Goal: Task Accomplishment & Management: Use online tool/utility

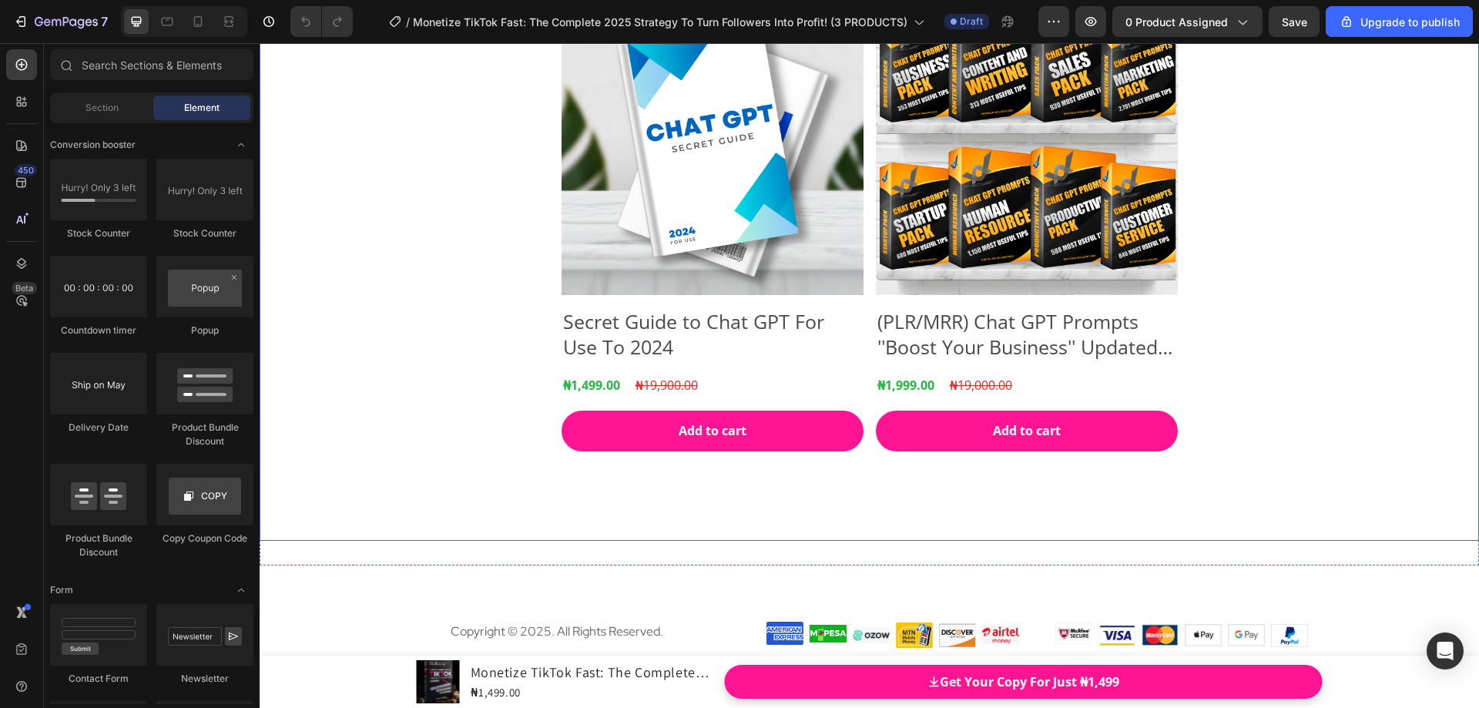
scroll to position [22197, 0]
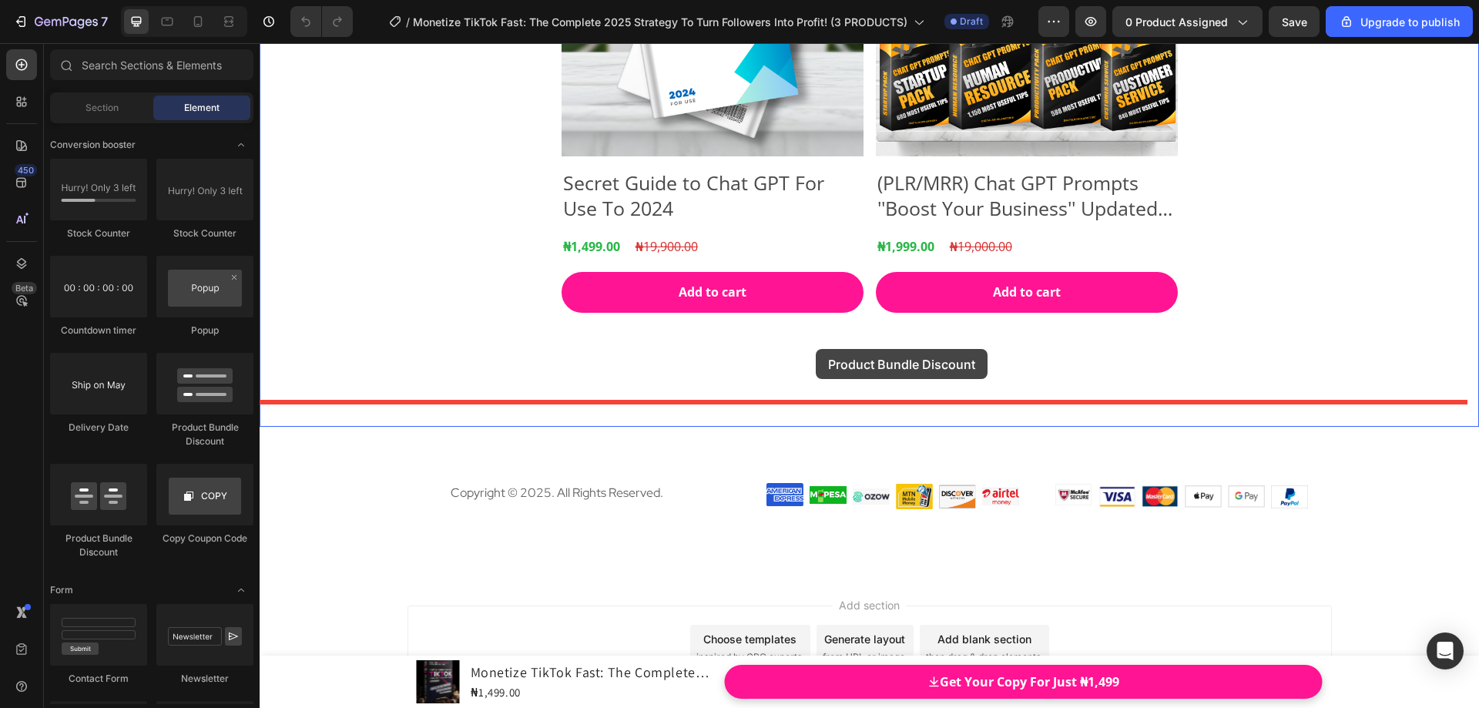
drag, startPoint x: 357, startPoint y: 552, endPoint x: 816, endPoint y: 349, distance: 501.2
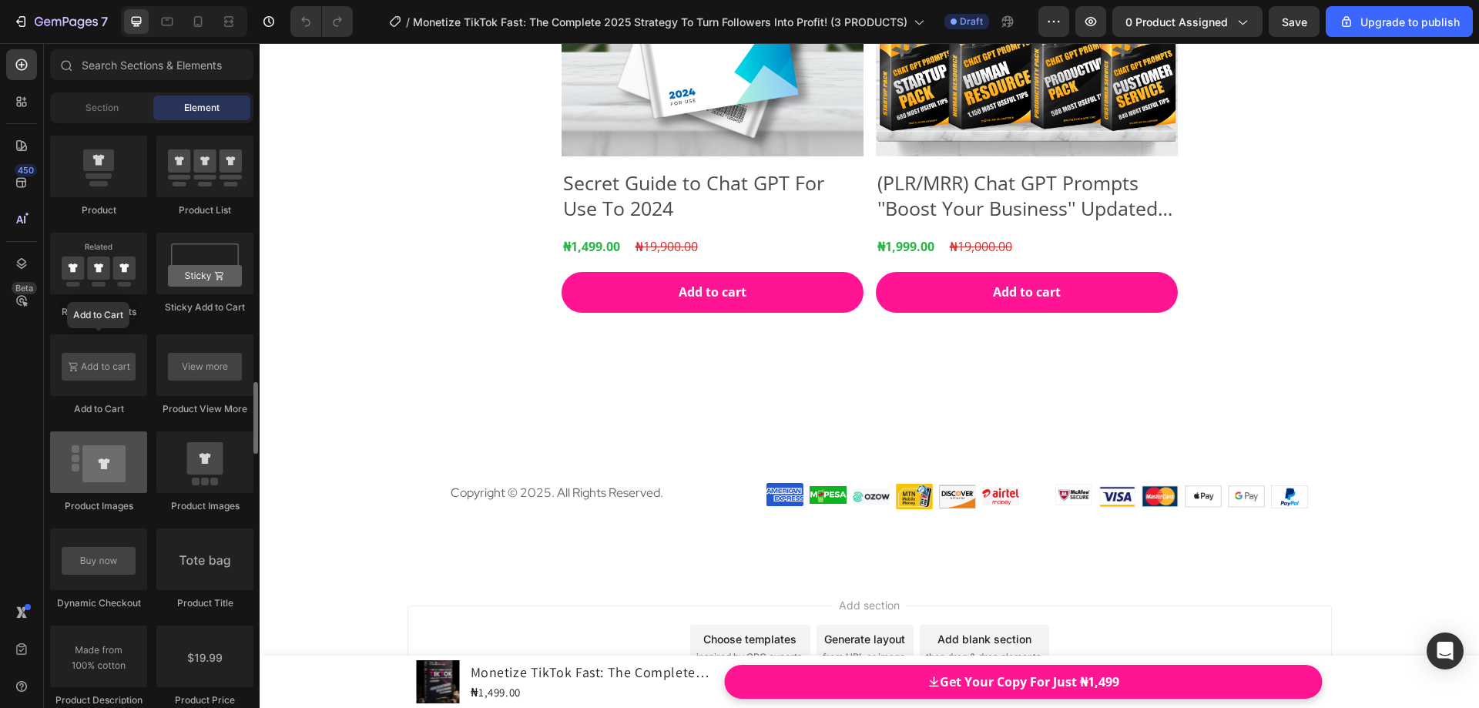
scroll to position [2003, 0]
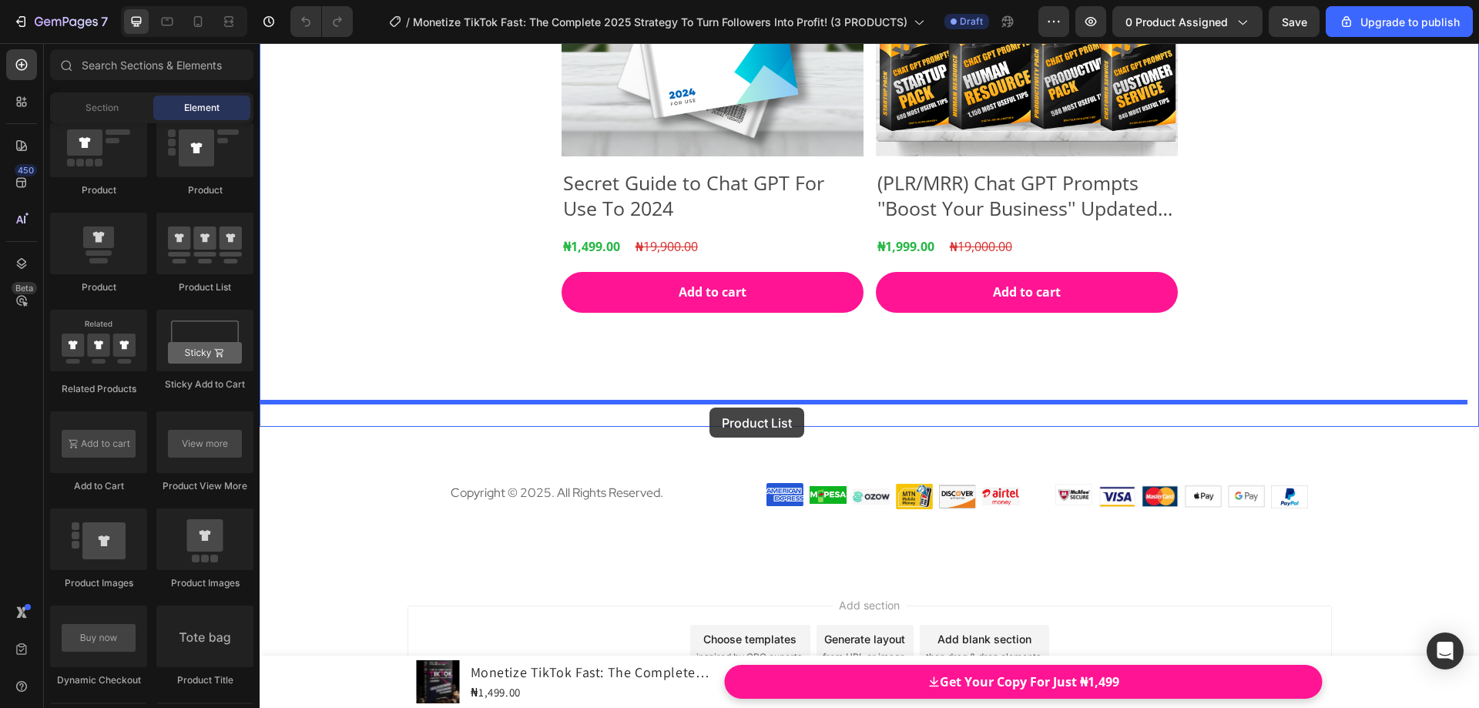
drag, startPoint x: 453, startPoint y: 301, endPoint x: 710, endPoint y: 408, distance: 277.7
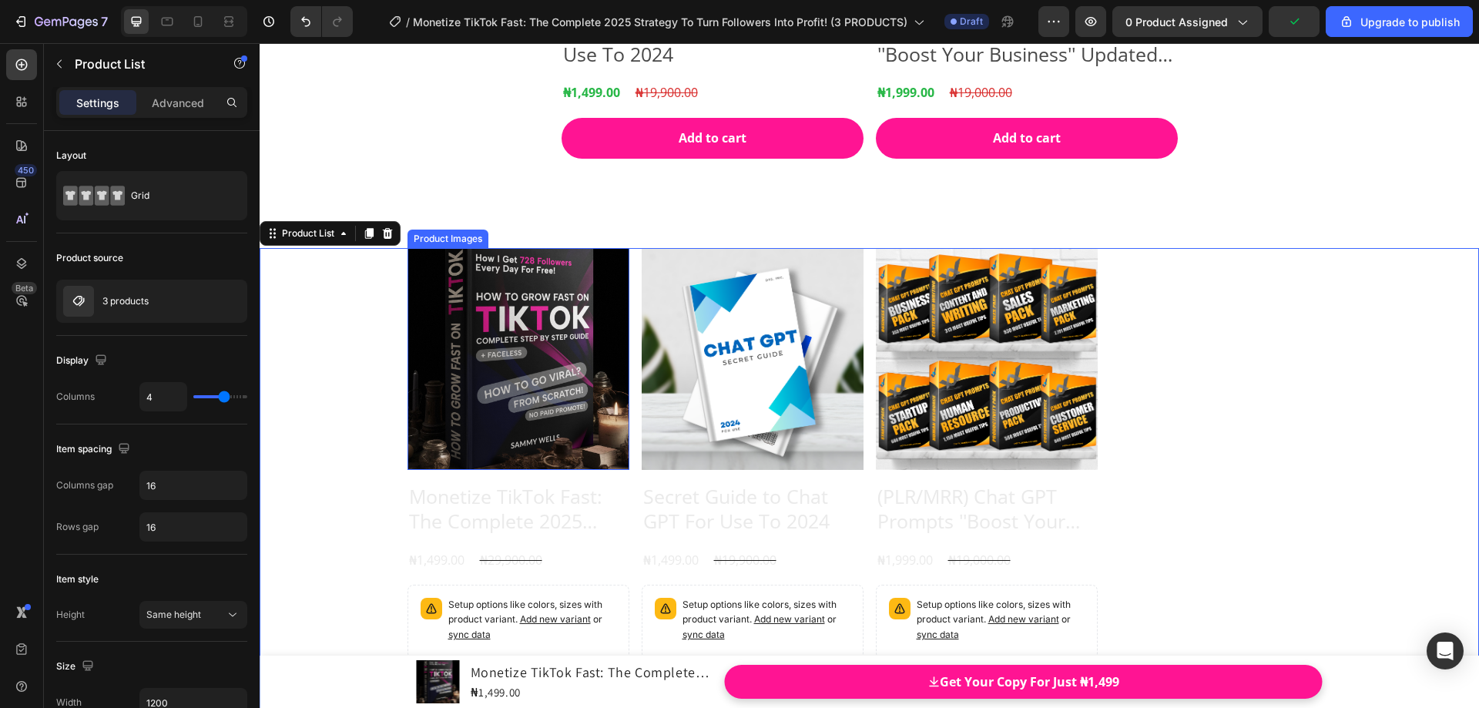
scroll to position [22505, 0]
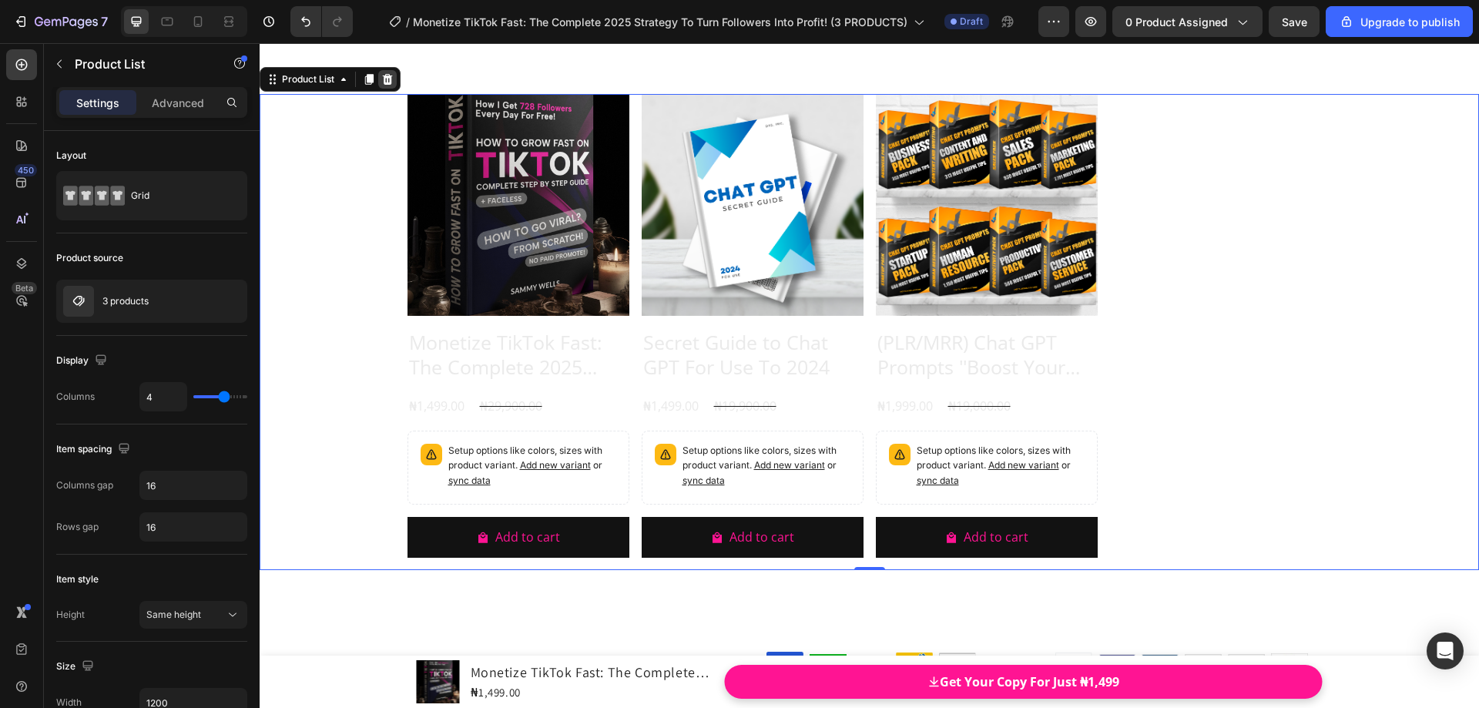
click at [388, 79] on icon at bounding box center [388, 79] width 10 height 11
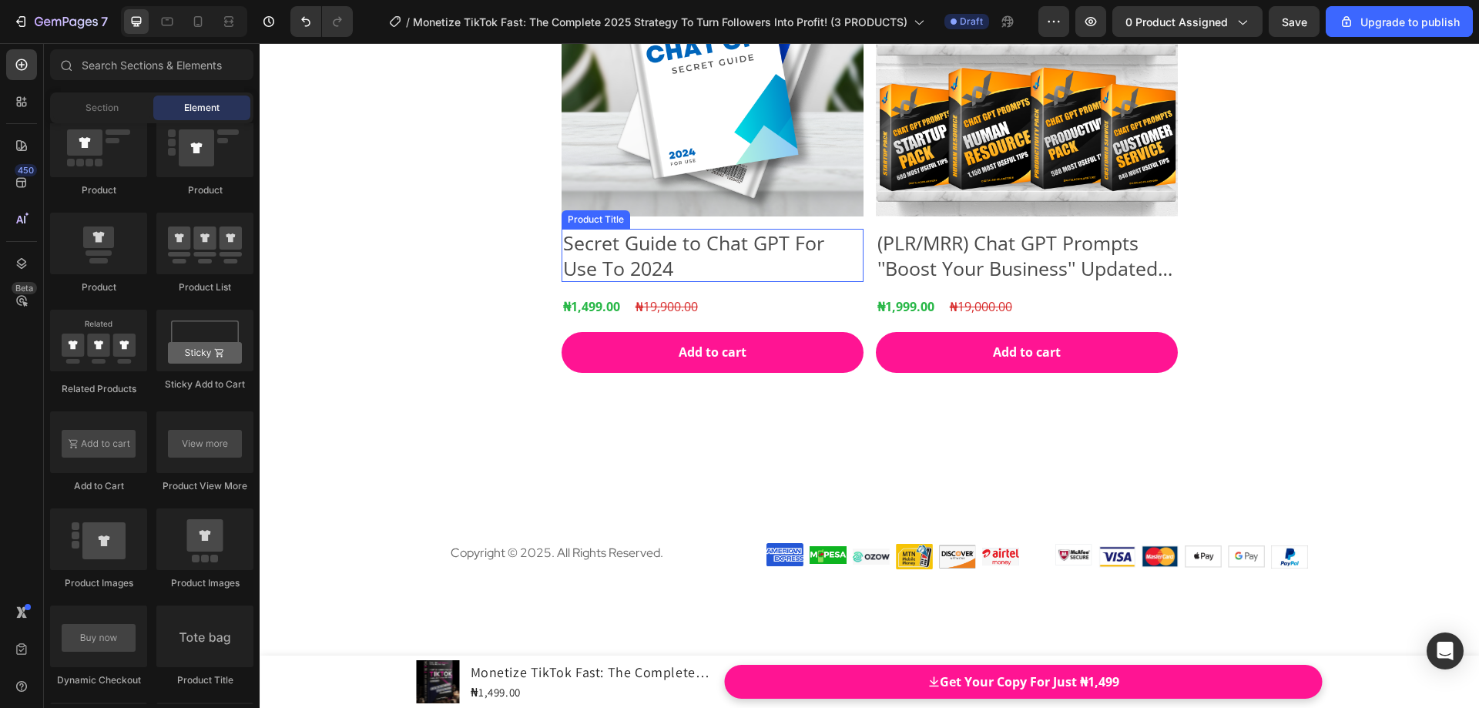
scroll to position [22132, 0]
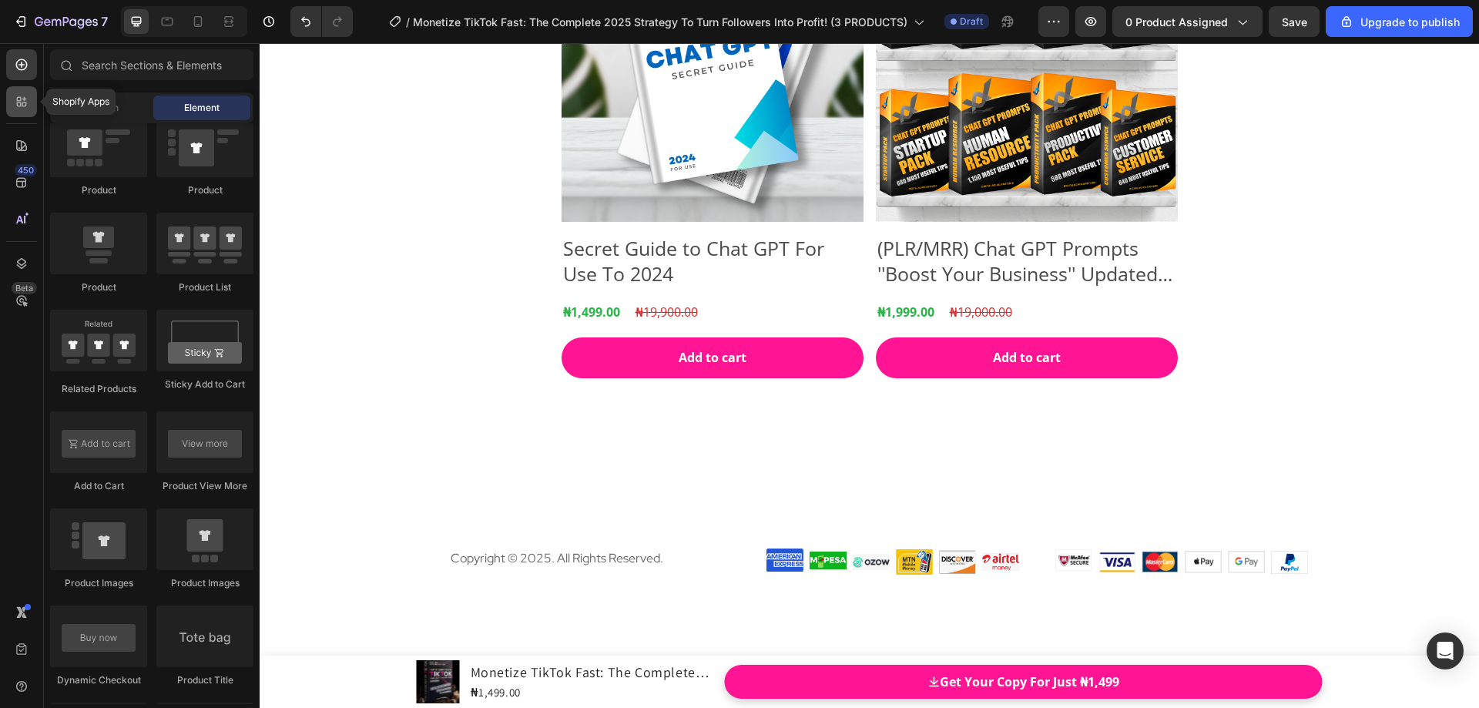
click at [21, 109] on div at bounding box center [21, 101] width 31 height 31
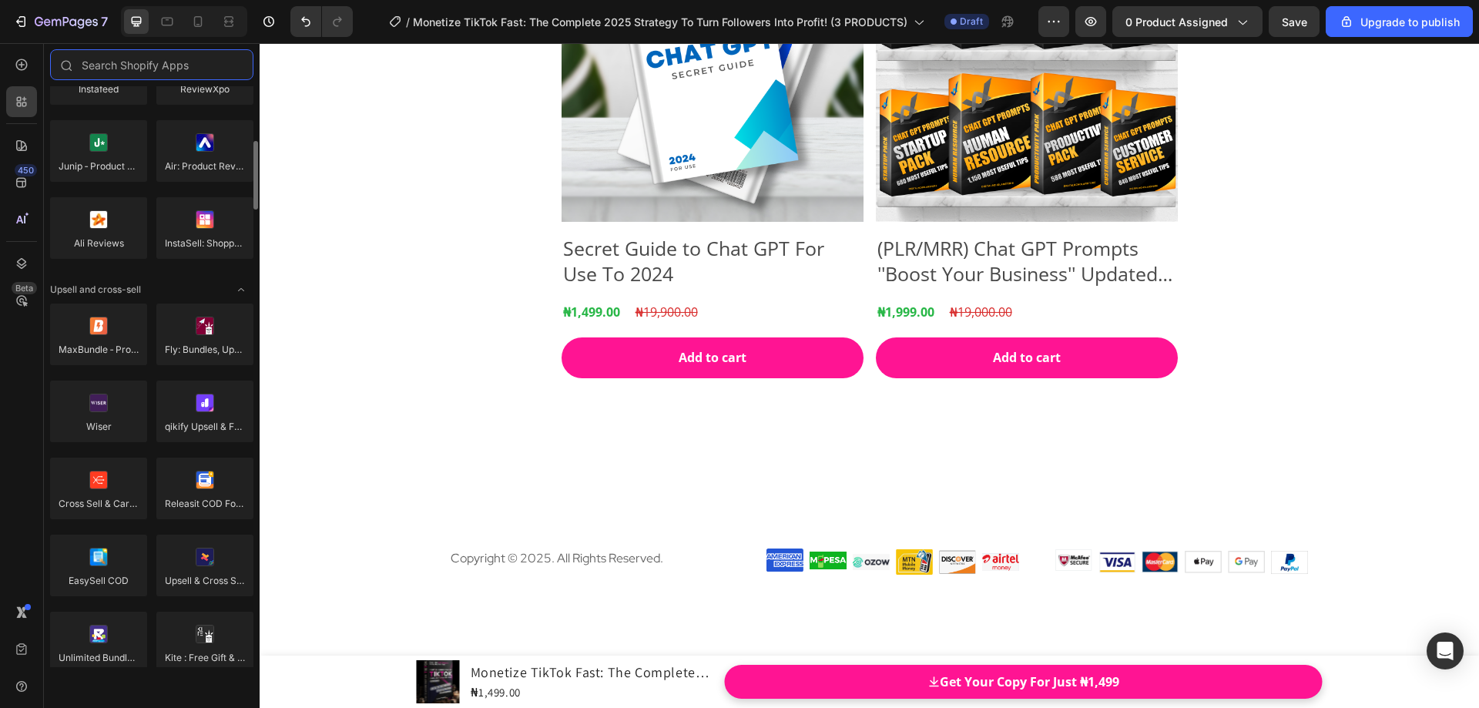
scroll to position [0, 0]
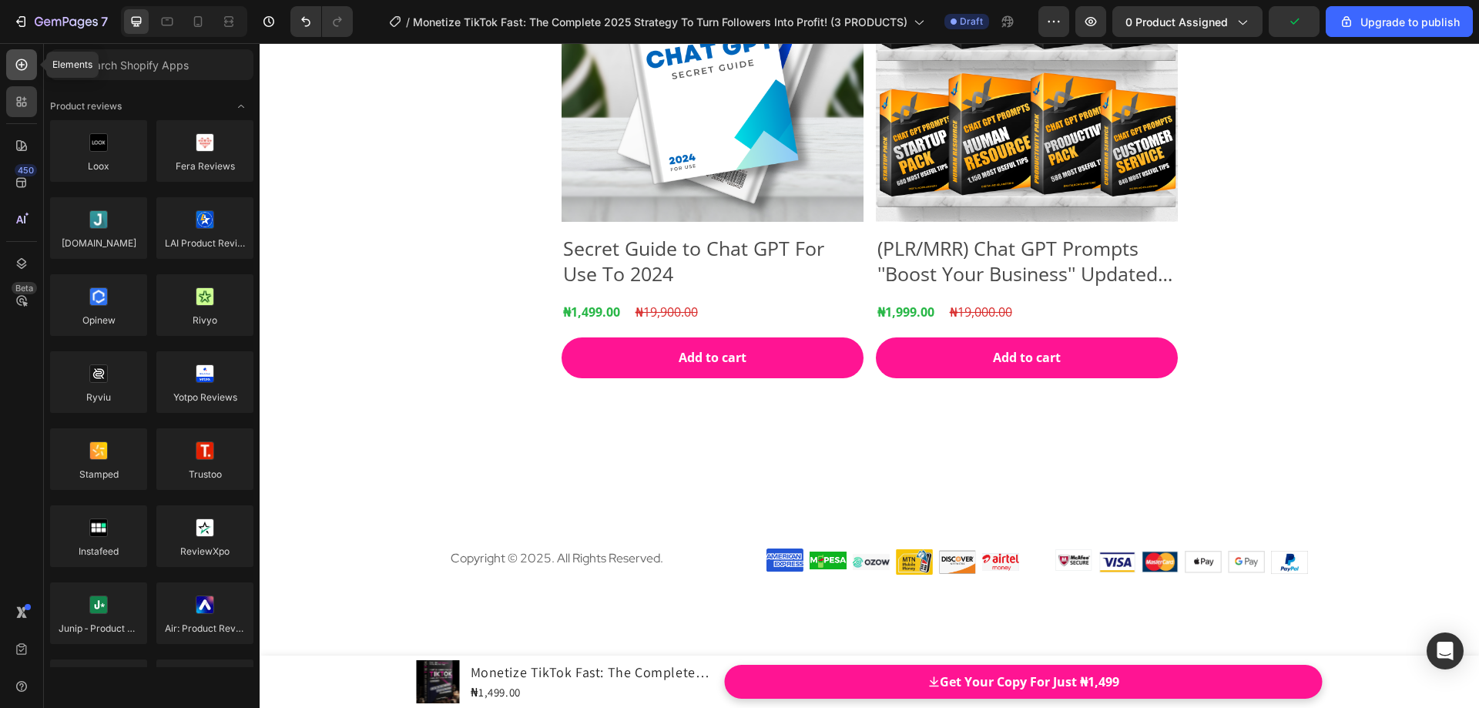
click at [20, 62] on icon at bounding box center [21, 64] width 15 height 15
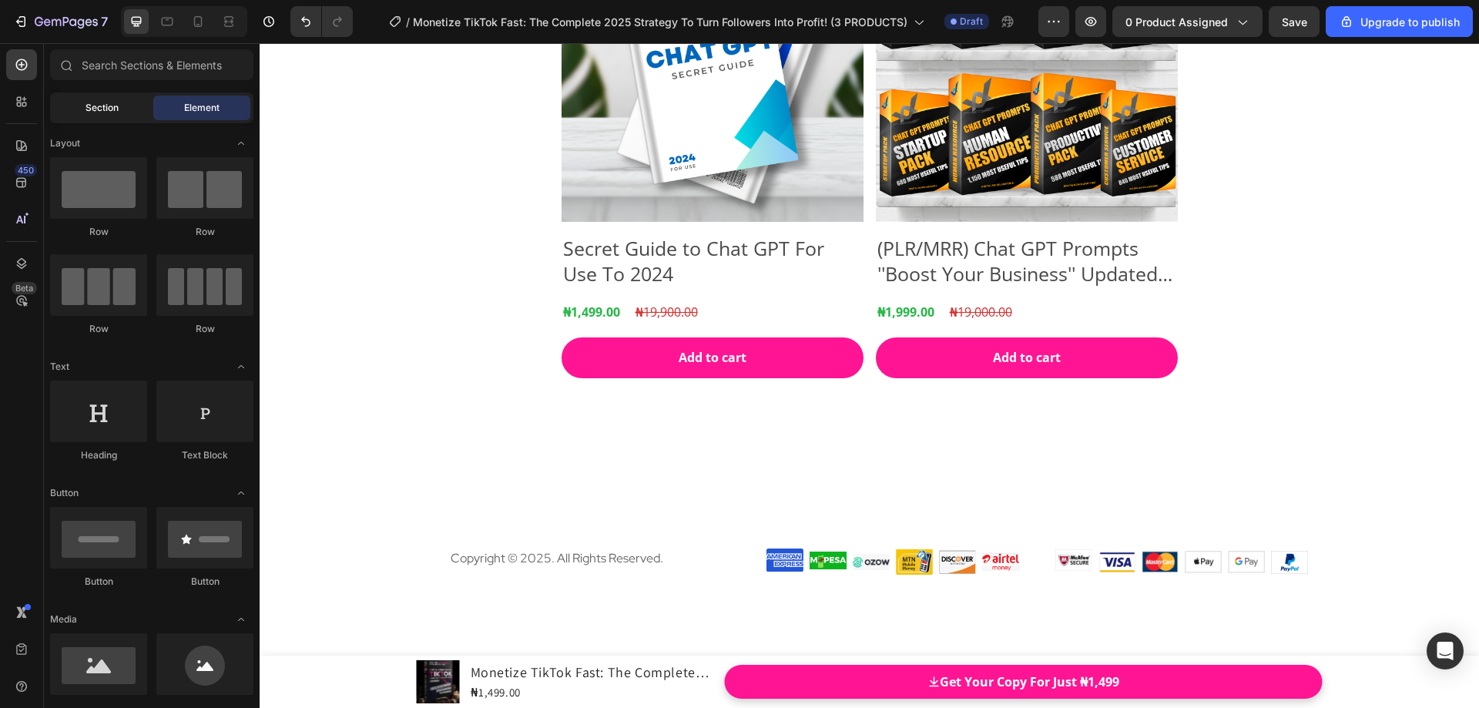
click at [102, 107] on span "Section" at bounding box center [102, 108] width 33 height 14
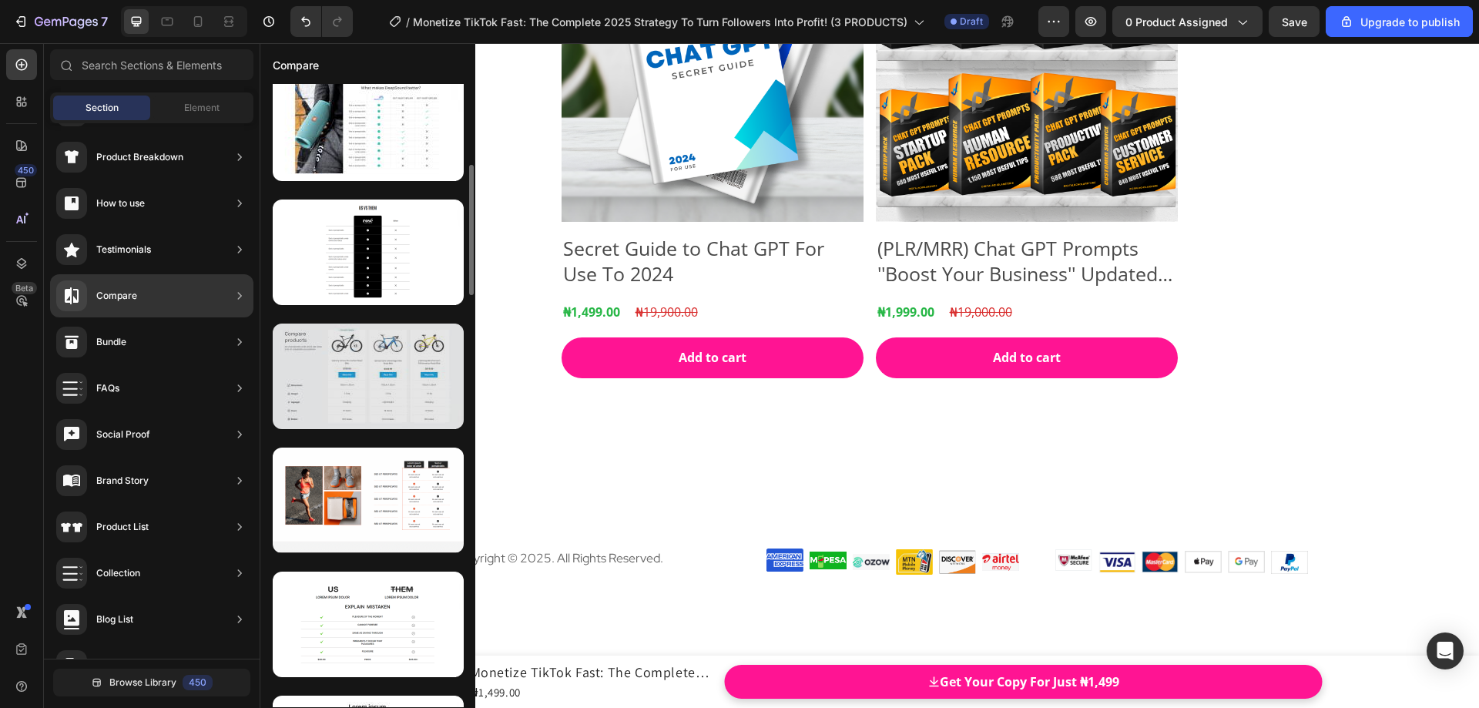
scroll to position [462, 0]
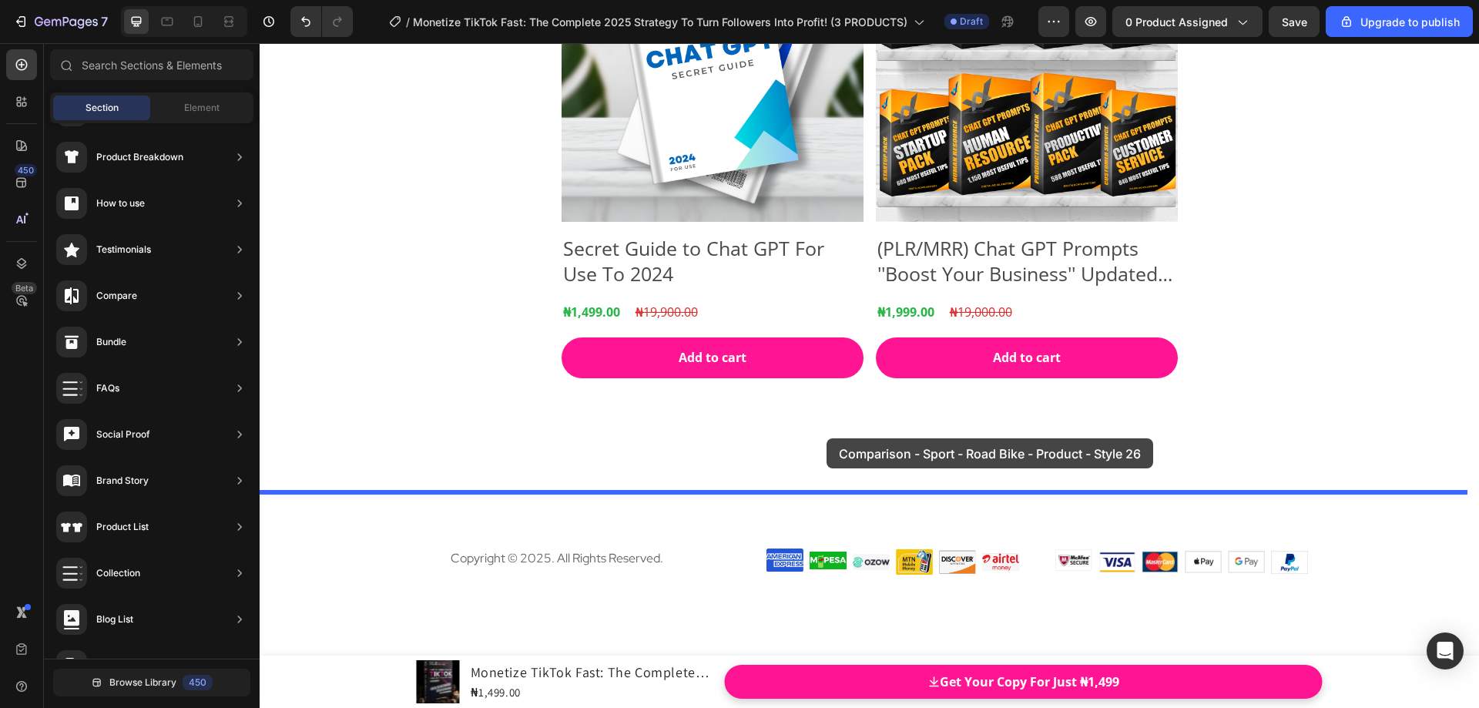
drag, startPoint x: 626, startPoint y: 348, endPoint x: 829, endPoint y: 439, distance: 222.1
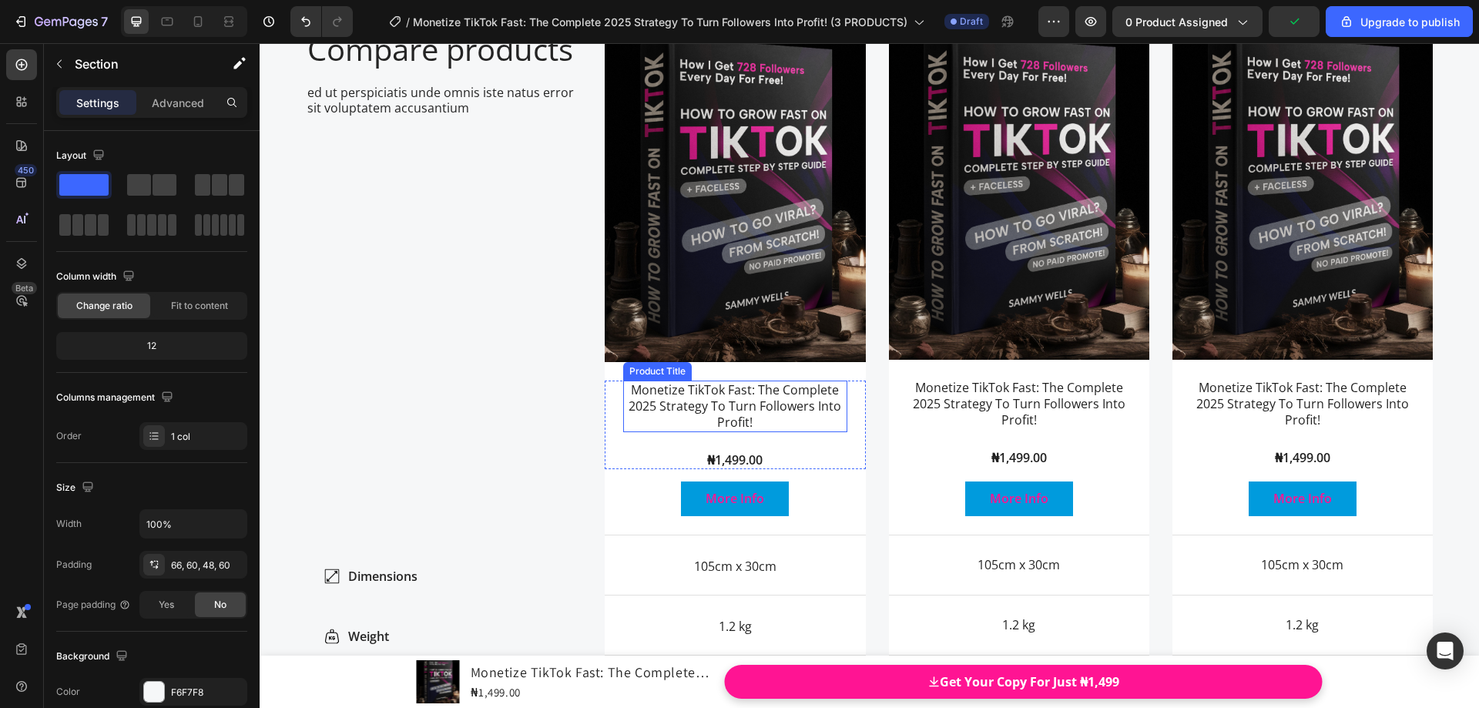
scroll to position [22595, 0]
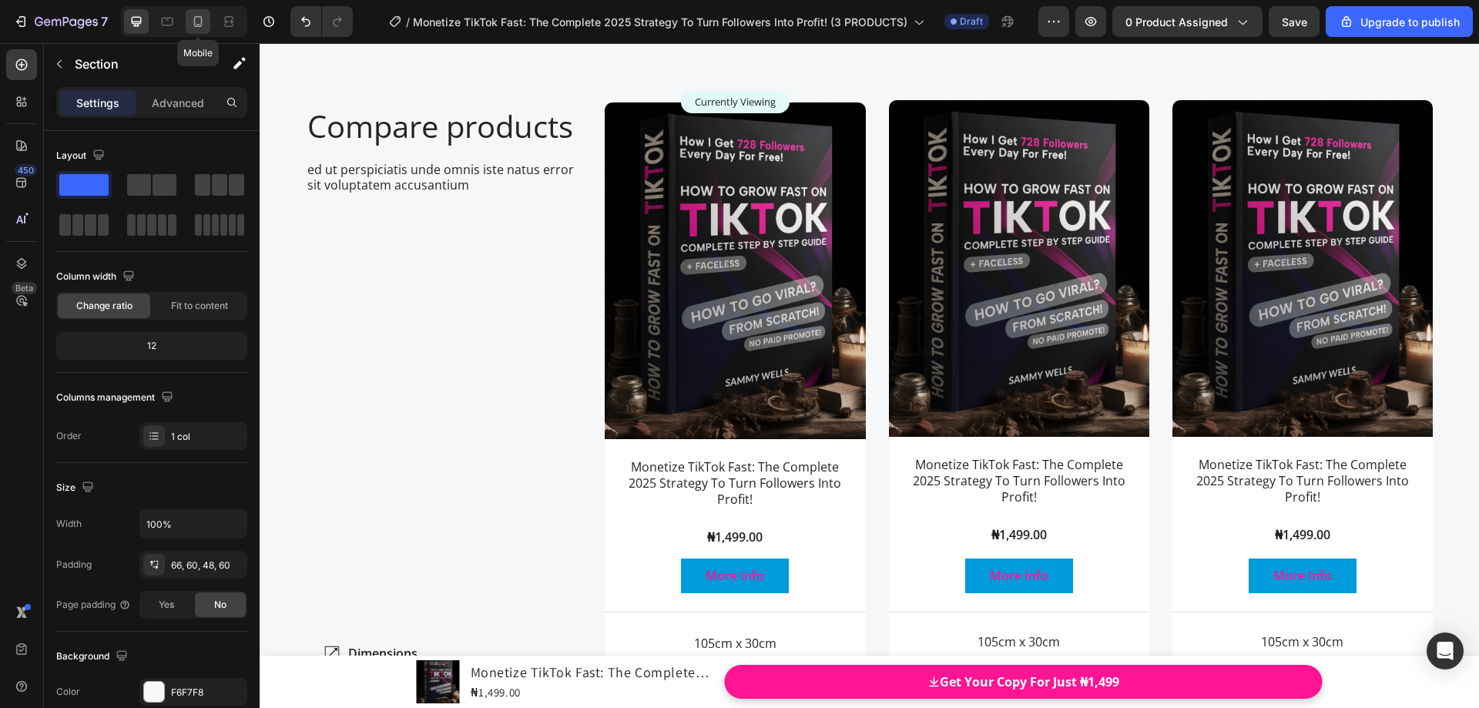
click at [196, 29] on icon at bounding box center [197, 21] width 15 height 15
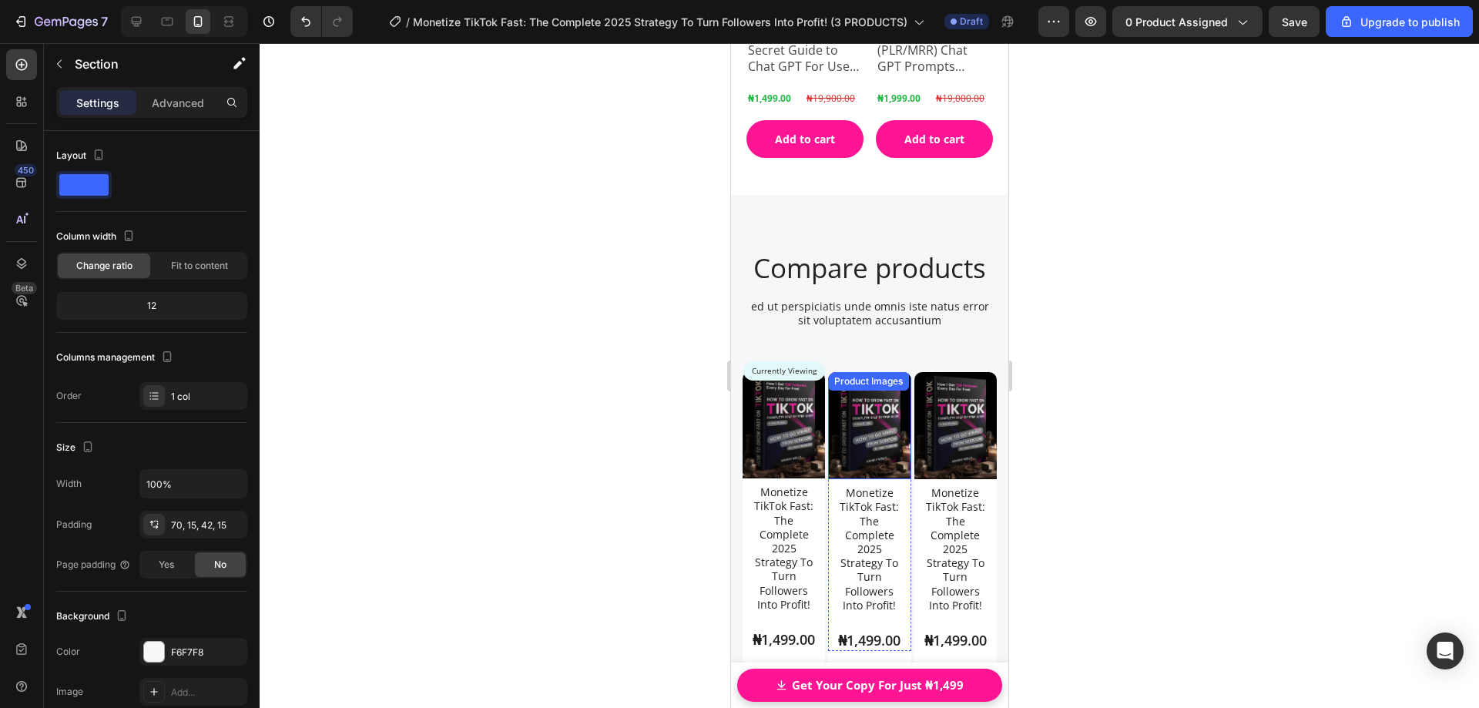
scroll to position [21506, 0]
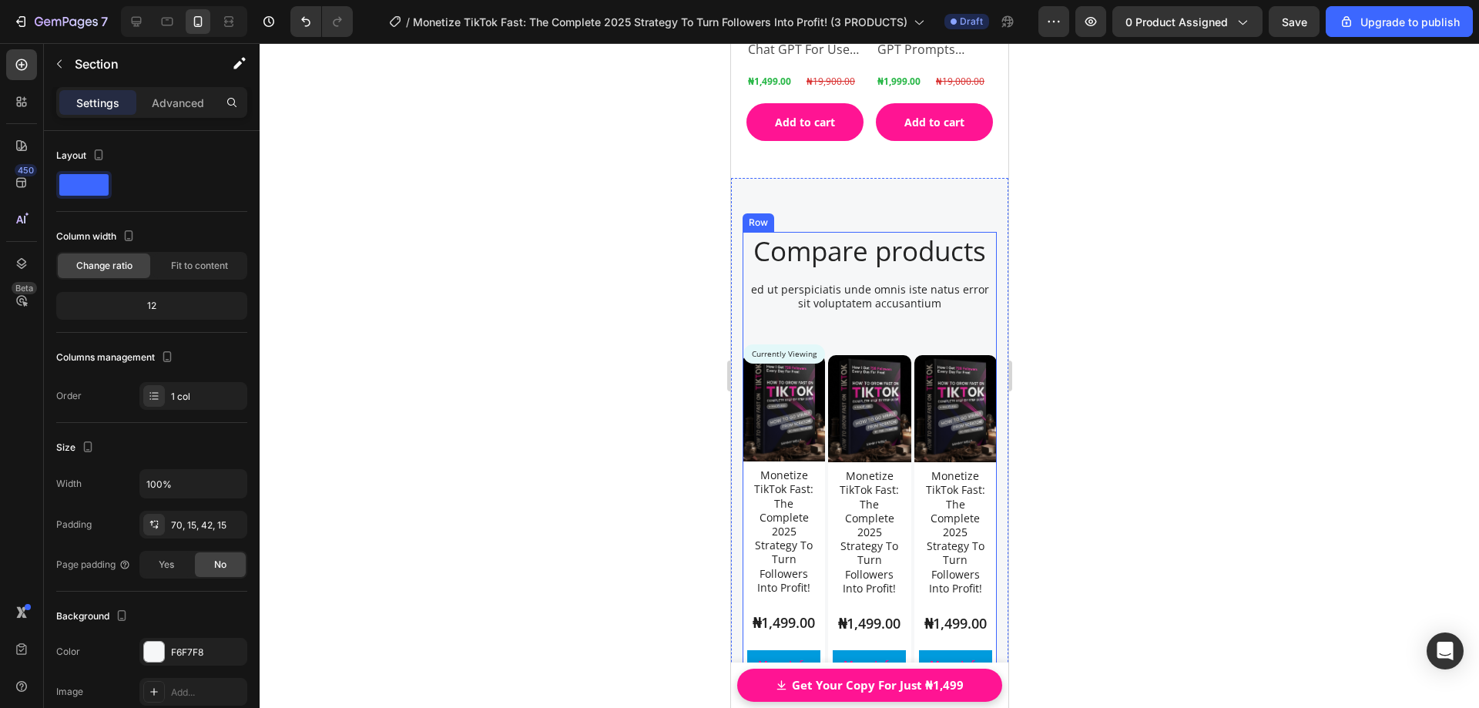
click at [915, 328] on div "Compare products Heading ed ut perspiciatis unde omnis iste natus error sit vol…" at bounding box center [869, 283] width 254 height 103
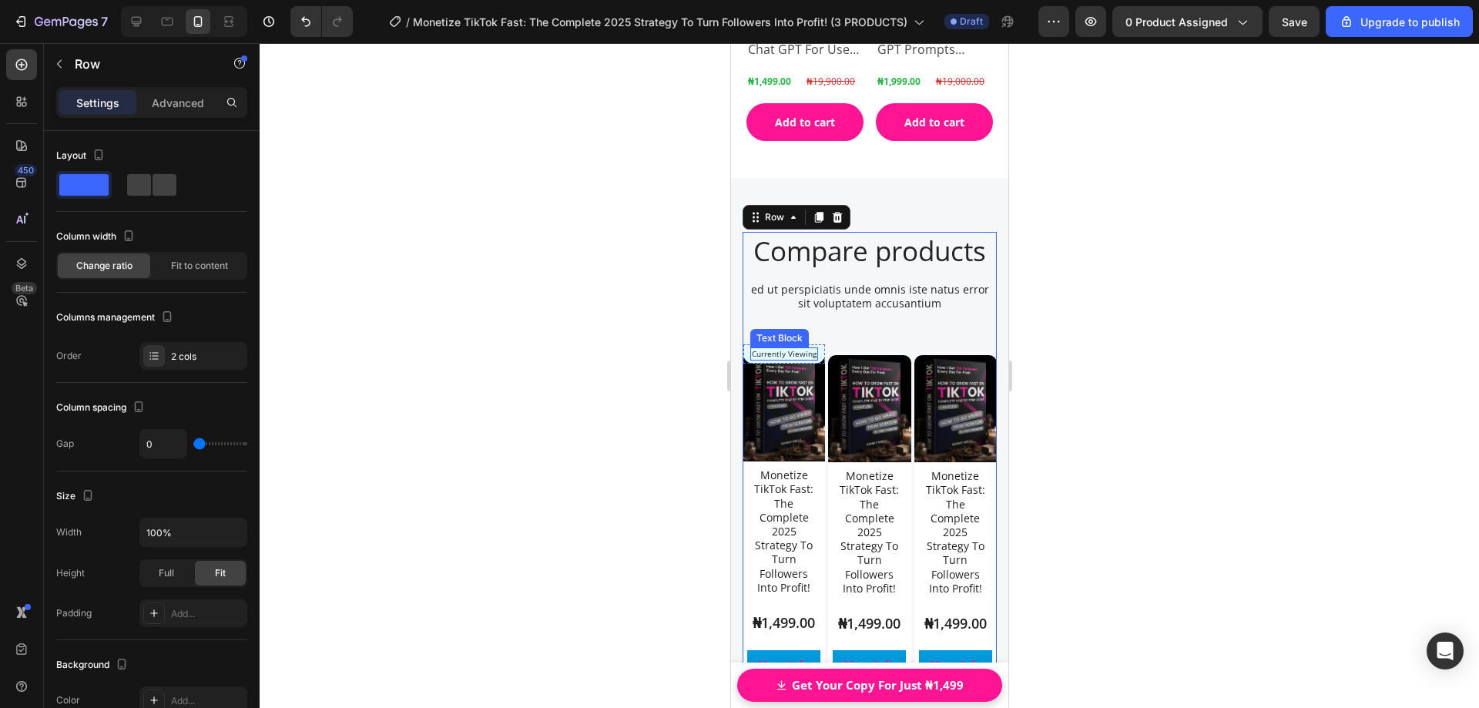
click at [781, 357] on p "Currently Viewing" at bounding box center [783, 354] width 65 height 10
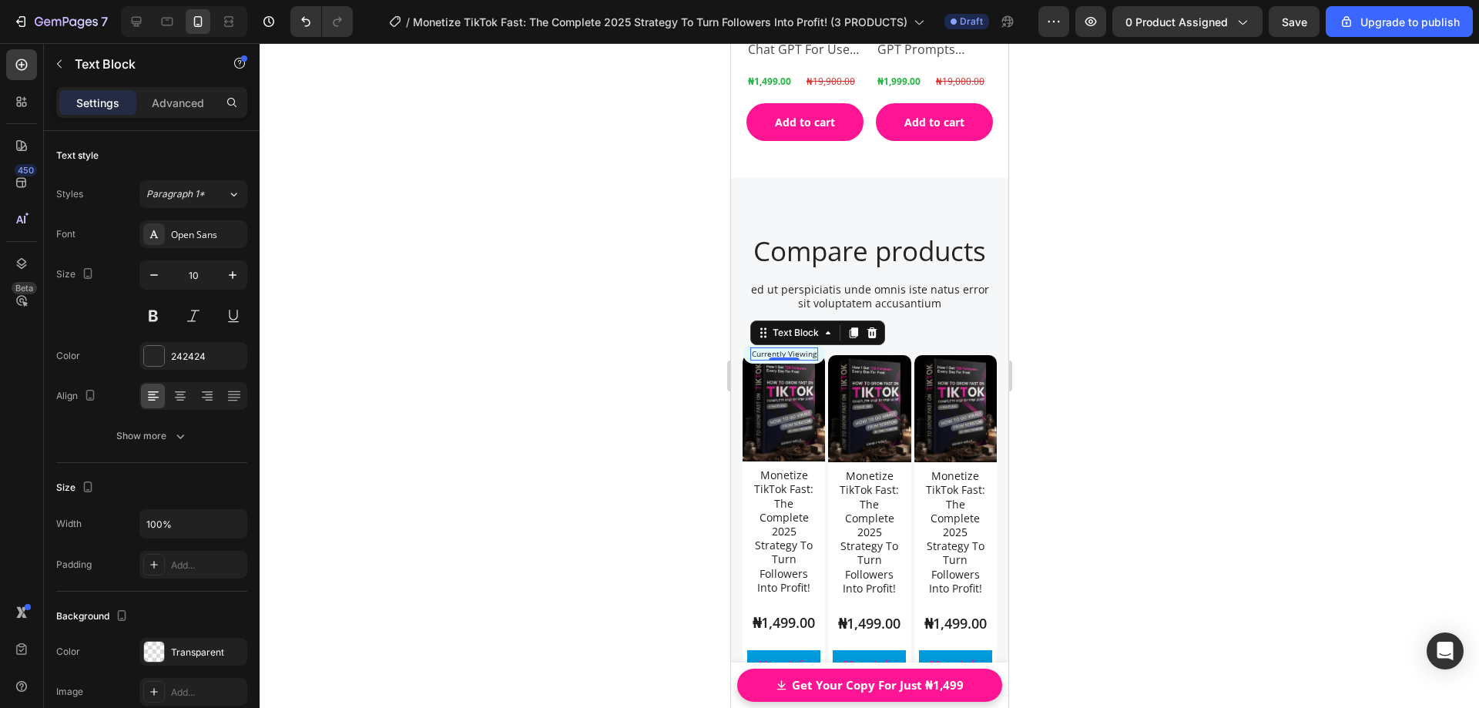
click at [1042, 329] on div at bounding box center [870, 375] width 1220 height 665
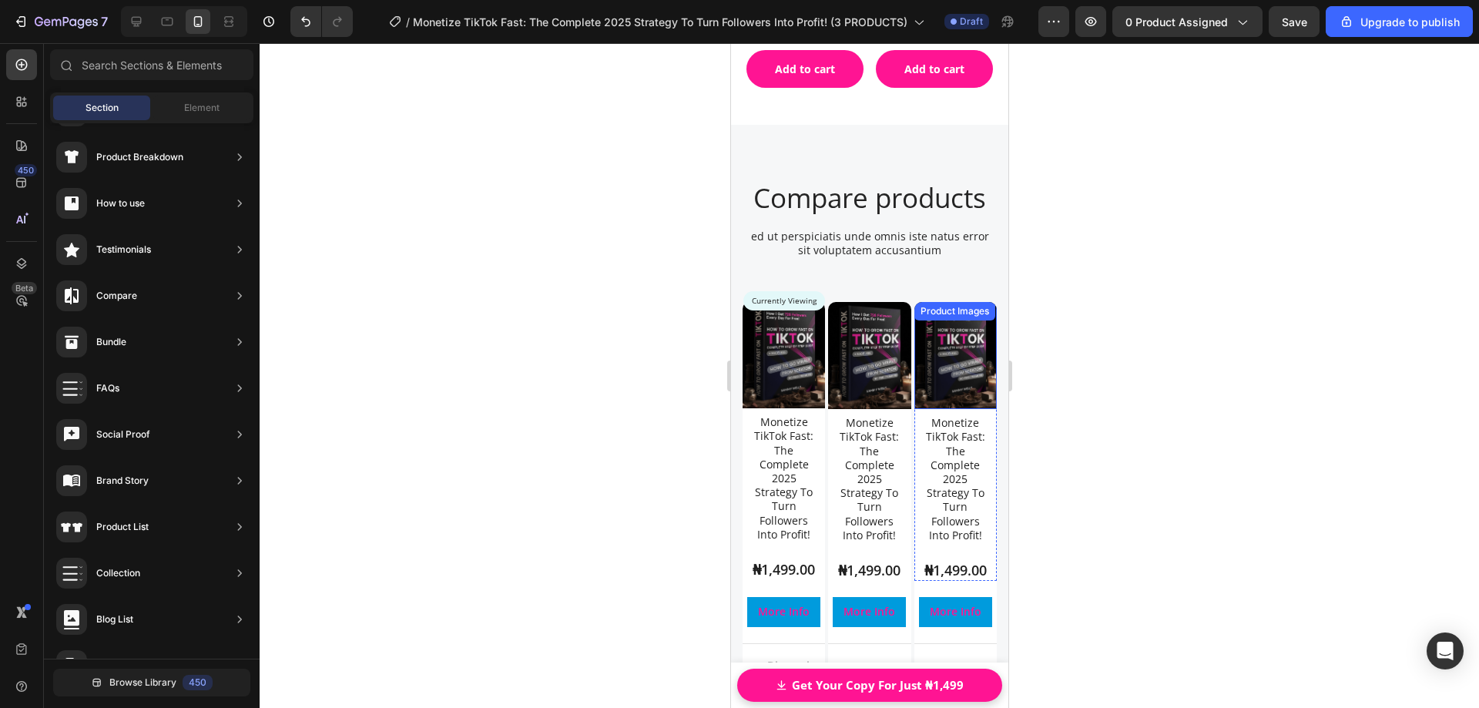
scroll to position [21998, 0]
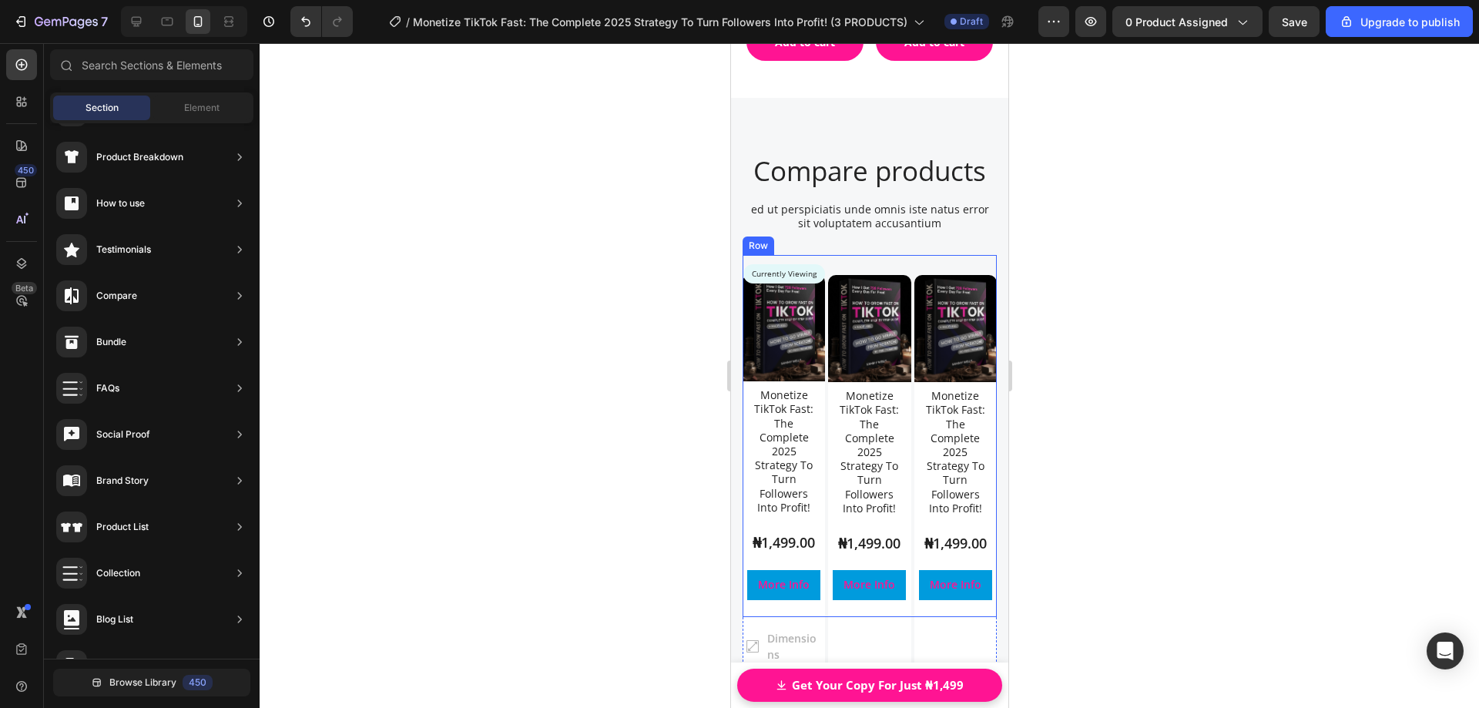
click at [878, 259] on div "Product Images Monetize TikTok Fast: The Complete 2025 Strategy To Turn Followe…" at bounding box center [868, 435] width 82 height 361
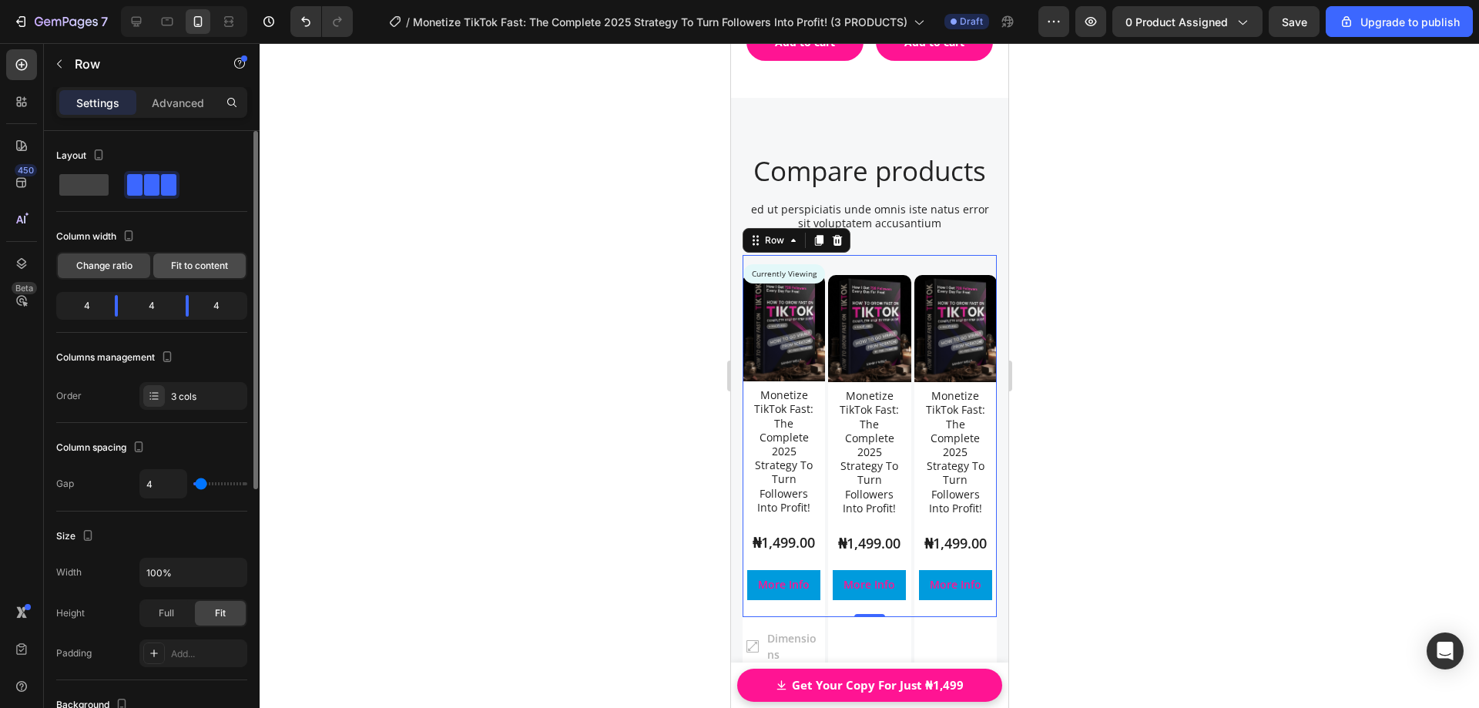
click at [186, 266] on span "Fit to content" at bounding box center [199, 266] width 57 height 14
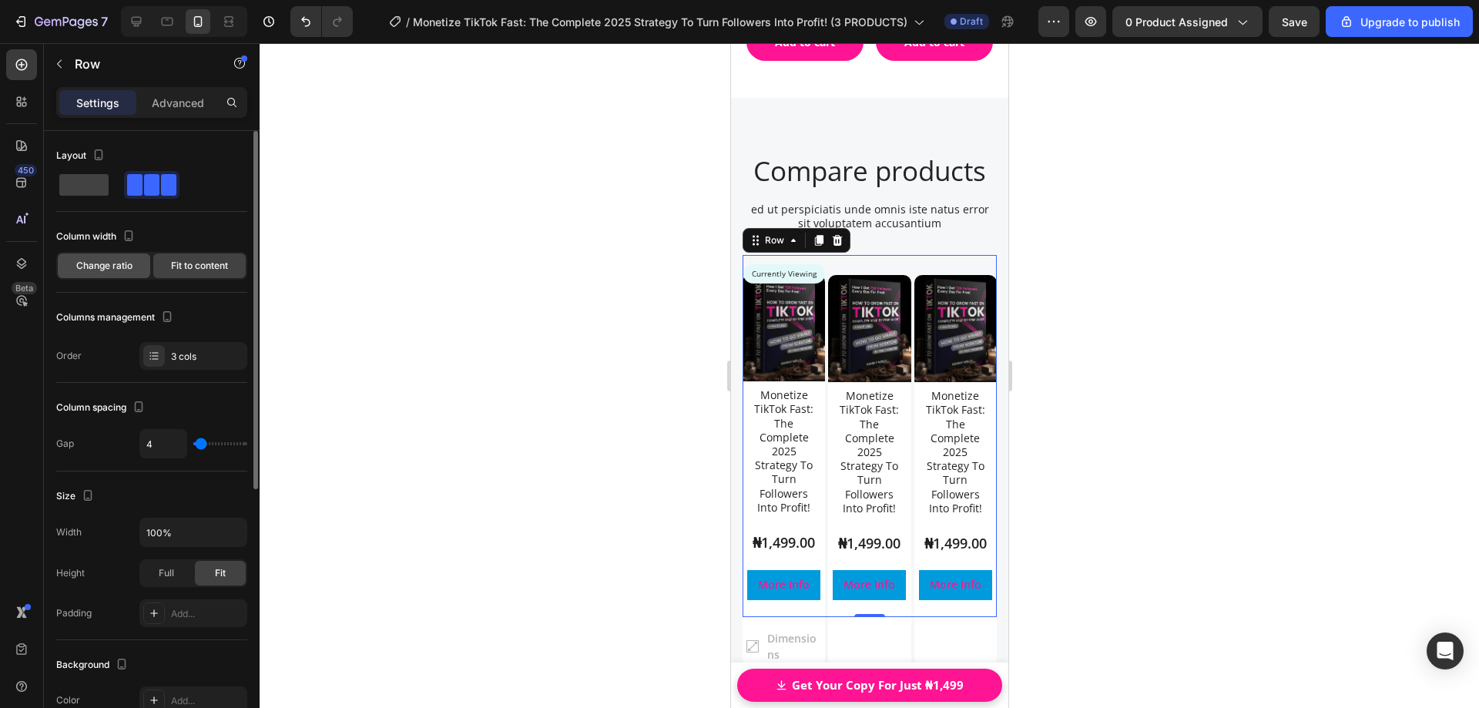
click at [101, 263] on span "Change ratio" at bounding box center [104, 266] width 56 height 14
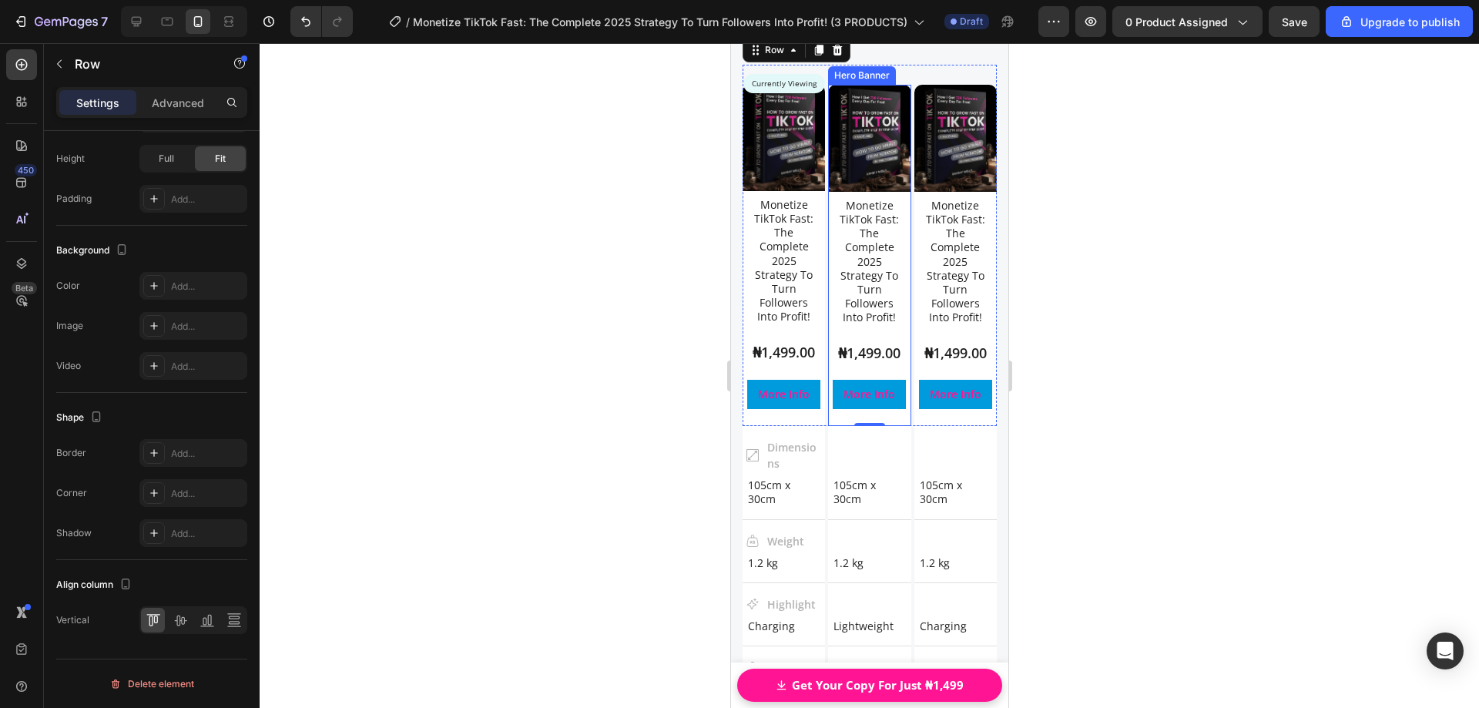
scroll to position [21887, 0]
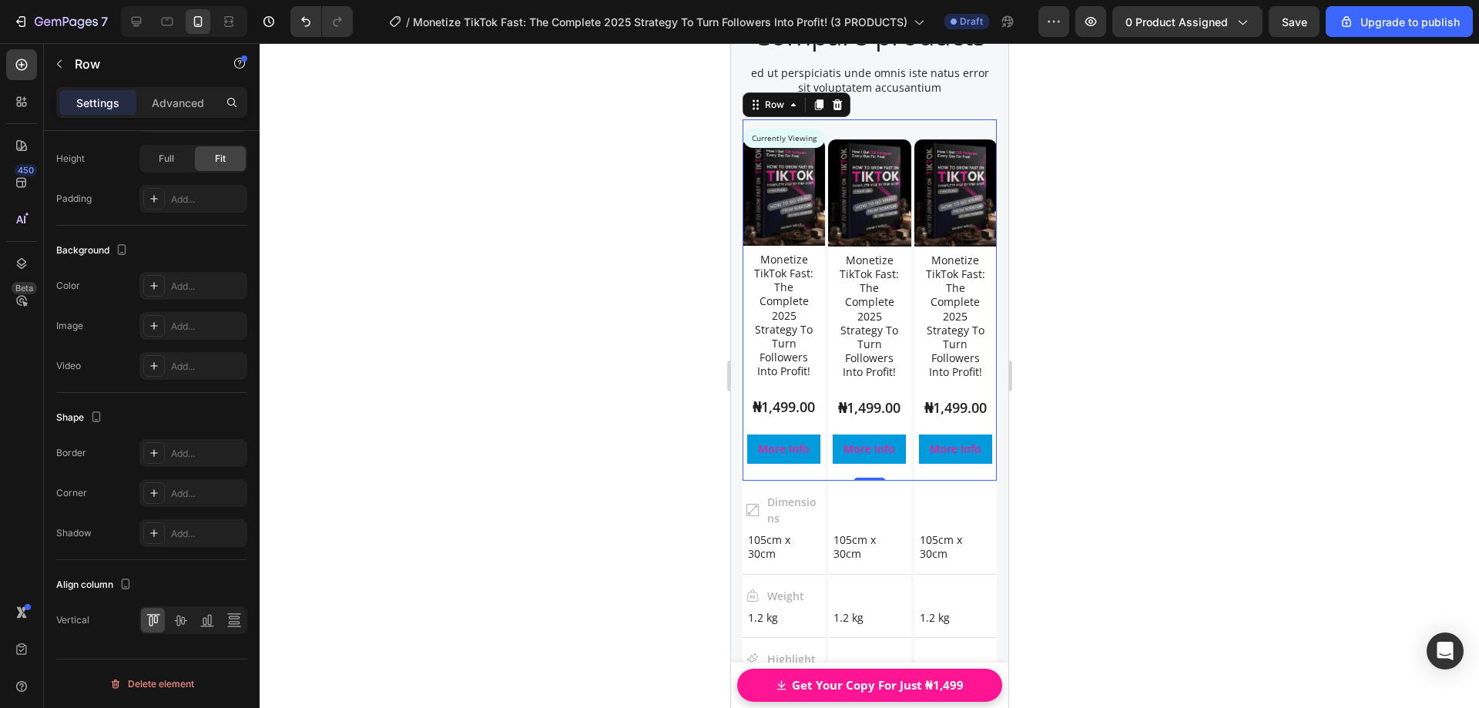
click at [943, 131] on div "Product Images Monetize TikTok Fast: The Complete 2025 Strategy To Turn Followe…" at bounding box center [955, 299] width 82 height 361
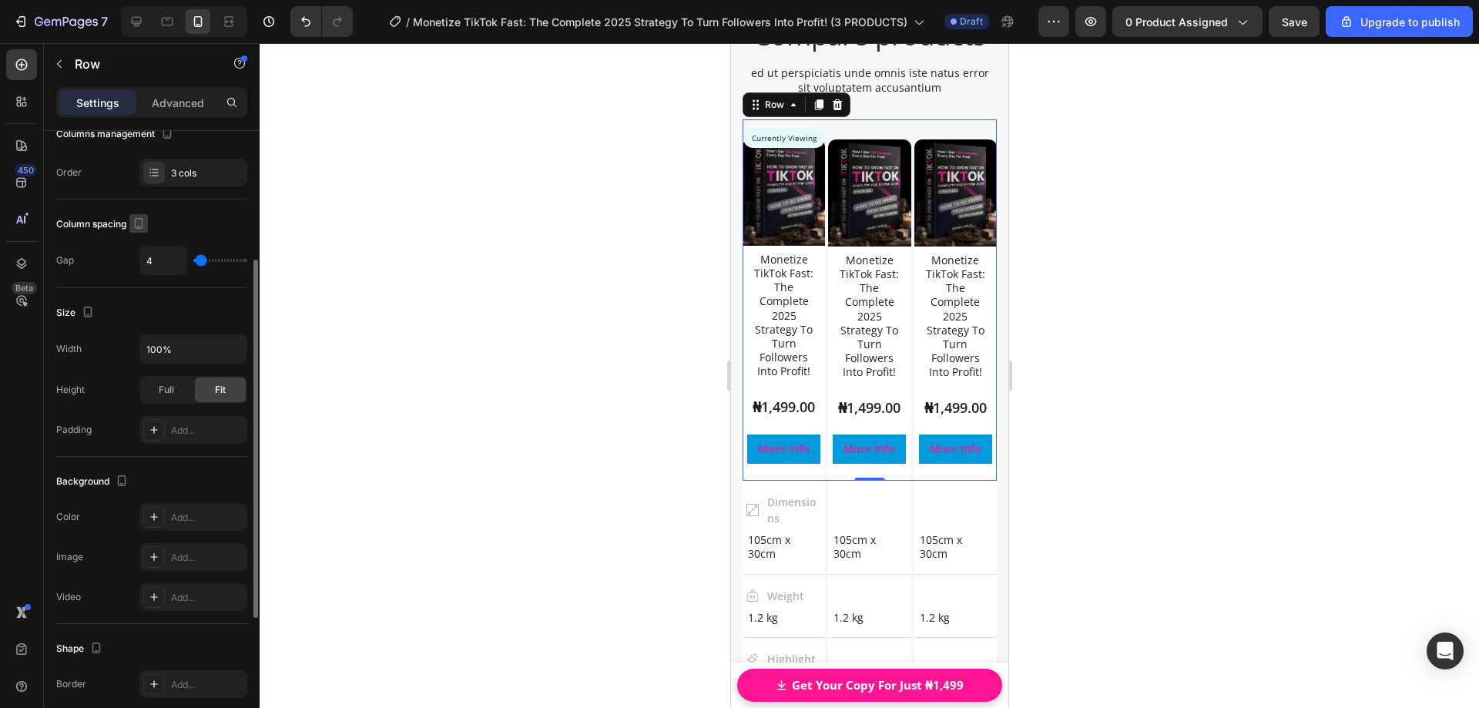
scroll to position [69, 0]
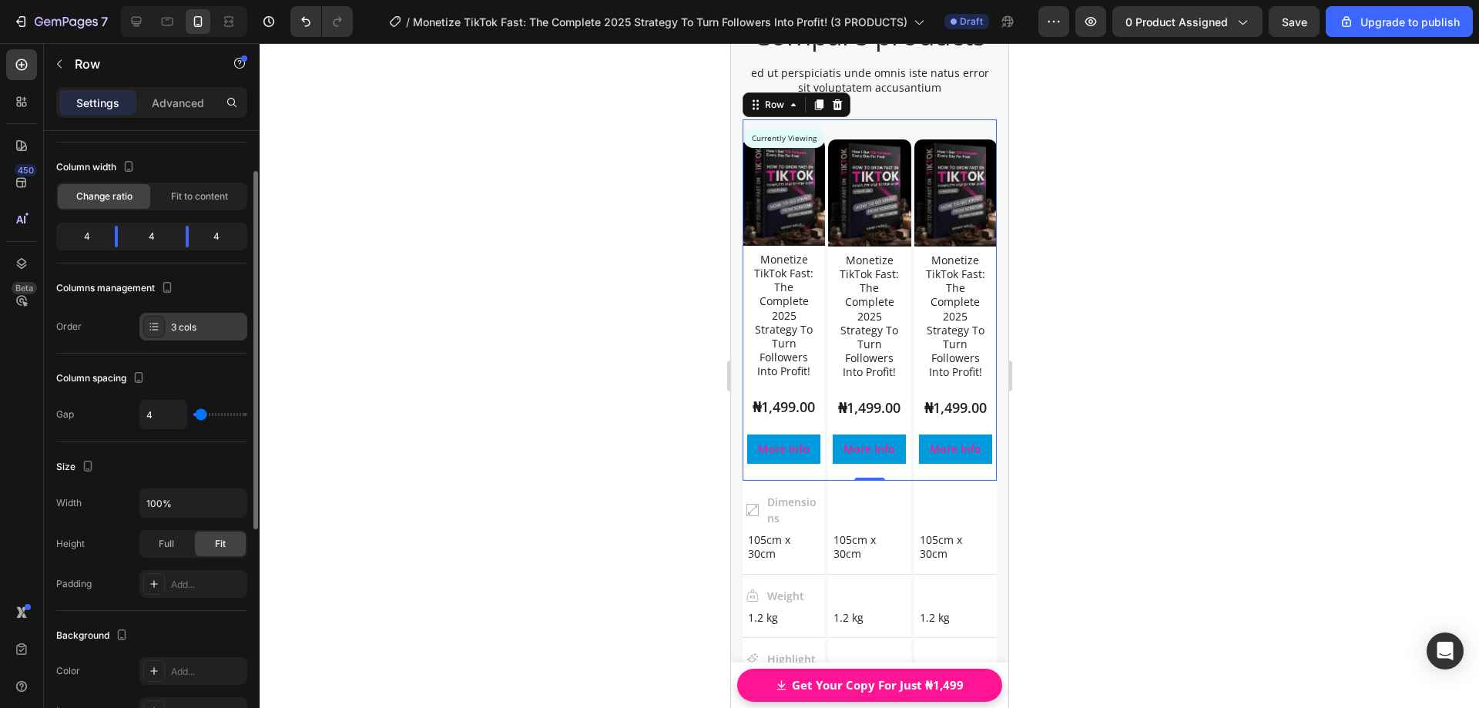
click at [180, 327] on div "3 cols" at bounding box center [207, 327] width 72 height 14
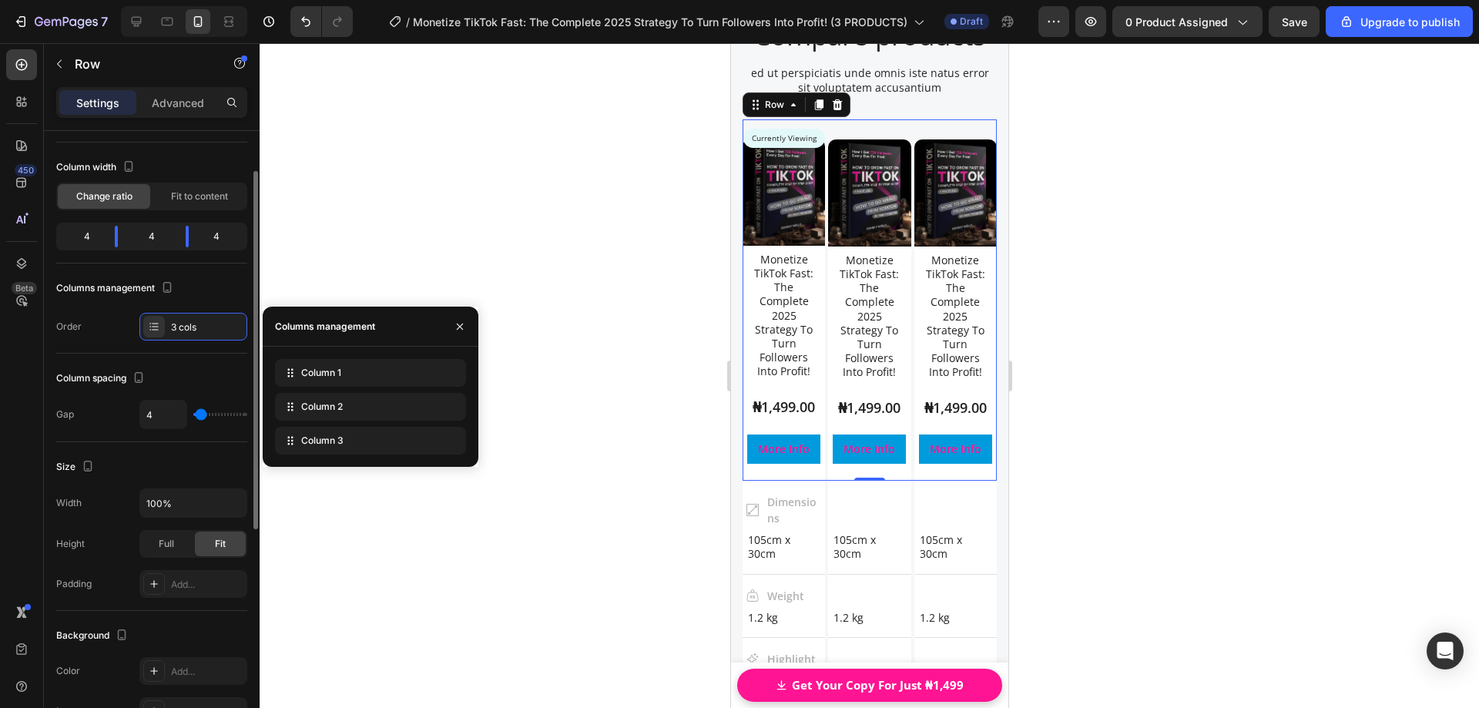
click at [115, 313] on div "Order 3 cols" at bounding box center [151, 327] width 191 height 28
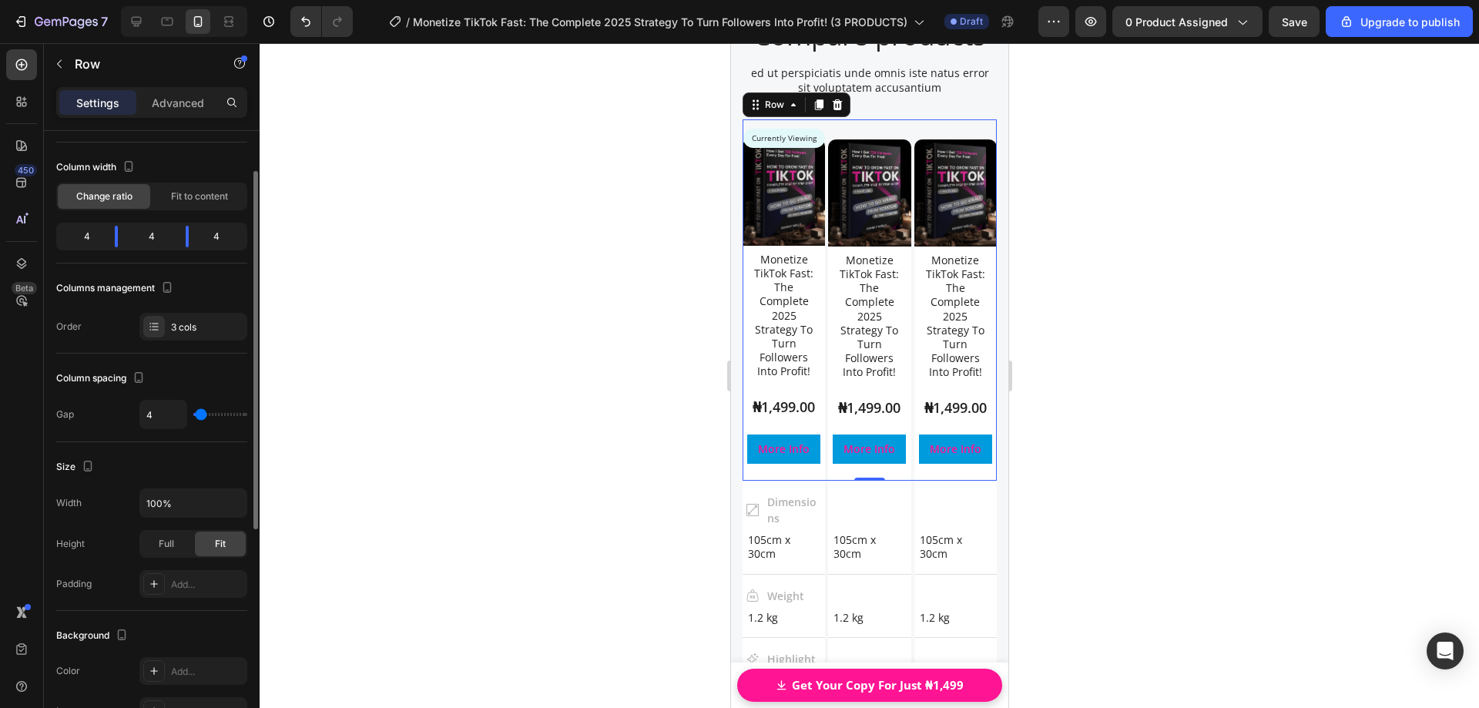
scroll to position [0, 0]
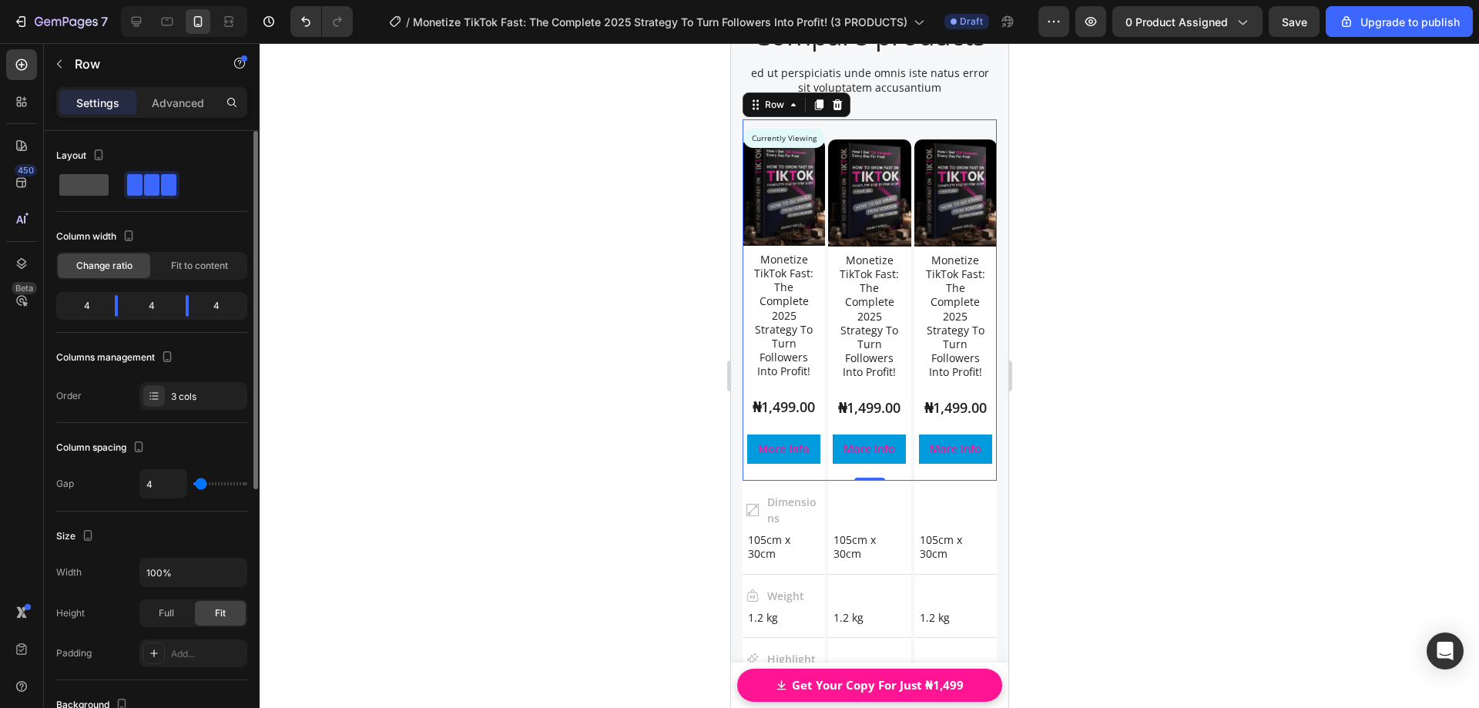
click at [91, 191] on span at bounding box center [83, 185] width 49 height 22
type input "0"
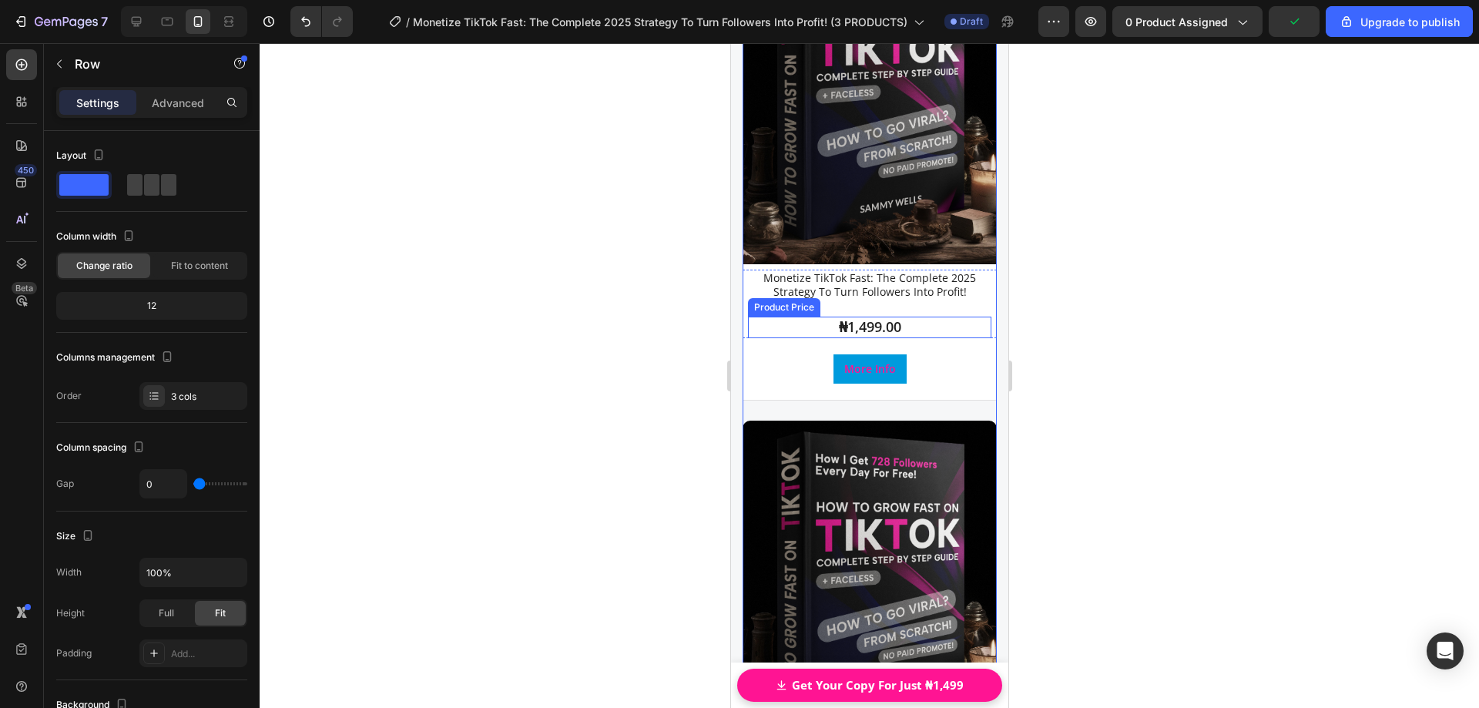
scroll to position [22350, 0]
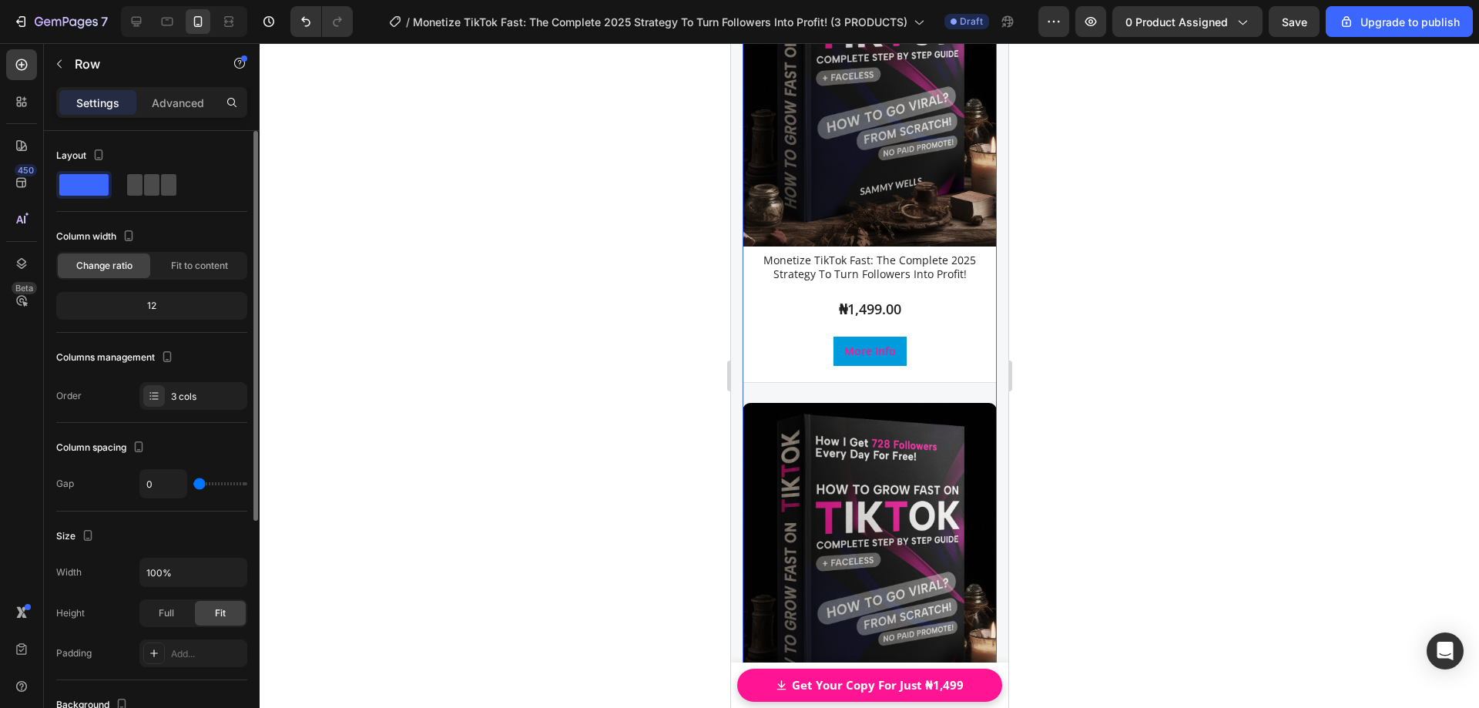
click at [143, 194] on div at bounding box center [151, 185] width 49 height 22
type input "4"
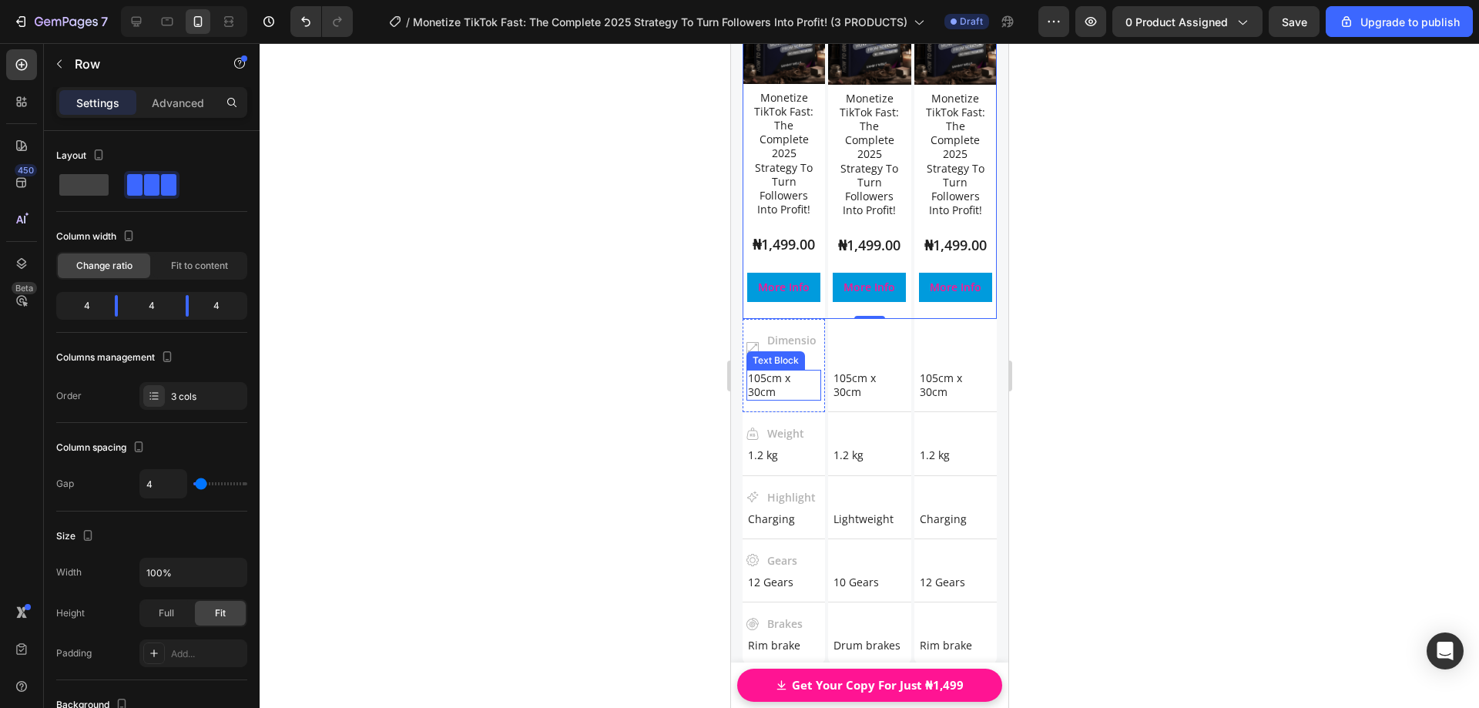
scroll to position [22283, 0]
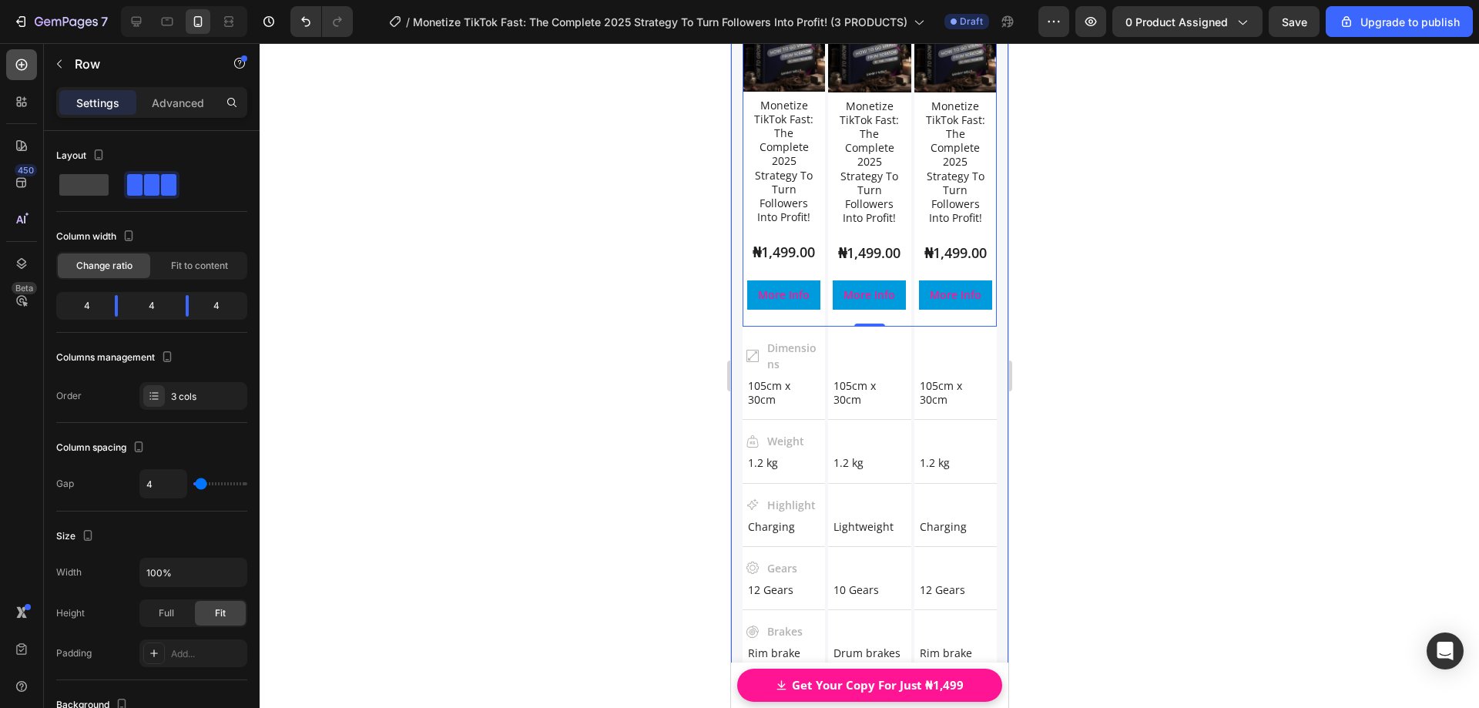
click at [15, 69] on icon at bounding box center [21, 64] width 15 height 15
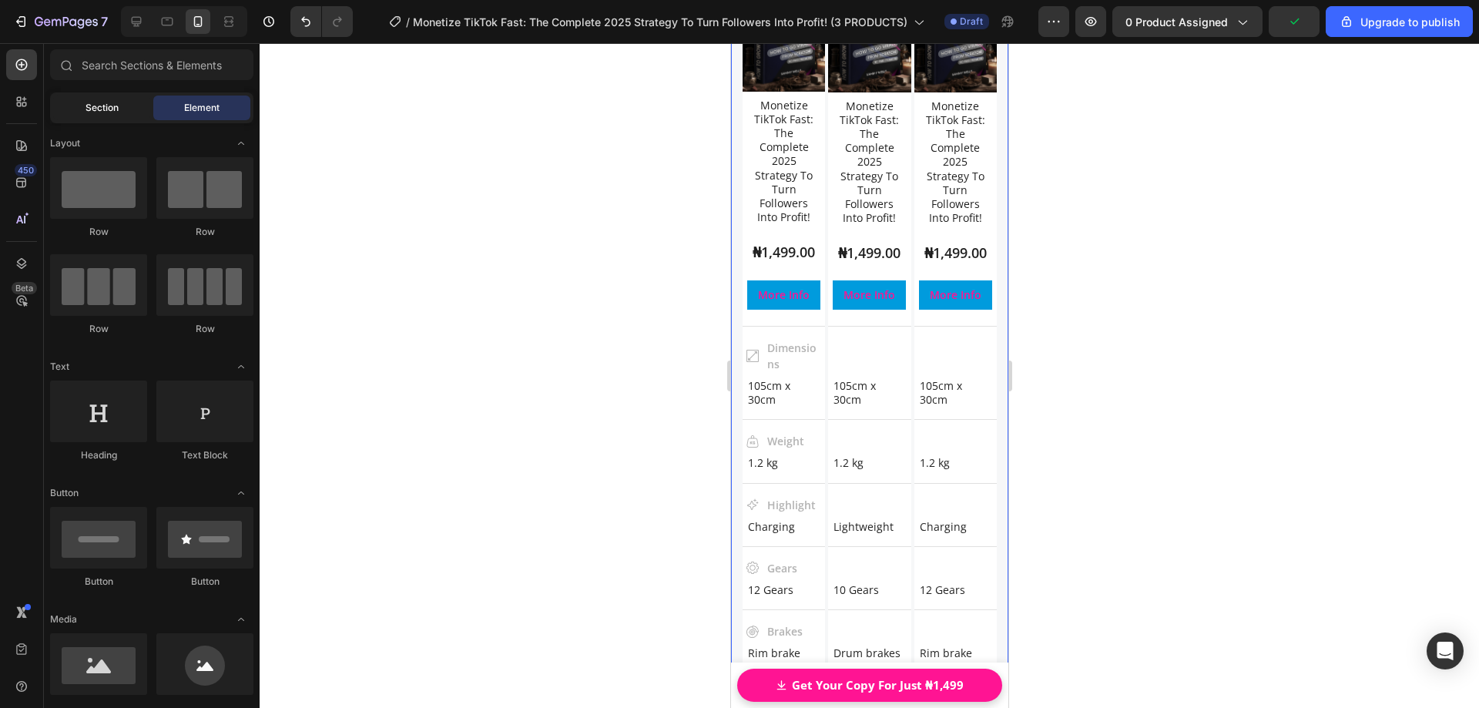
click at [85, 115] on div "Section" at bounding box center [101, 108] width 97 height 25
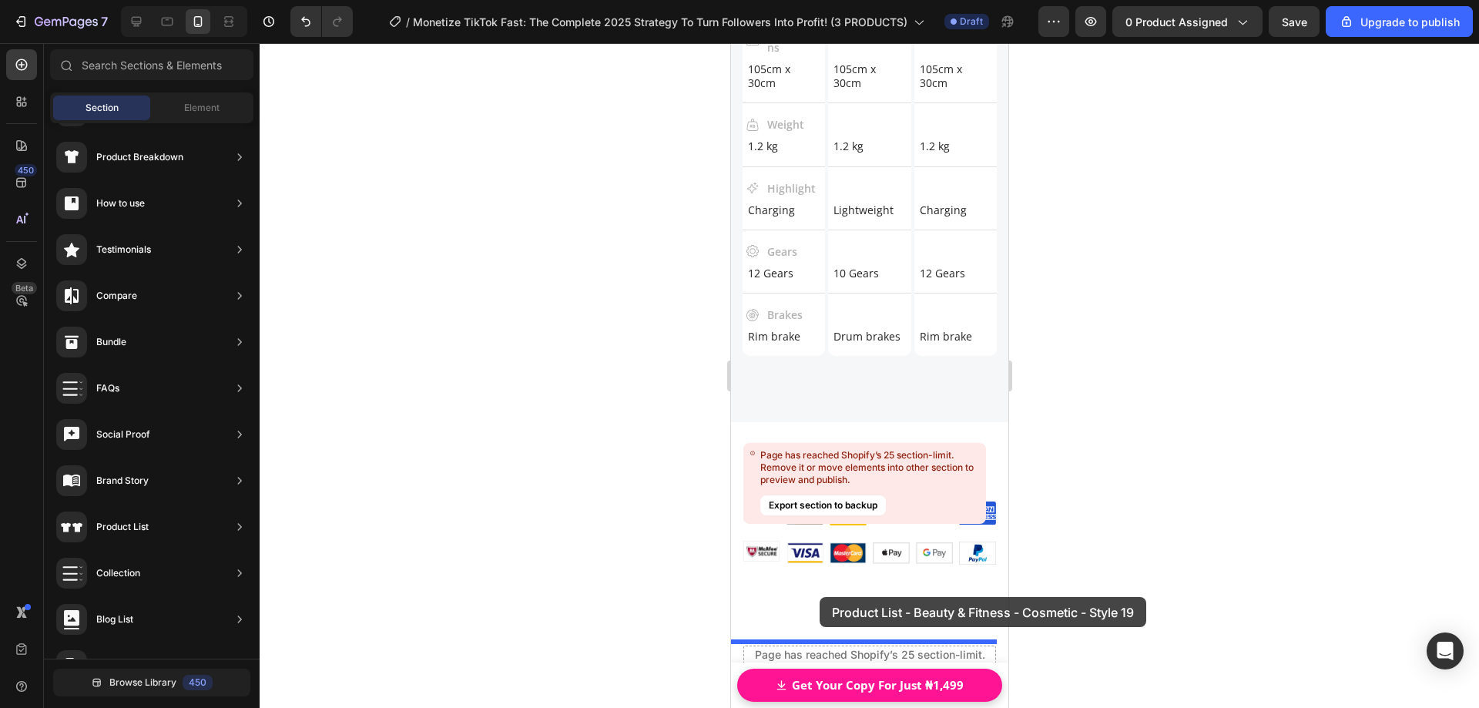
scroll to position [22607, 0]
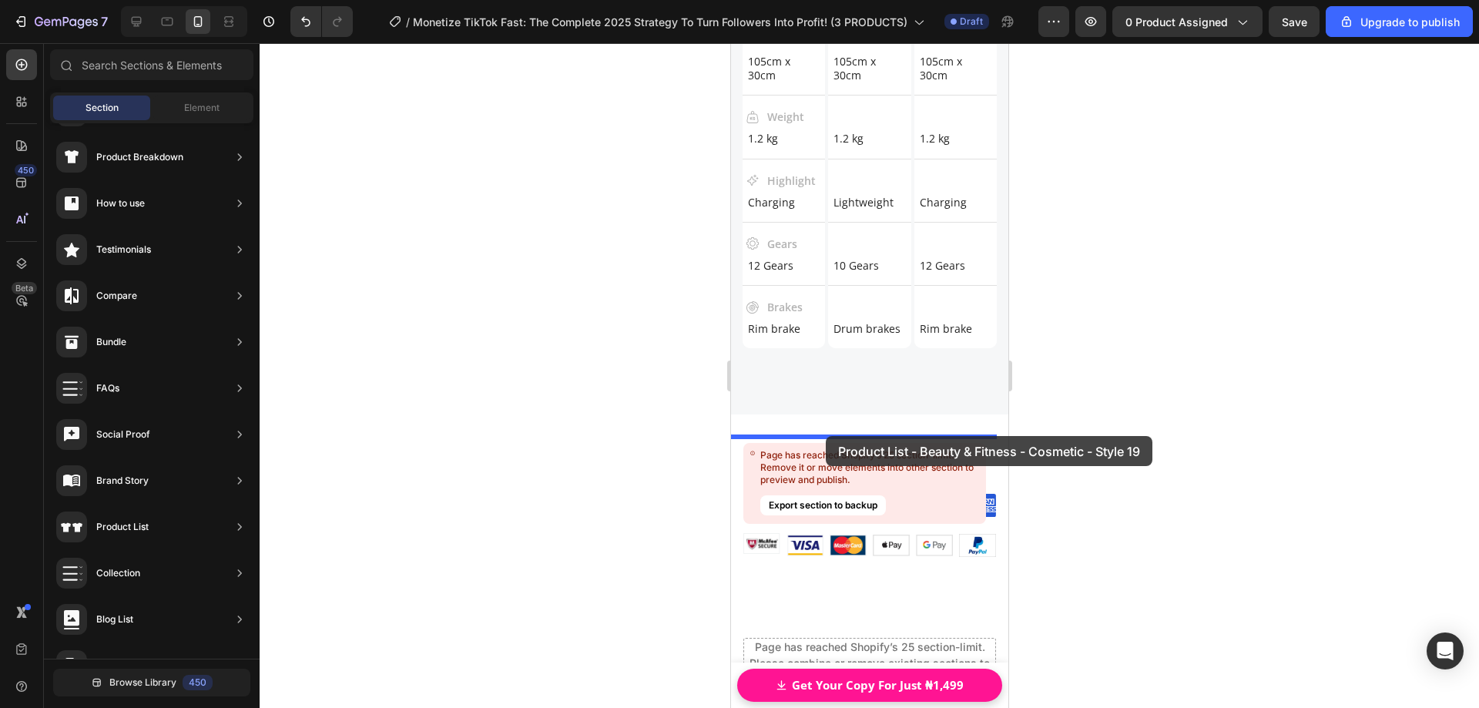
drag, startPoint x: 1048, startPoint y: 316, endPoint x: 823, endPoint y: 436, distance: 255.1
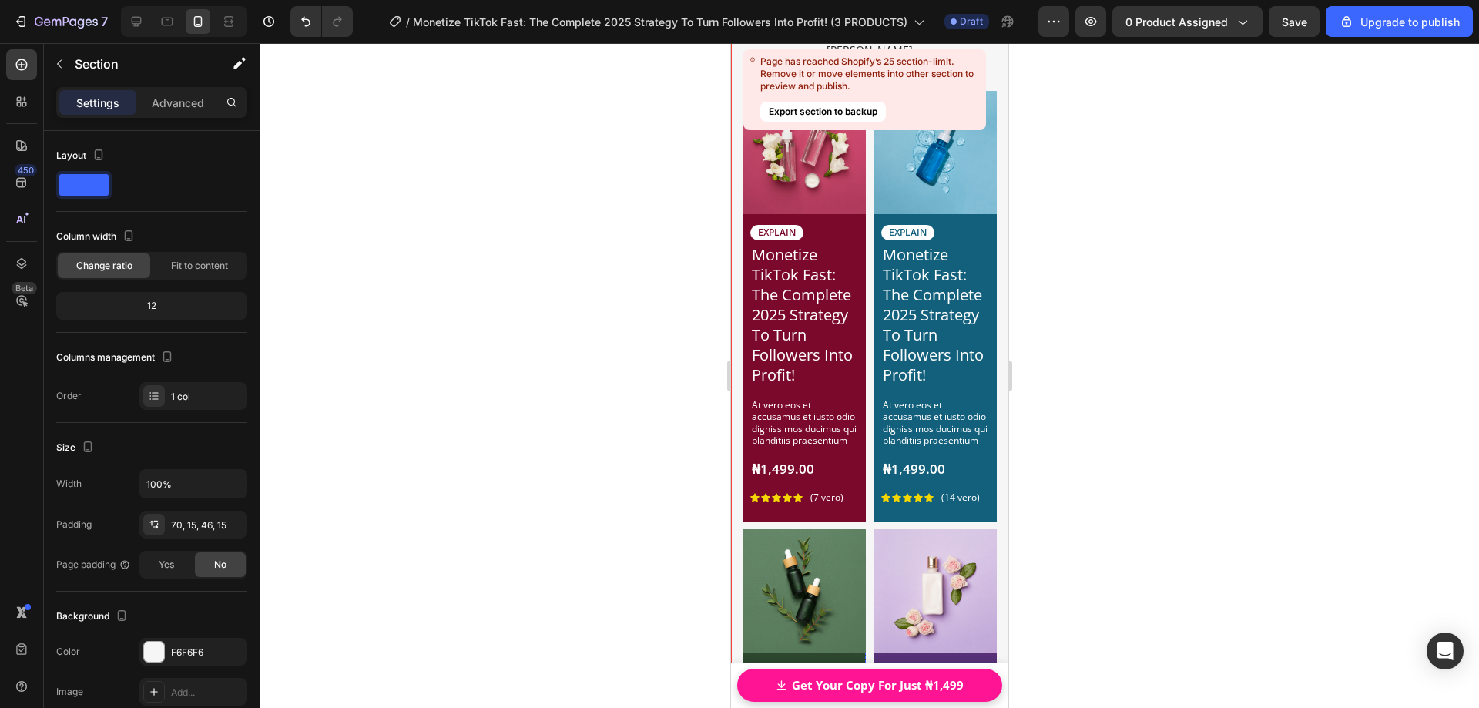
scroll to position [23024, 0]
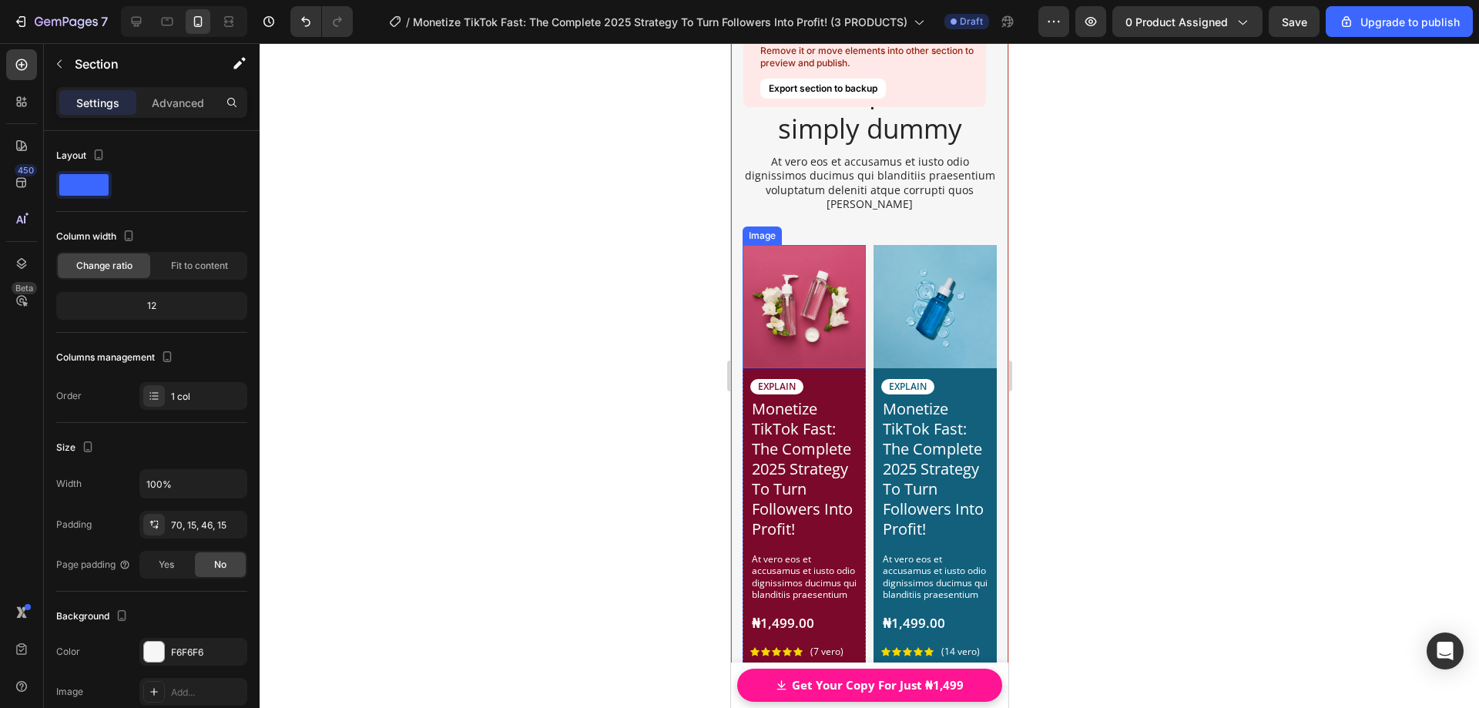
click at [746, 262] on img at bounding box center [803, 306] width 123 height 123
click at [923, 227] on div "Lorem Ipsum is simply dummy Heading At vero eos et accusamus et iusto odio dign…" at bounding box center [869, 603] width 254 height 1058
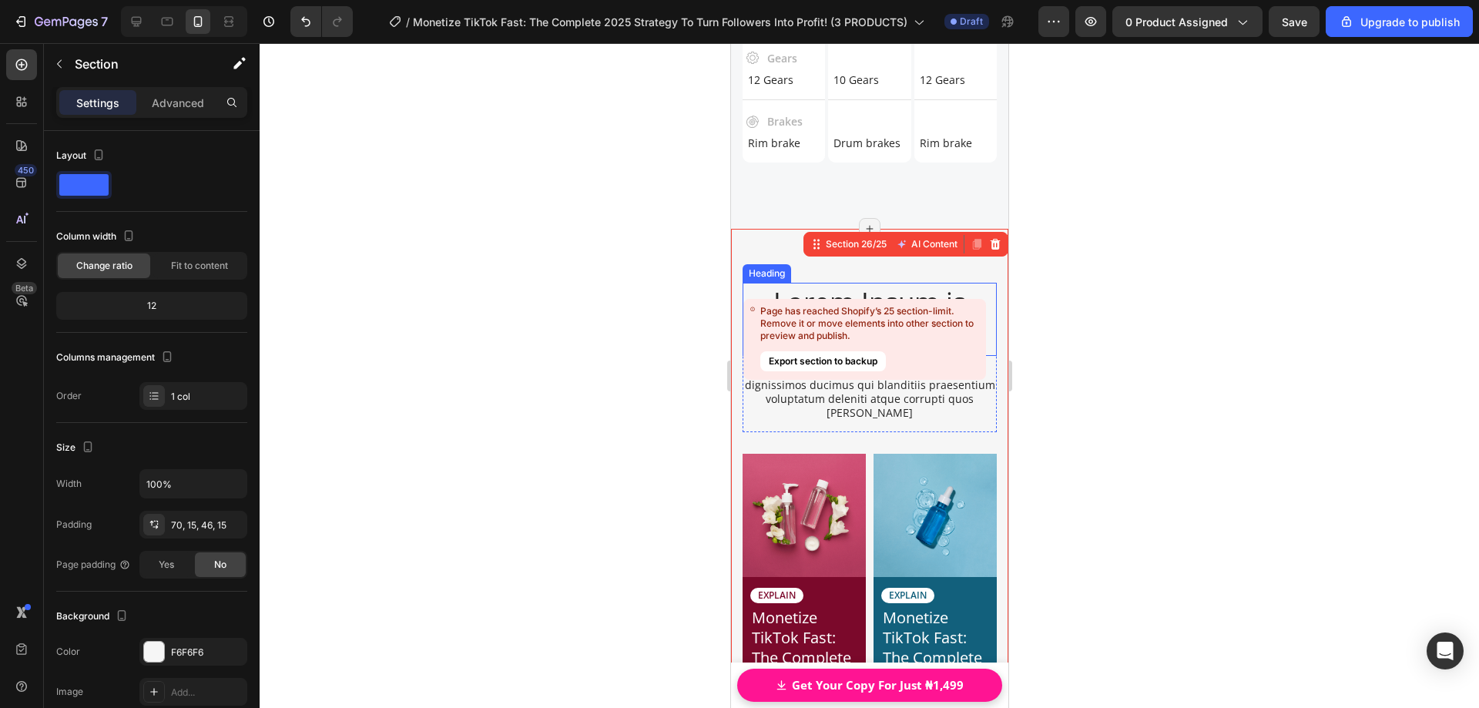
scroll to position [22715, 0]
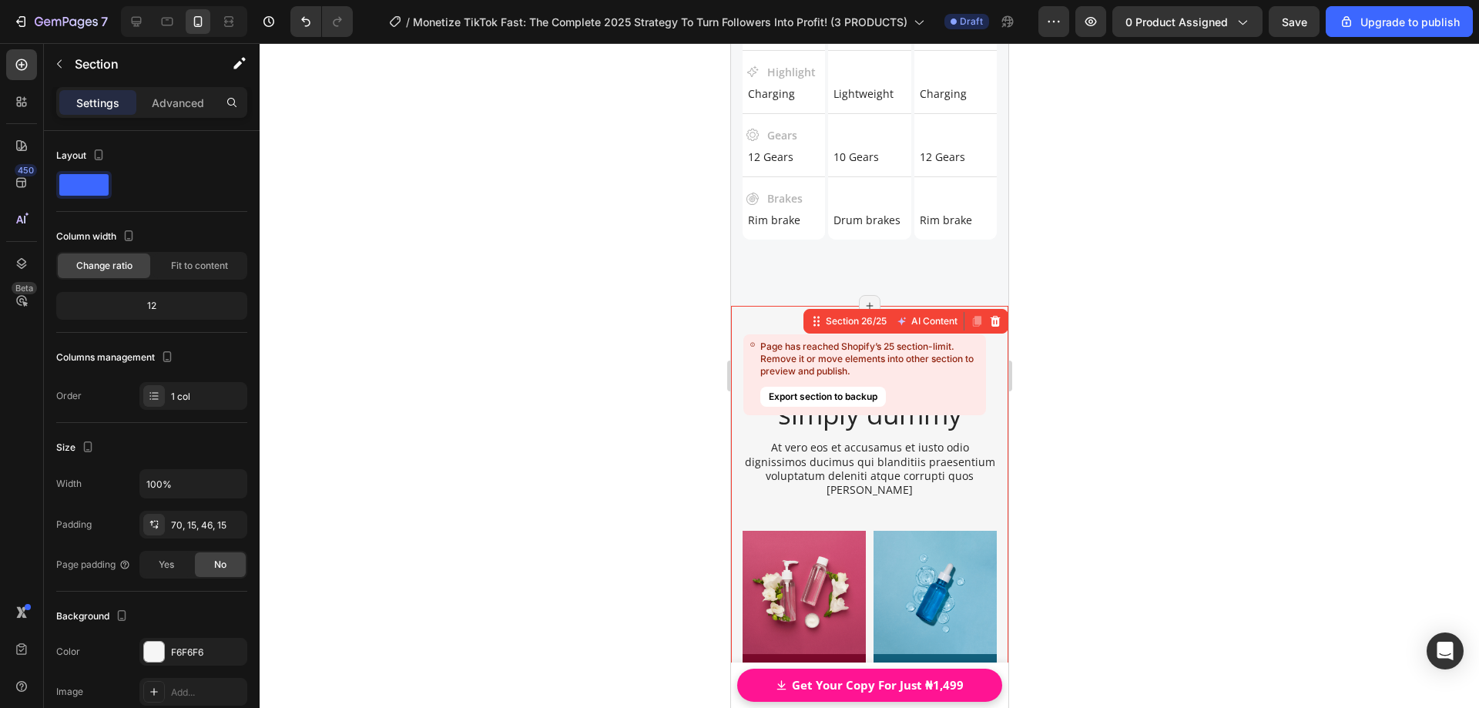
click at [753, 497] on p "At vero eos et accusamus et iusto odio dignissimos ducimus qui blanditiis praes…" at bounding box center [868, 469] width 251 height 56
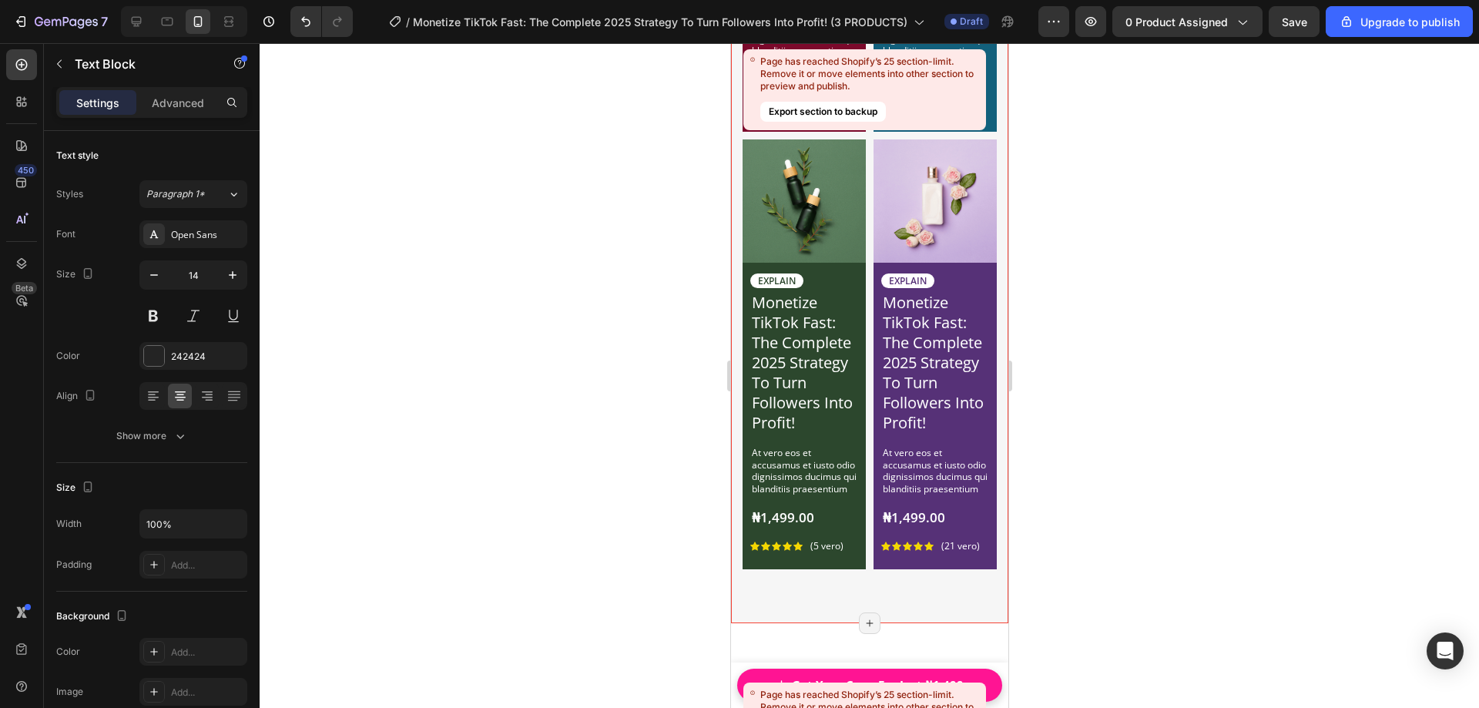
scroll to position [23717, 0]
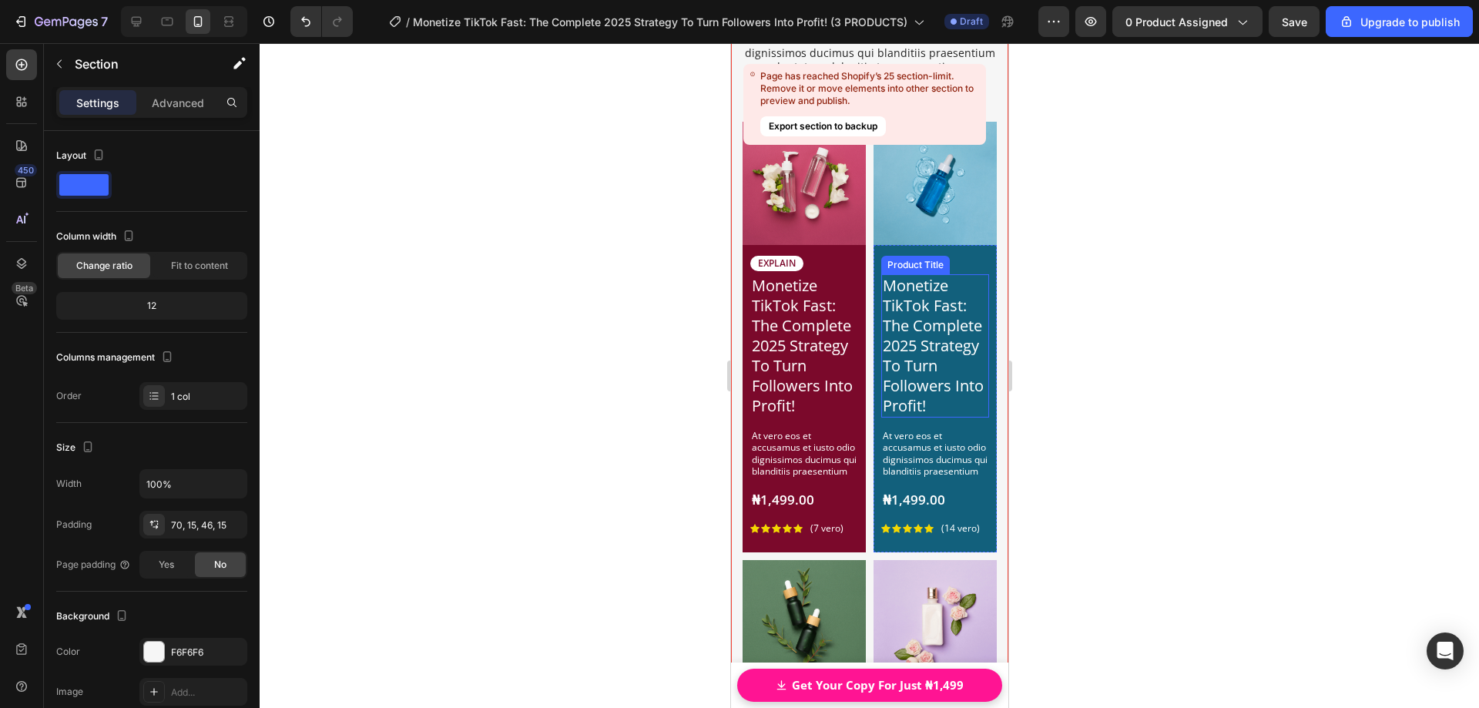
scroll to position [22793, 0]
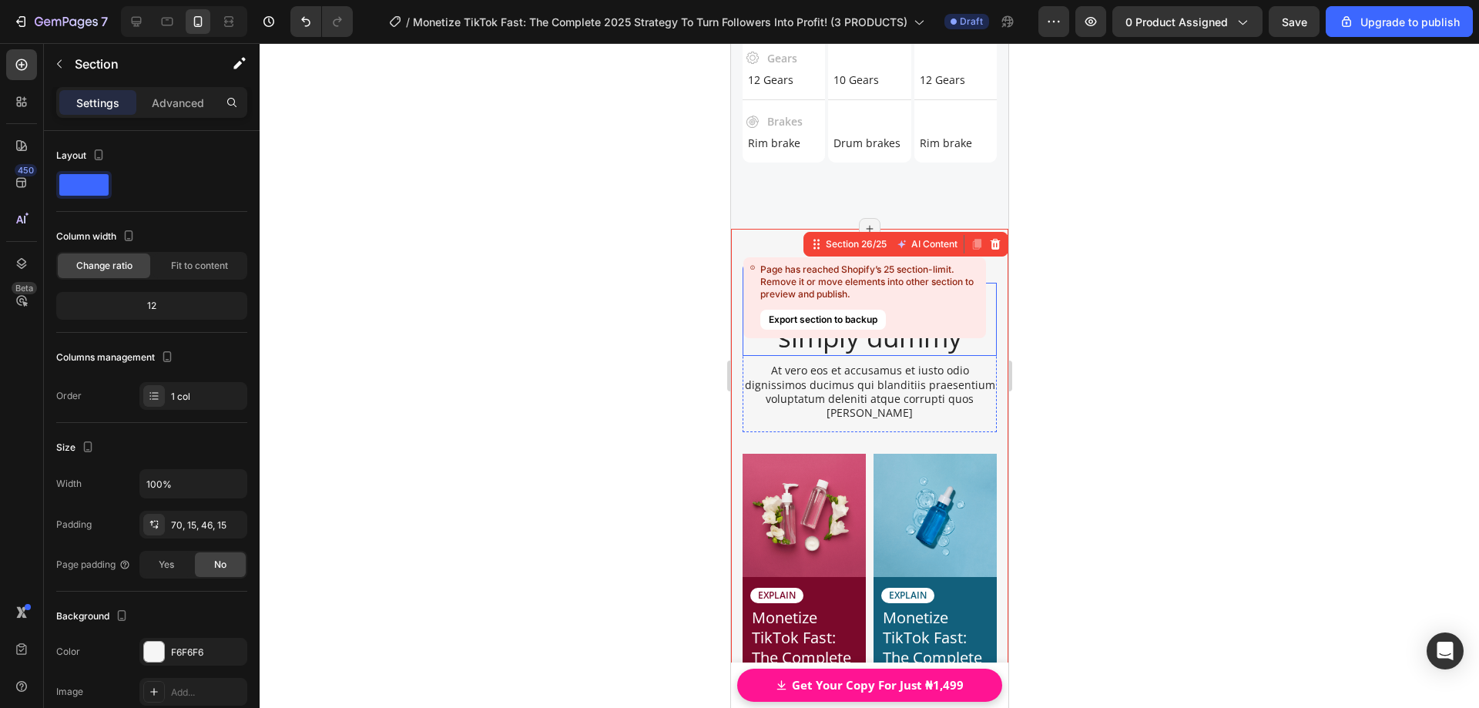
click at [773, 275] on div "Page has reached Shopify’s 25 section-limit. Remove it or move elements into ot…" at bounding box center [869, 281] width 219 height 37
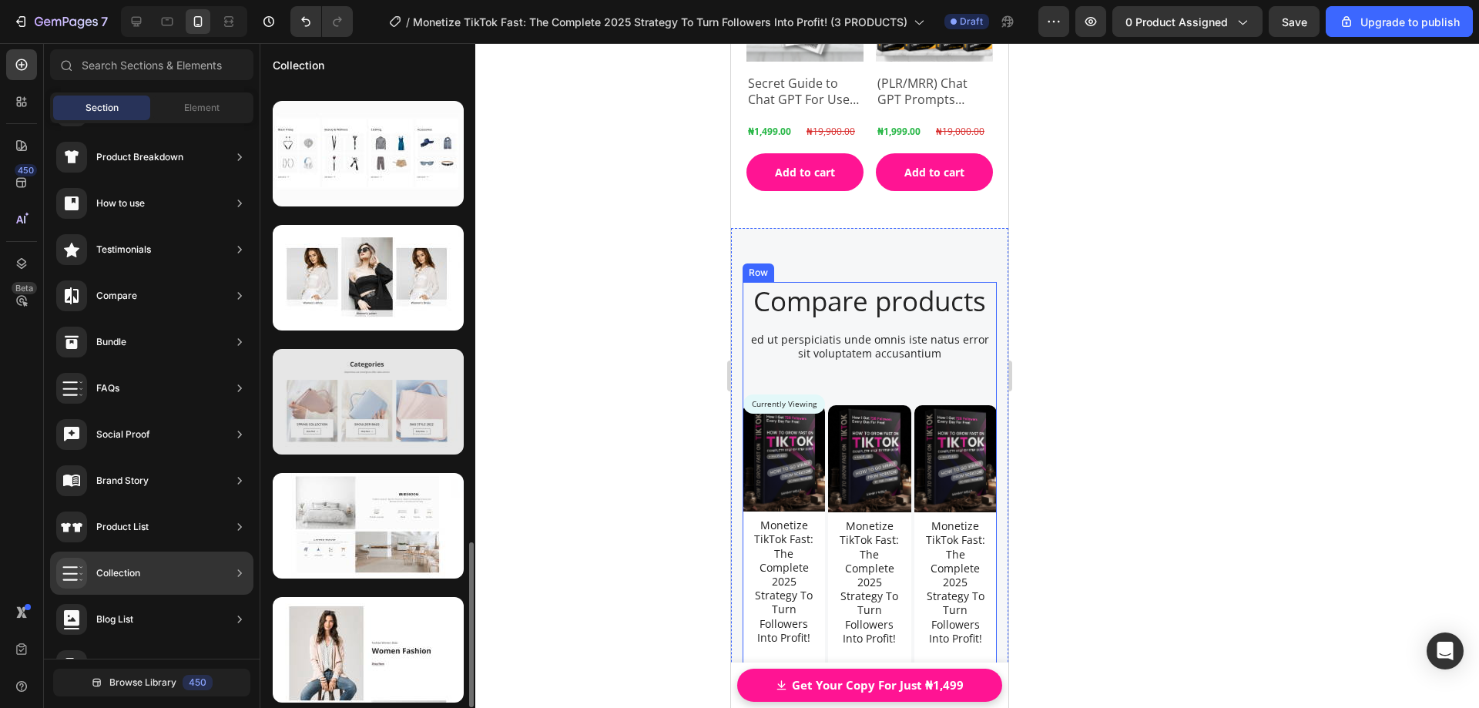
scroll to position [1570, 0]
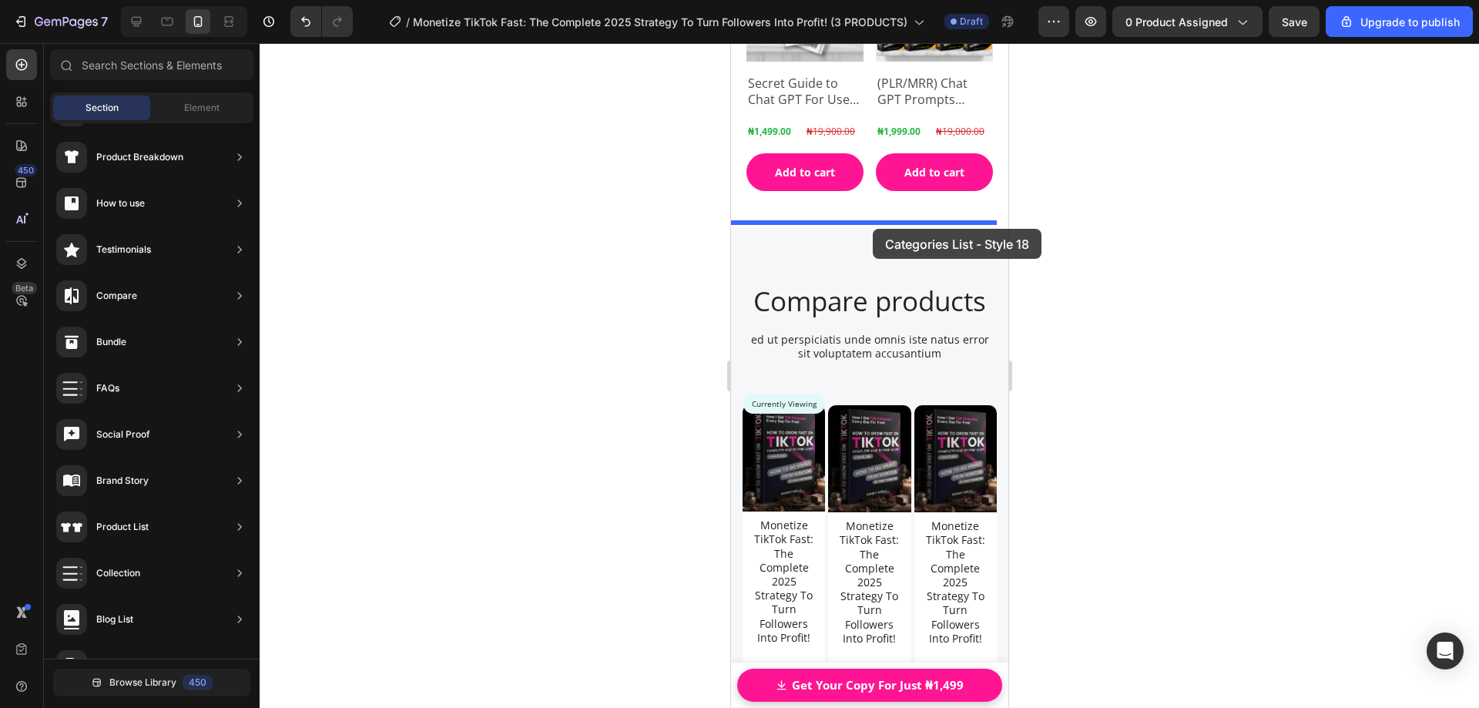
drag, startPoint x: 1067, startPoint y: 499, endPoint x: 872, endPoint y: 229, distance: 333.3
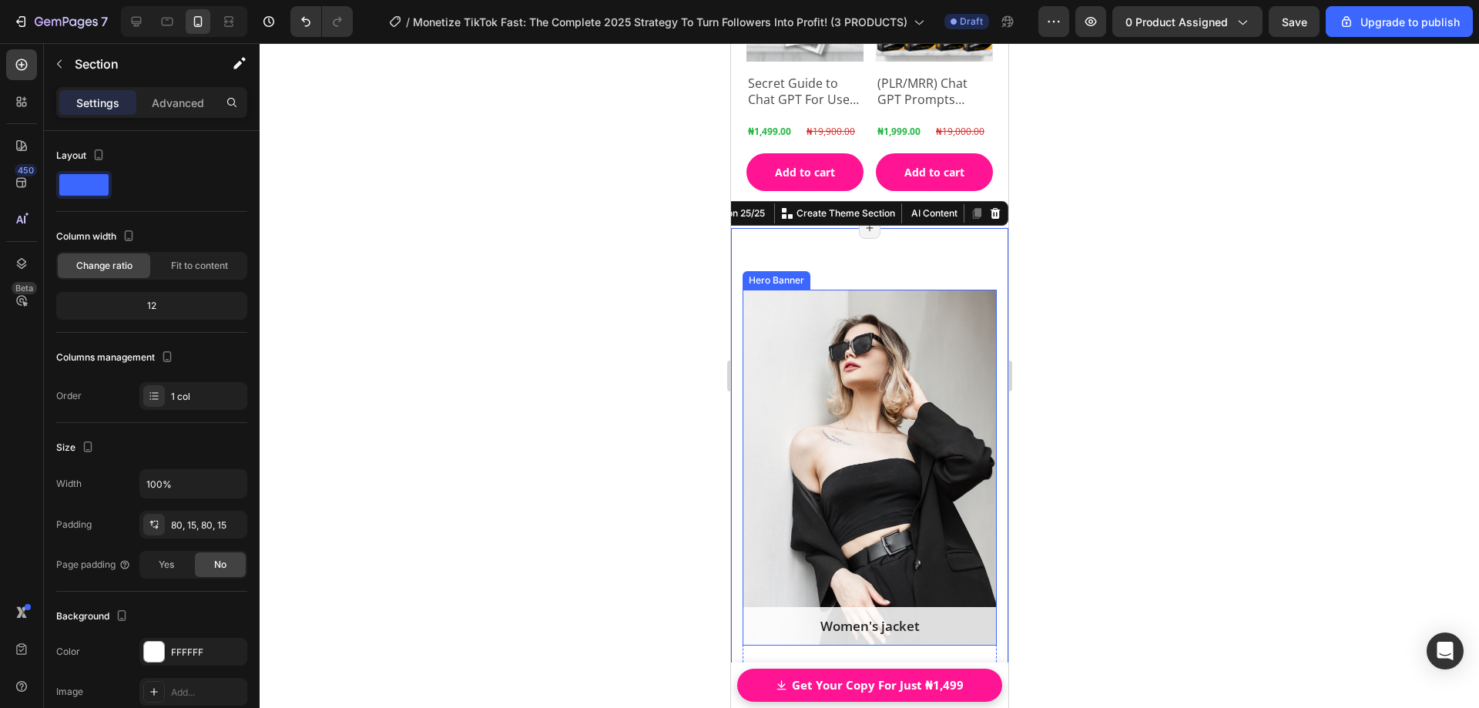
scroll to position [21994, 0]
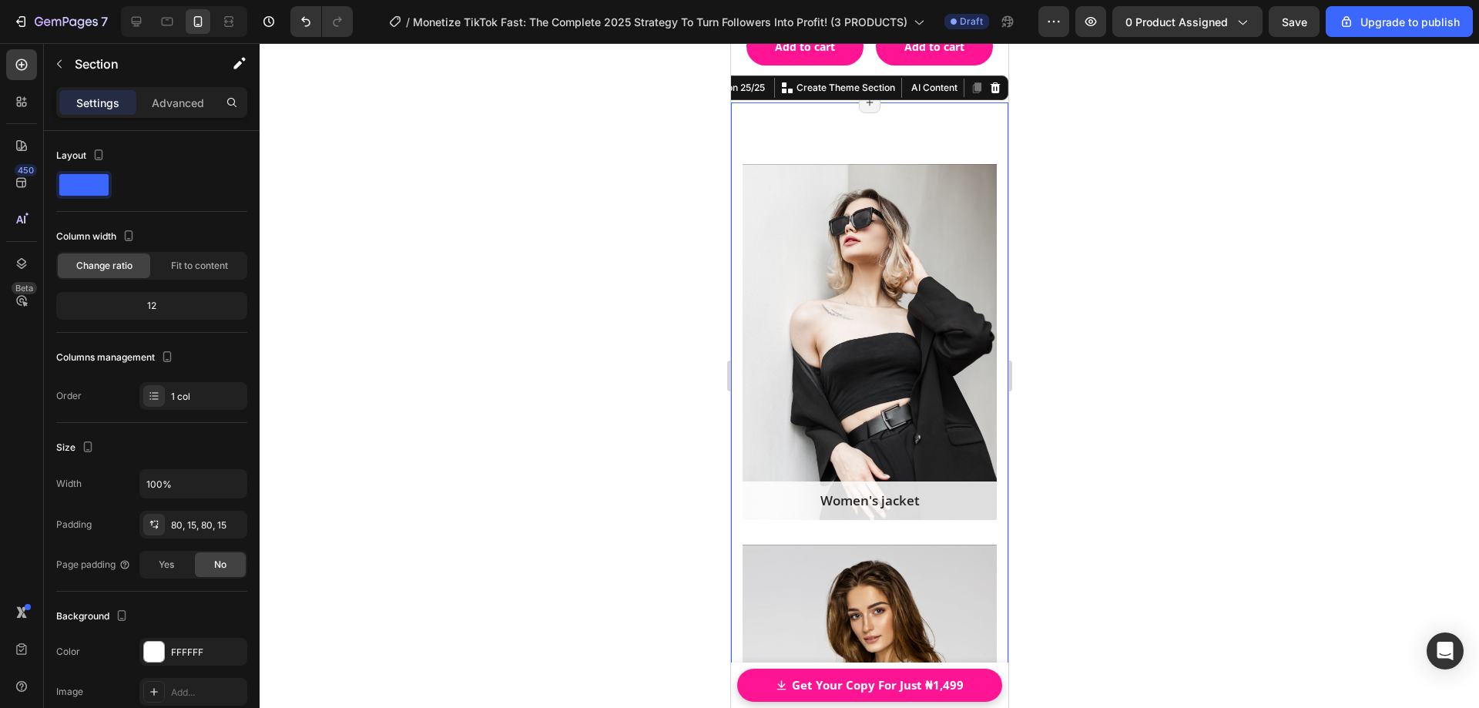
click at [196, 267] on span "Fit to content" at bounding box center [199, 266] width 57 height 14
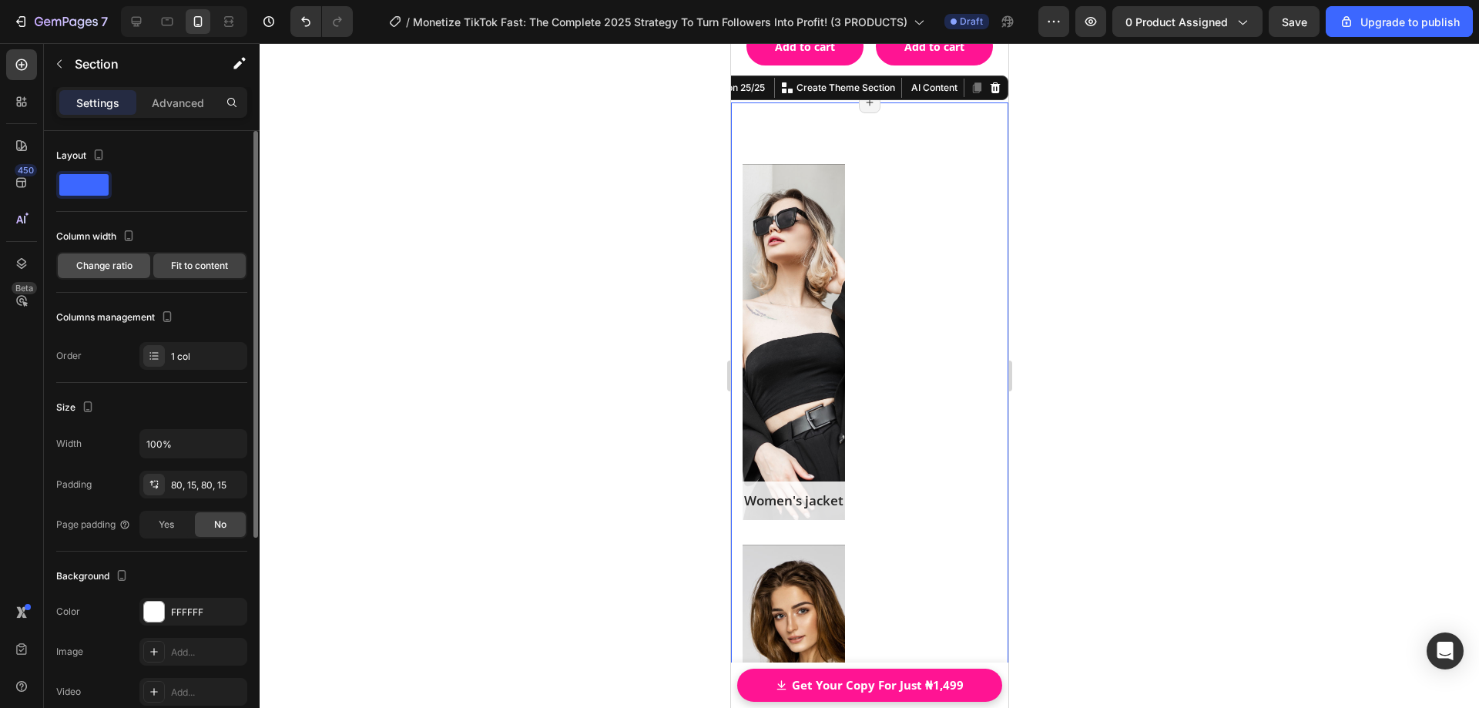
click at [108, 268] on span "Change ratio" at bounding box center [104, 266] width 56 height 14
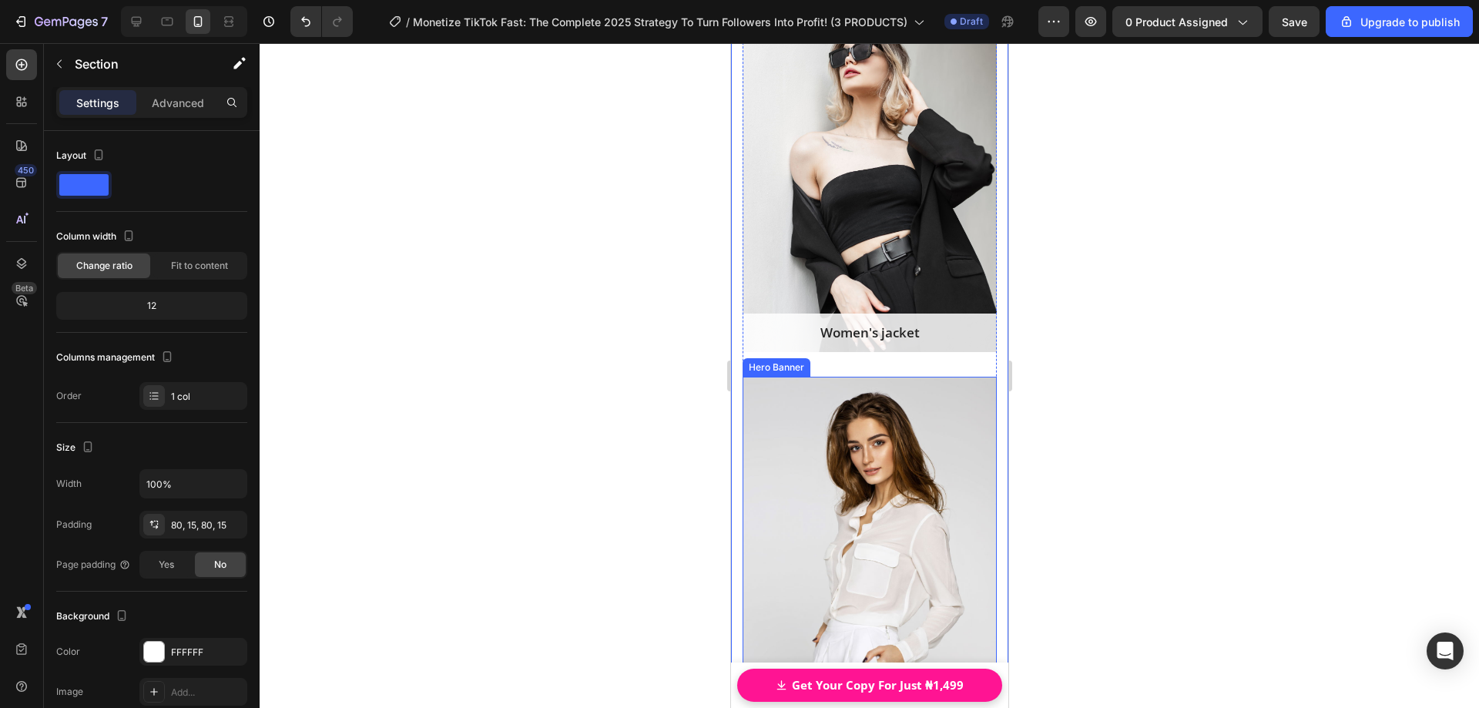
scroll to position [21917, 0]
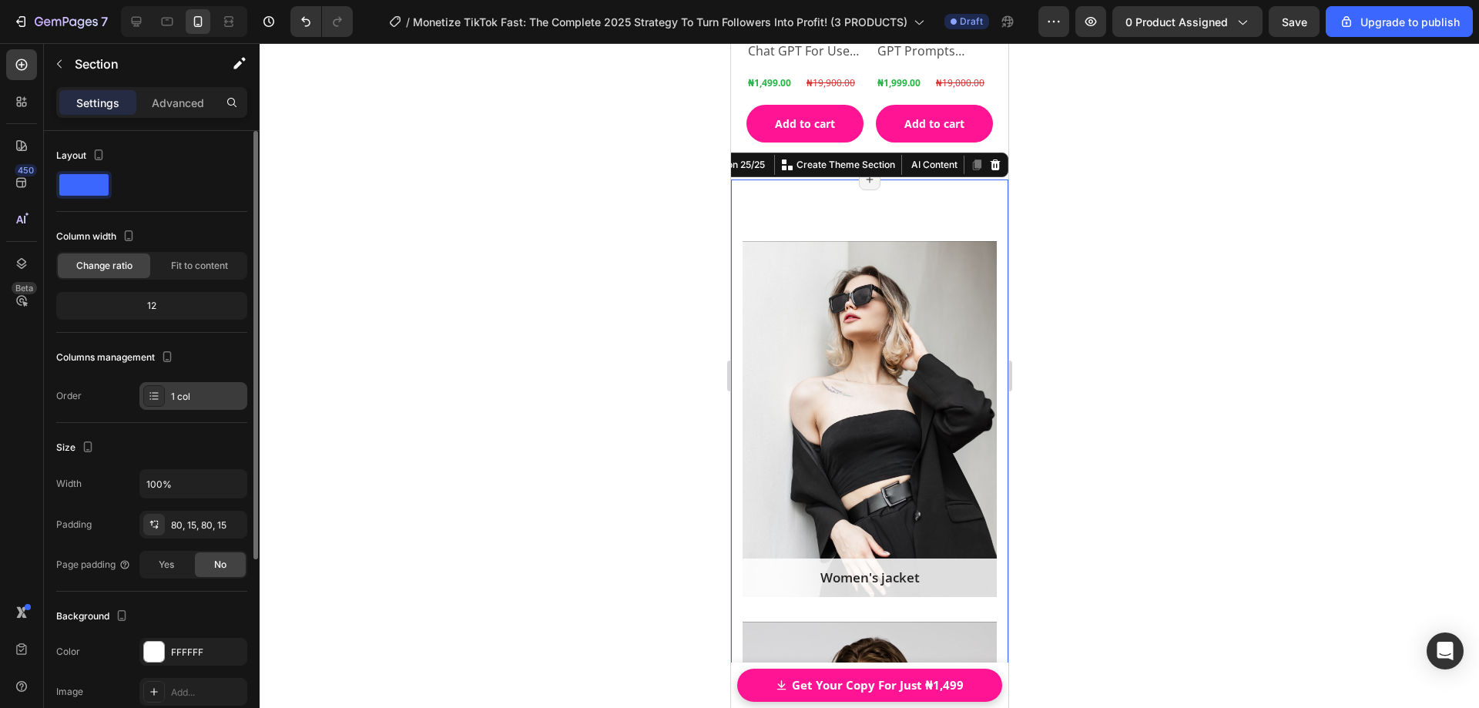
click at [198, 395] on div "1 col" at bounding box center [207, 397] width 72 height 14
click at [193, 357] on div "Columns management" at bounding box center [151, 357] width 191 height 25
click at [988, 160] on icon at bounding box center [994, 165] width 12 height 12
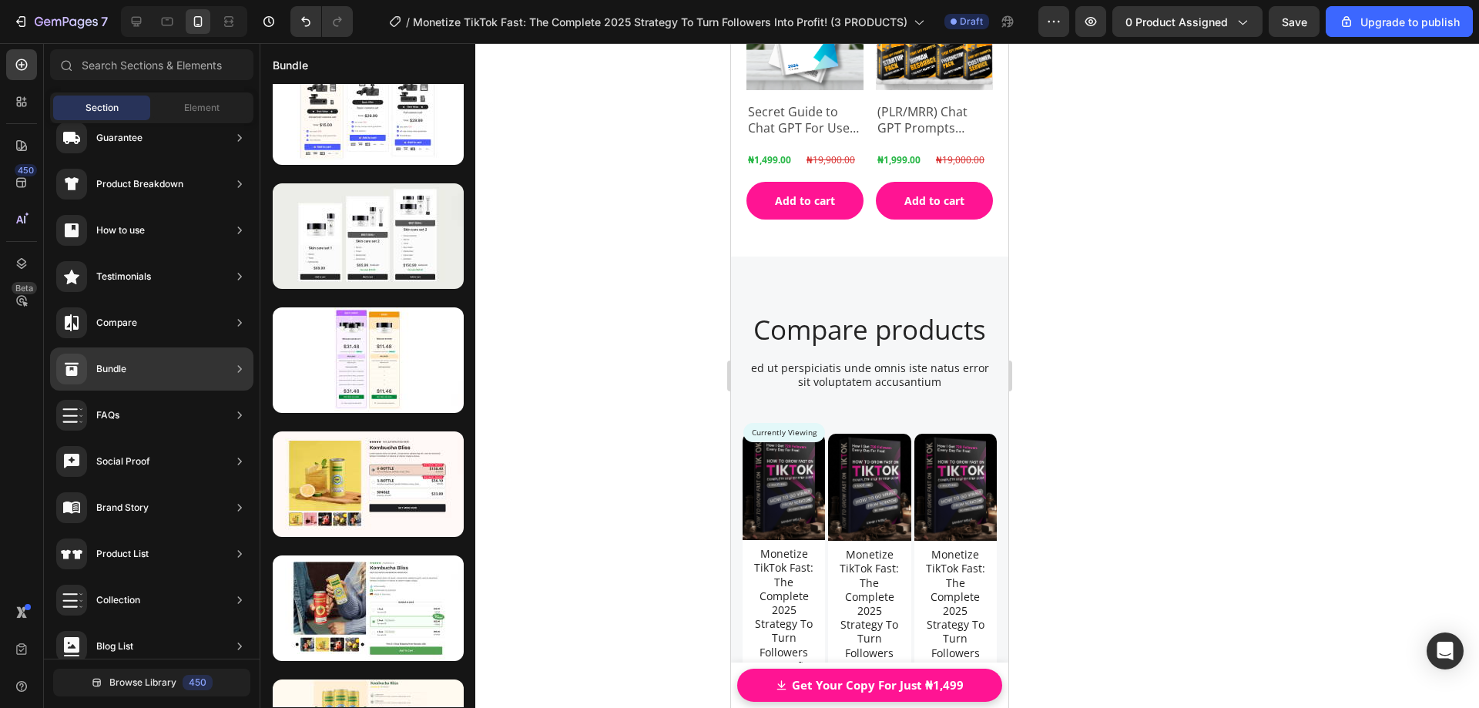
scroll to position [0, 0]
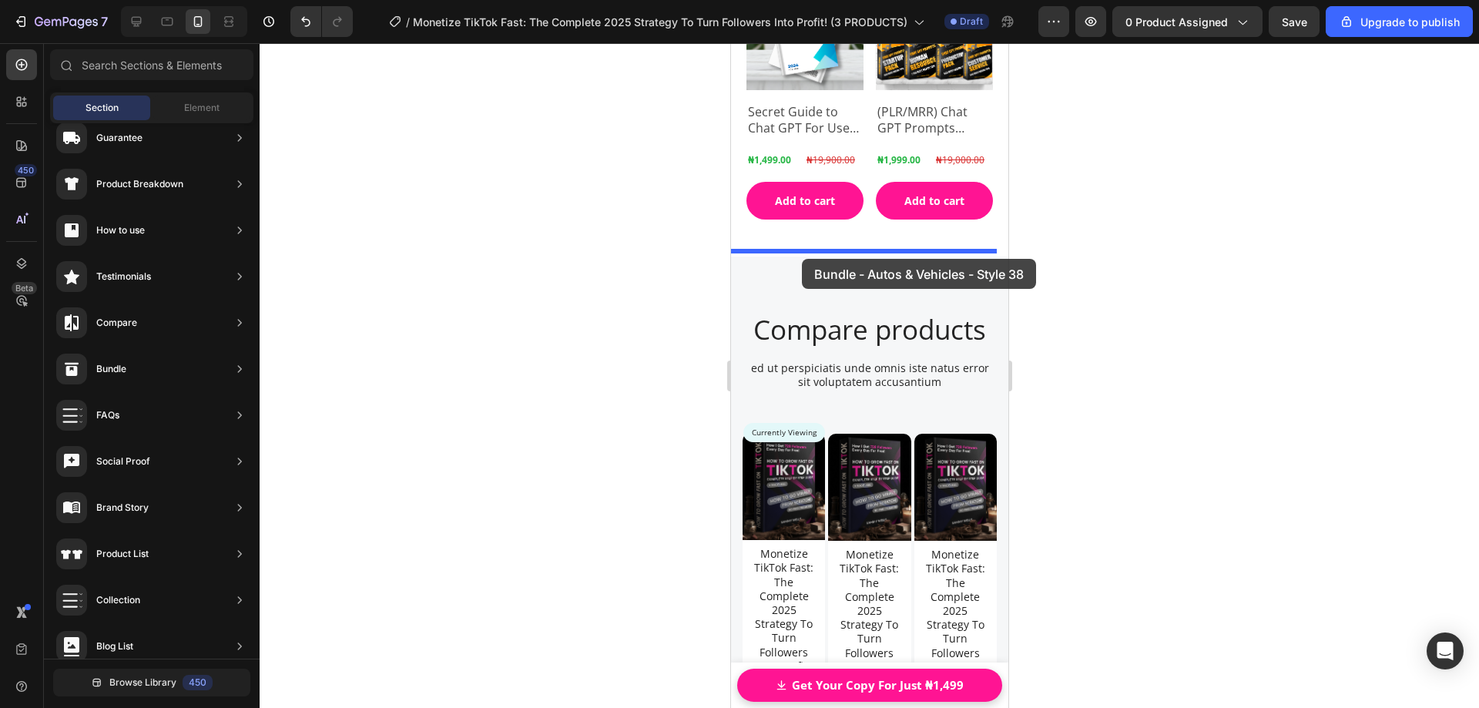
drag, startPoint x: 1056, startPoint y: 318, endPoint x: 801, endPoint y: 259, distance: 261.8
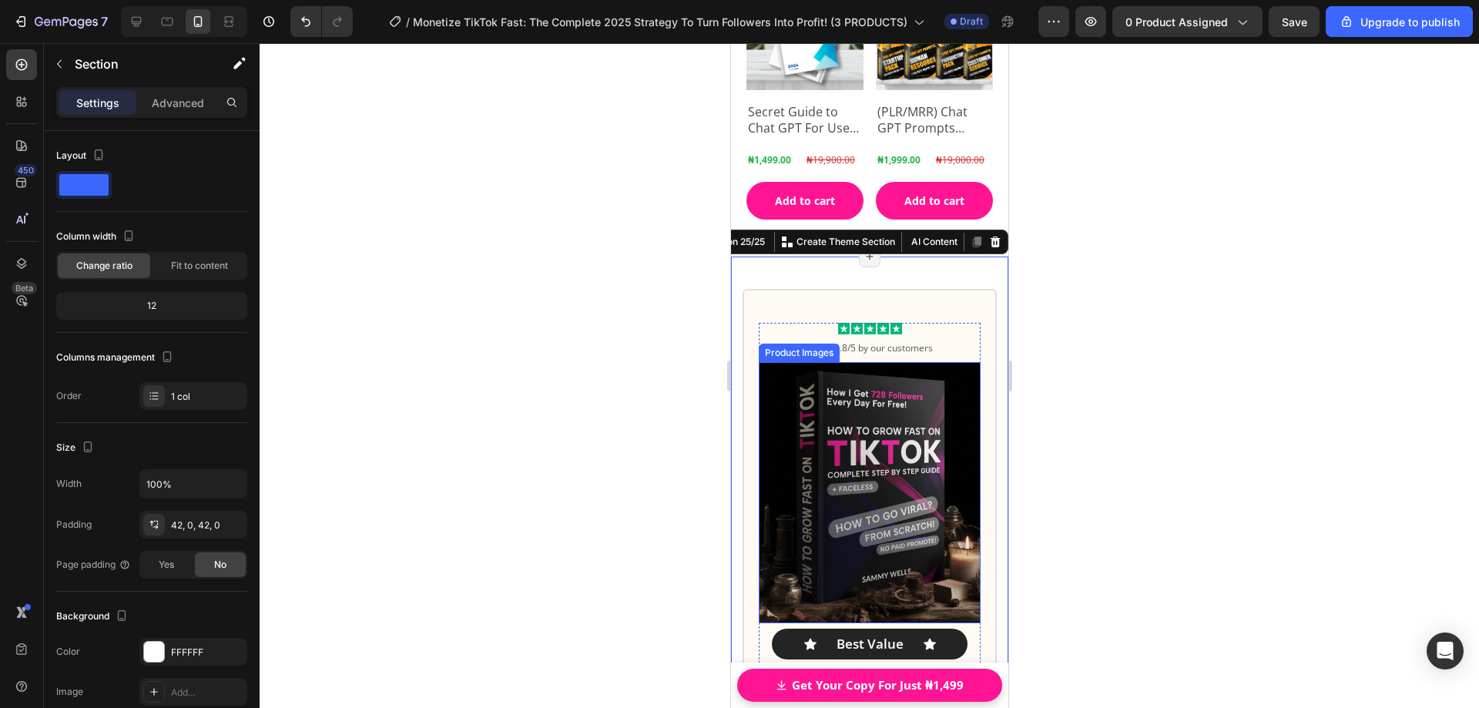
scroll to position [21994, 0]
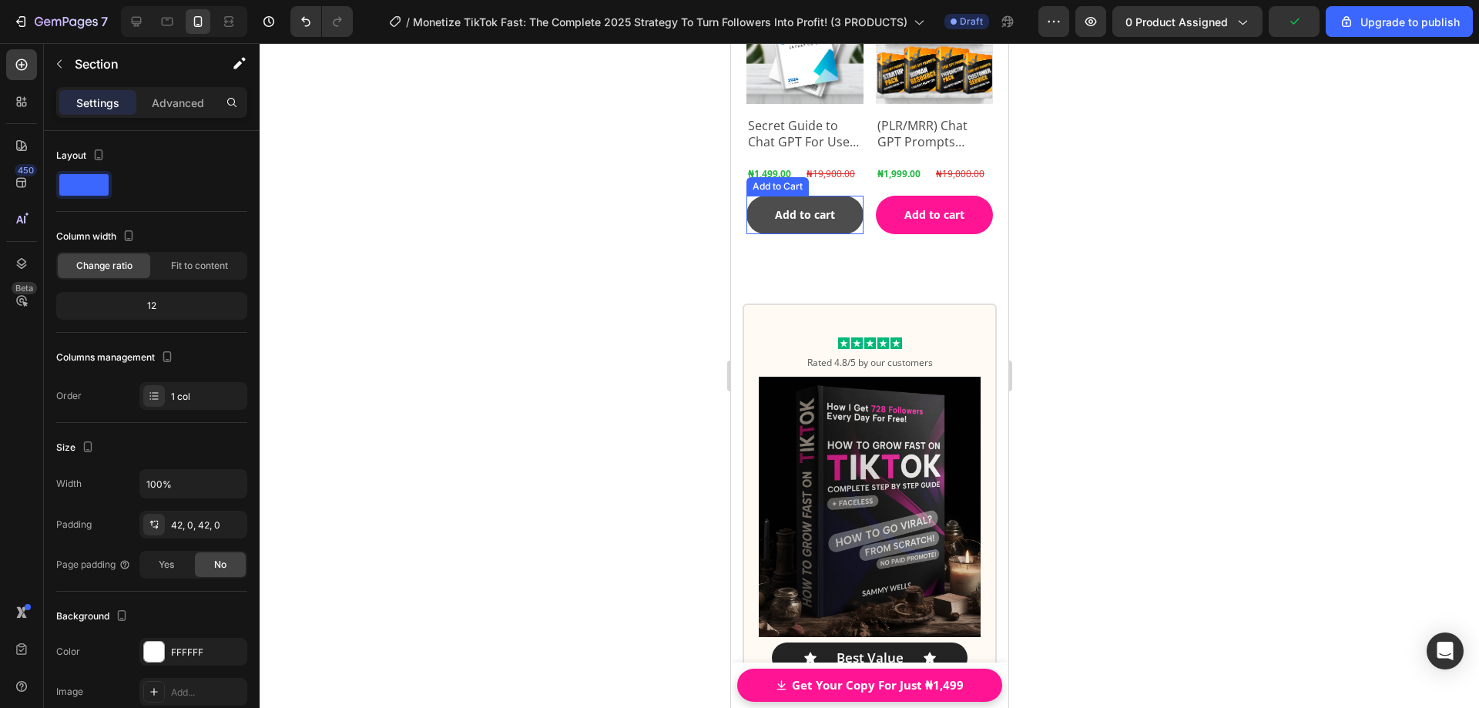
scroll to position [21782, 0]
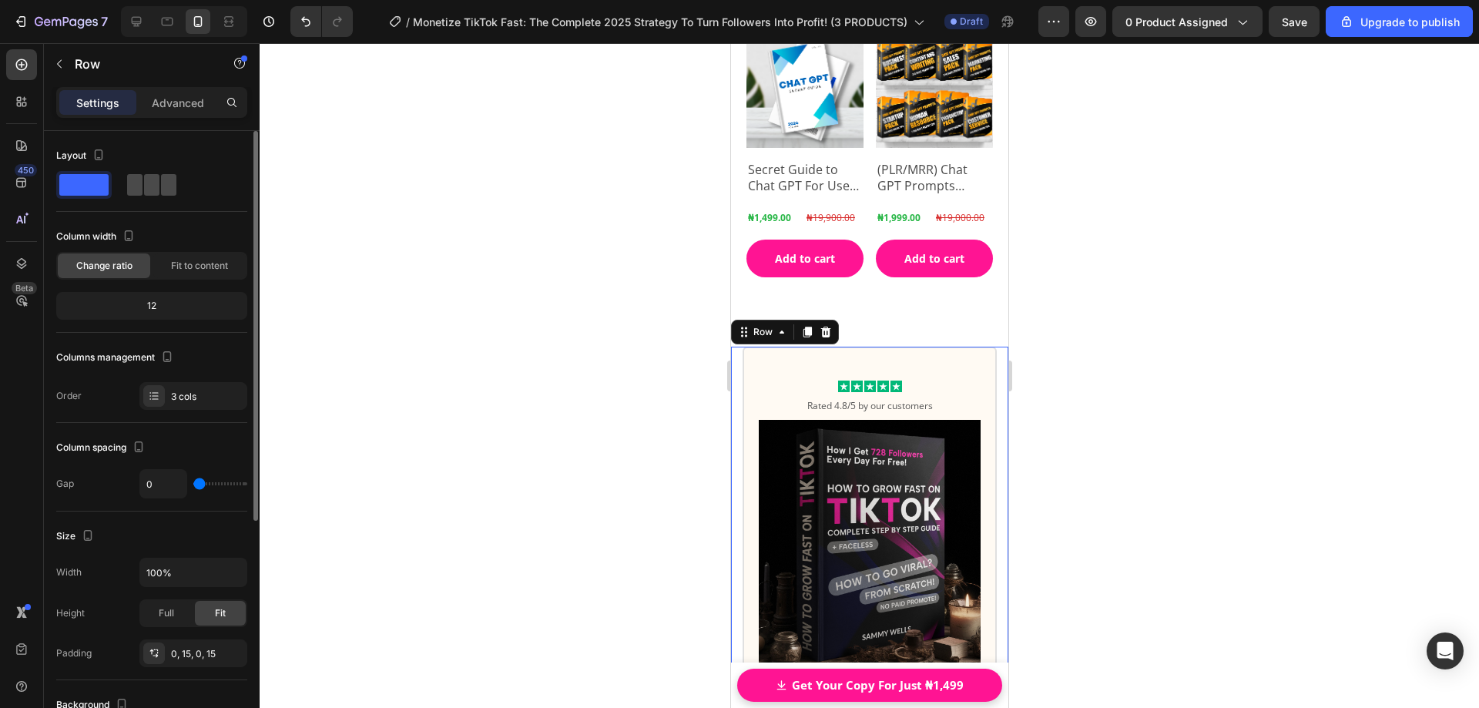
click at [161, 193] on span at bounding box center [168, 185] width 15 height 22
type input "16"
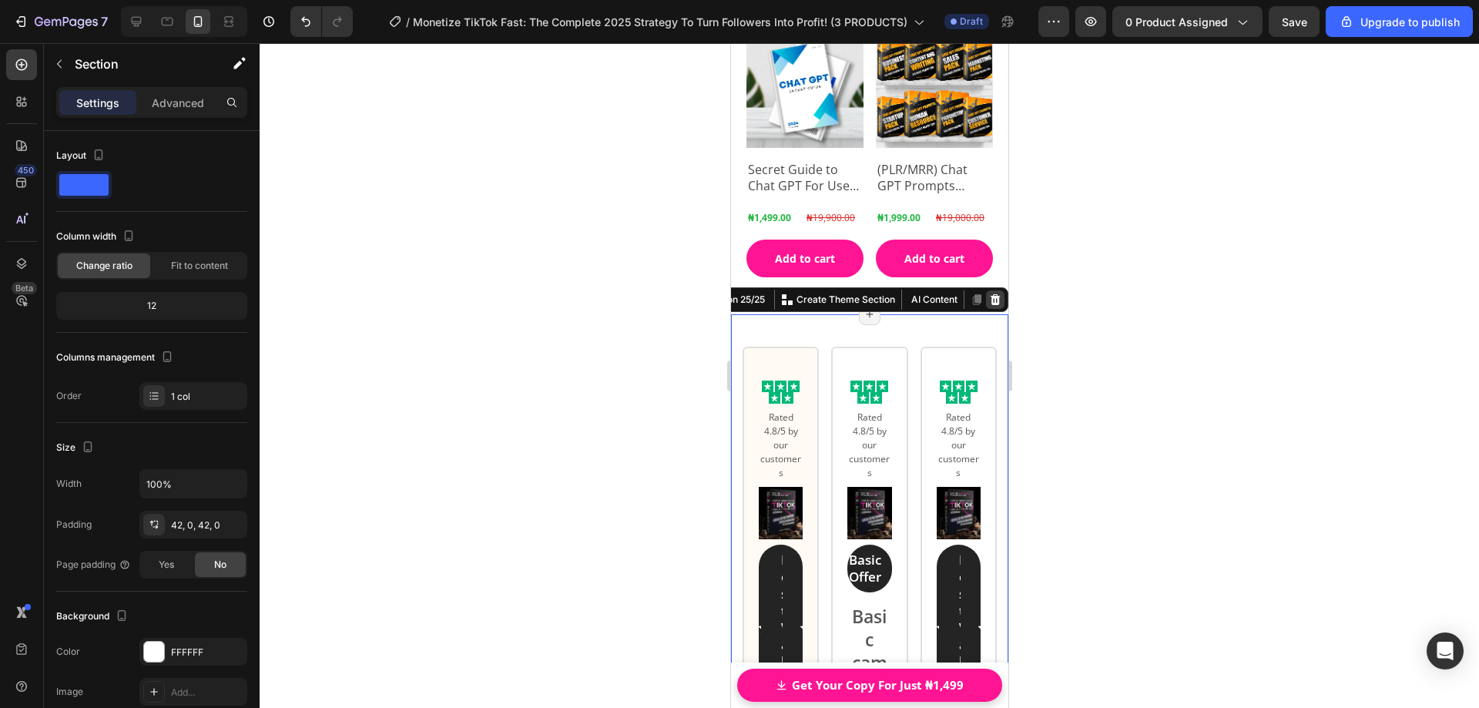
click at [990, 294] on icon at bounding box center [995, 299] width 10 height 11
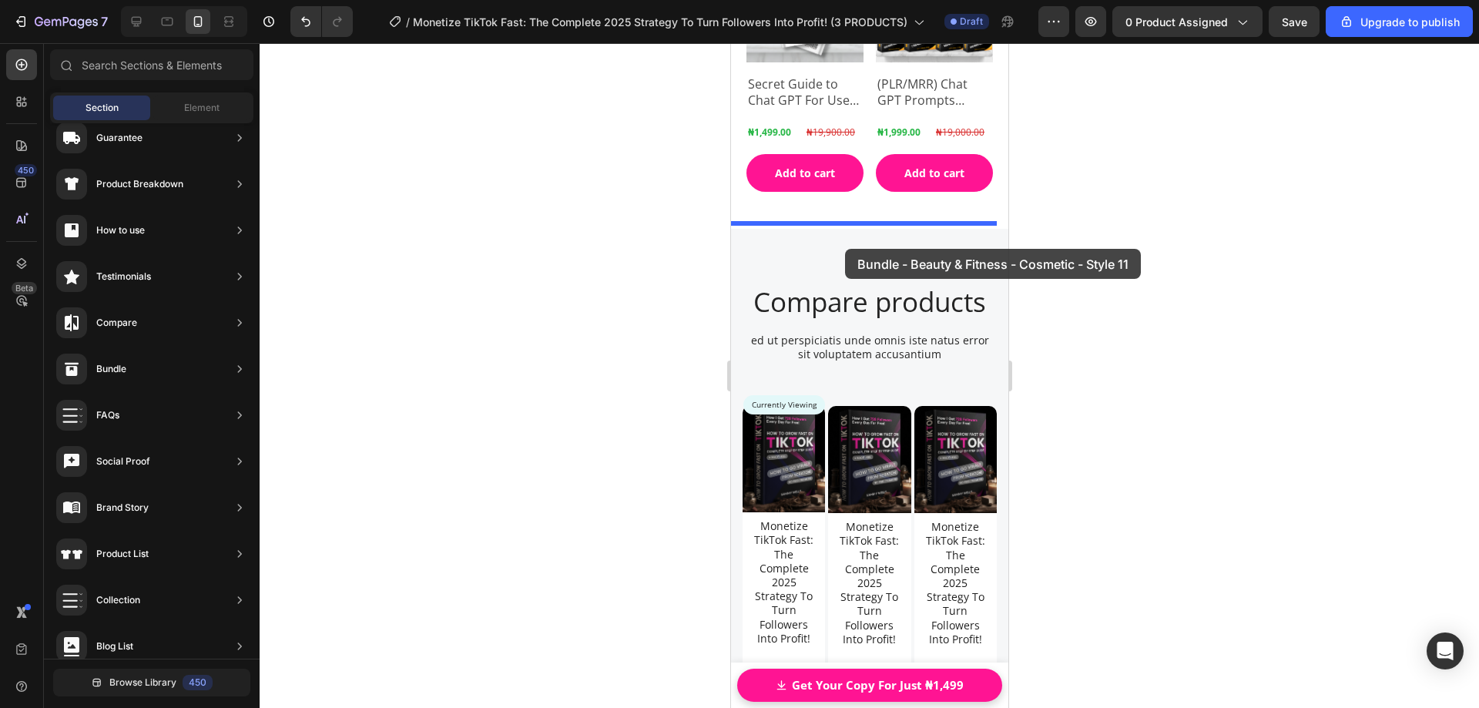
scroll to position [21856, 0]
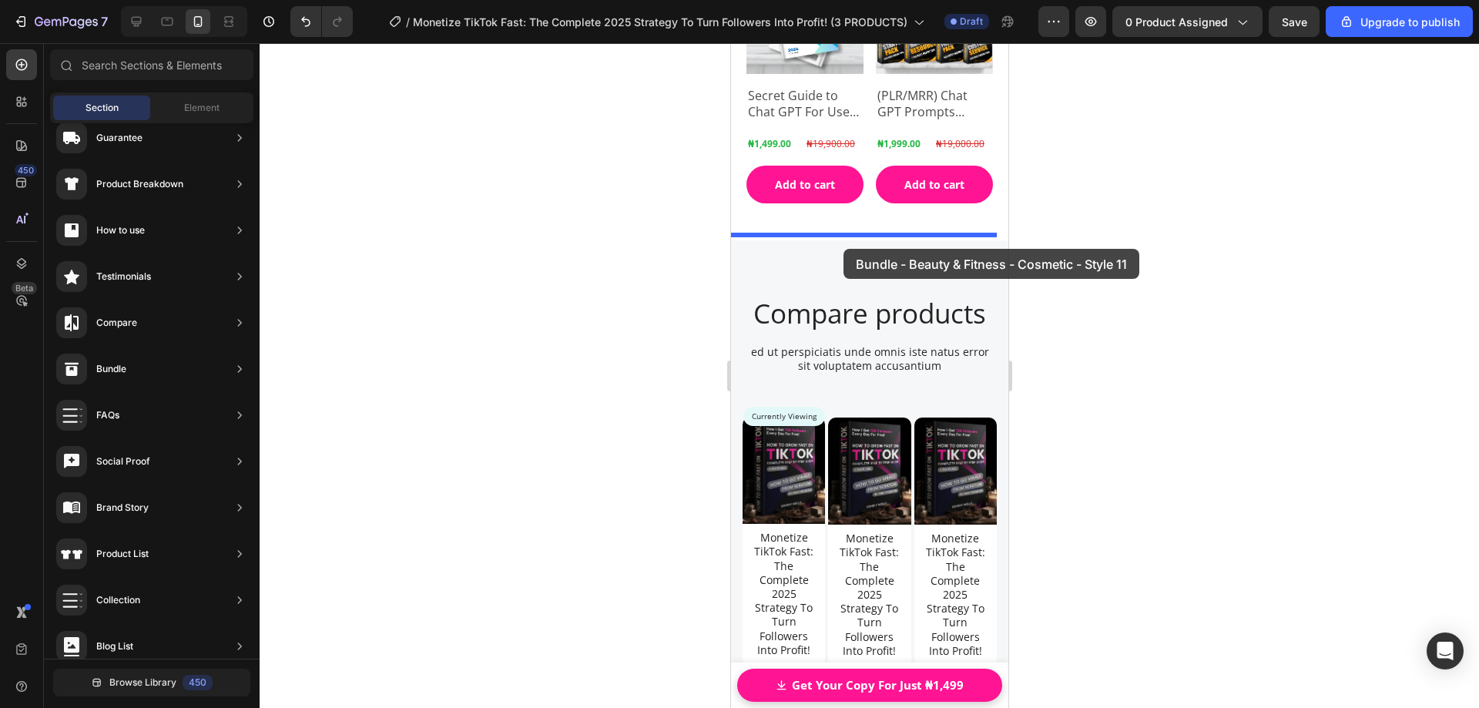
drag, startPoint x: 1080, startPoint y: 451, endPoint x: 843, endPoint y: 249, distance: 312.0
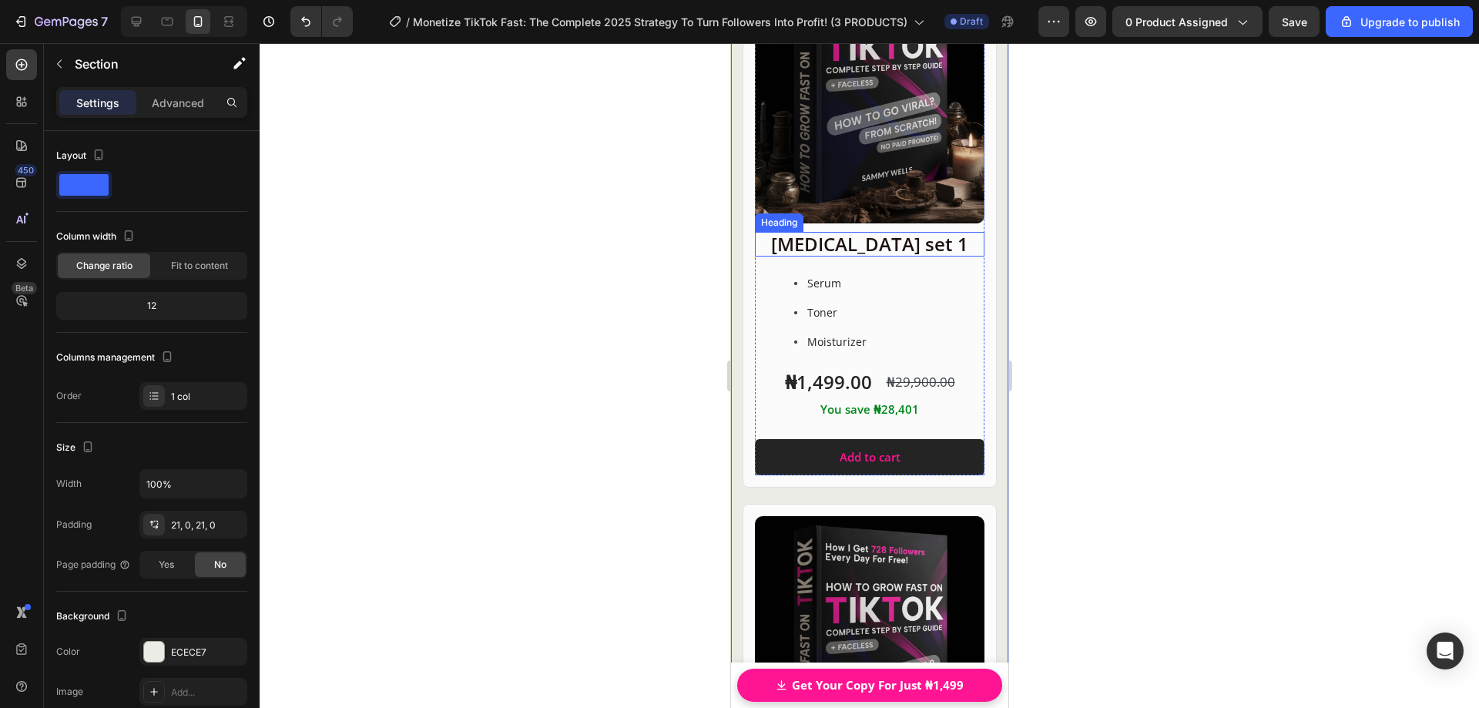
scroll to position [21685, 0]
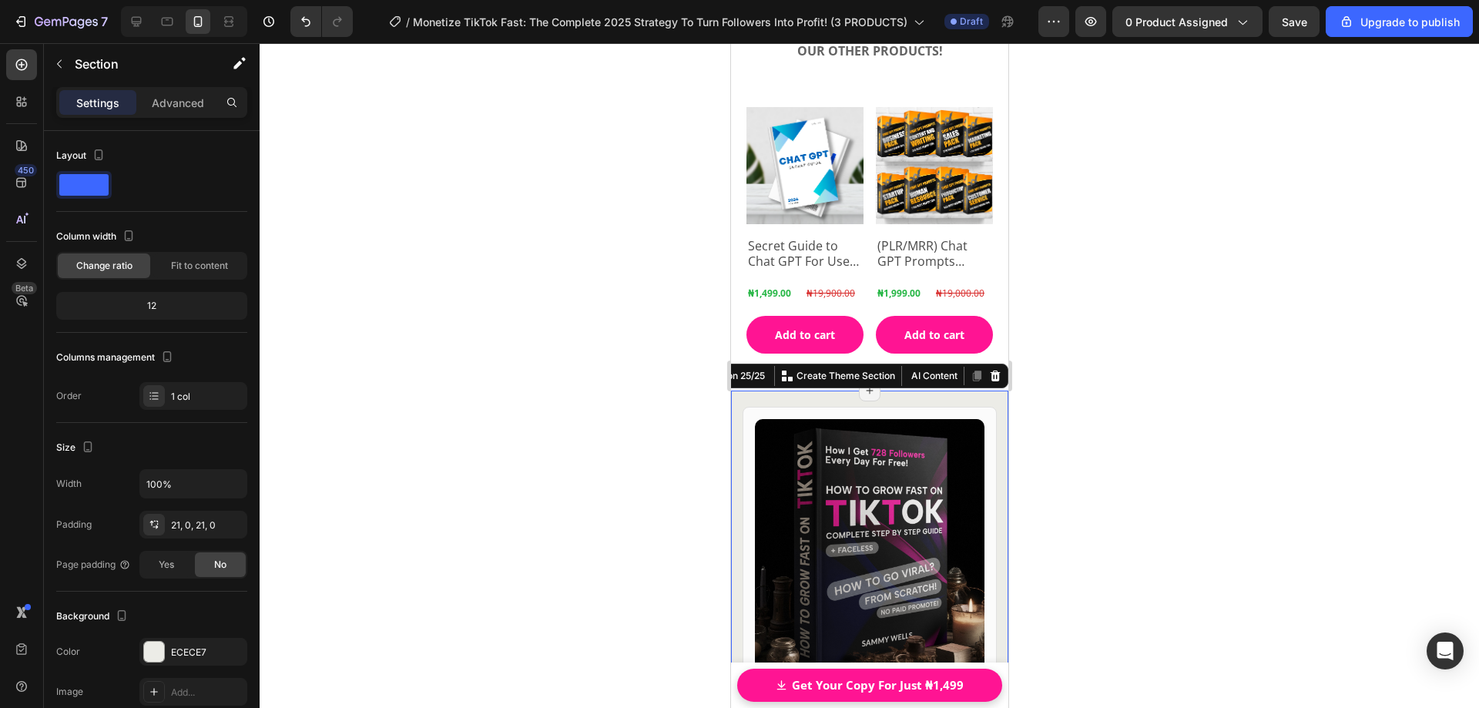
drag, startPoint x: 1069, startPoint y: 251, endPoint x: 1062, endPoint y: 247, distance: 7.9
click at [1068, 248] on div at bounding box center [870, 375] width 1220 height 665
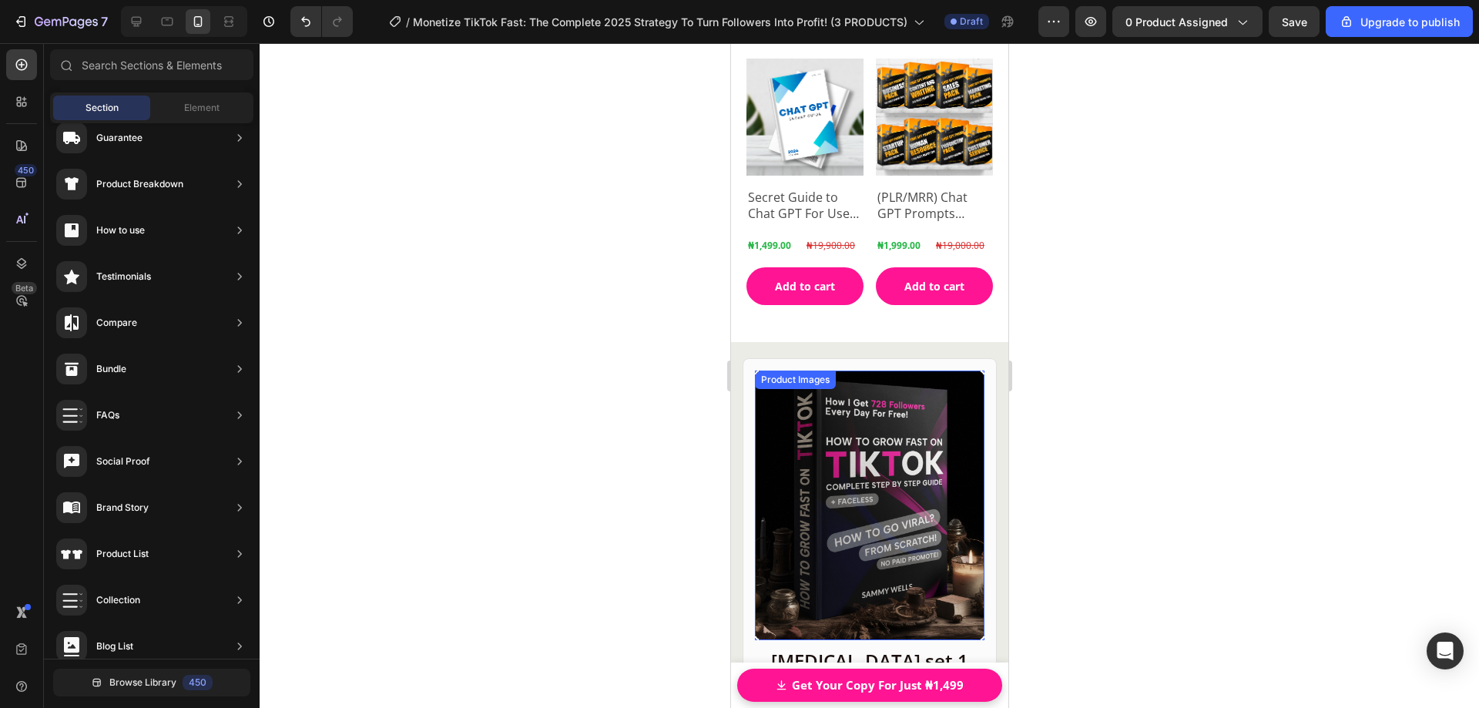
scroll to position [21750, 0]
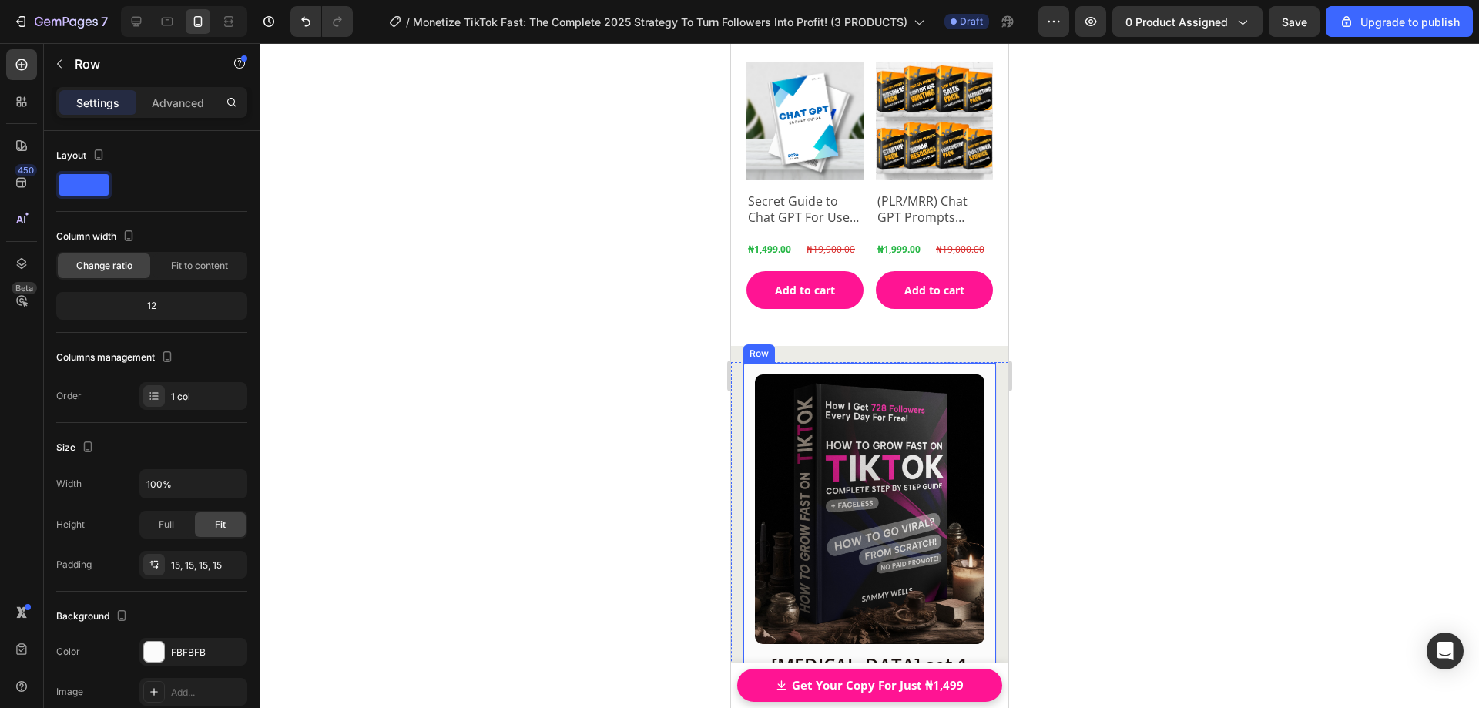
click at [960, 362] on div "Product Images Row Skin care set 1 Heading Serum Toner Moisturizer Item List ₦1…" at bounding box center [869, 635] width 254 height 546
click at [842, 345] on icon at bounding box center [837, 348] width 12 height 12
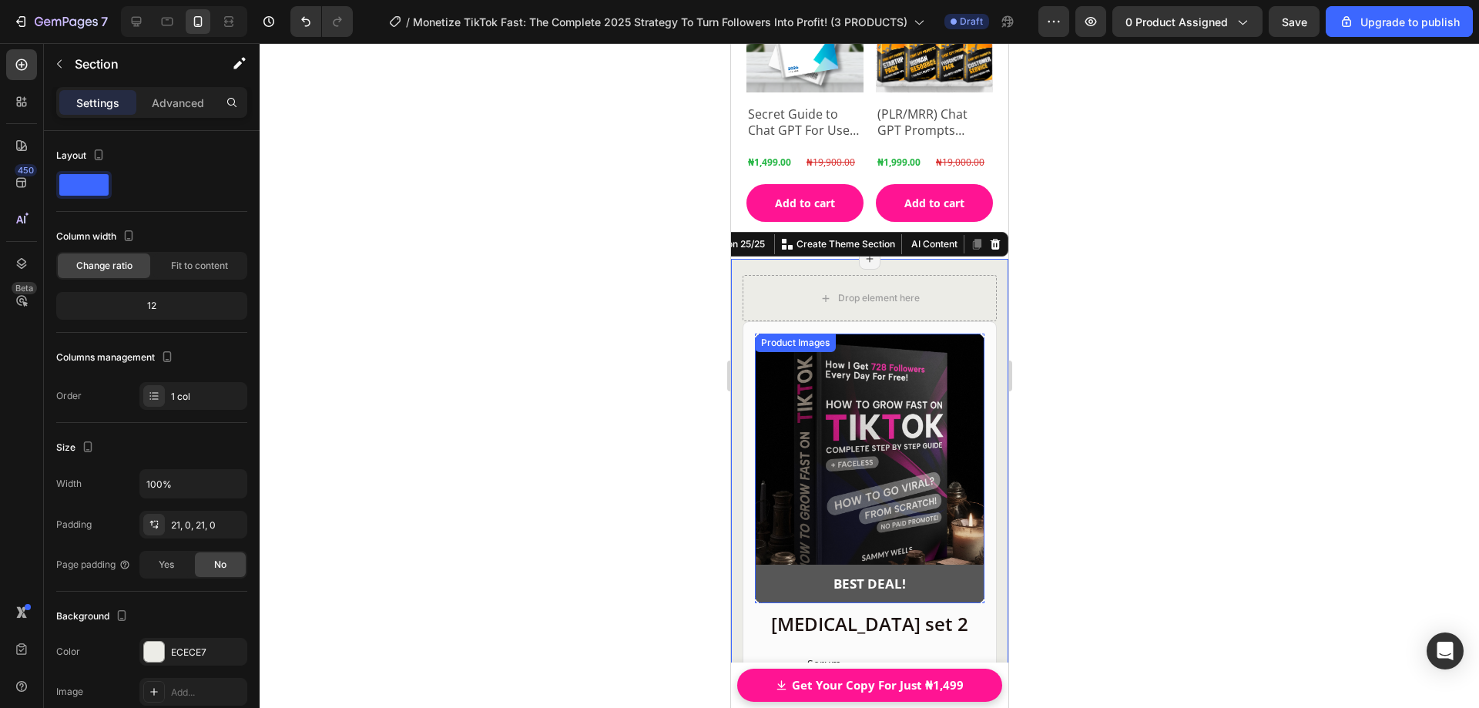
scroll to position [21827, 0]
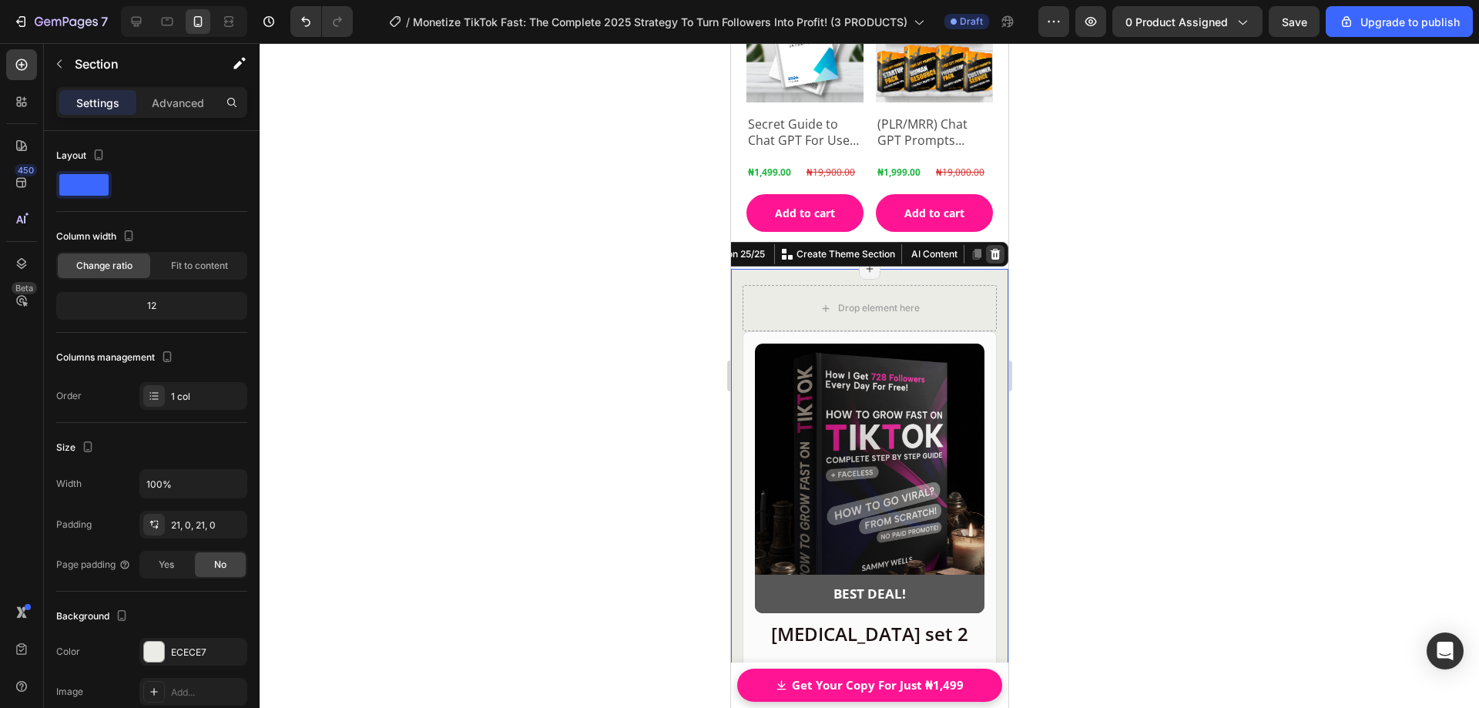
click at [988, 249] on icon at bounding box center [994, 254] width 12 height 12
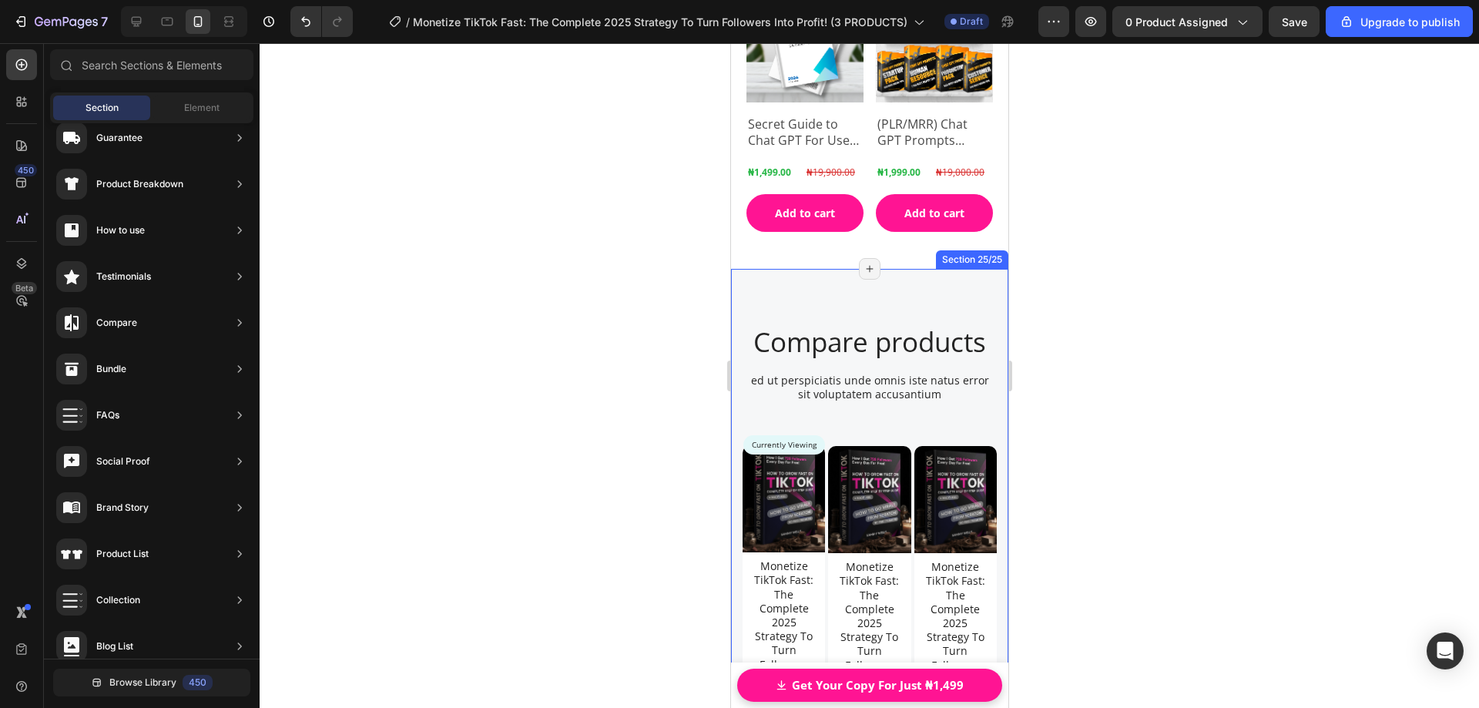
scroll to position [21904, 0]
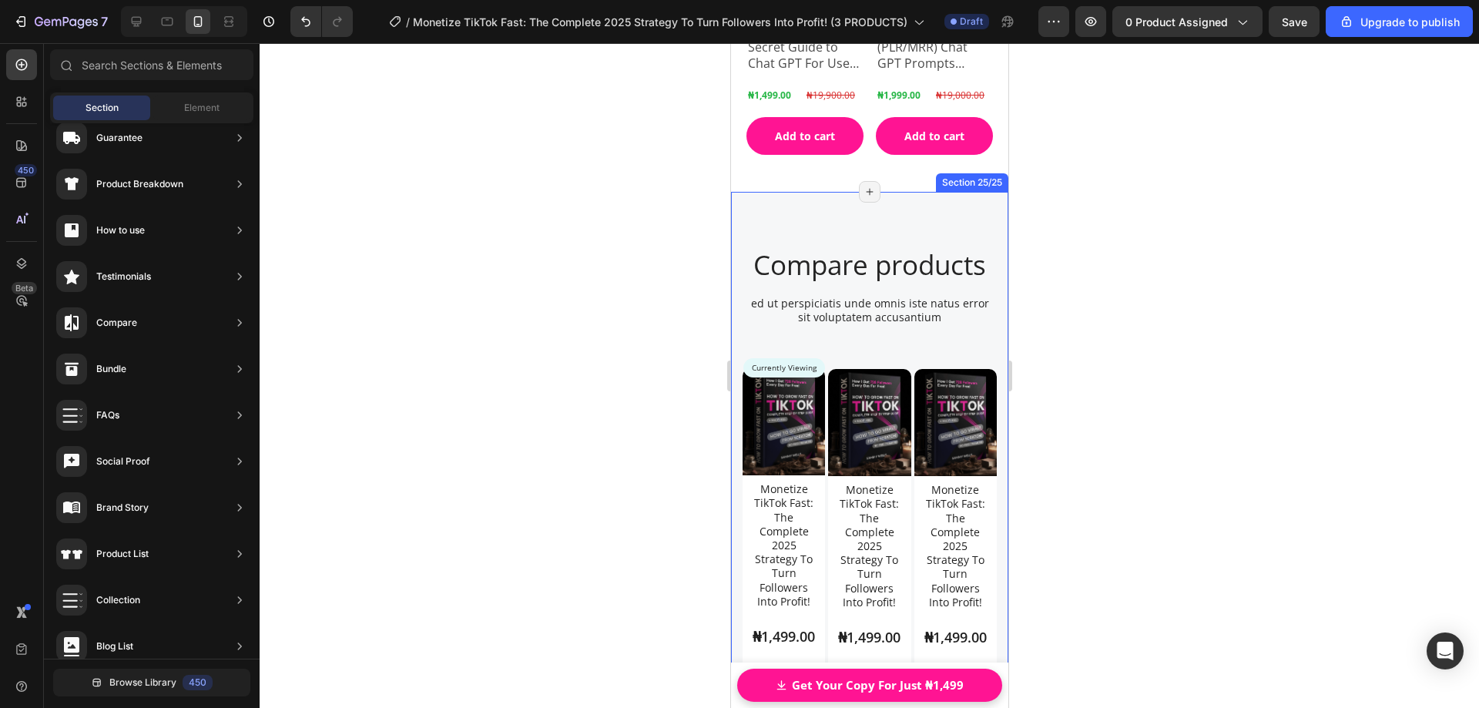
click at [890, 192] on div "Compare products Heading ed ut perspiciatis unde omnis iste natus error sit vol…" at bounding box center [868, 657] width 277 height 931
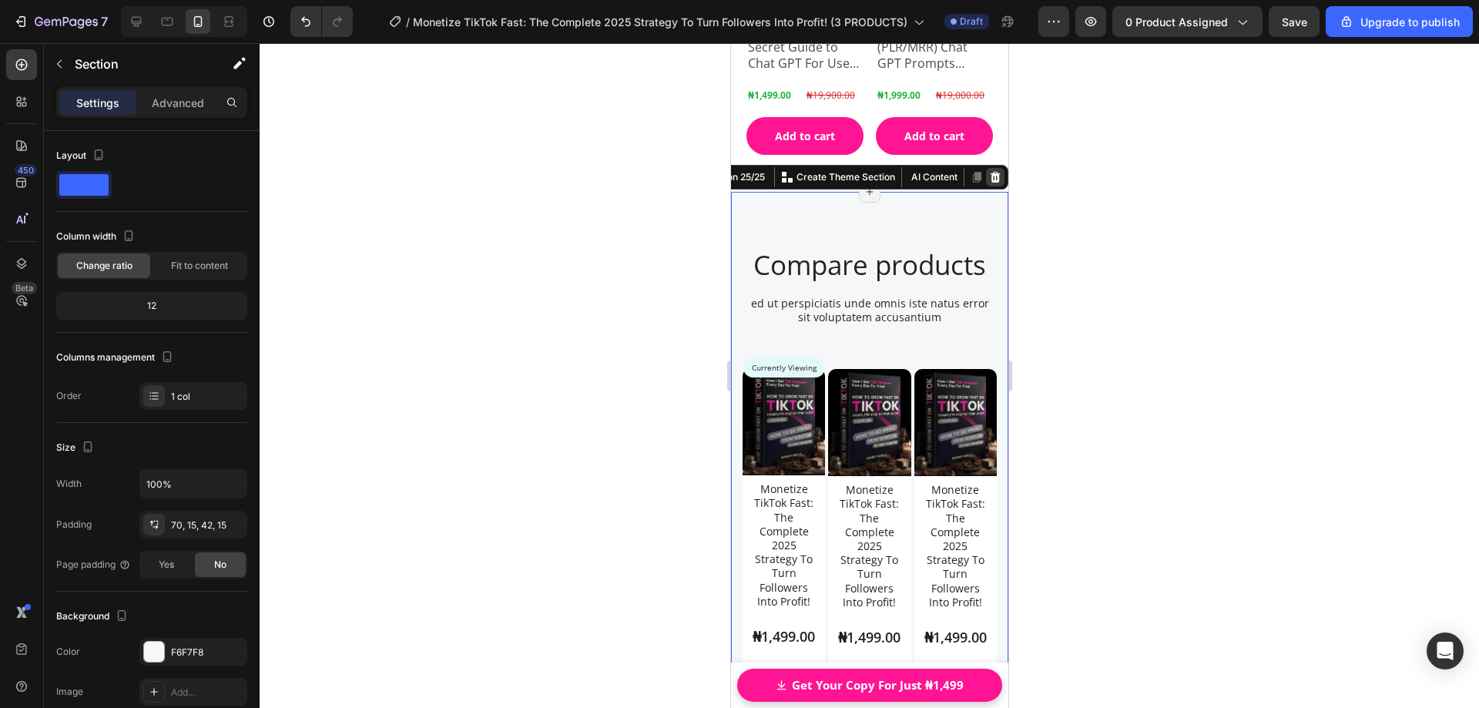
click at [988, 173] on icon at bounding box center [994, 177] width 12 height 12
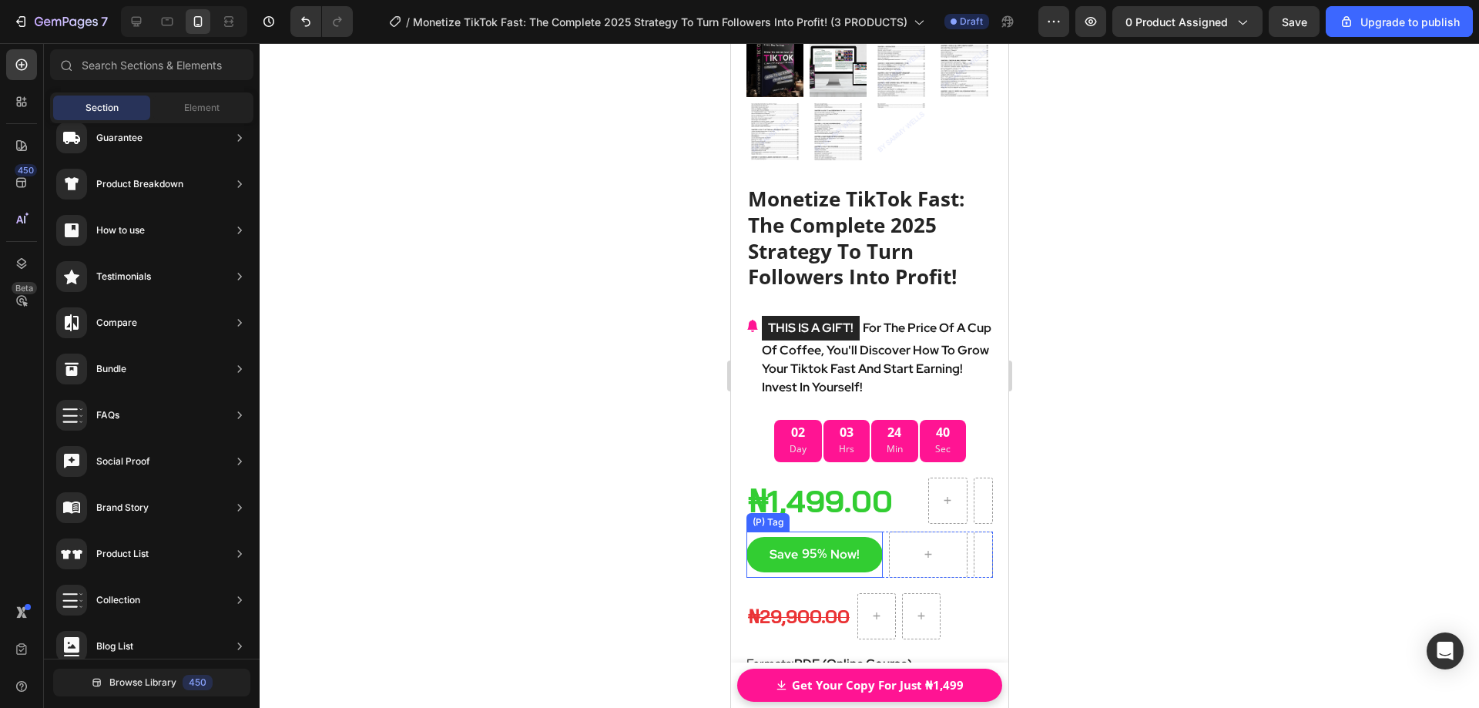
scroll to position [20209, 0]
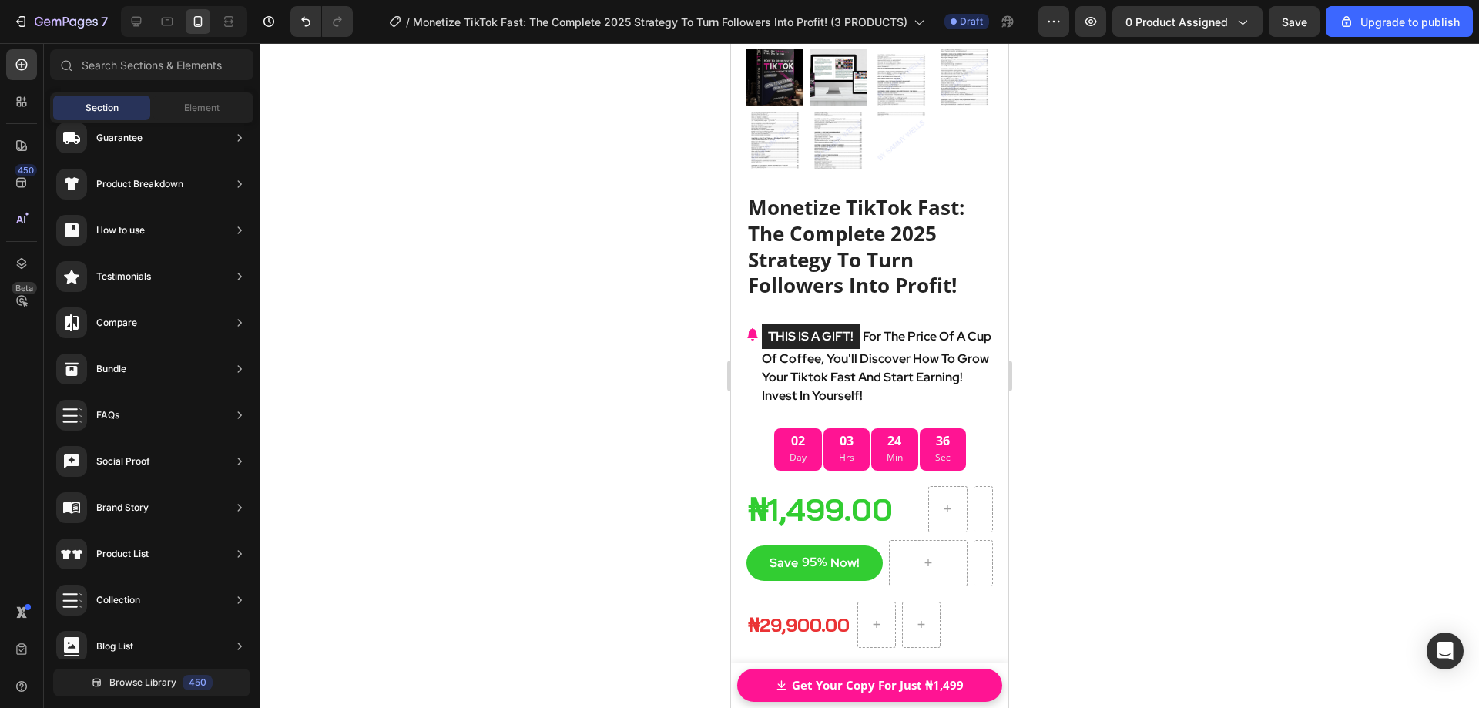
click at [86, 110] on span "Section" at bounding box center [102, 108] width 33 height 14
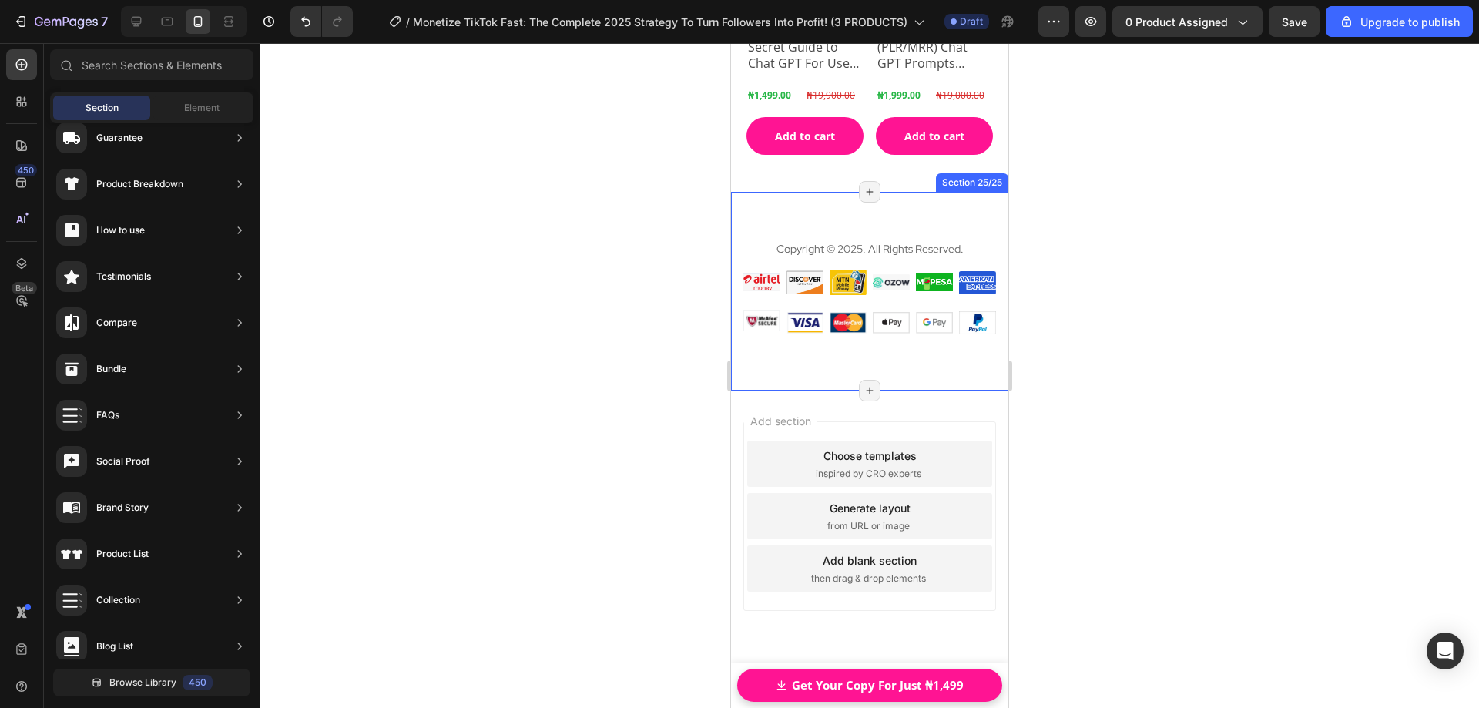
scroll to position [21906, 0]
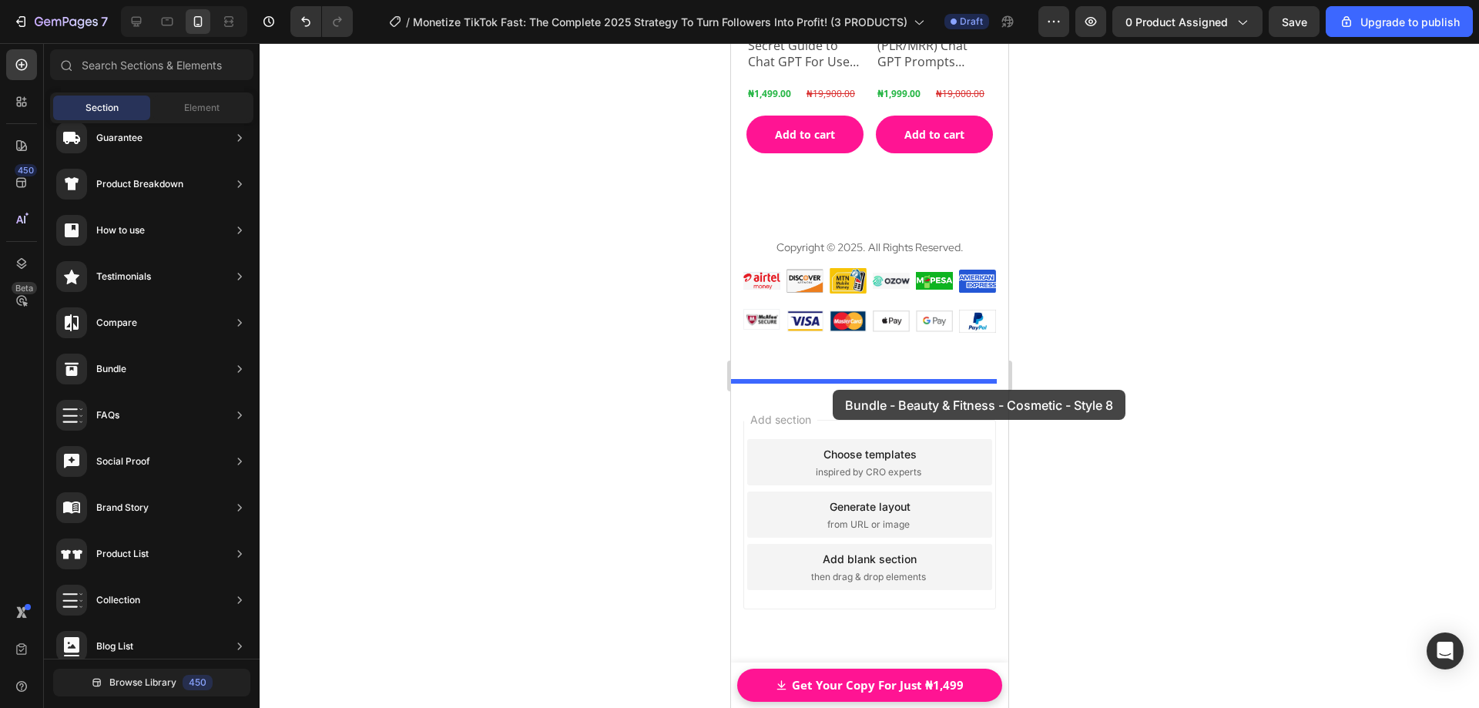
drag, startPoint x: 1075, startPoint y: 189, endPoint x: 832, endPoint y: 390, distance: 315.8
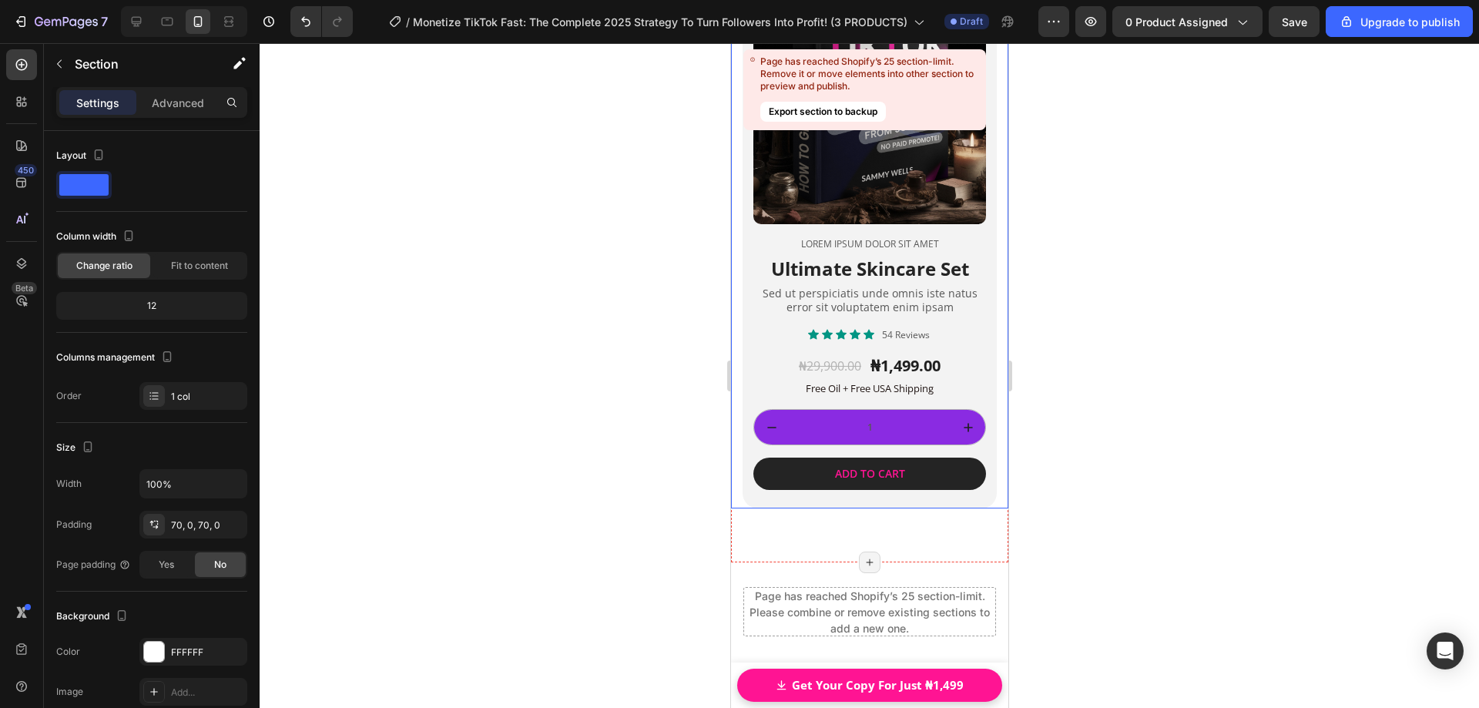
scroll to position [23731, 0]
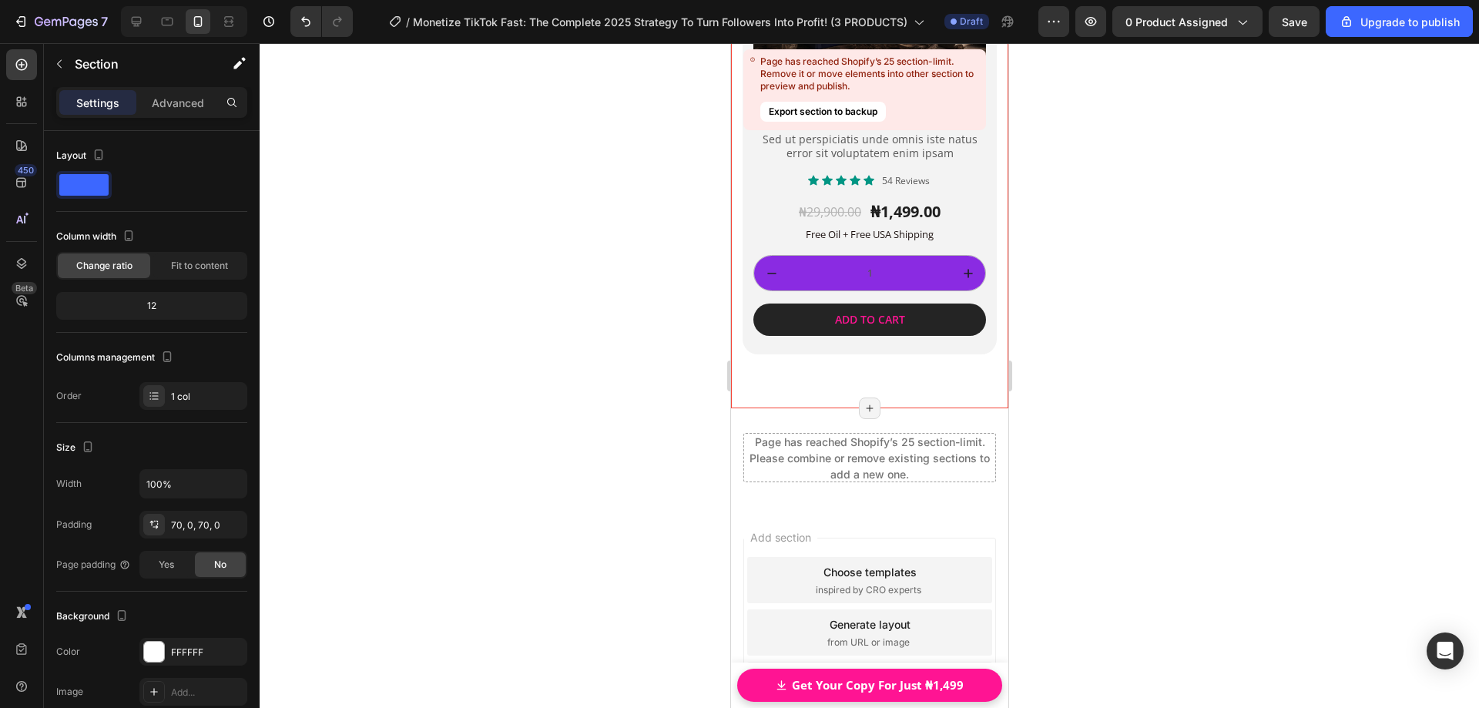
click at [96, 100] on p "Settings" at bounding box center [97, 103] width 43 height 16
click at [58, 66] on icon "button" at bounding box center [59, 64] width 12 height 12
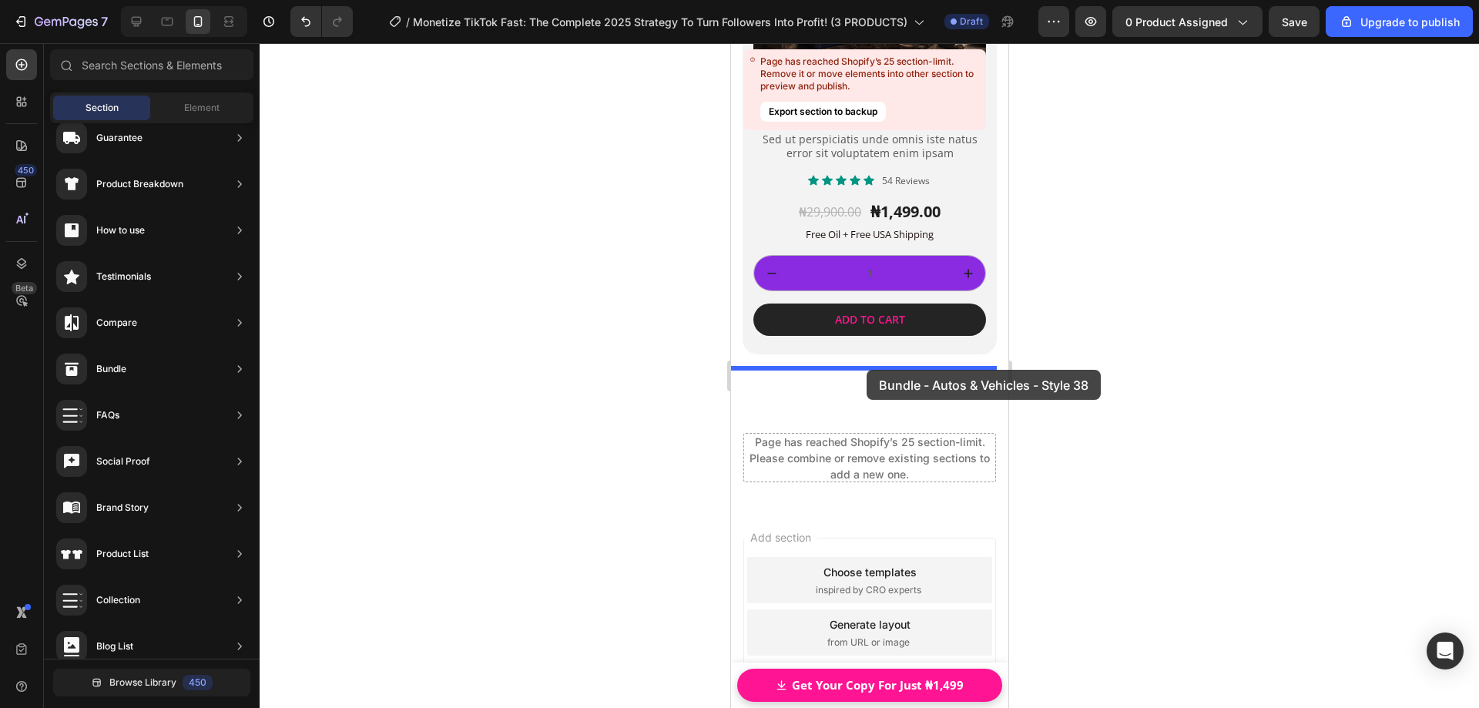
drag, startPoint x: 1085, startPoint y: 324, endPoint x: 866, endPoint y: 370, distance: 223.5
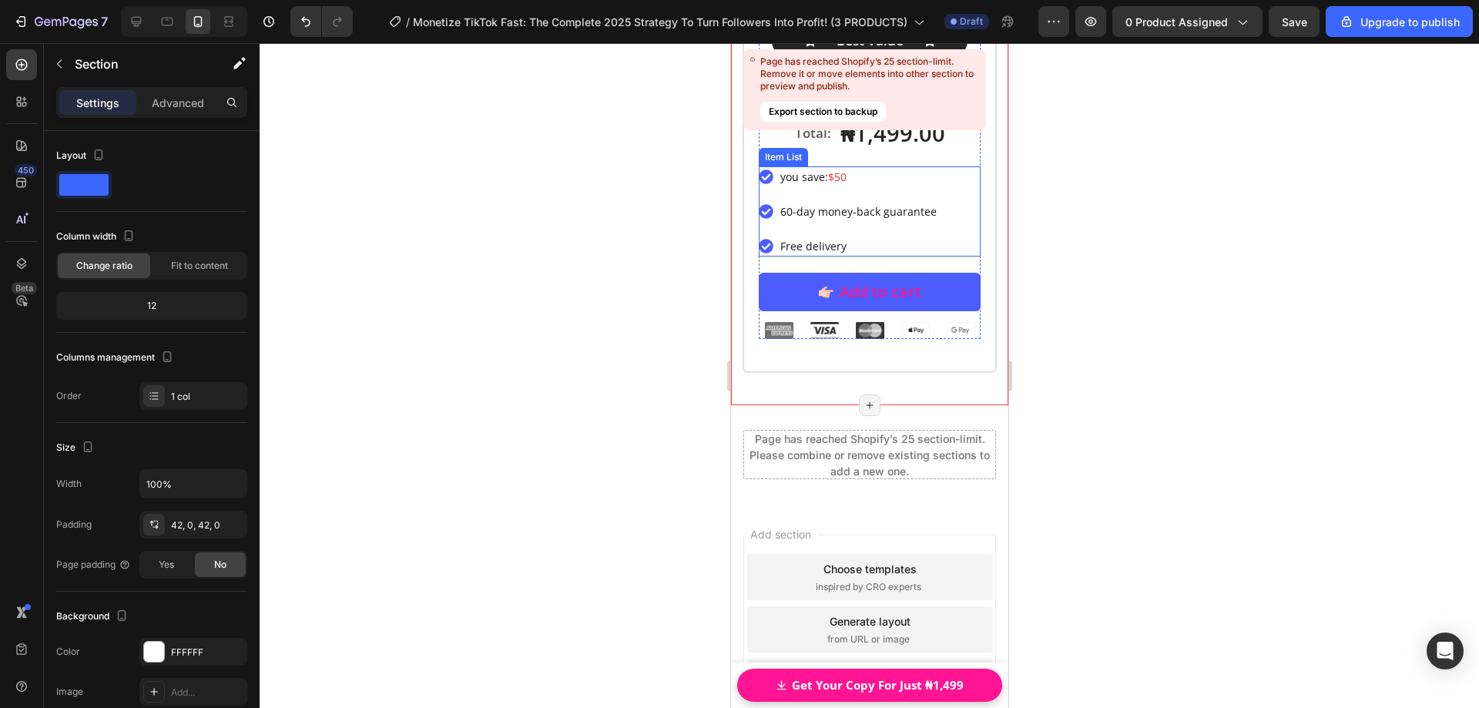
scroll to position [25851, 0]
click at [18, 93] on div at bounding box center [21, 101] width 31 height 31
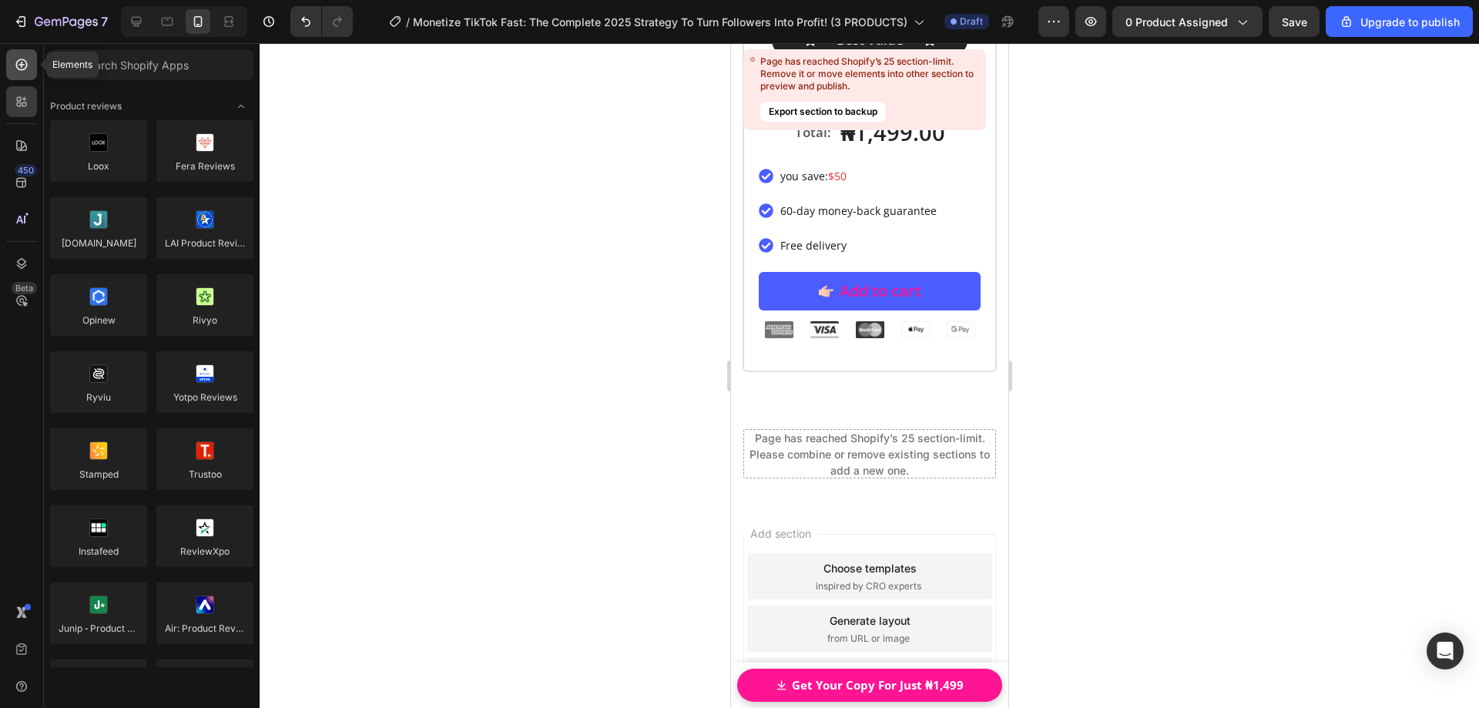
click at [18, 66] on icon at bounding box center [21, 64] width 15 height 15
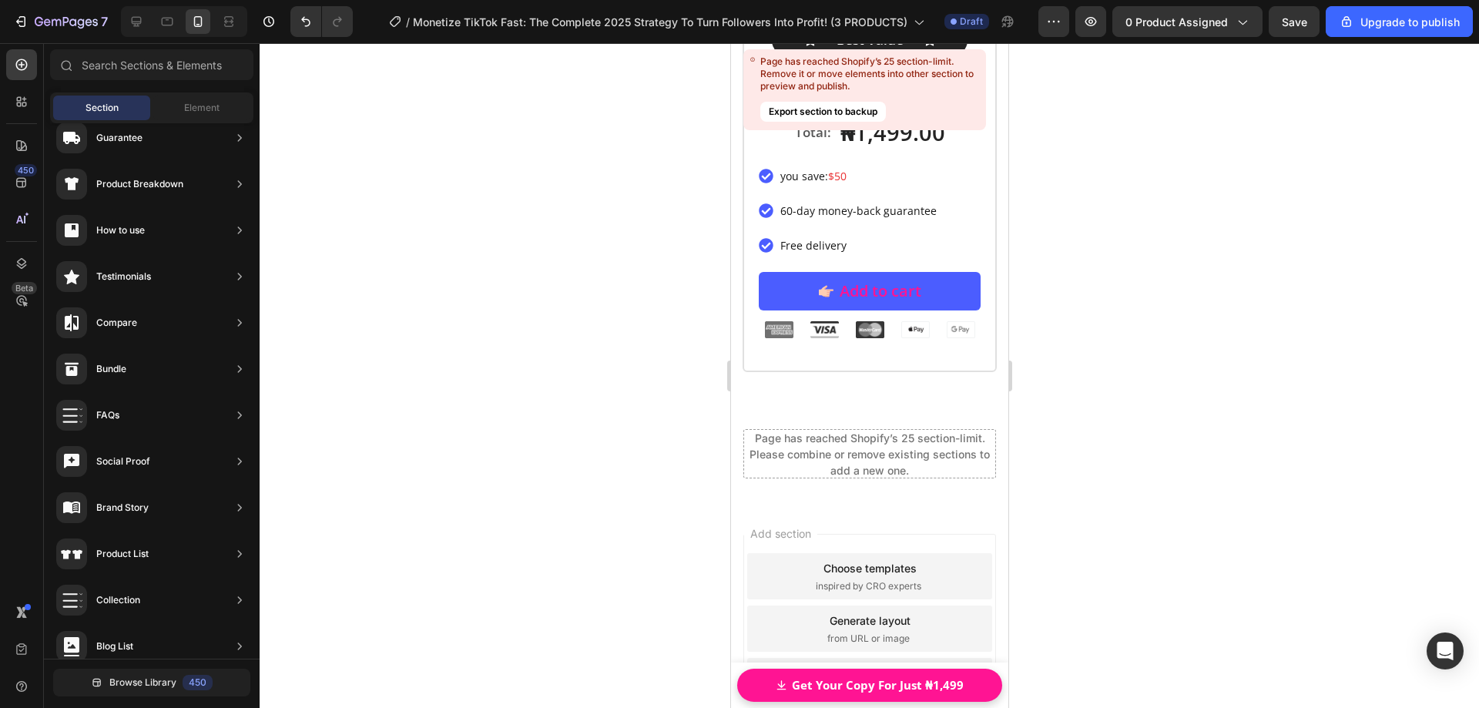
click at [84, 109] on div "Section" at bounding box center [101, 108] width 97 height 25
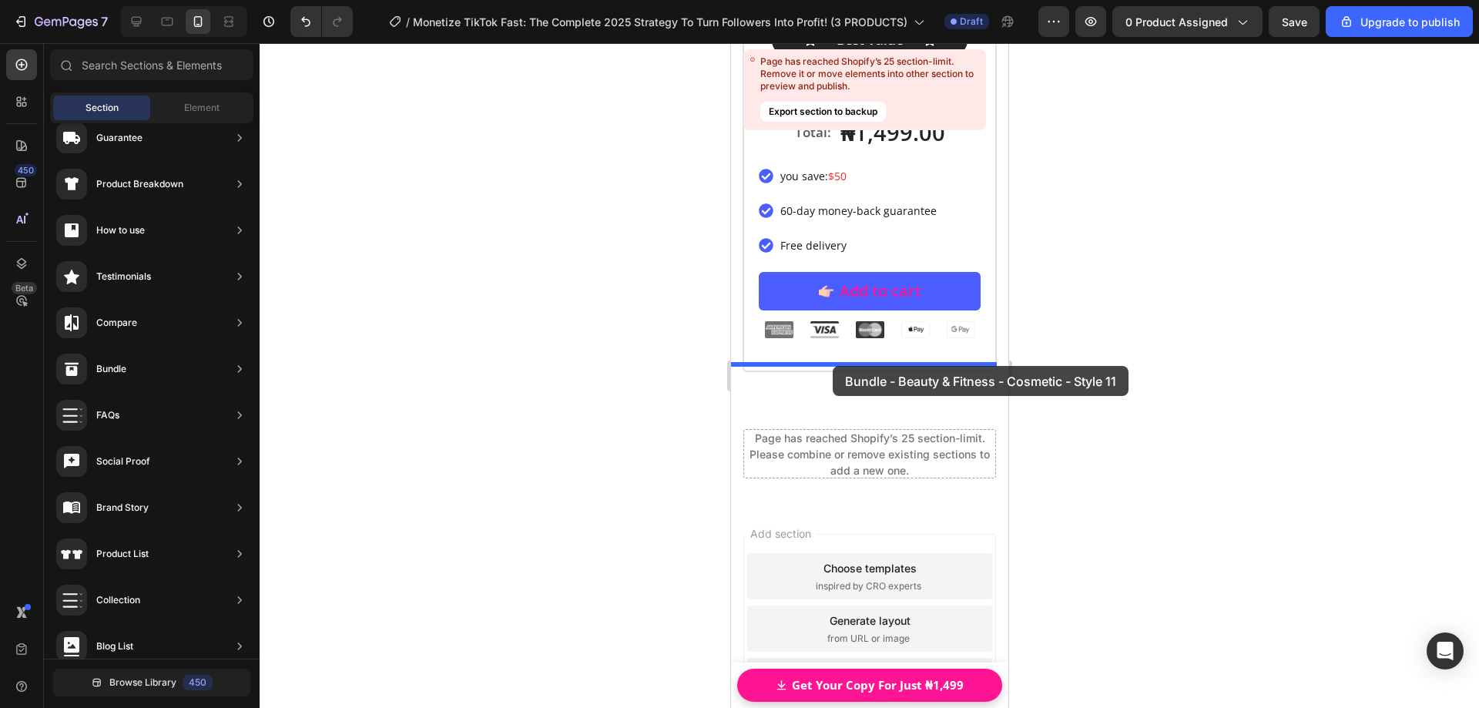
drag, startPoint x: 1077, startPoint y: 431, endPoint x: 832, endPoint y: 366, distance: 253.4
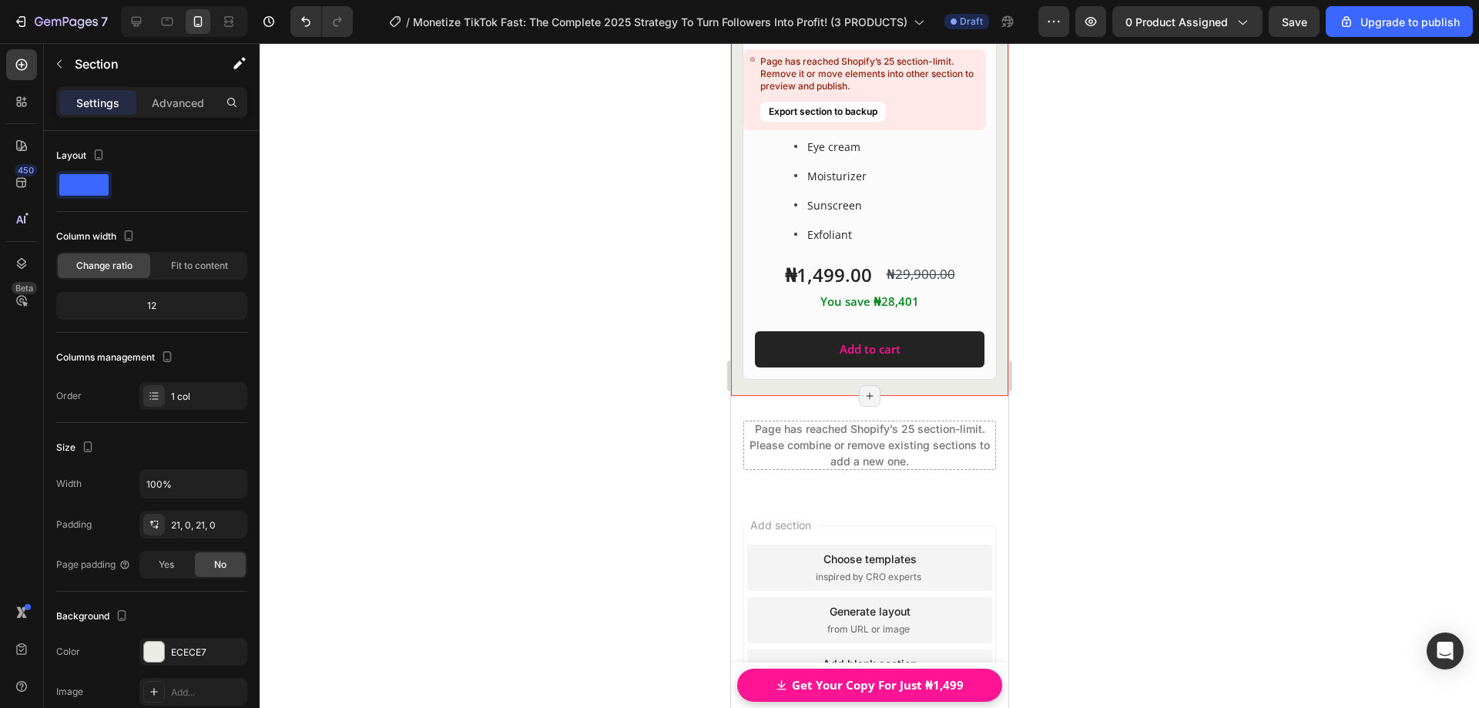
scroll to position [27736, 0]
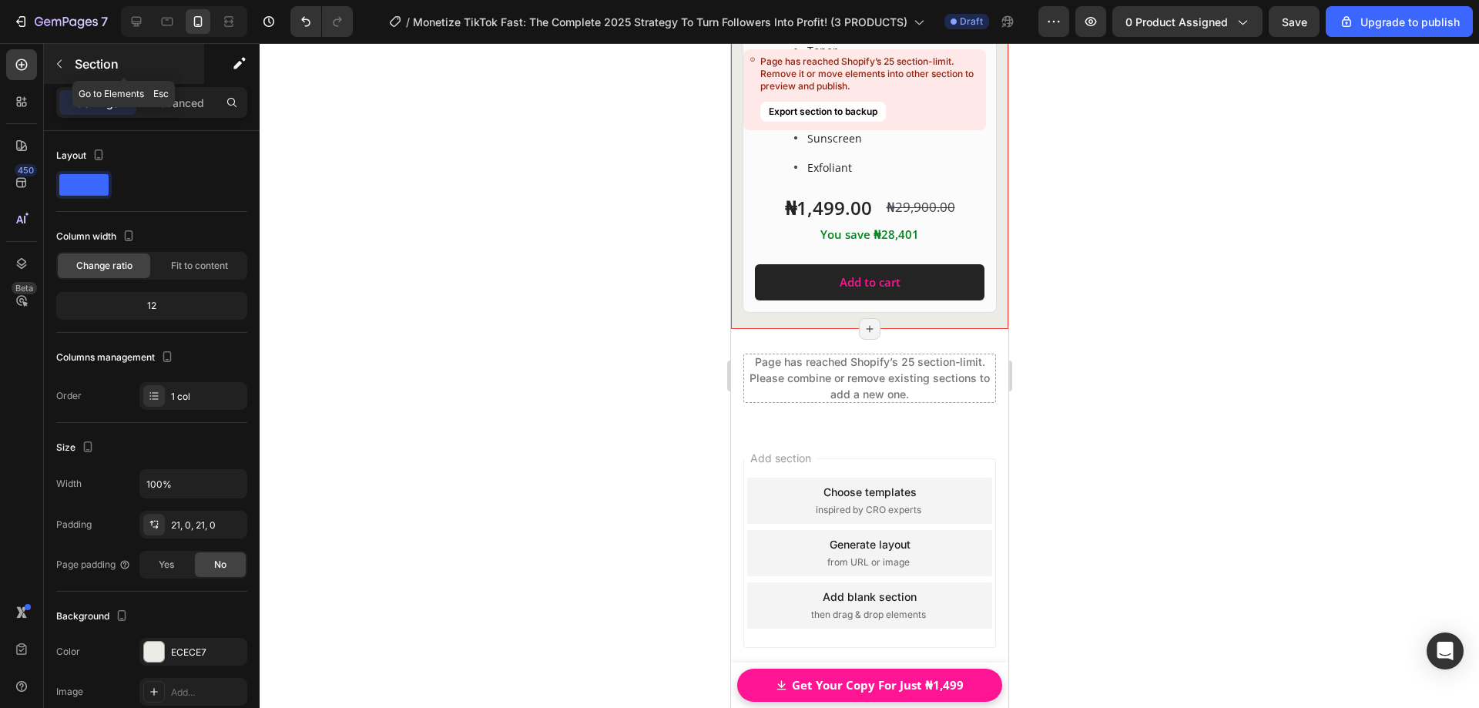
click at [59, 69] on icon "button" at bounding box center [59, 64] width 12 height 12
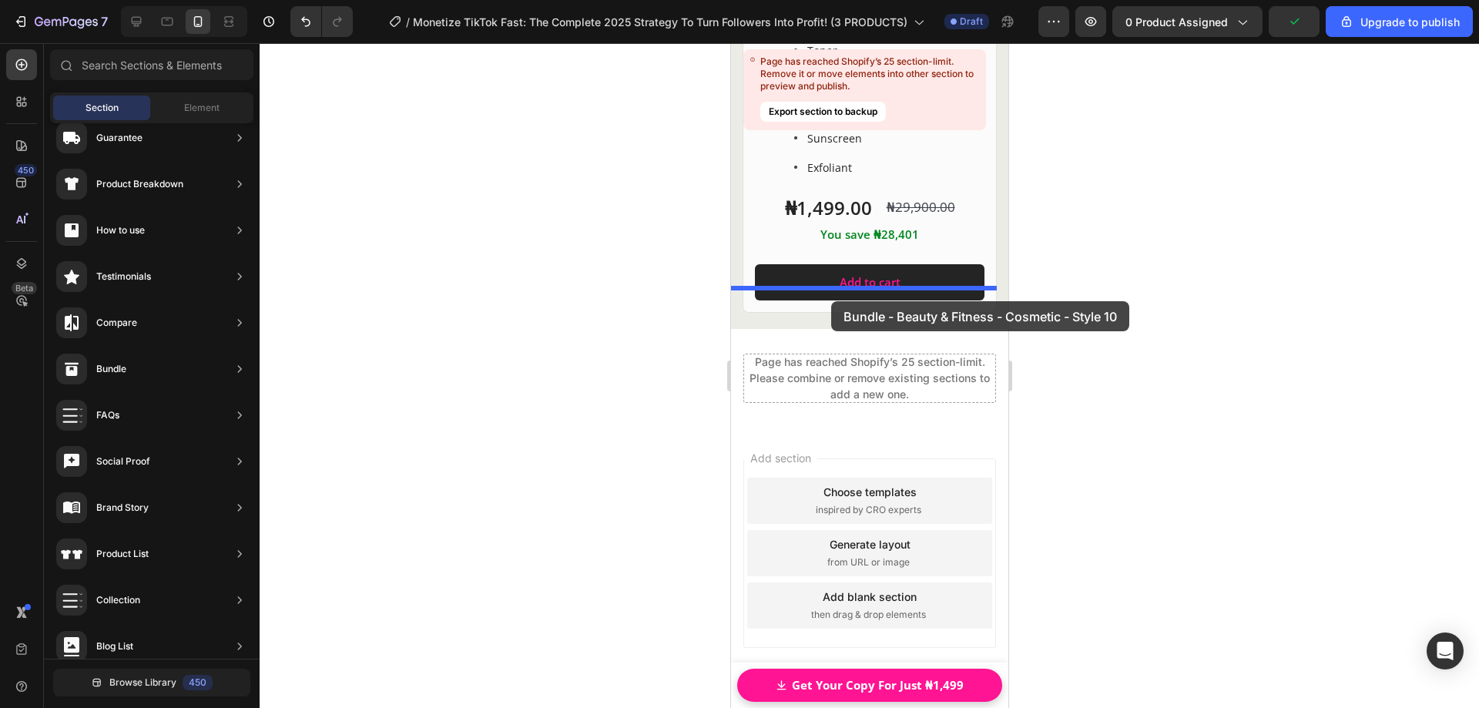
drag, startPoint x: 1085, startPoint y: 560, endPoint x: 830, endPoint y: 301, distance: 362.8
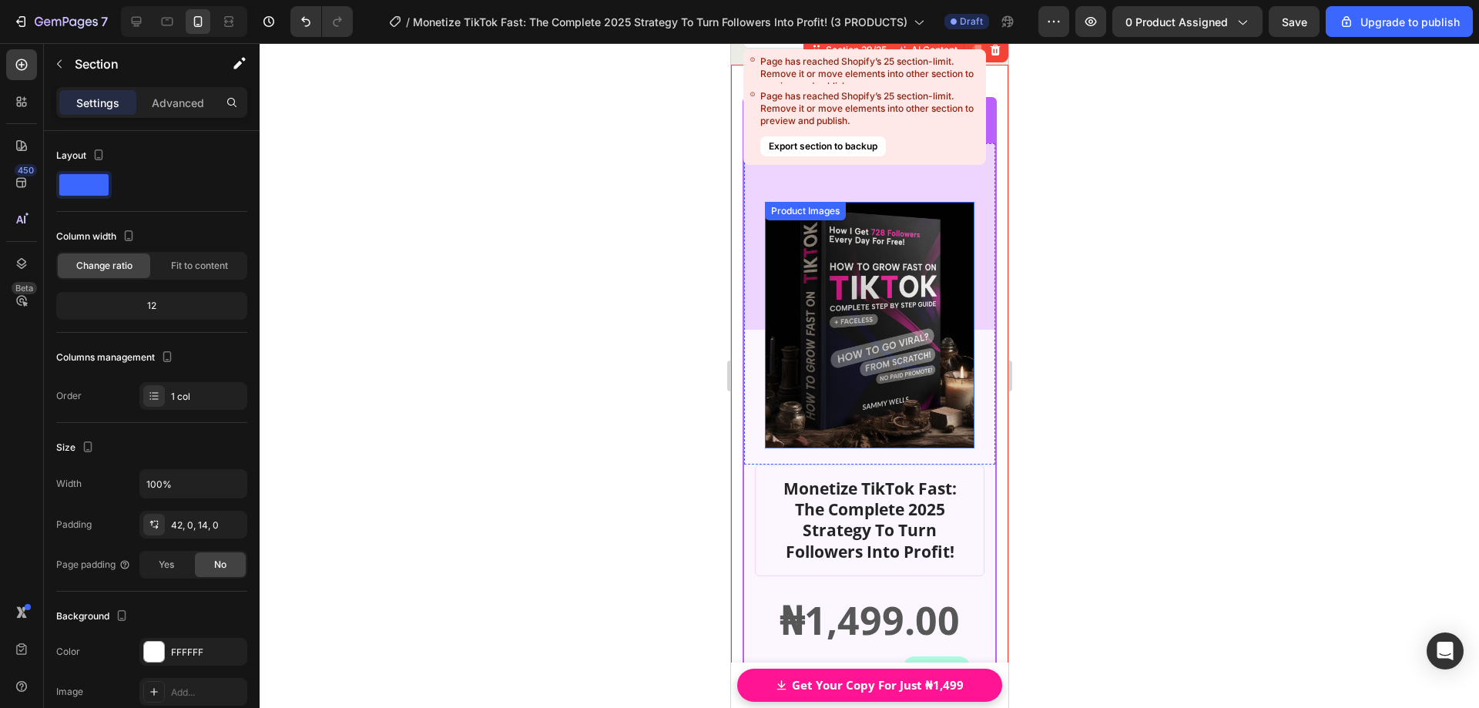
scroll to position [27927, 0]
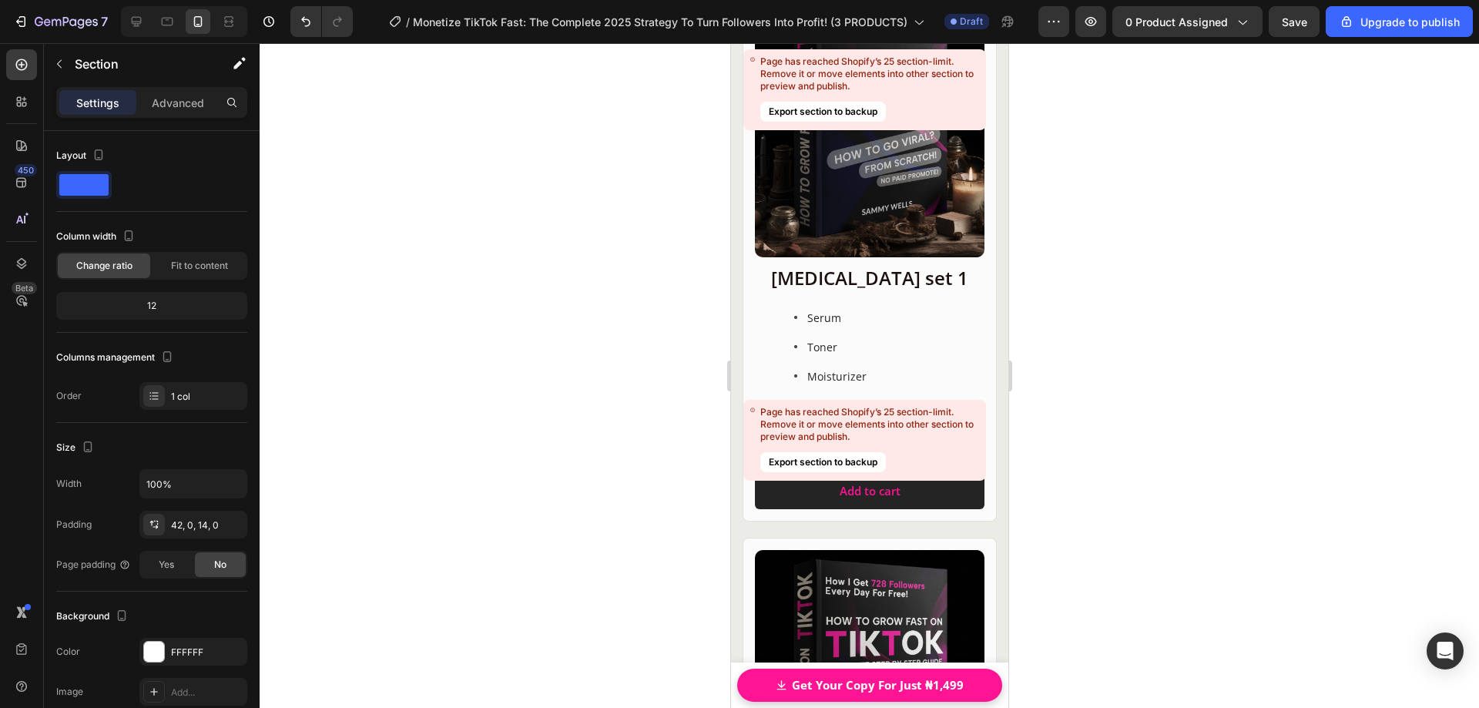
scroll to position [25591, 0]
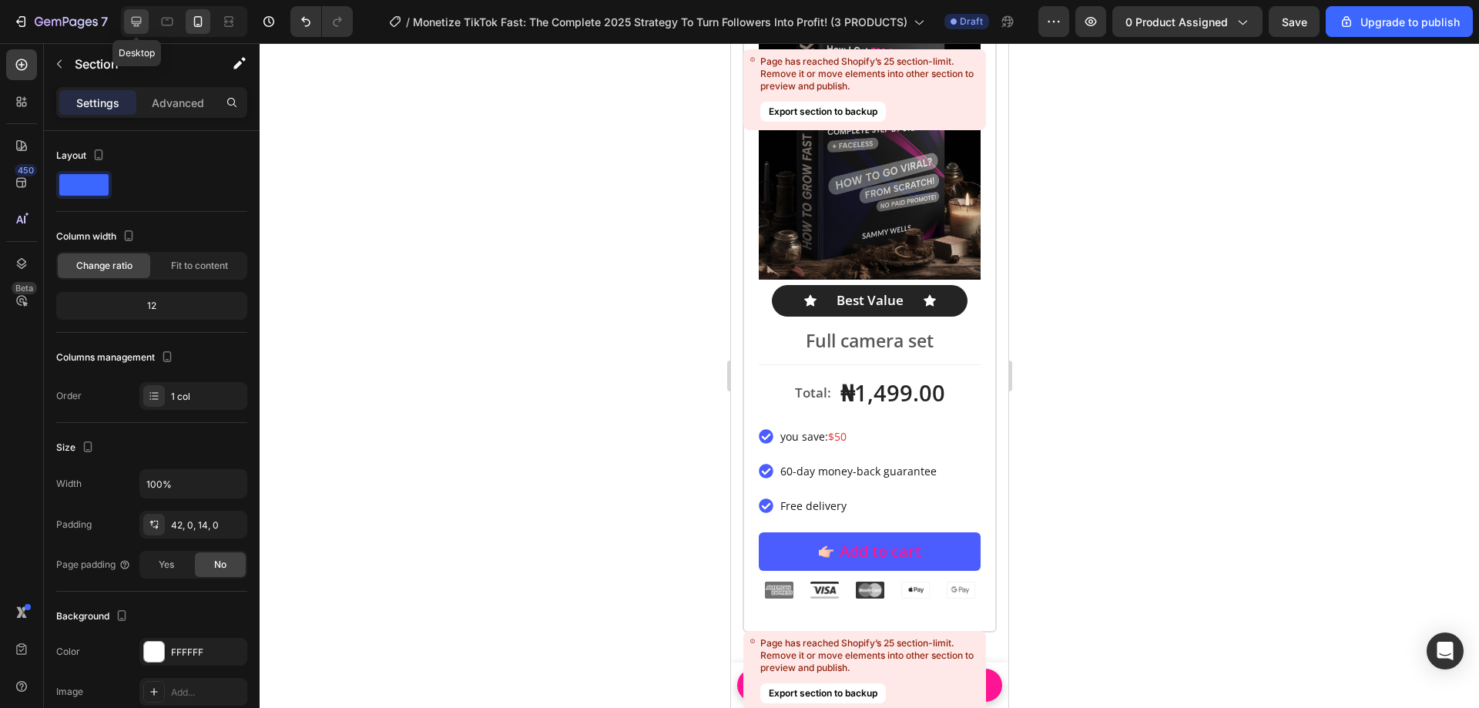
click at [143, 22] on icon at bounding box center [136, 21] width 15 height 15
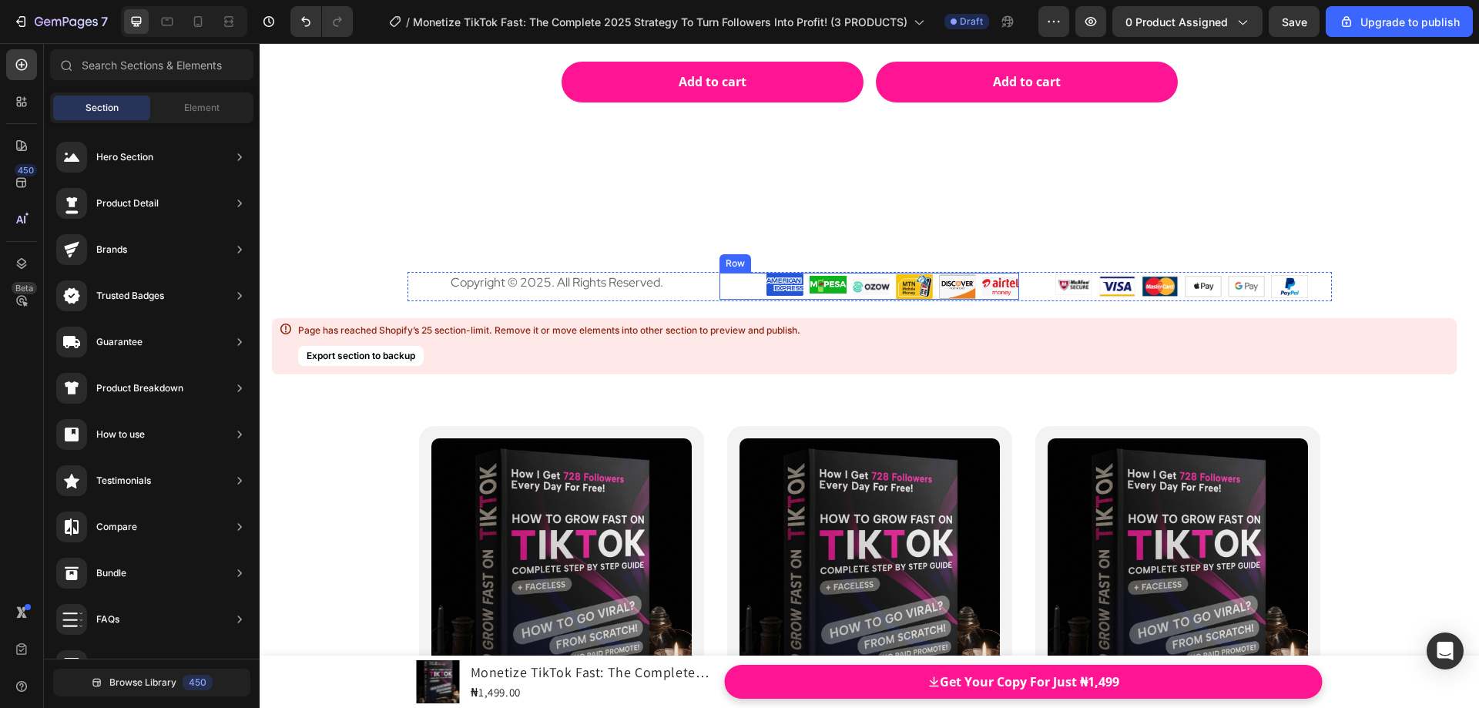
scroll to position [18179, 0]
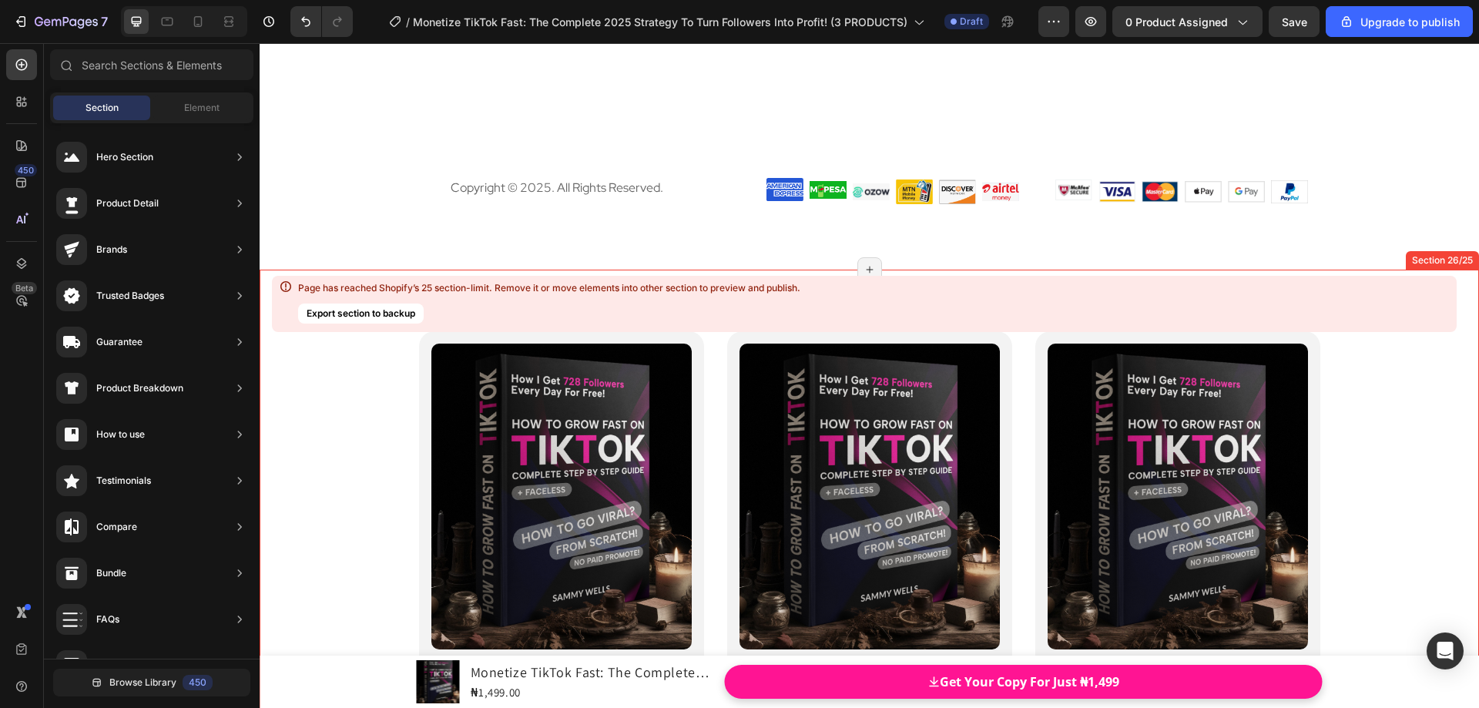
click at [1371, 359] on div "Product Images Lorem ipsum dolor sit amet Text Block Essential Skincare Set Hea…" at bounding box center [870, 641] width 1220 height 620
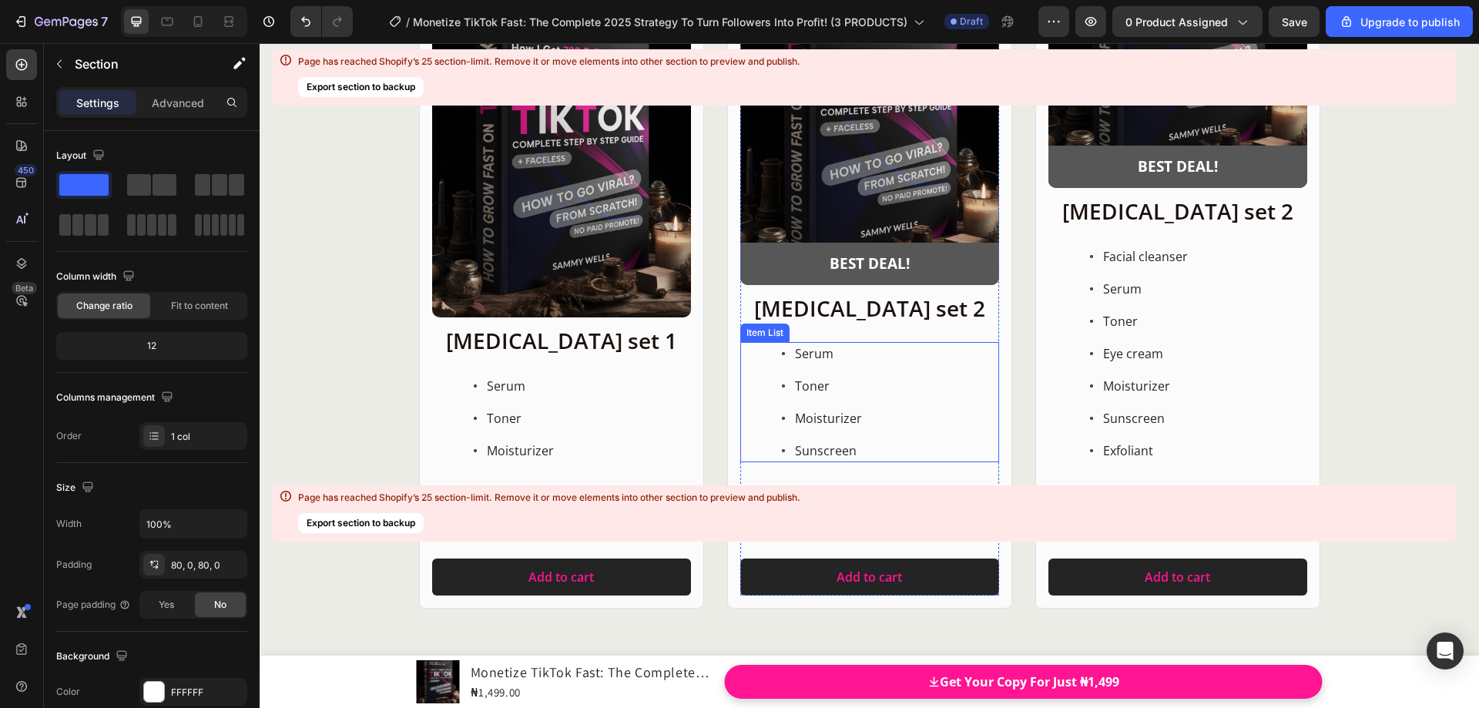
scroll to position [20567, 0]
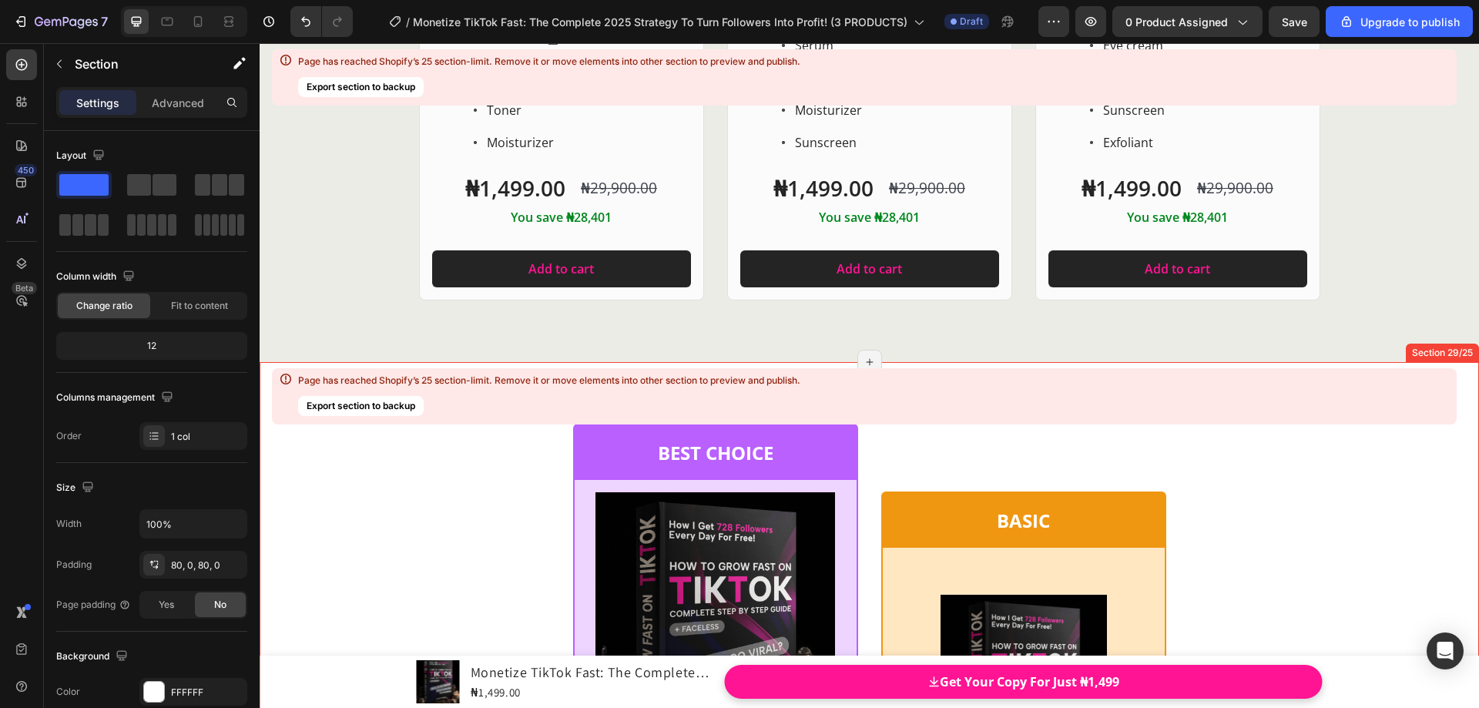
click at [1410, 354] on div "Section 29/25" at bounding box center [1442, 353] width 73 height 18
click at [1461, 348] on icon at bounding box center [1466, 347] width 10 height 11
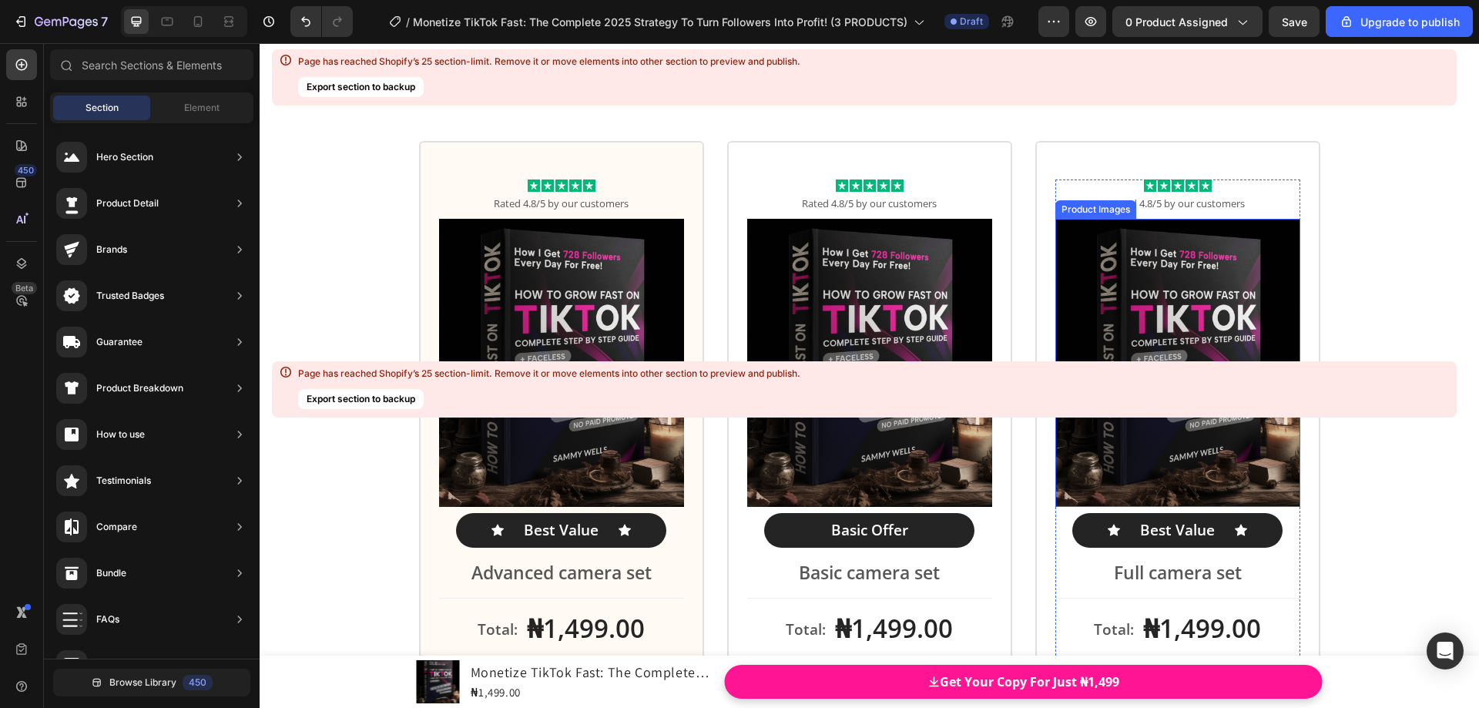
scroll to position [18769, 0]
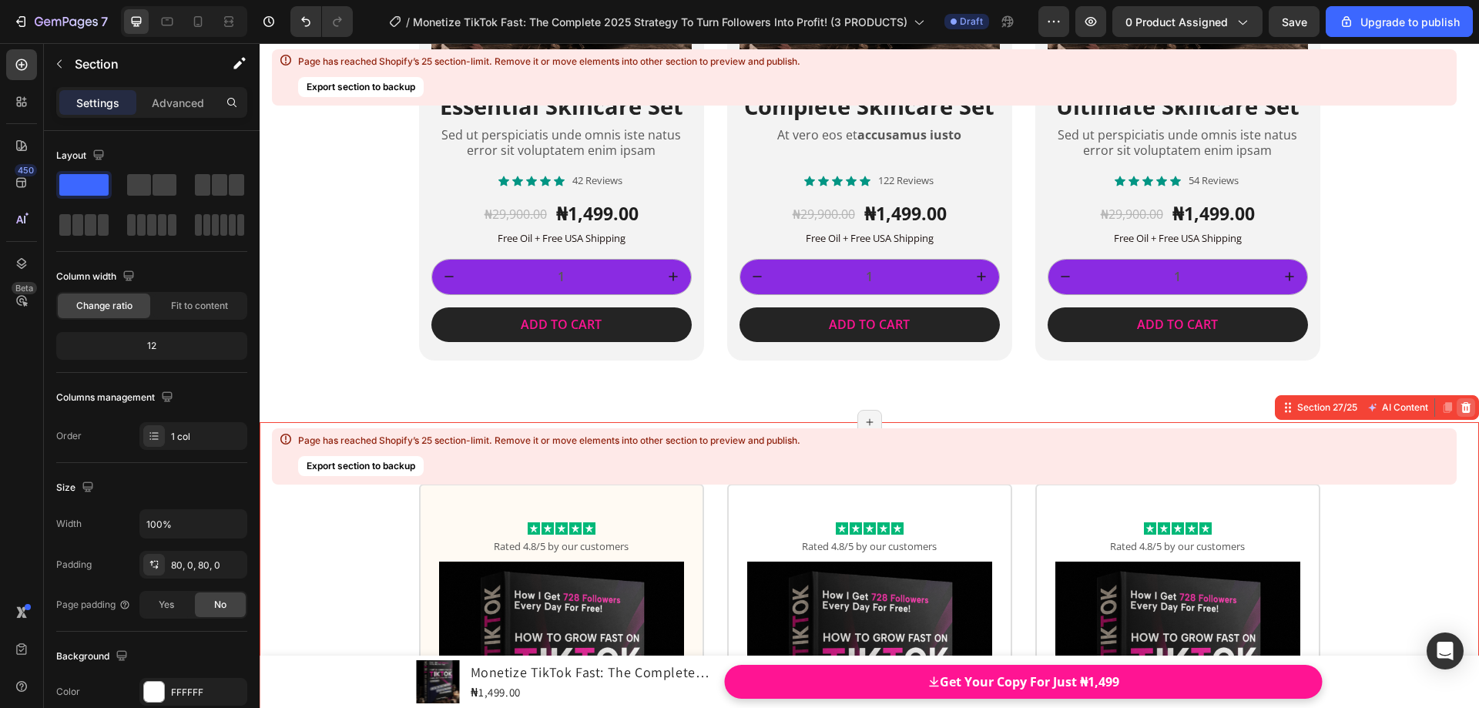
click at [1461, 408] on icon at bounding box center [1466, 407] width 10 height 11
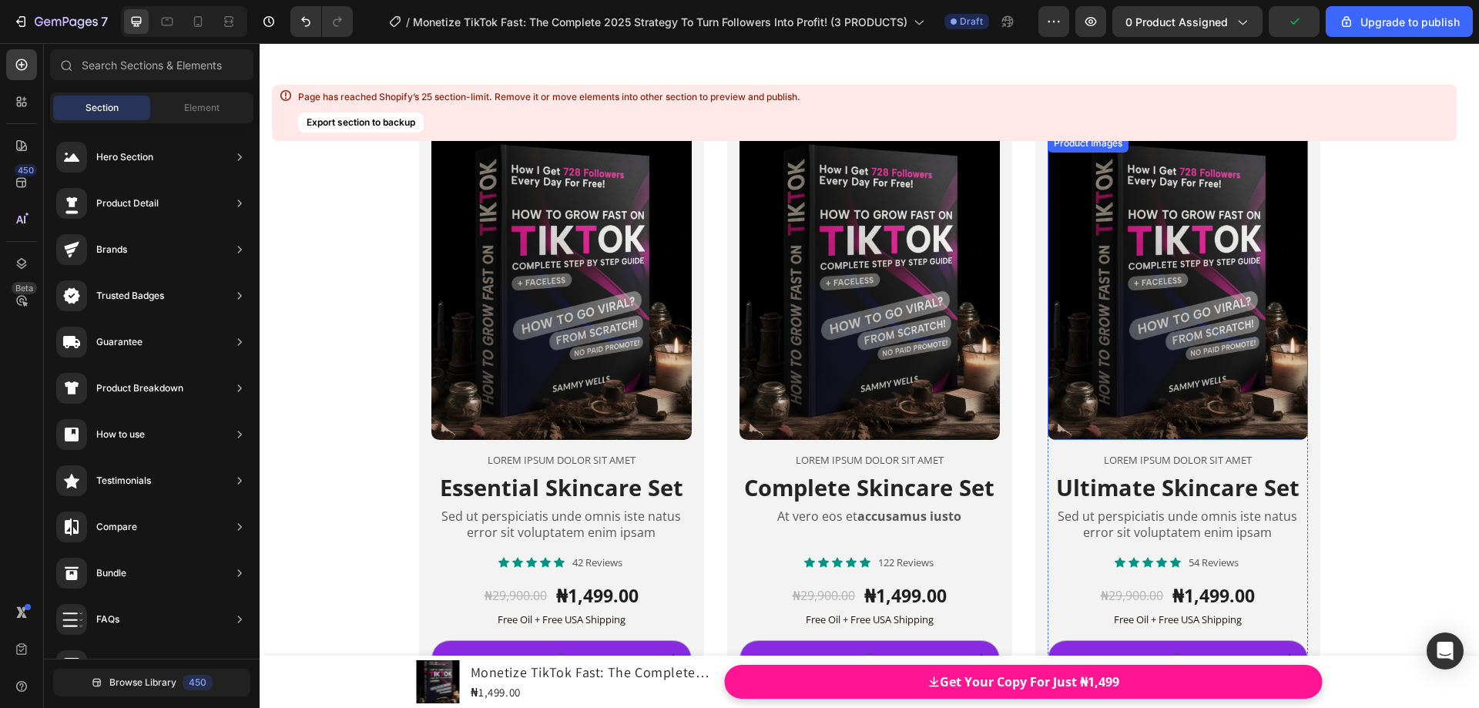
scroll to position [18153, 0]
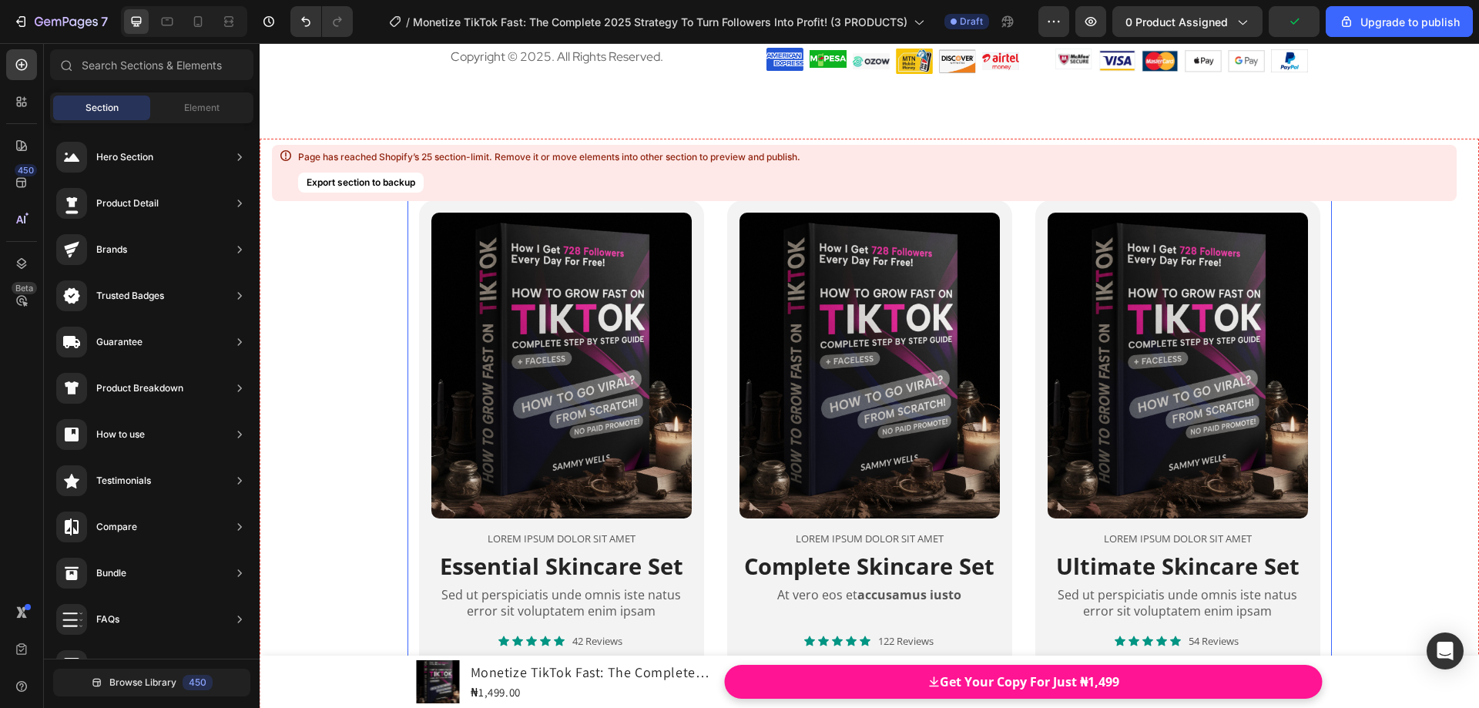
click at [1320, 295] on div "Product Images Lorem ipsum dolor sit amet Text Block Essential Skincare Set Hea…" at bounding box center [870, 510] width 924 height 620
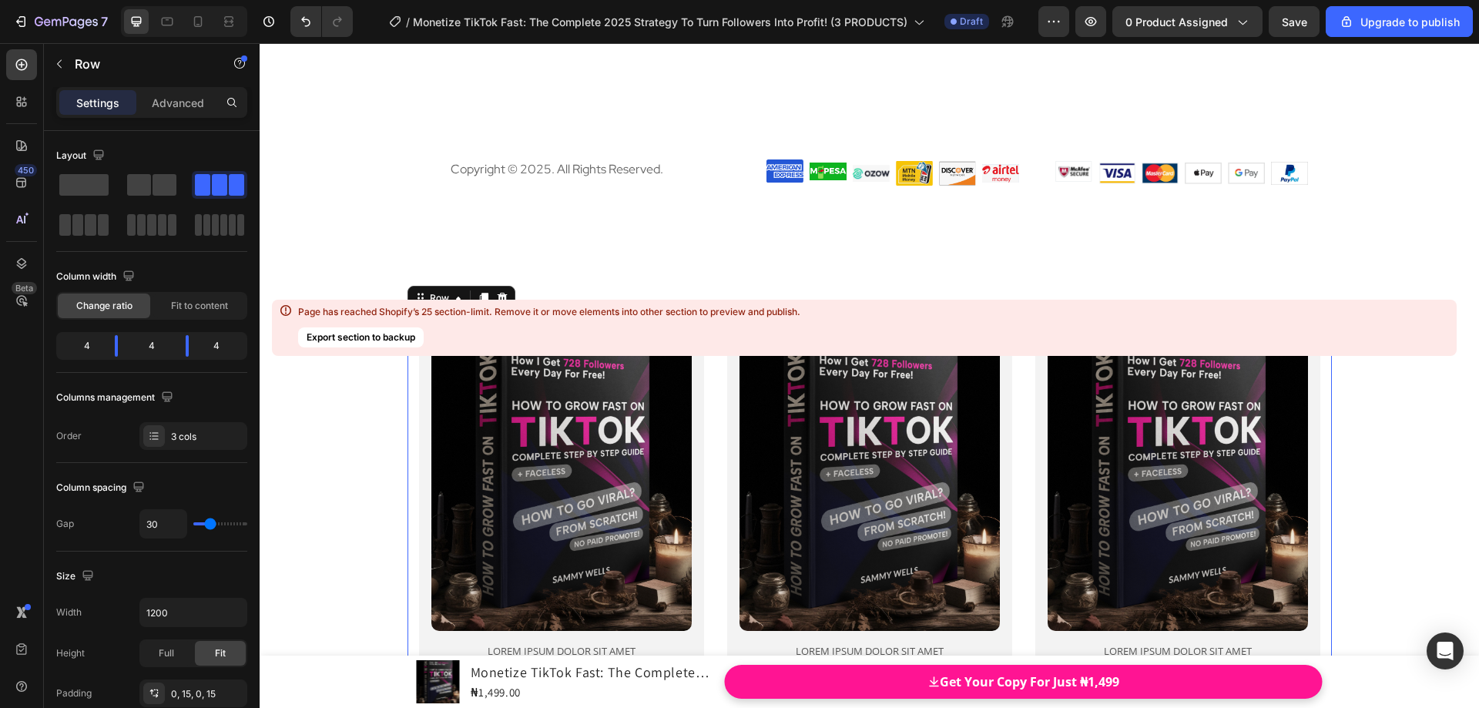
scroll to position [18230, 0]
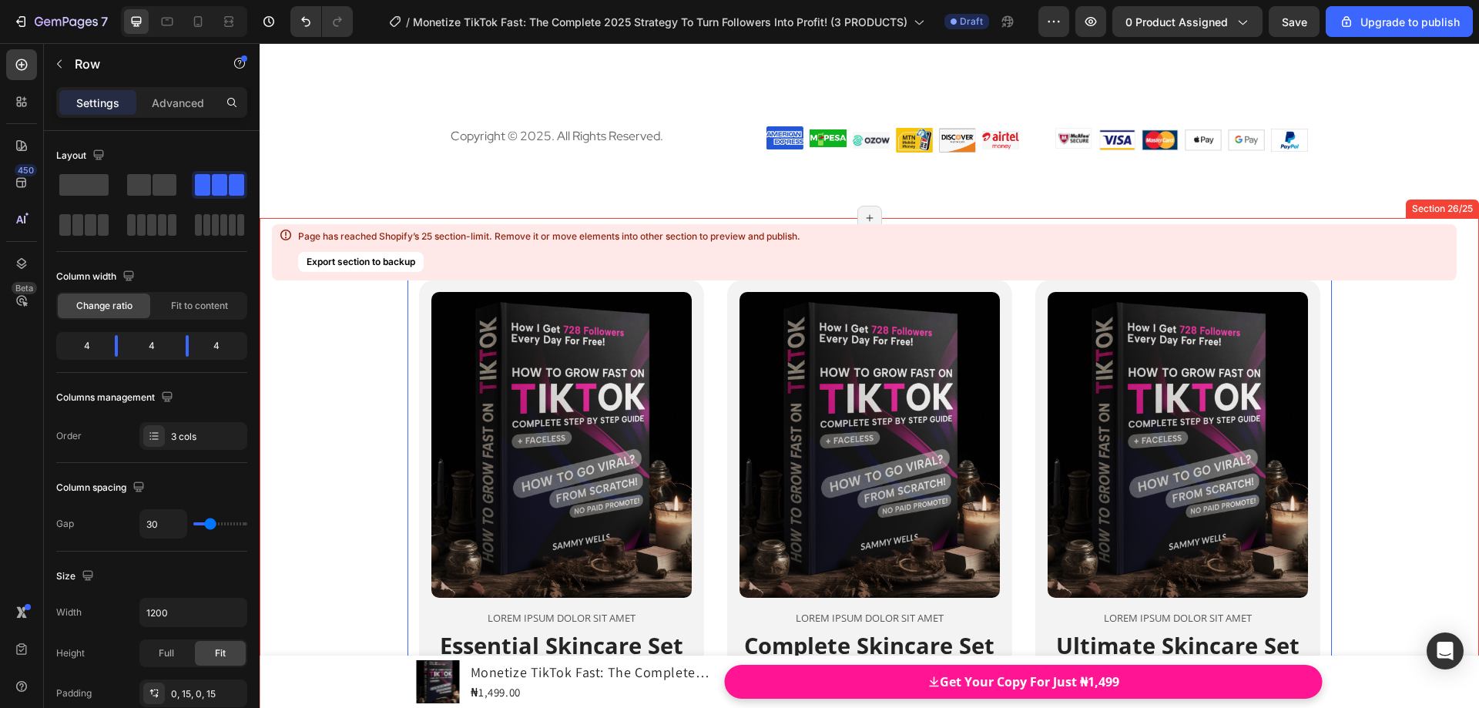
click at [1327, 377] on div "Product Images Lorem ipsum dolor sit amet Text Block Essential Skincare Set Hea…" at bounding box center [870, 590] width 1220 height 620
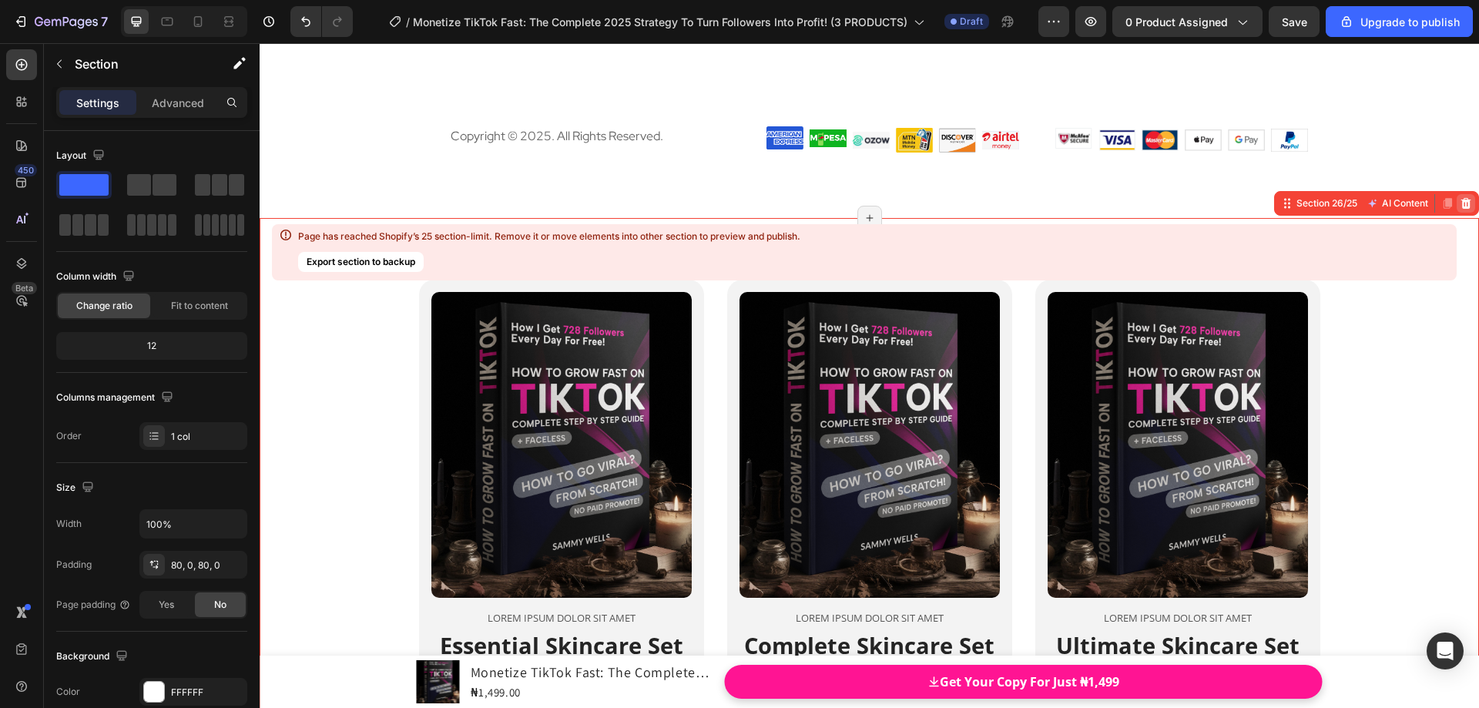
click at [1461, 204] on icon at bounding box center [1466, 203] width 10 height 11
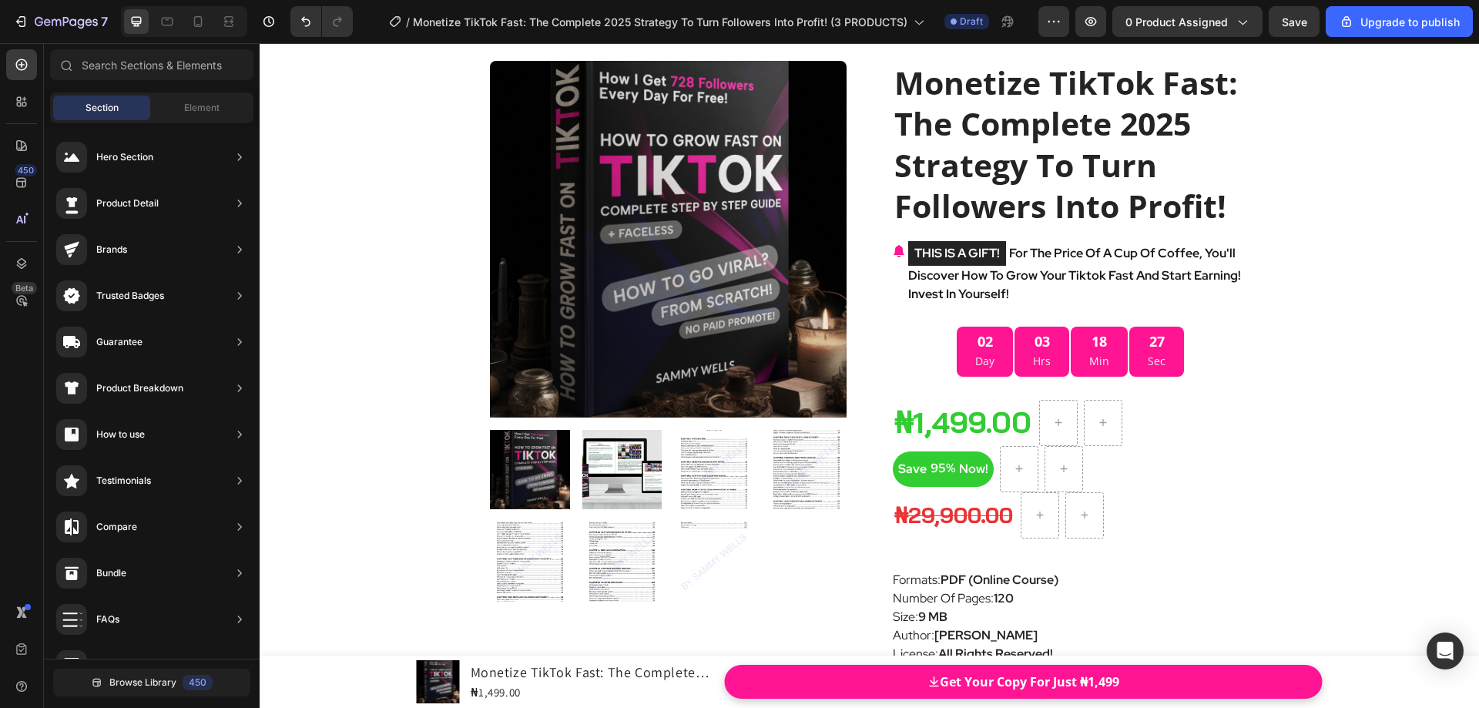
scroll to position [16381, 0]
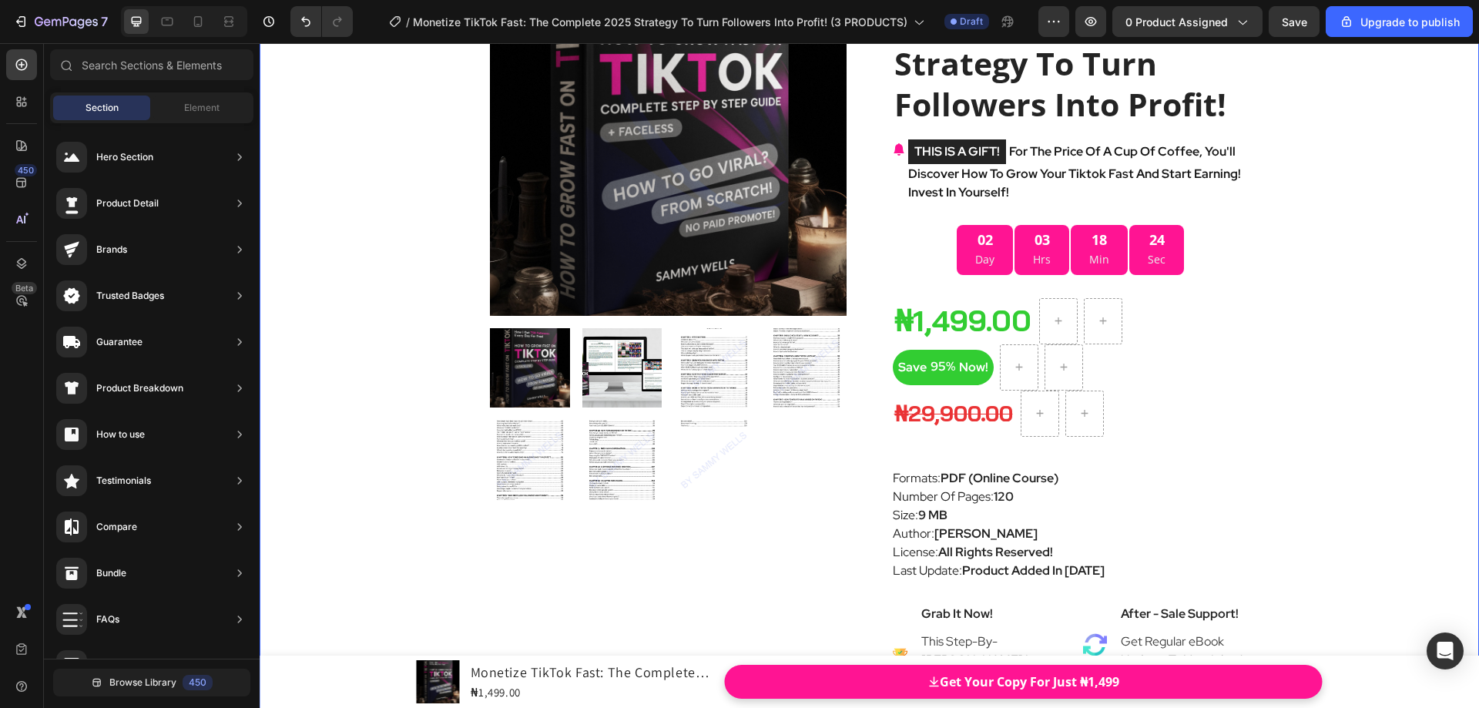
click at [874, 311] on div "Product Images Monetize TikTok Fast: The Complete 2025 Strategy To Turn Followe…" at bounding box center [870, 614] width 1220 height 1388
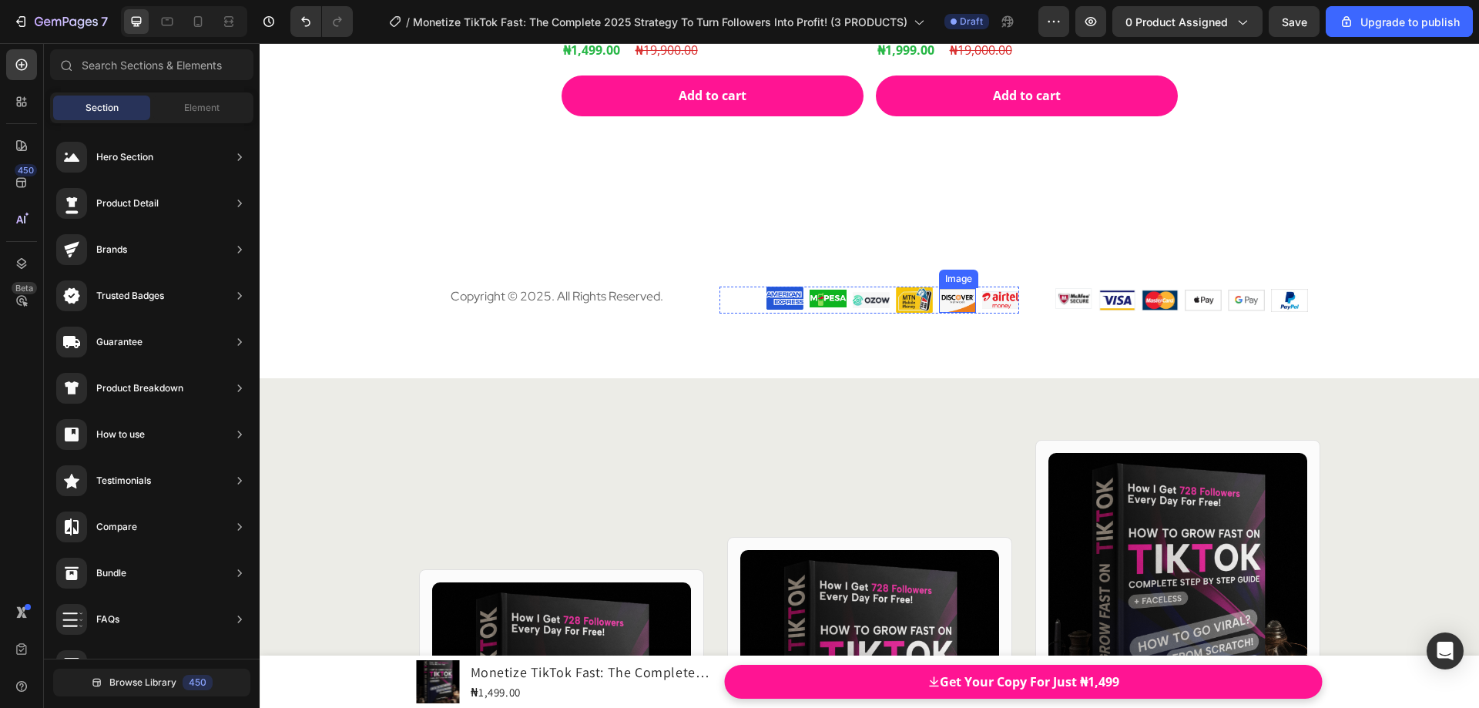
scroll to position [17075, 0]
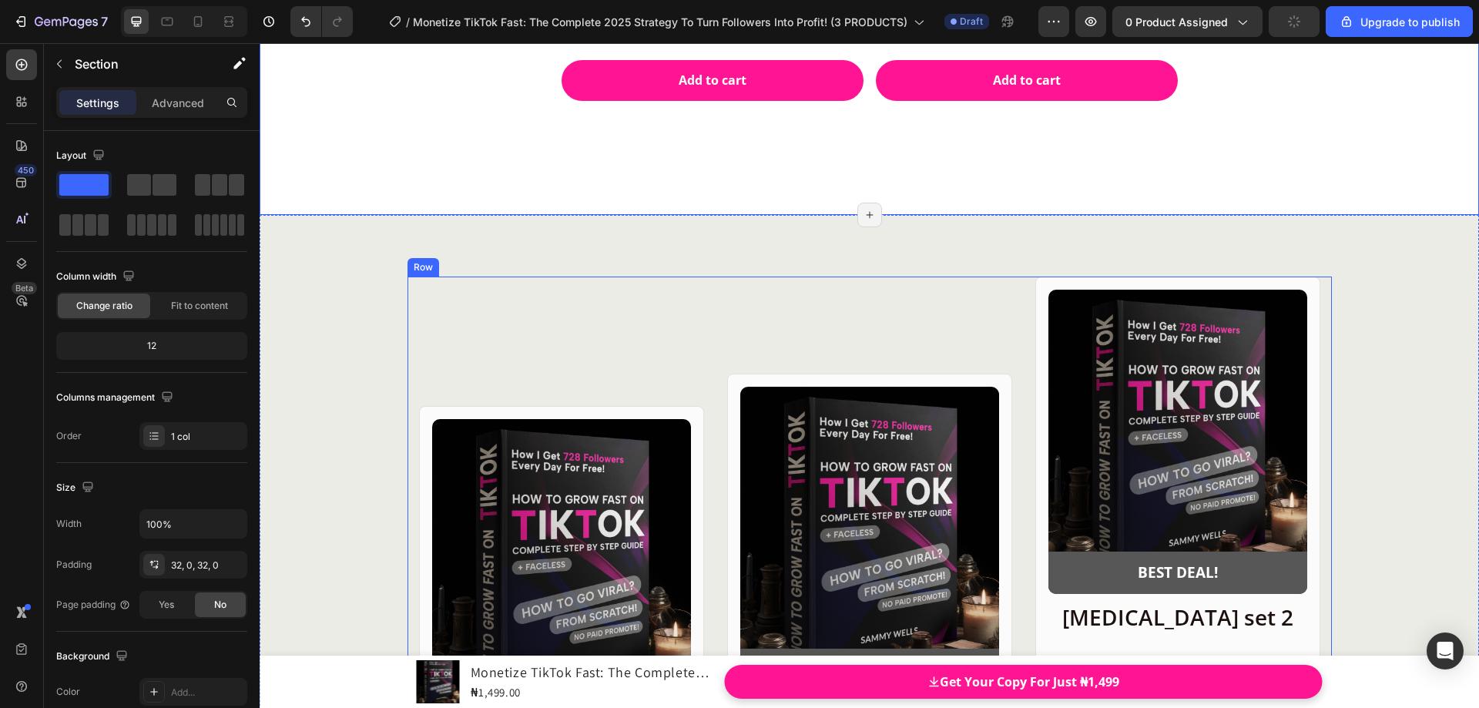
scroll to position [17055, 0]
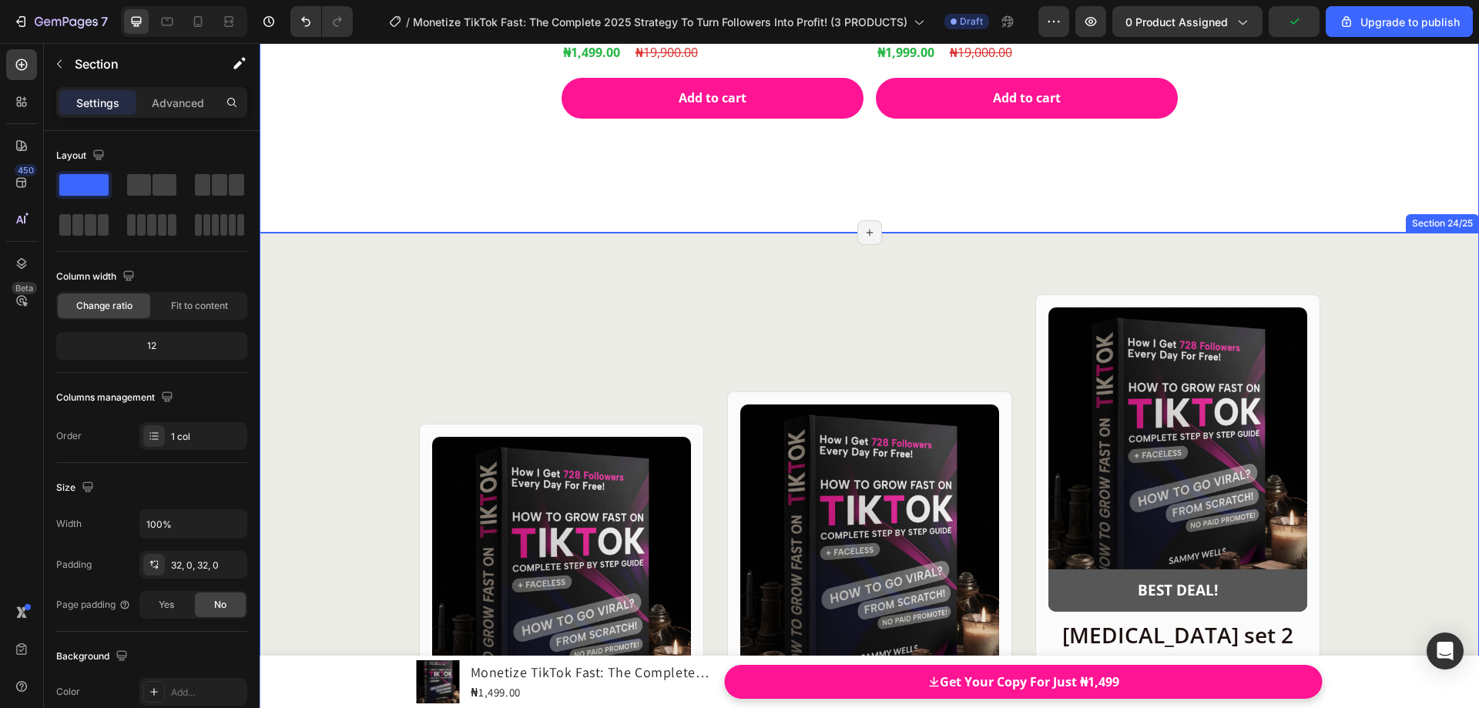
click at [1177, 250] on div "Product Images Row Skin care set 1 Heading Serum Toner Moisturizer Item List ₦1…" at bounding box center [870, 663] width 1220 height 861
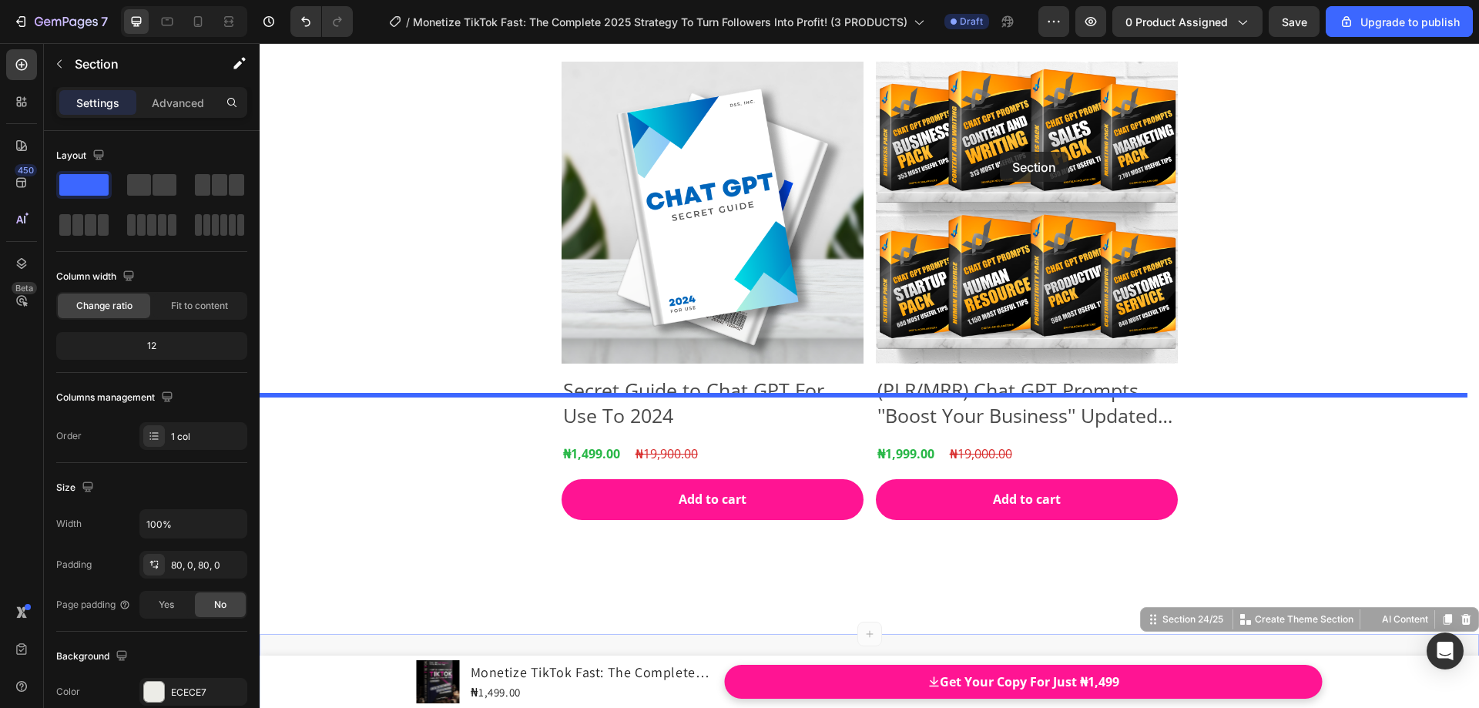
scroll to position [16207, 0]
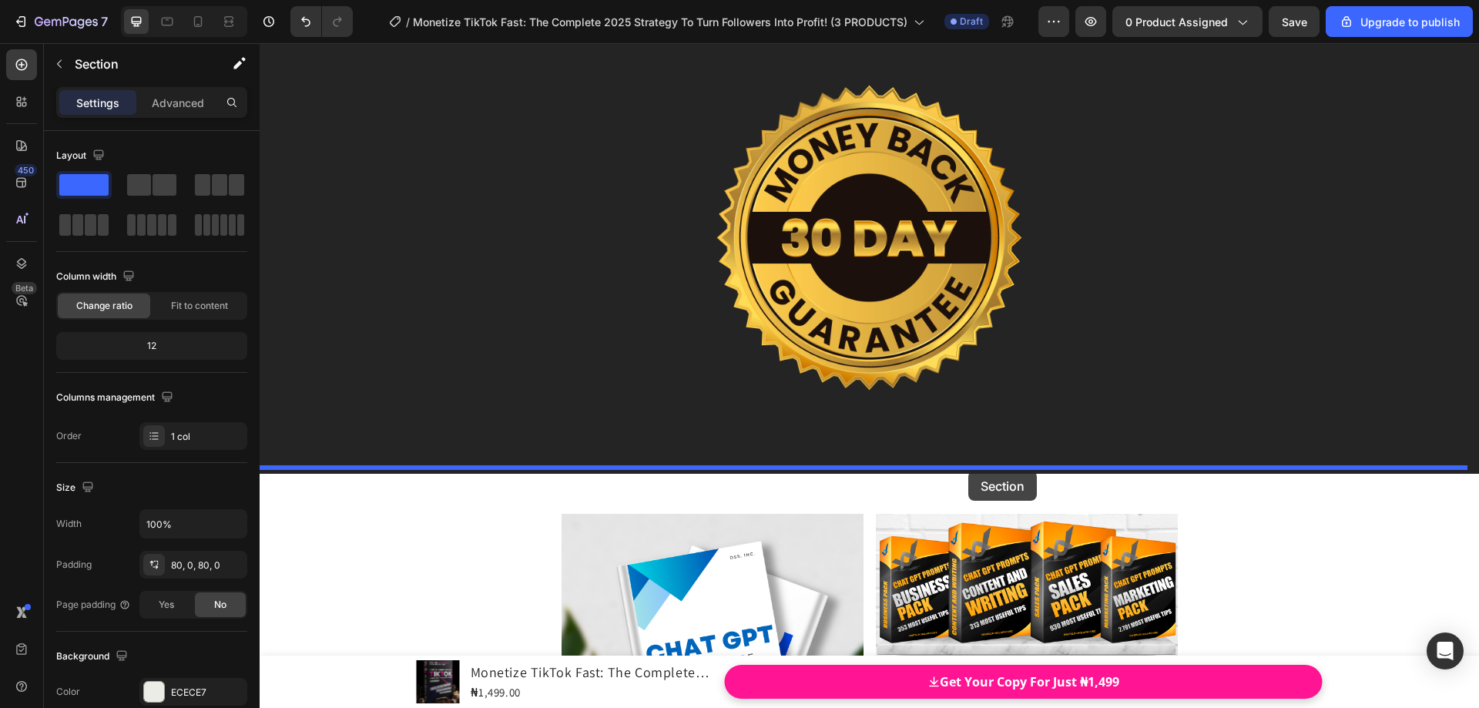
drag, startPoint x: 1141, startPoint y: 220, endPoint x: 975, endPoint y: 467, distance: 297.0
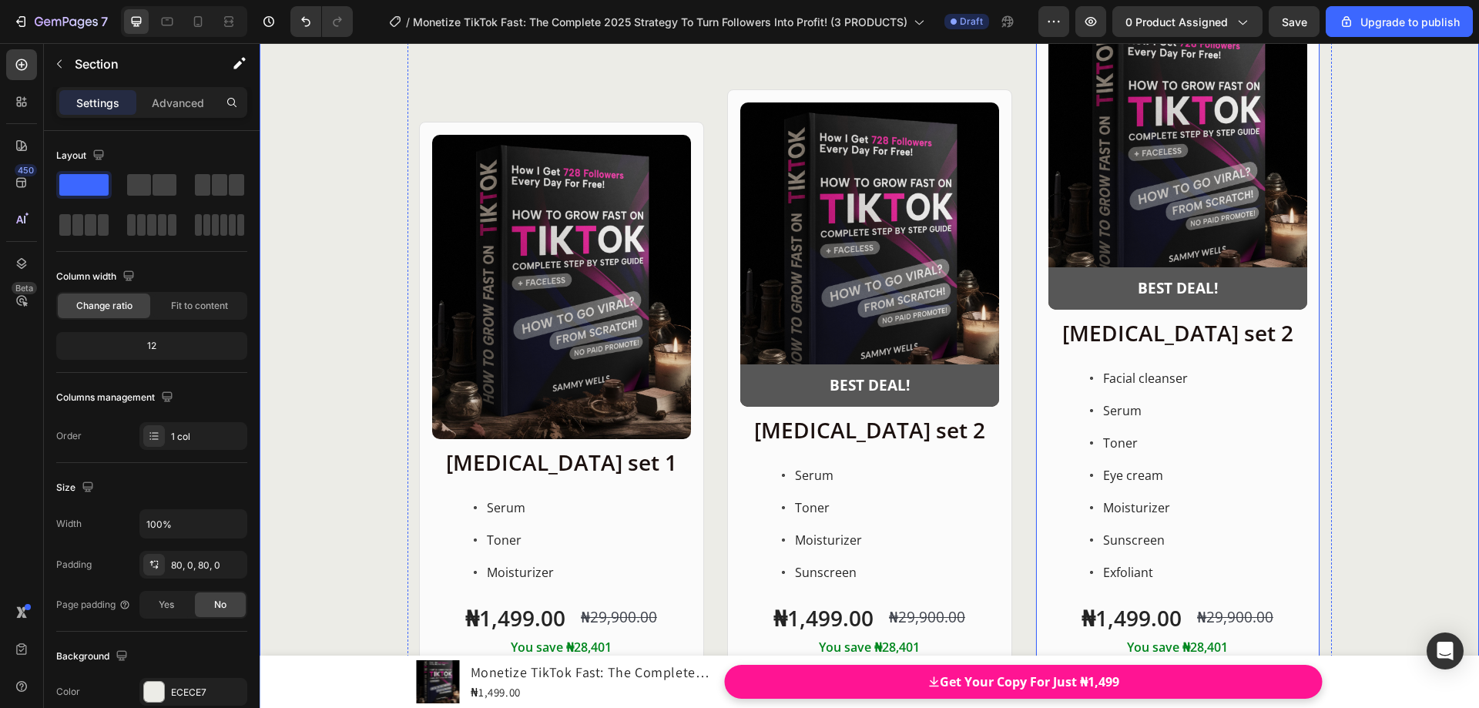
scroll to position [16746, 0]
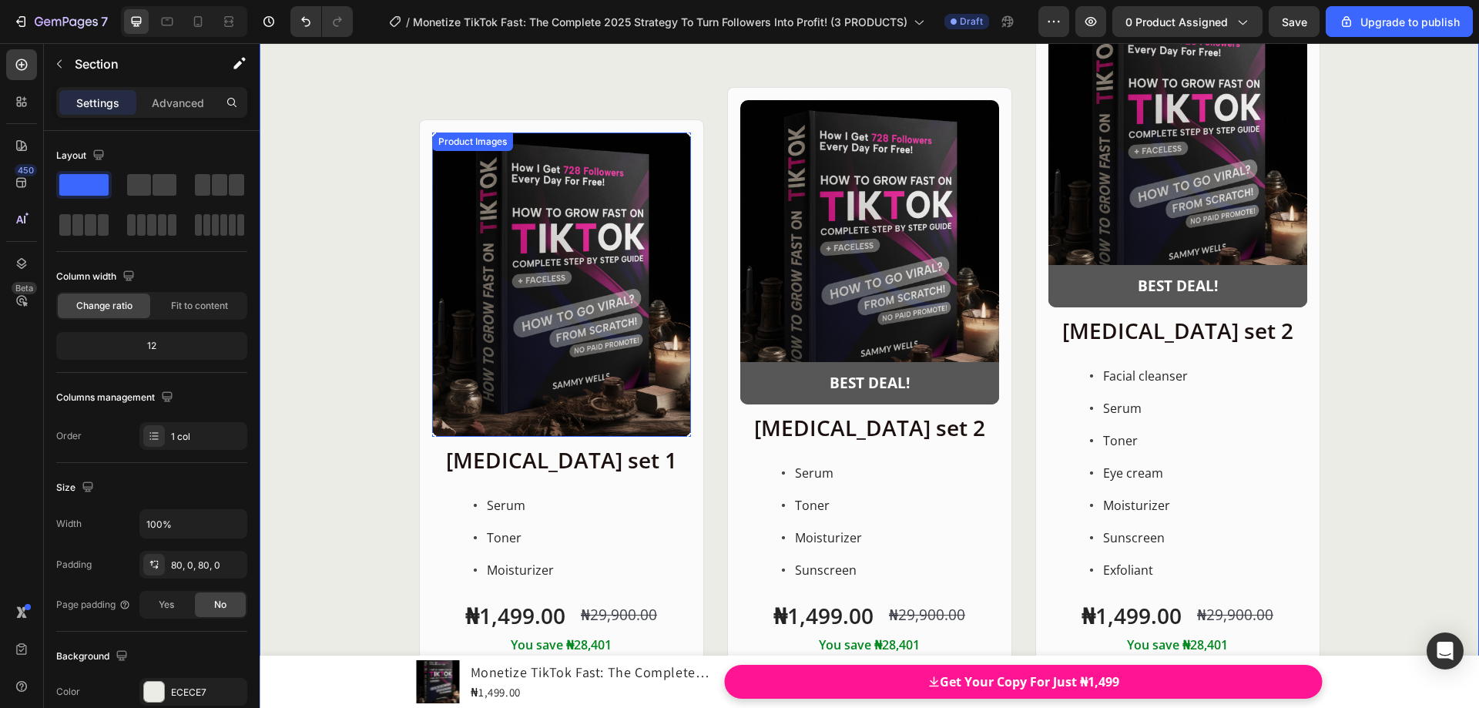
click at [452, 143] on div "Product Images" at bounding box center [472, 142] width 75 height 14
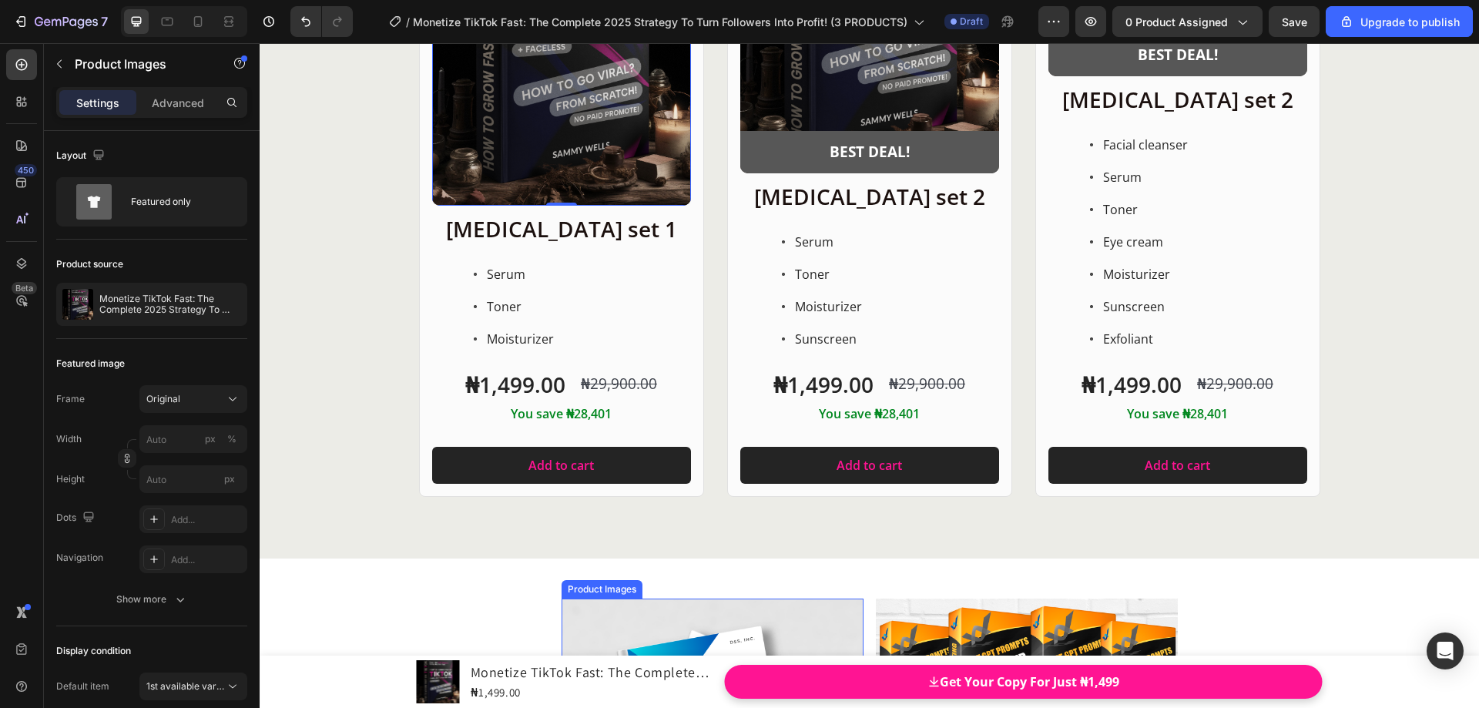
scroll to position [16900, 0]
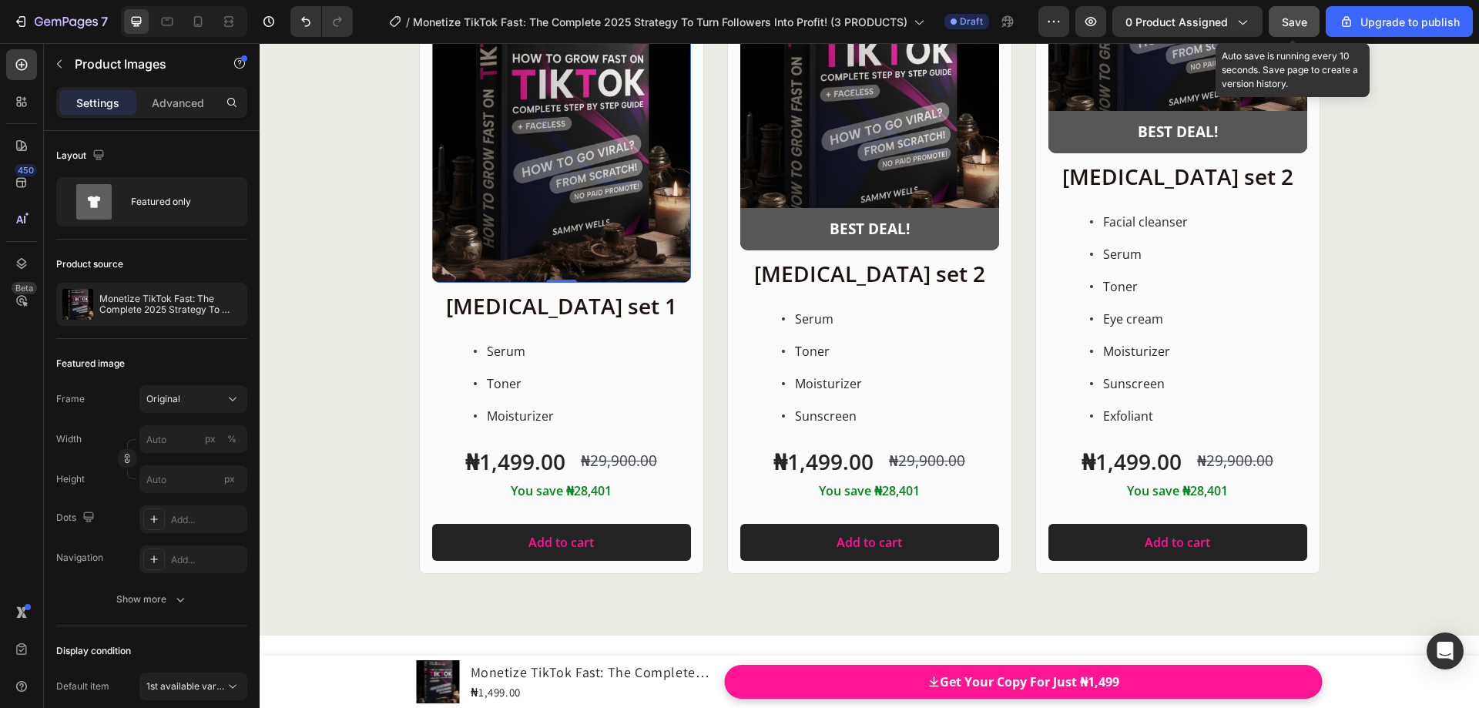
click at [1283, 27] on span "Save" at bounding box center [1294, 21] width 25 height 13
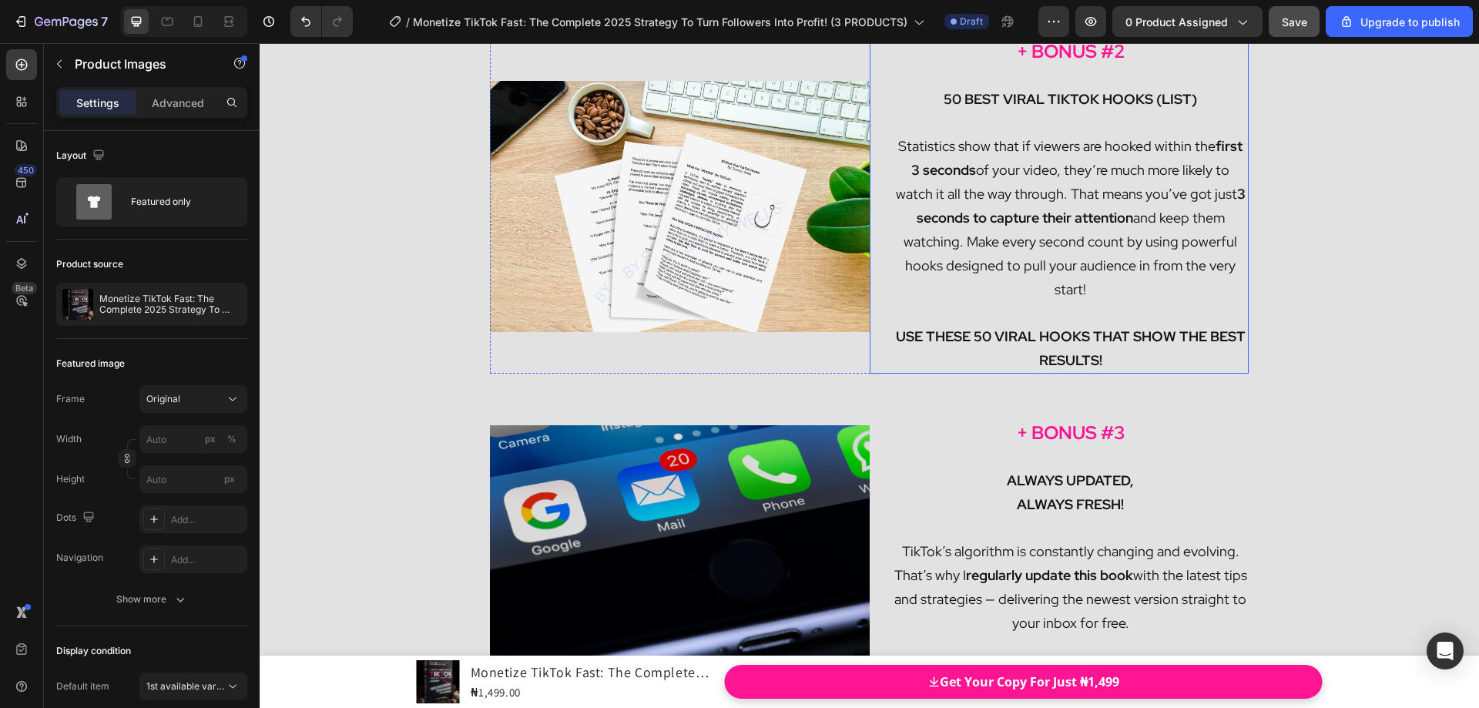
scroll to position [13316, 0]
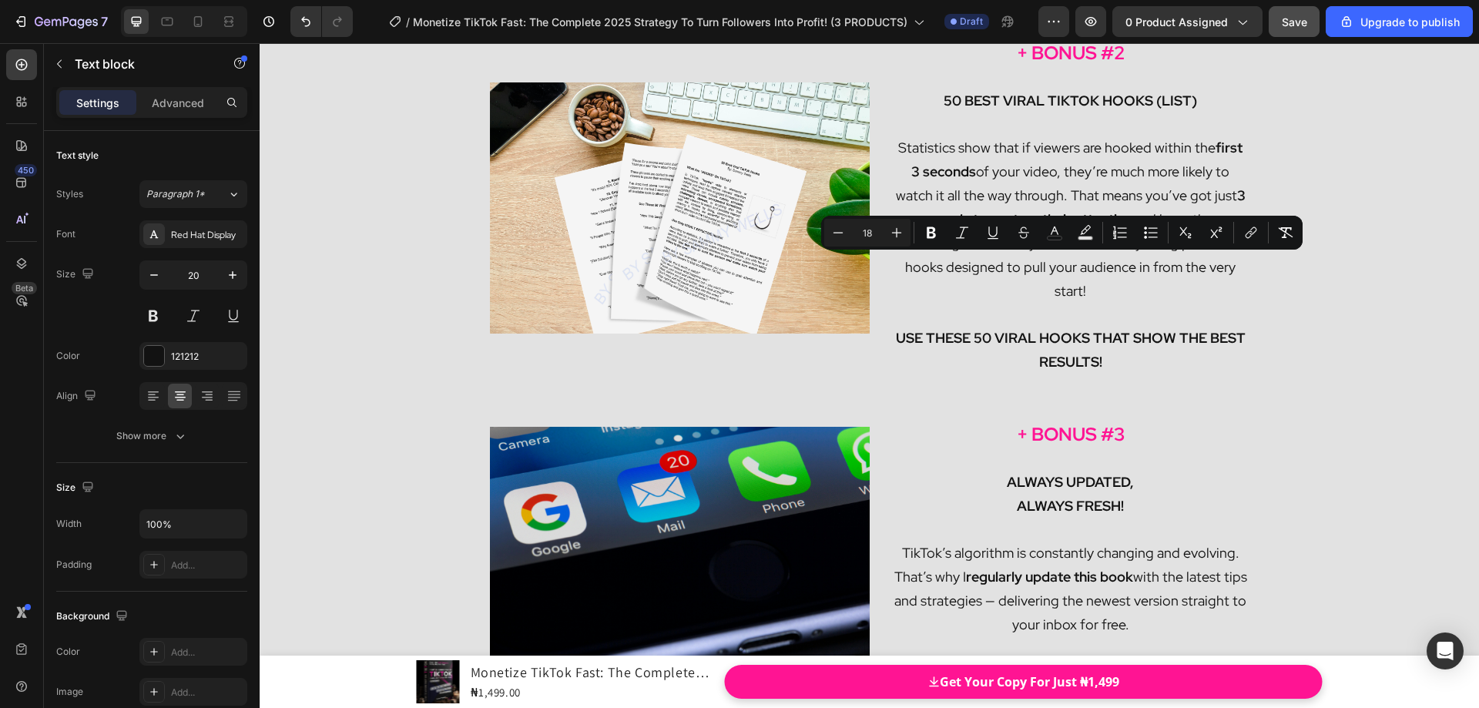
drag, startPoint x: 888, startPoint y: 263, endPoint x: 1132, endPoint y: 469, distance: 318.7
copy div "How to Go Viral on TikTok? The best thing about TikTok’s algorithm? Even if you…"
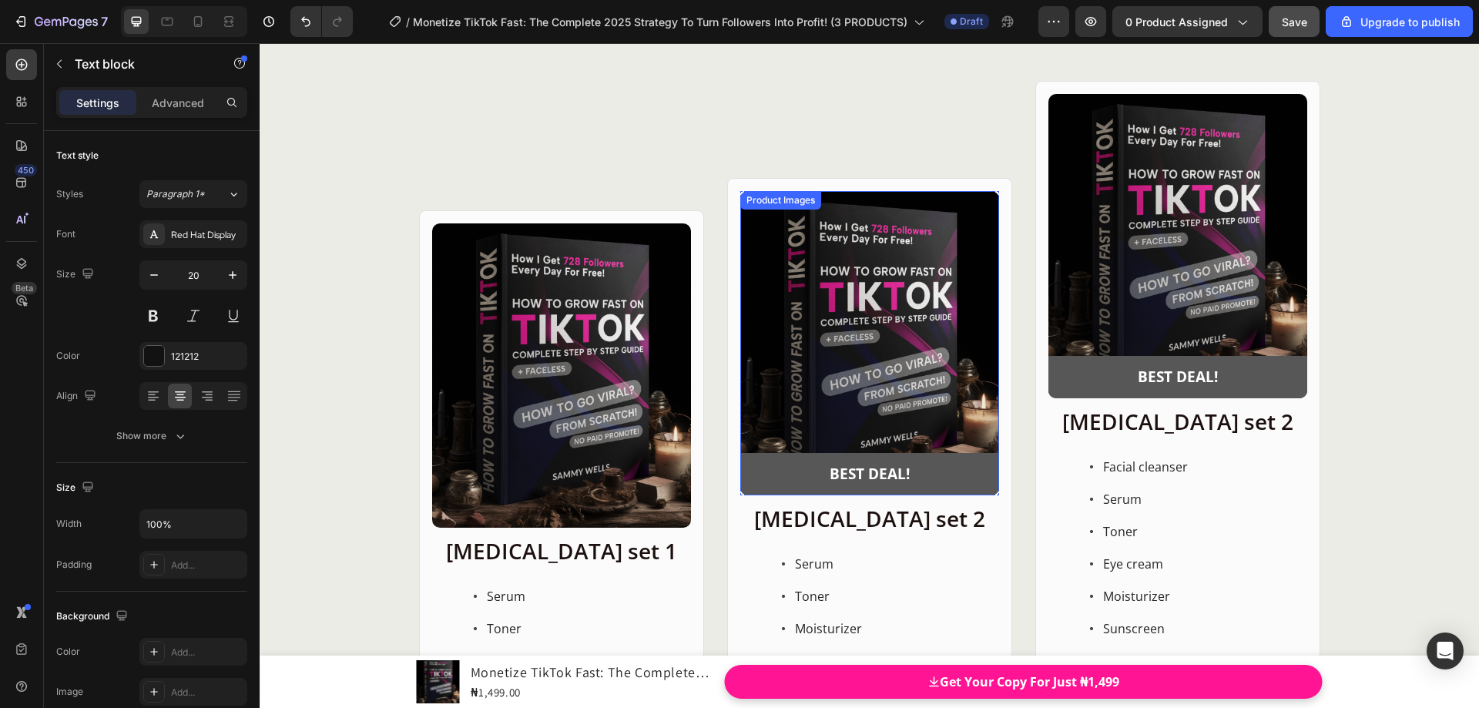
scroll to position [20172, 0]
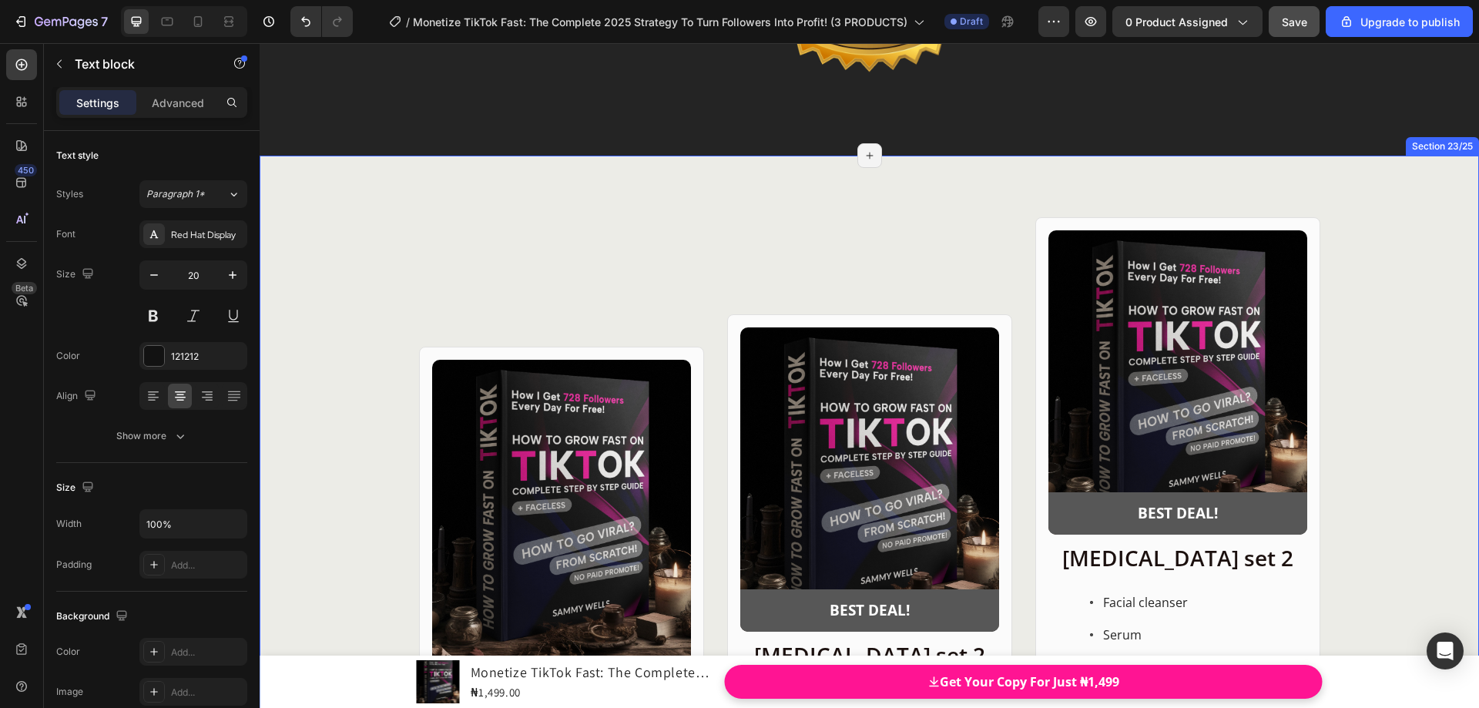
click at [753, 206] on div "Product Images Row Skin care set 1 Heading Serum Toner Moisturizer Item List ₦1…" at bounding box center [870, 586] width 1220 height 861
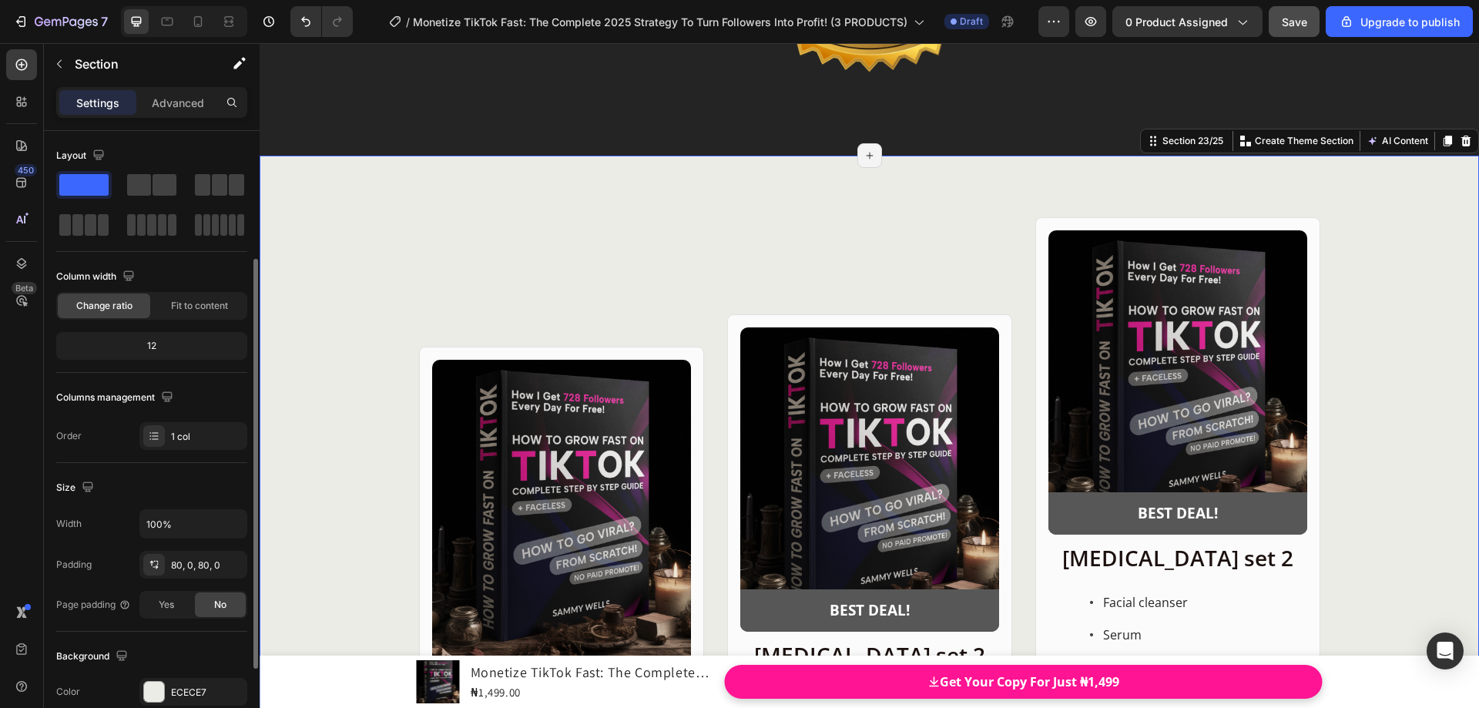
scroll to position [154, 0]
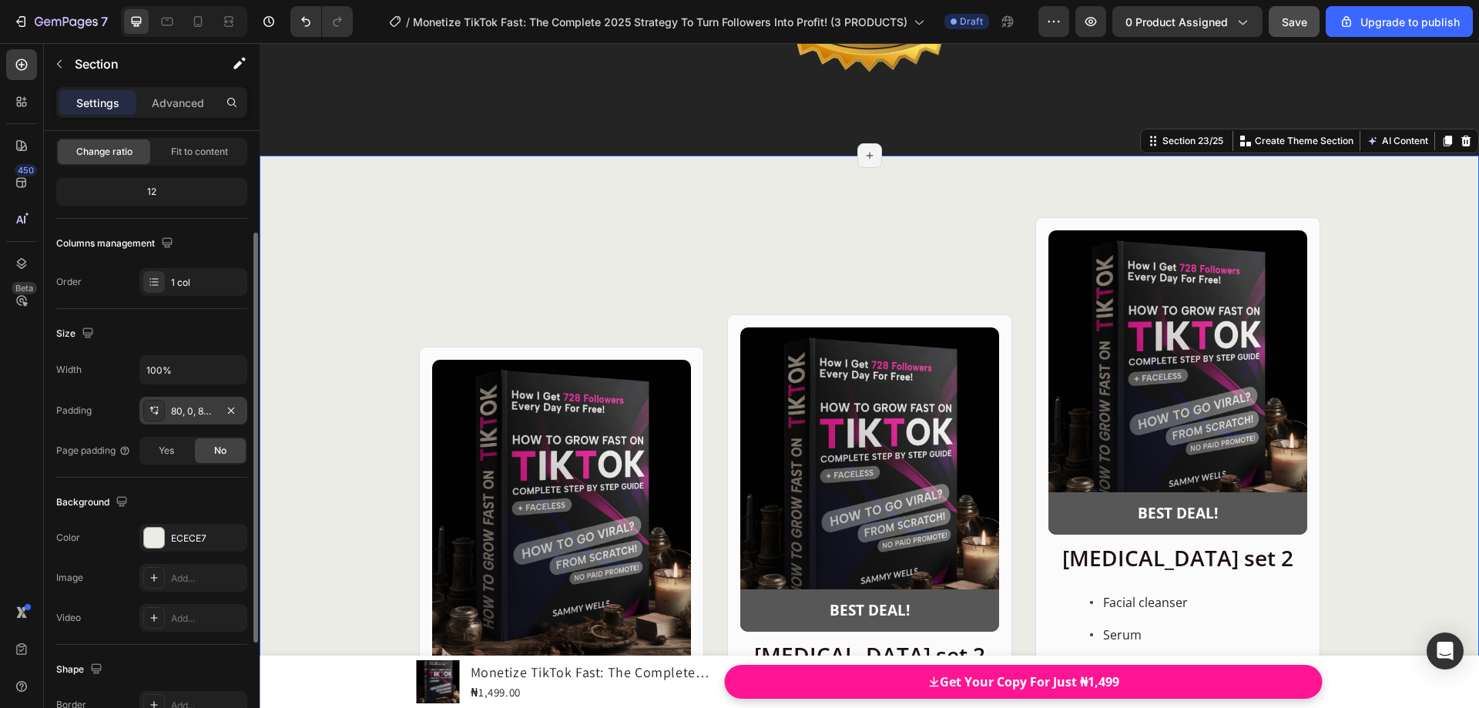
click at [205, 412] on div "80, 0, 80, 0" at bounding box center [193, 411] width 45 height 14
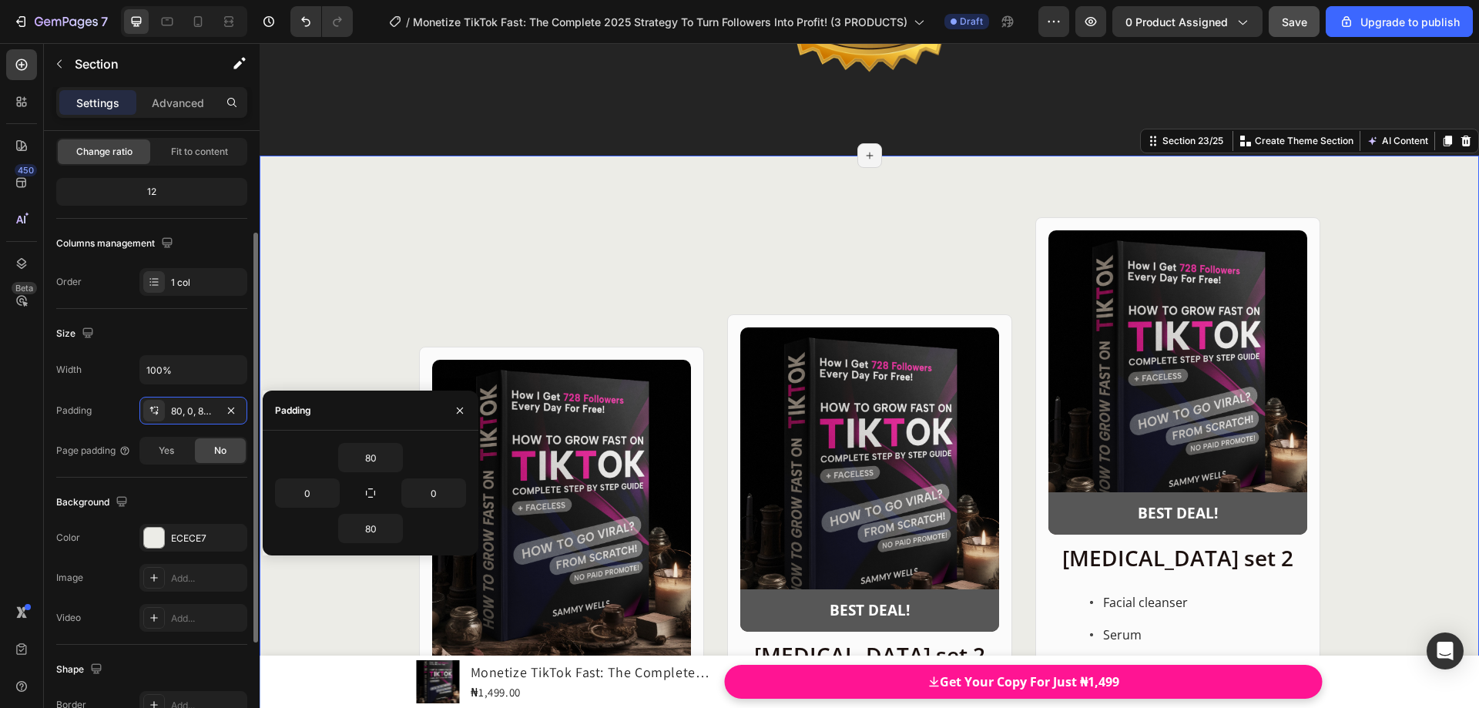
click at [131, 341] on div "Size" at bounding box center [151, 333] width 191 height 25
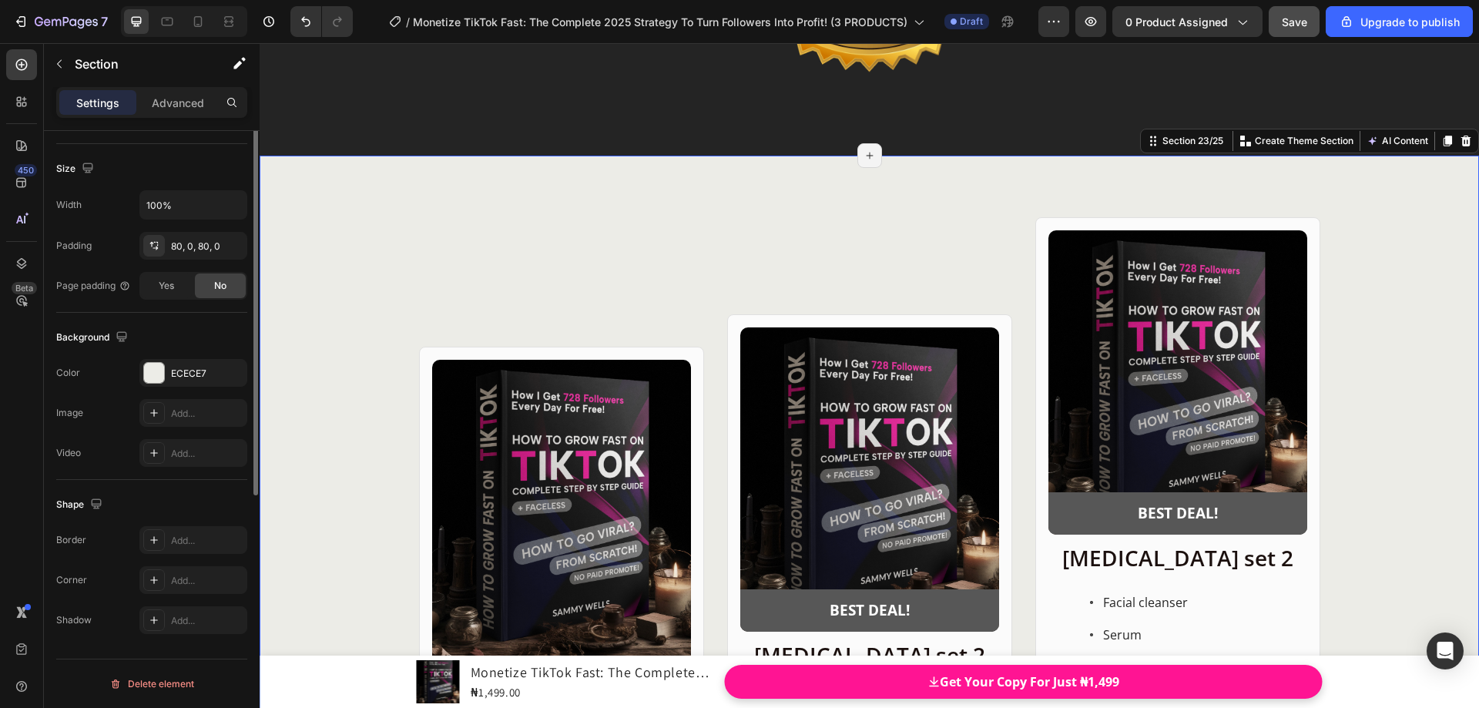
scroll to position [0, 0]
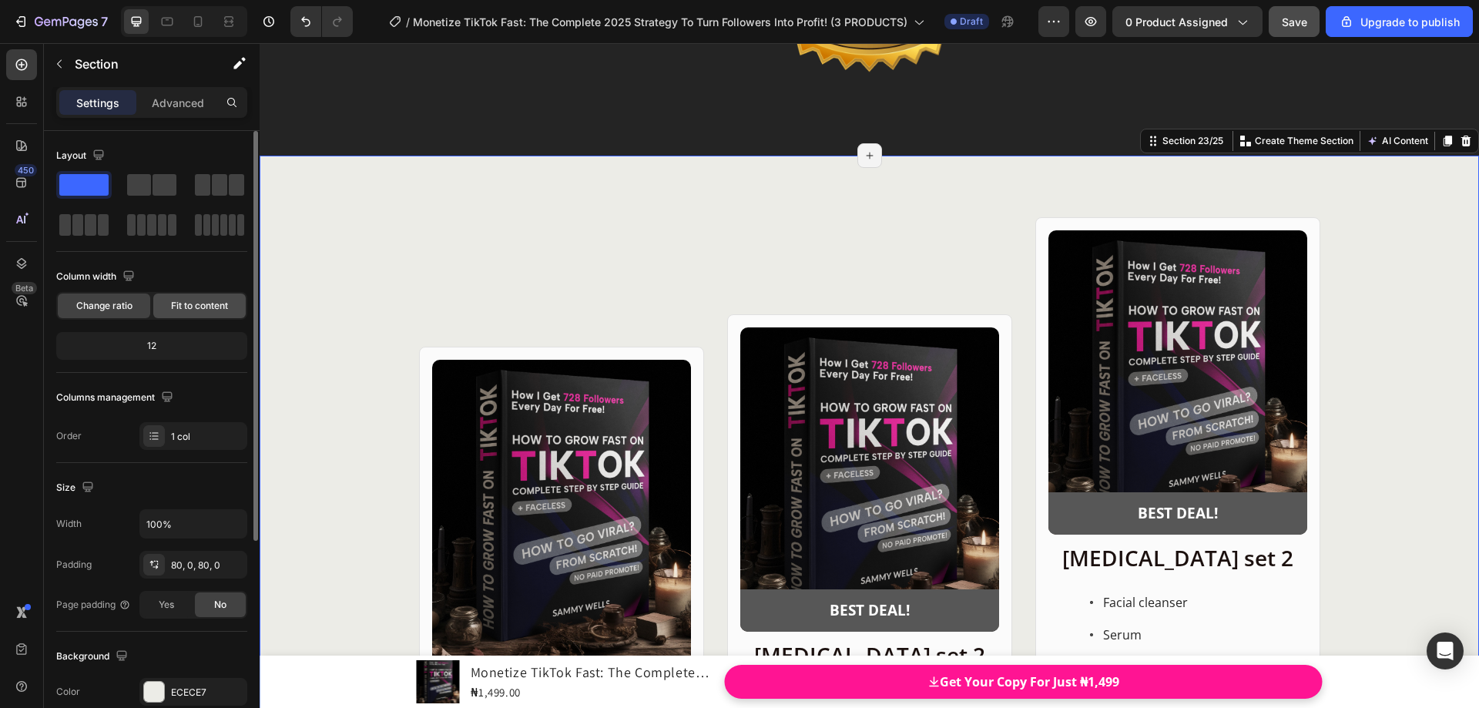
click at [198, 313] on div "Fit to content" at bounding box center [199, 306] width 92 height 25
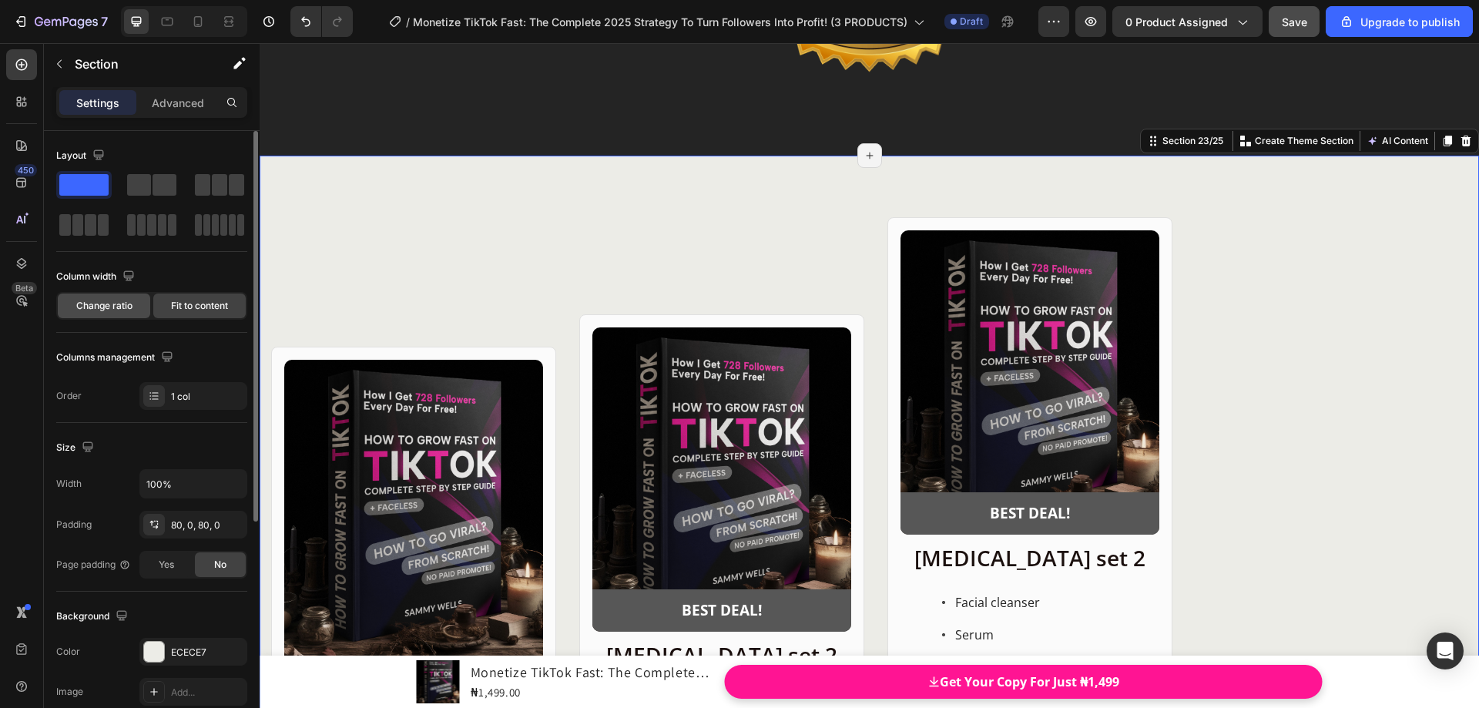
click at [119, 306] on span "Change ratio" at bounding box center [104, 306] width 56 height 14
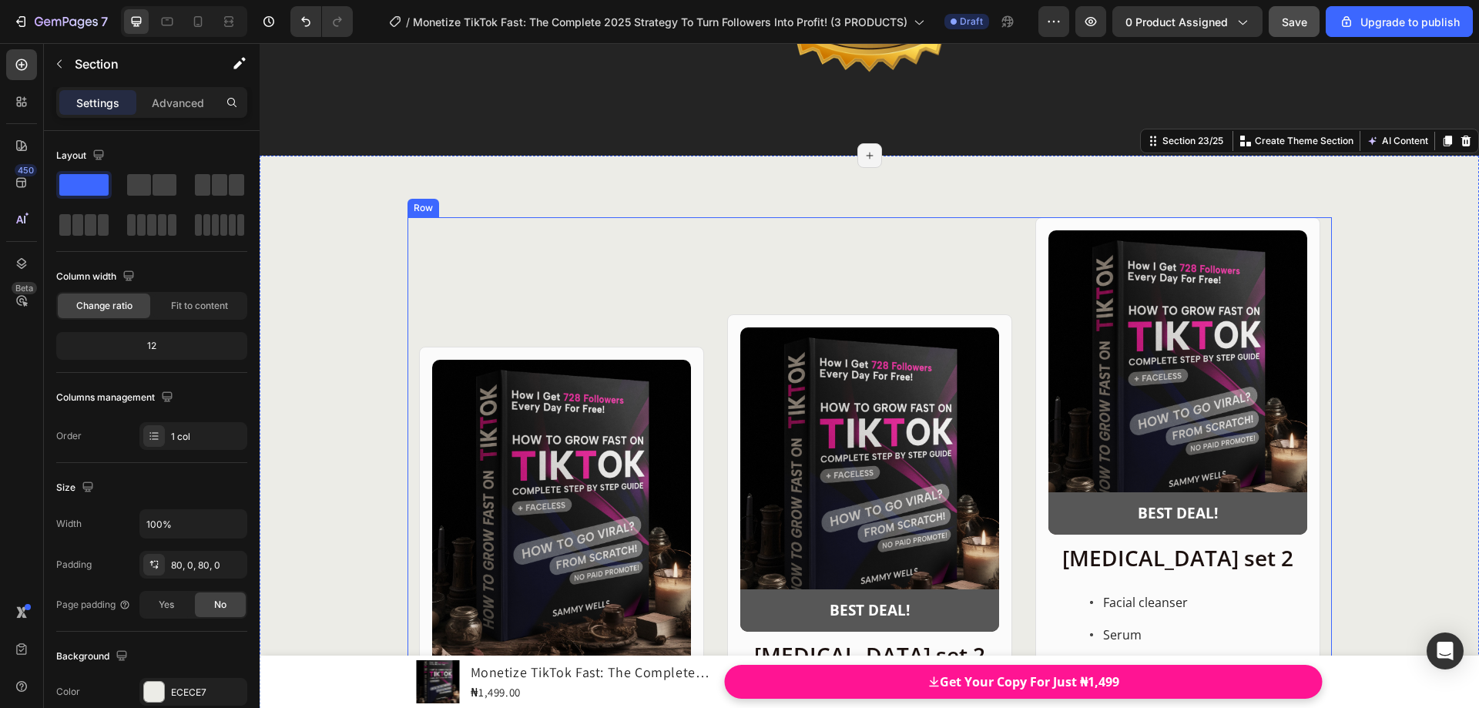
click at [881, 243] on div "Product Images BEST DEAL! Text Block Row Row Skin care set 2 Heading Serum Tone…" at bounding box center [869, 586] width 285 height 738
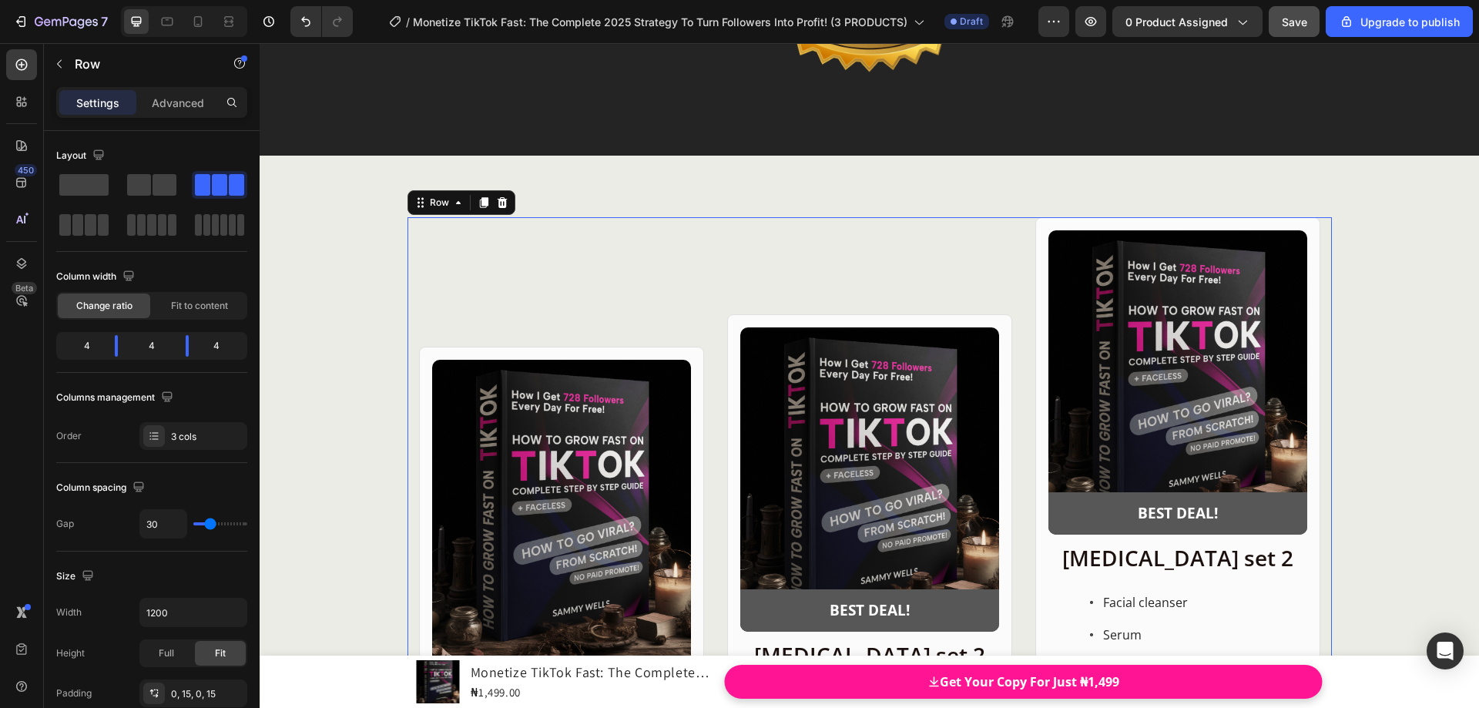
click at [817, 314] on div "Product Images BEST DEAL! Text Block Row Row Skin care set 2 Heading Serum Tone…" at bounding box center [869, 634] width 285 height 641
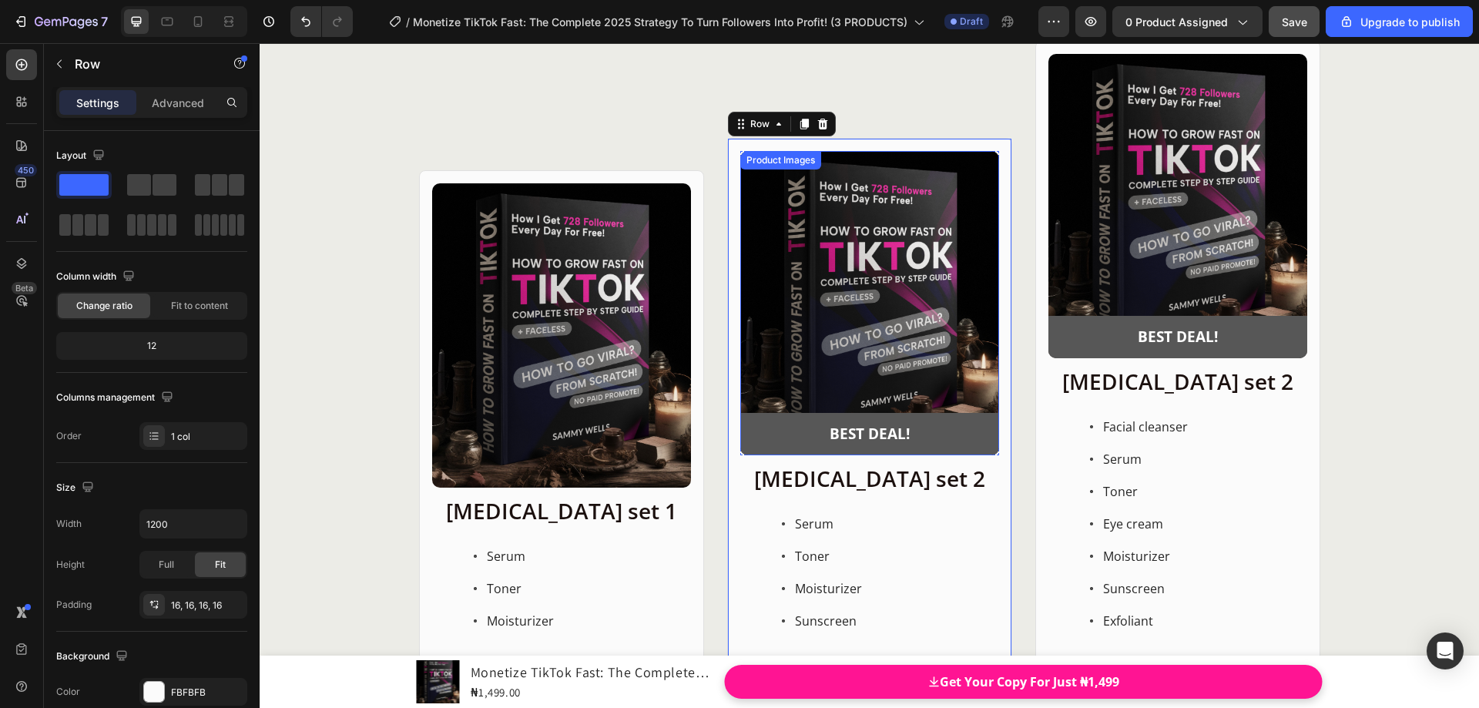
scroll to position [20249, 0]
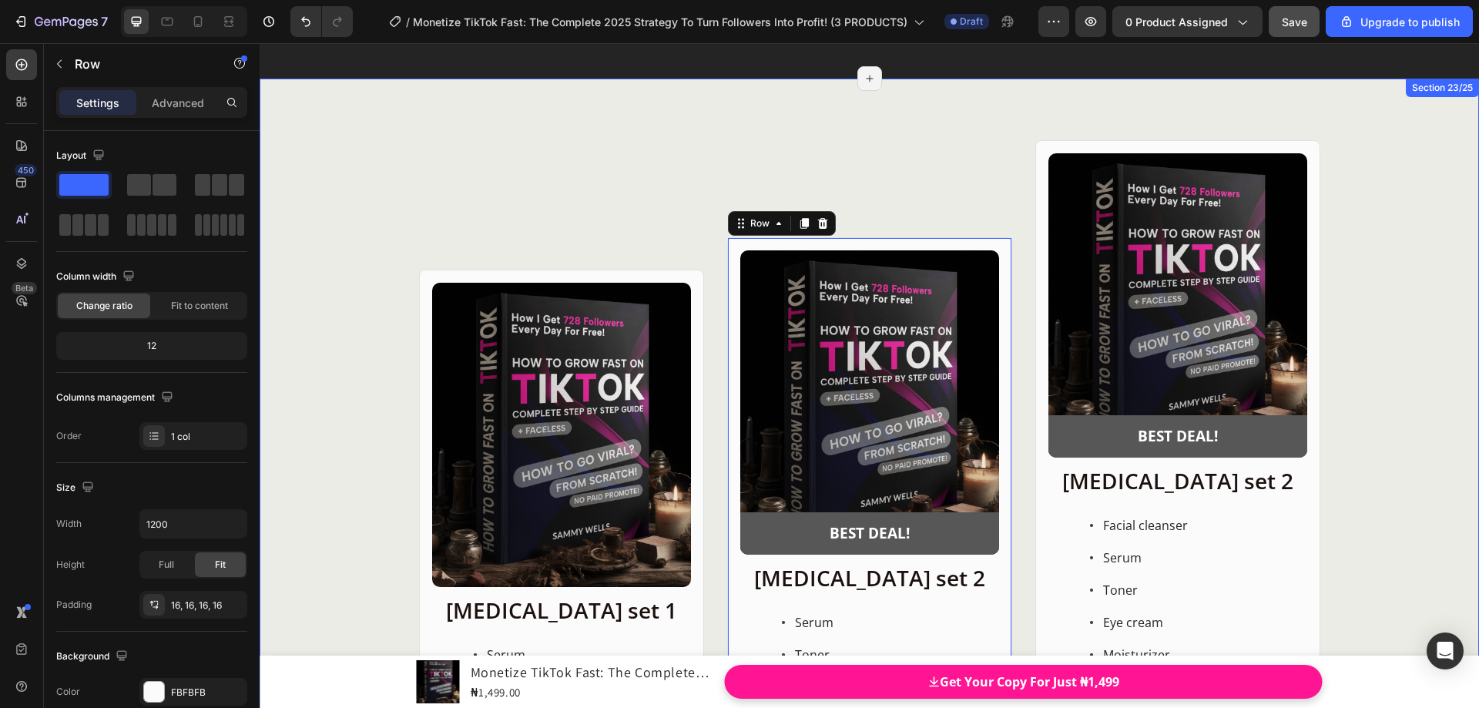
click at [909, 130] on div "Product Images Row Skin care set 1 Heading Serum Toner Moisturizer Item List ₦1…" at bounding box center [870, 509] width 1220 height 861
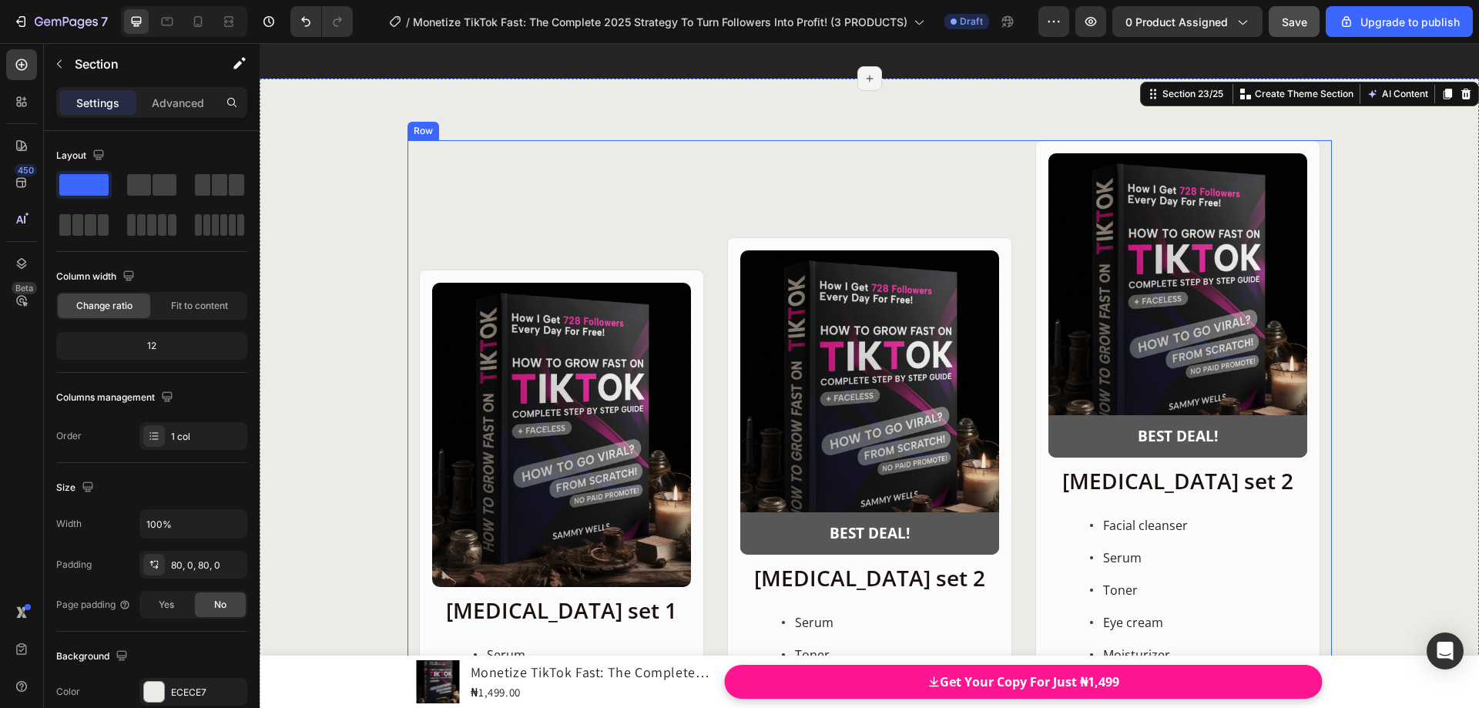
scroll to position [20172, 0]
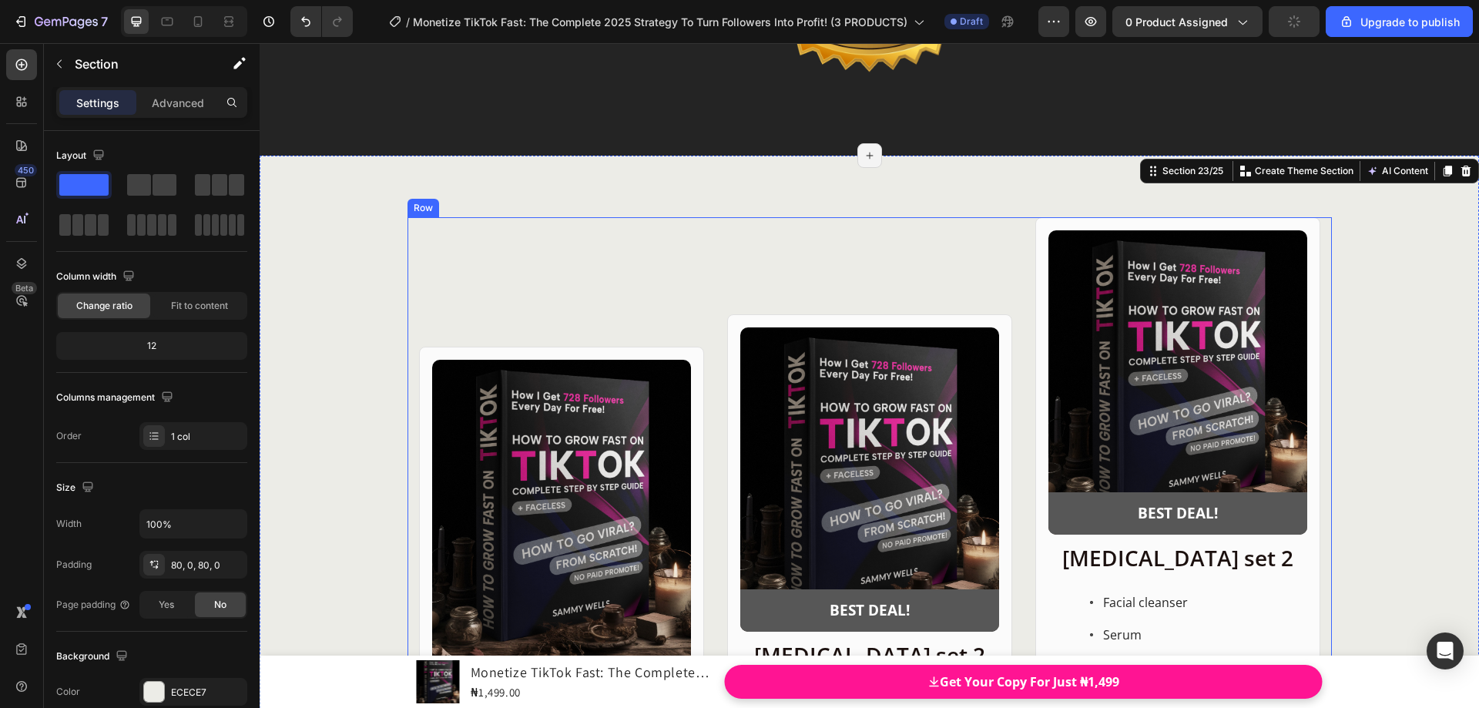
click at [808, 279] on div "Product Images BEST DEAL! Text Block Row Row Skin care set 2 Heading Serum Tone…" at bounding box center [869, 586] width 285 height 738
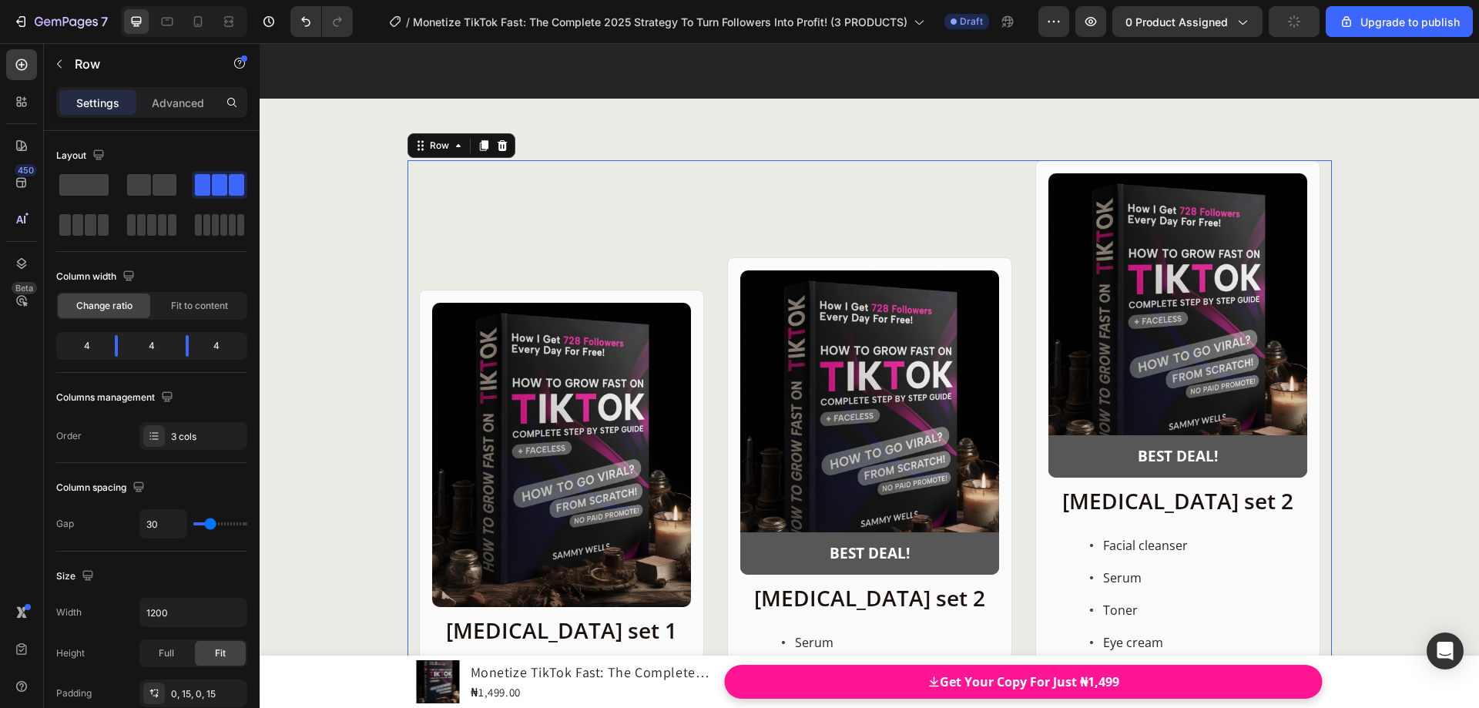
scroll to position [20326, 0]
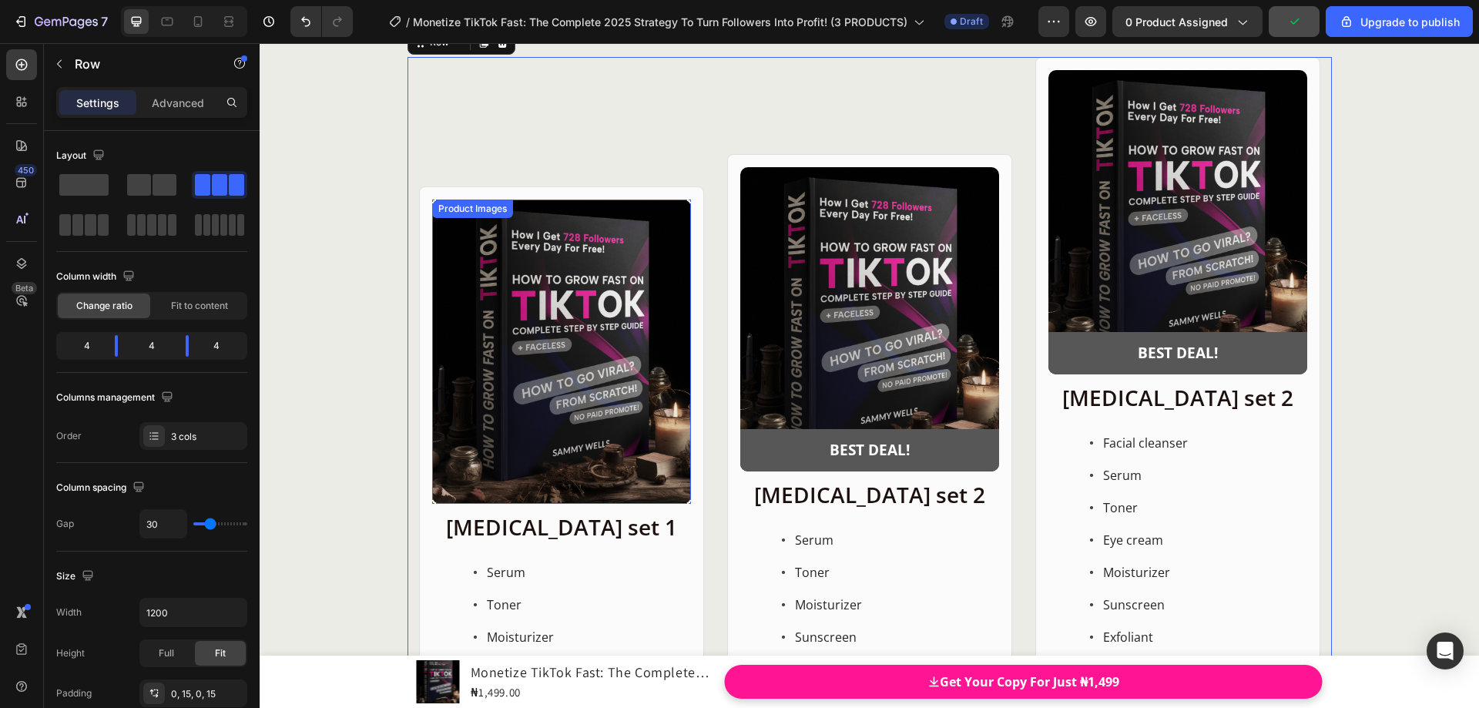
click at [439, 211] on div "Product Images" at bounding box center [472, 209] width 75 height 14
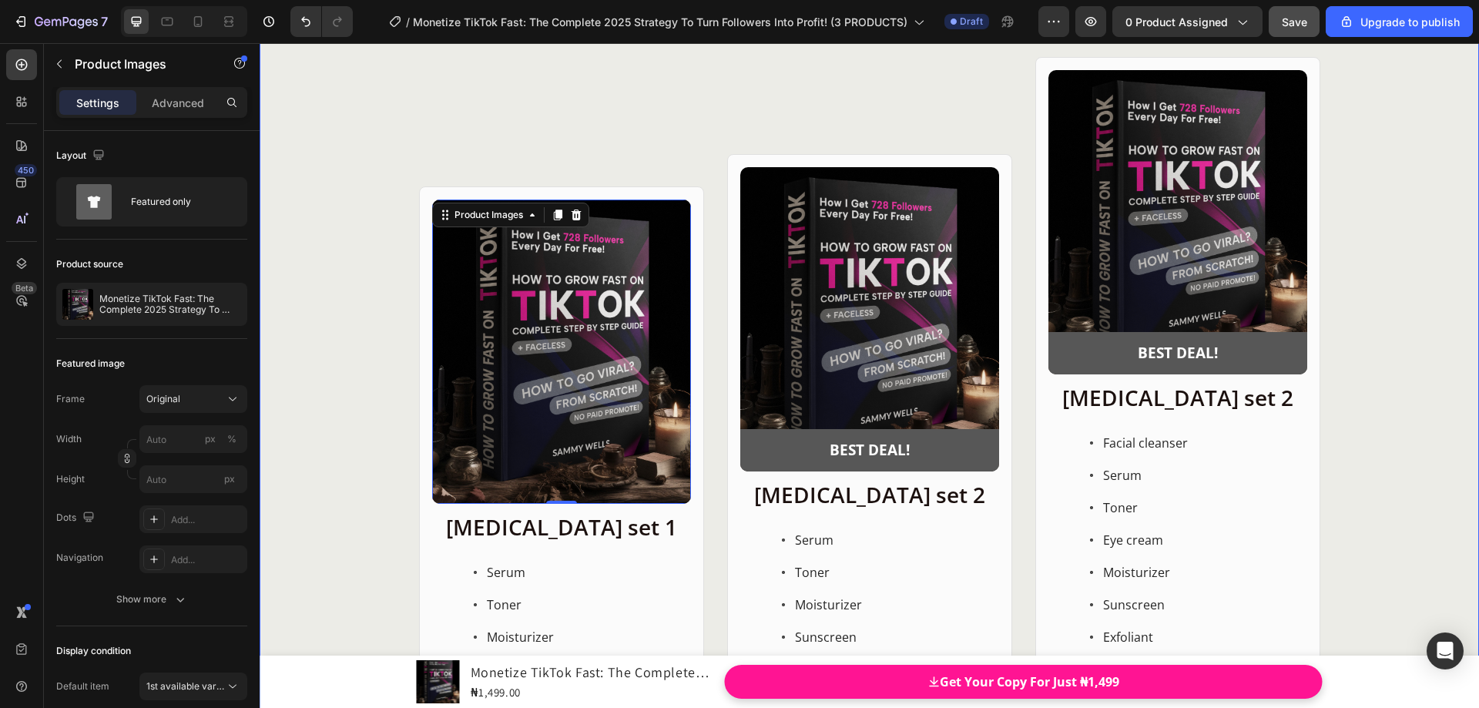
click at [357, 218] on div "Product Images 0 Row Skin care set 1 Heading Serum Toner Moisturizer Item List …" at bounding box center [870, 426] width 1220 height 738
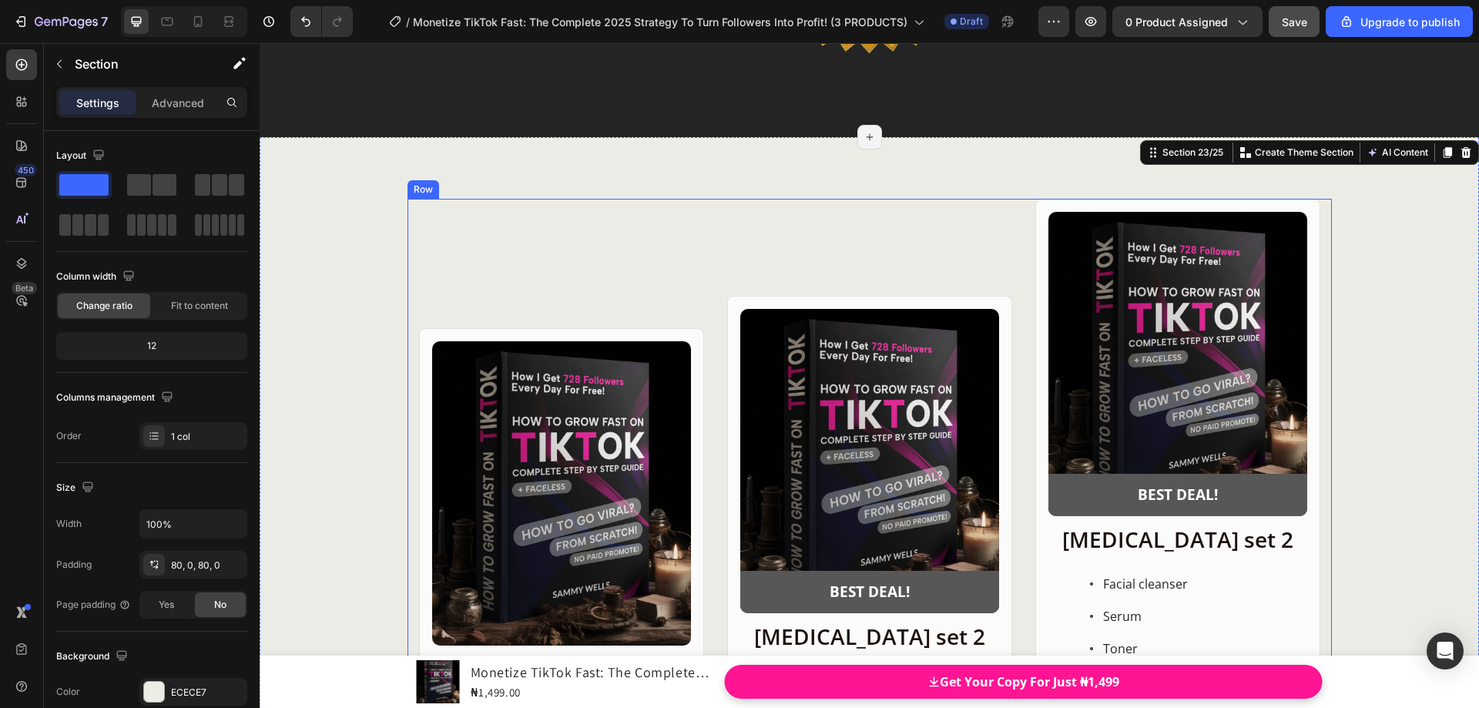
scroll to position [20249, 0]
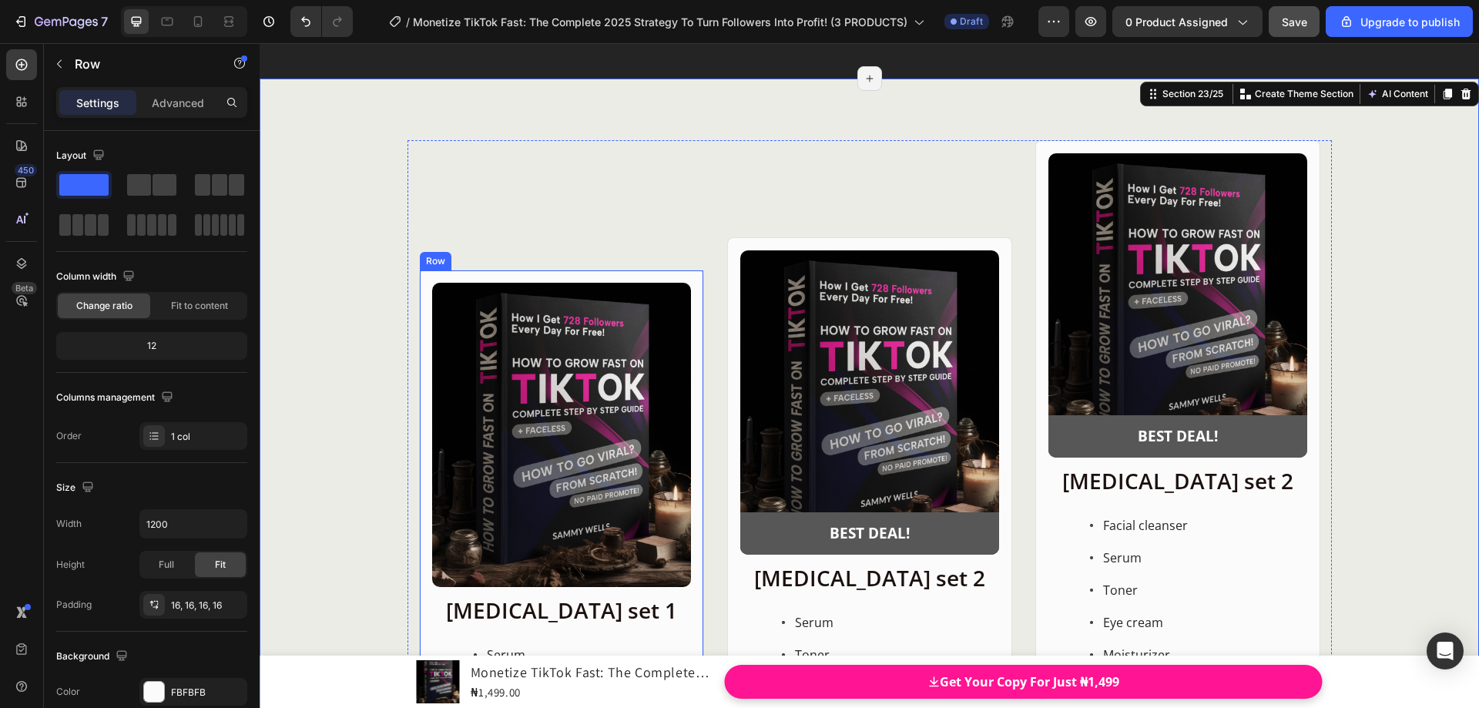
click at [425, 276] on div "Product Images Row Skin care set 1 Heading Serum Toner Moisturizer Item List ₦1…" at bounding box center [561, 574] width 285 height 609
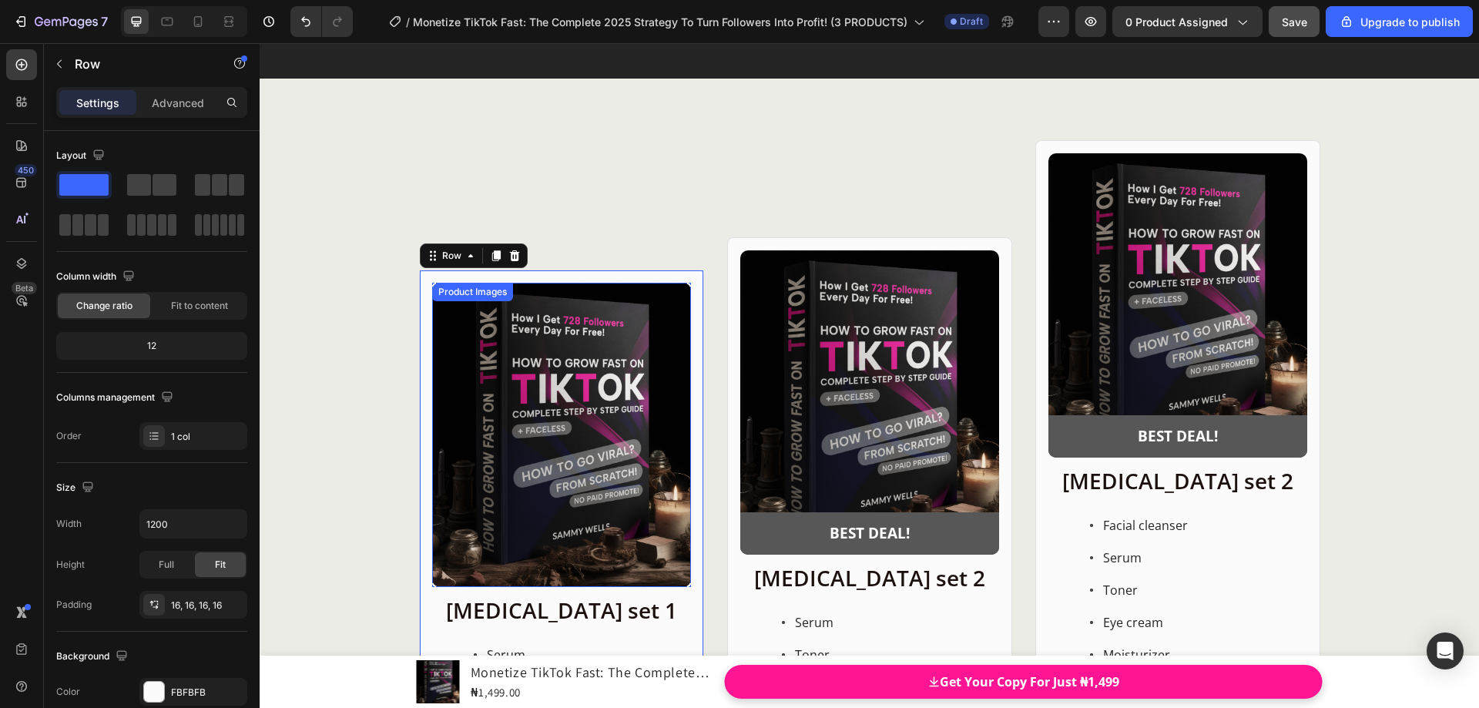
click at [433, 294] on div "Product Images" at bounding box center [472, 292] width 81 height 18
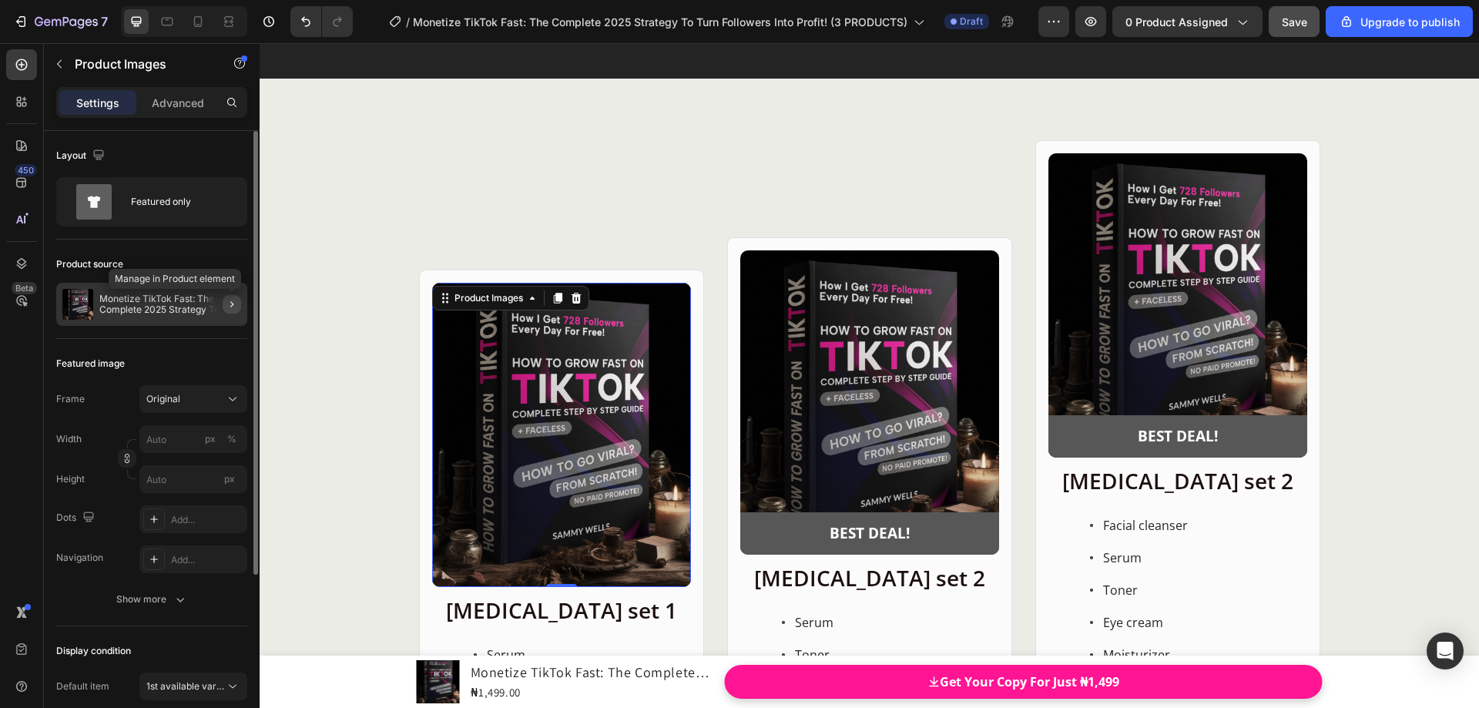
click at [230, 305] on icon "button" at bounding box center [232, 304] width 12 height 12
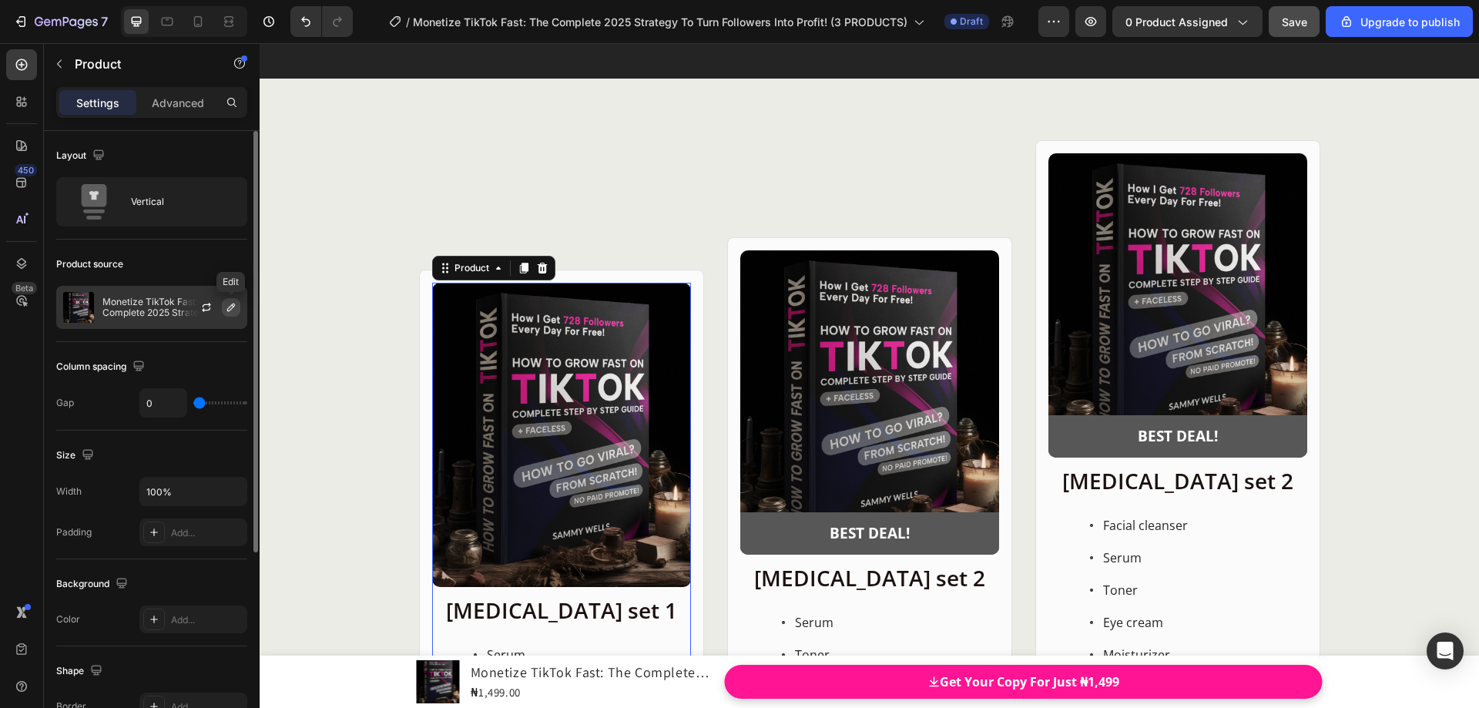
click at [232, 310] on icon "button" at bounding box center [231, 307] width 12 height 12
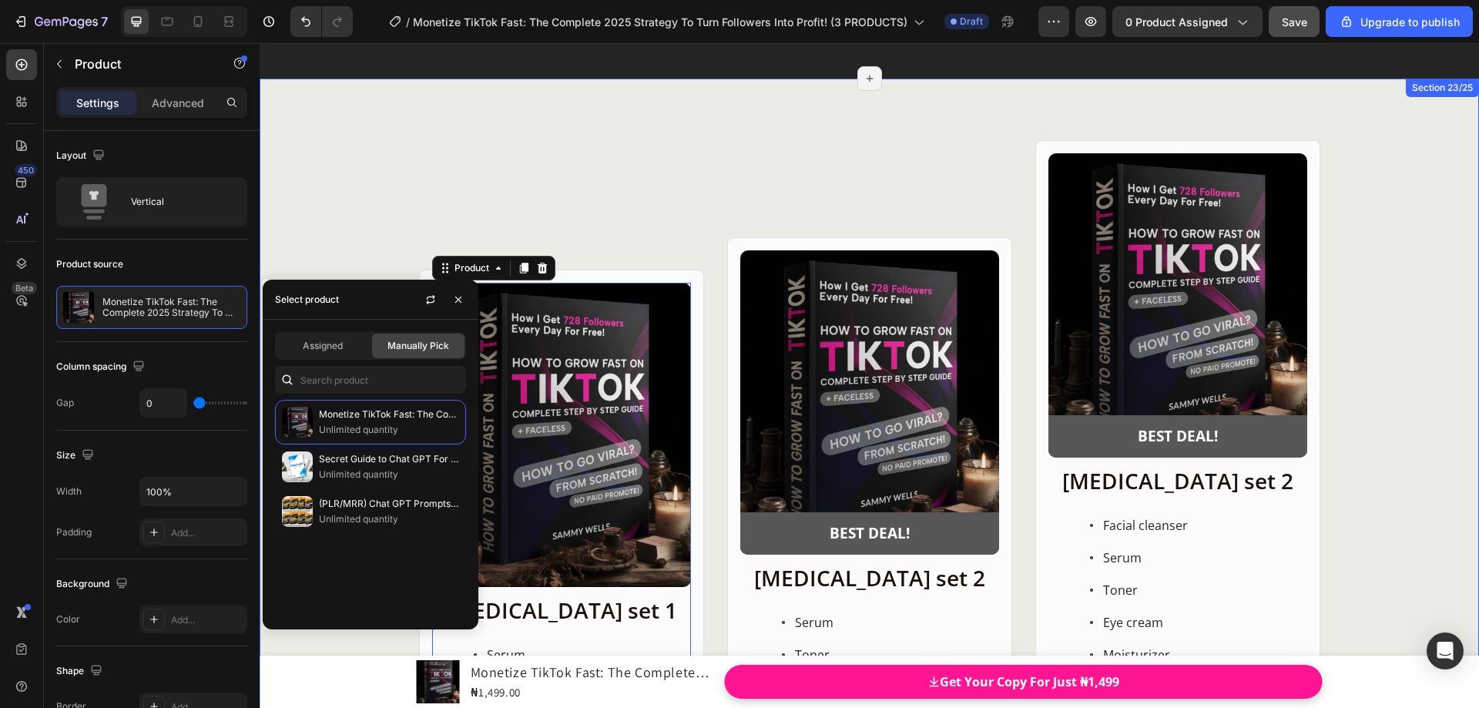
click at [380, 164] on div "Product Images Row Skin care set 1 Heading Serum Toner Moisturizer Item List ₦1…" at bounding box center [870, 509] width 1220 height 738
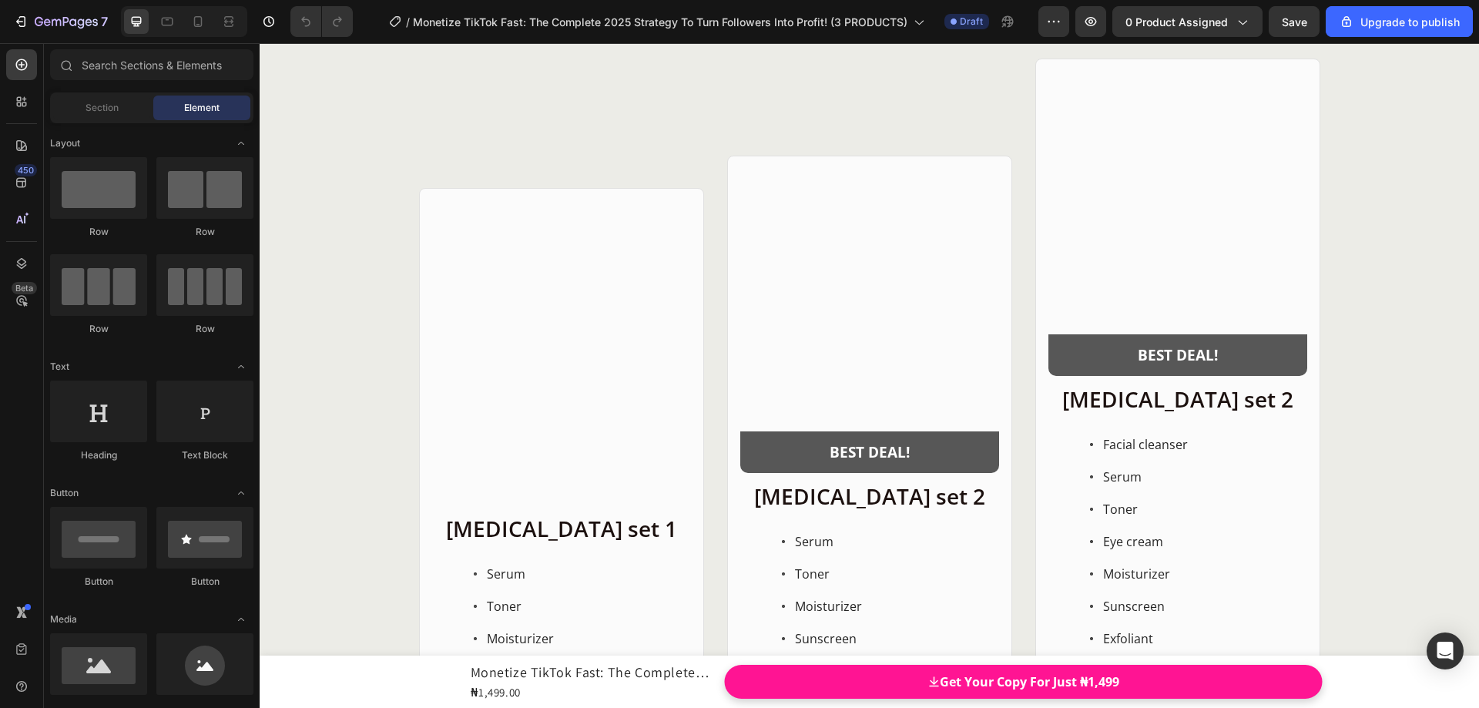
scroll to position [20108, 0]
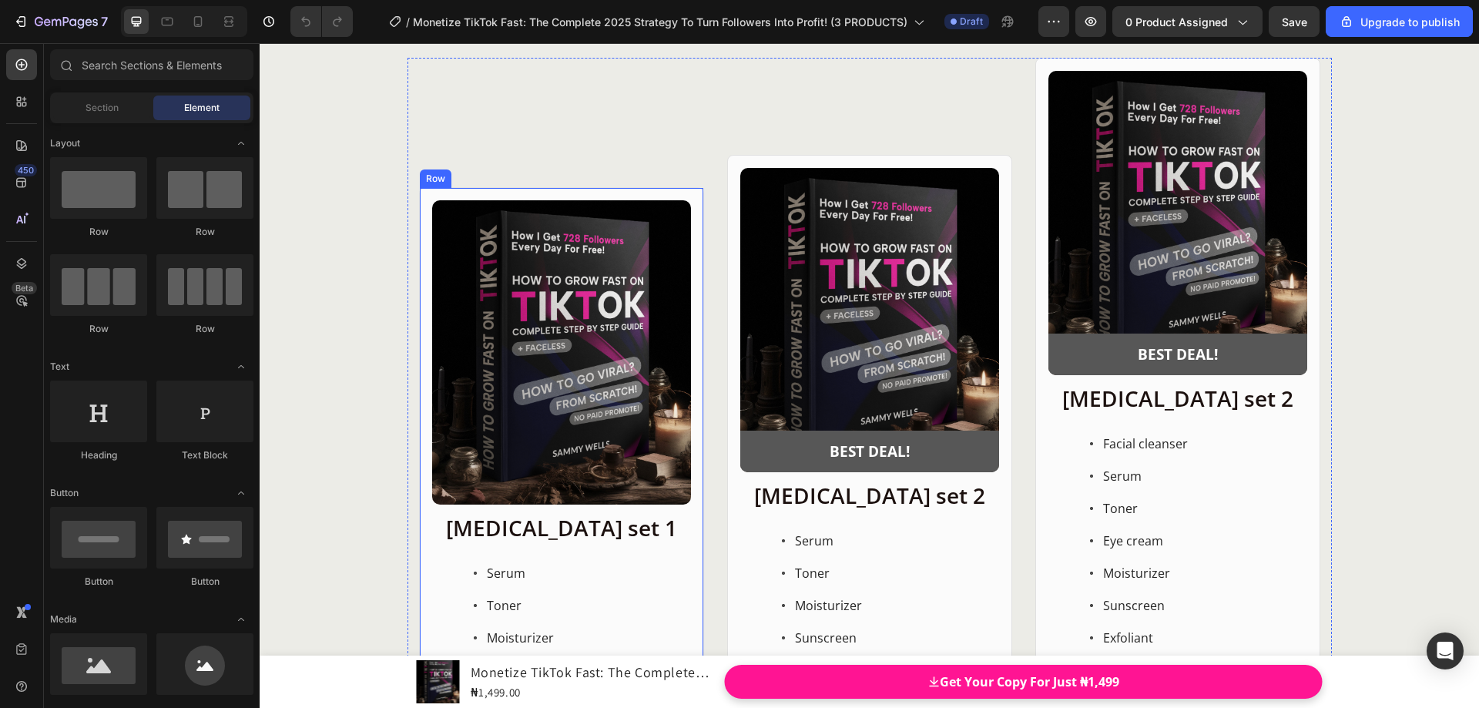
click at [420, 193] on div "Product Images Row [MEDICAL_DATA] set 1 Heading Serum Toner Moisturizer Item Li…" at bounding box center [561, 491] width 285 height 609
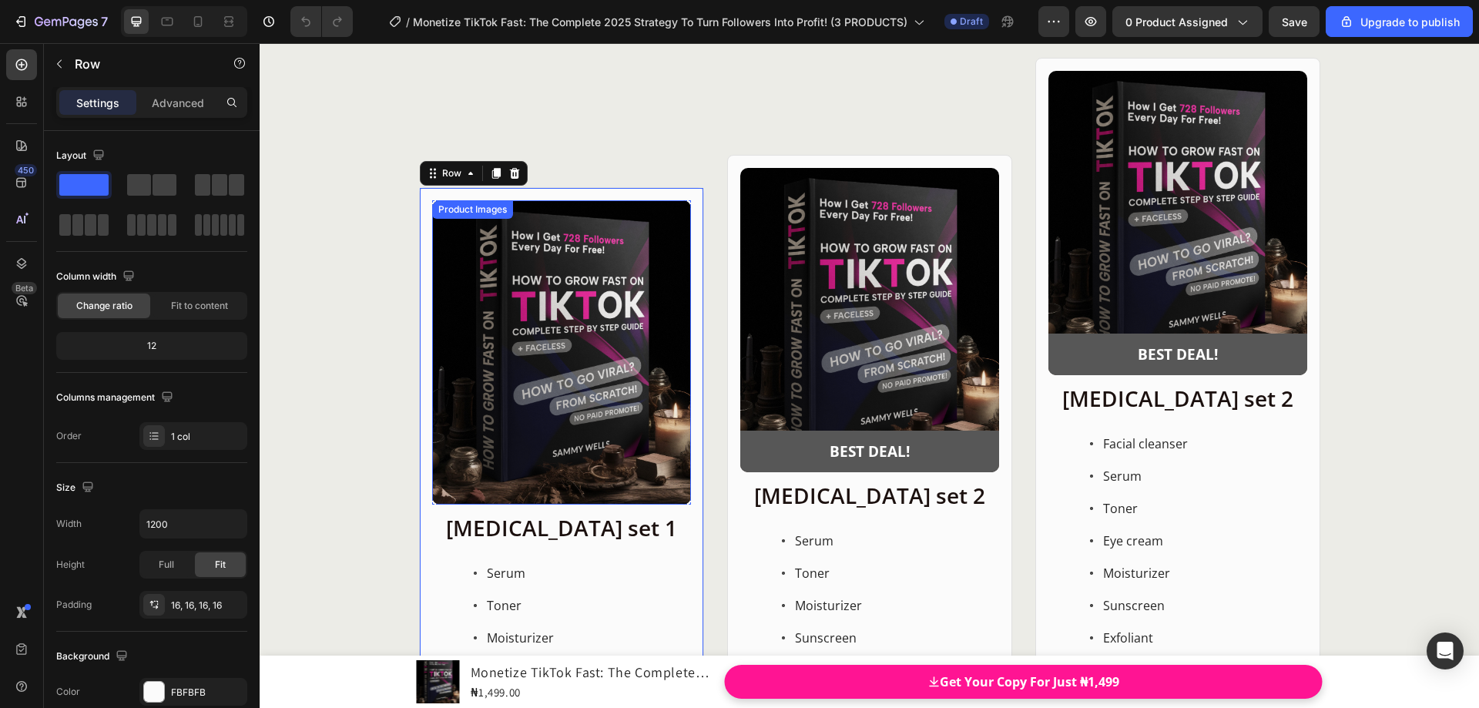
click at [456, 237] on img at bounding box center [561, 352] width 259 height 304
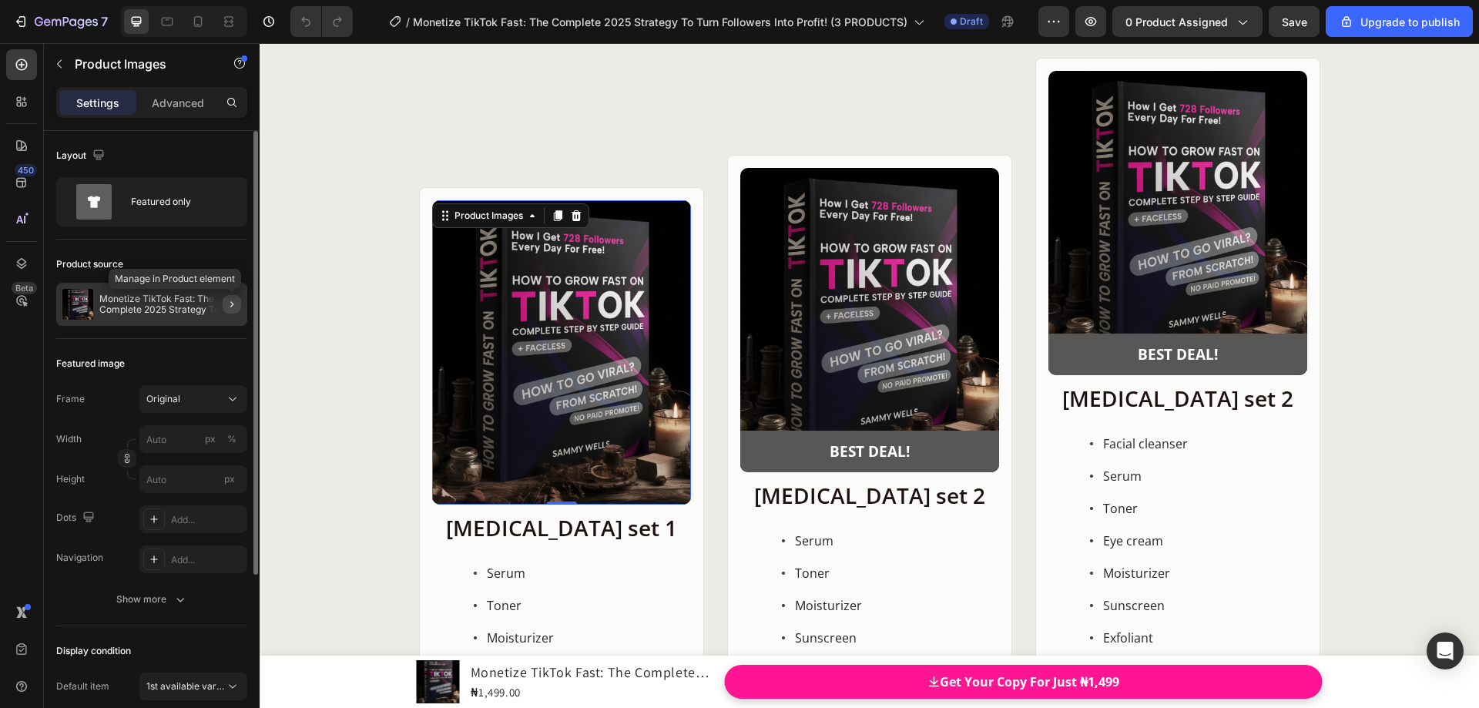
click at [230, 304] on icon "button" at bounding box center [232, 304] width 12 height 12
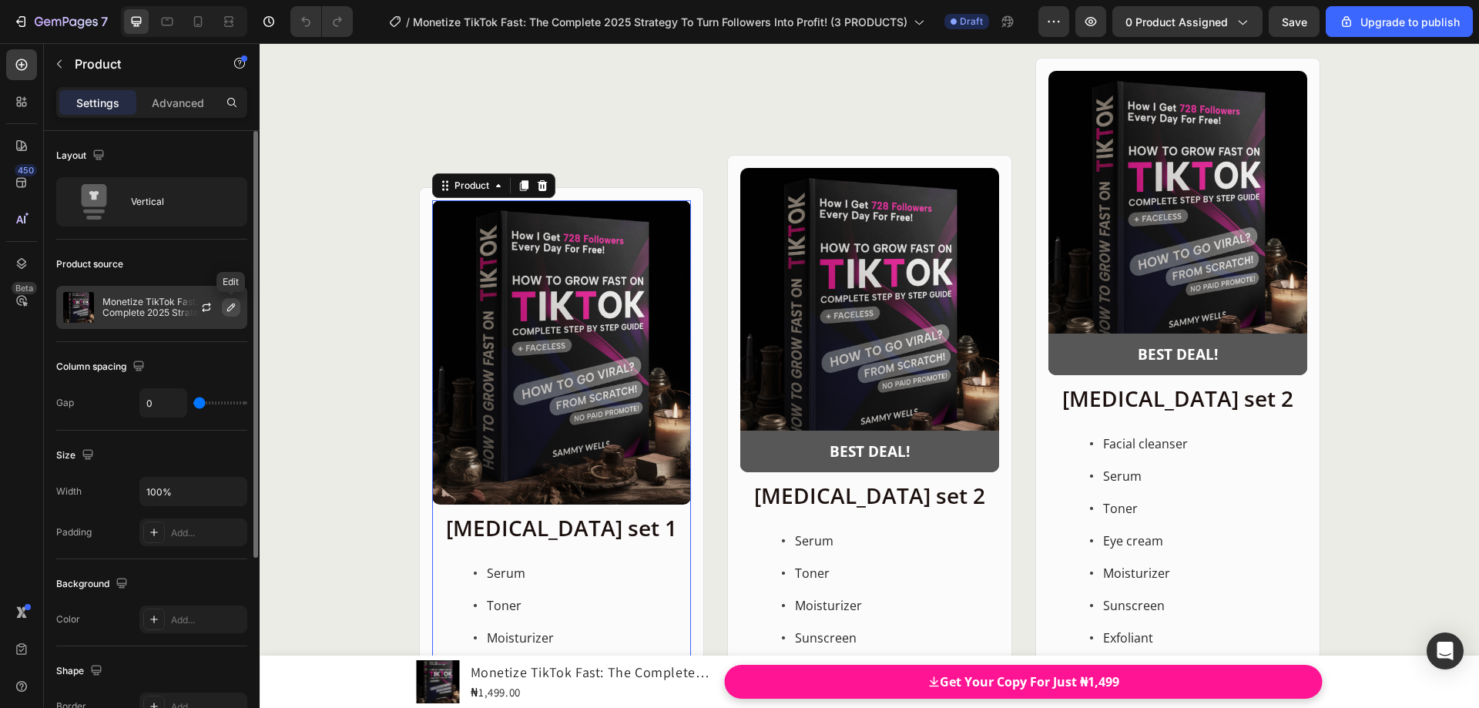
click at [233, 307] on icon "button" at bounding box center [231, 307] width 12 height 12
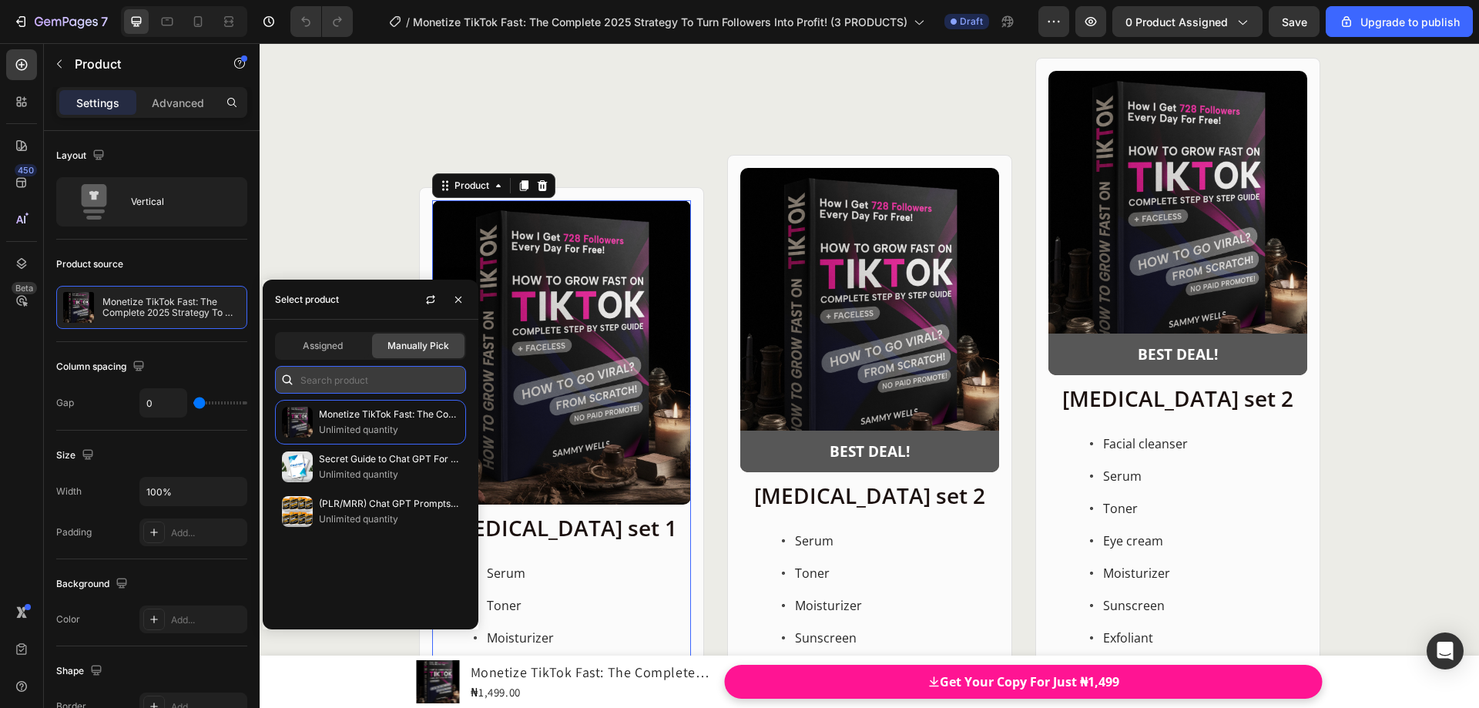
click at [357, 381] on input "text" at bounding box center [370, 380] width 191 height 28
click at [336, 354] on div "Assigned" at bounding box center [323, 346] width 92 height 25
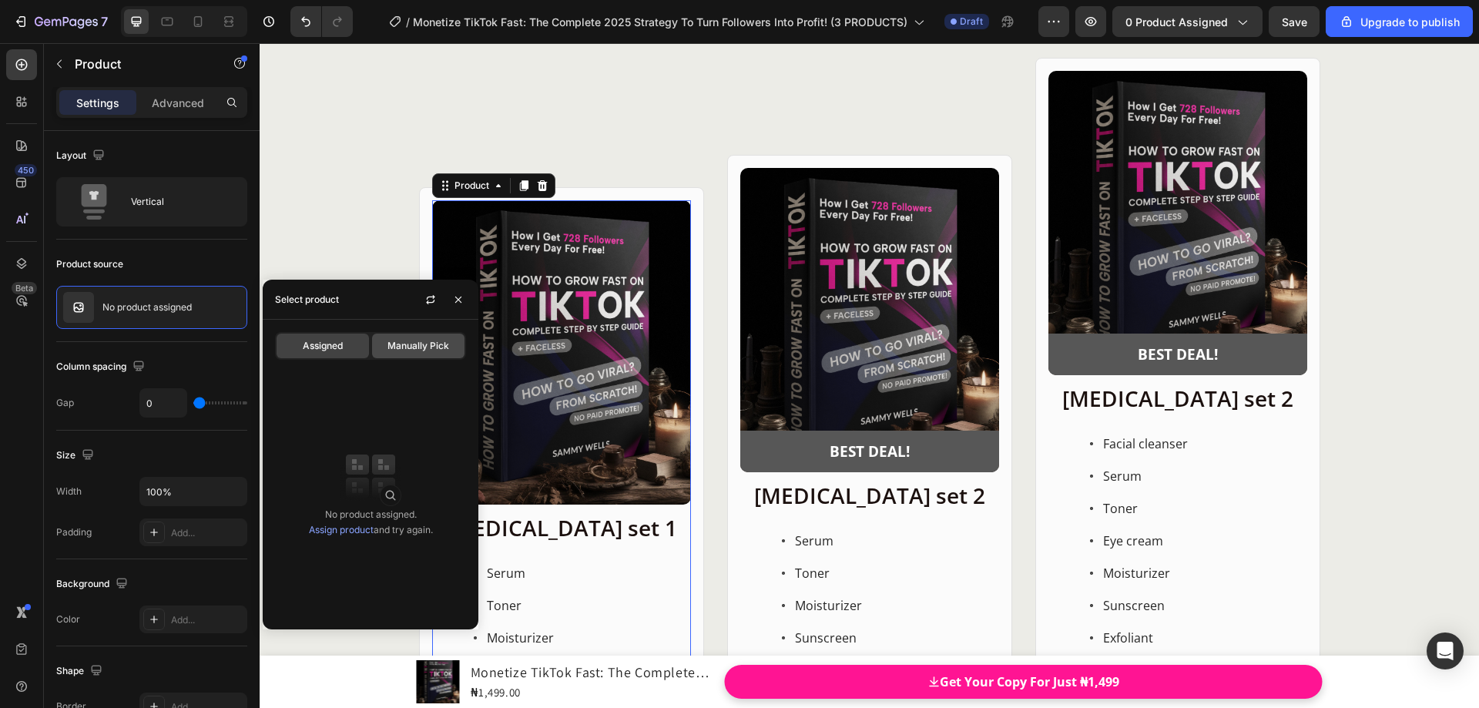
click at [406, 348] on span "Manually Pick" at bounding box center [419, 346] width 62 height 14
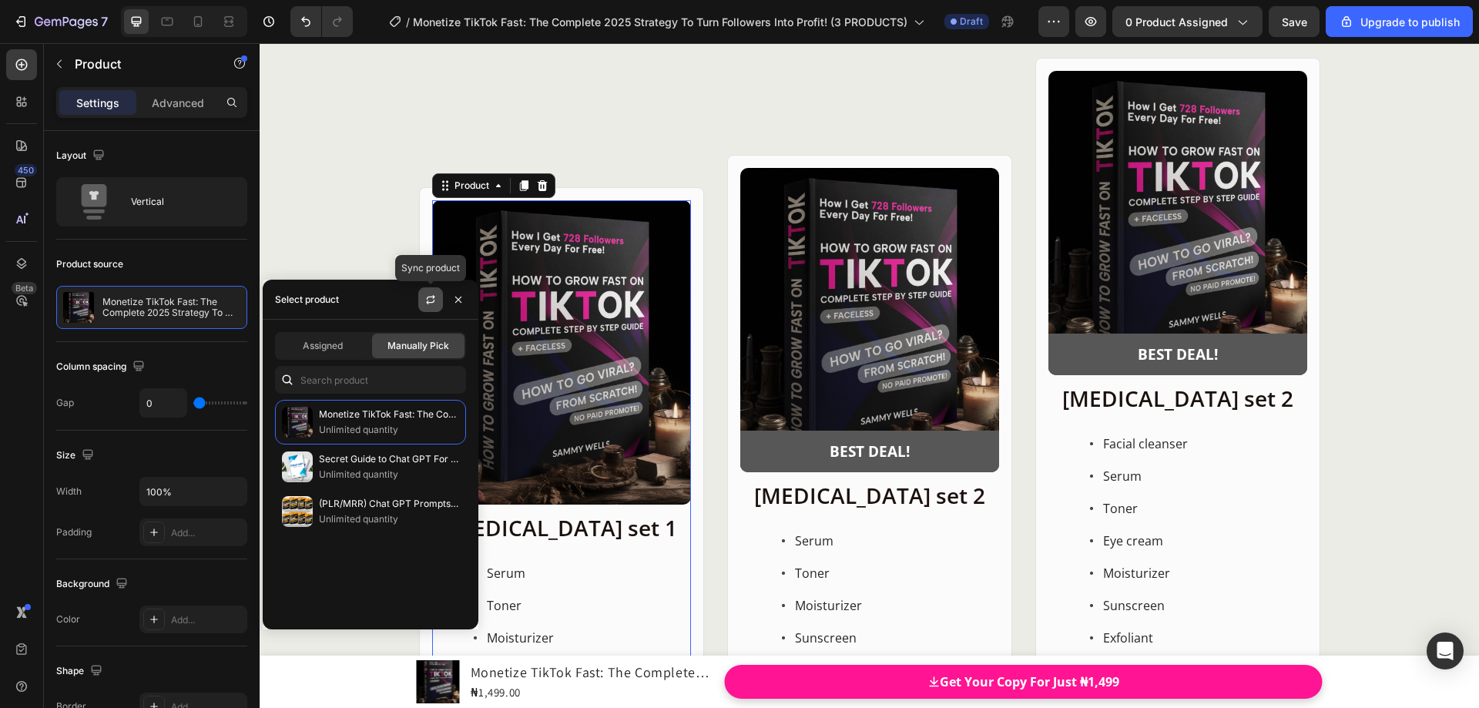
click at [436, 302] on icon "button" at bounding box center [430, 300] width 12 height 12
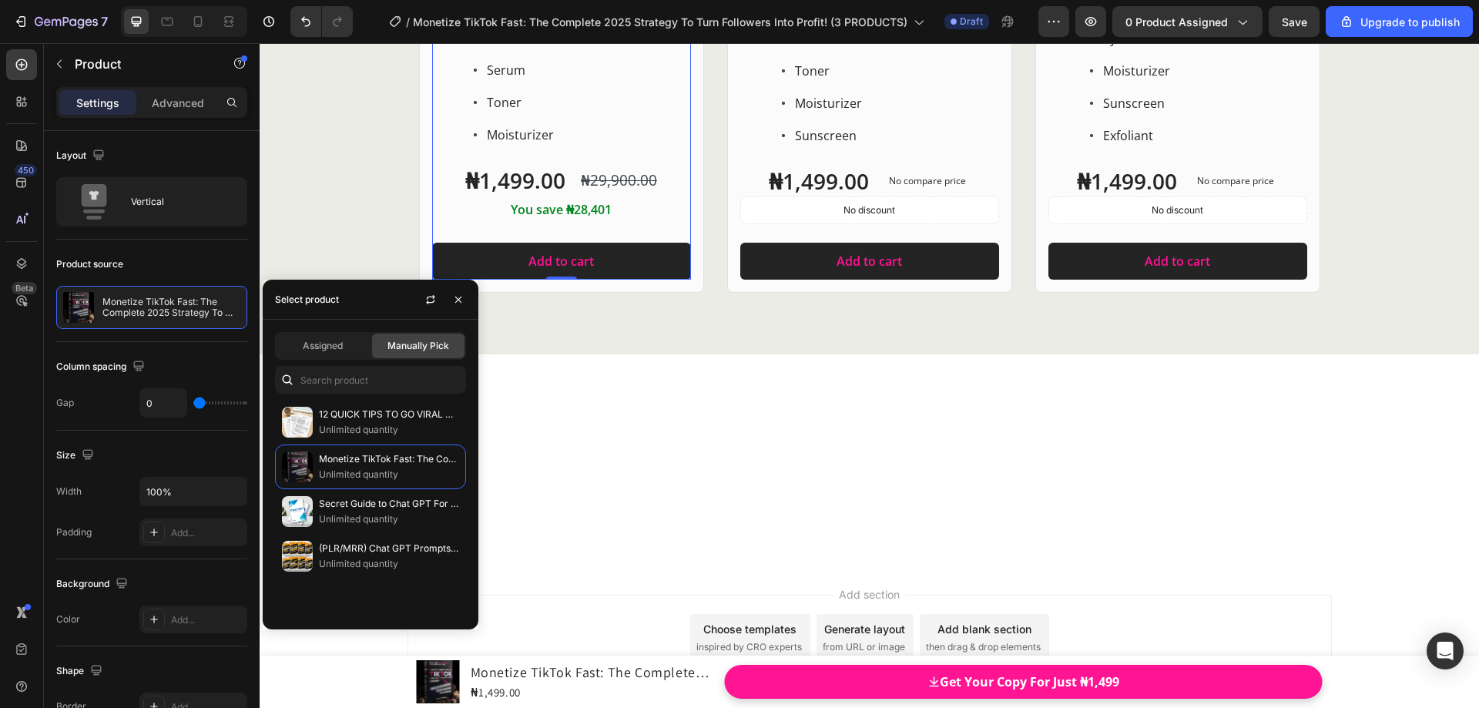
scroll to position [19978, 0]
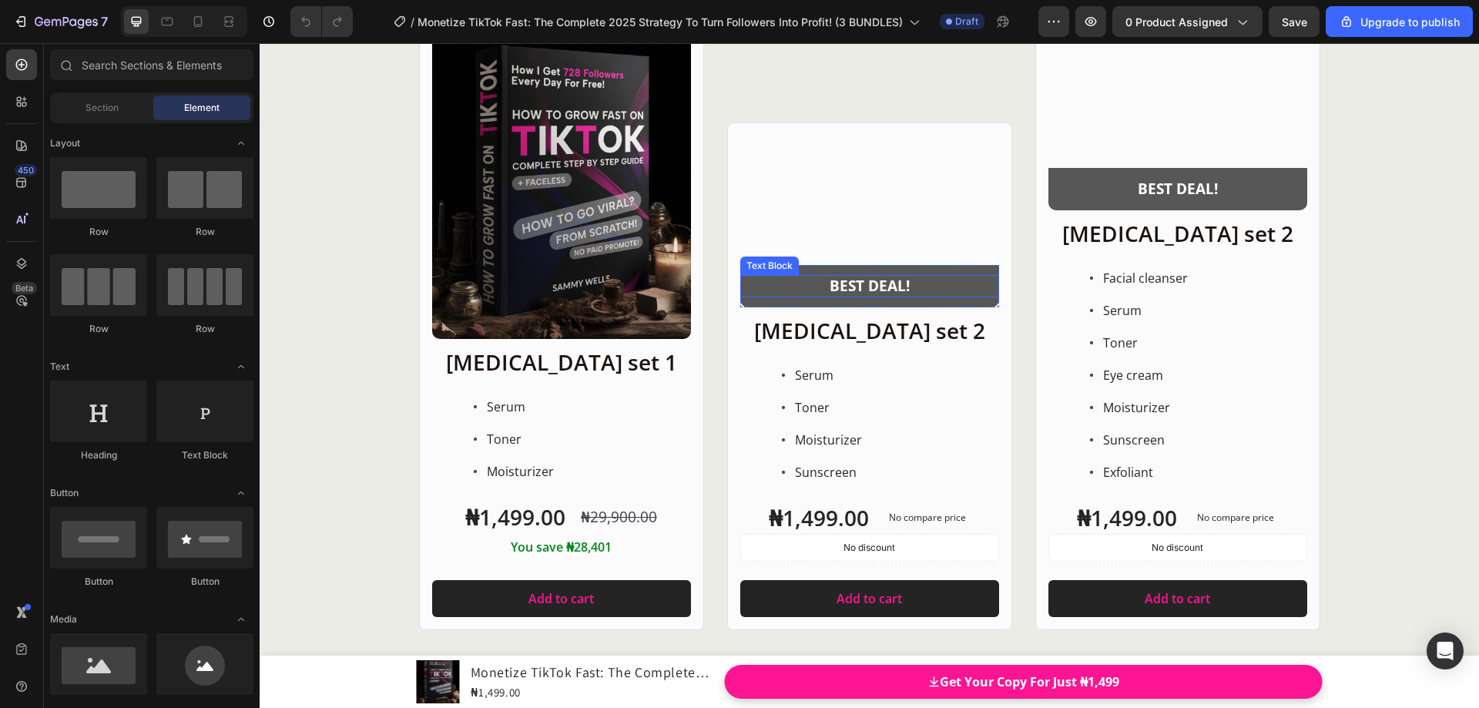
scroll to position [20588, 0]
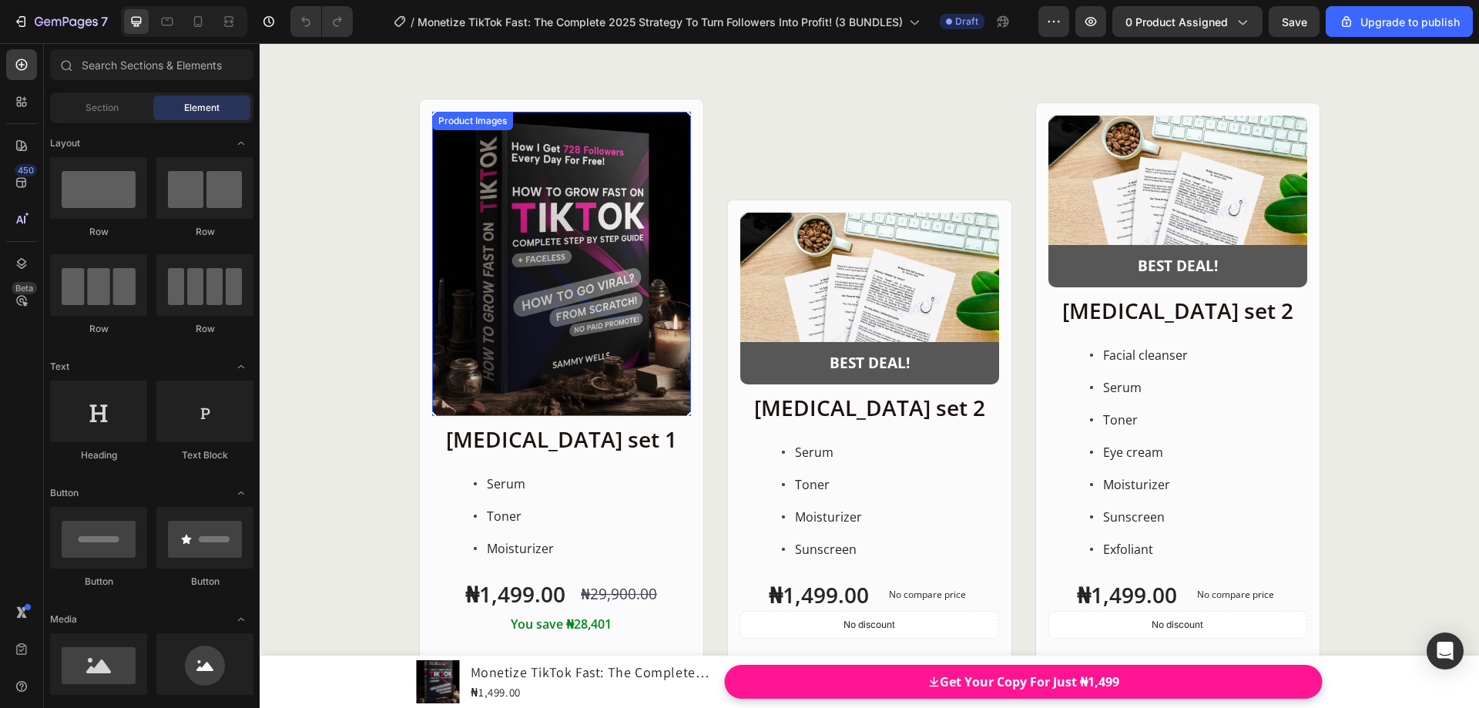
click at [435, 128] on div "Product Images" at bounding box center [472, 121] width 75 height 14
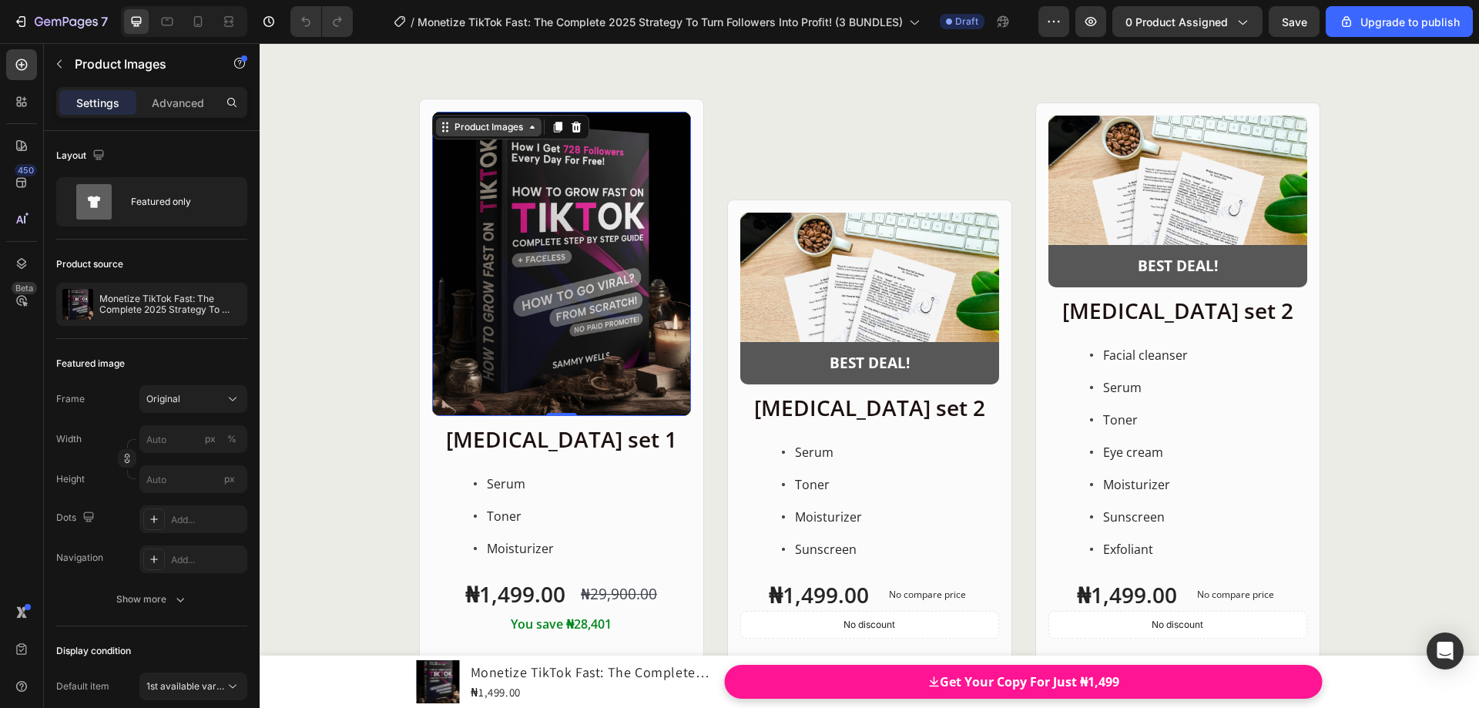
click at [446, 128] on icon at bounding box center [447, 127] width 2 height 2
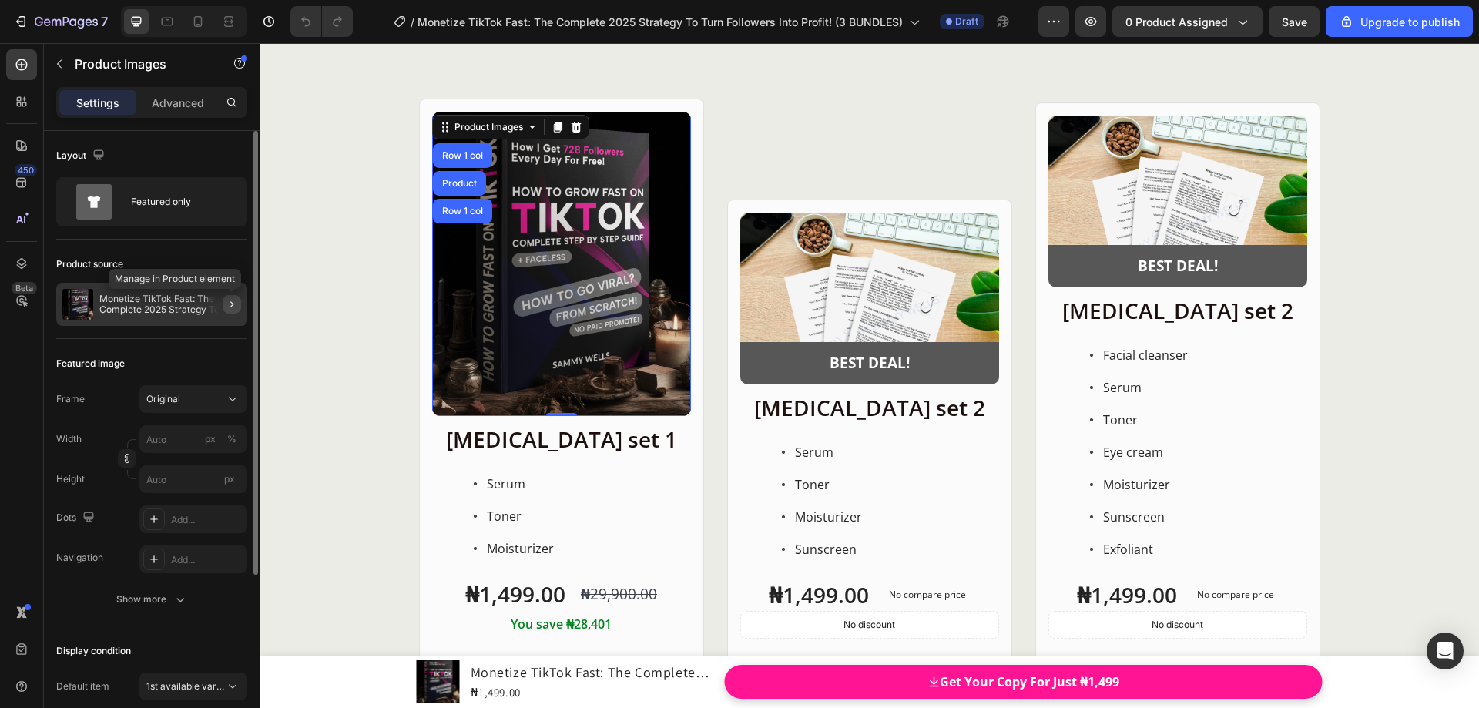
click at [233, 305] on icon "button" at bounding box center [231, 304] width 3 height 6
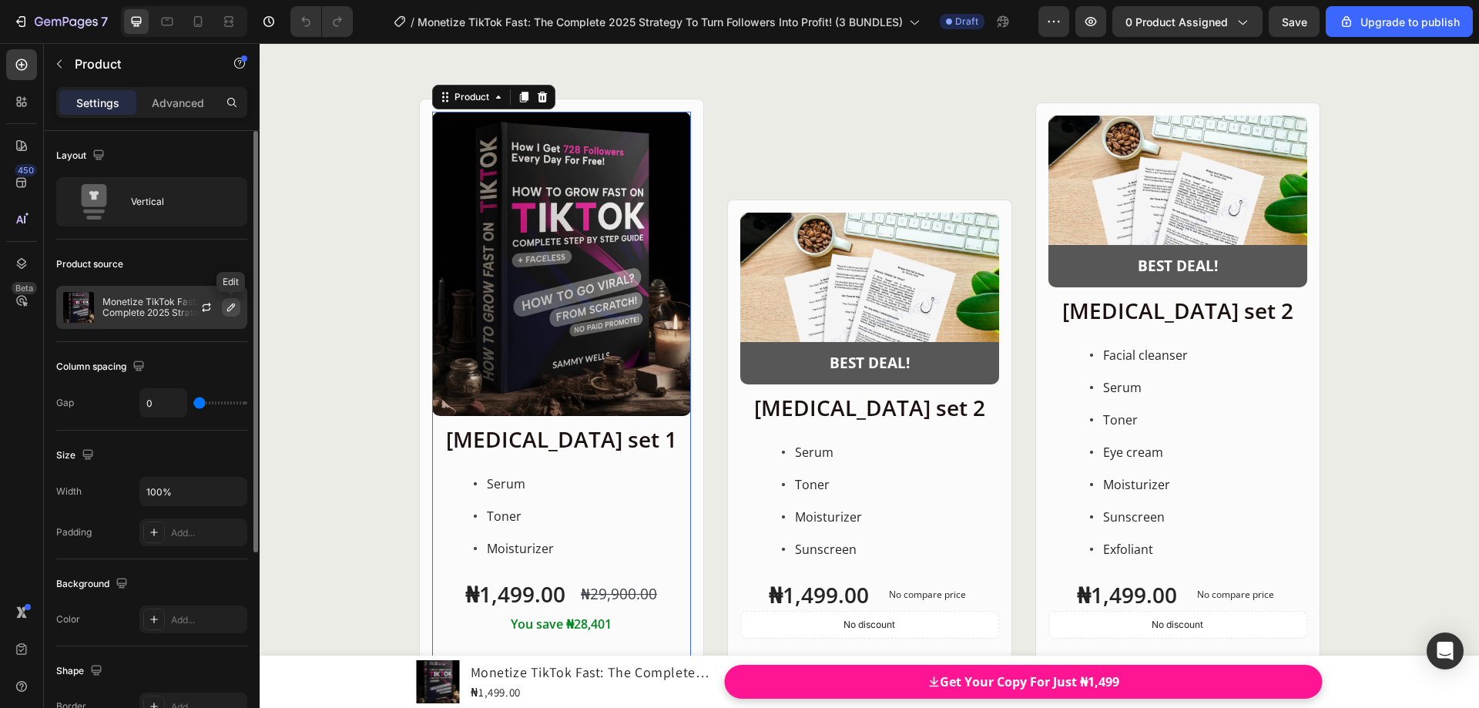
click at [232, 312] on icon "button" at bounding box center [231, 307] width 12 height 12
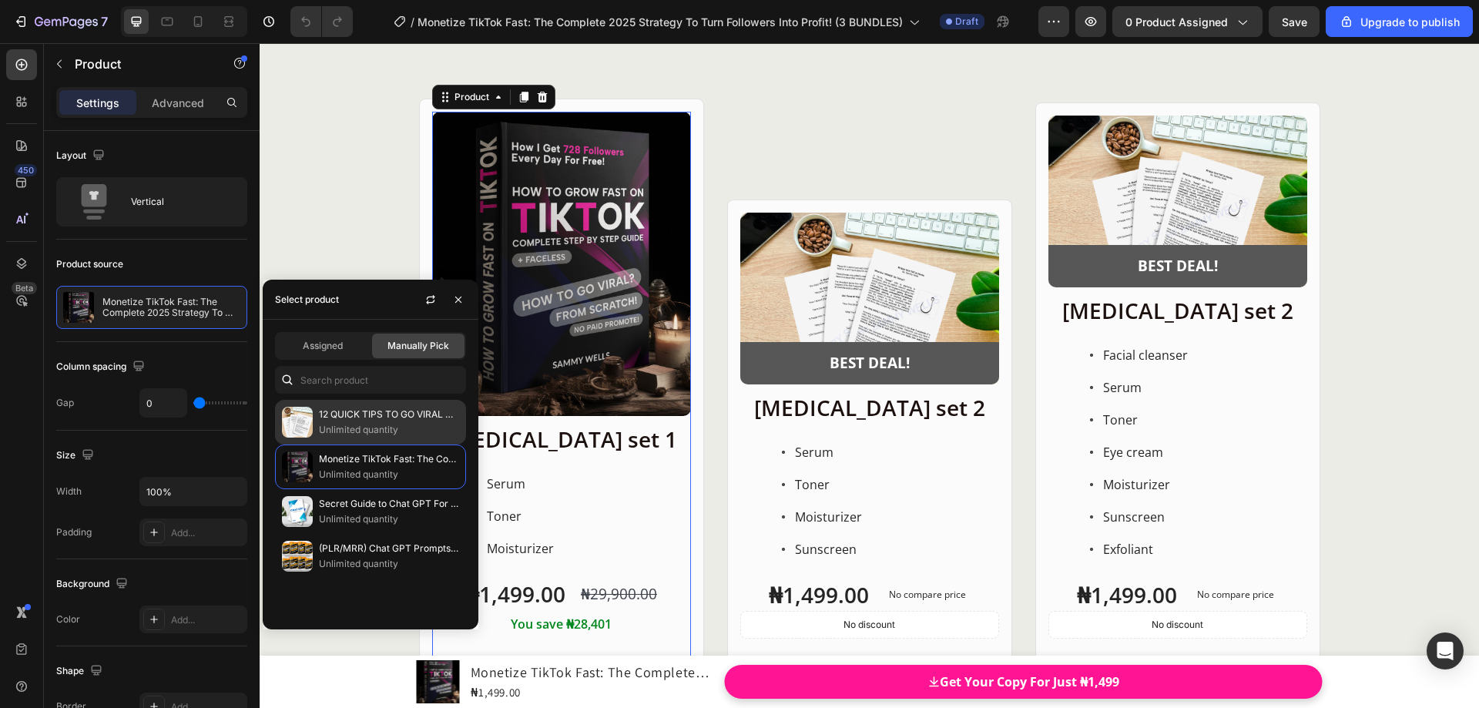
click at [354, 425] on p "Unlimited quantity" at bounding box center [389, 429] width 140 height 15
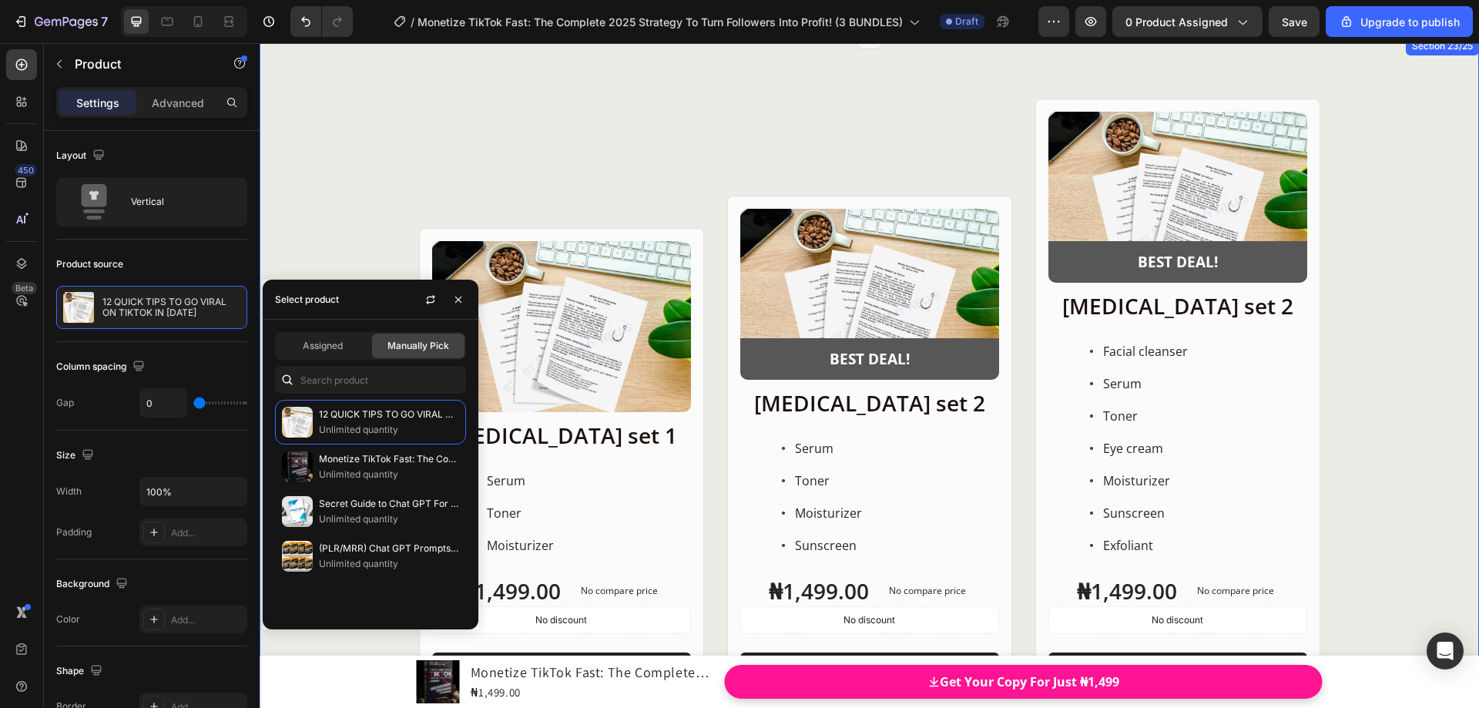
click at [394, 215] on div "Product Images Row Skin care set 1 Heading Serum Toner Moisturizer Item List ₦1…" at bounding box center [870, 401] width 1220 height 604
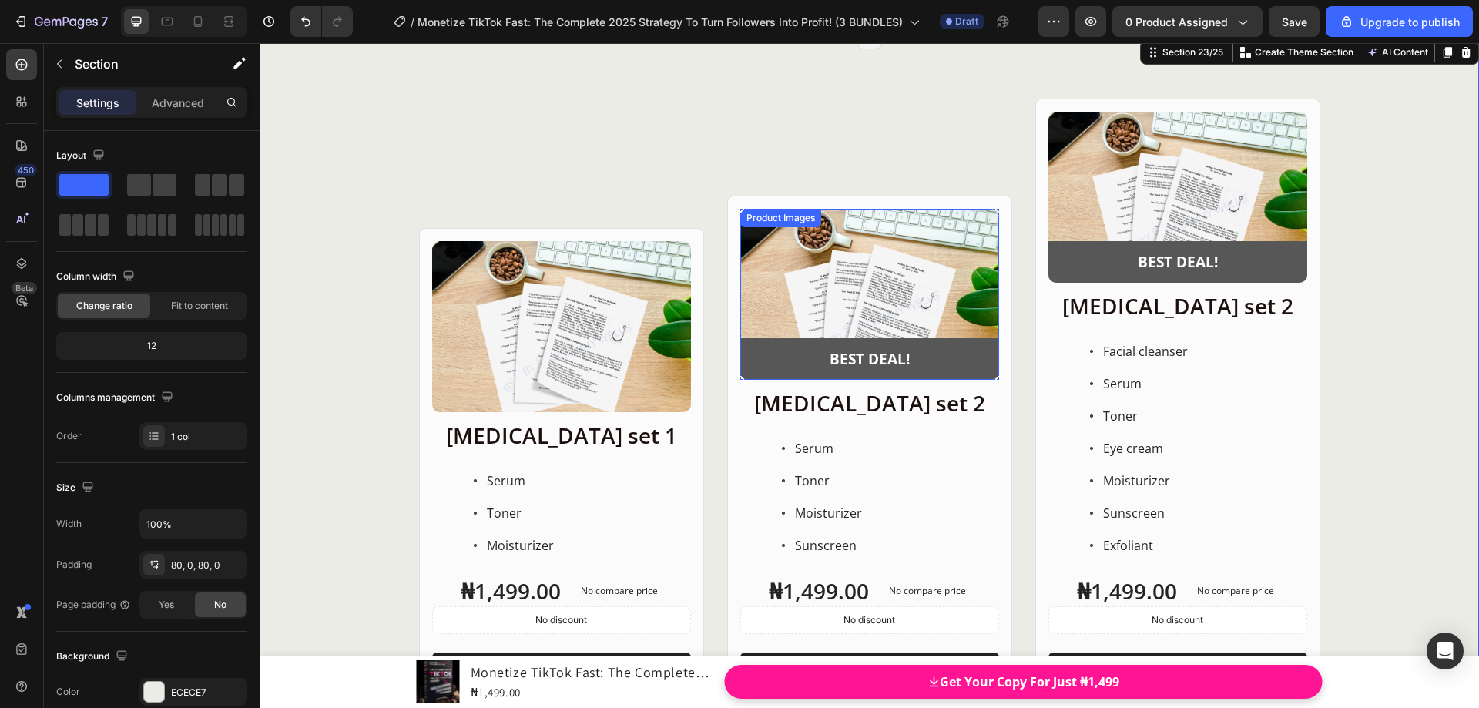
click at [760, 217] on div "Product Images" at bounding box center [780, 218] width 75 height 14
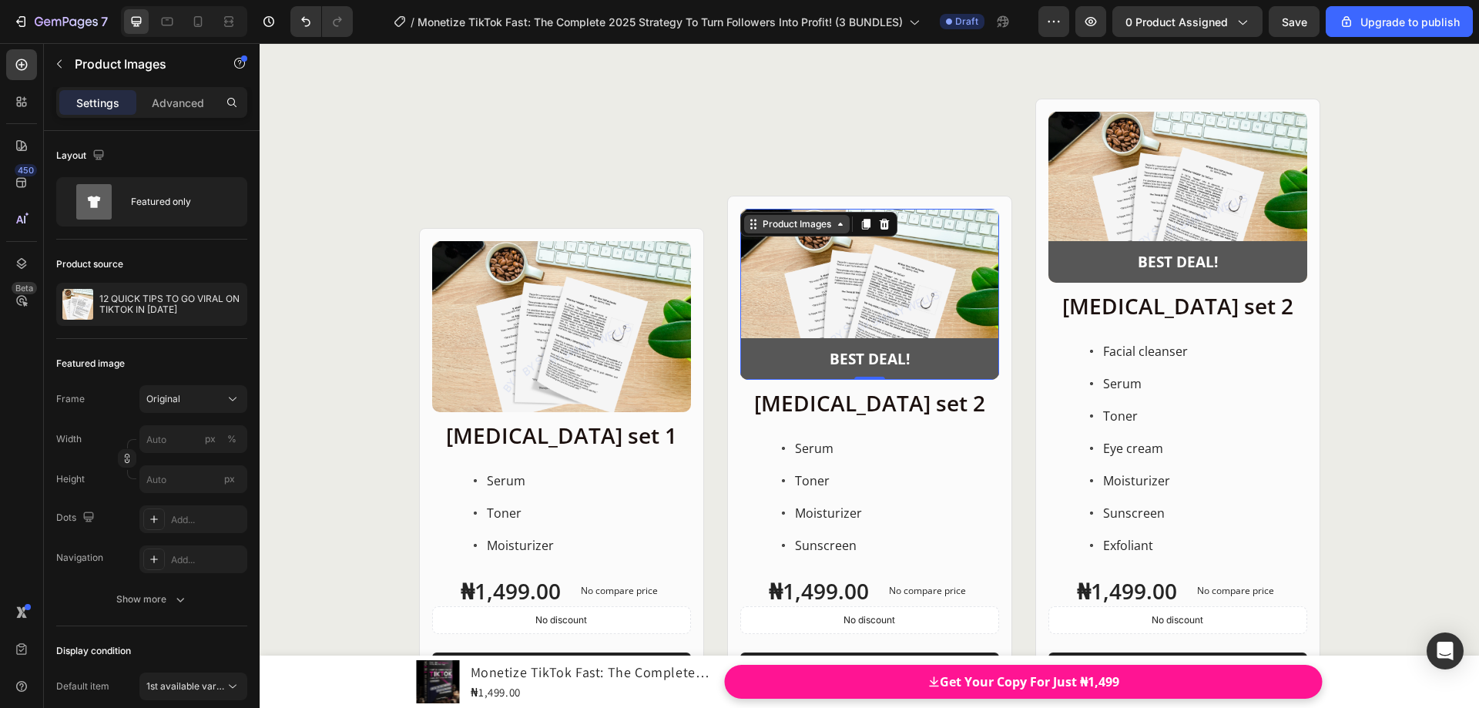
click at [760, 227] on div "Product Images" at bounding box center [797, 224] width 75 height 14
click at [754, 227] on icon at bounding box center [755, 227] width 2 height 2
click at [192, 247] on div "Product source 12 QUICK TIPS TO GO VIRAL ON TIKTOK IN 2025" at bounding box center [151, 289] width 191 height 99
click at [436, 253] on div "Product Images" at bounding box center [472, 250] width 75 height 14
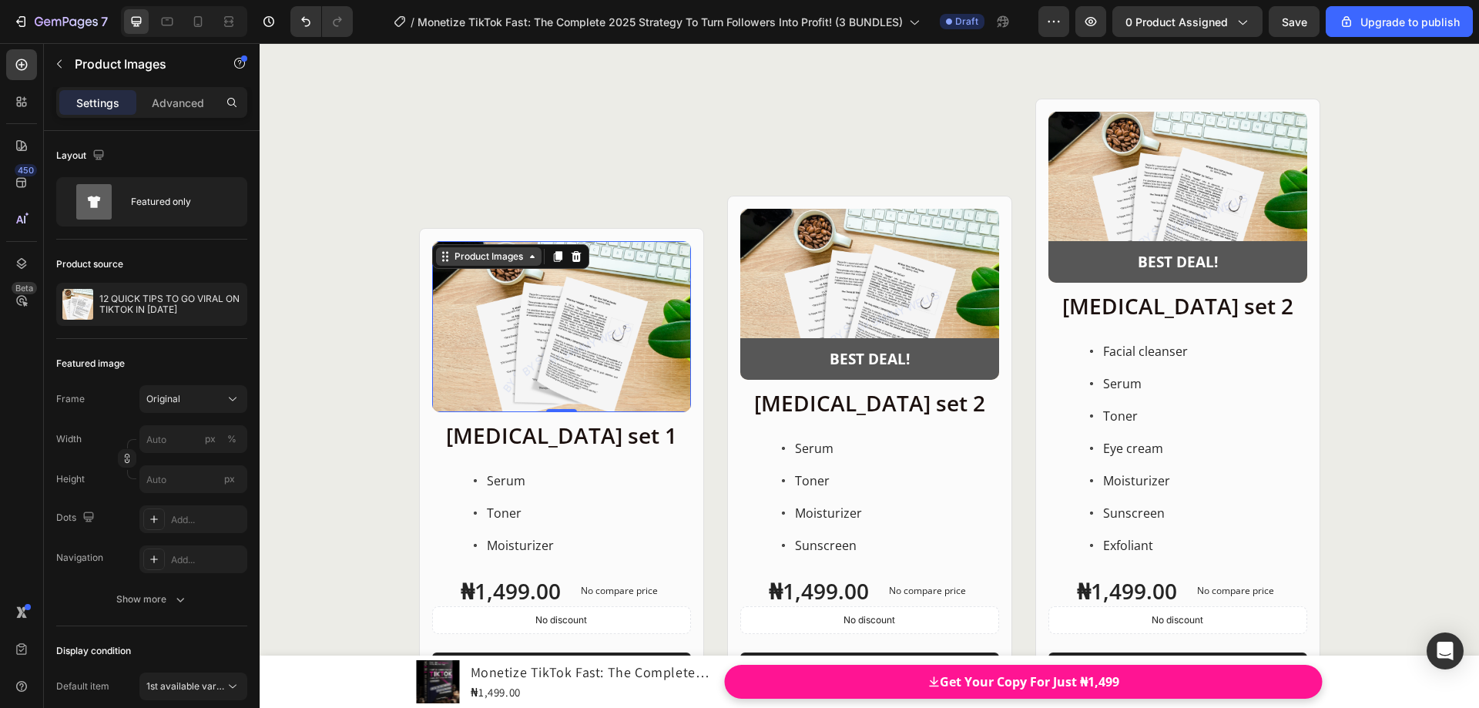
click at [451, 257] on div "Product Images" at bounding box center [488, 257] width 75 height 14
click at [442, 236] on div "Product Images Row 1 col Product Row 1 col 0 Row Skin care set 1 Heading Serum …" at bounding box center [561, 465] width 285 height 475
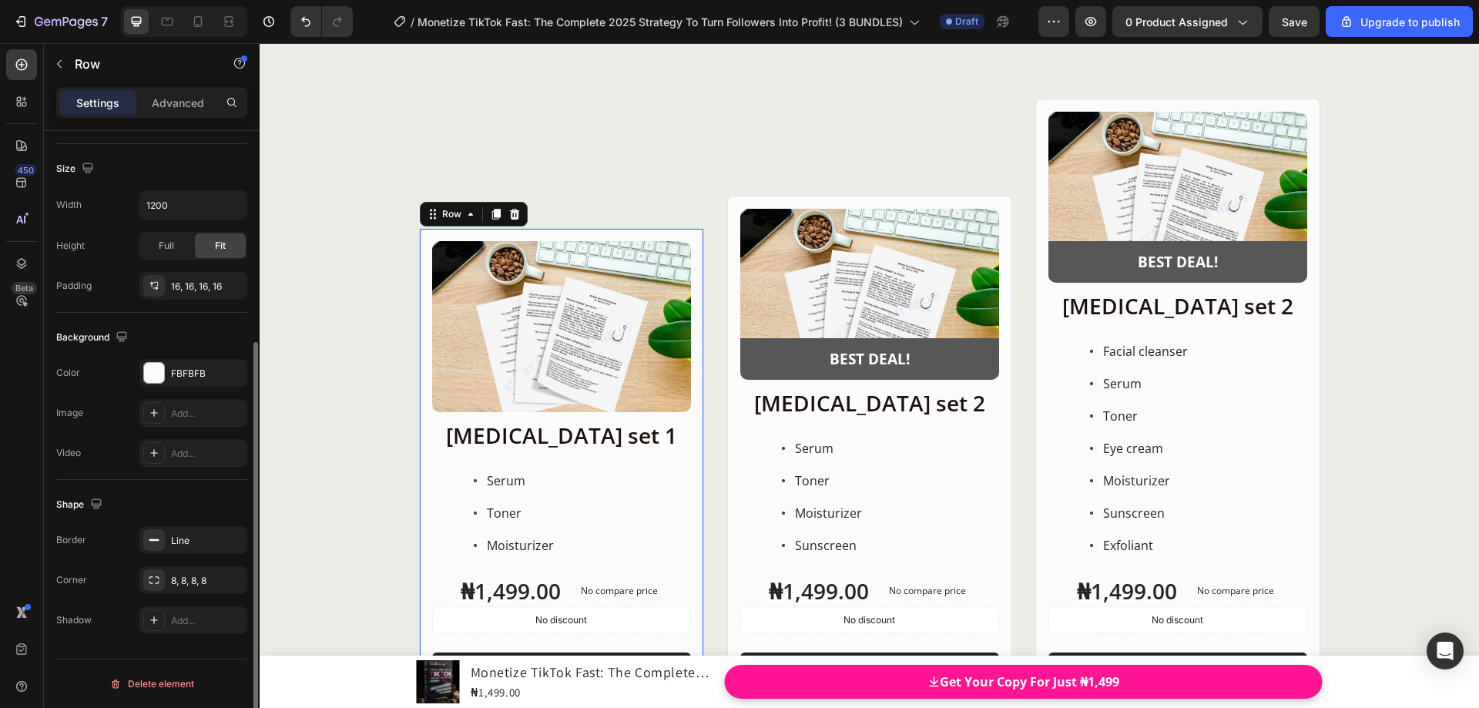
scroll to position [0, 0]
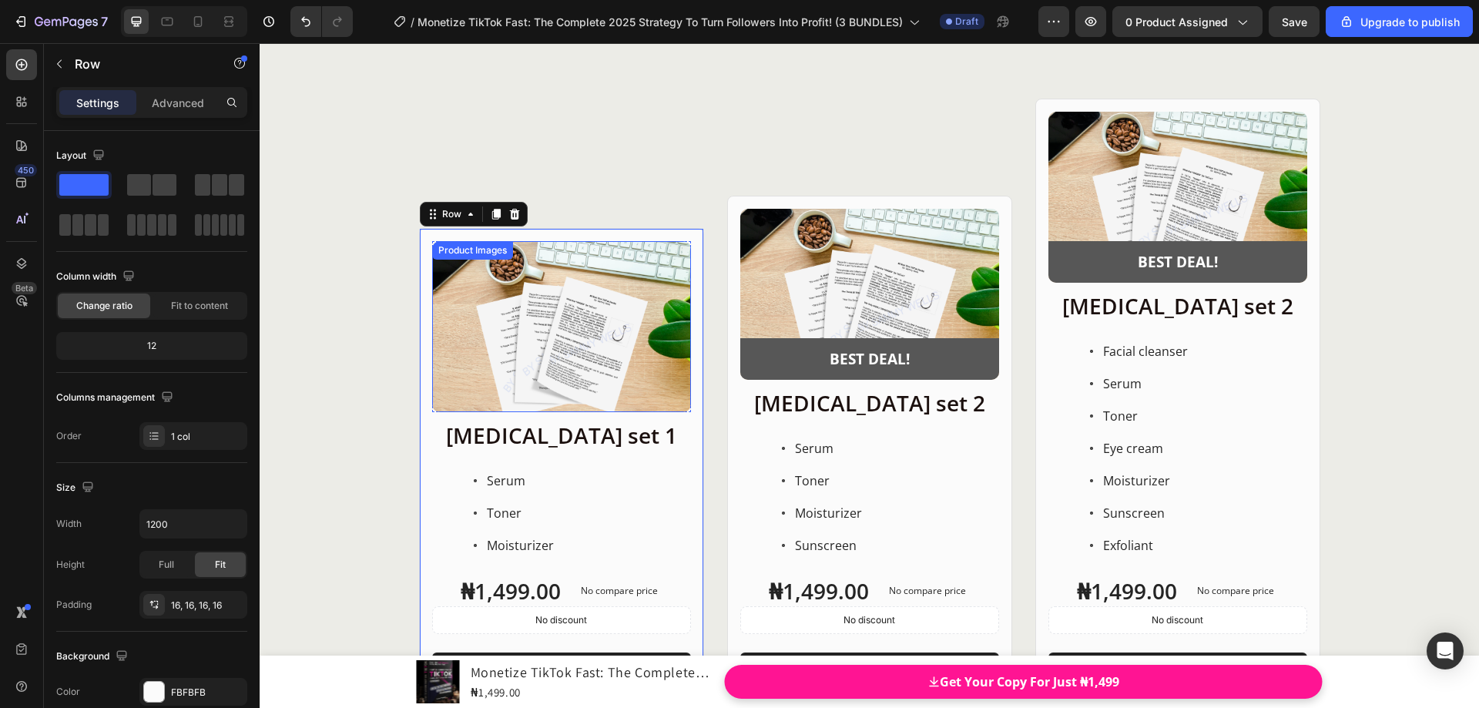
click at [452, 254] on div "Product Images" at bounding box center [472, 250] width 75 height 14
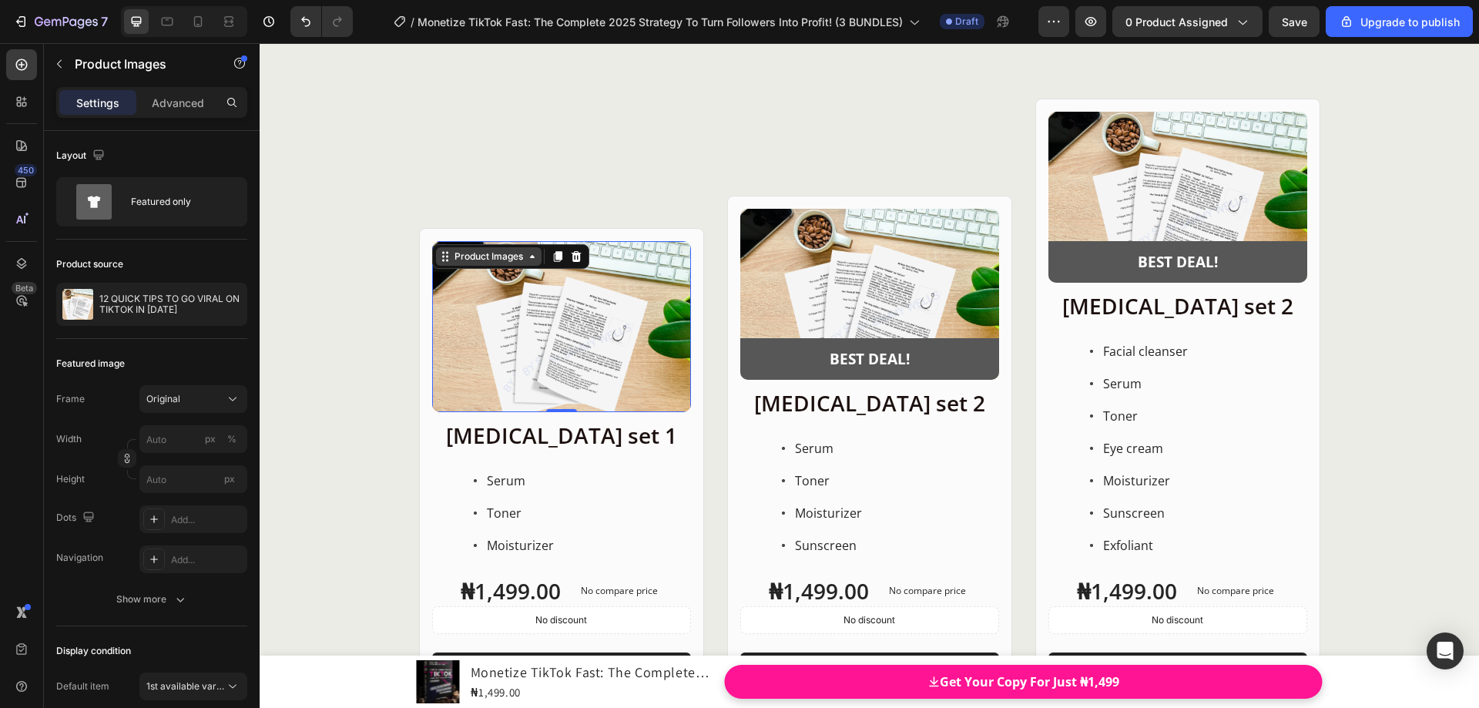
click at [526, 262] on icon at bounding box center [532, 256] width 12 height 12
click at [509, 260] on div "Product Images" at bounding box center [488, 257] width 75 height 14
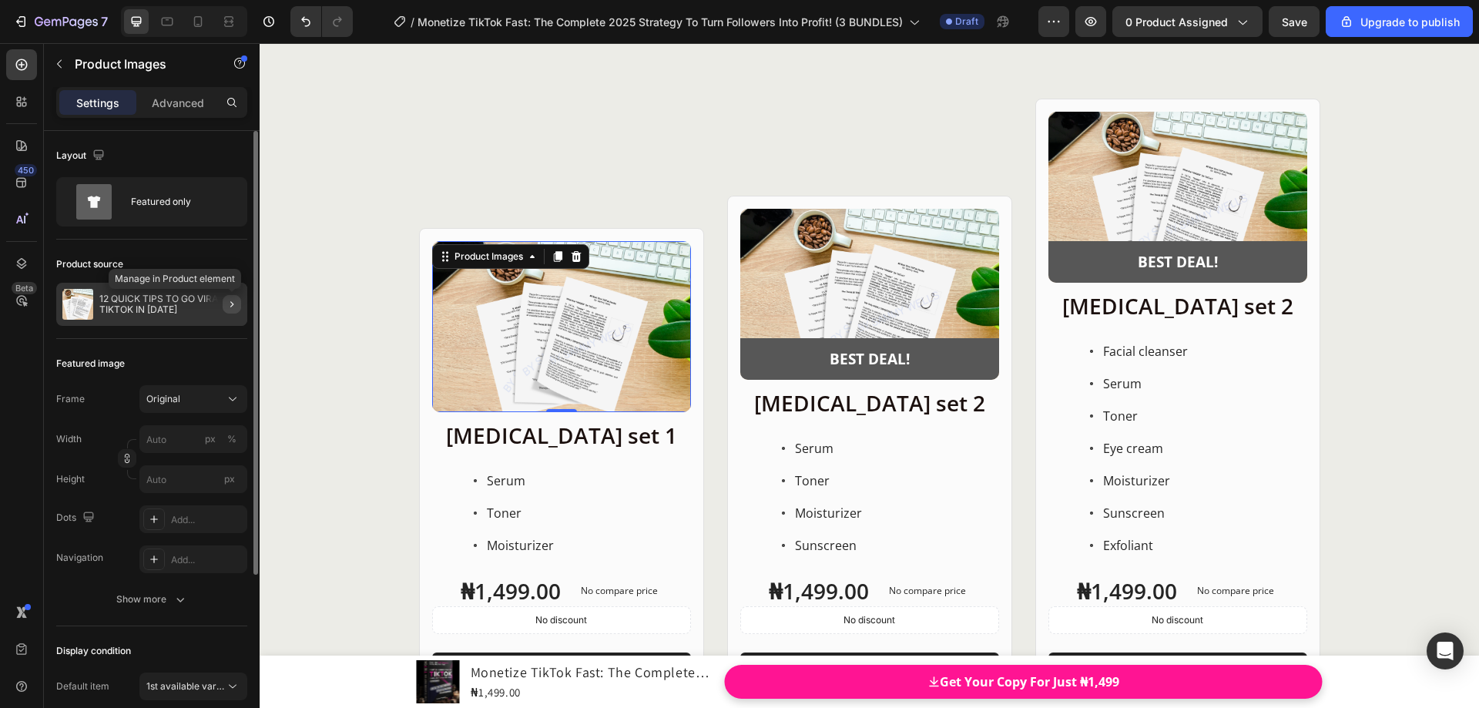
click at [234, 306] on icon "button" at bounding box center [232, 304] width 12 height 12
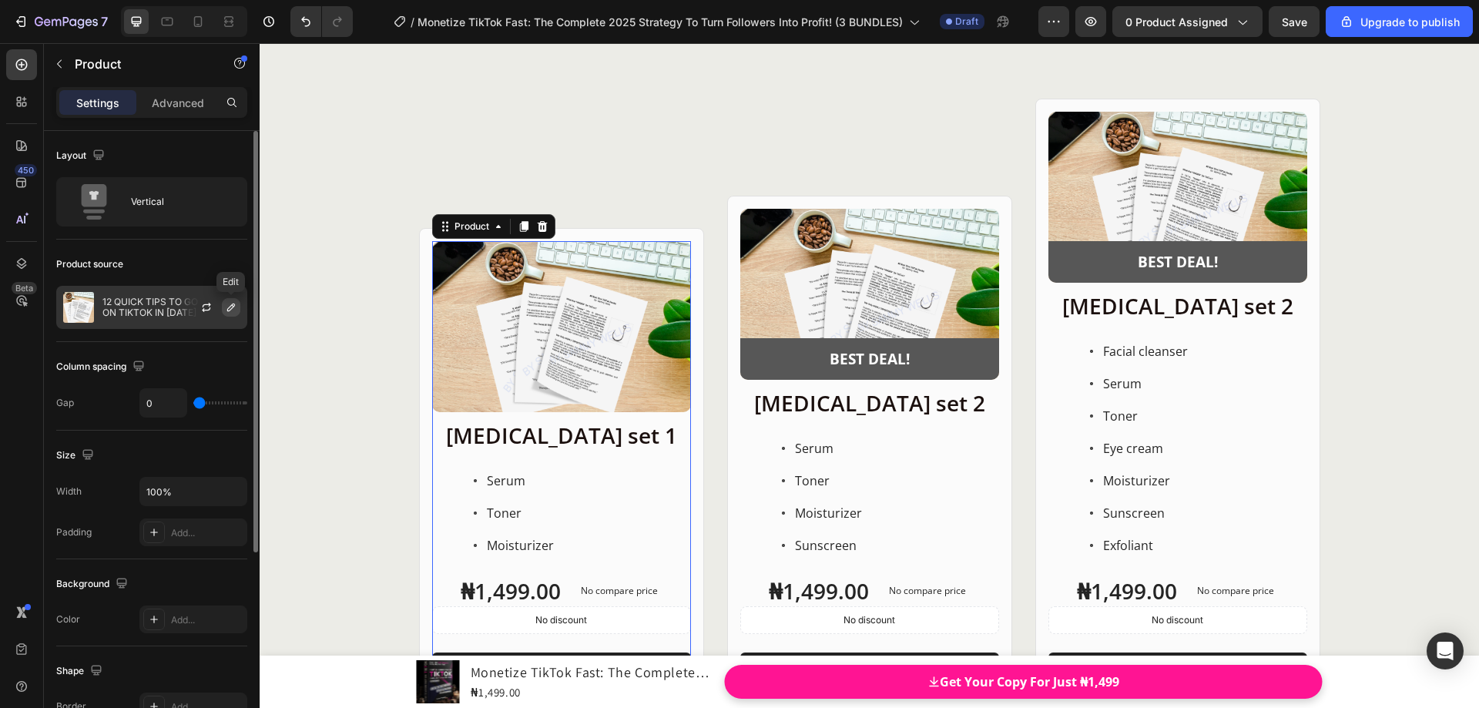
click at [233, 312] on icon "button" at bounding box center [231, 307] width 12 height 12
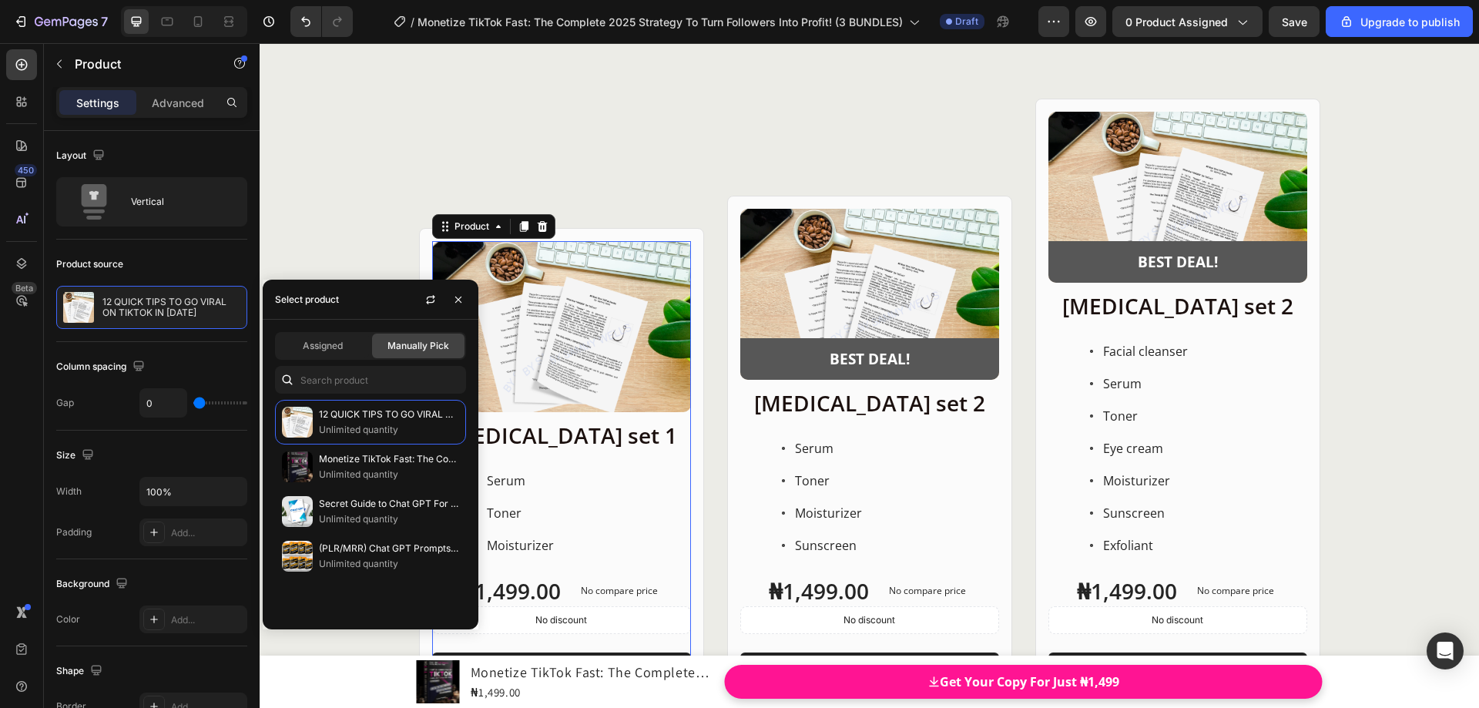
click at [345, 204] on div "Product Images Row Skin care set 1 Heading Serum Toner Moisturizer Item List ₦1…" at bounding box center [870, 401] width 1220 height 604
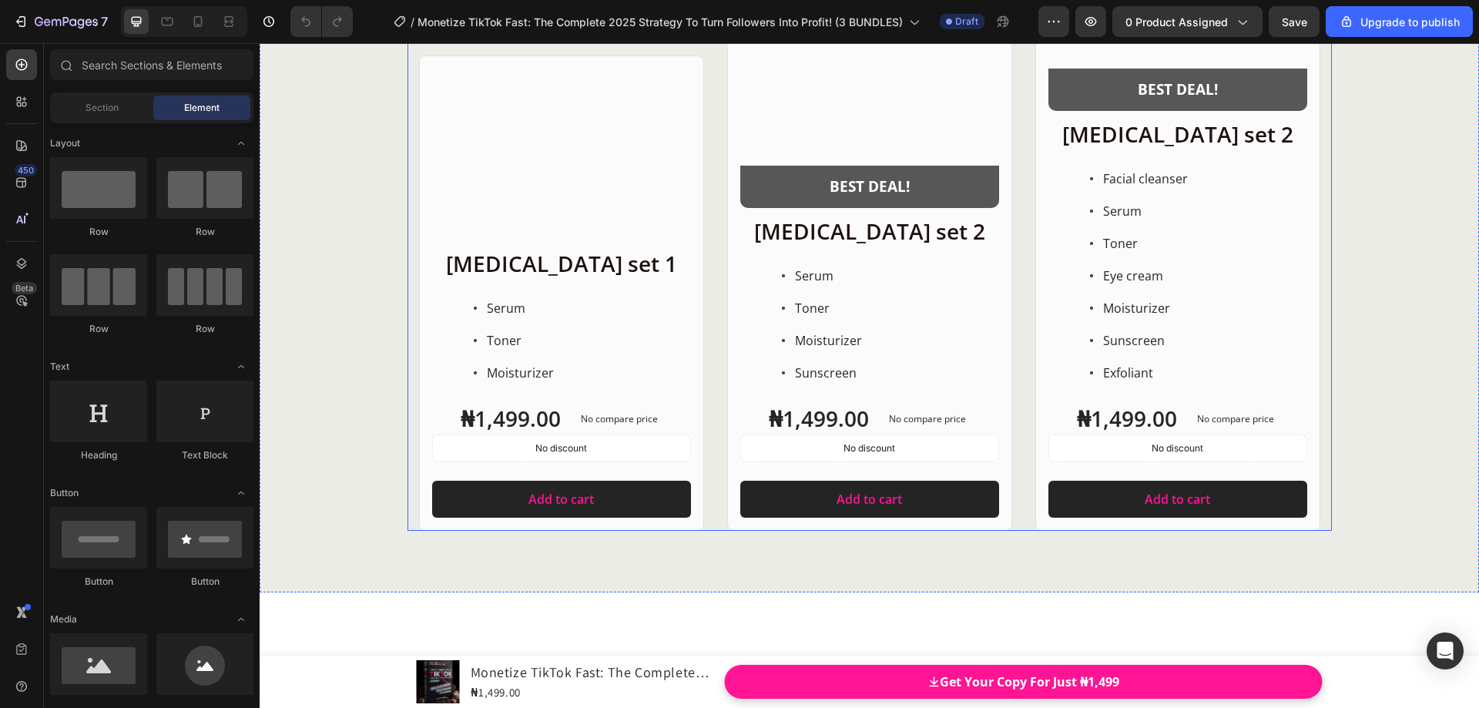
scroll to position [19540, 0]
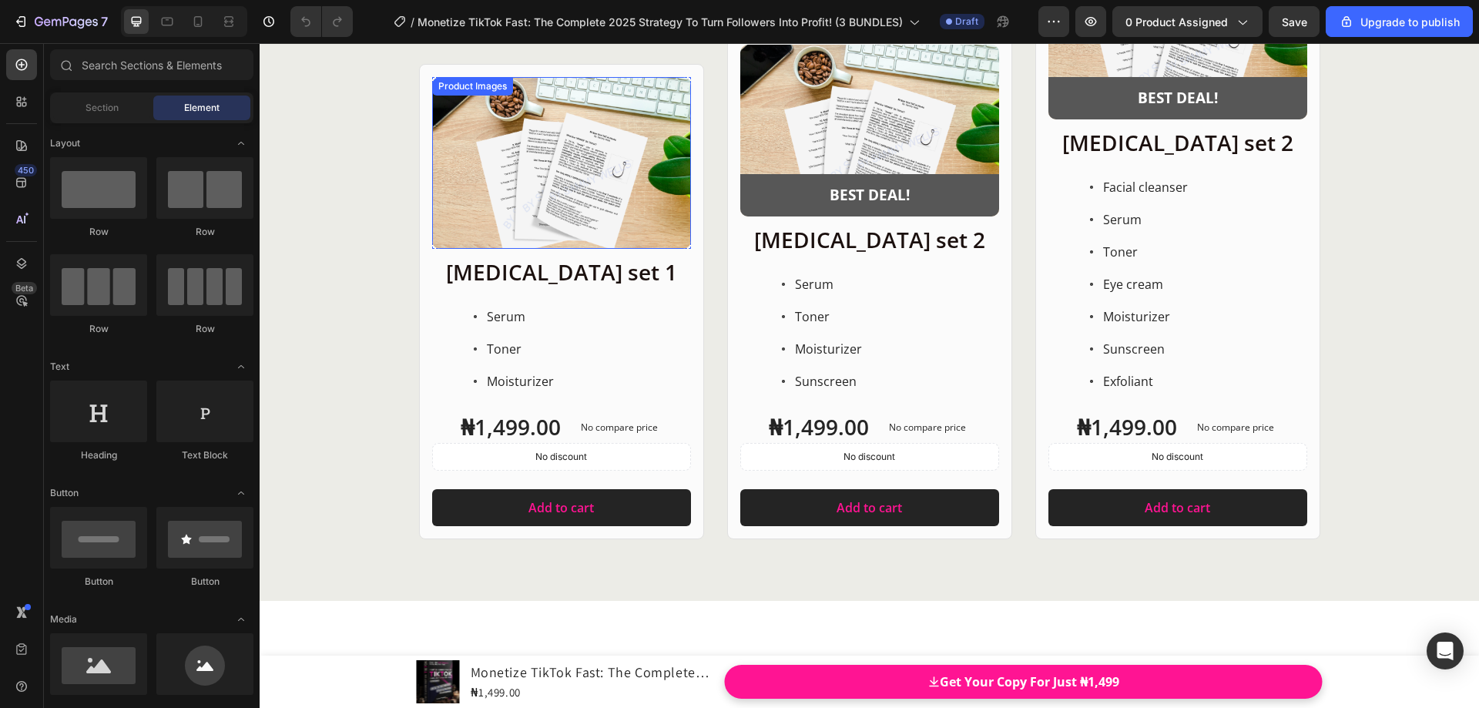
click at [455, 93] on div "Product Images" at bounding box center [472, 86] width 75 height 14
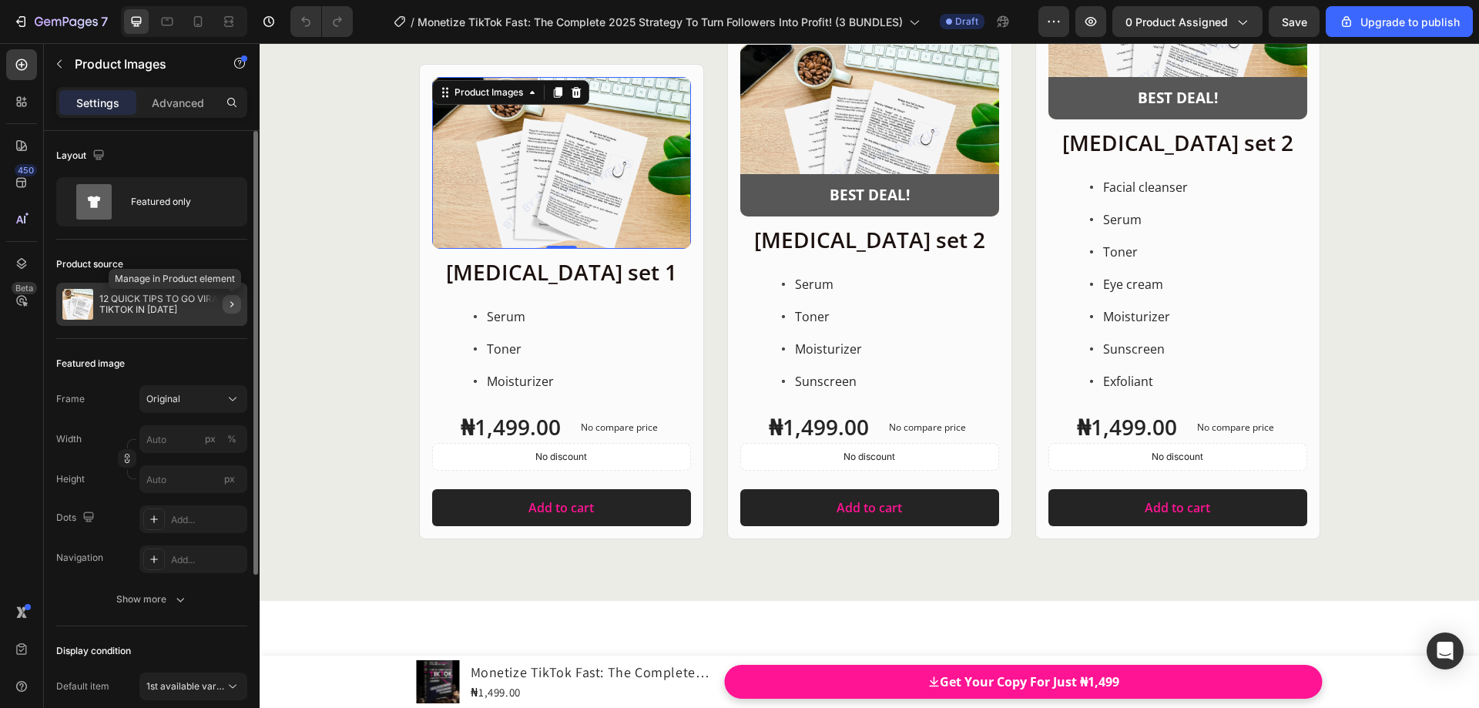
click at [230, 304] on icon "button" at bounding box center [232, 304] width 12 height 12
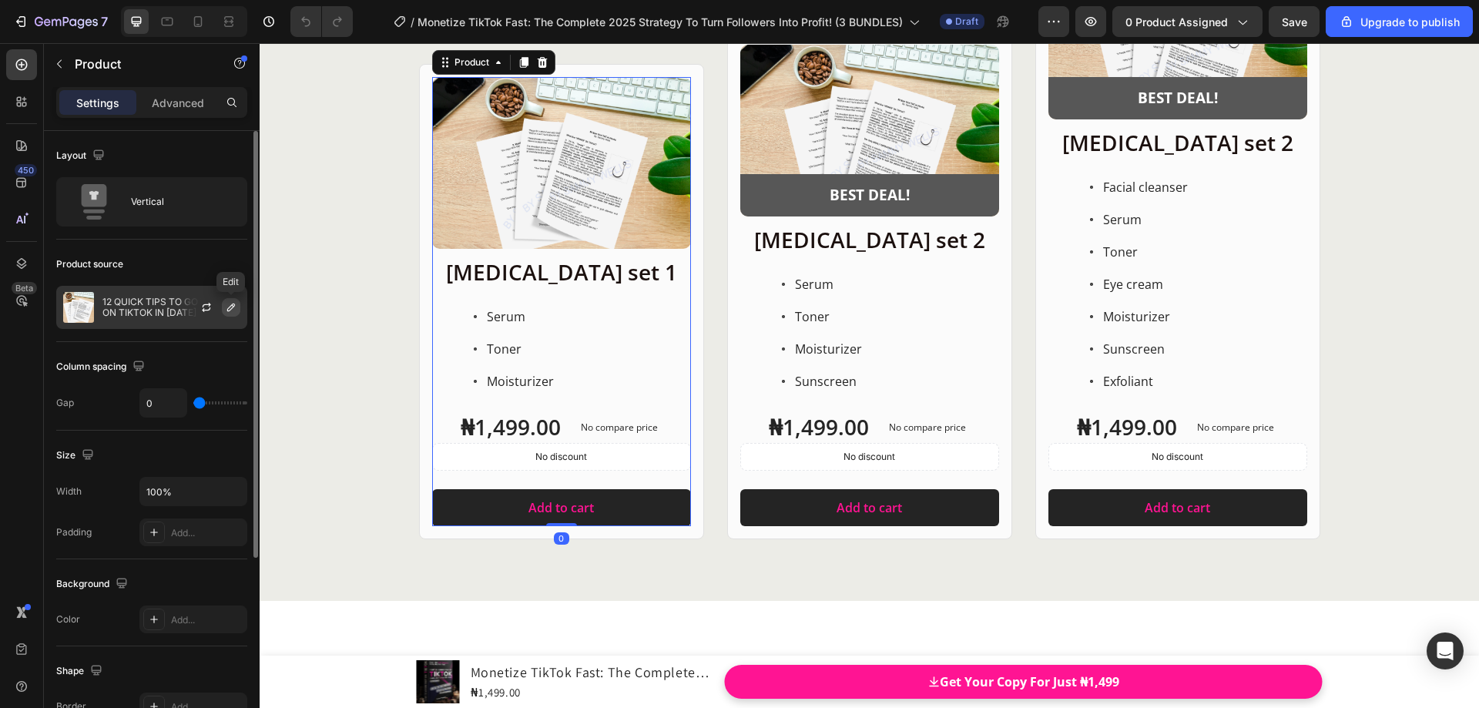
click at [234, 309] on icon "button" at bounding box center [231, 307] width 12 height 12
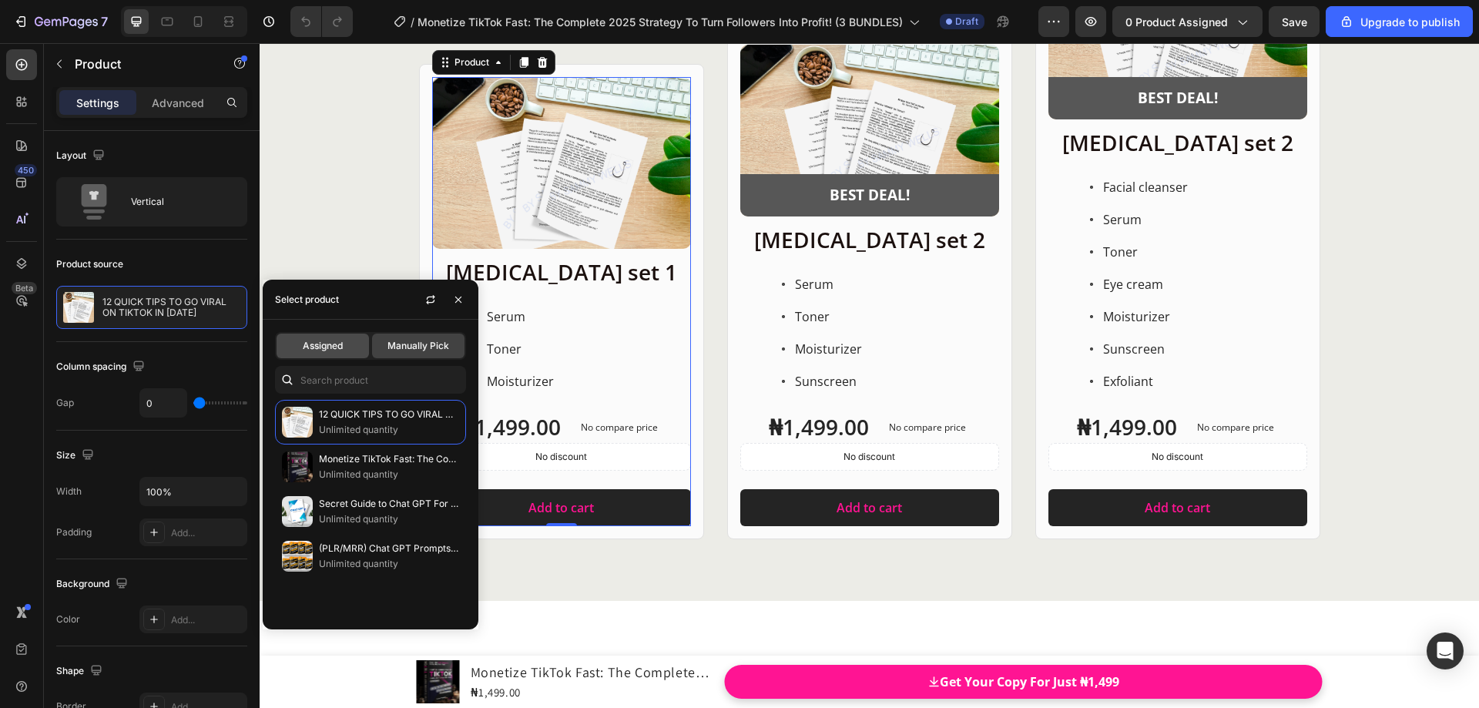
click at [331, 347] on span "Assigned" at bounding box center [323, 346] width 40 height 14
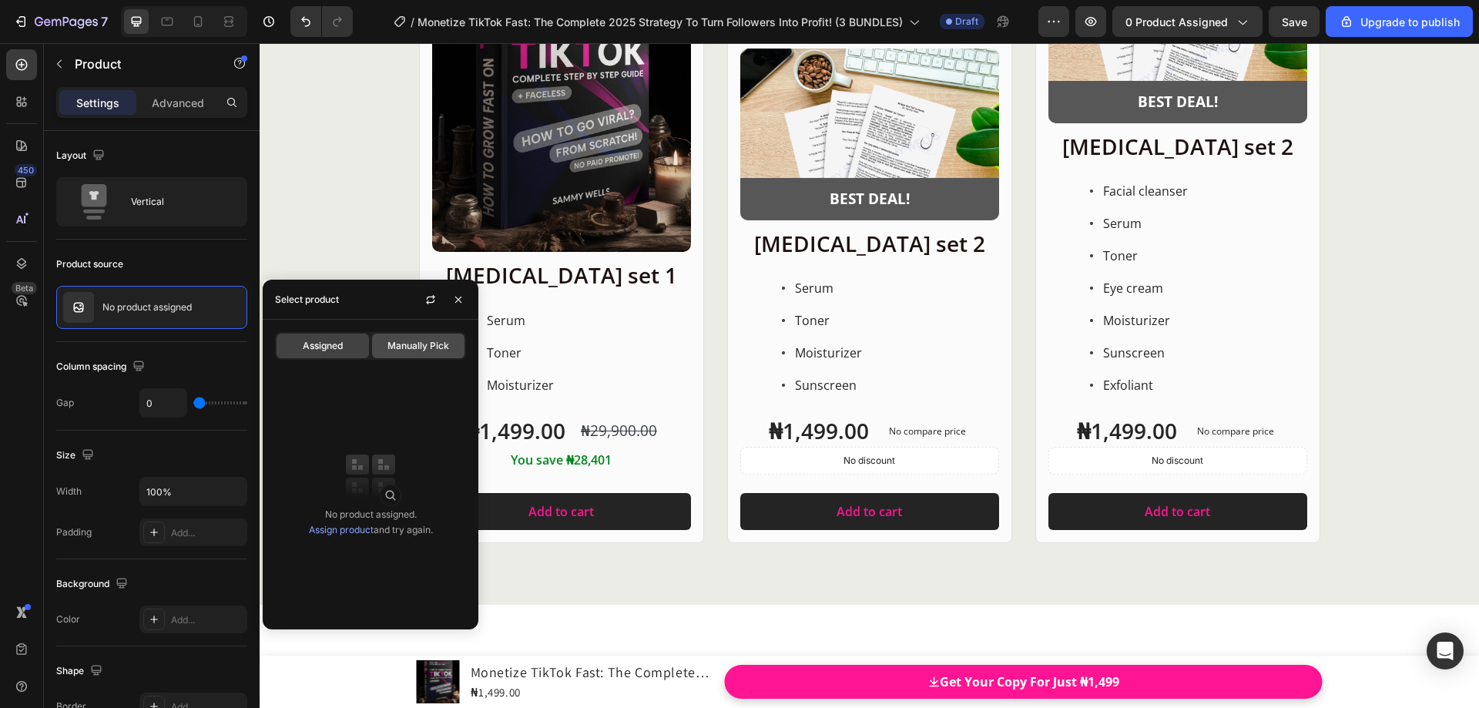
click at [401, 348] on span "Manually Pick" at bounding box center [419, 346] width 62 height 14
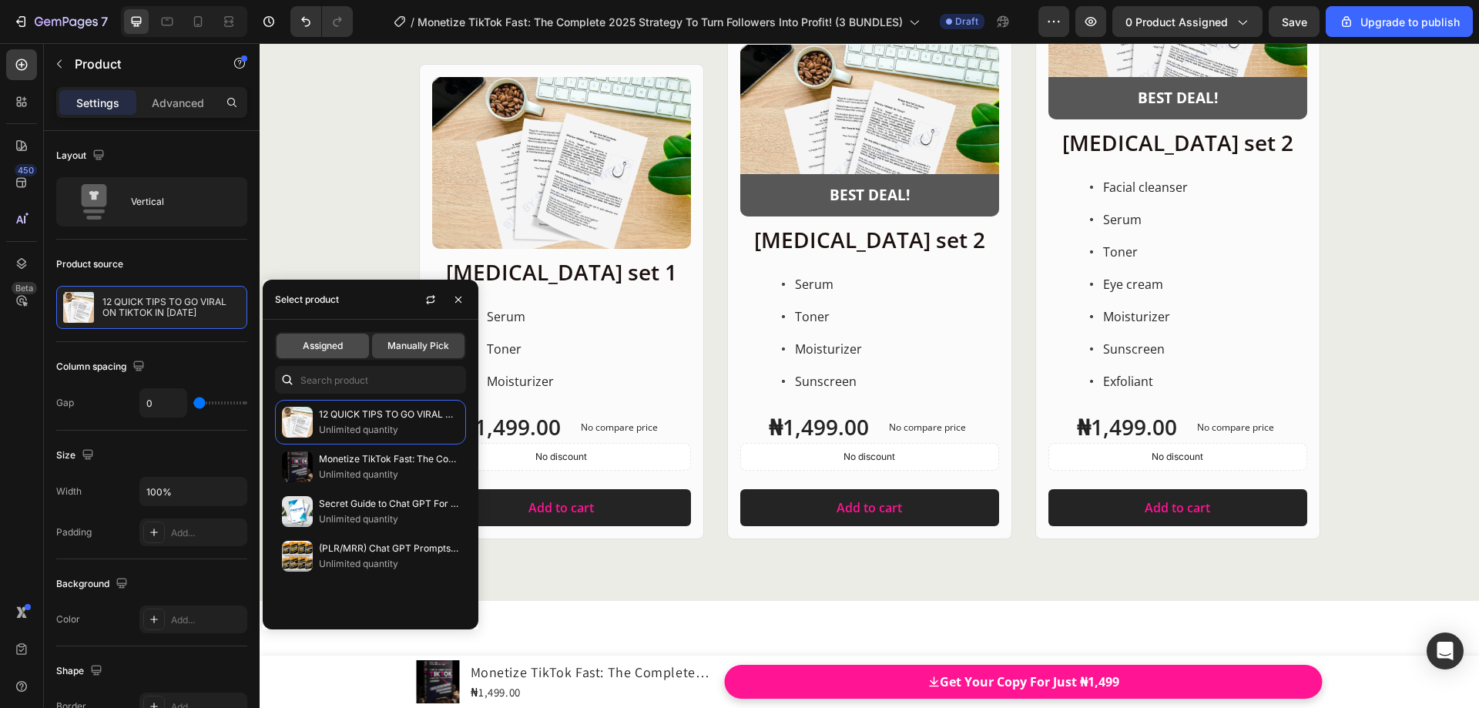
click at [333, 348] on span "Assigned" at bounding box center [323, 346] width 40 height 14
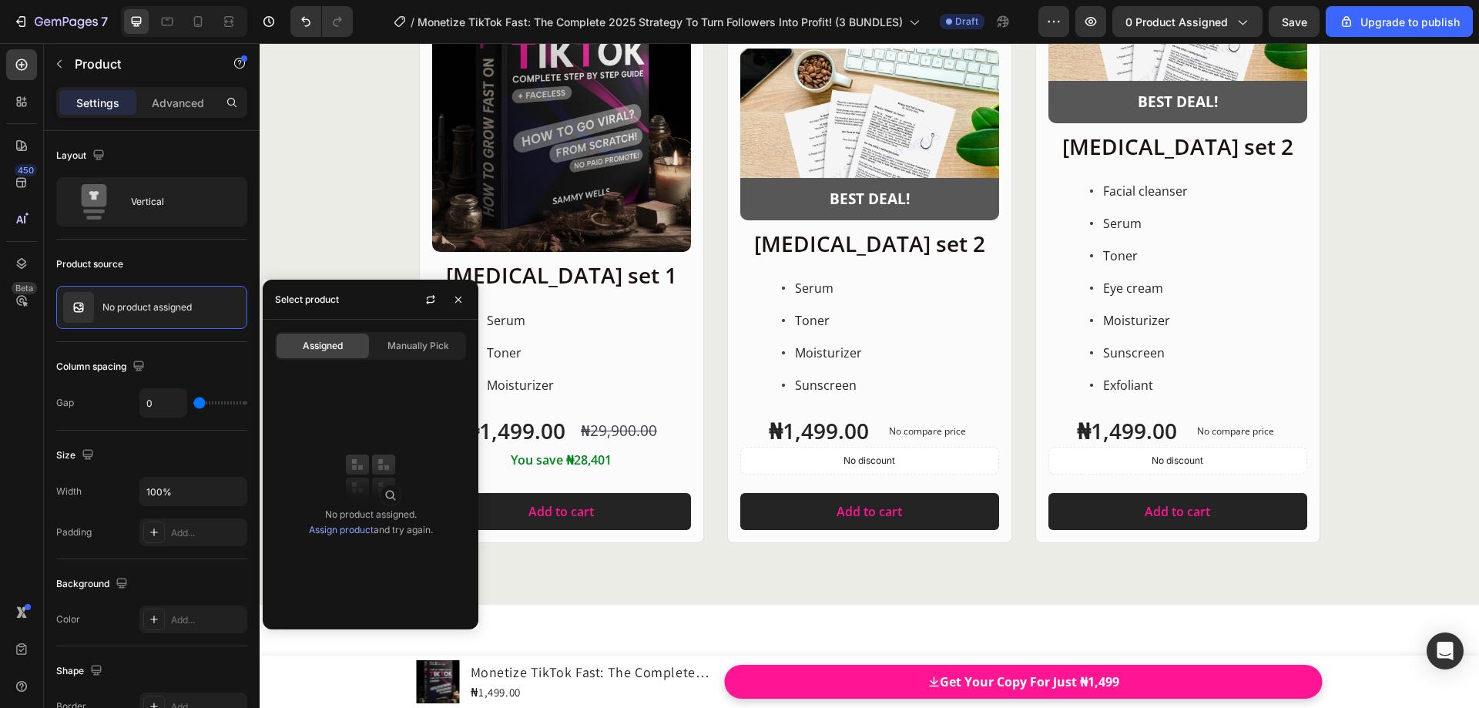
click at [354, 532] on link "Assign product" at bounding box center [341, 530] width 65 height 12
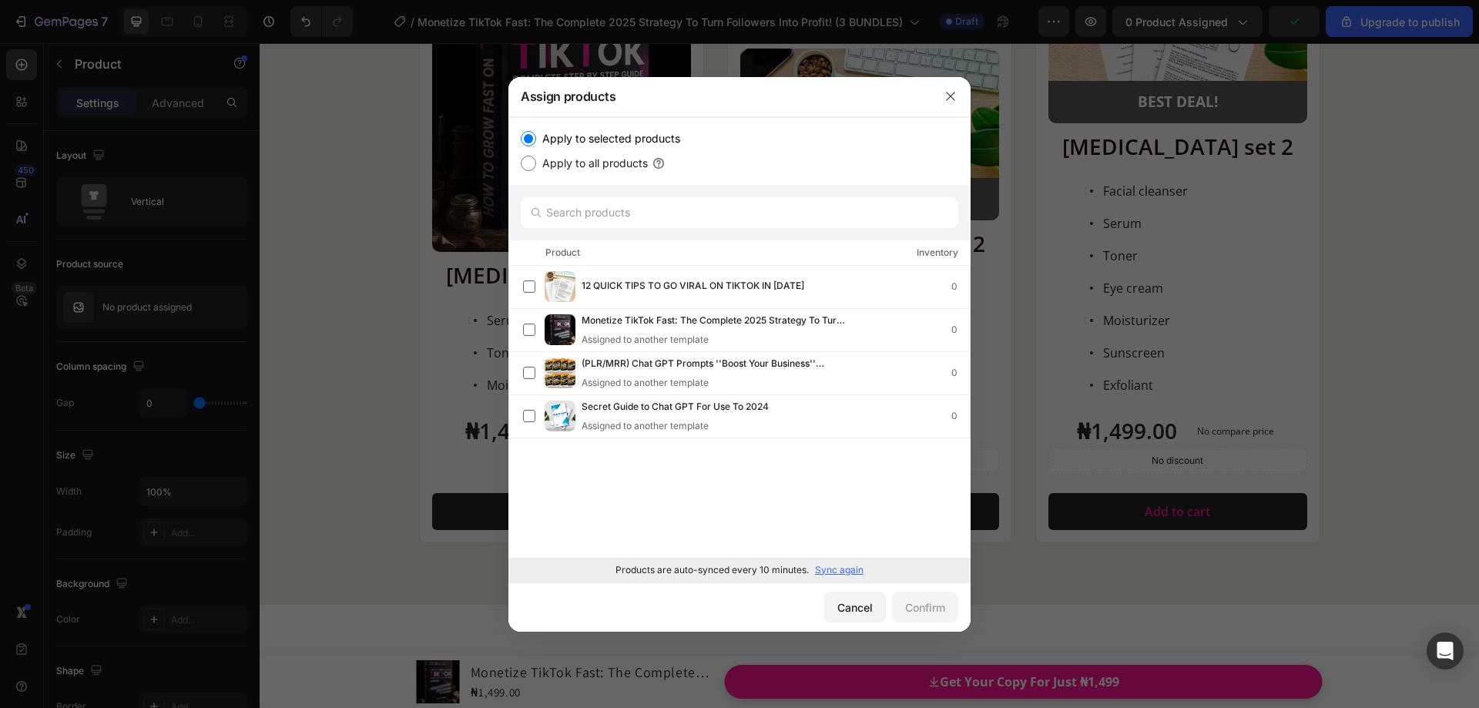
click at [575, 164] on label "Apply to all products" at bounding box center [592, 163] width 112 height 18
click at [536, 164] on input "Apply to all products" at bounding box center [528, 163] width 15 height 15
radio input "true"
click at [572, 135] on label "Apply to selected products" at bounding box center [608, 138] width 144 height 18
click at [536, 135] on input "Apply to selected products" at bounding box center [528, 138] width 15 height 15
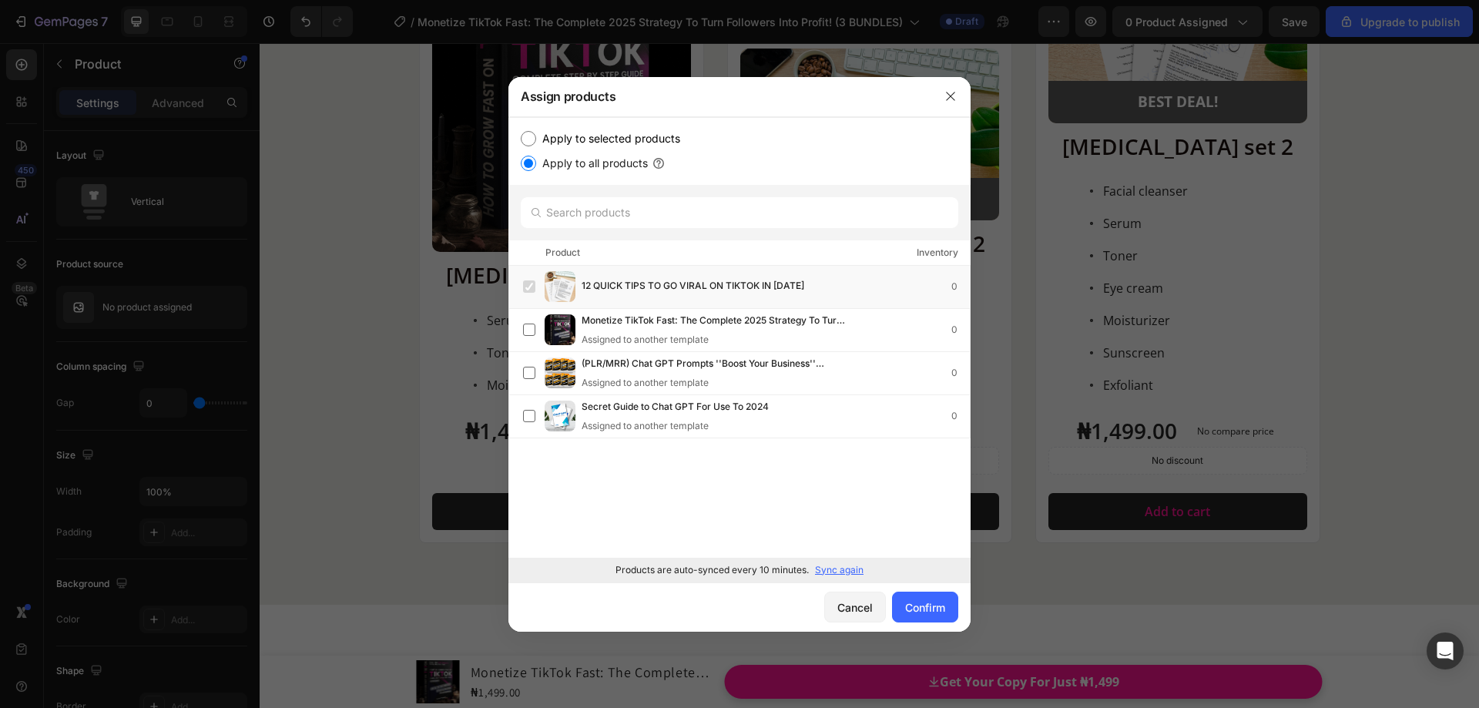
radio input "true"
click at [533, 284] on label at bounding box center [529, 286] width 12 height 12
click at [932, 613] on div "Confirm" at bounding box center [925, 607] width 40 height 16
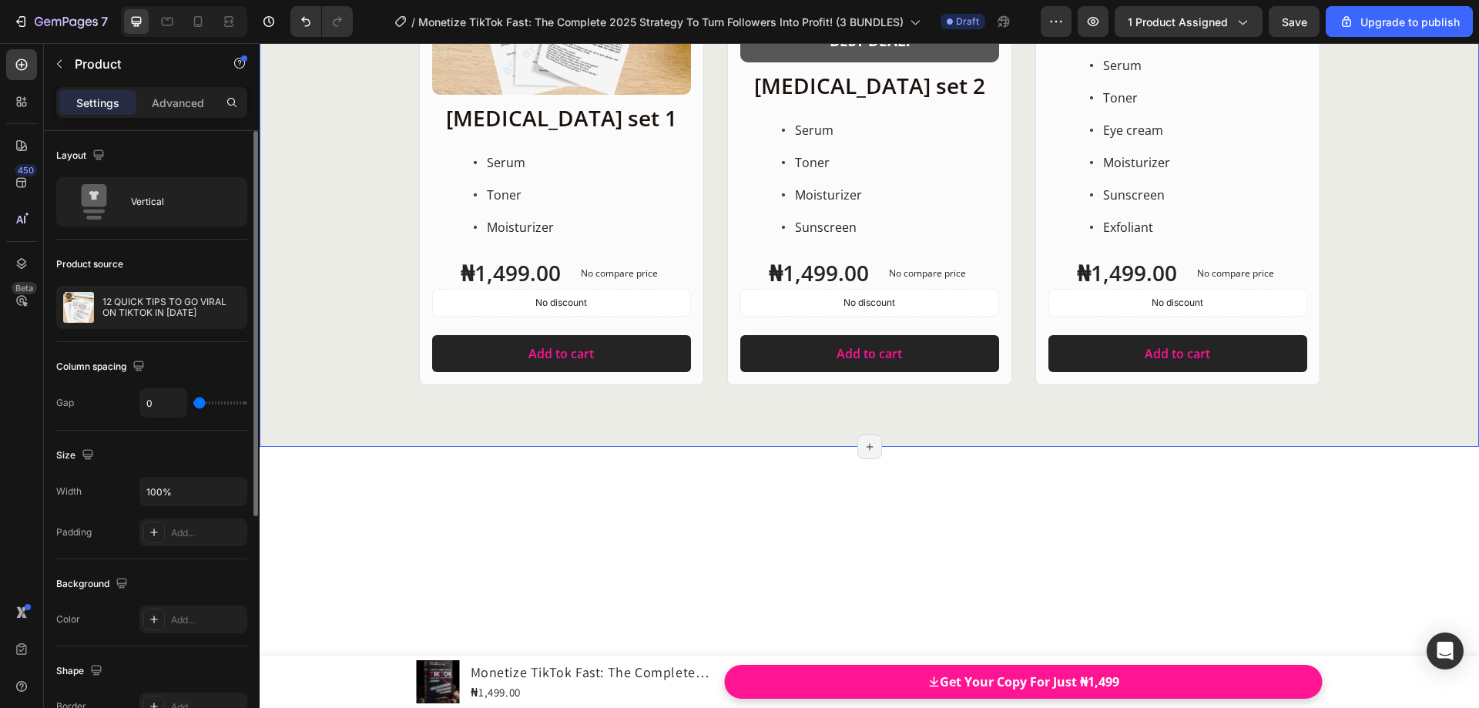
scroll to position [19771, 0]
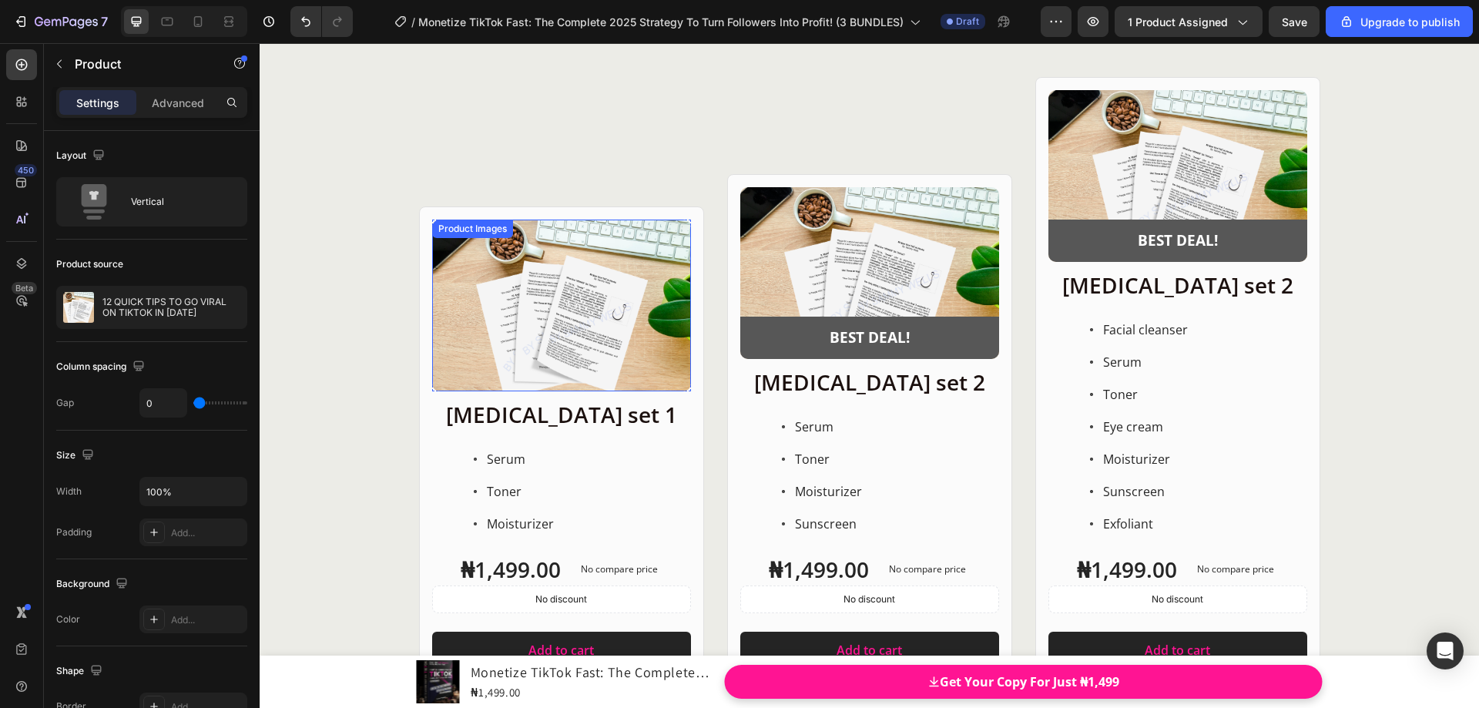
click at [439, 237] on div "Product Images" at bounding box center [472, 229] width 81 height 18
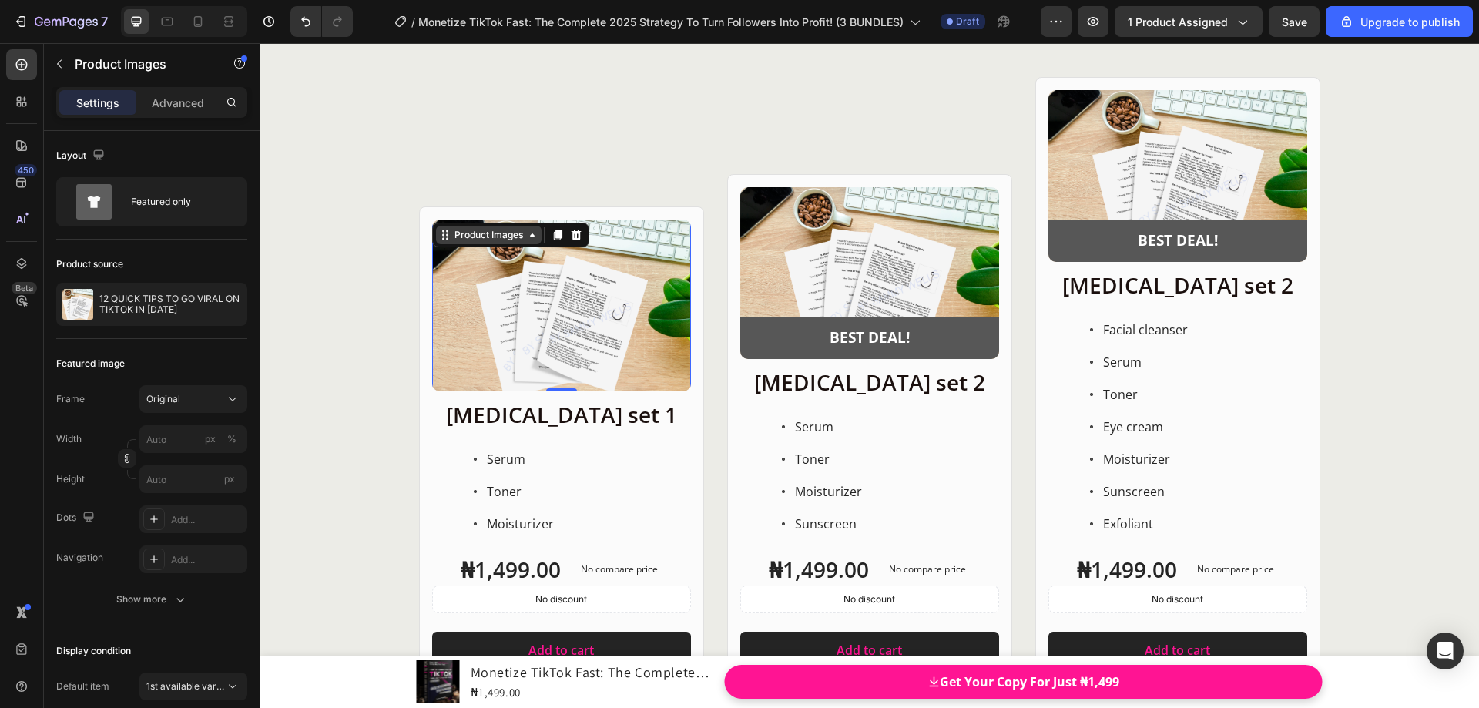
click at [442, 235] on icon at bounding box center [445, 235] width 12 height 12
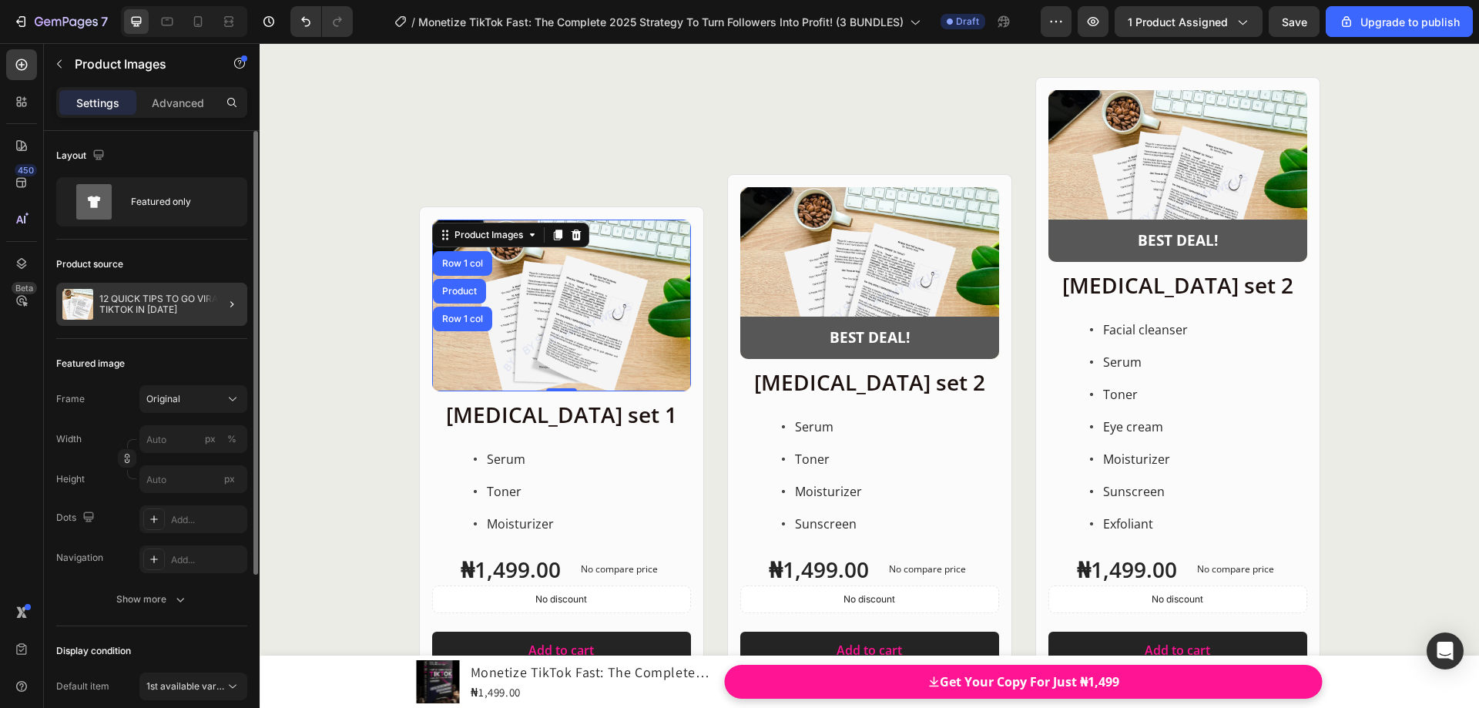
click at [222, 304] on div at bounding box center [225, 304] width 43 height 43
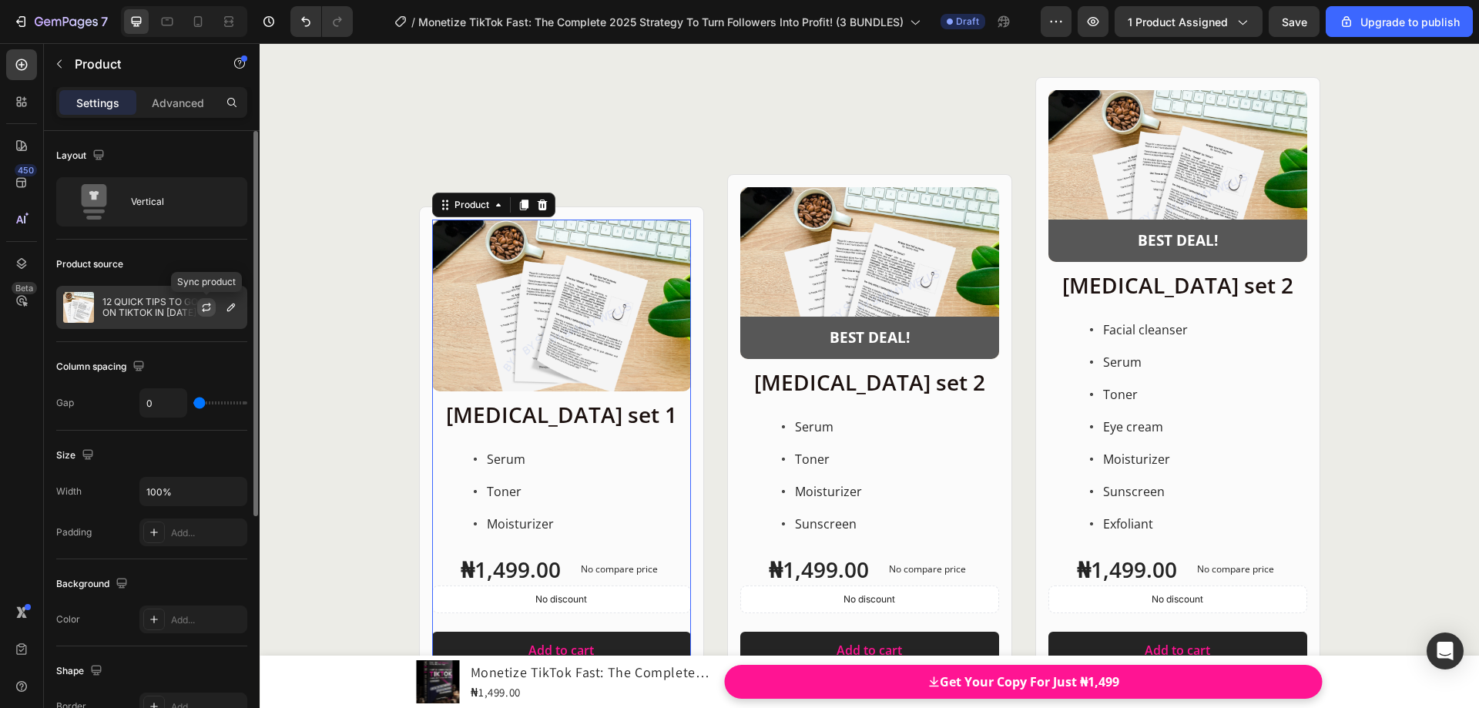
click at [210, 306] on icon "button" at bounding box center [206, 307] width 12 height 12
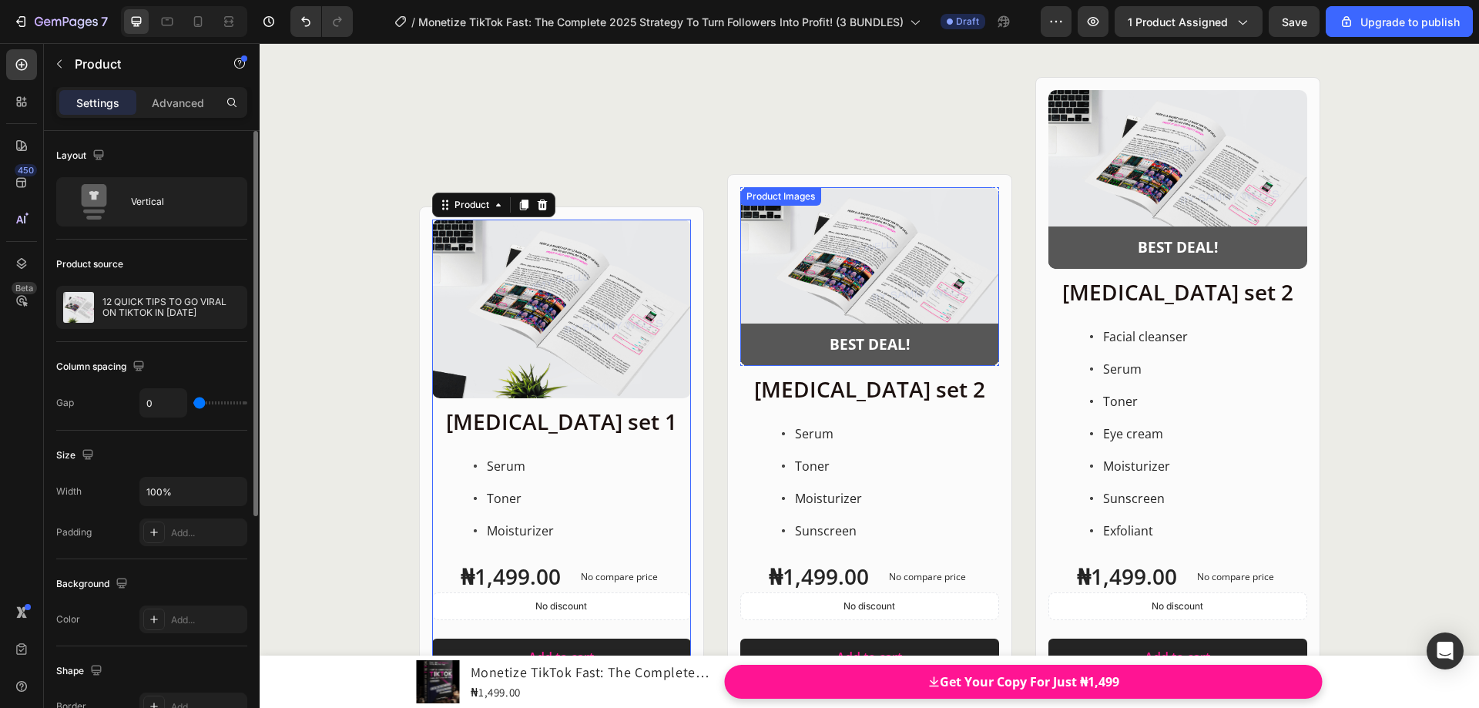
click at [749, 196] on div "Product Images" at bounding box center [780, 197] width 75 height 14
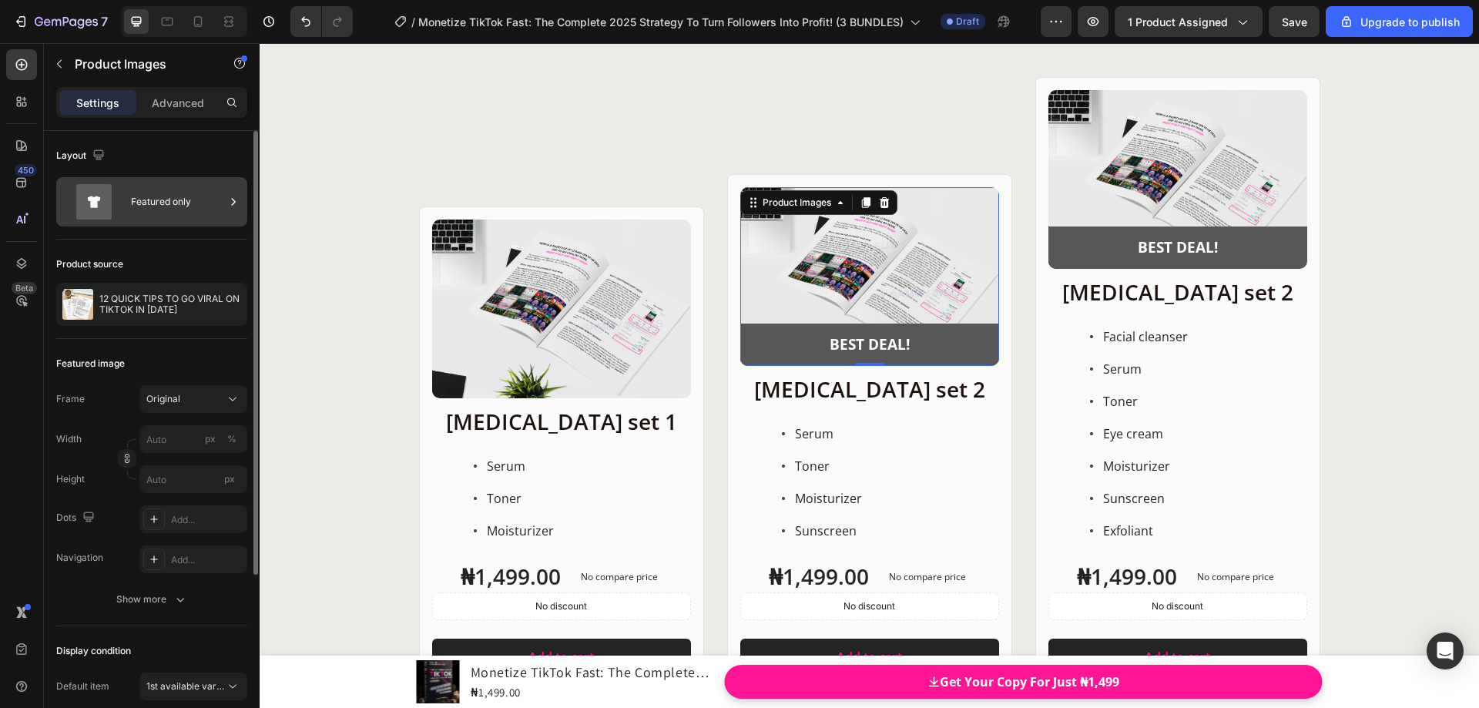
click at [237, 203] on icon at bounding box center [233, 201] width 15 height 15
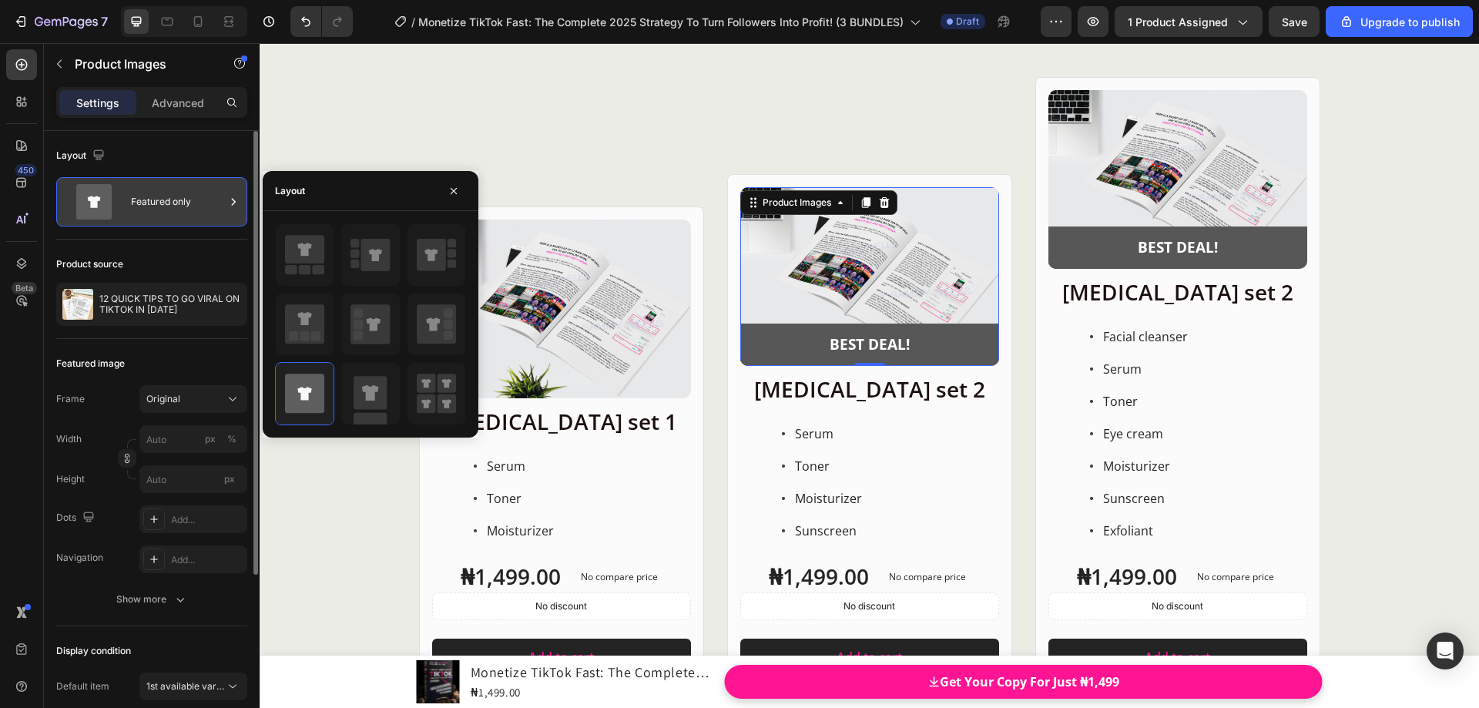
click at [237, 203] on icon at bounding box center [233, 201] width 15 height 15
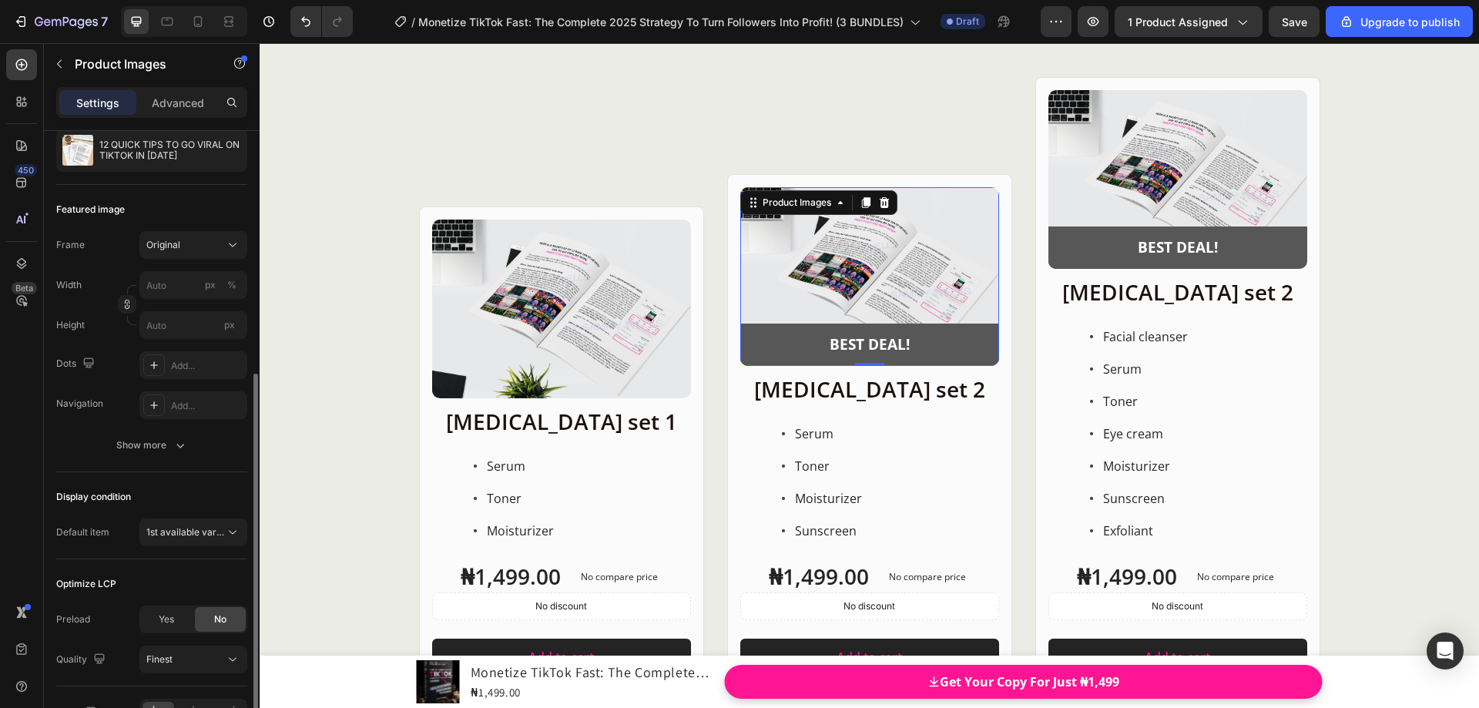
scroll to position [231, 0]
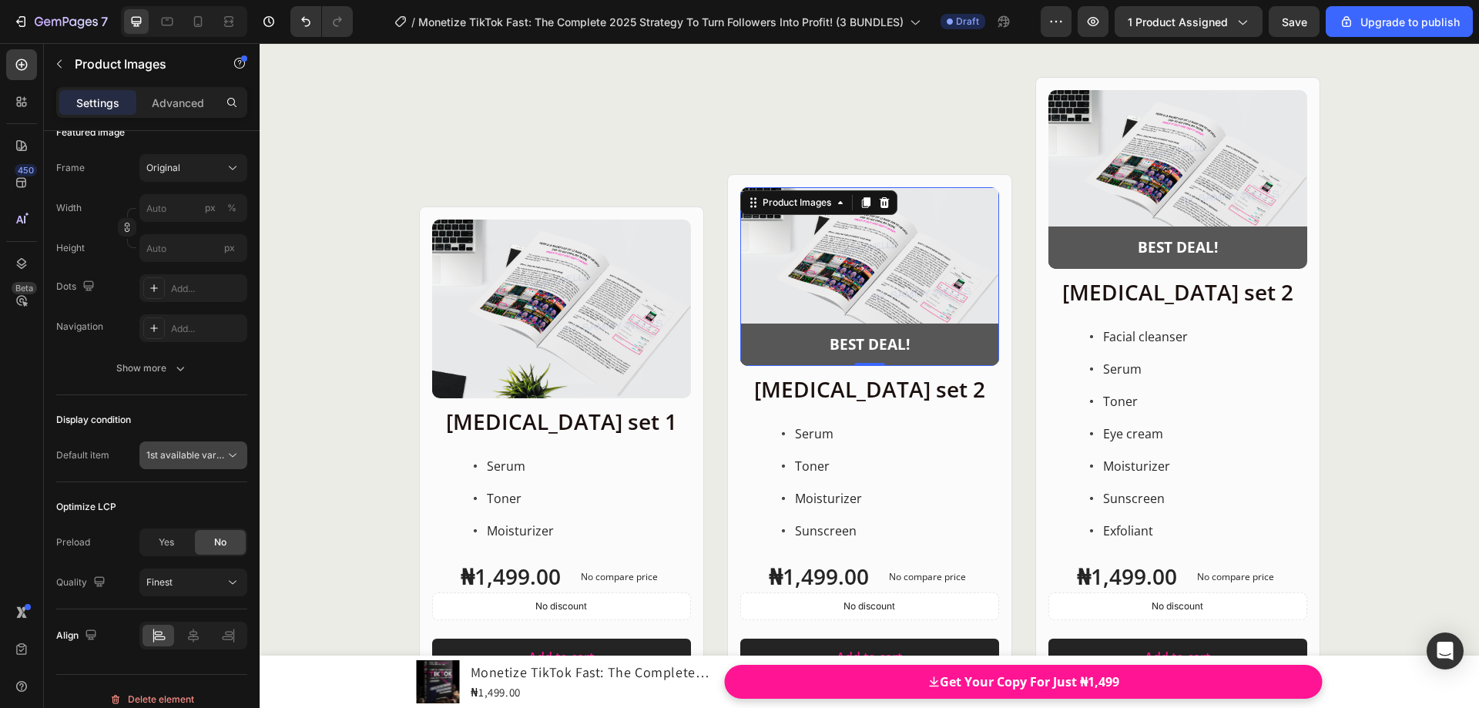
click at [236, 452] on icon at bounding box center [232, 455] width 15 height 15
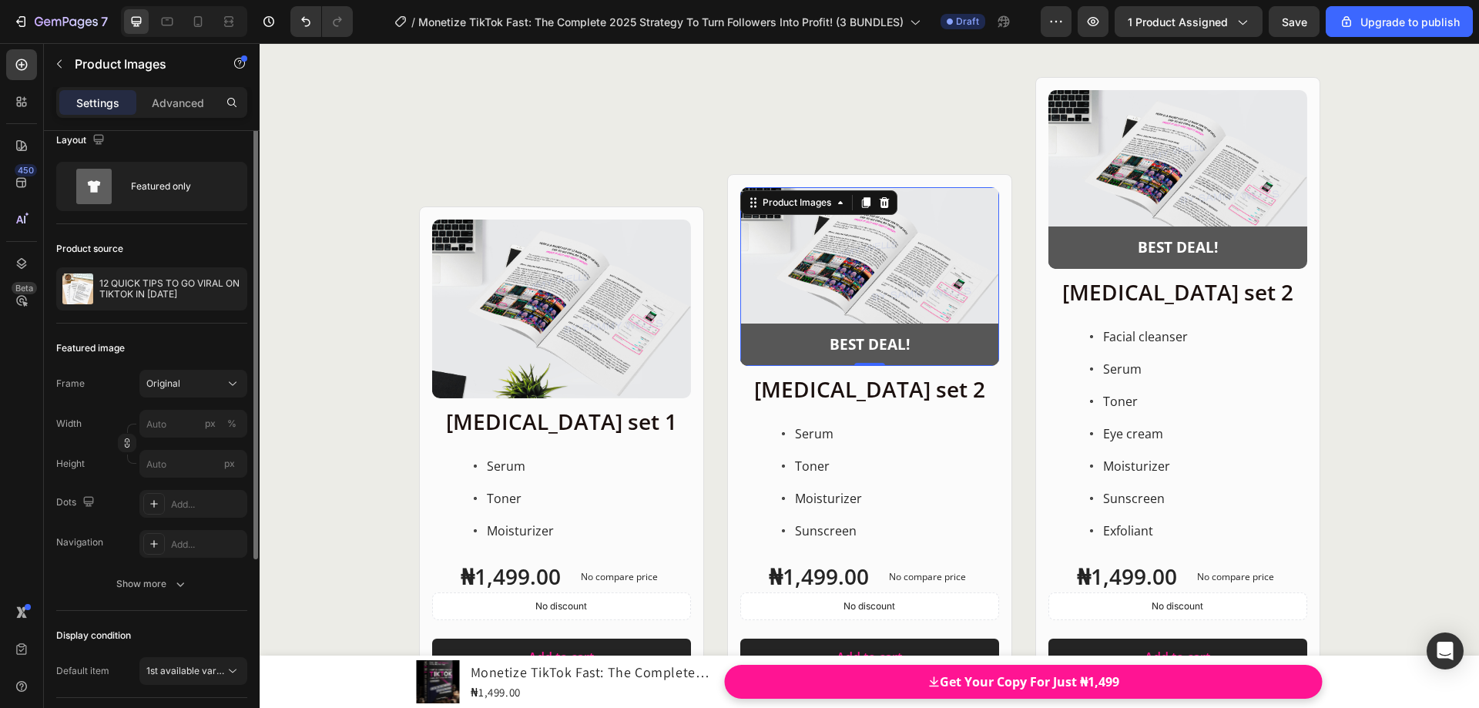
scroll to position [0, 0]
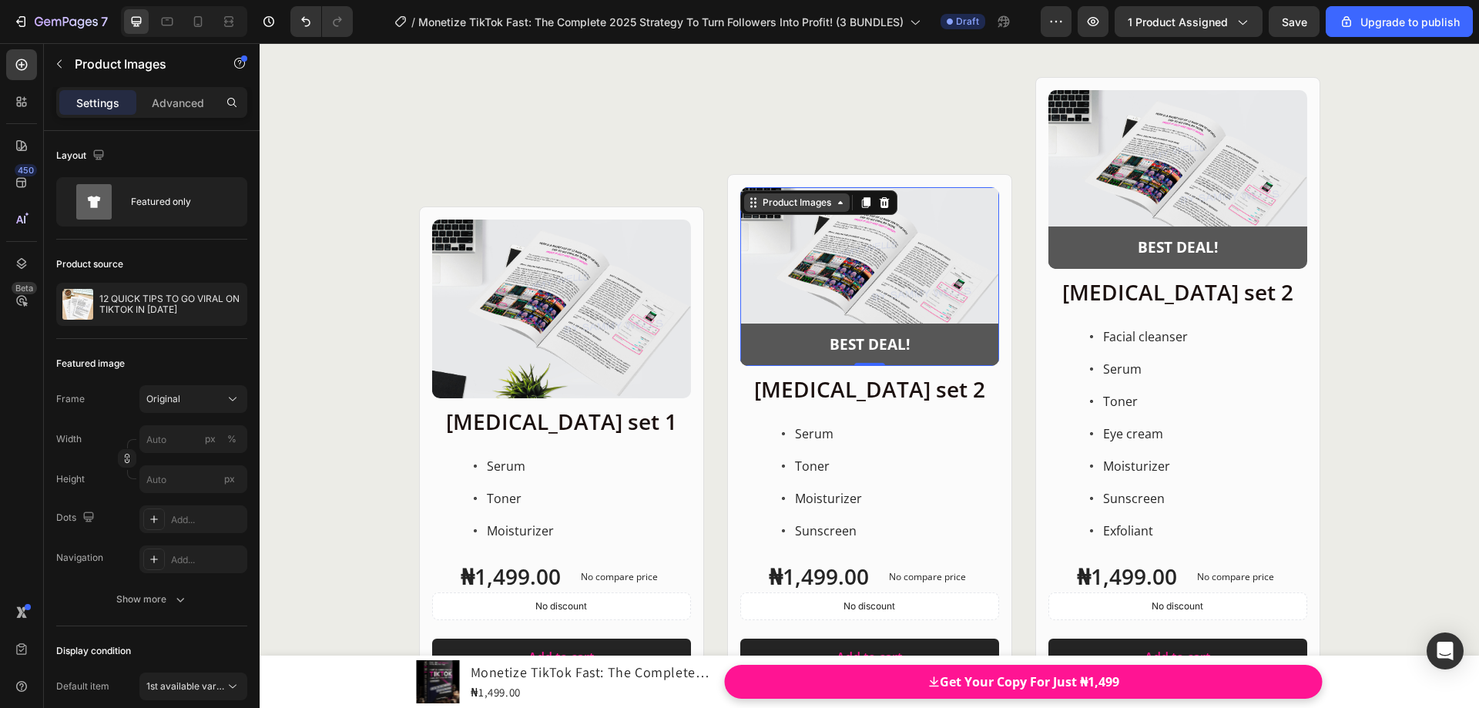
click at [760, 205] on div "Product Images" at bounding box center [797, 203] width 75 height 14
click at [750, 190] on img at bounding box center [869, 276] width 259 height 178
click at [916, 256] on img at bounding box center [869, 276] width 259 height 178
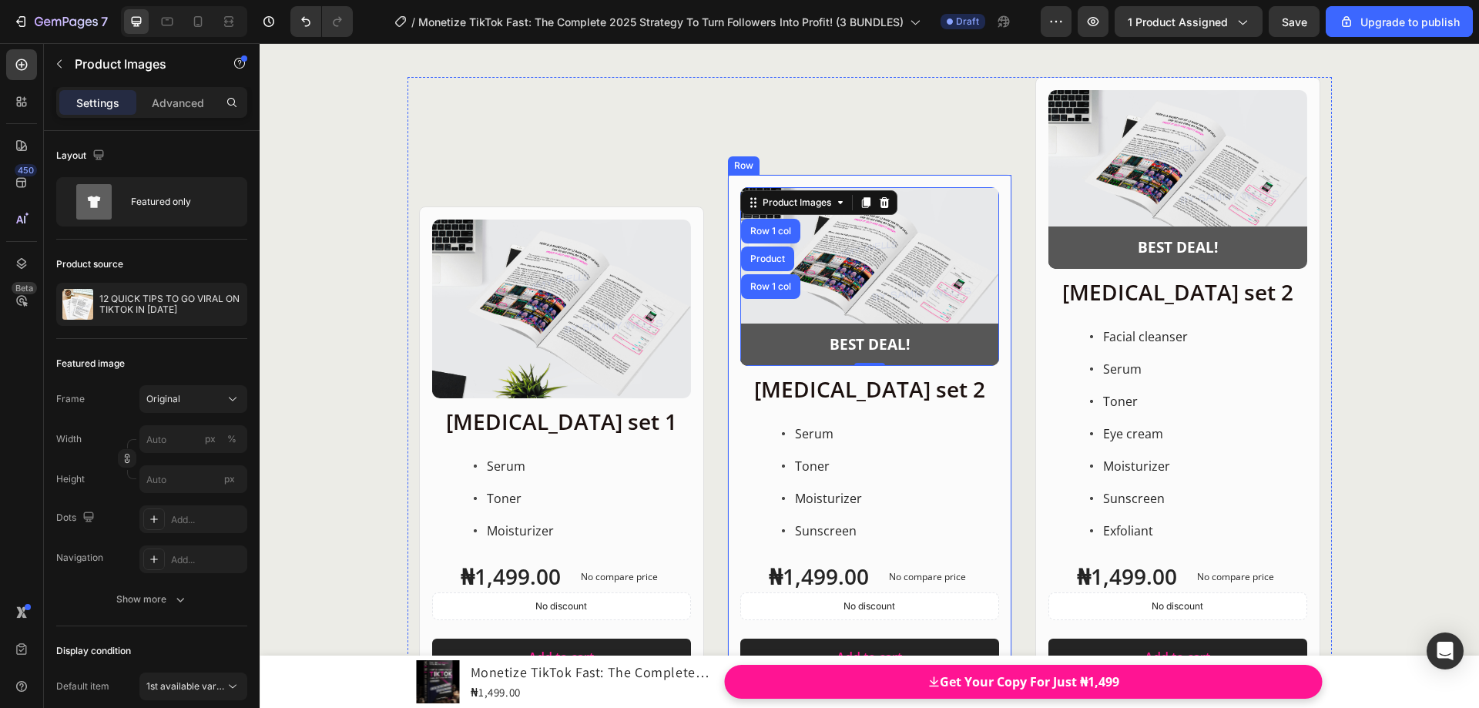
click at [928, 173] on div "Product Images Row 1 col Product Row 1 col 0 BEST DEAL! Text Block Row Row Skin…" at bounding box center [869, 382] width 285 height 611
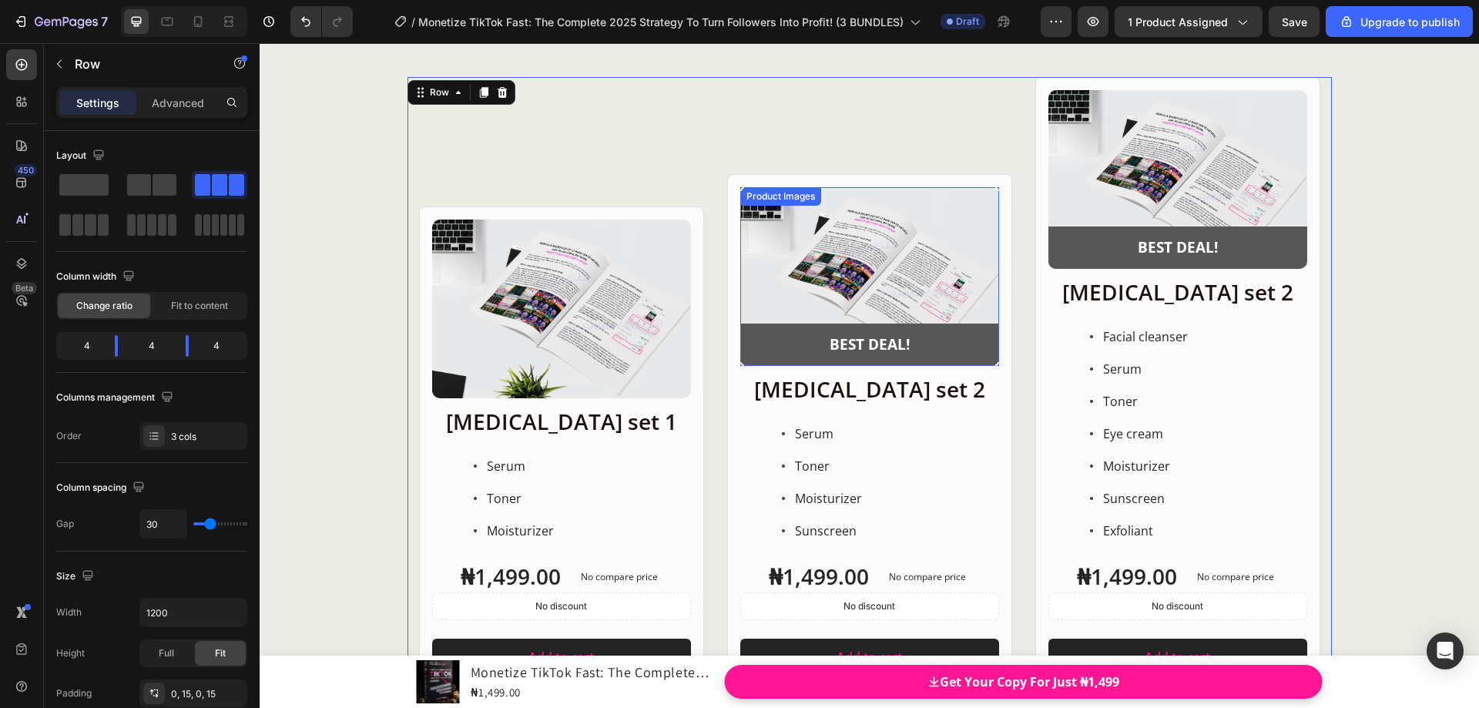
click at [743, 200] on div "Product Images" at bounding box center [780, 197] width 75 height 14
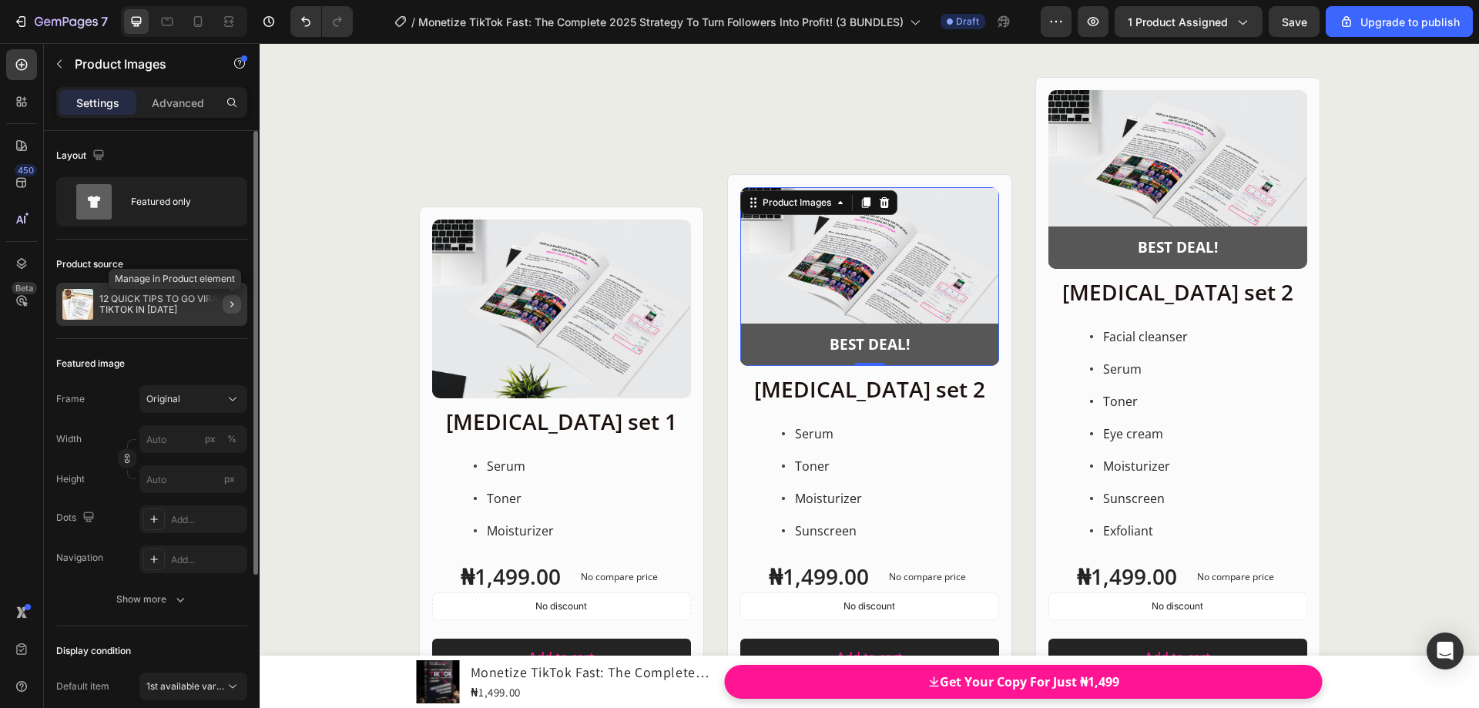
click at [228, 310] on icon "button" at bounding box center [232, 304] width 12 height 12
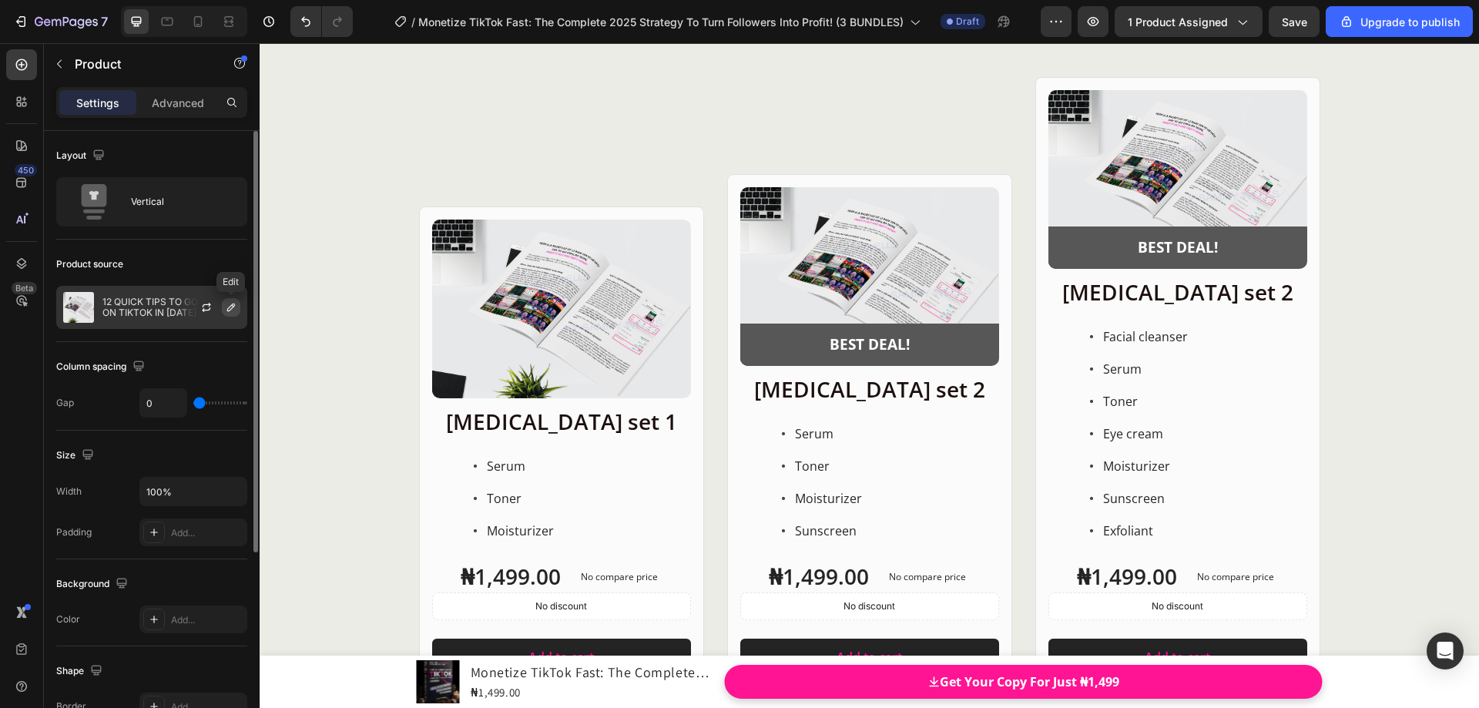
click at [232, 310] on icon "button" at bounding box center [231, 307] width 12 height 12
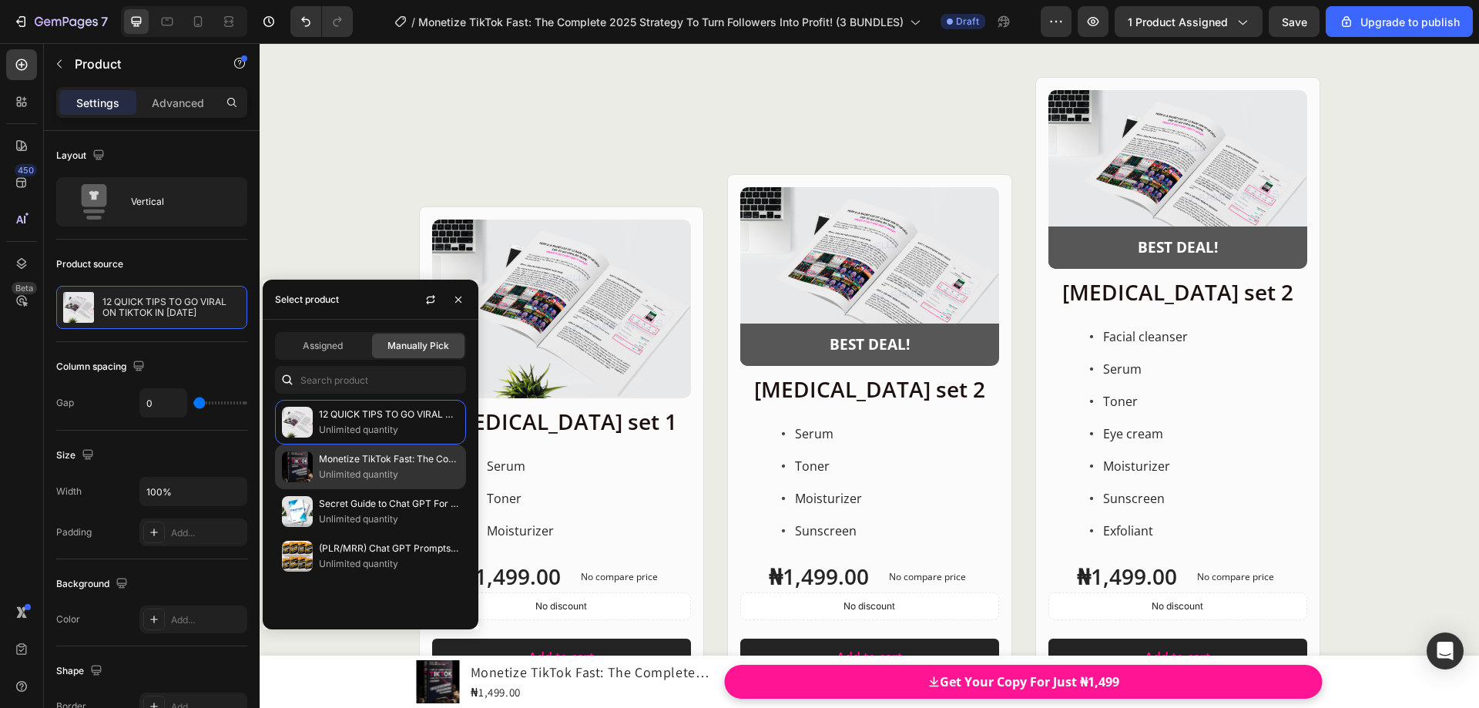
click at [332, 466] on p "Monetize TikTok Fast: The Complete 2025 Strategy To Turn Followers Into Profit!" at bounding box center [389, 458] width 140 height 15
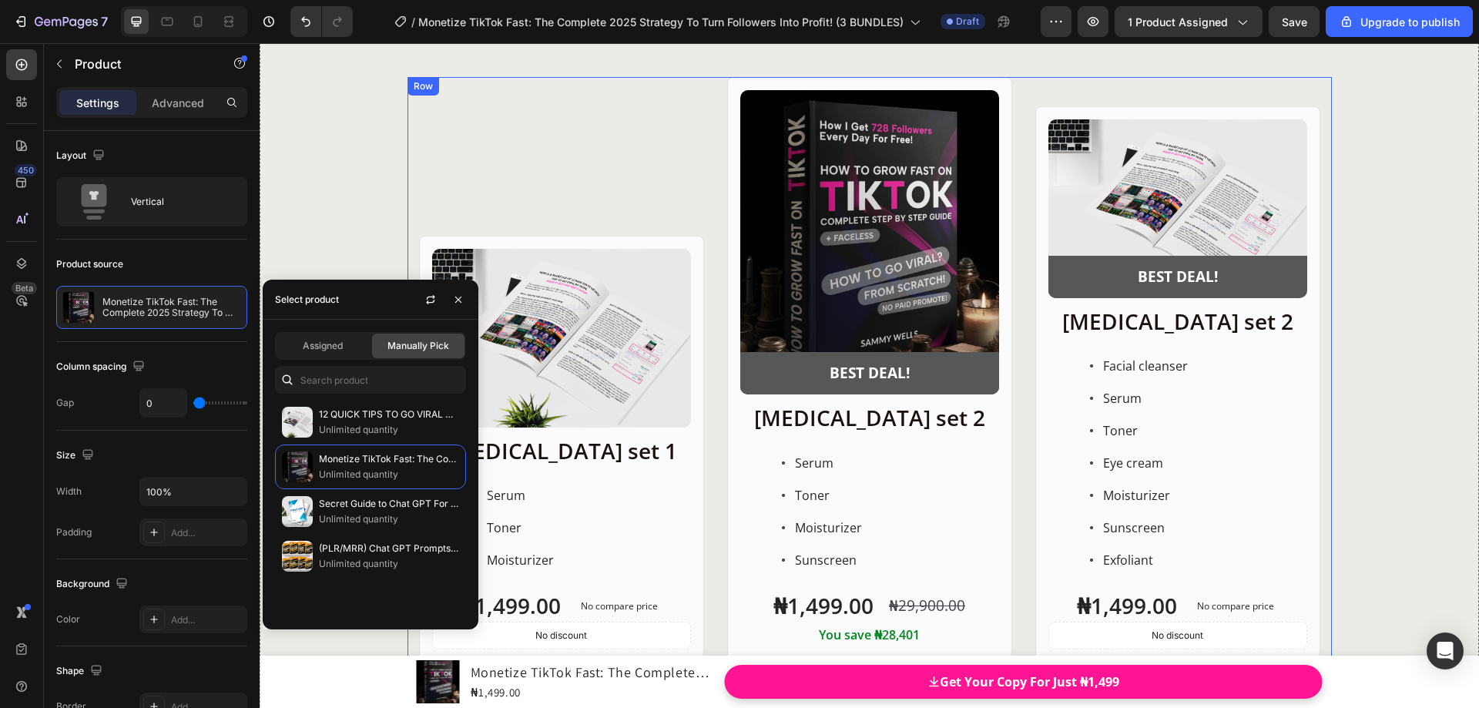
click at [450, 176] on div "Product Images Row Skin care set 1 Heading Serum Toner Moisturizer Item List ₦1…" at bounding box center [561, 397] width 285 height 641
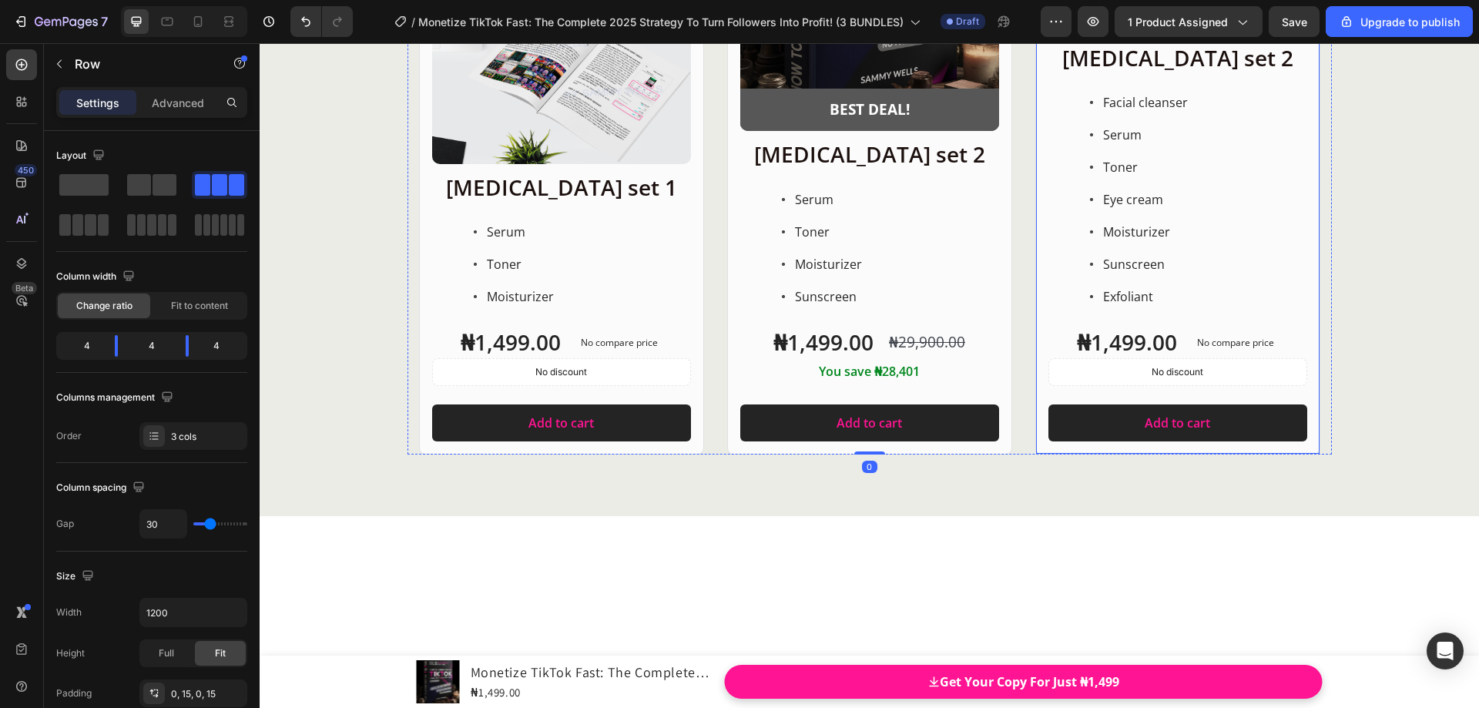
scroll to position [19617, 0]
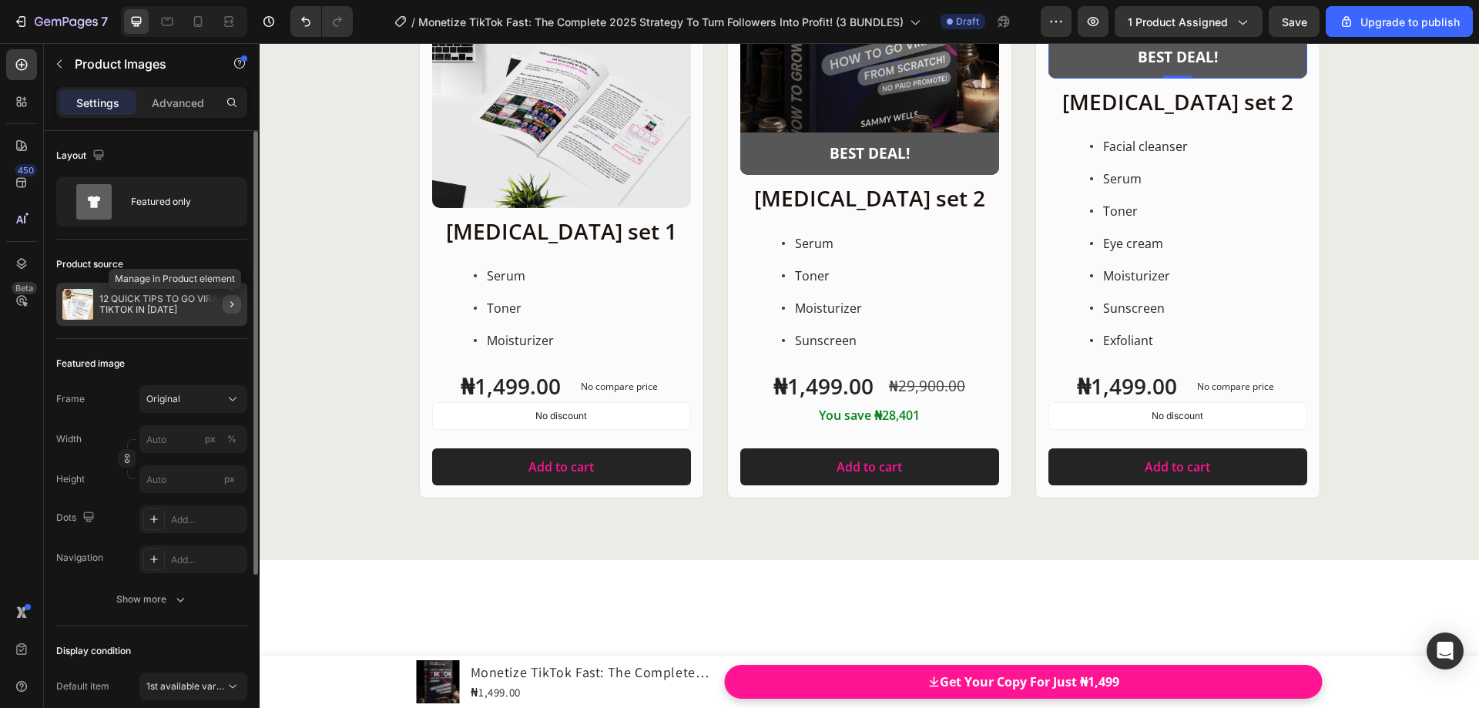
click at [232, 305] on icon "button" at bounding box center [231, 304] width 3 height 6
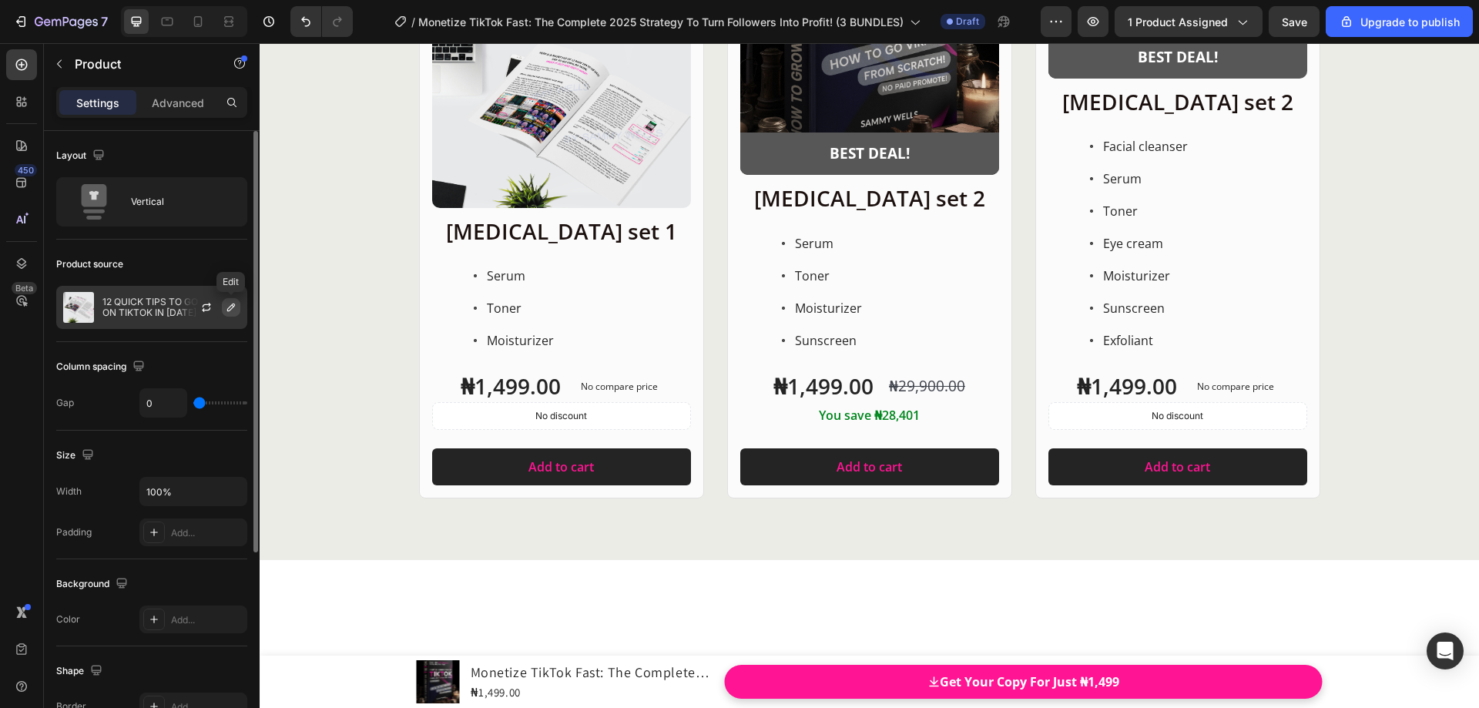
click at [232, 307] on icon "button" at bounding box center [231, 307] width 12 height 12
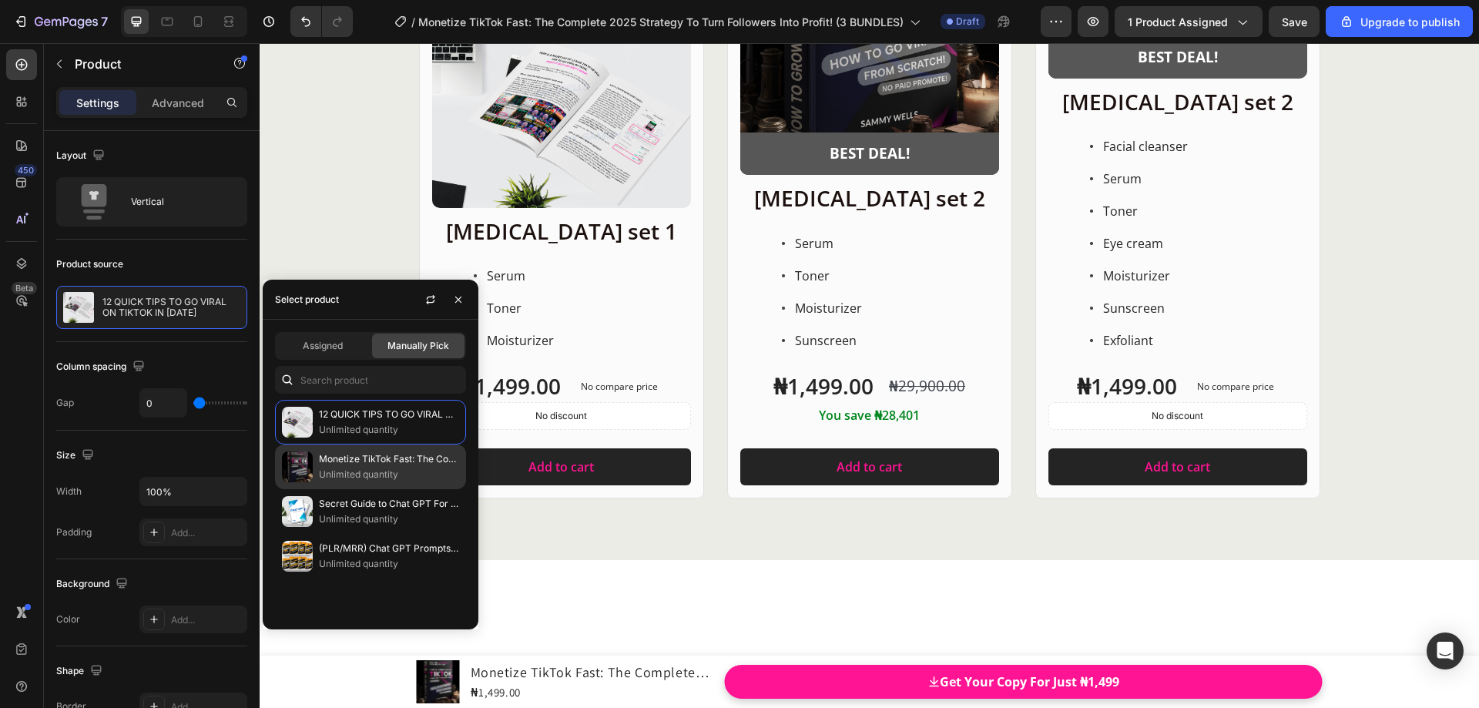
click at [311, 458] on img at bounding box center [297, 466] width 31 height 31
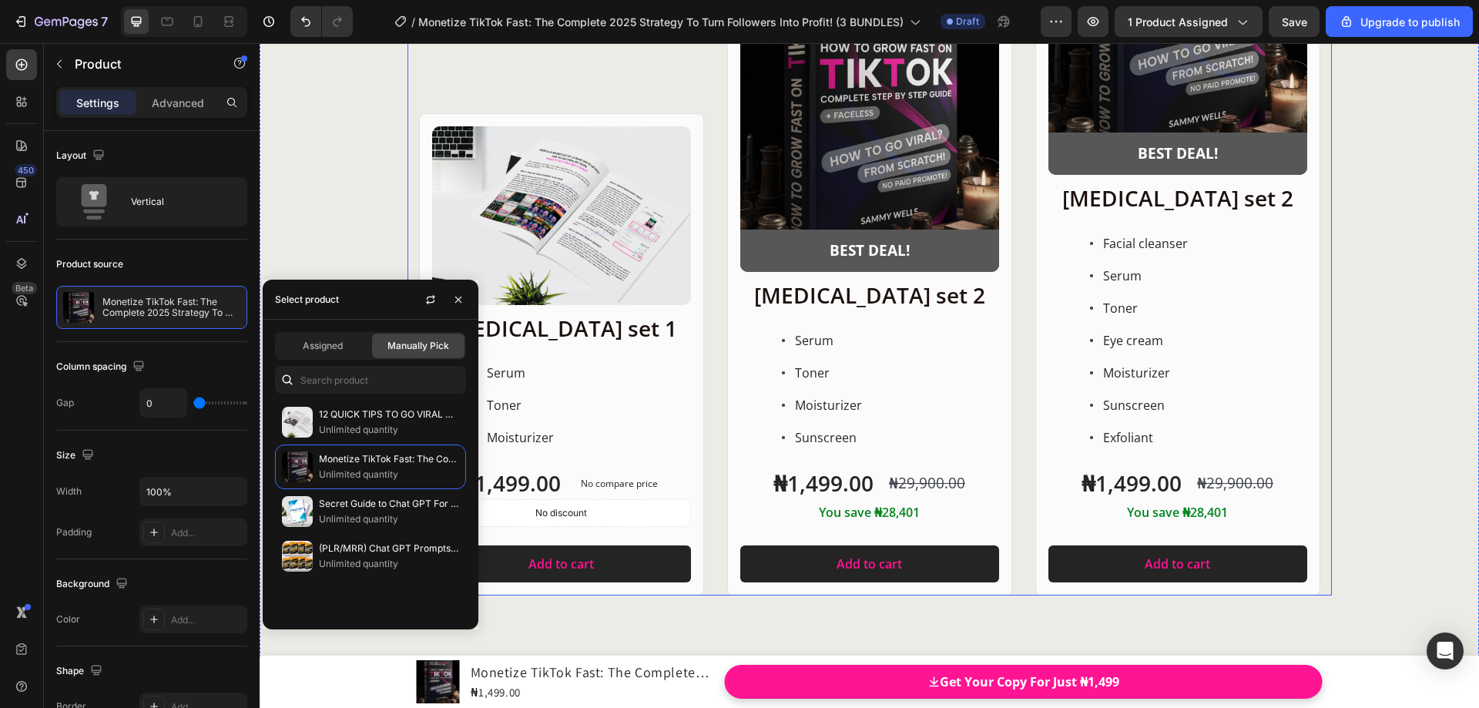
click at [687, 267] on div "Product Images Row Skin care set 1 Heading Serum Toner Moisturizer Item List ₦1…" at bounding box center [561, 226] width 285 height 738
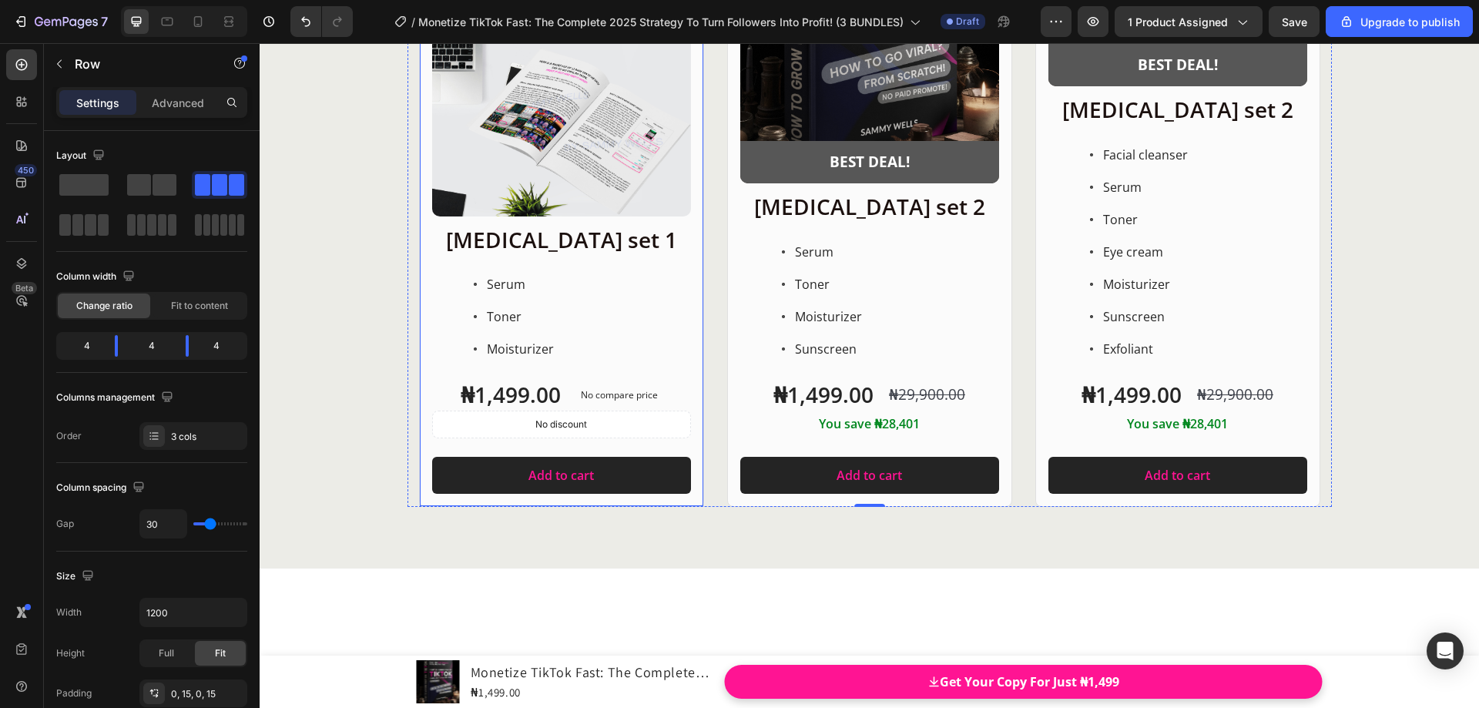
scroll to position [20156, 0]
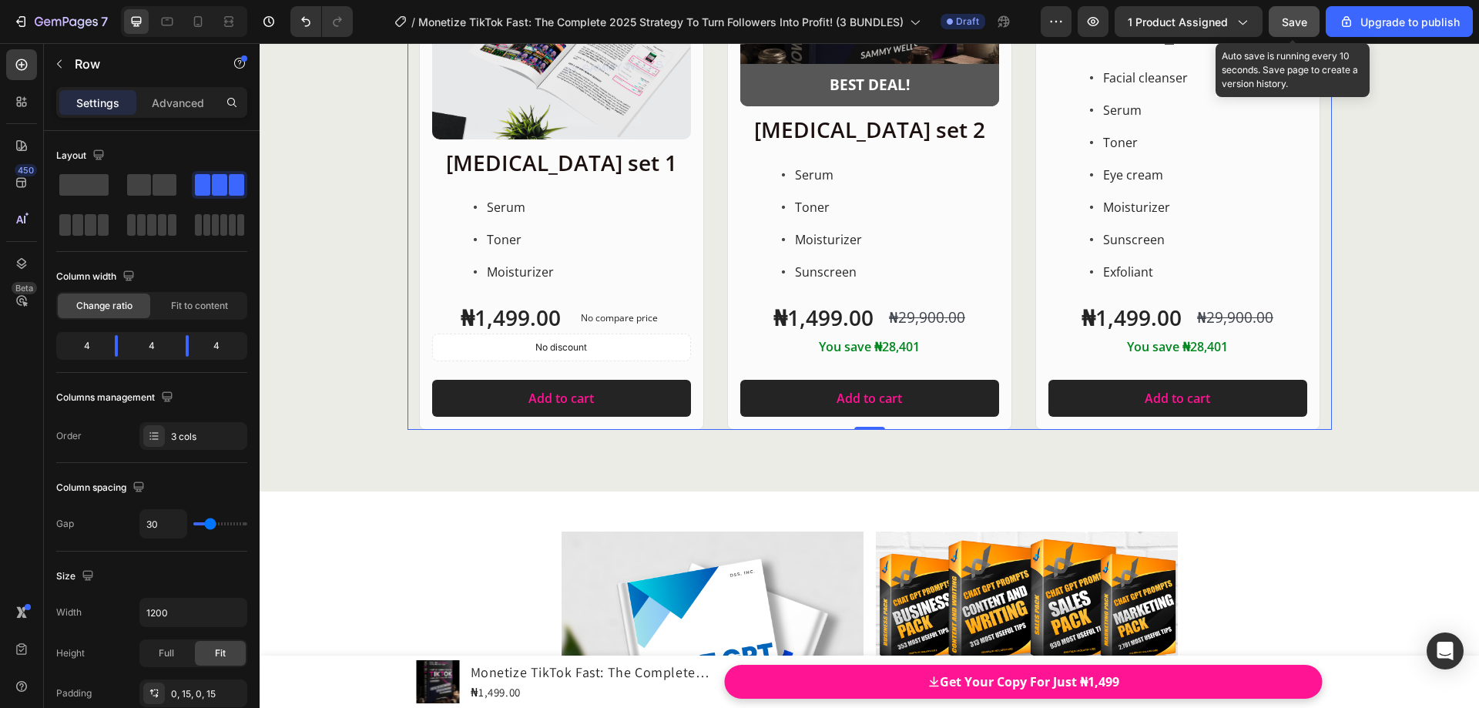
click at [1304, 19] on span "Save" at bounding box center [1294, 21] width 25 height 13
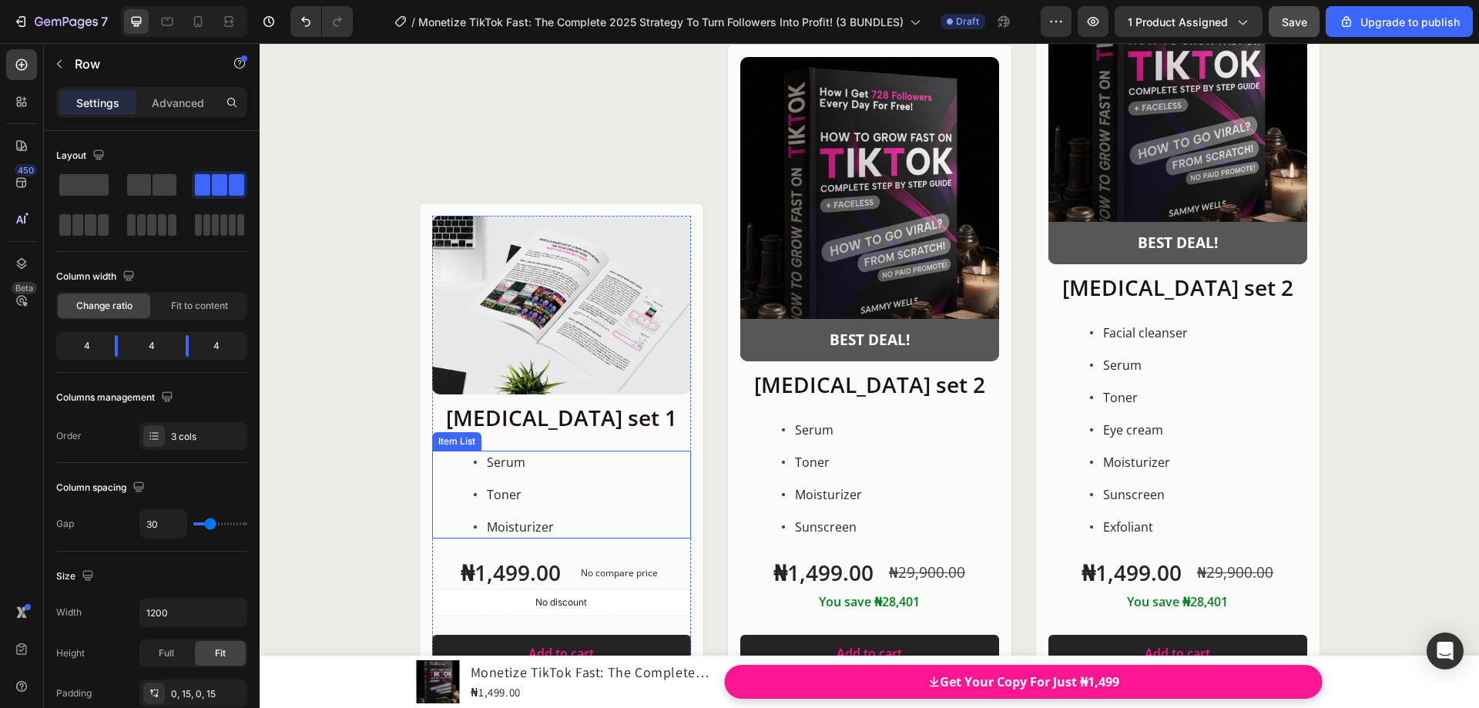
scroll to position [20002, 0]
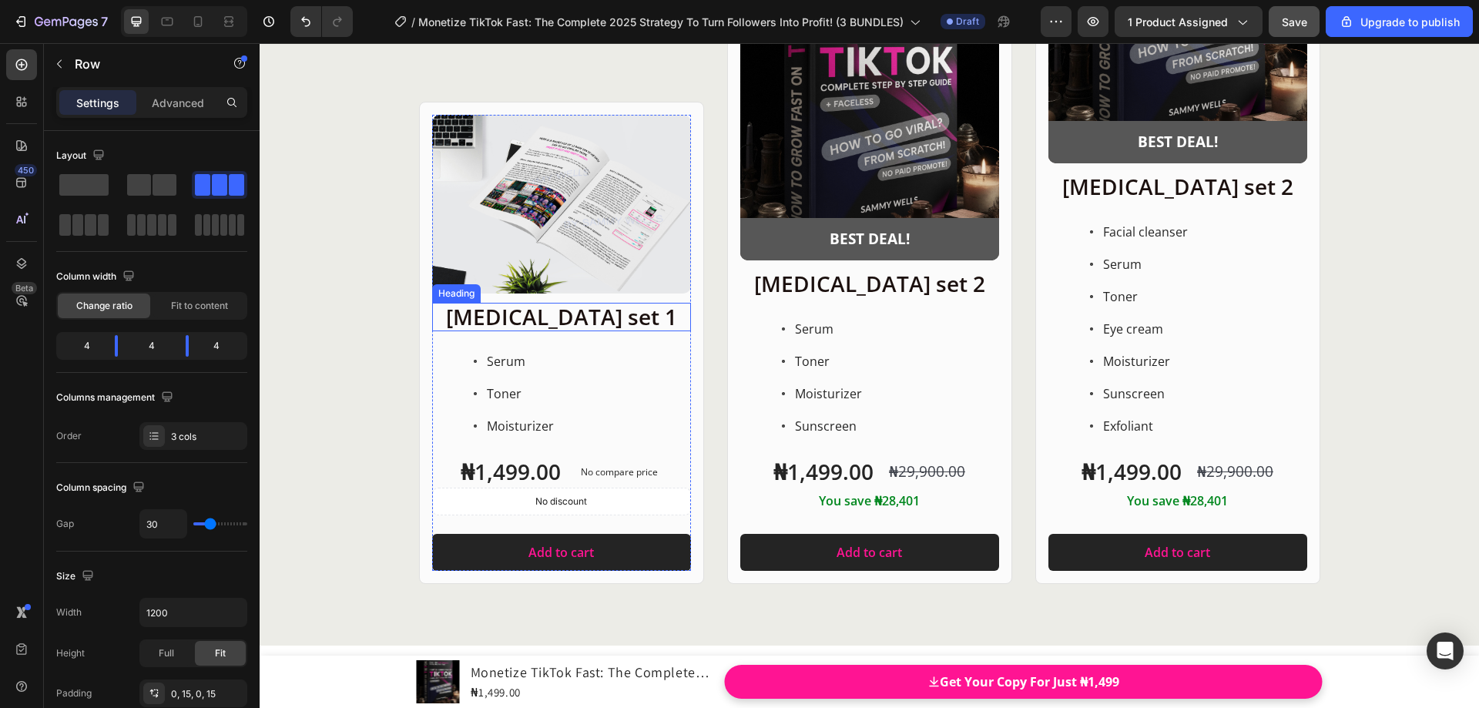
click at [512, 320] on h2 "Skin care set 1" at bounding box center [561, 317] width 259 height 29
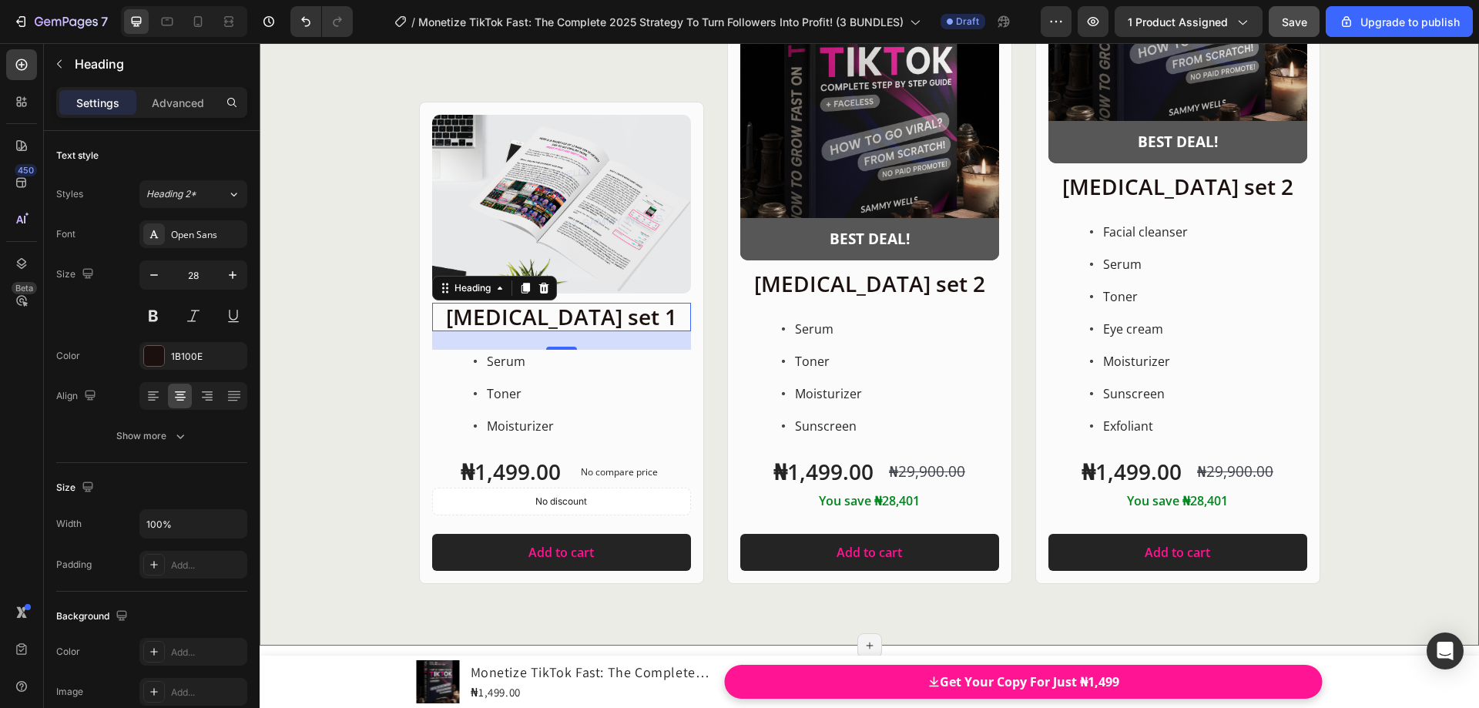
click at [365, 250] on div "Product Images Row Skin care set 1 Heading 24 Serum Toner Moisturizer Item List…" at bounding box center [870, 215] width 1220 height 738
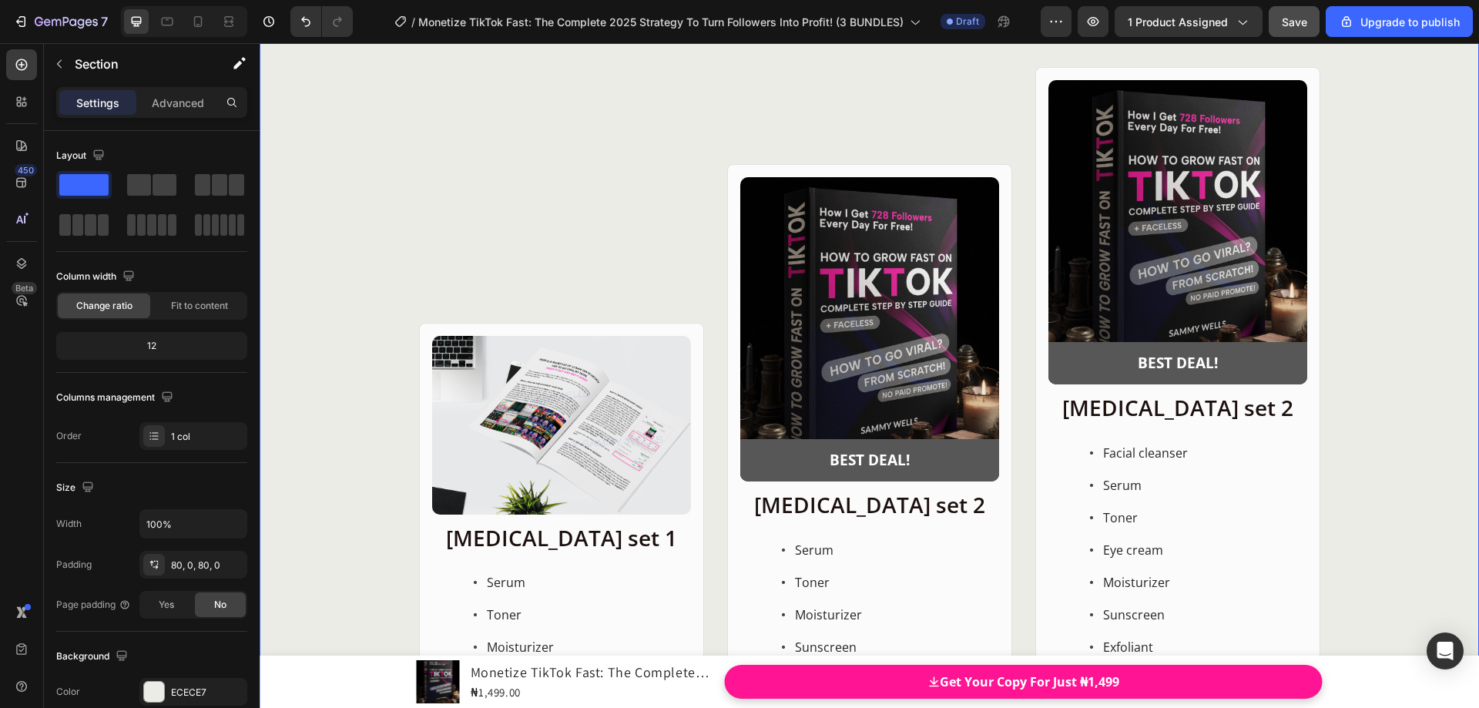
scroll to position [19771, 0]
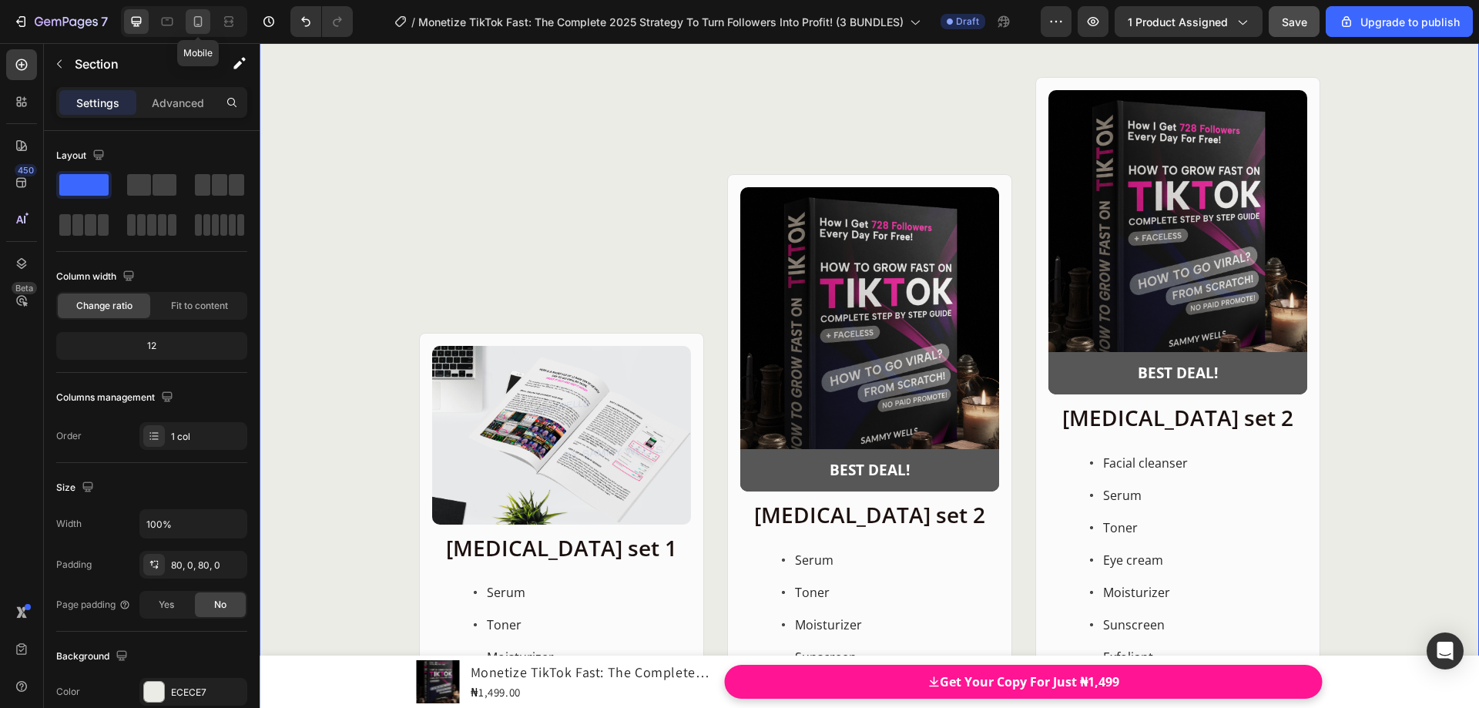
click at [200, 29] on icon at bounding box center [197, 21] width 15 height 15
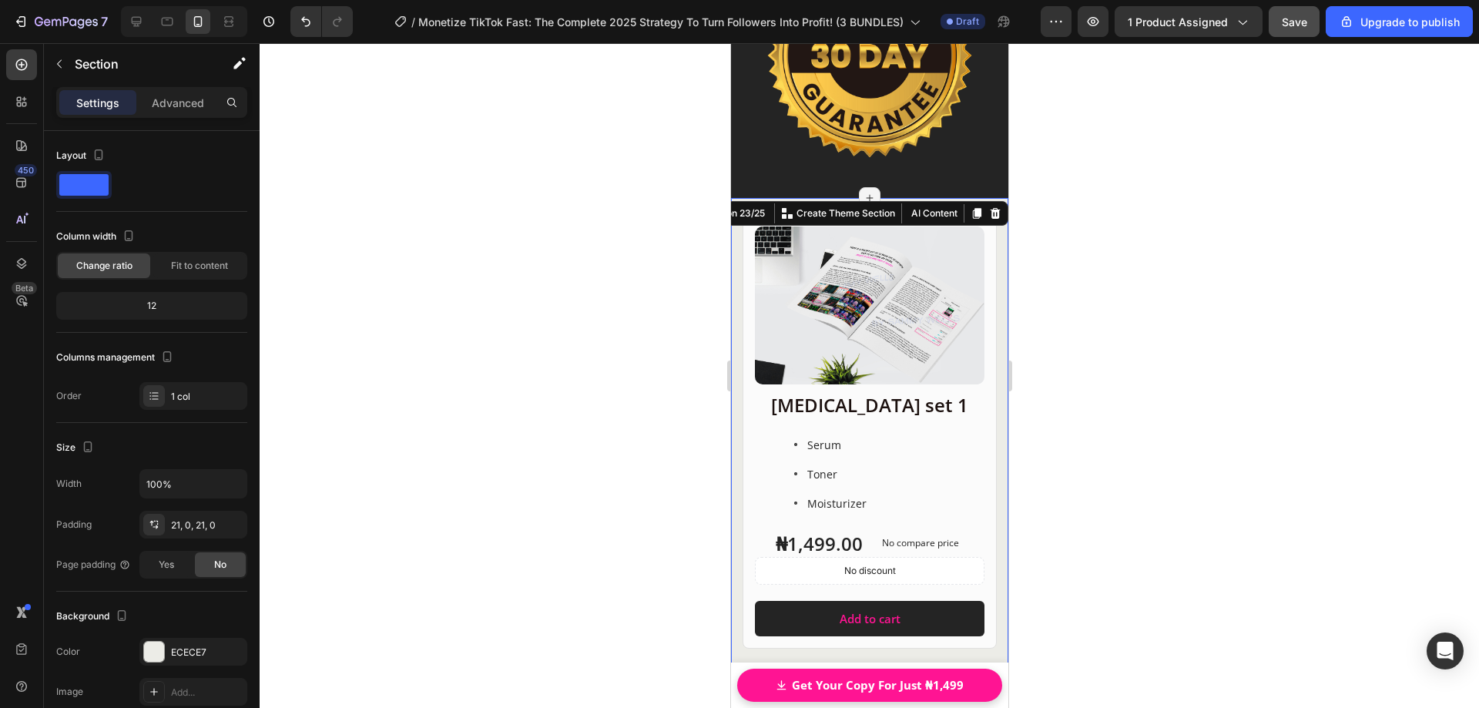
scroll to position [18816, 0]
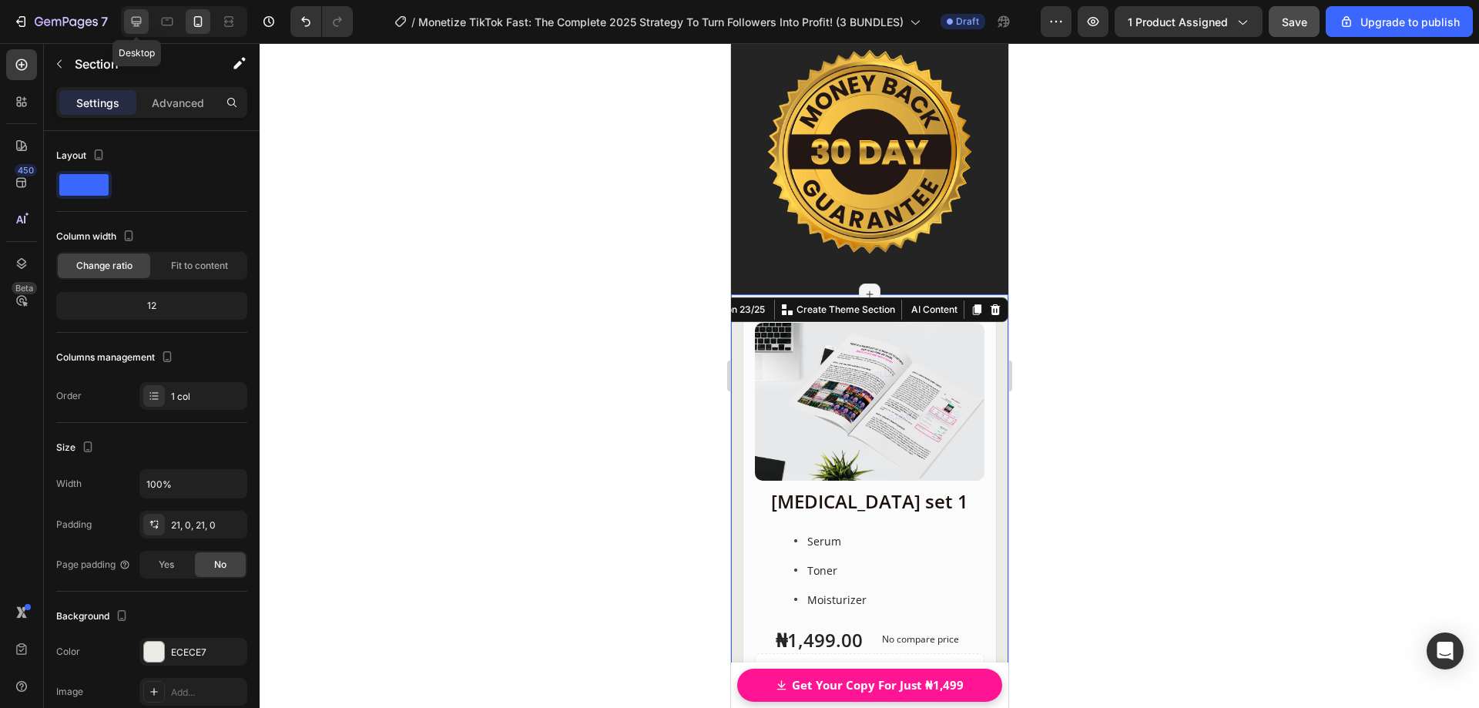
click at [136, 22] on icon at bounding box center [137, 22] width 10 height 10
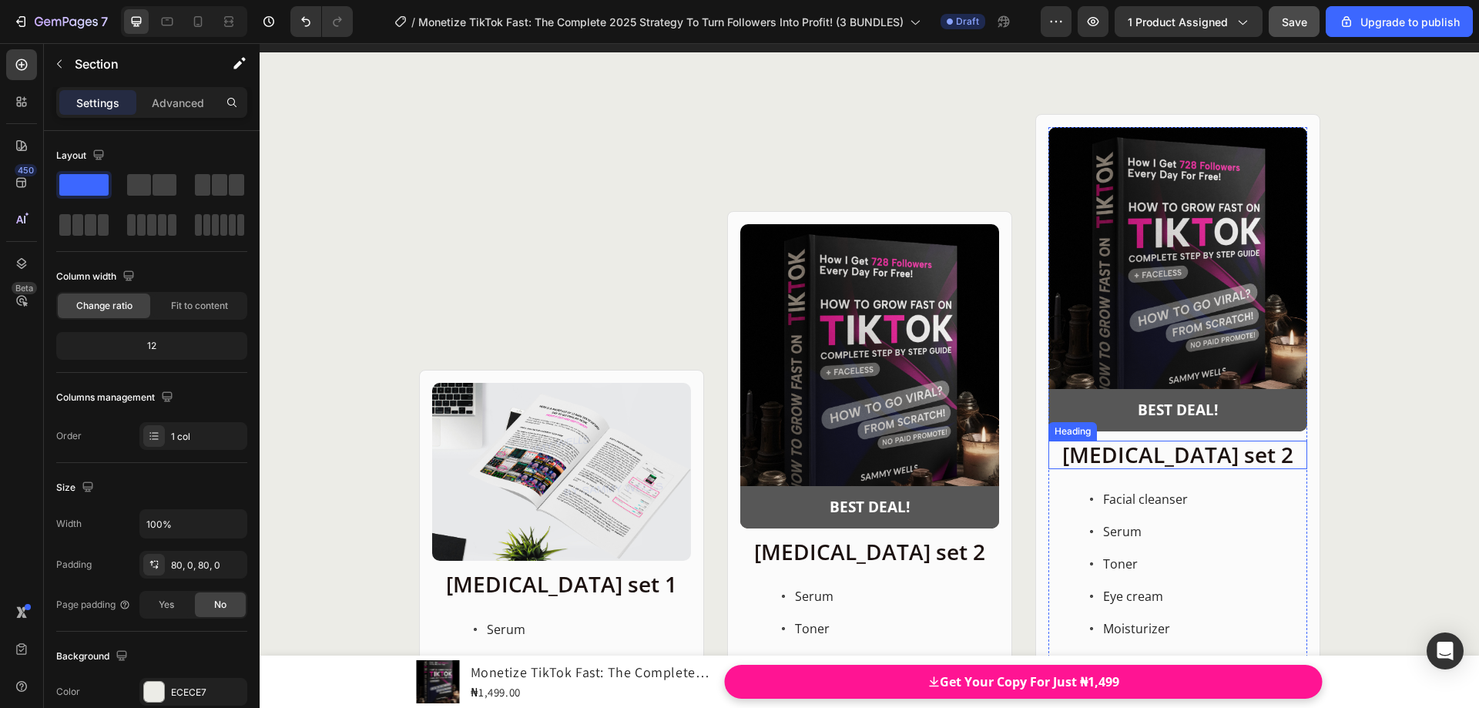
scroll to position [18176, 0]
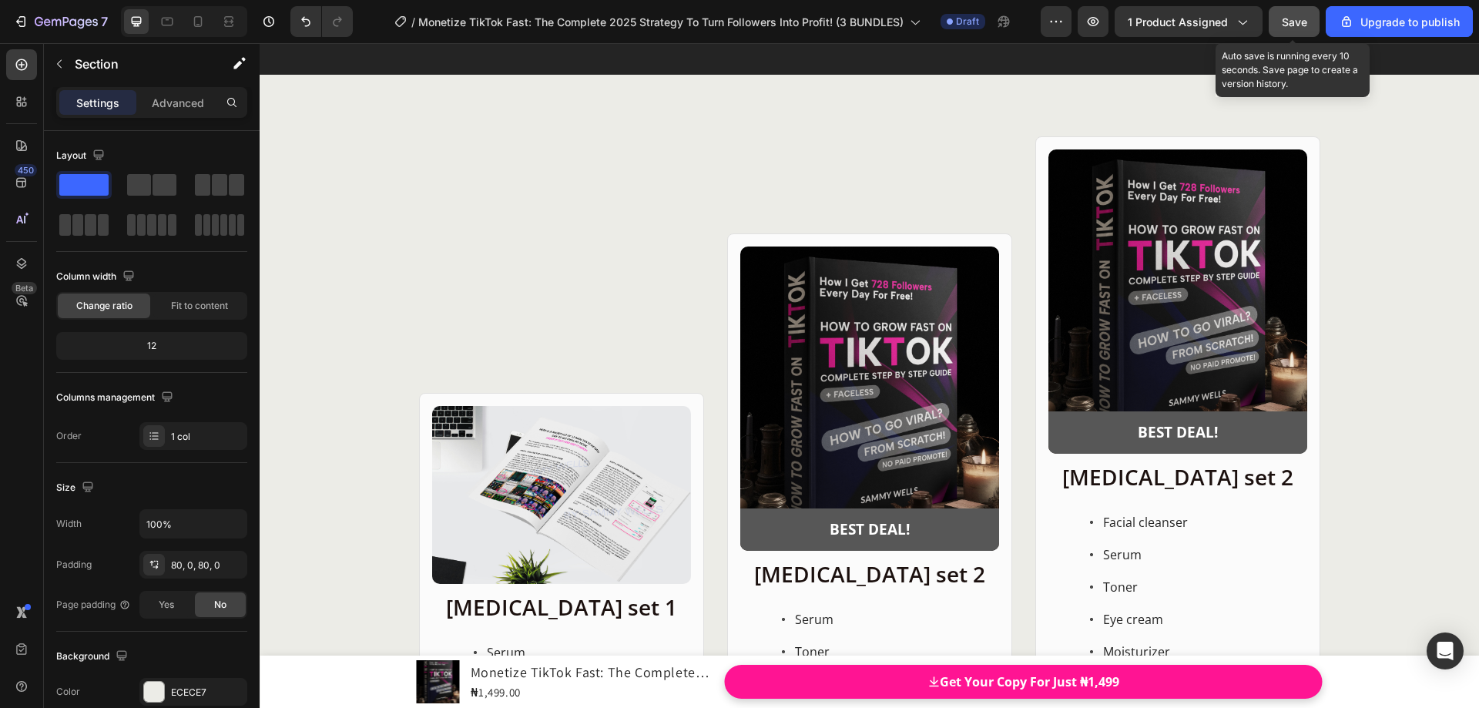
click at [1293, 28] on span "Save" at bounding box center [1294, 21] width 25 height 13
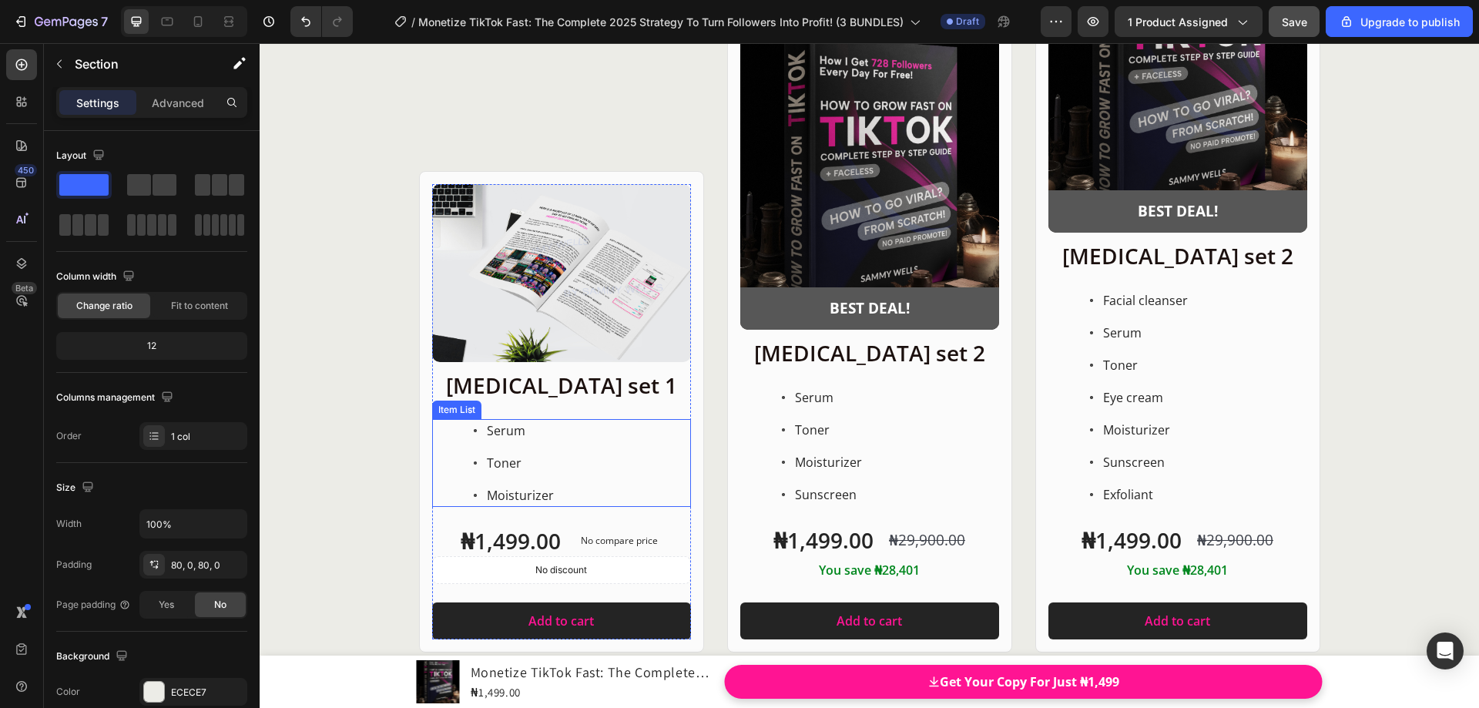
scroll to position [18484, 0]
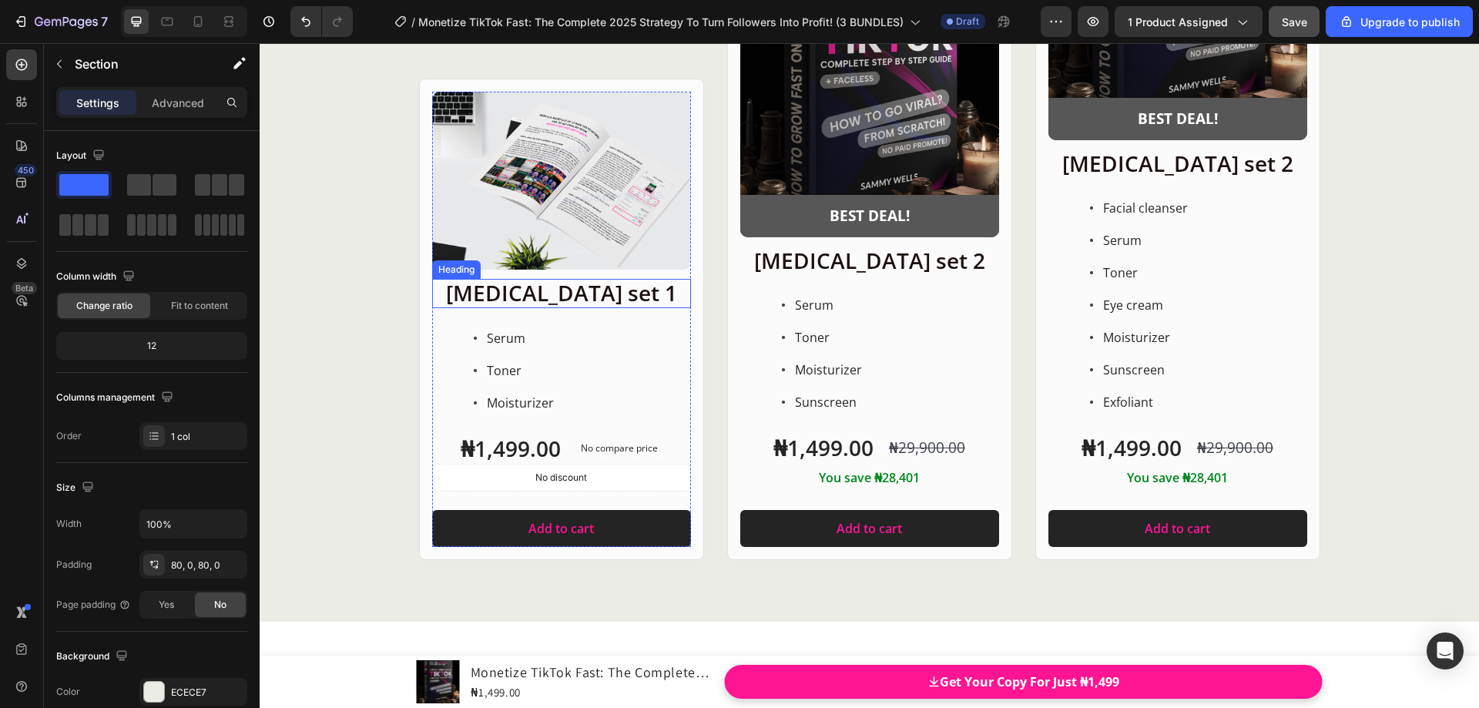
click at [554, 301] on h2 "Skin care set 1" at bounding box center [561, 293] width 259 height 29
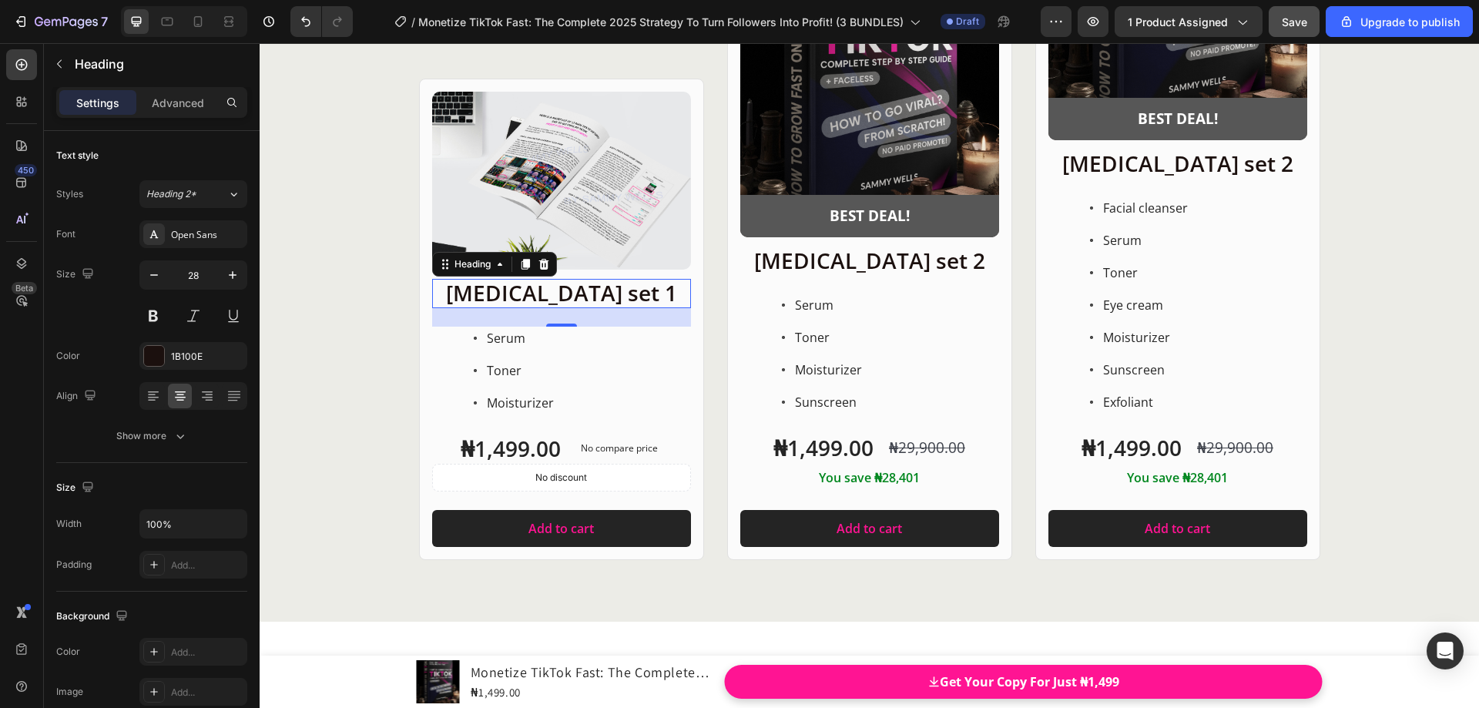
click at [567, 294] on h2 "Skin care set 1" at bounding box center [561, 293] width 259 height 29
click at [567, 294] on p "Skin care set 1" at bounding box center [562, 293] width 256 height 26
click at [610, 302] on p "Skin care set 1" at bounding box center [562, 293] width 256 height 26
click at [620, 292] on p "Skin care set 1" at bounding box center [562, 293] width 256 height 26
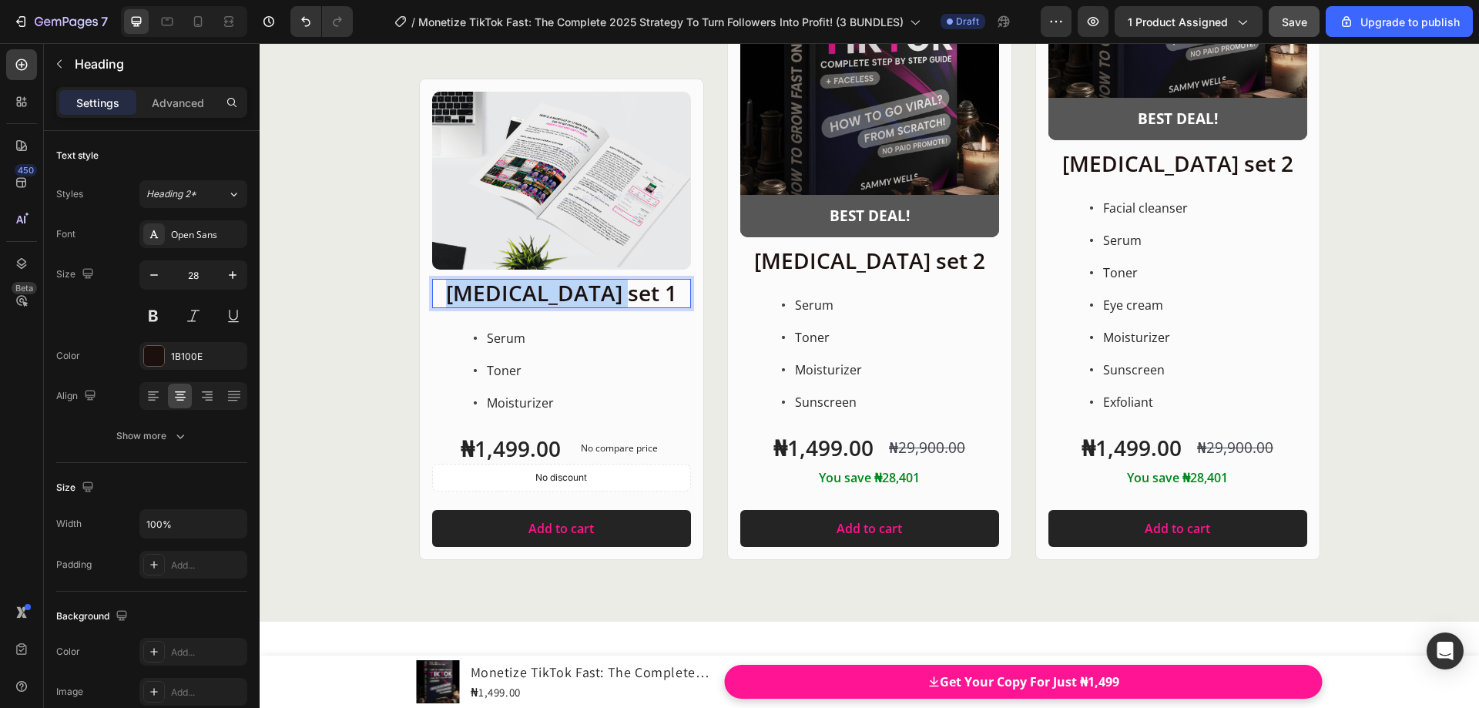
drag, startPoint x: 630, startPoint y: 294, endPoint x: 512, endPoint y: 293, distance: 117.9
click at [474, 291] on p "Skin care set 1" at bounding box center [562, 293] width 256 height 26
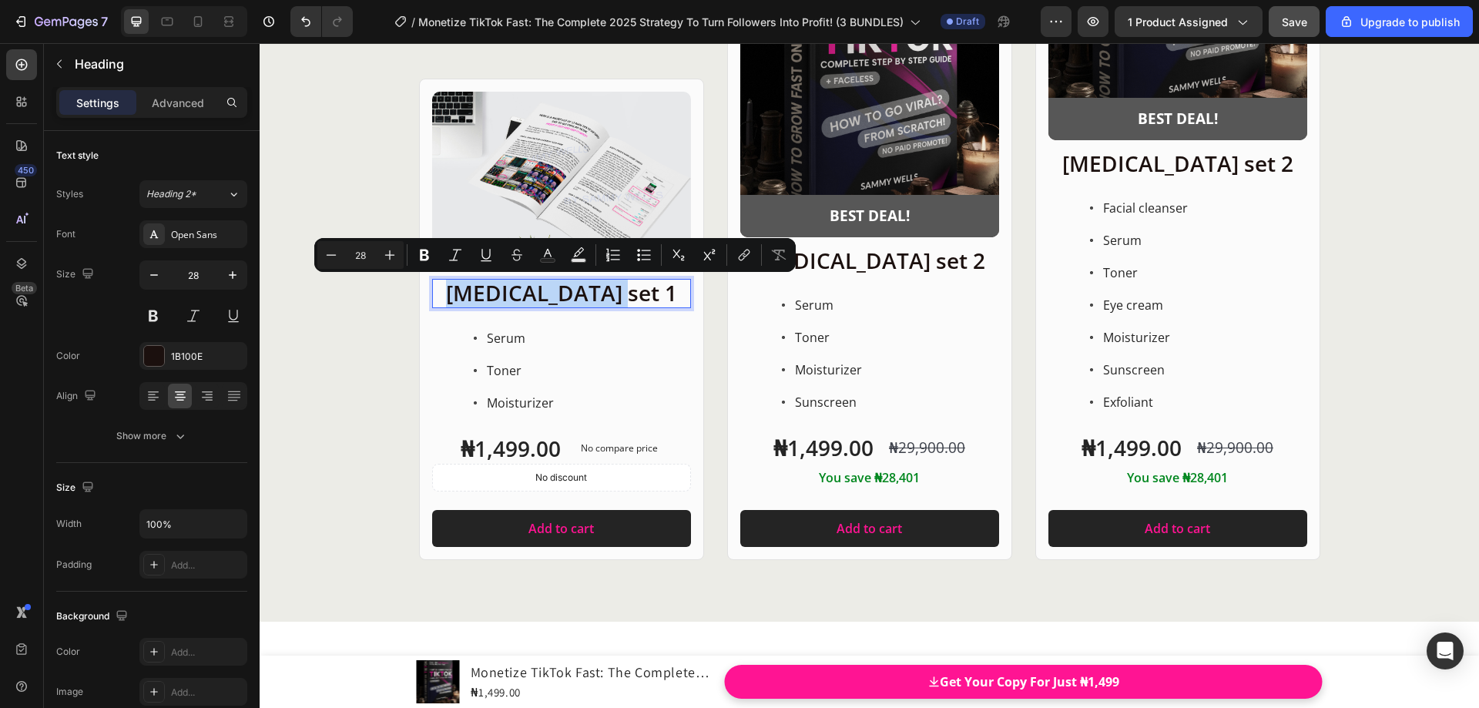
scroll to position [18432, 0]
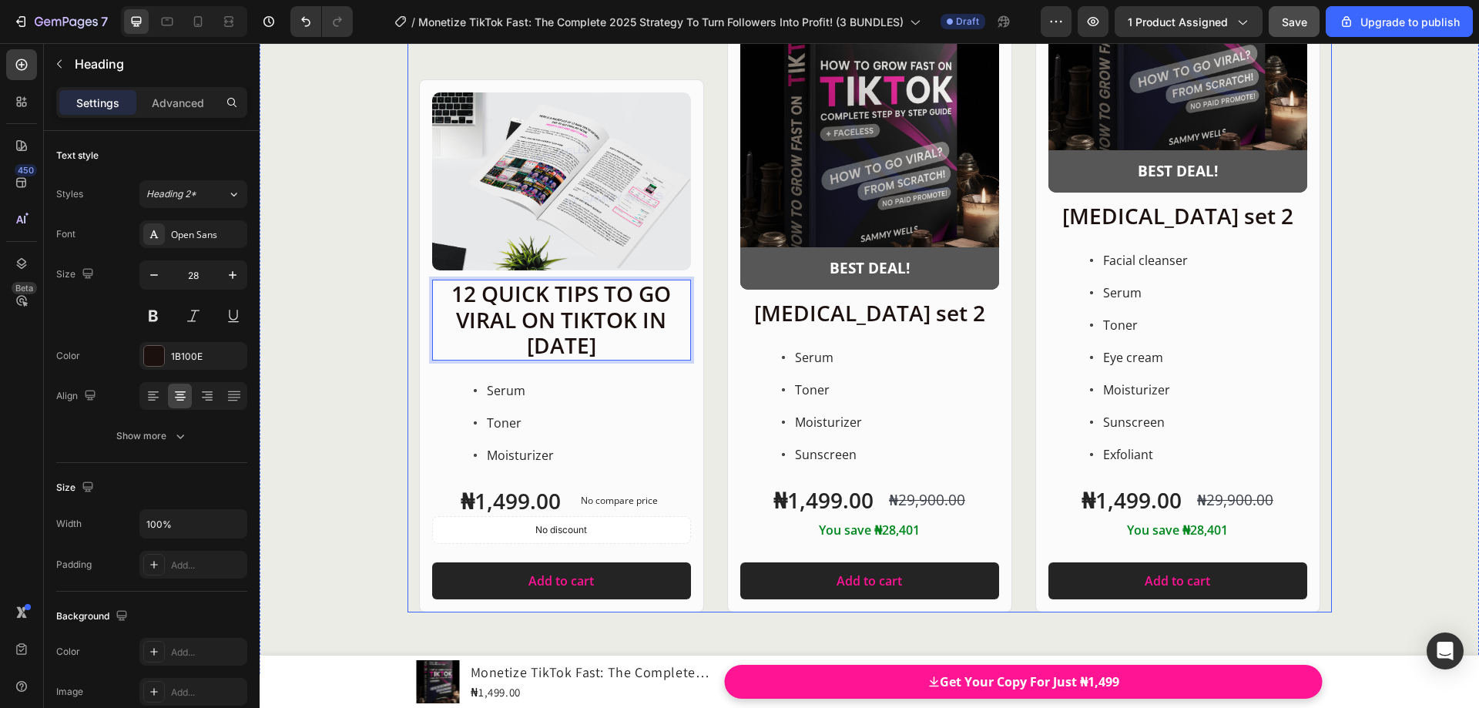
click at [381, 306] on div "Product Images Row 12 QUICK TIPS TO GO VIRAL ON TIKTOK IN 2025 Heading 24 Serum…" at bounding box center [870, 244] width 1220 height 738
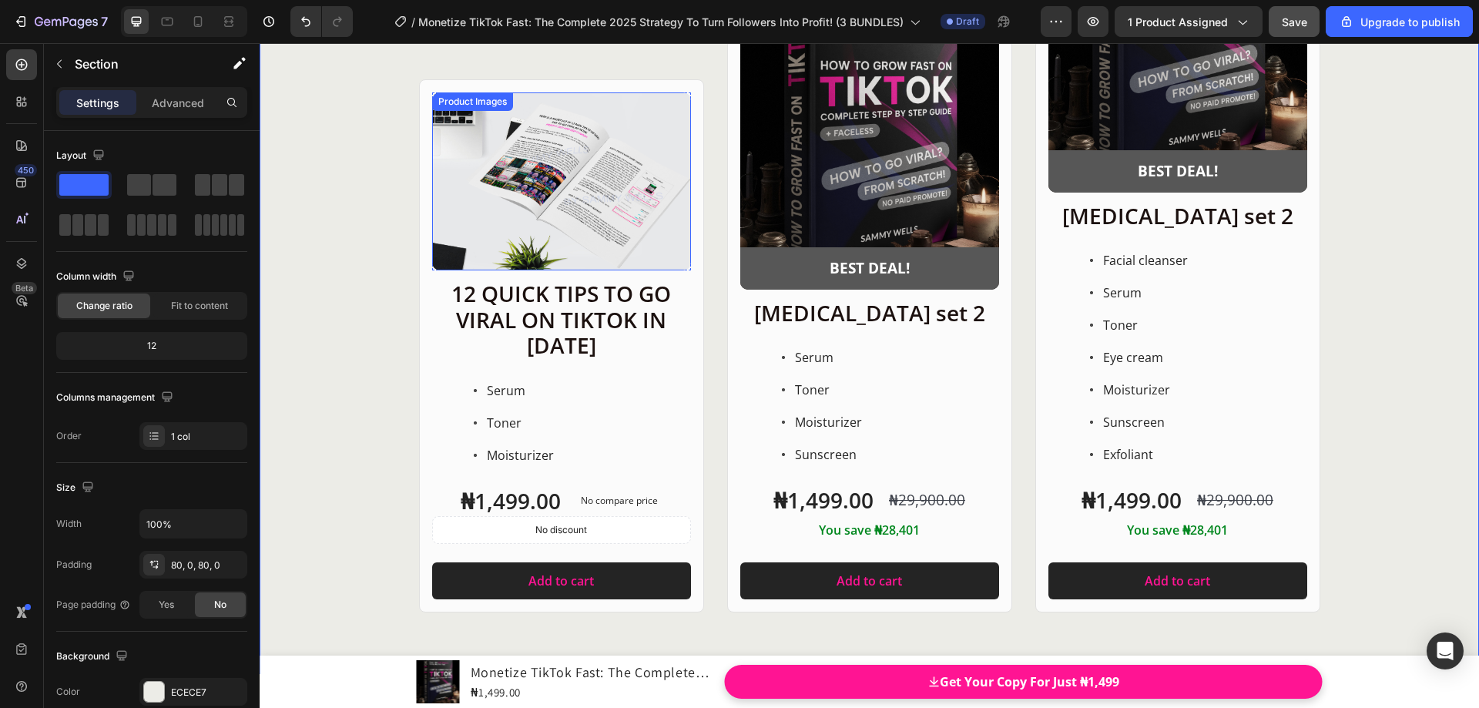
click at [432, 98] on div "Product Images" at bounding box center [472, 101] width 81 height 18
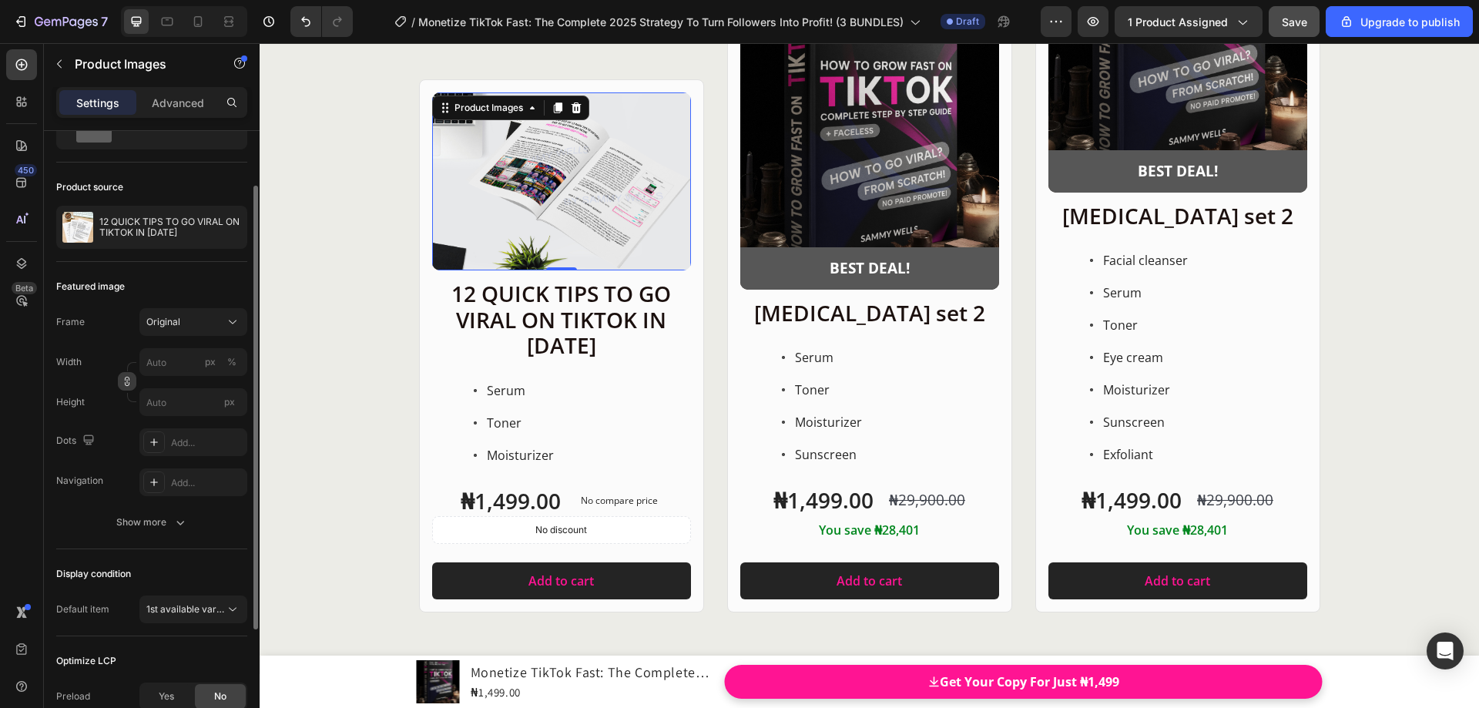
scroll to position [0, 0]
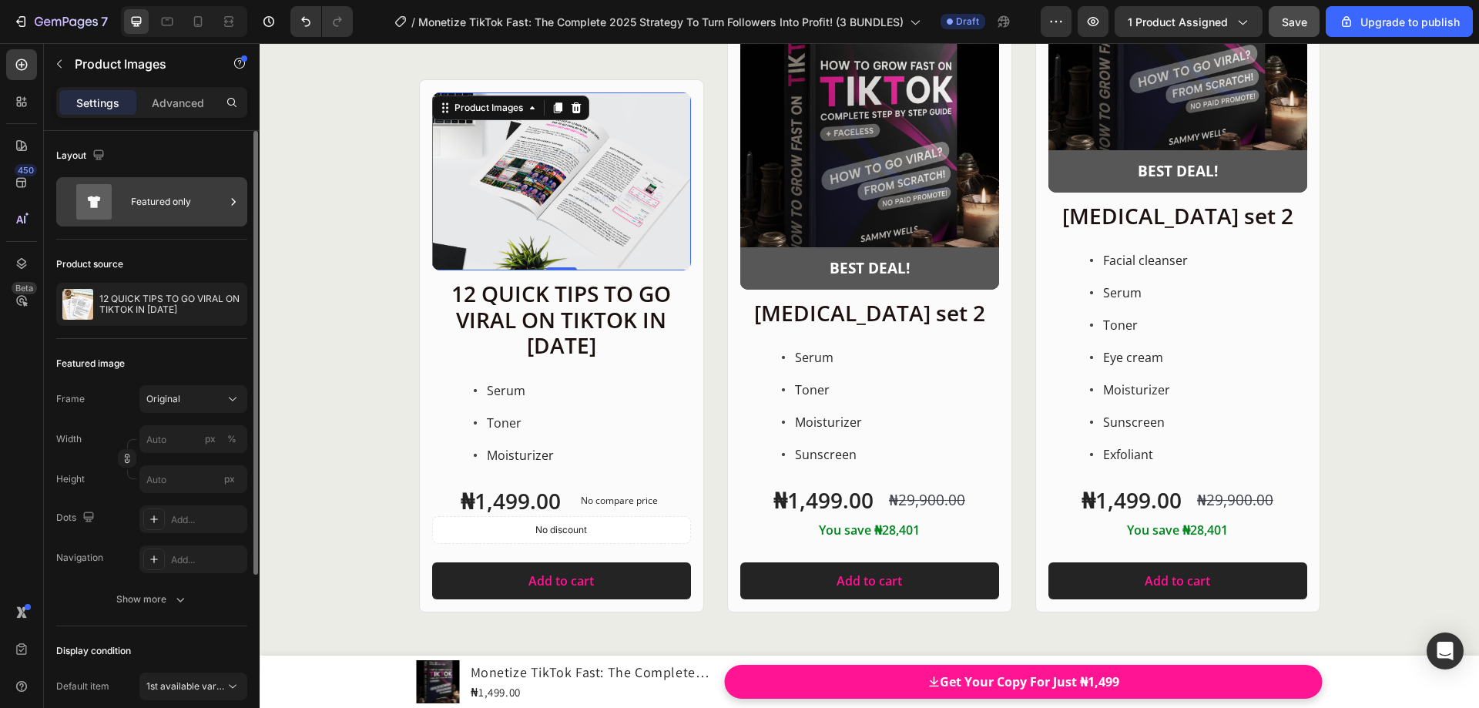
click at [187, 202] on div "Featured only" at bounding box center [178, 201] width 94 height 35
click at [193, 156] on div "Layout" at bounding box center [151, 155] width 191 height 25
click at [184, 220] on div "Featured only" at bounding box center [151, 201] width 191 height 49
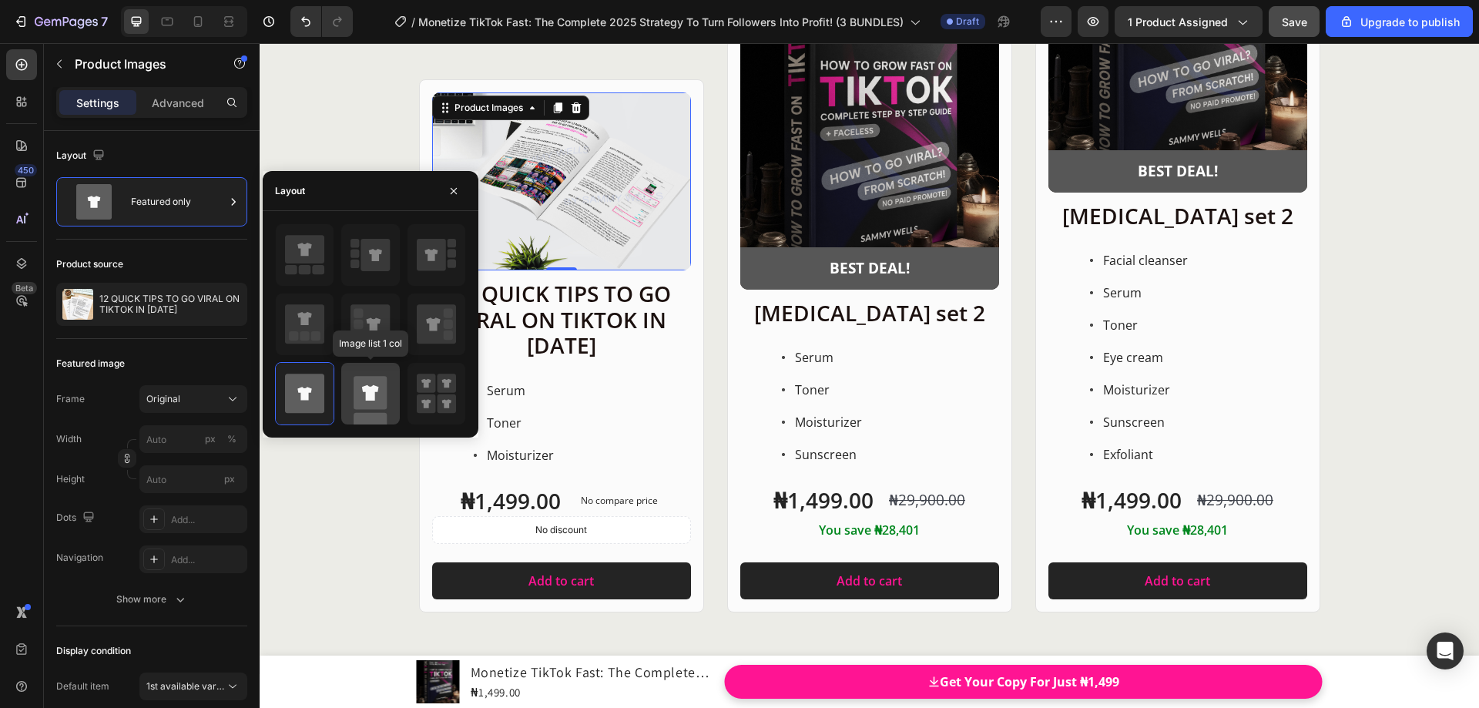
click at [367, 399] on icon at bounding box center [370, 392] width 17 height 15
type input "100"
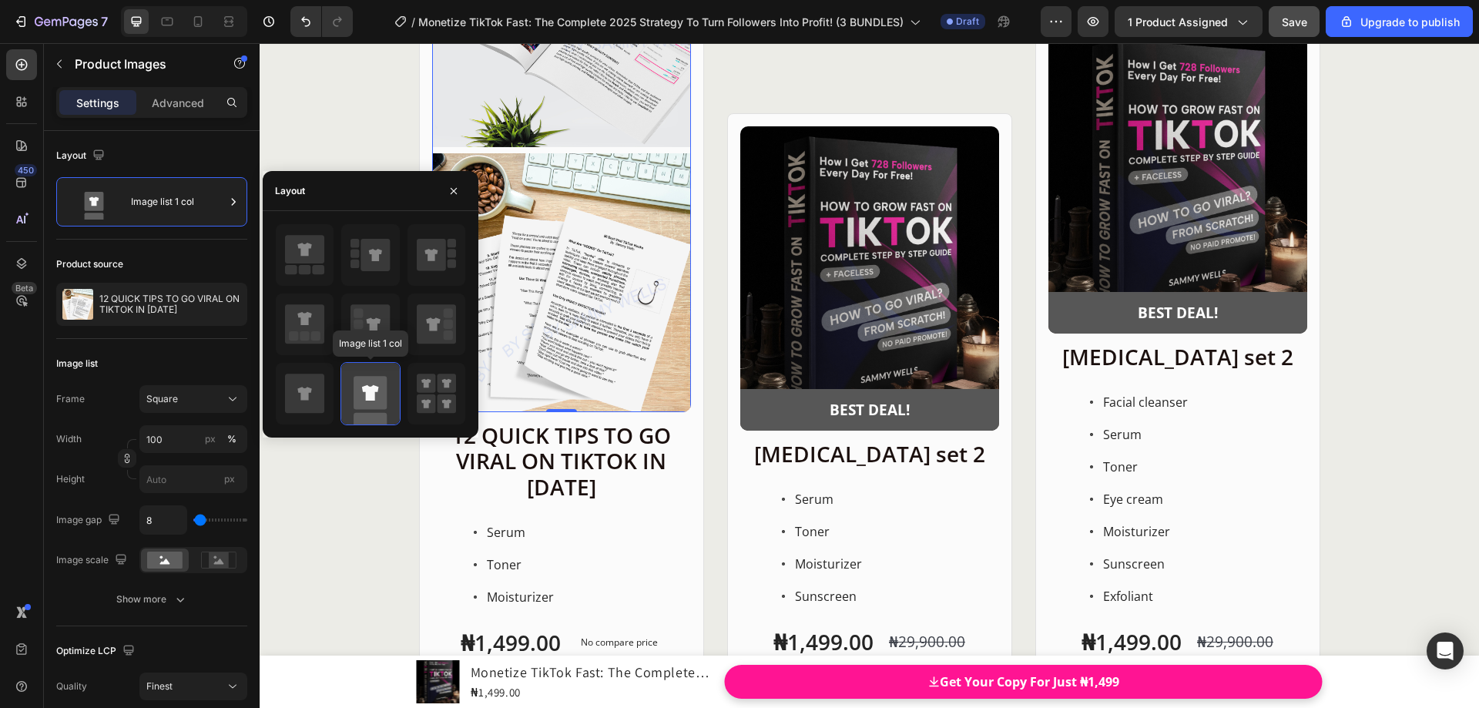
scroll to position [18228, 0]
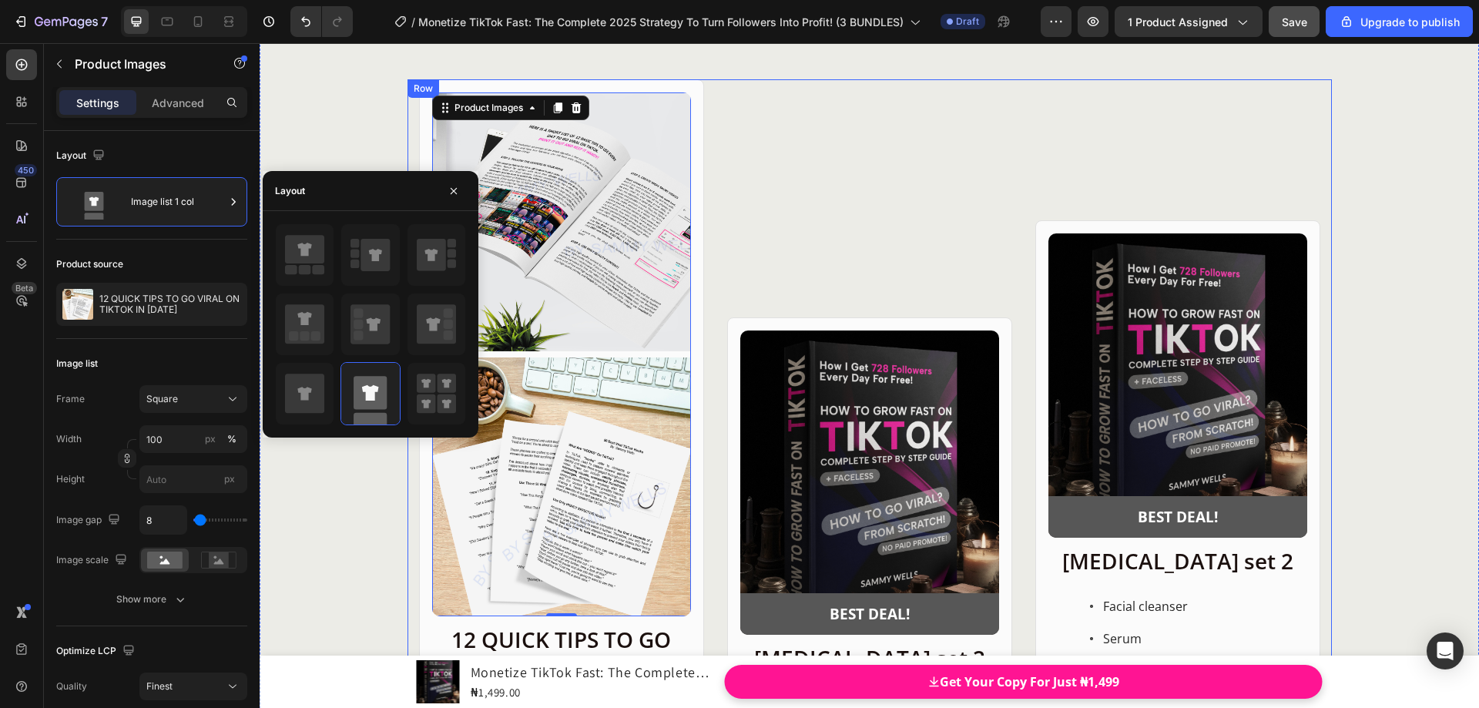
click at [737, 244] on div "Product Images BEST DEAL! Text Block Row Row Skin care set 2 Heading Serum Tone…" at bounding box center [869, 518] width 285 height 879
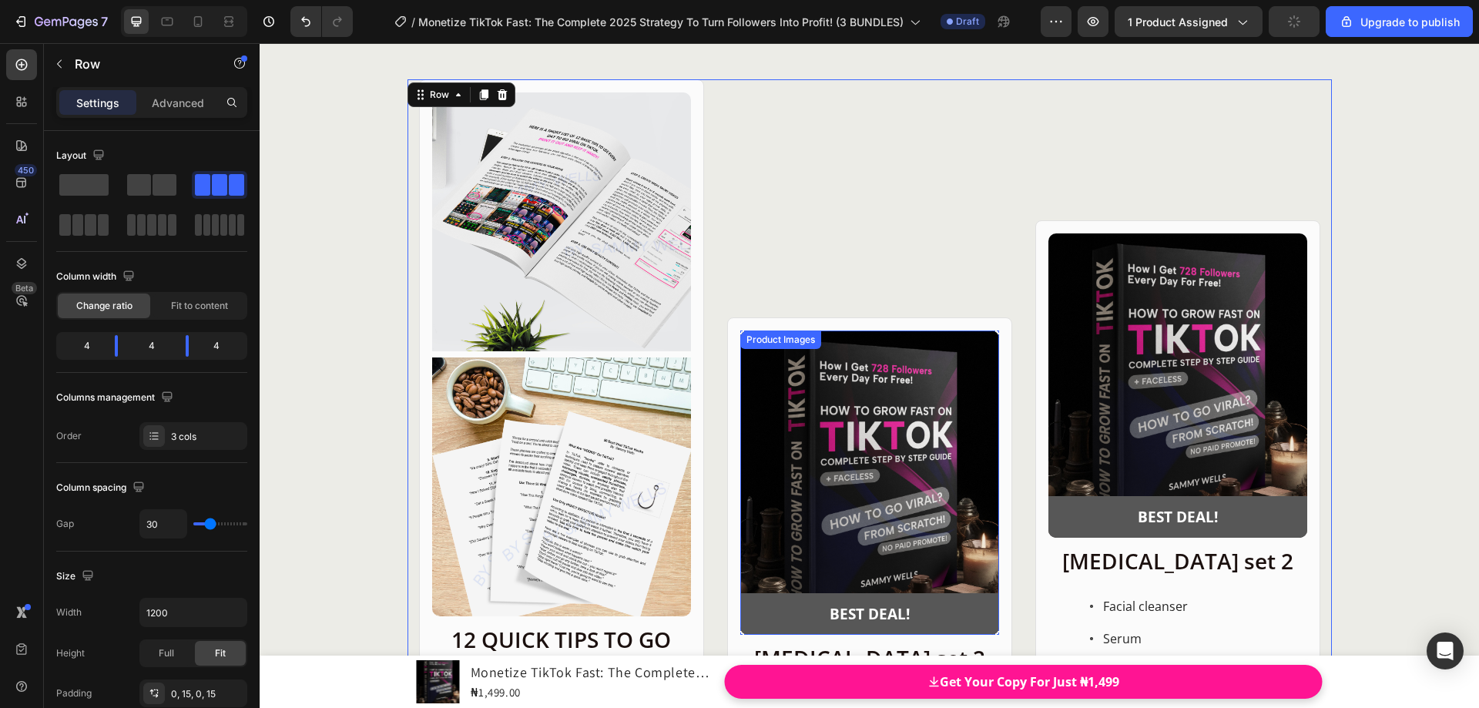
scroll to position [18305, 0]
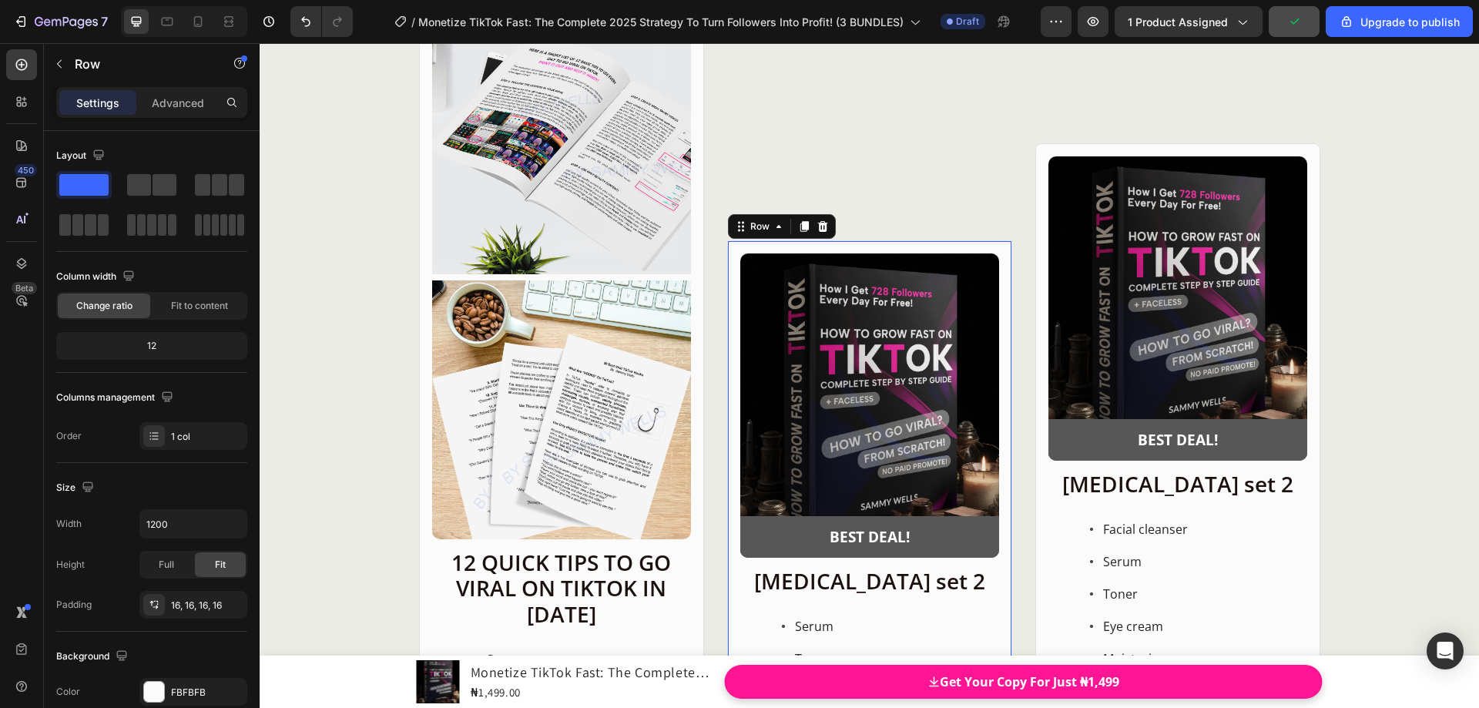
click at [736, 251] on div "Product Images BEST DEAL! Text Block Row Row Skin care set 2 Heading Serum Tone…" at bounding box center [869, 560] width 285 height 641
click at [733, 249] on div "Product Images BEST DEAL! Text Block Row Row Skin care set 2 Heading Serum Tone…" at bounding box center [869, 560] width 285 height 641
click at [743, 263] on div "Product Images" at bounding box center [780, 263] width 75 height 14
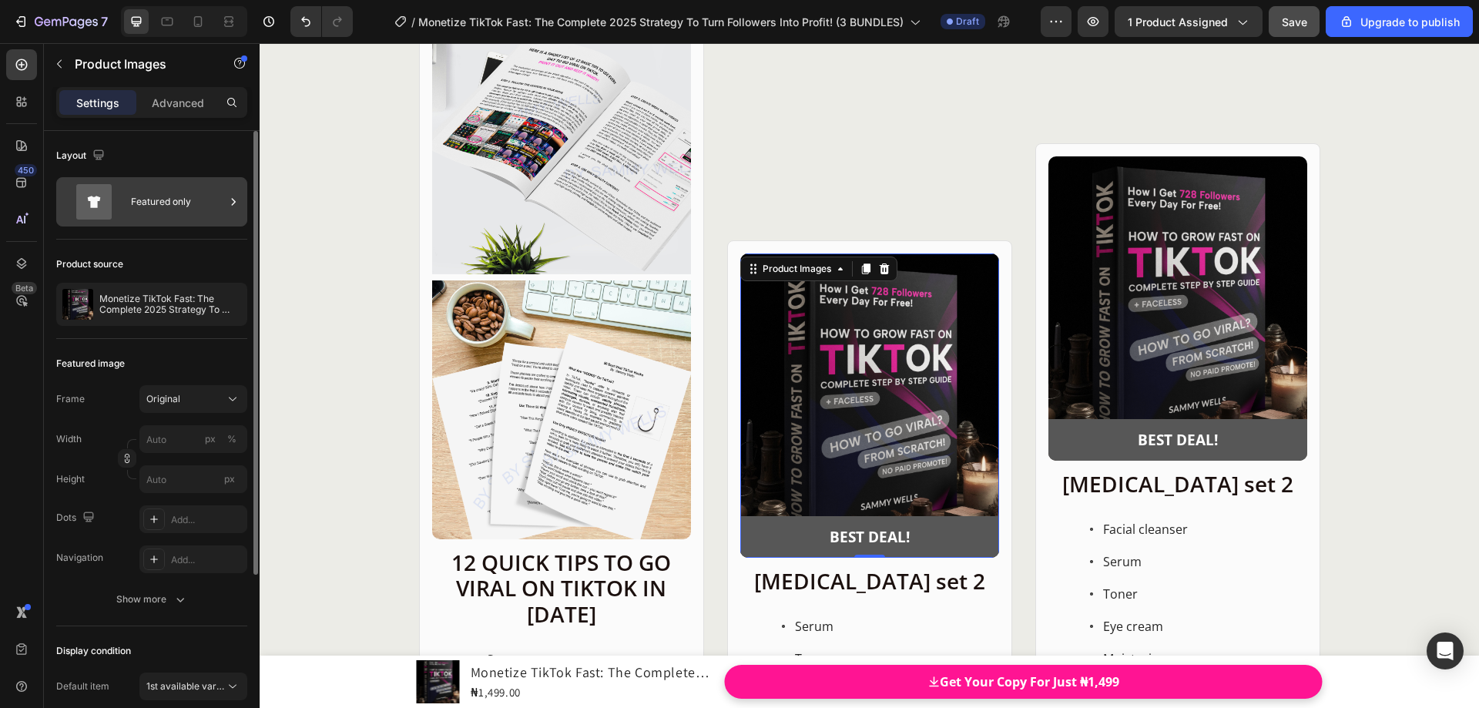
click at [194, 194] on div "Featured only" at bounding box center [178, 201] width 94 height 35
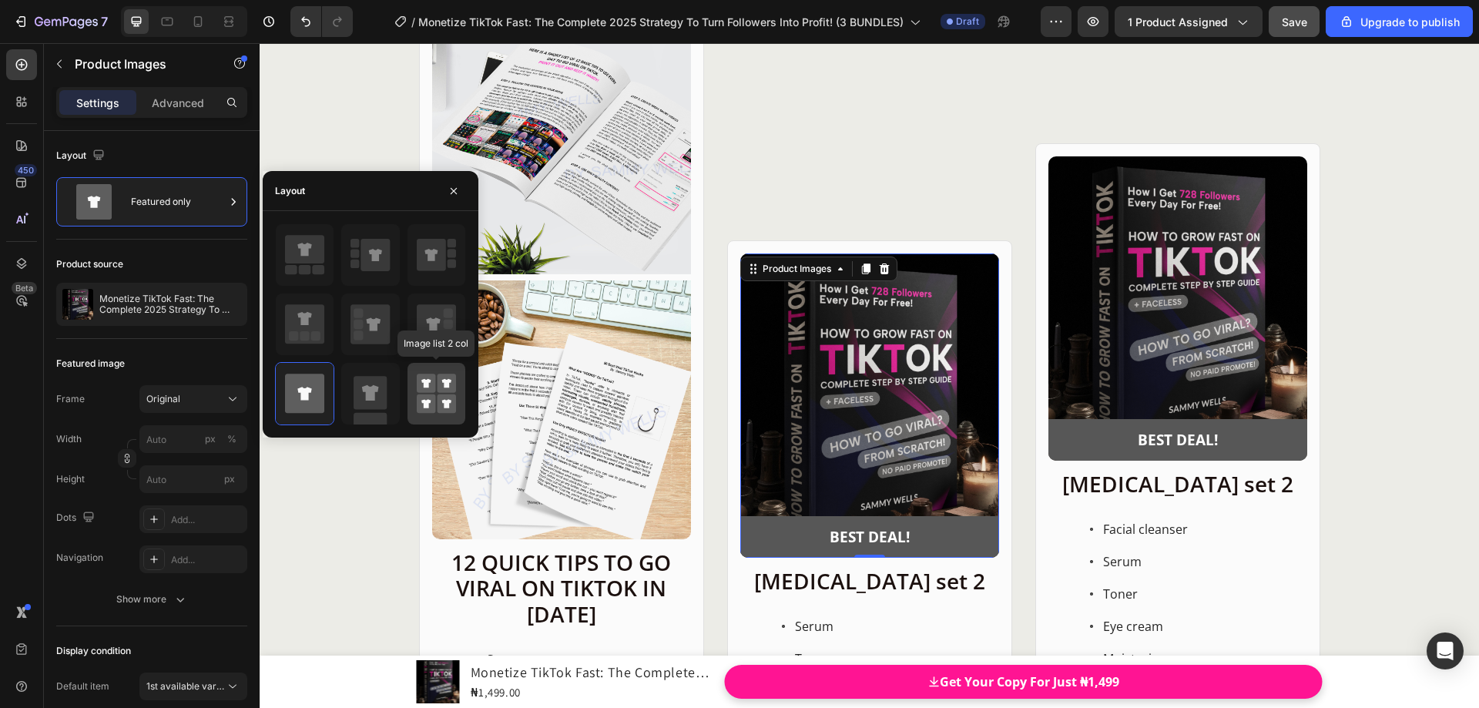
click at [435, 394] on icon at bounding box center [436, 393] width 39 height 43
type input "50"
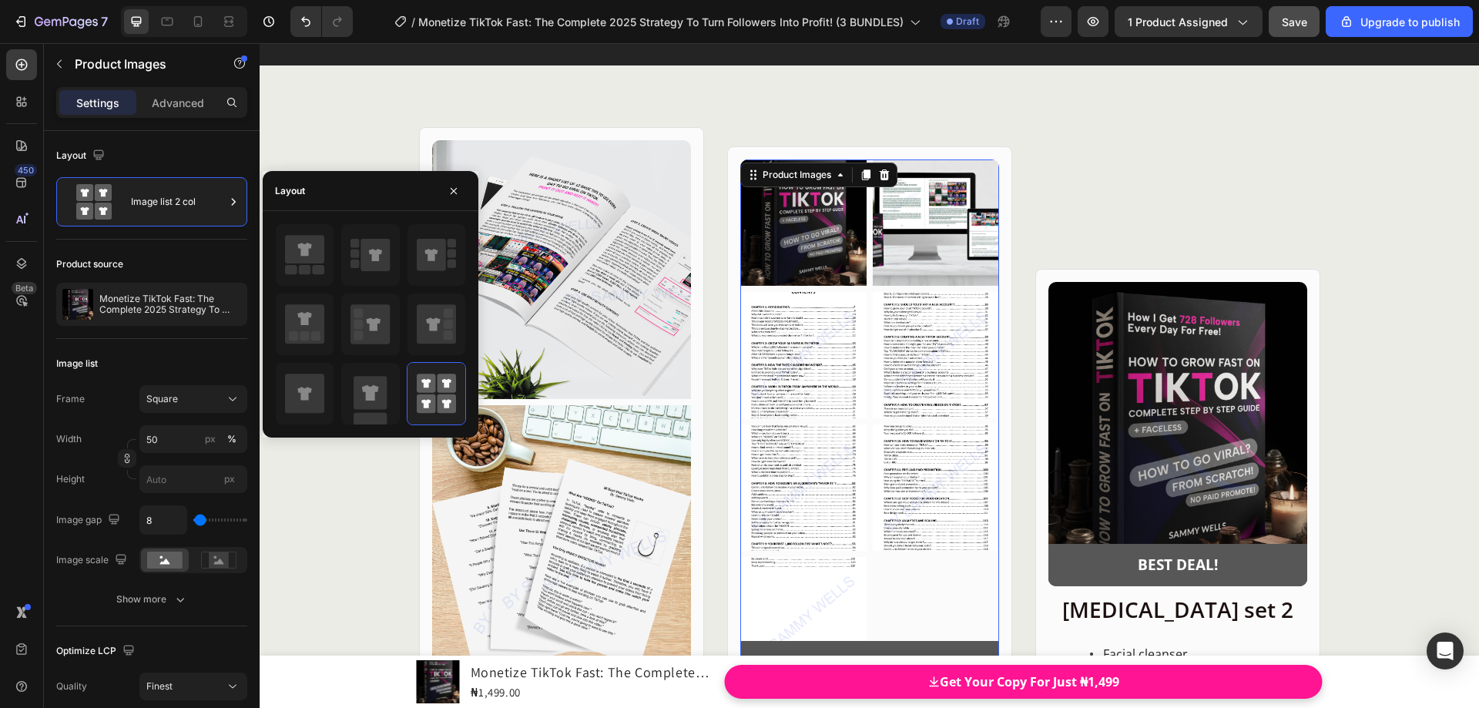
scroll to position [18074, 0]
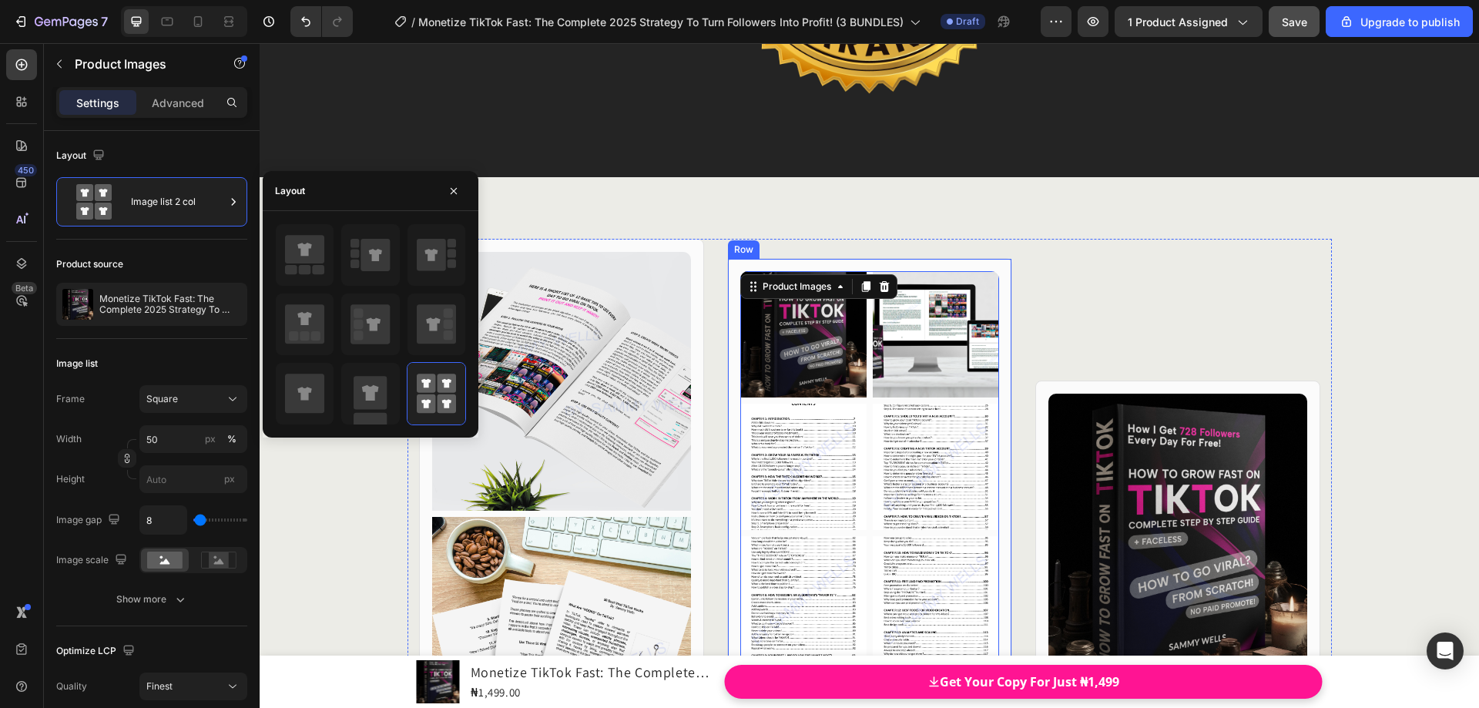
click at [731, 327] on div "Product Images 0 BEST DEAL! Text Block Row Row Skin care set 2 Heading Serum To…" at bounding box center [869, 688] width 285 height 861
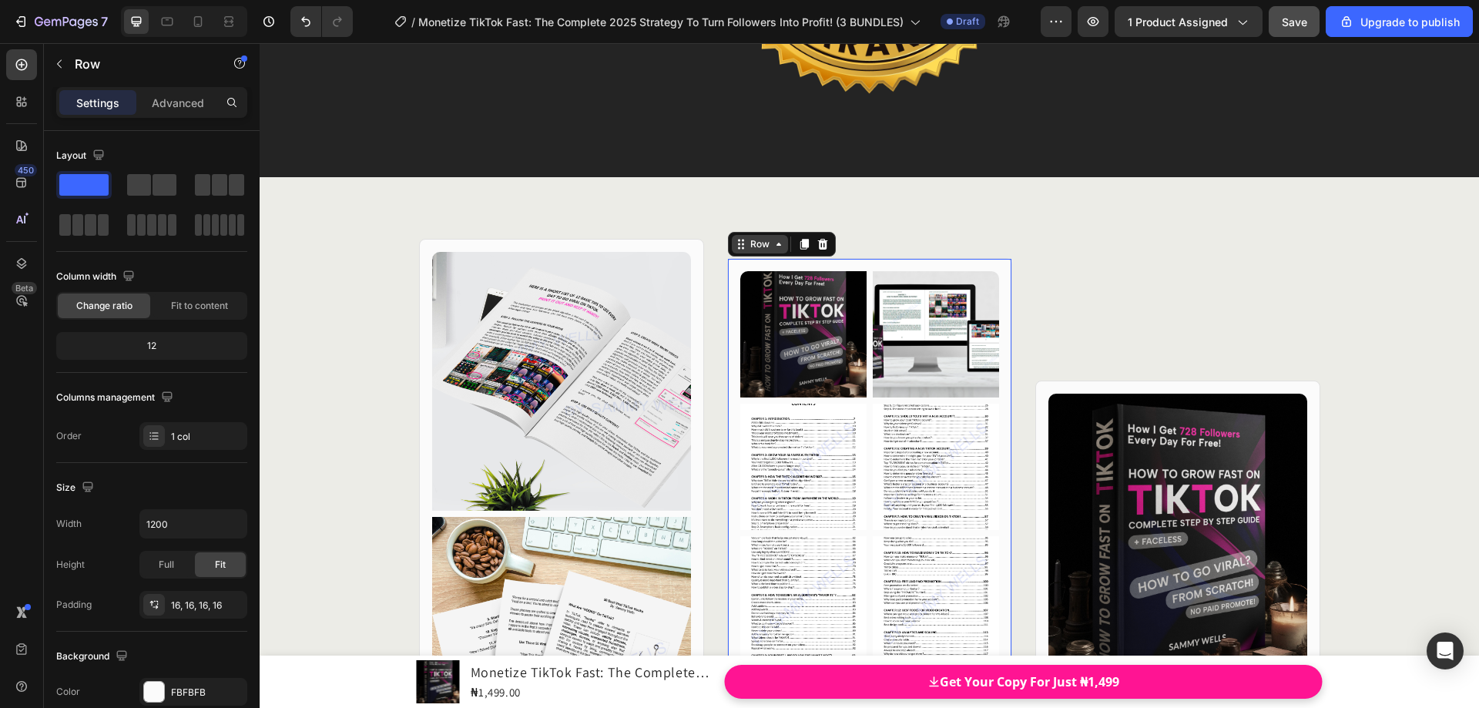
click at [747, 238] on div "Row" at bounding box center [759, 244] width 25 height 14
click at [767, 317] on img at bounding box center [803, 334] width 126 height 126
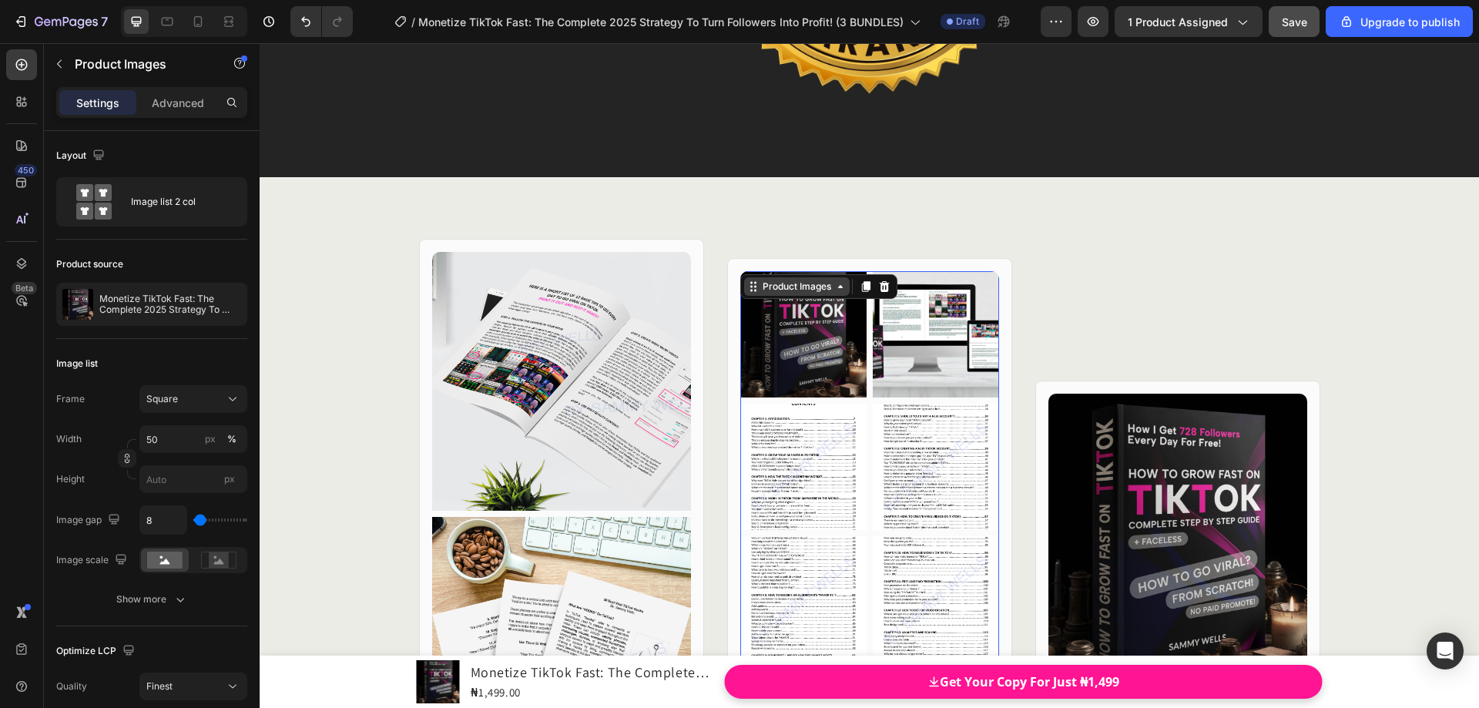
click at [760, 282] on div "Product Images" at bounding box center [797, 287] width 75 height 14
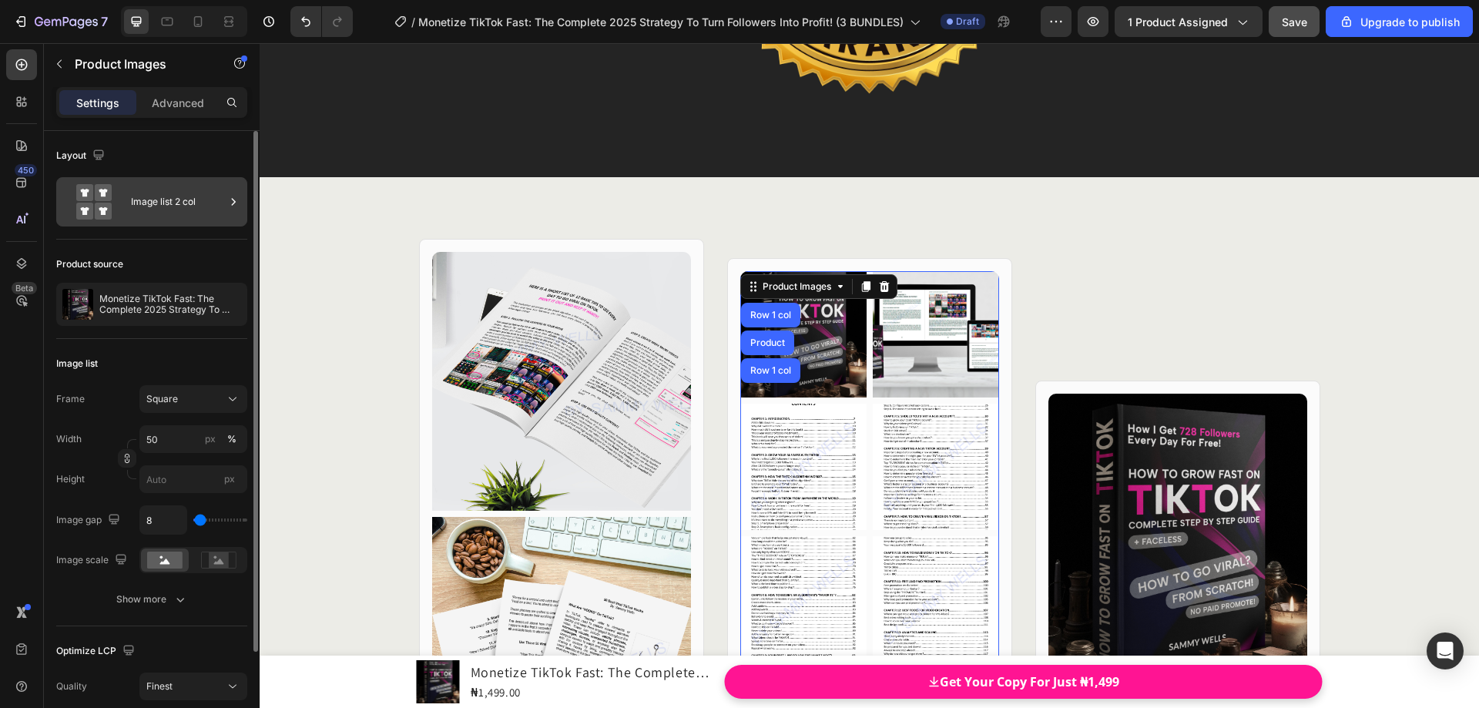
click at [205, 206] on div "Image list 2 col" at bounding box center [178, 201] width 94 height 35
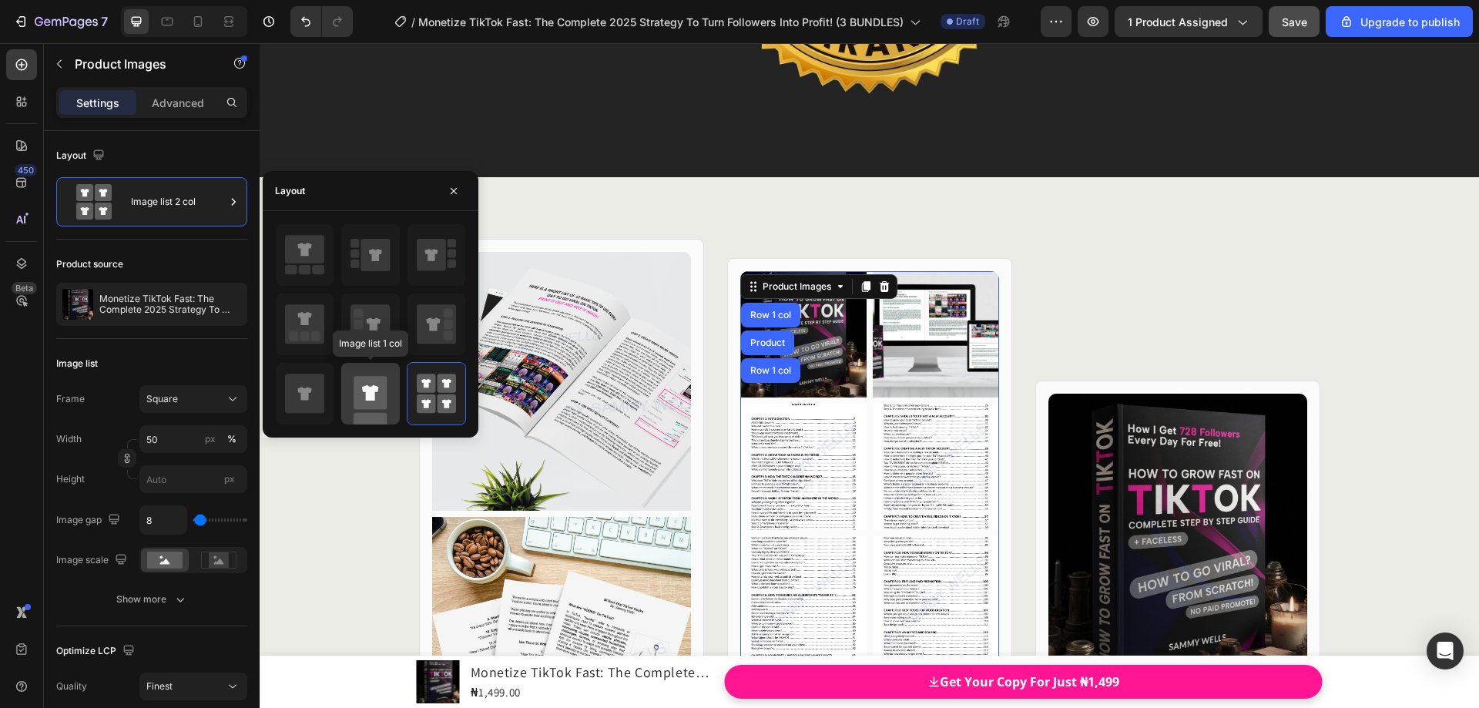
click at [376, 390] on icon at bounding box center [370, 392] width 17 height 15
type input "100"
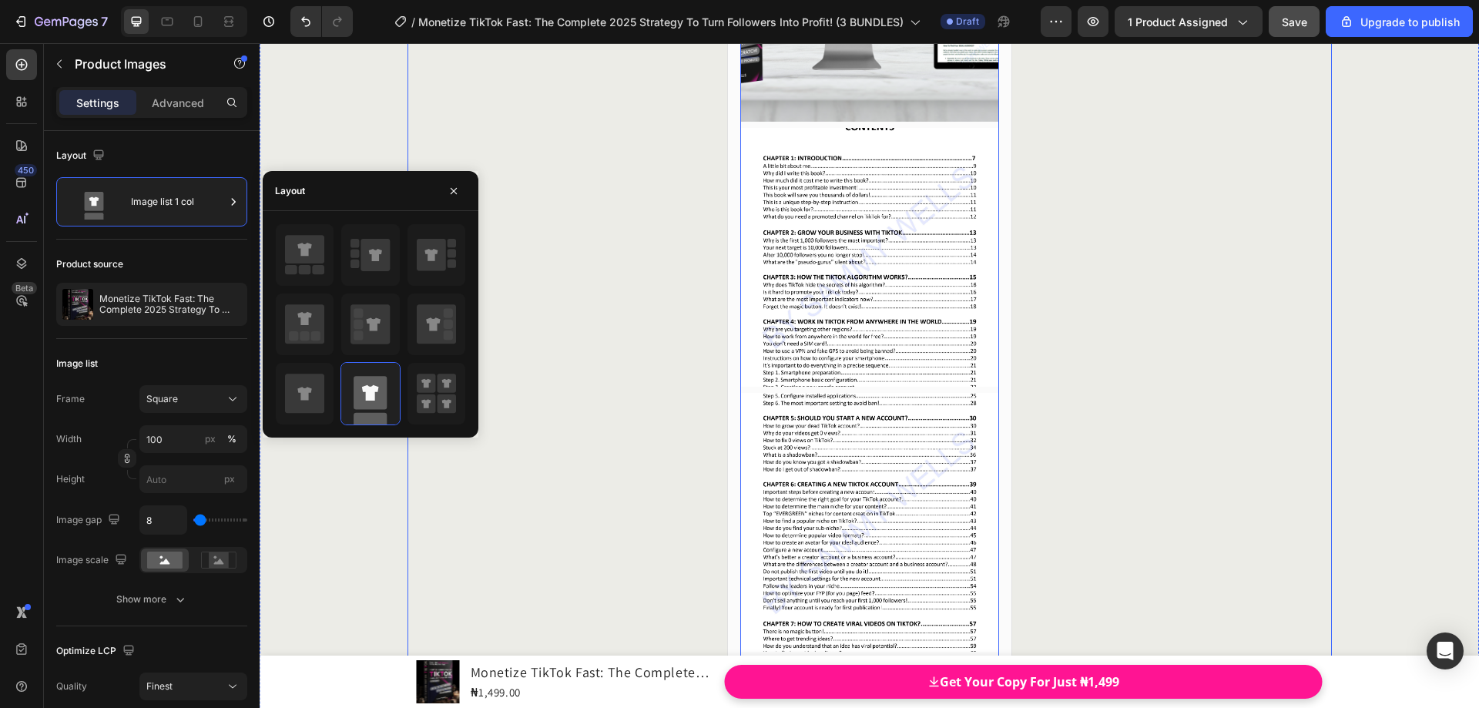
scroll to position [18767, 0]
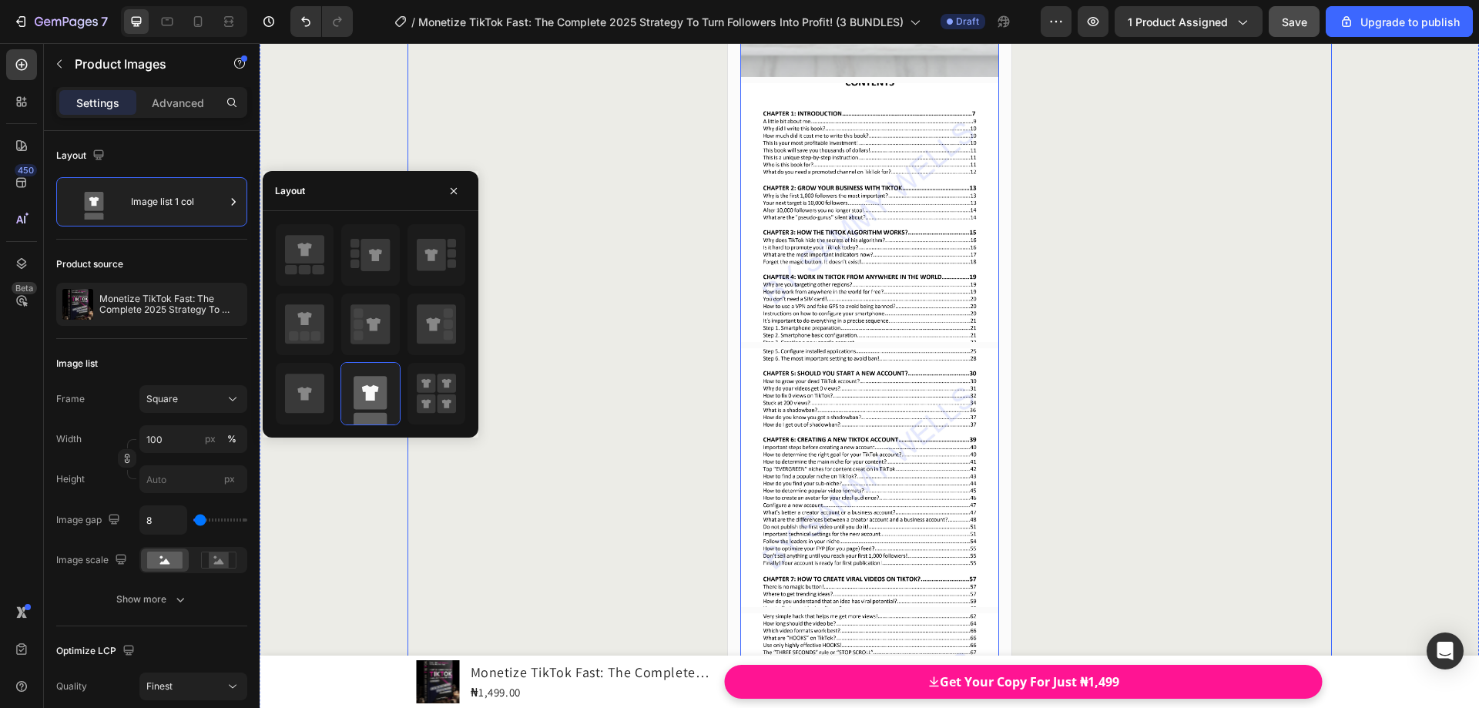
click at [665, 359] on div "Product Images Row 12 QUICK TIPS TO GO VIRAL ON TIKTOK IN 2025 Heading Serum To…" at bounding box center [561, 633] width 285 height 2186
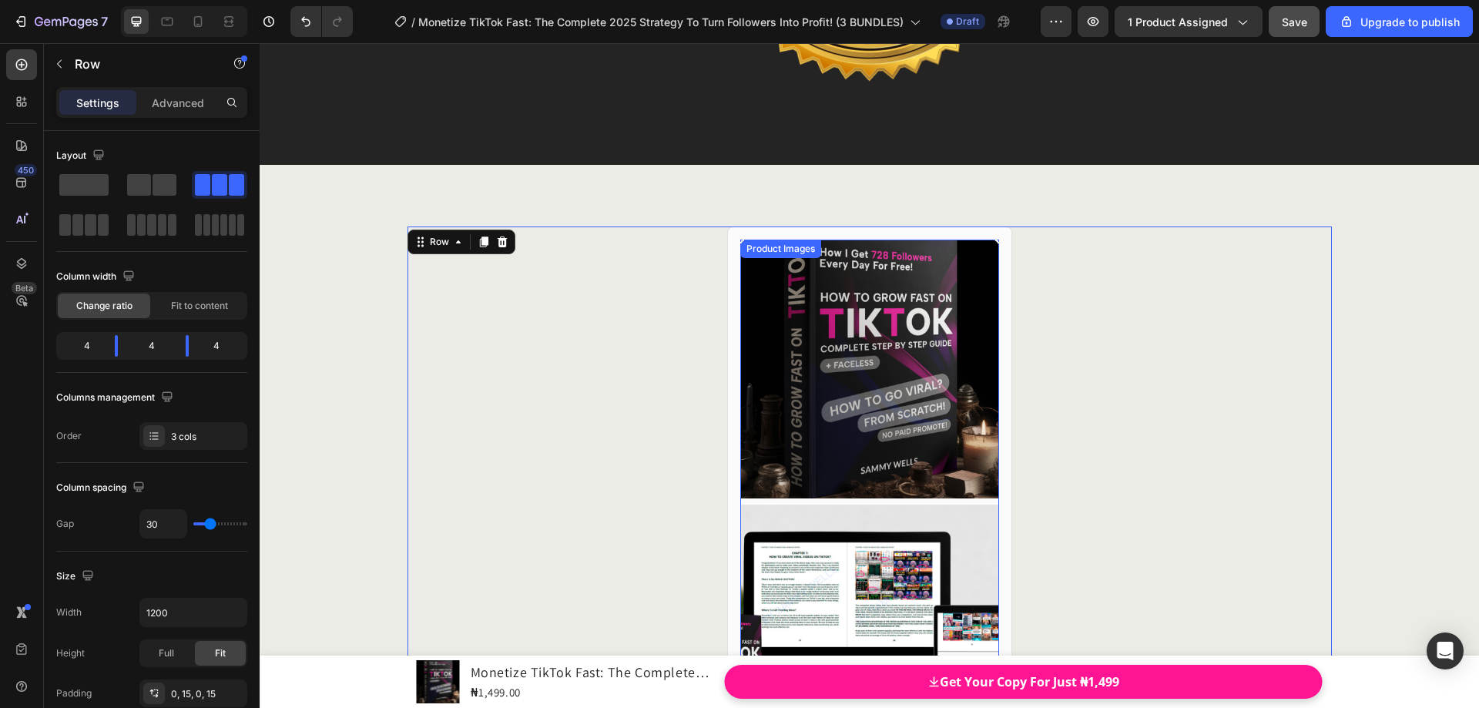
scroll to position [18074, 0]
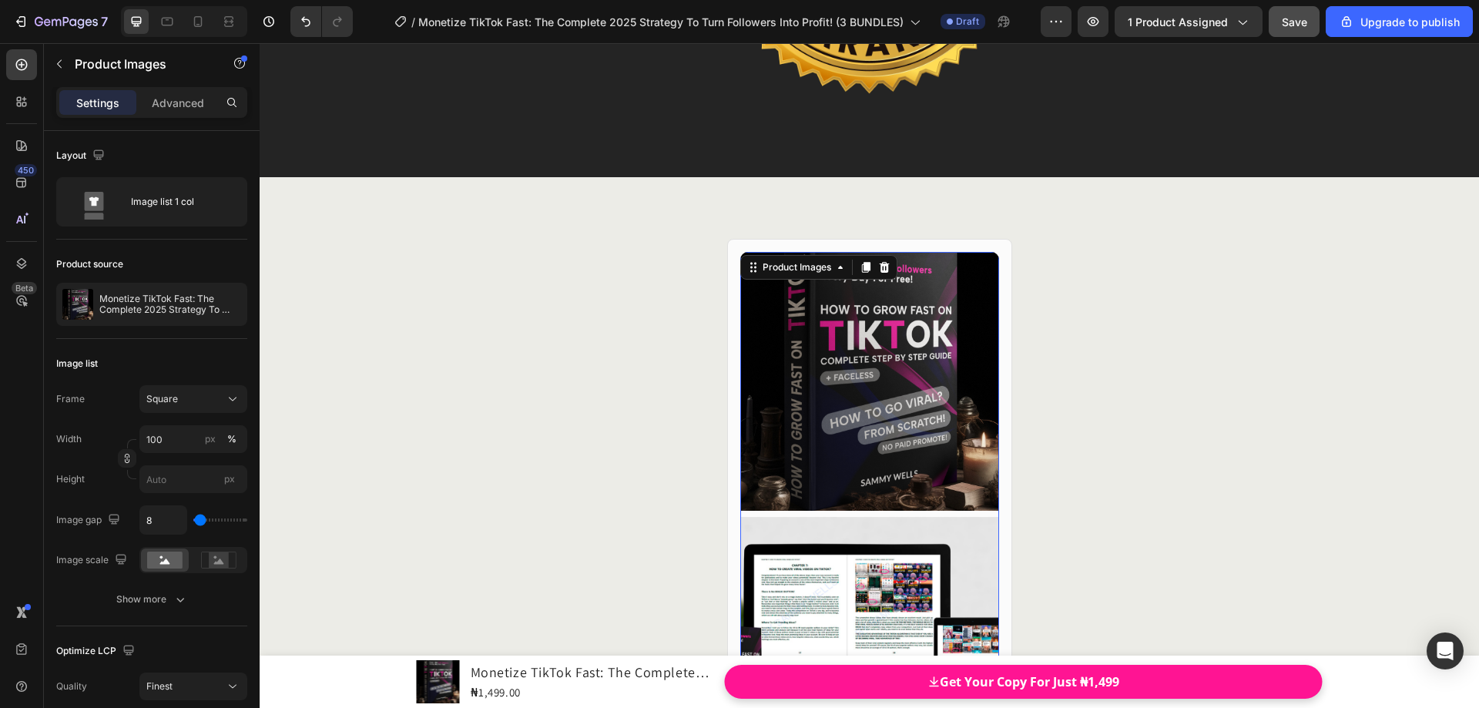
click at [755, 286] on img at bounding box center [869, 381] width 259 height 259
click at [747, 267] on icon at bounding box center [753, 267] width 12 height 12
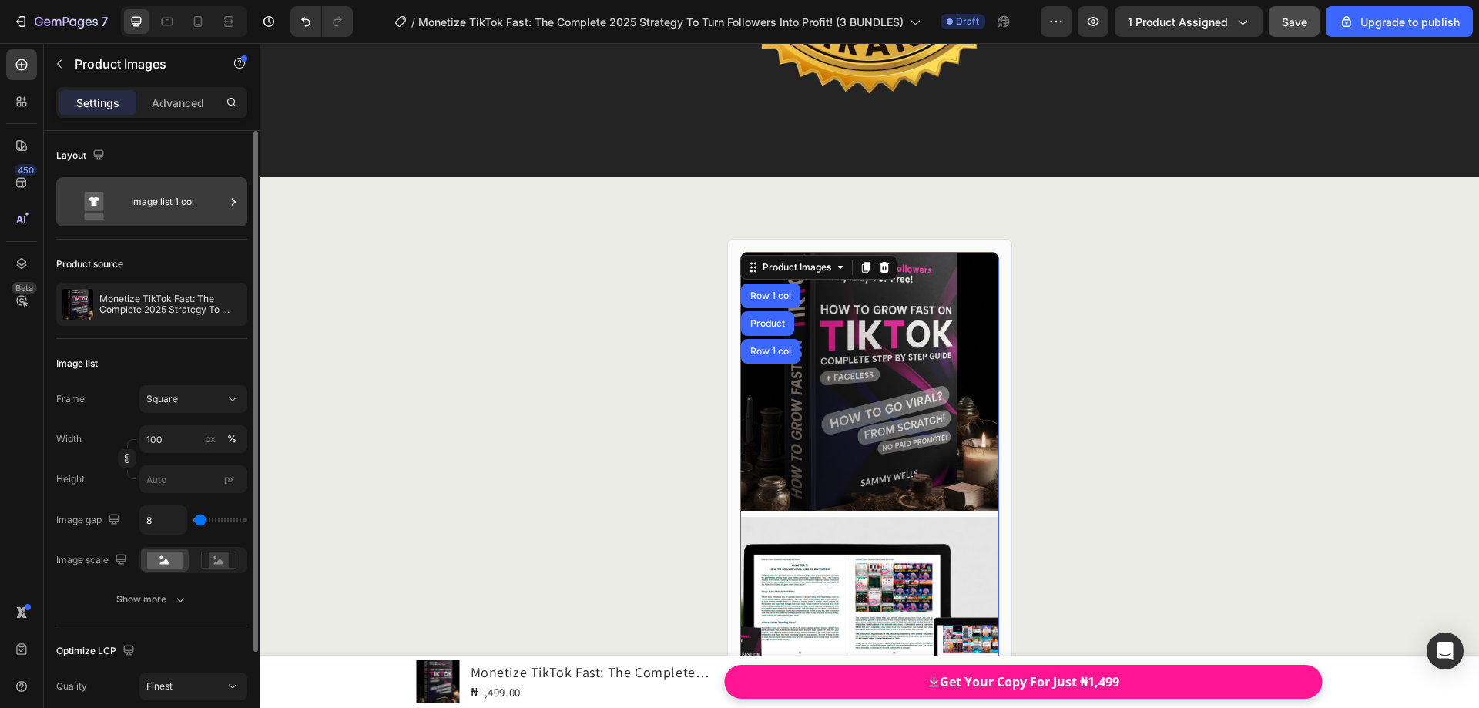
click at [199, 203] on div "Image list 1 col" at bounding box center [178, 201] width 94 height 35
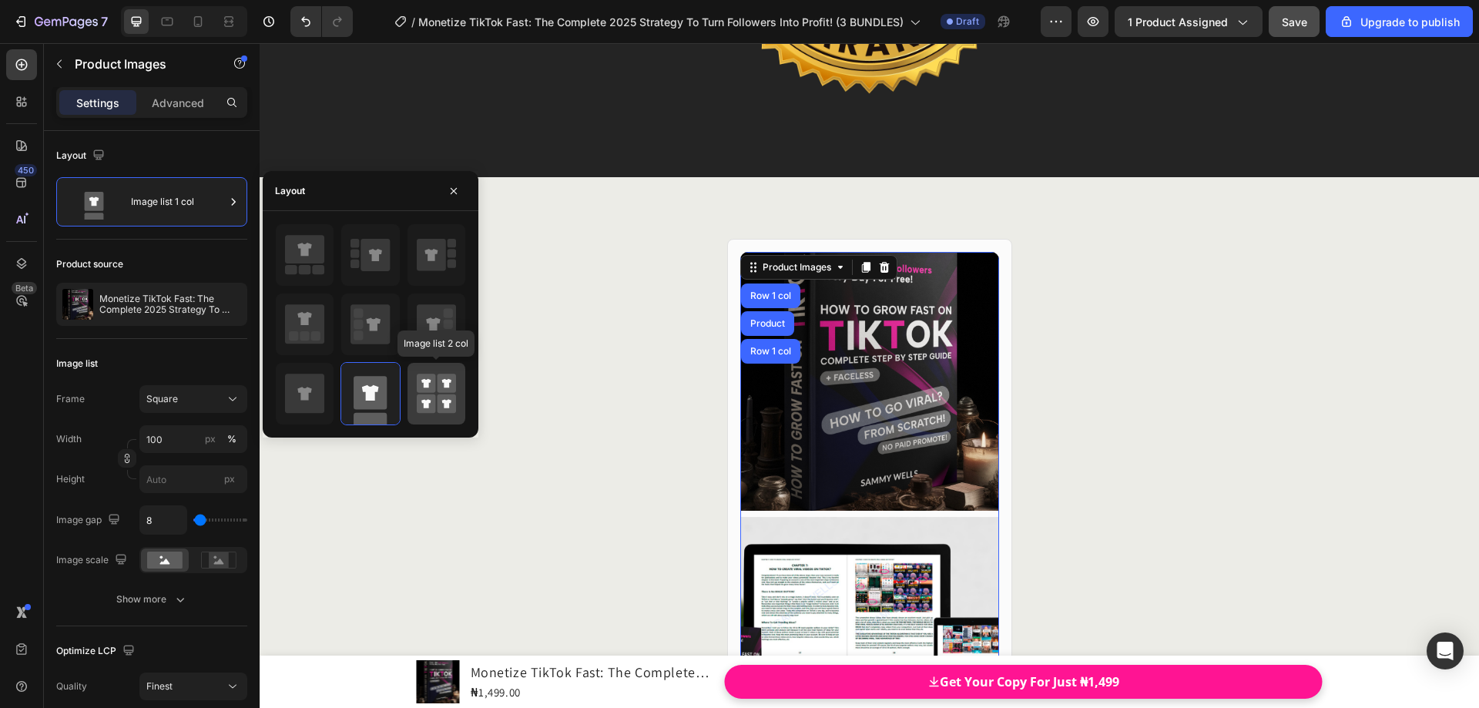
click at [430, 393] on icon at bounding box center [436, 393] width 39 height 43
type input "50"
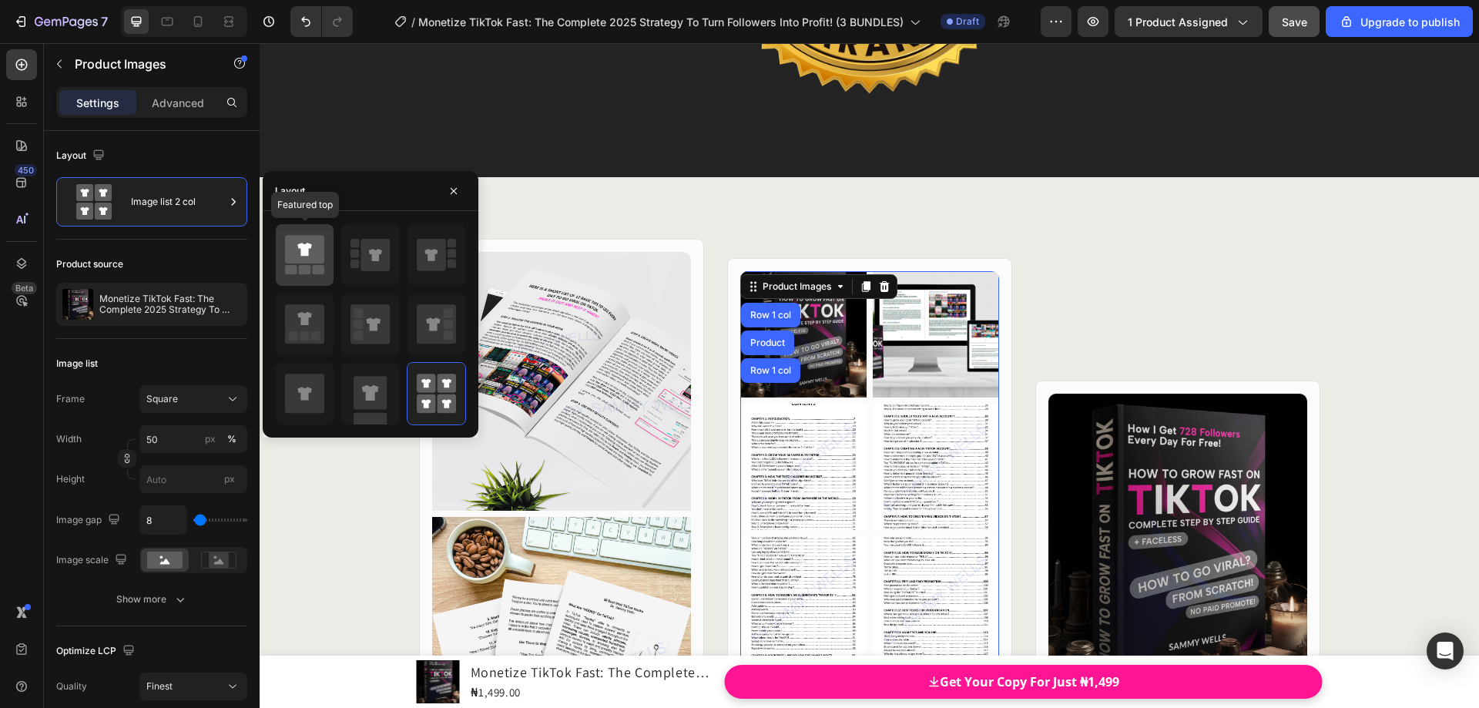
click at [313, 263] on icon at bounding box center [304, 249] width 39 height 29
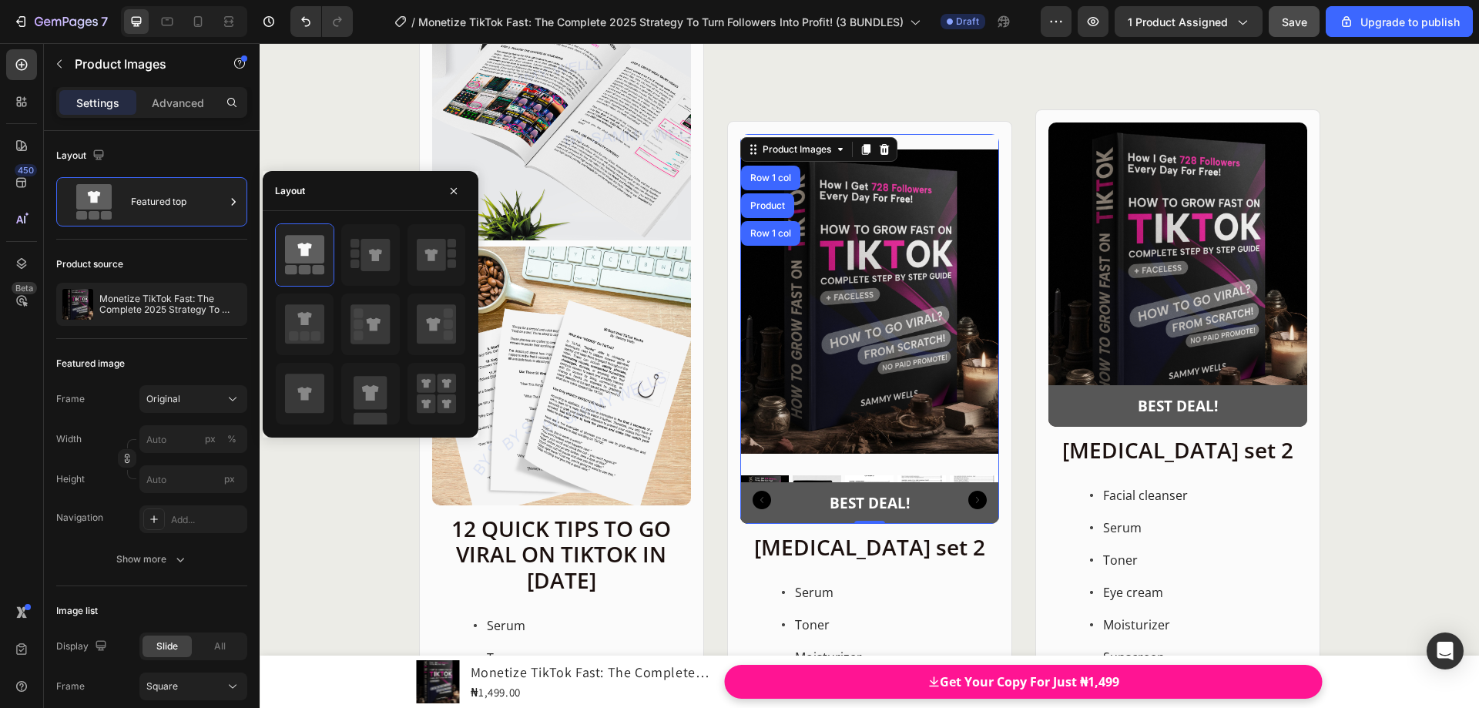
scroll to position [18382, 0]
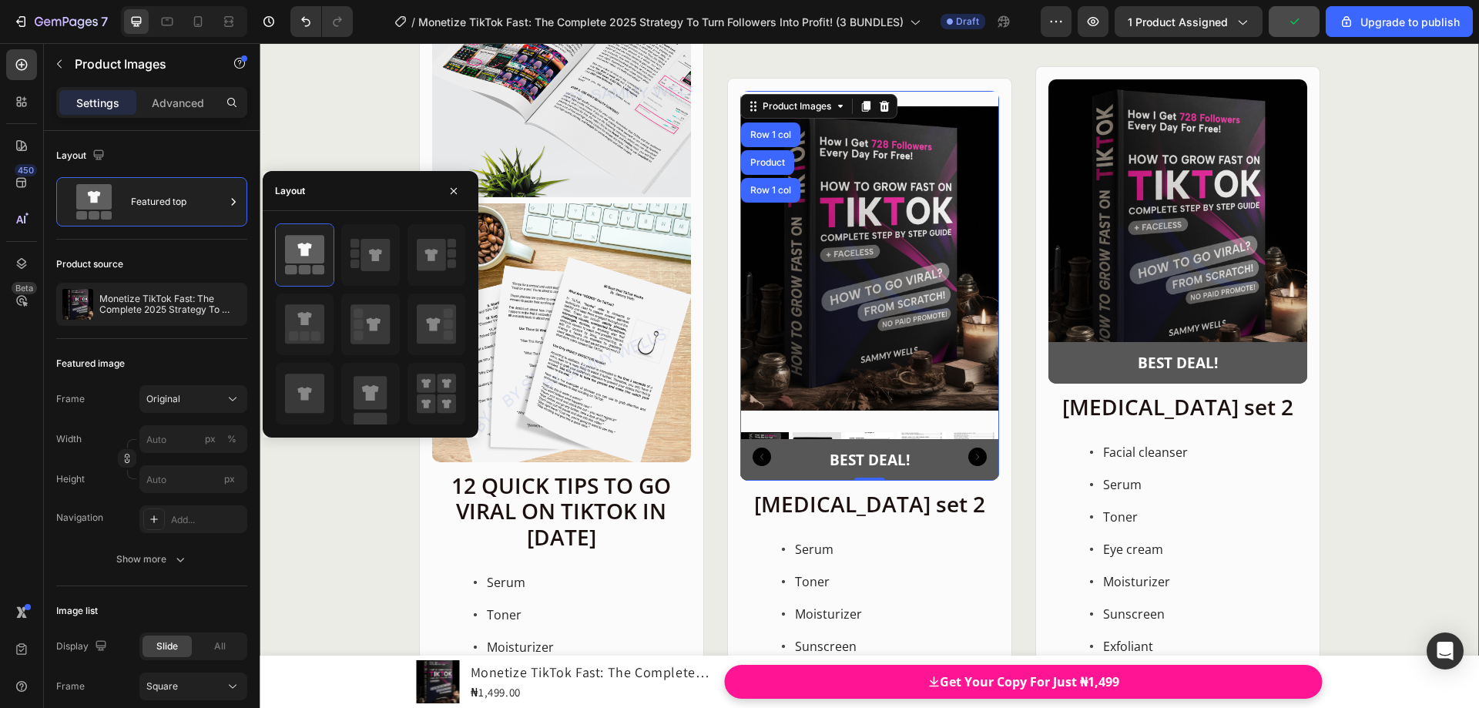
click at [367, 142] on div "Product Images Row 12 QUICK TIPS TO GO VIRAL ON TIKTOK IN 2025 Heading Serum To…" at bounding box center [870, 364] width 1220 height 879
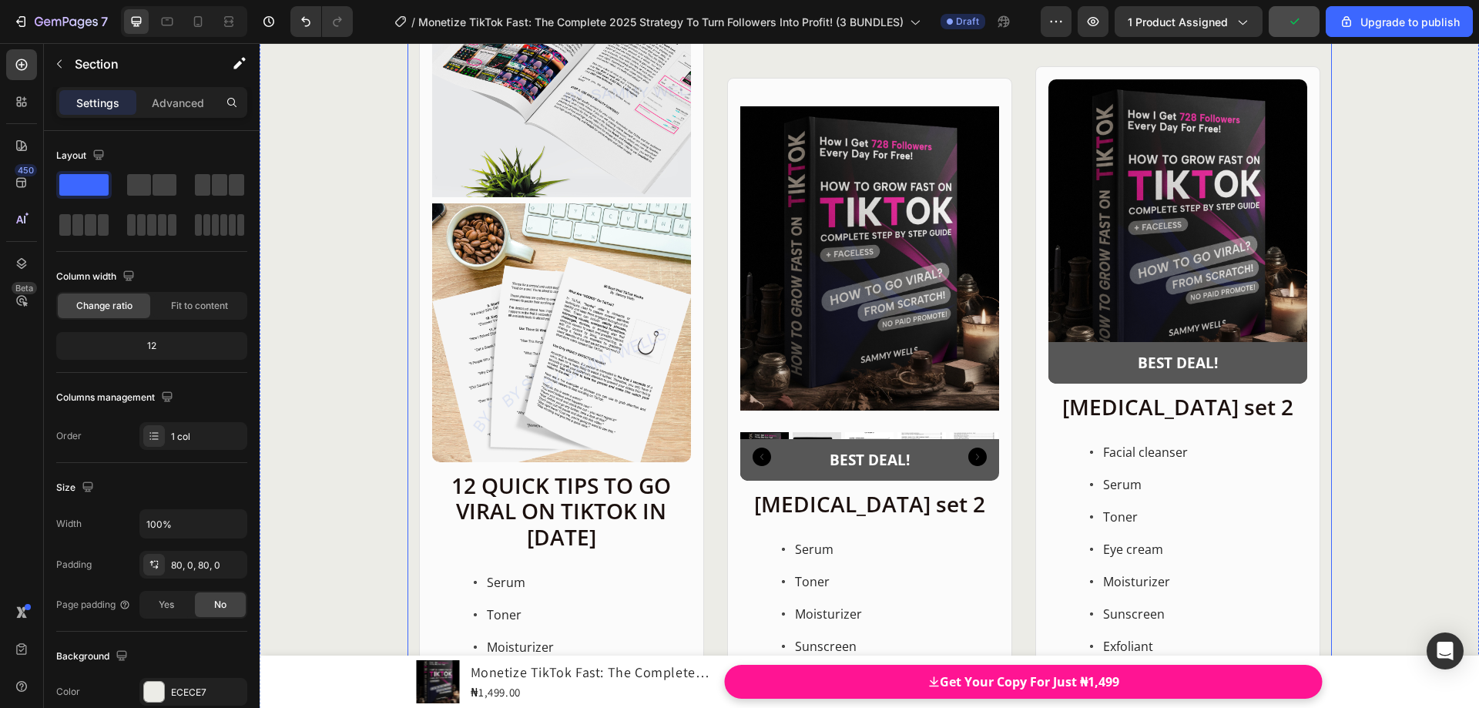
click at [1010, 283] on div "Product Images Row 12 QUICK TIPS TO GO VIRAL ON TIKTOK IN 2025 Heading Serum To…" at bounding box center [870, 364] width 924 height 879
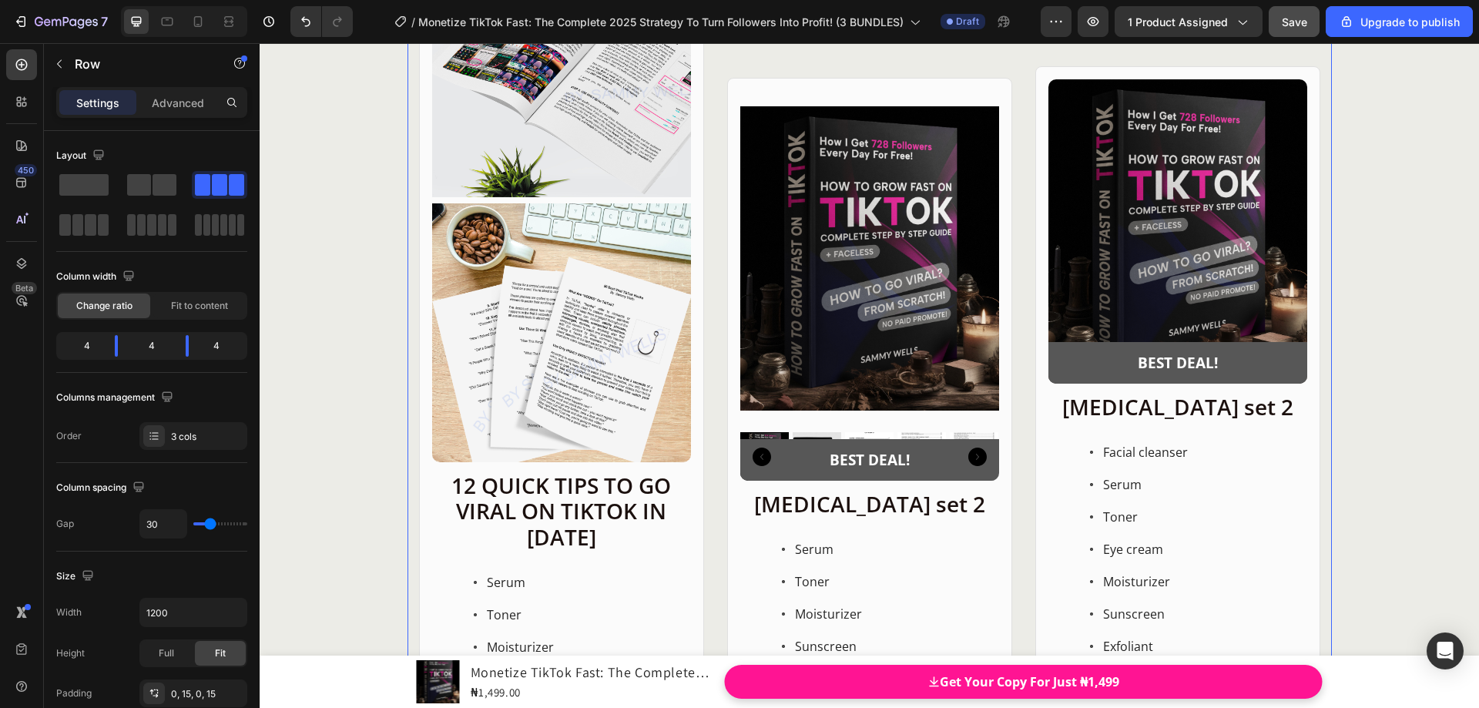
click at [1010, 163] on div "Product Images Row 12 QUICK TIPS TO GO VIRAL ON TIKTOK IN 2025 Heading Serum To…" at bounding box center [870, 364] width 924 height 879
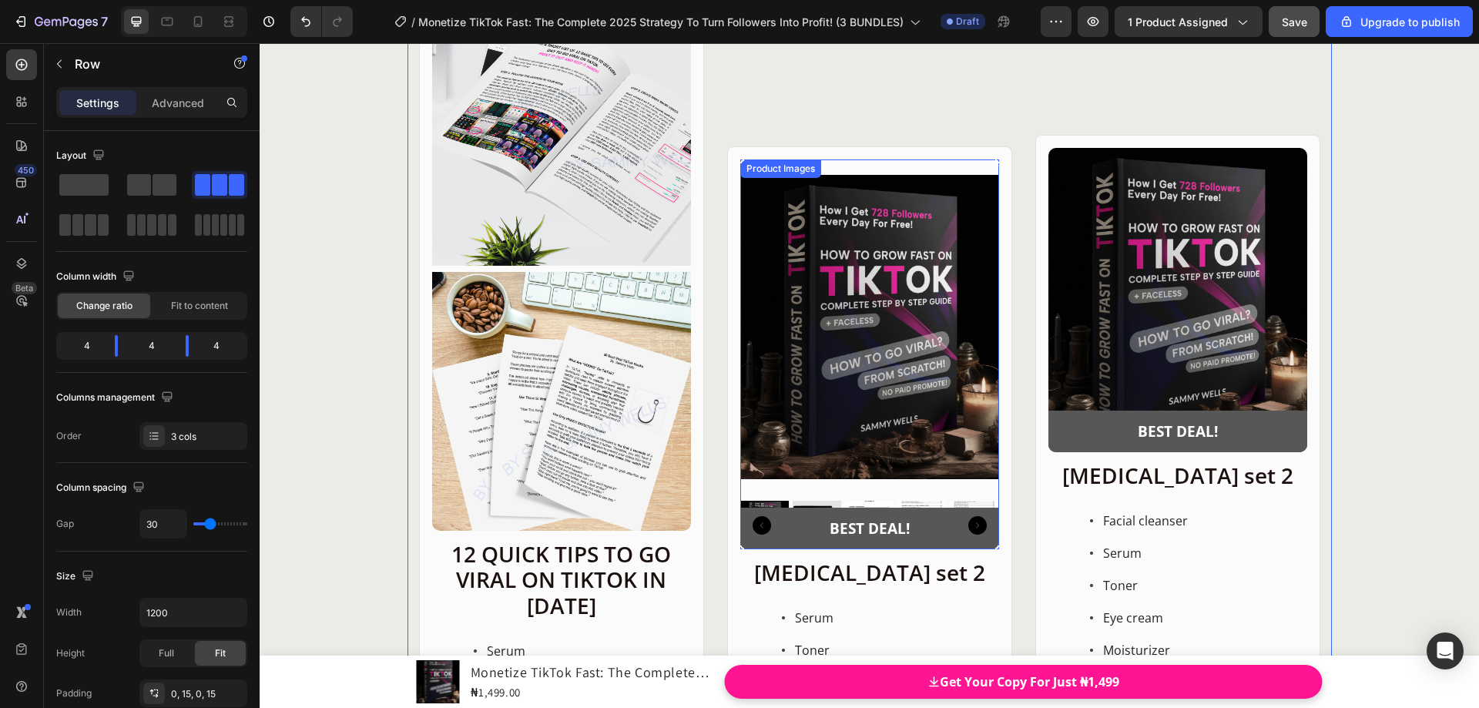
scroll to position [18305, 0]
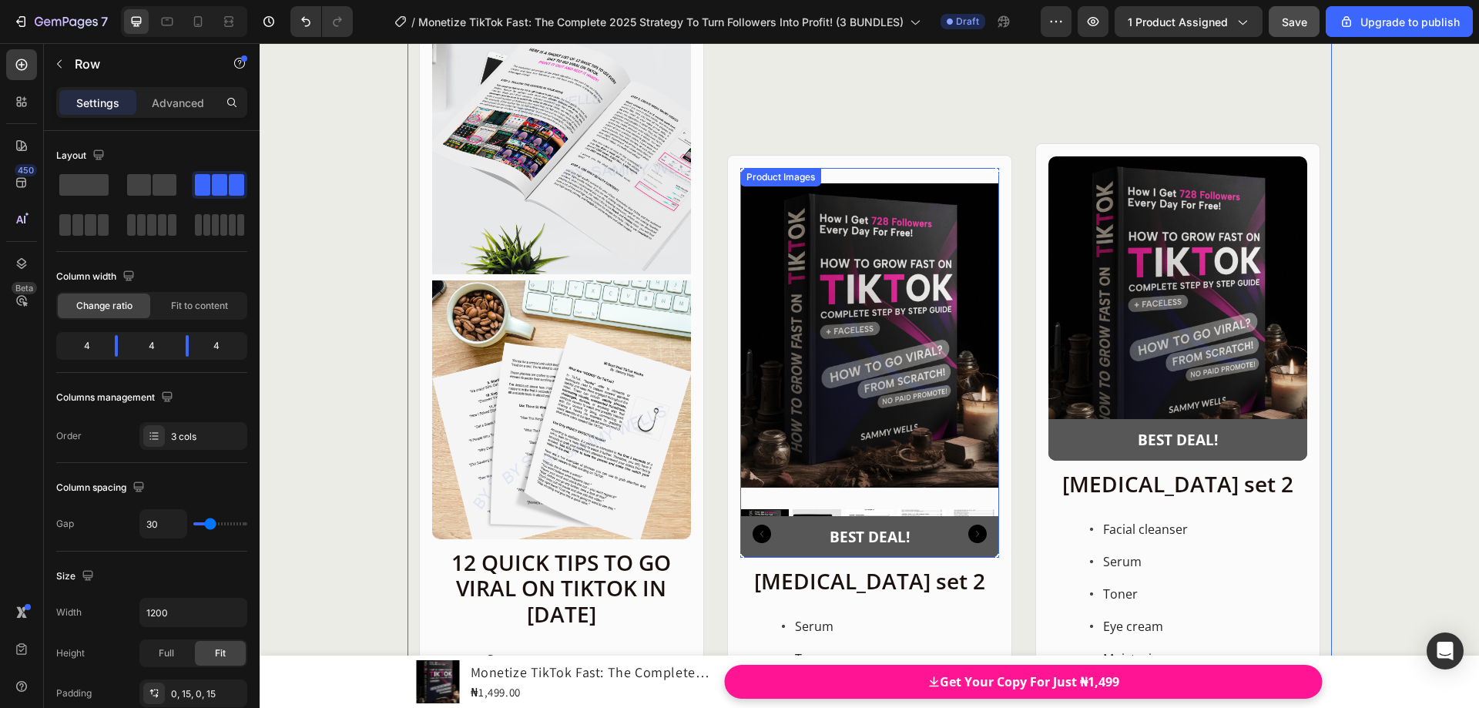
click at [743, 182] on div "Product Images" at bounding box center [780, 177] width 75 height 14
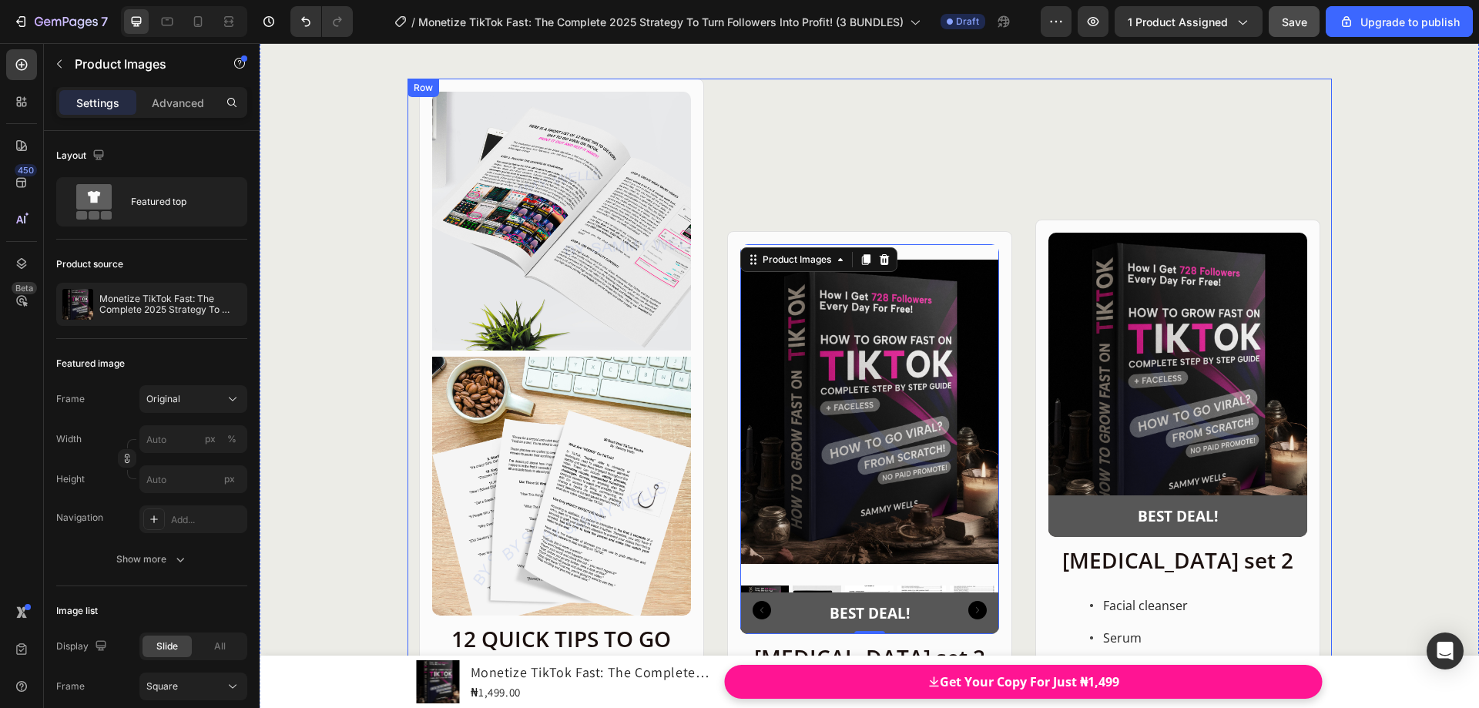
scroll to position [18228, 0]
click at [891, 195] on div "Product Images 0 BEST DEAL! Text Block Row Row Skin care set 2 Heading Serum To…" at bounding box center [869, 518] width 285 height 879
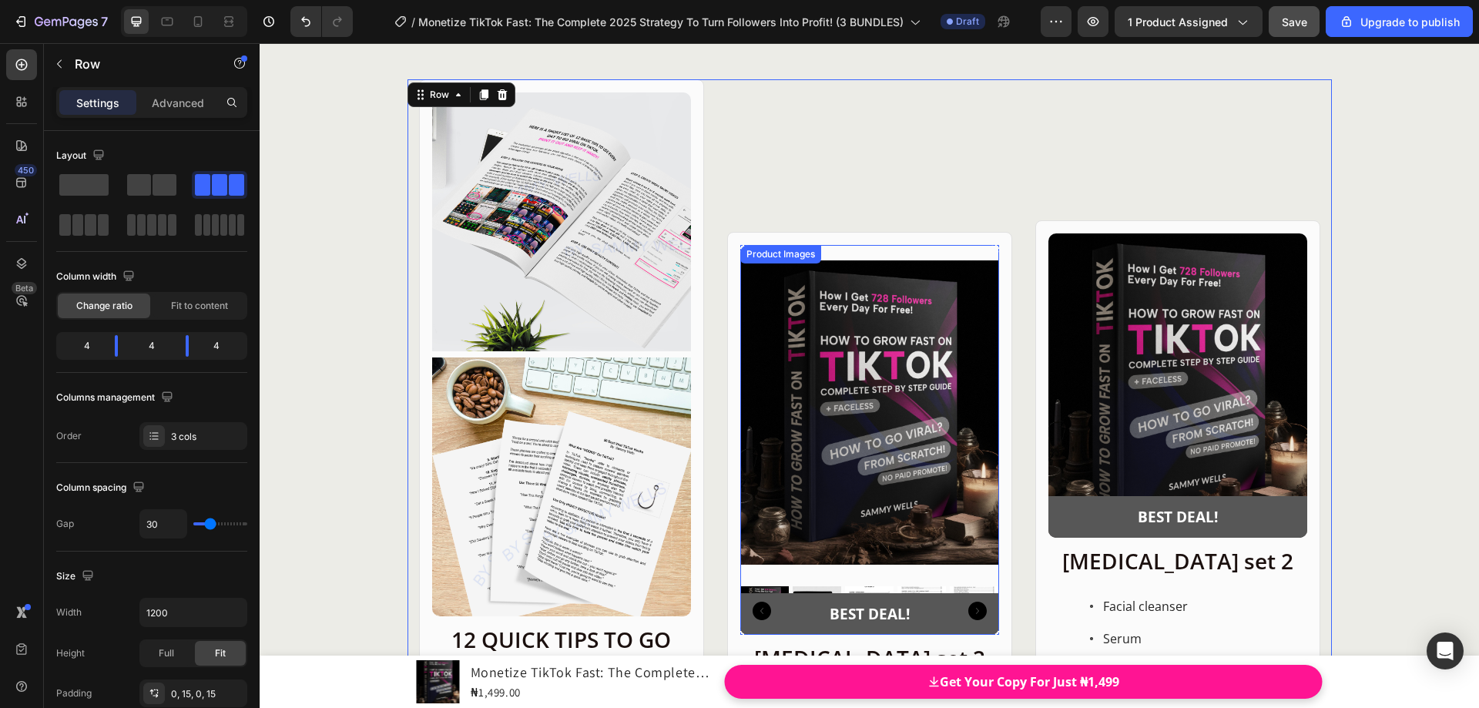
click at [745, 257] on div "Product Images" at bounding box center [780, 254] width 75 height 14
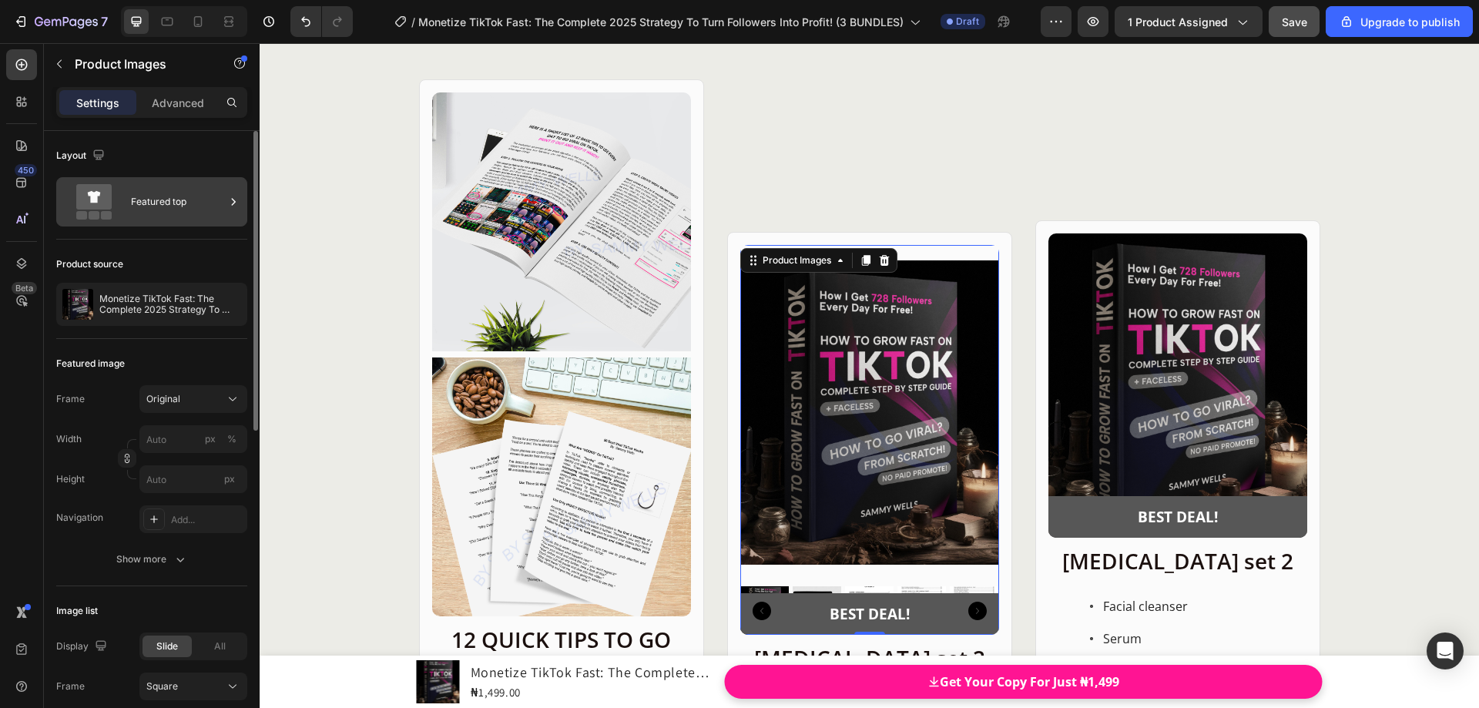
click at [174, 190] on div "Featured top" at bounding box center [178, 201] width 94 height 35
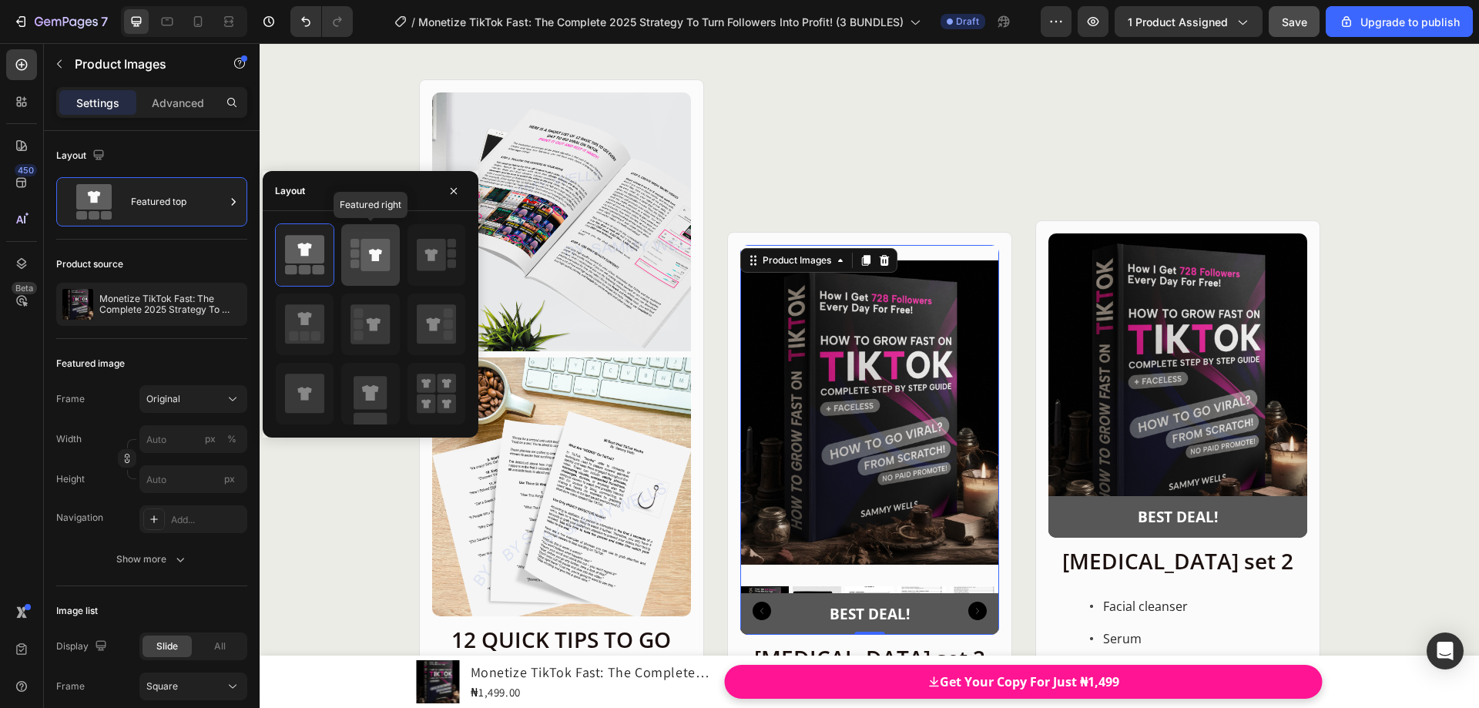
click at [357, 246] on rect at bounding box center [355, 243] width 8 height 8
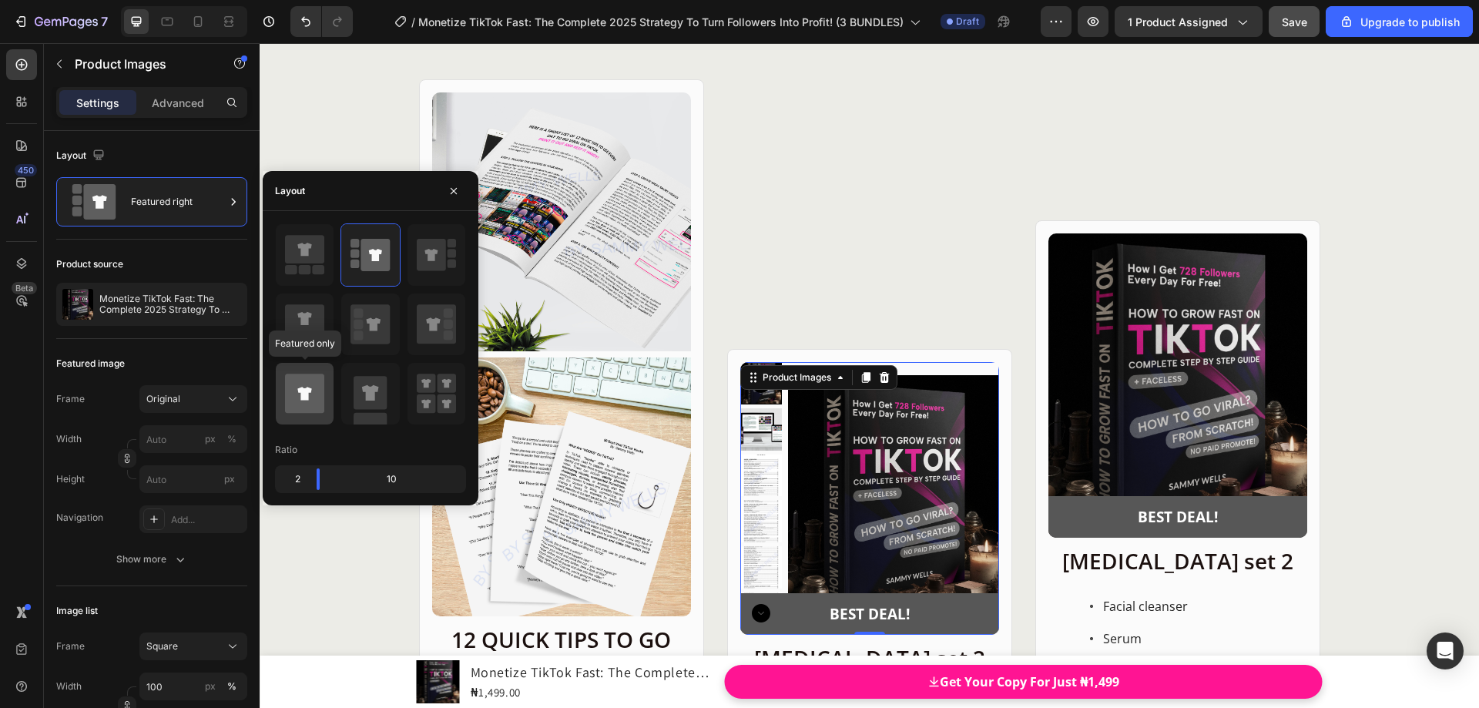
click at [313, 391] on icon at bounding box center [304, 393] width 39 height 39
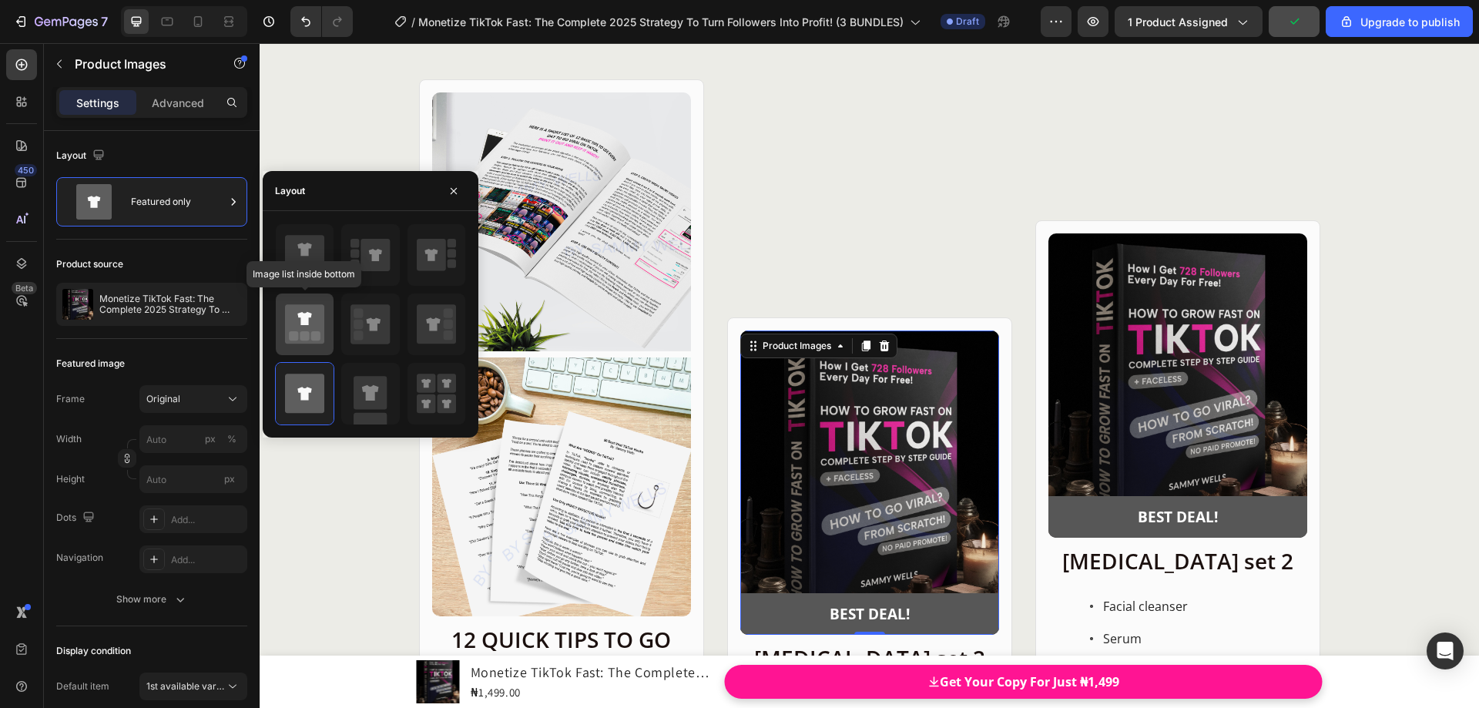
click at [319, 315] on icon at bounding box center [304, 323] width 39 height 39
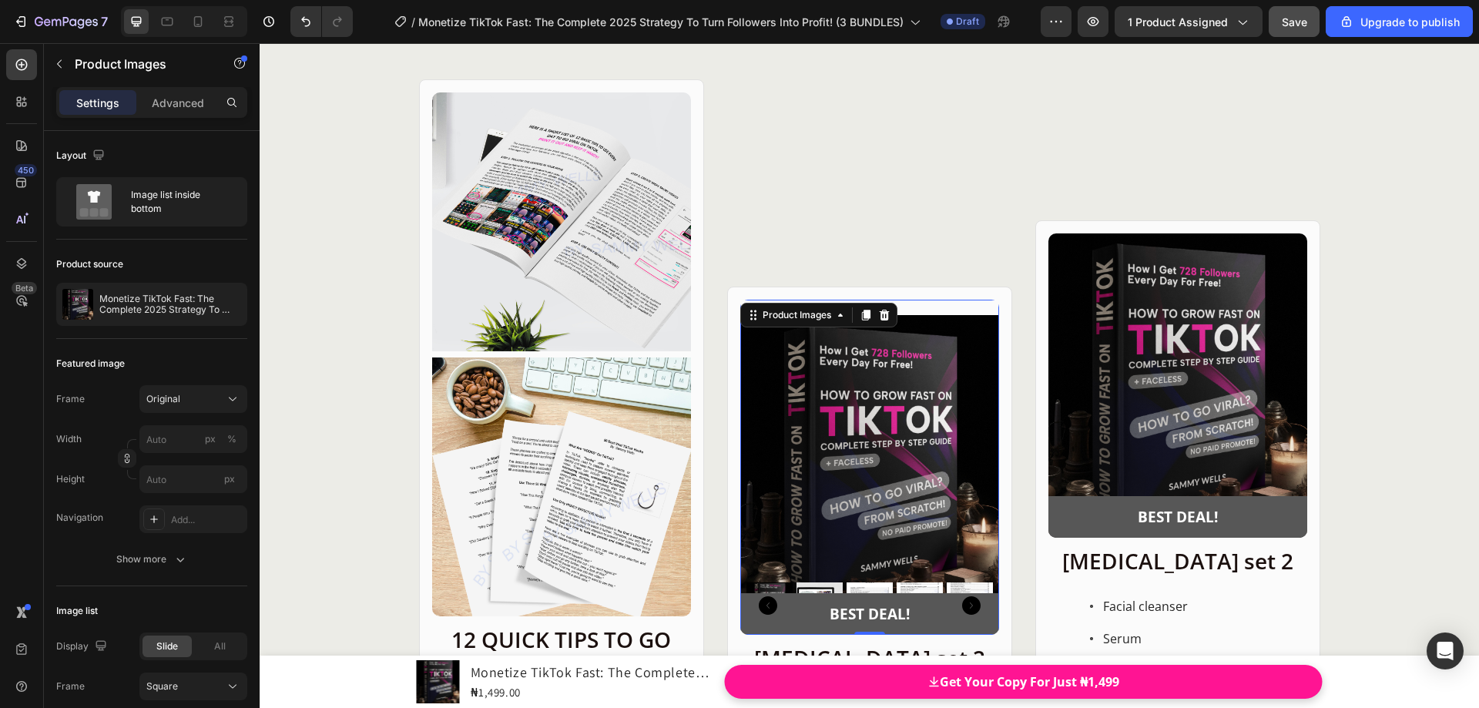
click at [966, 603] on icon "Carousel Next Arrow" at bounding box center [971, 605] width 18 height 18
click at [865, 254] on div "Product Images 0 BEST DEAL! Text Block Row Row Skin care set 2 Heading Serum To…" at bounding box center [869, 518] width 285 height 879
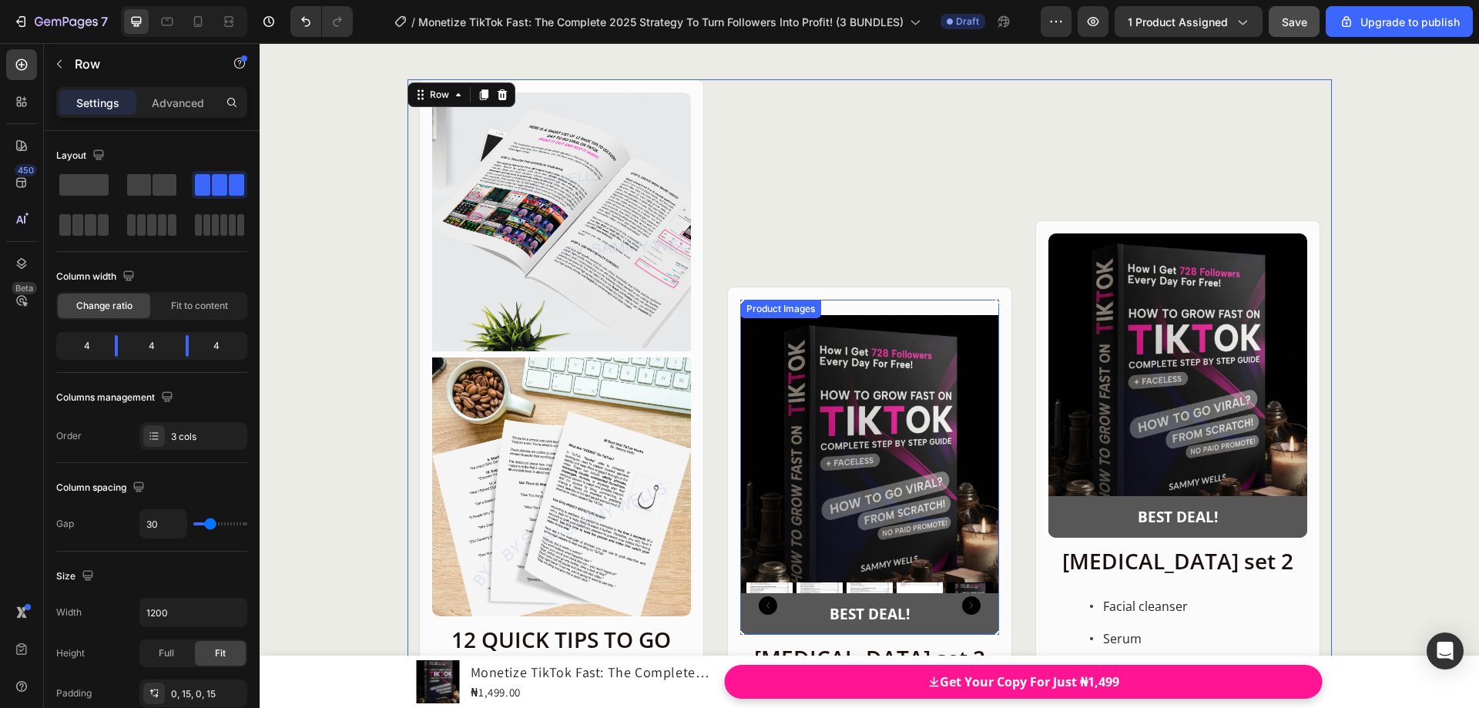
click at [746, 317] on div "Product Images" at bounding box center [780, 309] width 81 height 18
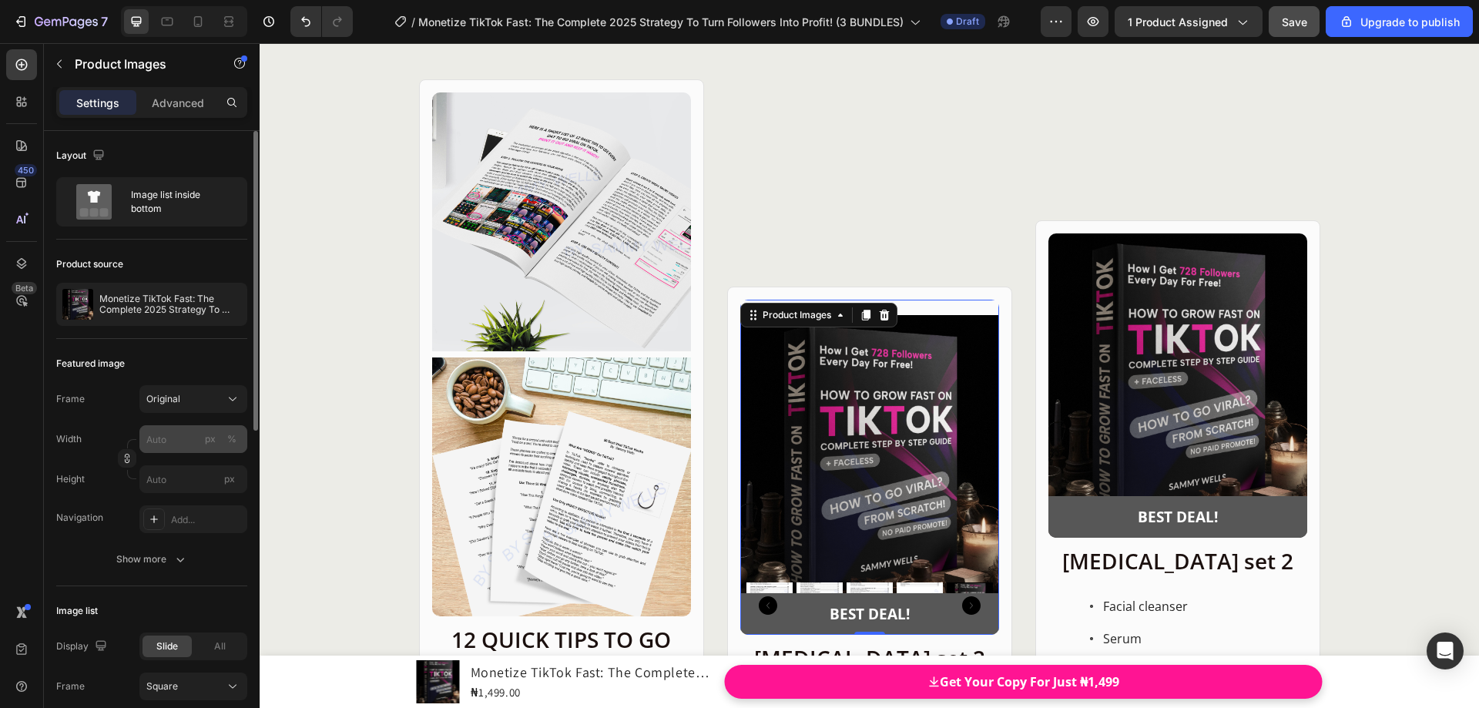
scroll to position [154, 0]
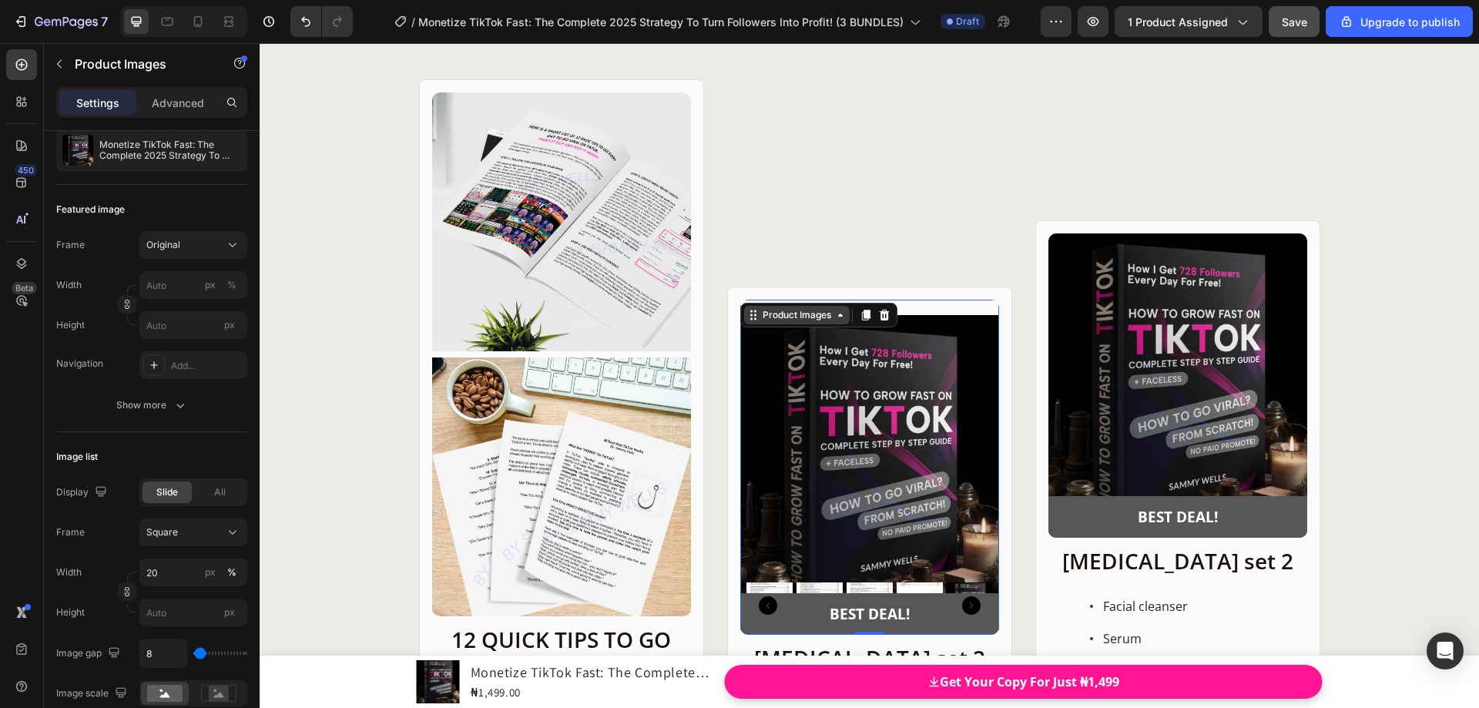
click at [760, 318] on div "Product Images" at bounding box center [797, 315] width 75 height 14
click at [959, 295] on div "Product Images Row 1 col Product Row 1 col 0 BEST DEAL! Text Block Row Row Skin…" at bounding box center [869, 623] width 285 height 672
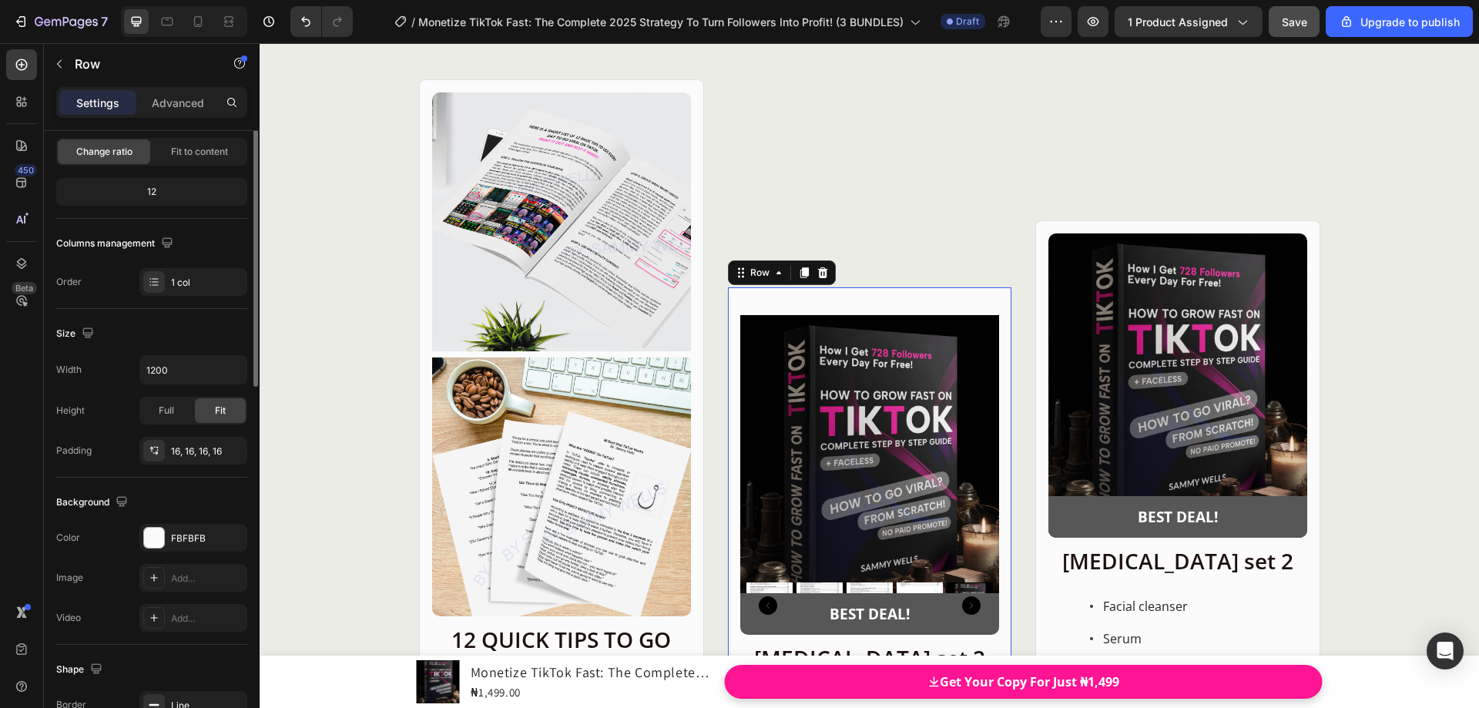
scroll to position [0, 0]
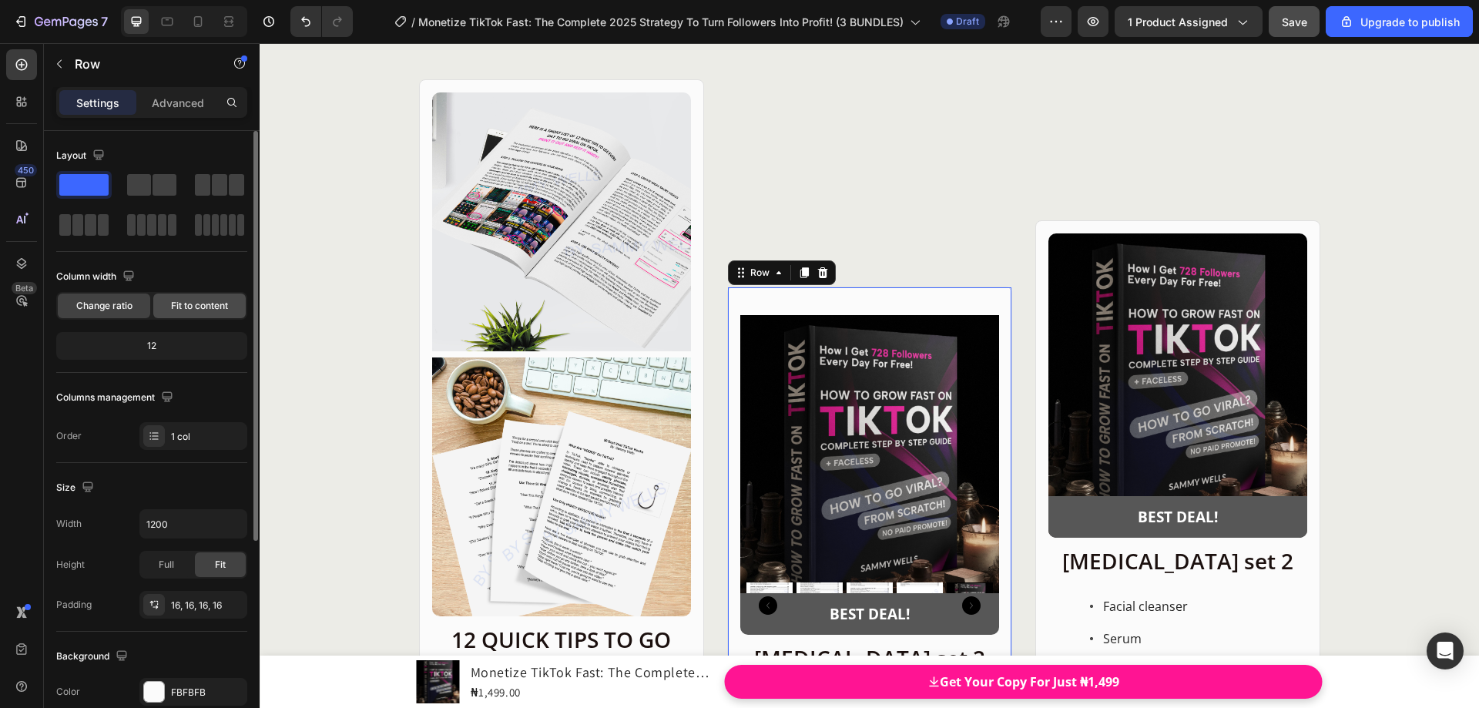
click at [187, 310] on span "Fit to content" at bounding box center [199, 306] width 57 height 14
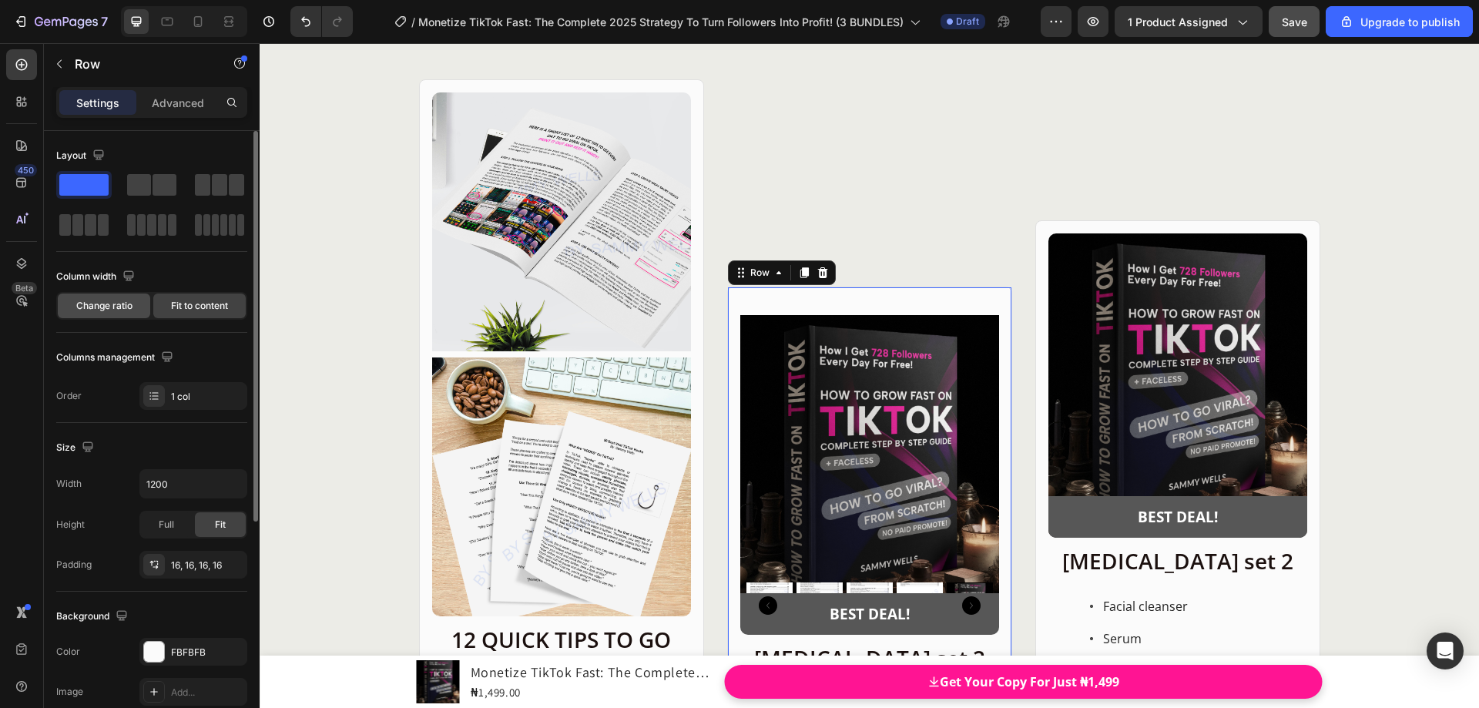
click at [122, 307] on span "Change ratio" at bounding box center [104, 306] width 56 height 14
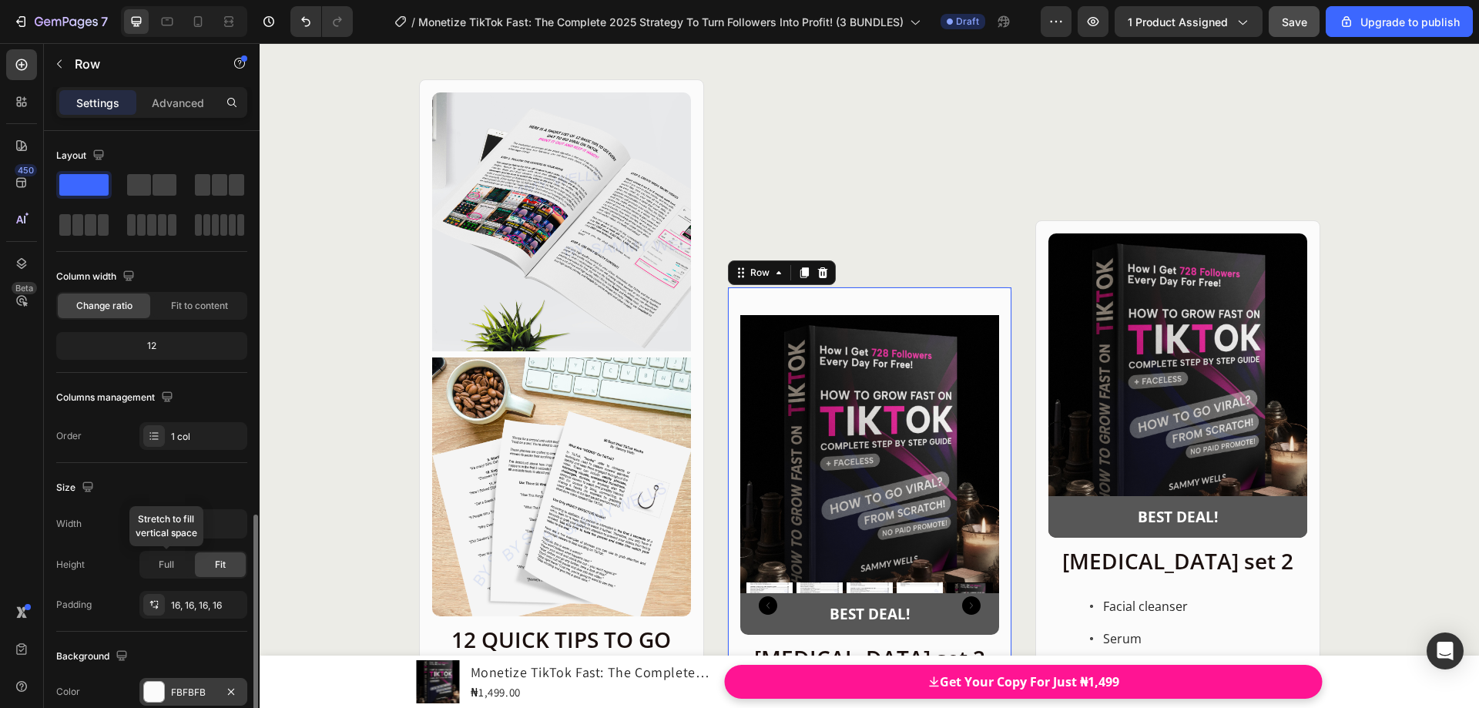
scroll to position [308, 0]
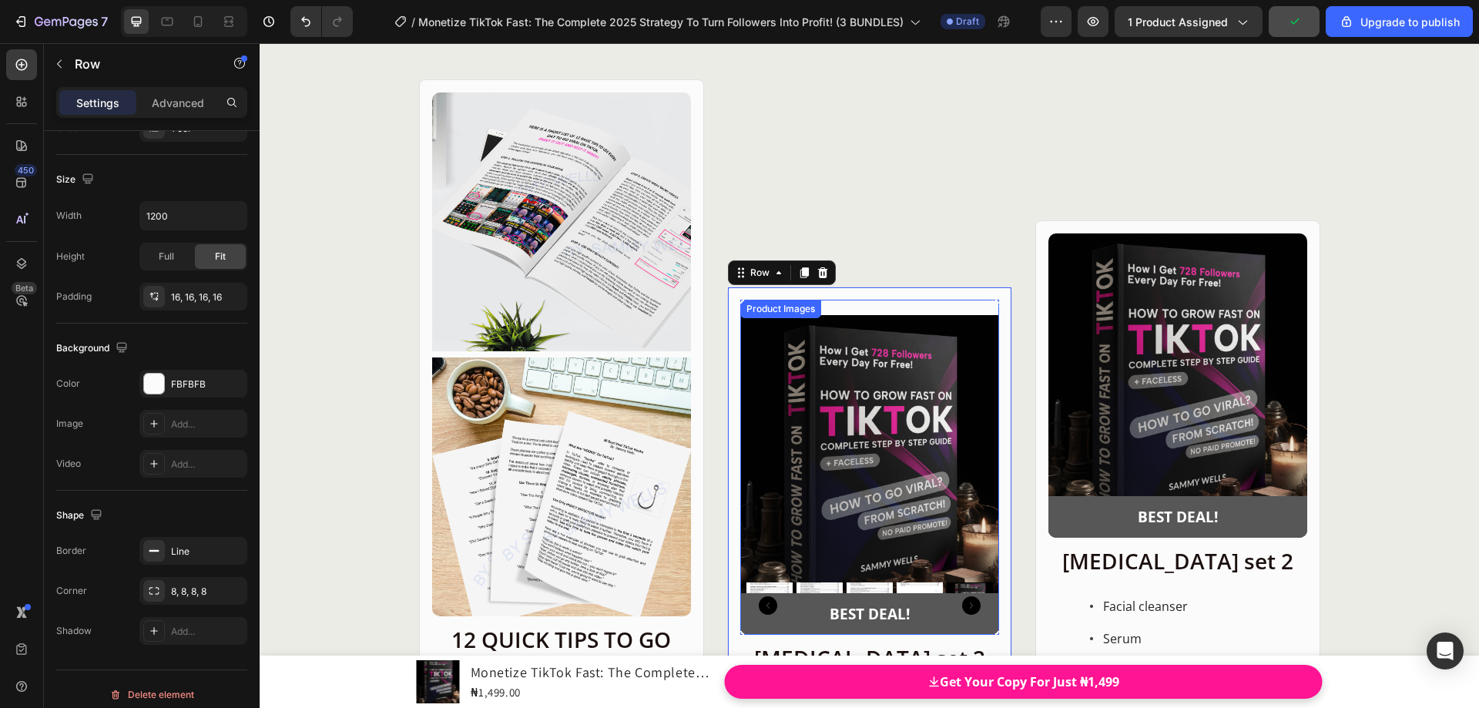
click at [743, 308] on div "Product Images" at bounding box center [780, 309] width 75 height 14
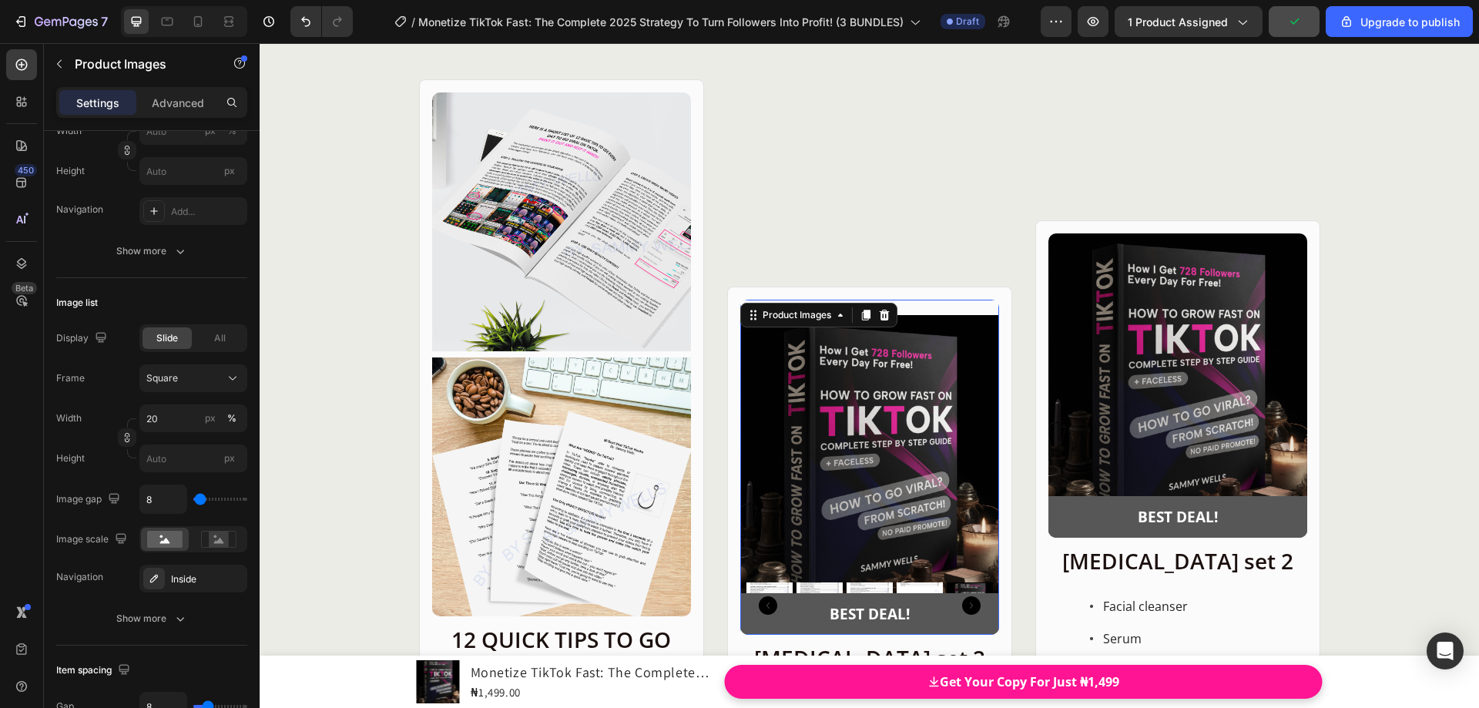
scroll to position [0, 0]
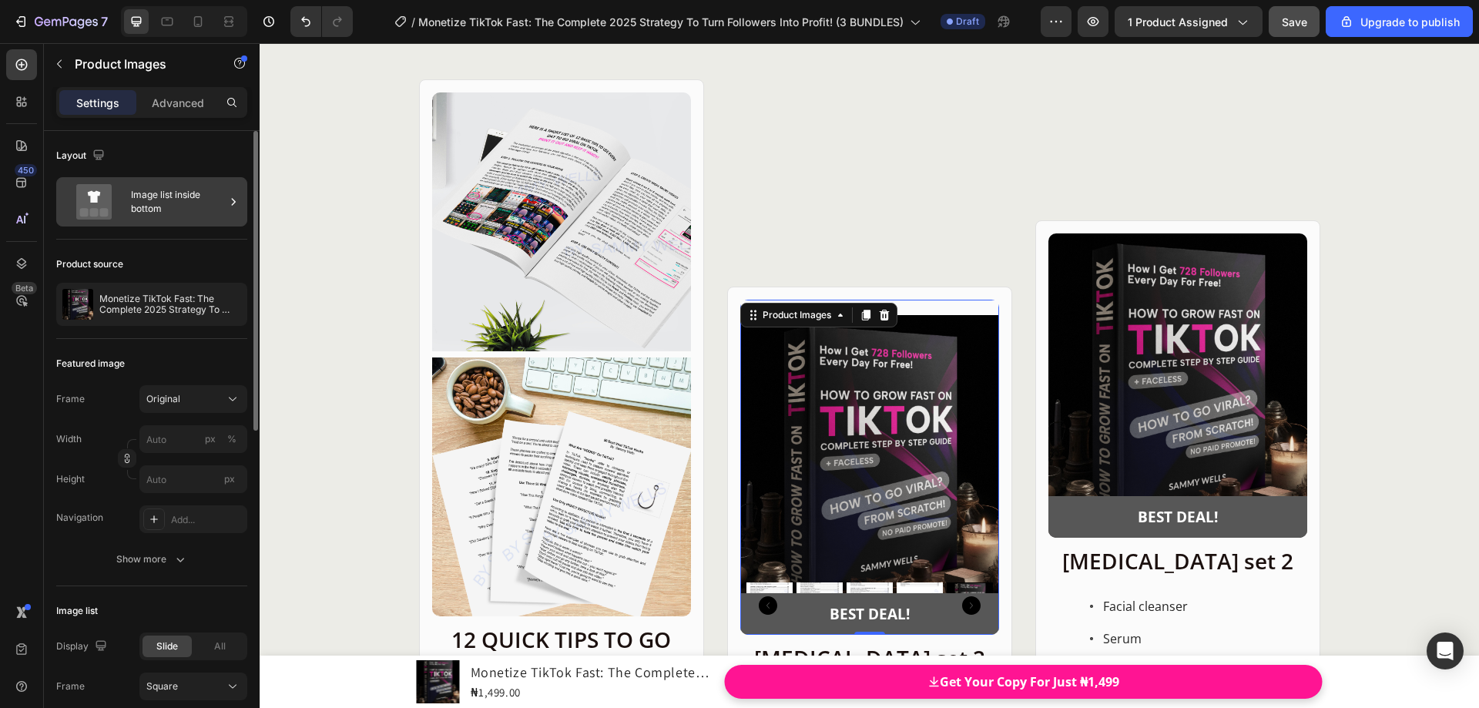
click at [186, 219] on div "Image list inside bottom" at bounding box center [178, 201] width 94 height 35
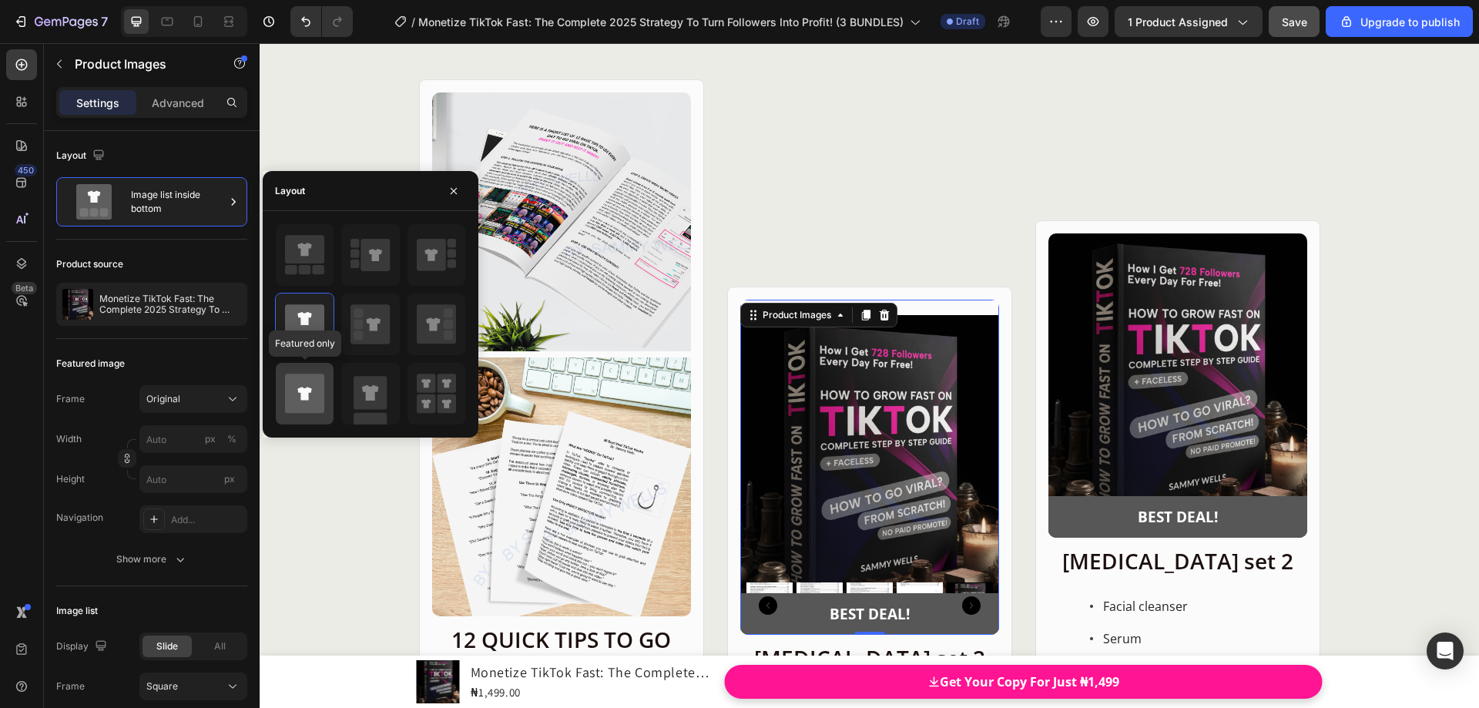
click at [319, 387] on icon at bounding box center [304, 393] width 39 height 39
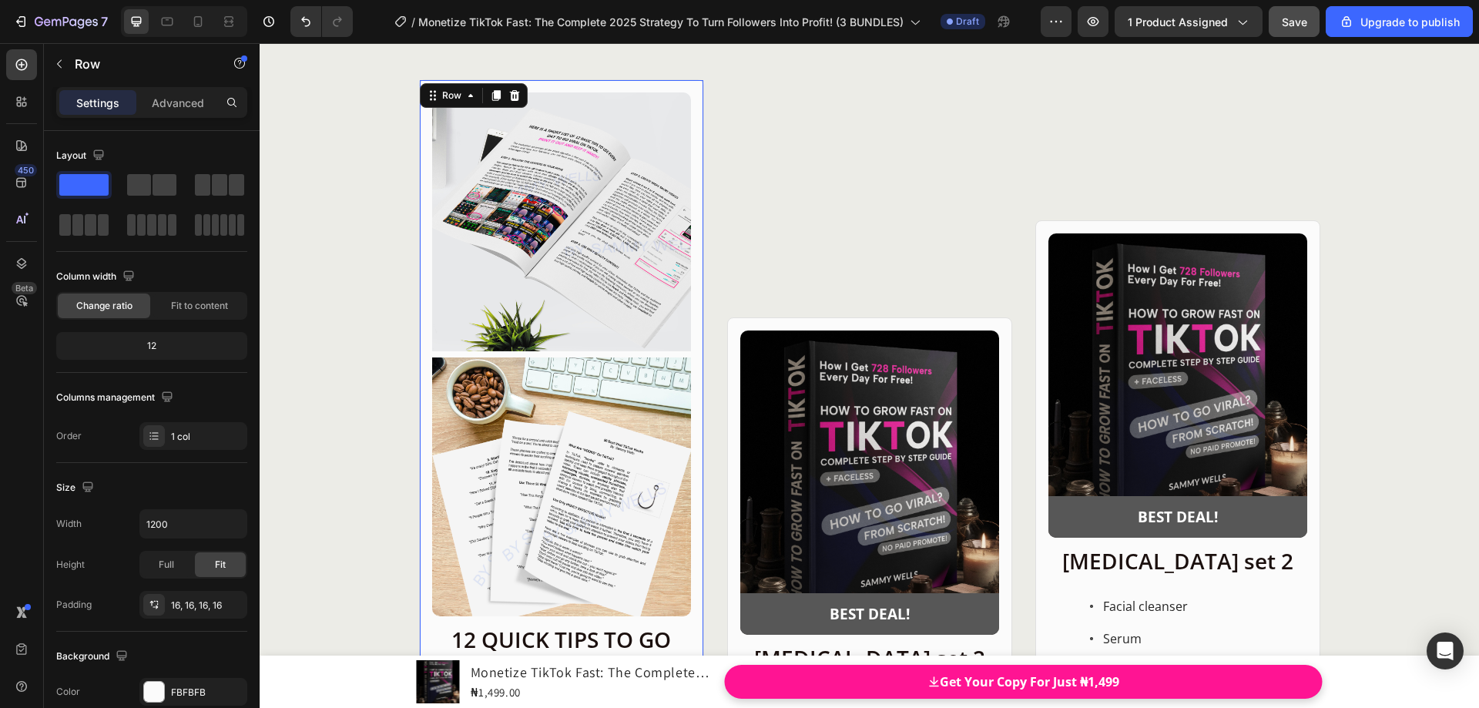
click at [686, 314] on div "Product Images Row 12 QUICK TIPS TO GO VIRAL ON TIKTOK IN 2025 Heading Serum To…" at bounding box center [561, 518] width 285 height 879
click at [448, 110] on div "Product Images" at bounding box center [472, 101] width 81 height 18
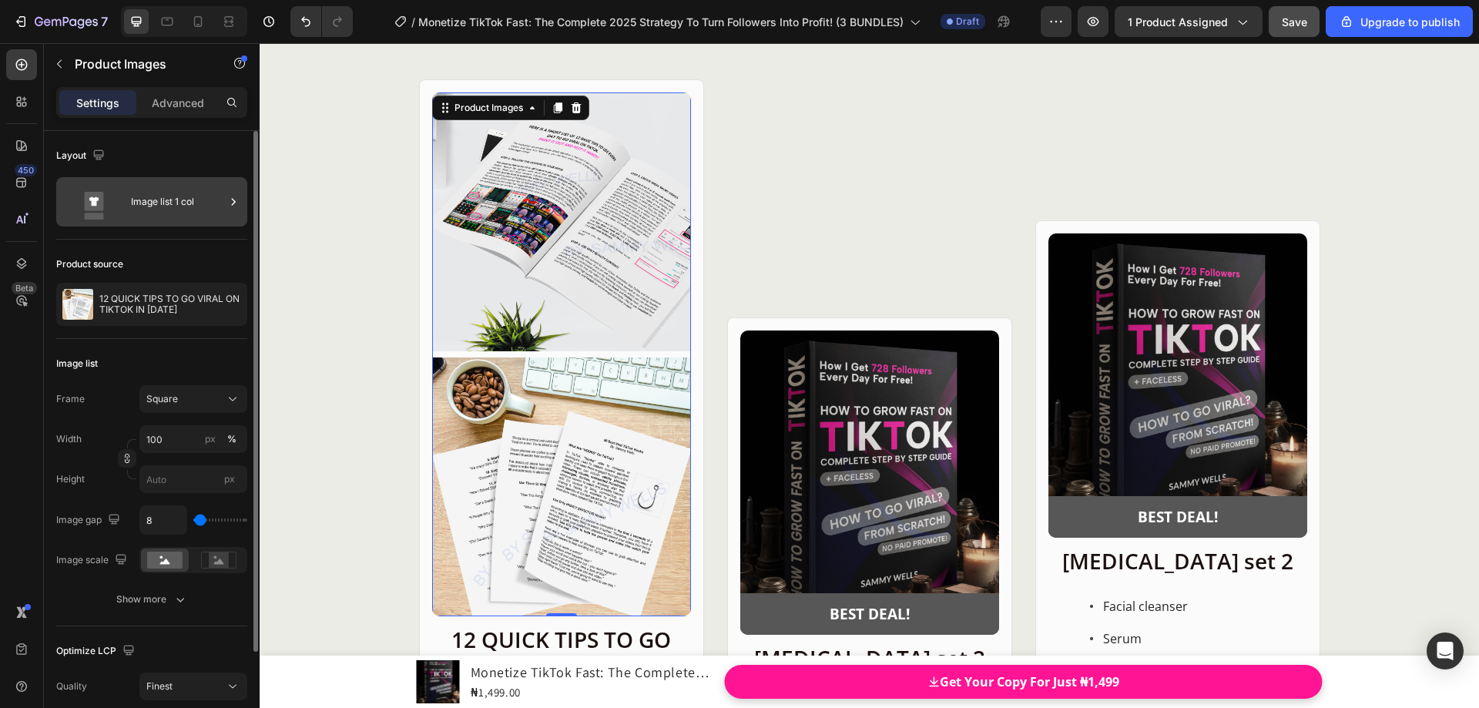
click at [146, 207] on div "Image list 1 col" at bounding box center [178, 201] width 94 height 35
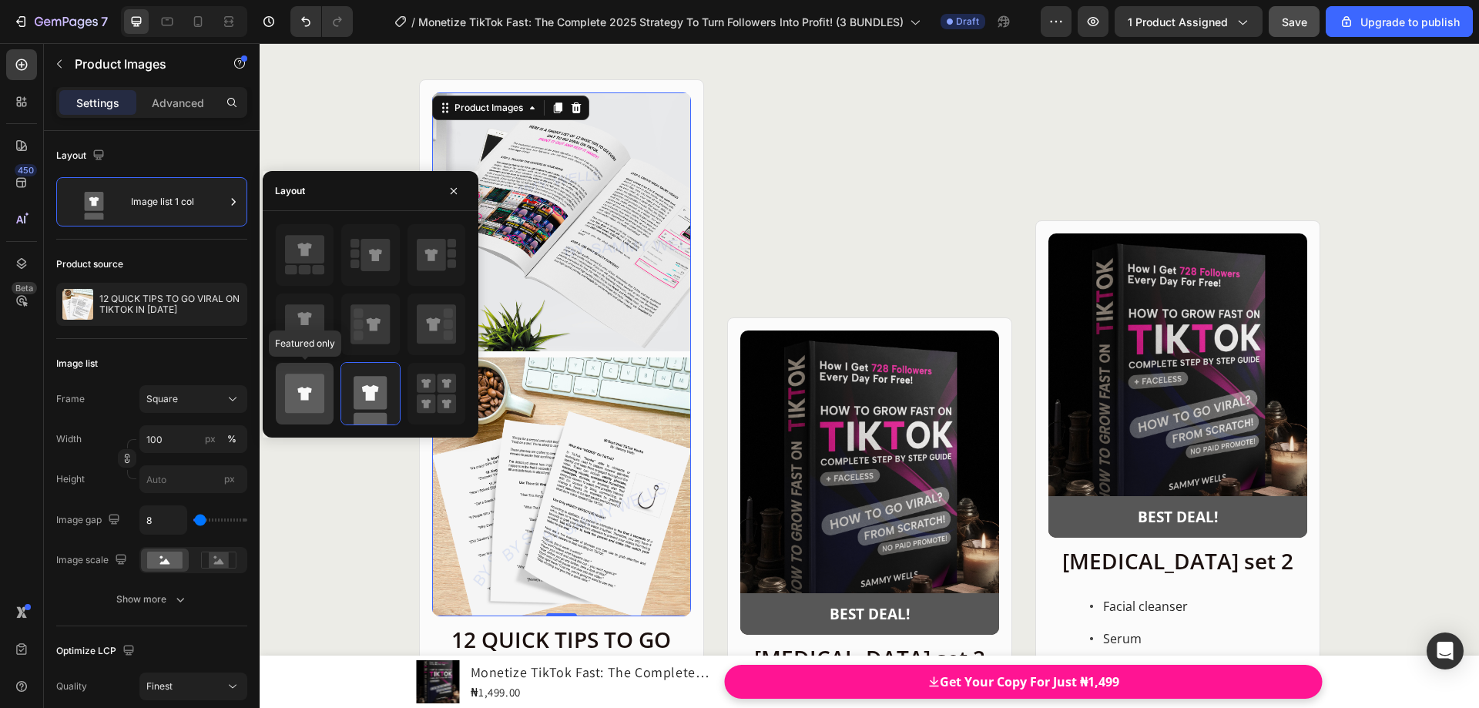
click at [300, 380] on icon at bounding box center [304, 393] width 39 height 39
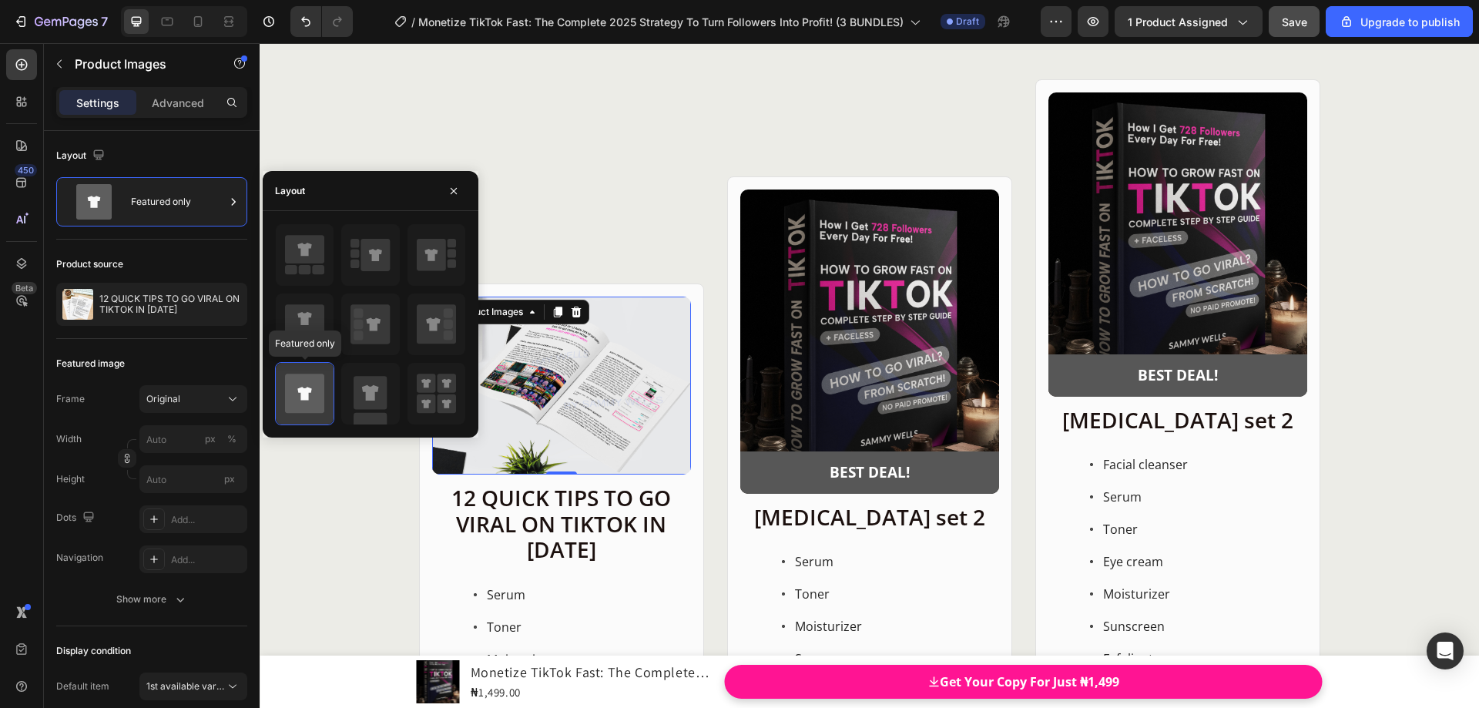
scroll to position [18432, 0]
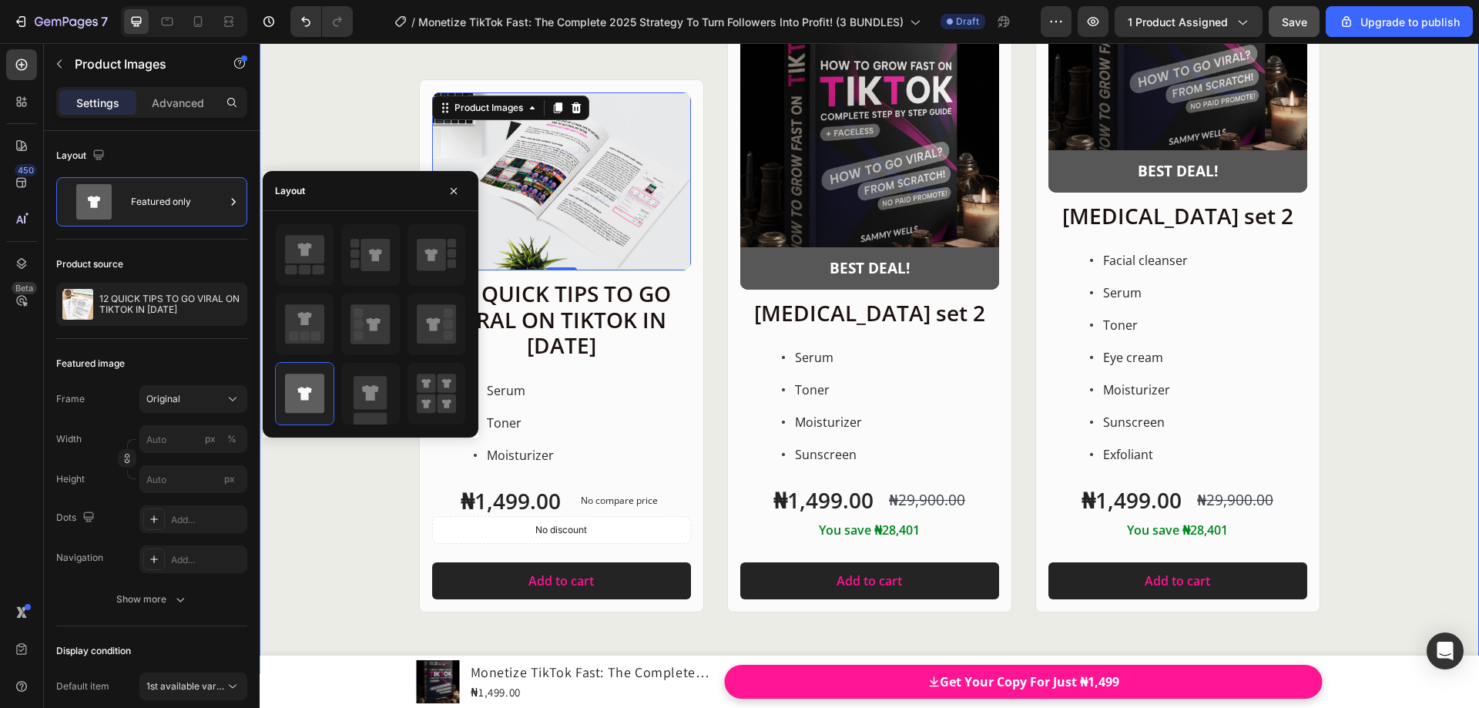
click at [329, 112] on div "Product Images 0 Row 12 QUICK TIPS TO GO VIRAL ON TIKTOK IN 2025 Heading Serum …" at bounding box center [870, 244] width 1220 height 738
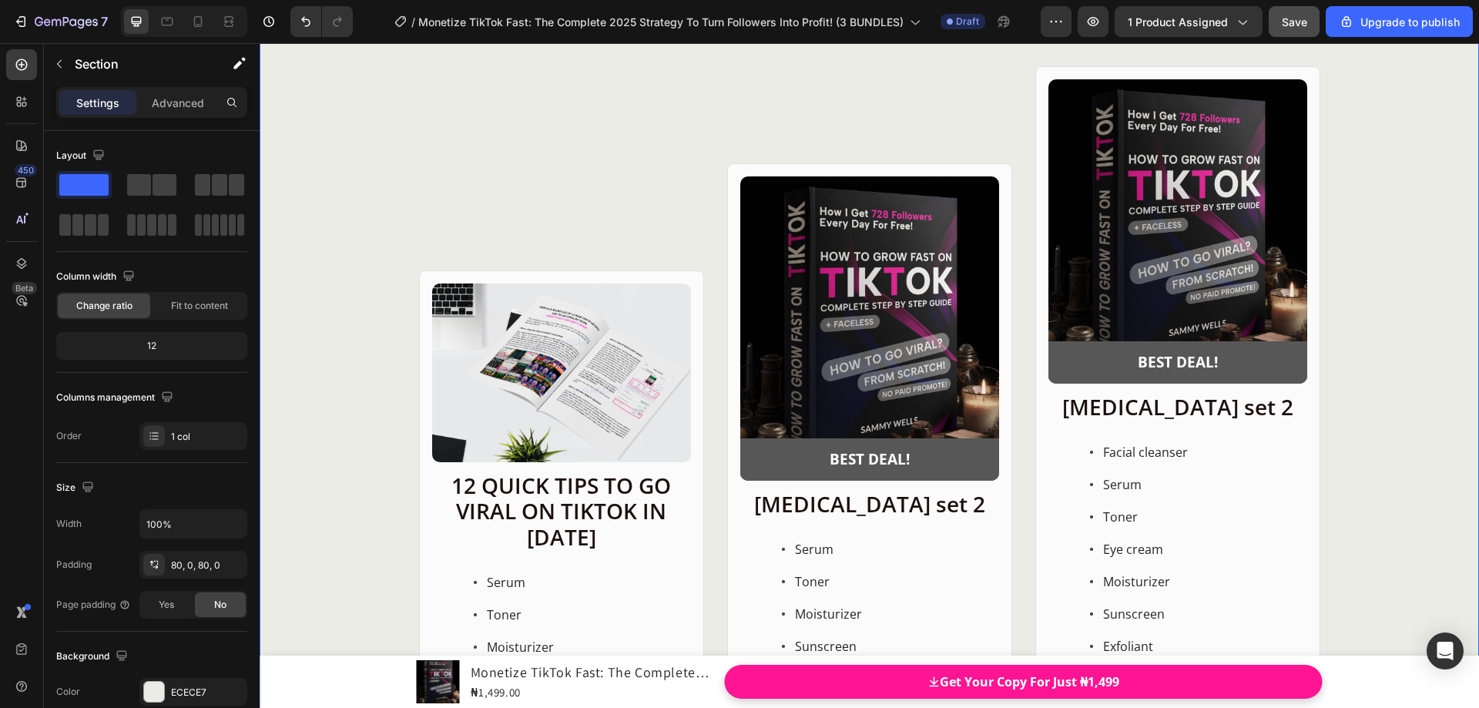
scroll to position [18201, 0]
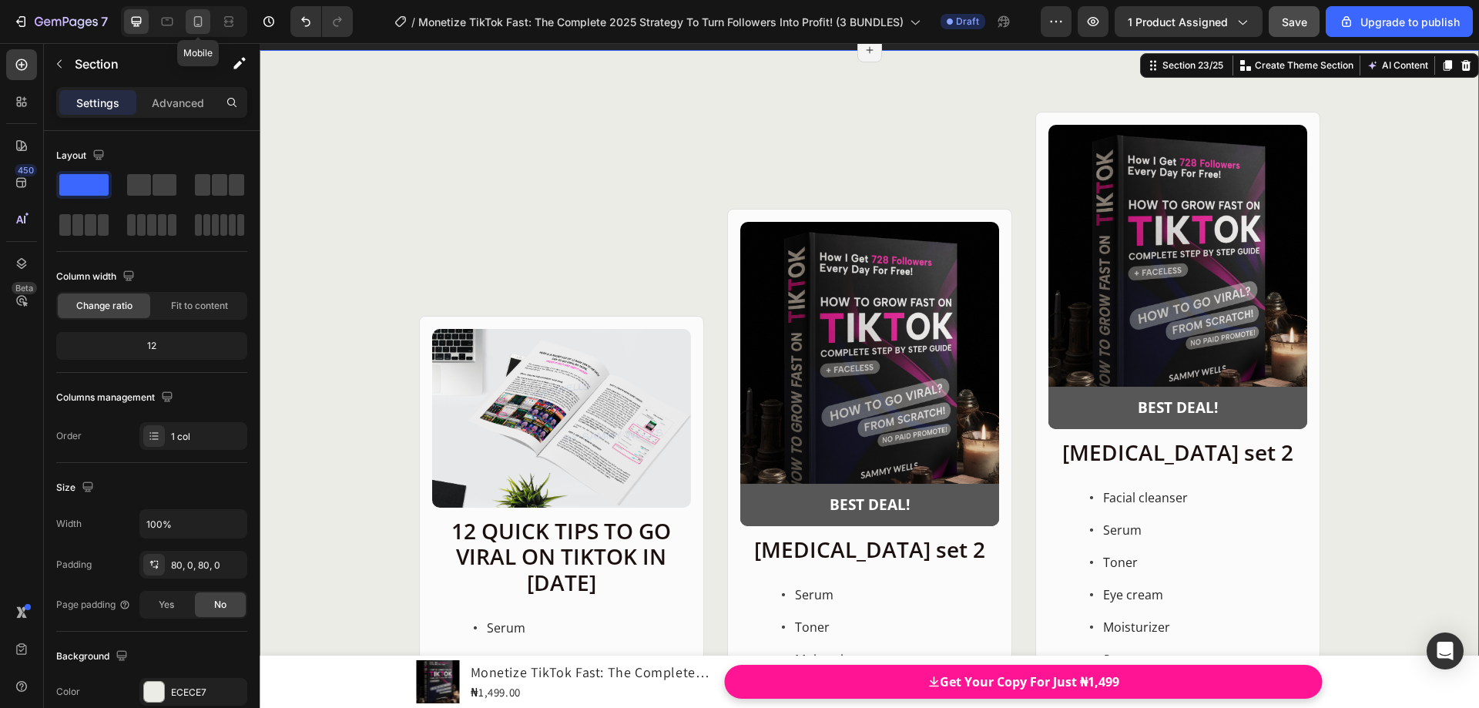
click at [204, 20] on icon at bounding box center [197, 21] width 15 height 15
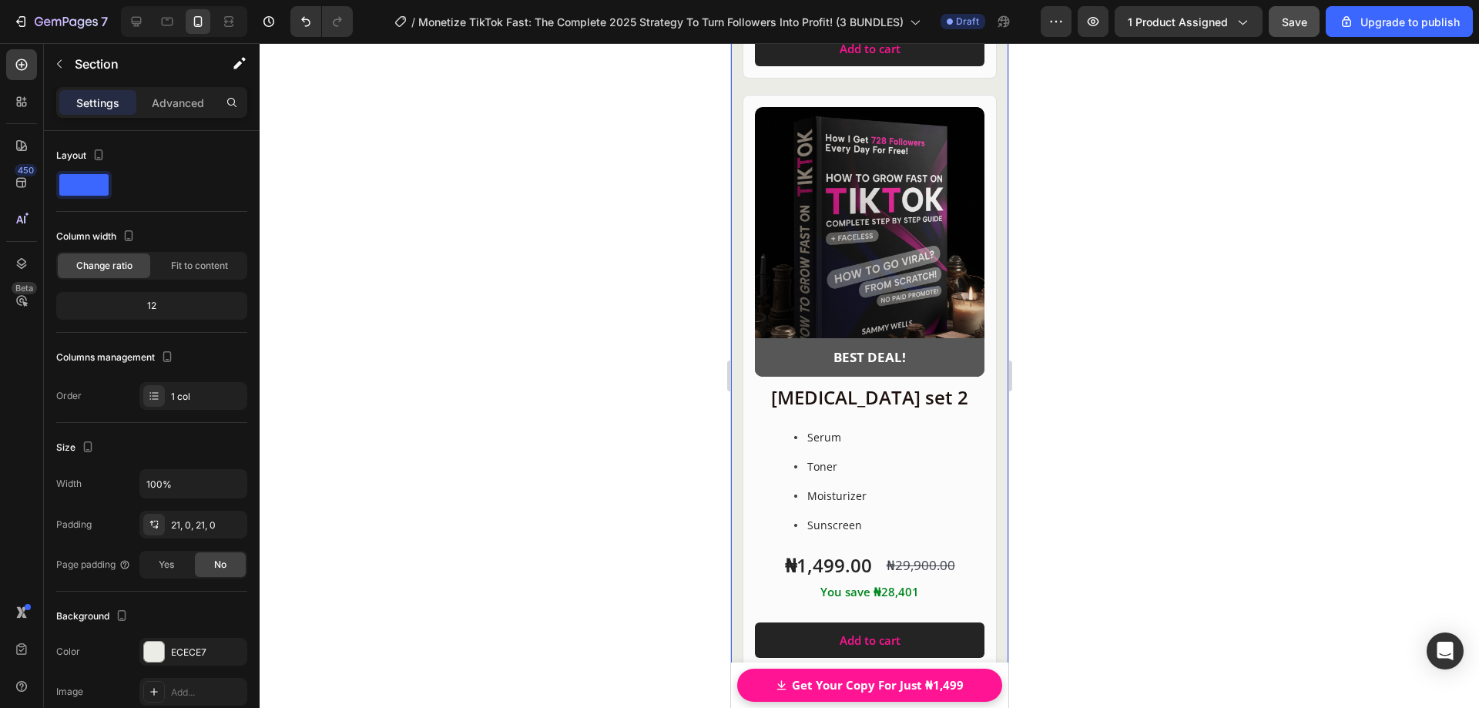
scroll to position [17367, 0]
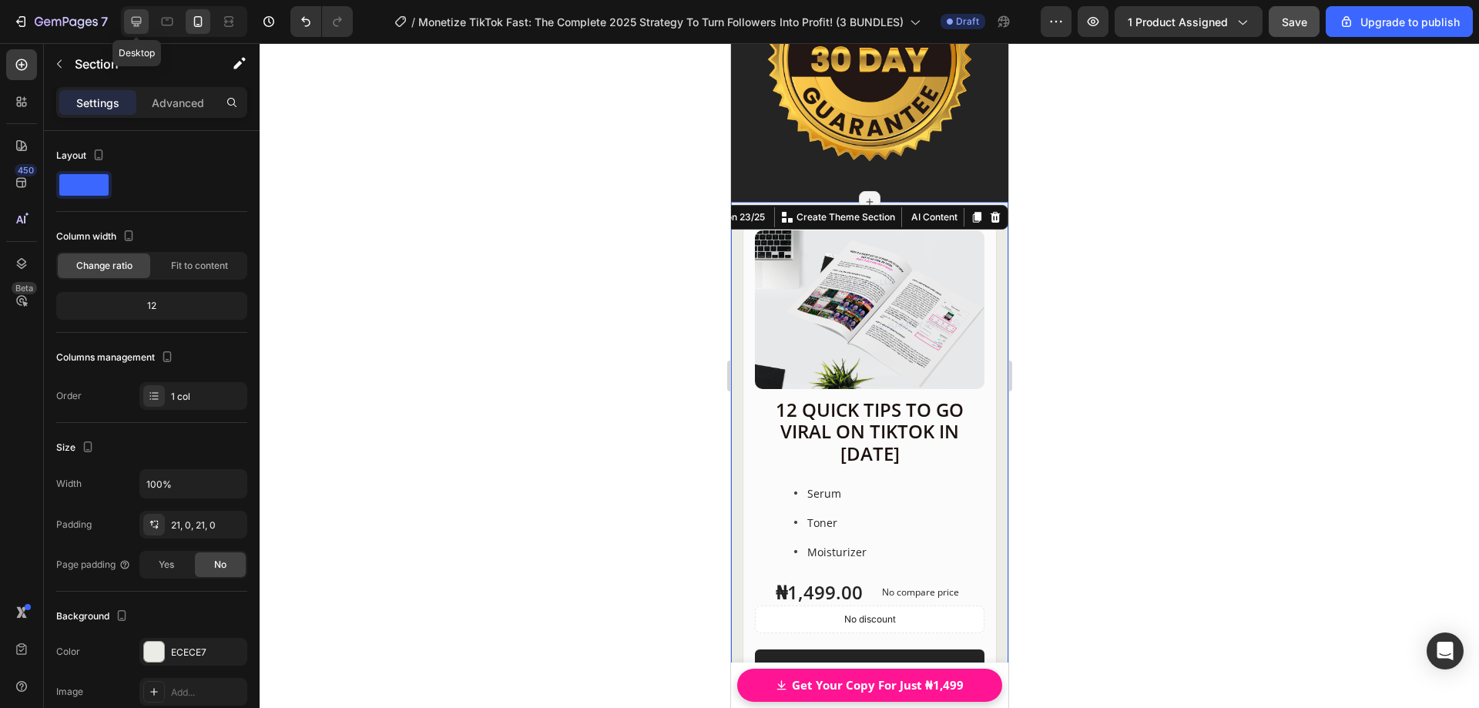
click at [139, 22] on icon at bounding box center [137, 22] width 10 height 10
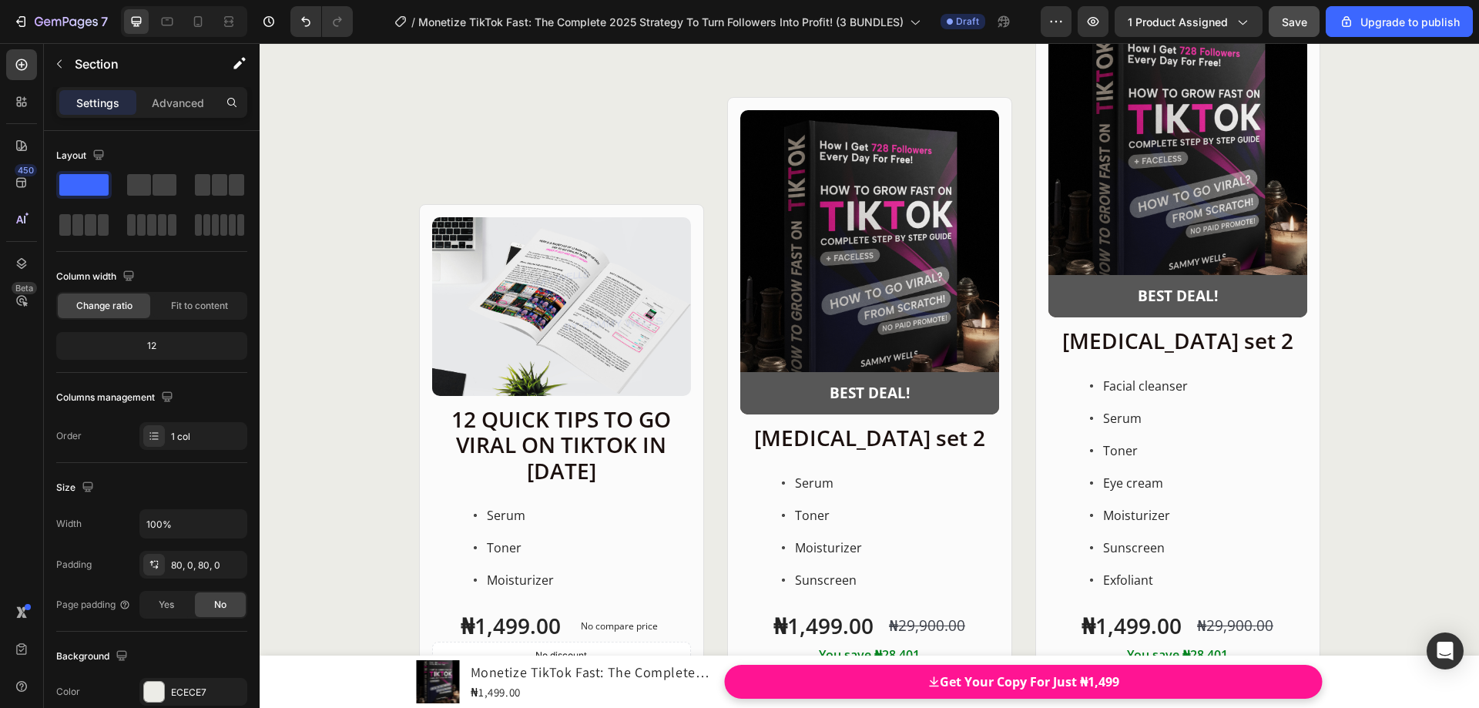
scroll to position [19843, 0]
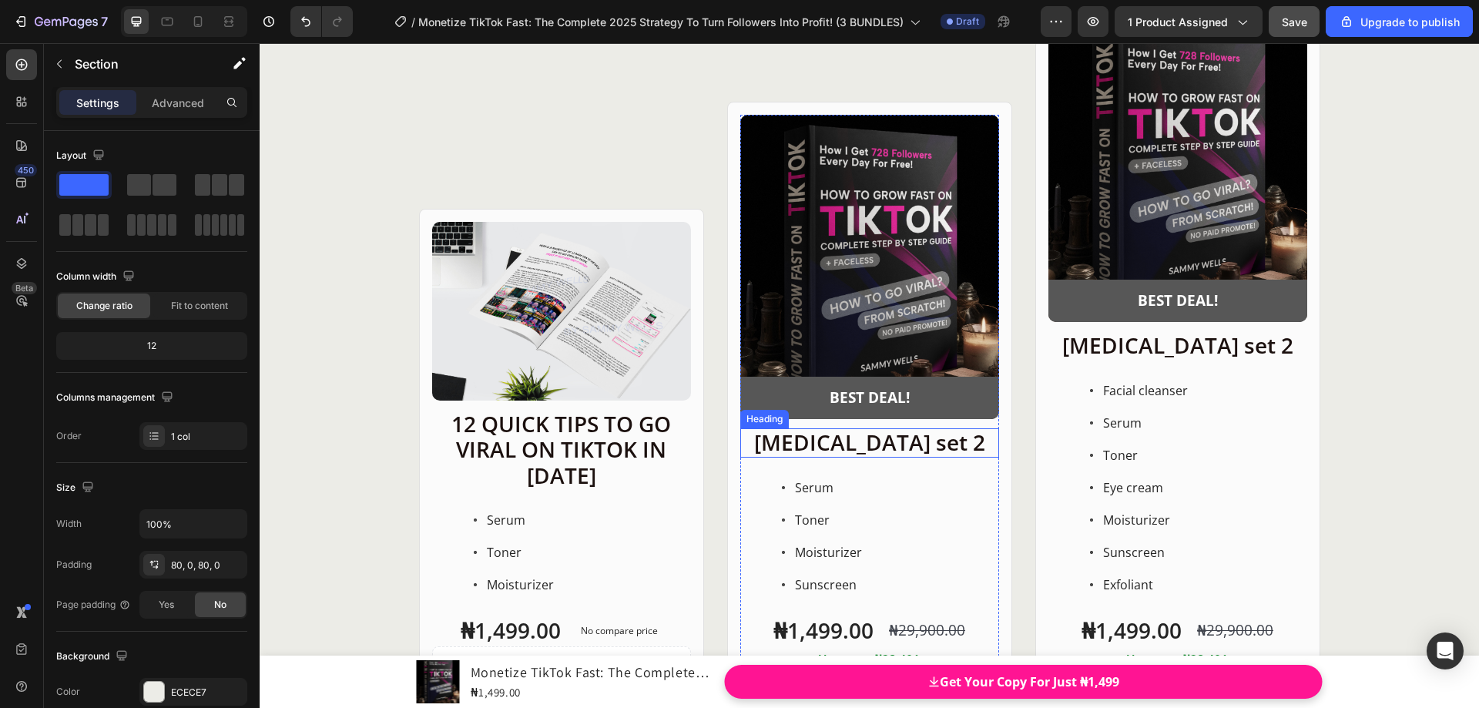
click at [857, 446] on h2 "Skin care set 2" at bounding box center [869, 442] width 259 height 29
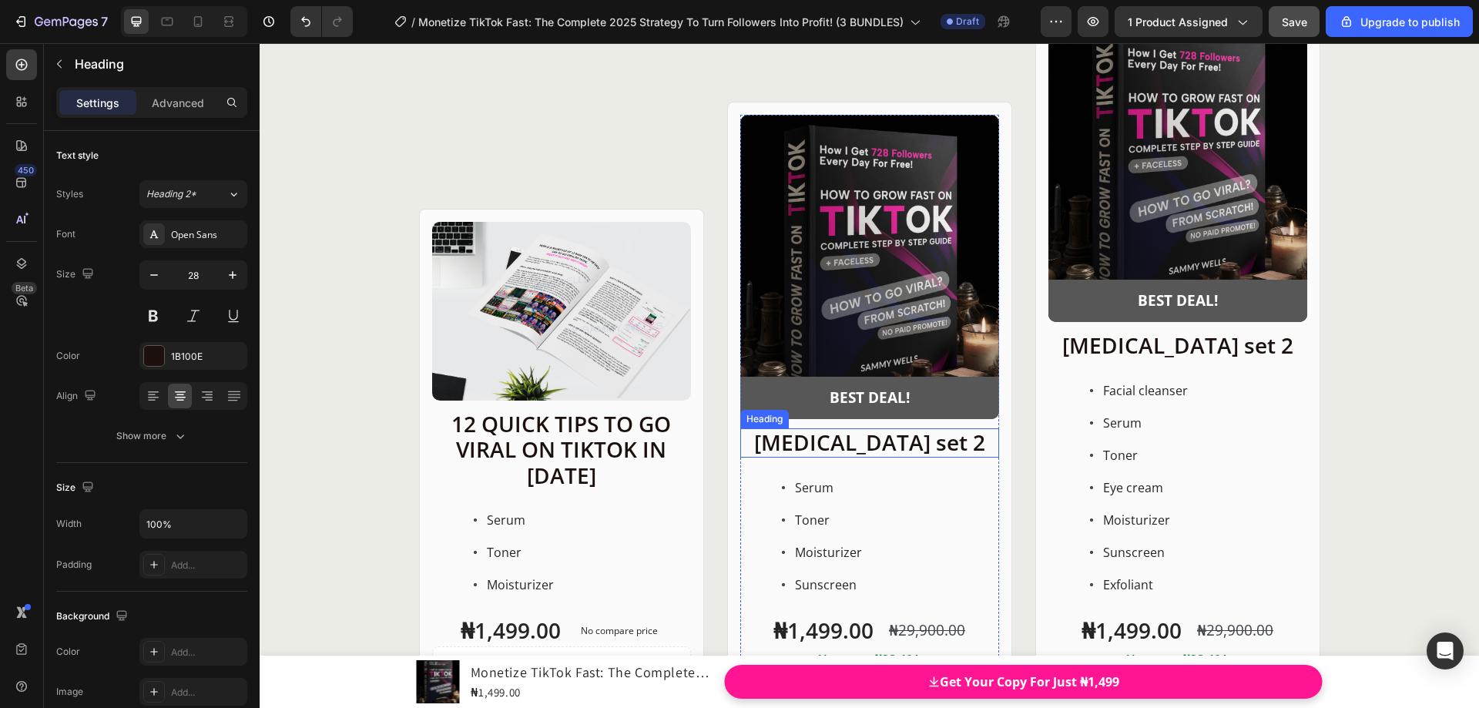
click at [857, 446] on h2 "Skin care set 2" at bounding box center [869, 442] width 259 height 29
drag, startPoint x: 795, startPoint y: 442, endPoint x: 925, endPoint y: 449, distance: 130.4
click at [925, 449] on p "Skin care set 2" at bounding box center [870, 443] width 256 height 26
drag, startPoint x: 946, startPoint y: 450, endPoint x: 773, endPoint y: 443, distance: 172.7
click at [773, 443] on p "Skin care set 2" at bounding box center [870, 443] width 256 height 26
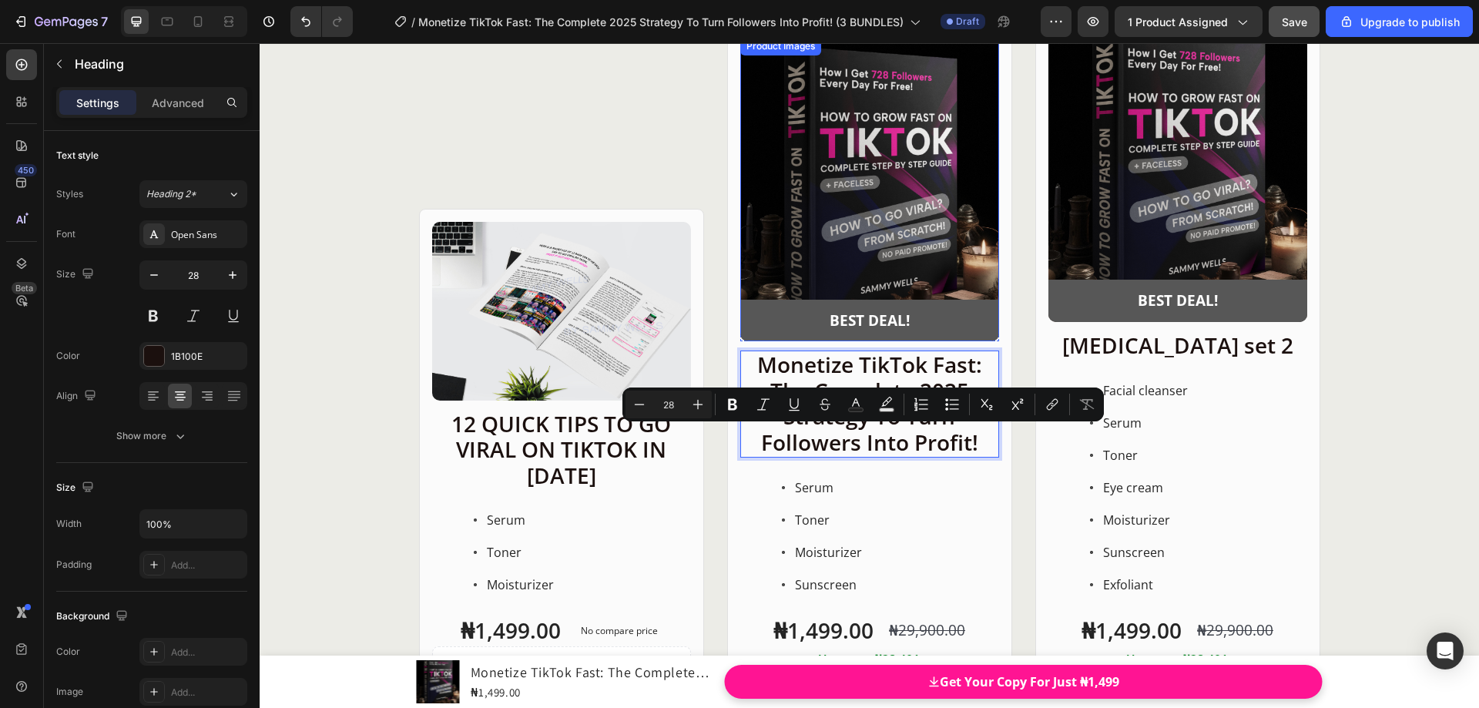
scroll to position [19766, 0]
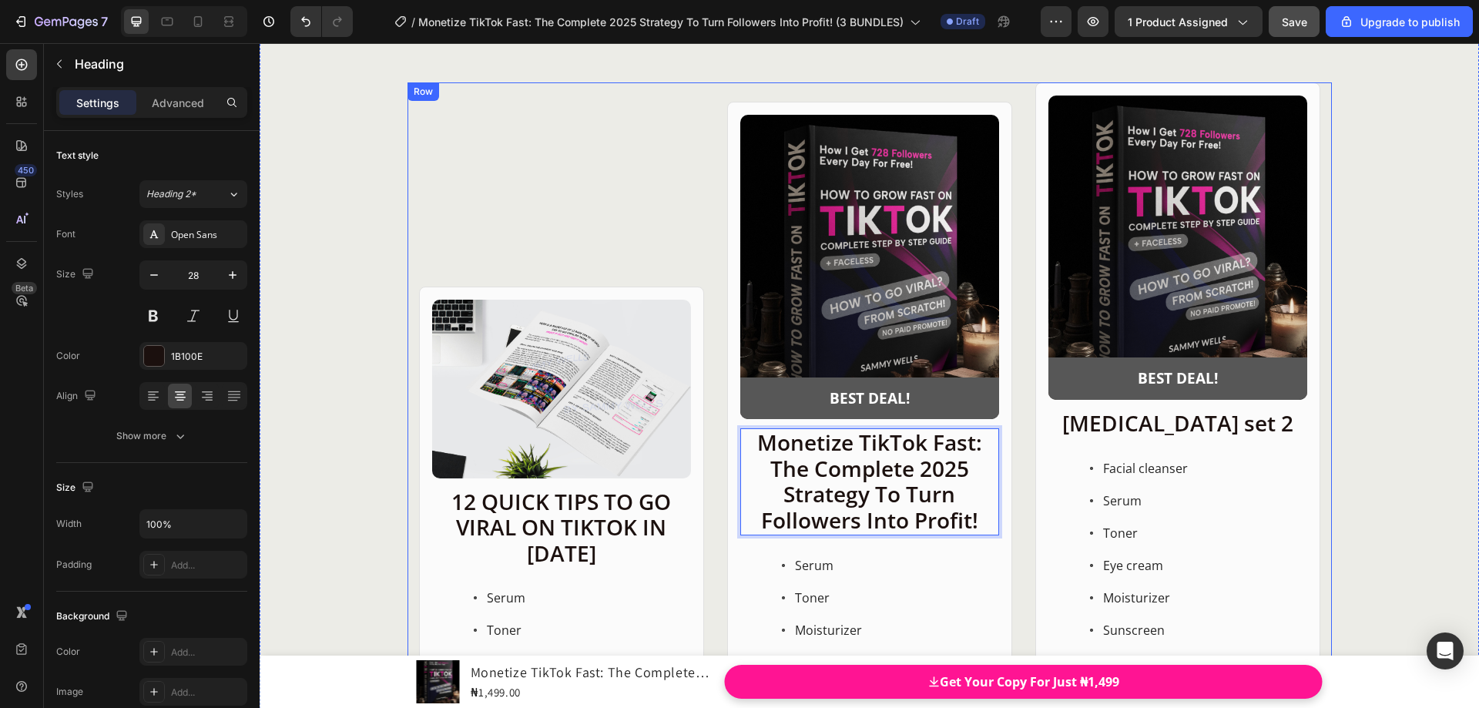
click at [710, 280] on div "Product Images Row 12 QUICK TIPS TO GO VIRAL ON TIKTOK IN 2025 Heading Serum To…" at bounding box center [870, 451] width 924 height 738
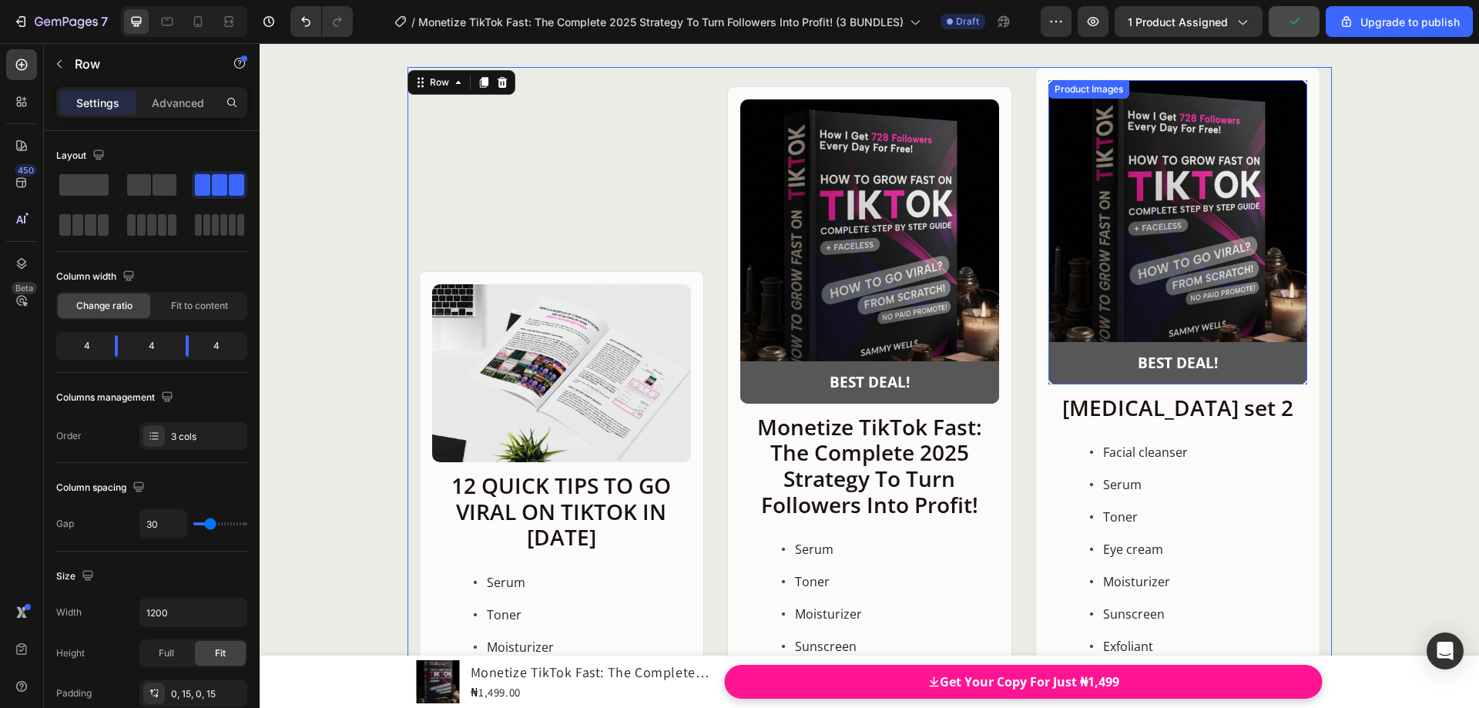
scroll to position [19689, 0]
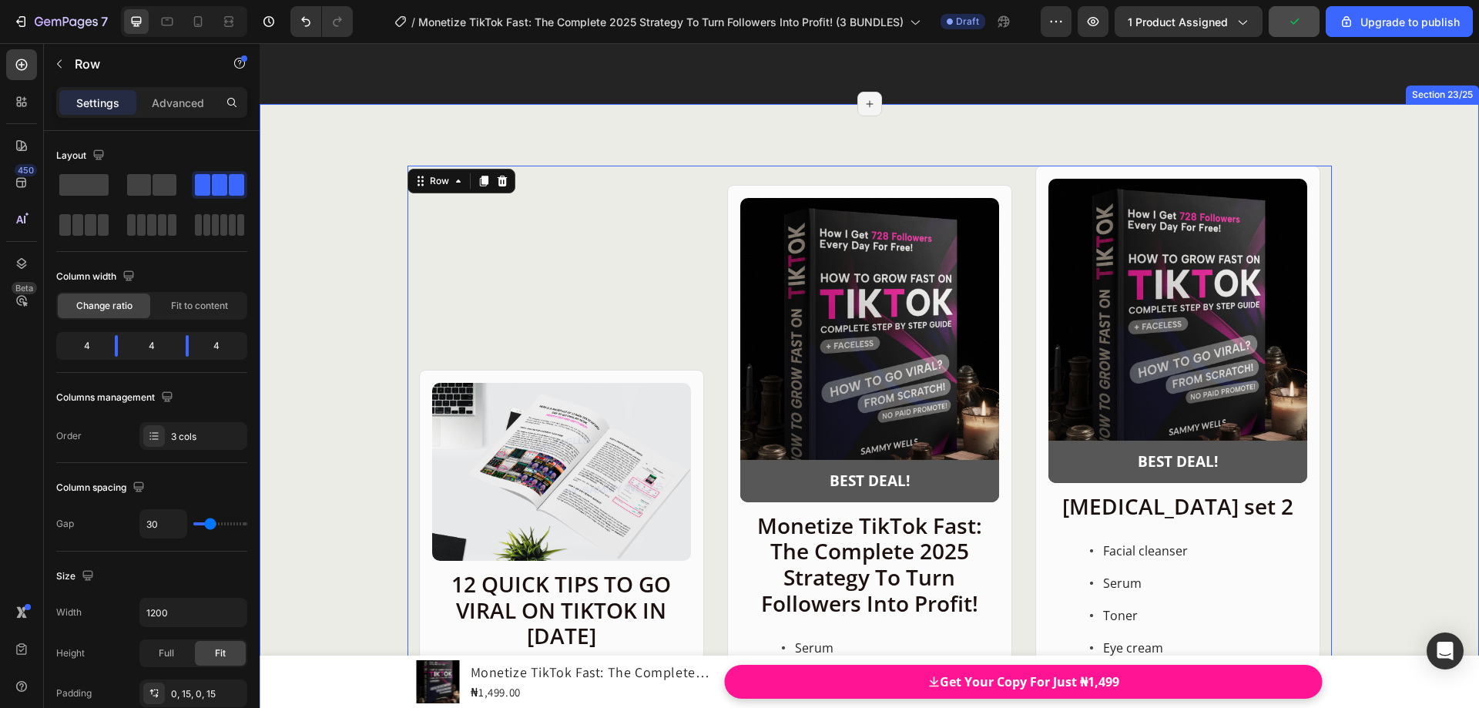
click at [1388, 338] on div "Product Images Row 12 QUICK TIPS TO GO VIRAL ON TIKTOK IN 2025 Heading Serum To…" at bounding box center [870, 535] width 1220 height 738
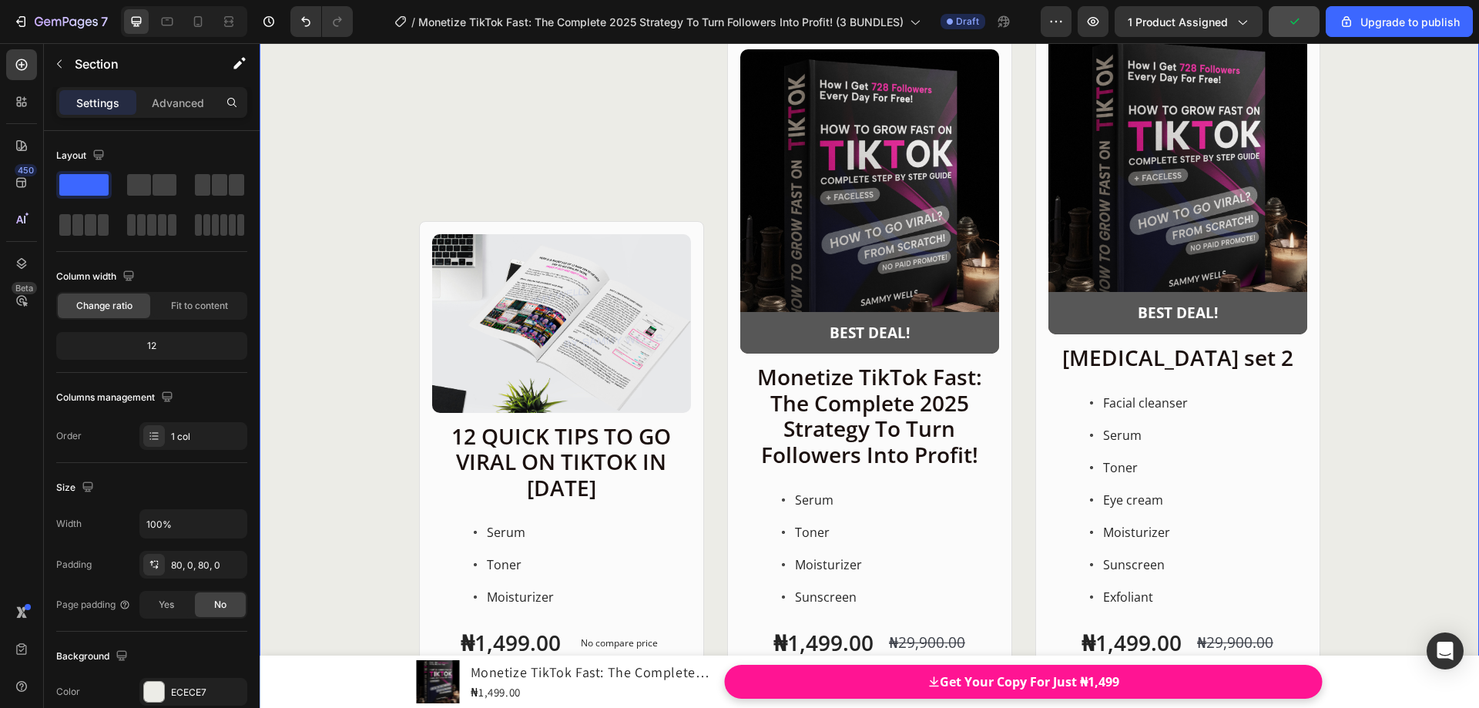
scroll to position [19843, 0]
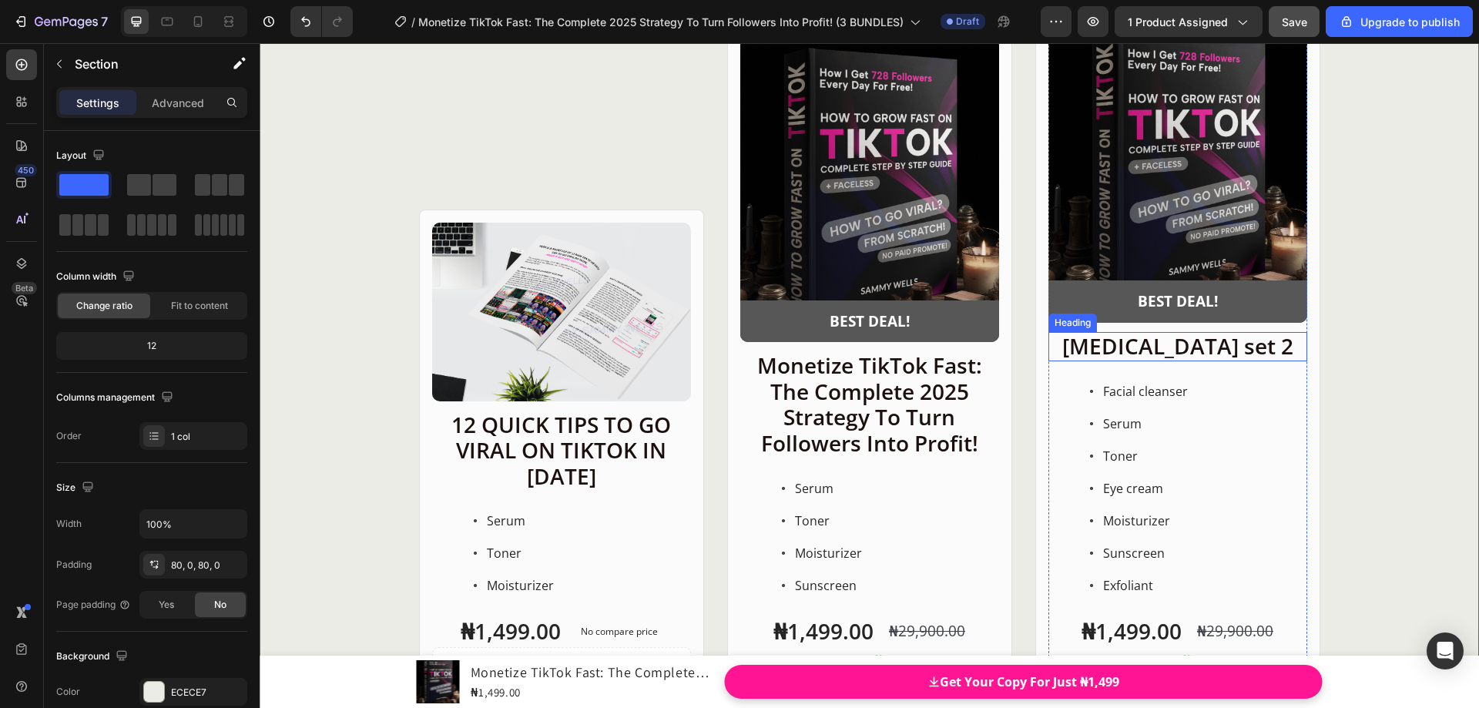
click at [1129, 344] on h2 "Skin care set 2" at bounding box center [1178, 346] width 259 height 29
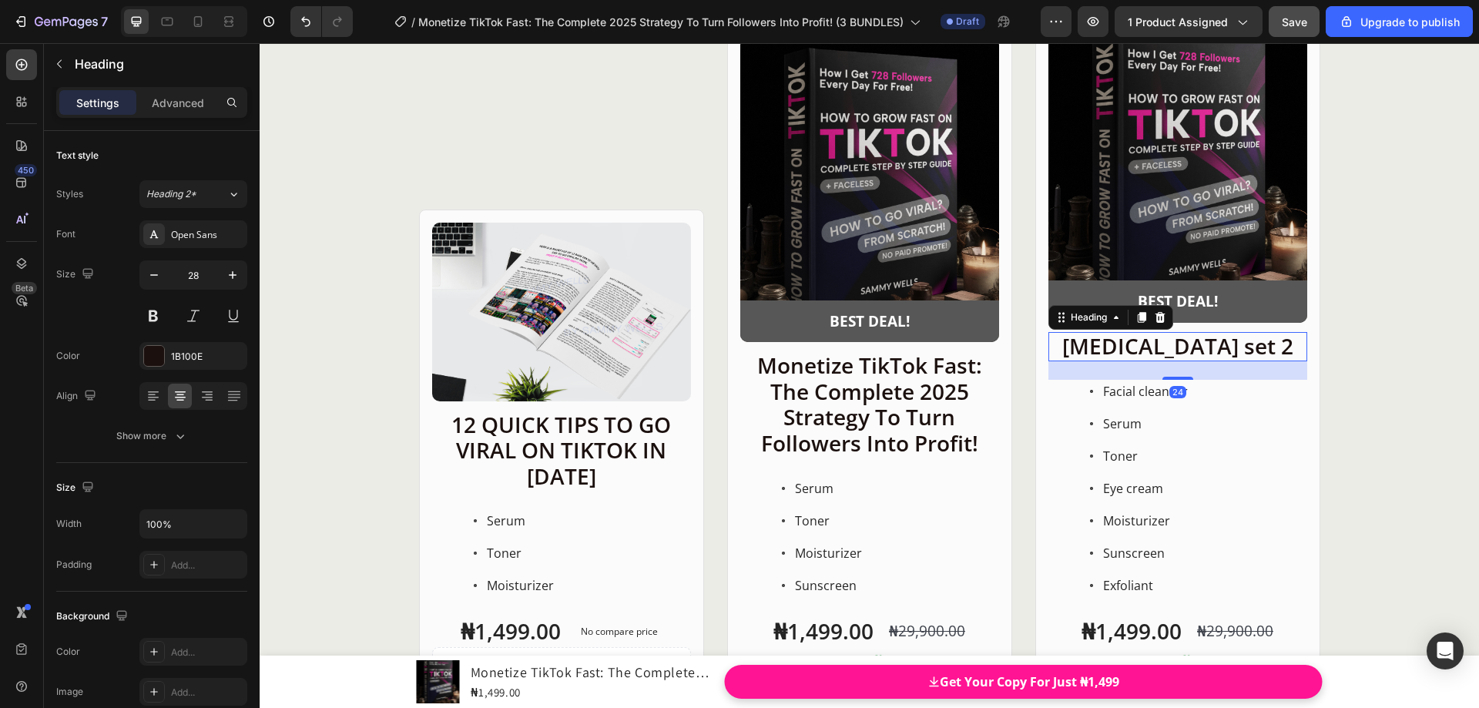
click at [1096, 344] on h2 "Skin care set 2" at bounding box center [1178, 346] width 259 height 29
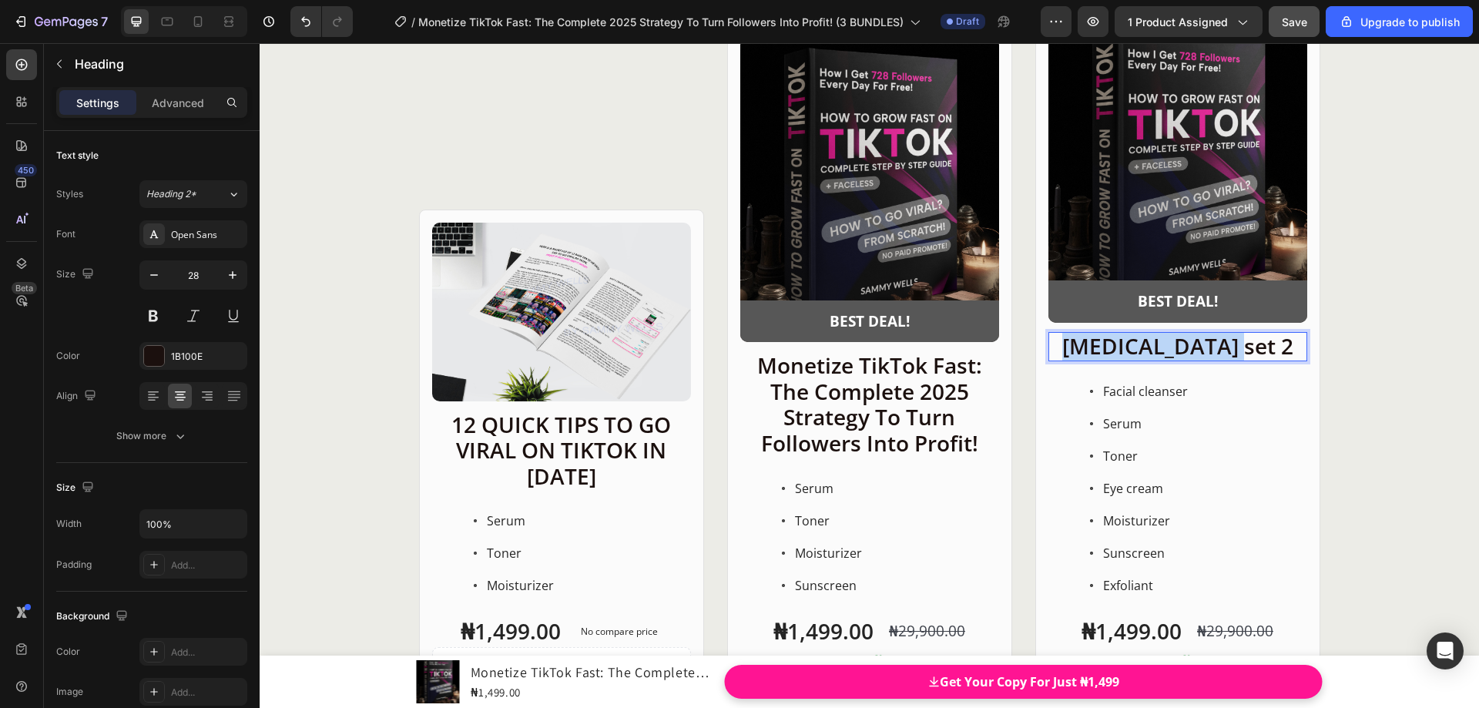
drag, startPoint x: 1096, startPoint y: 344, endPoint x: 1257, endPoint y: 352, distance: 160.4
click at [1257, 352] on p "Skin care set 2" at bounding box center [1178, 347] width 256 height 26
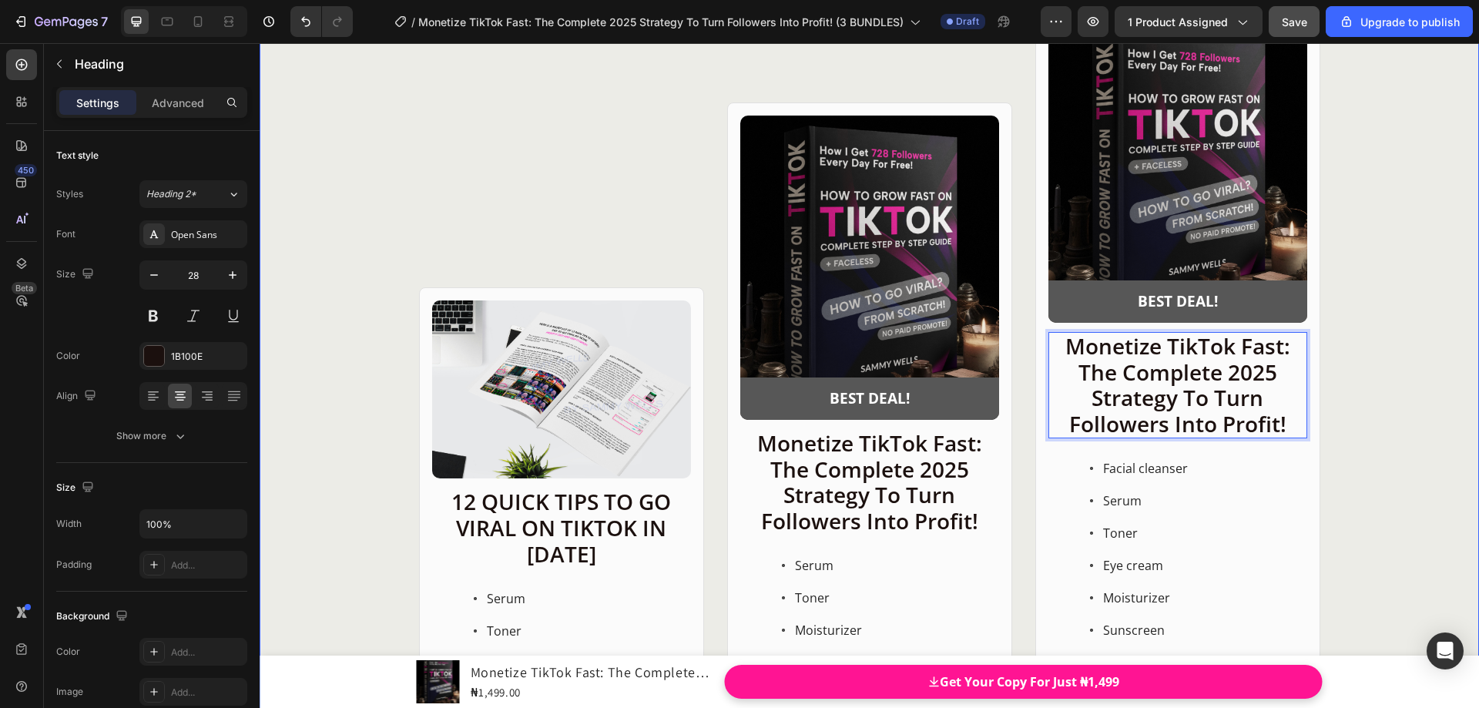
click at [1374, 337] on div "Product Images Row 12 QUICK TIPS TO GO VIRAL ON TIKTOK IN 2025 Heading Serum To…" at bounding box center [870, 412] width 1220 height 815
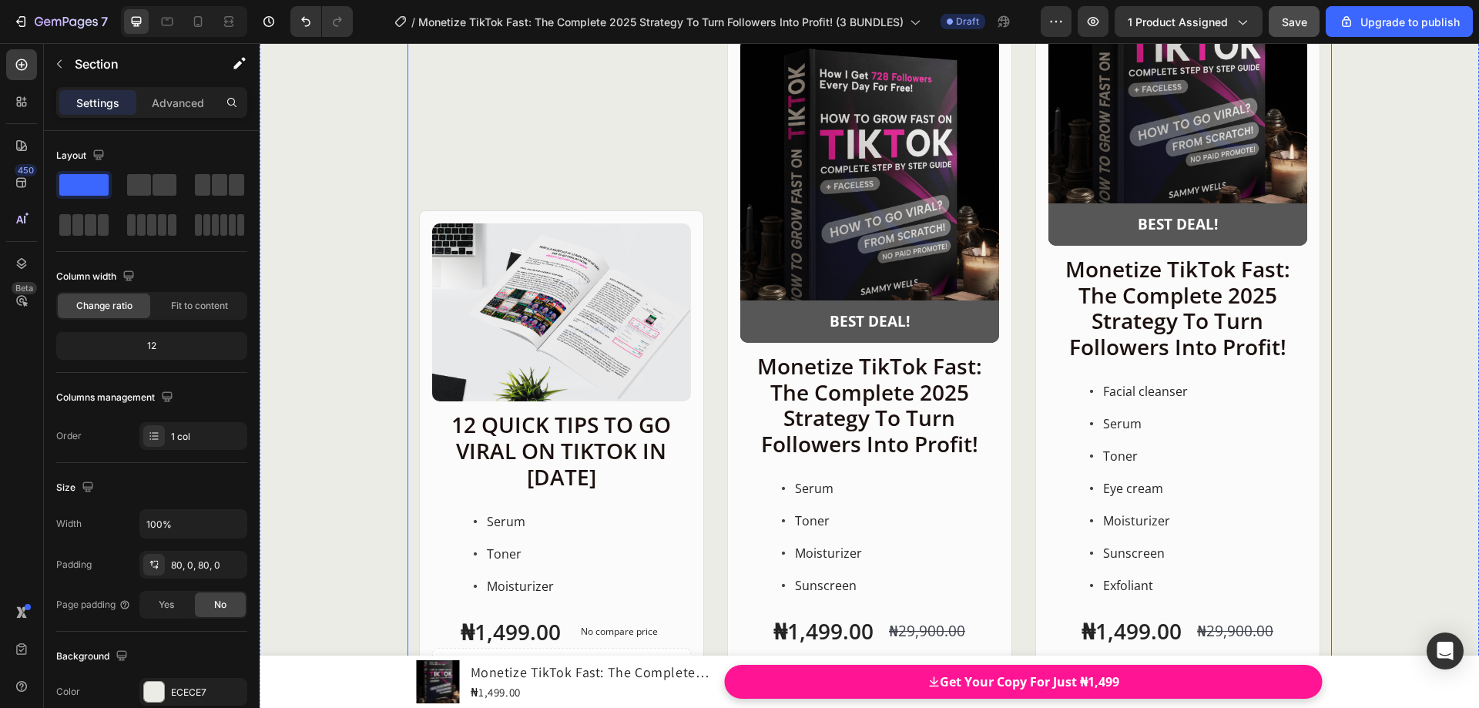
scroll to position [19997, 0]
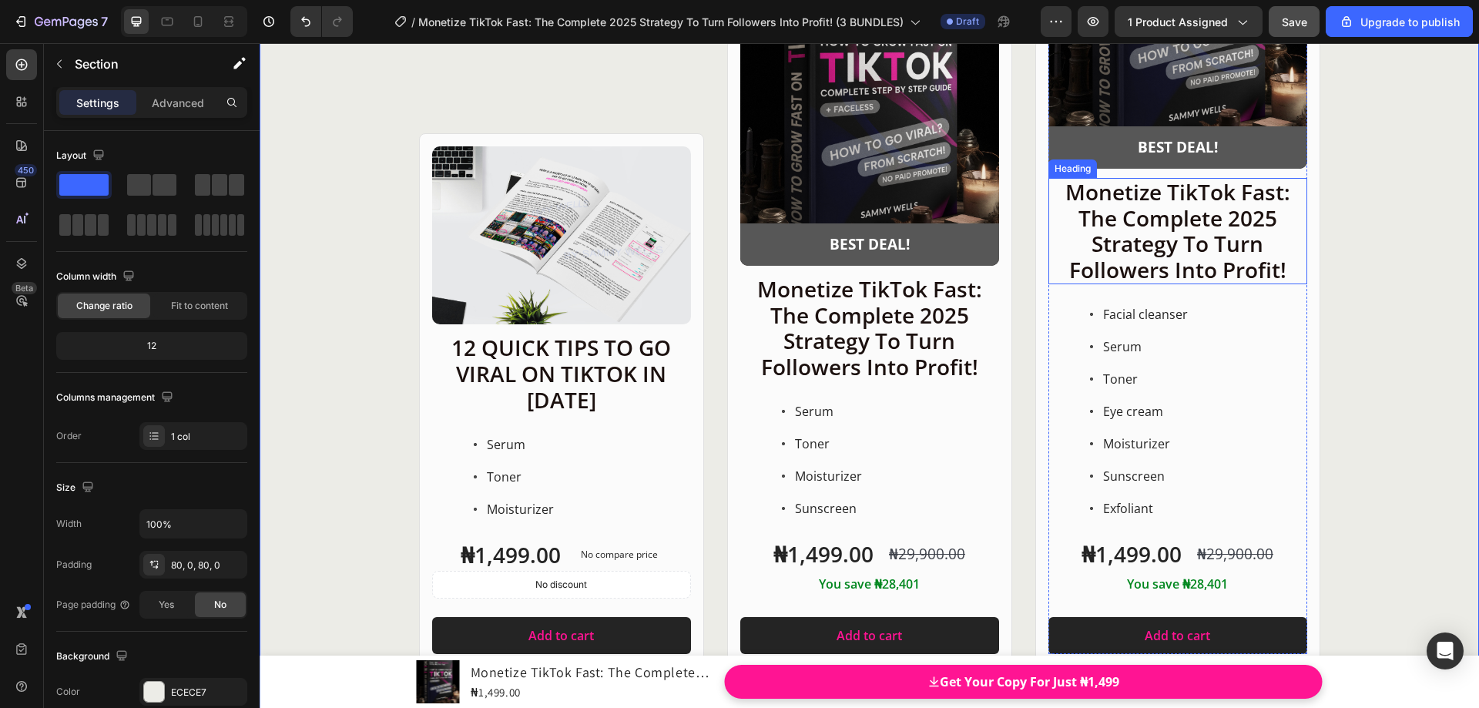
click at [1167, 231] on p "Monetize TikTok Fast: The Complete 2025 Strategy To Turn Followers Into Profit!" at bounding box center [1178, 231] width 256 height 103
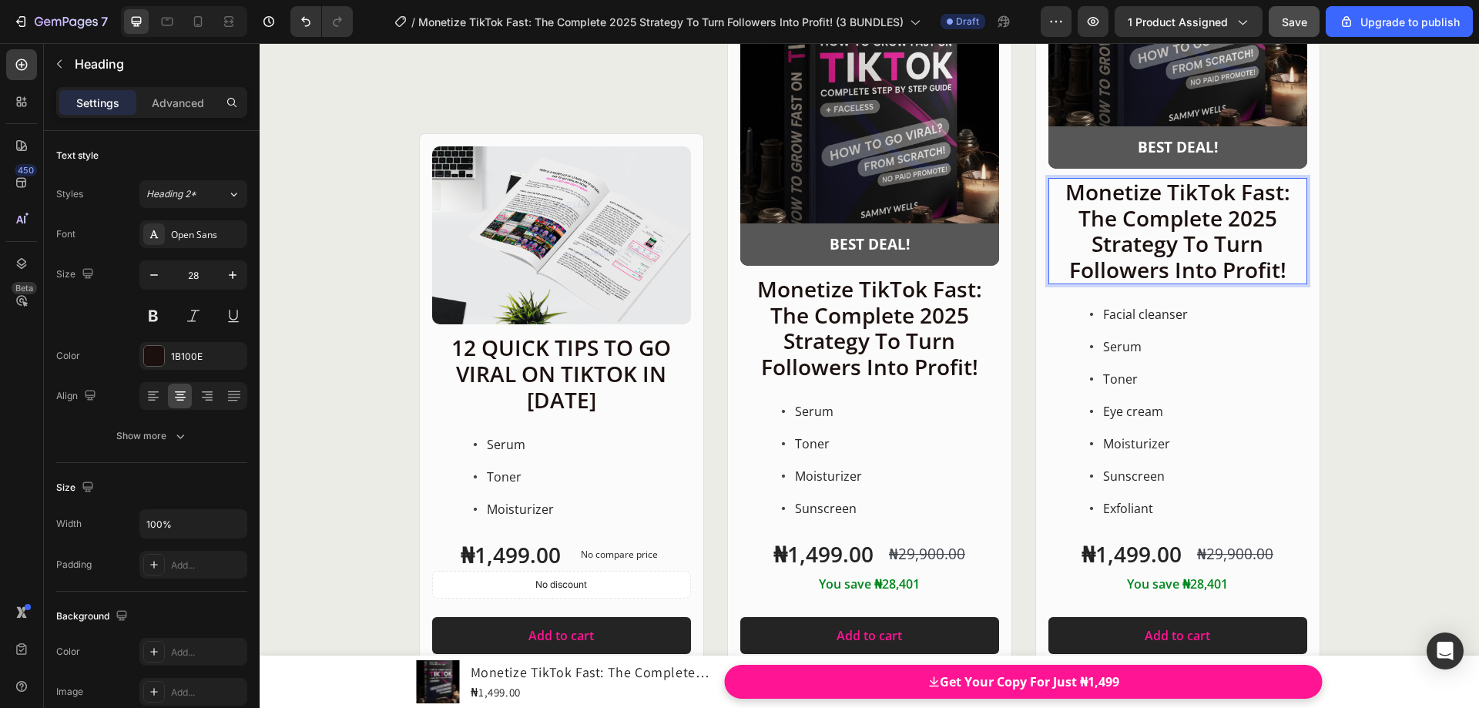
click at [1272, 268] on p "Monetize TikTok Fast: The Complete 2025 Strategy To Turn Followers Into Profit!" at bounding box center [1178, 231] width 256 height 103
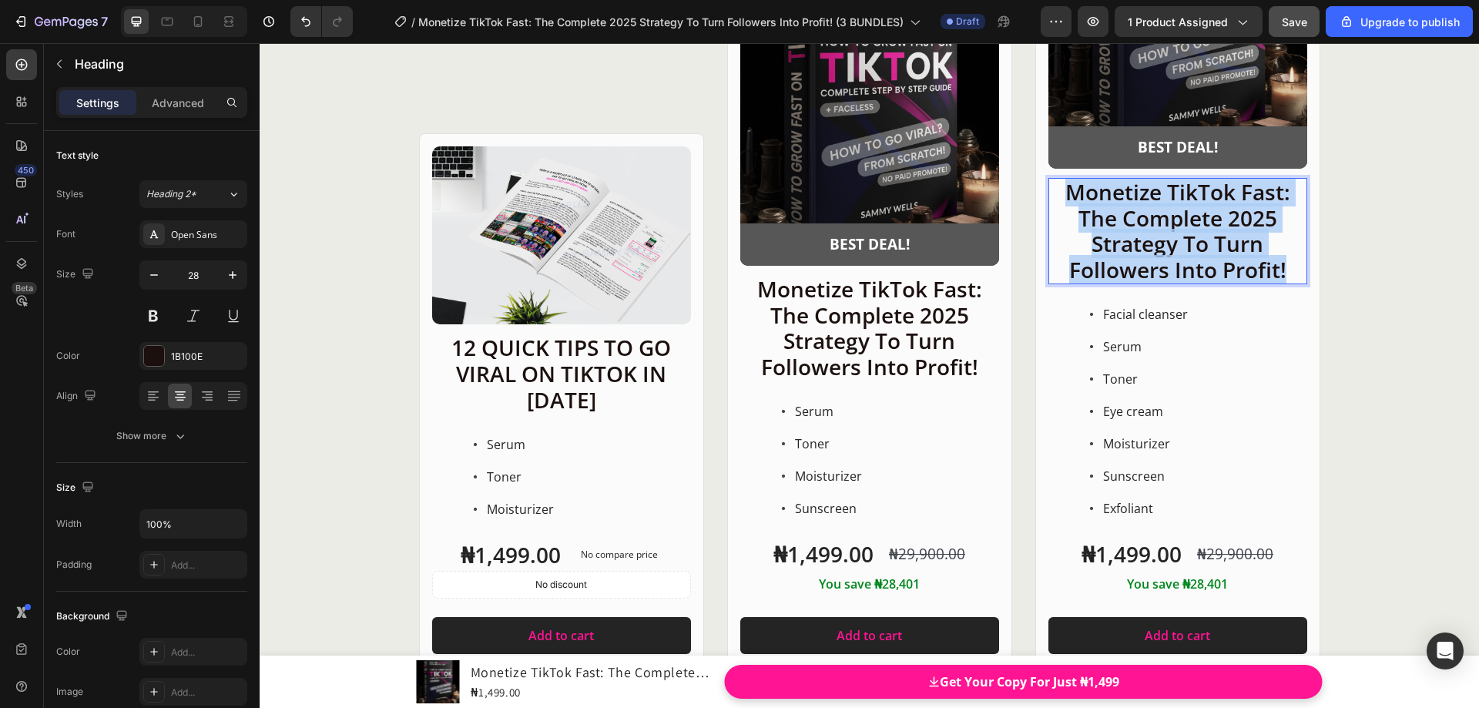
drag, startPoint x: 1281, startPoint y: 272, endPoint x: 1042, endPoint y: 198, distance: 250.8
click at [1040, 198] on div "Product Images BEST DEAL! Text Block Row Row Monetize TikTok Fast: The Complete…" at bounding box center [1177, 258] width 285 height 815
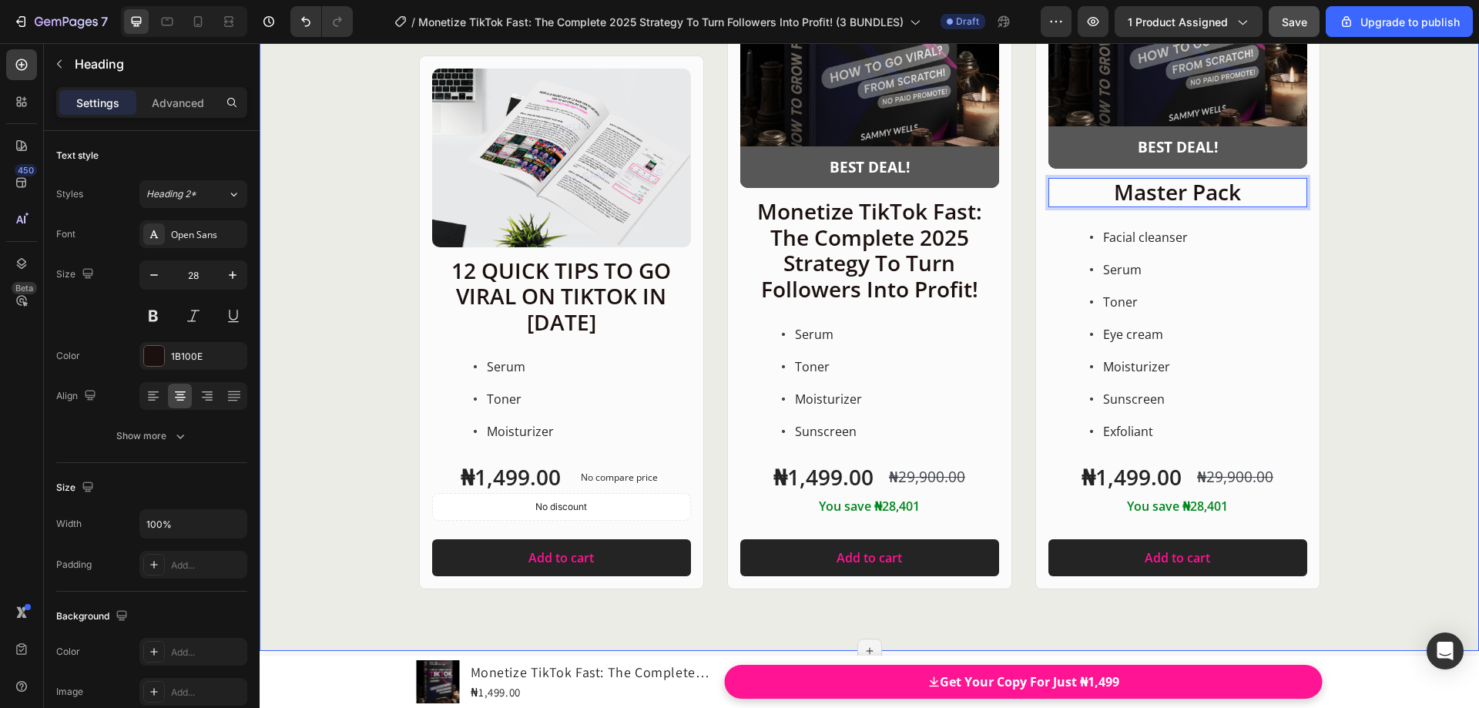
click at [1368, 204] on div "Product Images Row 12 QUICK TIPS TO GO VIRAL ON TIKTOK IN 2025 Heading Serum To…" at bounding box center [870, 220] width 1220 height 738
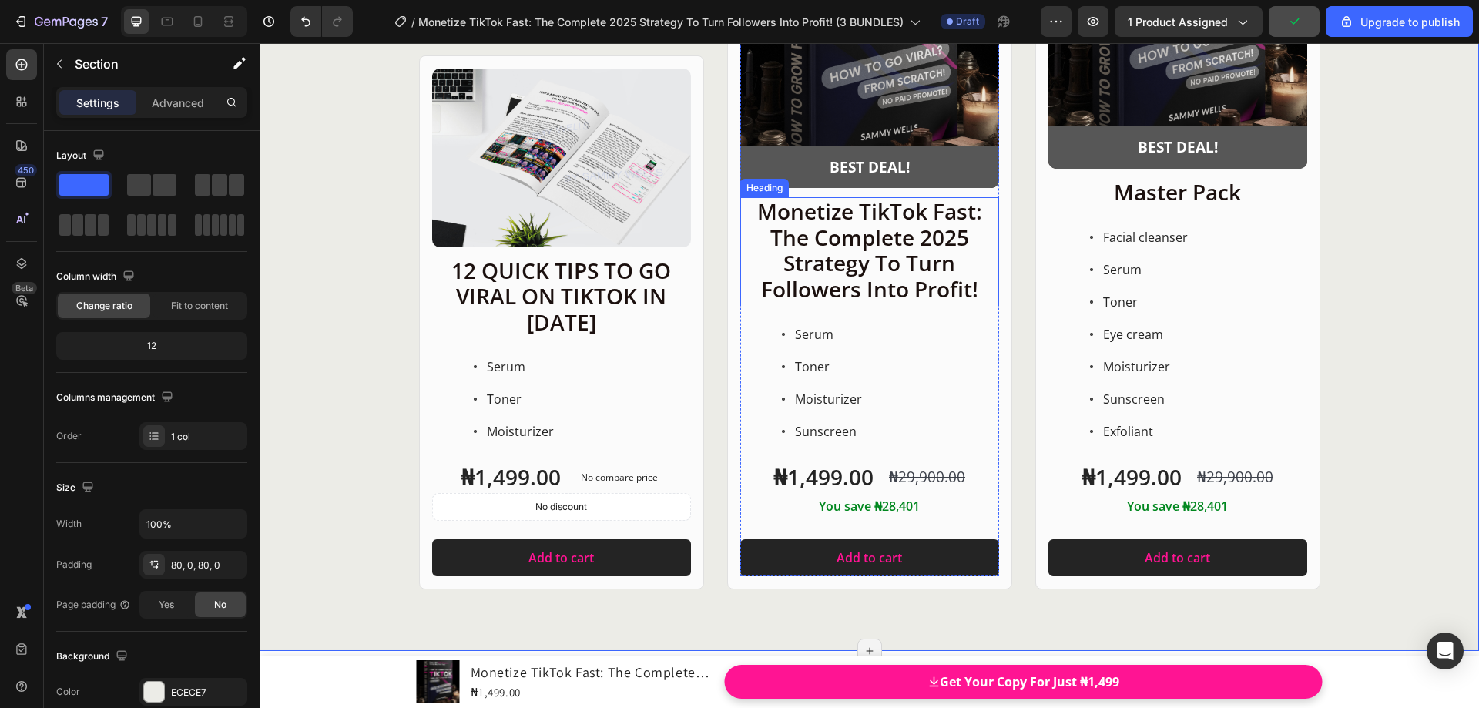
click at [883, 283] on p "Monetize TikTok Fast: The Complete 2025 Strategy To Turn Followers Into Profit!" at bounding box center [870, 250] width 256 height 103
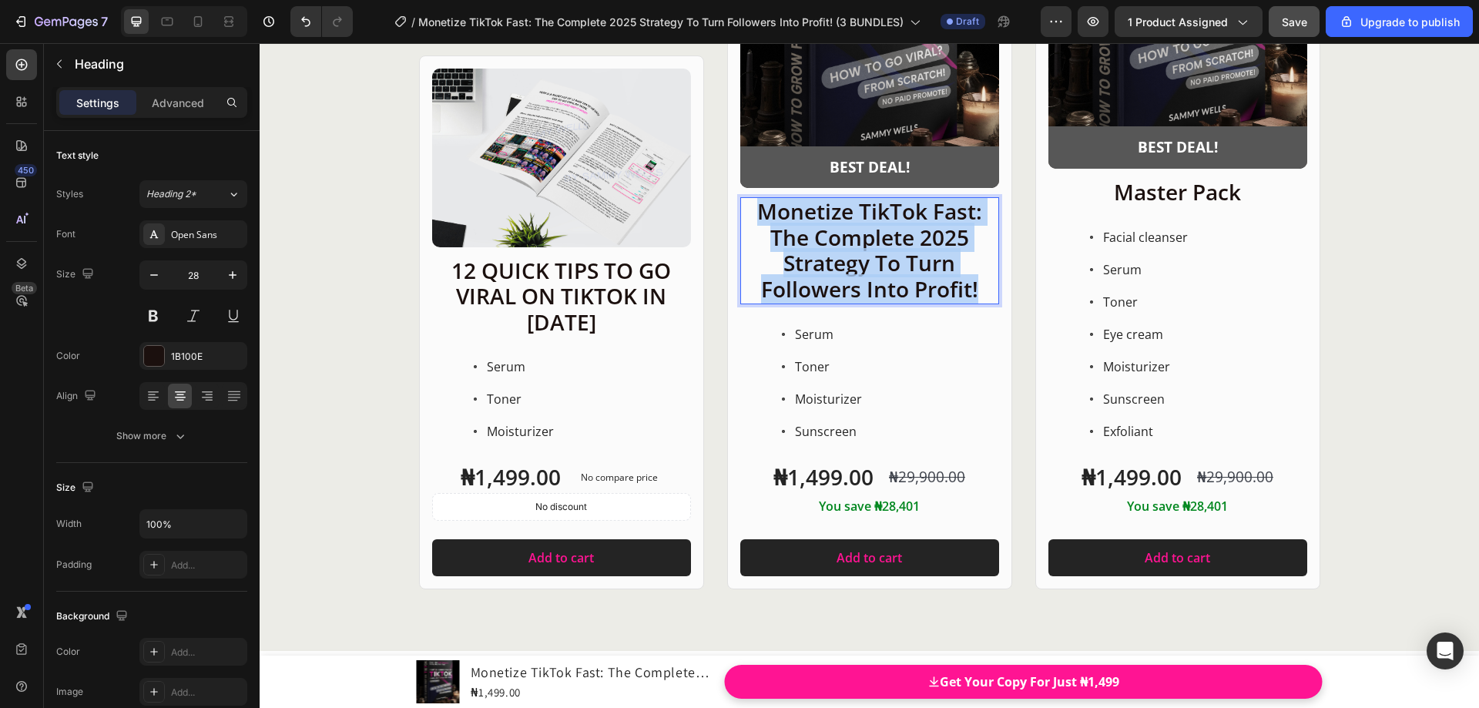
drag, startPoint x: 975, startPoint y: 290, endPoint x: 751, endPoint y: 213, distance: 236.1
click at [751, 213] on p "Monetize TikTok Fast: The Complete 2025 Strategy To Turn Followers Into Profit!" at bounding box center [870, 250] width 256 height 103
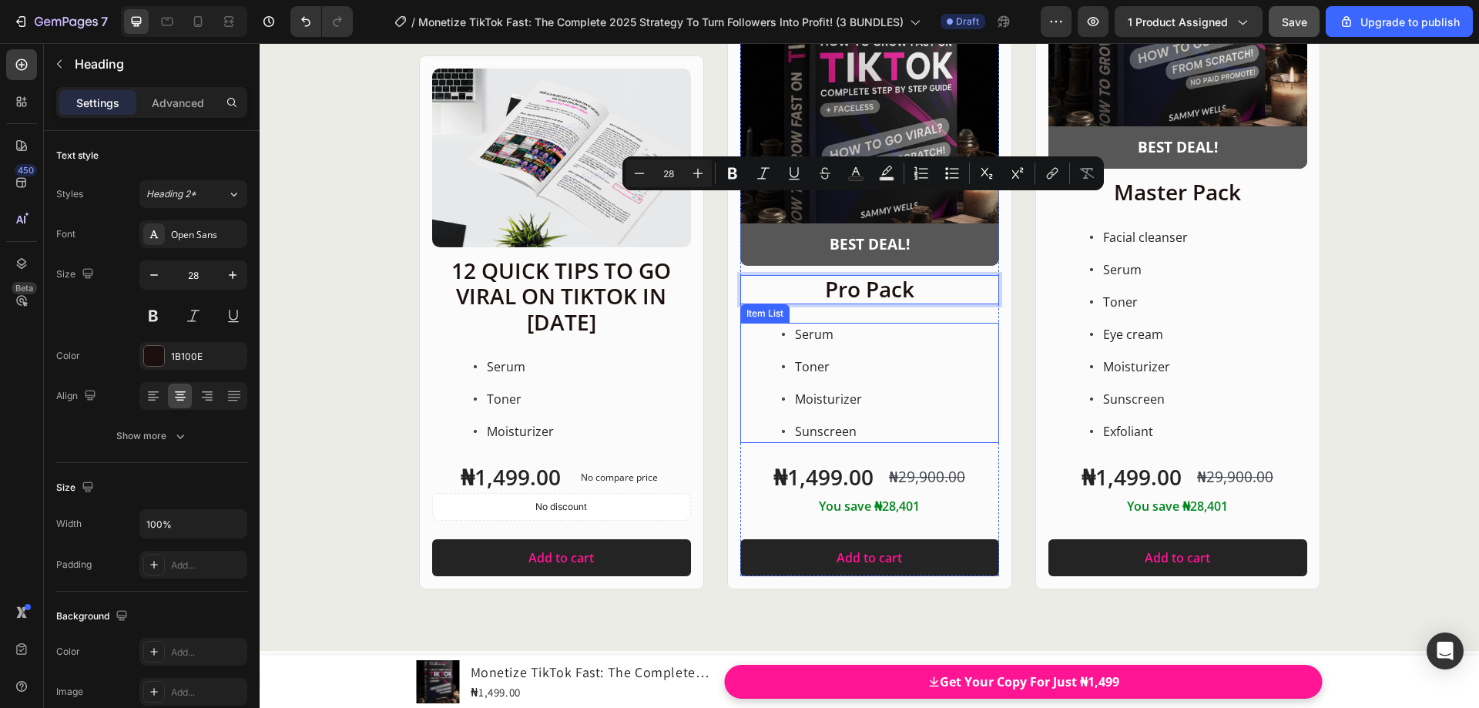
scroll to position [20075, 0]
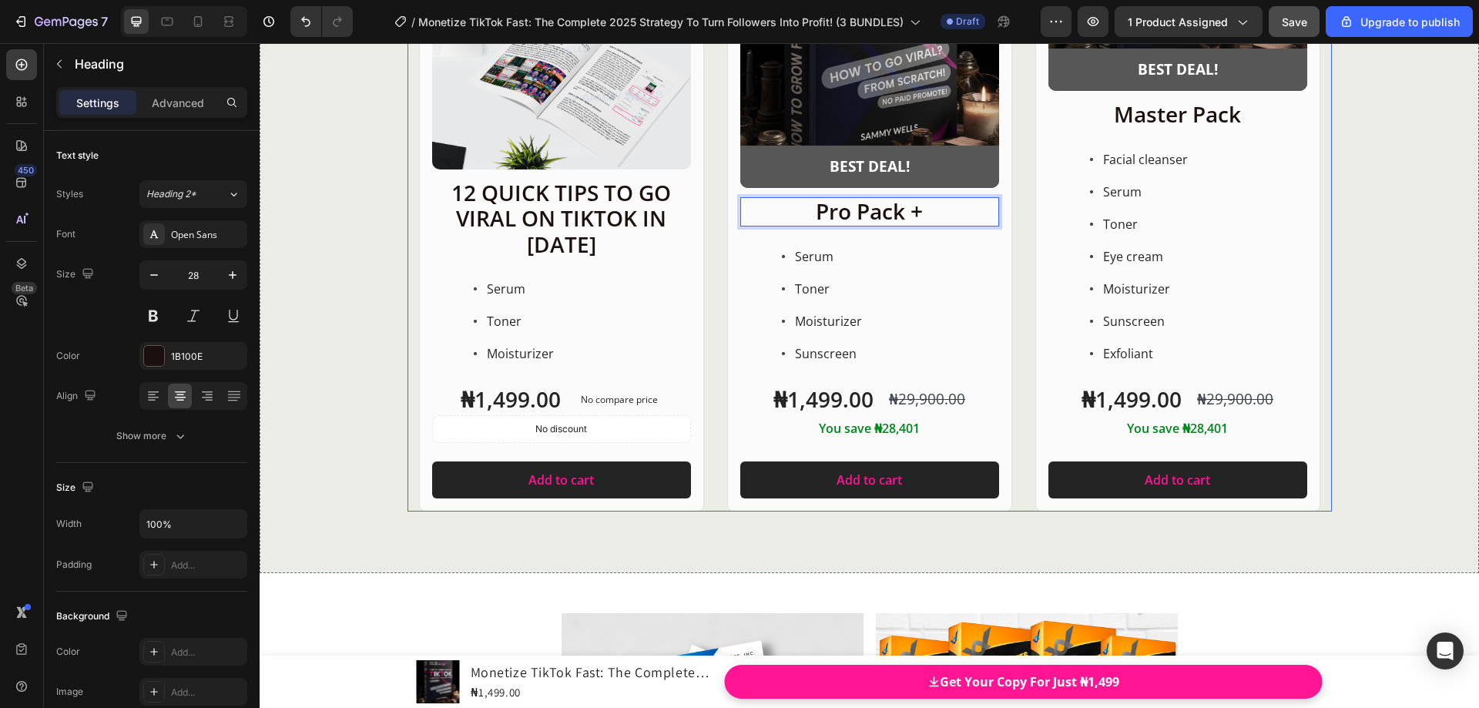
click at [1015, 133] on div "Product Images Row 12 QUICK TIPS TO GO VIRAL ON TIKTOK IN 2025 Heading Serum To…" at bounding box center [870, 143] width 924 height 738
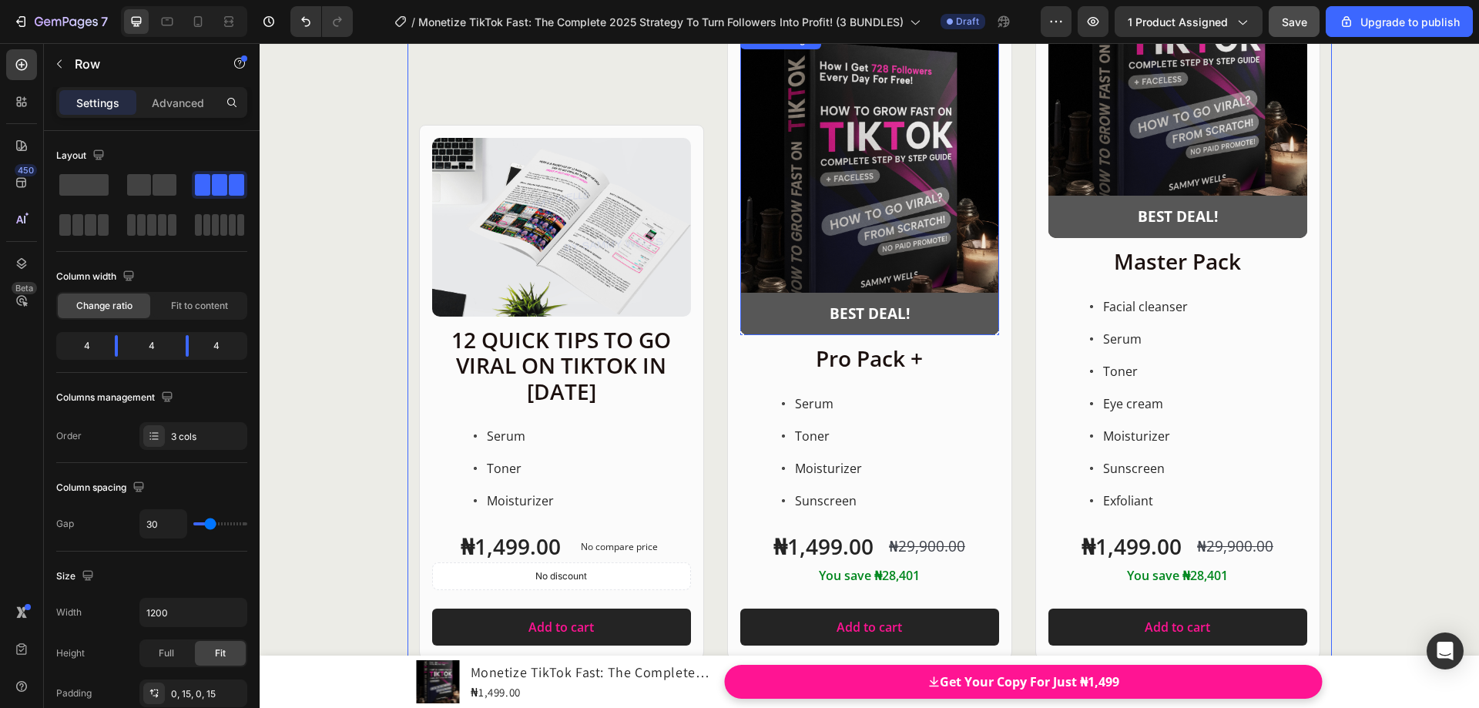
scroll to position [19920, 0]
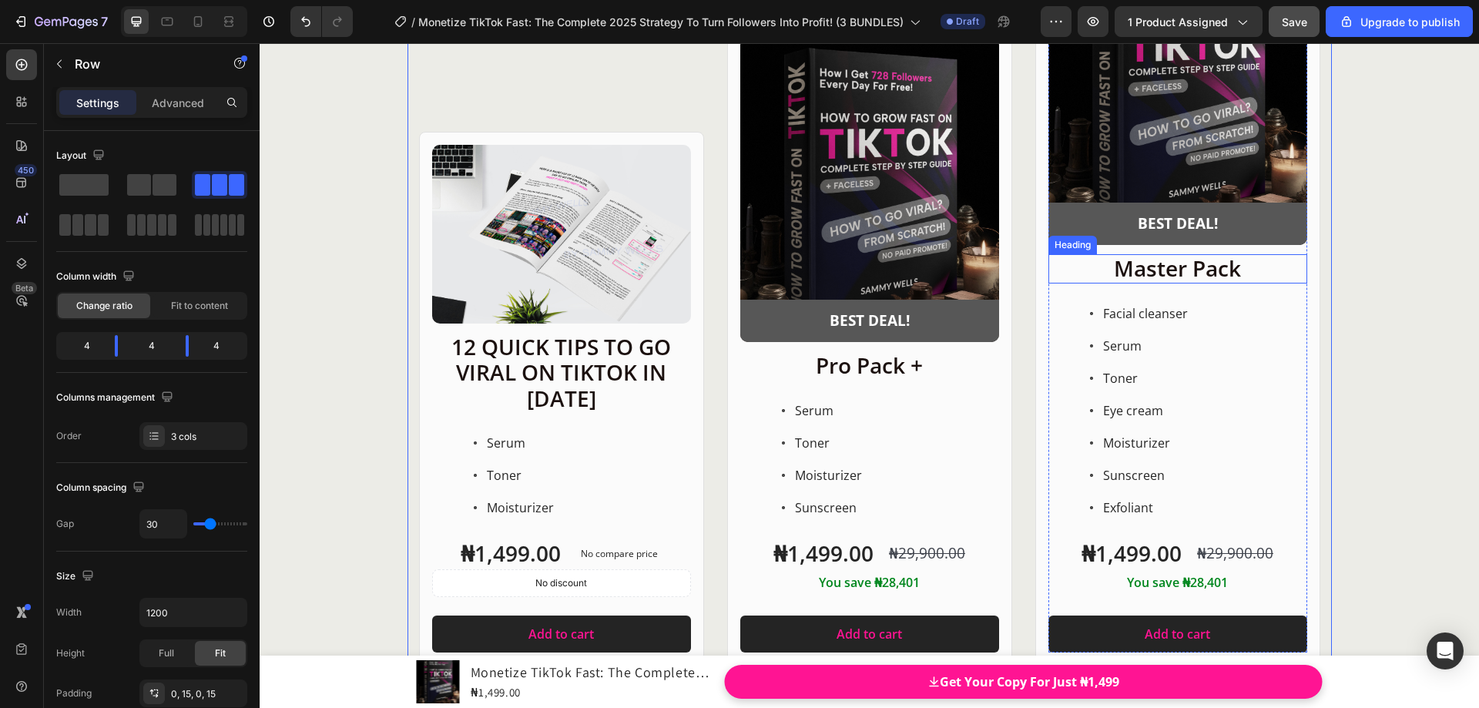
click at [1243, 274] on p "Master Pack" at bounding box center [1178, 269] width 256 height 26
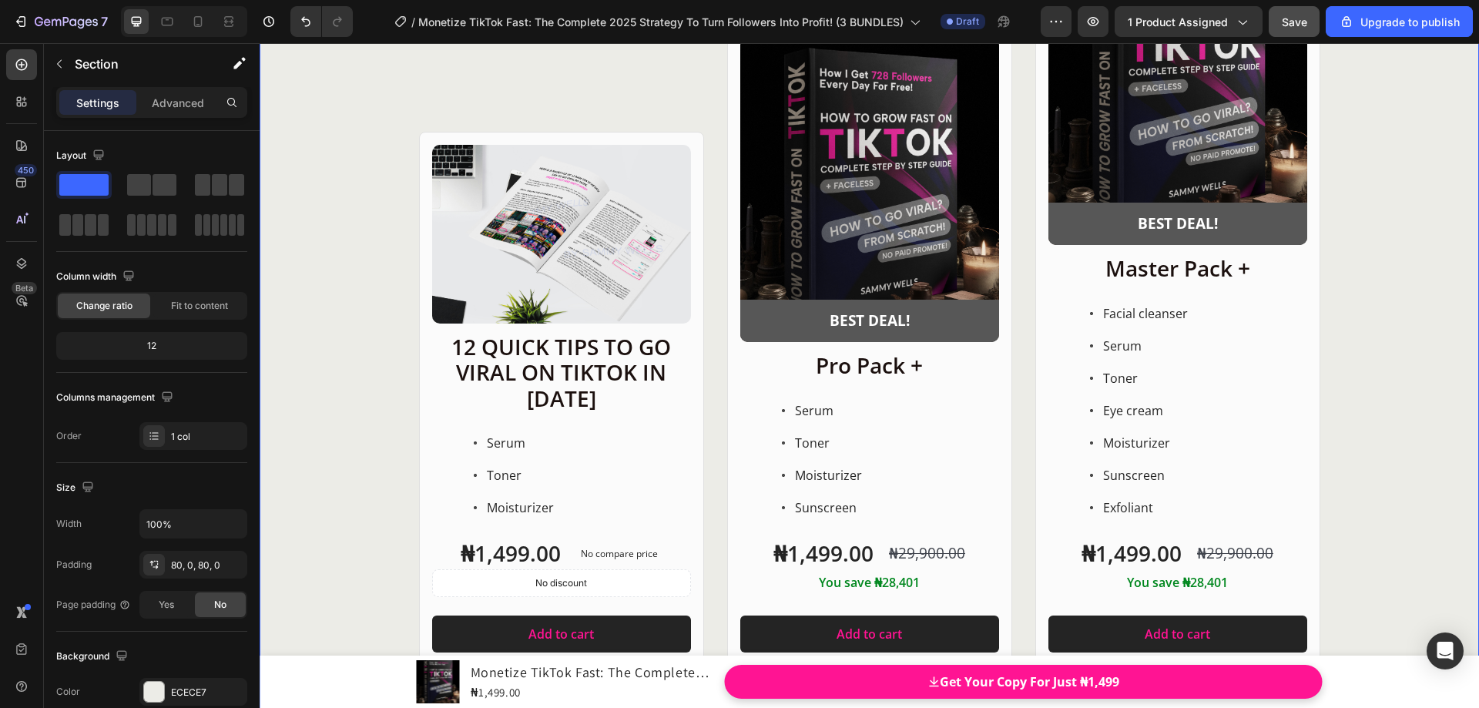
click at [1335, 294] on div "Product Images Row 12 QUICK TIPS TO GO VIRAL ON TIKTOK IN 2025 Heading Serum To…" at bounding box center [870, 297] width 1220 height 738
click at [583, 358] on h2 "12 QUICK TIPS TO GO VIRAL ON TIKTOK IN [DATE]" at bounding box center [561, 373] width 259 height 81
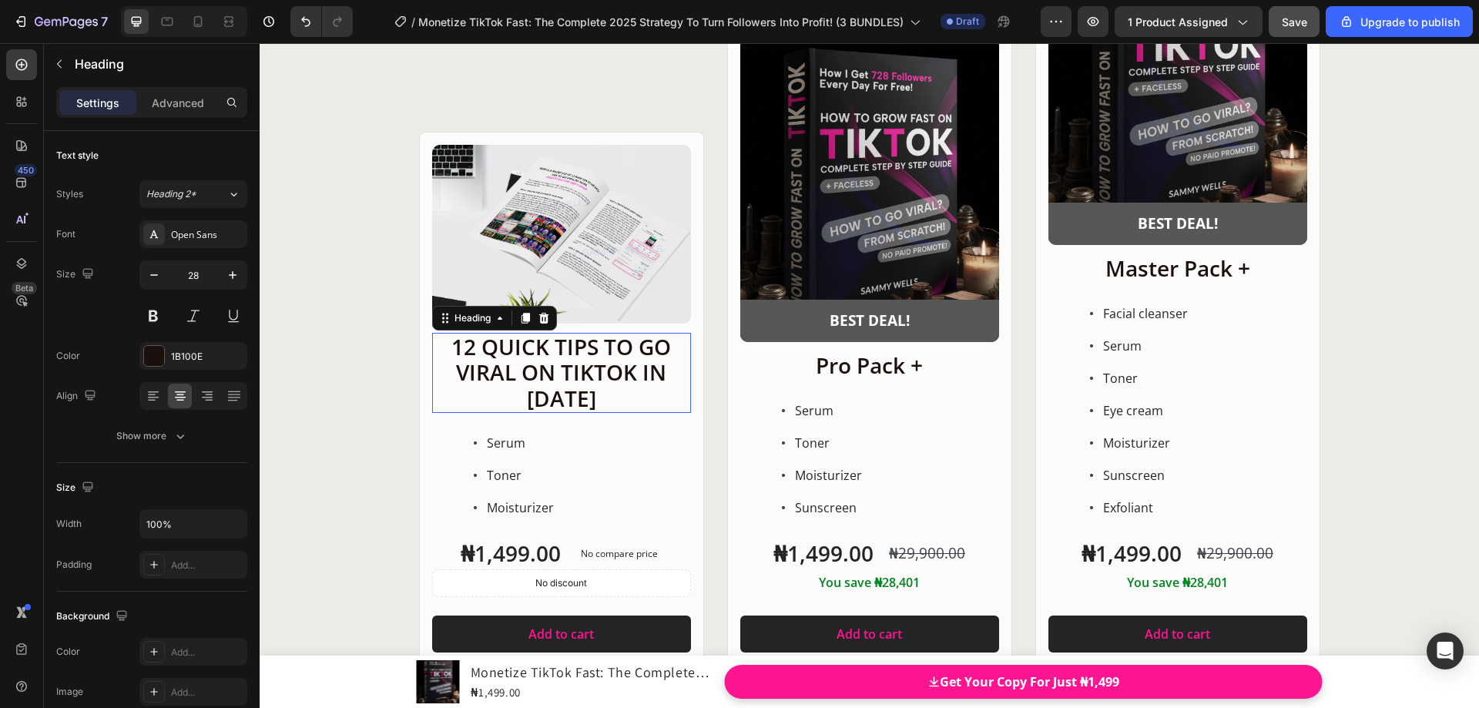
click at [583, 358] on h2 "12 QUICK TIPS TO GO VIRAL ON TIKTOK IN [DATE]" at bounding box center [561, 373] width 259 height 81
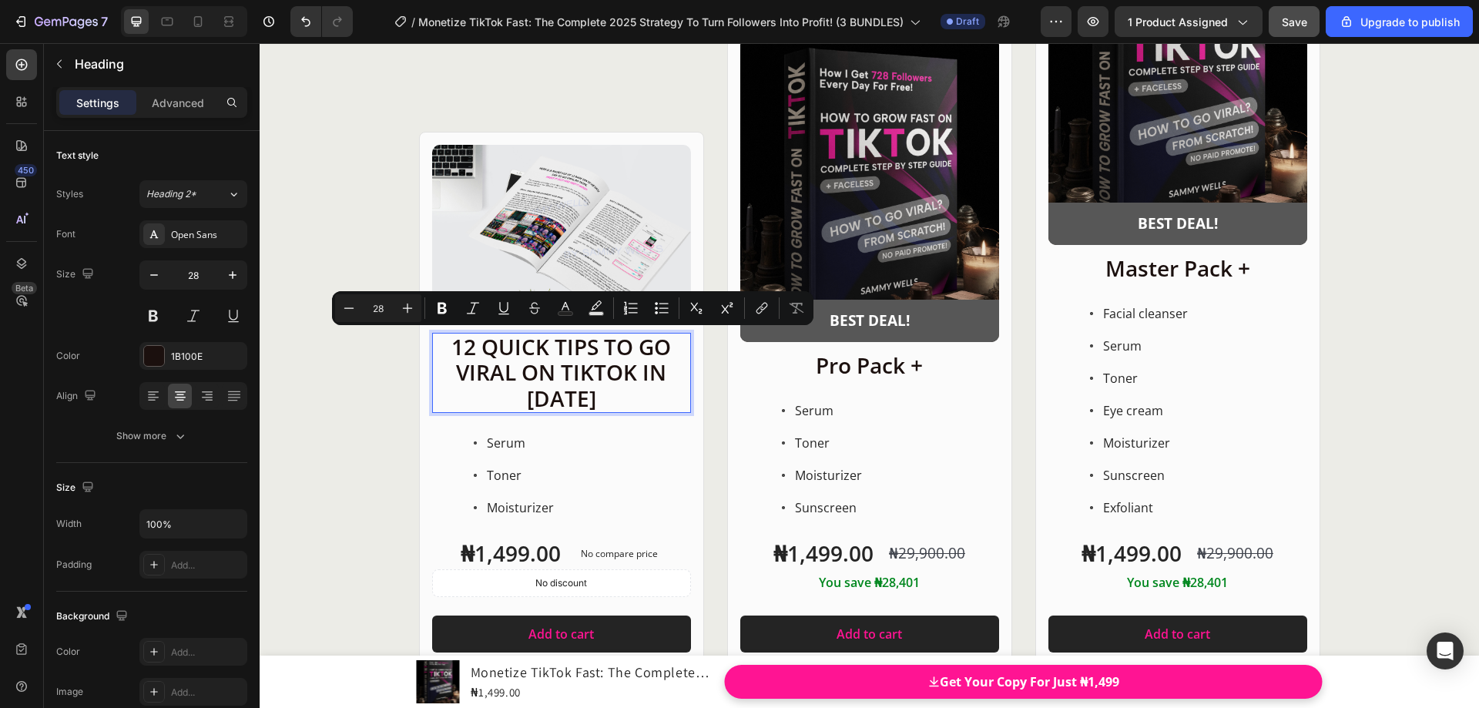
click at [592, 394] on p "12 QUICK TIPS TO GO VIRAL ON TIKTOK IN [DATE]" at bounding box center [562, 373] width 256 height 78
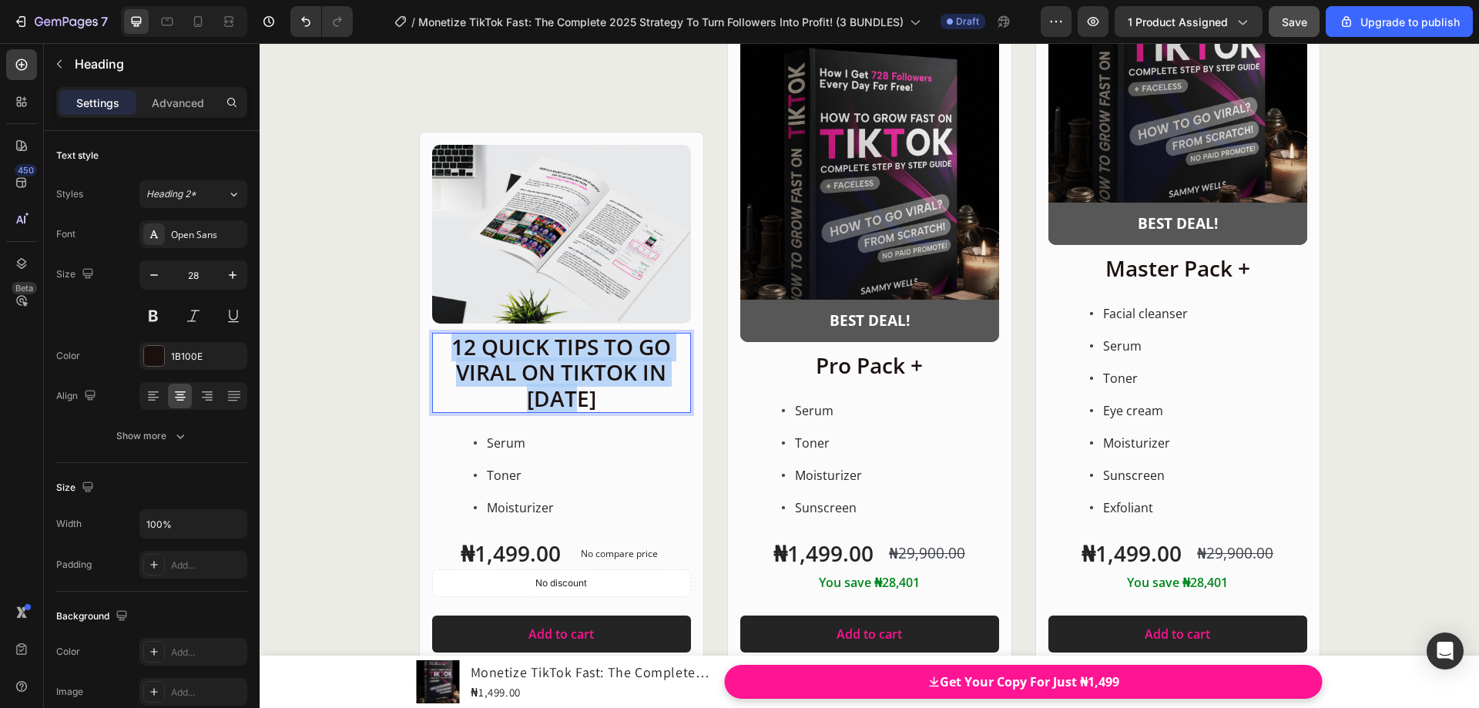
drag, startPoint x: 586, startPoint y: 395, endPoint x: 455, endPoint y: 345, distance: 140.9
click at [452, 344] on p "12 QUICK TIPS TO GO VIRAL ON TIKTOK IN [DATE]" at bounding box center [562, 373] width 256 height 78
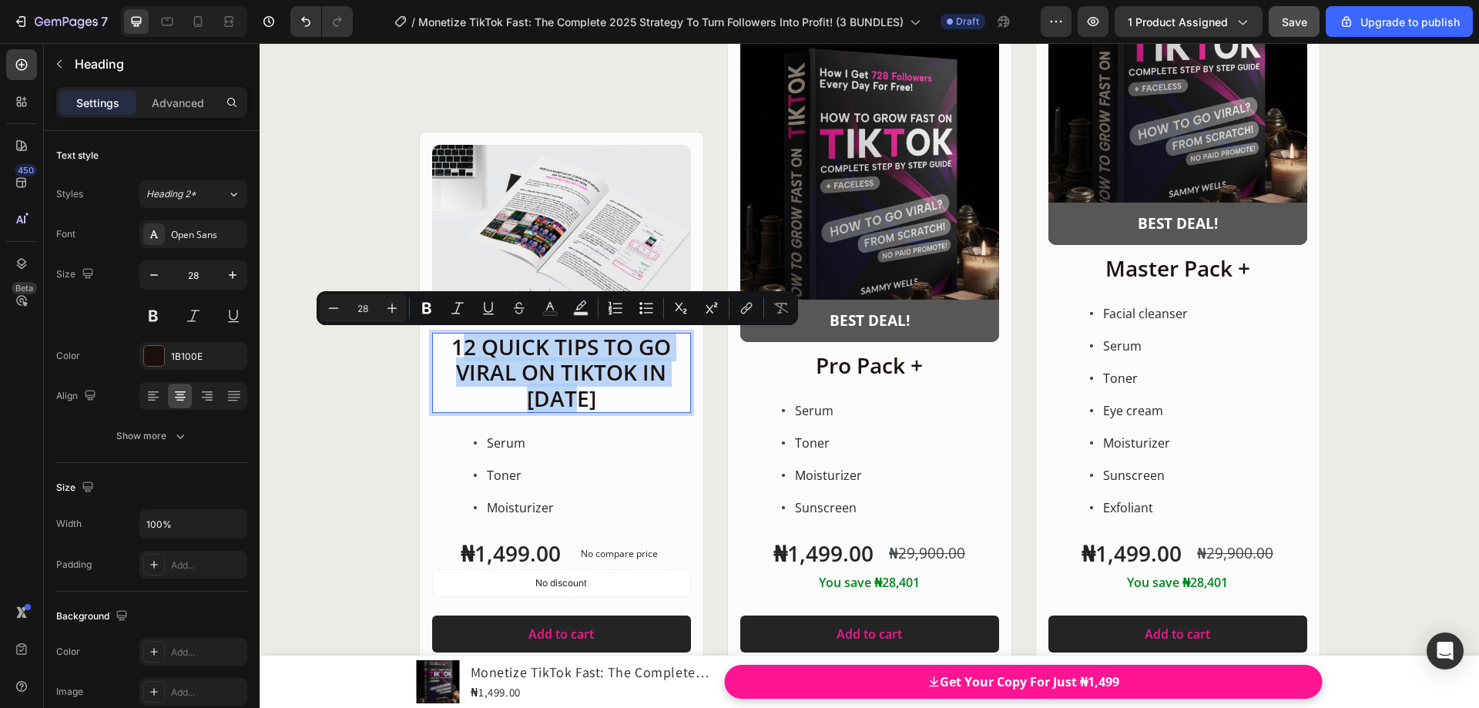
click at [458, 349] on p "12 QUICK TIPS TO GO VIRAL ON TIKTOK IN [DATE]" at bounding box center [562, 373] width 256 height 78
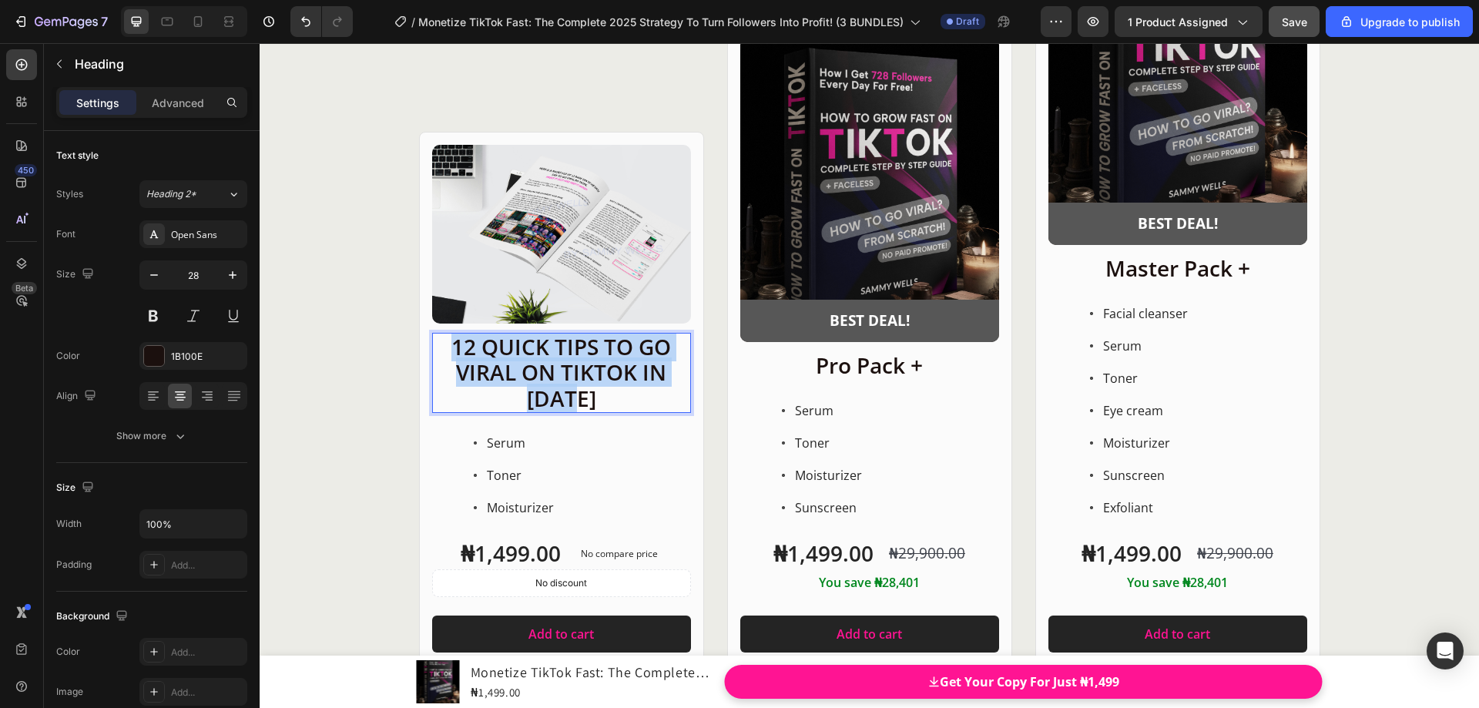
drag, startPoint x: 451, startPoint y: 346, endPoint x: 582, endPoint y: 377, distance: 133.8
click at [596, 396] on p "12 QUICK TIPS TO GO VIRAL ON TIKTOK IN [DATE]" at bounding box center [562, 373] width 256 height 78
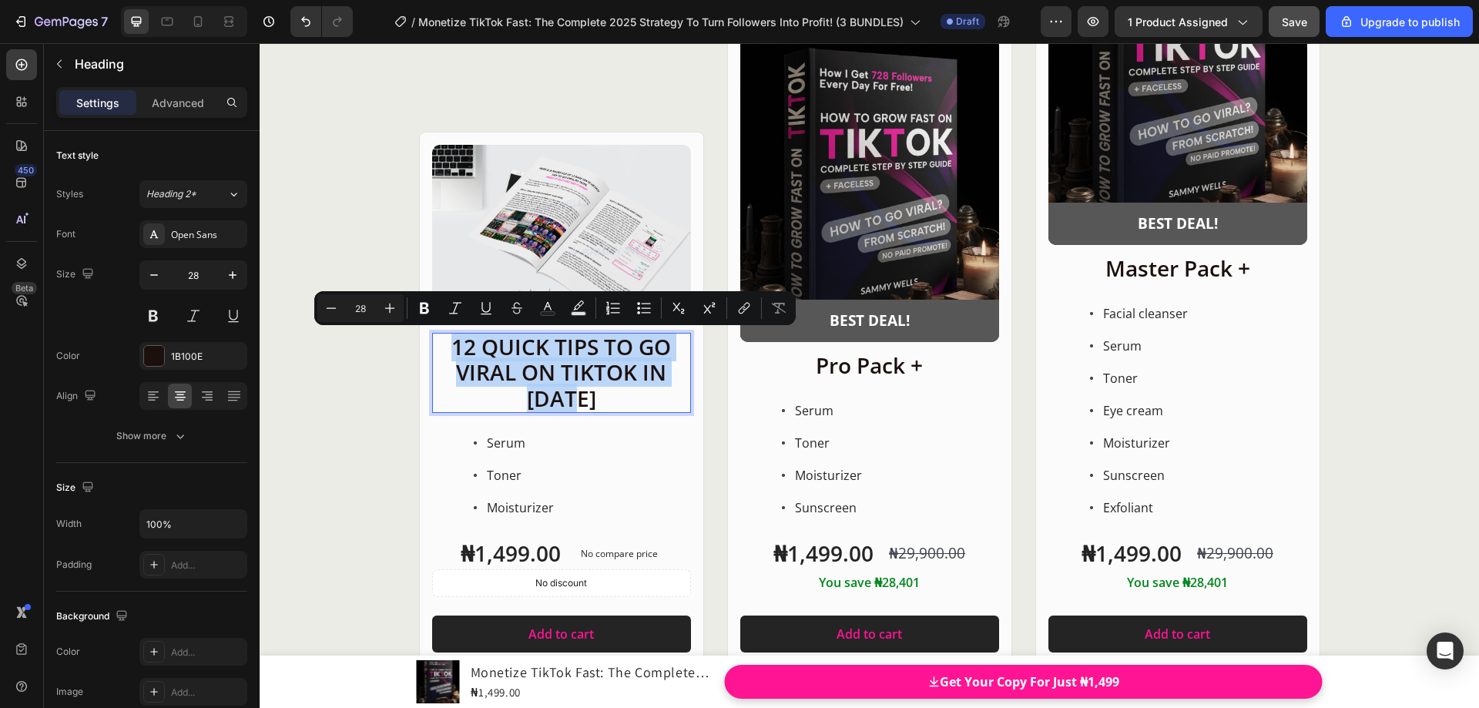
scroll to position [19972, 0]
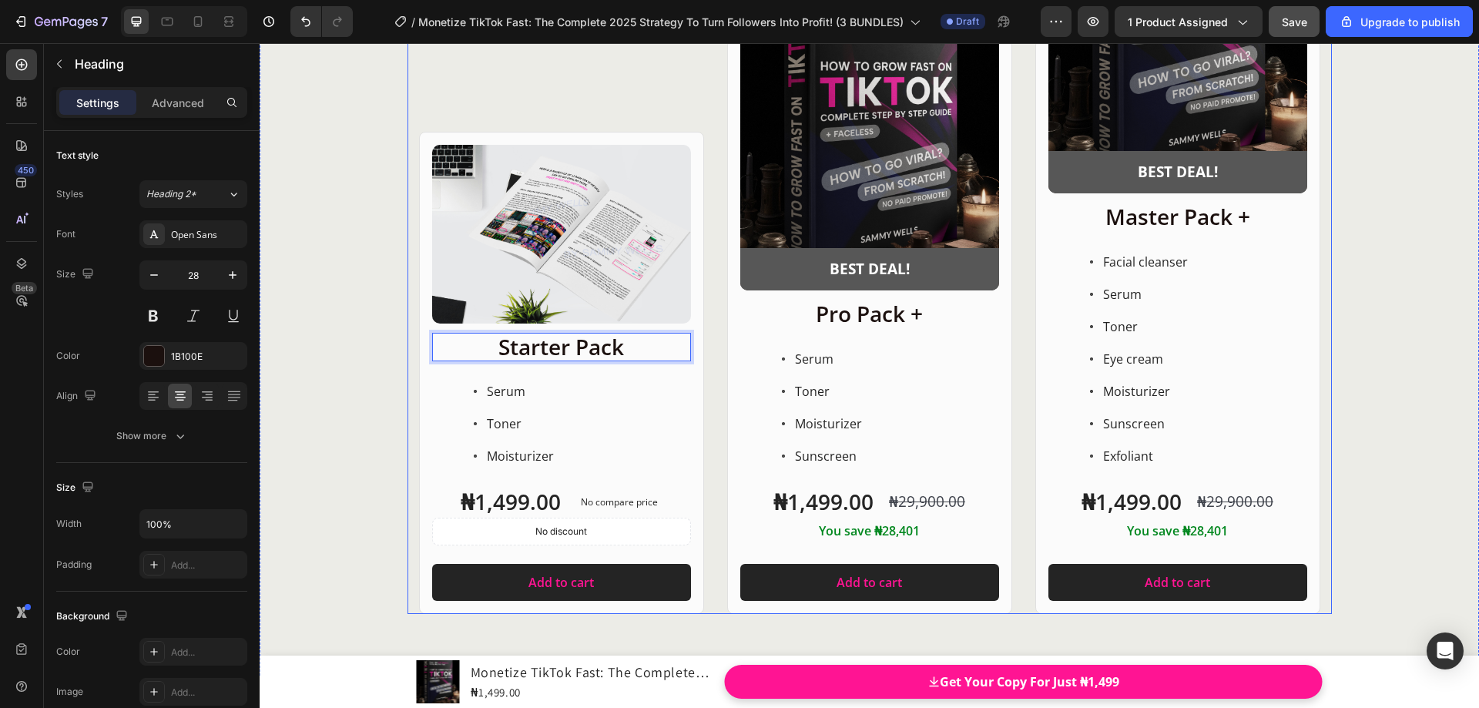
click at [716, 298] on div "Product Images Row Starter Pack Heading 24 Serum Toner Moisturizer Item List ₦1…" at bounding box center [870, 245] width 924 height 738
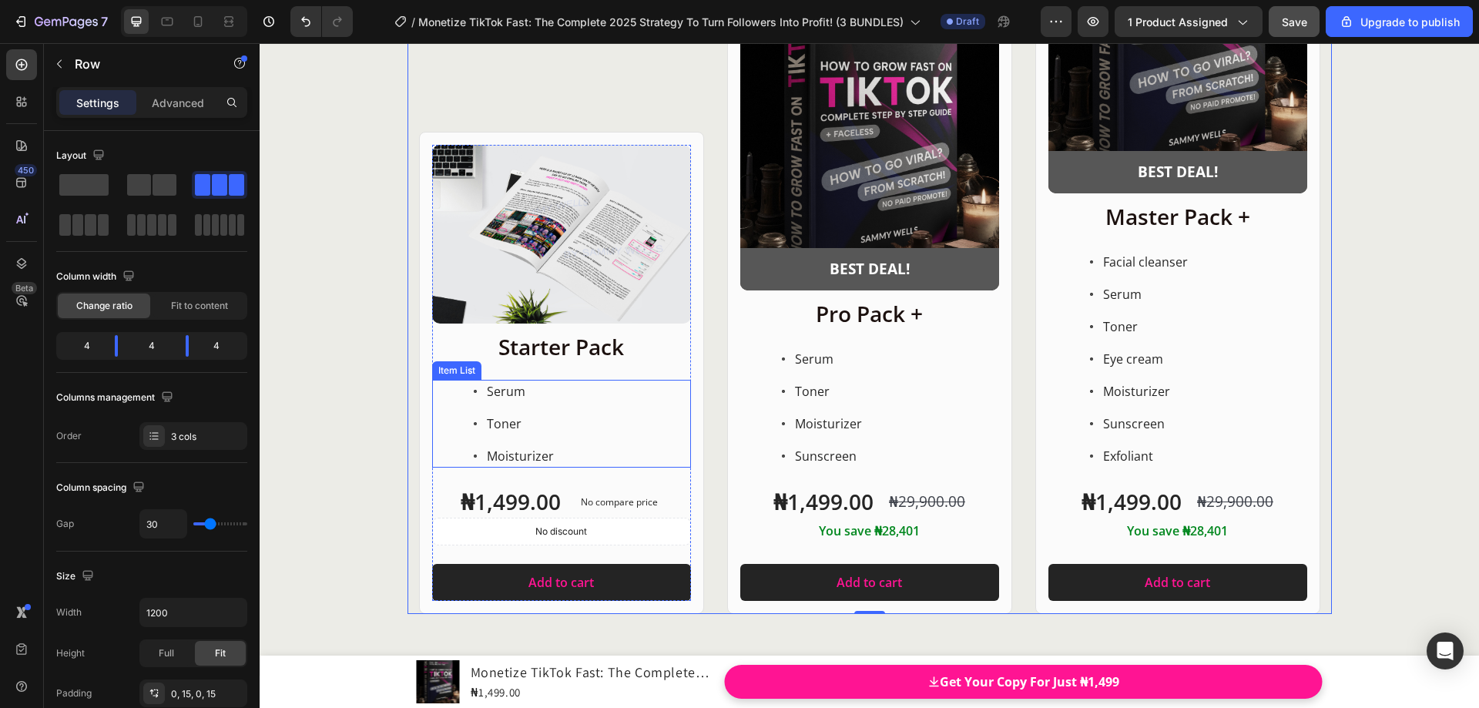
click at [454, 392] on div "Serum Toner Moisturizer" at bounding box center [561, 424] width 259 height 88
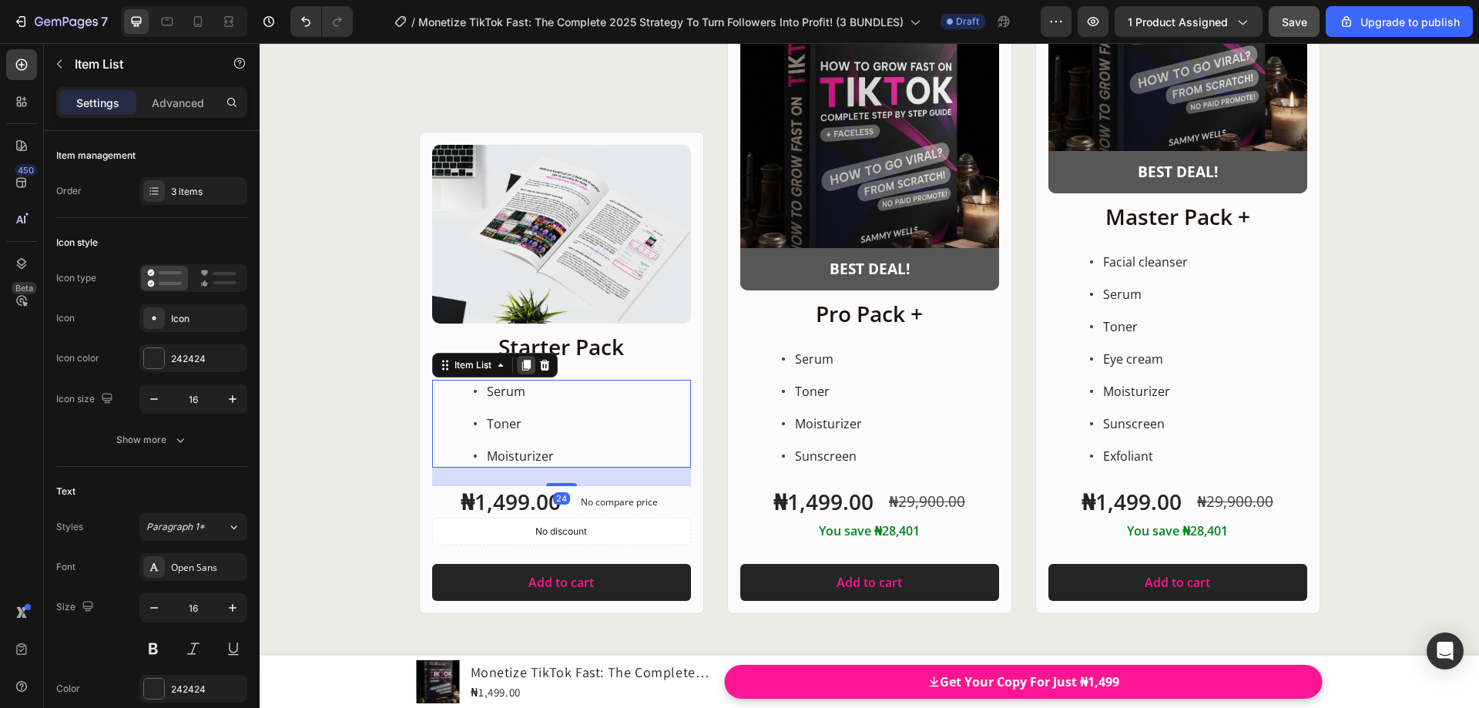
click at [522, 367] on icon at bounding box center [526, 366] width 8 height 11
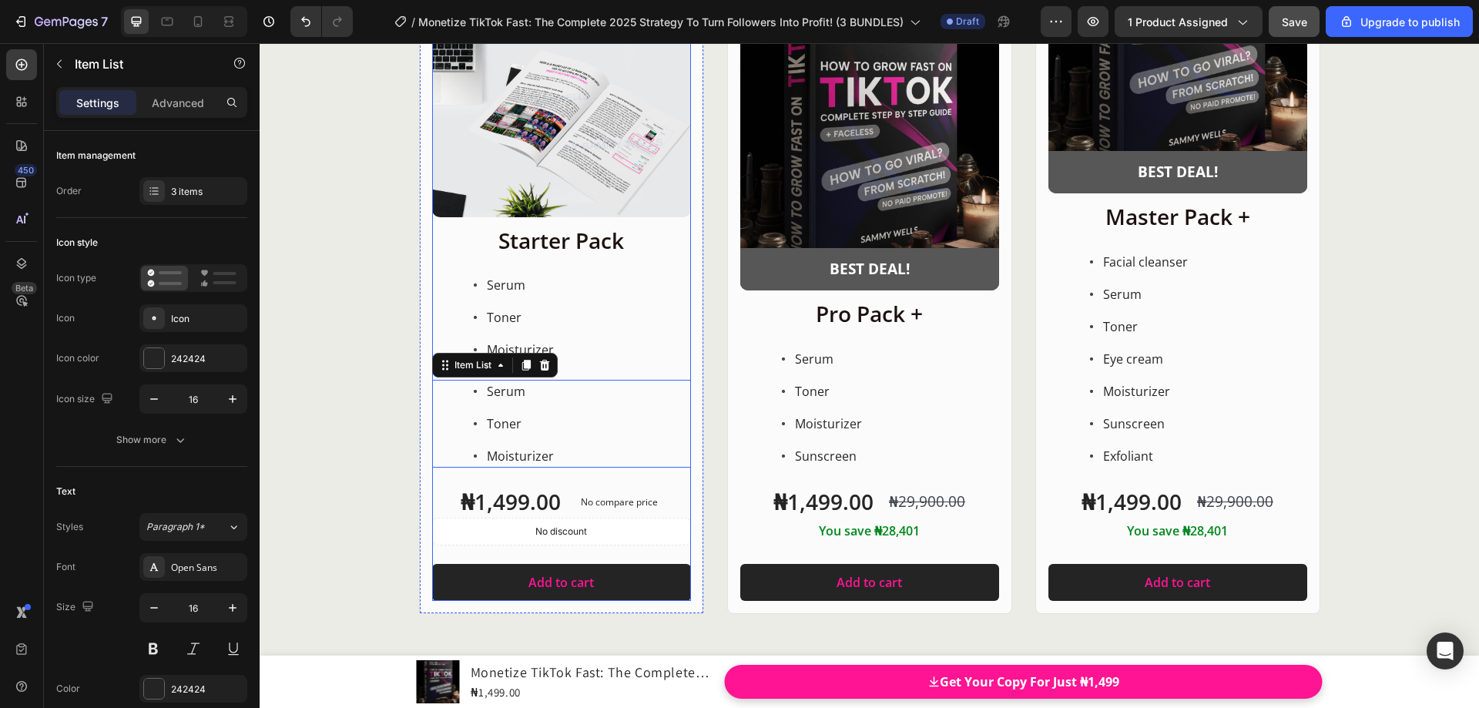
scroll to position [19866, 0]
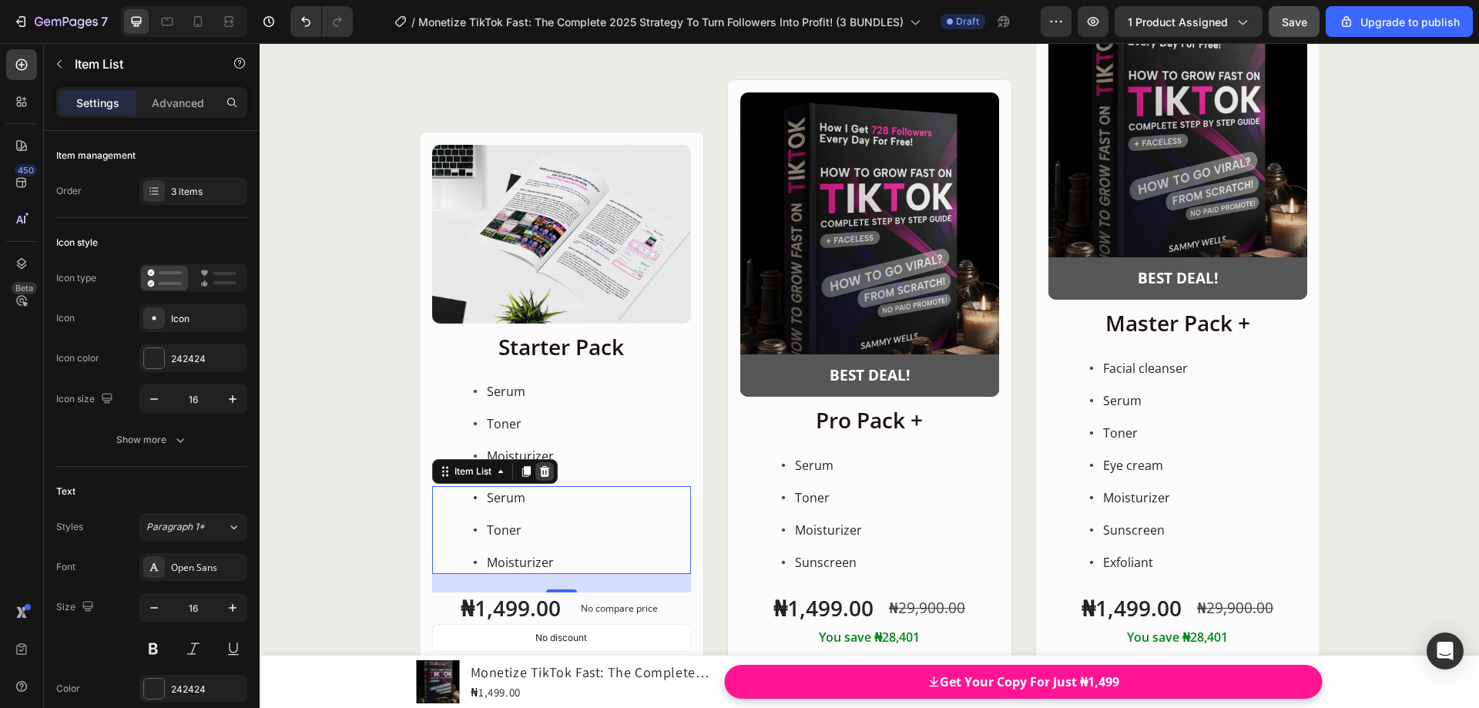
click at [539, 468] on icon at bounding box center [544, 471] width 10 height 11
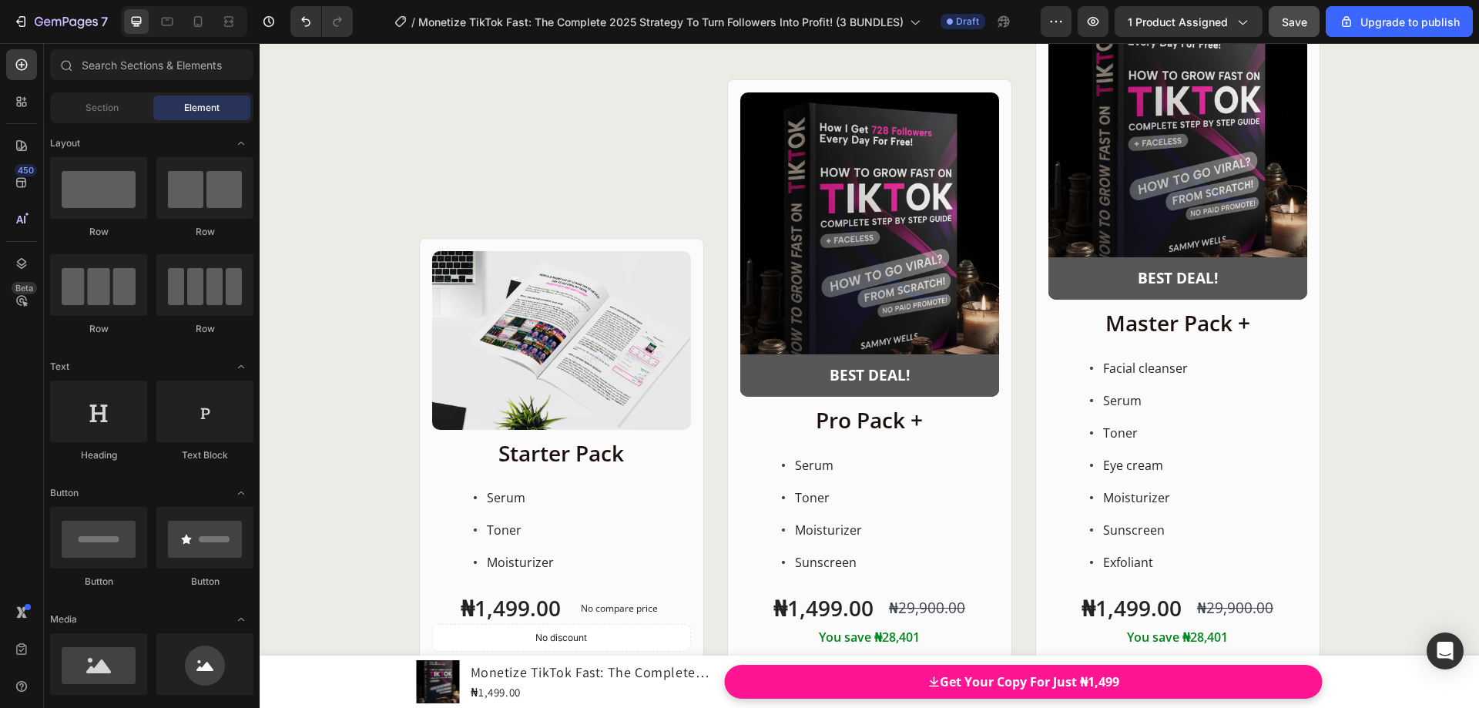
scroll to position [19972, 0]
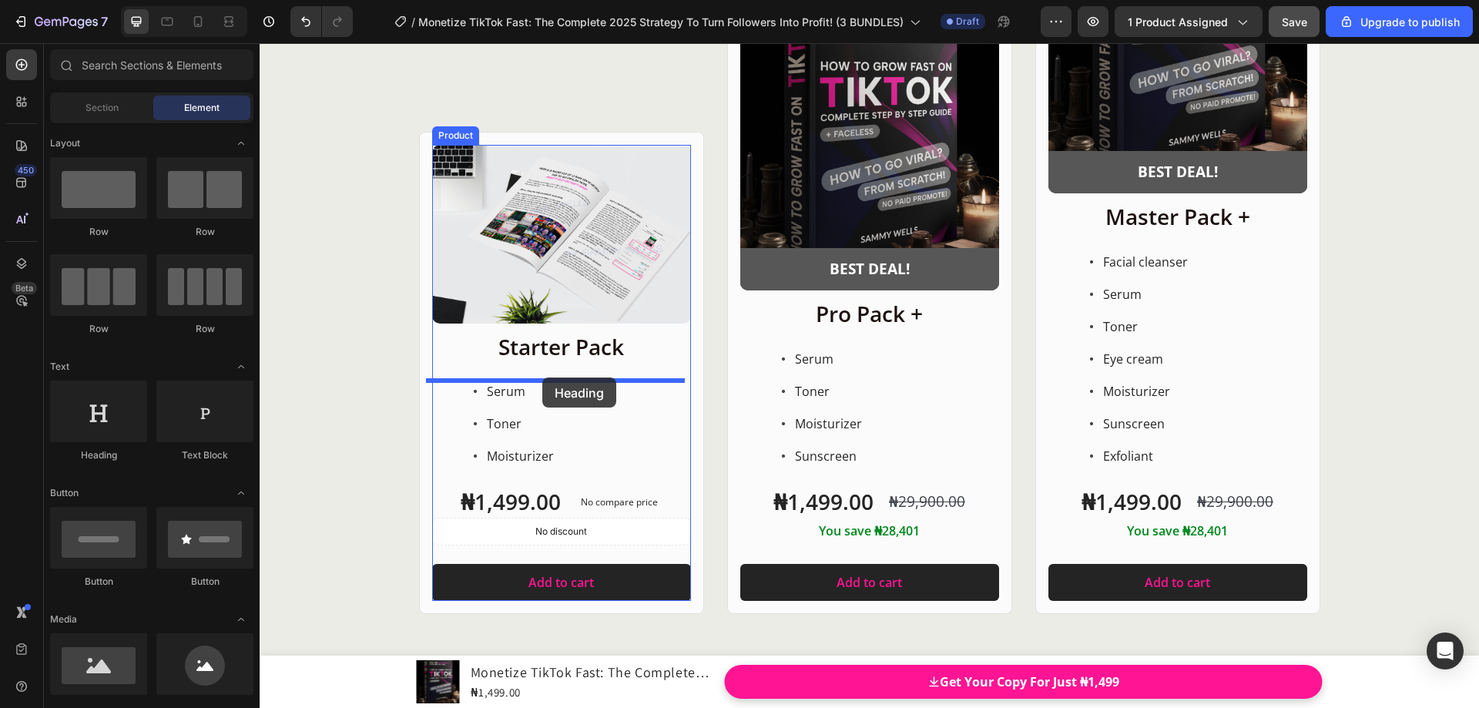
drag, startPoint x: 371, startPoint y: 473, endPoint x: 542, endPoint y: 377, distance: 196.6
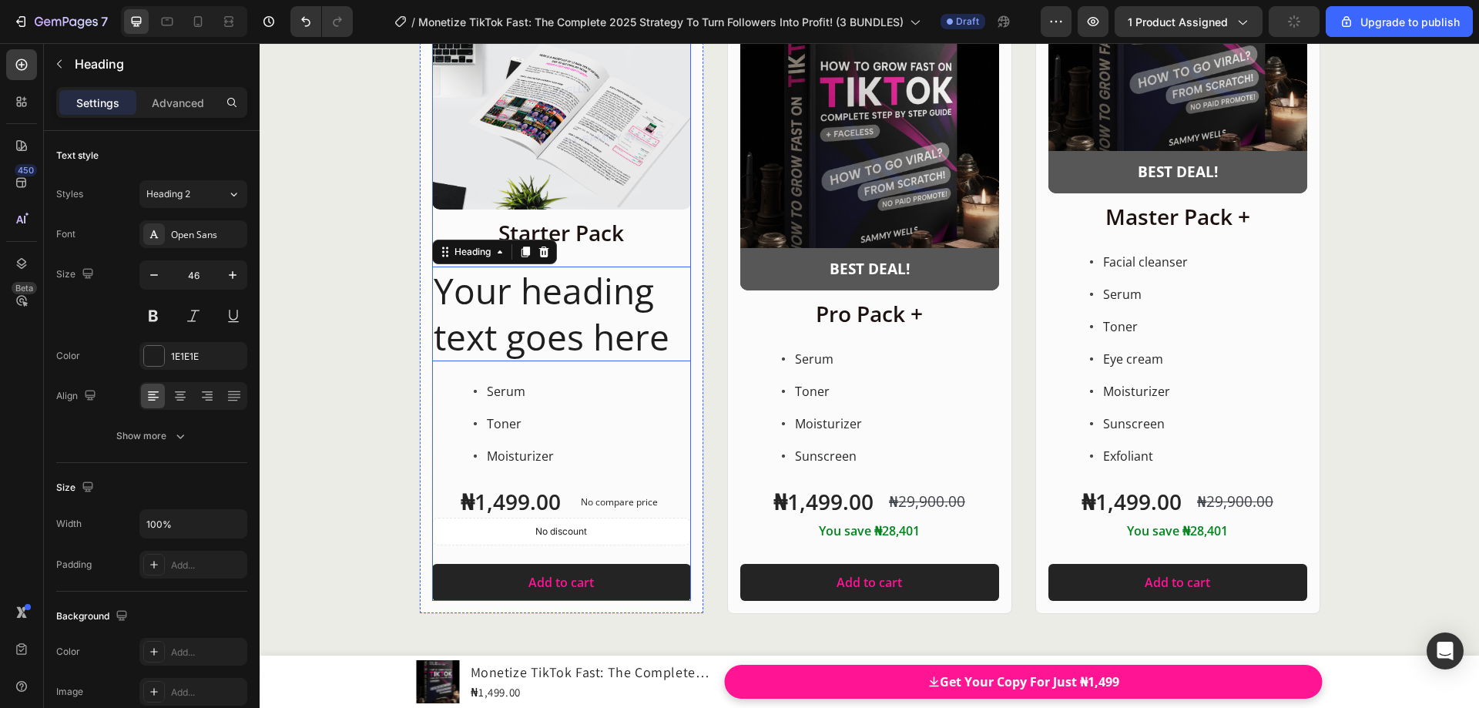
scroll to position [19858, 0]
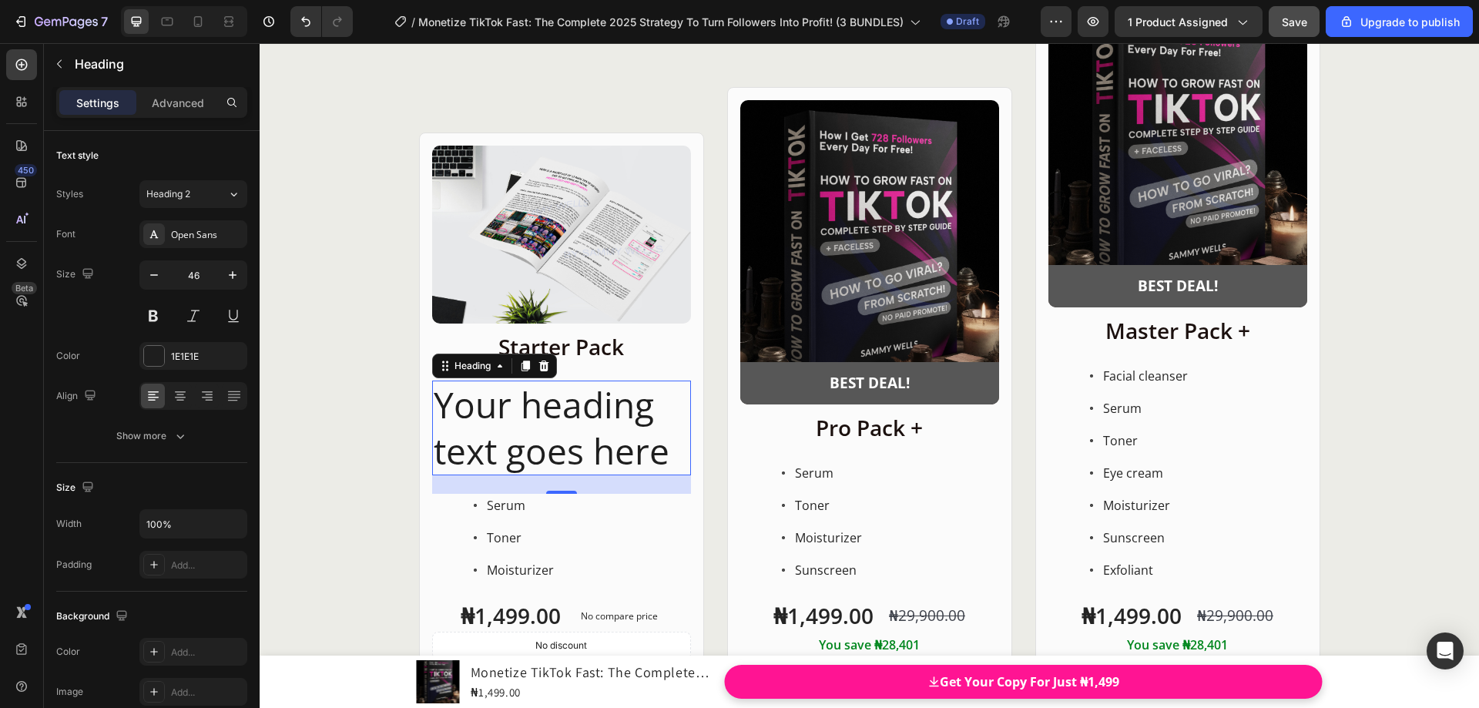
click at [668, 448] on h2 "Your heading text goes here" at bounding box center [561, 429] width 259 height 96
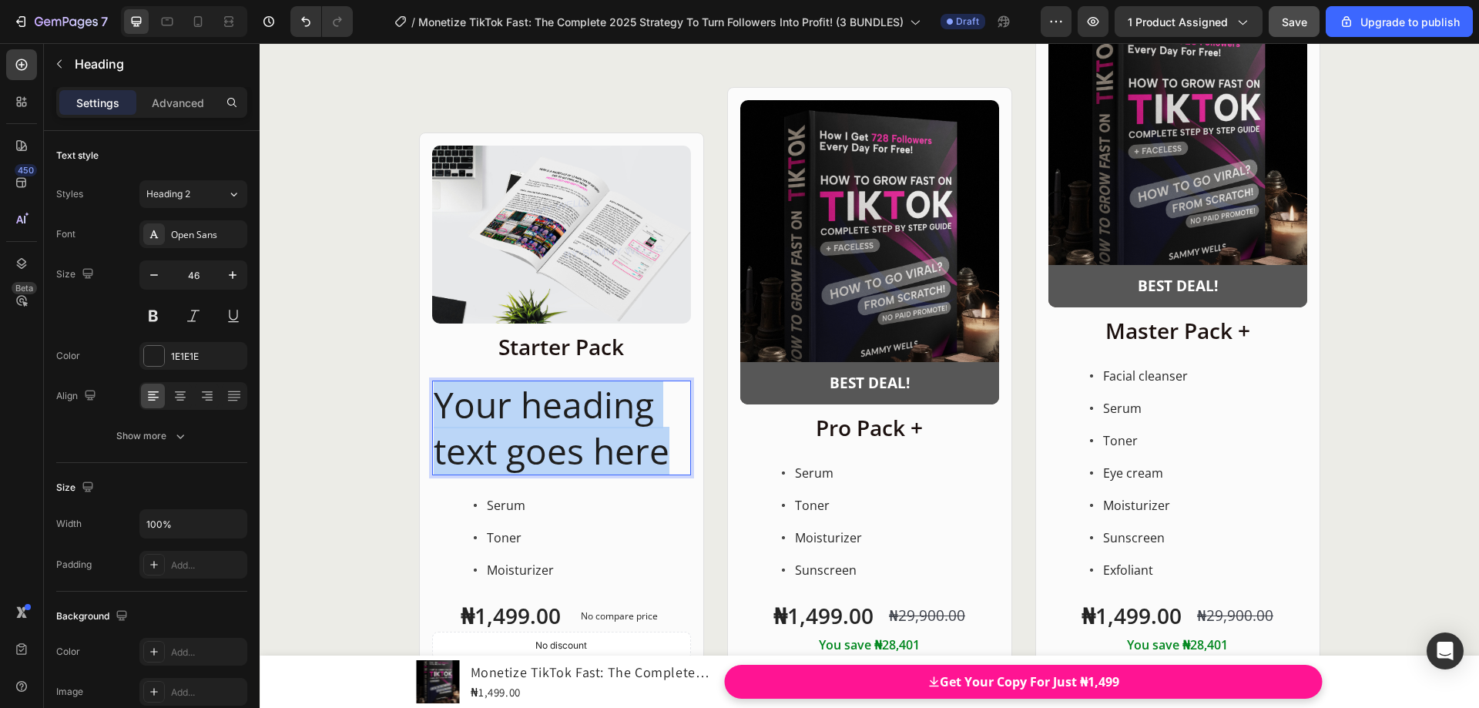
drag, startPoint x: 667, startPoint y: 451, endPoint x: 458, endPoint y: 409, distance: 213.0
click at [434, 405] on p "Your heading text goes here" at bounding box center [562, 428] width 256 height 92
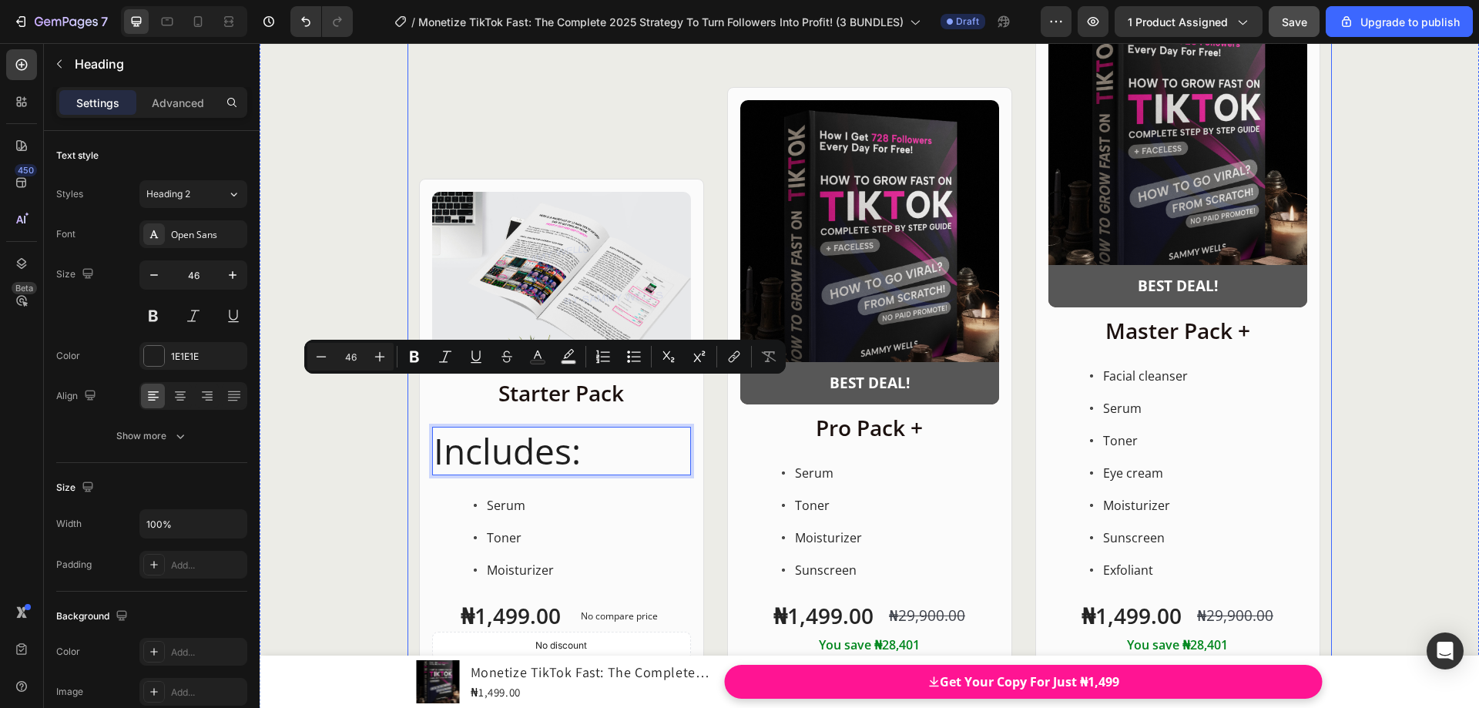
scroll to position [19904, 0]
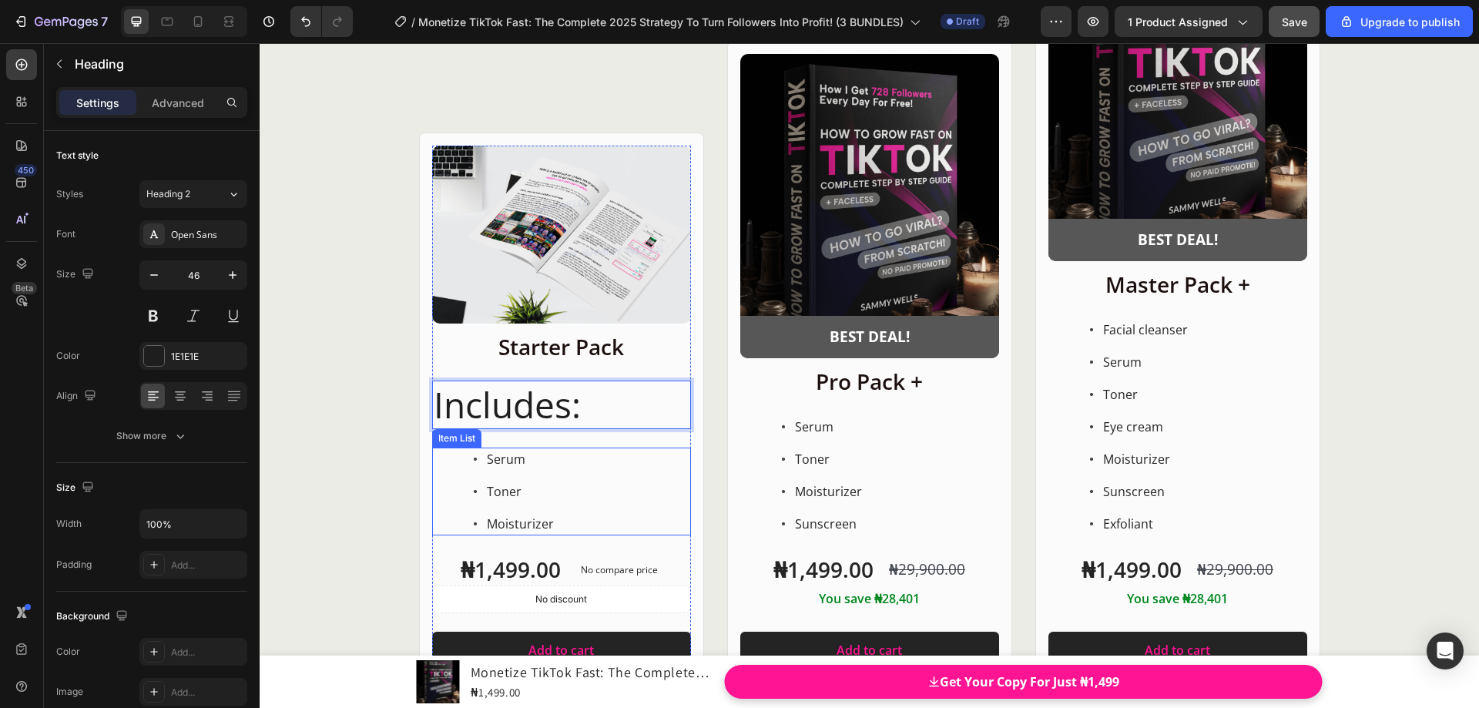
click at [505, 457] on p "Serum" at bounding box center [520, 459] width 67 height 18
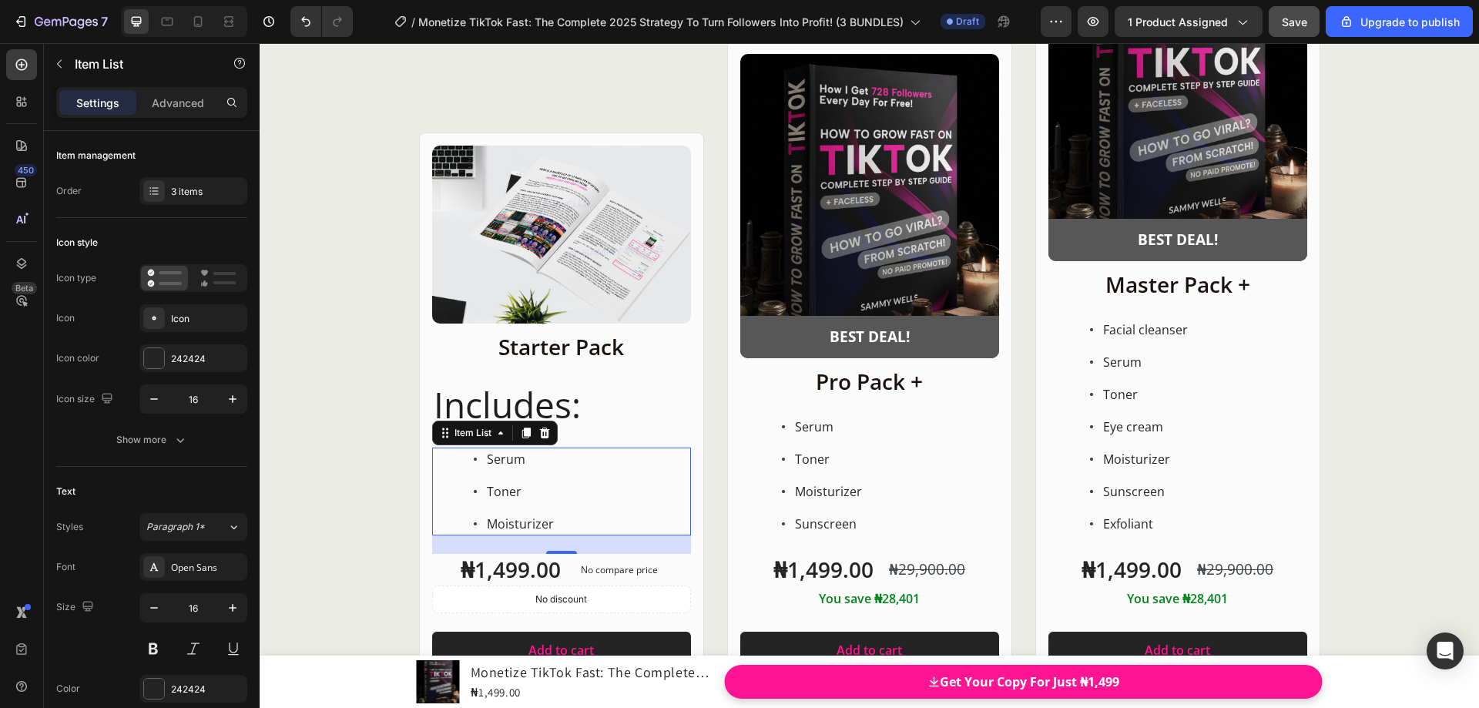
click at [515, 460] on p "Serum" at bounding box center [520, 459] width 67 height 18
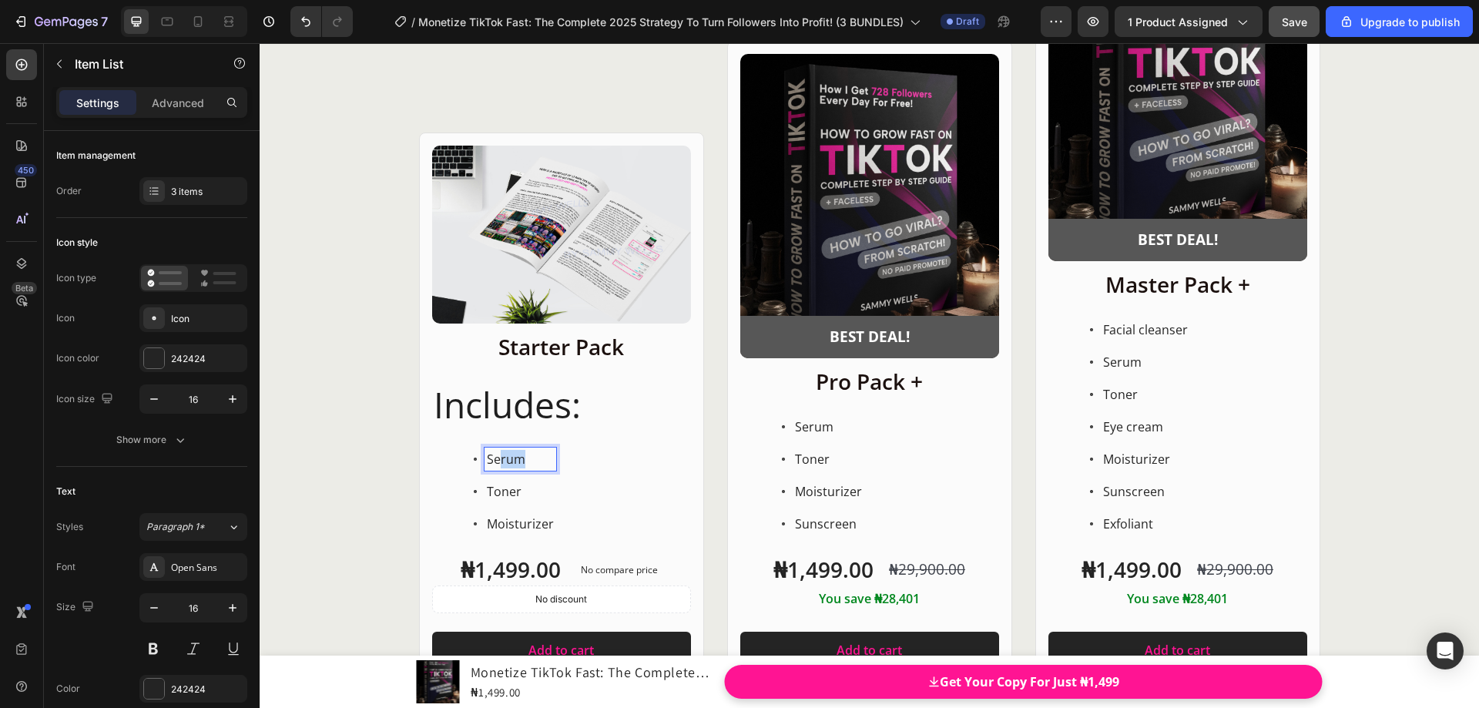
drag, startPoint x: 522, startPoint y: 460, endPoint x: 495, endPoint y: 460, distance: 27.7
click at [495, 460] on p "Serum" at bounding box center [520, 459] width 67 height 18
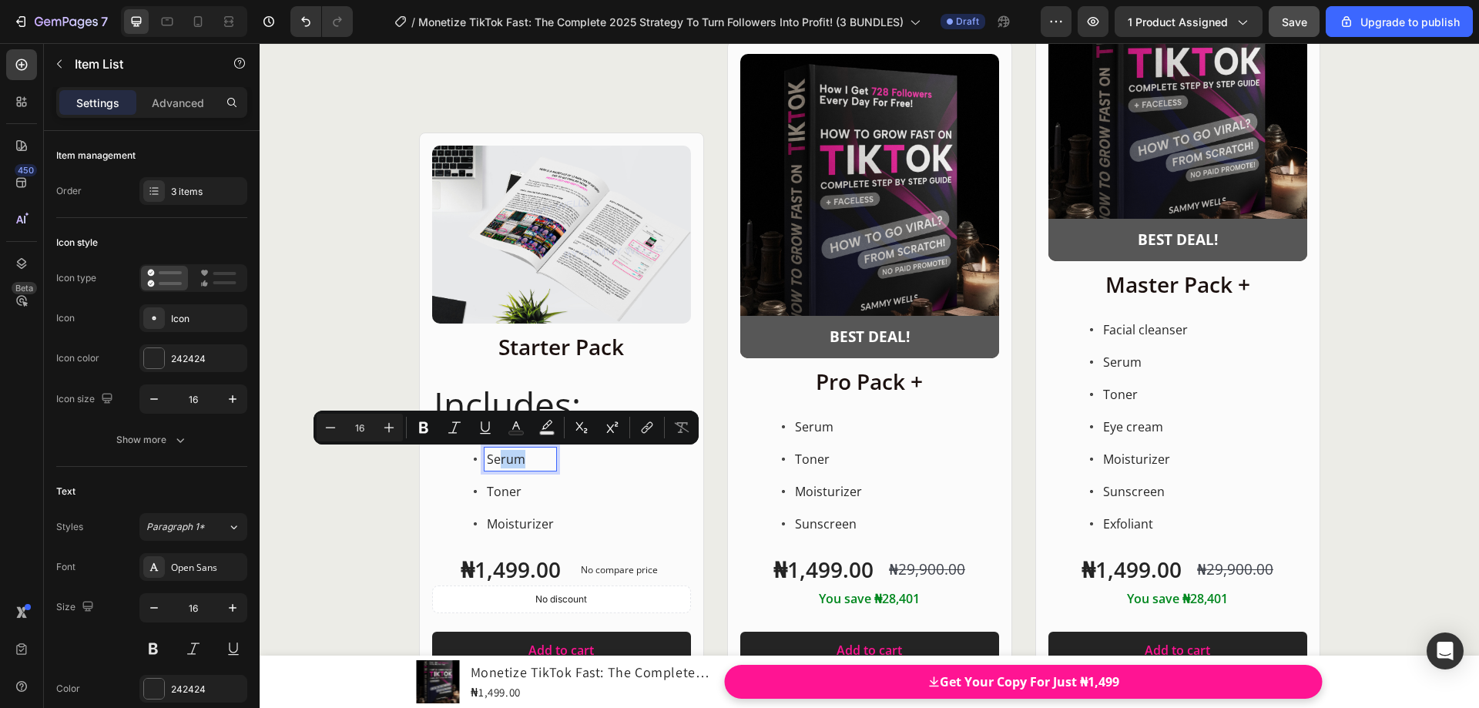
click at [495, 460] on p "Serum" at bounding box center [520, 459] width 67 height 18
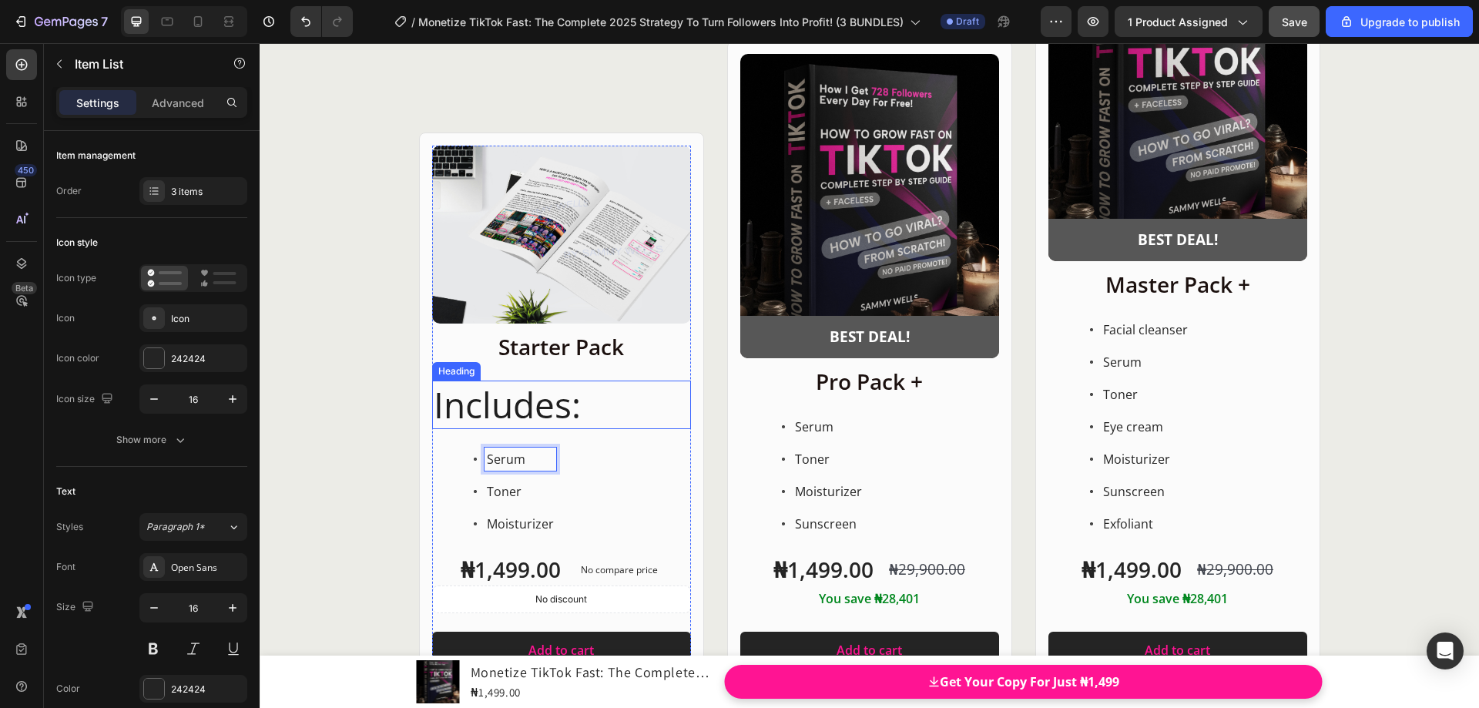
click at [518, 397] on p "Includes:" at bounding box center [562, 405] width 256 height 46
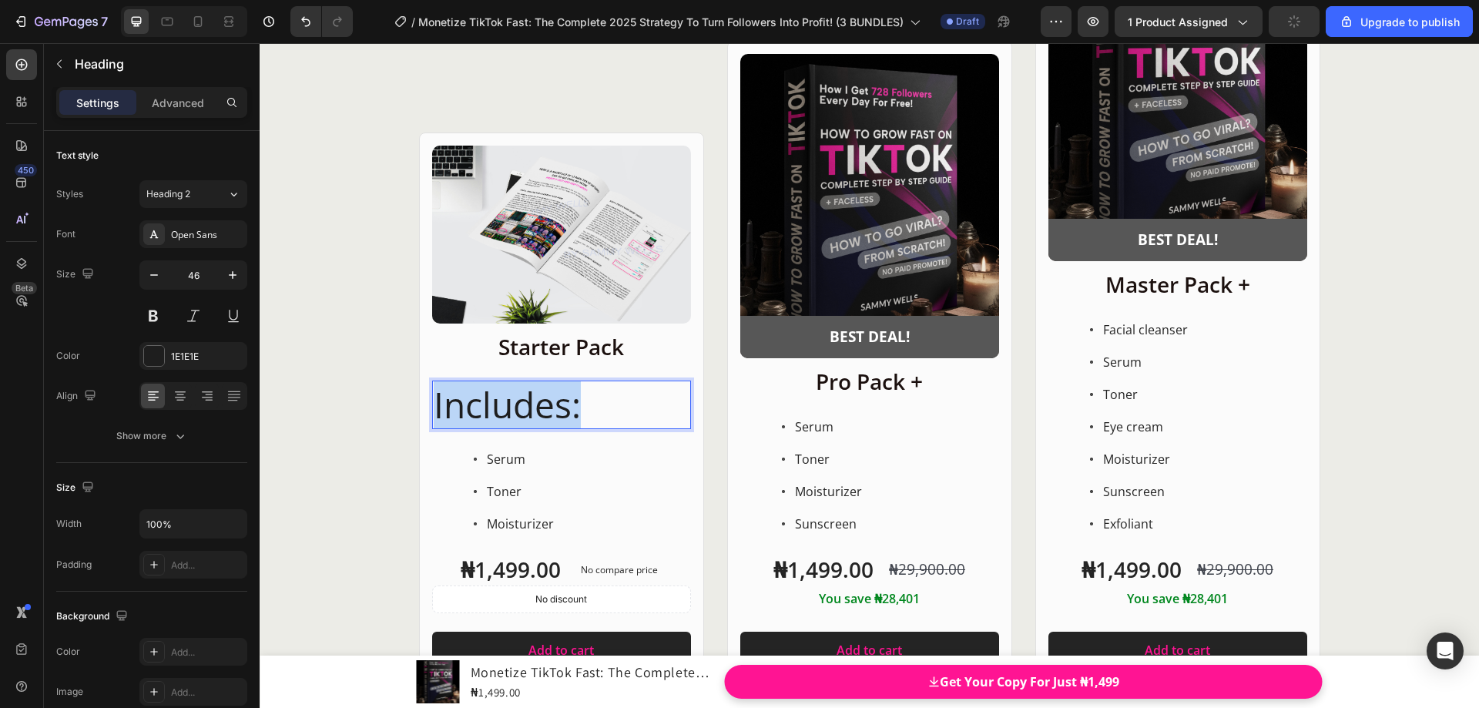
drag, startPoint x: 582, startPoint y: 406, endPoint x: 430, endPoint y: 408, distance: 151.8
click at [434, 408] on p "Includes:" at bounding box center [562, 405] width 256 height 46
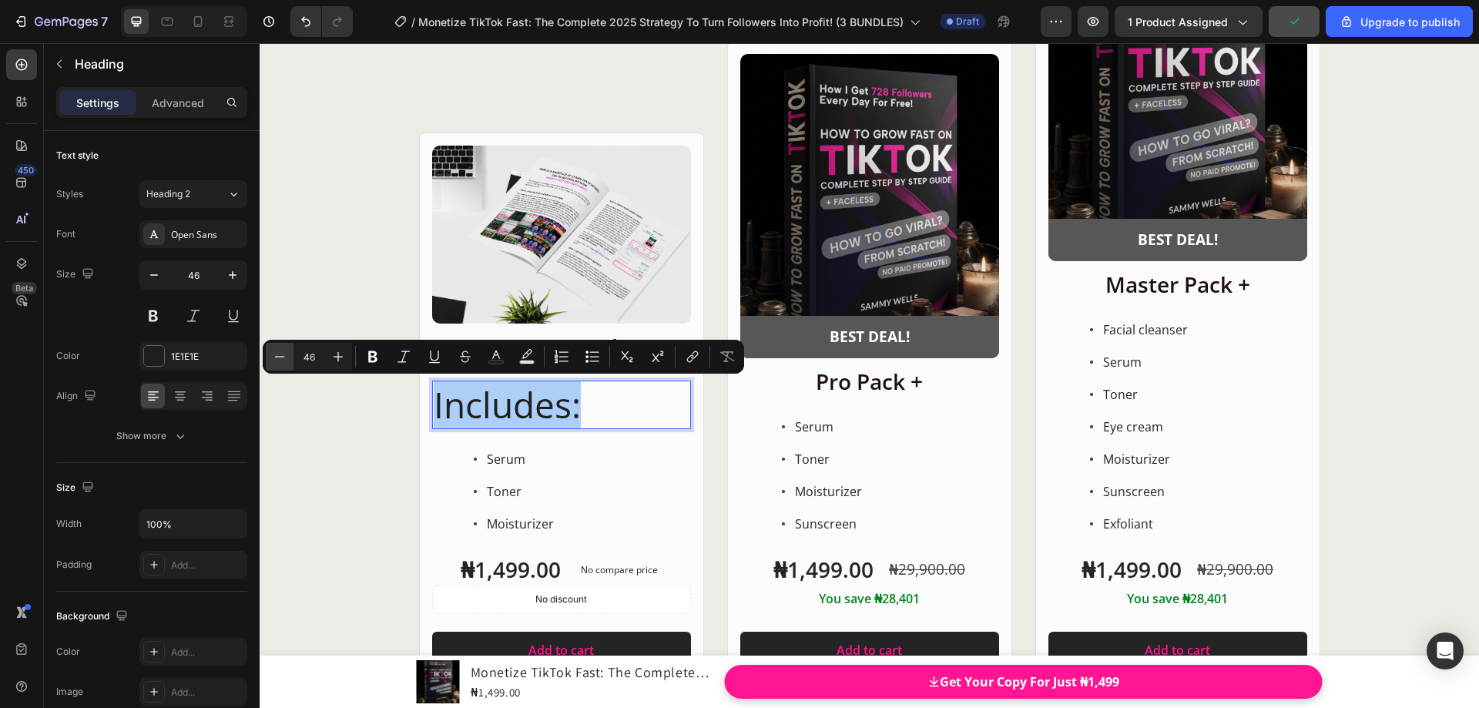
click at [280, 356] on icon "Editor contextual toolbar" at bounding box center [279, 356] width 15 height 15
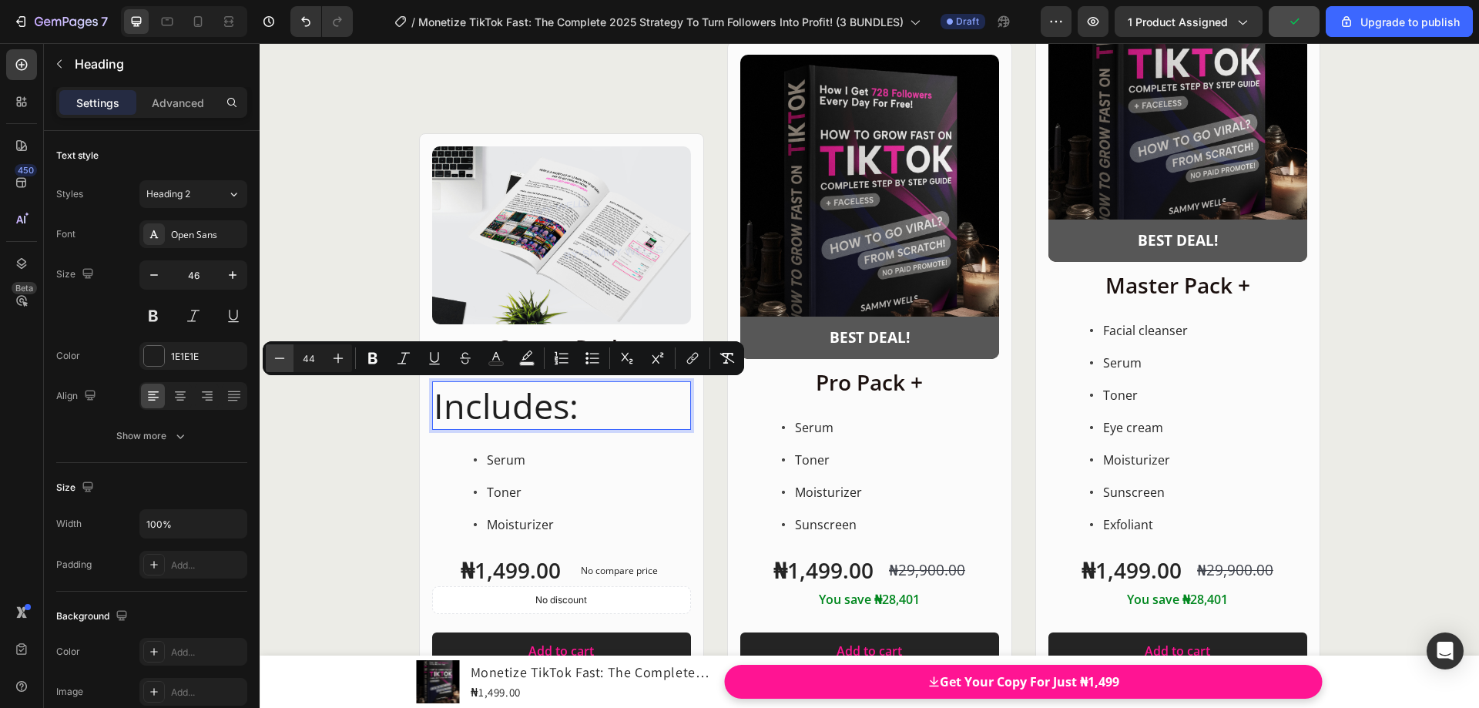
click at [280, 356] on icon "Editor contextual toolbar" at bounding box center [279, 358] width 15 height 15
click at [280, 355] on icon "Editor contextual toolbar" at bounding box center [279, 358] width 15 height 15
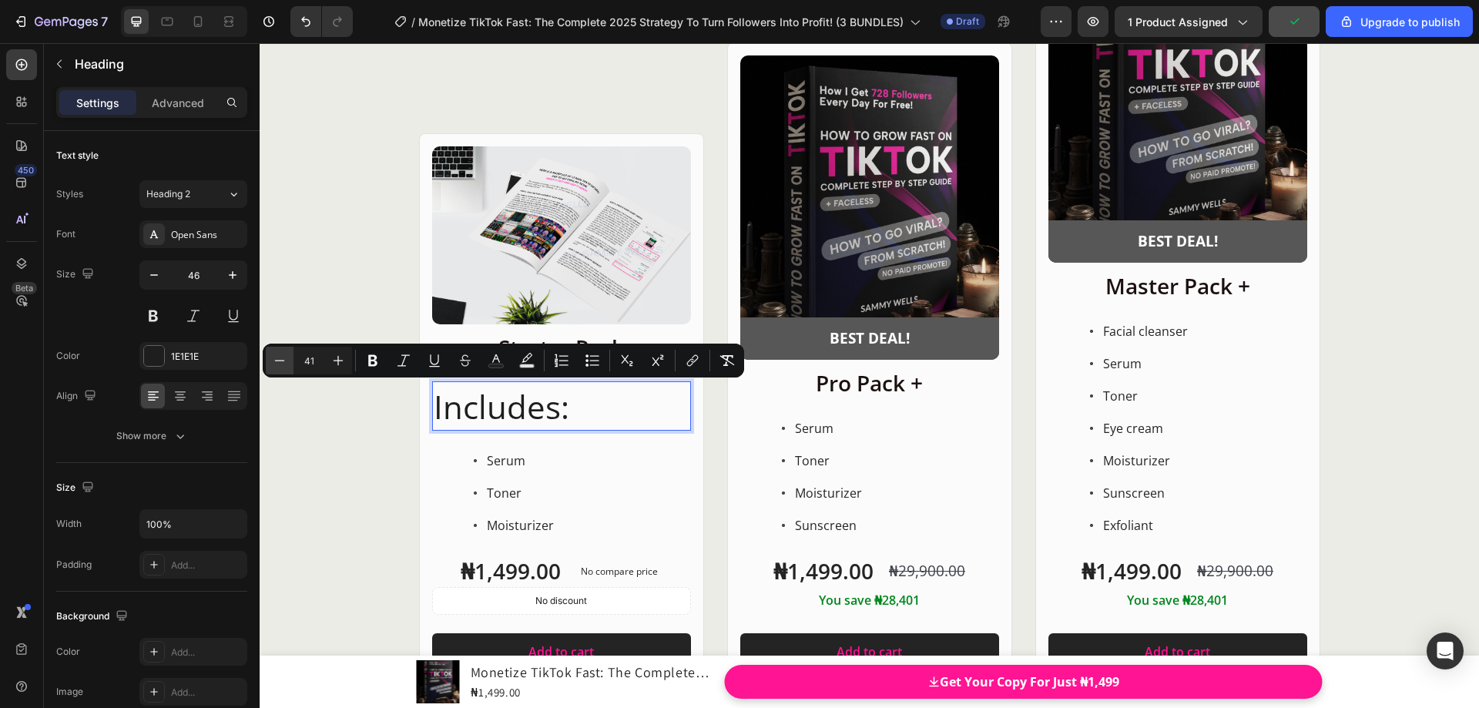
click at [280, 355] on icon "Editor contextual toolbar" at bounding box center [279, 360] width 15 height 15
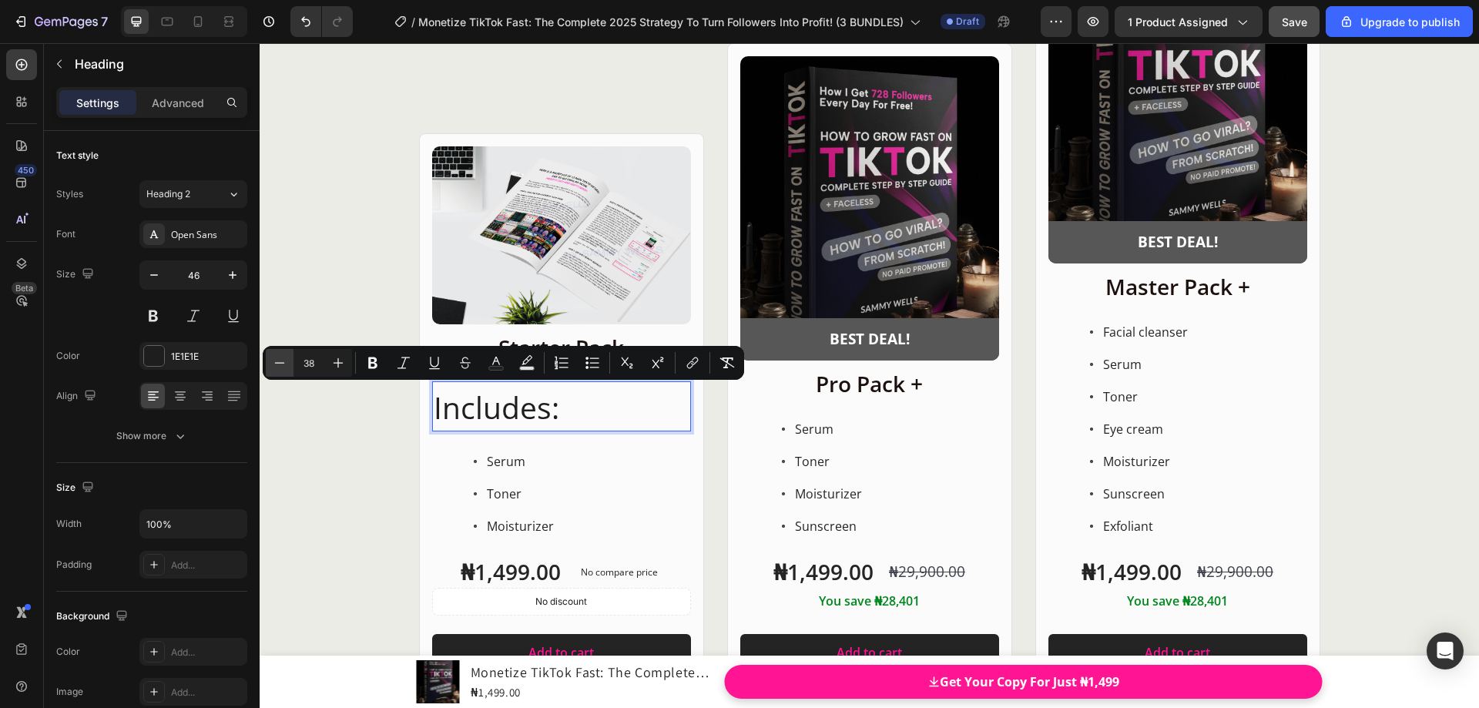
click at [280, 356] on icon "Editor contextual toolbar" at bounding box center [279, 362] width 15 height 15
click at [281, 356] on icon "Editor contextual toolbar" at bounding box center [279, 362] width 15 height 15
click at [281, 356] on button "Minus" at bounding box center [280, 363] width 28 height 28
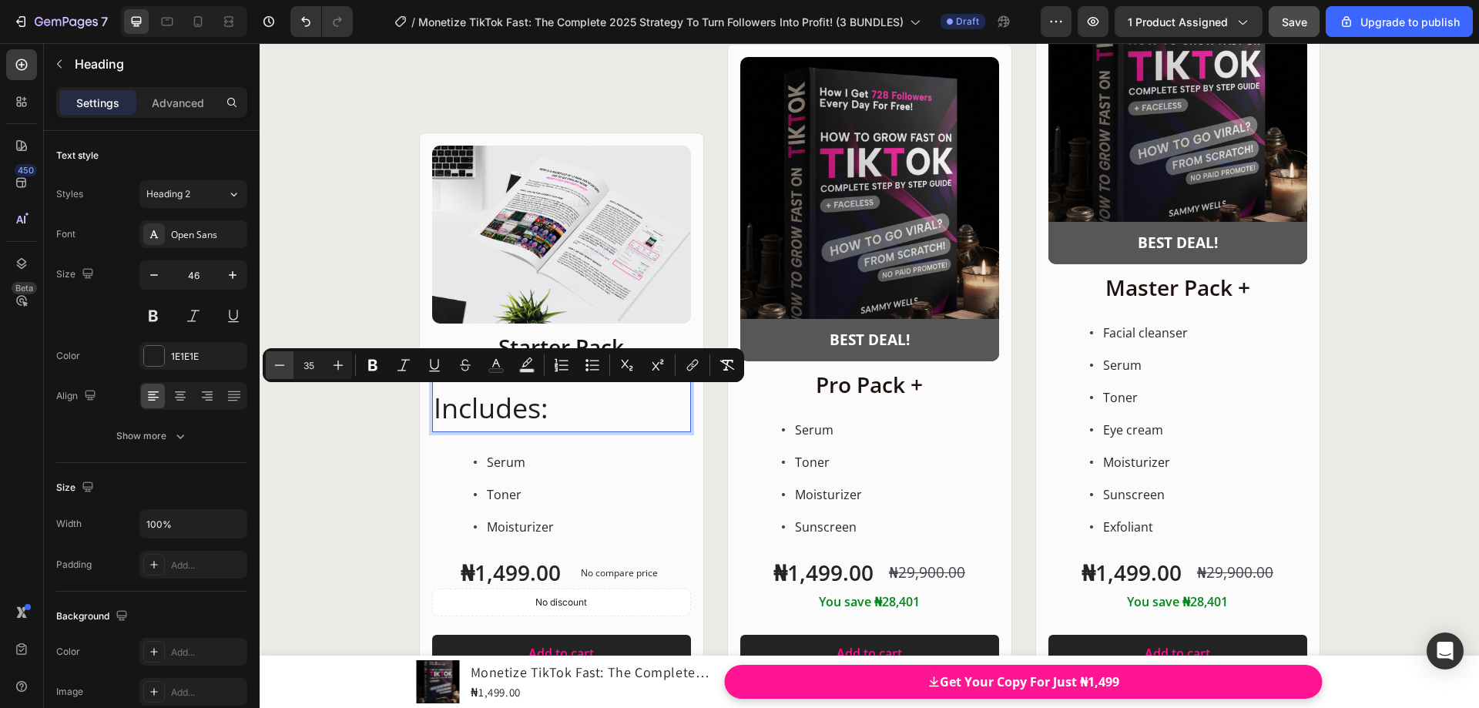
click at [281, 356] on button "Minus" at bounding box center [280, 365] width 28 height 28
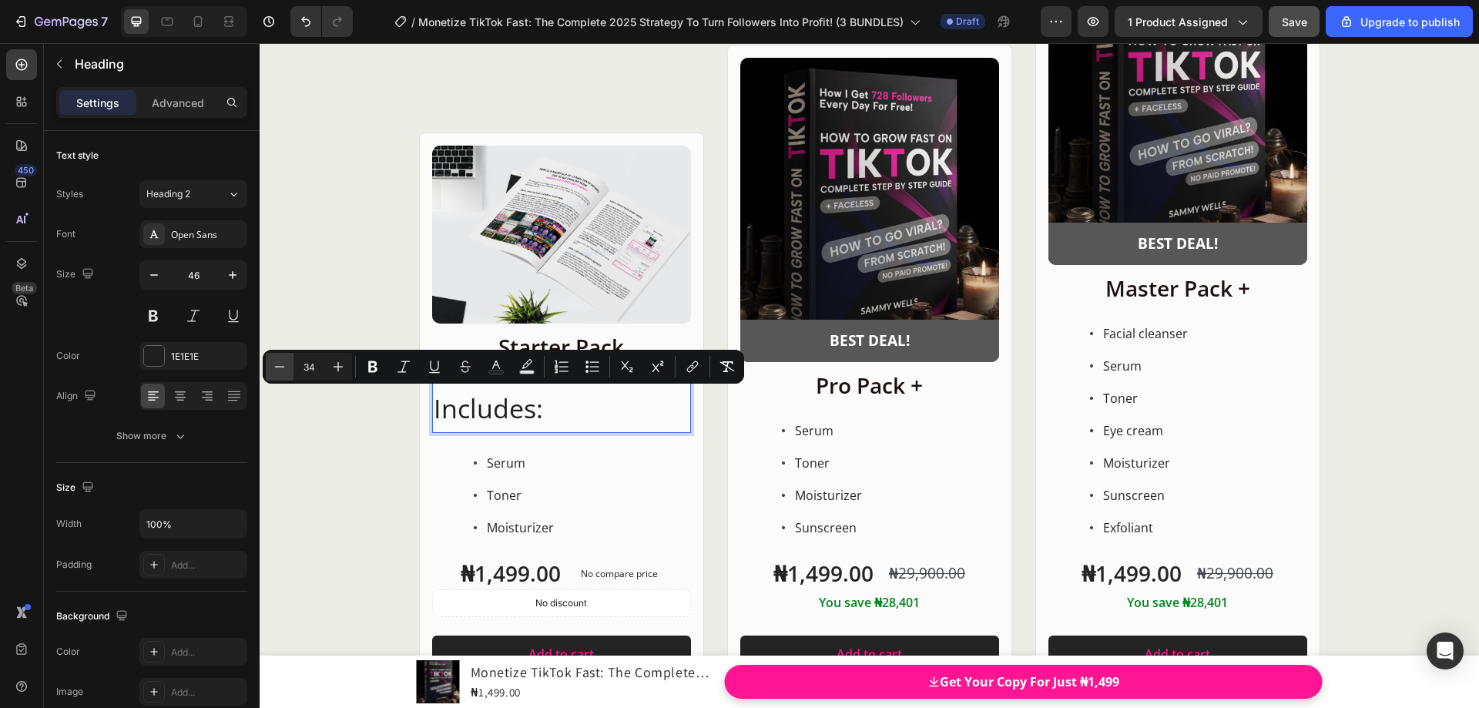
click at [281, 356] on button "Minus" at bounding box center [280, 367] width 28 height 28
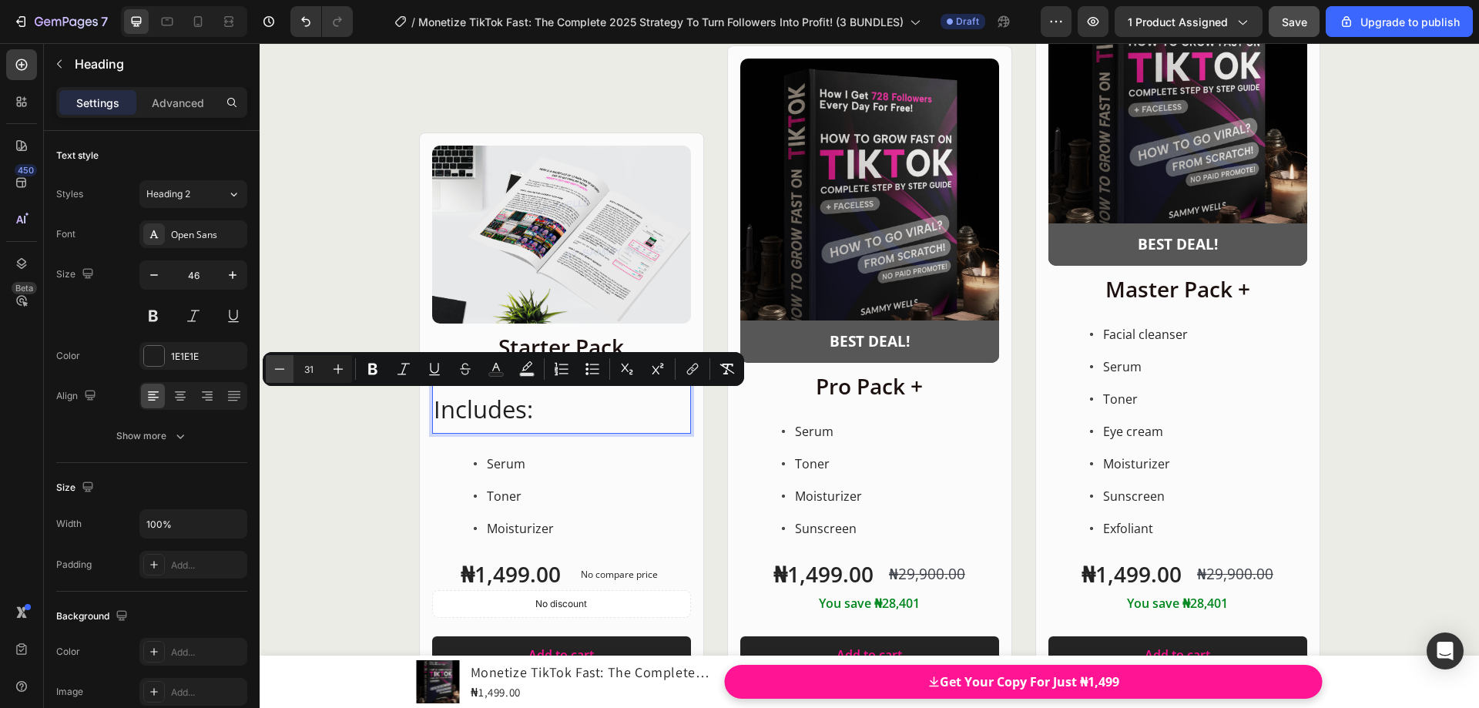
click at [281, 356] on button "Minus" at bounding box center [280, 369] width 28 height 28
click at [282, 357] on button "Minus" at bounding box center [280, 369] width 28 height 28
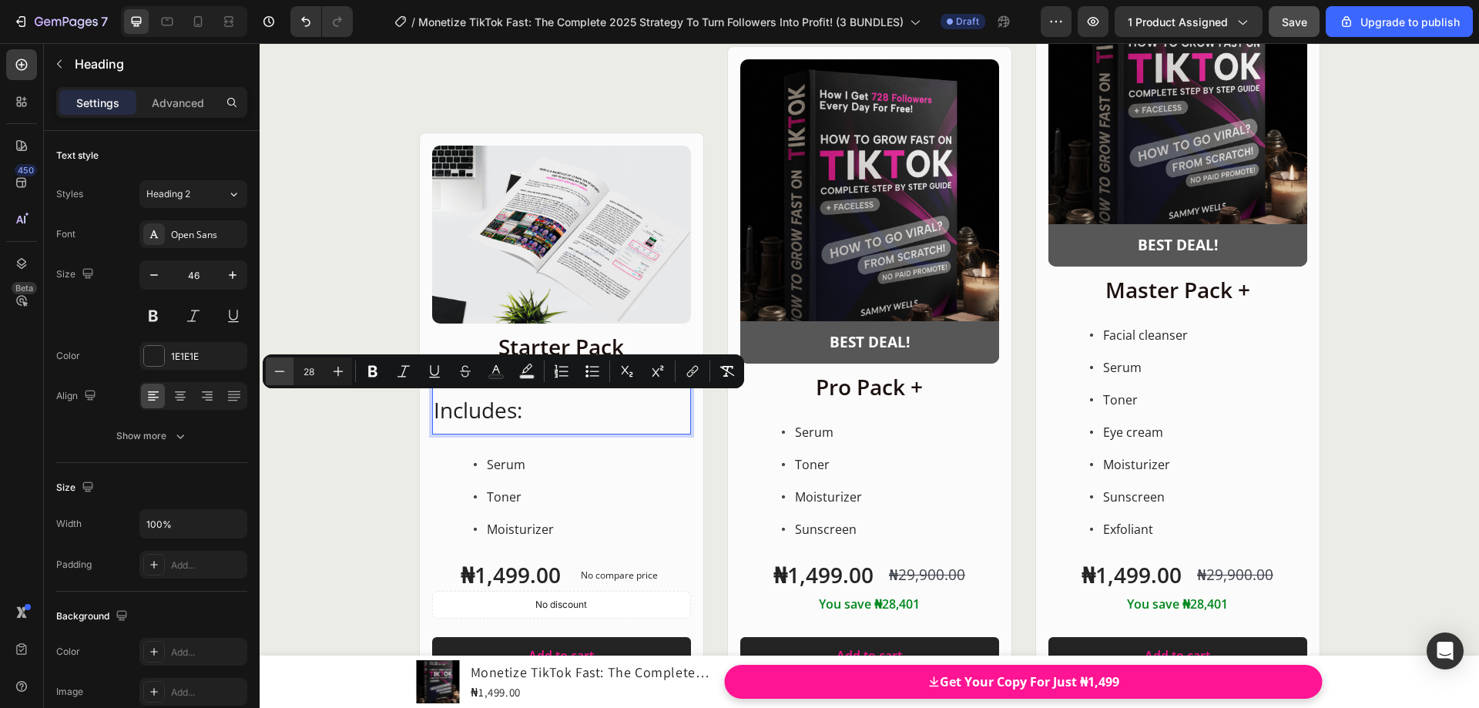
click at [282, 357] on button "Minus" at bounding box center [280, 371] width 28 height 28
click at [284, 369] on icon "Editor contextual toolbar" at bounding box center [279, 372] width 15 height 15
click at [284, 371] on icon "Editor contextual toolbar" at bounding box center [279, 372] width 15 height 15
click at [284, 373] on icon "Editor contextual toolbar" at bounding box center [279, 372] width 15 height 15
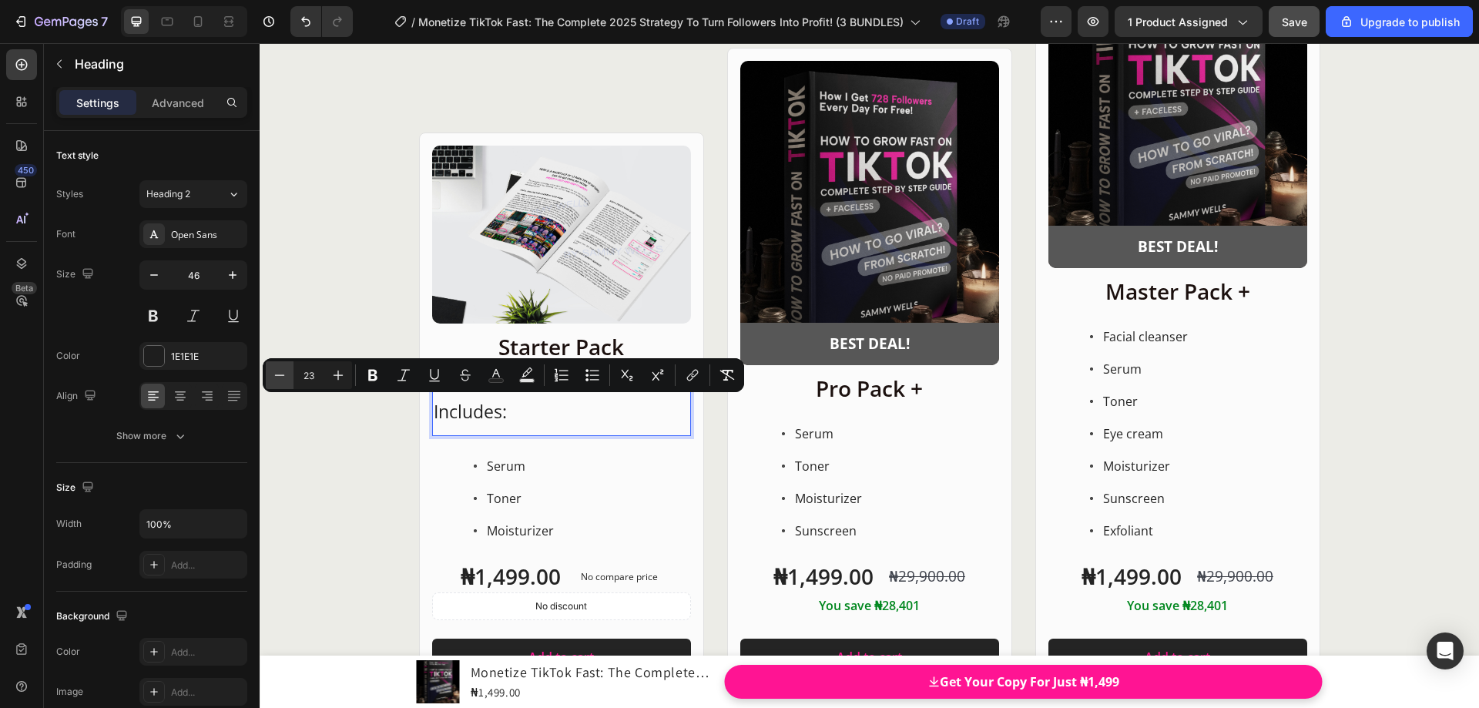
click at [284, 374] on icon "Editor contextual toolbar" at bounding box center [279, 374] width 15 height 15
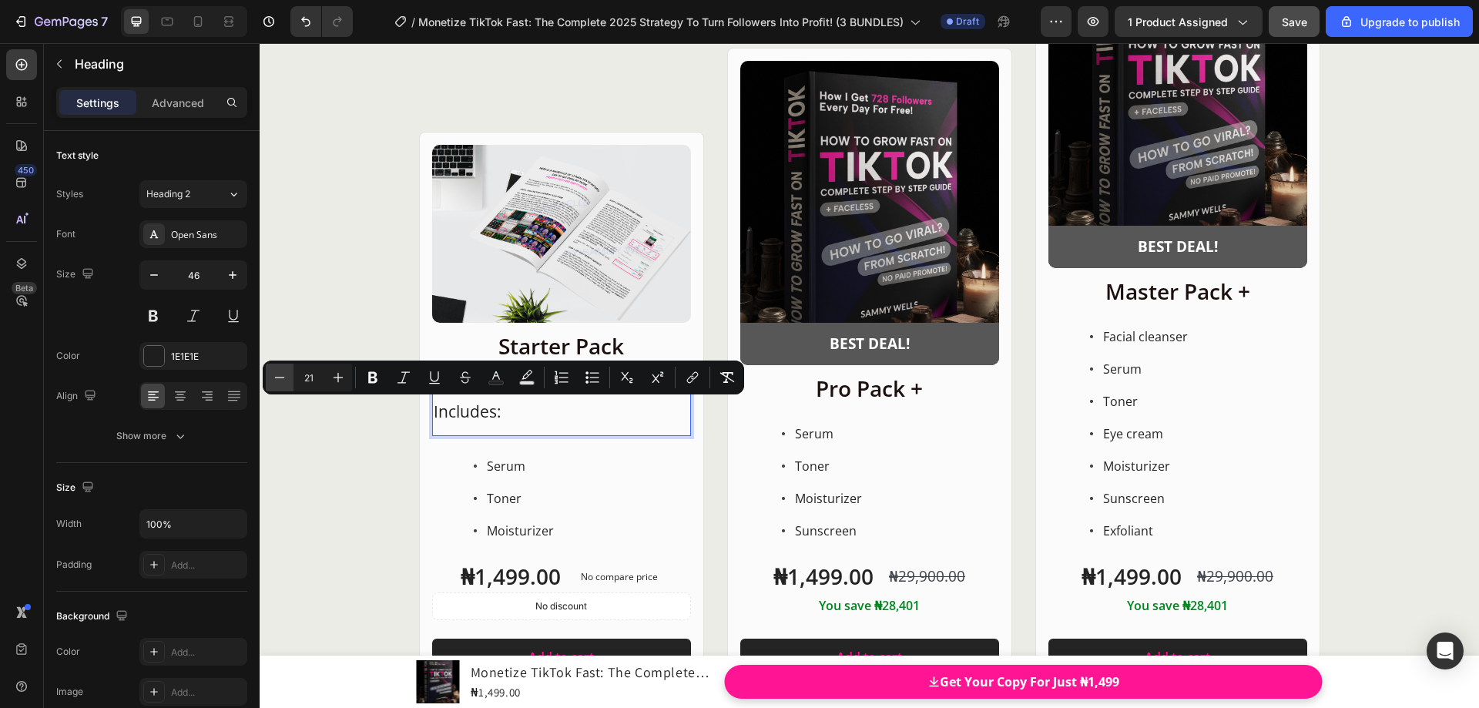
scroll to position [19897, 0]
click at [284, 374] on icon "Editor contextual toolbar" at bounding box center [279, 377] width 15 height 15
type input "19"
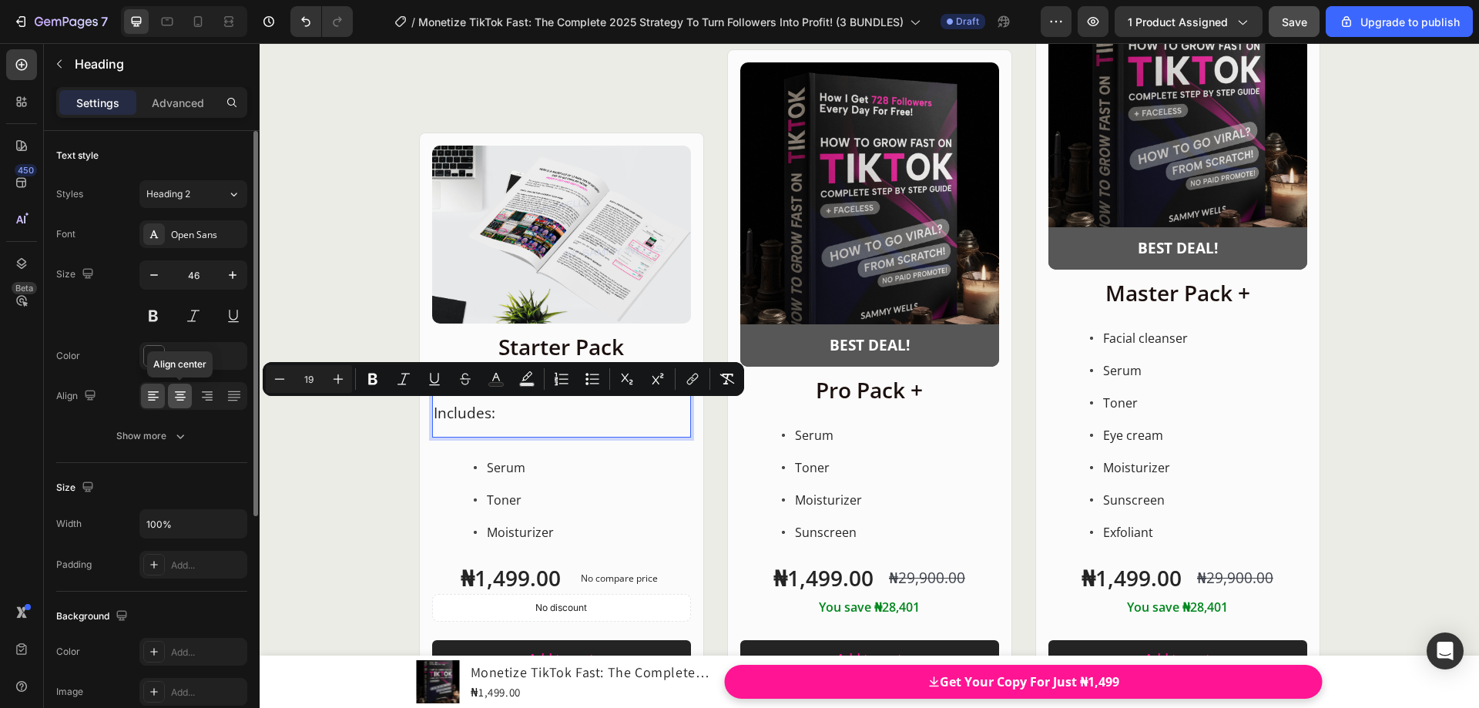
click at [184, 396] on icon at bounding box center [180, 395] width 15 height 15
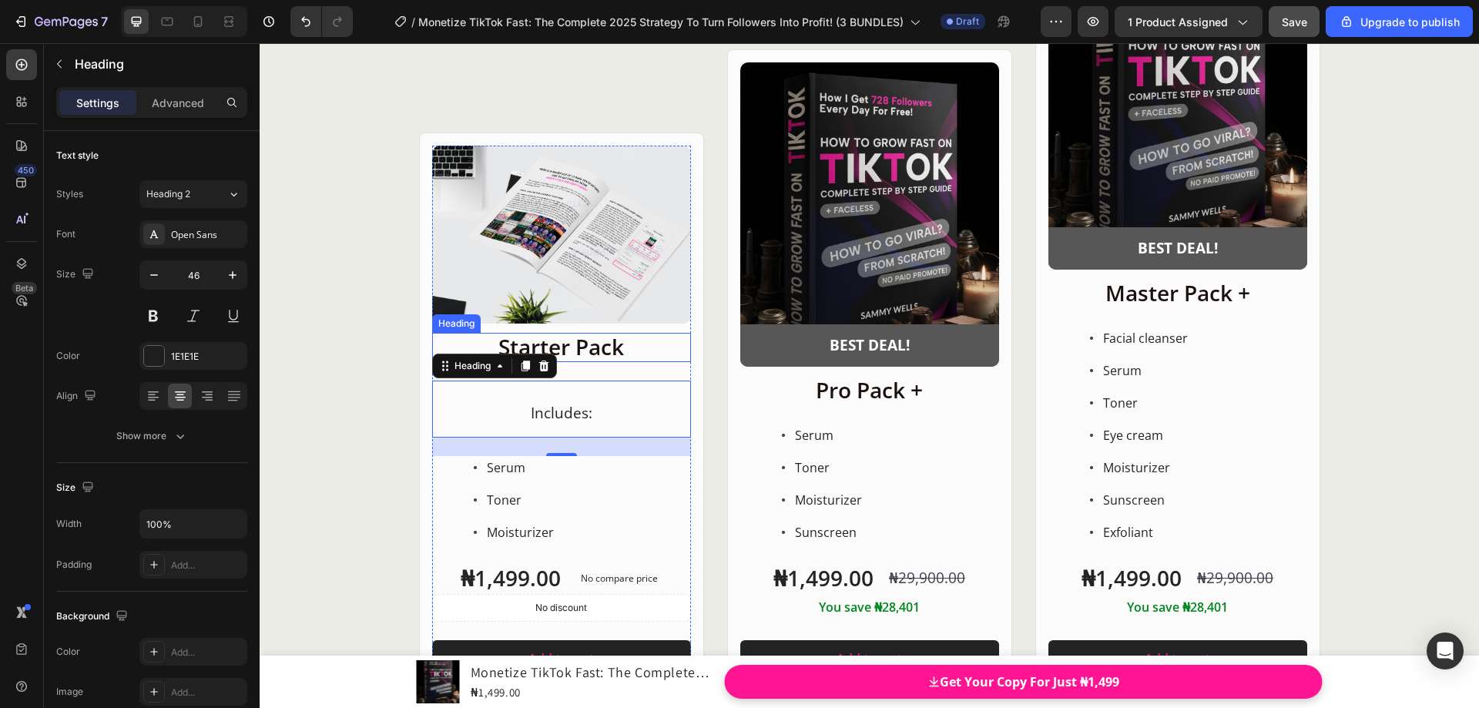
click at [594, 357] on p "Starter Pack" at bounding box center [562, 347] width 256 height 26
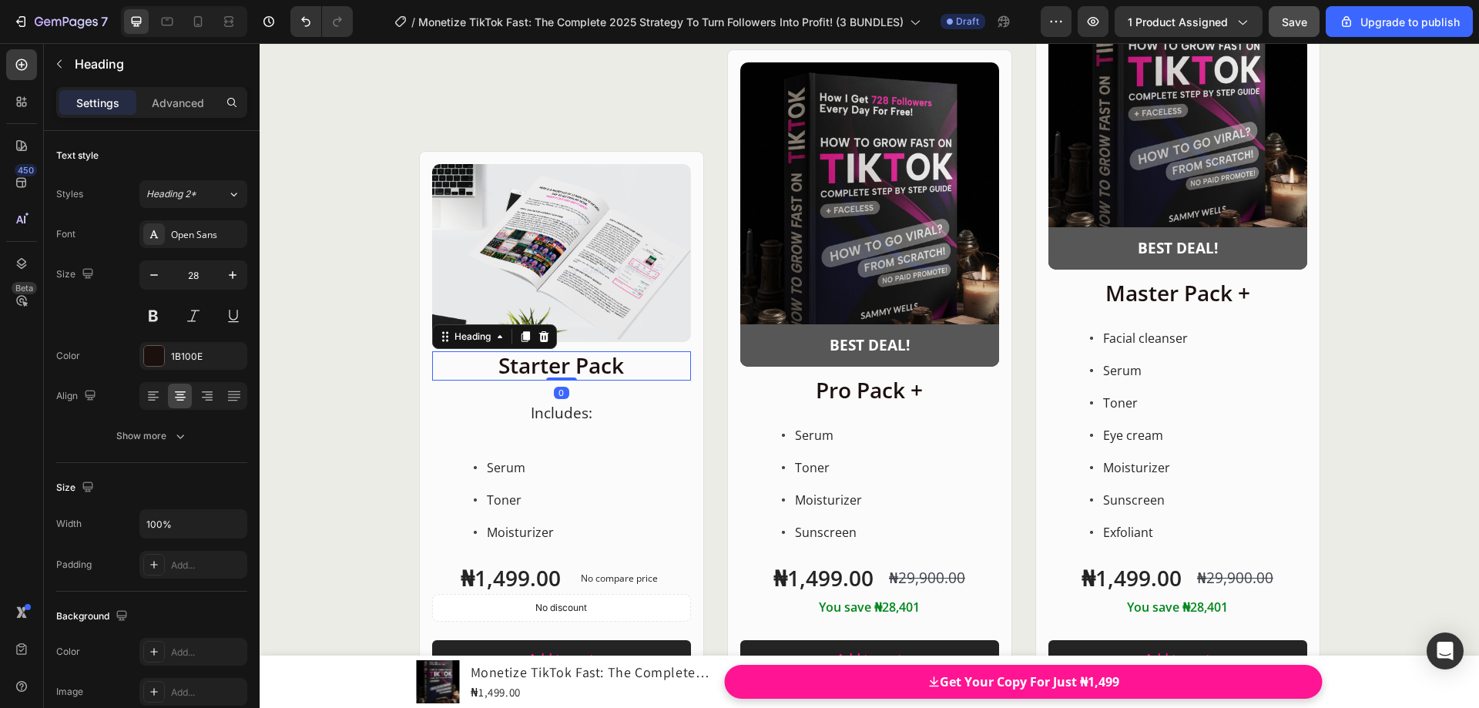
scroll to position [19914, 0]
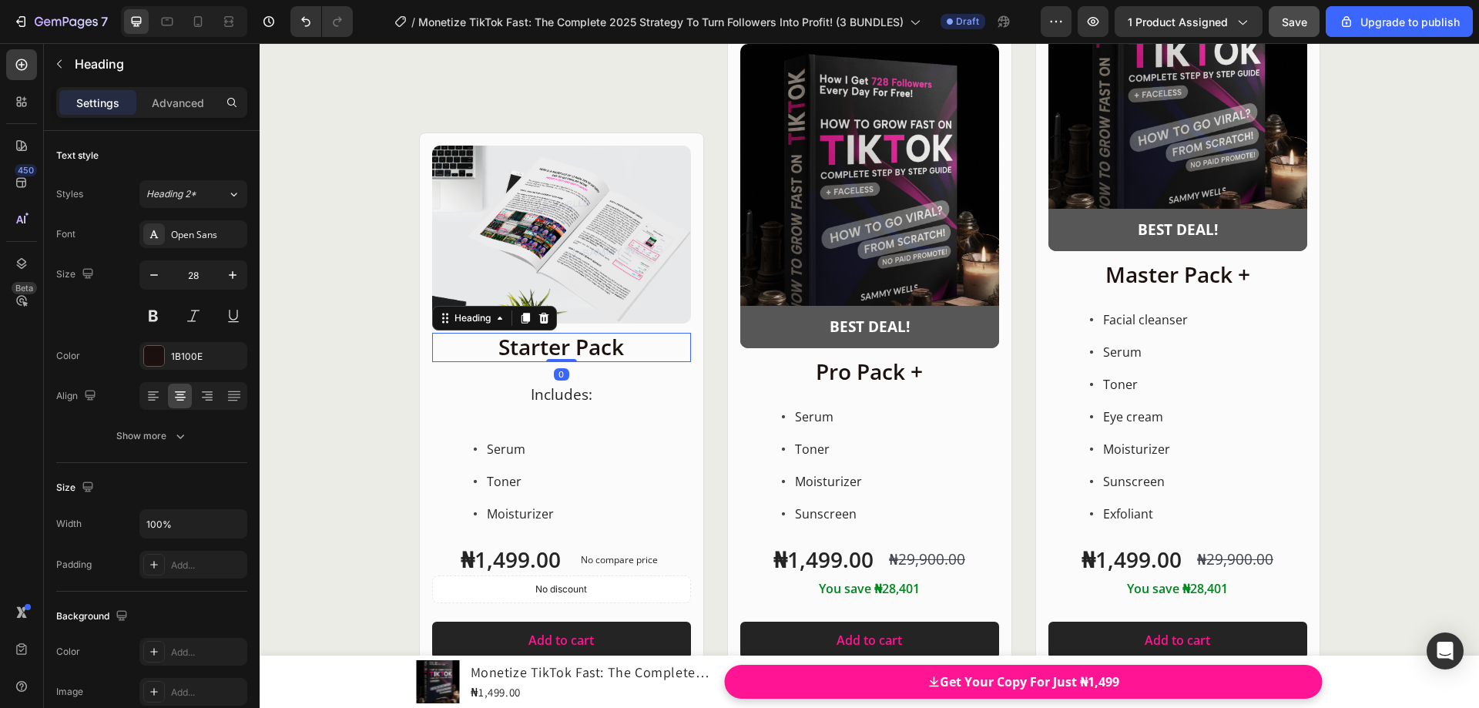
drag, startPoint x: 566, startPoint y: 379, endPoint x: 567, endPoint y: 349, distance: 30.1
click at [567, 349] on div "Starter Pack Heading 0" at bounding box center [561, 347] width 259 height 29
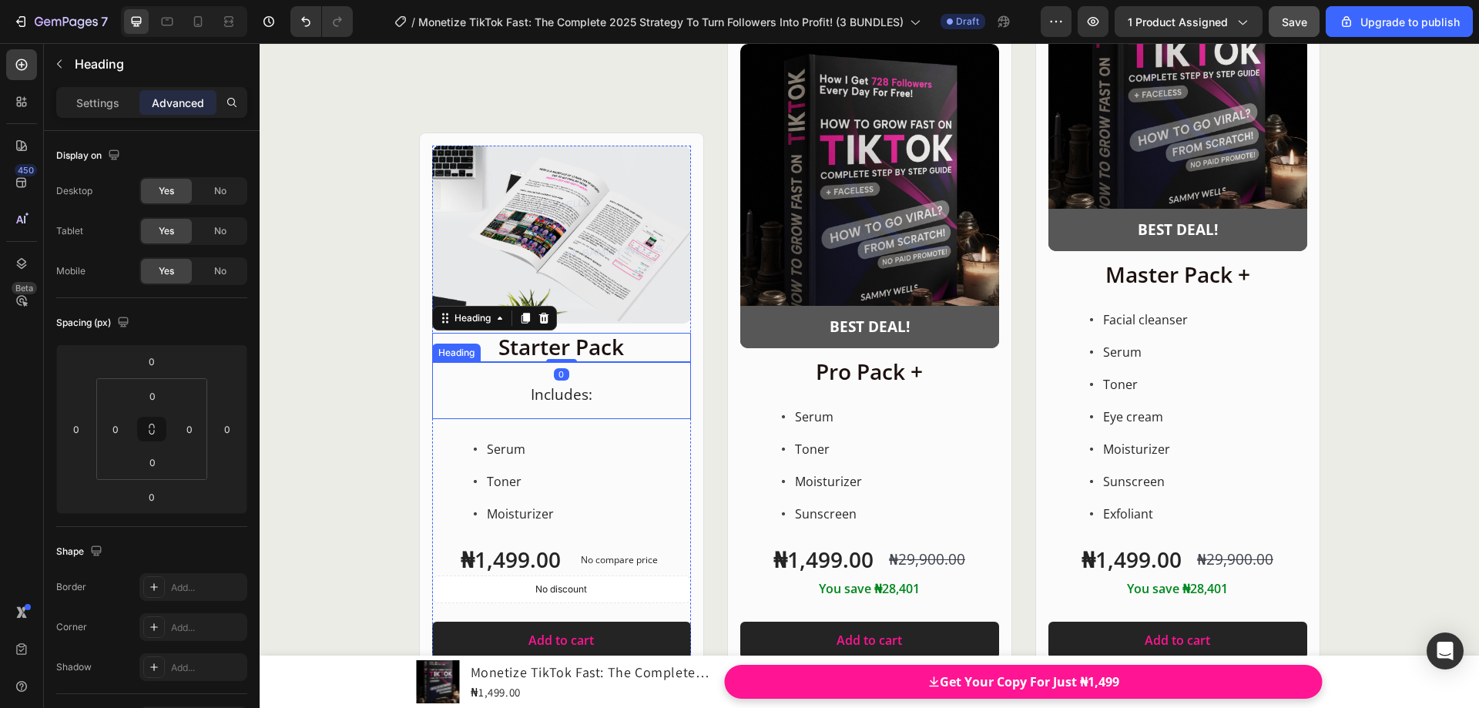
click at [567, 394] on span "Includes:" at bounding box center [562, 394] width 62 height 20
click at [623, 394] on p "Includes:" at bounding box center [562, 391] width 256 height 55
click at [102, 106] on p "Settings" at bounding box center [97, 103] width 43 height 16
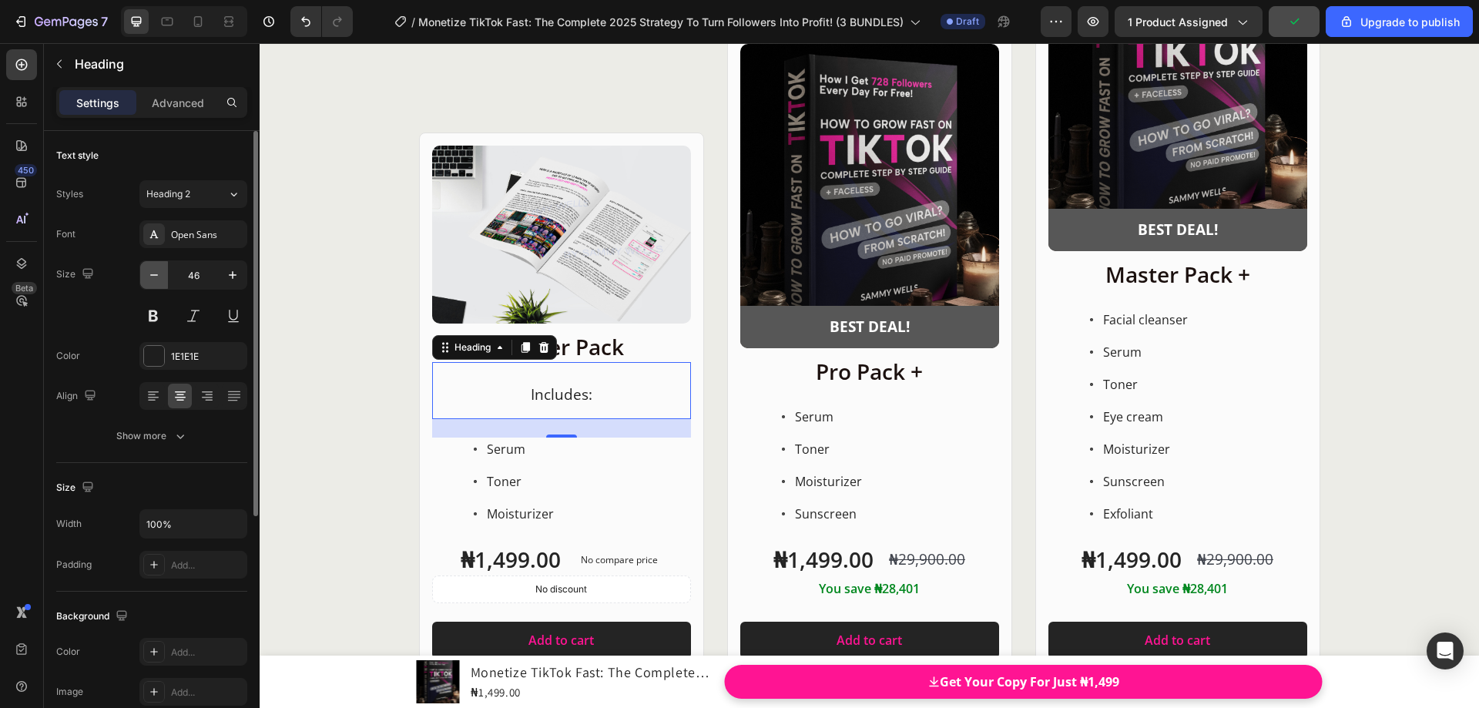
click at [157, 276] on icon "button" at bounding box center [153, 274] width 15 height 15
click at [153, 277] on icon "button" at bounding box center [153, 274] width 15 height 15
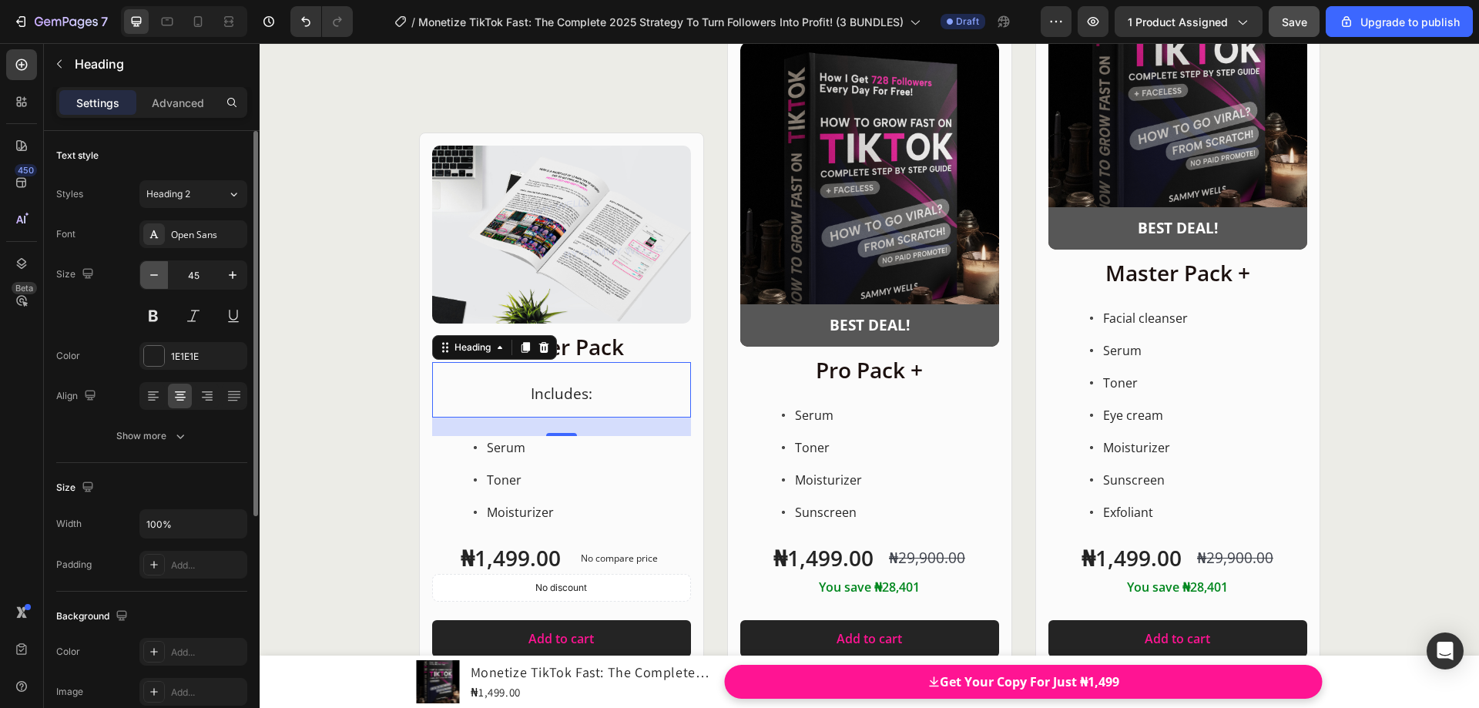
click at [153, 277] on icon "button" at bounding box center [153, 274] width 15 height 15
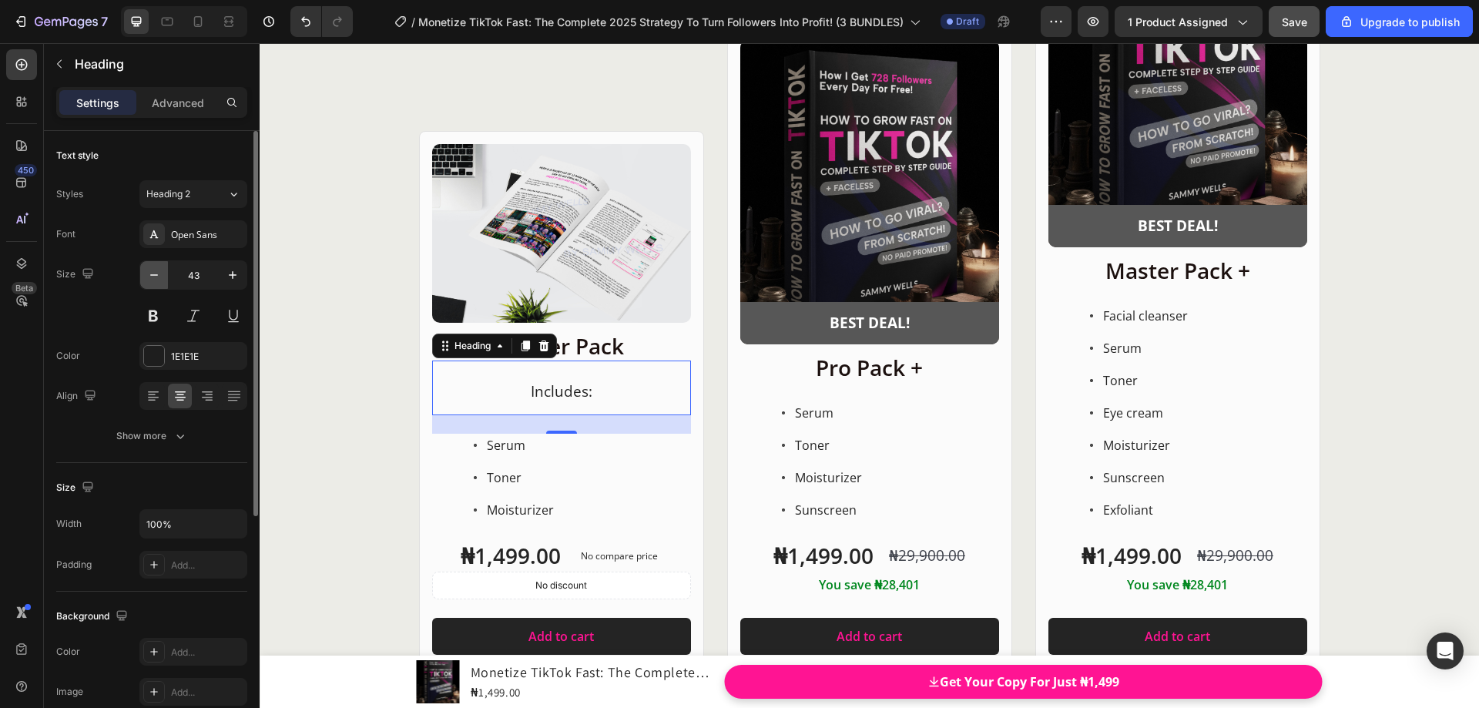
click at [153, 277] on icon "button" at bounding box center [153, 274] width 15 height 15
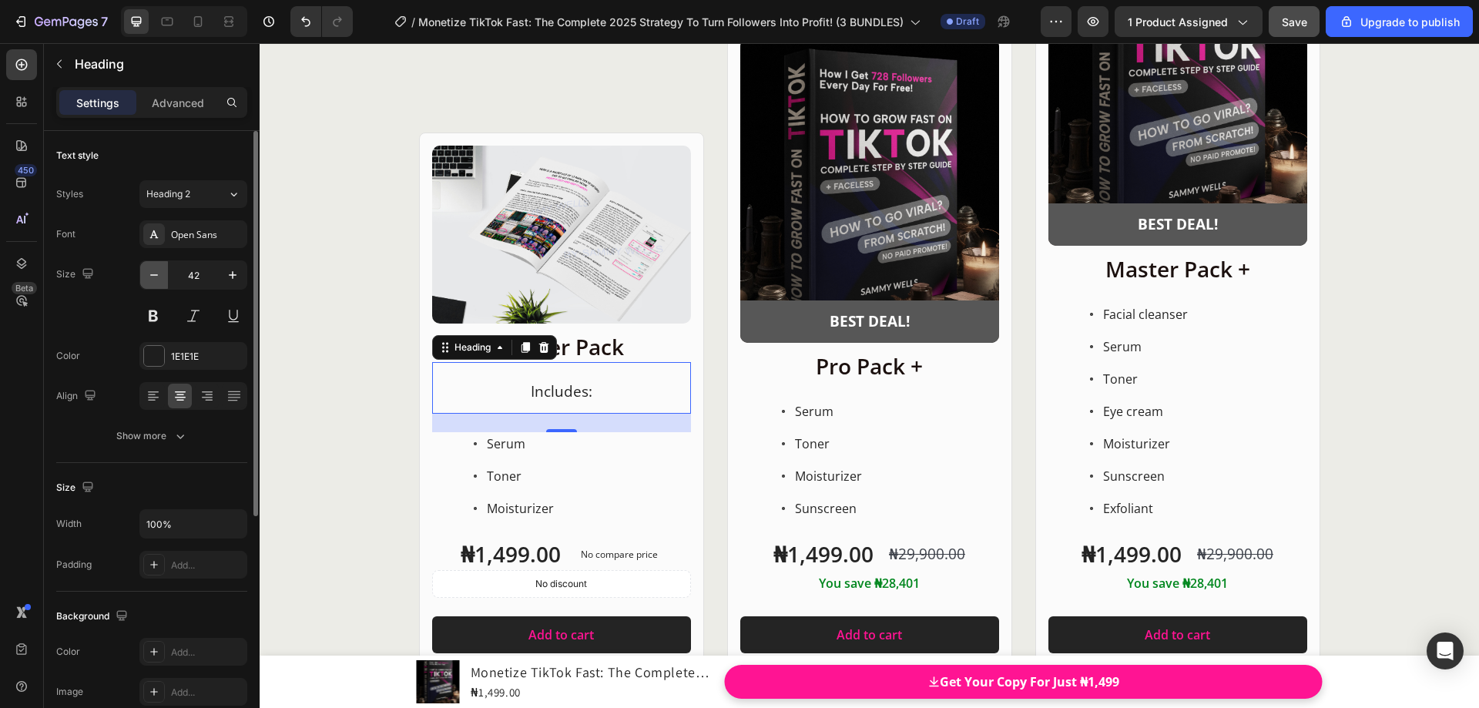
click at [153, 277] on icon "button" at bounding box center [153, 274] width 15 height 15
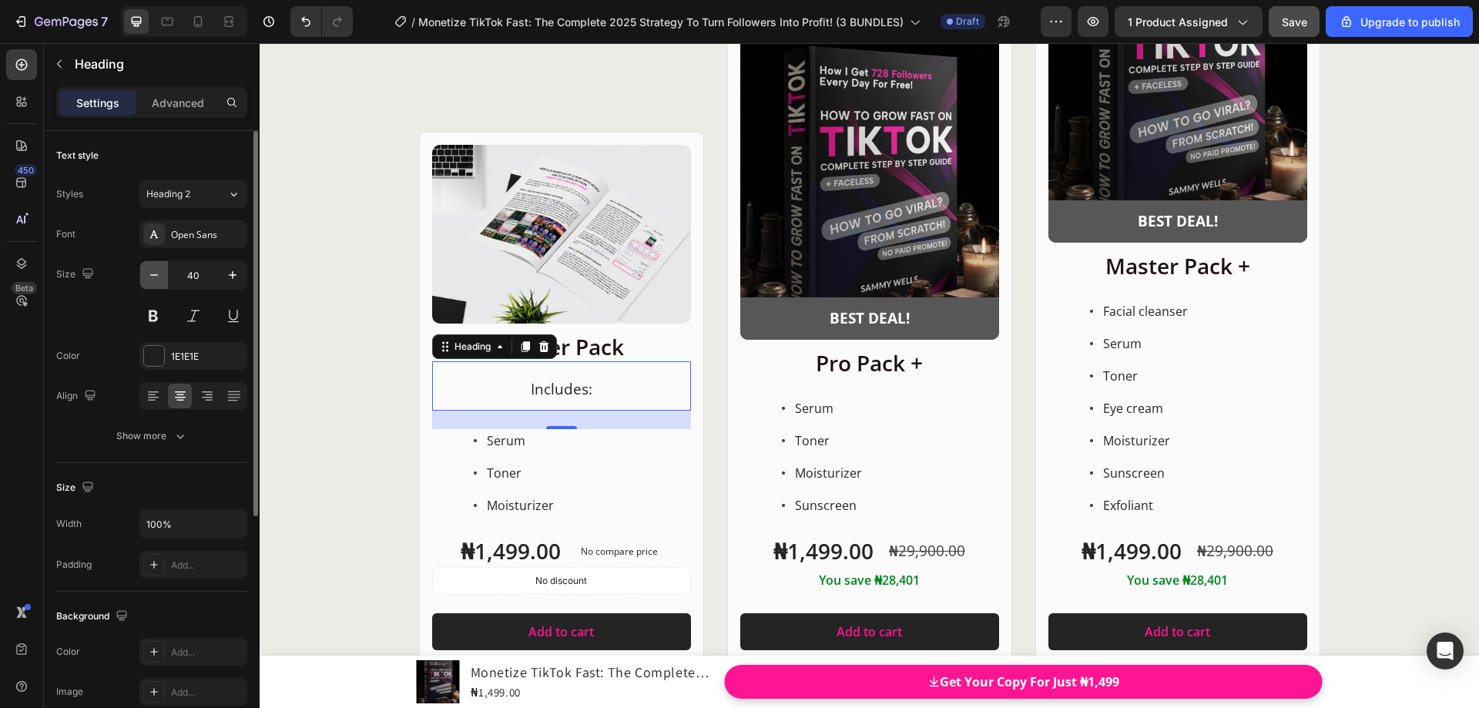
click at [153, 277] on icon "button" at bounding box center [153, 274] width 15 height 15
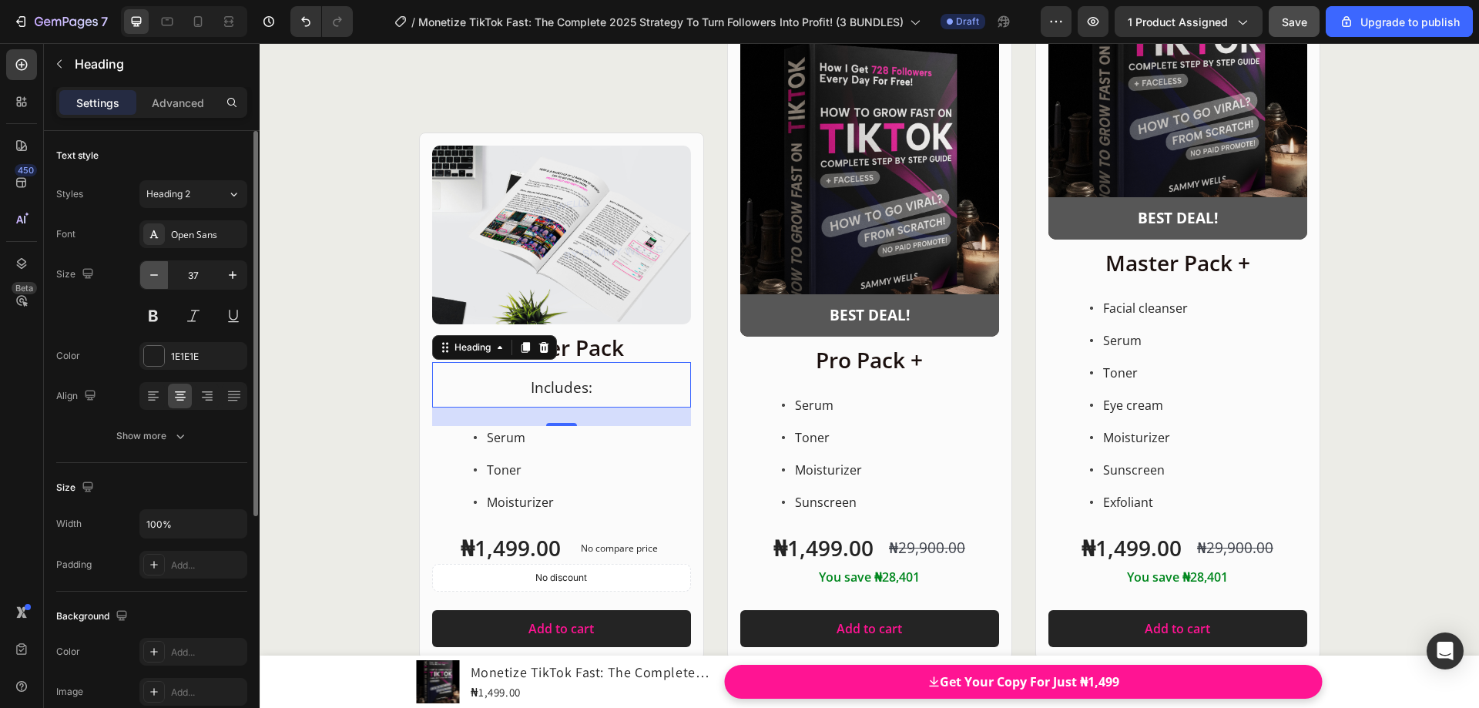
click at [153, 277] on icon "button" at bounding box center [153, 274] width 15 height 15
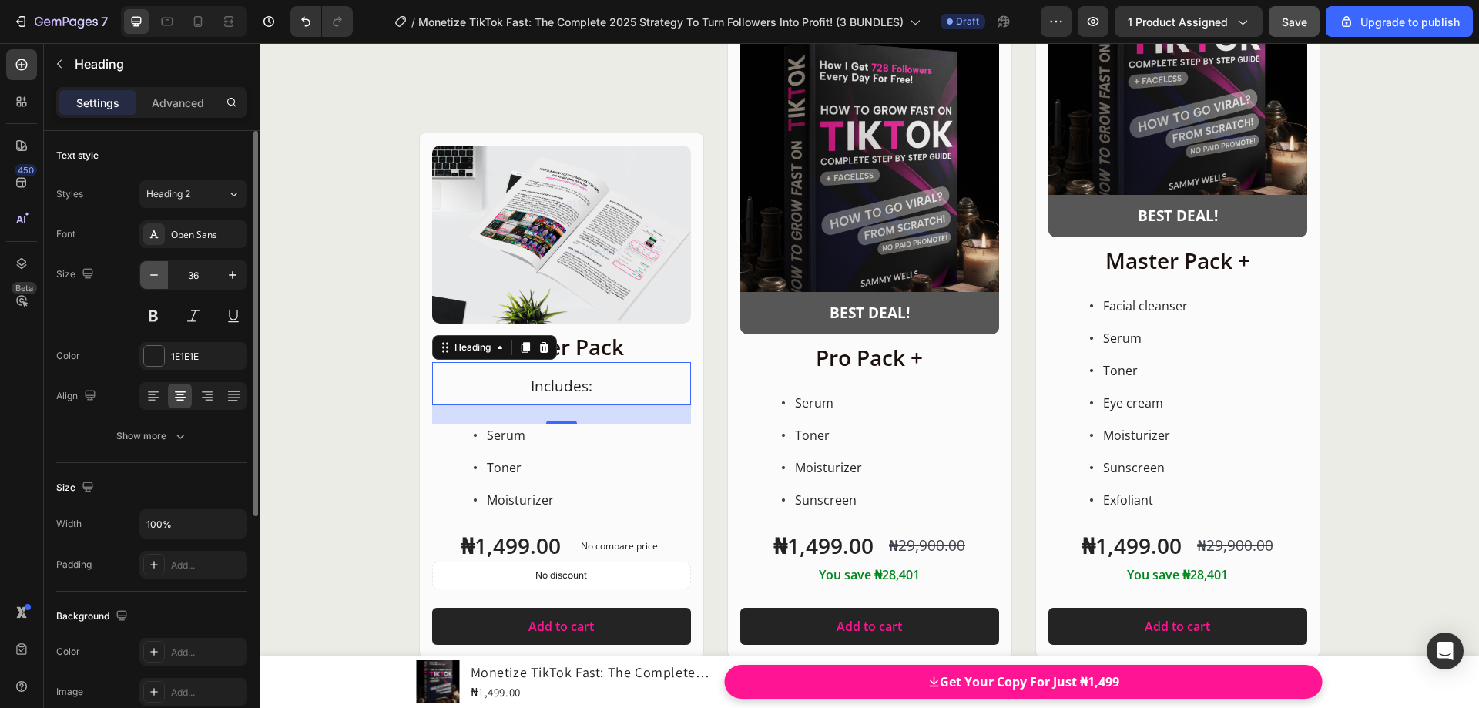
click at [153, 277] on icon "button" at bounding box center [153, 274] width 15 height 15
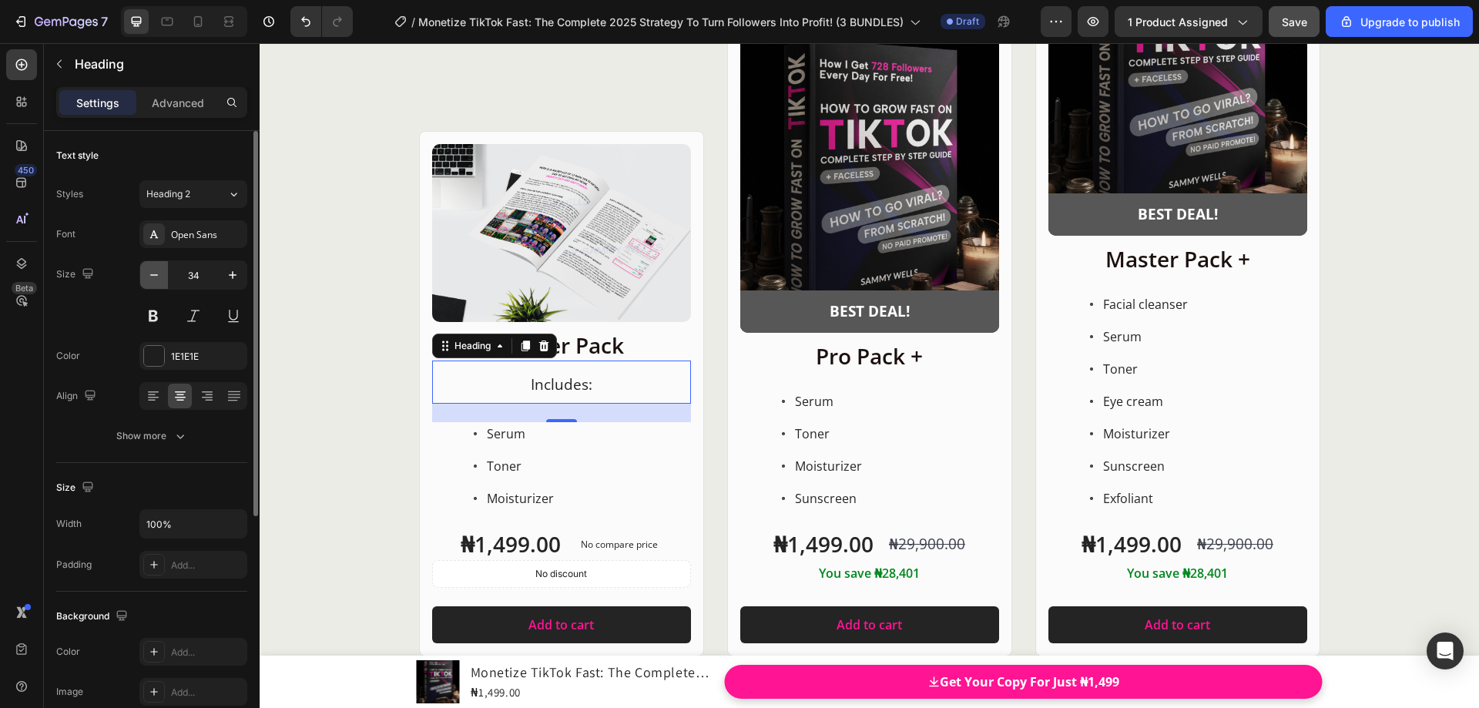
click at [153, 277] on icon "button" at bounding box center [153, 274] width 15 height 15
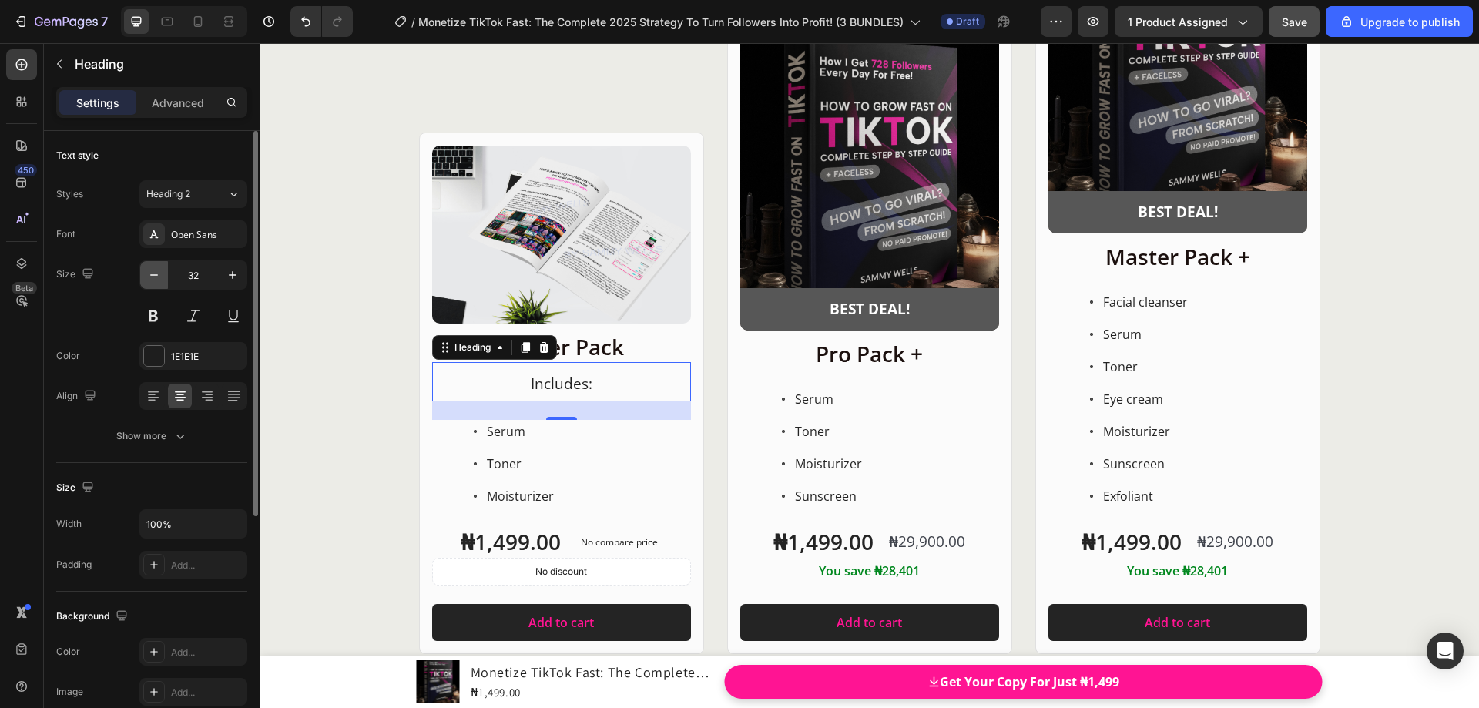
click at [153, 277] on icon "button" at bounding box center [153, 274] width 15 height 15
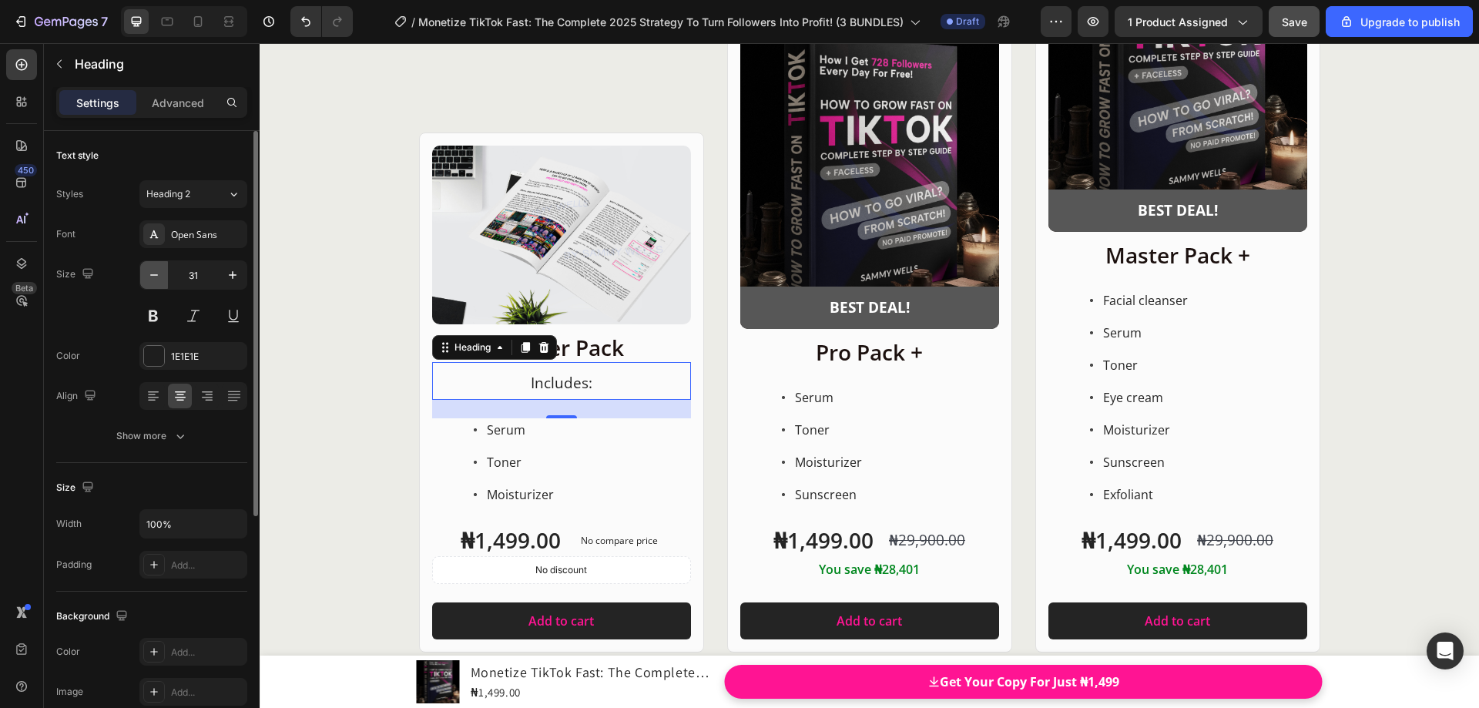
type input "30"
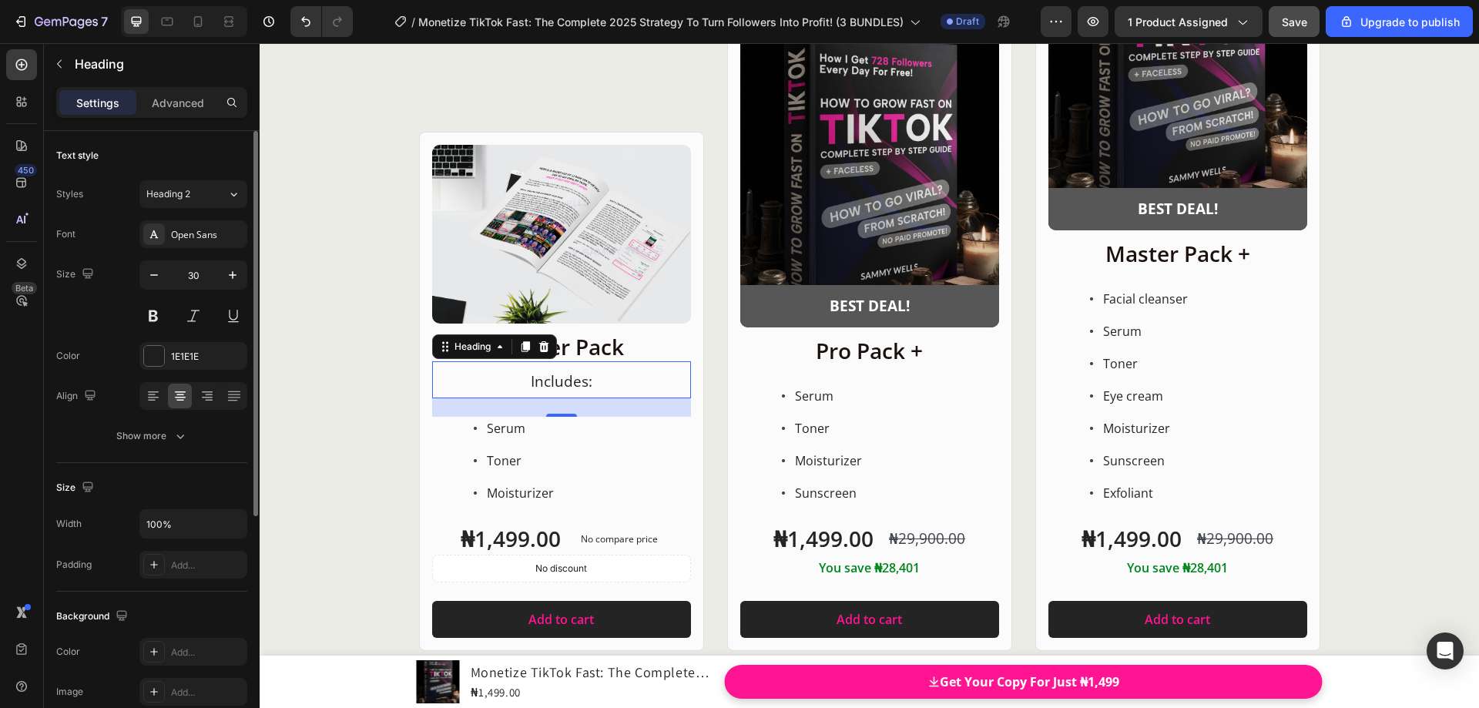
click at [126, 247] on div "Font Open Sans" at bounding box center [151, 234] width 191 height 28
click at [395, 344] on div "Product Images Row Starter Pack Heading ⁠⁠⁠⁠⁠⁠⁠ Includes: Heading 24 Serum Tone…" at bounding box center [870, 282] width 1220 height 738
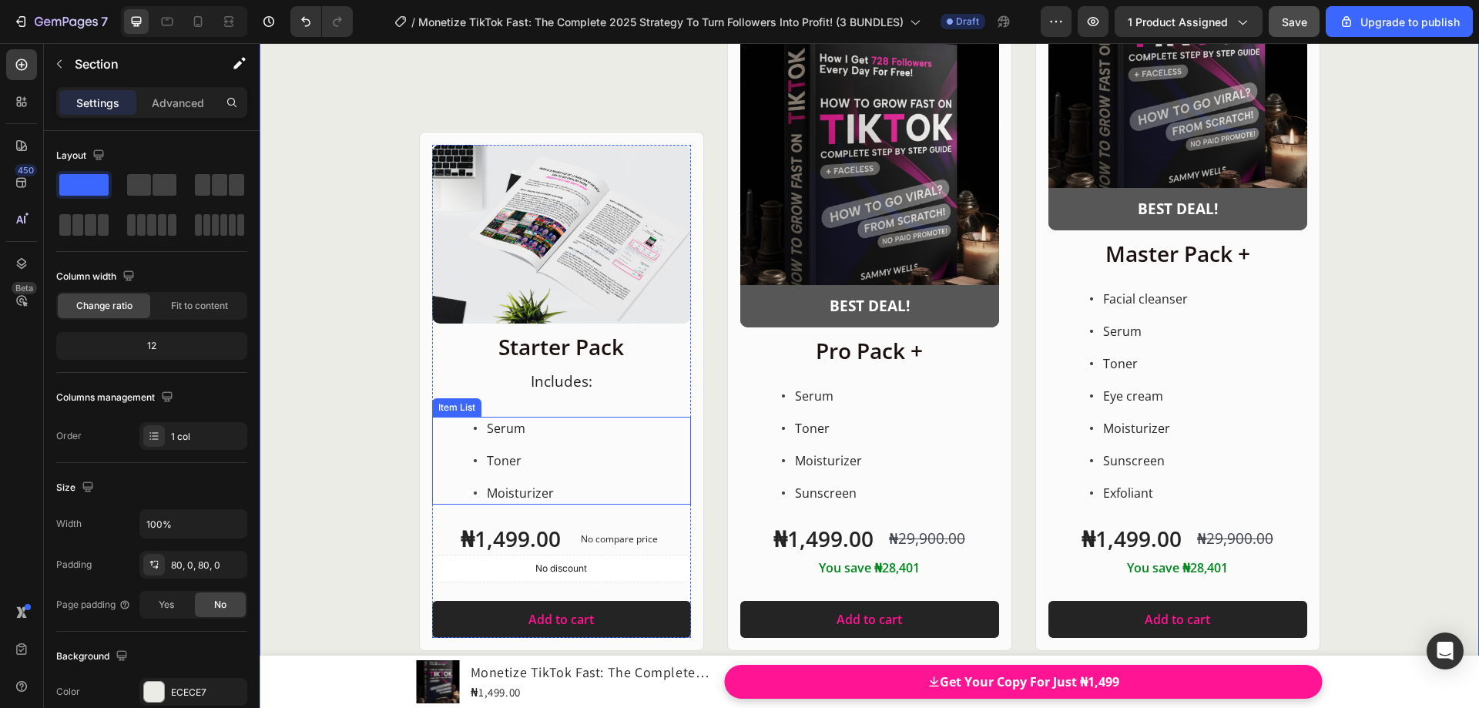
click at [579, 428] on div "Serum Toner Moisturizer" at bounding box center [561, 461] width 259 height 88
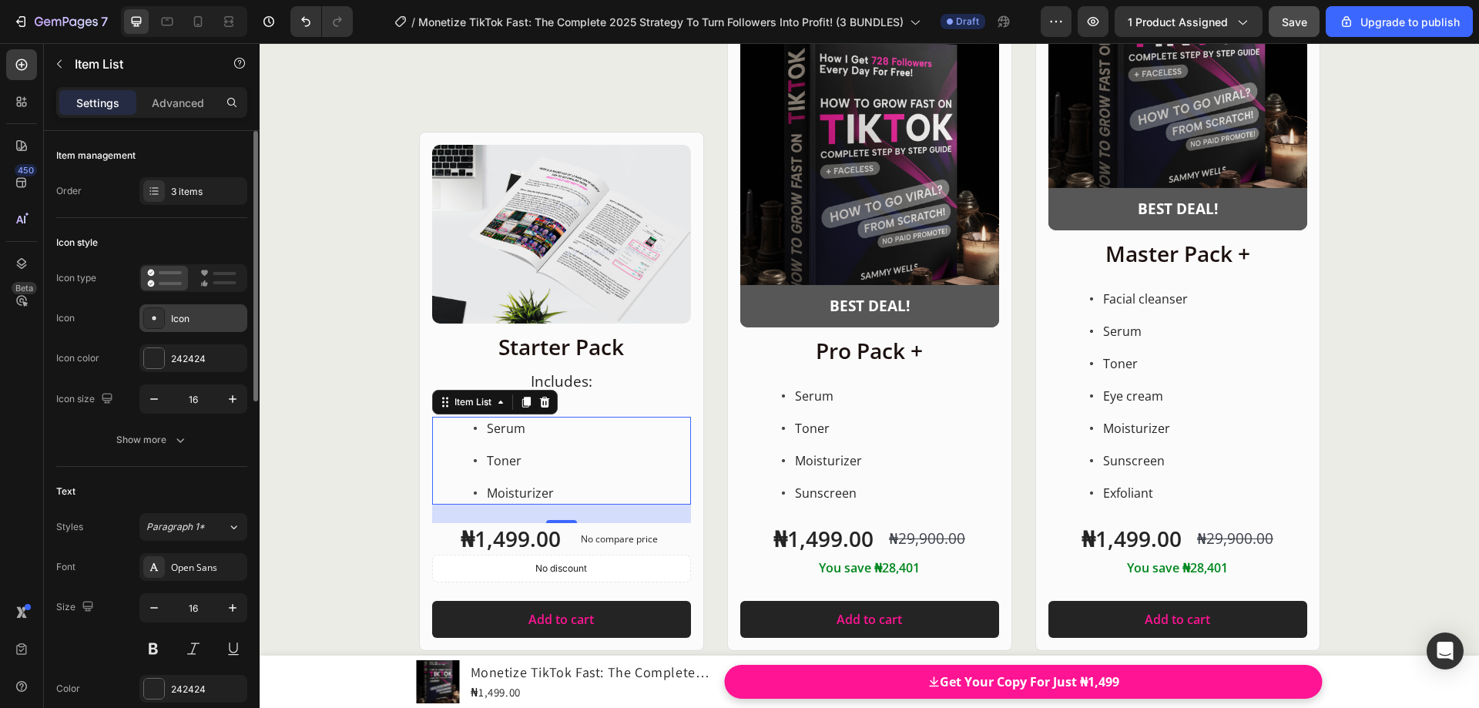
click at [182, 315] on div "Icon" at bounding box center [207, 319] width 72 height 14
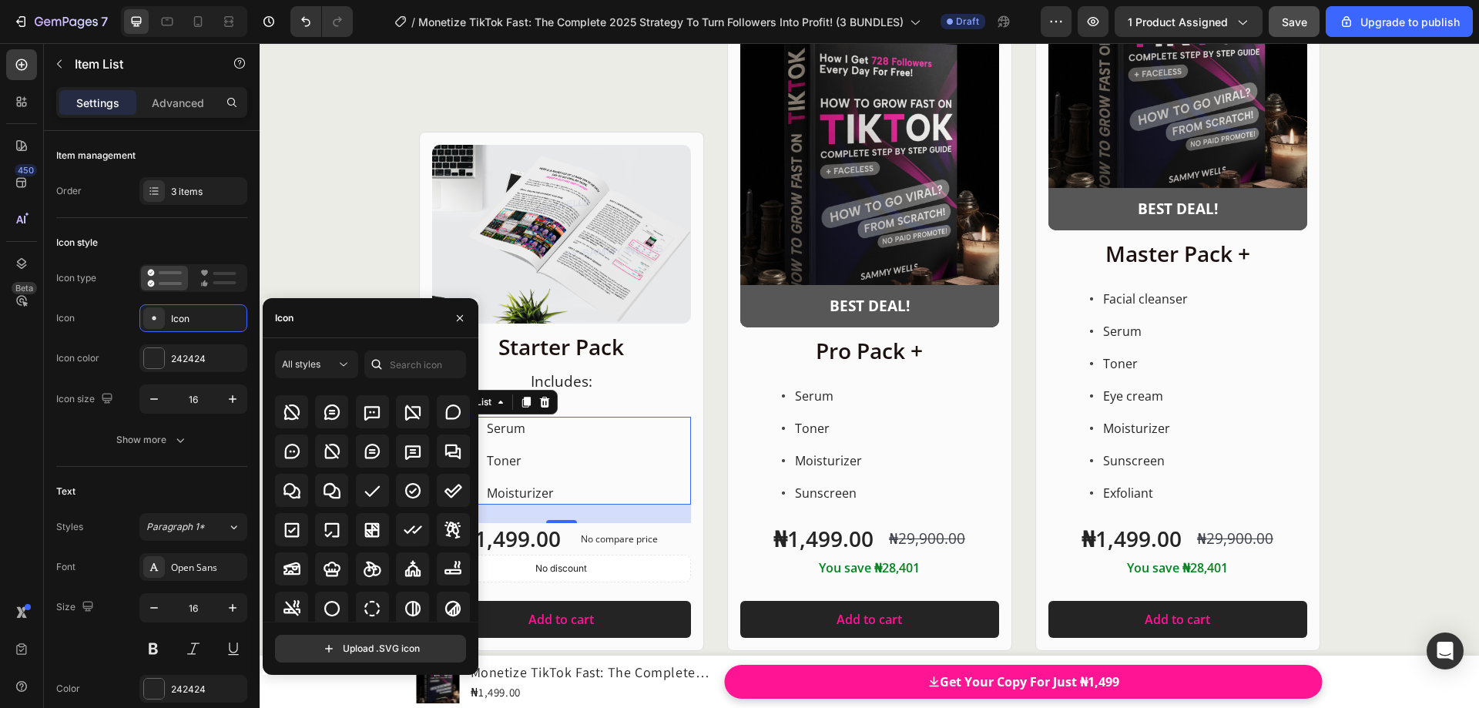
scroll to position [2311, 0]
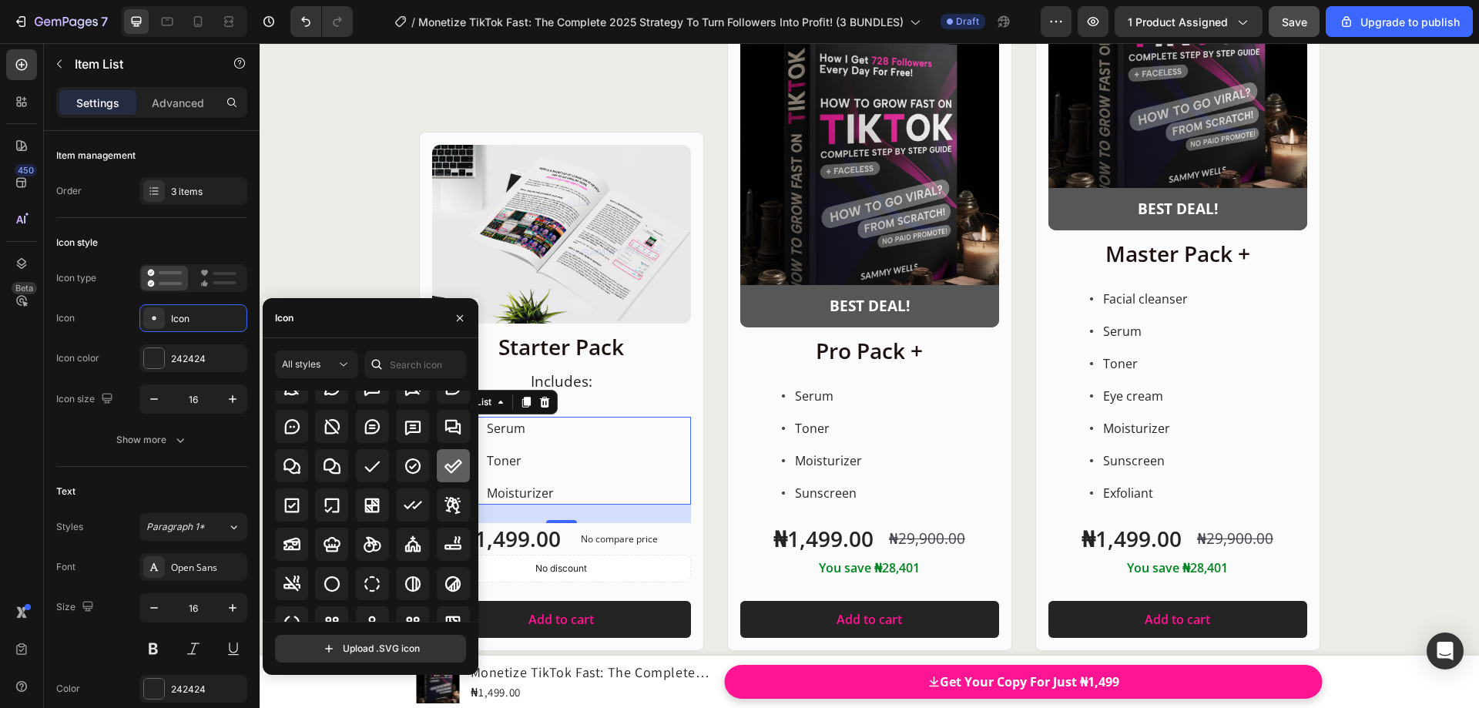
click at [451, 476] on div at bounding box center [453, 465] width 33 height 33
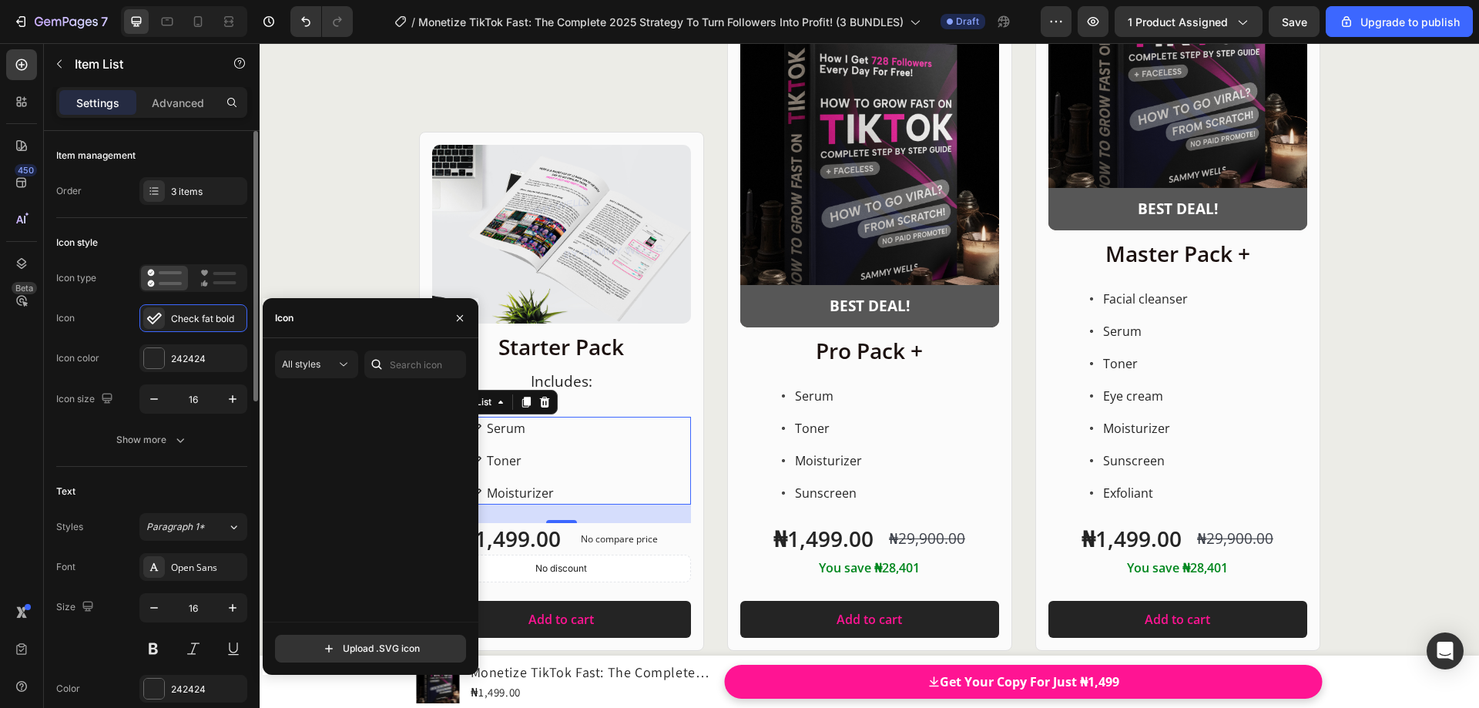
scroll to position [2311, 0]
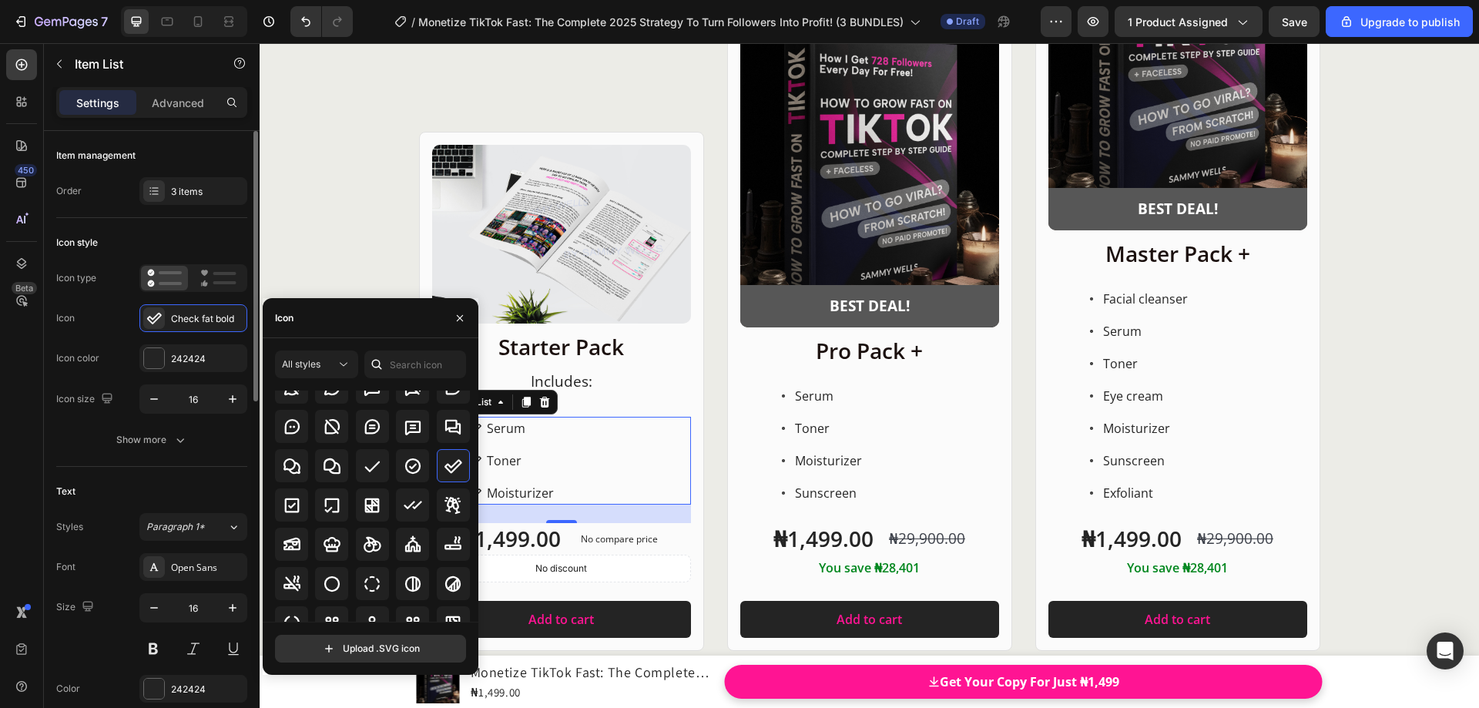
click at [121, 313] on div "Icon Check fat bold" at bounding box center [151, 318] width 191 height 28
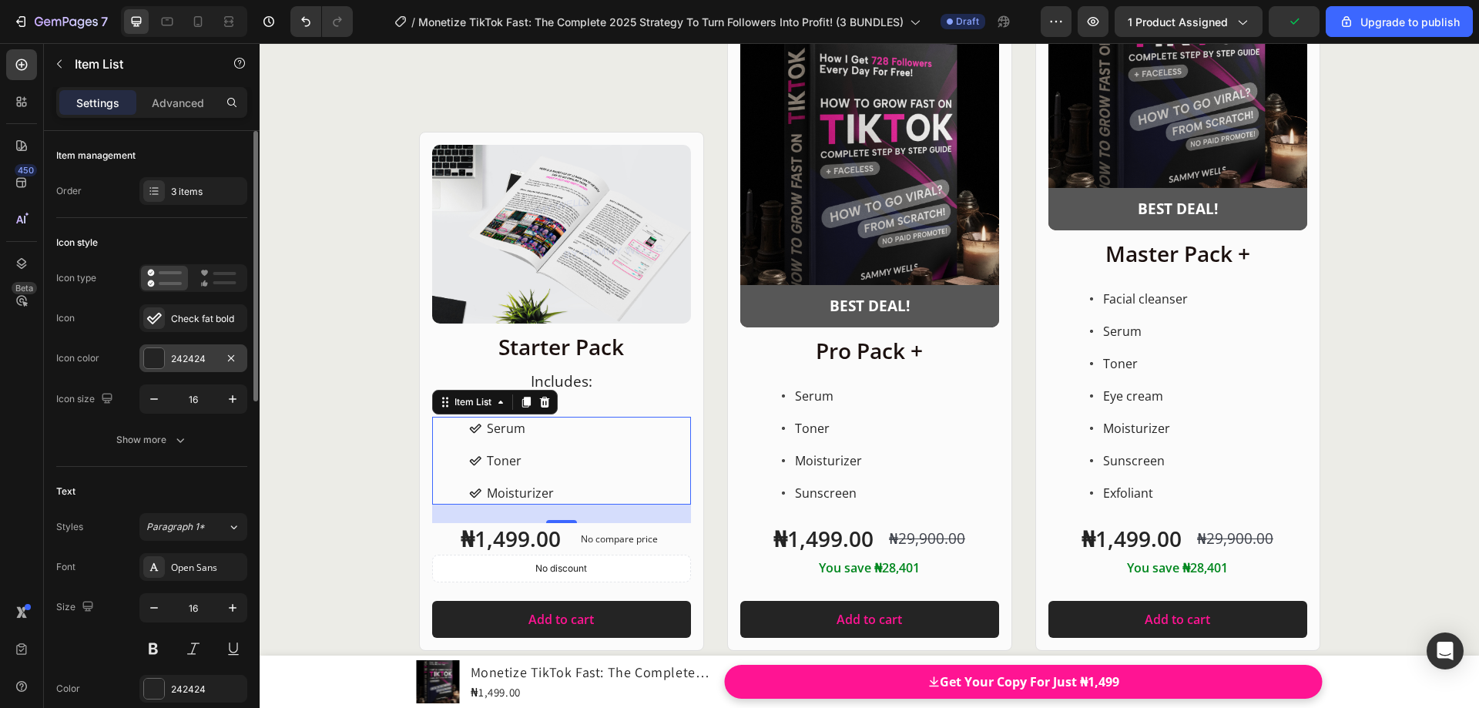
click at [158, 360] on div at bounding box center [154, 358] width 20 height 20
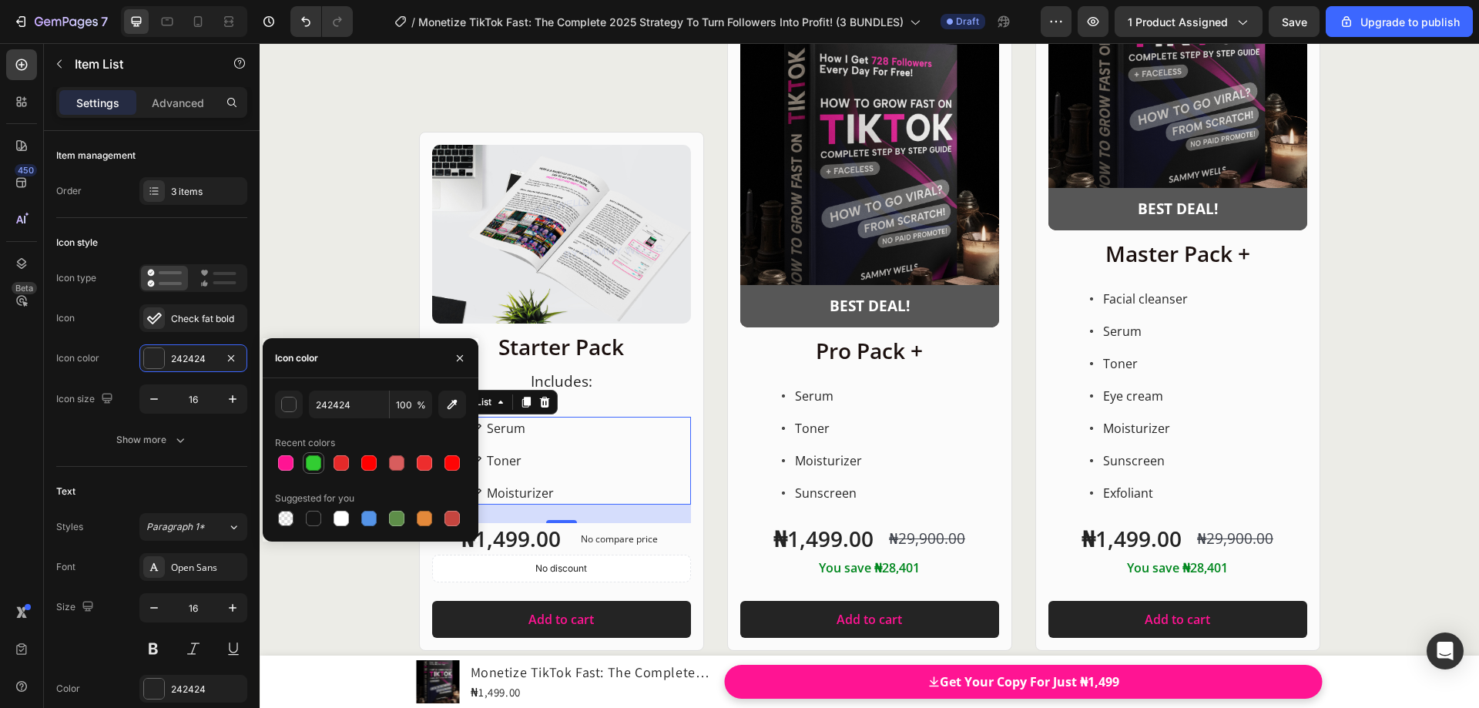
click at [319, 462] on div at bounding box center [313, 462] width 15 height 15
type input "32CD32"
click at [111, 337] on div "Icon type Icon Check fat bold Icon color 32CD32 Icon size 16" at bounding box center [151, 338] width 191 height 149
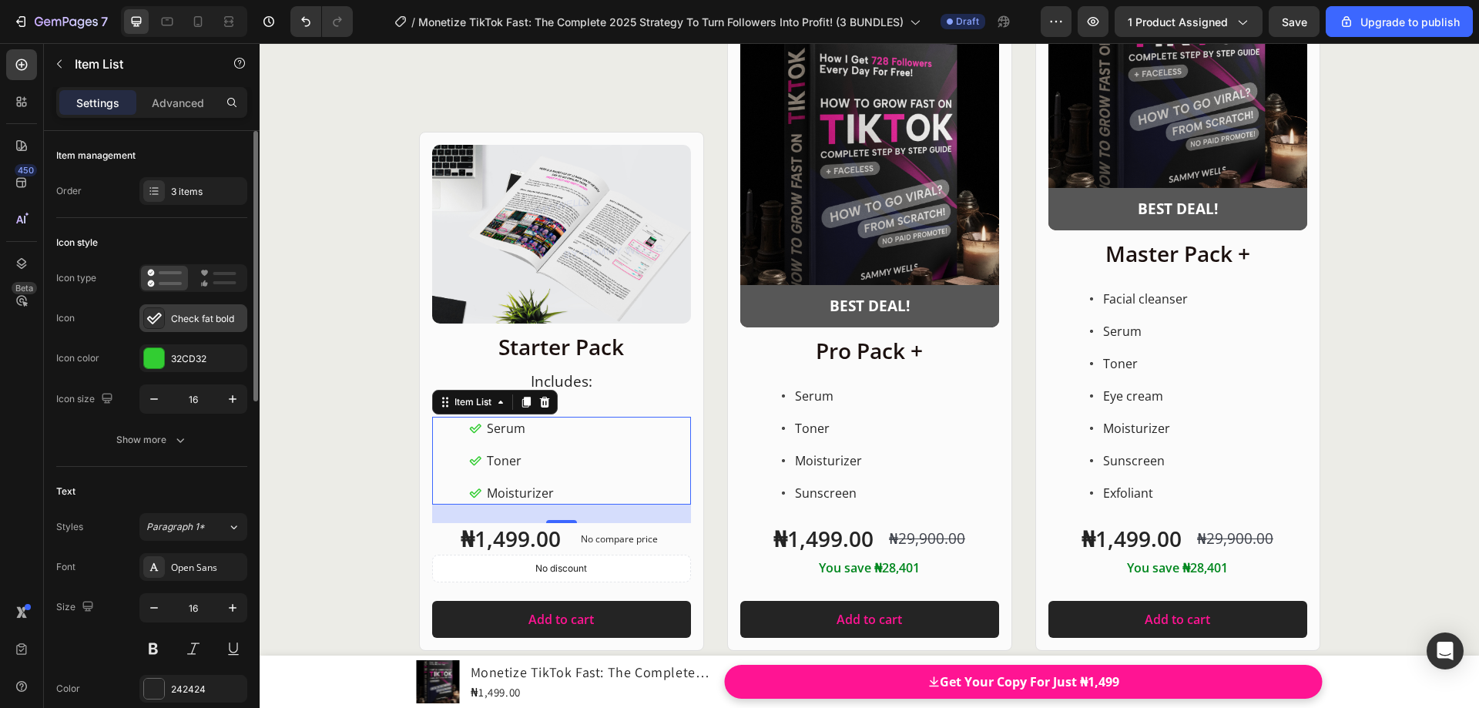
click at [202, 321] on div "Check fat bold" at bounding box center [207, 319] width 72 height 14
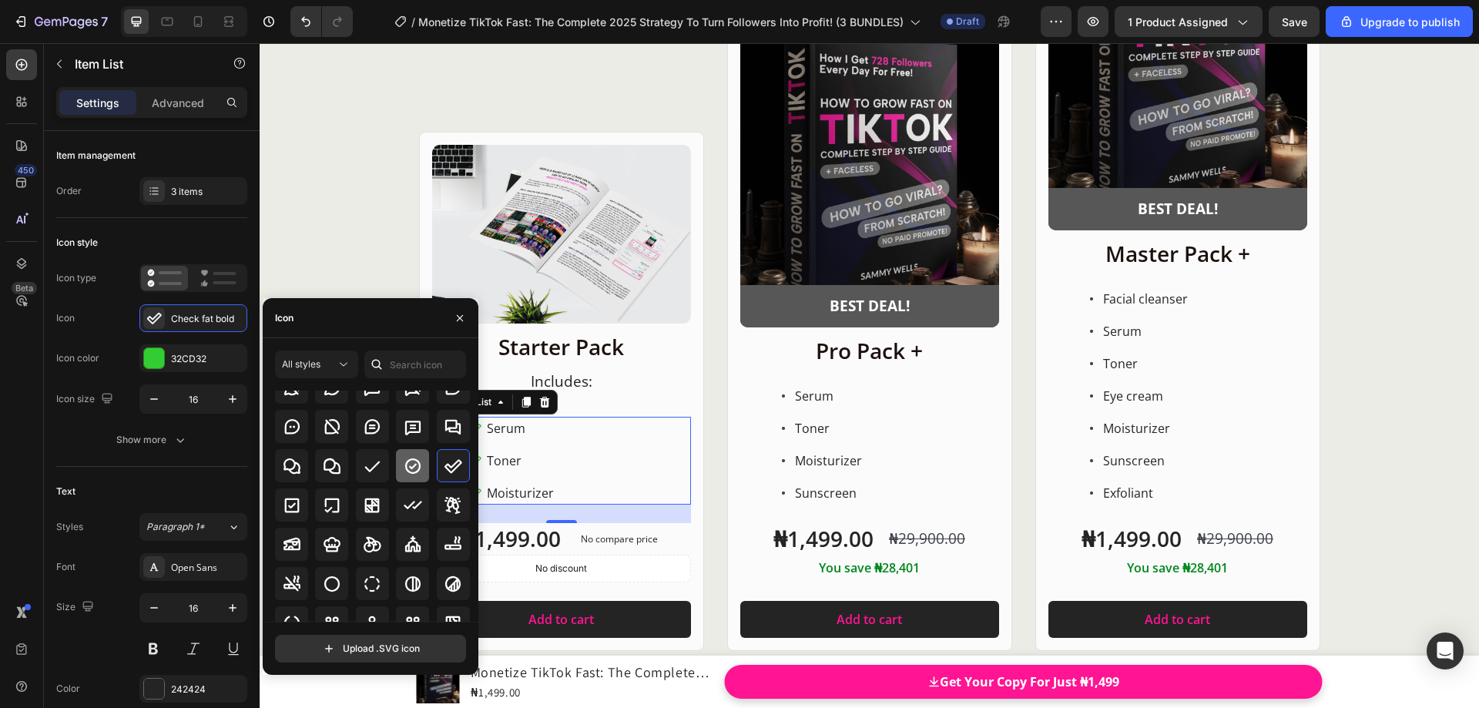
click at [404, 462] on icon at bounding box center [413, 466] width 18 height 18
click at [119, 317] on div "Icon Check circle bold" at bounding box center [151, 318] width 191 height 28
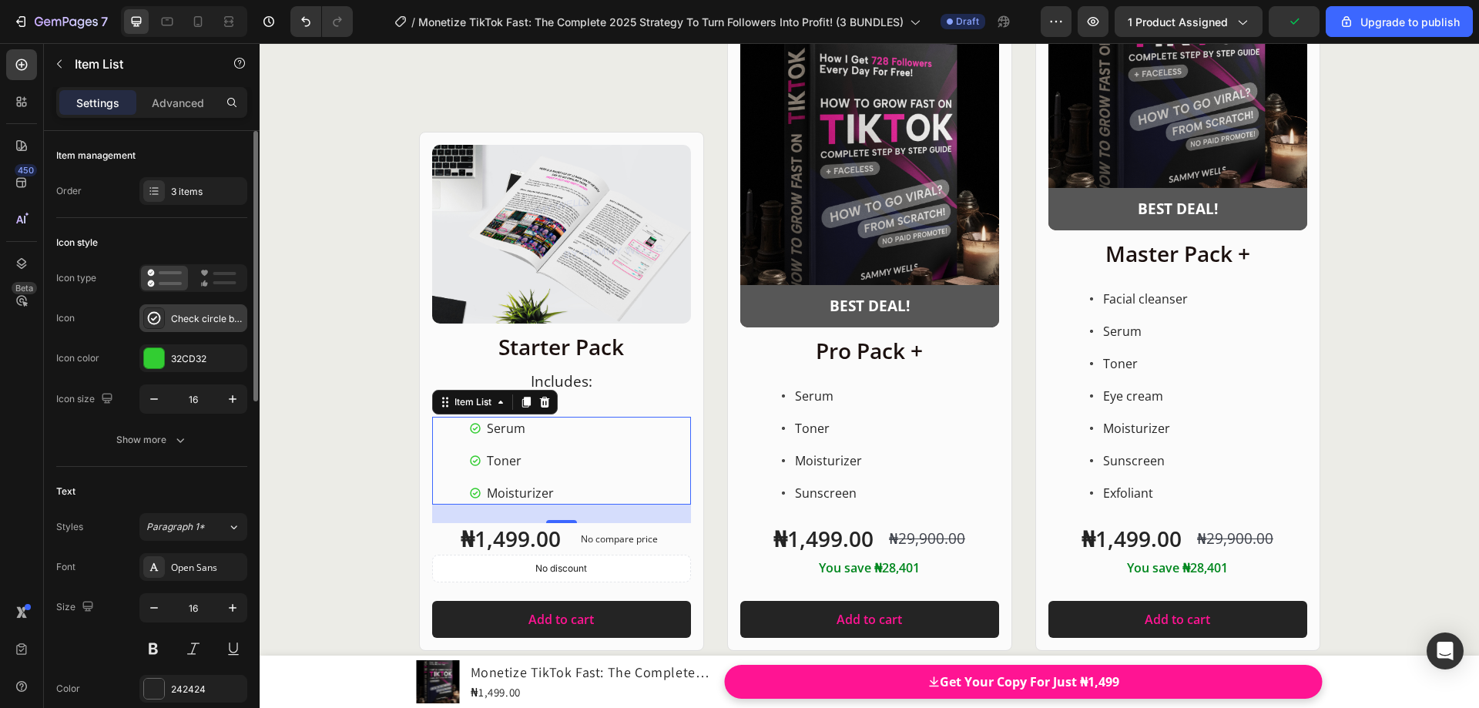
click at [171, 324] on div "Check circle bold" at bounding box center [207, 319] width 72 height 14
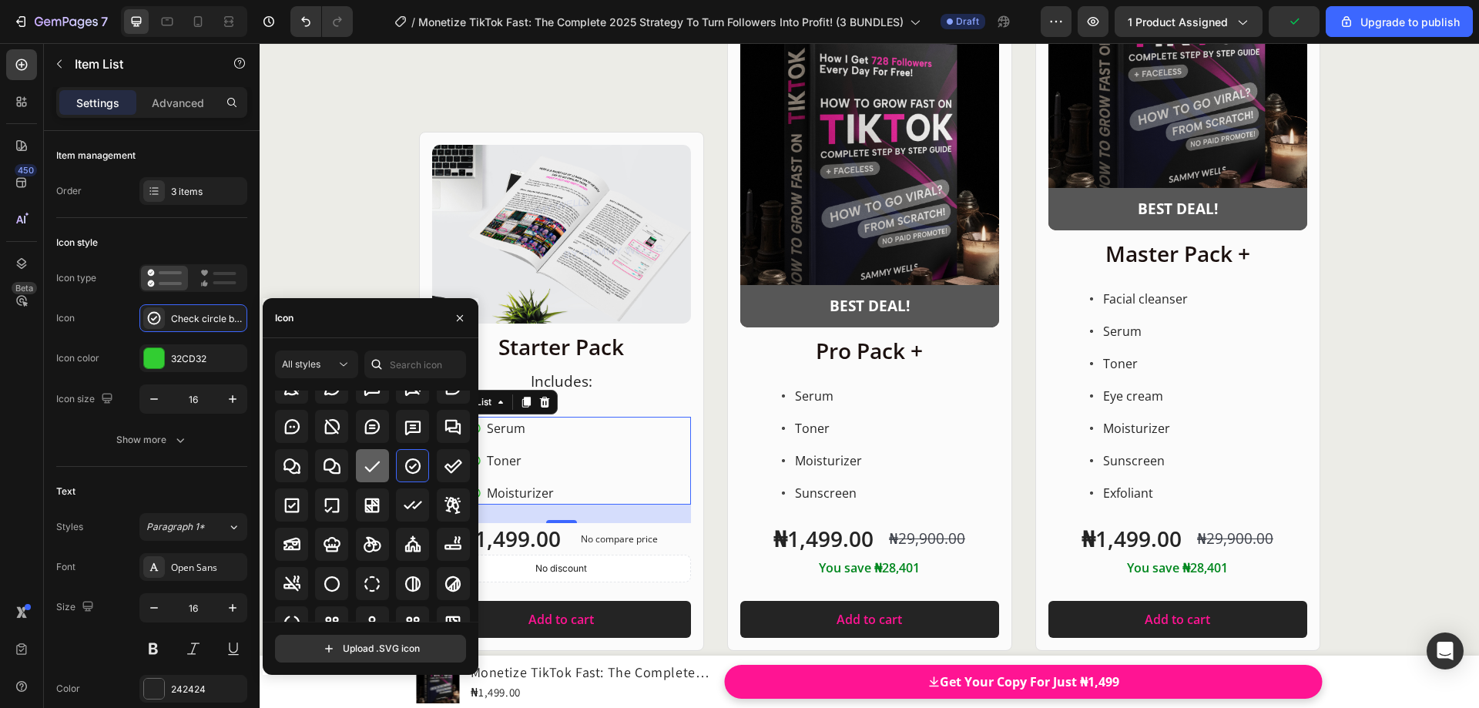
click at [365, 471] on icon at bounding box center [372, 466] width 18 height 18
click at [119, 304] on div "Icon Check bold" at bounding box center [151, 318] width 191 height 28
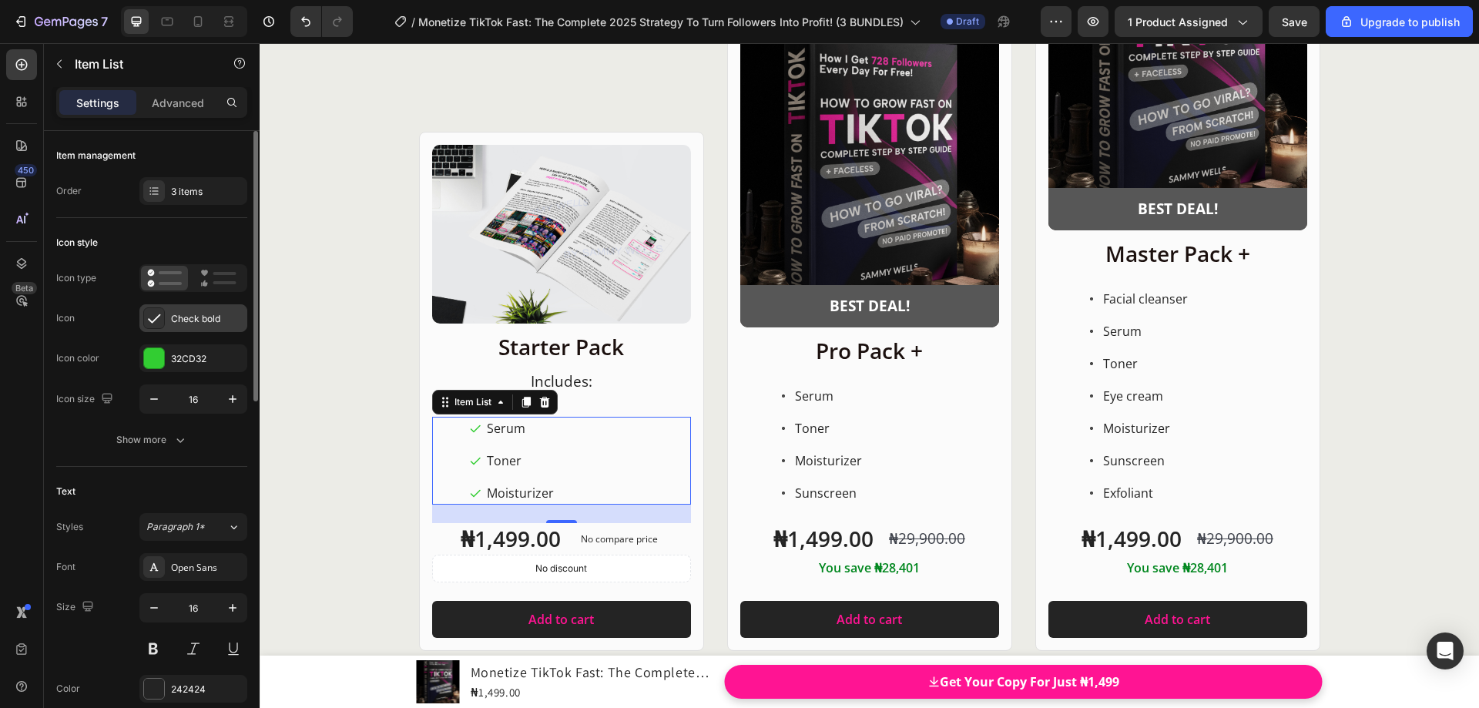
click at [171, 317] on div "Check bold" at bounding box center [207, 319] width 72 height 14
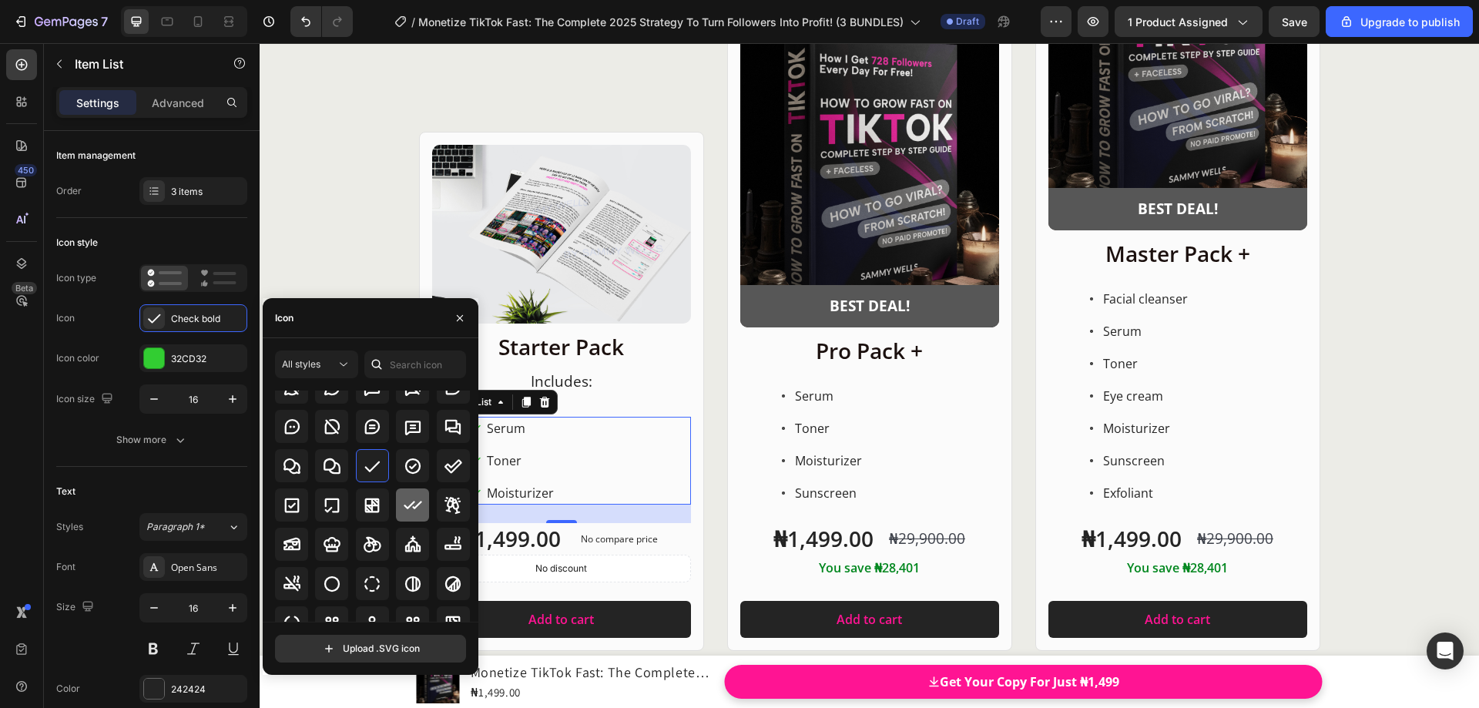
click at [407, 502] on icon at bounding box center [413, 505] width 18 height 18
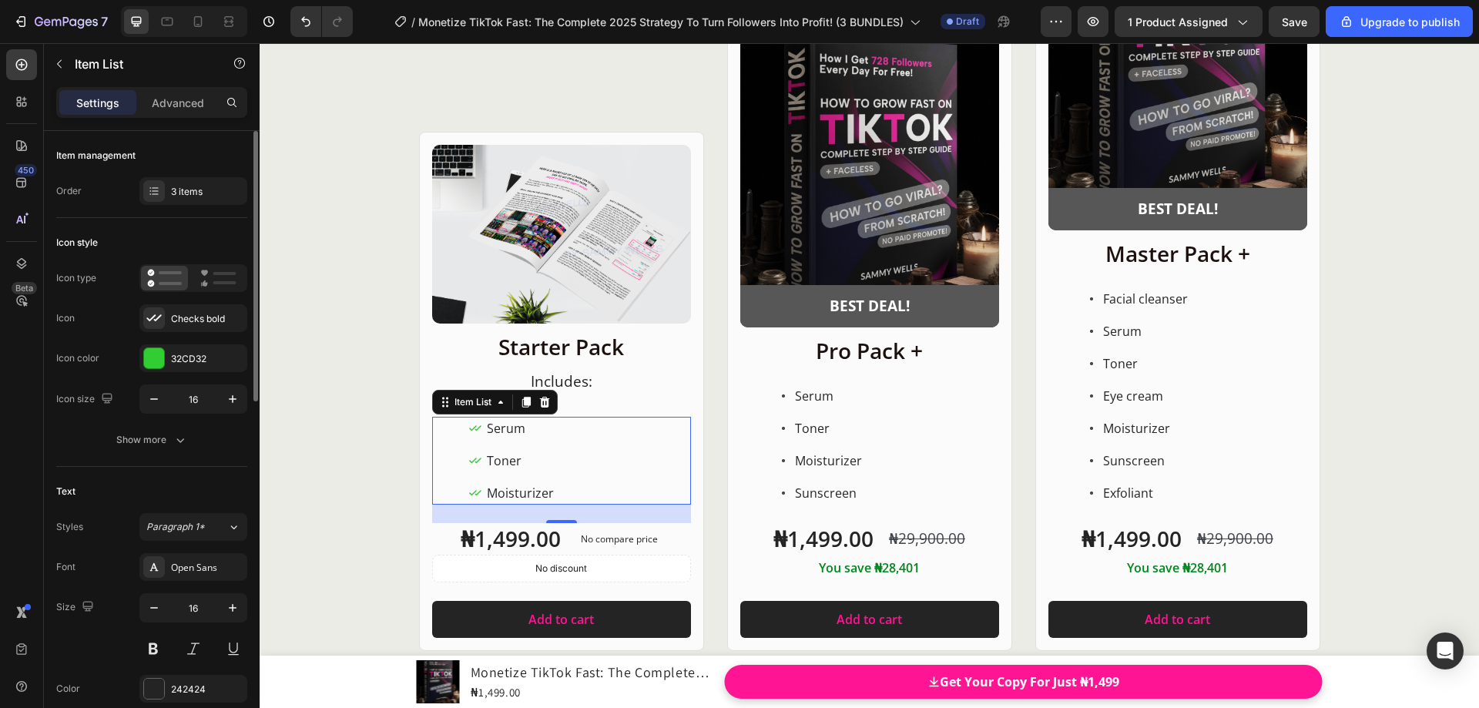
click at [122, 313] on div "Icon Checks bold" at bounding box center [151, 318] width 191 height 28
click at [168, 317] on div "Checks bold" at bounding box center [193, 318] width 108 height 28
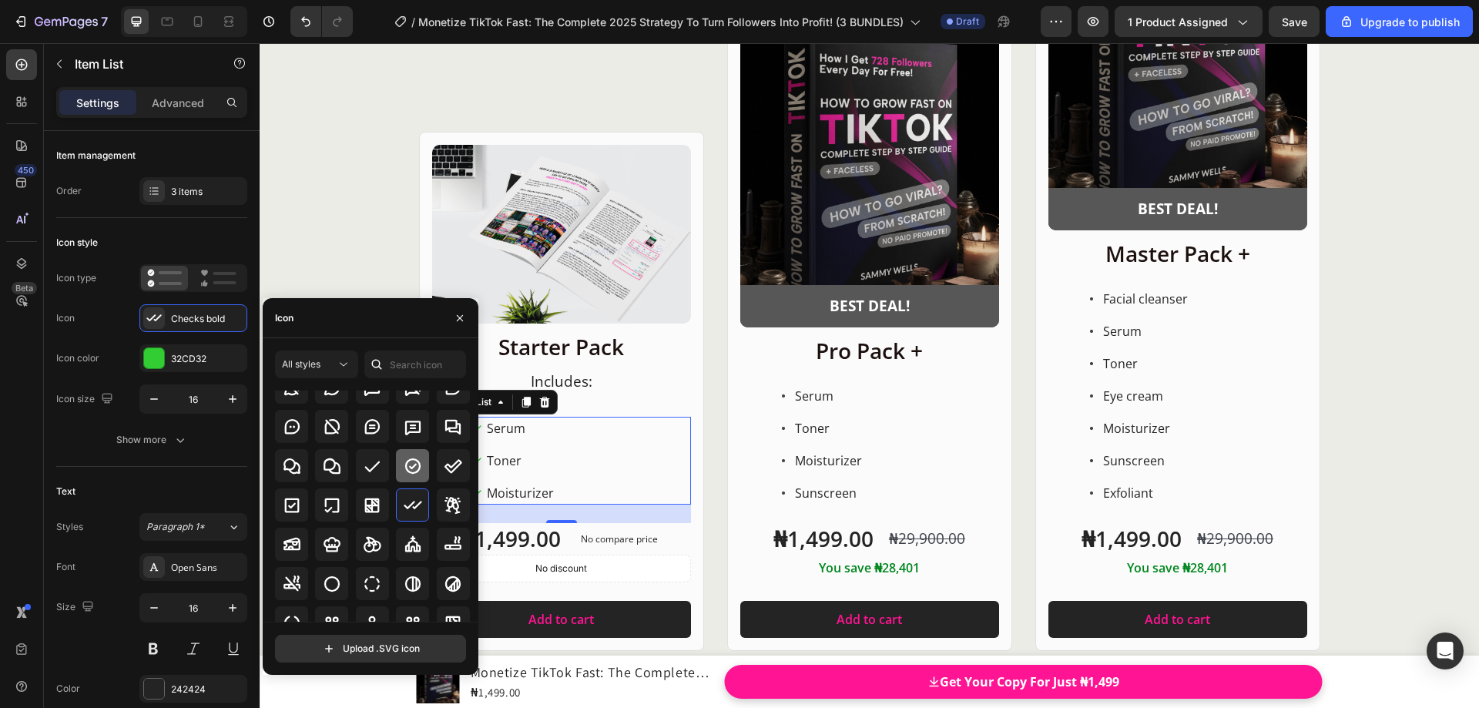
click at [407, 461] on icon at bounding box center [413, 466] width 18 height 18
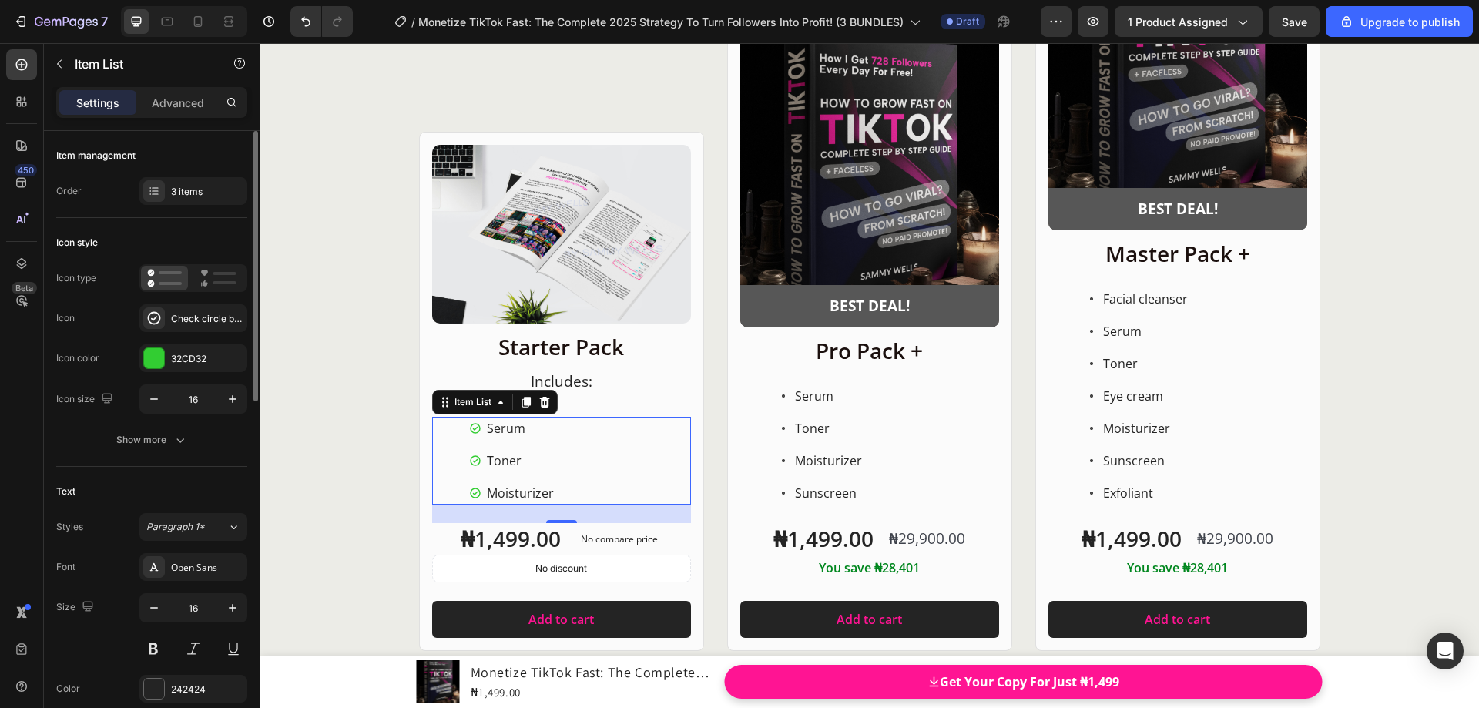
click at [125, 313] on div "Icon Check circle bold" at bounding box center [151, 318] width 191 height 28
click at [601, 394] on p "⁠⁠⁠⁠⁠⁠⁠ Includes:" at bounding box center [562, 380] width 256 height 34
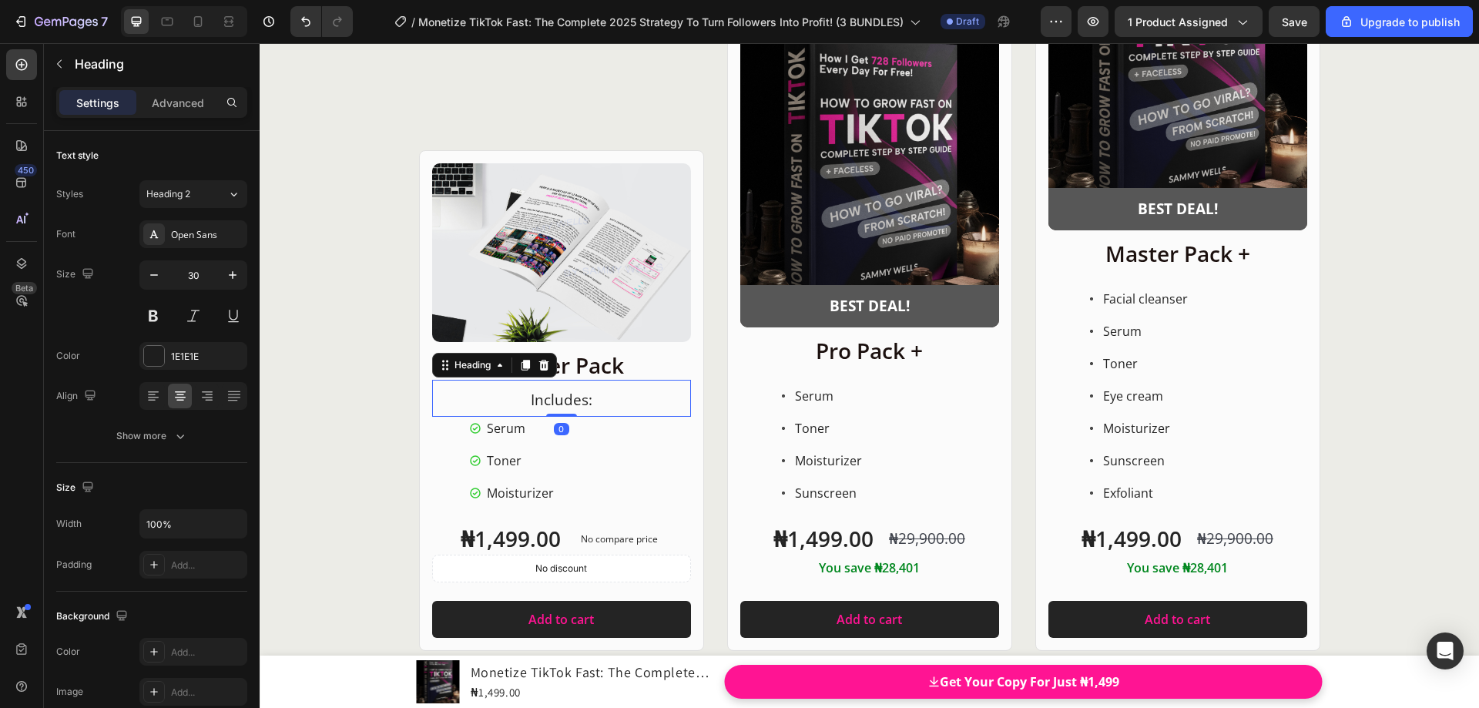
scroll to position [19954, 0]
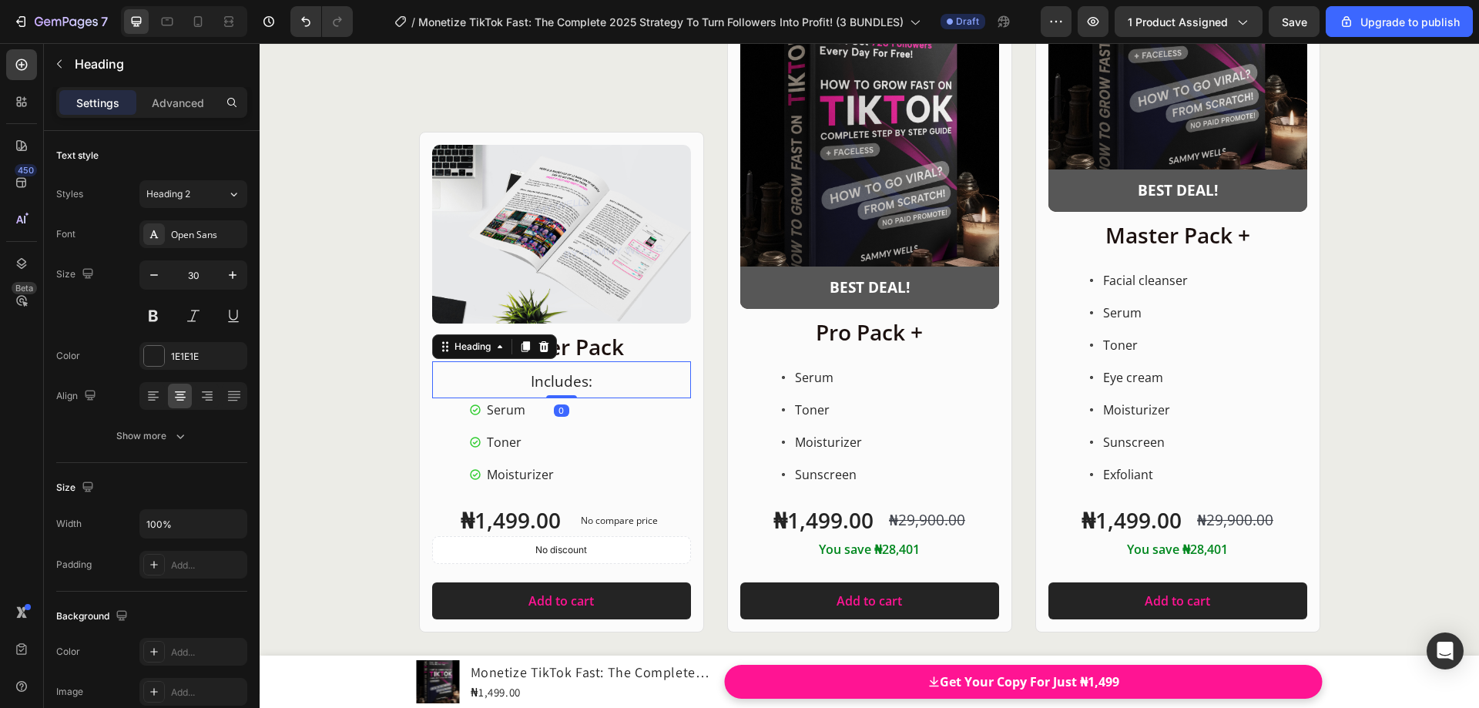
drag, startPoint x: 563, startPoint y: 414, endPoint x: 562, endPoint y: 391, distance: 23.9
click at [562, 391] on div "⁠⁠⁠⁠⁠⁠⁠ Includes: Heading 0" at bounding box center [561, 379] width 259 height 37
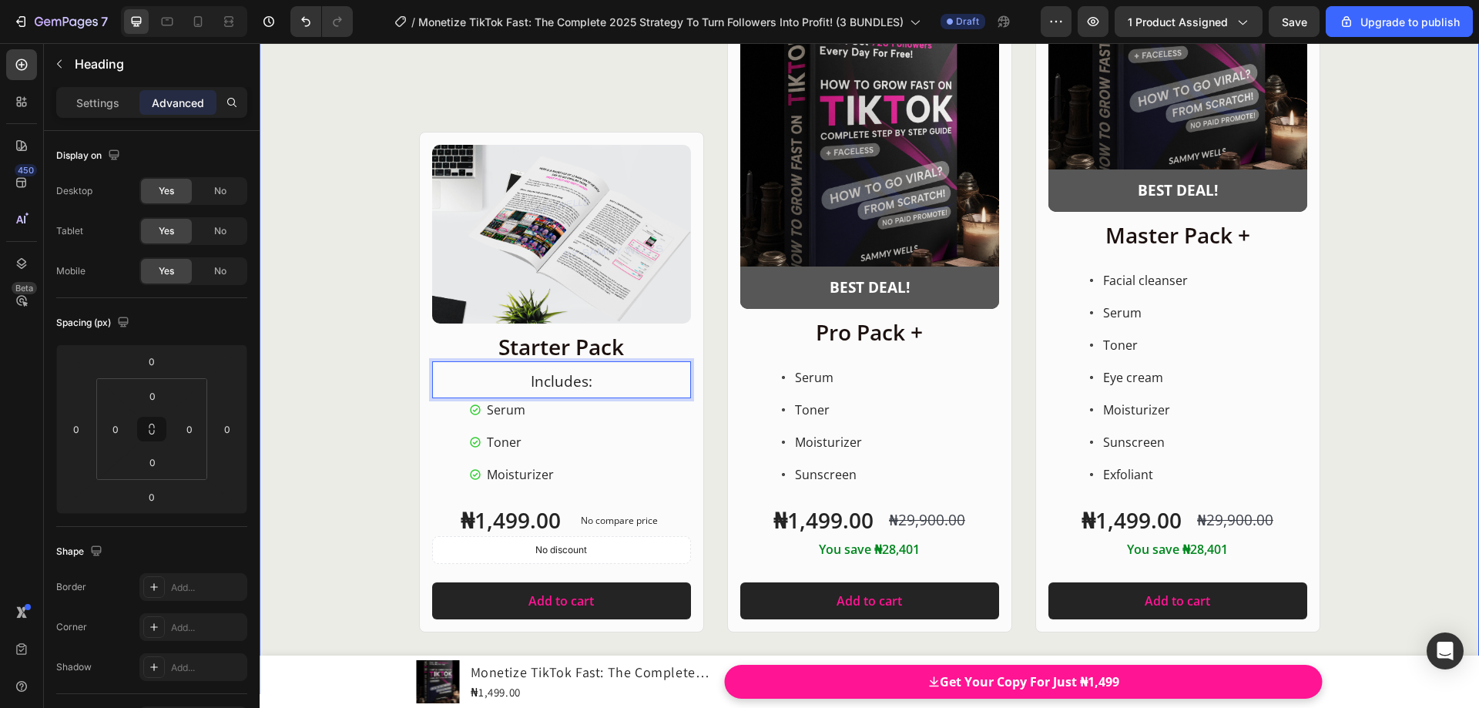
click at [375, 381] on div "Product Images Row Starter Pack Heading Includes: Heading 0 Serum Toner Moistur…" at bounding box center [870, 263] width 1220 height 738
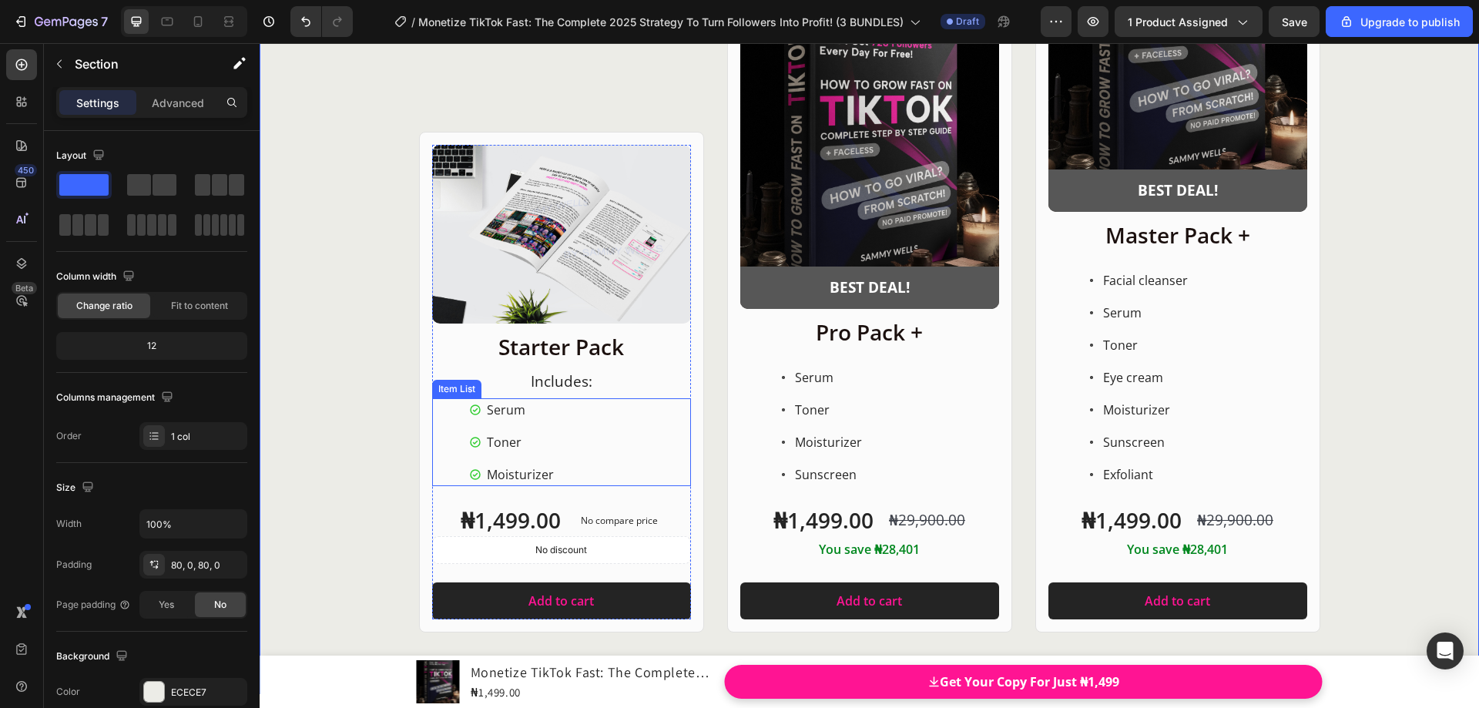
click at [613, 390] on p "⁠⁠⁠⁠⁠⁠⁠ Includes:" at bounding box center [562, 380] width 256 height 34
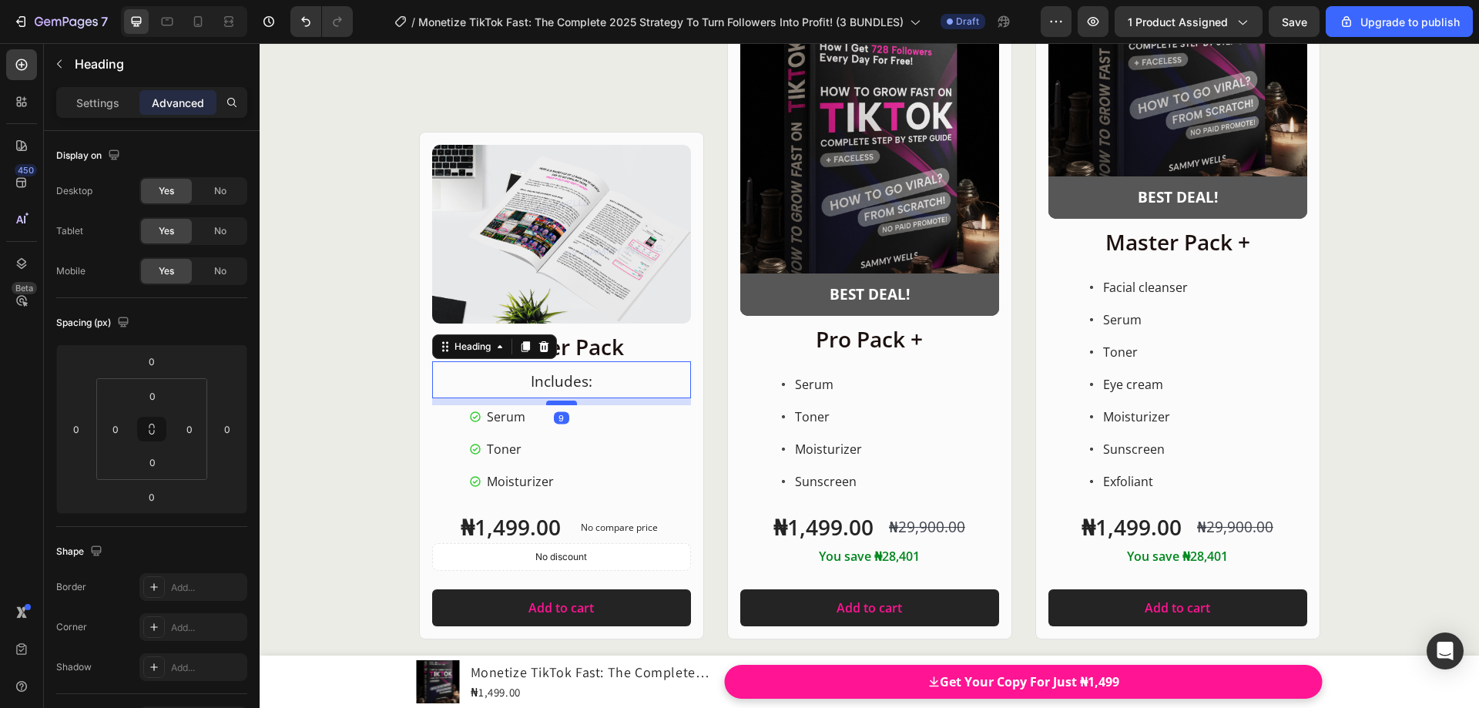
scroll to position [19946, 0]
click at [567, 404] on div at bounding box center [561, 403] width 31 height 5
type input "10"
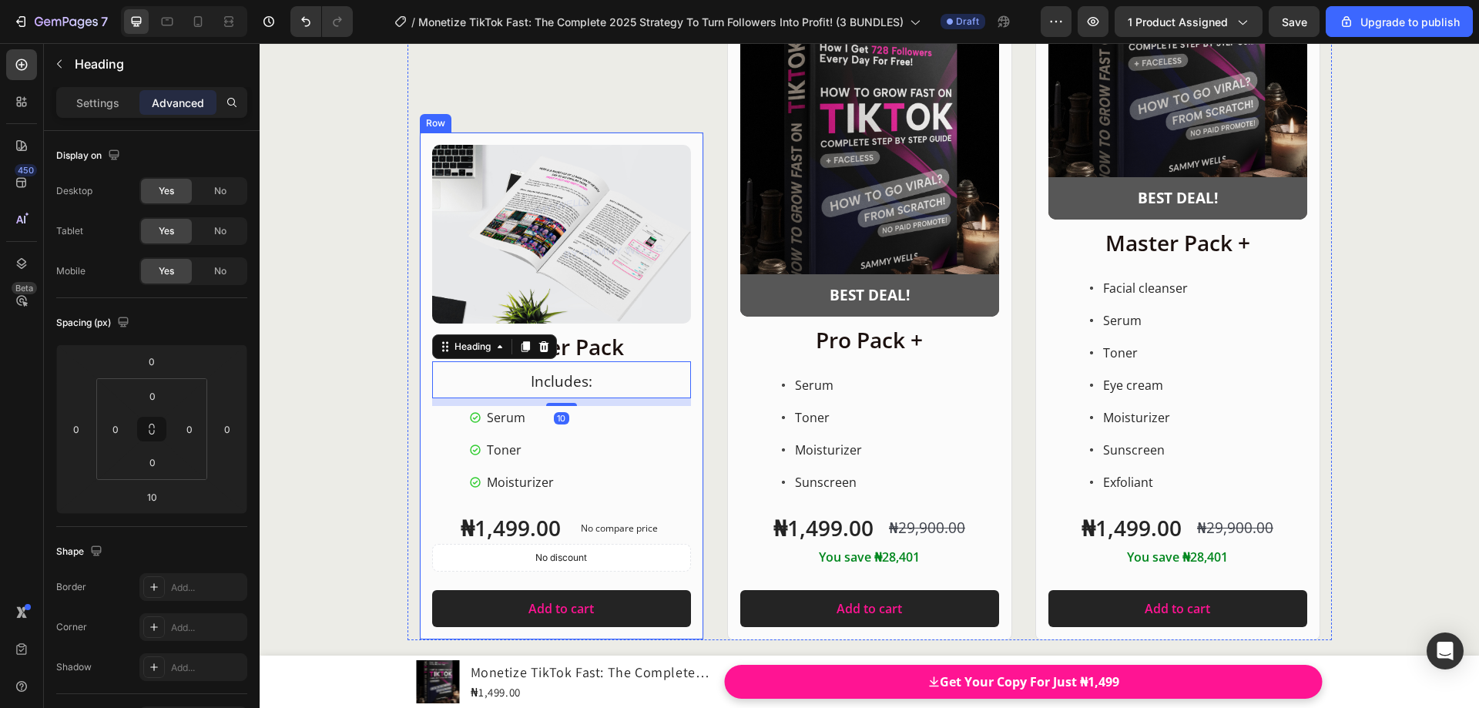
click at [382, 386] on div "Product Images Row Starter Pack Heading ⁠⁠⁠⁠⁠⁠⁠ Includes: Heading 10 Serum Tone…" at bounding box center [870, 271] width 1220 height 738
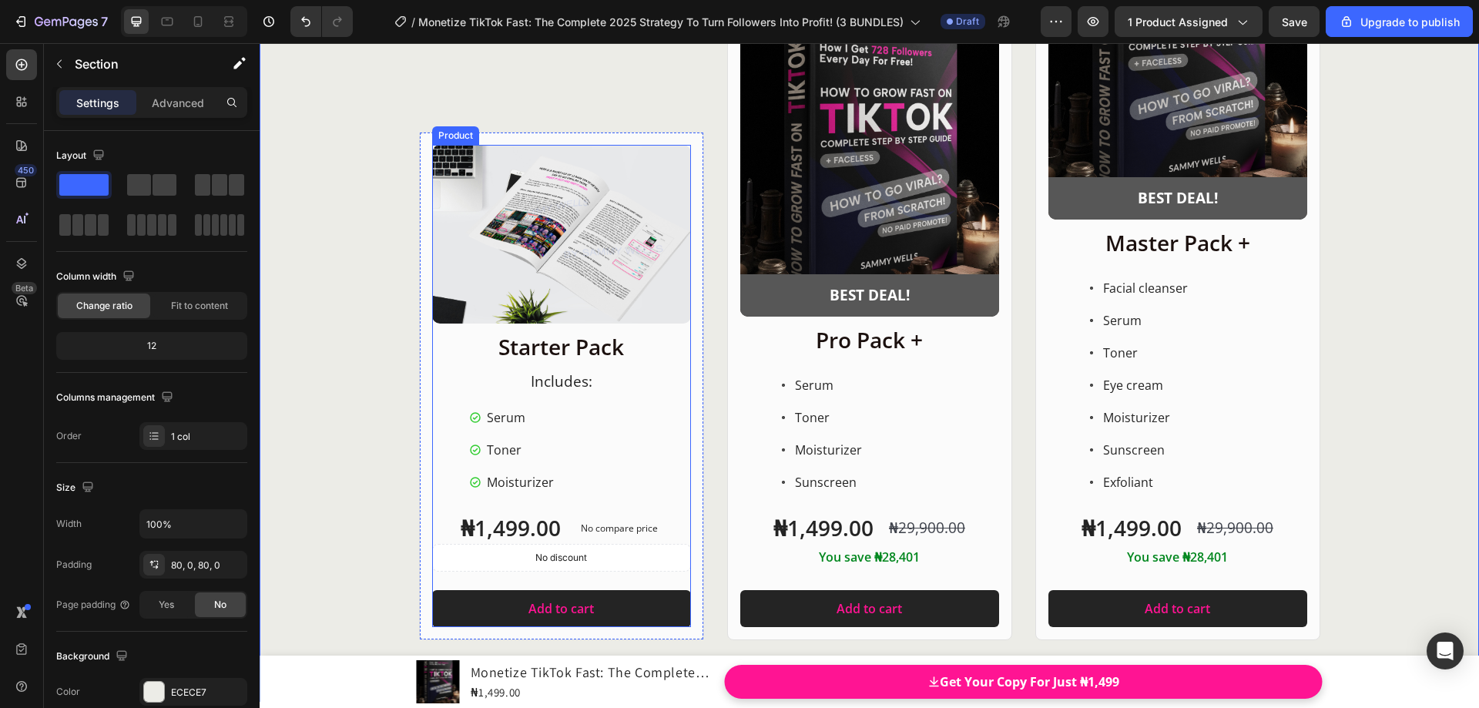
scroll to position [20023, 0]
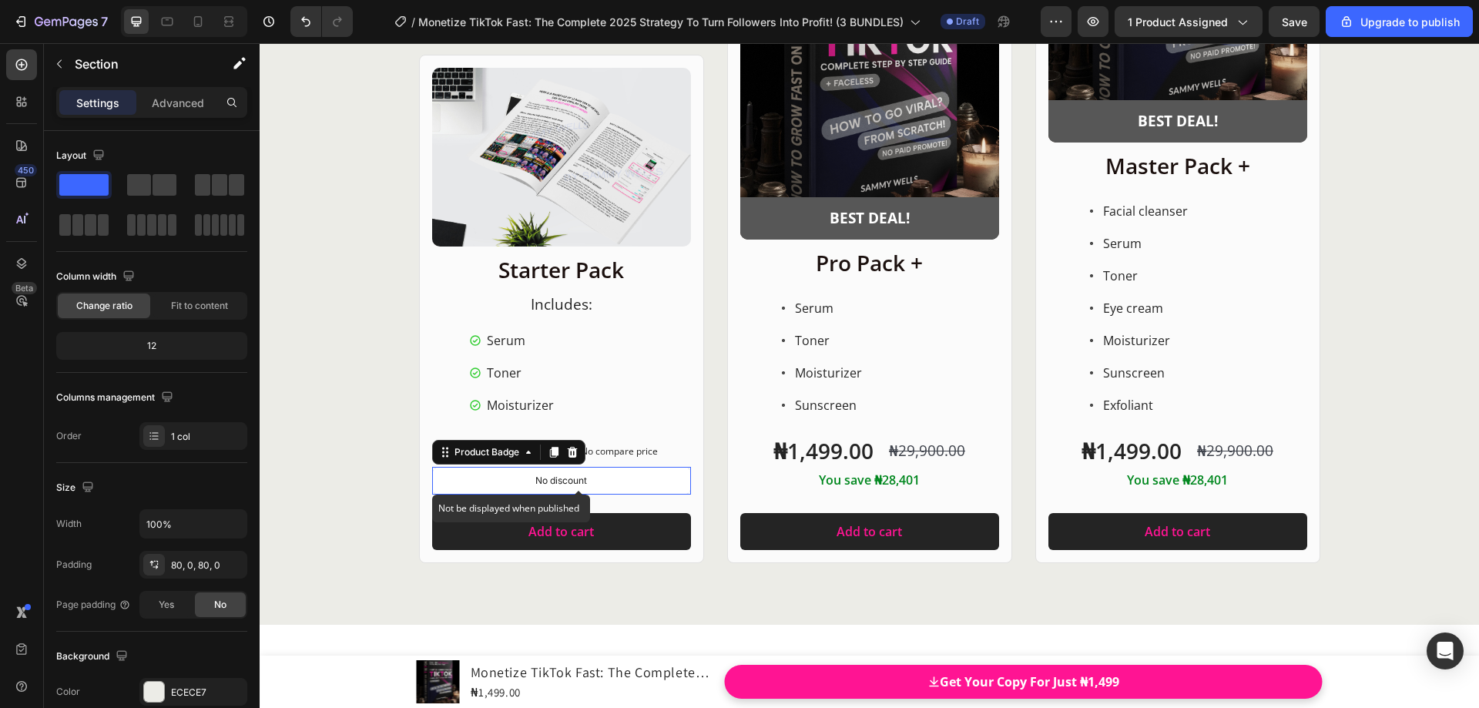
click at [606, 480] on div "No discount" at bounding box center [561, 481] width 257 height 26
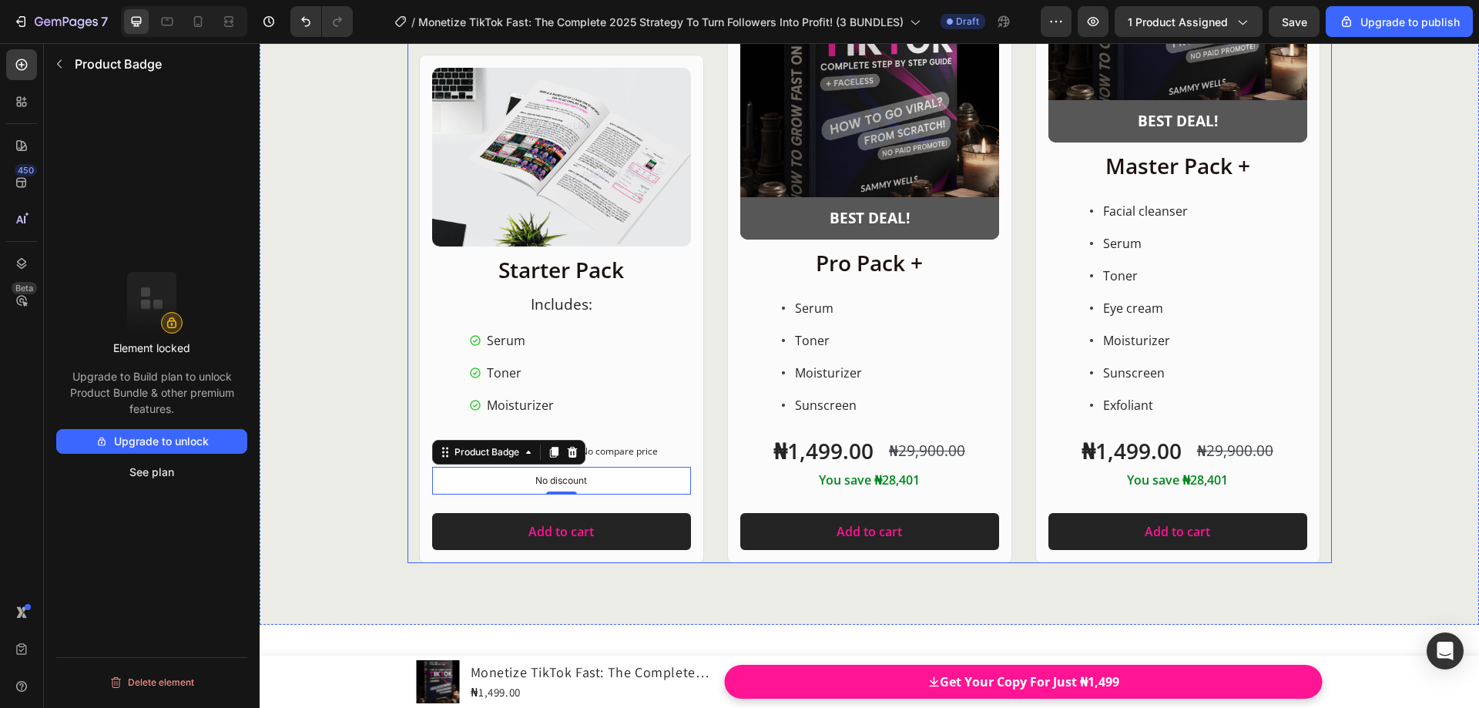
click at [706, 420] on div "Product Images Row Starter Pack Heading ⁠⁠⁠⁠⁠⁠⁠ Includes: Heading Serum Toner M…" at bounding box center [870, 194] width 924 height 738
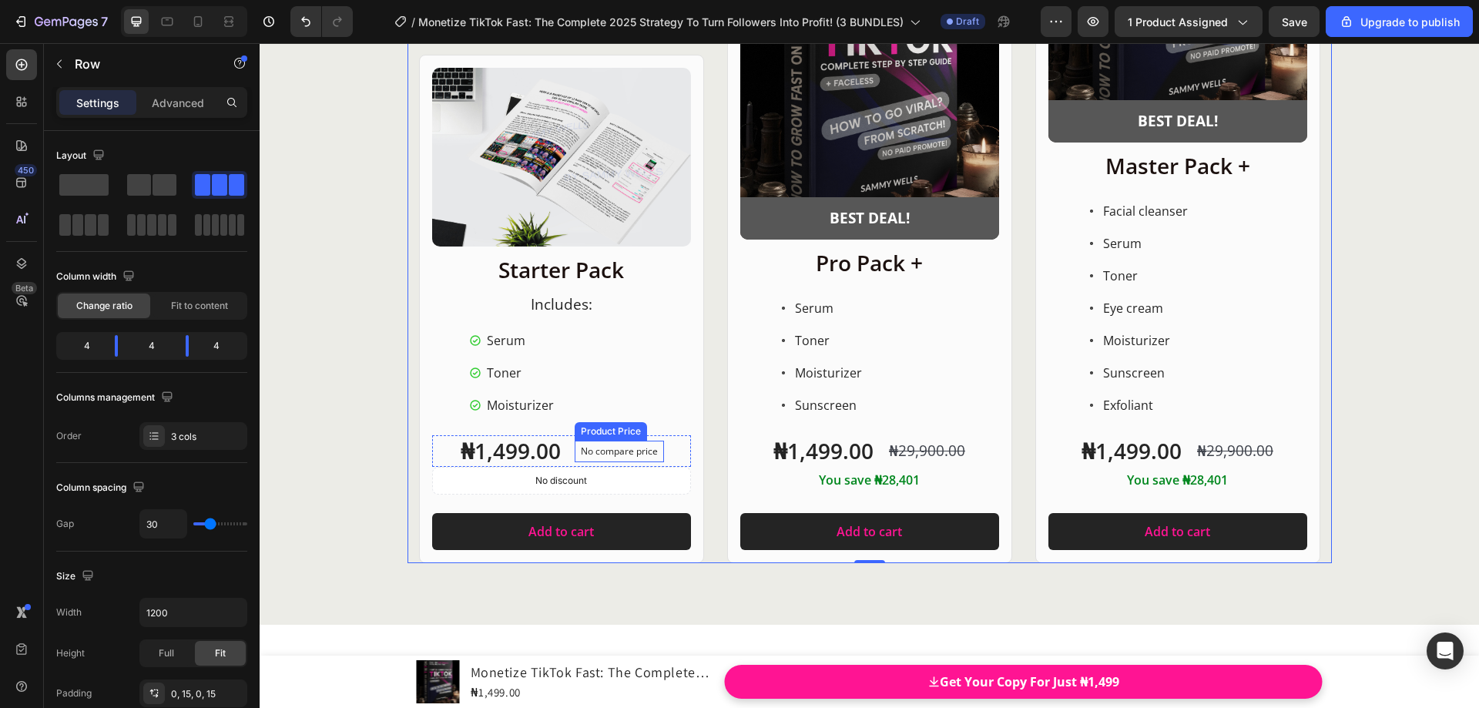
click at [648, 448] on p "No compare price" at bounding box center [619, 451] width 77 height 9
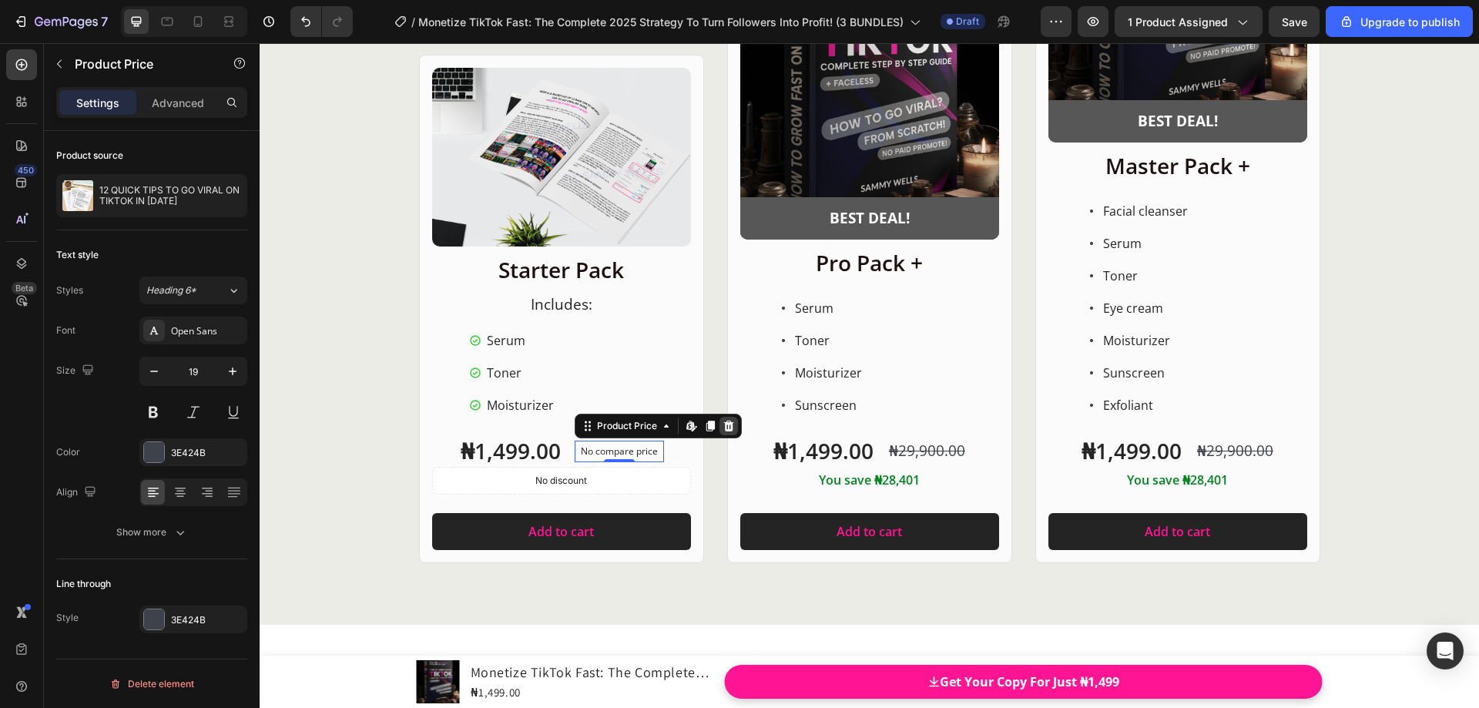
click at [723, 427] on icon at bounding box center [729, 426] width 12 height 12
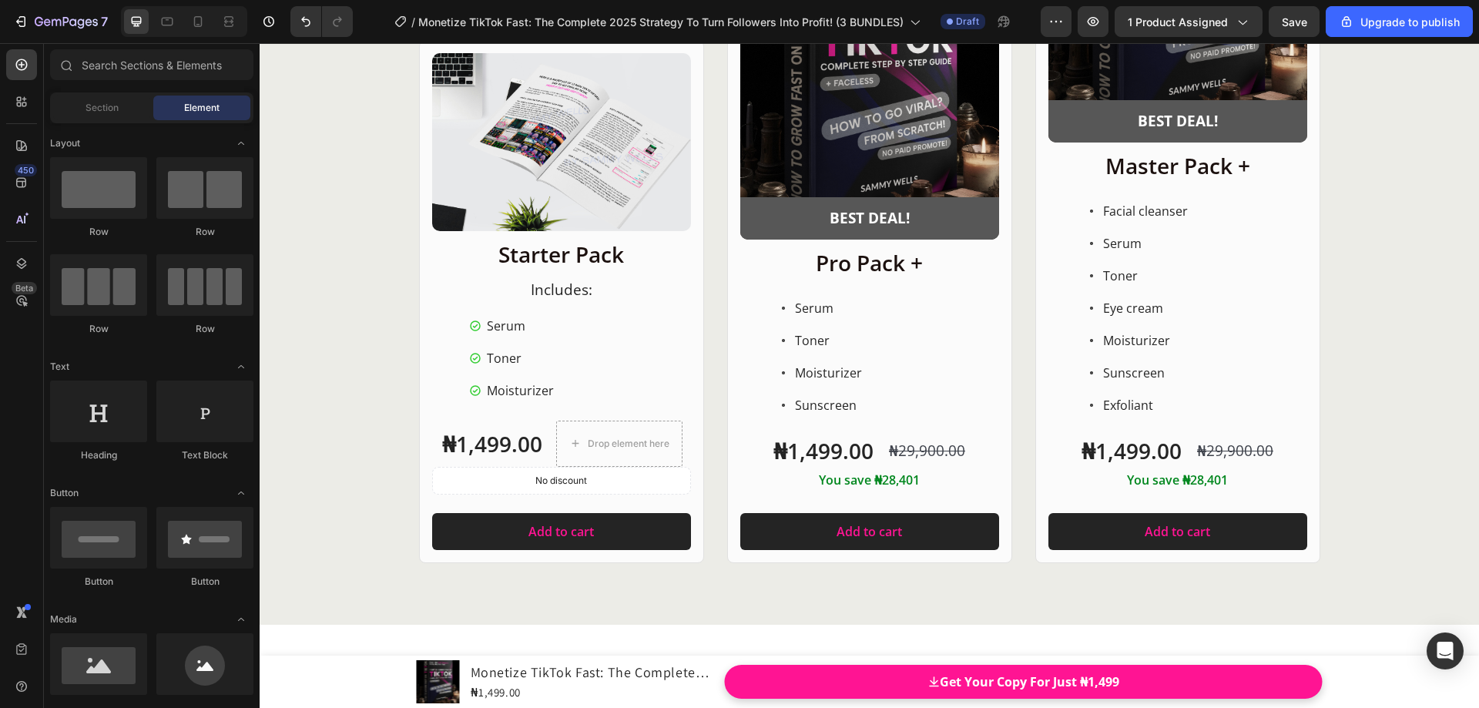
scroll to position [20007, 0]
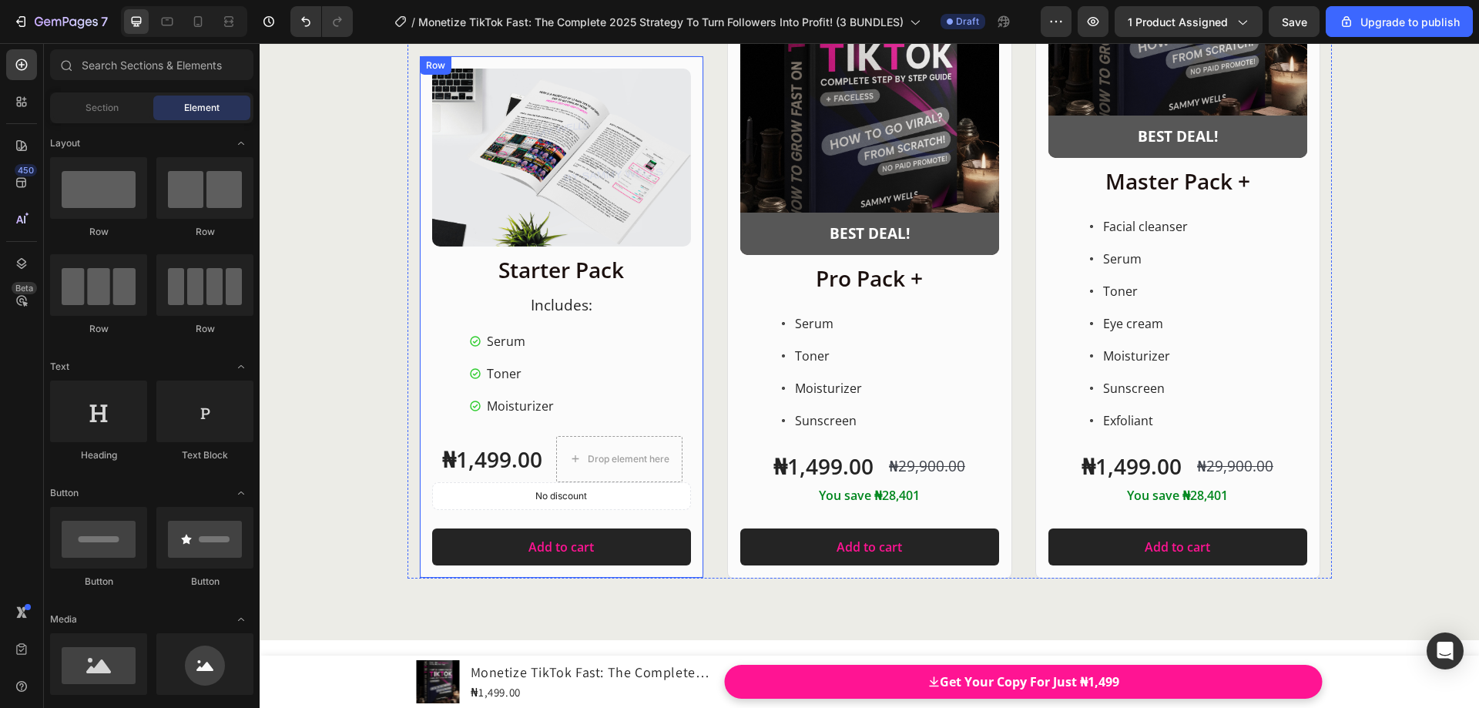
click at [695, 437] on div "Product Images Row Starter Pack Heading ⁠⁠⁠⁠⁠⁠⁠ Includes: Heading Serum Toner M…" at bounding box center [561, 316] width 285 height 523
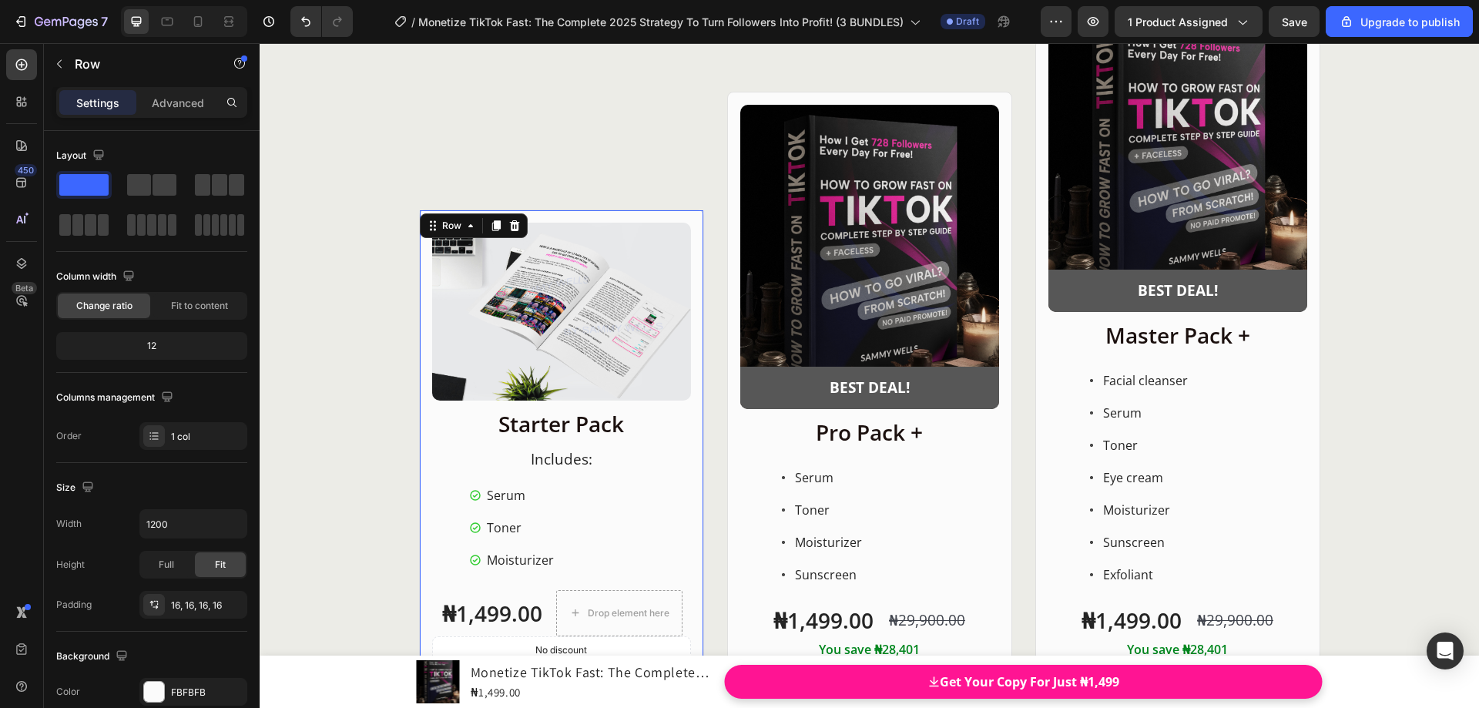
scroll to position [19776, 0]
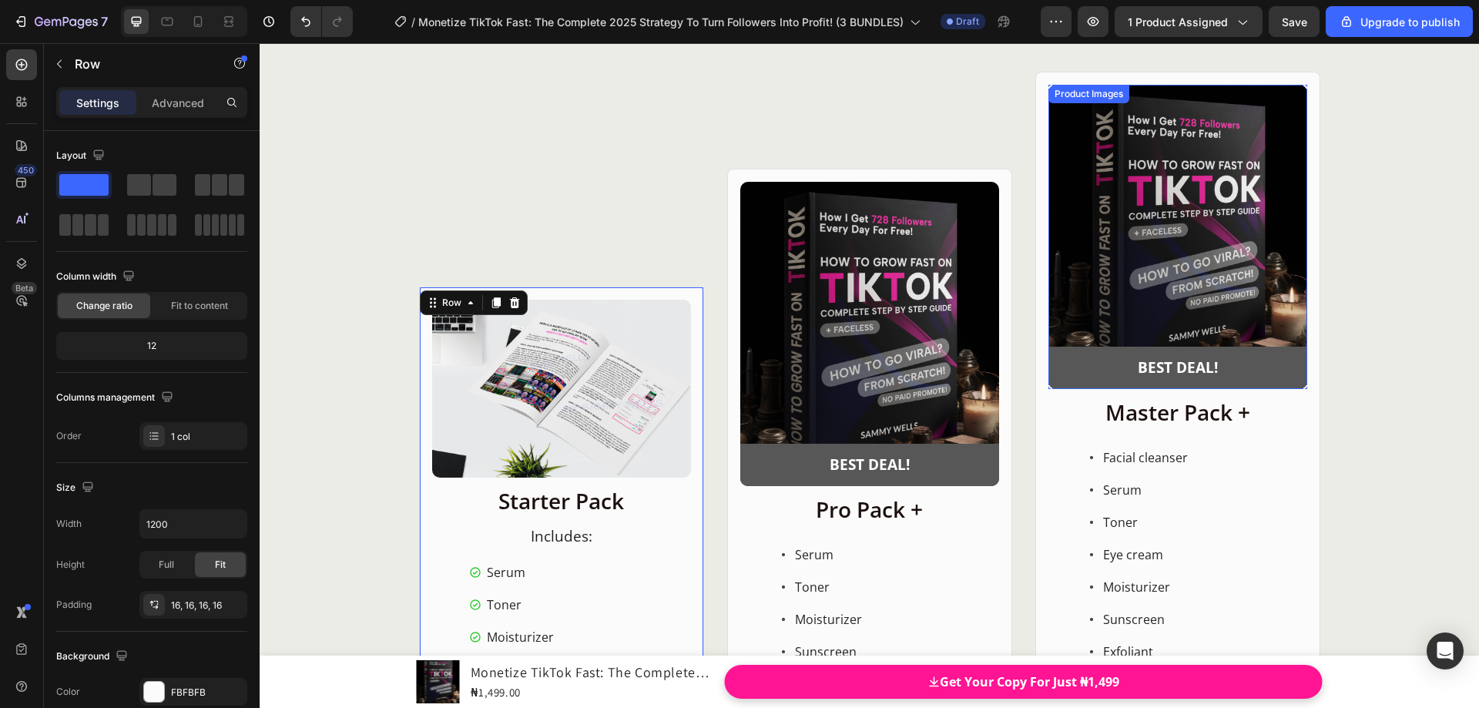
click at [1052, 92] on div "Product Images" at bounding box center [1089, 94] width 75 height 14
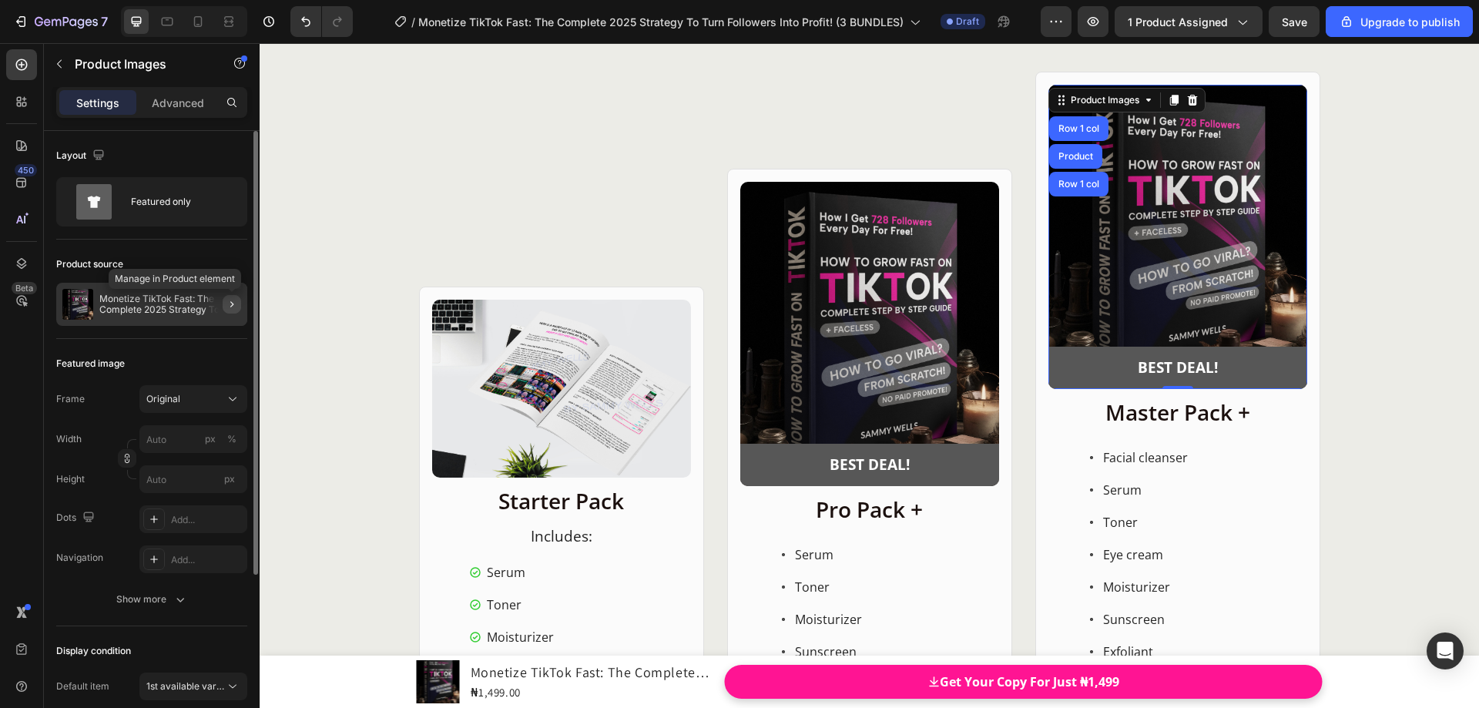
click at [223, 304] on div at bounding box center [225, 304] width 43 height 43
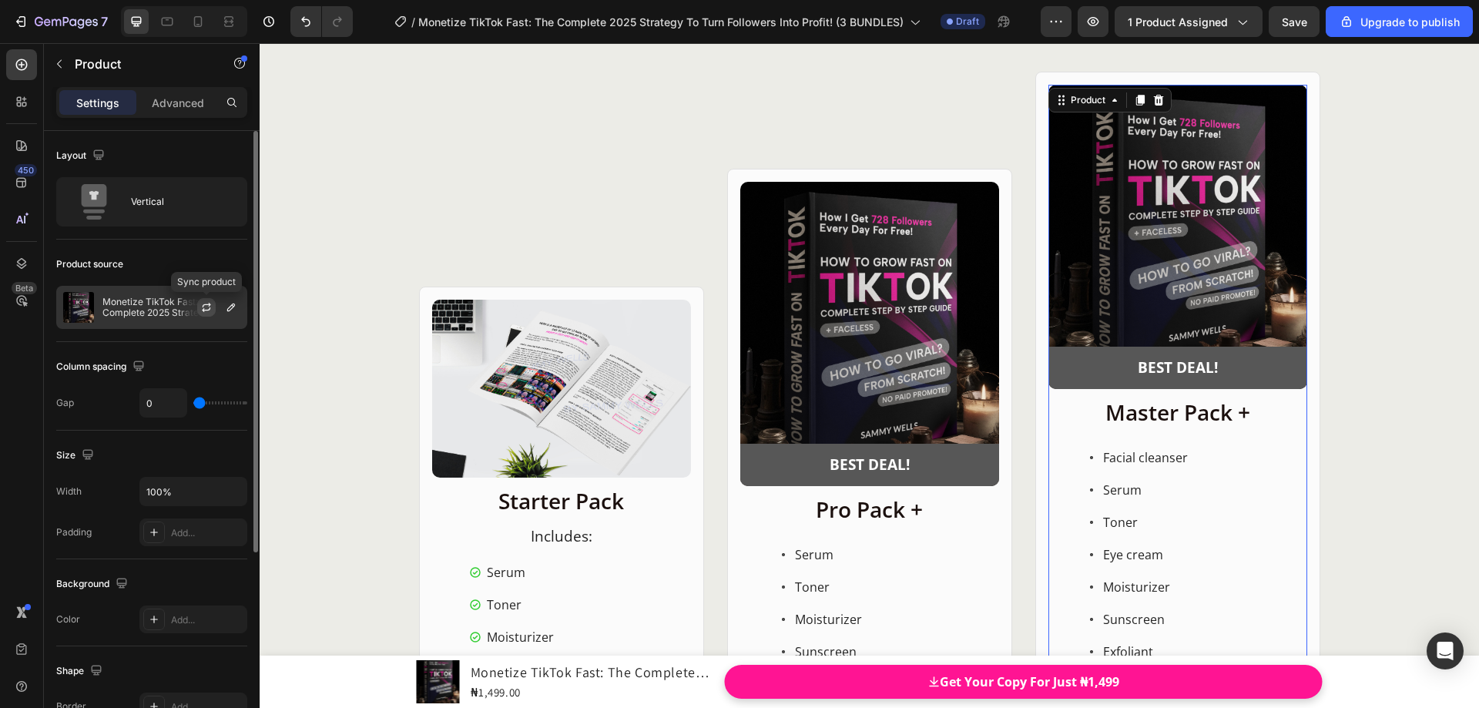
click at [210, 304] on icon "button" at bounding box center [206, 307] width 12 height 12
click at [233, 309] on icon "button" at bounding box center [231, 307] width 12 height 12
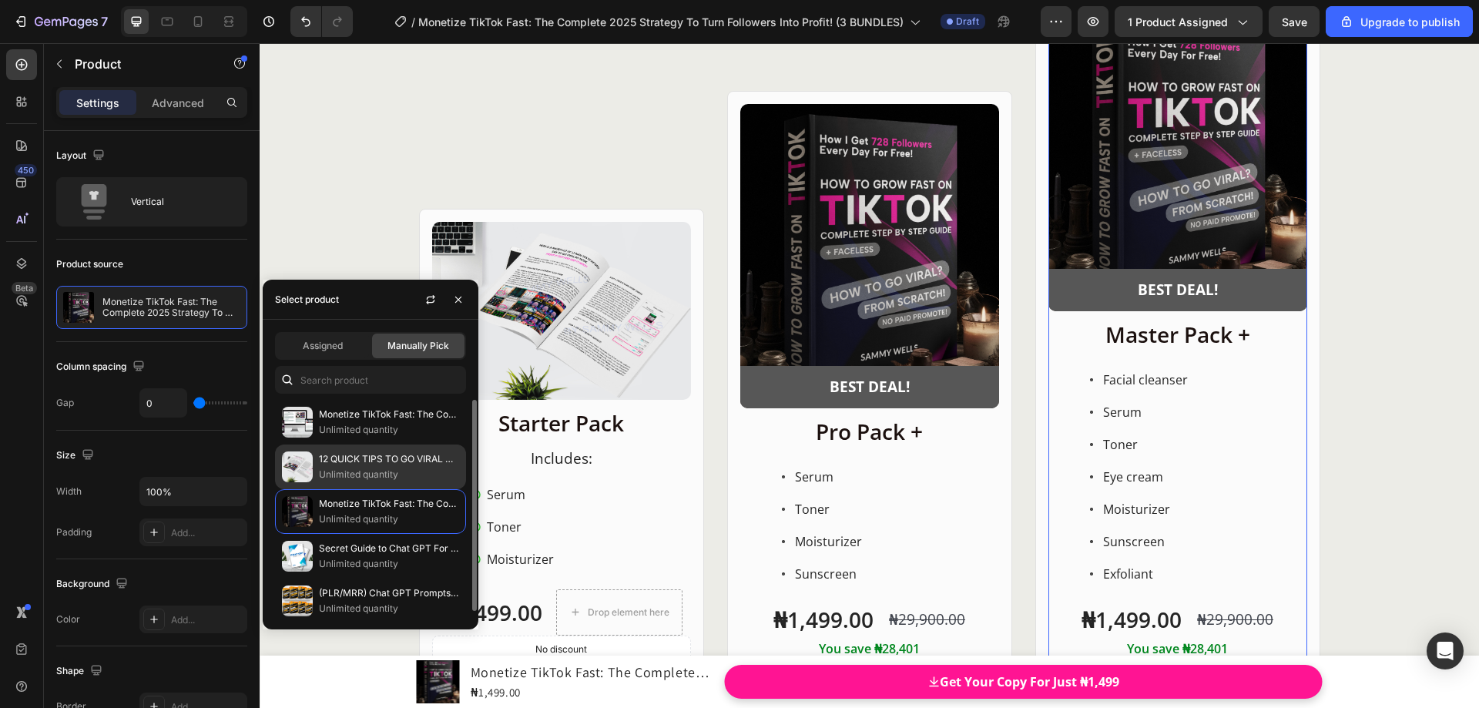
scroll to position [19853, 0]
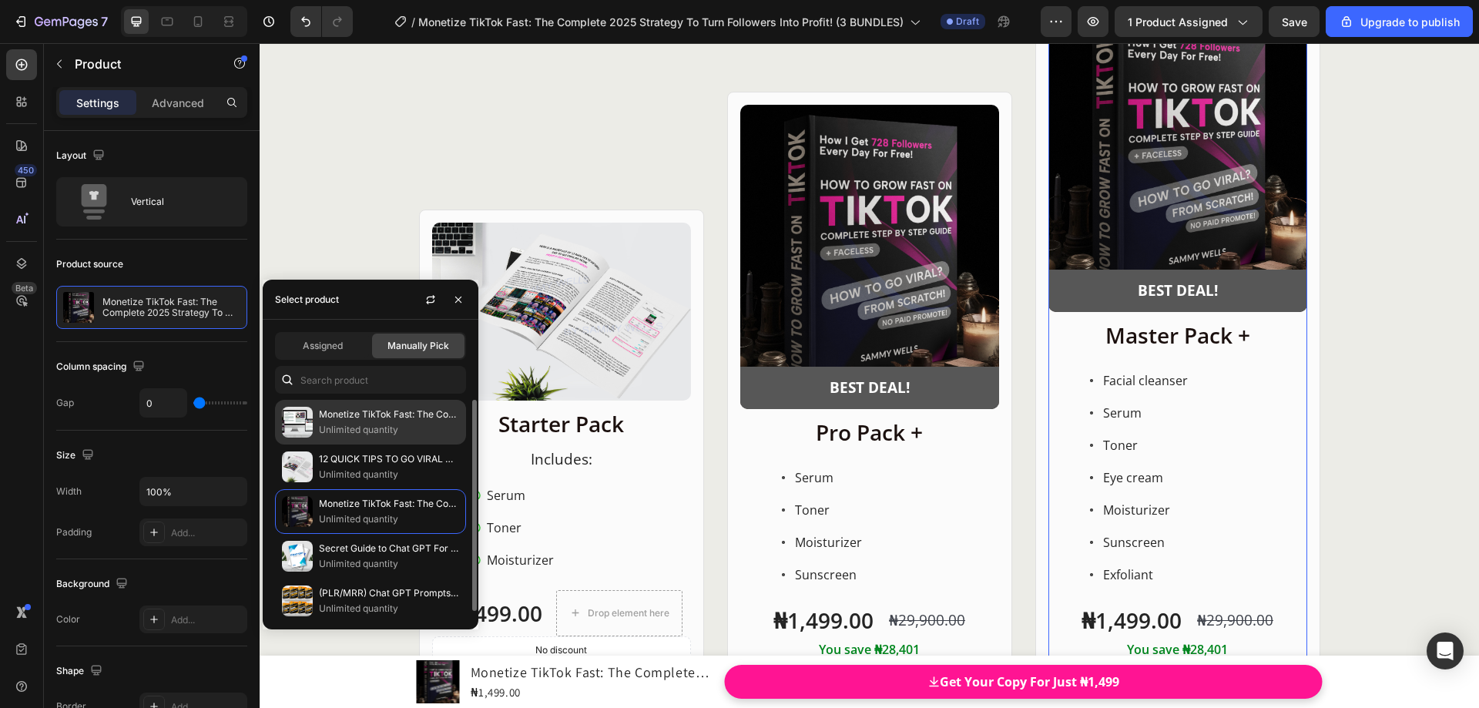
click at [354, 431] on p "Unlimited quantity" at bounding box center [389, 429] width 140 height 15
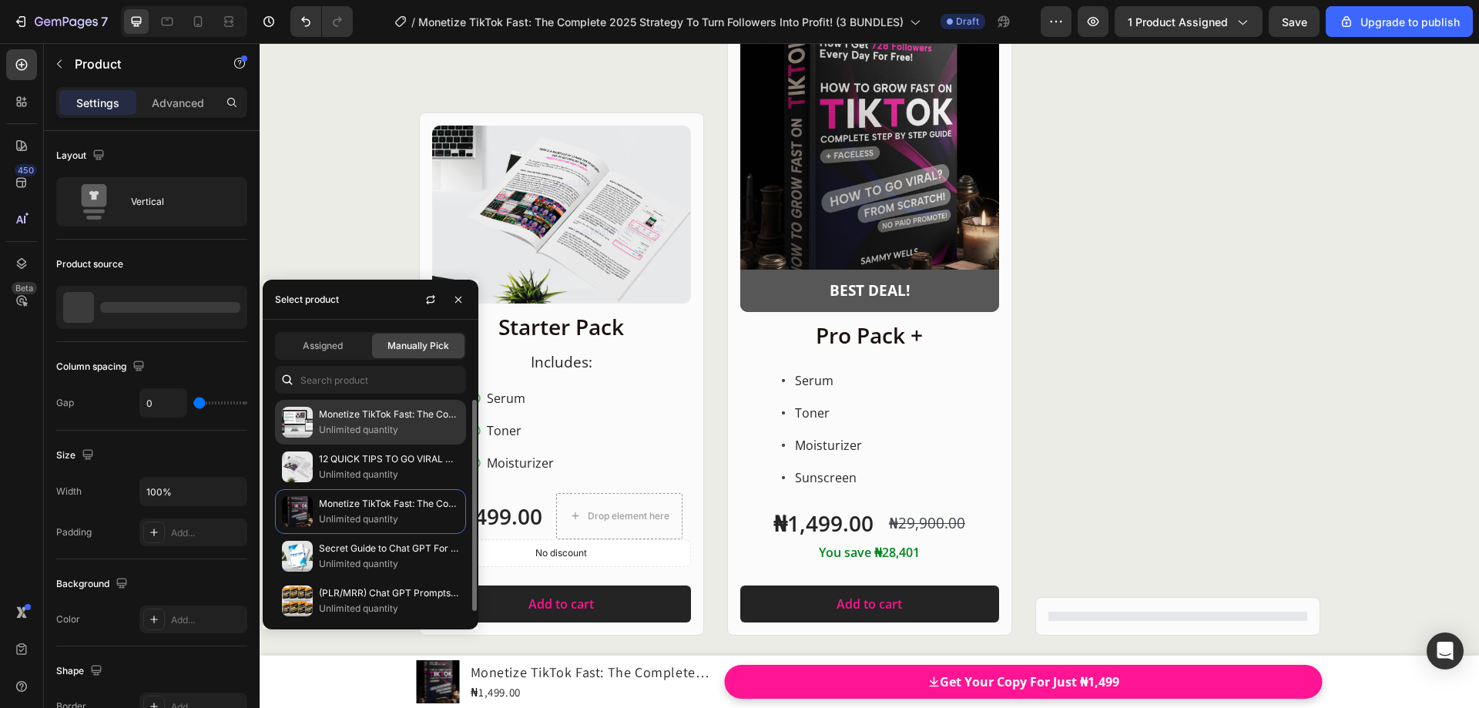
scroll to position [19756, 0]
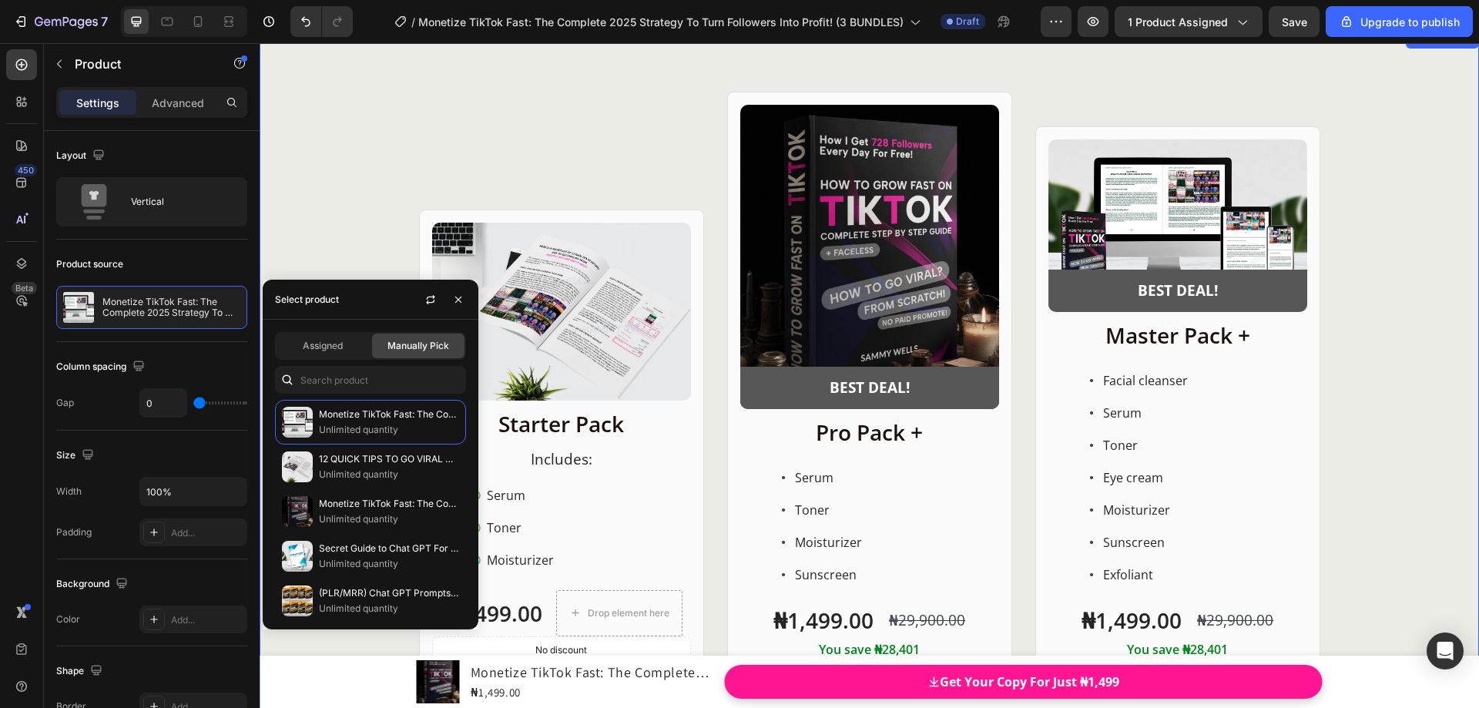
click at [1418, 200] on div "Product Images Row Starter Pack Heading ⁠⁠⁠⁠⁠⁠⁠ Includes: Heading Serum Toner M…" at bounding box center [870, 412] width 1220 height 641
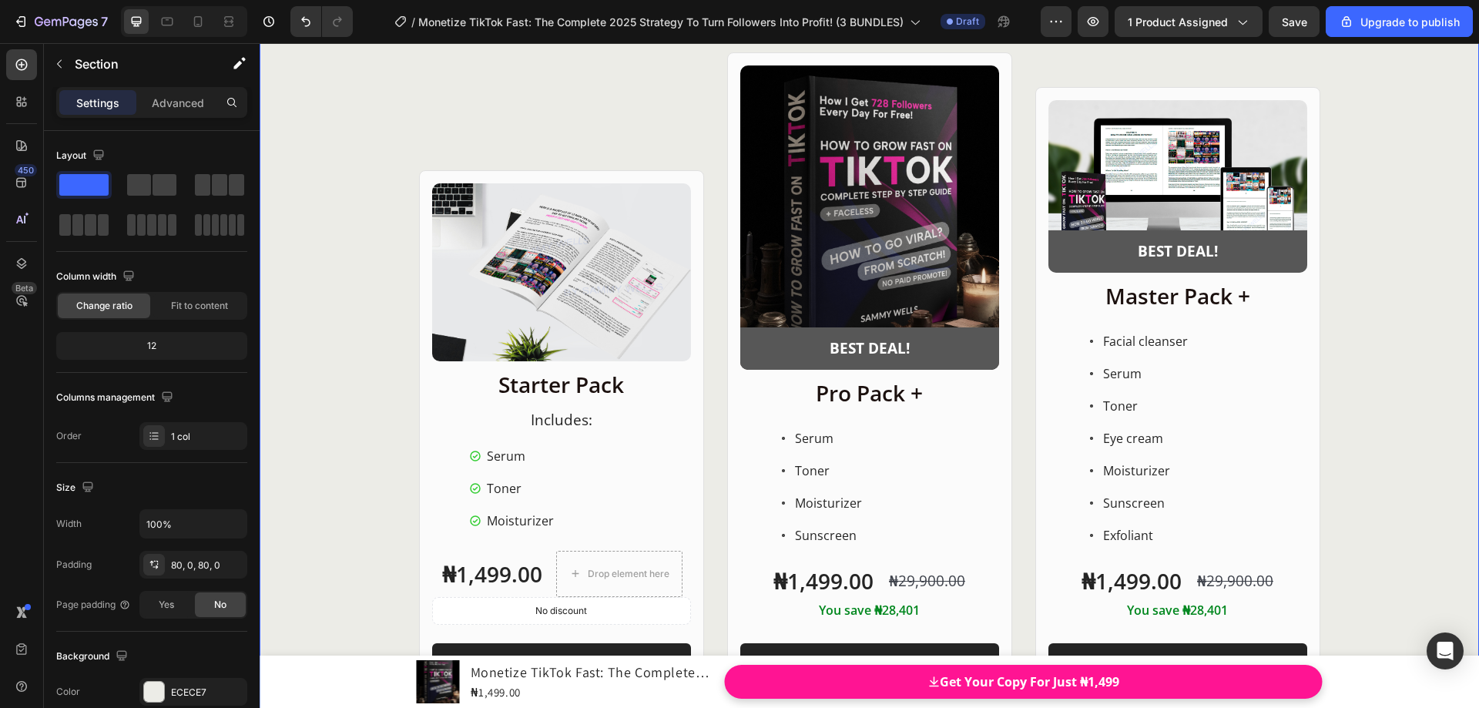
scroll to position [19833, 0]
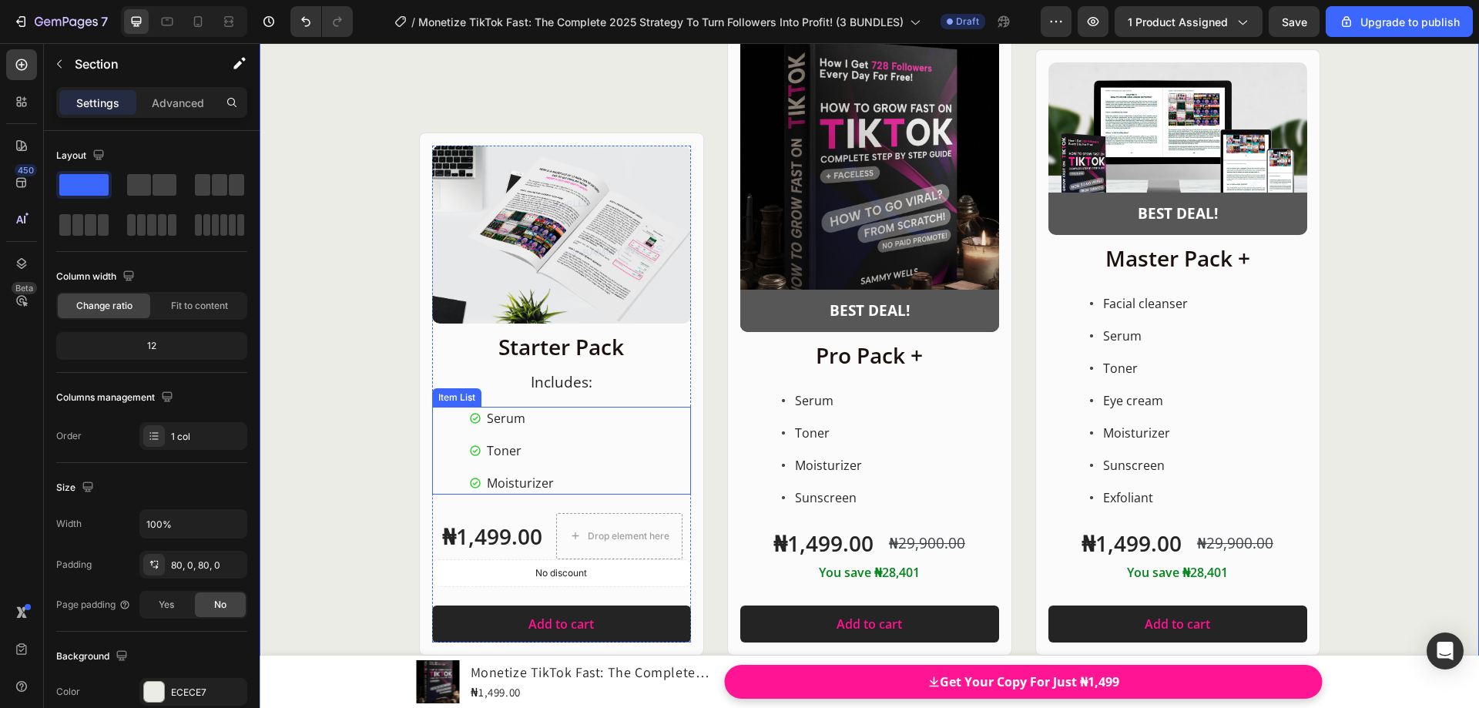
click at [569, 414] on div "Serum Toner Moisturizer" at bounding box center [561, 451] width 259 height 88
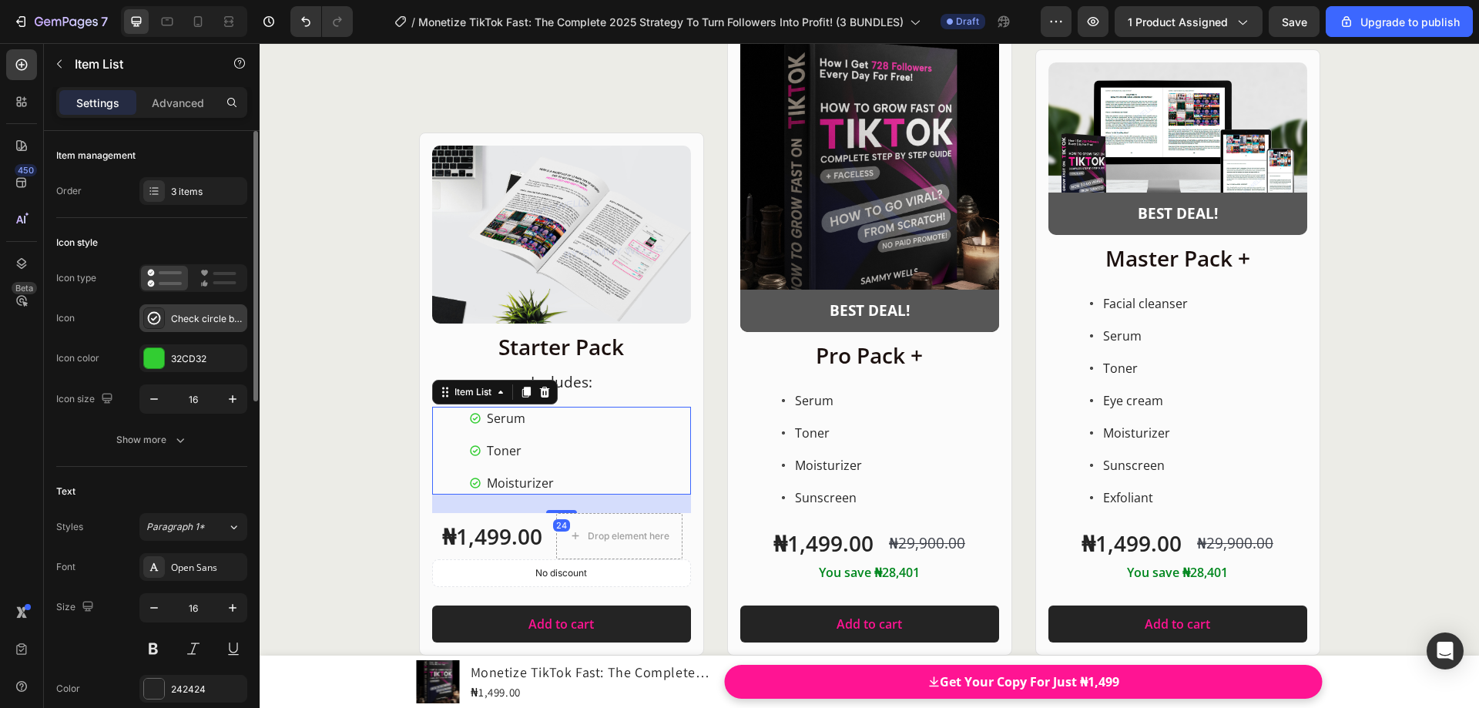
click at [189, 322] on div "Check circle bold" at bounding box center [207, 319] width 72 height 14
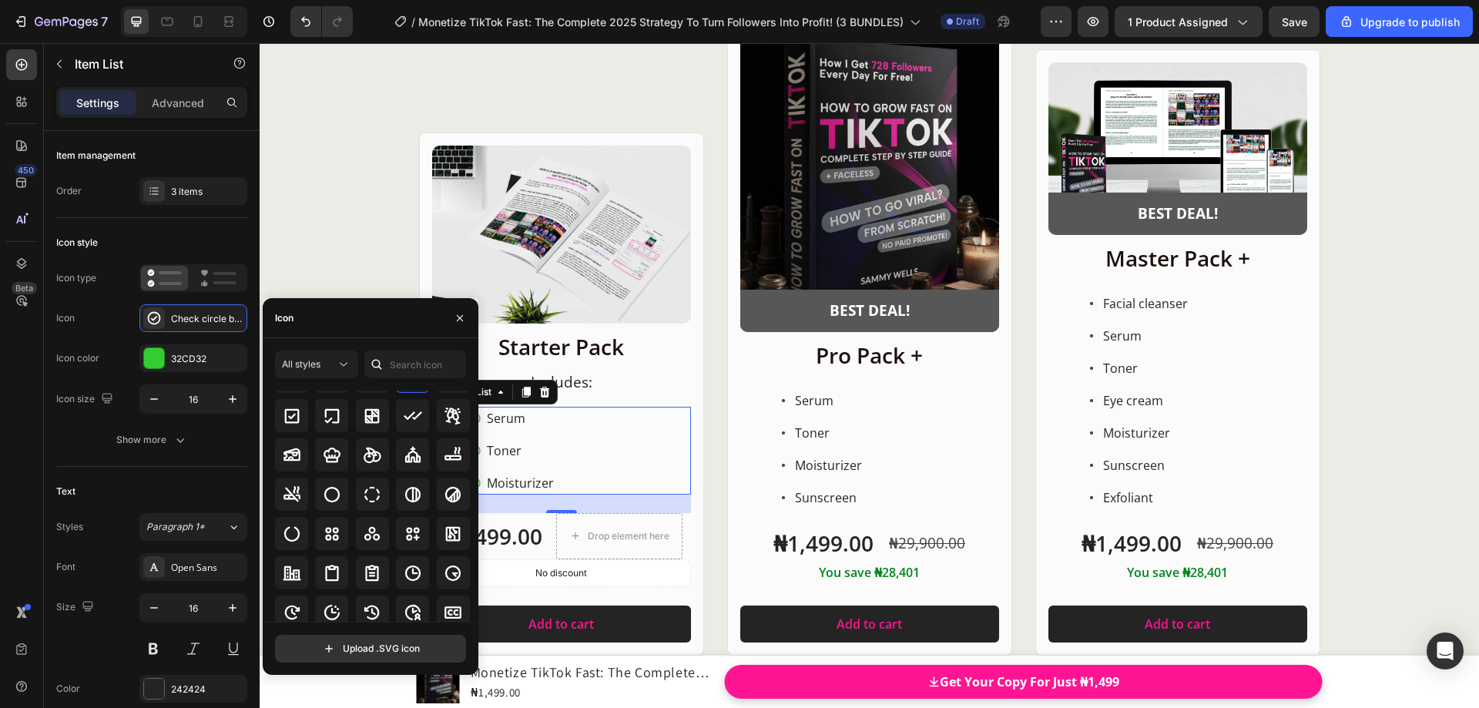
scroll to position [2311, 0]
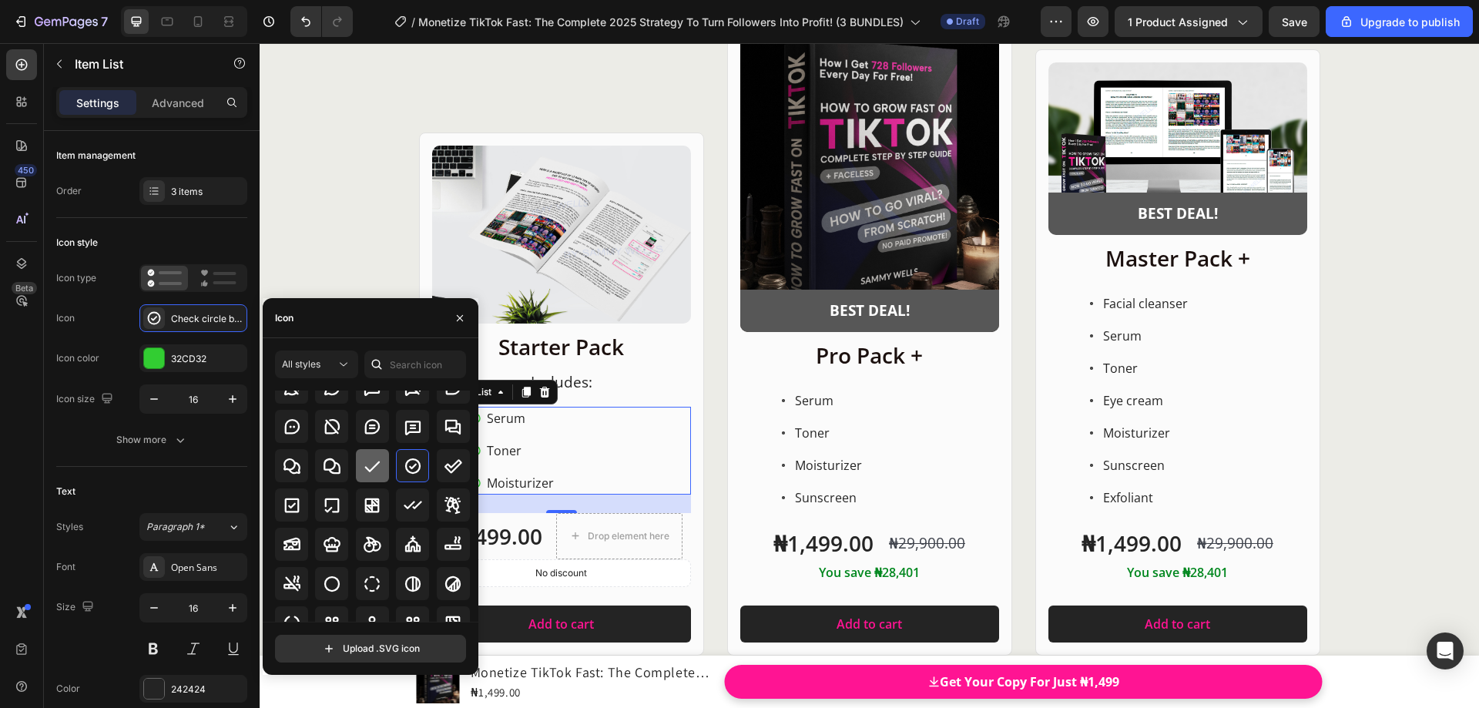
click at [374, 476] on div at bounding box center [372, 465] width 33 height 33
click at [313, 269] on div "Product Images Row Starter Pack Heading ⁠⁠⁠⁠⁠⁠⁠ Includes: Heading Serum Toner M…" at bounding box center [870, 335] width 1220 height 641
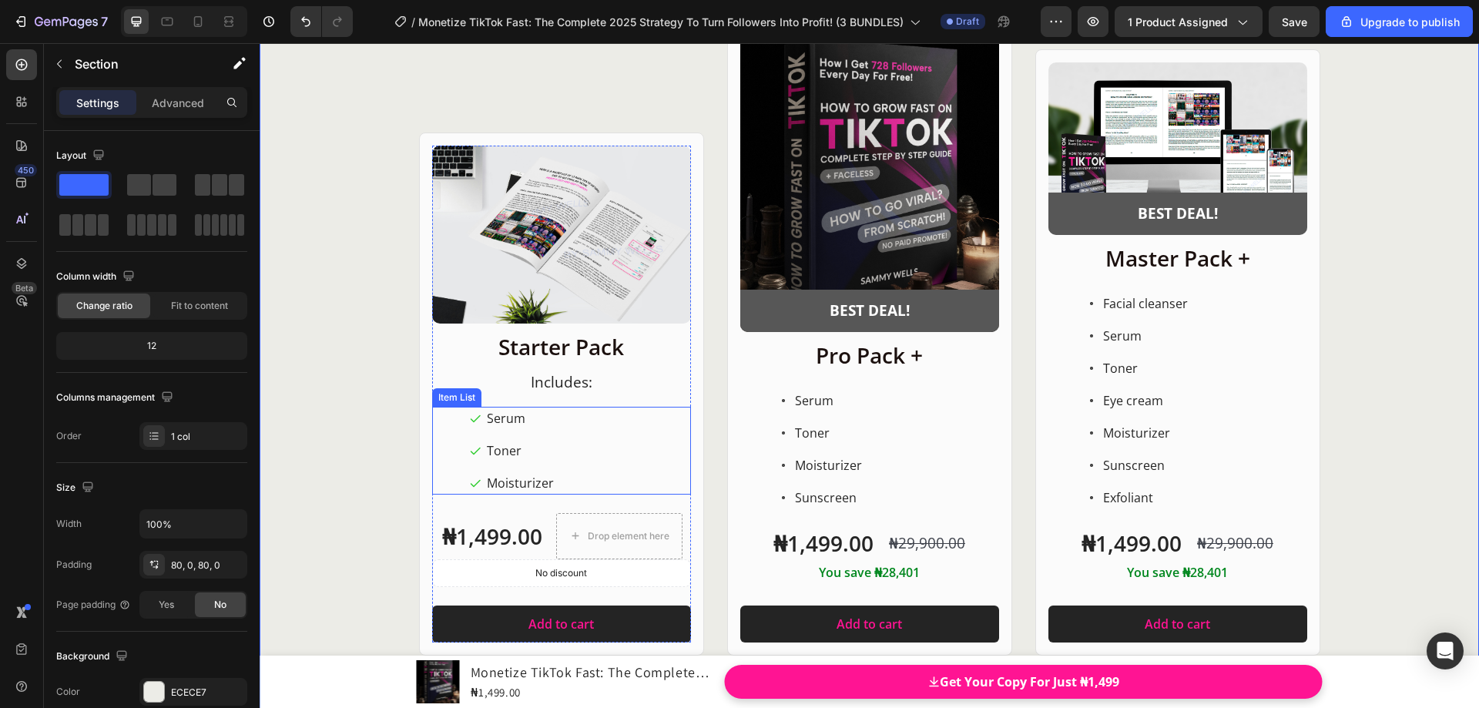
click at [436, 409] on div "Serum Toner Moisturizer" at bounding box center [561, 451] width 259 height 88
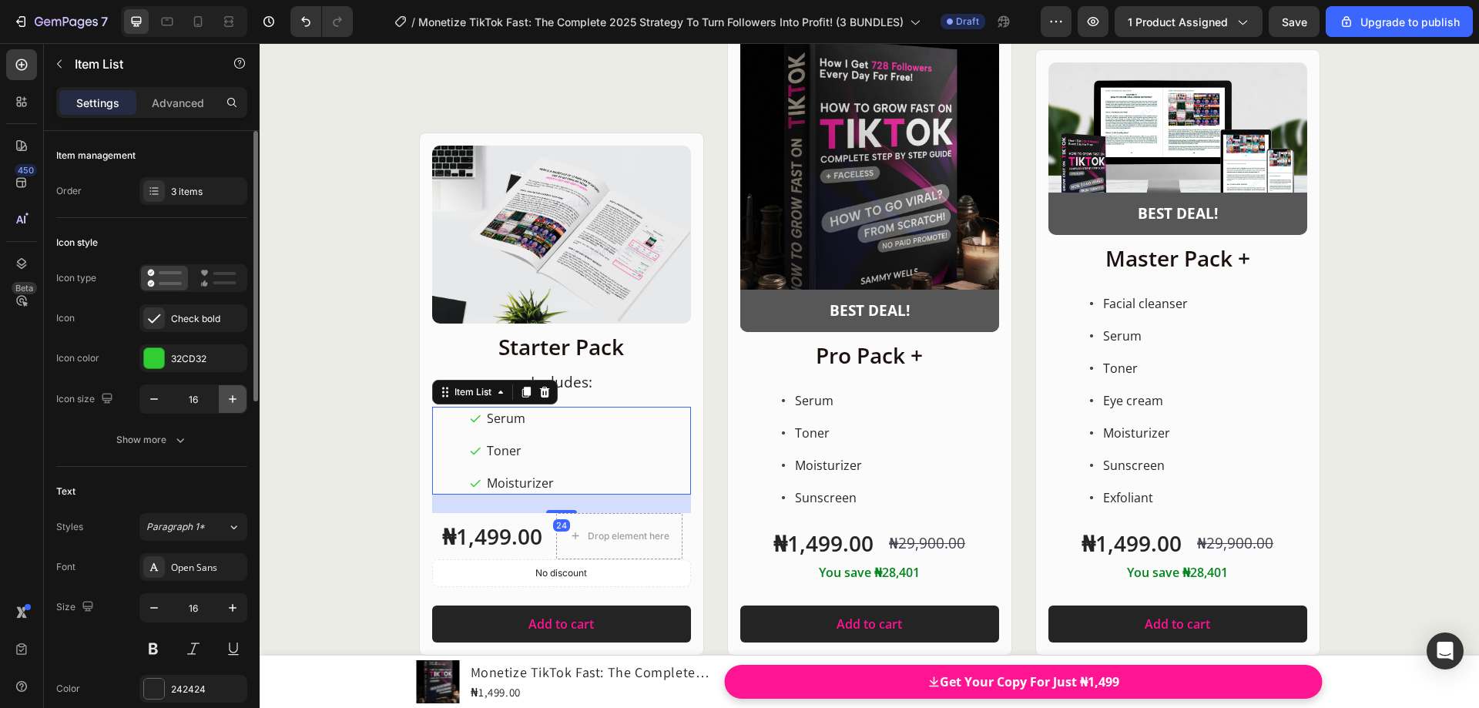
click at [236, 399] on icon "button" at bounding box center [233, 399] width 8 height 8
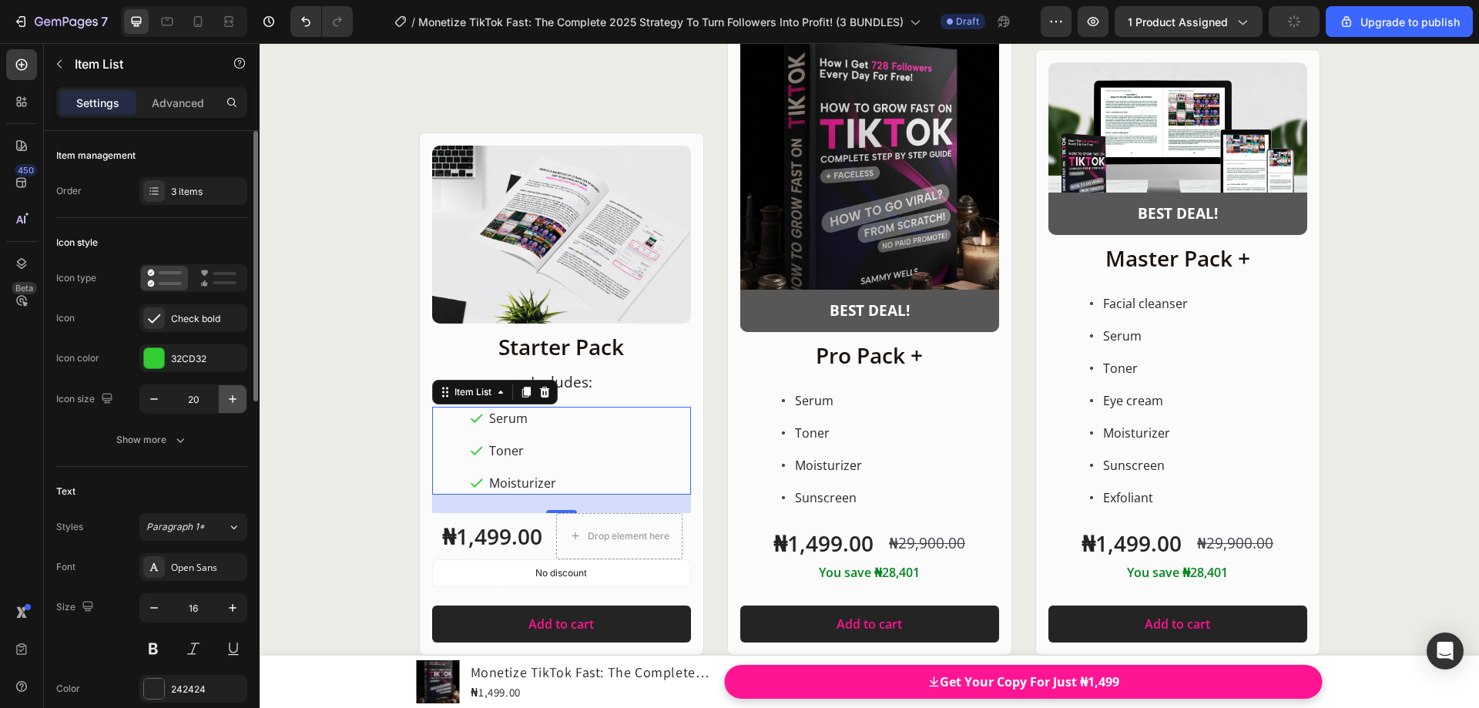
click at [236, 399] on icon "button" at bounding box center [233, 399] width 8 height 8
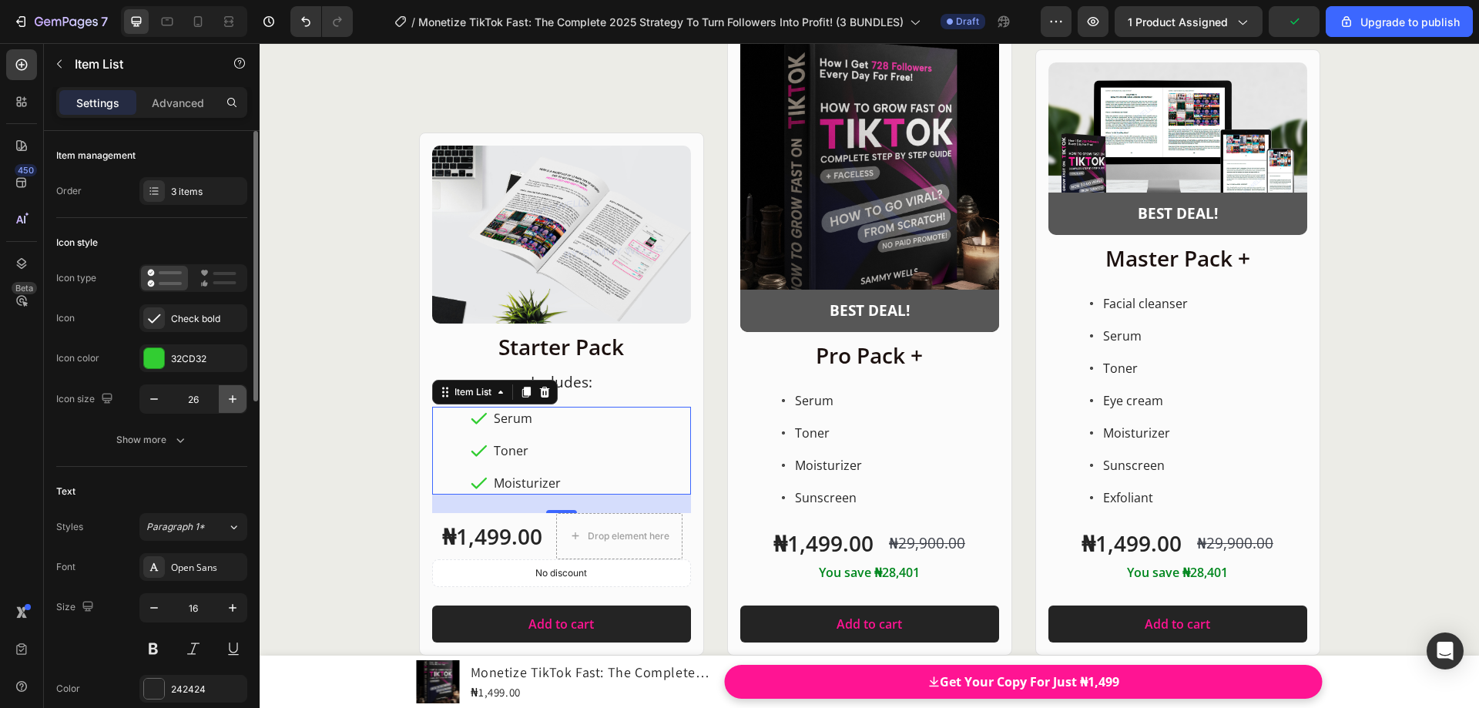
click at [236, 399] on icon "button" at bounding box center [233, 399] width 8 height 8
click at [155, 404] on icon "button" at bounding box center [153, 398] width 15 height 15
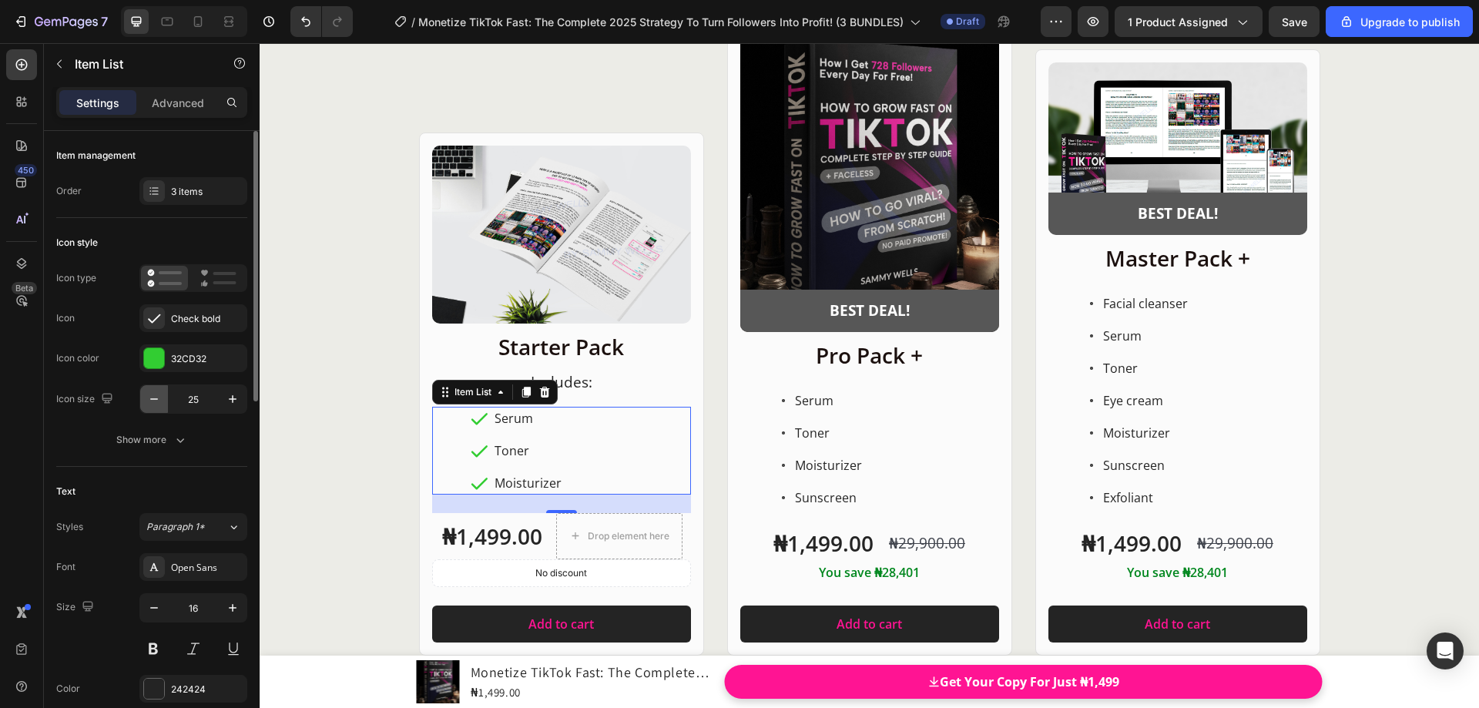
click at [155, 404] on icon "button" at bounding box center [153, 398] width 15 height 15
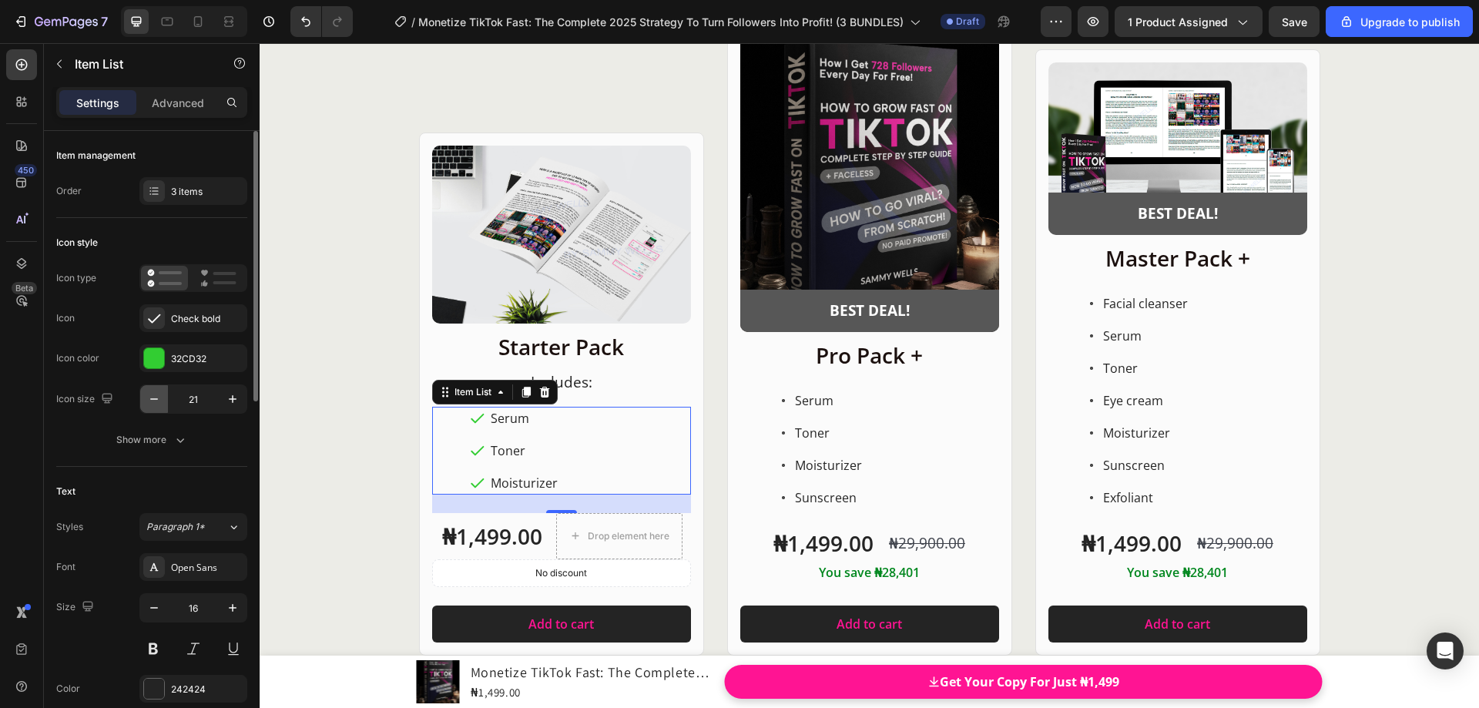
type input "20"
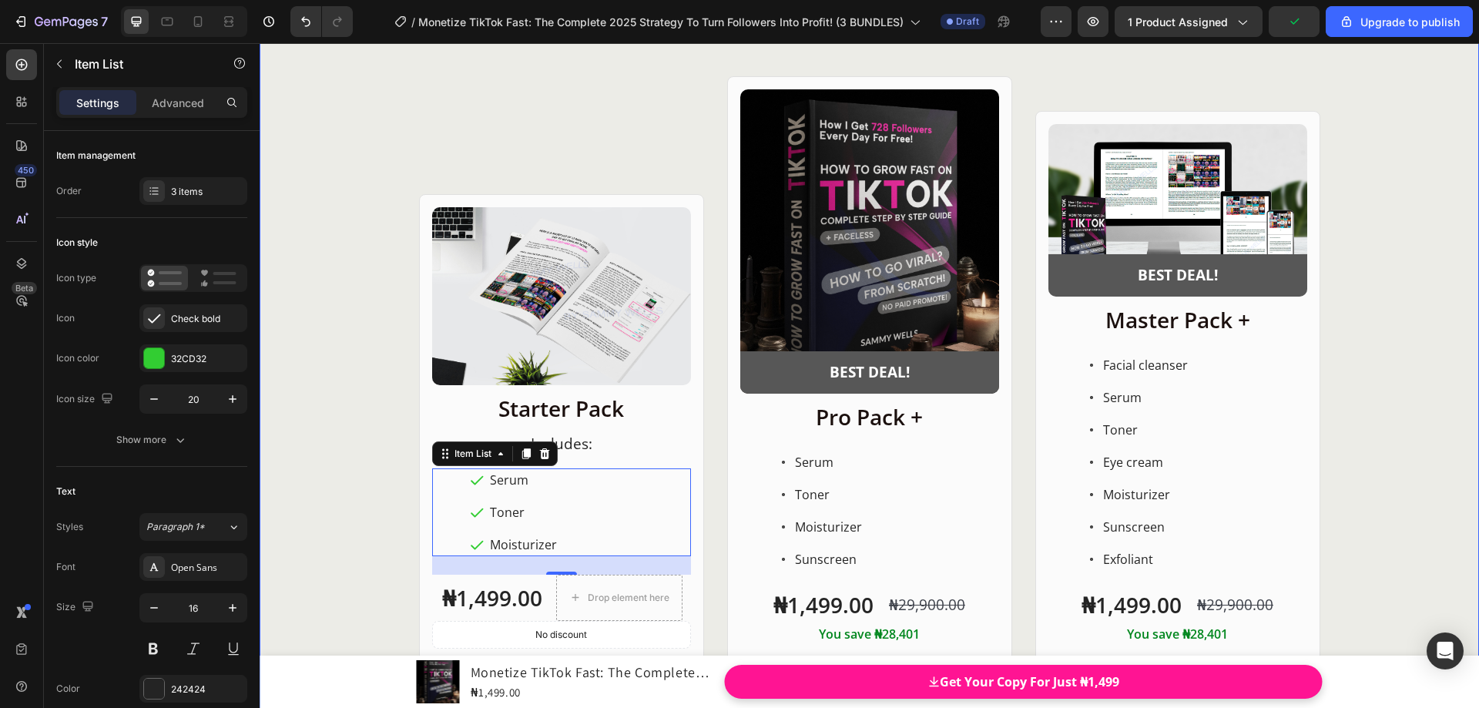
scroll to position [19756, 0]
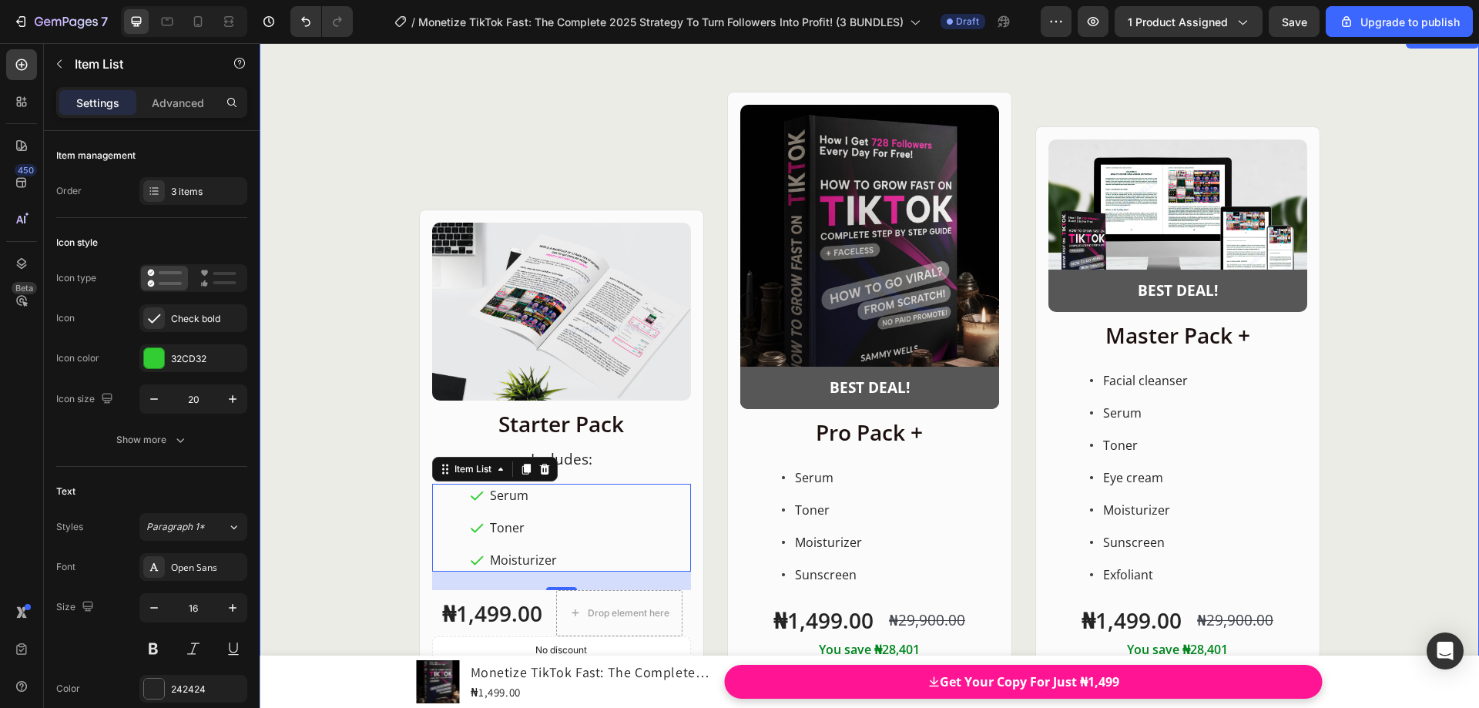
click at [1360, 355] on div "Product Images Row Starter Pack Heading ⁠⁠⁠⁠⁠⁠⁠ Includes: Heading Serum Toner M…" at bounding box center [870, 412] width 1220 height 641
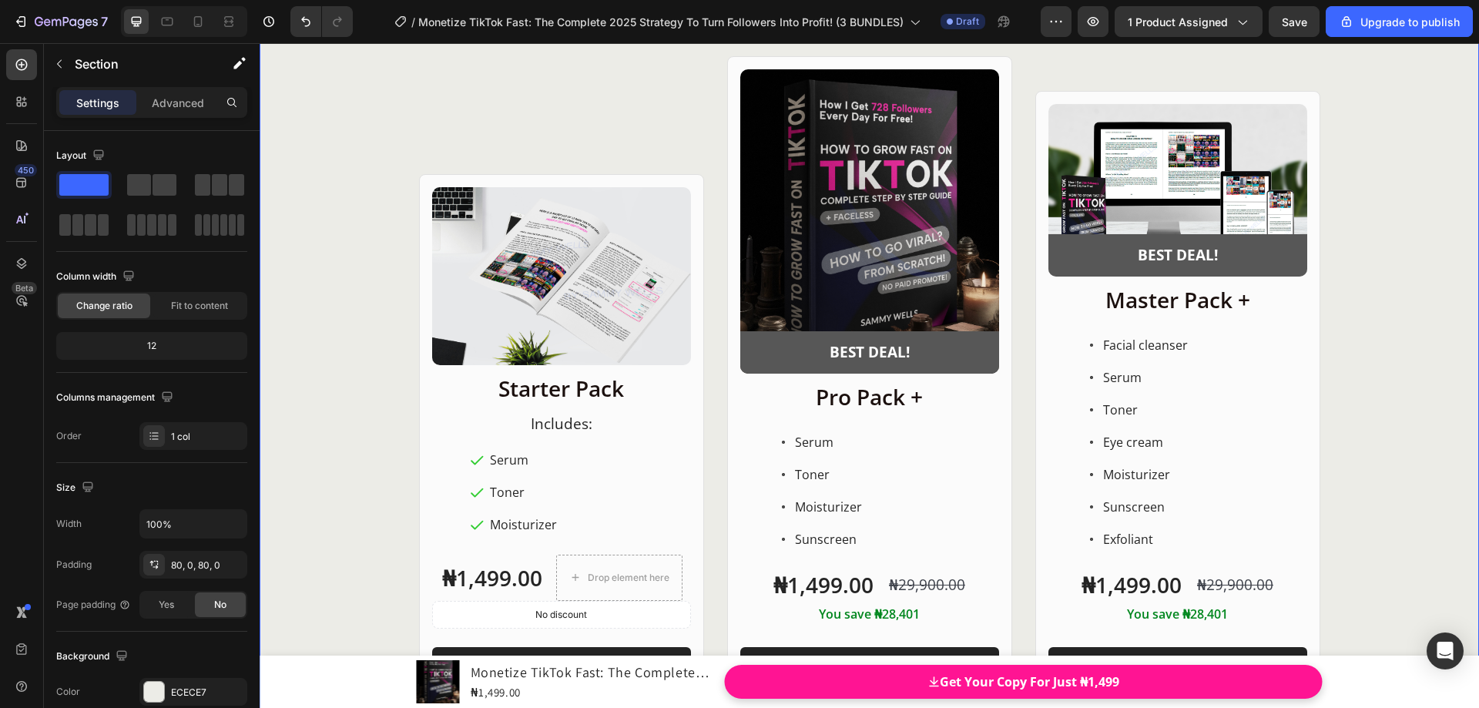
scroll to position [19833, 0]
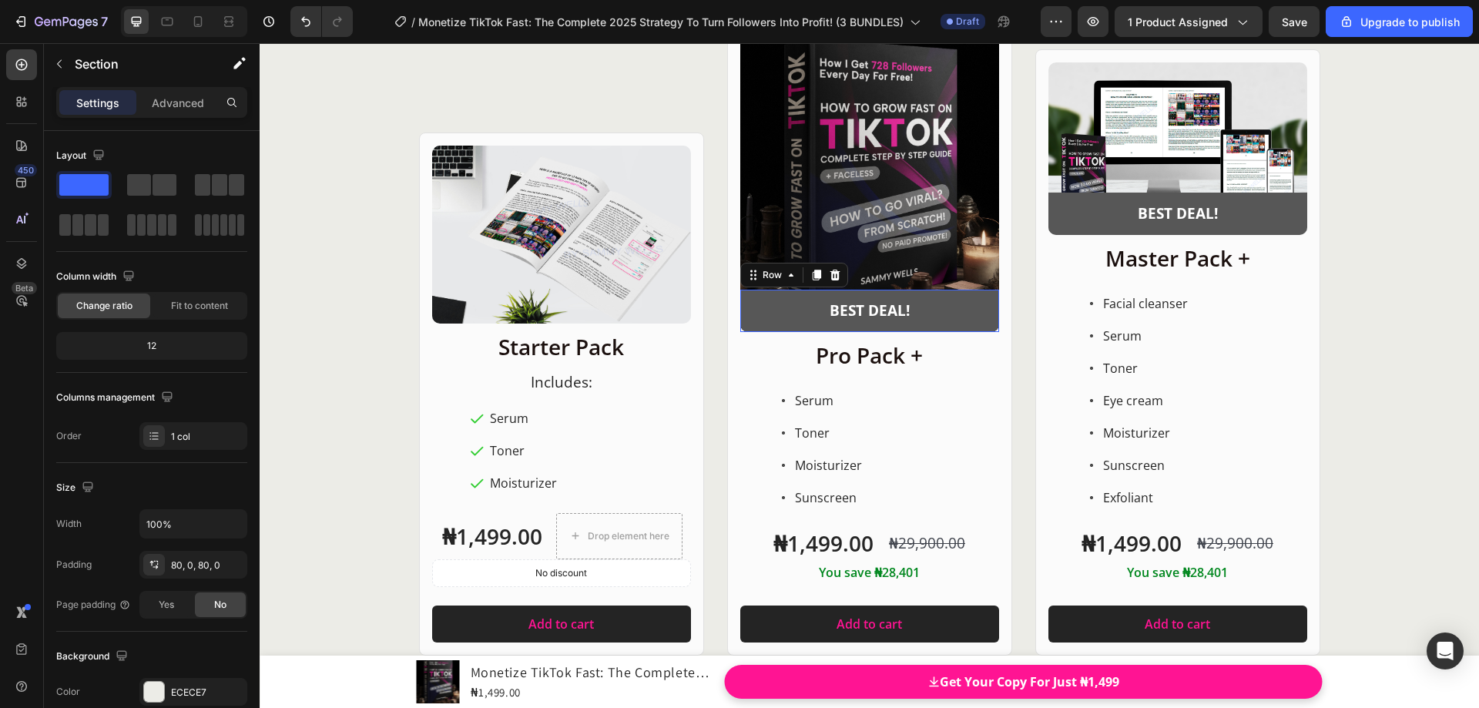
click at [973, 324] on div "BEST DEAL! Text Block Row 0" at bounding box center [869, 311] width 259 height 42
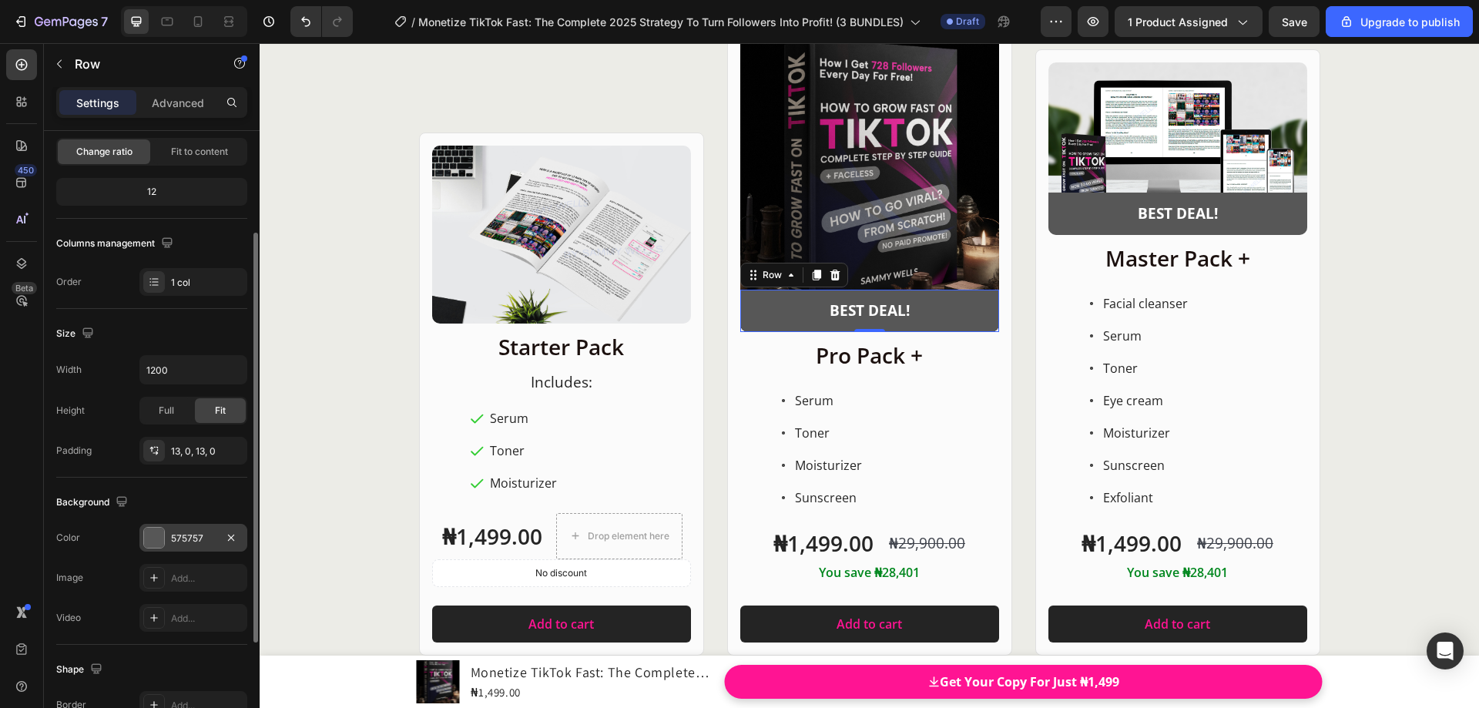
click at [154, 540] on div at bounding box center [154, 538] width 20 height 20
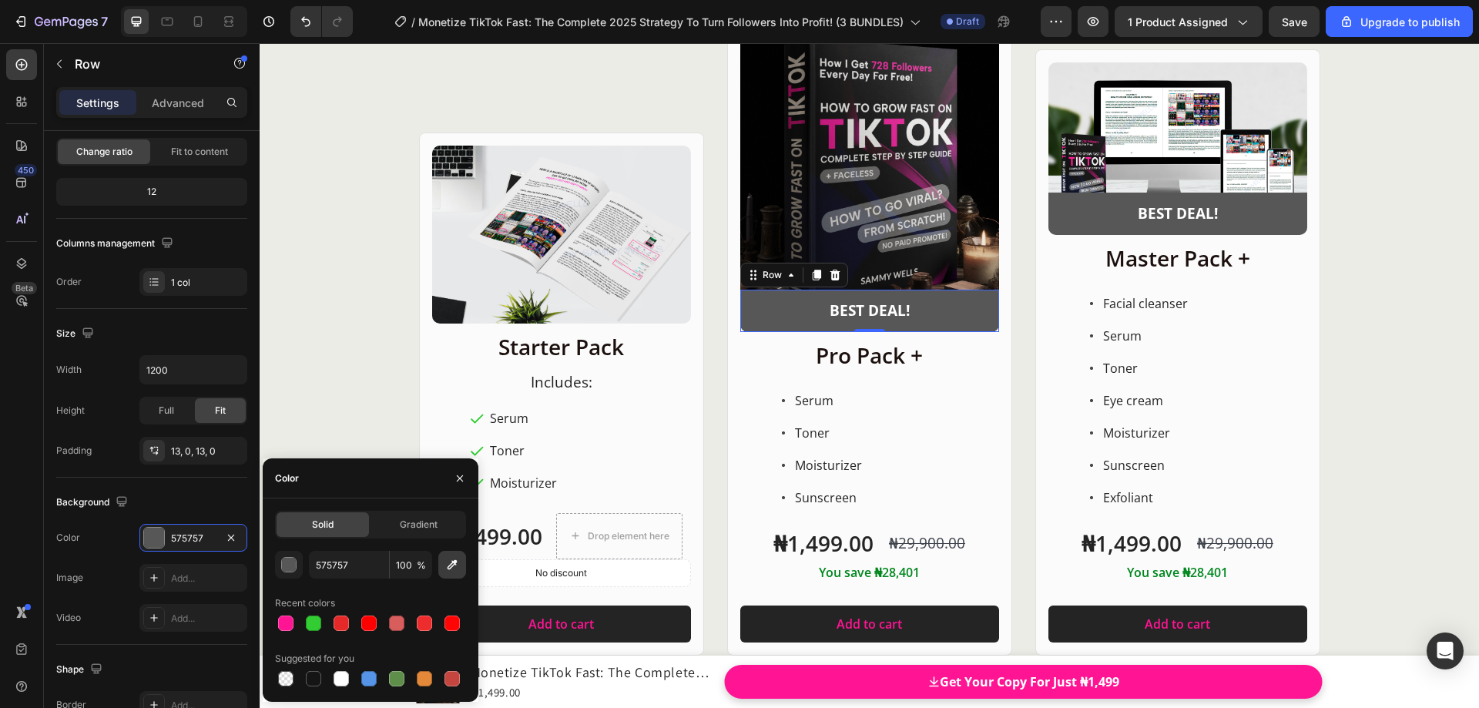
click at [446, 563] on icon "button" at bounding box center [452, 564] width 15 height 15
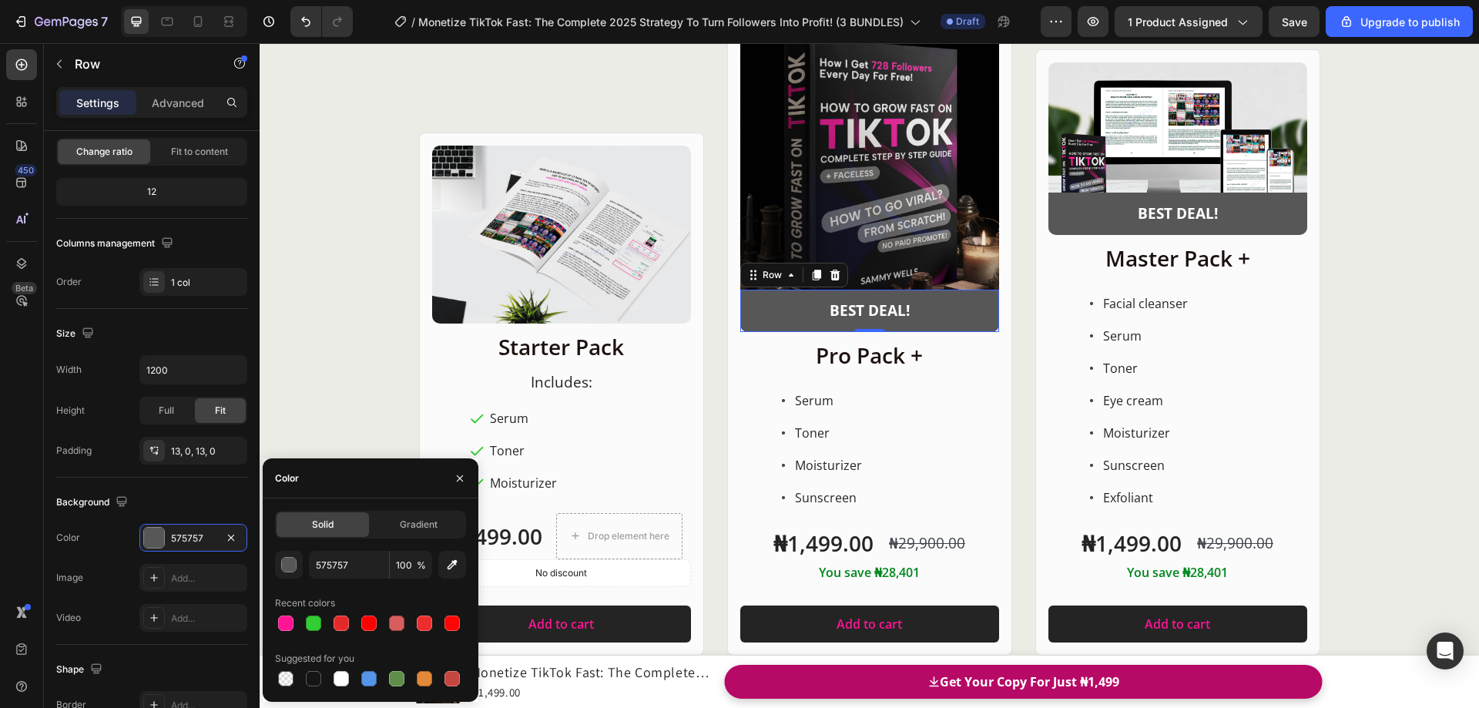
type input "FF1493"
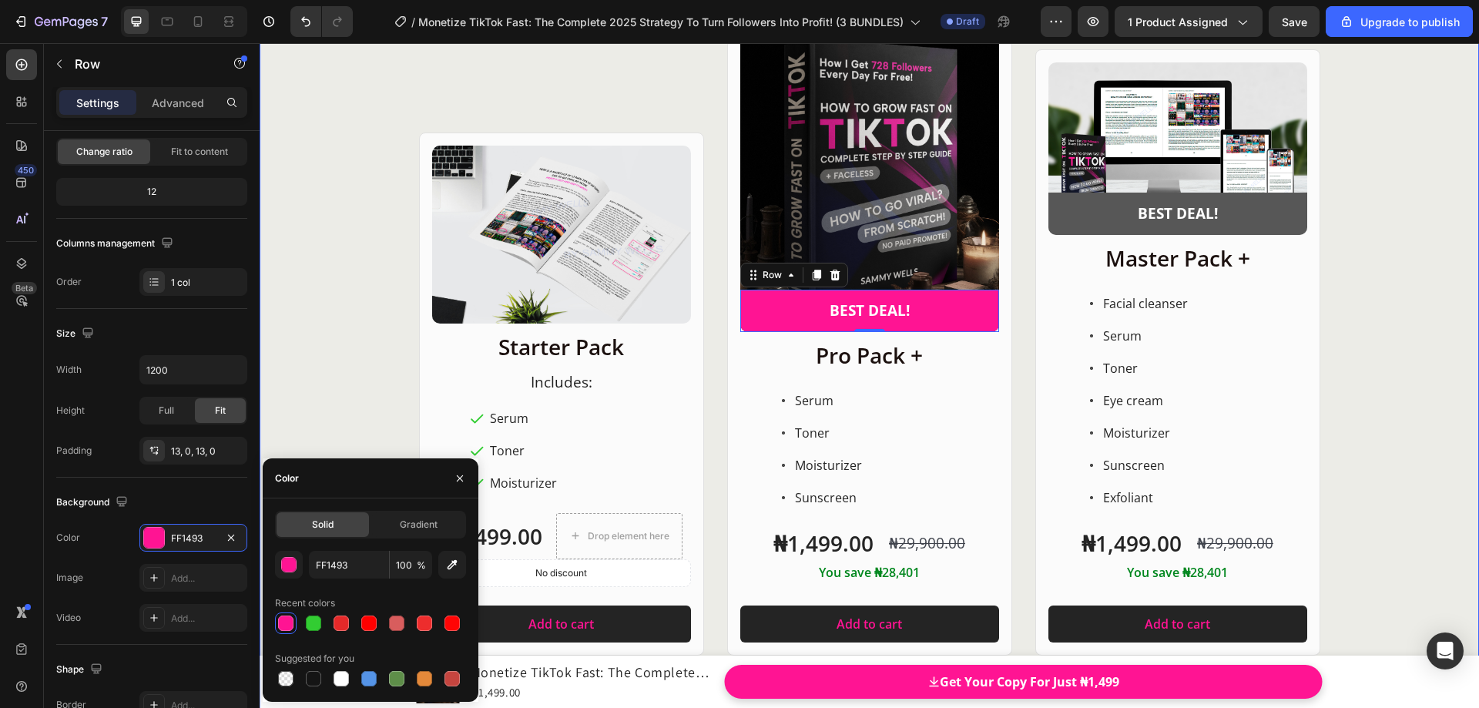
click at [1341, 217] on div "Product Images Row Starter Pack Heading ⁠⁠⁠⁠⁠⁠⁠ Includes: Heading Serum Toner M…" at bounding box center [870, 335] width 1220 height 641
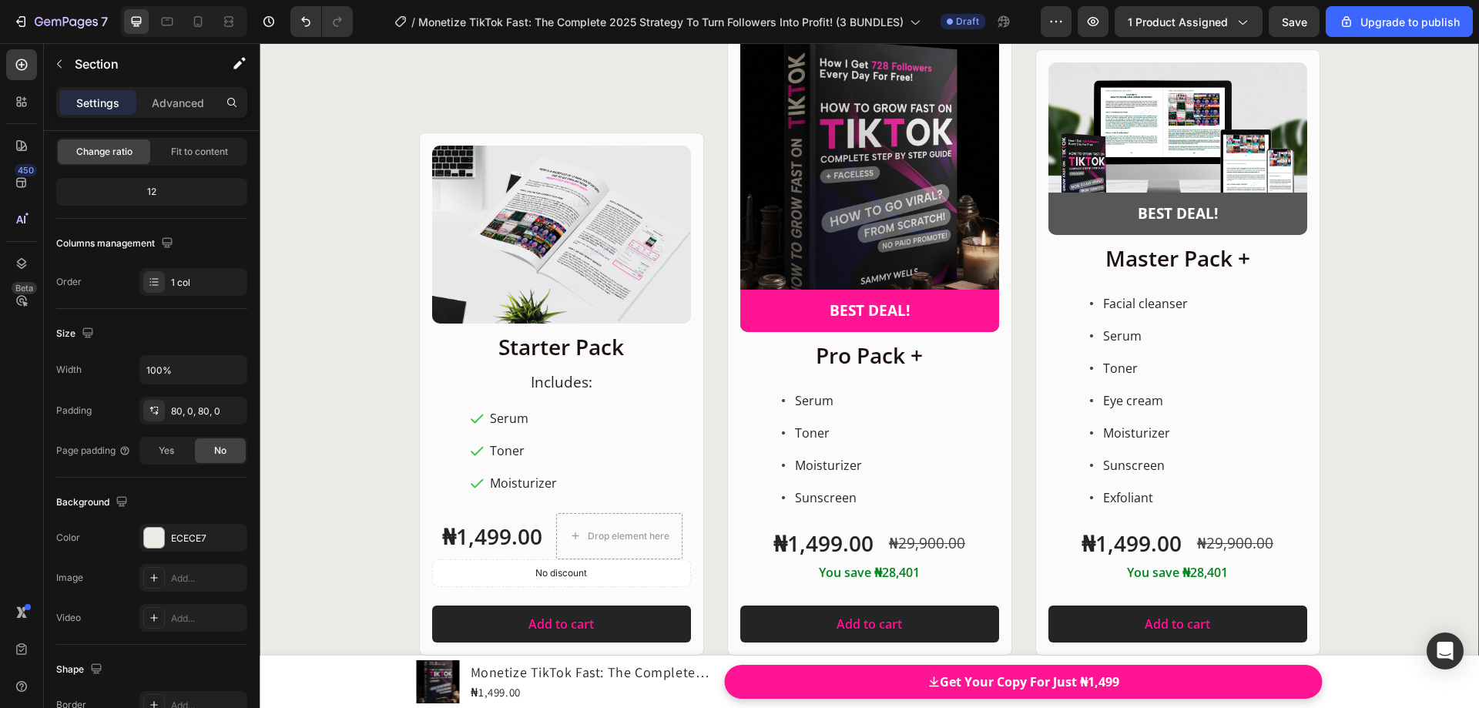
scroll to position [0, 0]
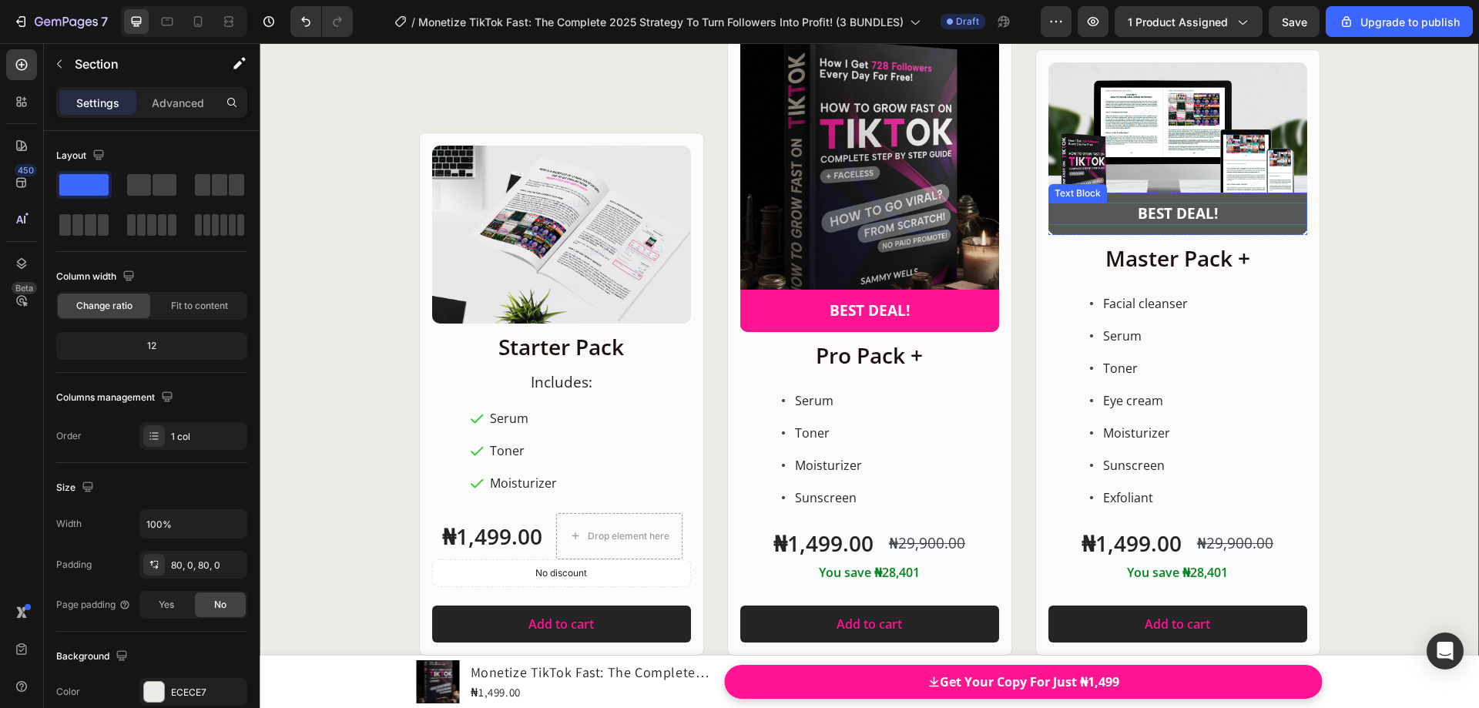
click at [1276, 225] on div "BEST DEAL!" at bounding box center [1178, 214] width 259 height 22
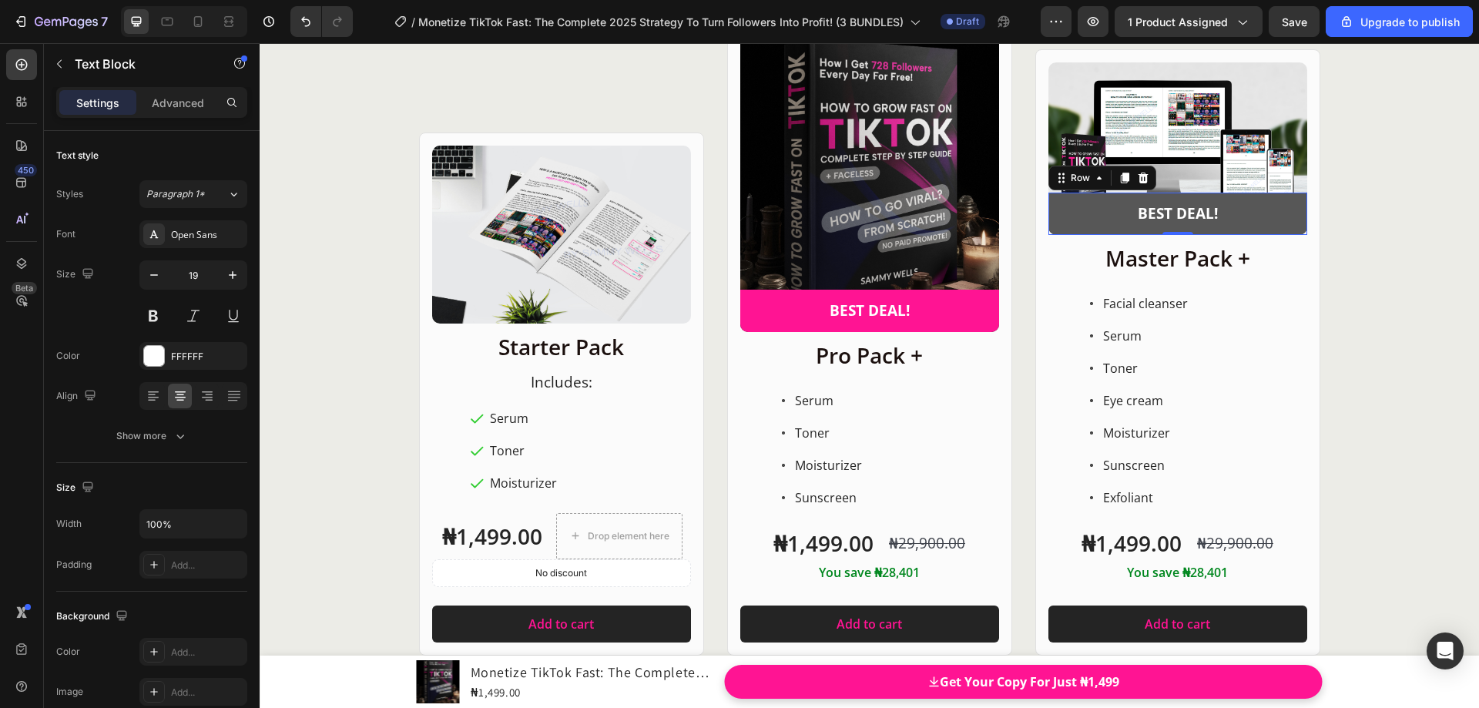
click at [1242, 231] on div "BEST DEAL! Text Block Row 0" at bounding box center [1178, 214] width 259 height 42
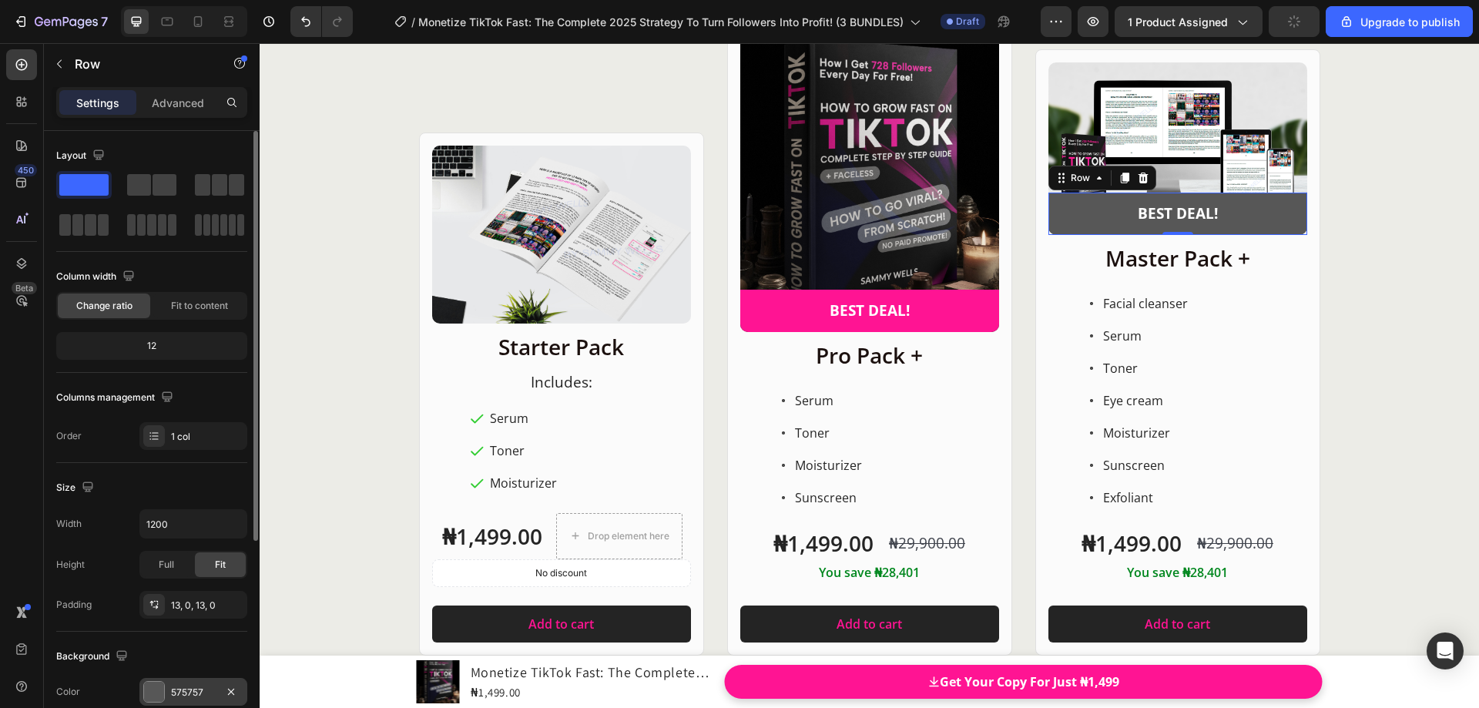
click at [166, 696] on div "575757" at bounding box center [193, 692] width 108 height 28
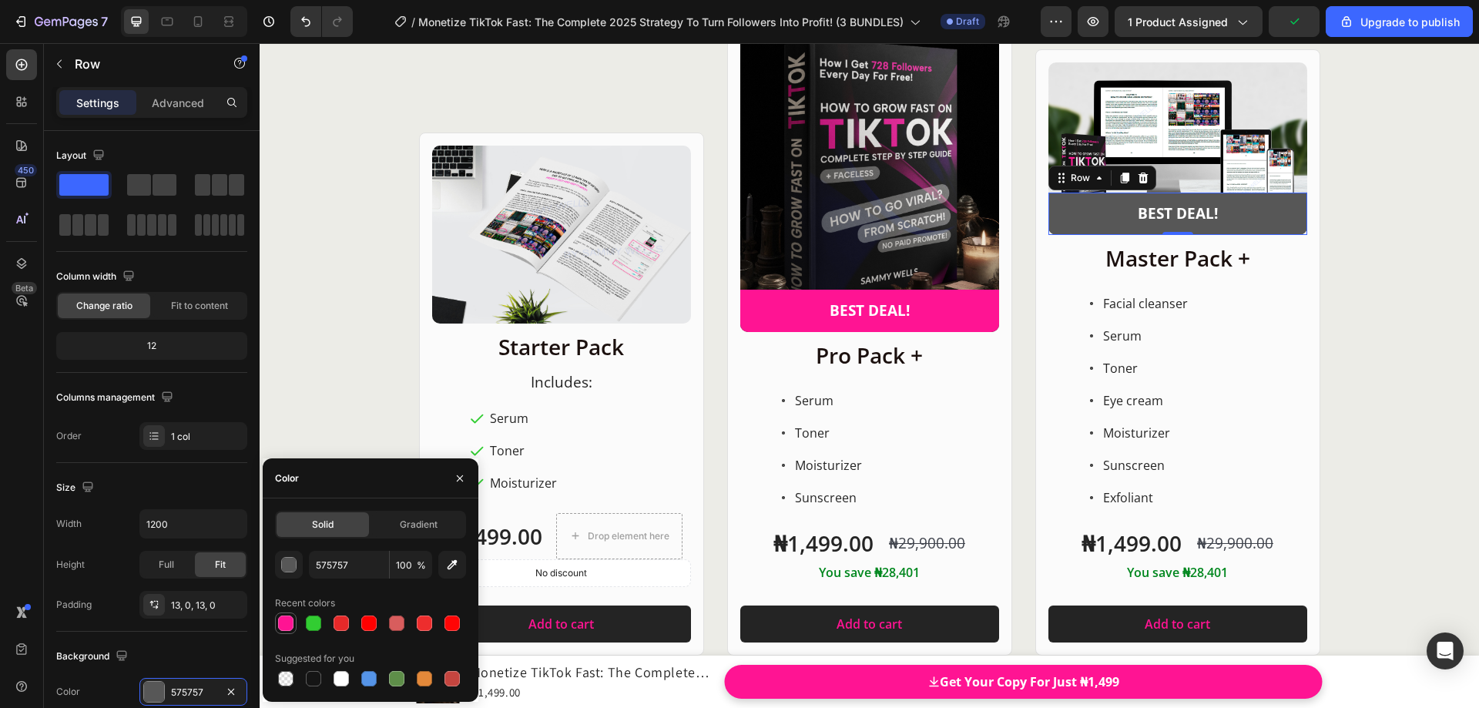
click at [280, 627] on div at bounding box center [285, 623] width 15 height 15
type input "FF1493"
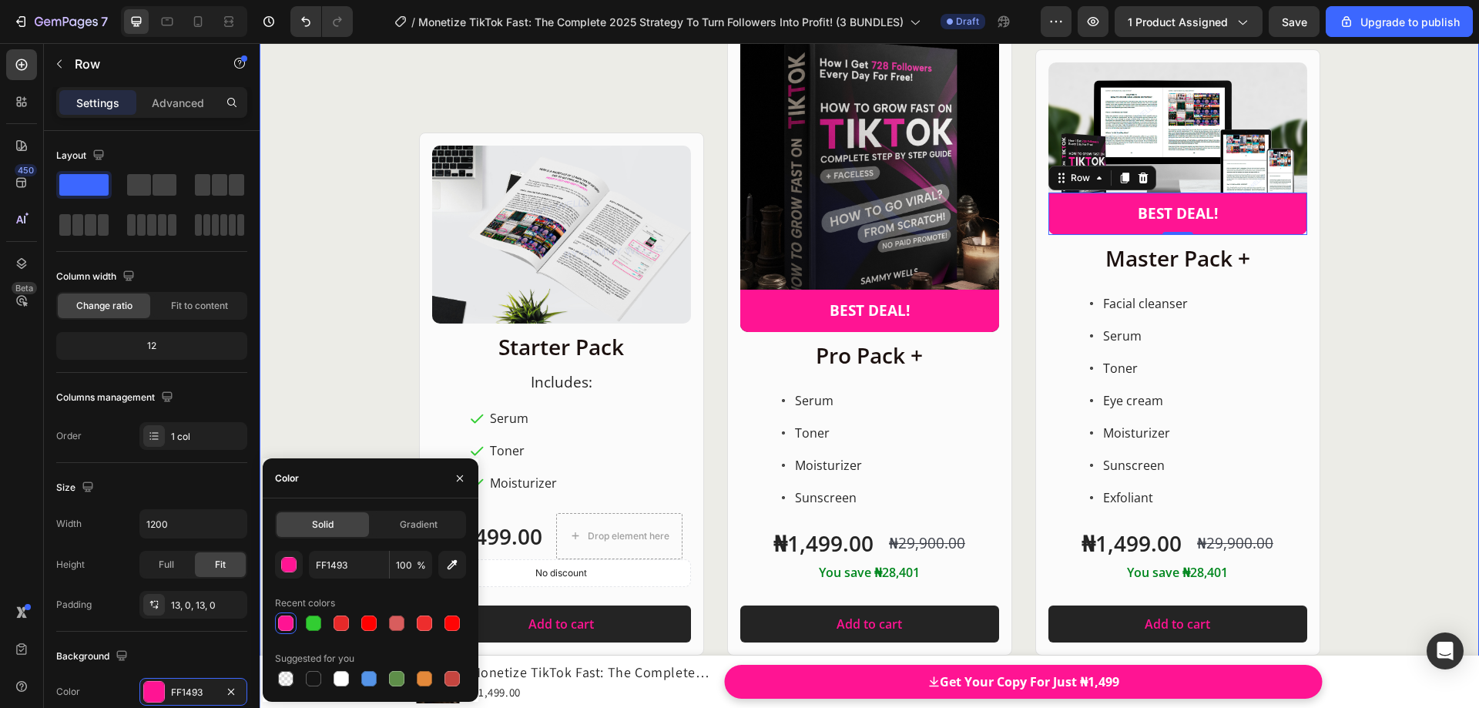
click at [307, 357] on div "Product Images Row Starter Pack Heading ⁠⁠⁠⁠⁠⁠⁠ Includes: Heading Serum Toner M…" at bounding box center [870, 335] width 1220 height 641
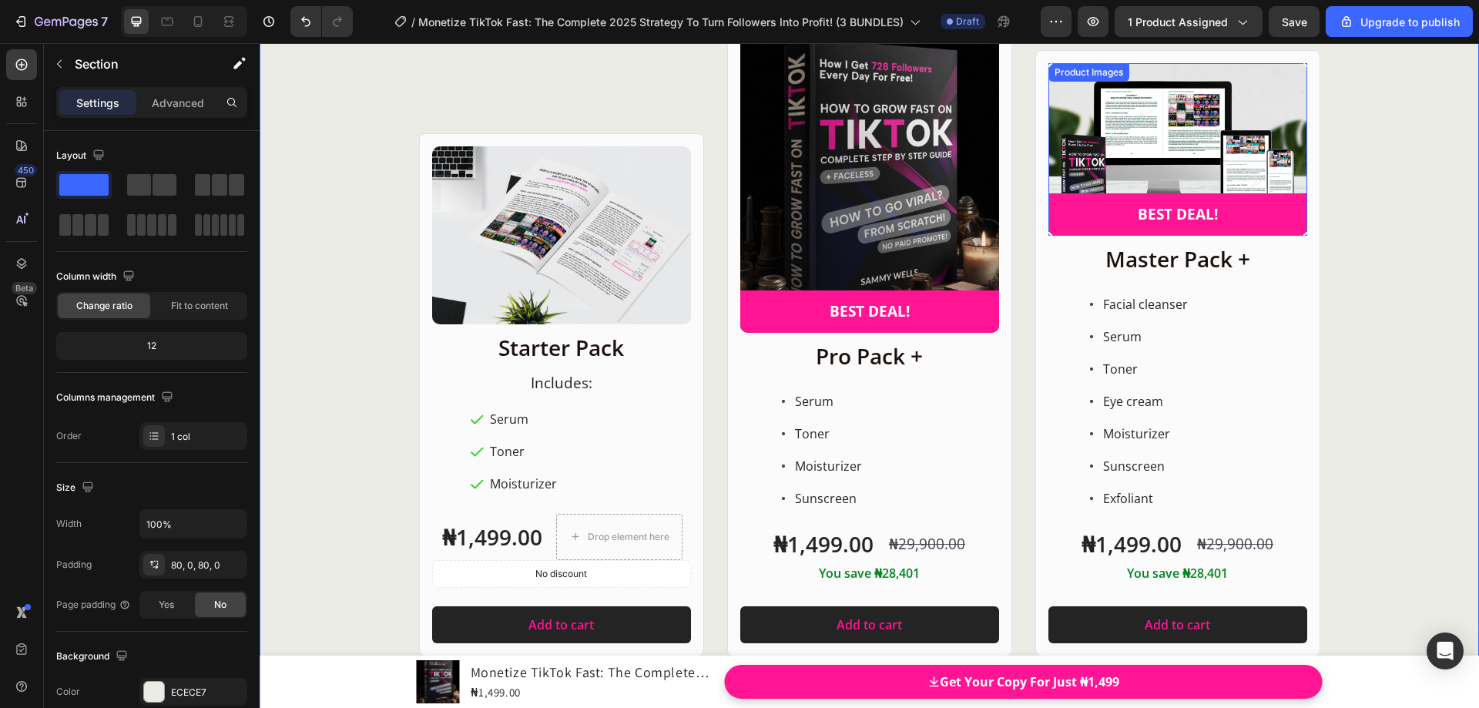
scroll to position [19756, 0]
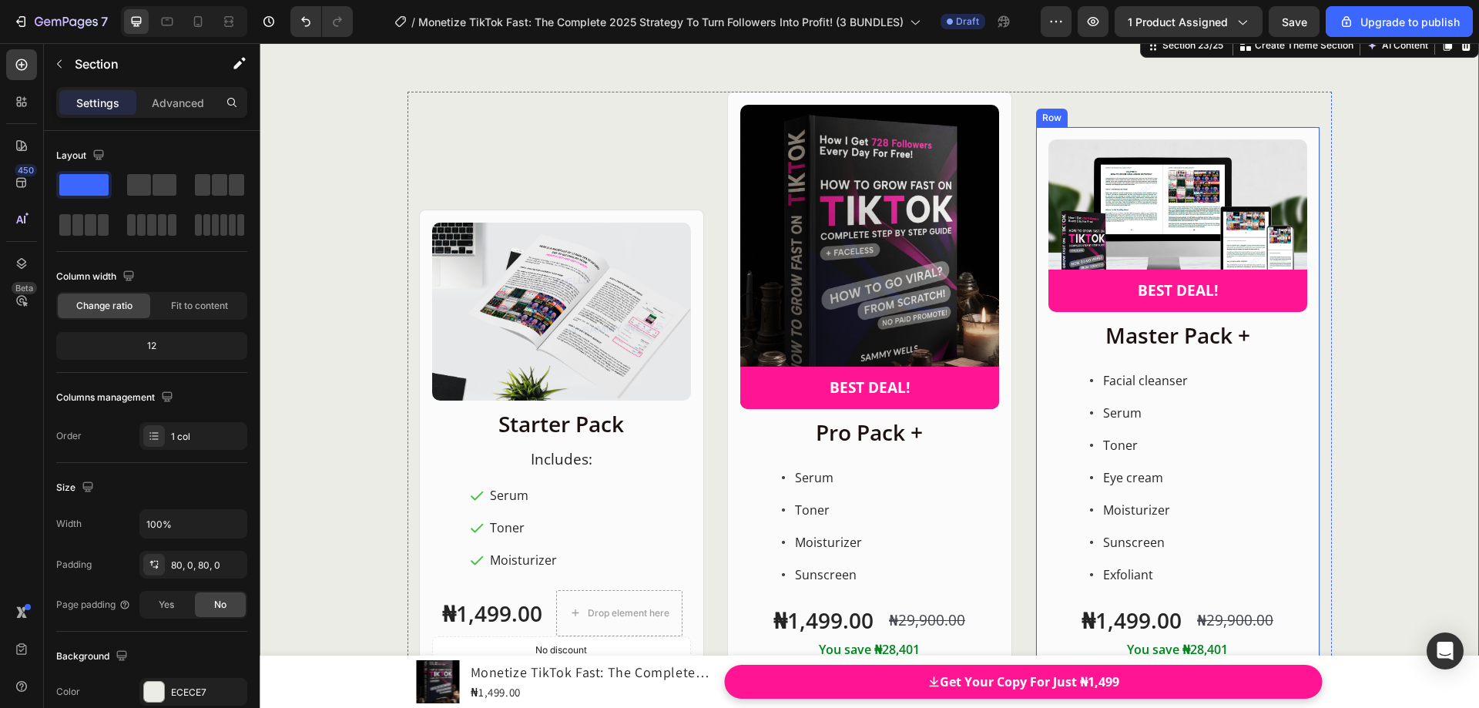
click at [1042, 139] on div "Product Images BEST DEAL! Text Block Row Row Master Pack + Heading Facial clean…" at bounding box center [1177, 429] width 285 height 606
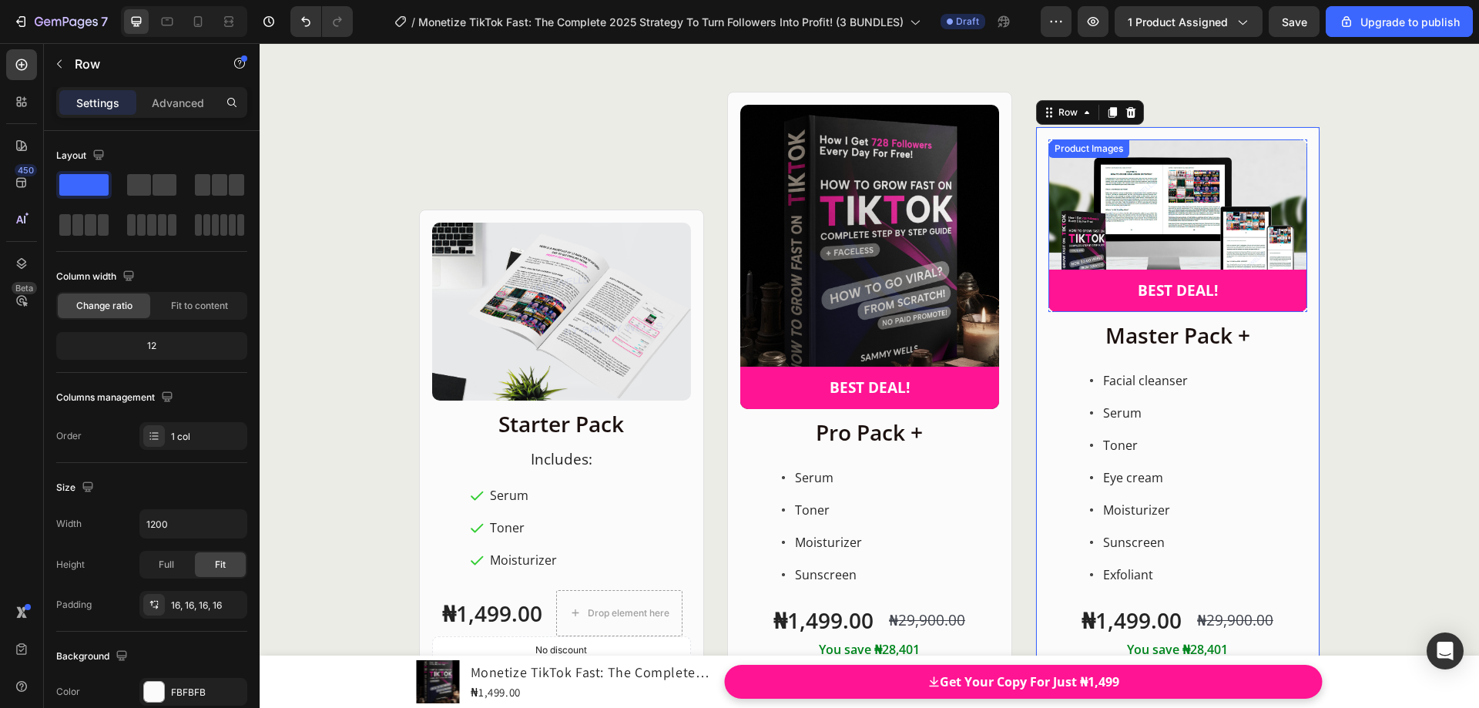
click at [1052, 149] on div "Product Images" at bounding box center [1089, 149] width 75 height 14
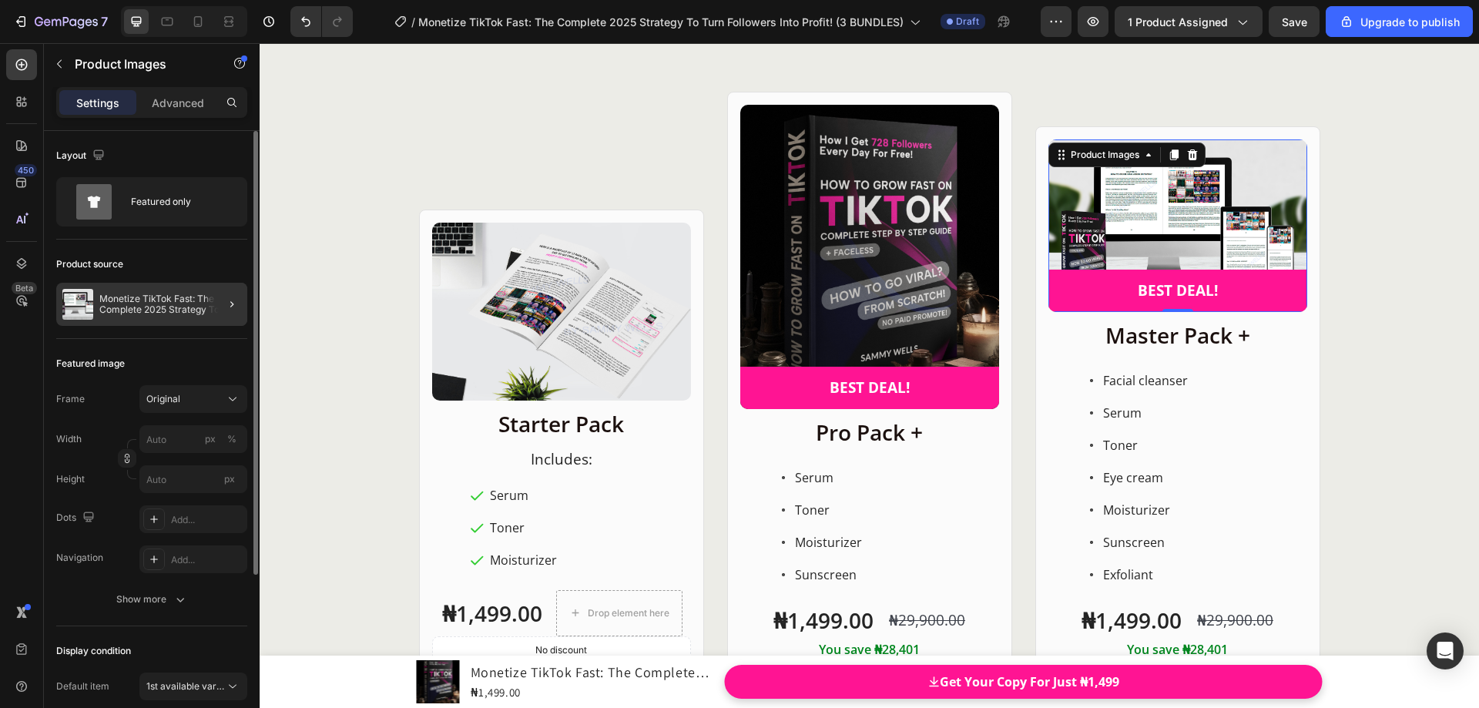
click at [206, 297] on div at bounding box center [225, 304] width 43 height 43
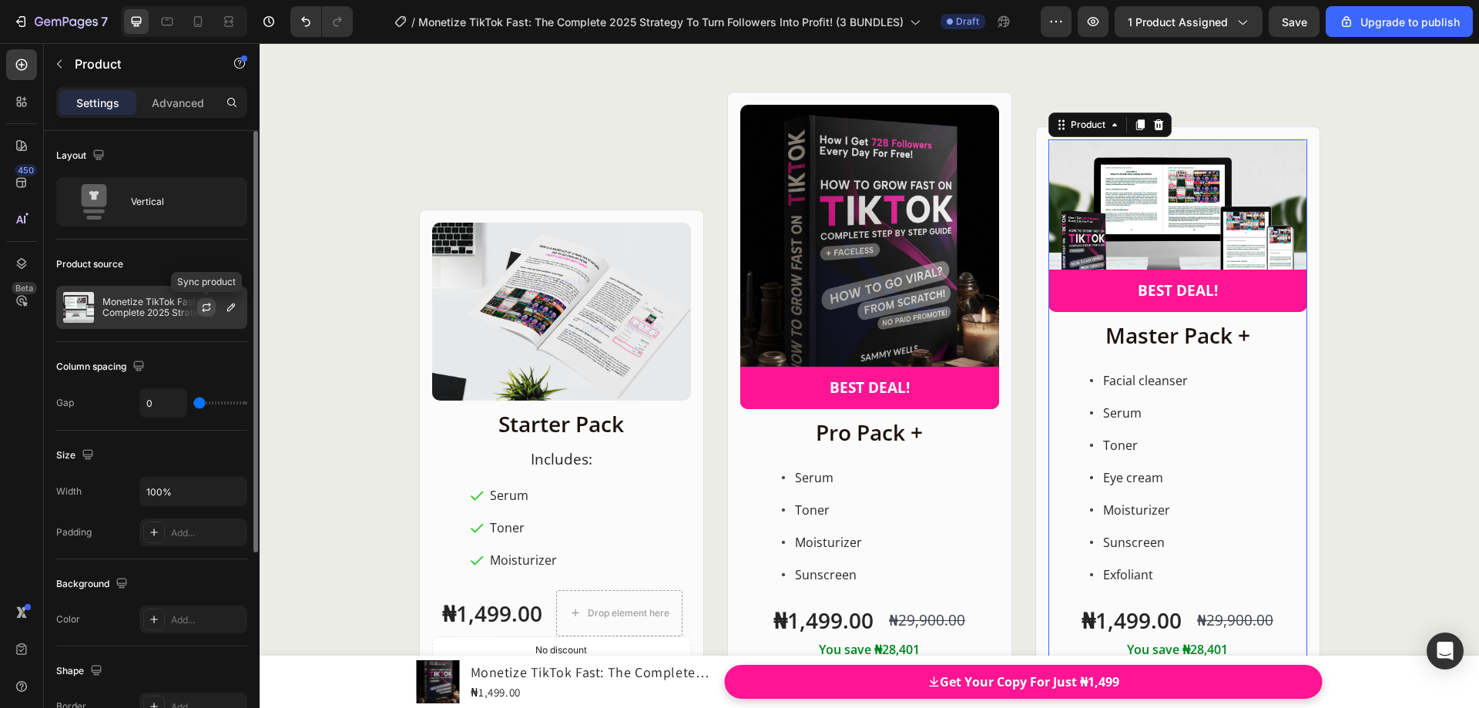
click at [207, 306] on icon "button" at bounding box center [206, 307] width 12 height 12
click at [1403, 354] on div "Product Images Row Starter Pack Heading ⁠⁠⁠⁠⁠⁠⁠ Includes: Heading Serum Toner M…" at bounding box center [870, 412] width 1220 height 641
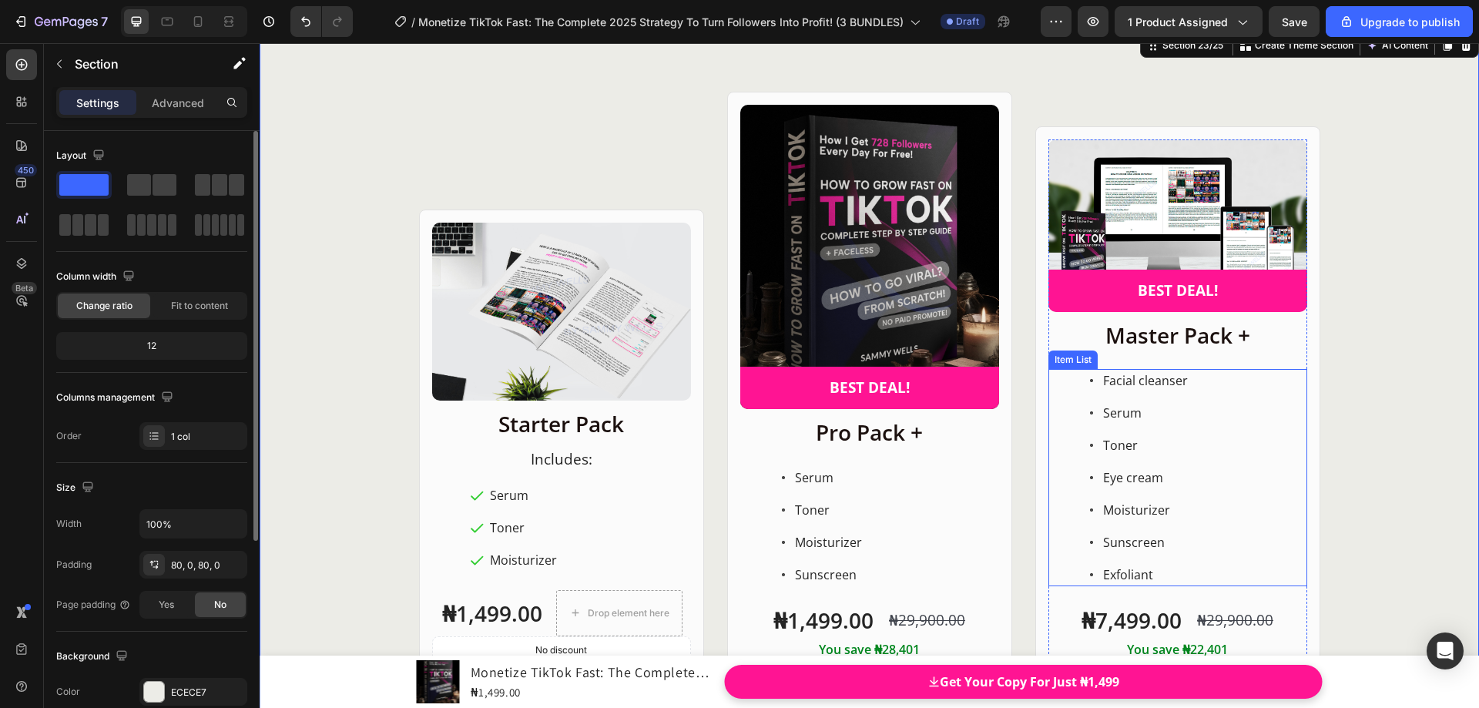
scroll to position [19910, 0]
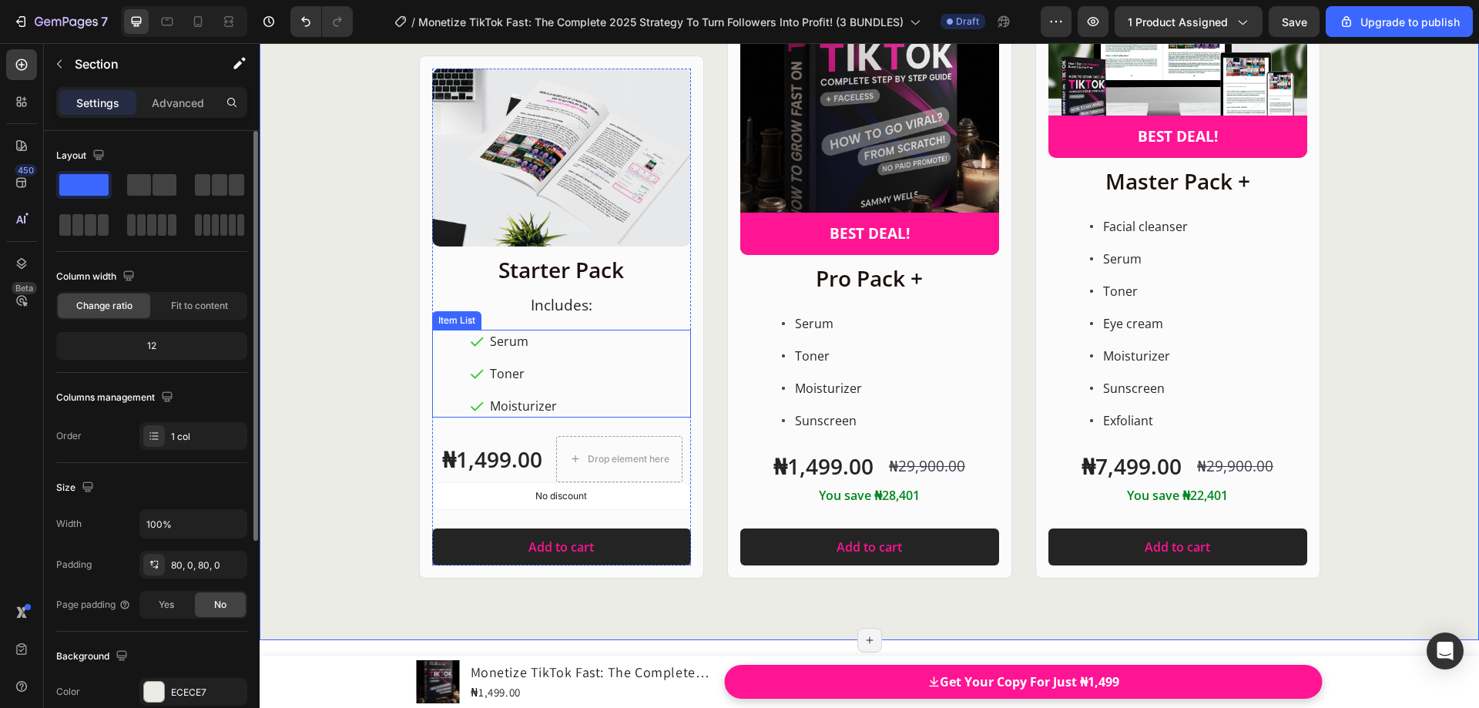
click at [503, 339] on p "Serum" at bounding box center [523, 341] width 67 height 18
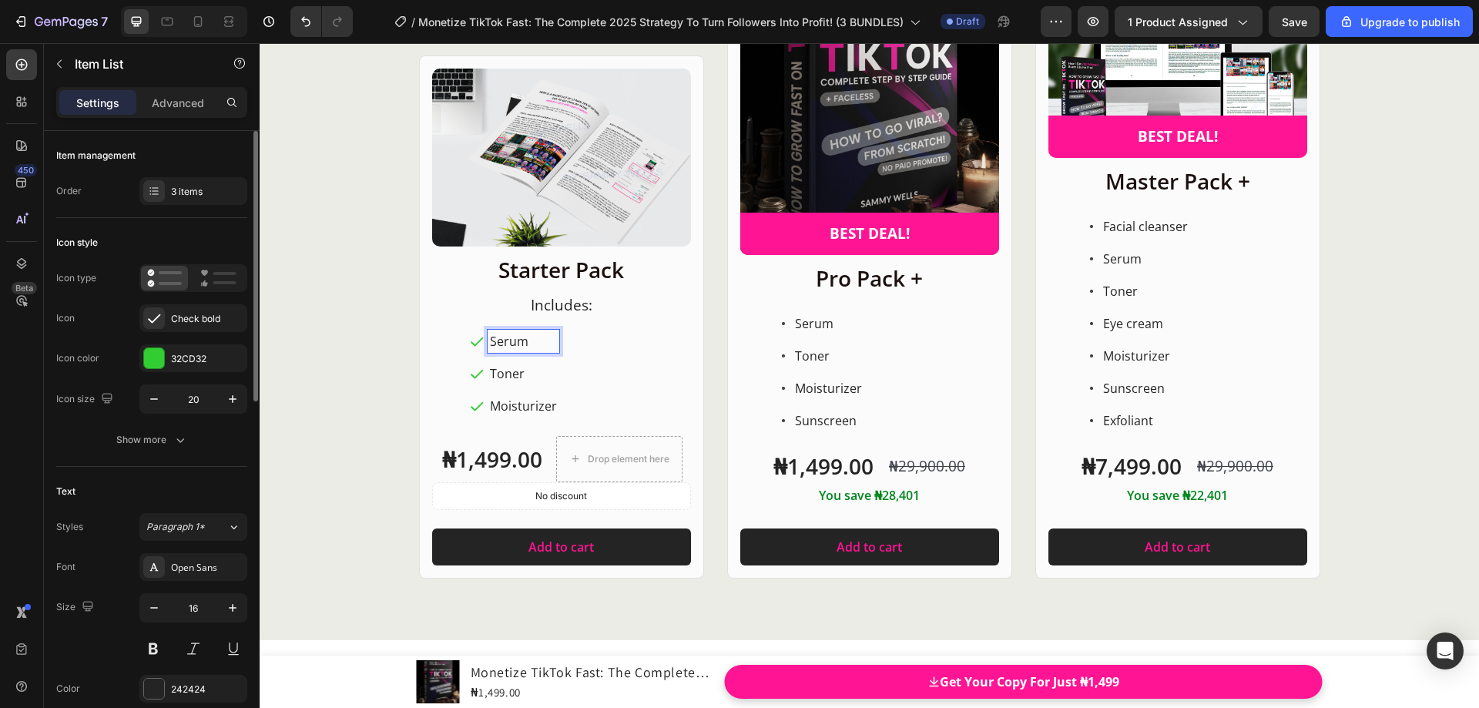
click at [517, 340] on p "Serum" at bounding box center [523, 341] width 67 height 18
drag, startPoint x: 527, startPoint y: 340, endPoint x: 481, endPoint y: 342, distance: 46.3
click at [481, 342] on div "Serum" at bounding box center [514, 341] width 90 height 23
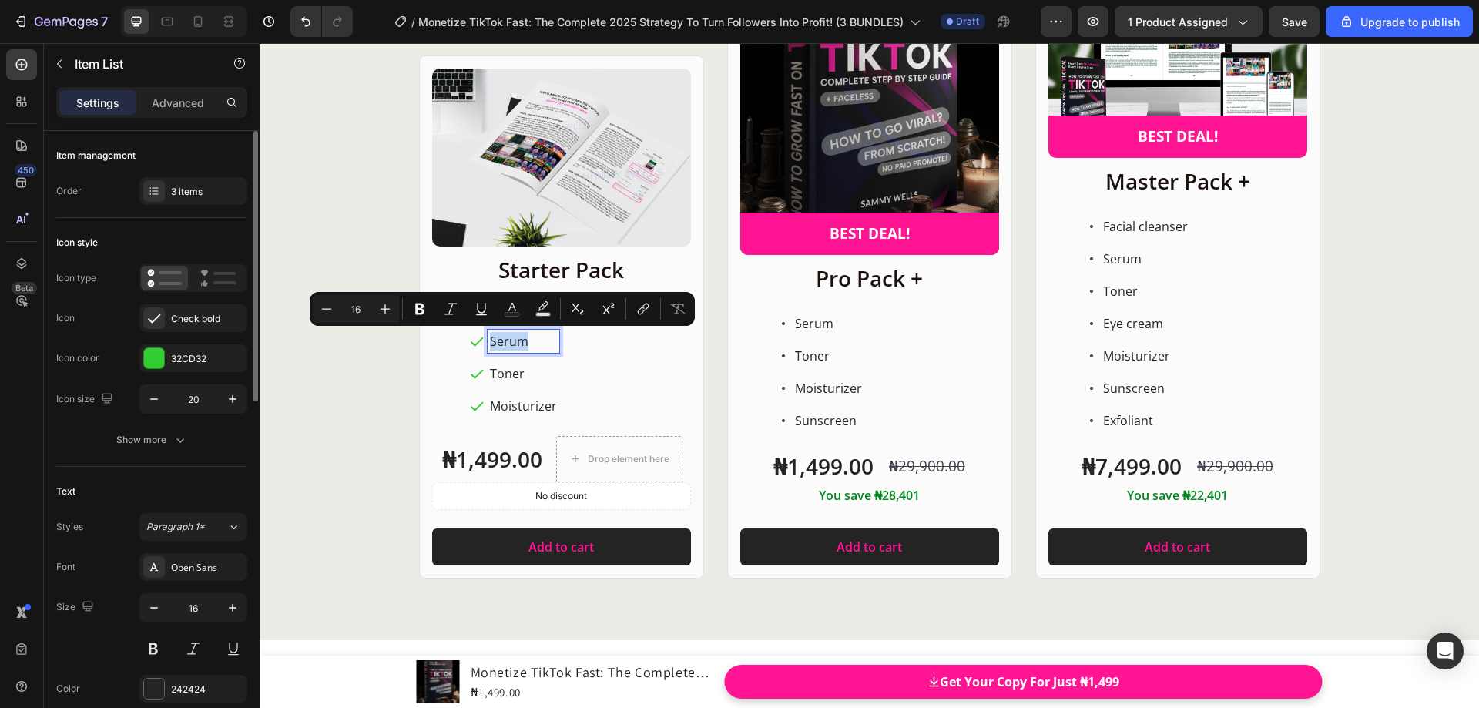
scroll to position [19892, 0]
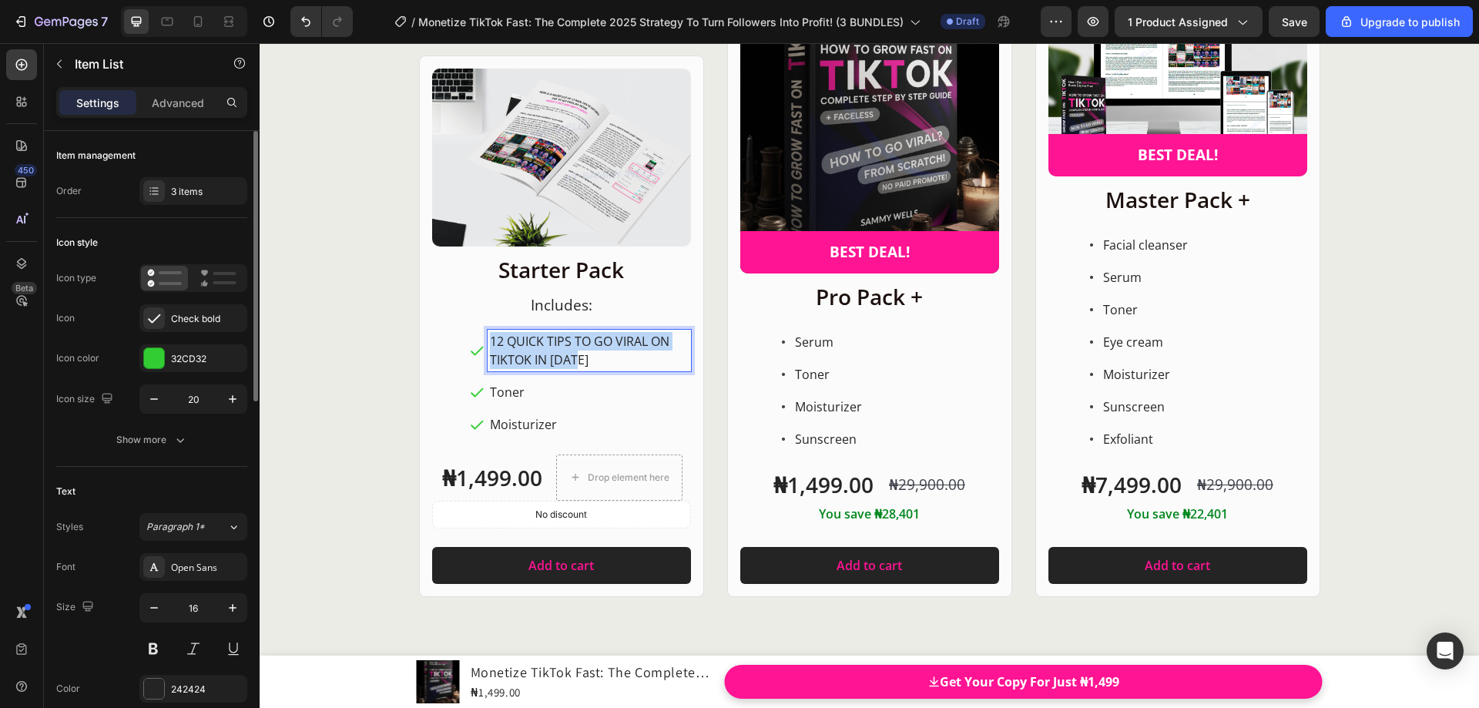
drag, startPoint x: 543, startPoint y: 358, endPoint x: 486, endPoint y: 343, distance: 59.1
click at [490, 343] on p "12 QUICK TIPS TO GO VIRAL ON TIKTOK IN [DATE]" at bounding box center [589, 350] width 199 height 37
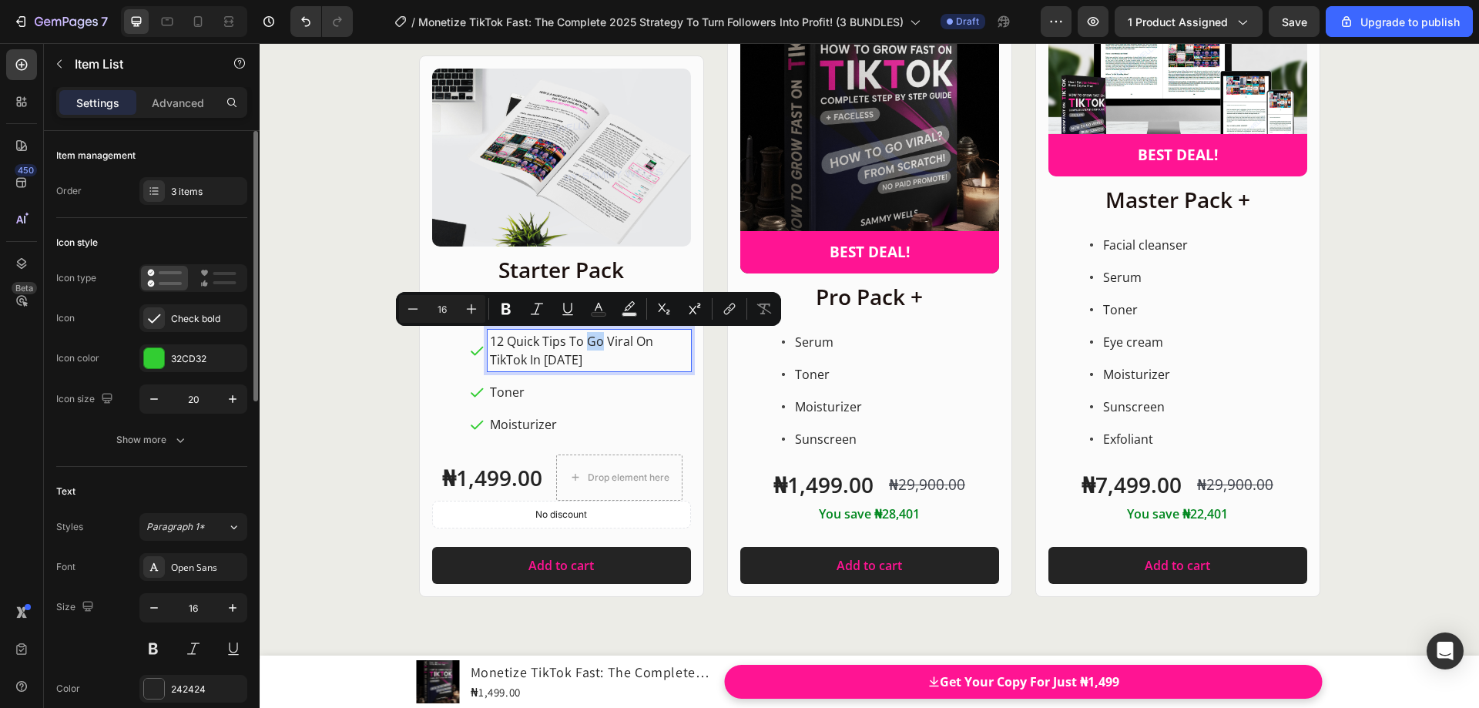
drag, startPoint x: 582, startPoint y: 341, endPoint x: 596, endPoint y: 342, distance: 13.2
click at [596, 342] on p "12 Quick Tips To Go Viral On TikTok In [DATE]" at bounding box center [589, 350] width 199 height 37
click at [708, 361] on div "Product Images Row Starter Pack Heading ⁠⁠⁠⁠⁠⁠⁠ Includes: Heading 12 Quick Tips…" at bounding box center [870, 276] width 924 height 641
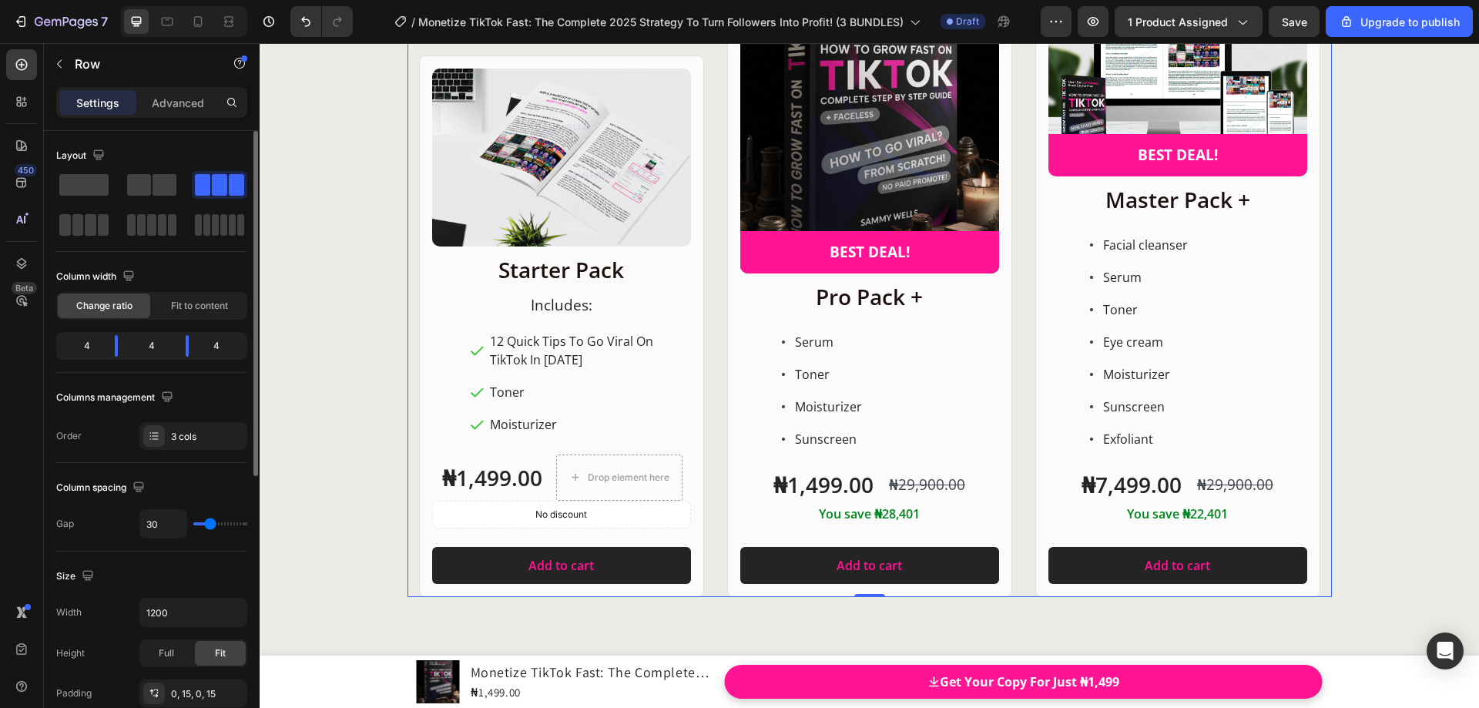
click at [710, 352] on div "Product Images Row Starter Pack Heading ⁠⁠⁠⁠⁠⁠⁠ Includes: Heading 12 Quick Tips…" at bounding box center [870, 276] width 924 height 641
click at [526, 395] on p "Toner" at bounding box center [589, 392] width 199 height 18
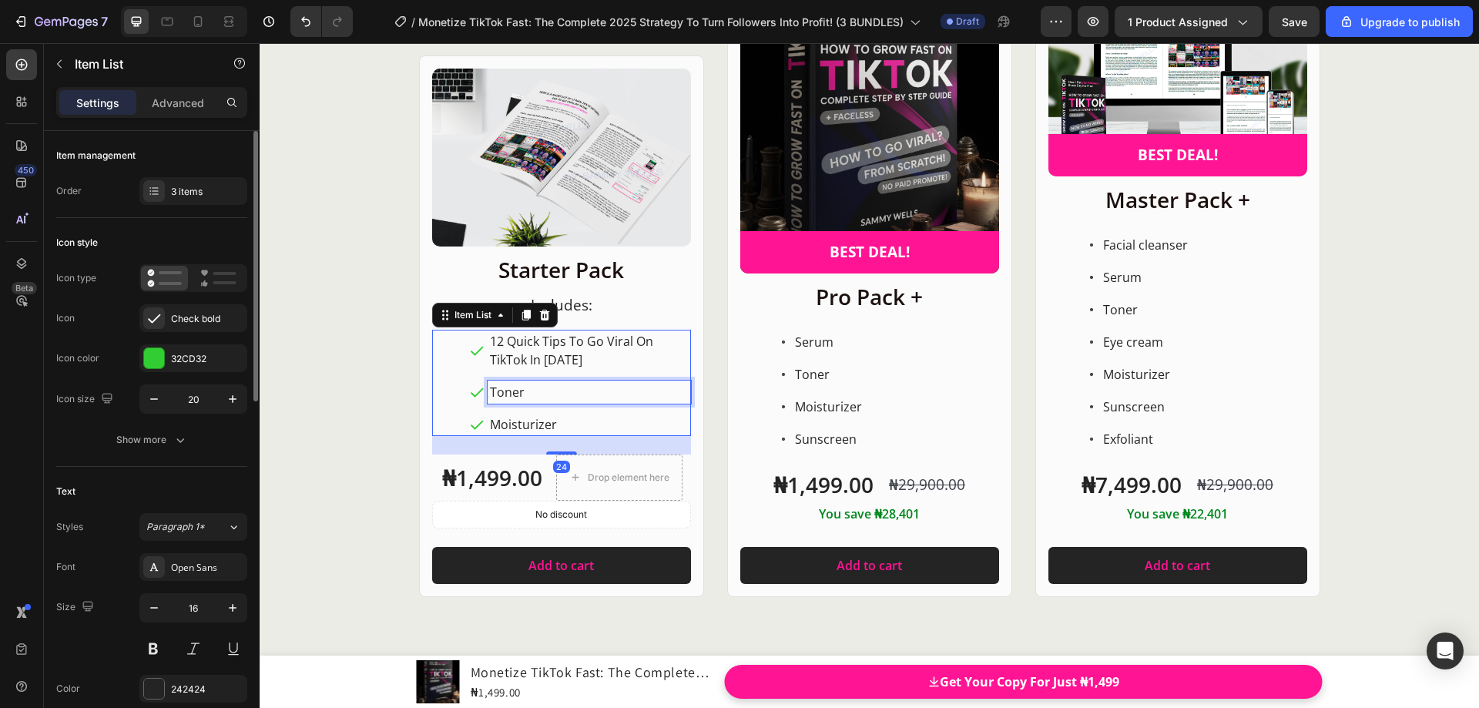
click at [519, 392] on p "Toner" at bounding box center [589, 392] width 199 height 18
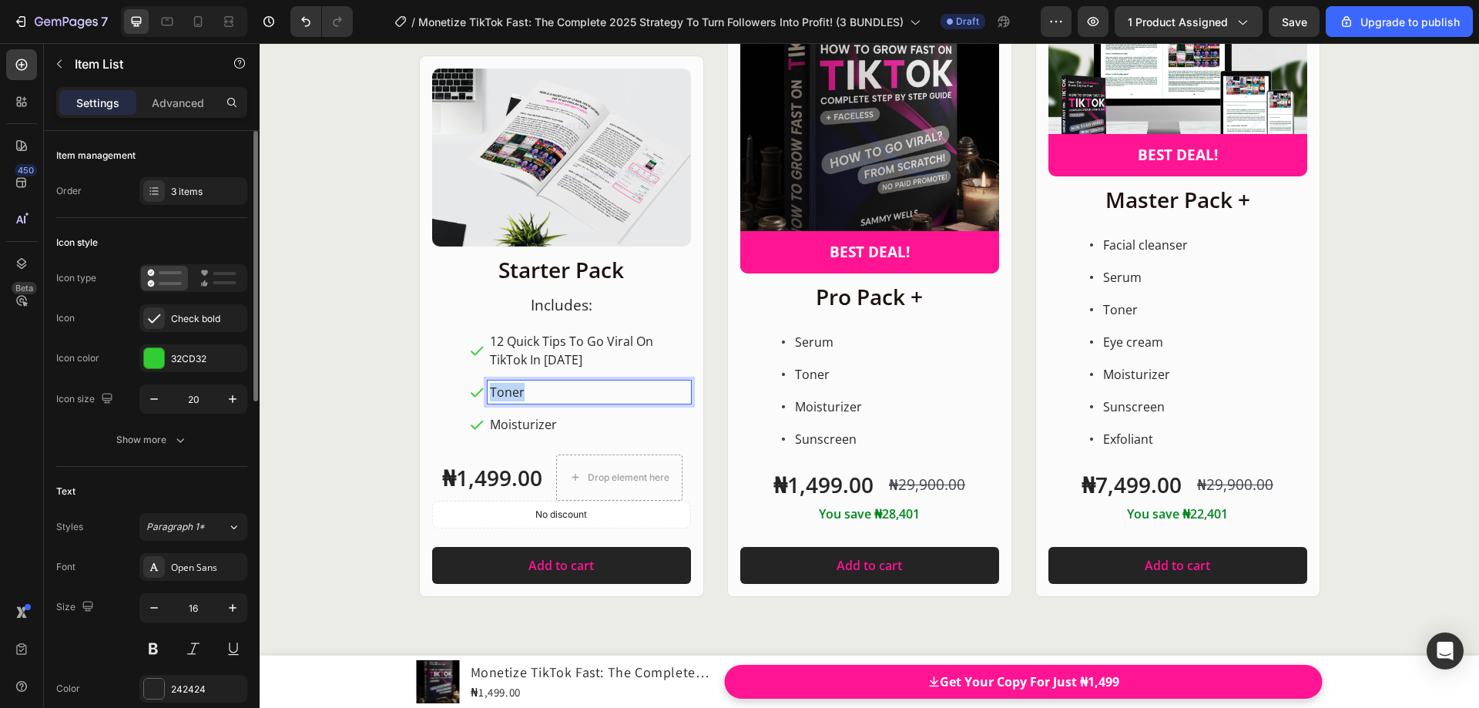
drag, startPoint x: 522, startPoint y: 393, endPoint x: 486, endPoint y: 393, distance: 36.2
click at [490, 393] on p "Toner" at bounding box center [589, 392] width 199 height 18
click at [451, 403] on div "12 Quick Tips To Go Viral On TikTok In 2025 50 Best Viral TikTok Hooks Moisturi…" at bounding box center [561, 383] width 259 height 106
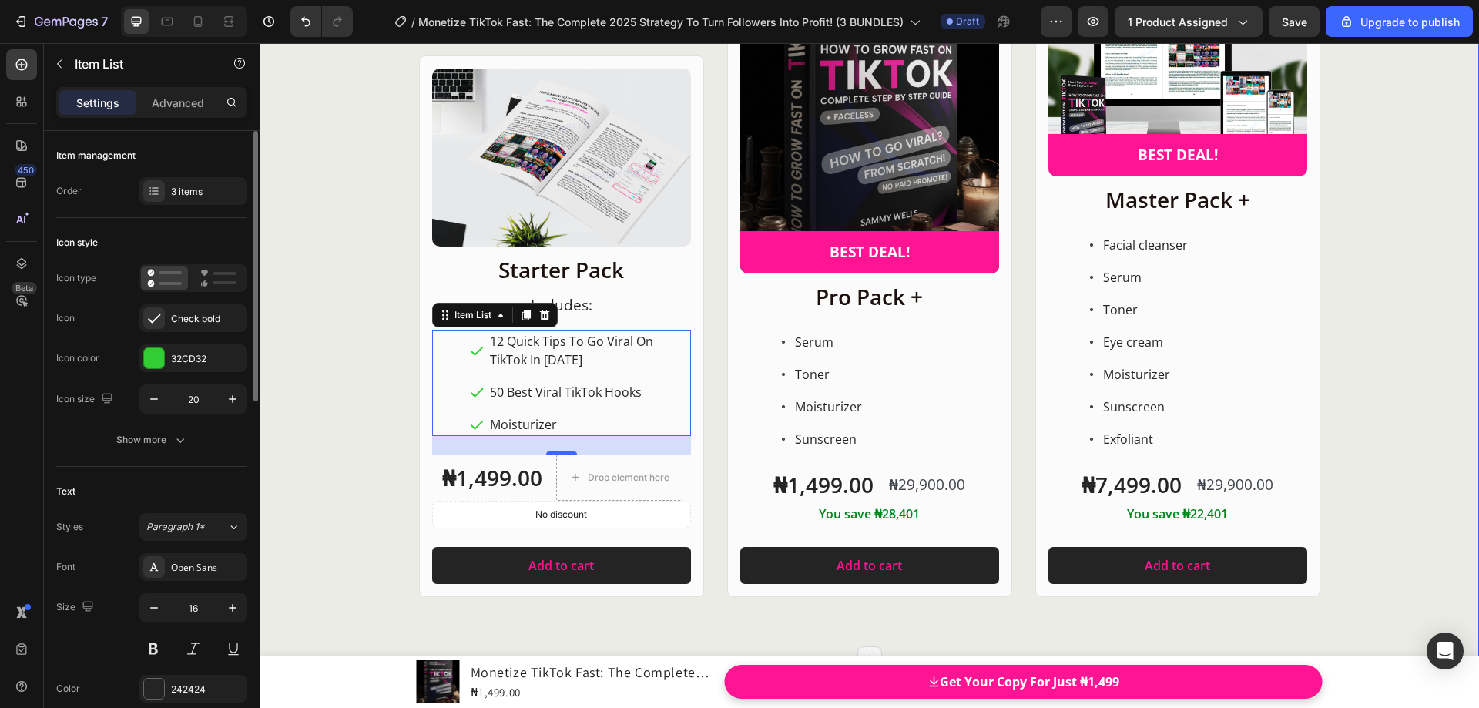
click at [370, 418] on div "Product Images Row Starter Pack Heading ⁠⁠⁠⁠⁠⁠⁠ Includes: Heading 12 Quick Tips…" at bounding box center [870, 276] width 1220 height 641
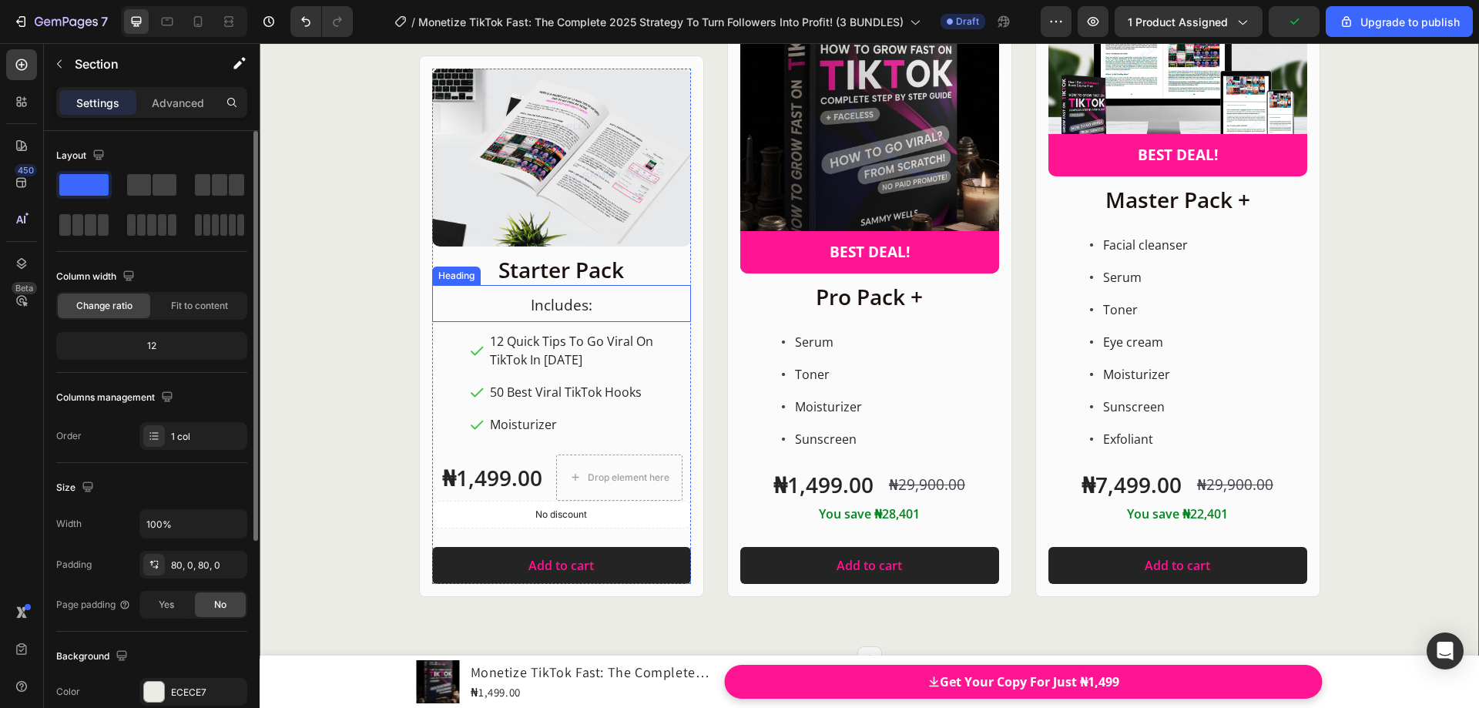
click at [583, 314] on span "Includes:" at bounding box center [562, 305] width 62 height 20
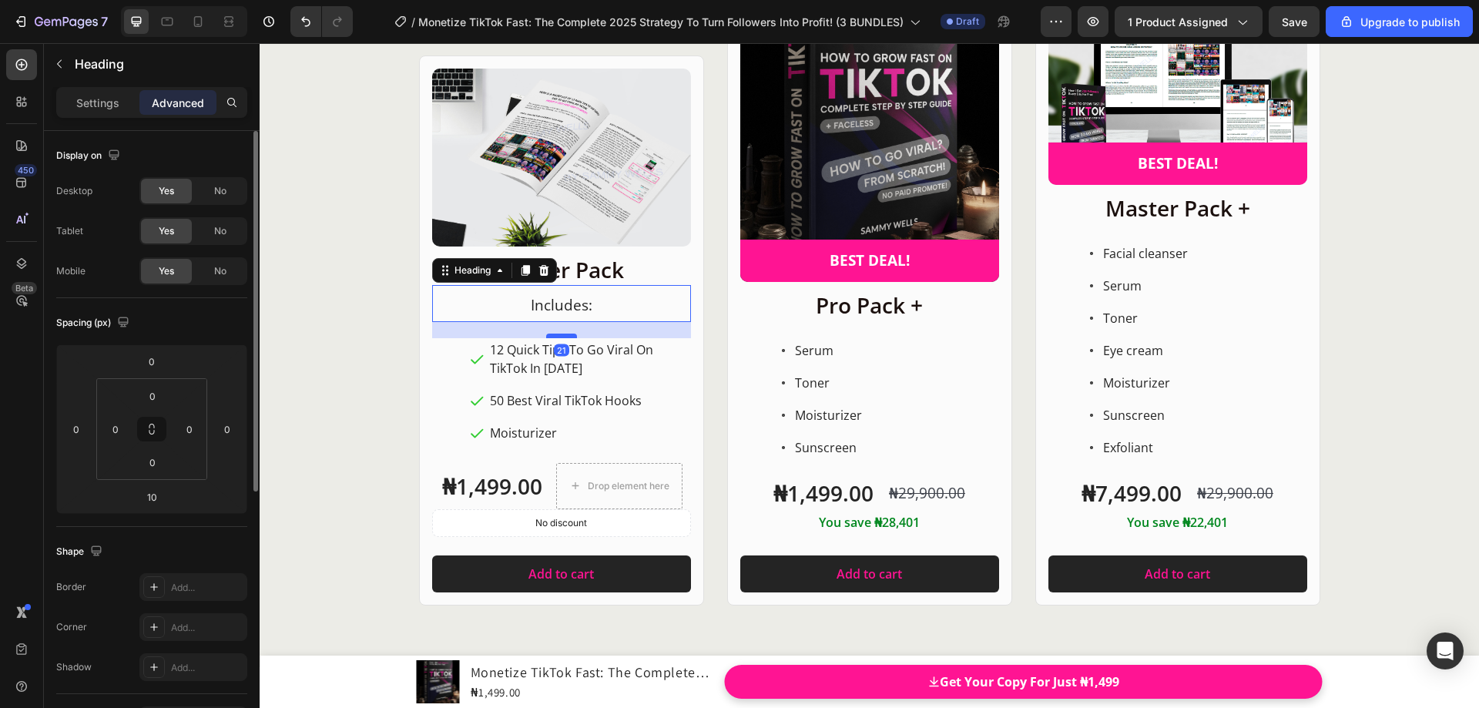
scroll to position [19884, 0]
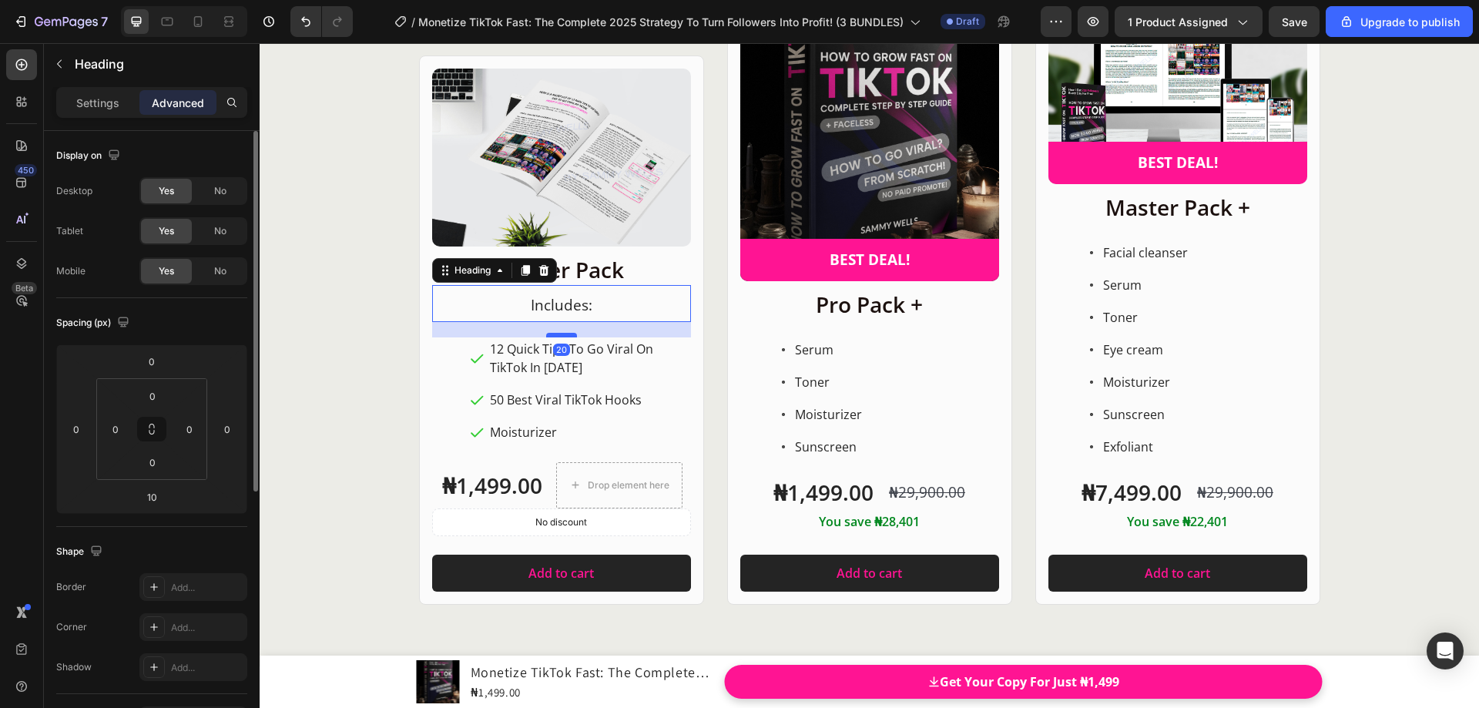
drag, startPoint x: 566, startPoint y: 328, endPoint x: 565, endPoint y: 336, distance: 7.9
click at [565, 336] on div at bounding box center [561, 335] width 31 height 5
type input "20"
click at [703, 342] on div "Product Images Row Starter Pack Heading ⁠⁠⁠⁠⁠⁠⁠ Includes: Heading 20 12 Quick T…" at bounding box center [870, 284] width 924 height 641
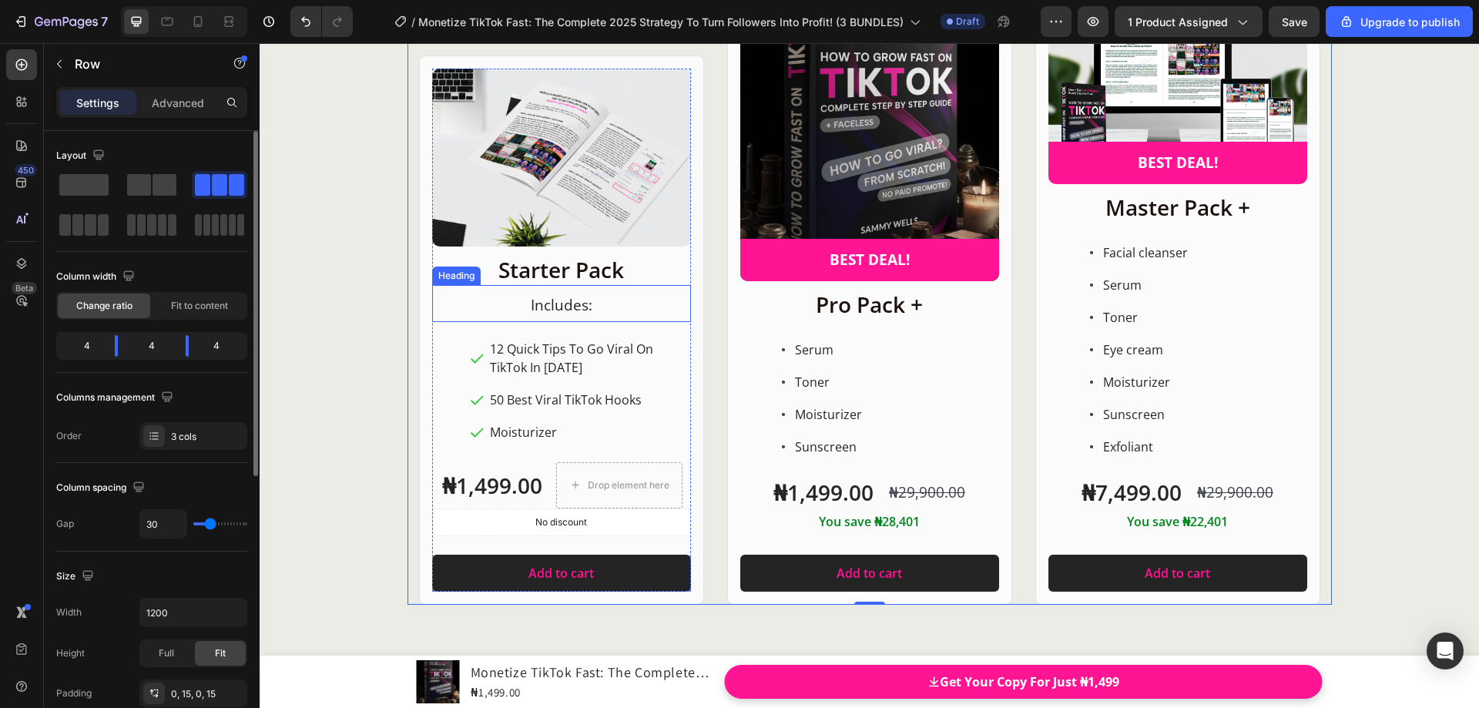
click at [565, 307] on span "Includes:" at bounding box center [562, 305] width 62 height 20
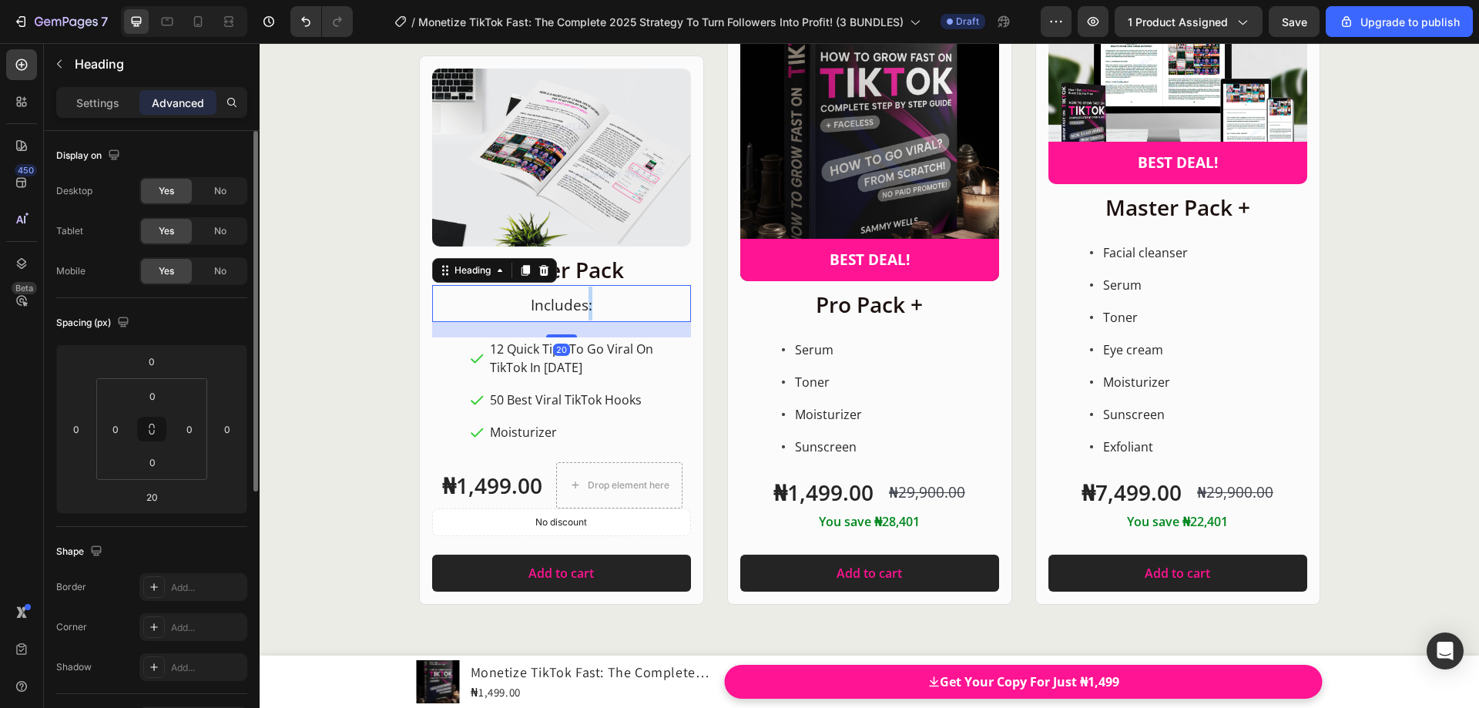
click at [582, 300] on span "Includes:" at bounding box center [562, 305] width 62 height 20
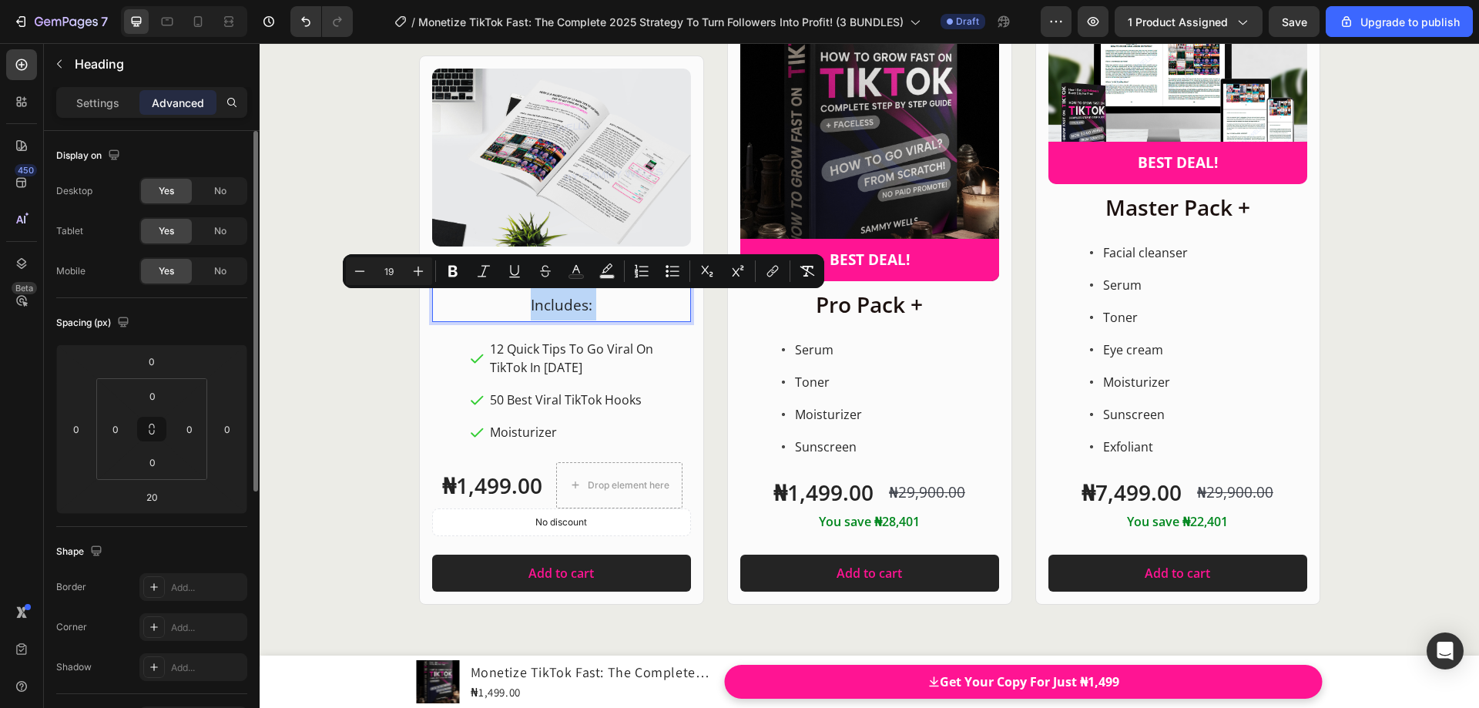
drag, startPoint x: 593, startPoint y: 306, endPoint x: 521, endPoint y: 305, distance: 72.4
click at [521, 305] on p "Includes:" at bounding box center [562, 304] width 256 height 34
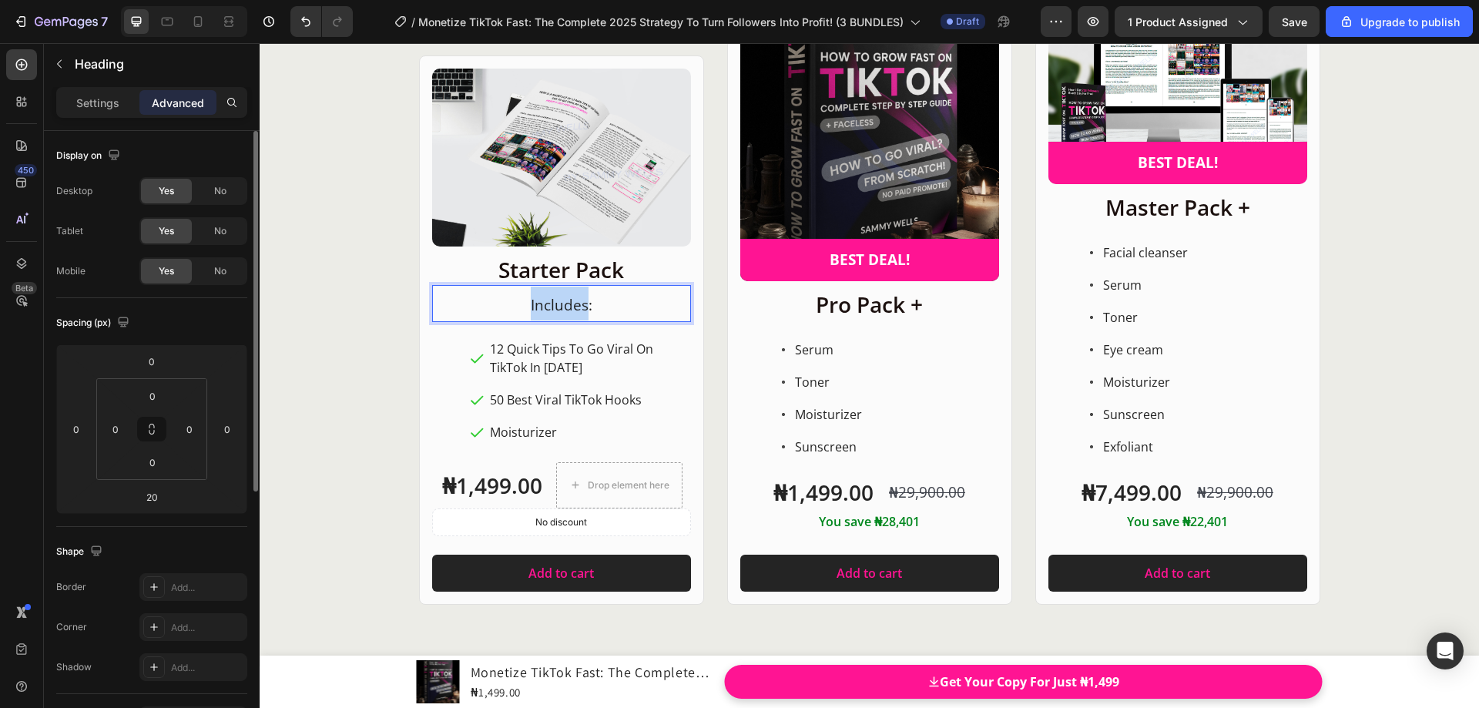
click at [524, 305] on p "Includes:" at bounding box center [562, 304] width 256 height 34
drag, startPoint x: 525, startPoint y: 304, endPoint x: 609, endPoint y: 307, distance: 84.1
click at [609, 307] on p "Includes:" at bounding box center [562, 304] width 256 height 34
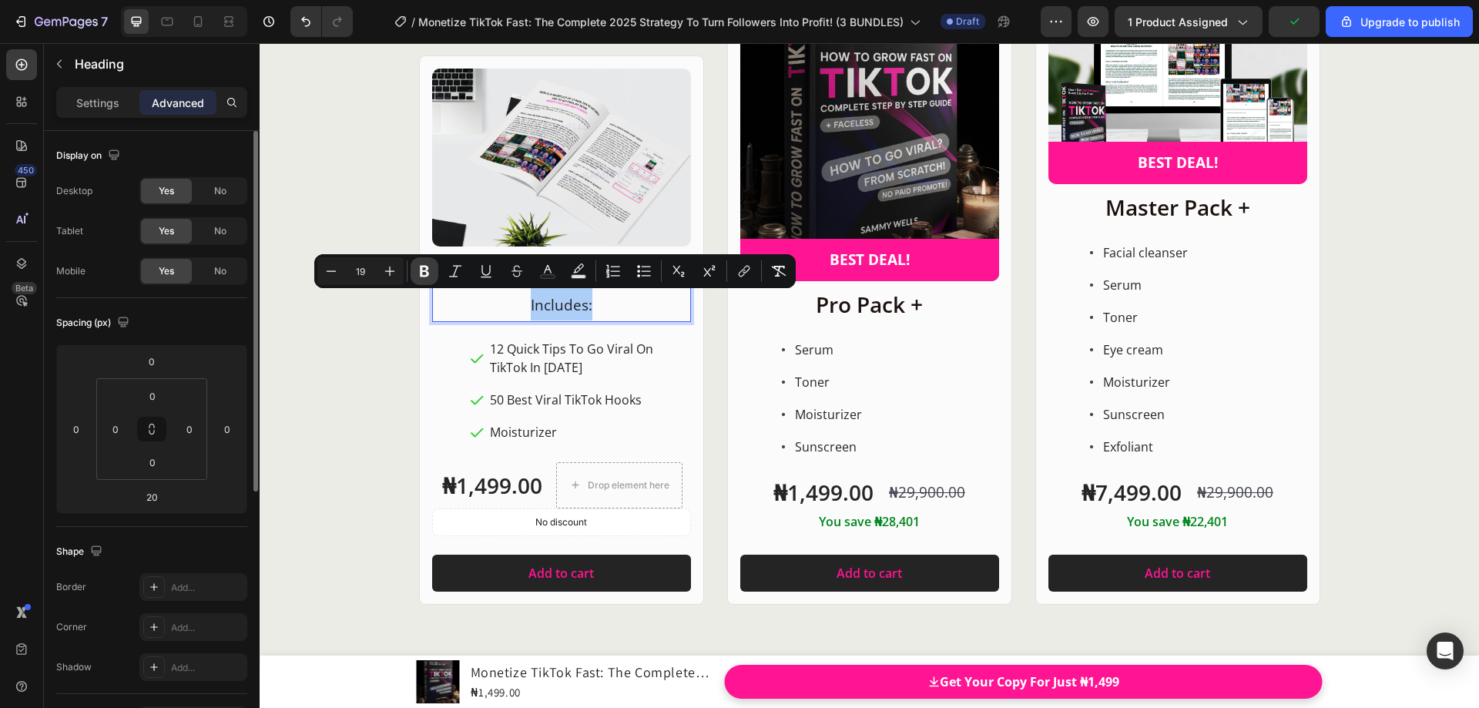
click at [427, 273] on icon "Editor contextual toolbar" at bounding box center [424, 272] width 9 height 12
click at [566, 304] on strong "Includes:" at bounding box center [561, 305] width 64 height 20
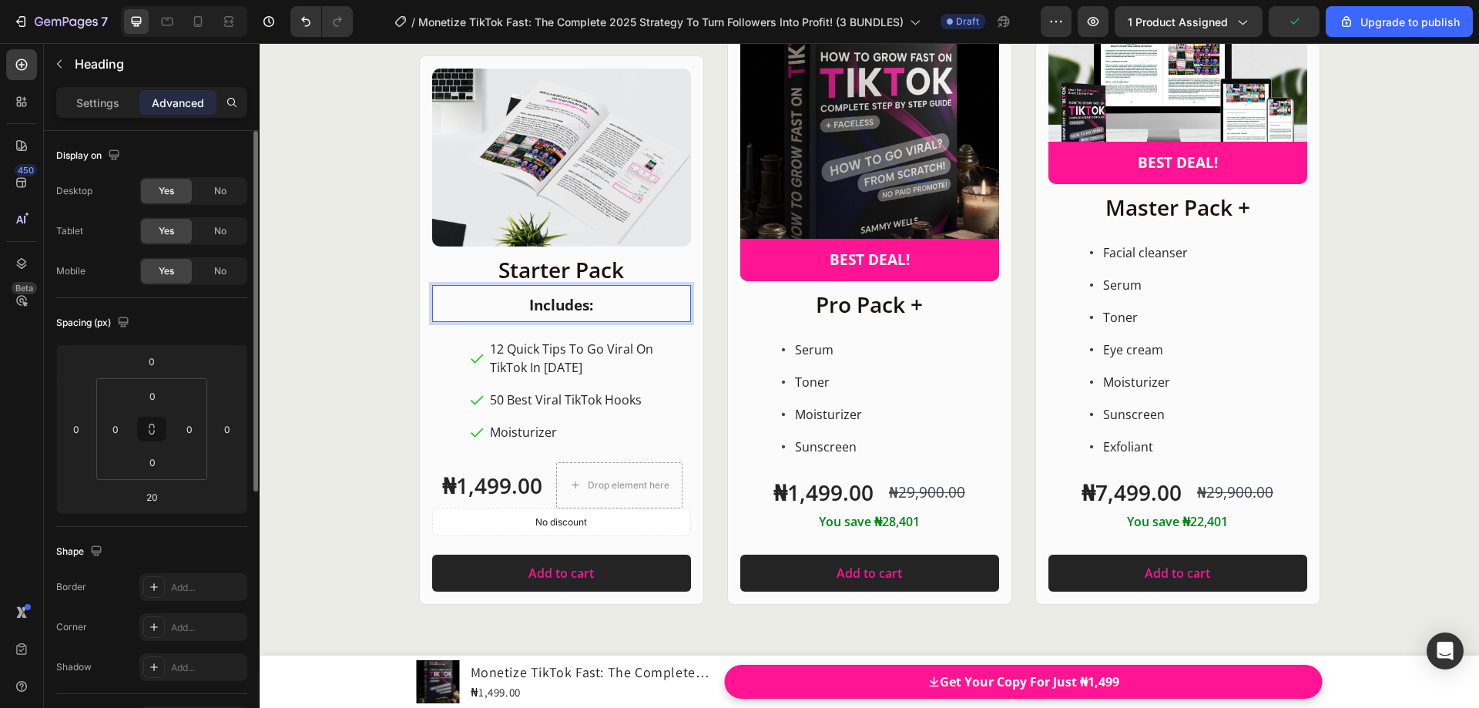
click at [684, 320] on h2 "Includes:" at bounding box center [561, 303] width 259 height 37
drag, startPoint x: 592, startPoint y: 307, endPoint x: 522, endPoint y: 307, distance: 69.3
click at [522, 307] on p "Includes:" at bounding box center [562, 304] width 256 height 34
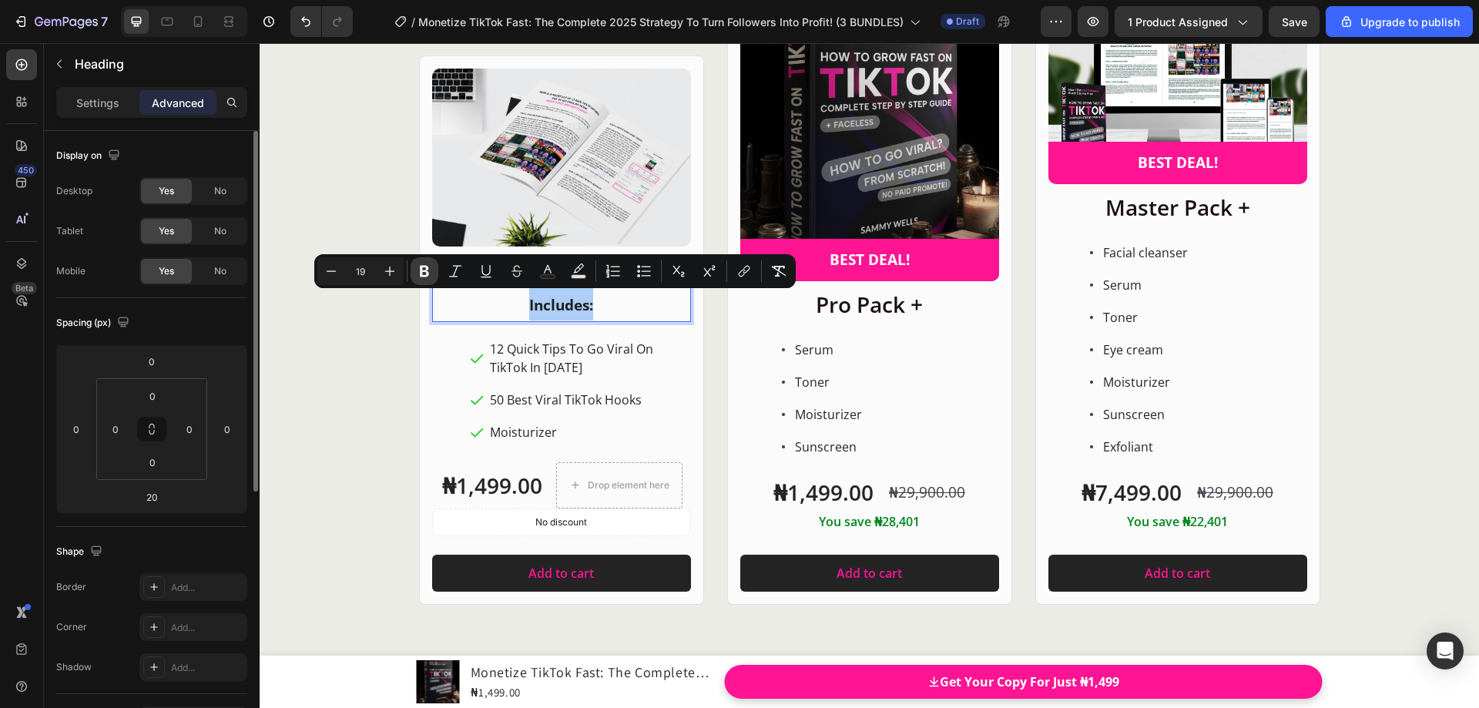
click at [428, 273] on icon "Editor contextual toolbar" at bounding box center [424, 272] width 9 height 12
click at [526, 347] on p "12 Quick Tips To Go Viral On TikTok In [DATE]" at bounding box center [589, 358] width 199 height 37
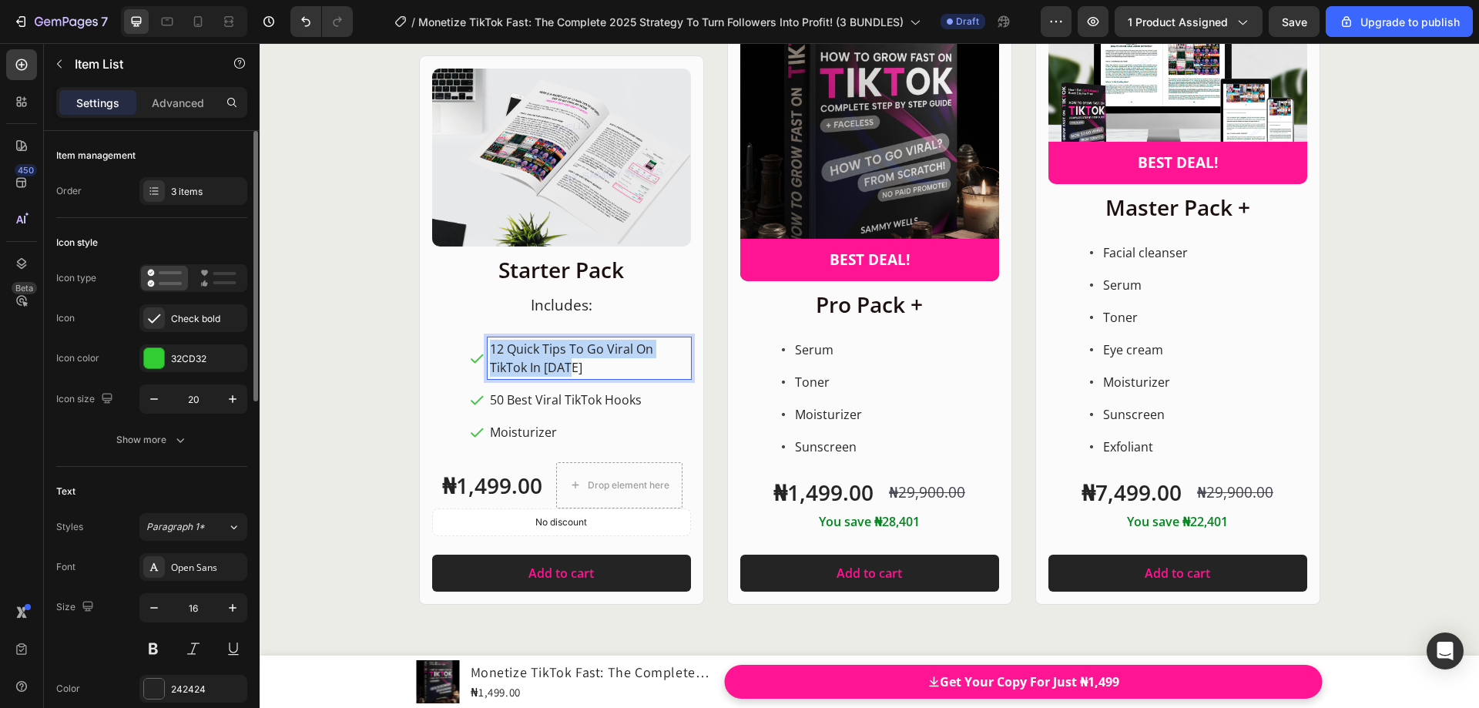
drag, startPoint x: 569, startPoint y: 368, endPoint x: 483, endPoint y: 348, distance: 87.8
click at [488, 348] on div "12 Quick Tips To Go Viral On TikTok In [DATE]" at bounding box center [589, 358] width 203 height 42
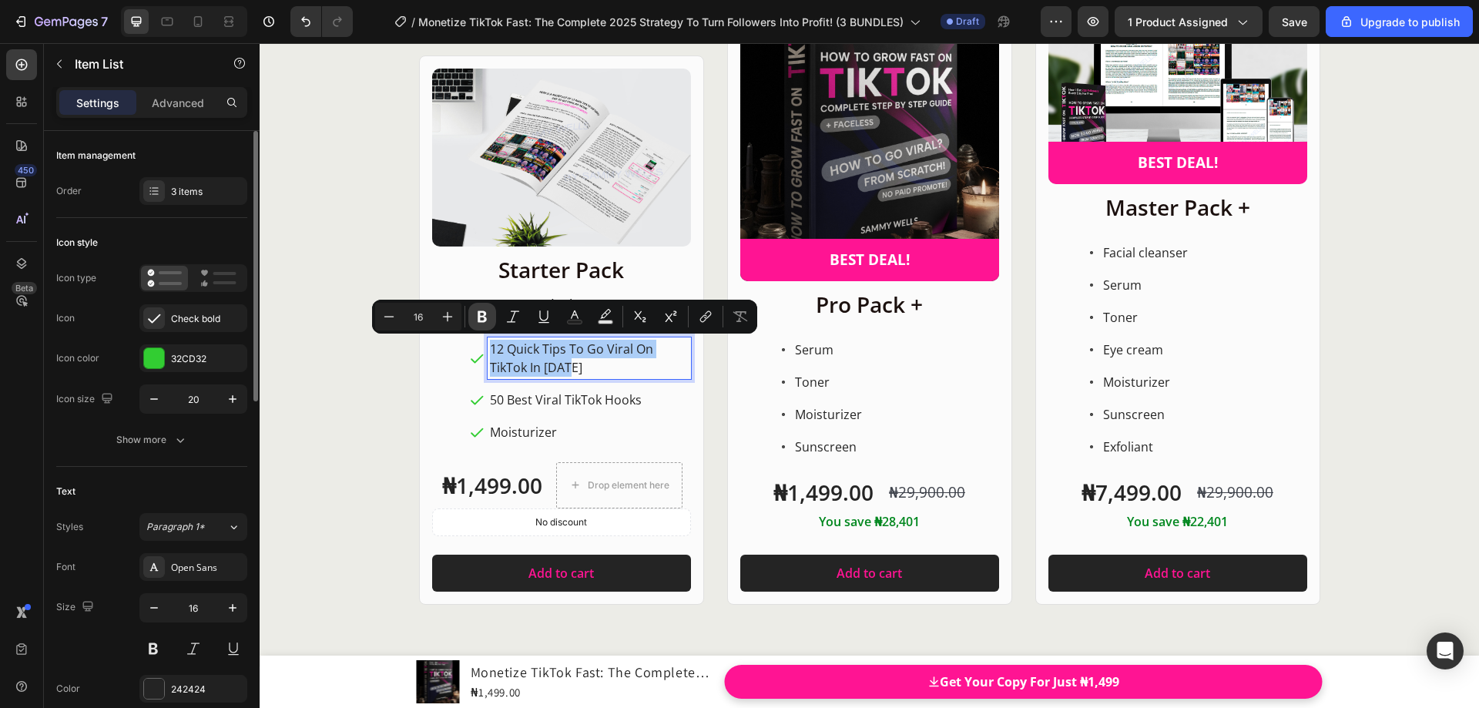
click at [486, 320] on icon "Editor contextual toolbar" at bounding box center [482, 317] width 9 height 12
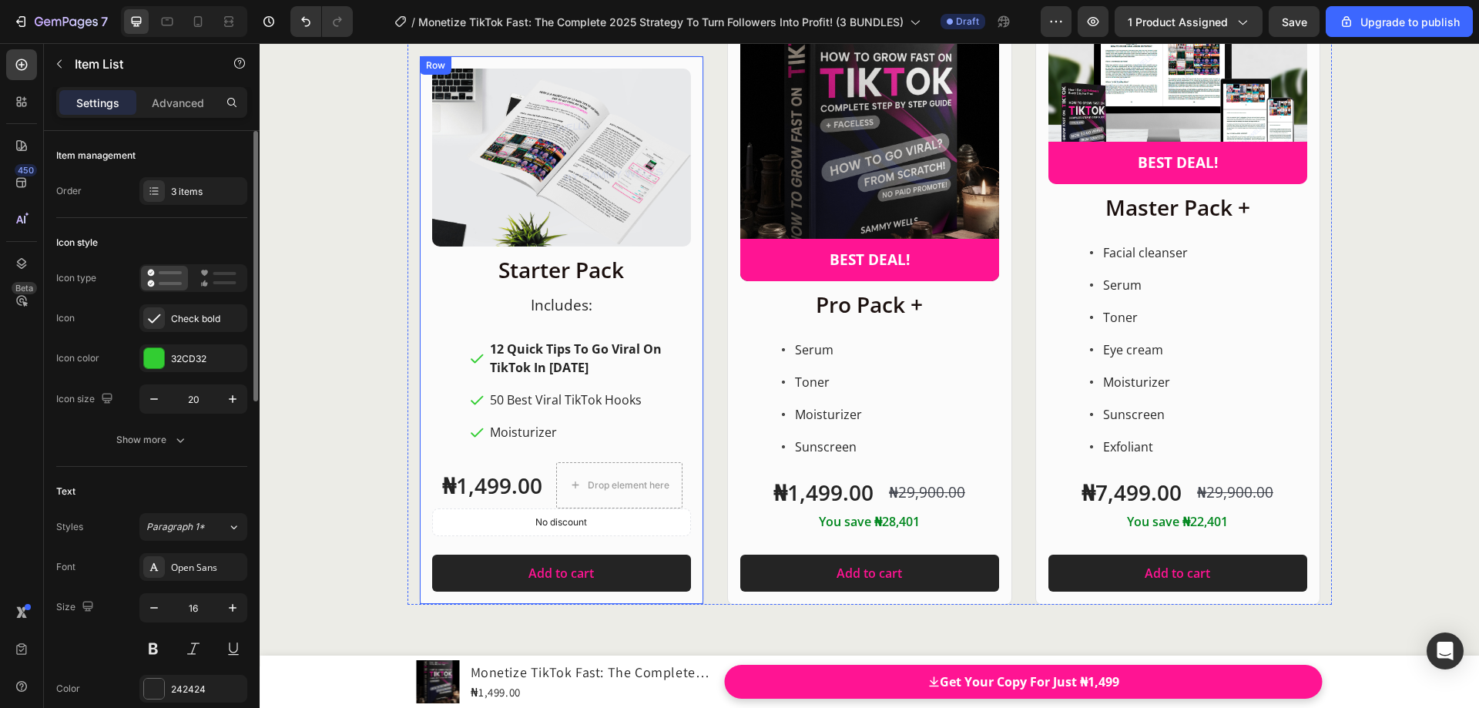
click at [705, 377] on div "Product Images Row Starter Pack Heading ⁠⁠⁠⁠⁠⁠⁠ Includes: Heading 12 Quick Tips…" at bounding box center [870, 284] width 924 height 641
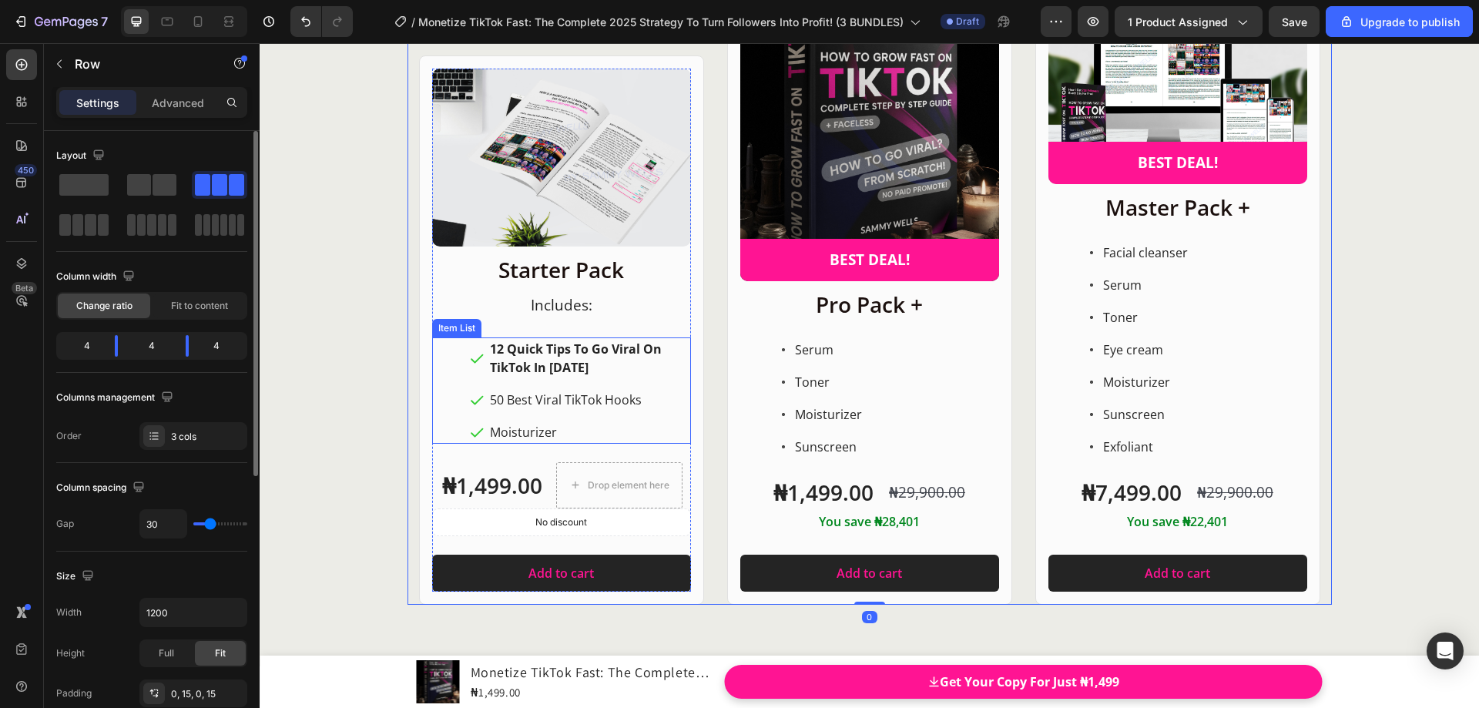
click at [586, 362] on p "12 Quick Tips To Go Viral On TikTok In [DATE]" at bounding box center [589, 358] width 199 height 37
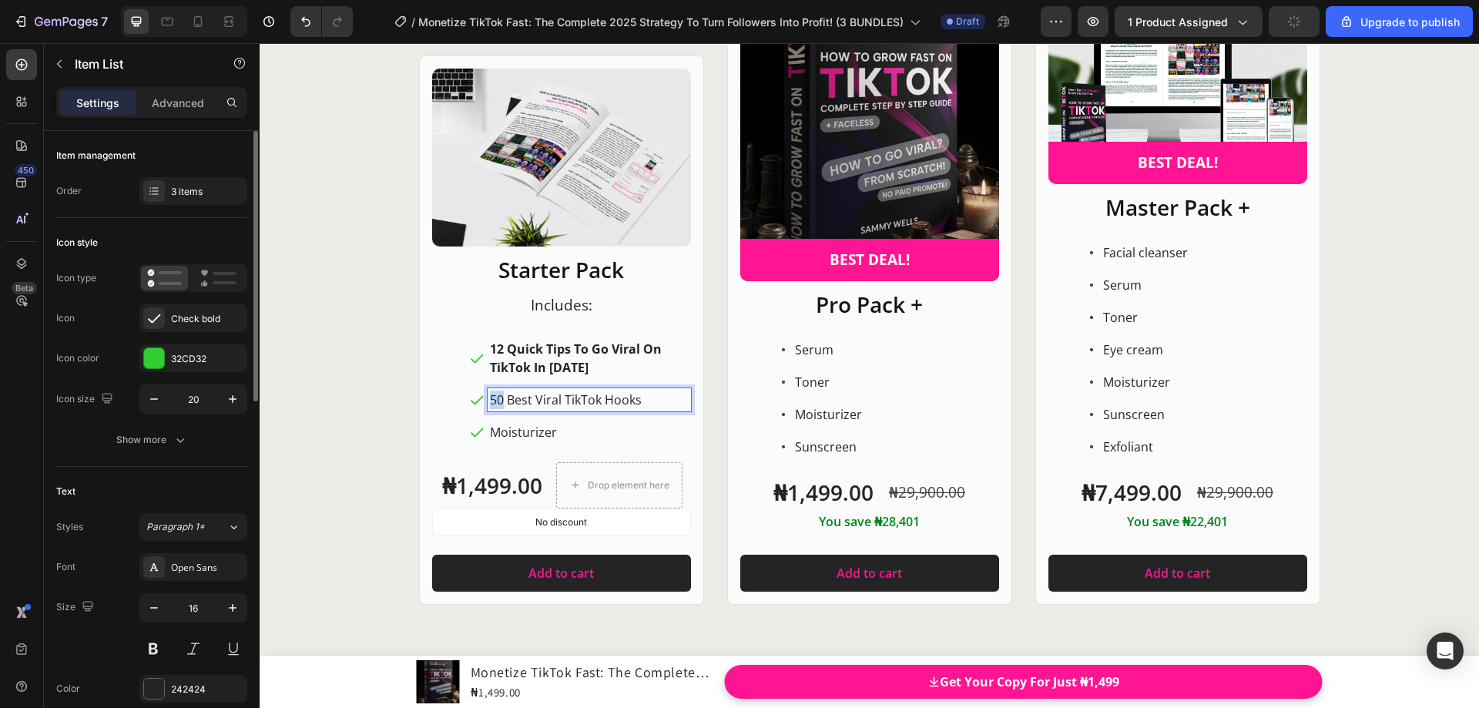
drag, startPoint x: 578, startPoint y: 365, endPoint x: 488, endPoint y: 350, distance: 91.4
click at [490, 350] on p "12 Quick Tips To Go Viral On TikTok In [DATE]" at bounding box center [589, 358] width 199 height 37
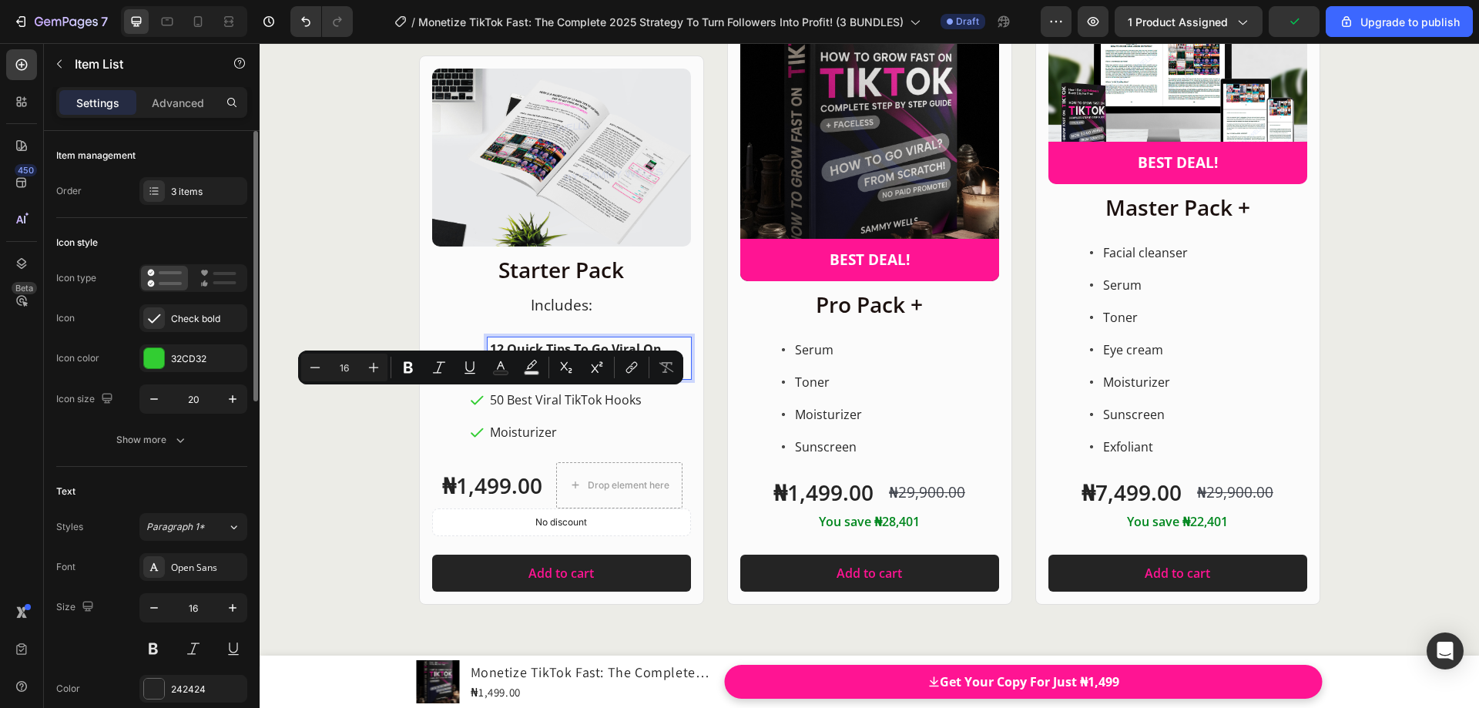
click at [516, 344] on strong "12 Quick Tips To Go Viral On TikTok In [DATE]" at bounding box center [576, 358] width 172 height 35
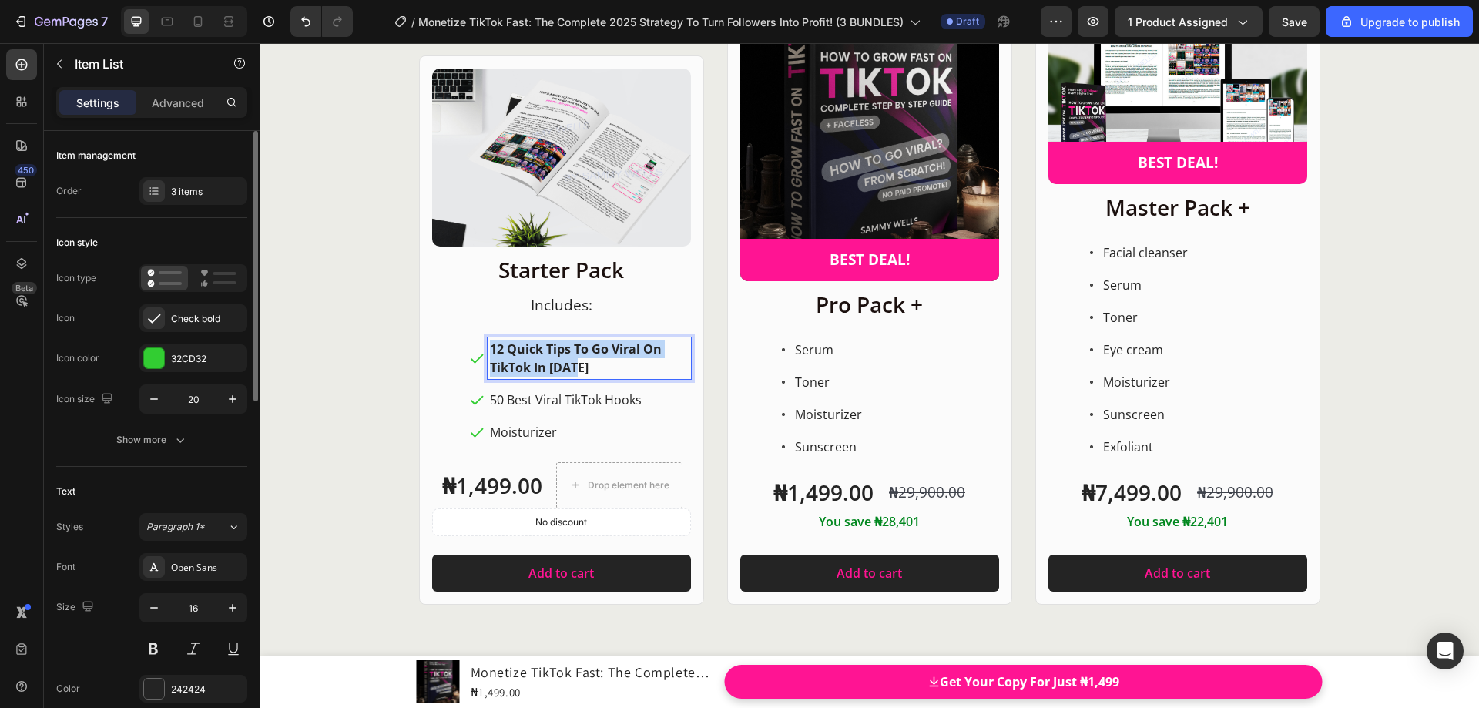
drag, startPoint x: 570, startPoint y: 366, endPoint x: 482, endPoint y: 348, distance: 89.6
click at [488, 348] on div "12 Quick Tips To Go Viral On TikTok In [DATE]" at bounding box center [589, 358] width 203 height 42
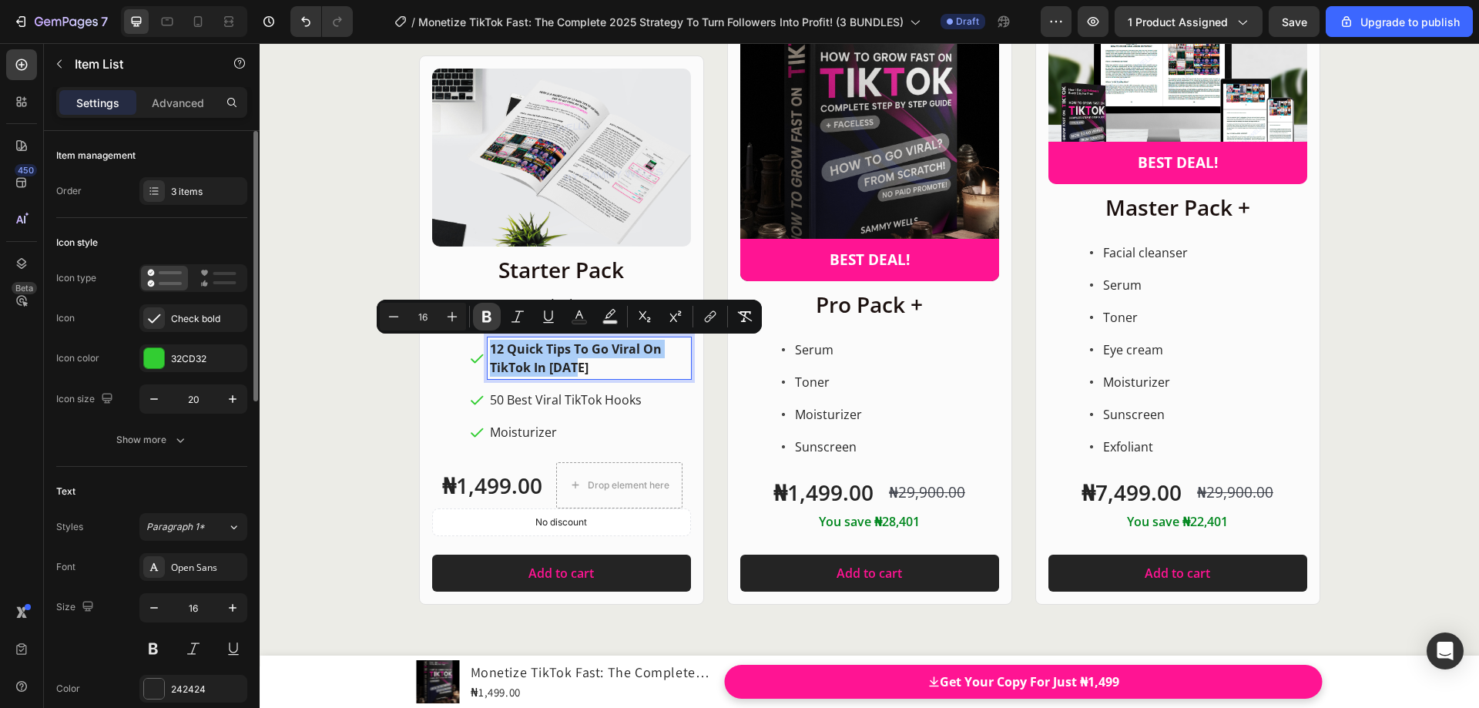
click at [485, 323] on icon "Editor contextual toolbar" at bounding box center [486, 316] width 15 height 15
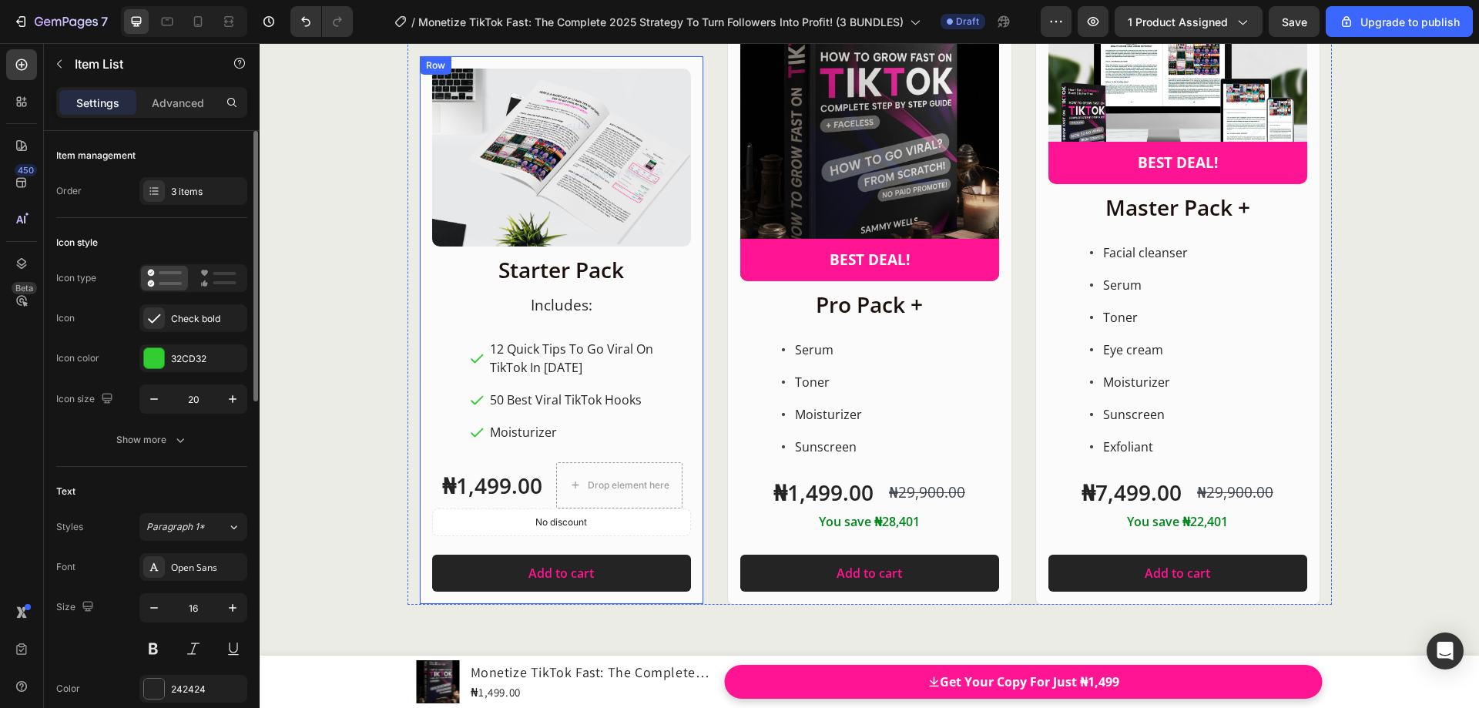
click at [698, 377] on div "Product Images Row Starter Pack Heading ⁠⁠⁠⁠⁠⁠⁠ Includes: Heading 12 Quick Tips…" at bounding box center [870, 284] width 924 height 641
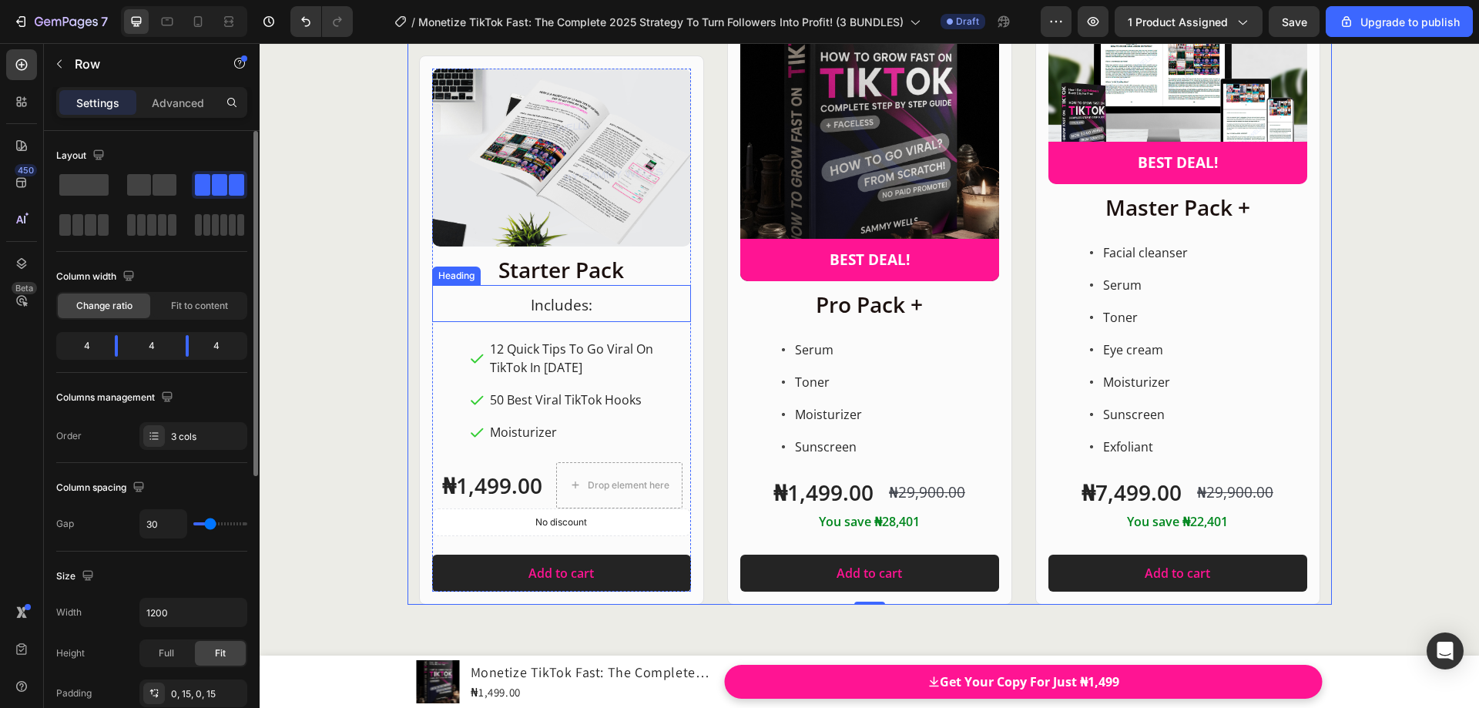
click at [573, 300] on span "Includes:" at bounding box center [562, 305] width 62 height 20
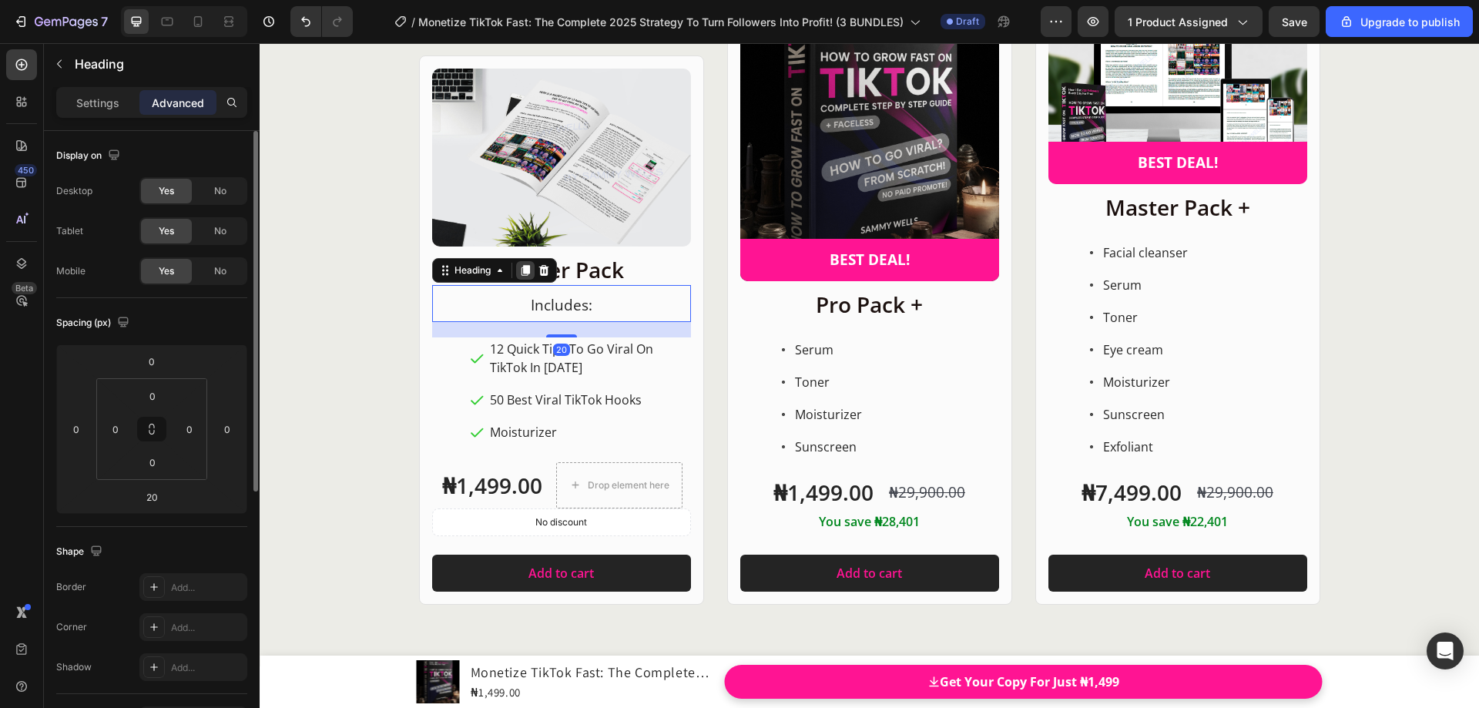
click at [524, 272] on icon at bounding box center [525, 270] width 8 height 11
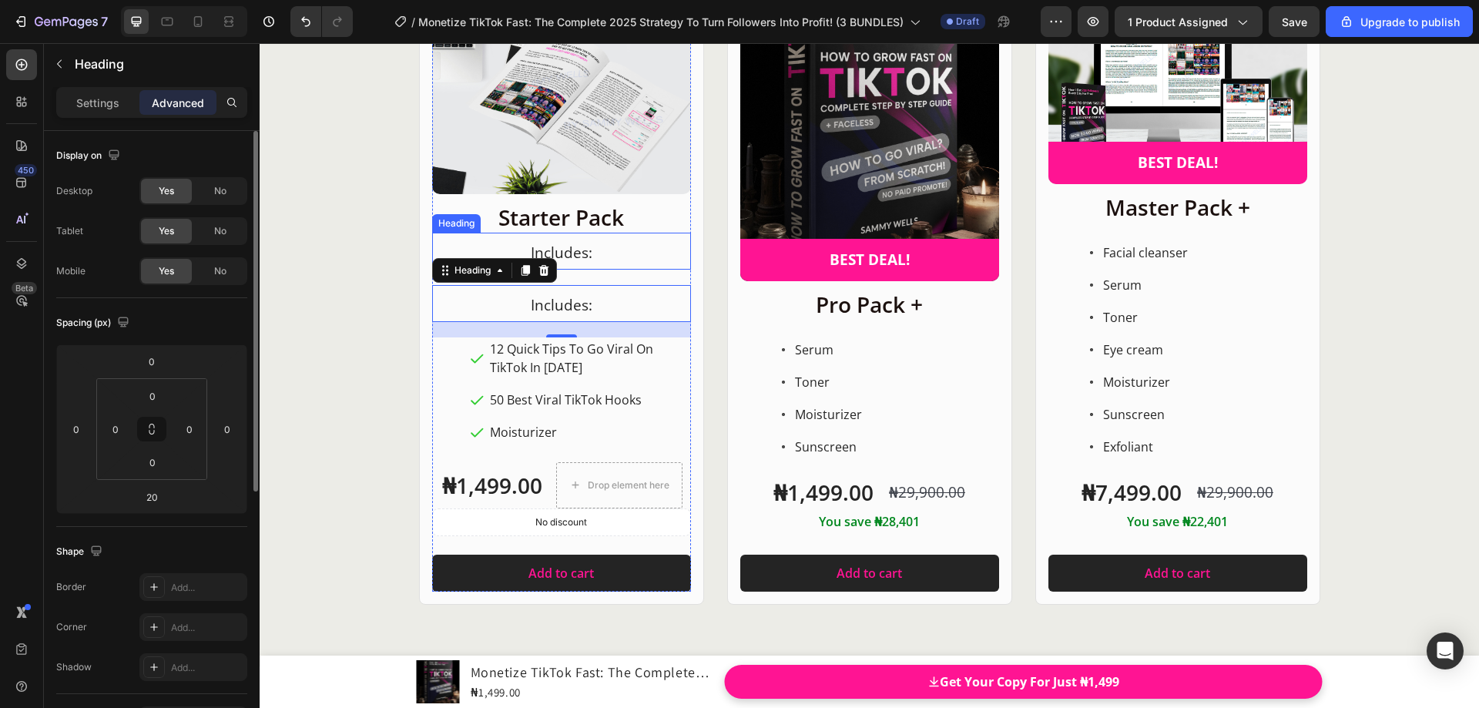
scroll to position [19832, 0]
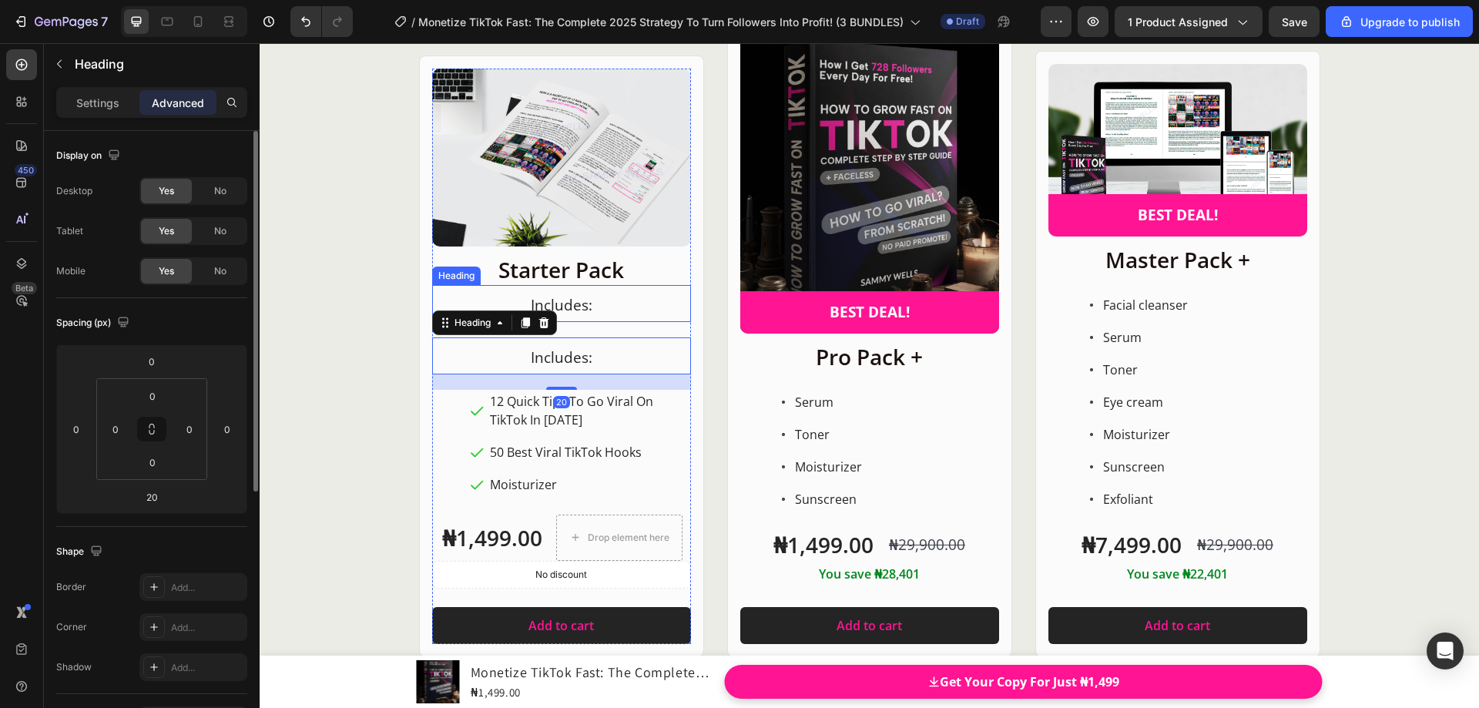
click at [562, 309] on span "Includes:" at bounding box center [562, 305] width 62 height 20
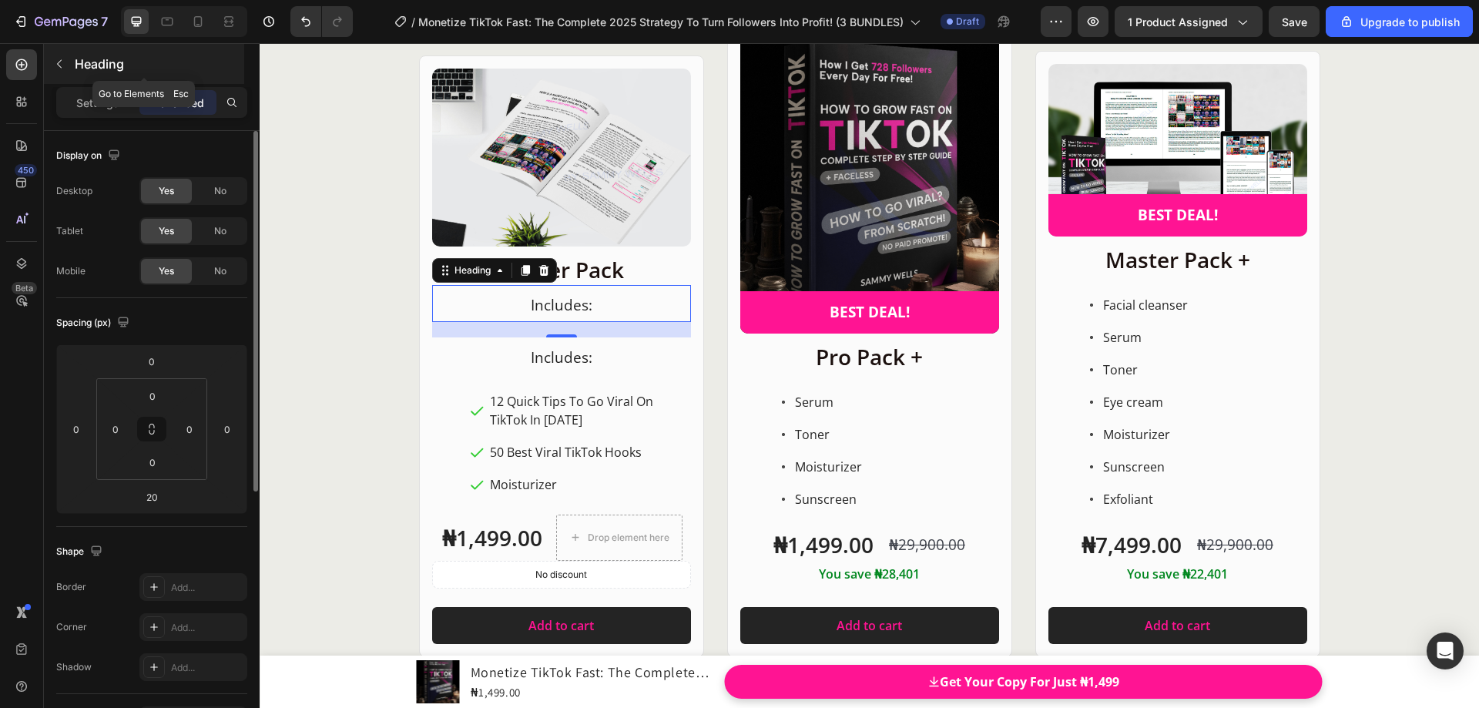
click at [61, 69] on icon "button" at bounding box center [59, 64] width 12 height 12
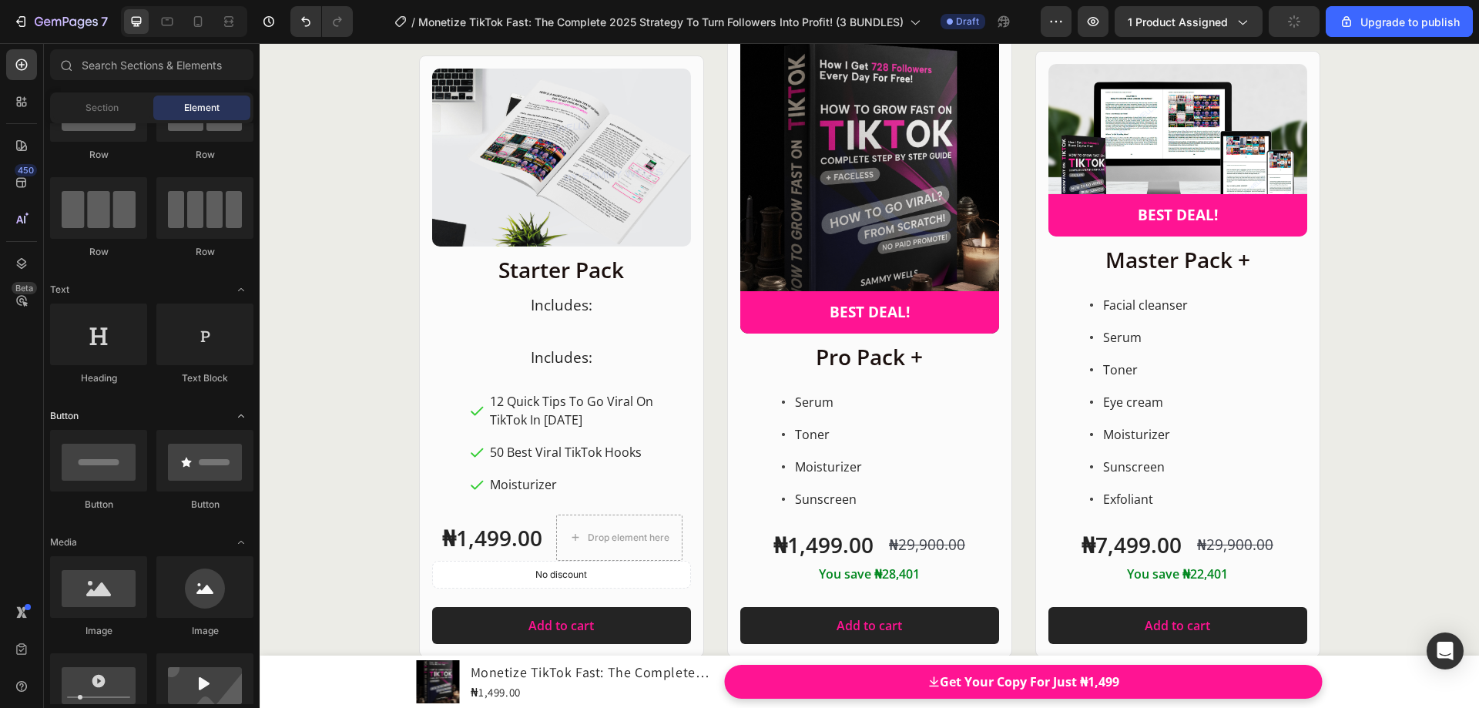
scroll to position [0, 0]
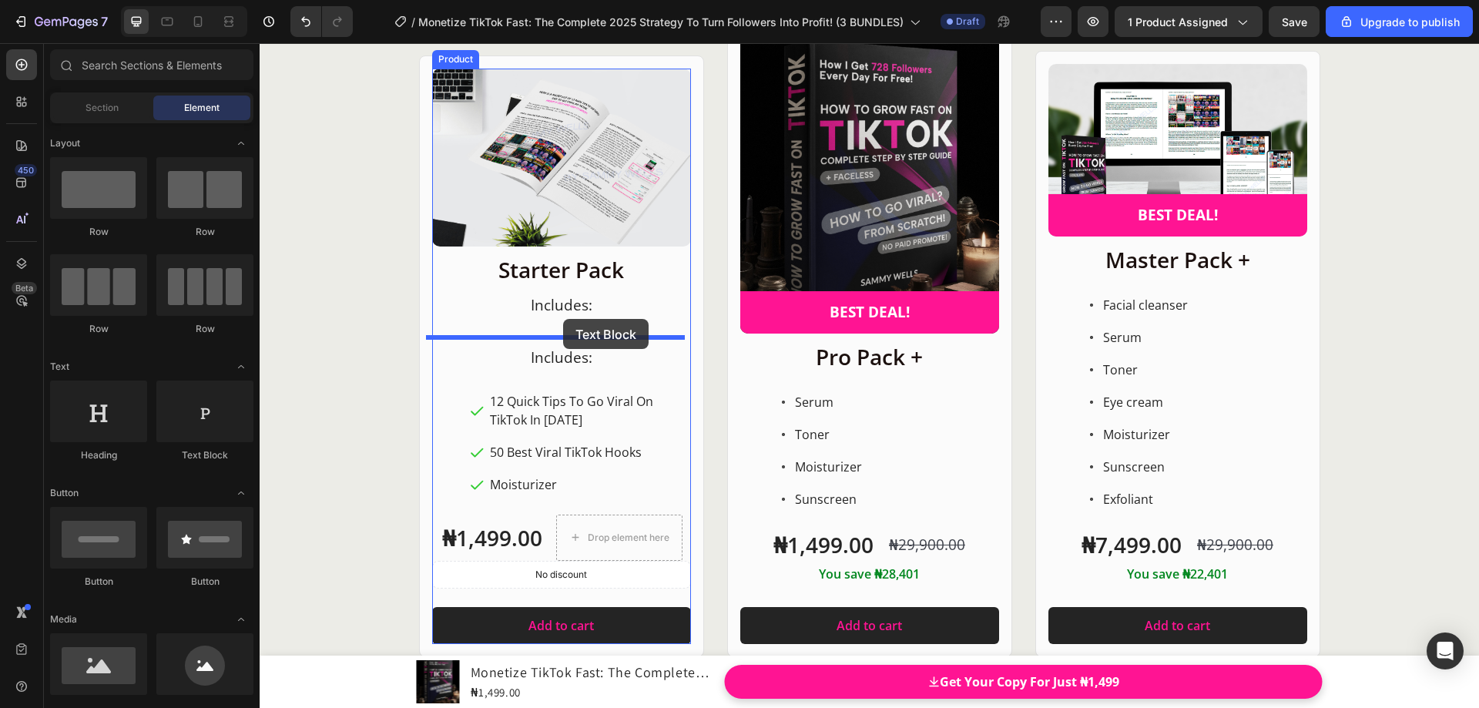
drag, startPoint x: 462, startPoint y: 478, endPoint x: 563, endPoint y: 319, distance: 188.7
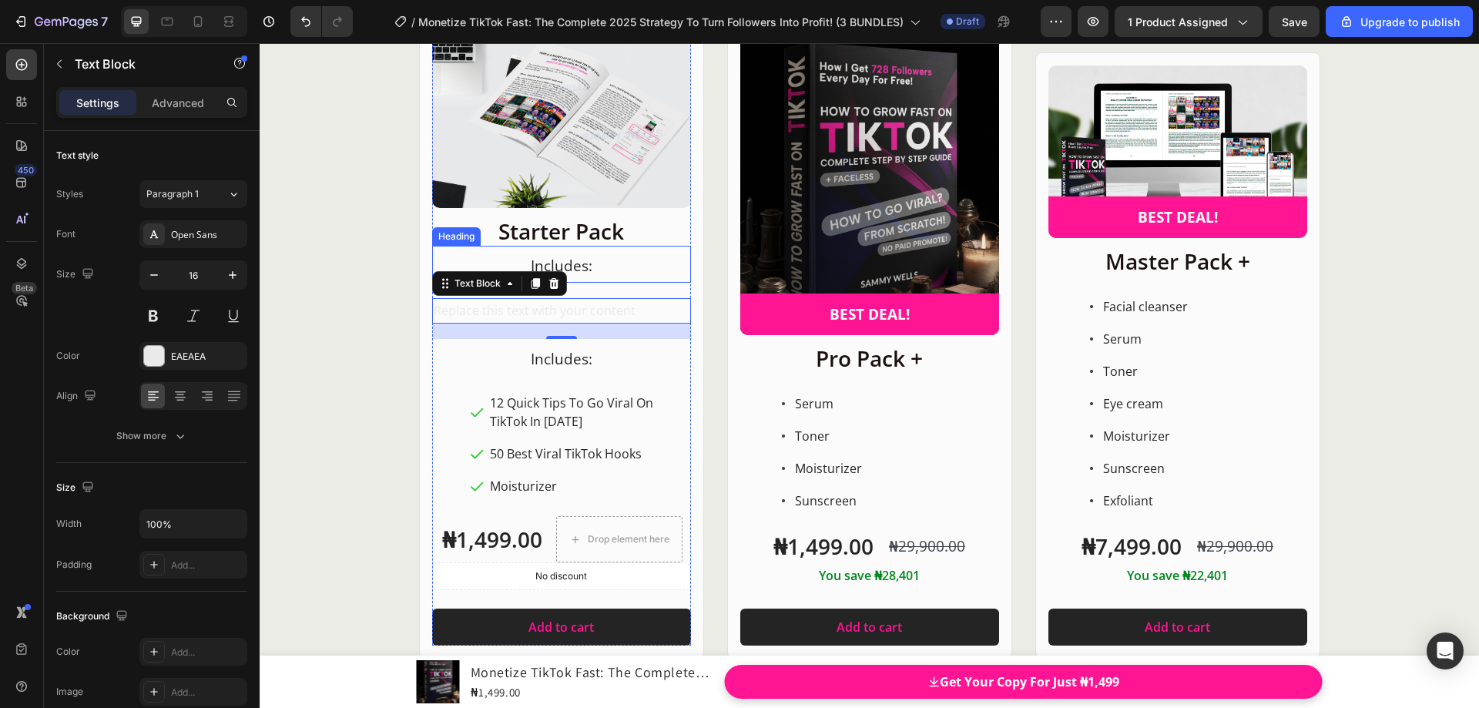
scroll to position [19793, 0]
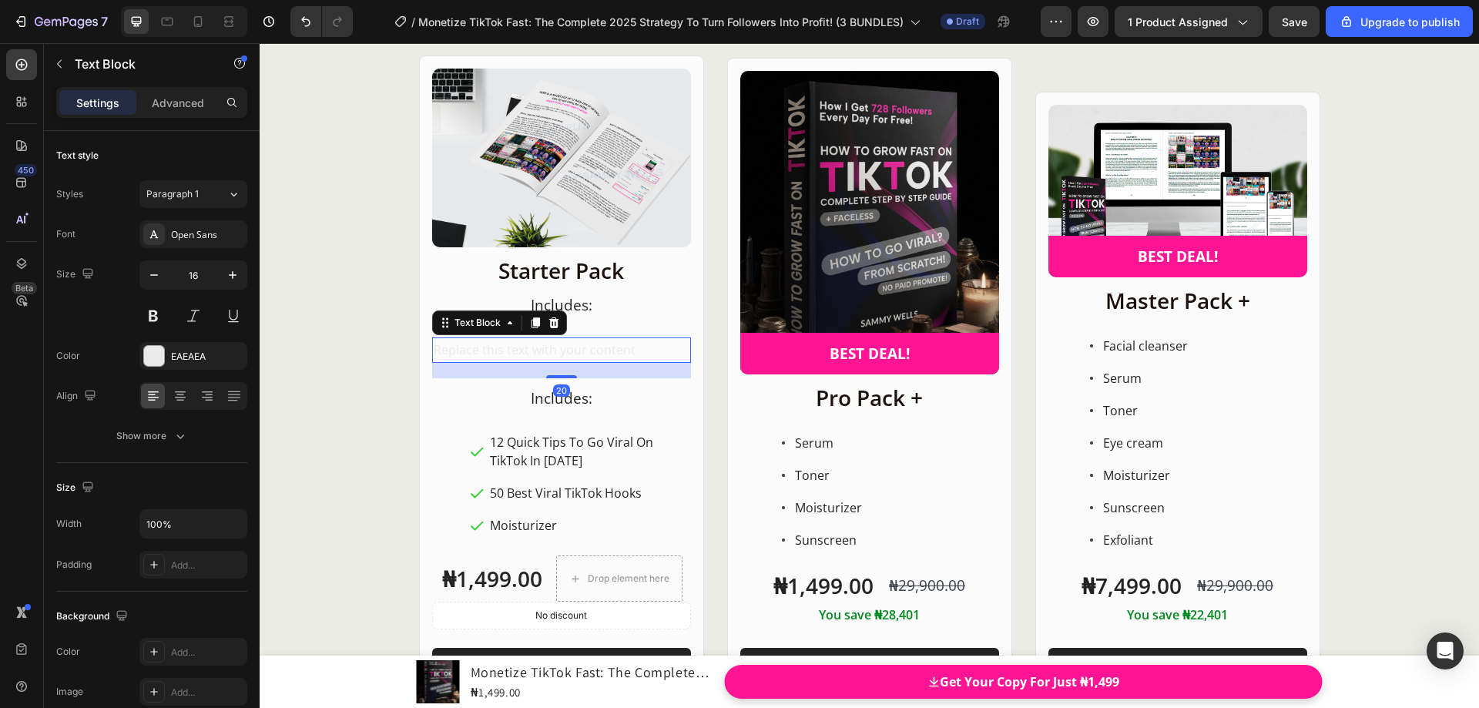
click at [633, 348] on div "Replace this text with your content" at bounding box center [561, 349] width 259 height 25
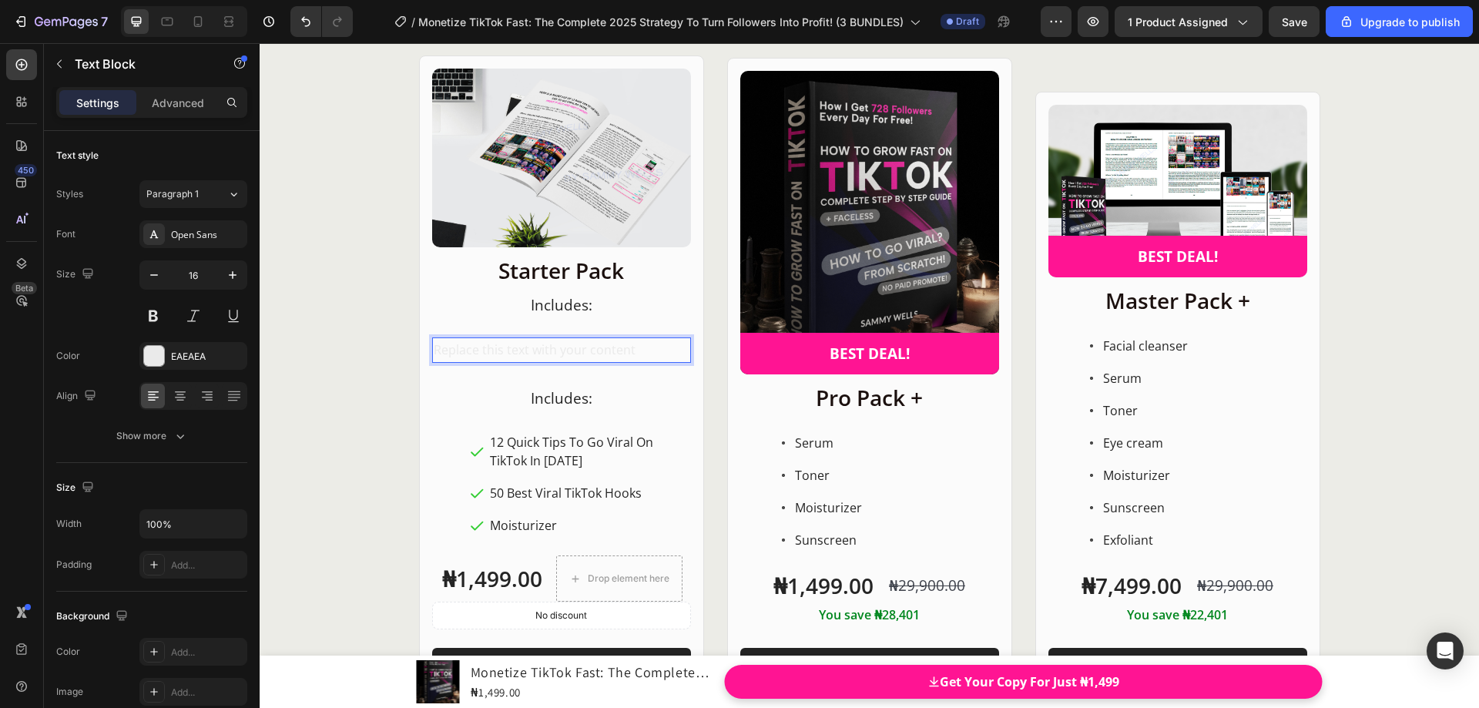
drag, startPoint x: 654, startPoint y: 348, endPoint x: 629, endPoint y: 348, distance: 25.4
click at [629, 348] on p "Replace this text with your content" at bounding box center [562, 350] width 256 height 22
click at [573, 306] on span "Includes:" at bounding box center [562, 305] width 62 height 20
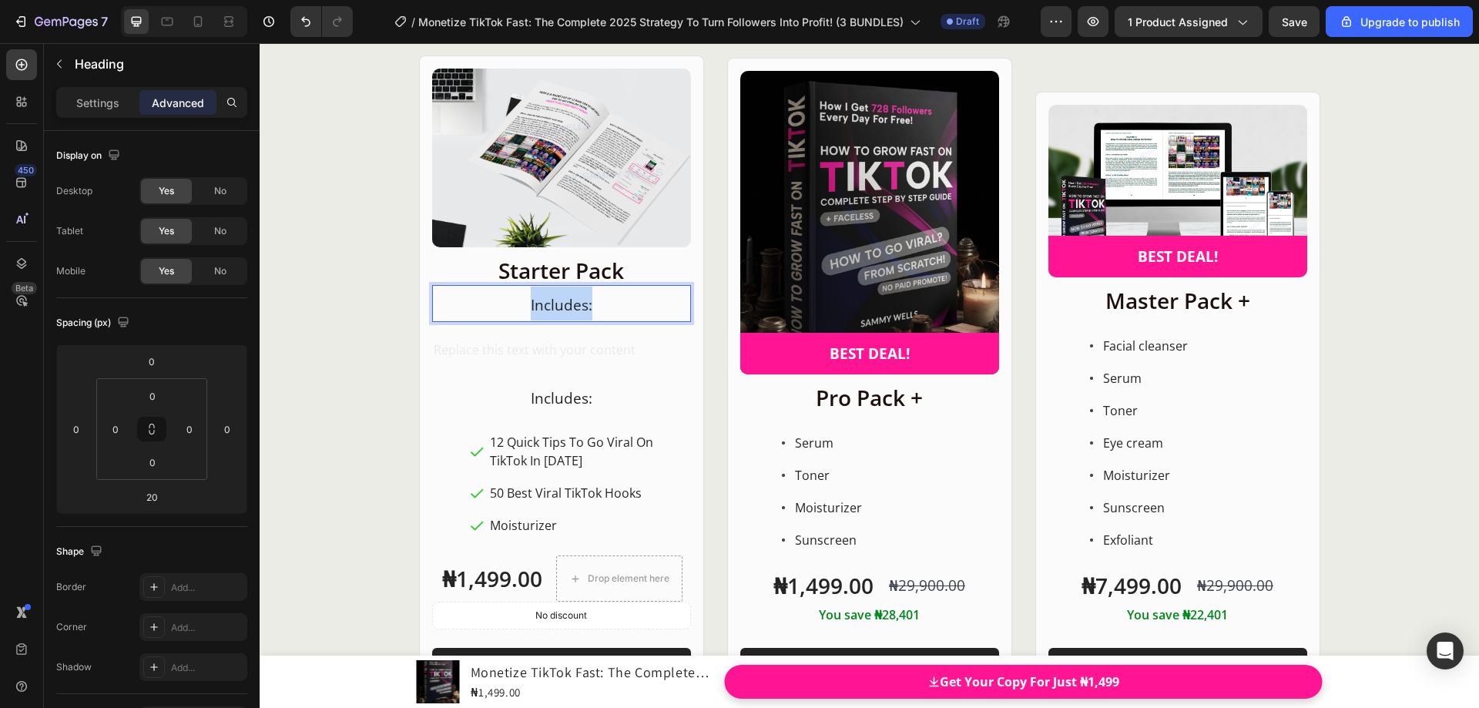
drag, startPoint x: 526, startPoint y: 305, endPoint x: 596, endPoint y: 304, distance: 69.3
click at [596, 304] on p "Includes:" at bounding box center [562, 304] width 256 height 34
click at [587, 348] on p "Replace this text with your content" at bounding box center [562, 350] width 256 height 22
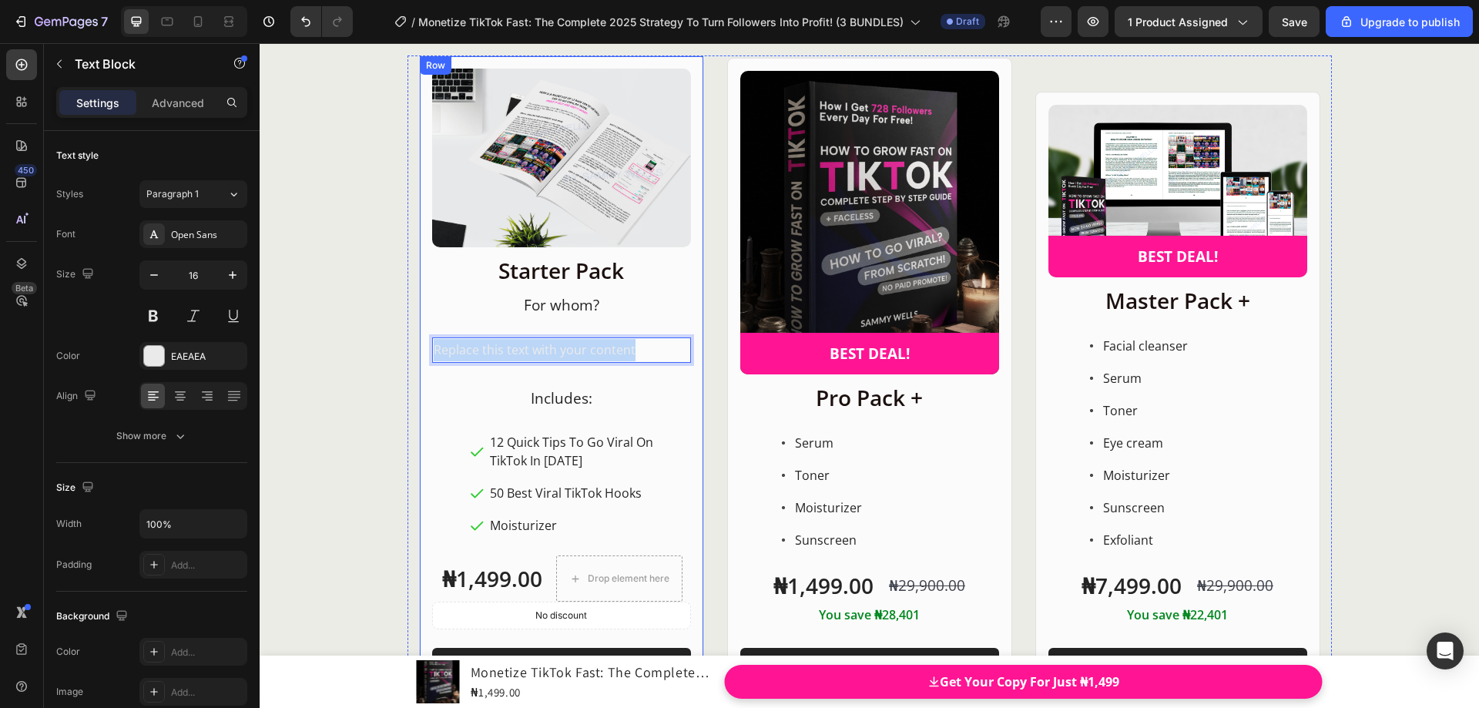
drag, startPoint x: 638, startPoint y: 351, endPoint x: 413, endPoint y: 348, distance: 225.0
click at [419, 348] on div "Product Images Row Starter Pack Heading ⁠⁠⁠⁠⁠⁠⁠ For whom? Heading Replace this …" at bounding box center [561, 376] width 285 height 643
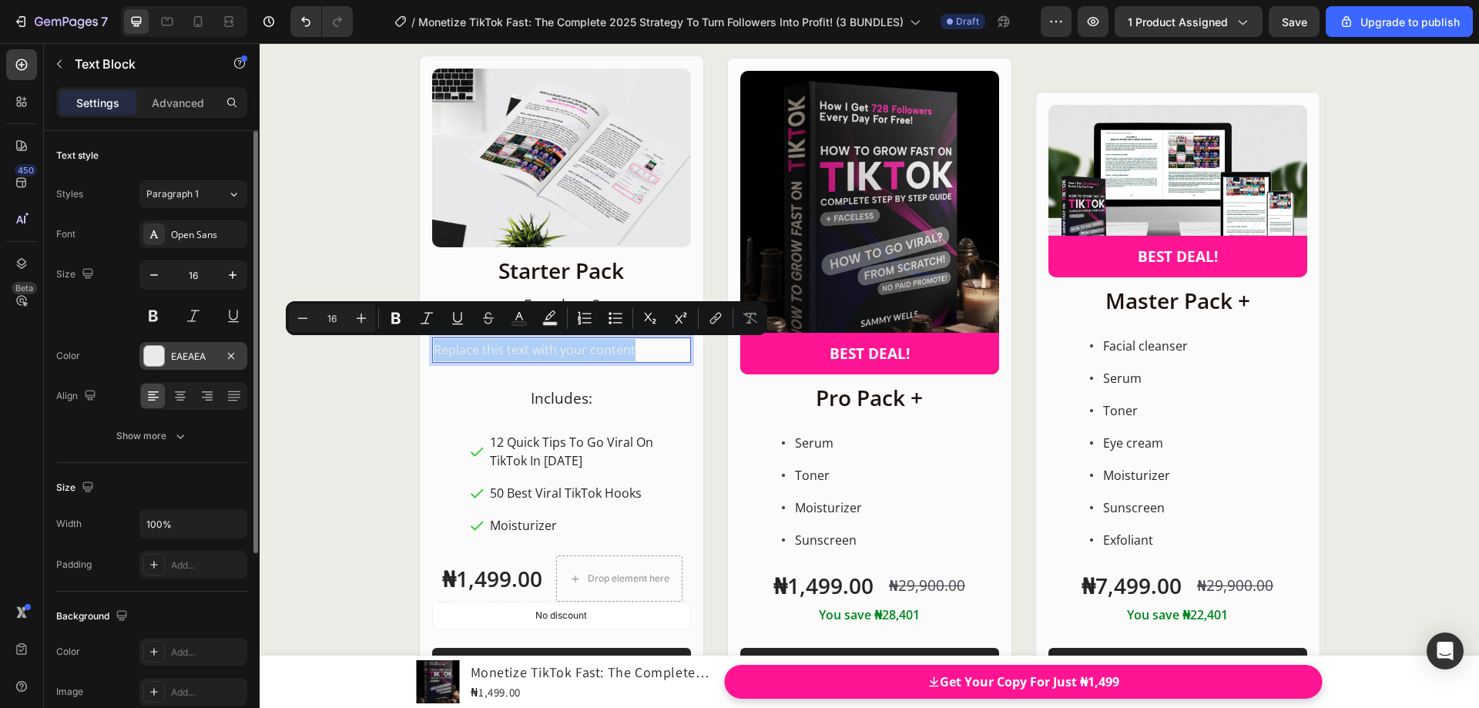
click at [169, 357] on div "EAEAEA" at bounding box center [193, 356] width 108 height 28
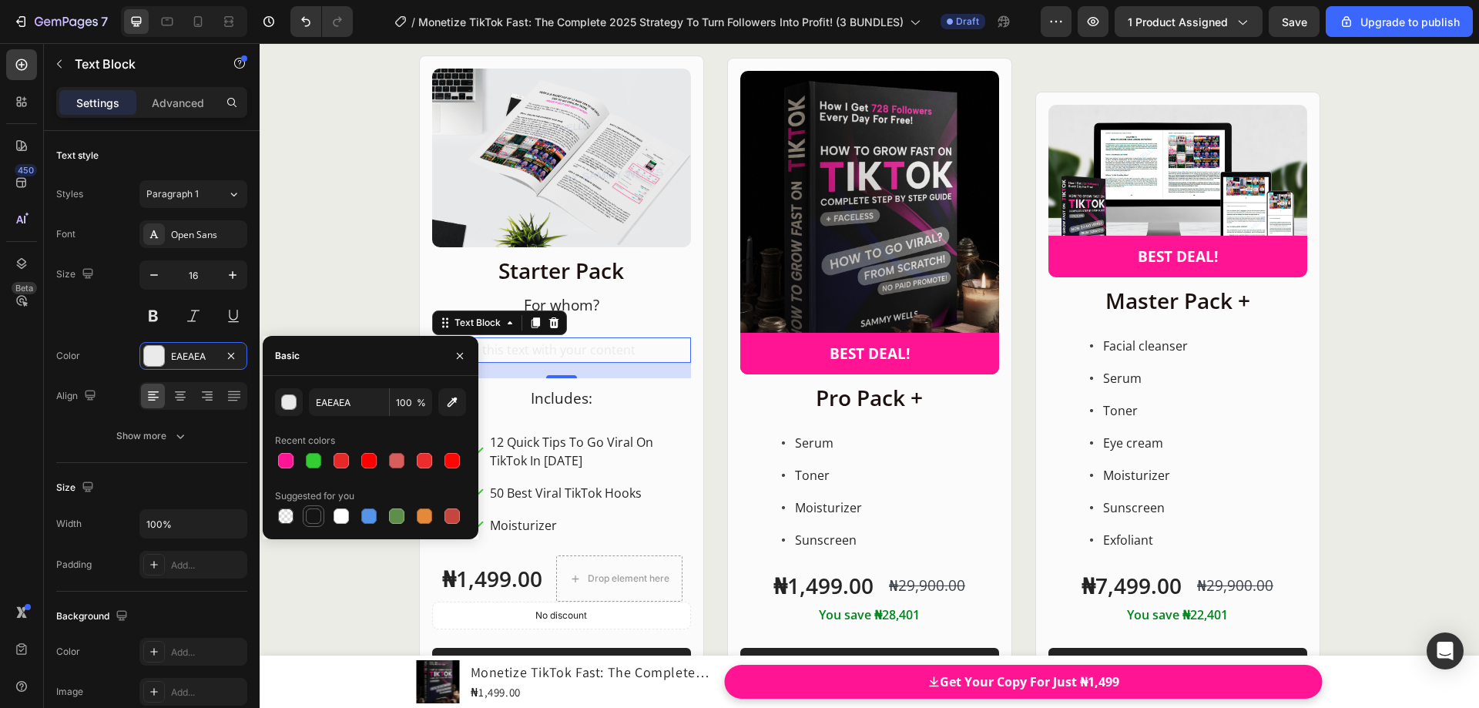
click at [307, 511] on div at bounding box center [313, 515] width 15 height 15
type input "151515"
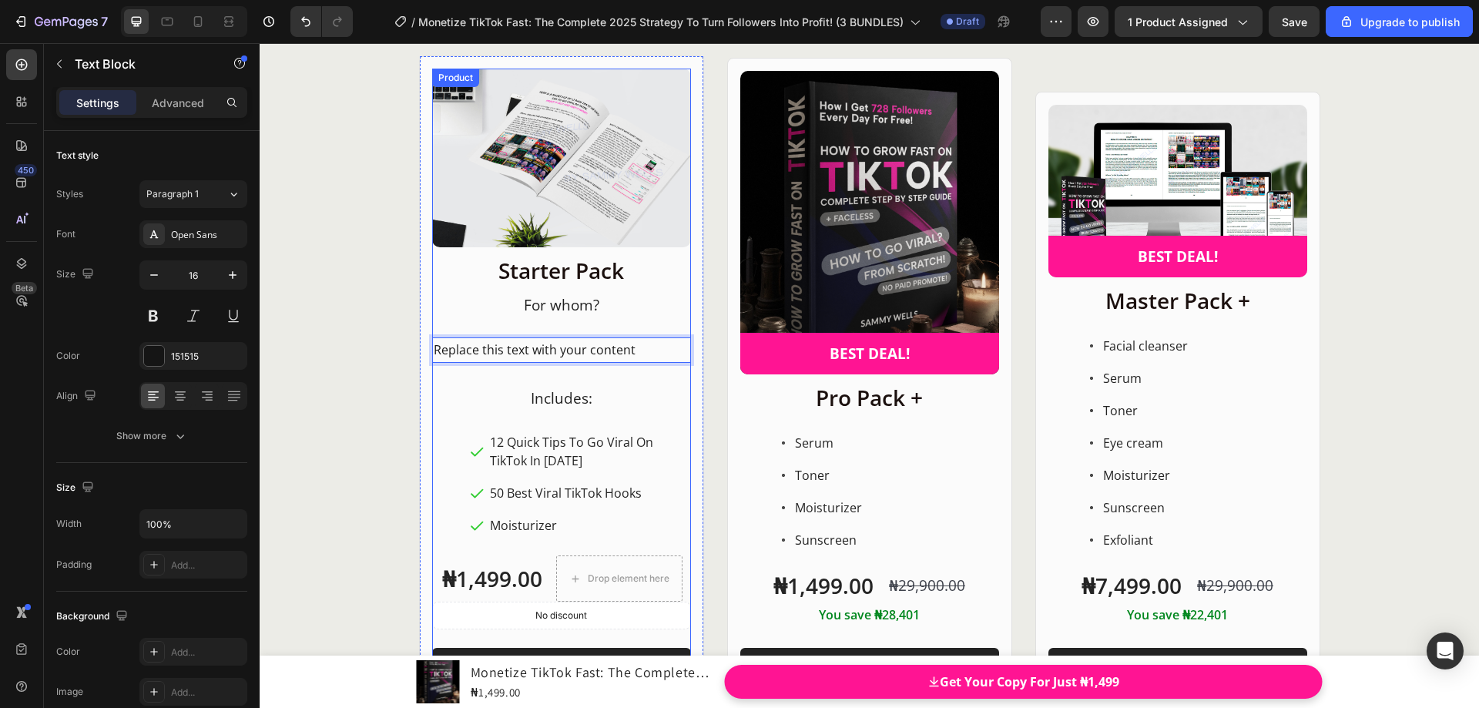
click at [656, 329] on div "Starter Pack Heading ⁠⁠⁠⁠⁠⁠⁠ For whom? Heading Replace this text with your cont…" at bounding box center [561, 471] width 259 height 428
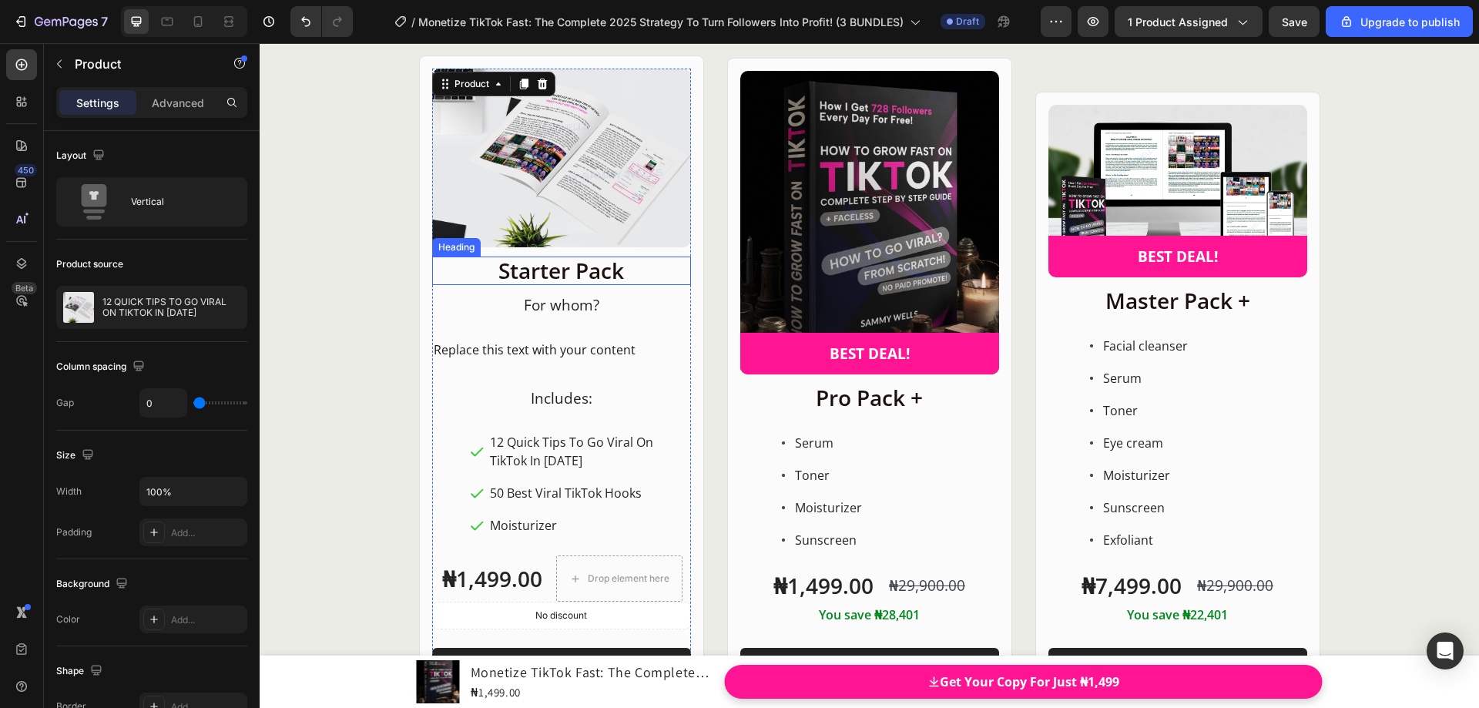
click at [593, 281] on p "Starter Pack" at bounding box center [562, 271] width 256 height 26
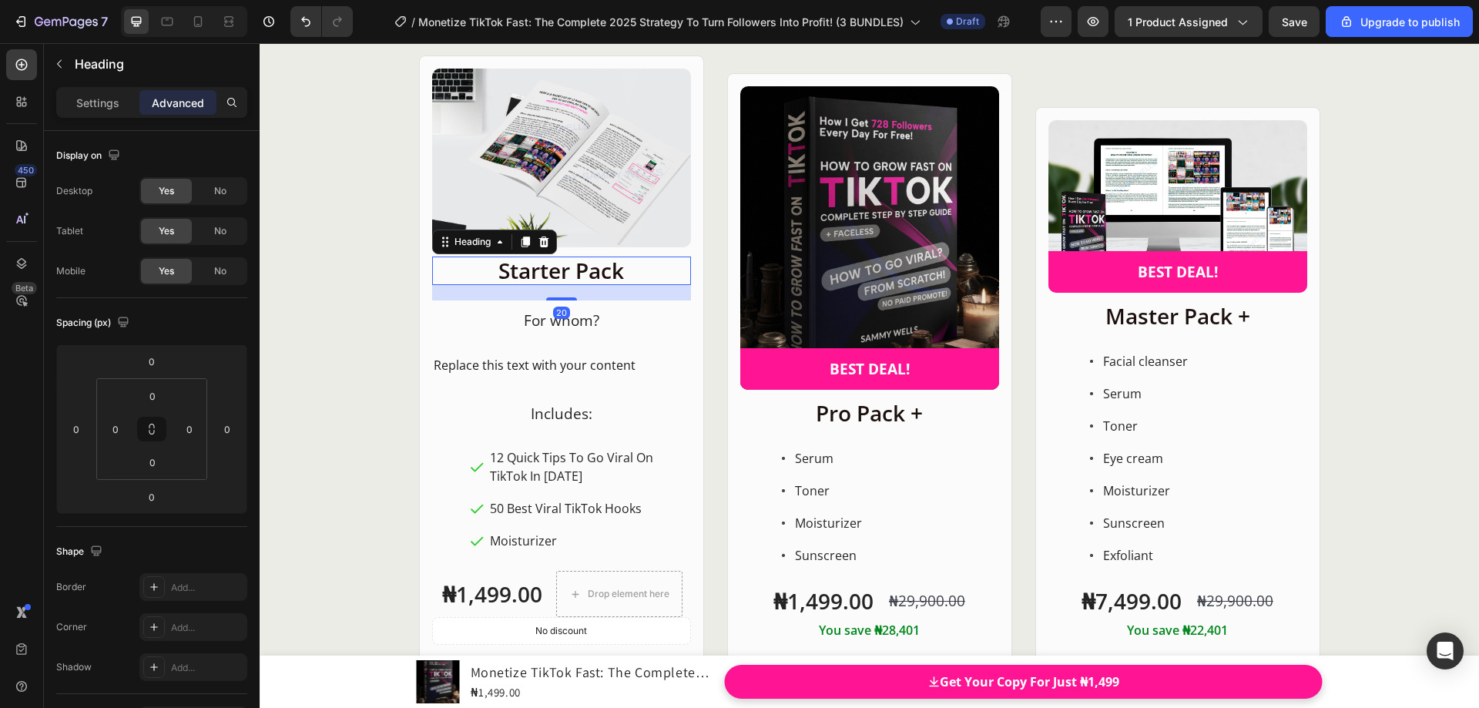
drag, startPoint x: 566, startPoint y: 285, endPoint x: 566, endPoint y: 300, distance: 15.4
click at [566, 300] on div at bounding box center [561, 298] width 31 height 3
type input "20"
click at [586, 331] on span "For whom?" at bounding box center [561, 320] width 75 height 20
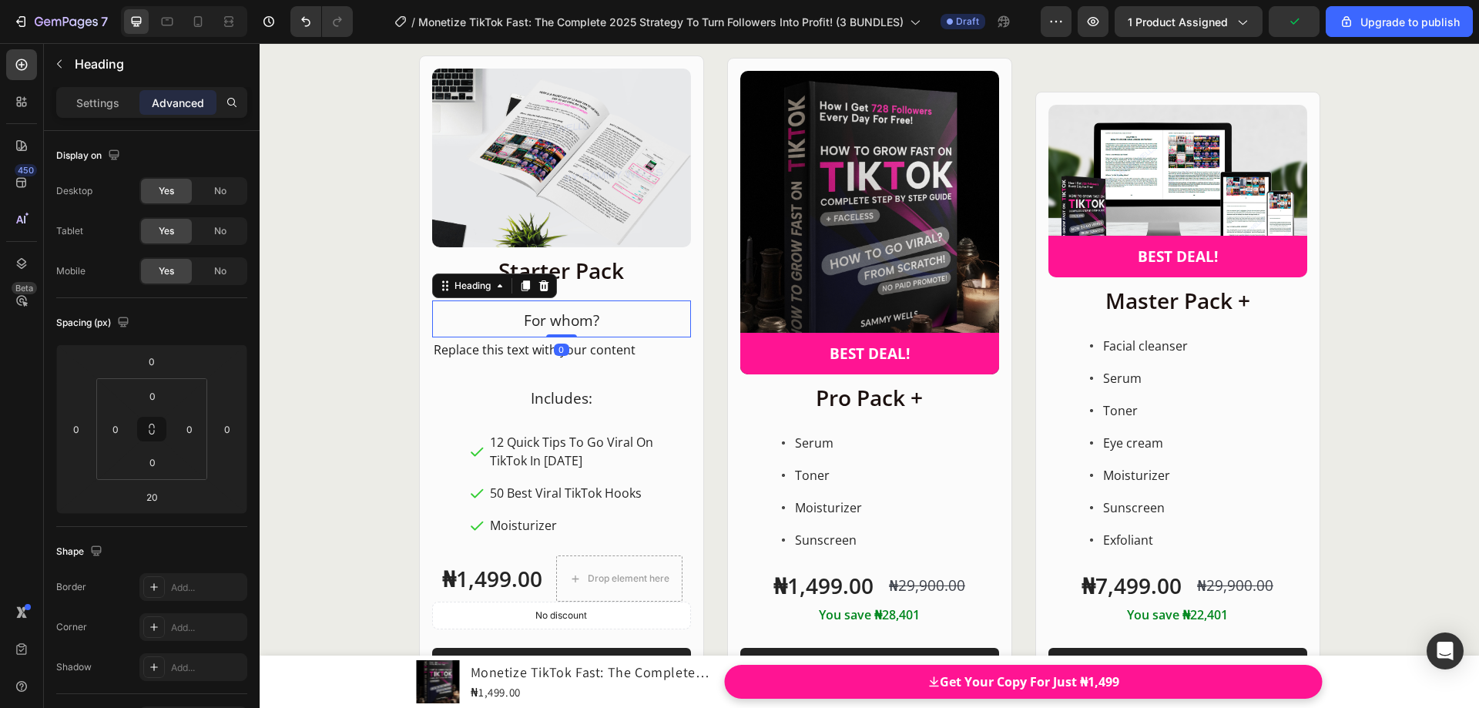
drag, startPoint x: 563, startPoint y: 351, endPoint x: 586, endPoint y: 324, distance: 35.5
click at [568, 322] on div "⁠⁠⁠⁠⁠⁠⁠ For whom? Heading 0" at bounding box center [561, 318] width 259 height 37
type input "0"
click at [621, 349] on p "Replace this text with your content" at bounding box center [562, 350] width 256 height 22
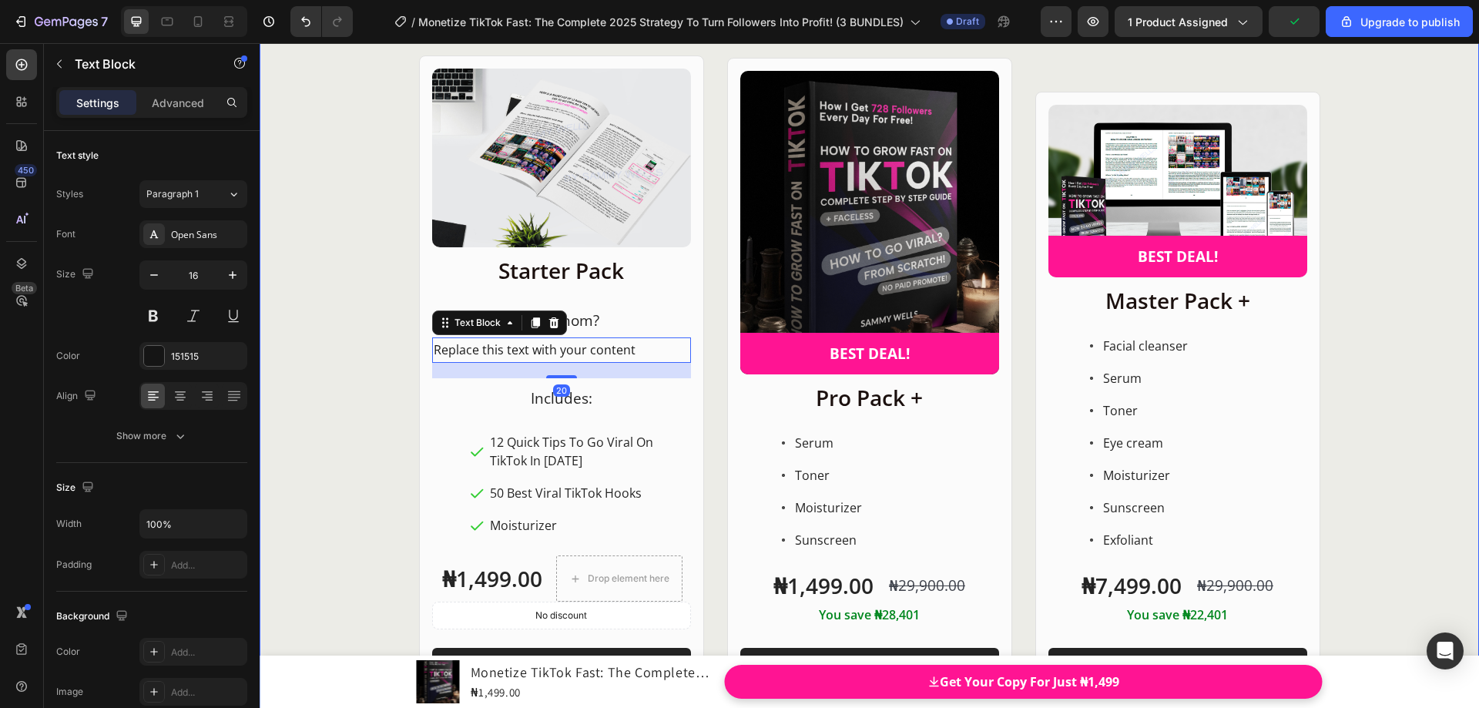
click at [398, 338] on div "Product Images Row Starter Pack Heading ⁠⁠⁠⁠⁠⁠⁠ For whom? Heading Replace this …" at bounding box center [870, 376] width 1220 height 643
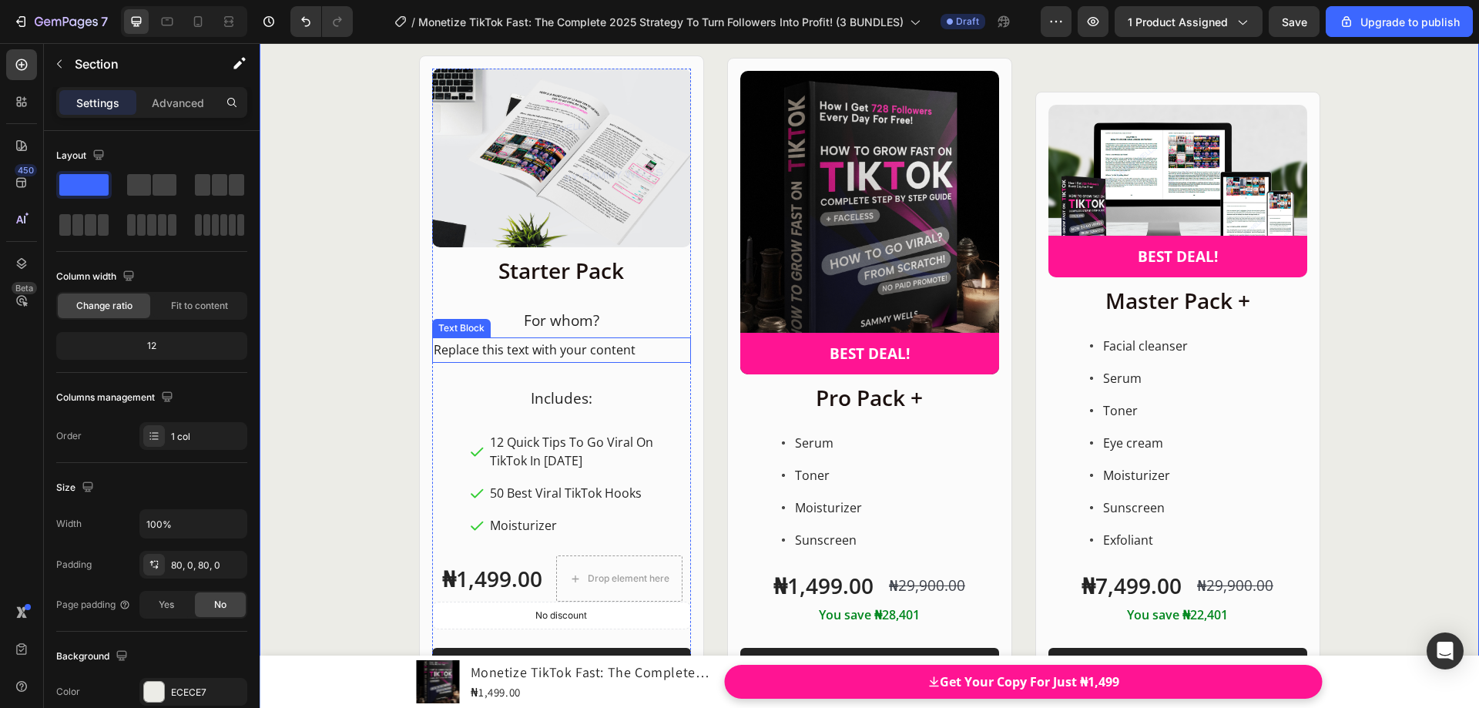
click at [572, 357] on p "Replace this text with your content" at bounding box center [562, 350] width 256 height 22
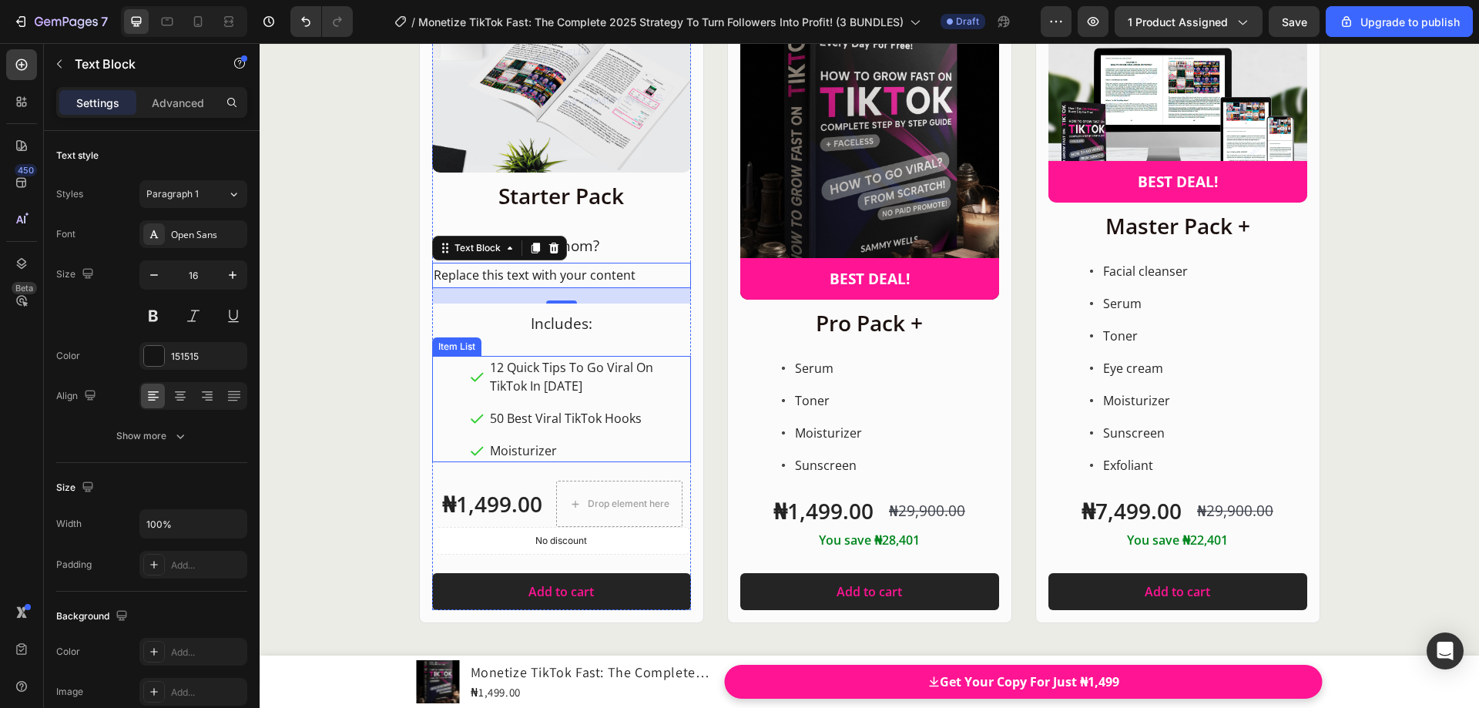
scroll to position [19870, 0]
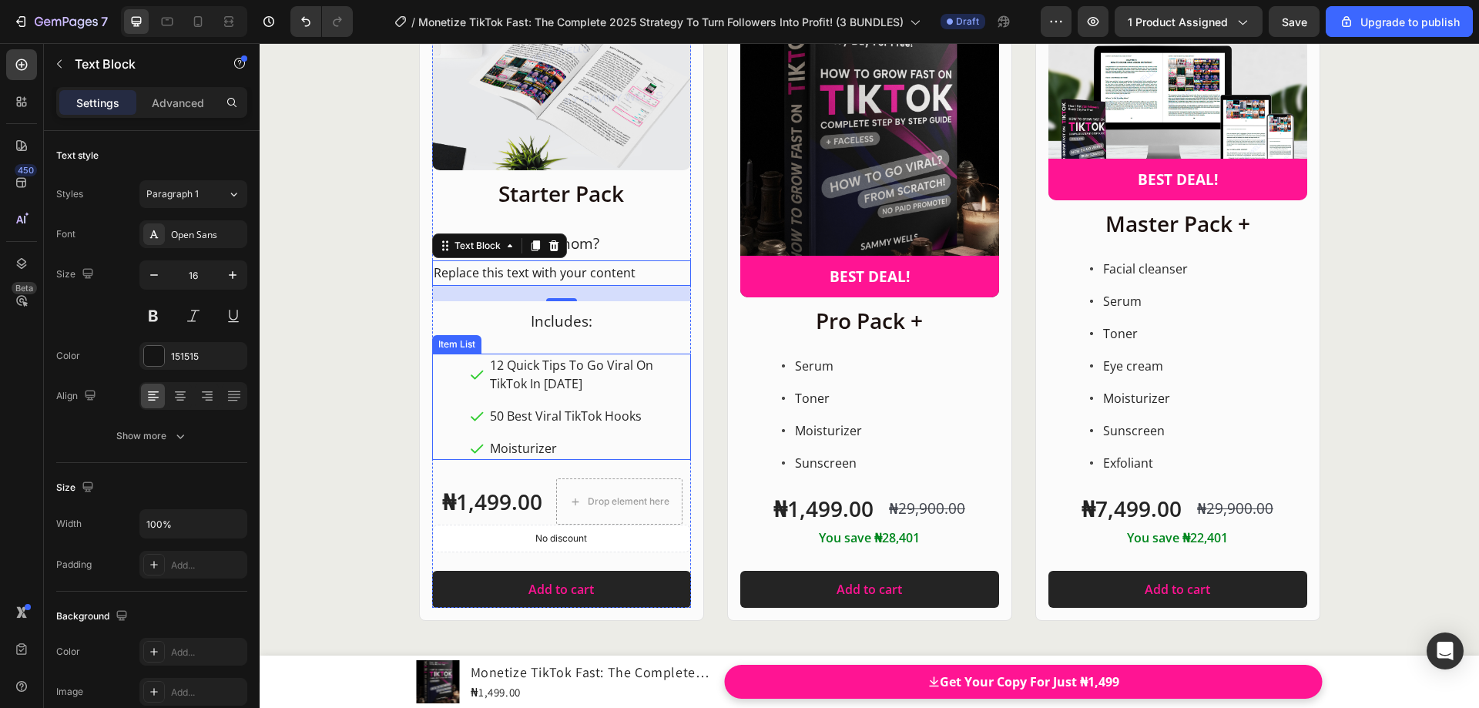
click at [437, 449] on div "12 Quick Tips To Go Viral On TikTok In 2025 50 Best Viral TikTok Hooks Moisturi…" at bounding box center [561, 407] width 259 height 106
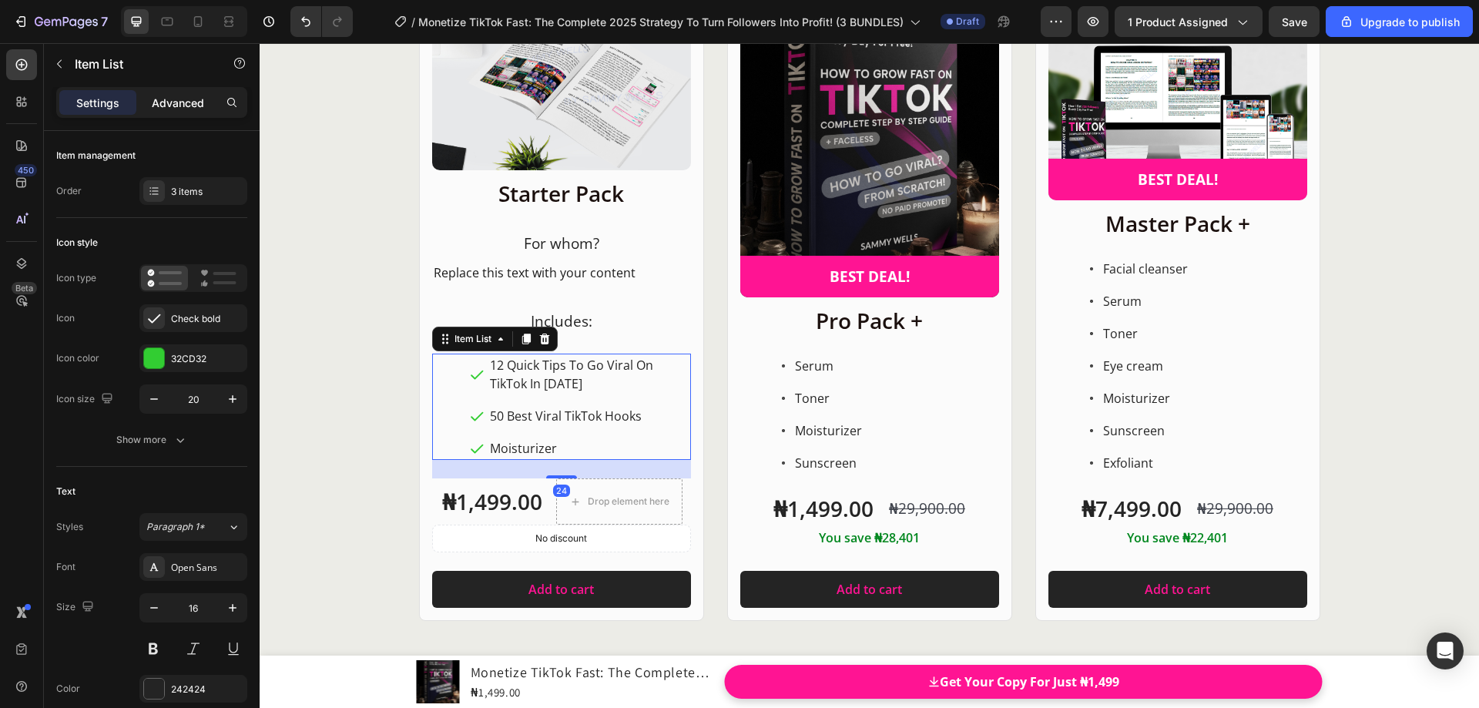
click at [171, 105] on p "Advanced" at bounding box center [178, 103] width 52 height 16
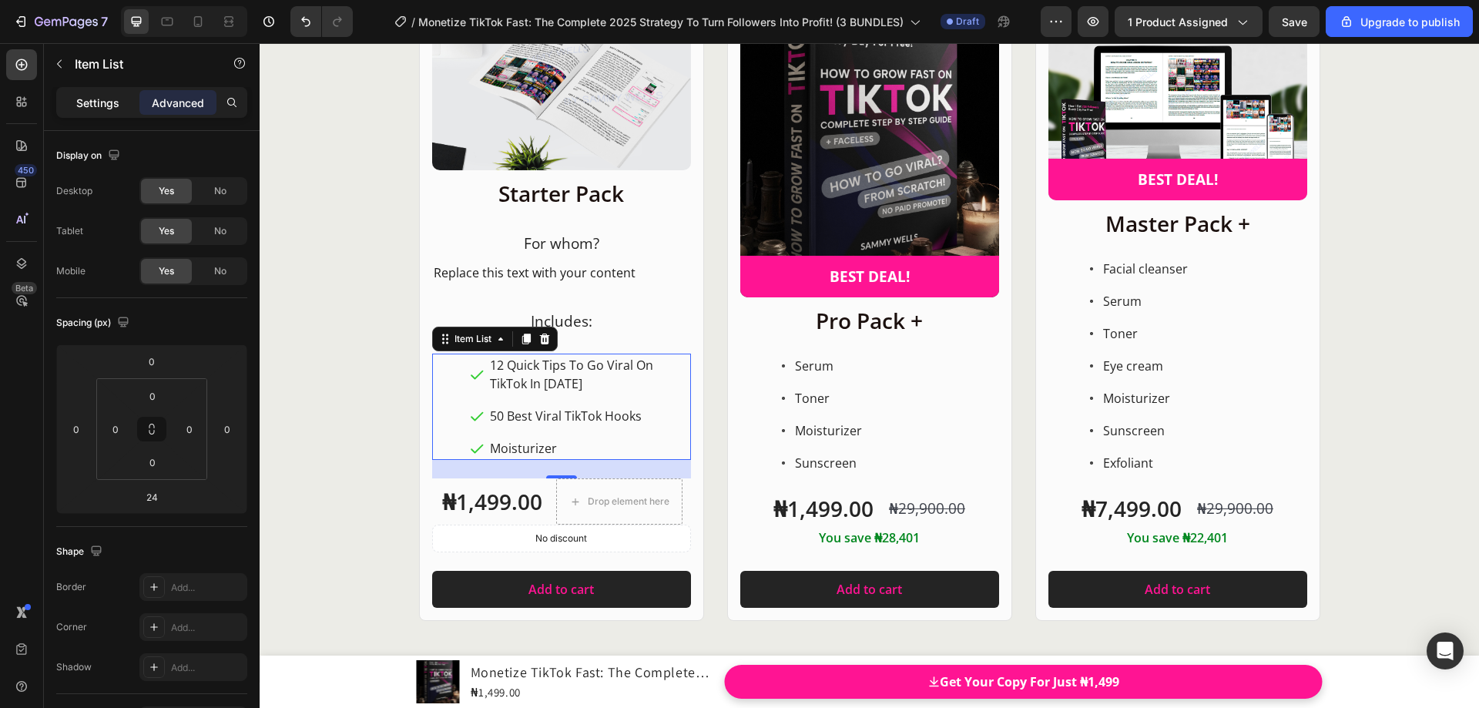
click at [119, 98] on div "Settings" at bounding box center [97, 102] width 77 height 25
type input "4"
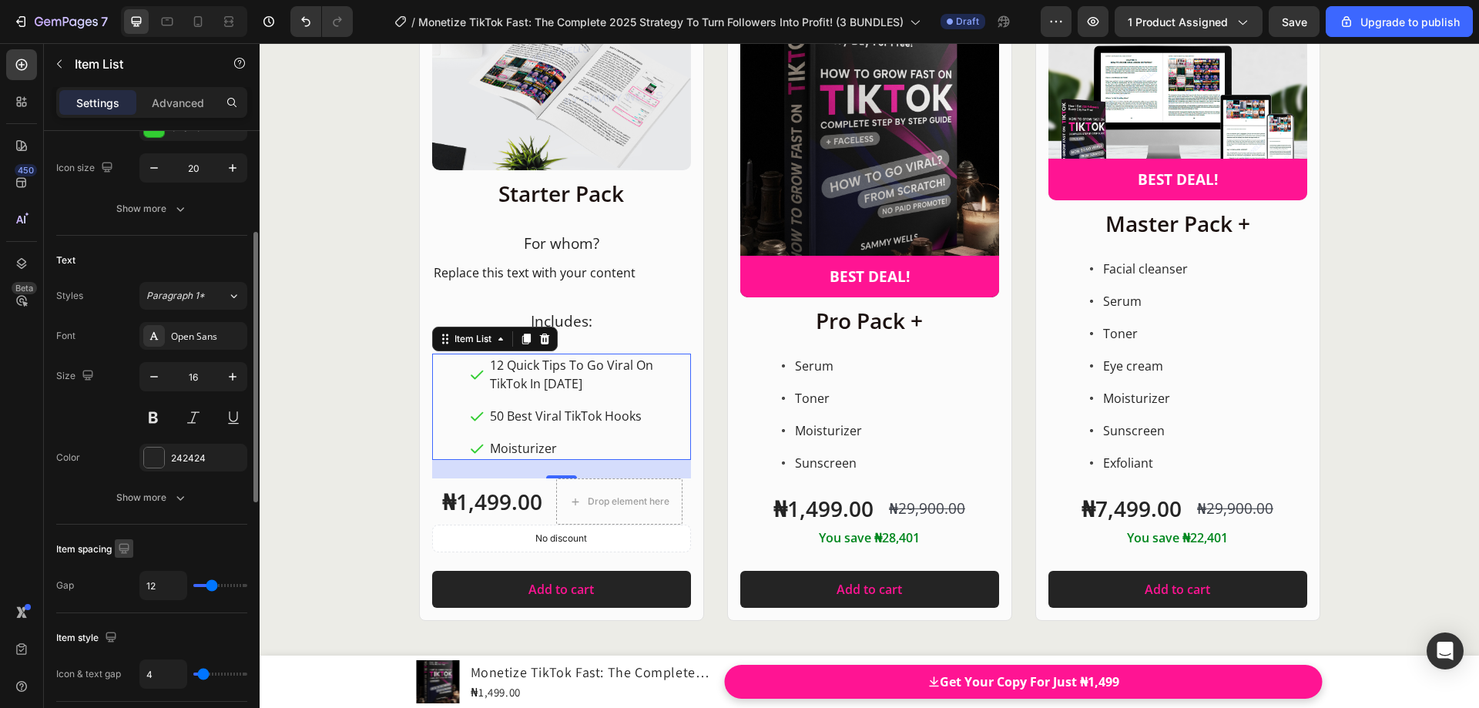
scroll to position [308, 0]
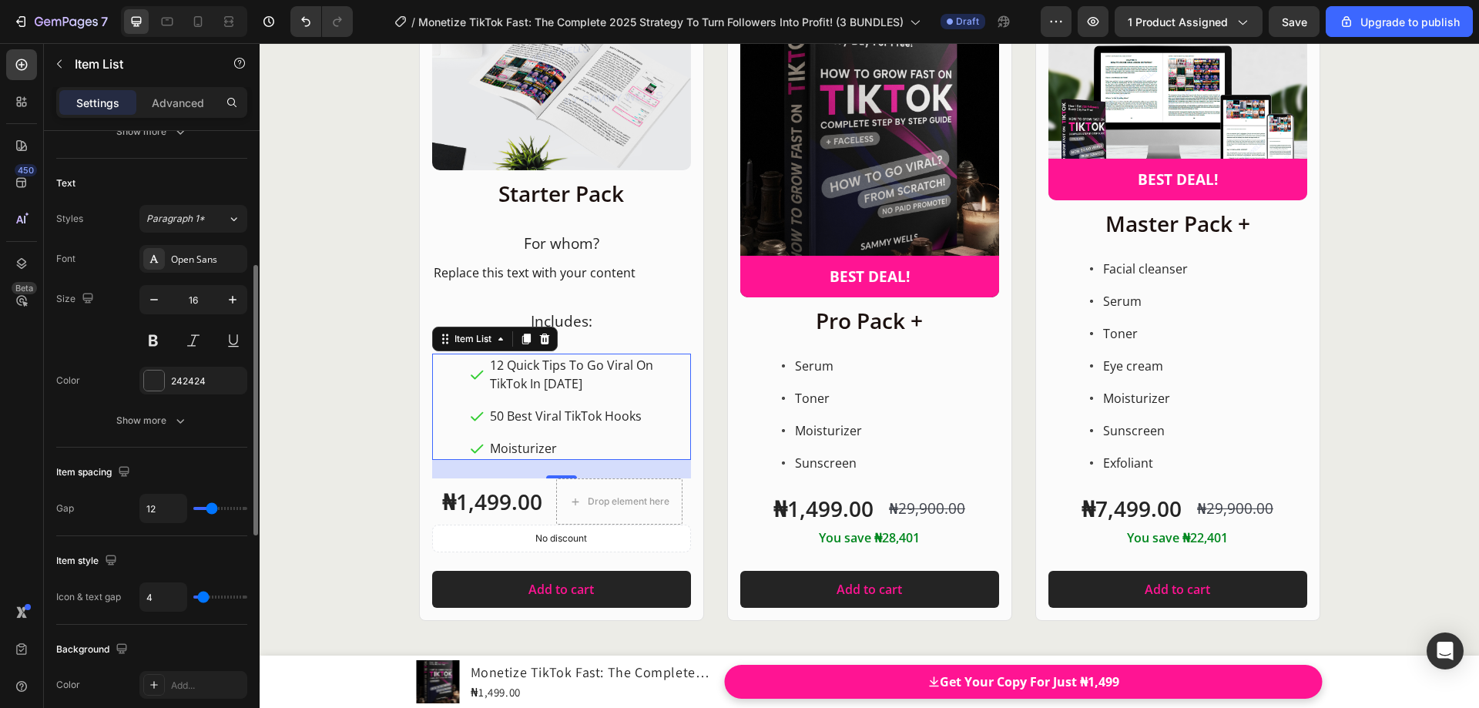
type input "10"
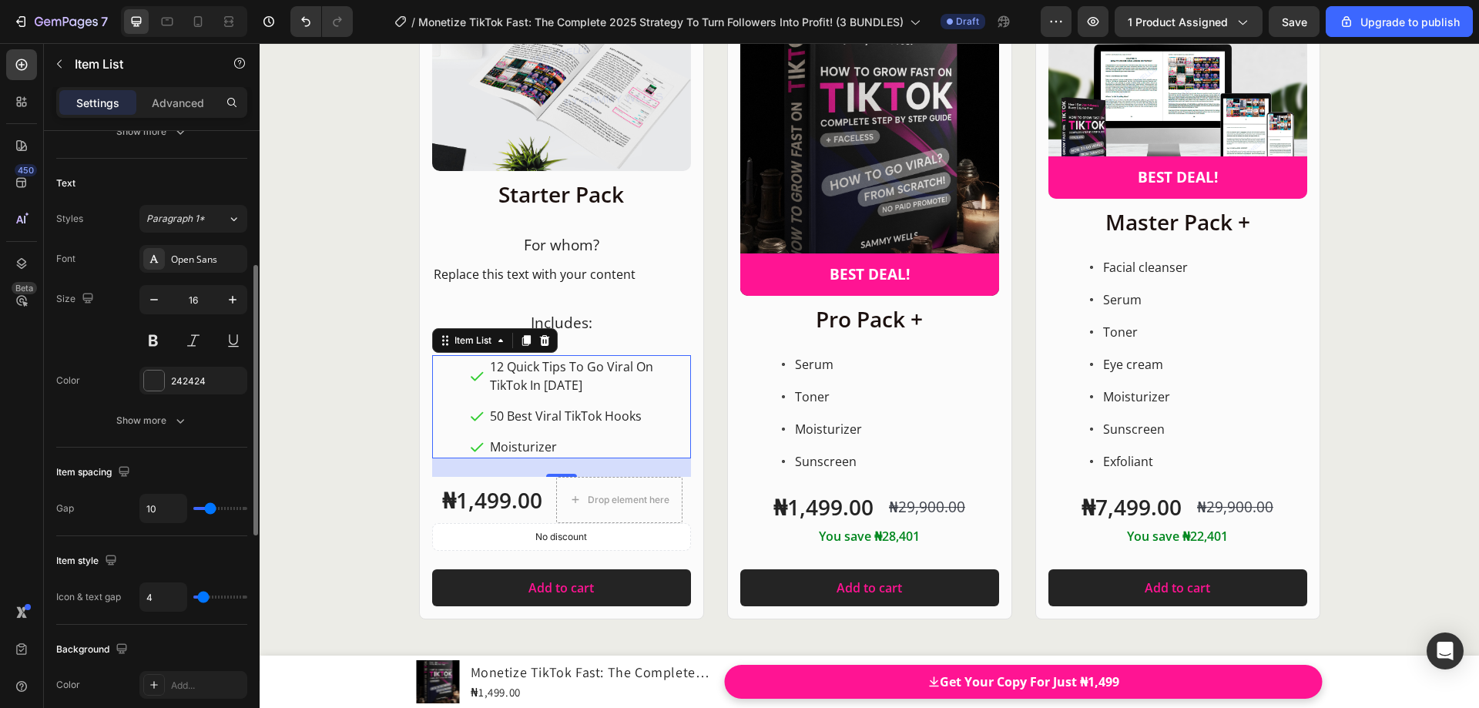
type input "9"
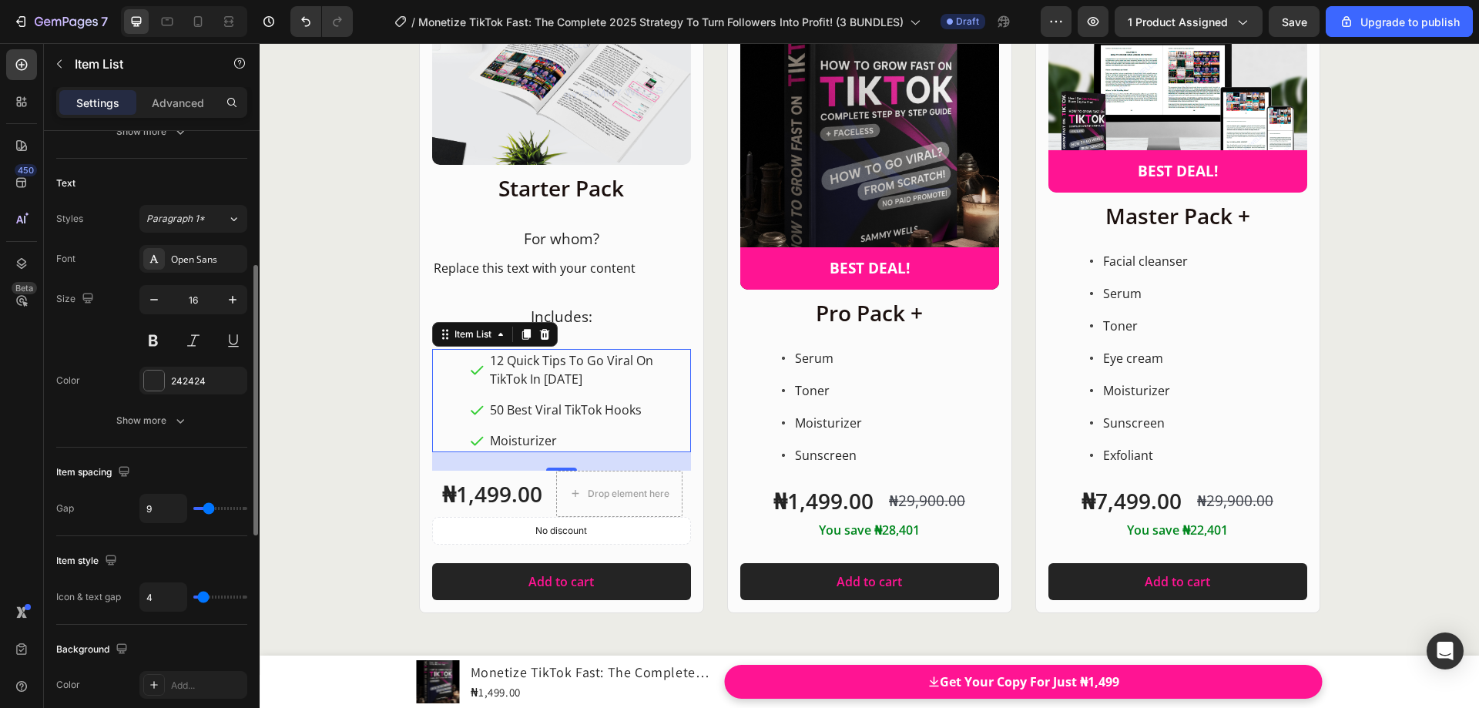
type input "7"
type input "6"
type input "5"
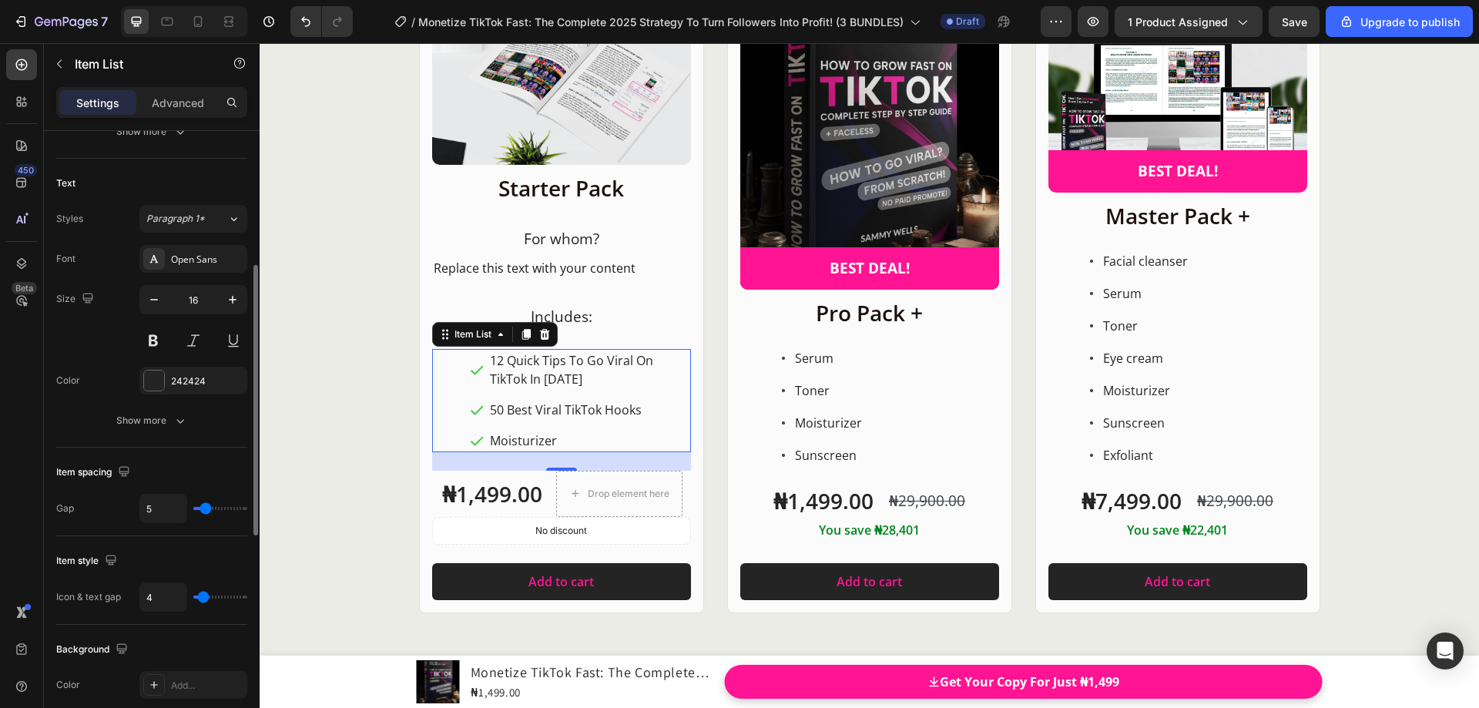
type input "5"
type input "4"
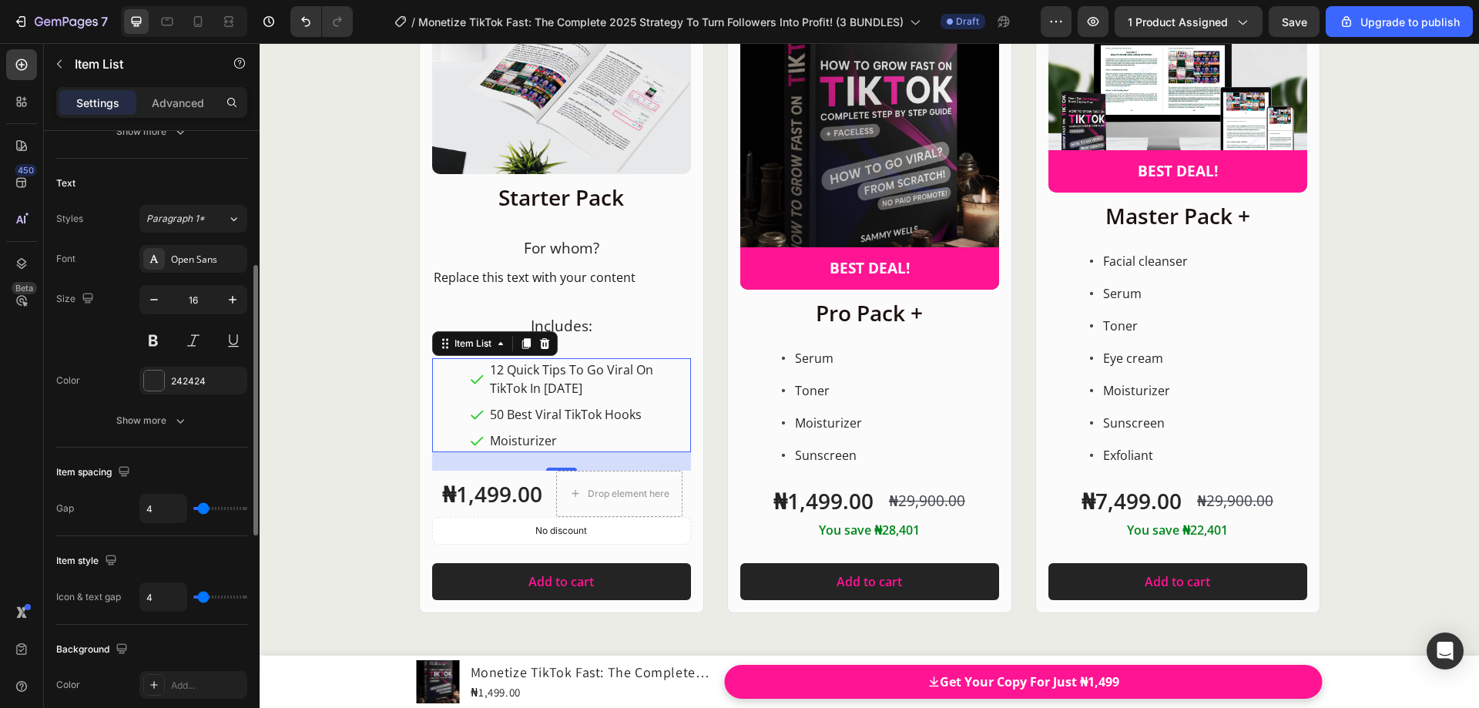
scroll to position [19880, 0]
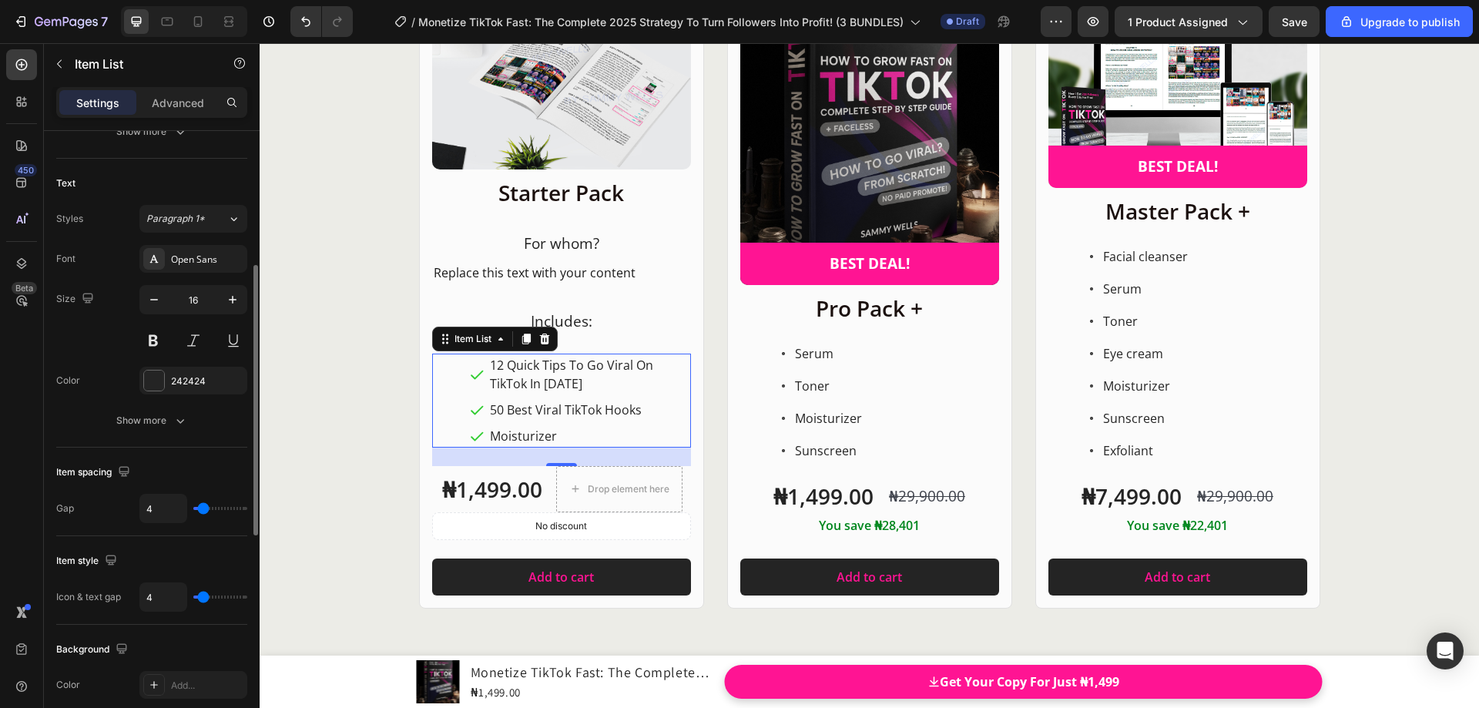
type input "6"
type input "7"
type input "8"
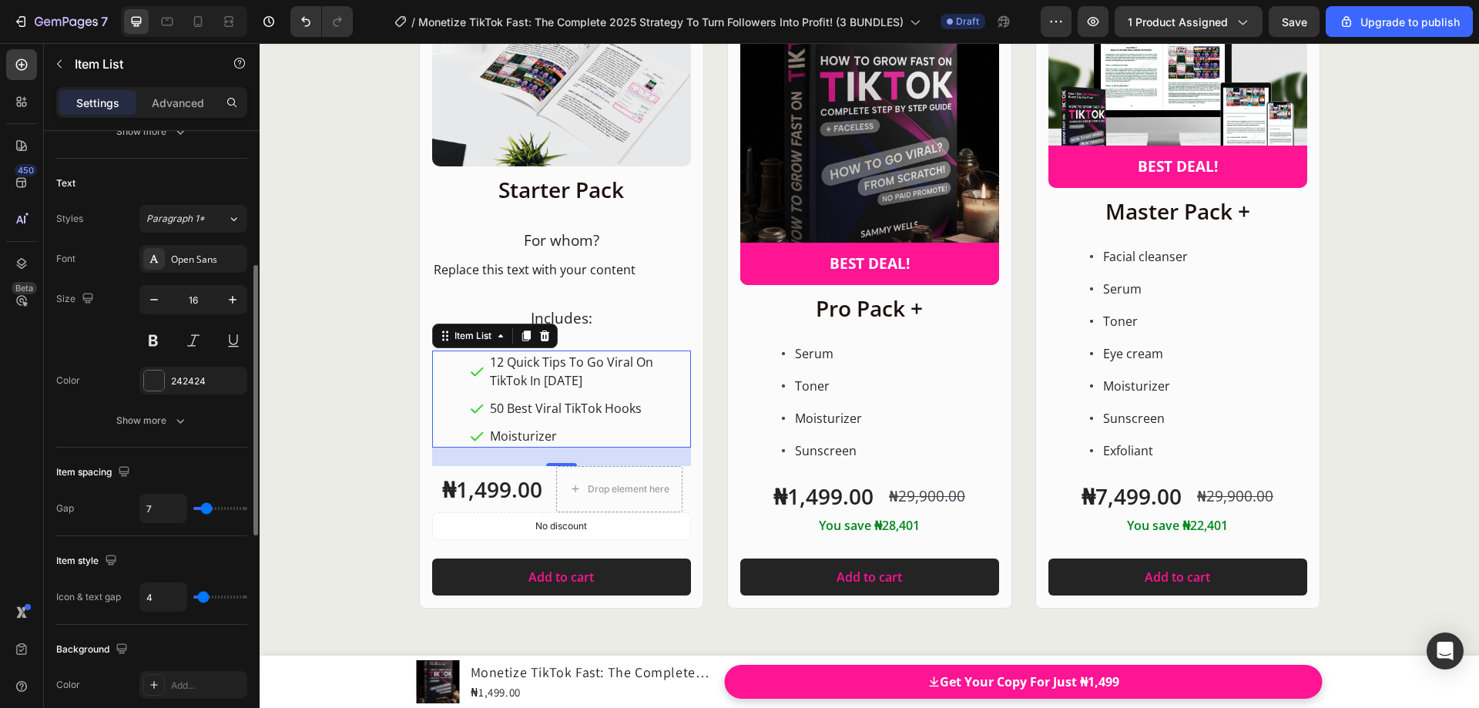
type input "8"
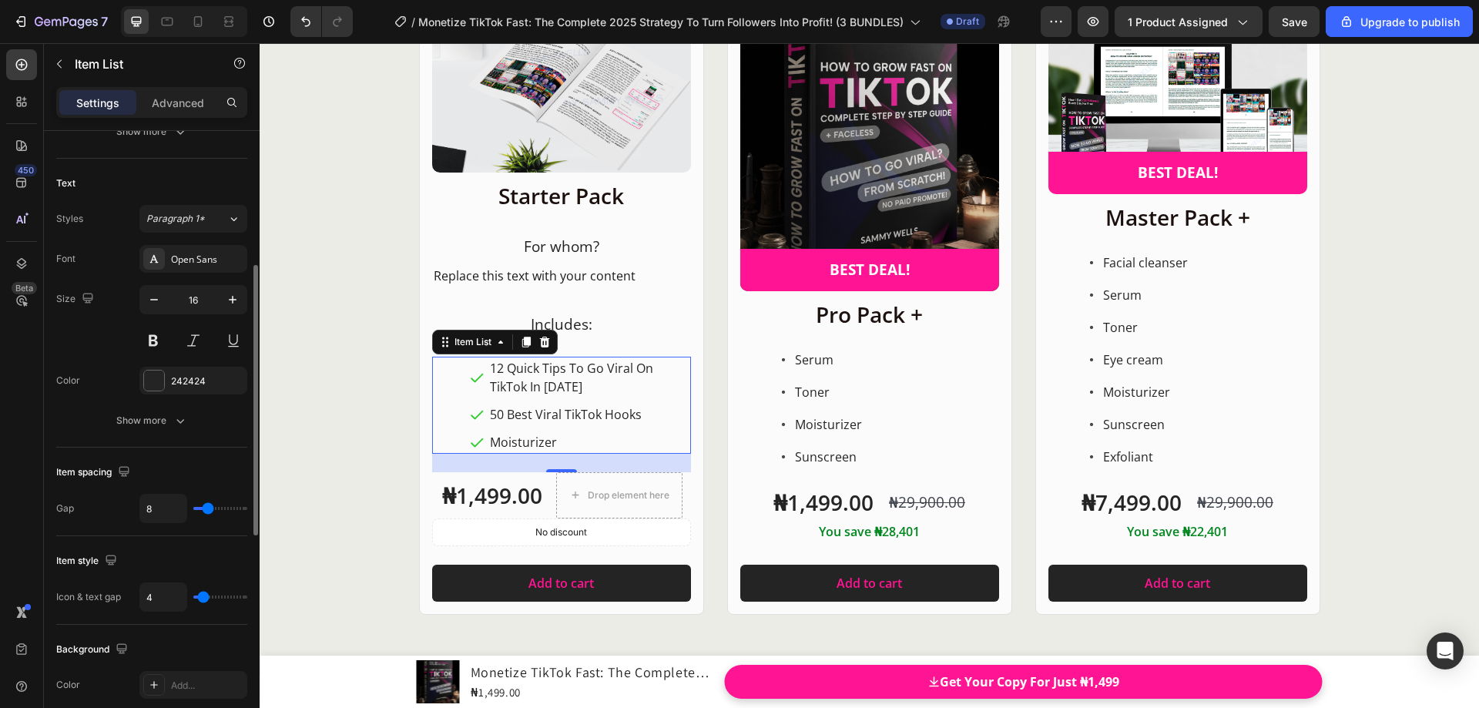
type input "9"
type input "10"
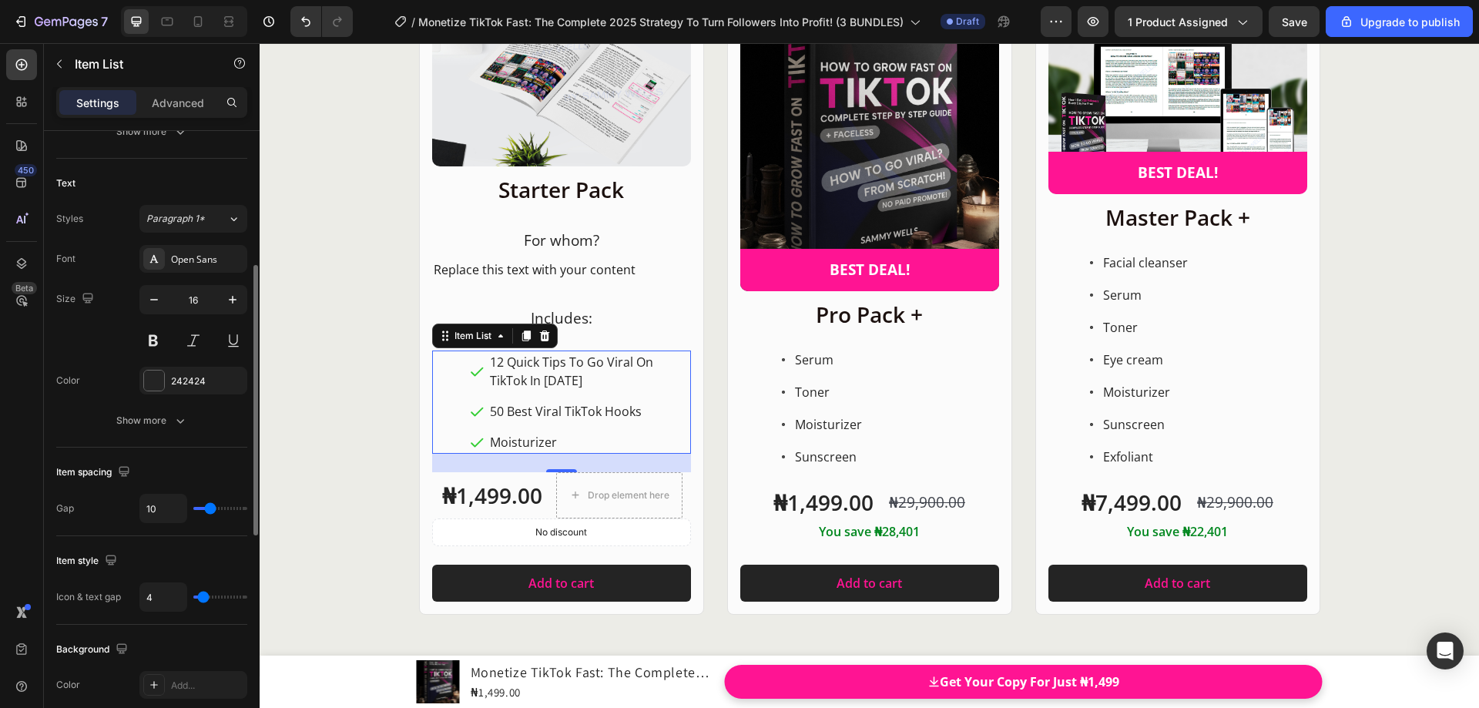
scroll to position [19871, 0]
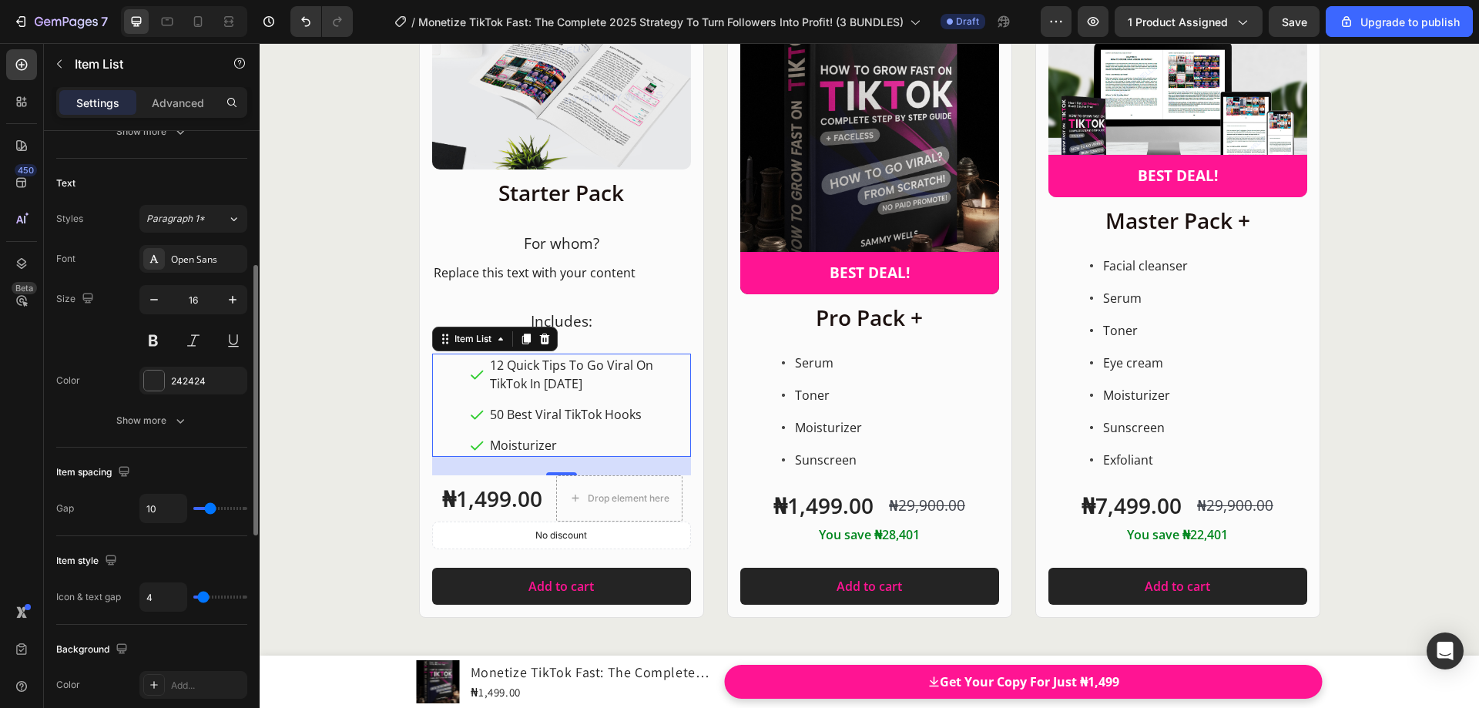
type input "11"
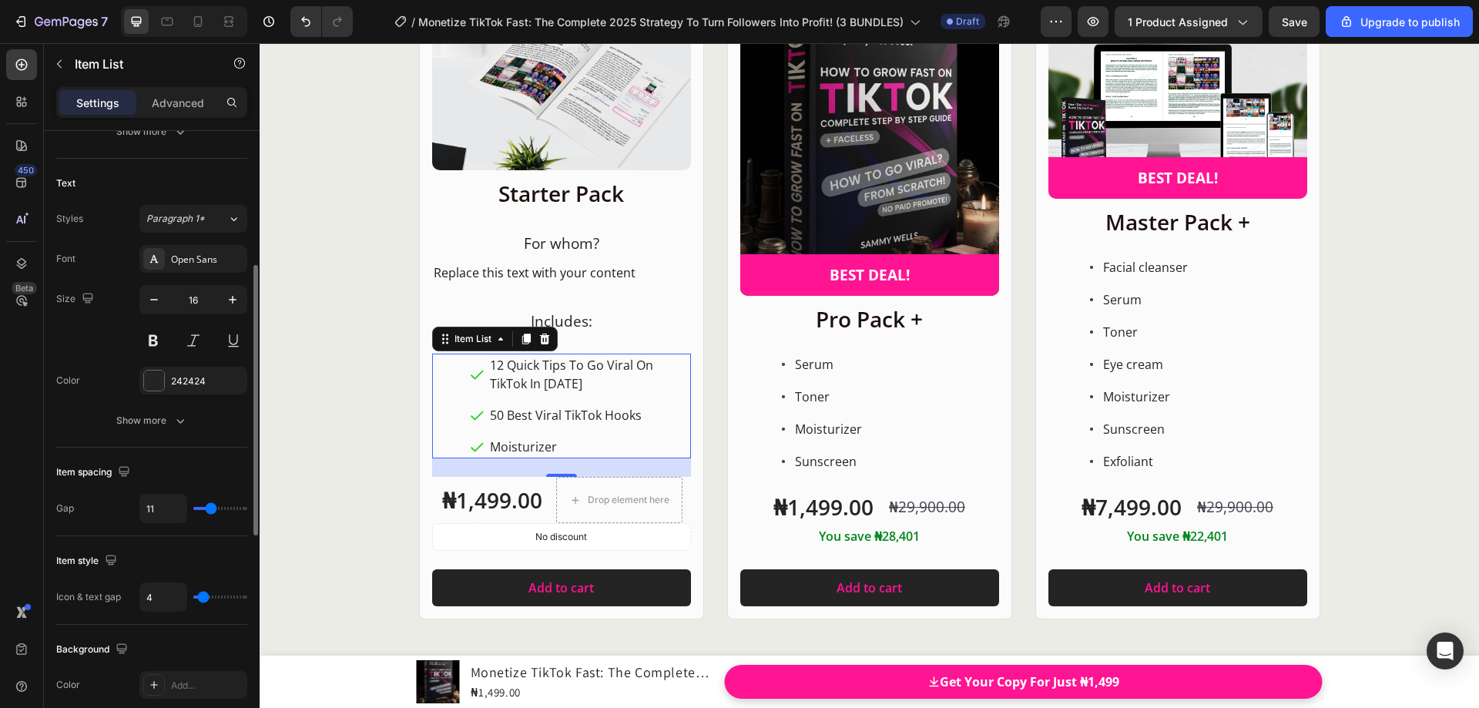
type input "13"
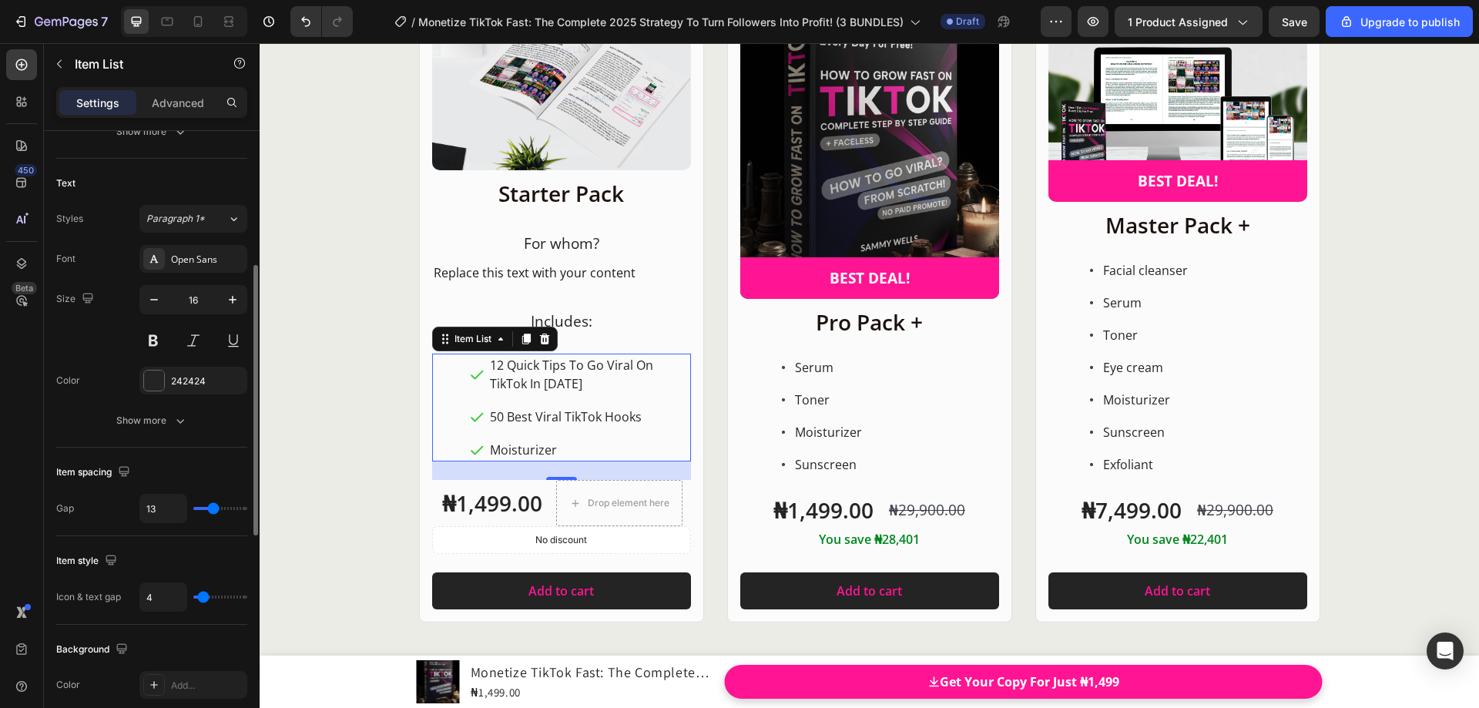
type input "2"
type input "0"
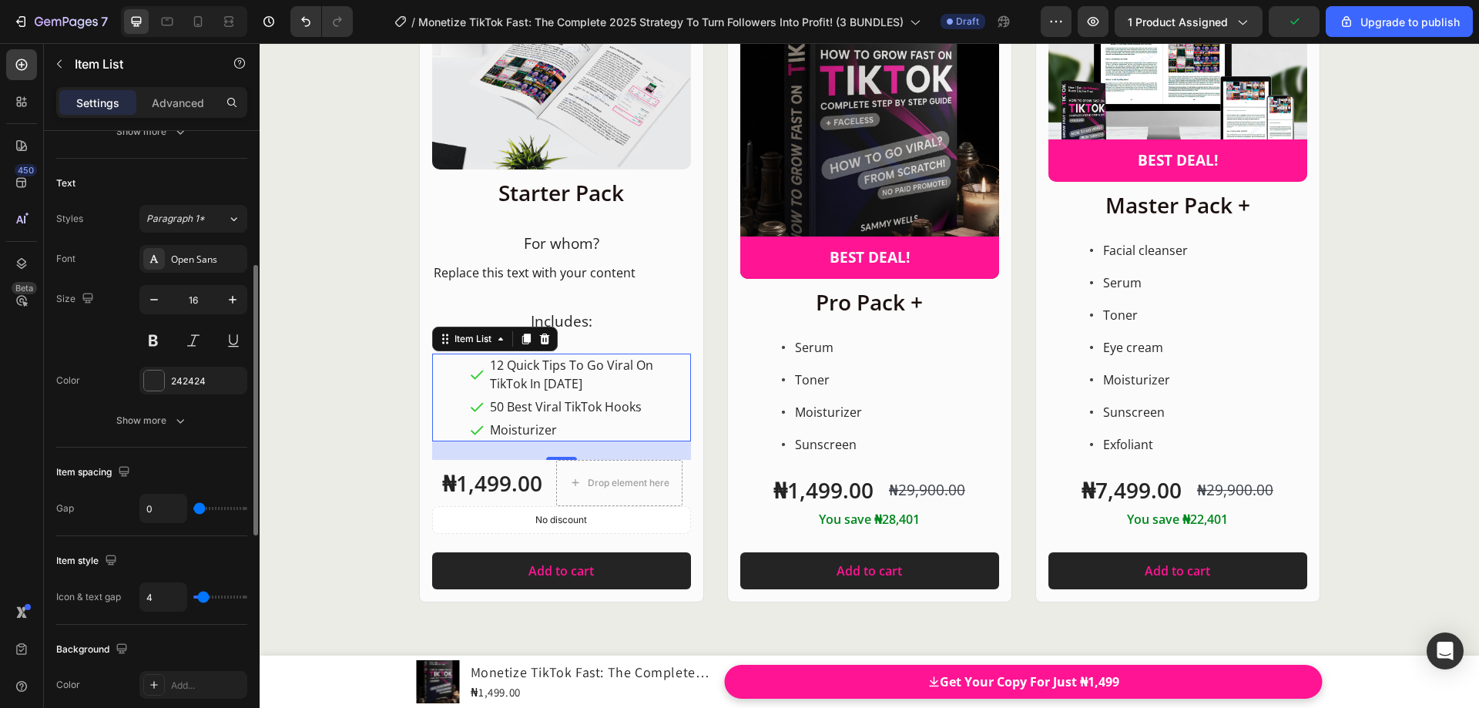
type input "7"
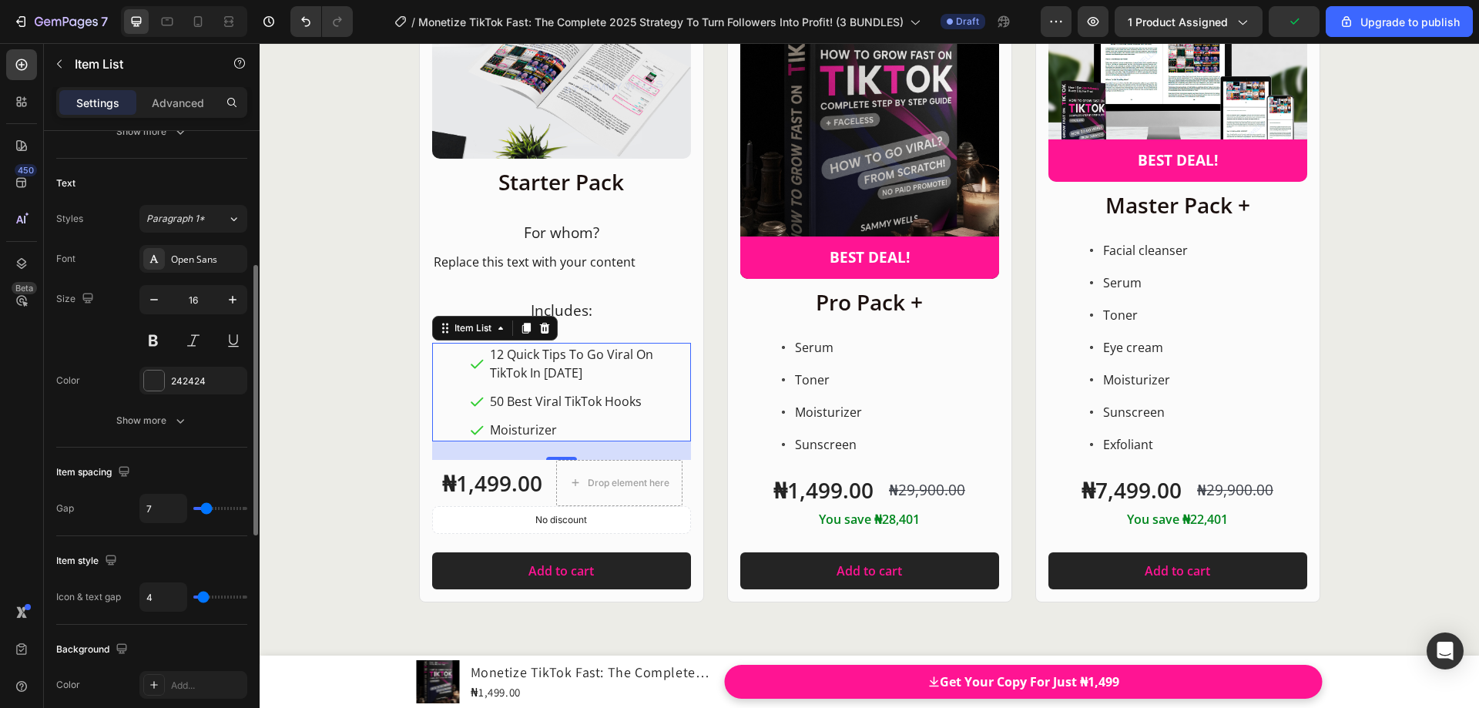
type input "8"
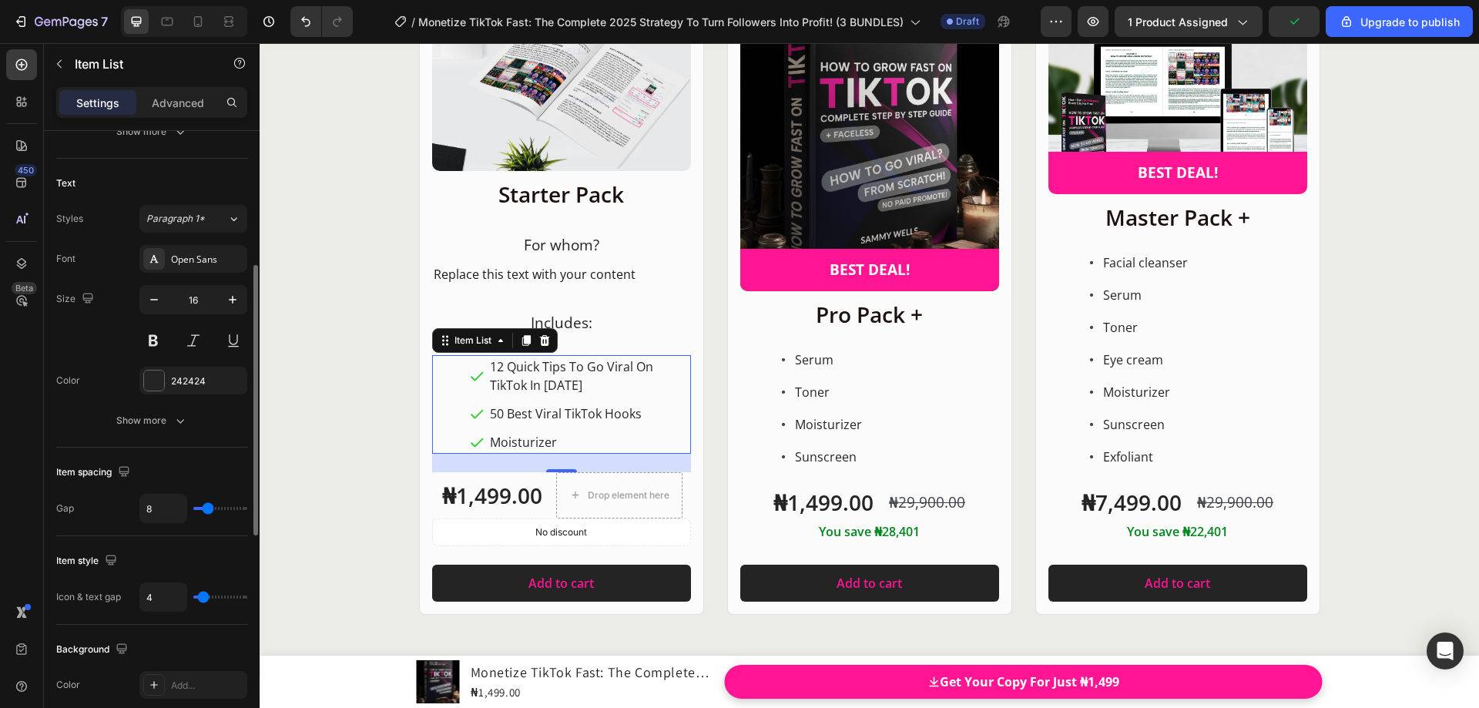
type input "9"
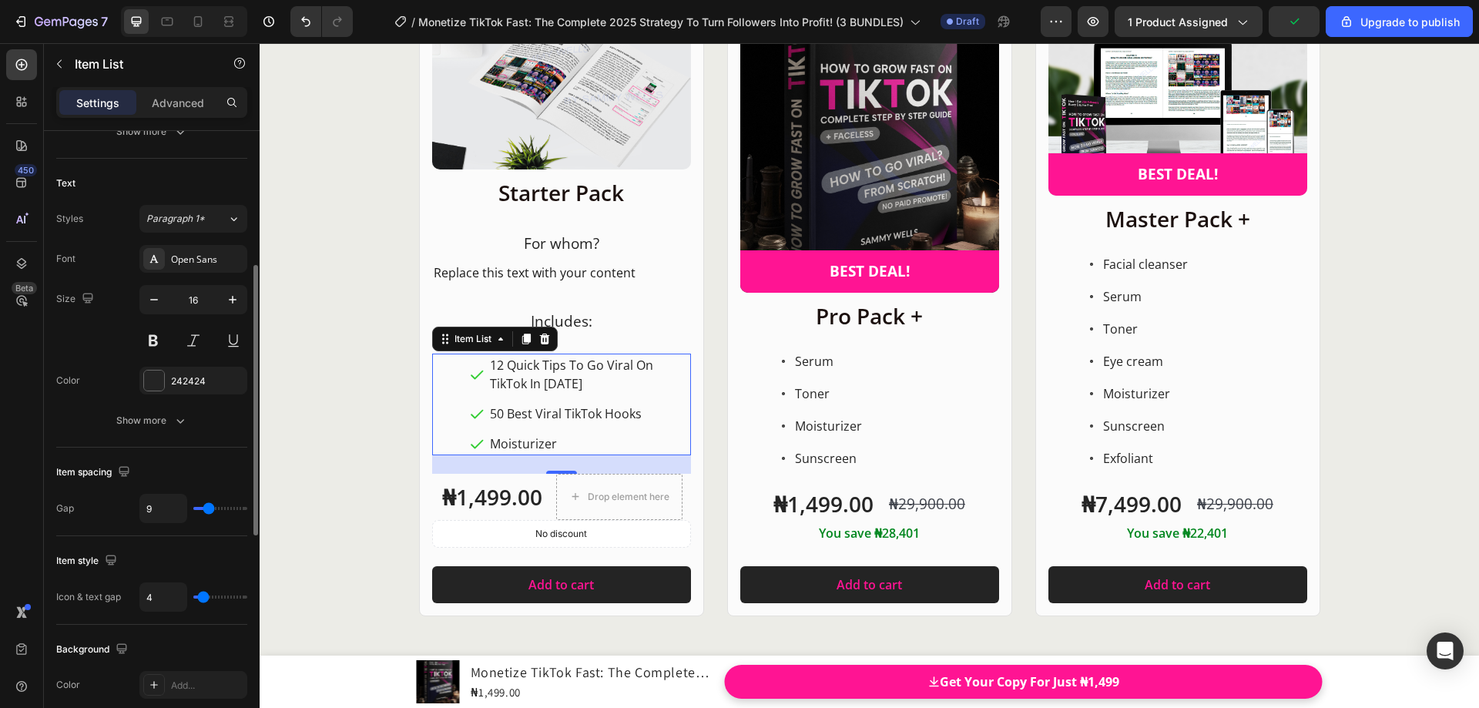
type input "10"
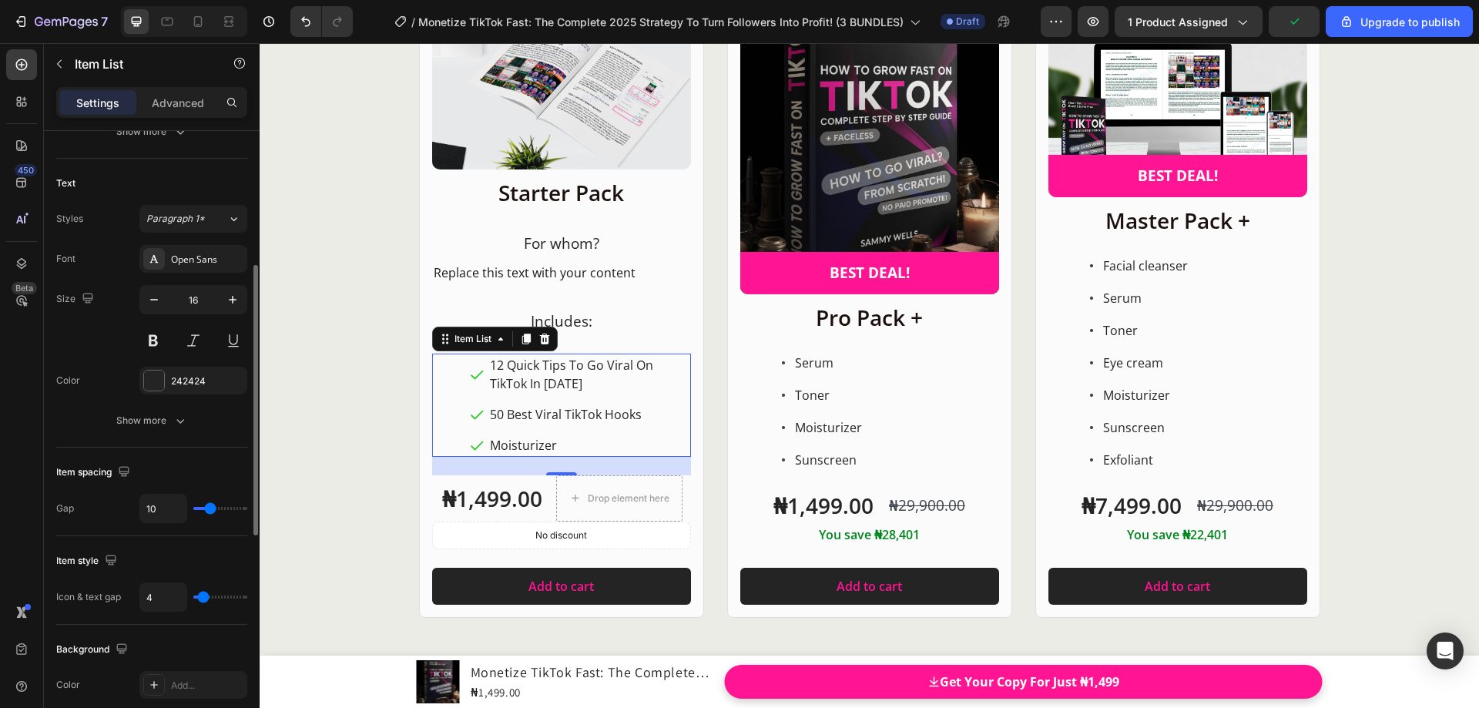
type input "12"
type input "13"
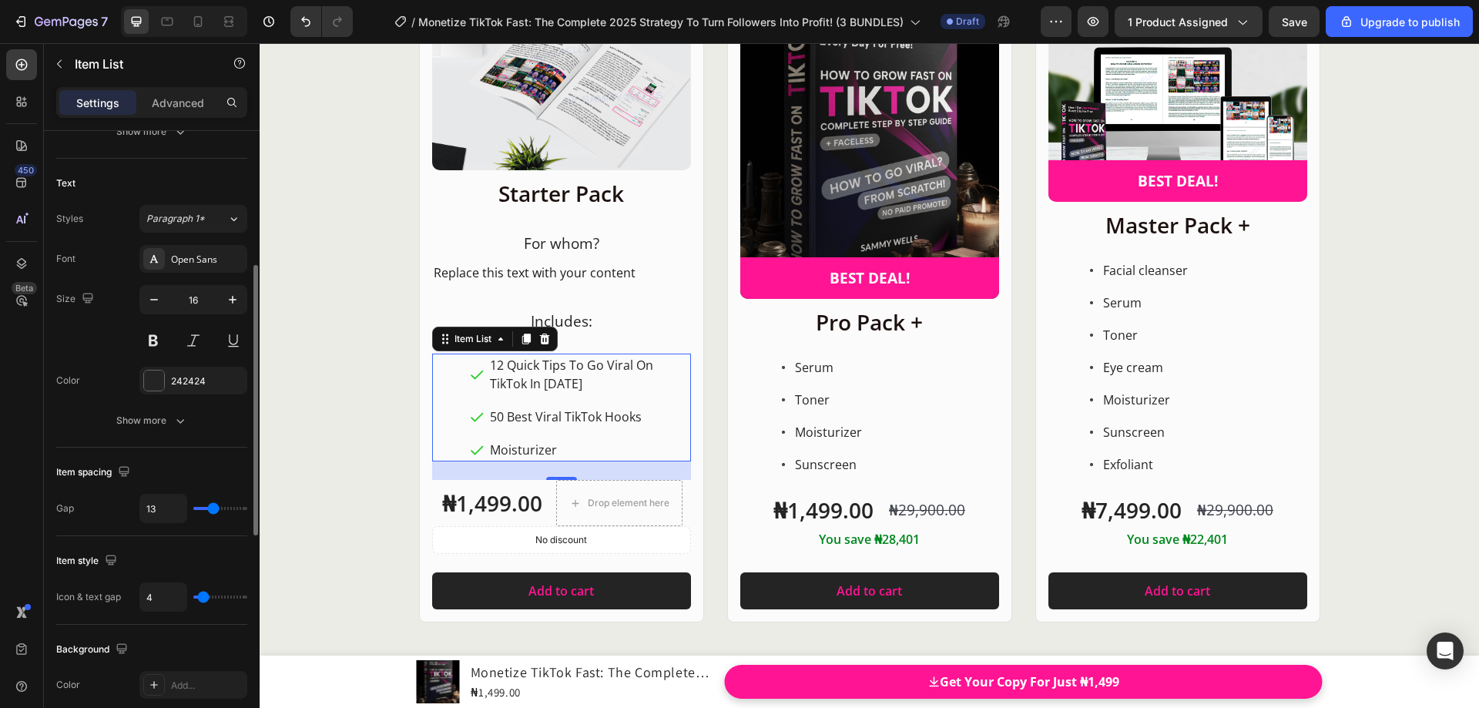
type input "12"
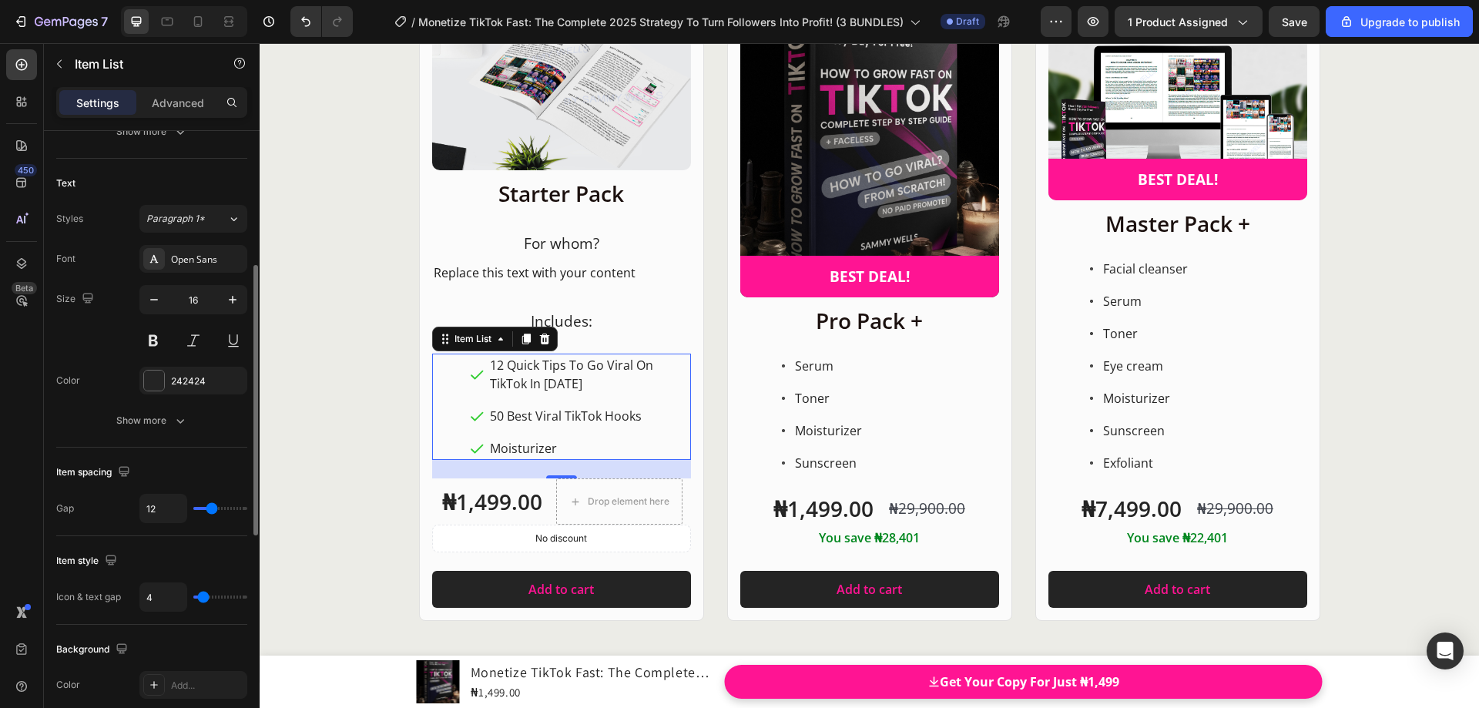
type input "10"
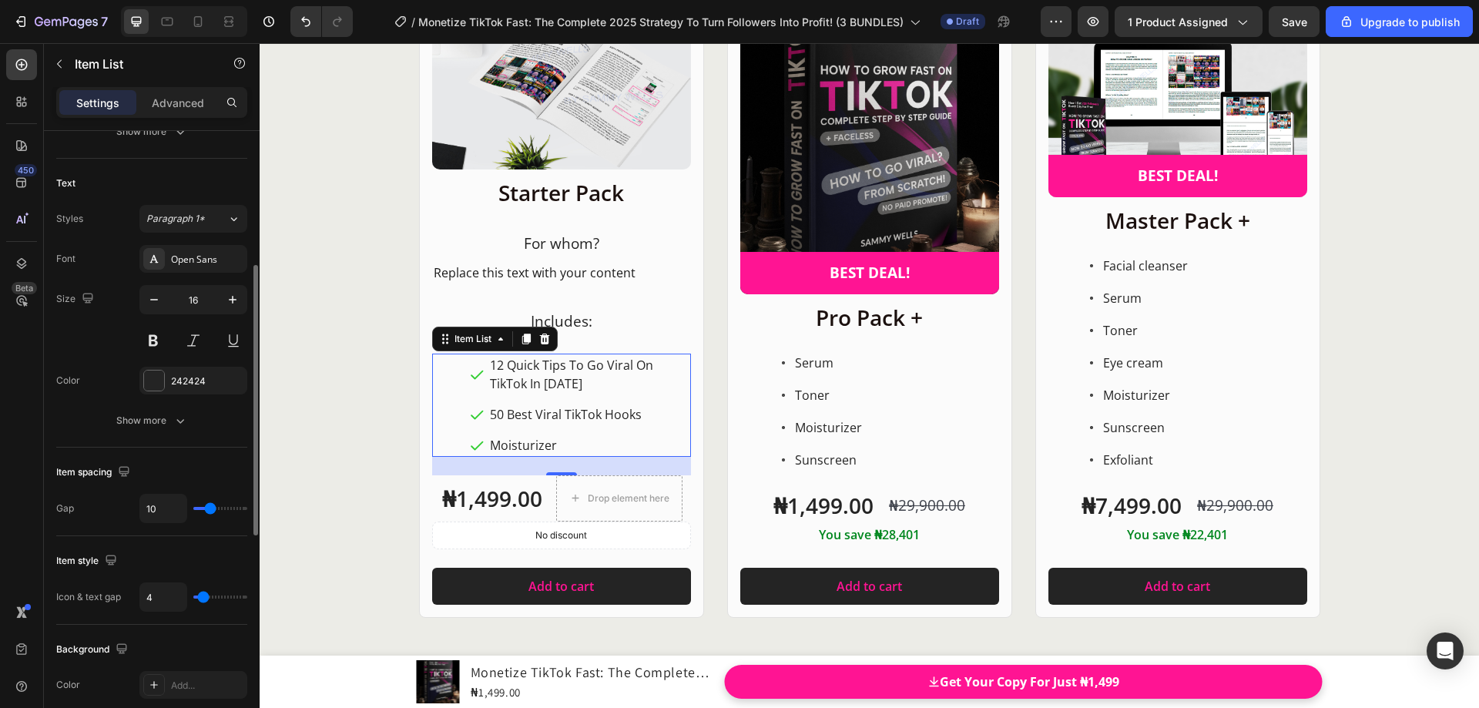
type input "12"
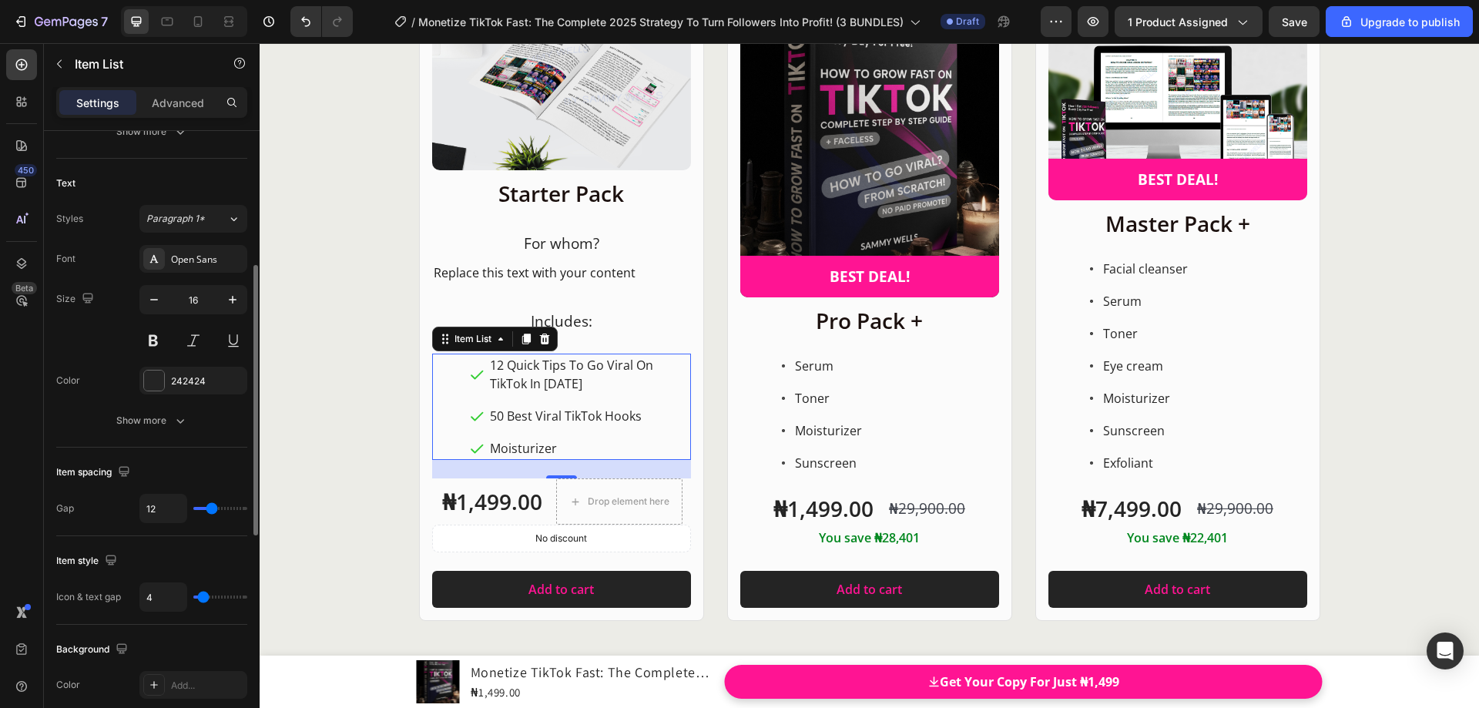
click at [212, 510] on input "range" at bounding box center [220, 508] width 54 height 3
type input "5"
type input "7"
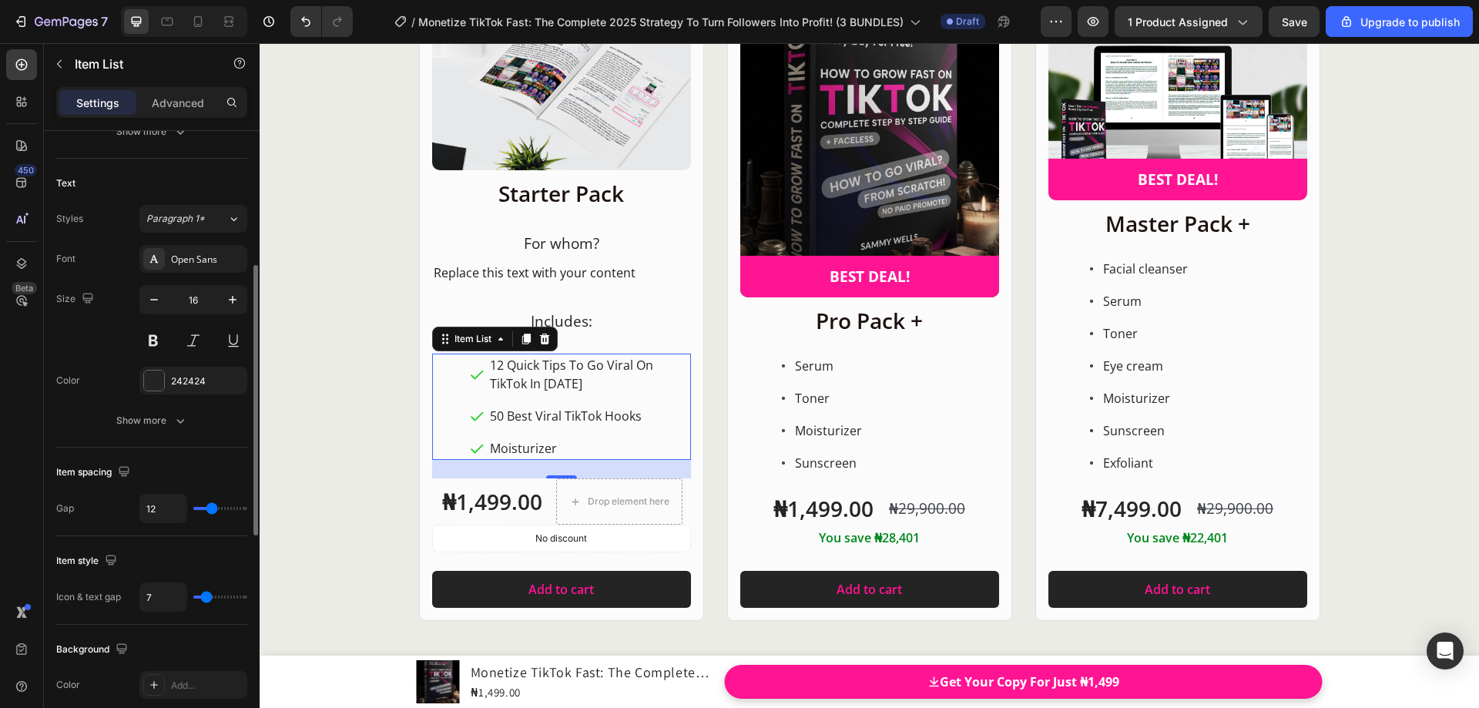
type input "13"
type input "14"
type input "13"
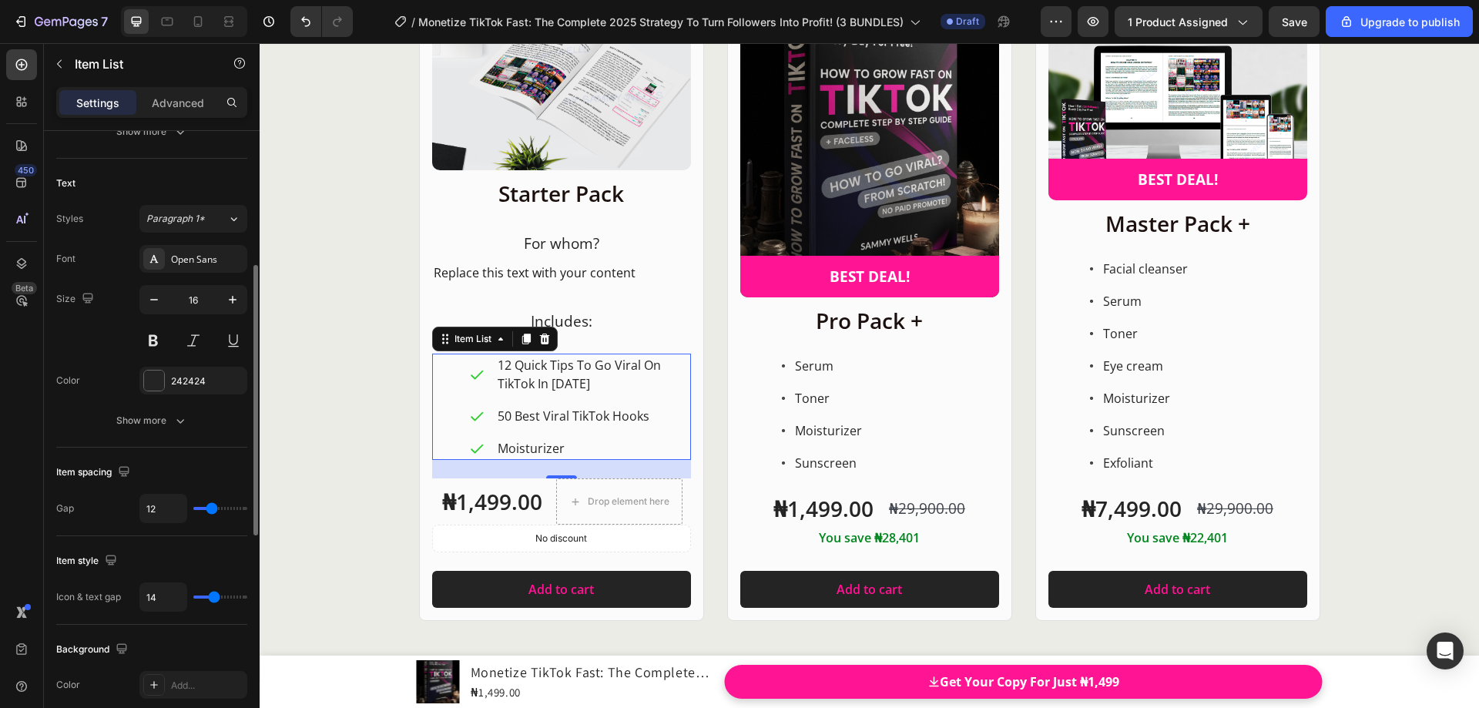
type input "13"
type input "12"
type input "11"
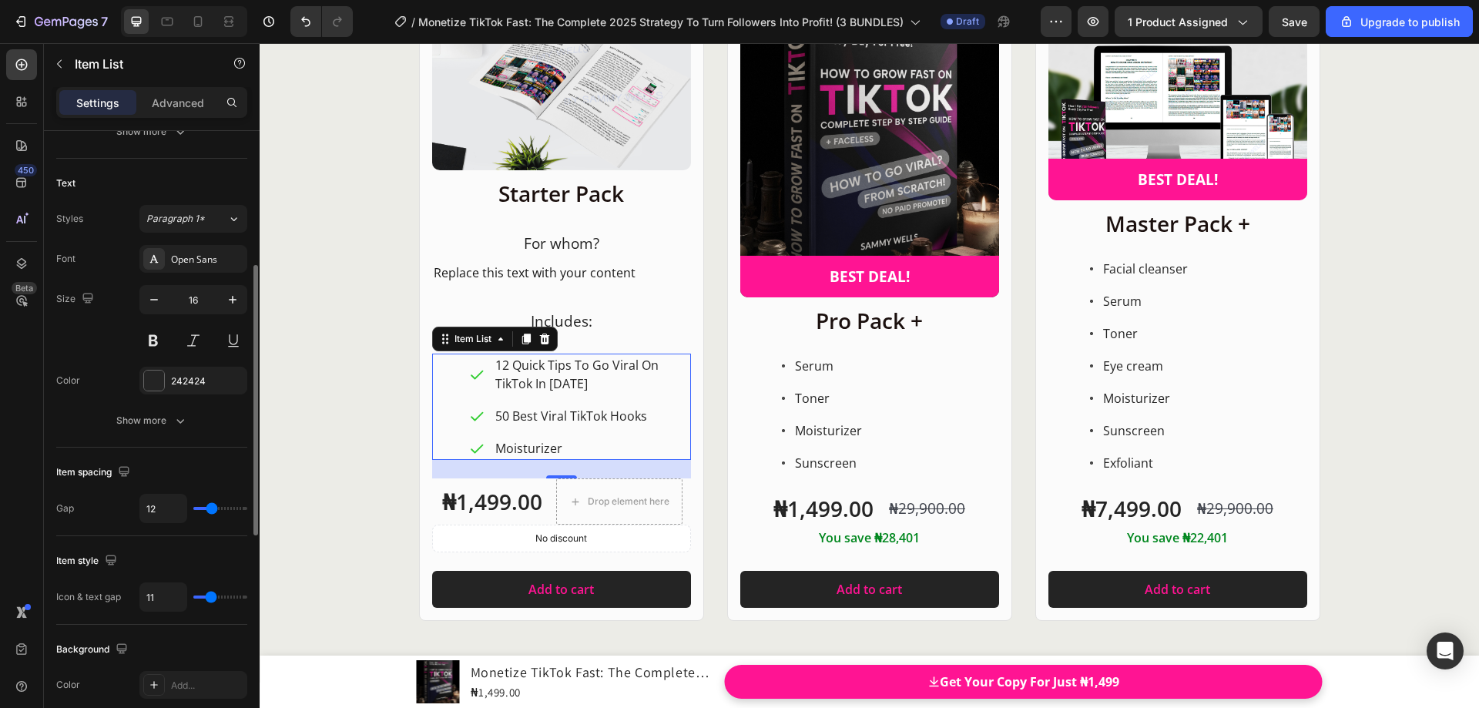
type input "10"
type input "8"
type input "4"
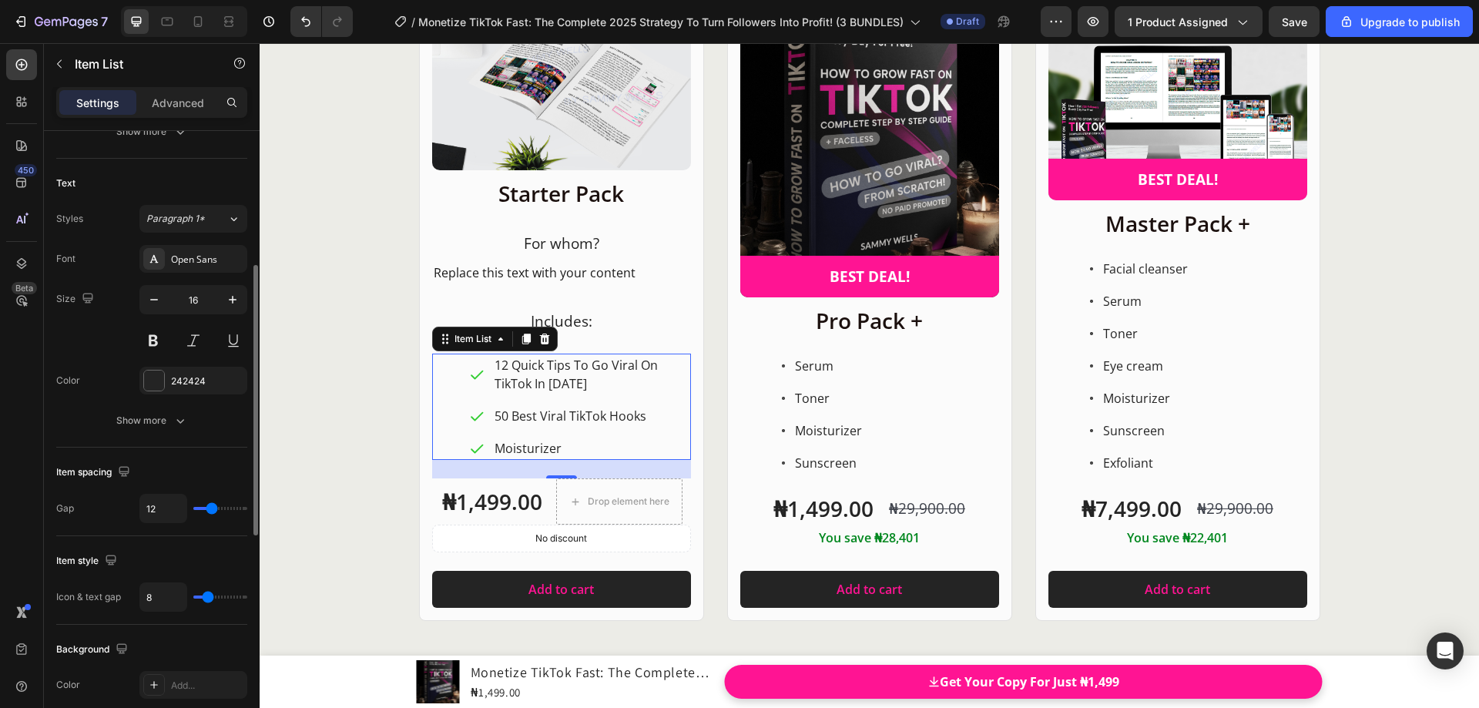
type input "4"
type input "3"
type input "1"
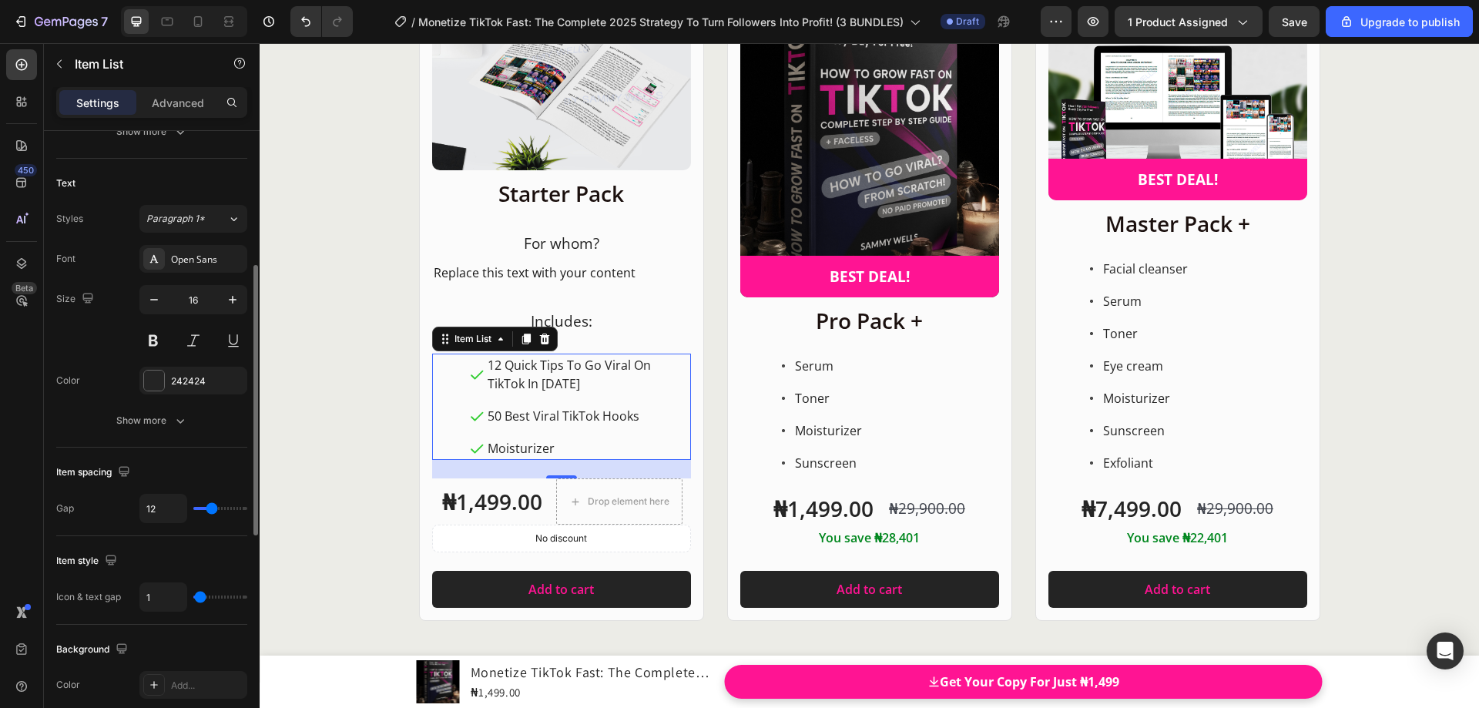
type input "3"
type input "5"
type input "6"
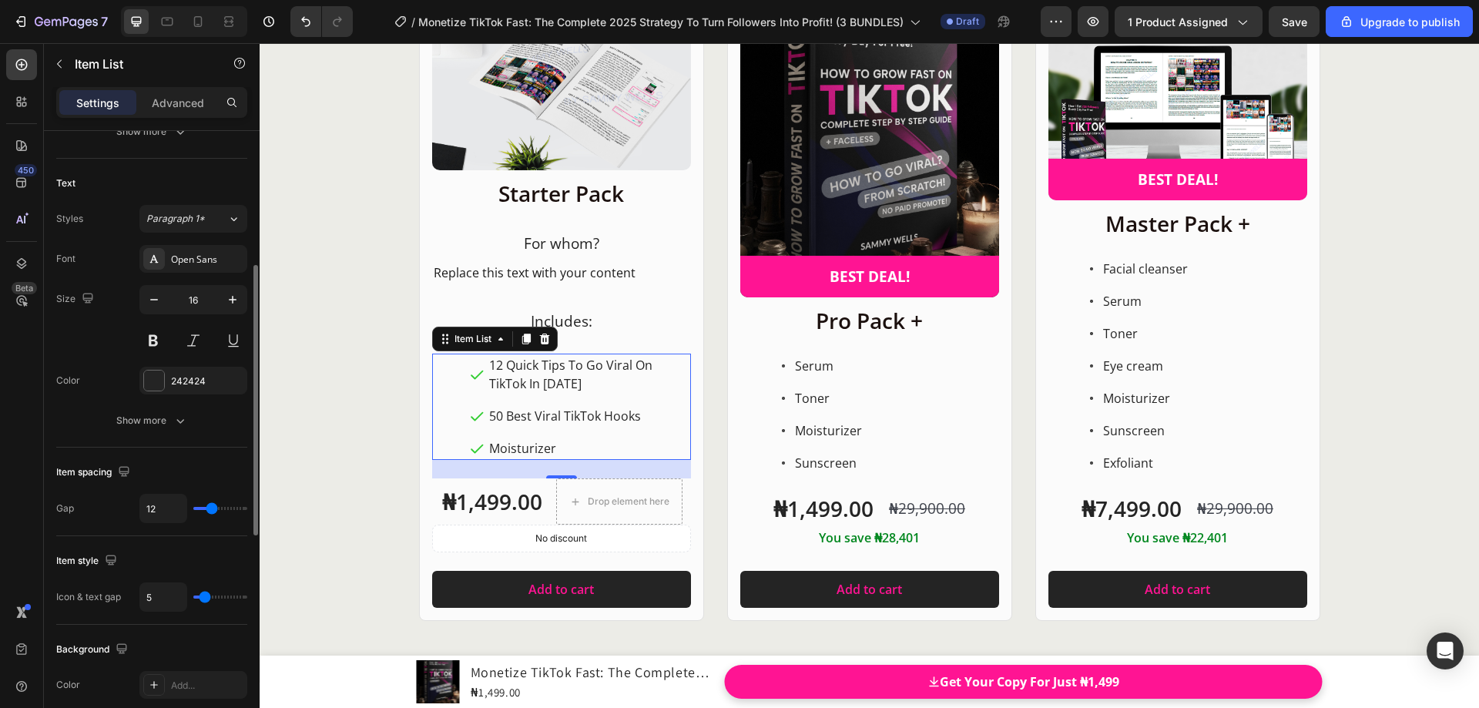
type input "6"
type input "7"
type input "6"
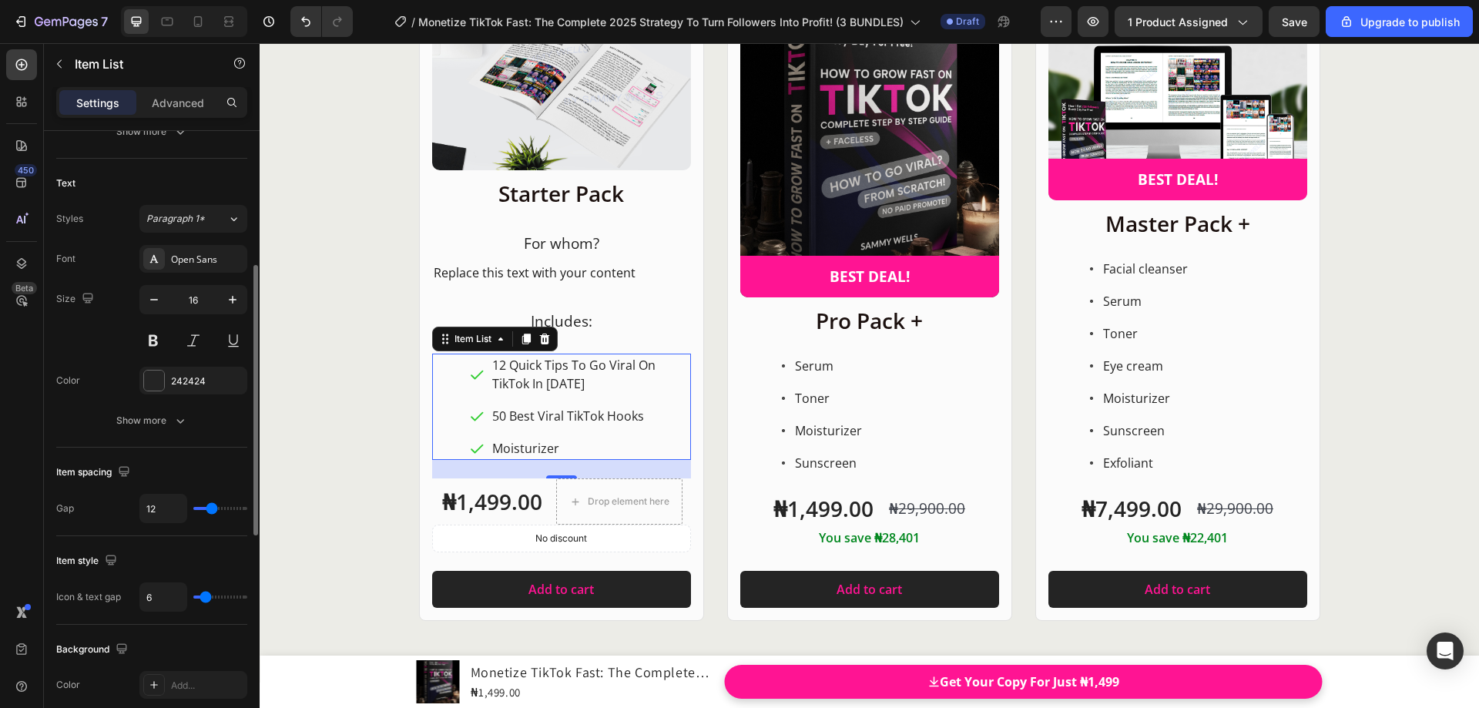
type input "5"
type input "7"
type input "9"
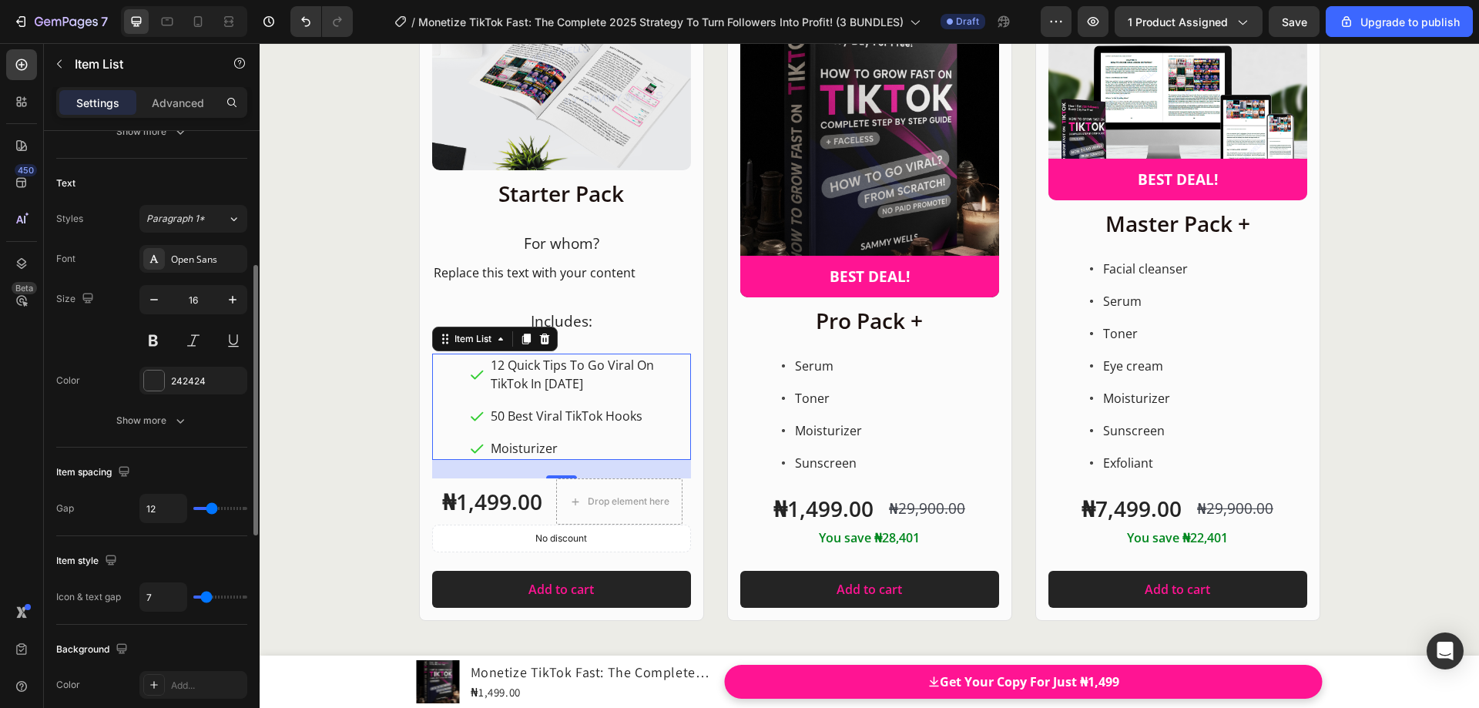
type input "9"
type input "10"
type input "11"
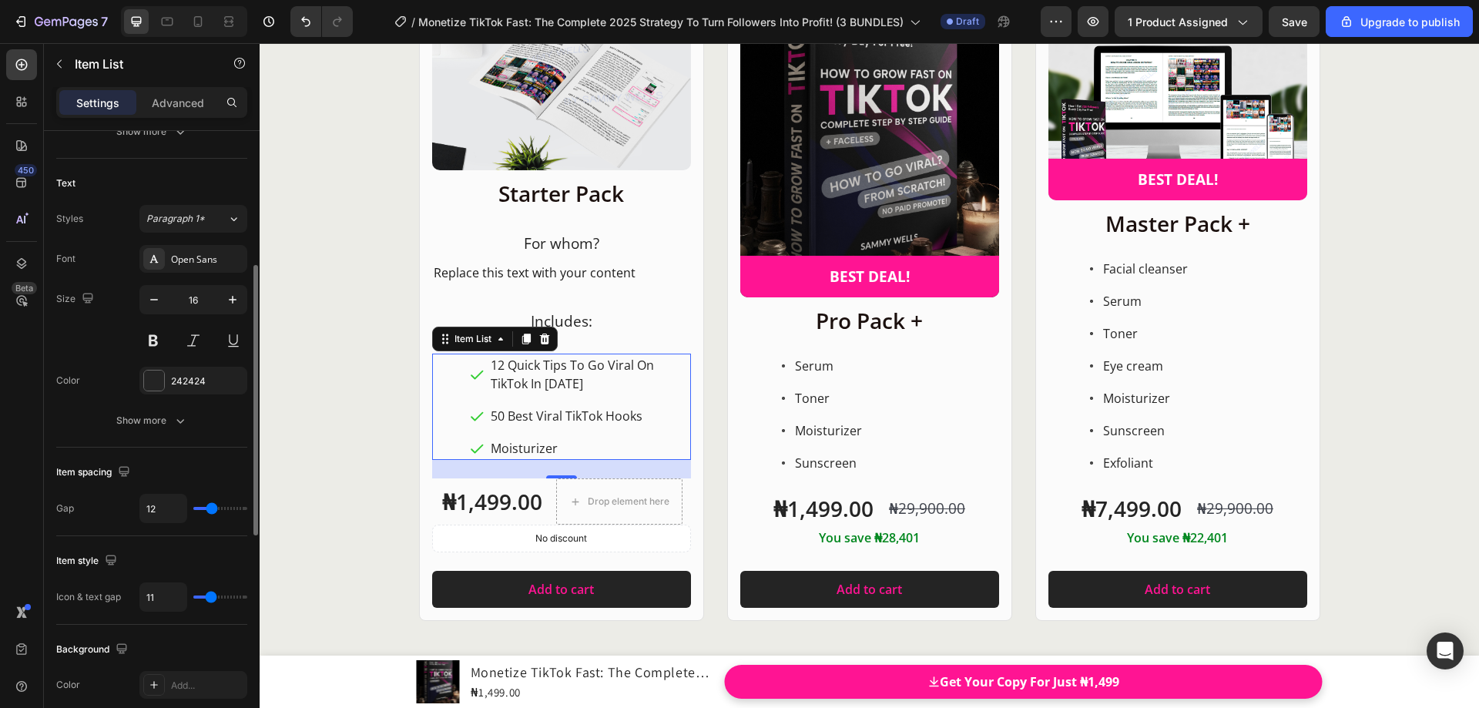
type input "13"
type input "14"
type input "12"
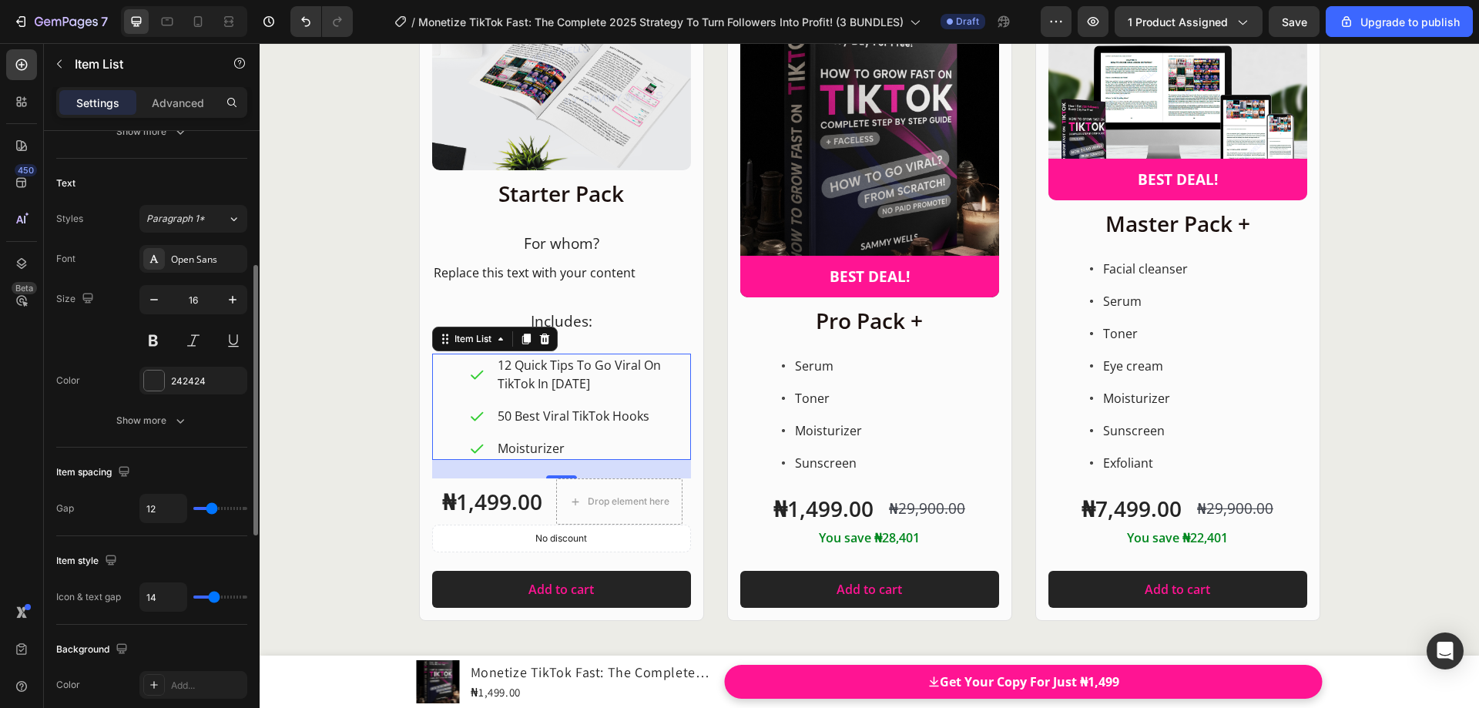
type input "12"
type input "11"
type input "10"
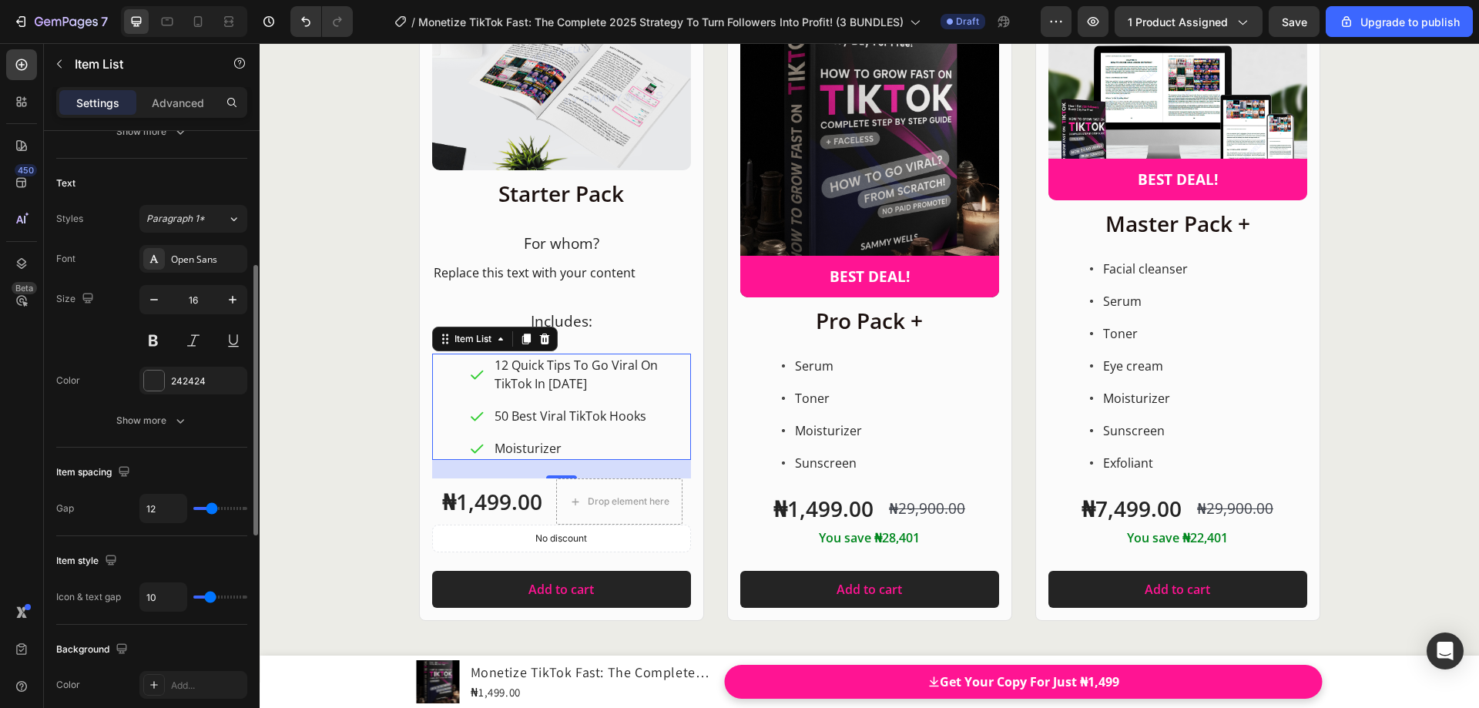
type input "7"
type input "6"
type input "7"
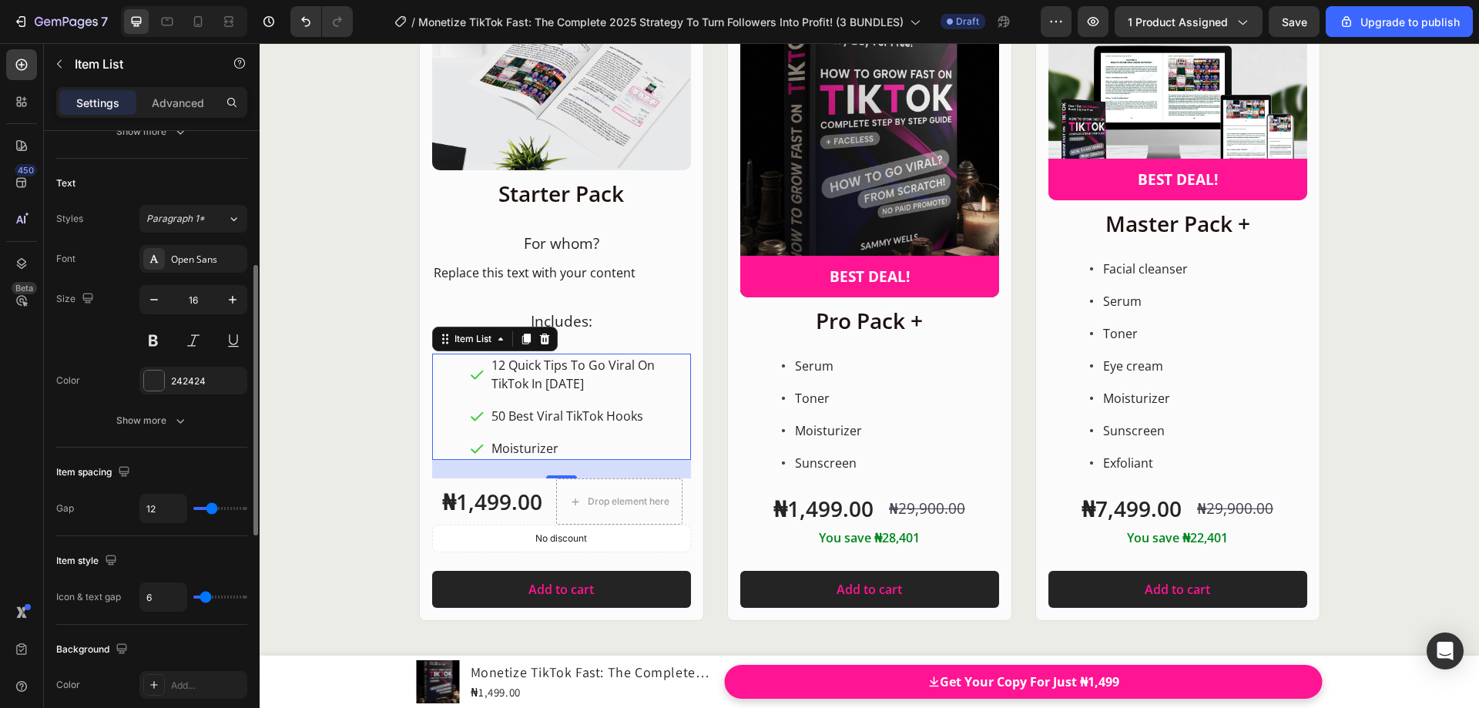
type input "7"
type input "8"
click at [208, 596] on input "range" at bounding box center [220, 597] width 54 height 3
click at [209, 562] on div "Item style" at bounding box center [151, 561] width 191 height 25
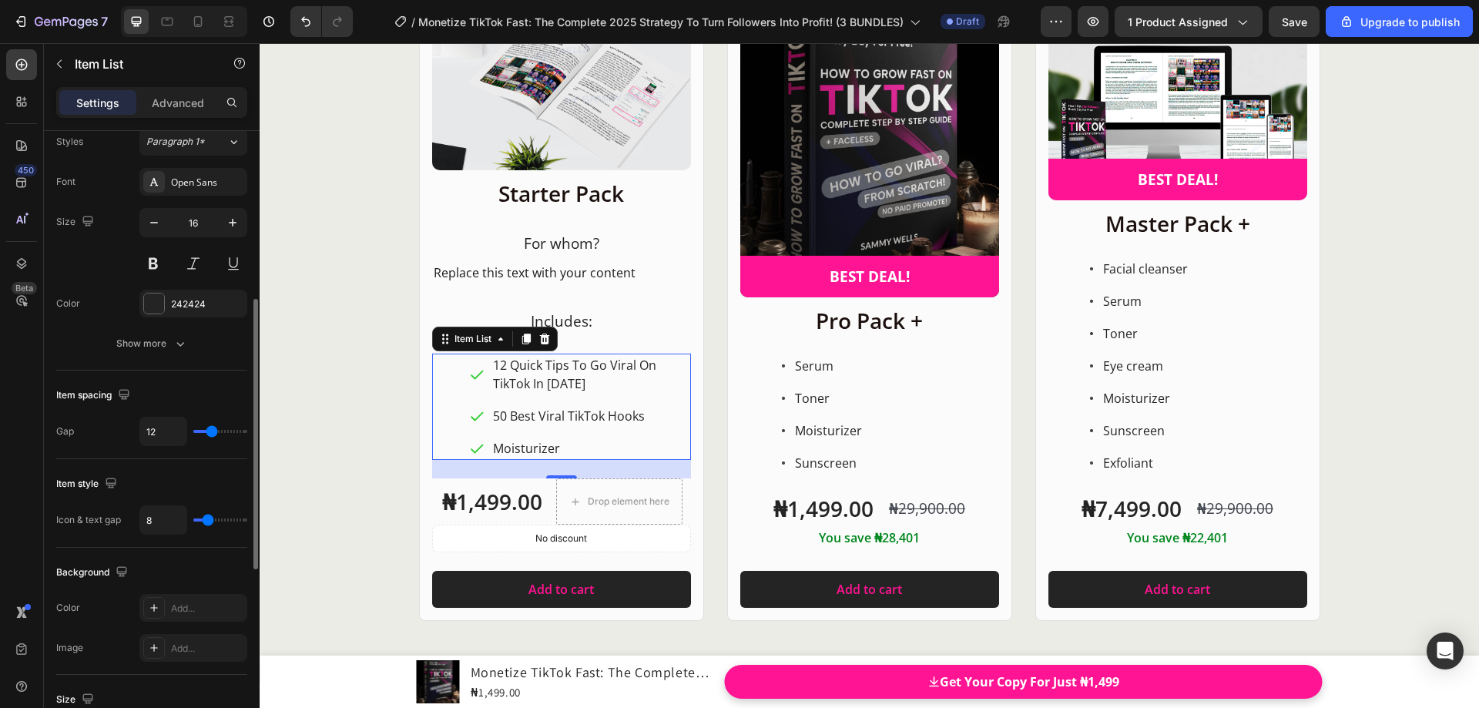
scroll to position [462, 0]
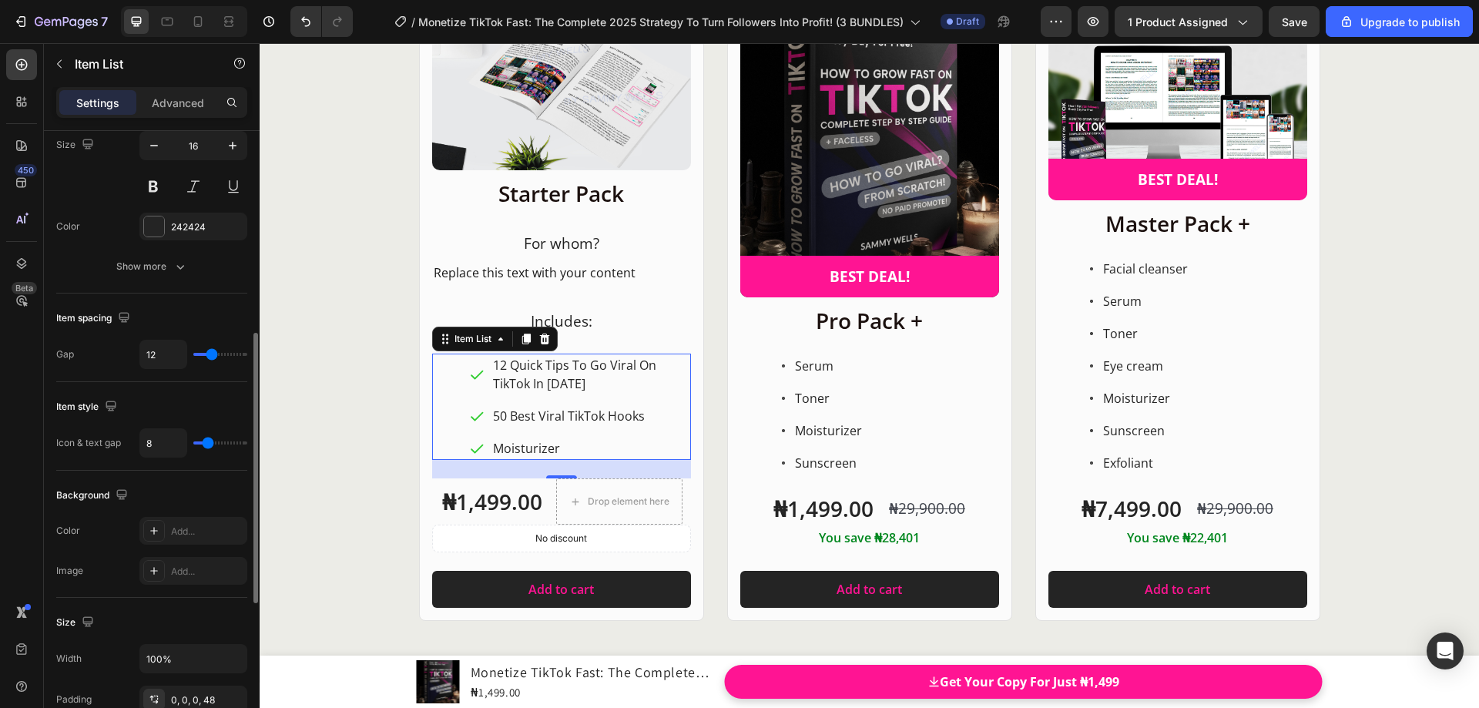
type input "7"
type input "6"
type input "5"
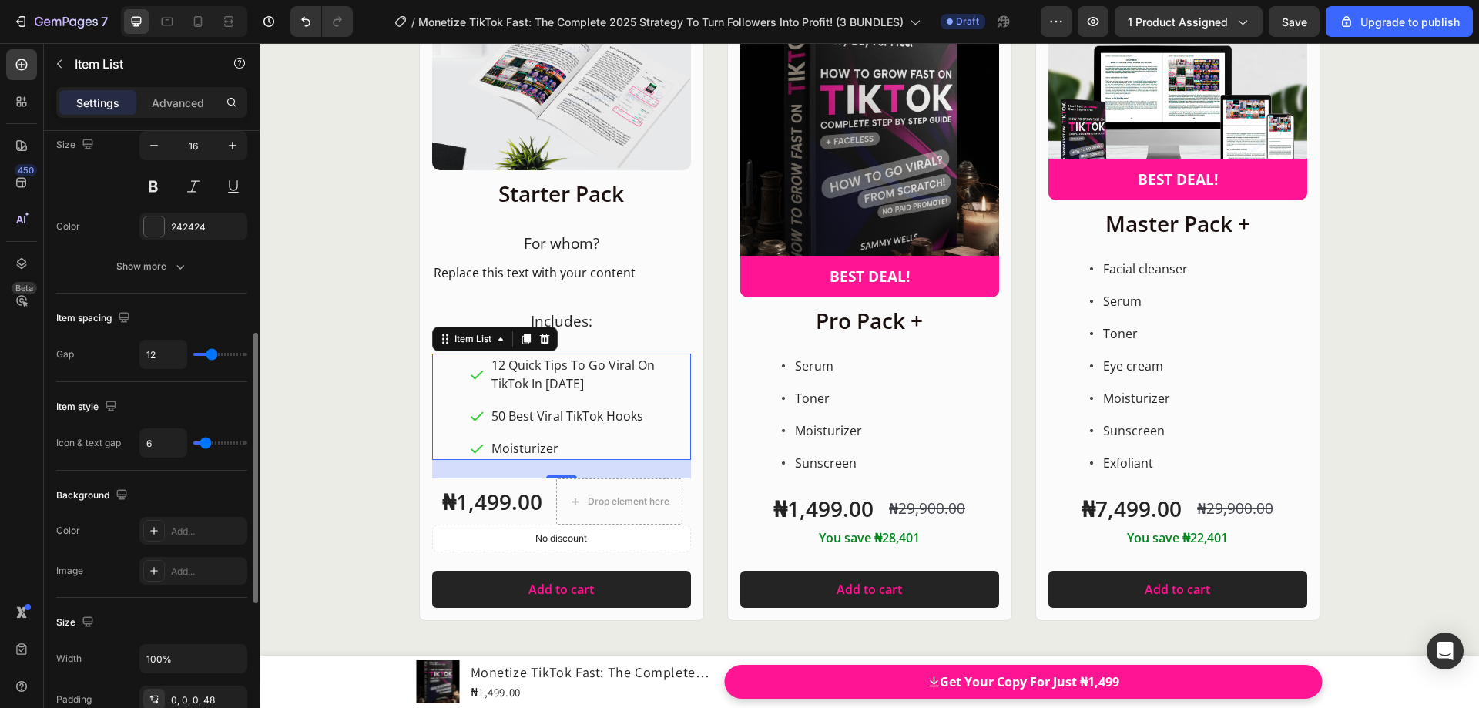
type input "5"
type input "4"
click at [204, 445] on input "range" at bounding box center [220, 442] width 54 height 3
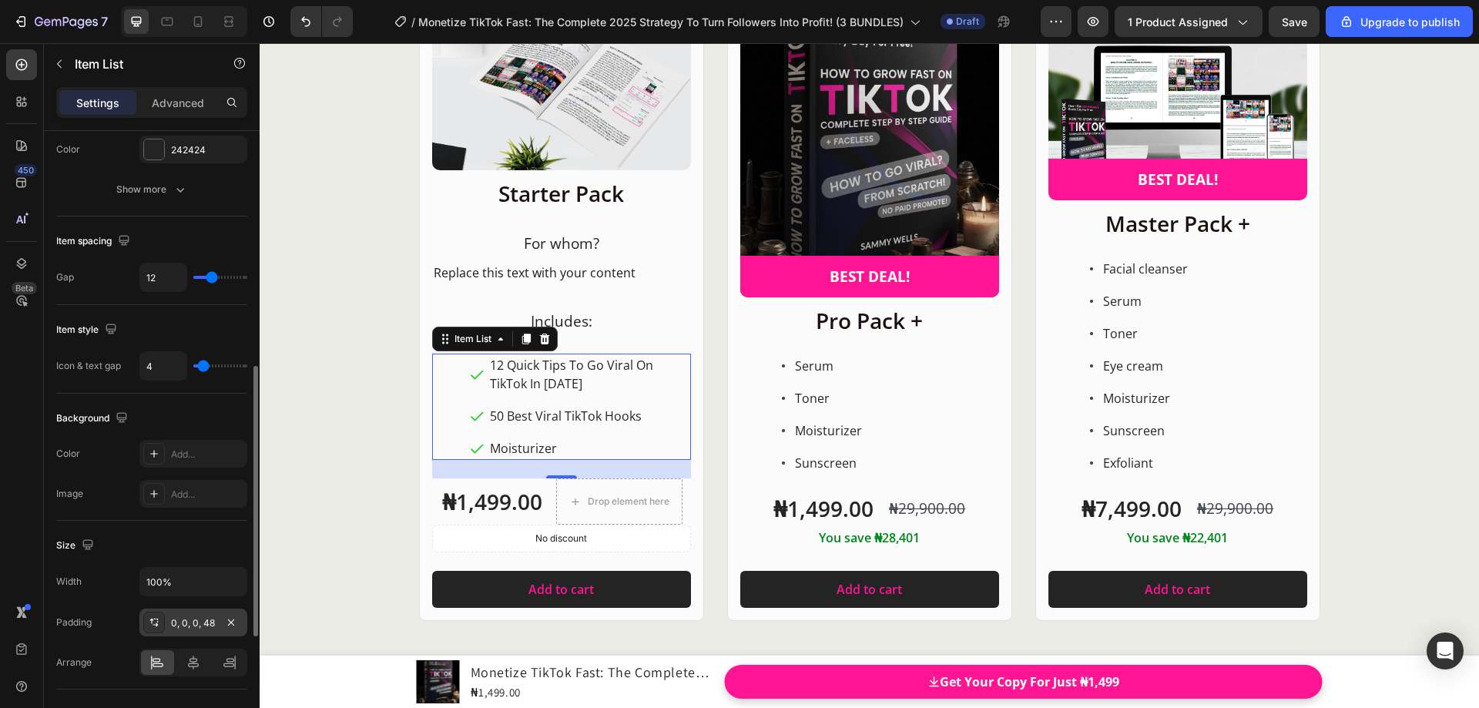
click at [203, 624] on div "0, 0, 0, 48" at bounding box center [193, 623] width 45 height 14
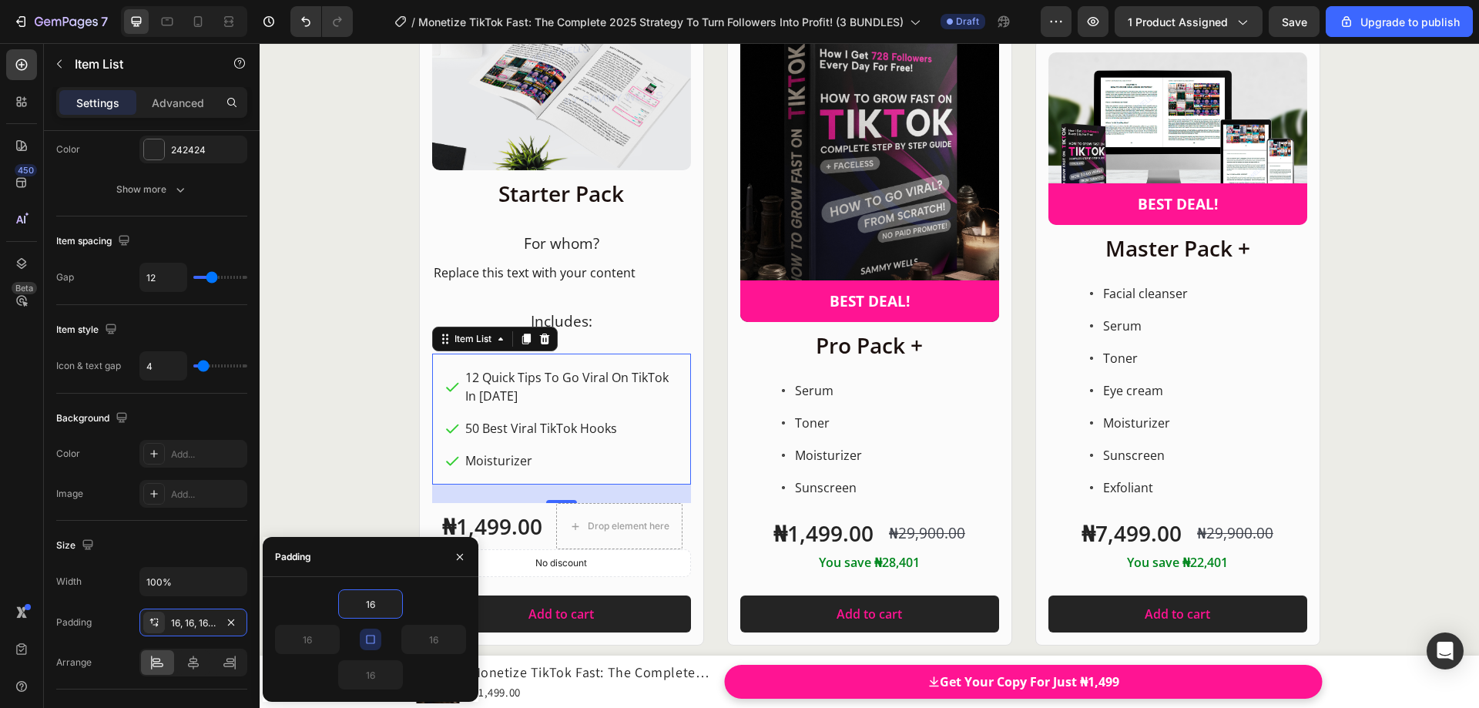
click at [375, 646] on button "button" at bounding box center [371, 640] width 22 height 22
click at [337, 482] on div "Product Images Row Starter Pack Heading ⁠⁠⁠⁠⁠⁠⁠ For whom? Heading Replace this …" at bounding box center [870, 311] width 1220 height 667
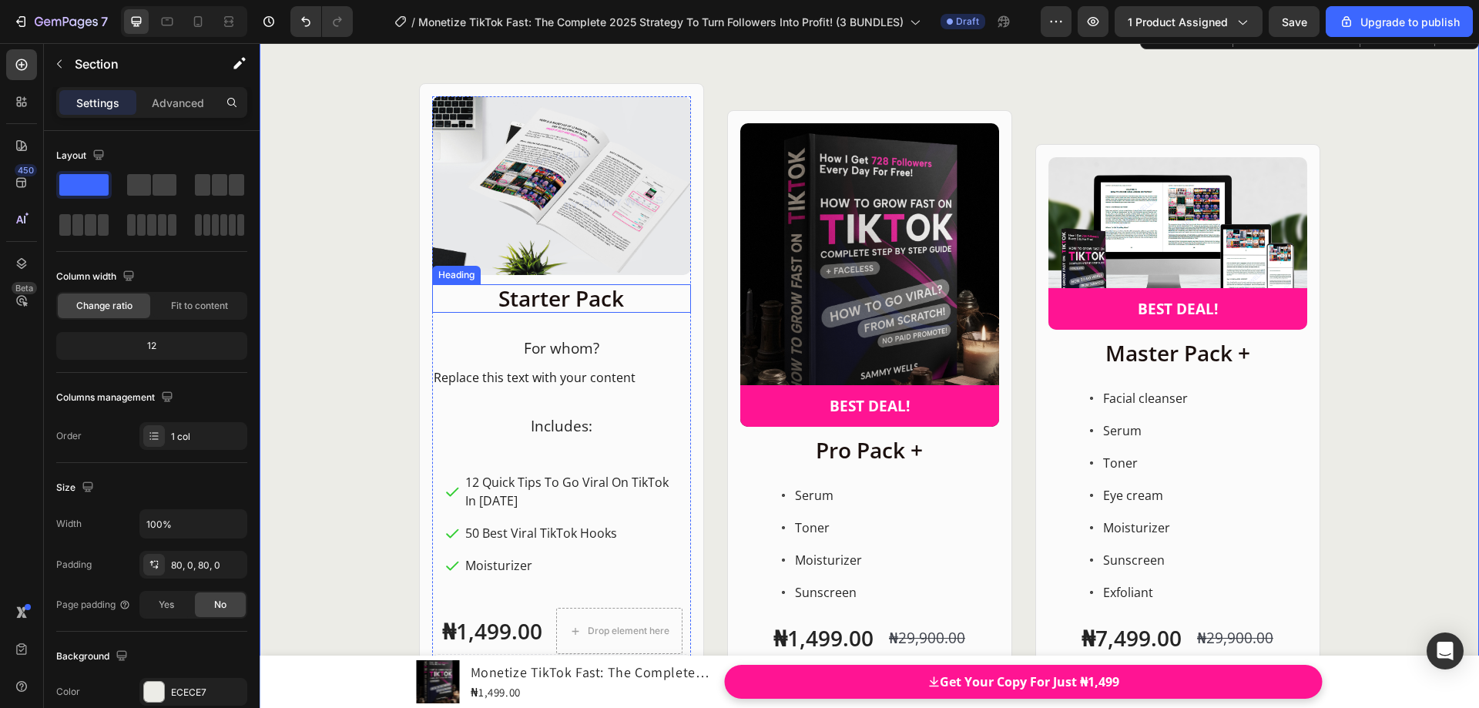
scroll to position [19793, 0]
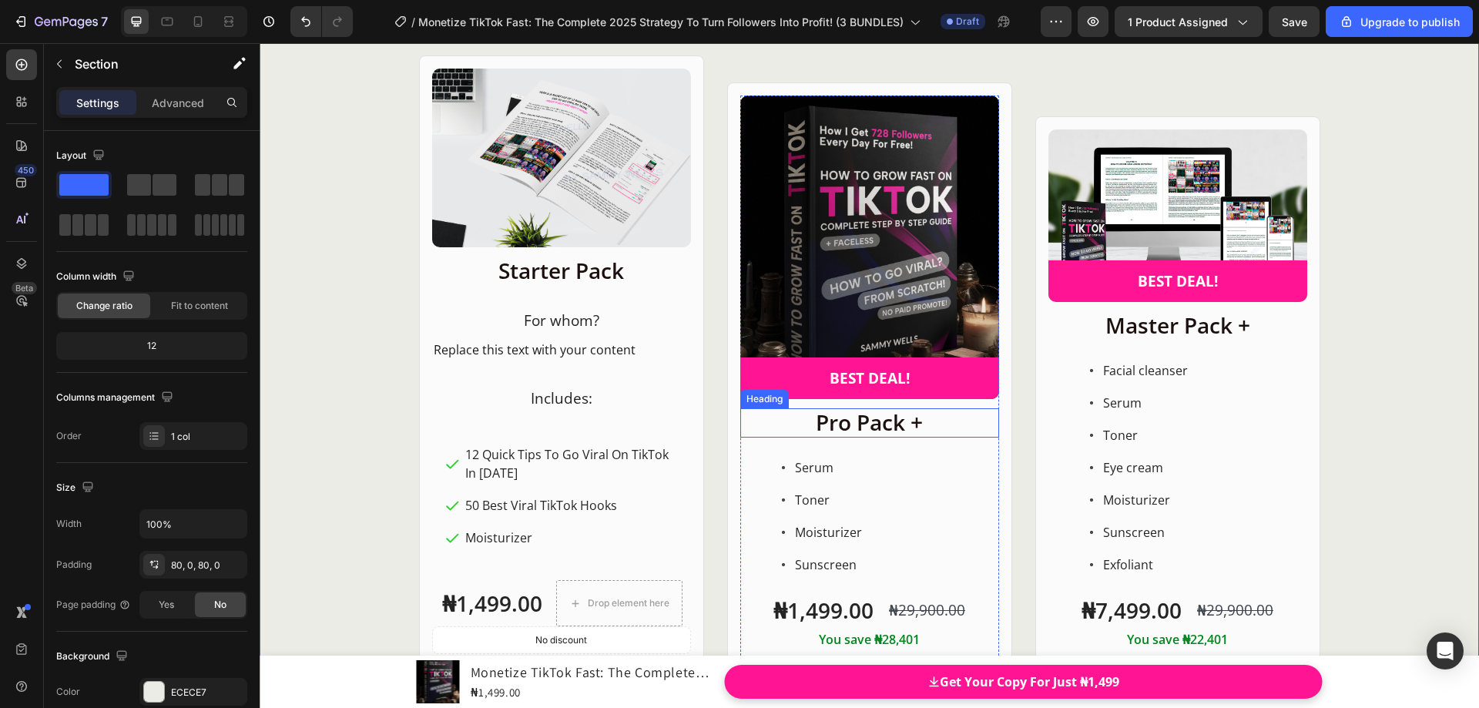
click at [918, 421] on p "Pro Pack +" at bounding box center [870, 423] width 256 height 26
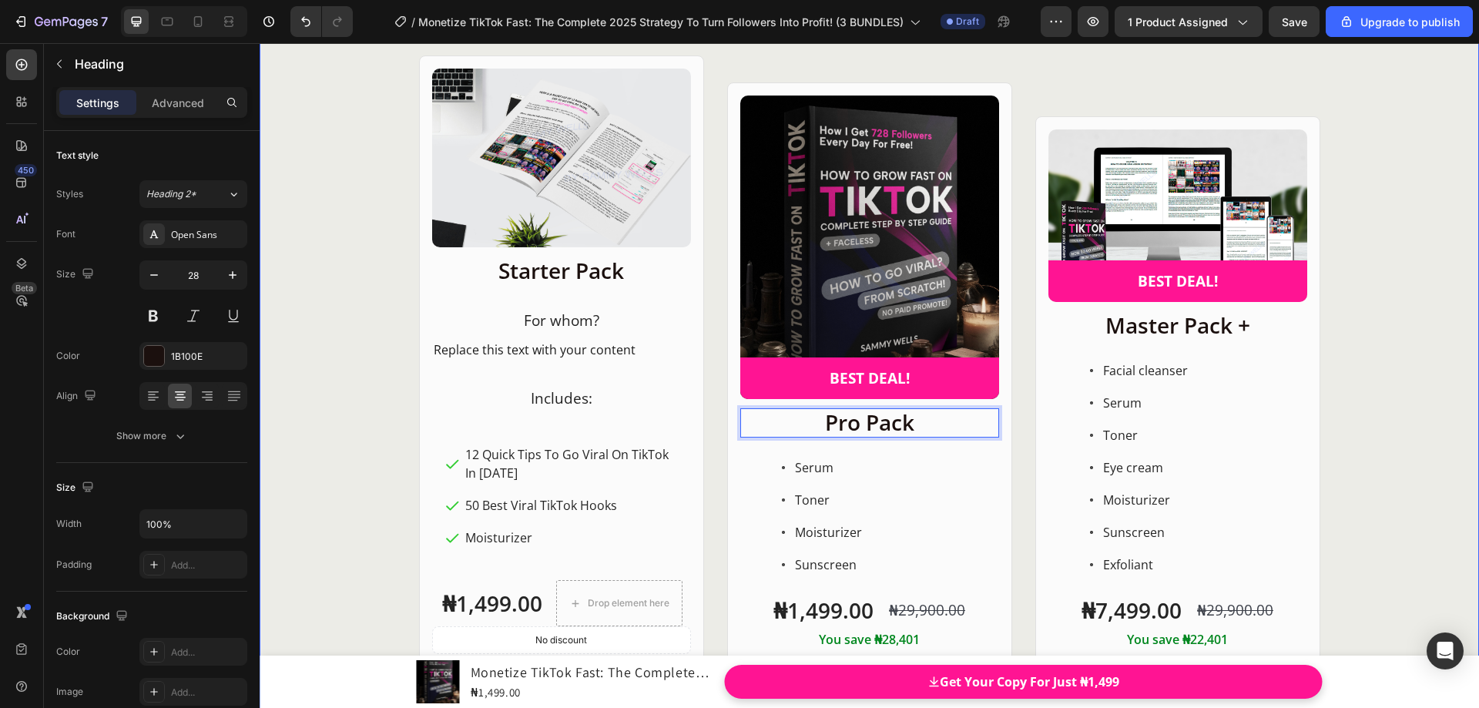
click at [1377, 336] on div "Product Images Row Starter Pack Heading ⁠⁠⁠⁠⁠⁠⁠ For whom? Heading Replace this …" at bounding box center [870, 388] width 1220 height 667
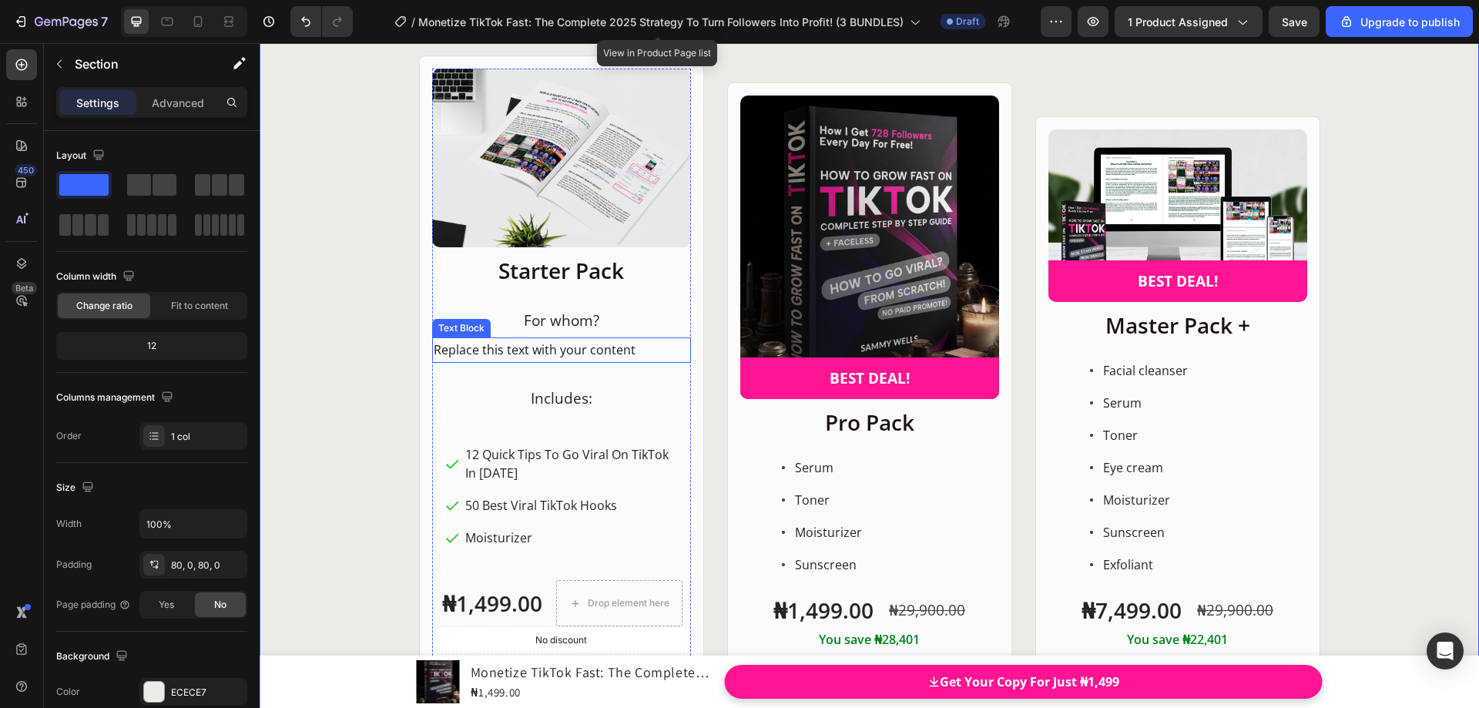
click at [592, 349] on p "Replace this text with your content" at bounding box center [562, 350] width 256 height 22
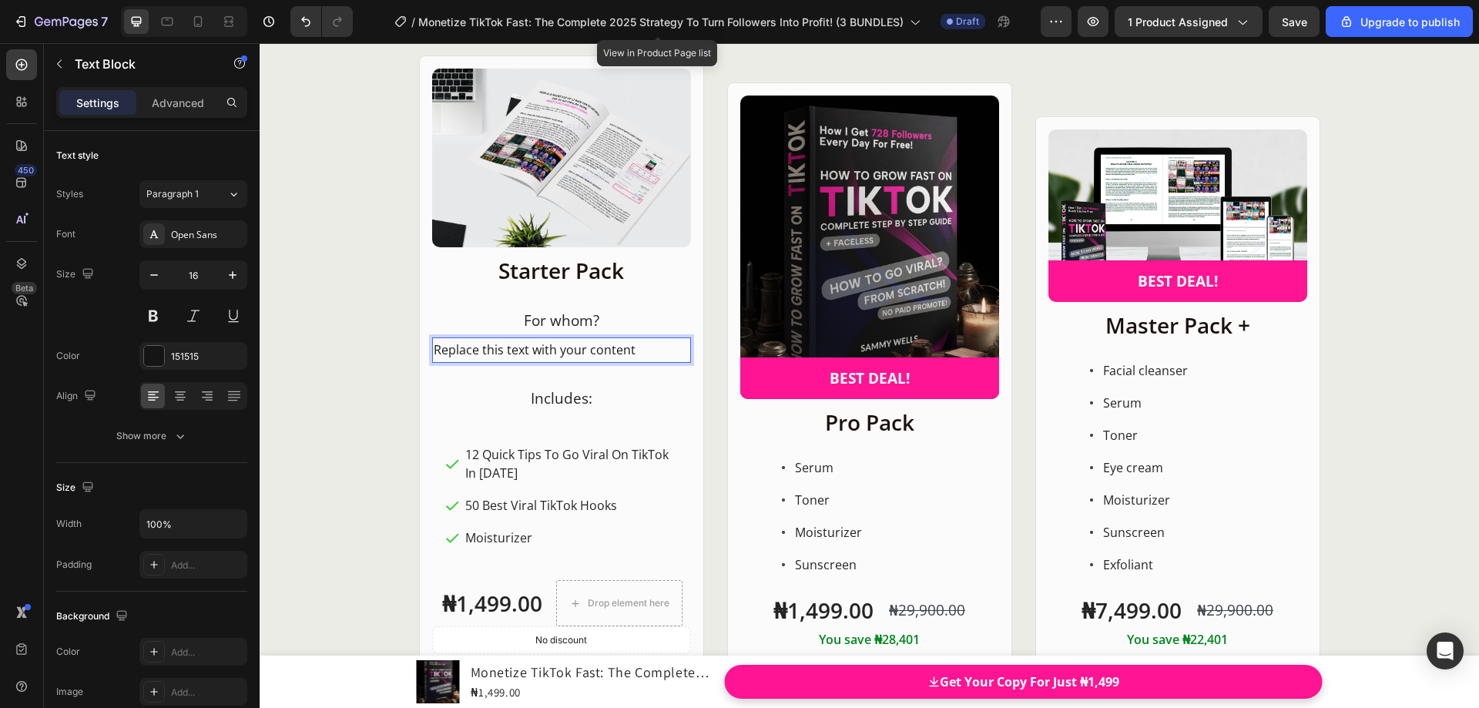
click at [435, 350] on p "Replace this text with your content" at bounding box center [562, 350] width 256 height 22
drag, startPoint x: 431, startPoint y: 348, endPoint x: 597, endPoint y: 357, distance: 165.9
click at [597, 357] on p "Replace this text with your content" at bounding box center [562, 350] width 256 height 22
drag, startPoint x: 628, startPoint y: 350, endPoint x: 420, endPoint y: 351, distance: 208.0
click at [420, 351] on div "Product Images Row Starter Pack Heading ⁠⁠⁠⁠⁠⁠⁠ For whom? Heading Replace this …" at bounding box center [561, 388] width 285 height 667
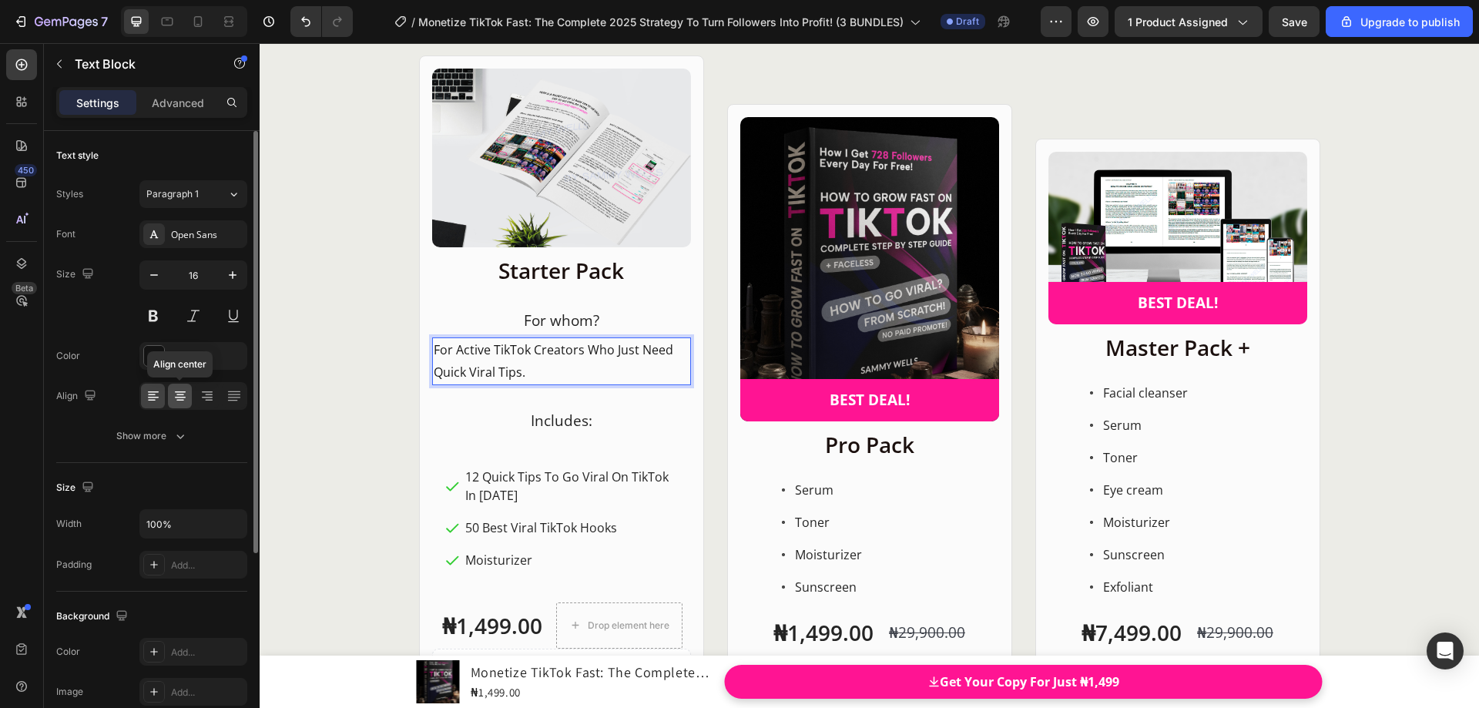
click at [184, 398] on icon at bounding box center [180, 398] width 11 height 2
drag, startPoint x: 616, startPoint y: 374, endPoint x: 528, endPoint y: 366, distance: 88.2
click at [528, 366] on p "For Active TikTok Creators Who Just Need Quick Viral Tips." at bounding box center [562, 361] width 256 height 45
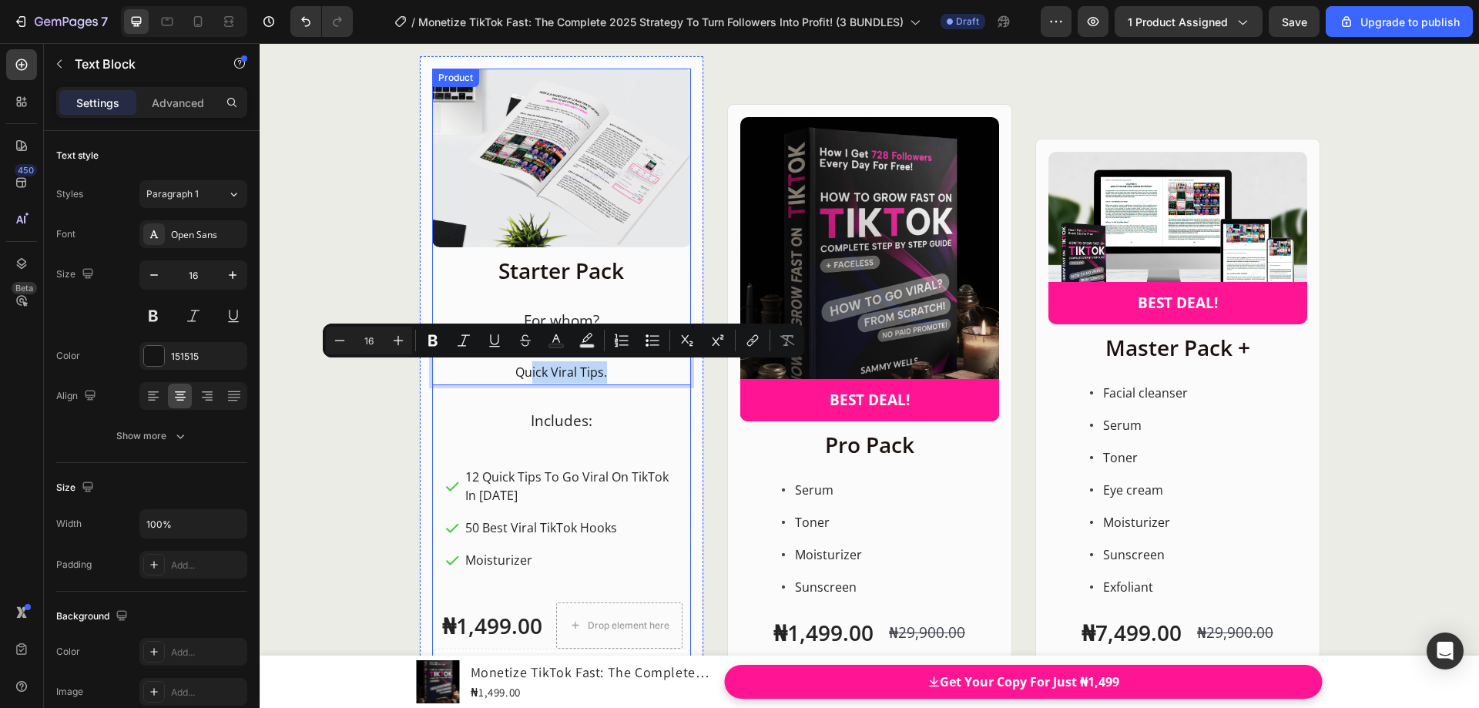
click at [596, 399] on div "Starter Pack Heading ⁠⁠⁠⁠⁠⁠⁠ For whom? Heading For Active TikTok Creators Who J…" at bounding box center [561, 494] width 259 height 475
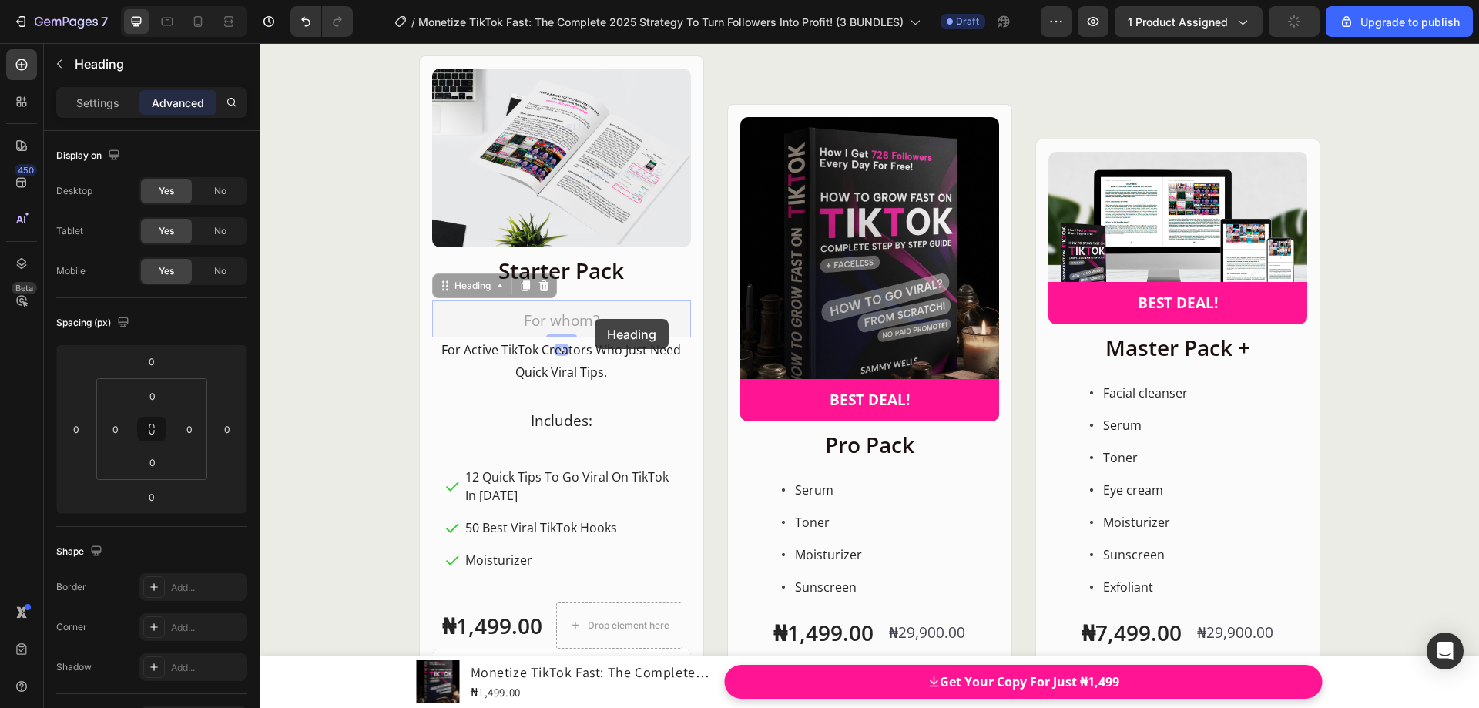
drag, startPoint x: 595, startPoint y: 319, endPoint x: 521, endPoint y: 320, distance: 74.0
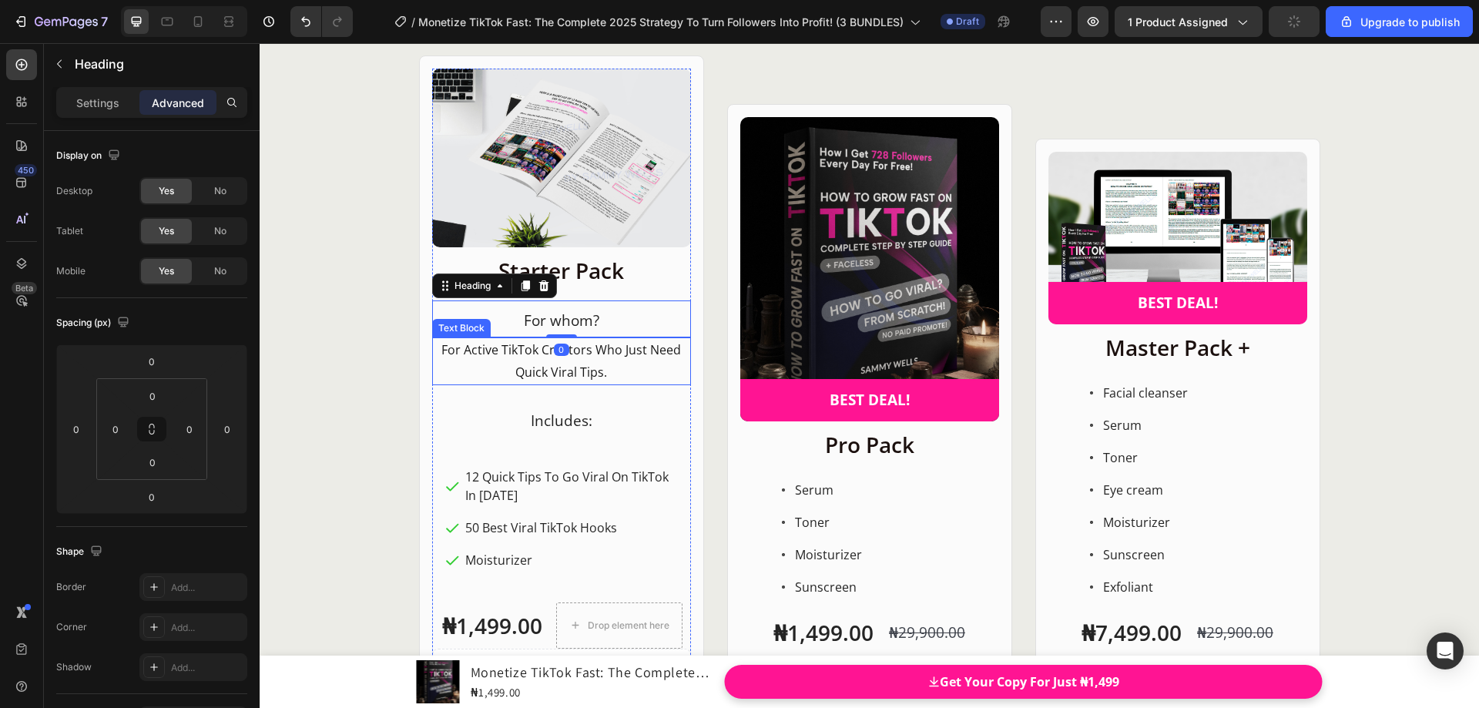
click at [549, 364] on p "For Active TikTok Creators Who Just Need Quick Viral Tips." at bounding box center [562, 361] width 256 height 45
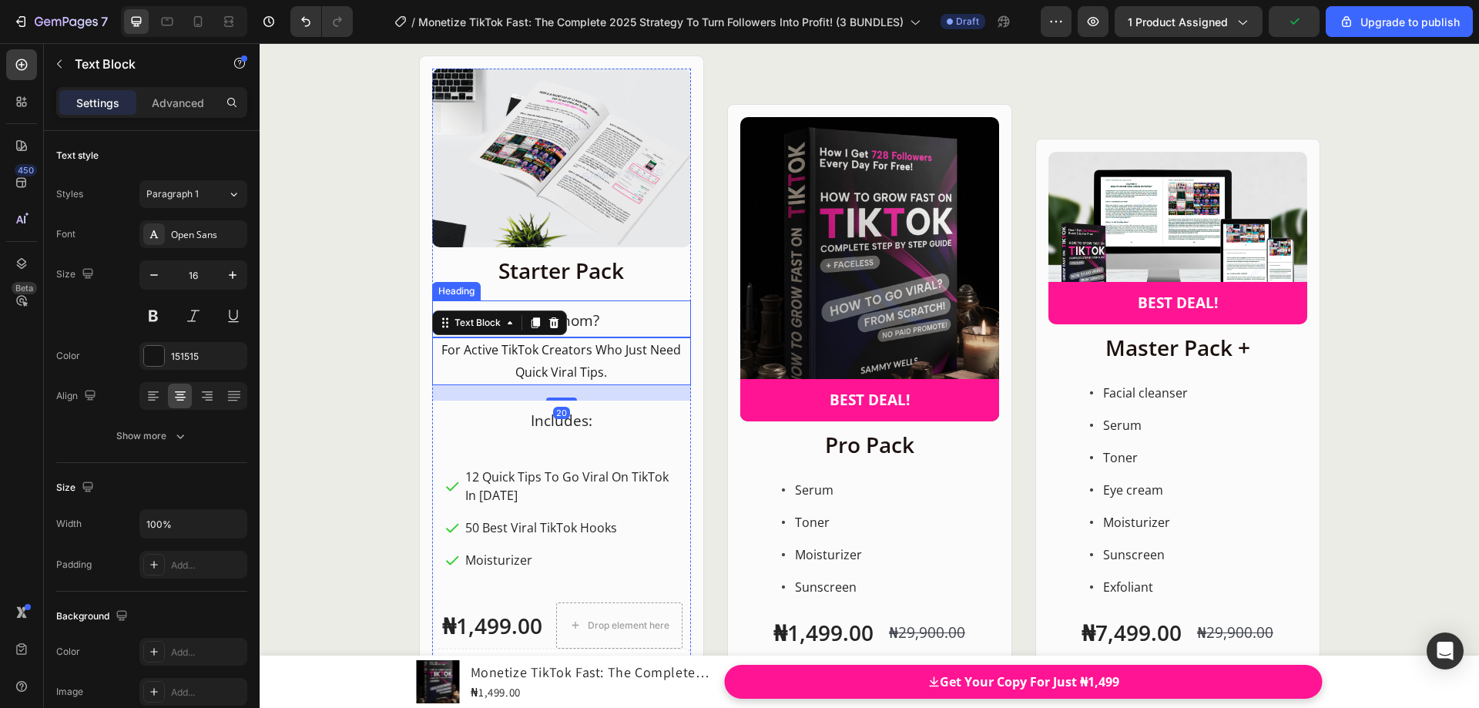
click at [569, 323] on span "For whom?" at bounding box center [561, 320] width 75 height 20
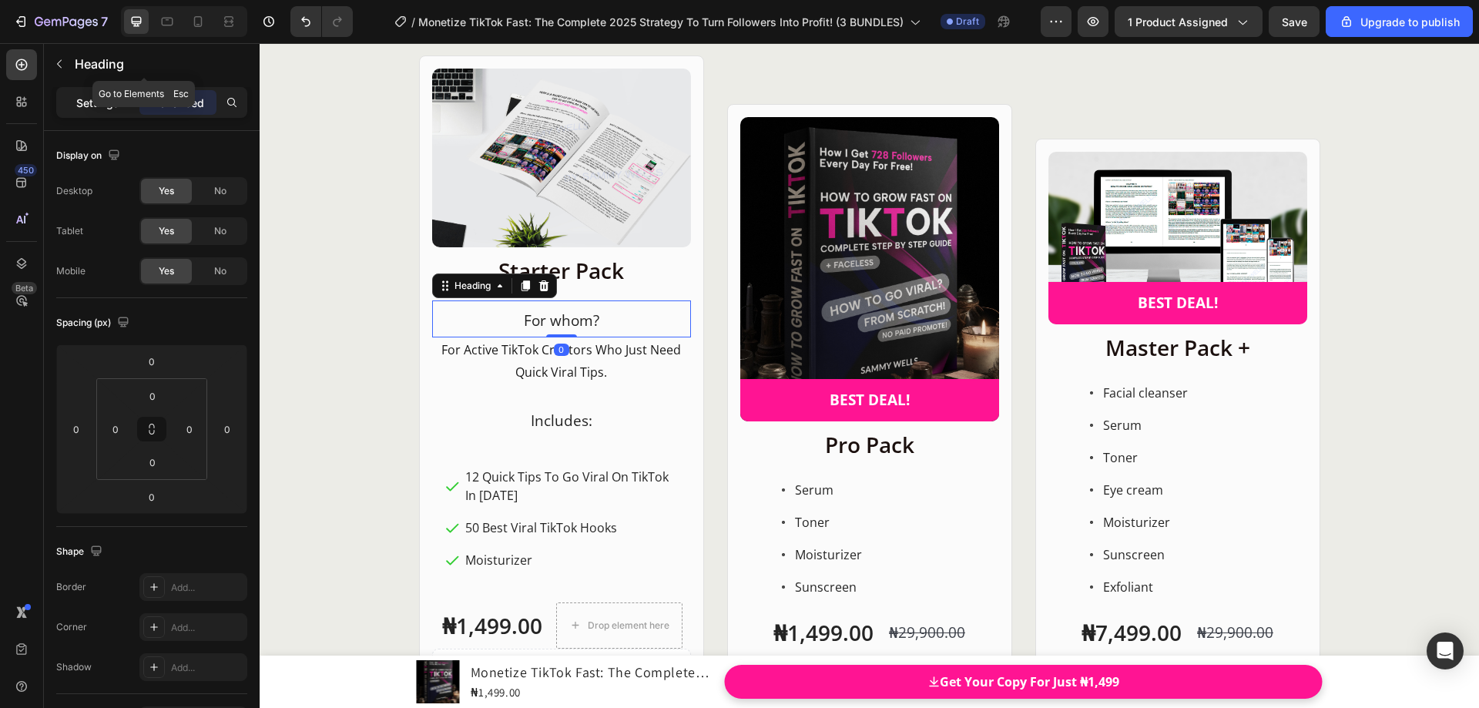
click at [106, 96] on p "Settings" at bounding box center [97, 103] width 43 height 16
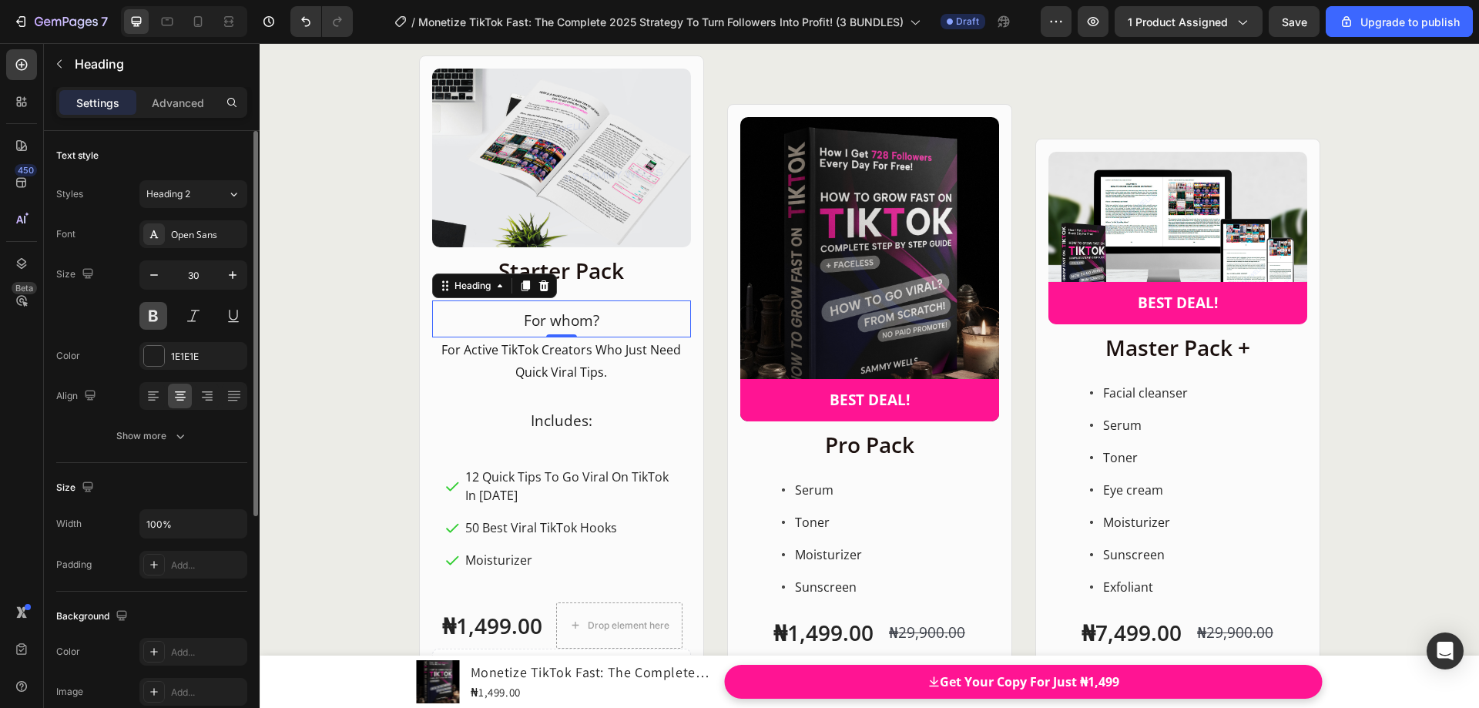
click at [159, 317] on button at bounding box center [153, 316] width 28 height 28
click at [595, 389] on div "Starter Pack Heading ⁠⁠⁠⁠⁠⁠⁠ For whom? Heading 0 For Active TikTok Creators Who…" at bounding box center [561, 494] width 259 height 475
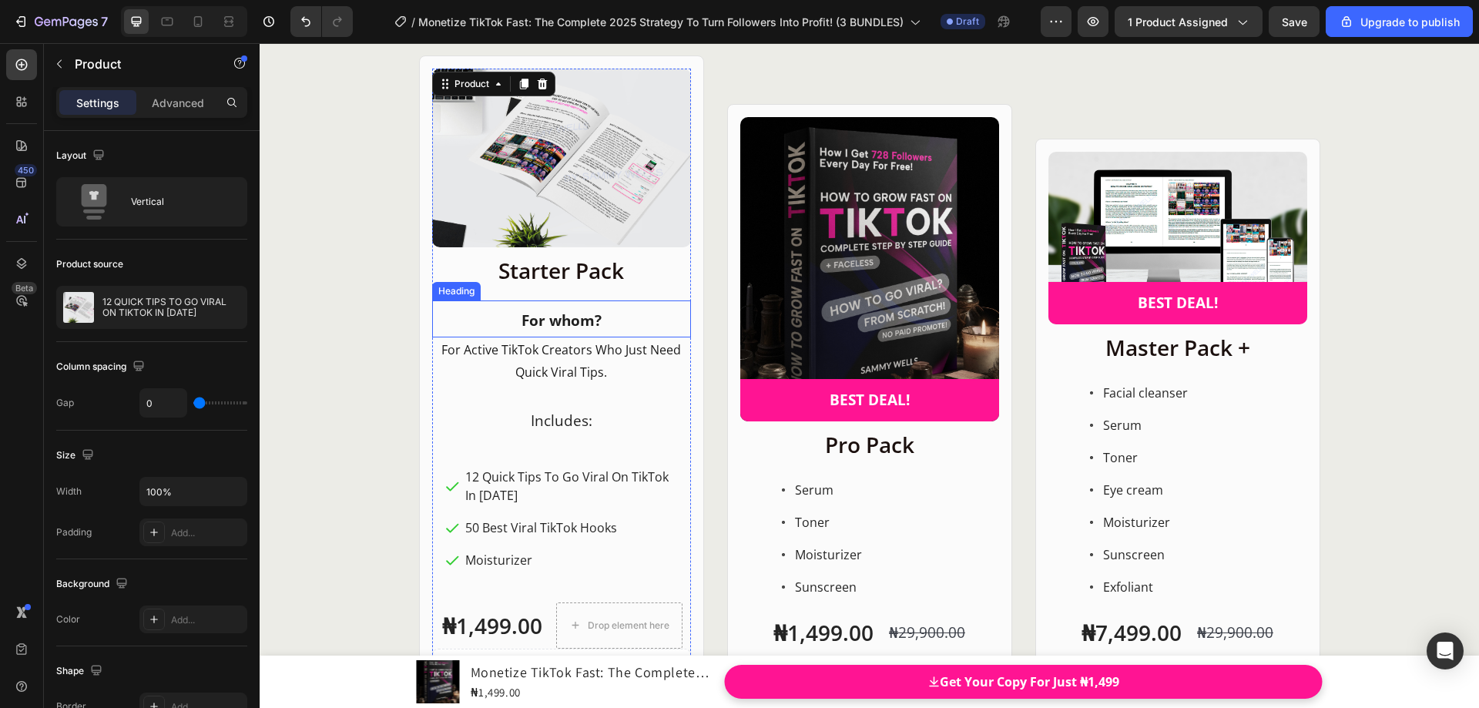
click at [592, 327] on span "For whom?" at bounding box center [562, 320] width 80 height 20
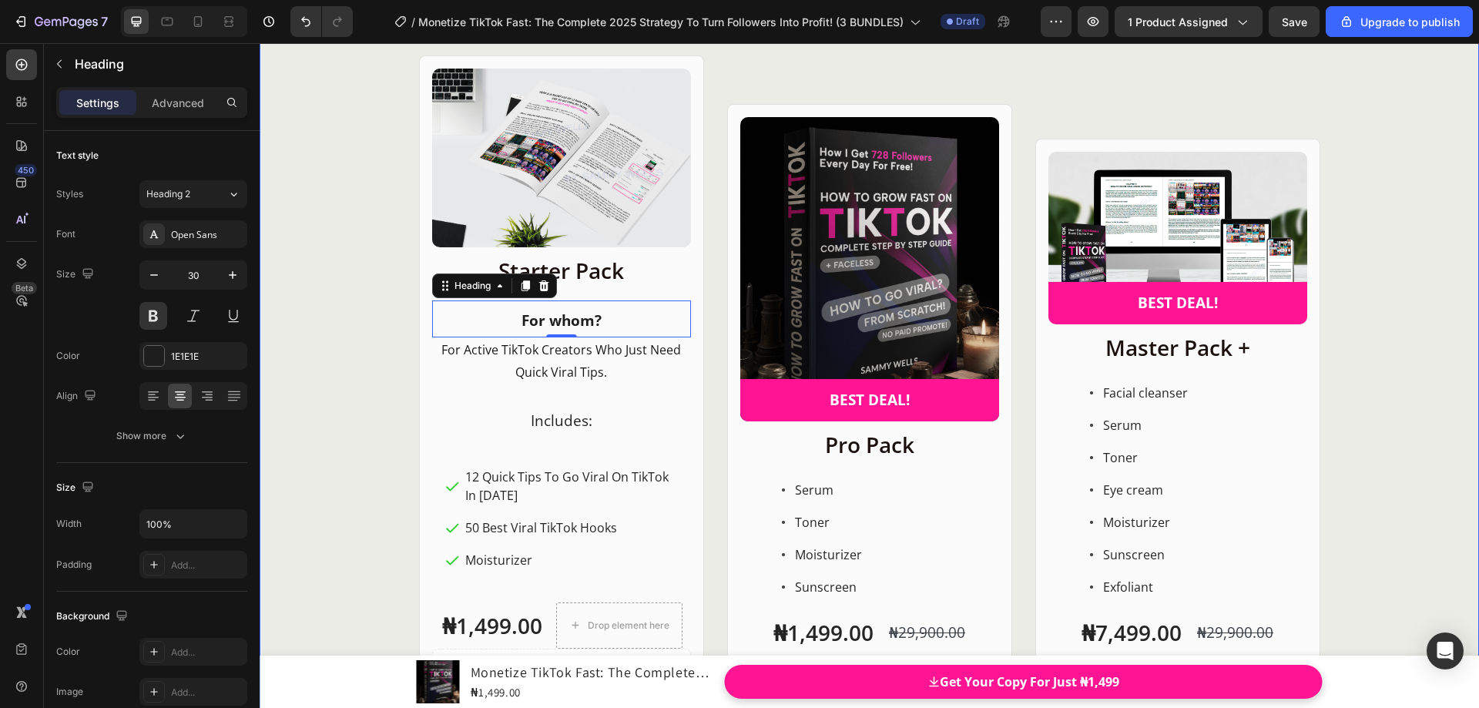
click at [371, 421] on div "Product Images Row Starter Pack Heading ⁠⁠⁠⁠⁠⁠⁠ For whom? Heading 0 For Active …" at bounding box center [870, 400] width 1220 height 690
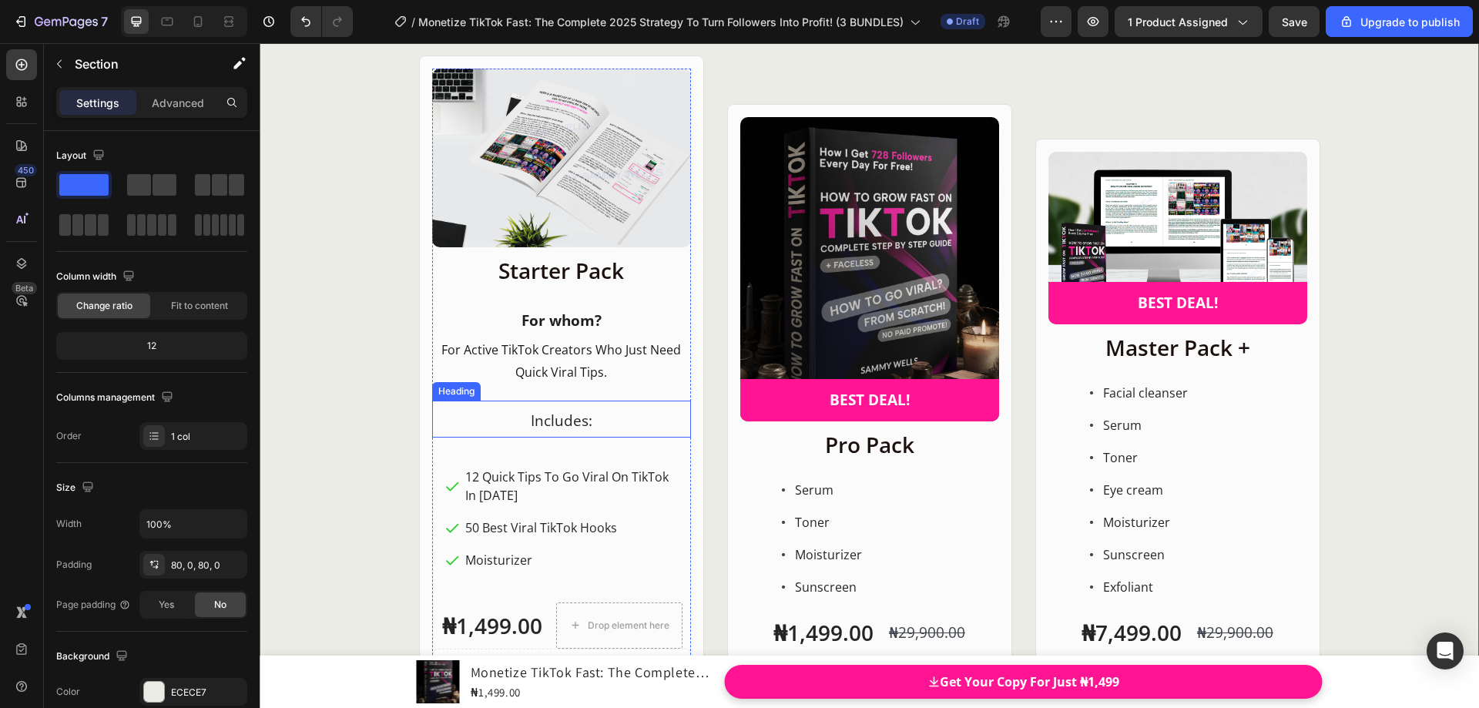
scroll to position [19870, 0]
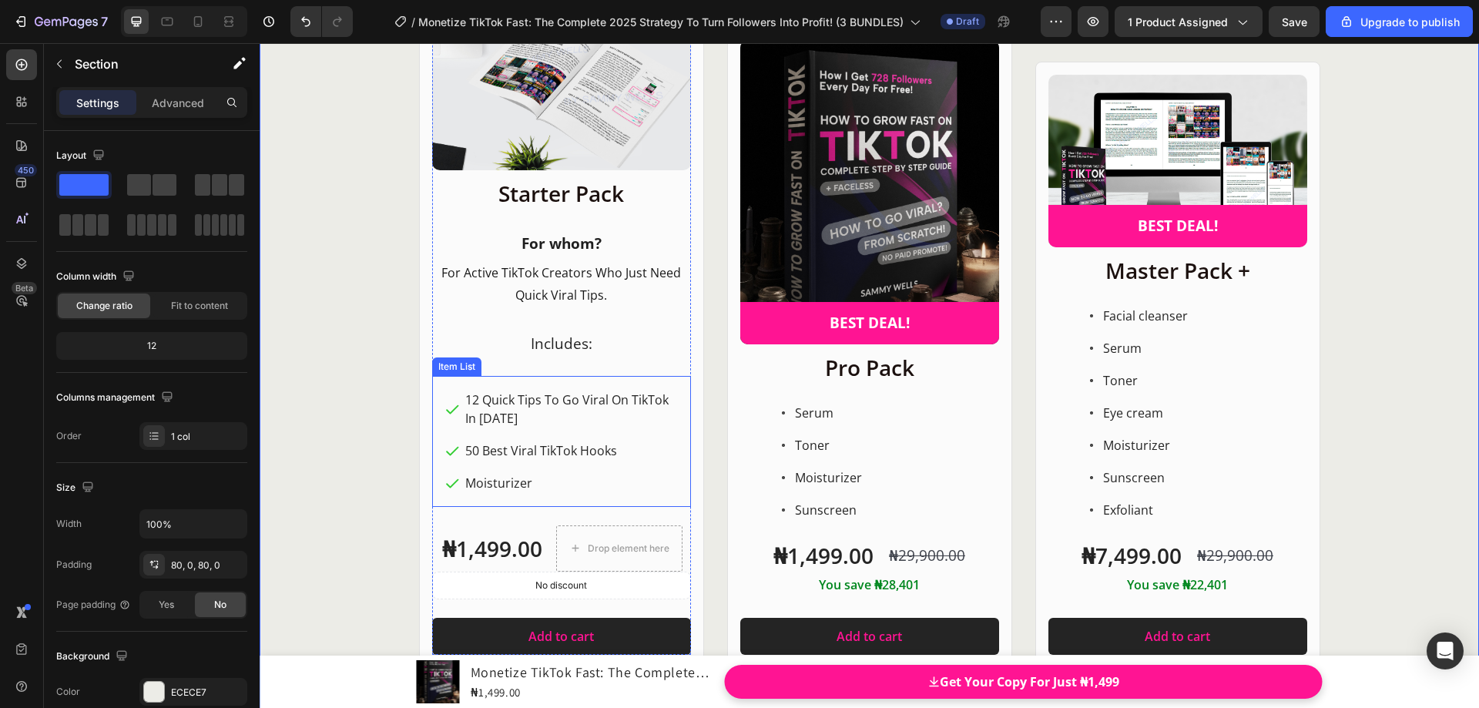
click at [503, 484] on p "Moisturizer" at bounding box center [570, 483] width 211 height 18
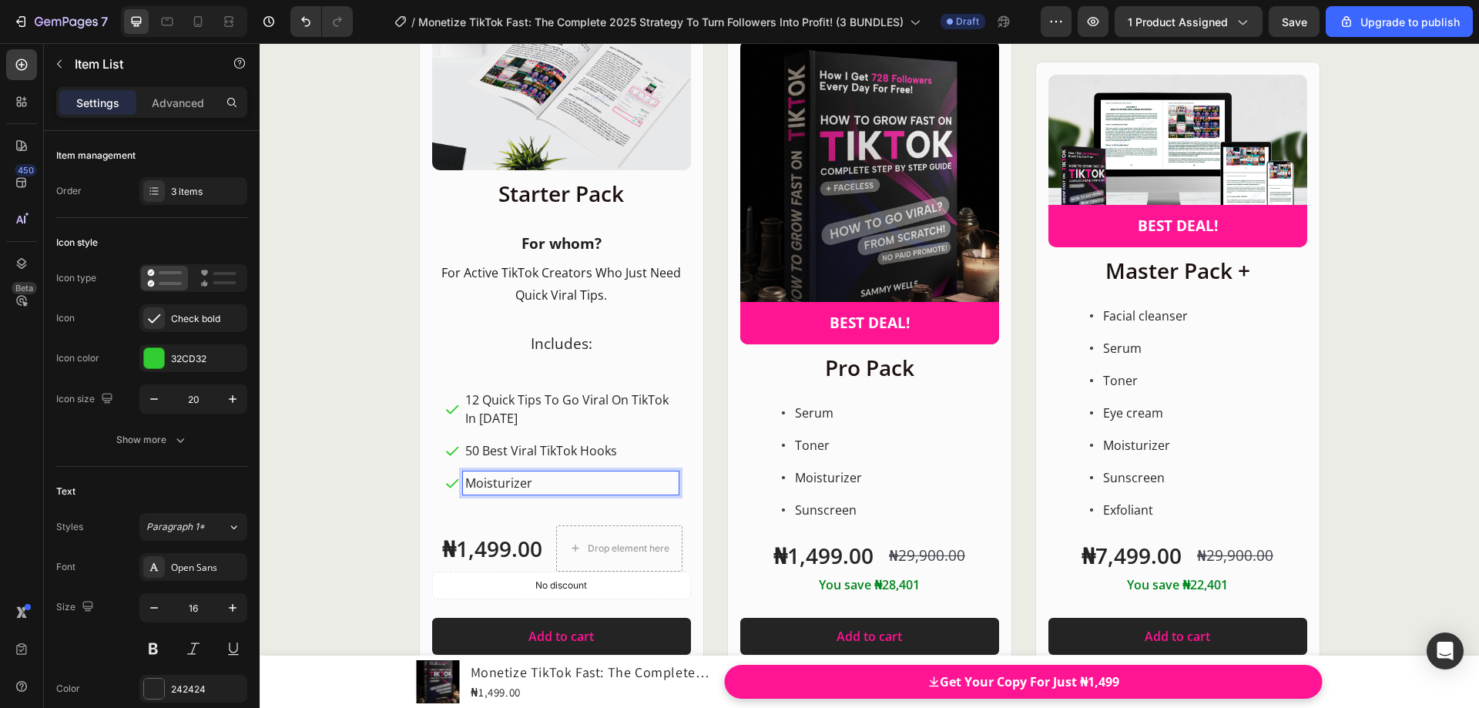
click at [525, 483] on p "Moisturizer" at bounding box center [570, 483] width 211 height 18
drag, startPoint x: 532, startPoint y: 483, endPoint x: 461, endPoint y: 482, distance: 70.9
click at [465, 482] on p "Moisturizer" at bounding box center [570, 483] width 211 height 18
click at [489, 485] on p "PDF files" at bounding box center [570, 483] width 211 height 18
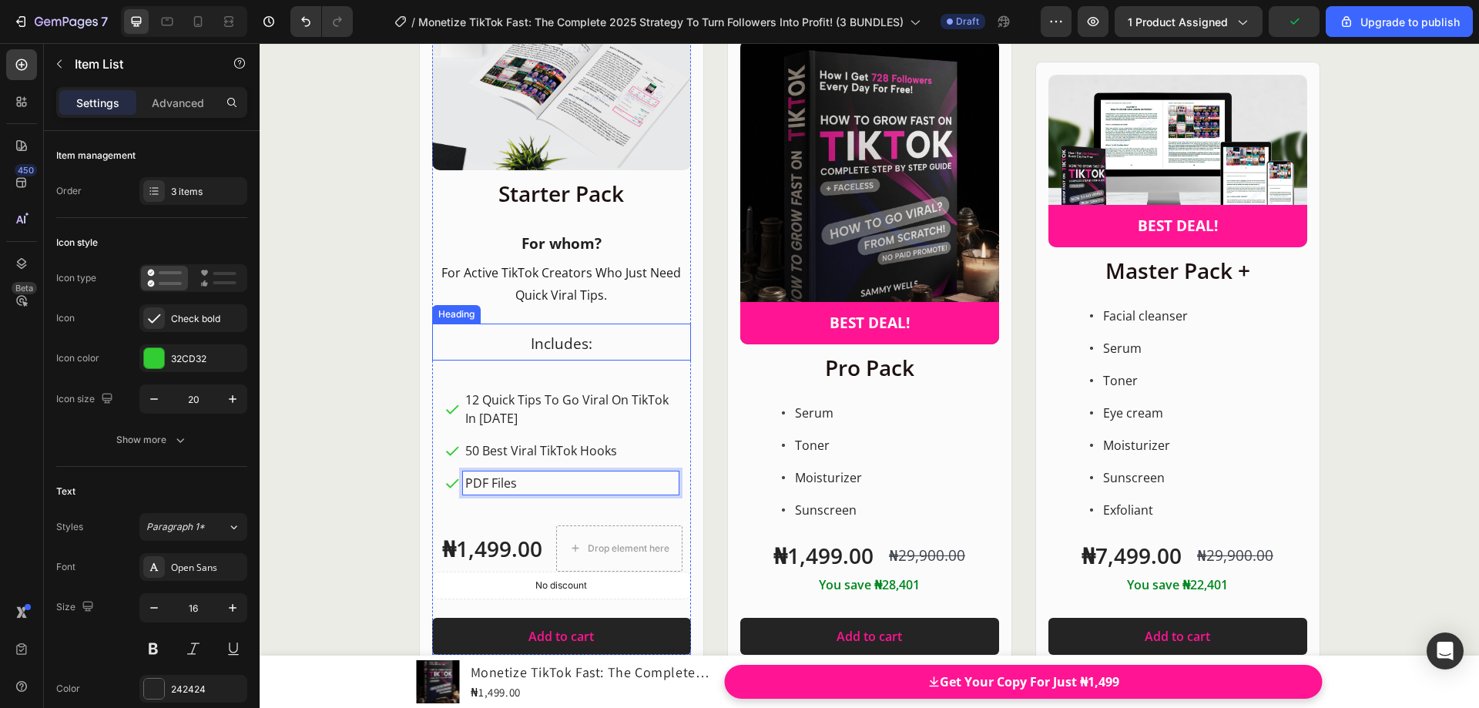
click at [562, 351] on span "Includes:" at bounding box center [562, 344] width 62 height 20
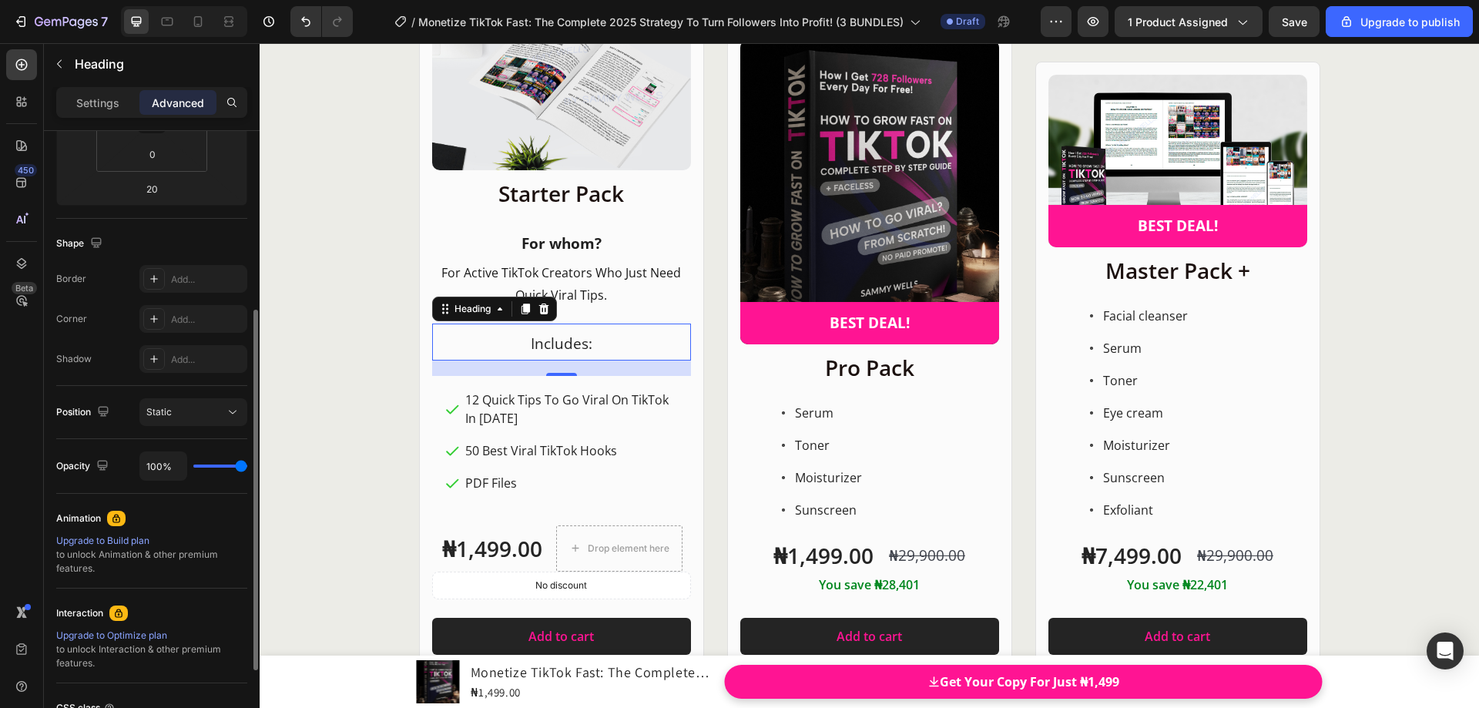
scroll to position [154, 0]
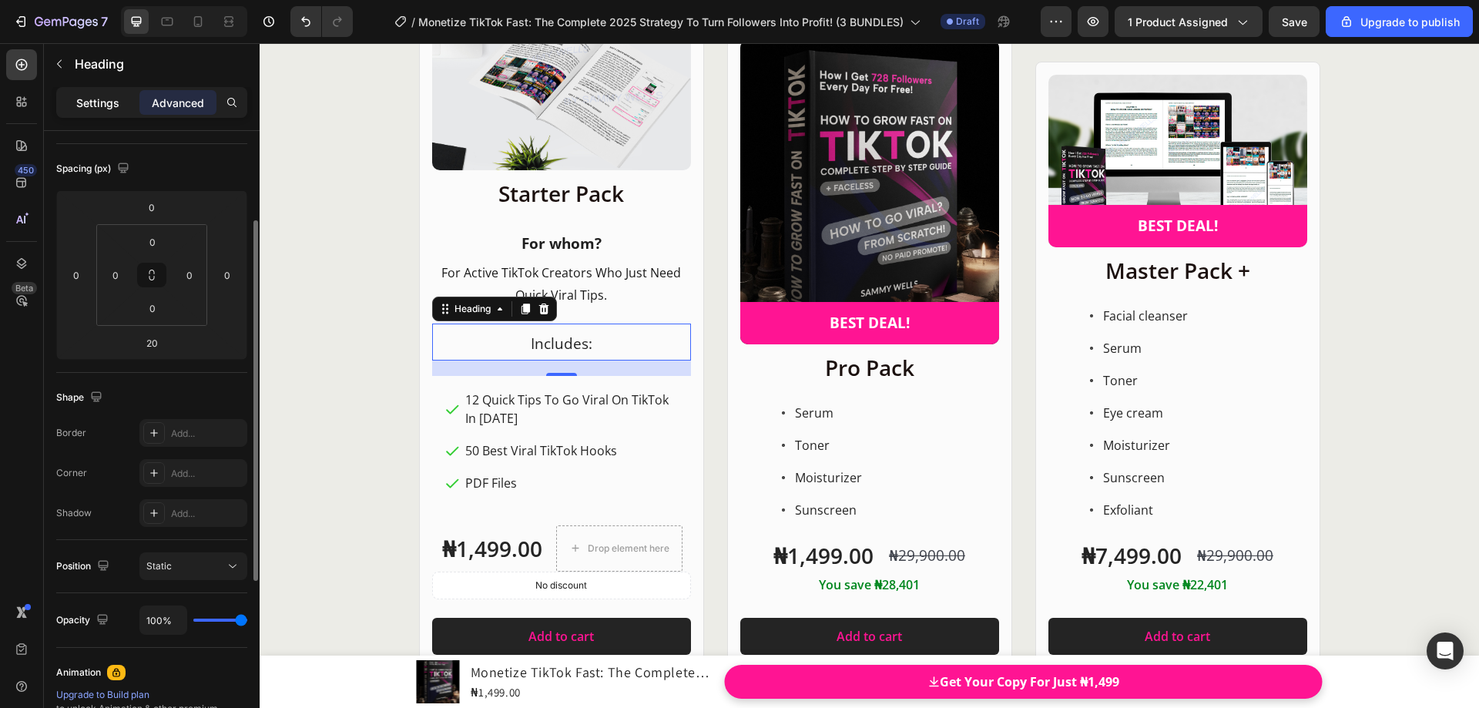
click at [111, 105] on p "Settings" at bounding box center [97, 103] width 43 height 16
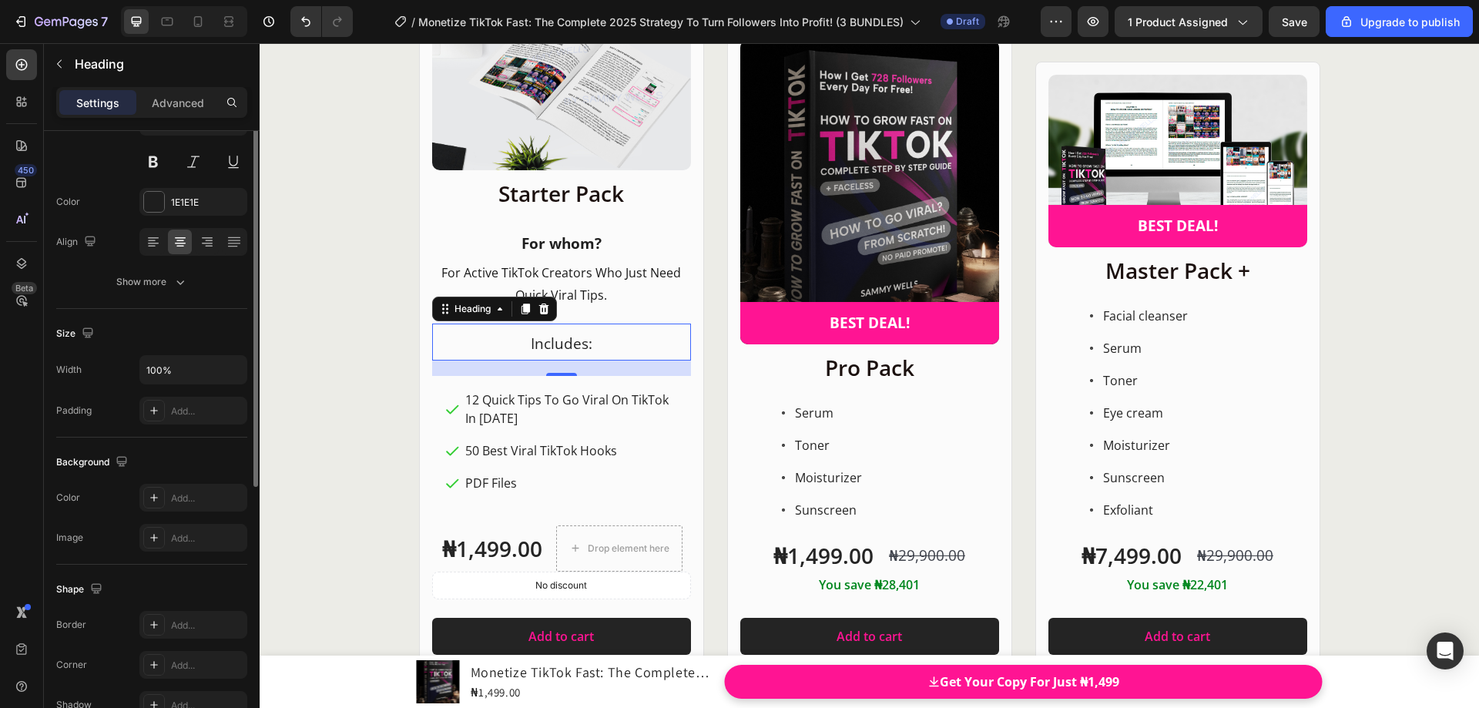
scroll to position [77, 0]
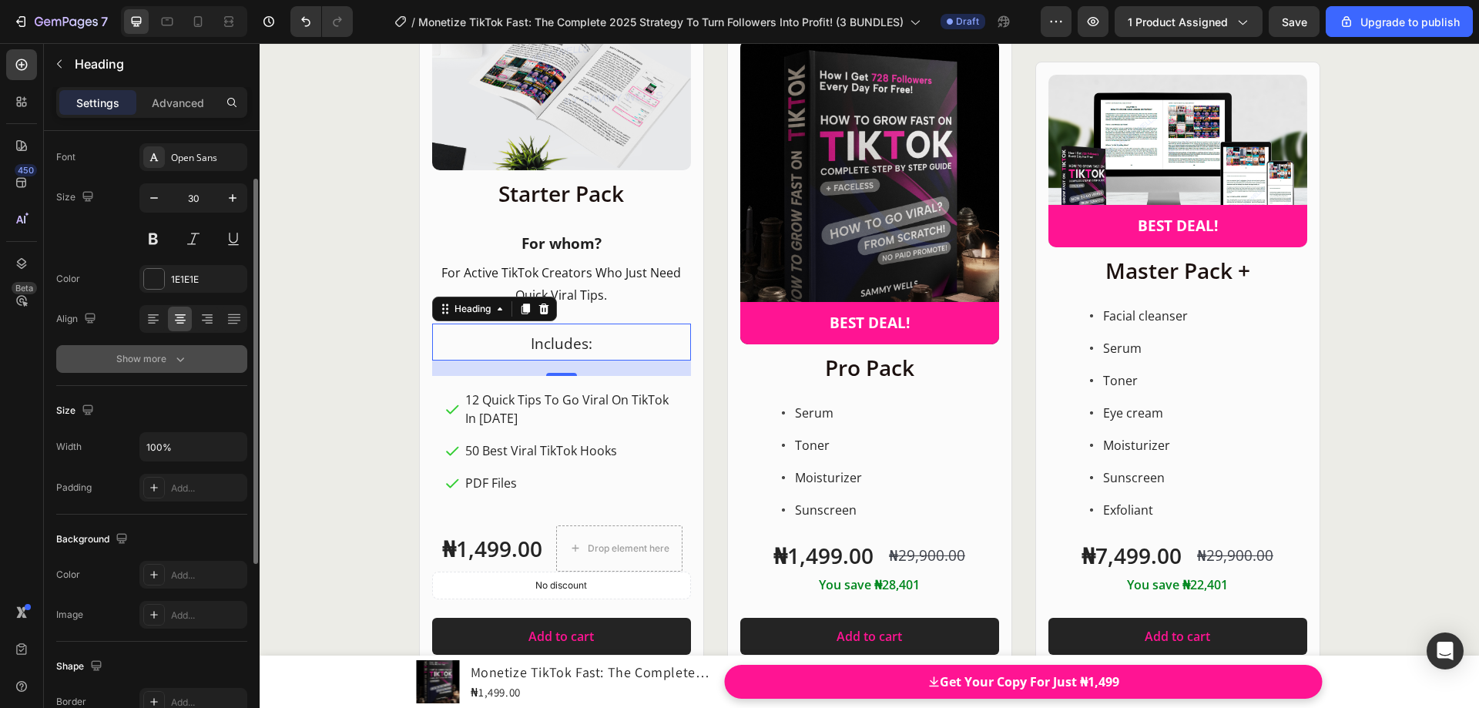
click at [176, 362] on icon "button" at bounding box center [180, 358] width 15 height 15
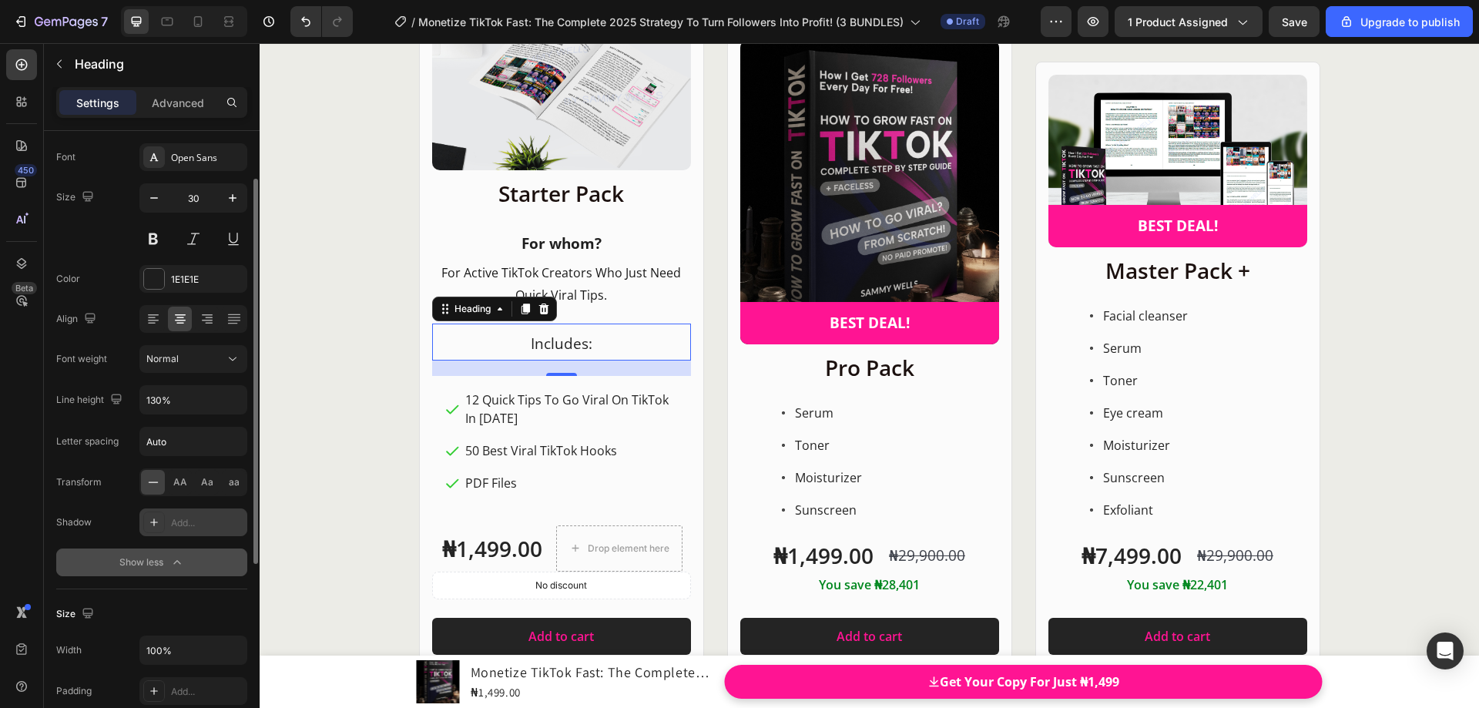
click at [187, 525] on div "Add..." at bounding box center [207, 523] width 72 height 14
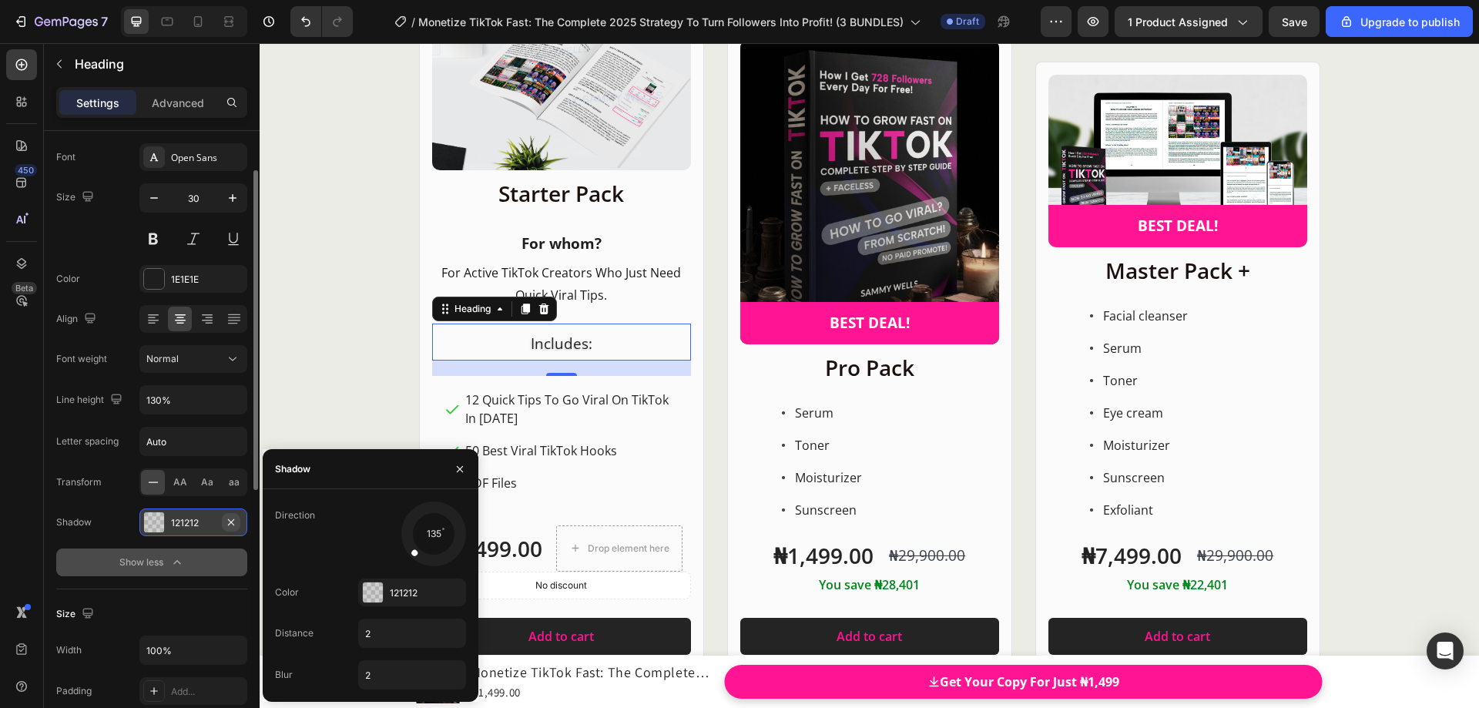
click at [230, 522] on icon "button" at bounding box center [231, 521] width 6 height 6
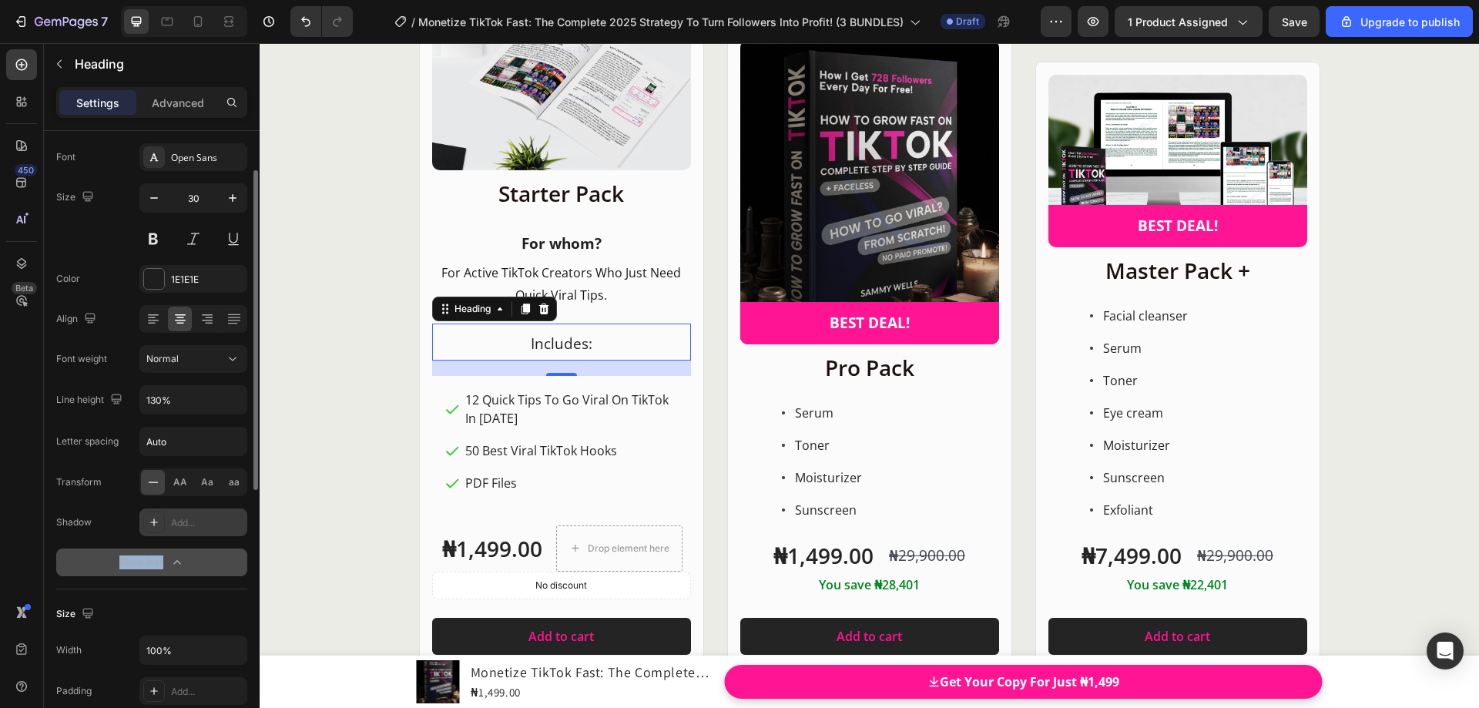
click at [223, 558] on div "Font Open Sans Size 30 Color 1E1E1E Align Font weight Normal Line height 130% L…" at bounding box center [151, 359] width 191 height 433
click at [188, 446] on input "Auto" at bounding box center [193, 442] width 106 height 28
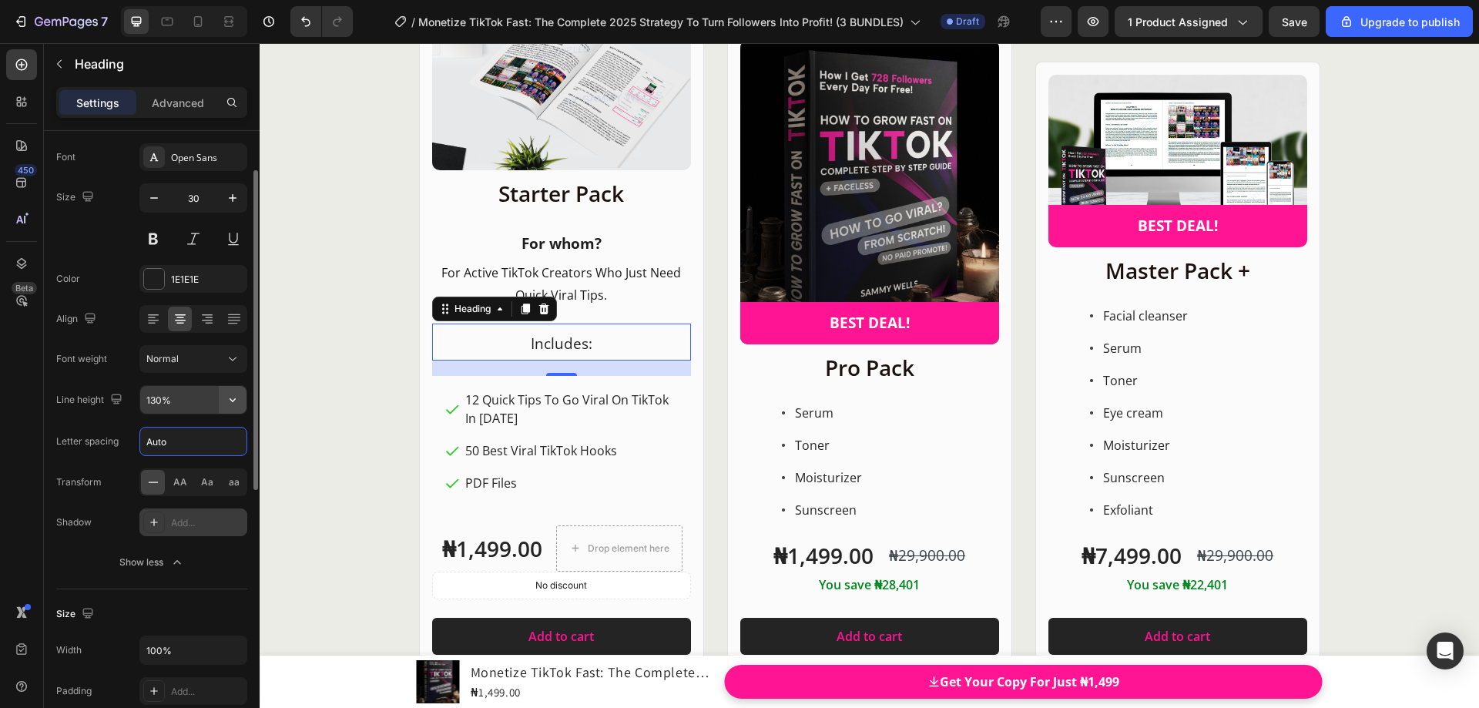
click at [228, 400] on icon "button" at bounding box center [232, 399] width 15 height 15
click at [231, 360] on icon at bounding box center [232, 358] width 15 height 15
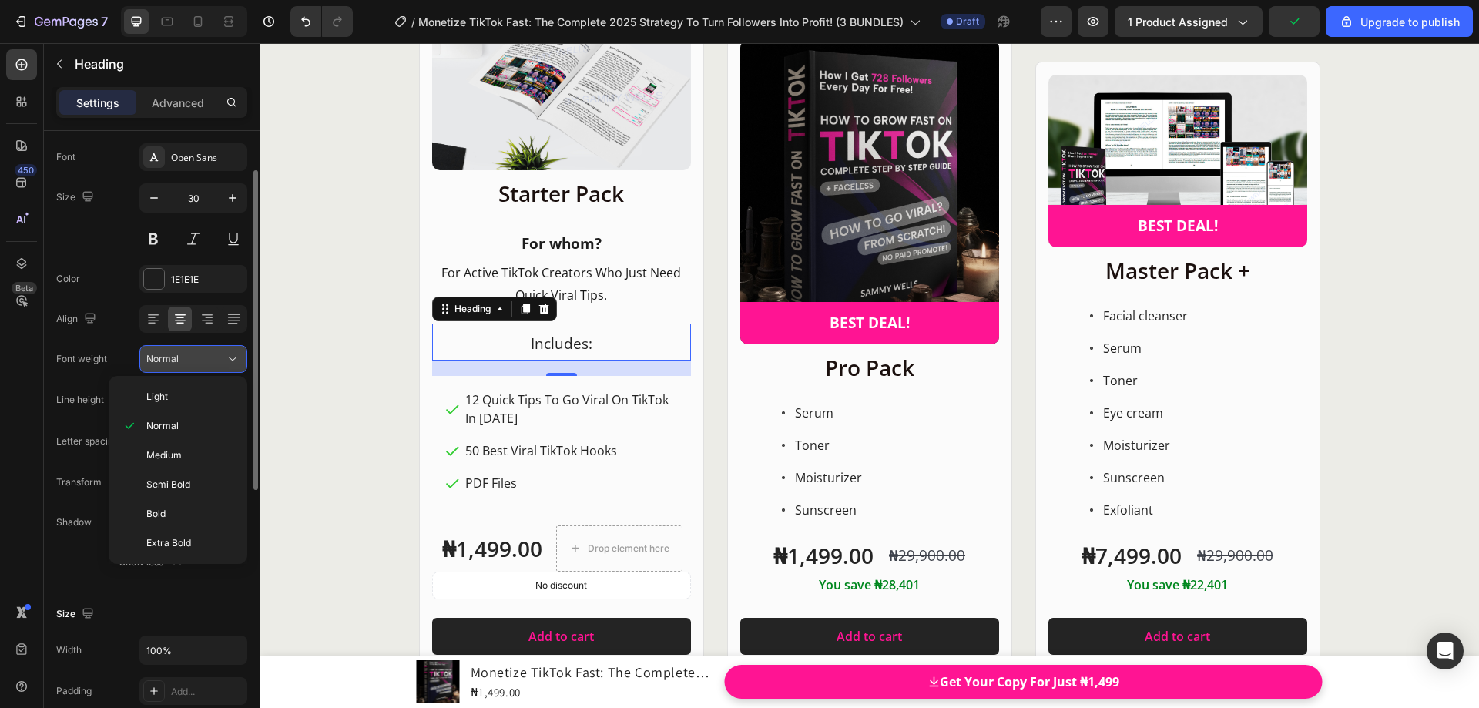
click at [231, 360] on icon at bounding box center [232, 358] width 15 height 15
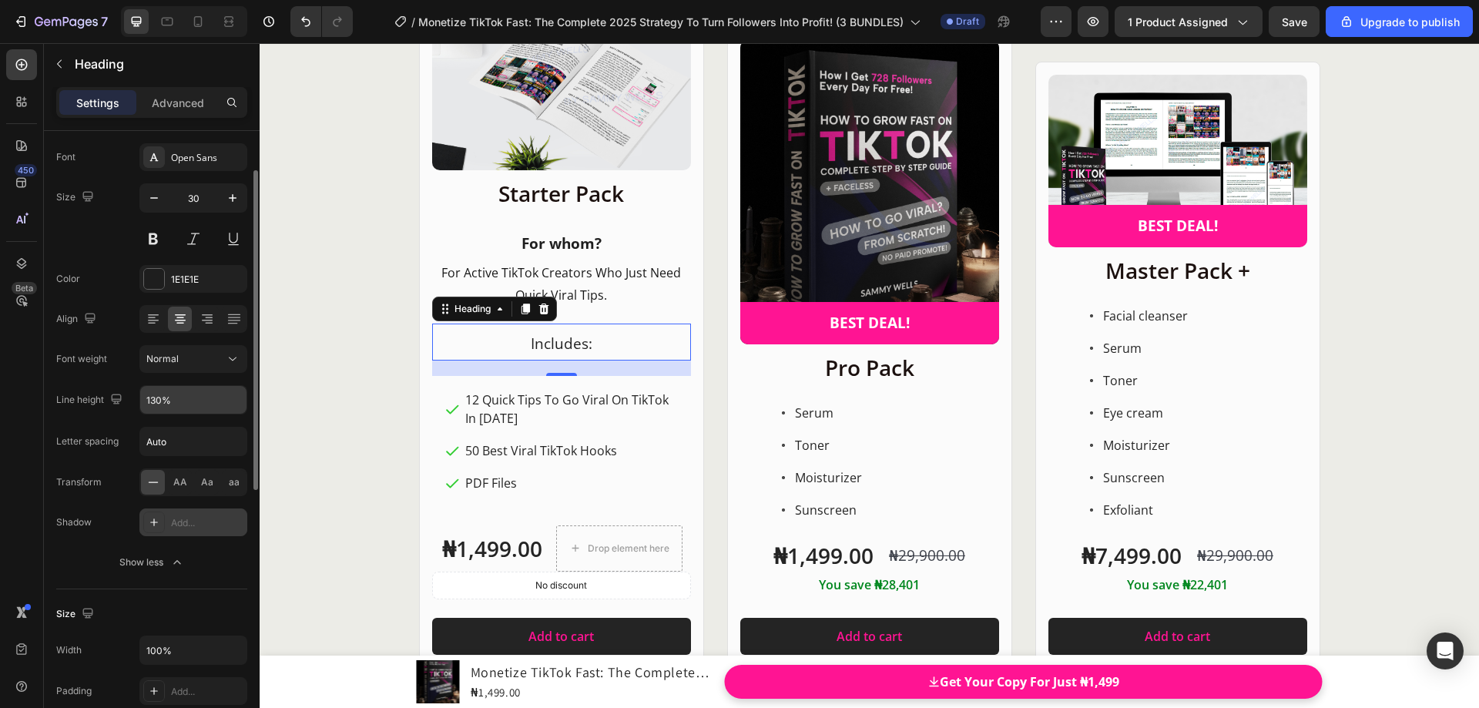
scroll to position [0, 0]
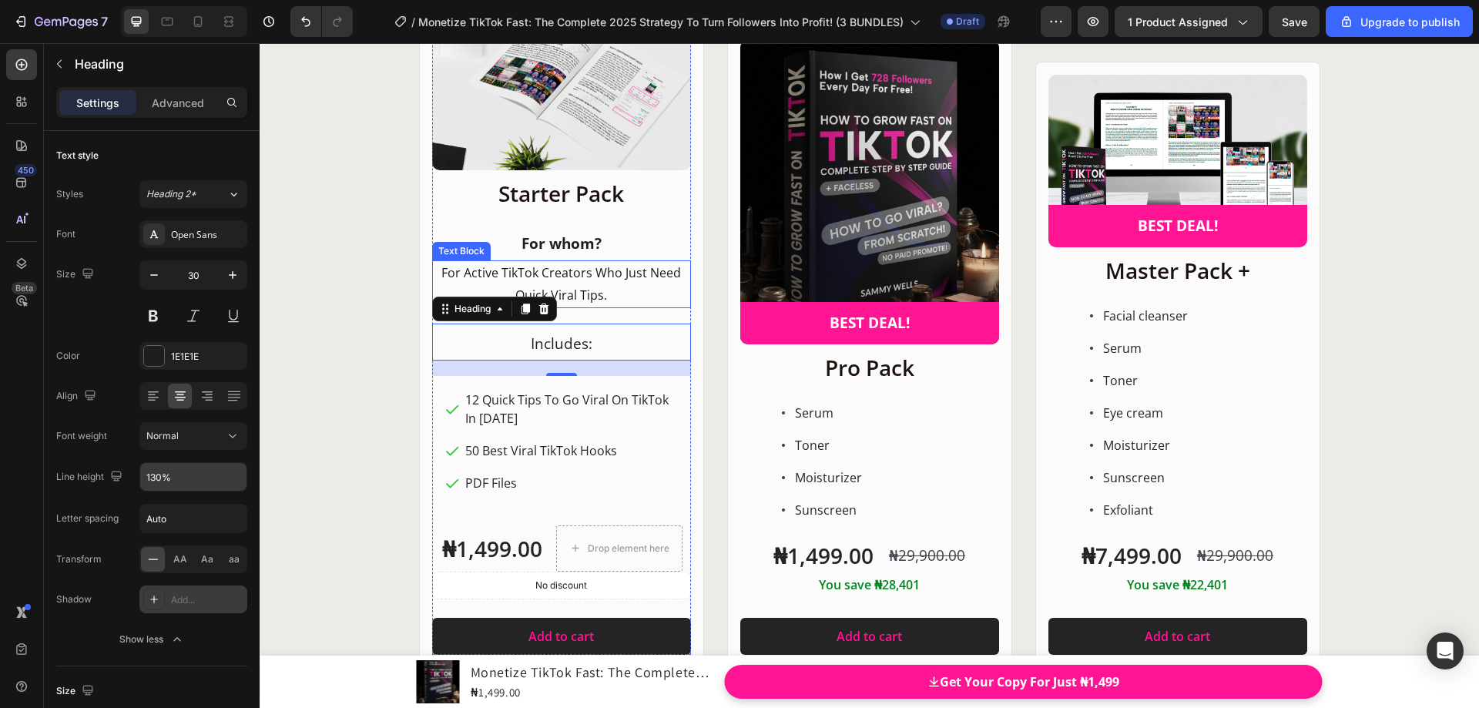
click at [557, 278] on p "For Active TikTok Creators Who Just Need Quick Viral Tips." at bounding box center [562, 284] width 256 height 45
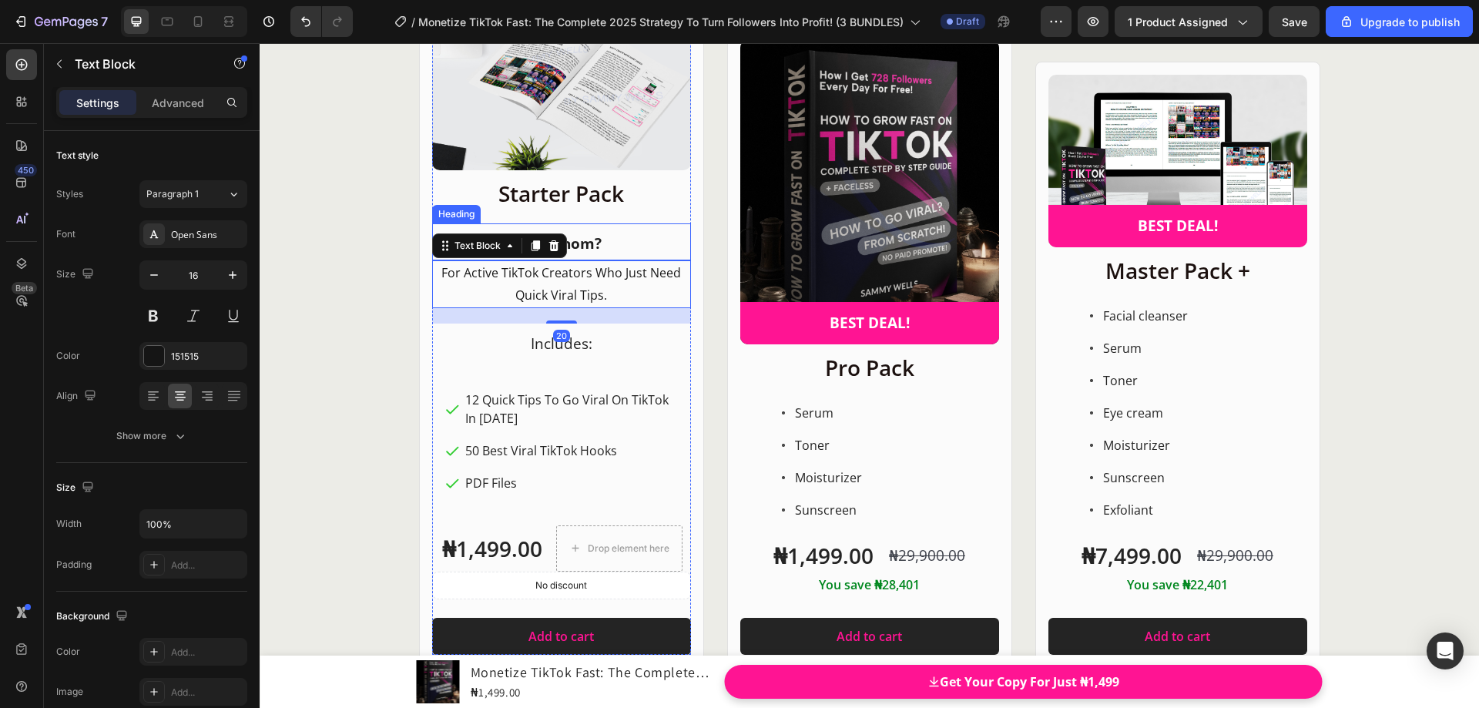
click at [583, 245] on span "For whom?" at bounding box center [562, 243] width 80 height 20
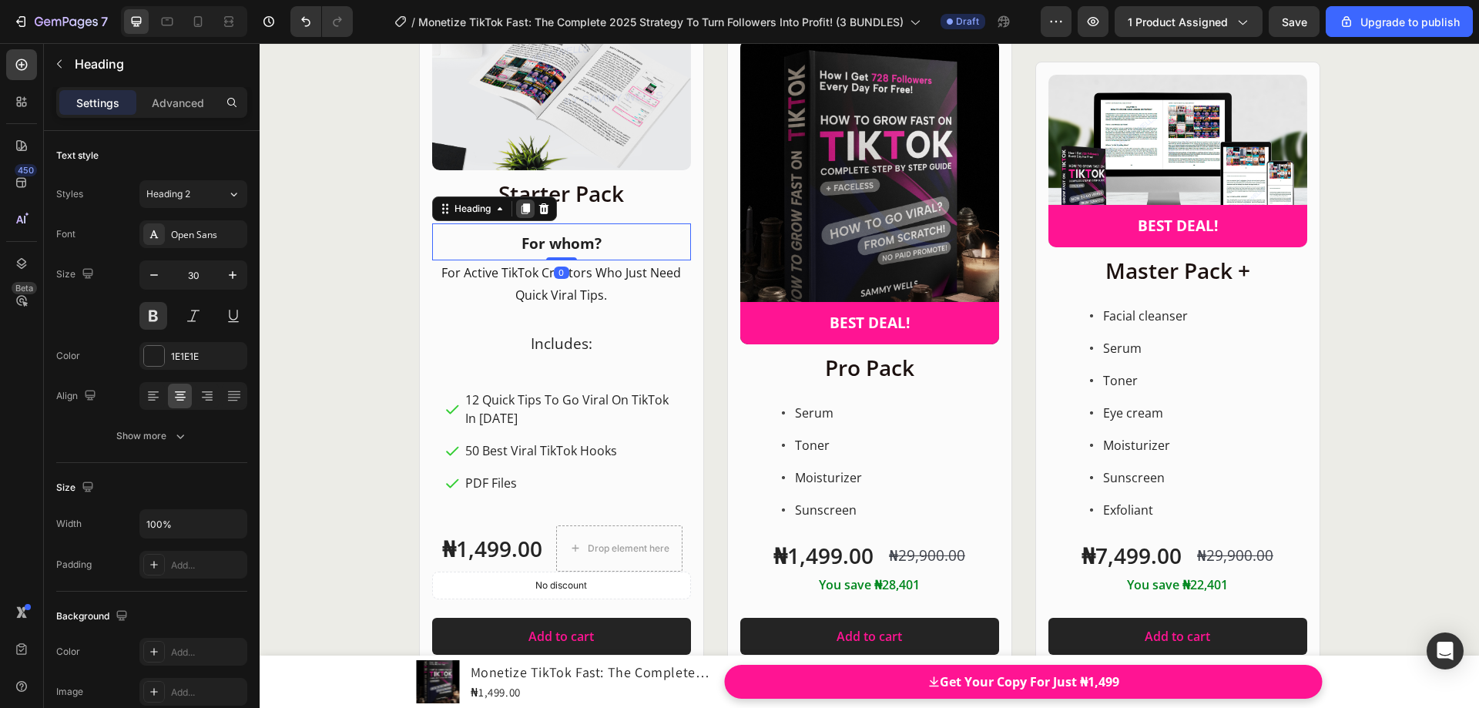
click at [522, 210] on icon at bounding box center [525, 209] width 8 height 11
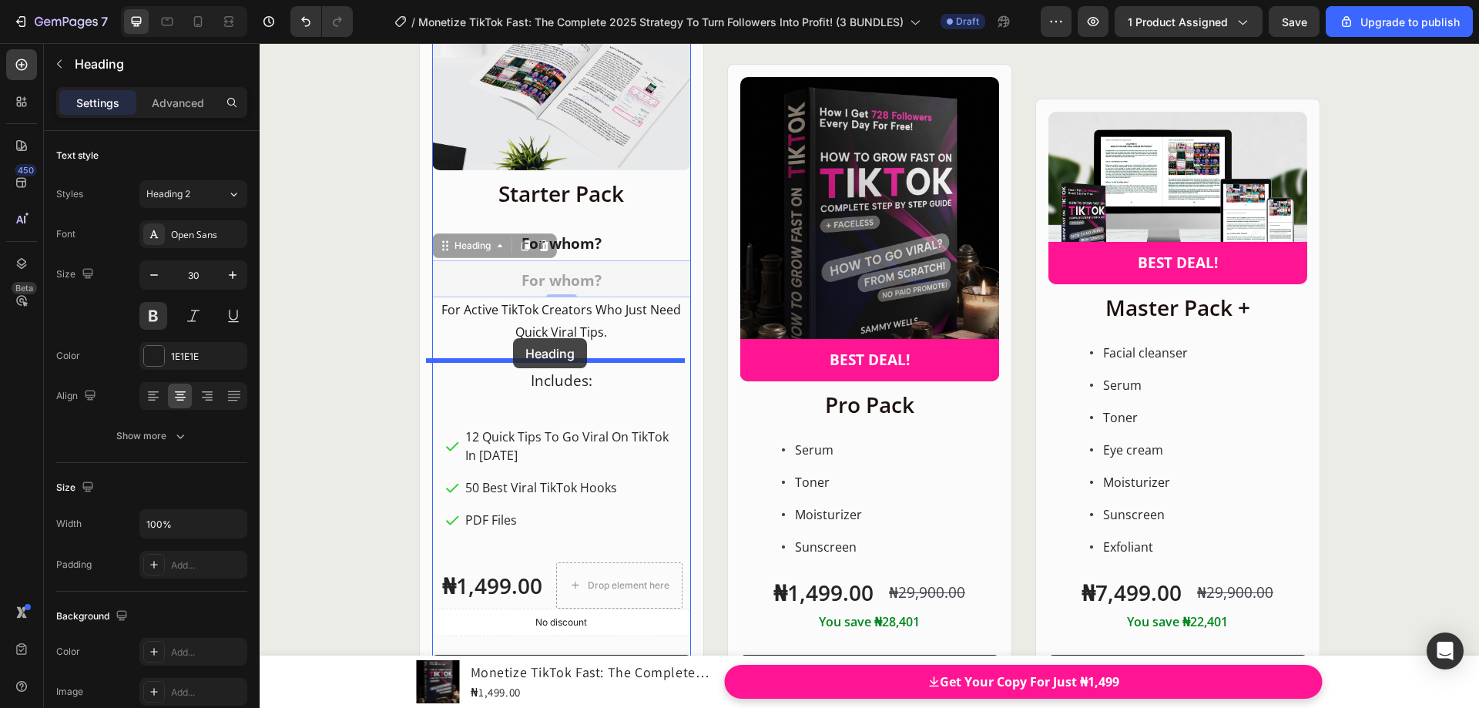
drag, startPoint x: 439, startPoint y: 249, endPoint x: 513, endPoint y: 338, distance: 116.0
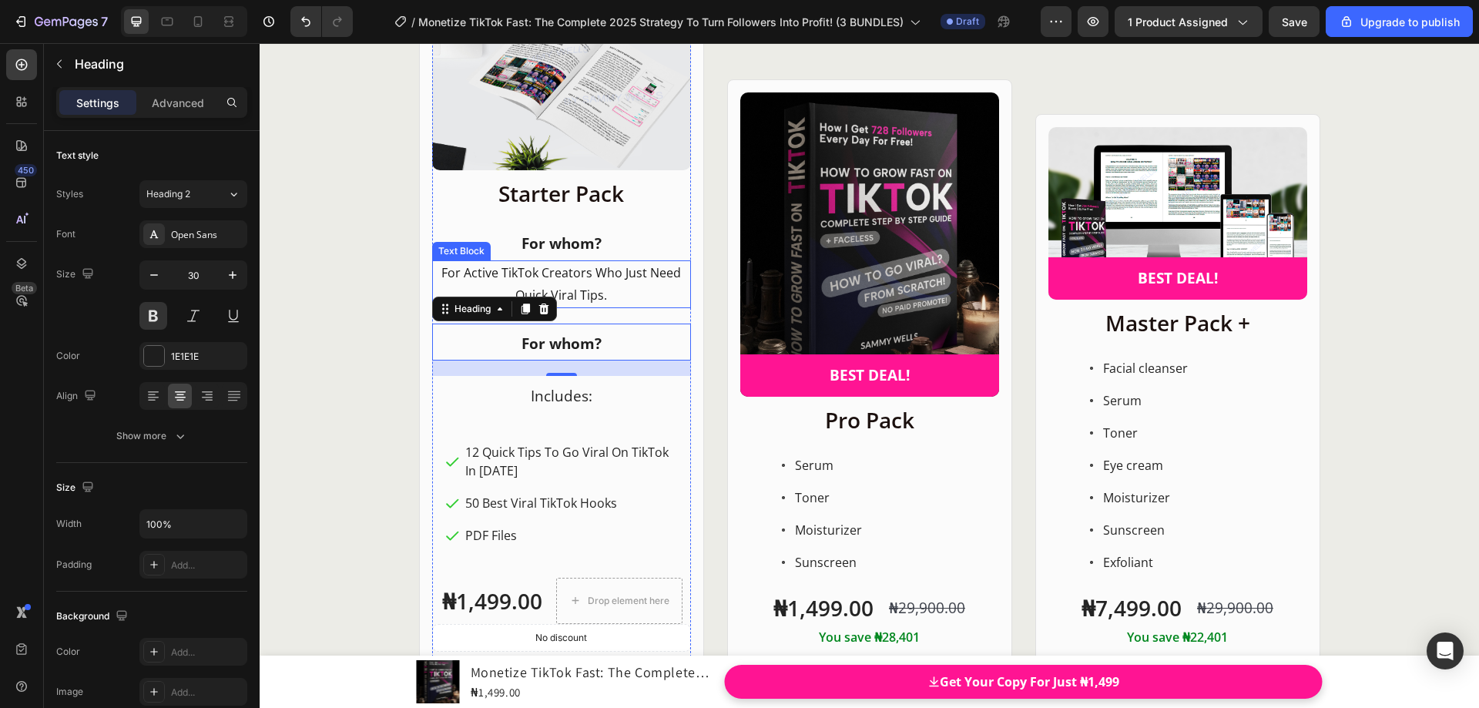
click at [575, 285] on p "For Active TikTok Creators Who Just Need Quick Viral Tips." at bounding box center [562, 284] width 256 height 45
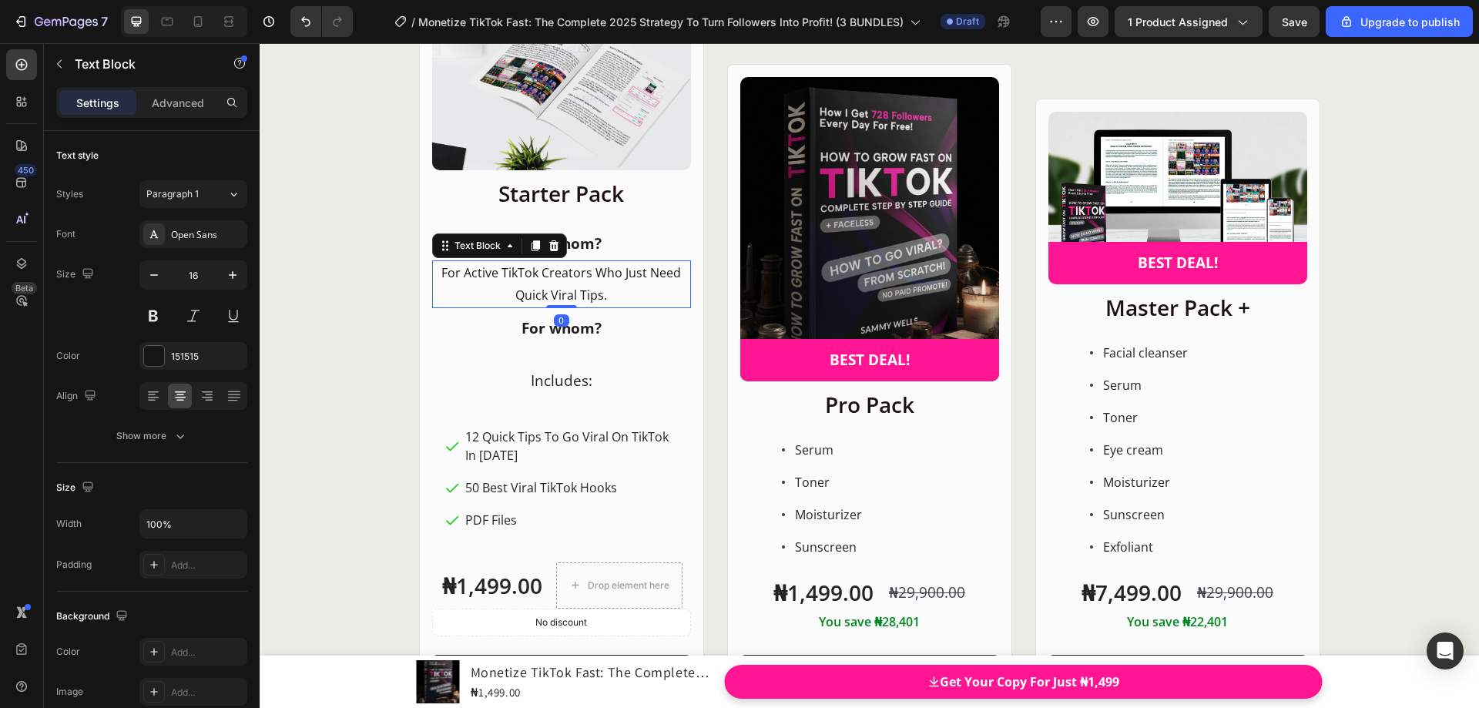
drag, startPoint x: 561, startPoint y: 321, endPoint x: 565, endPoint y: 294, distance: 28.1
click at [565, 294] on div "For Active TikTok Creators Who Just Need Quick Viral Tips. Text Block 0" at bounding box center [561, 284] width 259 height 48
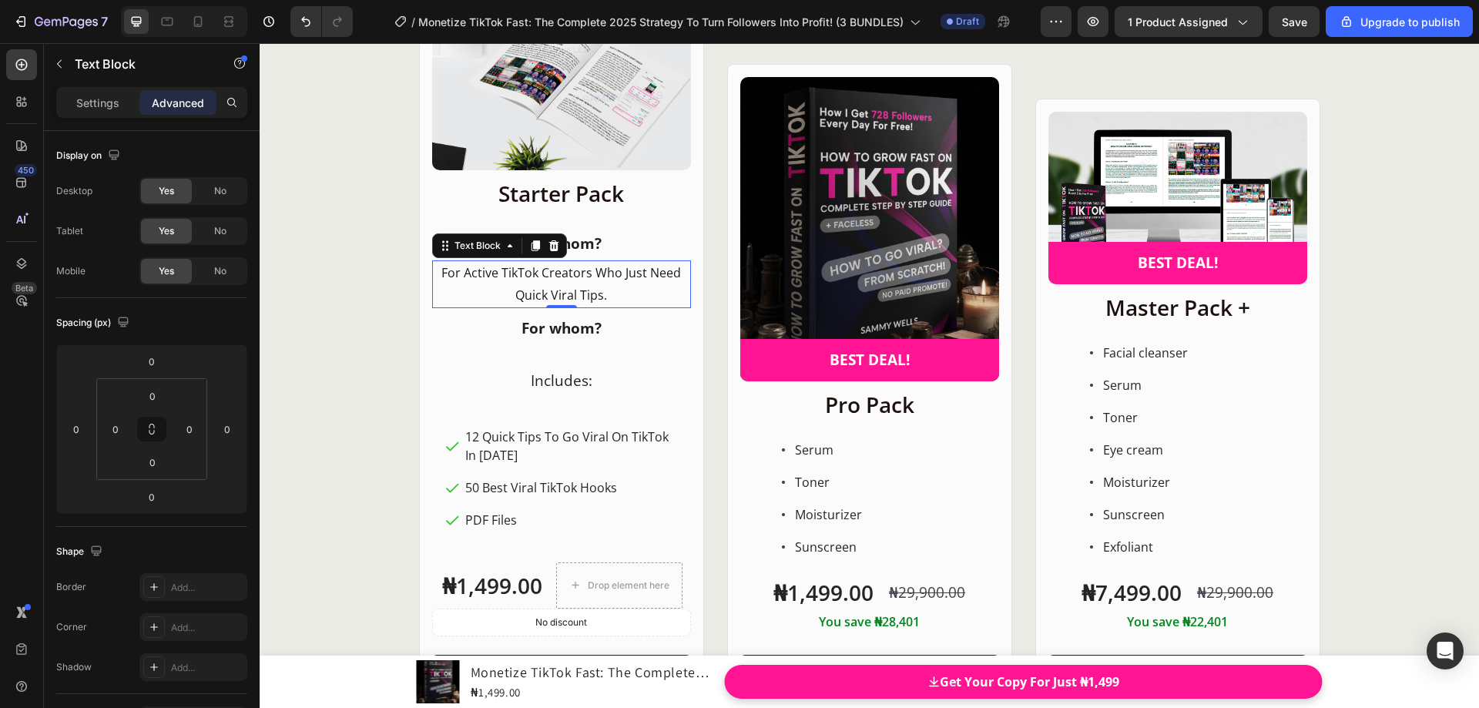
click at [609, 293] on p "For Active TikTok Creators Who Just Need Quick Viral Tips." at bounding box center [562, 284] width 256 height 45
click at [616, 298] on p "For Active TikTok Creators Who Just Need Quick Viral Tips." at bounding box center [562, 284] width 256 height 45
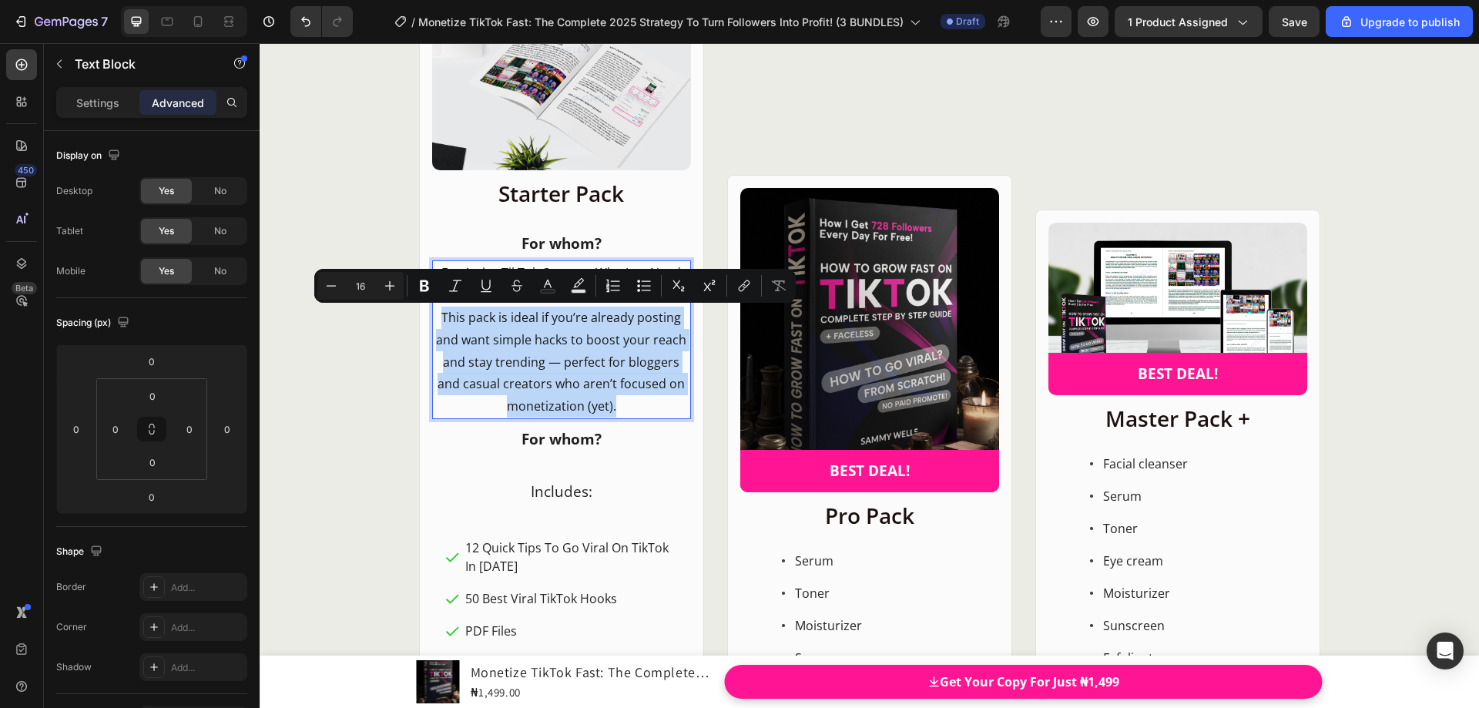
drag, startPoint x: 622, startPoint y: 407, endPoint x: 434, endPoint y: 319, distance: 208.2
click at [434, 319] on p "This pack is ideal if you’re already posting and want simple hacks to boost you…" at bounding box center [562, 362] width 256 height 111
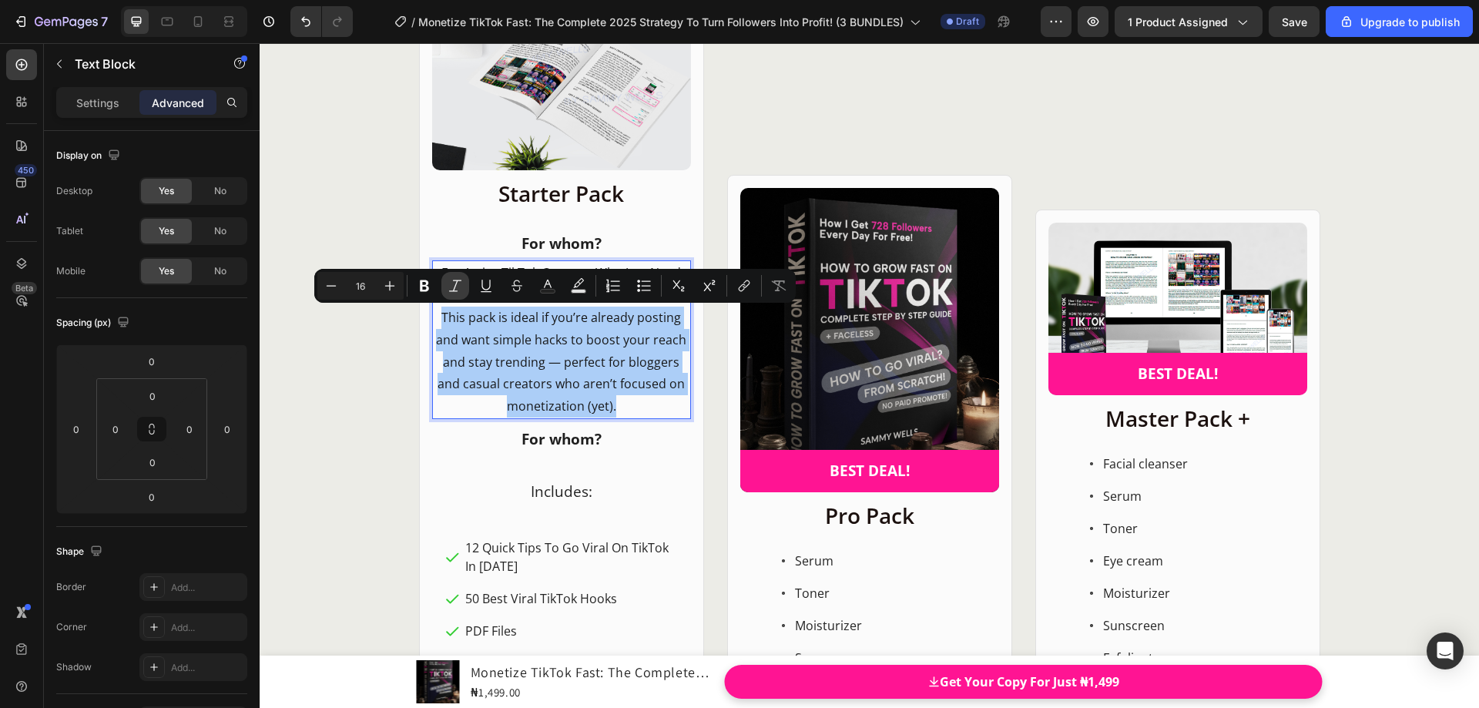
click at [458, 288] on icon "Editor contextual toolbar" at bounding box center [455, 285] width 15 height 15
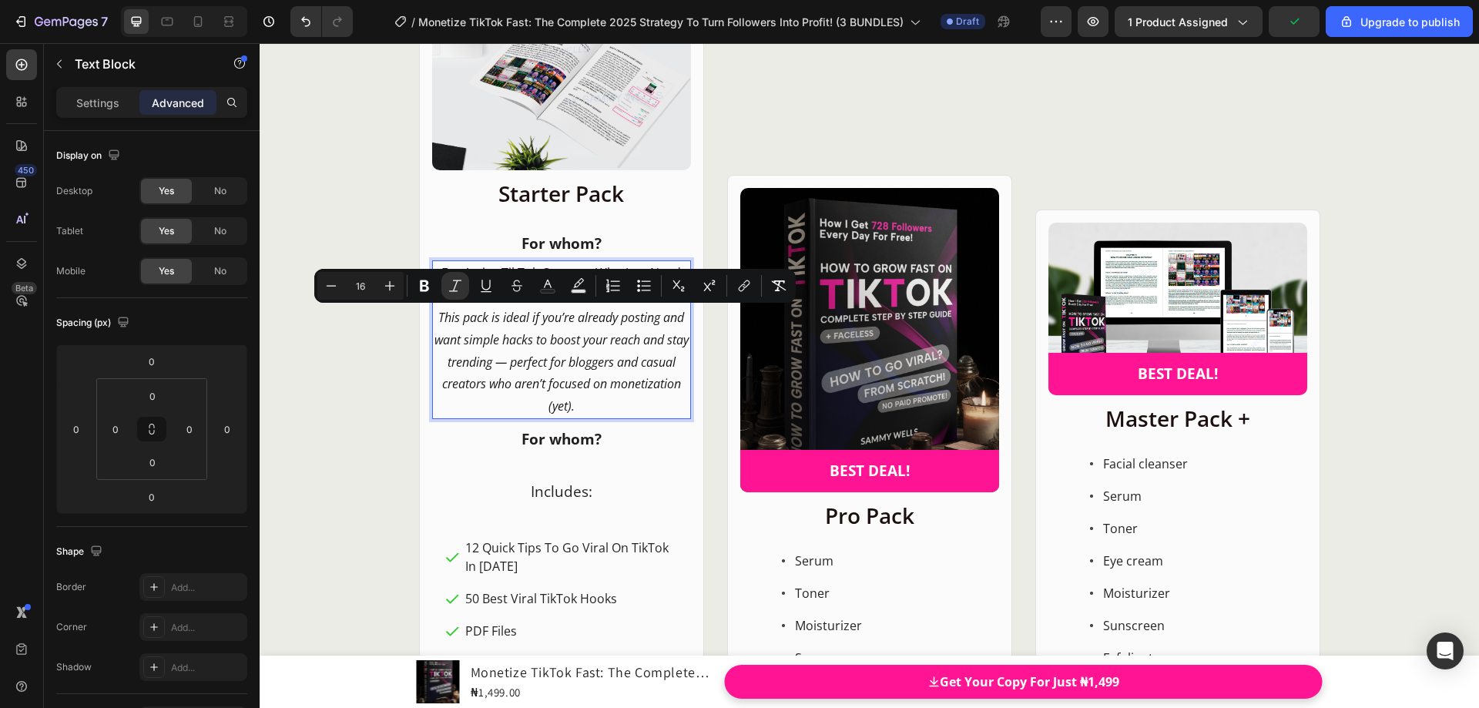
click at [465, 319] on icon "This pack is ideal if you’re already posting and want simple hacks to boost you…" at bounding box center [562, 362] width 254 height 106
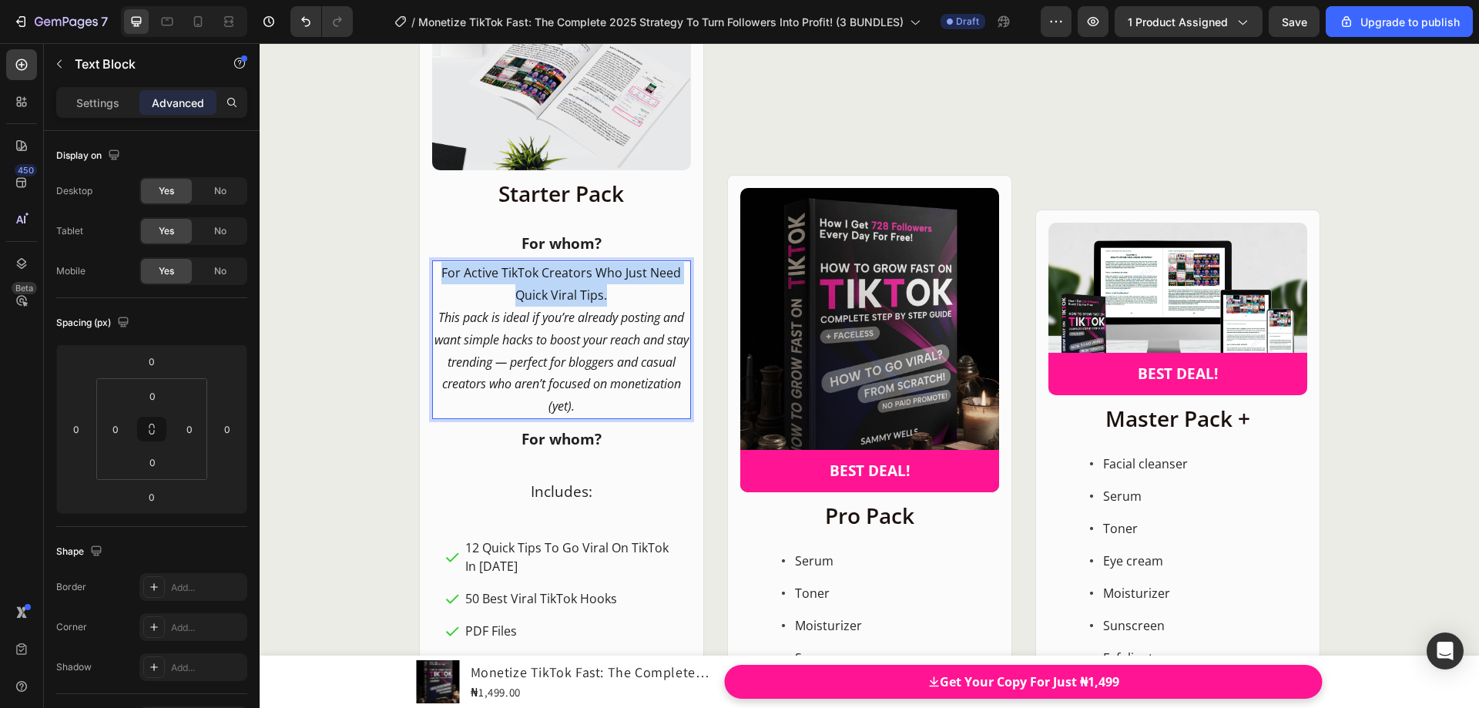
drag, startPoint x: 605, startPoint y: 295, endPoint x: 438, endPoint y: 270, distance: 169.0
click at [438, 270] on p "For Active TikTok Creators Who Just Need Quick Viral Tips." at bounding box center [562, 284] width 256 height 45
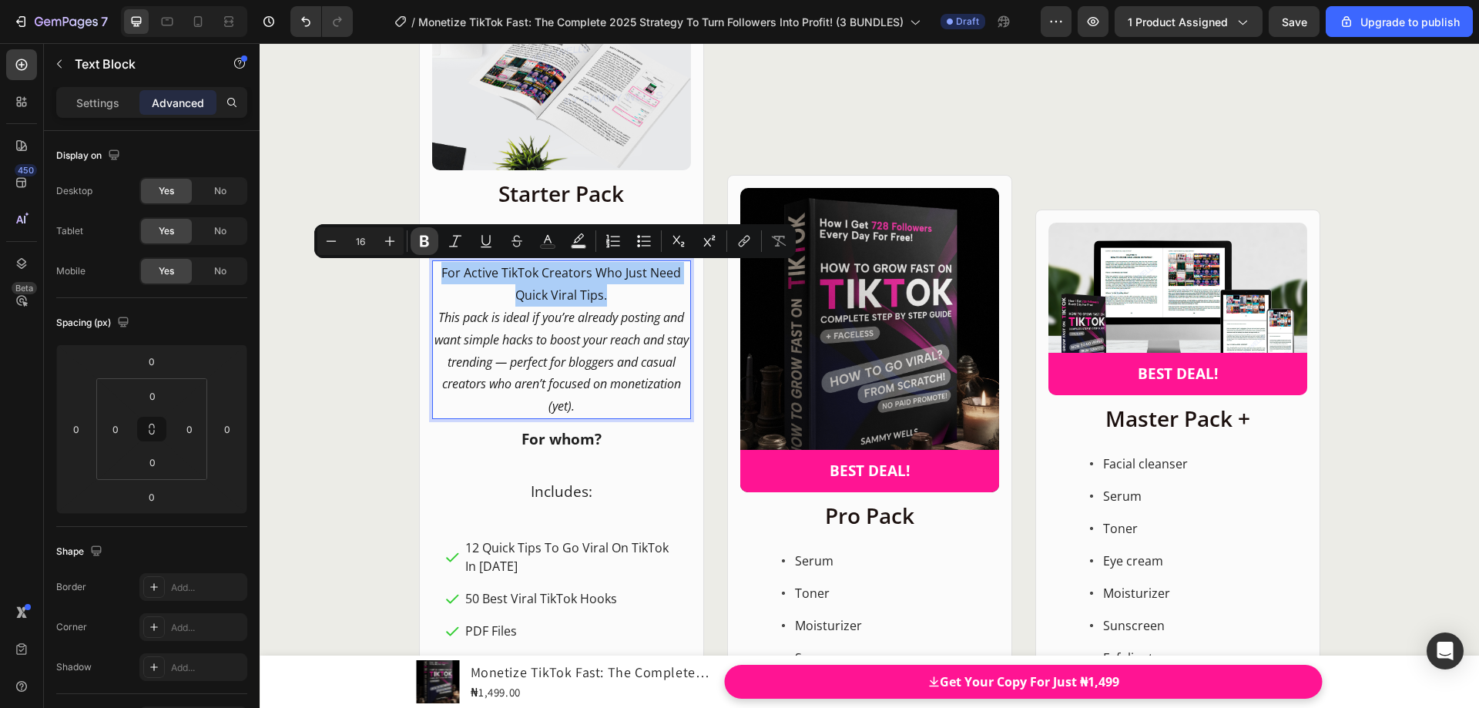
click at [424, 250] on button "Bold" at bounding box center [425, 241] width 28 height 28
click at [456, 297] on p "For Active TikTok Creators Who Just Need Quick Viral Tips." at bounding box center [562, 284] width 256 height 45
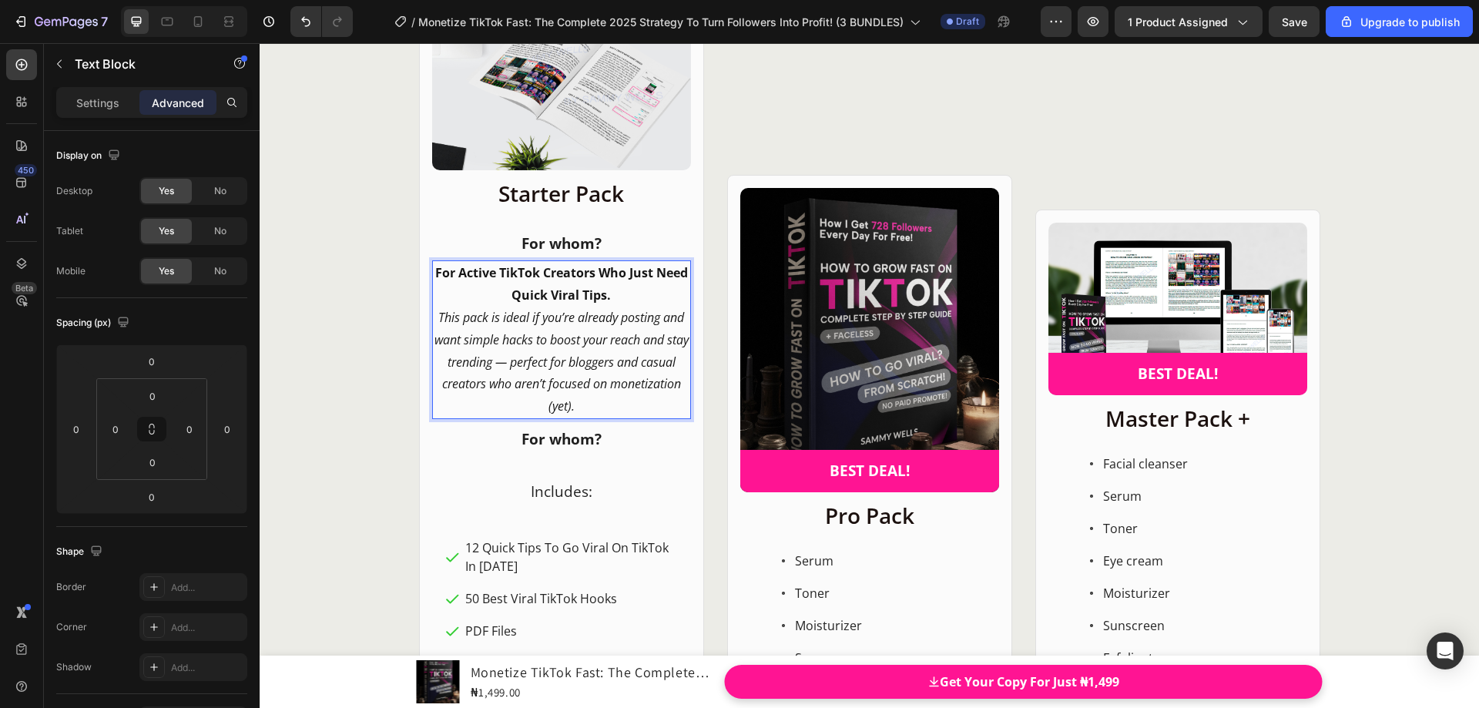
click at [618, 295] on p "For Active TikTok Creators Who Just Need Quick Viral Tips." at bounding box center [562, 284] width 256 height 45
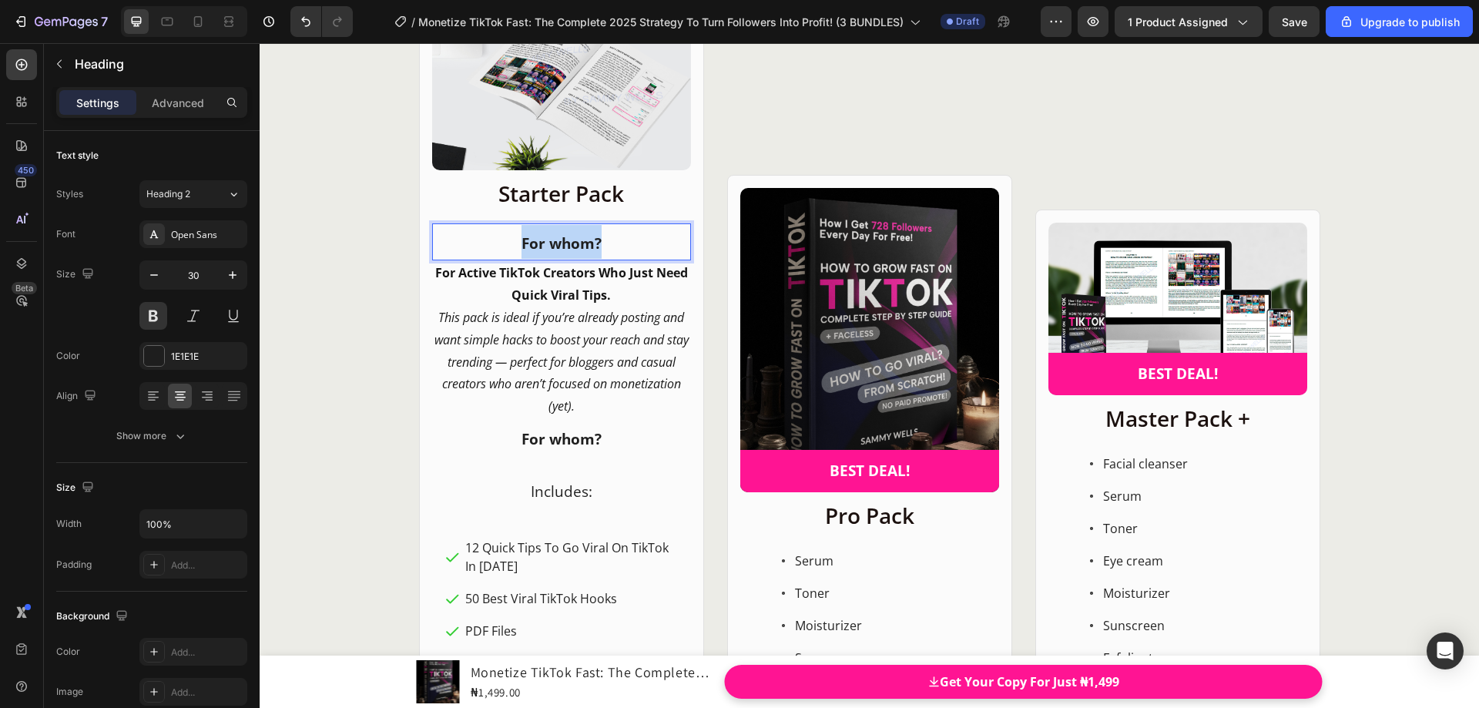
drag, startPoint x: 516, startPoint y: 242, endPoint x: 595, endPoint y: 244, distance: 78.6
click at [595, 244] on span "For whom?" at bounding box center [562, 243] width 80 height 20
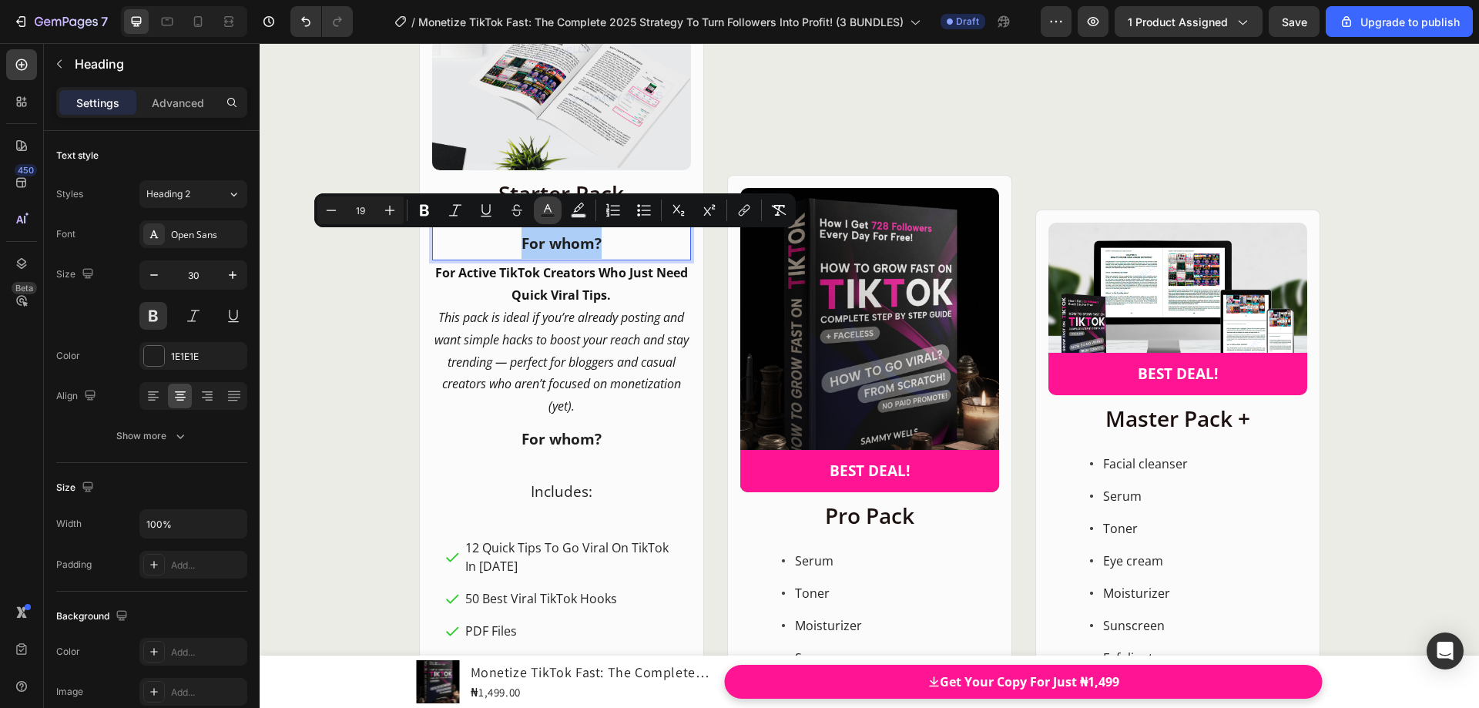
click at [549, 214] on rect "Editor contextual toolbar" at bounding box center [548, 216] width 15 height 4
type input "1E1E1E"
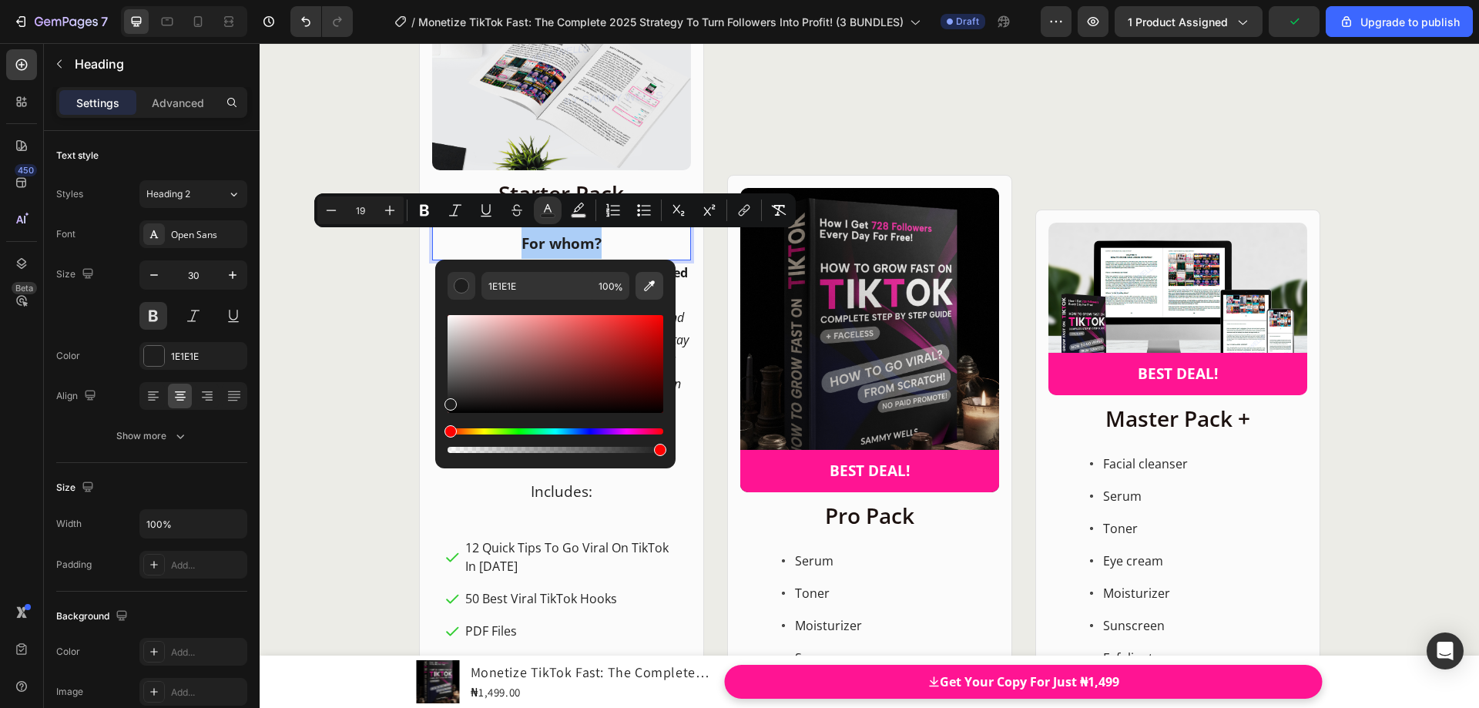
click at [649, 292] on icon "Editor contextual toolbar" at bounding box center [649, 285] width 15 height 15
type input "FF1493"
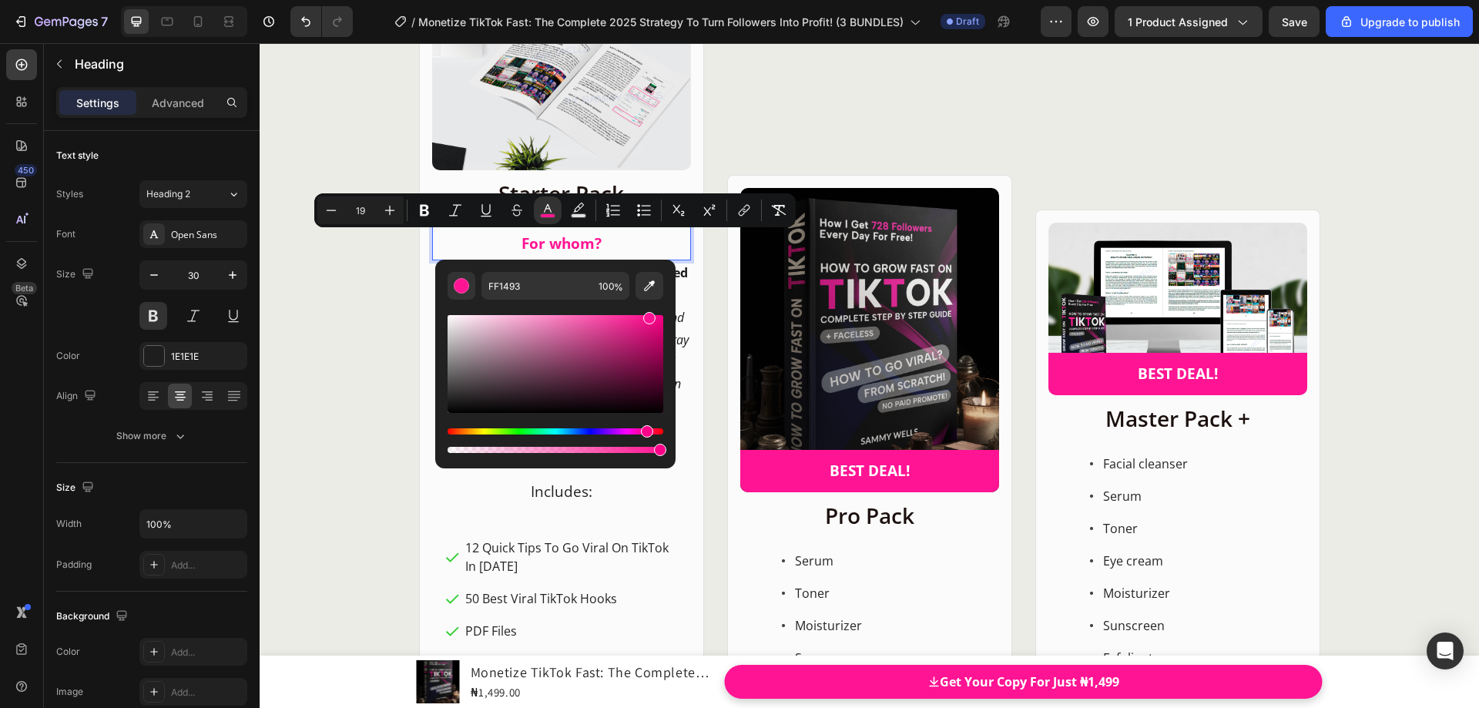
click at [435, 279] on div "FF1493 100 %" at bounding box center [555, 358] width 240 height 196
click at [441, 248] on p "For whom?" at bounding box center [562, 242] width 256 height 34
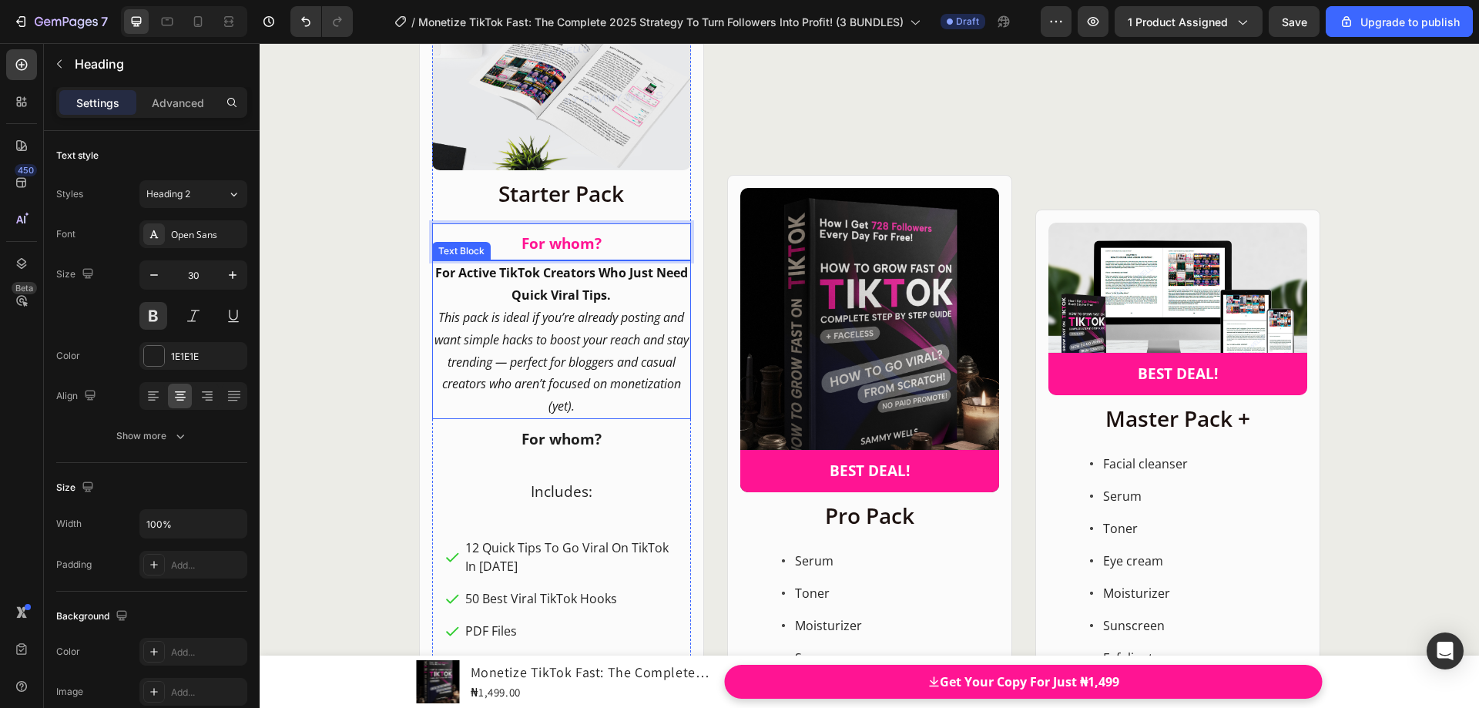
click at [613, 293] on p "For Active TikTok Creators Who Just Need Quick Viral Tips." at bounding box center [562, 284] width 256 height 45
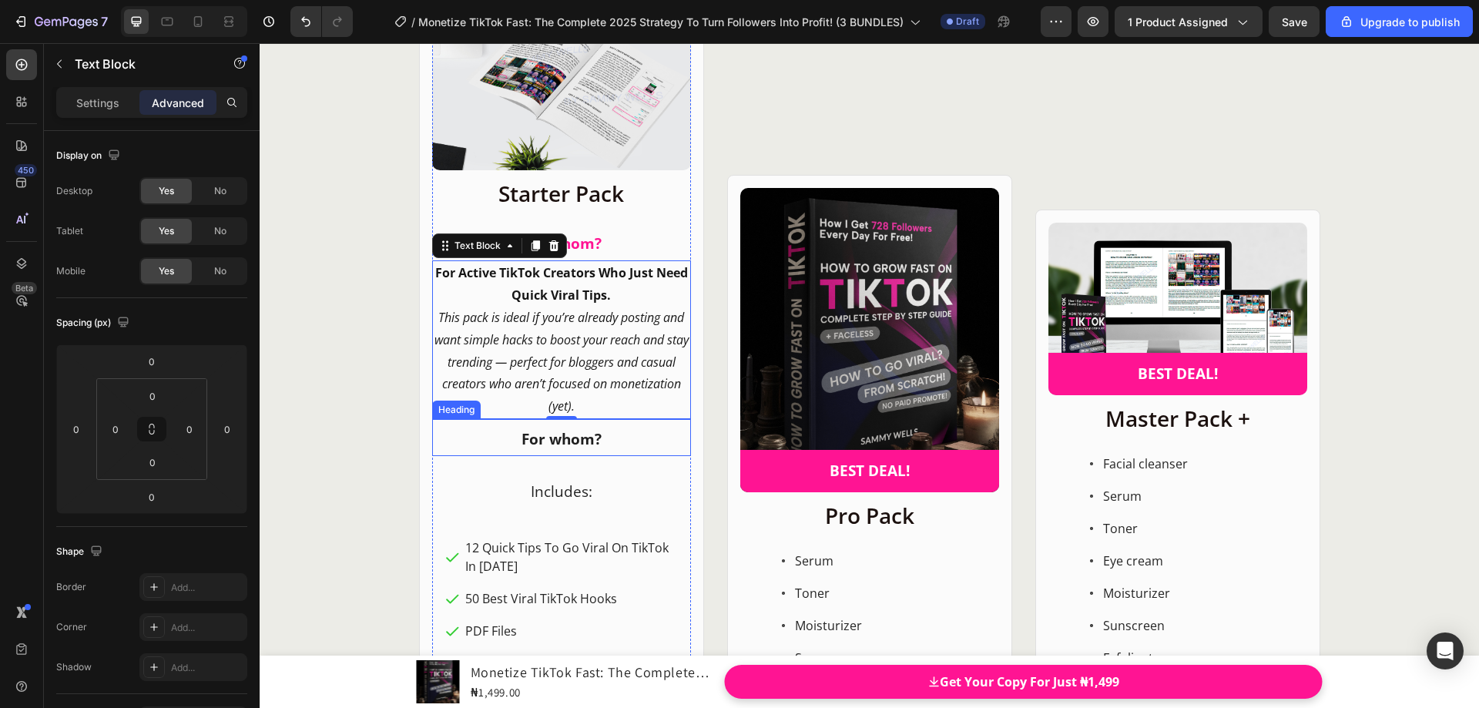
click at [586, 445] on span "For whom?" at bounding box center [562, 439] width 80 height 20
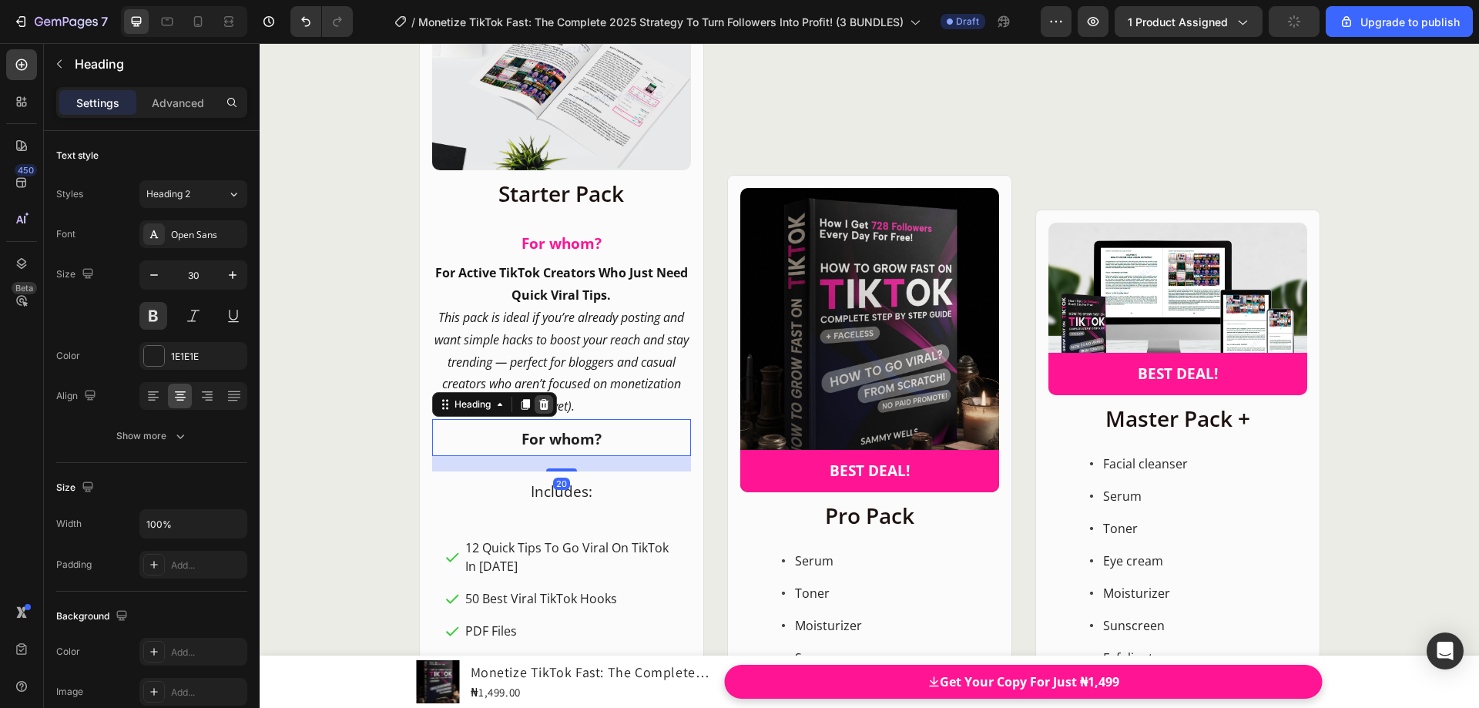
click at [542, 403] on icon at bounding box center [544, 404] width 10 height 11
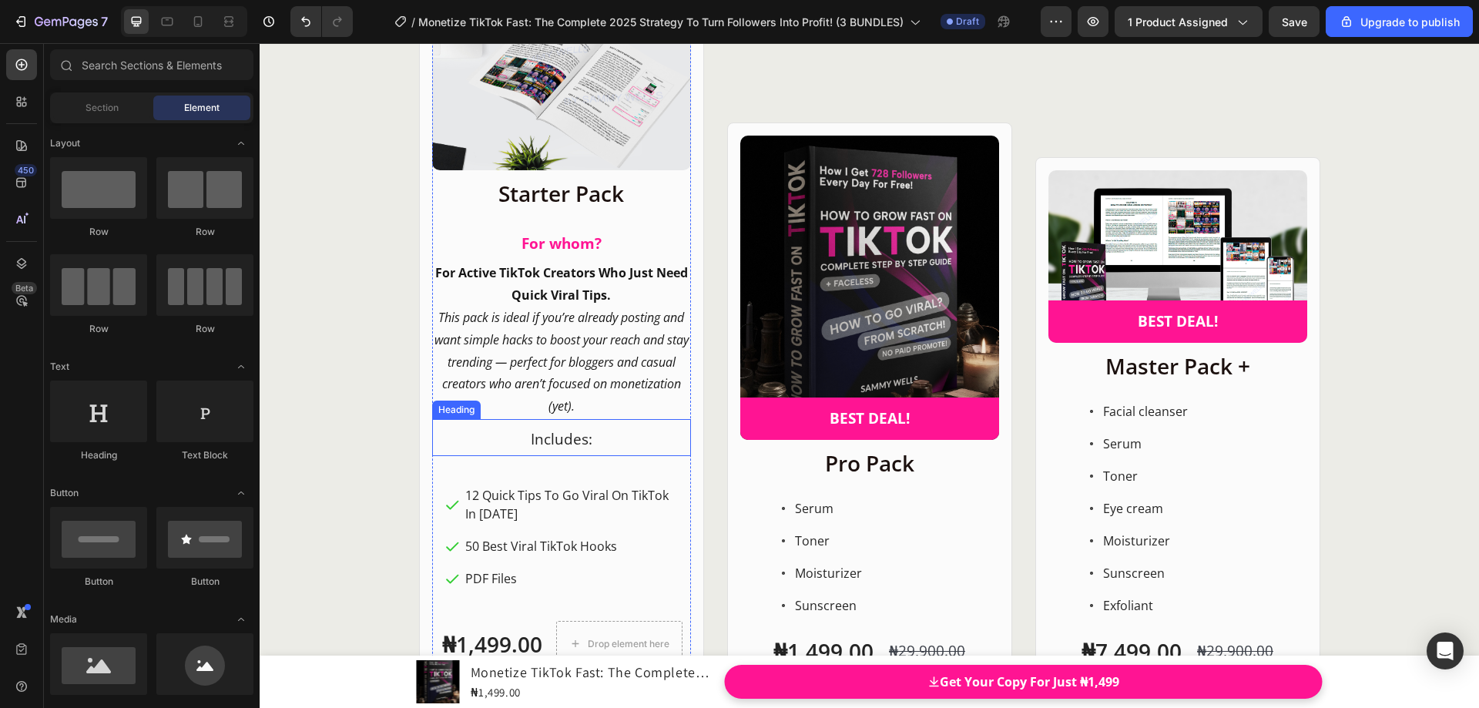
click at [581, 451] on h2 "Includes:" at bounding box center [561, 437] width 259 height 37
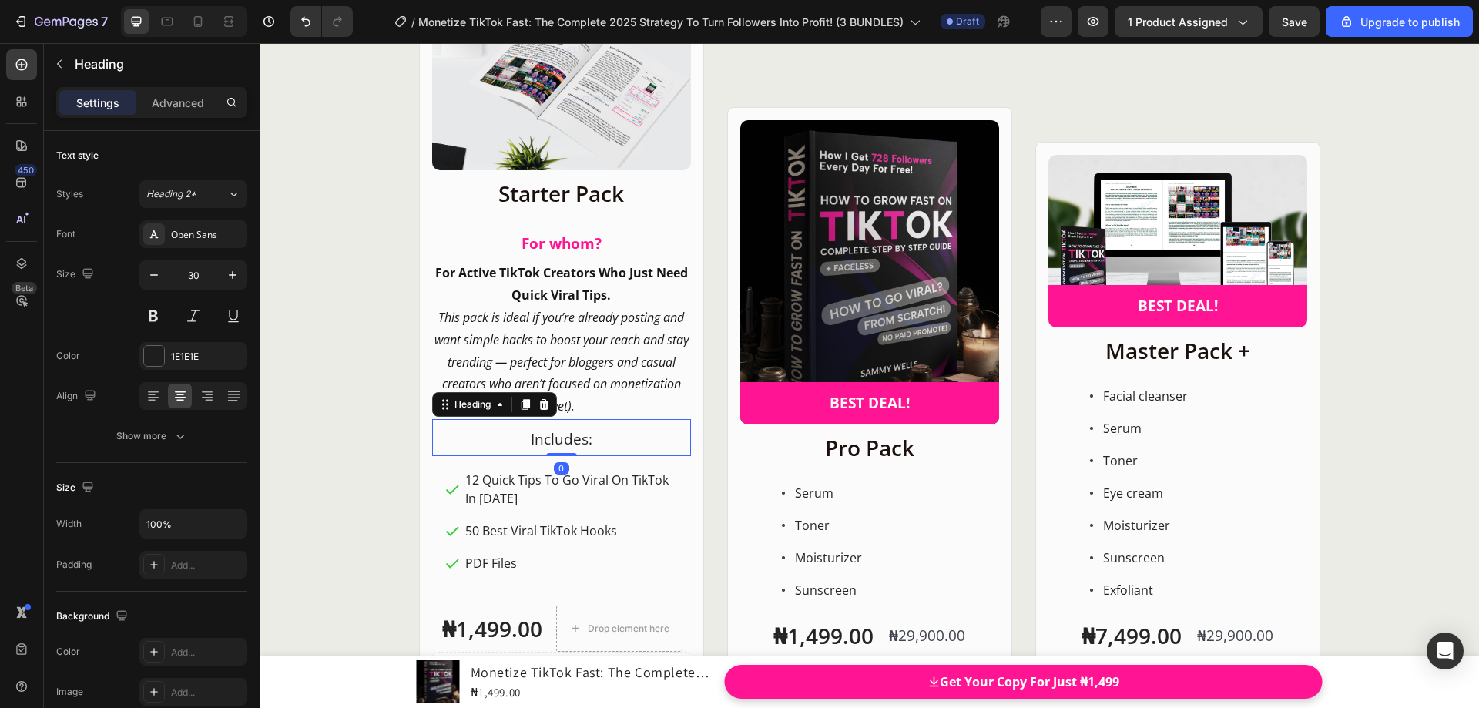
drag, startPoint x: 568, startPoint y: 469, endPoint x: 573, endPoint y: 449, distance: 20.7
click at [573, 449] on div "Includes: Heading 0" at bounding box center [561, 437] width 259 height 37
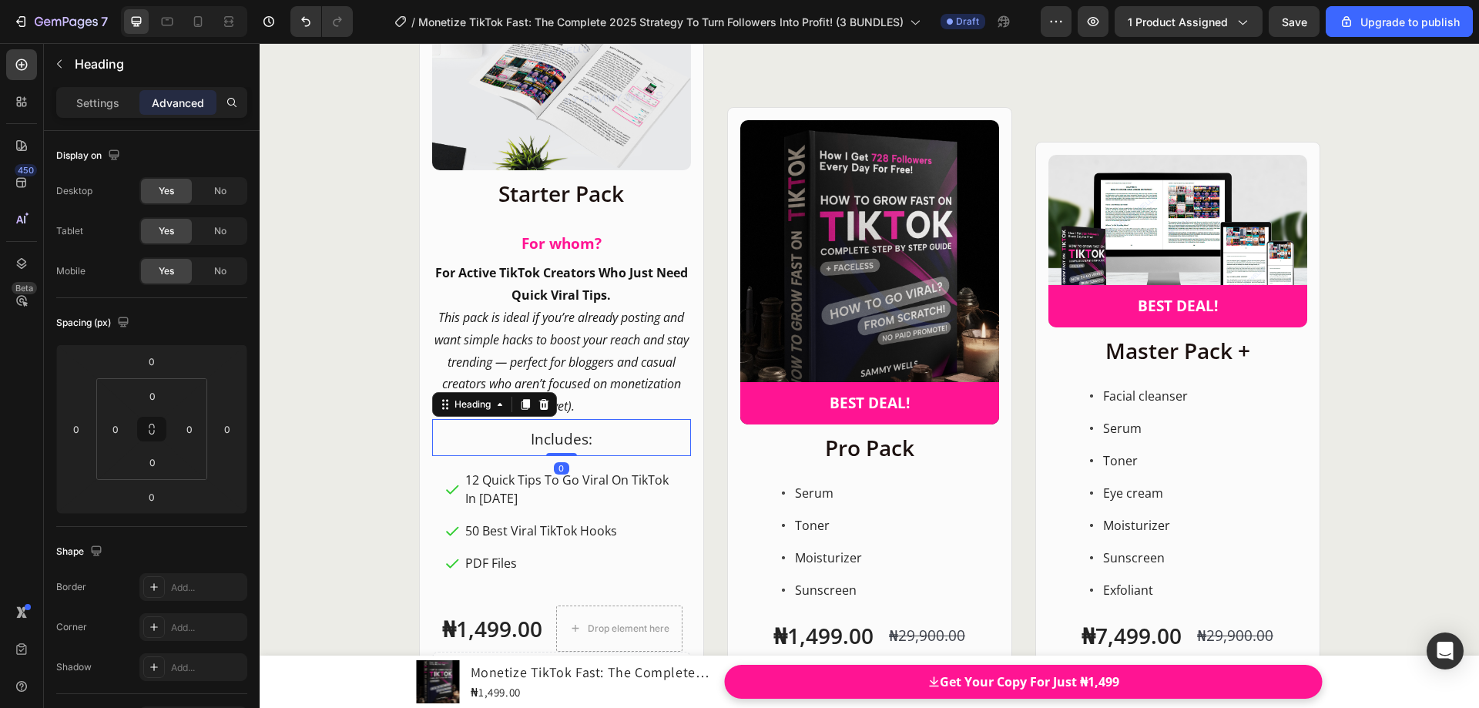
click at [592, 442] on h2 "Includes:" at bounding box center [561, 437] width 259 height 37
click at [633, 410] on p "This pack is ideal if you’re already posting and want simple hacks to boost you…" at bounding box center [562, 362] width 256 height 111
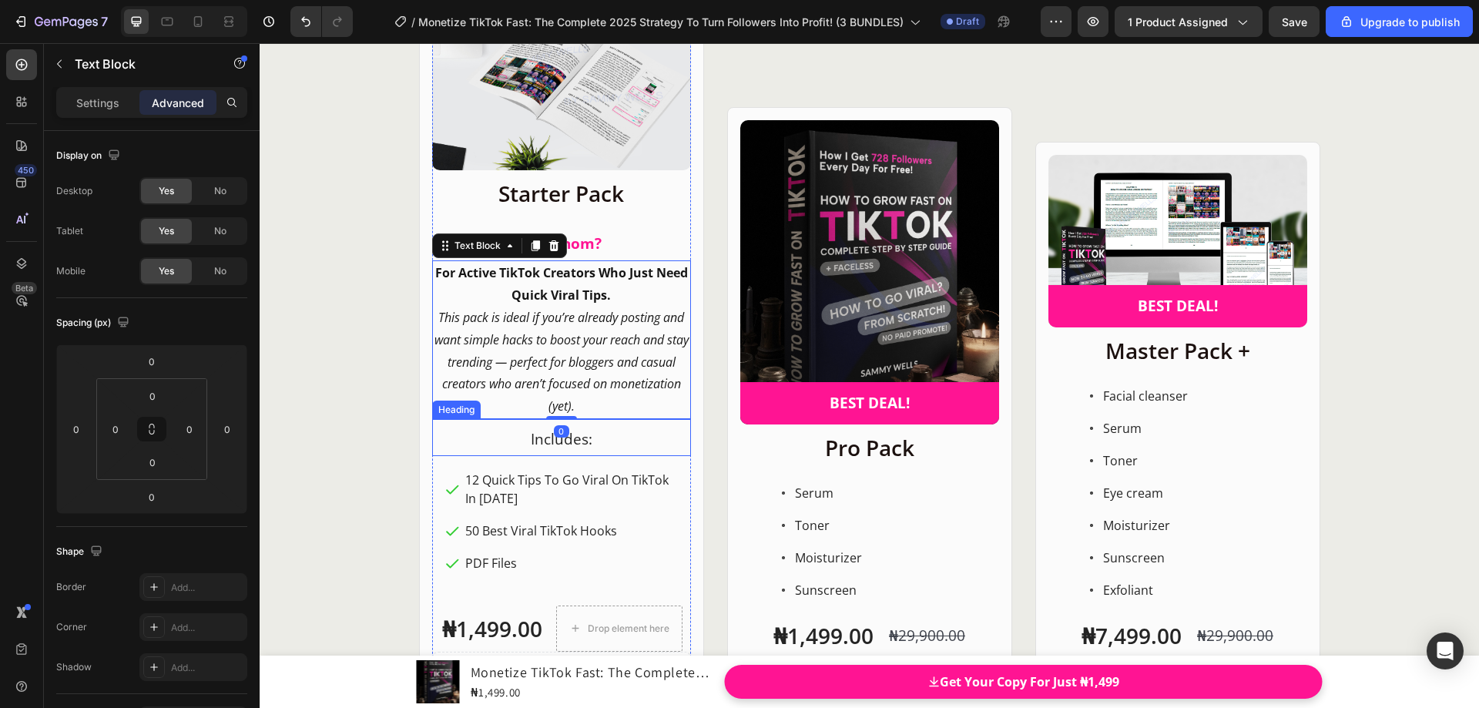
click at [599, 435] on p "⁠⁠⁠⁠⁠⁠⁠ Includes:" at bounding box center [562, 438] width 256 height 34
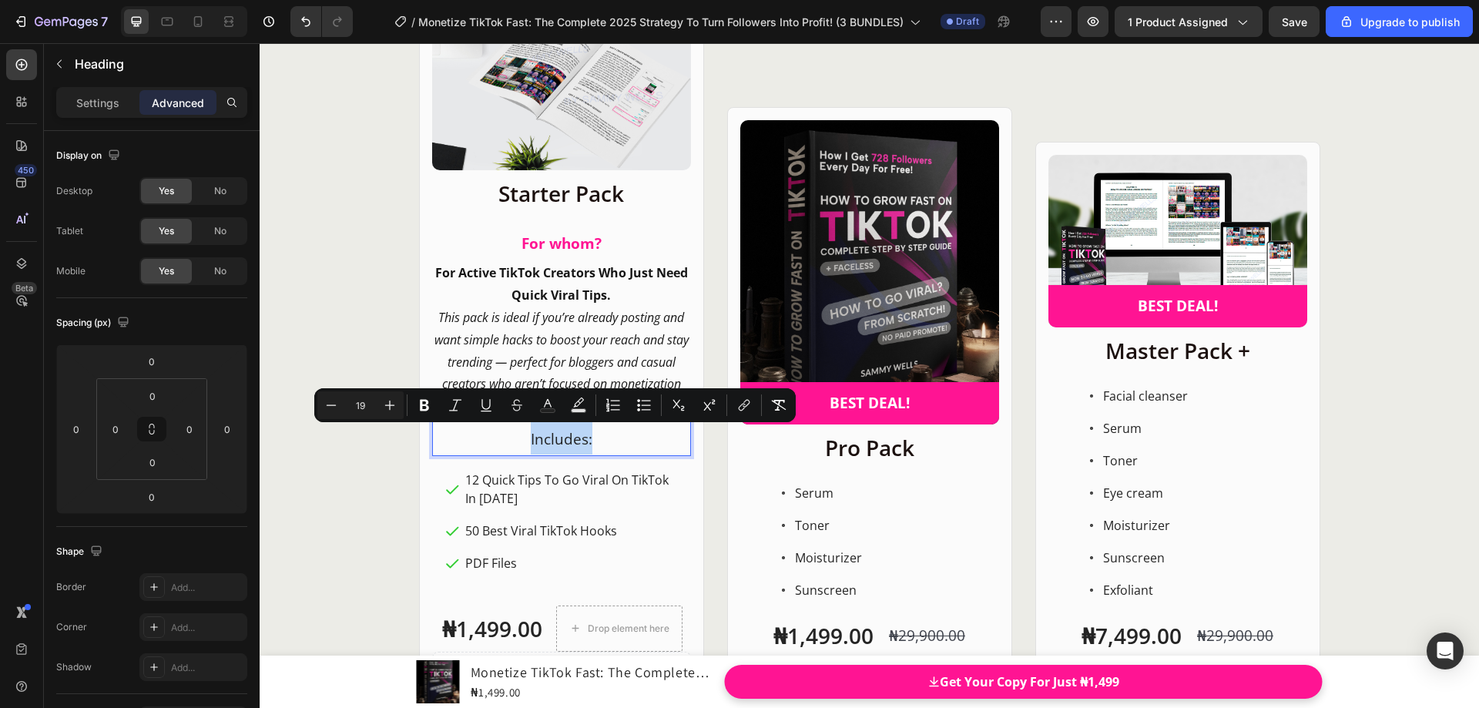
drag, startPoint x: 591, startPoint y: 439, endPoint x: 525, endPoint y: 438, distance: 66.3
click at [428, 405] on icon "Editor contextual toolbar" at bounding box center [424, 405] width 15 height 15
click at [555, 411] on rect "Editor contextual toolbar" at bounding box center [548, 411] width 15 height 4
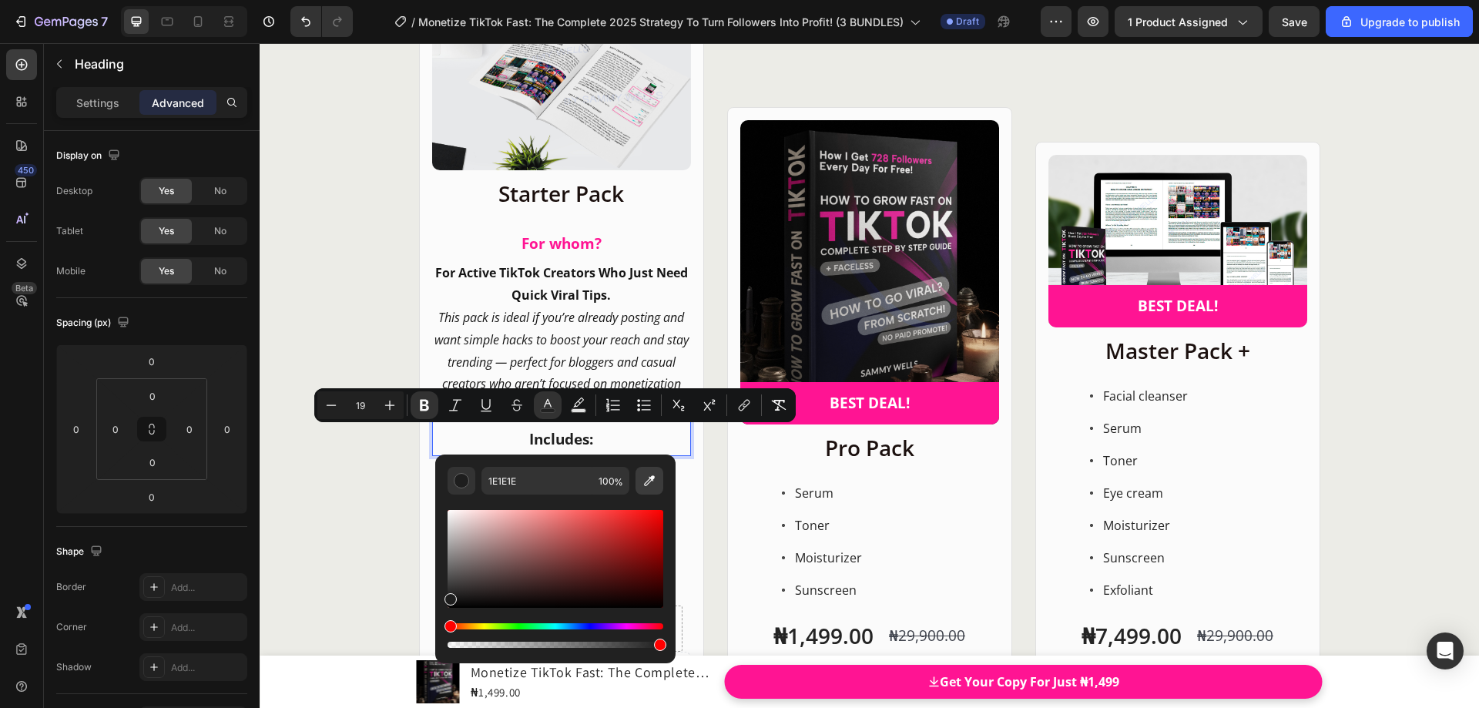
click at [653, 483] on icon "Editor contextual toolbar" at bounding box center [649, 480] width 15 height 15
type input "FF1493"
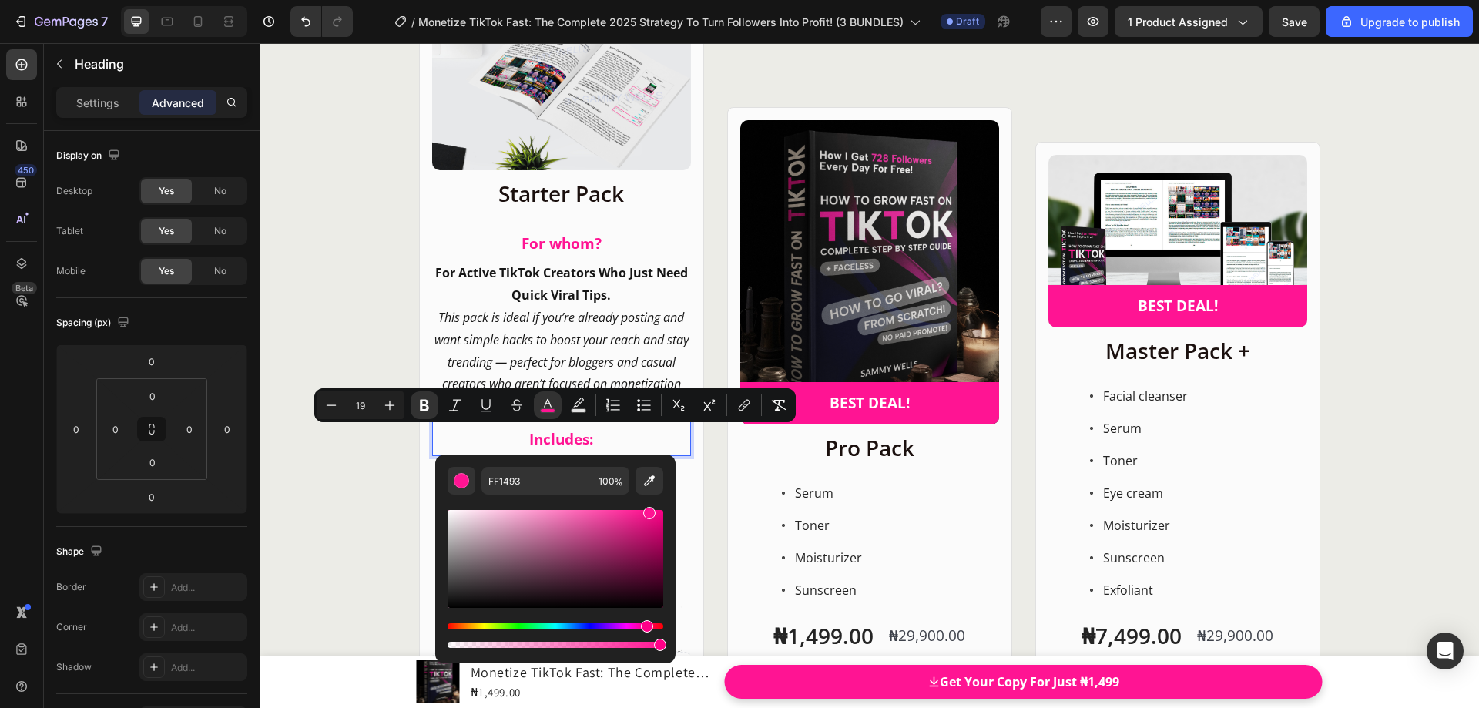
click at [643, 436] on p "Includes:" at bounding box center [562, 438] width 256 height 34
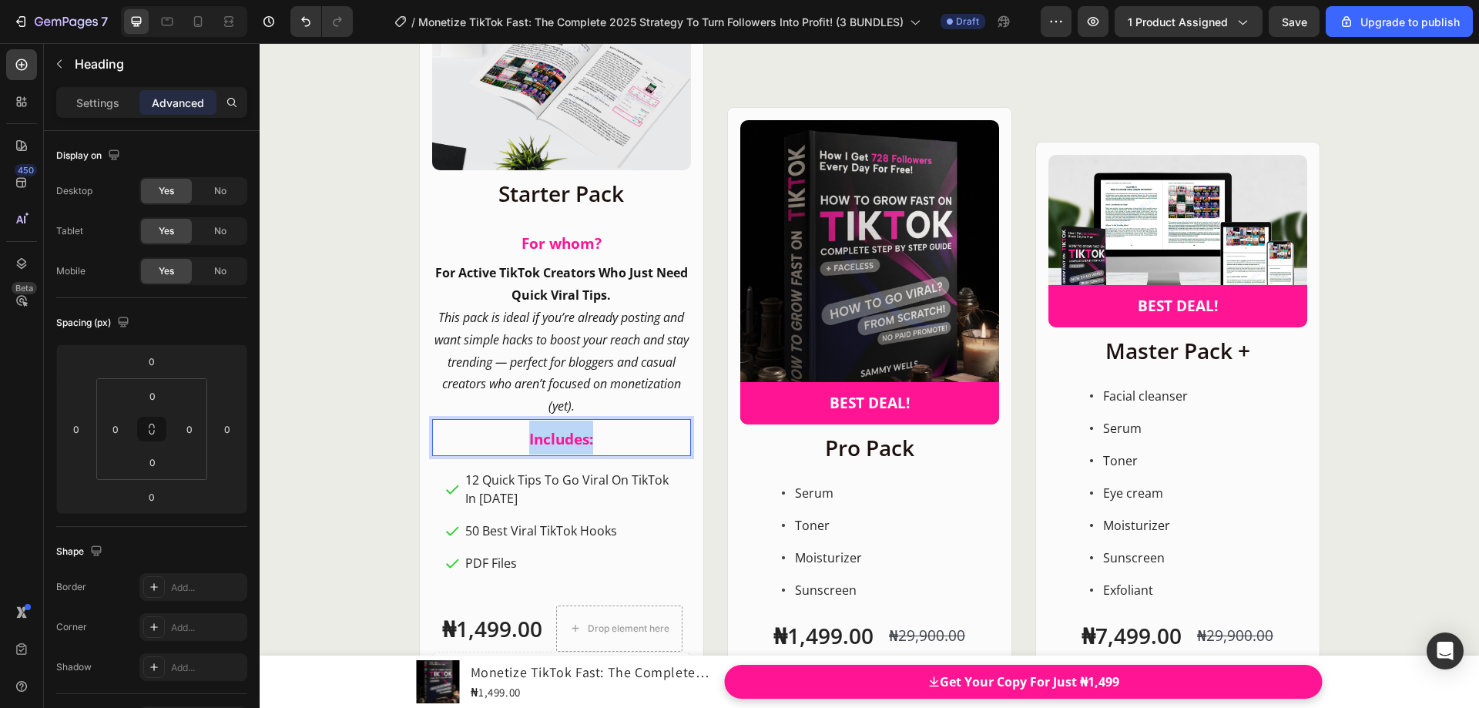
drag, startPoint x: 599, startPoint y: 438, endPoint x: 520, endPoint y: 435, distance: 78.6
click at [520, 435] on p "Includes:" at bounding box center [562, 438] width 256 height 34
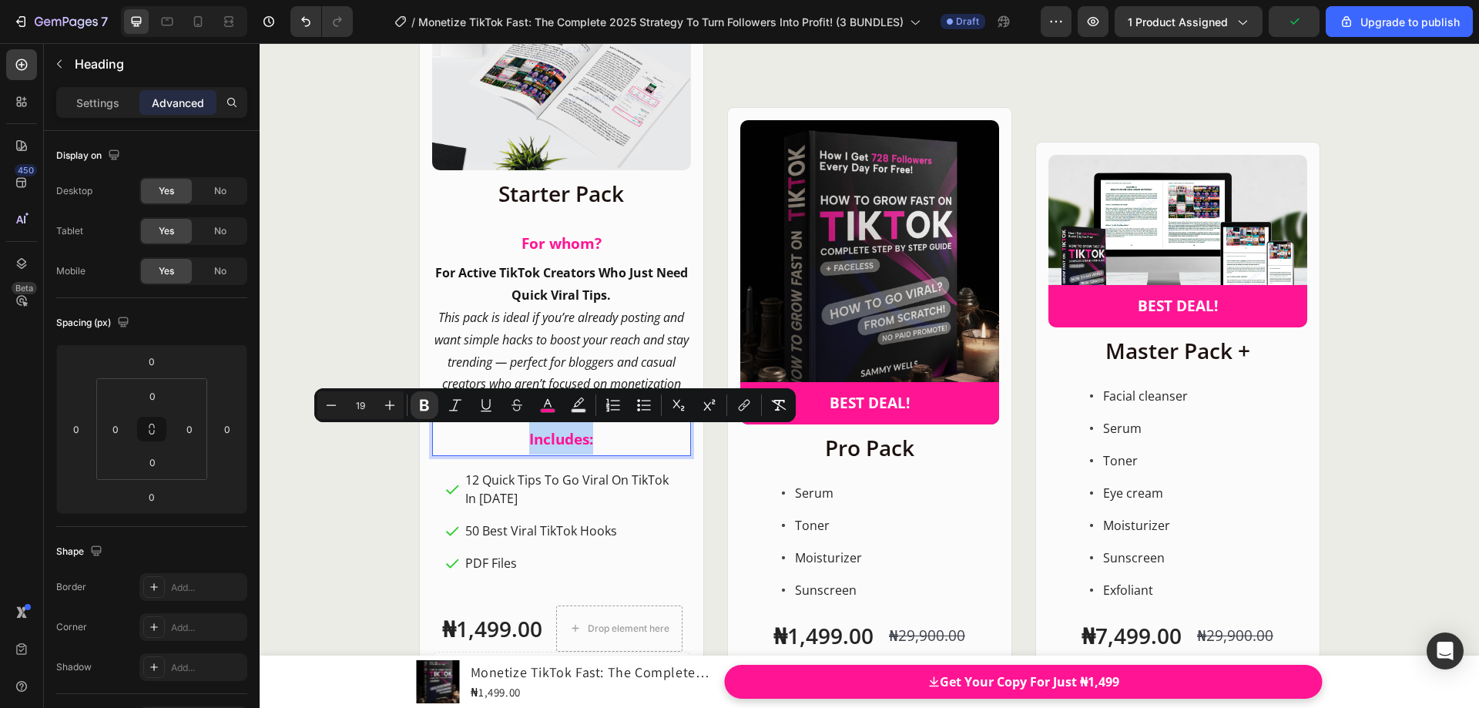
click at [598, 438] on p "Includes:" at bounding box center [562, 438] width 256 height 34
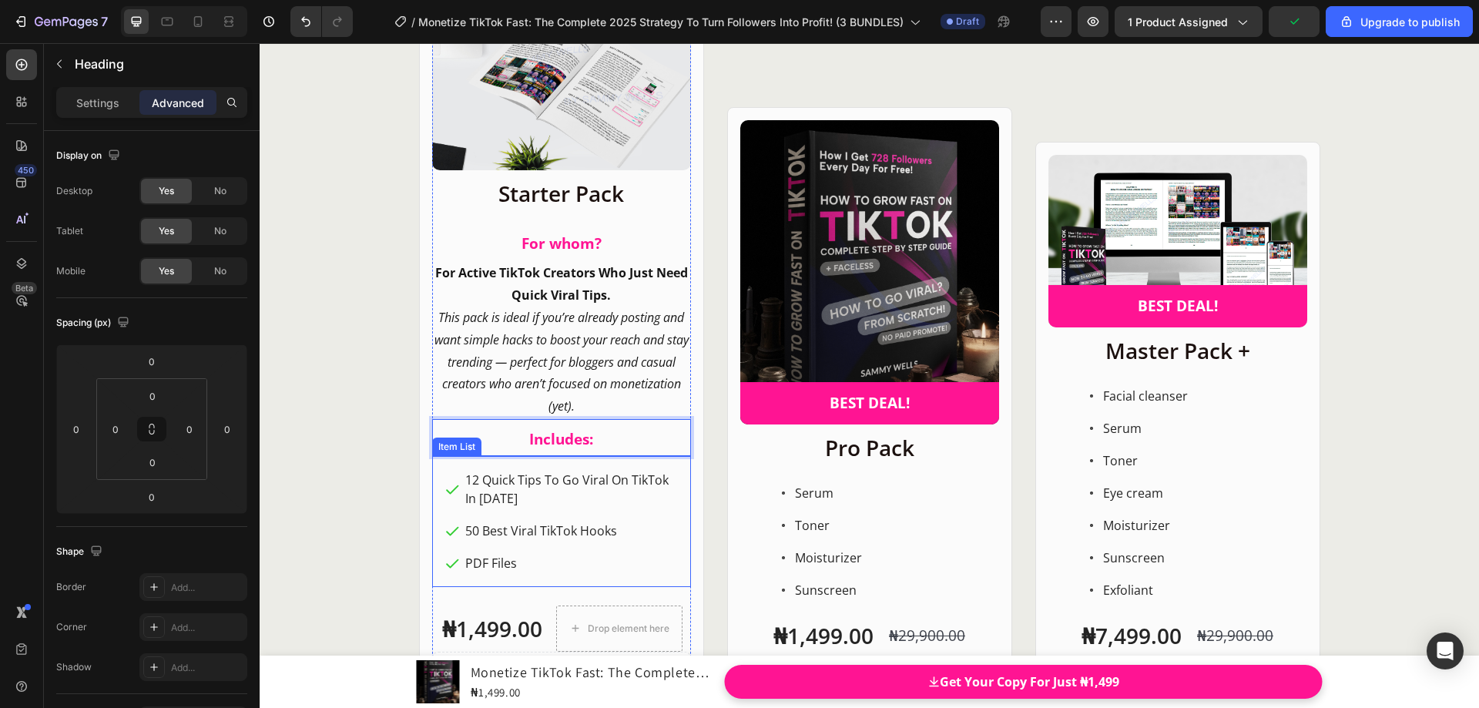
click at [625, 471] on p "12 Quick Tips To Go Viral On TikTok In [DATE]" at bounding box center [570, 489] width 211 height 37
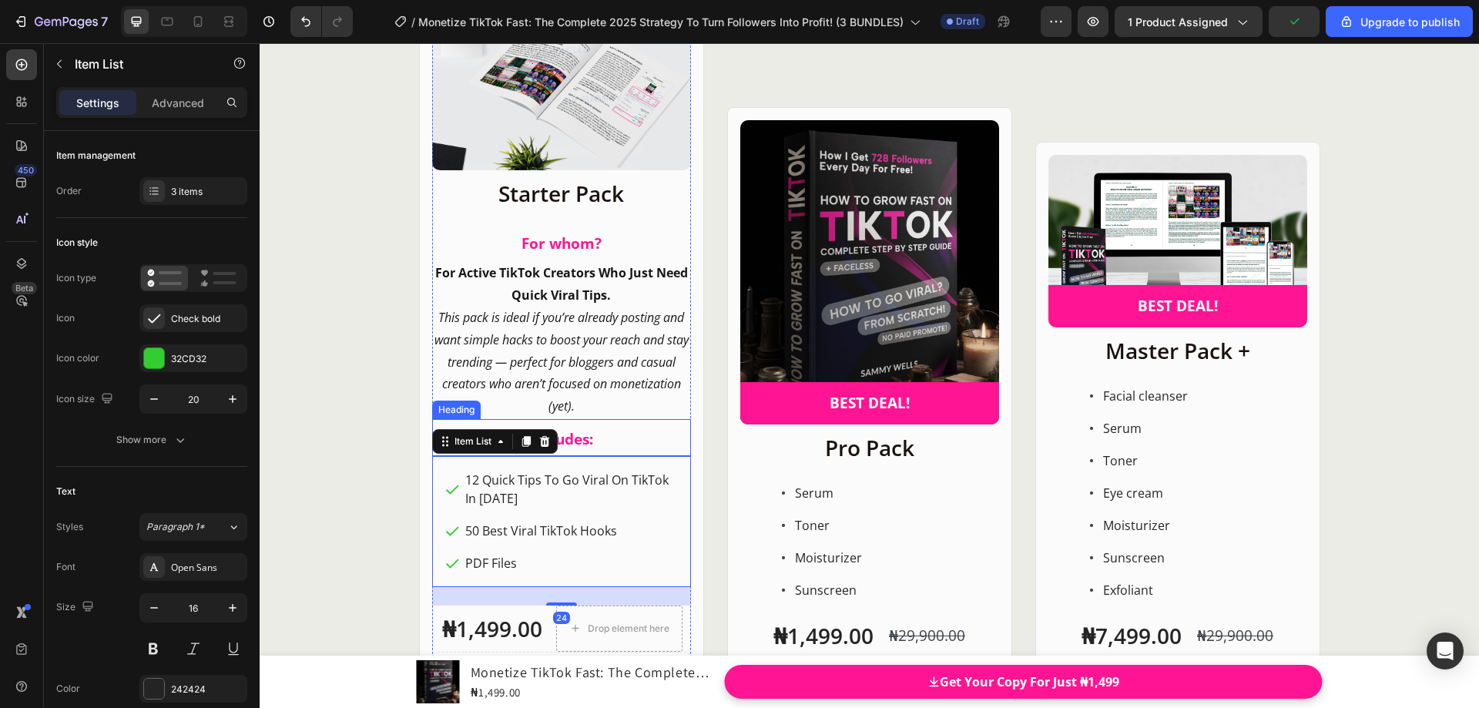
click at [632, 448] on p "⁠⁠⁠⁠⁠⁠⁠ Includes:" at bounding box center [562, 438] width 256 height 34
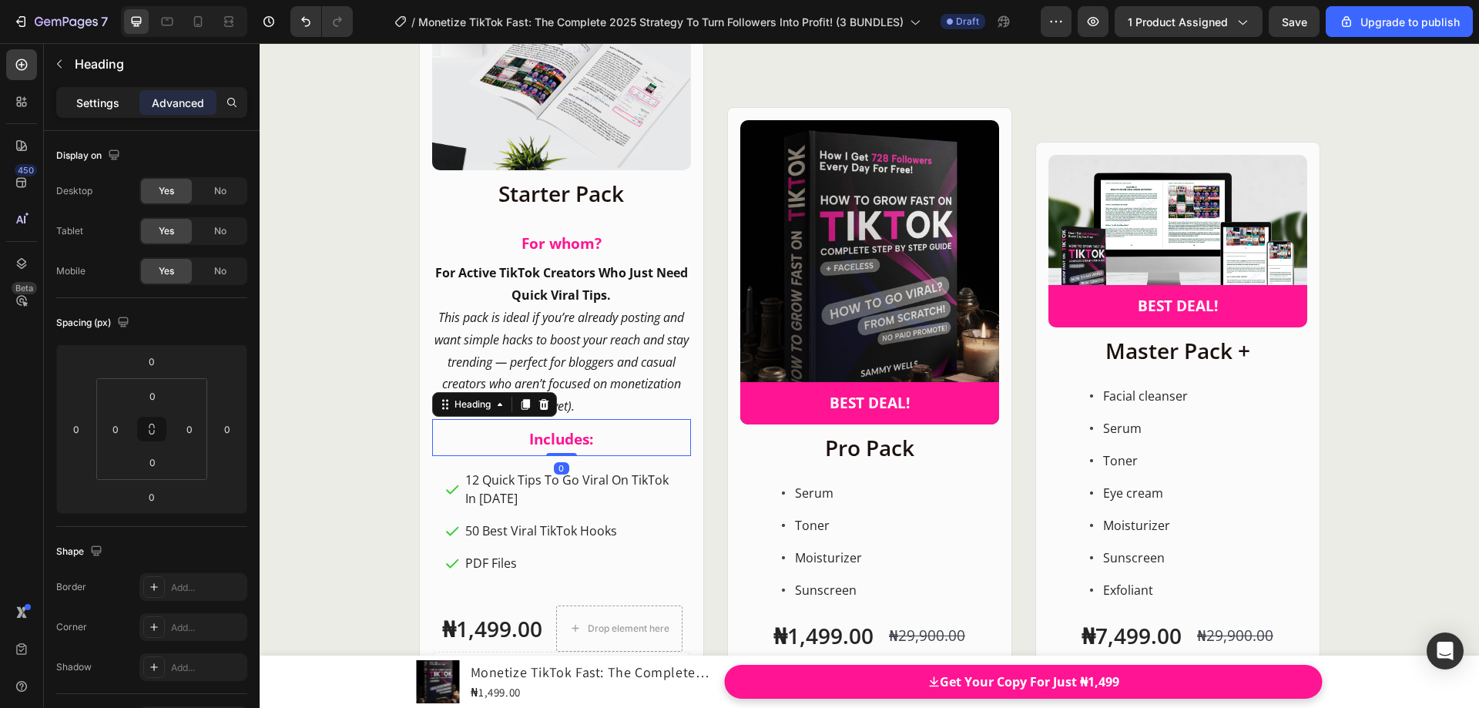
click at [98, 107] on p "Settings" at bounding box center [97, 103] width 43 height 16
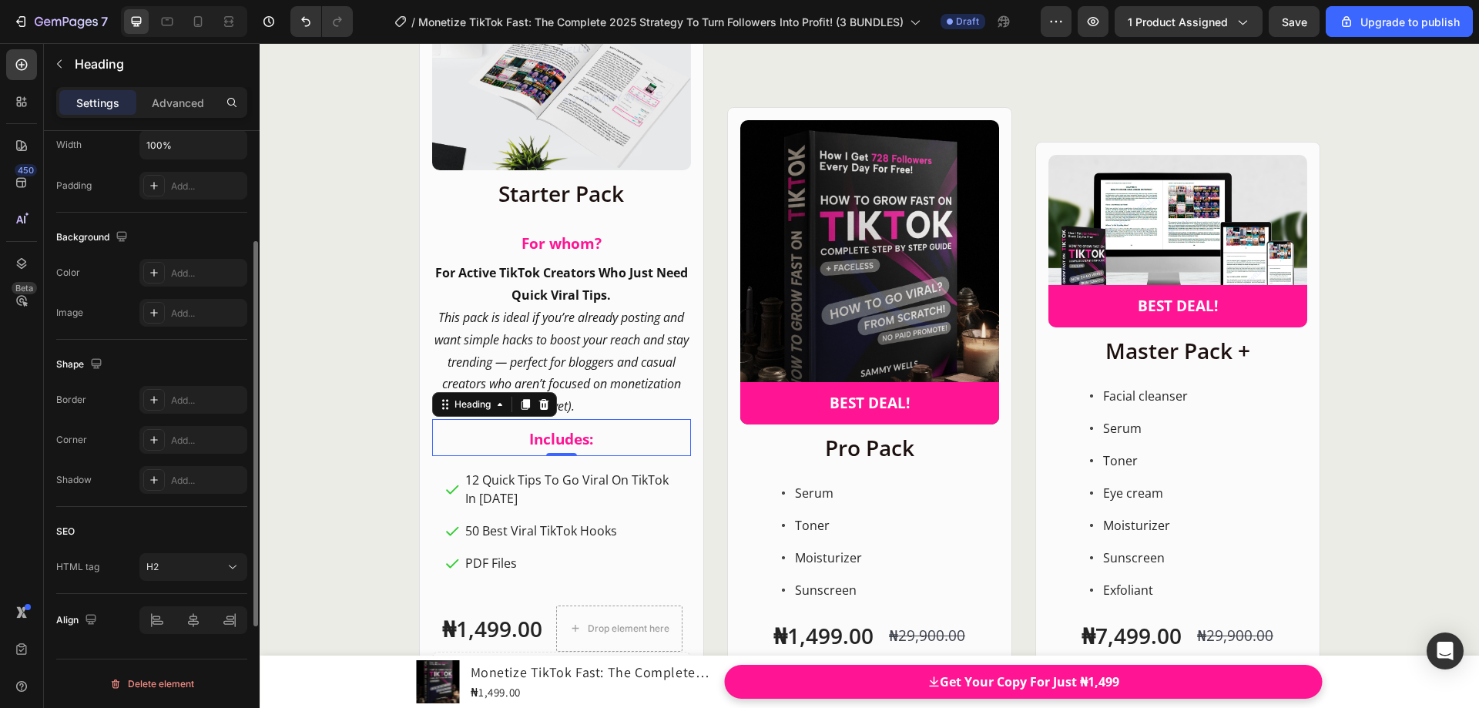
scroll to position [225, 0]
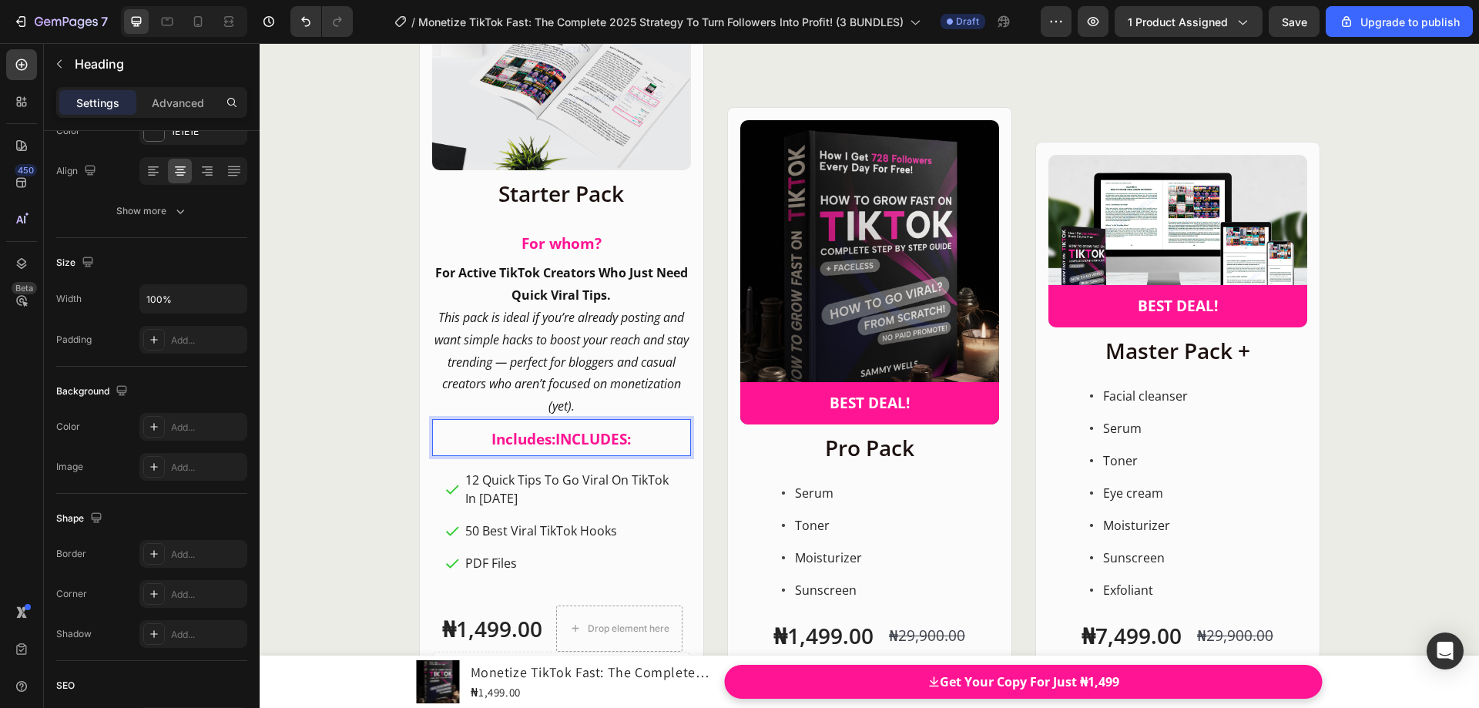
click at [551, 443] on strong "Includes:INCLUDES:" at bounding box center [561, 439] width 139 height 20
click at [625, 402] on p "This pack is ideal if you’re already posting and want simple hacks to boost you…" at bounding box center [562, 362] width 256 height 111
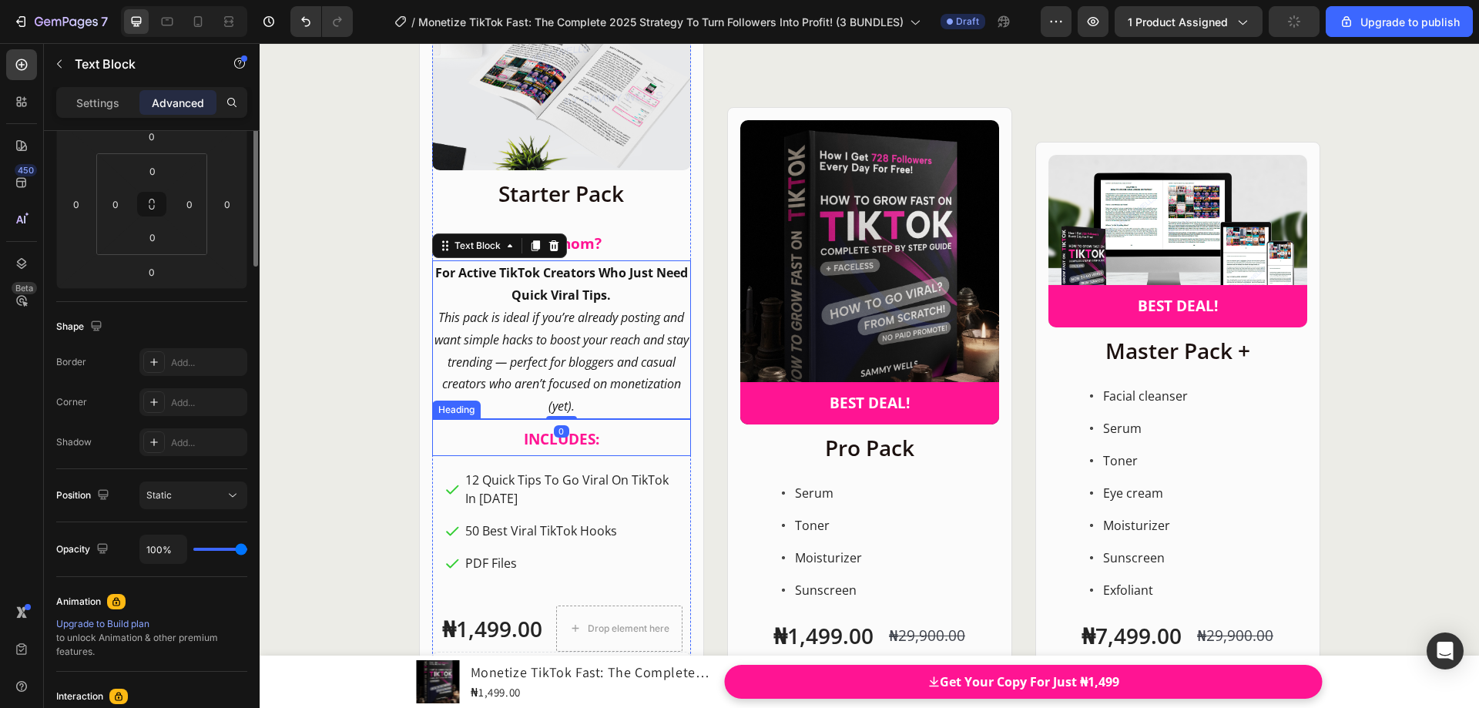
scroll to position [0, 0]
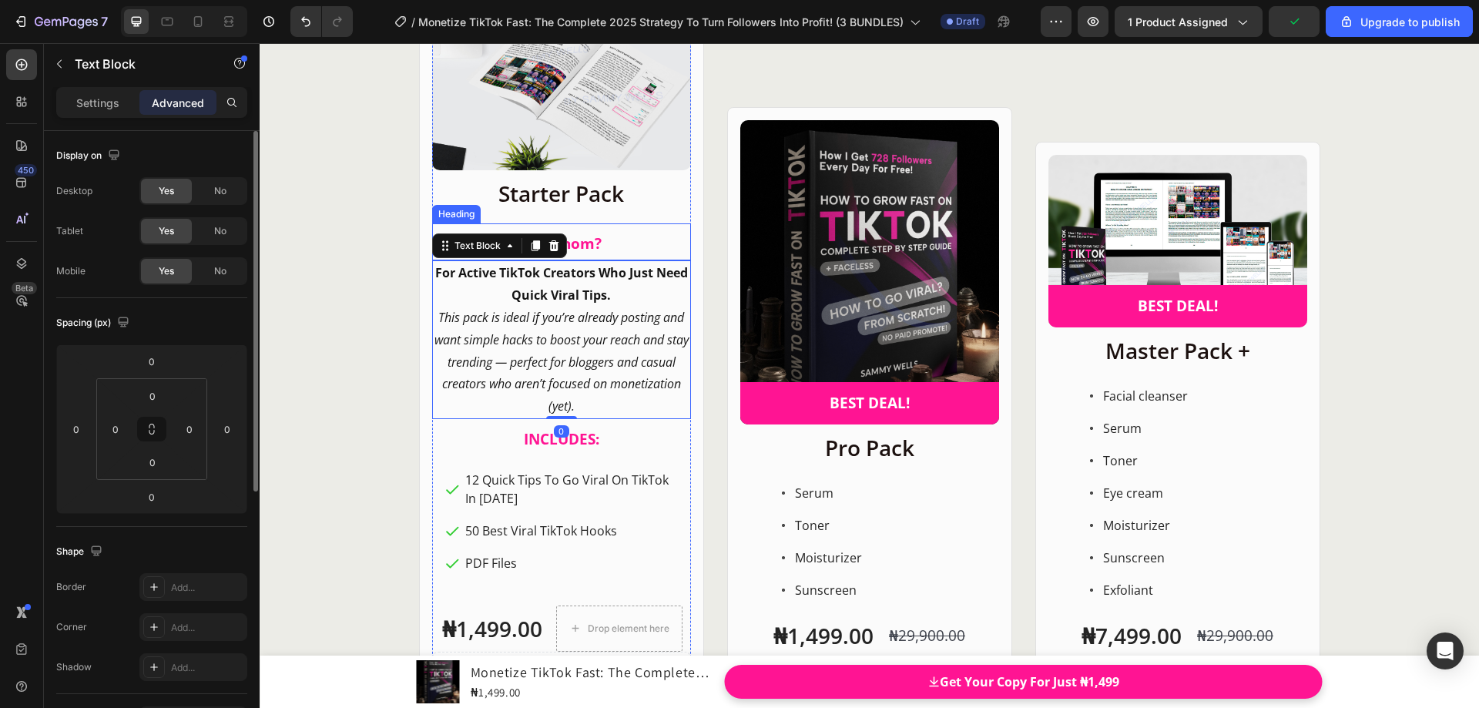
click at [578, 246] on span "For whom?" at bounding box center [562, 243] width 80 height 20
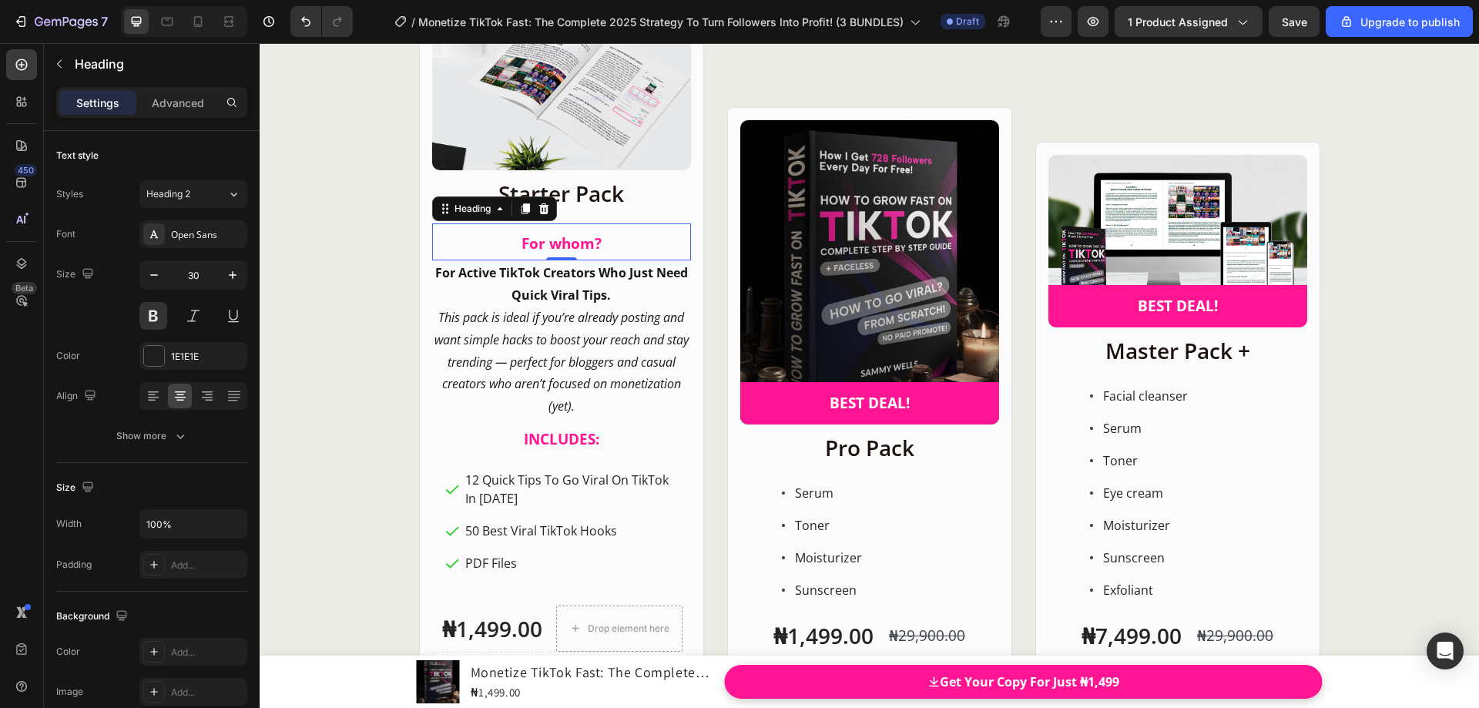
click at [594, 243] on span "For whom?" at bounding box center [562, 243] width 80 height 20
click at [552, 243] on span "For whom? FOR WHOM?" at bounding box center [561, 243] width 175 height 20
click at [580, 322] on icon "This pack is ideal if you’re already posting and want simple hacks to boost you…" at bounding box center [562, 362] width 254 height 106
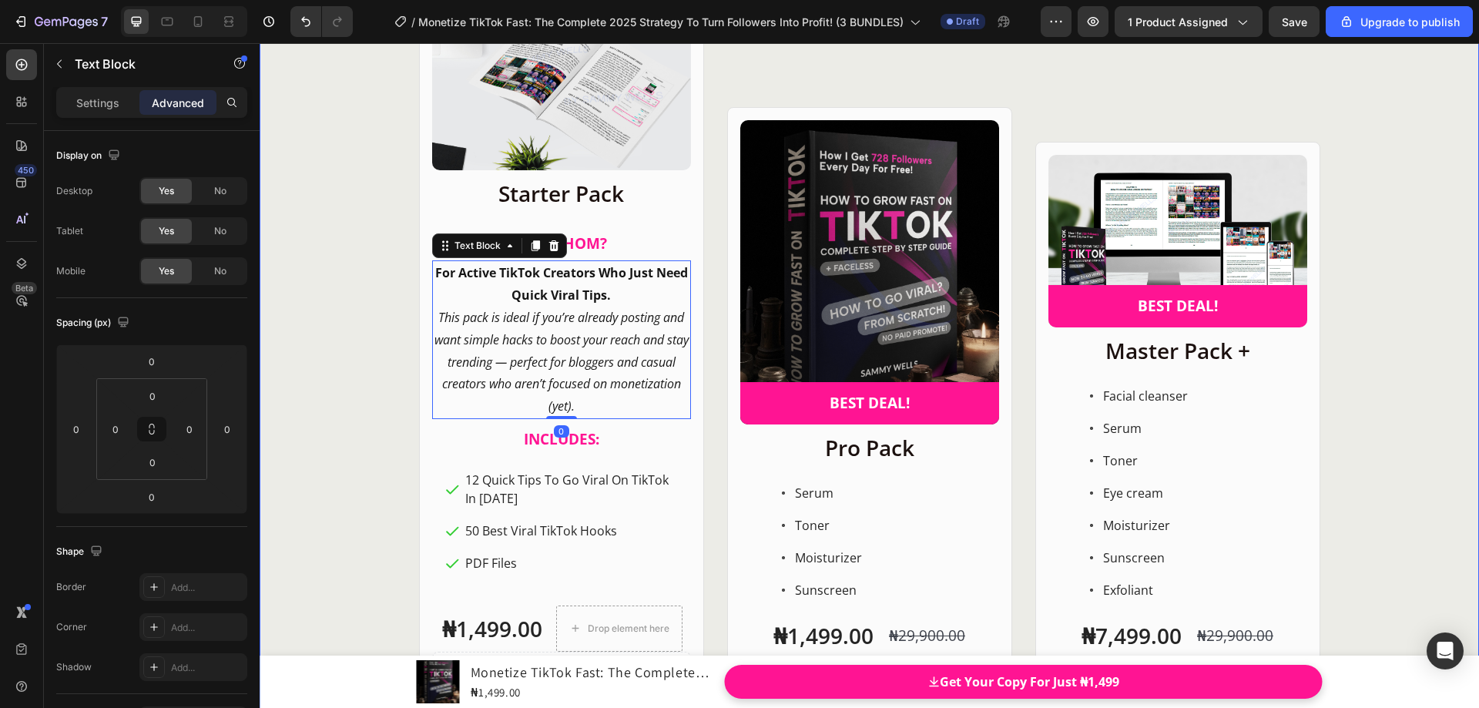
click at [375, 308] on div "Product Images Row Starter Pack Heading ⁠⁠⁠⁠⁠⁠⁠ FOR WHOM? Heading For Active Ti…" at bounding box center [870, 363] width 1220 height 770
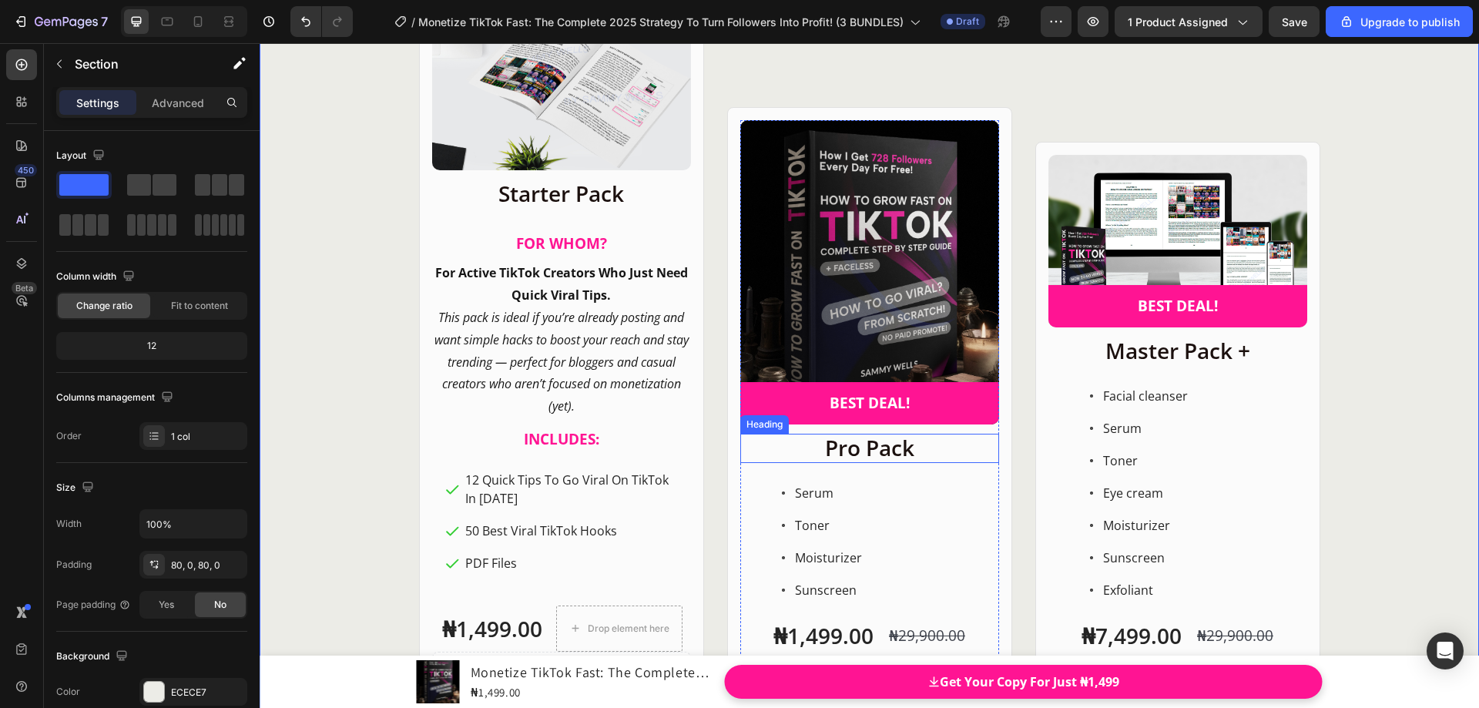
scroll to position [19947, 0]
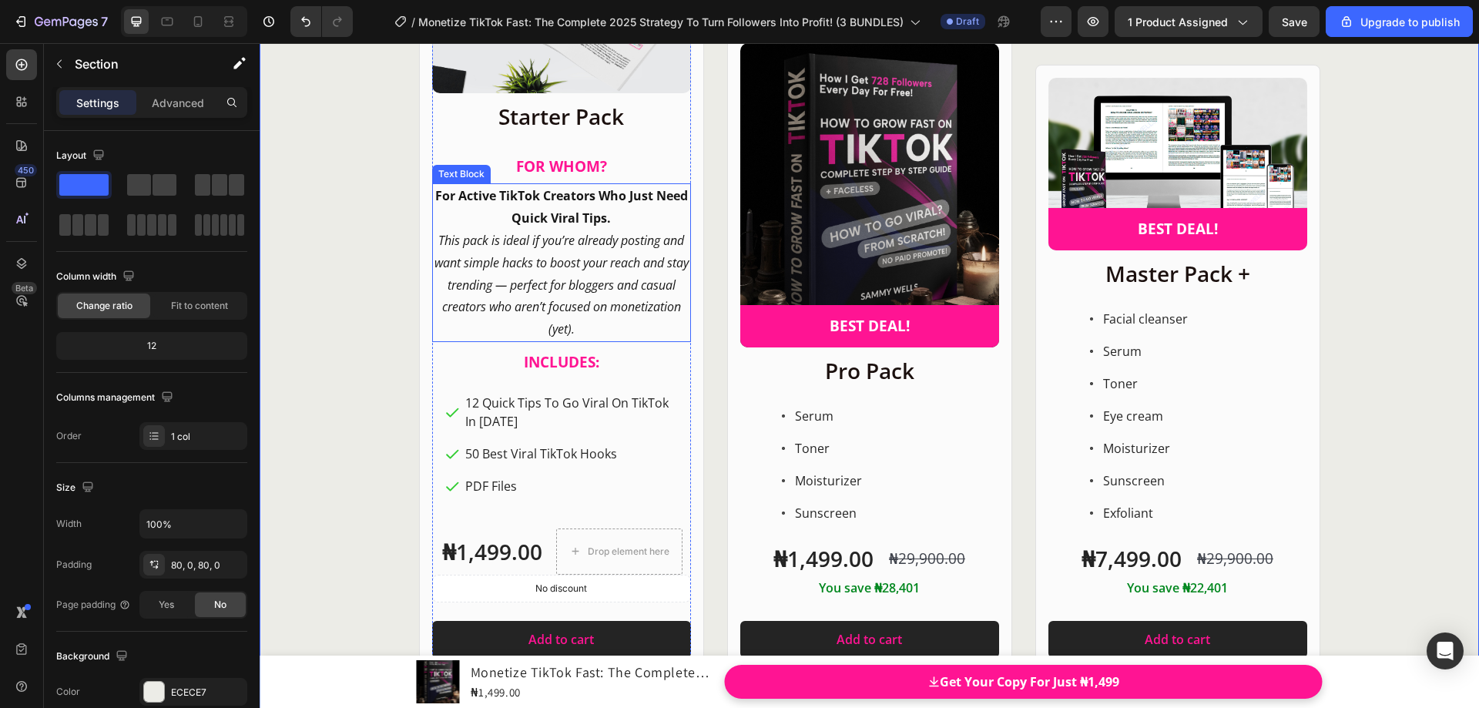
click at [566, 210] on strong "For Active TikTok Creators Who Just Need Quick Viral Tips." at bounding box center [561, 206] width 253 height 39
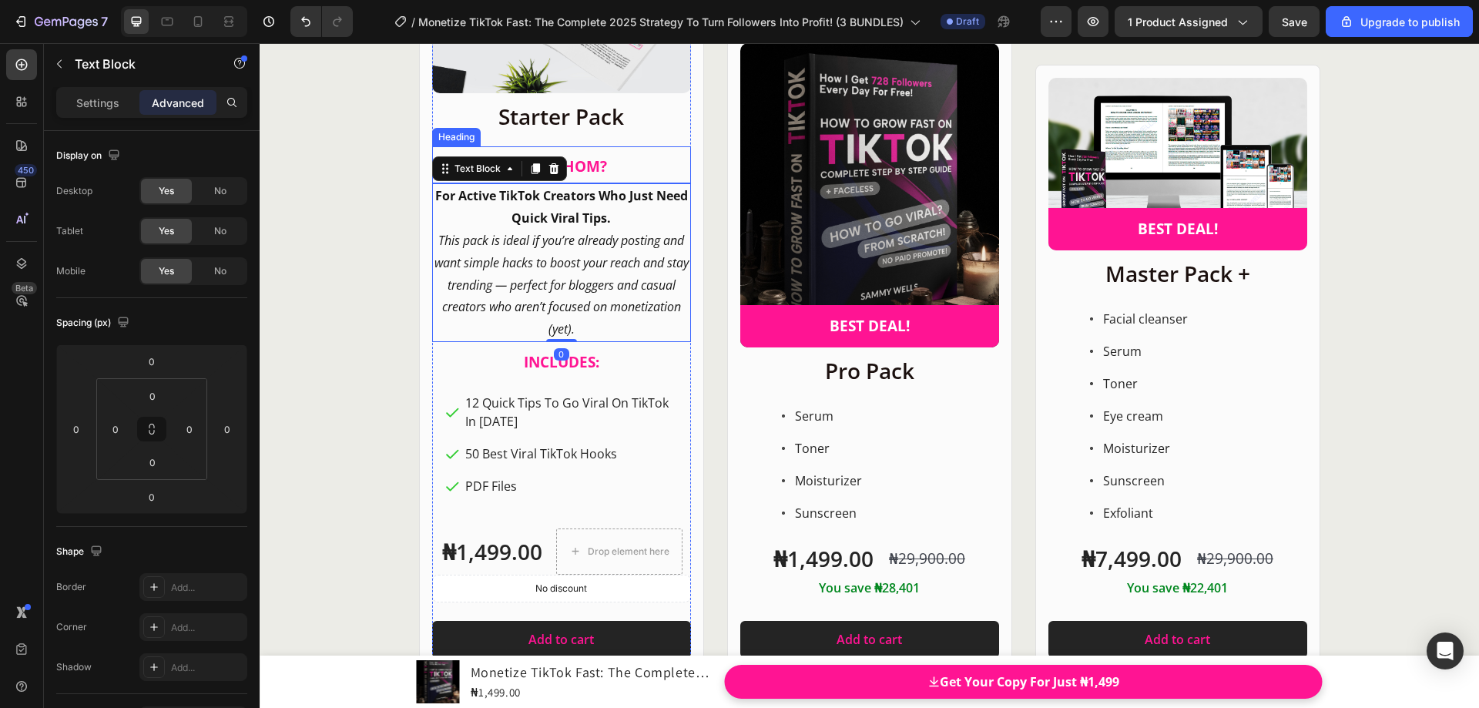
click at [571, 167] on span "FOR WHOM?" at bounding box center [561, 166] width 91 height 20
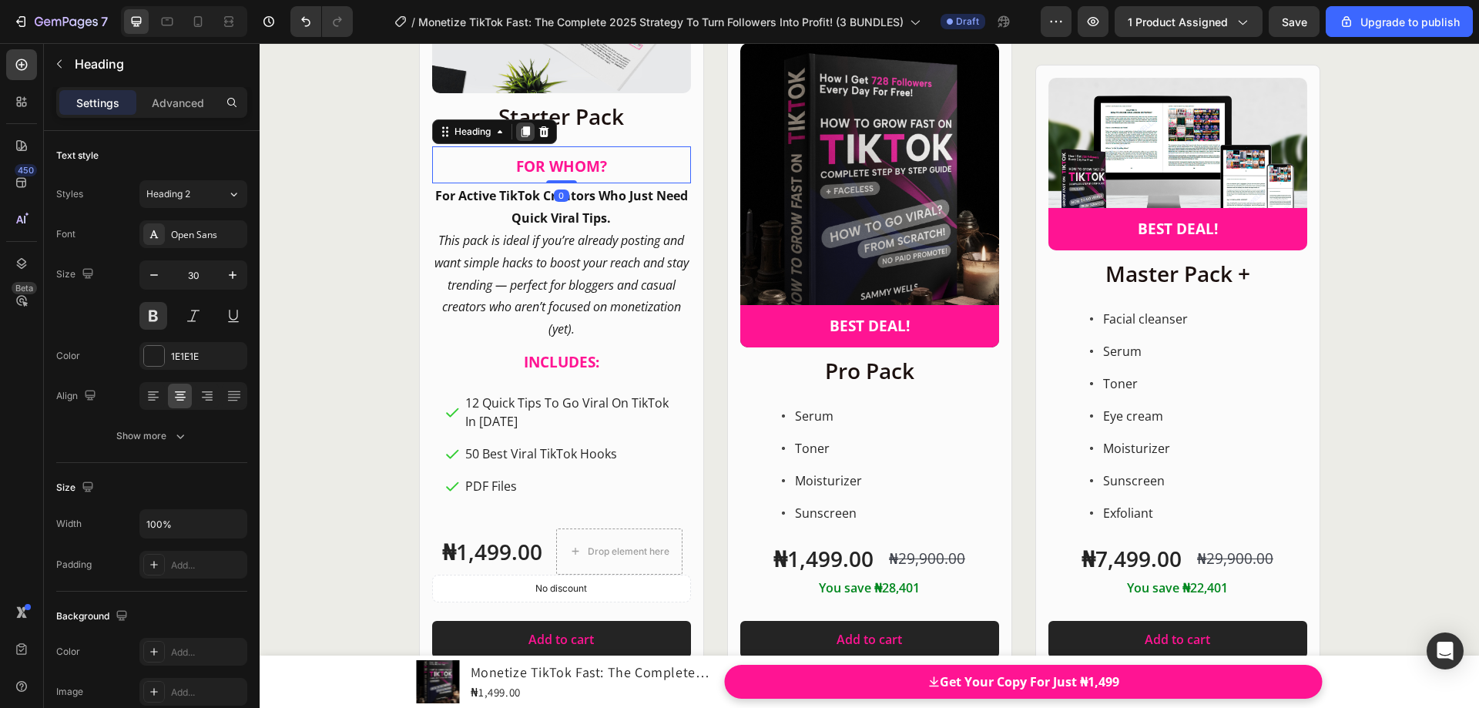
click at [521, 133] on icon at bounding box center [525, 132] width 8 height 11
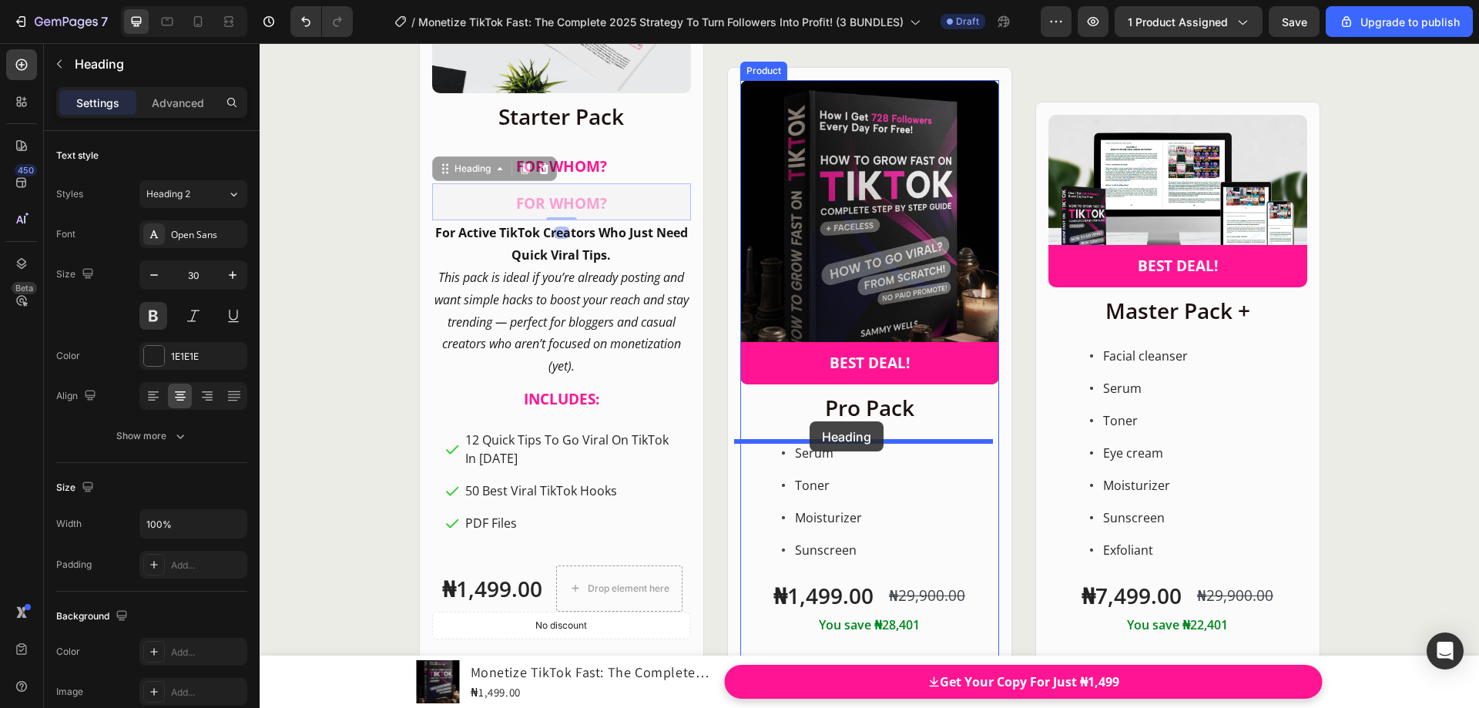
drag, startPoint x: 438, startPoint y: 174, endPoint x: 810, endPoint y: 421, distance: 446.1
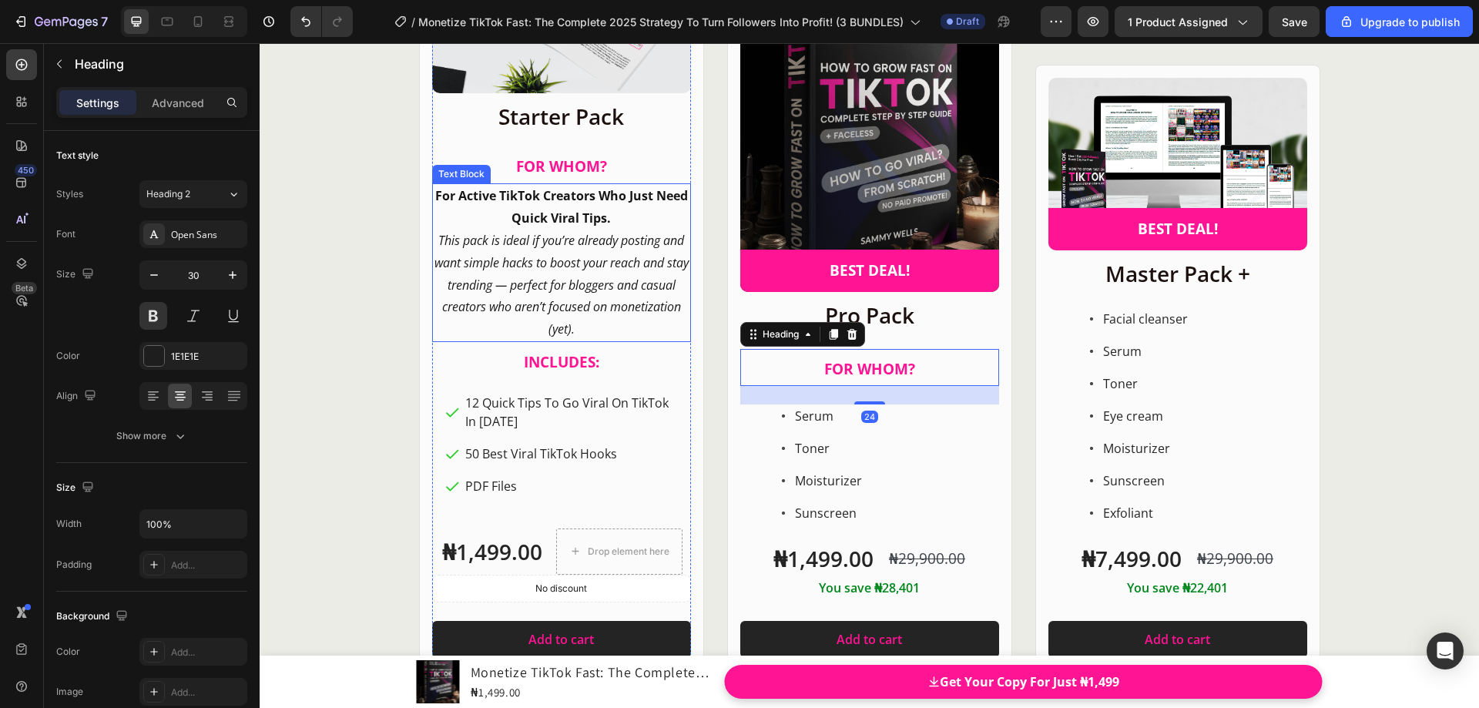
click at [577, 249] on p "This pack is ideal if you’re already posting and want simple hacks to boost you…" at bounding box center [562, 285] width 256 height 111
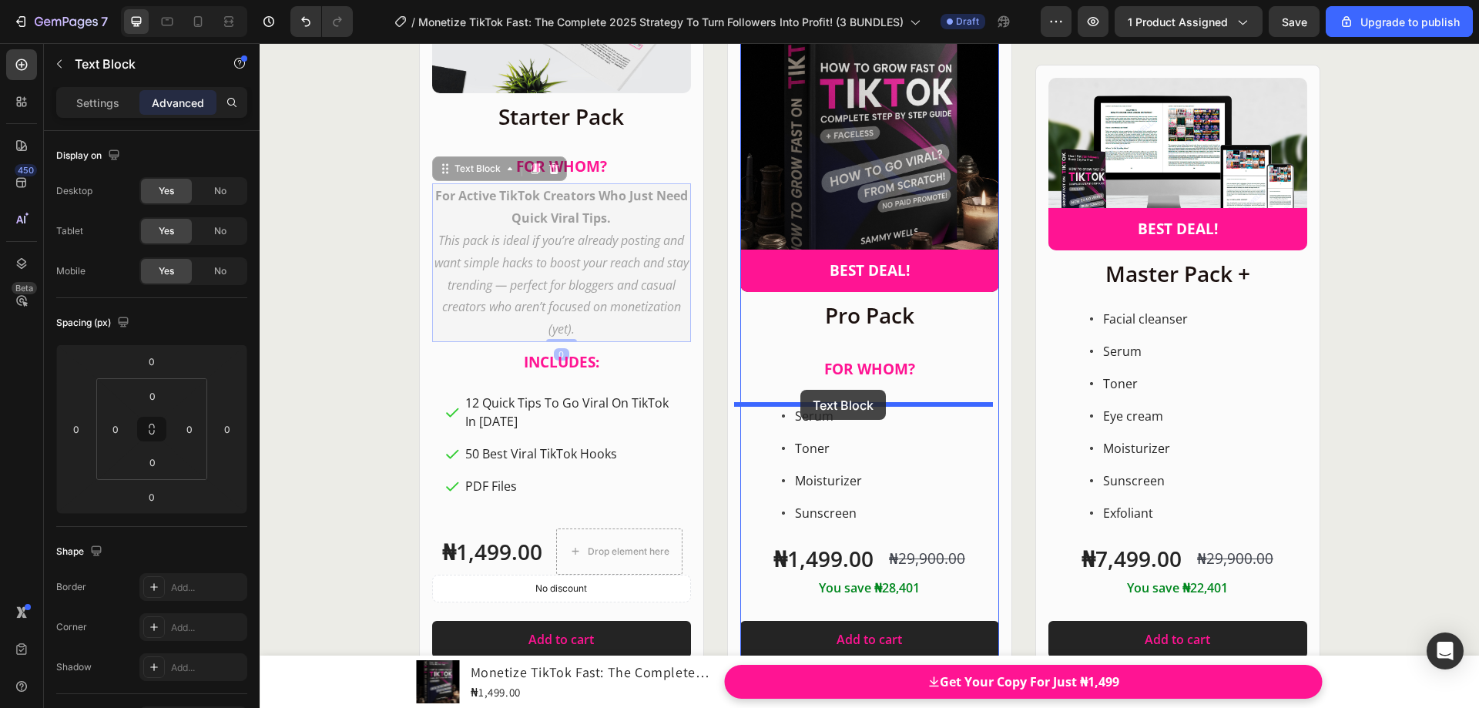
drag, startPoint x: 438, startPoint y: 169, endPoint x: 800, endPoint y: 390, distance: 424.9
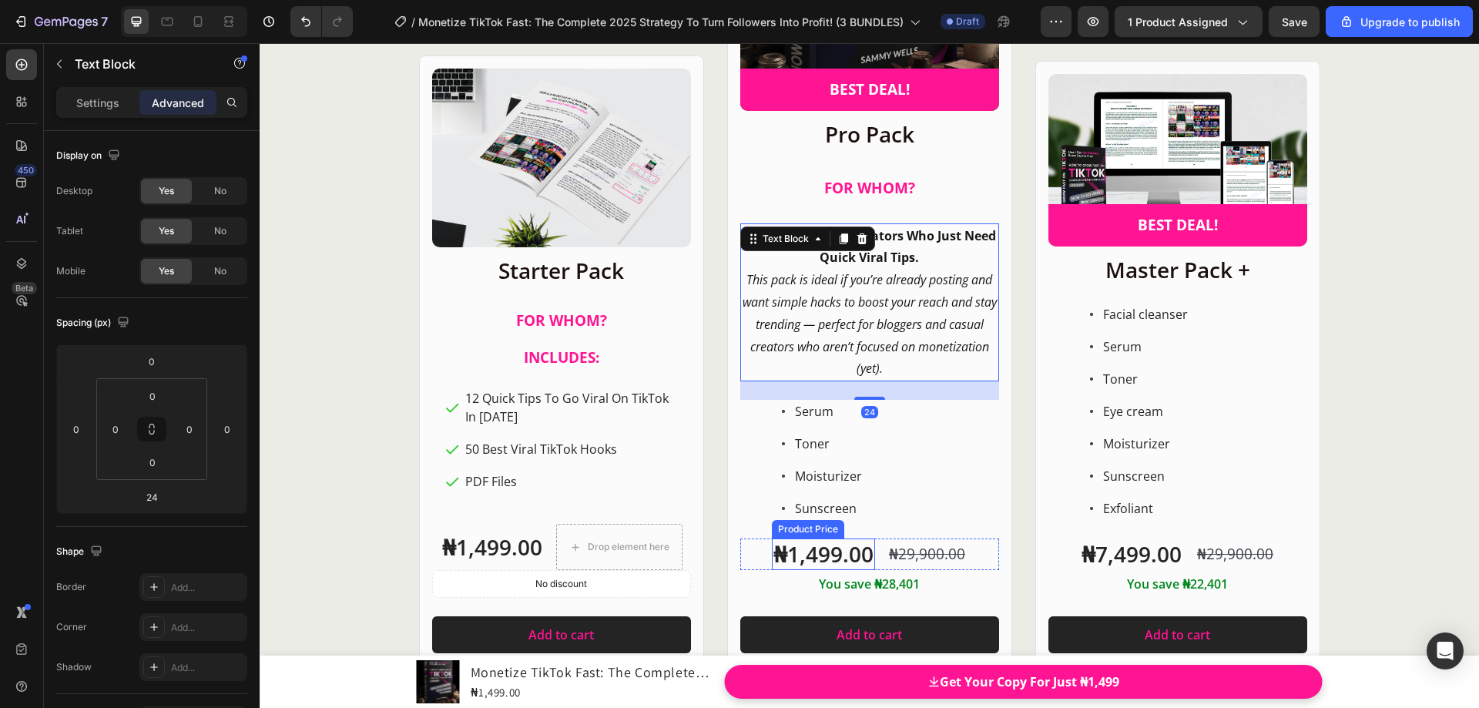
scroll to position [20054, 0]
click at [300, 20] on icon "Undo/Redo" at bounding box center [305, 21] width 15 height 15
type input "0"
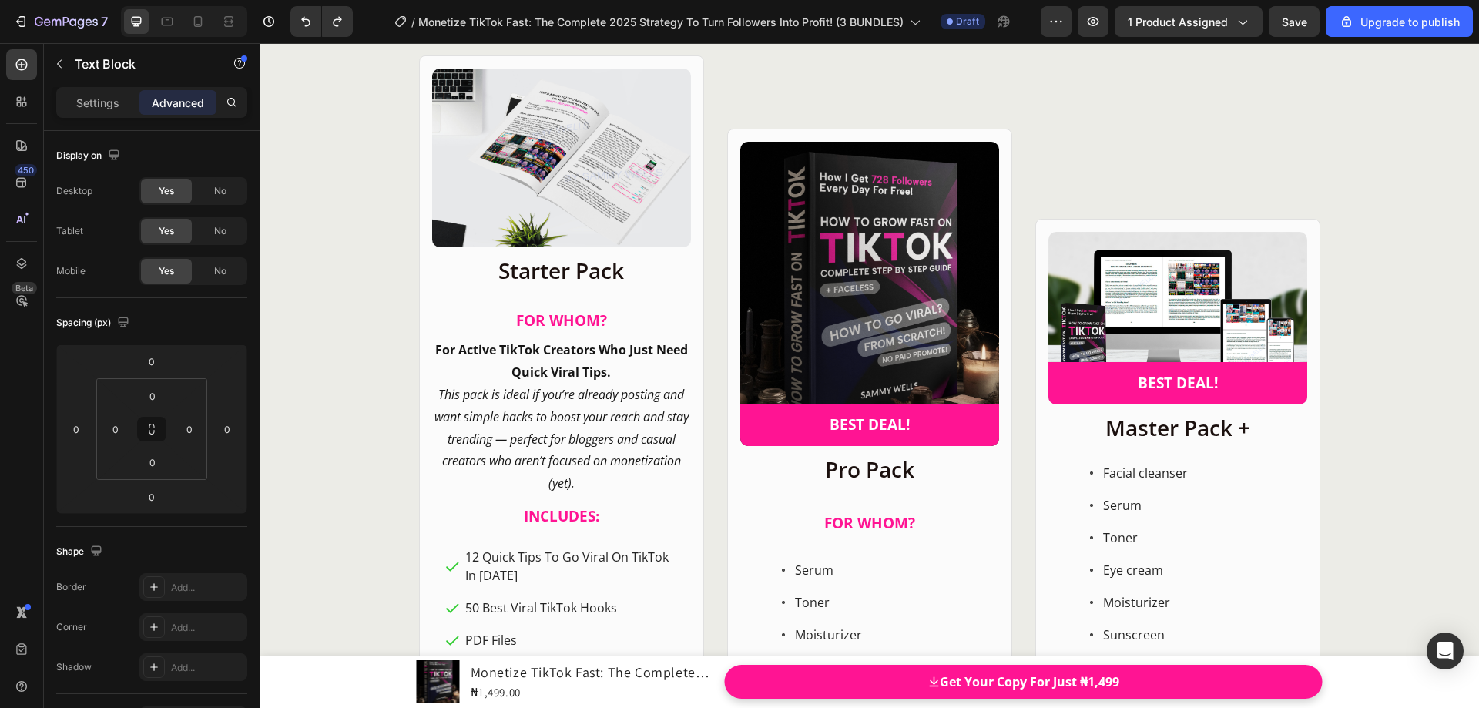
click at [535, 392] on icon "This pack is ideal if you’re already posting and want simple hacks to boost you…" at bounding box center [562, 439] width 254 height 106
click at [438, 347] on strong "For Active TikTok Creators Who Just Need Quick Viral Tips." at bounding box center [561, 360] width 253 height 39
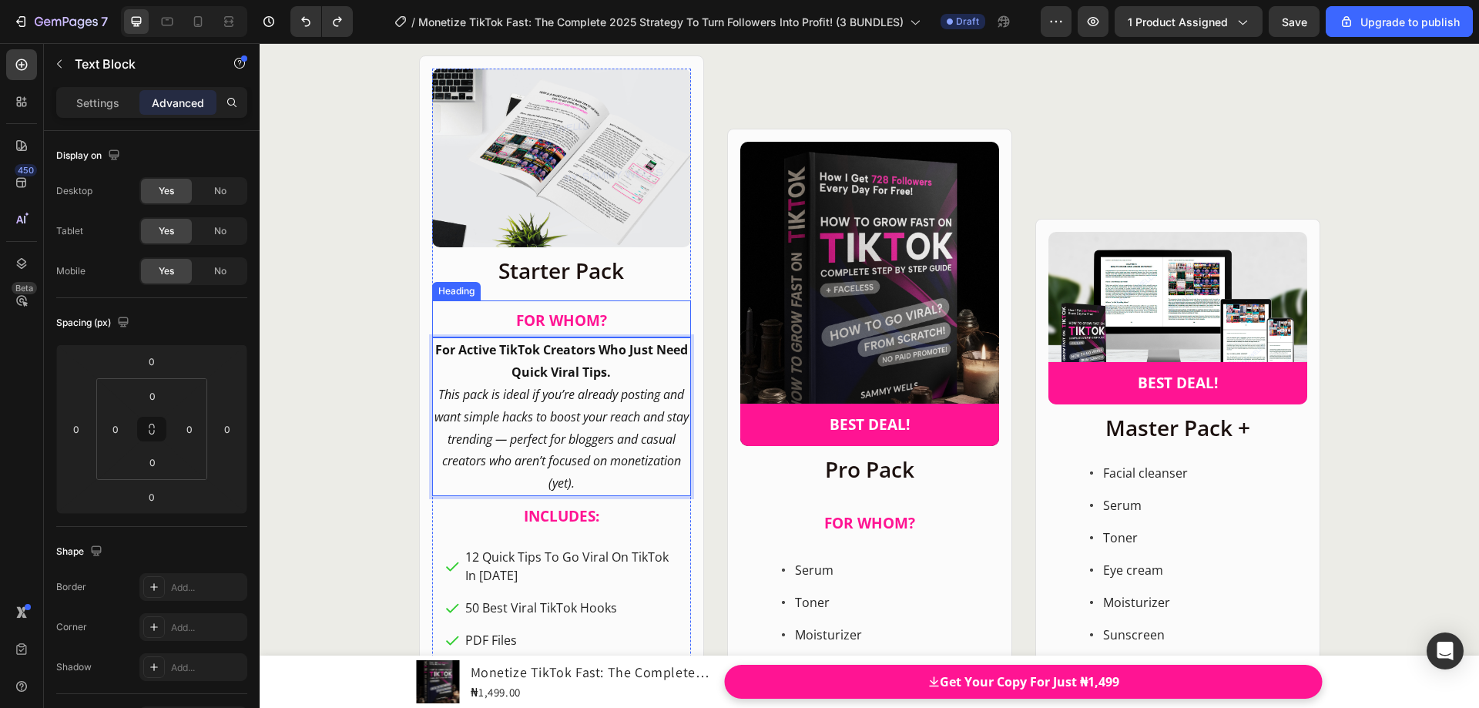
click at [455, 300] on div "⁠⁠⁠⁠⁠⁠⁠ FOR WHOM? Heading" at bounding box center [561, 318] width 259 height 37
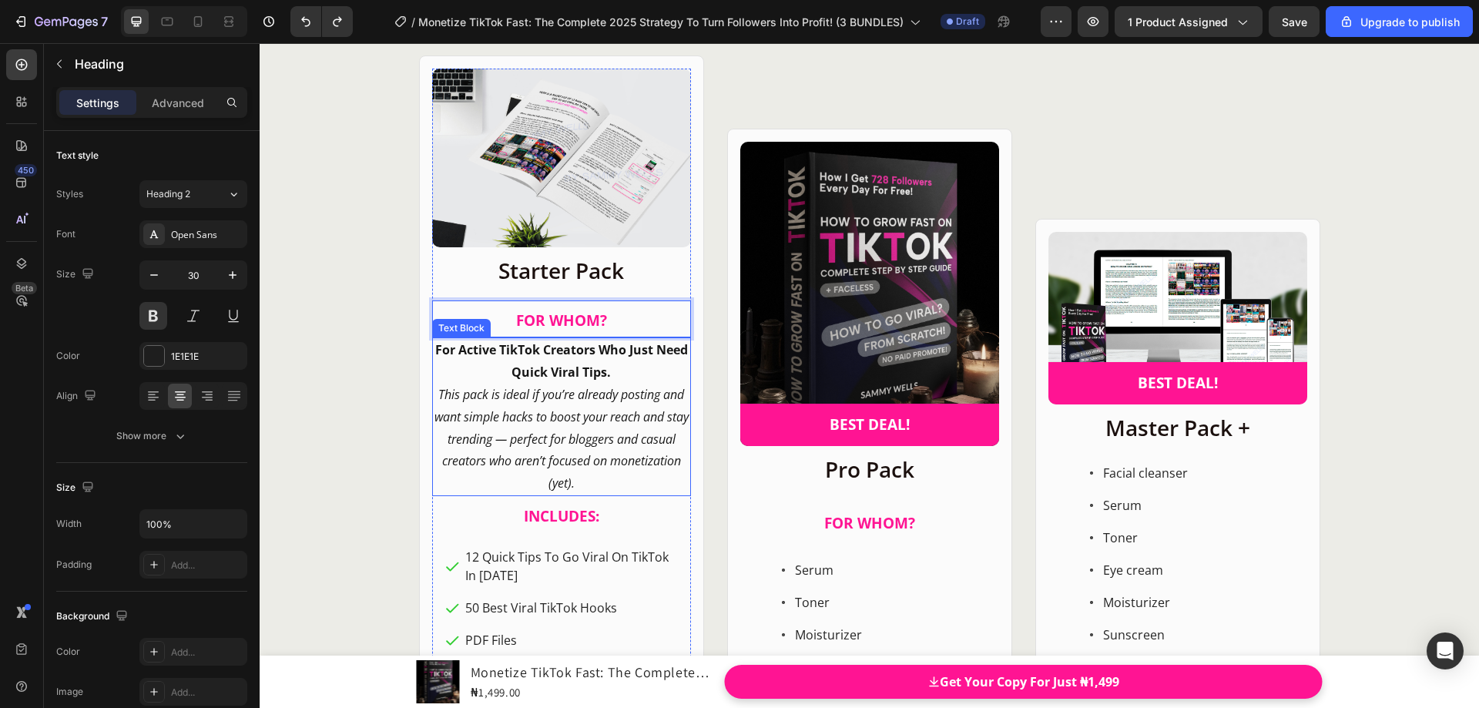
click at [450, 351] on strong "For Active TikTok Creators Who Just Need Quick Viral Tips." at bounding box center [561, 360] width 253 height 39
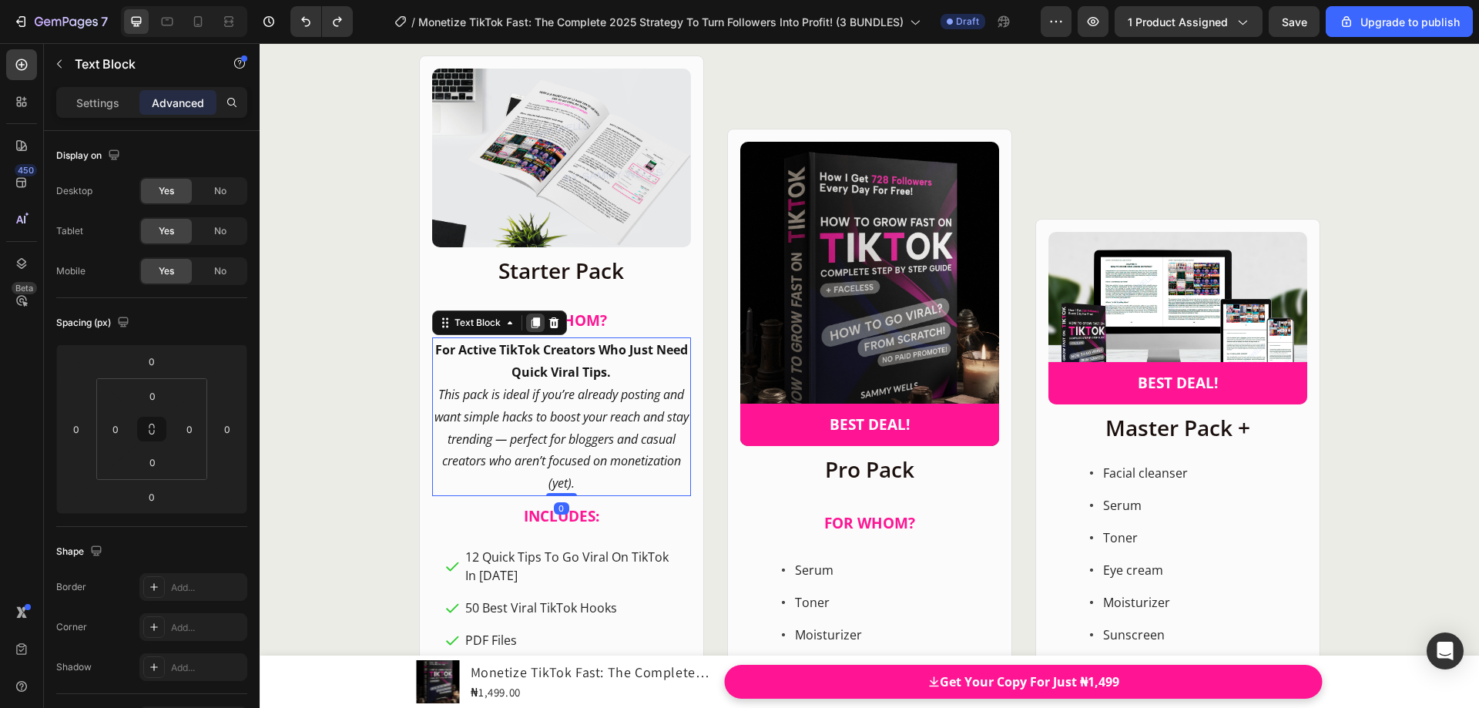
click at [531, 324] on icon at bounding box center [535, 323] width 8 height 11
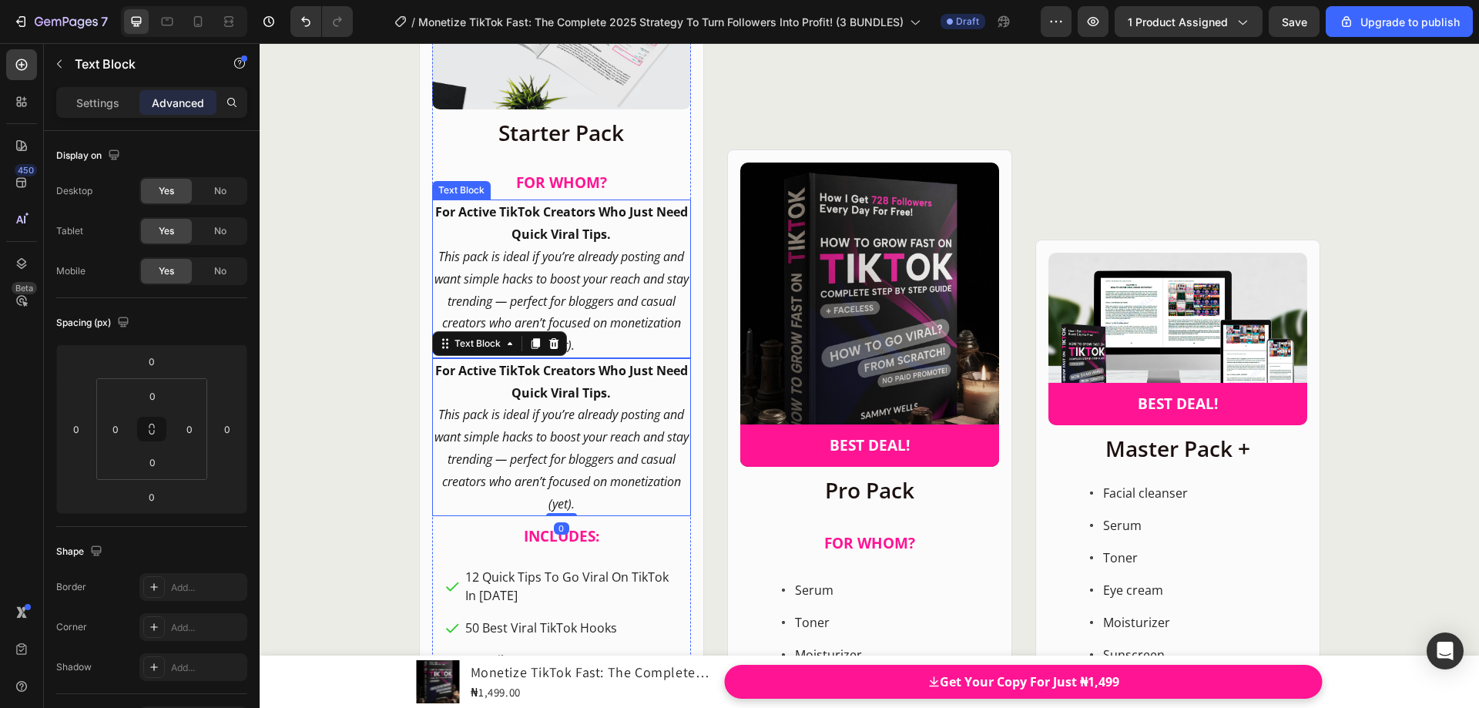
scroll to position [19947, 0]
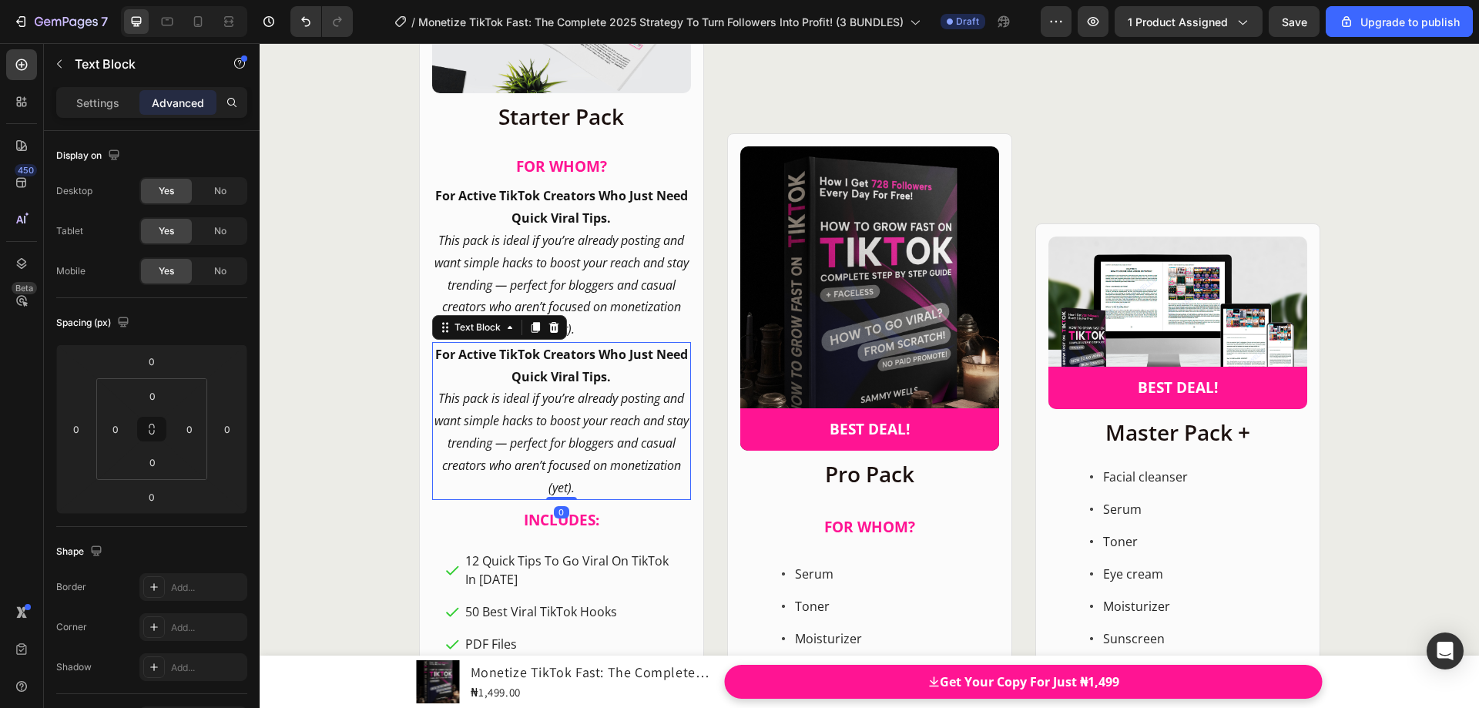
click at [492, 386] on p "For Active TikTok Creators Who Just Need Quick Viral Tips." at bounding box center [562, 366] width 256 height 45
click at [437, 313] on p "This pack is ideal if you’re already posting and want simple hacks to boost you…" at bounding box center [562, 285] width 256 height 111
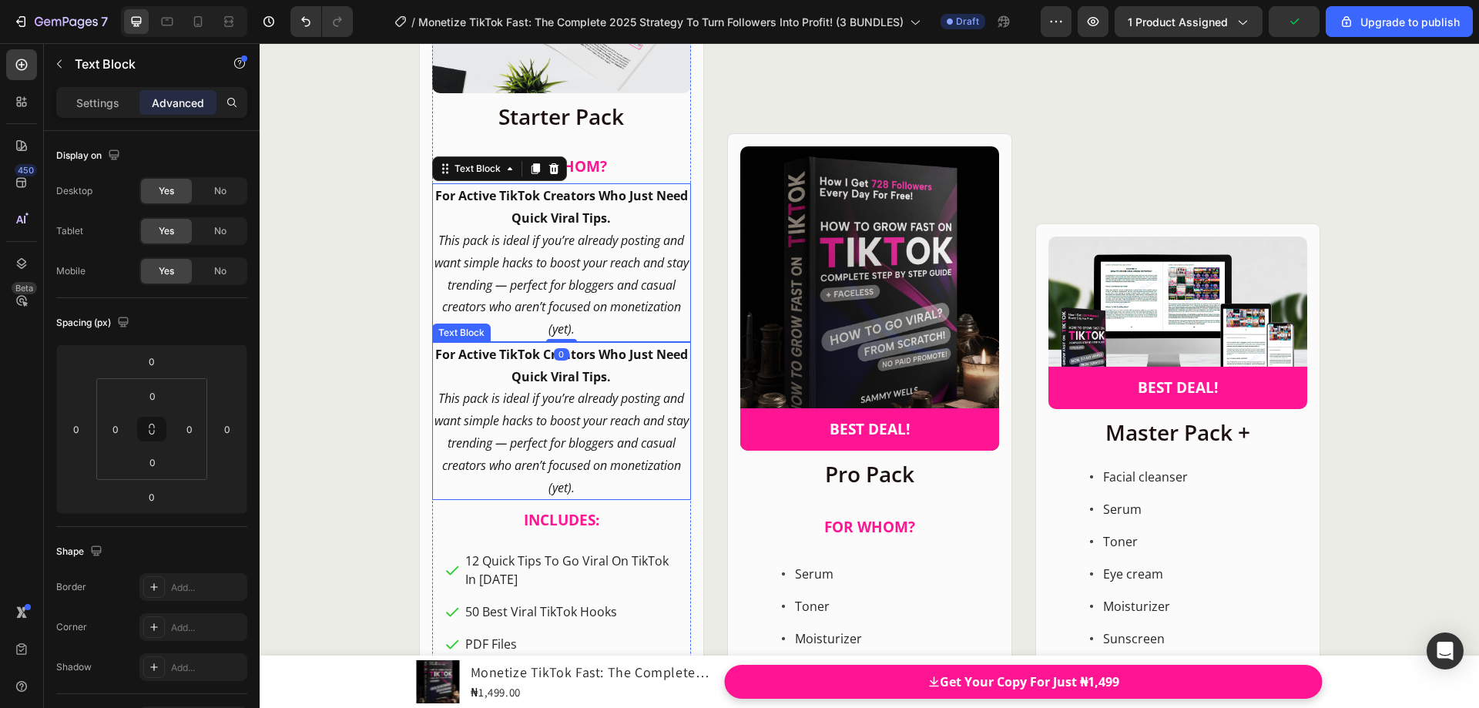
click at [436, 347] on strong "For Active TikTok Creators Who Just Need Quick Viral Tips." at bounding box center [561, 365] width 253 height 39
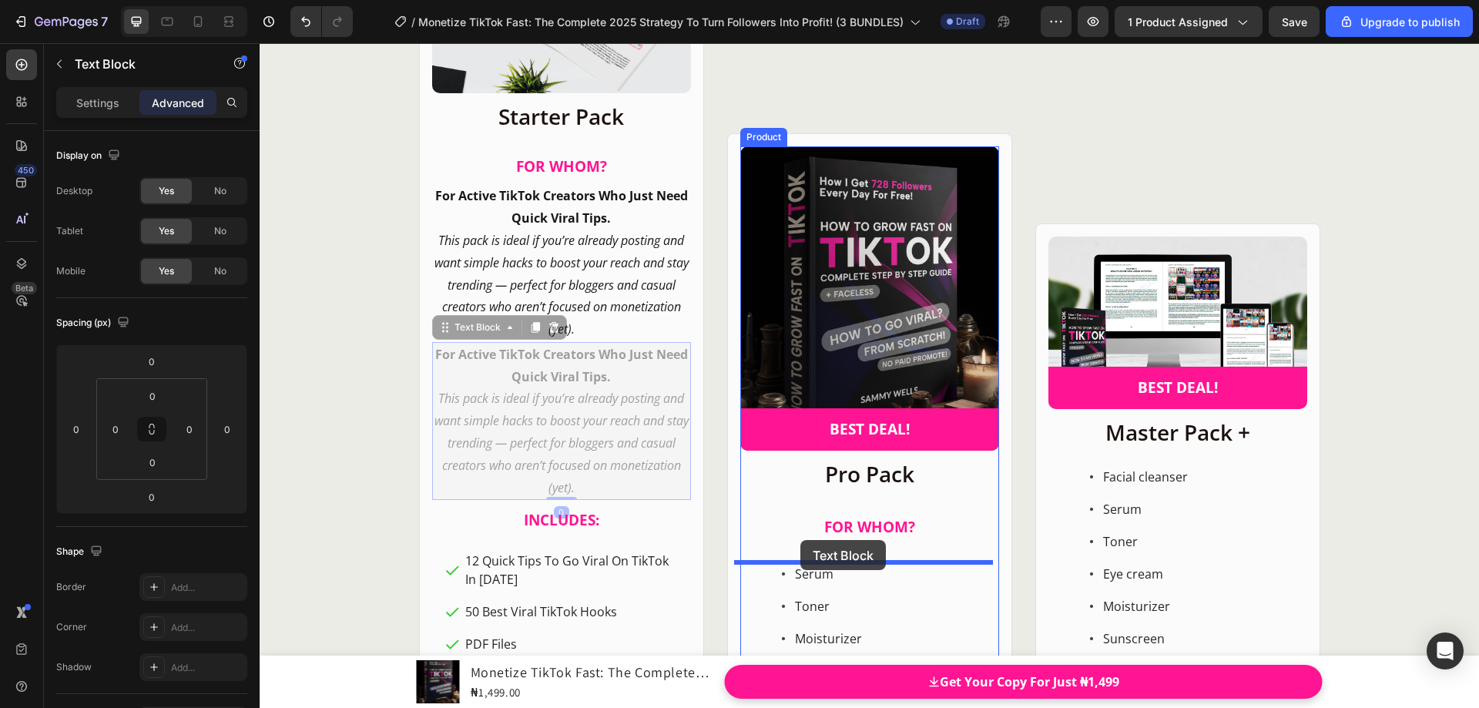
drag, startPoint x: 436, startPoint y: 332, endPoint x: 800, endPoint y: 540, distance: 419.6
type input "24"
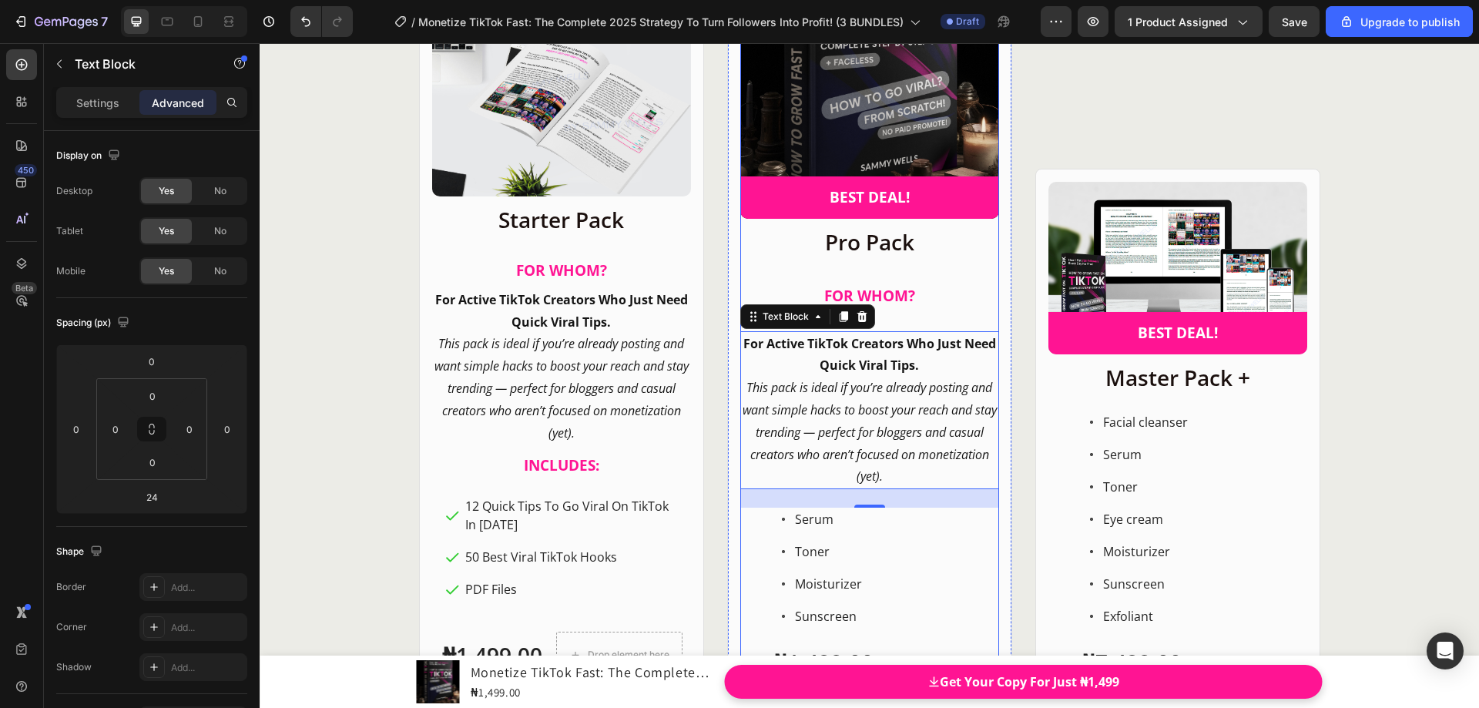
scroll to position [20051, 0]
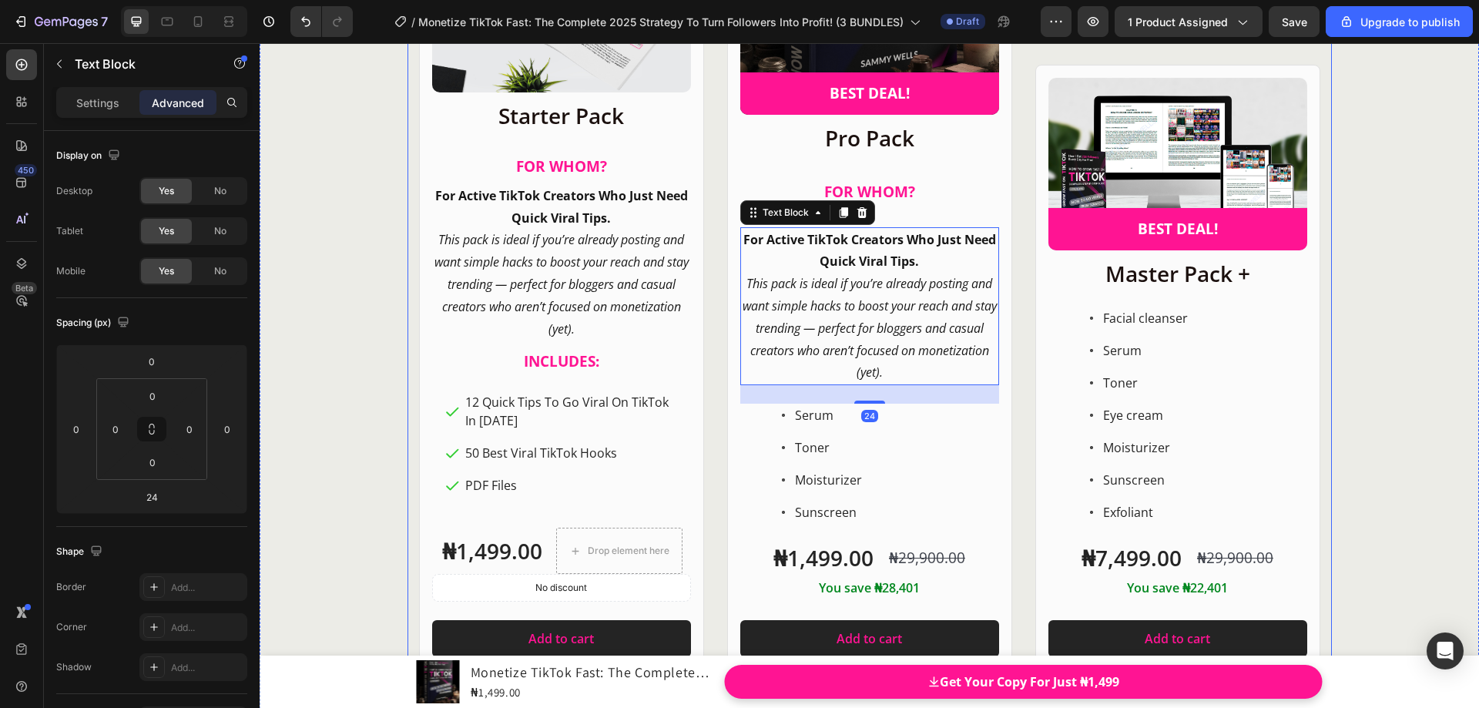
click at [1006, 320] on div "Product Images Row Starter Pack Heading ⁠⁠⁠⁠⁠⁠⁠ FOR WHOM? Heading For Active Ti…" at bounding box center [870, 233] width 924 height 873
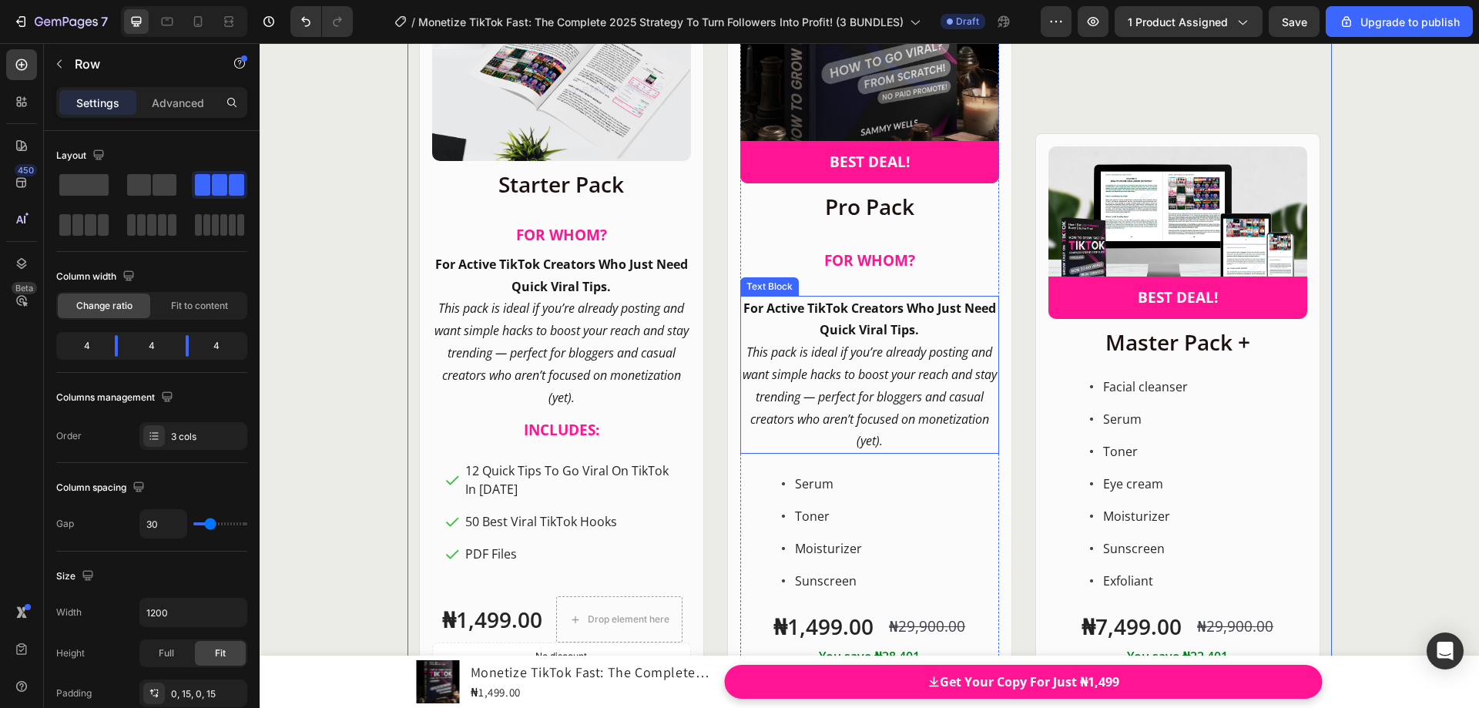
scroll to position [19974, 0]
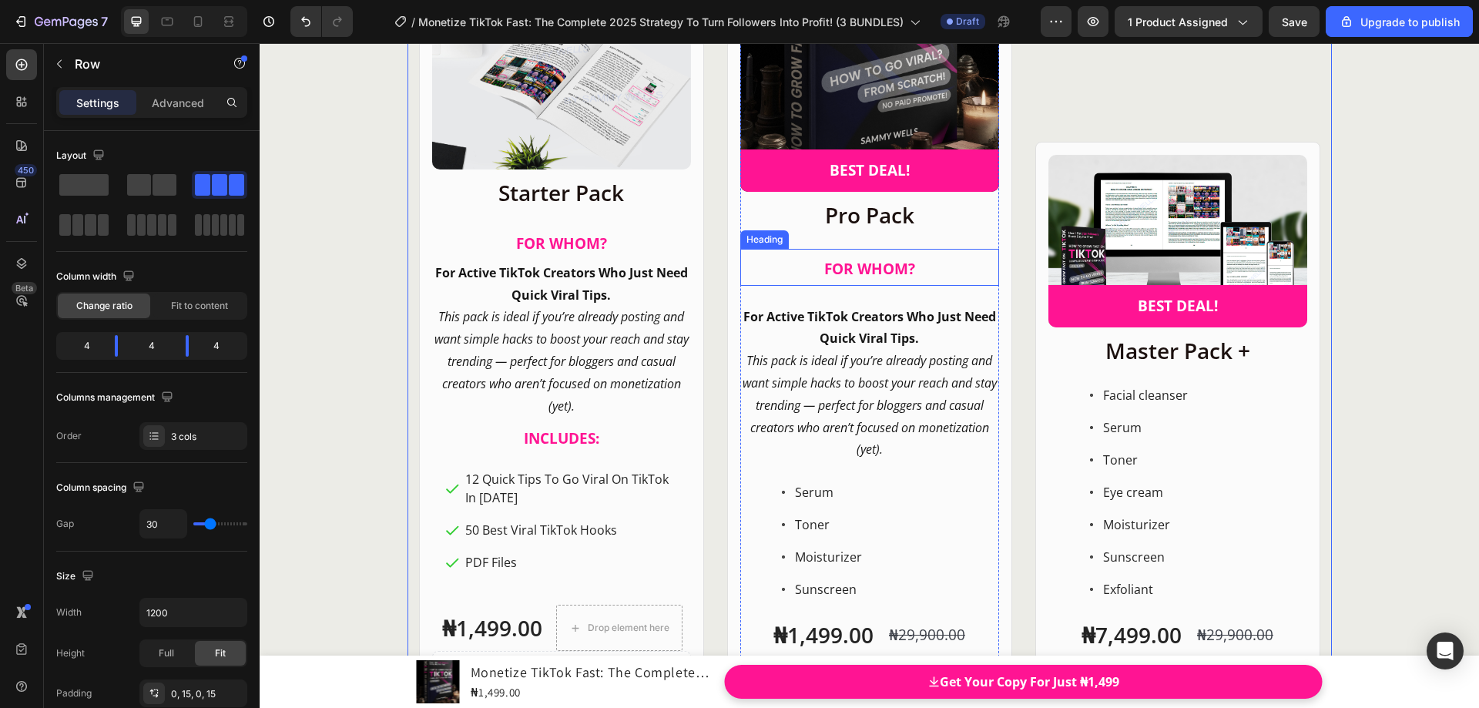
click at [894, 273] on span "FOR WHOM?" at bounding box center [869, 269] width 91 height 20
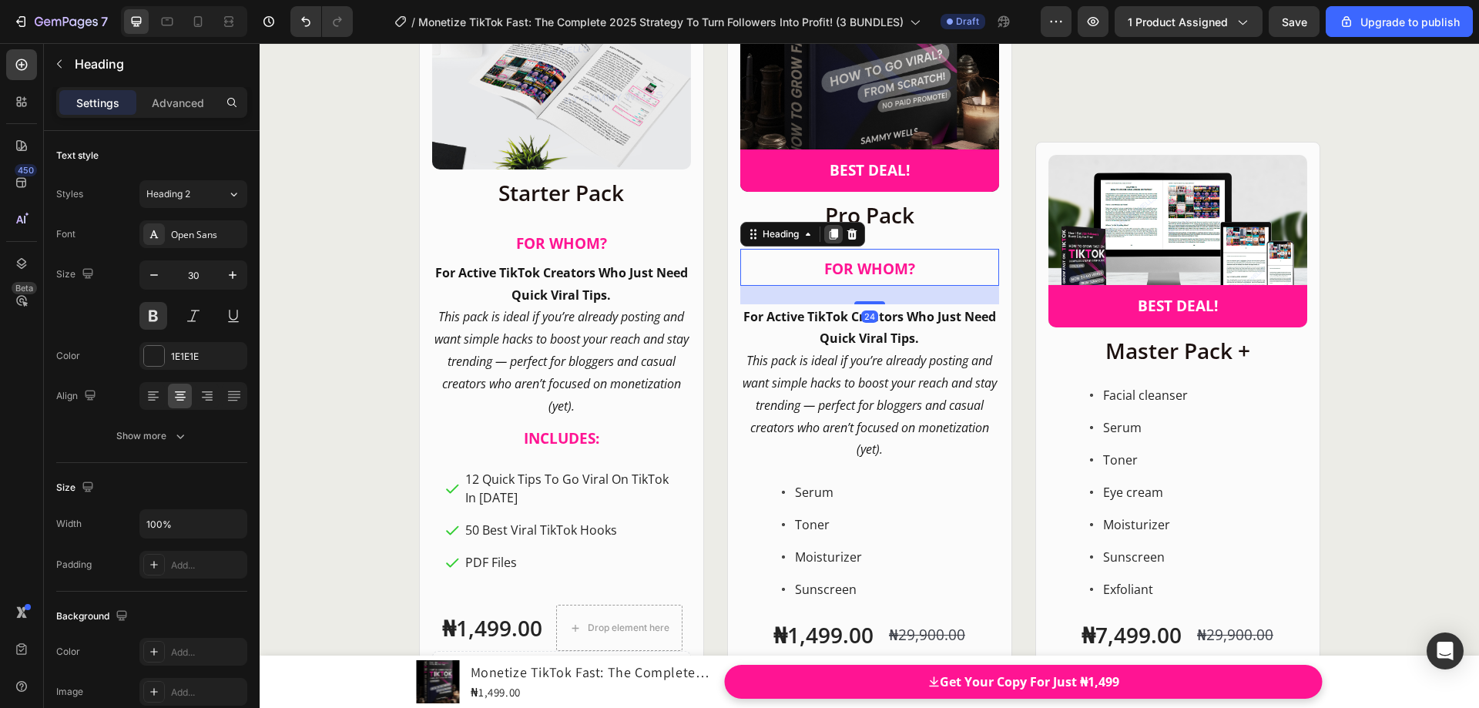
click at [829, 236] on icon at bounding box center [833, 234] width 8 height 11
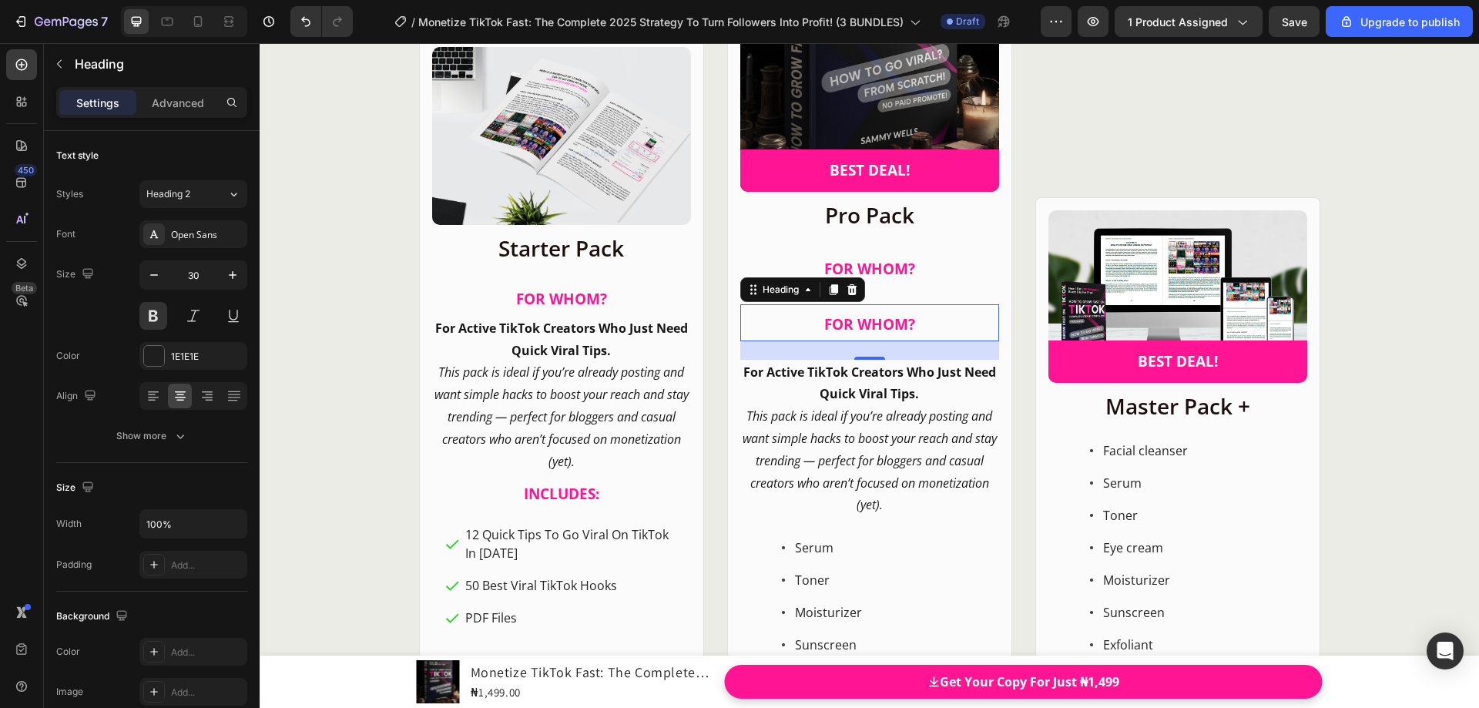
scroll to position [20029, 0]
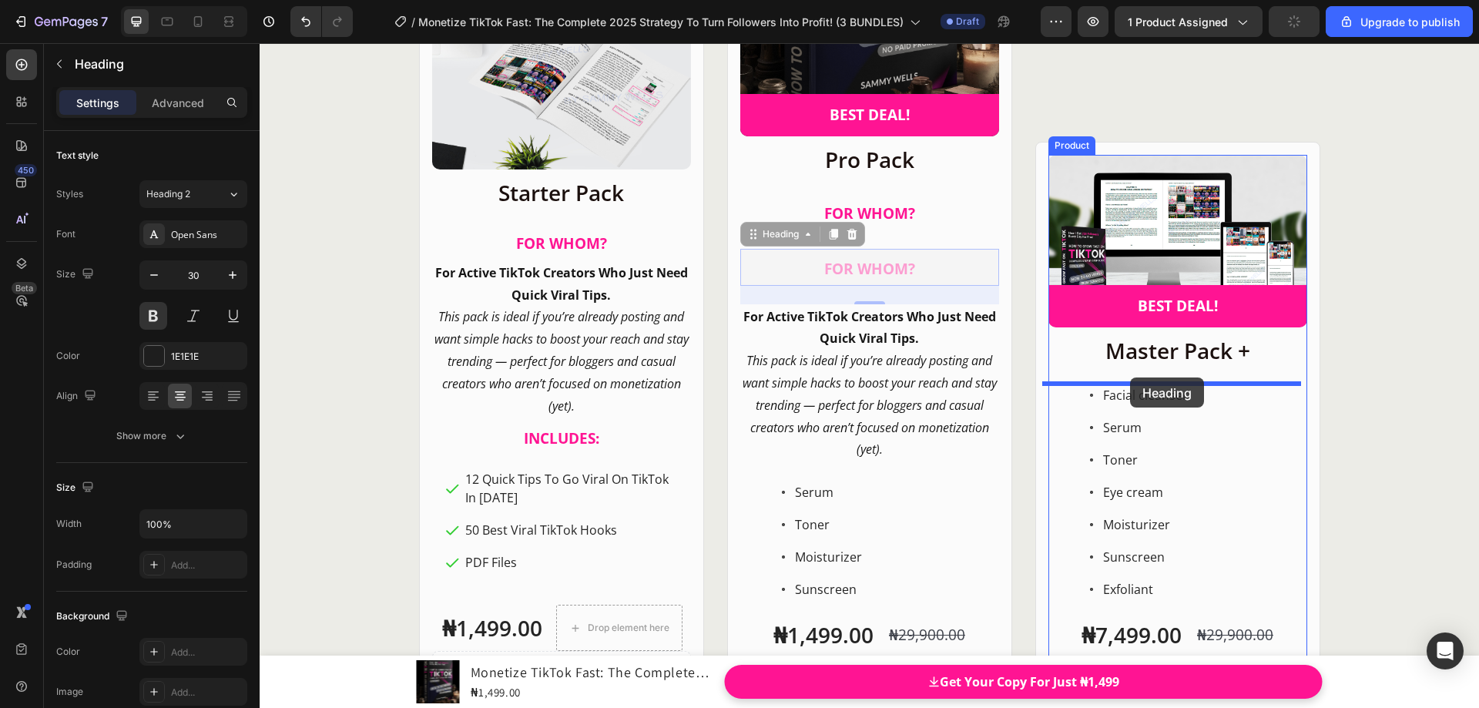
drag, startPoint x: 749, startPoint y: 238, endPoint x: 1130, endPoint y: 377, distance: 406.0
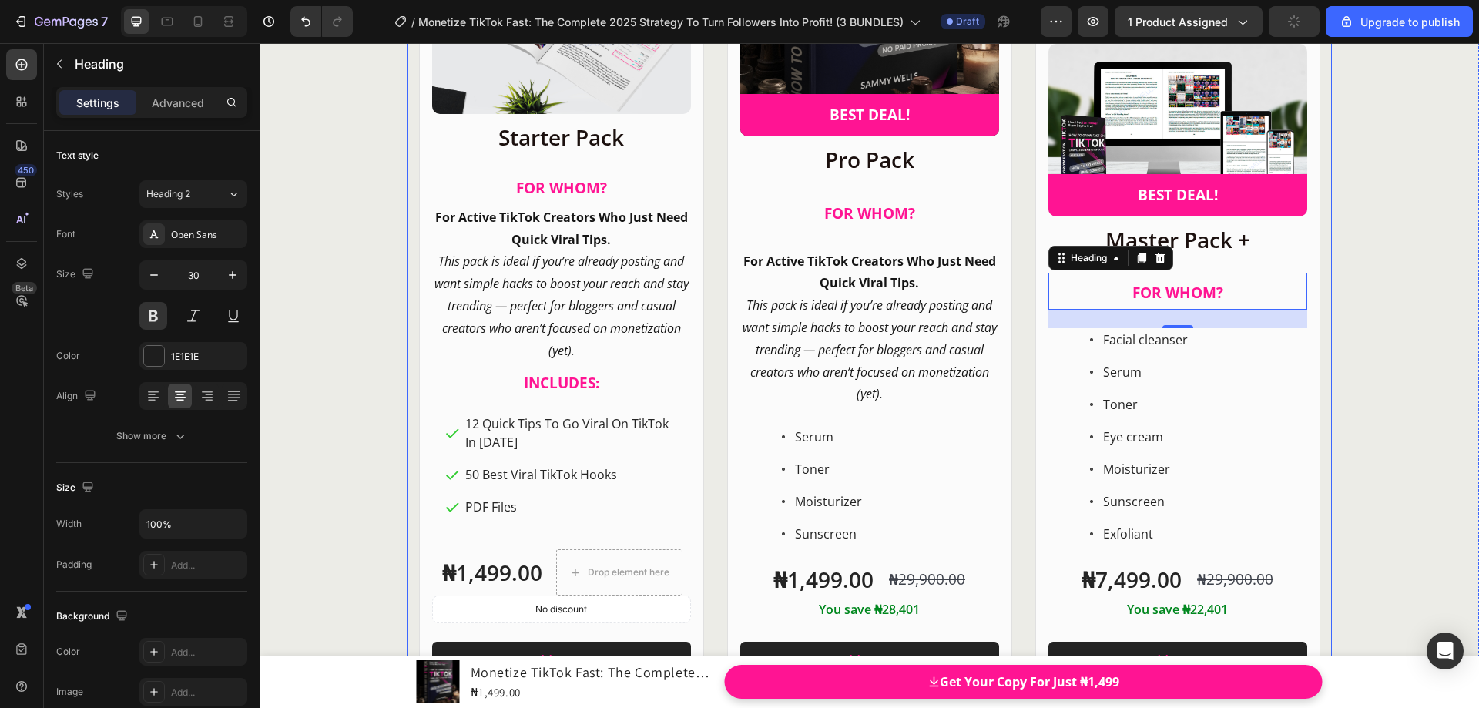
scroll to position [19974, 0]
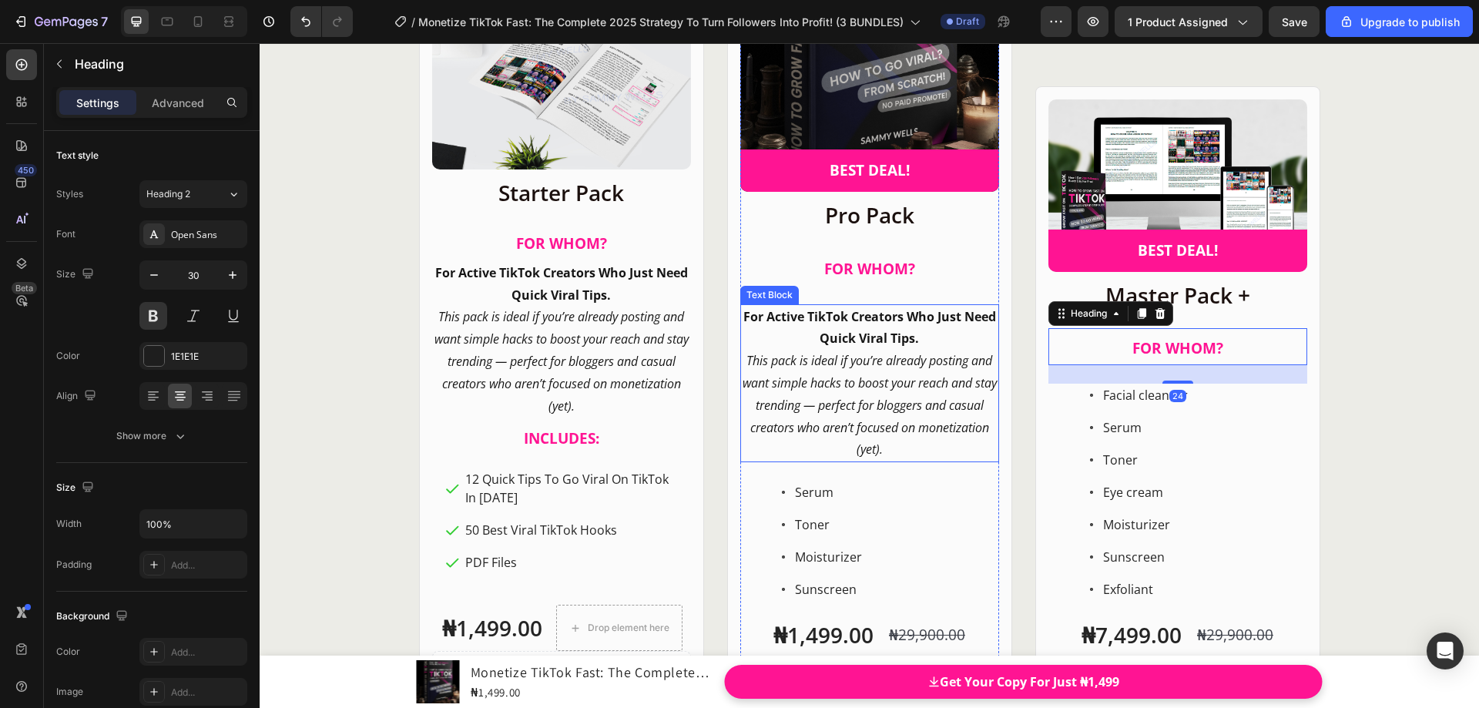
click at [924, 346] on p "For Active TikTok Creators Who Just Need Quick Viral Tips." at bounding box center [870, 328] width 256 height 45
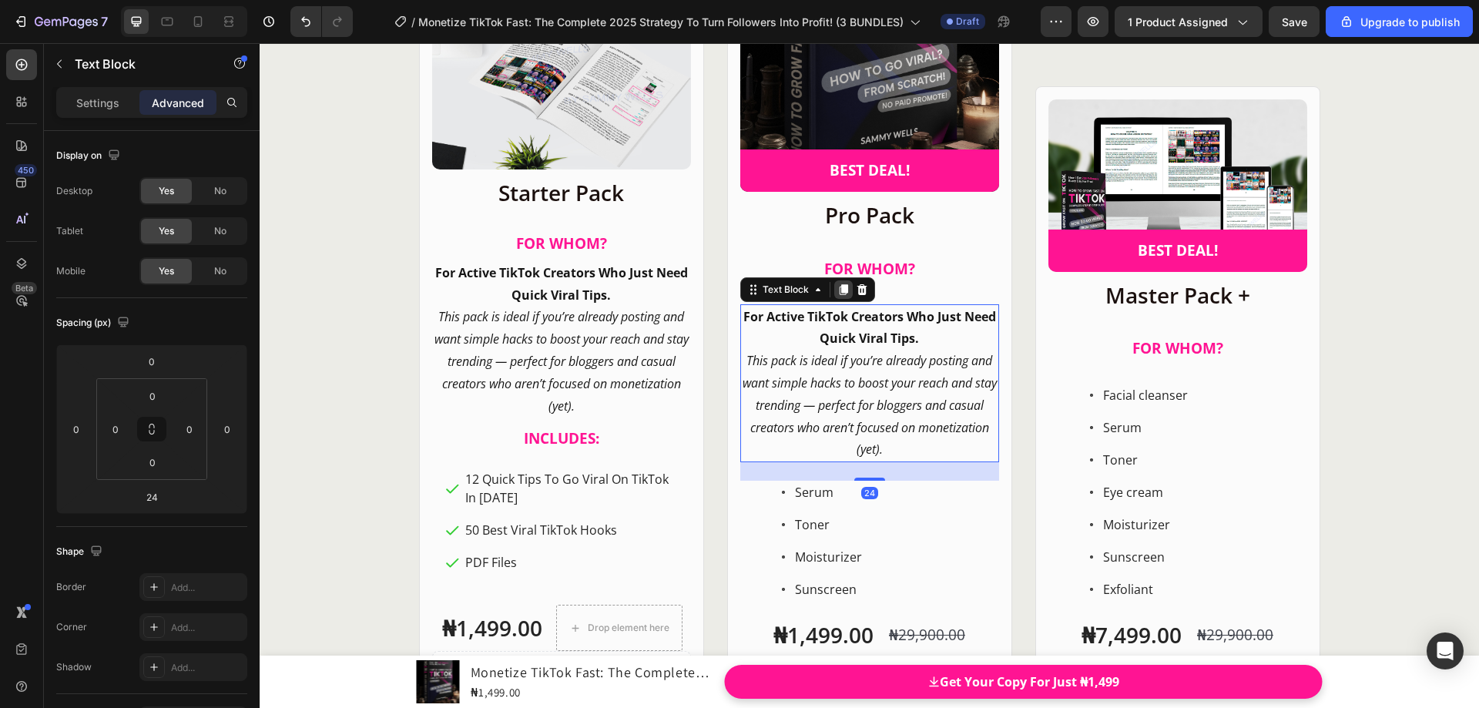
click at [839, 291] on icon at bounding box center [843, 289] width 8 height 11
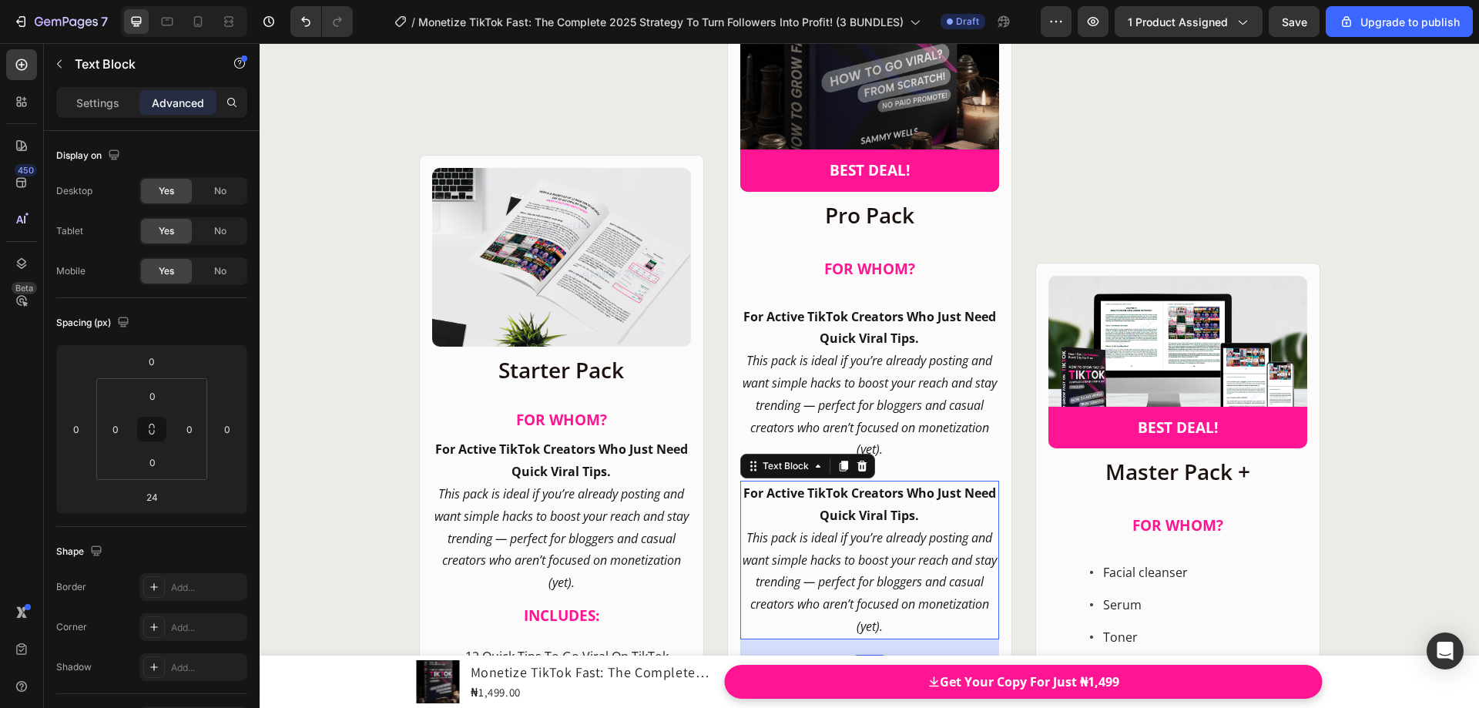
scroll to position [20150, 0]
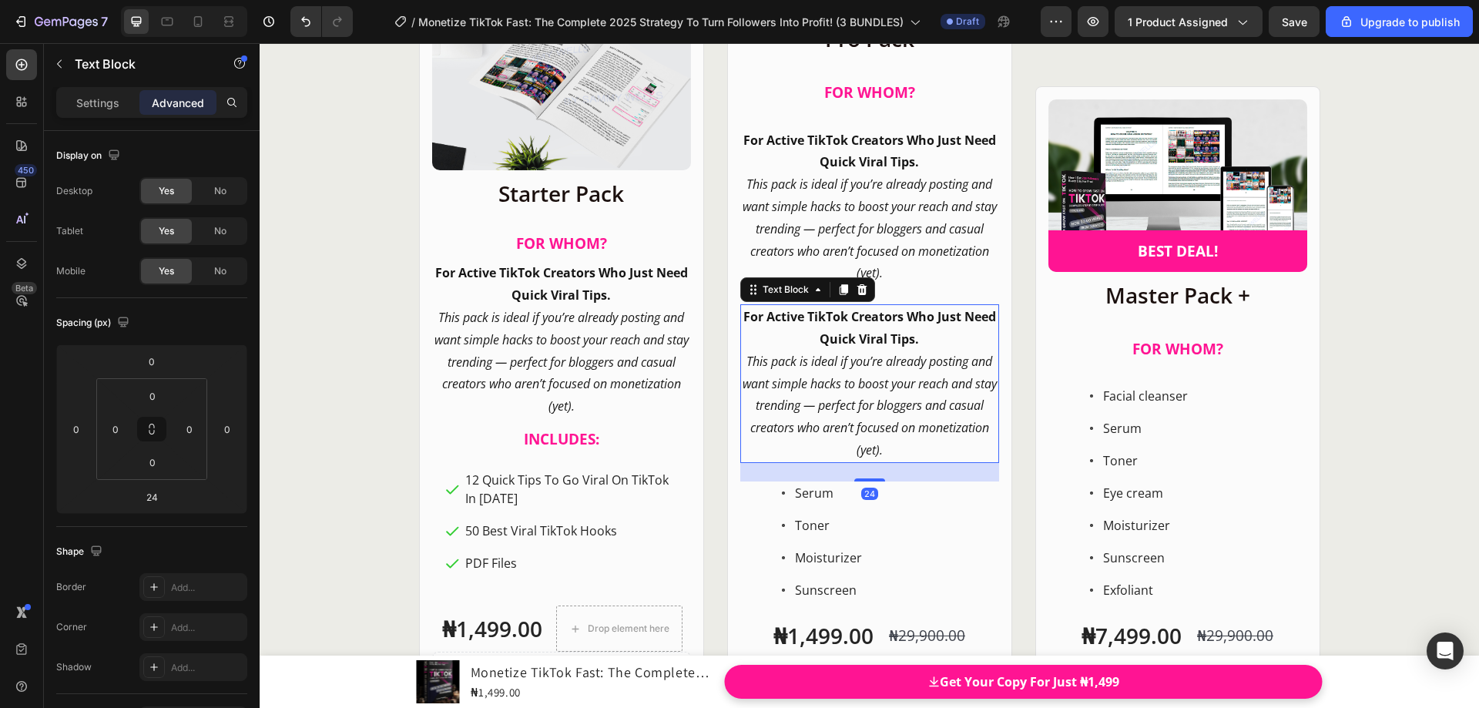
click at [785, 326] on p "For Active TikTok Creators Who Just Need Quick Viral Tips." at bounding box center [870, 328] width 256 height 45
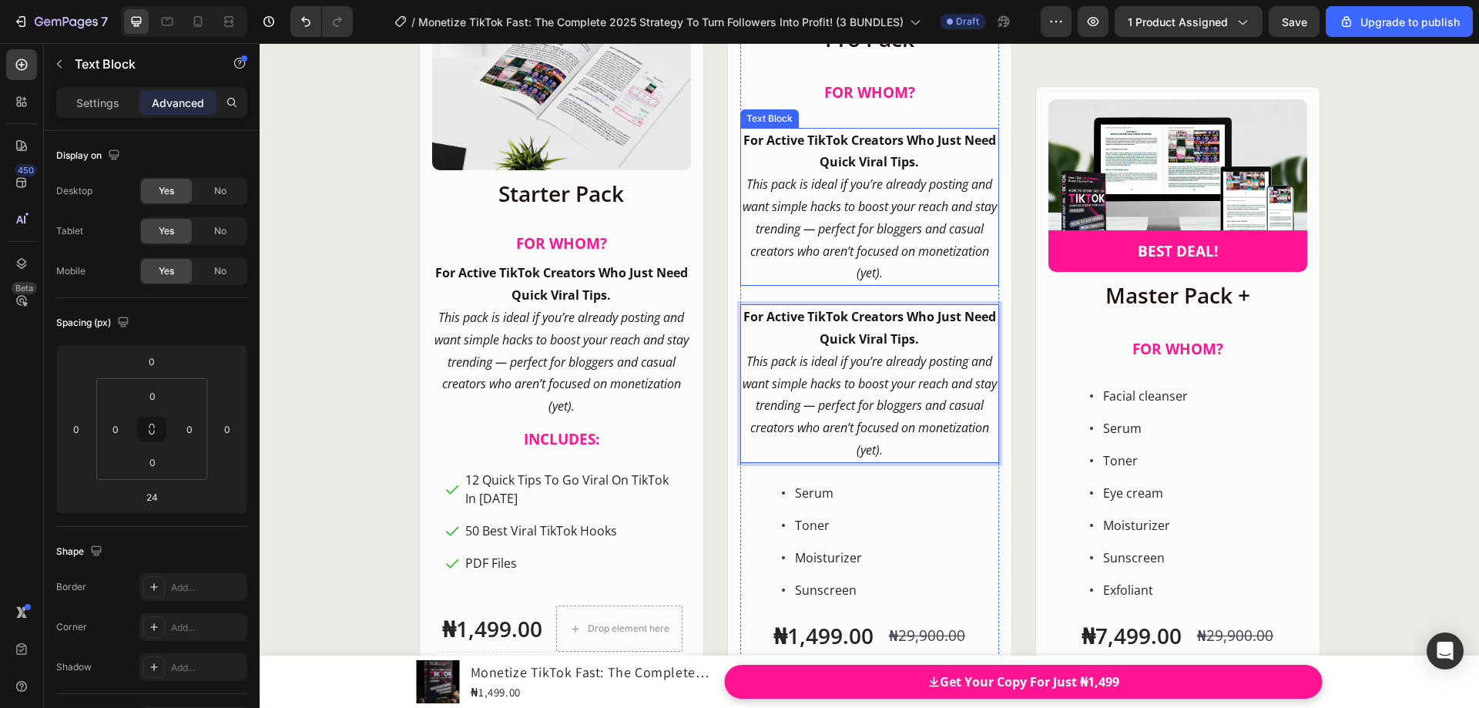
click at [789, 249] on icon "This pack is ideal if you’re already posting and want simple hacks to boost you…" at bounding box center [870, 229] width 254 height 106
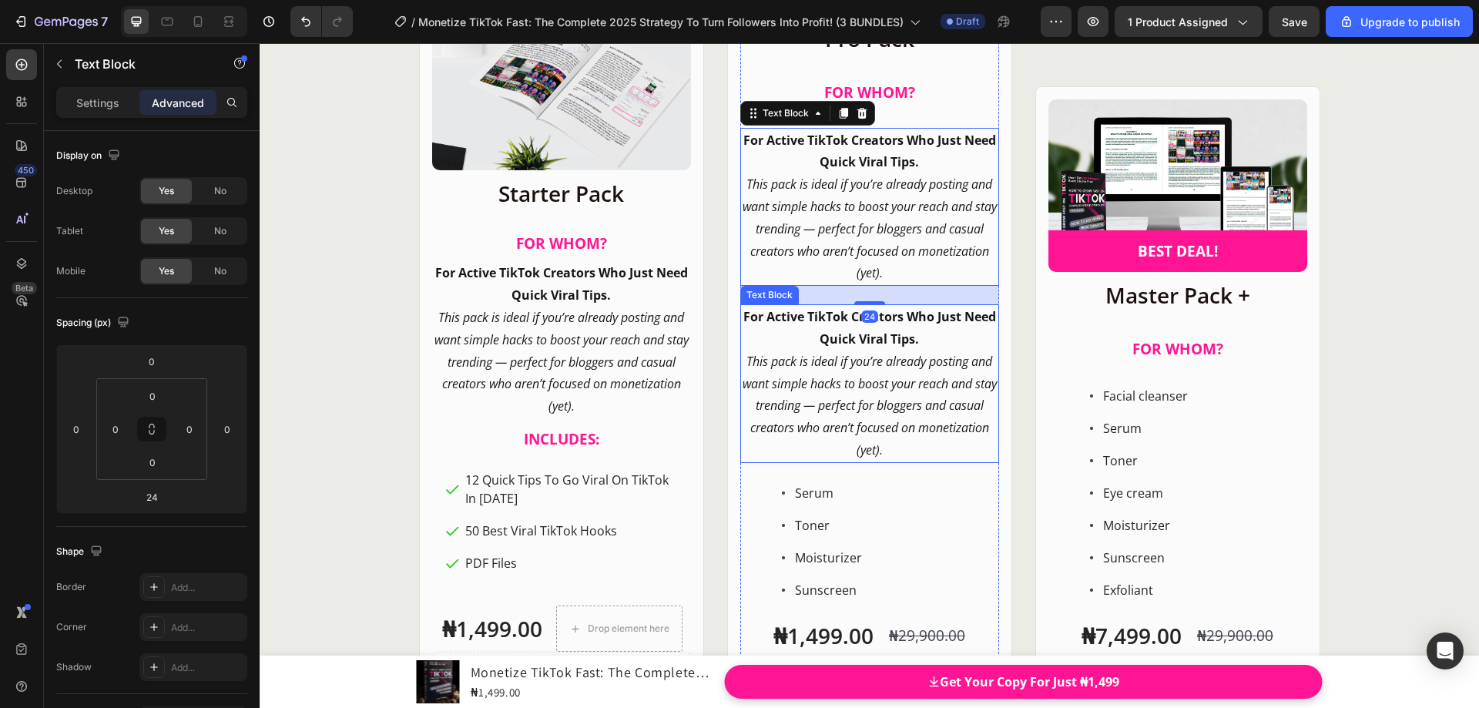
click at [773, 314] on strong "For Active TikTok Creators Who Just Need Quick Viral Tips." at bounding box center [869, 327] width 253 height 39
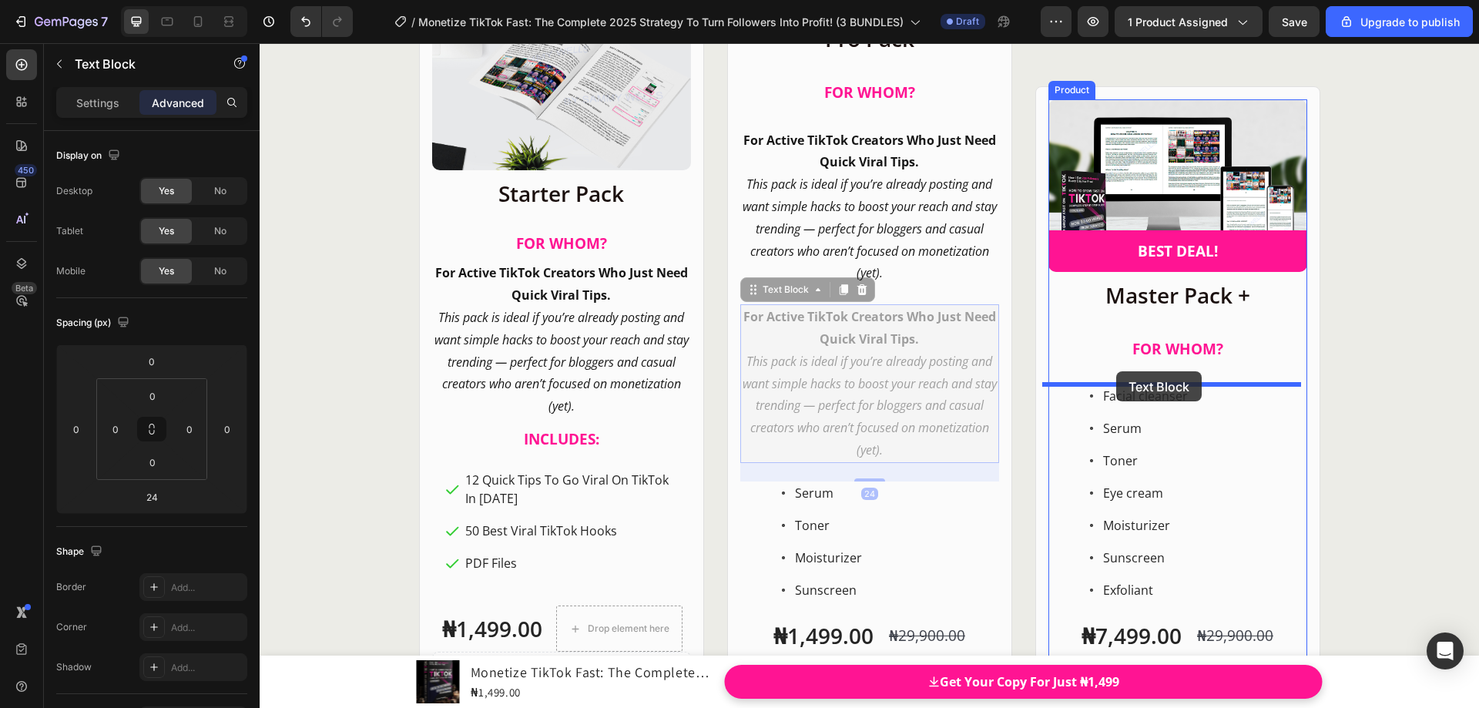
drag, startPoint x: 747, startPoint y: 294, endPoint x: 1116, endPoint y: 371, distance: 377.0
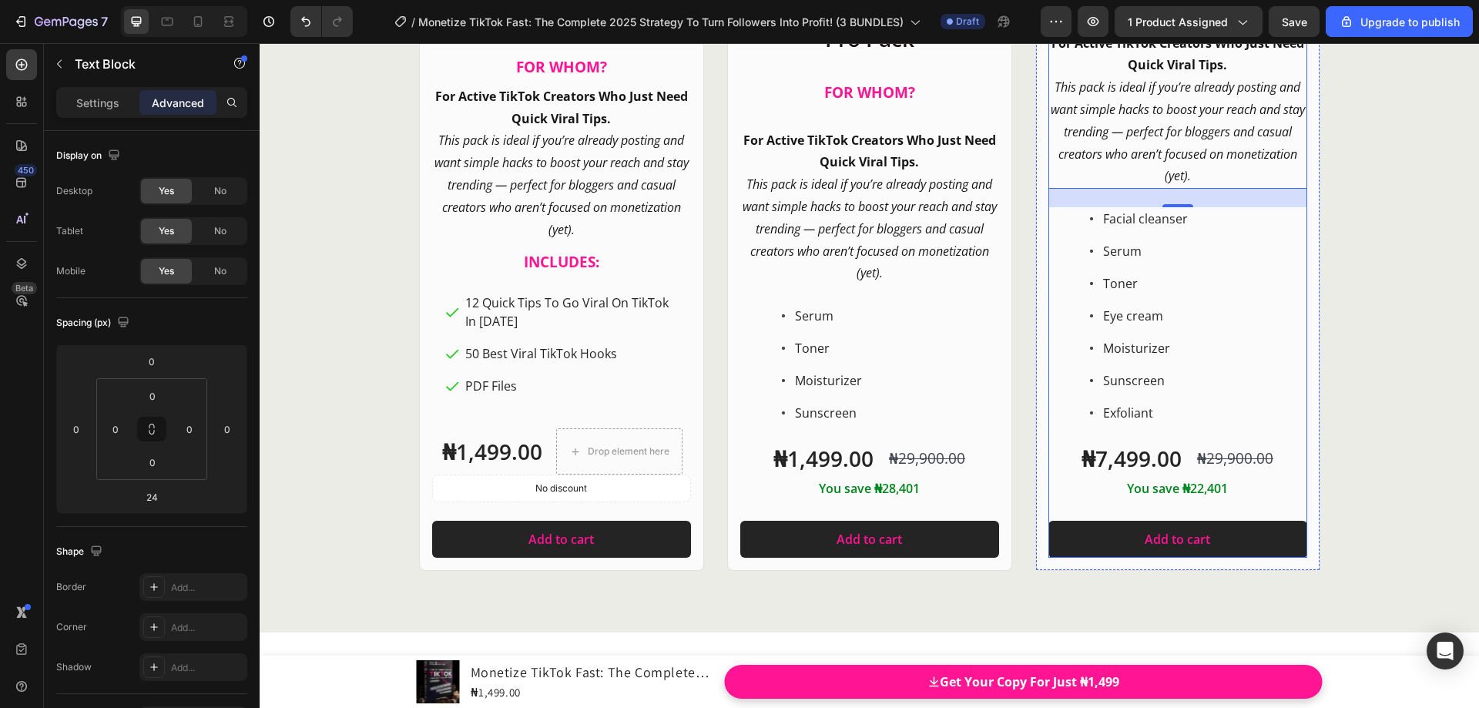
scroll to position [19974, 0]
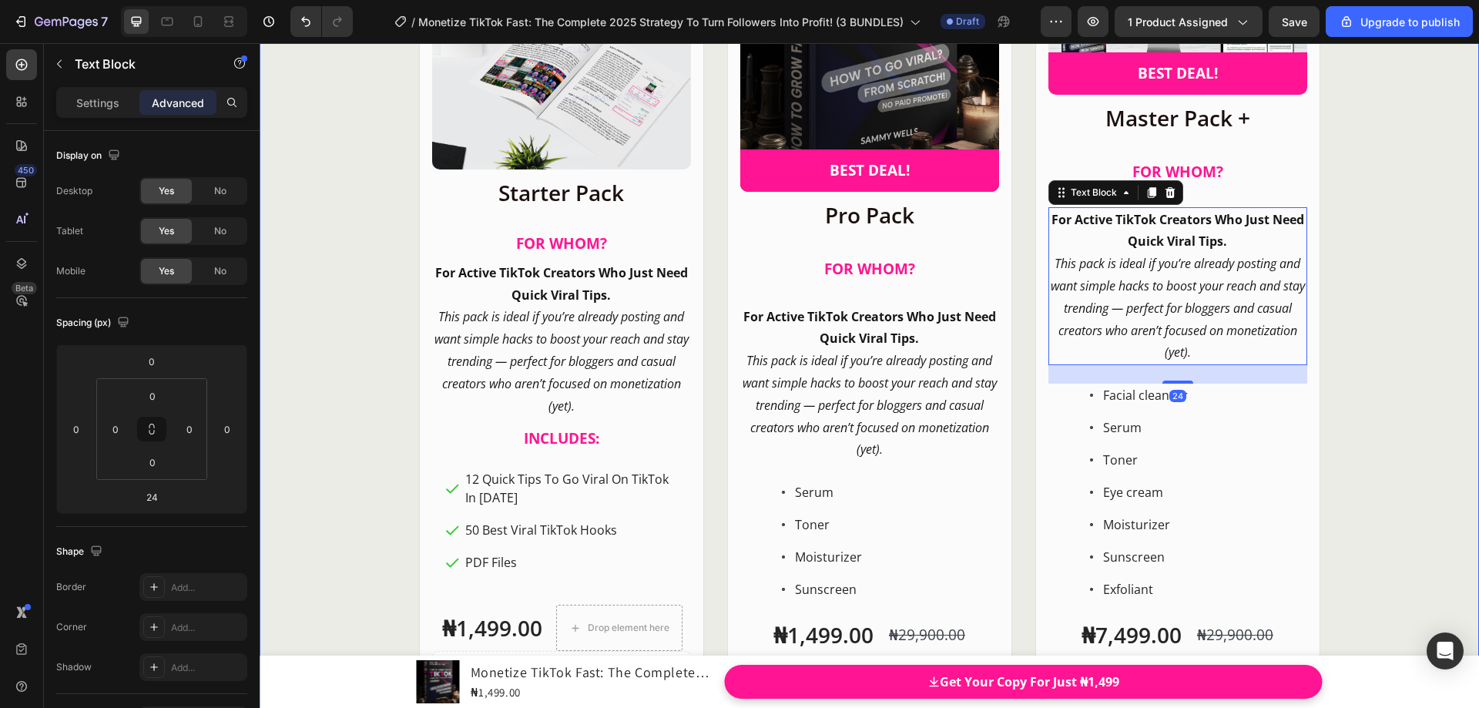
click at [1353, 297] on div "Product Images Row Starter Pack Heading ⁠⁠⁠⁠⁠⁠⁠ FOR WHOM? Heading For Active Ti…" at bounding box center [870, 310] width 1220 height 873
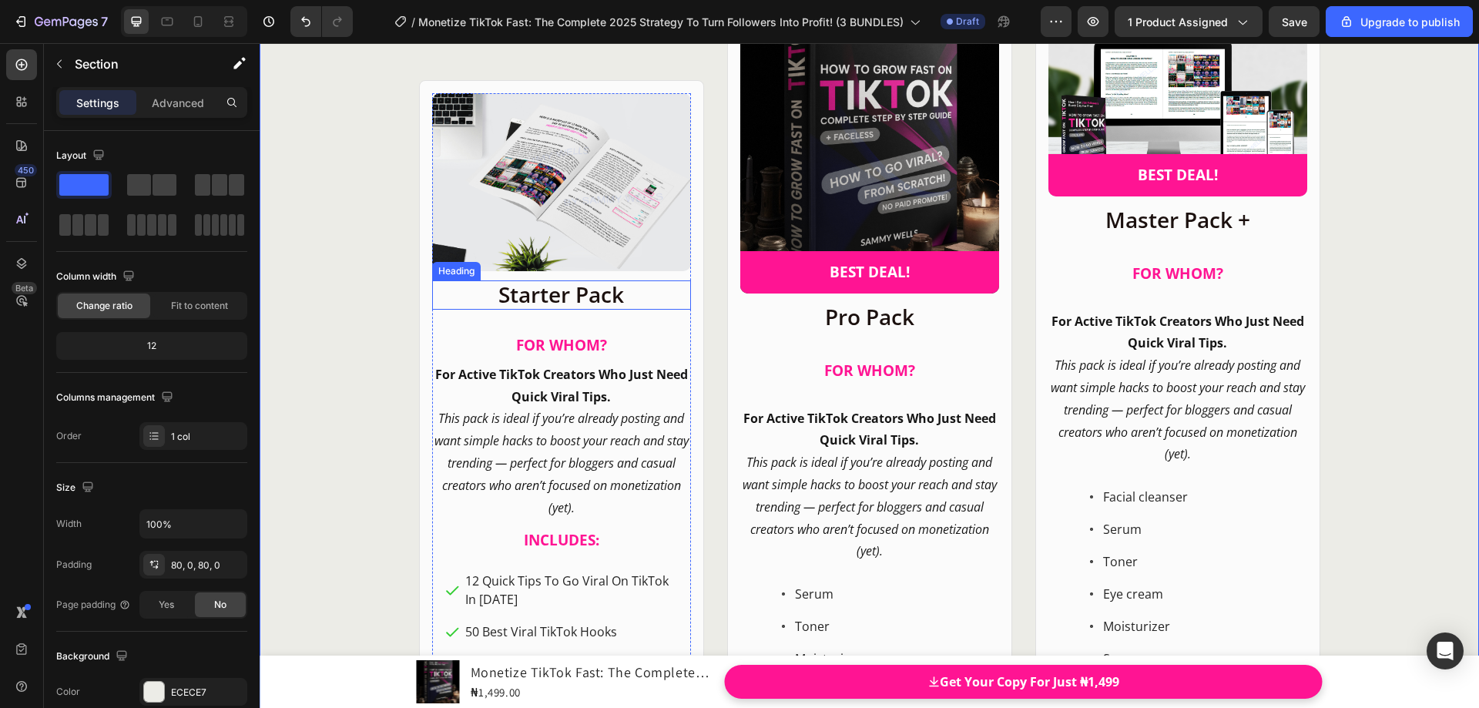
scroll to position [19897, 0]
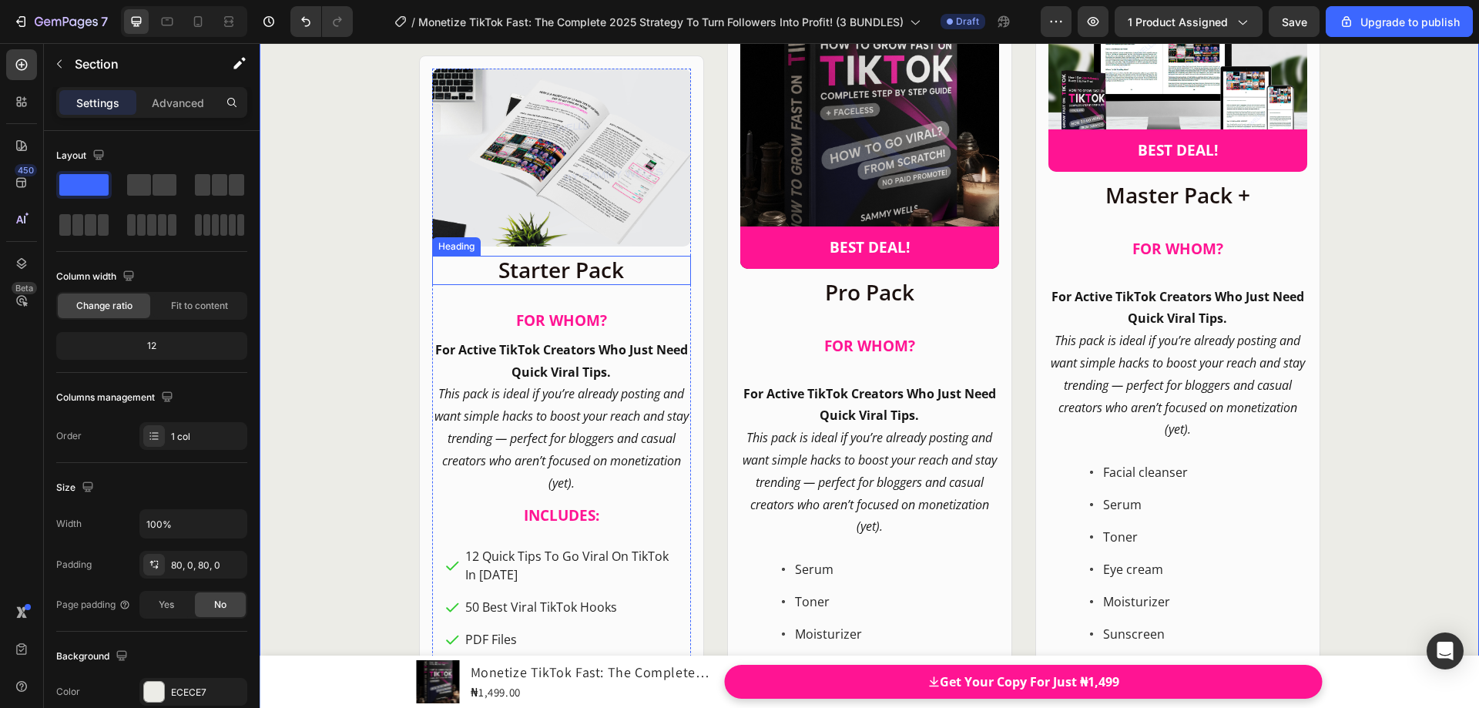
click at [596, 278] on p "Starter Pack" at bounding box center [562, 270] width 256 height 26
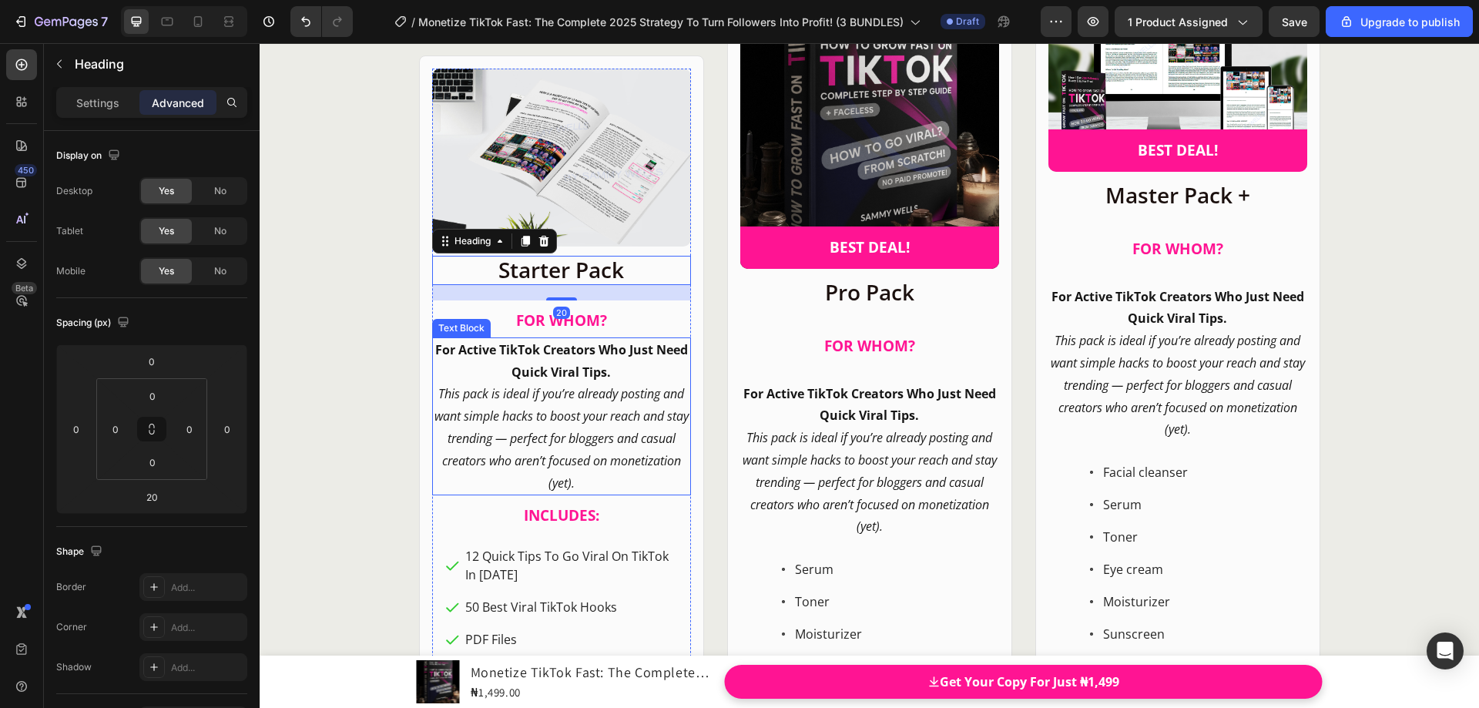
click at [599, 355] on strong "For Active TikTok Creators Who Just Need Quick Viral Tips." at bounding box center [561, 360] width 253 height 39
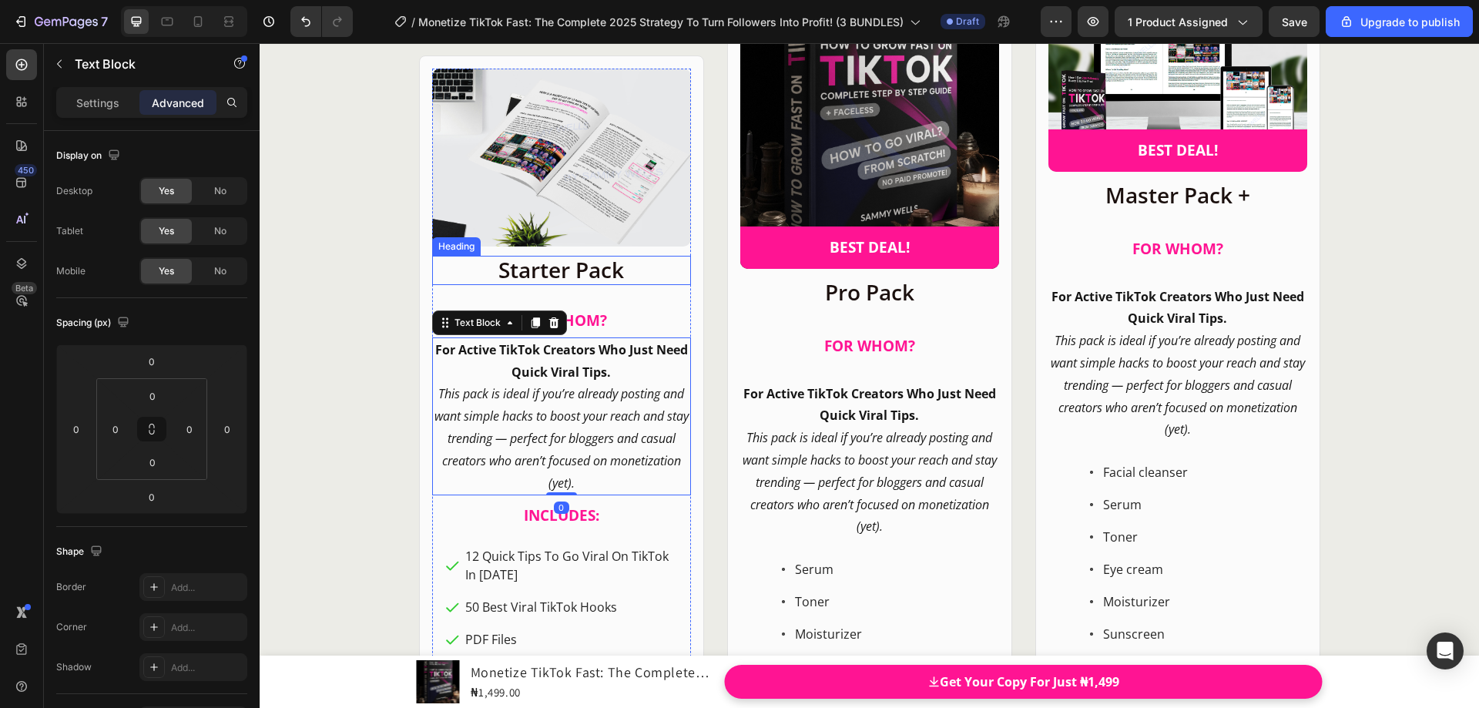
click at [576, 266] on p "Starter Pack" at bounding box center [562, 270] width 256 height 26
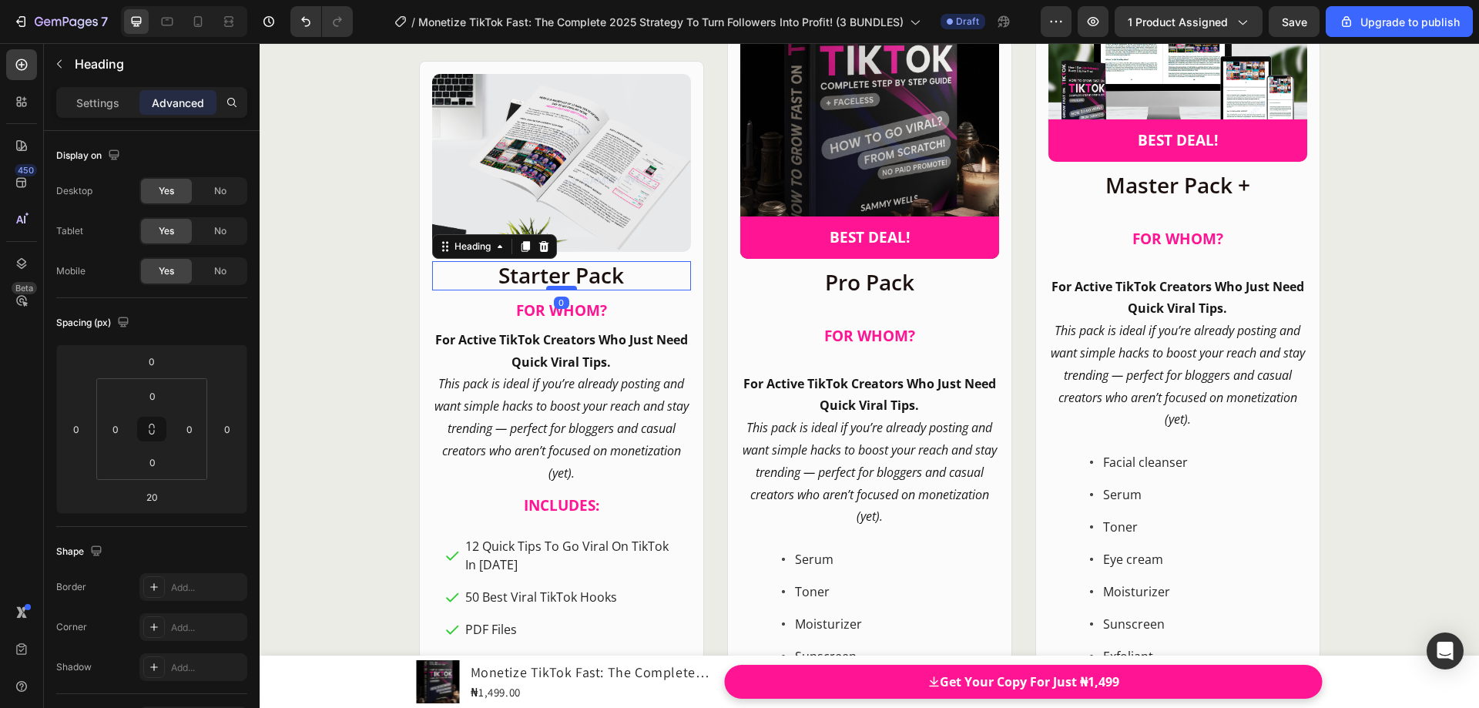
scroll to position [19912, 0]
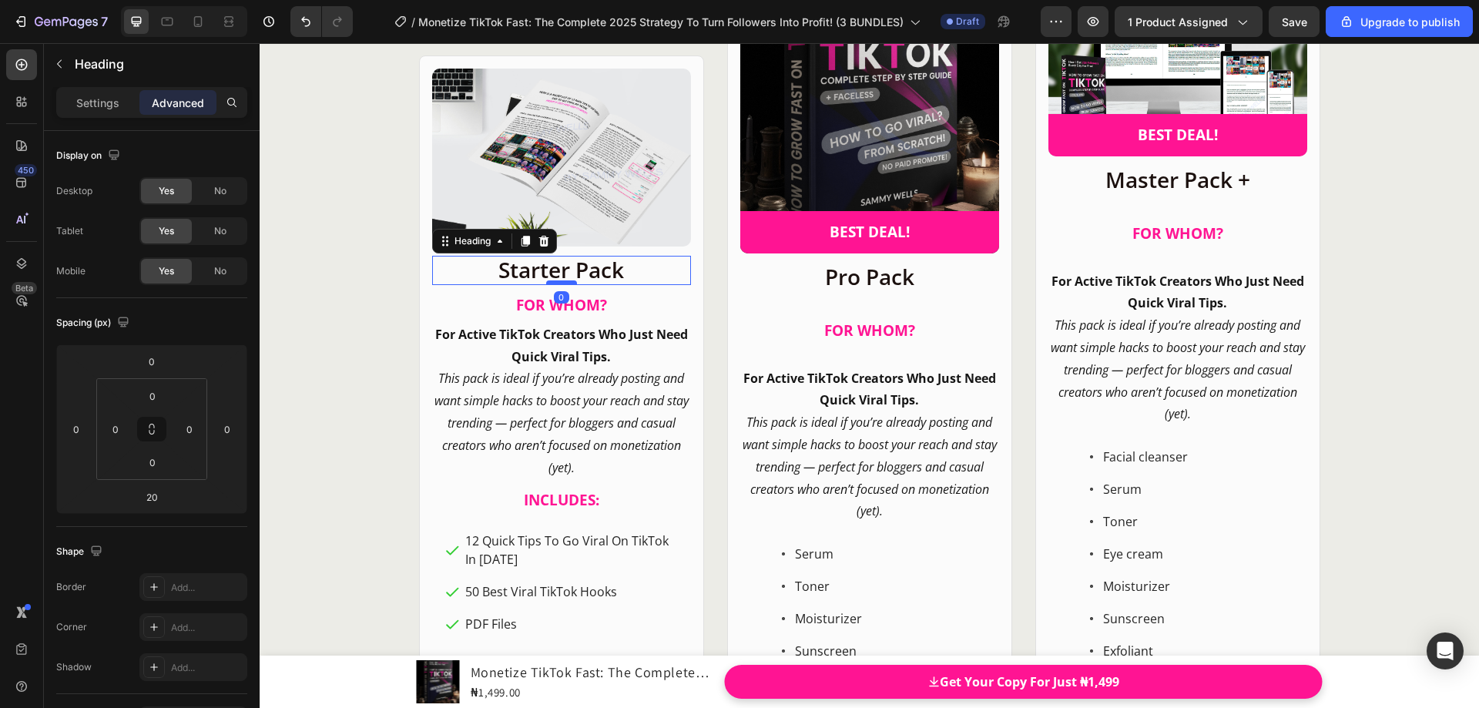
drag, startPoint x: 560, startPoint y: 300, endPoint x: 563, endPoint y: 280, distance: 19.5
click at [563, 280] on div at bounding box center [561, 282] width 31 height 5
type input "0"
click at [586, 350] on strong "For Active TikTok Creators Who Just Need Quick Viral Tips." at bounding box center [561, 345] width 253 height 39
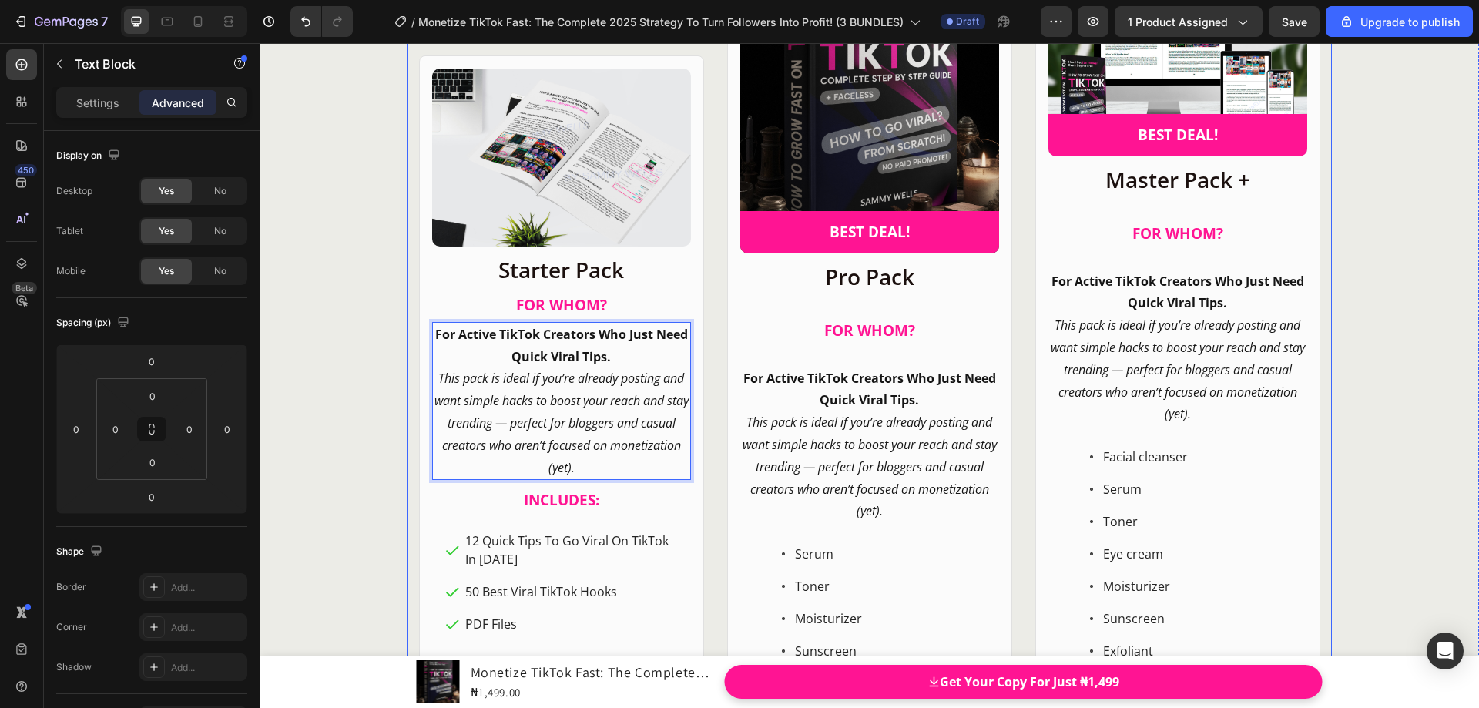
click at [706, 292] on div "Product Images Row Starter Pack Heading ⁠⁠⁠⁠⁠⁠⁠ FOR WHOM? Heading For Active Ti…" at bounding box center [870, 372] width 924 height 873
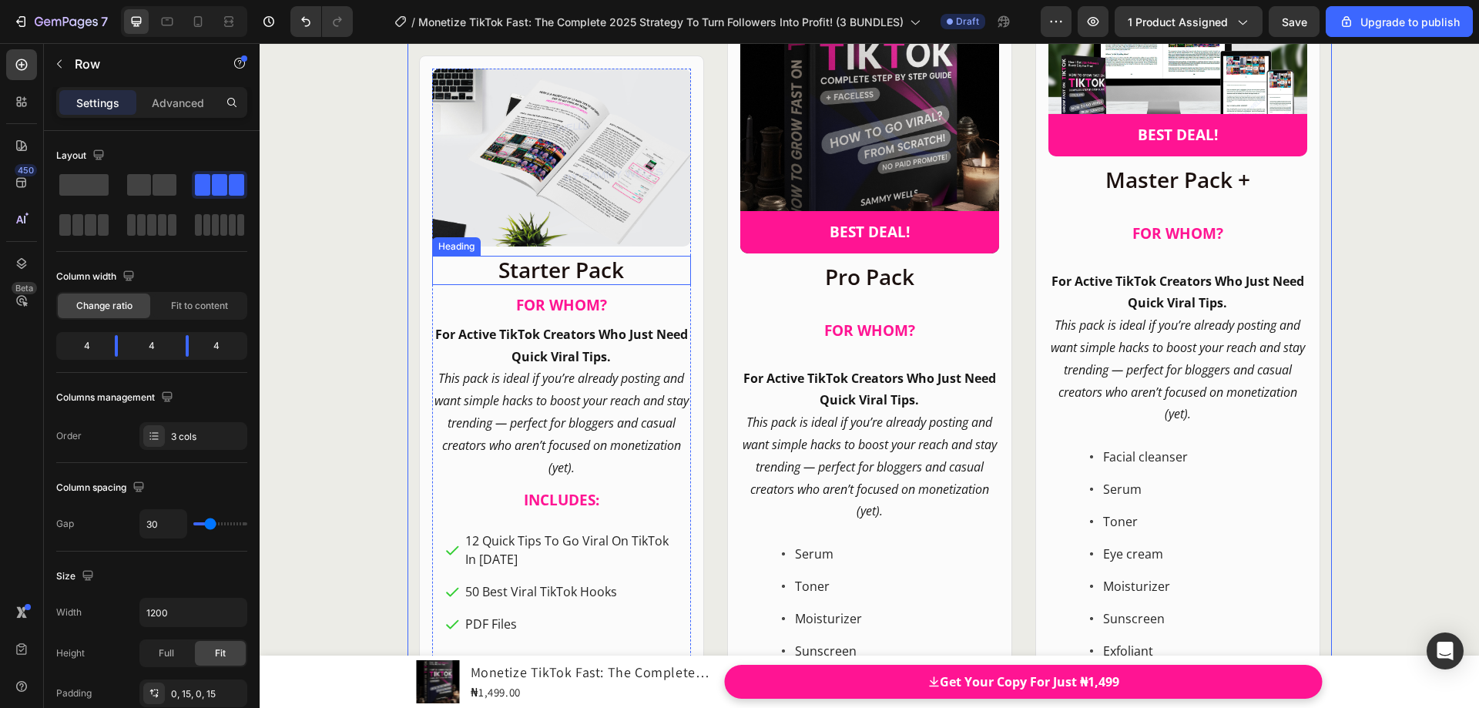
click at [591, 277] on p "Starter Pack" at bounding box center [562, 270] width 256 height 26
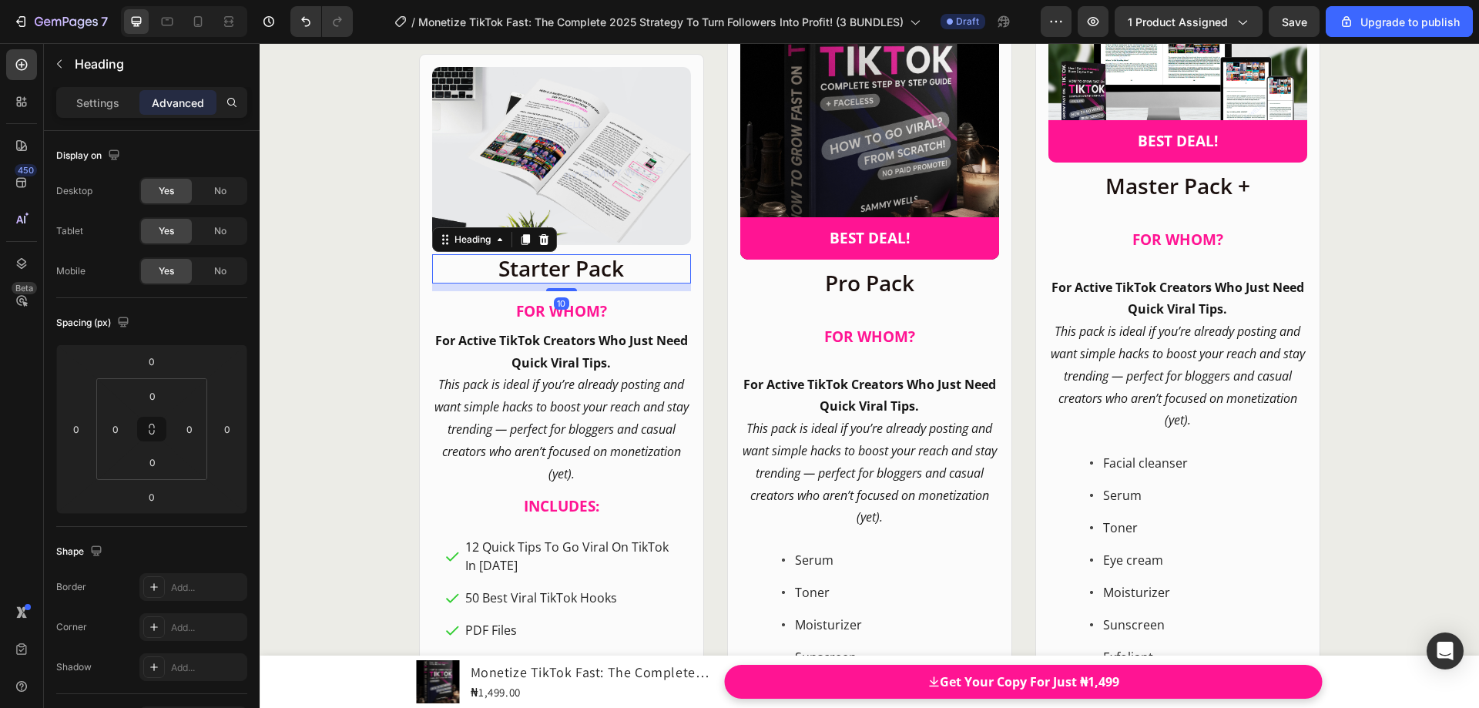
scroll to position [19904, 0]
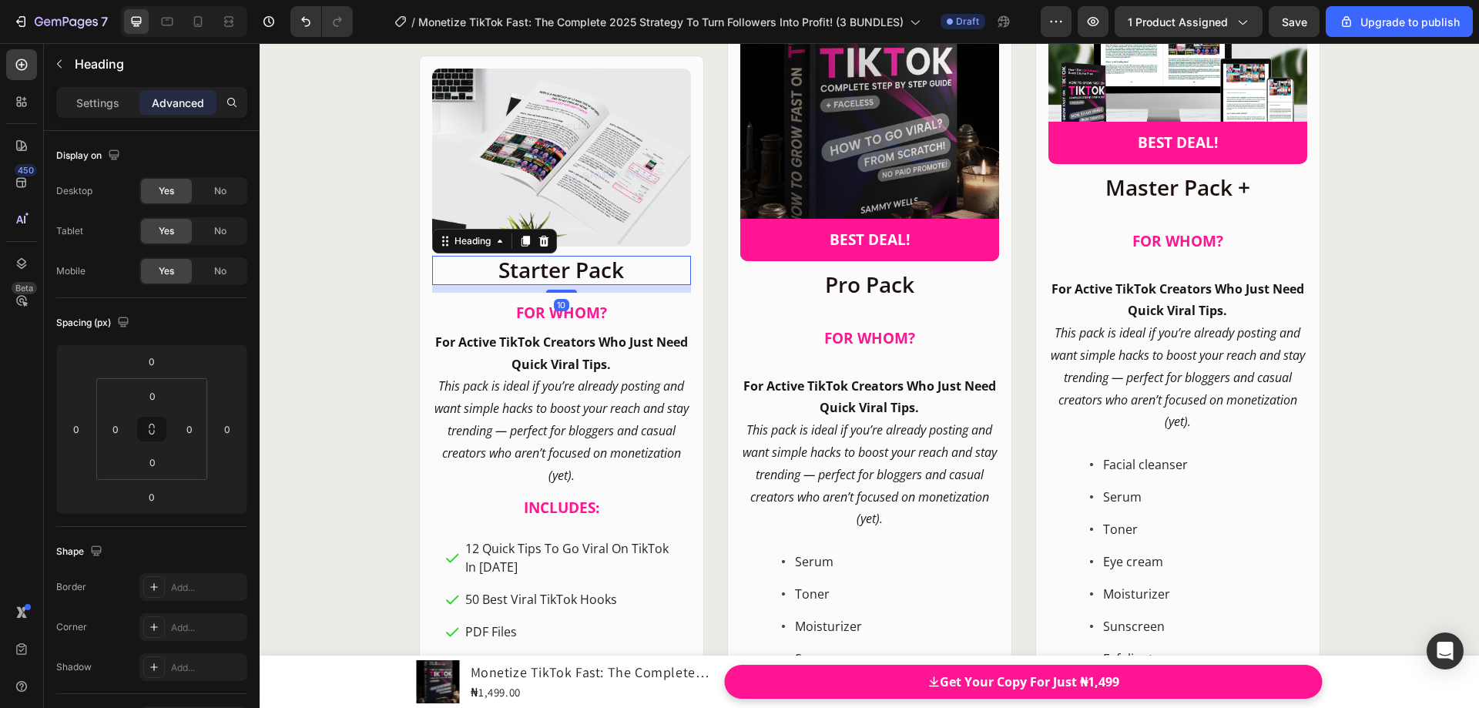
drag, startPoint x: 562, startPoint y: 284, endPoint x: 564, endPoint y: 292, distance: 8.0
click at [564, 292] on div at bounding box center [561, 291] width 31 height 3
type input "10"
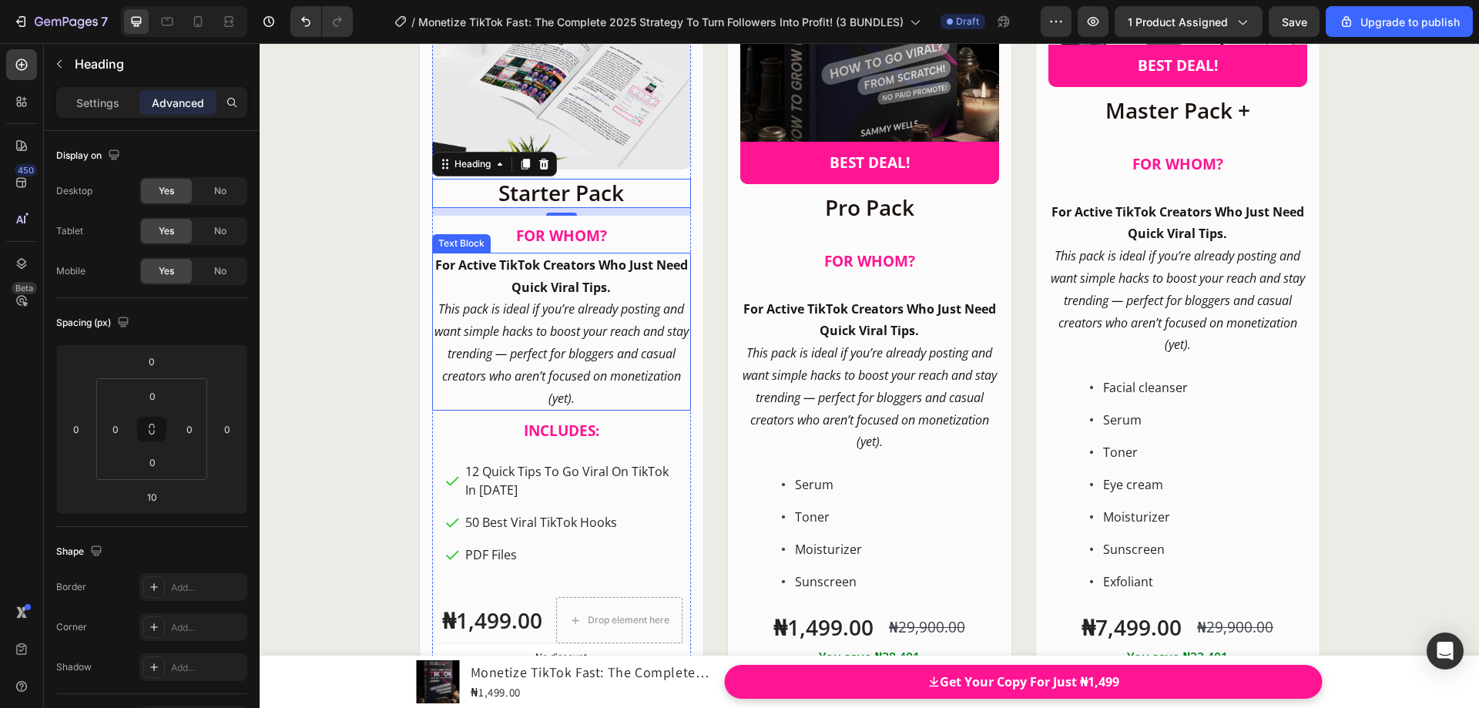
click at [570, 401] on icon "This pack is ideal if you’re already posting and want simple hacks to boost you…" at bounding box center [562, 353] width 254 height 106
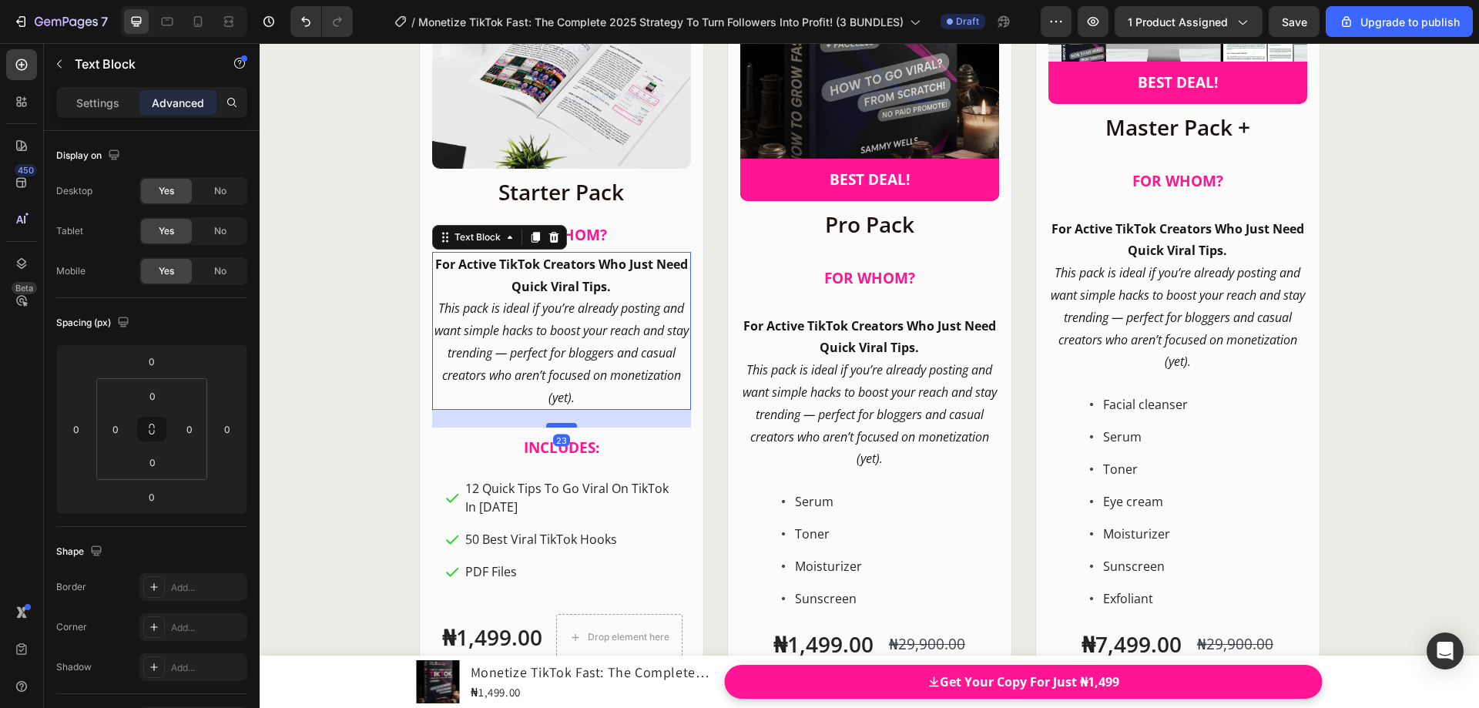
scroll to position [19966, 0]
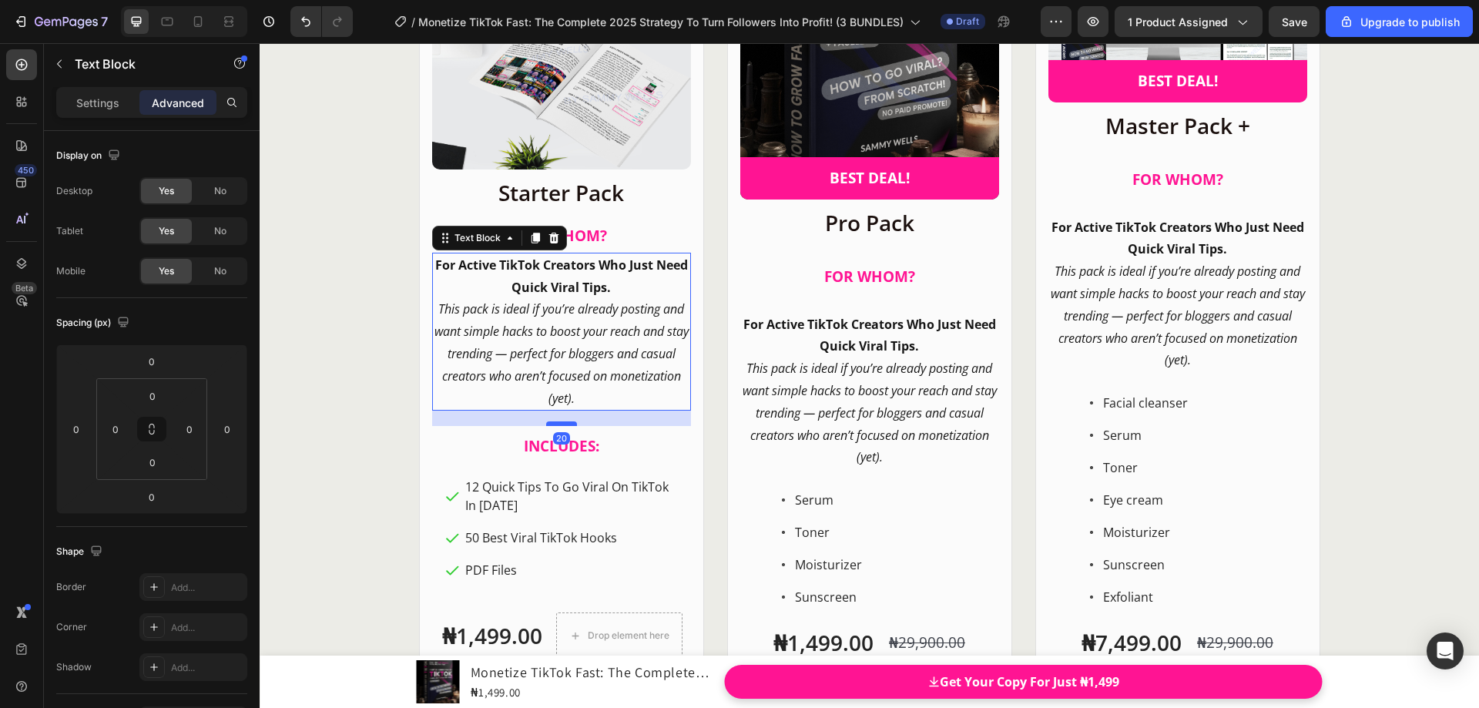
drag, startPoint x: 563, startPoint y: 408, endPoint x: 564, endPoint y: 424, distance: 15.4
click at [564, 424] on div at bounding box center [561, 423] width 31 height 5
type input "20"
click at [700, 372] on div "Product Images Row Starter Pack Heading ⁠⁠⁠⁠⁠⁠⁠ FOR WHOM? Heading For Active Ti…" at bounding box center [870, 318] width 924 height 873
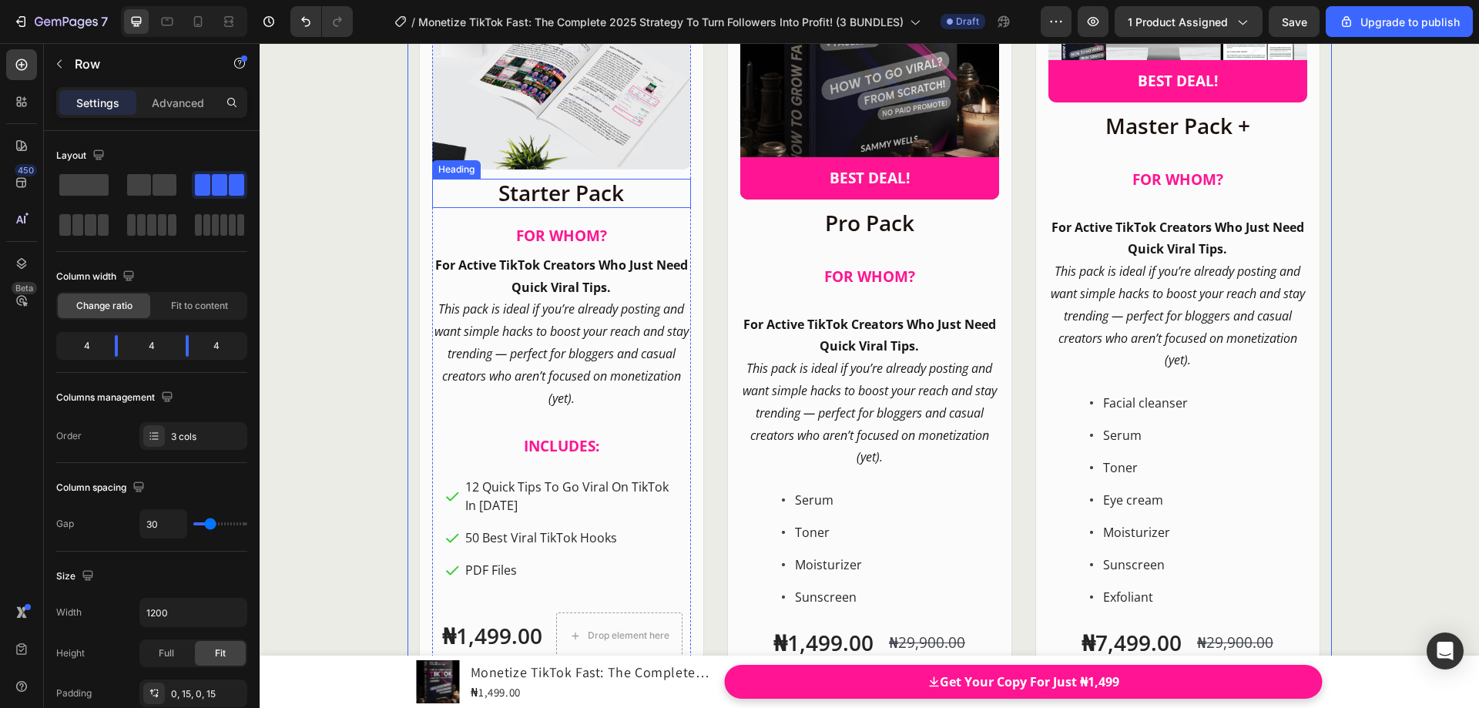
click at [609, 193] on p "Starter Pack" at bounding box center [562, 193] width 256 height 26
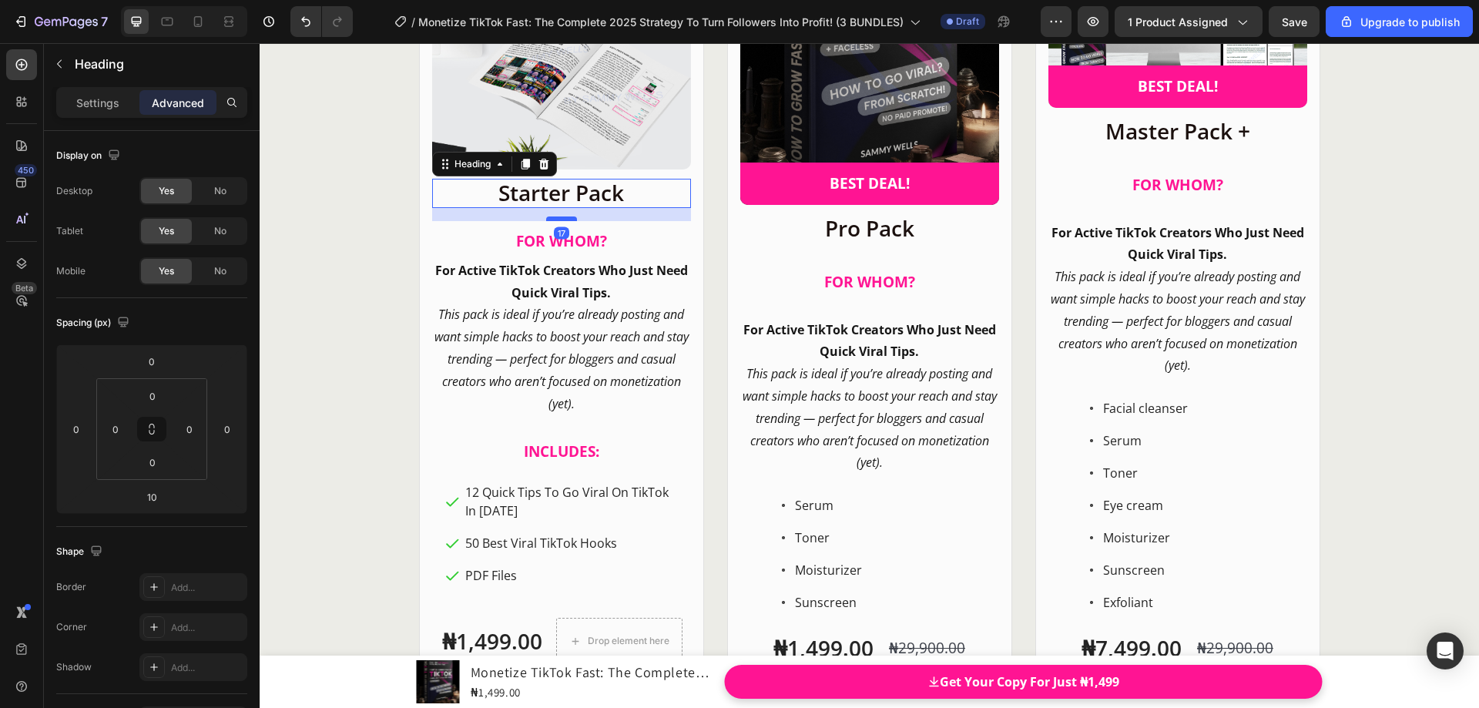
scroll to position [19958, 0]
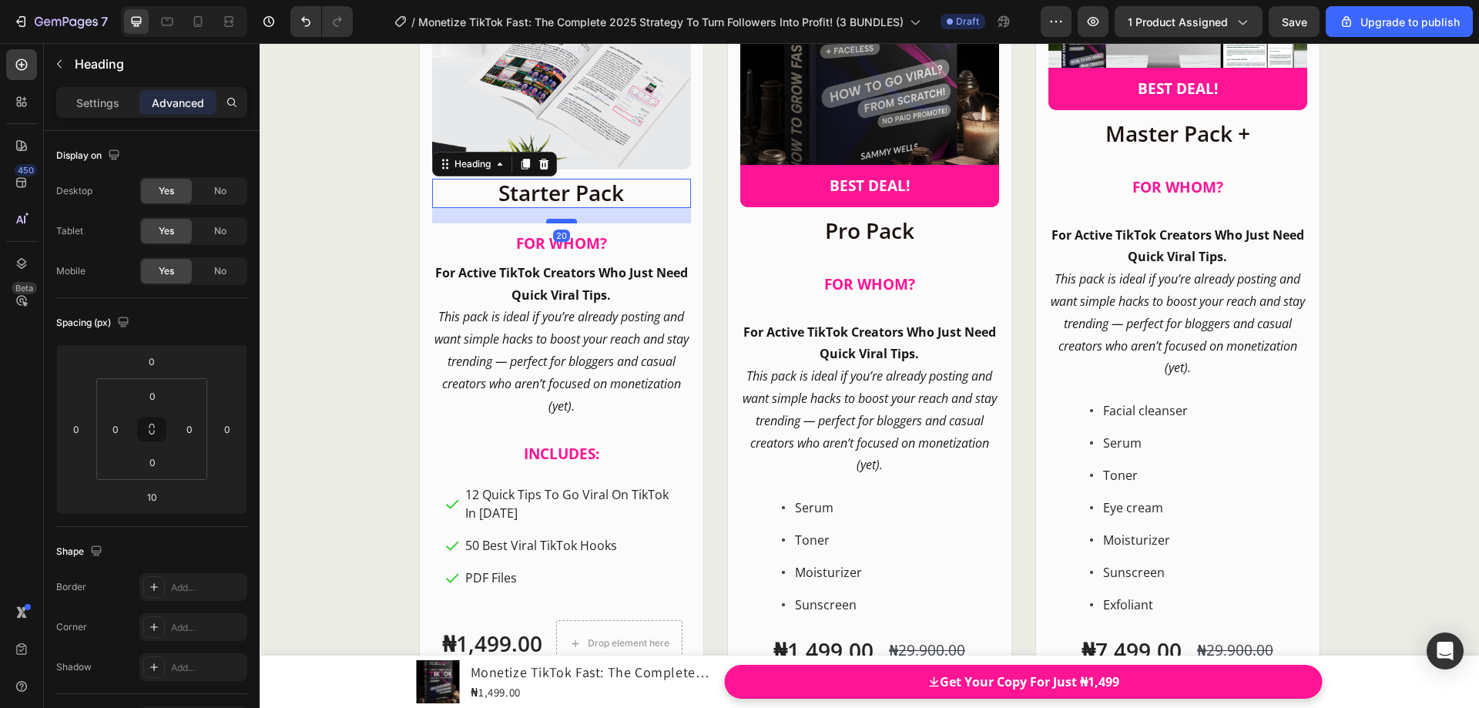
click at [559, 220] on div at bounding box center [561, 221] width 31 height 5
type input "20"
click at [706, 286] on div "Product Images Row Starter Pack Heading 20 ⁠⁠⁠⁠⁠⁠⁠ FOR WHOM? Heading For Active…" at bounding box center [870, 326] width 924 height 873
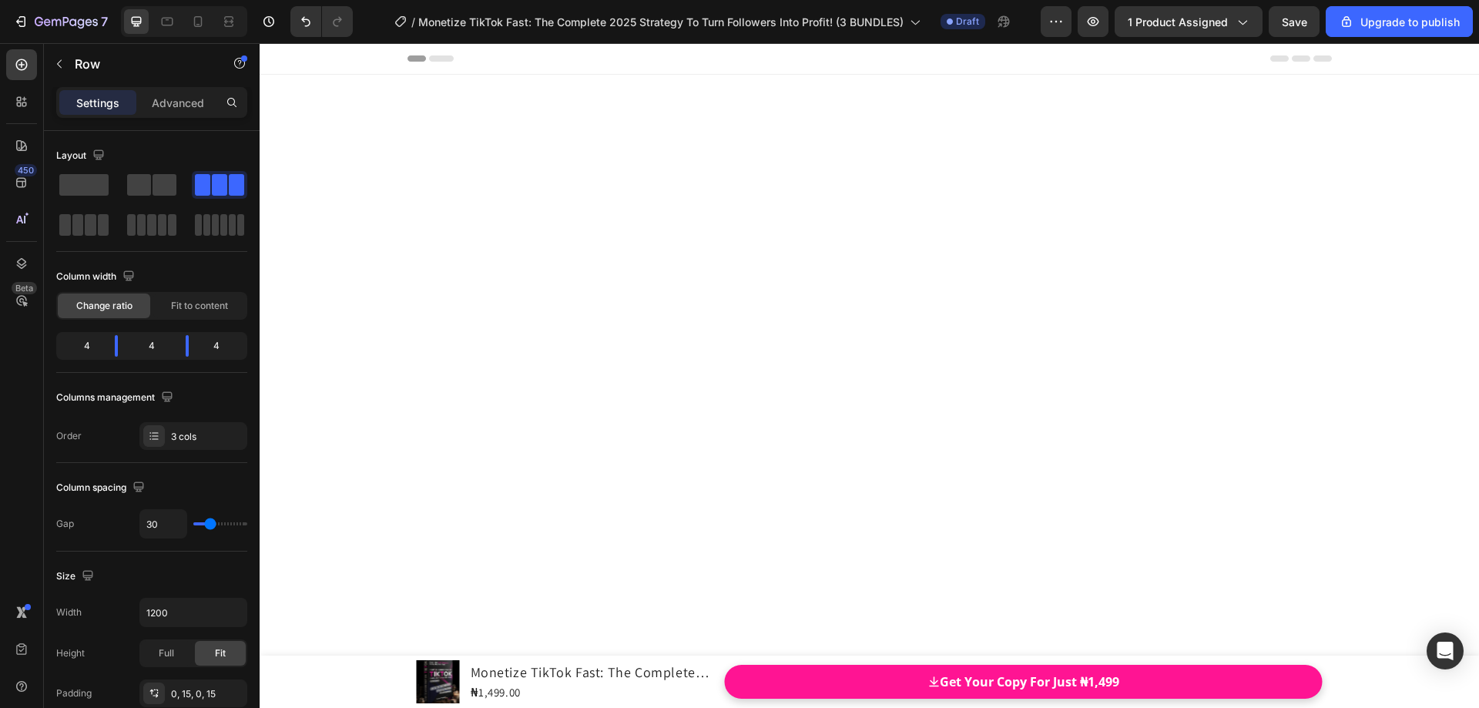
scroll to position [19958, 0]
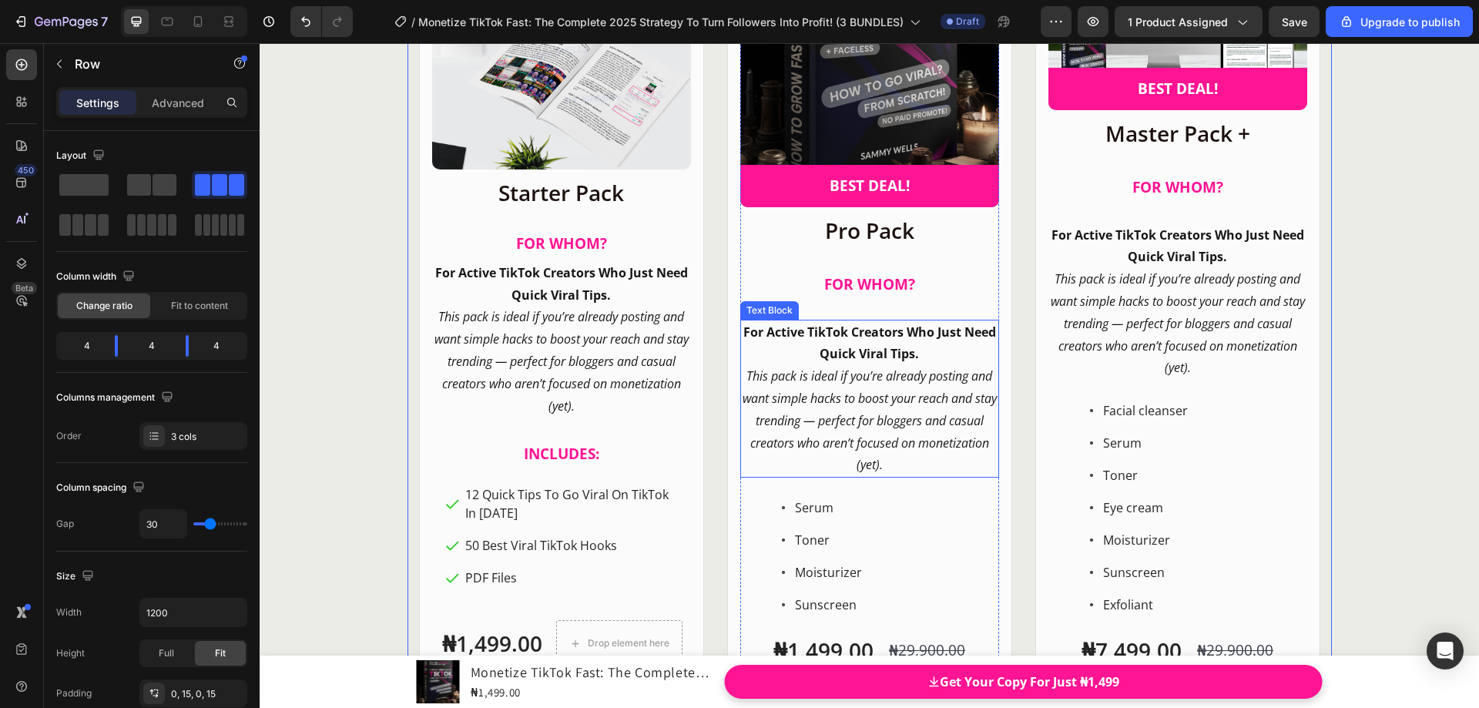
click at [866, 336] on strong "For Active TikTok Creators Who Just Need Quick Viral Tips." at bounding box center [869, 343] width 253 height 39
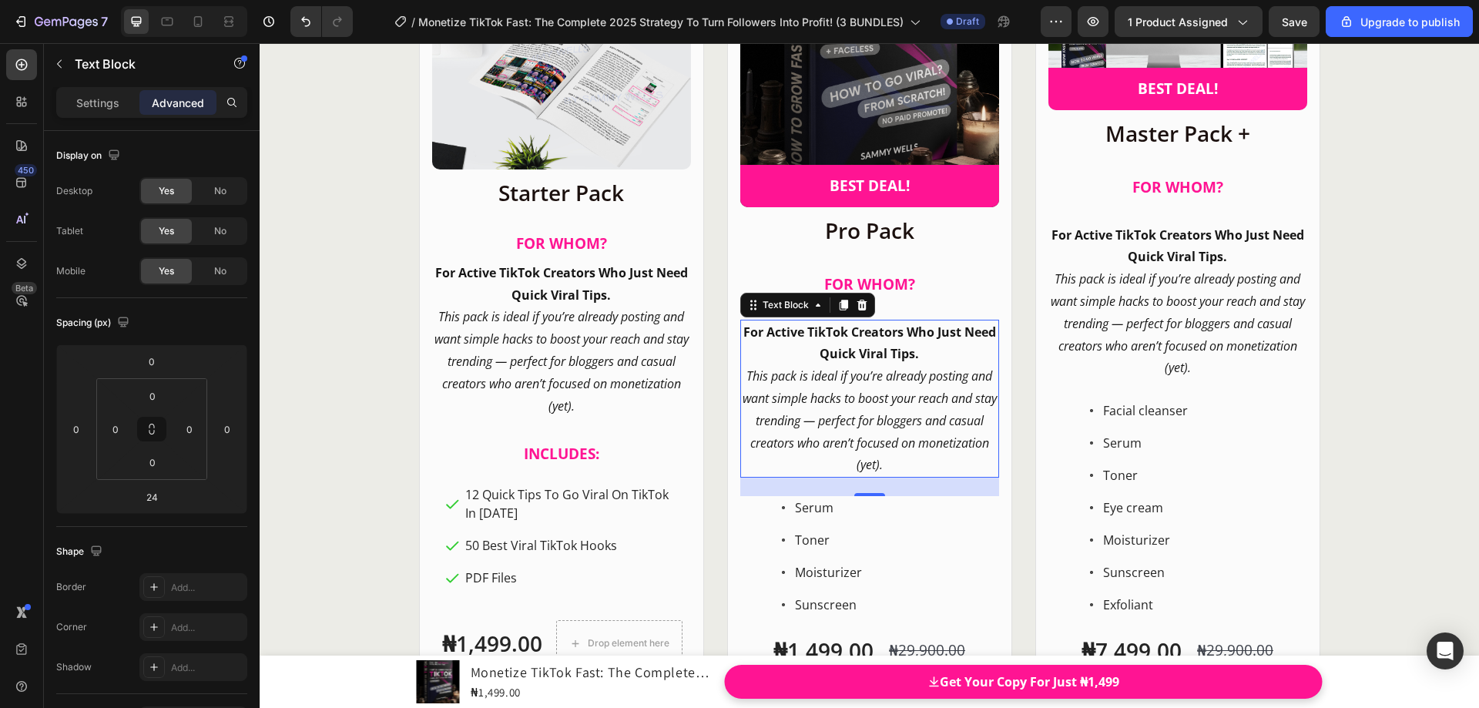
click at [868, 344] on p "For Active TikTok Creators Who Just Need Quick Viral Tips." at bounding box center [870, 343] width 256 height 45
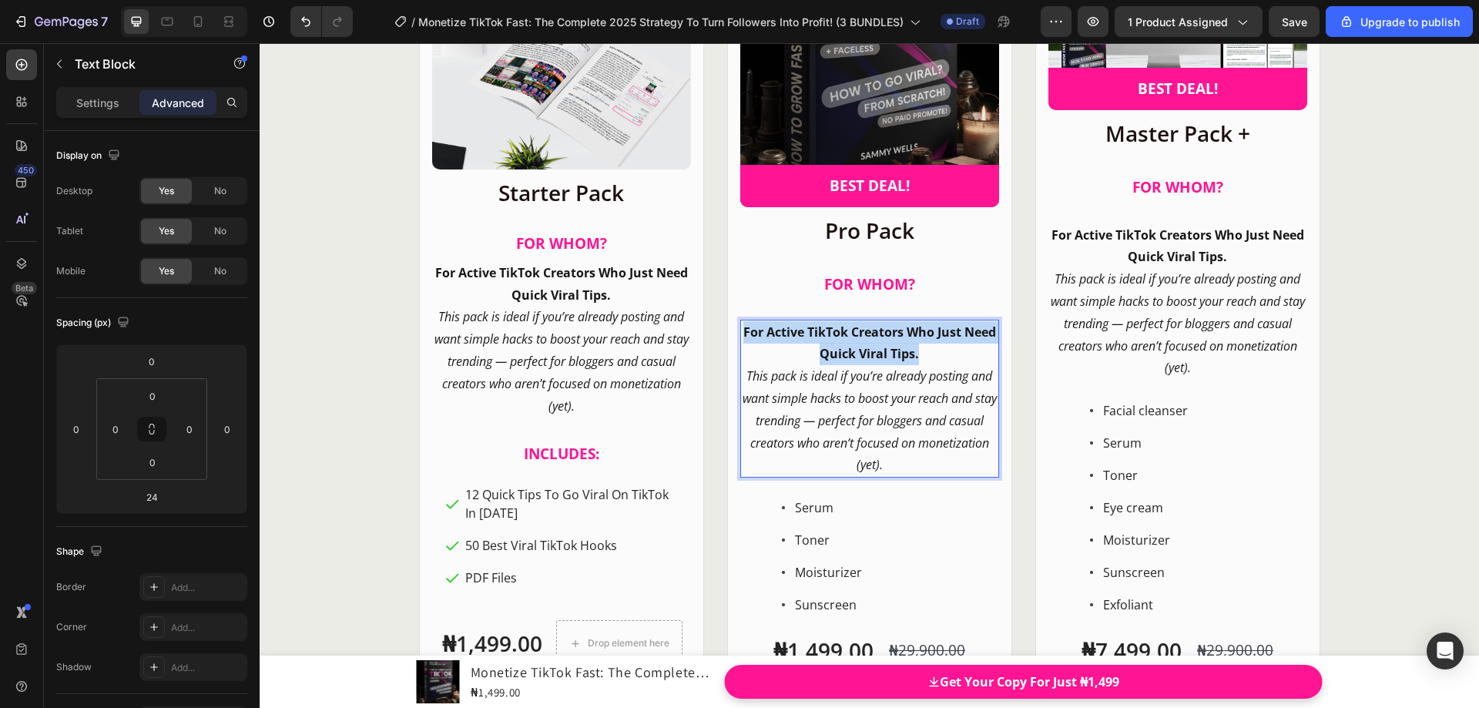
drag, startPoint x: 916, startPoint y: 355, endPoint x: 738, endPoint y: 330, distance: 179.8
click at [742, 330] on p "For Active TikTok Creators Who Just Need Quick Viral Tips." at bounding box center [870, 343] width 256 height 45
click at [922, 352] on p "For Beginners Or Anyone Struggling To Grow On TikTok." at bounding box center [870, 343] width 256 height 45
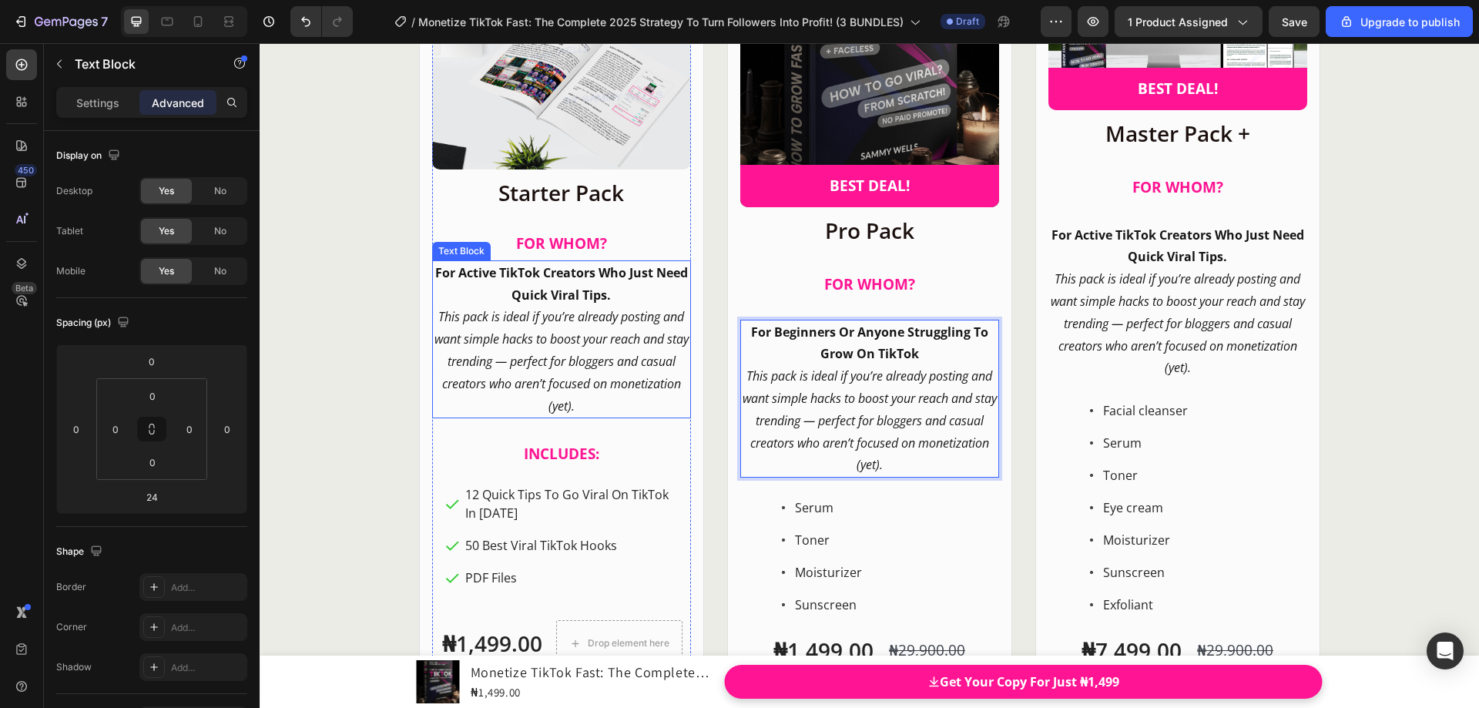
click at [610, 295] on p "For Active TikTok Creators Who Just Need Quick Viral Tips." at bounding box center [562, 284] width 256 height 45
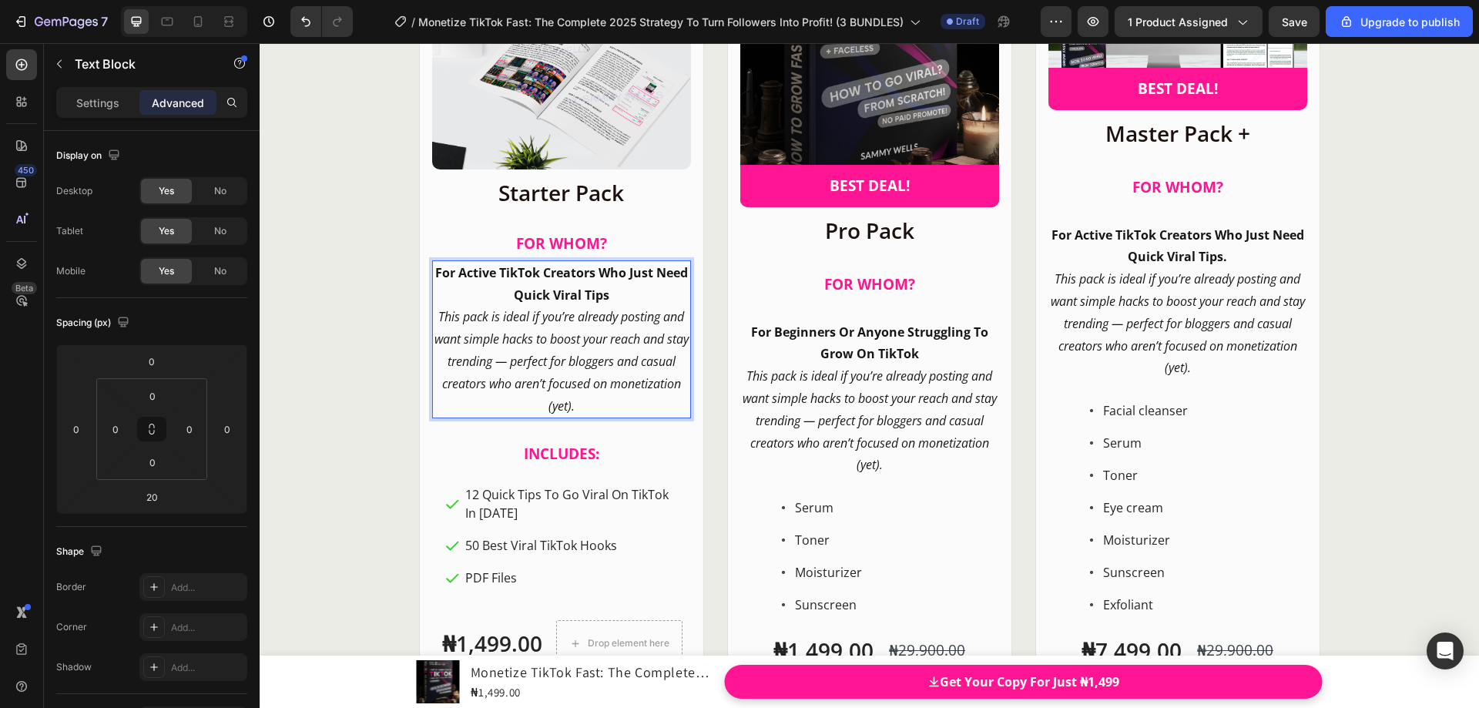
click at [609, 406] on p "This pack is ideal if you’re already posting and want simple hacks to boost you…" at bounding box center [562, 361] width 256 height 111
click at [624, 361] on icon "This pack is ideal if you’re already posting and want simple hacks to boost you…" at bounding box center [562, 361] width 254 height 106
click at [919, 456] on p "This pack is ideal if you’re already posting and want simple hacks to boost you…" at bounding box center [870, 420] width 256 height 111
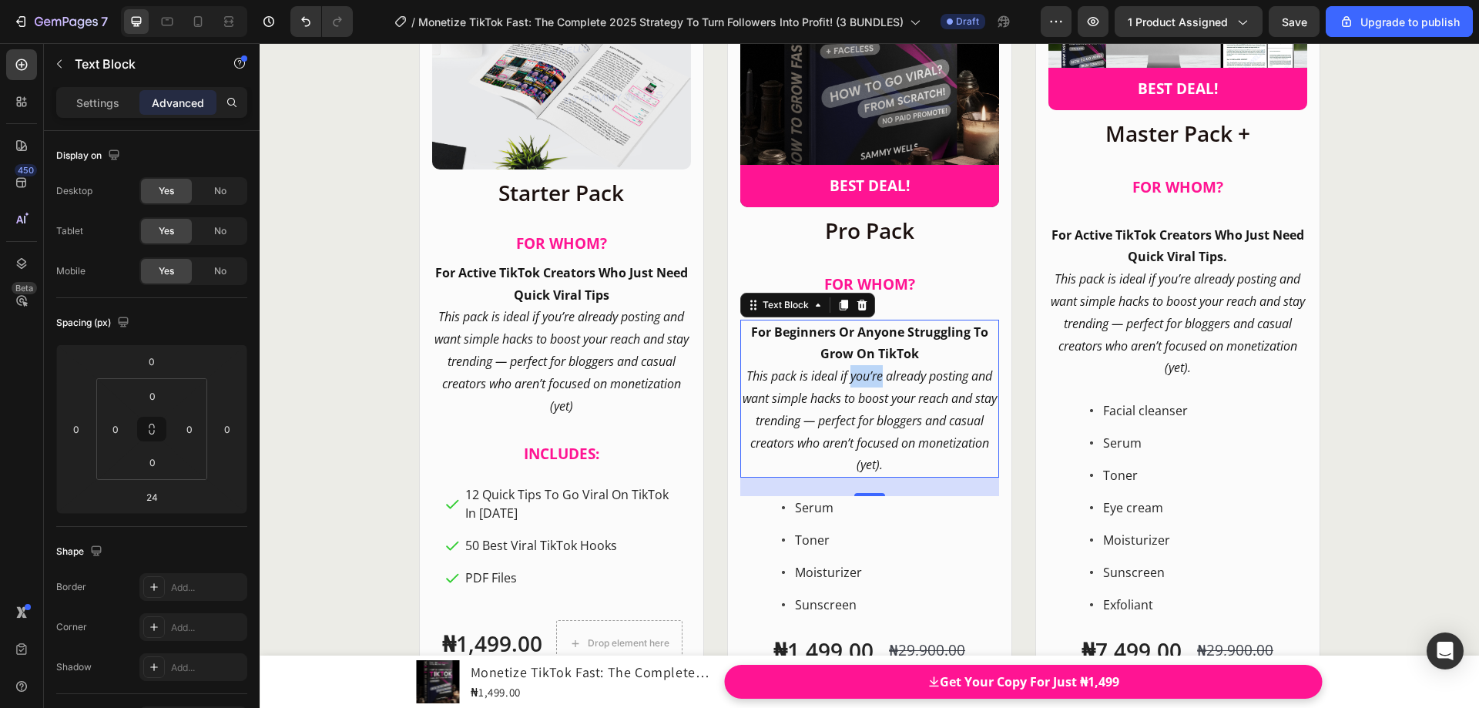
click at [843, 387] on p "This pack is ideal if you’re already posting and want simple hacks to boost you…" at bounding box center [870, 420] width 256 height 111
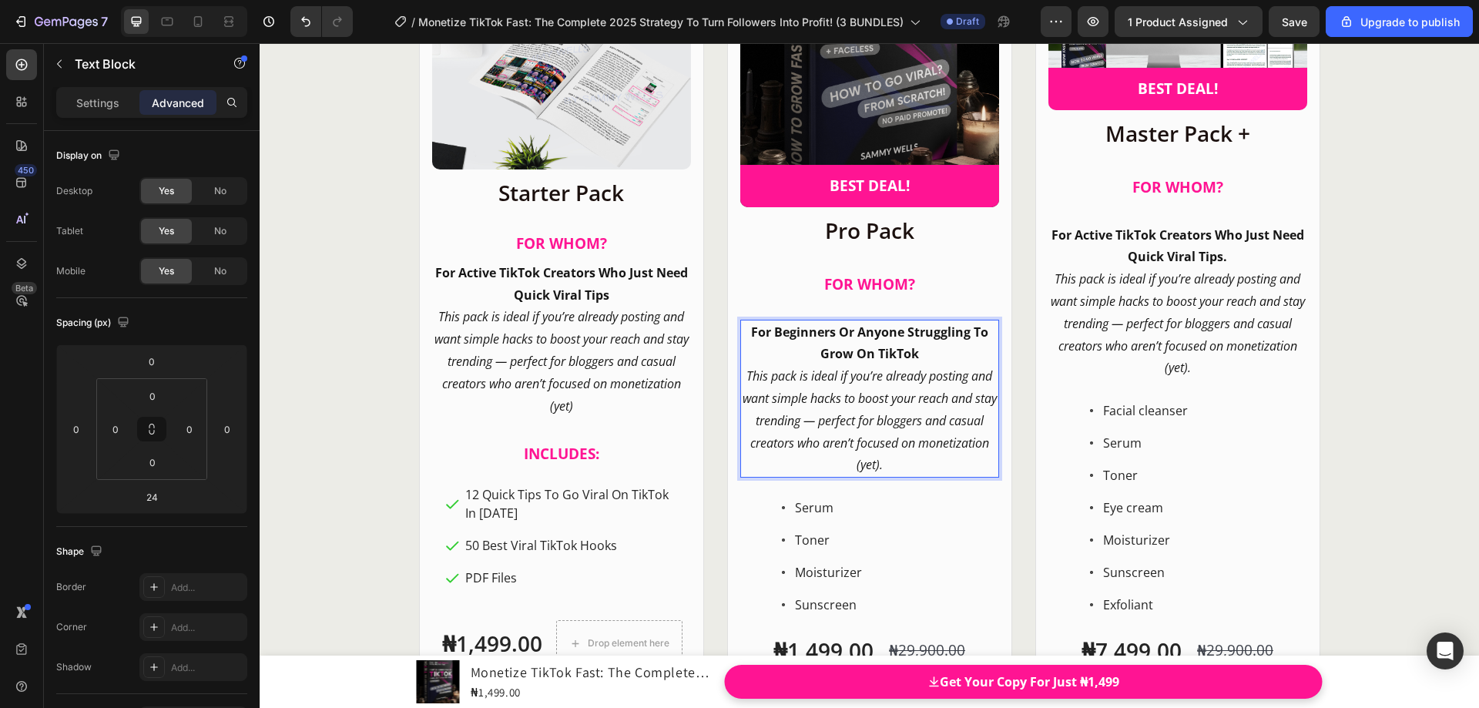
click at [918, 462] on p "This pack is ideal if you’re already posting and want simple hacks to boost you…" at bounding box center [870, 420] width 256 height 111
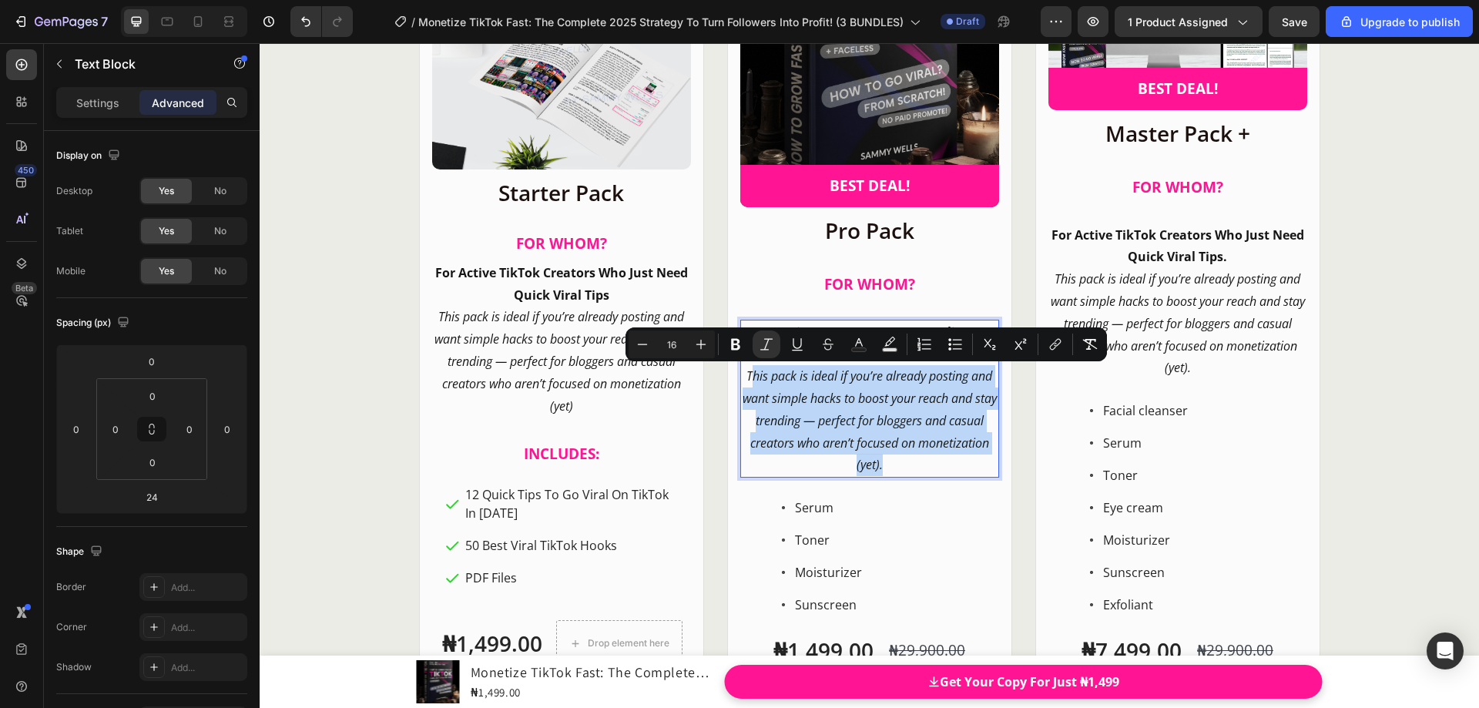
drag, startPoint x: 916, startPoint y: 468, endPoint x: 746, endPoint y: 376, distance: 193.4
click at [746, 376] on p "This pack is ideal if you’re already posting and want simple hacks to boost you…" at bounding box center [870, 420] width 256 height 111
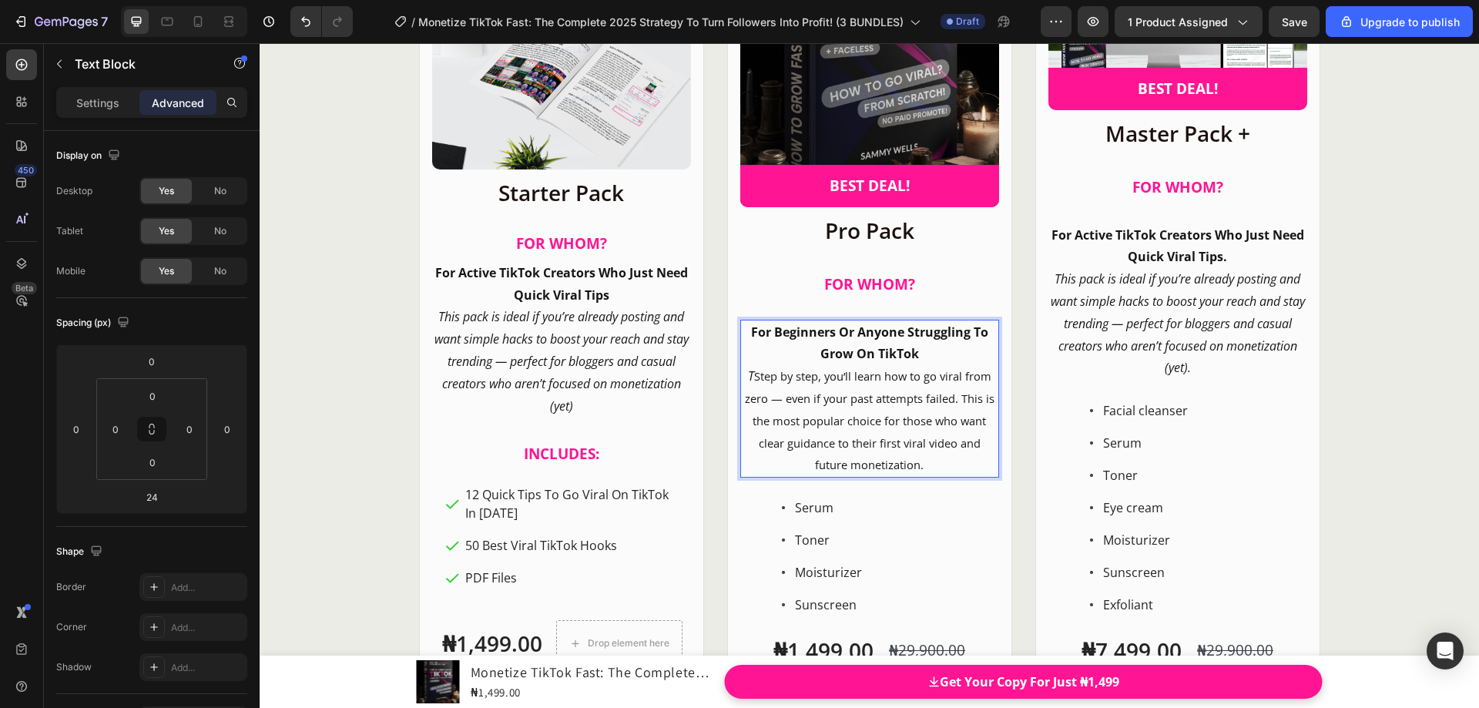
click at [750, 373] on span "Step by step, you’ll learn how to go viral from zero — even if your past attemp…" at bounding box center [870, 420] width 250 height 104
click at [1136, 312] on p "This pack is ideal if you’re already posting and want simple hacks to boost you…" at bounding box center [1178, 323] width 256 height 111
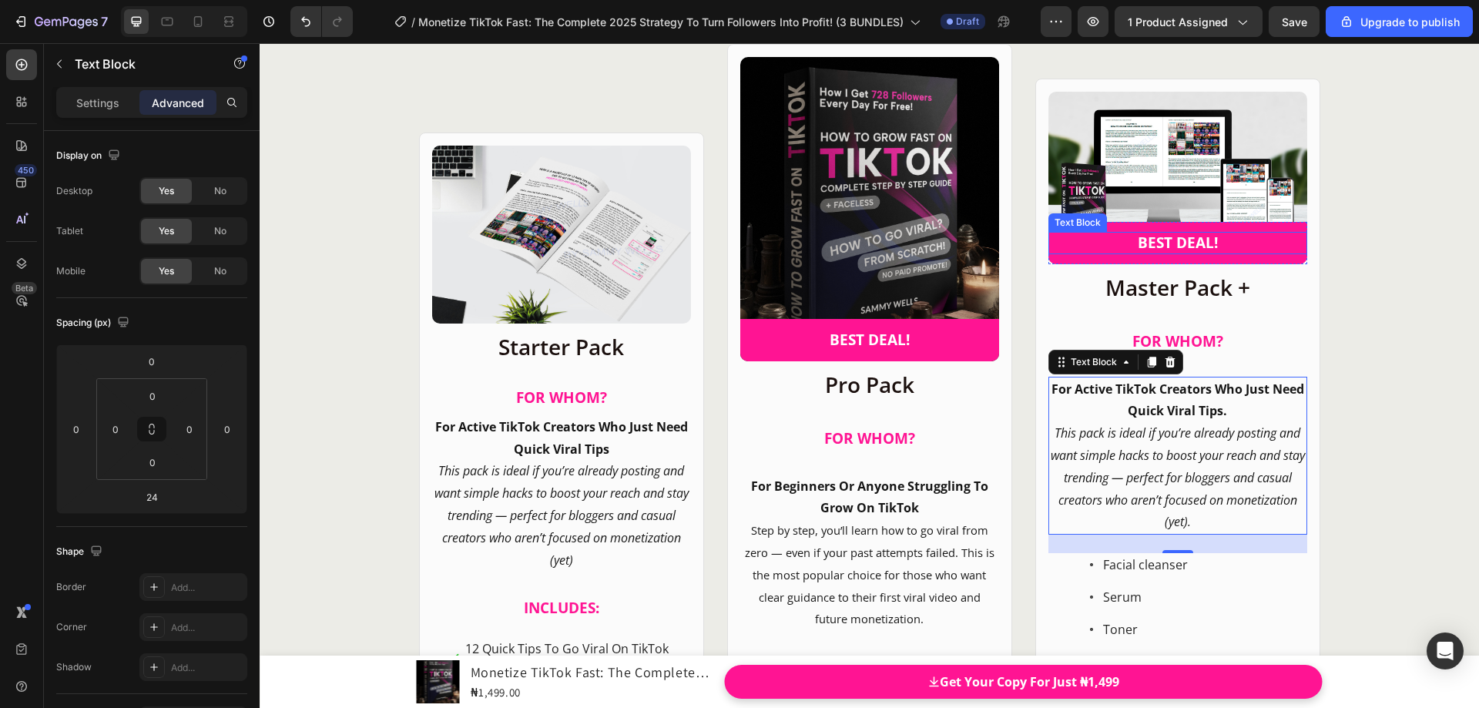
scroll to position [19881, 0]
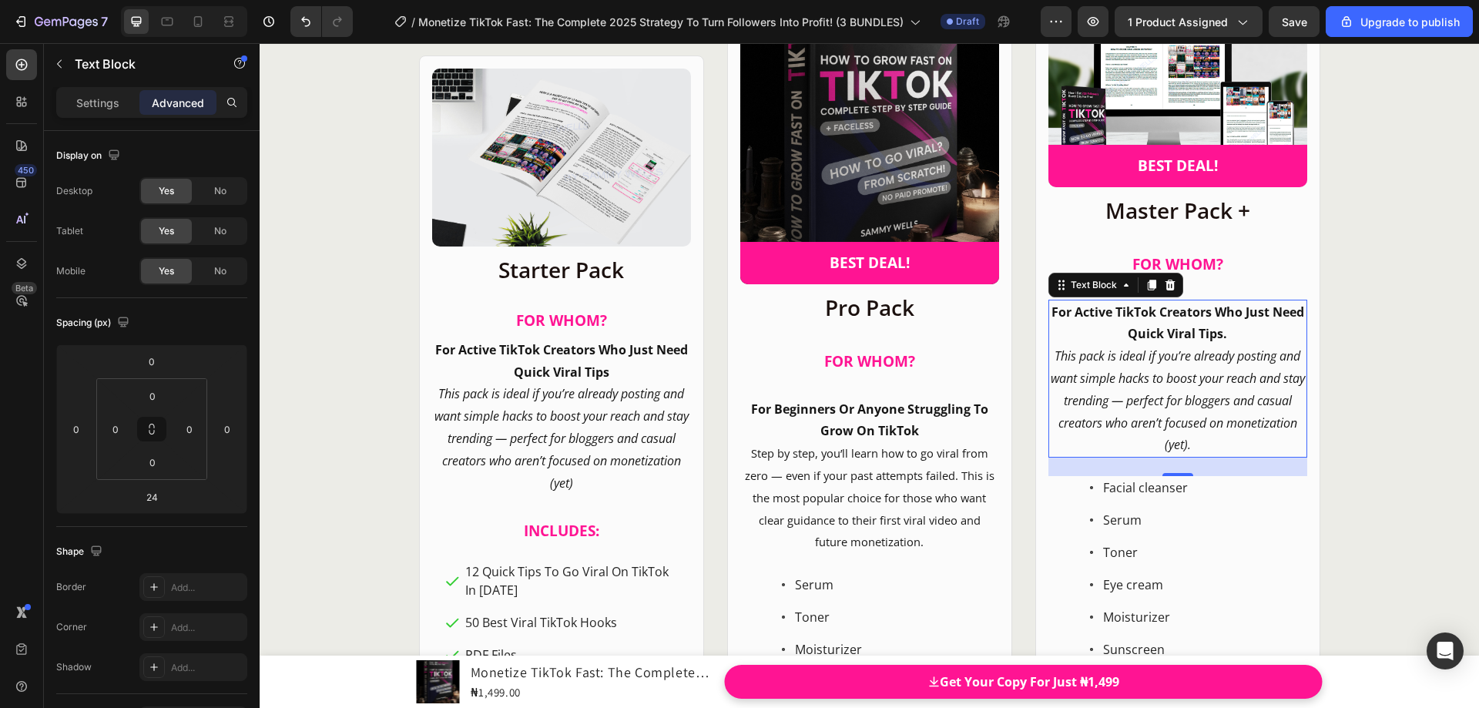
click at [1167, 327] on strong "For Active TikTok Creators Who Just Need Quick Viral Tips." at bounding box center [1178, 323] width 253 height 39
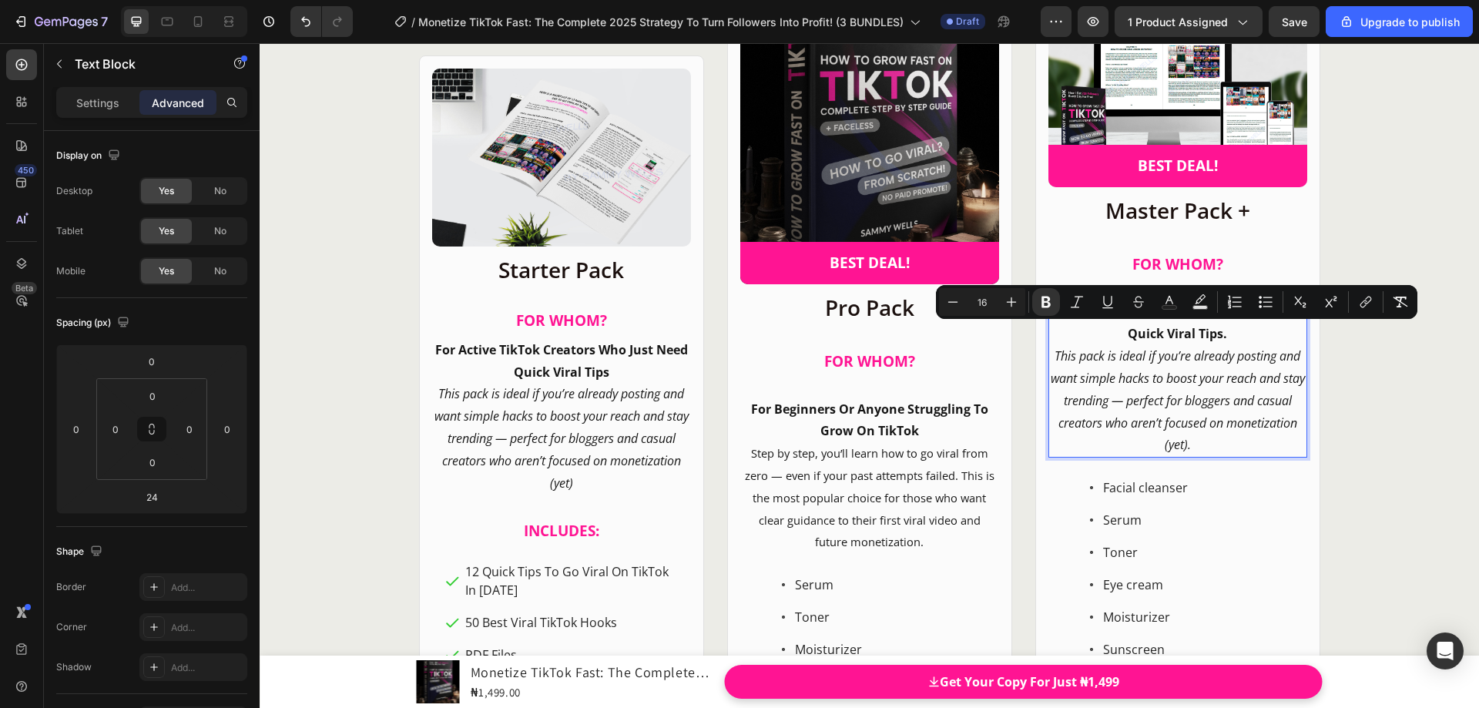
click at [1230, 336] on p "For Active TikTok Creators Who Just Need Quick Viral Tips." at bounding box center [1178, 323] width 256 height 45
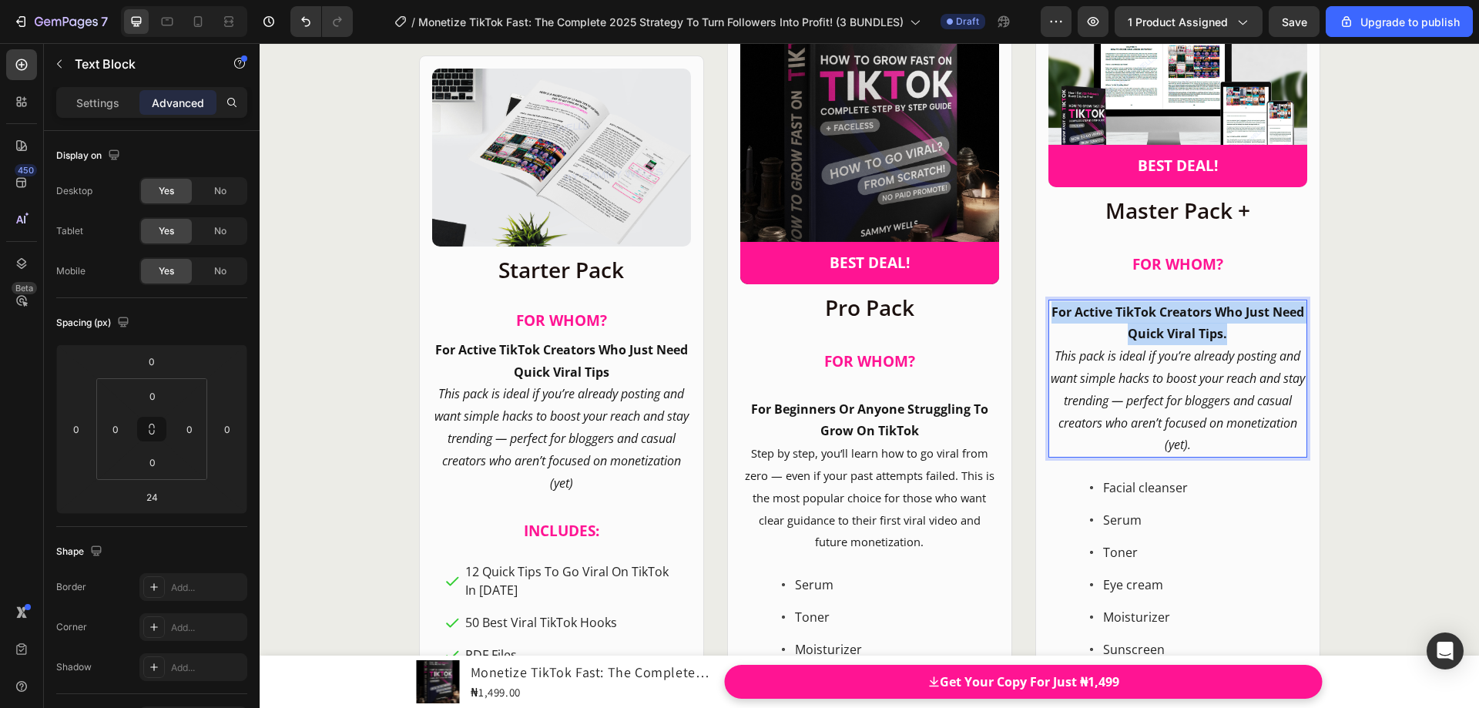
drag, startPoint x: 1228, startPoint y: 334, endPoint x: 1045, endPoint y: 310, distance: 184.1
click at [1050, 310] on p "For Active TikTok Creators Who Just Need Quick Viral Tips." at bounding box center [1178, 323] width 256 height 45
click at [1183, 387] on icon "This pack is ideal if you’re already posting and want simple hacks to boost you…" at bounding box center [1178, 400] width 254 height 106
click at [1205, 431] on p "This pack is ideal if you’re already posting and want simple hacks to boost you…" at bounding box center [1178, 400] width 256 height 111
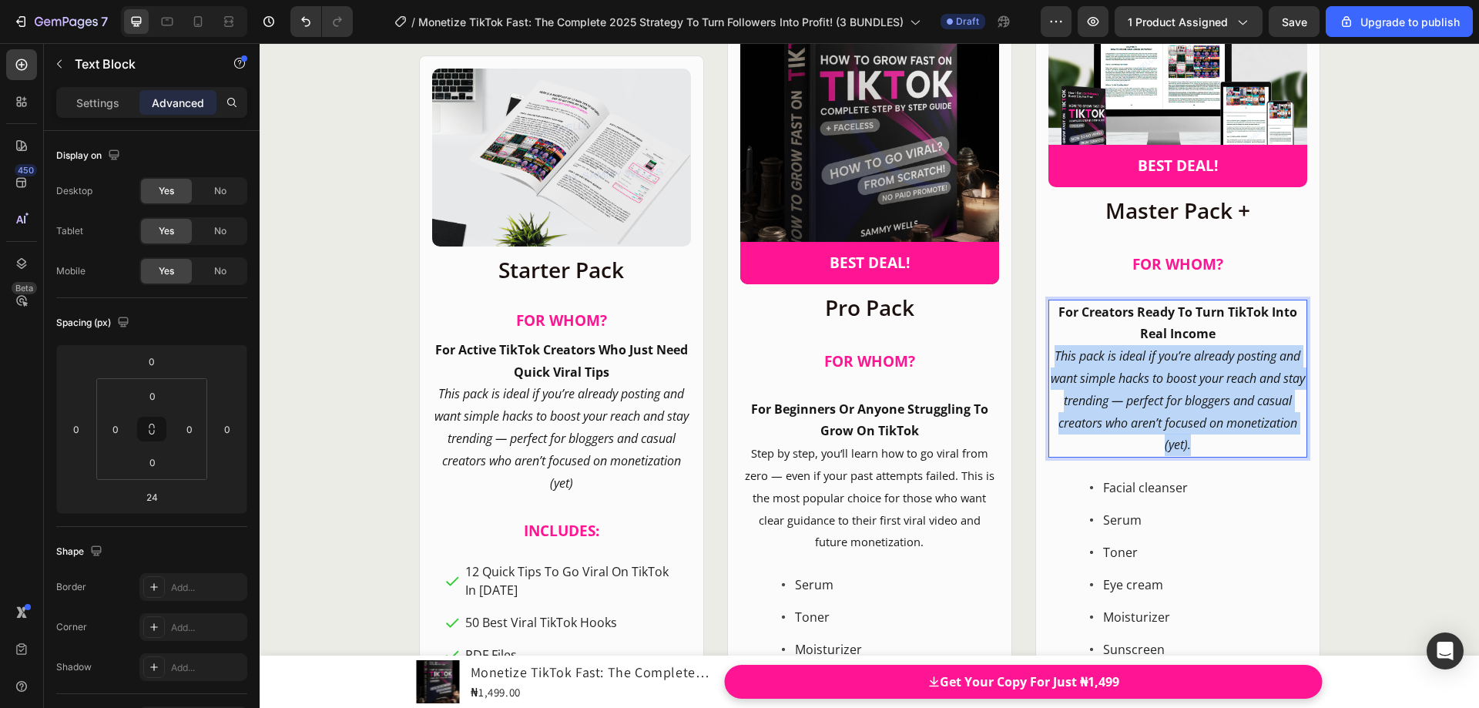
drag, startPoint x: 1223, startPoint y: 445, endPoint x: 1049, endPoint y: 359, distance: 194.0
click at [1050, 359] on p "This pack is ideal if you’re already posting and want simple hacks to boost you…" at bounding box center [1178, 400] width 256 height 111
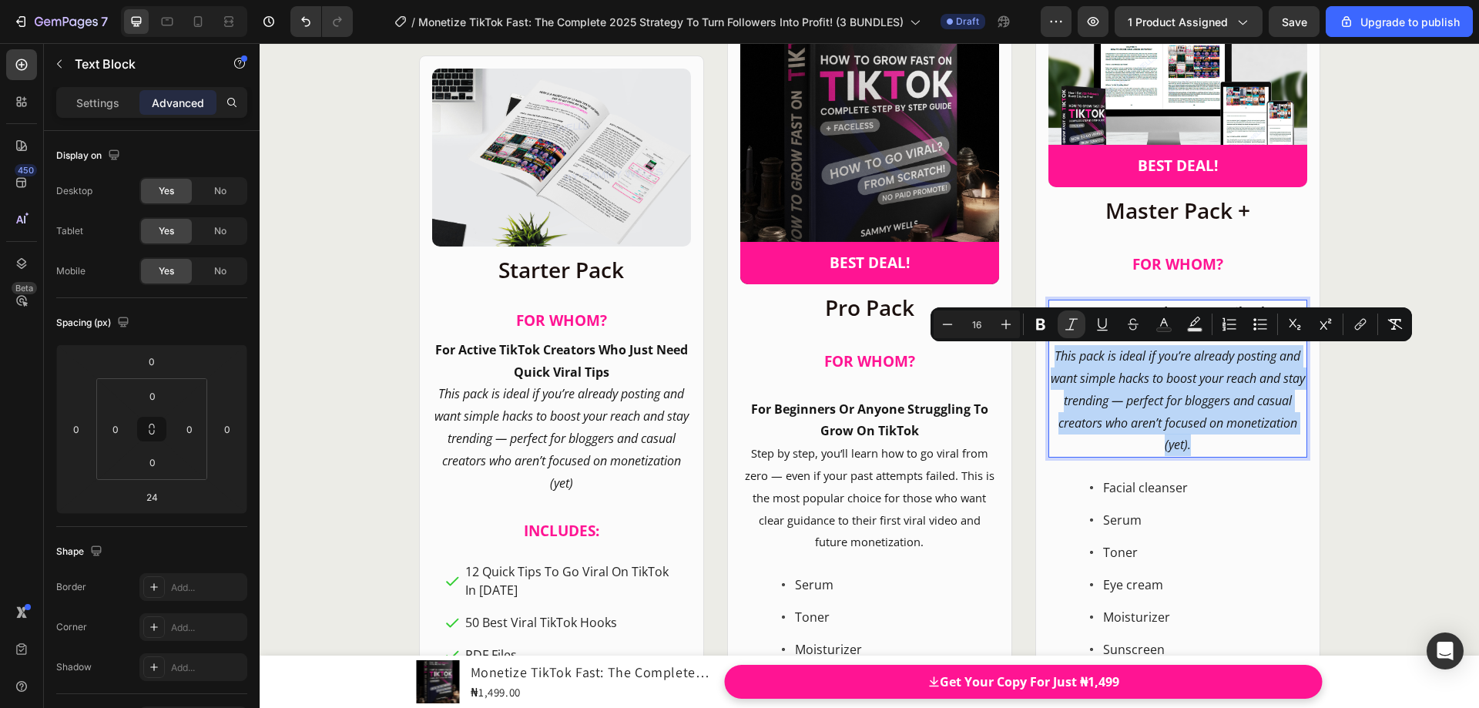
scroll to position [19846, 0]
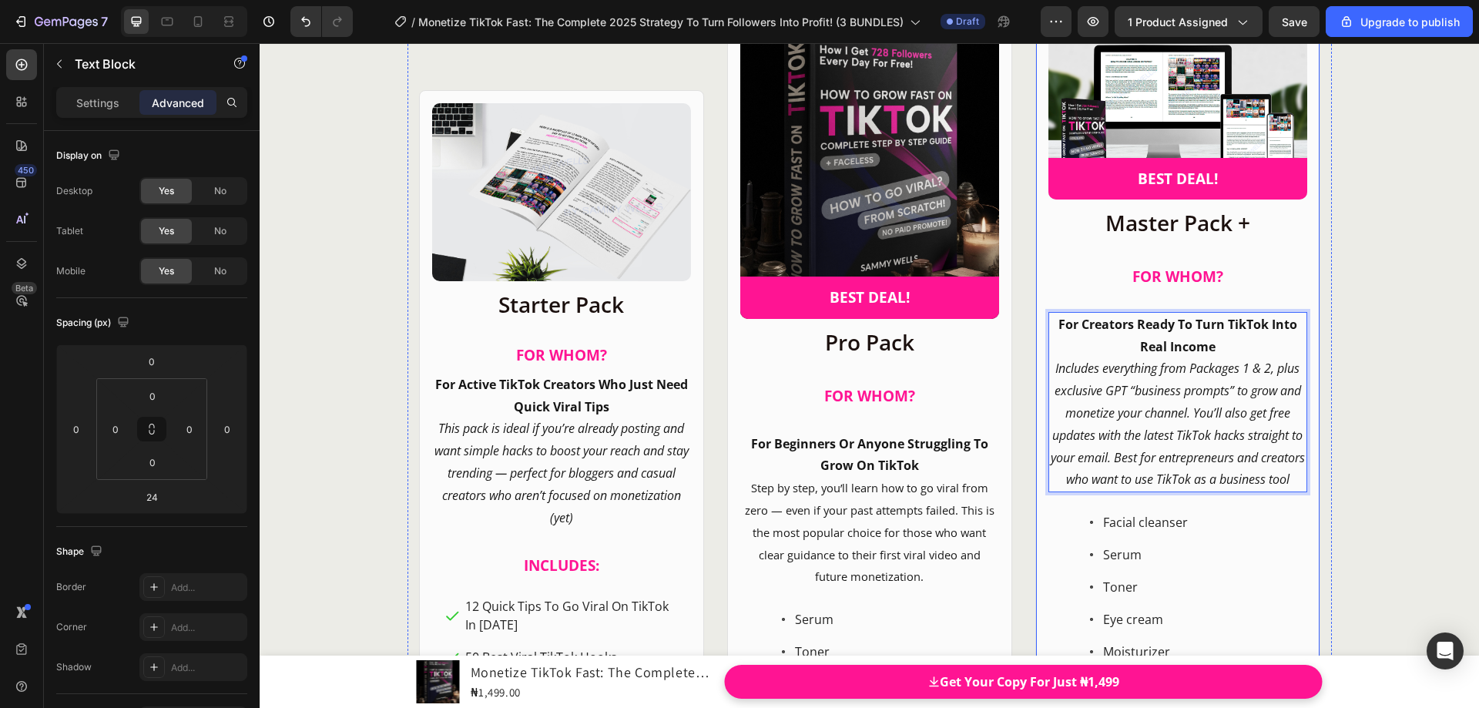
click at [1038, 495] on div "Product Images BEST DEAL! Text Block Row Row Master Pack + Heading FOR WHOM? He…" at bounding box center [1177, 444] width 285 height 861
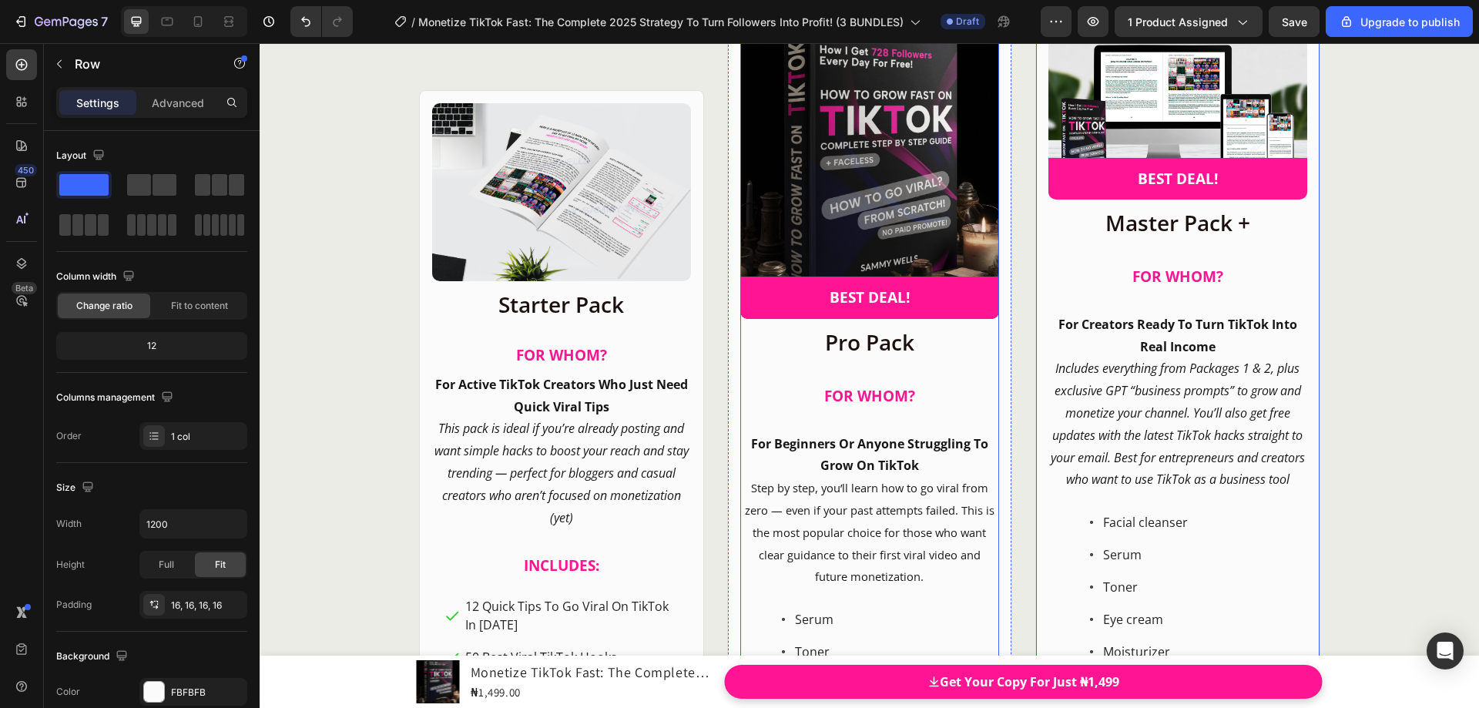
scroll to position [19924, 0]
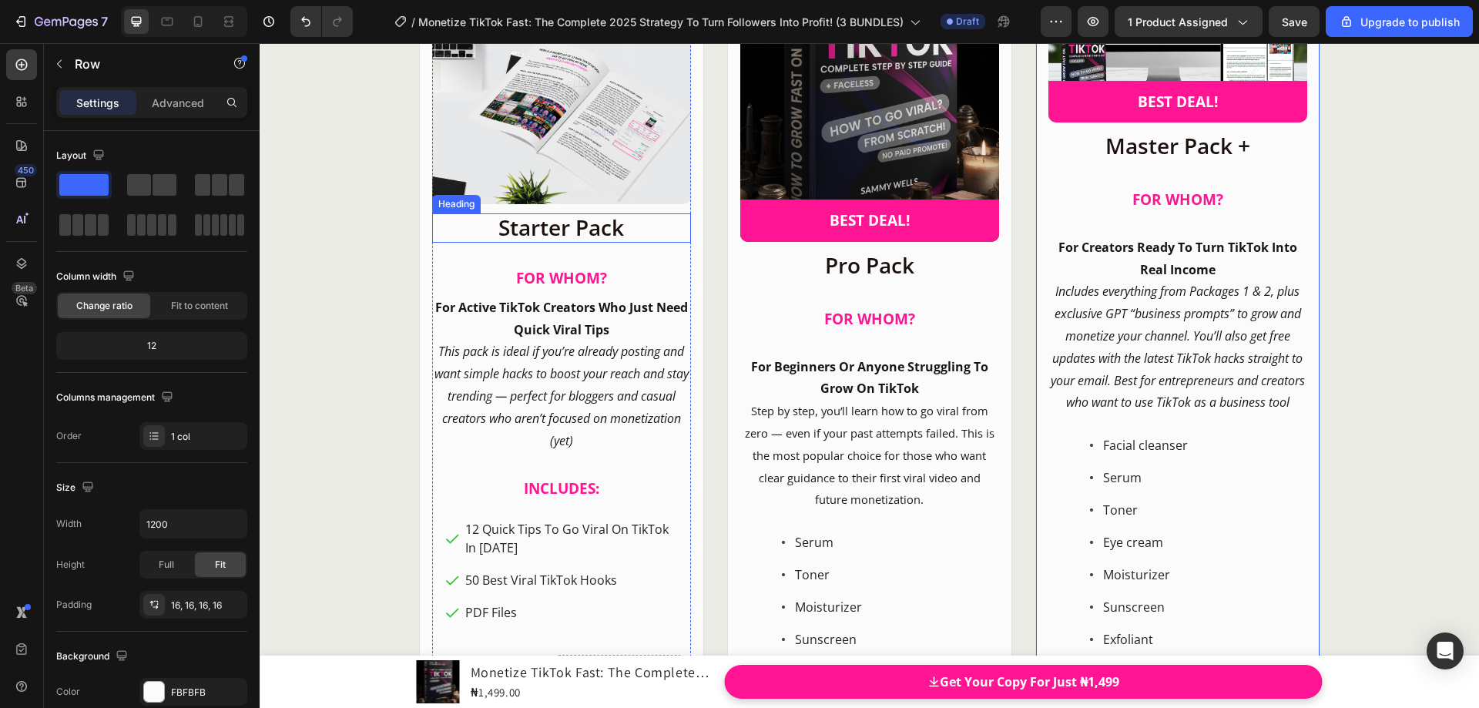
click at [590, 239] on p "Starter Pack" at bounding box center [562, 228] width 256 height 26
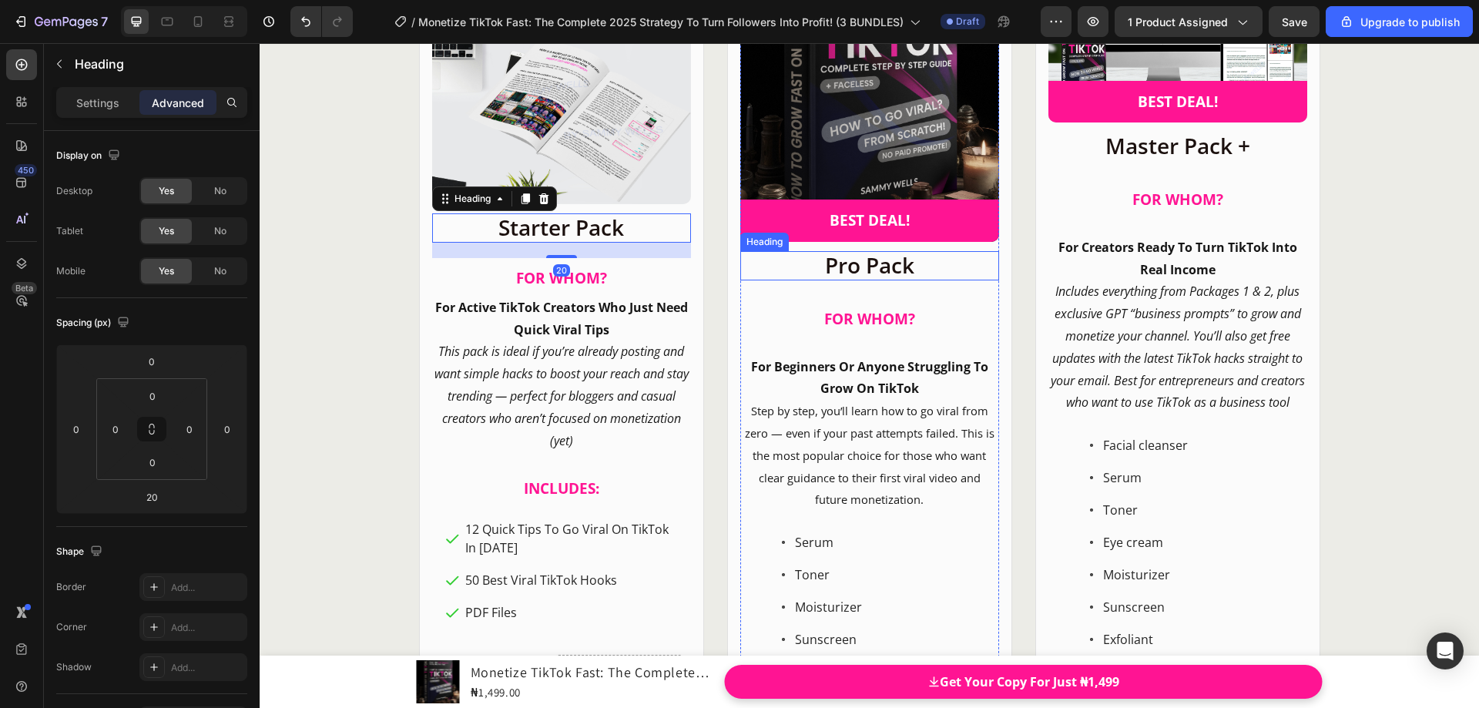
click at [858, 279] on p "Pro Pack" at bounding box center [870, 266] width 256 height 26
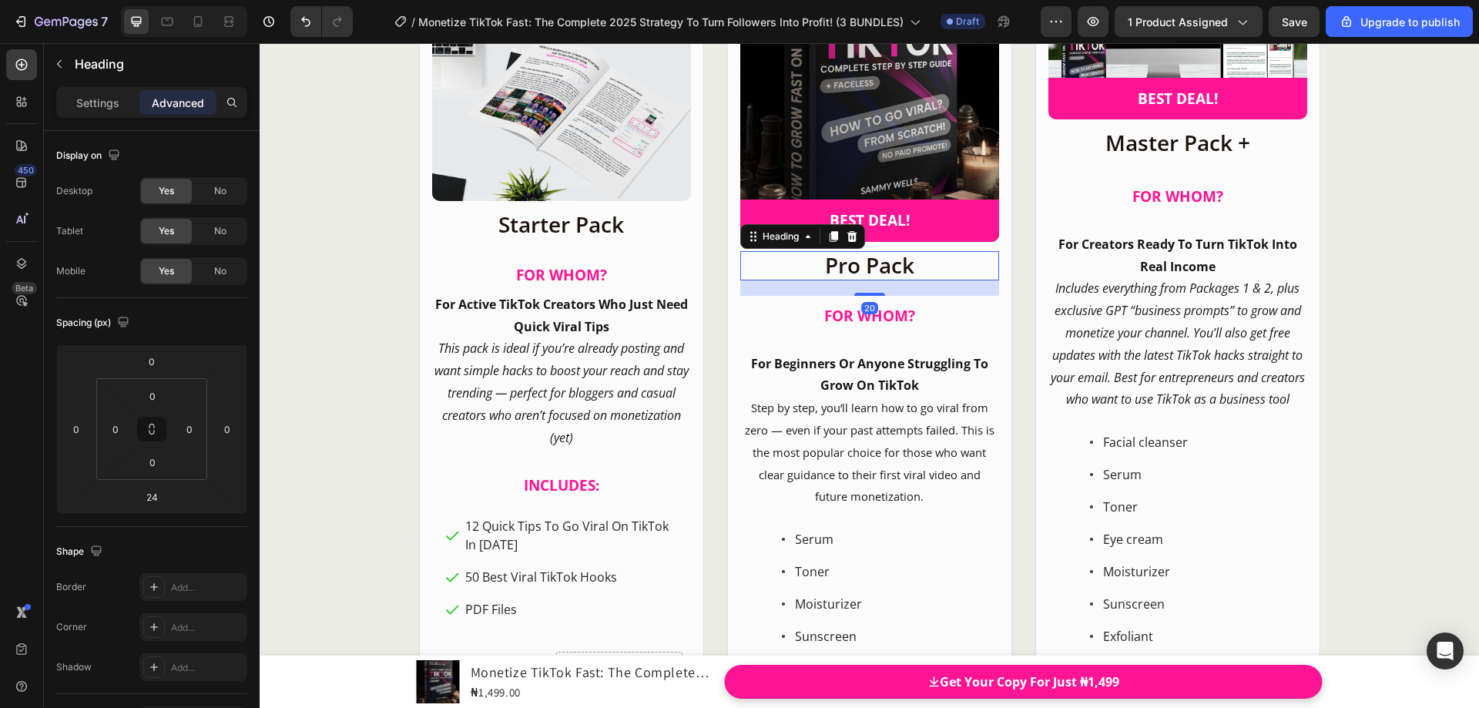
click at [869, 280] on div "20" at bounding box center [869, 280] width 259 height 0
type input "20"
click at [593, 285] on span "FOR WHOM?" at bounding box center [561, 275] width 91 height 20
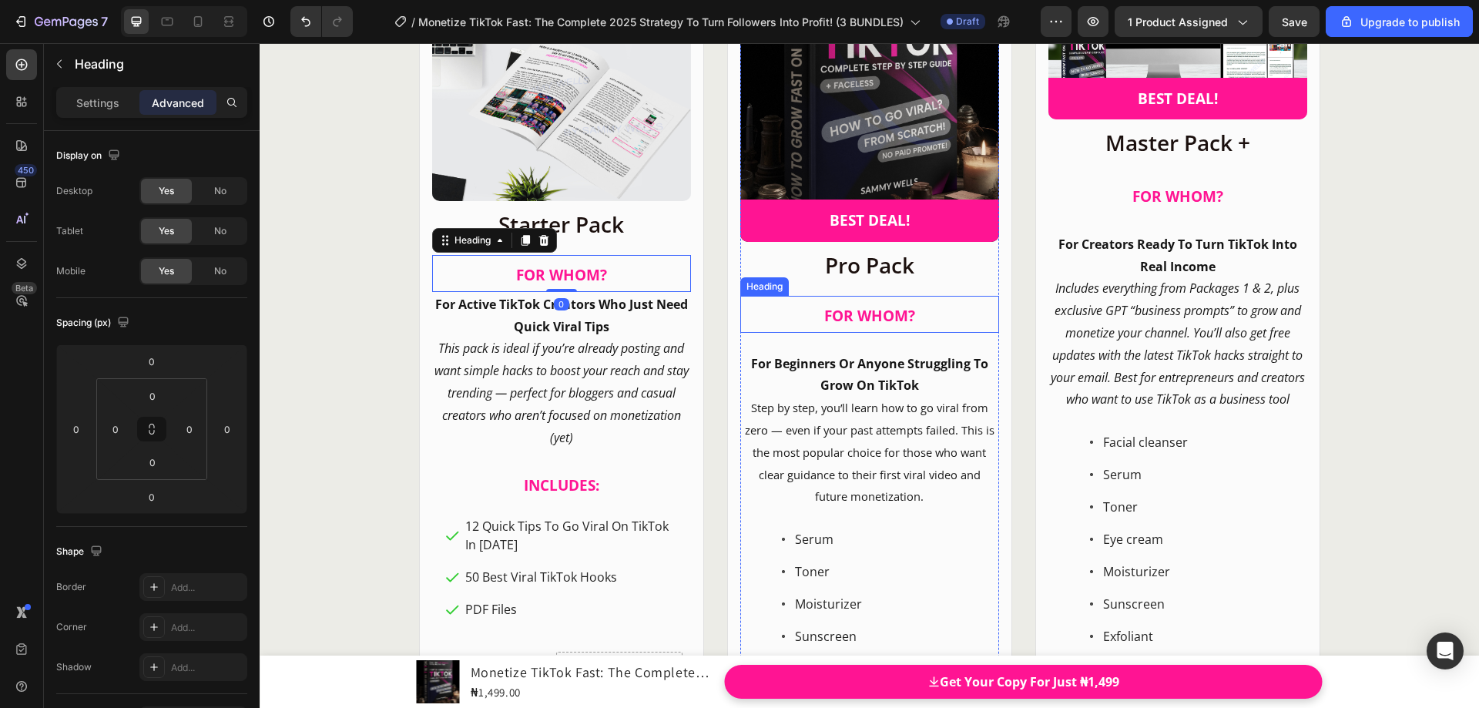
click at [858, 326] on span "FOR WHOM?" at bounding box center [869, 316] width 91 height 20
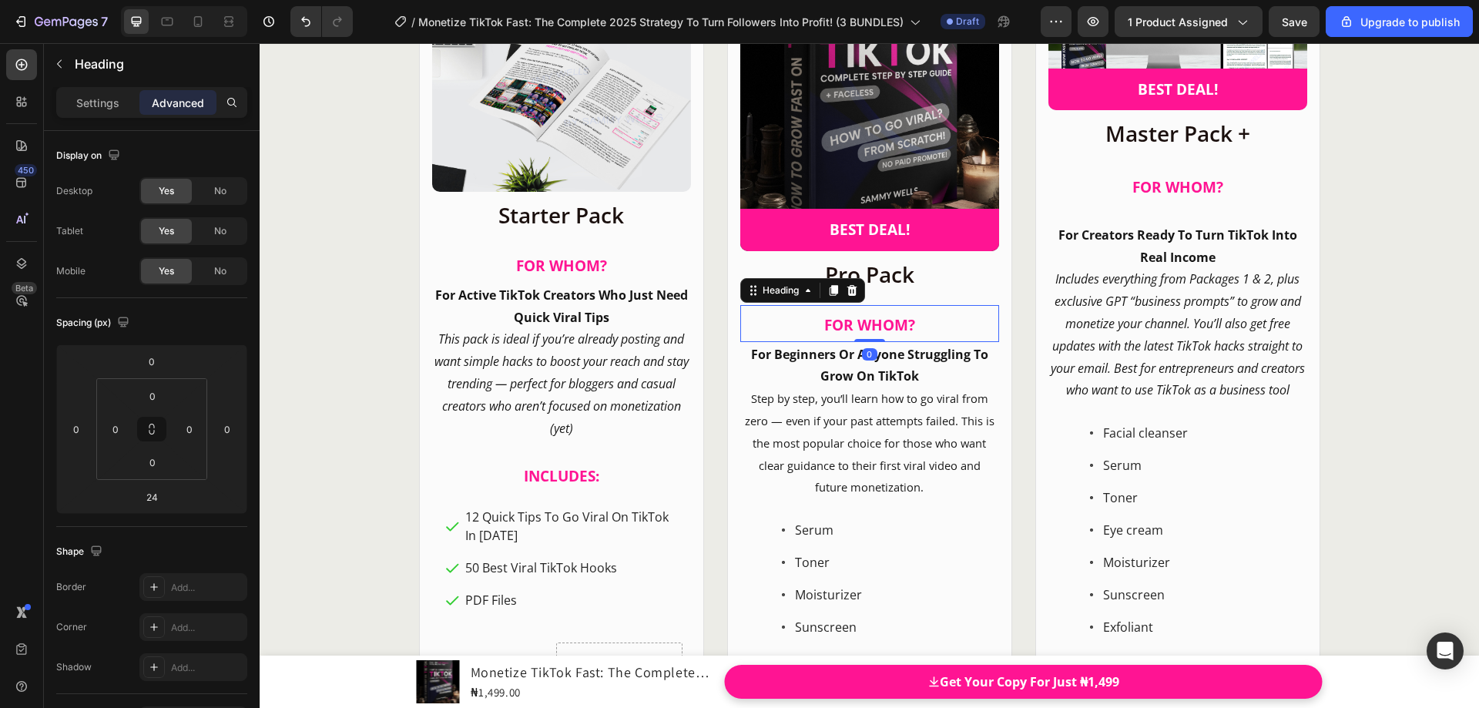
drag, startPoint x: 864, startPoint y: 361, endPoint x: 867, endPoint y: 334, distance: 27.8
click at [867, 334] on div "FOR WHOM? Heading 0" at bounding box center [869, 323] width 259 height 37
type input "0"
click at [600, 431] on icon "This pack is ideal if you’re already posting and want simple hacks to boost you…" at bounding box center [562, 384] width 254 height 106
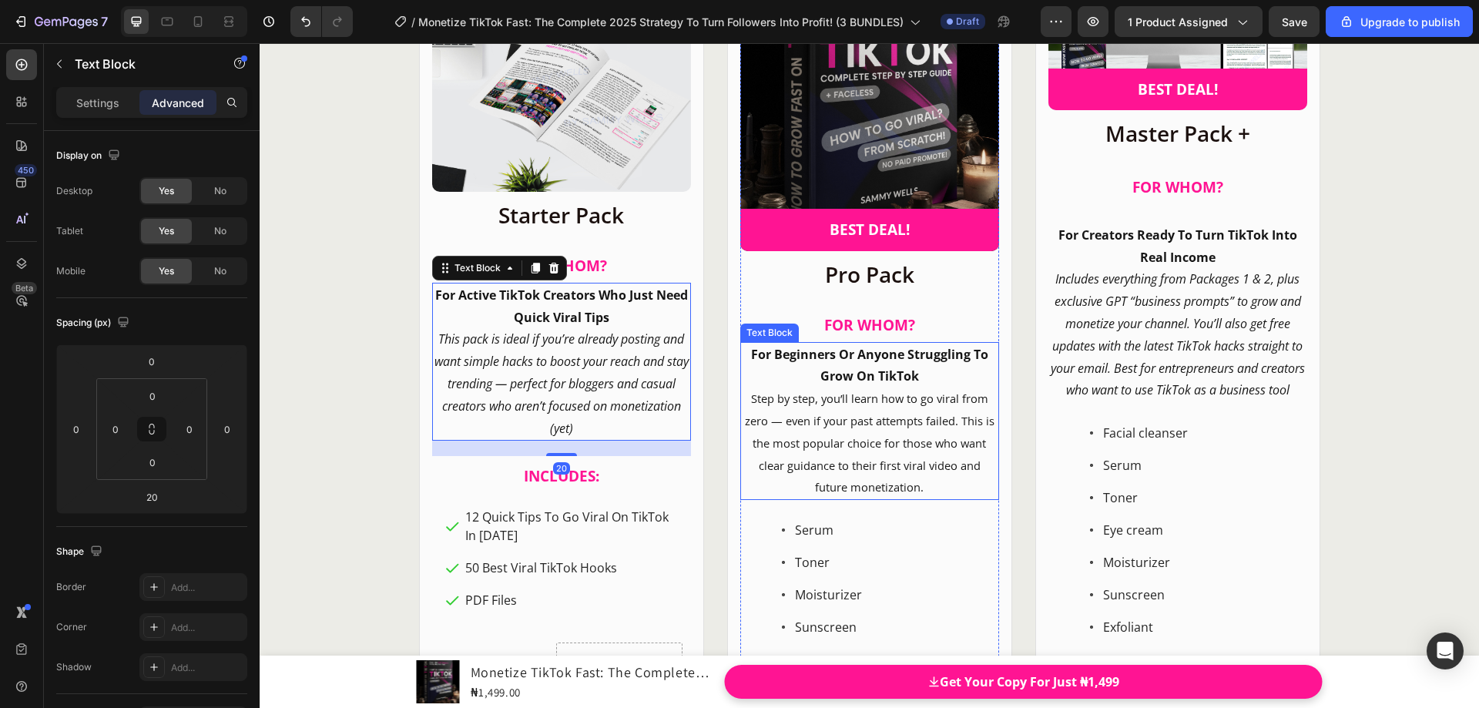
click at [864, 497] on p "Step by step, you’ll learn how to go viral from zero — even if your past attemp…" at bounding box center [870, 443] width 256 height 111
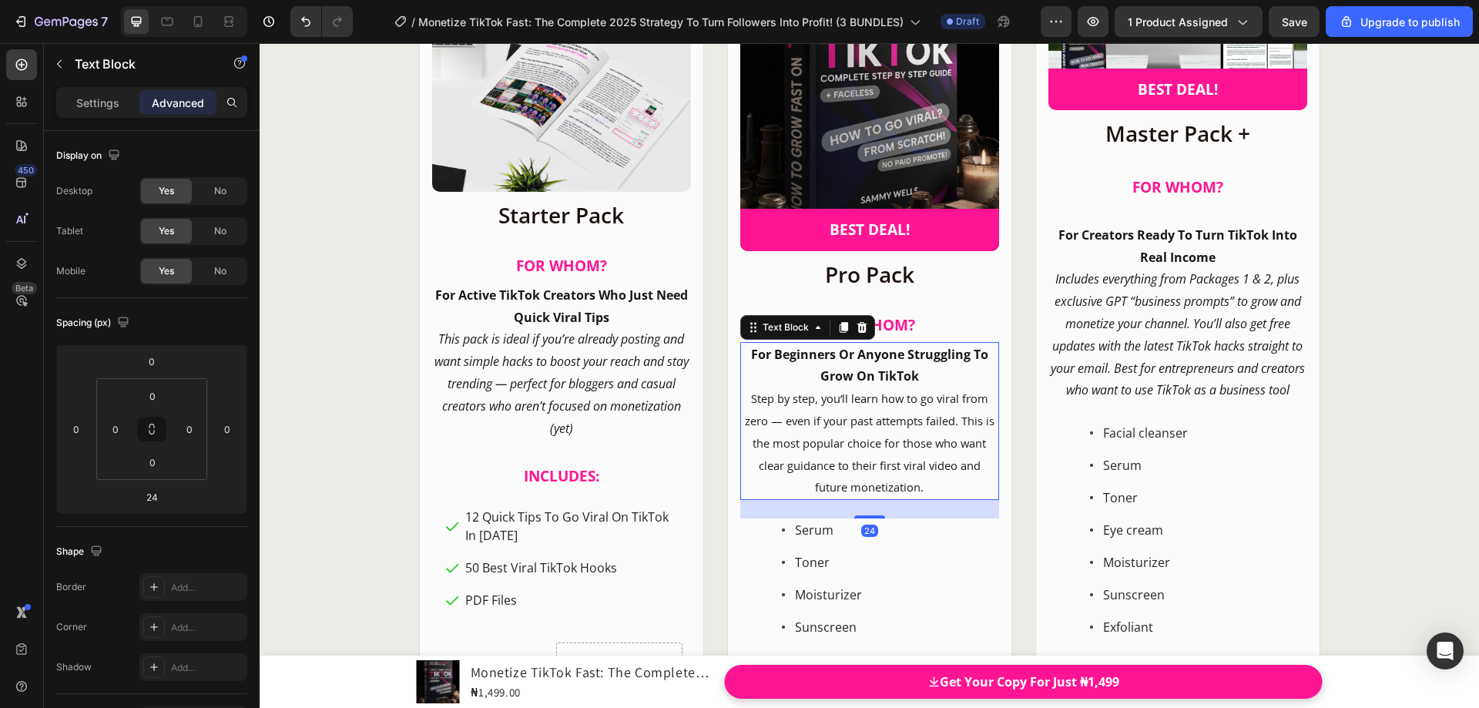
click at [871, 518] on div "24" at bounding box center [869, 509] width 259 height 18
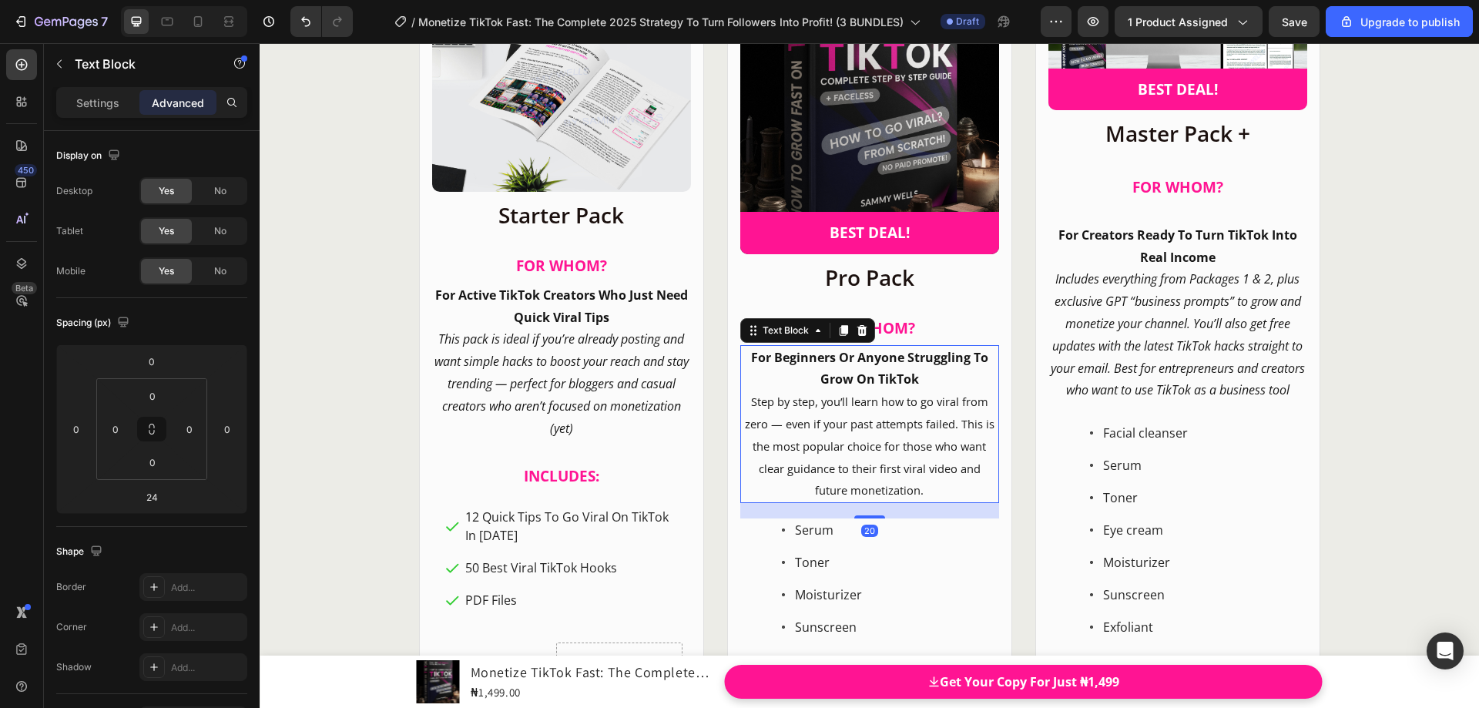
click at [871, 503] on div "20" at bounding box center [869, 503] width 259 height 0
type input "20"
click at [854, 291] on p "Pro Pack" at bounding box center [870, 278] width 256 height 26
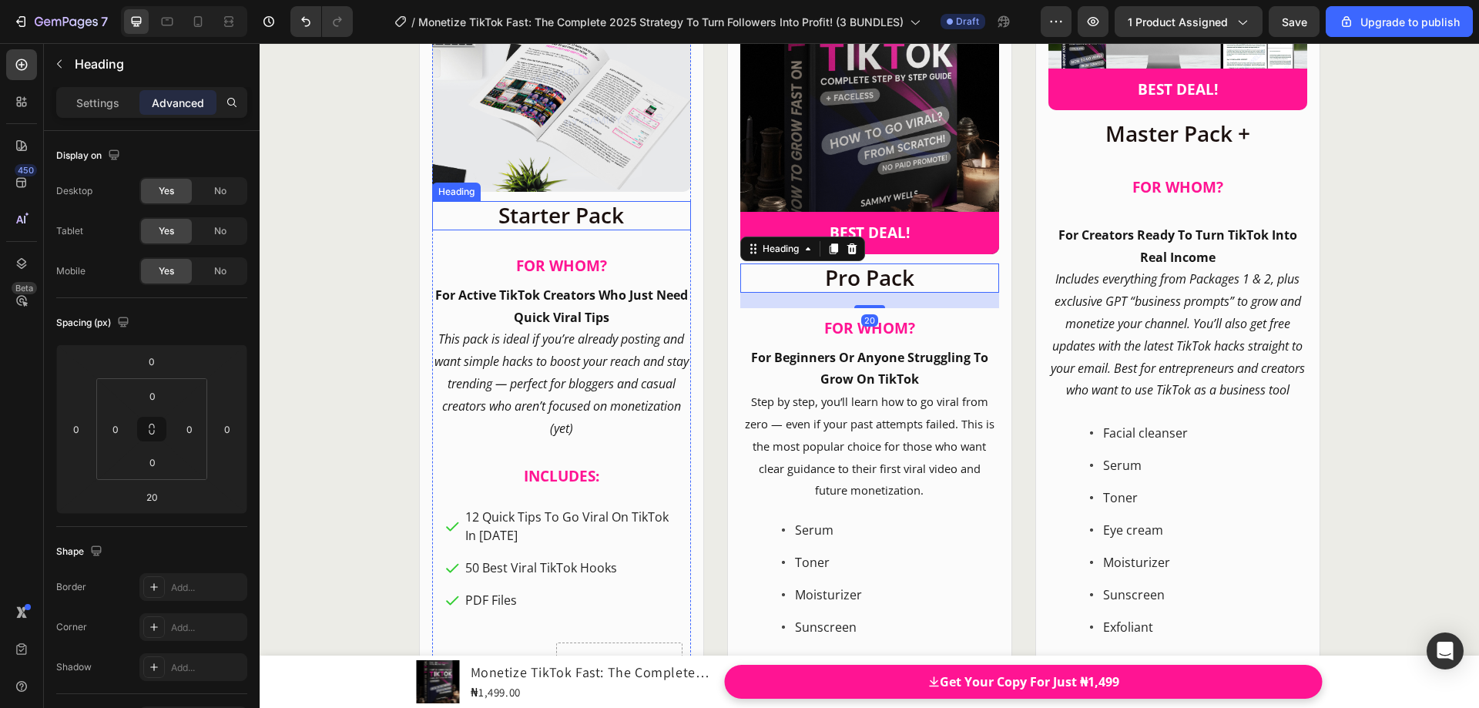
click at [588, 229] on p "Starter Pack" at bounding box center [562, 216] width 256 height 26
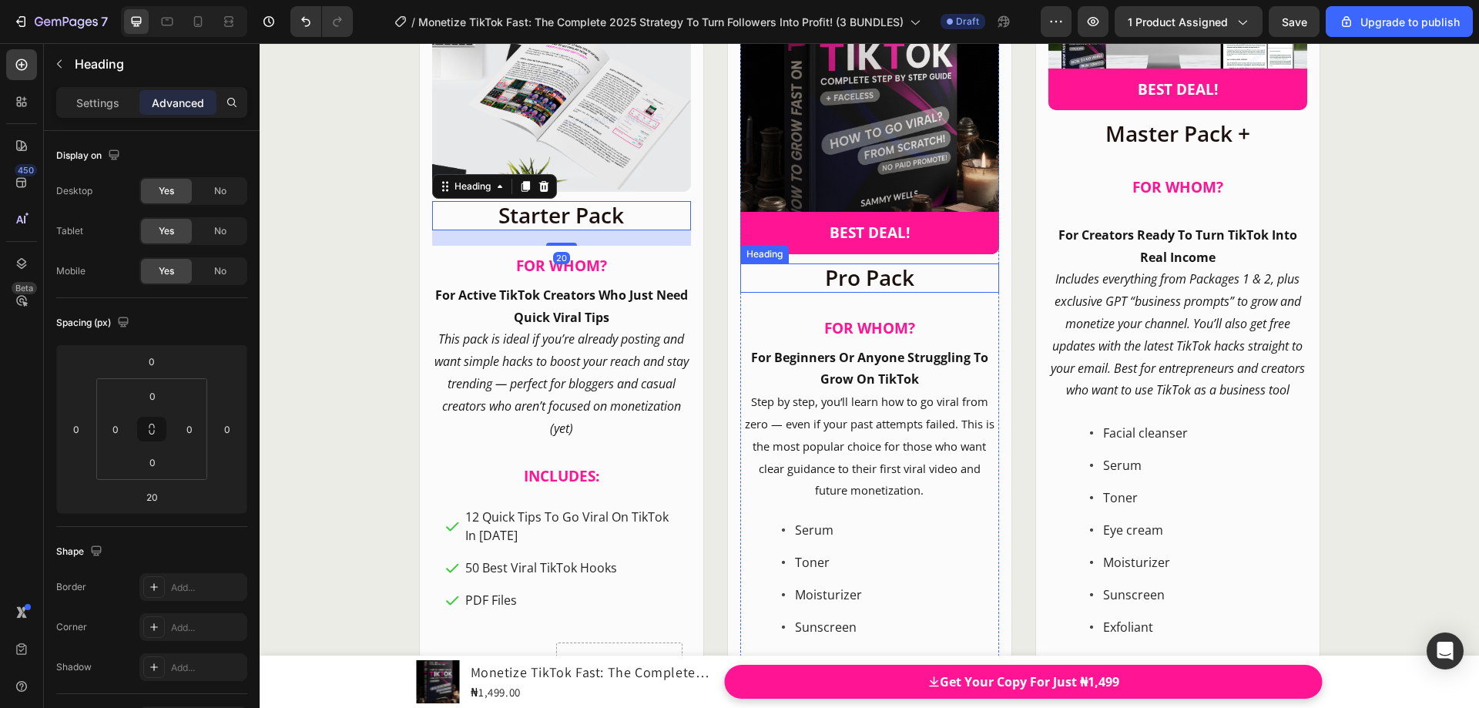
click at [854, 291] on p "Pro Pack" at bounding box center [870, 278] width 256 height 26
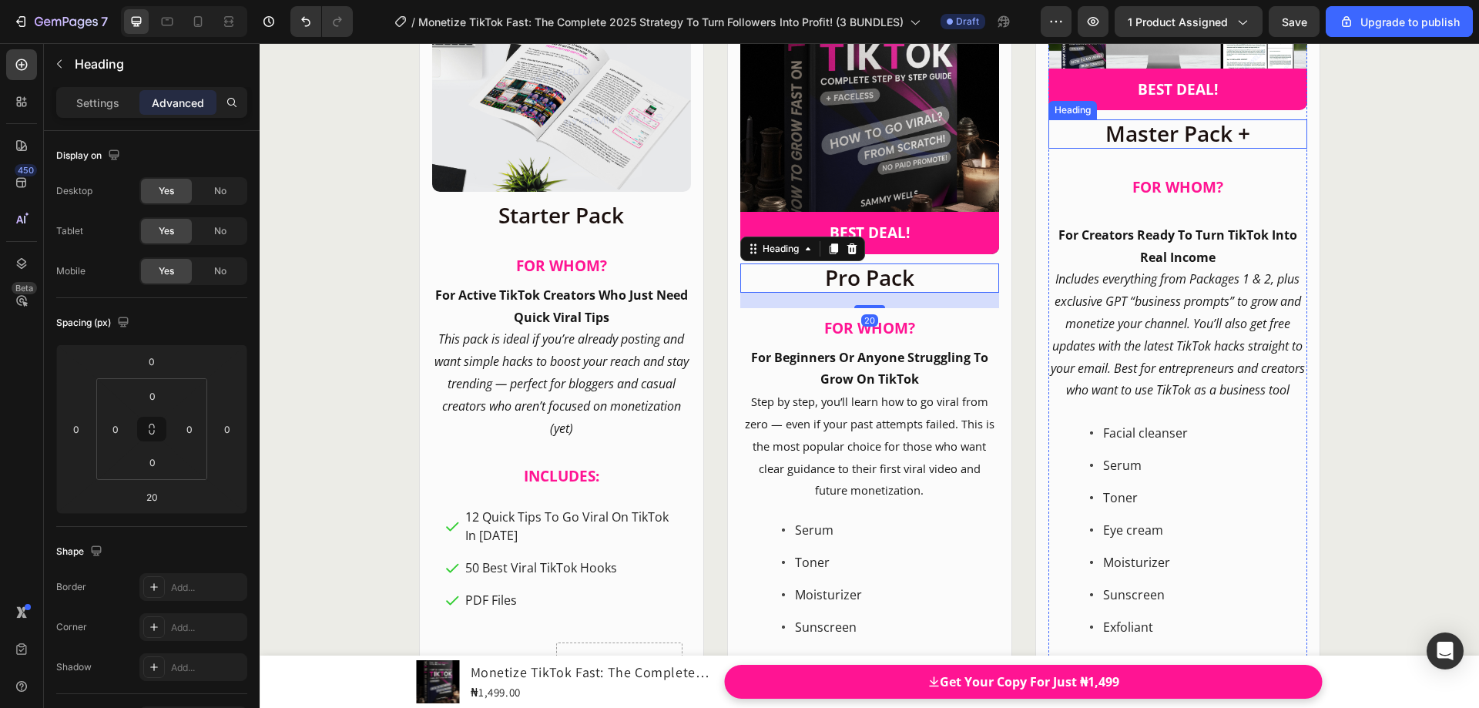
click at [1178, 142] on h2 "Master Pack +" at bounding box center [1178, 133] width 259 height 29
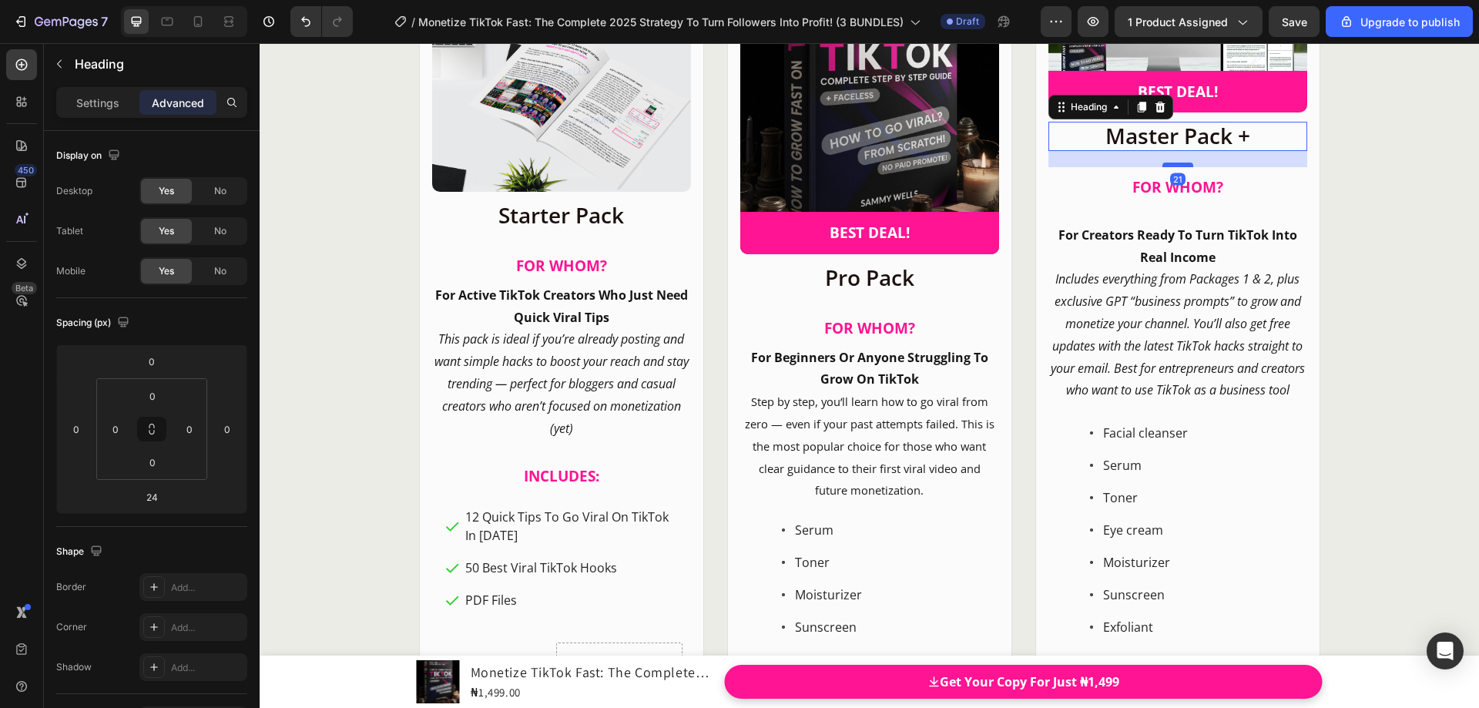
scroll to position [19920, 0]
click at [1181, 163] on div at bounding box center [1178, 165] width 31 height 5
type input "20"
click at [885, 338] on span "FOR WHOM?" at bounding box center [869, 328] width 91 height 20
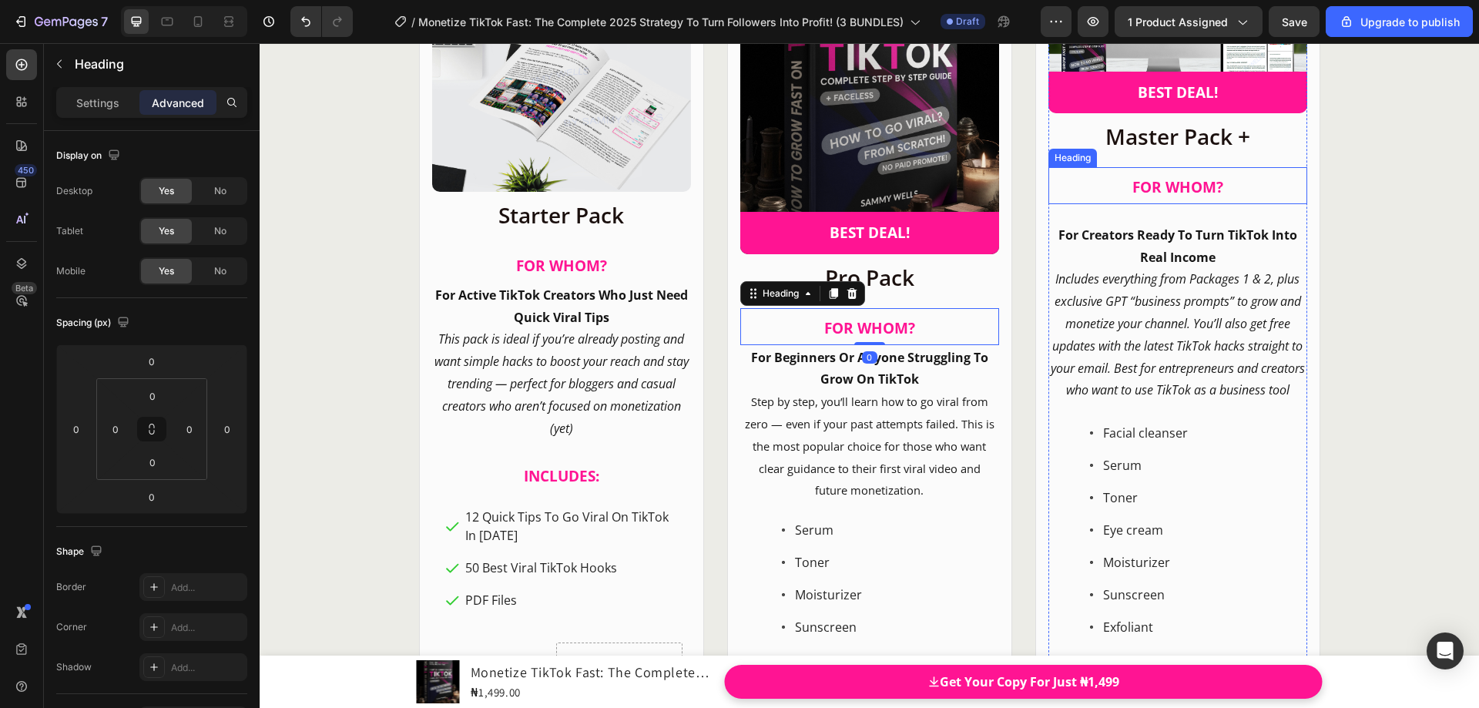
click at [1189, 192] on span "FOR WHOM?" at bounding box center [1177, 187] width 91 height 20
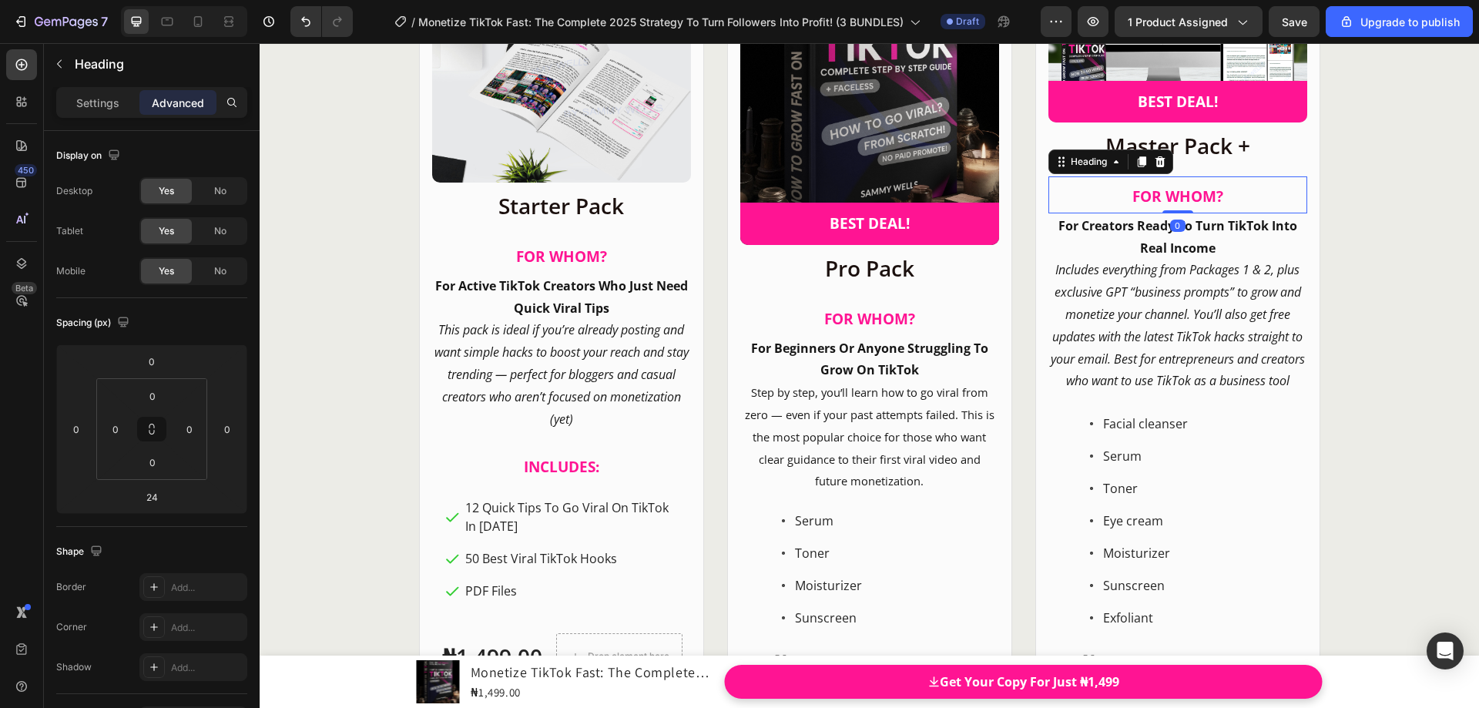
scroll to position [19902, 0]
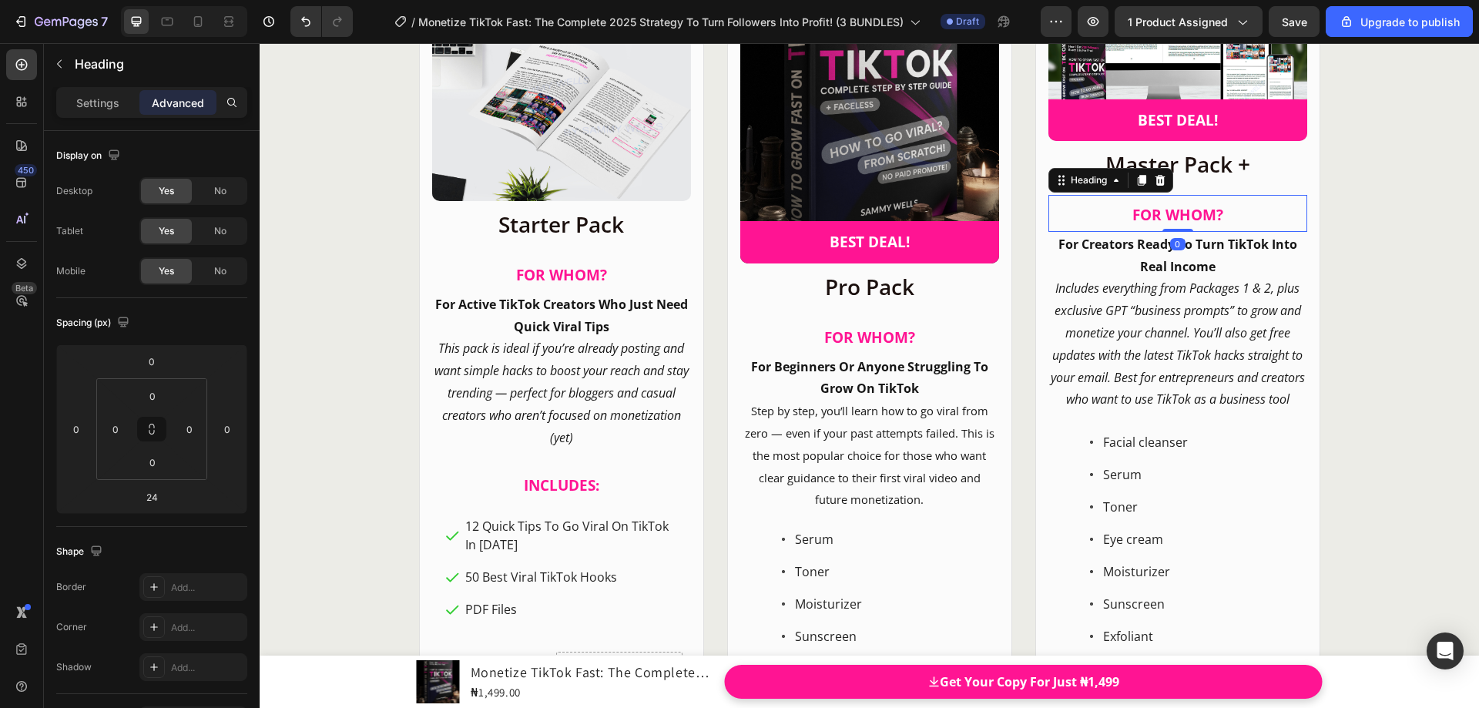
drag, startPoint x: 1181, startPoint y: 221, endPoint x: 1182, endPoint y: 188, distance: 33.1
click at [1182, 195] on div "FOR WHOM? Heading 0" at bounding box center [1178, 213] width 259 height 37
type input "0"
click at [1211, 247] on p "For Creators Ready To Turn TikTok Into Real Income" at bounding box center [1178, 255] width 256 height 45
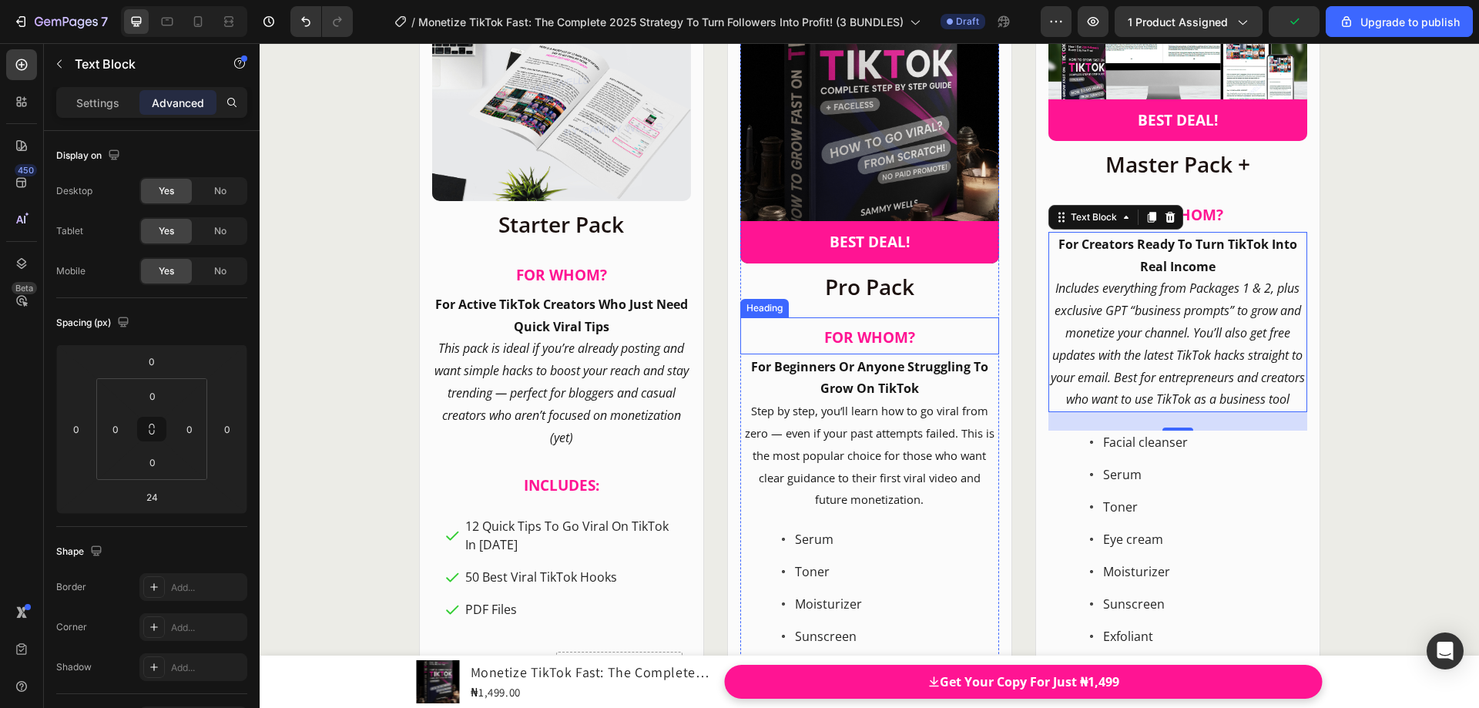
click at [888, 347] on span "FOR WHOM?" at bounding box center [869, 337] width 91 height 20
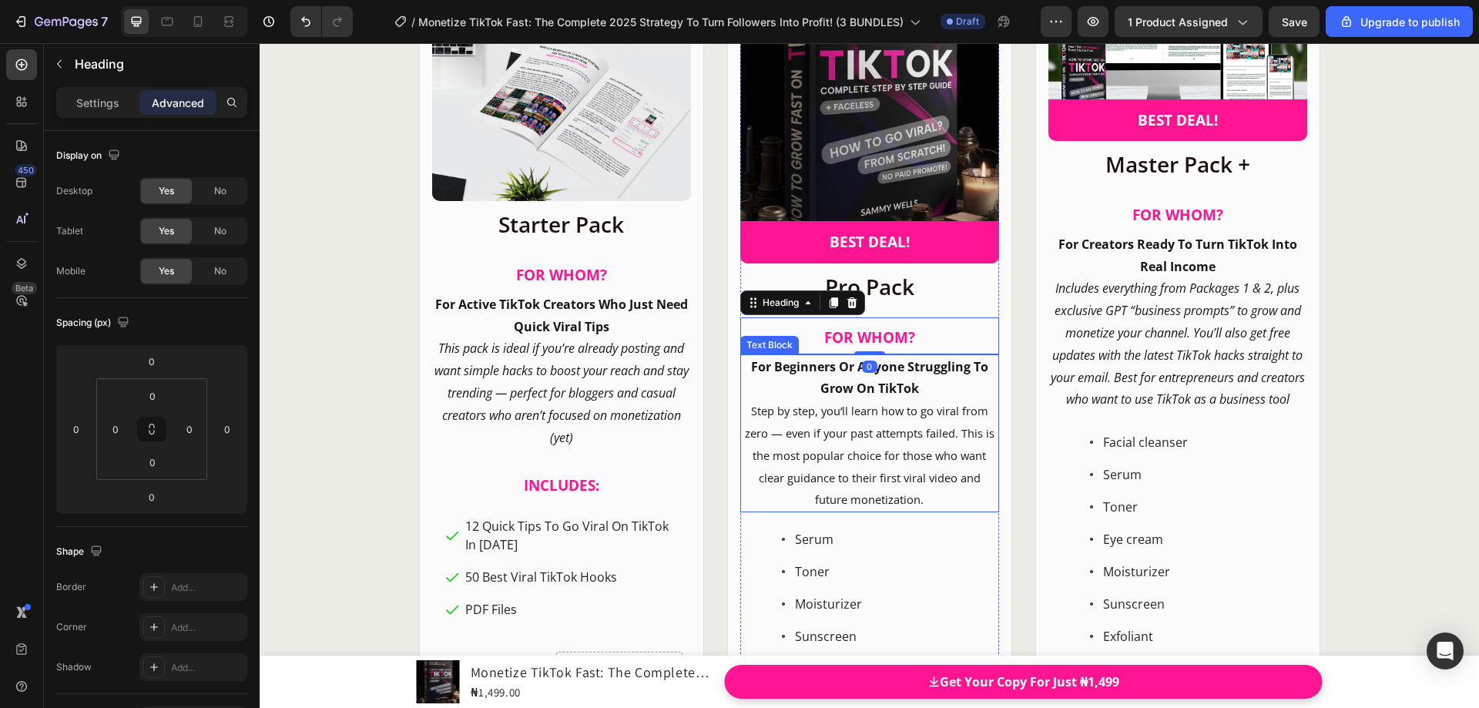
click at [912, 401] on p "For Beginners Or Anyone Struggling To Grow On TikTok" at bounding box center [870, 378] width 256 height 45
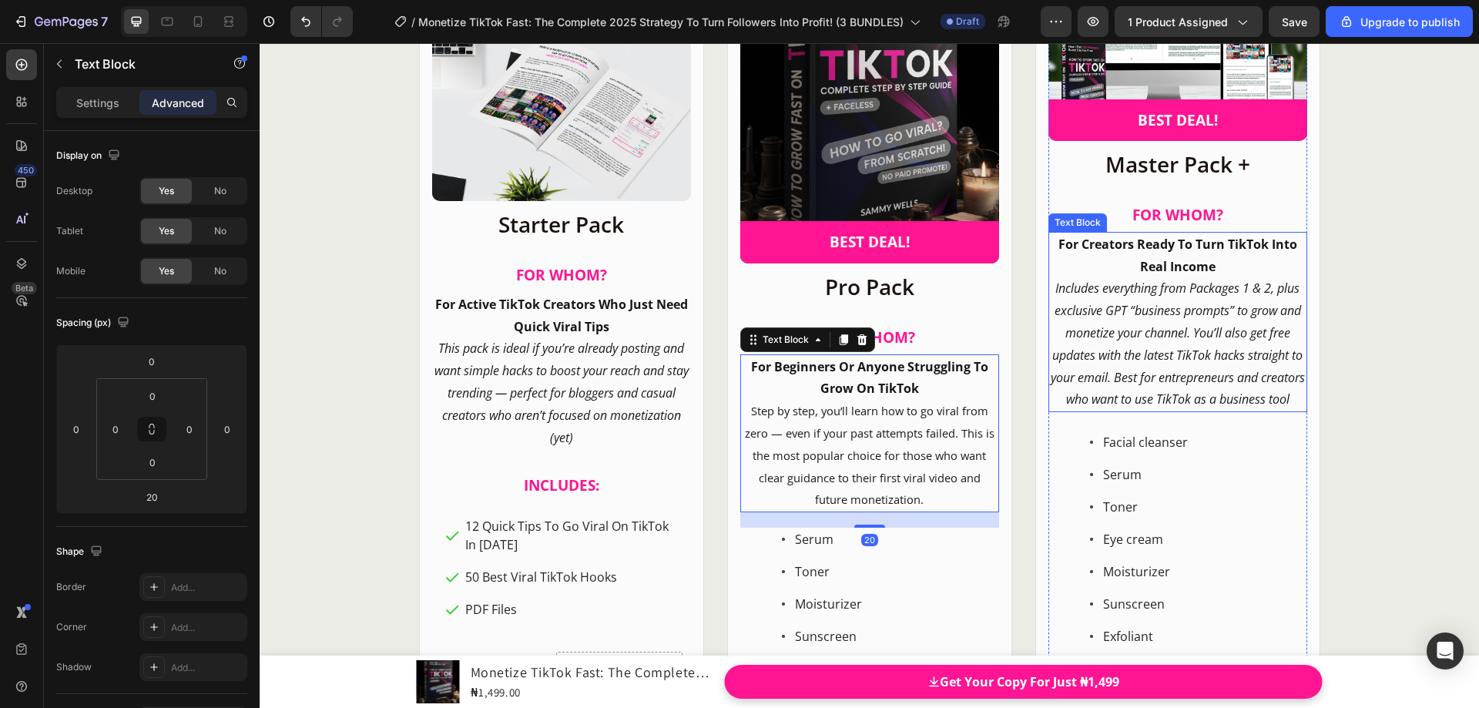
click at [1203, 326] on icon "Includes everything from Packages 1 & 2, plus exclusive GPT “business prompts” …" at bounding box center [1178, 344] width 254 height 128
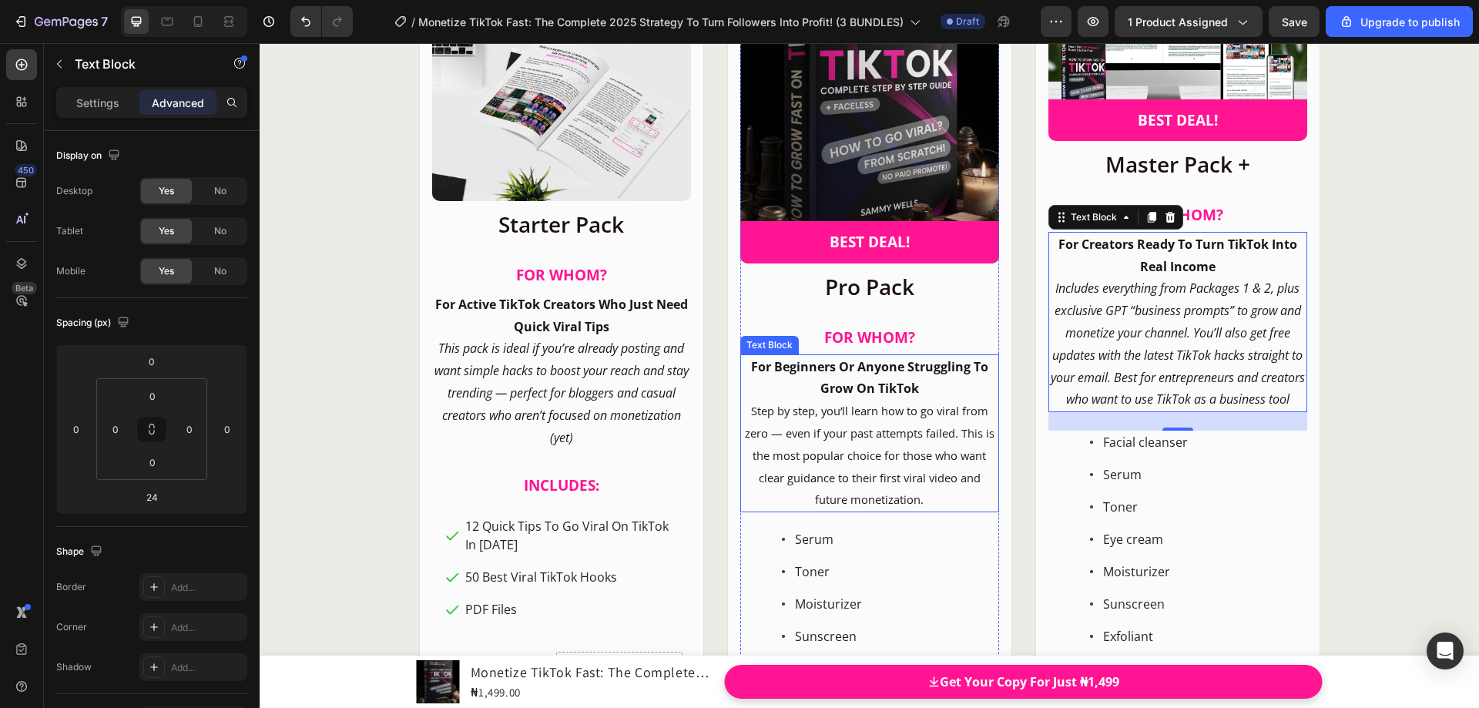
click at [926, 451] on span "Step by step, you’ll learn how to go viral from zero — even if your past attemp…" at bounding box center [870, 455] width 250 height 104
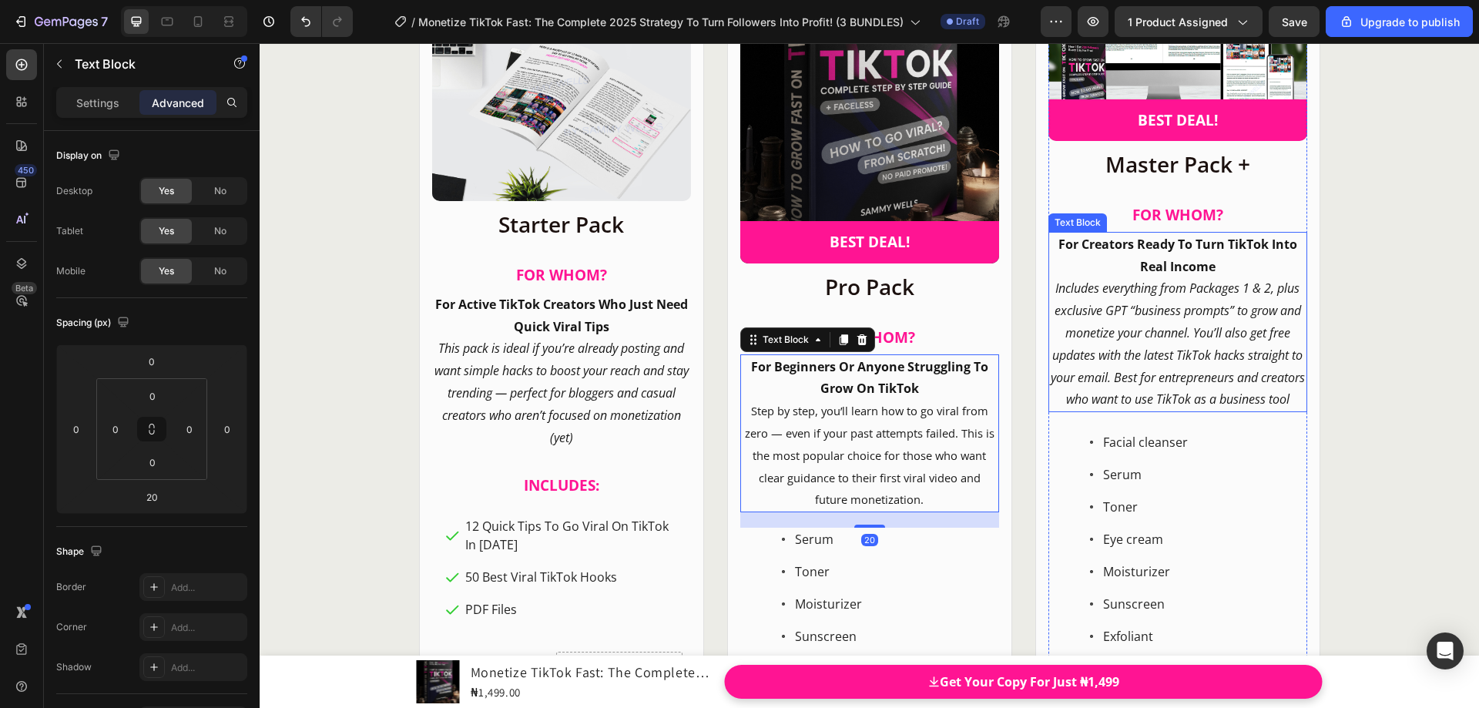
click at [1177, 382] on icon "Includes everything from Packages 1 & 2, plus exclusive GPT “business prompts” …" at bounding box center [1178, 344] width 254 height 128
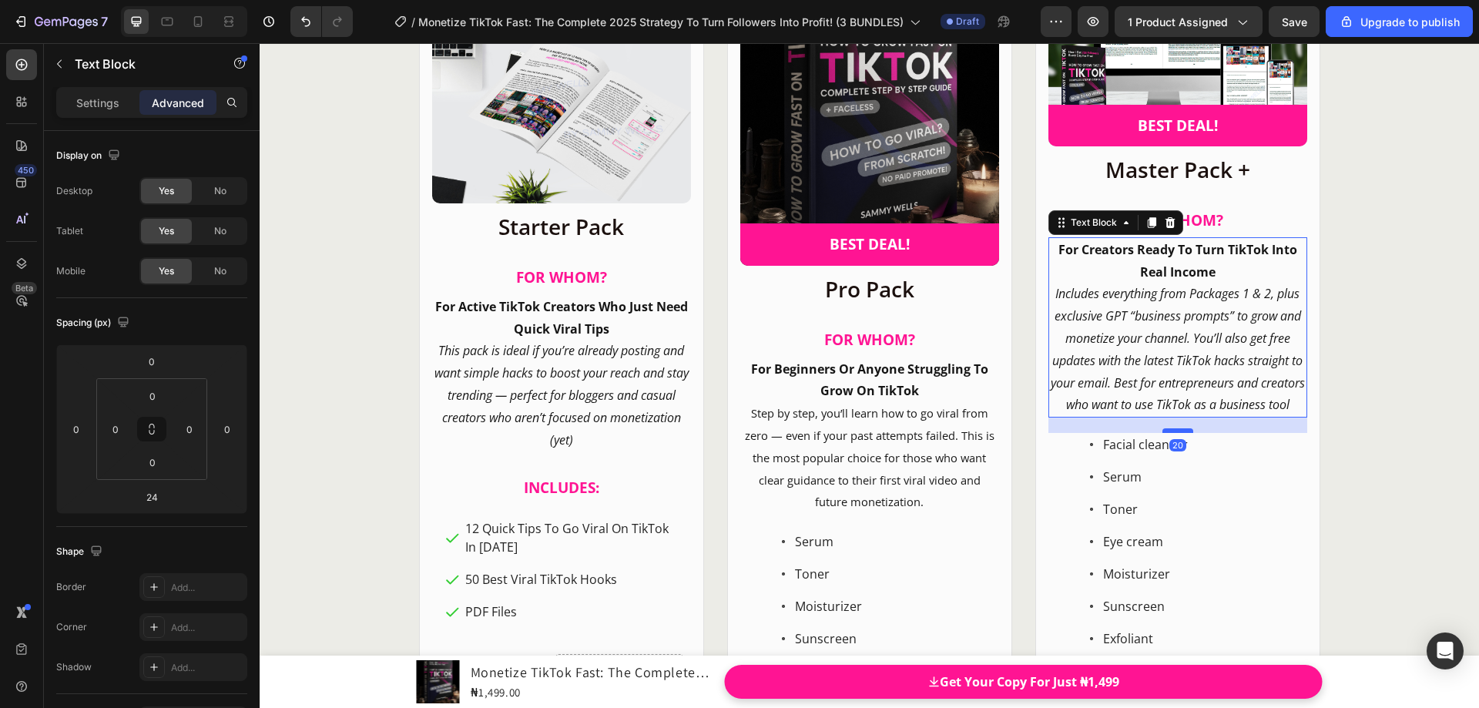
scroll to position [19899, 0]
click at [1180, 434] on div at bounding box center [1178, 431] width 31 height 5
type input "20"
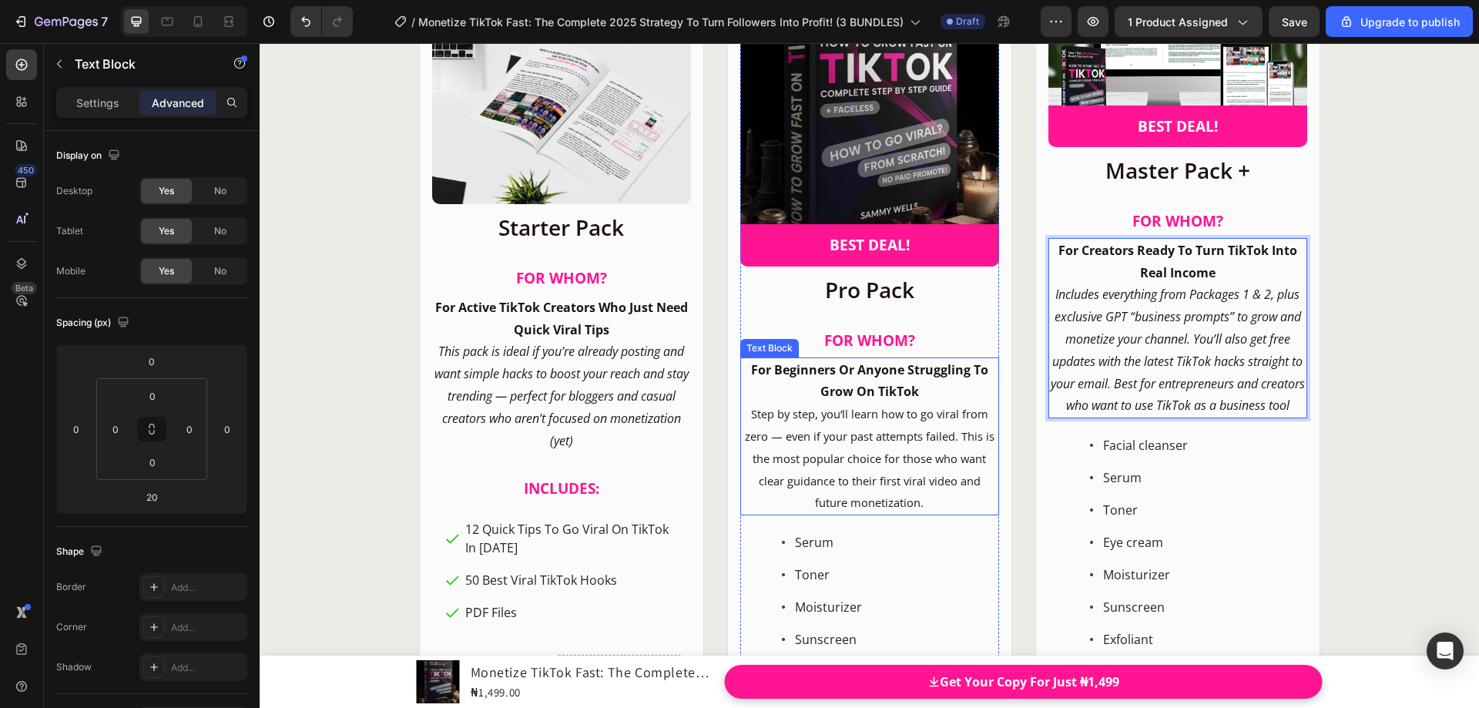
click at [923, 453] on span "Step by step, you’ll learn how to go viral from zero — even if your past attemp…" at bounding box center [870, 458] width 250 height 104
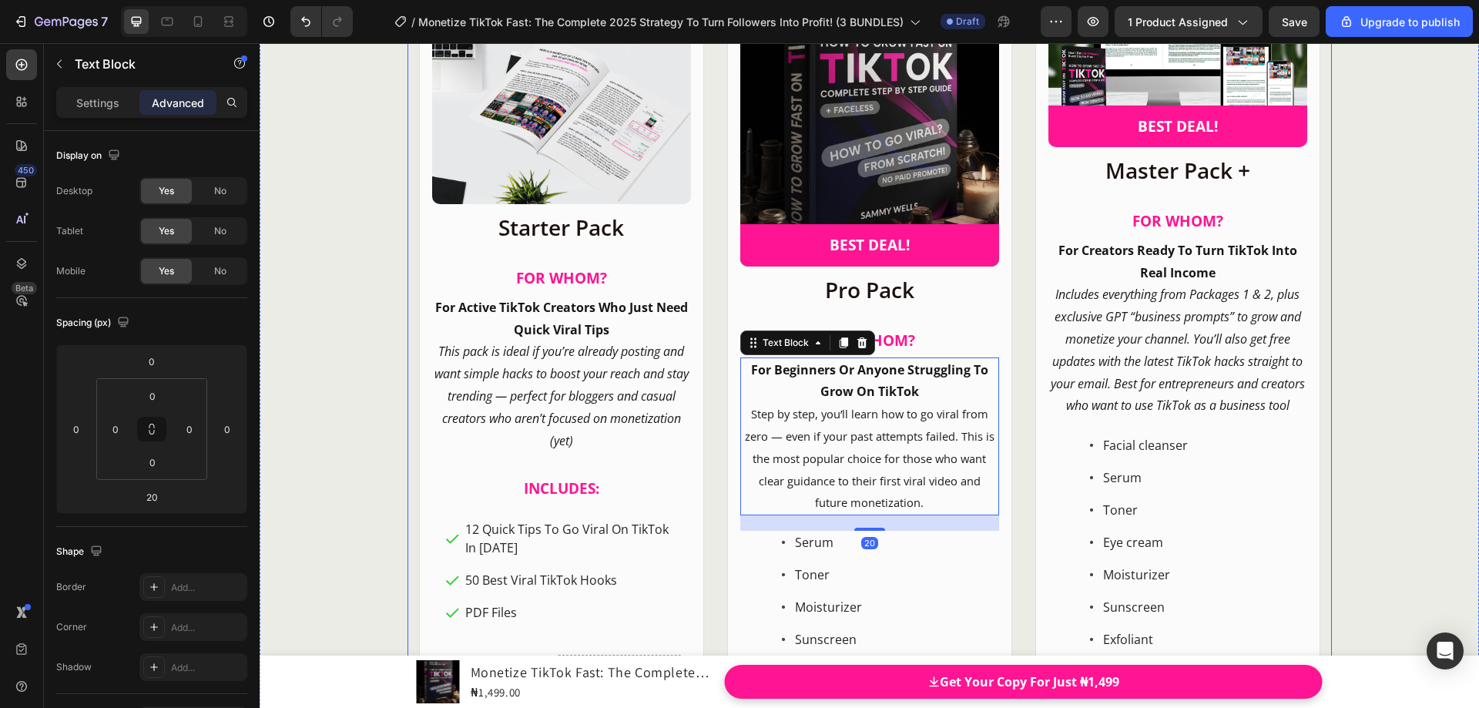
click at [1018, 415] on div "Product Images Row Starter Pack Heading ⁠⁠⁠⁠⁠⁠⁠ FOR WHOM? Heading For Active Ti…" at bounding box center [870, 373] width 924 height 848
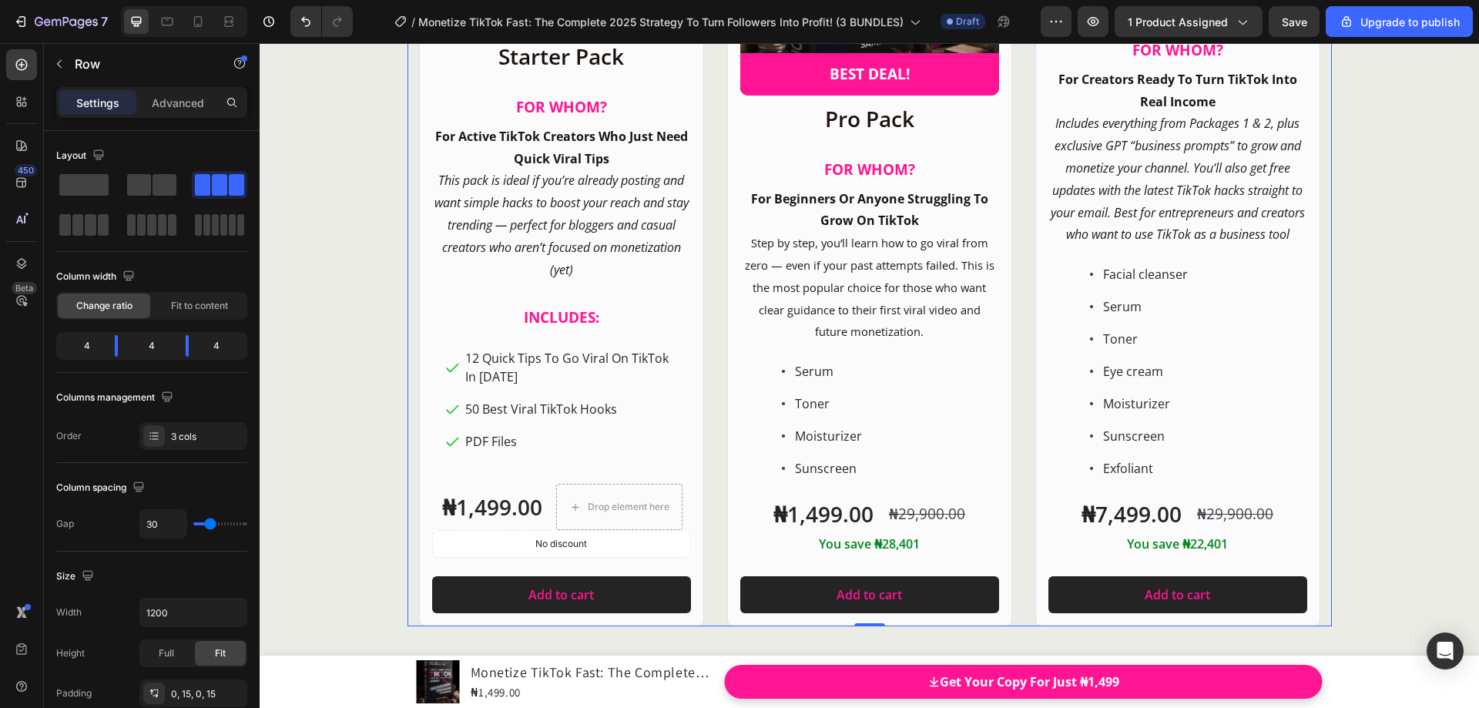
scroll to position [20053, 0]
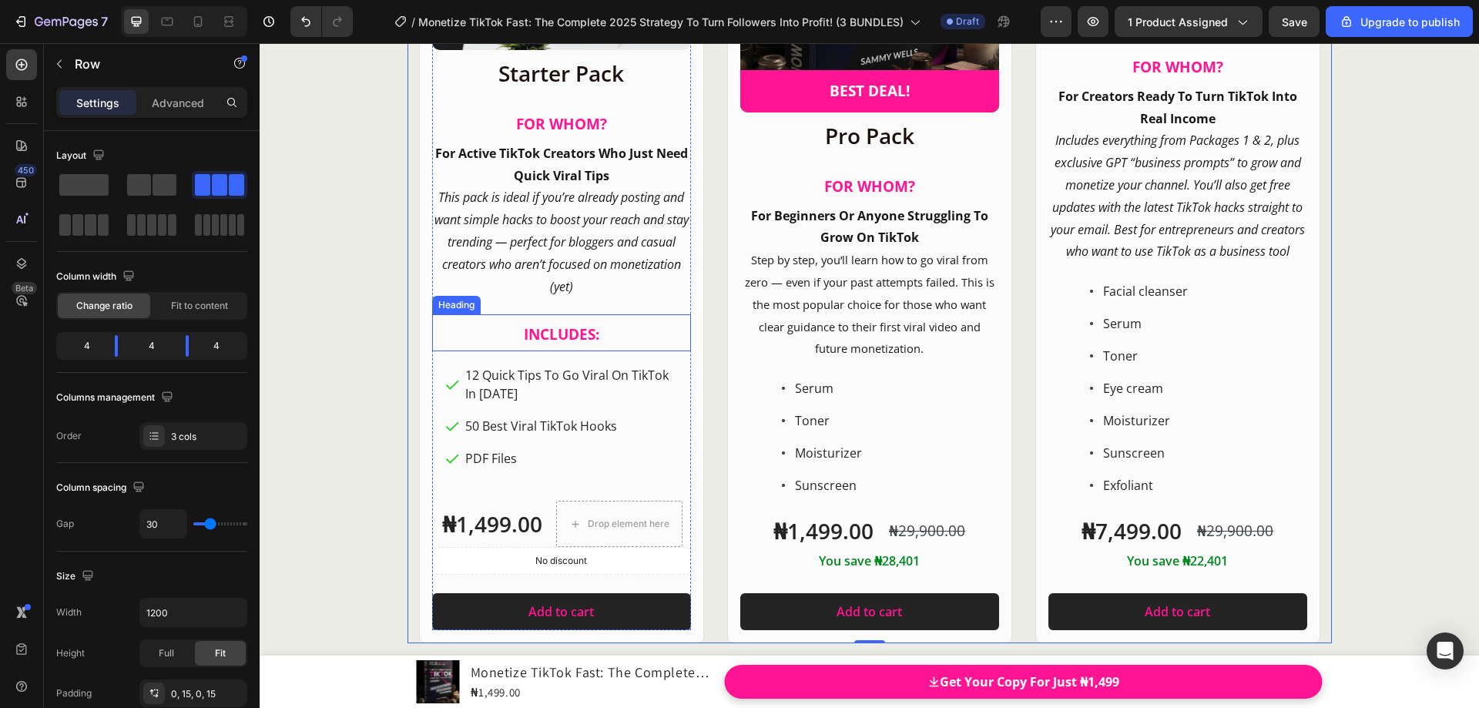
click at [564, 344] on strong "INCLUDES:" at bounding box center [561, 334] width 75 height 20
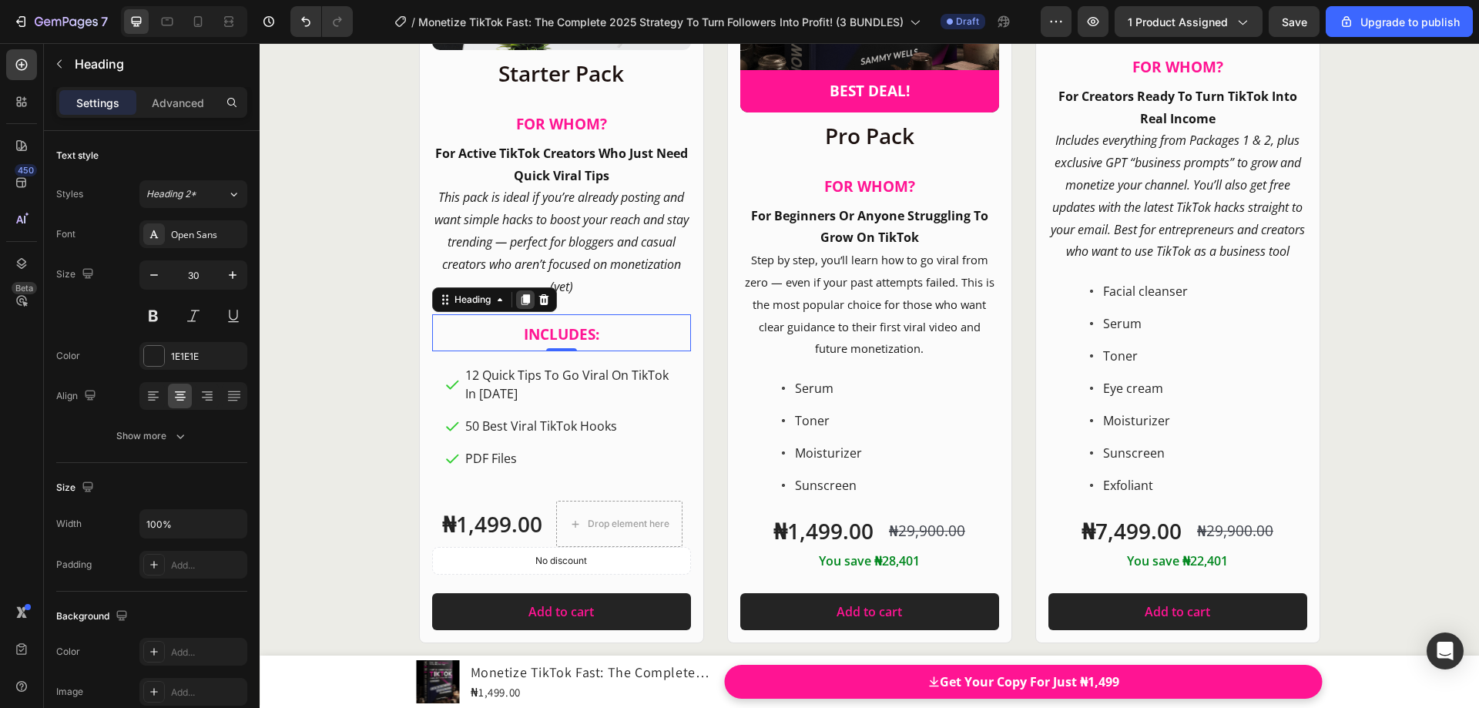
click at [525, 306] on icon at bounding box center [525, 300] width 12 height 12
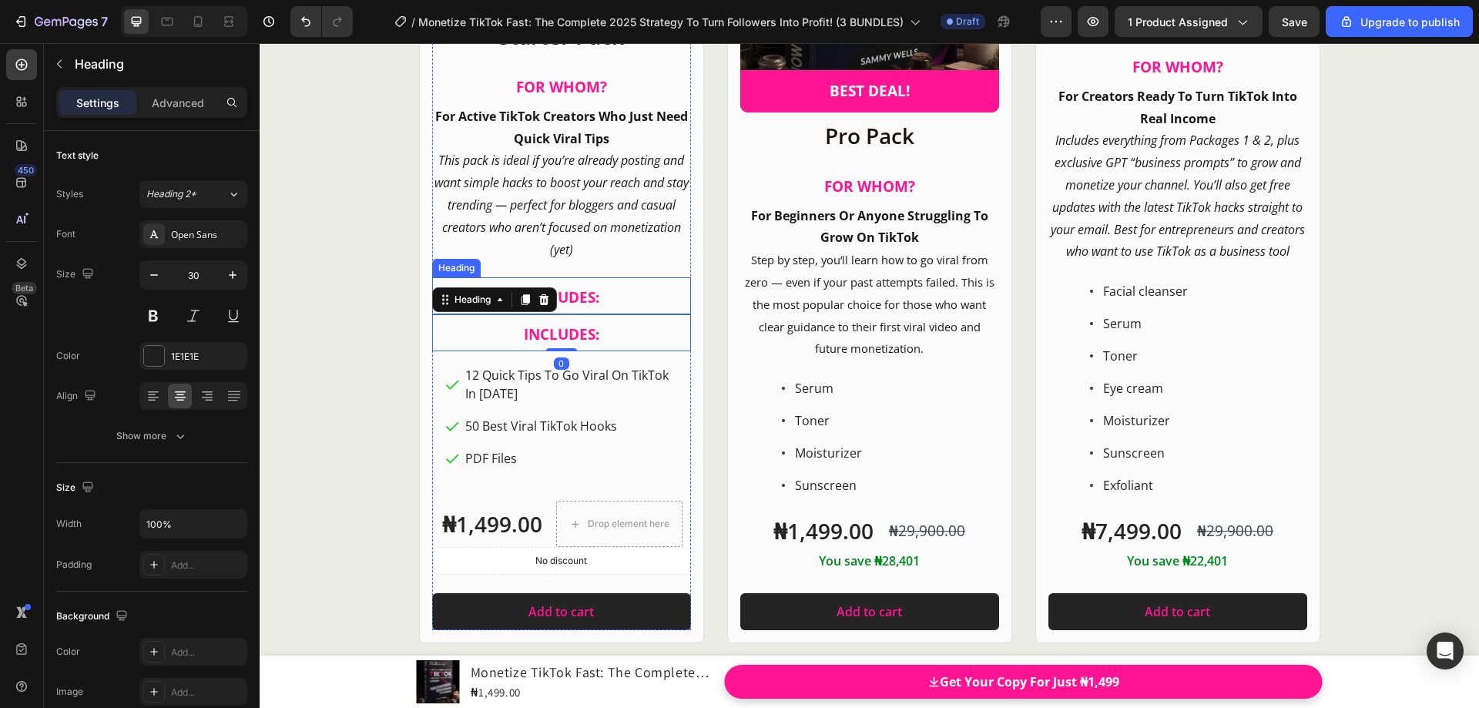
scroll to position [20016, 0]
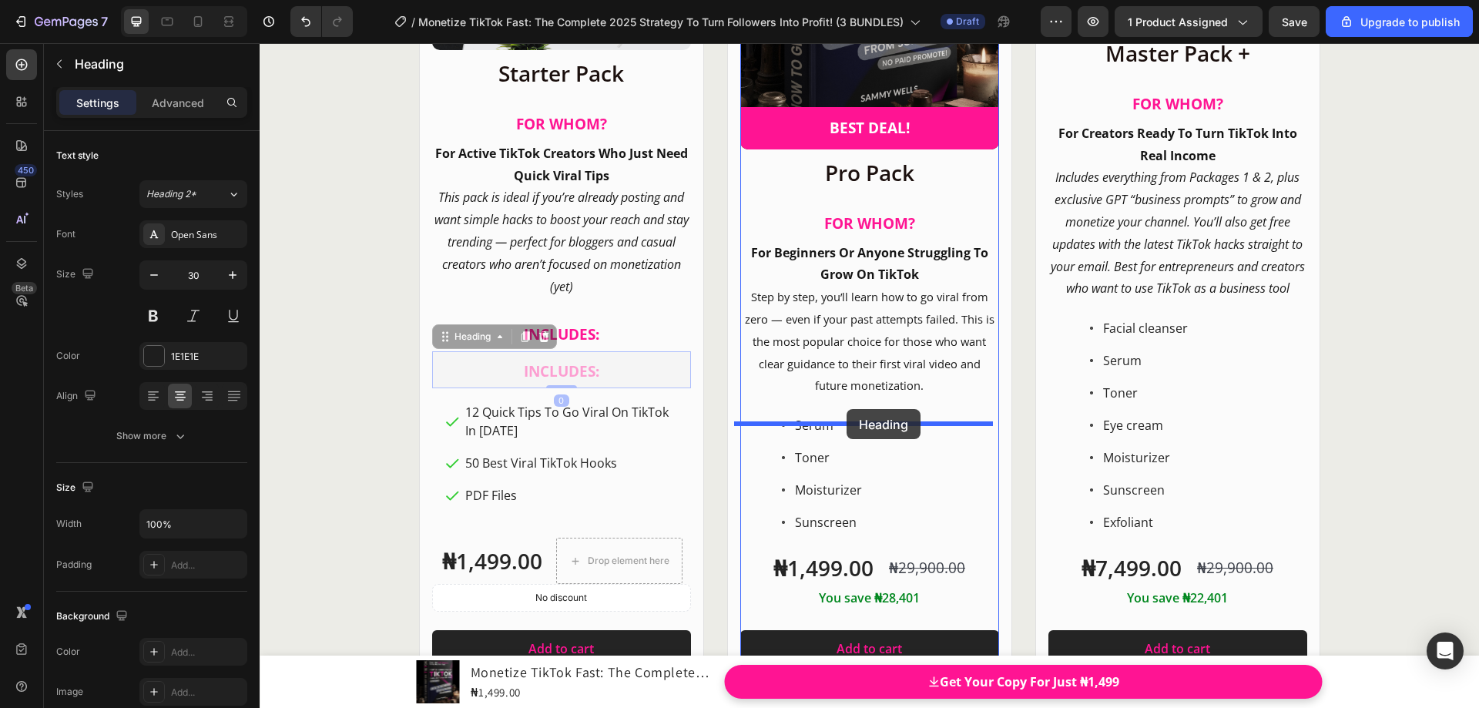
drag, startPoint x: 440, startPoint y: 350, endPoint x: 847, endPoint y: 409, distance: 411.1
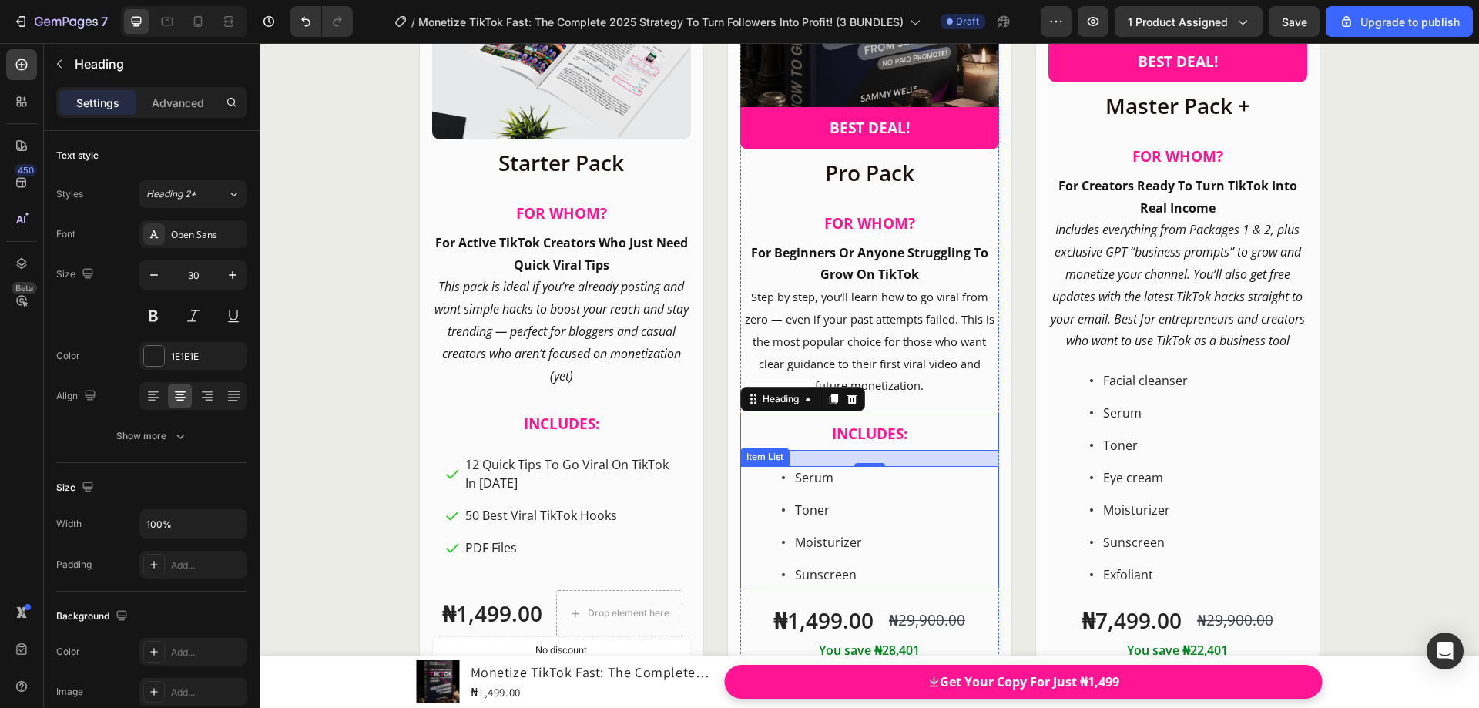
scroll to position [20095, 0]
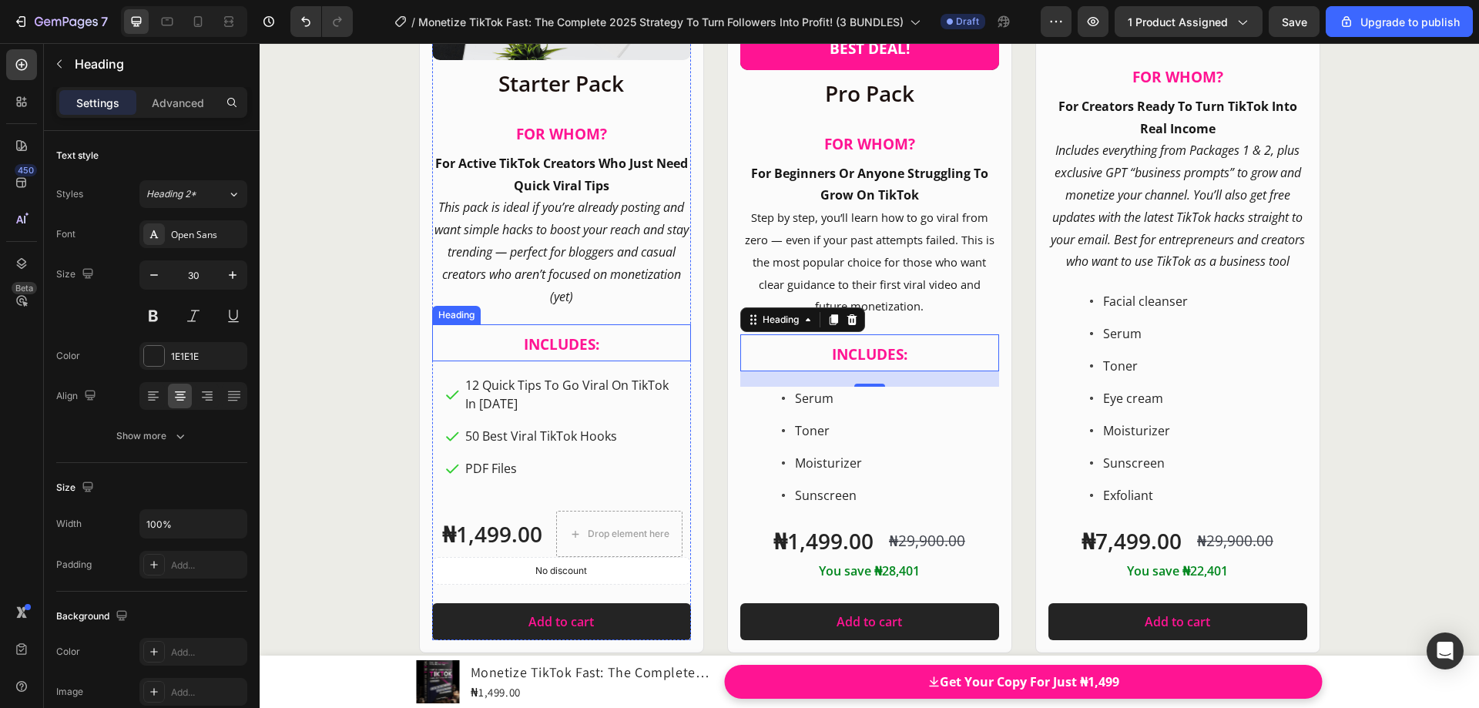
click at [575, 343] on strong "INCLUDES:" at bounding box center [561, 344] width 75 height 20
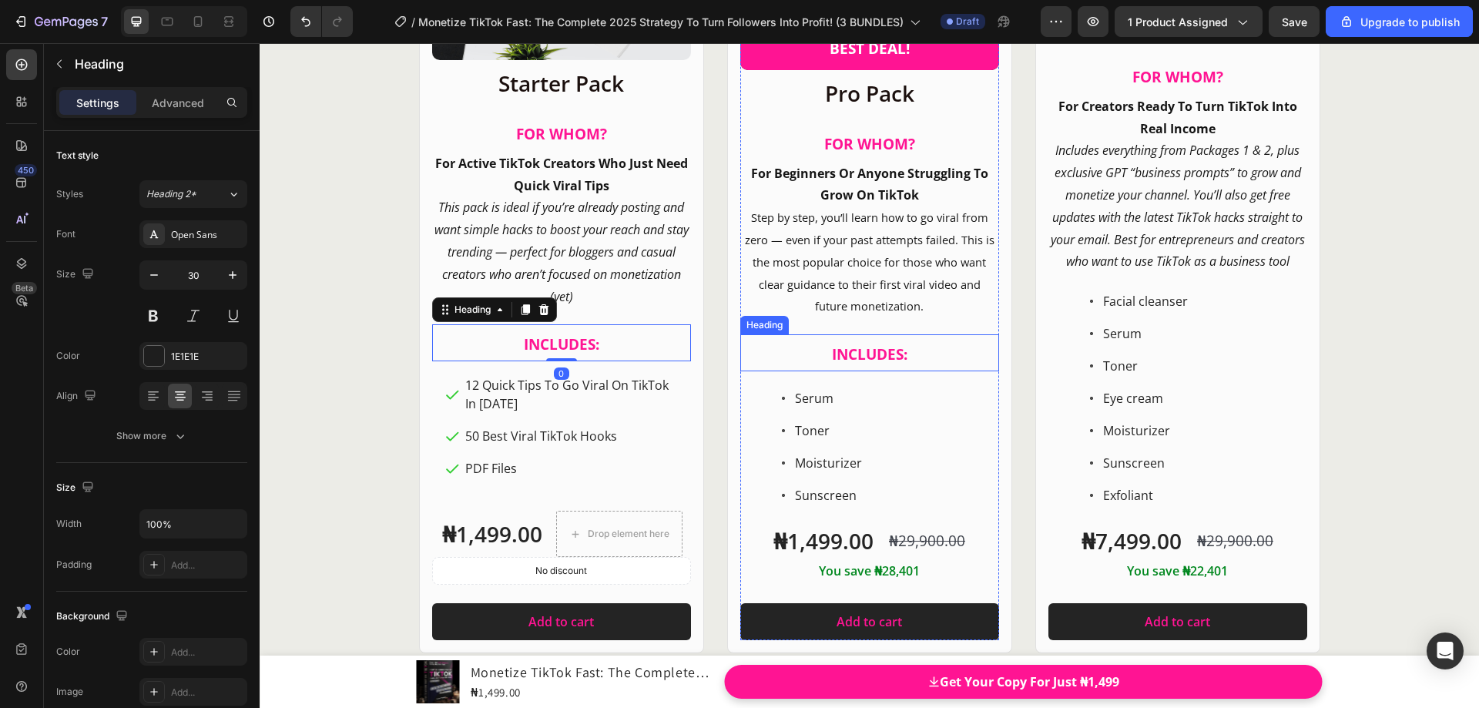
click at [832, 348] on strong "INCLUDES:" at bounding box center [869, 354] width 75 height 20
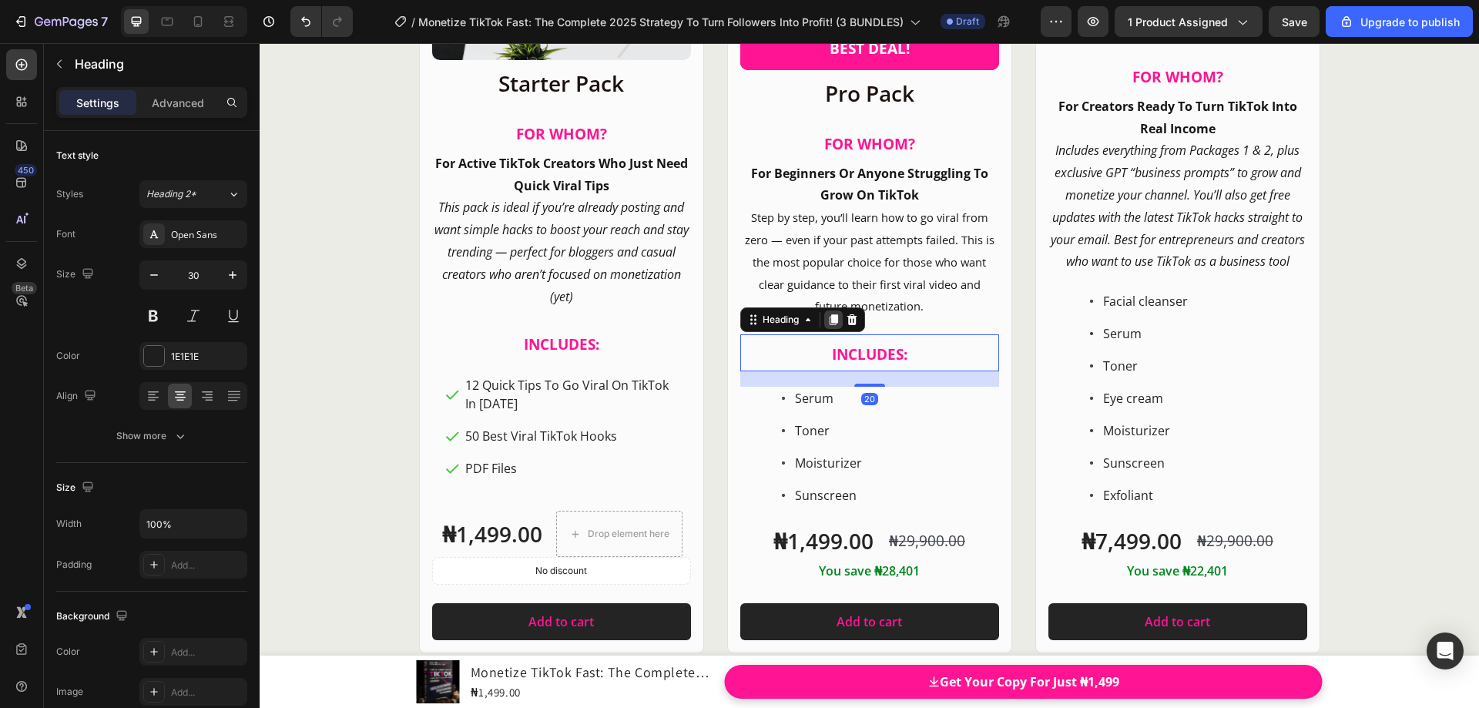
click at [830, 324] on icon at bounding box center [833, 319] width 8 height 11
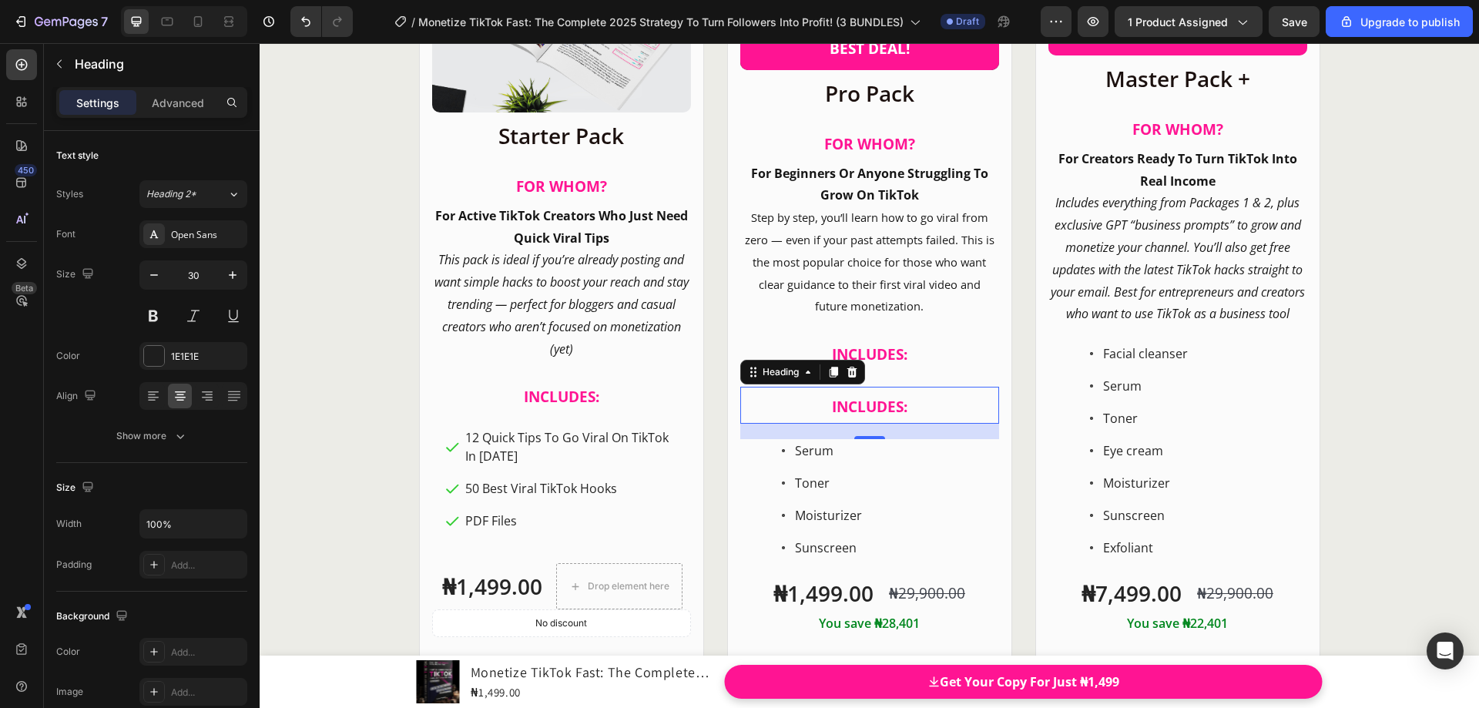
scroll to position [20148, 0]
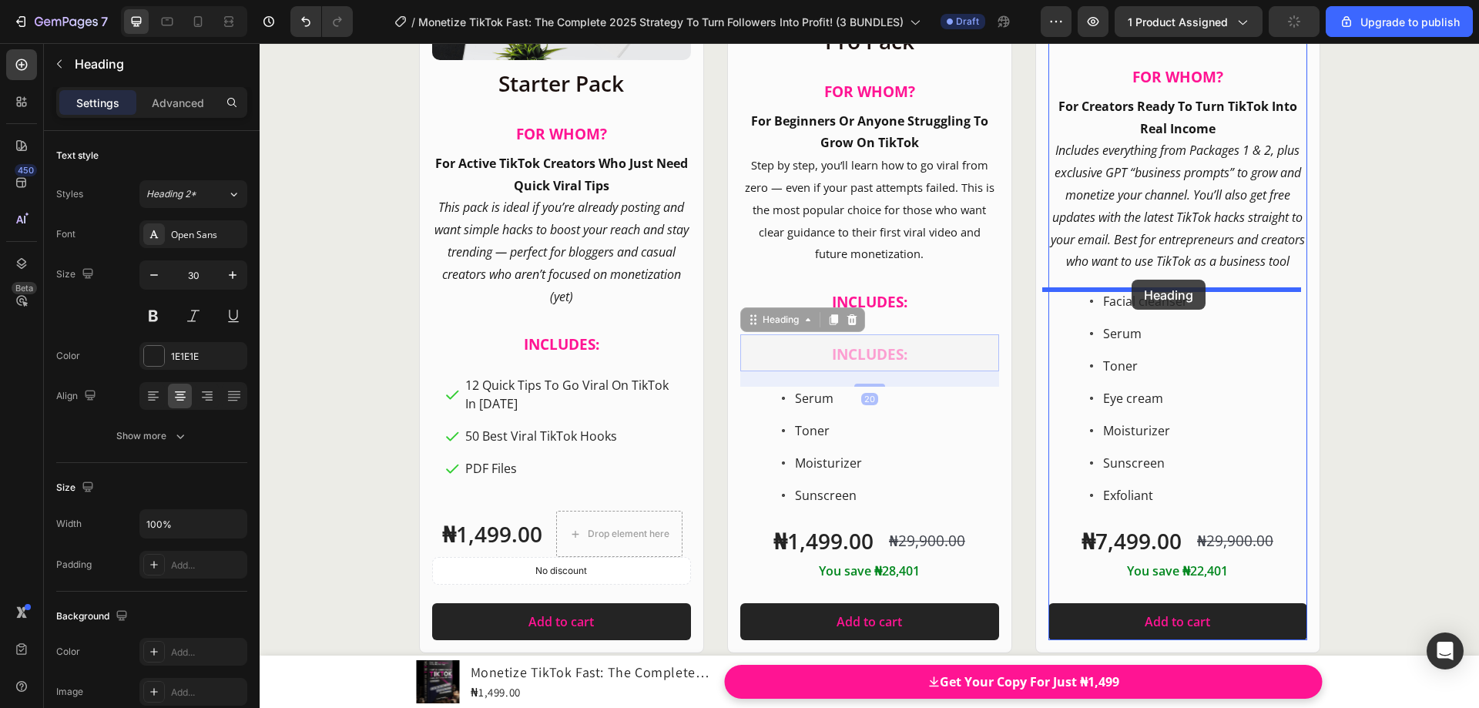
drag, startPoint x: 747, startPoint y: 327, endPoint x: 1132, endPoint y: 280, distance: 388.1
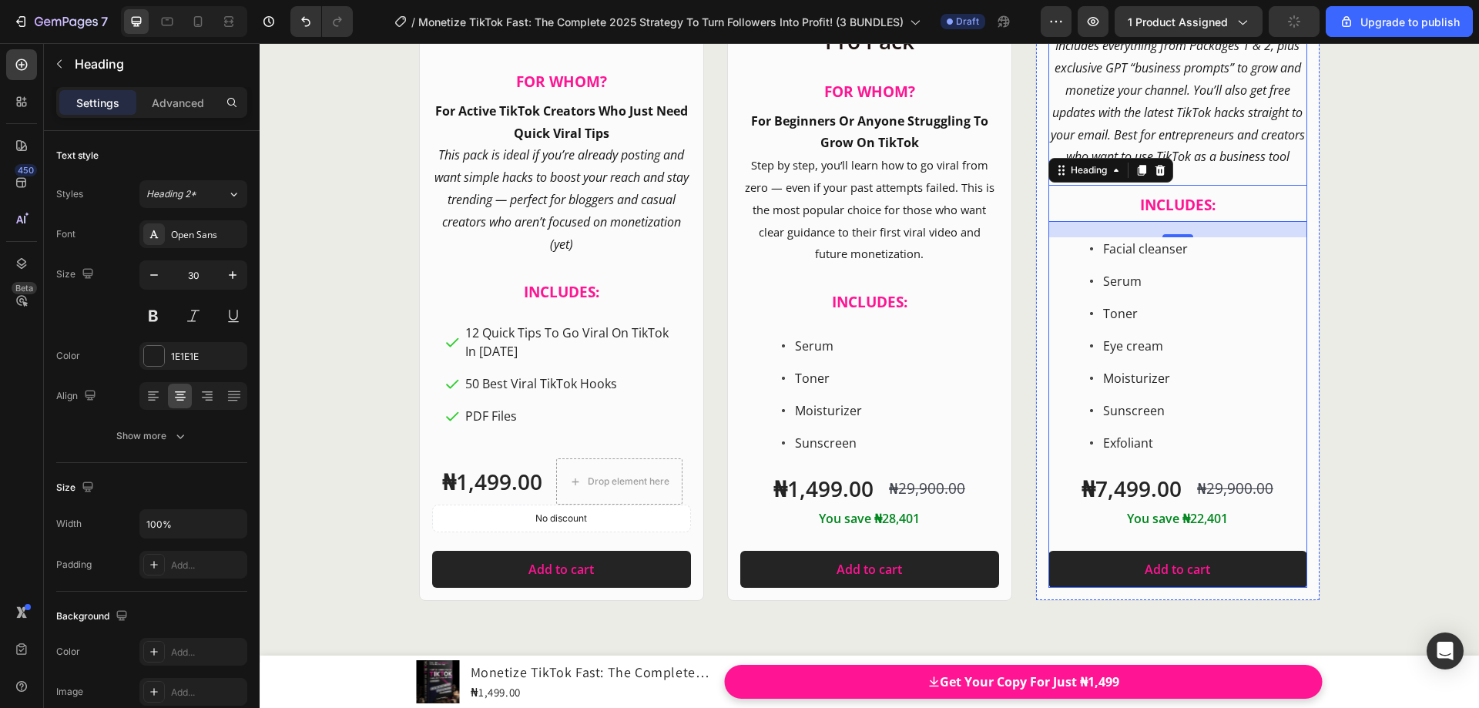
scroll to position [20105, 0]
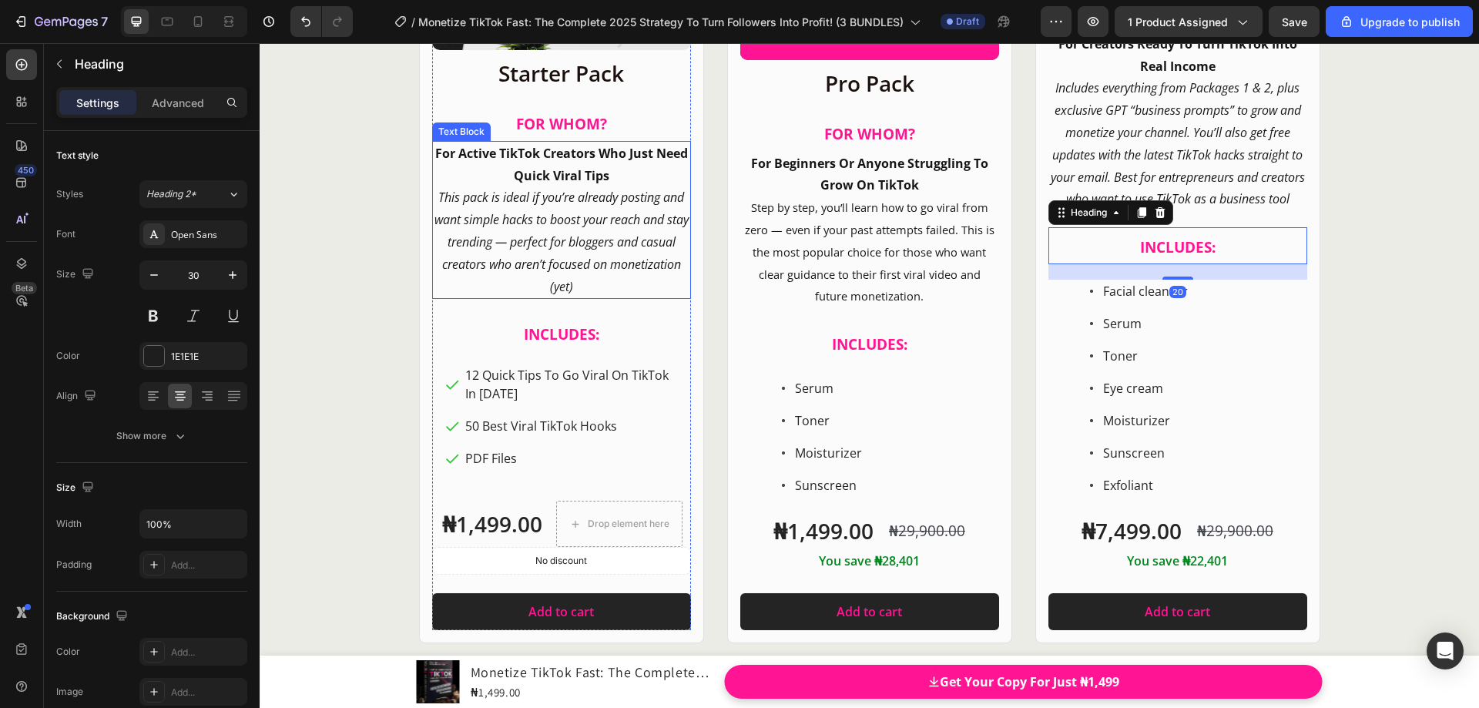
drag, startPoint x: 600, startPoint y: 281, endPoint x: 582, endPoint y: 301, distance: 27.3
click at [599, 281] on icon "This pack is ideal if you’re already posting and want simple hacks to boost you…" at bounding box center [562, 242] width 254 height 106
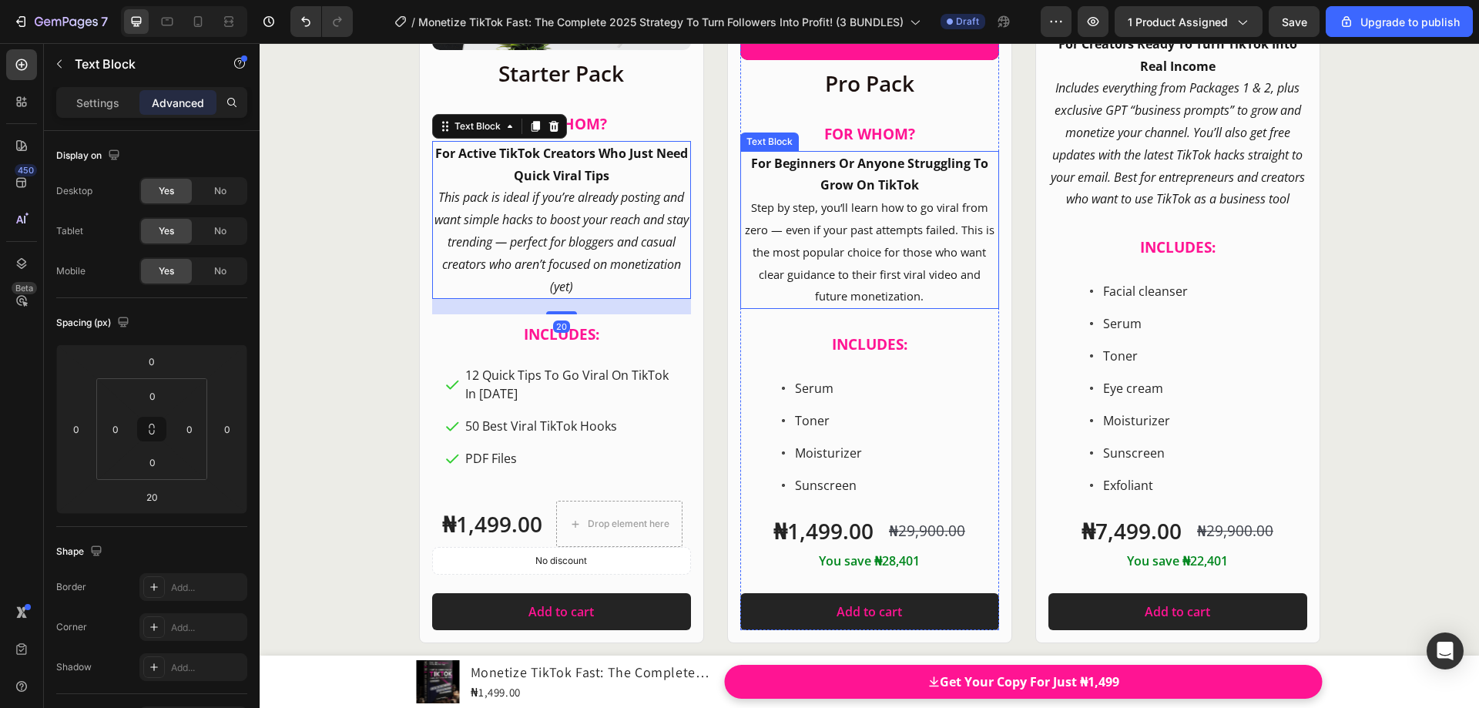
click at [797, 277] on span "Step by step, you’ll learn how to go viral from zero — even if your past attemp…" at bounding box center [870, 252] width 250 height 104
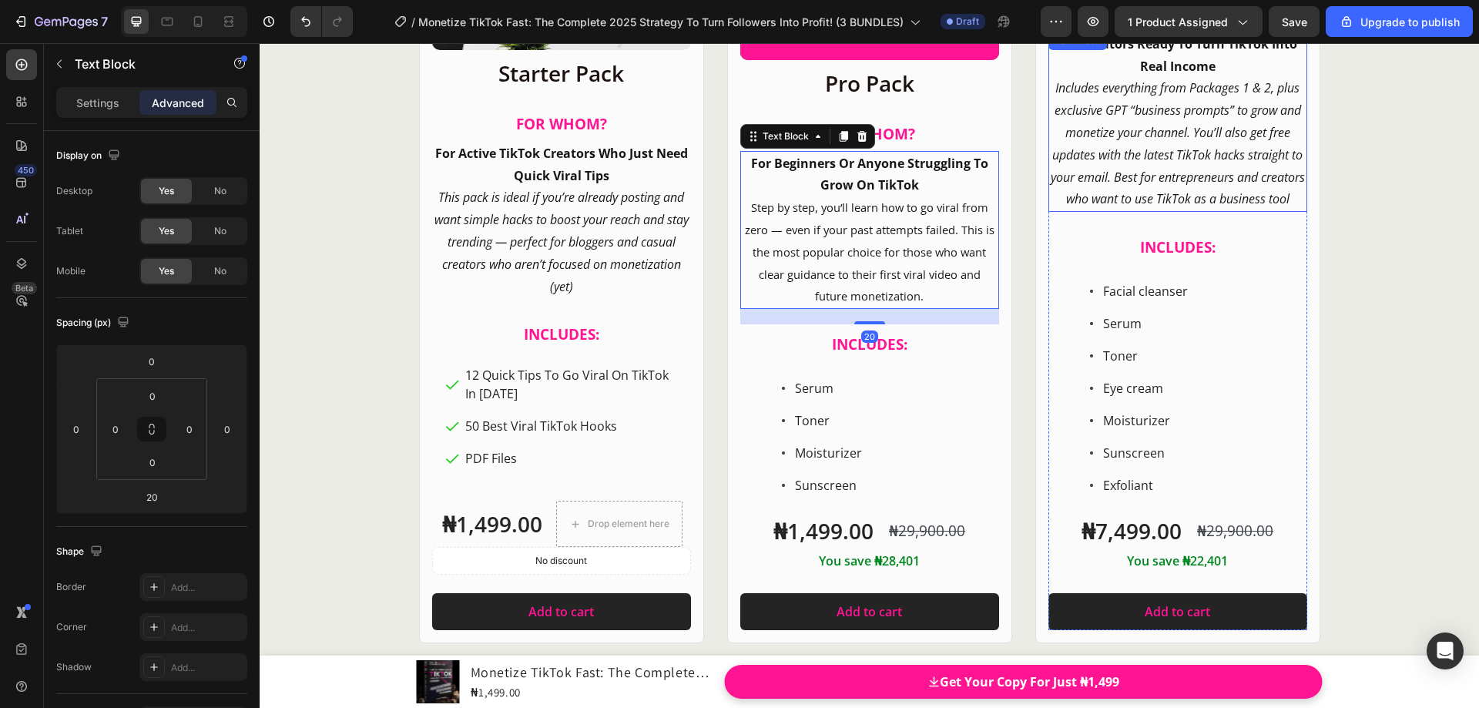
click at [1120, 180] on icon "Includes everything from Packages 1 & 2, plus exclusive GPT “business prompts” …" at bounding box center [1178, 143] width 254 height 128
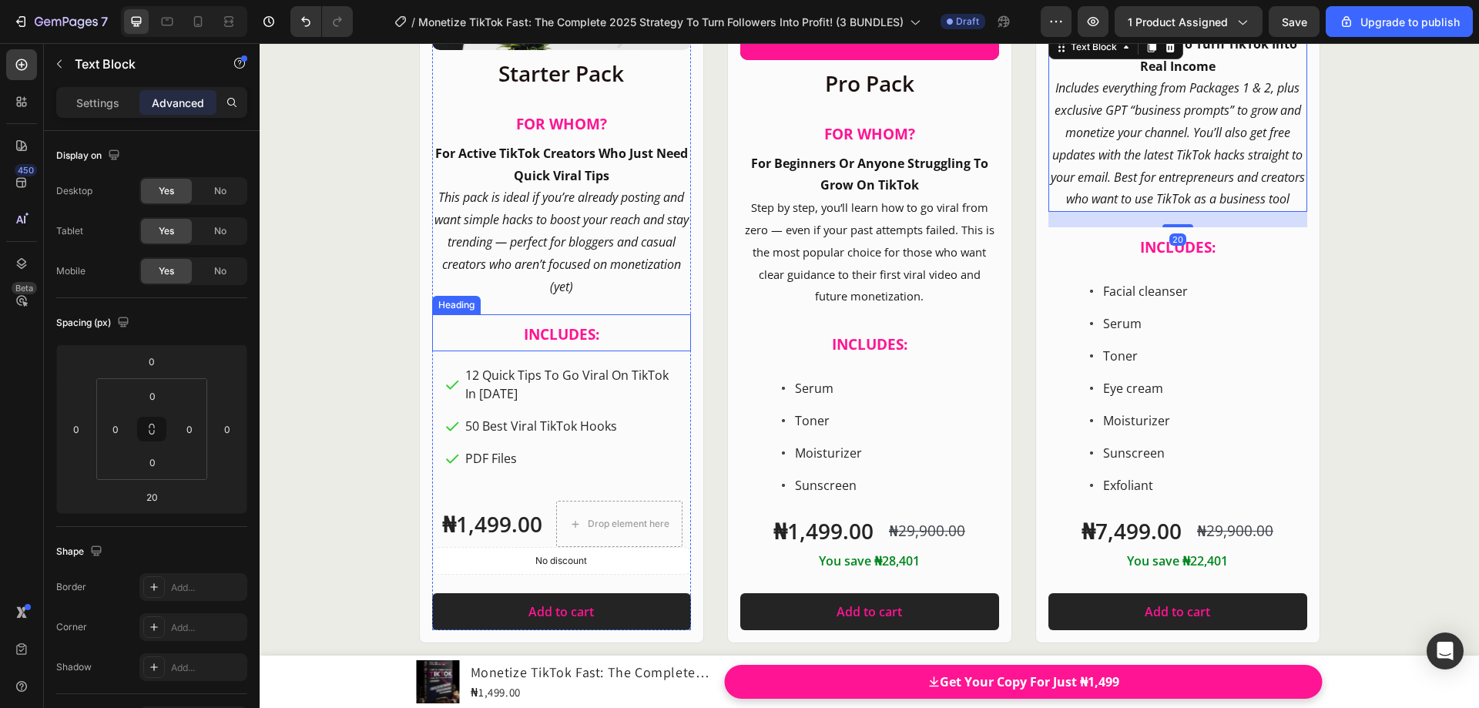
click at [568, 341] on strong "INCLUDES:" at bounding box center [561, 334] width 75 height 20
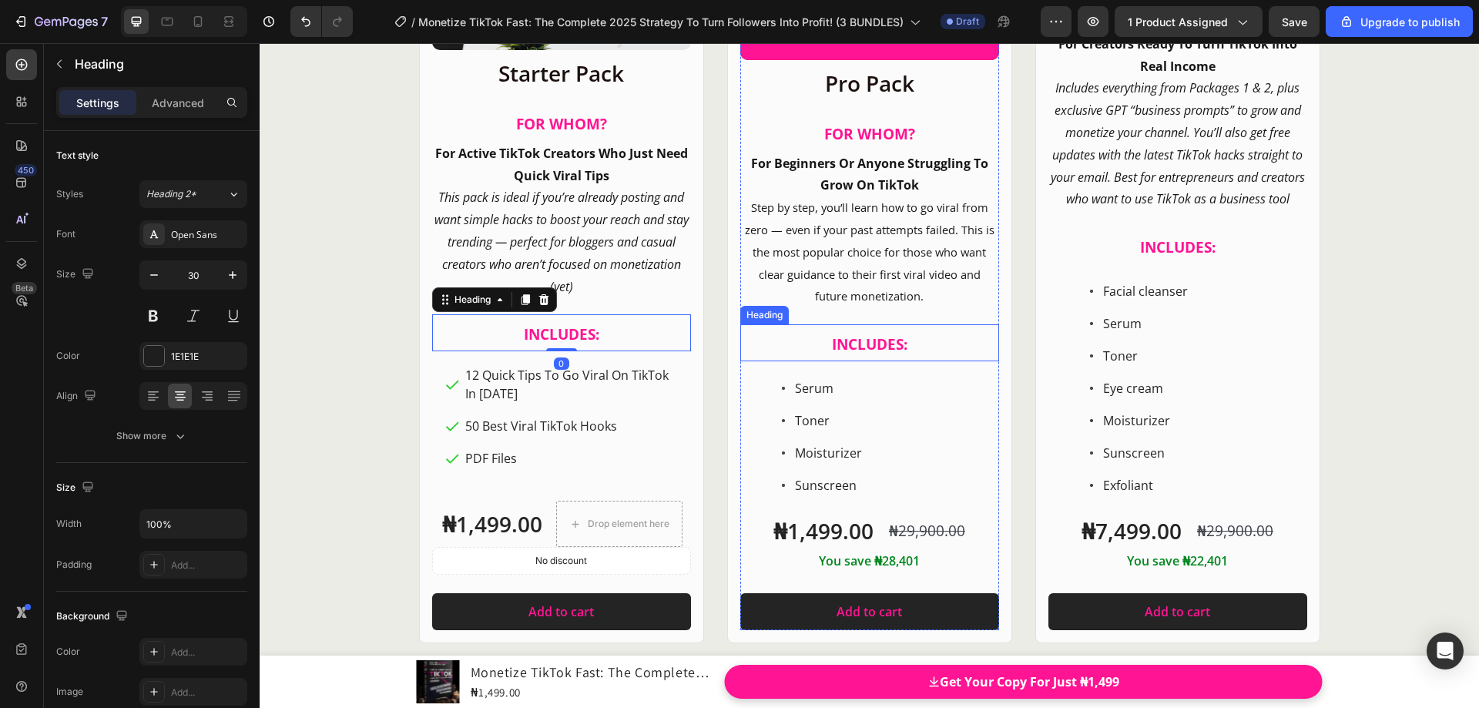
click at [842, 354] on strong "INCLUDES:" at bounding box center [869, 344] width 75 height 20
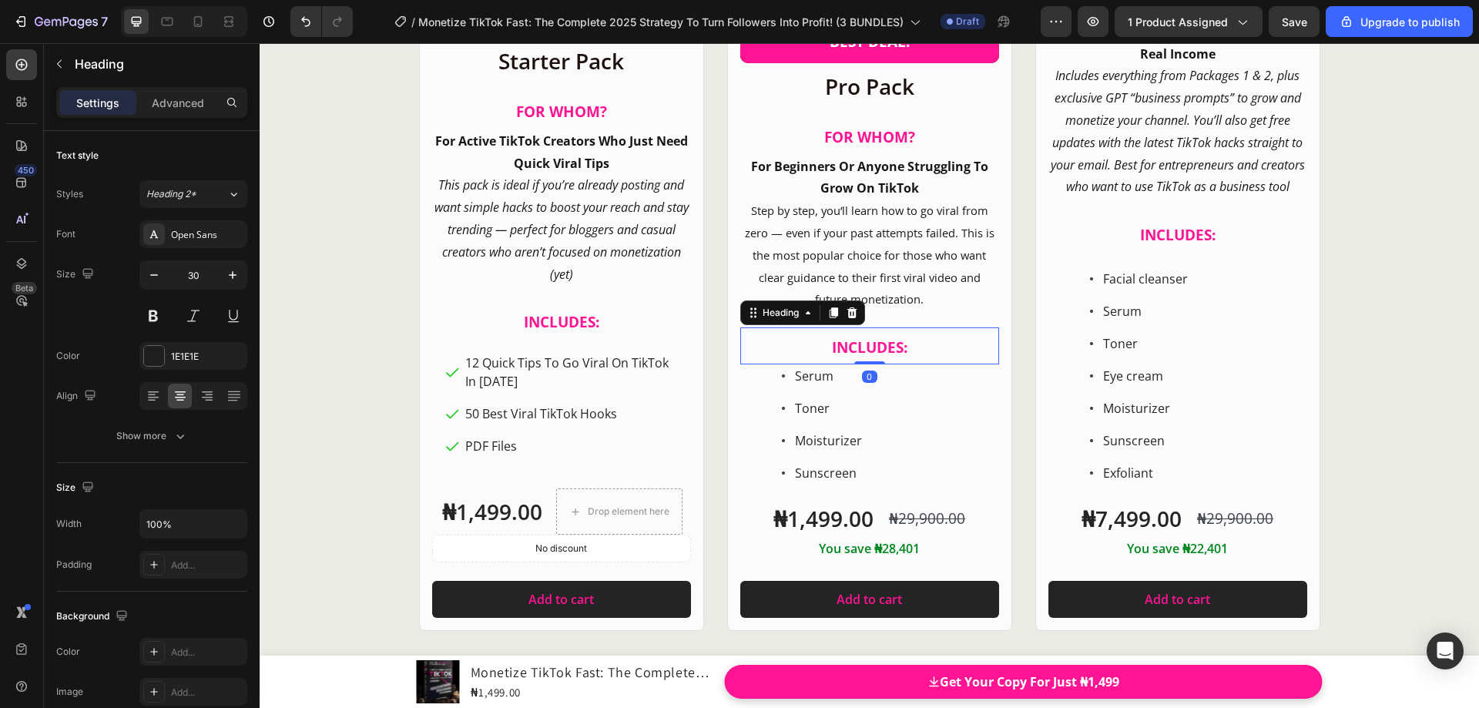
drag, startPoint x: 863, startPoint y: 384, endPoint x: 863, endPoint y: 361, distance: 23.1
click at [863, 361] on div "INCLUDES: Heading 0" at bounding box center [869, 345] width 259 height 37
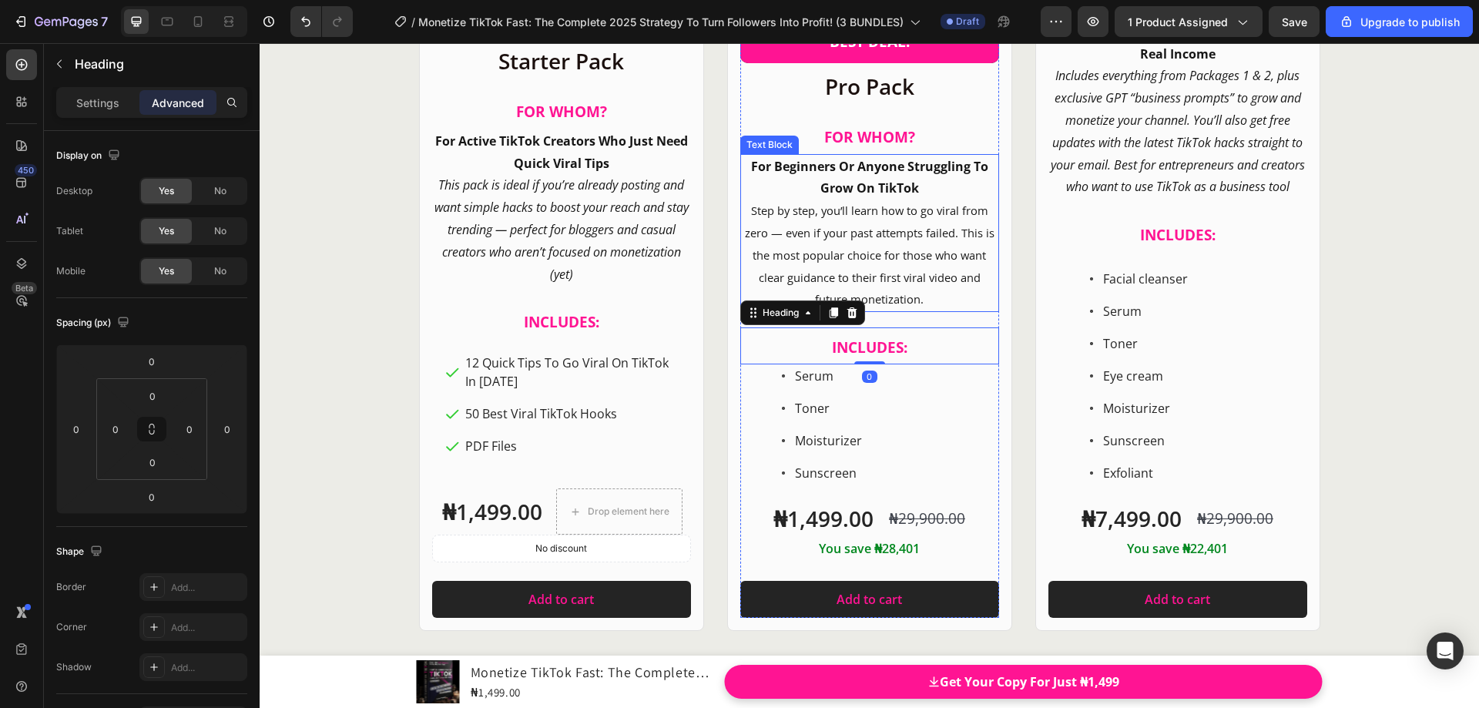
click at [869, 283] on span "Step by step, you’ll learn how to go viral from zero — even if your past attemp…" at bounding box center [870, 255] width 250 height 104
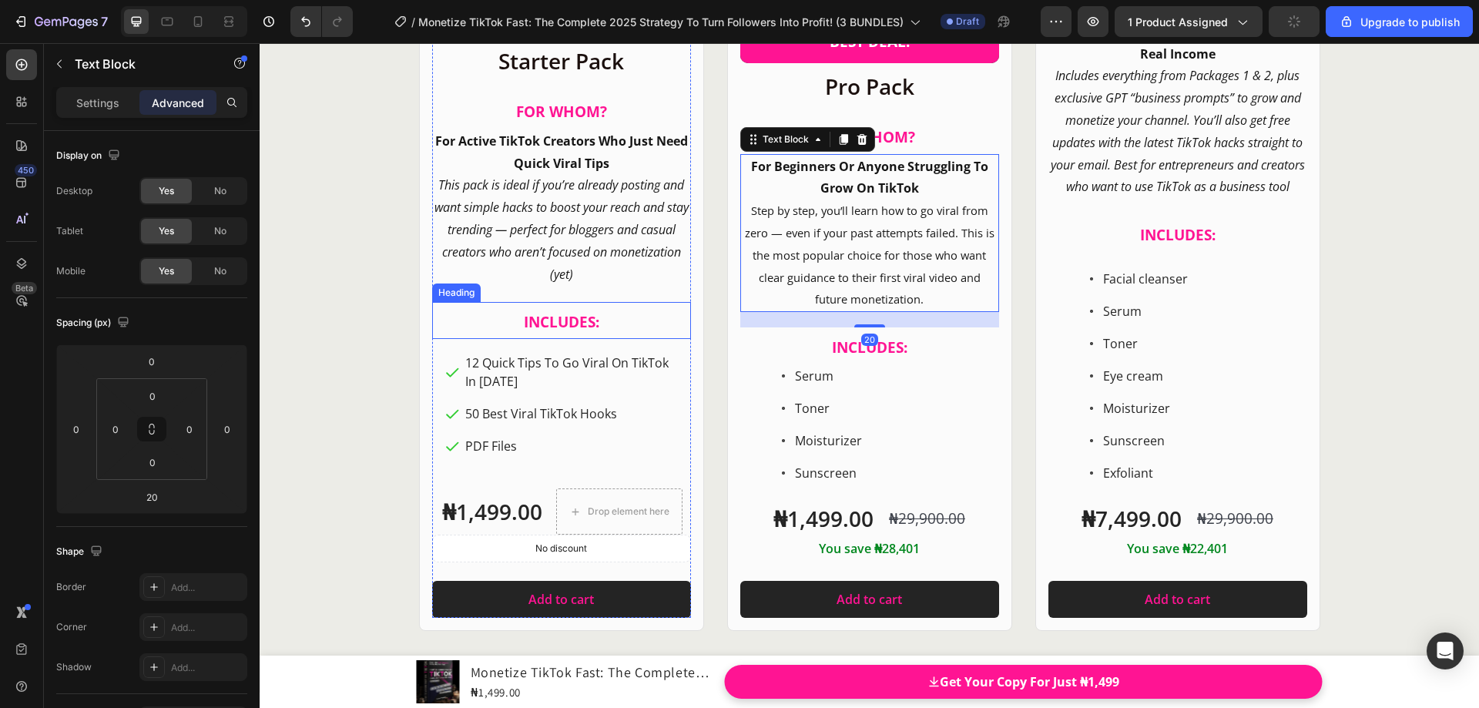
click at [559, 332] on strong "INCLUDES:" at bounding box center [561, 322] width 75 height 20
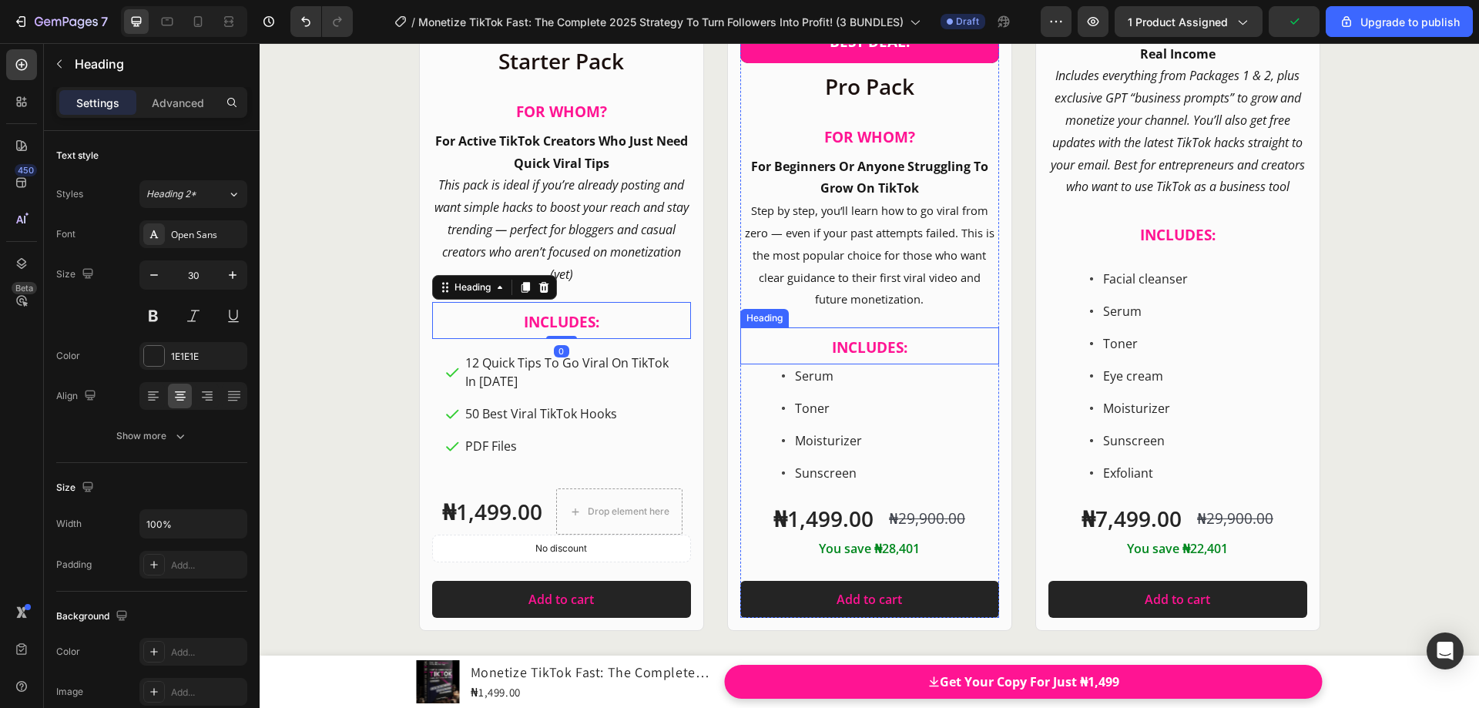
click at [870, 357] on strong "INCLUDES:" at bounding box center [869, 347] width 75 height 20
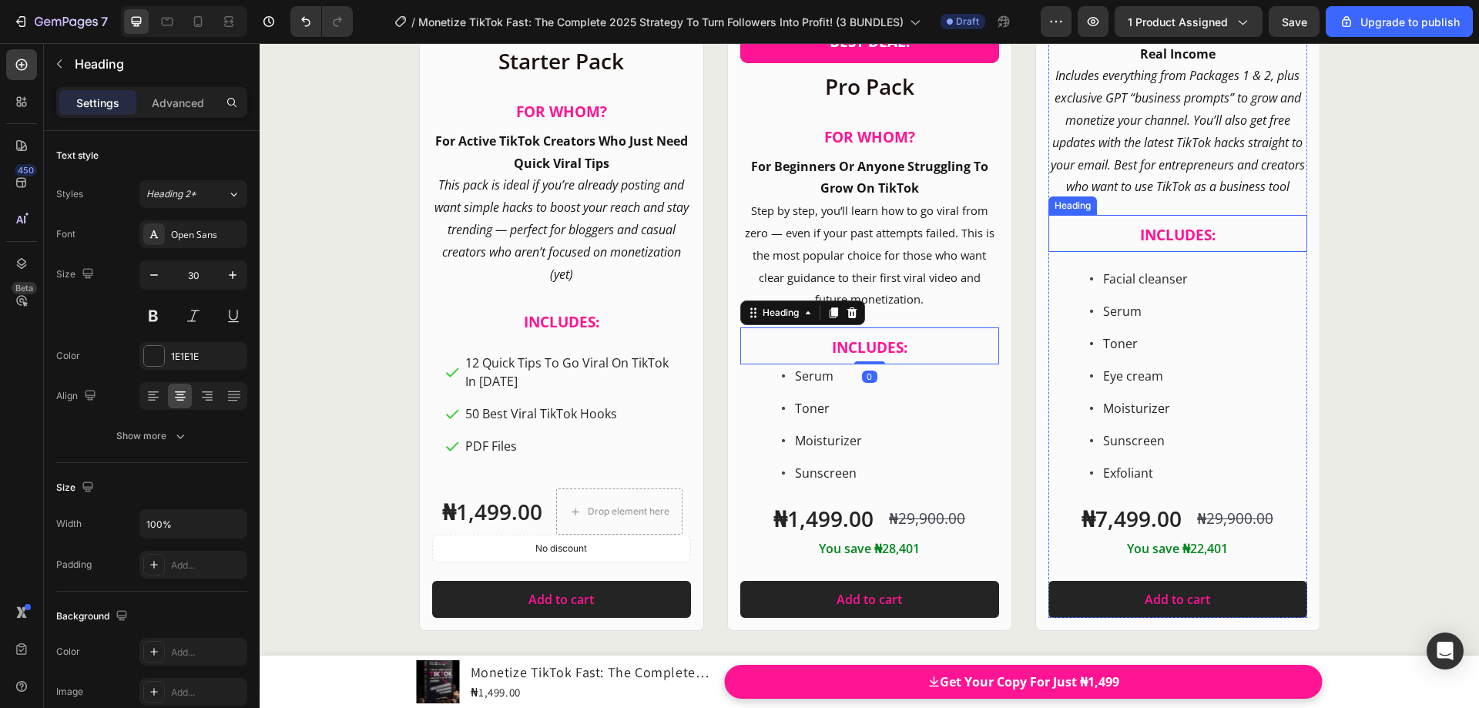
click at [1166, 245] on strong "INCLUDES:" at bounding box center [1177, 235] width 75 height 20
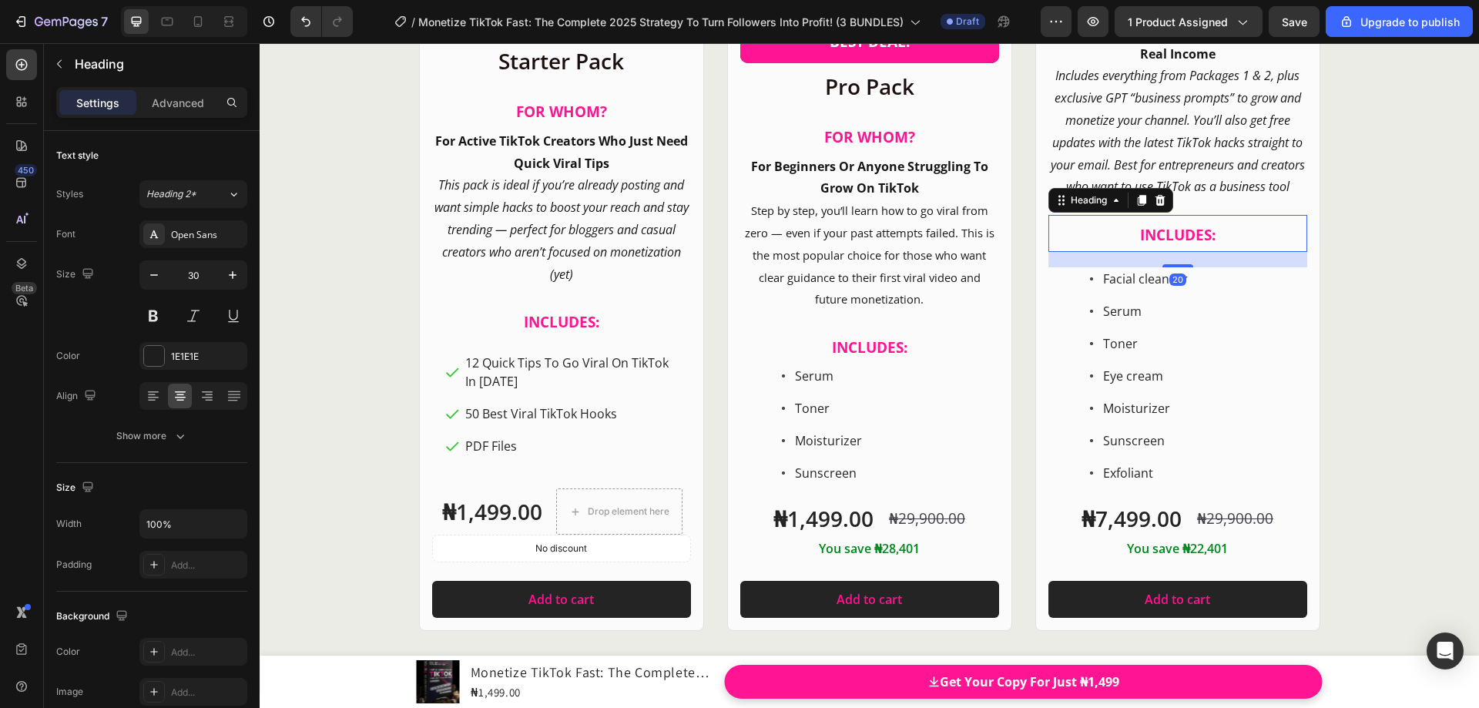
scroll to position [20090, 0]
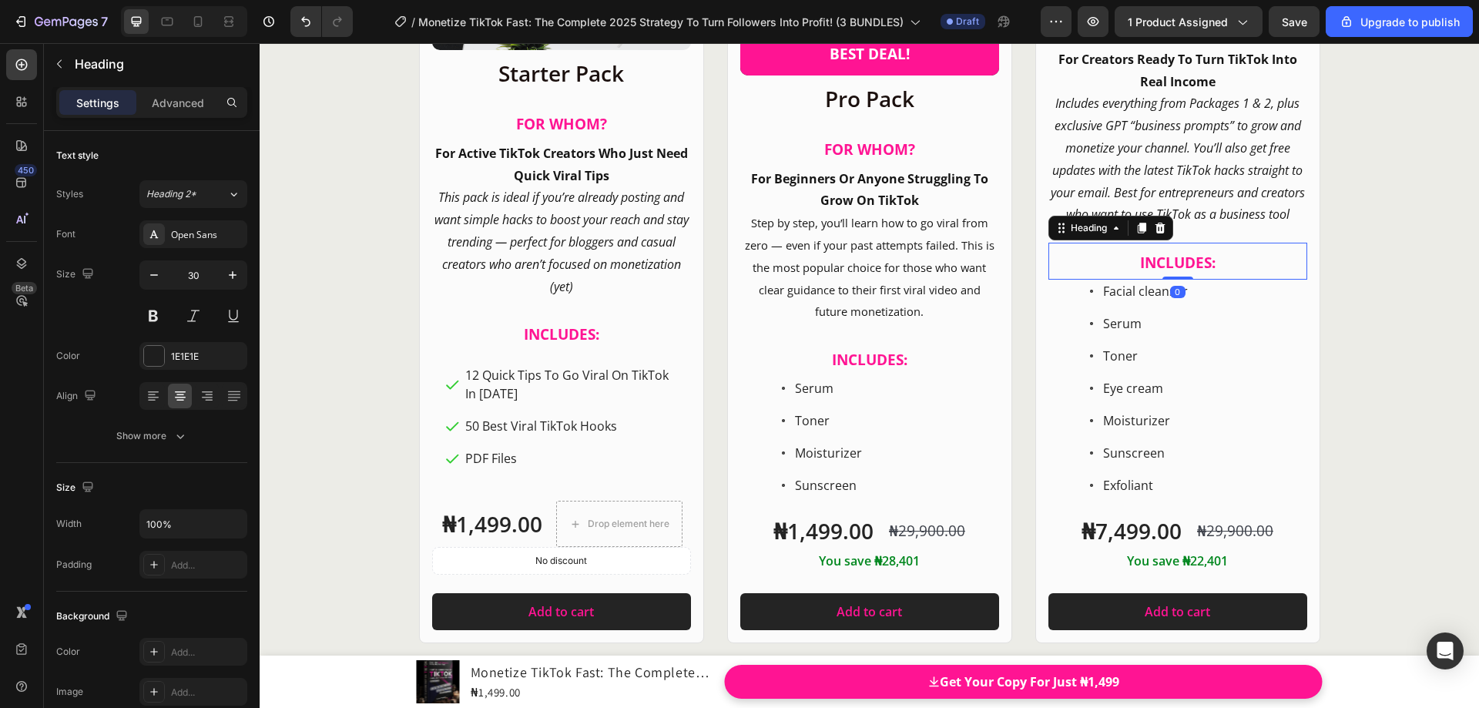
drag, startPoint x: 1172, startPoint y: 287, endPoint x: 1172, endPoint y: 262, distance: 25.4
click at [1172, 262] on div "INCLUDES: Heading 0" at bounding box center [1178, 261] width 259 height 37
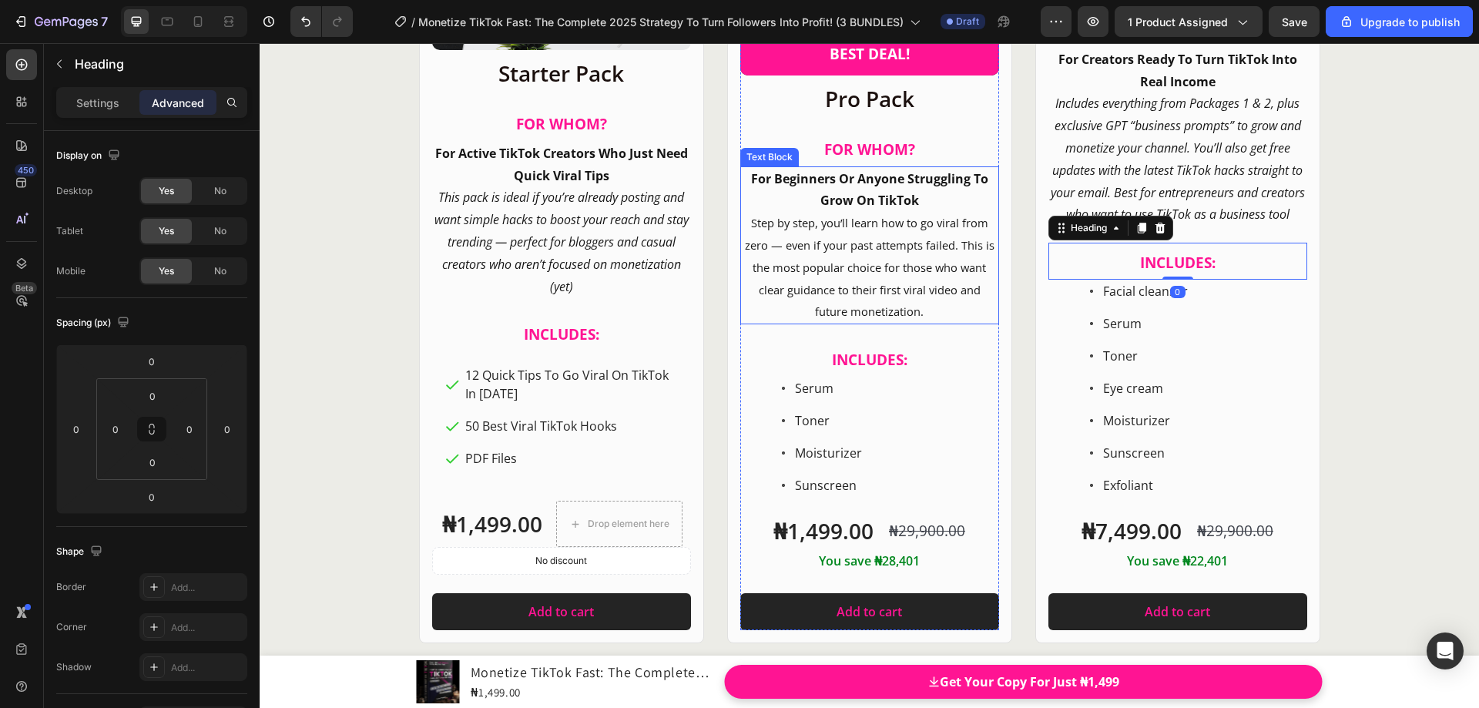
click at [827, 280] on span "Step by step, you’ll learn how to go viral from zero — even if your past attemp…" at bounding box center [870, 267] width 250 height 104
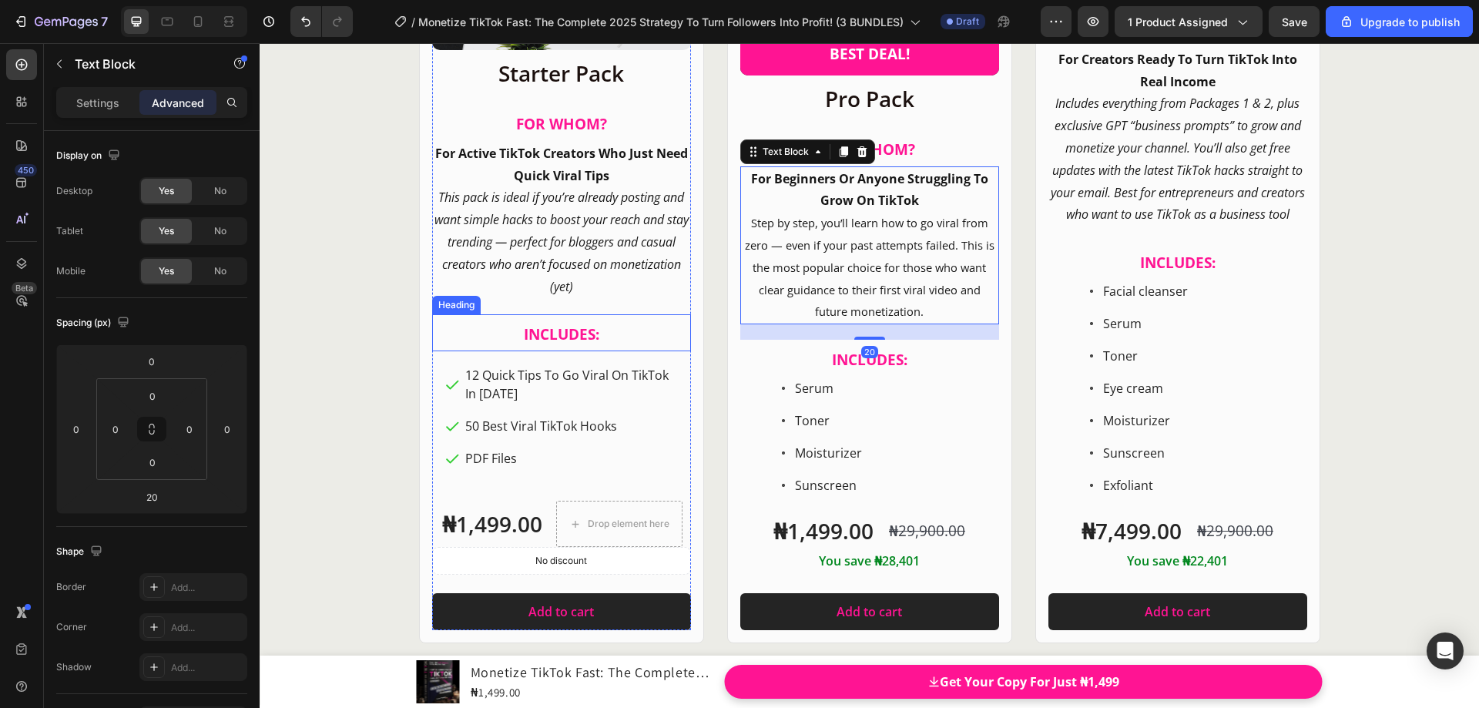
click at [574, 344] on strong "INCLUDES:" at bounding box center [561, 334] width 75 height 20
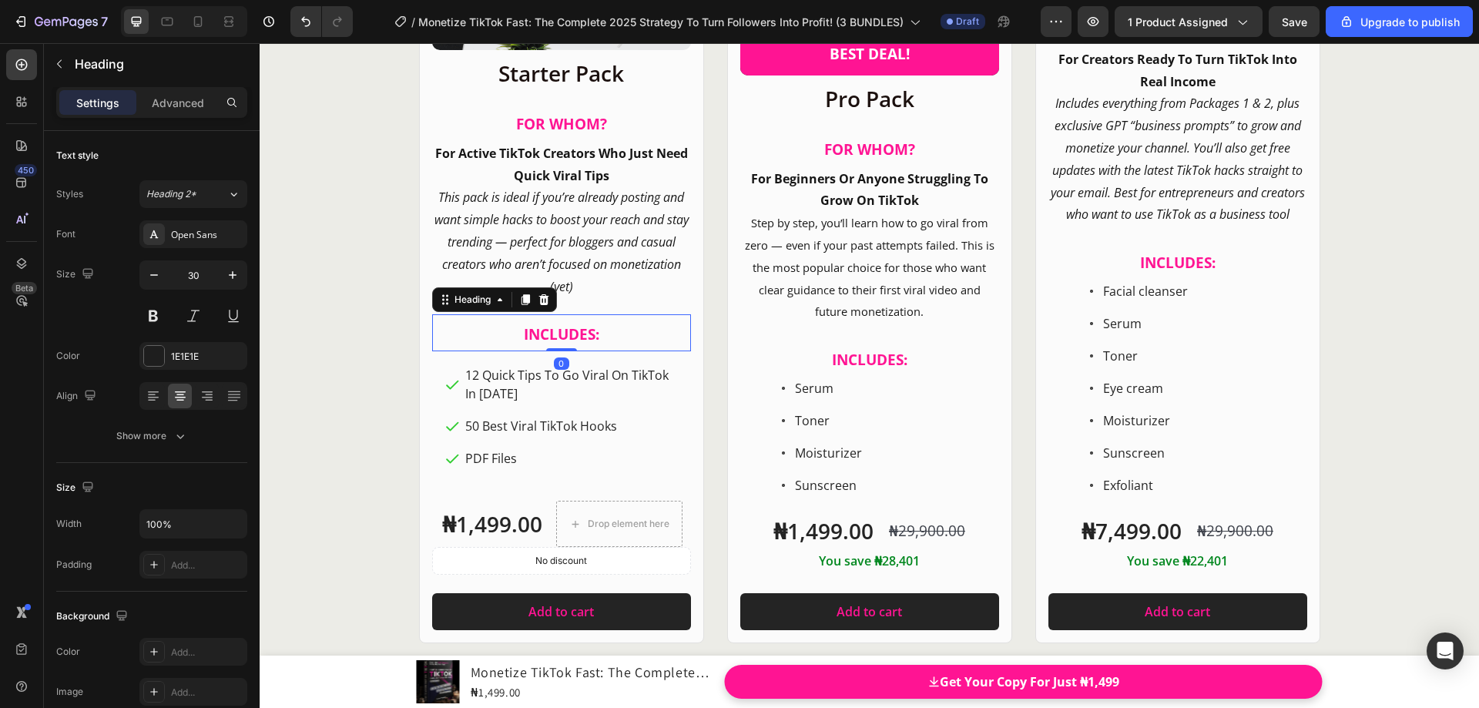
drag, startPoint x: 559, startPoint y: 361, endPoint x: 560, endPoint y: 353, distance: 7.9
click at [560, 351] on div "⁠⁠⁠⁠⁠⁠⁠ INCLUDES: Heading 0" at bounding box center [561, 332] width 259 height 37
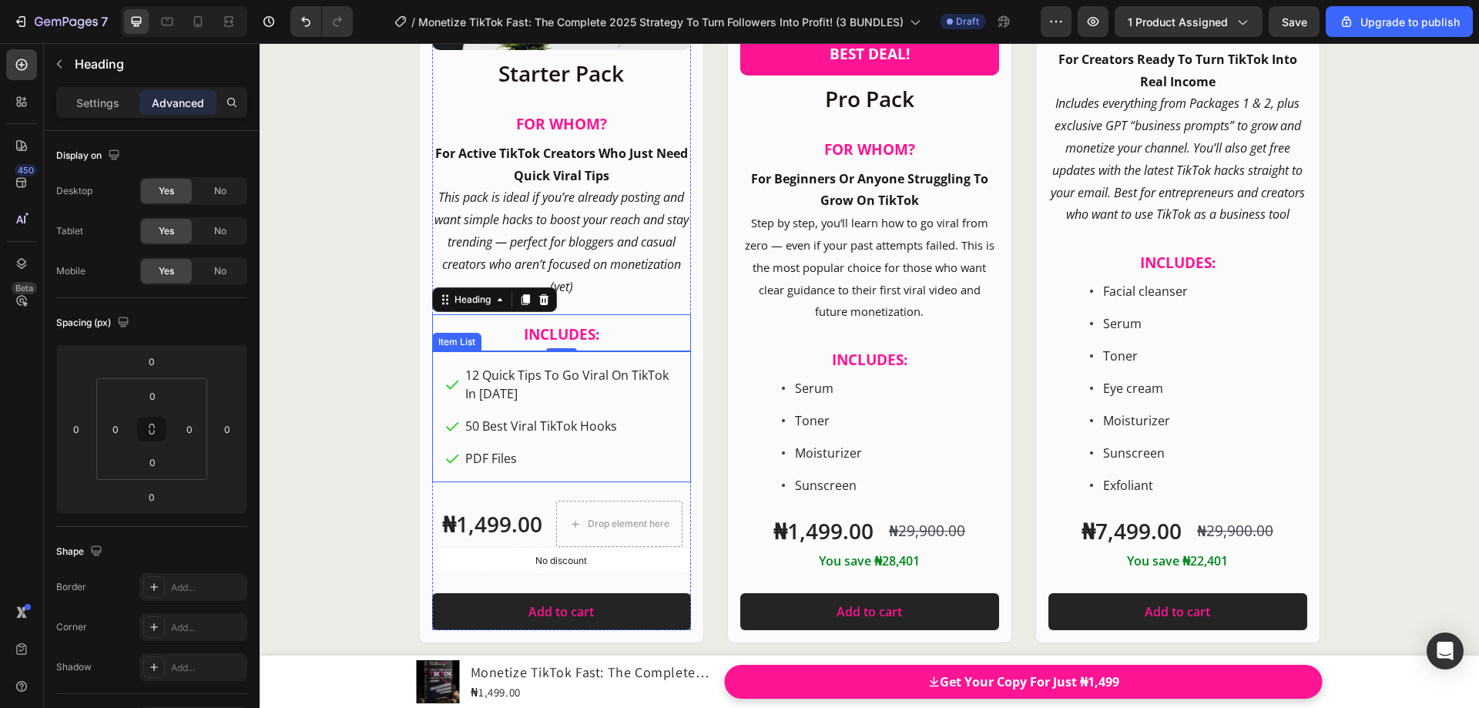
click at [442, 367] on div "12 Quick Tips To Go Viral On TikTok In [DATE] 50 Best Viral TikTok Hooks PDF Fi…" at bounding box center [561, 416] width 259 height 131
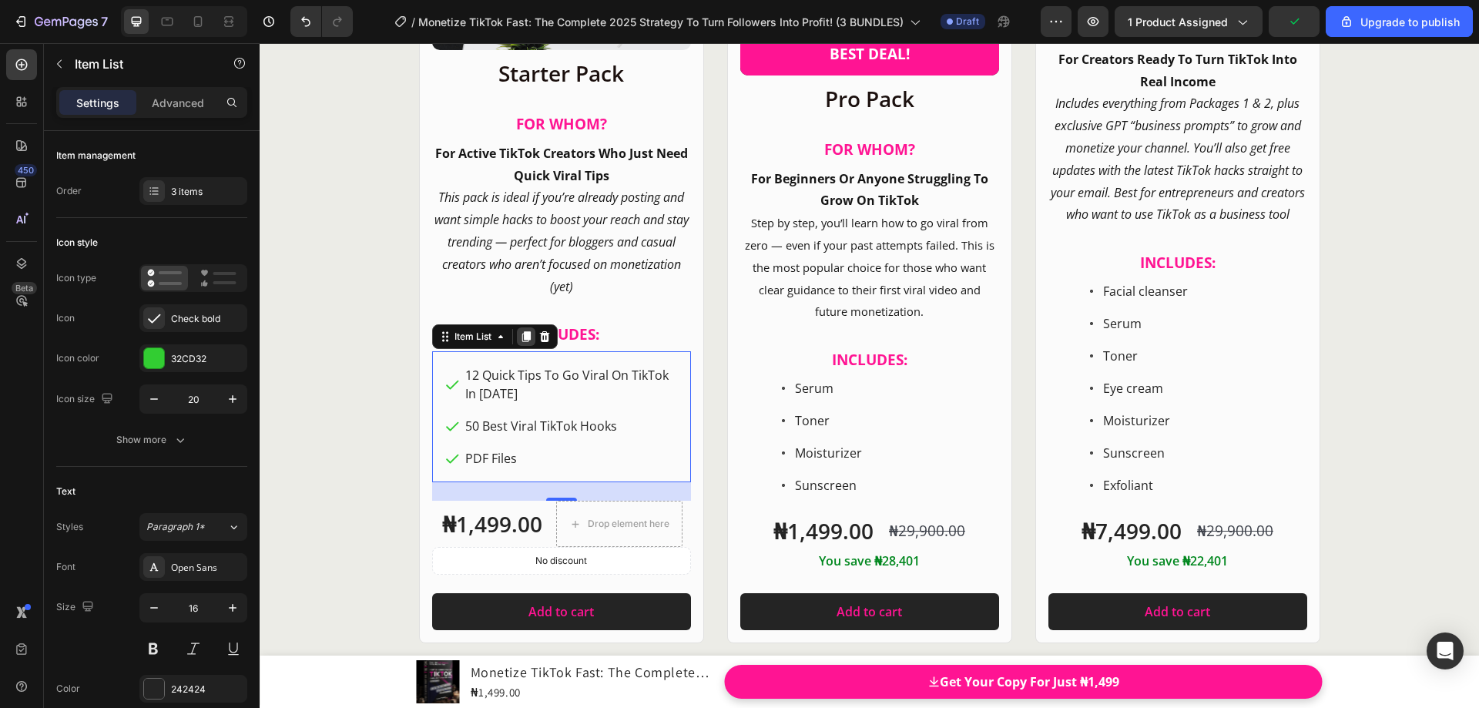
click at [522, 343] on icon at bounding box center [526, 337] width 8 height 11
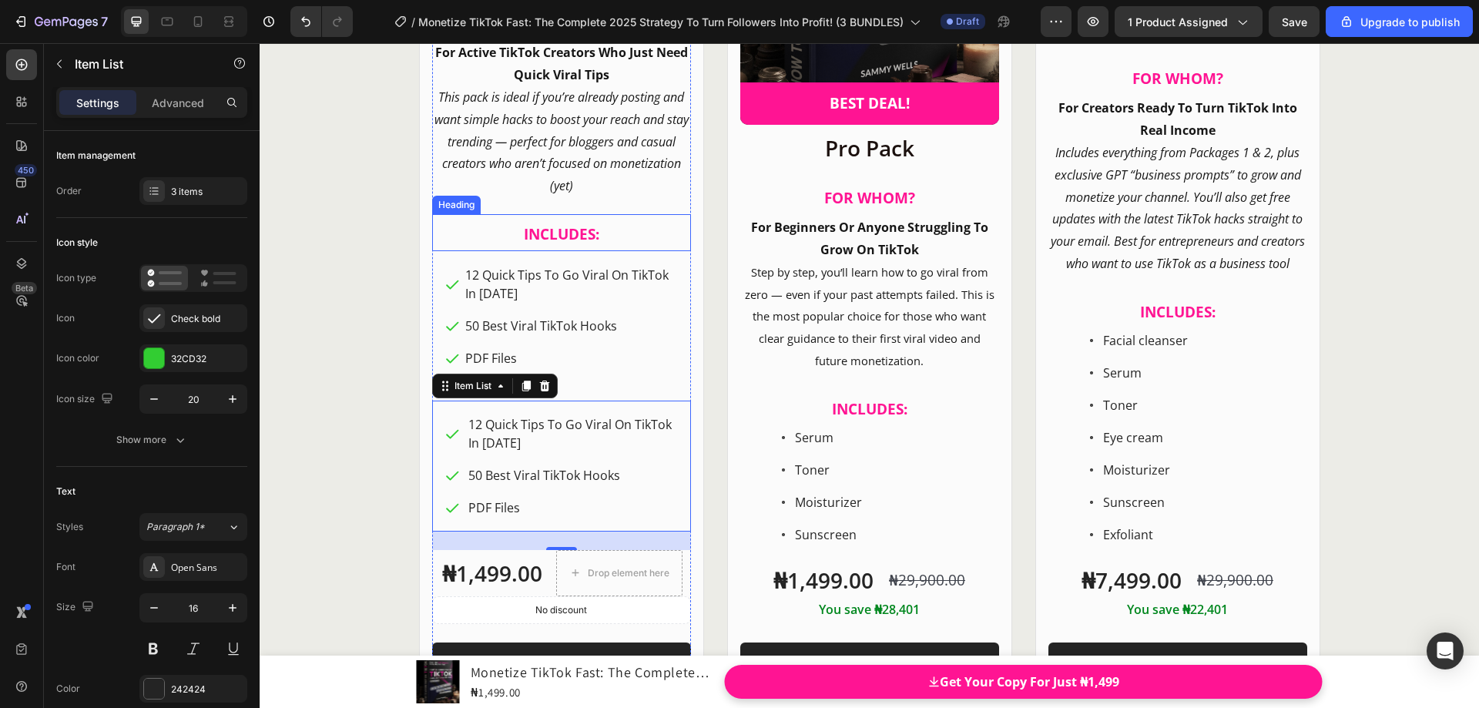
scroll to position [19979, 0]
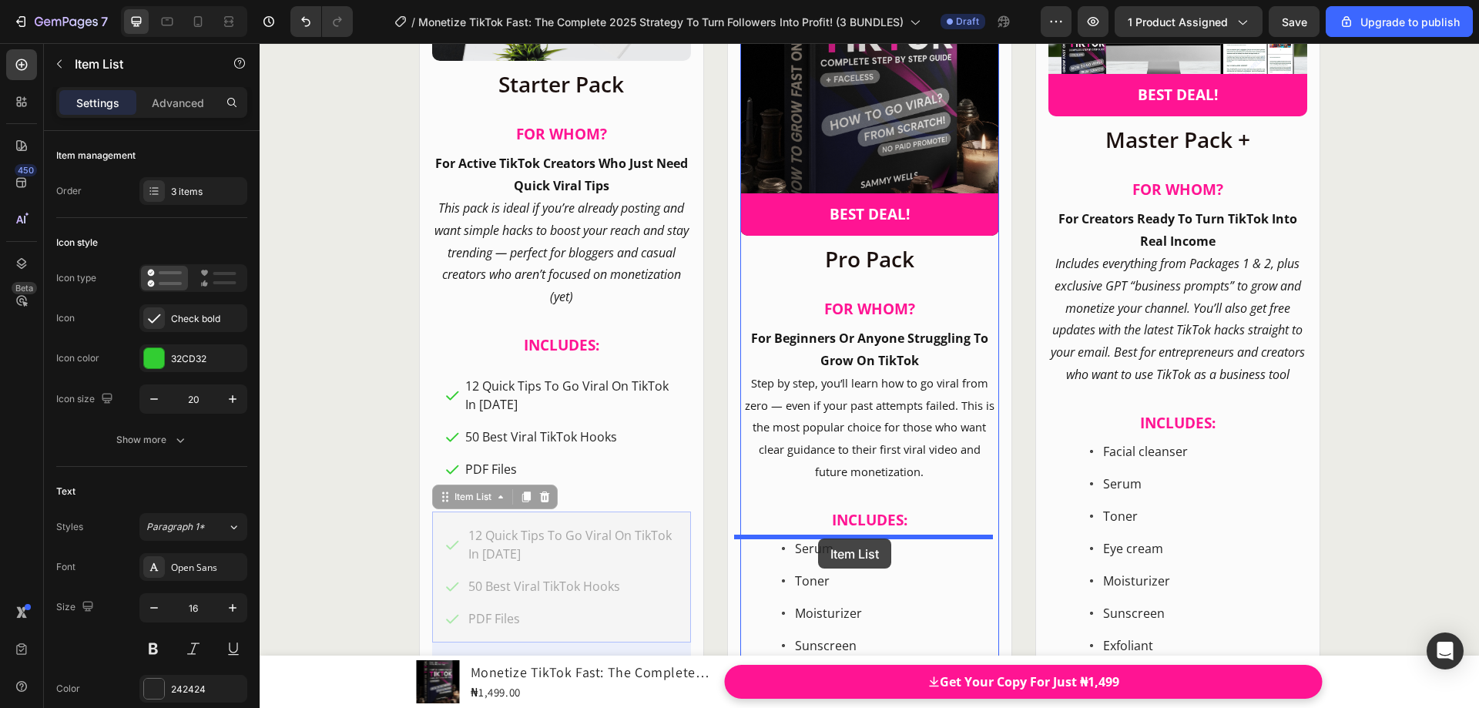
drag, startPoint x: 440, startPoint y: 503, endPoint x: 818, endPoint y: 539, distance: 379.9
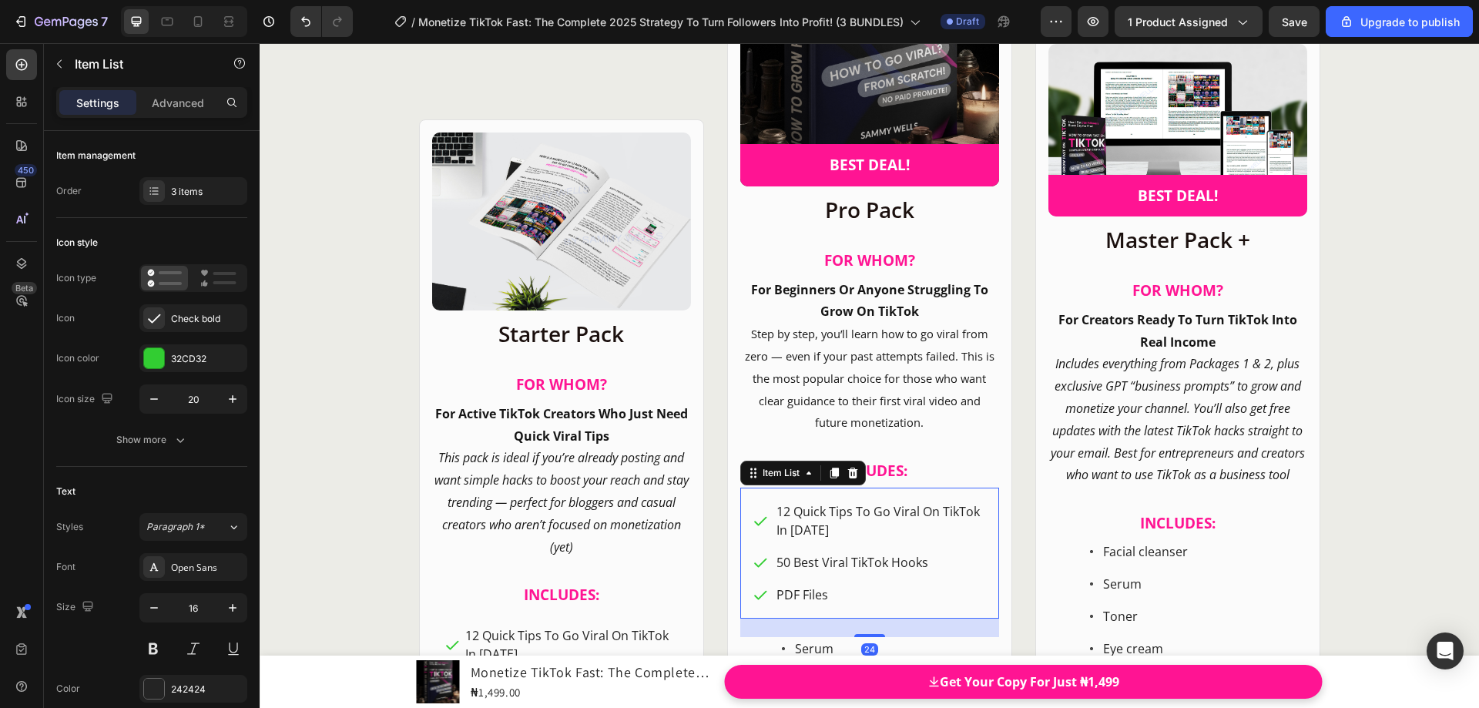
scroll to position [20229, 0]
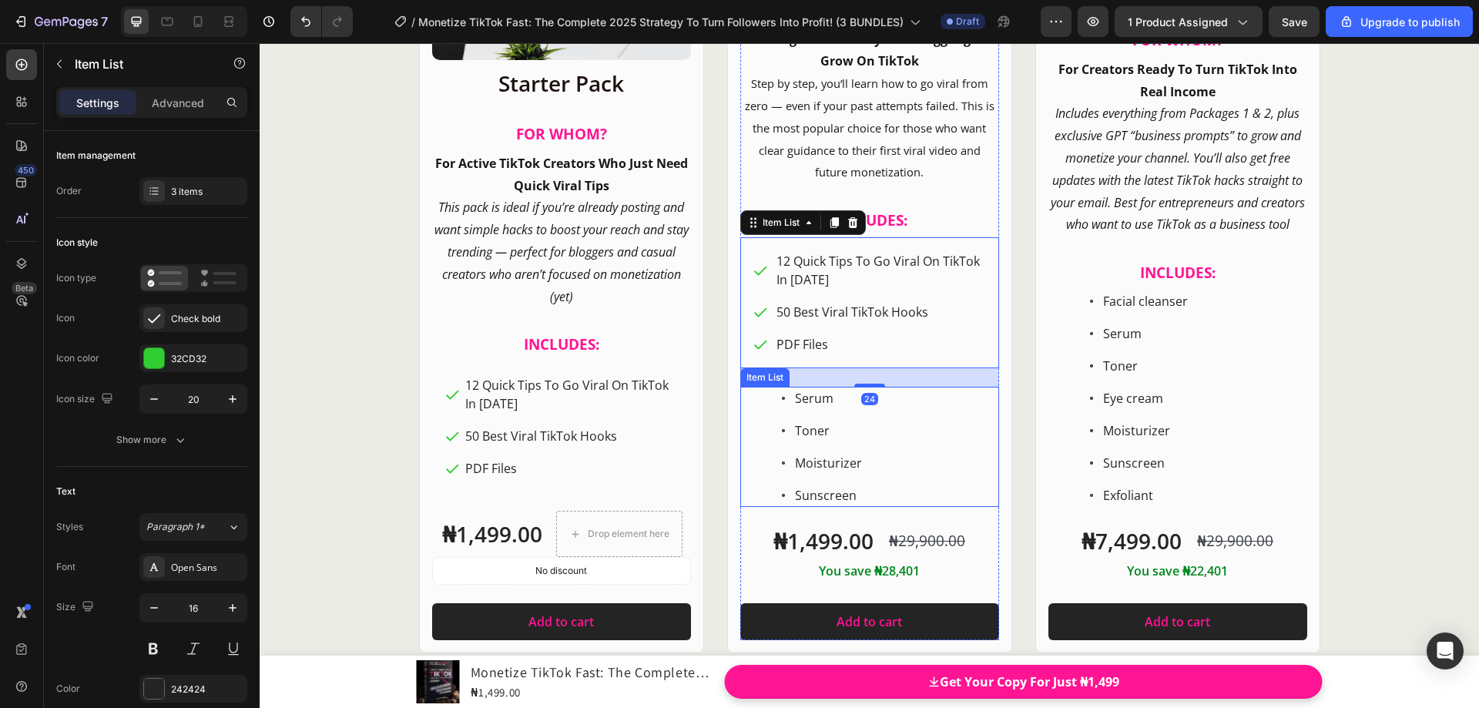
click at [744, 393] on div "Serum Toner Moisturizer Sunscreen" at bounding box center [869, 447] width 259 height 120
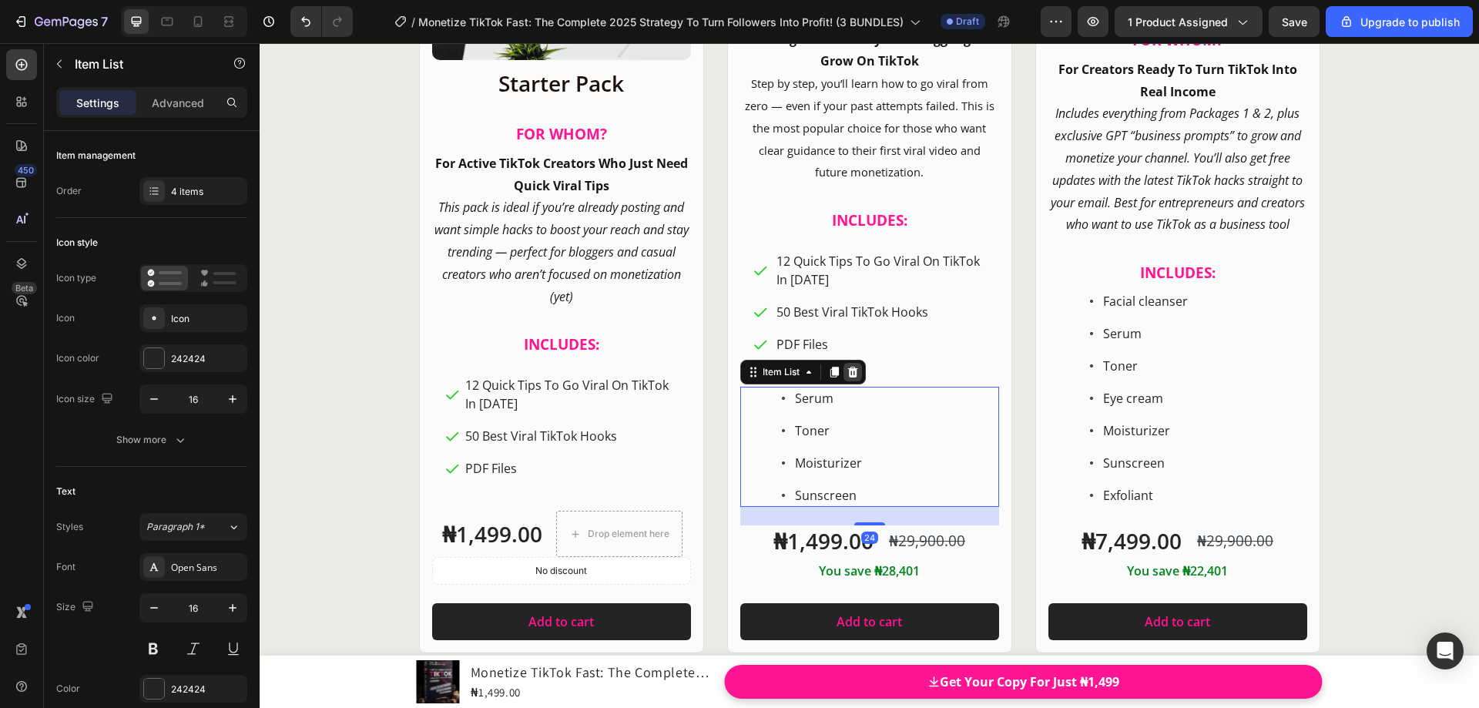
click at [852, 375] on icon at bounding box center [853, 372] width 12 height 12
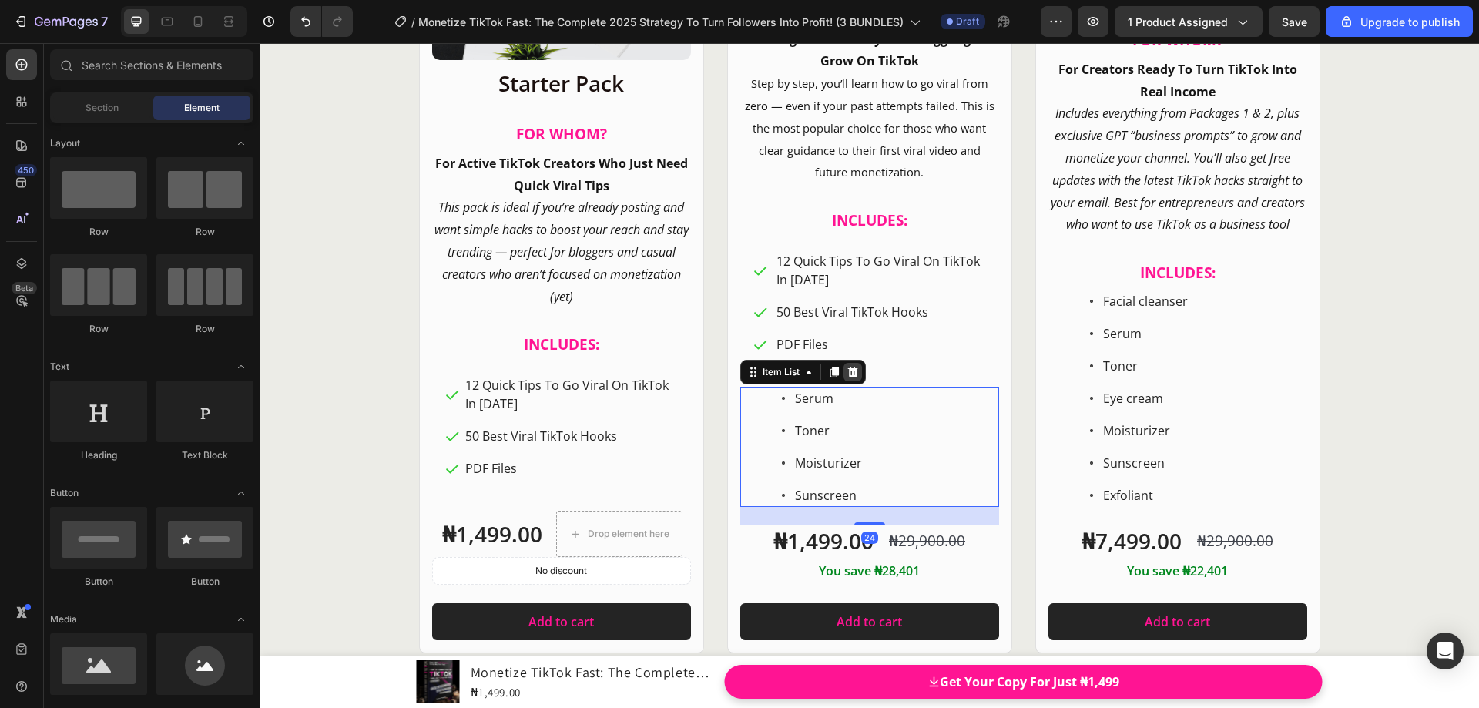
scroll to position [20091, 0]
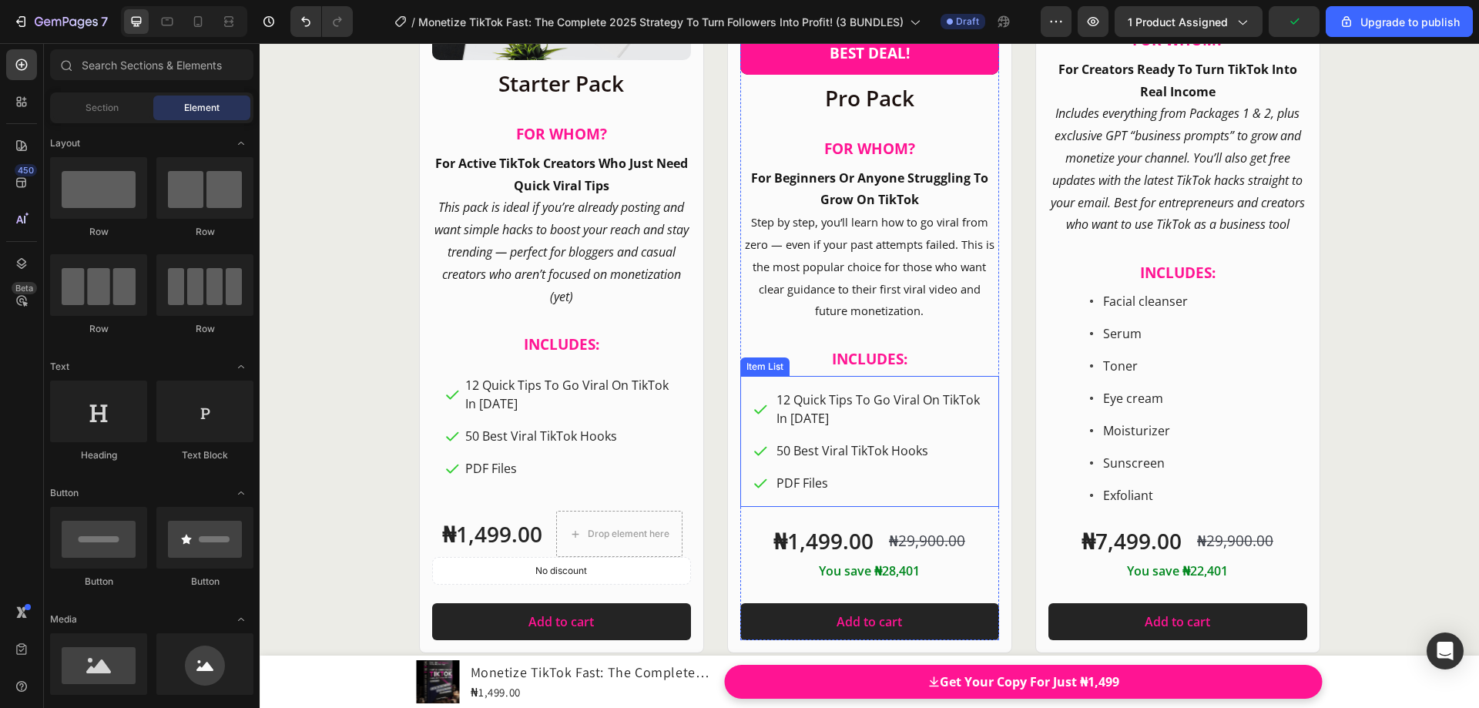
click at [747, 371] on div "Item List" at bounding box center [764, 366] width 49 height 18
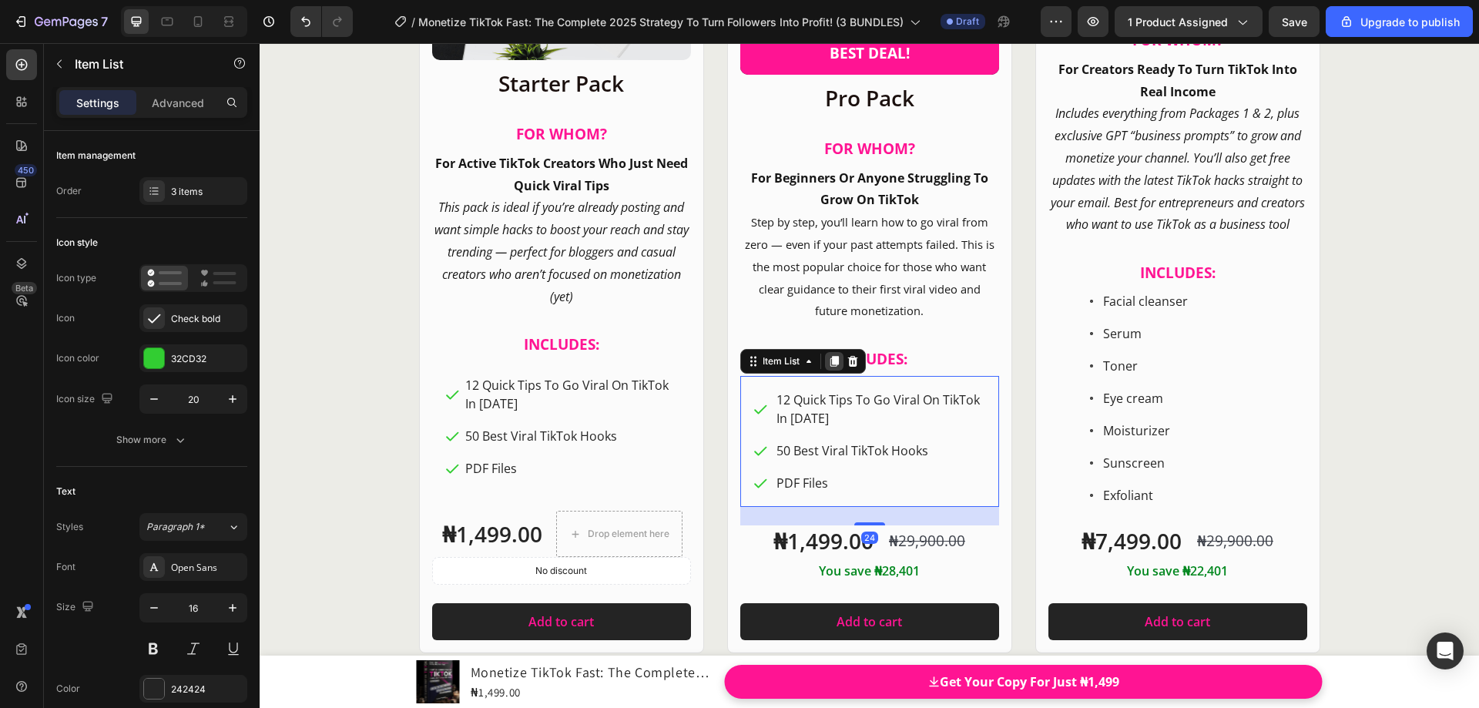
click at [830, 364] on icon at bounding box center [834, 361] width 8 height 11
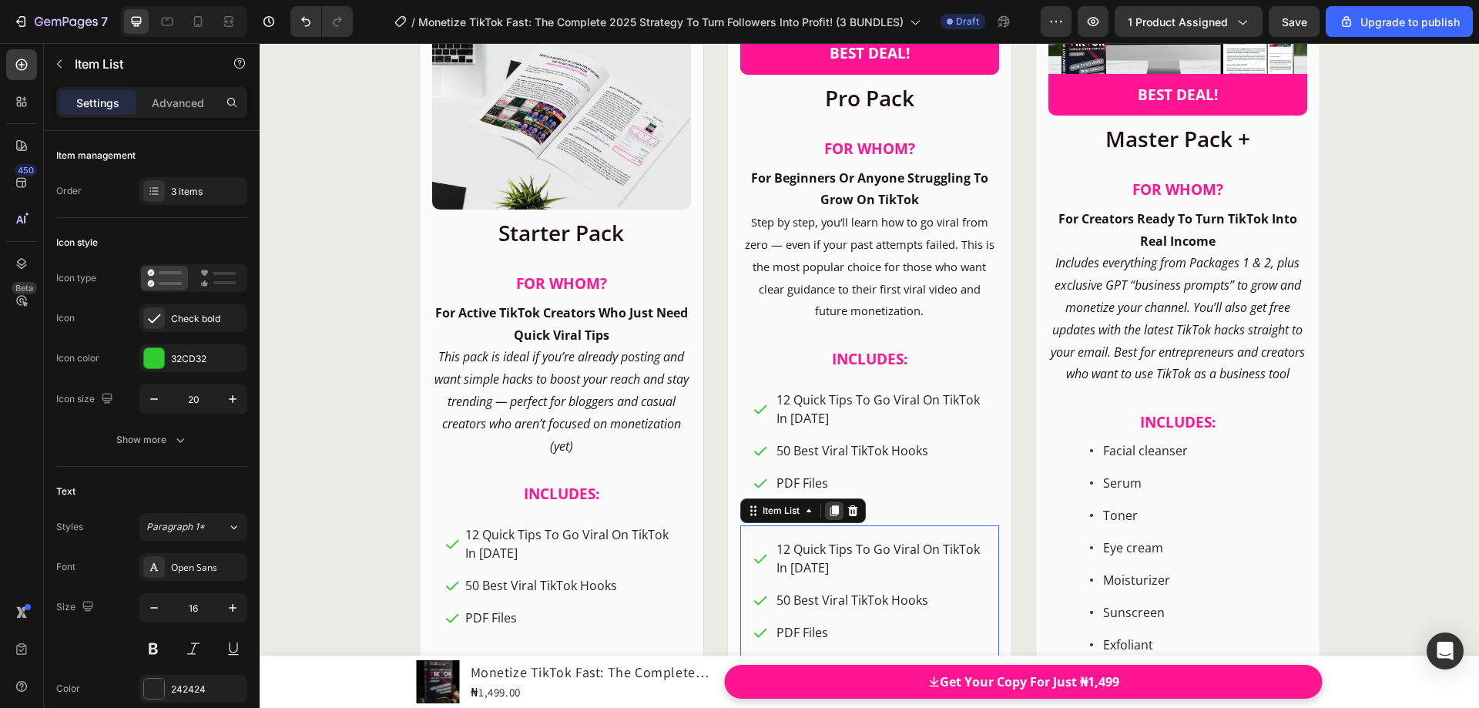
scroll to position [20240, 0]
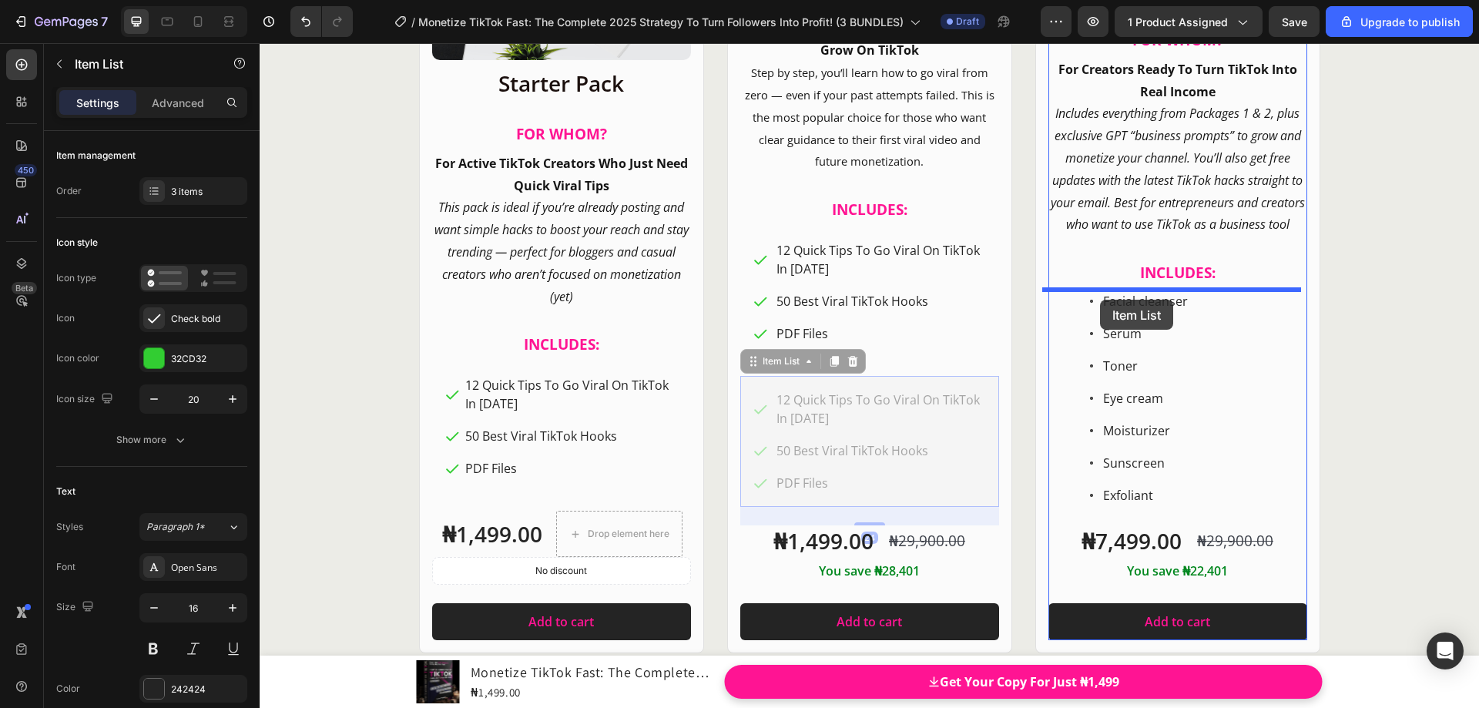
drag, startPoint x: 747, startPoint y: 364, endPoint x: 1100, endPoint y: 300, distance: 358.7
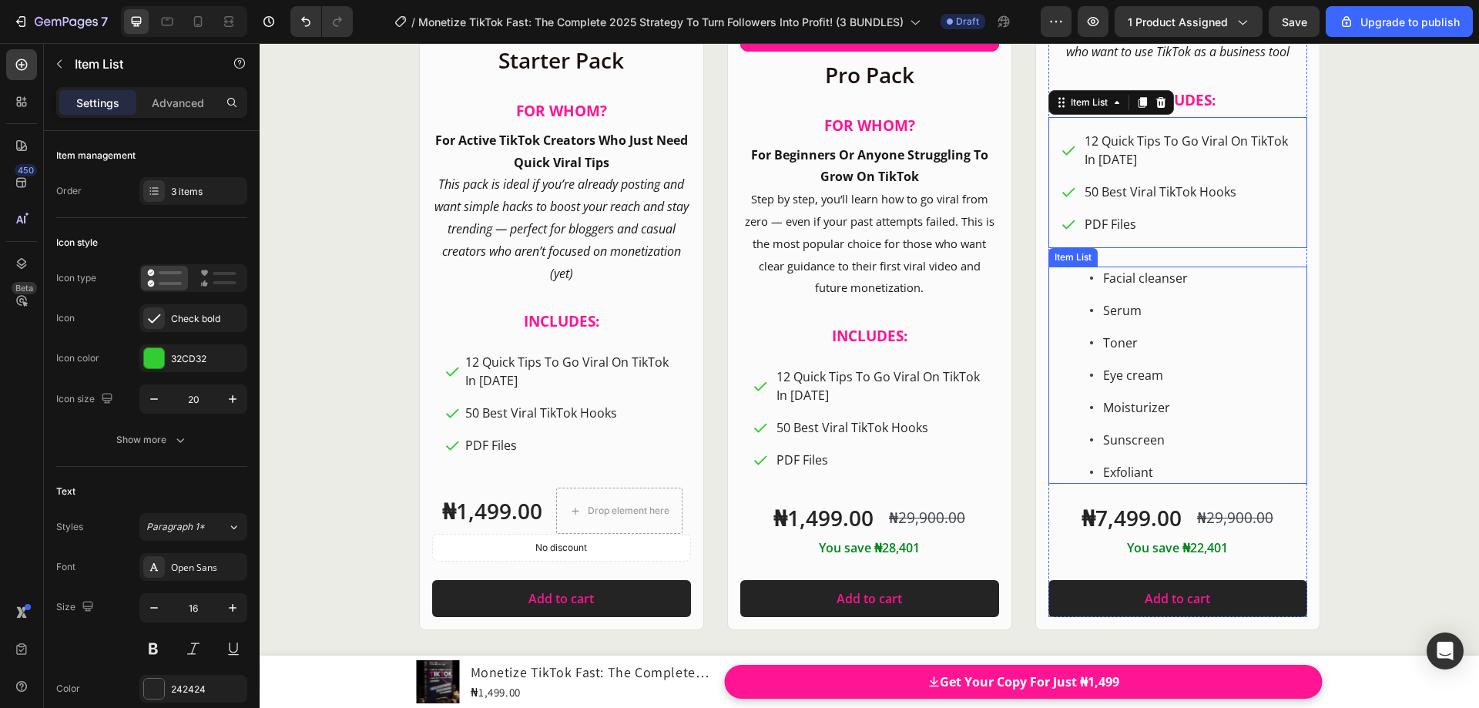
scroll to position [20239, 0]
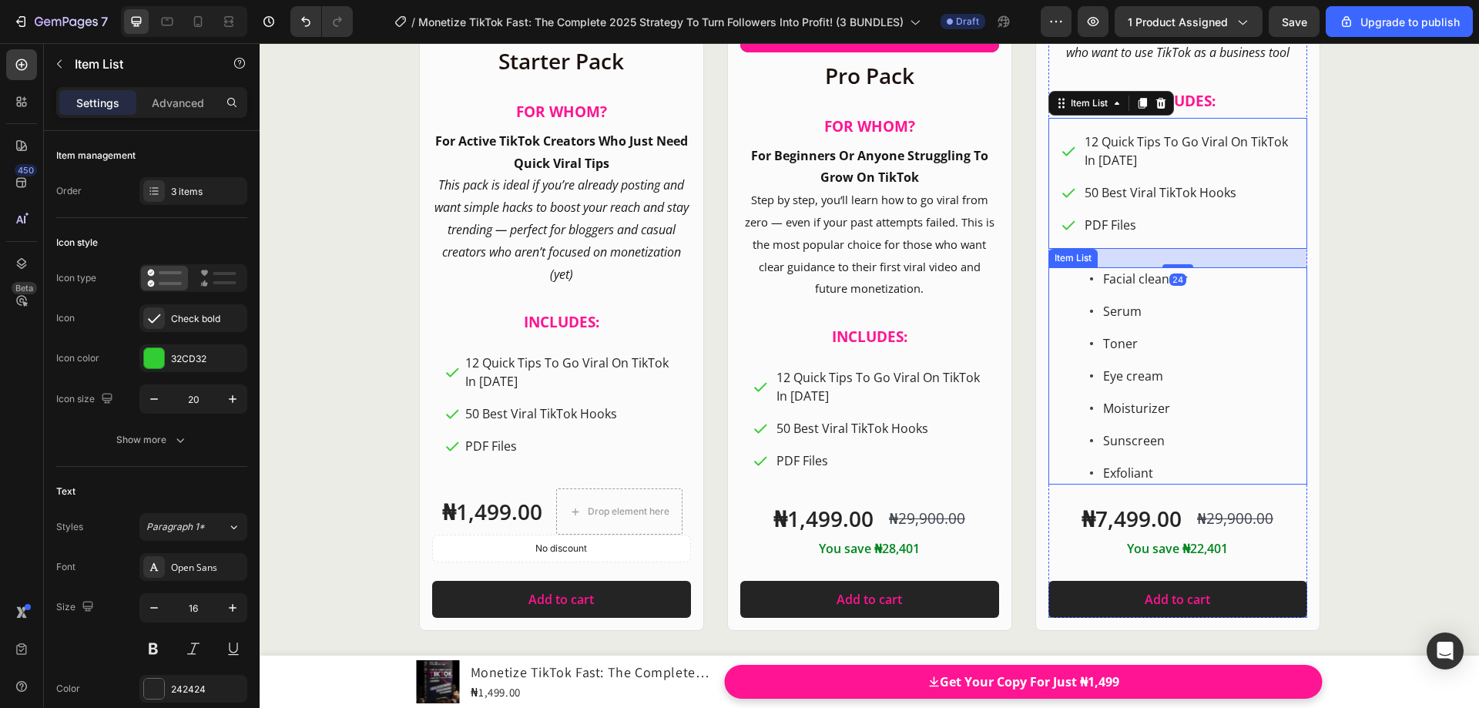
click at [1242, 331] on div "Facial cleanser Serum Toner Eye cream Moisturizer Sunscreen Exfoliant" at bounding box center [1178, 375] width 259 height 217
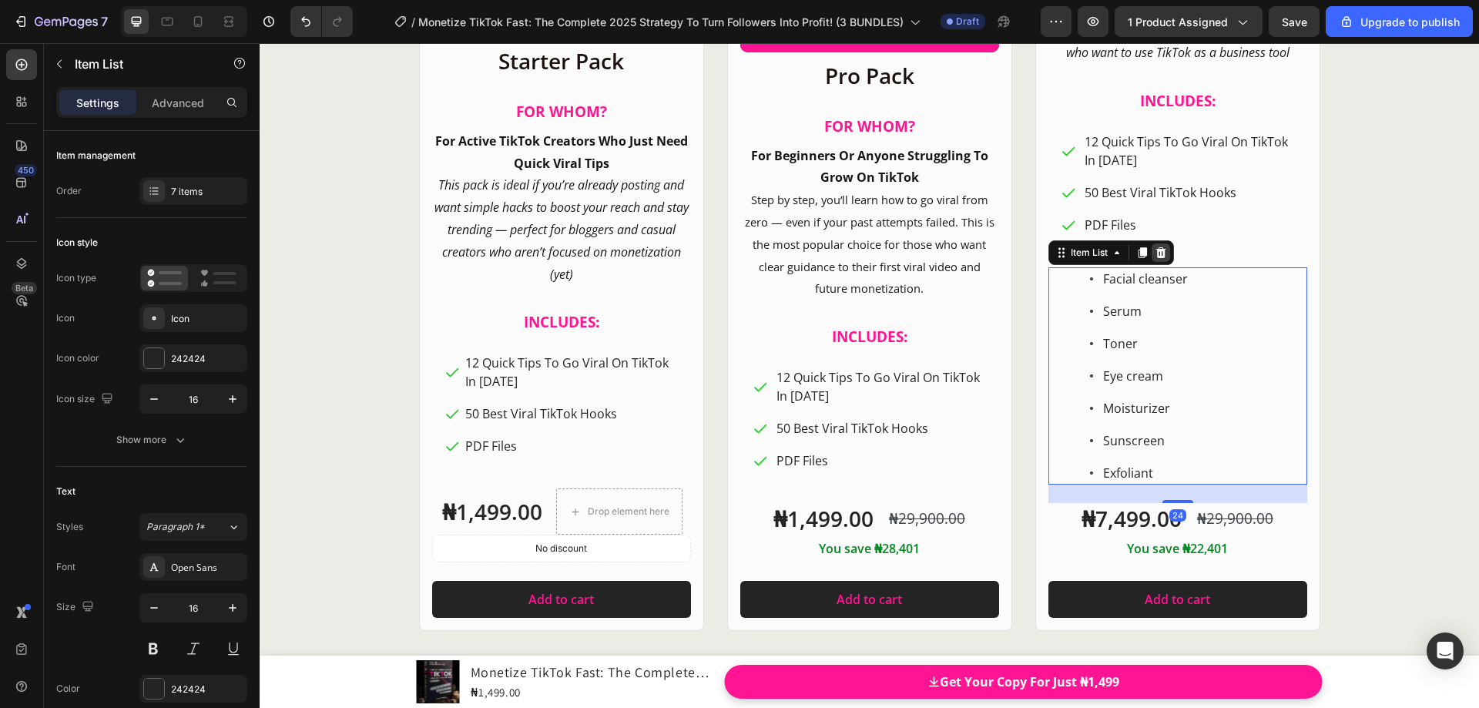
click at [1157, 259] on icon at bounding box center [1161, 253] width 12 height 12
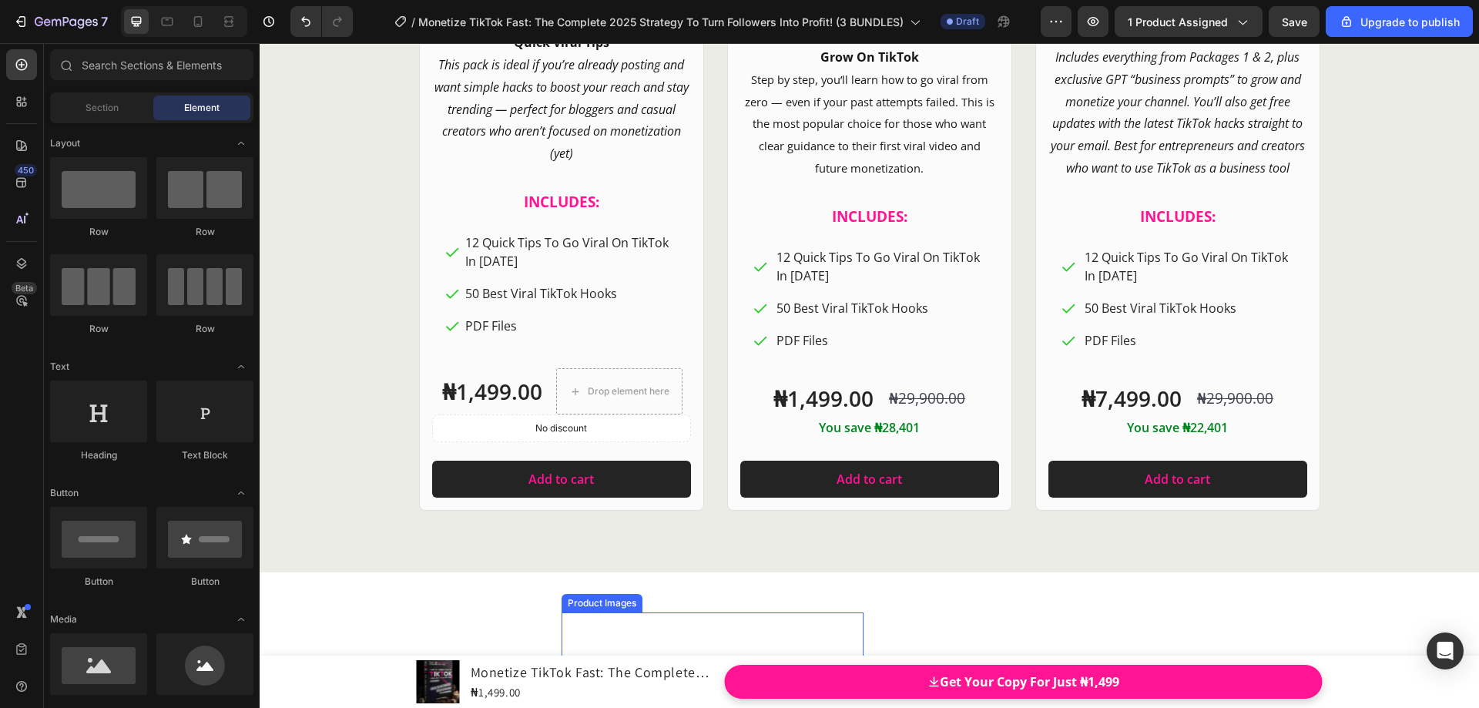
scroll to position [18535, 0]
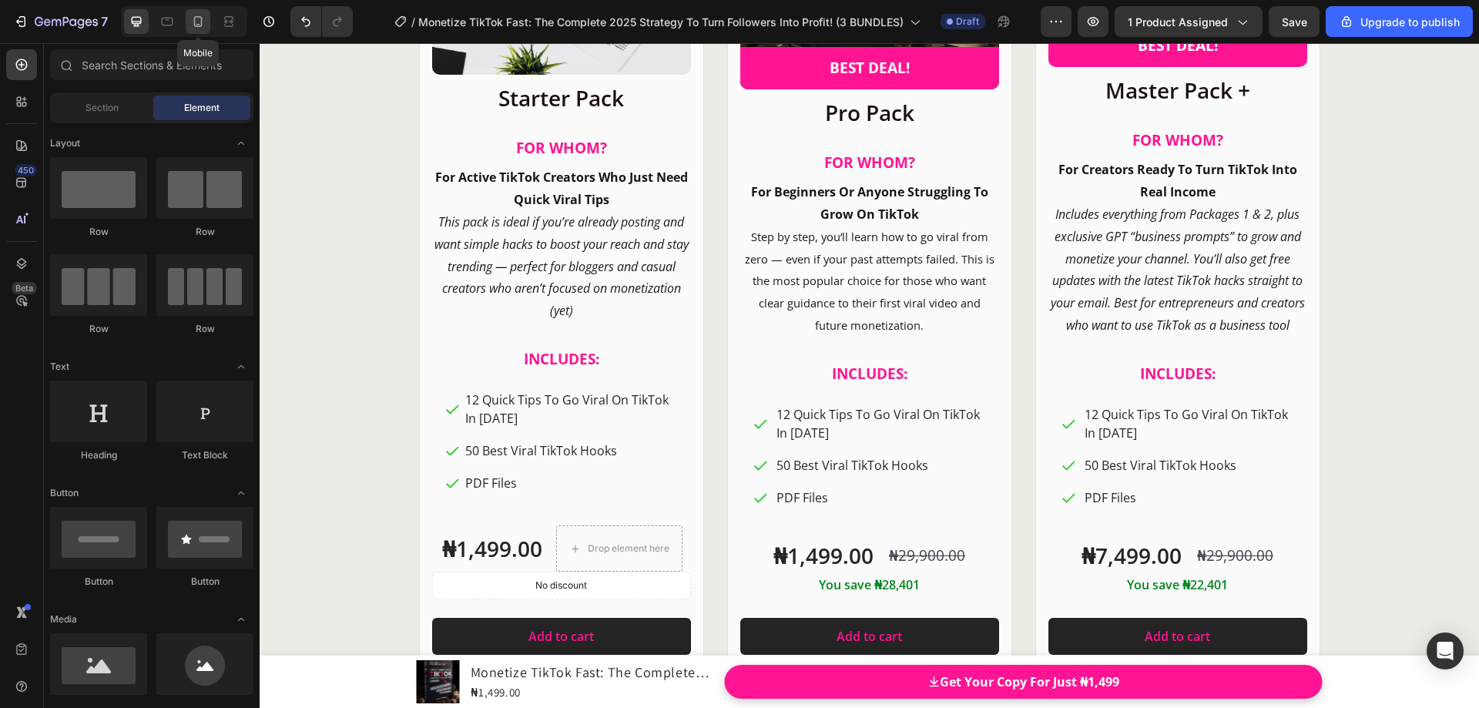
click at [195, 24] on icon at bounding box center [198, 21] width 8 height 11
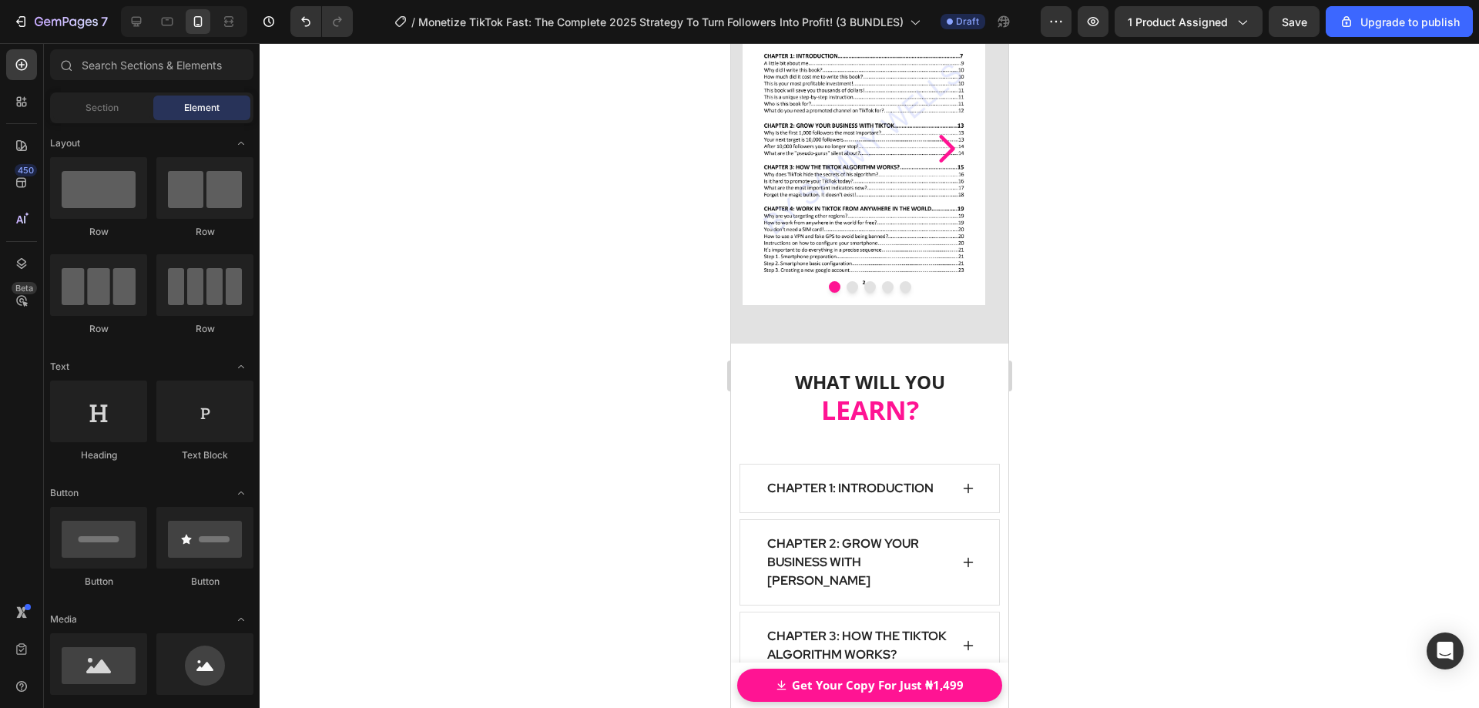
scroll to position [14670, 0]
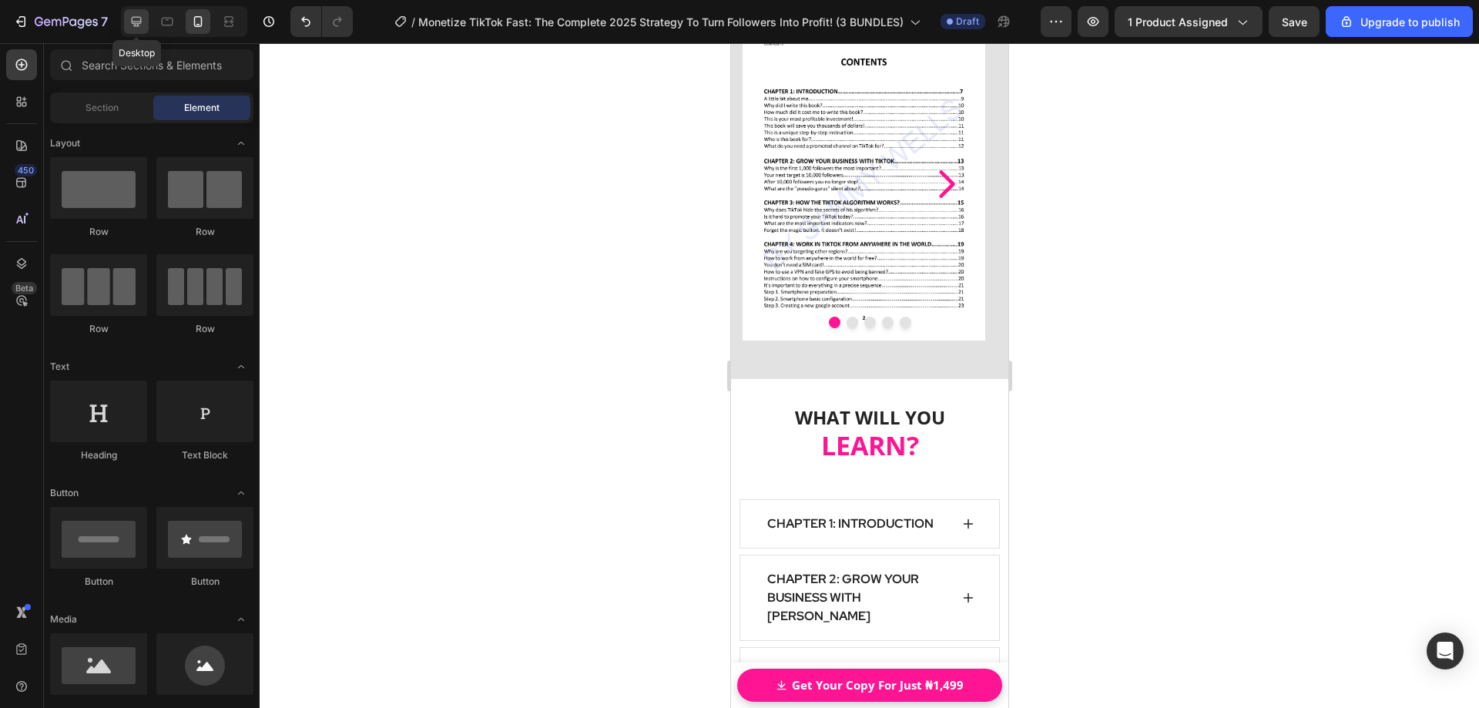
click at [140, 22] on icon at bounding box center [137, 22] width 10 height 10
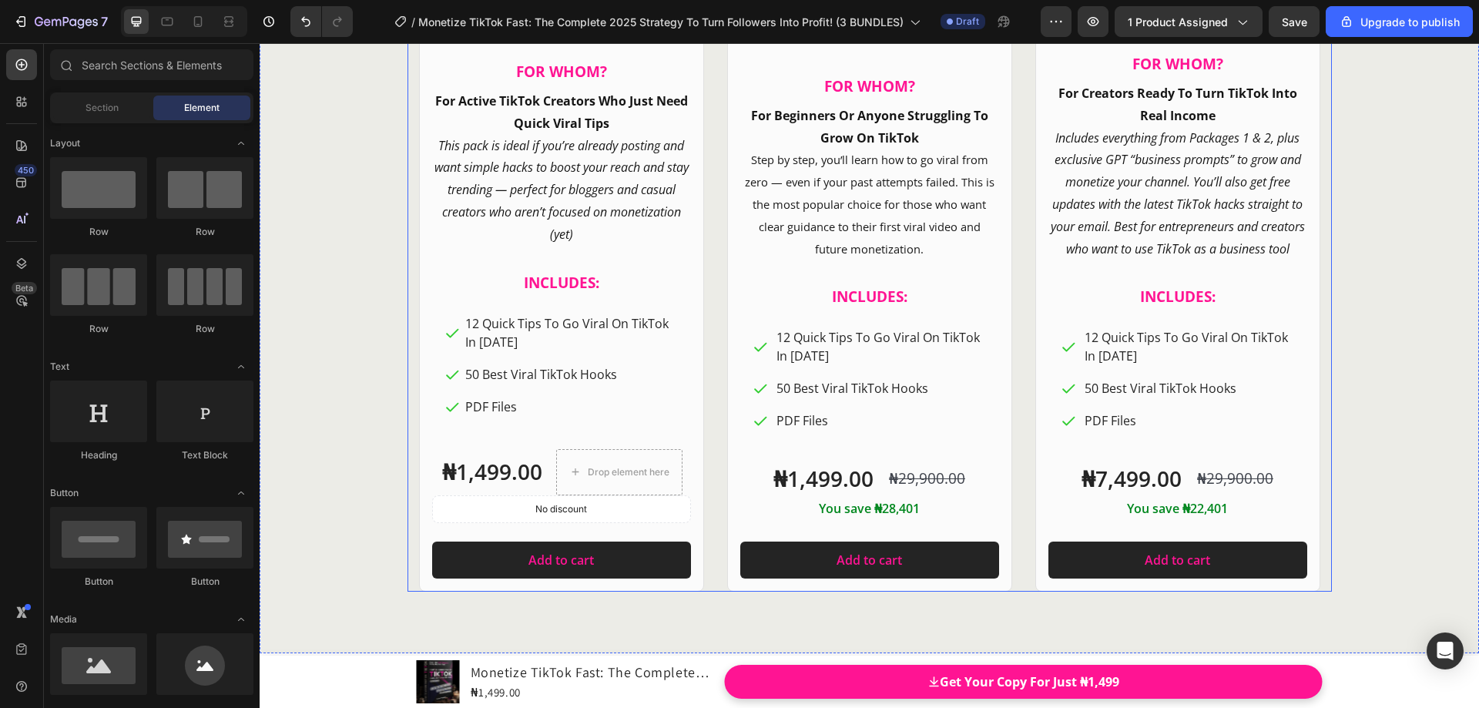
scroll to position [18984, 0]
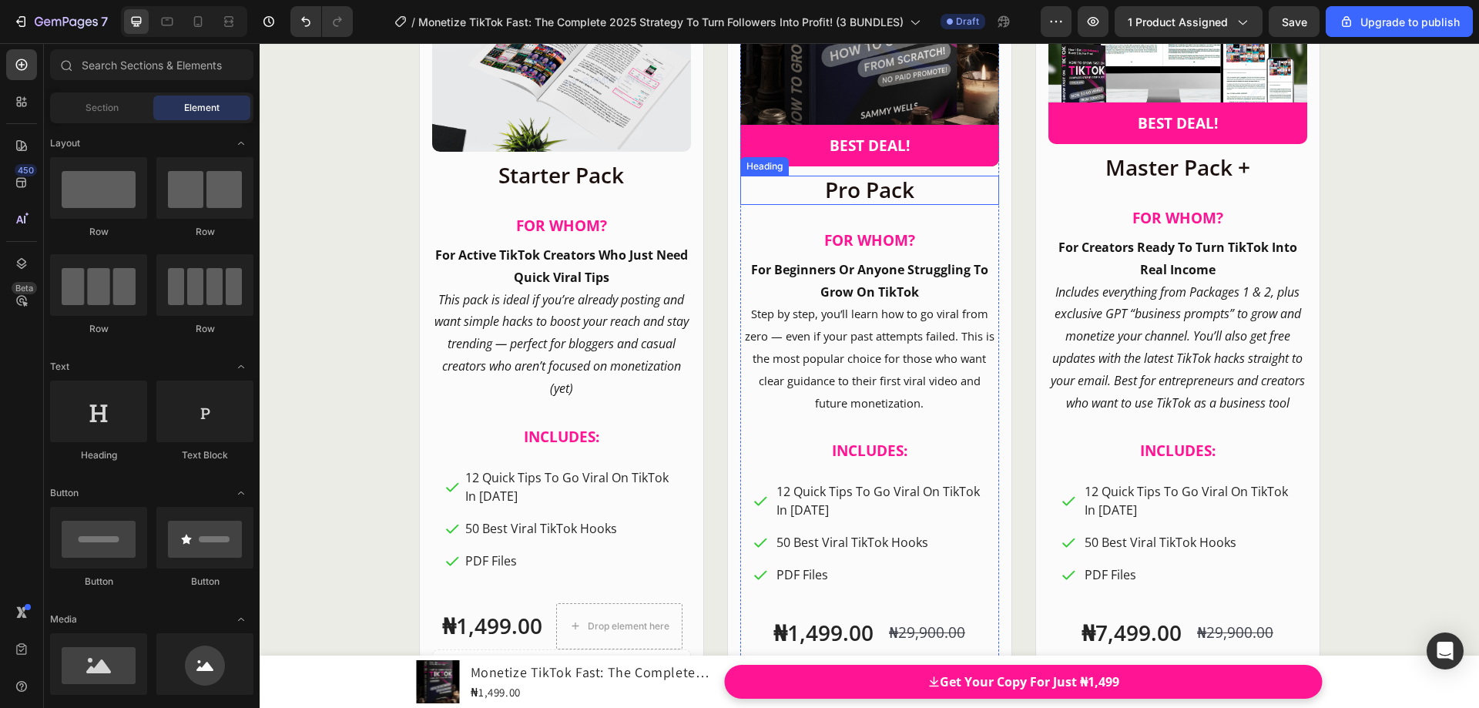
click at [834, 205] on h2 "Pro Pack" at bounding box center [869, 190] width 259 height 29
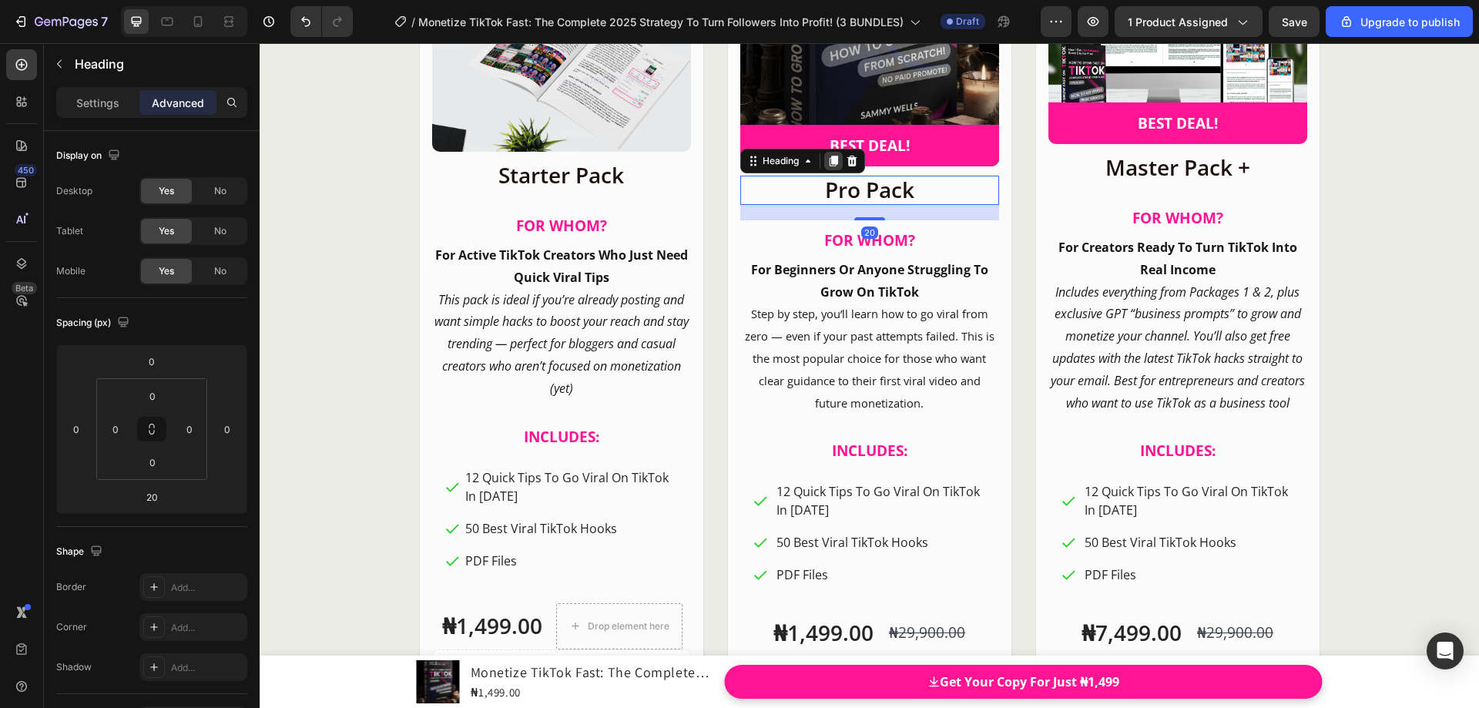
click at [827, 167] on icon at bounding box center [833, 161] width 12 height 12
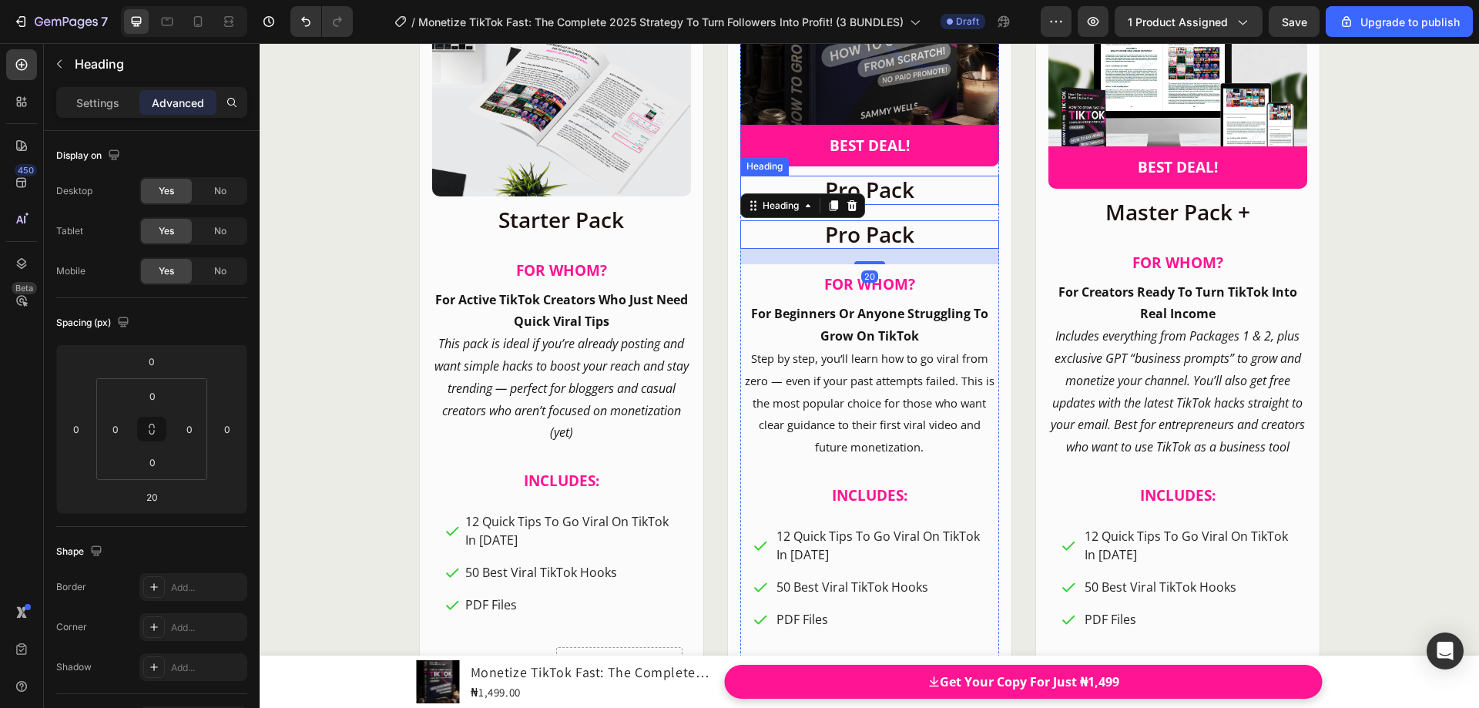
click at [809, 205] on h2 "Pro Pack" at bounding box center [869, 190] width 259 height 29
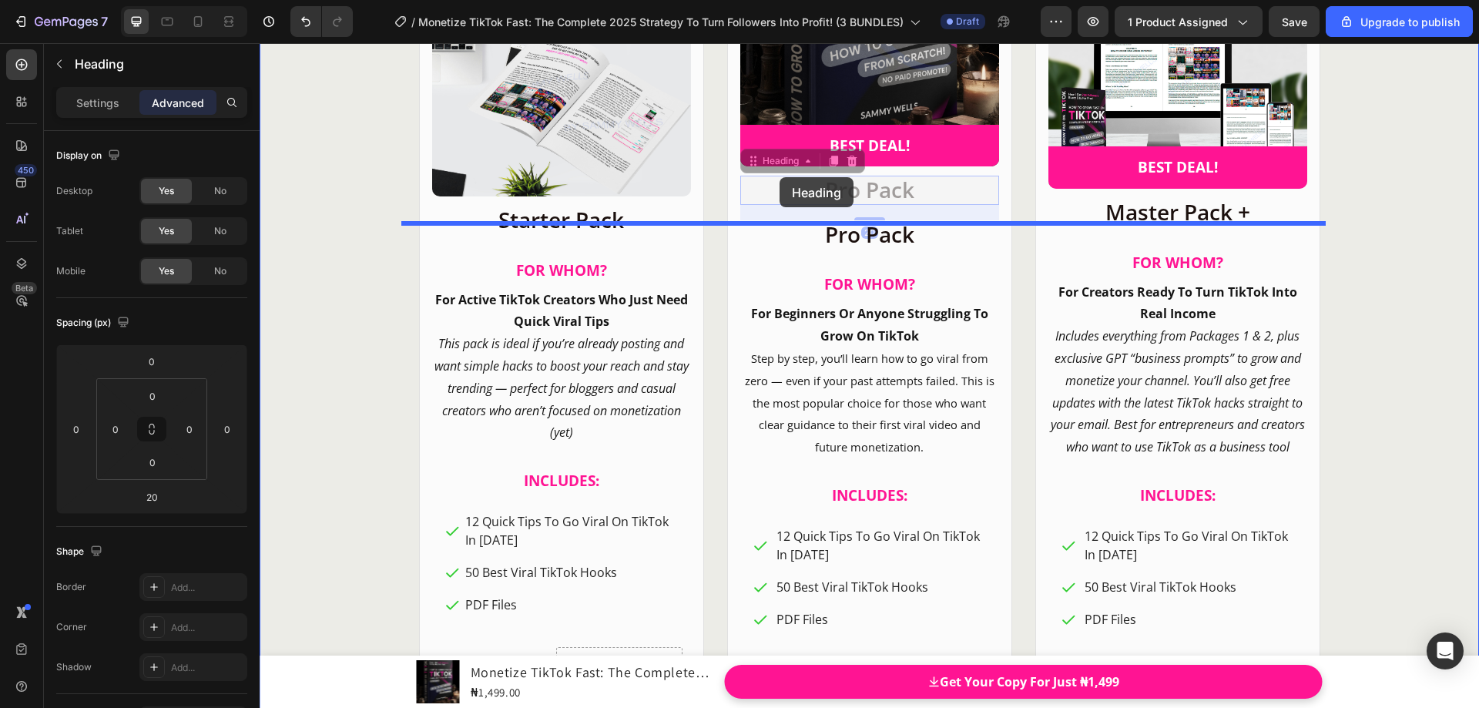
drag, startPoint x: 747, startPoint y: 540, endPoint x: 780, endPoint y: 177, distance: 364.4
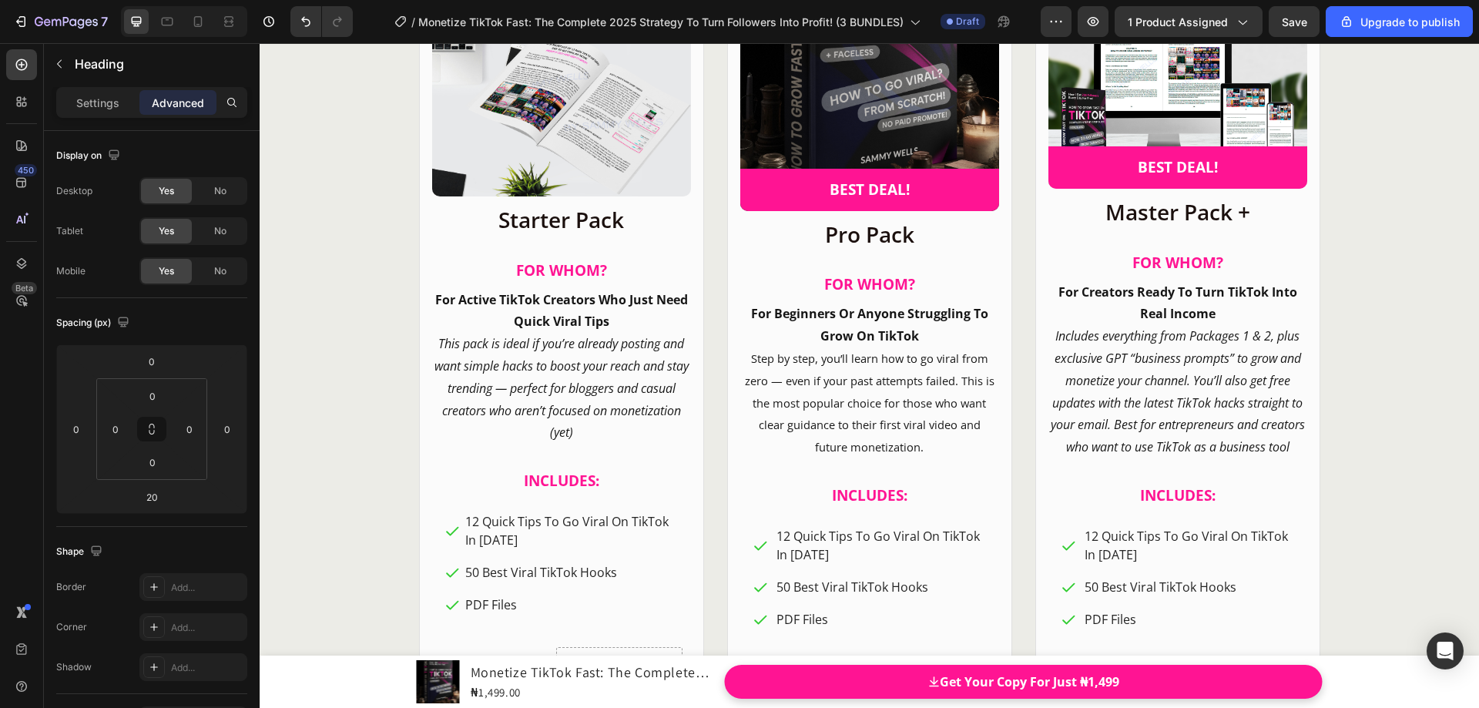
drag, startPoint x: 908, startPoint y: 237, endPoint x: 823, endPoint y: 237, distance: 85.5
click at [897, 177] on div "CHOOSE YOUR PACKAGE! Heading 0 Product Images Row Starter Pack Heading FOR WHOM…" at bounding box center [870, 319] width 1220 height 1064
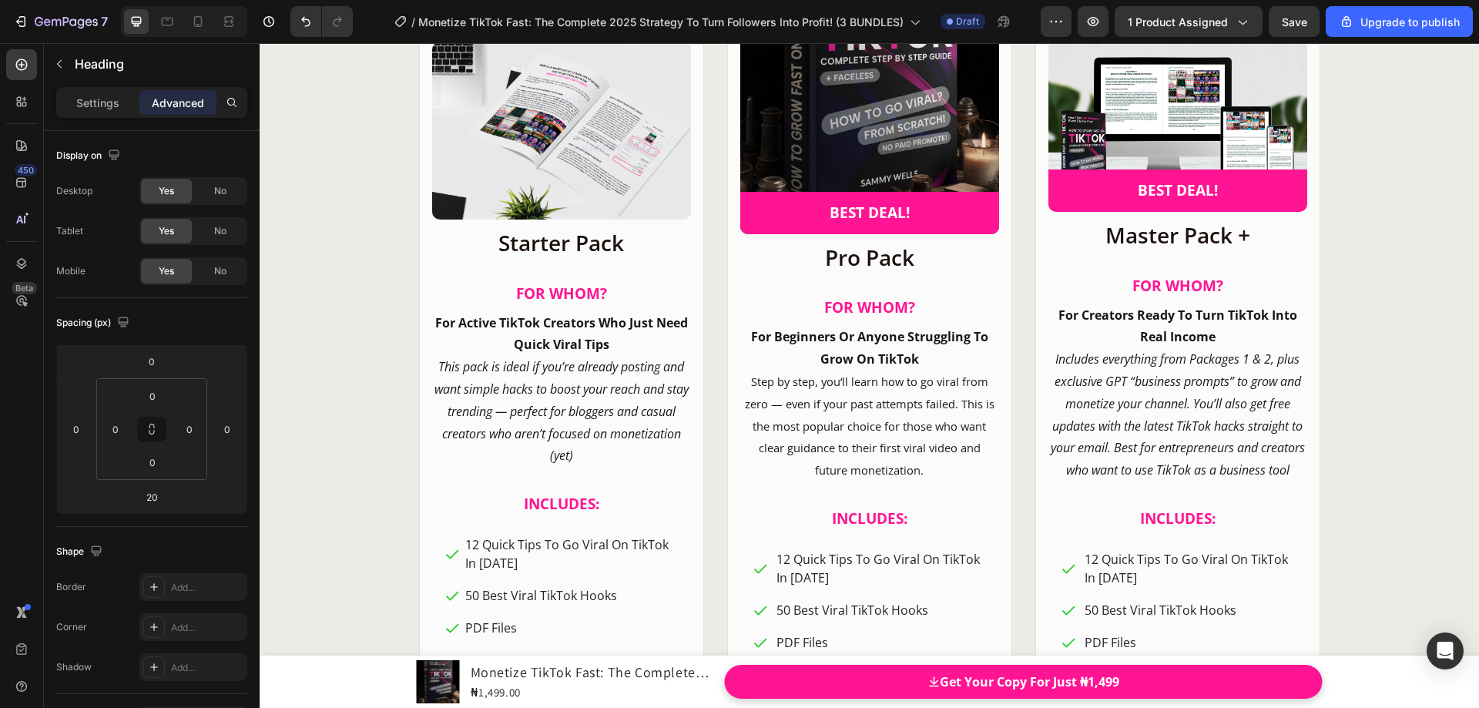
drag, startPoint x: 871, startPoint y: 264, endPoint x: 873, endPoint y: 287, distance: 23.2
type input "50"
click at [965, 192] on div "CHOOSE YOUR PACKAGE! Heading 50 Product Images Row Starter Pack Heading FOR WHO…" at bounding box center [870, 330] width 1220 height 1087
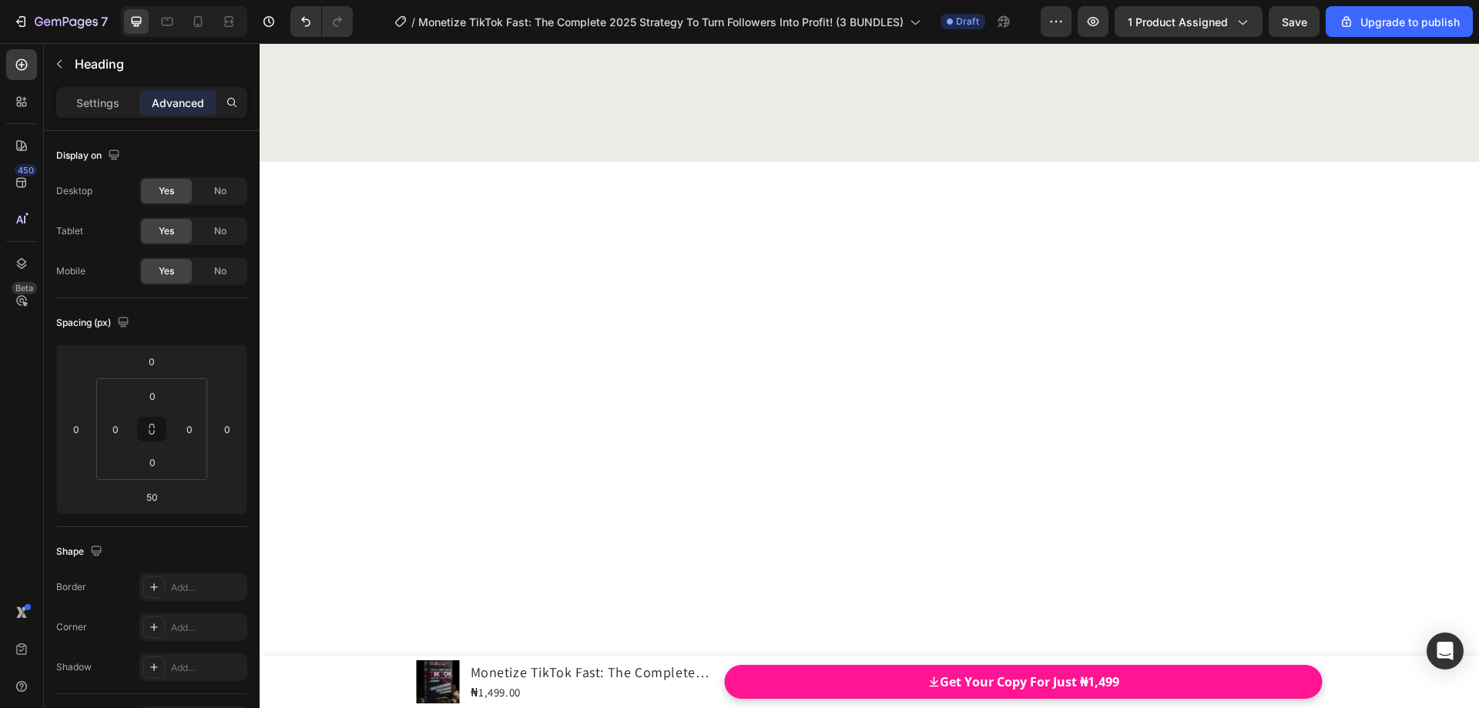
scroll to position [18338, 0]
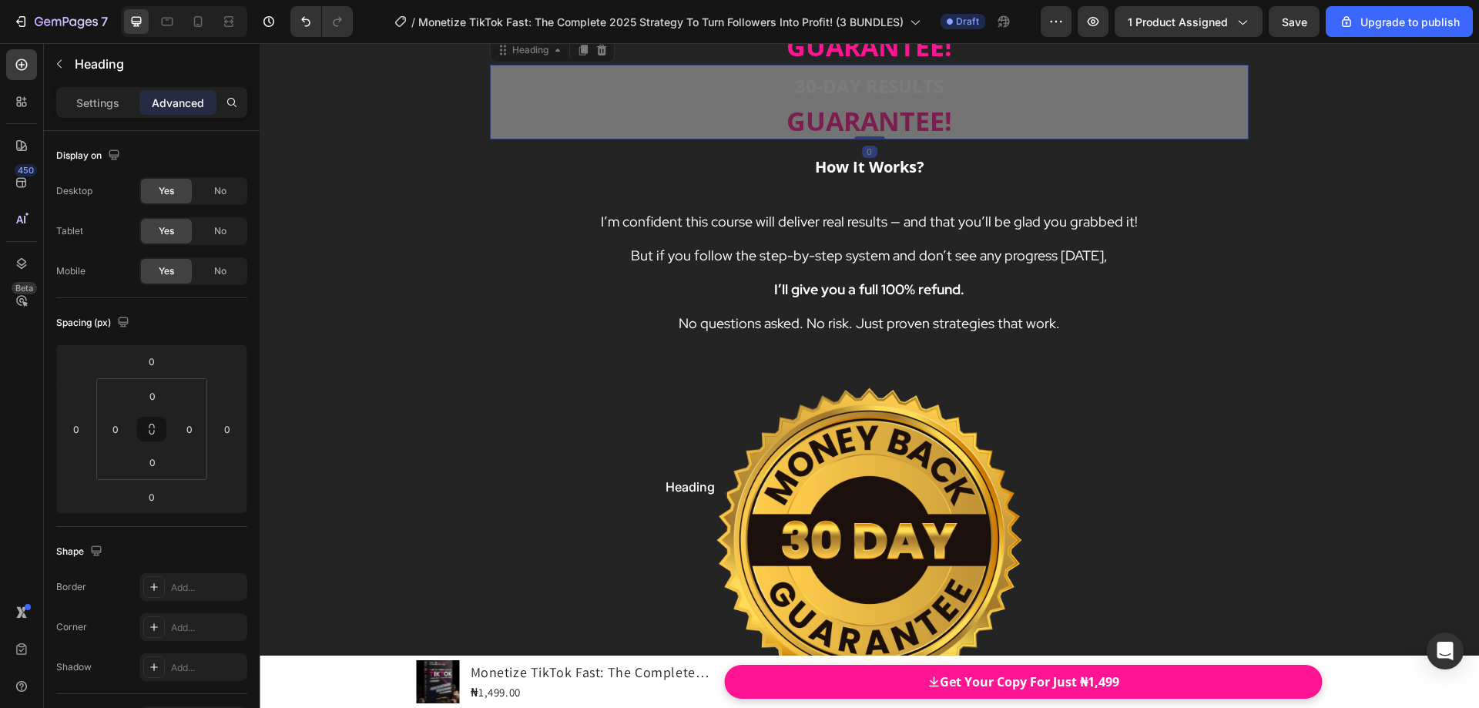
scroll to position [19108, 0]
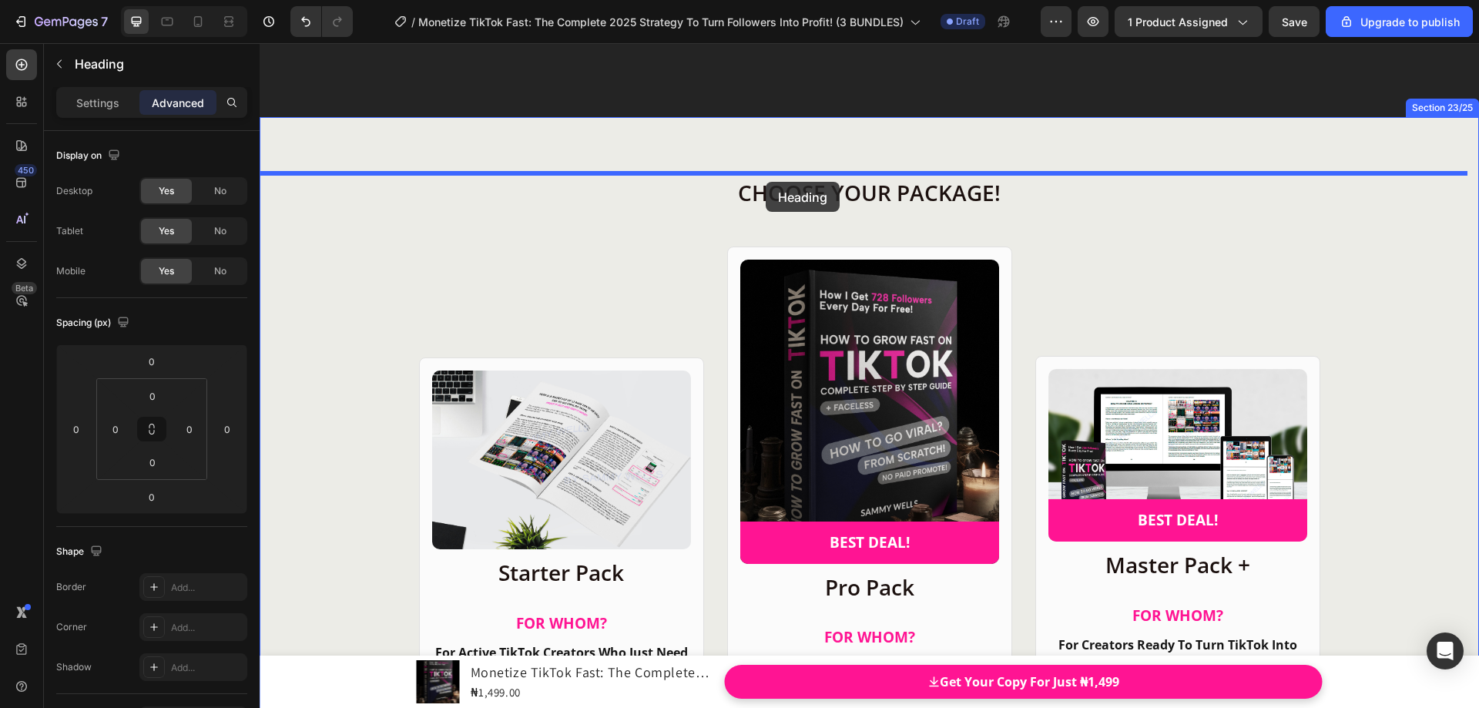
drag, startPoint x: 508, startPoint y: 162, endPoint x: 766, endPoint y: 182, distance: 258.9
type input "50"
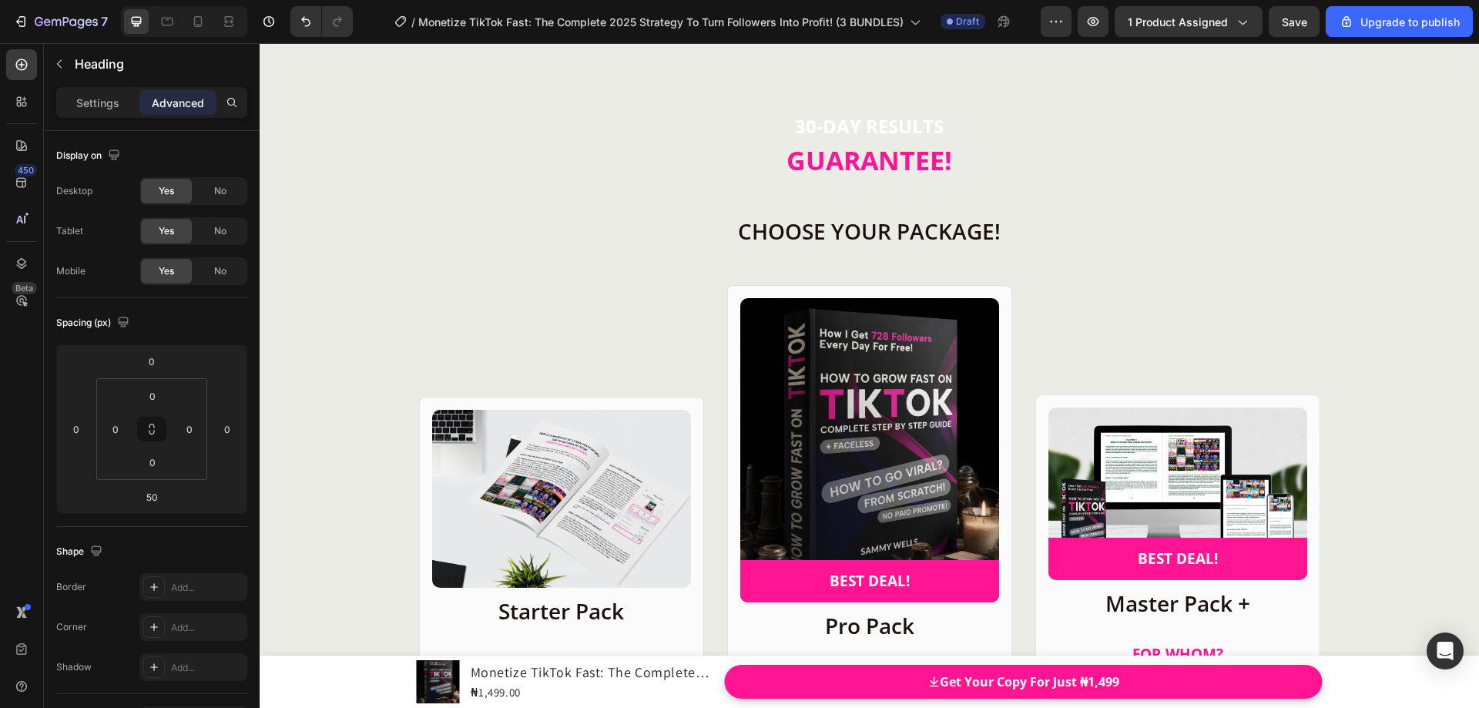
scroll to position [19034, 0]
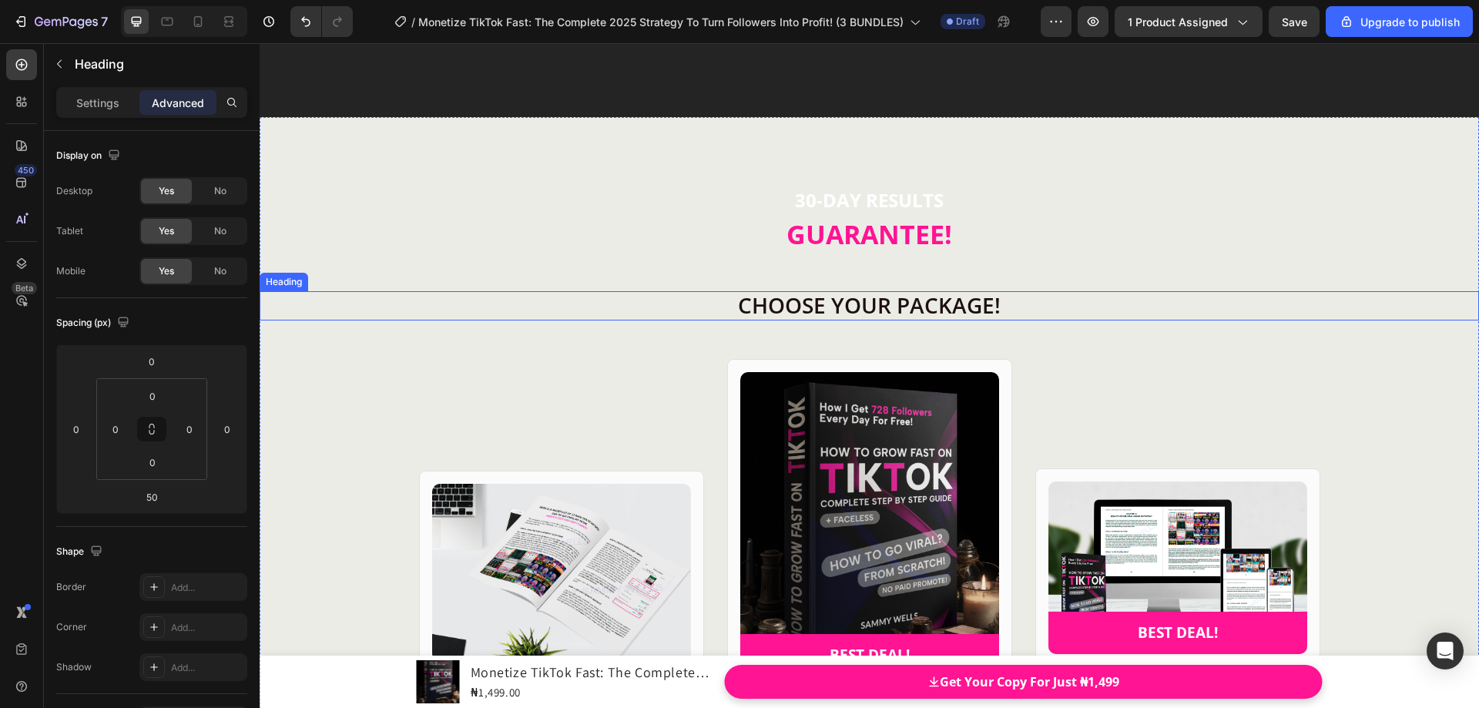
click at [852, 304] on h2 "CHOOSE YOUR PACKAGE!" at bounding box center [870, 305] width 1220 height 29
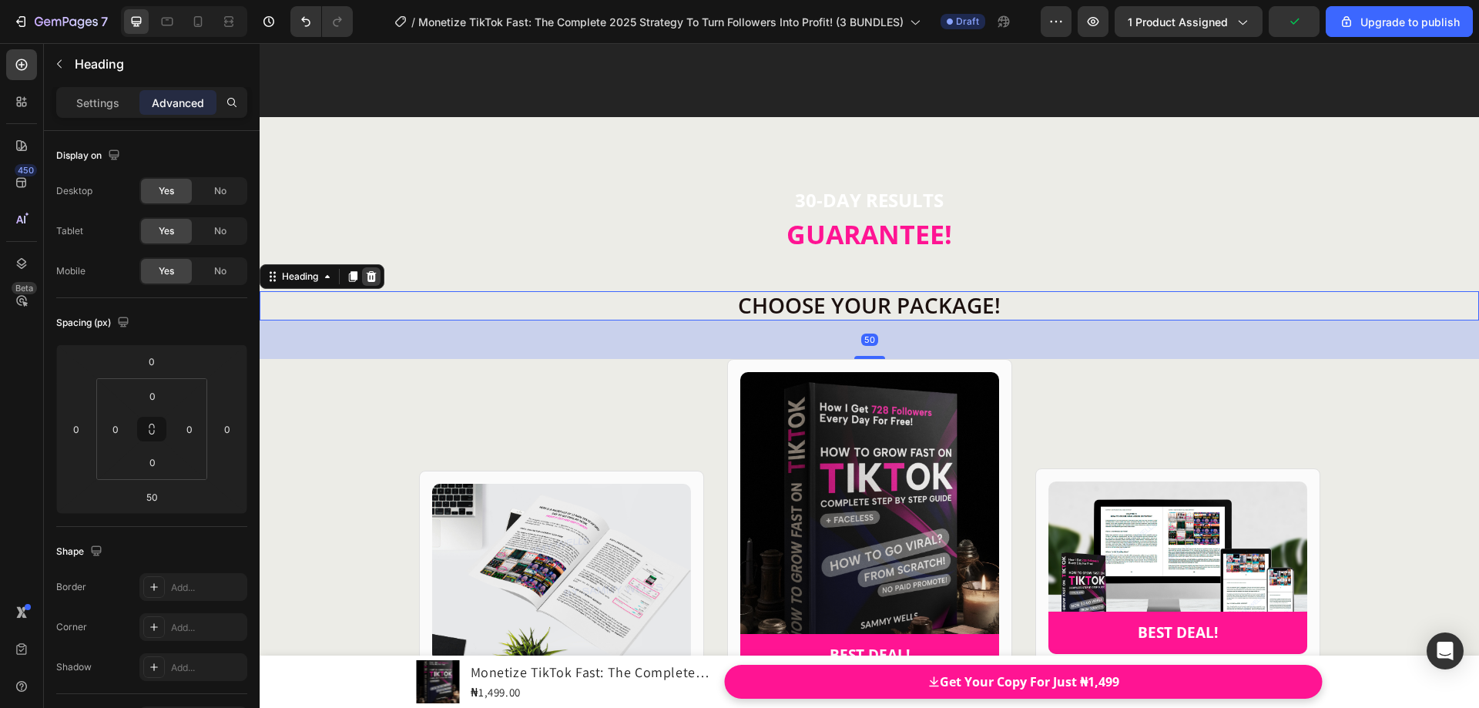
click at [374, 271] on icon at bounding box center [371, 276] width 12 height 12
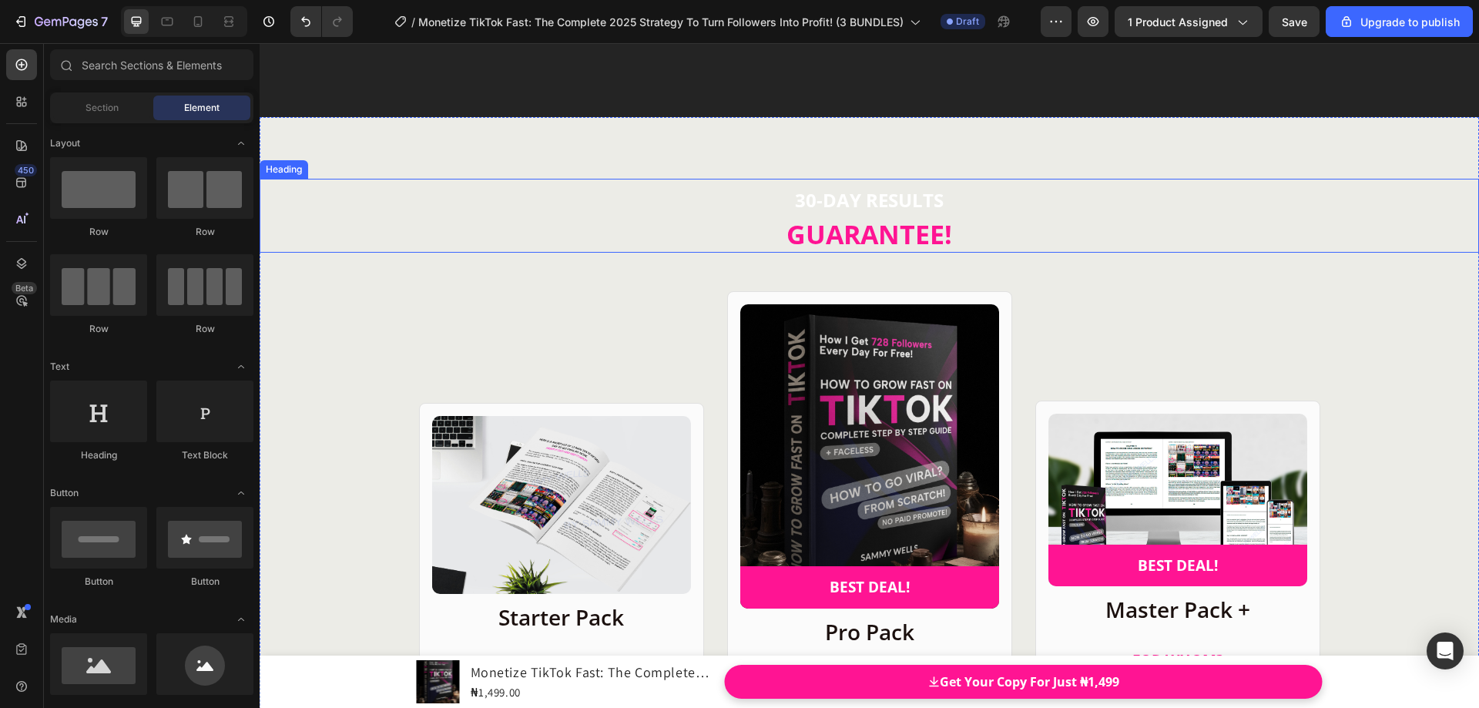
click at [883, 216] on strong "GUARANTEE!" at bounding box center [870, 233] width 166 height 35
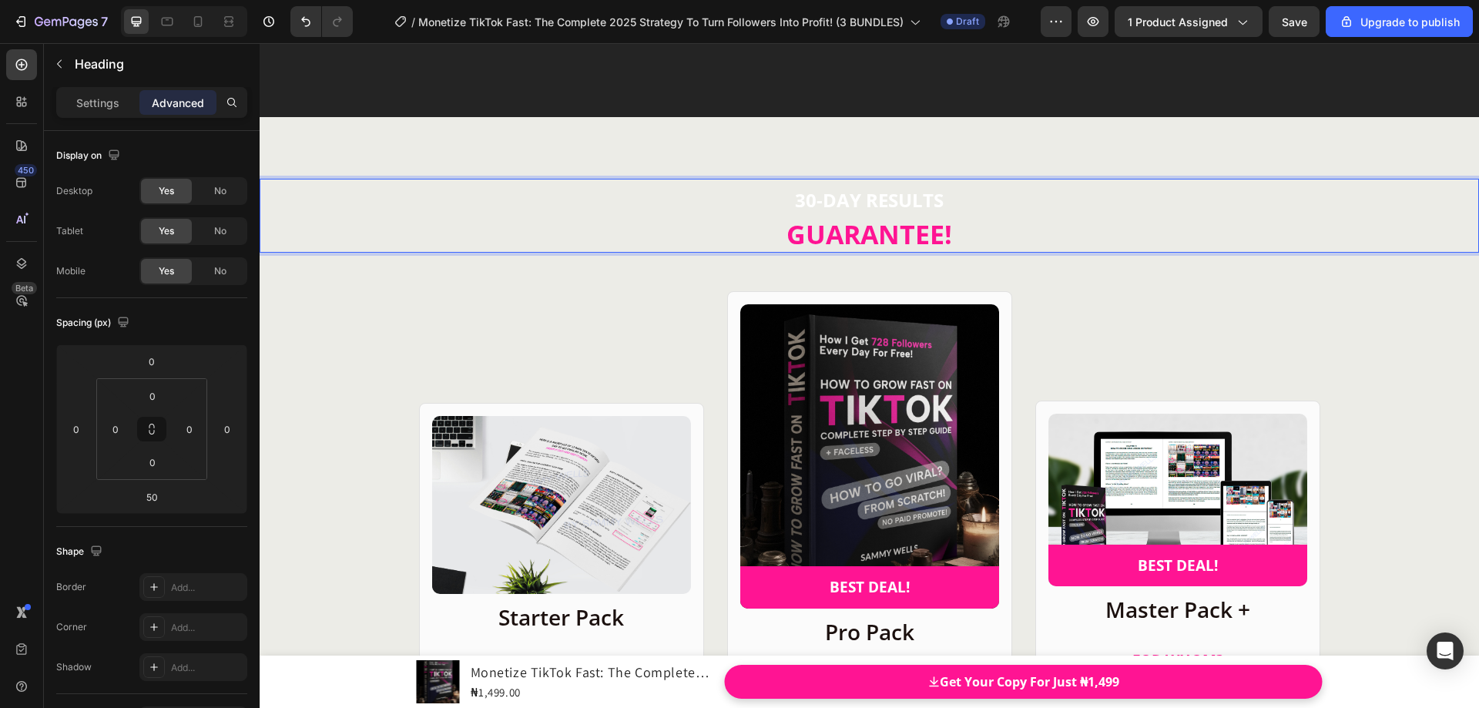
click at [780, 220] on p "30-DAY RESULTS GUARANTEE!" at bounding box center [869, 215] width 1216 height 71
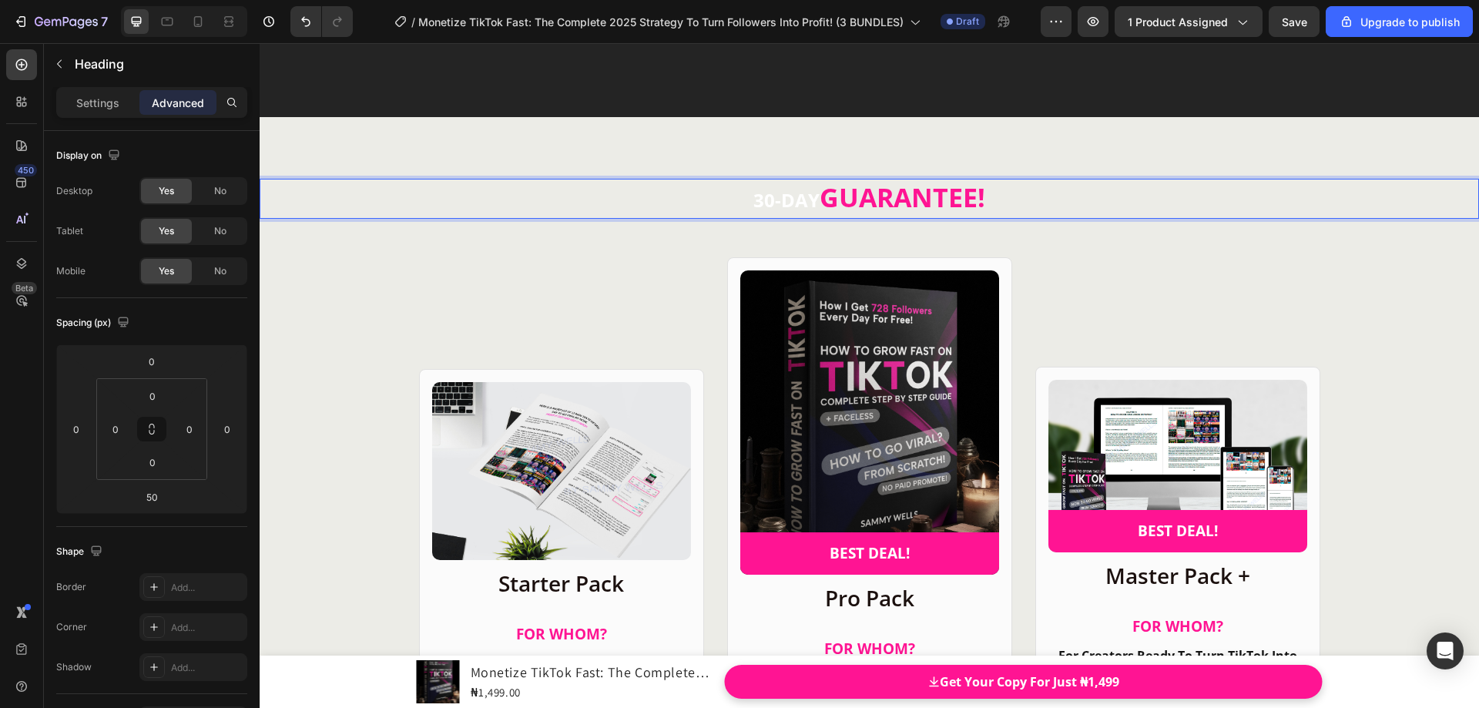
click at [830, 192] on strong "GUARANTEE!" at bounding box center [903, 197] width 166 height 35
click at [669, 194] on strong "GCHOOSE YOUR PACKAGE!UARANTEE!" at bounding box center [902, 197] width 489 height 35
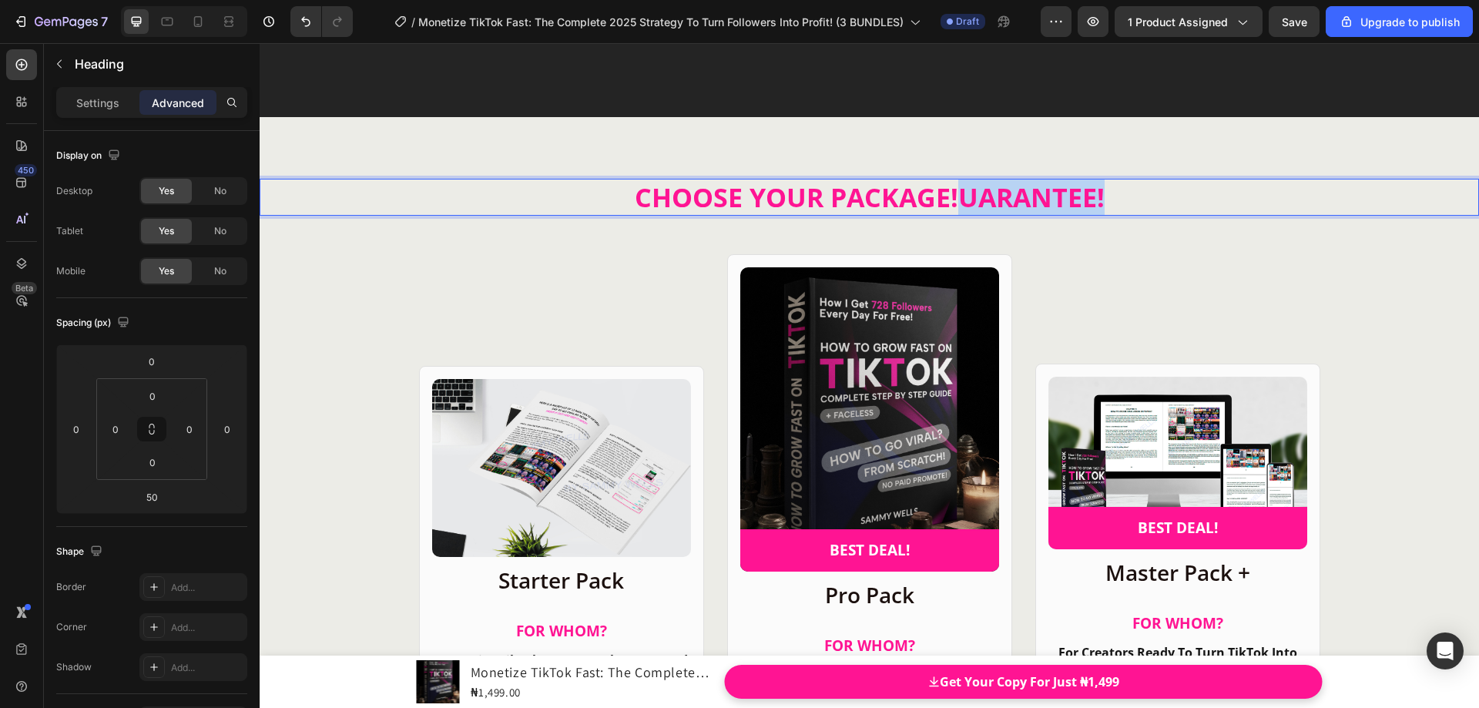
drag, startPoint x: 953, startPoint y: 189, endPoint x: 1098, endPoint y: 199, distance: 145.2
click at [1098, 199] on strong "CHOOSE YOUR PACKAGE!UARANTEE!" at bounding box center [870, 197] width 470 height 35
click at [900, 191] on strong "CHOOSE YOUR PACKAGE!" at bounding box center [870, 197] width 324 height 35
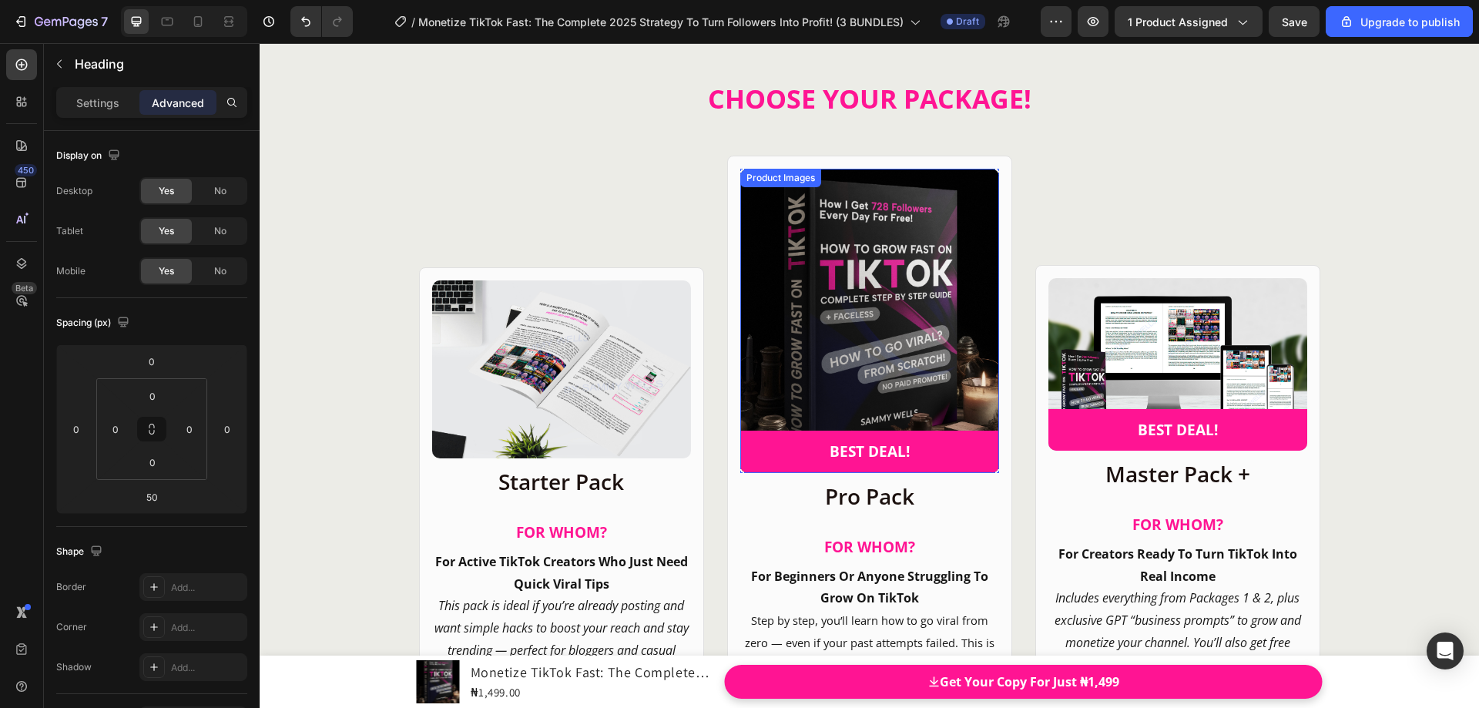
scroll to position [17340, 0]
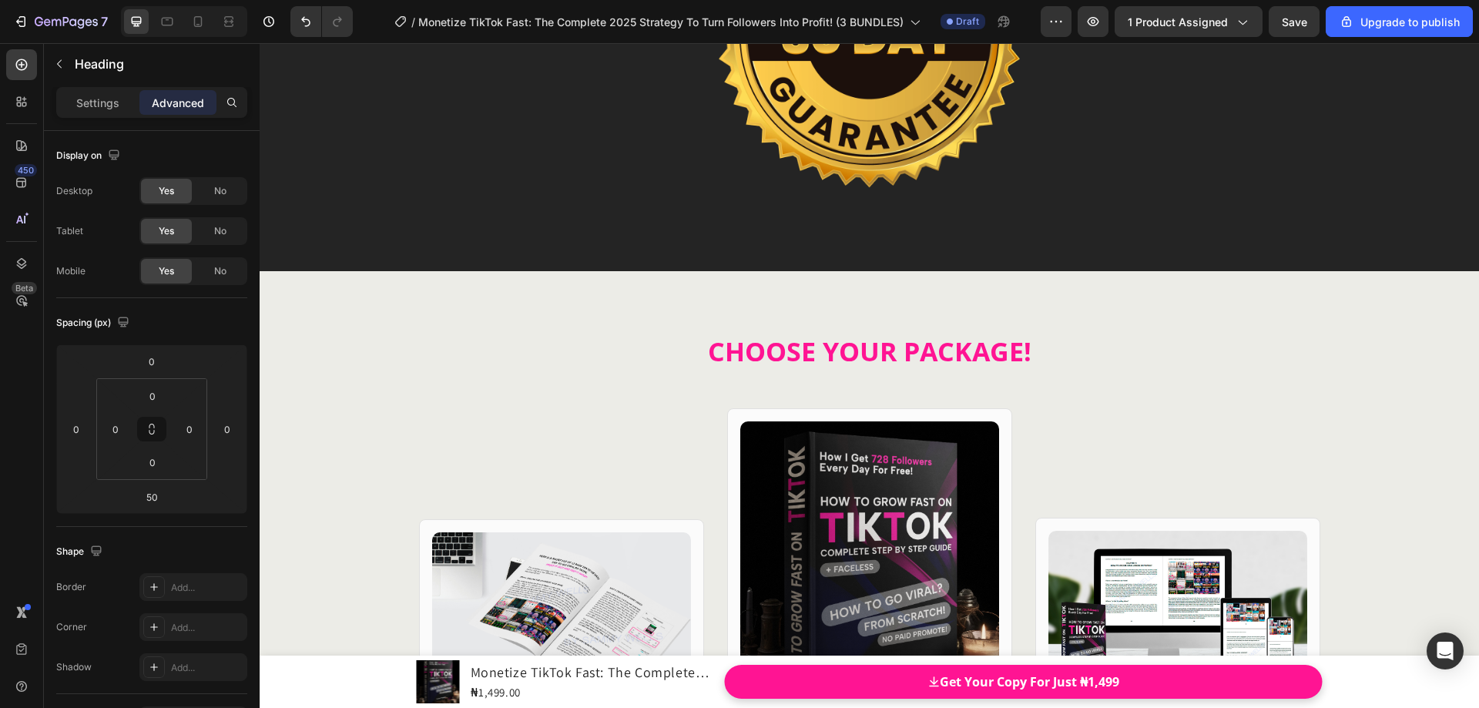
click at [846, 347] on strong "CHOOSE YOUR PACKAGE!" at bounding box center [870, 351] width 324 height 35
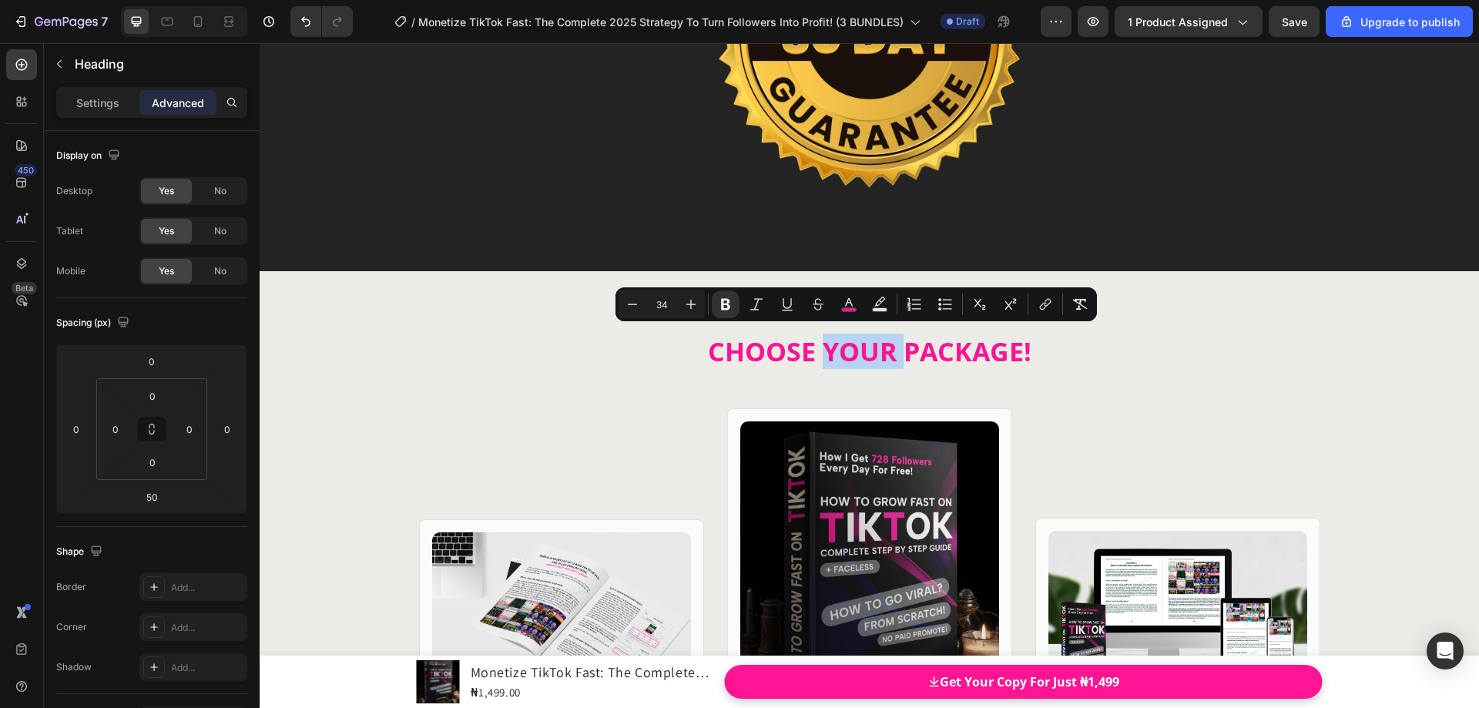
click at [907, 351] on strong "CHOOSE YOUR PACKAGE!" at bounding box center [870, 351] width 324 height 35
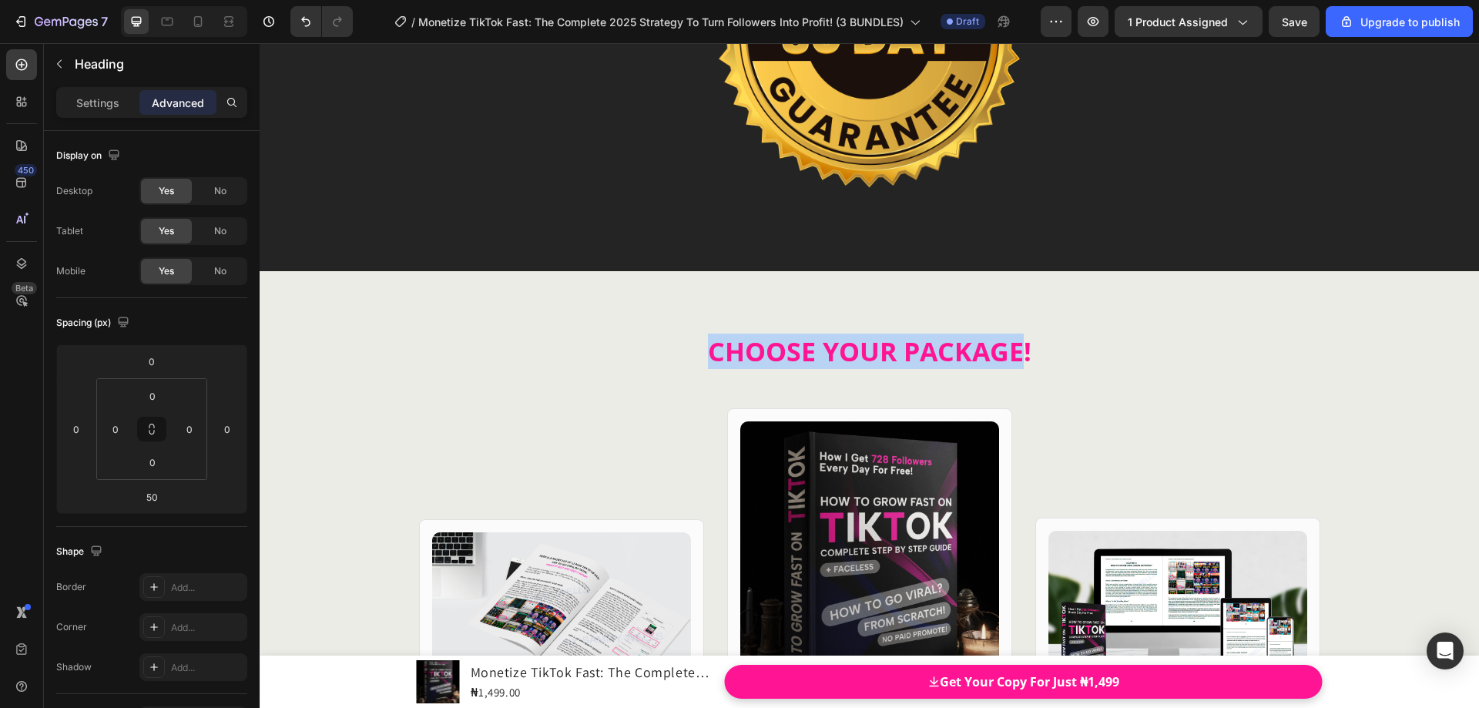
drag, startPoint x: 1018, startPoint y: 346, endPoint x: 710, endPoint y: 345, distance: 308.2
click at [709, 345] on strong "CHOOSE YOUR PACKAGE!" at bounding box center [870, 351] width 324 height 35
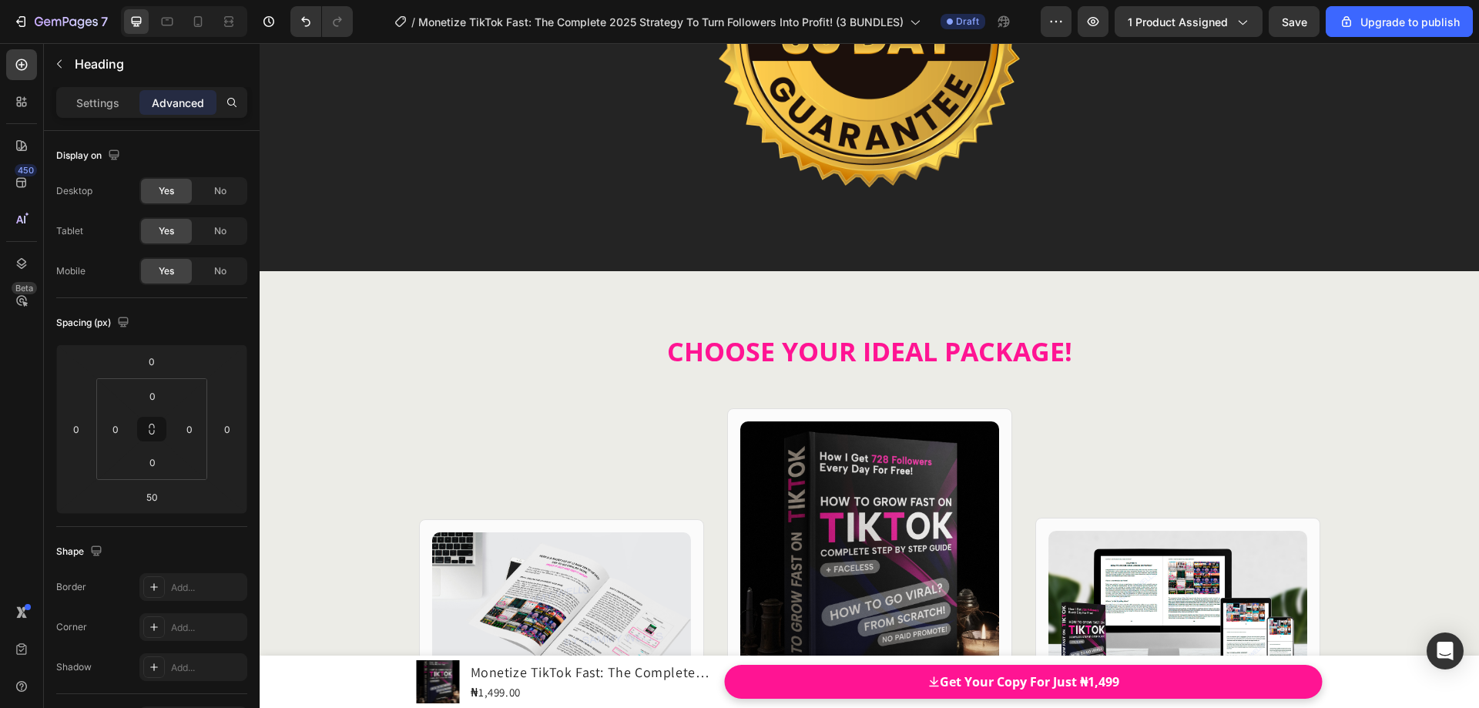
click at [860, 342] on strong "CHOOSE YOUR IDEAL PACKAGE!" at bounding box center [869, 351] width 405 height 35
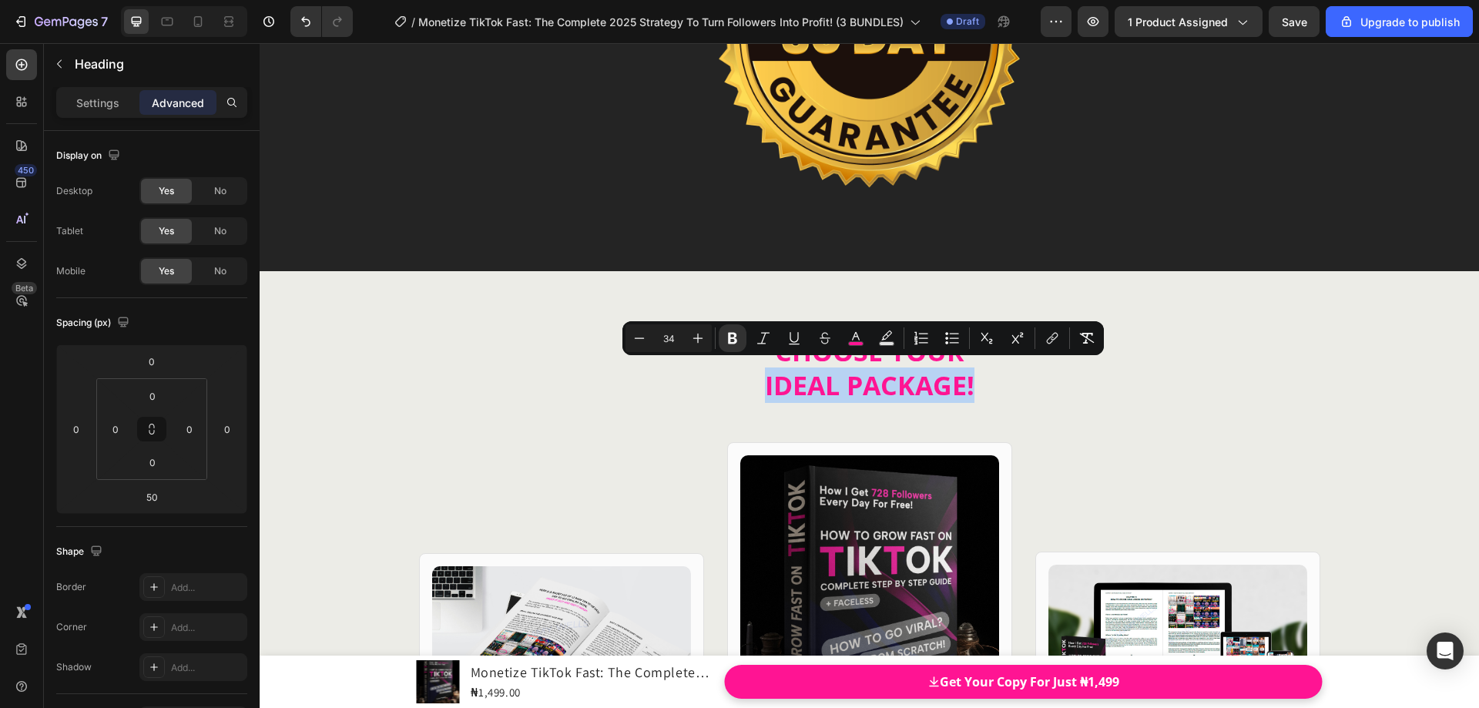
drag, startPoint x: 760, startPoint y: 379, endPoint x: 968, endPoint y: 386, distance: 208.1
click at [968, 386] on strong "IDEAL PACKAGE!" at bounding box center [870, 384] width 210 height 35
drag, startPoint x: 825, startPoint y: 375, endPoint x: 834, endPoint y: 371, distance: 10.3
click at [827, 375] on strong "IDEAL PACKAGE!" at bounding box center [870, 384] width 210 height 35
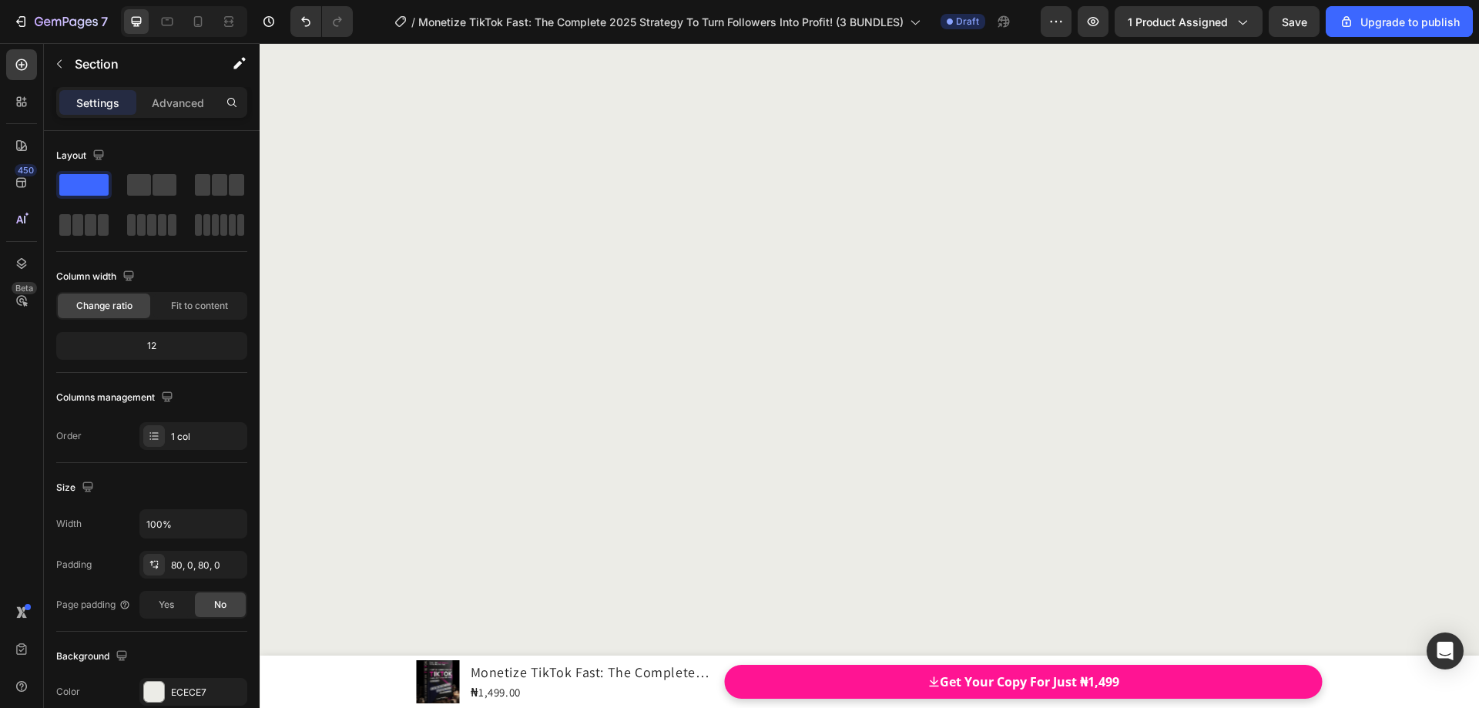
scroll to position [18022, 0]
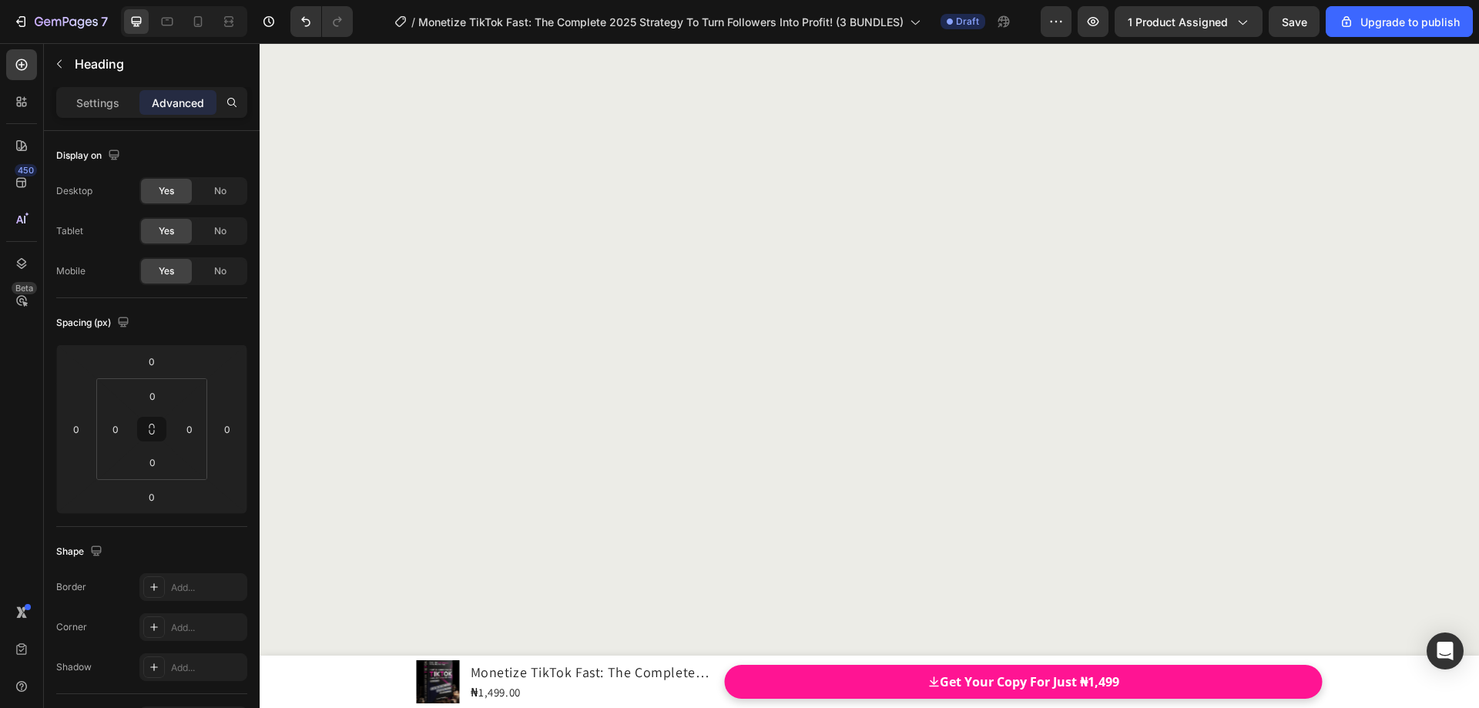
drag, startPoint x: 834, startPoint y: 438, endPoint x: 877, endPoint y: 437, distance: 43.2
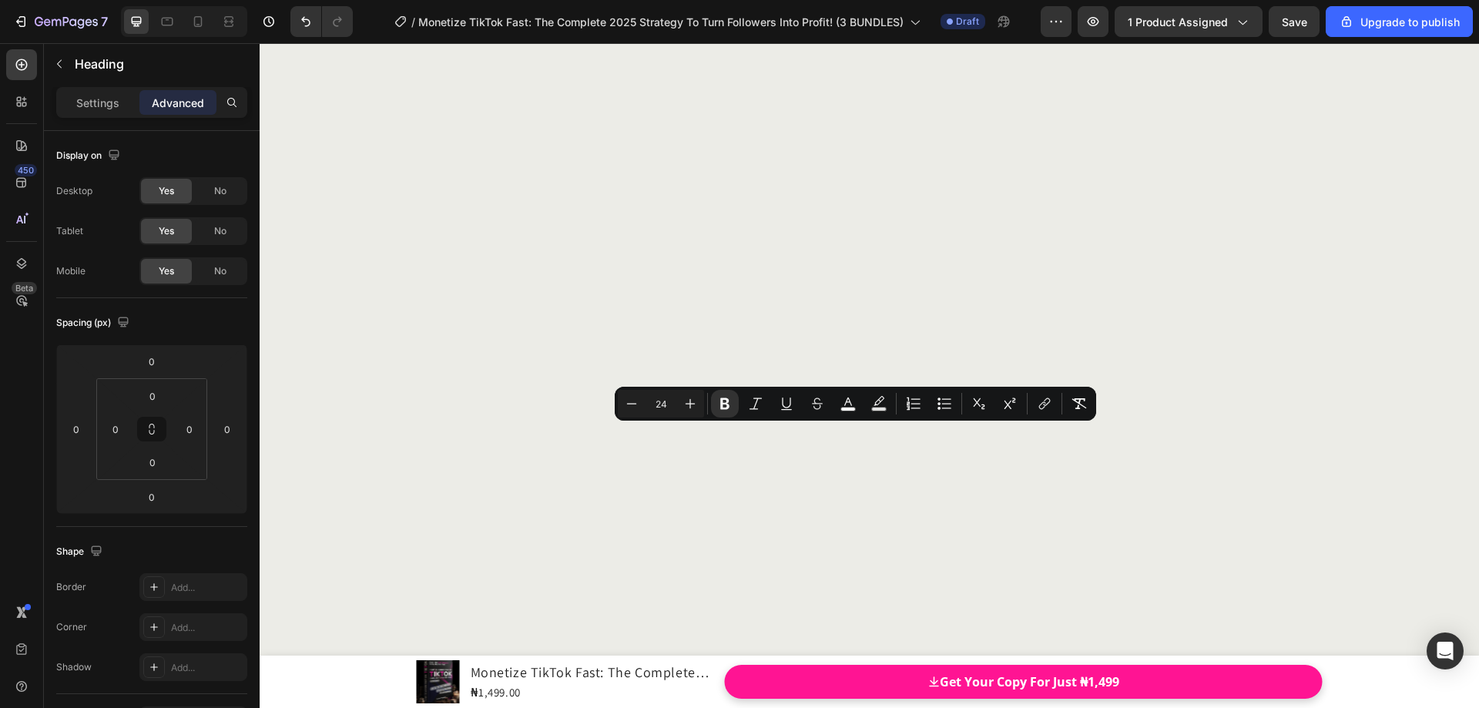
type input "34"
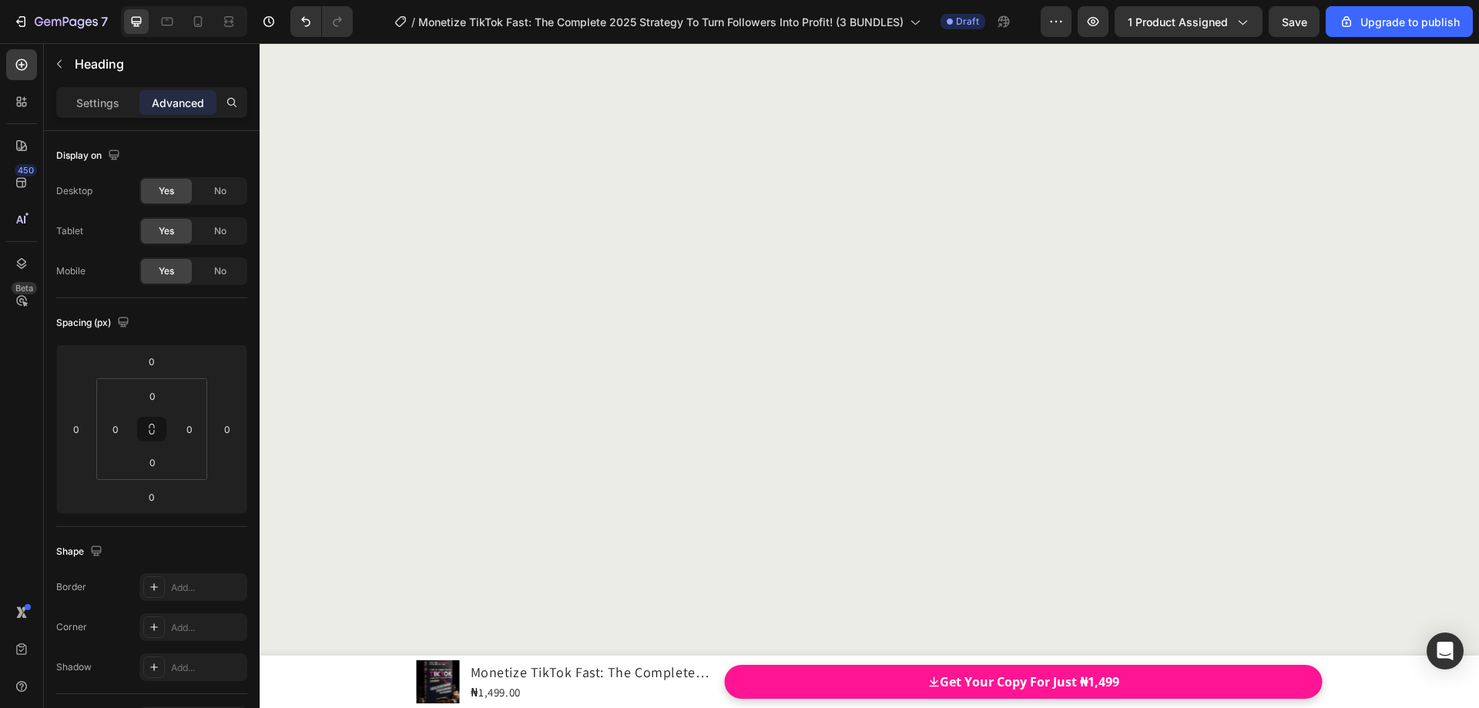
drag, startPoint x: 834, startPoint y: 471, endPoint x: 859, endPoint y: 471, distance: 24.7
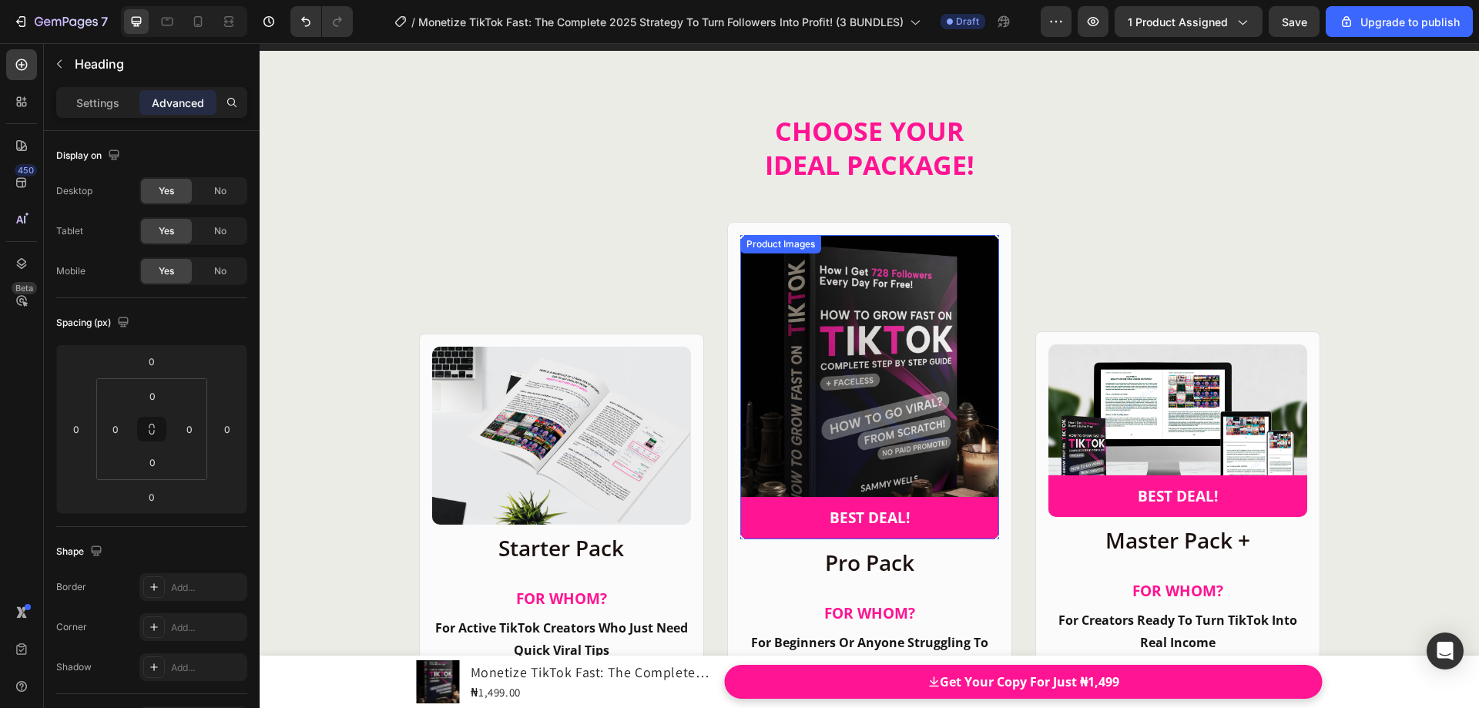
scroll to position [19024, 0]
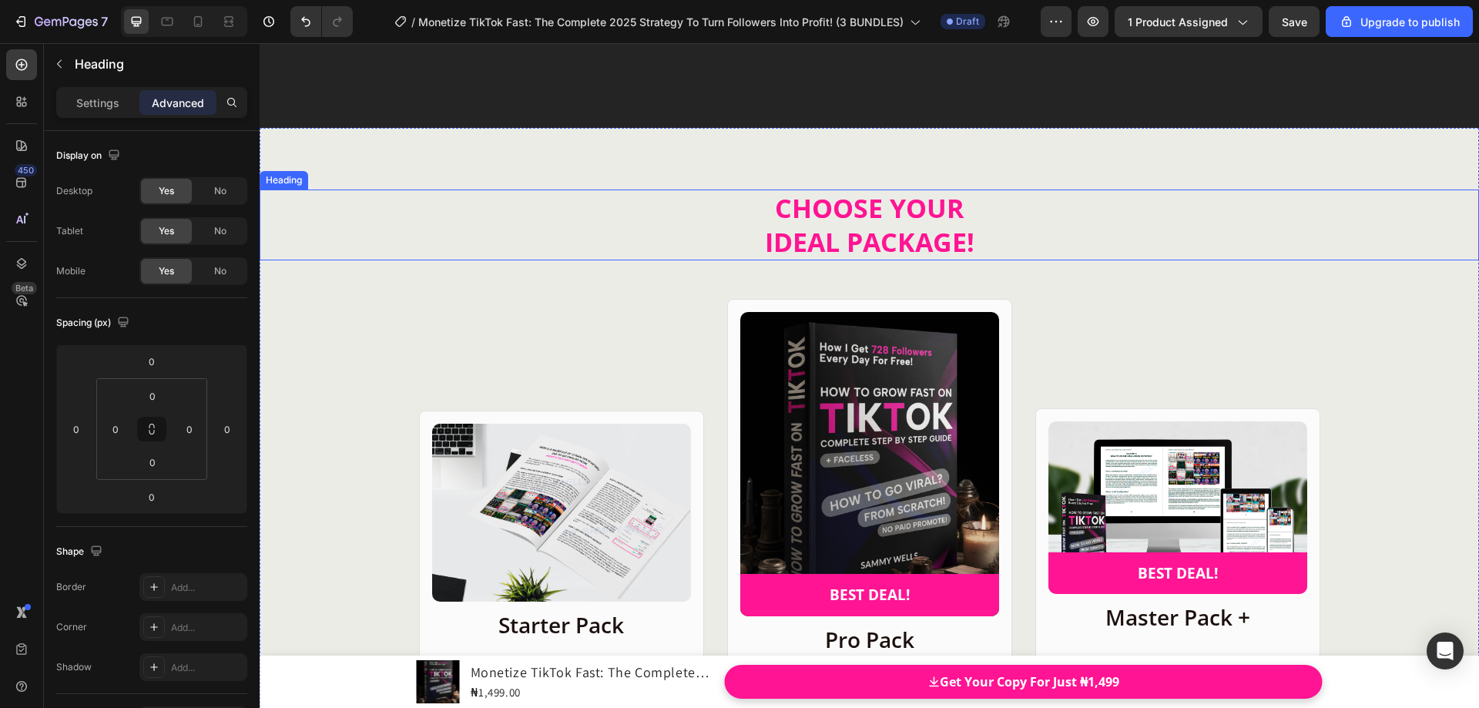
click at [808, 240] on strong "IDEAL PACKAGE!" at bounding box center [870, 241] width 210 height 35
click at [800, 236] on strong "IDEAL PACKAGE!" at bounding box center [870, 241] width 210 height 35
drag, startPoint x: 789, startPoint y: 237, endPoint x: 872, endPoint y: 243, distance: 83.4
click at [872, 243] on strong "IDEAL PACKAGE!" at bounding box center [870, 241] width 210 height 35
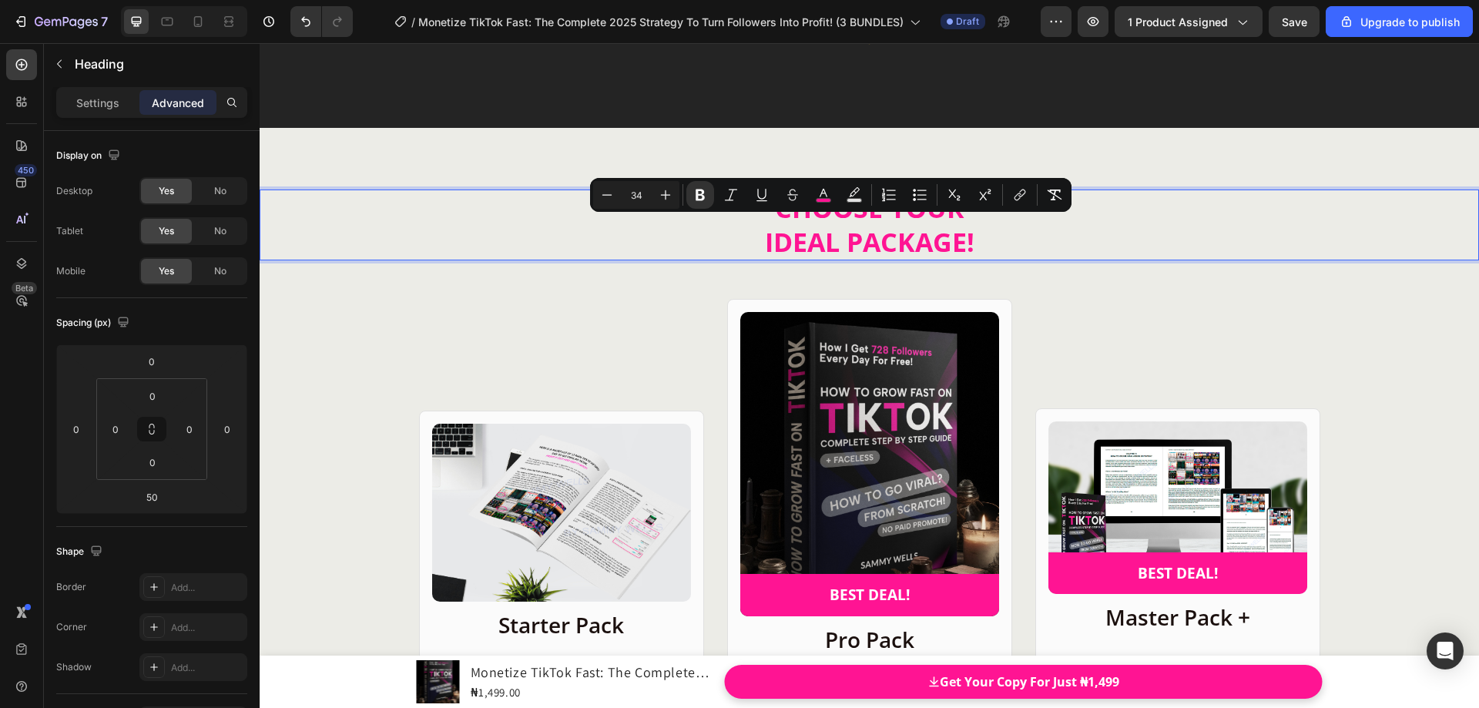
click at [904, 240] on strong "IDEAL PACKAGE!" at bounding box center [870, 241] width 210 height 35
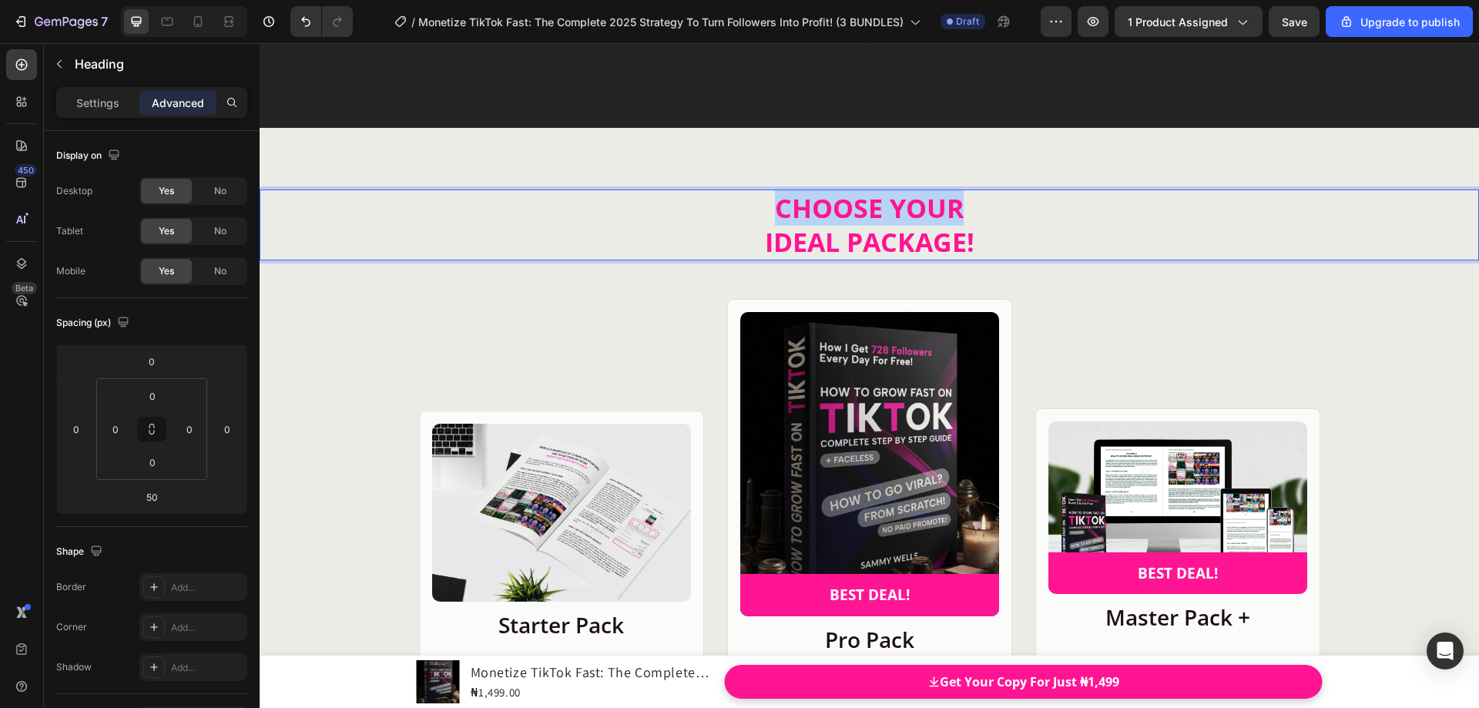
drag, startPoint x: 773, startPoint y: 202, endPoint x: 956, endPoint y: 206, distance: 183.4
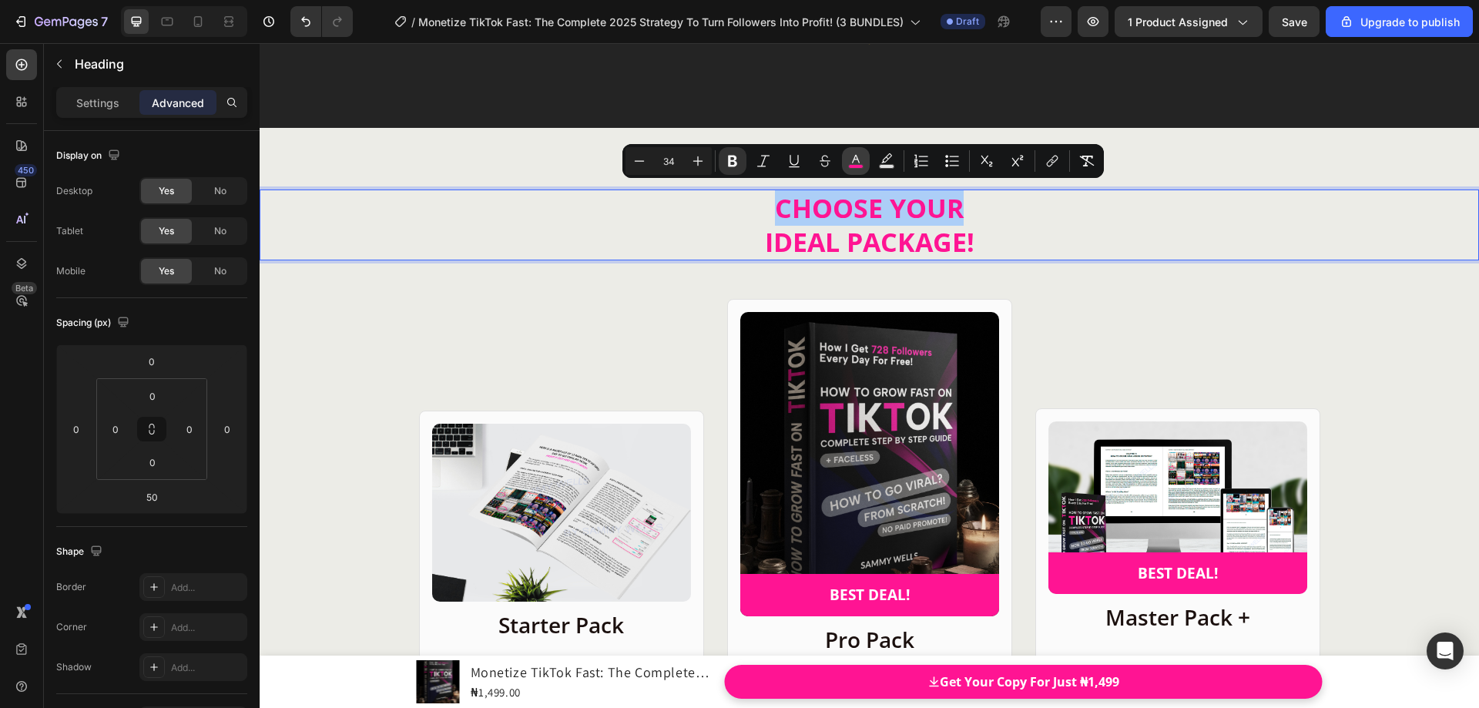
click at [862, 166] on rect "Editor contextual toolbar" at bounding box center [856, 167] width 15 height 4
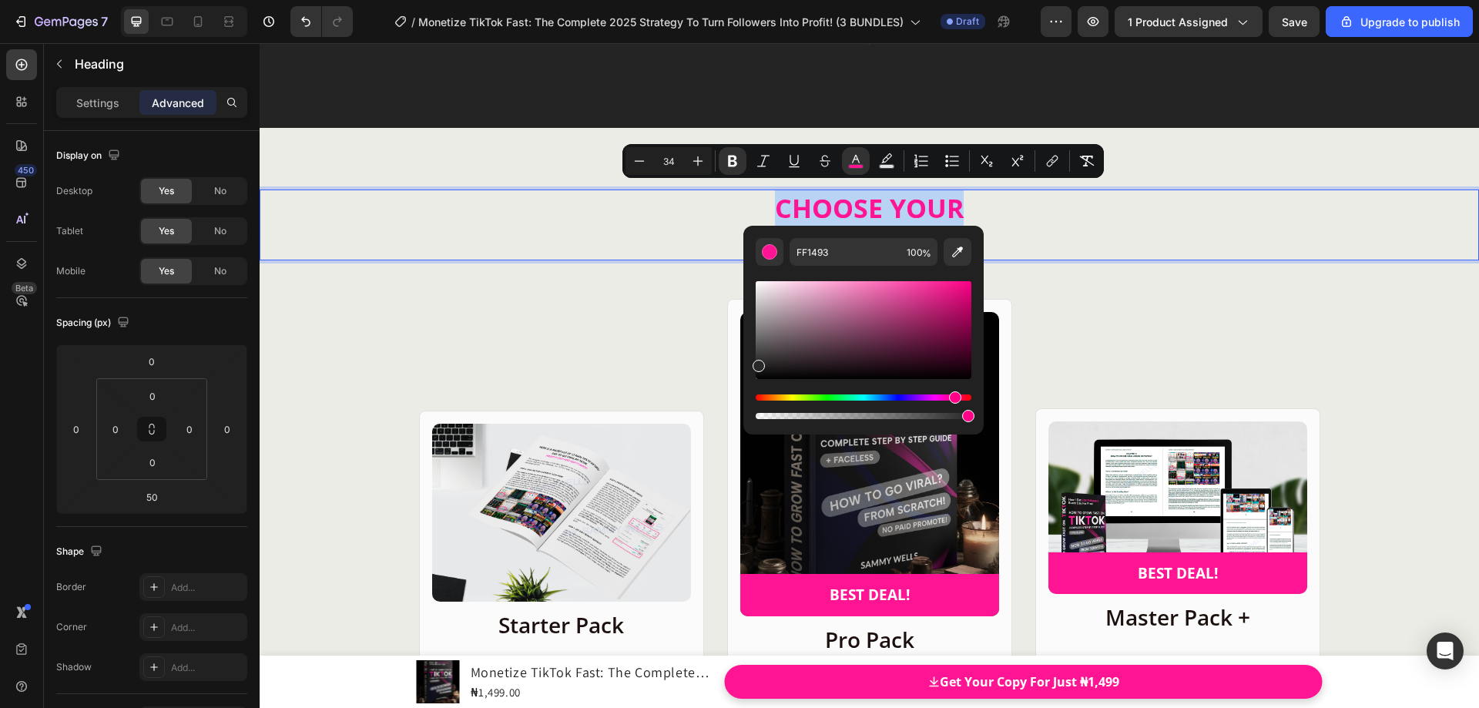
click at [756, 364] on div "Editor contextual toolbar" at bounding box center [864, 330] width 216 height 98
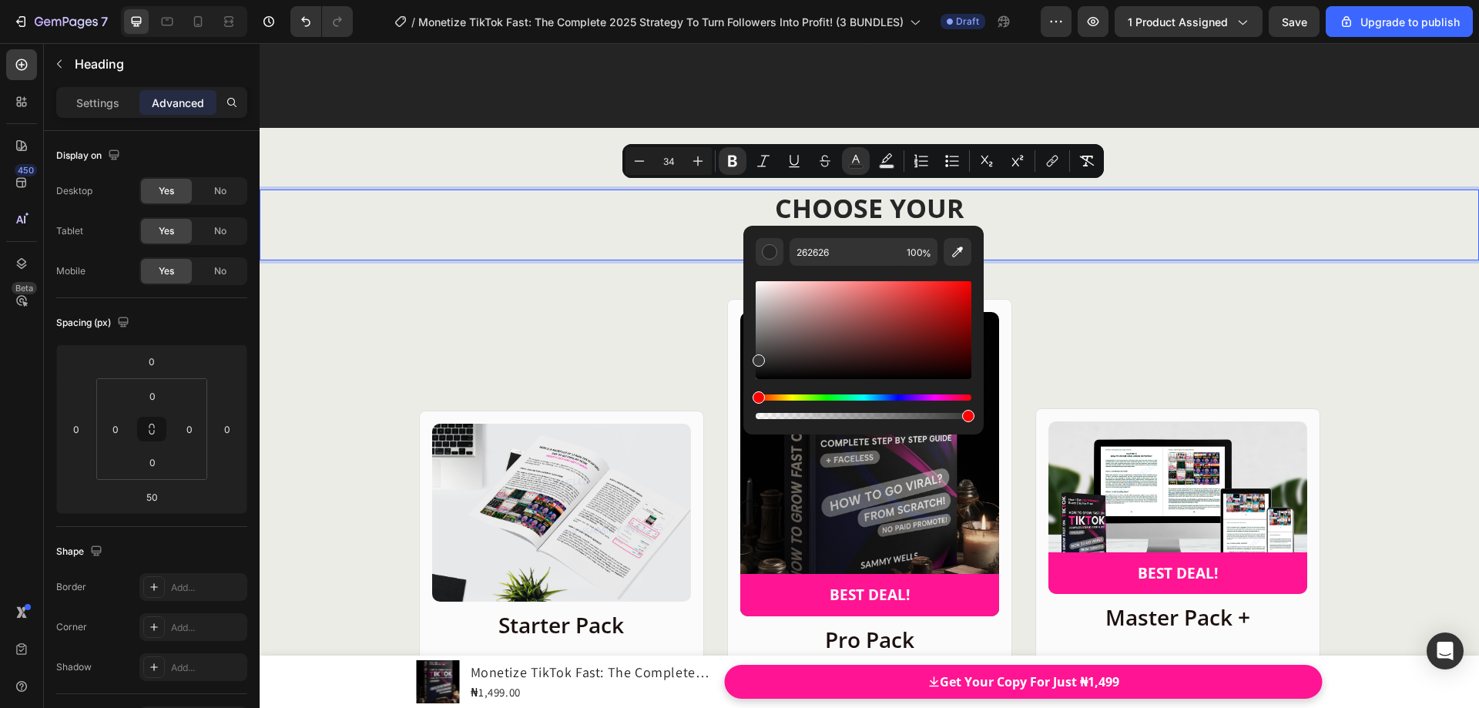
drag, startPoint x: 757, startPoint y: 366, endPoint x: 756, endPoint y: 357, distance: 9.4
click at [756, 357] on div "Editor contextual toolbar" at bounding box center [759, 360] width 12 height 12
drag, startPoint x: 756, startPoint y: 357, endPoint x: 755, endPoint y: 365, distance: 7.7
click at [755, 365] on div "Editor contextual toolbar" at bounding box center [759, 368] width 12 height 12
drag, startPoint x: 757, startPoint y: 365, endPoint x: 749, endPoint y: 362, distance: 9.0
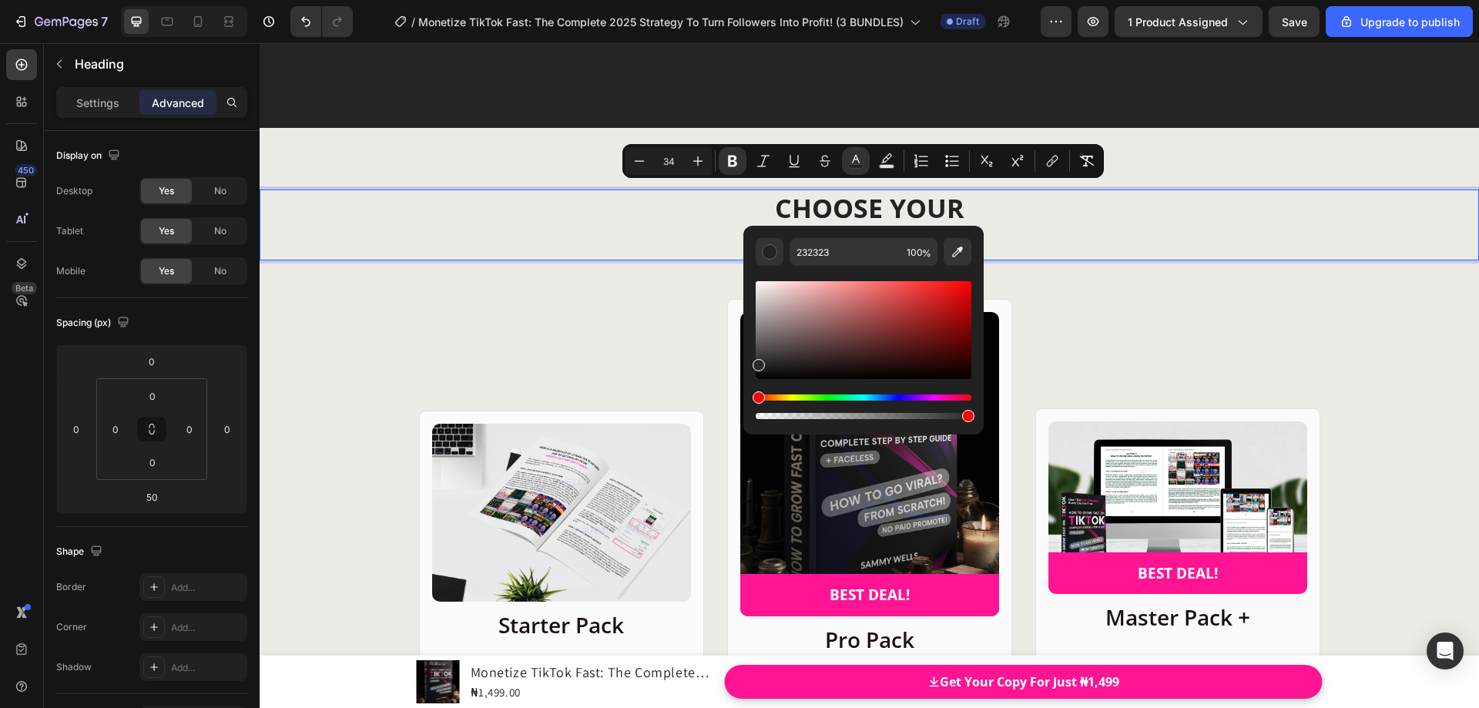
click at [749, 362] on div "232323 100 %" at bounding box center [863, 324] width 240 height 196
type input "2B2B2B"
click at [877, 200] on strong "CHOOSE YOUR" at bounding box center [869, 207] width 189 height 35
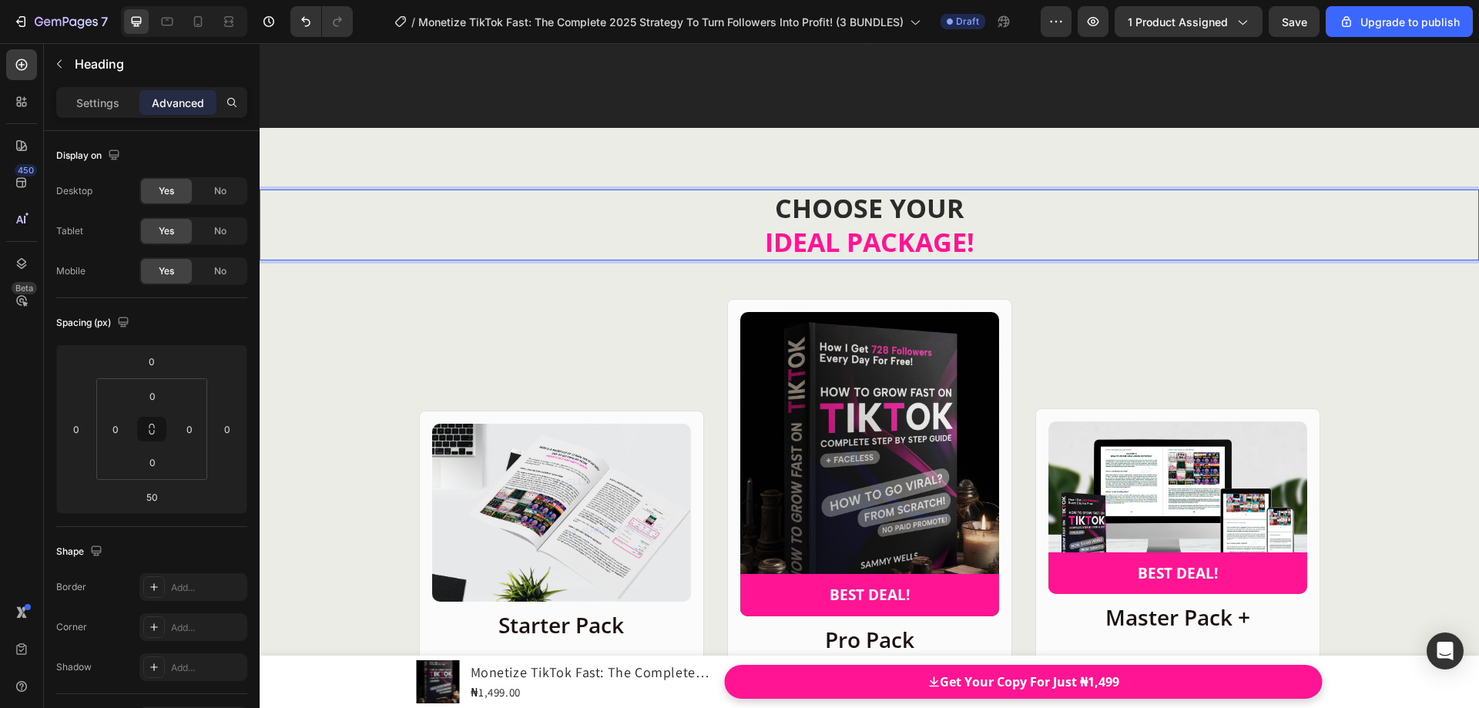
click at [960, 204] on p "CHOOSE YOUR IDEAL PACKAGE!" at bounding box center [869, 225] width 1216 height 68
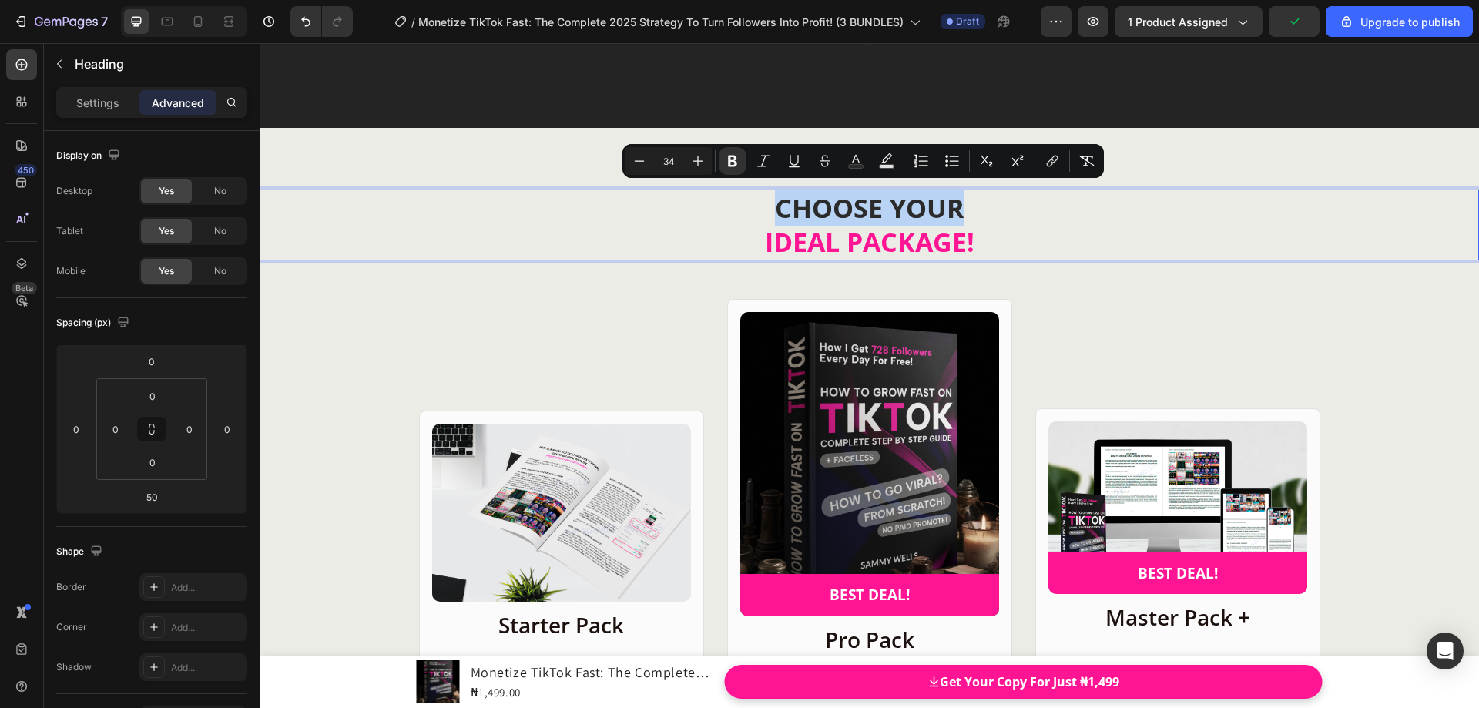
drag, startPoint x: 958, startPoint y: 202, endPoint x: 775, endPoint y: 201, distance: 183.4
click at [775, 201] on p "CHOOSE YOUR IDEAL PACKAGE!" at bounding box center [869, 225] width 1216 height 68
click at [628, 159] on button "Minus" at bounding box center [640, 161] width 28 height 28
click at [633, 159] on icon "Editor contextual toolbar" at bounding box center [639, 160] width 15 height 15
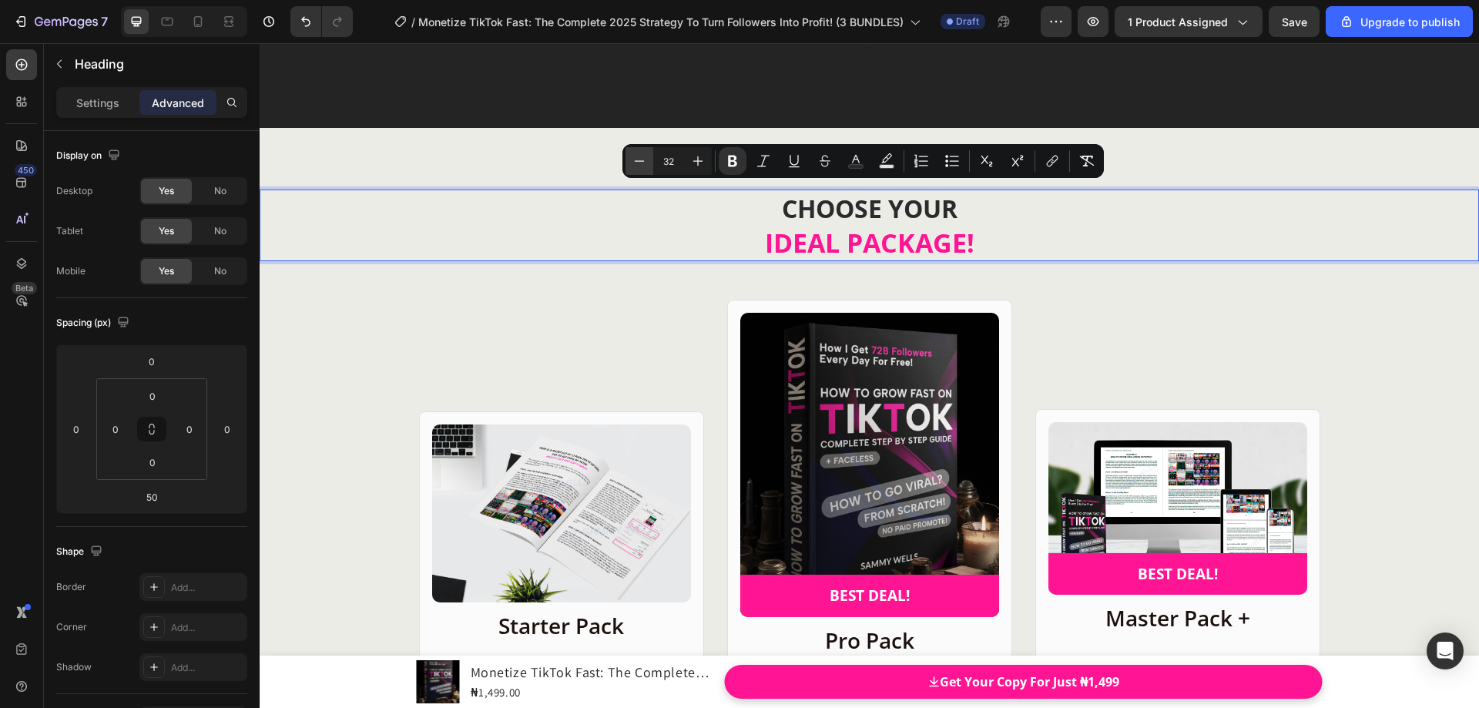
click at [633, 159] on icon "Editor contextual toolbar" at bounding box center [639, 160] width 15 height 15
click at [634, 159] on icon "Editor contextual toolbar" at bounding box center [639, 160] width 15 height 15
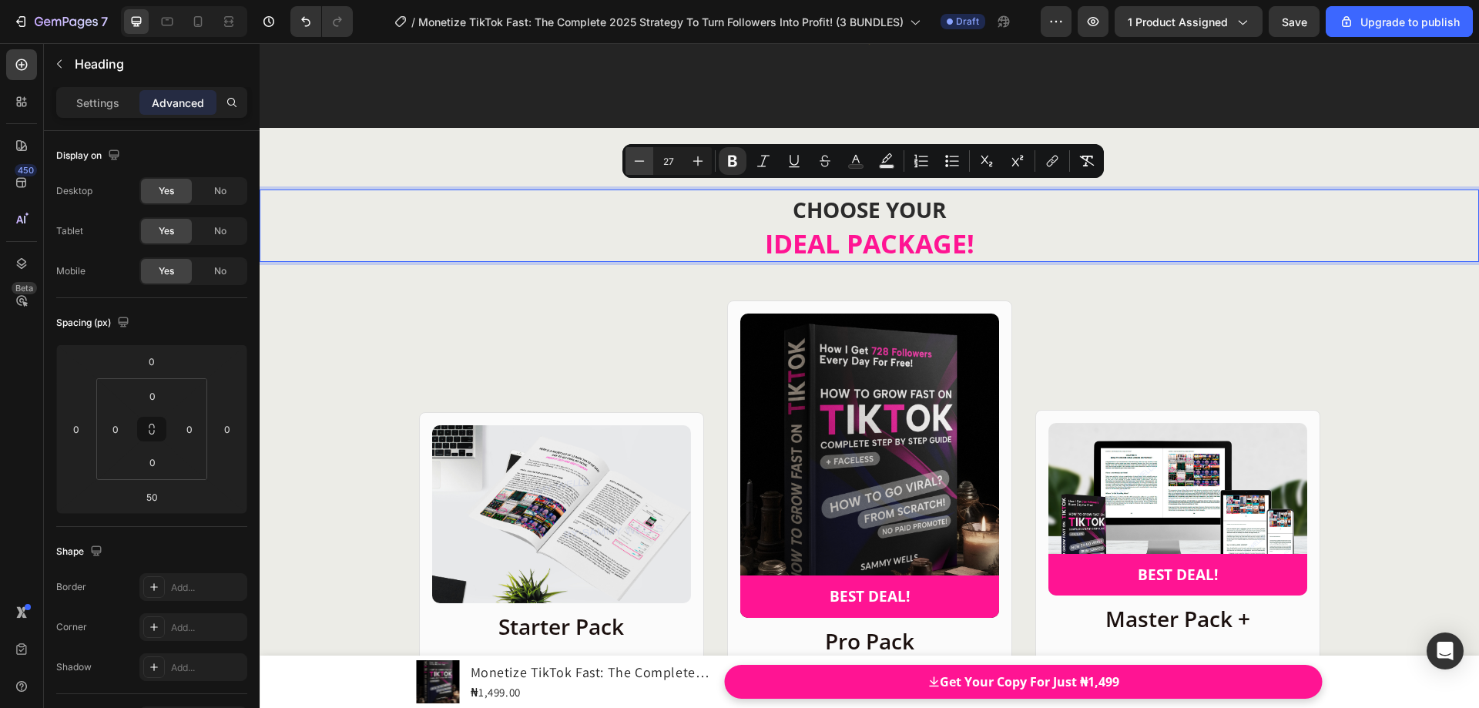
click at [634, 159] on icon "Editor contextual toolbar" at bounding box center [639, 160] width 15 height 15
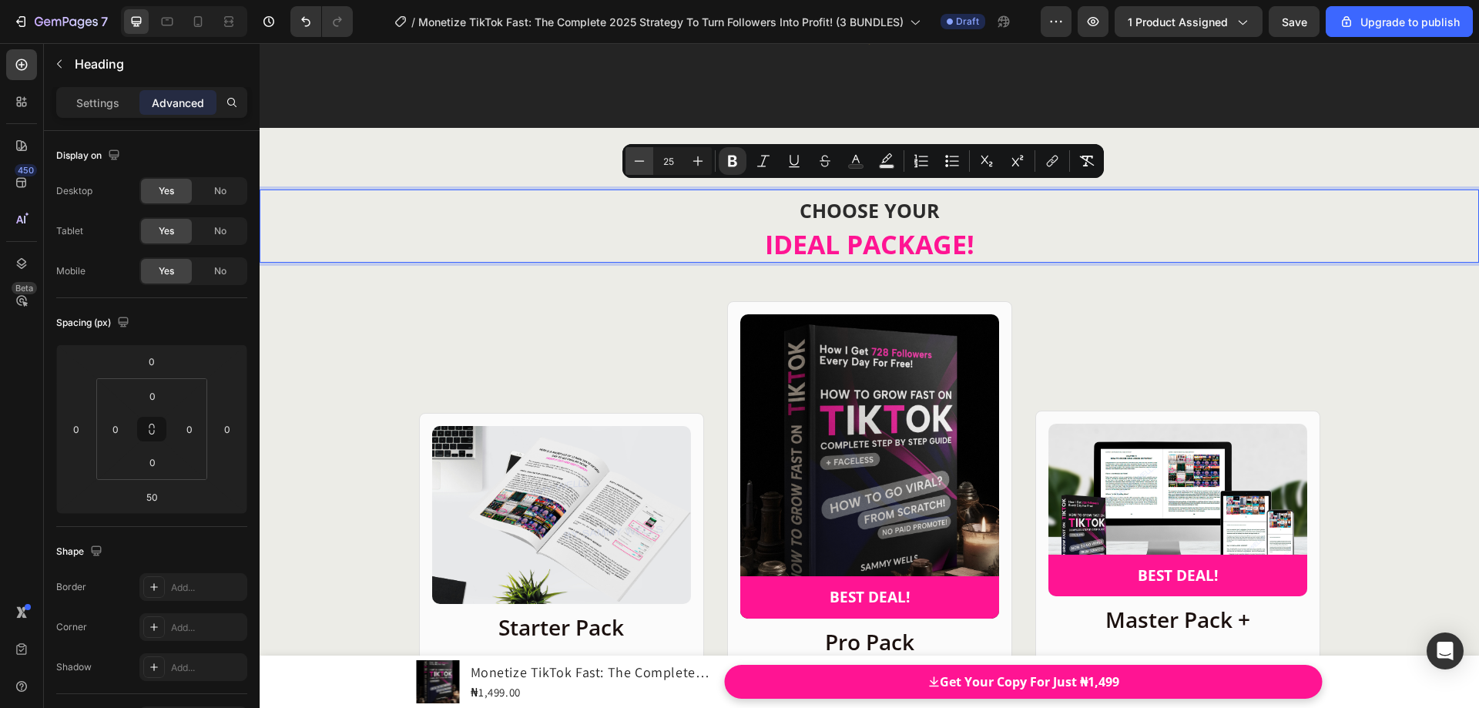
click at [634, 159] on icon "Editor contextual toolbar" at bounding box center [639, 160] width 15 height 15
type input "24"
click at [902, 236] on strong "IDEAL PACKAGE!" at bounding box center [870, 244] width 210 height 35
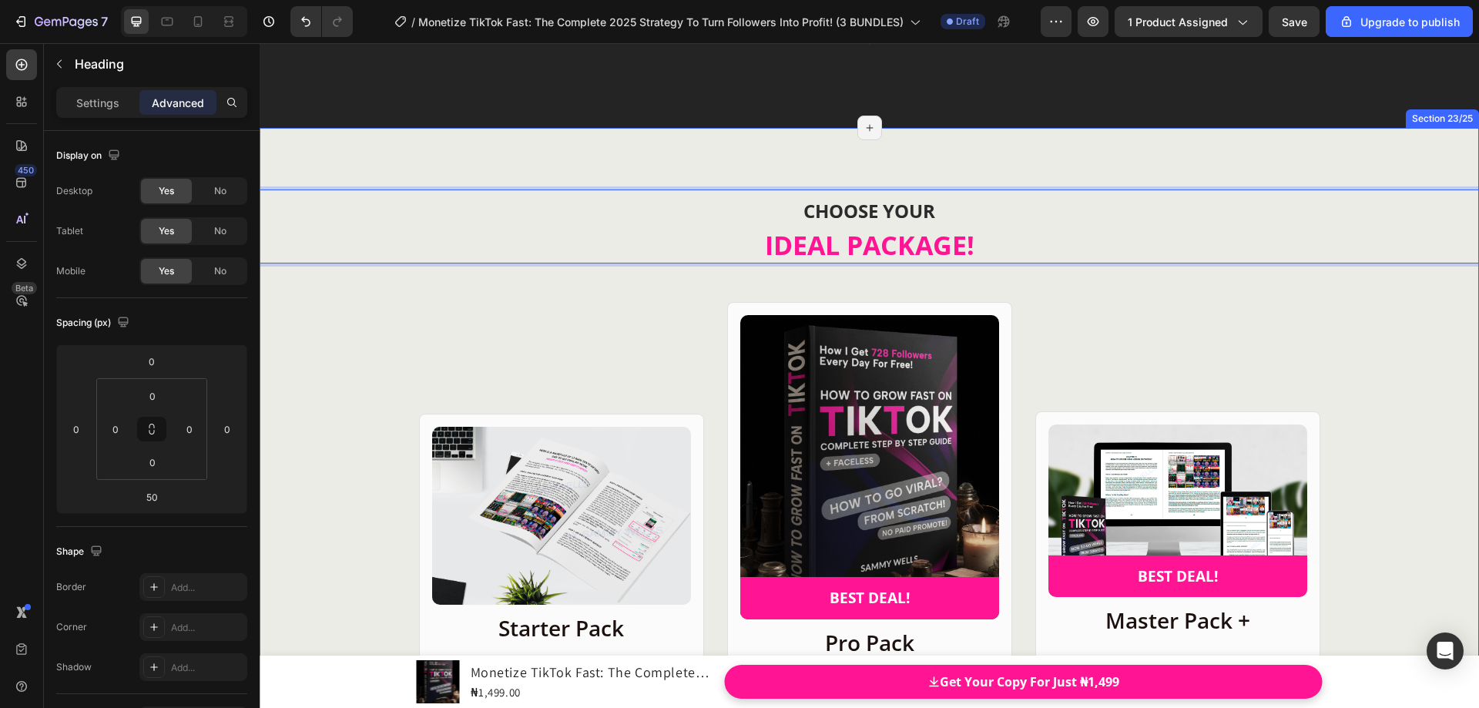
click at [1237, 294] on div "CHOOSE YOUR IDEAL PACKAGE! Heading 50 Product Images Row Starter Pack Heading F…" at bounding box center [870, 694] width 1220 height 1009
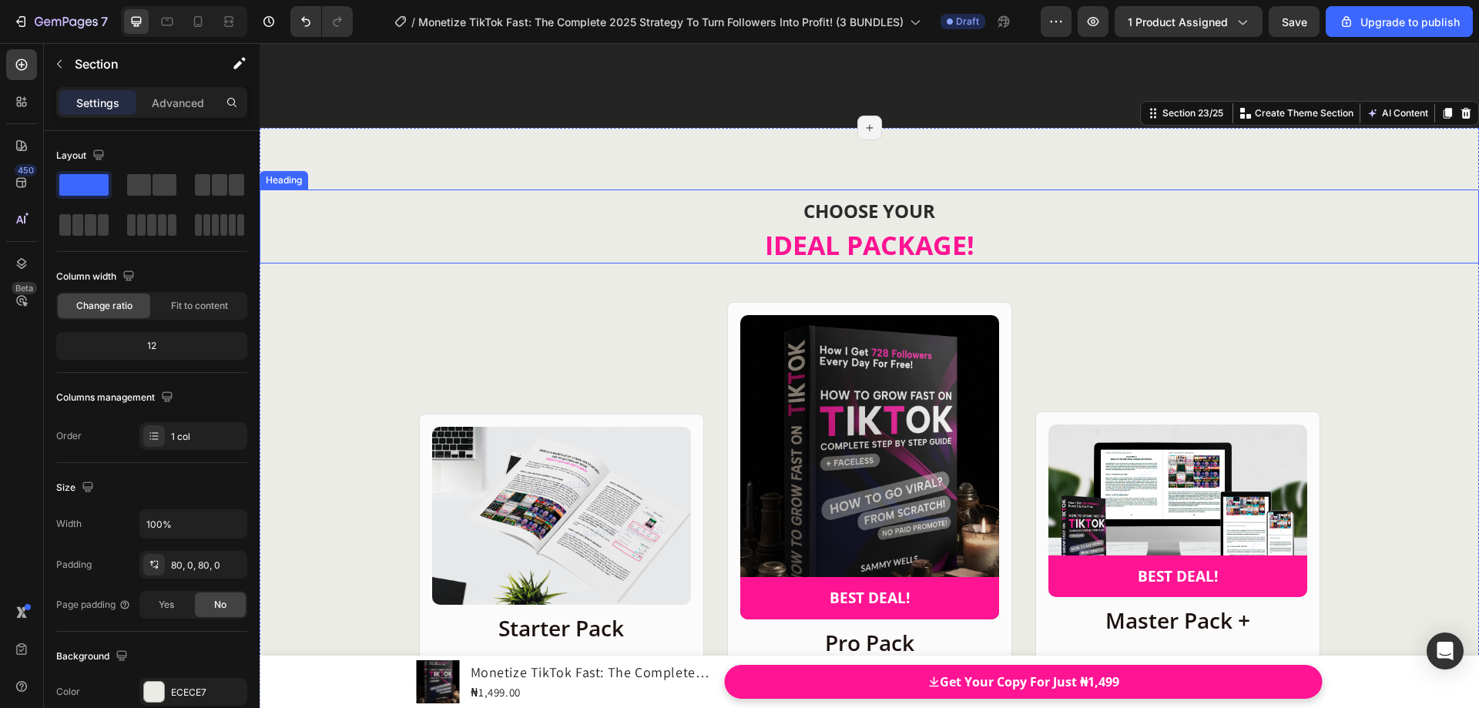
click at [861, 208] on strong "CHOOSE YOUR" at bounding box center [870, 210] width 132 height 25
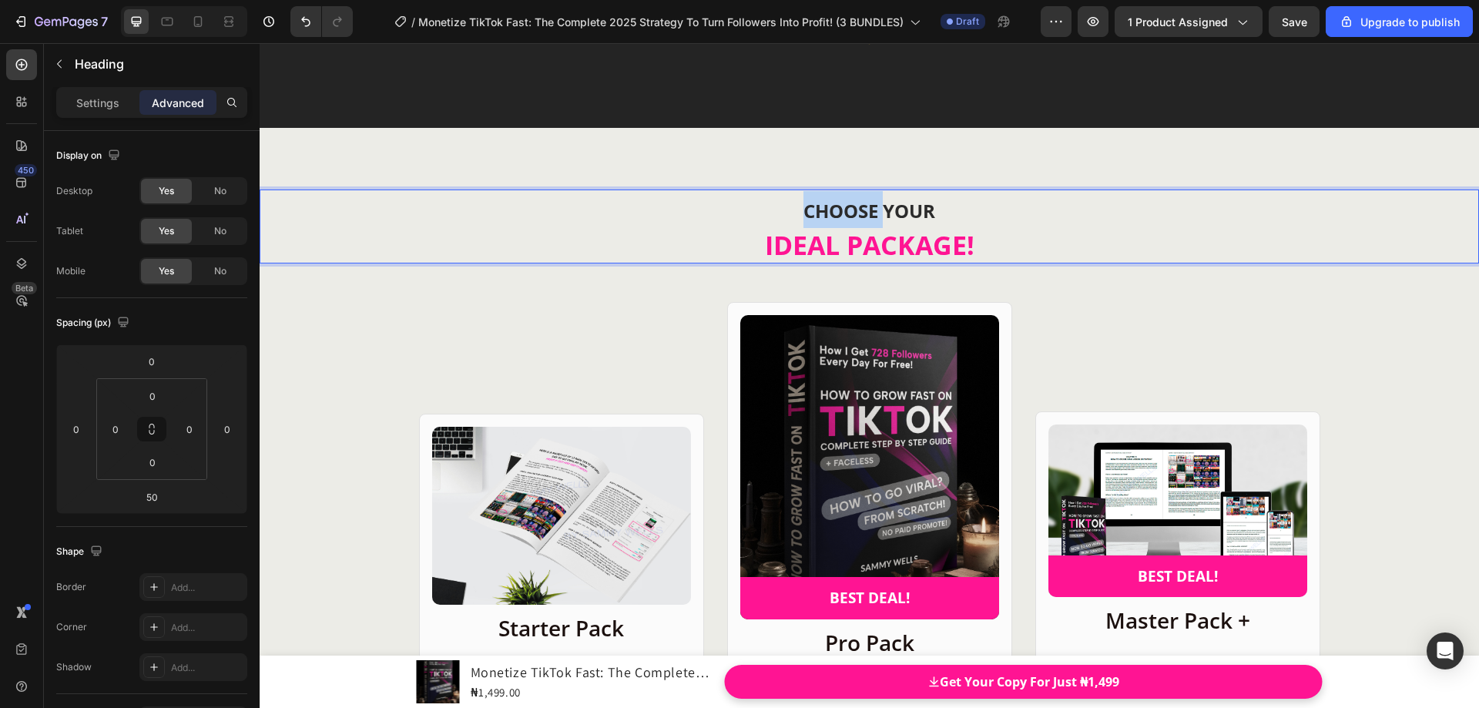
click at [845, 206] on strong "CHOOSE YOUR" at bounding box center [870, 210] width 132 height 25
click at [906, 210] on strong "CHOOSE YOUR" at bounding box center [870, 210] width 132 height 25
click at [1068, 283] on div "CHOOSE YOUR IDEAL PACKAGE! Heading 50 Product Images Row Starter Pack Heading F…" at bounding box center [870, 694] width 1220 height 1009
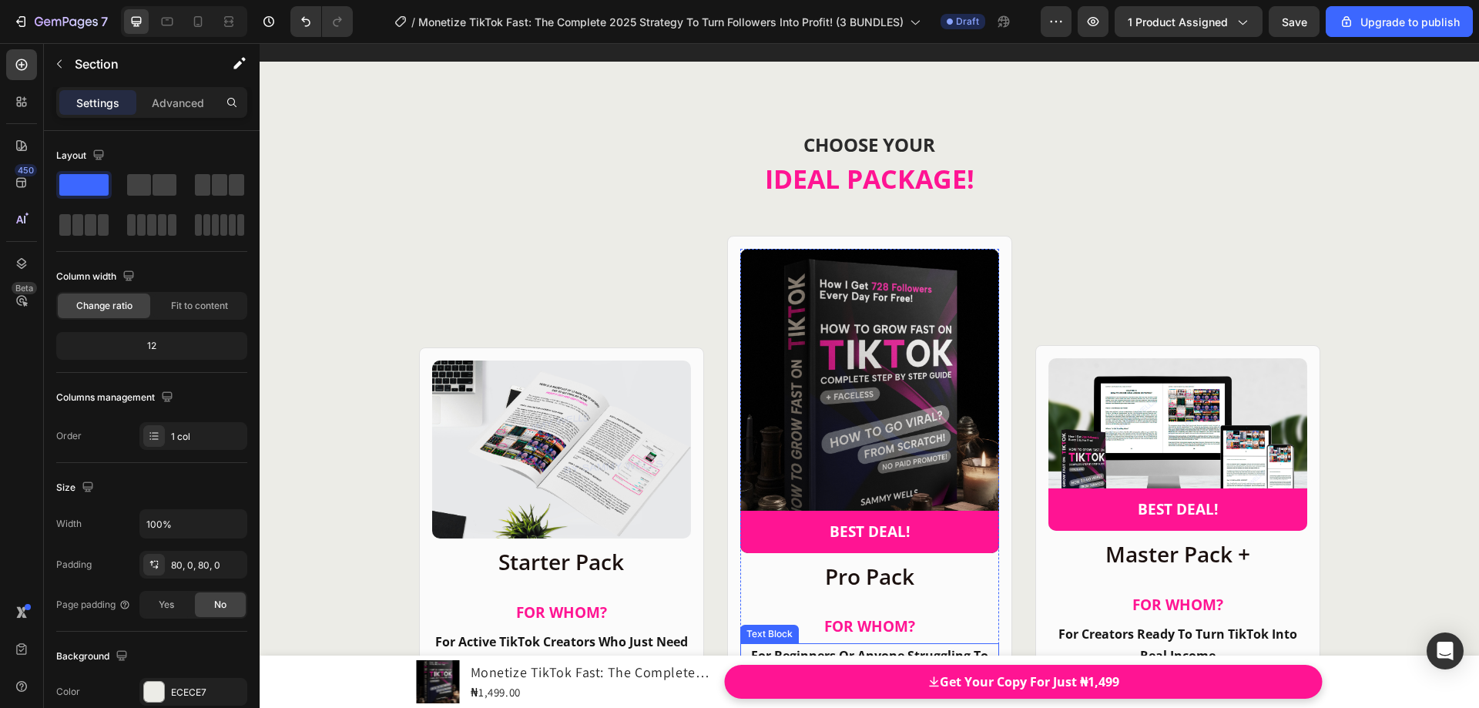
scroll to position [18004, 0]
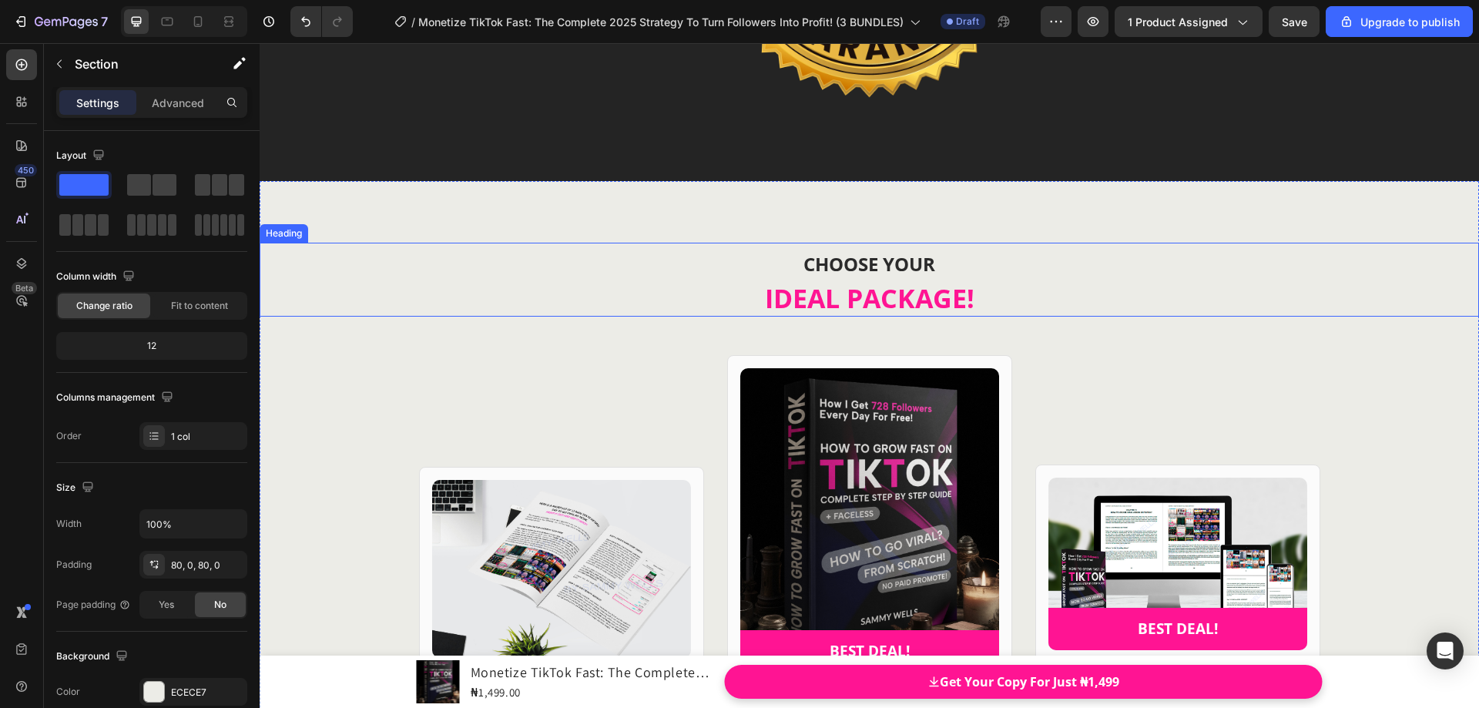
click at [886, 243] on h2 "CHOOSE YOUR IDEAL PACKAGE!" at bounding box center [870, 280] width 1220 height 74
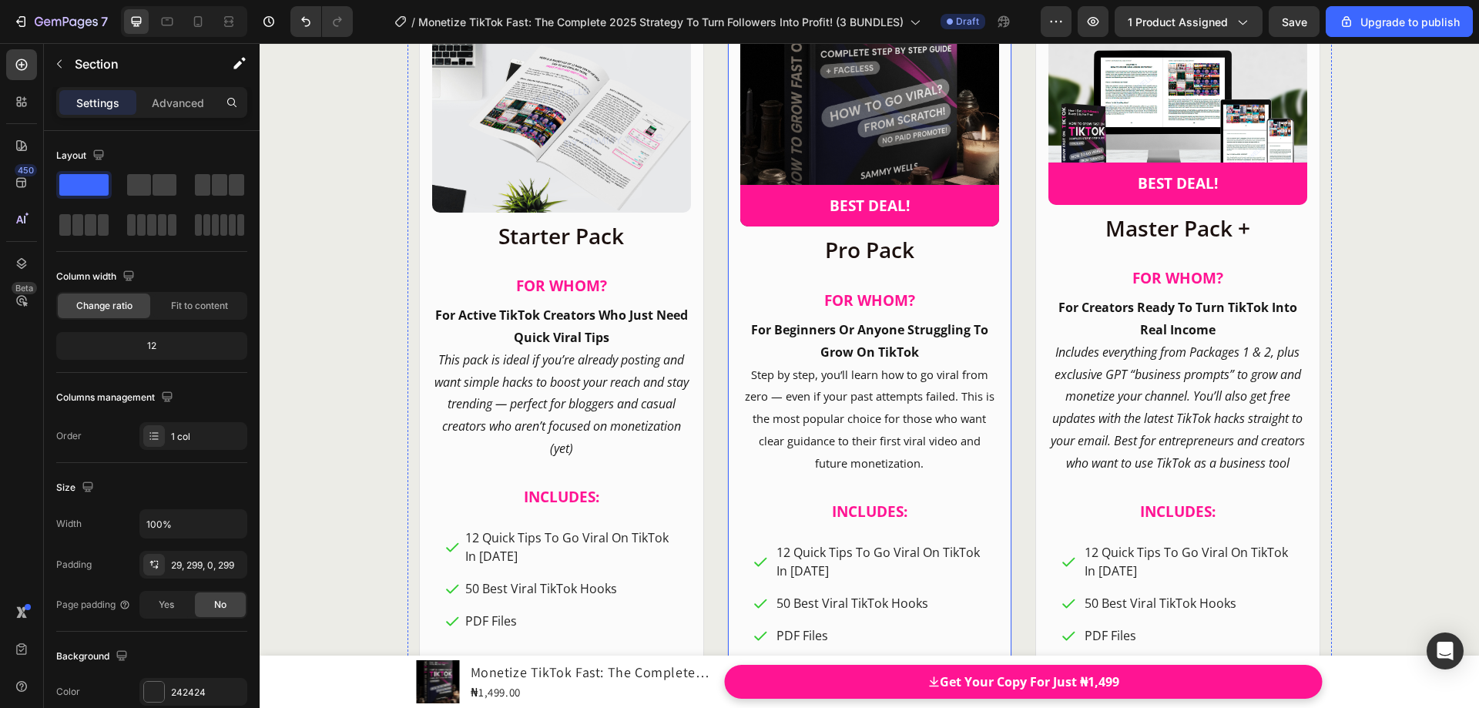
scroll to position [18543, 0]
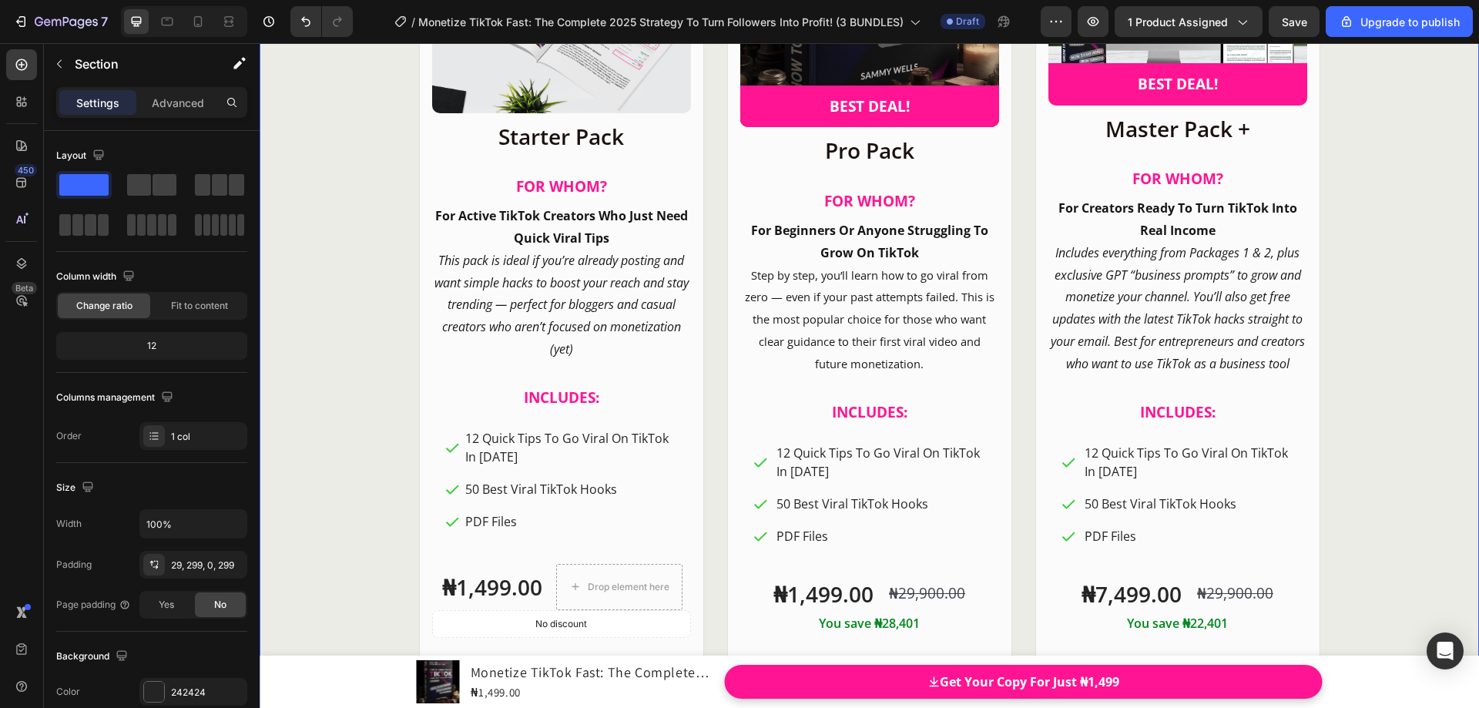
click at [1372, 343] on div "CHOOSE YOUR IDEAL PACKAGE! Heading Product Images Row Starter Pack Heading FOR …" at bounding box center [870, 201] width 1220 height 1009
click at [913, 331] on p "Step by step, you’ll learn how to go viral from zero — even if your past attemp…" at bounding box center [870, 319] width 256 height 111
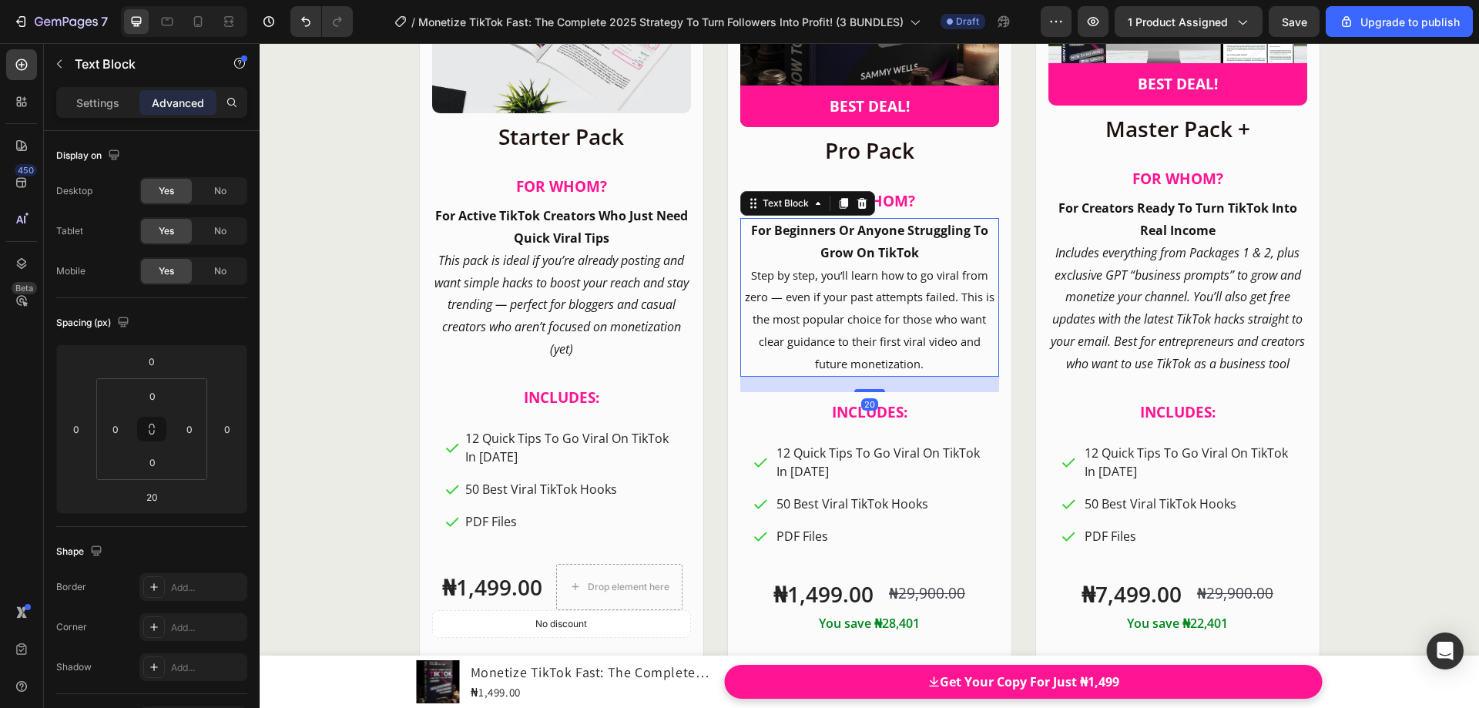
click at [921, 364] on p "Step by step, you’ll learn how to go viral from zero — even if your past attemp…" at bounding box center [870, 319] width 256 height 111
click at [1337, 344] on div "CHOOSE YOUR IDEAL PACKAGE! Heading Product Images Row Starter Pack Heading FOR …" at bounding box center [870, 201] width 1220 height 1009
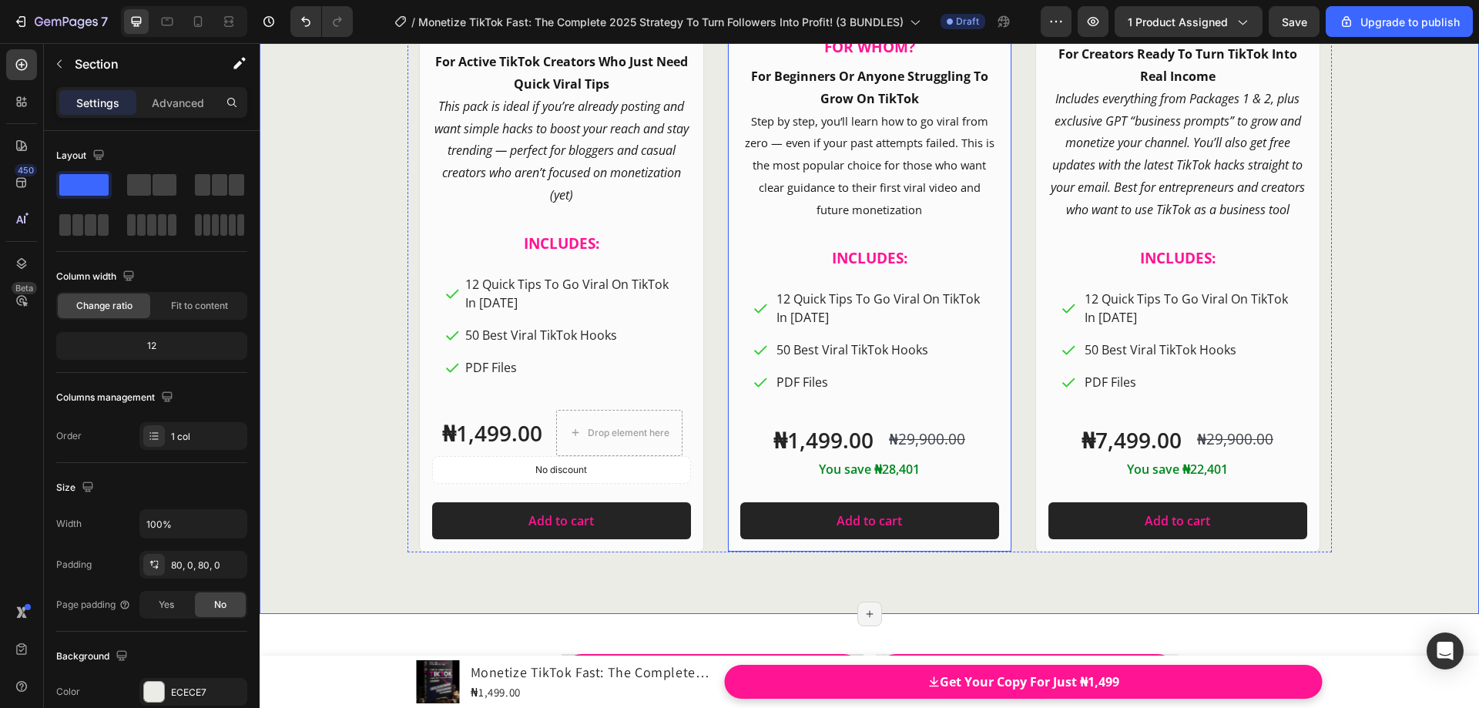
scroll to position [18620, 0]
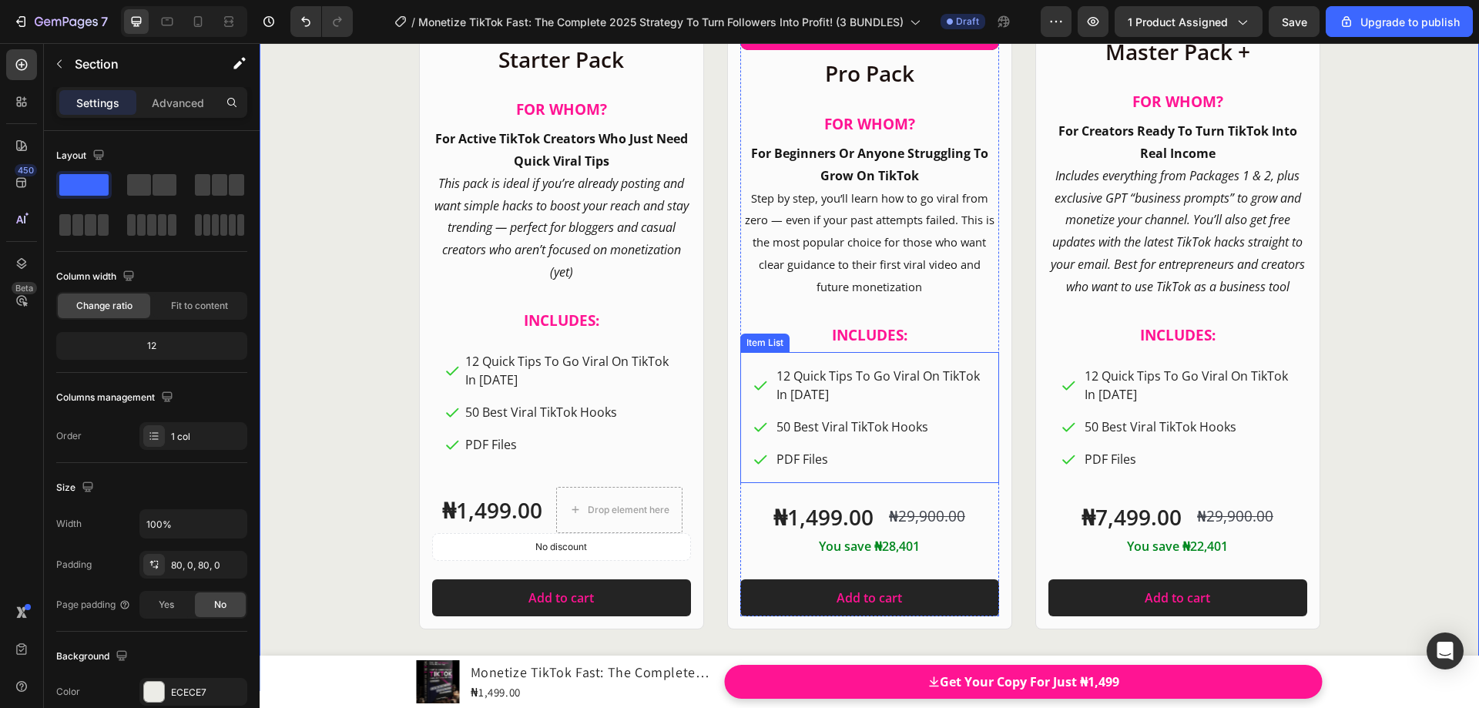
click at [800, 374] on p "12 Quick Tips To Go Viral On TikTok In [DATE]" at bounding box center [881, 385] width 208 height 37
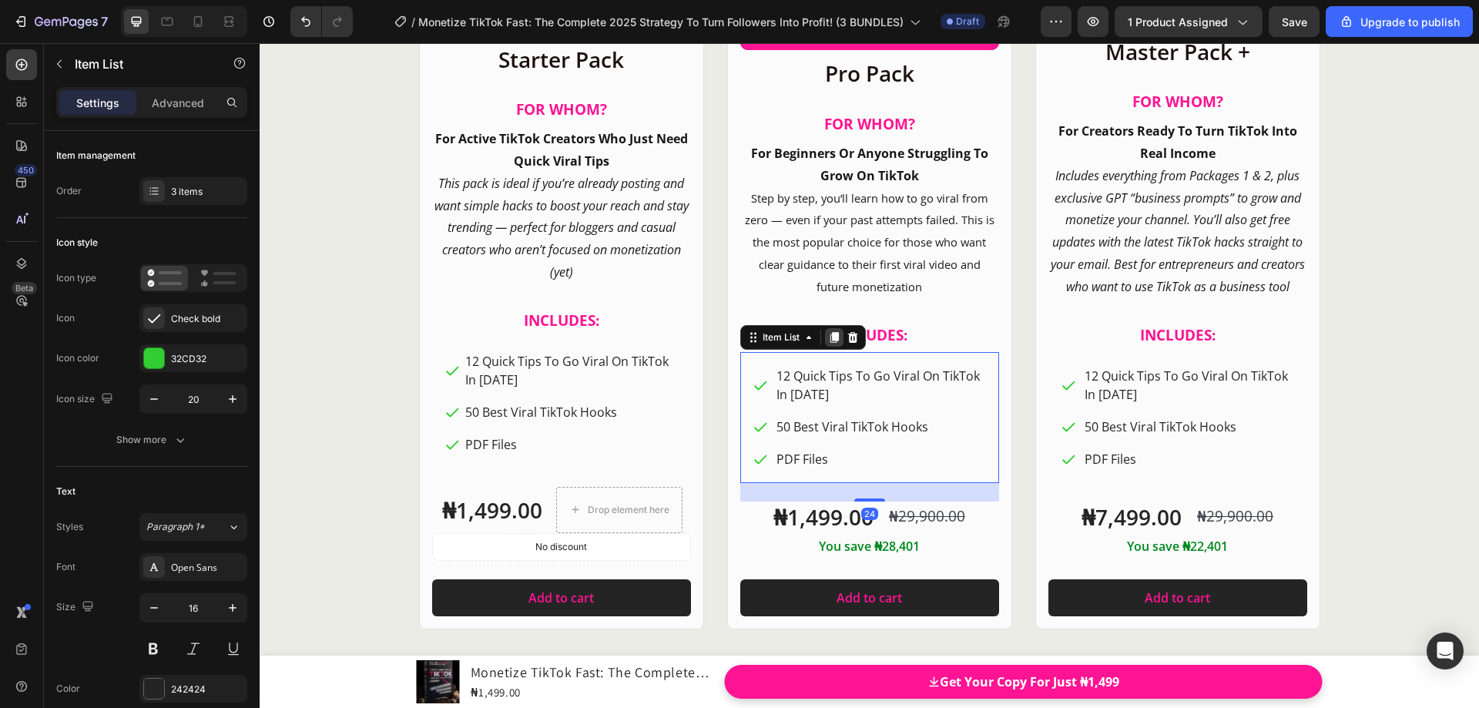
click at [830, 342] on icon at bounding box center [834, 337] width 8 height 11
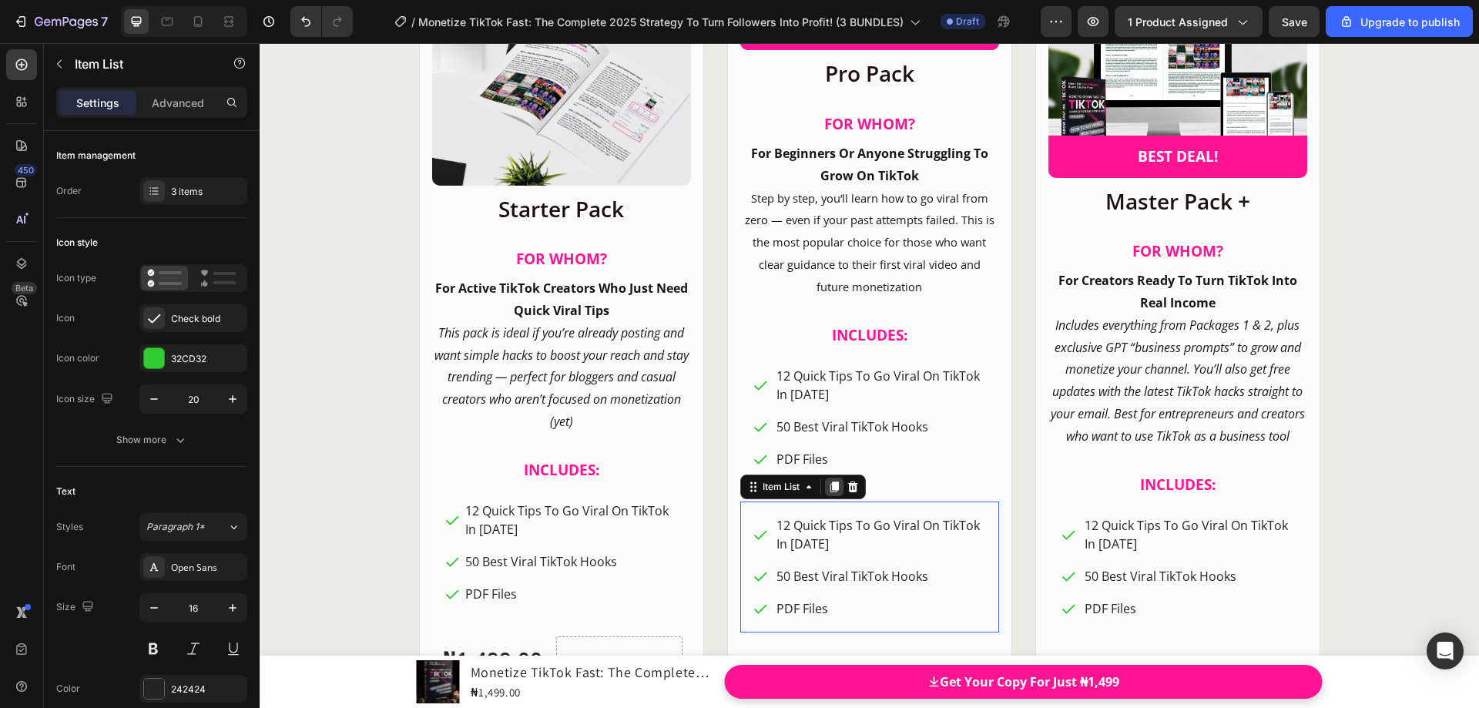
scroll to position [18769, 0]
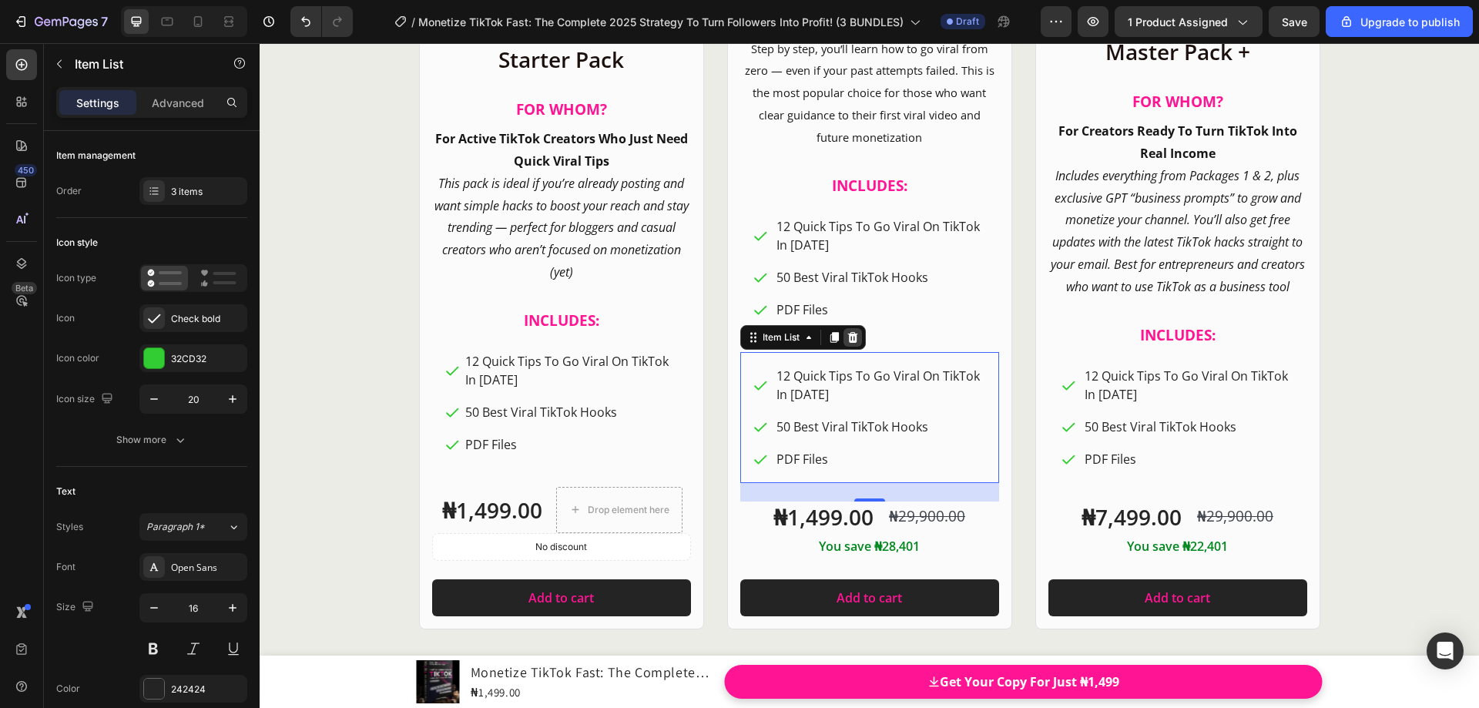
click at [850, 341] on icon at bounding box center [852, 336] width 10 height 11
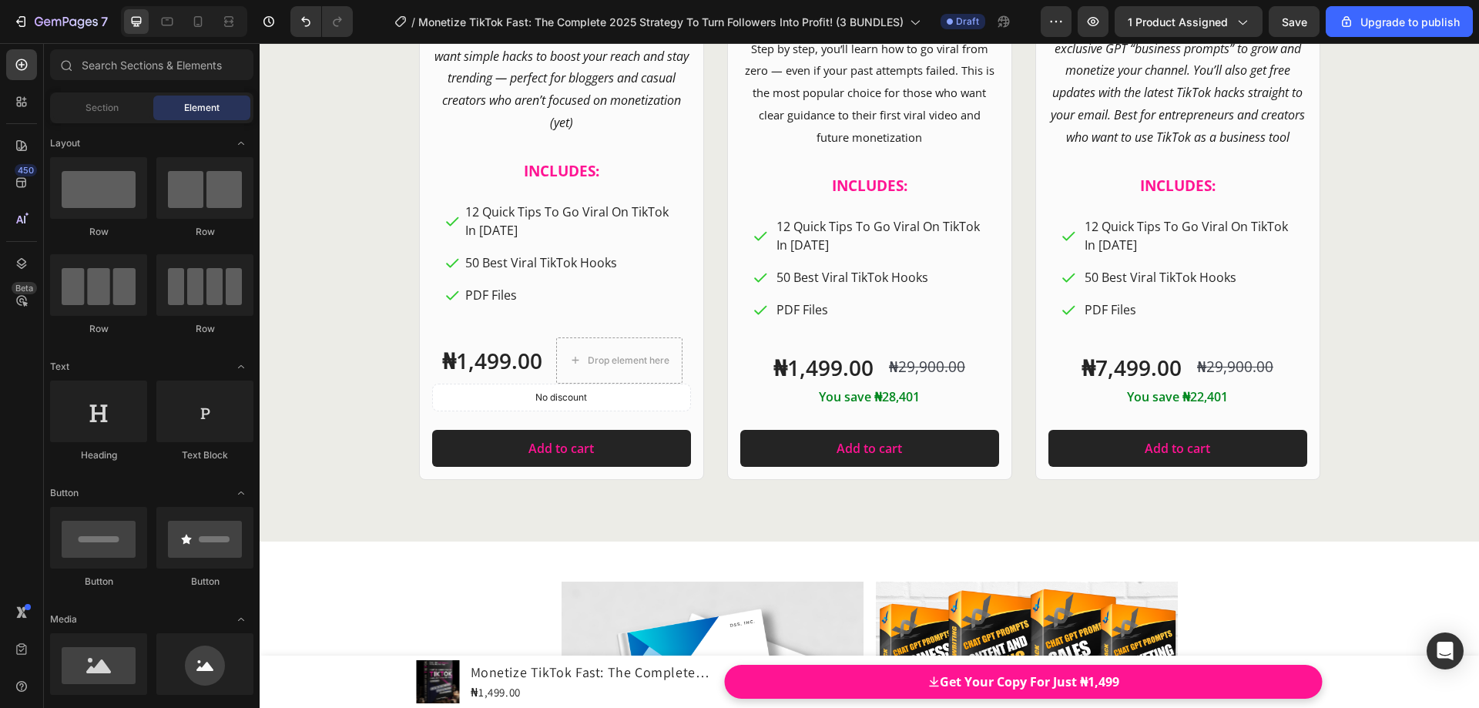
scroll to position [18620, 0]
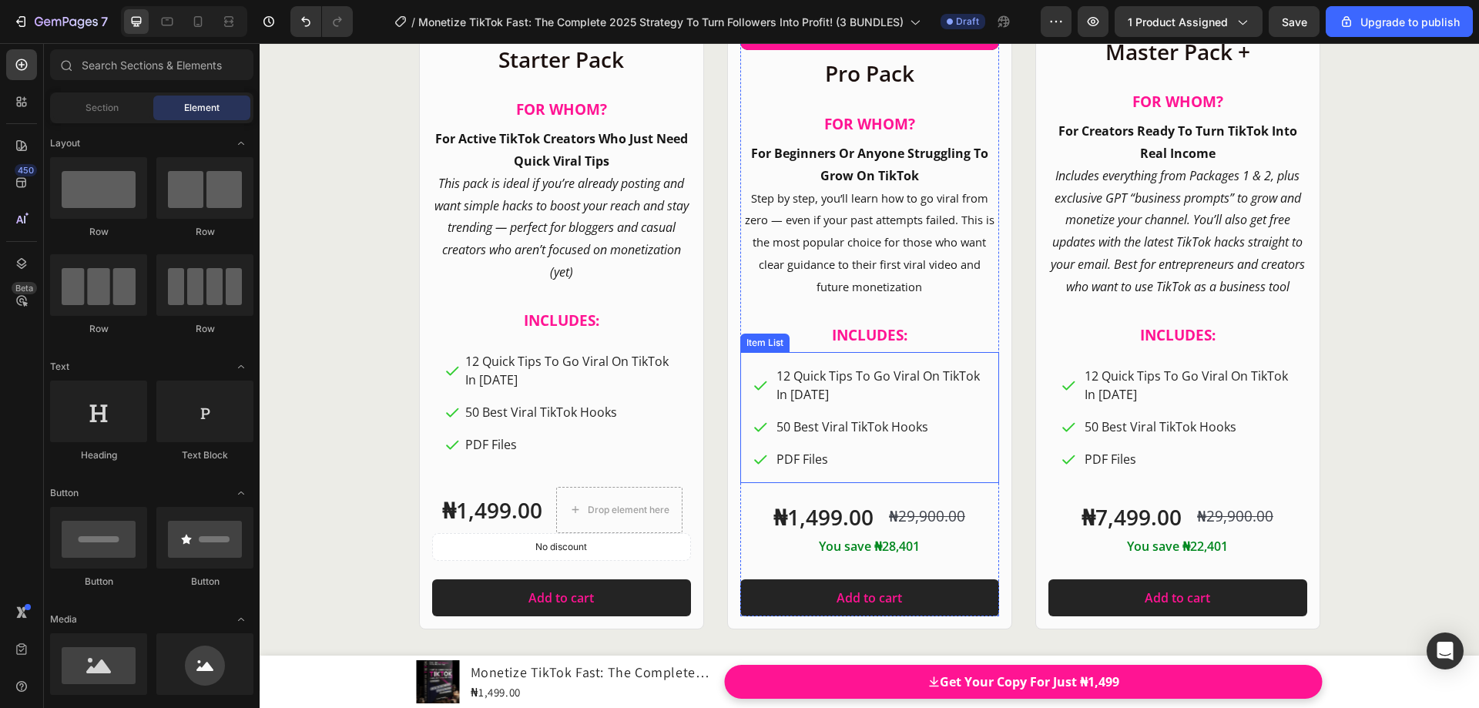
click at [812, 378] on p "12 Quick Tips To Go Viral On TikTok In [DATE]" at bounding box center [881, 385] width 208 height 37
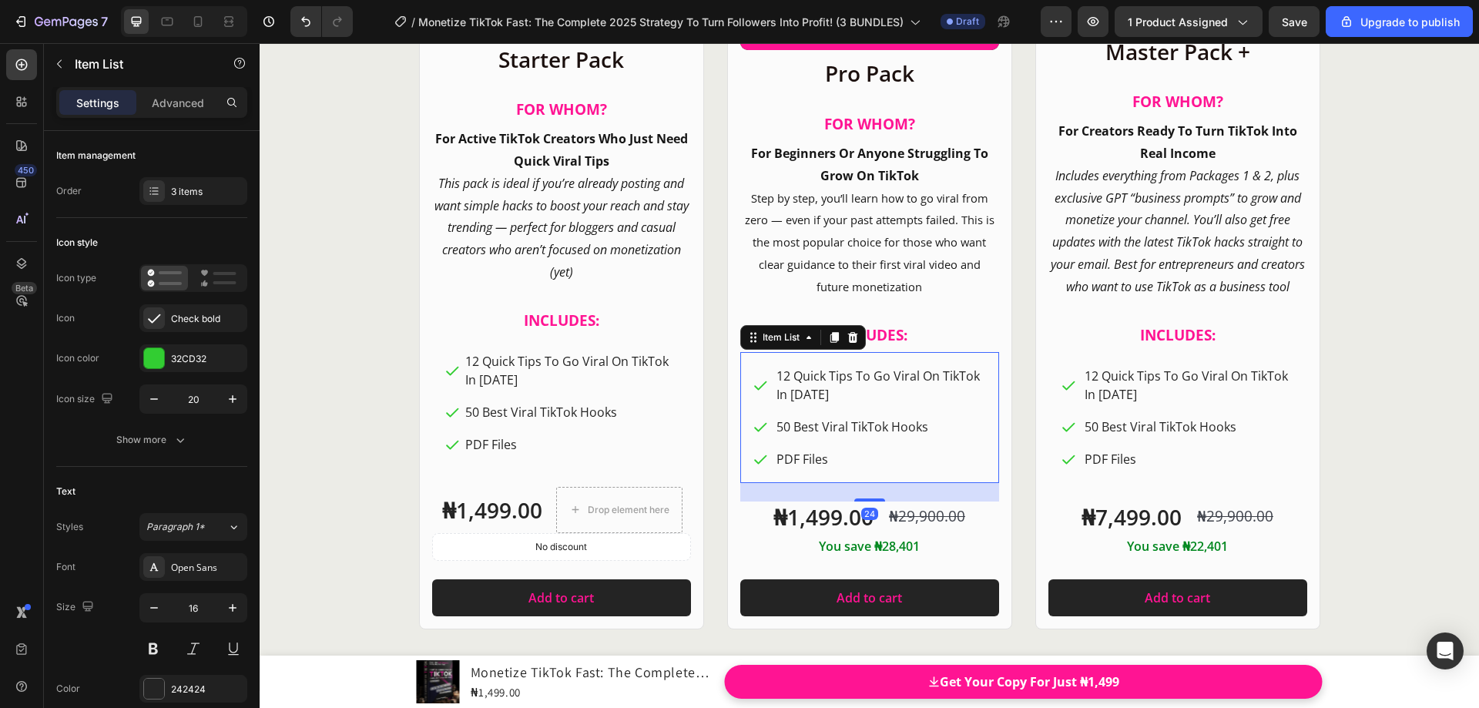
click at [958, 392] on p "12 Quick Tips To Go Viral On TikTok In [DATE]" at bounding box center [881, 385] width 208 height 37
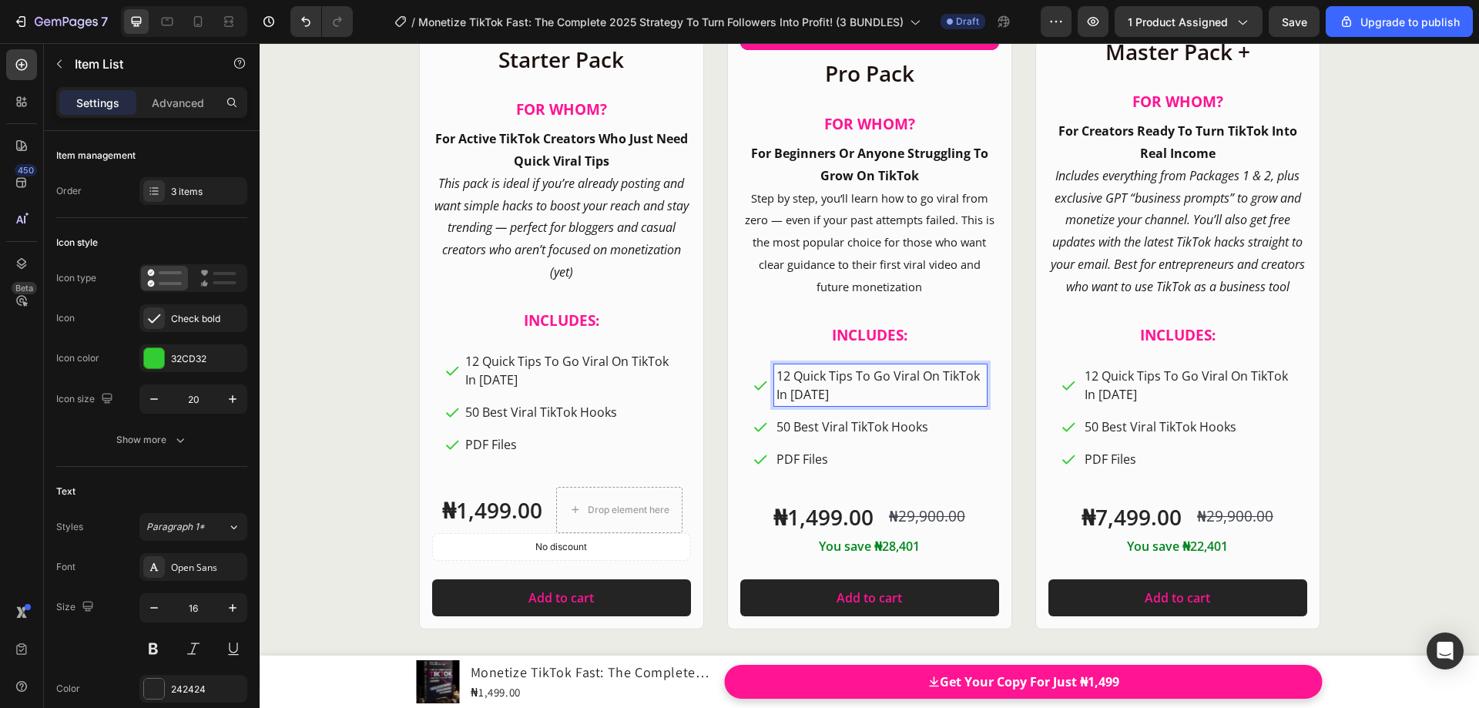
click at [845, 425] on p "50 Best Viral TikTok Hooks" at bounding box center [881, 427] width 208 height 18
click at [857, 381] on p "12 Quick Tips To Go Viral On TikTok In [DATE]" at bounding box center [881, 385] width 208 height 37
click at [898, 422] on p "50 Best Viral TikTok Hooks" at bounding box center [881, 427] width 208 height 18
click at [922, 401] on p "12 Quick Tips To Go Viral On TikTok In [DATE]" at bounding box center [881, 385] width 208 height 37
click at [832, 335] on strong "INCLUDES:" at bounding box center [869, 335] width 75 height 20
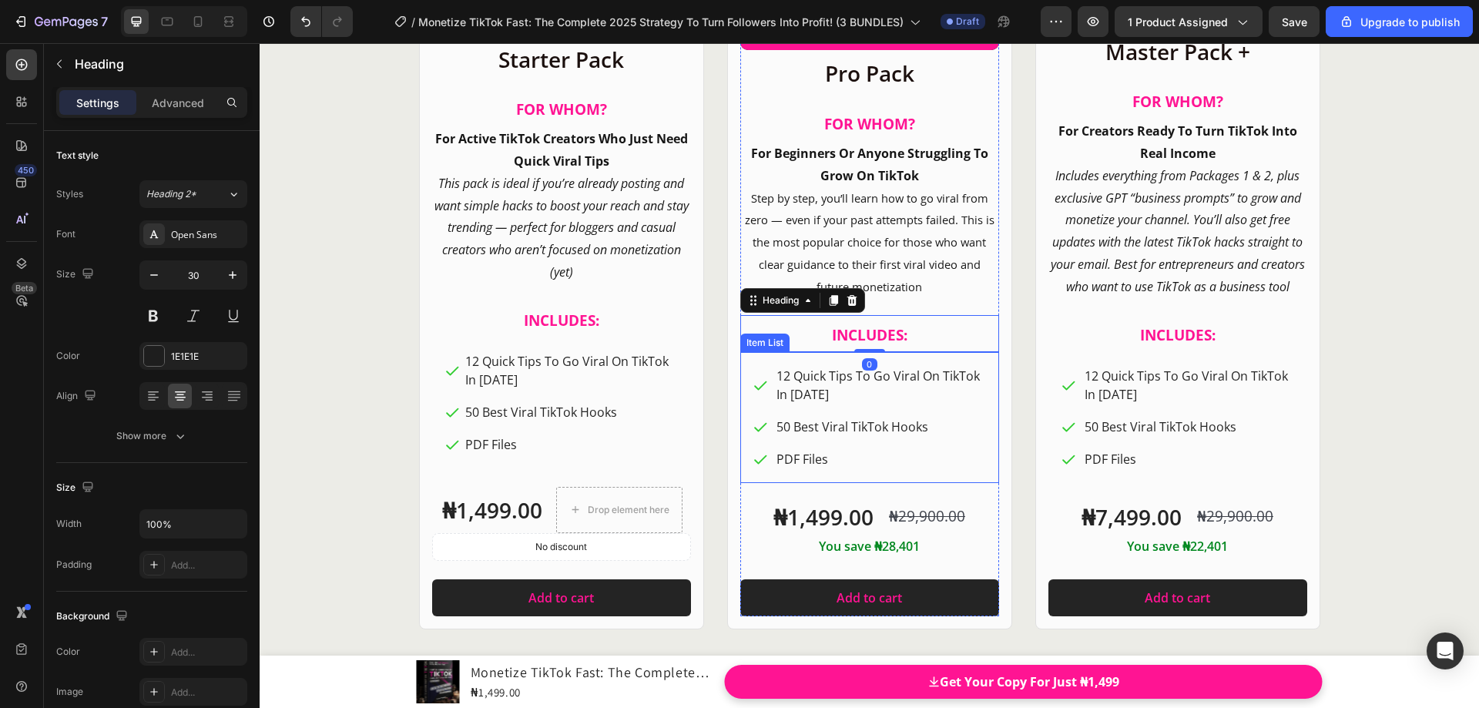
click at [814, 360] on div "12 Quick Tips To Go Viral On TikTok In 2025 50 Best Viral TikTok Hooks PDF Files" at bounding box center [869, 417] width 259 height 131
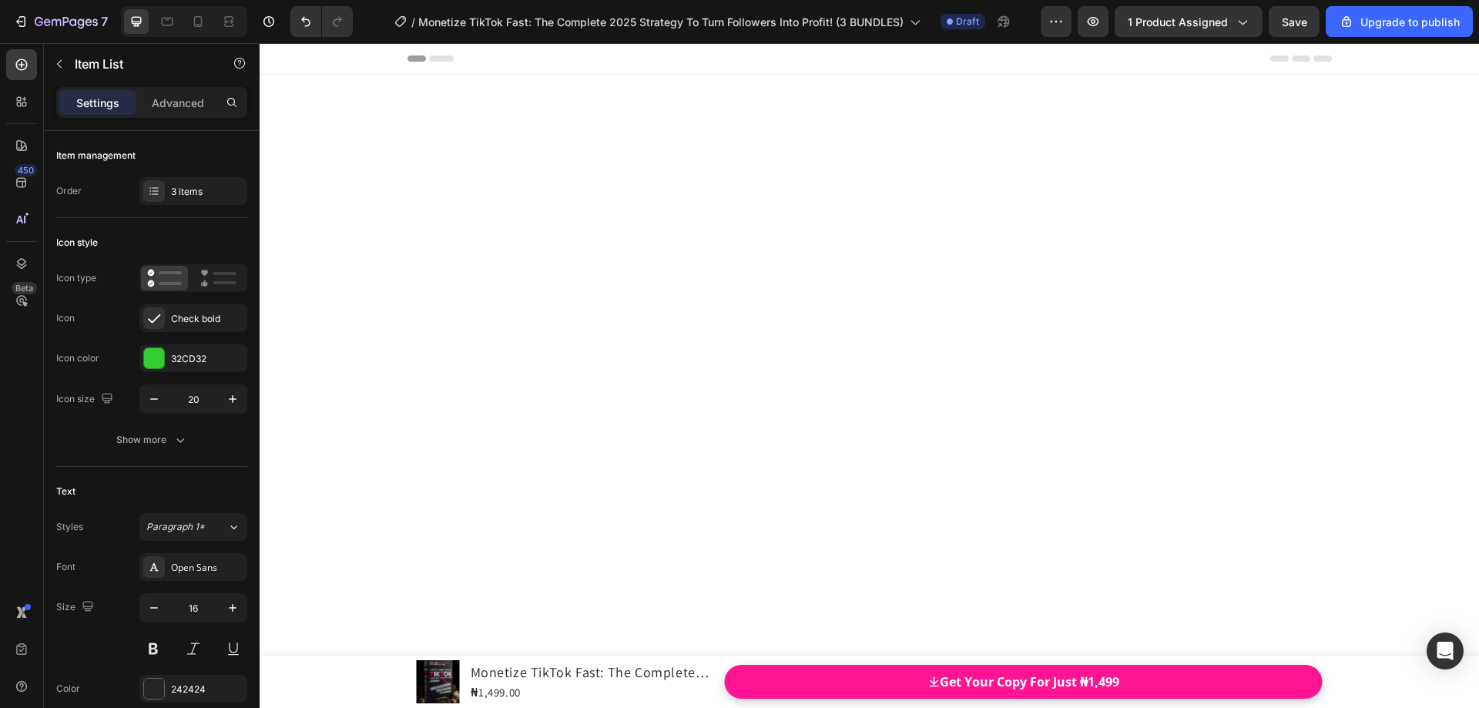
scroll to position [18620, 0]
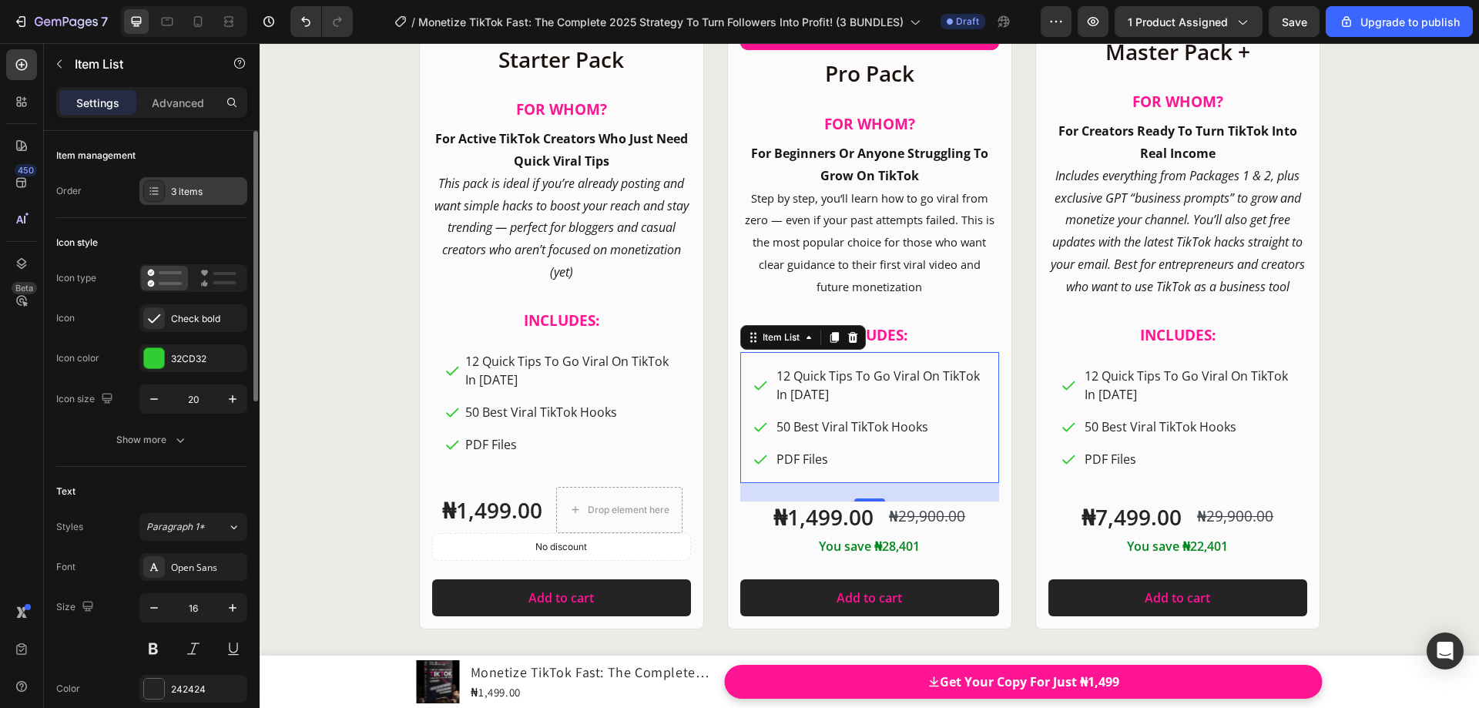
click at [196, 196] on div "3 items" at bounding box center [207, 192] width 72 height 14
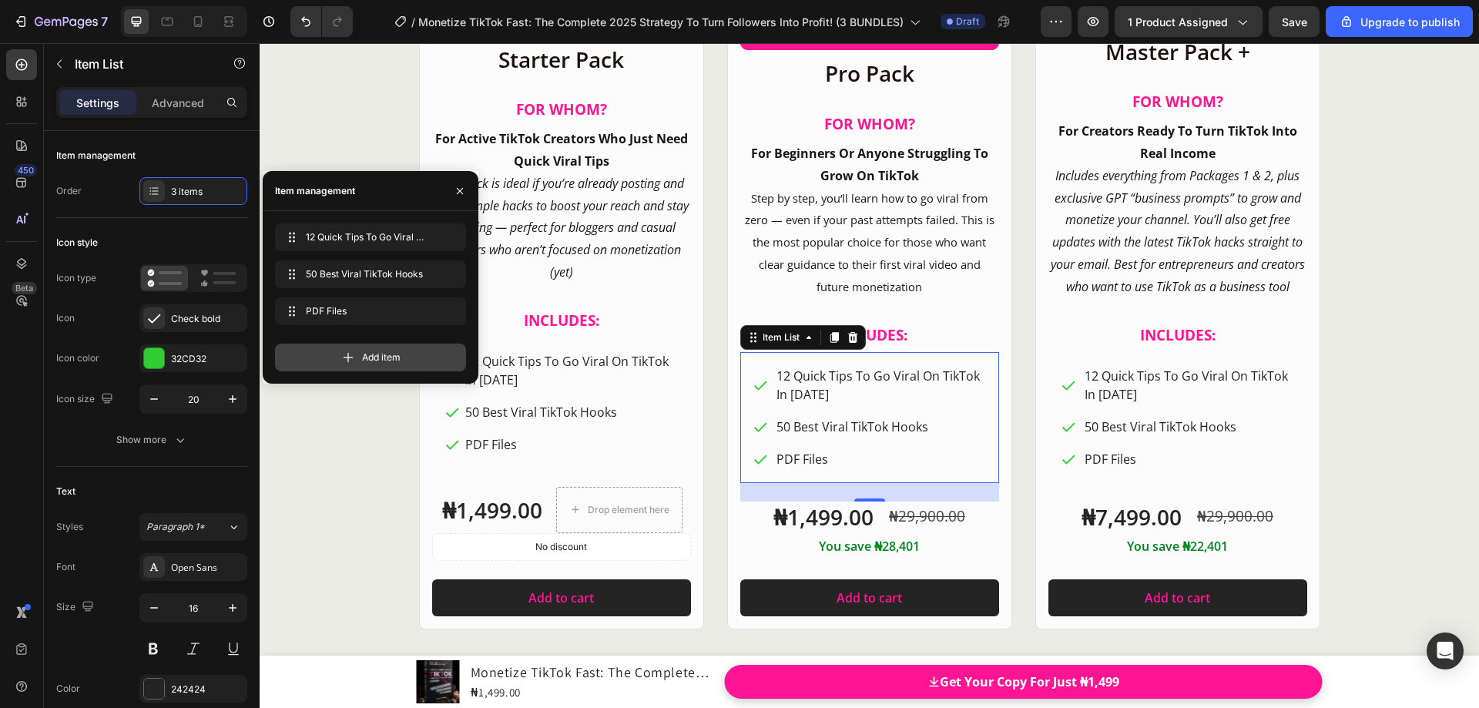
click at [342, 357] on icon at bounding box center [348, 357] width 15 height 15
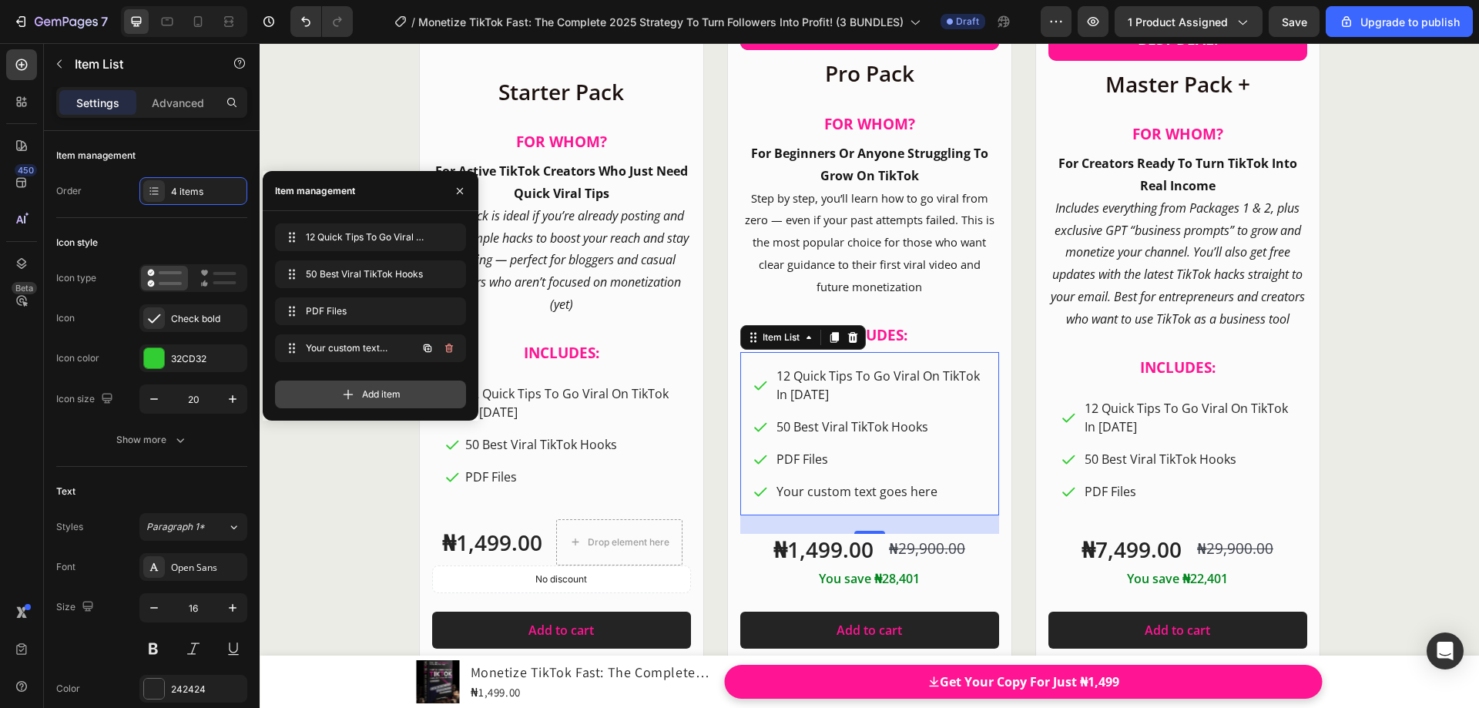
scroll to position [18652, 0]
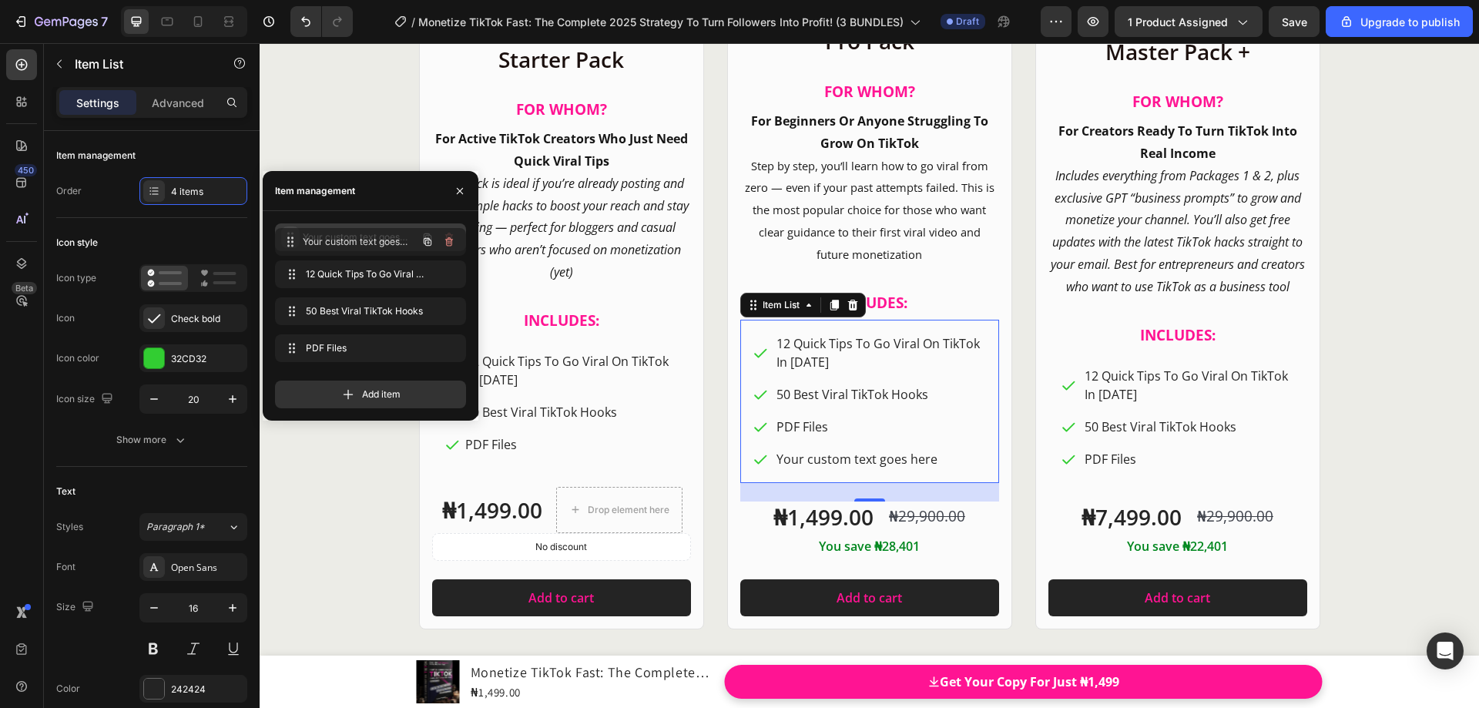
drag, startPoint x: 291, startPoint y: 347, endPoint x: 291, endPoint y: 240, distance: 106.3
click at [816, 347] on div "Your custom text goes here" at bounding box center [880, 343] width 213 height 23
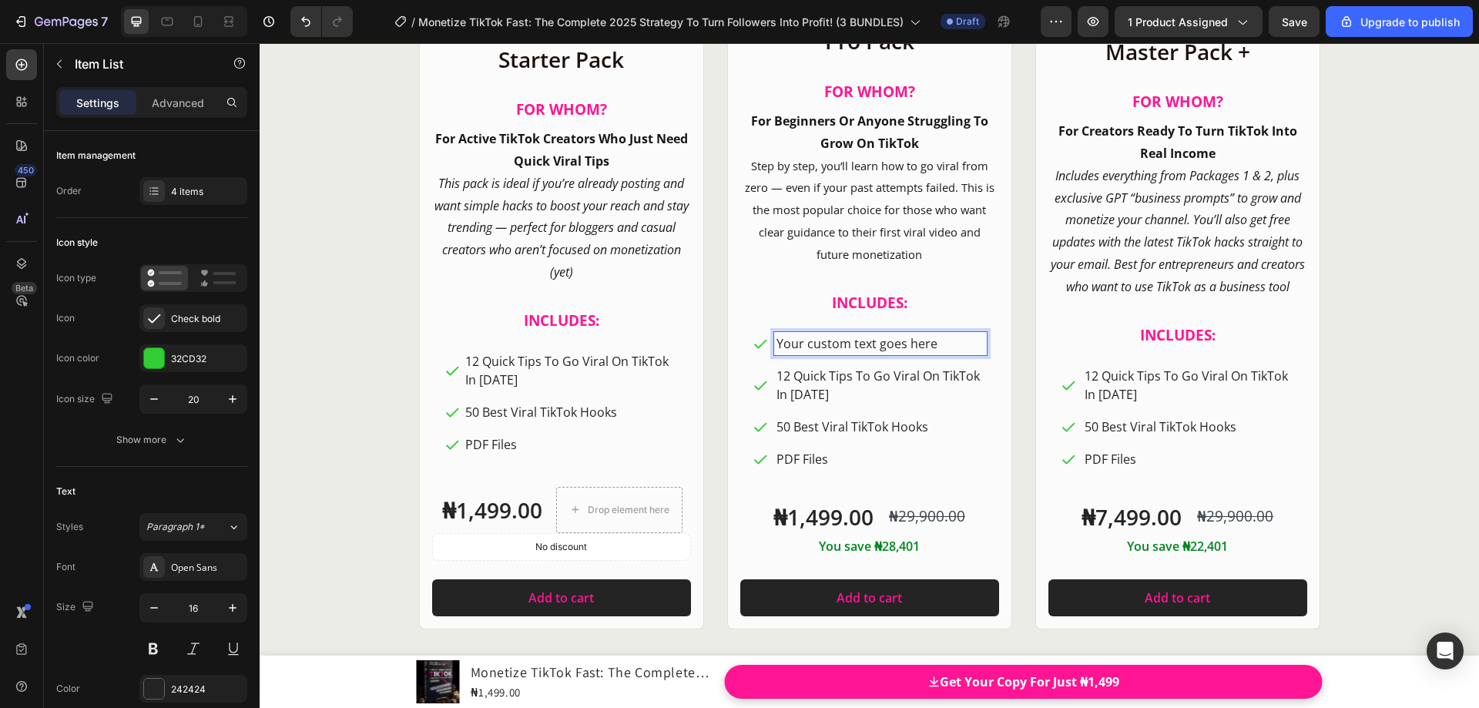
click at [931, 341] on p "Your custom text goes here" at bounding box center [881, 343] width 208 height 18
drag, startPoint x: 929, startPoint y: 344, endPoint x: 772, endPoint y: 339, distance: 157.2
click at [777, 339] on p "Your custom text goes here" at bounding box center [881, 343] width 208 height 18
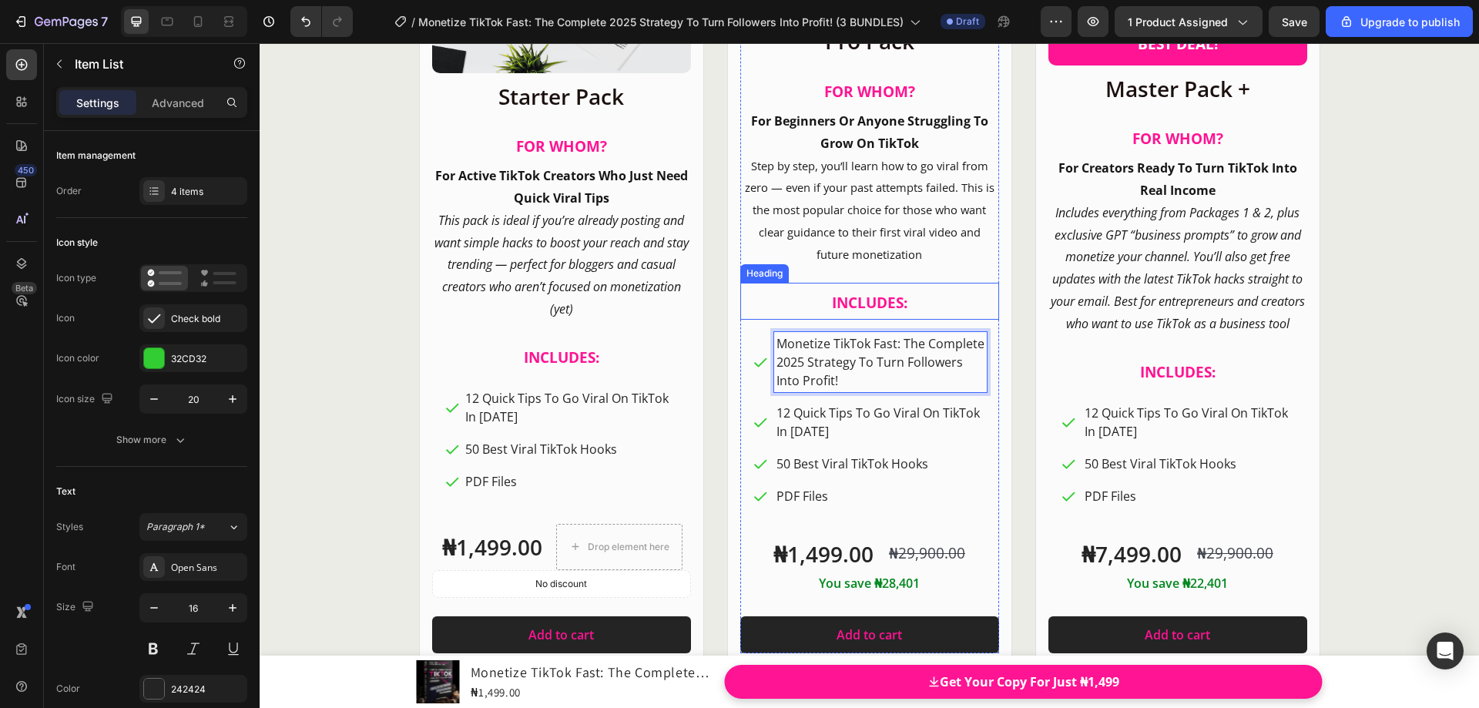
click at [963, 293] on h2 "INCLUDES:" at bounding box center [869, 301] width 259 height 37
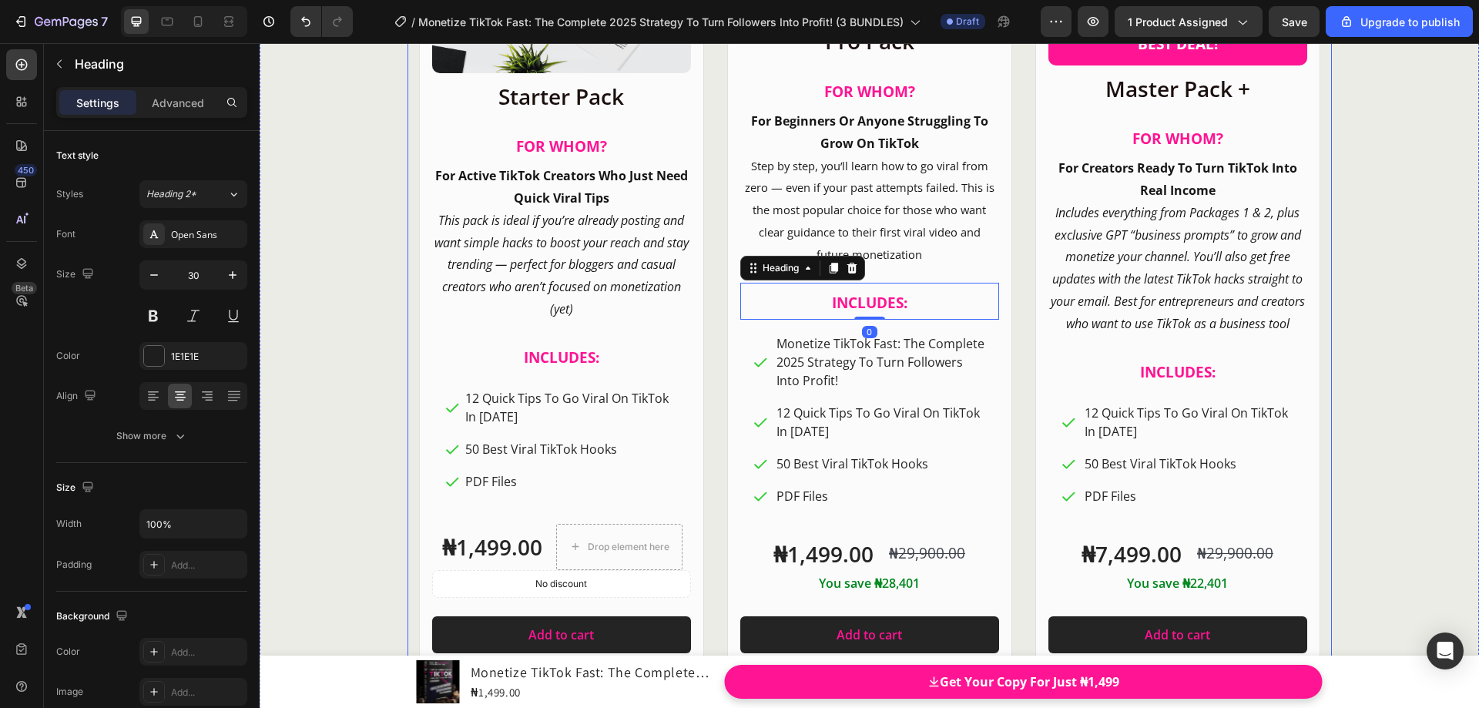
click at [1013, 324] on div "Product Images Row Starter Pack Heading FOR WHOM? Heading For Active TikTok Cre…" at bounding box center [870, 183] width 924 height 965
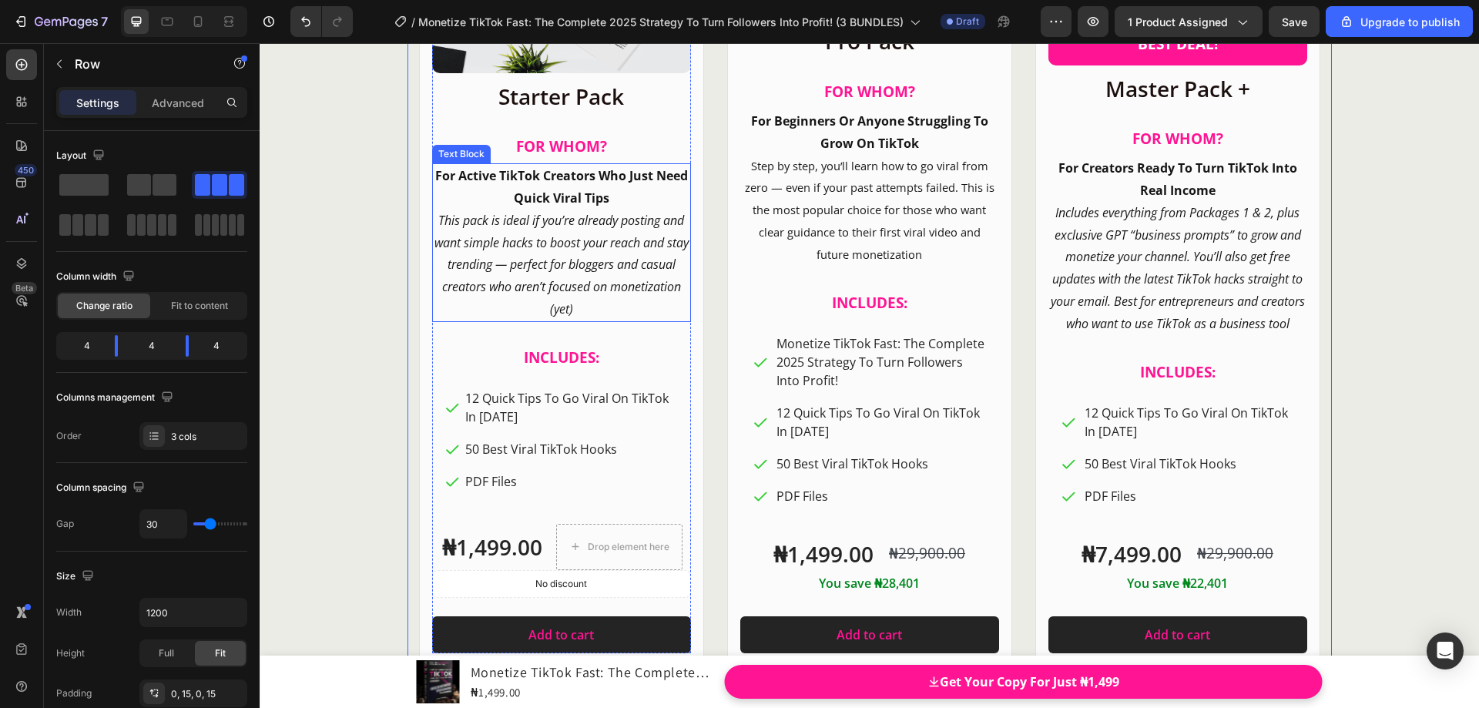
click at [552, 267] on icon "This pack is ideal if you’re already posting and want simple hacks to boost you…" at bounding box center [562, 265] width 254 height 106
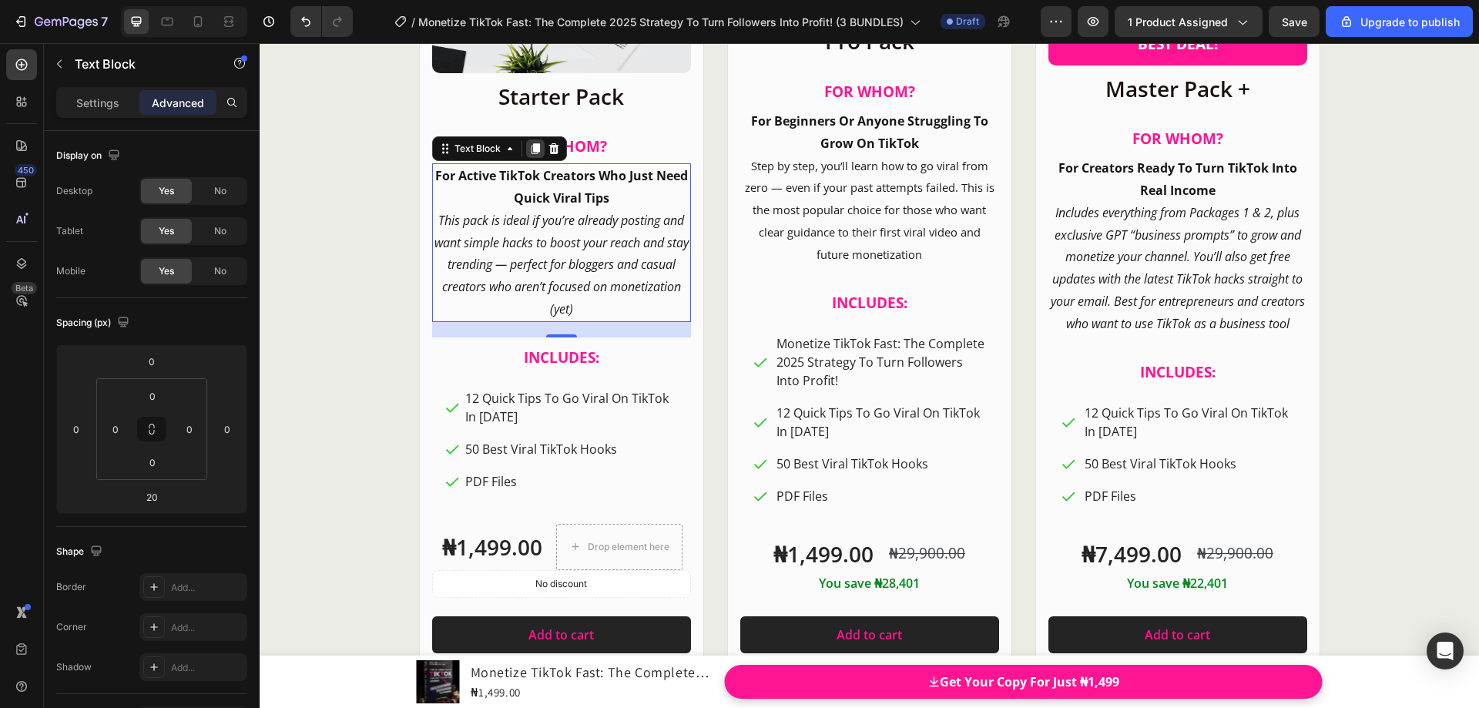
click at [529, 151] on icon at bounding box center [535, 149] width 12 height 12
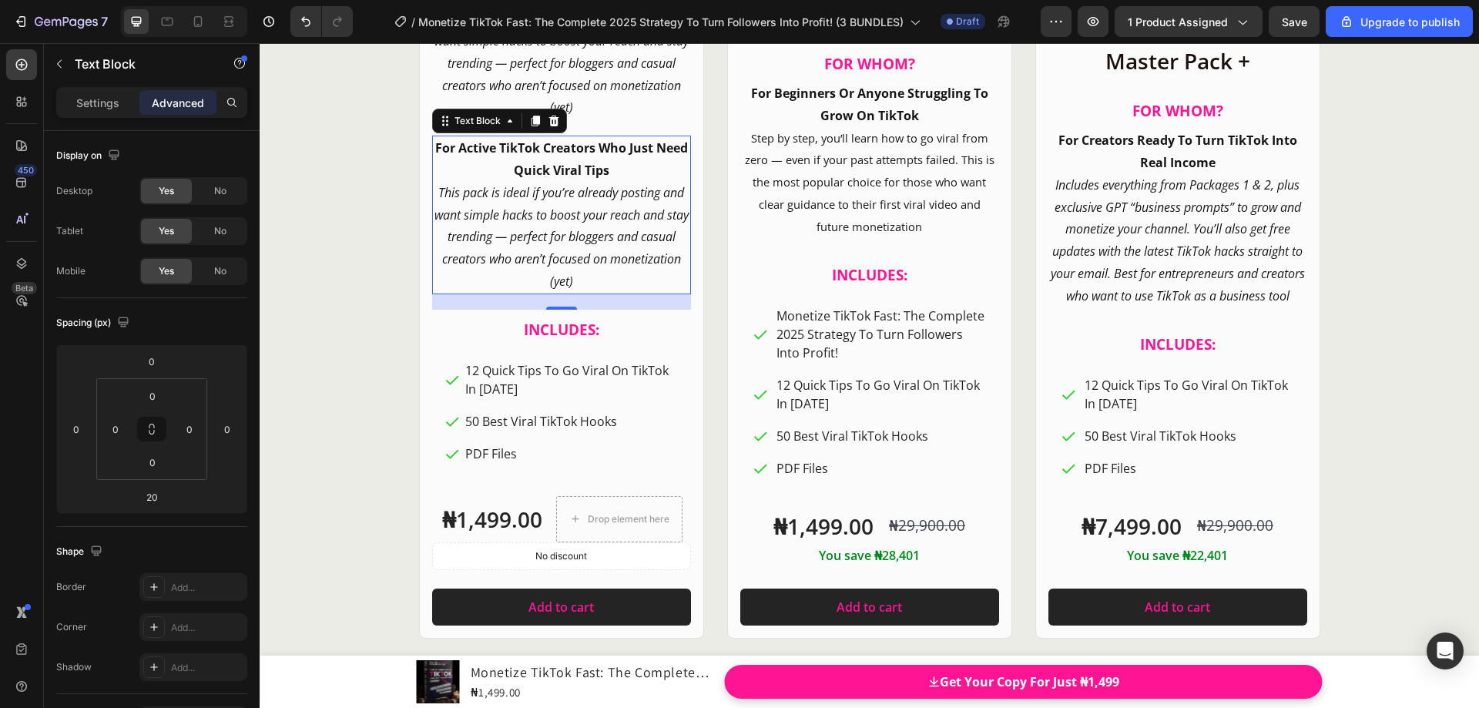
scroll to position [18556, 0]
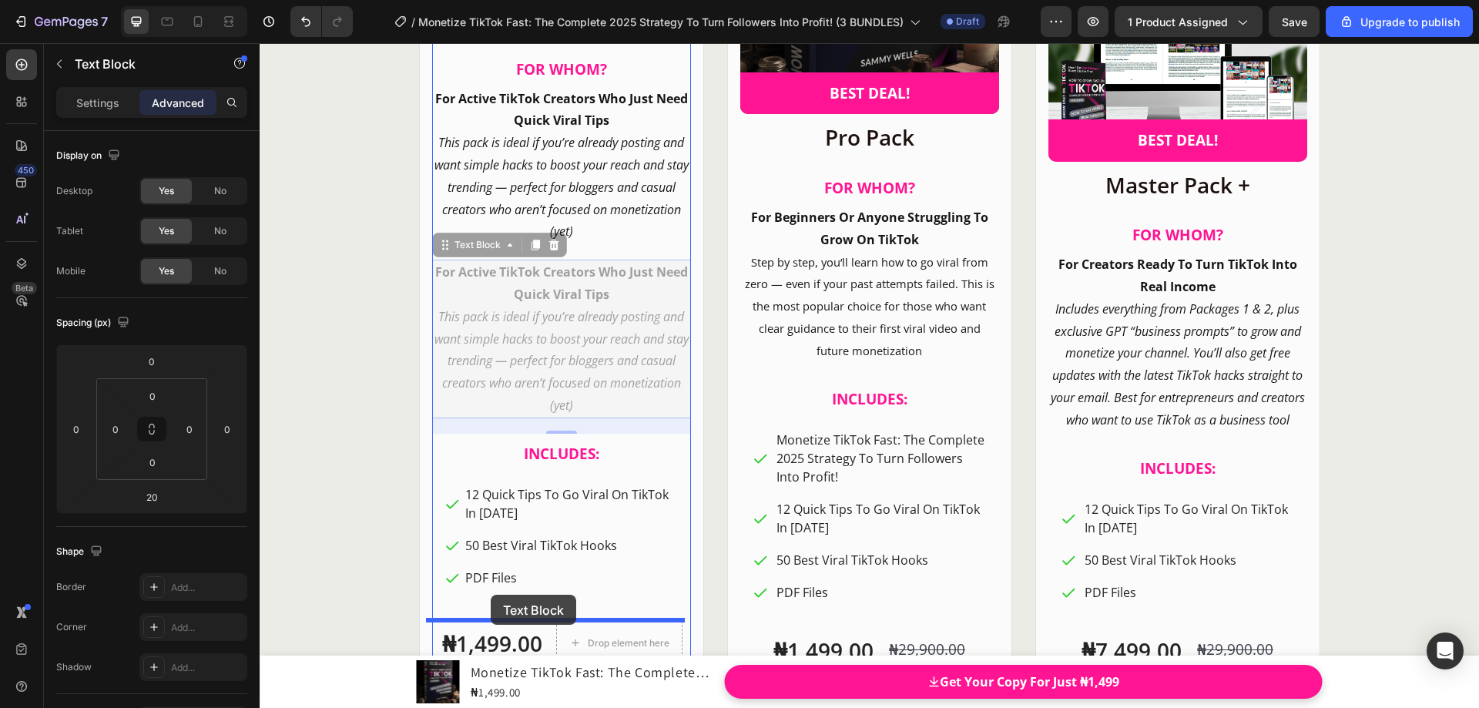
drag, startPoint x: 441, startPoint y: 250, endPoint x: 491, endPoint y: 595, distance: 347.9
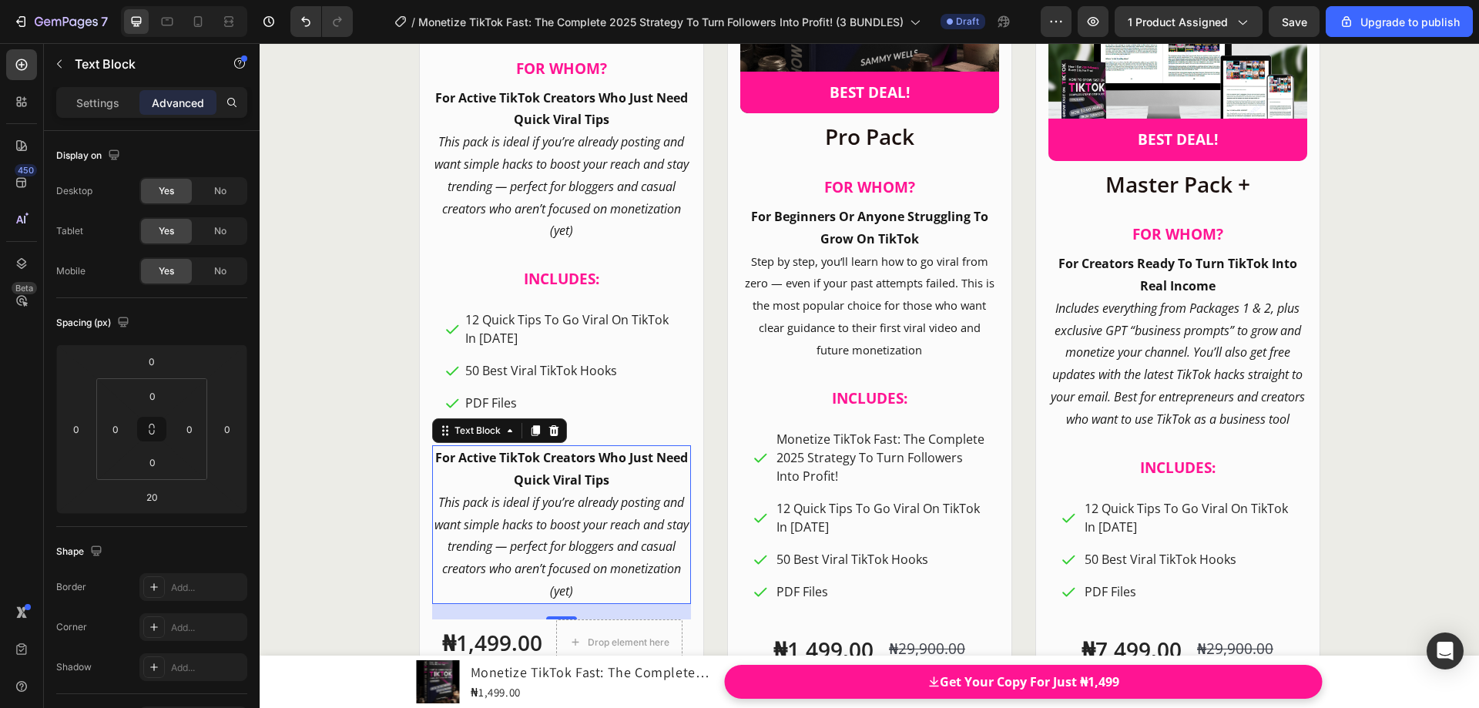
scroll to position [18633, 0]
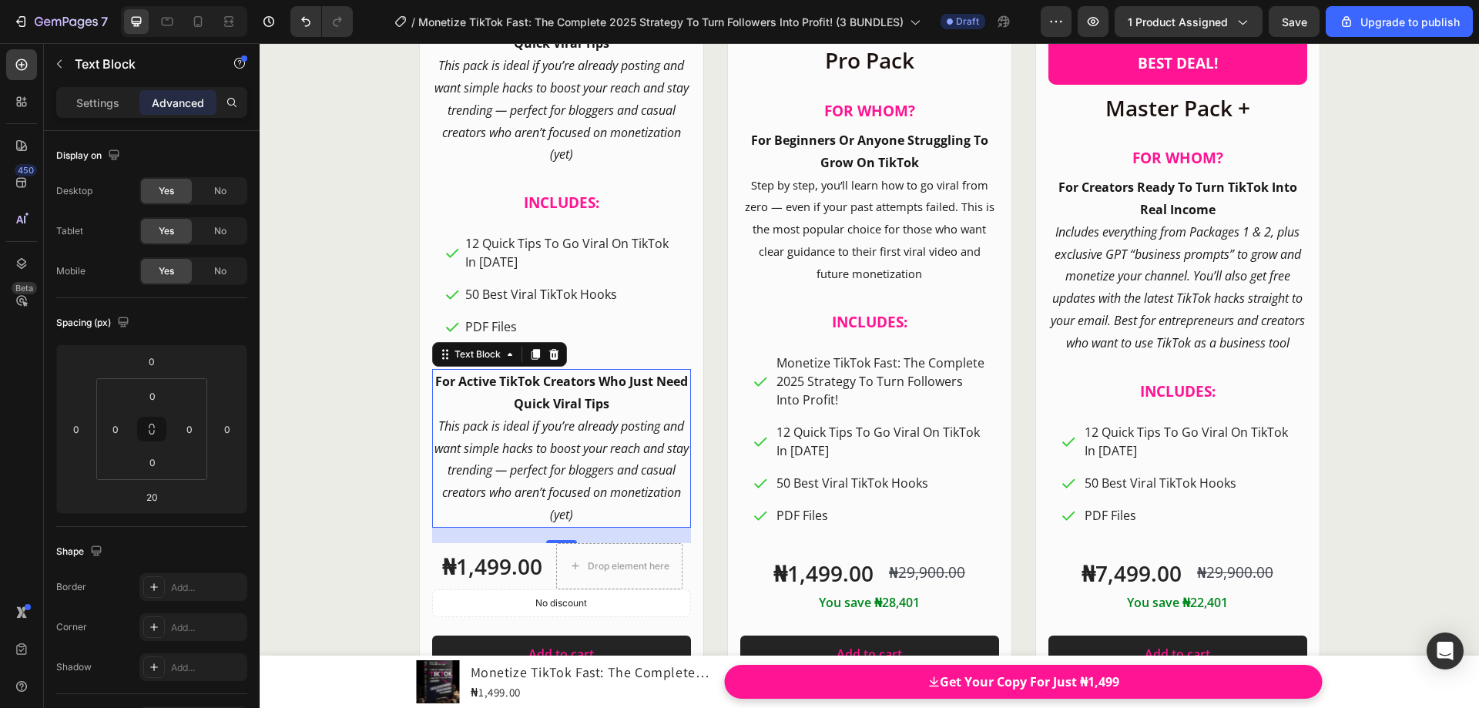
click at [607, 509] on p "This pack is ideal if you’re already posting and want simple hacks to boost you…" at bounding box center [562, 470] width 256 height 111
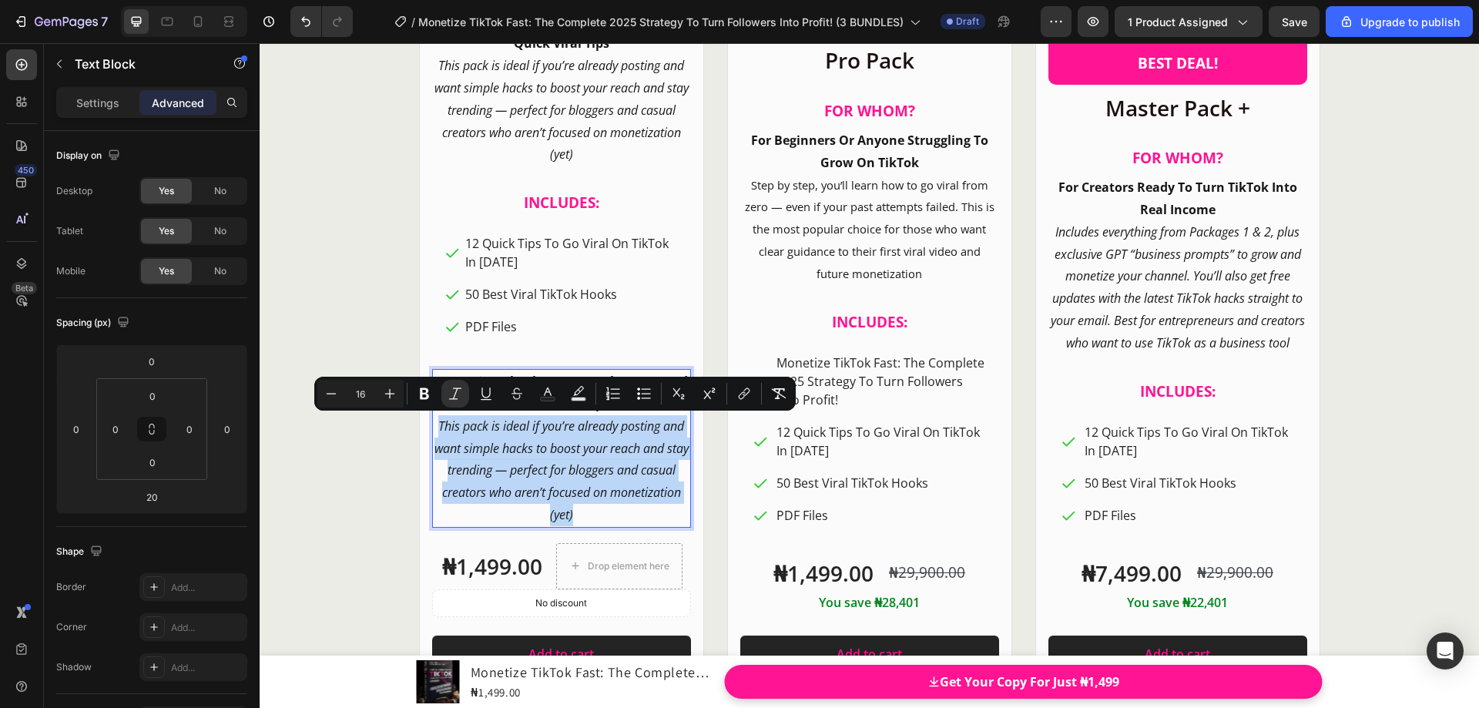
drag, startPoint x: 618, startPoint y: 516, endPoint x: 432, endPoint y: 432, distance: 203.8
click at [434, 432] on p "This pack is ideal if you’re already posting and want simple hacks to boost you…" at bounding box center [562, 470] width 256 height 111
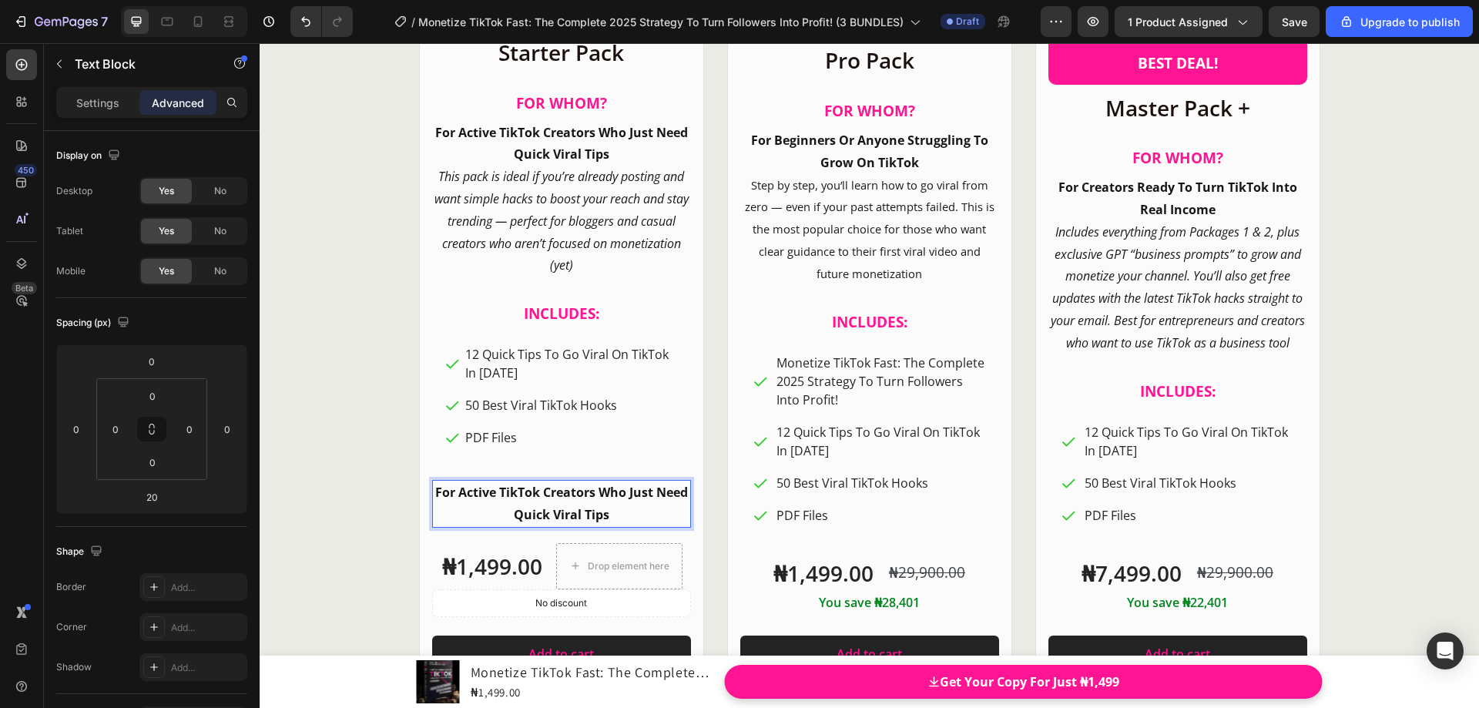
scroll to position [18744, 0]
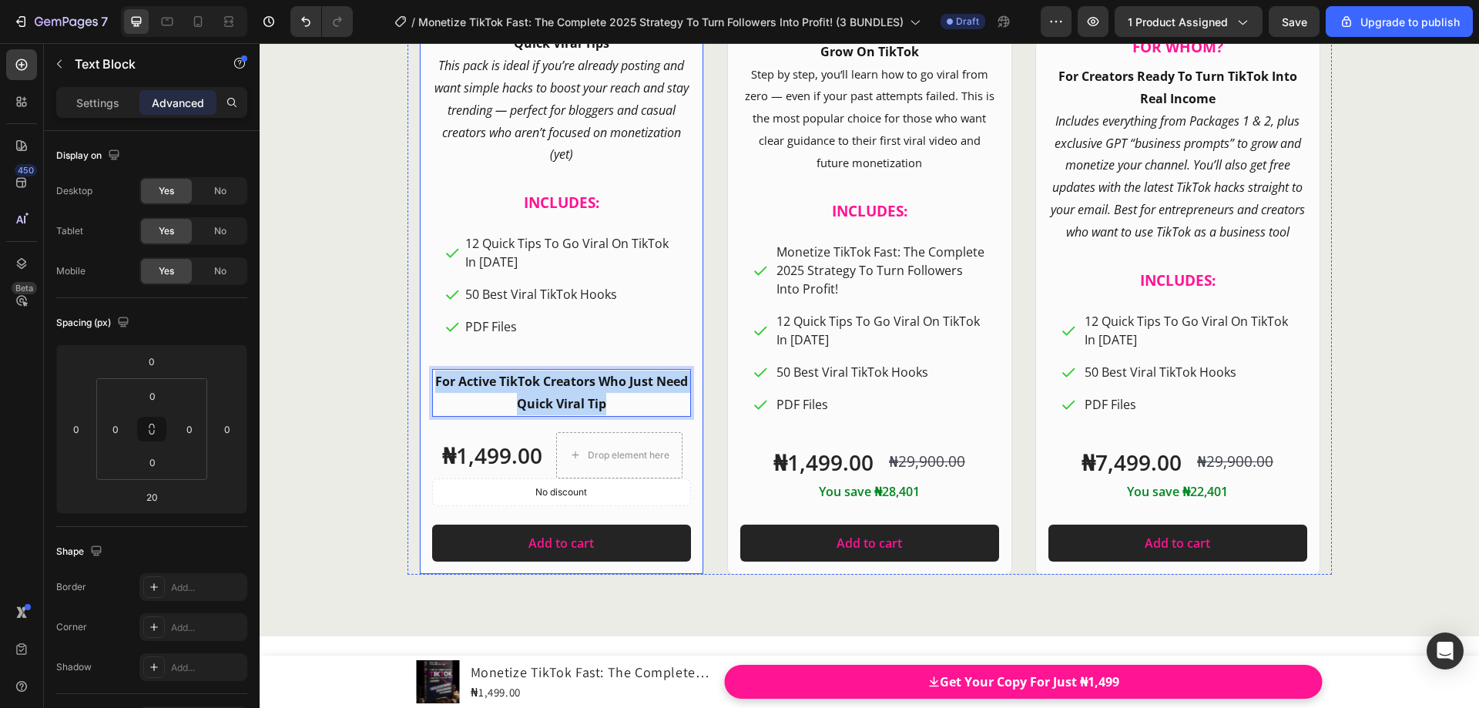
drag, startPoint x: 599, startPoint y: 404, endPoint x: 421, endPoint y: 379, distance: 179.7
click at [421, 379] on div "Product Images Row Starter Pack Heading FOR WHOM? Heading For Active TikTok Cre…" at bounding box center [561, 150] width 285 height 847
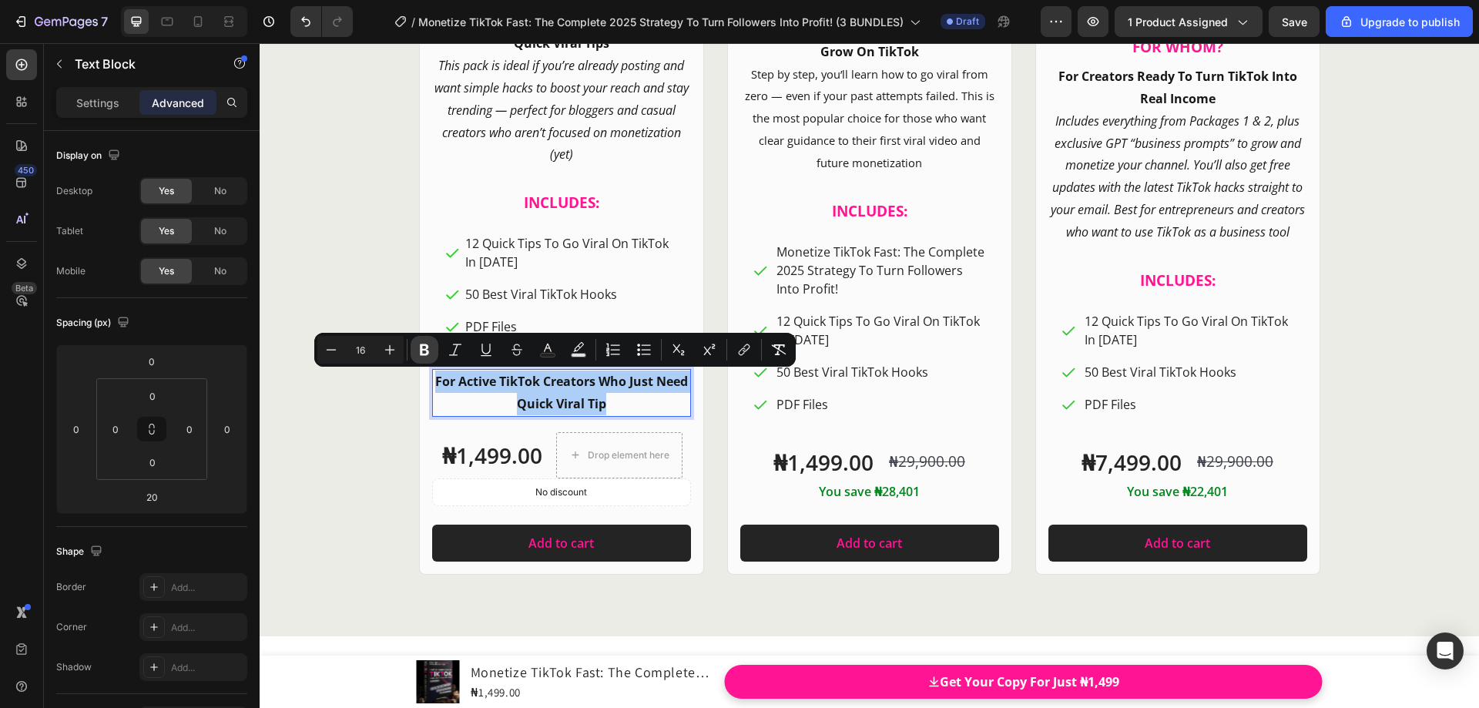
click at [428, 349] on icon "Editor contextual toolbar" at bounding box center [424, 349] width 15 height 15
click at [525, 393] on p "For Active TikTok Creators Who Just Need Quick Viral Tip" at bounding box center [562, 393] width 256 height 45
click at [602, 394] on p "For Active TikTok Creators Who Just Need Quick Viral Tip" at bounding box center [562, 393] width 256 height 45
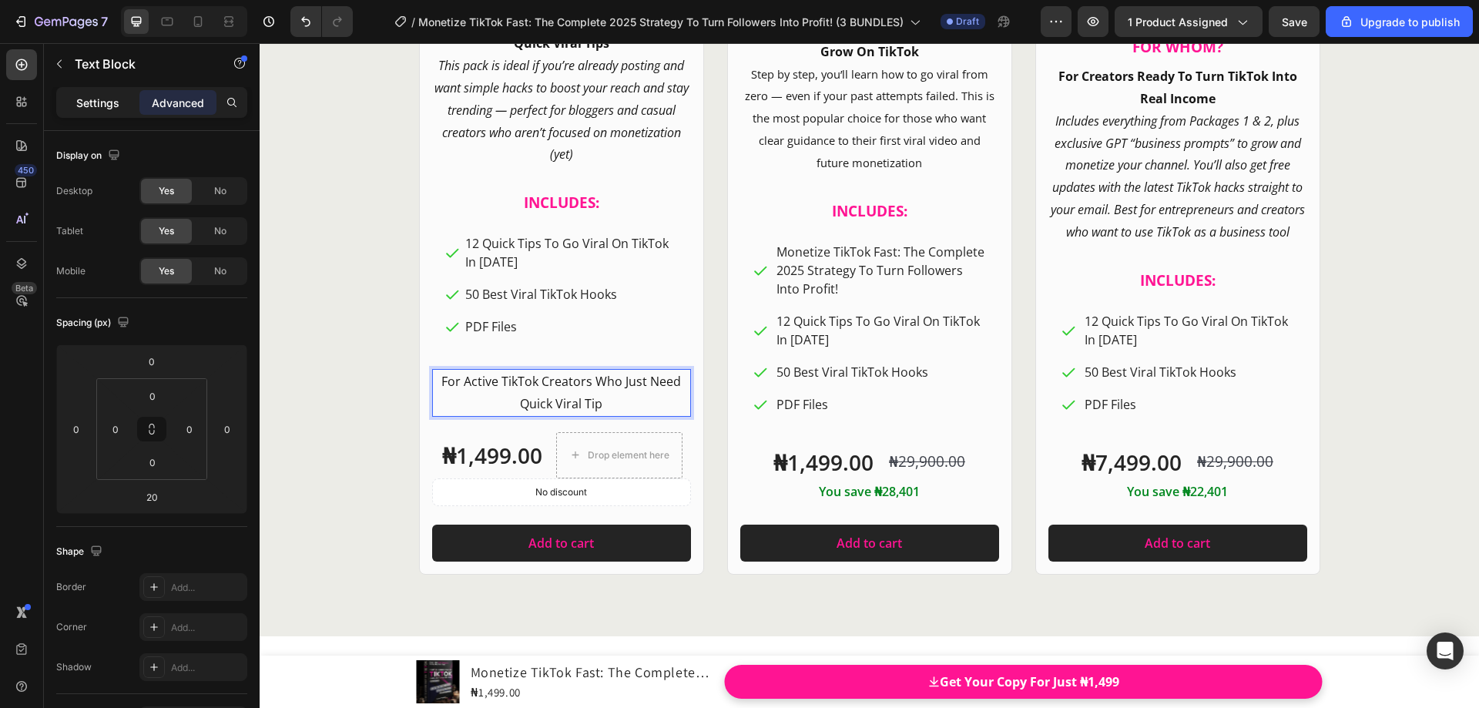
click at [103, 102] on p "Settings" at bounding box center [97, 103] width 43 height 16
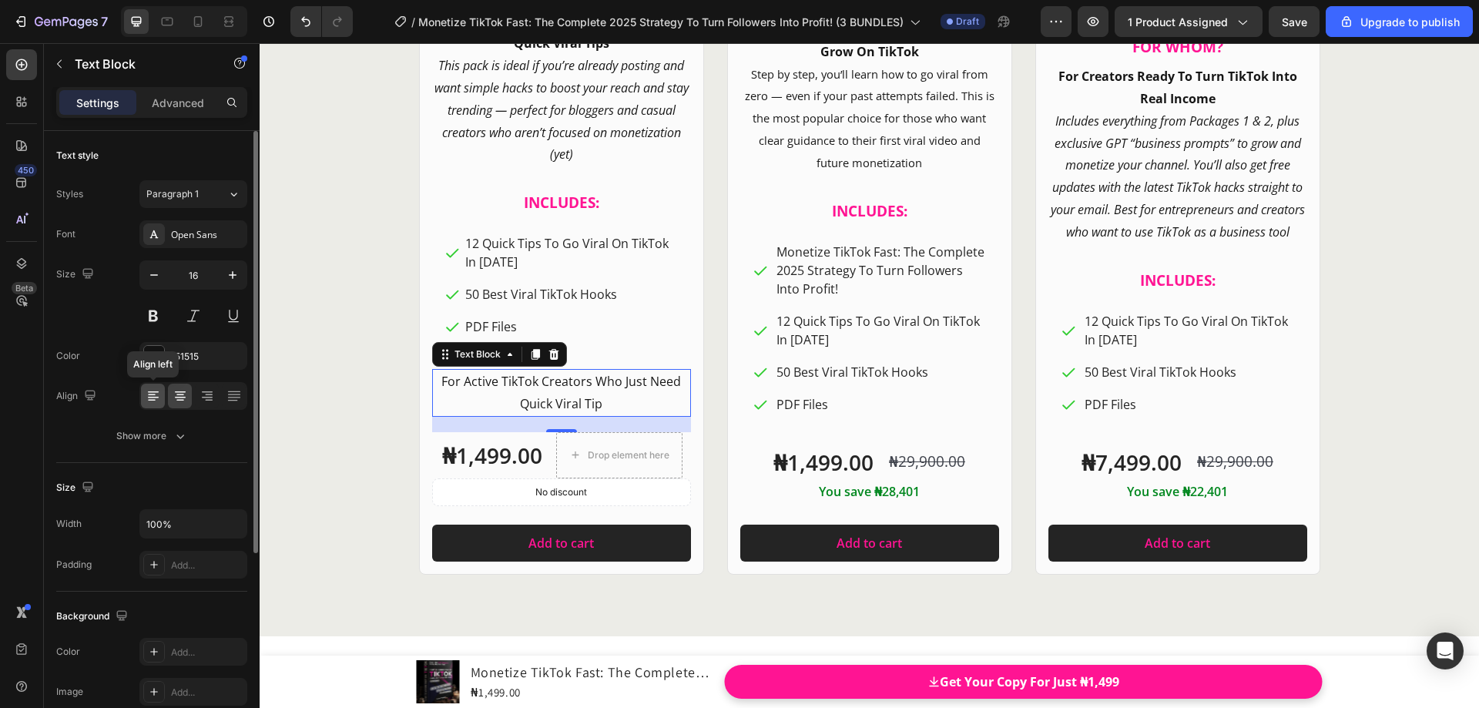
click at [151, 404] on div at bounding box center [153, 396] width 24 height 25
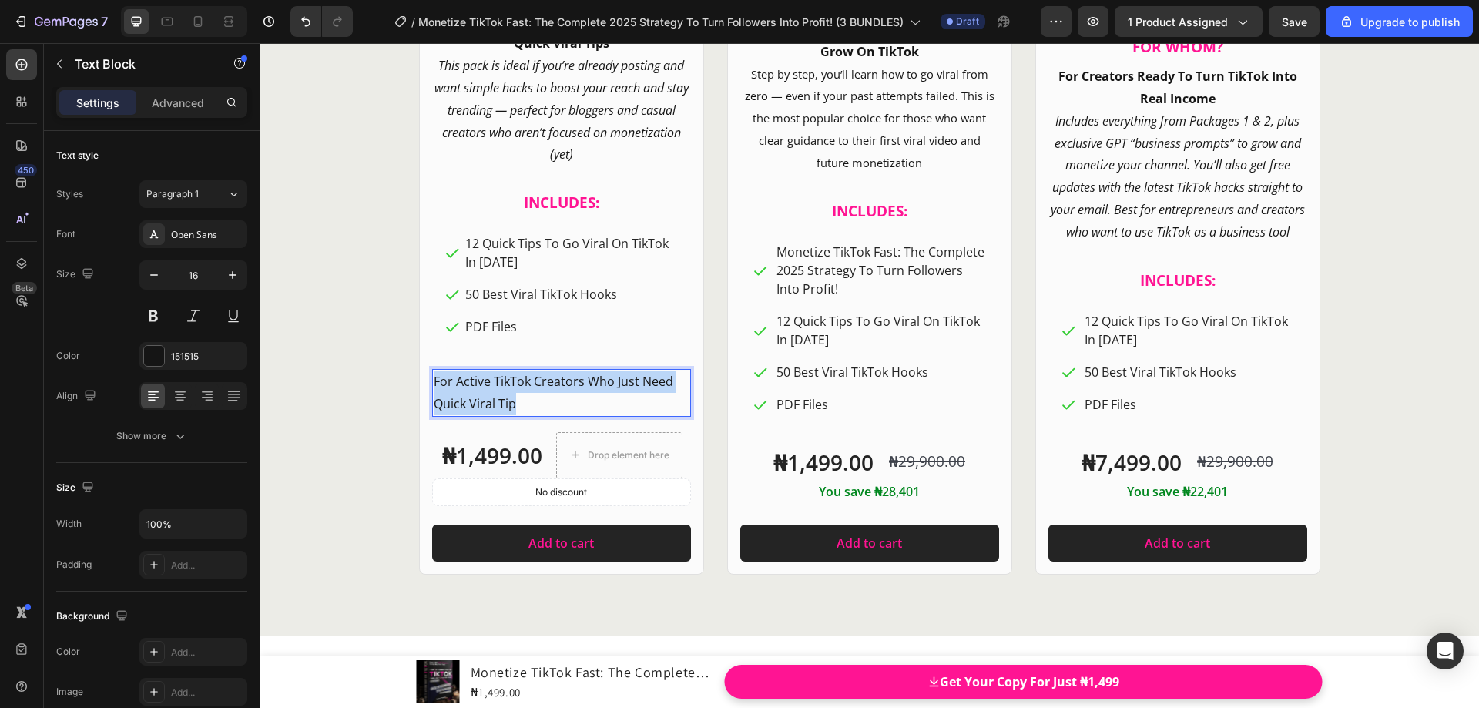
drag, startPoint x: 522, startPoint y: 404, endPoint x: 426, endPoint y: 382, distance: 98.9
click at [432, 382] on div "For Active TikTok Creators Who Just Need Quick Viral Tip" at bounding box center [561, 393] width 259 height 48
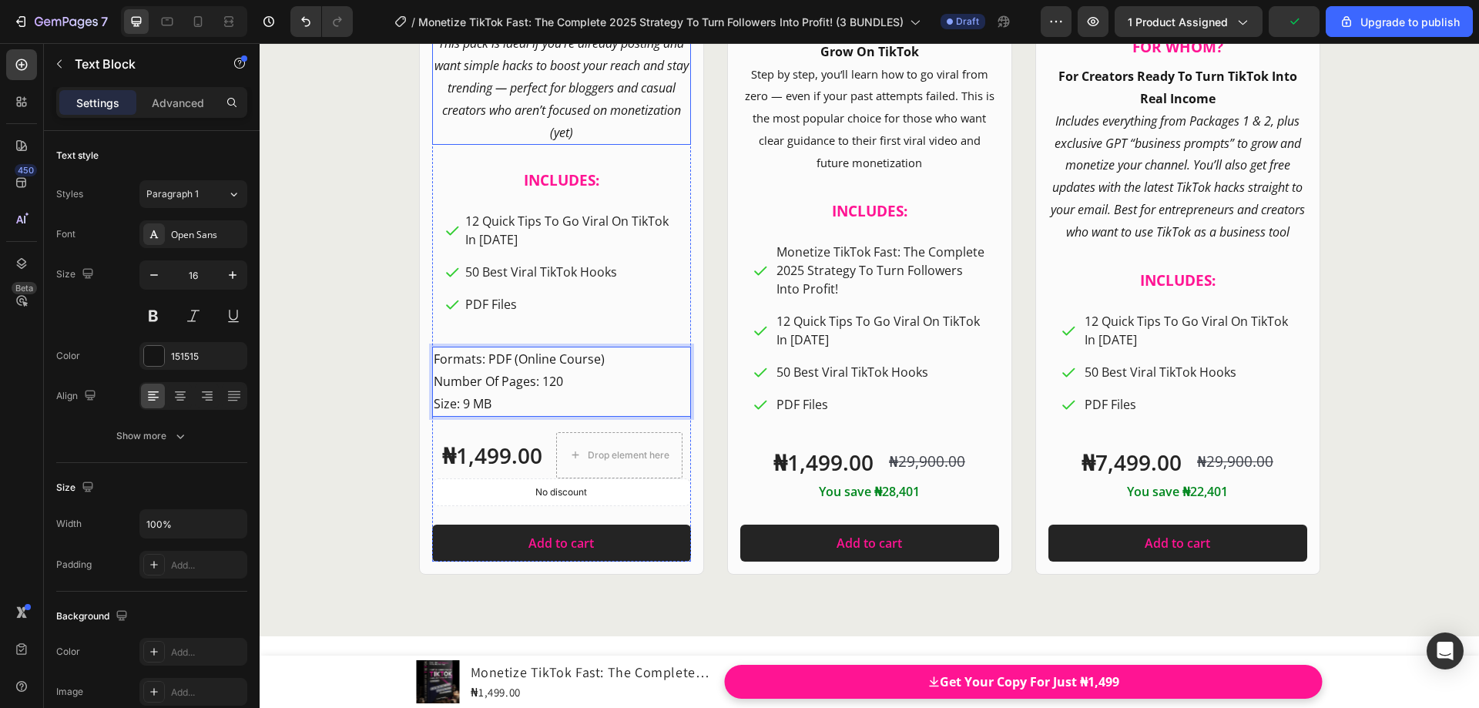
scroll to position [18722, 0]
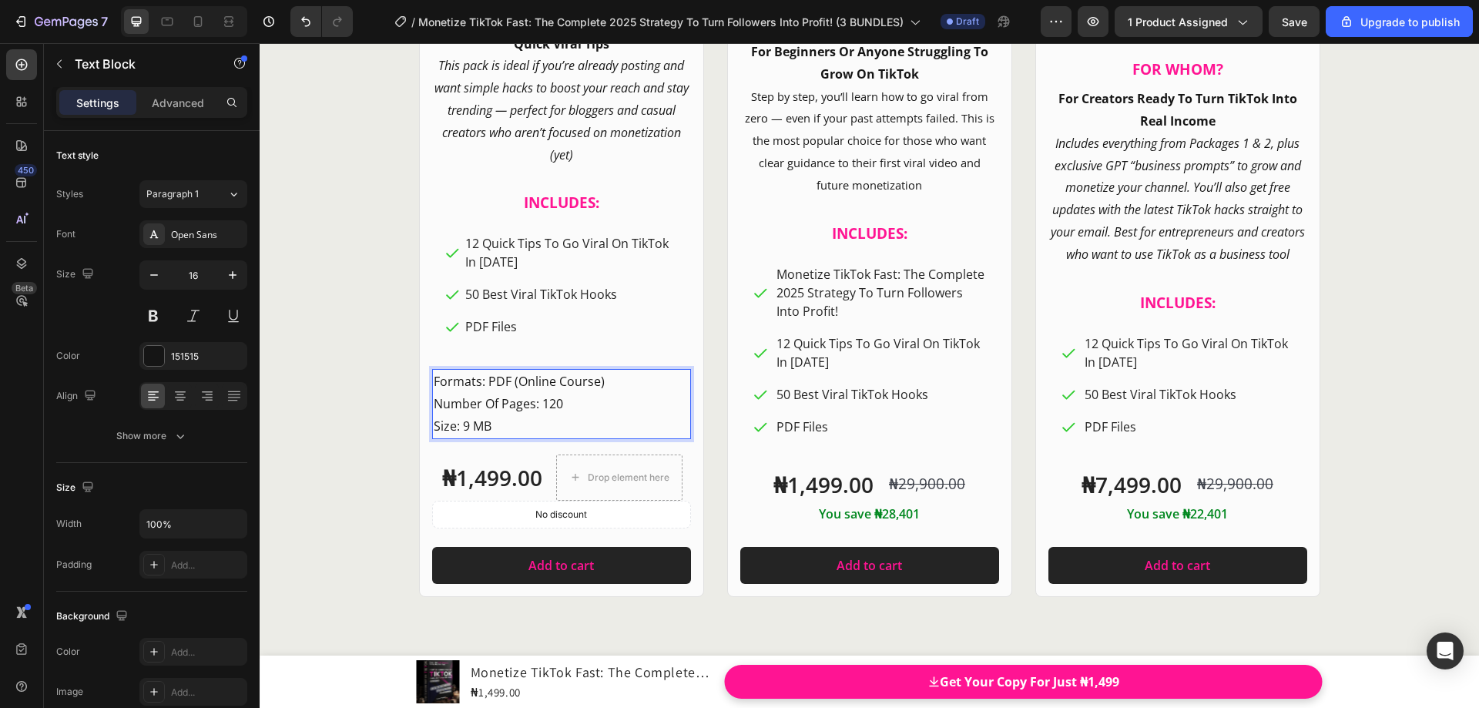
click at [599, 382] on p "Formats: PDF (Online Course) Number Of Pages: 120 Size: 9 MB" at bounding box center [562, 404] width 256 height 66
click at [474, 381] on p "Formats: PDF Number Of Pages: 120 Size: 9 MB" at bounding box center [562, 404] width 256 height 66
click at [572, 401] on p "Format: PDF Number Of Pages: 120 Size: 9 MB" at bounding box center [562, 404] width 256 height 66
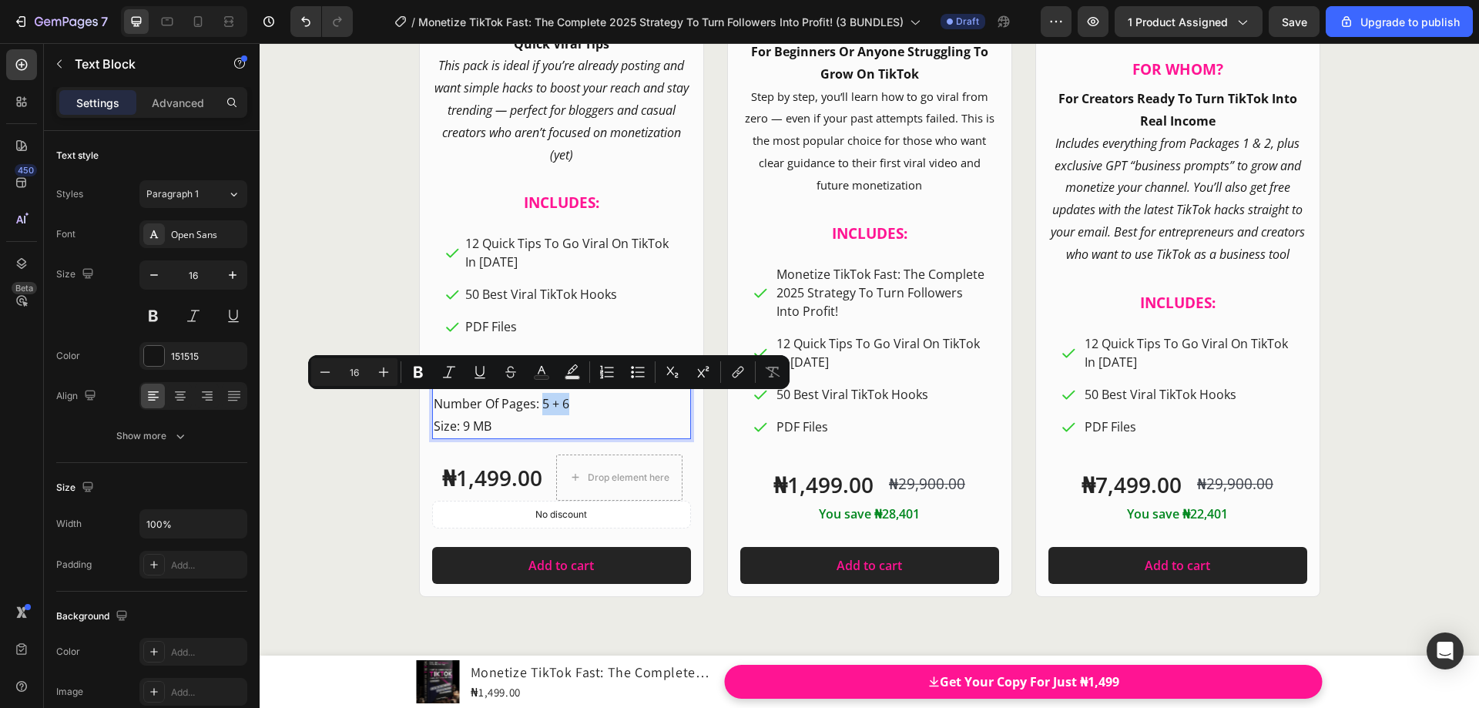
drag, startPoint x: 567, startPoint y: 401, endPoint x: 539, endPoint y: 403, distance: 28.6
click at [539, 403] on p "Format: PDF Number Of Pages: 5 + 6 Size: 9 MB" at bounding box center [562, 404] width 256 height 66
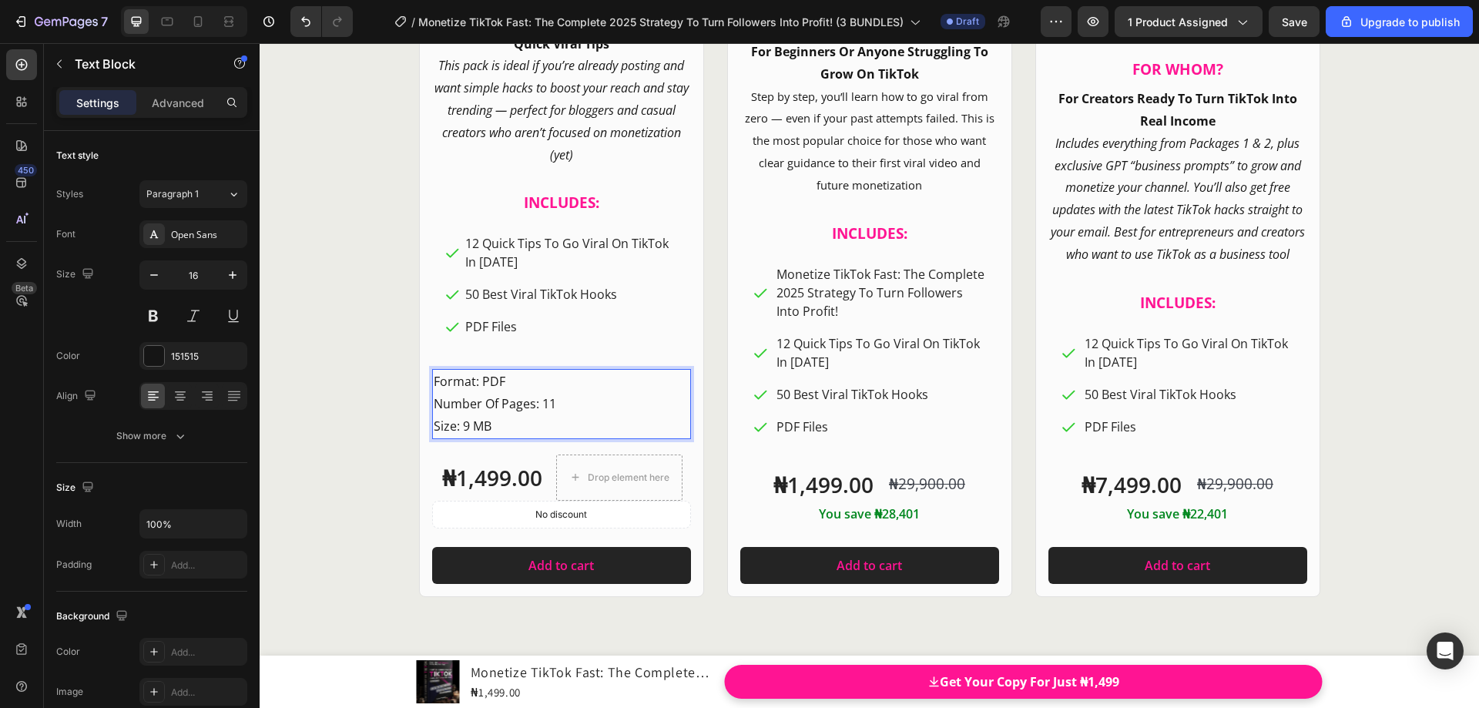
click at [560, 423] on p "Format: PDF Number Of Pages: 11 Size: 9 MB" at bounding box center [562, 404] width 256 height 66
click at [462, 424] on p "Format: PDF Number Of Pages: 11 Size: 9 MB" at bounding box center [562, 404] width 256 height 66
click at [569, 349] on div "12 Quick Tips To Go Viral On TikTok In [DATE] 50 Best Viral TikTok Hooks PDF Fi…" at bounding box center [561, 285] width 259 height 131
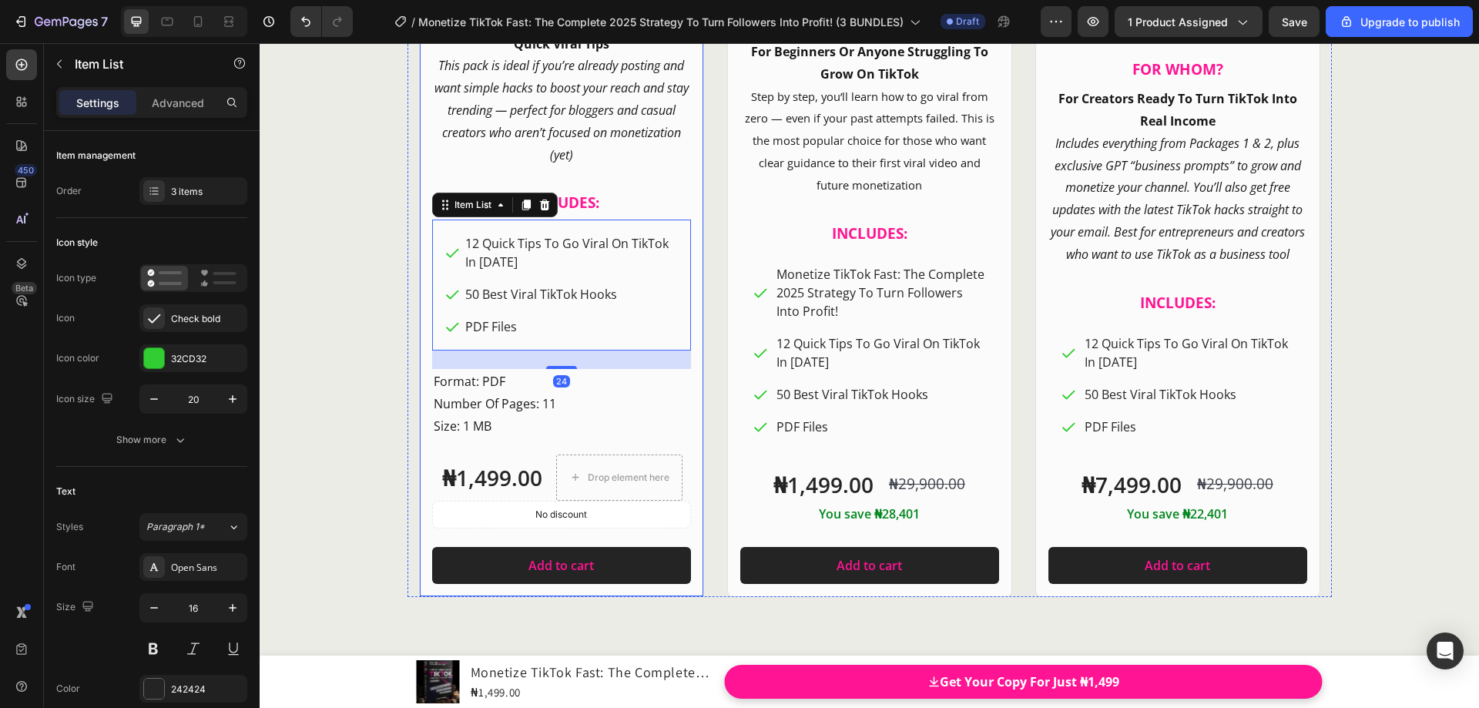
click at [419, 304] on div "Product Images Row Starter Pack Heading FOR WHOM? Heading For Active TikTok Cre…" at bounding box center [561, 162] width 285 height 870
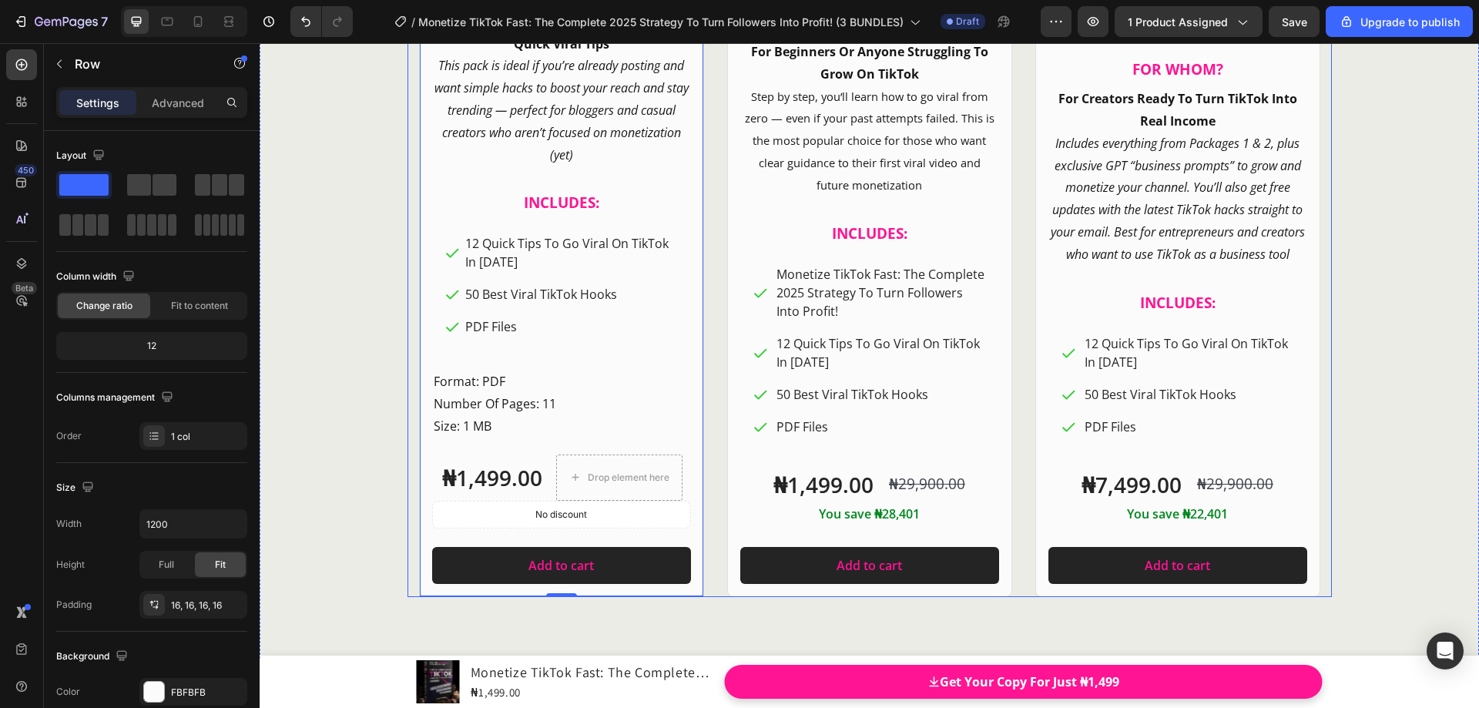
scroll to position [18645, 0]
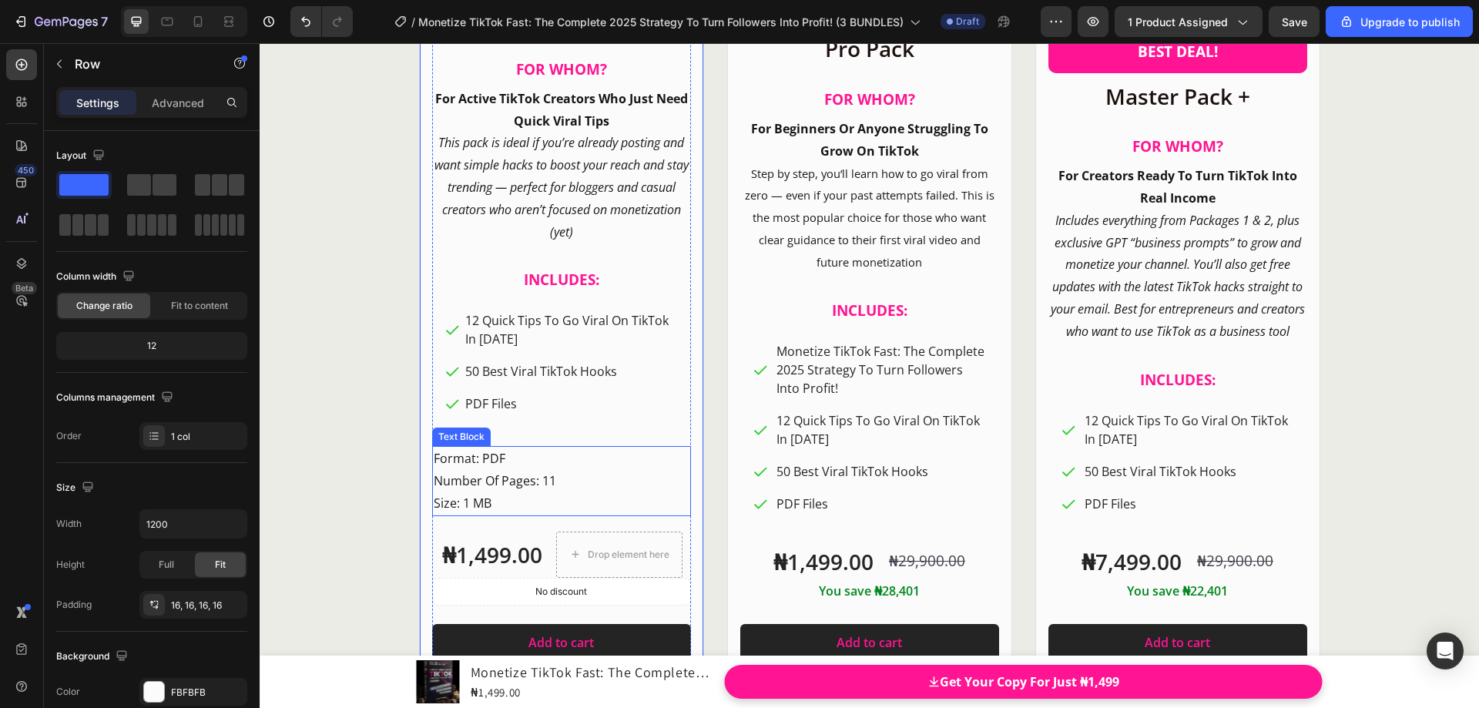
click at [464, 454] on p "Format: PDF Number Of Pages: 11 Size: 1 MB" at bounding box center [562, 481] width 256 height 66
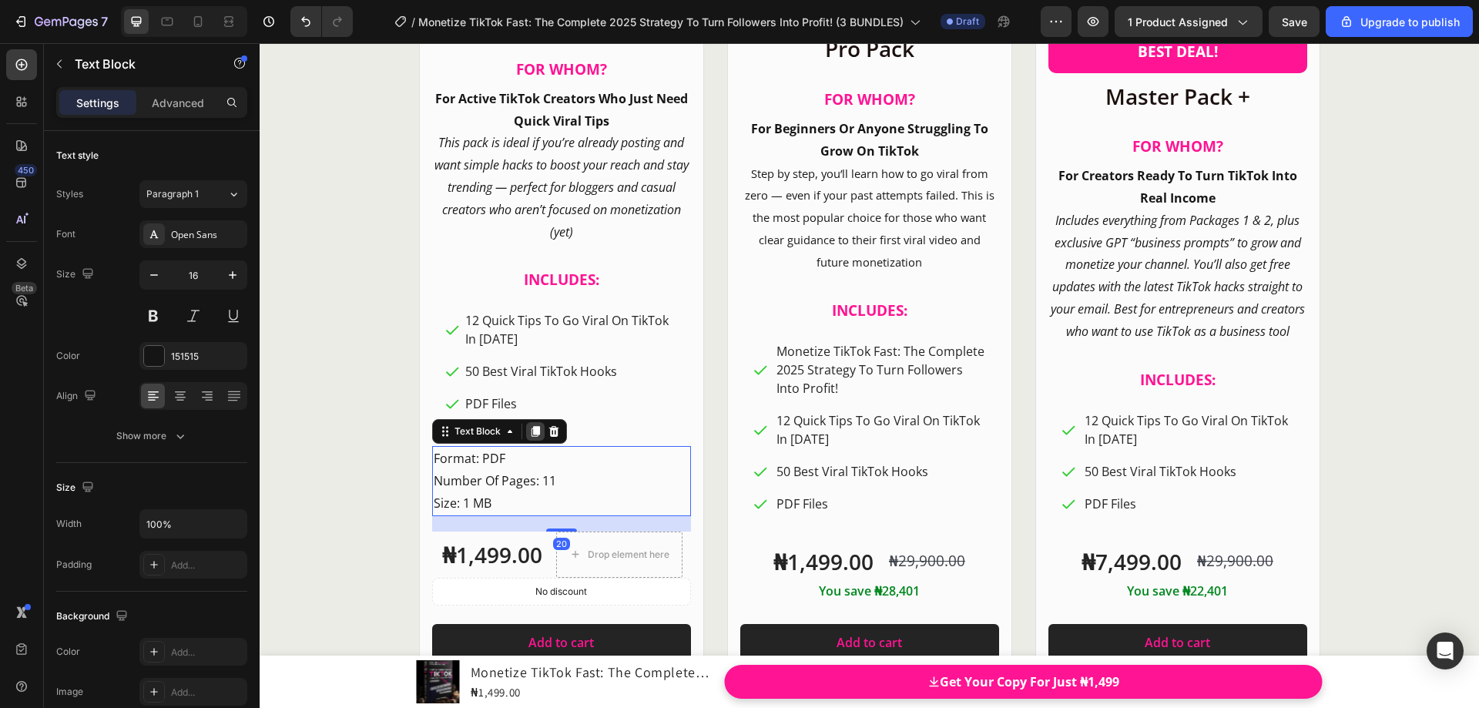
click at [529, 436] on icon at bounding box center [535, 431] width 12 height 12
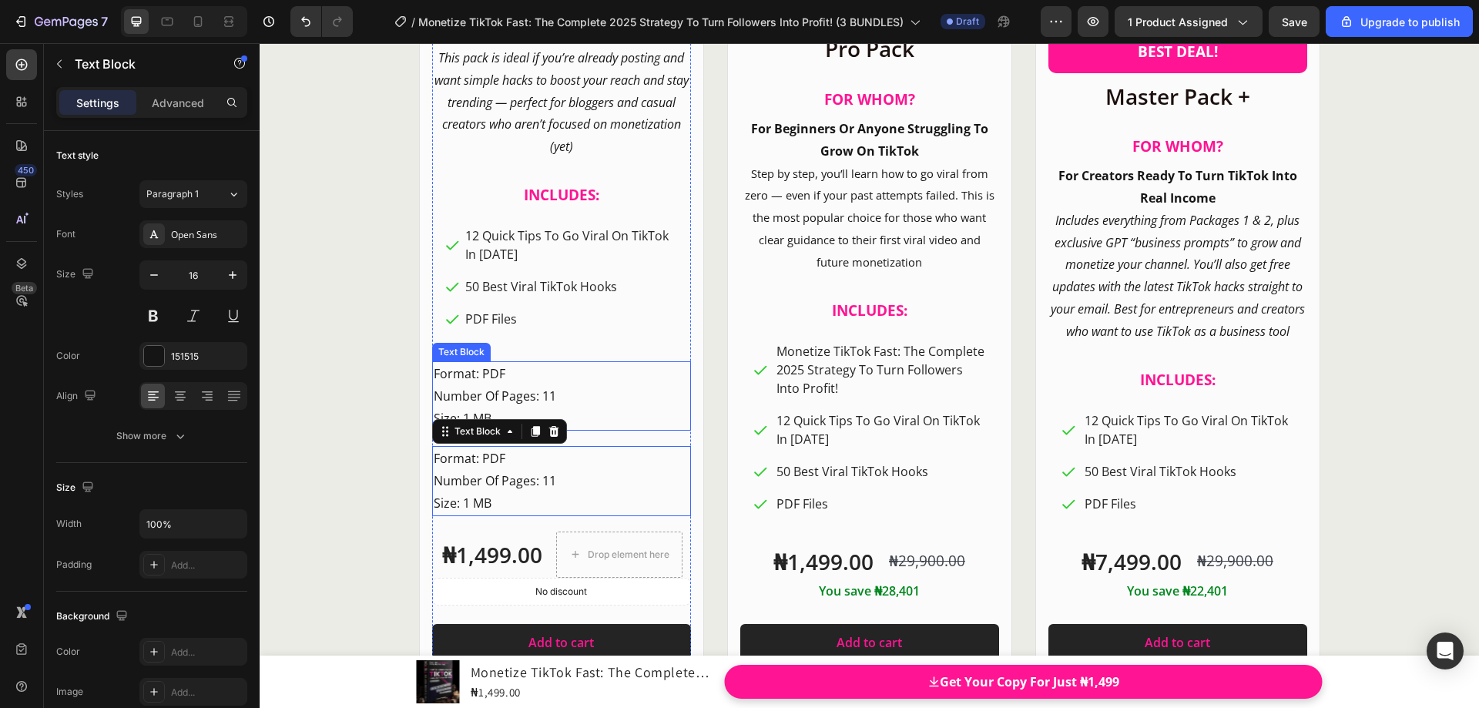
scroll to position [18559, 0]
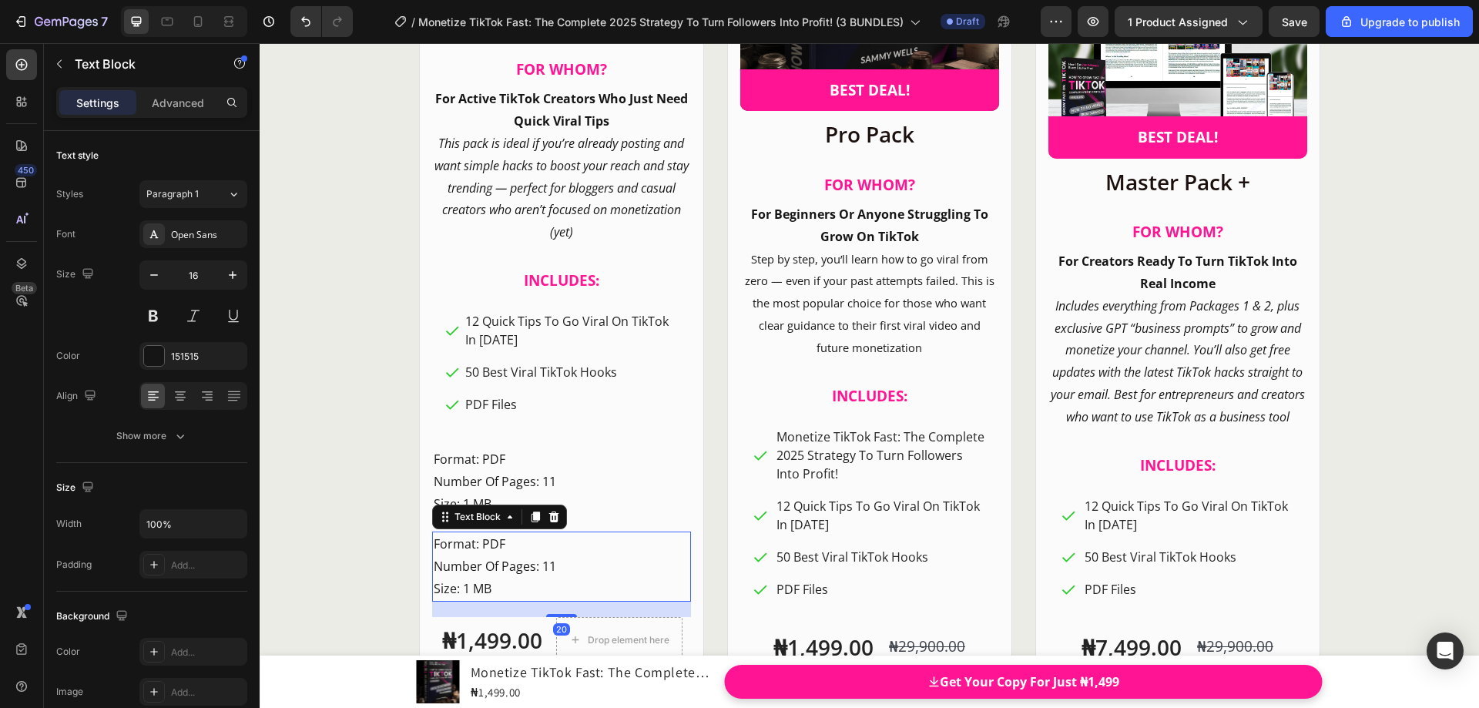
click at [446, 551] on p "Format: PDF Number Of Pages: 11 Size: 1 MB" at bounding box center [562, 566] width 256 height 66
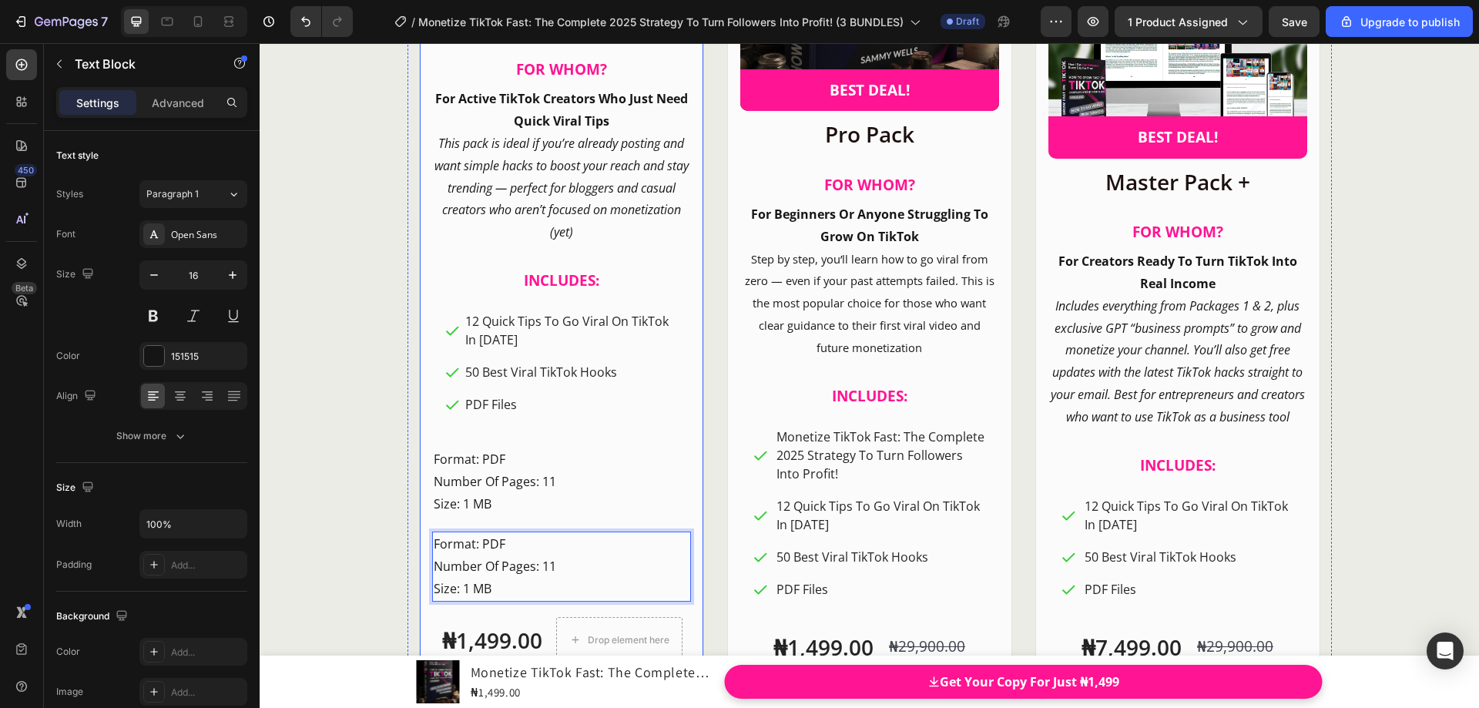
click at [693, 508] on div "Product Images Row Starter Pack Heading FOR WHOM? Heading For Active TikTok Cre…" at bounding box center [561, 281] width 285 height 955
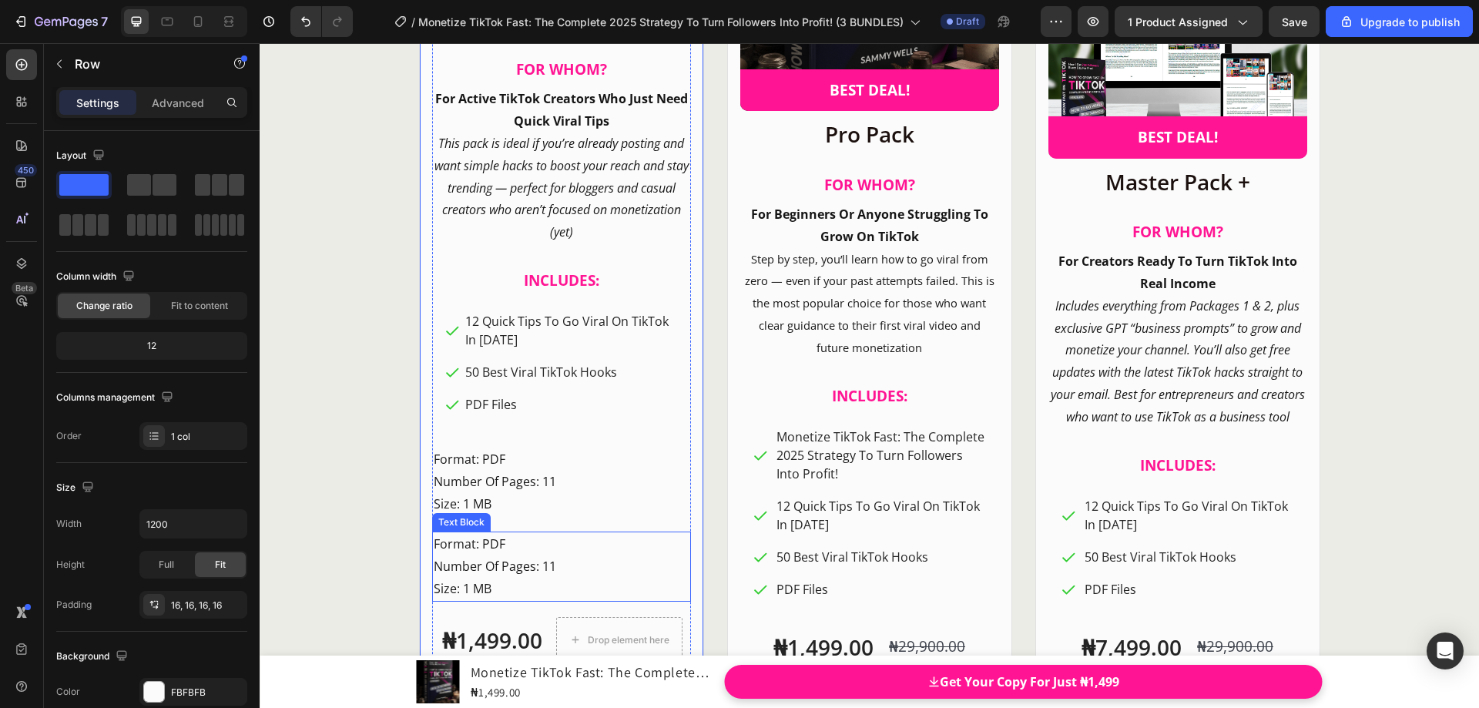
click at [562, 555] on p "Format: PDF Number Of Pages: 11 Size: 1 MB" at bounding box center [562, 566] width 256 height 66
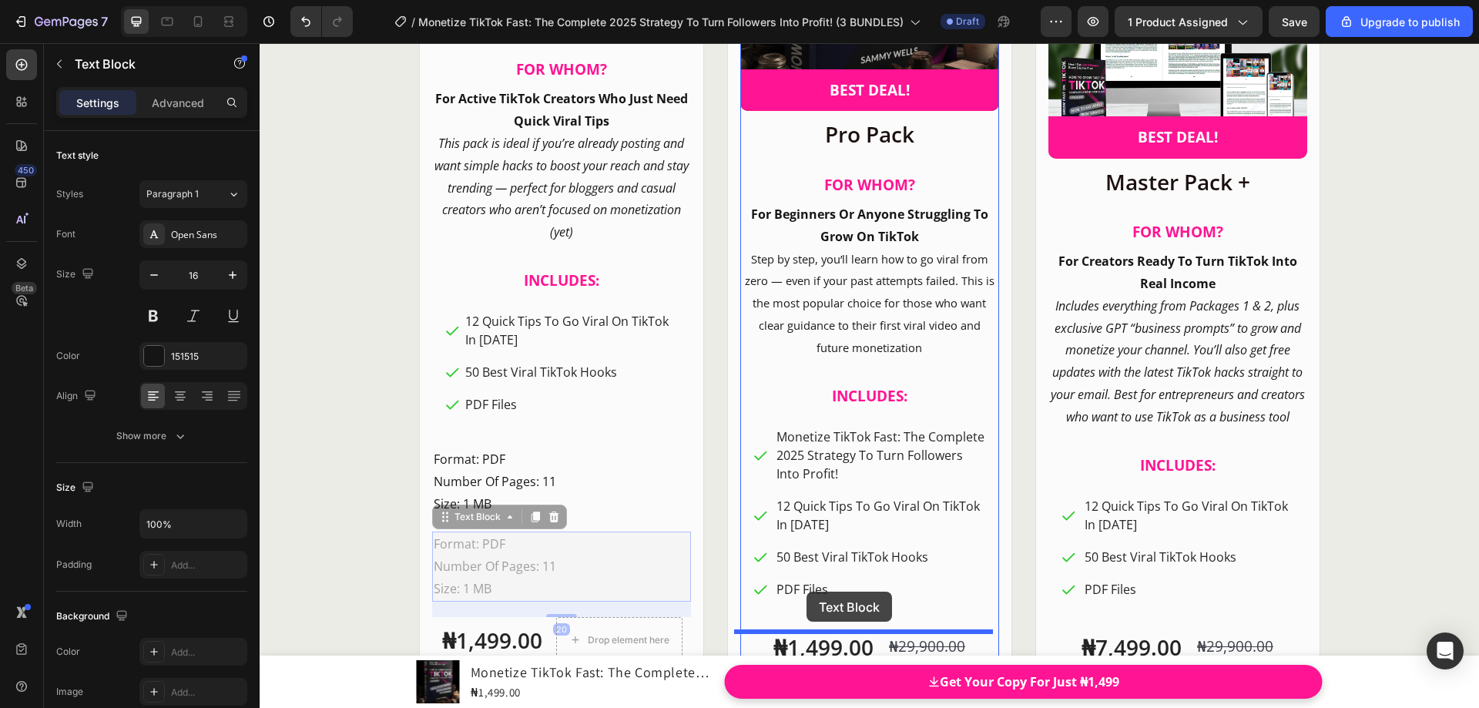
drag, startPoint x: 441, startPoint y: 521, endPoint x: 807, endPoint y: 592, distance: 372.0
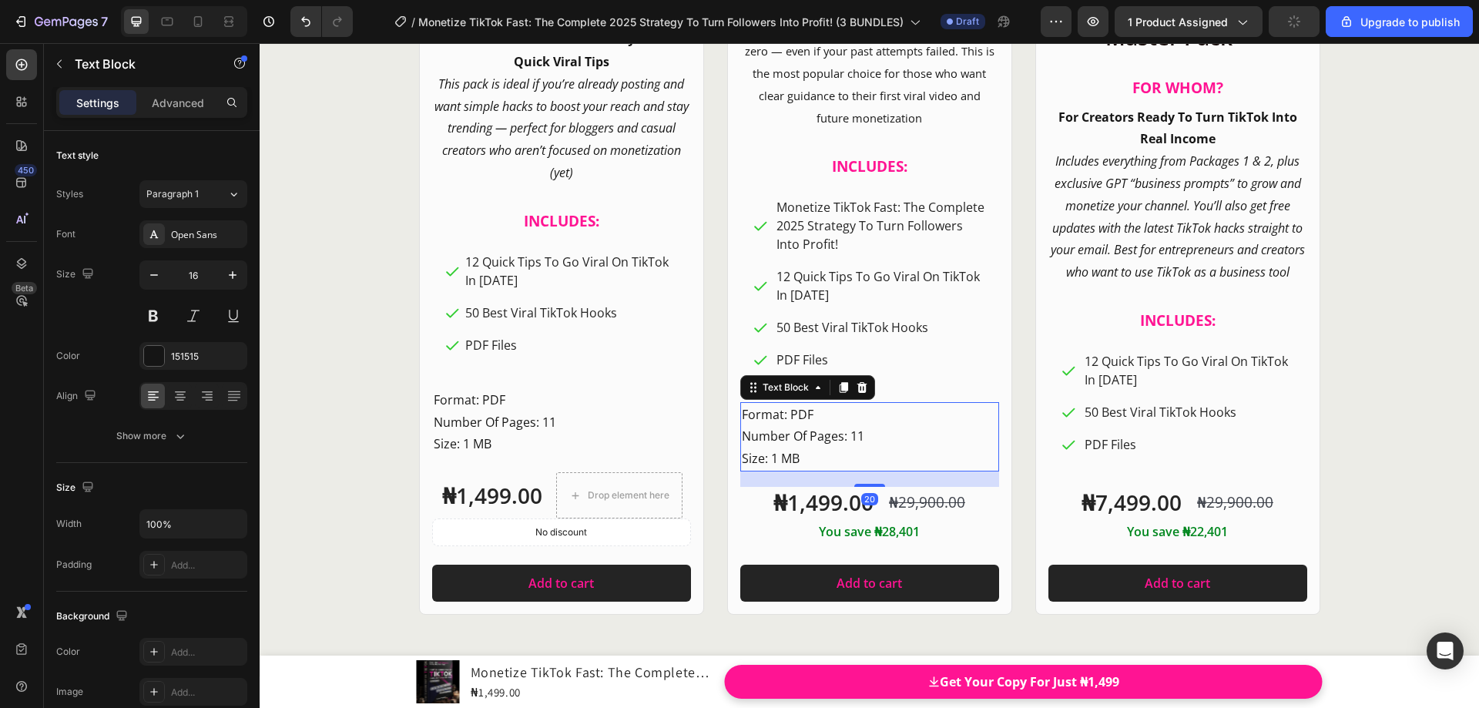
scroll to position [18806, 0]
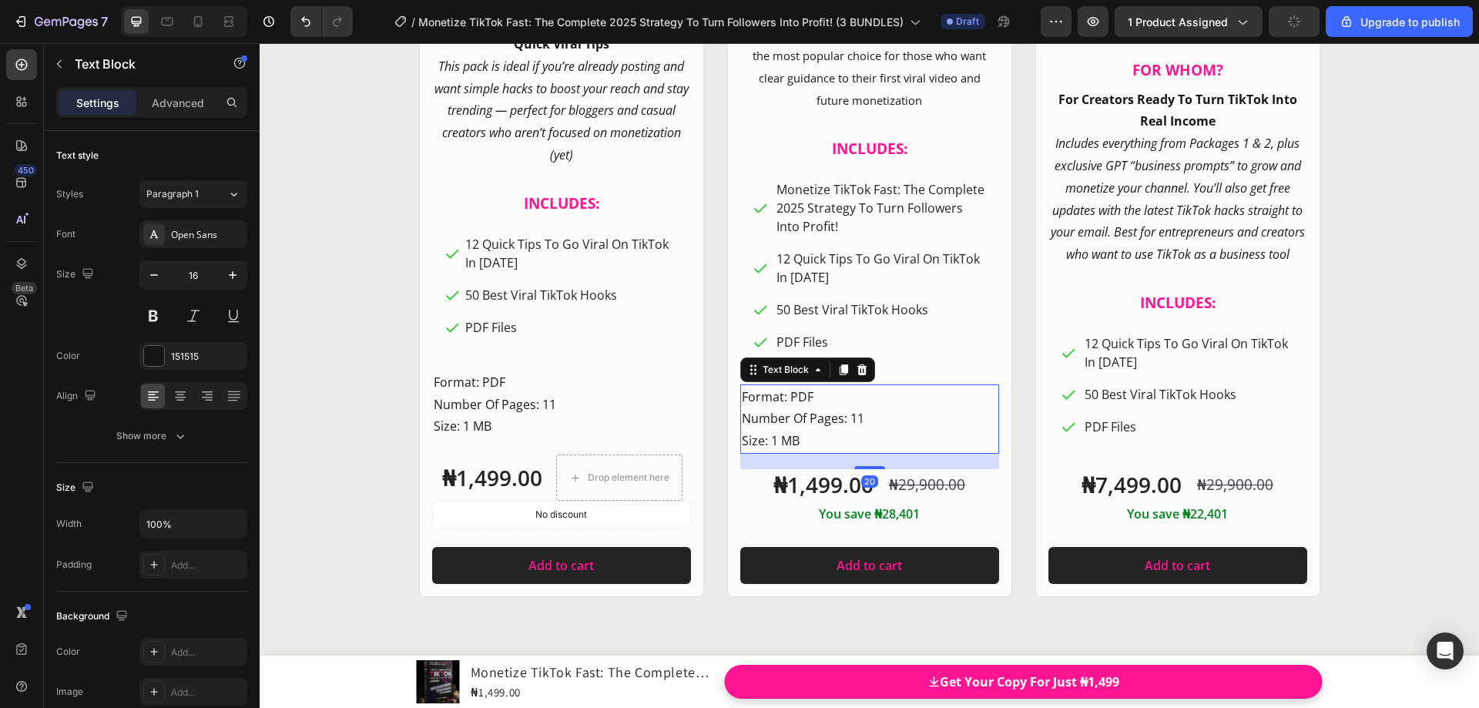
click at [770, 435] on p "Format: PDF Number Of Pages: 11 Size: 1 MB" at bounding box center [870, 419] width 256 height 66
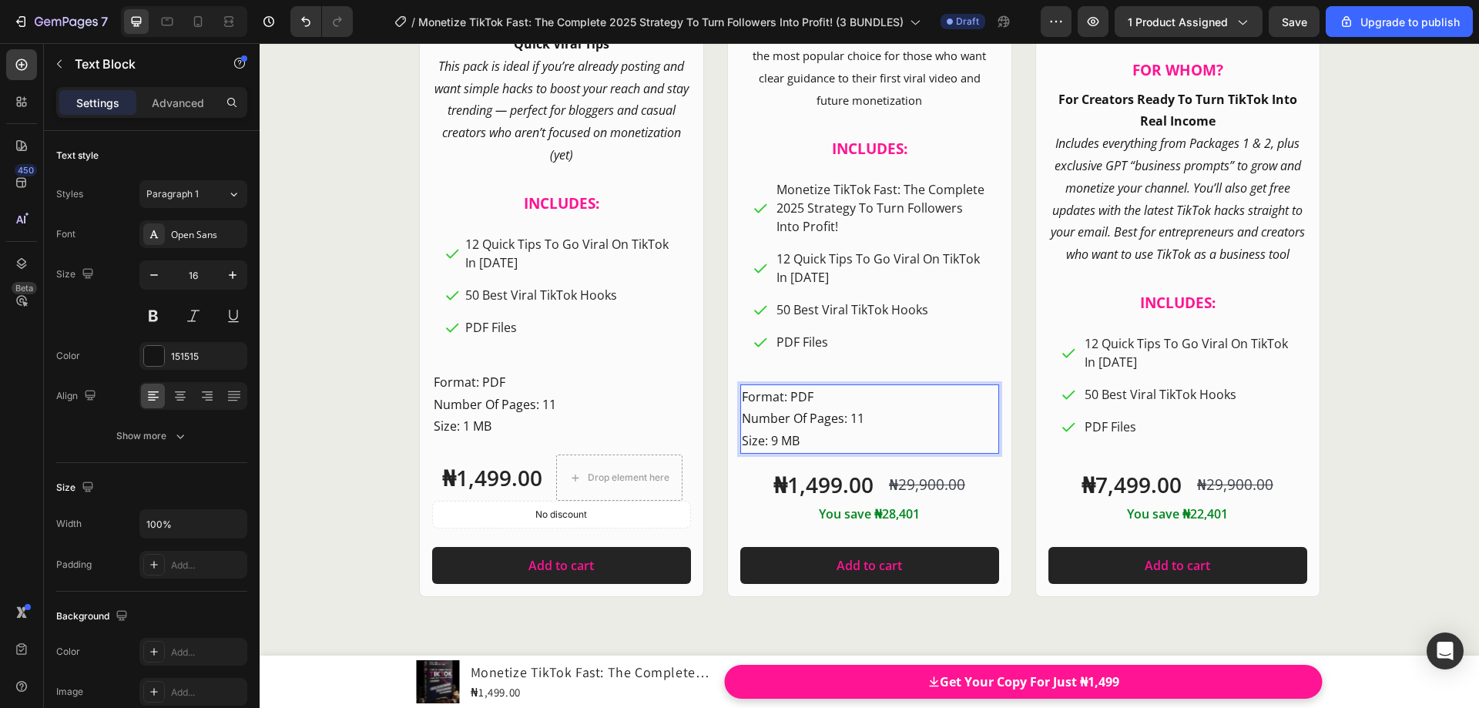
click at [857, 421] on p "Format: PDF Number Of Pages: 11 Size: 9 MB" at bounding box center [870, 419] width 256 height 66
click at [846, 397] on p "Format: PDF Number Of Pages: 120 Size: 9 MB" at bounding box center [870, 419] width 256 height 66
click at [831, 394] on p "Format: PDF Number Of Pages: 120 Size: 9 MB" at bounding box center [870, 419] width 256 height 66
drag, startPoint x: 817, startPoint y: 393, endPoint x: 787, endPoint y: 394, distance: 29.3
click at [787, 394] on p "Format: PDF Number Of Pages: 120 Size: 9 MB" at bounding box center [870, 419] width 256 height 66
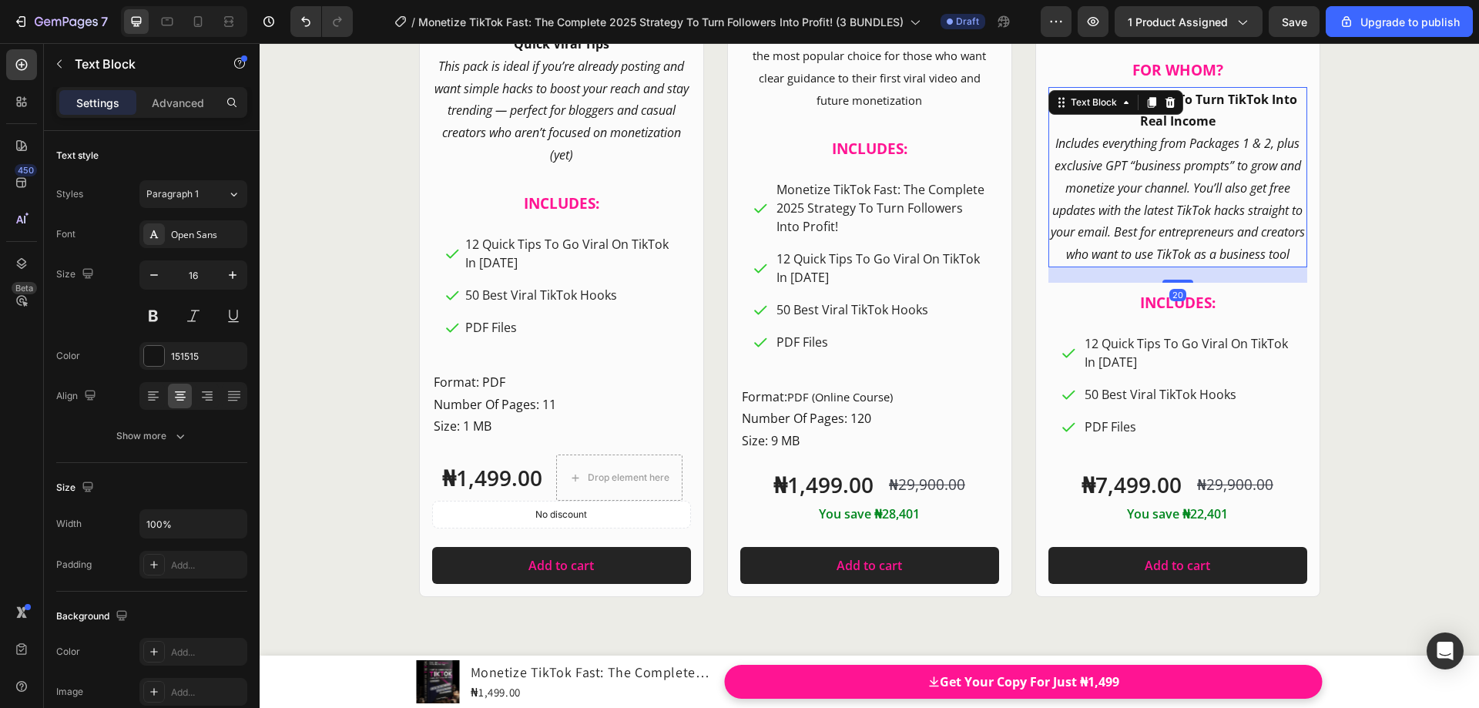
click at [1063, 135] on icon "Includes everything from Packages 1 & 2, plus exclusive GPT “business prompts” …" at bounding box center [1178, 199] width 254 height 128
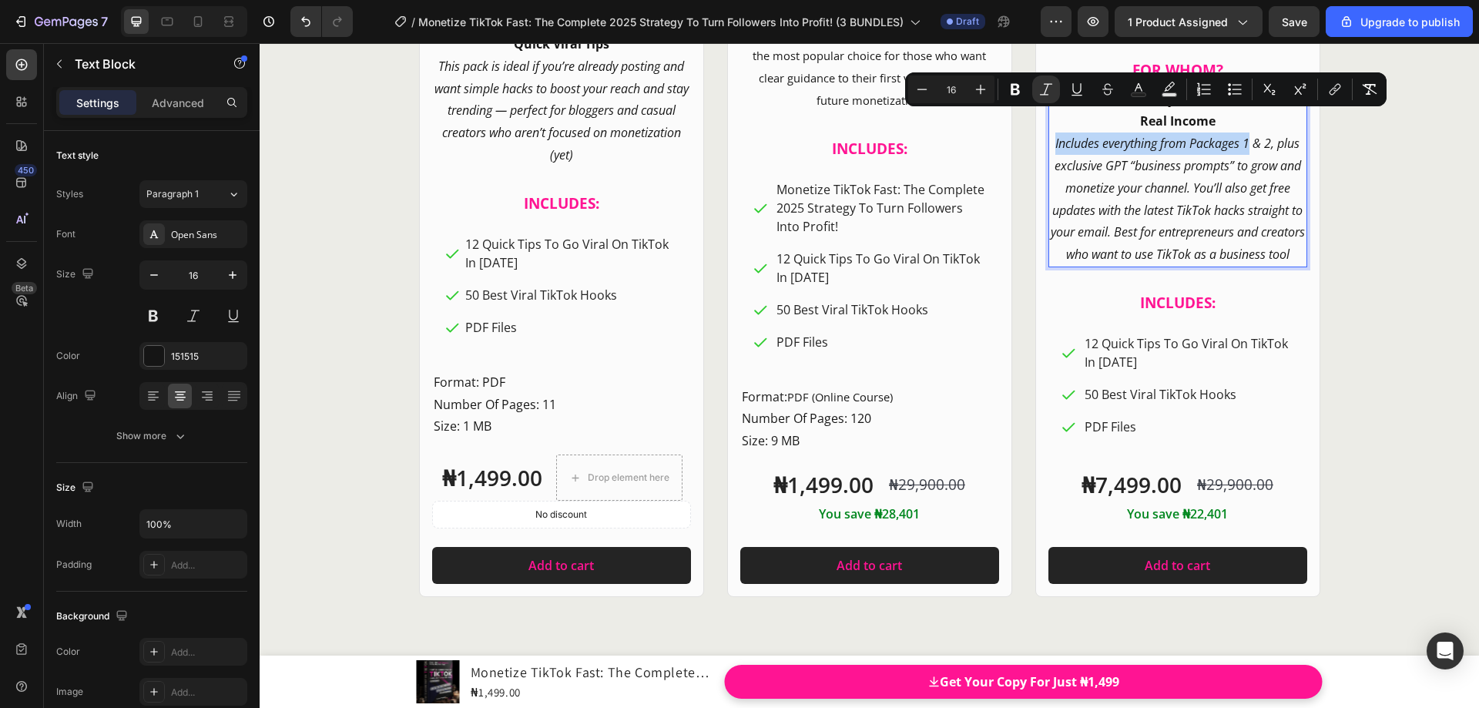
drag, startPoint x: 1048, startPoint y: 120, endPoint x: 1243, endPoint y: 126, distance: 195.0
click at [1243, 135] on icon "Includes everything from Packages 1 & 2, plus exclusive GPT “business prompts” …" at bounding box center [1178, 199] width 254 height 128
copy icon "Includes everything from Packages 1"
click at [773, 440] on p "Format: PDF (Online Course) Number Of Pages: 120 Size: 9 MB" at bounding box center [870, 419] width 256 height 66
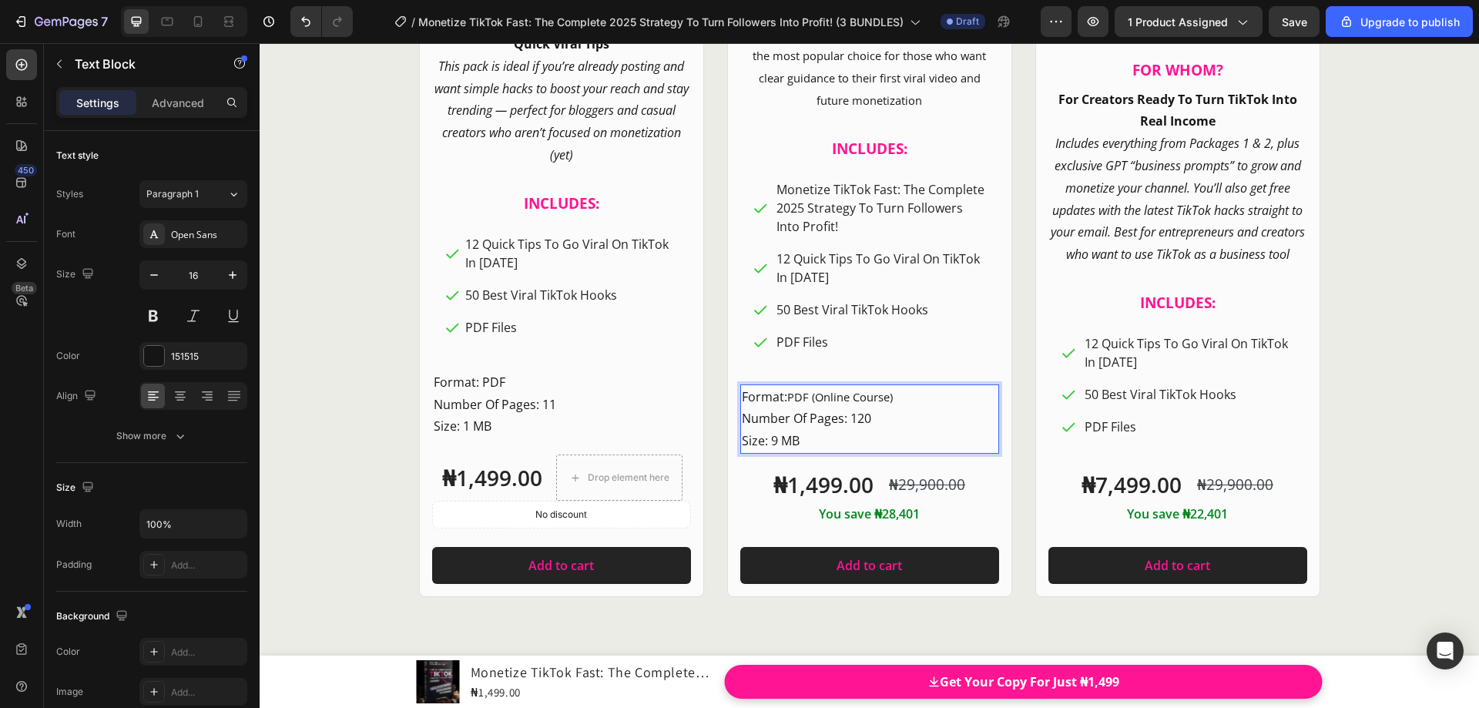
click at [804, 437] on p "Format: PDF (Online Course) Number Of Pages: 120 Size: 9 MB" at bounding box center [870, 419] width 256 height 66
click at [1016, 275] on div "Product Images Row Starter Pack Heading FOR WHOM? Heading For Active TikTok Cre…" at bounding box center [870, 72] width 924 height 1051
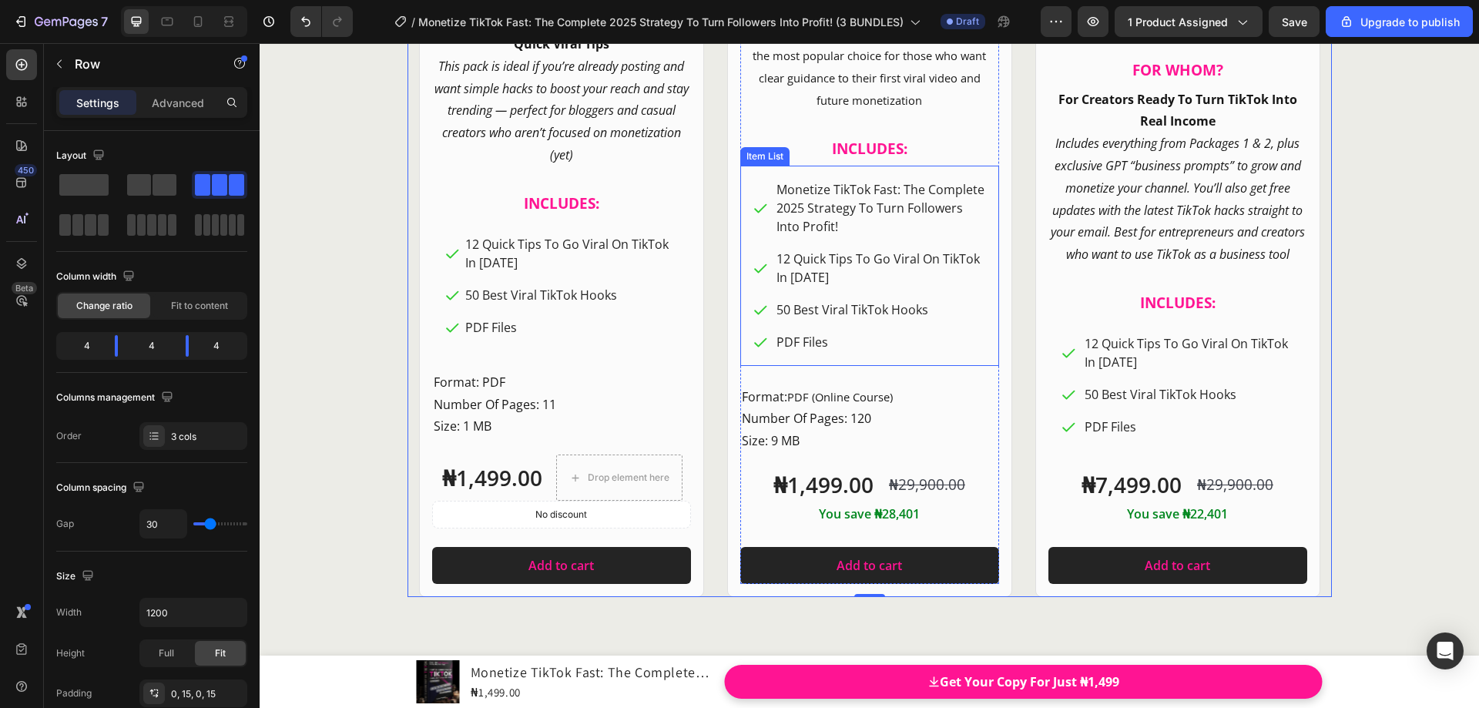
click at [795, 201] on p "Monetize TikTok Fast: The Complete 2025 Strategy To Turn Followers Into Profit!" at bounding box center [881, 207] width 208 height 55
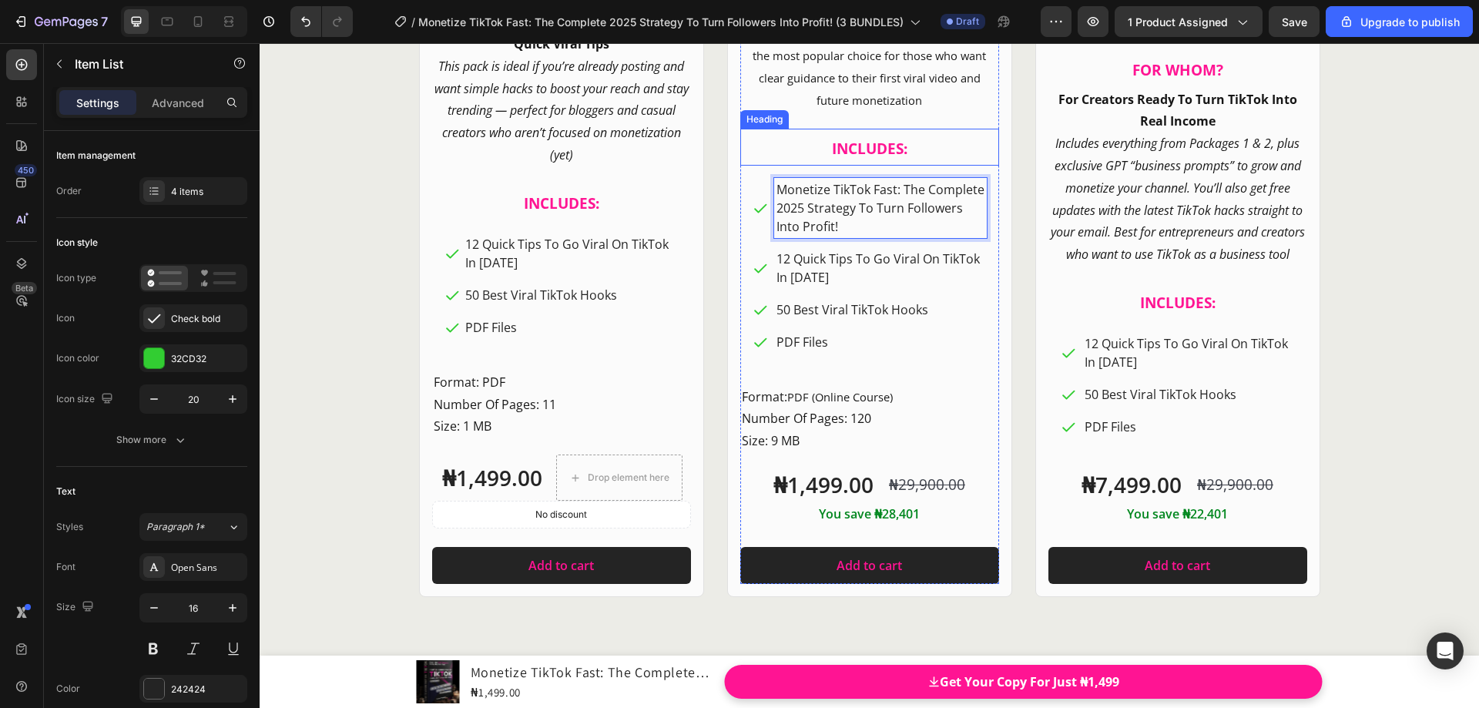
click at [767, 163] on h2 "INCLUDES:" at bounding box center [869, 147] width 259 height 37
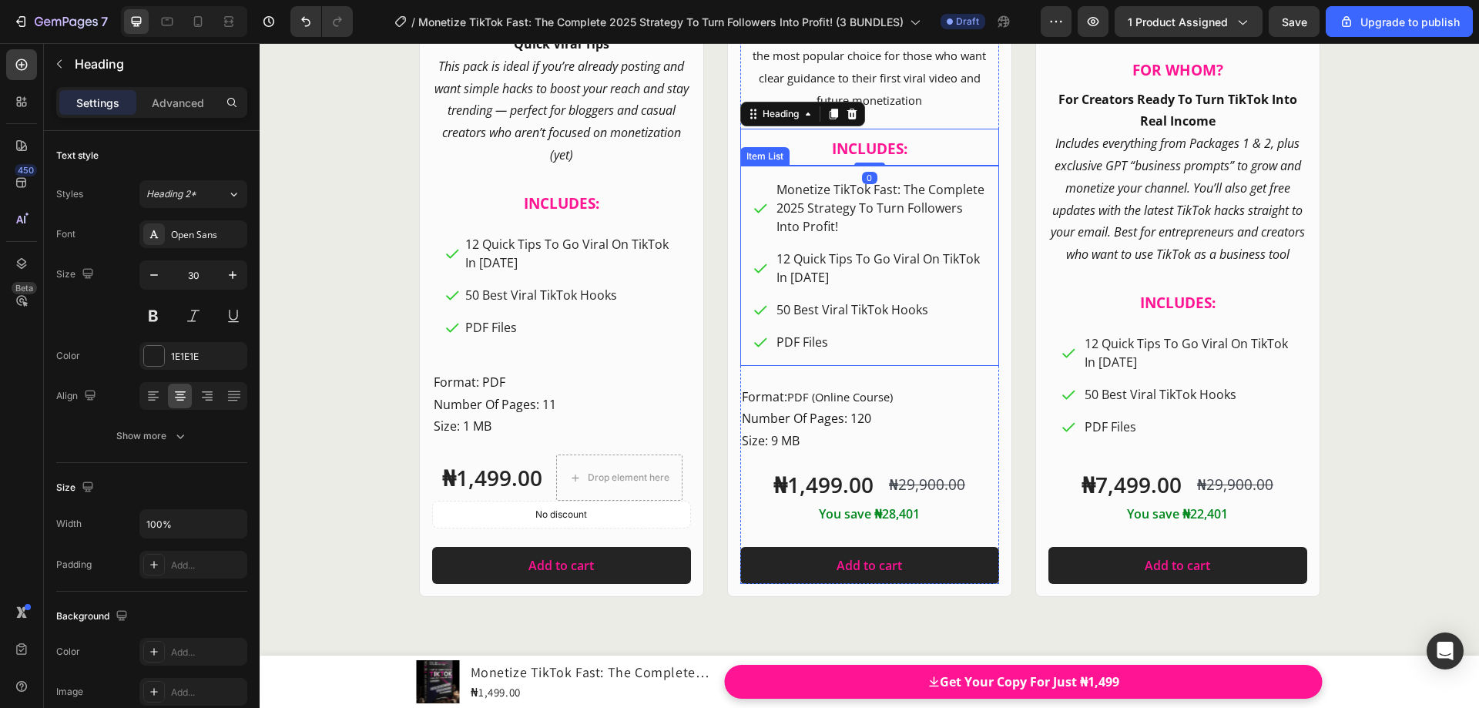
click at [747, 175] on div "Monetize TikTok Fast: The Complete 2025 Strategy To Turn Followers Into Profit!…" at bounding box center [869, 266] width 259 height 200
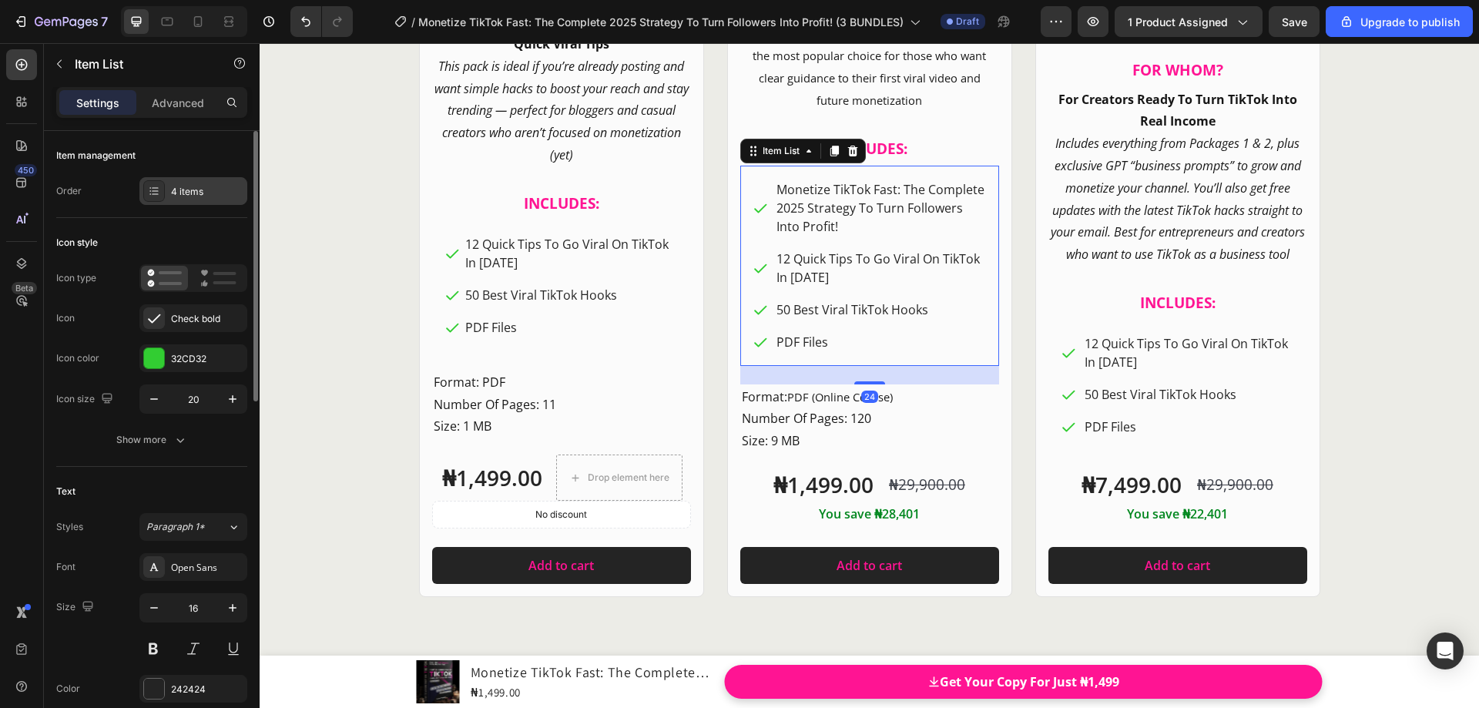
click at [208, 190] on div "4 items" at bounding box center [207, 192] width 72 height 14
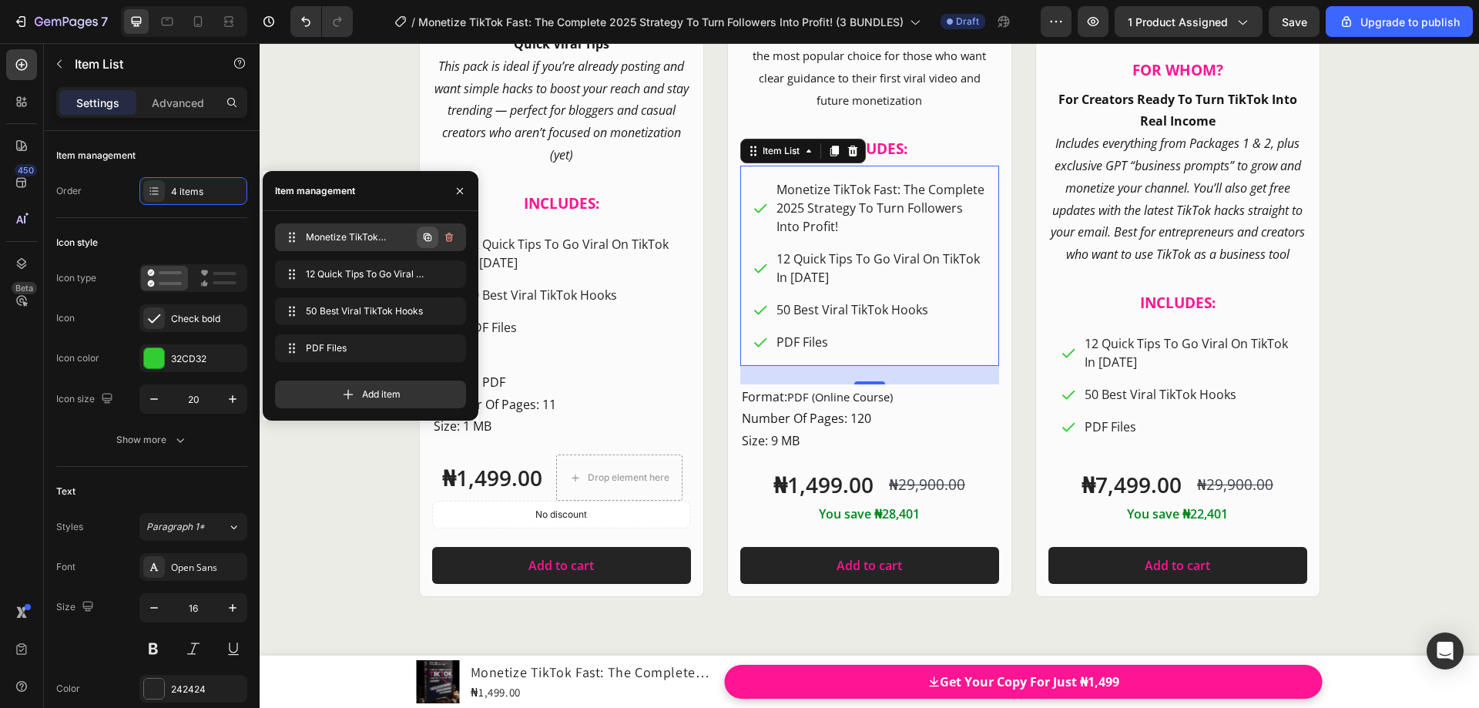
click at [424, 239] on icon "button" at bounding box center [428, 237] width 8 height 8
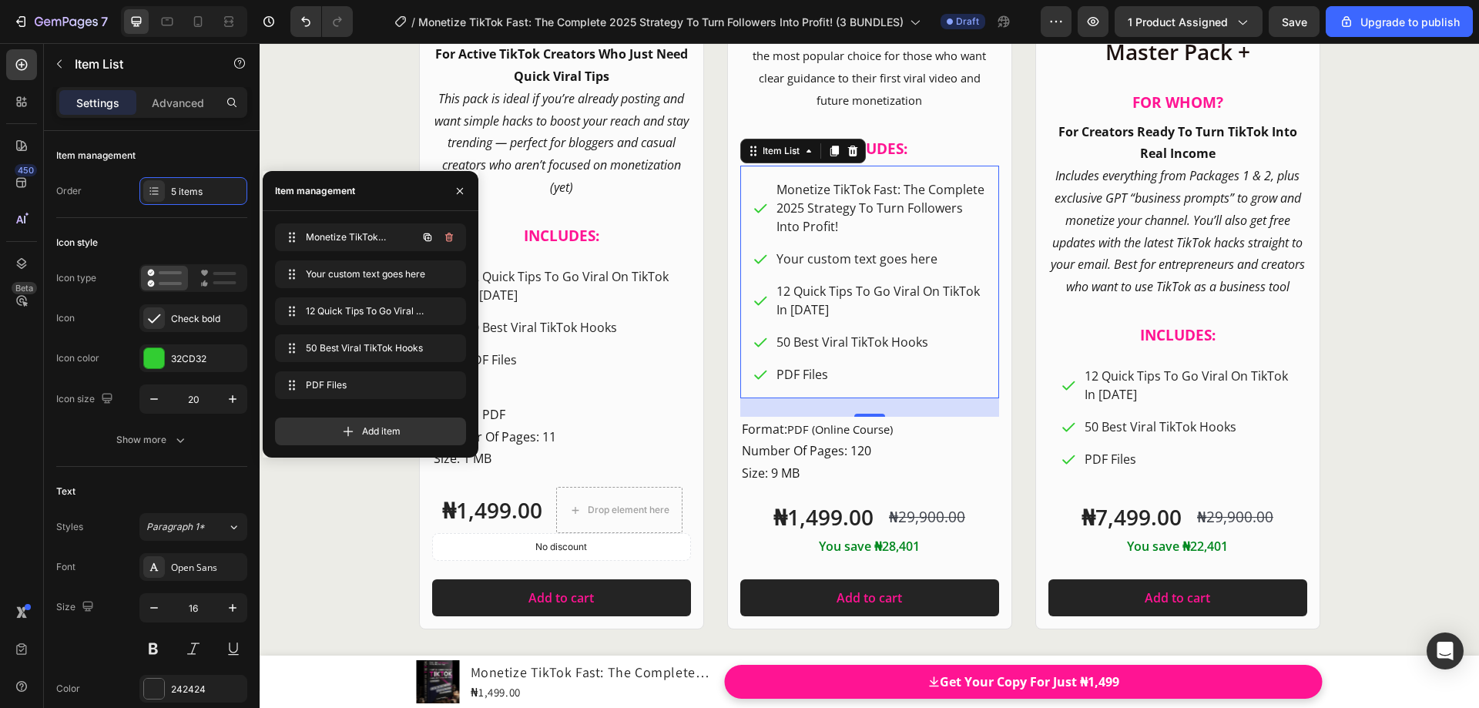
scroll to position [18839, 0]
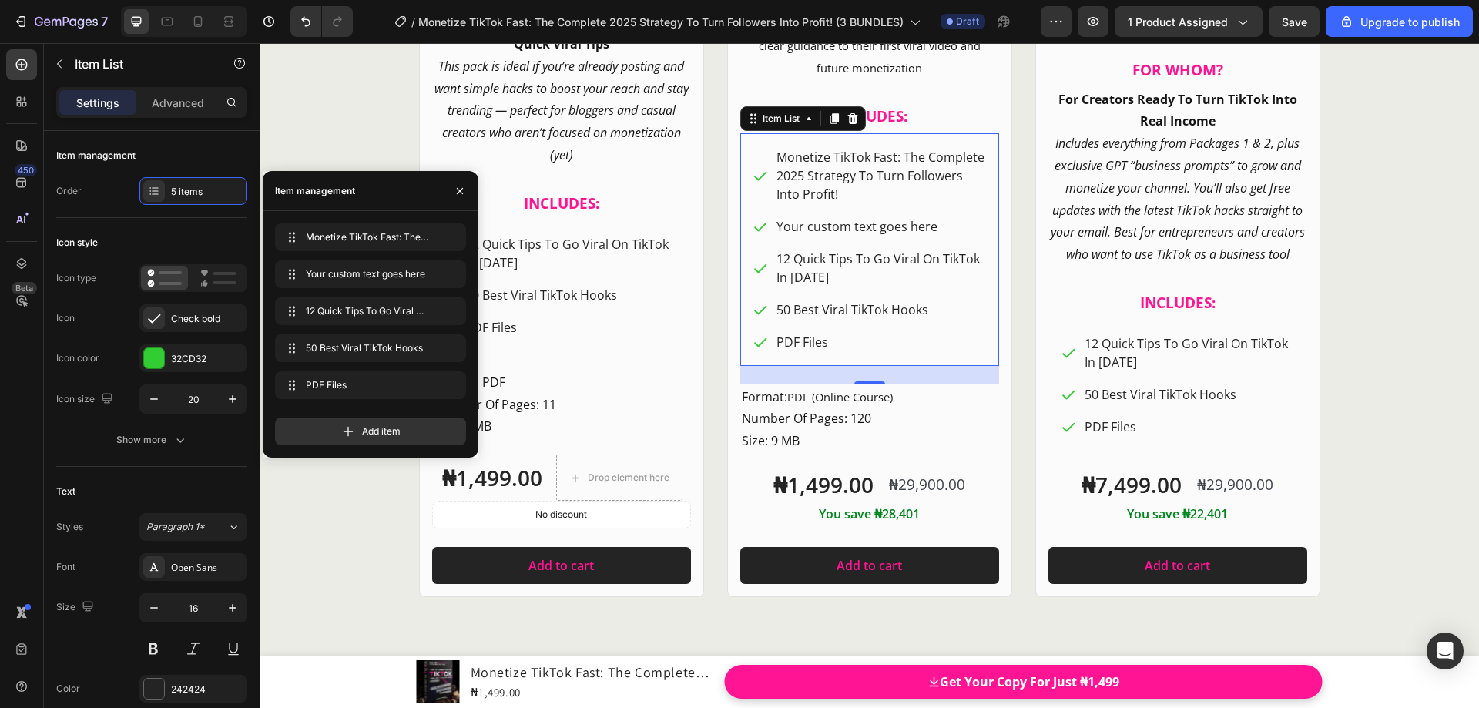
click at [812, 223] on div "Your custom text goes here" at bounding box center [880, 226] width 213 height 23
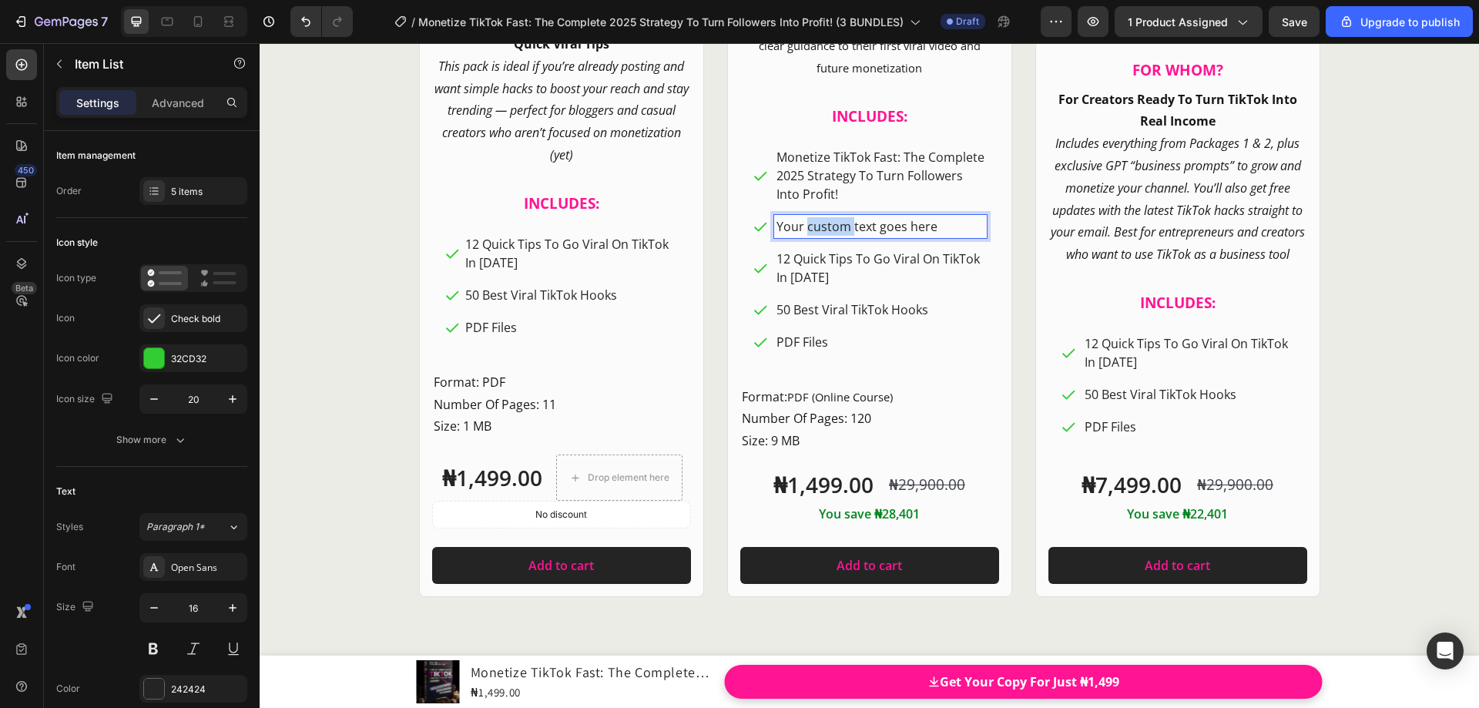
click at [856, 230] on p "Your custom text goes here" at bounding box center [881, 226] width 208 height 18
drag, startPoint x: 933, startPoint y: 224, endPoint x: 773, endPoint y: 226, distance: 160.3
click at [777, 226] on p "Your custom text goes here" at bounding box center [881, 226] width 208 height 18
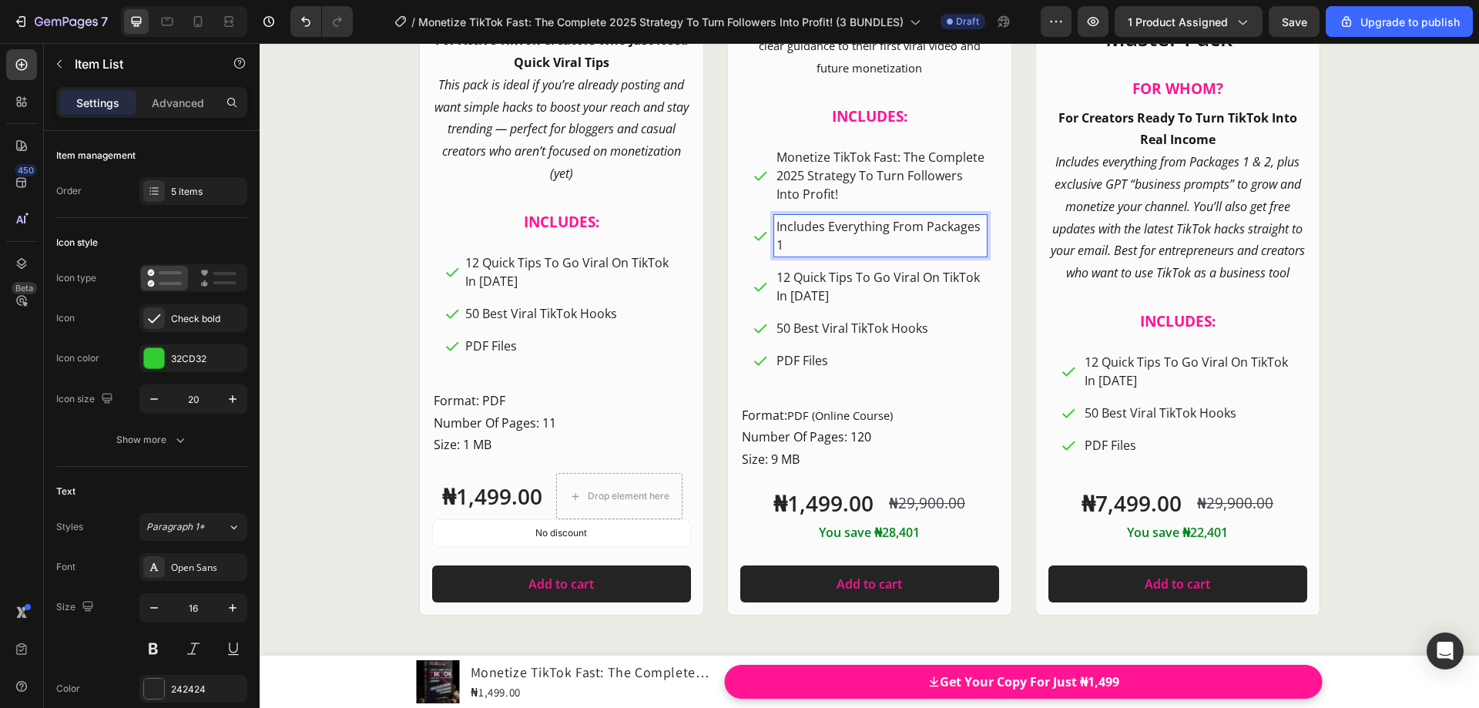
click at [891, 304] on p "12 Quick Tips To Go Viral On TikTok In [DATE]" at bounding box center [881, 286] width 208 height 37
click at [836, 234] on p "Includes Everything From Packages 1" at bounding box center [881, 235] width 208 height 37
click at [1013, 309] on div "Product Images Row Starter Pack Heading FOR WHOM? Heading For Active TikTok Cre…" at bounding box center [870, 66] width 924 height 1102
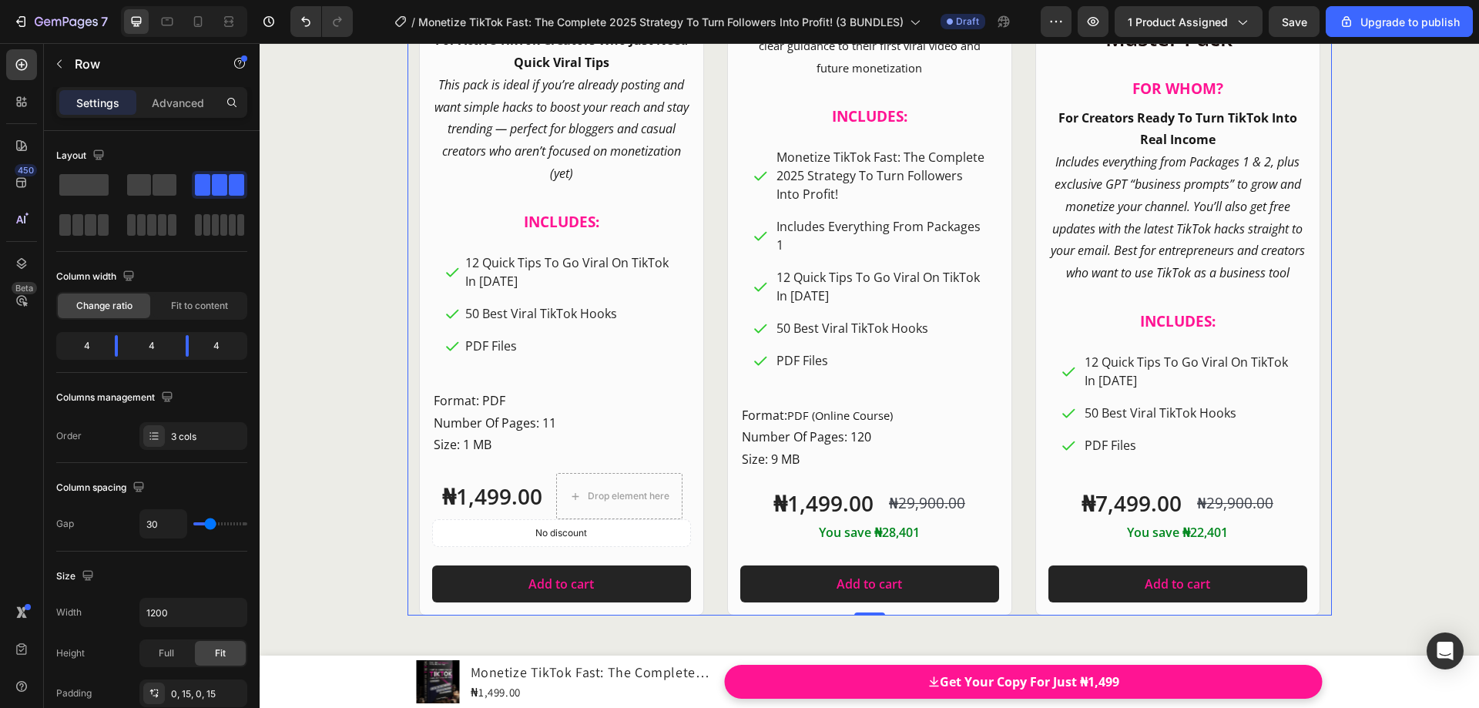
click at [1012, 330] on div "Product Images Row Starter Pack Heading FOR WHOM? Heading For Active TikTok Cre…" at bounding box center [870, 66] width 924 height 1102
click at [804, 450] on p "Format: PDF (Online Course) Number Of Pages: 120 Size: 9 MB" at bounding box center [870, 437] width 256 height 66
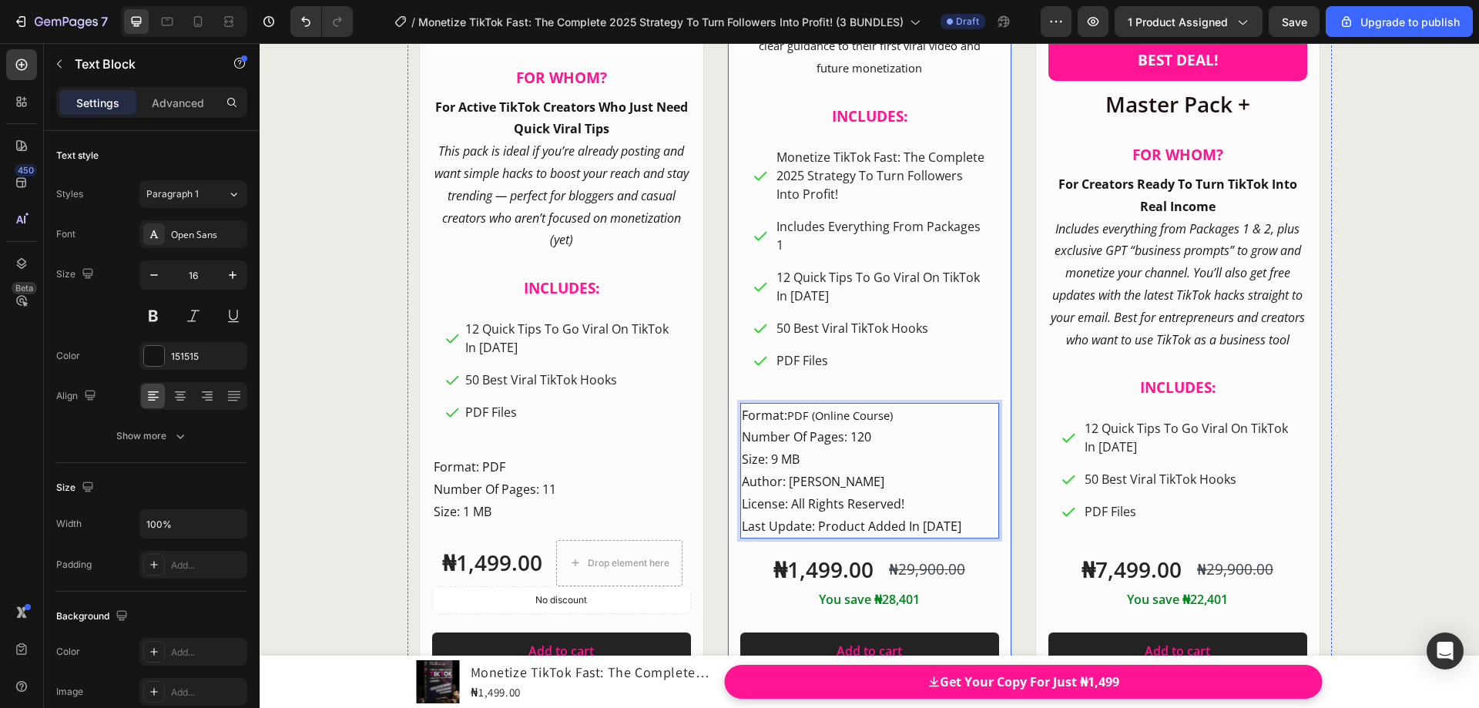
click at [1012, 366] on div "Product Images Row Starter Pack Heading FOR WHOM? Heading For Active TikTok Cre…" at bounding box center [870, 99] width 924 height 1168
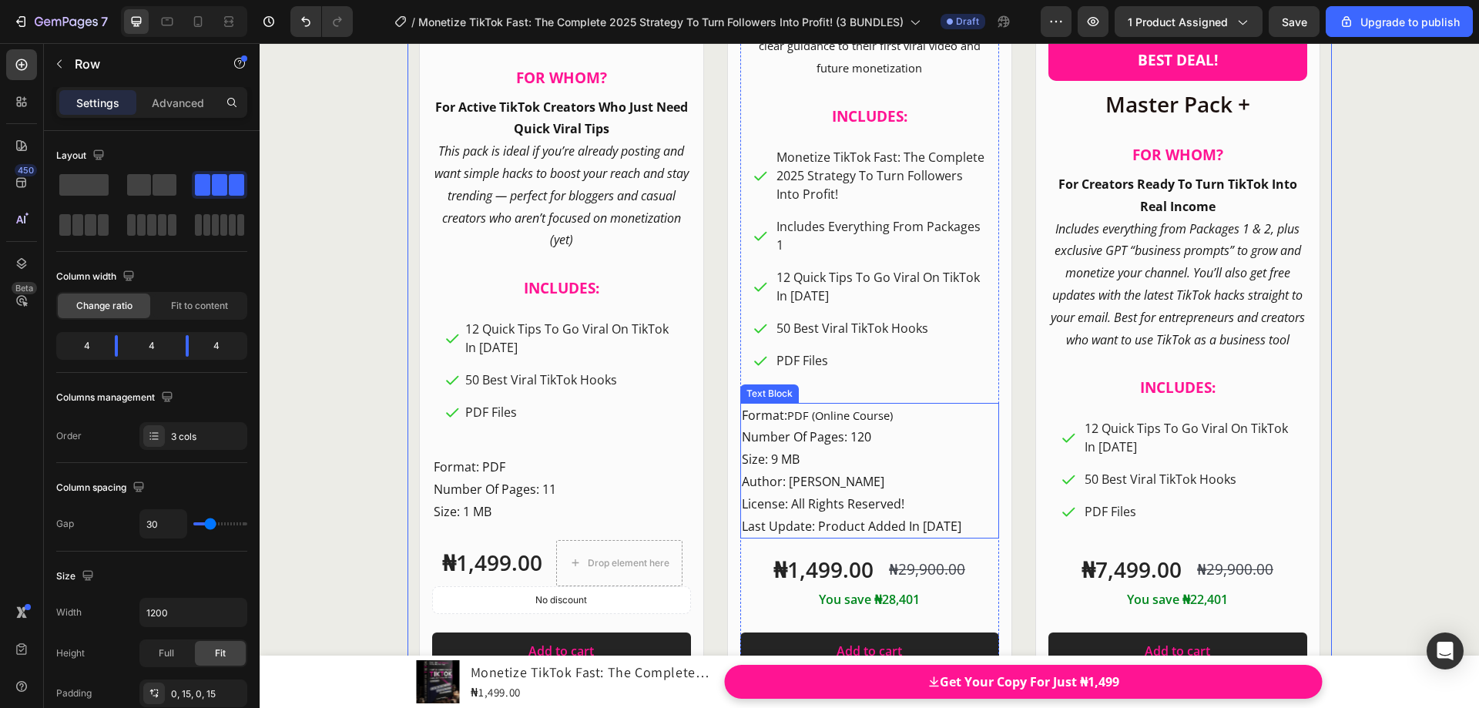
click at [798, 438] on p "Format: PDF (Online Course) Number Of Pages: 120 Size: 9 MB" at bounding box center [870, 437] width 256 height 66
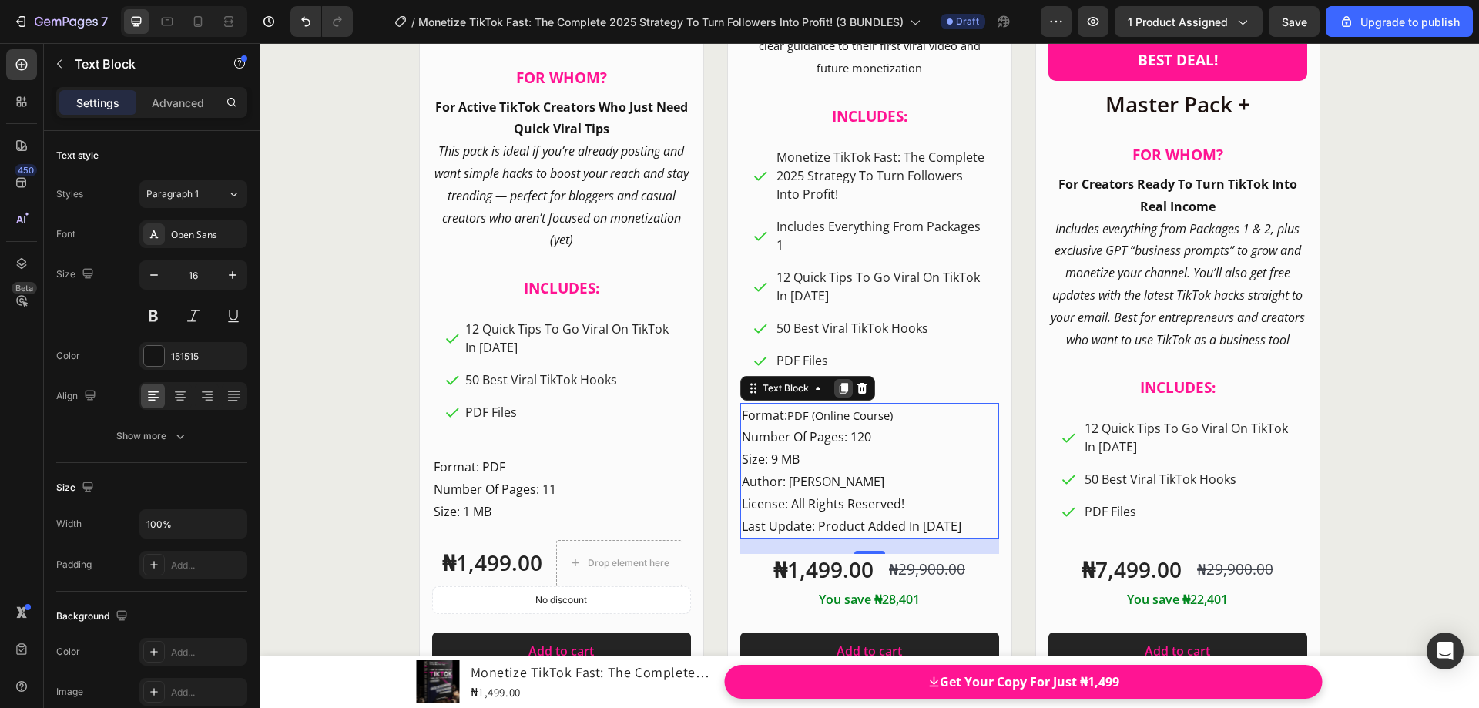
click at [837, 394] on div at bounding box center [843, 388] width 18 height 18
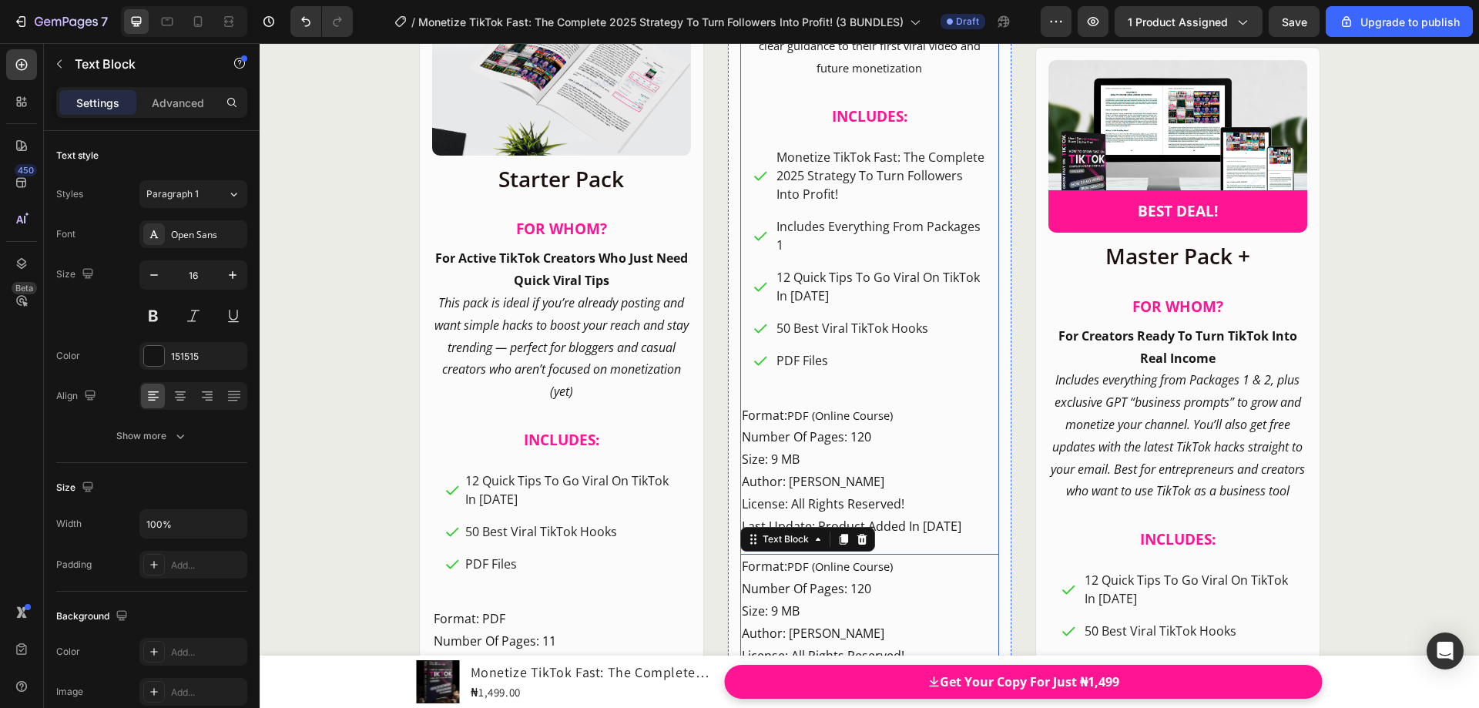
scroll to position [18990, 0]
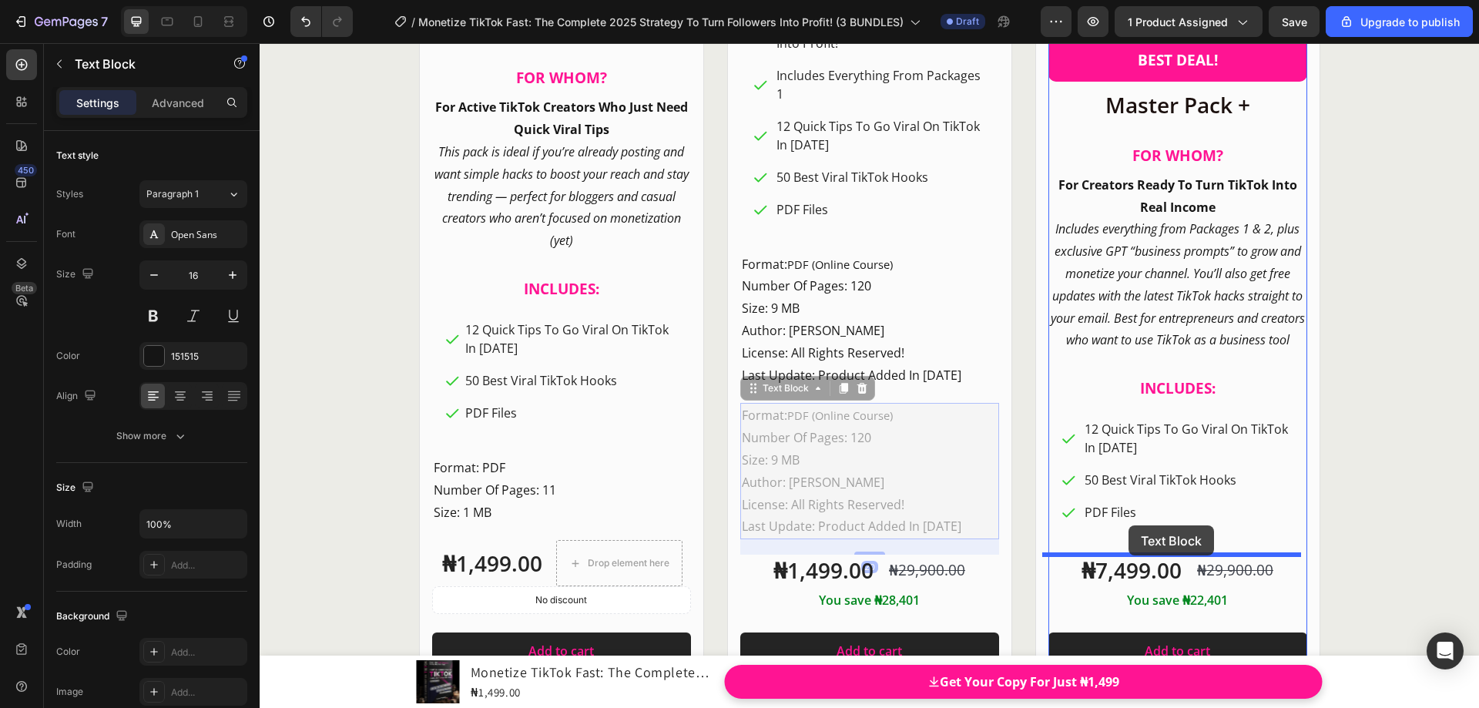
drag, startPoint x: 746, startPoint y: 393, endPoint x: 1129, endPoint y: 525, distance: 405.2
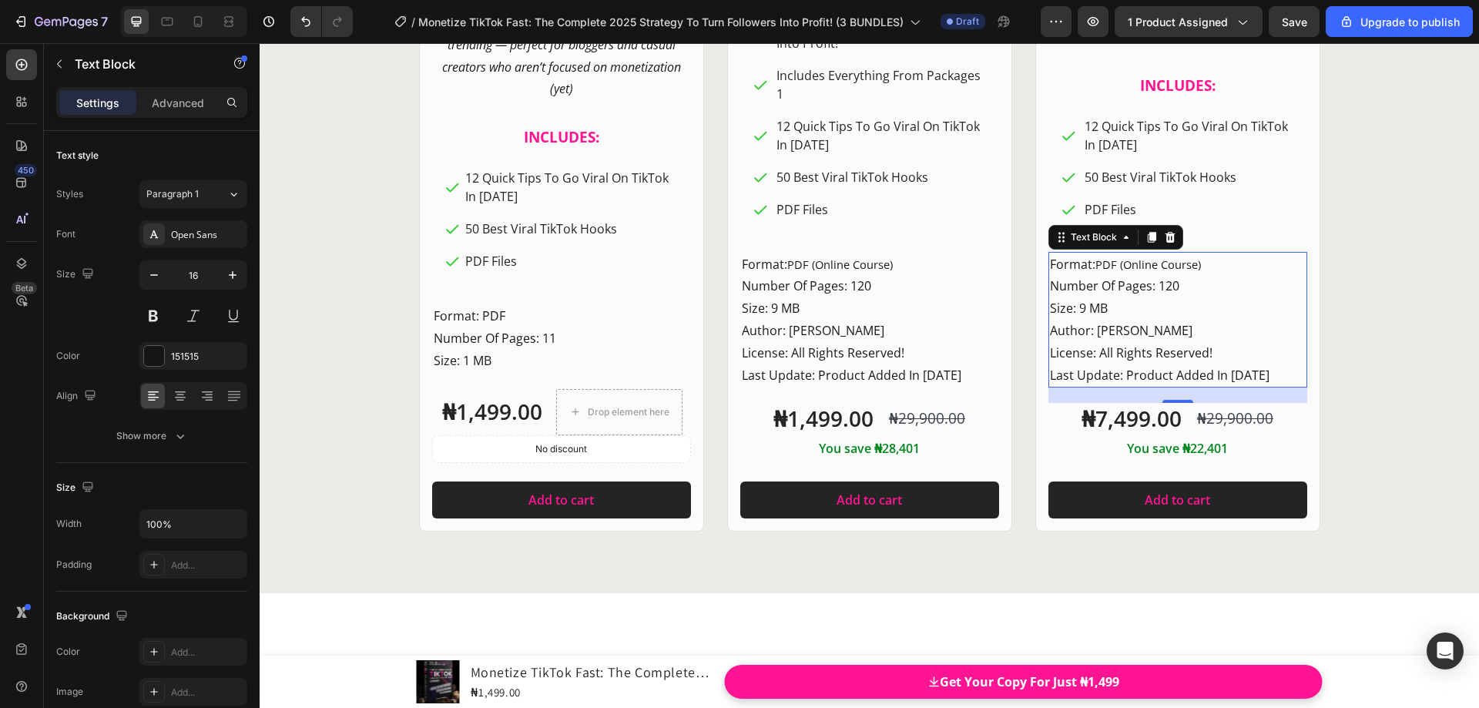
scroll to position [18839, 0]
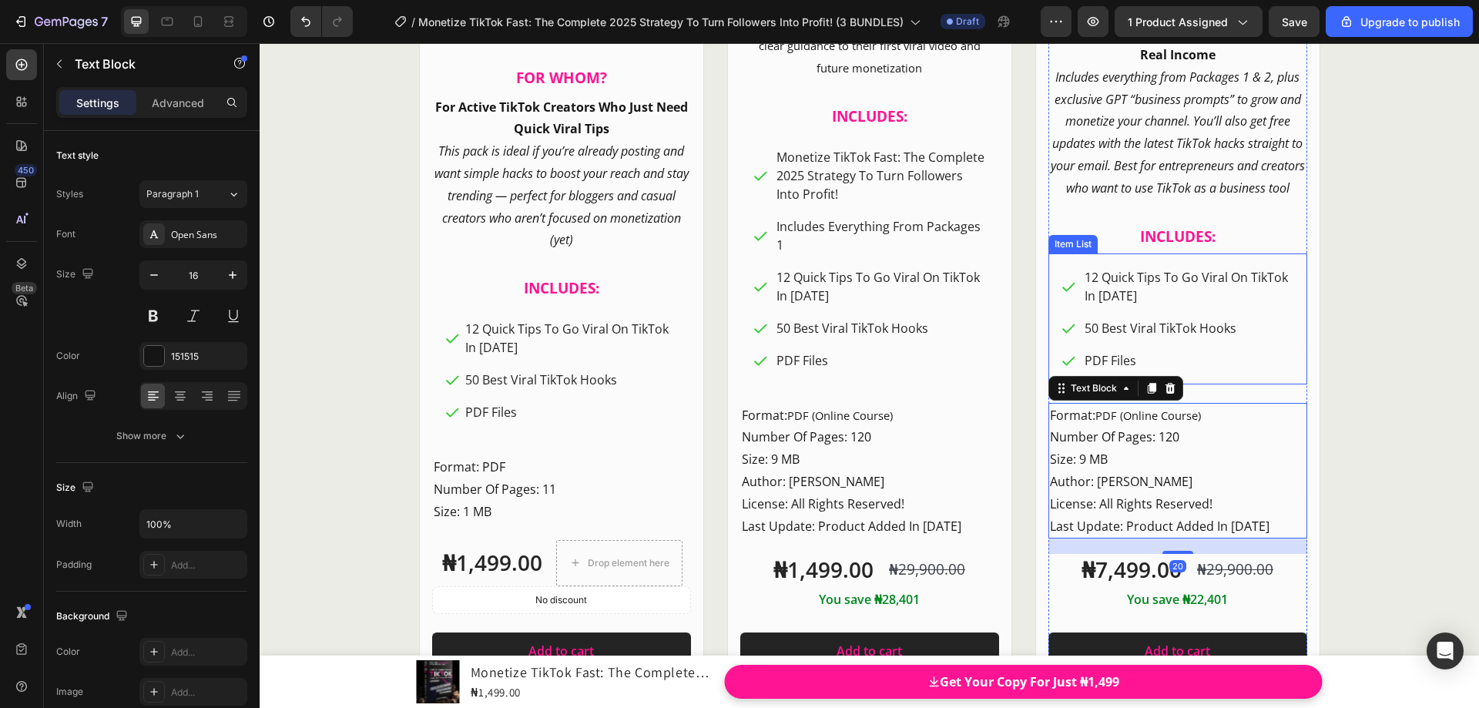
click at [1203, 310] on div "12 Quick Tips To Go Viral On TikTok In [DATE] 50 Best Viral TikTok Hooks PDF Fi…" at bounding box center [1178, 319] width 234 height 106
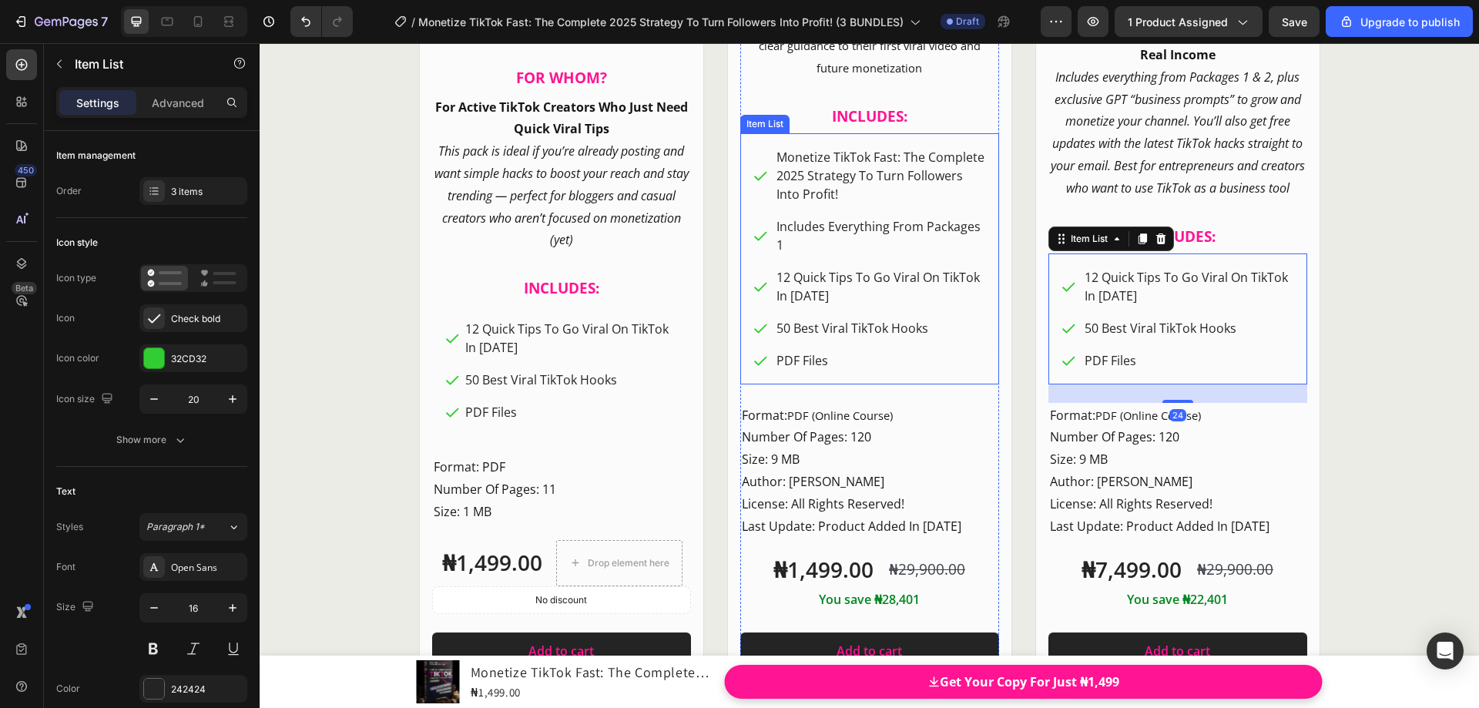
scroll to position [18762, 0]
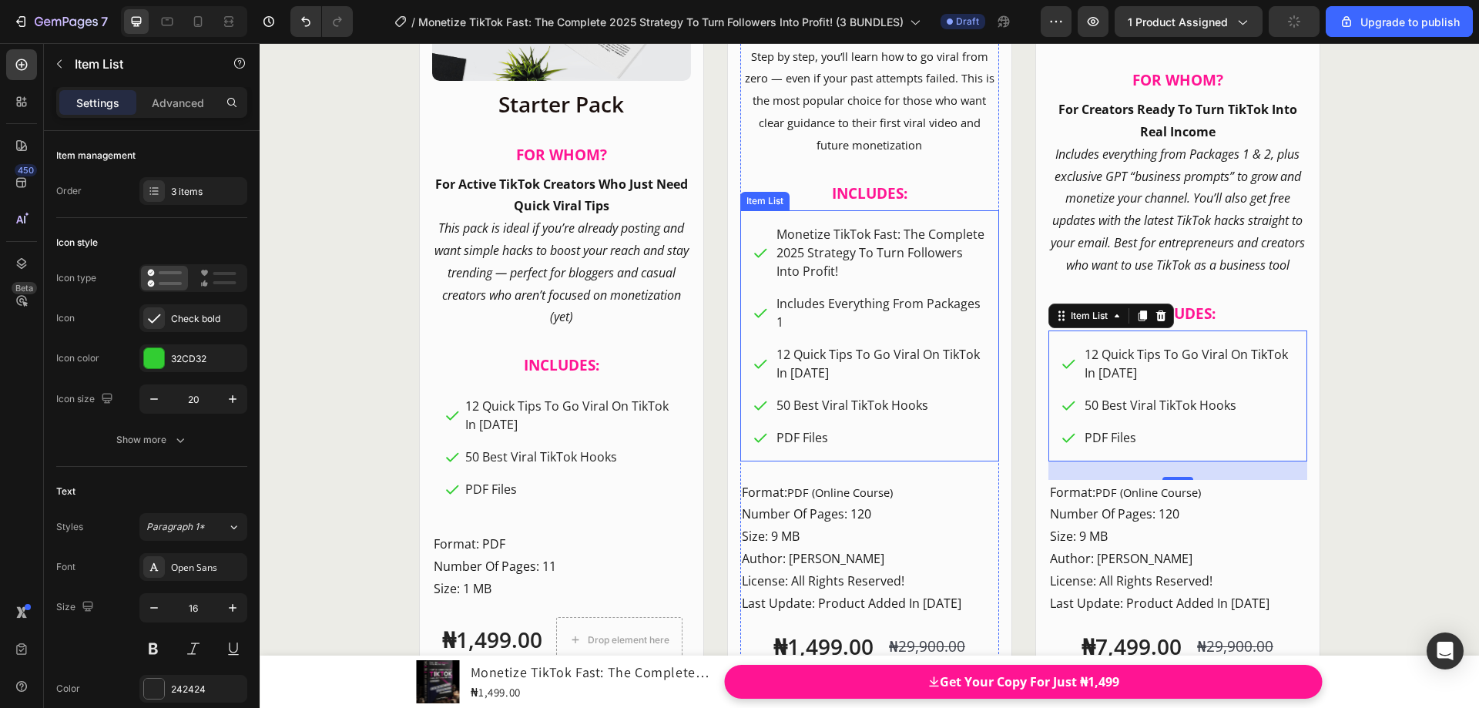
click at [745, 226] on div "Monetize TikTok Fast: The Complete 2025 Strategy To Turn Followers Into Profit!…" at bounding box center [869, 335] width 259 height 251
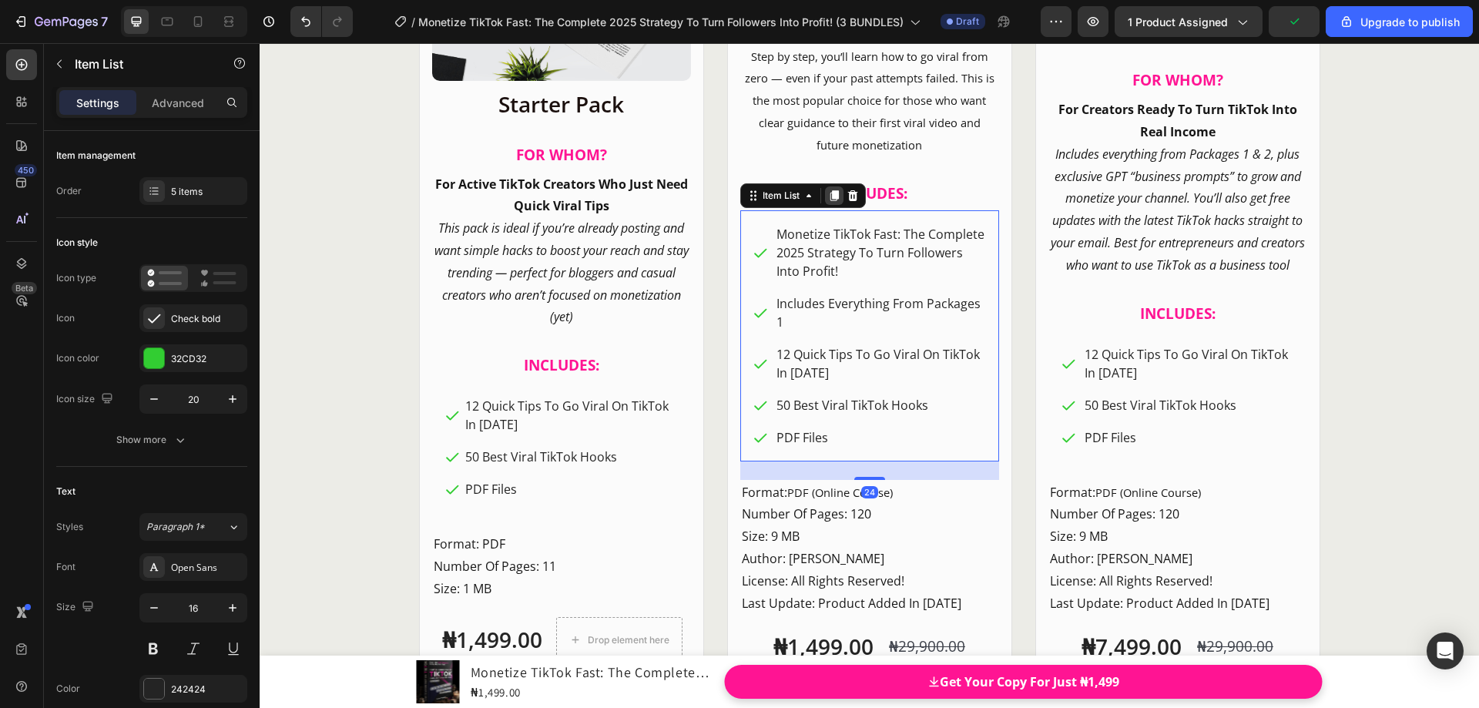
click at [831, 199] on icon at bounding box center [834, 195] width 8 height 11
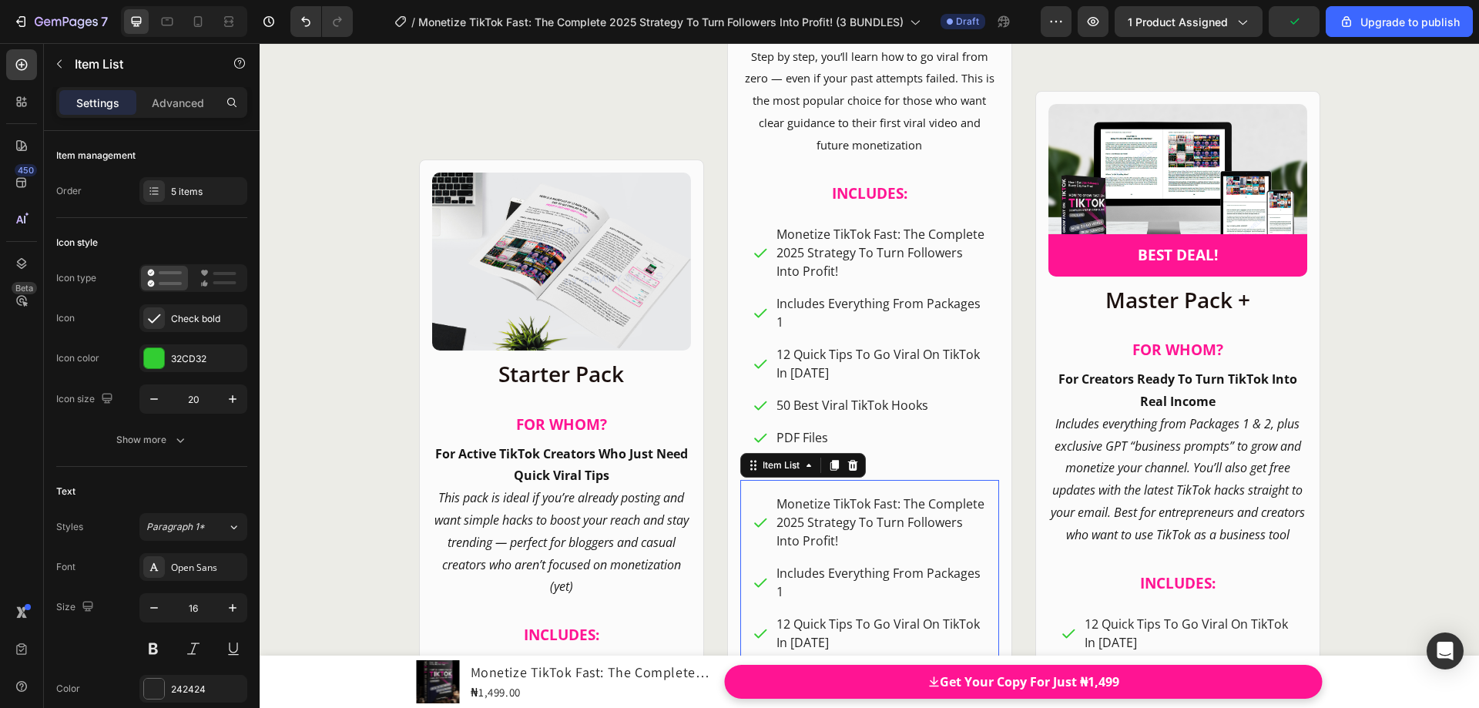
scroll to position [19031, 0]
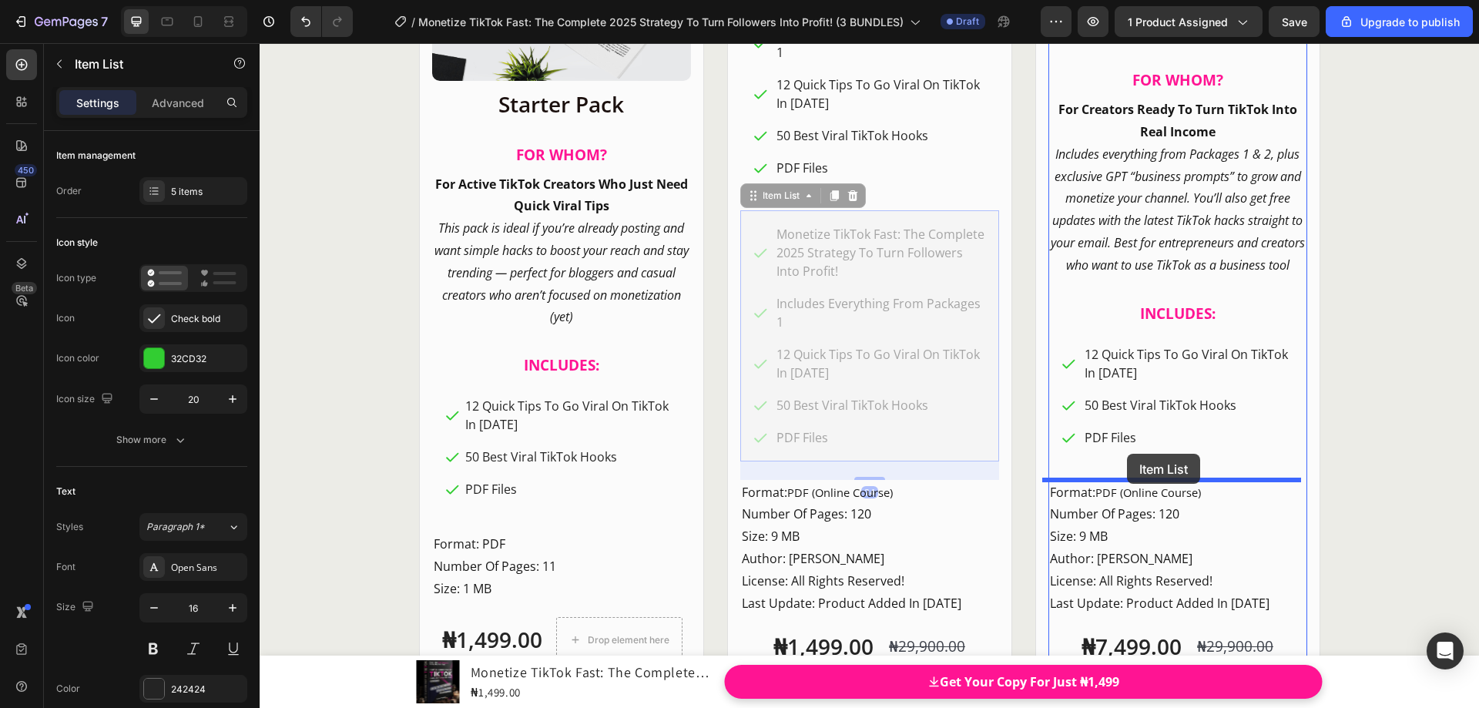
drag, startPoint x: 744, startPoint y: 200, endPoint x: 1127, endPoint y: 454, distance: 459.6
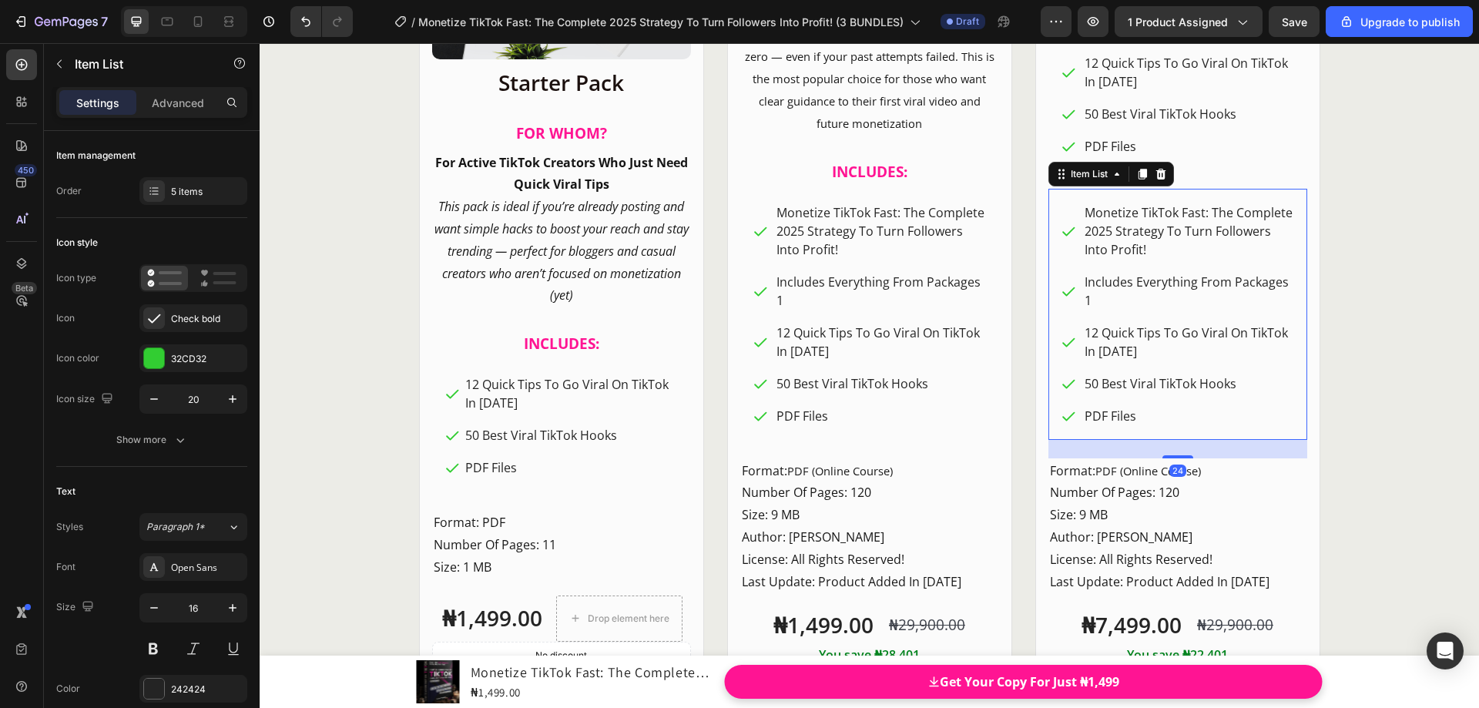
scroll to position [18669, 0]
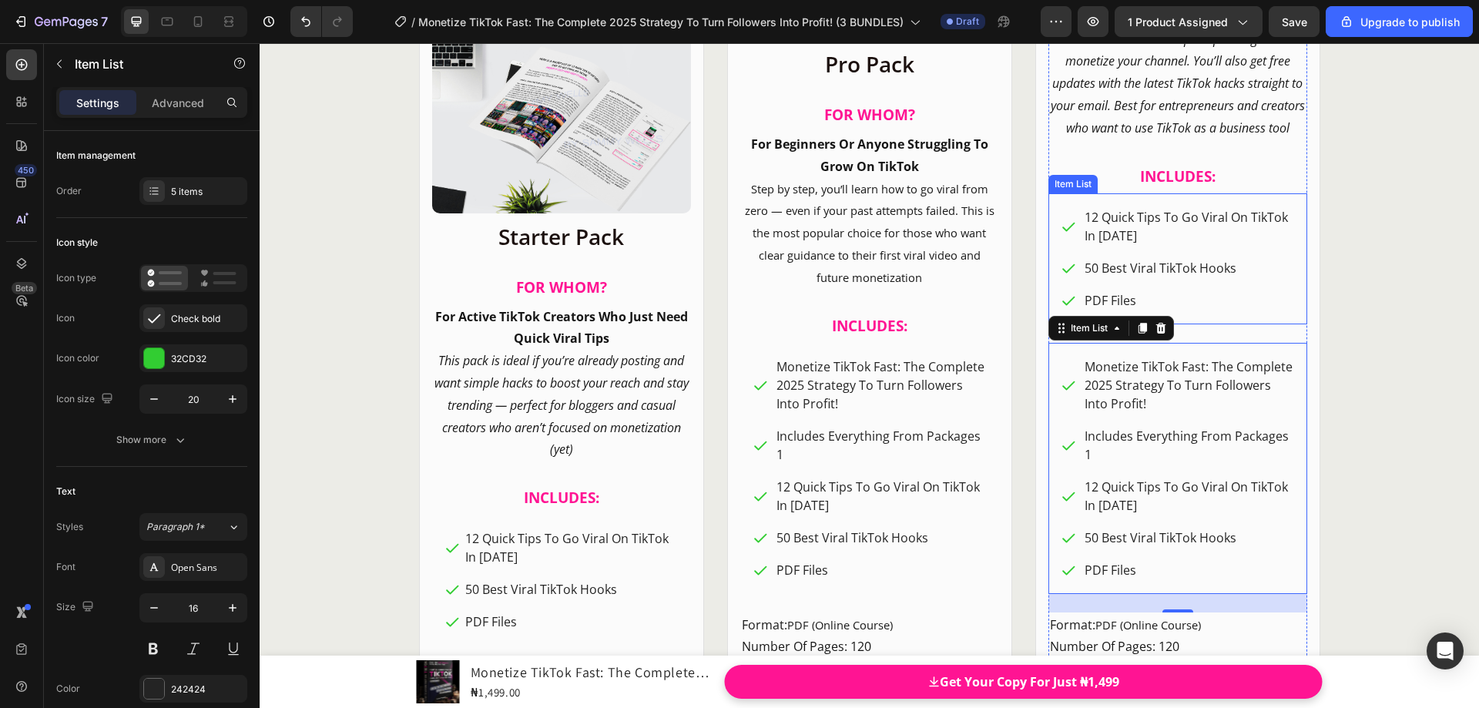
click at [1062, 223] on div "12 Quick Tips To Go Viral On TikTok In [DATE] 50 Best Viral TikTok Hooks PDF Fi…" at bounding box center [1178, 258] width 259 height 131
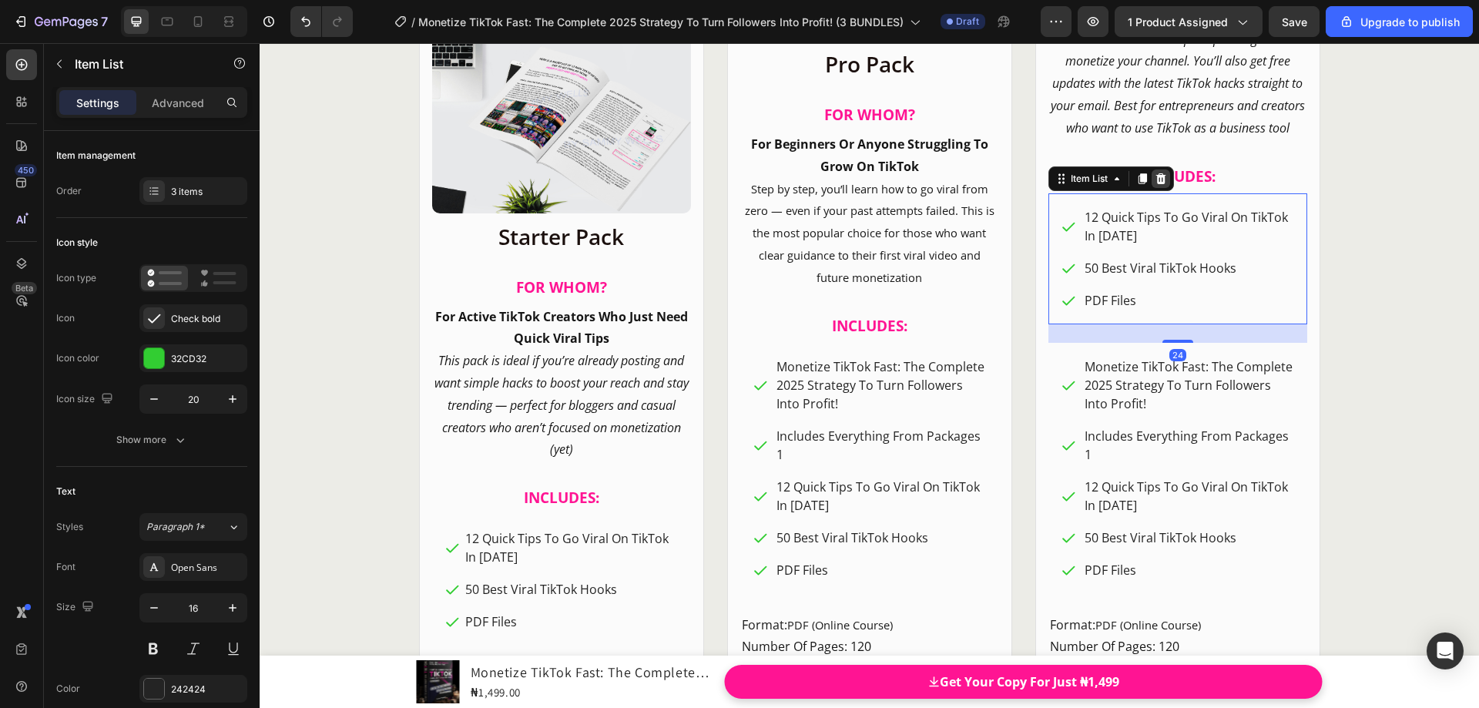
click at [1156, 183] on icon at bounding box center [1161, 178] width 10 height 11
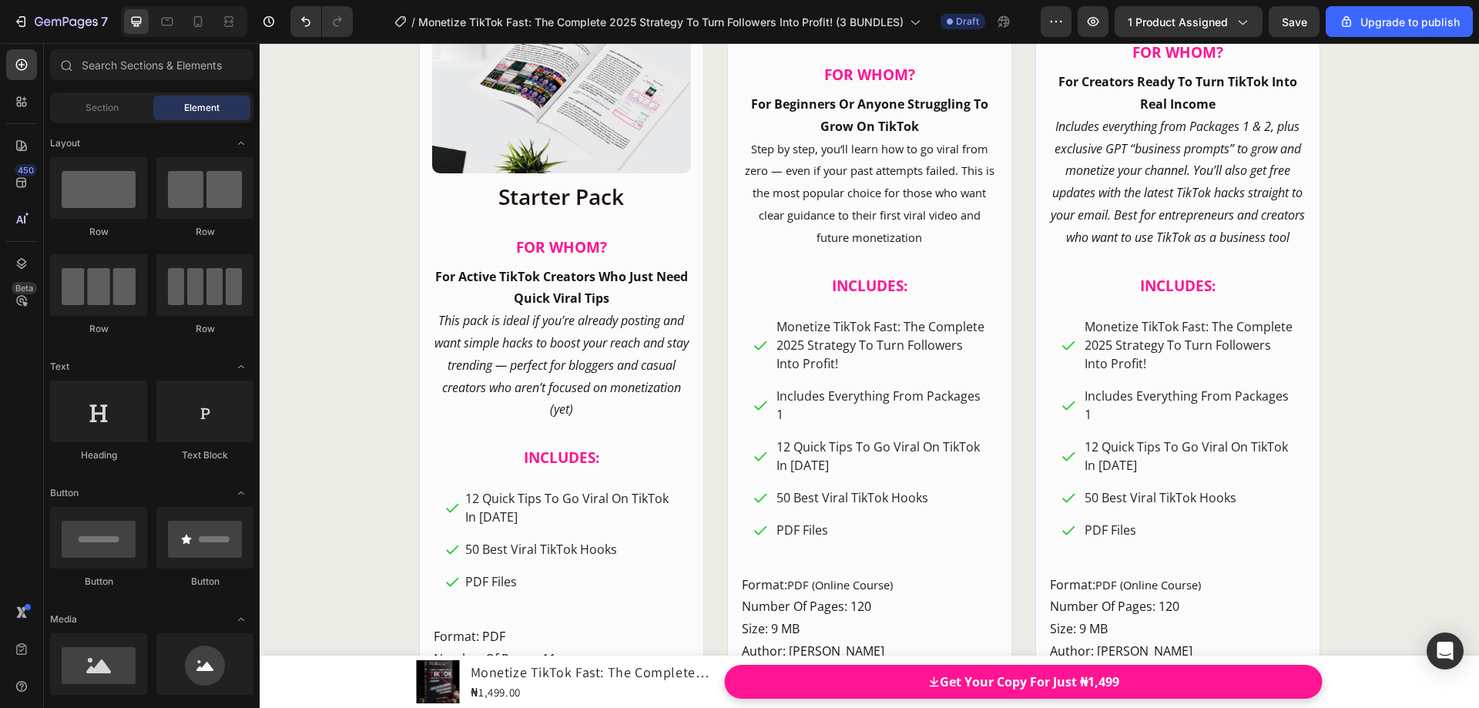
scroll to position [18608, 0]
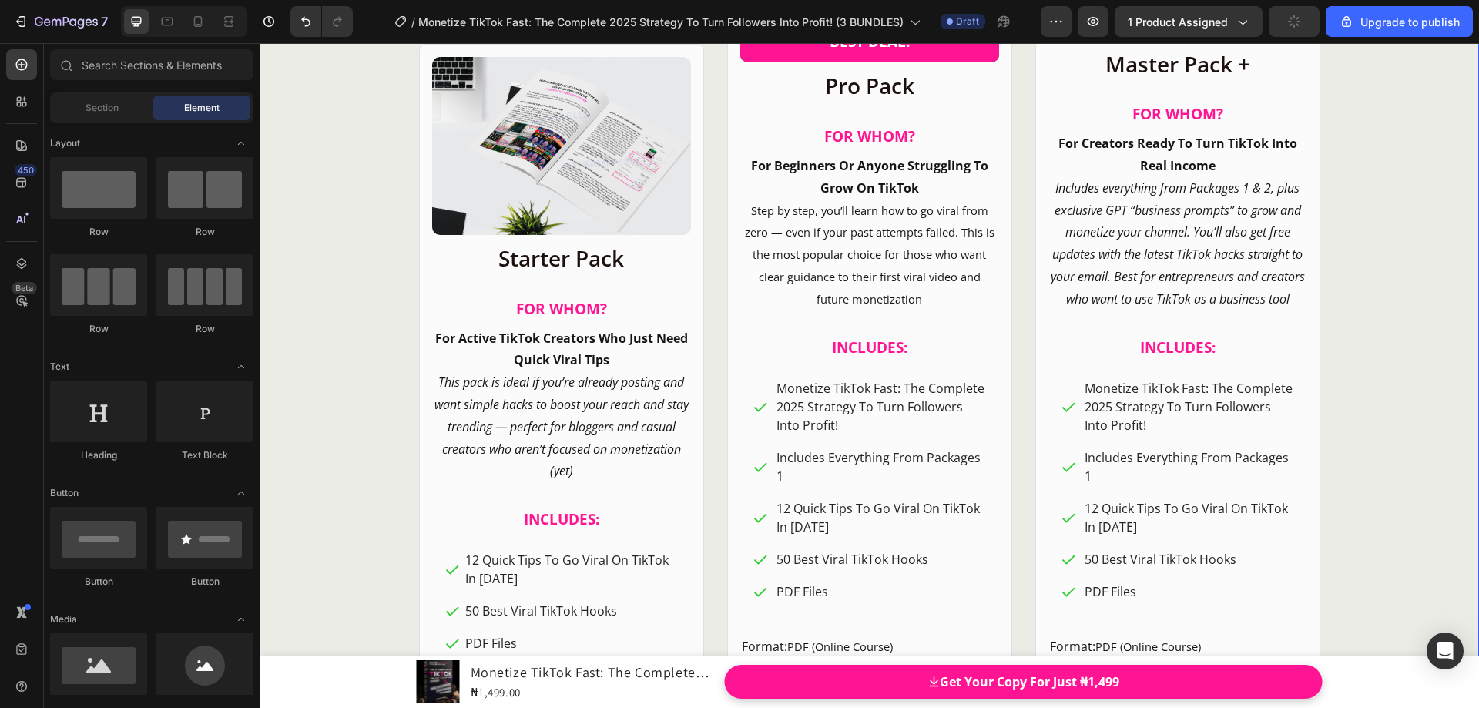
click at [1358, 329] on div "CHOOSE YOUR IDEAL PACKAGE! Heading Product Images Row Starter Pack Heading FOR …" at bounding box center [870, 273] width 1220 height 1280
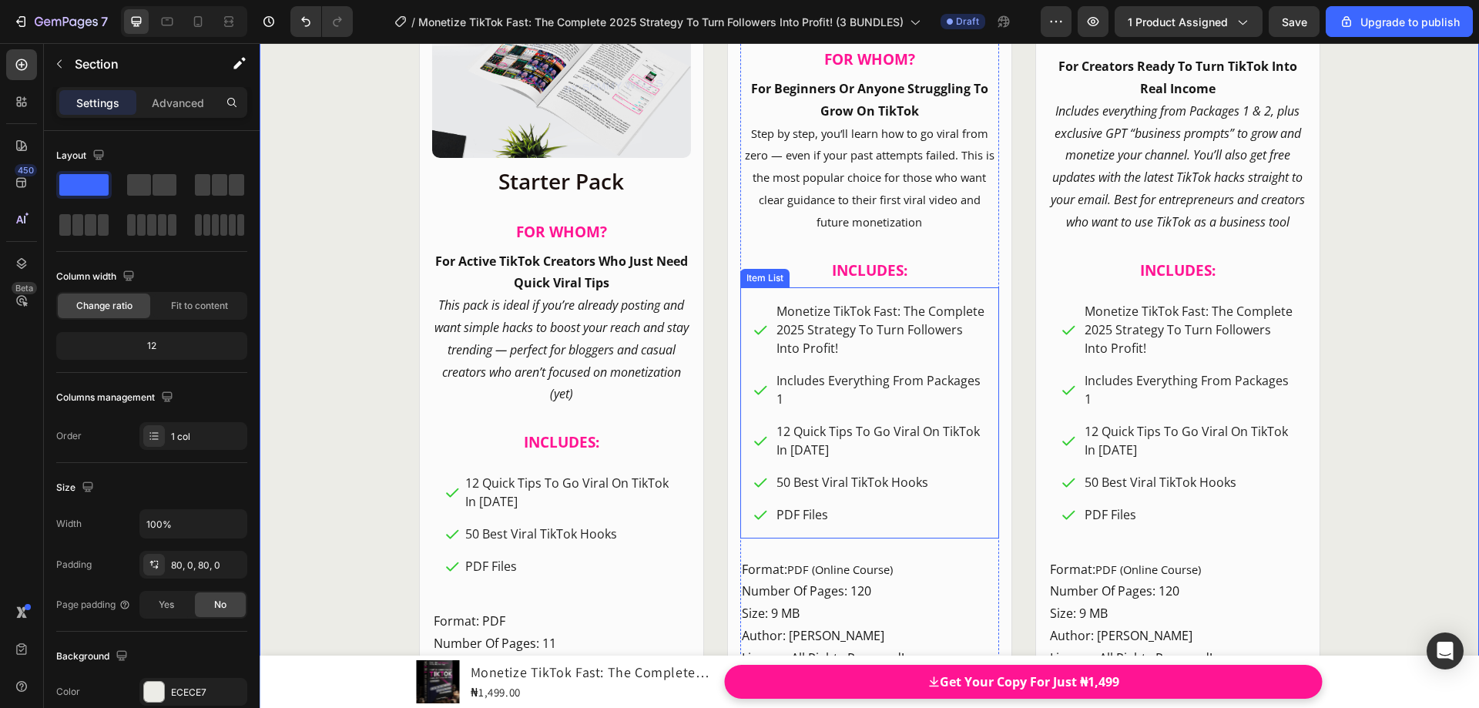
scroll to position [18839, 0]
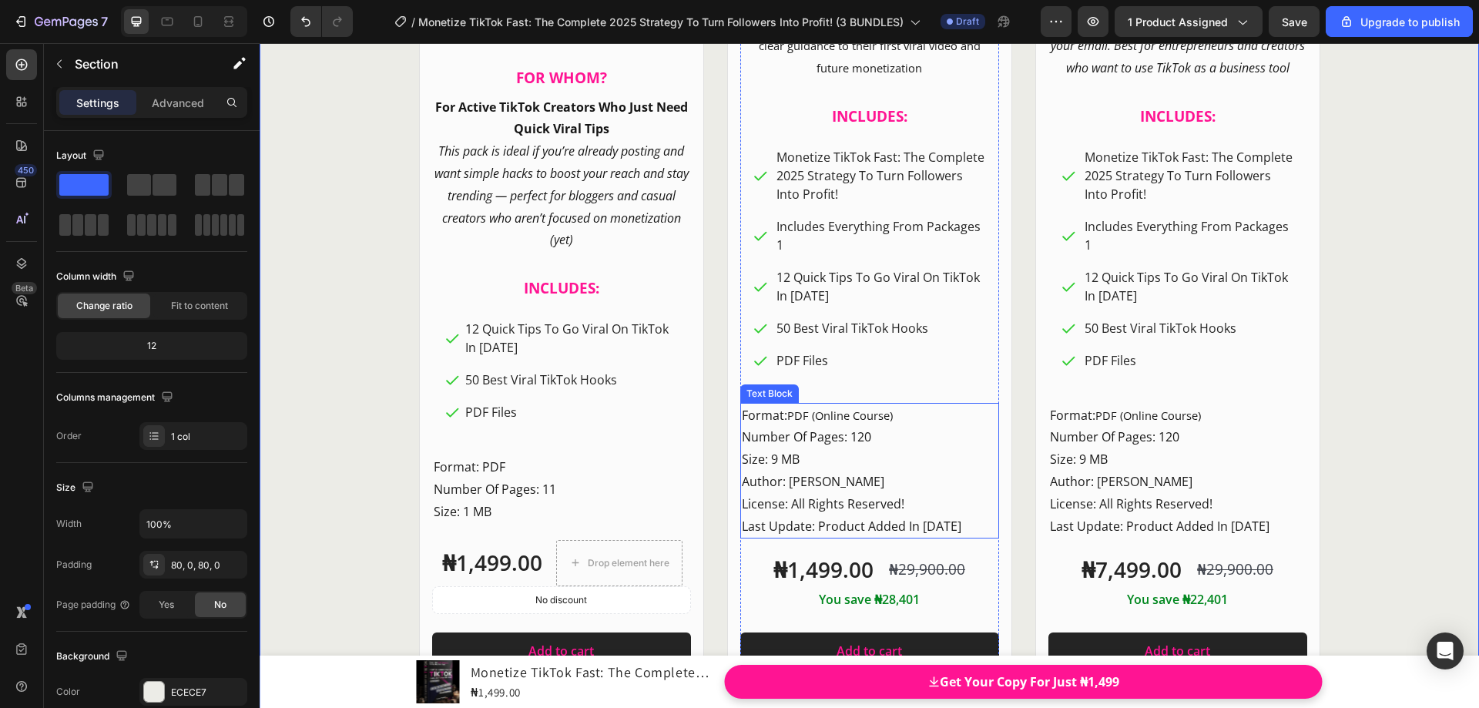
click at [807, 525] on p "Last Update: Product Added In [DATE]" at bounding box center [870, 526] width 256 height 22
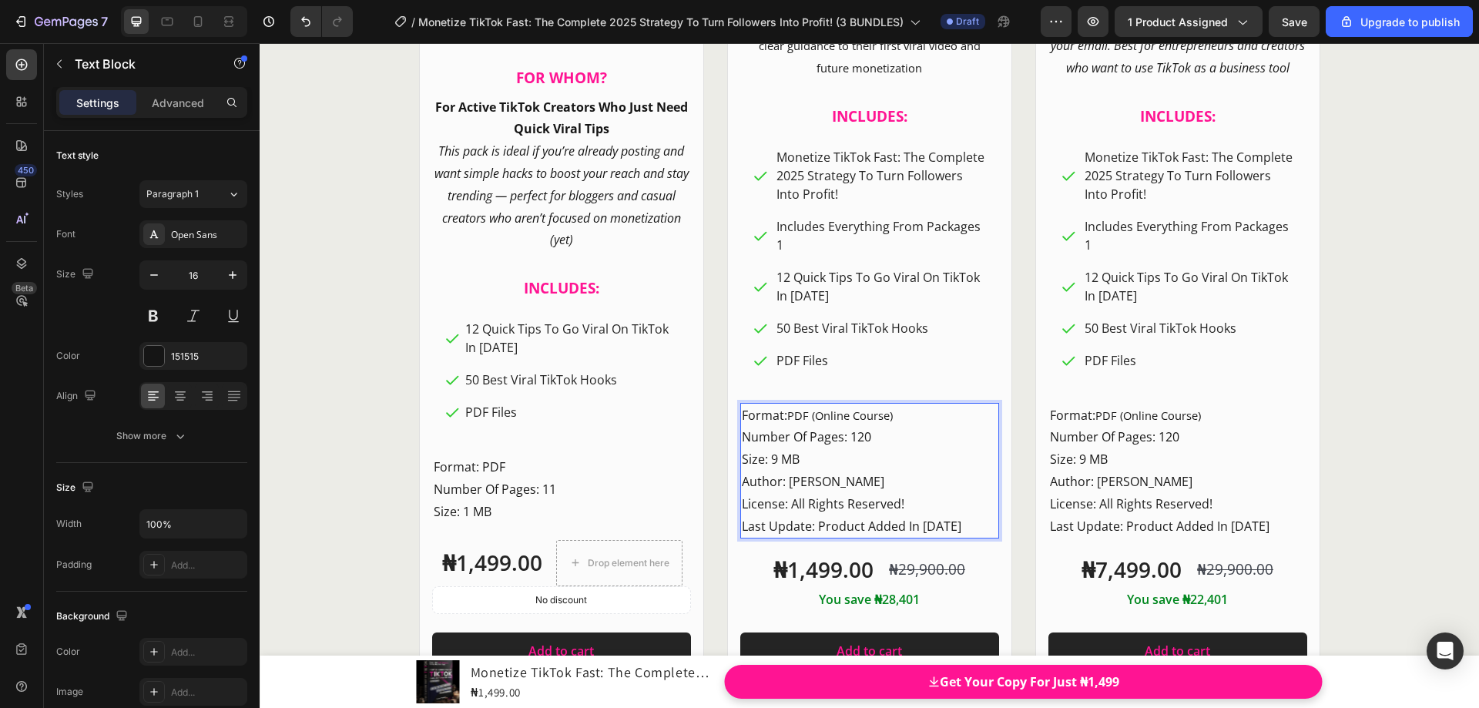
drag, startPoint x: 977, startPoint y: 522, endPoint x: 739, endPoint y: 524, distance: 238.1
click at [742, 524] on p "Last Update: Product Added In [DATE]" at bounding box center [870, 526] width 256 height 22
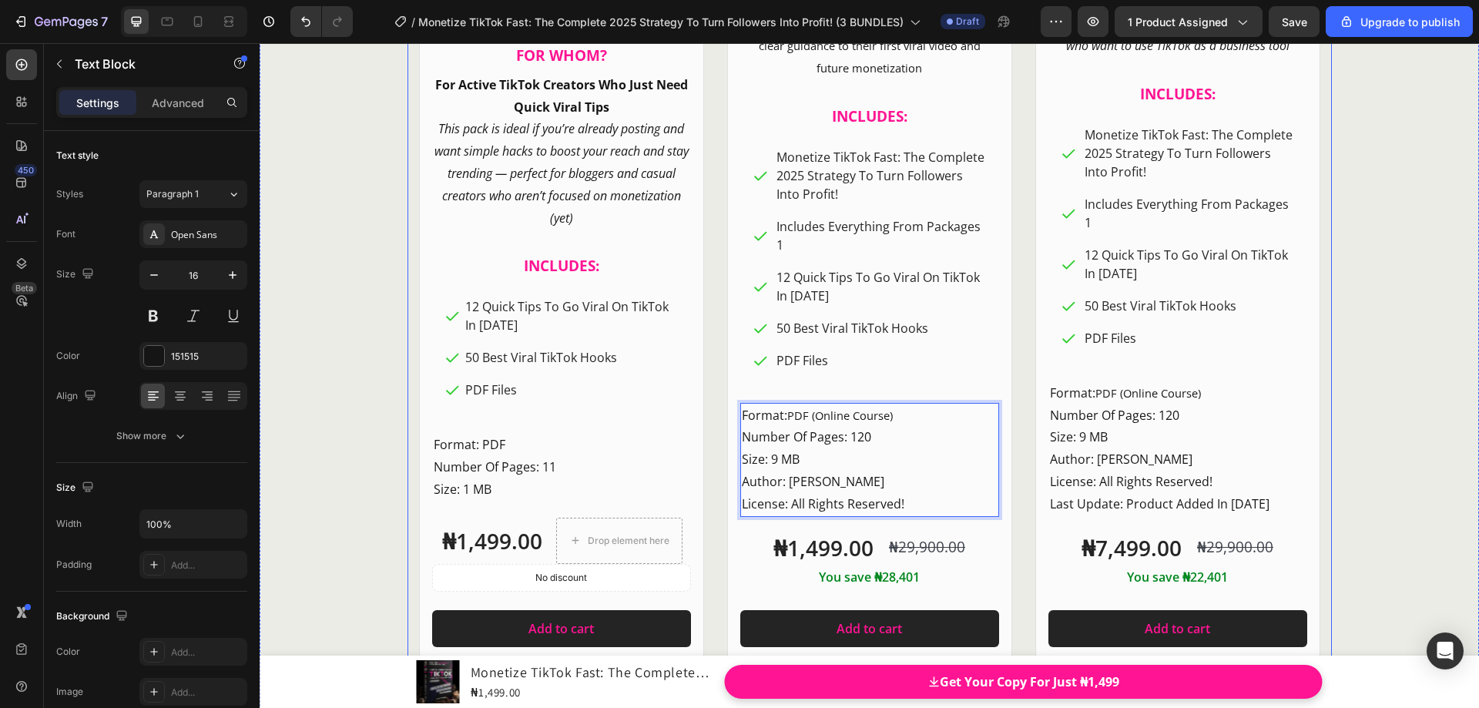
click at [1346, 397] on div "CHOOSE YOUR IDEAL PACKAGE! Heading Product Images Row Starter Pack Heading FOR …" at bounding box center [870, 30] width 1220 height 1259
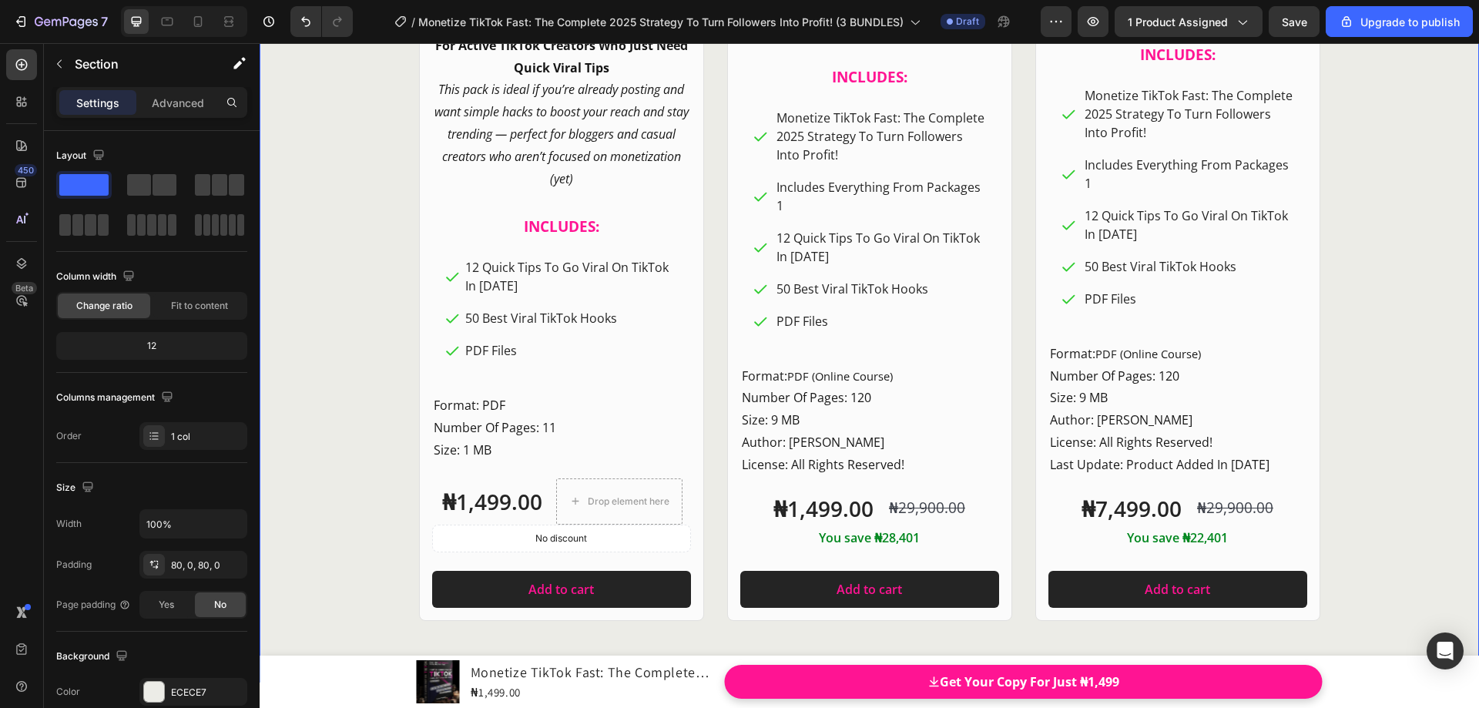
scroll to position [18916, 0]
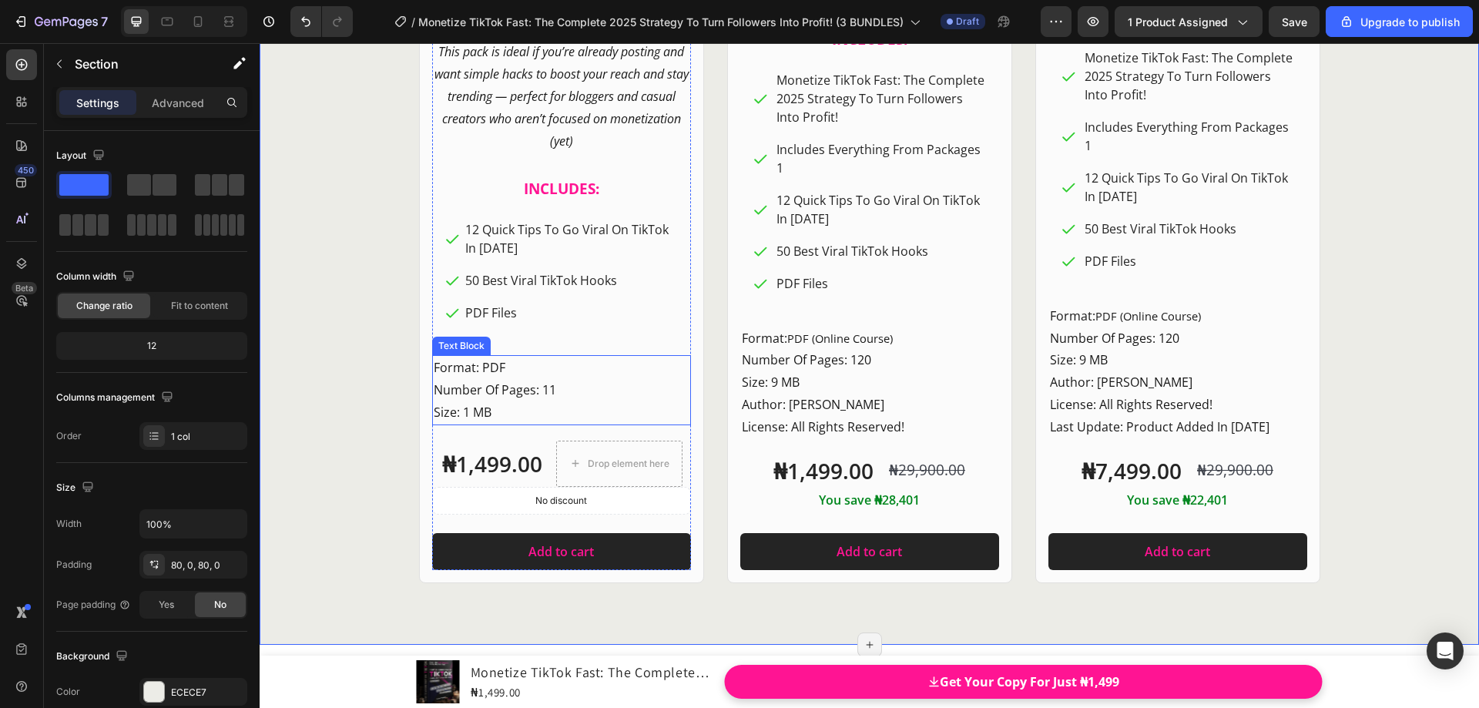
click at [545, 390] on p "Format: PDF Number Of Pages: 11 Size: 1 MB" at bounding box center [562, 390] width 256 height 66
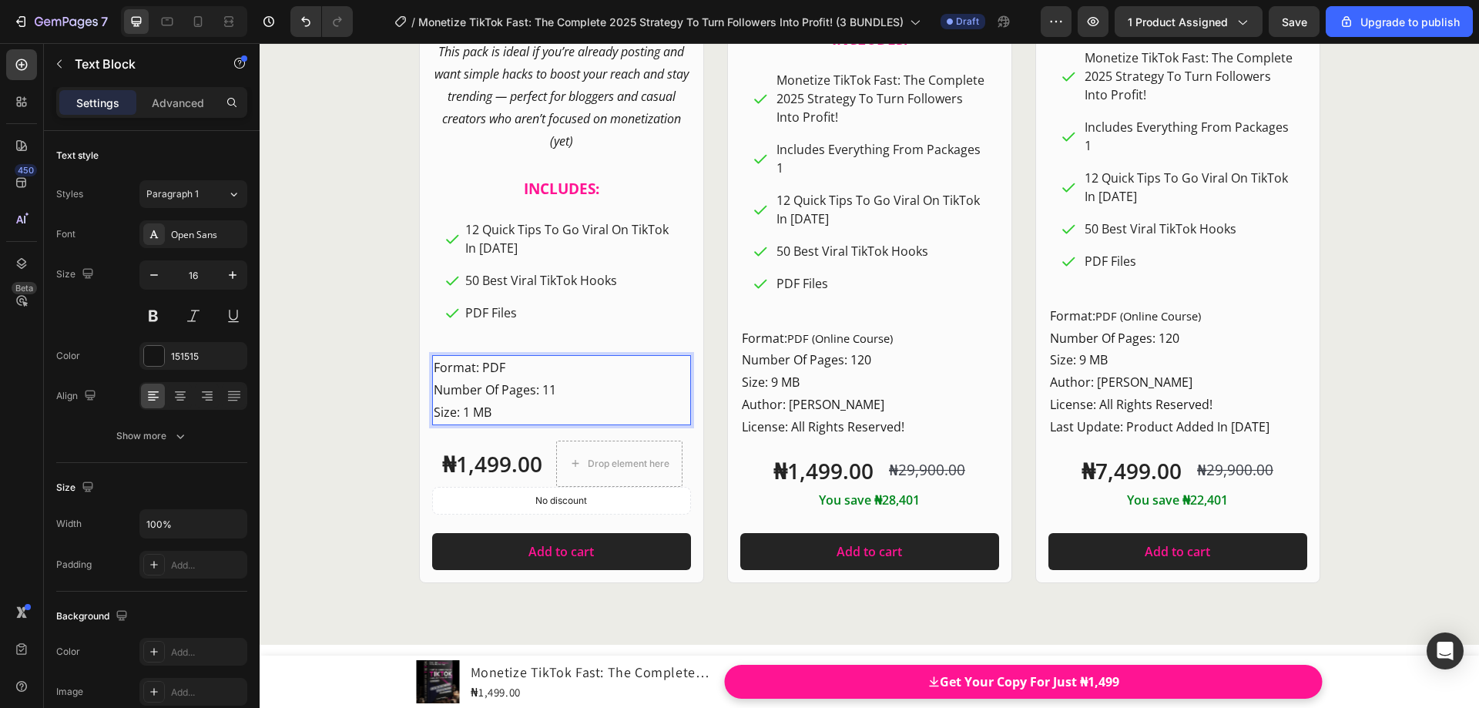
click at [545, 390] on p "Format: PDF Number Of Pages: 11 Size: 1 MB" at bounding box center [562, 390] width 256 height 66
click at [553, 390] on p "Format: PDF Number Of Pages: 11 Size: 1 MB" at bounding box center [562, 390] width 256 height 66
click at [873, 384] on p "Format: PDF (Online Course) Number Of Pages: 120 Size: 9 MB" at bounding box center [870, 360] width 256 height 66
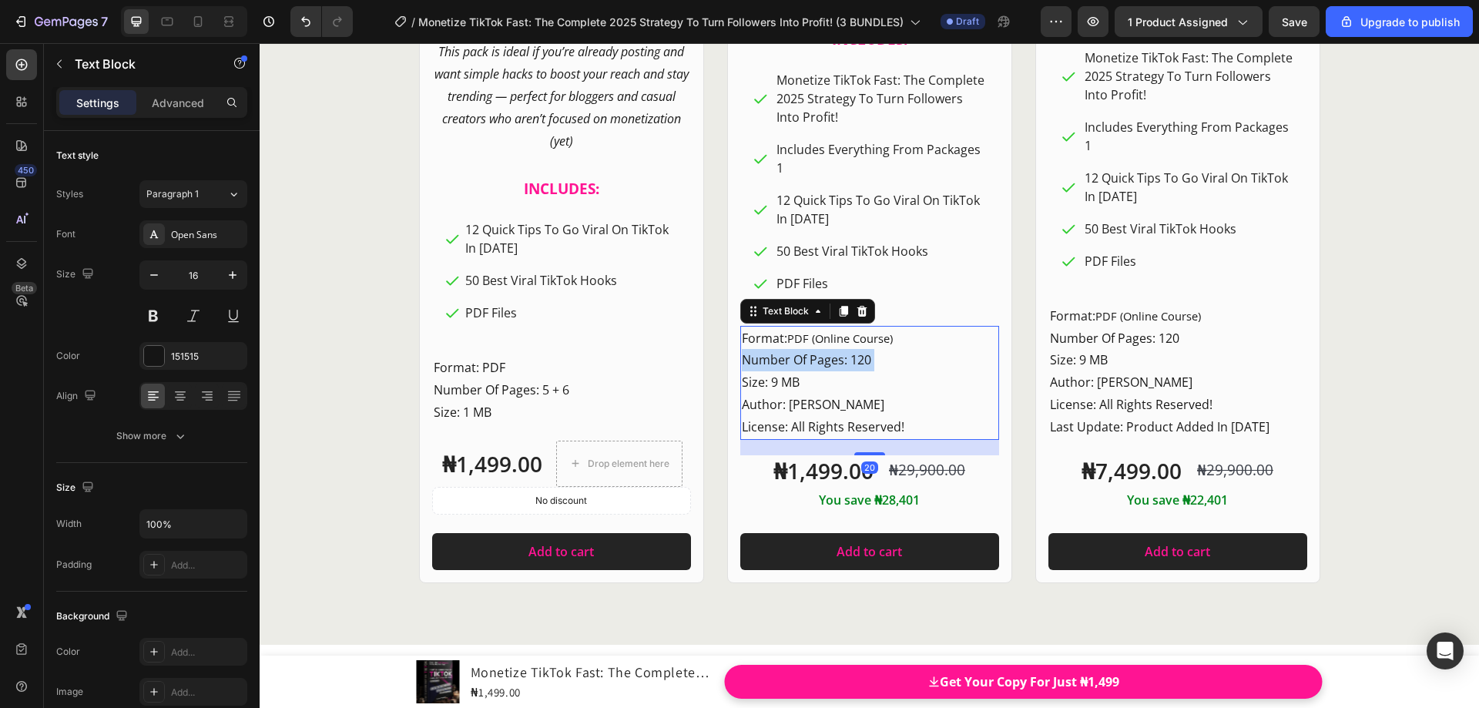
click at [874, 362] on p "Format: PDF (Online Course) Number Of Pages: 120 Size: 9 MB" at bounding box center [870, 360] width 256 height 66
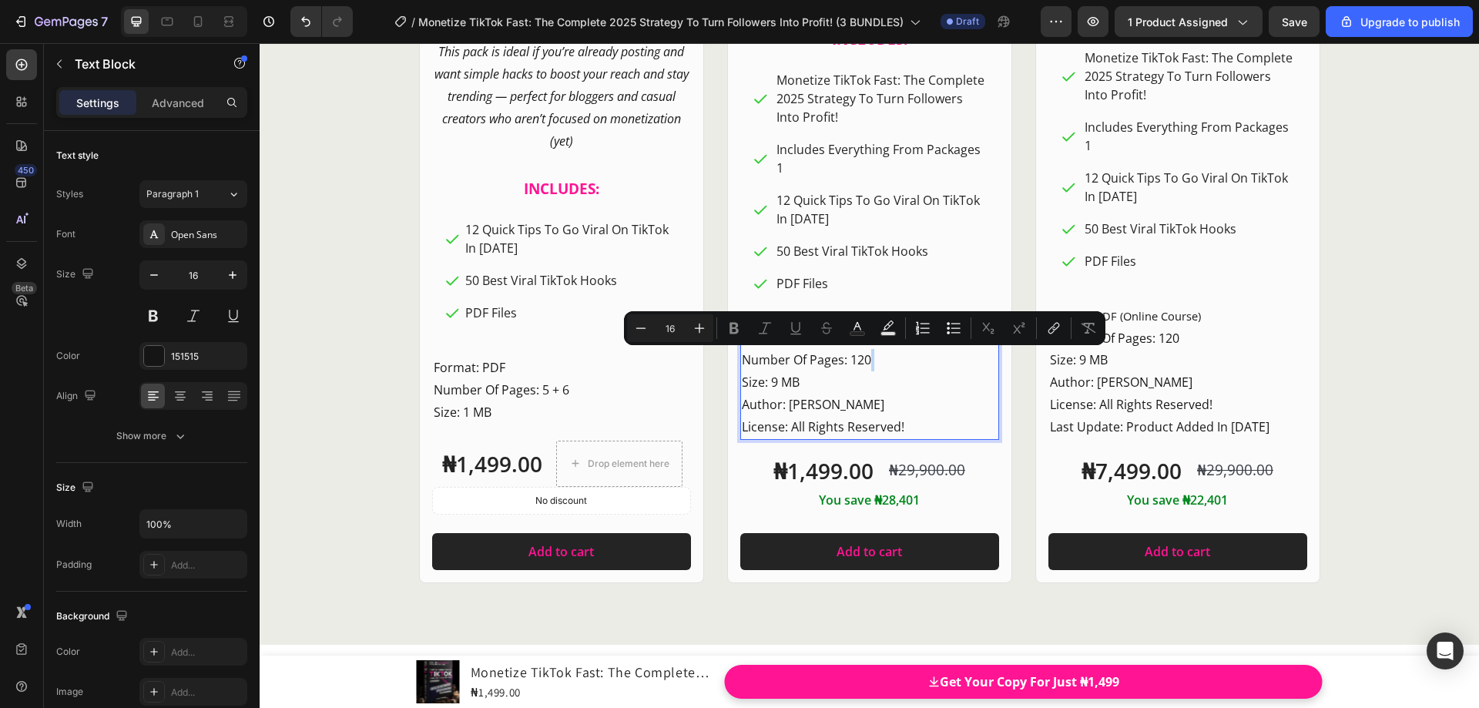
click at [890, 361] on p "Format: PDF (Online Course) Number Of Pages: 120 Size: 9 MB" at bounding box center [870, 360] width 256 height 66
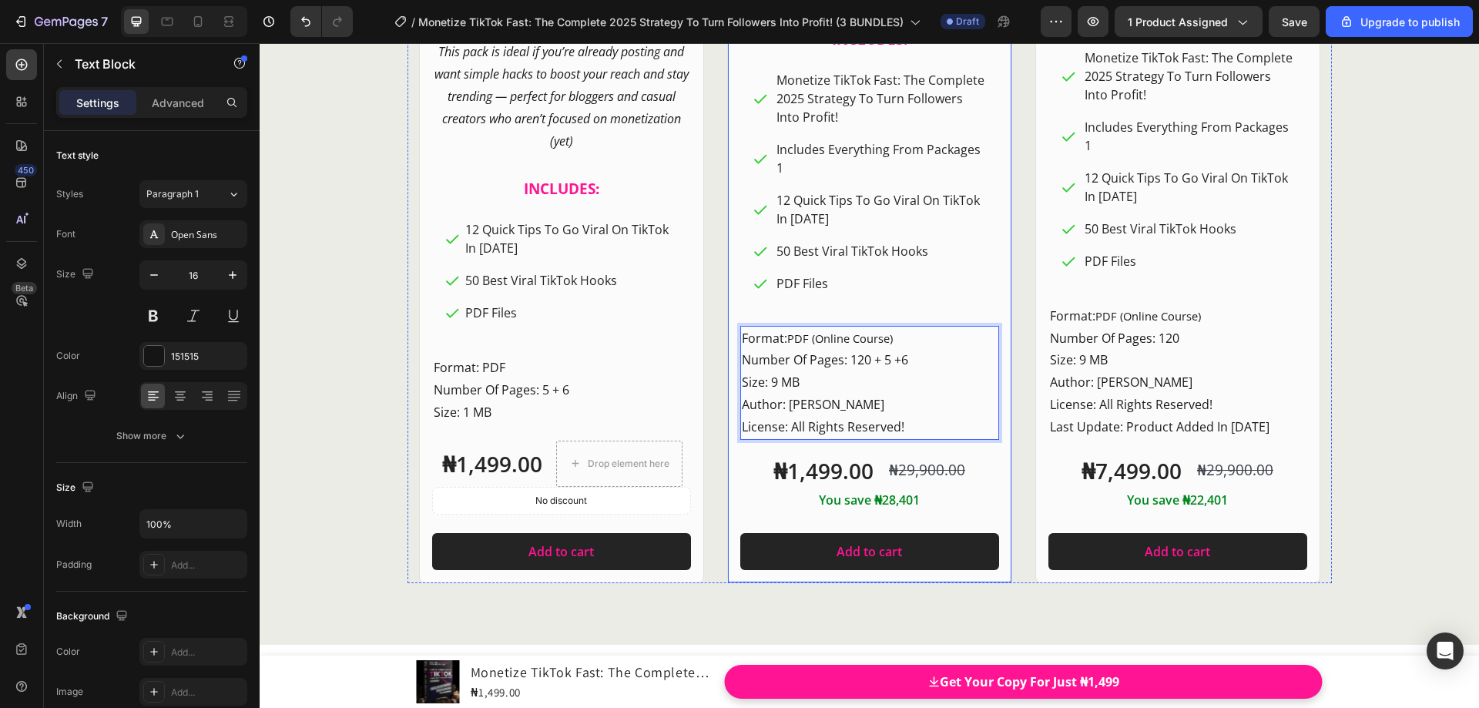
click at [1007, 365] on div "Product Images Row Starter Pack Heading FOR WHOM? Heading For Active TikTok Cre…" at bounding box center [870, 11] width 924 height 1146
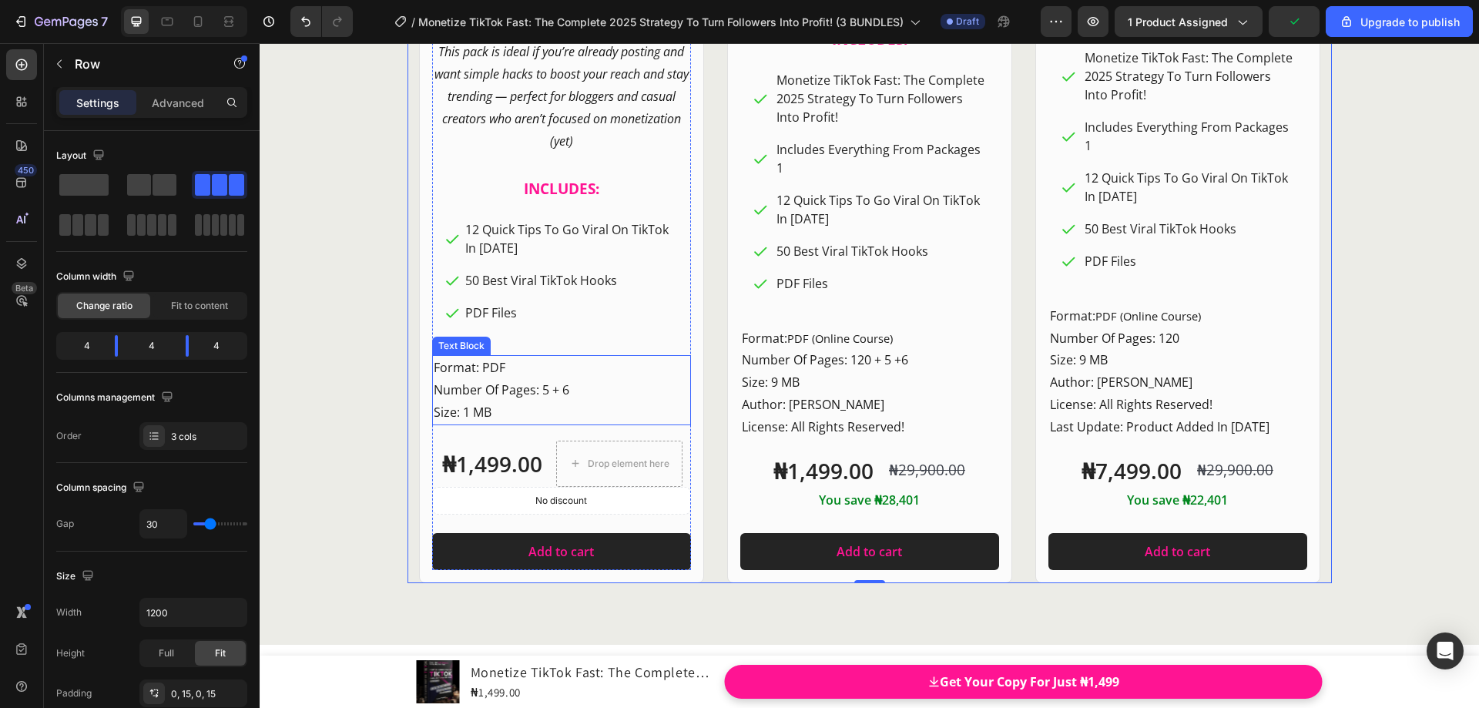
click at [567, 389] on p "Format: PDF Number Of Pages: 5 + 6 Size: 1 MB" at bounding box center [562, 390] width 256 height 66
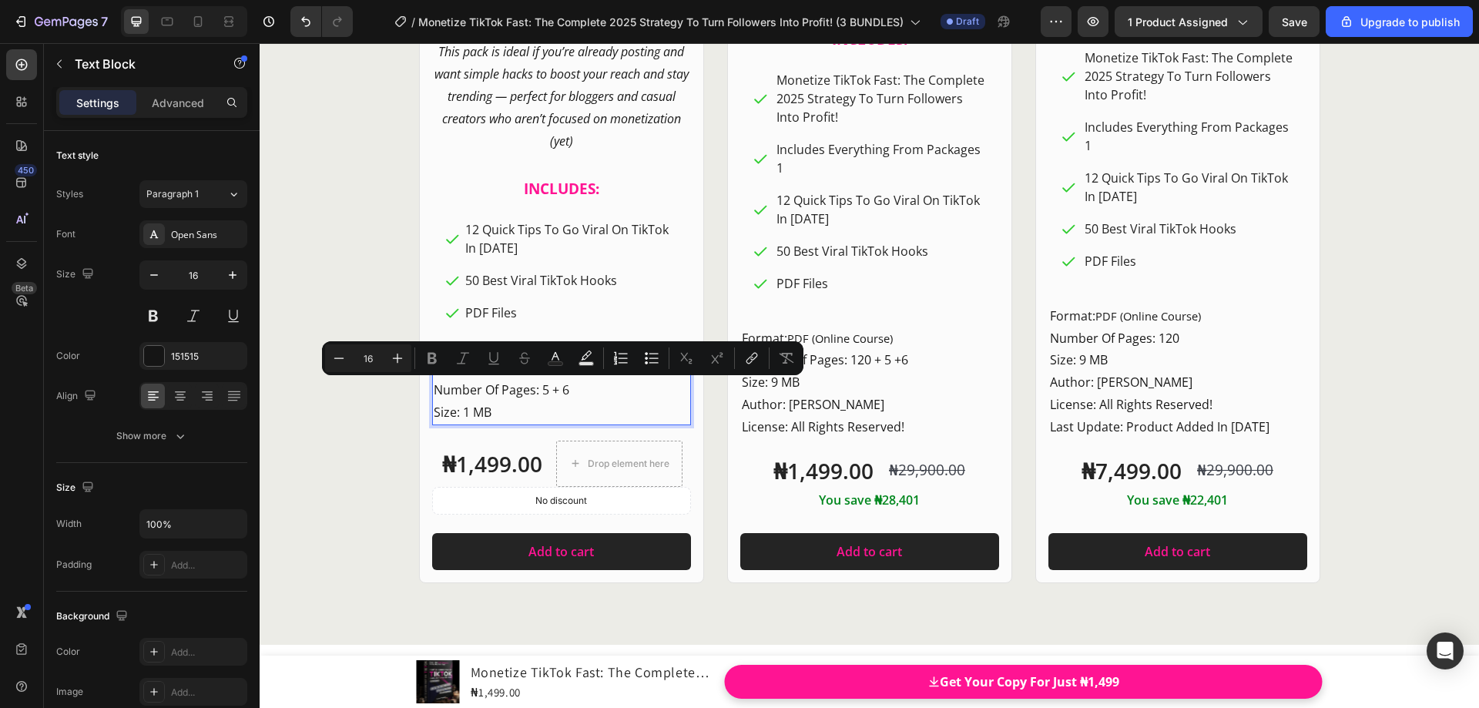
click at [567, 389] on p "Format: PDF Number Of Pages: 5 + 6 Size: 1 MB" at bounding box center [562, 390] width 256 height 66
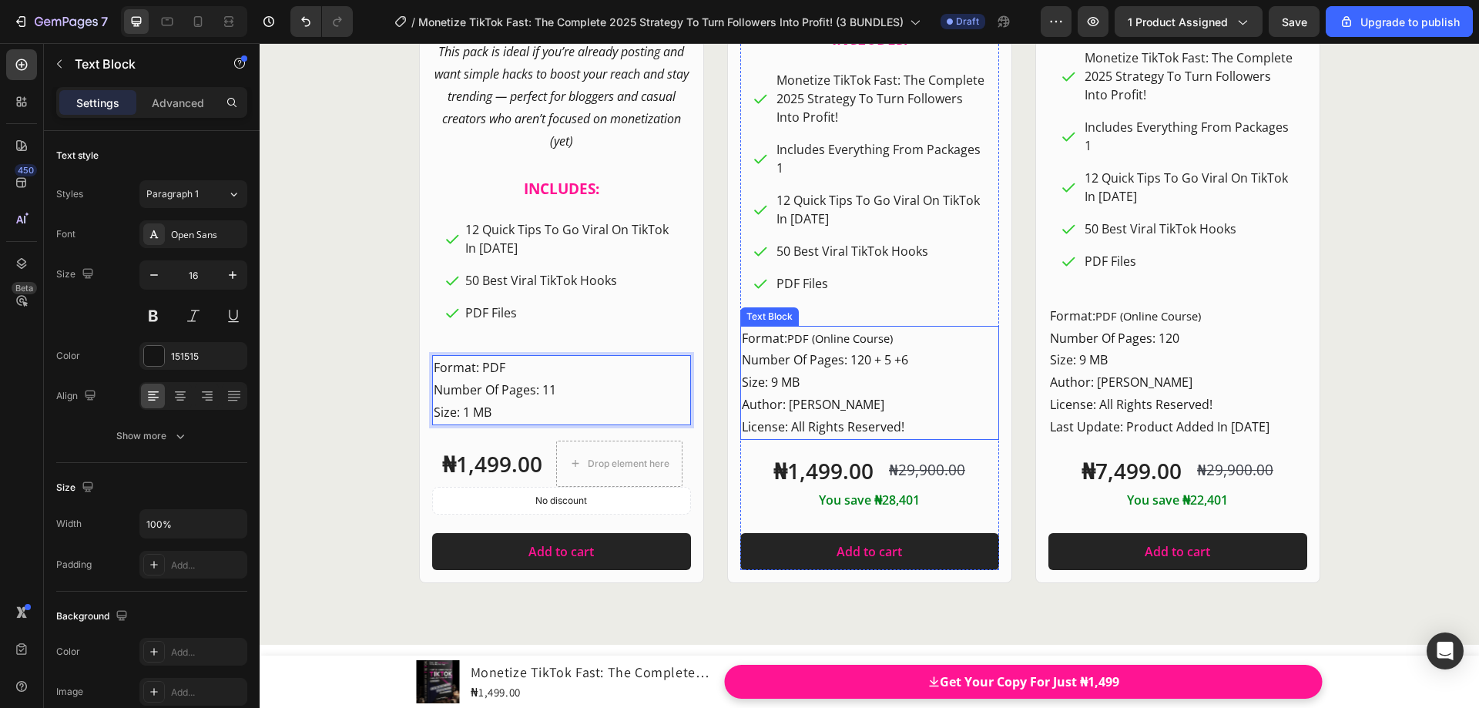
click at [911, 360] on p "Format: PDF (Online Course) Number Of Pages: 120 + 5 +6 Size: 9 MB" at bounding box center [870, 360] width 256 height 66
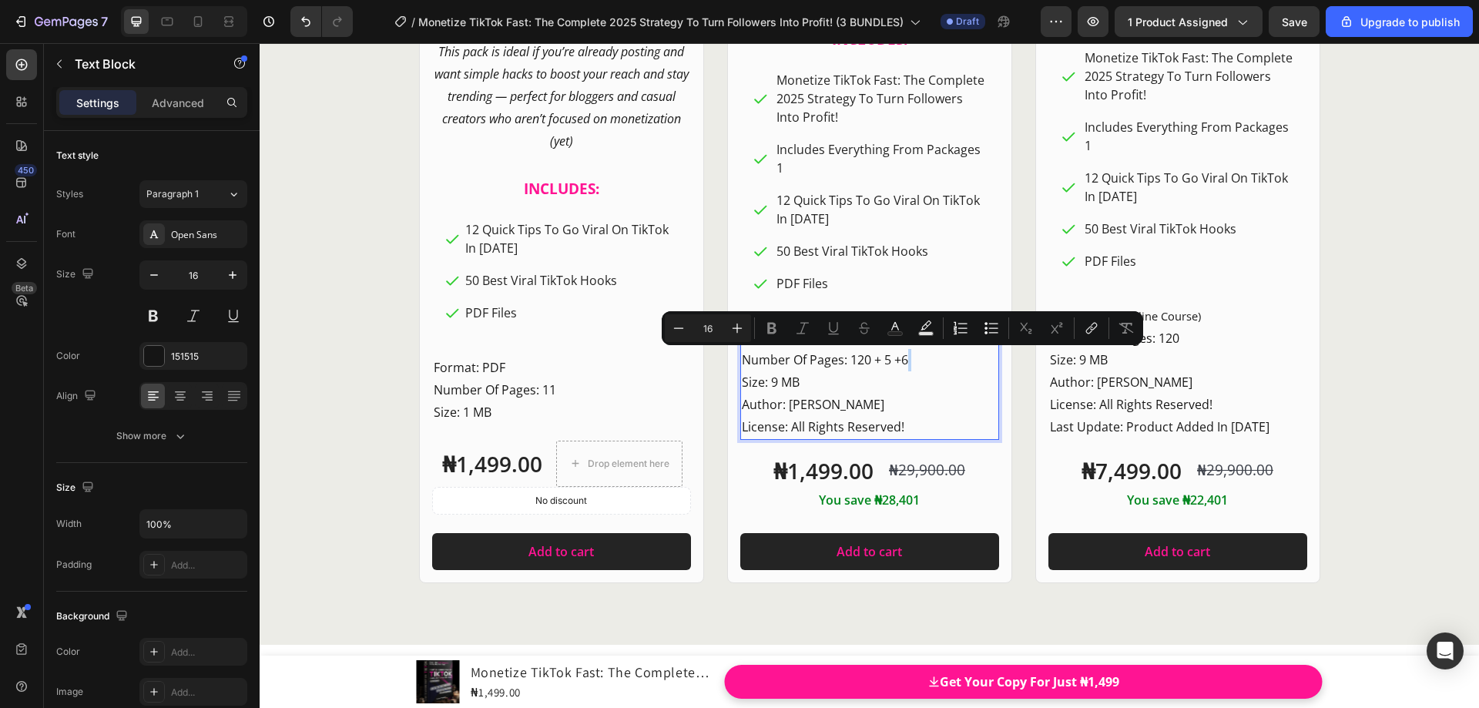
click at [911, 360] on p "Format: PDF (Online Course) Number Of Pages: 120 + 5 +6 Size: 9 MB" at bounding box center [870, 360] width 256 height 66
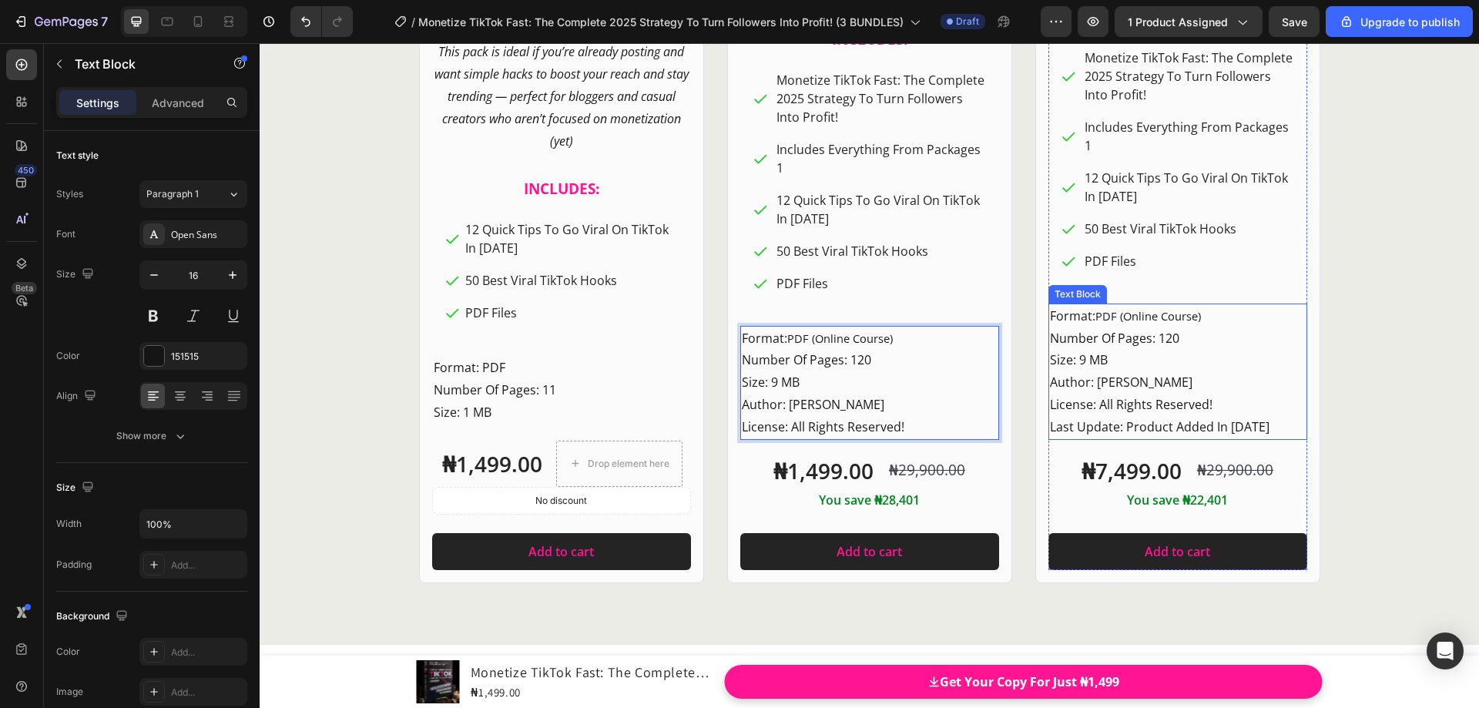
click at [1162, 393] on p "Author: [PERSON_NAME]" at bounding box center [1178, 382] width 256 height 22
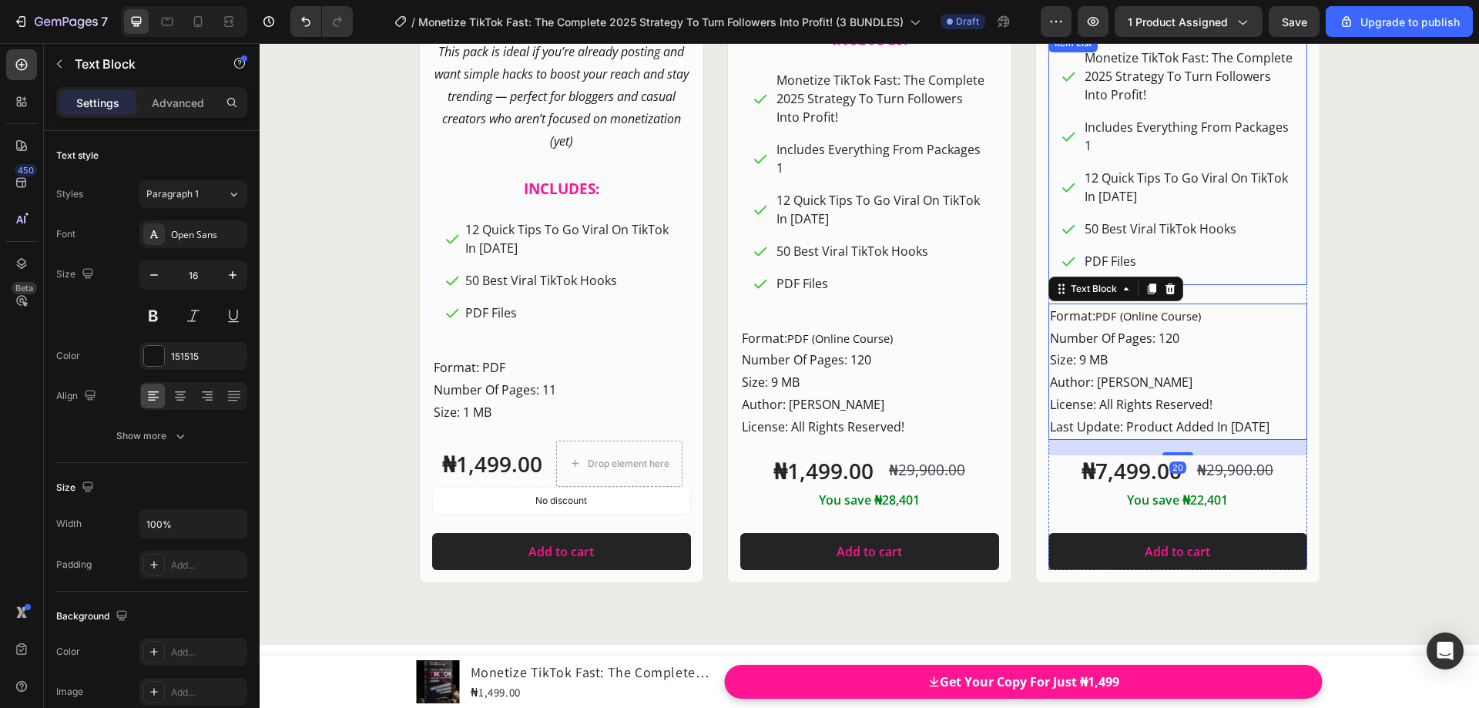
scroll to position [18839, 0]
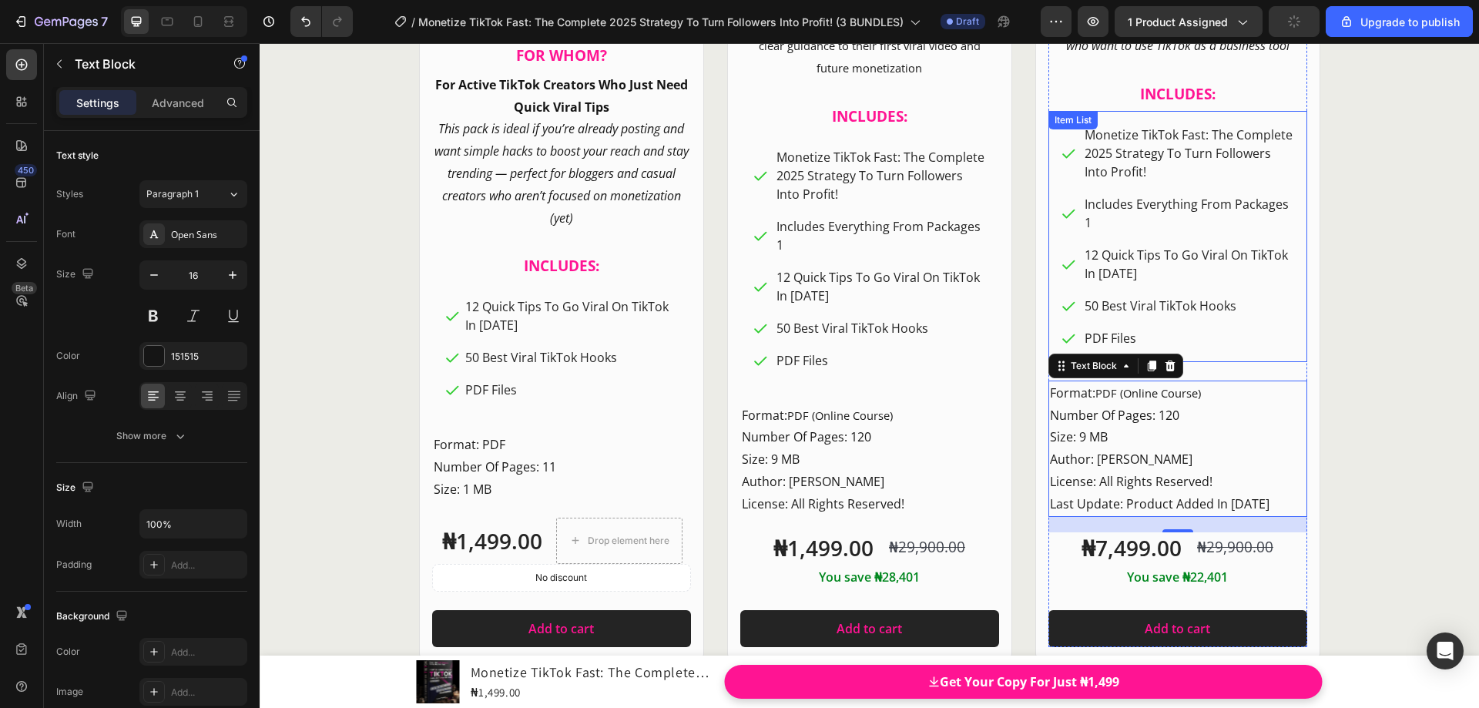
click at [1146, 337] on p "PDF Files" at bounding box center [1189, 338] width 208 height 18
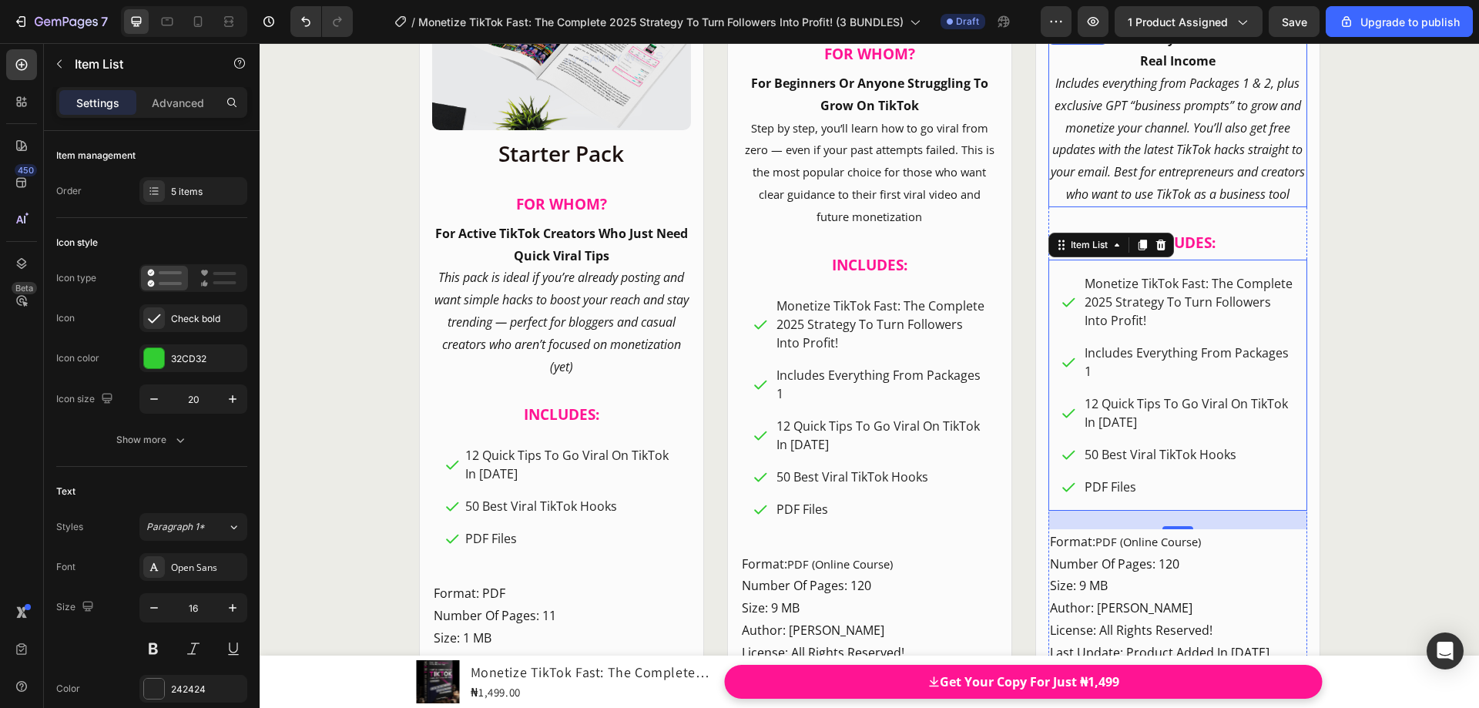
scroll to position [18685, 0]
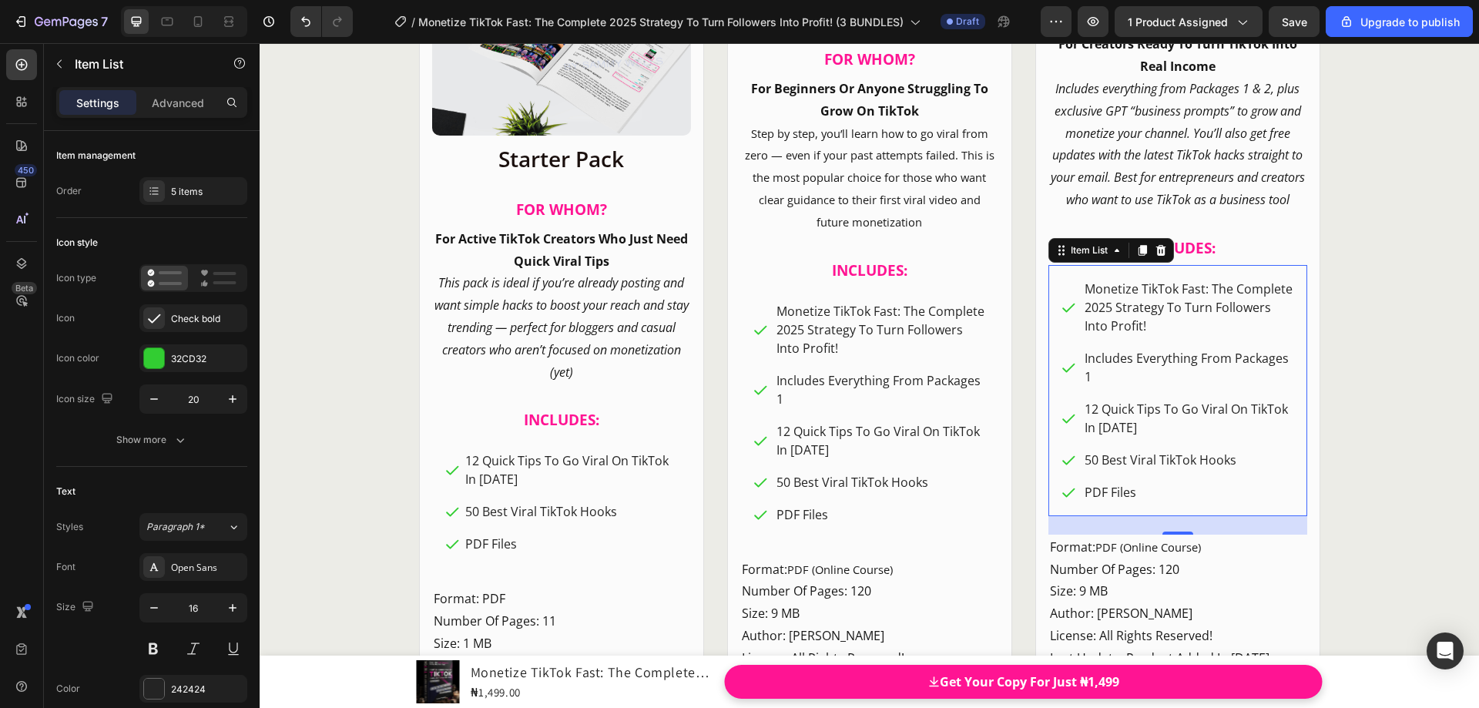
click at [1212, 270] on div "Monetize TikTok Fast: The Complete 2025 Strategy To Turn Followers Into Profit!…" at bounding box center [1178, 390] width 259 height 251
click at [1287, 274] on div "Monetize TikTok Fast: The Complete 2025 Strategy To Turn Followers Into Profit!…" at bounding box center [1178, 390] width 259 height 251
click at [1056, 272] on div "Monetize TikTok Fast: The Complete 2025 Strategy To Turn Followers Into Profit!…" at bounding box center [1178, 390] width 259 height 251
drag, startPoint x: 256, startPoint y: 209, endPoint x: 254, endPoint y: 159, distance: 49.3
click at [254, 159] on div at bounding box center [254, 266] width 8 height 270
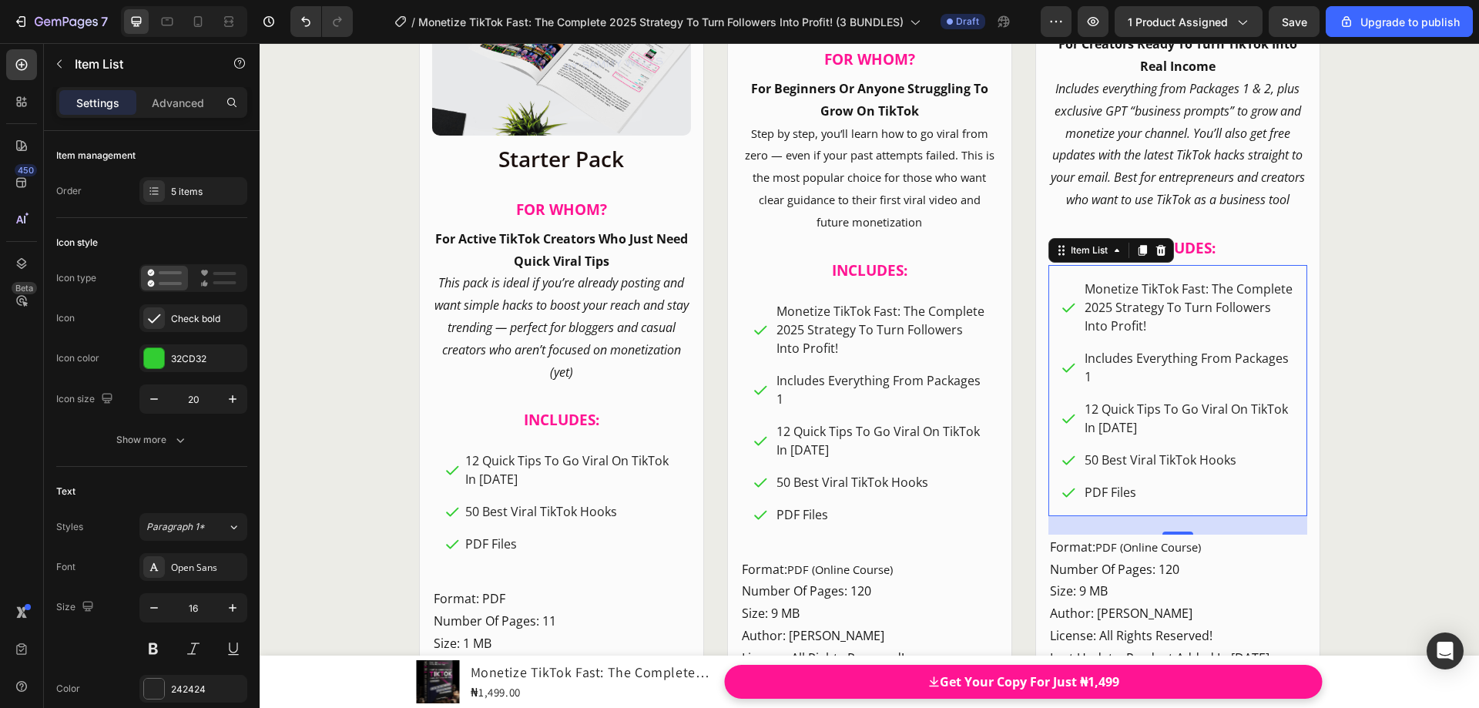
click at [1053, 275] on div "Monetize TikTok Fast: The Complete 2025 Strategy To Turn Followers Into Profit!…" at bounding box center [1178, 390] width 259 height 251
click at [216, 192] on div "5 items" at bounding box center [207, 192] width 72 height 14
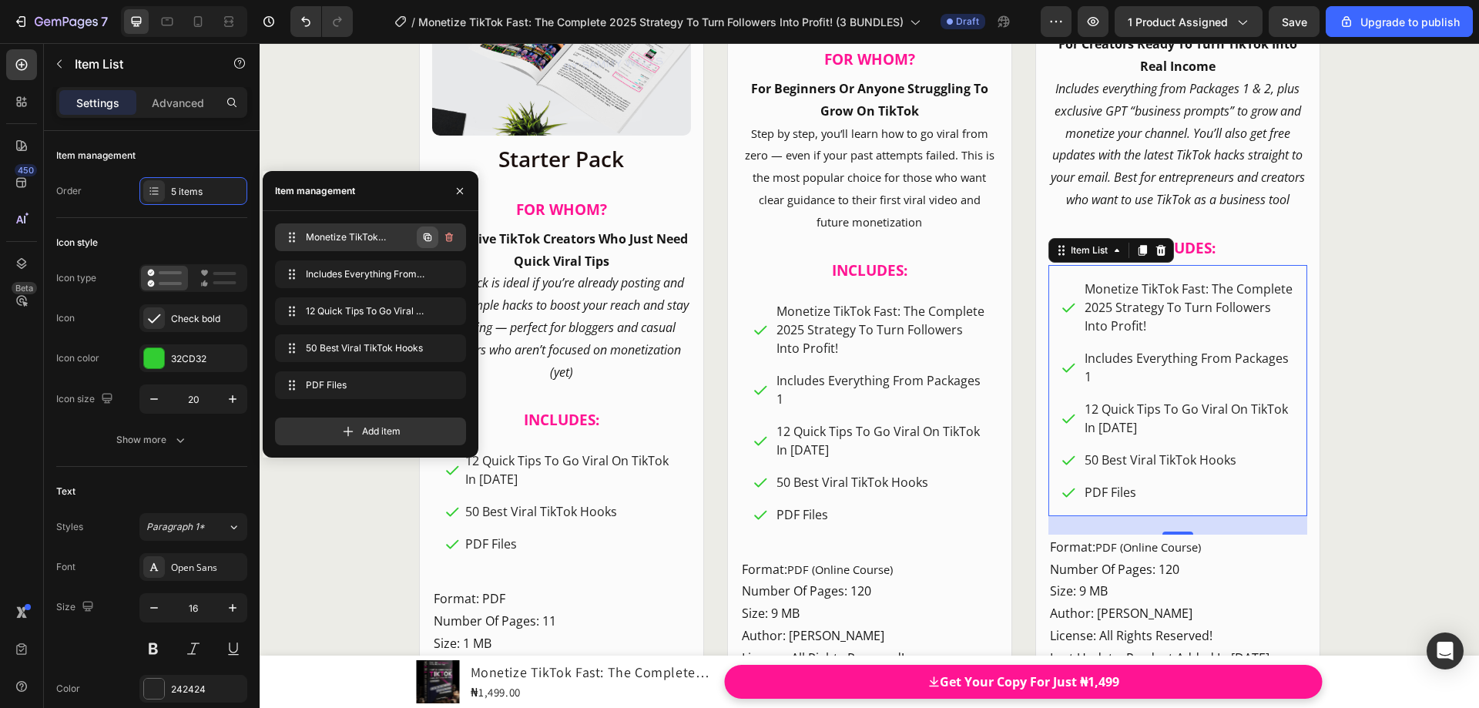
click at [421, 239] on icon "button" at bounding box center [427, 237] width 12 height 12
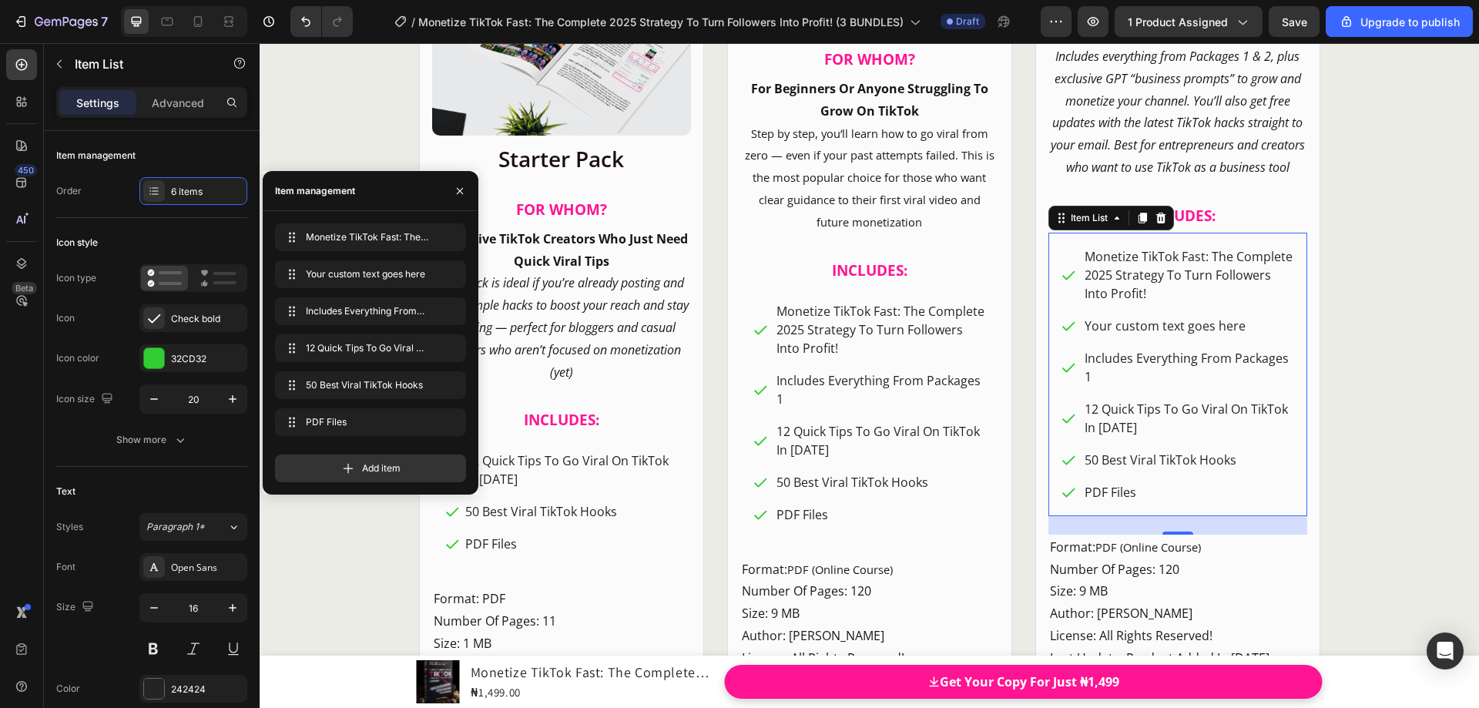
click at [1110, 331] on div "Your custom text goes here" at bounding box center [1188, 325] width 213 height 23
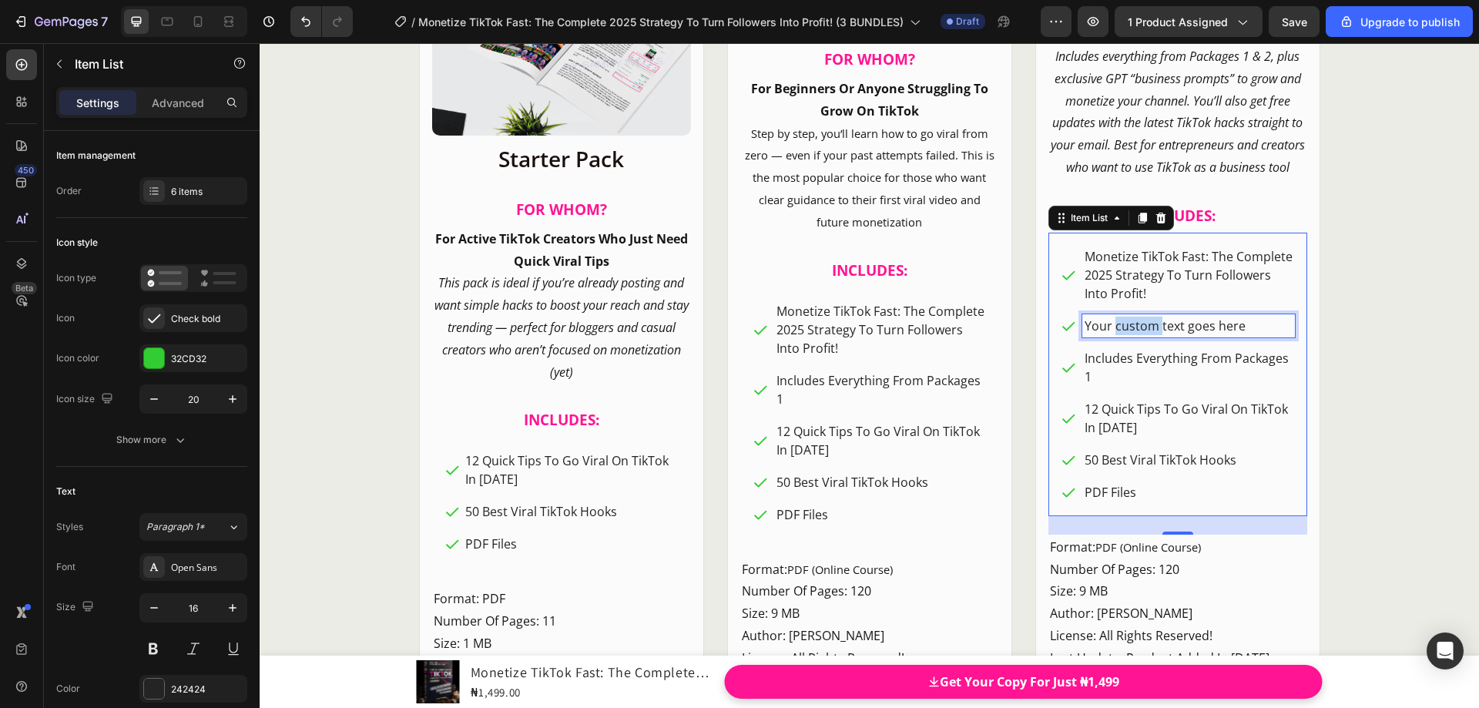
click at [1111, 331] on p "Your custom text goes here" at bounding box center [1189, 326] width 208 height 18
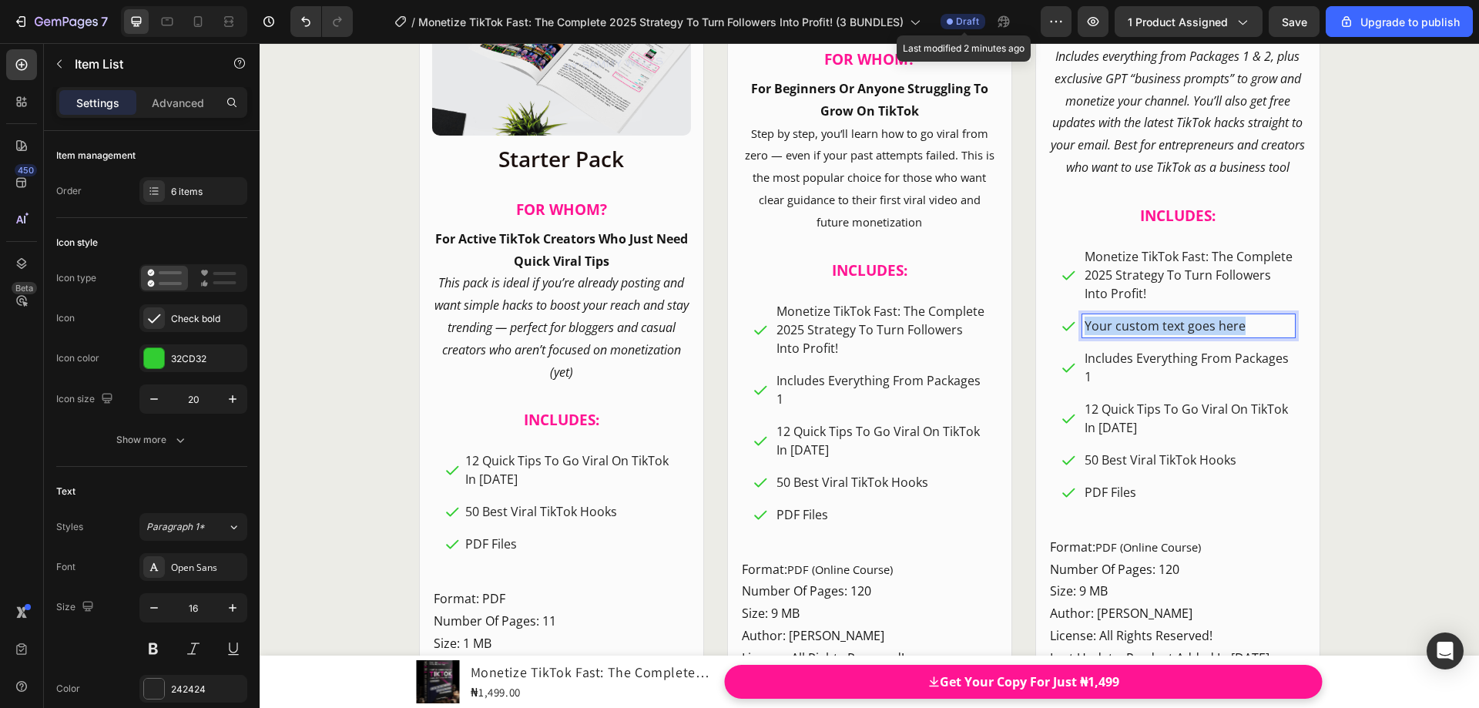
scroll to position [18652, 0]
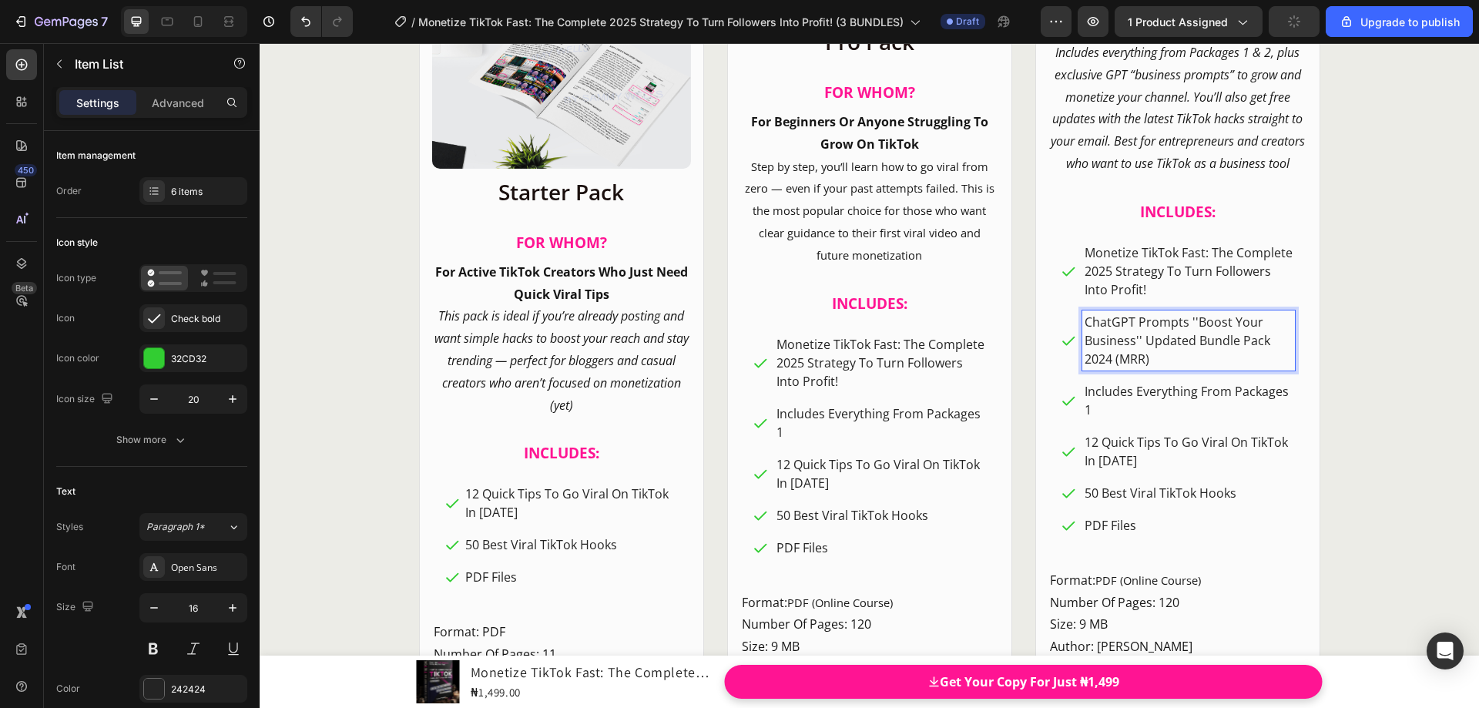
click at [1109, 363] on p "ChatGPT Prompts ''Boost Your Business'' Updated Bundle Pack 2024 (MRR)" at bounding box center [1189, 340] width 208 height 55
drag, startPoint x: 1134, startPoint y: 292, endPoint x: 1129, endPoint y: 330, distance: 38.1
click at [1133, 292] on p "Monetize TikTok Fast: The Complete 2025 Strategy To Turn Followers Into Profit!" at bounding box center [1189, 270] width 208 height 55
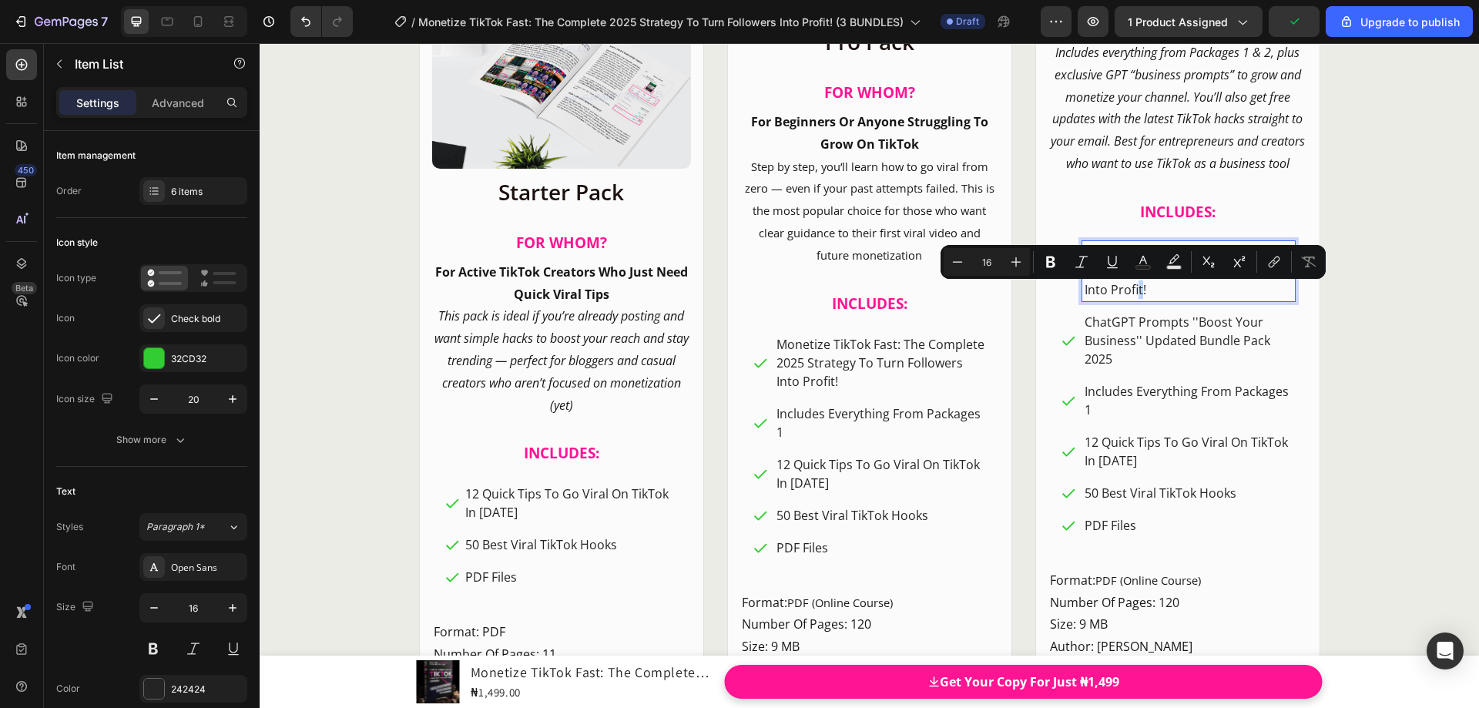
click at [1123, 389] on p "Includes Everything From Packages 1" at bounding box center [1189, 400] width 208 height 37
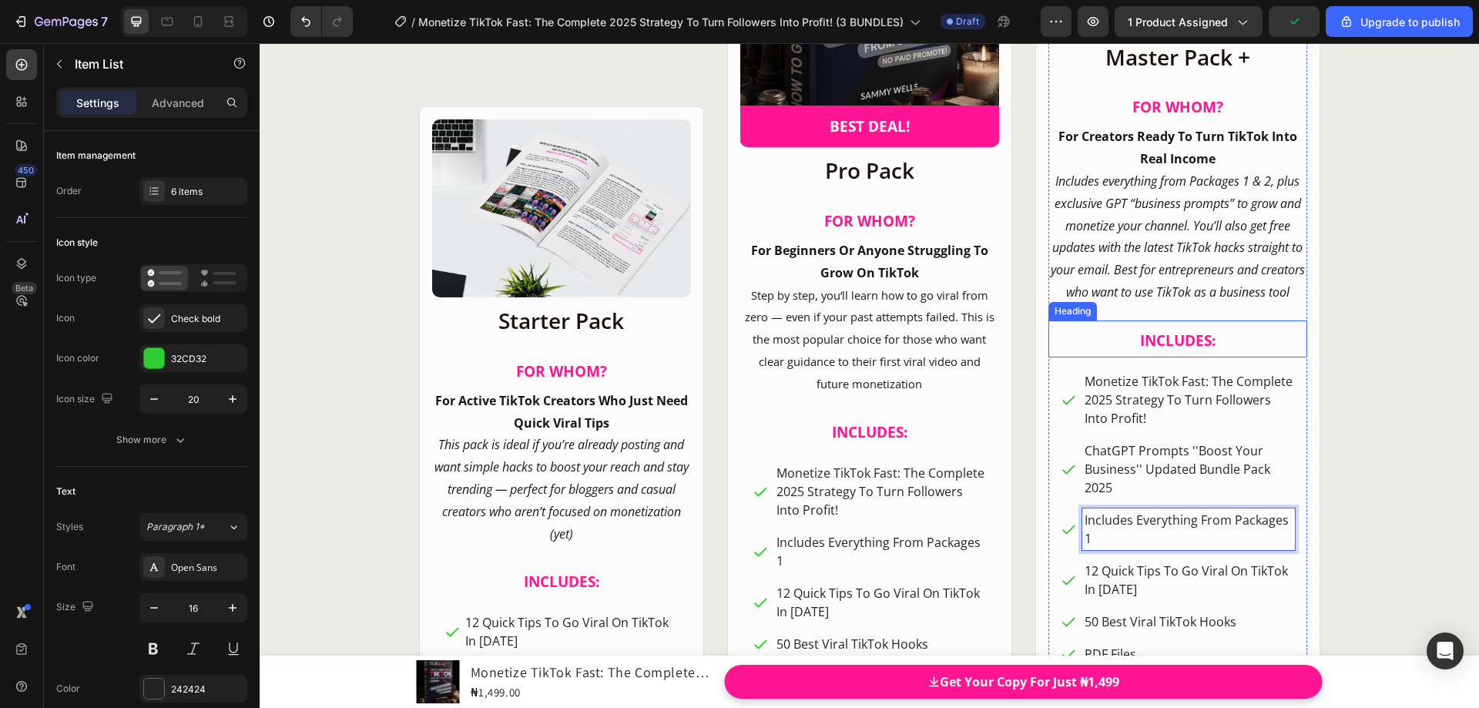
scroll to position [18497, 0]
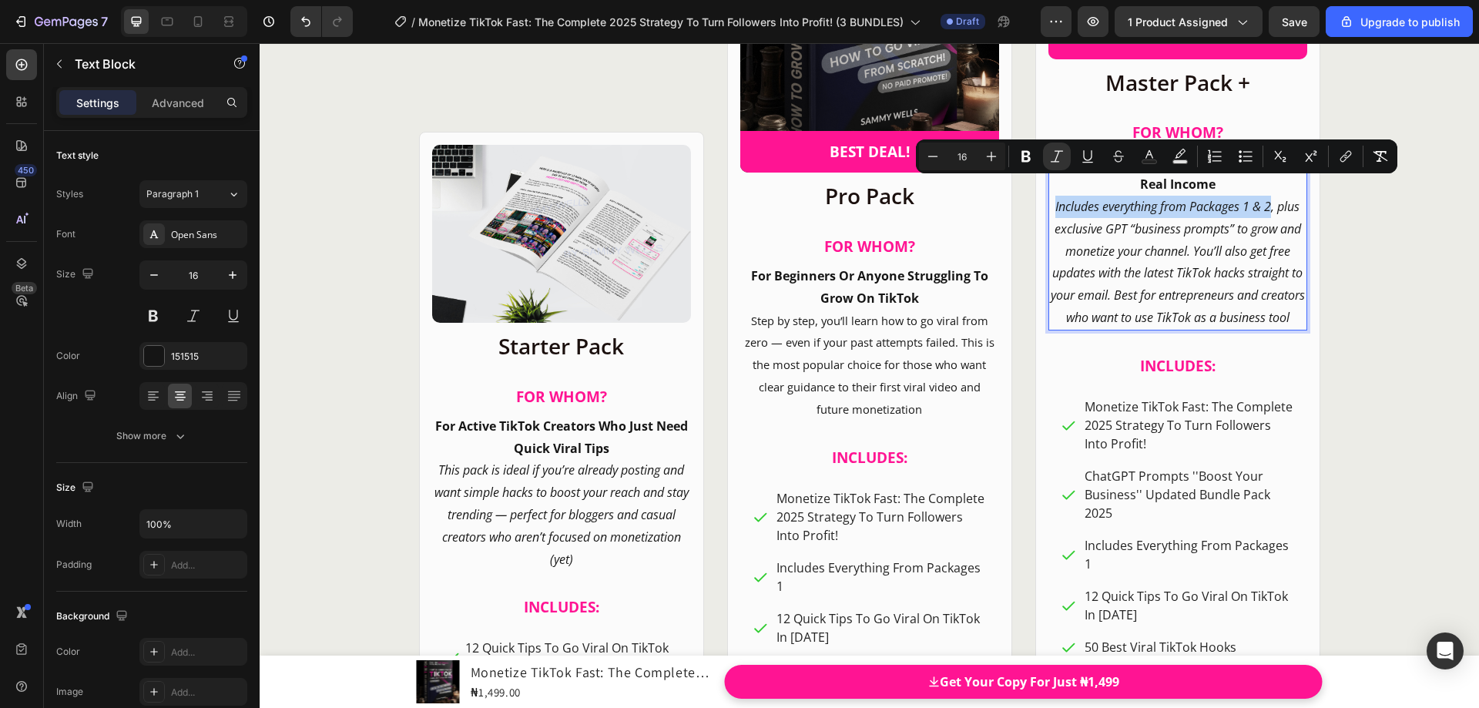
drag, startPoint x: 1048, startPoint y: 188, endPoint x: 1267, endPoint y: 190, distance: 218.8
click at [1102, 230] on icon "Includes everything from Packages 1 & 2, plus exclusive GPT “business prompts” …" at bounding box center [1178, 262] width 254 height 128
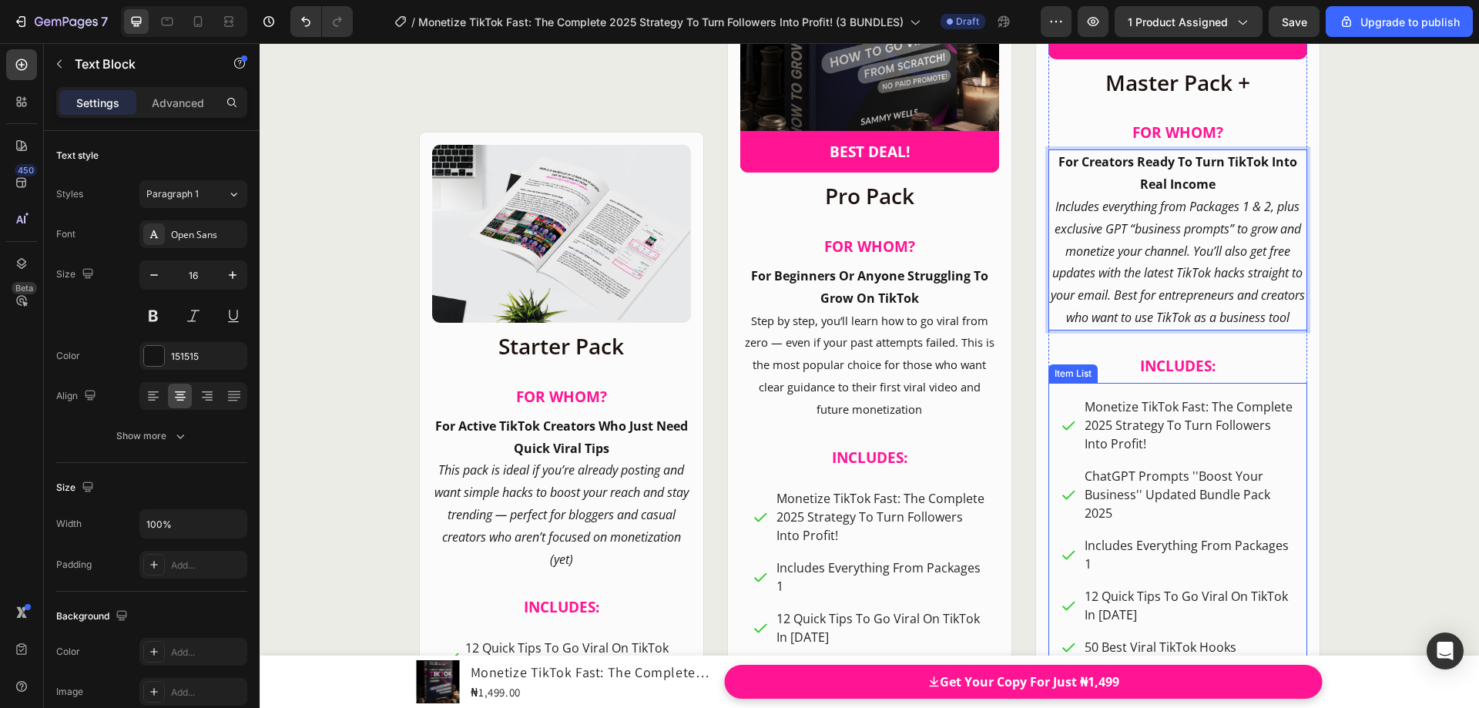
click at [1143, 553] on p "Includes Everything From Packages 1" at bounding box center [1189, 554] width 208 height 37
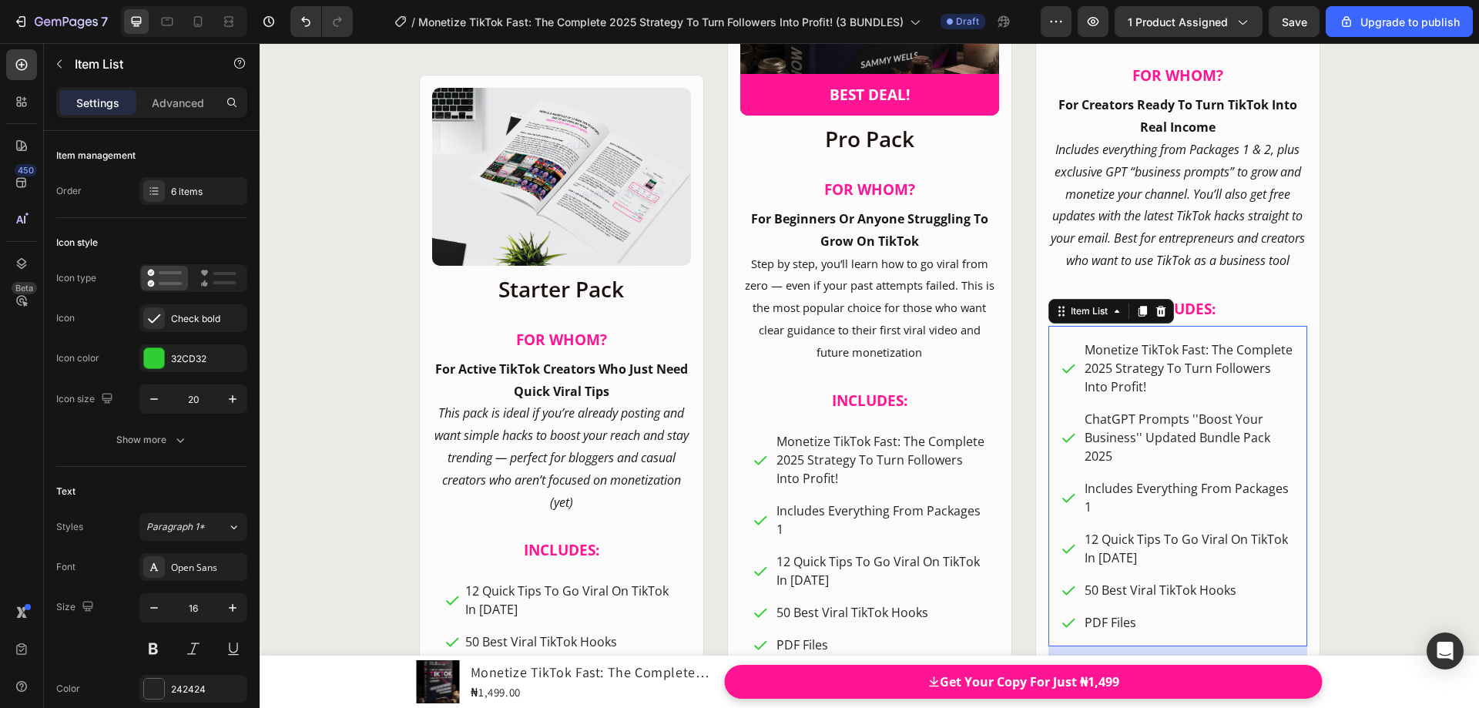
scroll to position [18652, 0]
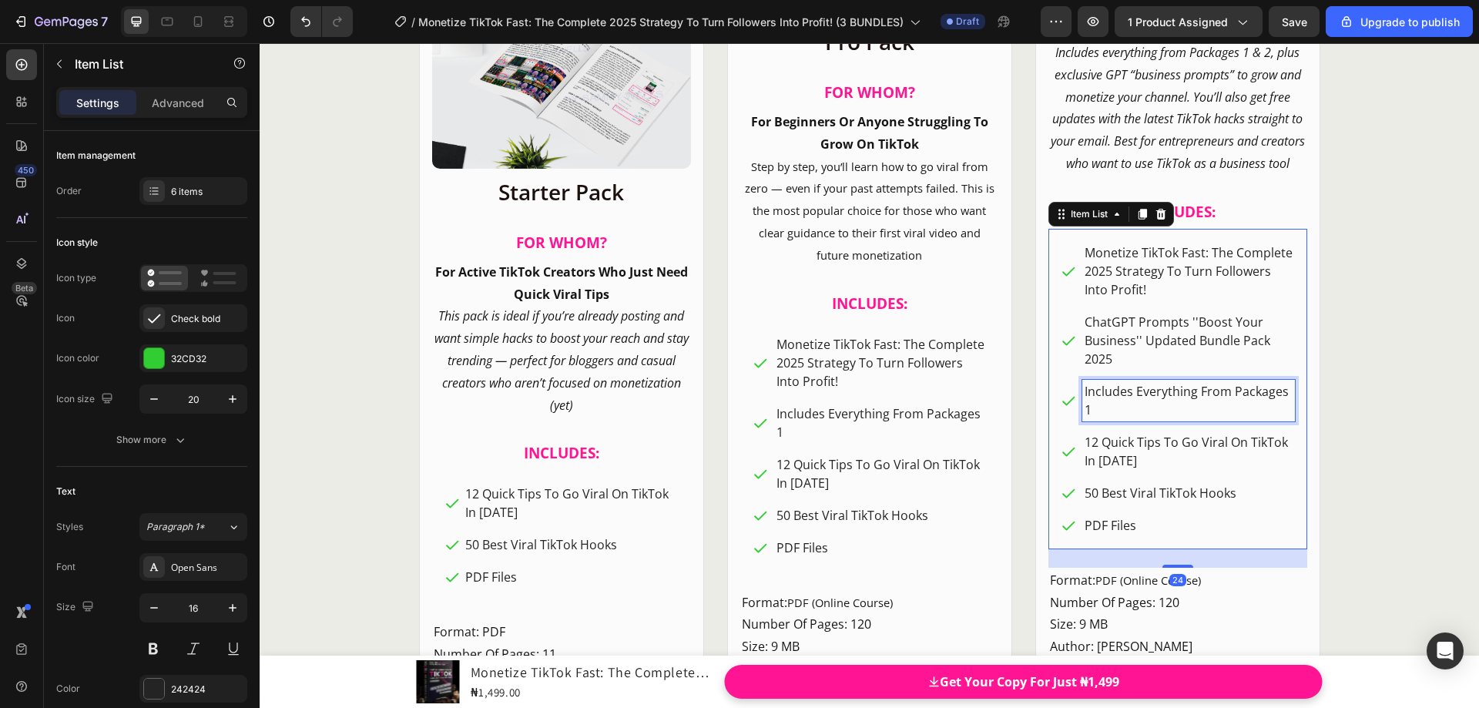
click at [1096, 411] on p "Includes Everything From Packages 1" at bounding box center [1189, 400] width 208 height 37
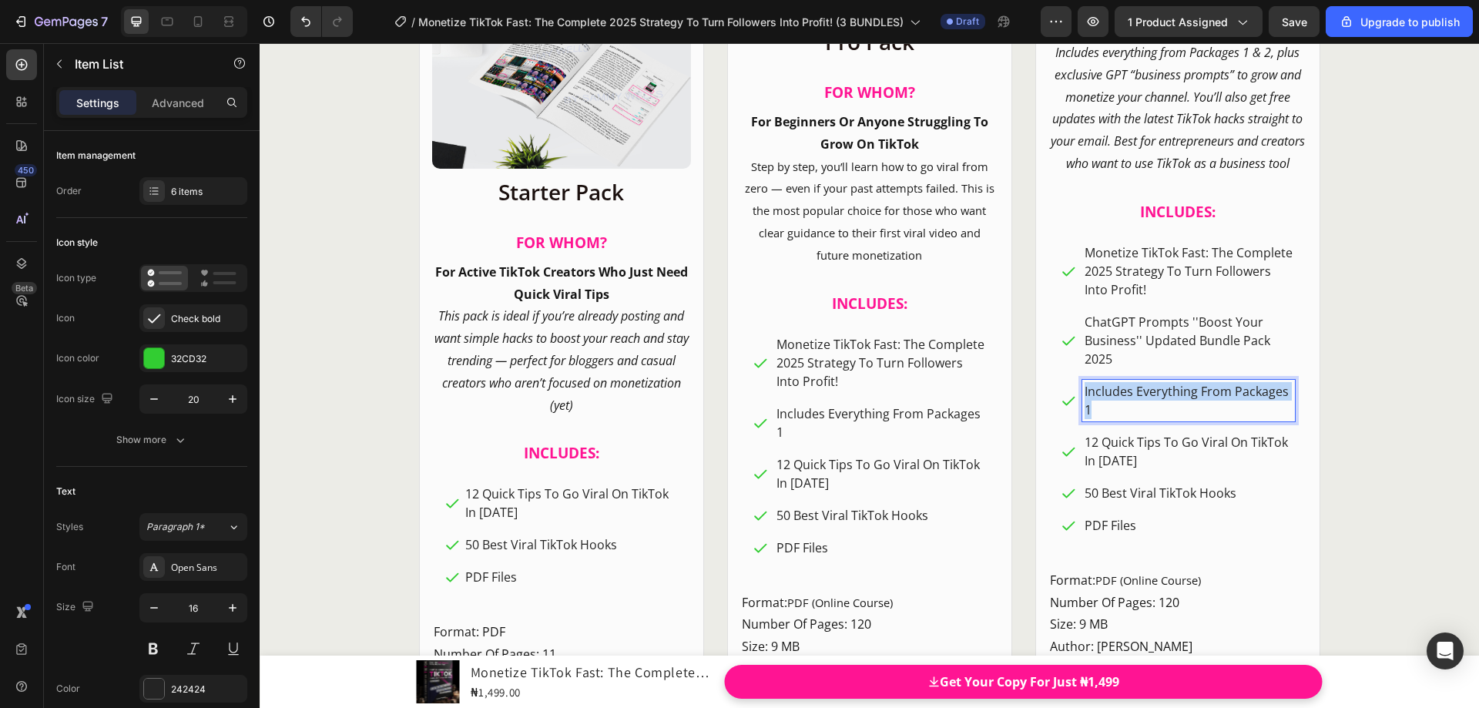
drag, startPoint x: 1085, startPoint y: 410, endPoint x: 1078, endPoint y: 399, distance: 12.8
click at [1082, 399] on div "Includes Everything From Packages 1" at bounding box center [1188, 401] width 213 height 42
click at [1216, 358] on p "ChatGPT Prompts ''Boost Your Business'' Updated Bundle Pack 2025" at bounding box center [1189, 340] width 208 height 55
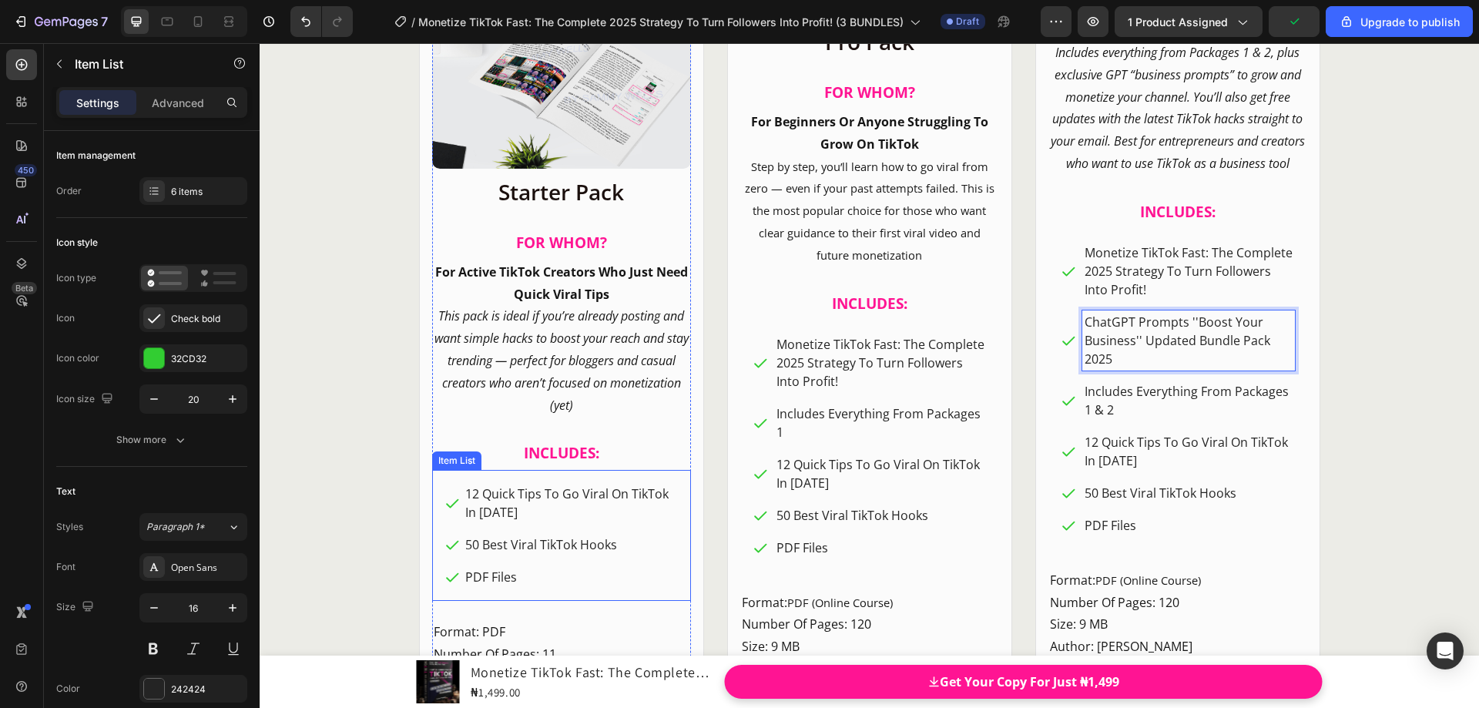
click at [440, 470] on div "Item List" at bounding box center [456, 460] width 49 height 18
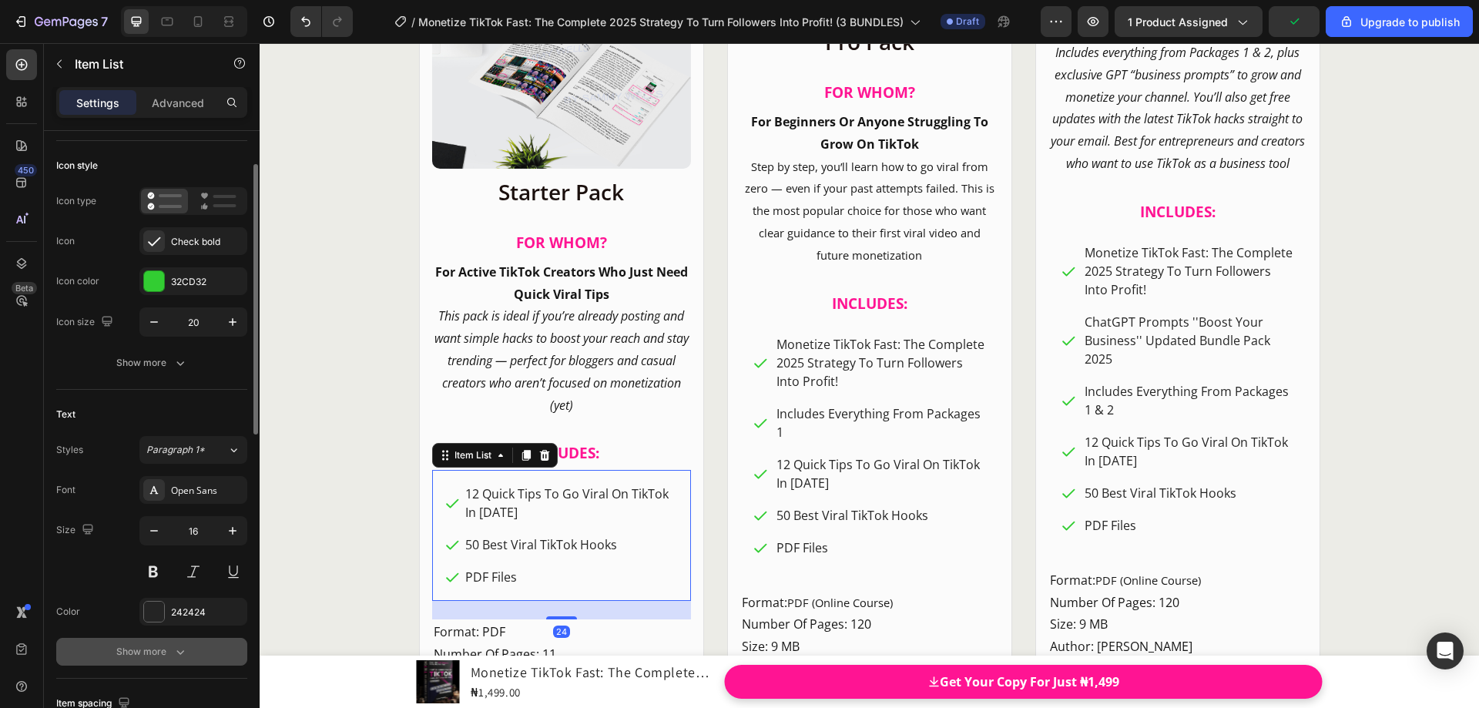
scroll to position [231, 0]
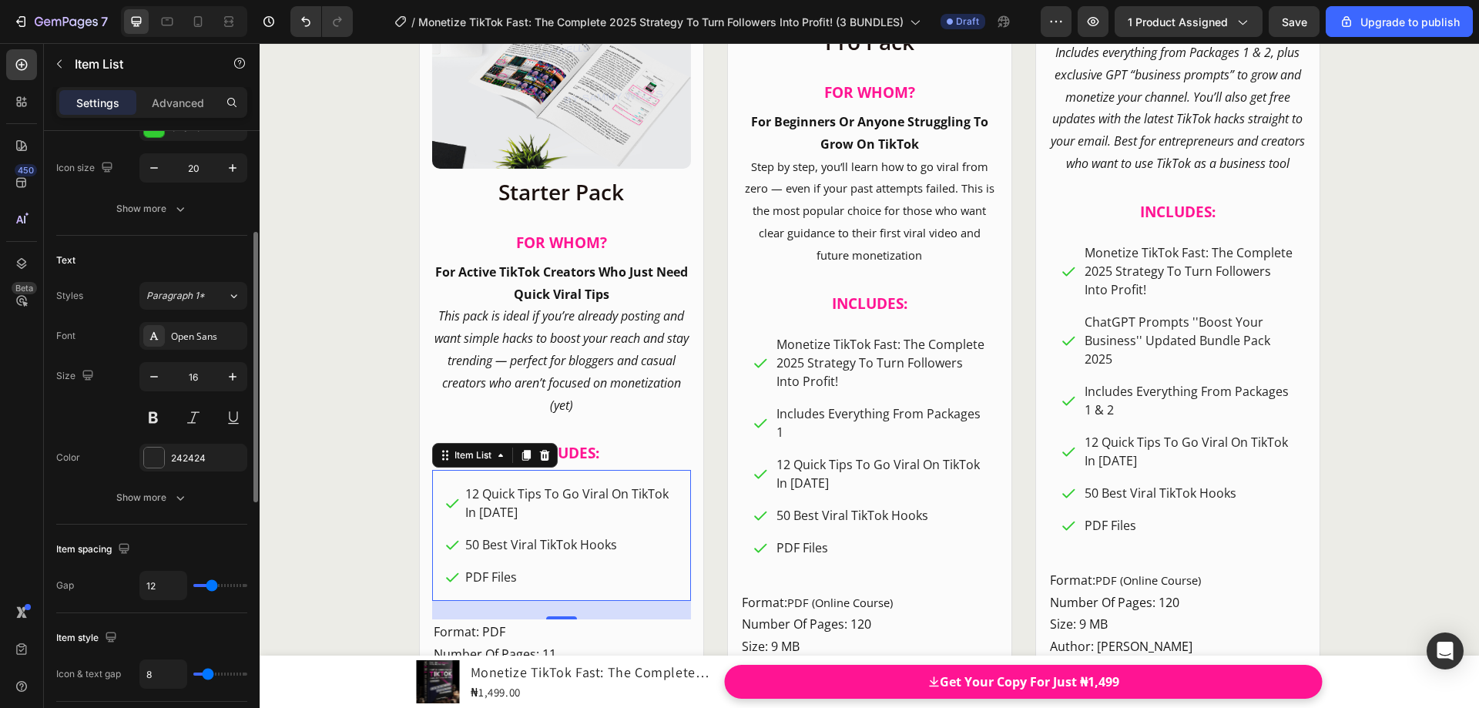
type input "18"
type input "19"
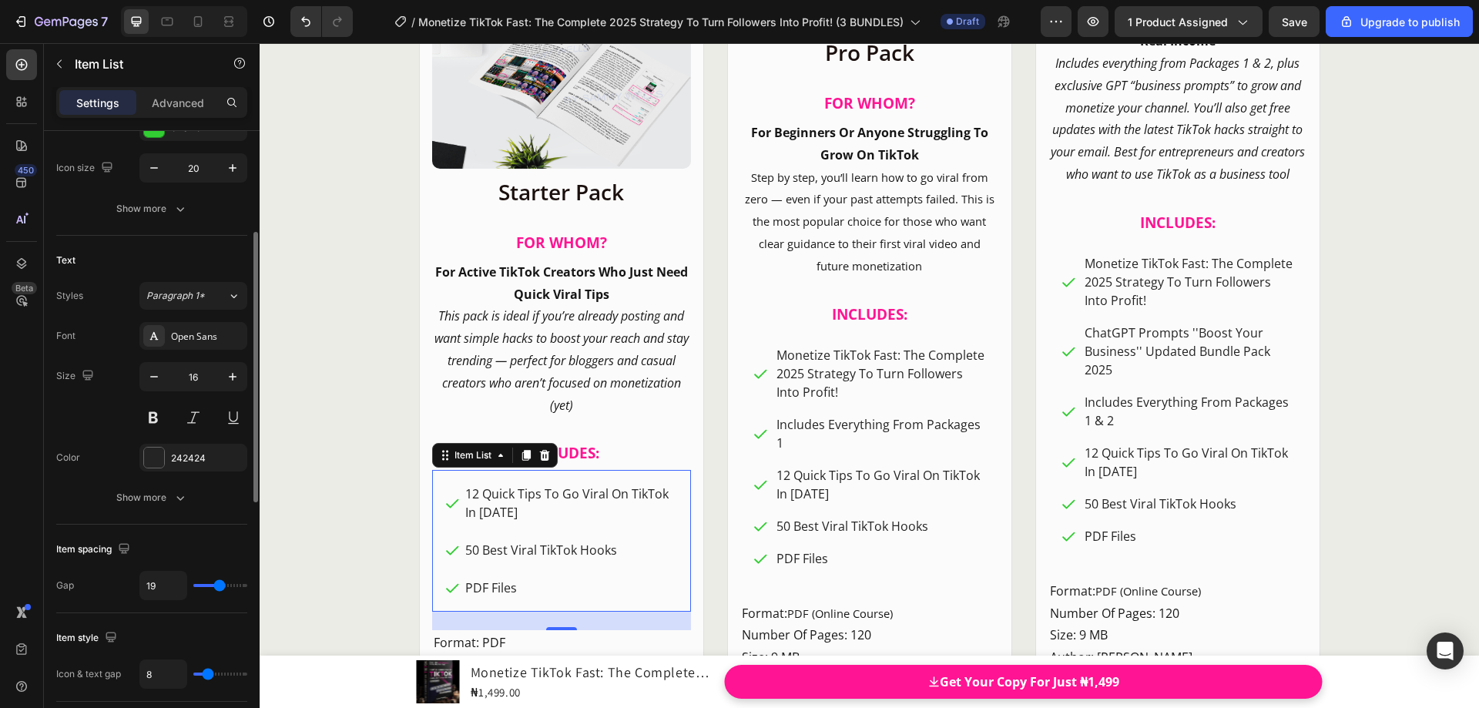
type input "16"
type input "15"
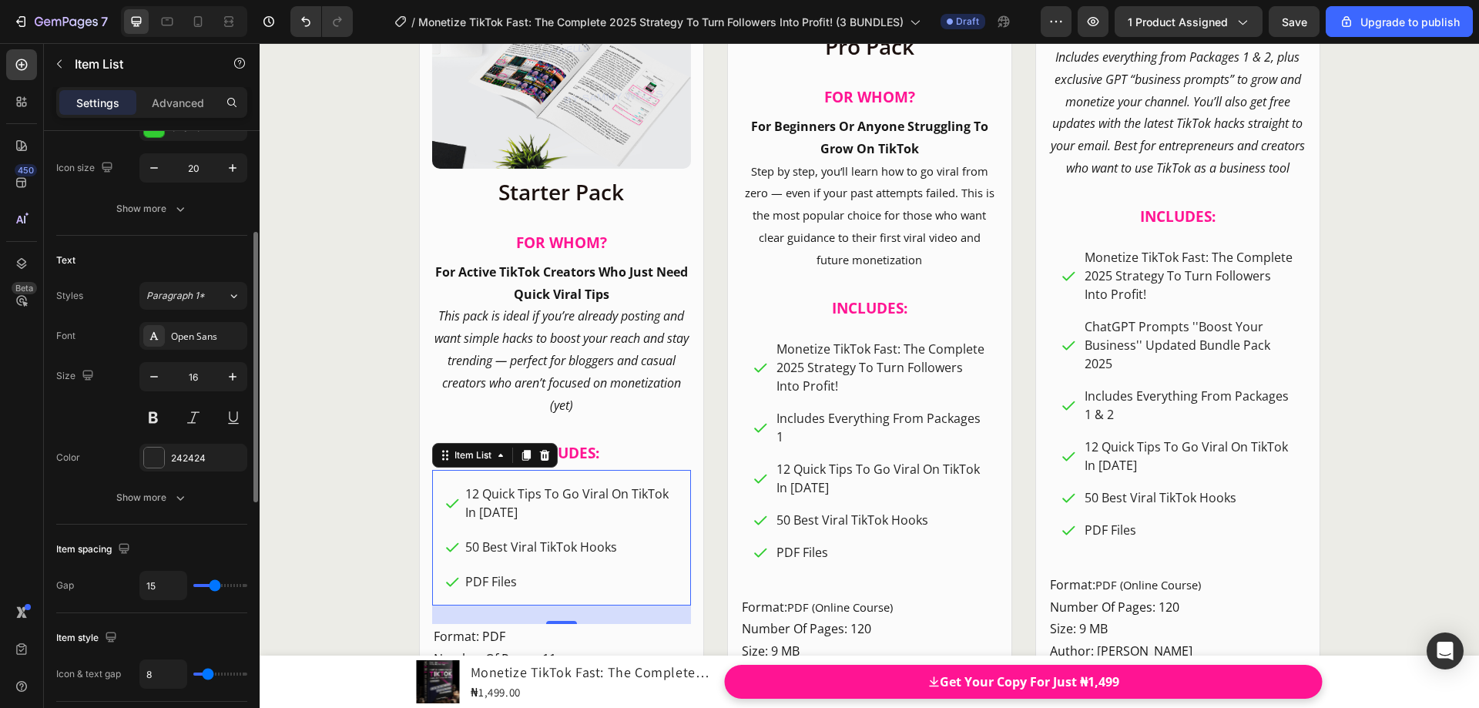
type input "13"
type input "11"
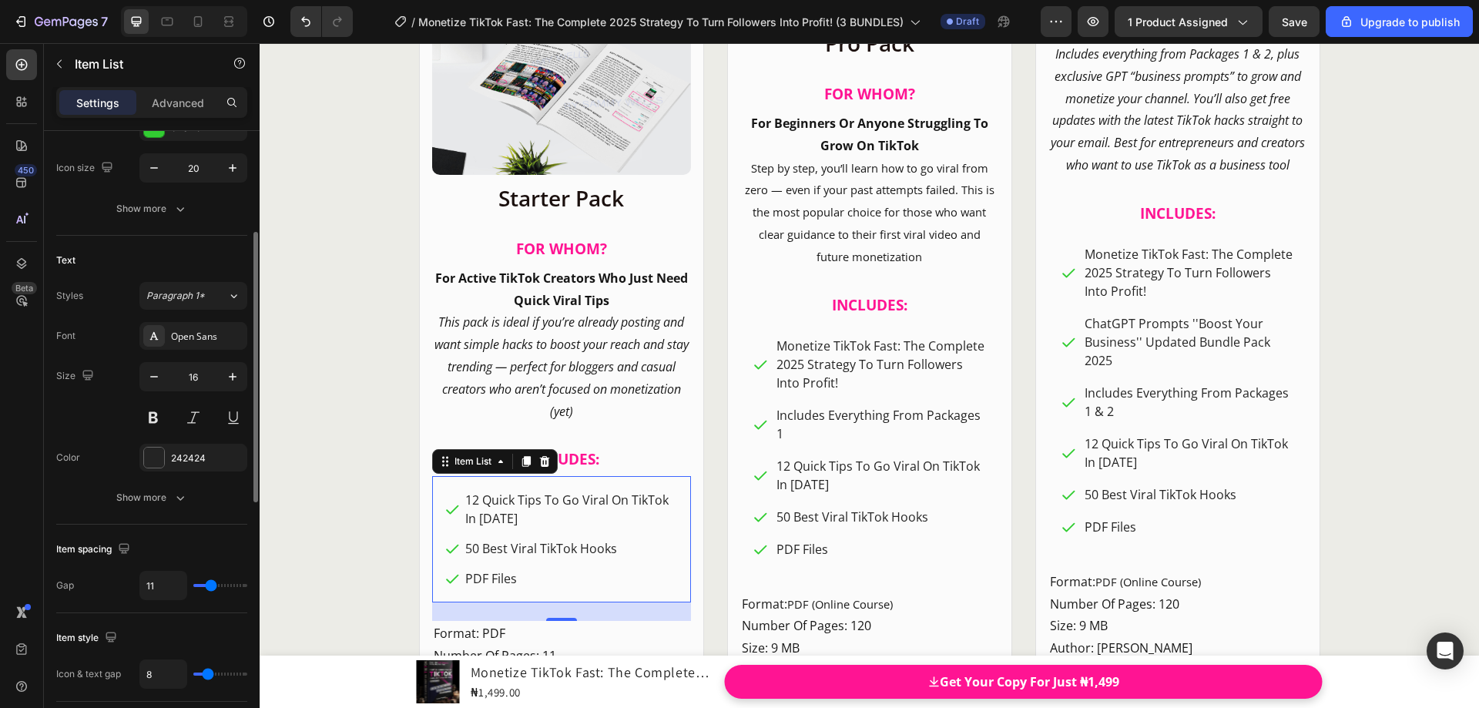
type input "9"
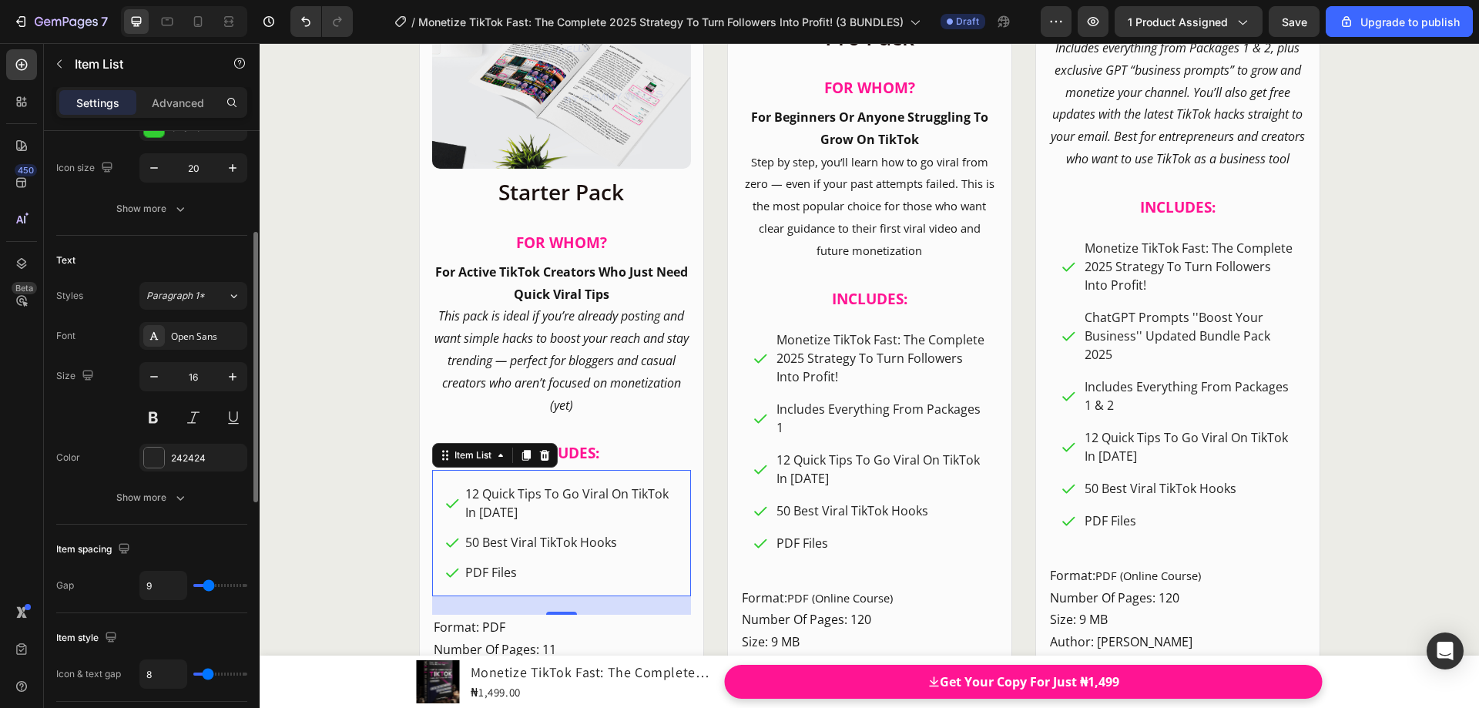
type input "7"
type input "4"
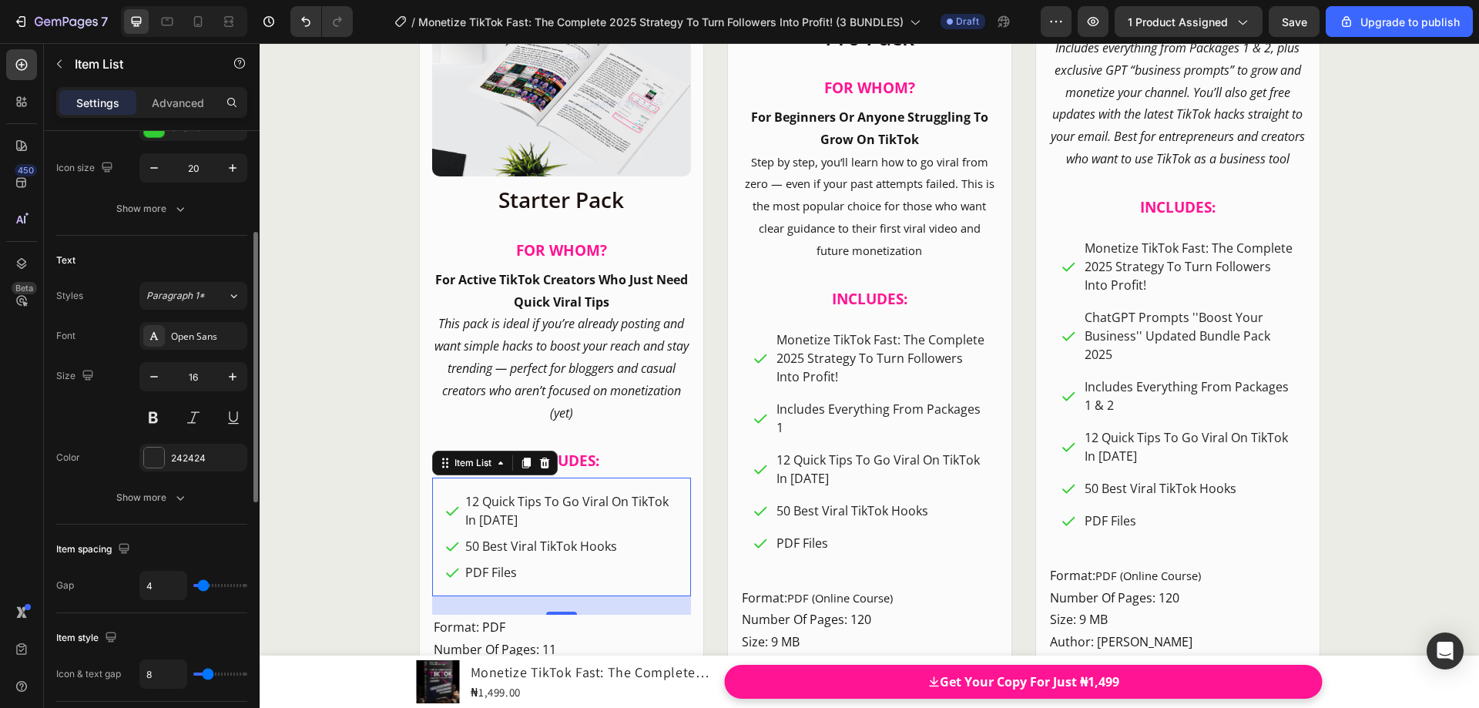
type input "0"
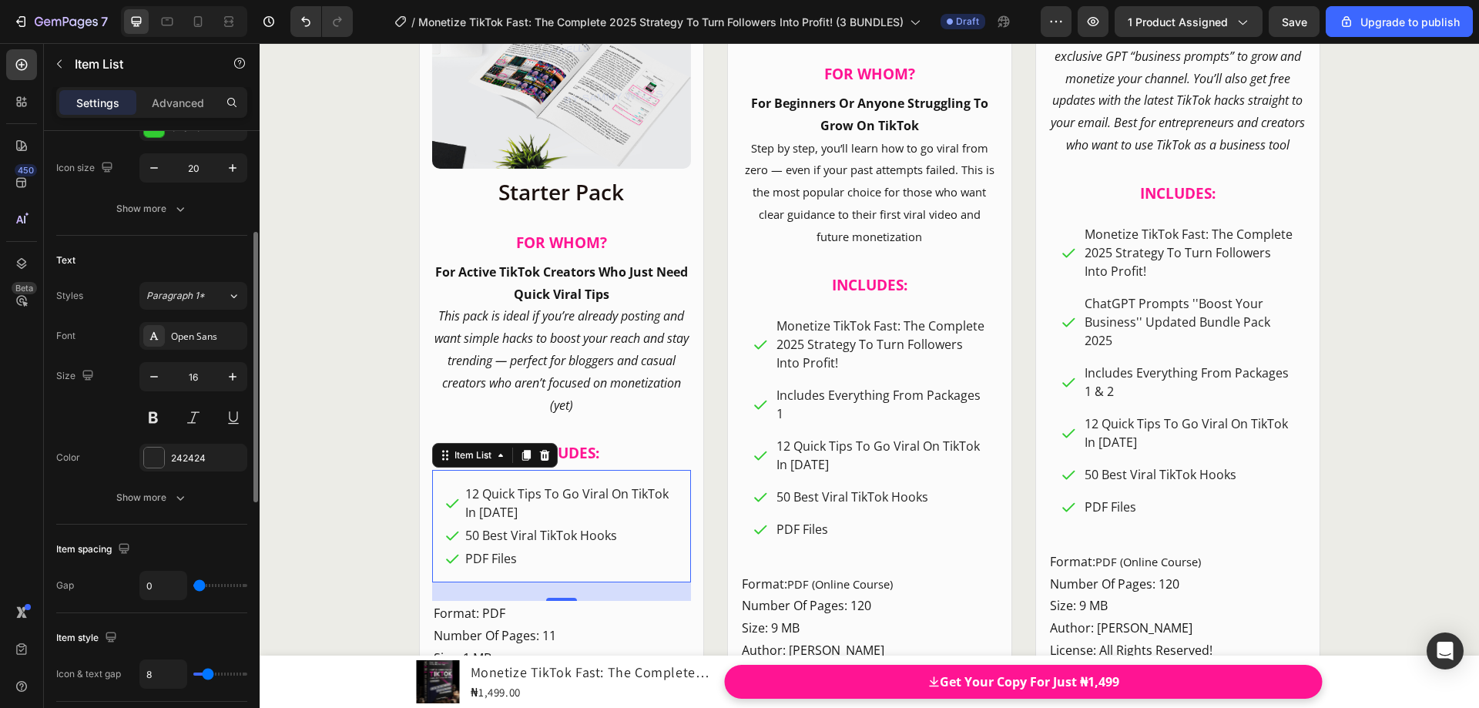
type input "4"
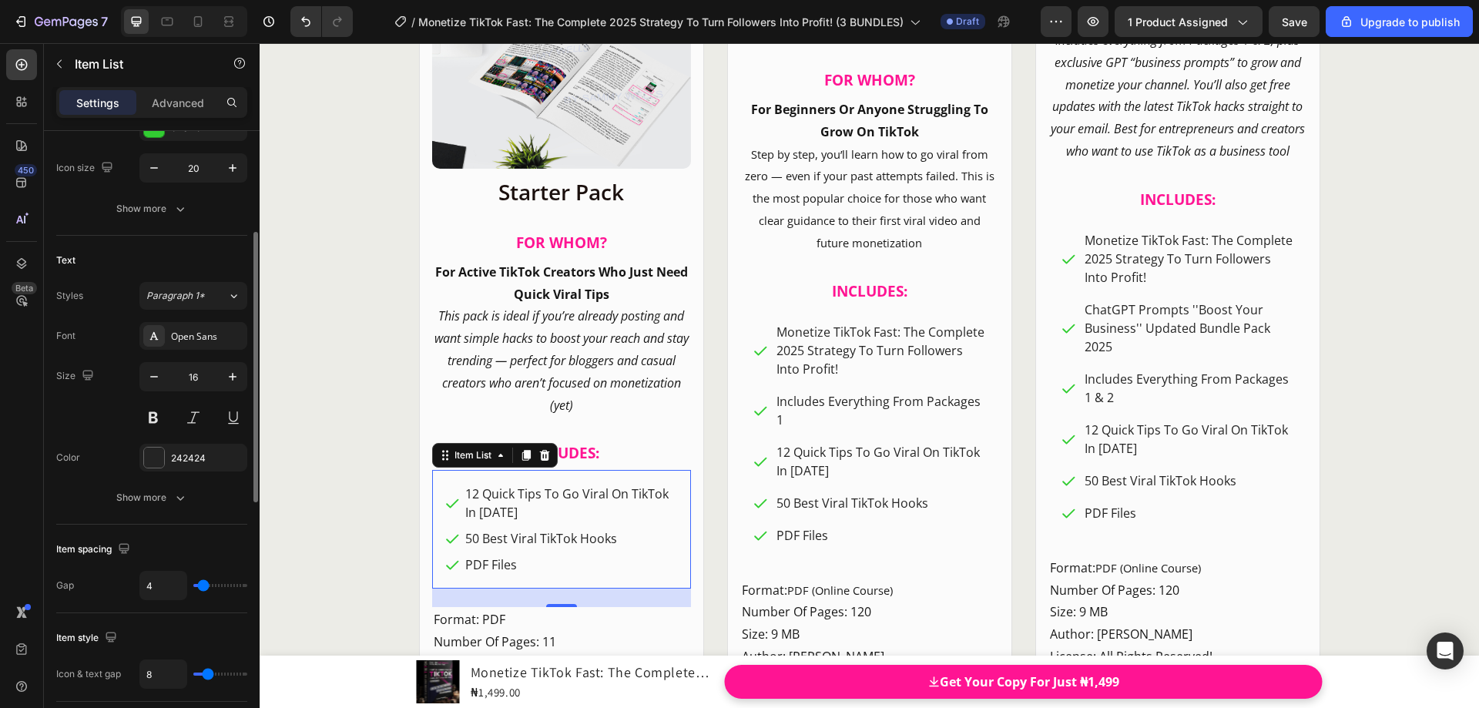
type input "5"
type input "0"
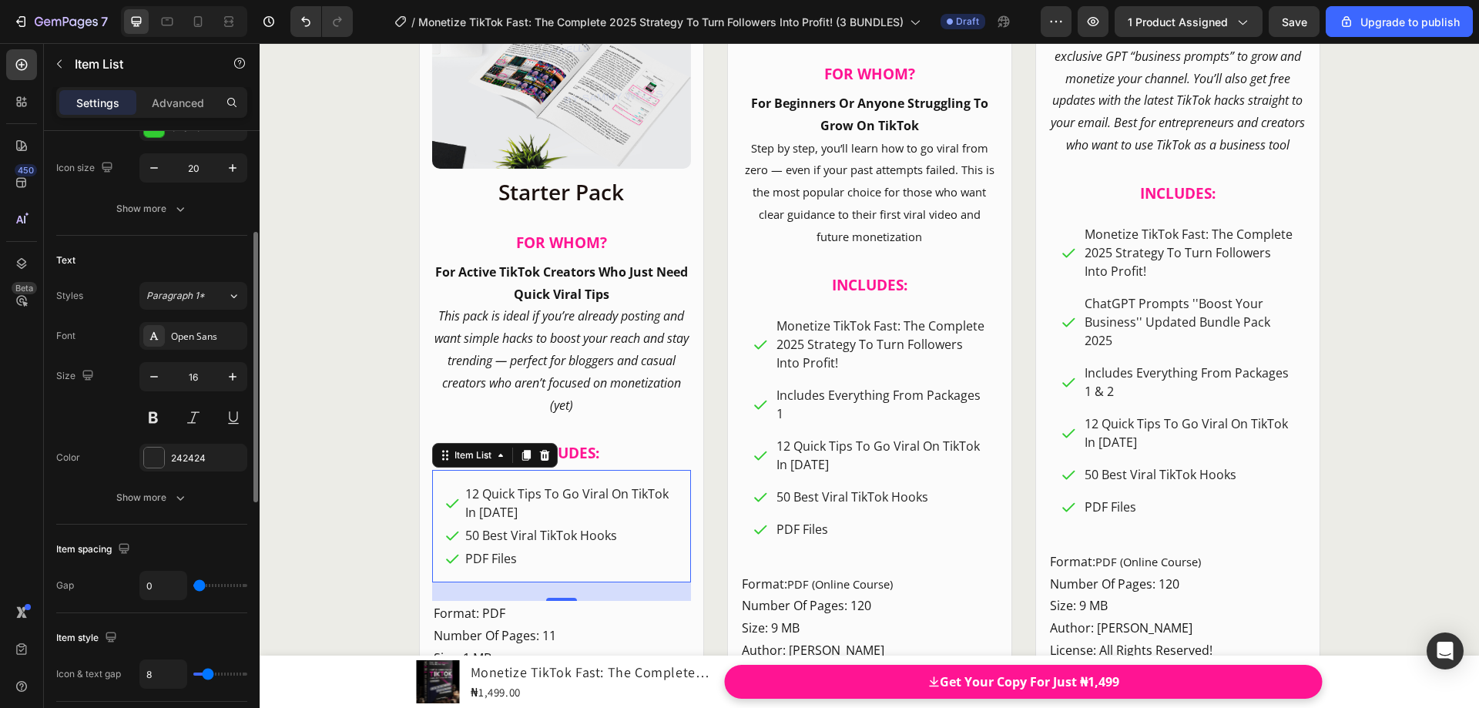
type input "16"
type input "25"
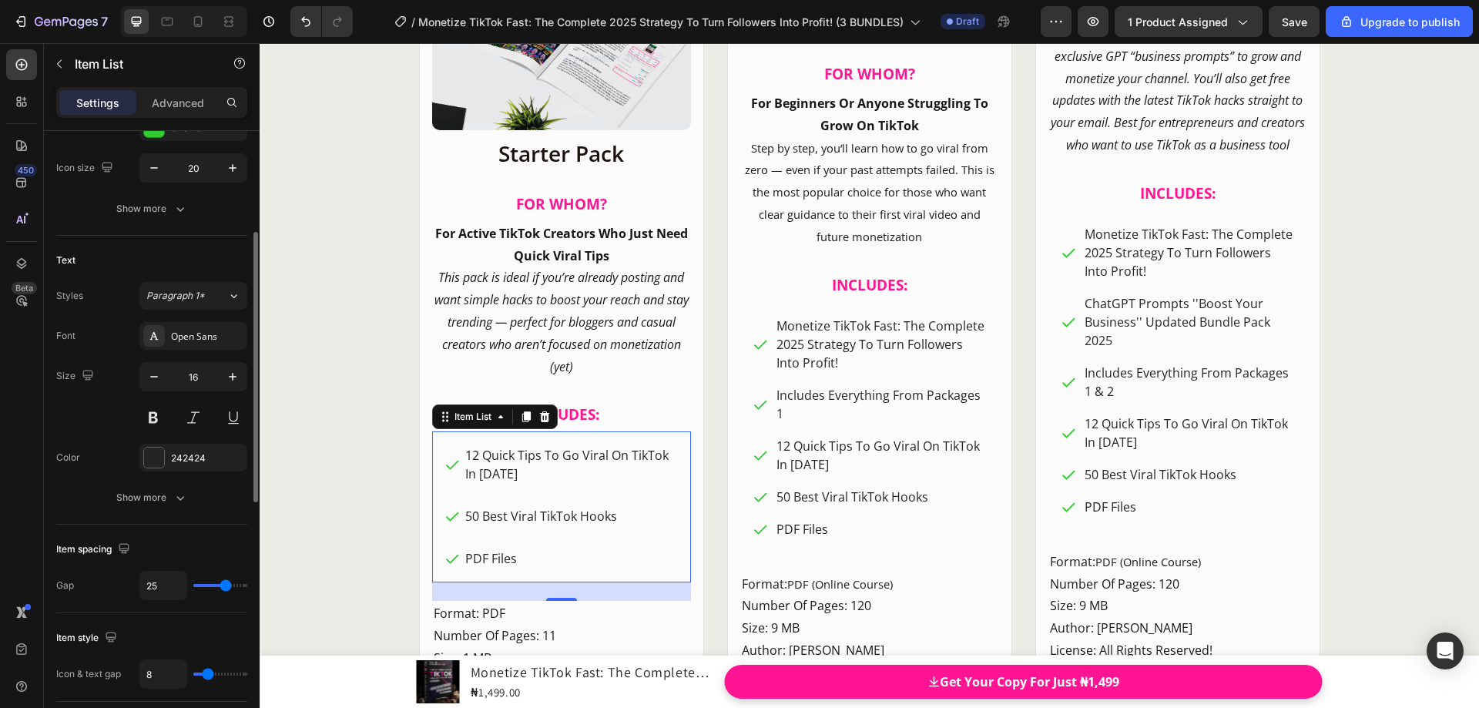
type input "14"
type input "9"
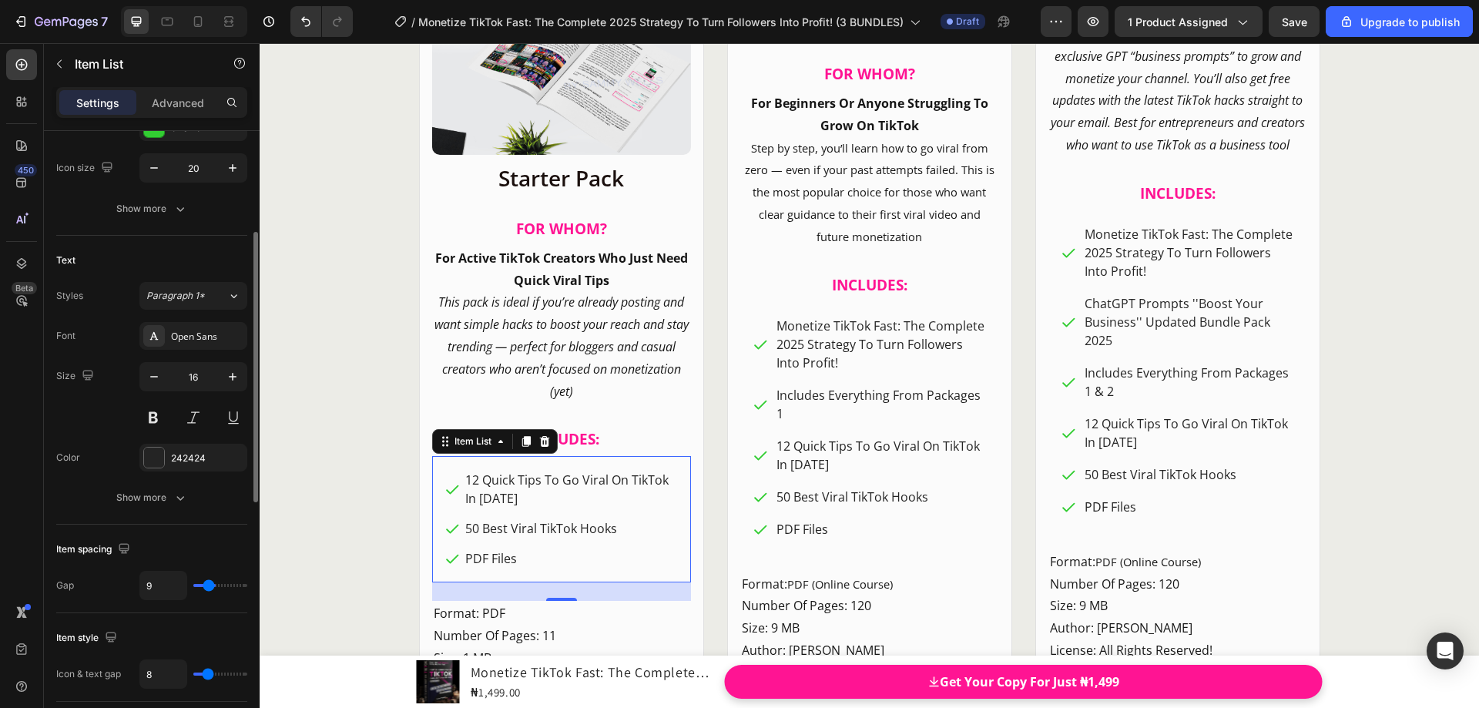
type input "4"
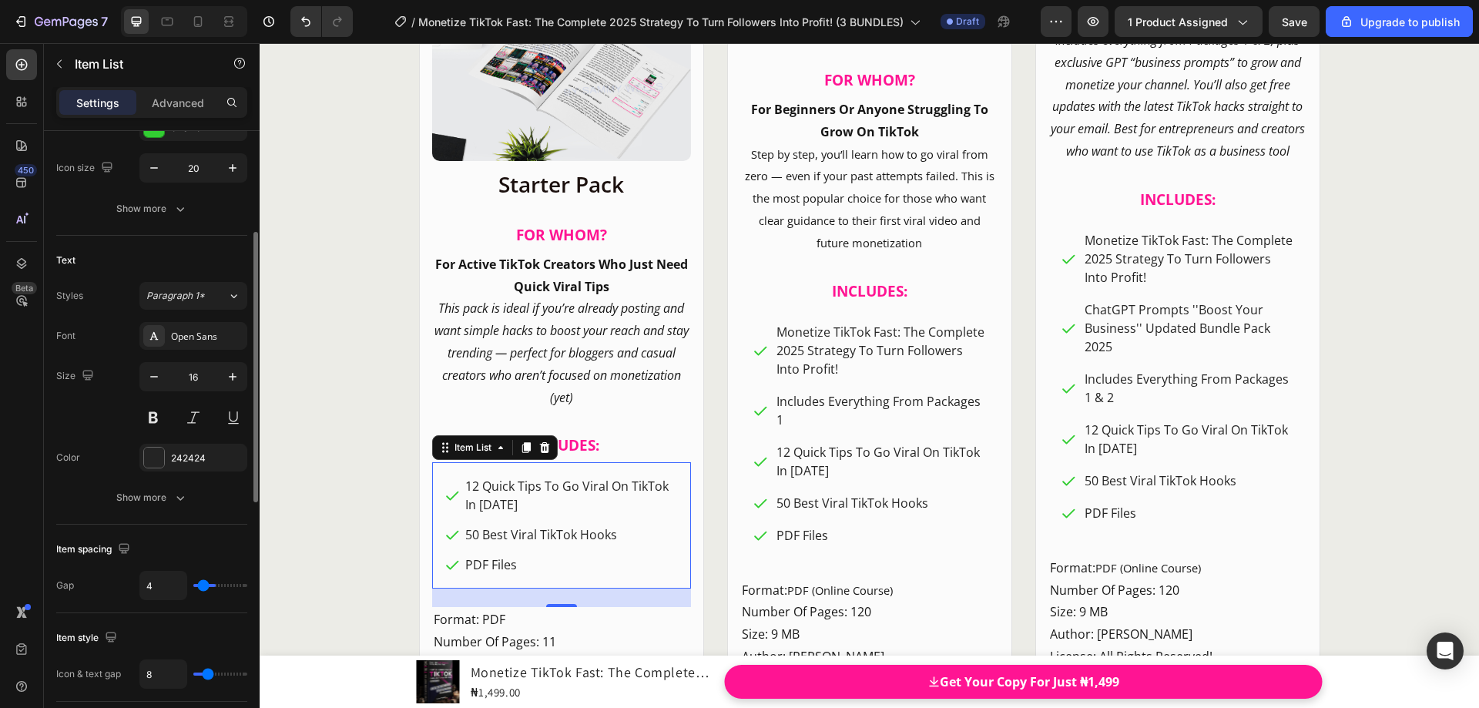
type input "1"
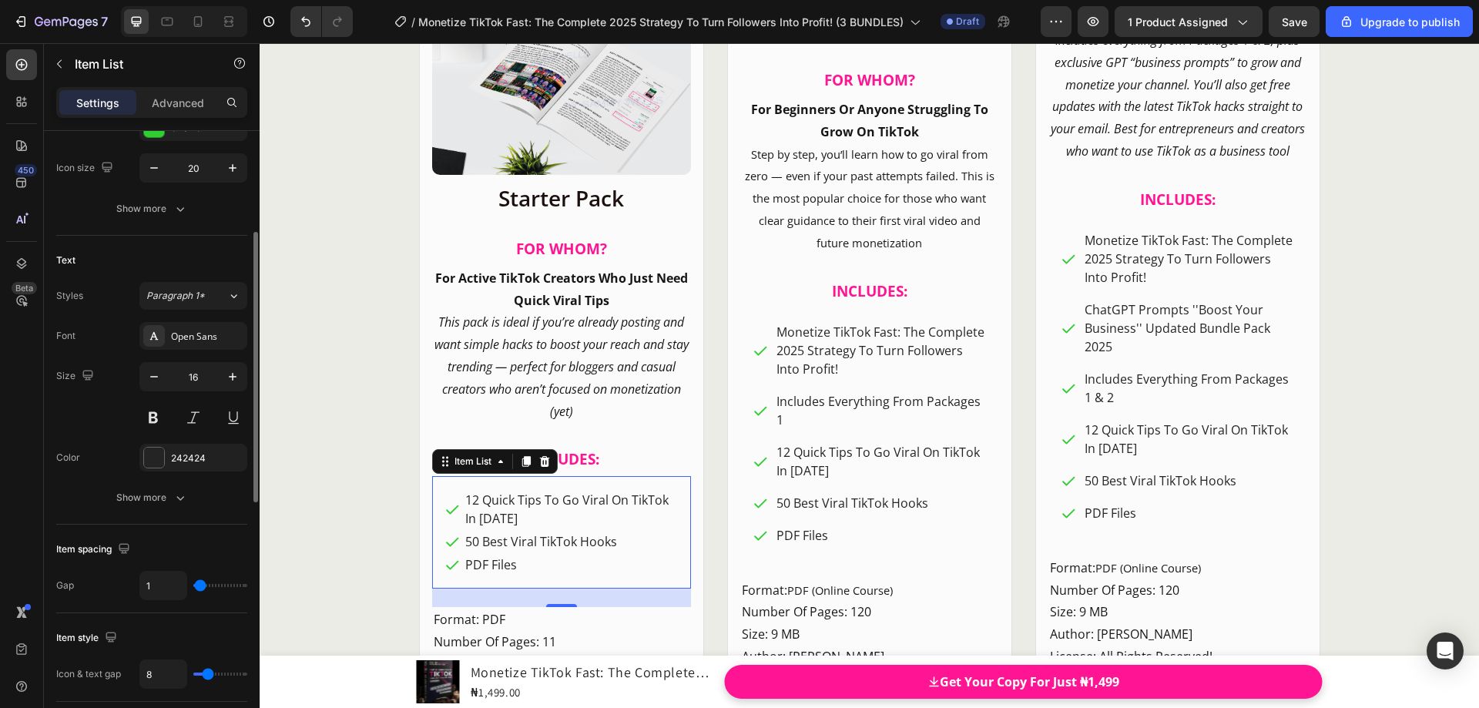
type input "0"
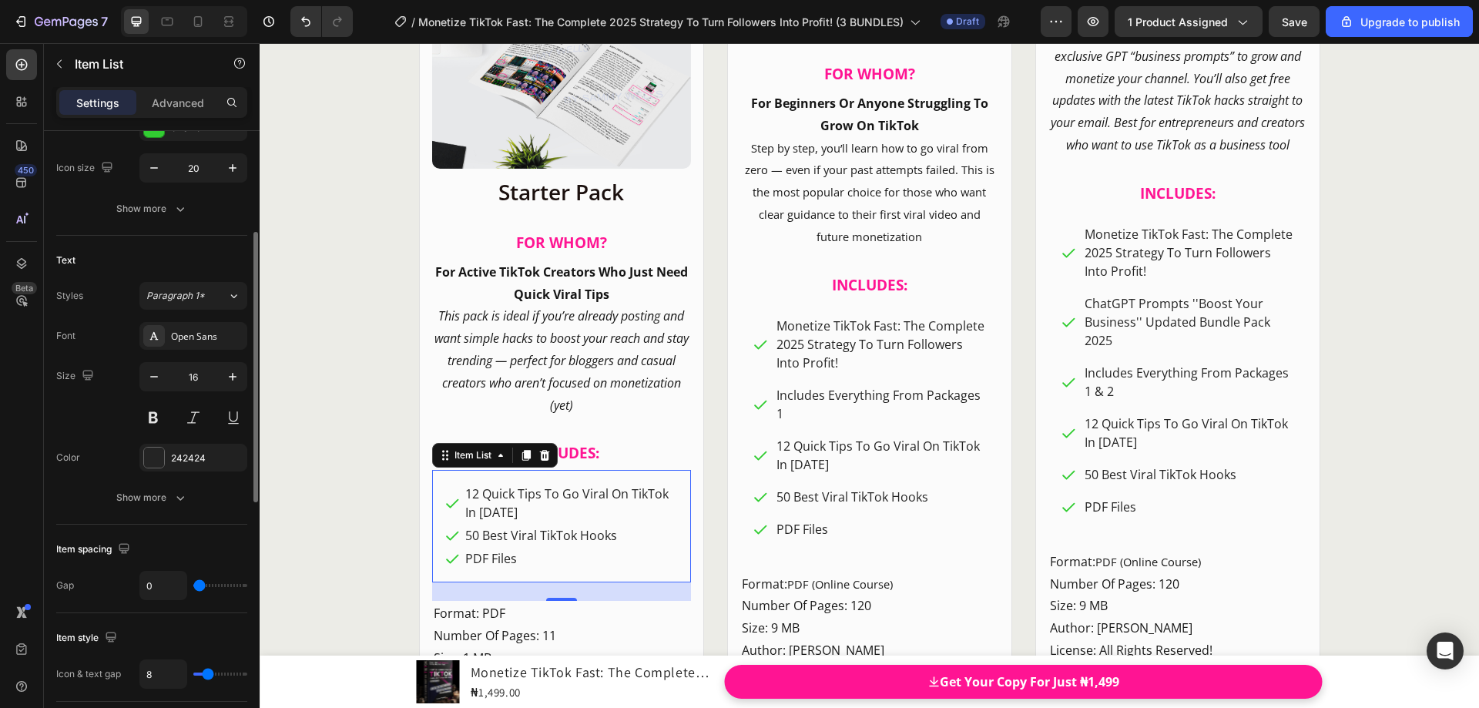
type input "4"
type input "6"
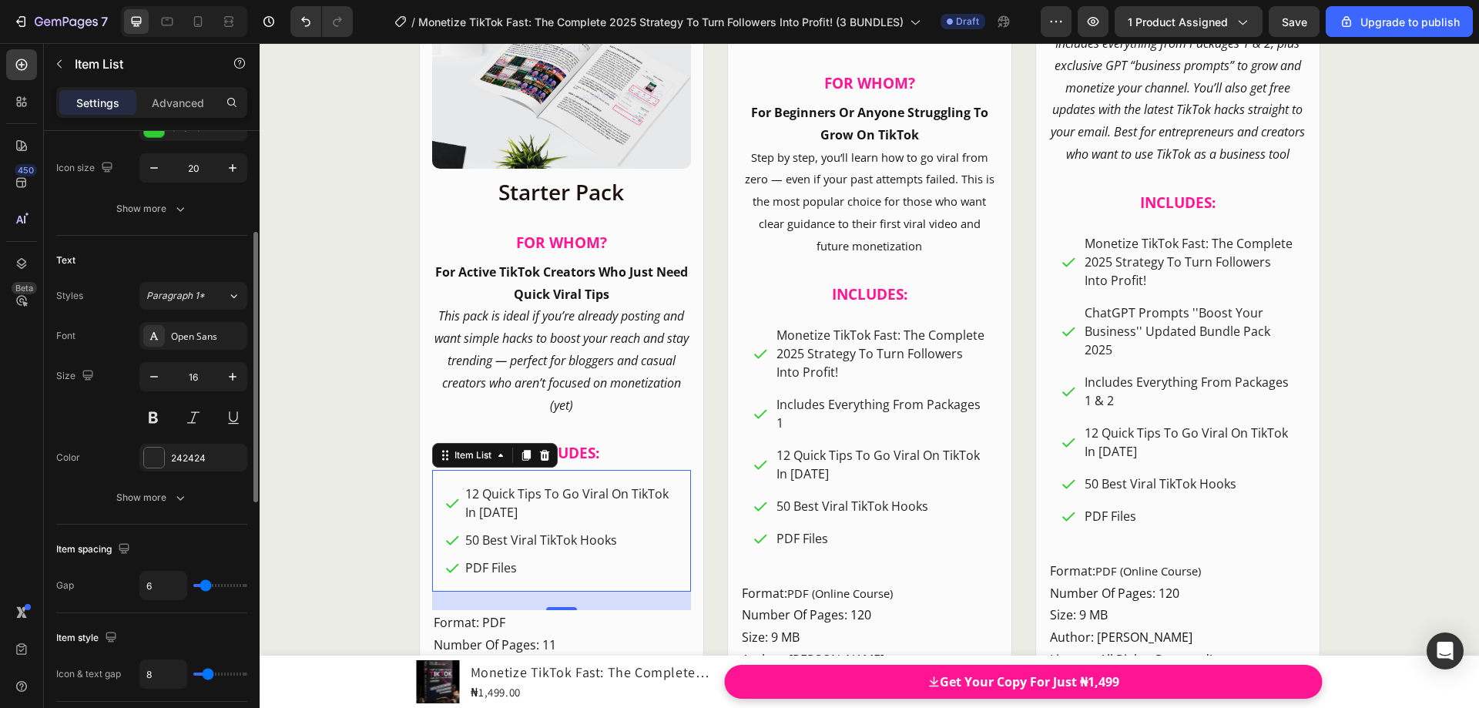
type input "0"
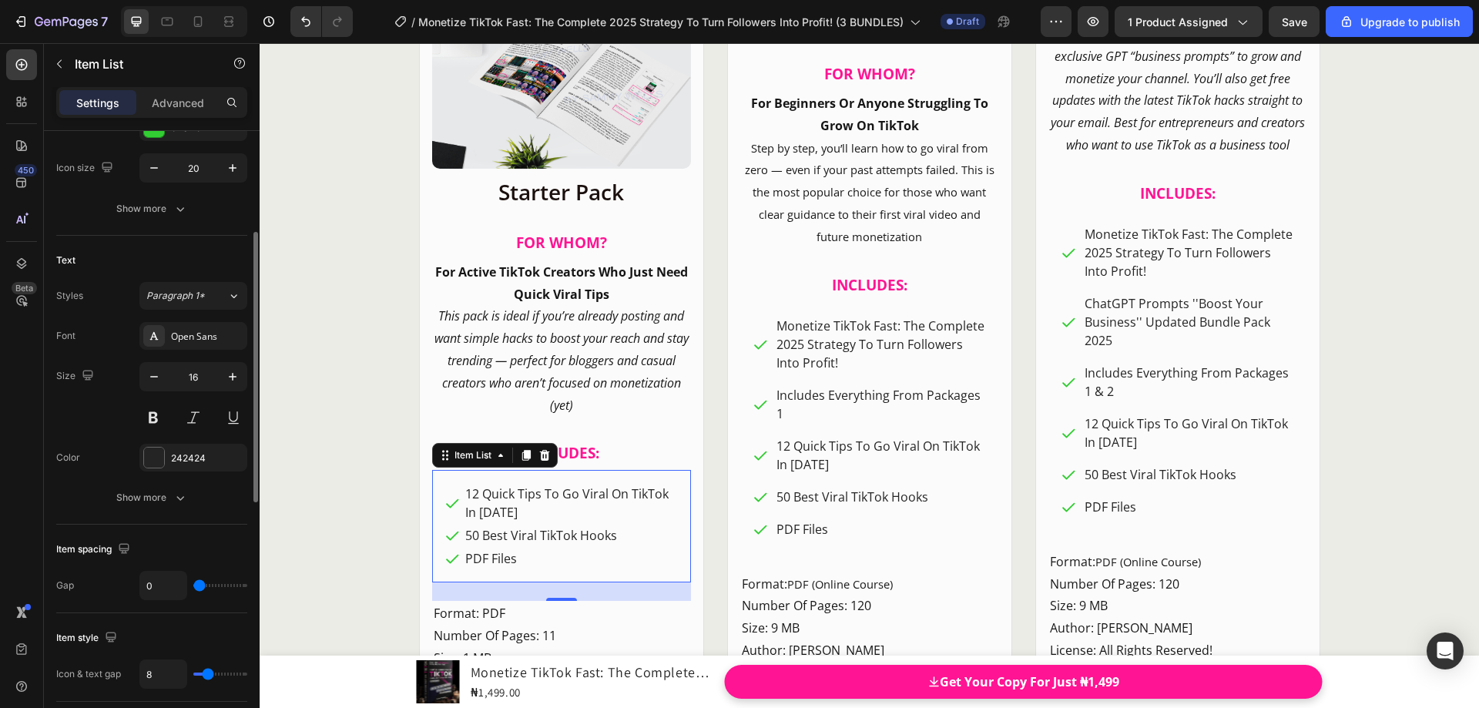
type input "1"
type input "6"
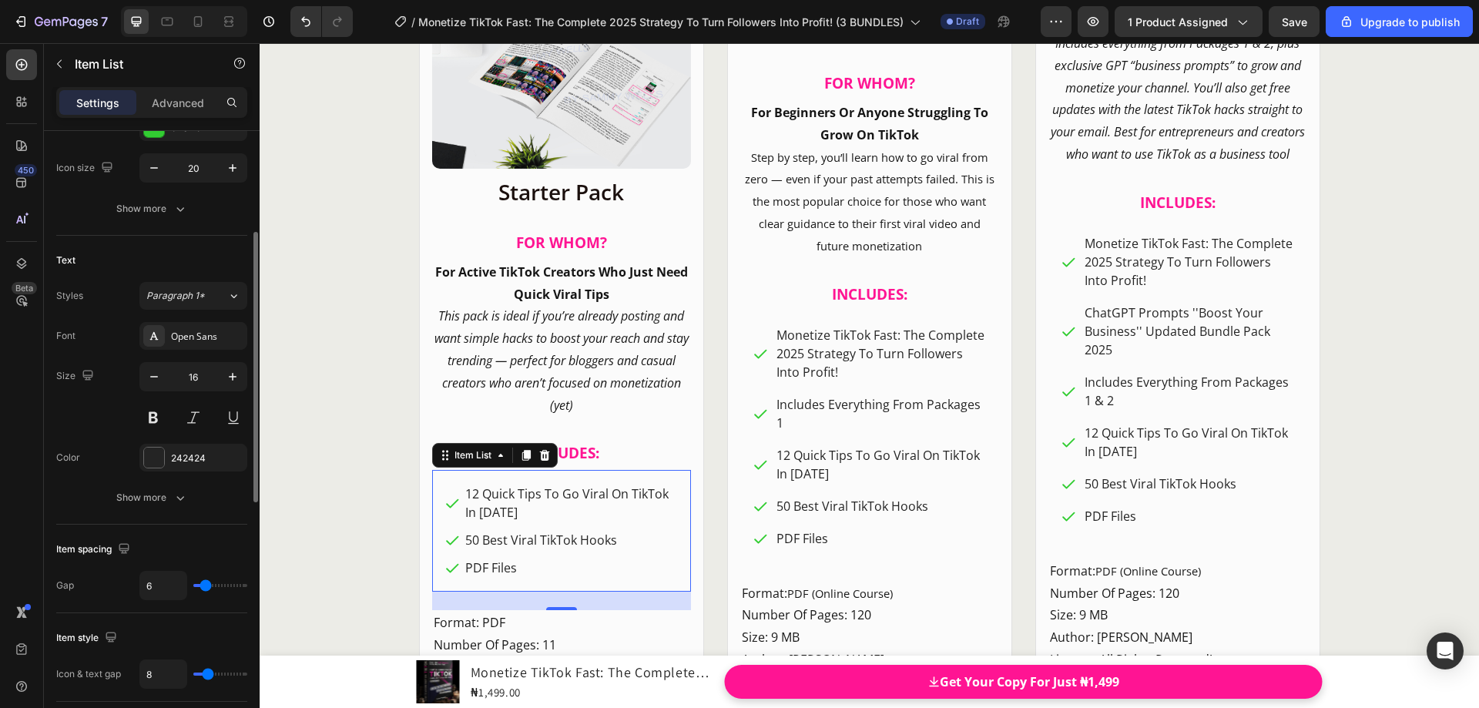
type input "11"
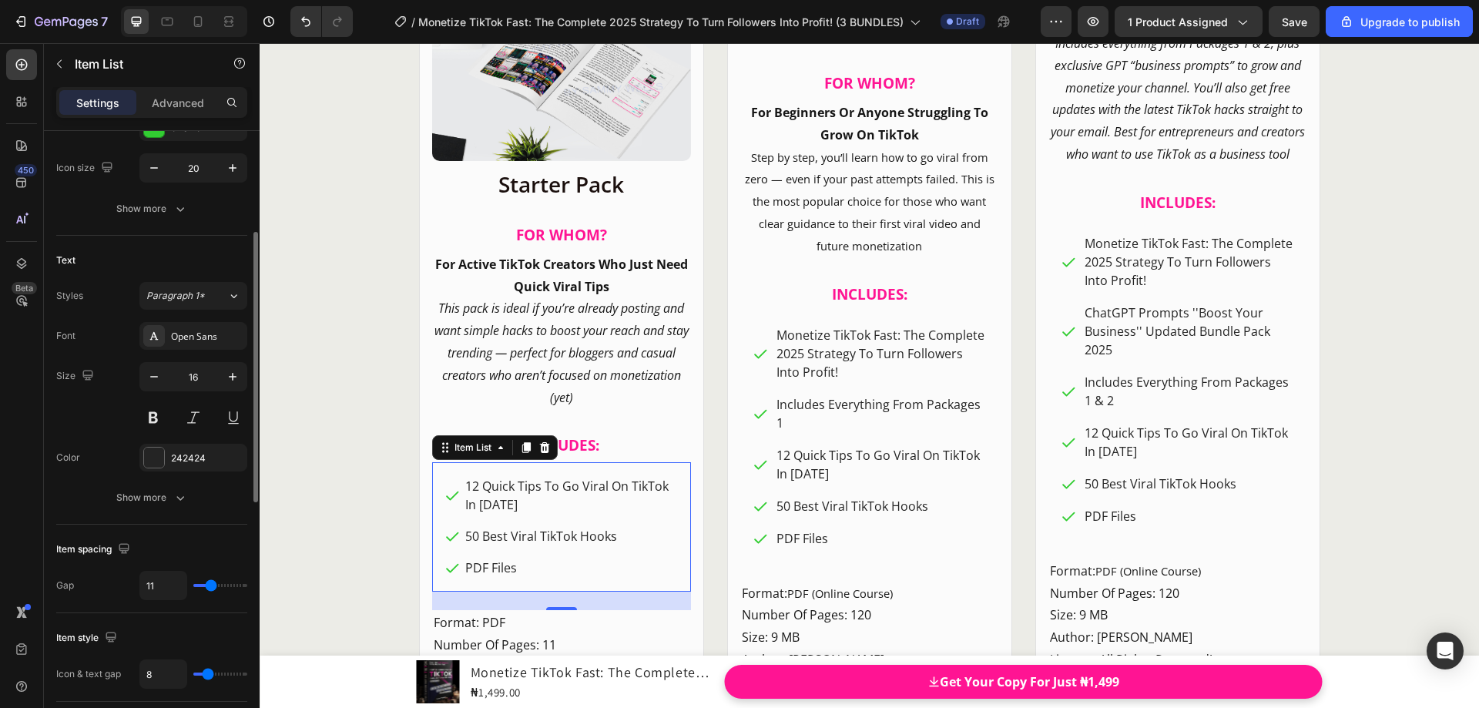
scroll to position [18653, 0]
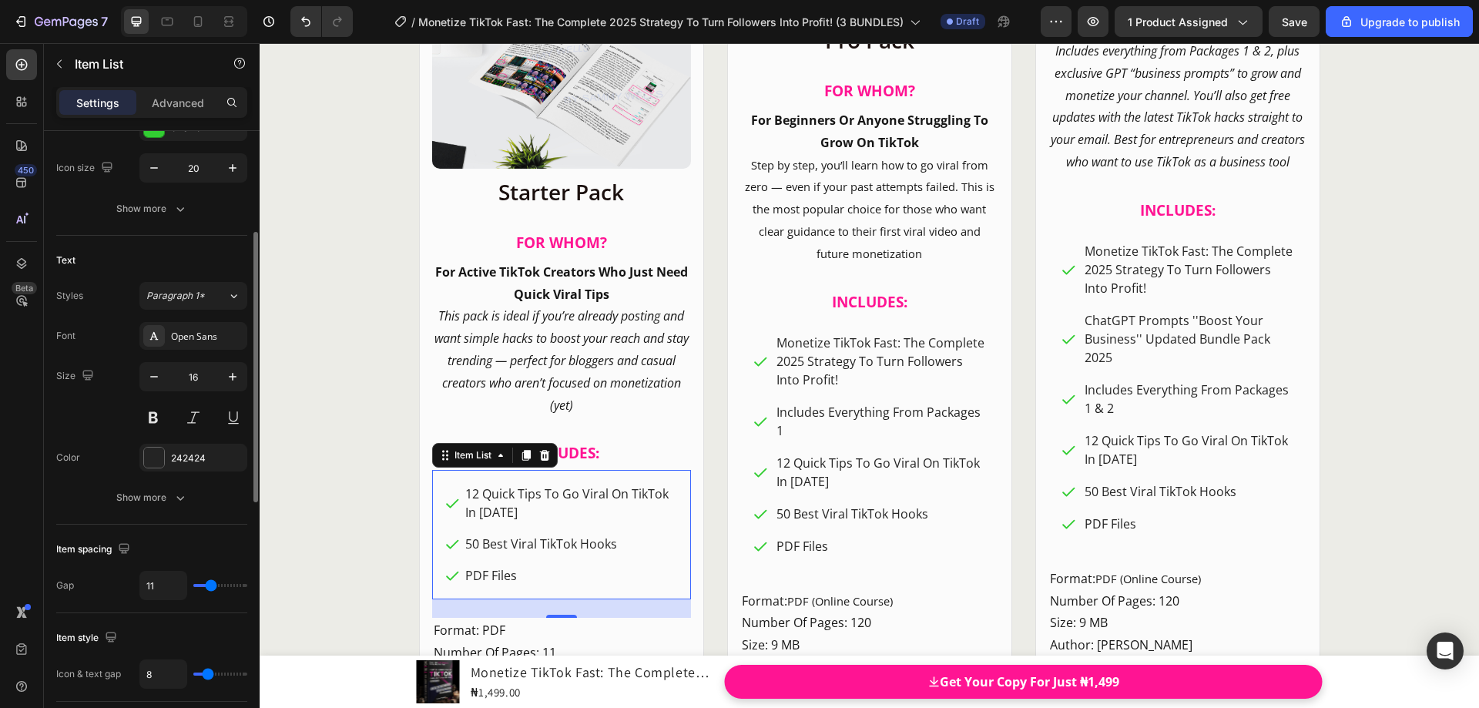
type input "10"
type input "4"
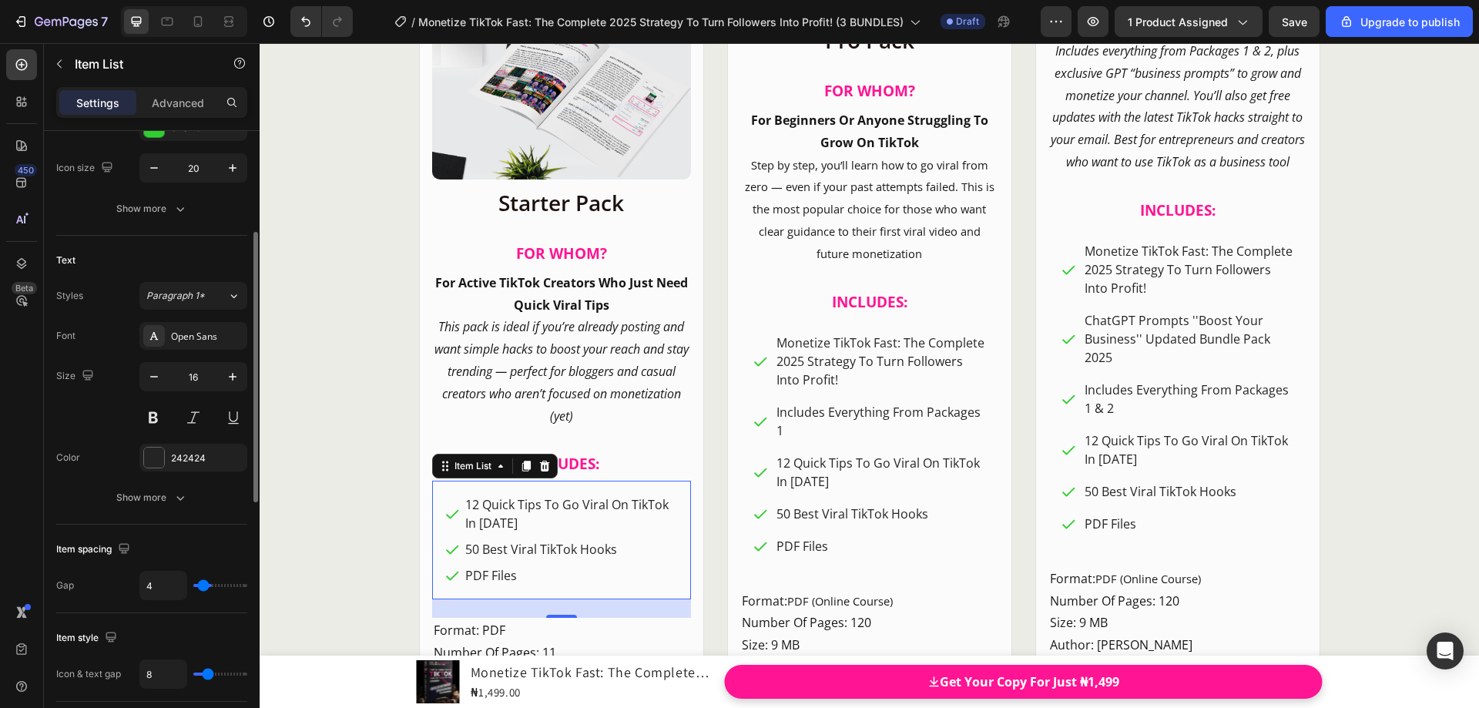
type input "0"
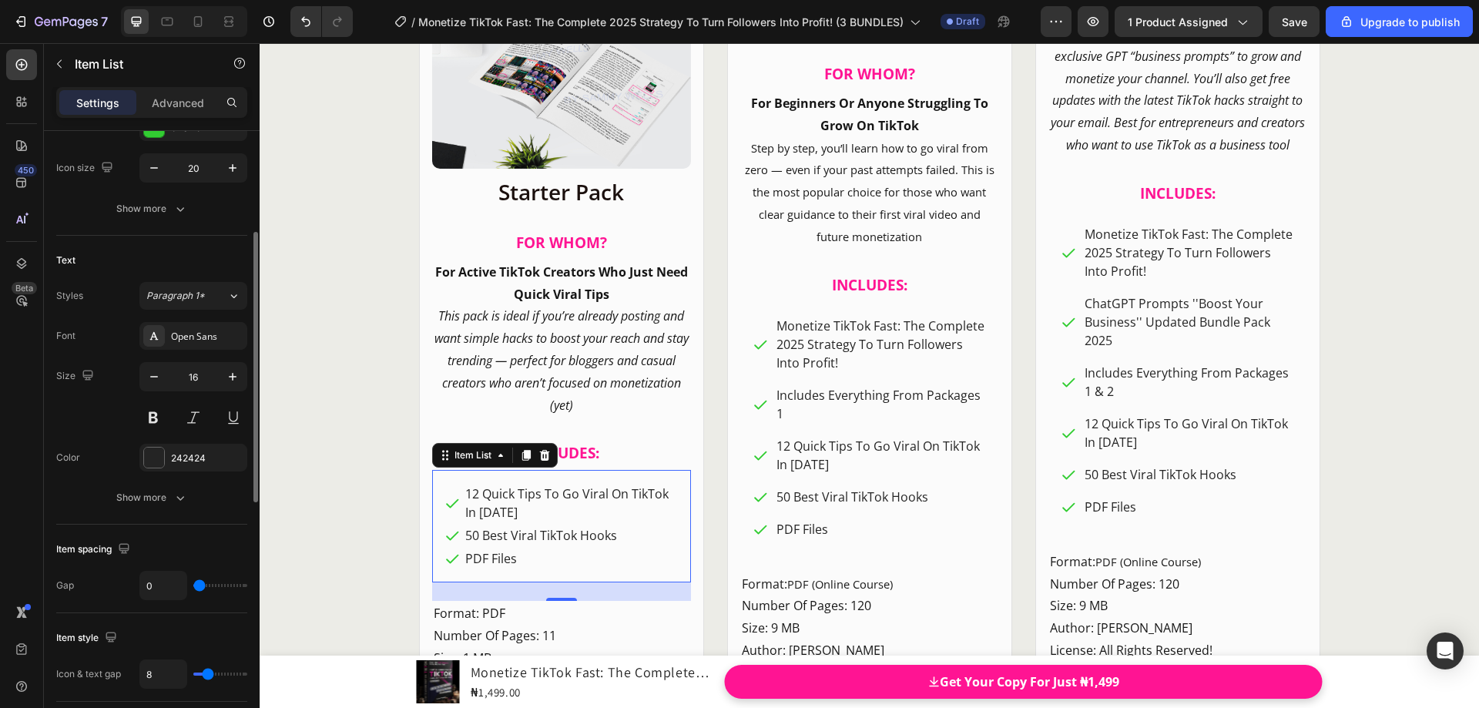
type input "1"
type input "2"
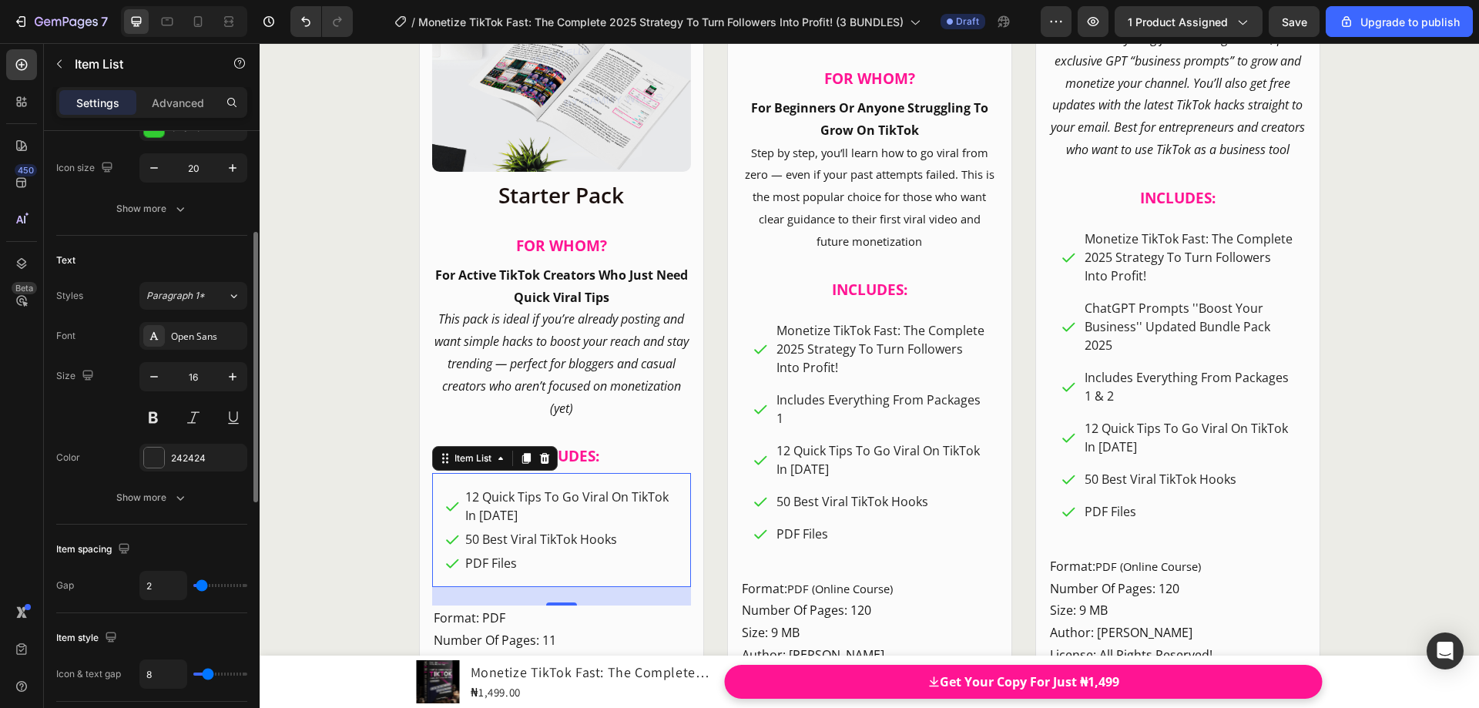
type input "3"
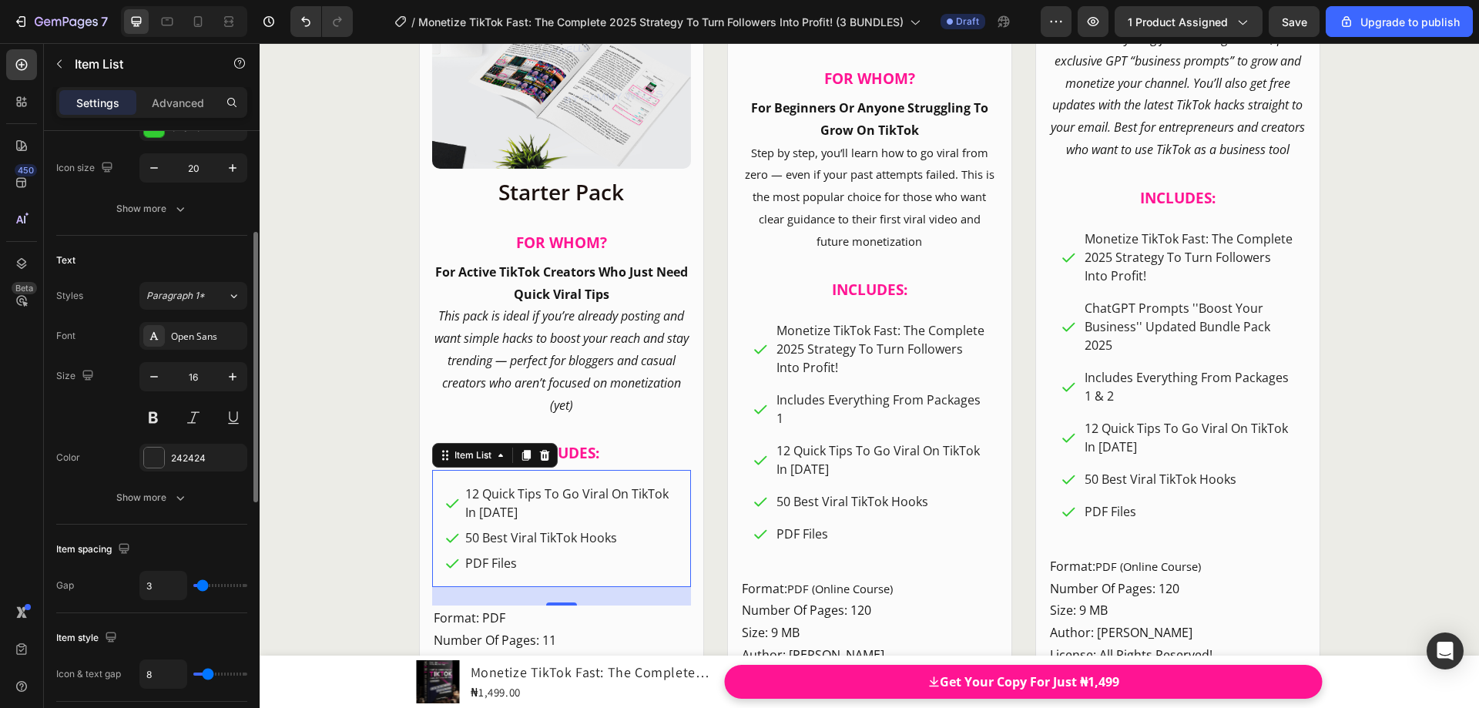
type input "4"
type input "7"
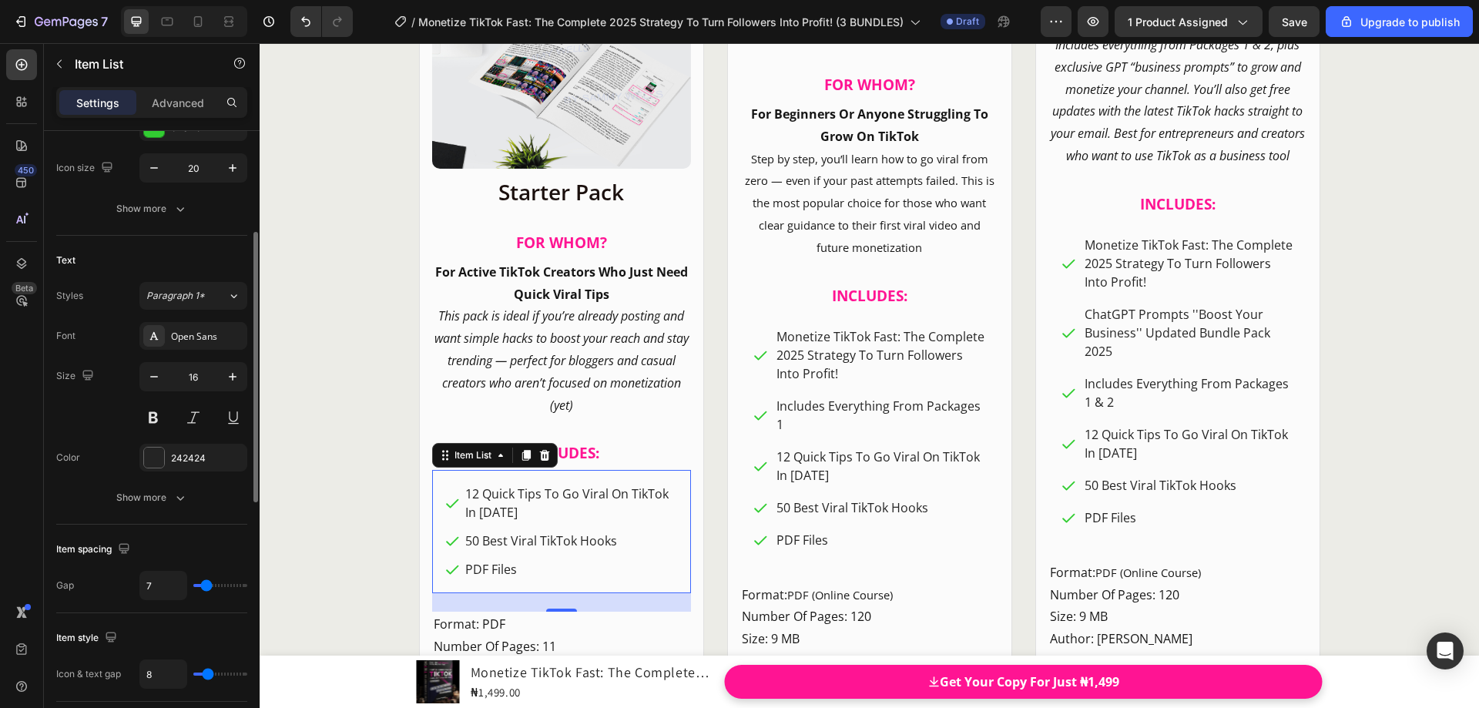
type input "9"
type input "10"
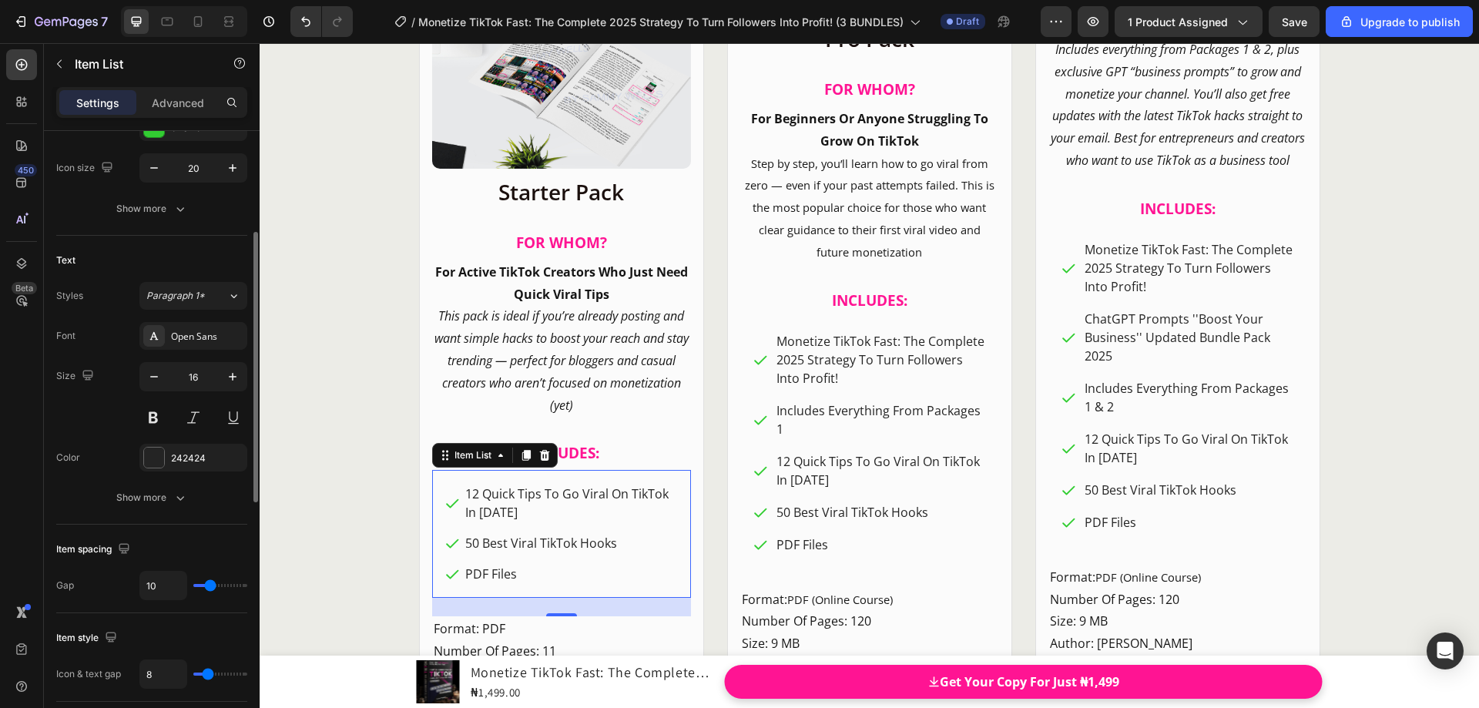
type input "11"
type input "12"
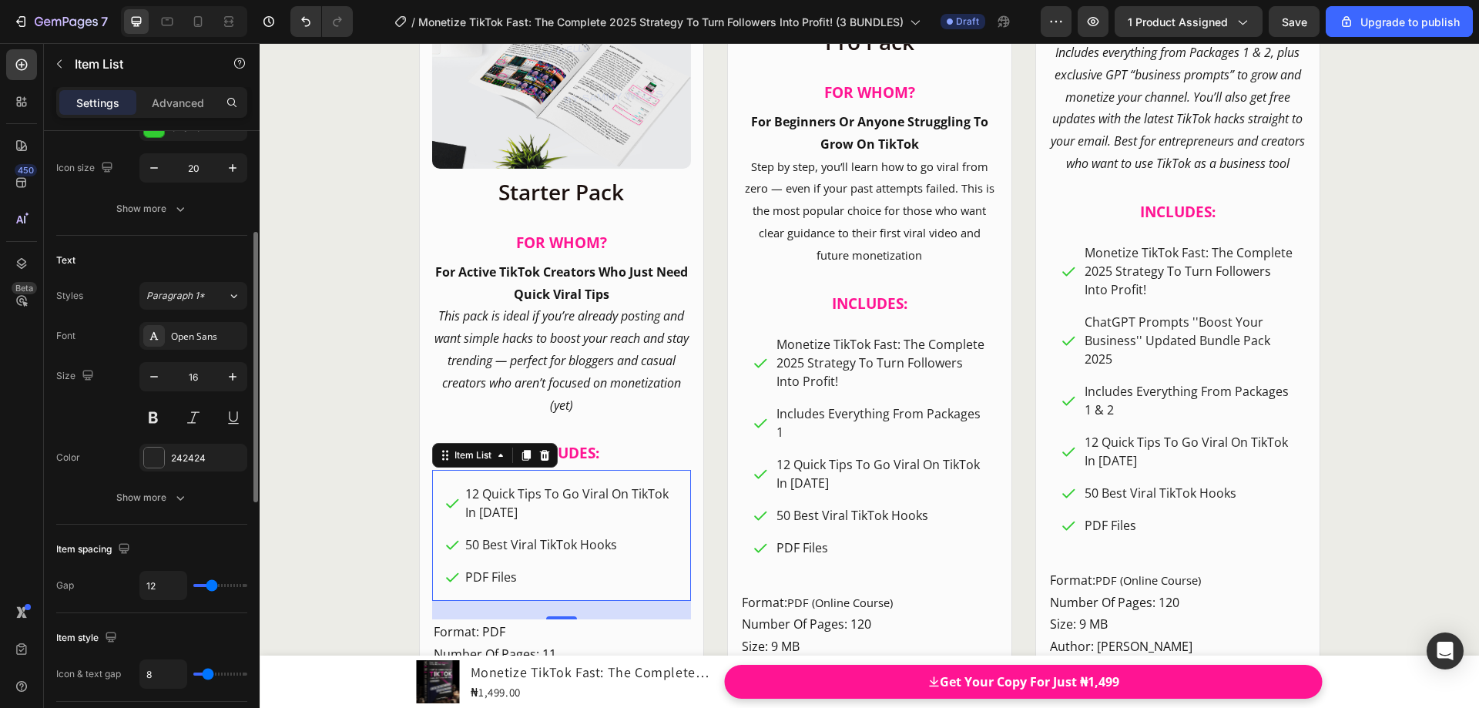
click at [212, 585] on input "range" at bounding box center [220, 585] width 54 height 3
type input "10"
click at [210, 676] on input "range" at bounding box center [220, 674] width 54 height 3
click at [747, 317] on div "Item List" at bounding box center [764, 311] width 43 height 14
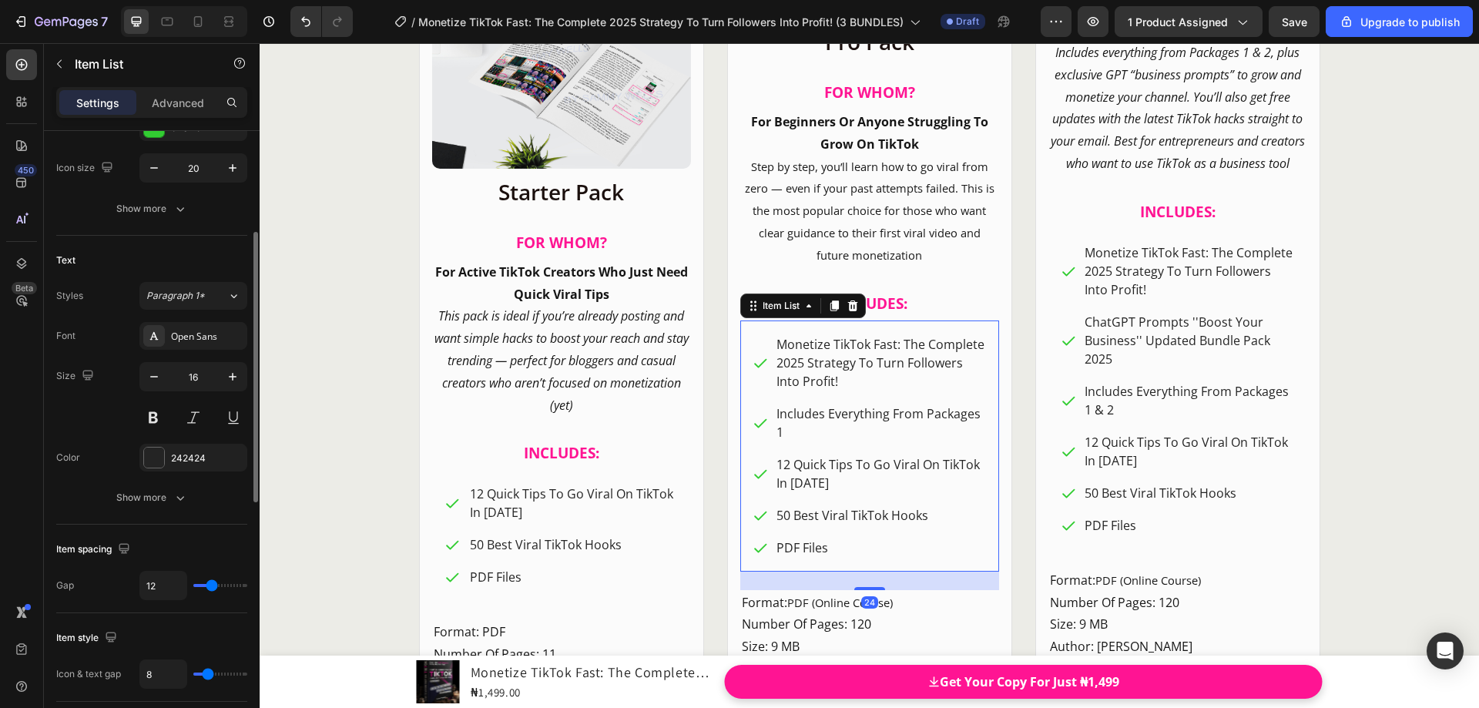
type input "10"
click at [210, 675] on input "range" at bounding box center [220, 674] width 54 height 3
click at [1058, 228] on div "Item List" at bounding box center [1073, 219] width 49 height 18
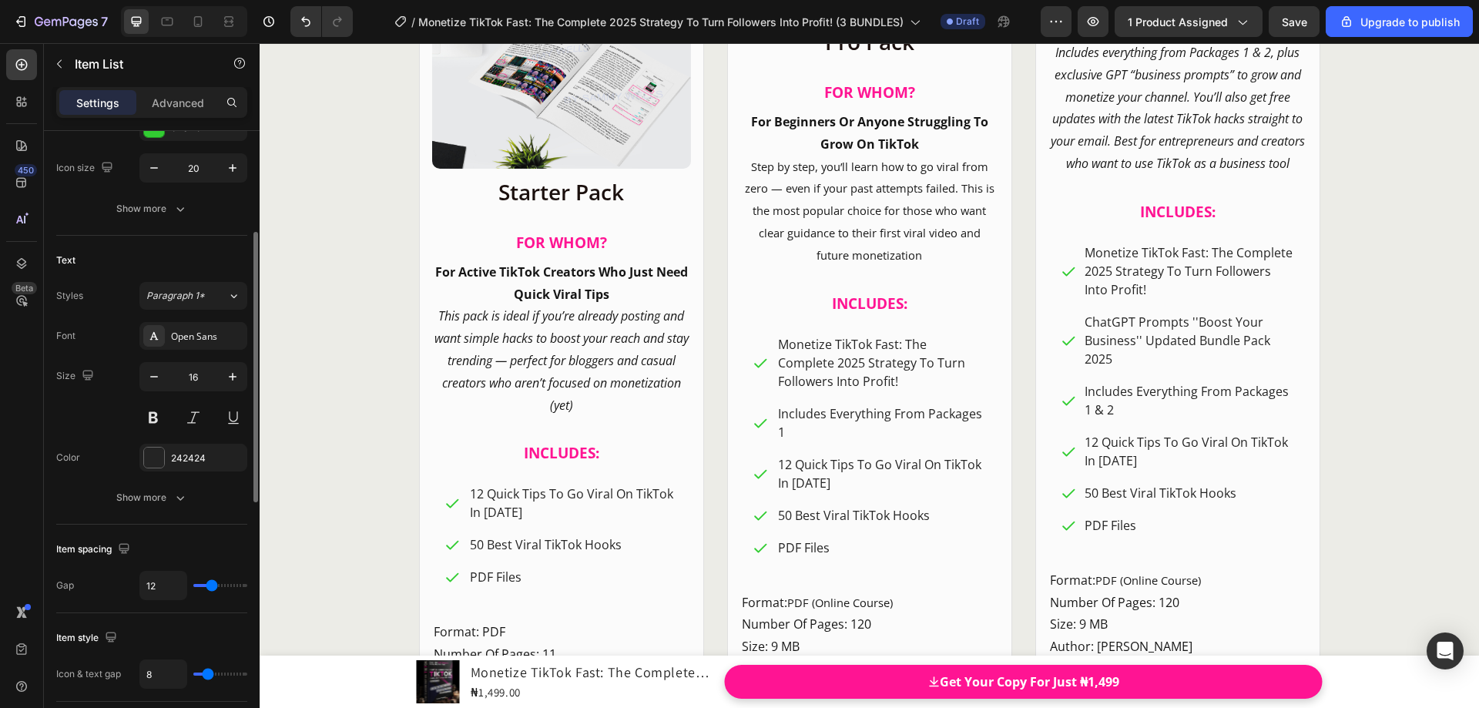
type input "10"
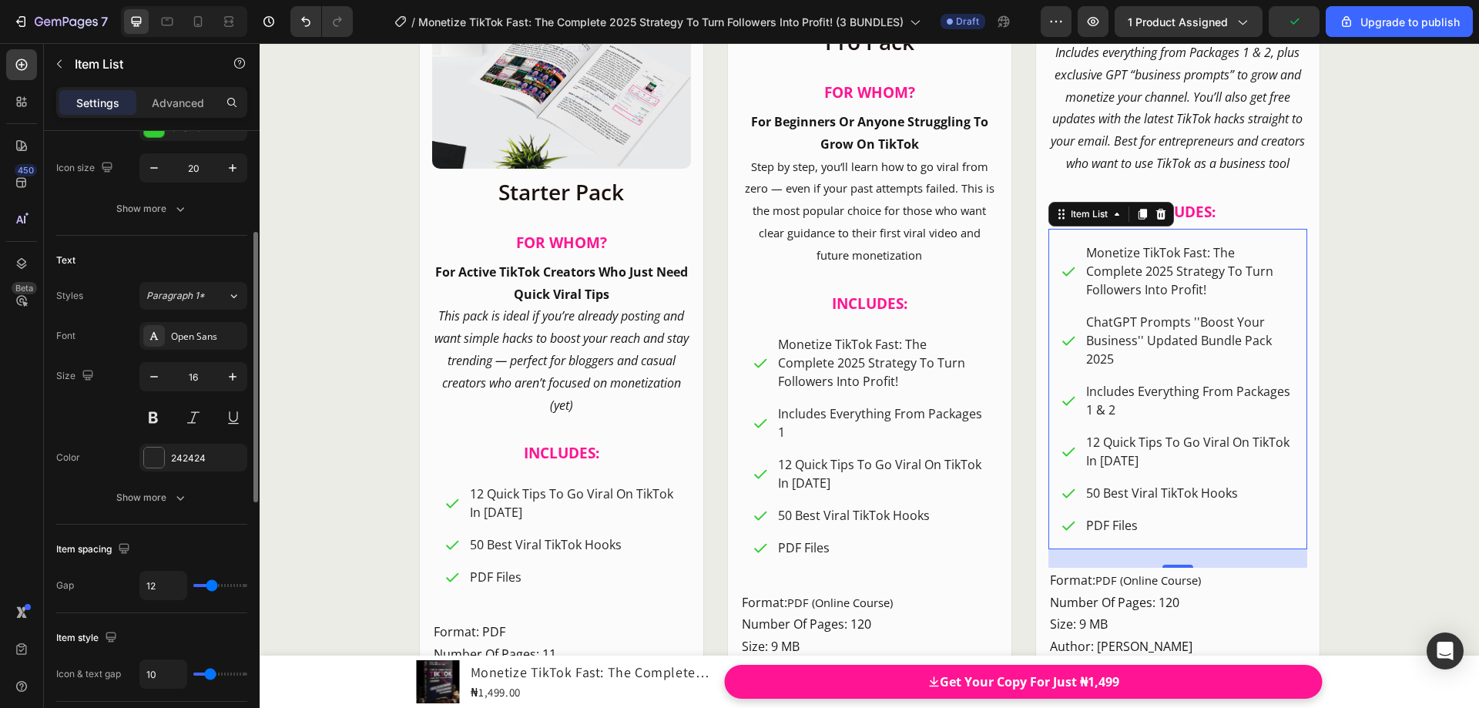
type input "10"
click at [210, 673] on input "range" at bounding box center [220, 674] width 54 height 3
click at [1145, 586] on span "PDF (Online Course)" at bounding box center [1149, 579] width 106 height 15
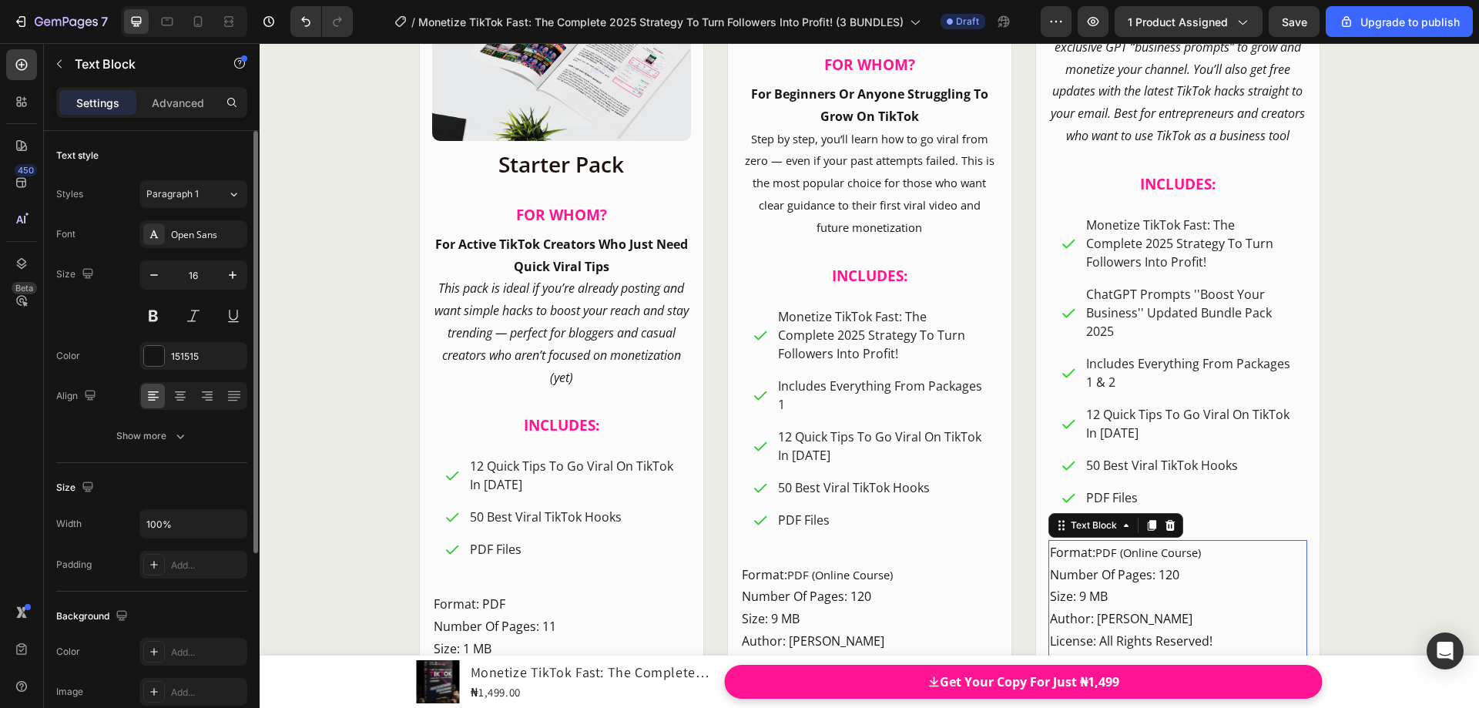
scroll to position [18806, 0]
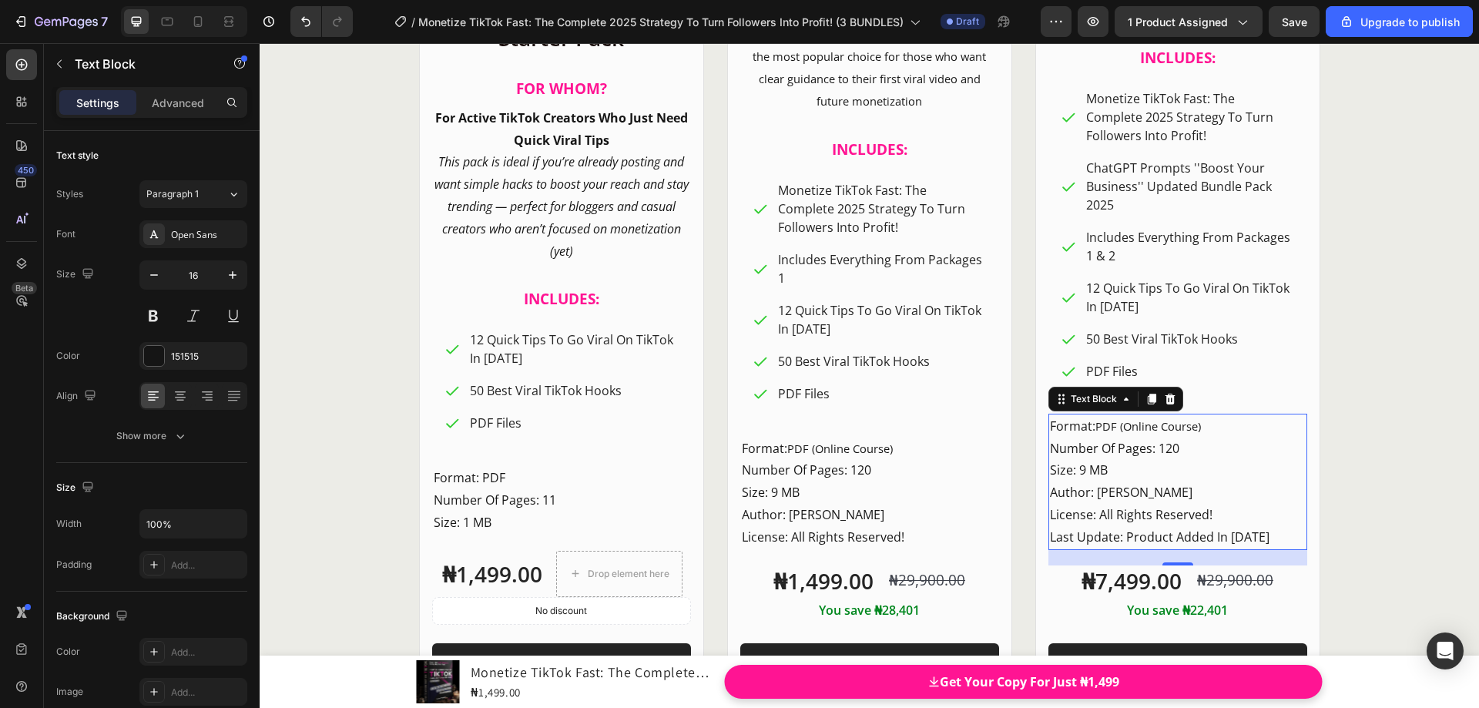
click at [1115, 482] on p "Format: PDF (Online Course) Number Of Pages: 120 Size: 9 MB" at bounding box center [1178, 448] width 256 height 66
click at [1287, 538] on p "Last Update: Product Added In MAY 2025" at bounding box center [1178, 537] width 256 height 22
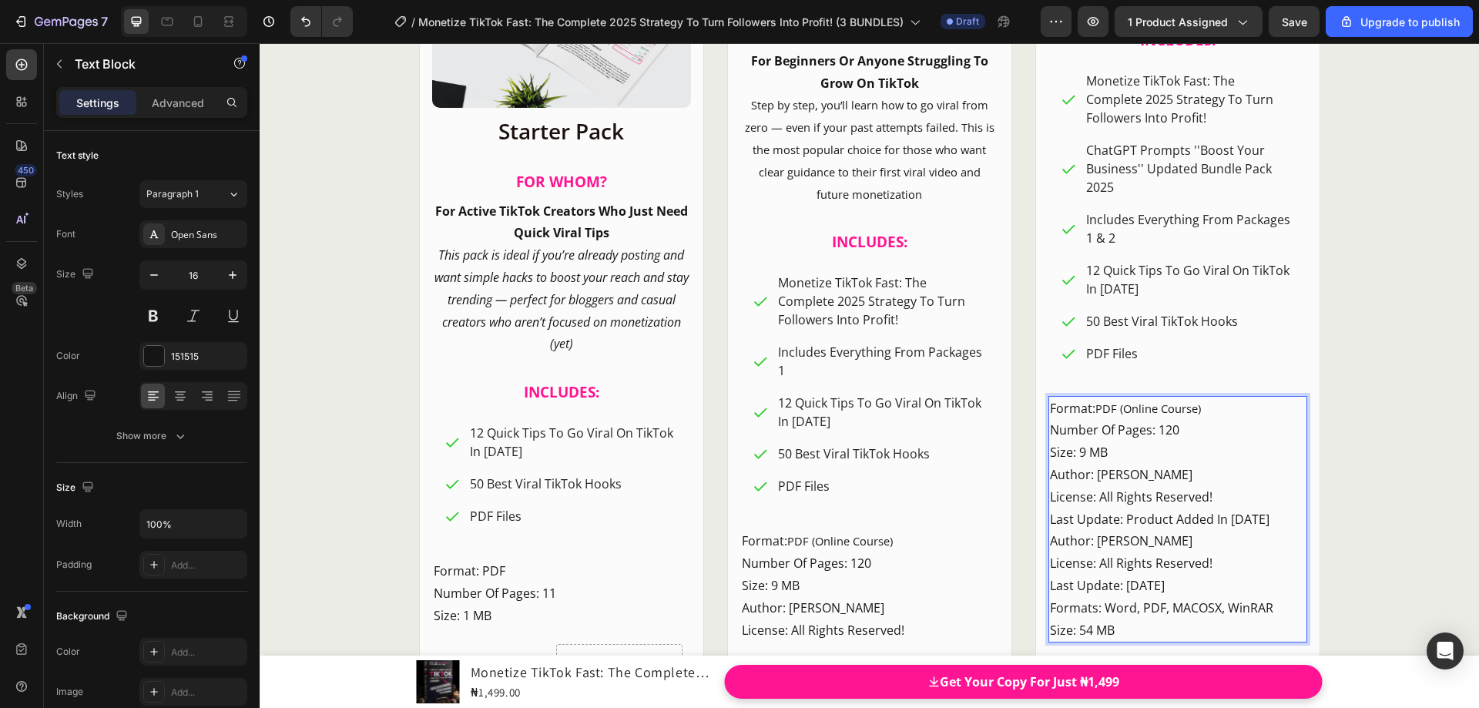
scroll to position [18883, 0]
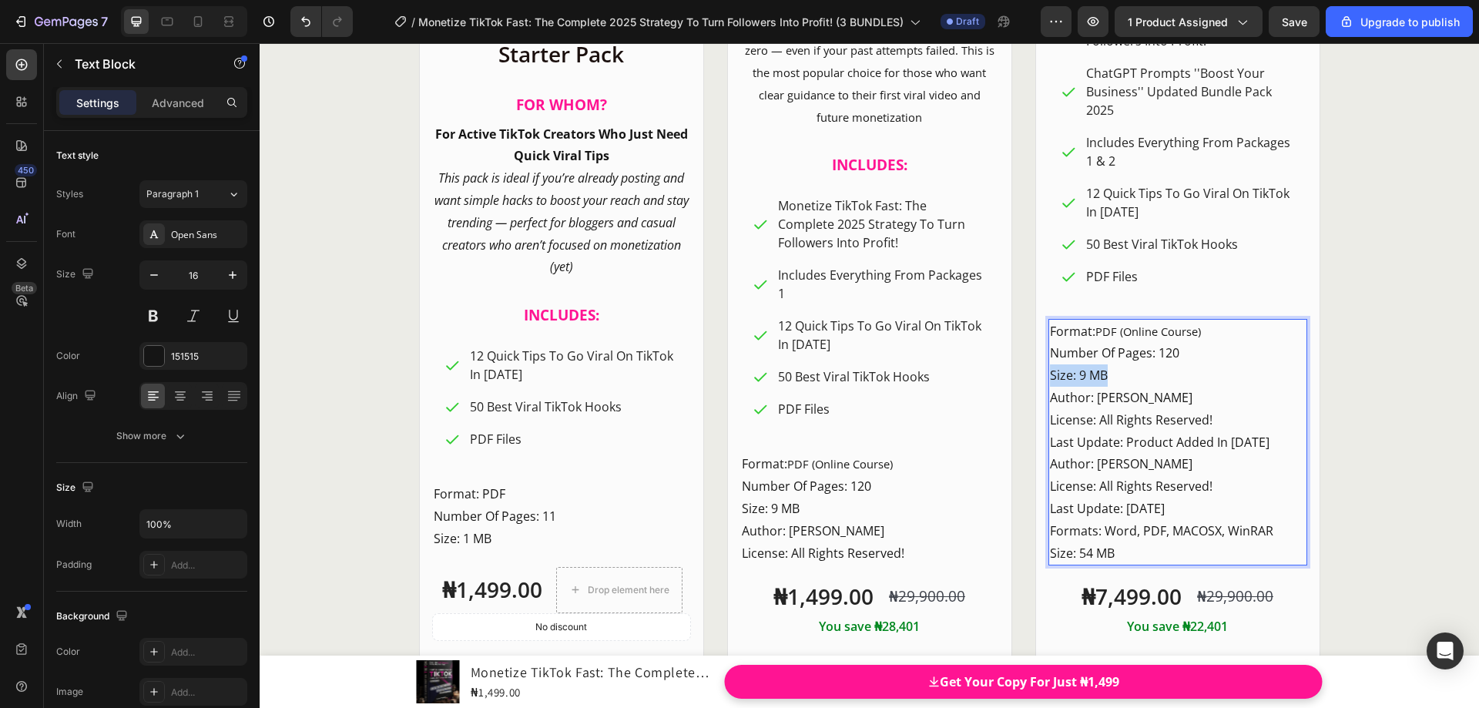
drag, startPoint x: 1112, startPoint y: 397, endPoint x: 1047, endPoint y: 399, distance: 65.5
click at [1050, 387] on p "Format: PDF (Online Course) Number Of Pages: 120 Size: 9 MB" at bounding box center [1178, 353] width 256 height 66
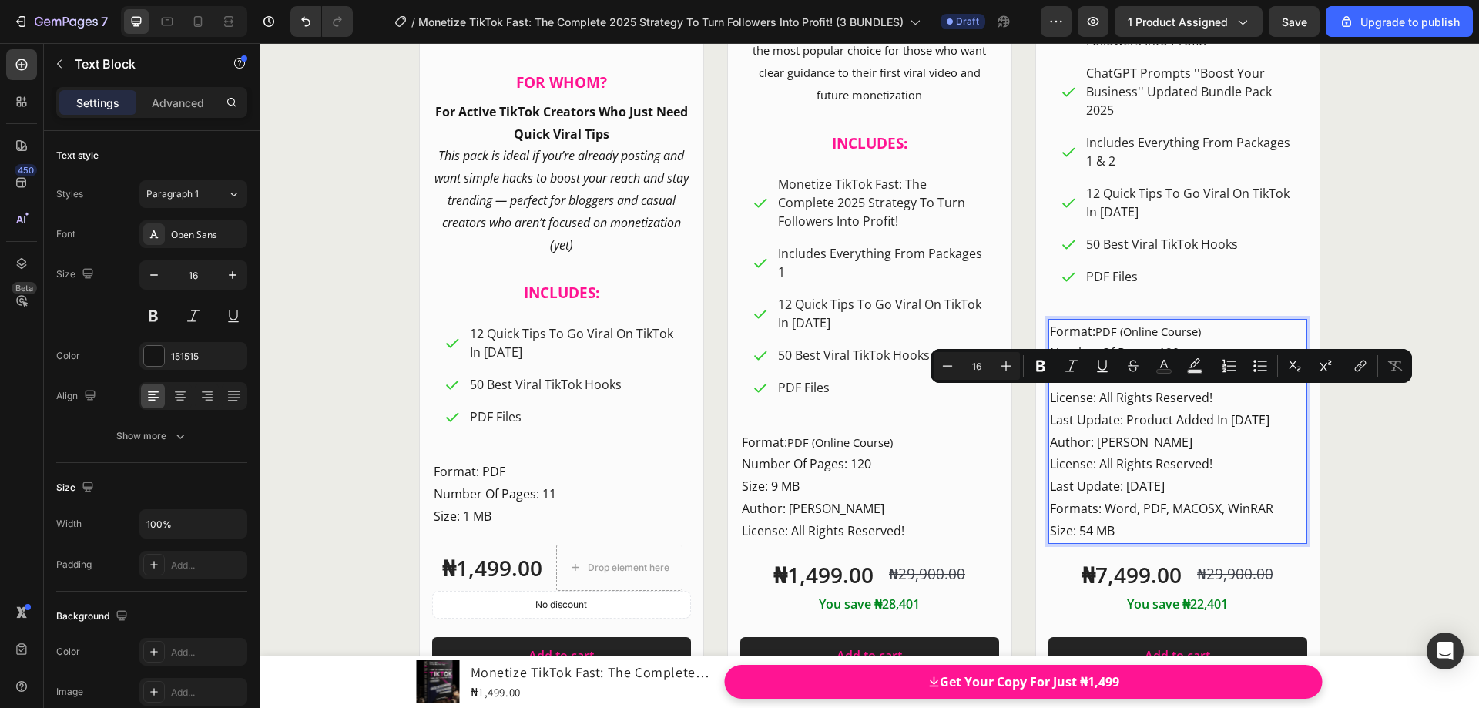
drag, startPoint x: 1283, startPoint y: 441, endPoint x: 1045, endPoint y: 404, distance: 240.9
click at [1049, 404] on div "Format: PDF (Online Course) Number Of Pages: 120 Author: Sammy Wells License: A…" at bounding box center [1178, 431] width 259 height 225
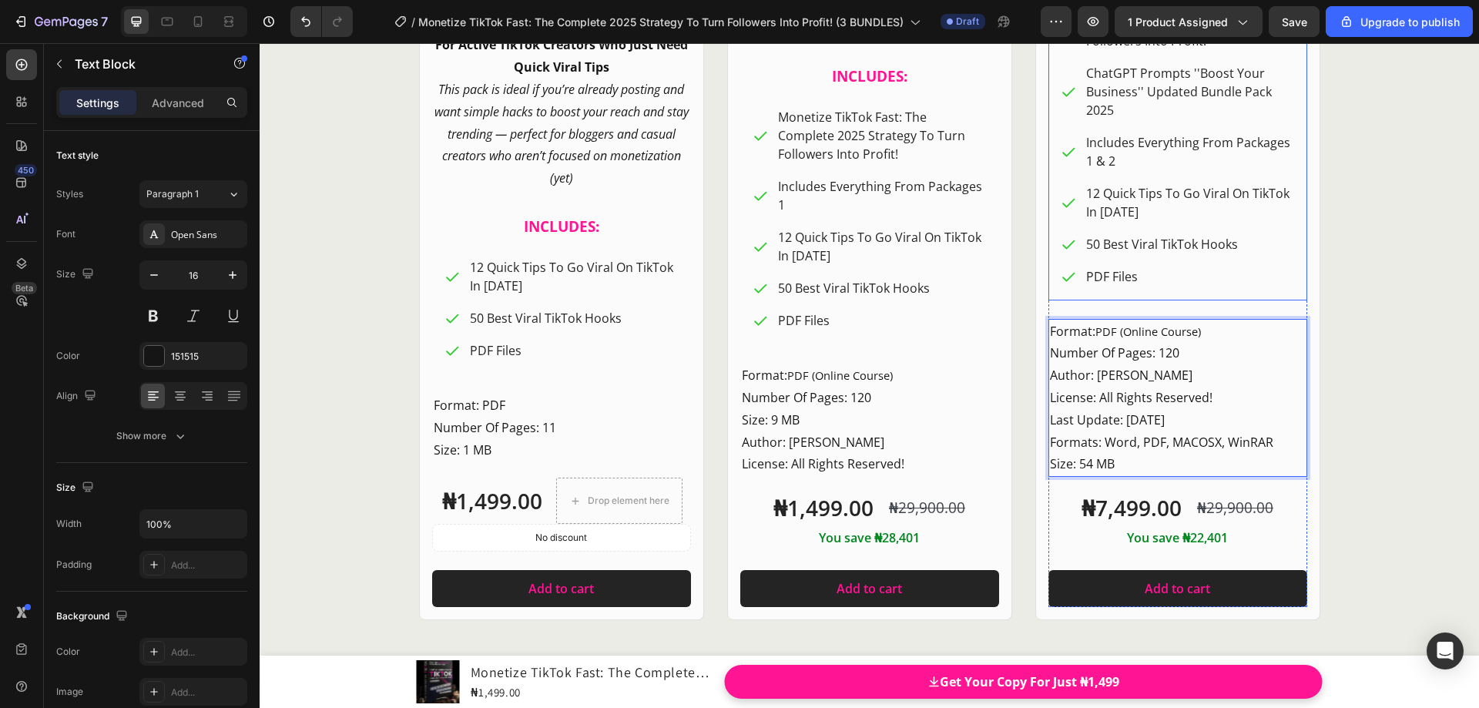
click at [1282, 300] on div "Monetize TikTok Fast: The Complete 2025 Strategy To Turn Followers Into Profit!…" at bounding box center [1178, 140] width 259 height 320
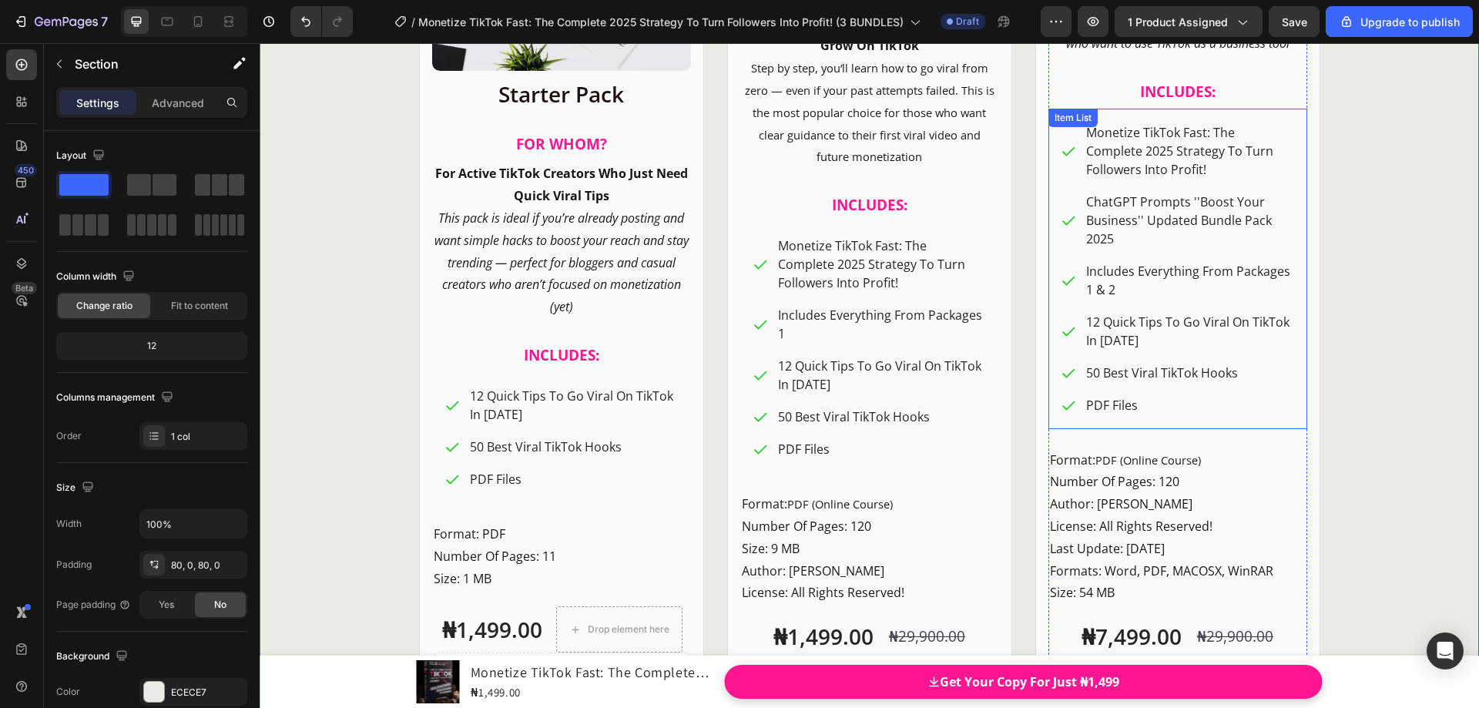
scroll to position [18694, 0]
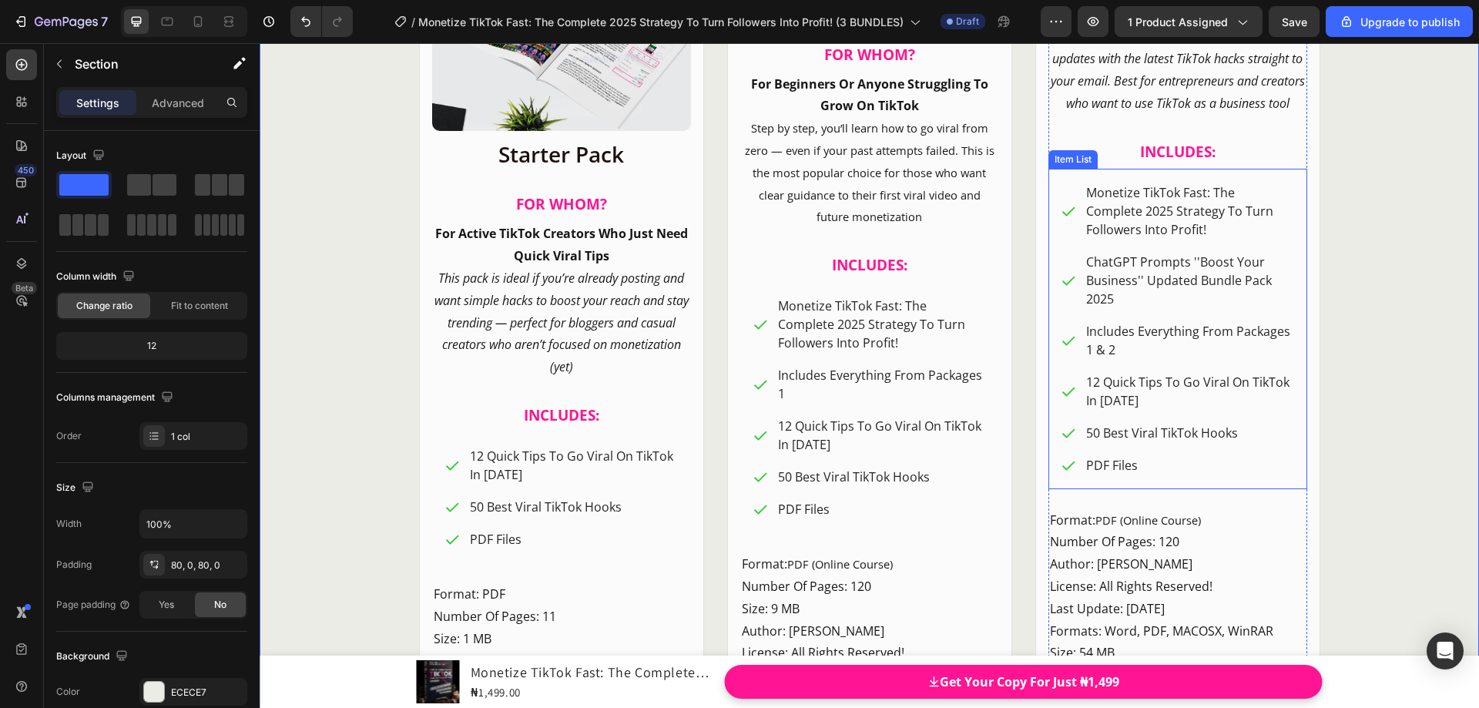
click at [1135, 308] on p "ChatGPT Prompts ''Boost Your Business'' Updated Bundle Pack 2025" at bounding box center [1189, 280] width 206 height 55
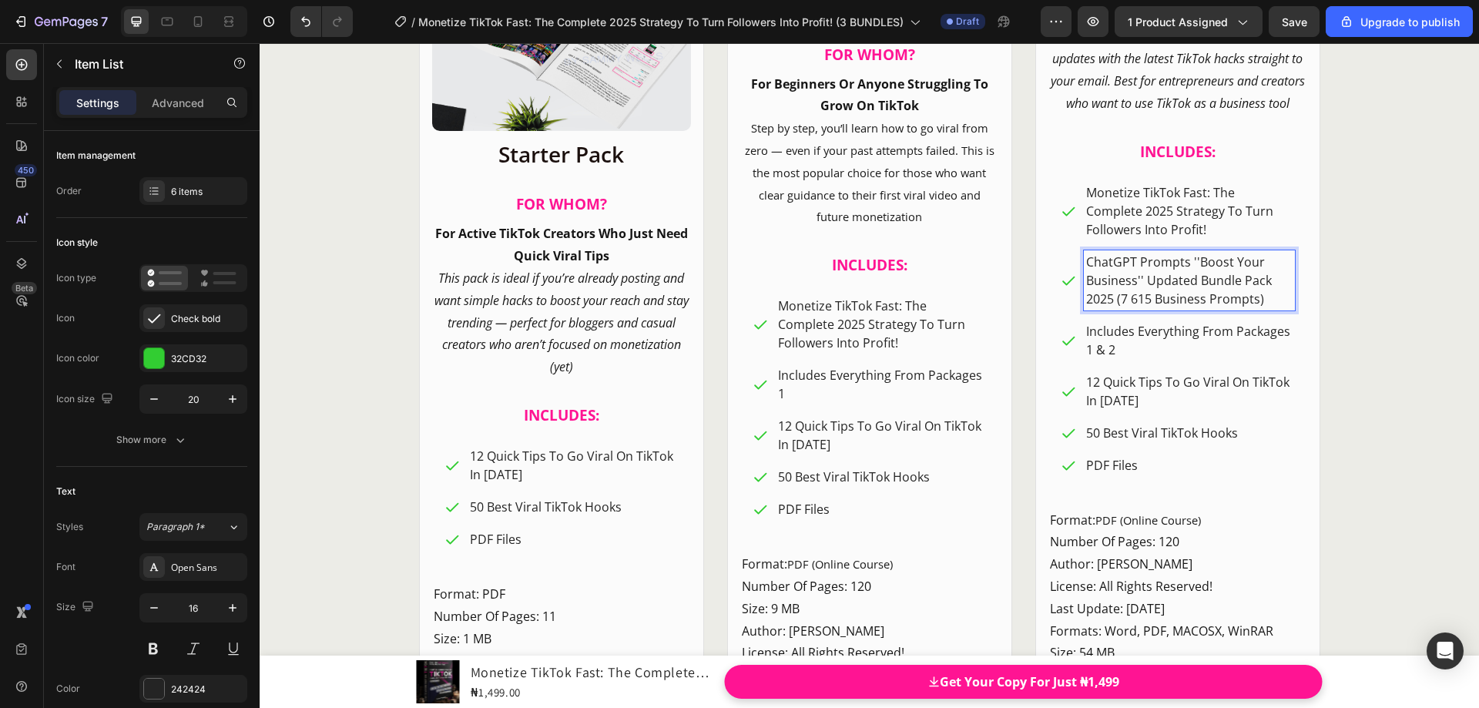
click at [1126, 308] on p "ChatGPT Prompts ''Boost Your Business'' Updated Bundle Pack 2025 (7 615 Busines…" at bounding box center [1189, 280] width 206 height 55
click at [1245, 233] on p "Monetize TikTok Fast: The Complete 2025 Strategy To Turn Followers Into Profit!" at bounding box center [1189, 210] width 206 height 55
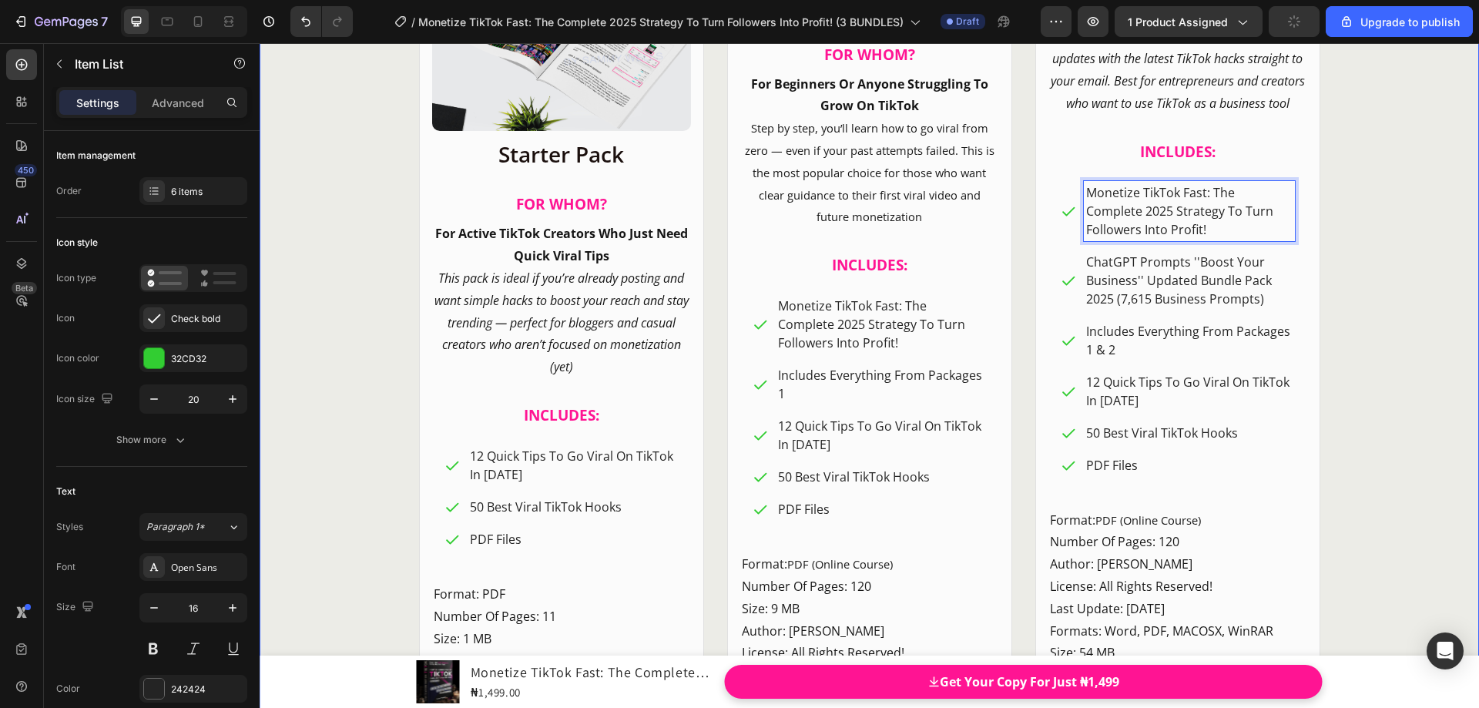
click at [1374, 208] on div "CHOOSE YOUR IDEAL PACKAGE! Heading Product Images Row Starter Pack Heading FOR …" at bounding box center [870, 177] width 1220 height 1263
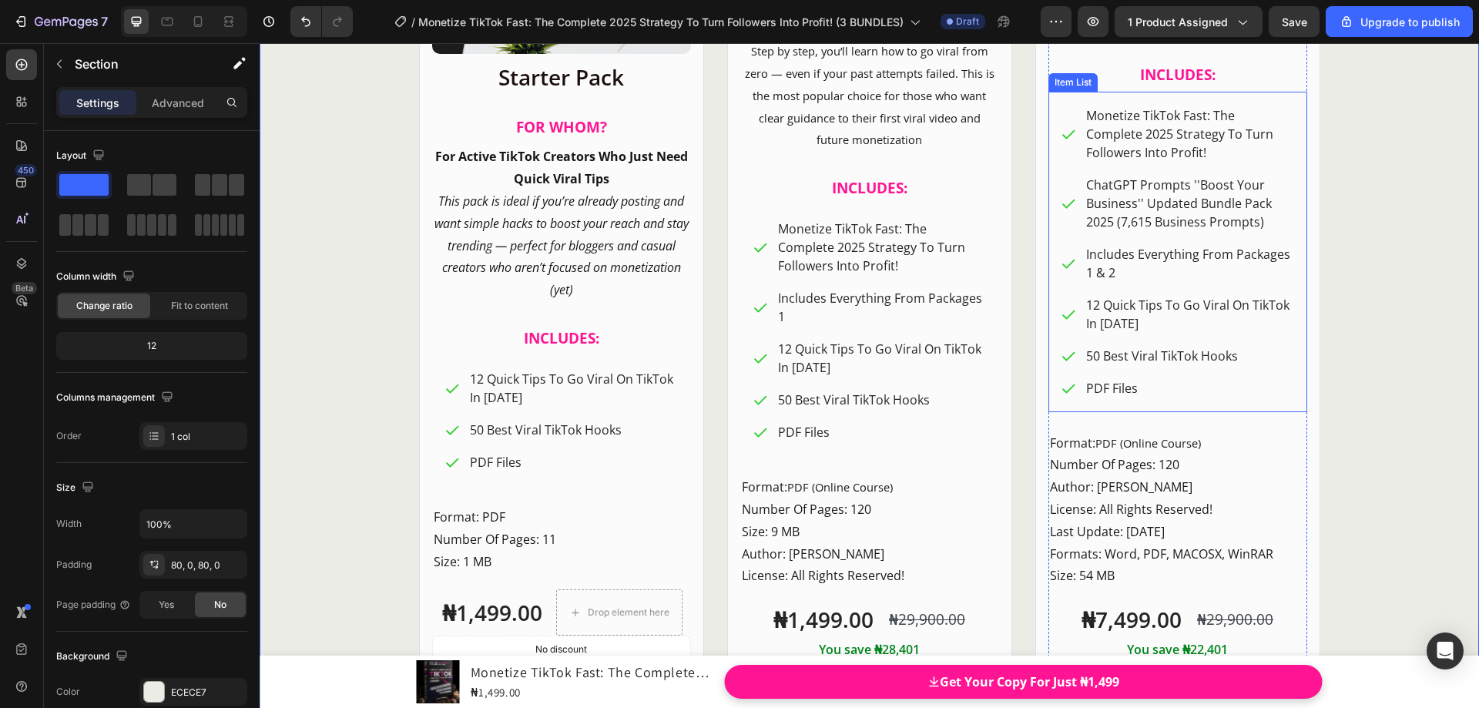
scroll to position [18848, 0]
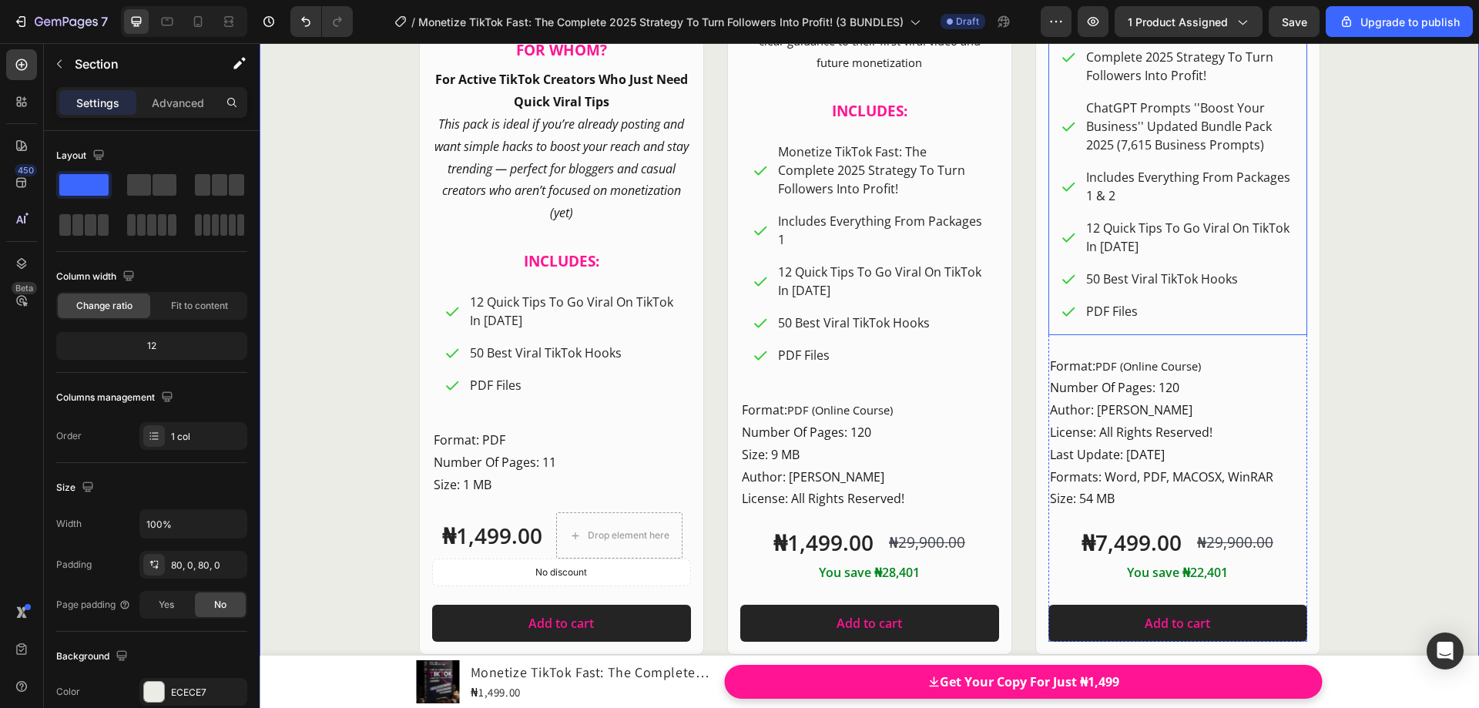
click at [1174, 320] on p "PDF Files" at bounding box center [1189, 311] width 206 height 18
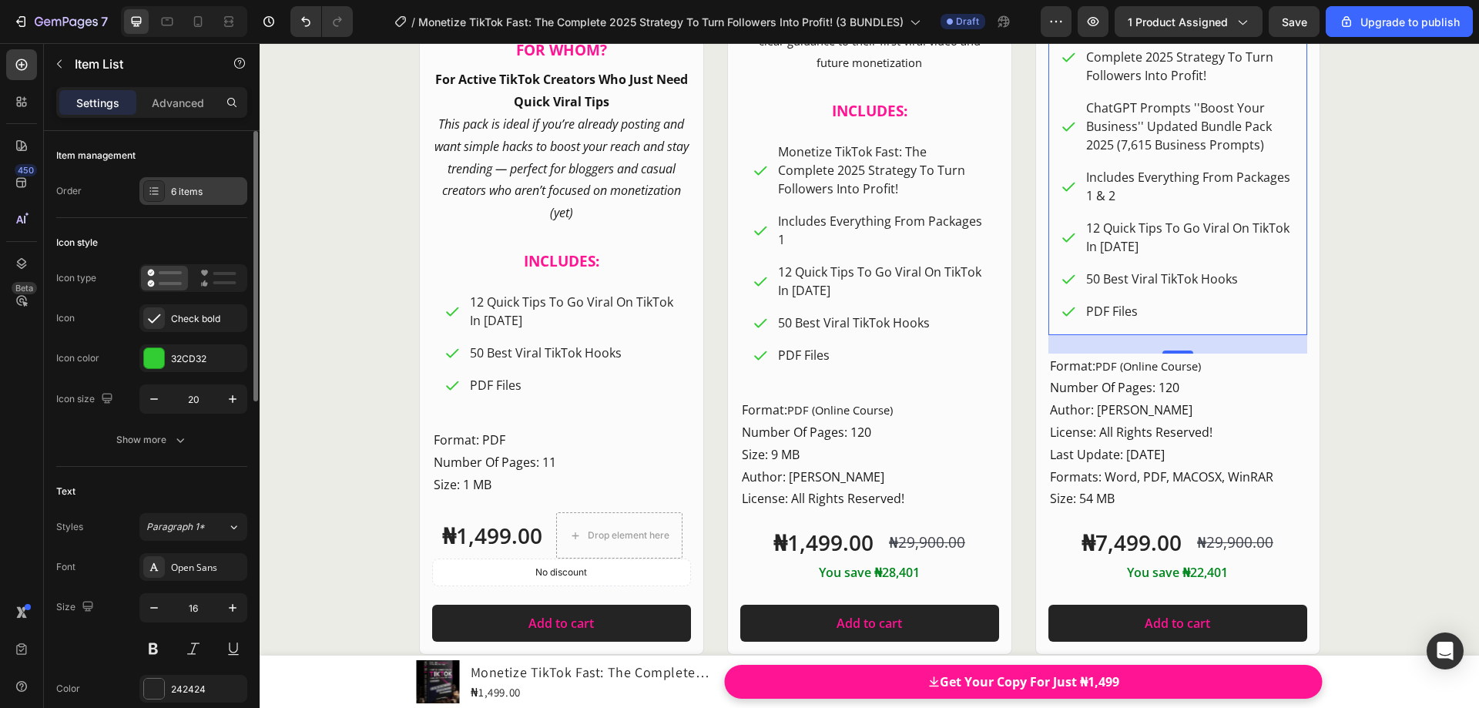
click at [212, 187] on div "6 items" at bounding box center [207, 192] width 72 height 14
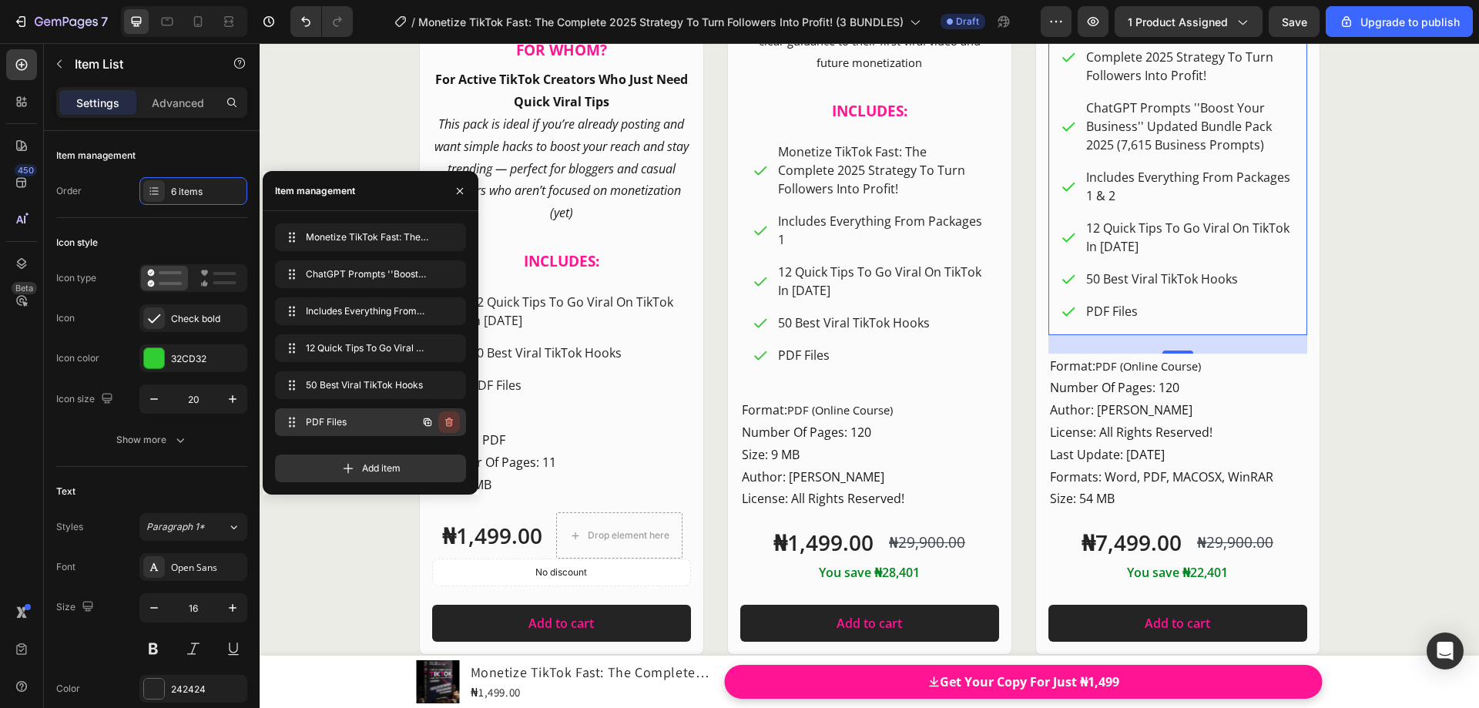
click at [449, 418] on icon "button" at bounding box center [449, 422] width 12 height 12
click at [435, 419] on div "Delete" at bounding box center [438, 422] width 29 height 14
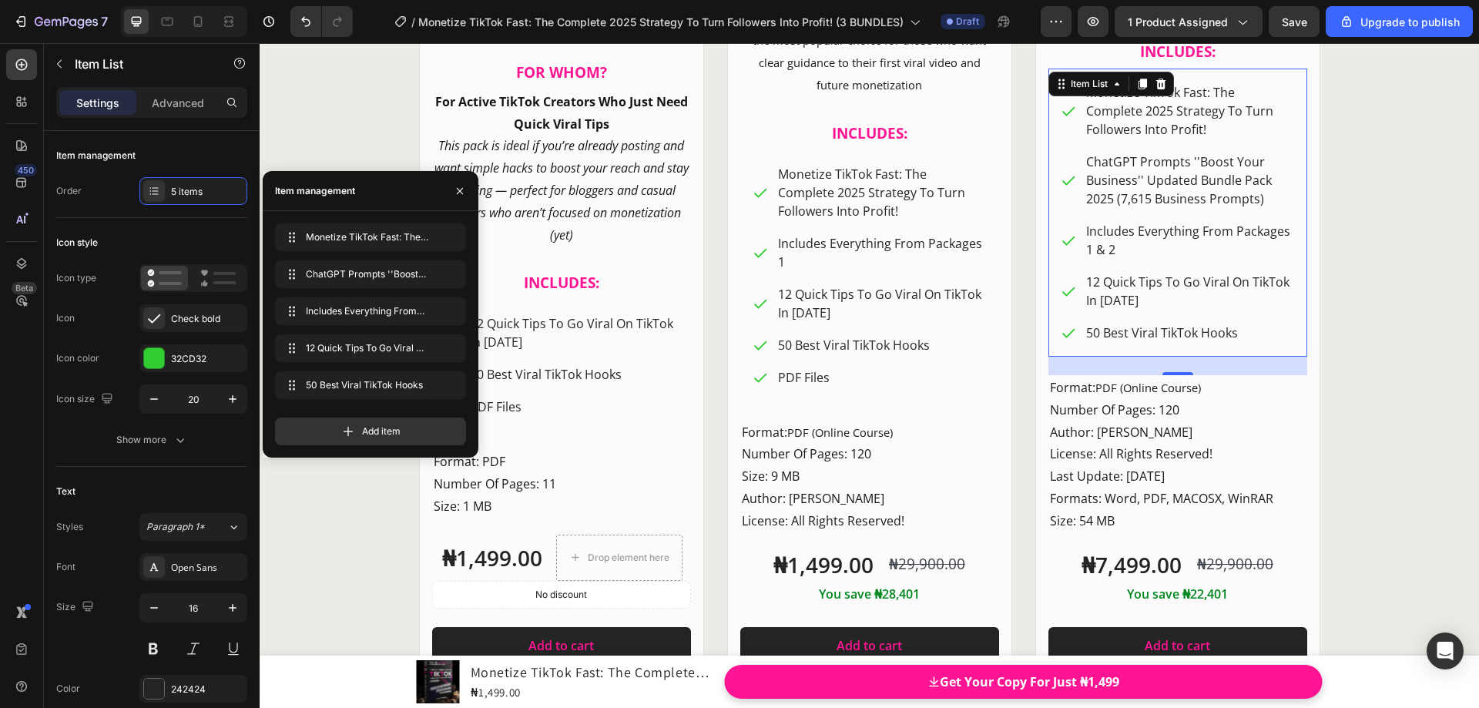
click at [1308, 293] on div "Product Images BEST DEAL! Text Block Row Row Master Pack + Heading FOR WHOM? He…" at bounding box center [1177, 118] width 285 height 1118
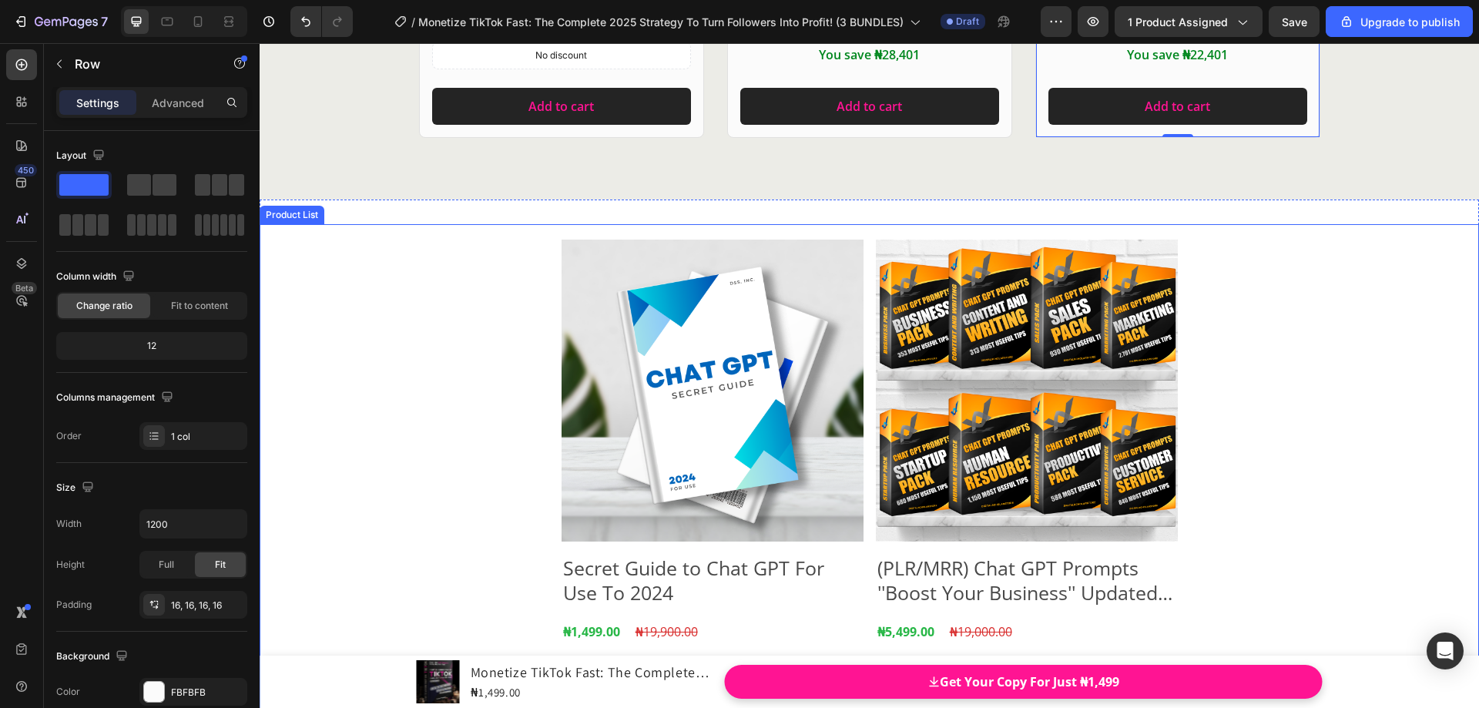
scroll to position [19438, 0]
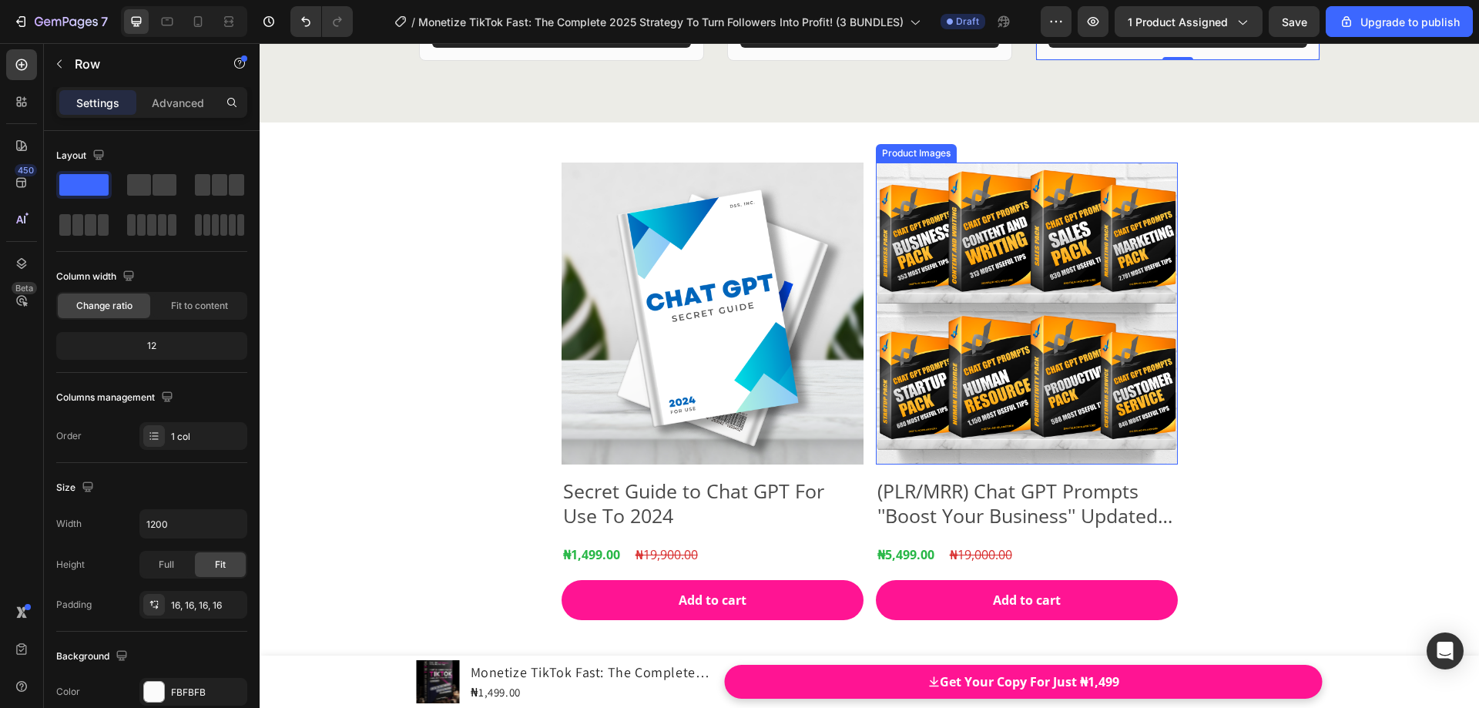
click at [640, 156] on div "Product Images" at bounding box center [602, 153] width 75 height 14
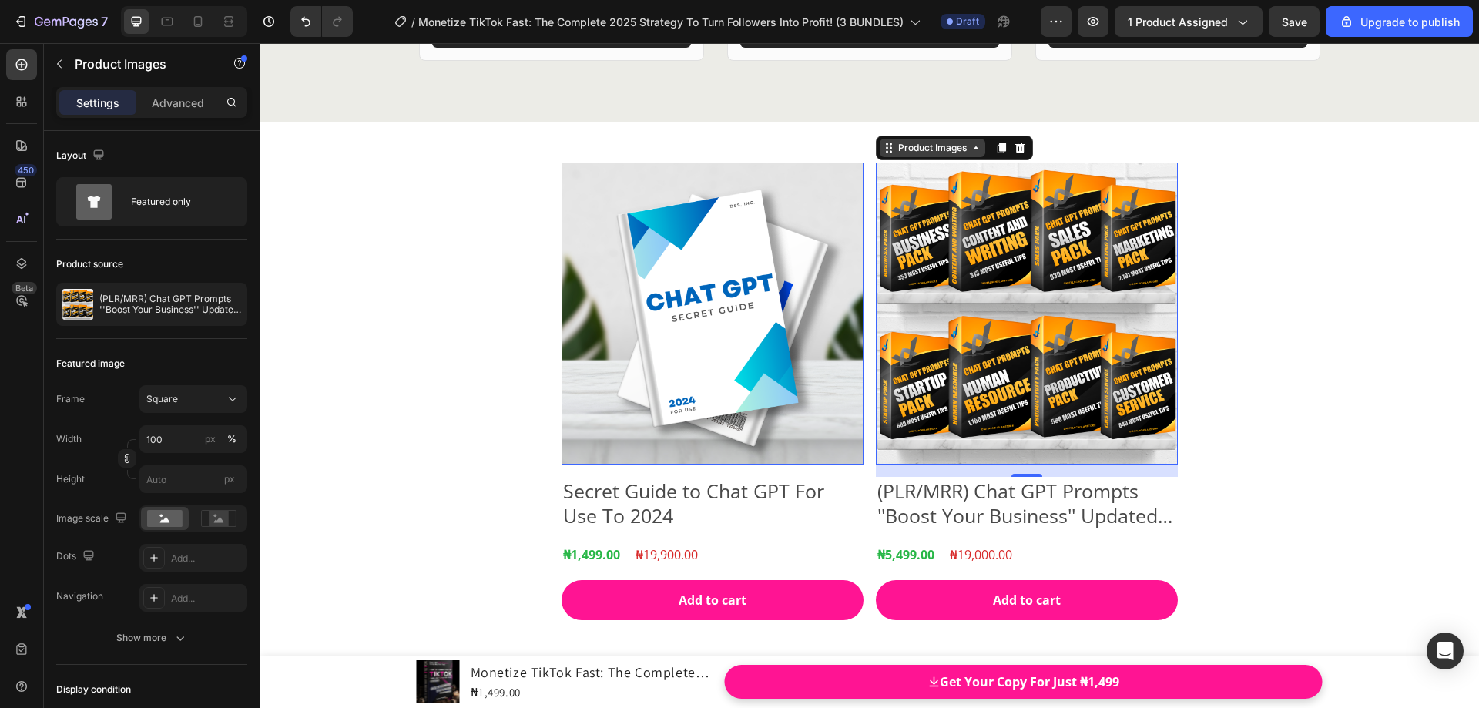
click at [260, 43] on icon at bounding box center [260, 43] width 0 height 0
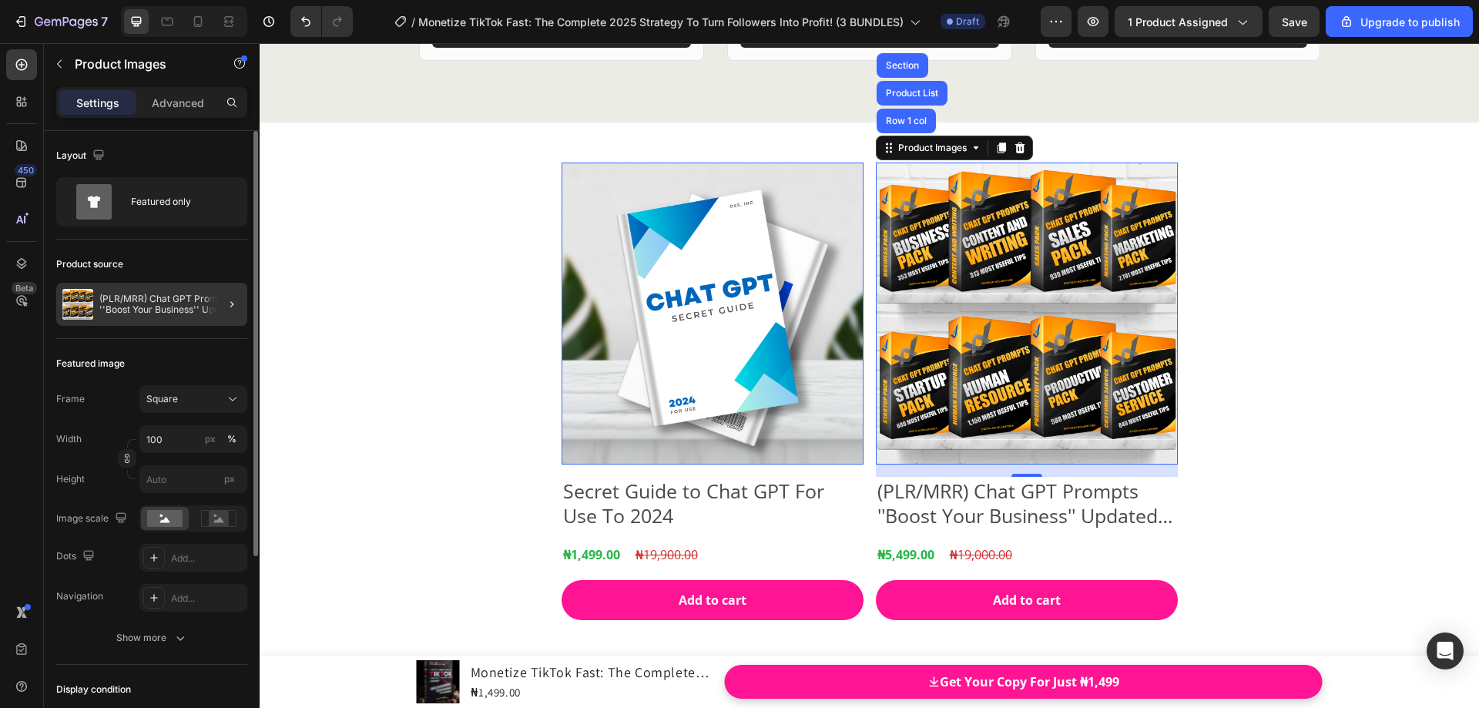
click at [215, 300] on div at bounding box center [225, 304] width 43 height 43
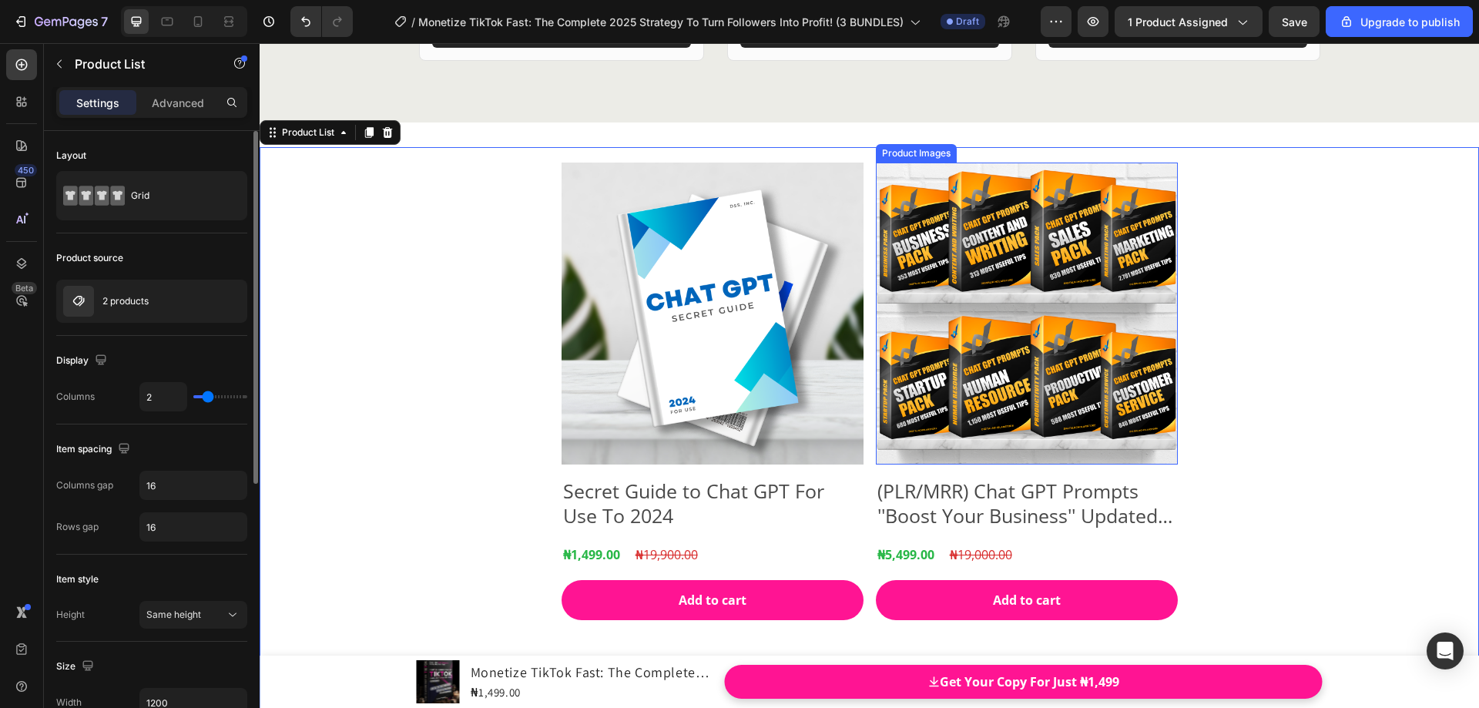
click at [911, 170] on img at bounding box center [1027, 314] width 302 height 302
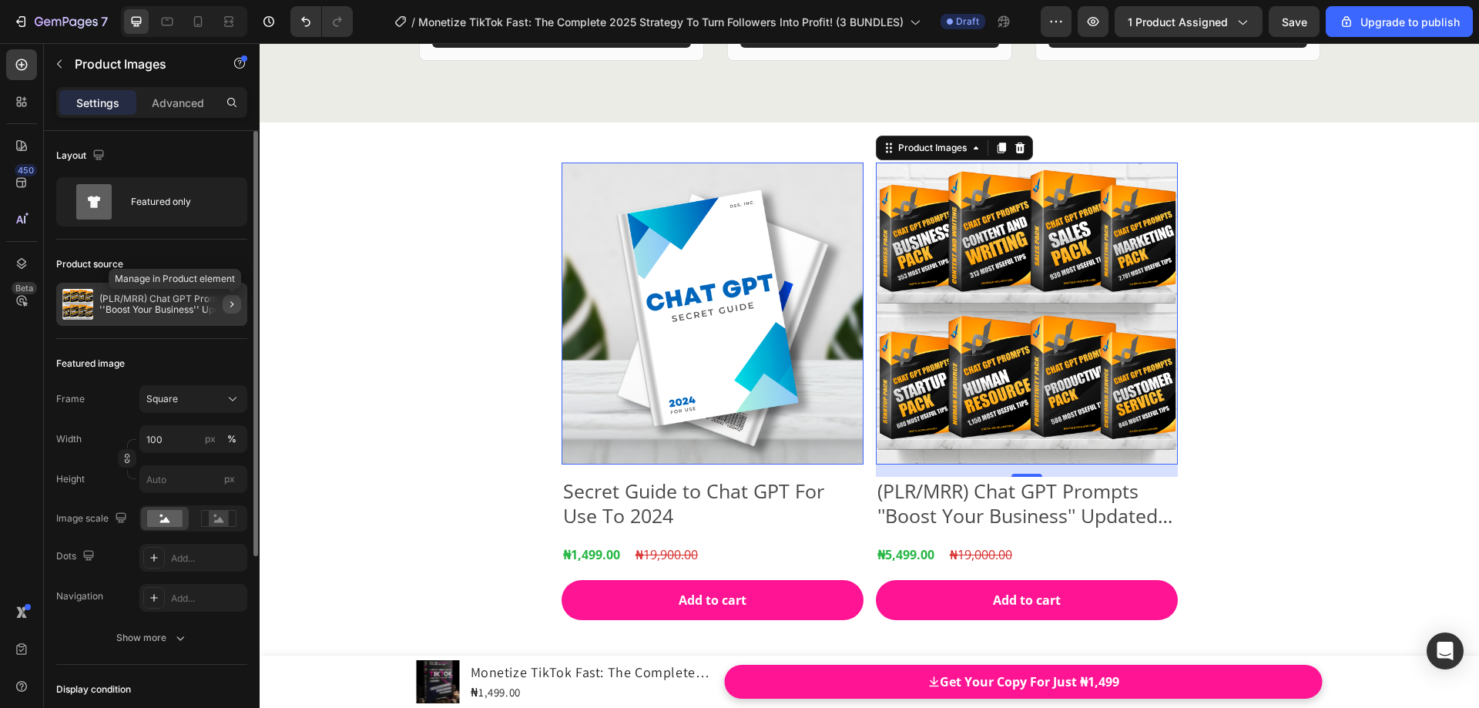
click at [230, 304] on icon "button" at bounding box center [232, 304] width 12 height 12
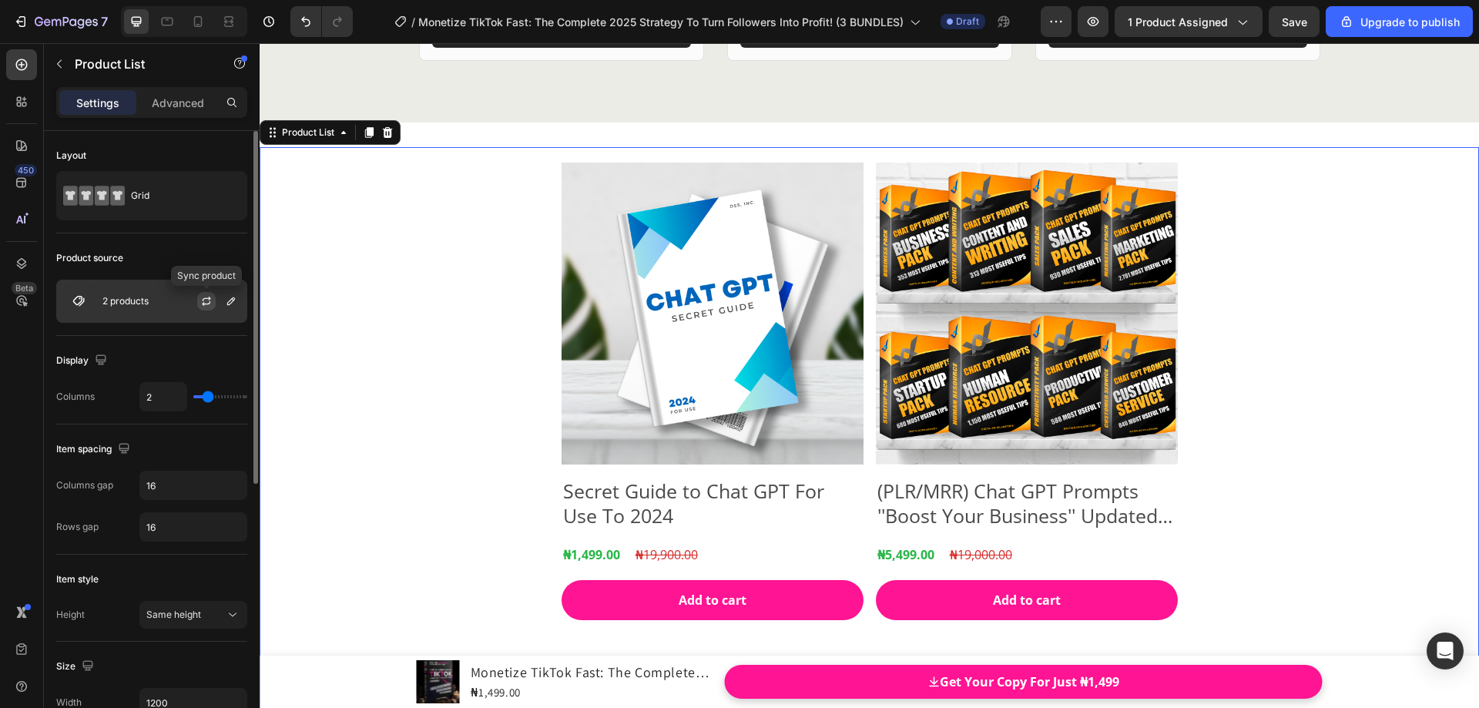
click at [201, 302] on icon "button" at bounding box center [206, 301] width 12 height 12
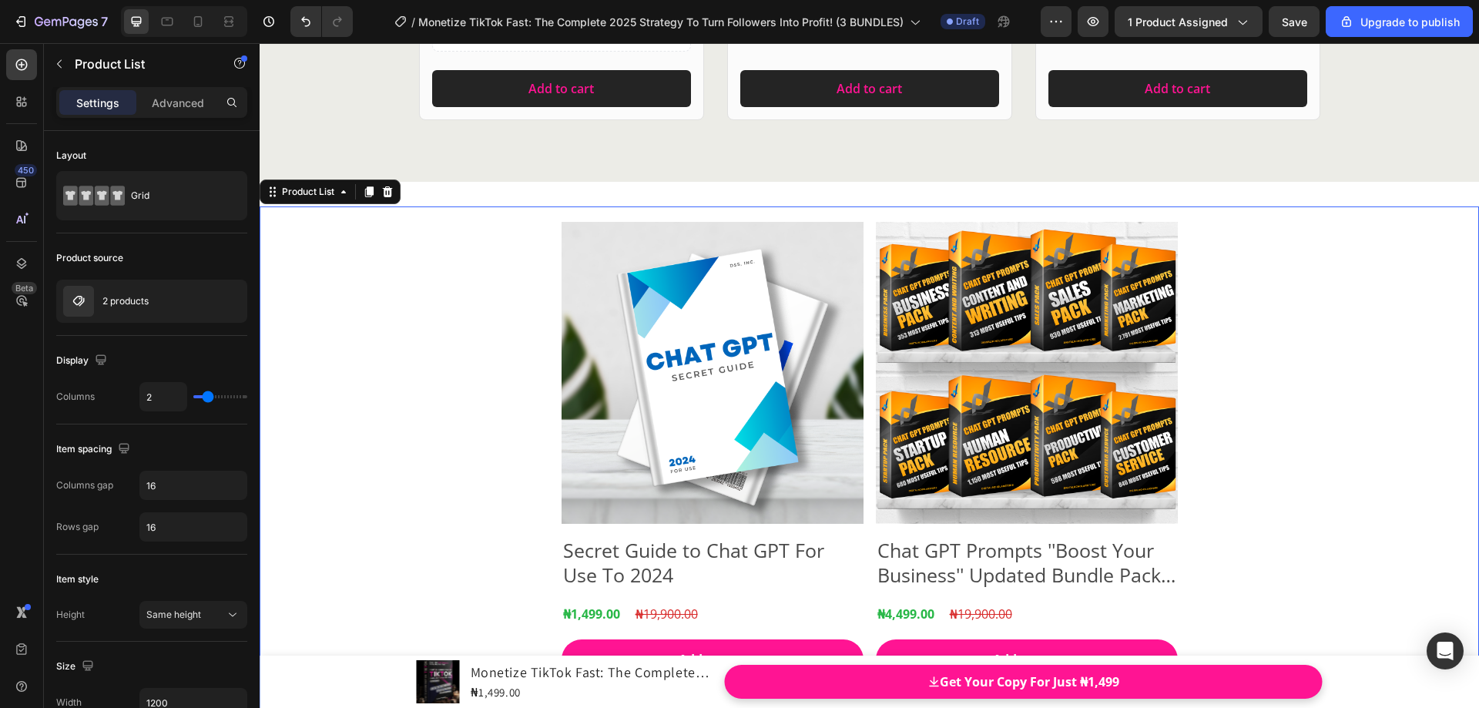
scroll to position [19361, 0]
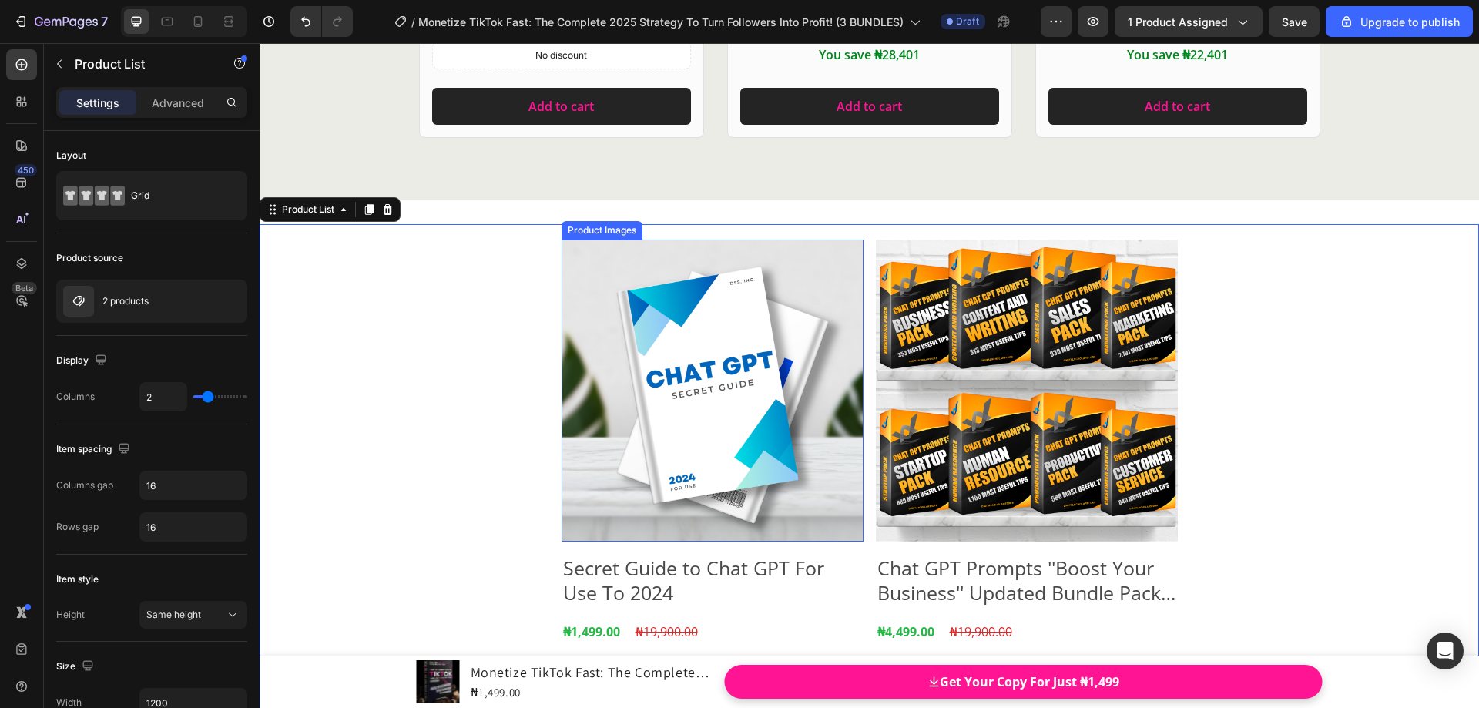
click at [574, 233] on div "Product Images" at bounding box center [602, 230] width 75 height 14
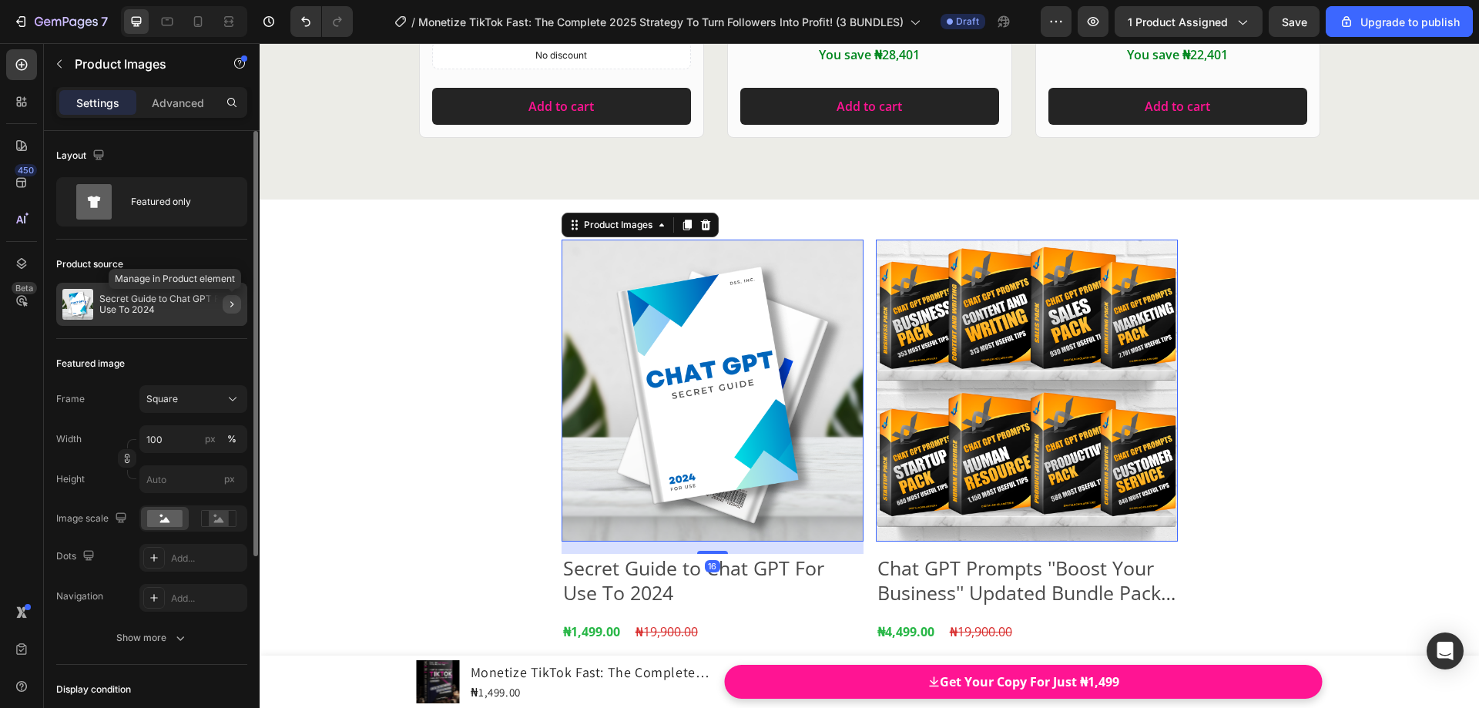
click at [226, 307] on icon "button" at bounding box center [232, 304] width 12 height 12
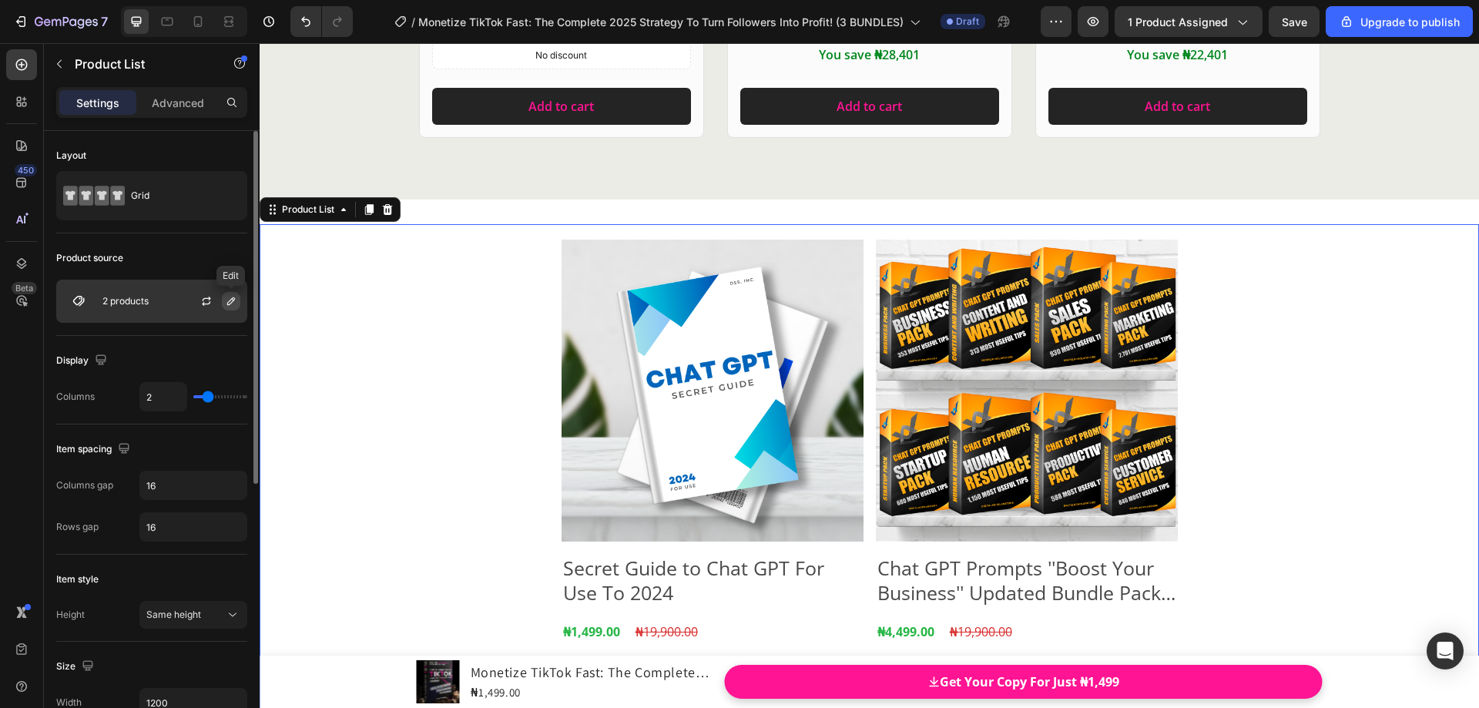
click at [231, 300] on icon "button" at bounding box center [231, 301] width 12 height 12
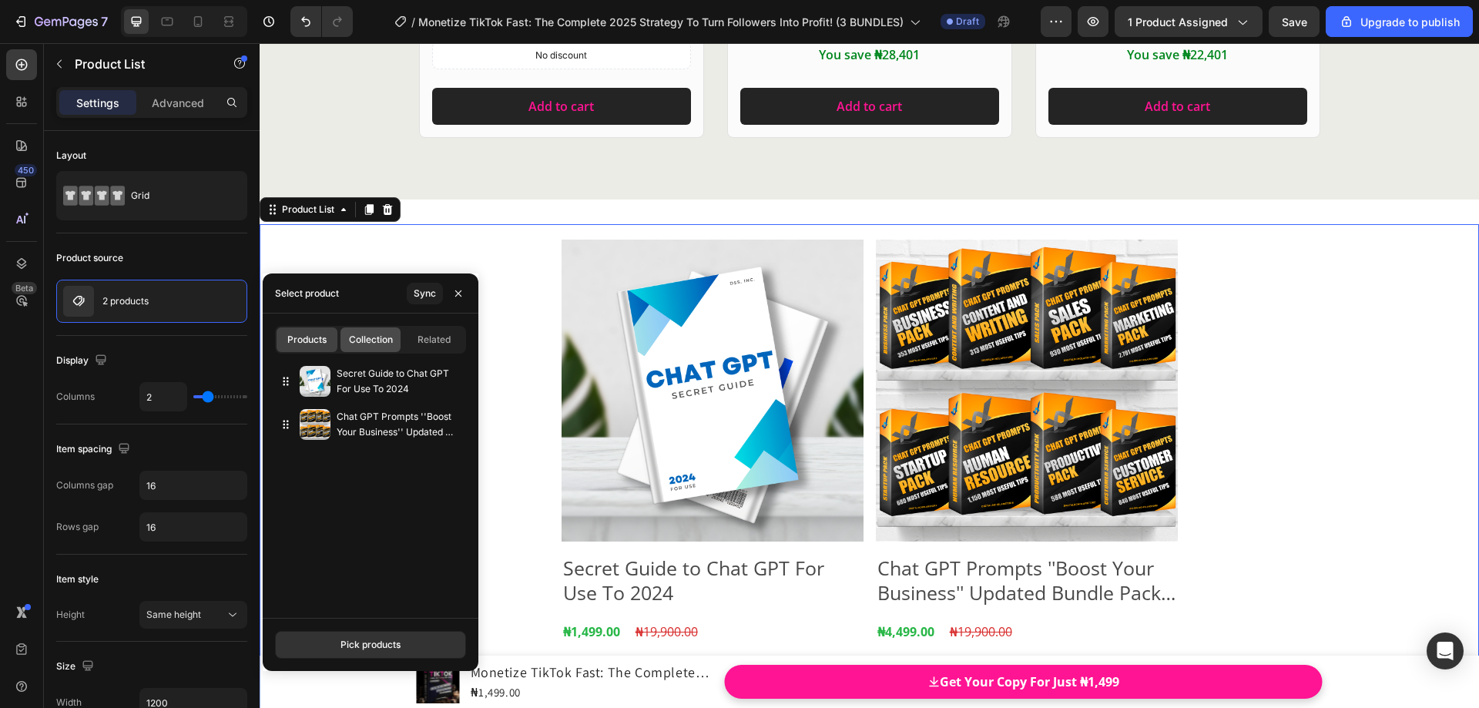
click at [376, 348] on div "Collection" at bounding box center [371, 339] width 61 height 25
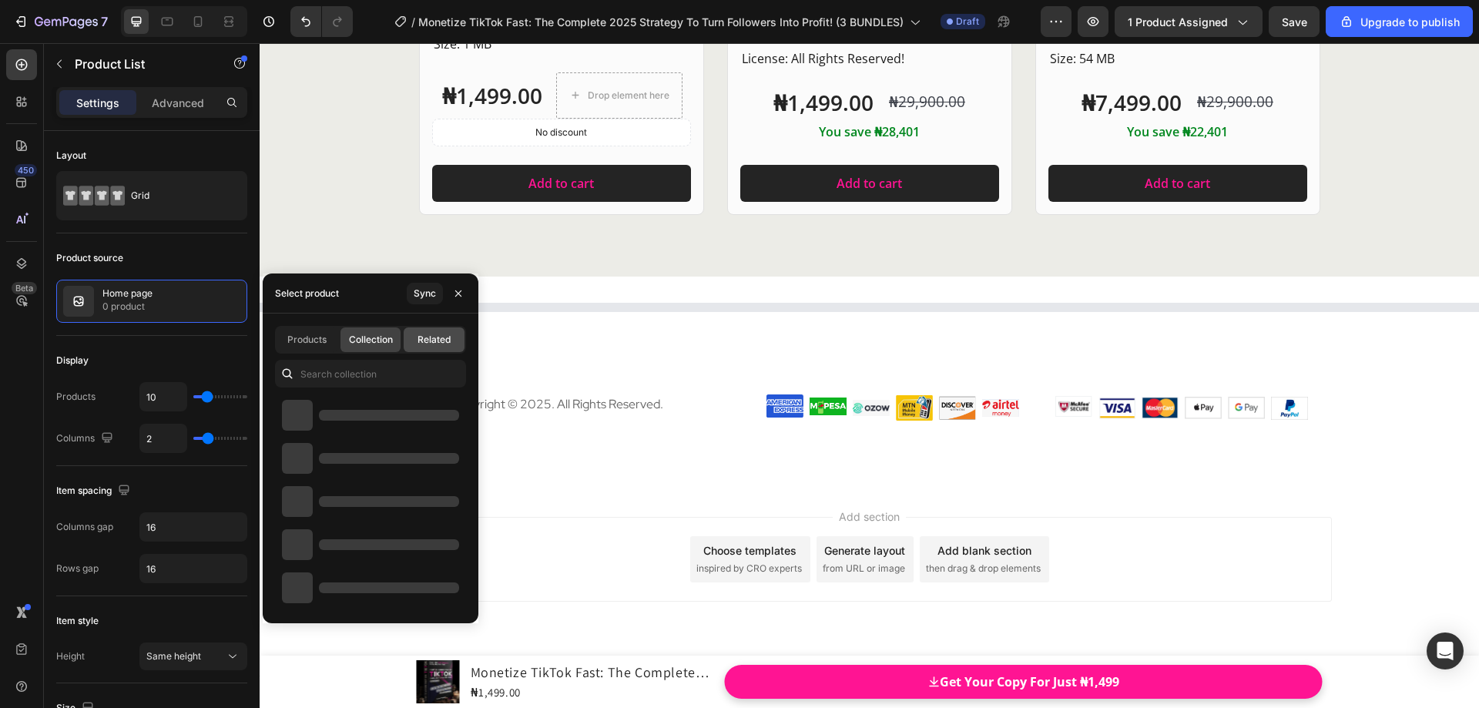
click at [424, 341] on span "Related" at bounding box center [434, 340] width 33 height 14
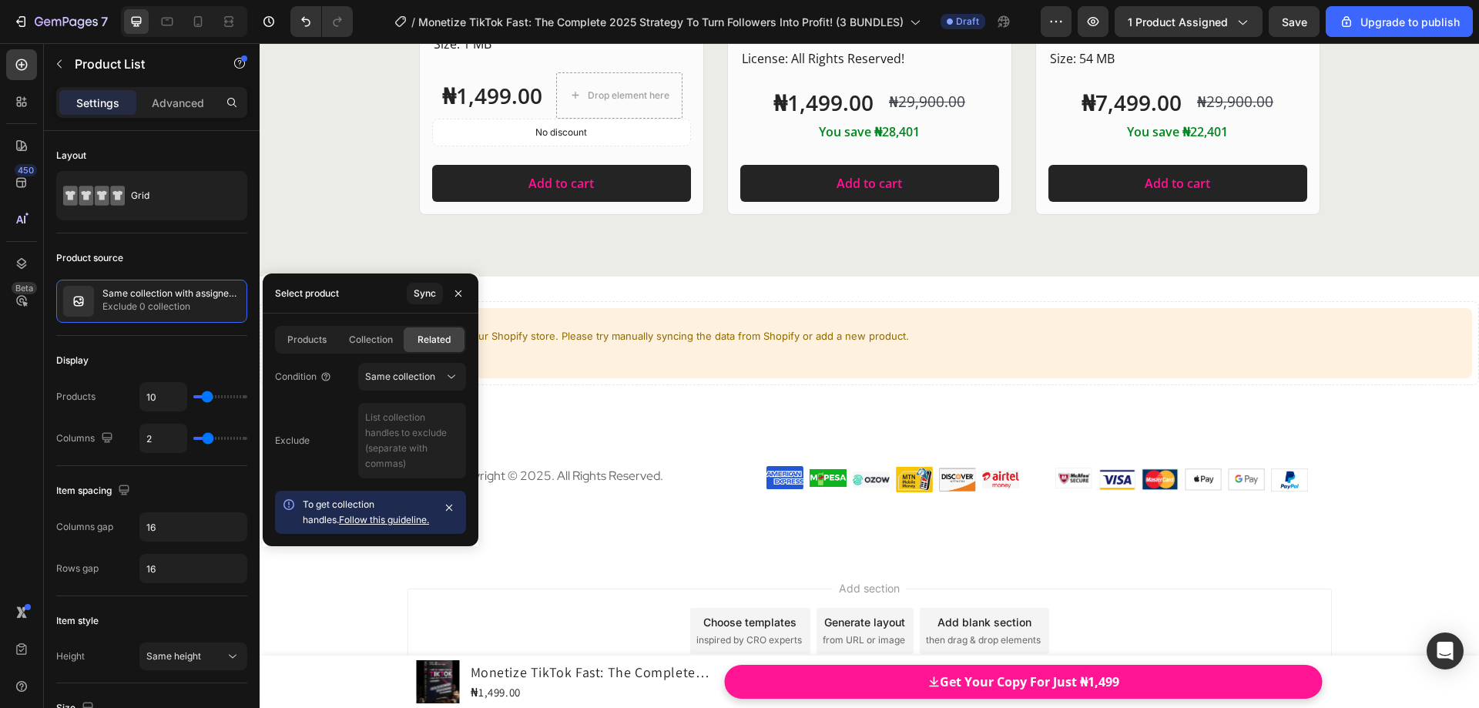
scroll to position [19356, 0]
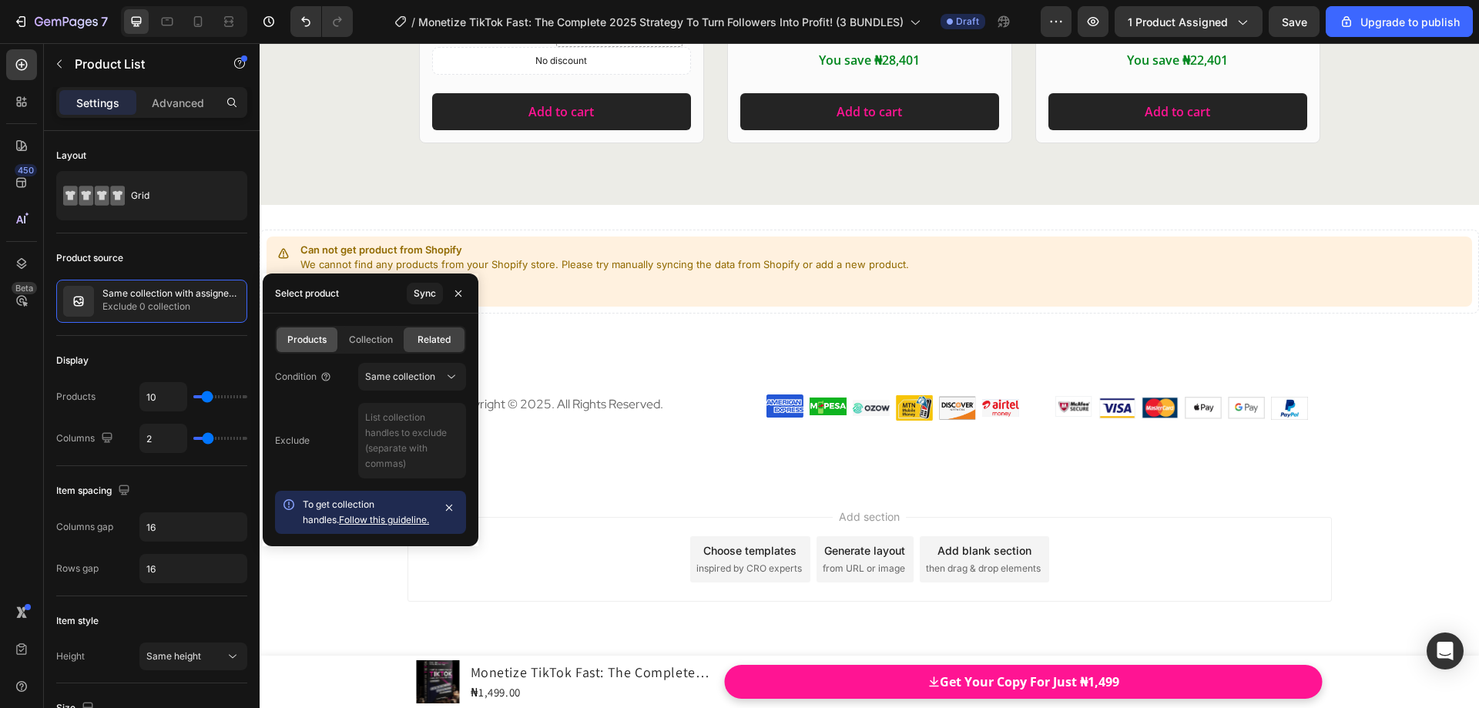
click at [306, 341] on span "Products" at bounding box center [306, 340] width 39 height 14
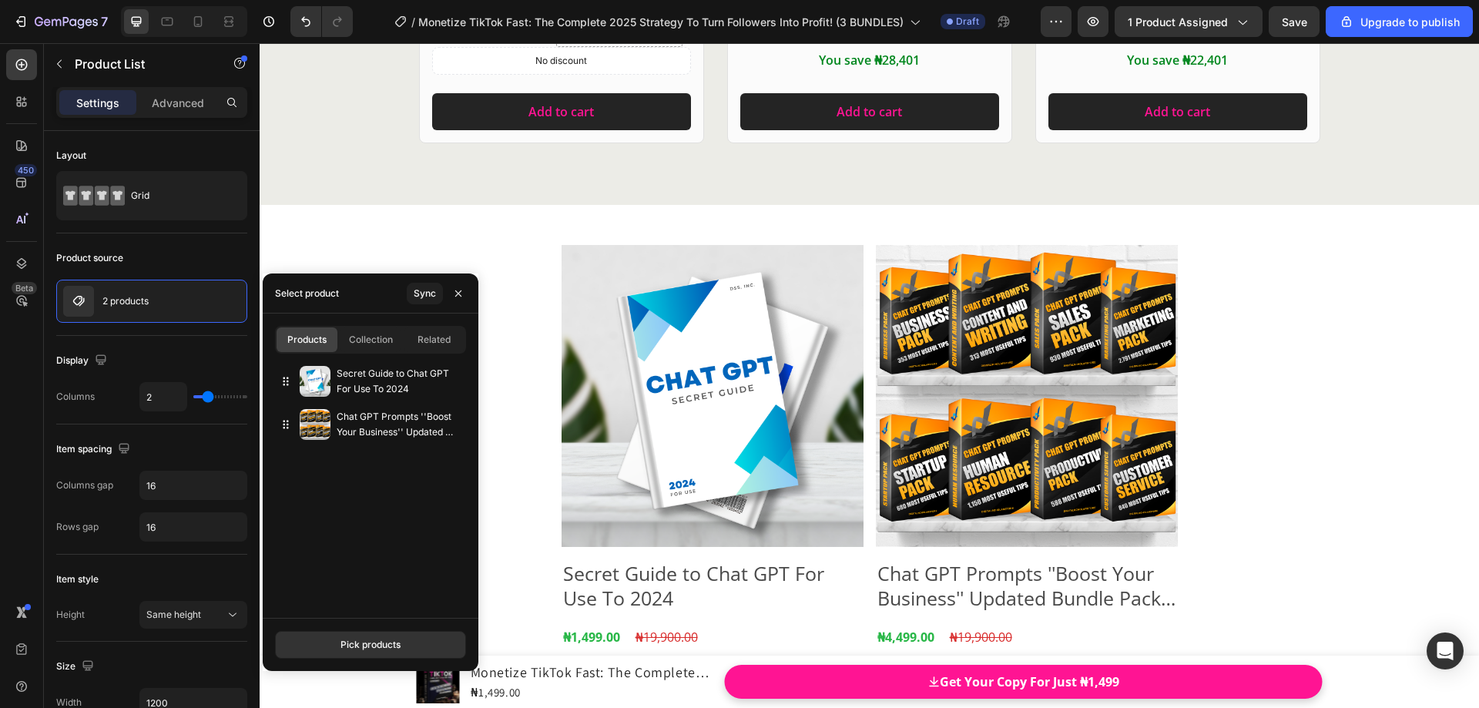
scroll to position [19361, 0]
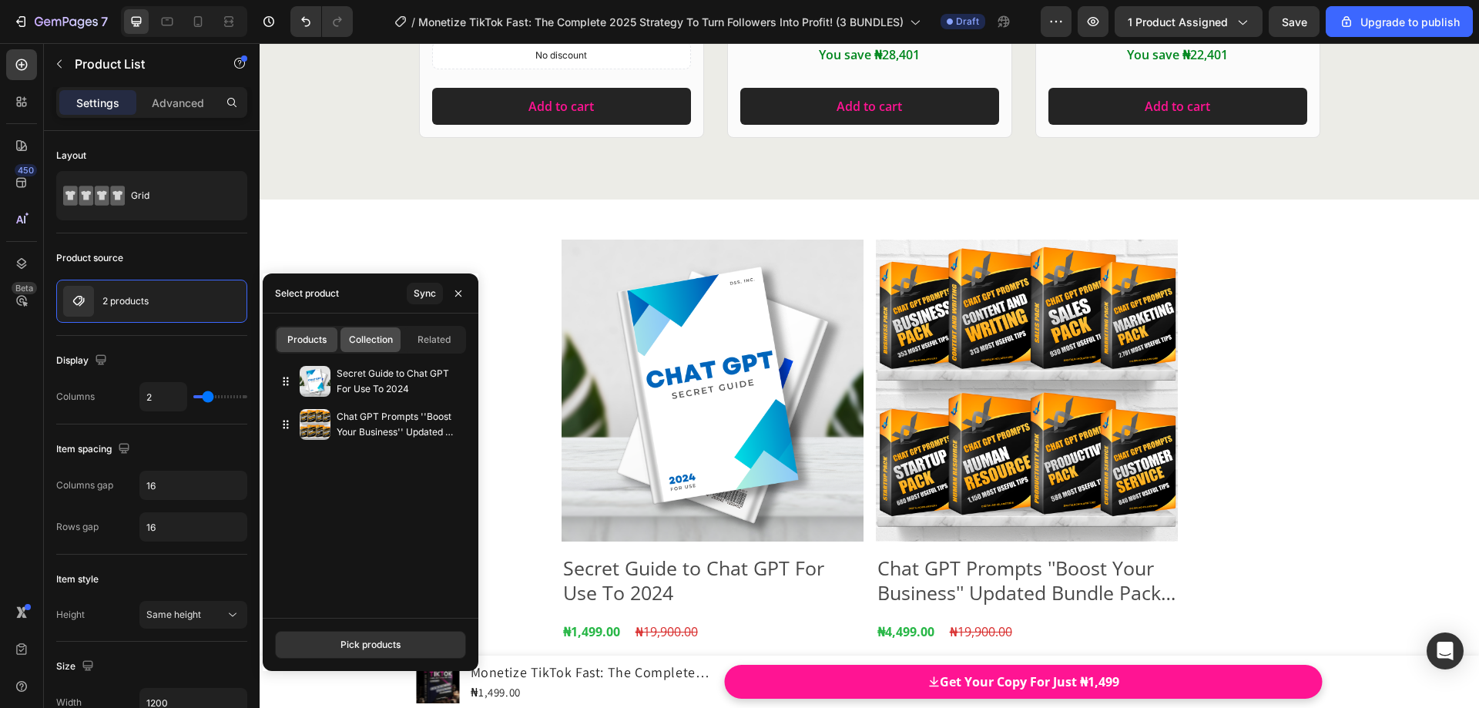
click at [384, 342] on span "Collection" at bounding box center [371, 340] width 44 height 14
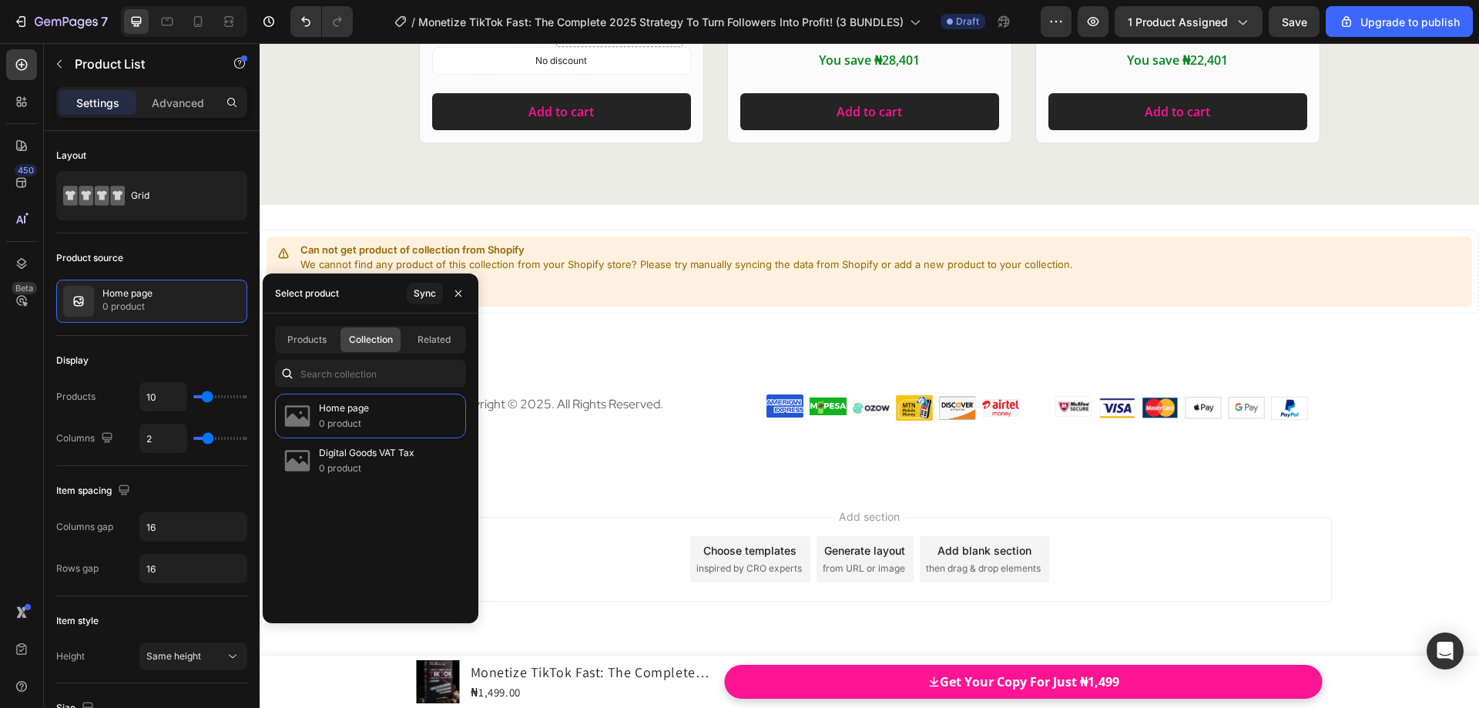
scroll to position [19356, 0]
click at [431, 343] on span "Related" at bounding box center [434, 340] width 33 height 14
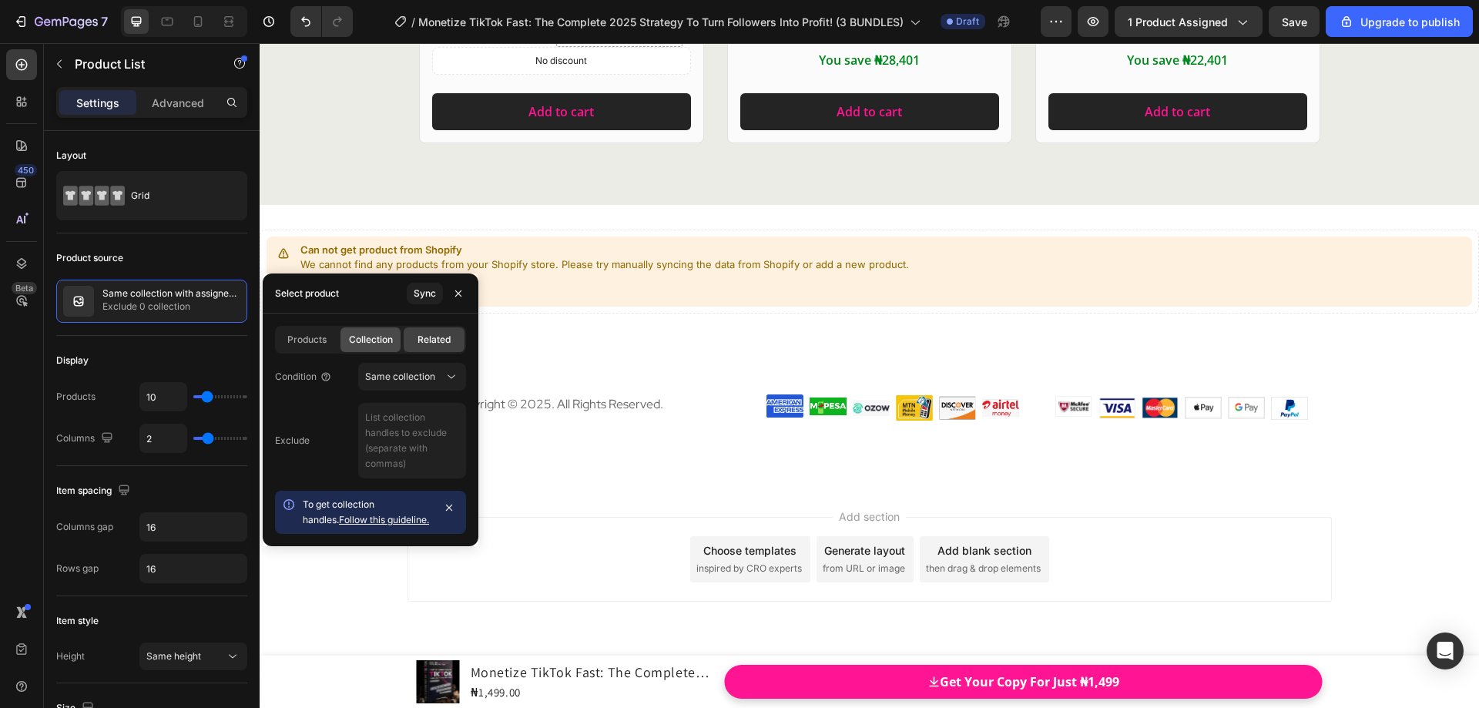
click at [363, 343] on span "Collection" at bounding box center [371, 340] width 44 height 14
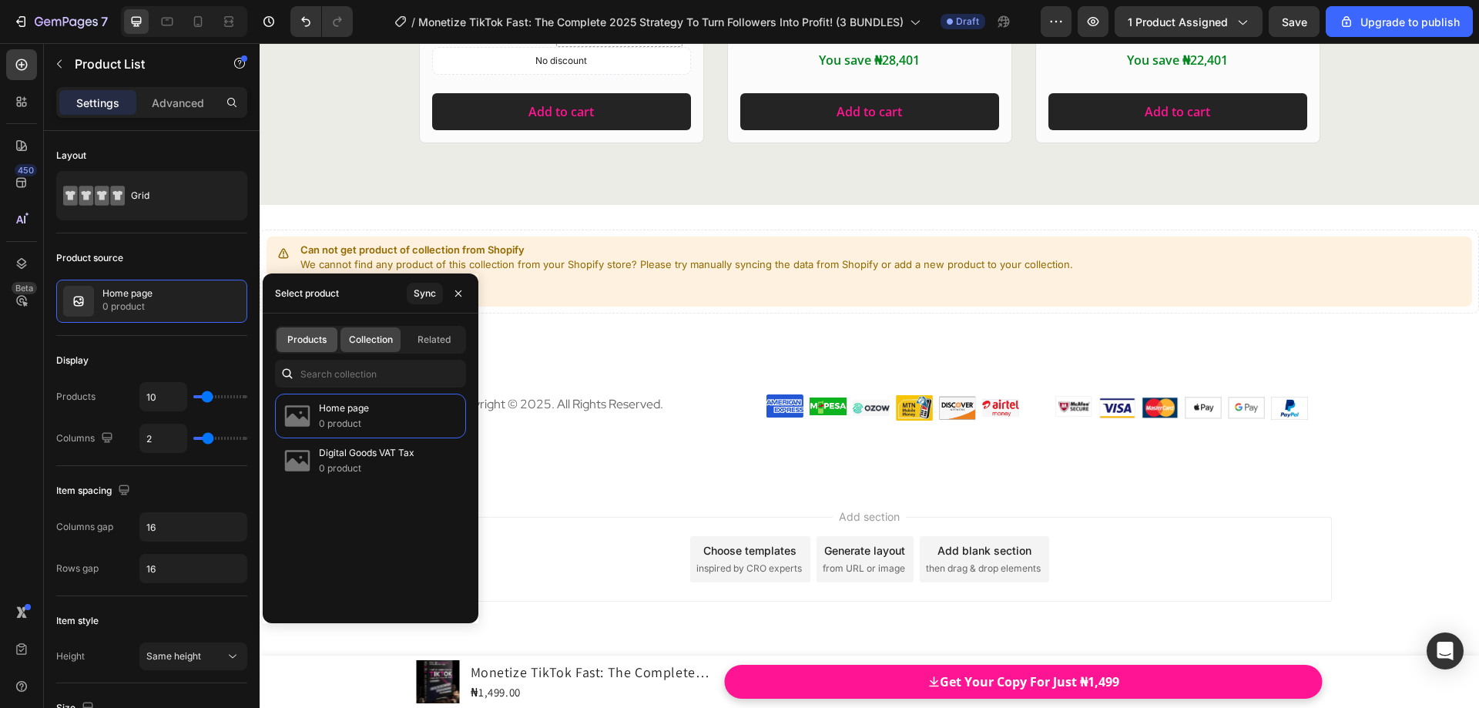
click at [320, 343] on span "Products" at bounding box center [306, 340] width 39 height 14
type input "2"
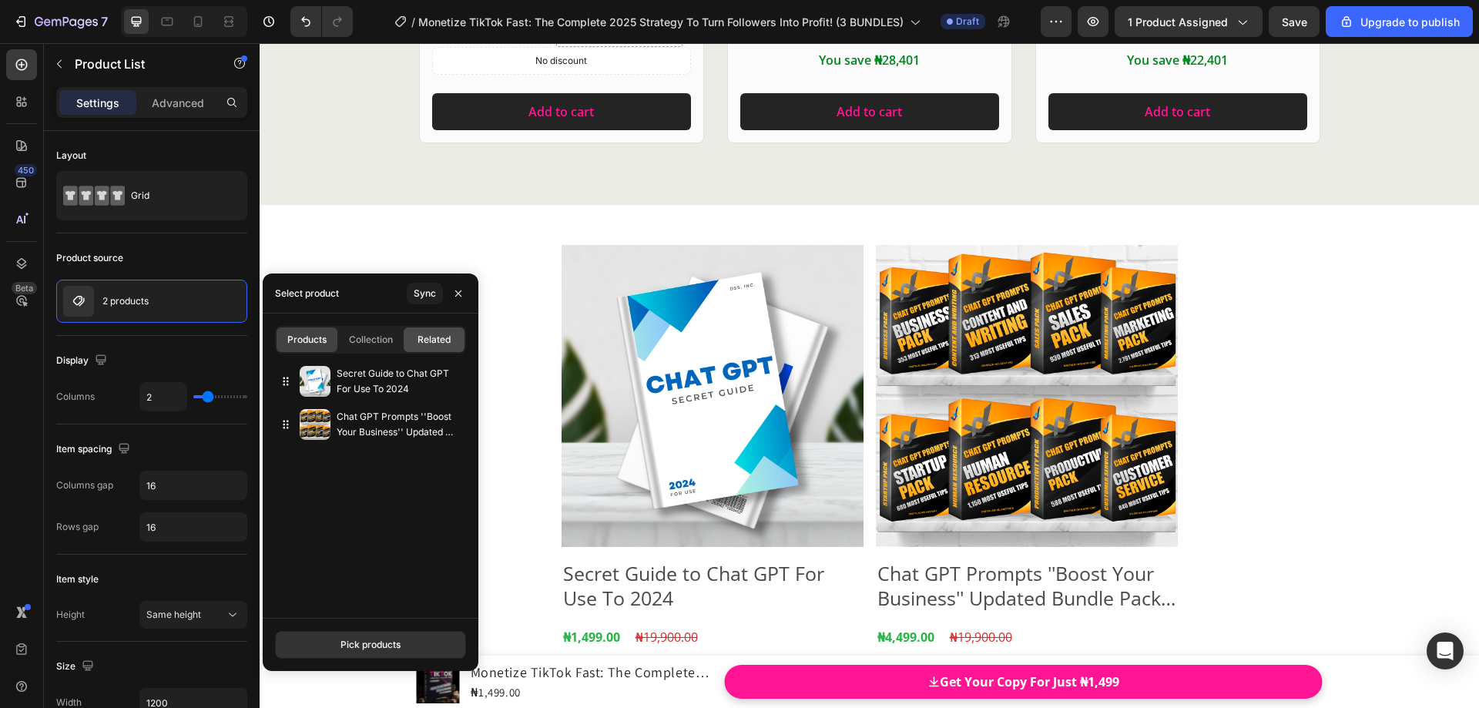
scroll to position [19361, 0]
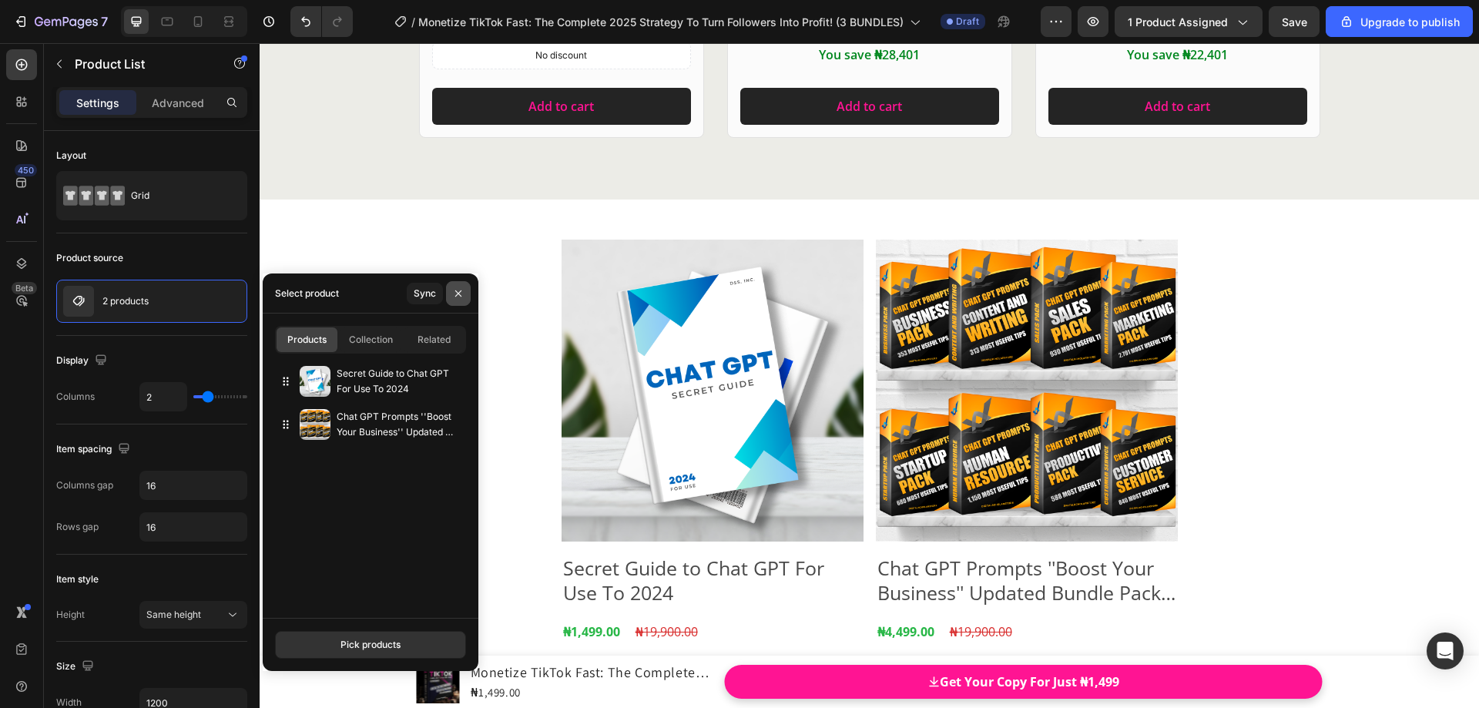
click at [458, 293] on icon "button" at bounding box center [458, 293] width 6 height 6
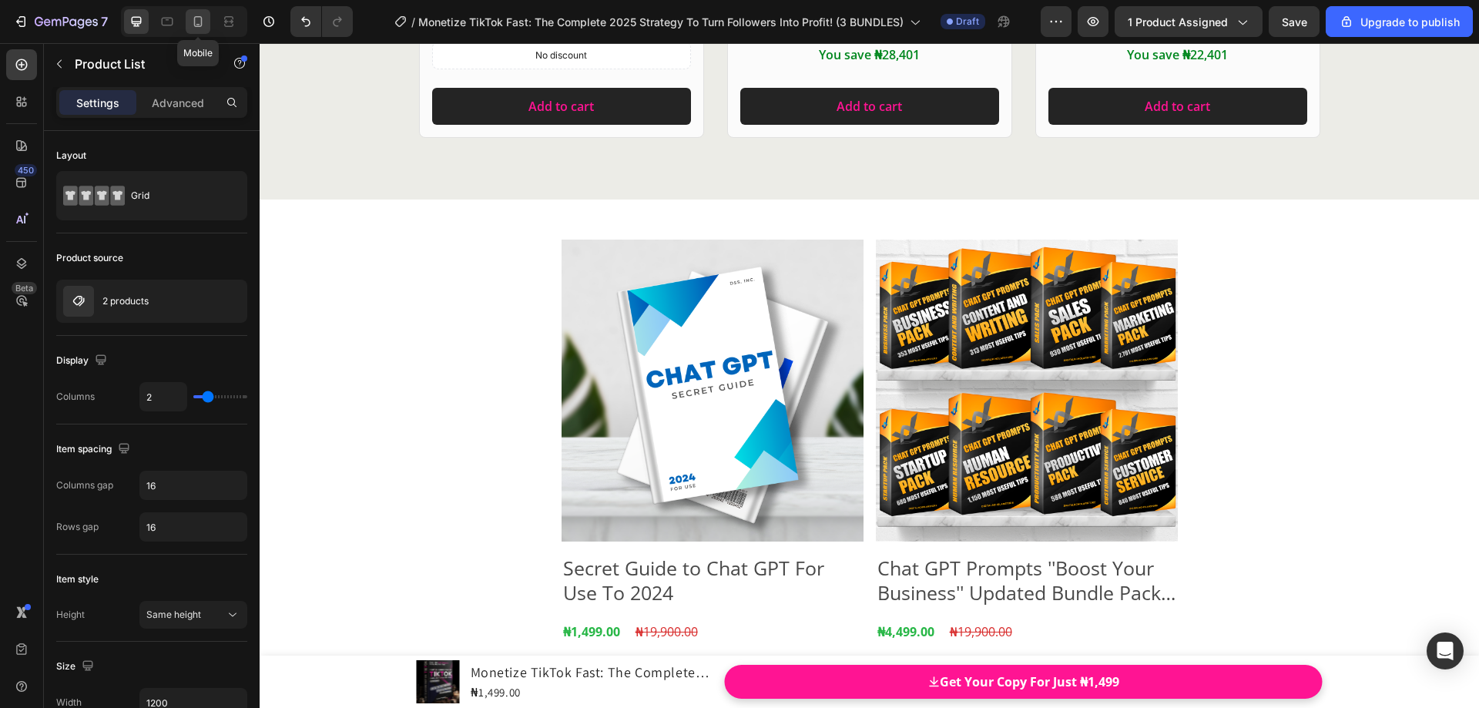
click at [191, 21] on icon at bounding box center [197, 21] width 15 height 15
type input "100%"
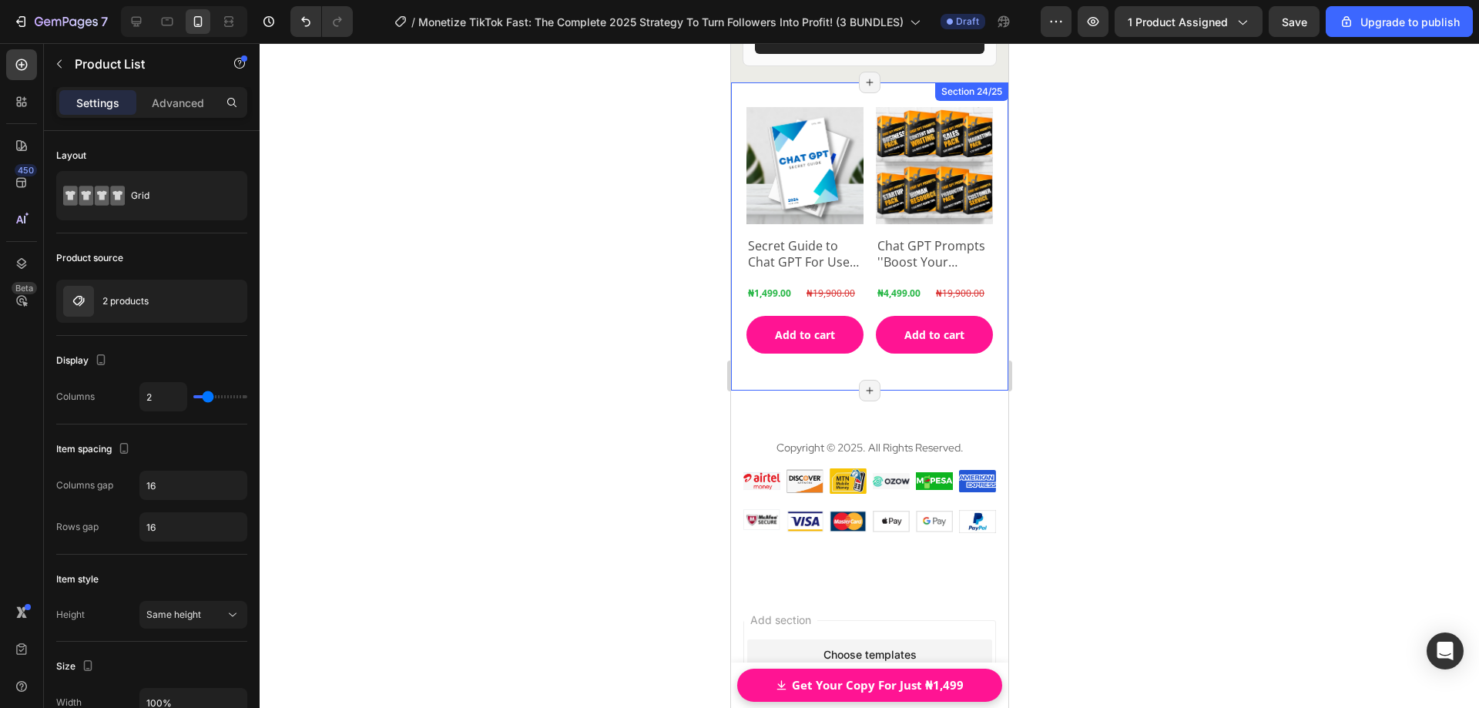
scroll to position [20336, 0]
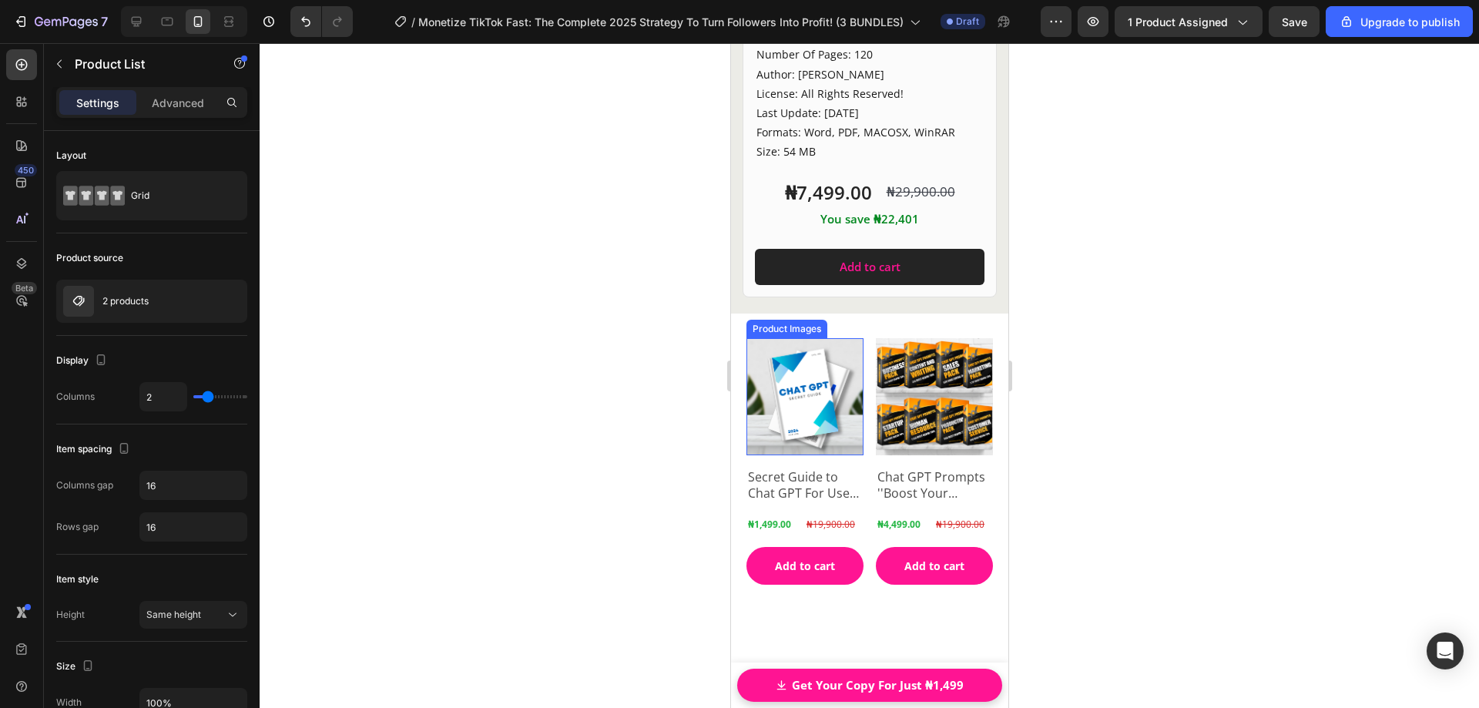
click at [763, 322] on div "Product Images" at bounding box center [786, 329] width 75 height 14
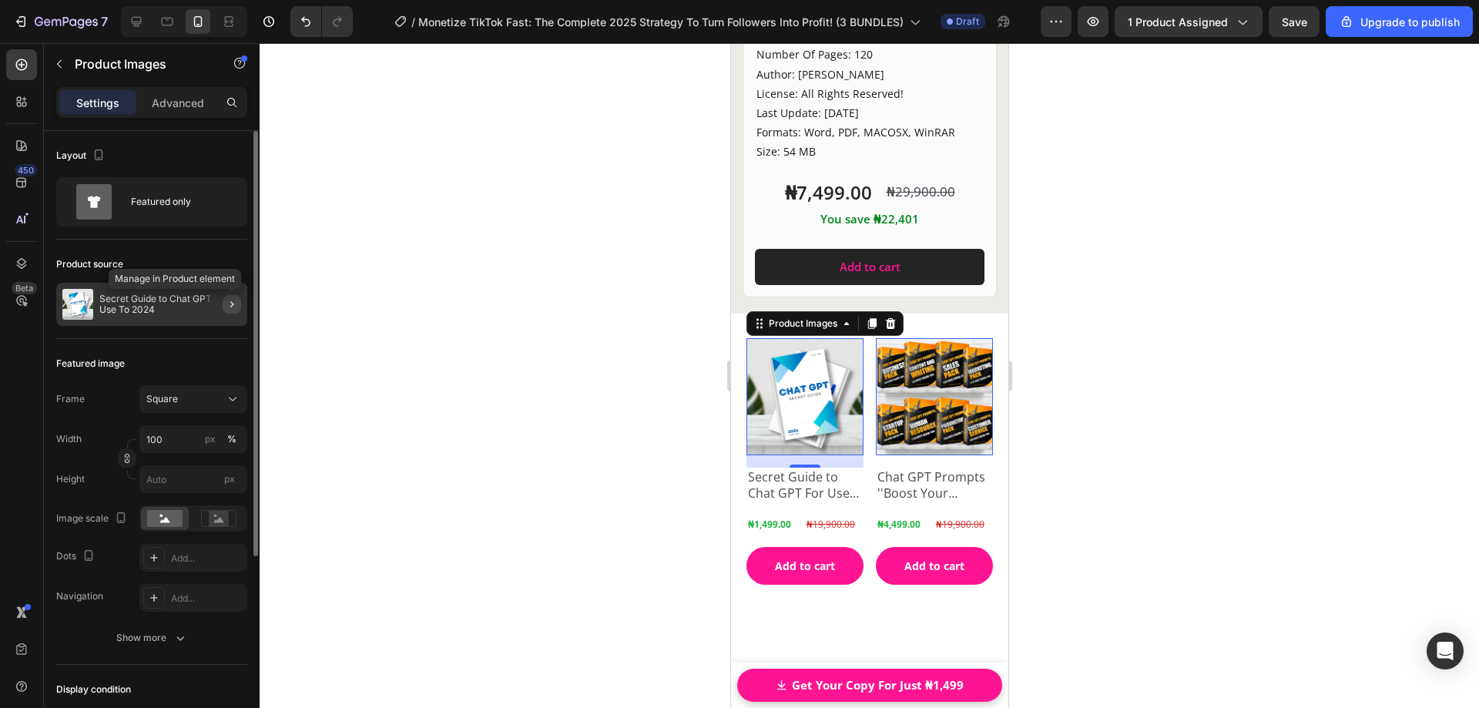
click at [231, 304] on icon "button" at bounding box center [232, 304] width 12 height 12
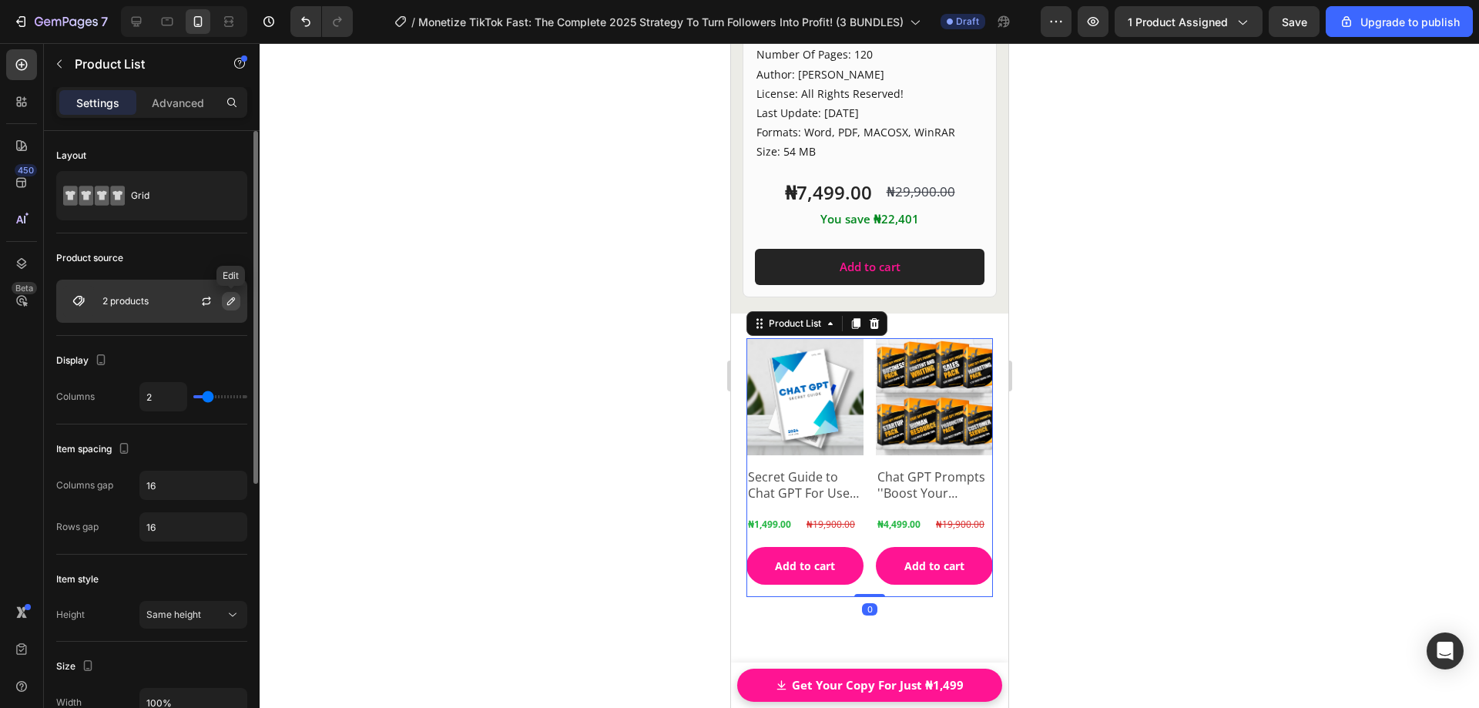
click at [232, 301] on icon "button" at bounding box center [231, 301] width 12 height 12
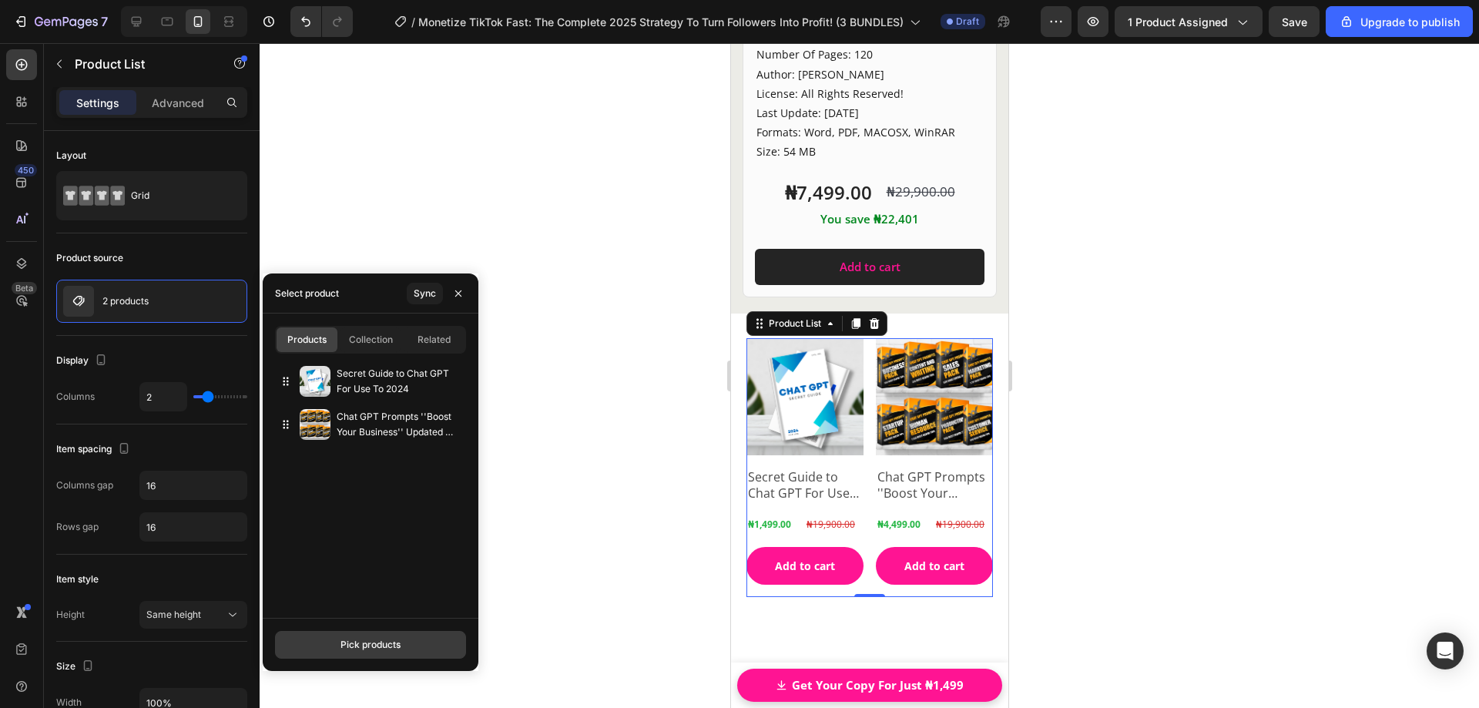
click at [377, 645] on div "Pick products" at bounding box center [371, 645] width 60 height 14
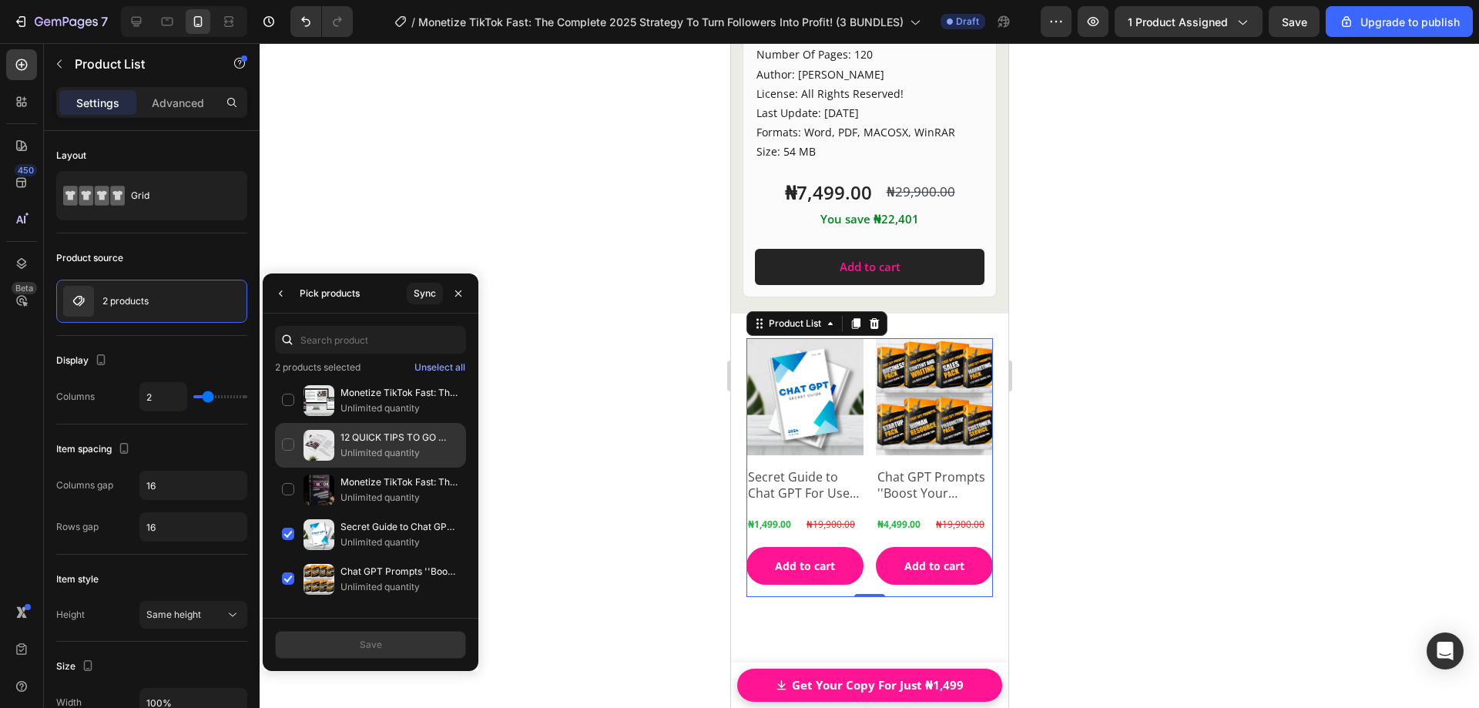
click at [287, 468] on div "12 QUICK TIPS TO GO VIRAL ON TIKTOK IN 2025 Unlimited quantity" at bounding box center [370, 490] width 191 height 45
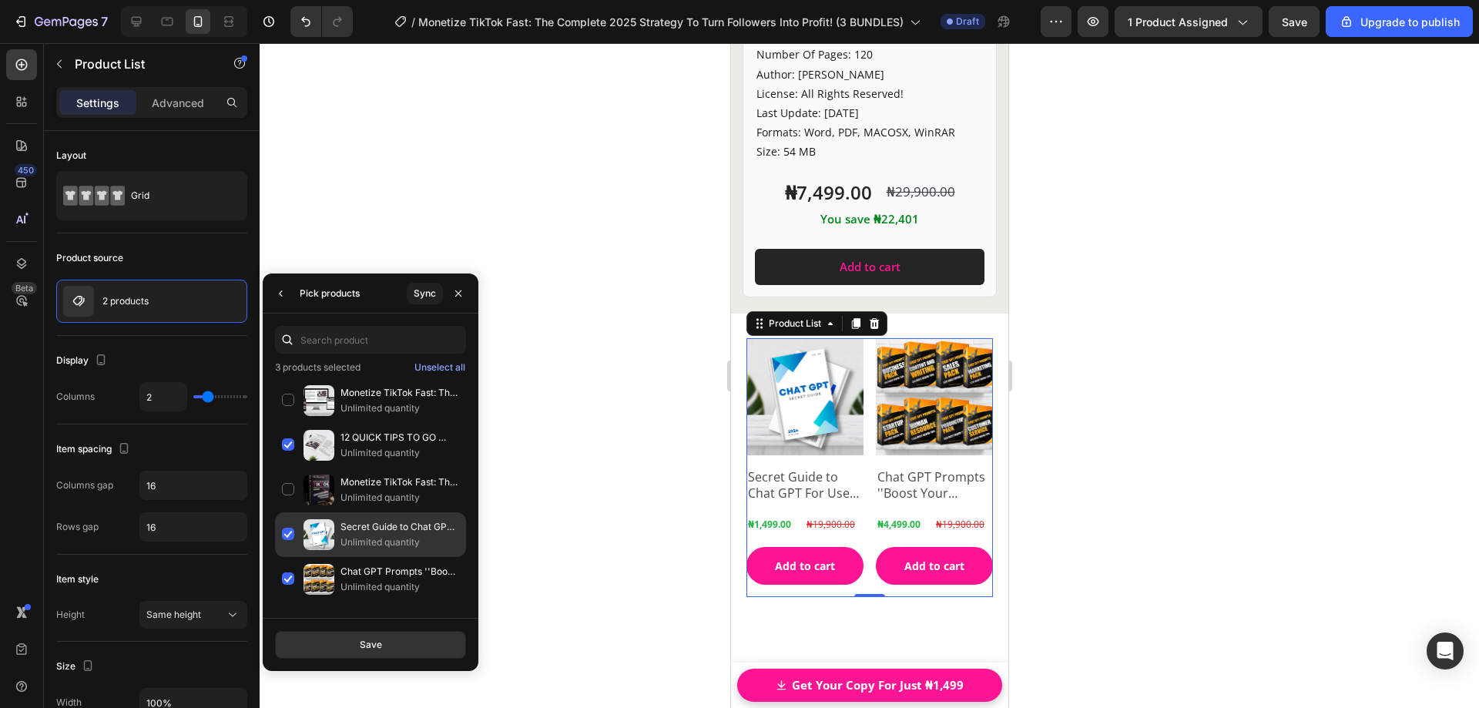
click at [287, 557] on div "Secret Guide to Chat GPT For Use To 2024 Unlimited quantity" at bounding box center [370, 579] width 191 height 45
click at [369, 647] on div "Save" at bounding box center [371, 645] width 22 height 14
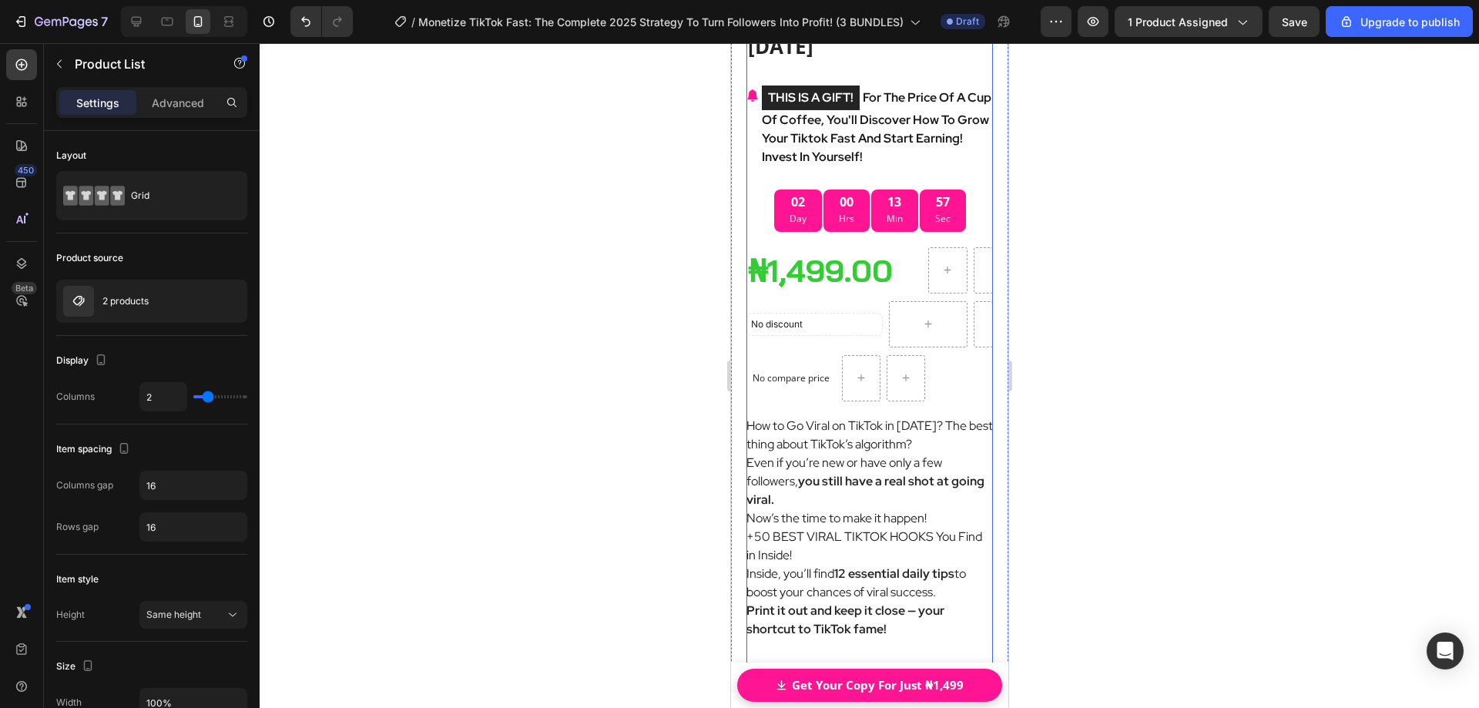
scroll to position [7306, 0]
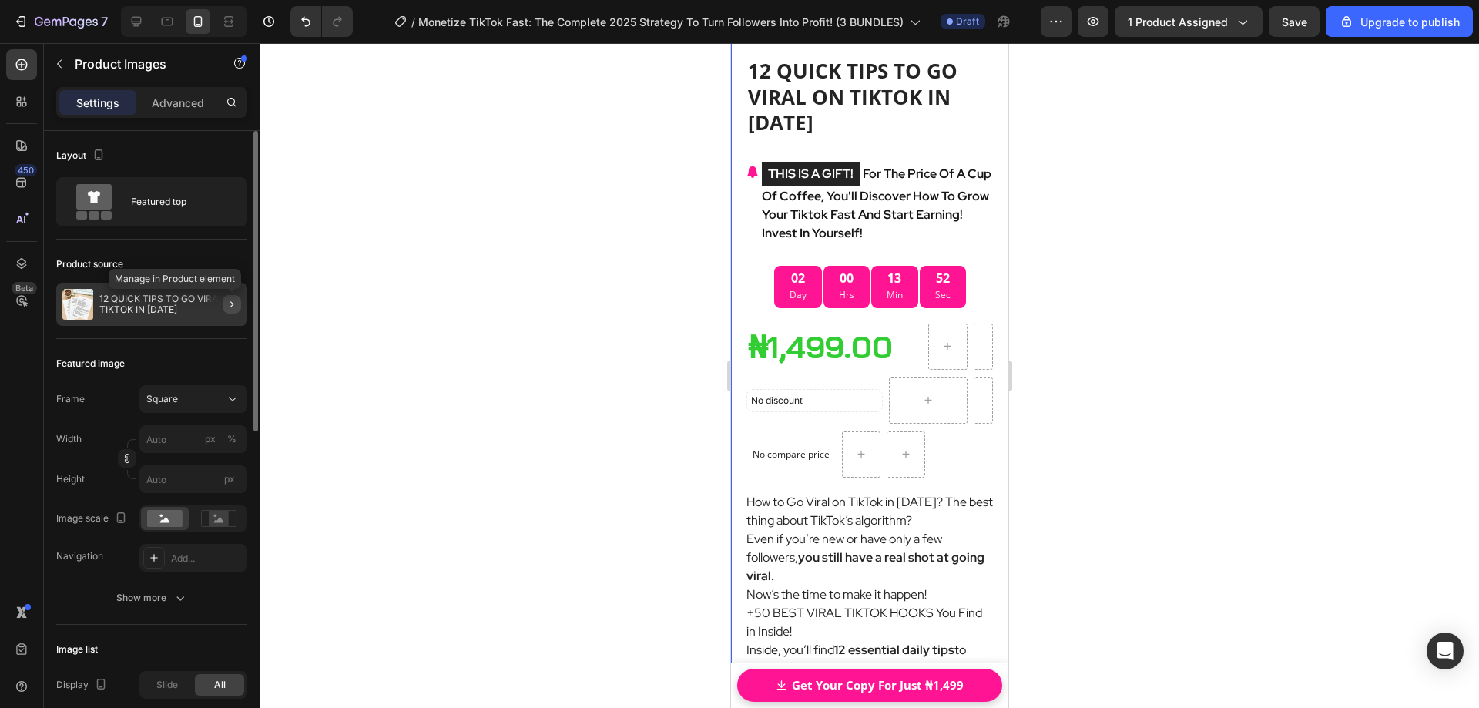
click at [234, 303] on icon "button" at bounding box center [232, 304] width 12 height 12
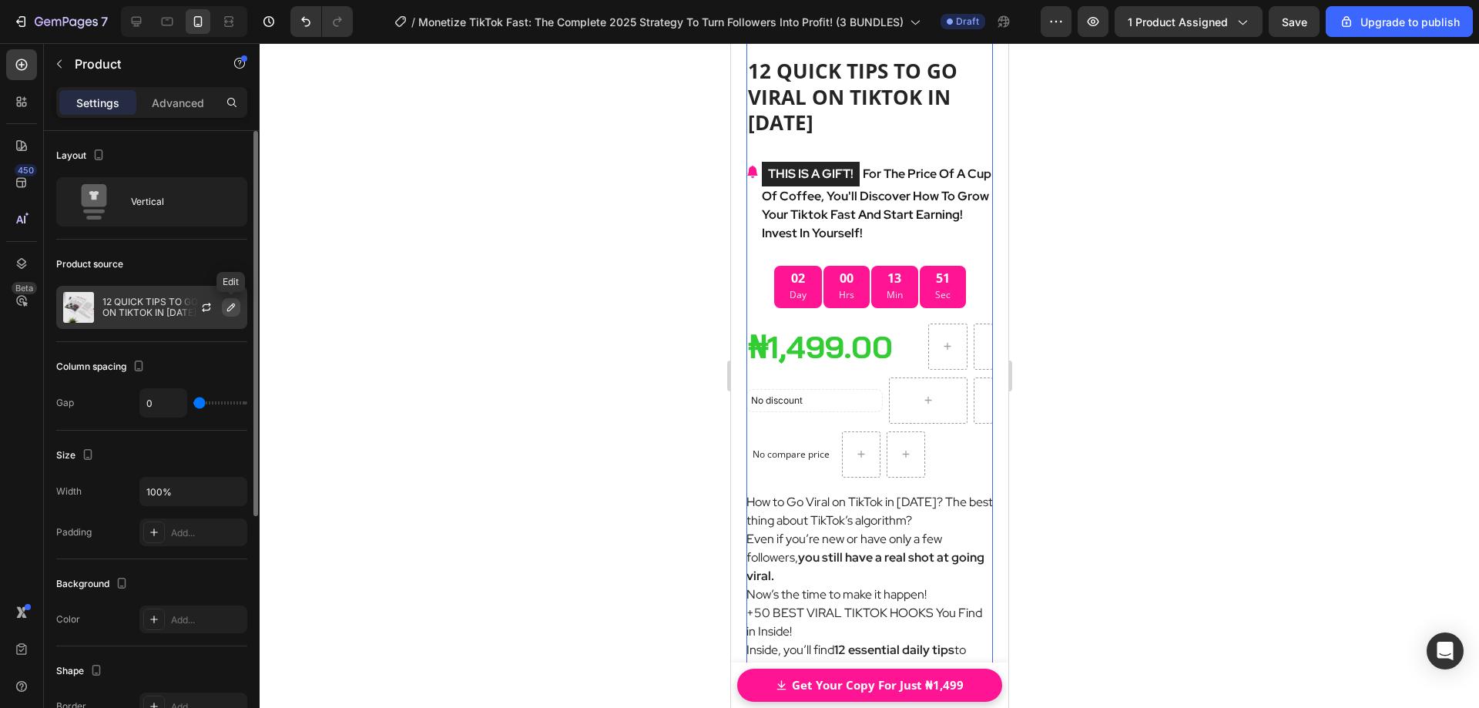
click at [233, 307] on icon "button" at bounding box center [231, 308] width 8 height 8
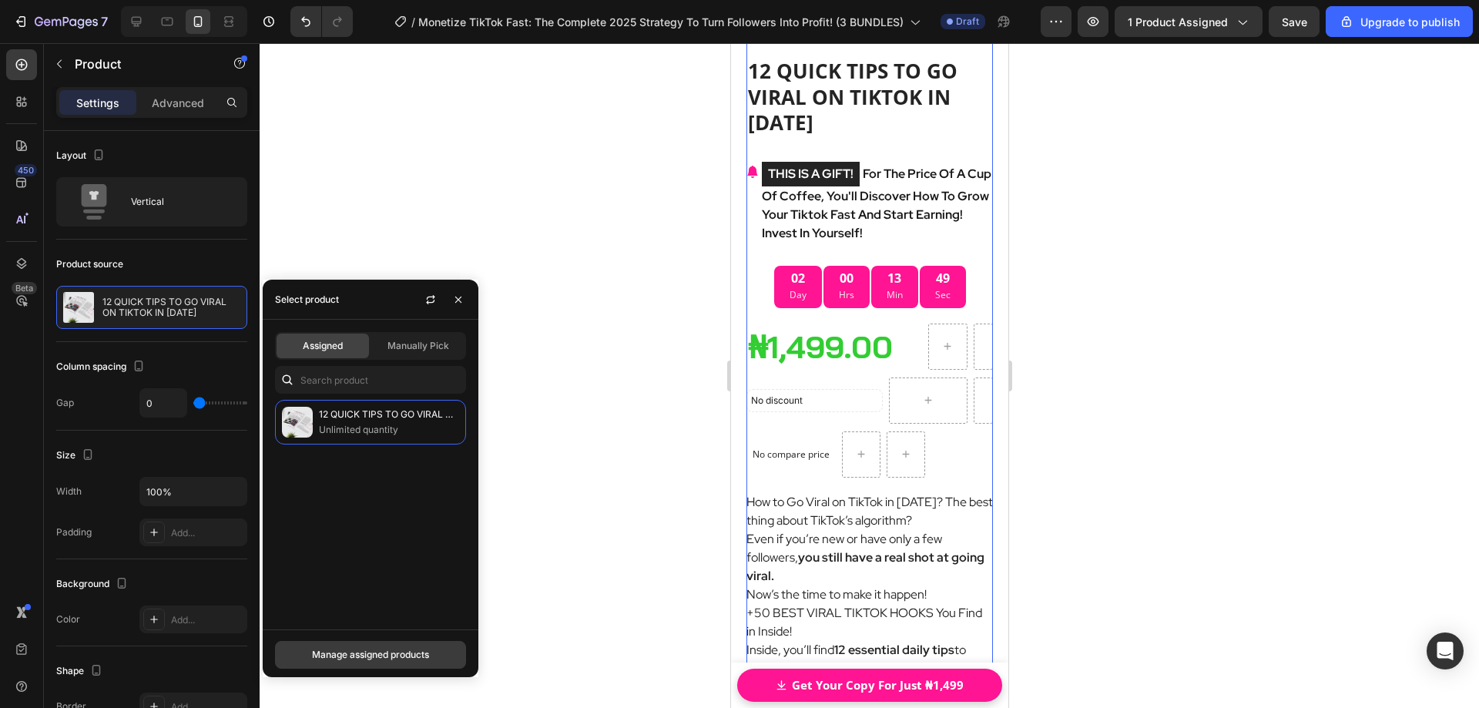
click at [374, 652] on div "Manage assigned products" at bounding box center [370, 655] width 117 height 14
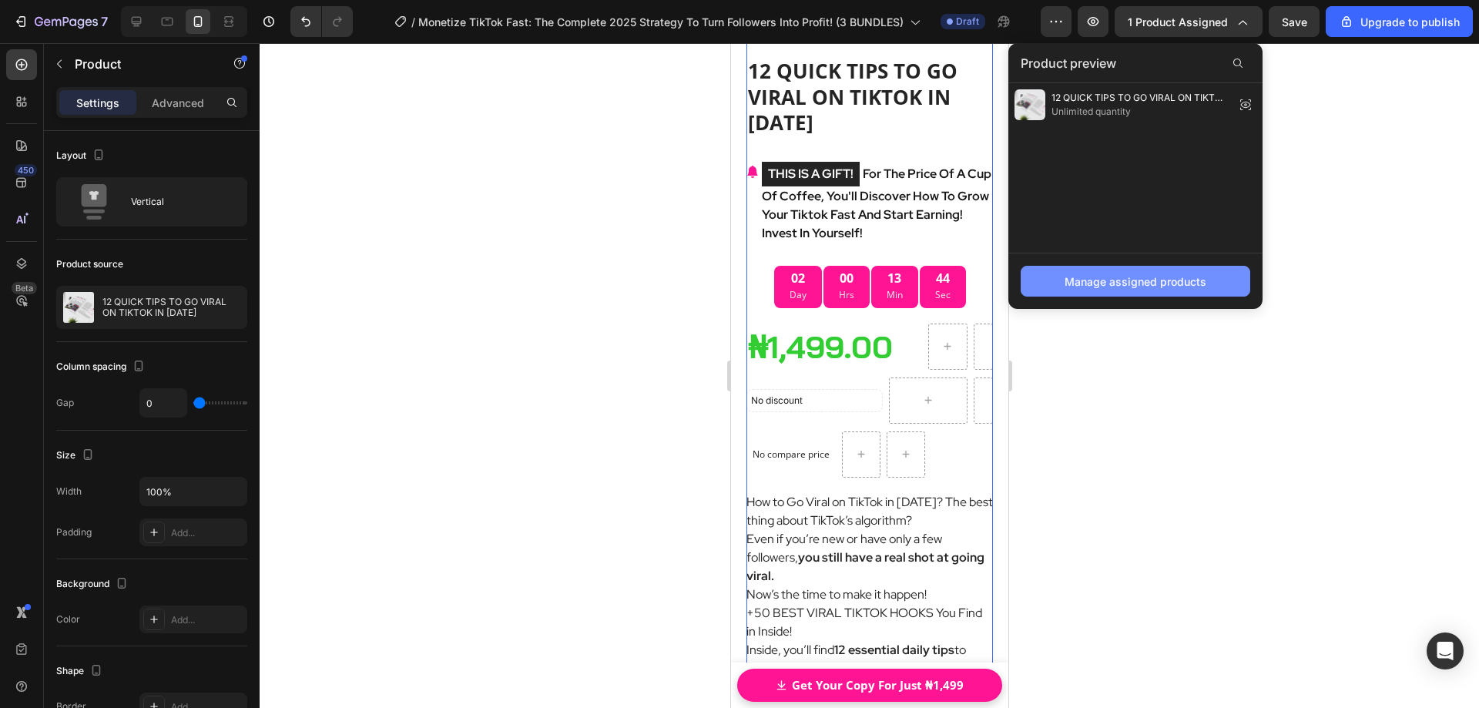
click at [1164, 286] on div "Manage assigned products" at bounding box center [1136, 281] width 142 height 16
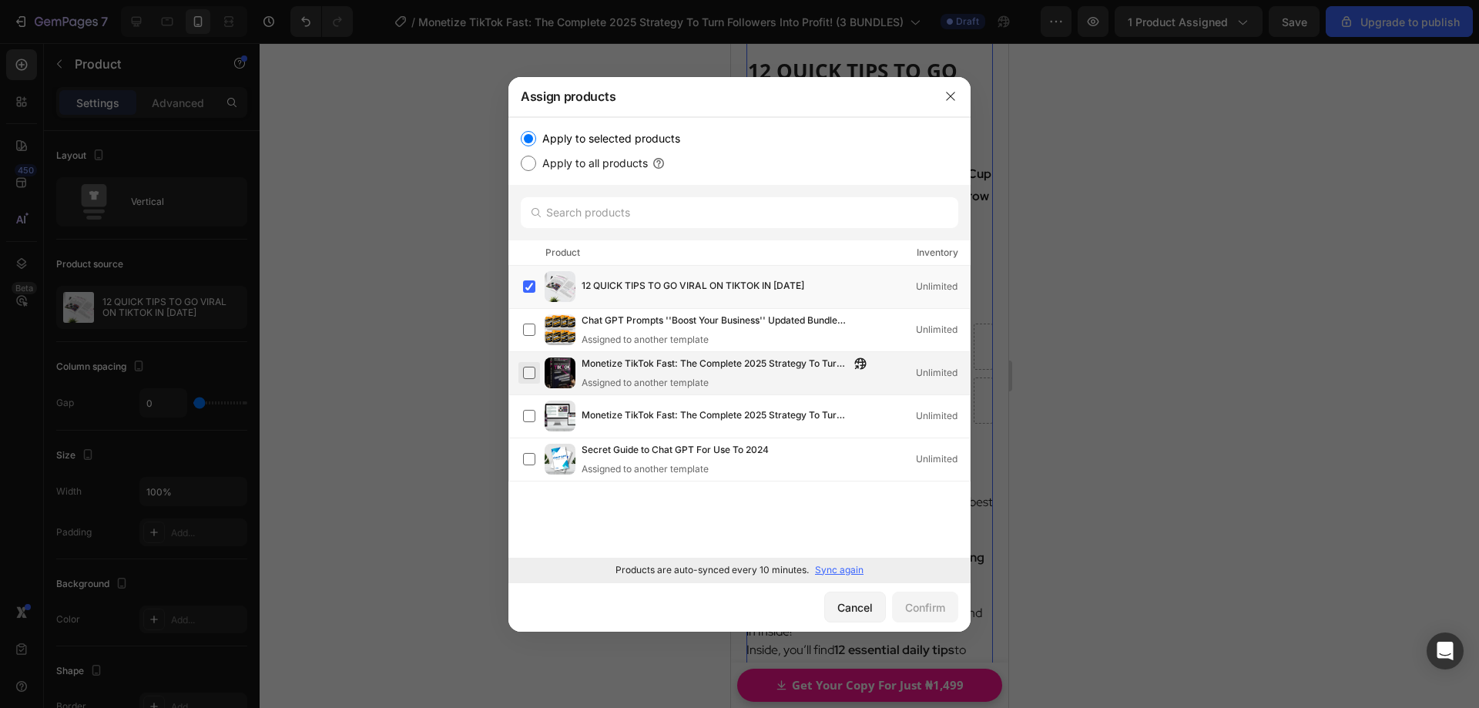
click at [531, 374] on label at bounding box center [529, 373] width 12 height 12
click at [529, 290] on label at bounding box center [529, 286] width 12 height 12
click at [925, 611] on div "Confirm" at bounding box center [925, 607] width 40 height 16
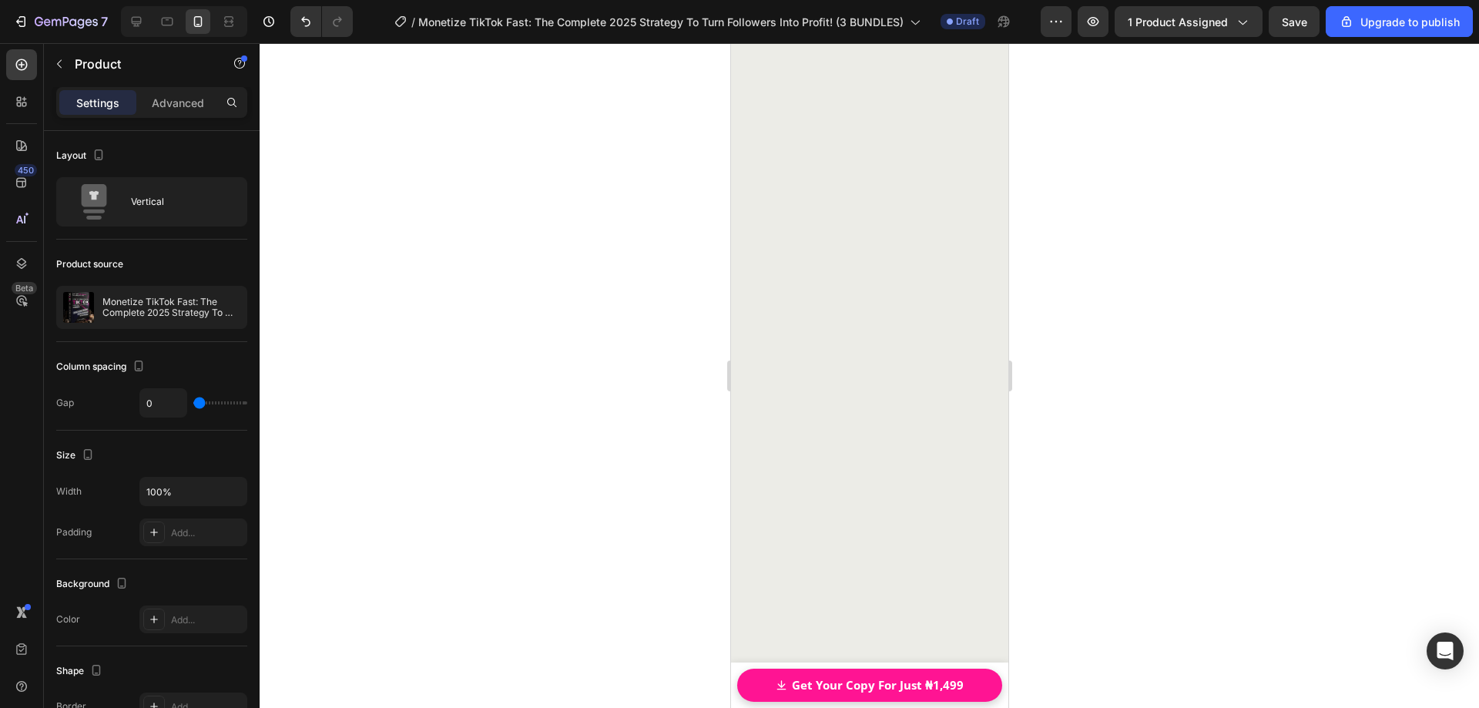
scroll to position [18939, 0]
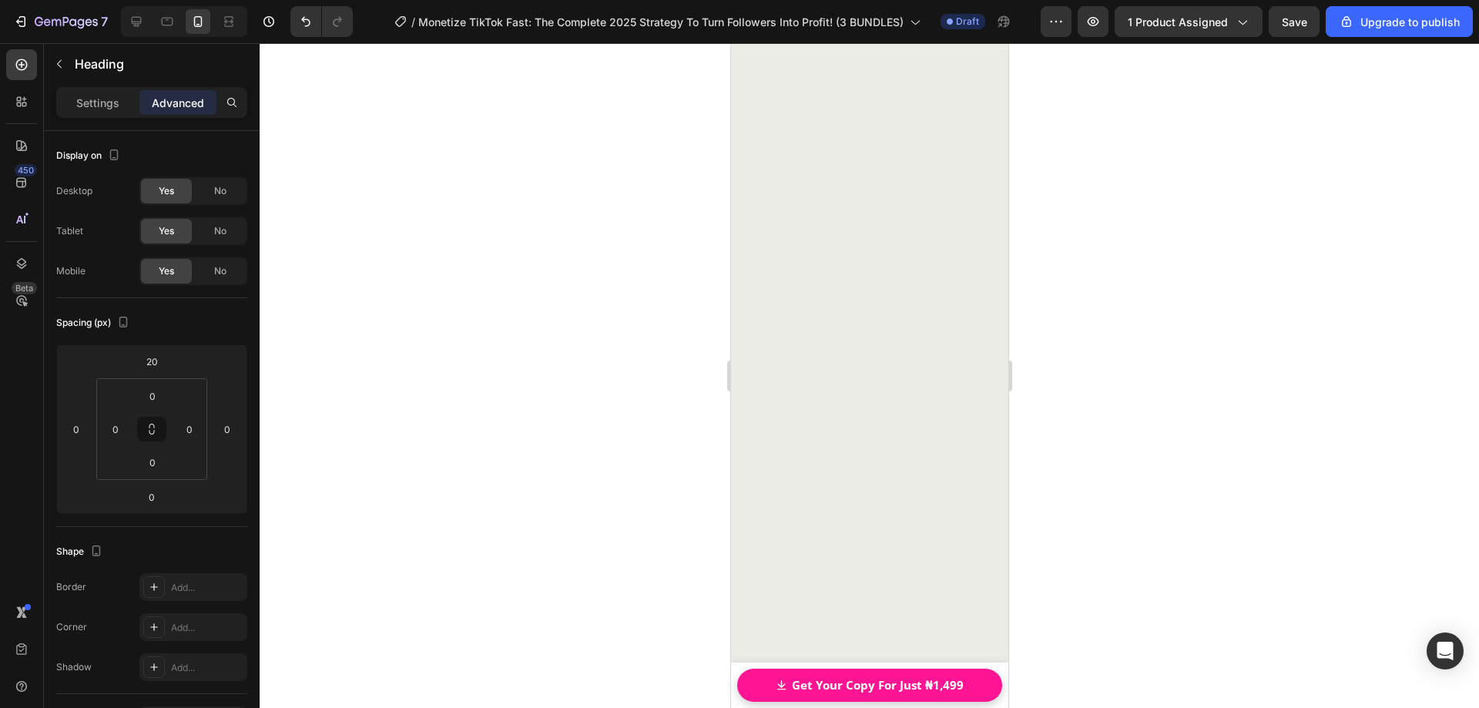
drag, startPoint x: 827, startPoint y: 119, endPoint x: 858, endPoint y: 122, distance: 31.0
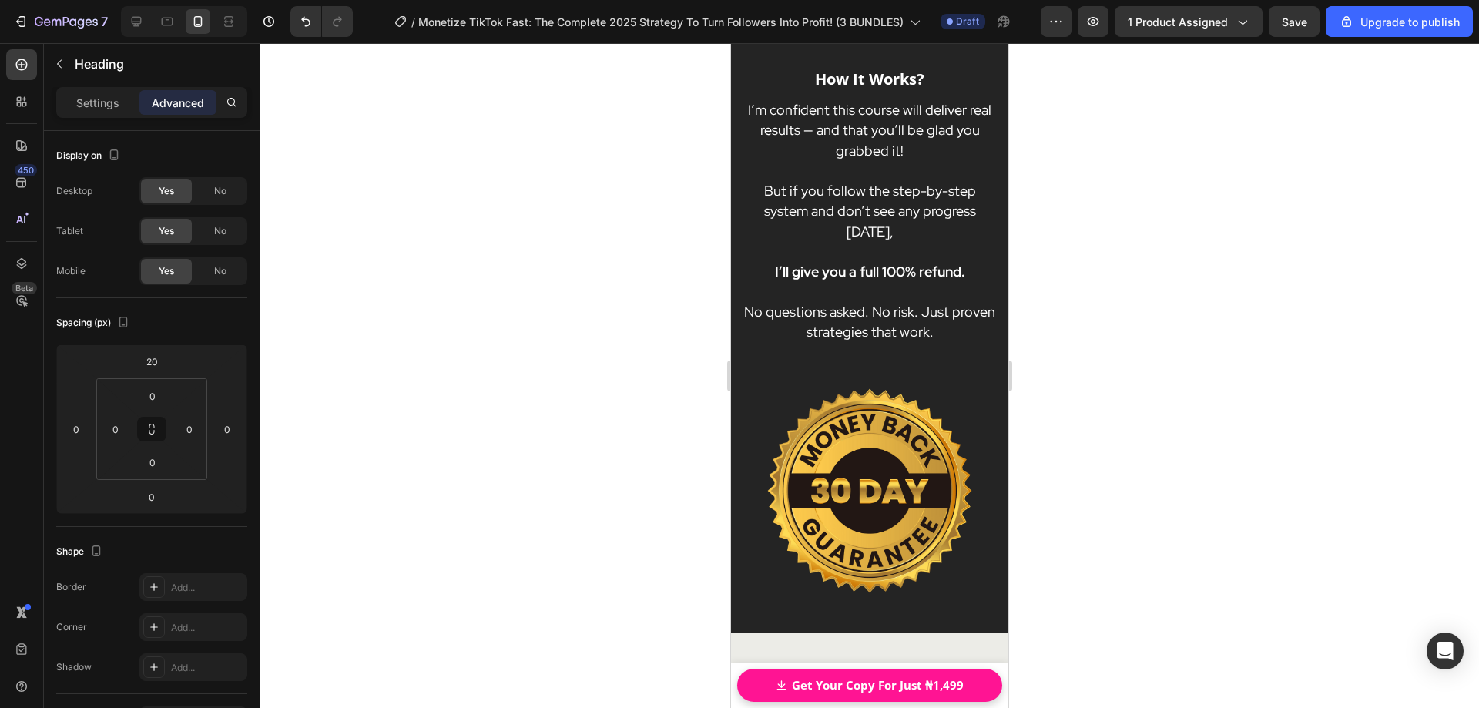
scroll to position [19555, 0]
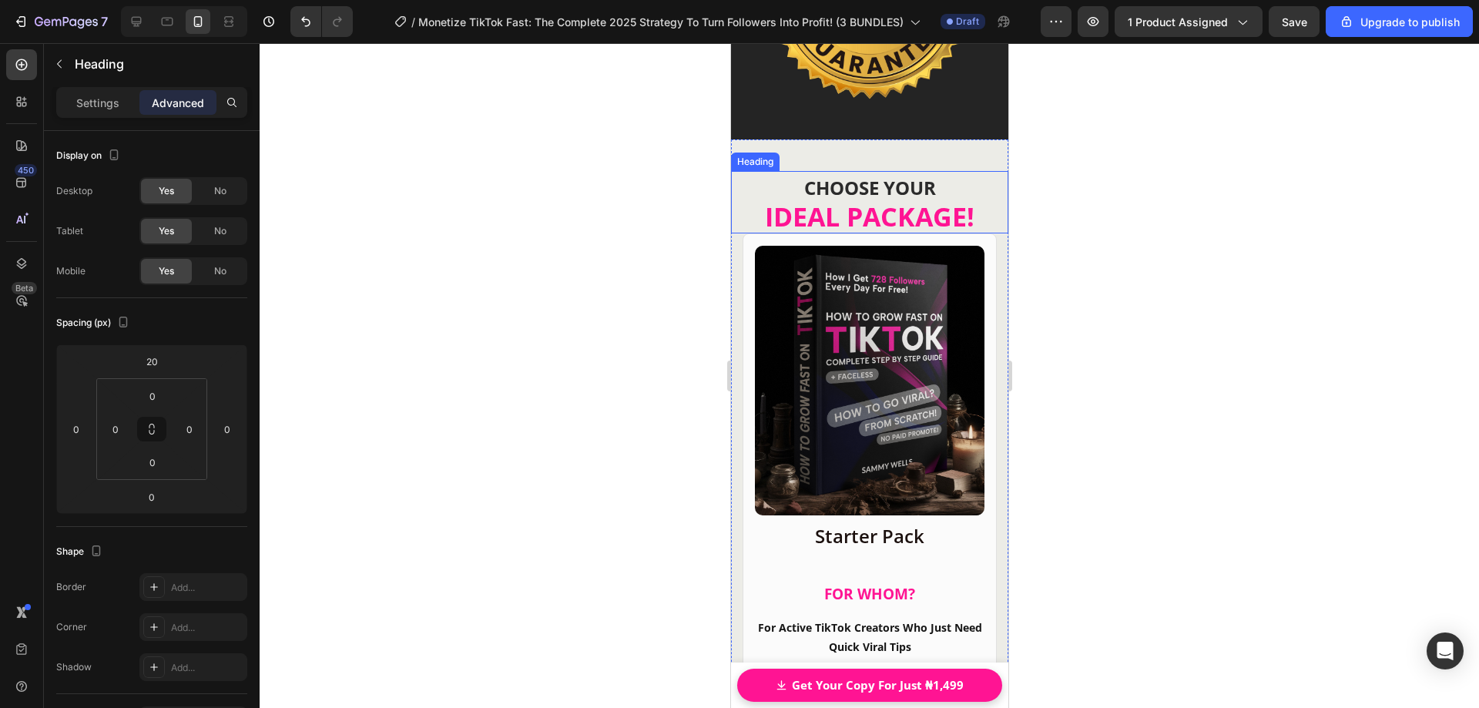
click at [842, 205] on strong "IDEAL PACKAGE!" at bounding box center [869, 216] width 210 height 35
click at [838, 208] on strong "IDEAL PACKAGE!" at bounding box center [869, 216] width 210 height 35
click at [794, 207] on strong "IDEAL PACKAGE!" at bounding box center [869, 216] width 210 height 35
drag, startPoint x: 776, startPoint y: 208, endPoint x: 822, endPoint y: 207, distance: 46.2
click at [822, 207] on strong "IDEAL PACKAGE!" at bounding box center [869, 216] width 210 height 35
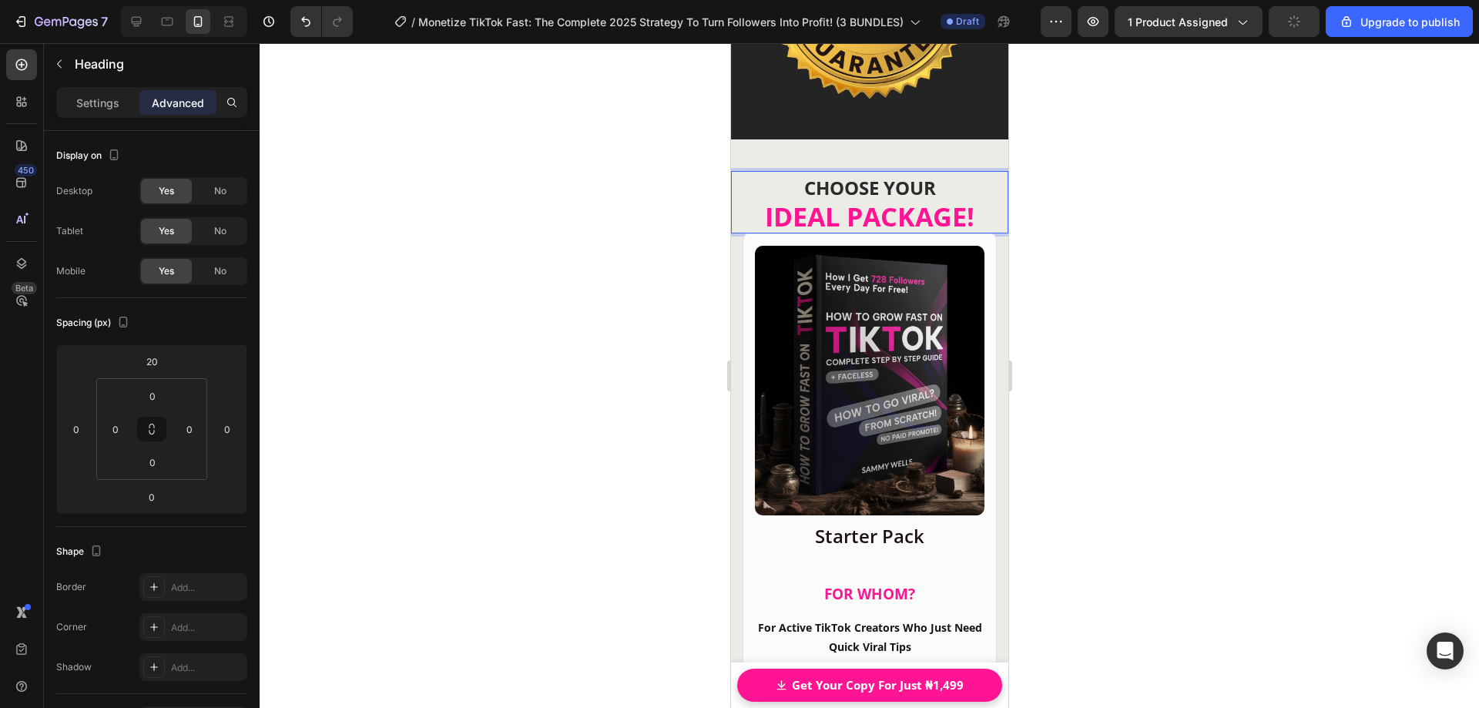
click at [844, 206] on strong "IDEAL PACKAGE!" at bounding box center [869, 216] width 210 height 35
drag, startPoint x: 907, startPoint y: 206, endPoint x: 858, endPoint y: 204, distance: 48.6
click at [858, 204] on strong "IDEAL PACKAGE!" at bounding box center [869, 216] width 210 height 35
click at [831, 177] on strong "CHOOSE YOUR" at bounding box center [870, 187] width 132 height 25
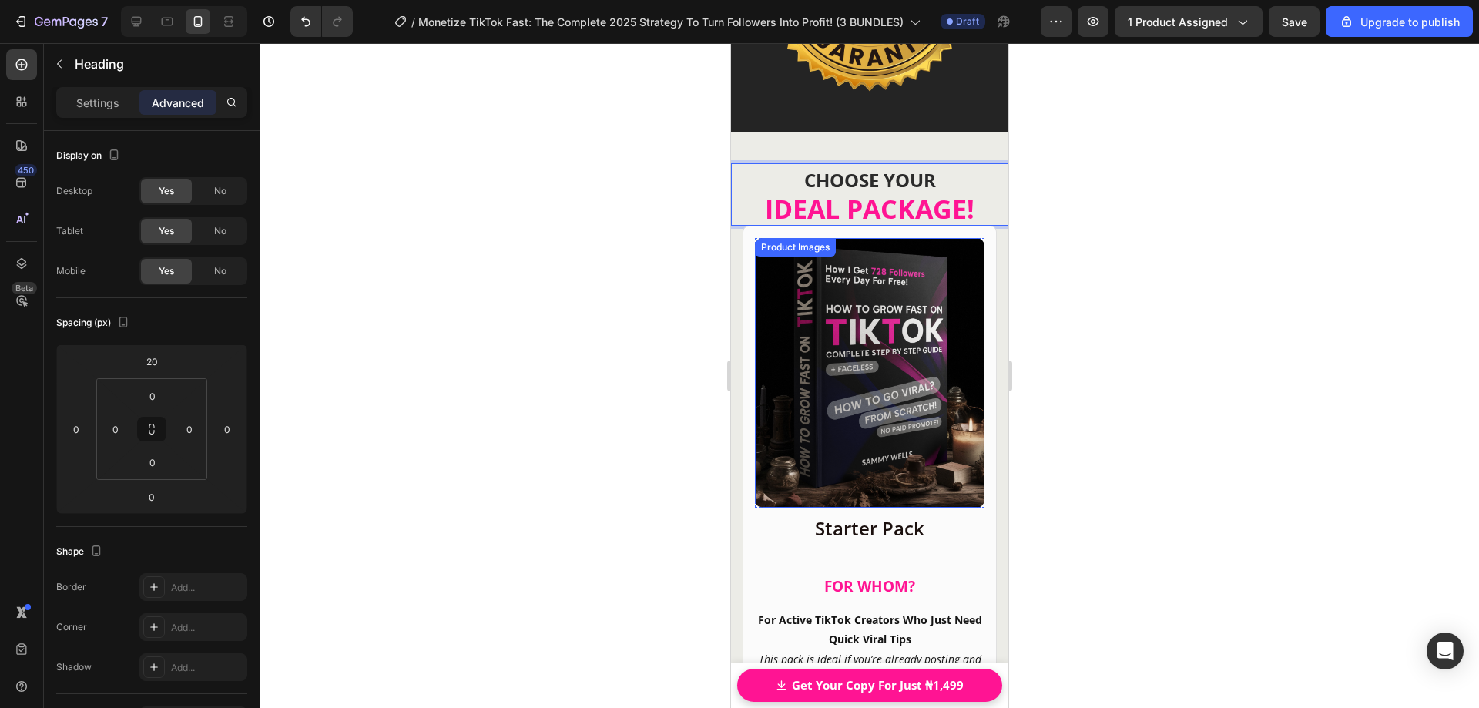
scroll to position [19478, 0]
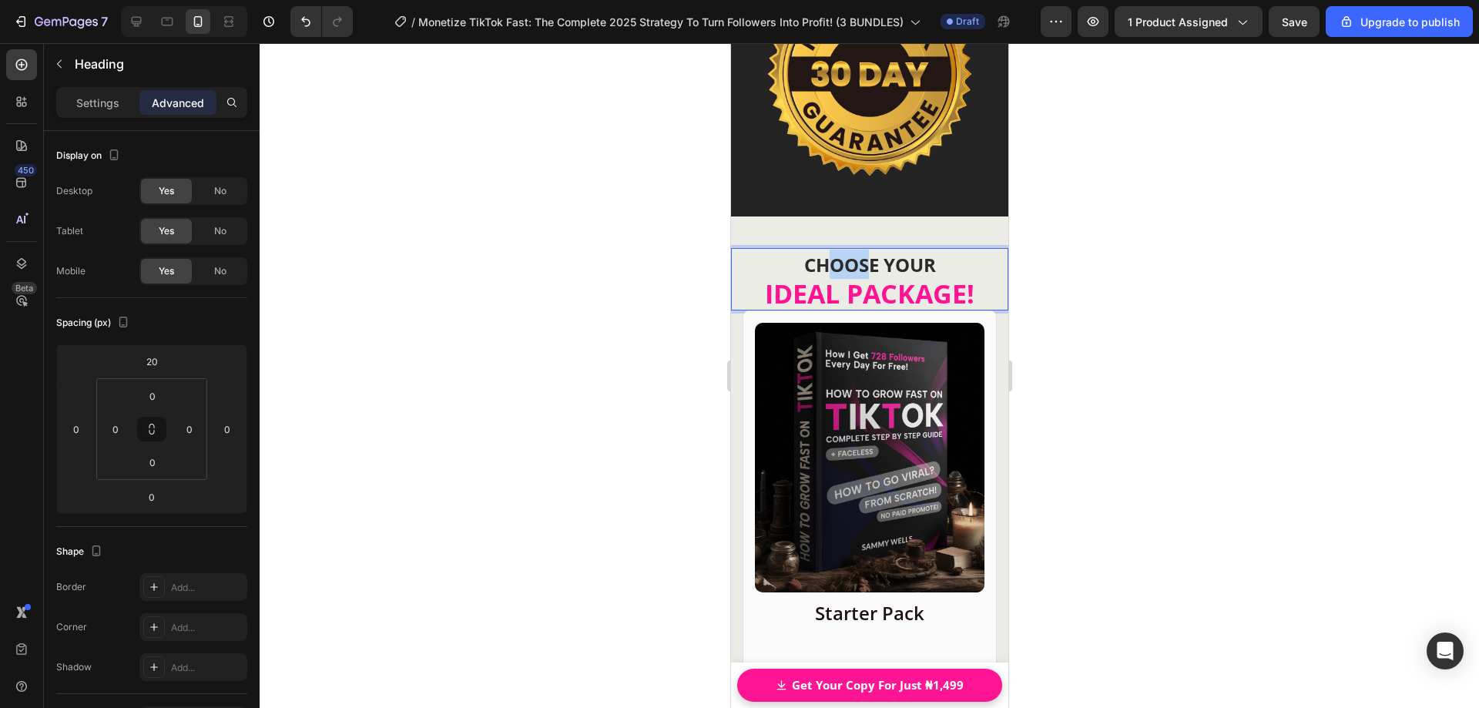
drag, startPoint x: 817, startPoint y: 253, endPoint x: 867, endPoint y: 253, distance: 50.1
click at [867, 253] on strong "CHOOSE YOUR" at bounding box center [870, 264] width 132 height 25
drag, startPoint x: 857, startPoint y: 279, endPoint x: 898, endPoint y: 283, distance: 41.0
click at [898, 283] on strong "IDEAL PACKAGE!" at bounding box center [869, 293] width 210 height 35
click at [1069, 270] on div at bounding box center [870, 375] width 1220 height 665
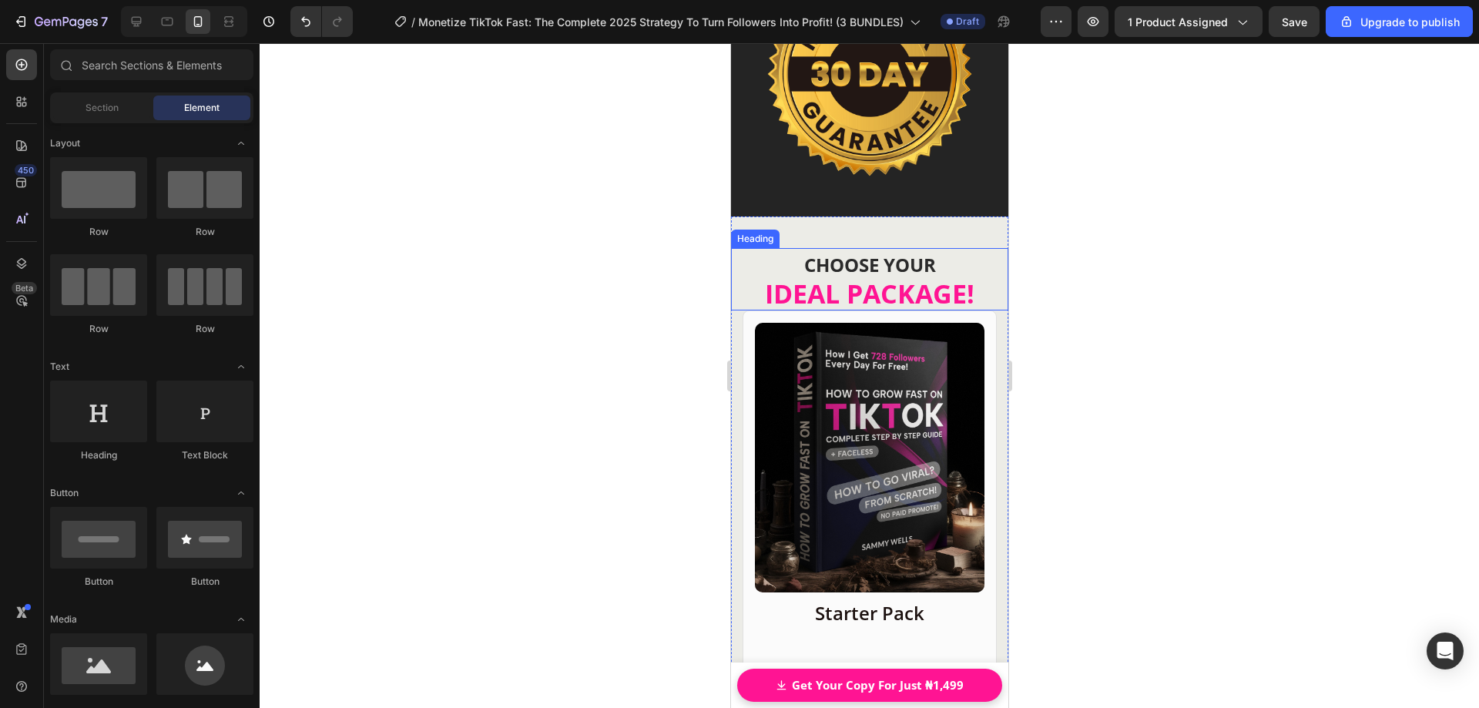
click at [880, 281] on strong "IDEAL PACKAGE!" at bounding box center [869, 293] width 210 height 35
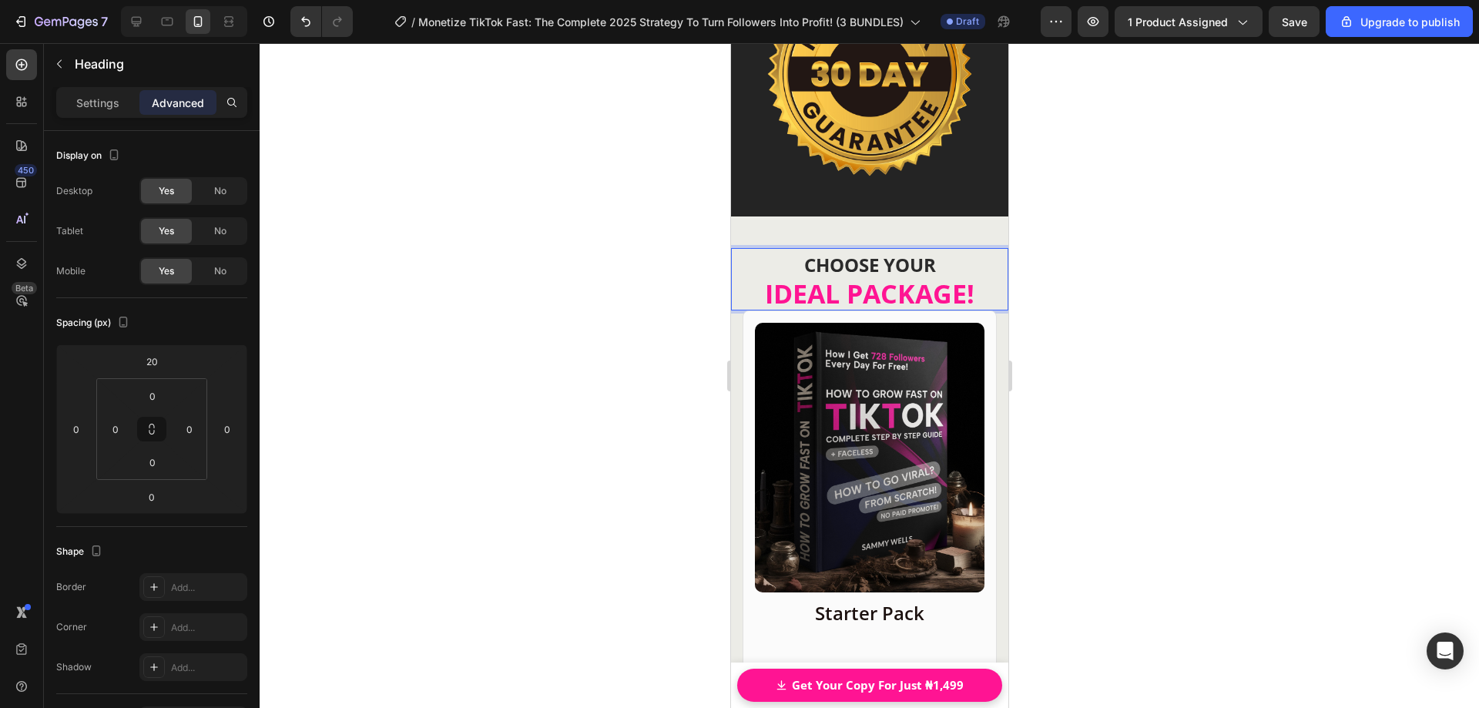
drag, startPoint x: 911, startPoint y: 281, endPoint x: 844, endPoint y: 282, distance: 67.0
drag, startPoint x: 841, startPoint y: 282, endPoint x: 947, endPoint y: 289, distance: 105.8
click at [947, 289] on strong "IDEAL PACKAGE!" at bounding box center [869, 293] width 210 height 35
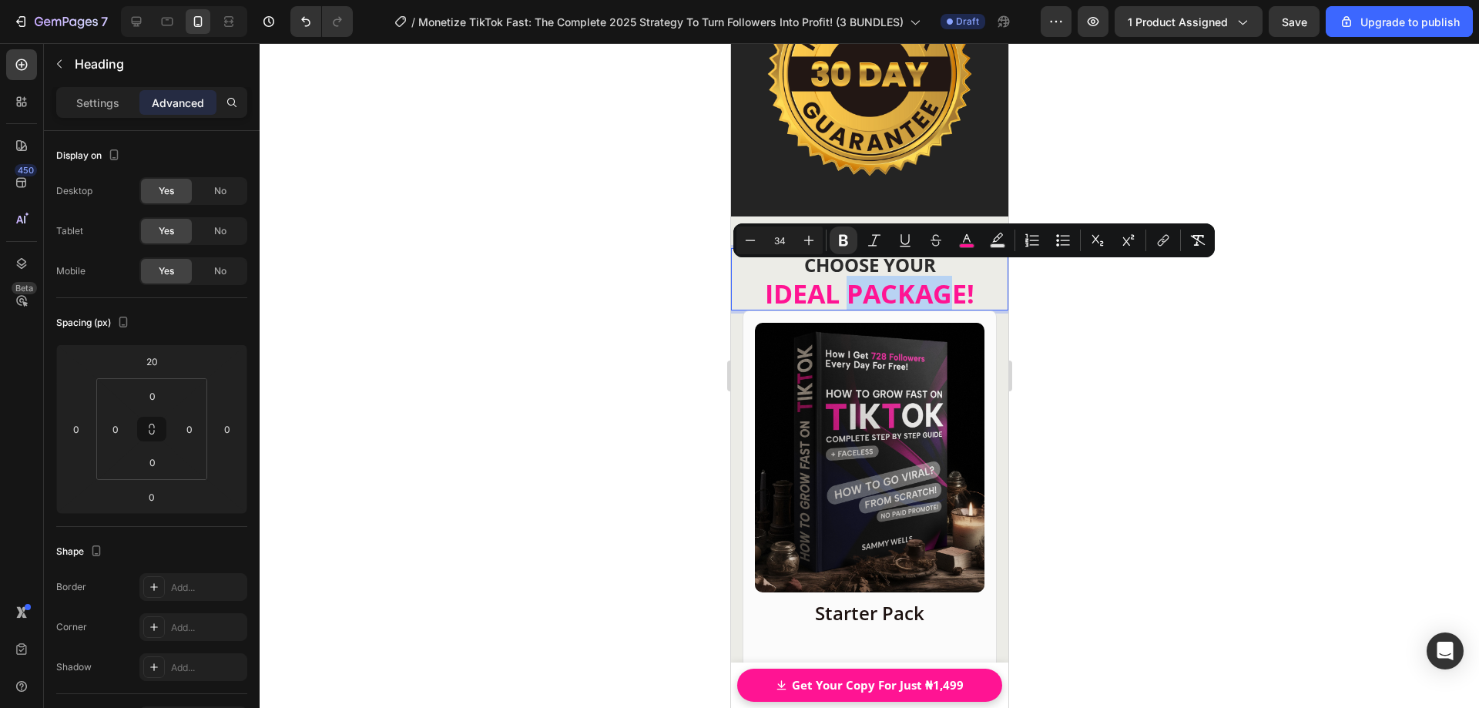
click at [808, 276] on strong "IDEAL PACKAGE!" at bounding box center [869, 293] width 210 height 35
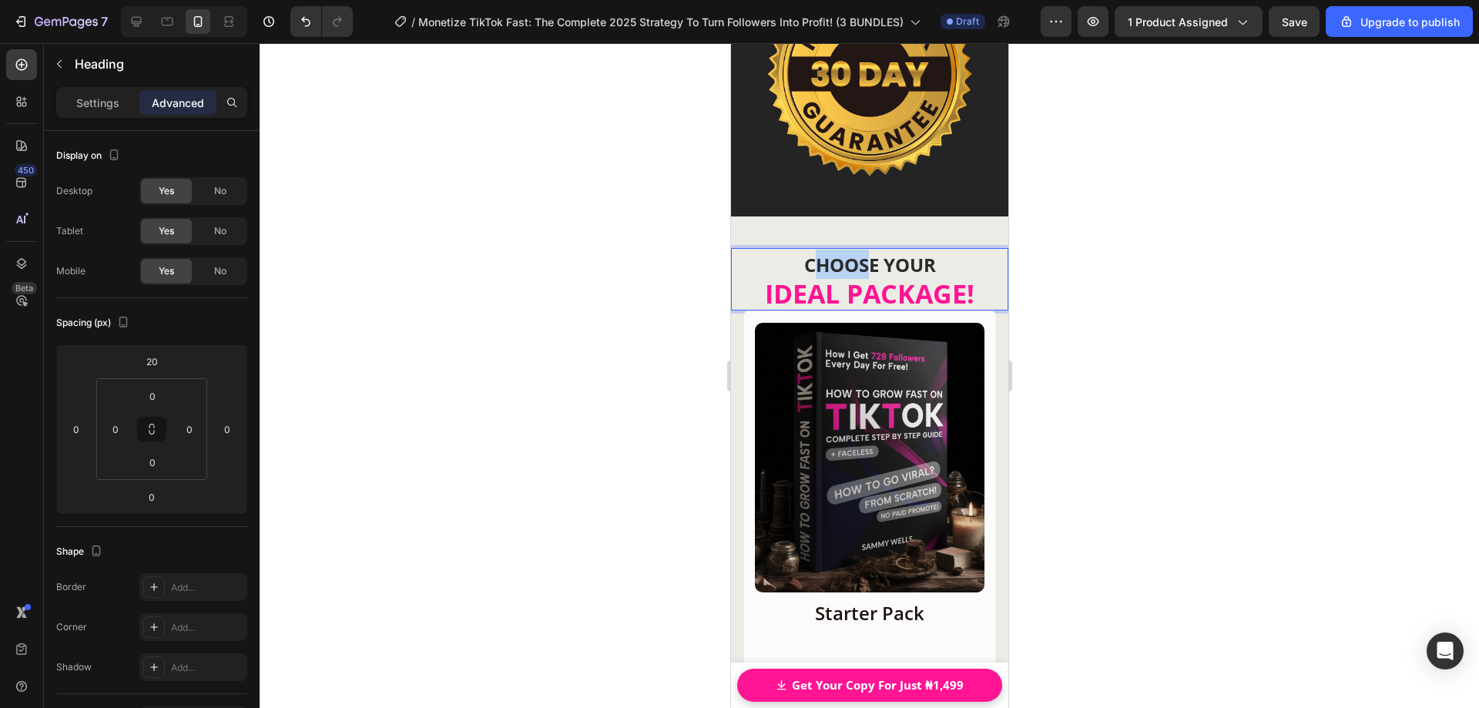
drag, startPoint x: 814, startPoint y: 251, endPoint x: 863, endPoint y: 252, distance: 48.5
click at [863, 252] on strong "CHOOSE YOUR" at bounding box center [870, 264] width 132 height 25
click at [890, 276] on strong "IDEAL PACKAGE!" at bounding box center [869, 293] width 210 height 35
click at [1072, 294] on div at bounding box center [870, 375] width 1220 height 665
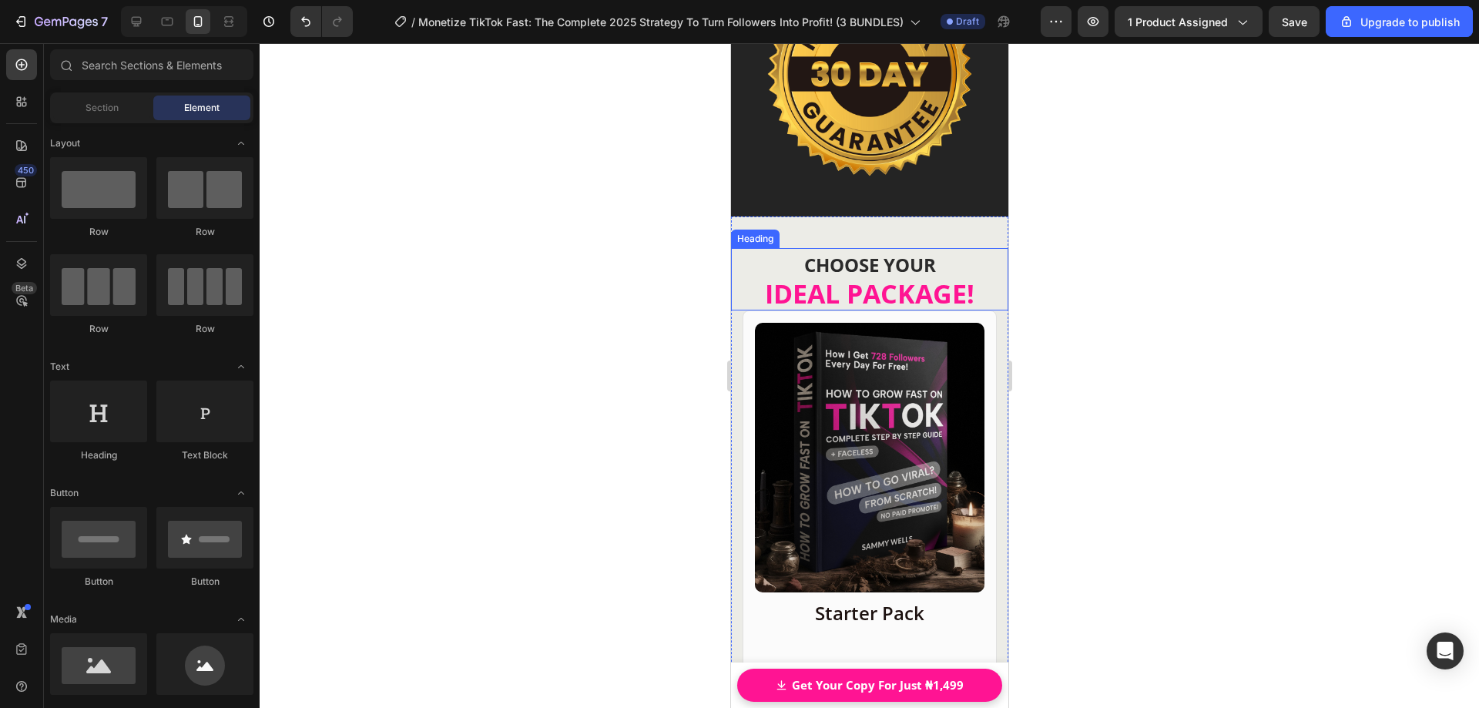
click at [936, 282] on strong "IDEAL PACKAGE!" at bounding box center [869, 293] width 210 height 35
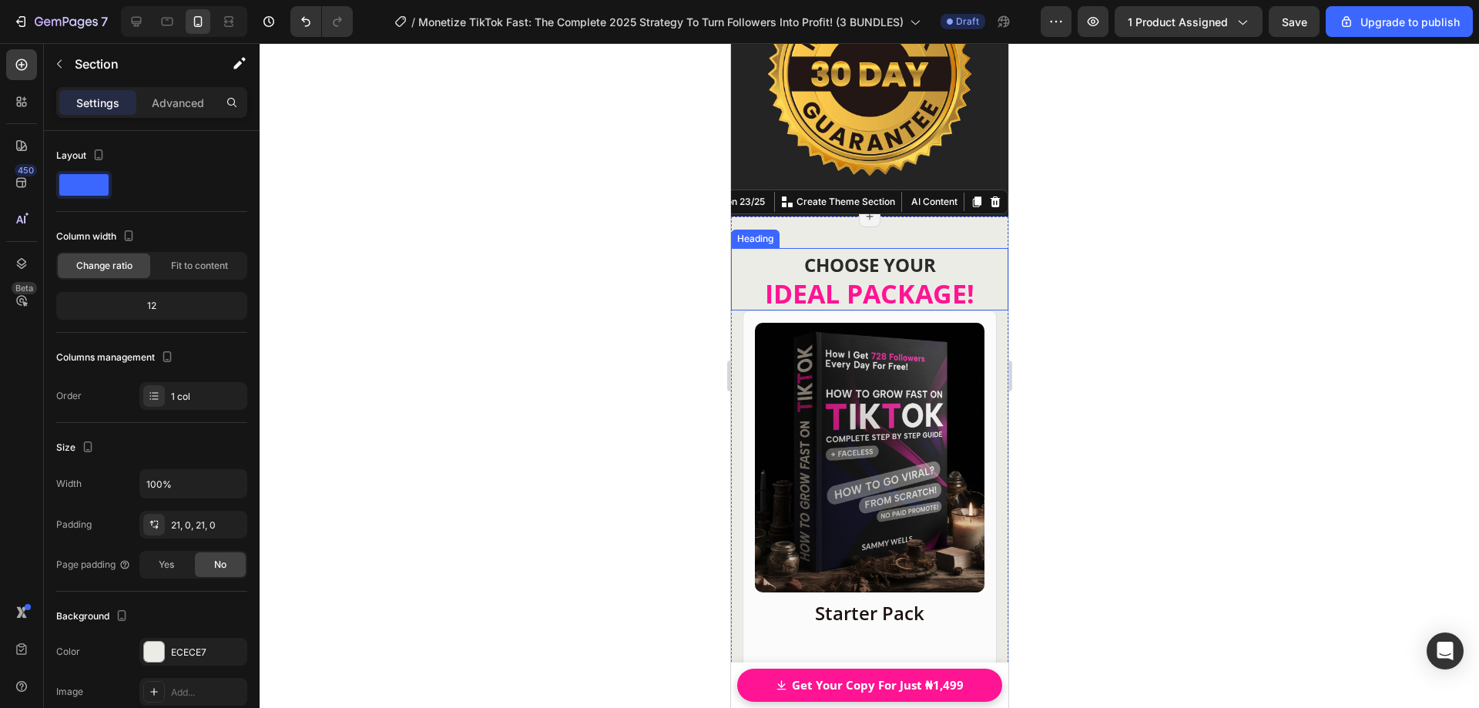
click at [892, 276] on strong "IDEAL PACKAGE!" at bounding box center [869, 293] width 210 height 35
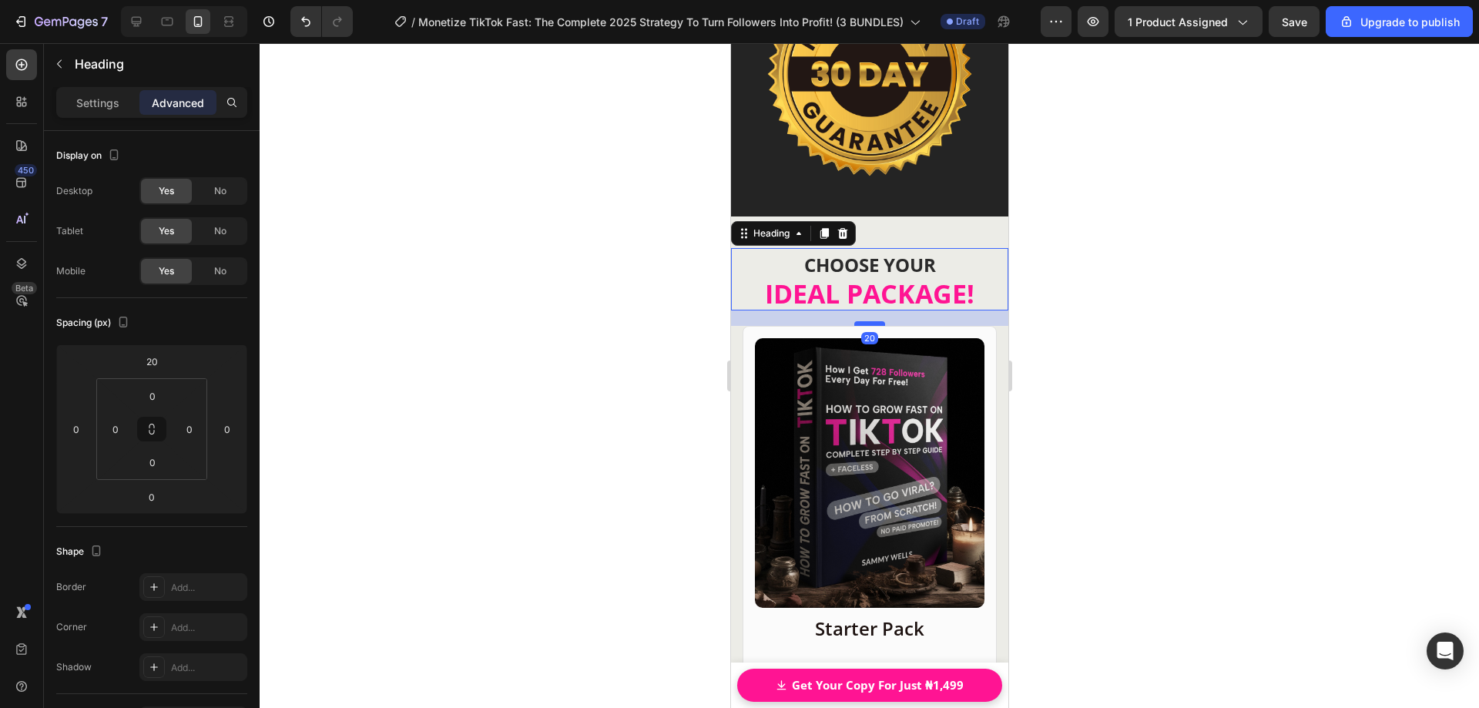
drag, startPoint x: 860, startPoint y: 297, endPoint x: 1820, endPoint y: 348, distance: 962.0
click at [864, 321] on div at bounding box center [869, 323] width 31 height 5
type input "20"
click at [1101, 305] on div at bounding box center [870, 375] width 1220 height 665
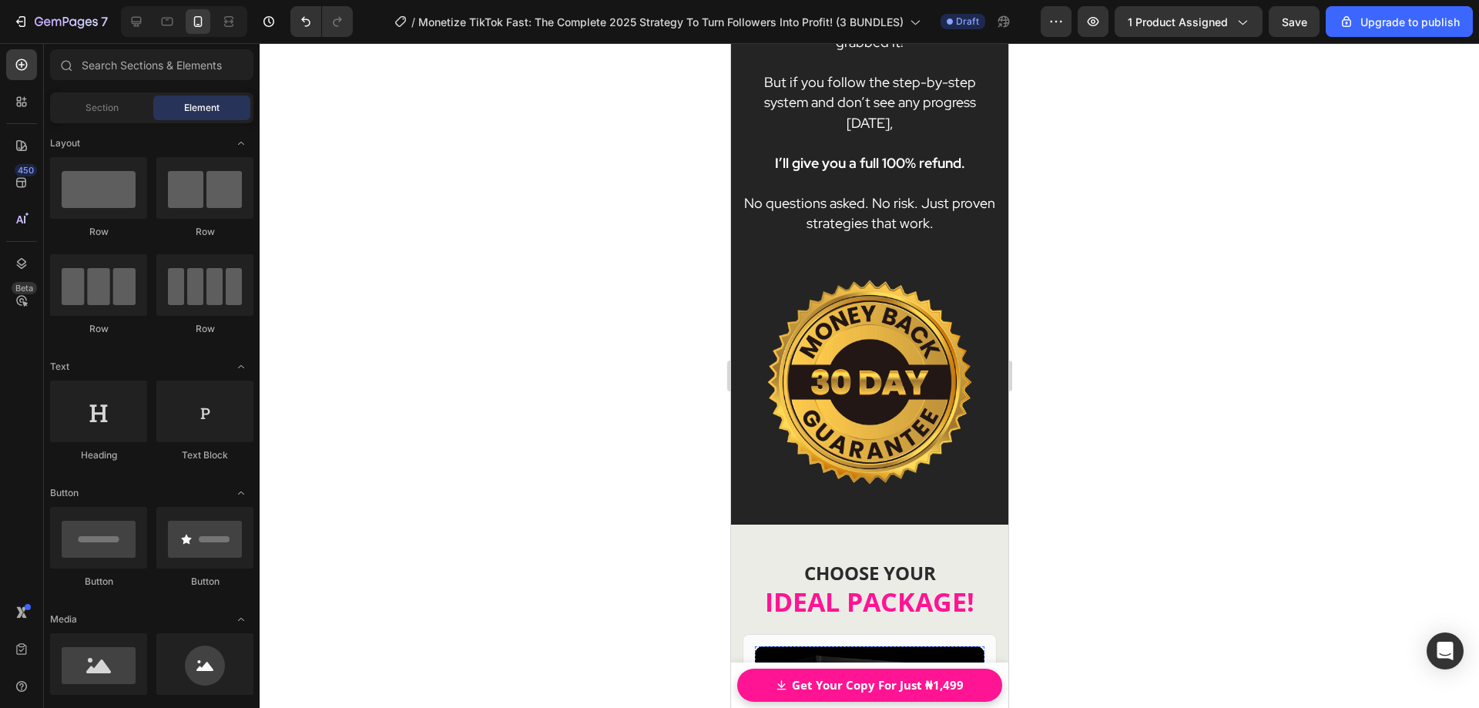
scroll to position [19016, 0]
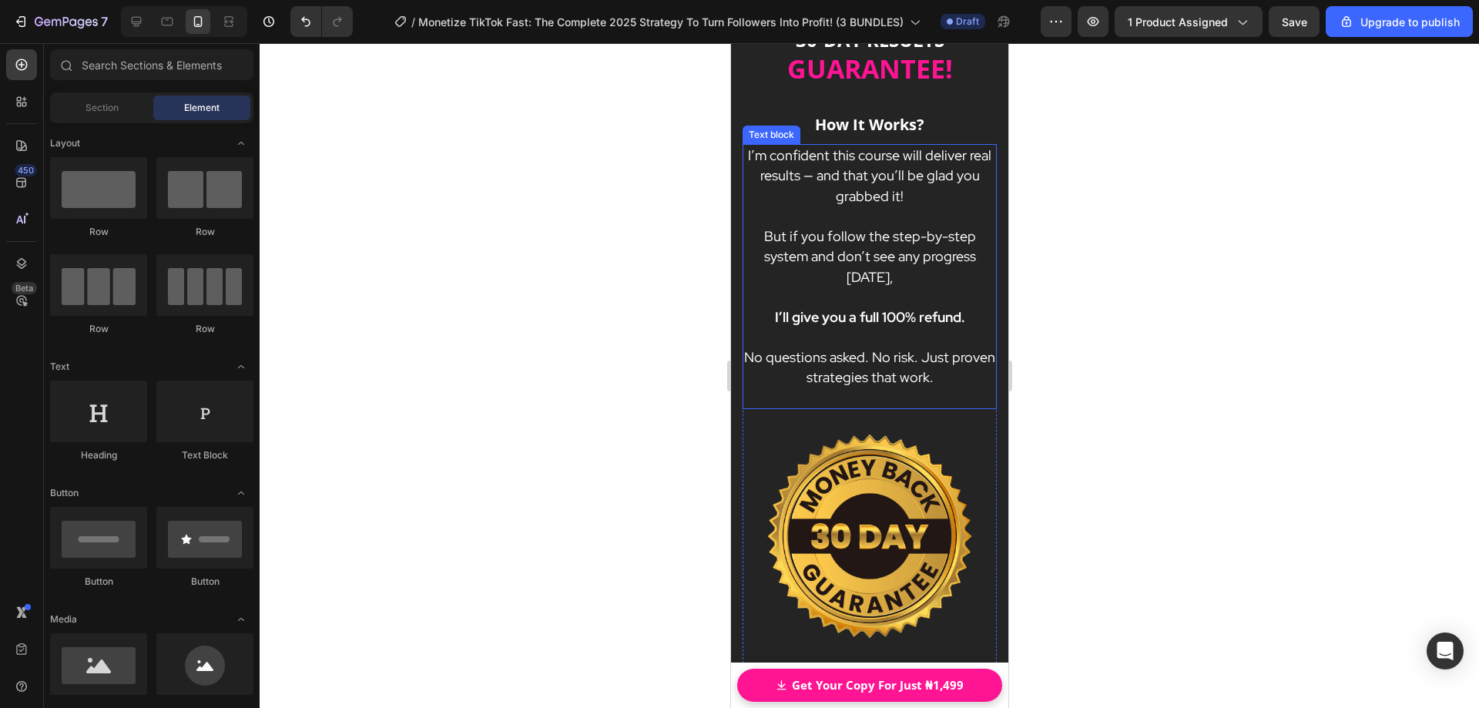
click at [860, 253] on span "But if you follow the step-by-step system and don’t see any progress [DATE]," at bounding box center [869, 256] width 212 height 59
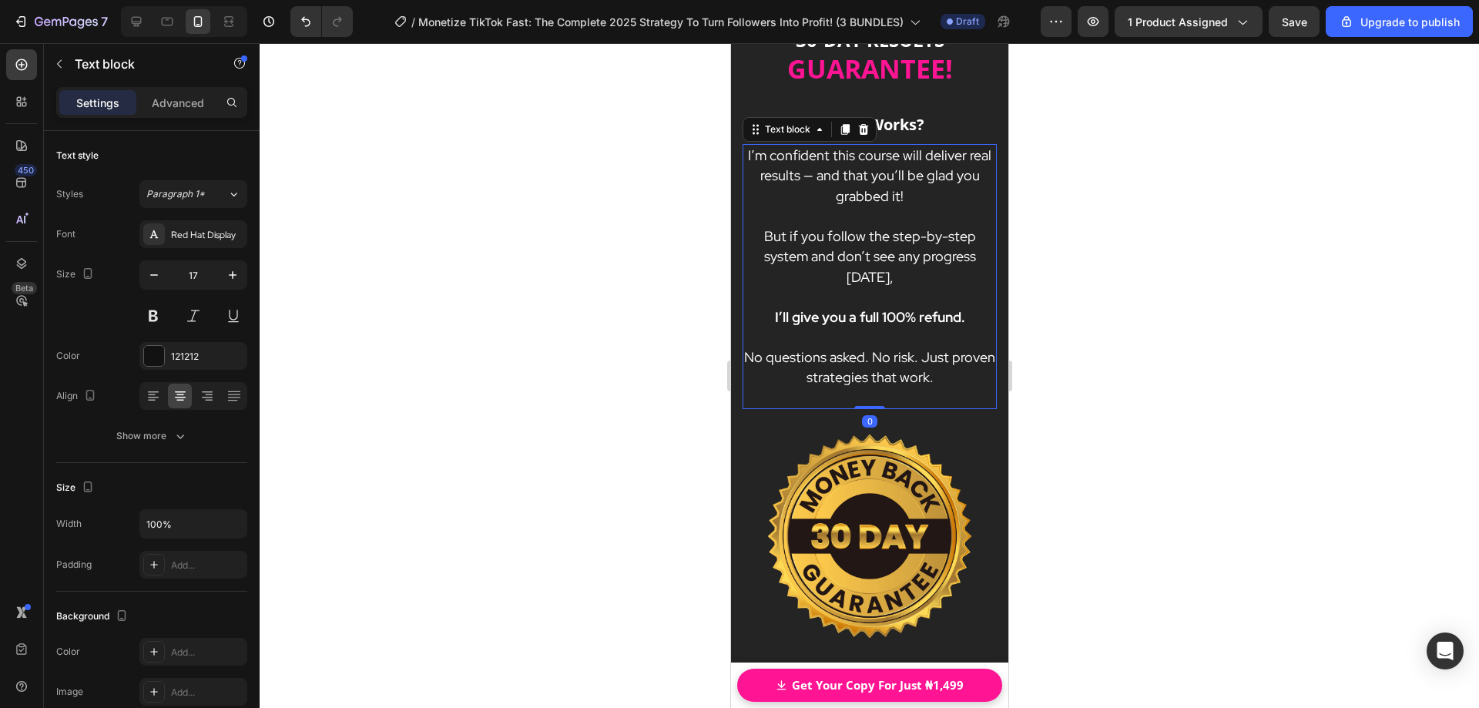
click at [862, 253] on span "But if you follow the step-by-step system and don’t see any progress [DATE]," at bounding box center [869, 256] width 212 height 59
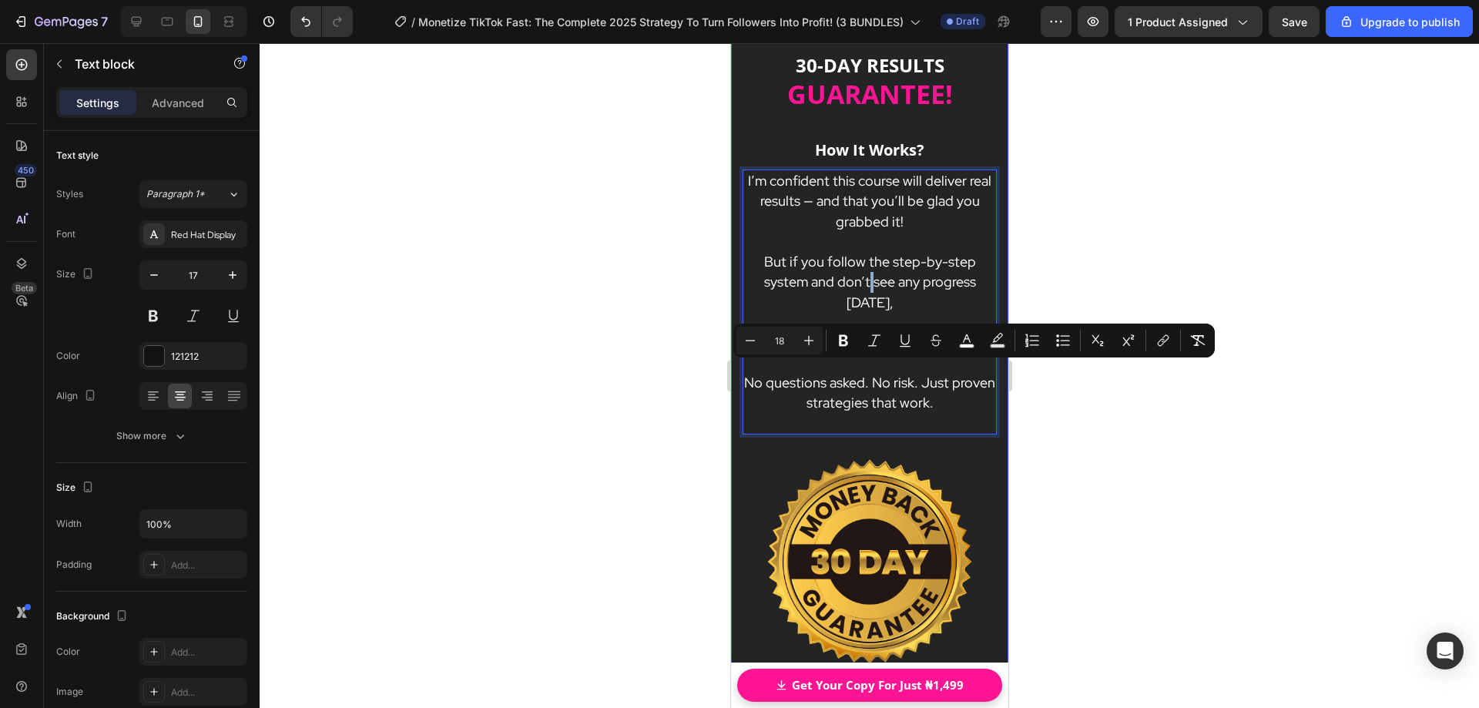
scroll to position [18862, 0]
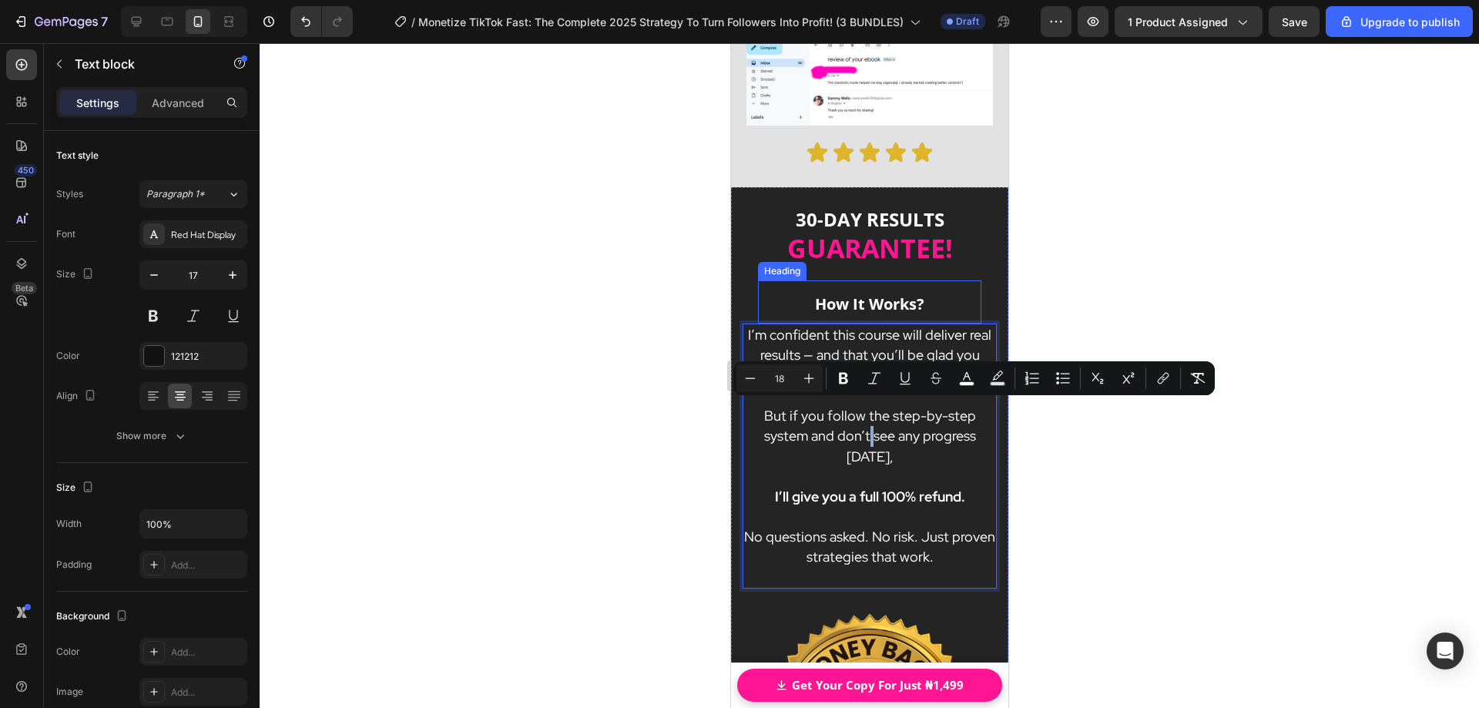
click at [839, 294] on span "How It Works?" at bounding box center [868, 304] width 109 height 21
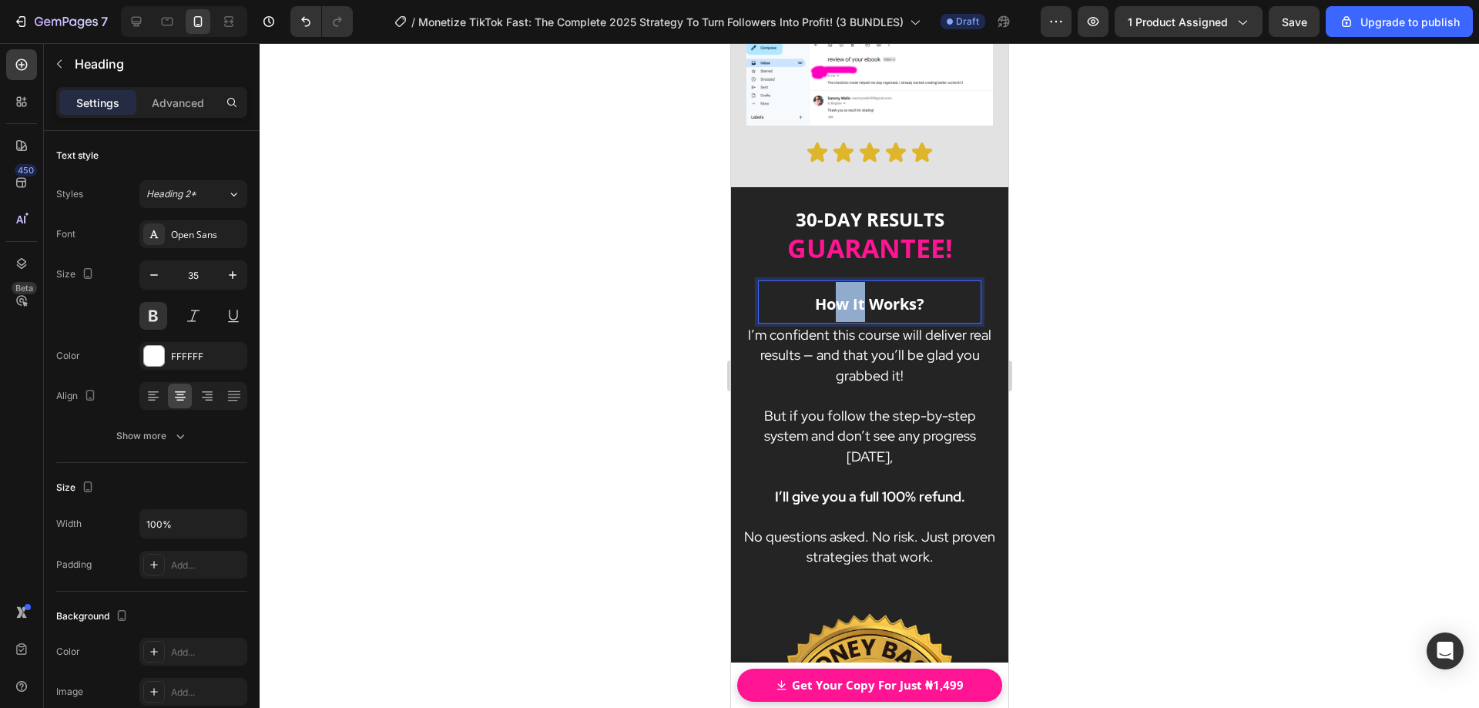
drag, startPoint x: 833, startPoint y: 281, endPoint x: 860, endPoint y: 280, distance: 27.0
click at [860, 294] on span "How It Works?" at bounding box center [868, 304] width 109 height 21
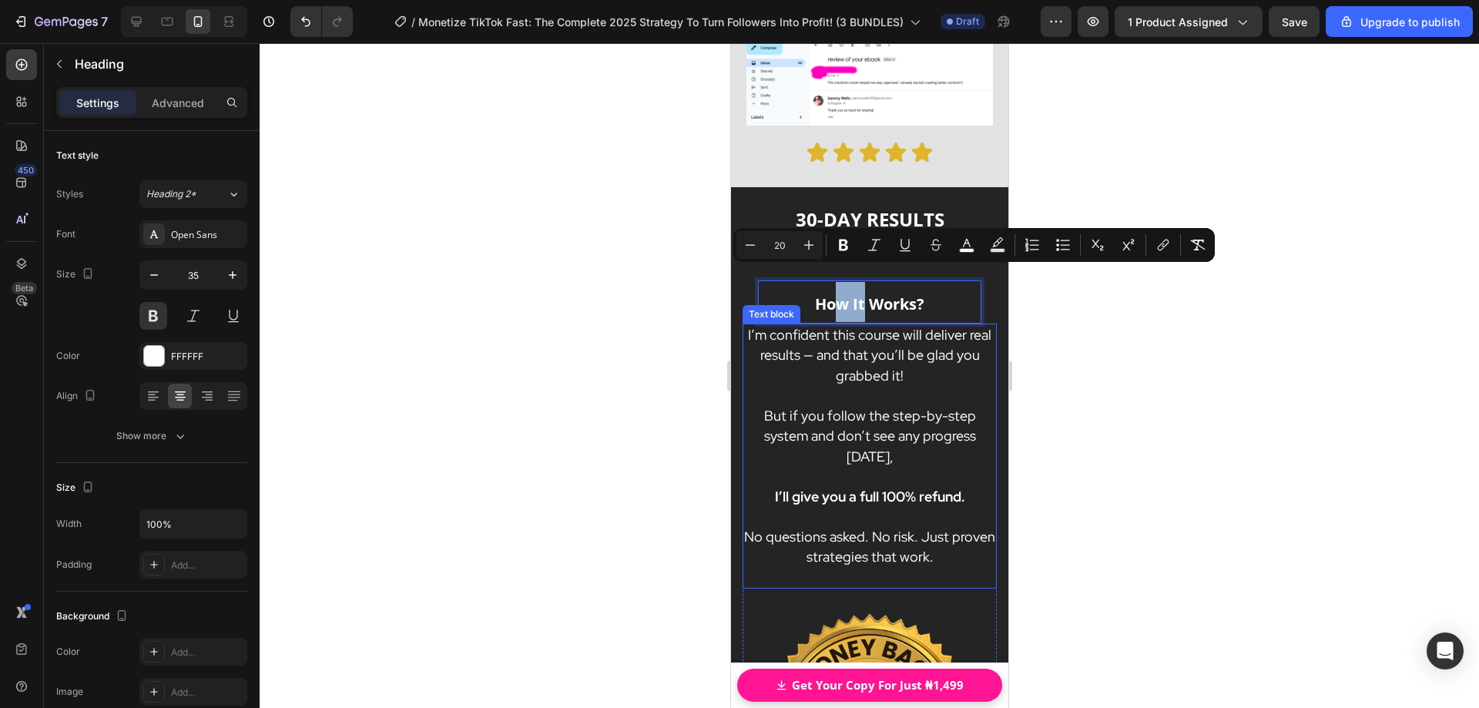
drag, startPoint x: 852, startPoint y: 322, endPoint x: 857, endPoint y: 341, distance: 19.1
click at [852, 326] on span "I’m confident this course will deliver real results — and that you’ll be glad y…" at bounding box center [868, 355] width 243 height 59
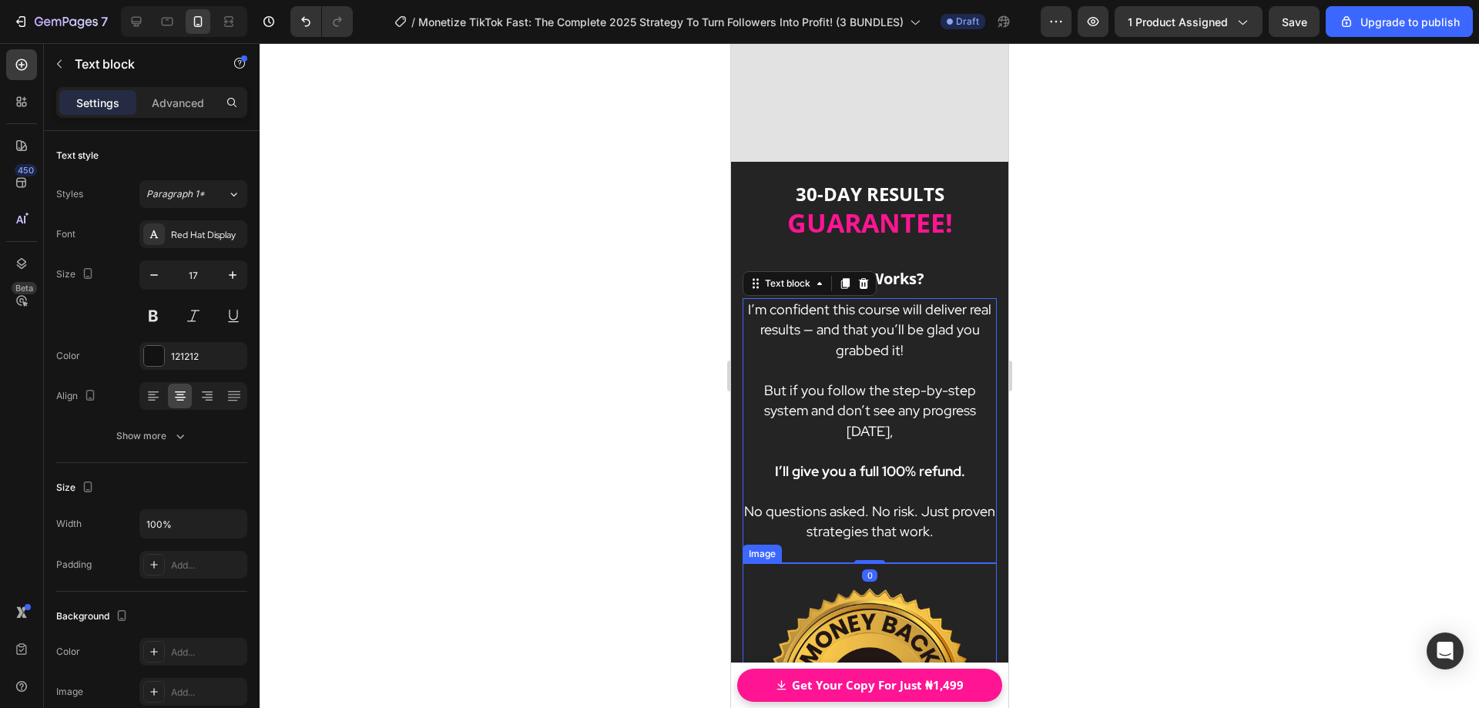
scroll to position [19786, 0]
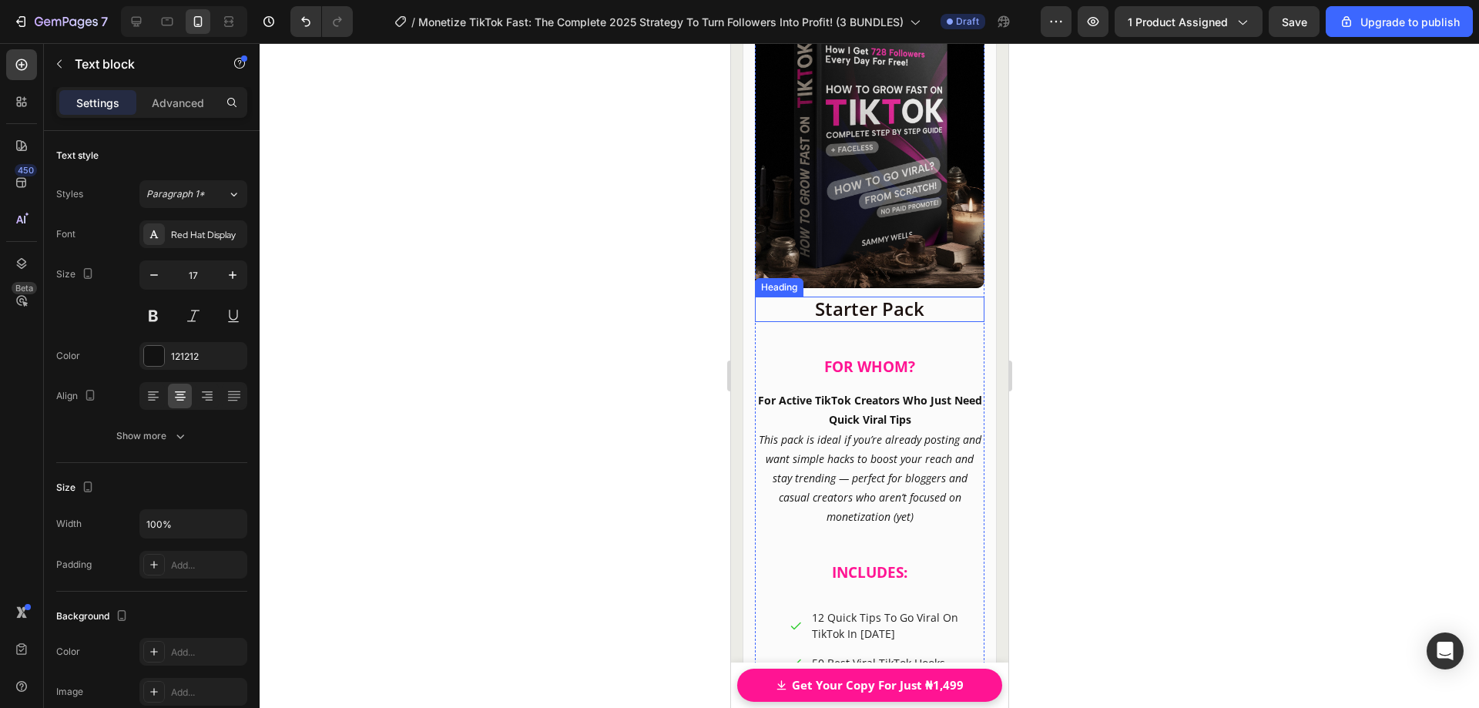
click at [847, 300] on h2 "Starter Pack" at bounding box center [869, 309] width 230 height 25
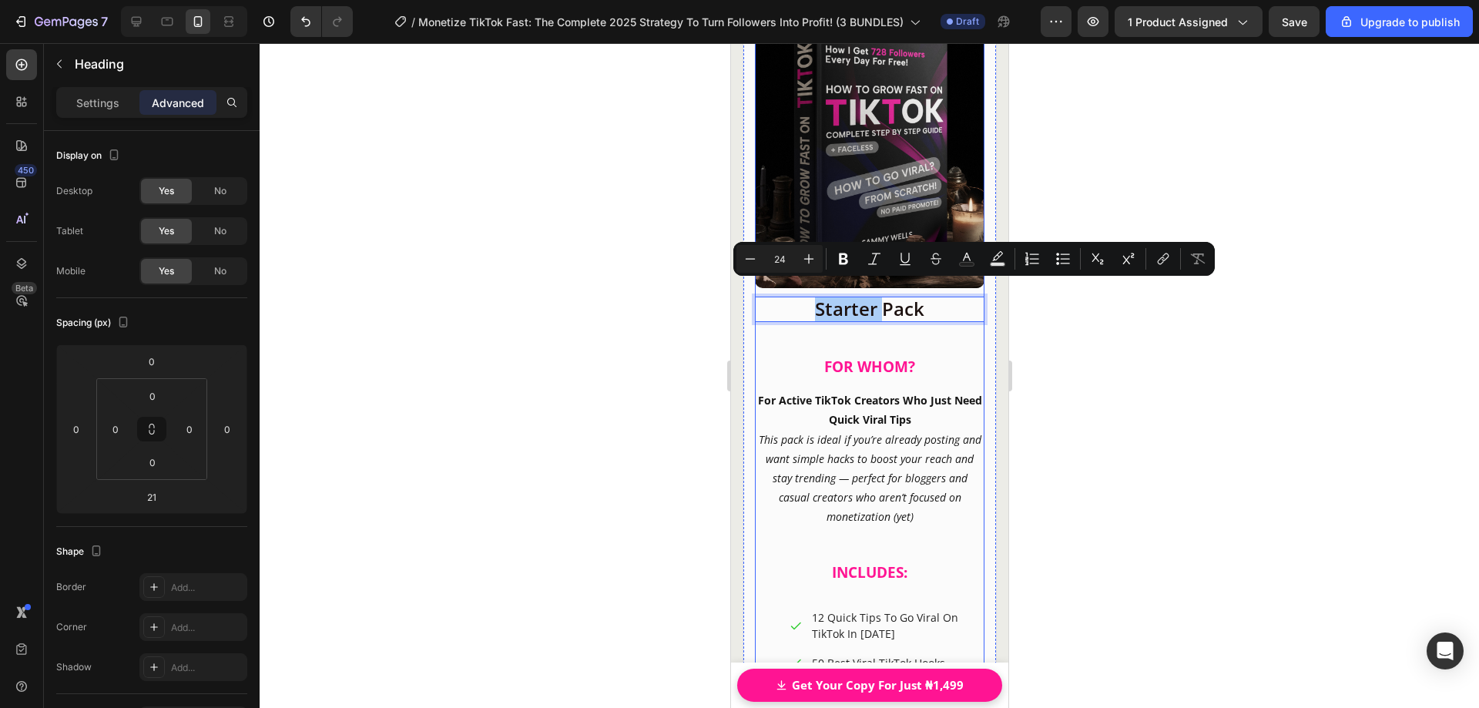
click at [1106, 331] on div at bounding box center [870, 375] width 1220 height 665
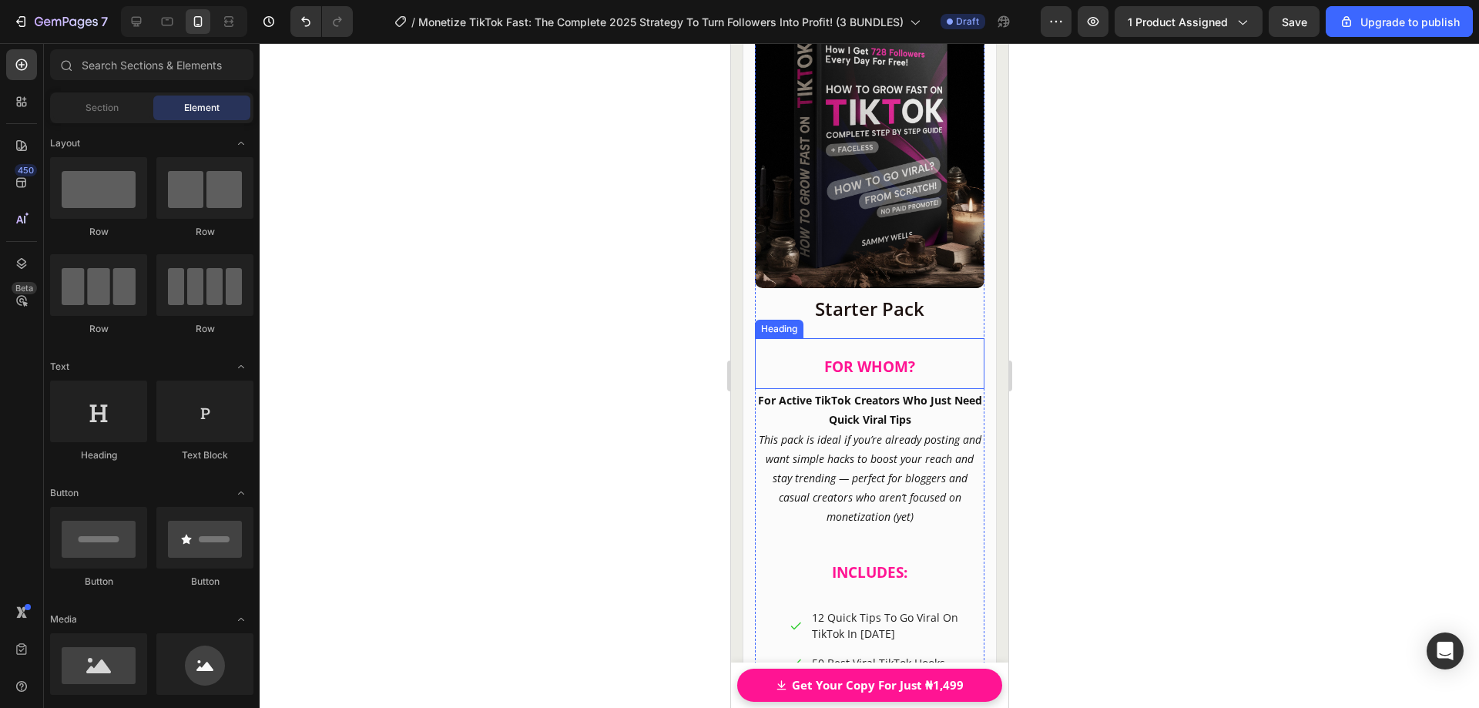
click at [842, 357] on span "FOR WHOM?" at bounding box center [869, 367] width 91 height 20
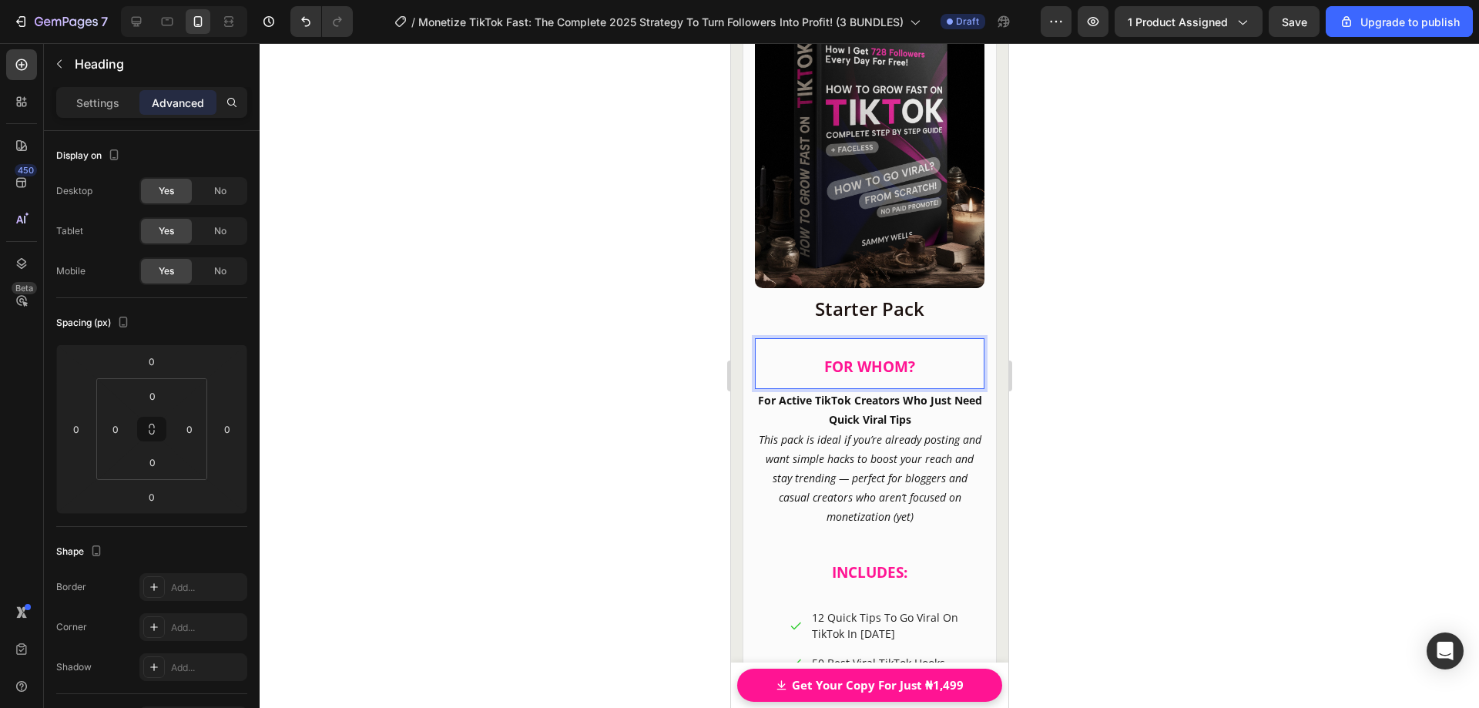
click at [829, 357] on span "FOR WHOM?" at bounding box center [869, 367] width 91 height 20
drag, startPoint x: 831, startPoint y: 352, endPoint x: 858, endPoint y: 352, distance: 27.0
click at [858, 357] on span "FOR WHOM?" at bounding box center [869, 367] width 91 height 20
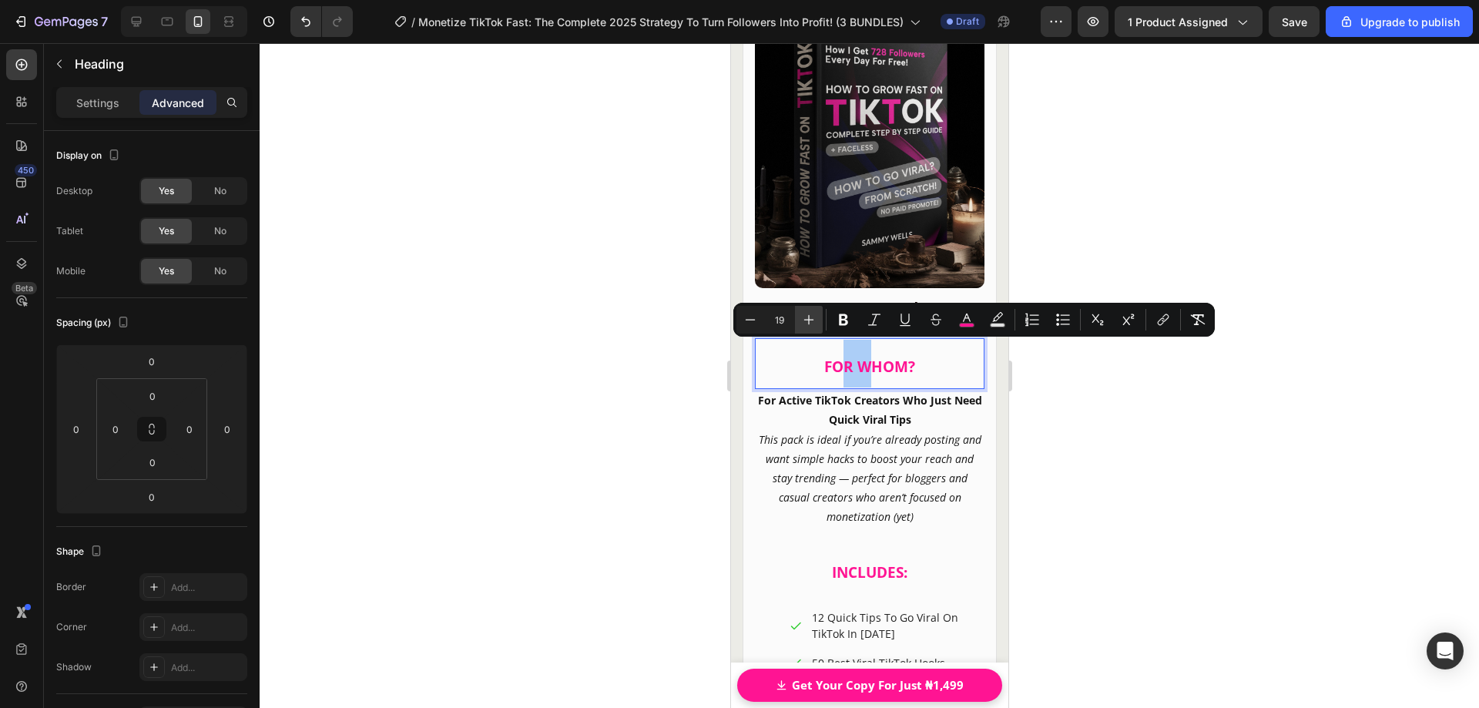
click at [810, 322] on icon "Editor contextual toolbar" at bounding box center [808, 319] width 15 height 15
type input "20"
click at [874, 432] on icon "This pack is ideal if you’re already posting and want simple hacks to boost you…" at bounding box center [869, 478] width 223 height 92
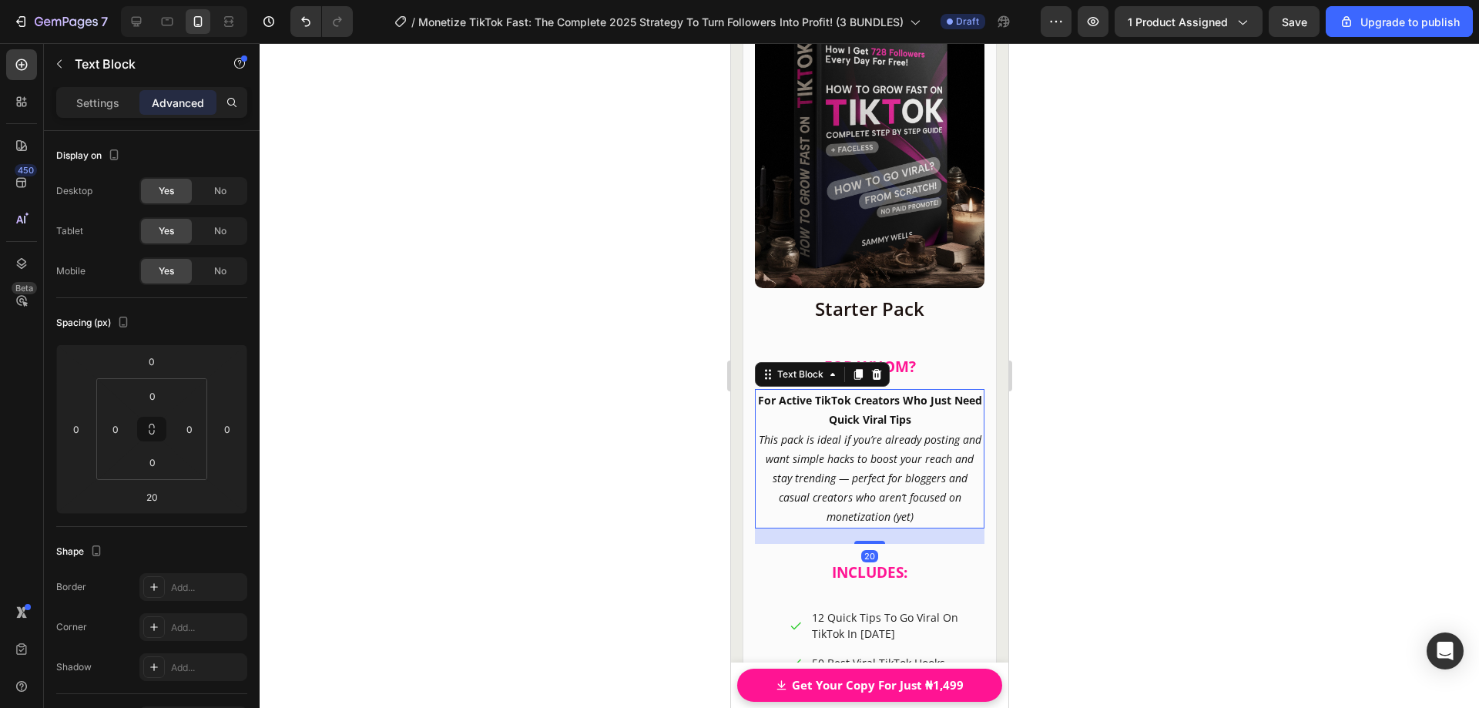
click at [860, 401] on strong "For Active TikTok Creators Who Just Need Quick Viral Tips" at bounding box center [869, 410] width 224 height 34
click at [824, 432] on icon "This pack is ideal if you’re already posting and want simple hacks to boost you…" at bounding box center [869, 478] width 223 height 92
click at [778, 432] on icon "This pack is ideal if you’re already posting and want simple hacks to boost you…" at bounding box center [869, 478] width 223 height 92
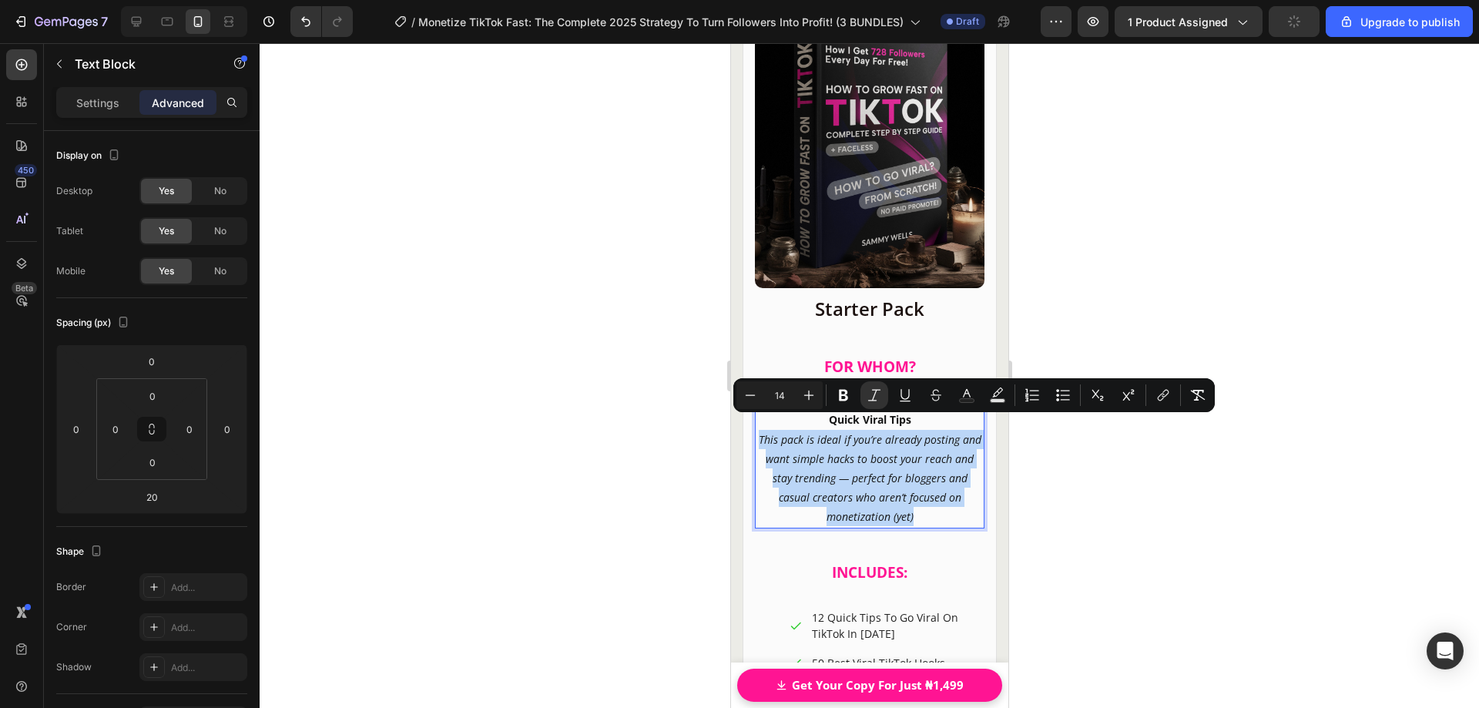
drag, startPoint x: 766, startPoint y: 427, endPoint x: 920, endPoint y: 503, distance: 171.9
click at [920, 503] on p "This pack is ideal if you’re already posting and want simple hacks to boost you…" at bounding box center [869, 478] width 226 height 97
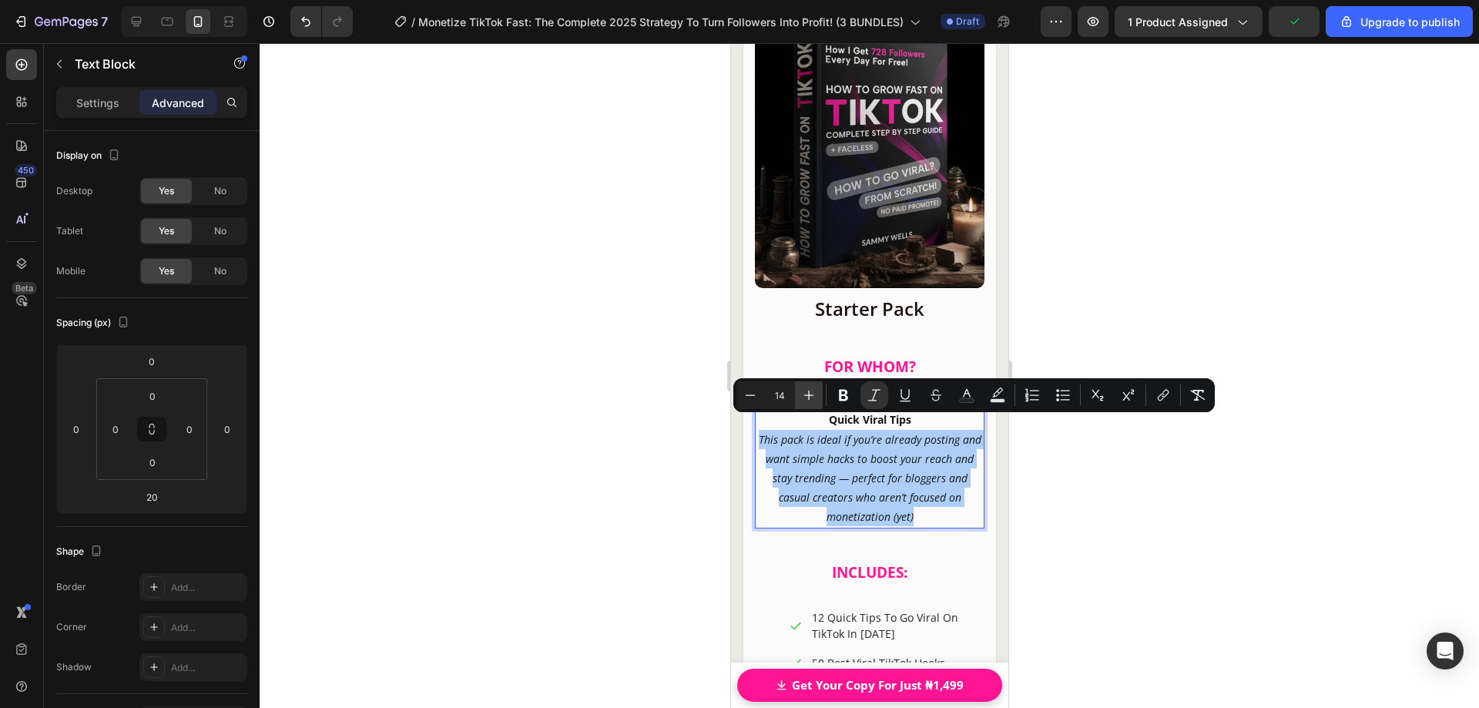
click at [807, 399] on icon "Editor contextual toolbar" at bounding box center [808, 395] width 15 height 15
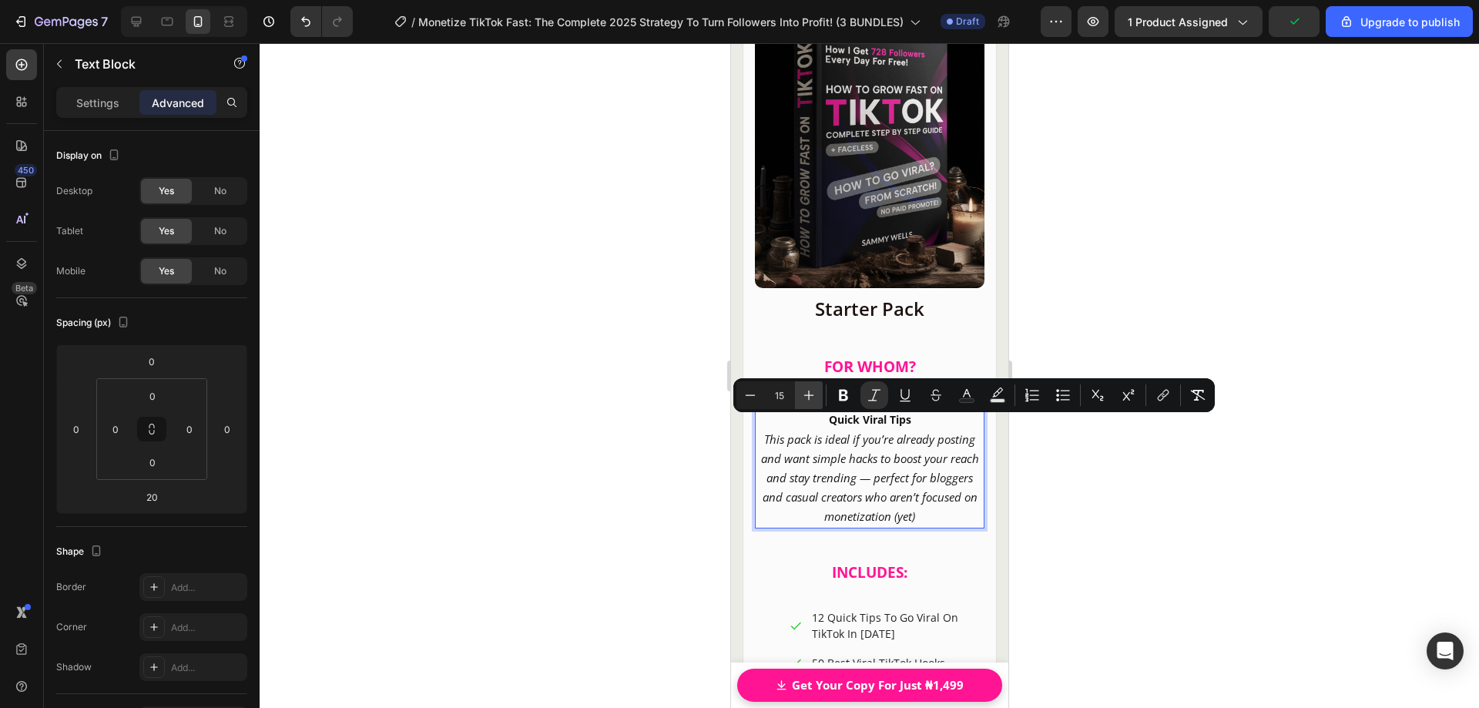
click at [807, 398] on icon "Editor contextual toolbar" at bounding box center [808, 395] width 15 height 15
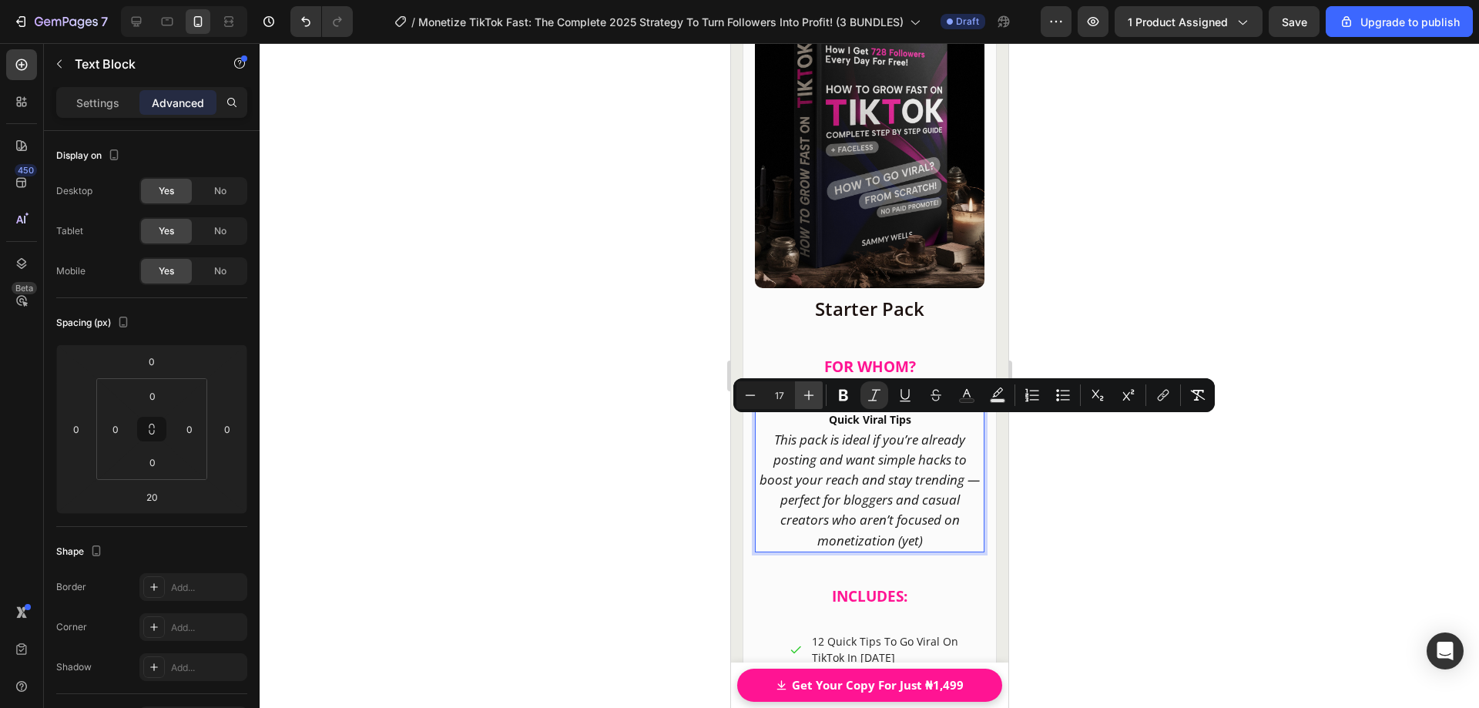
click at [807, 398] on icon "Editor contextual toolbar" at bounding box center [808, 395] width 15 height 15
type input "18"
click at [830, 440] on icon "This pack is ideal if you’re already posting and want simple hacks to boost you…" at bounding box center [869, 489] width 213 height 119
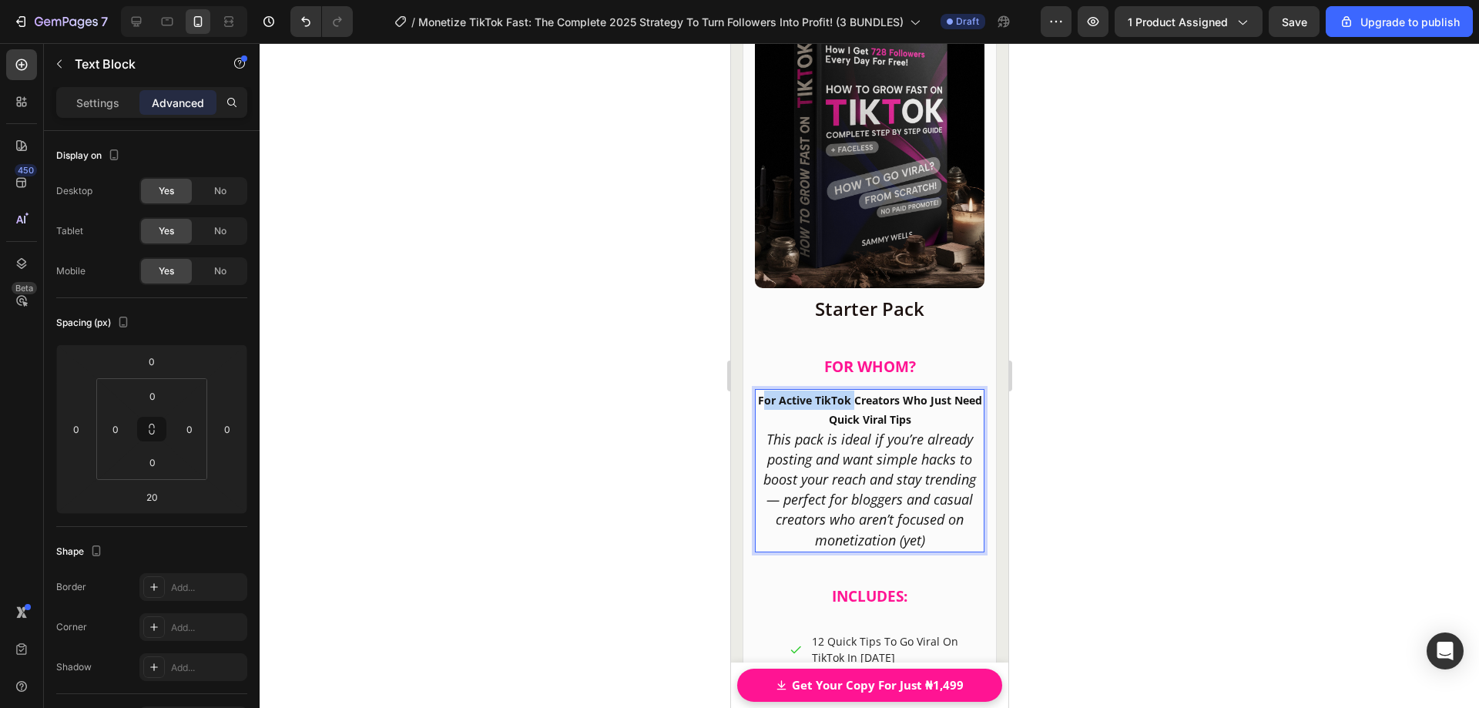
drag, startPoint x: 770, startPoint y: 386, endPoint x: 864, endPoint y: 396, distance: 95.3
click at [864, 396] on p "For Active TikTok Creators Who Just Need Quick Viral Tips" at bounding box center [869, 410] width 226 height 39
drag, startPoint x: 904, startPoint y: 408, endPoint x: 767, endPoint y: 389, distance: 138.4
click at [767, 391] on p "For Active TikTok Creators Who Just Need Quick Viral Tips" at bounding box center [869, 410] width 226 height 39
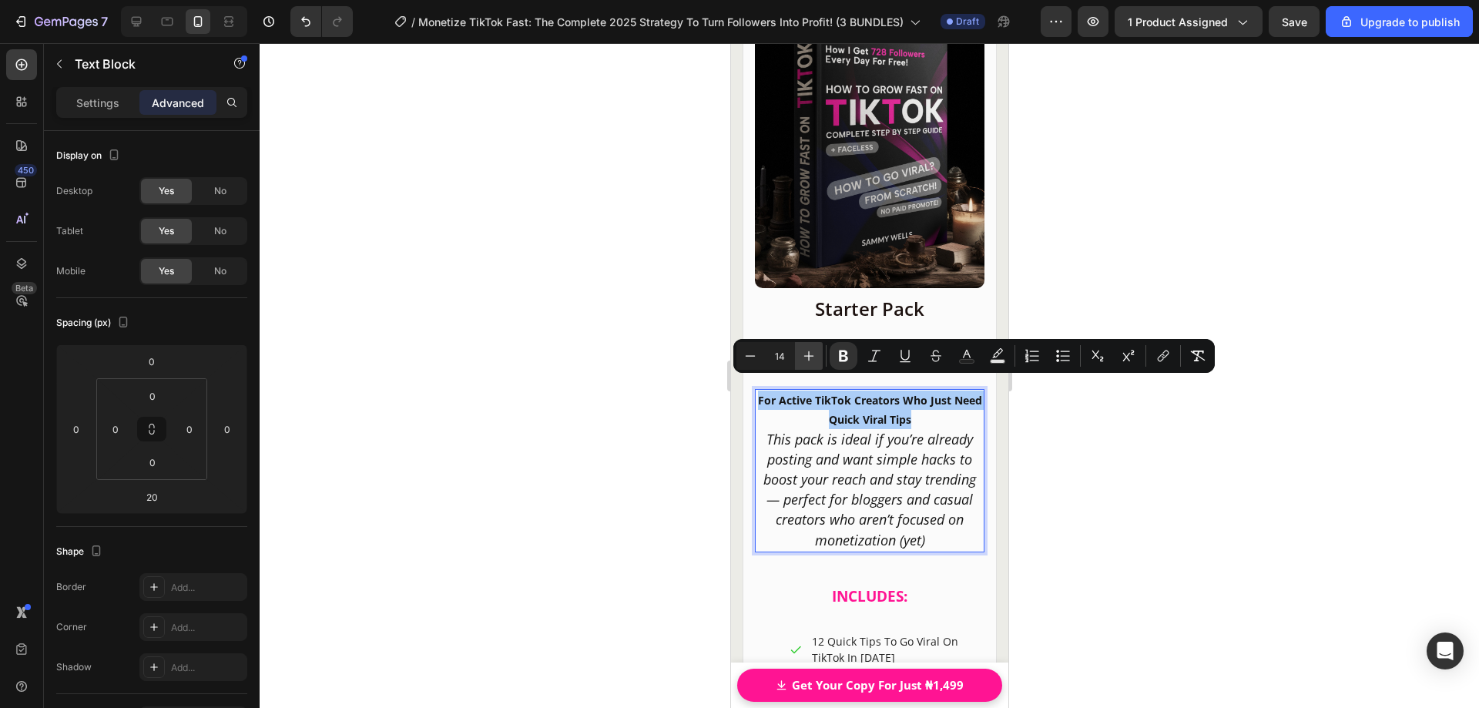
click at [810, 355] on icon "Editor contextual toolbar" at bounding box center [808, 355] width 15 height 15
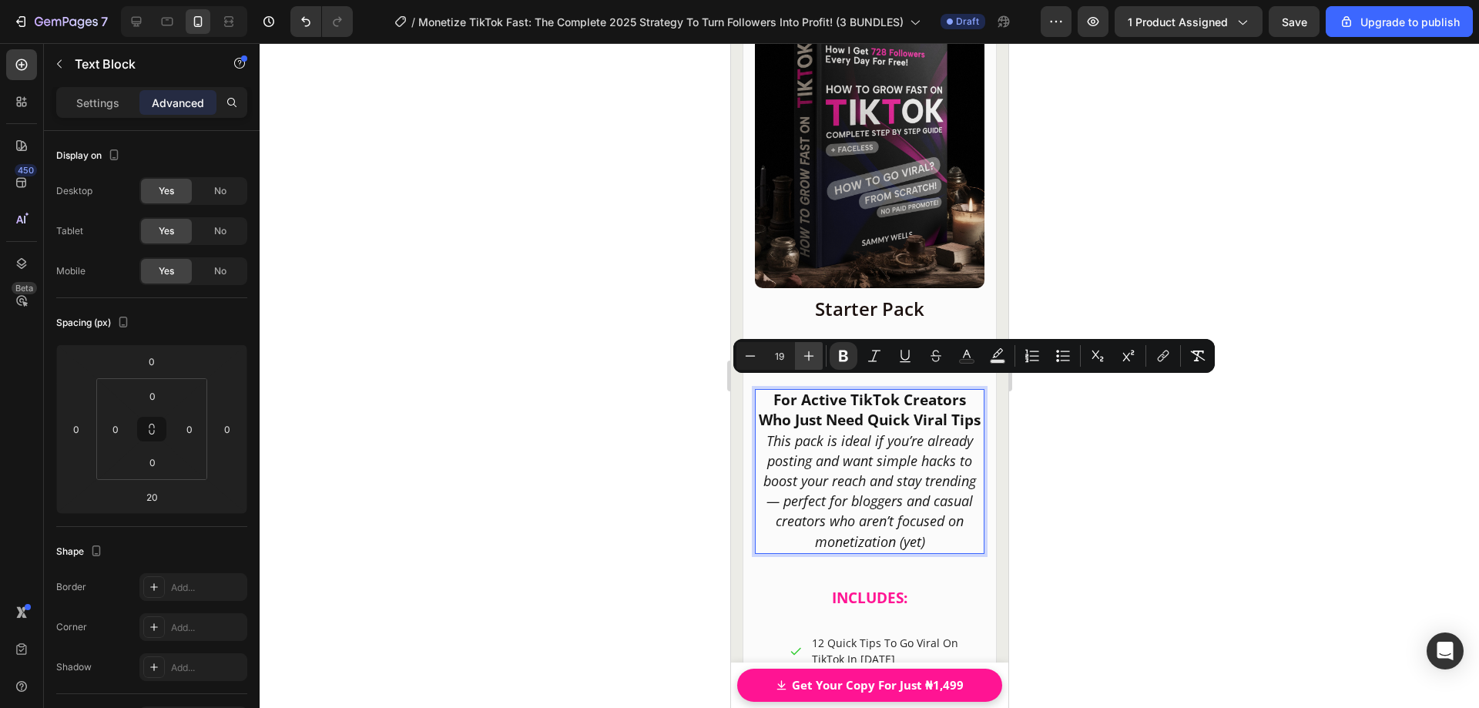
click at [810, 360] on icon "Editor contextual toolbar" at bounding box center [808, 355] width 15 height 15
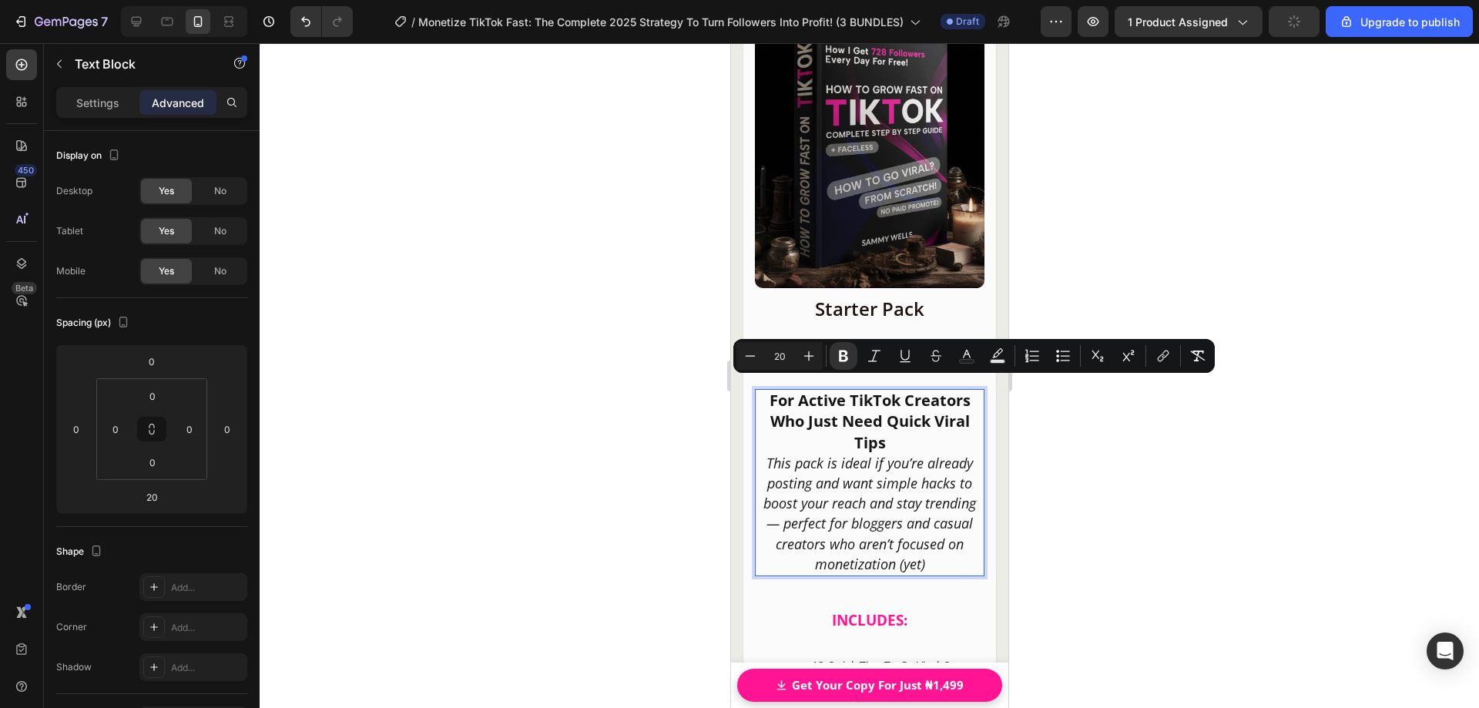
type input "18"
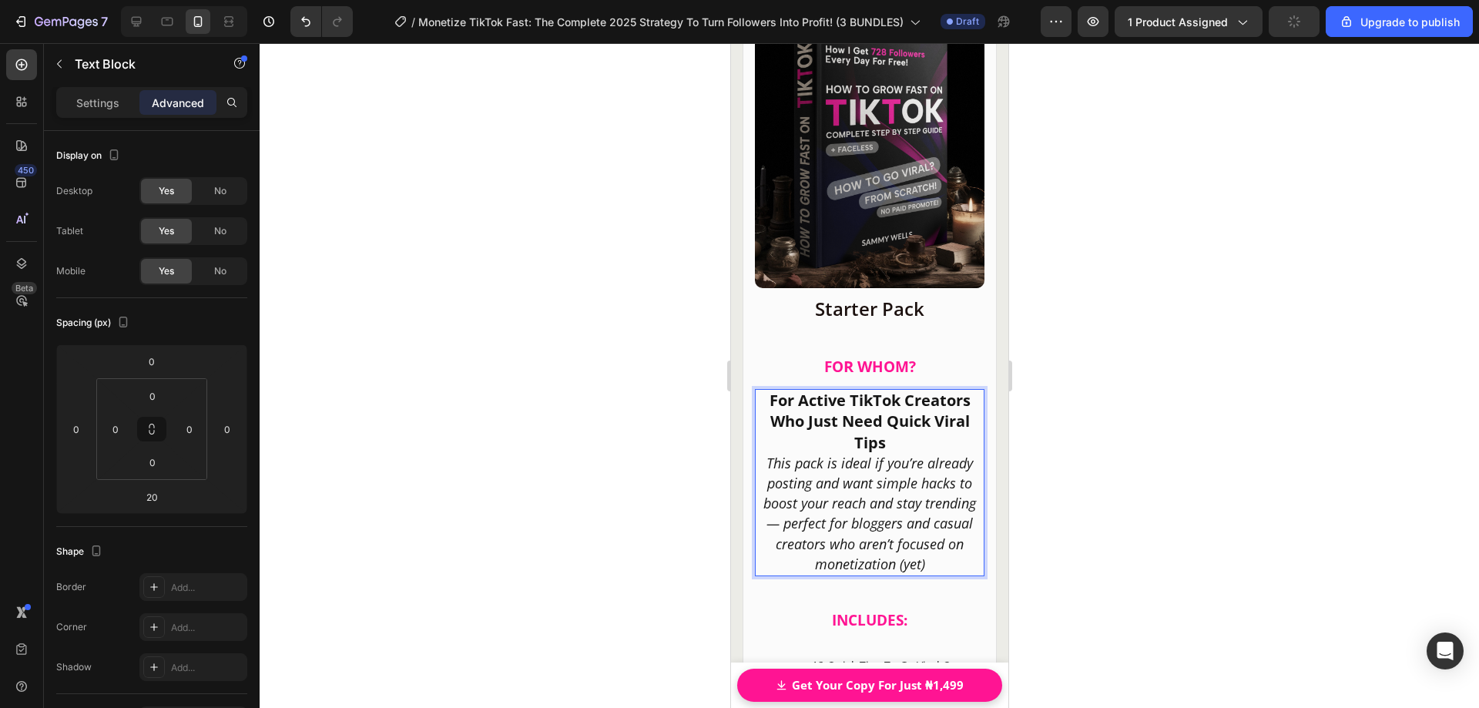
click at [841, 465] on icon "This pack is ideal if you’re already posting and want simple hacks to boost you…" at bounding box center [869, 513] width 213 height 119
click at [882, 428] on p "For Active TikTok Creators Who Just Need Quick Viral Tips" at bounding box center [869, 422] width 226 height 63
drag, startPoint x: 886, startPoint y: 428, endPoint x: 765, endPoint y: 393, distance: 126.0
click at [765, 393] on p "For Active TikTok Creators Who Just Need Quick Viral Tips" at bounding box center [869, 422] width 226 height 63
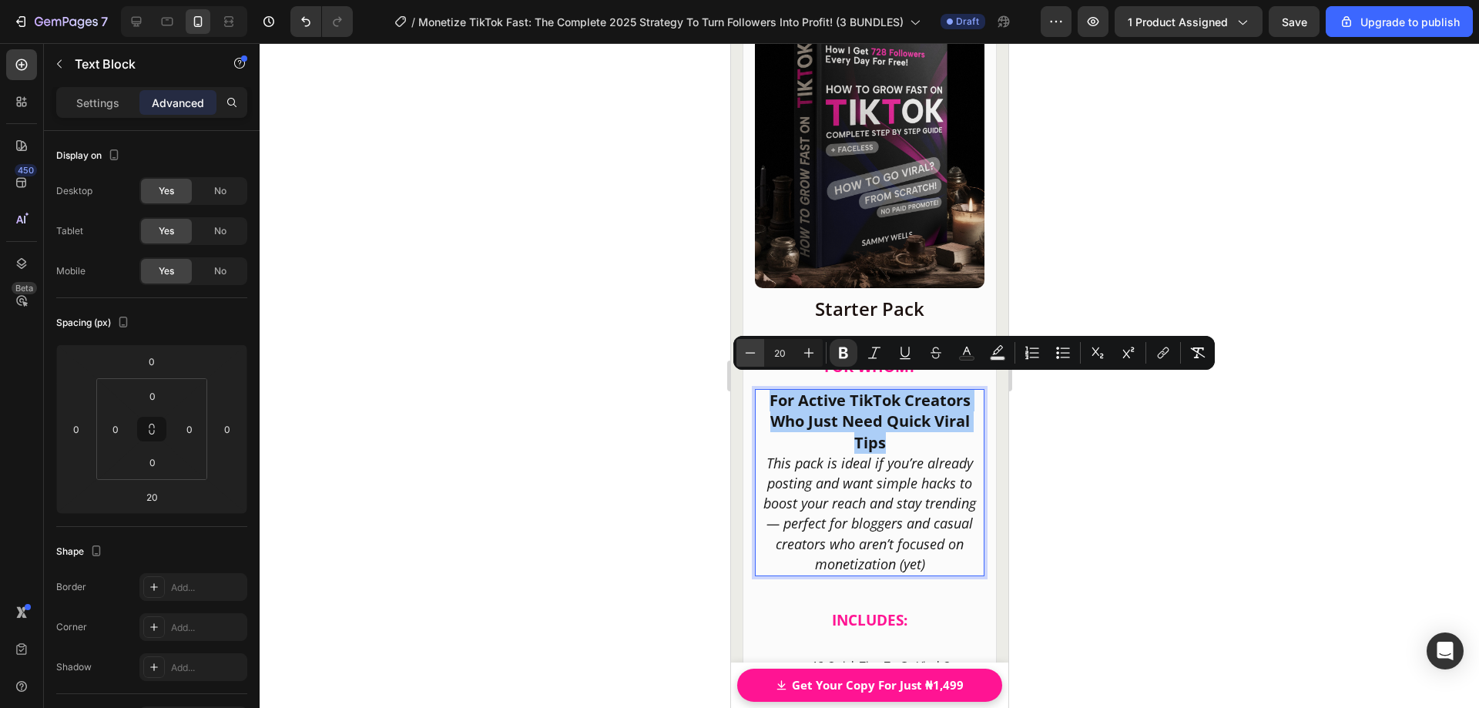
click at [755, 357] on icon "Editor contextual toolbar" at bounding box center [750, 352] width 15 height 15
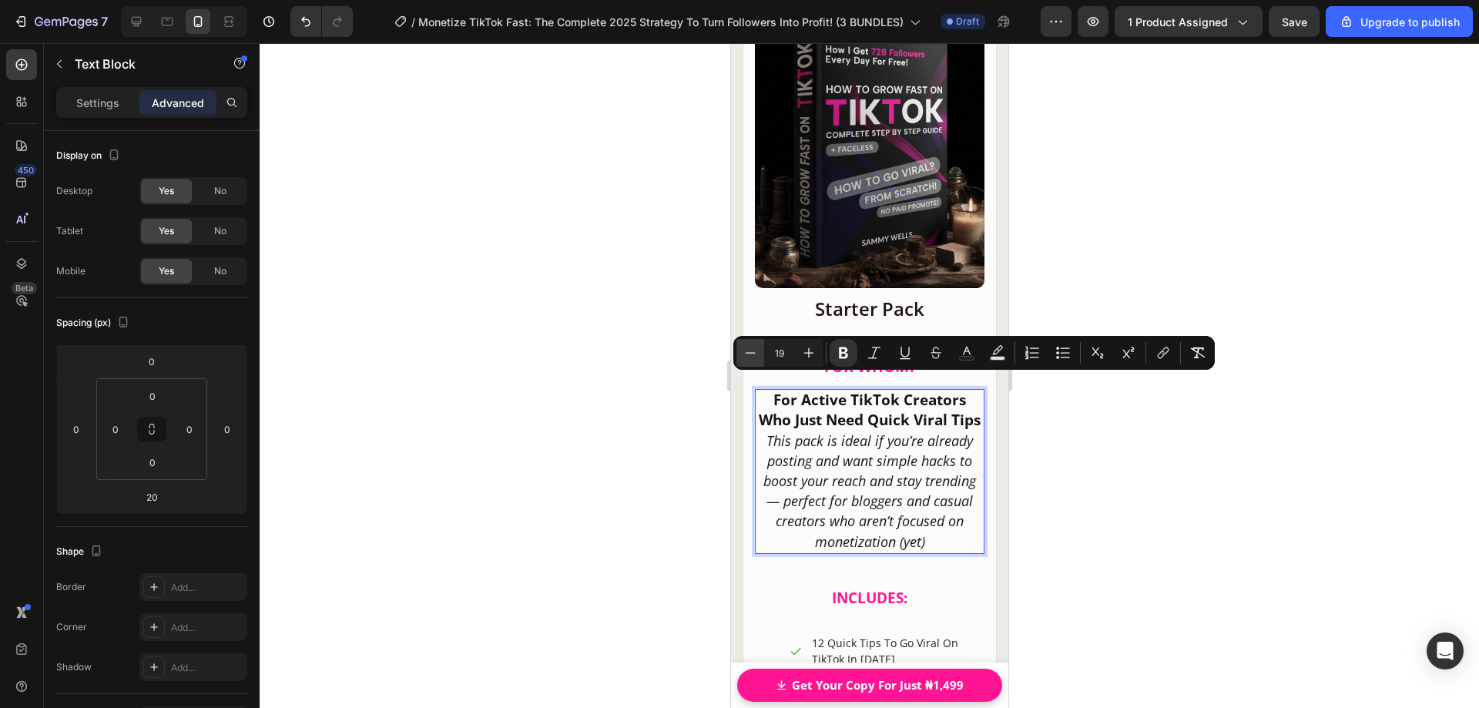
click at [754, 357] on icon "Editor contextual toolbar" at bounding box center [750, 352] width 15 height 15
type input "18"
click at [857, 464] on icon "This pack is ideal if you’re already posting and want simple hacks to boost you…" at bounding box center [869, 490] width 213 height 119
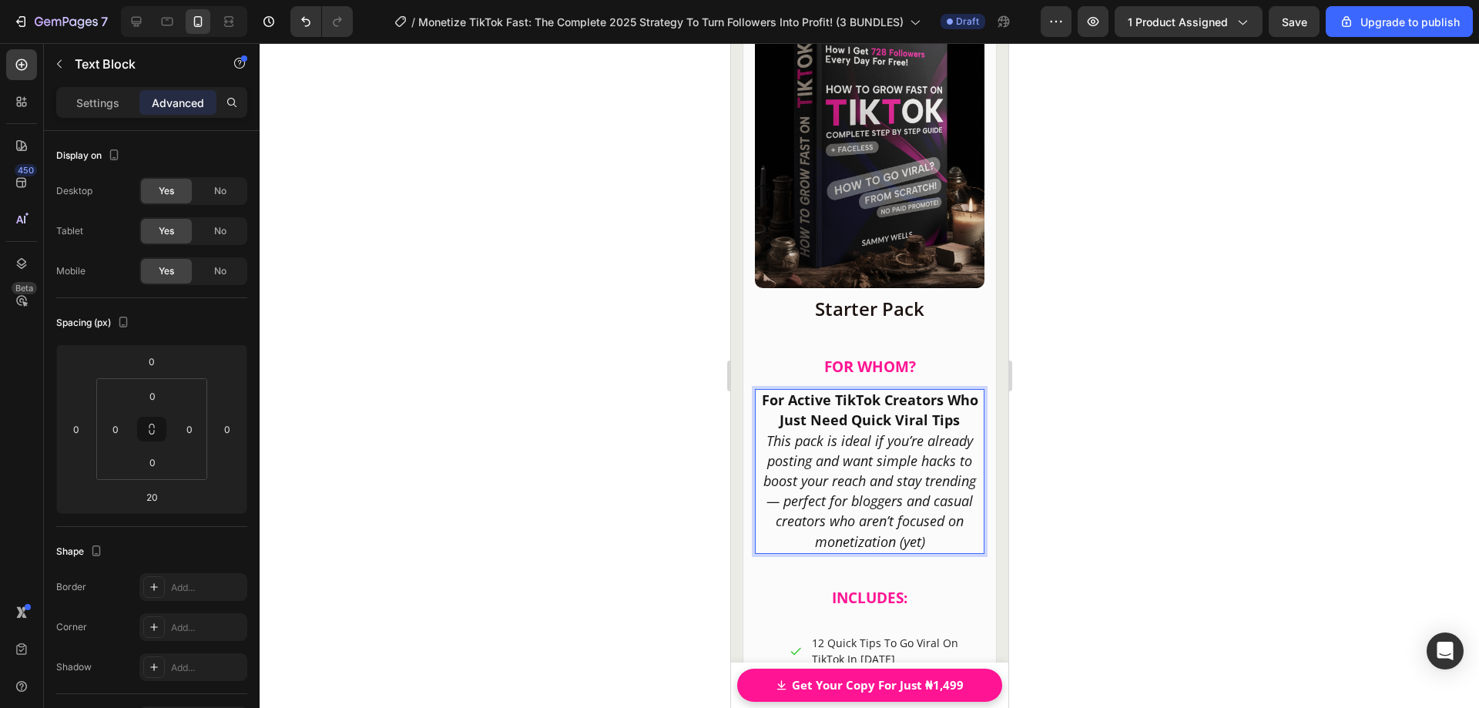
click at [968, 409] on strong "For Active TikTok Creators Who Just Need Quick Viral Tips" at bounding box center [869, 410] width 216 height 39
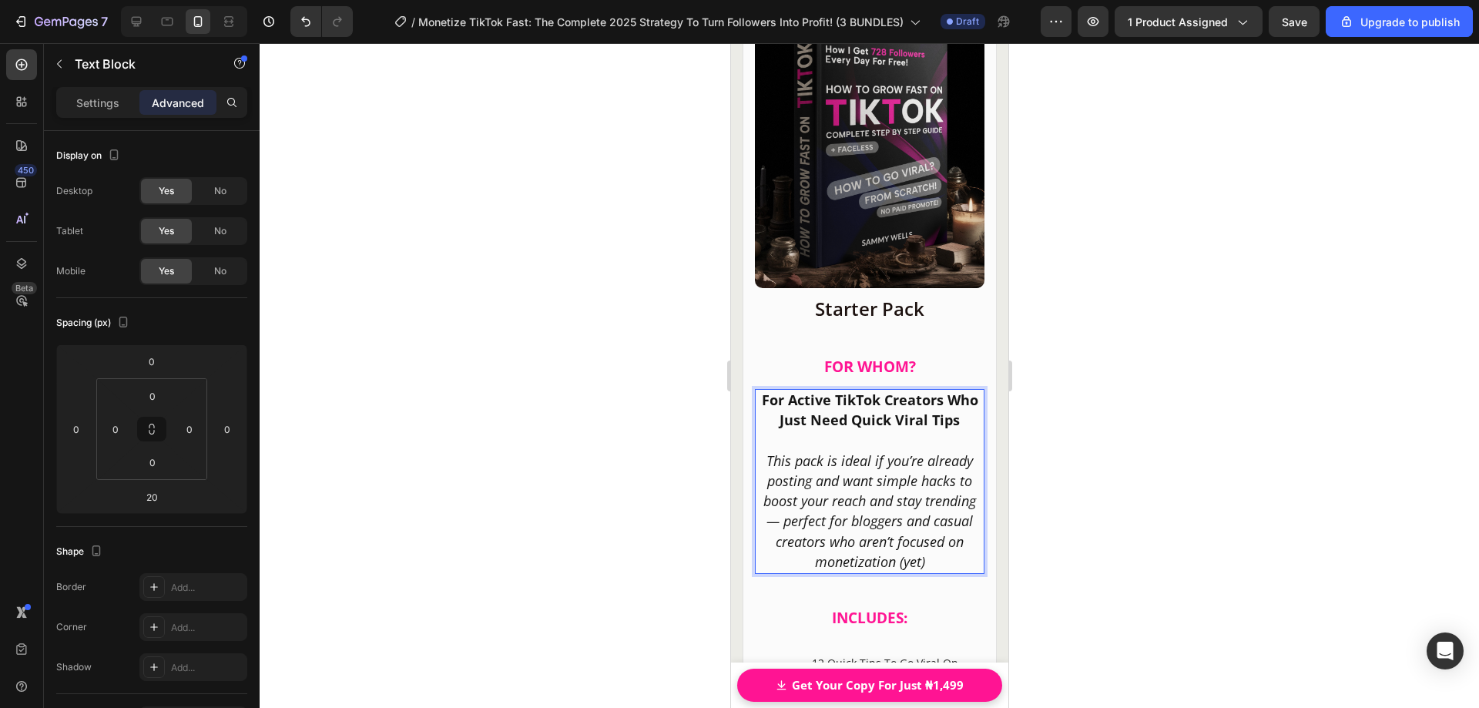
click at [1079, 434] on div at bounding box center [870, 375] width 1220 height 665
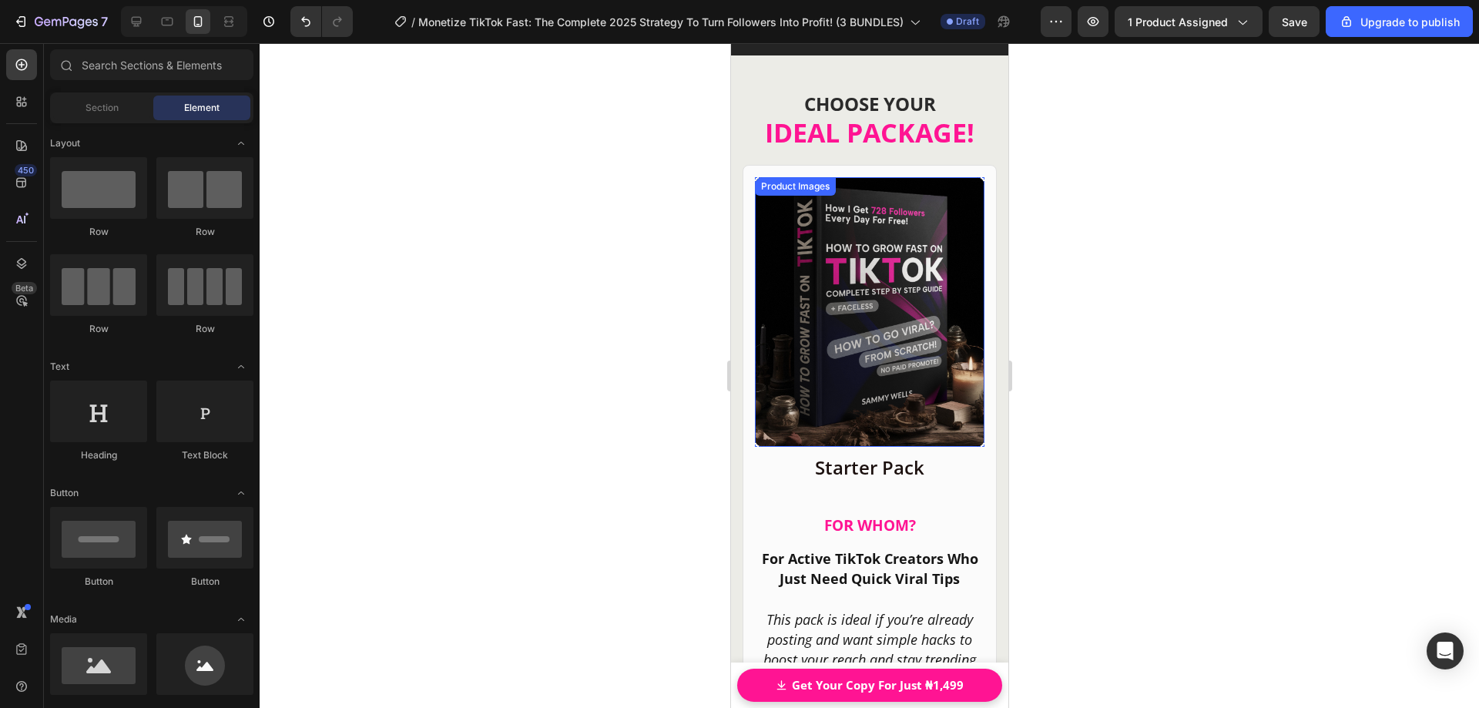
scroll to position [19632, 0]
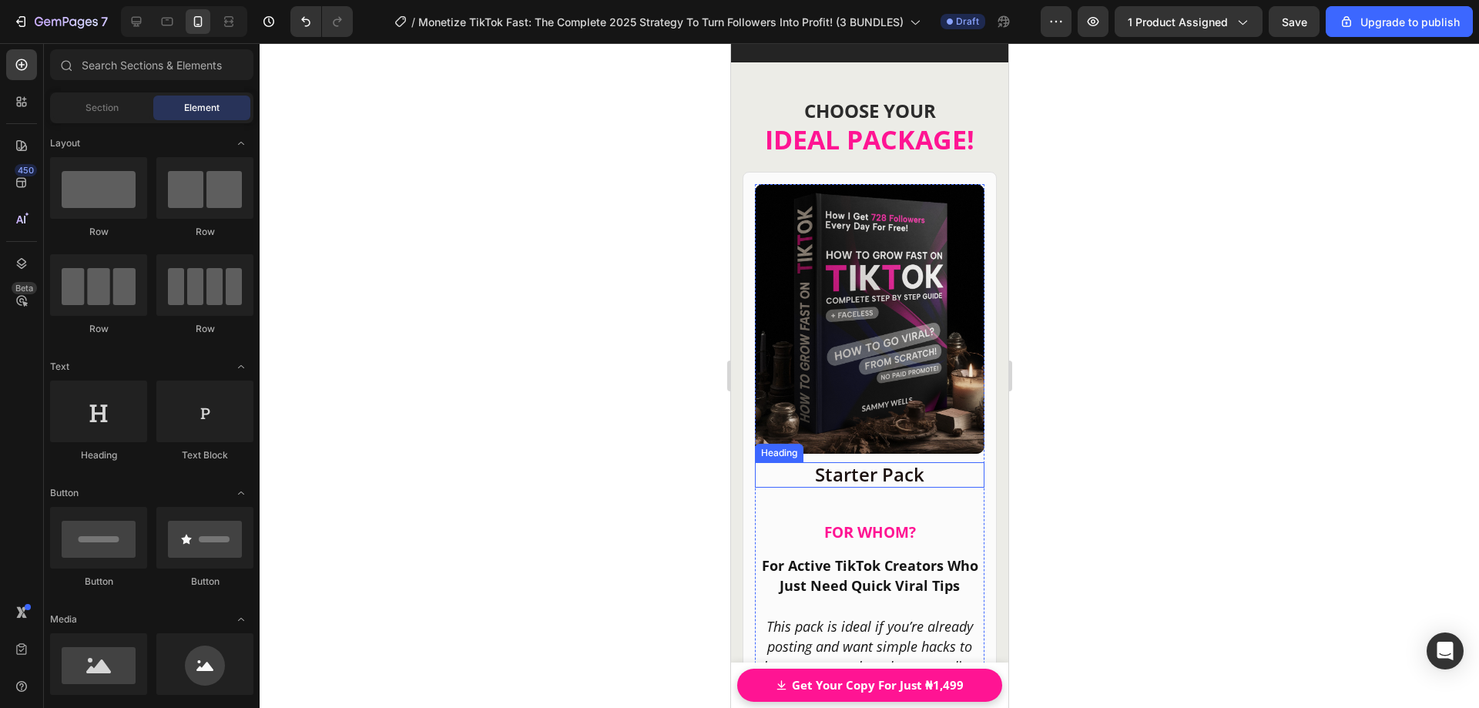
click at [858, 464] on p "Starter Pack" at bounding box center [869, 475] width 226 height 22
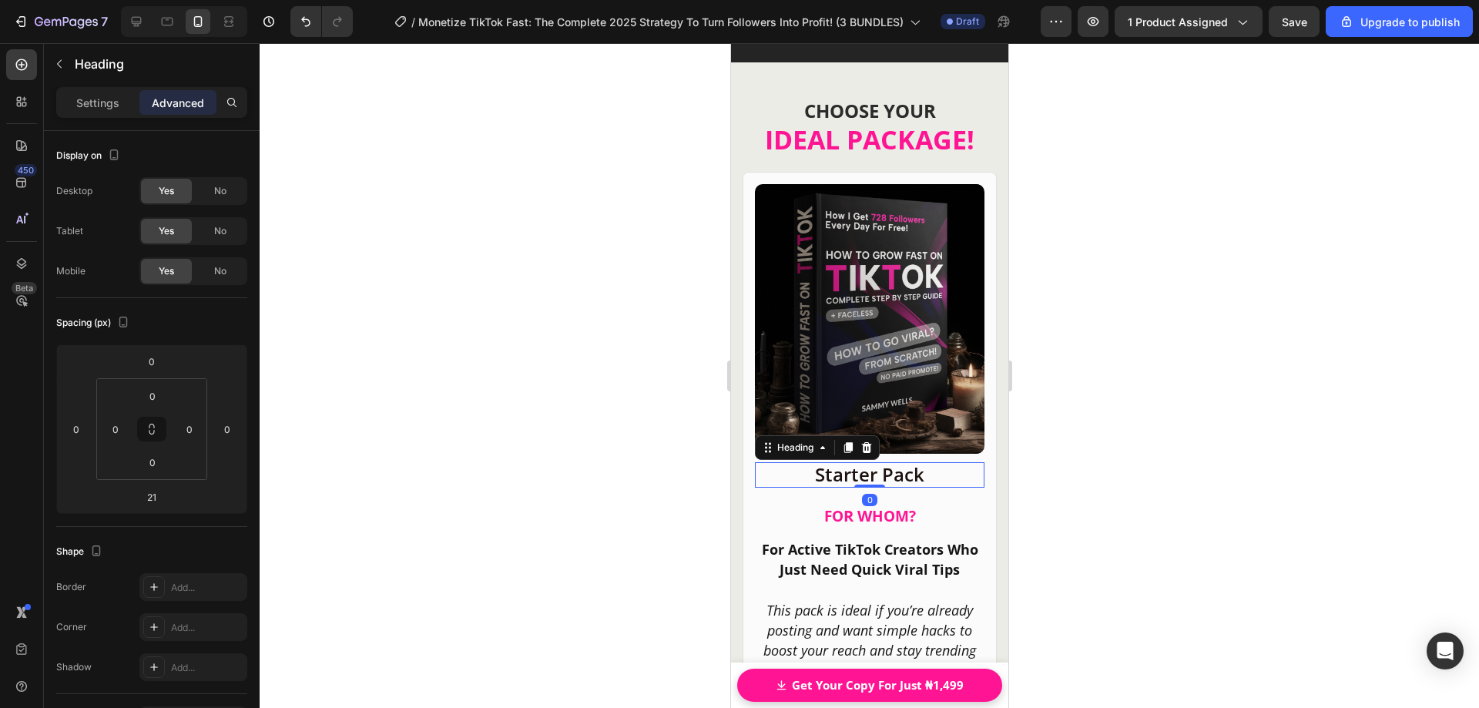
drag, startPoint x: 864, startPoint y: 477, endPoint x: 867, endPoint y: 449, distance: 27.9
click at [867, 462] on div "Starter Pack Heading 0" at bounding box center [869, 474] width 230 height 25
type input "0"
click at [1062, 452] on div at bounding box center [870, 375] width 1220 height 665
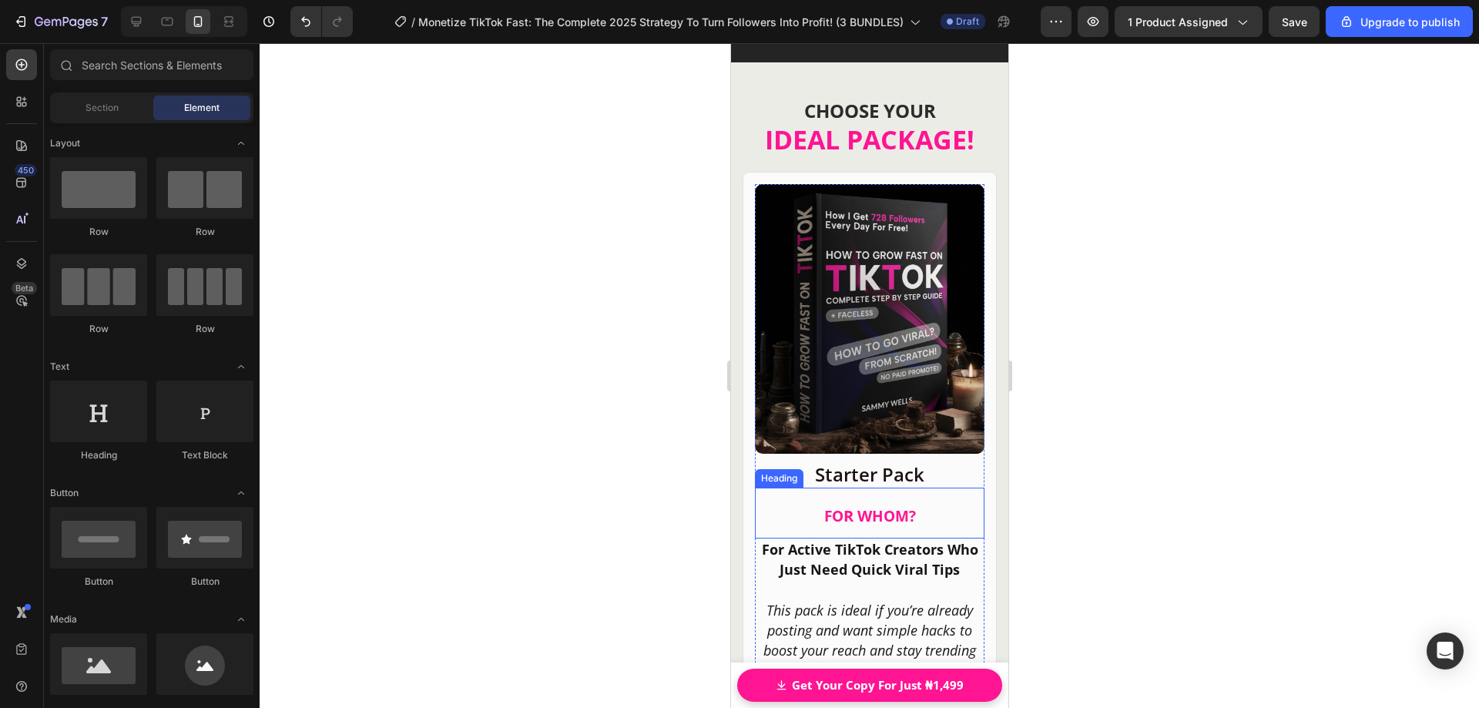
click at [892, 506] on span "HOM?" at bounding box center [893, 516] width 44 height 20
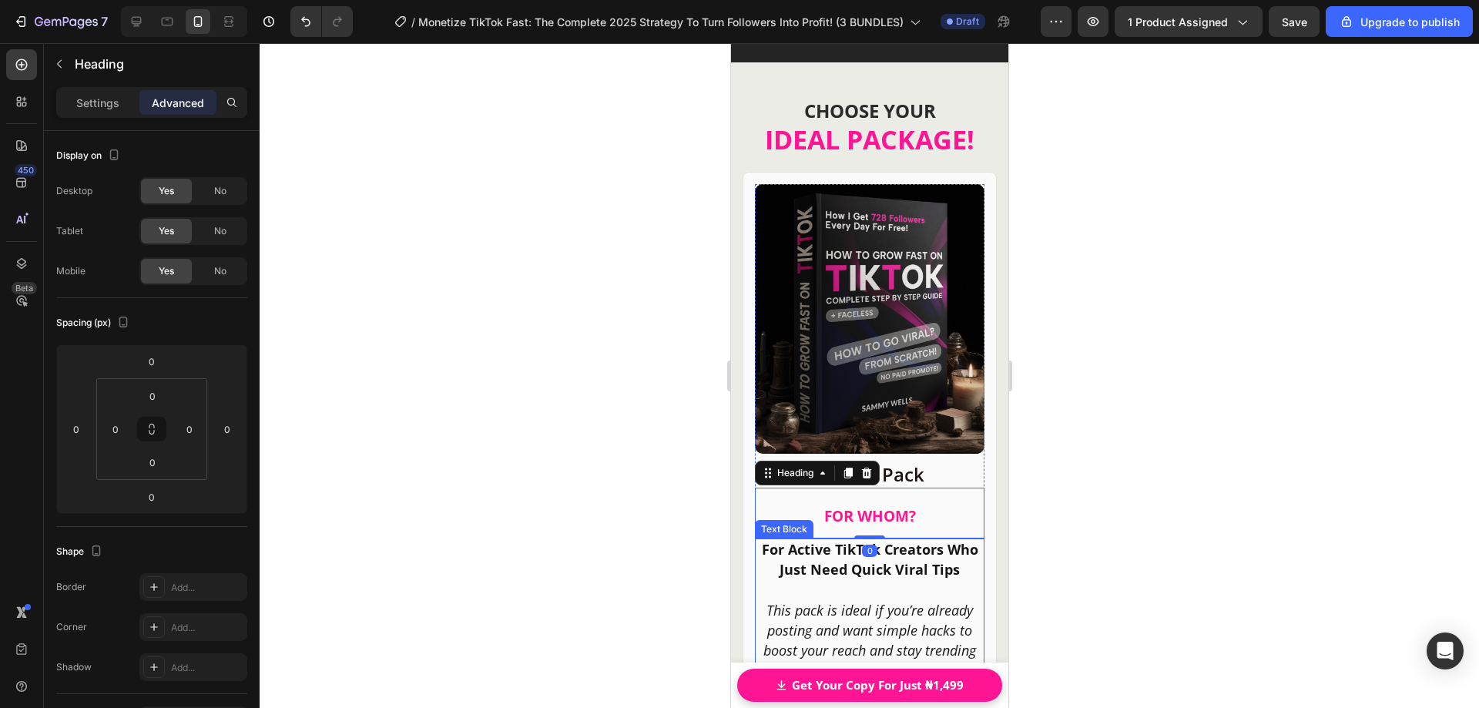
click at [892, 540] on strong "For Active TikTok Creators Who Just Need Quick Viral Tips" at bounding box center [869, 559] width 216 height 39
click at [1104, 511] on div at bounding box center [870, 375] width 1220 height 665
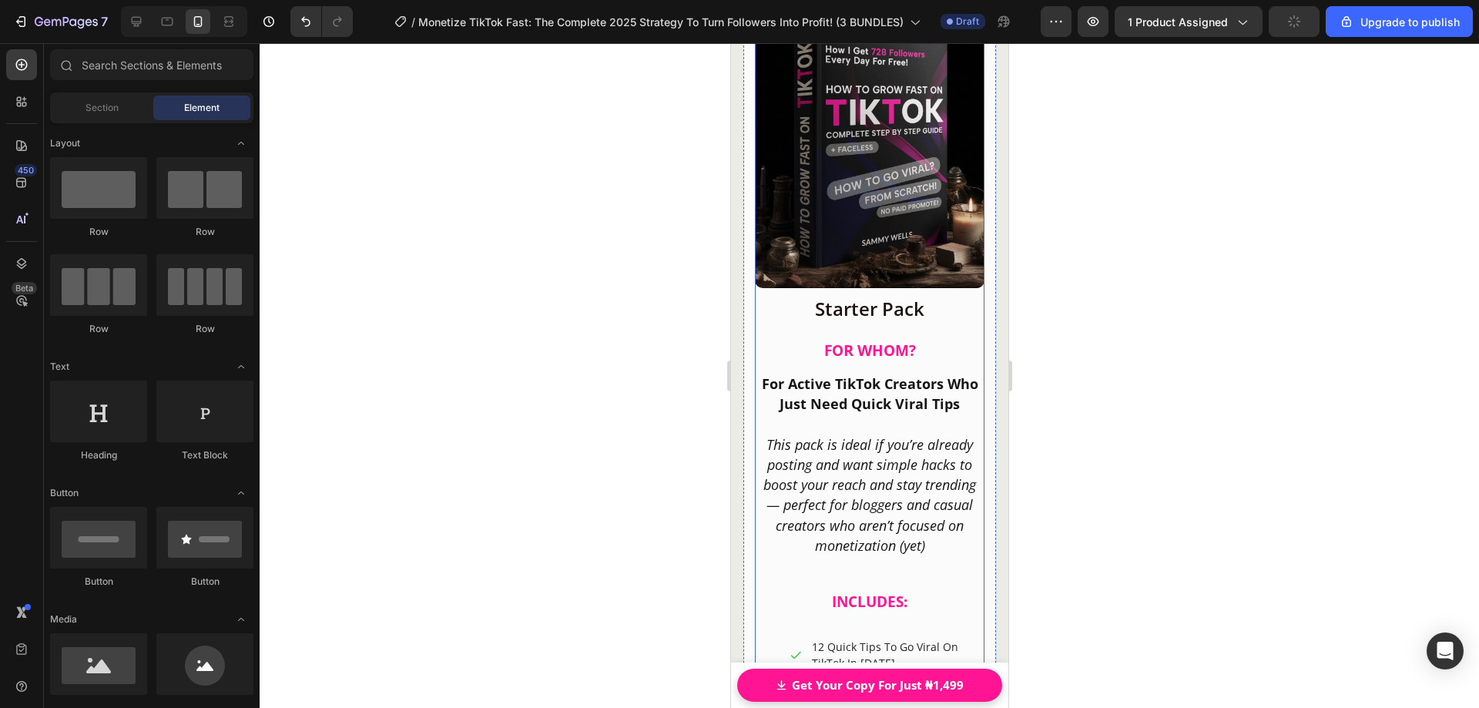
scroll to position [19863, 0]
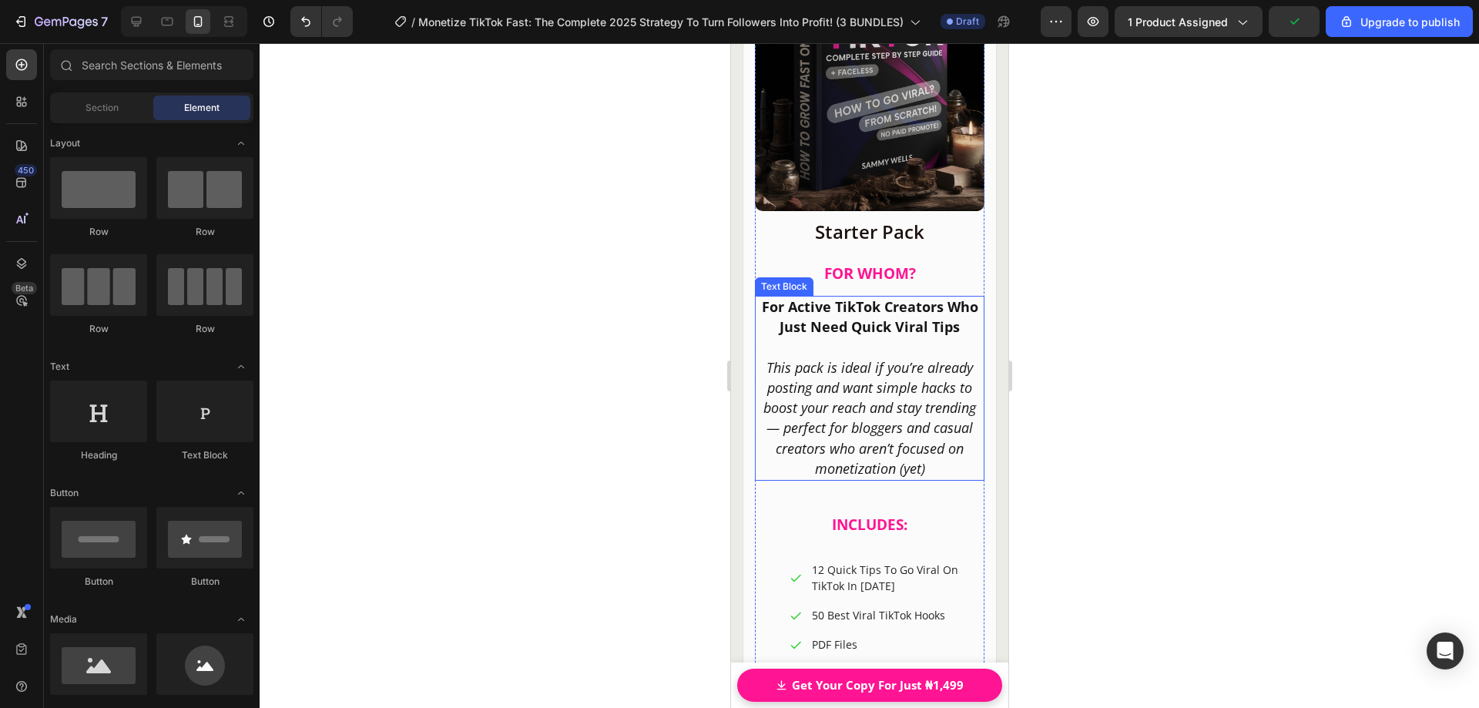
click at [857, 458] on icon "This pack is ideal if you’re already posting and want simple hacks to boost you…" at bounding box center [869, 417] width 213 height 119
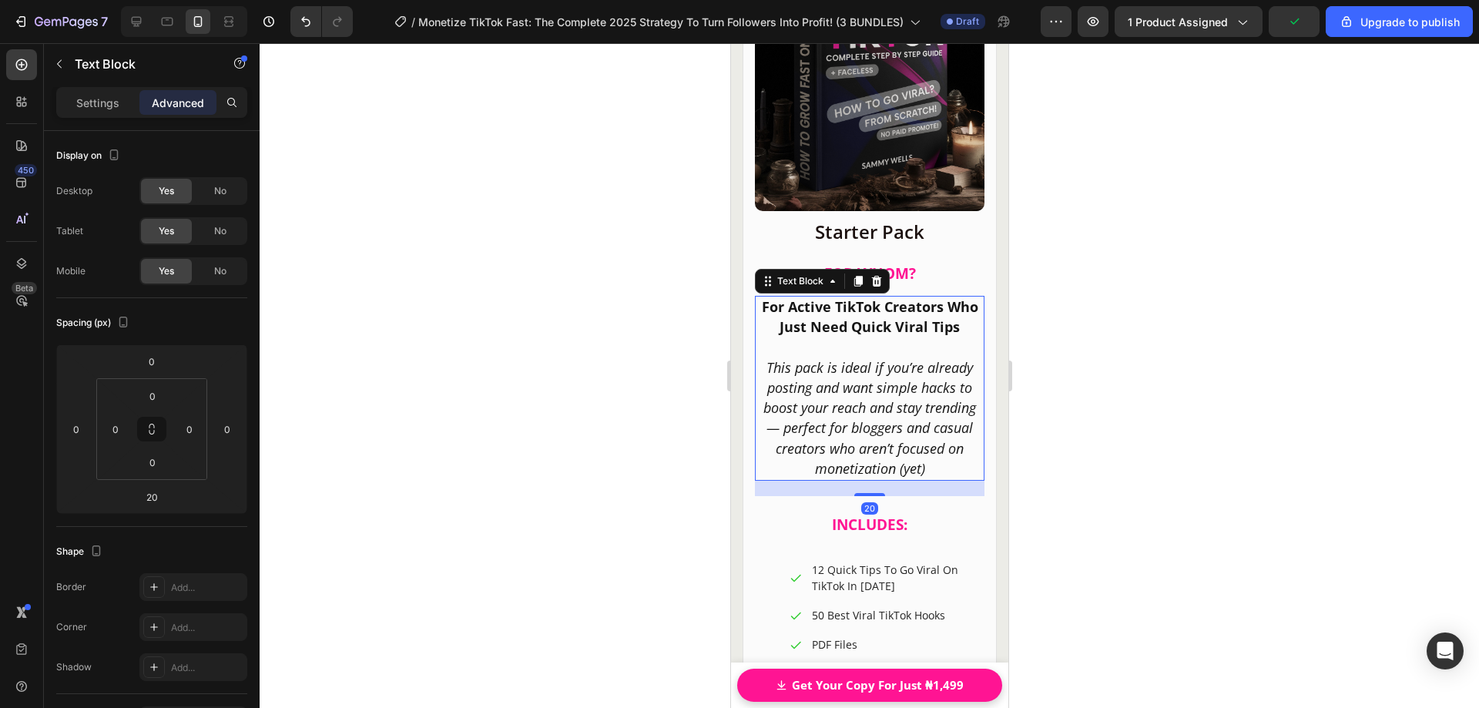
click at [1043, 467] on div at bounding box center [870, 375] width 1220 height 665
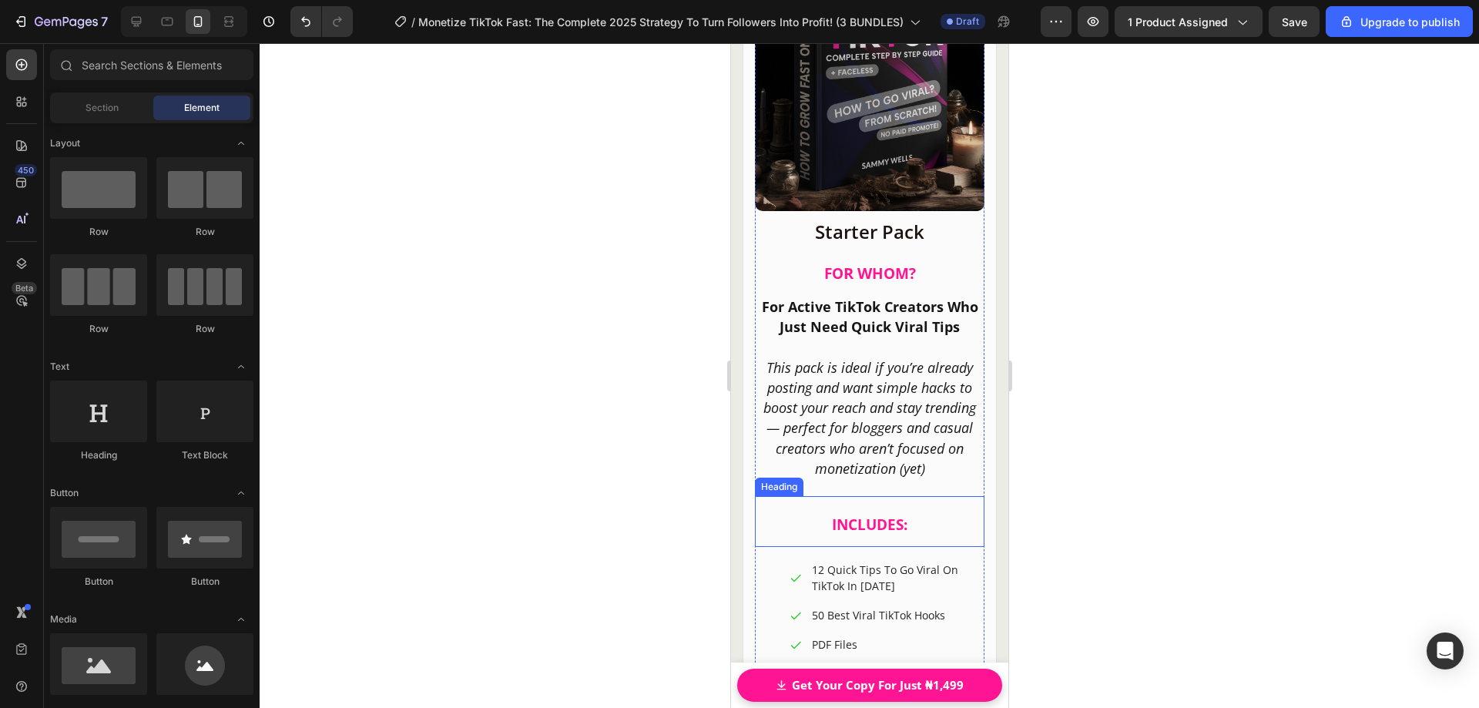
click at [860, 515] on strong "INCLUDES:" at bounding box center [868, 525] width 75 height 20
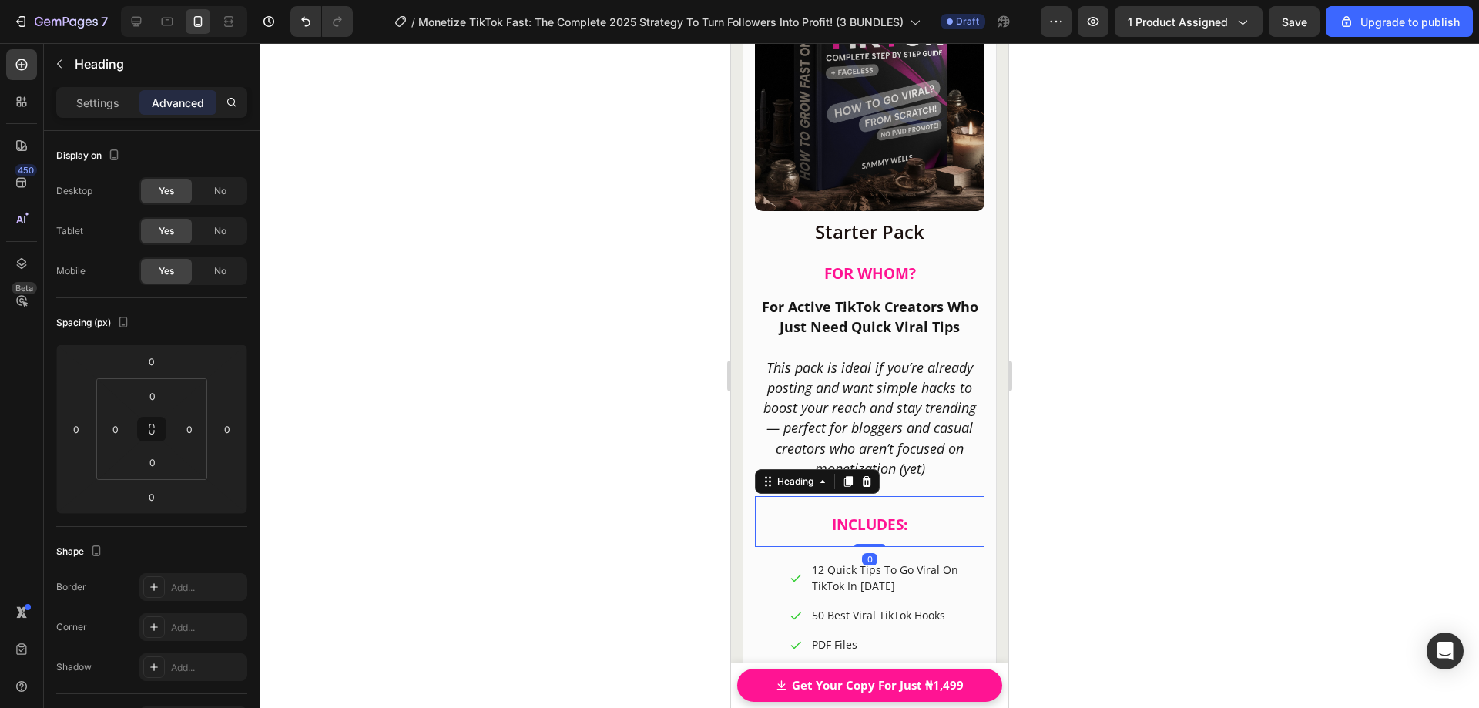
click at [1068, 512] on div at bounding box center [870, 375] width 1220 height 665
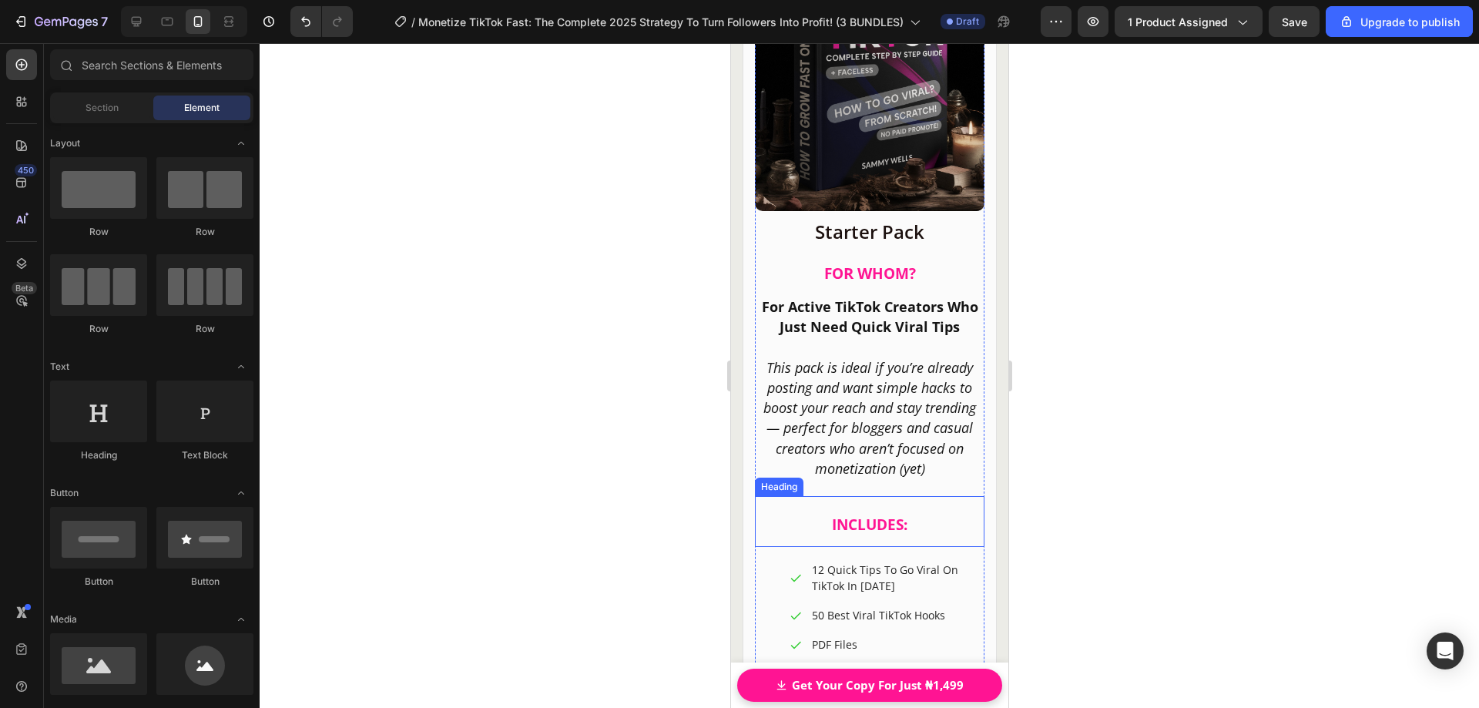
scroll to position [19940, 0]
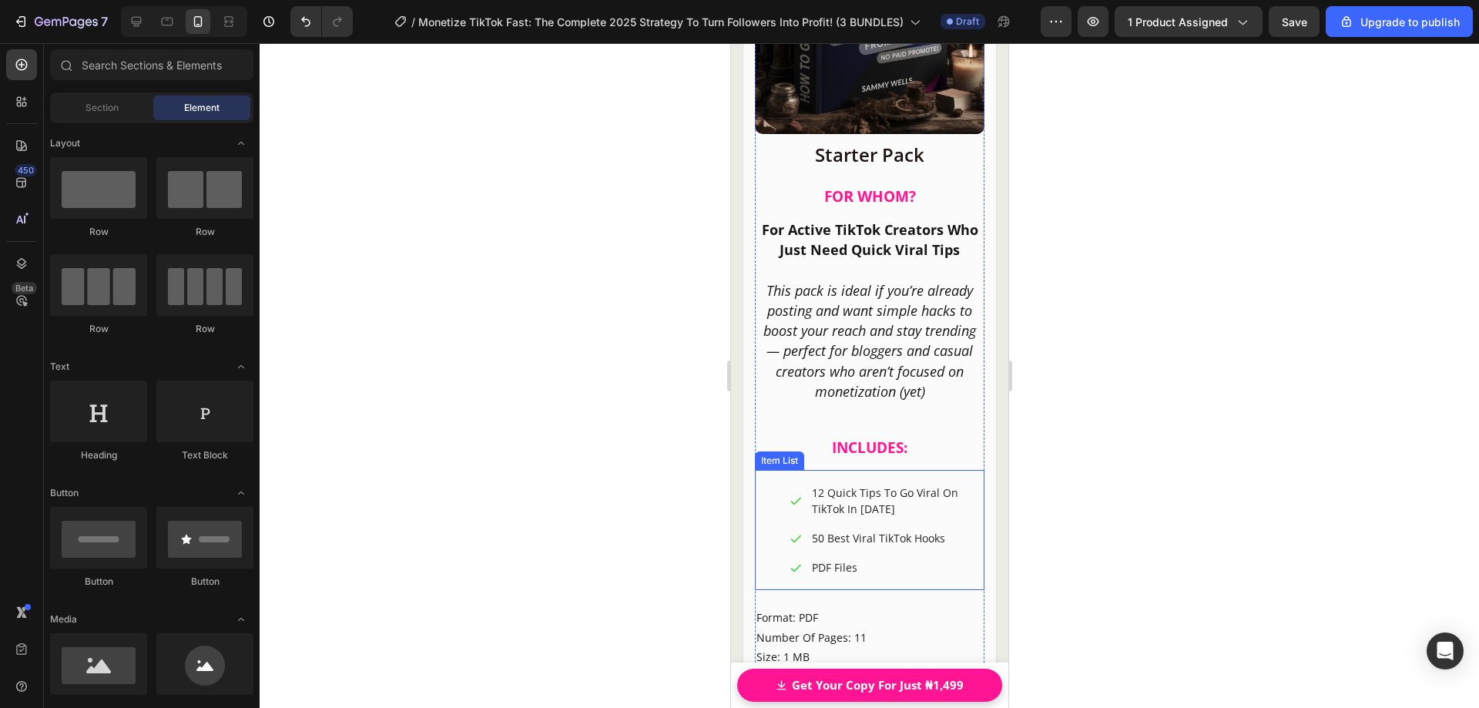
click at [769, 454] on div "Item List" at bounding box center [778, 461] width 43 height 14
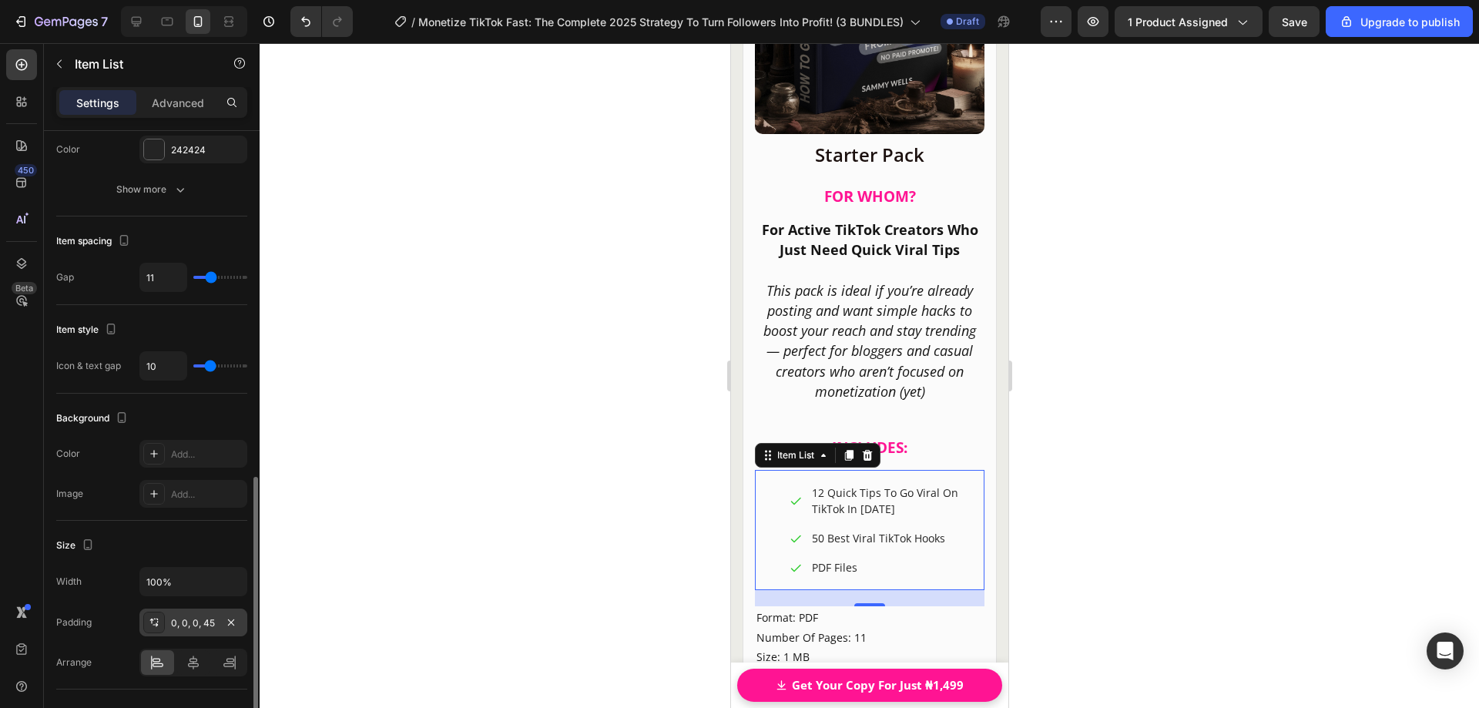
scroll to position [616, 0]
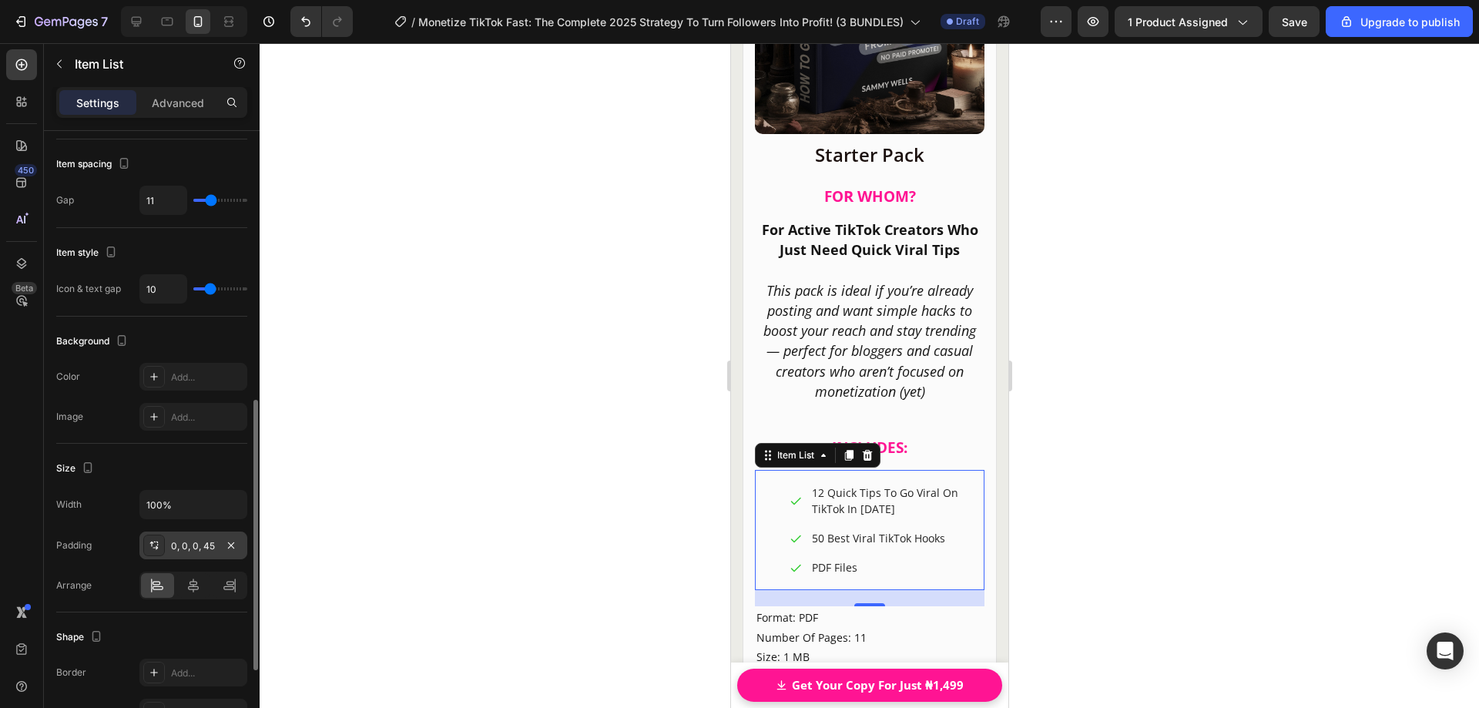
click at [193, 545] on div "0, 0, 0, 45" at bounding box center [193, 546] width 45 height 14
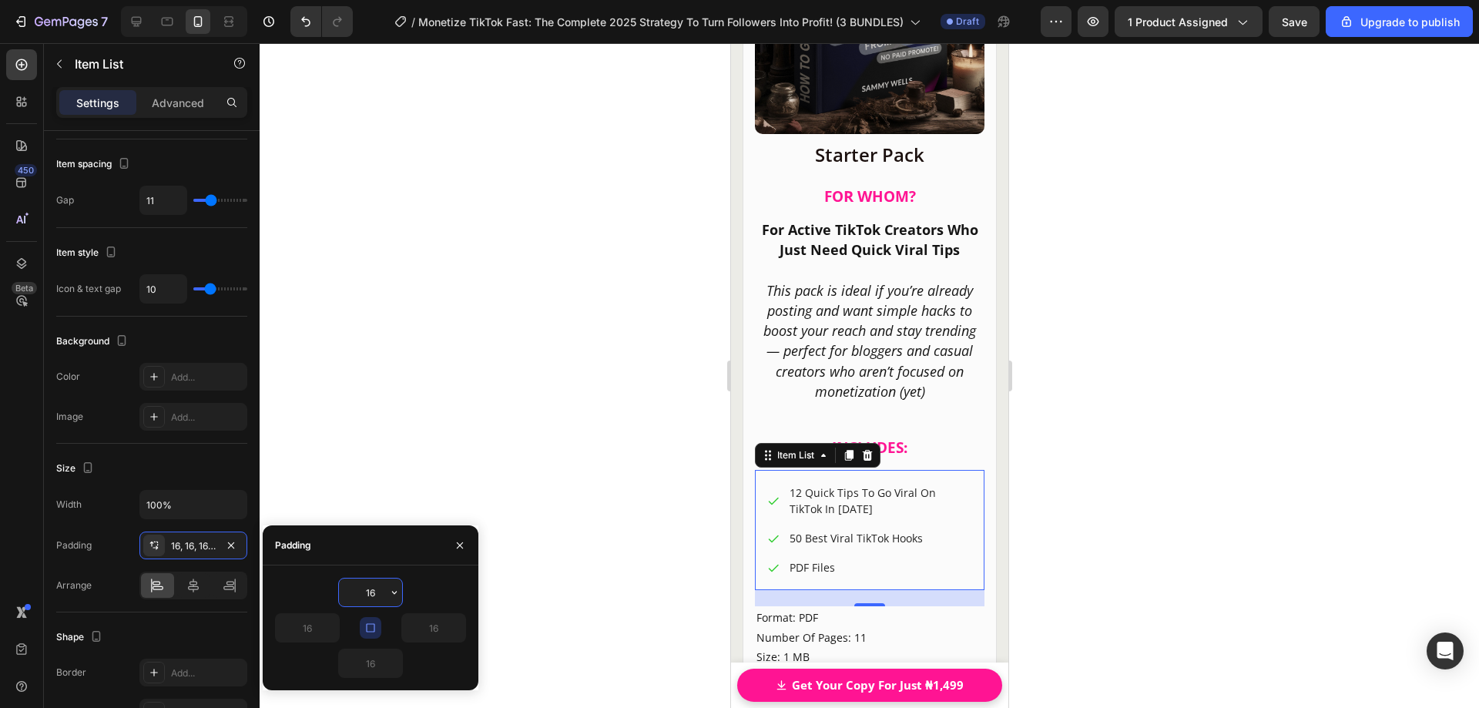
click at [1129, 468] on div at bounding box center [870, 375] width 1220 height 665
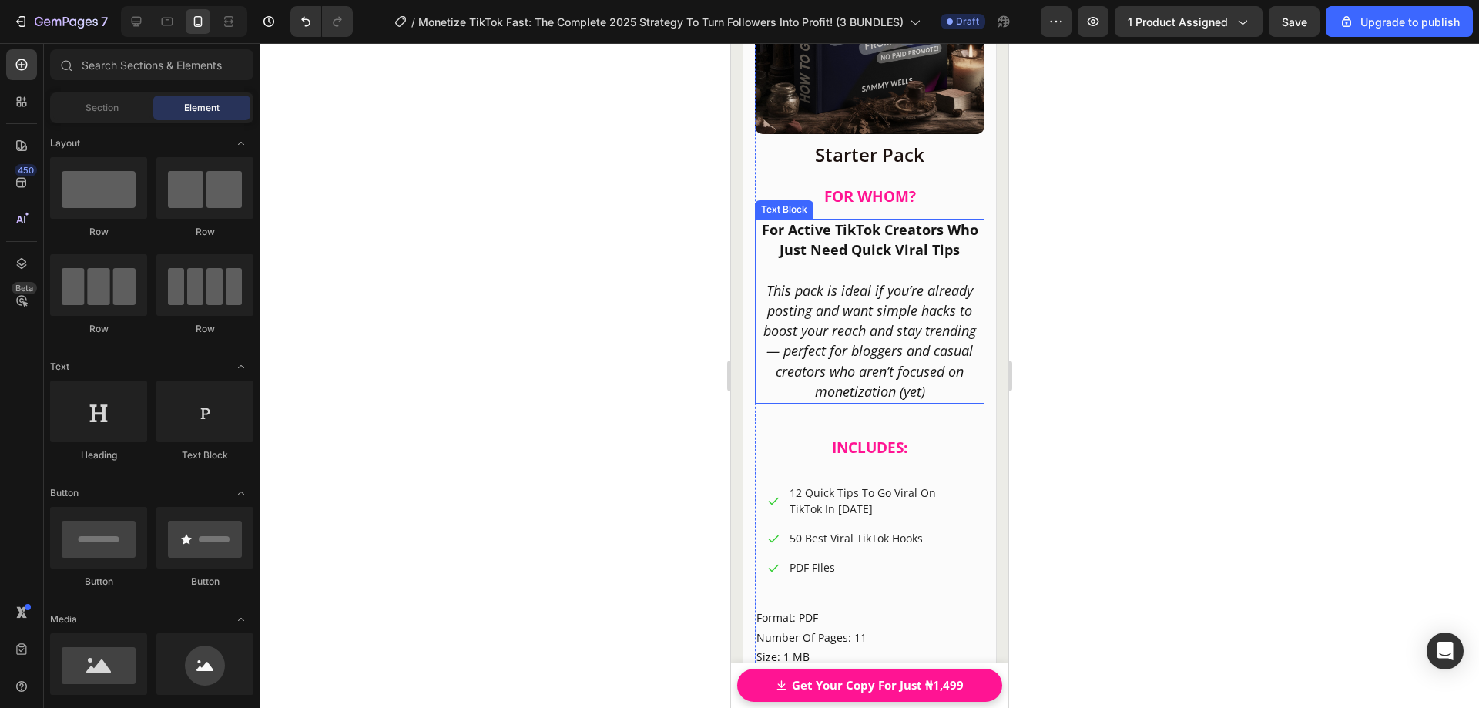
click at [905, 361] on icon "This pack is ideal if you’re already posting and want simple hacks to boost you…" at bounding box center [869, 340] width 213 height 119
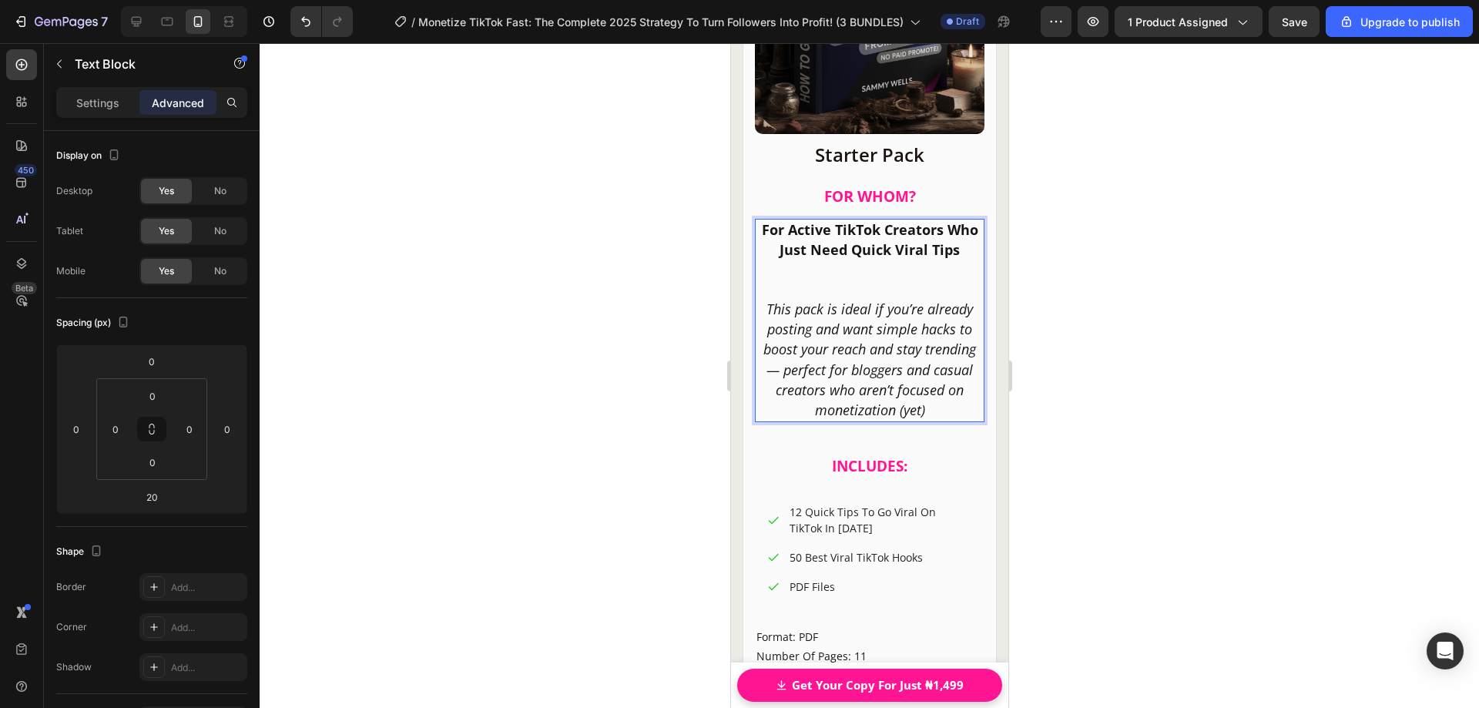
click at [905, 361] on icon "This pack is ideal if you’re already posting and want simple hacks to boost you…" at bounding box center [869, 359] width 213 height 119
drag, startPoint x: 914, startPoint y: 355, endPoint x: 881, endPoint y: 353, distance: 33.2
click at [881, 353] on icon "This pack is ideal if you’re already posting and want simple hacks to boost you…" at bounding box center [869, 359] width 213 height 119
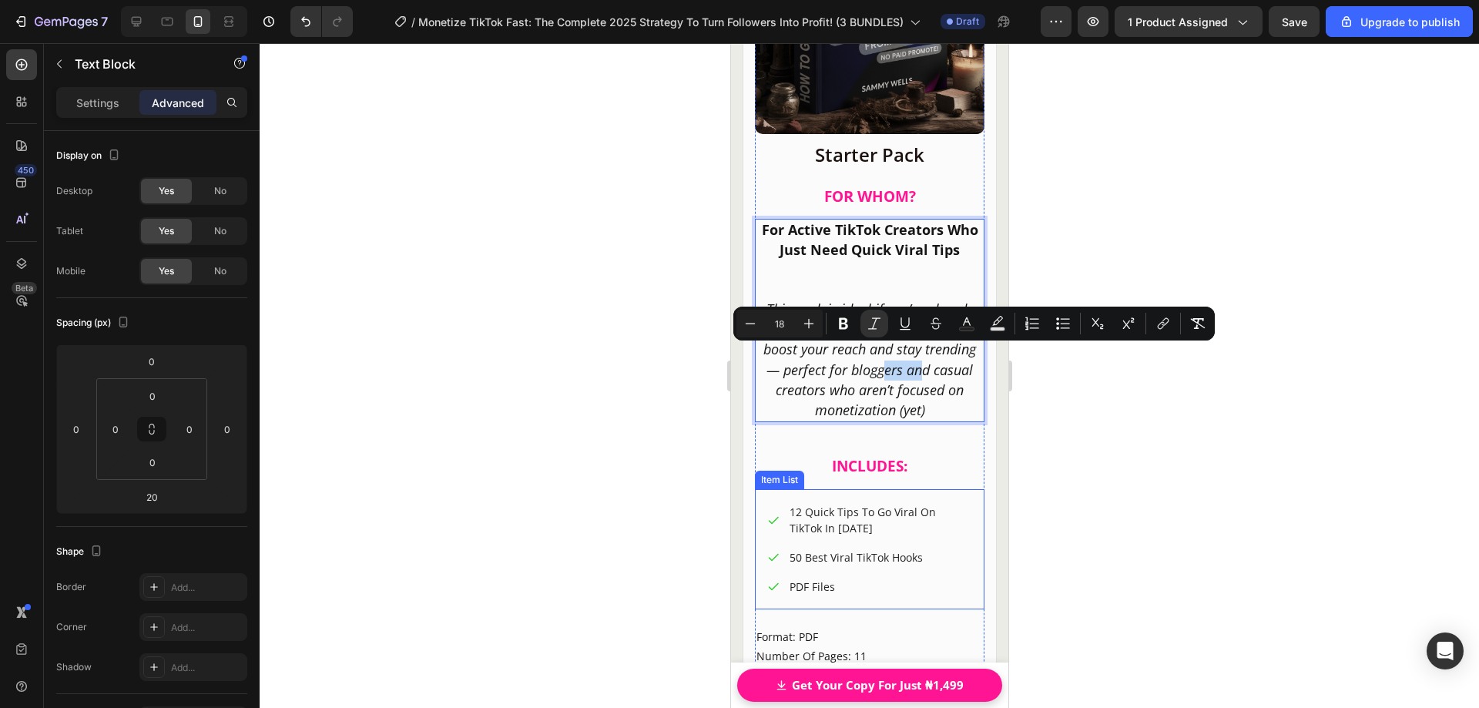
click at [832, 519] on p "12 Quick Tips To Go Viral On TikTok In [DATE]" at bounding box center [879, 520] width 180 height 32
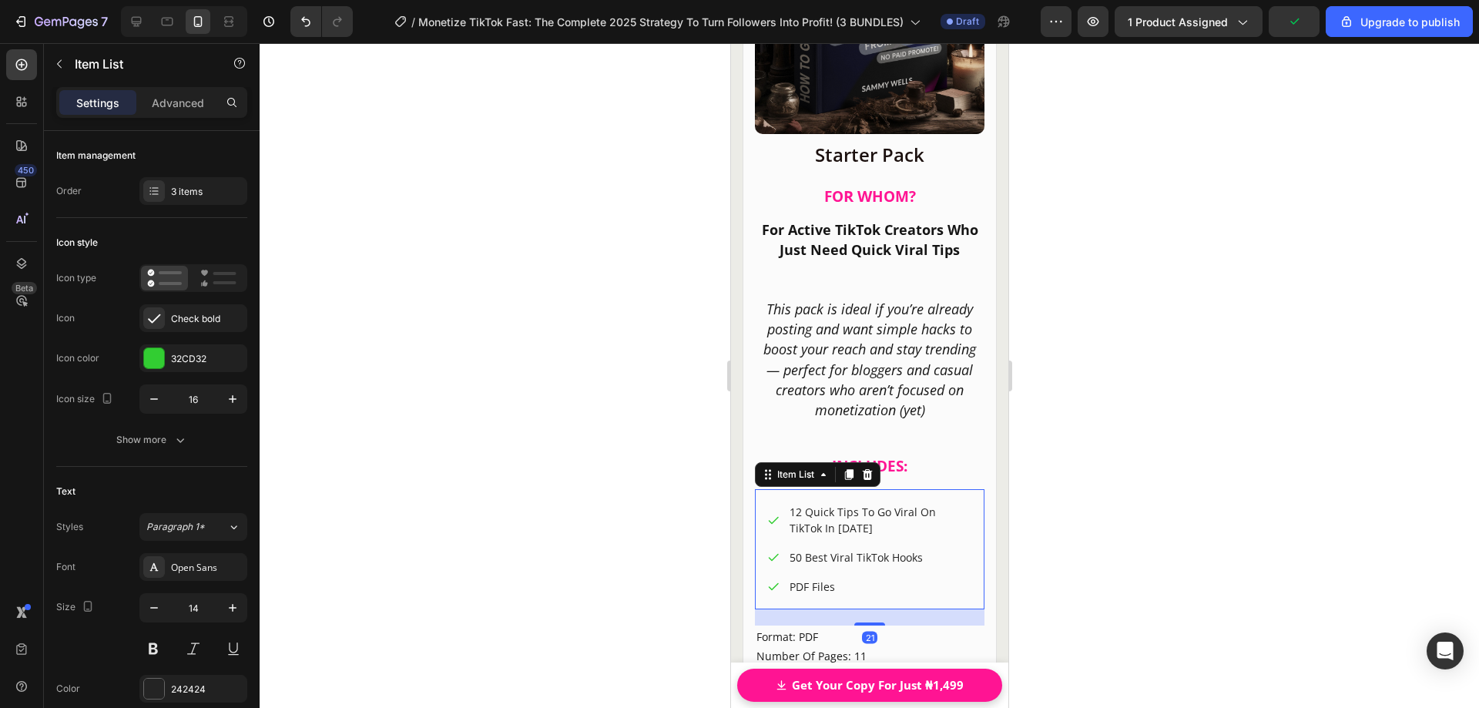
click at [840, 512] on p "12 Quick Tips To Go Viral On TikTok In [DATE]" at bounding box center [879, 520] width 180 height 32
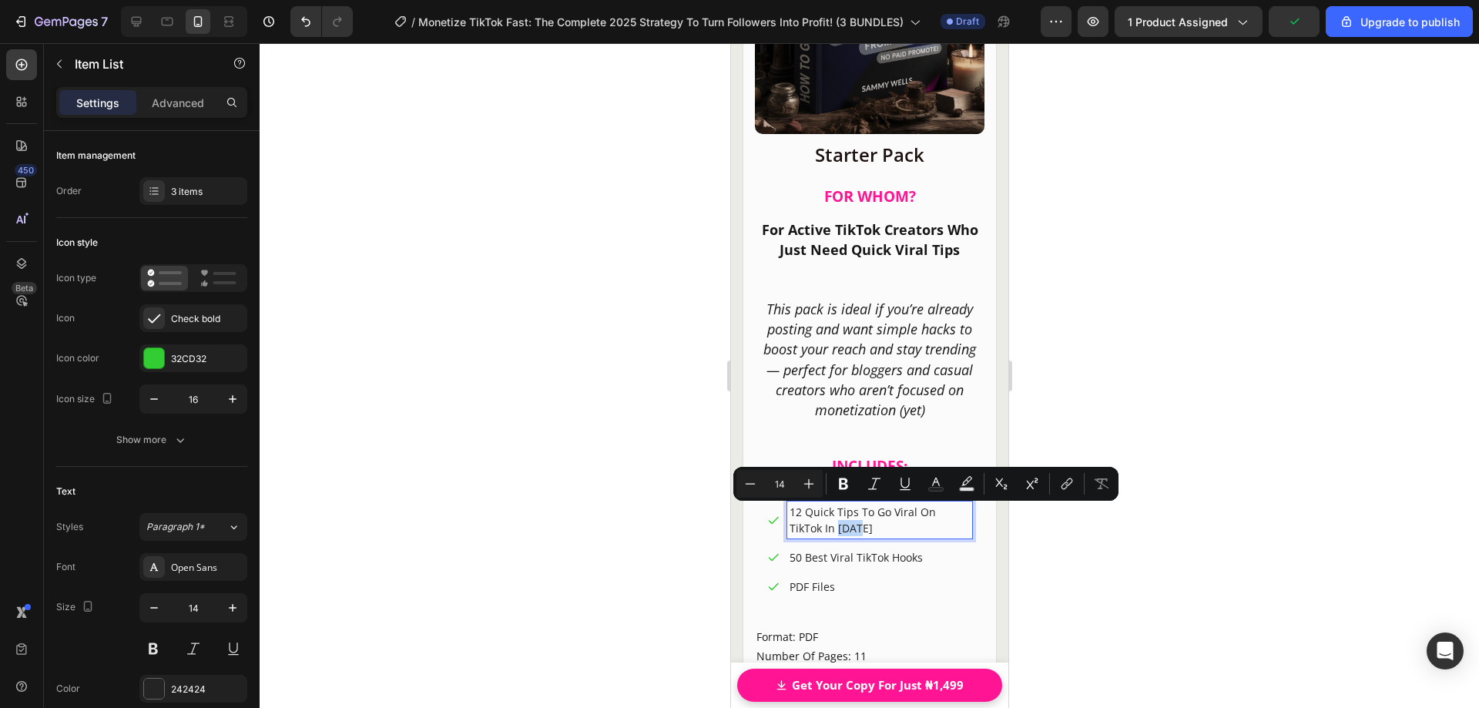
click at [867, 511] on p "12 Quick Tips To Go Viral On TikTok In [DATE]" at bounding box center [879, 520] width 180 height 32
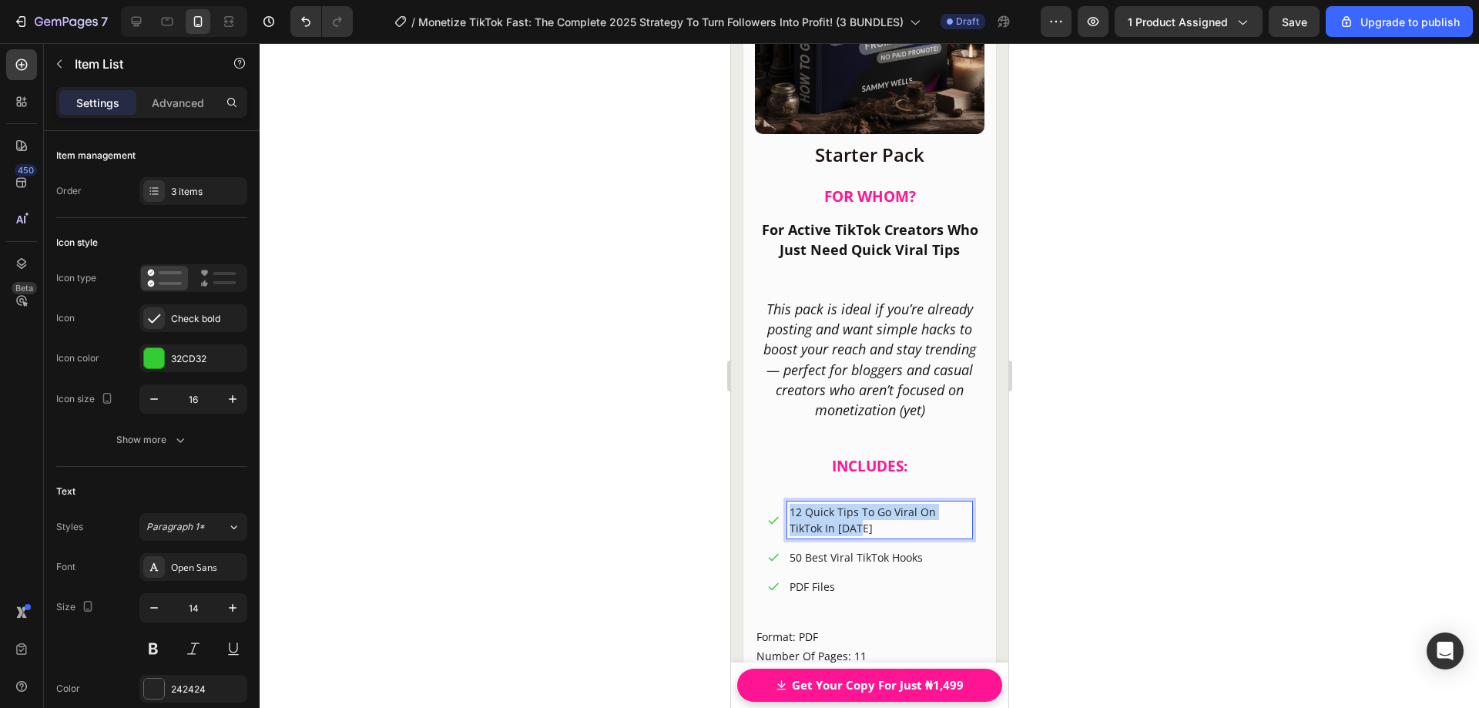
drag, startPoint x: 869, startPoint y: 513, endPoint x: 786, endPoint y: 500, distance: 84.2
click at [787, 502] on div "12 Quick Tips To Go Viral On TikTok In [DATE]" at bounding box center [879, 520] width 185 height 37
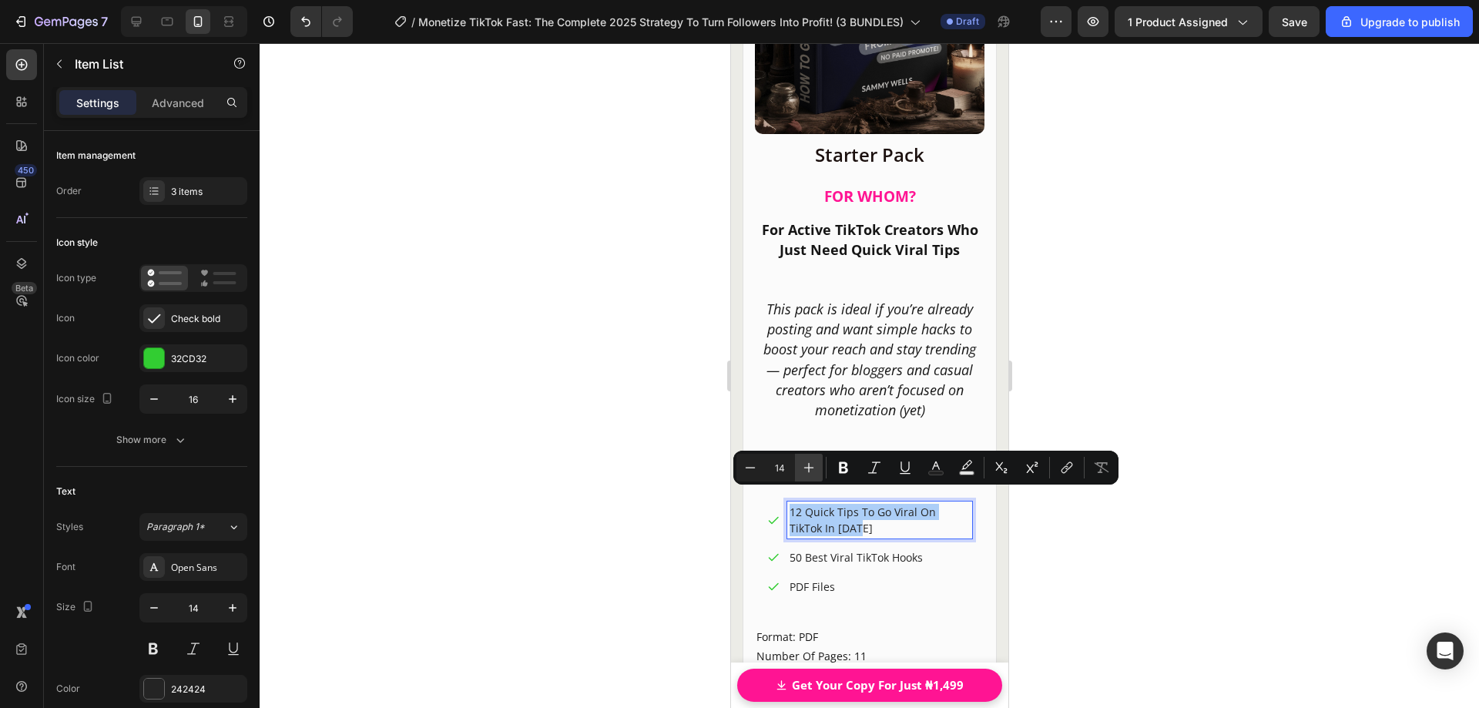
click at [809, 471] on icon "Editor contextual toolbar" at bounding box center [809, 468] width 10 height 10
type input "18"
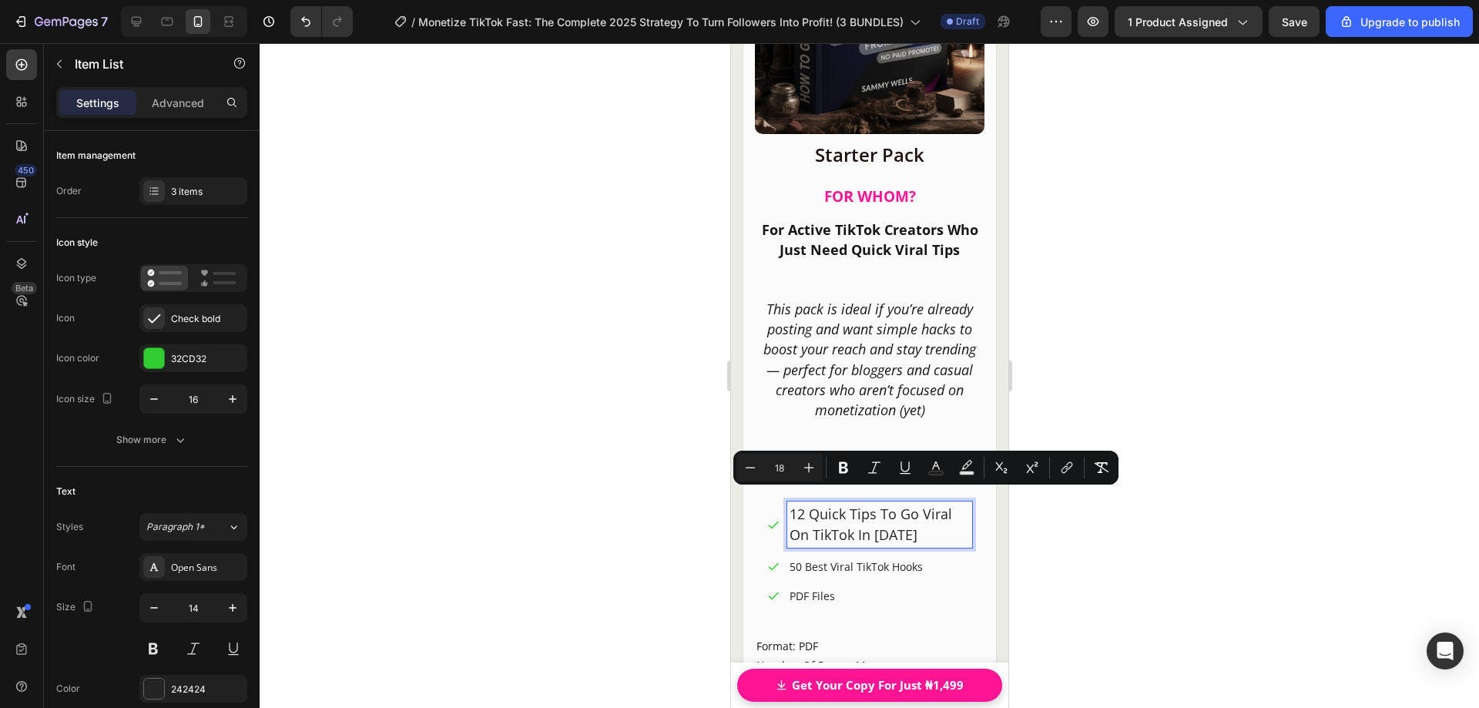
click at [854, 559] on p "50 Best Viral TikTok Hooks" at bounding box center [879, 567] width 180 height 16
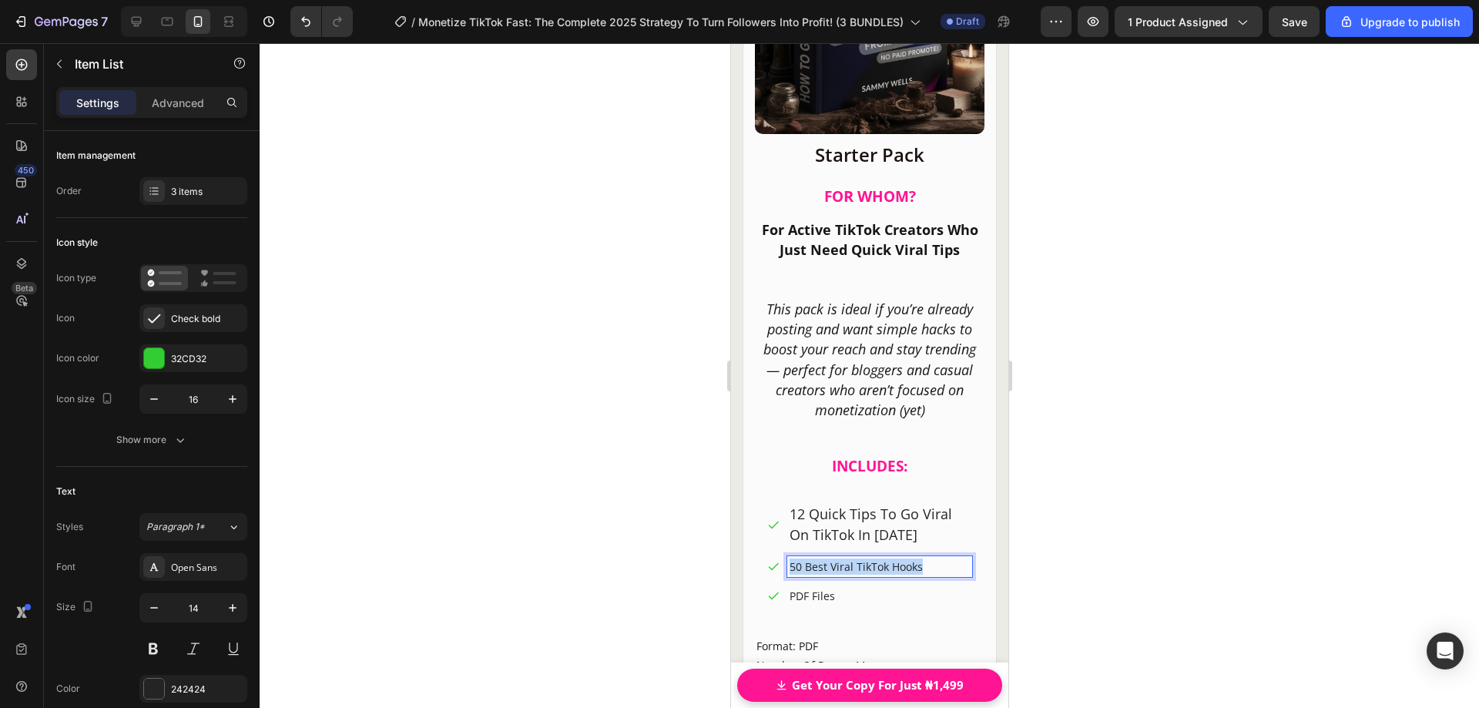
drag, startPoint x: 930, startPoint y: 554, endPoint x: 778, endPoint y: 545, distance: 152.0
click at [778, 556] on div "50 Best Viral TikTok Hooks" at bounding box center [869, 566] width 205 height 21
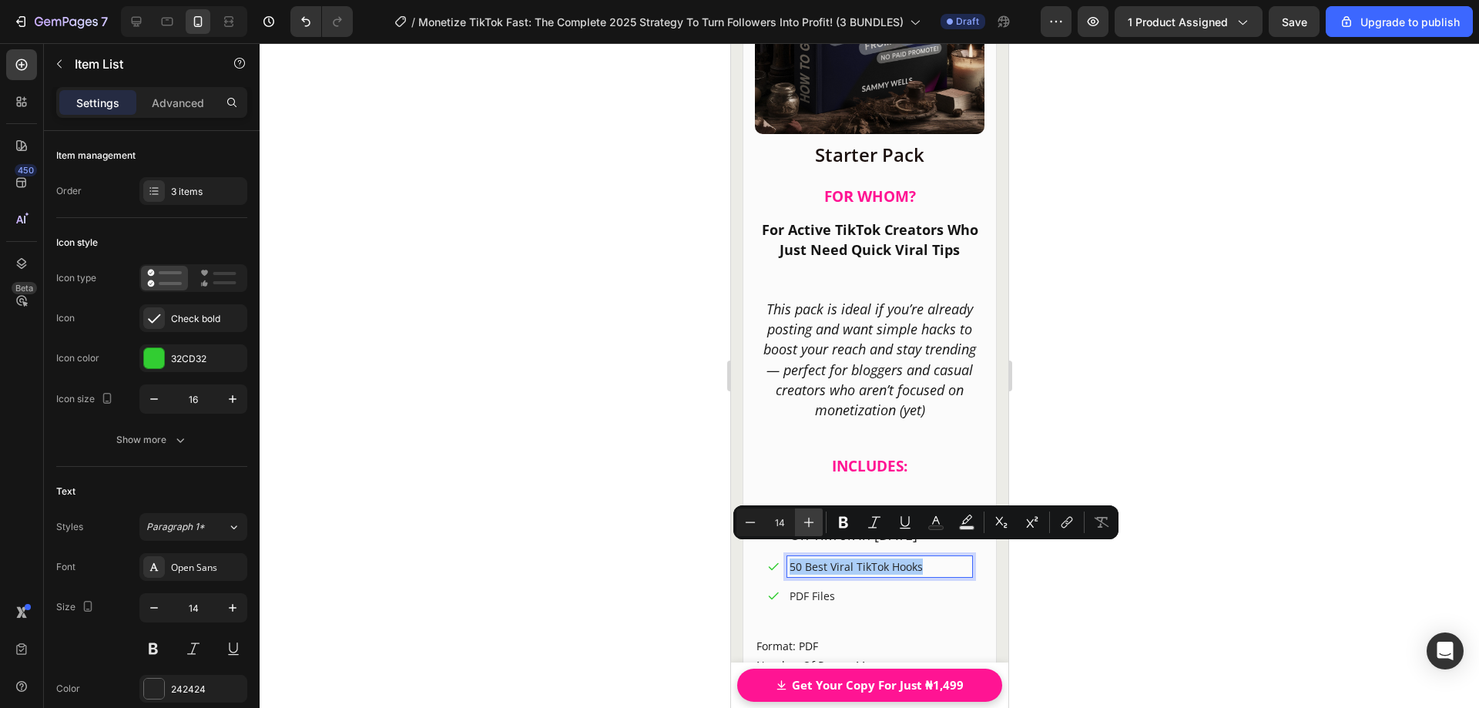
click at [807, 521] on icon "Editor contextual toolbar" at bounding box center [808, 522] width 15 height 15
type input "18"
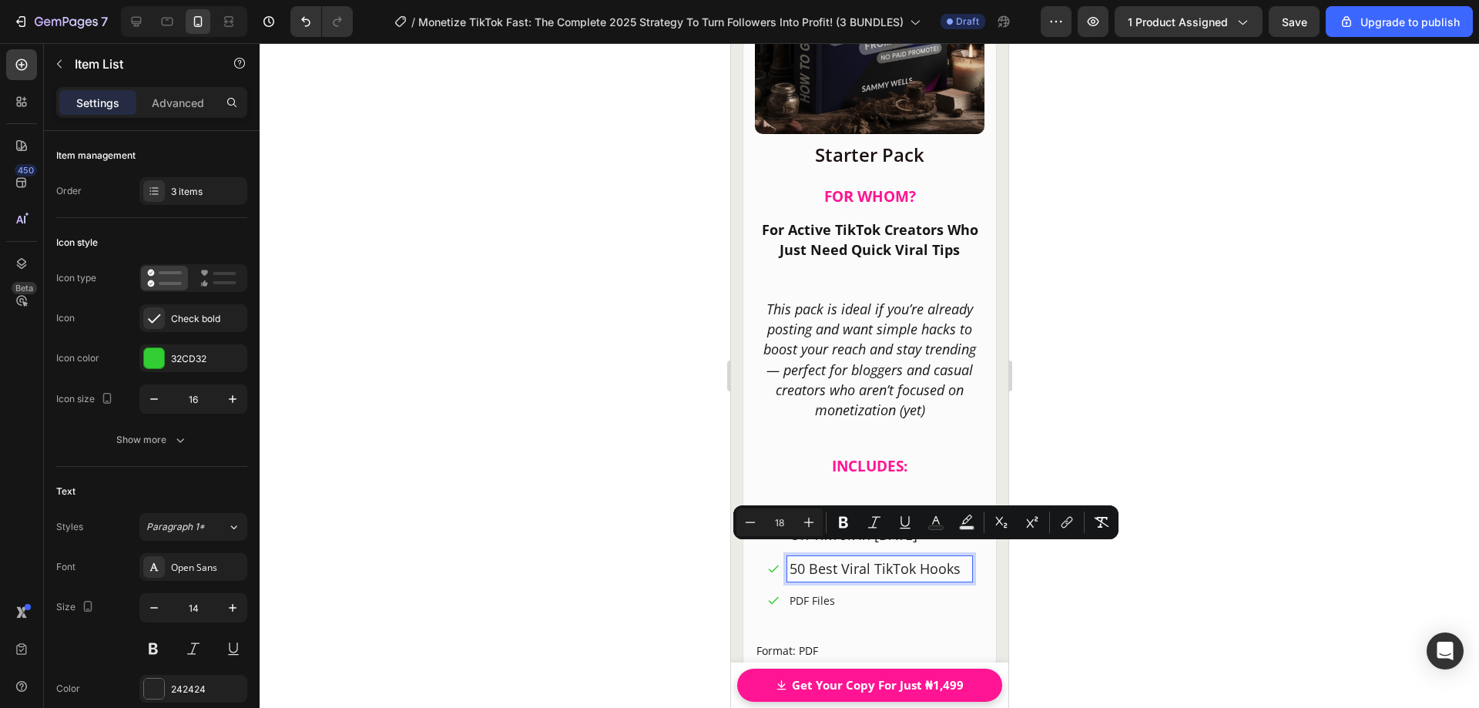
click at [821, 559] on span "50 Best Viral TikTok Hooks" at bounding box center [874, 568] width 171 height 18
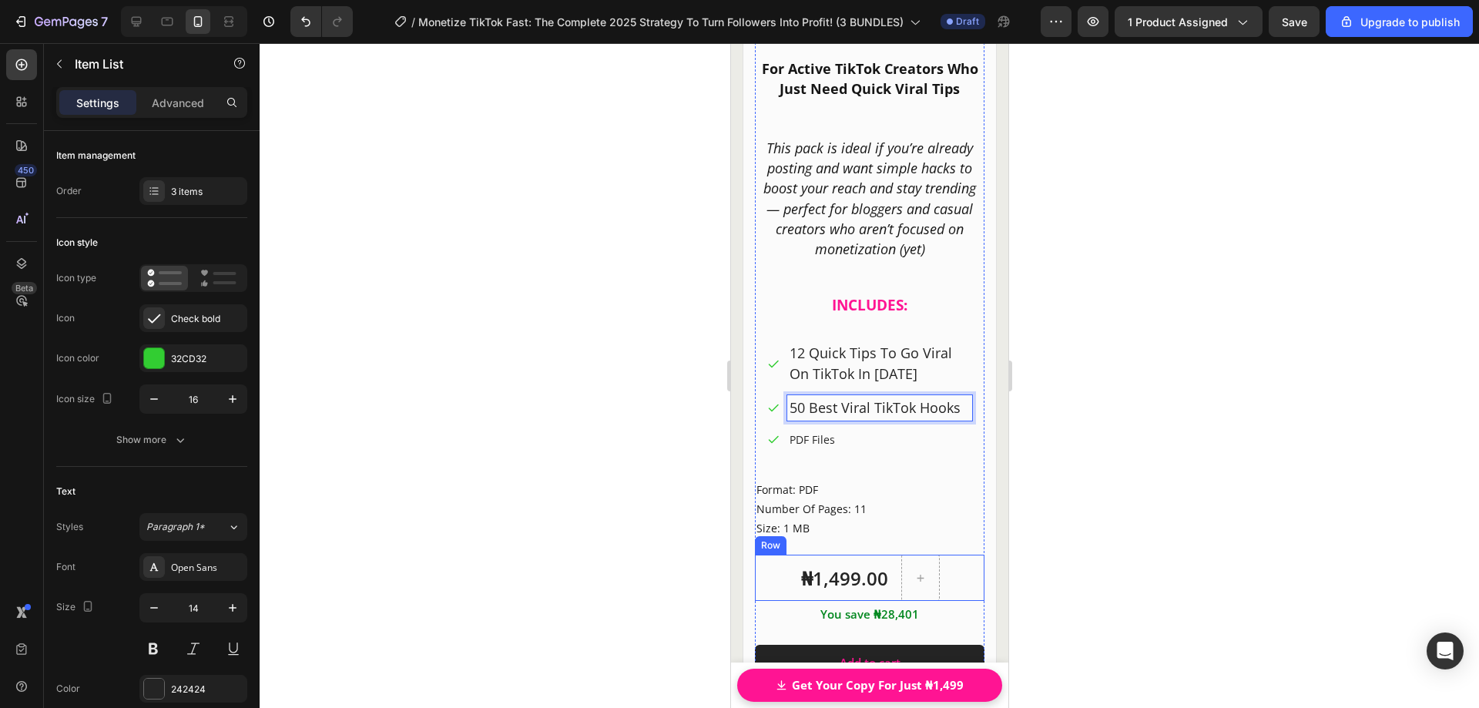
scroll to position [20172, 0]
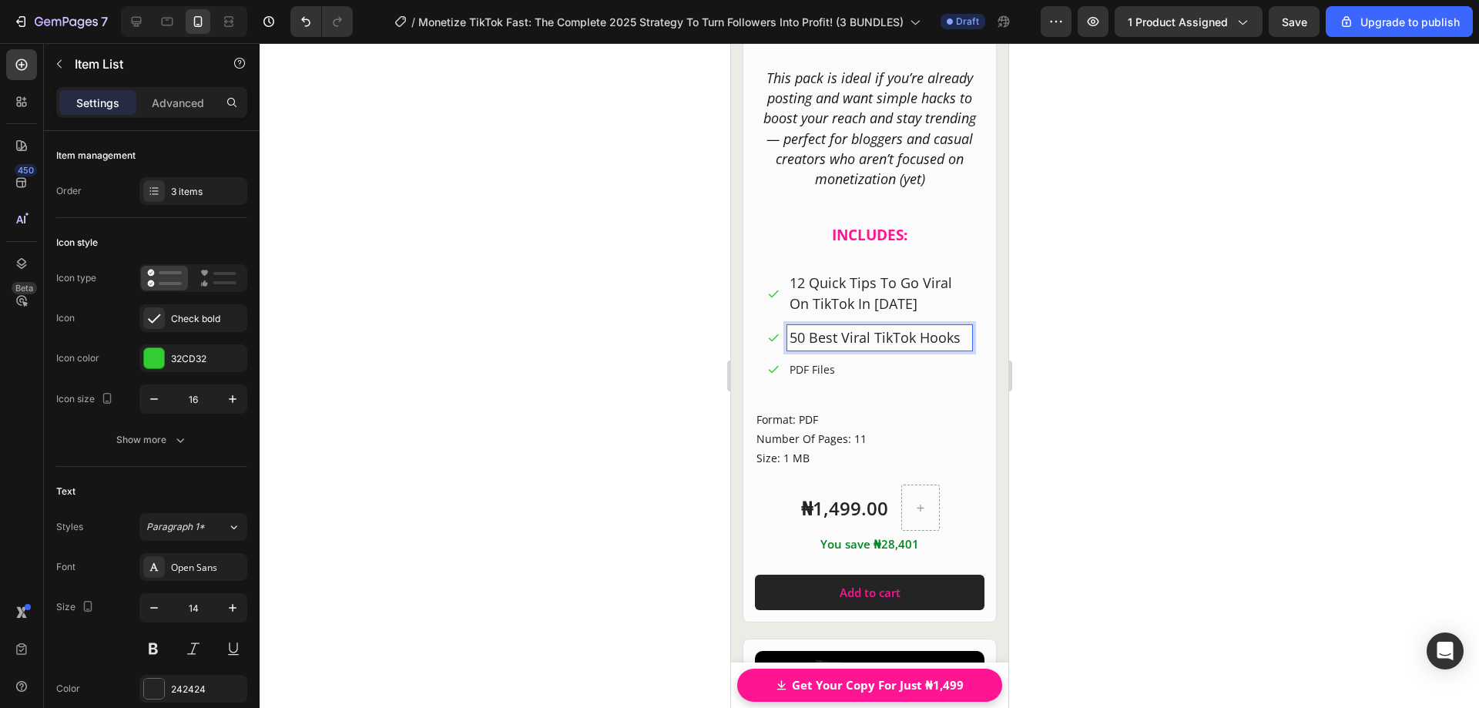
click at [814, 375] on p "PDF Files" at bounding box center [879, 369] width 180 height 16
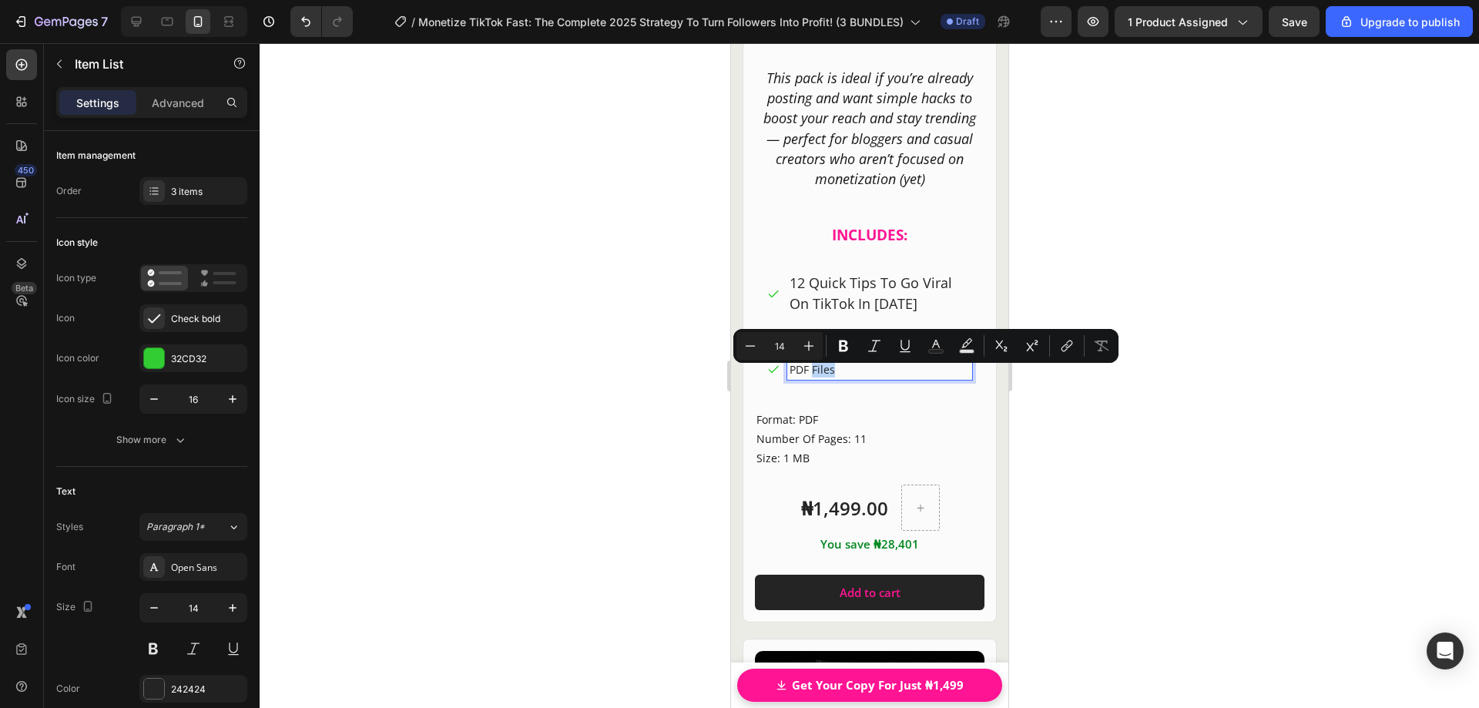
click at [854, 377] on p "PDF Files" at bounding box center [879, 369] width 180 height 16
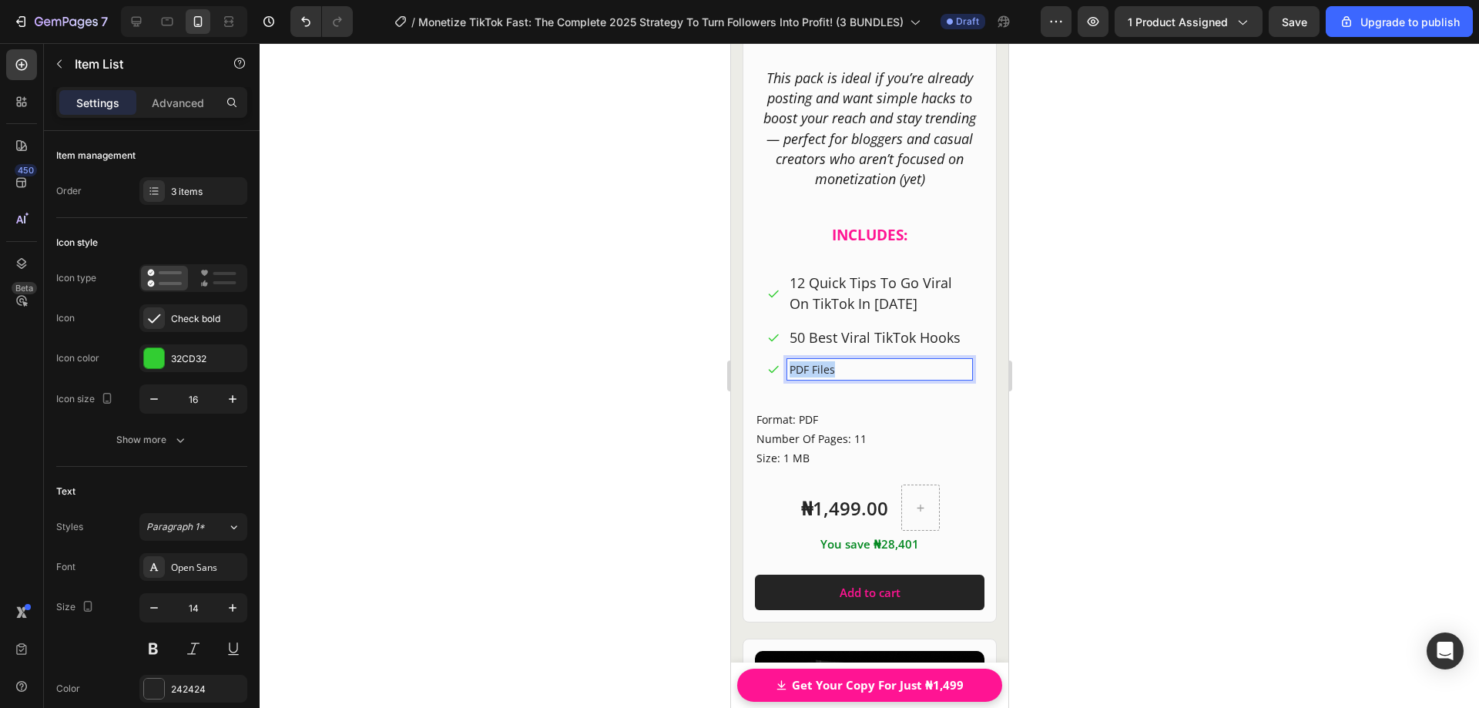
drag, startPoint x: 824, startPoint y: 377, endPoint x: 784, endPoint y: 376, distance: 39.3
click at [784, 376] on div "PDF Files" at bounding box center [869, 369] width 205 height 21
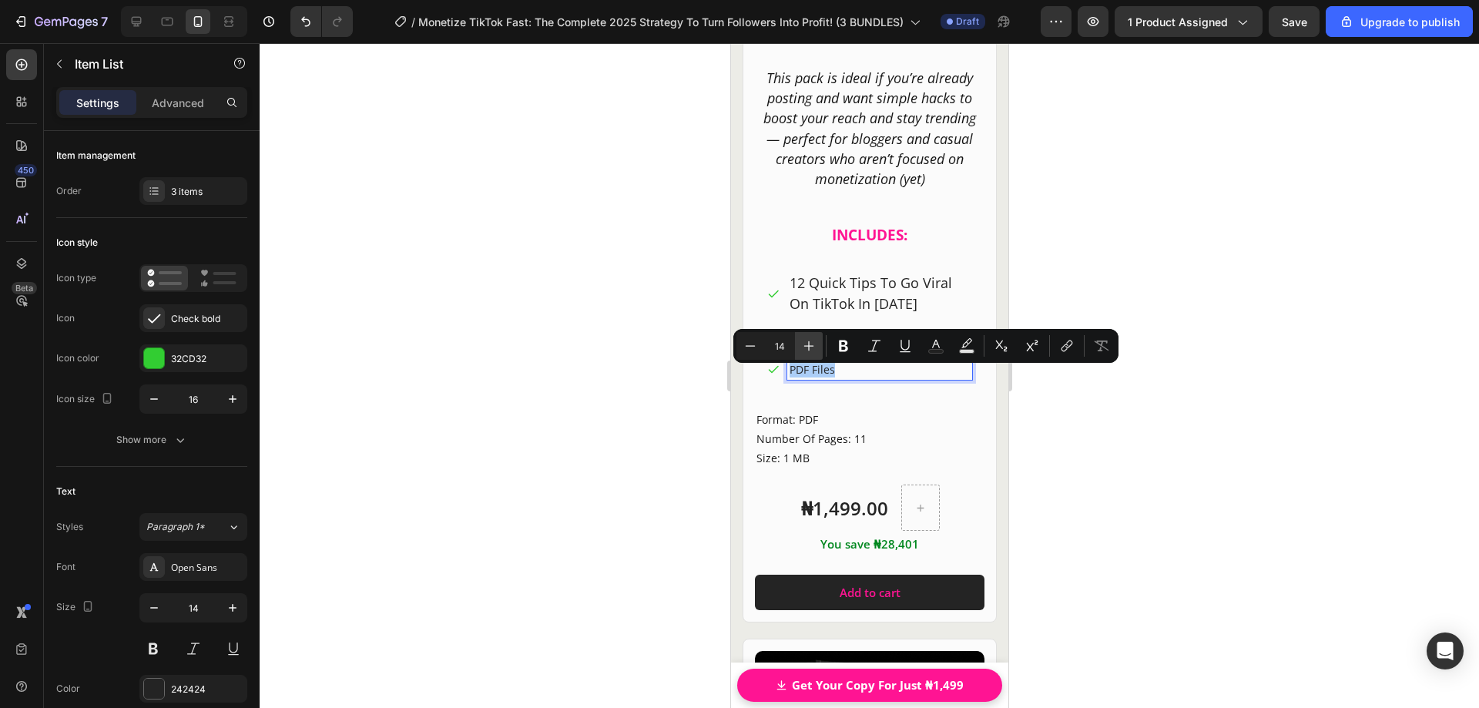
click at [807, 347] on icon "Editor contextual toolbar" at bounding box center [808, 345] width 15 height 15
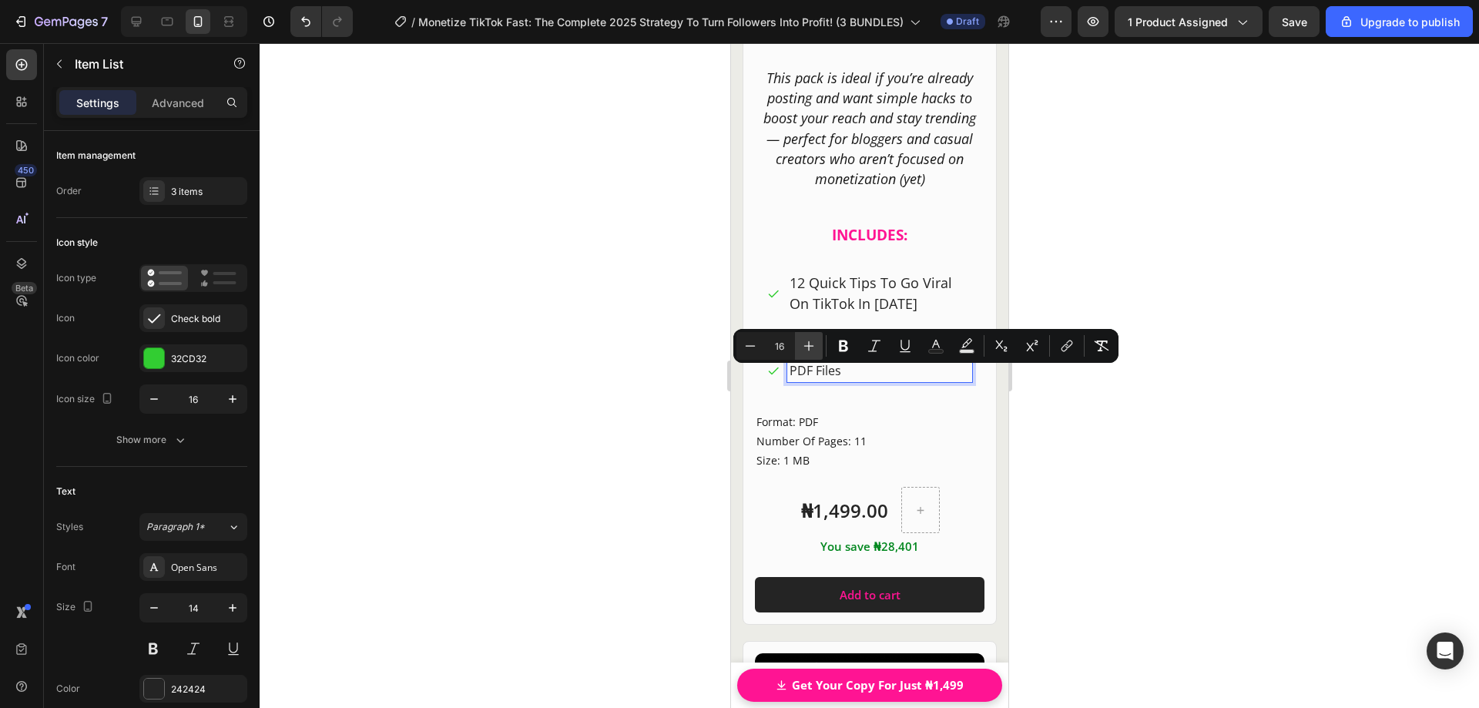
click at [807, 347] on icon "Editor contextual toolbar" at bounding box center [808, 345] width 15 height 15
type input "18"
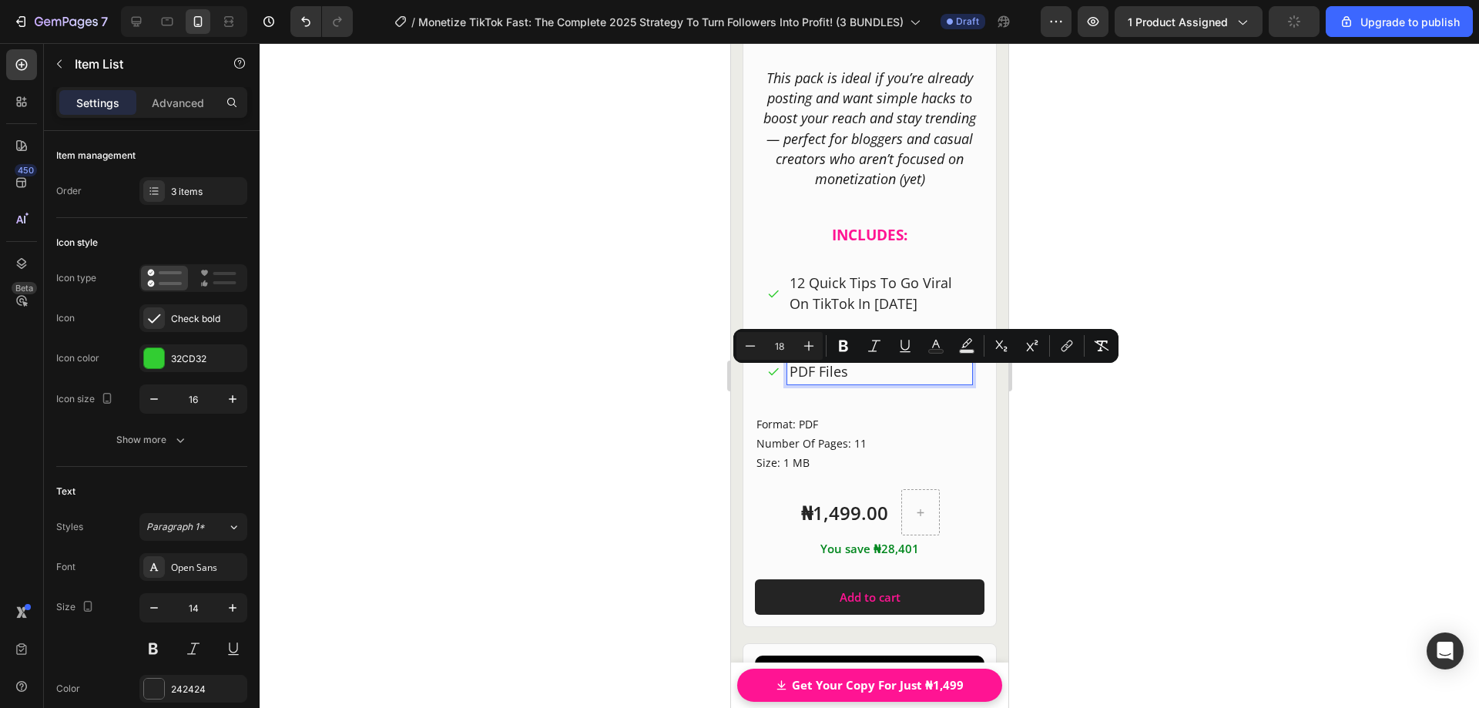
click at [829, 372] on span "PDF Files" at bounding box center [818, 371] width 59 height 18
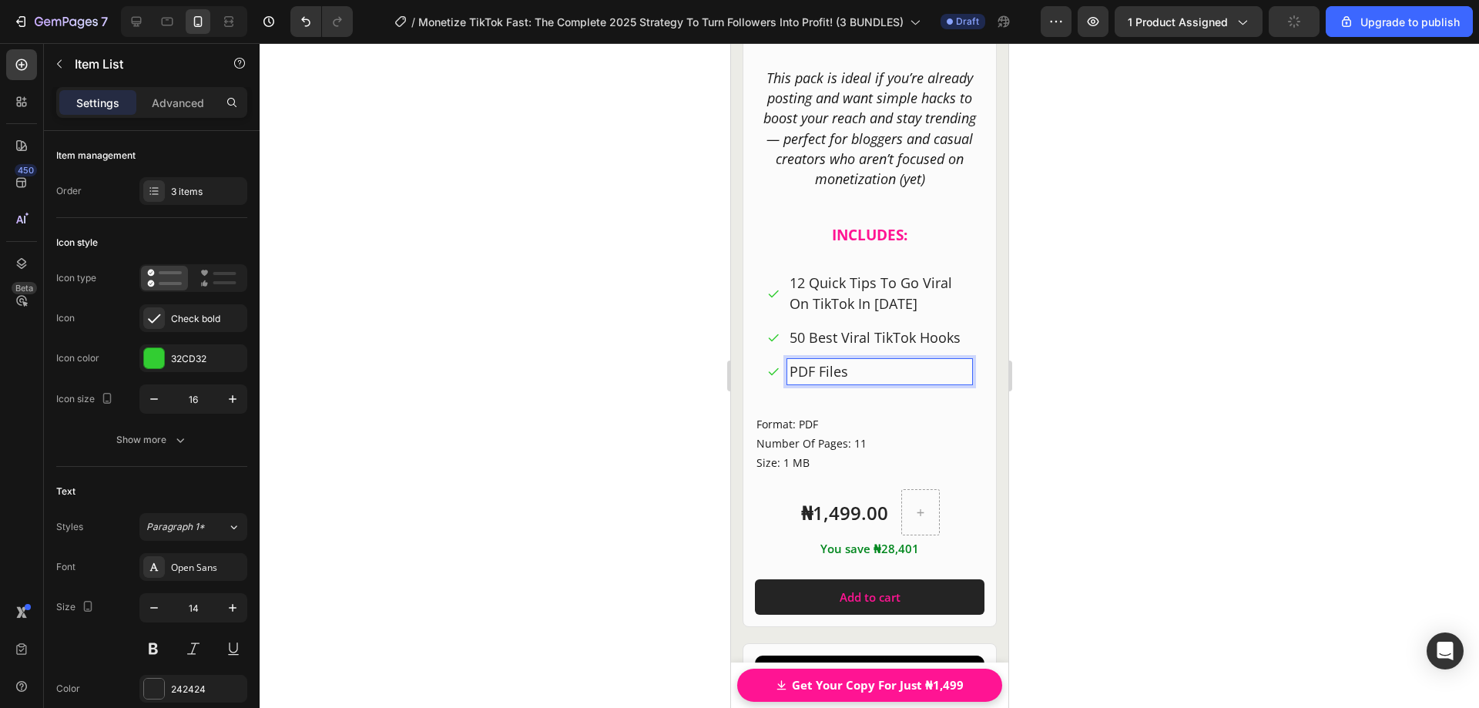
click at [1059, 414] on div at bounding box center [870, 375] width 1220 height 665
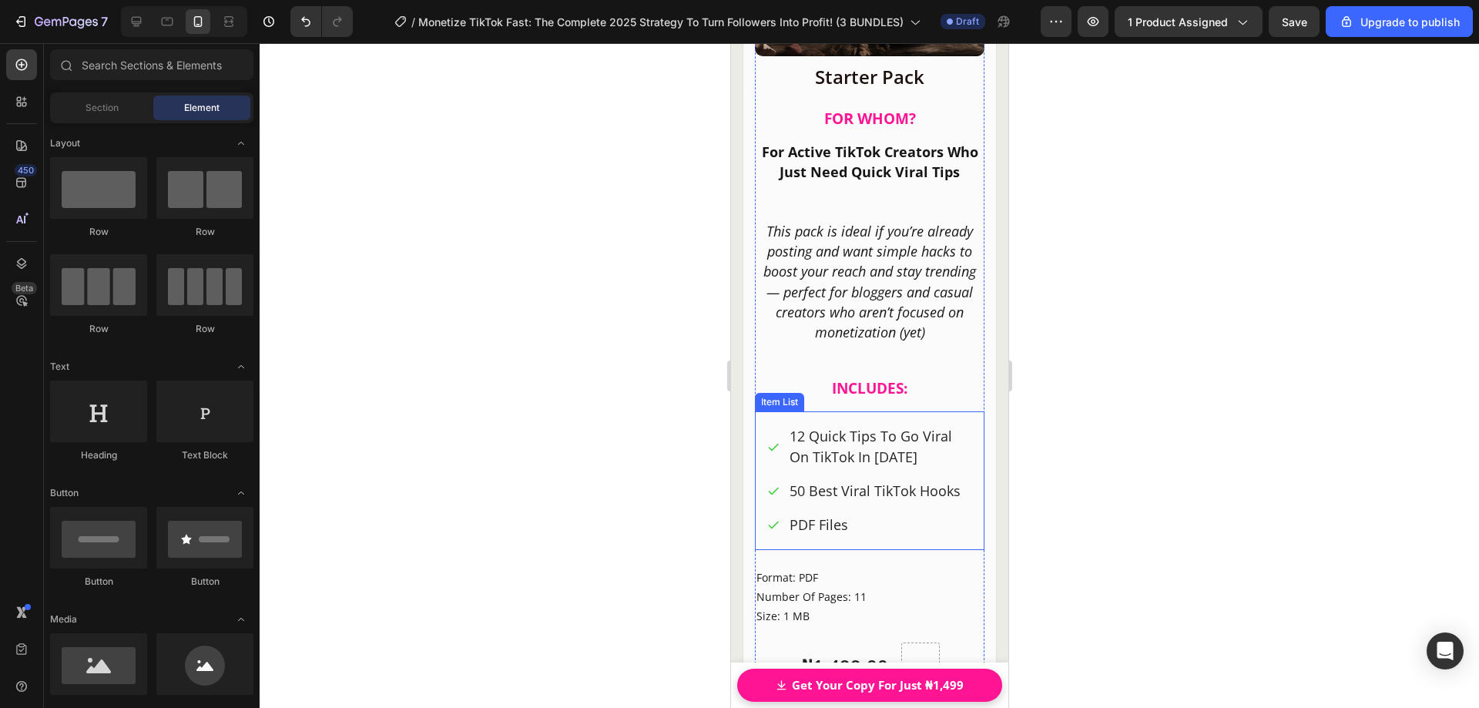
scroll to position [20018, 0]
click at [873, 428] on span "12 Quick Tips To Go Viral On TikTok In [DATE]" at bounding box center [870, 447] width 163 height 39
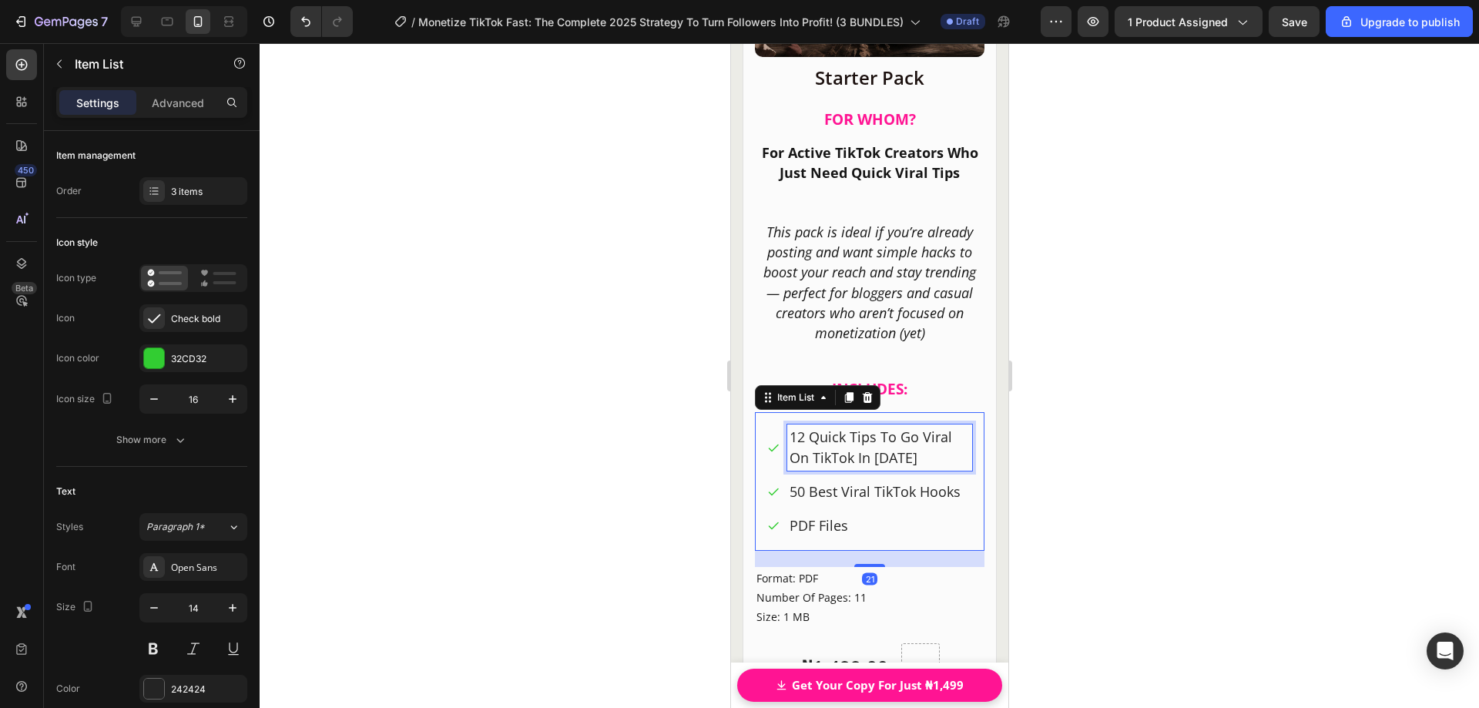
click at [904, 445] on span "12 Quick Tips To Go Viral On TikTok In [DATE]" at bounding box center [870, 447] width 163 height 39
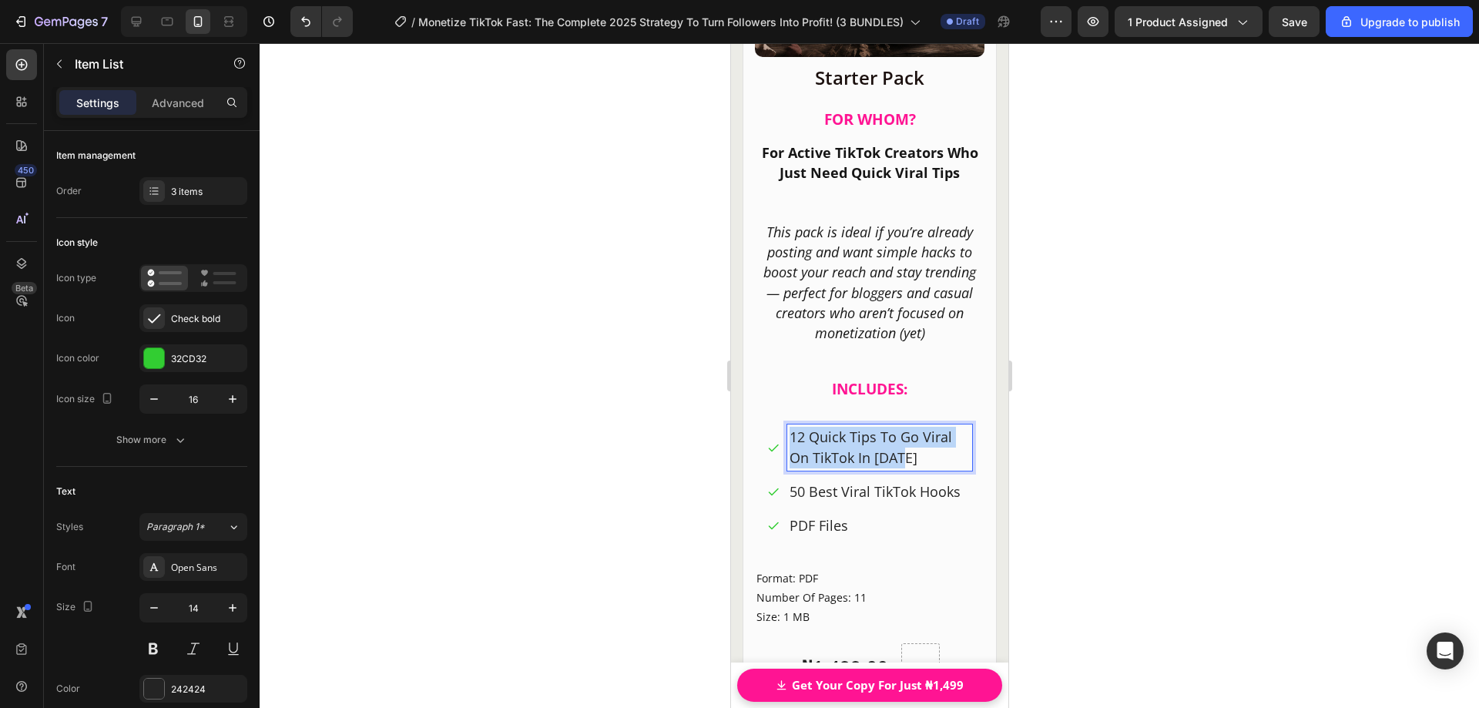
drag, startPoint x: 908, startPoint y: 445, endPoint x: 786, endPoint y: 419, distance: 125.1
click at [787, 424] on div "12 Quick Tips To Go Viral On TikTok In [DATE]" at bounding box center [879, 447] width 185 height 46
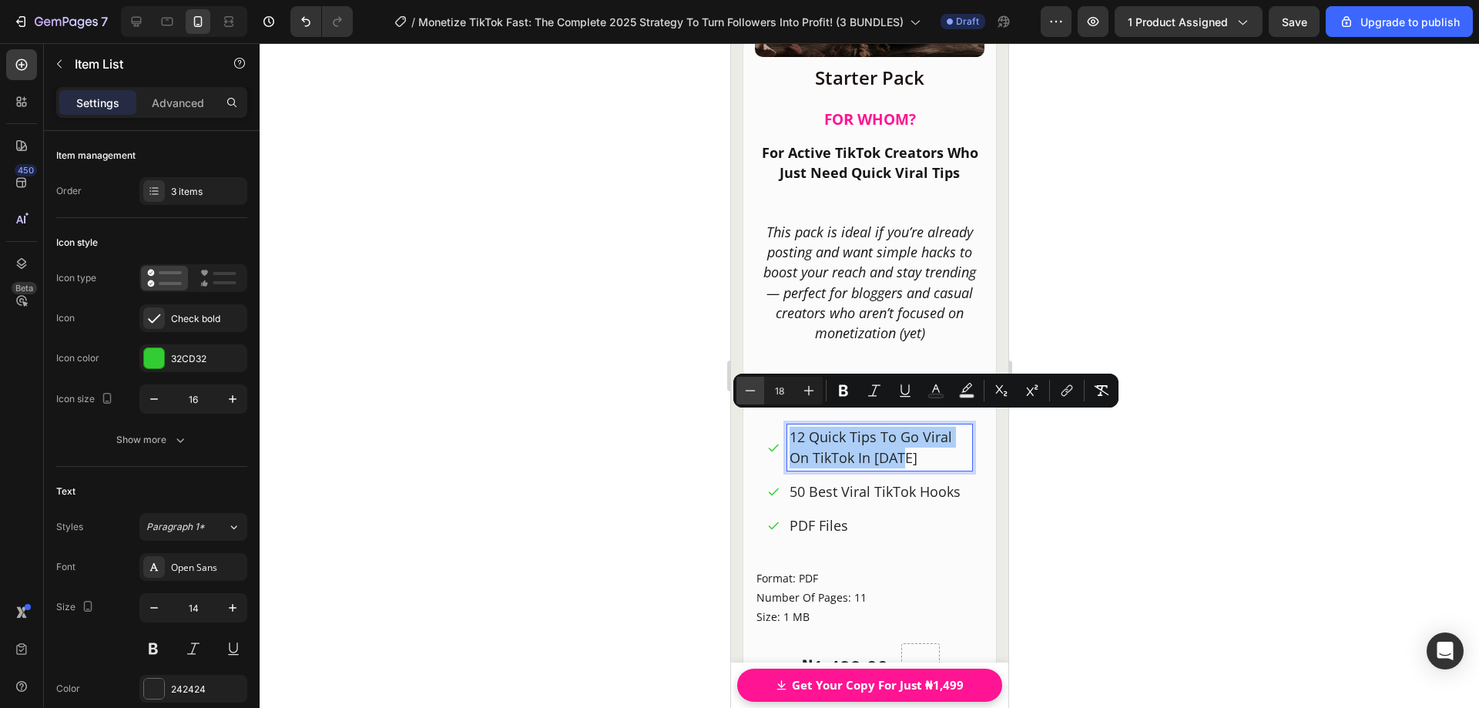
click at [748, 393] on icon "Editor contextual toolbar" at bounding box center [750, 390] width 15 height 15
type input "16"
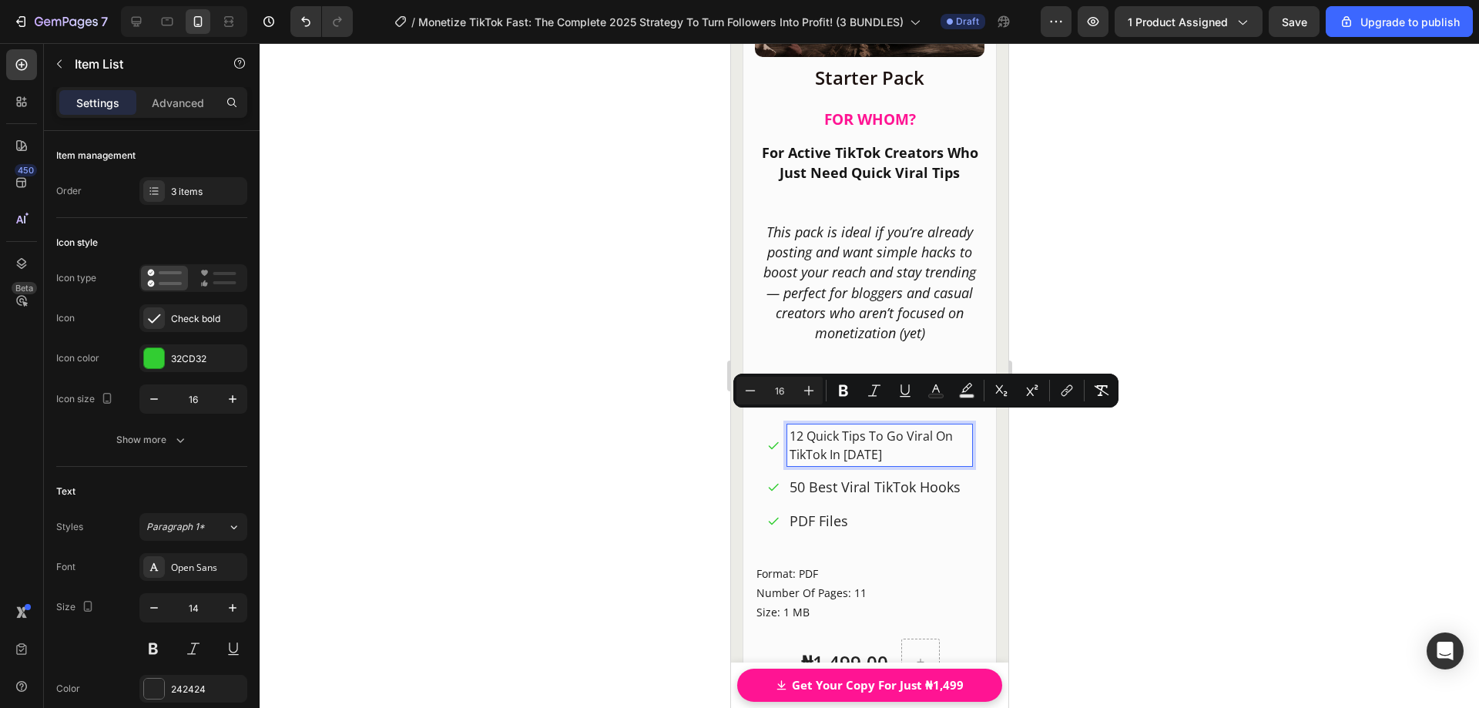
click at [871, 478] on span "50 Best Viral TikTok Hooks" at bounding box center [874, 487] width 171 height 18
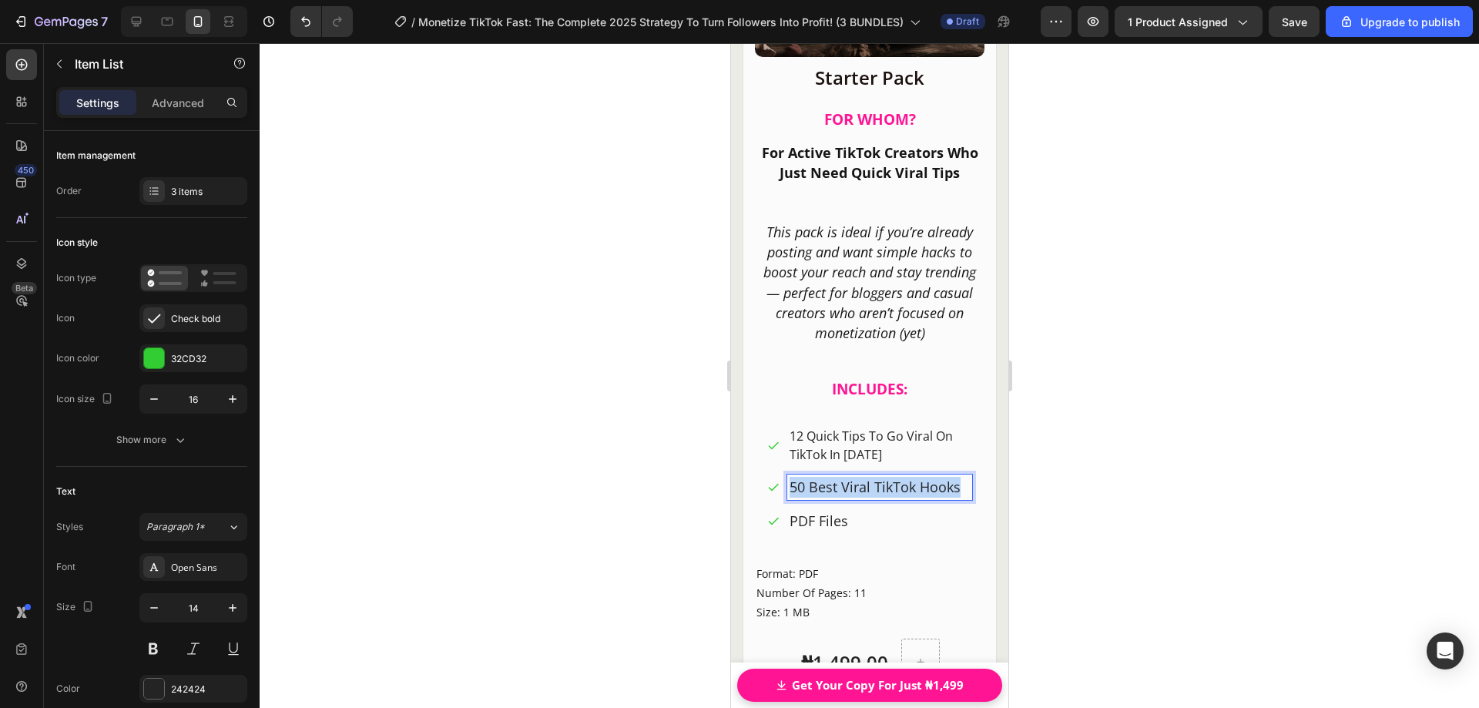
drag, startPoint x: 830, startPoint y: 498, endPoint x: 783, endPoint y: 473, distance: 53.8
click at [783, 475] on div "50 Best Viral TikTok Hooks" at bounding box center [869, 487] width 205 height 25
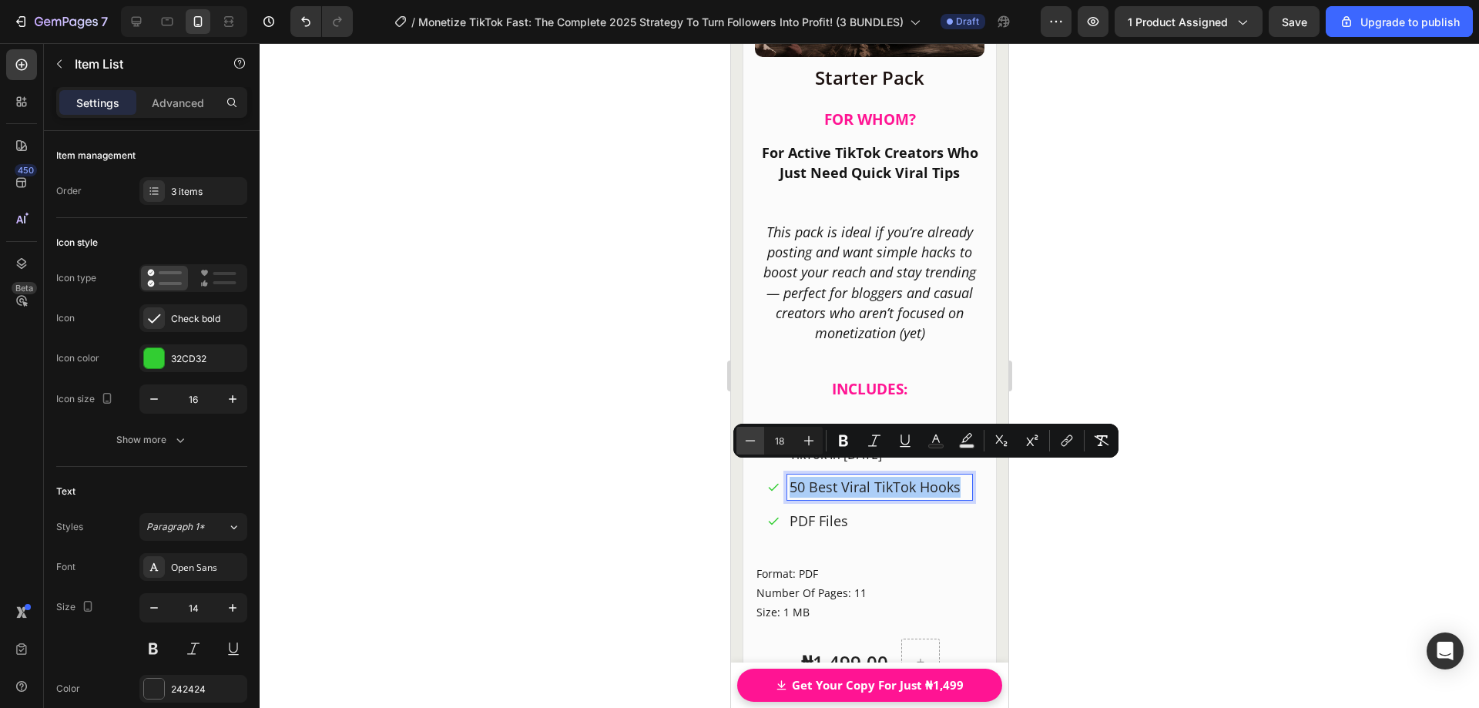
click at [756, 441] on icon "Editor contextual toolbar" at bounding box center [750, 440] width 15 height 15
type input "16"
click at [835, 509] on span "PDF Files" at bounding box center [818, 518] width 59 height 18
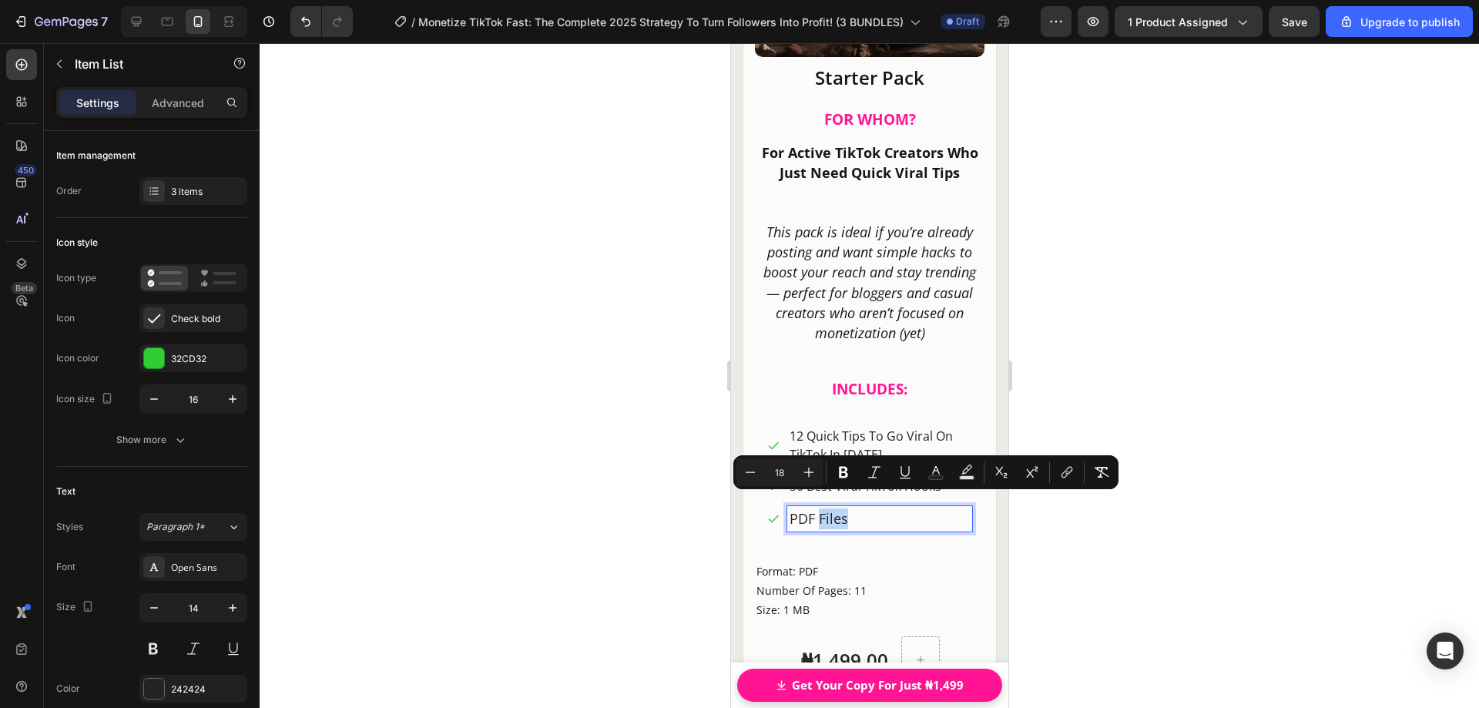
click at [854, 508] on p "PDF Files" at bounding box center [879, 518] width 180 height 21
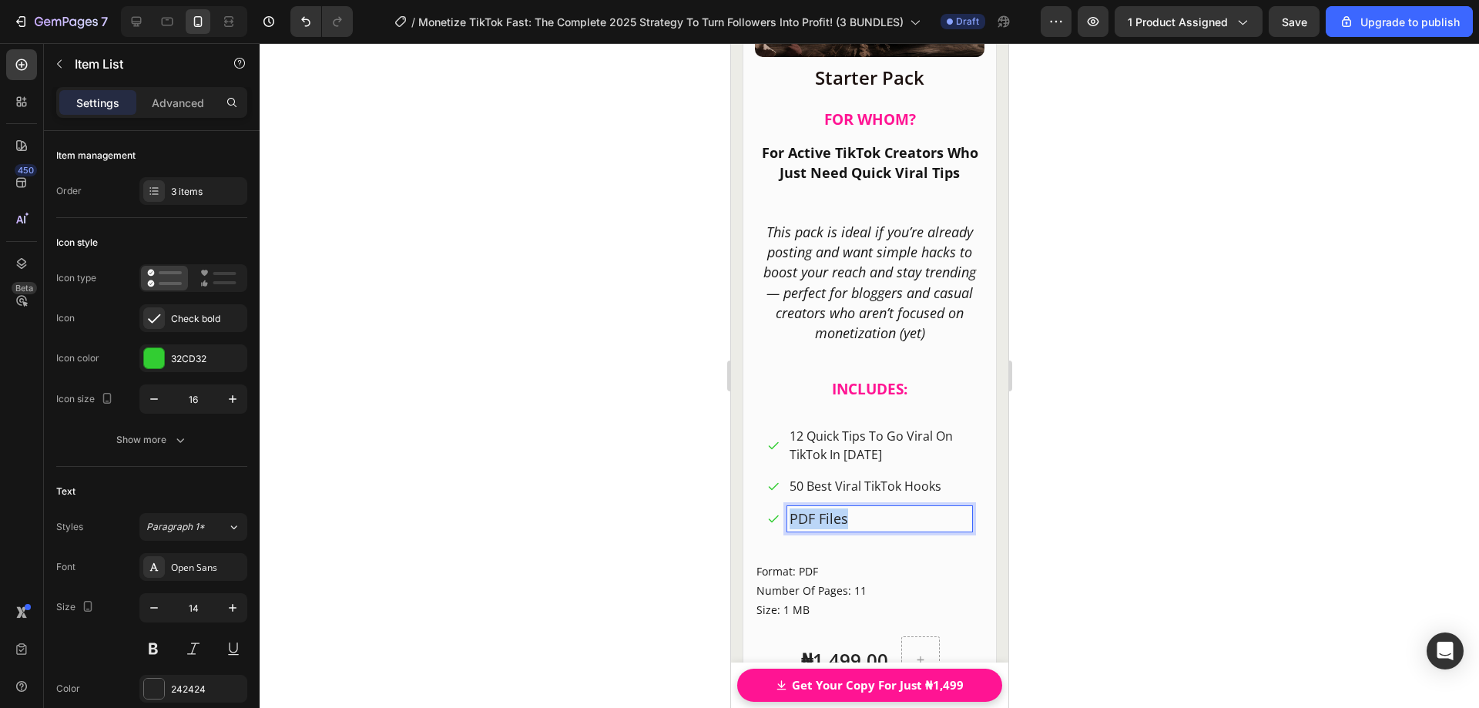
drag, startPoint x: 863, startPoint y: 508, endPoint x: 778, endPoint y: 498, distance: 85.2
click at [783, 506] on div "PDF Files" at bounding box center [869, 518] width 205 height 25
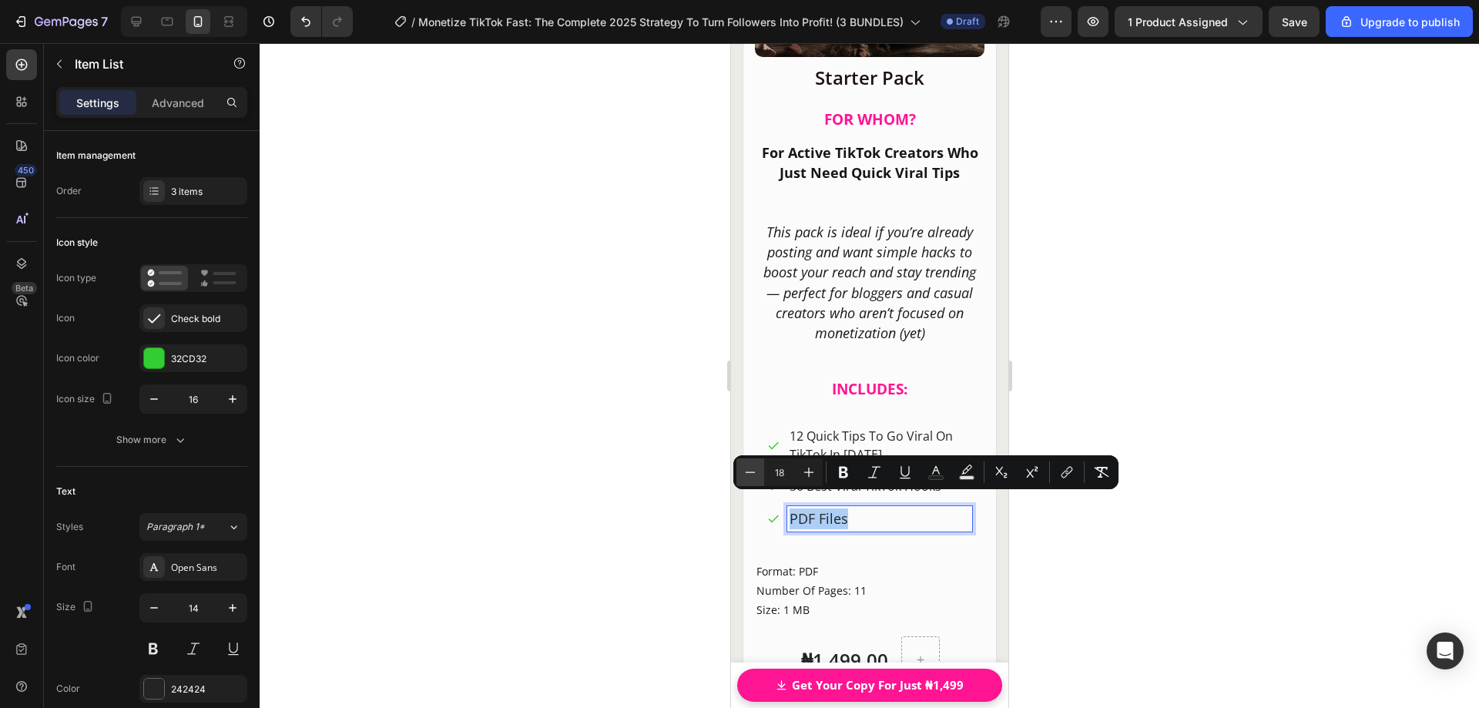
click at [753, 475] on icon "Editor contextual toolbar" at bounding box center [750, 472] width 15 height 15
drag, startPoint x: 753, startPoint y: 475, endPoint x: 145, endPoint y: 471, distance: 608.6
click at [753, 475] on icon "Editor contextual toolbar" at bounding box center [750, 472] width 15 height 15
type input "16"
click at [1050, 556] on div at bounding box center [870, 375] width 1220 height 665
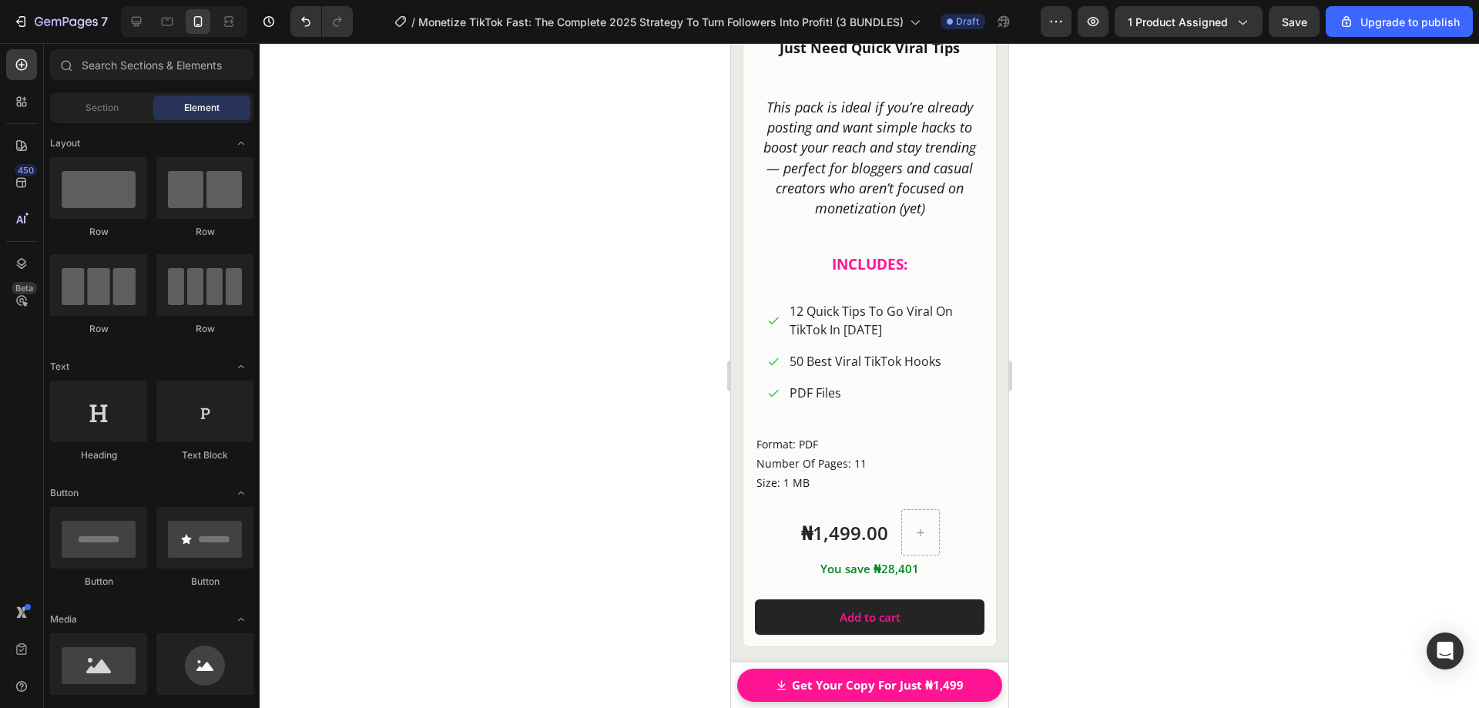
scroll to position [20172, 0]
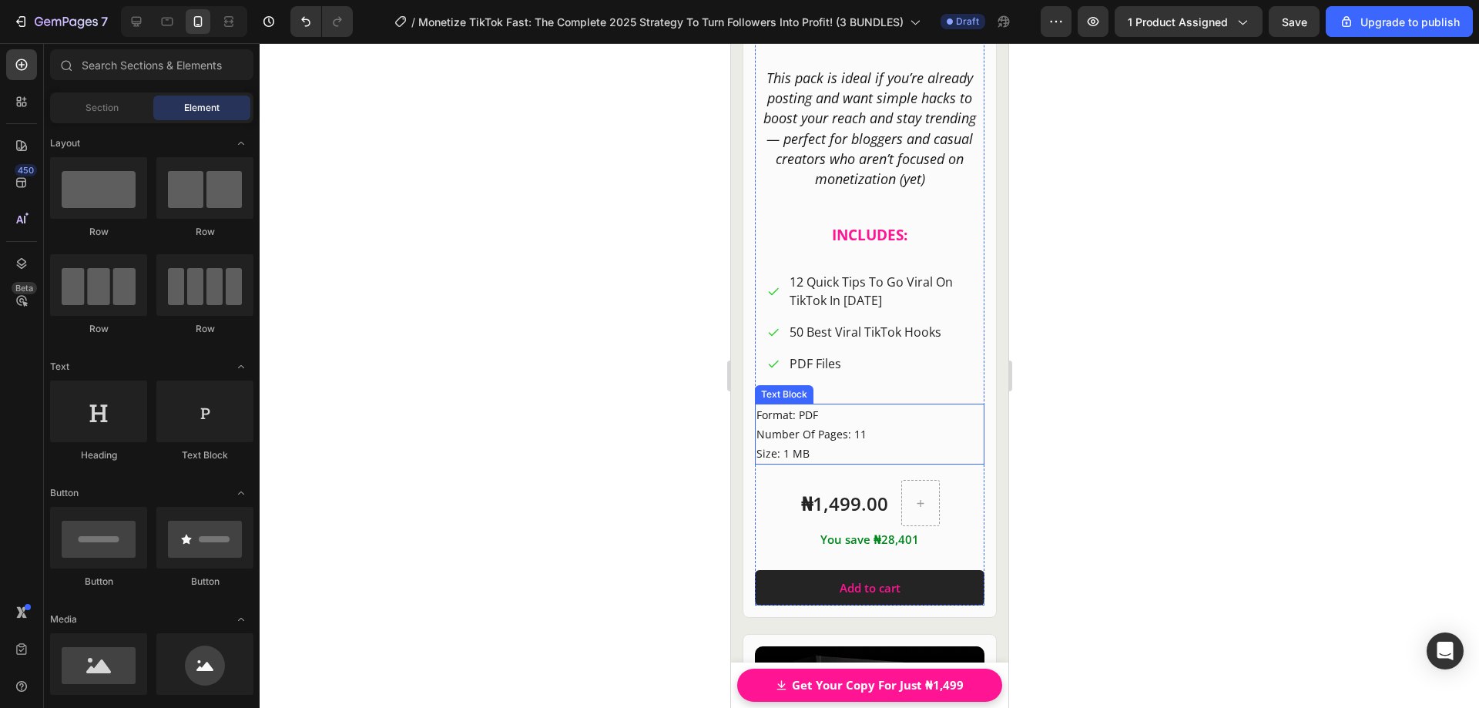
click at [845, 405] on p "Format: PDF Number Of Pages: 11 Size: 1 MB" at bounding box center [869, 434] width 226 height 59
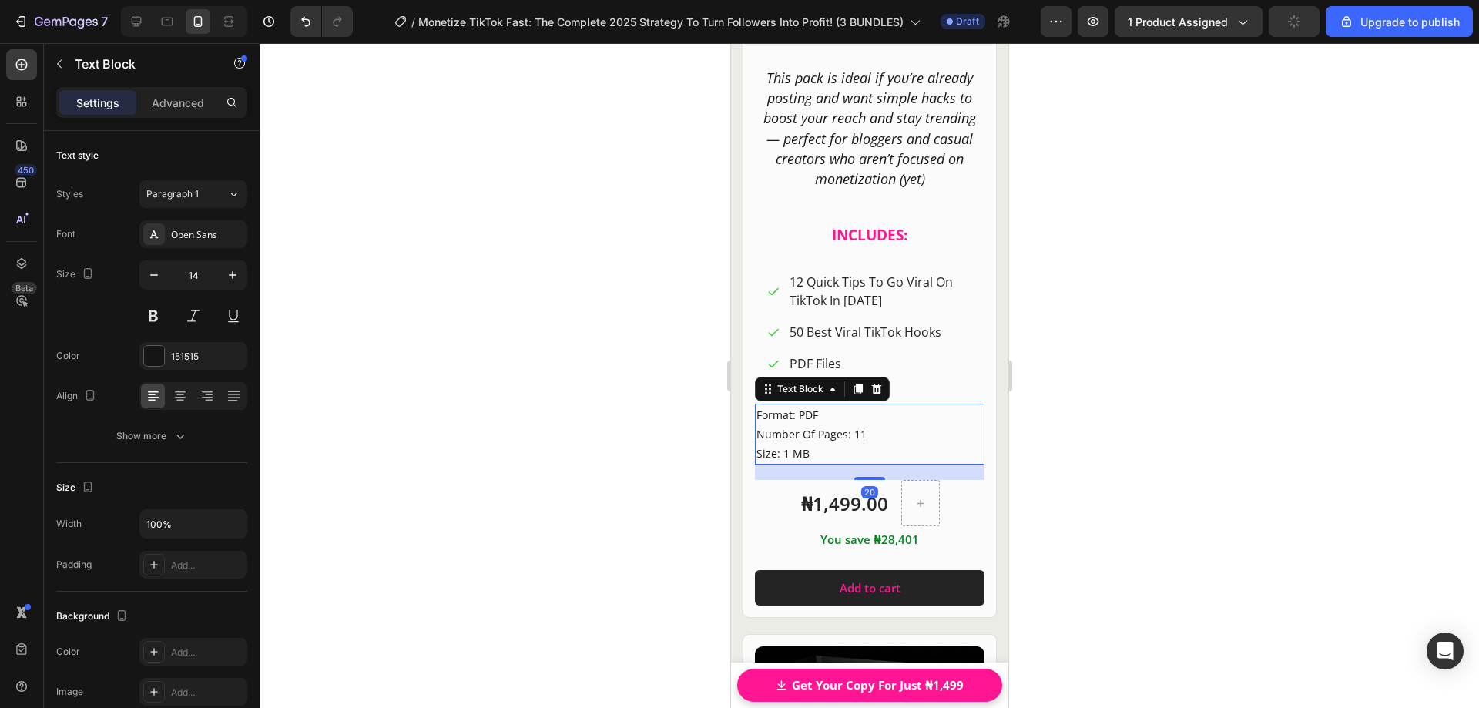
click at [810, 435] on p "Format: PDF Number Of Pages: 11 Size: 1 MB" at bounding box center [869, 434] width 226 height 59
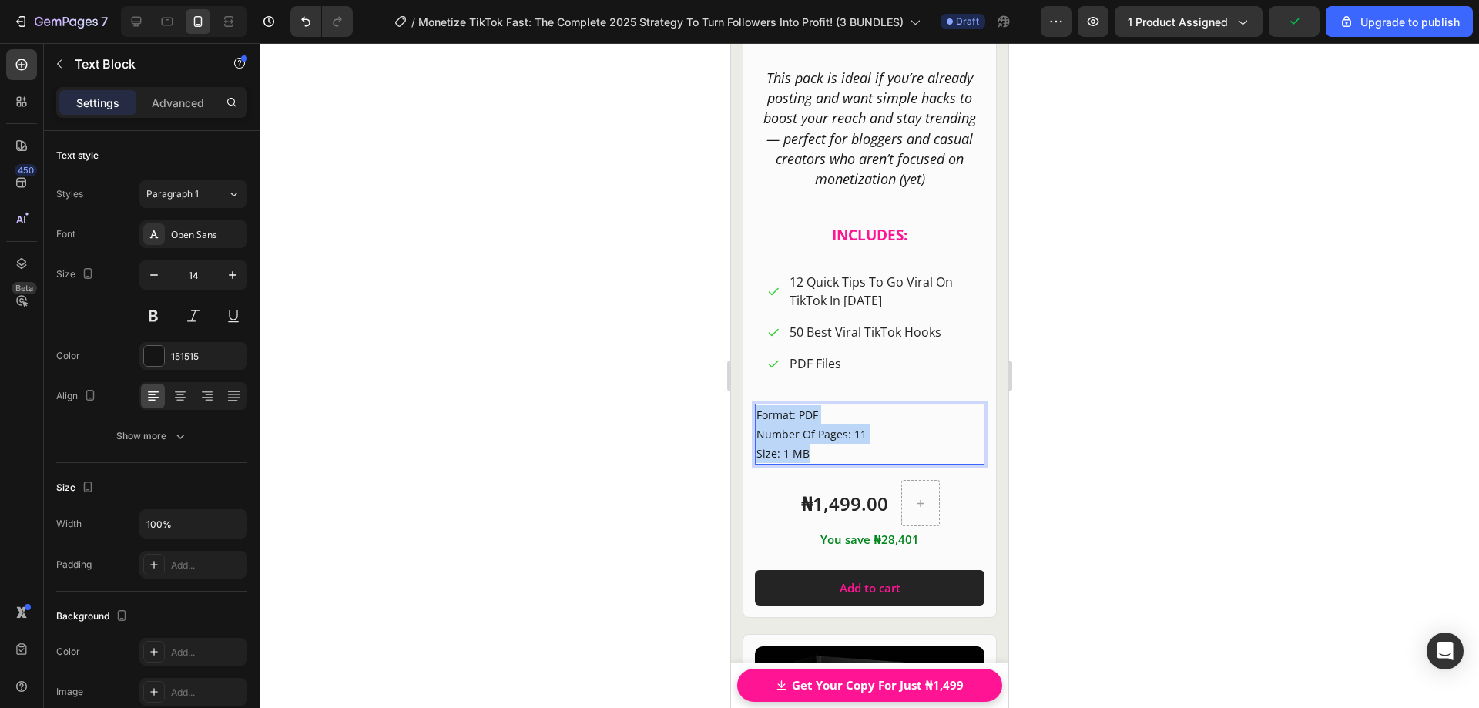
drag, startPoint x: 810, startPoint y: 441, endPoint x: 754, endPoint y: 401, distance: 69.5
click at [754, 404] on div "Format: PDF Number Of Pages: 11 Size: 1 MB" at bounding box center [869, 435] width 230 height 62
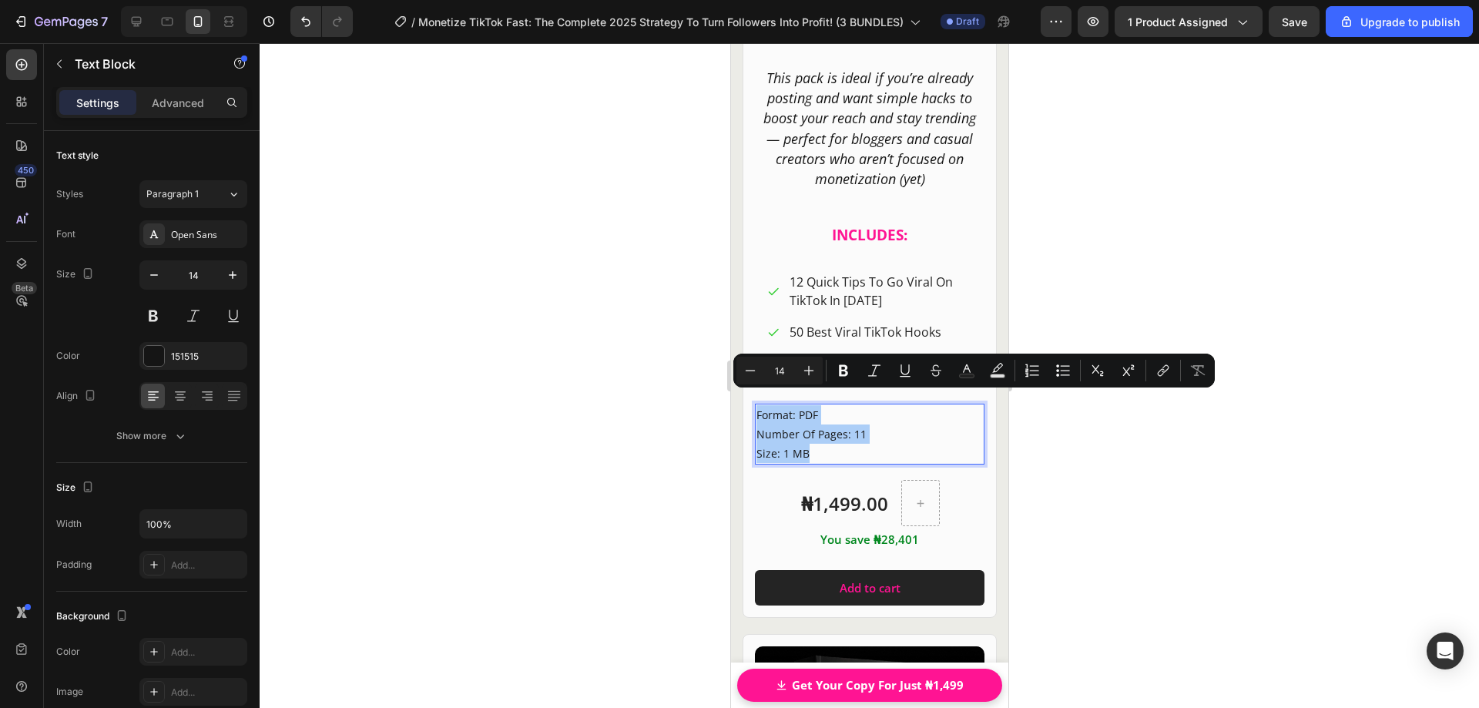
click at [1111, 454] on div at bounding box center [870, 375] width 1220 height 665
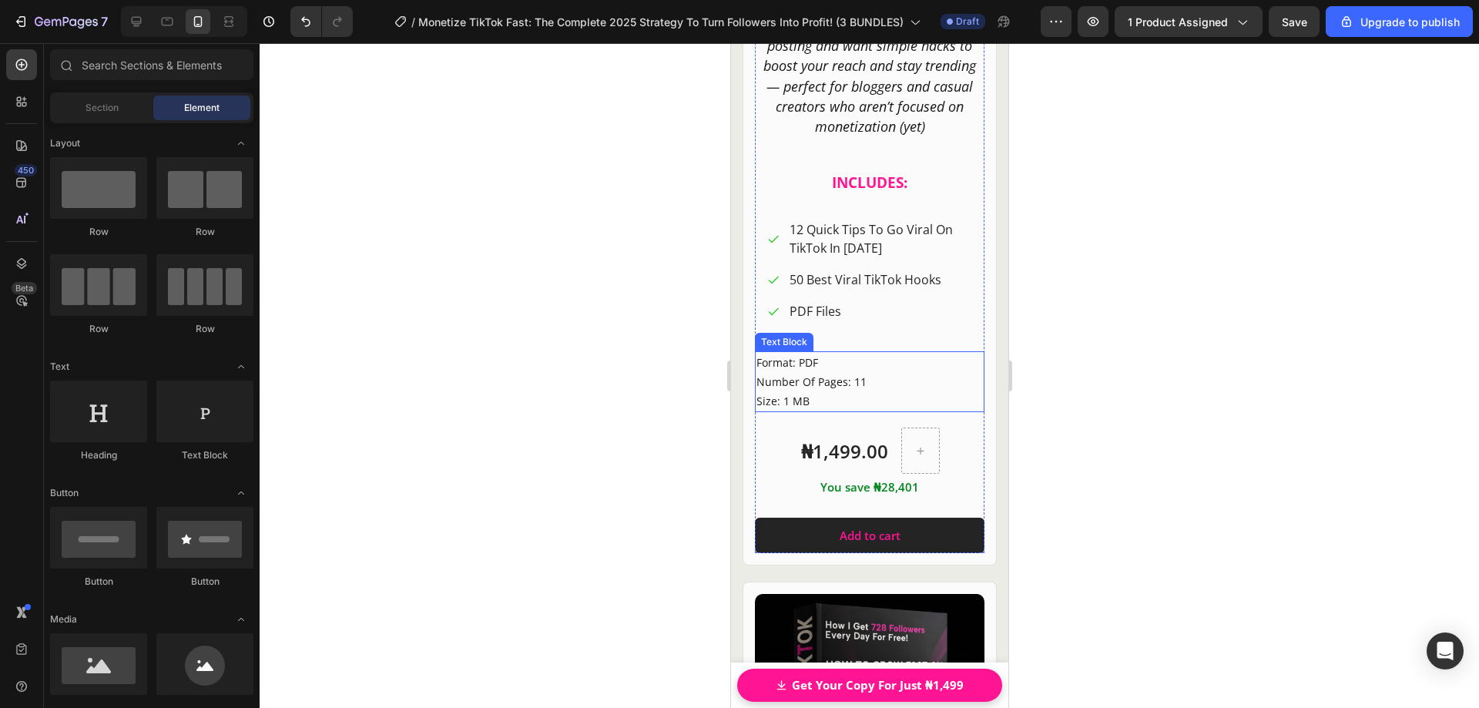
scroll to position [20249, 0]
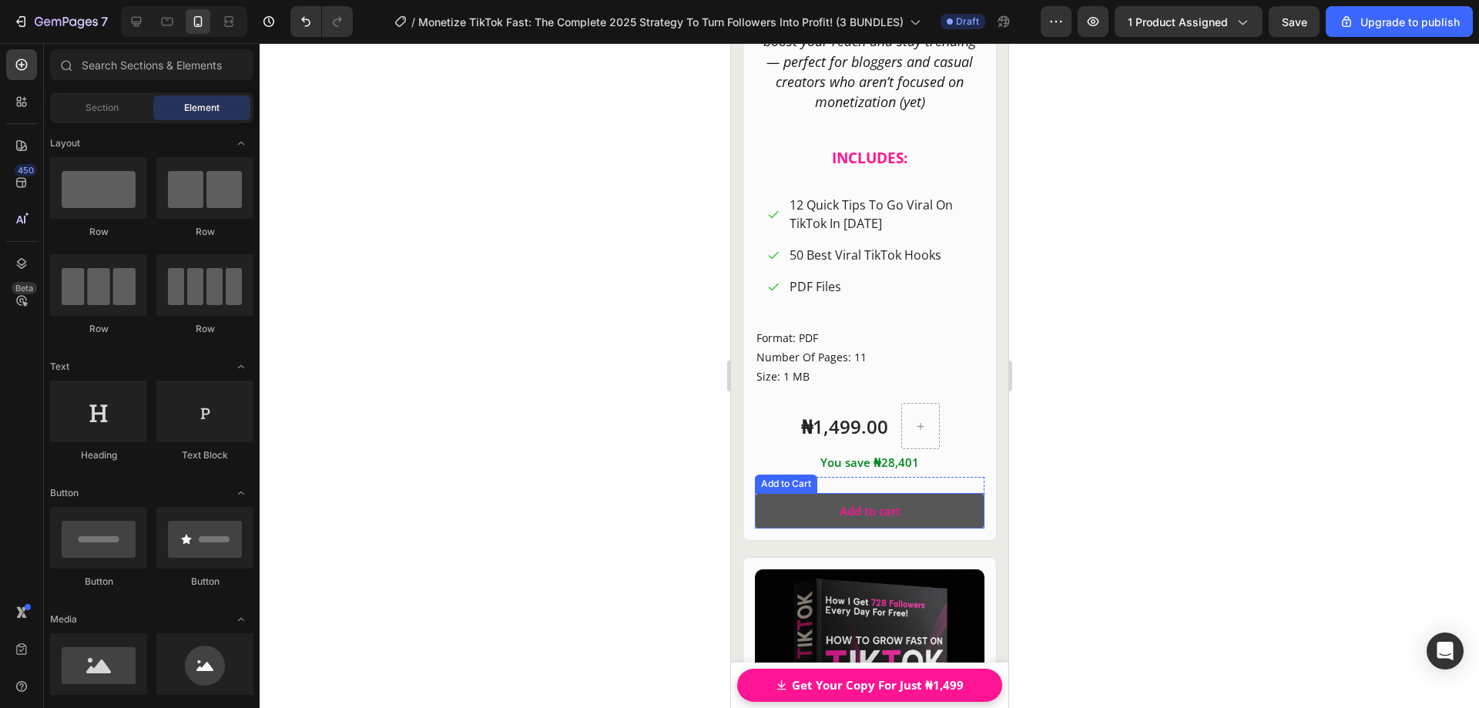
click at [961, 493] on button "Add to cart" at bounding box center [869, 511] width 230 height 36
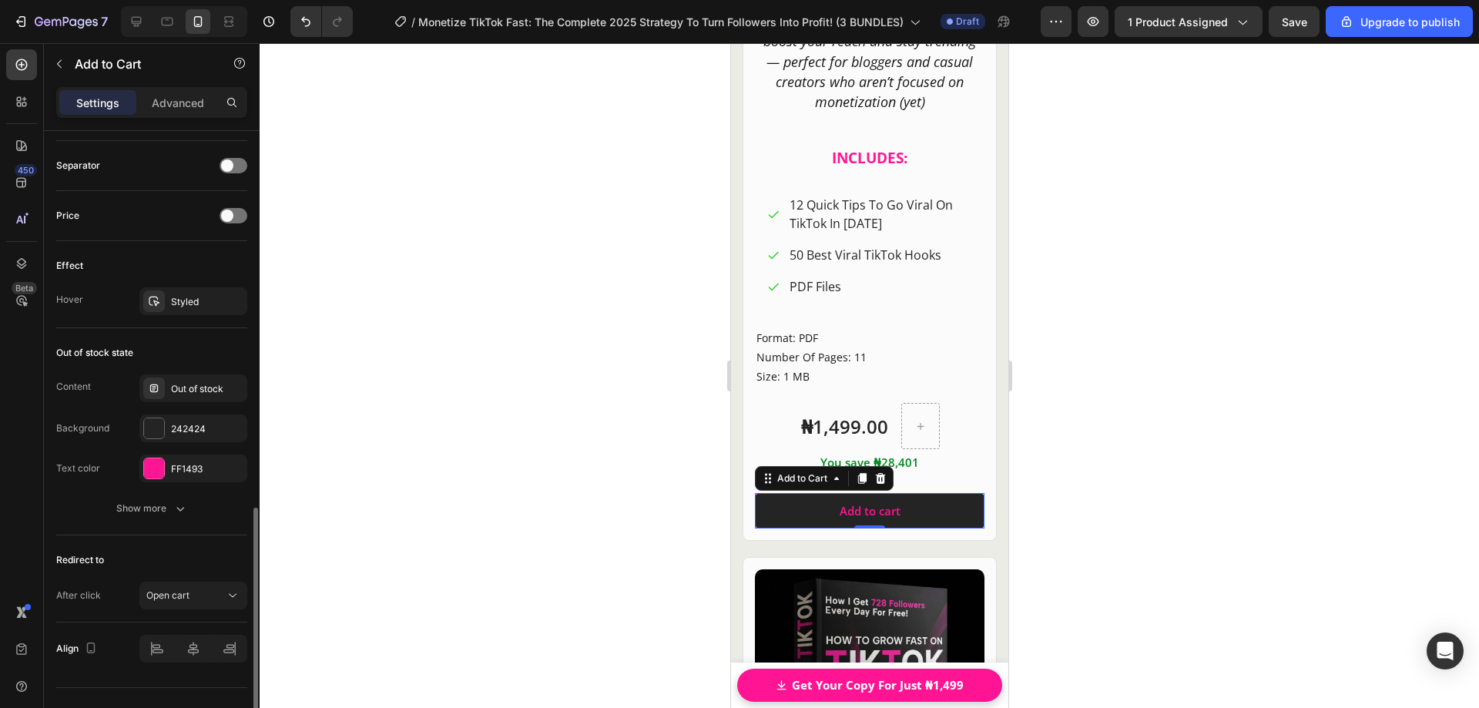
scroll to position [1030, 0]
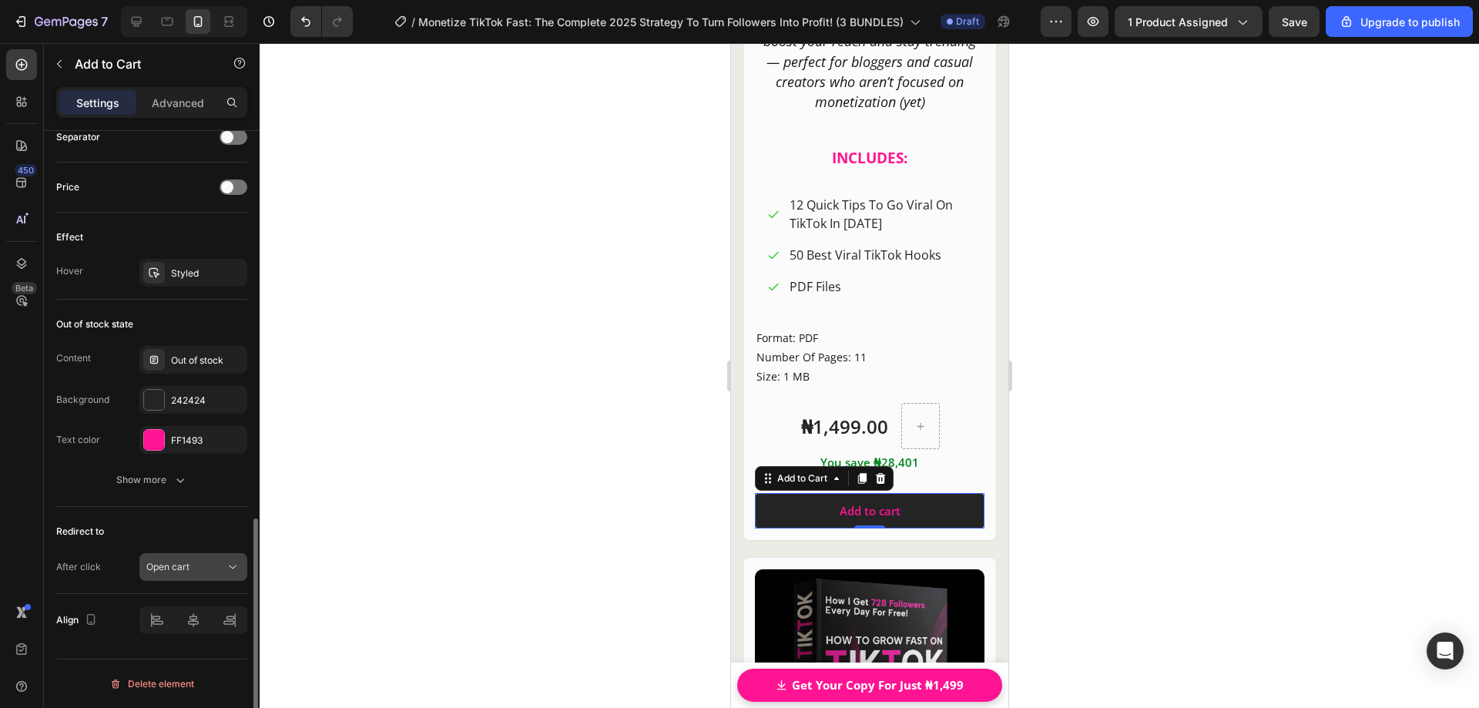
click at [234, 570] on icon at bounding box center [232, 566] width 15 height 15
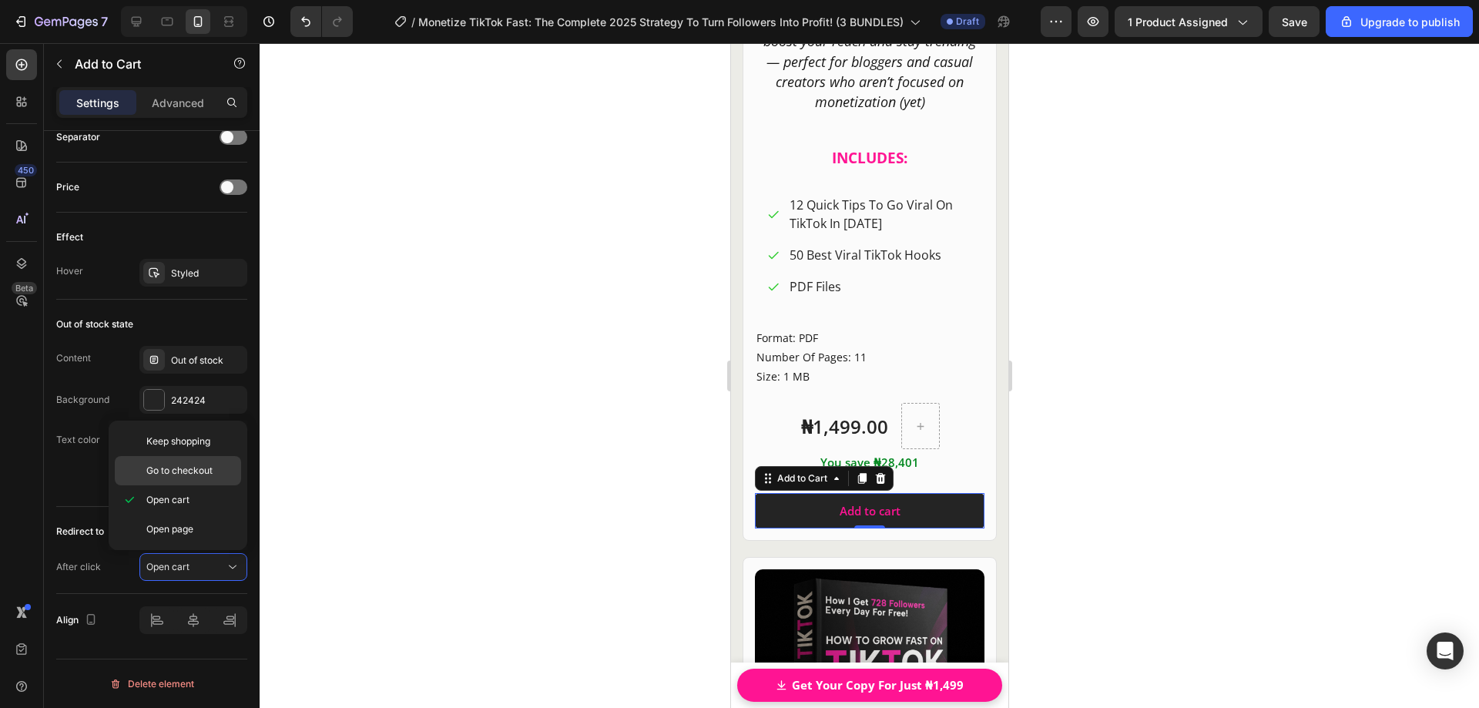
click at [213, 481] on div "Go to checkout" at bounding box center [178, 470] width 126 height 29
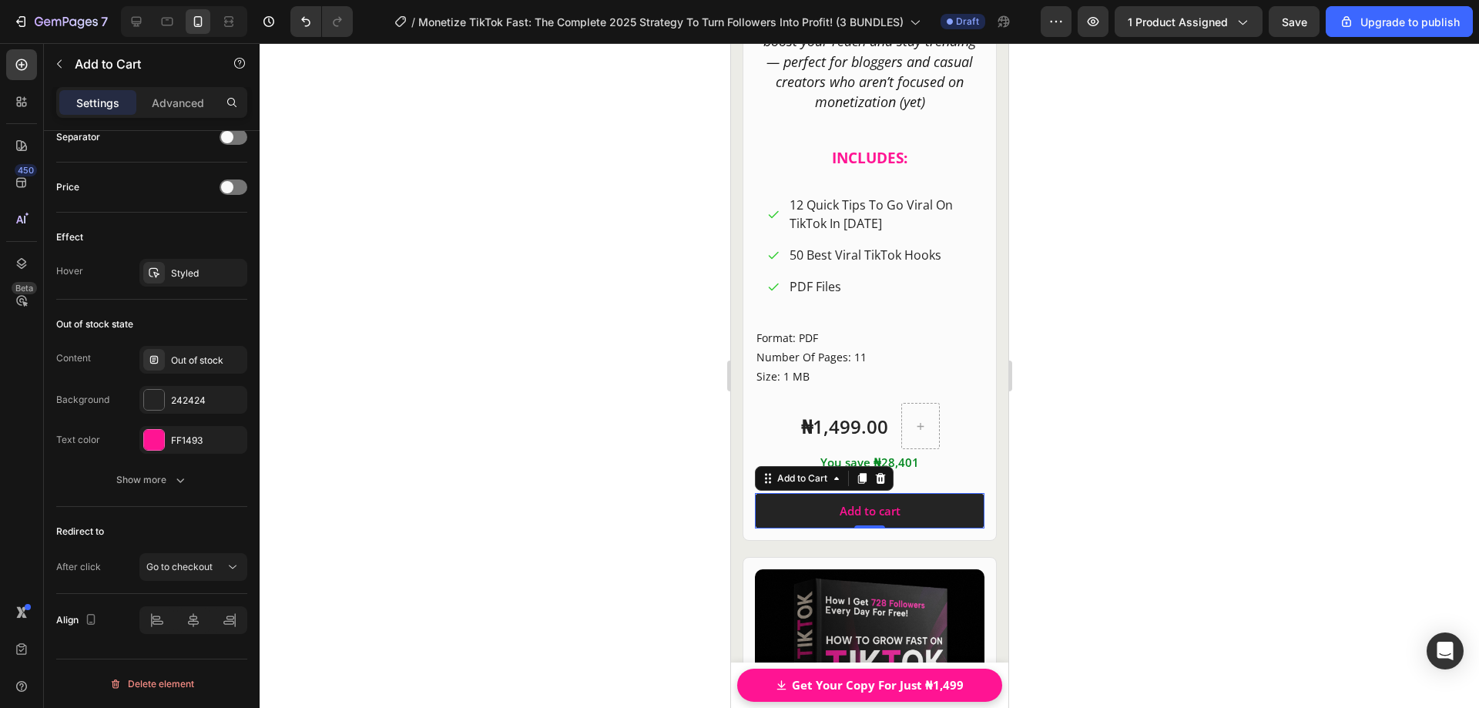
click at [430, 479] on div at bounding box center [870, 375] width 1220 height 665
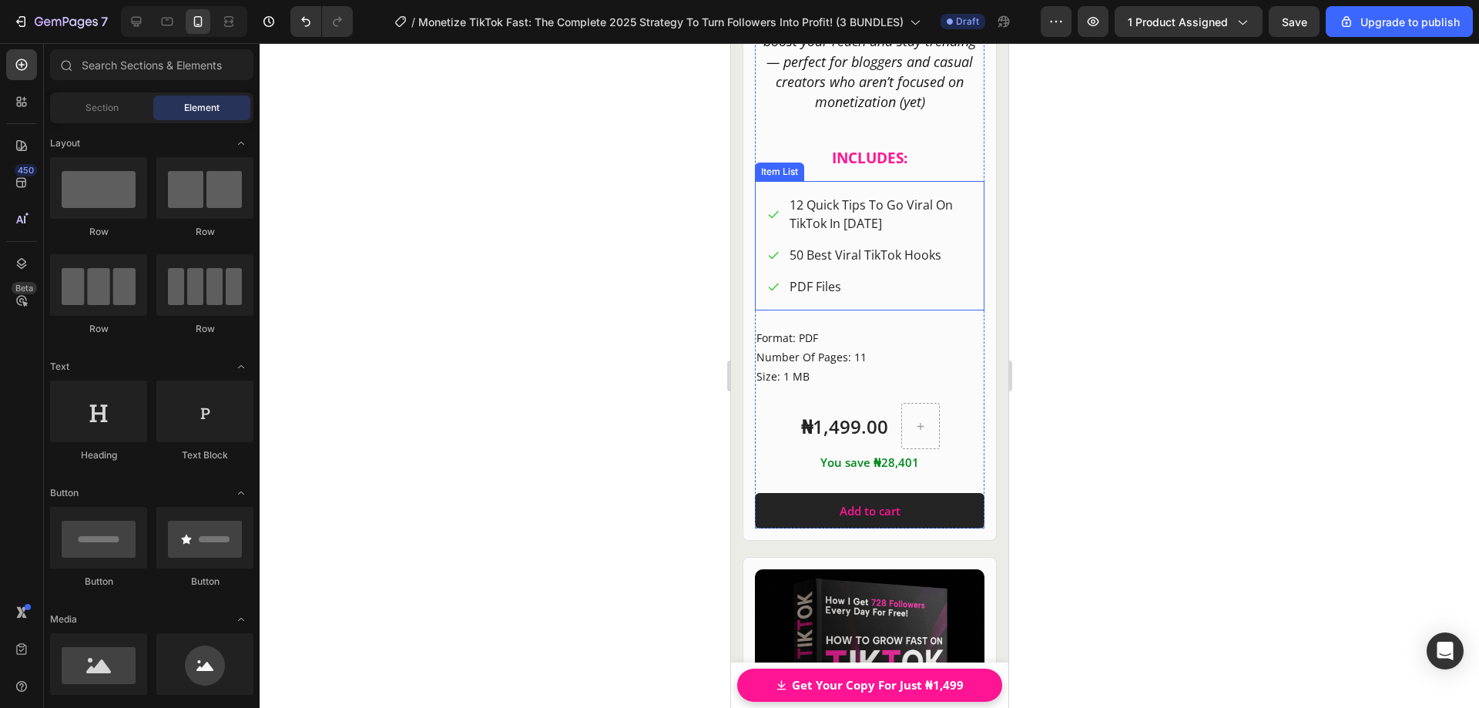
scroll to position [20172, 0]
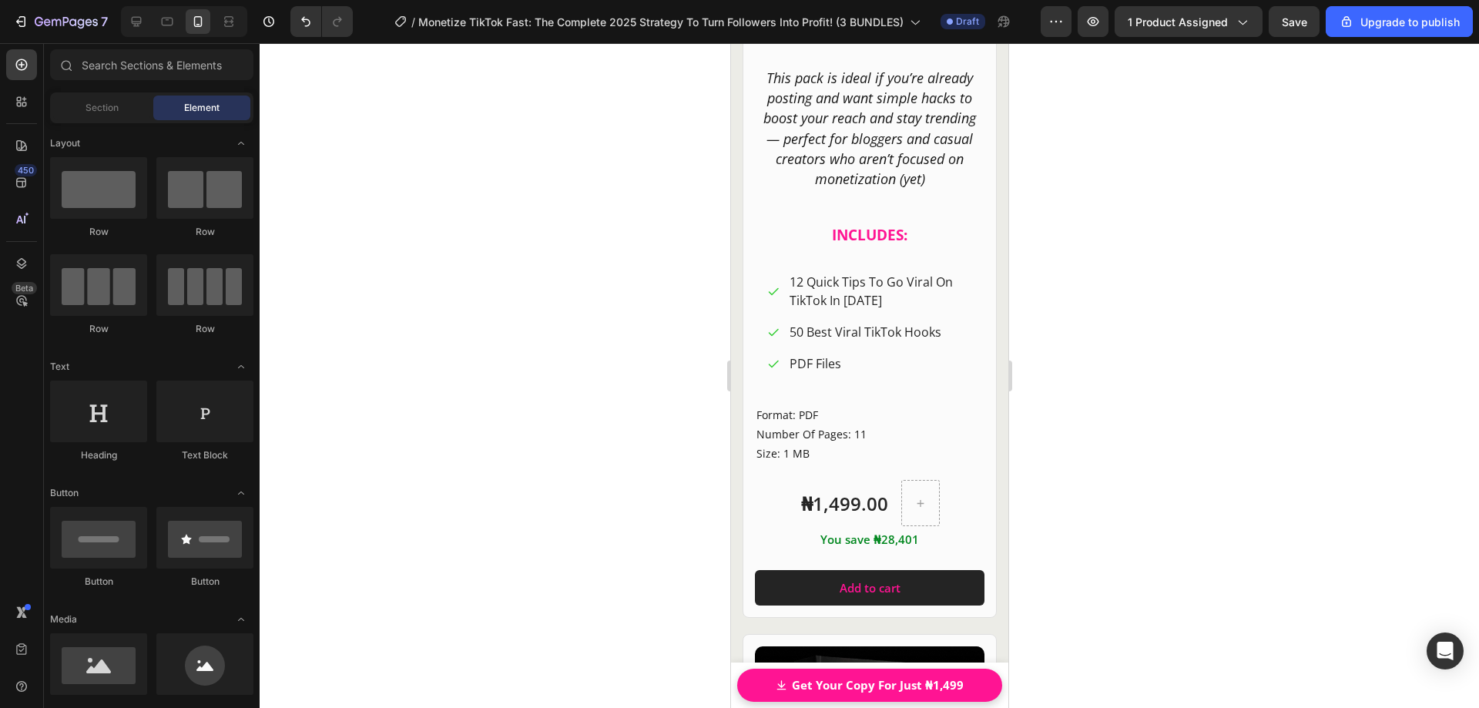
click at [1087, 375] on div at bounding box center [870, 375] width 1220 height 665
click at [879, 324] on span "50 Best Viral TikTok Hooks" at bounding box center [865, 332] width 152 height 17
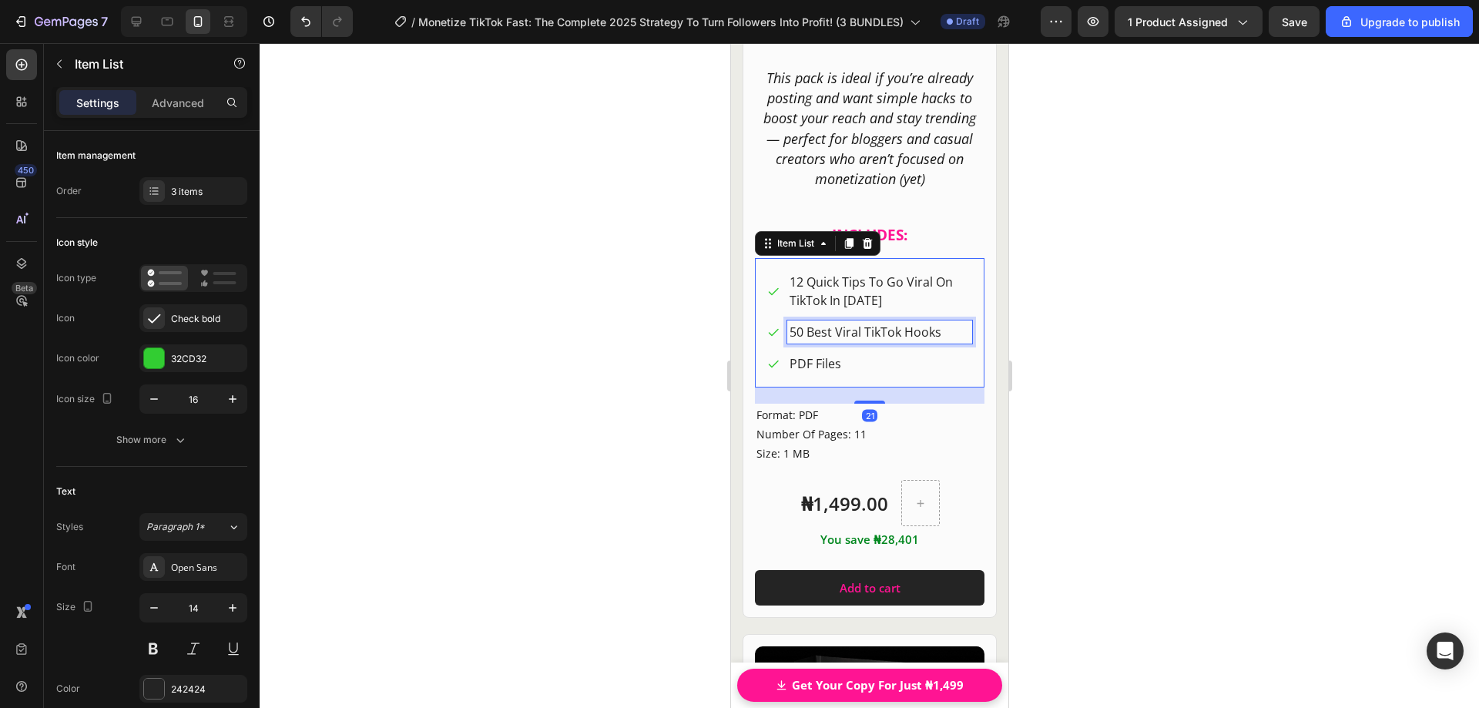
click at [852, 324] on span "50 Best Viral TikTok Hooks" at bounding box center [865, 332] width 152 height 17
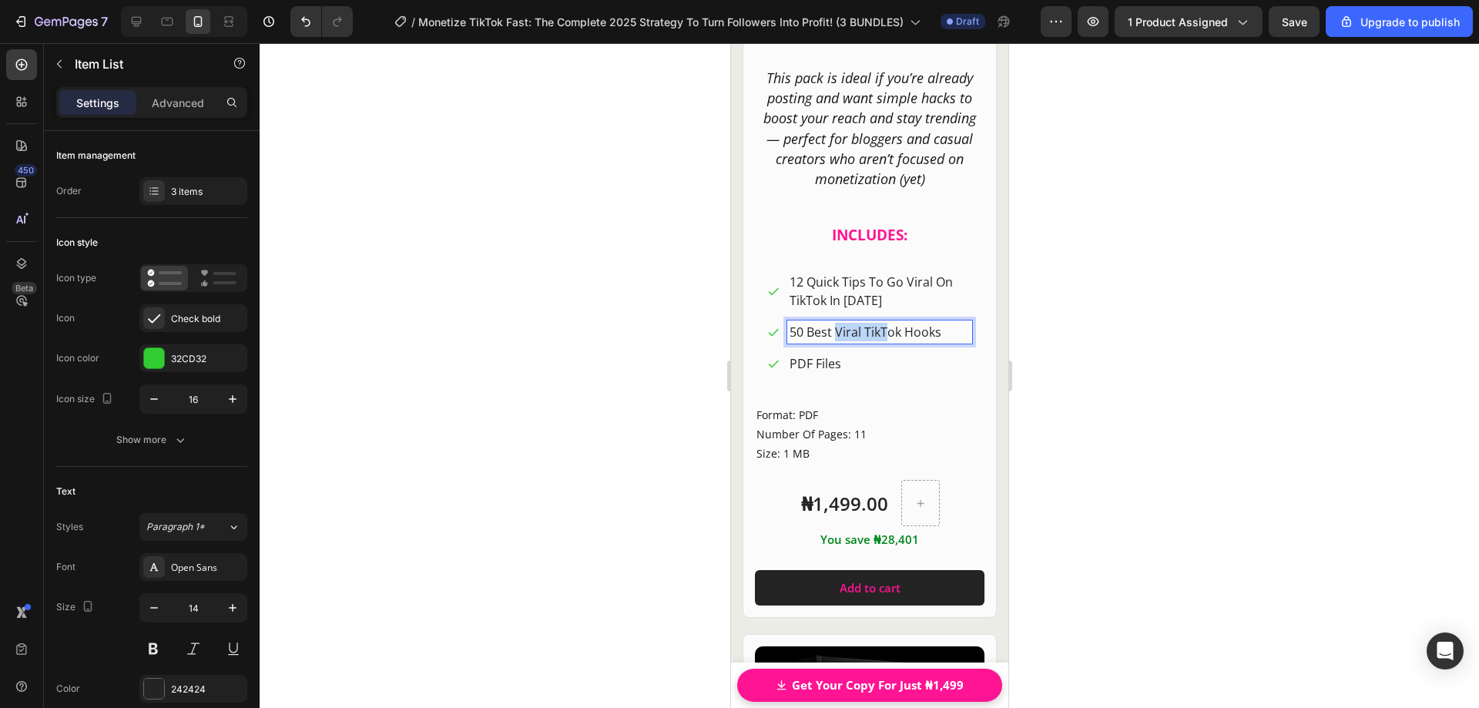
drag, startPoint x: 837, startPoint y: 316, endPoint x: 888, endPoint y: 322, distance: 51.2
click at [888, 324] on span "50 Best Viral TikTok Hooks" at bounding box center [865, 332] width 152 height 17
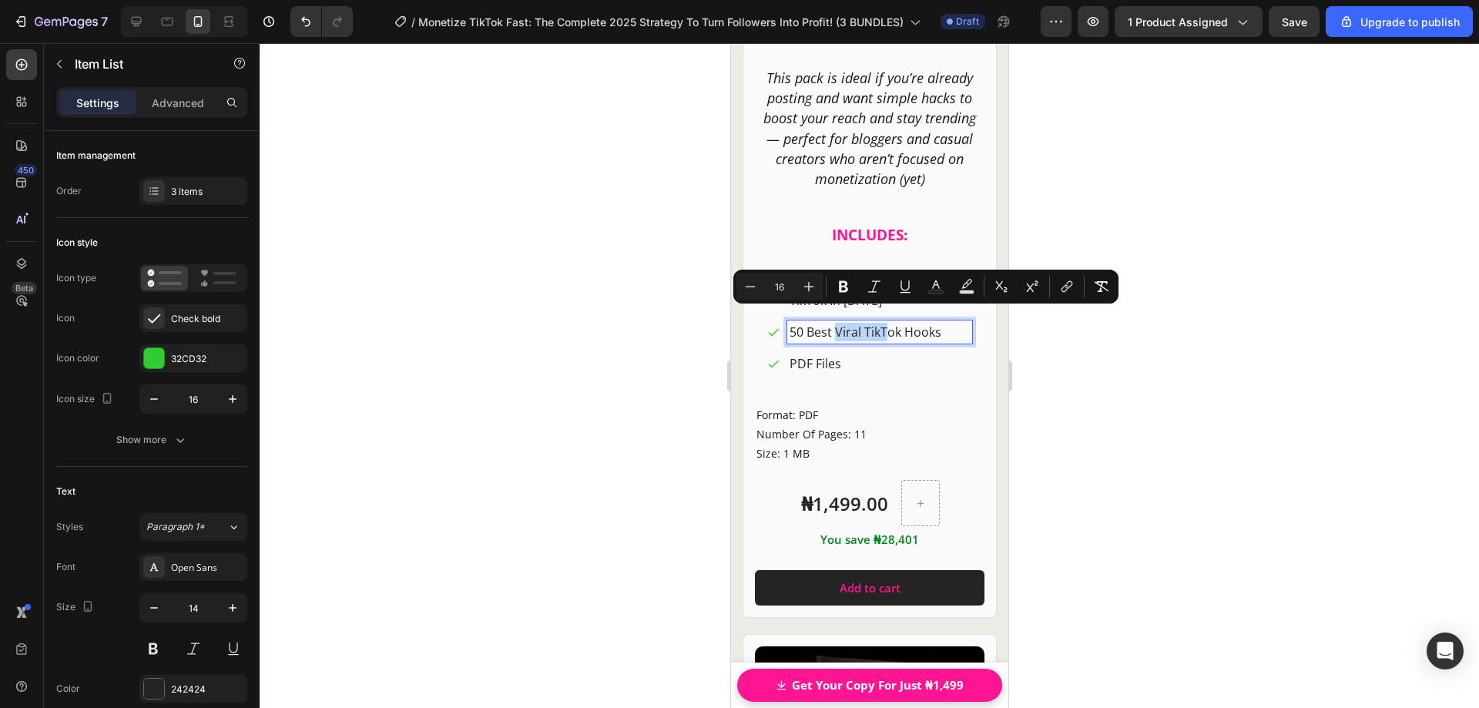
click at [907, 325] on span "50 Best Viral TikTok Hooks" at bounding box center [865, 332] width 152 height 17
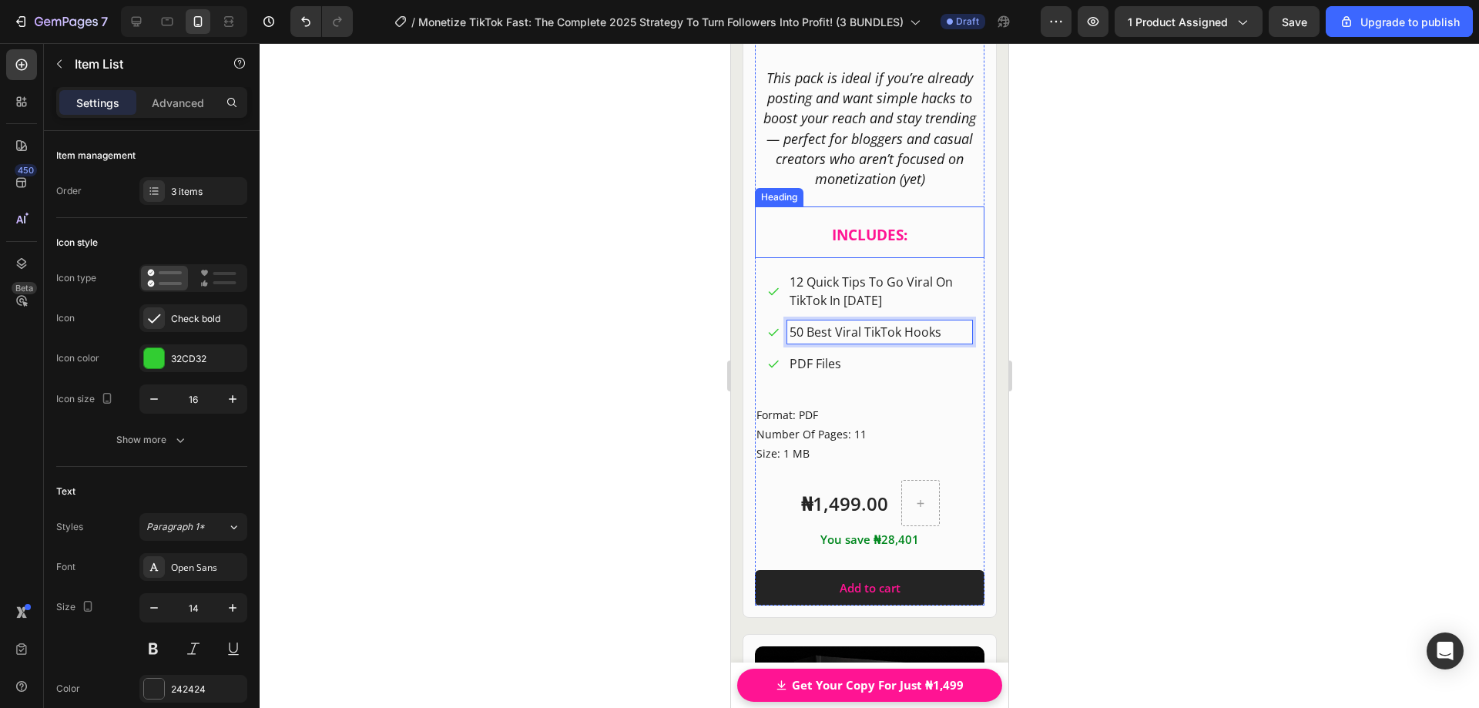
click at [861, 225] on strong "INCLUDES:" at bounding box center [868, 235] width 75 height 20
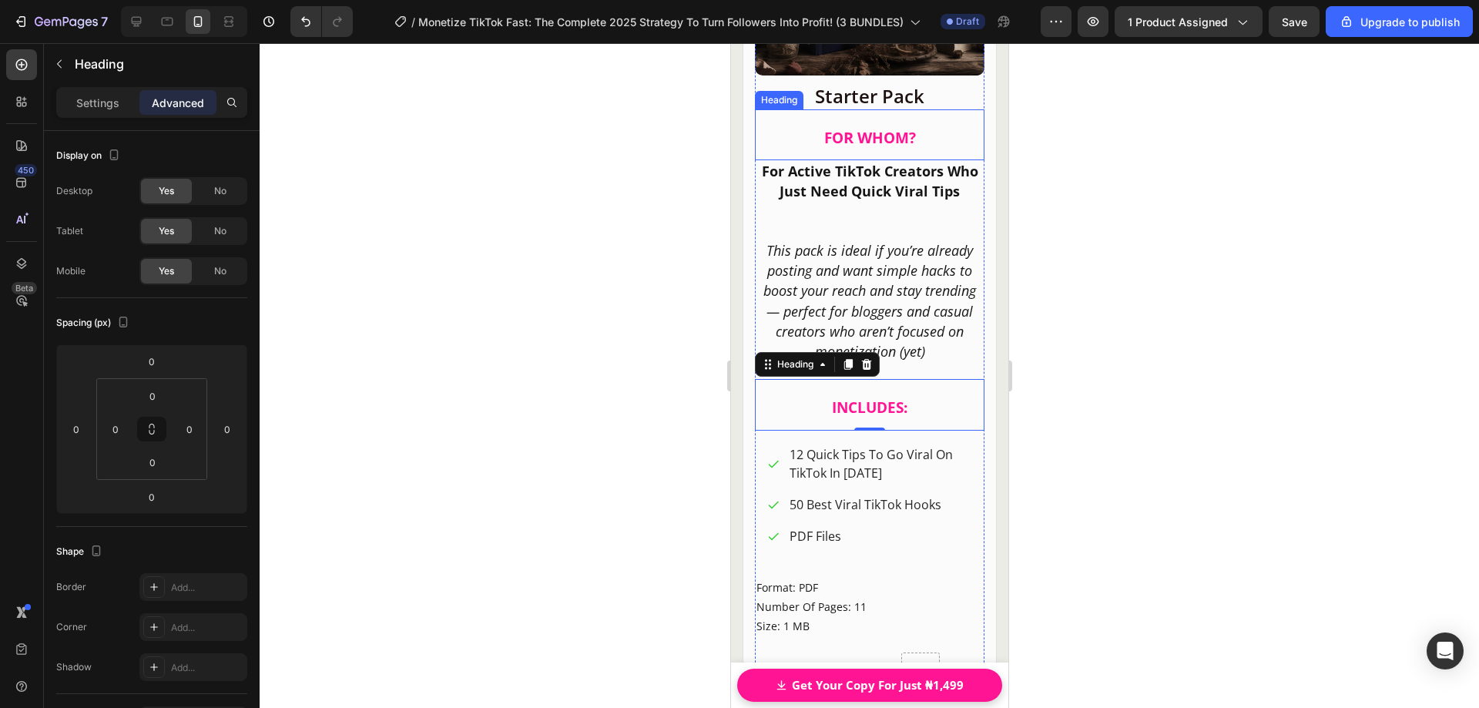
scroll to position [19632, 0]
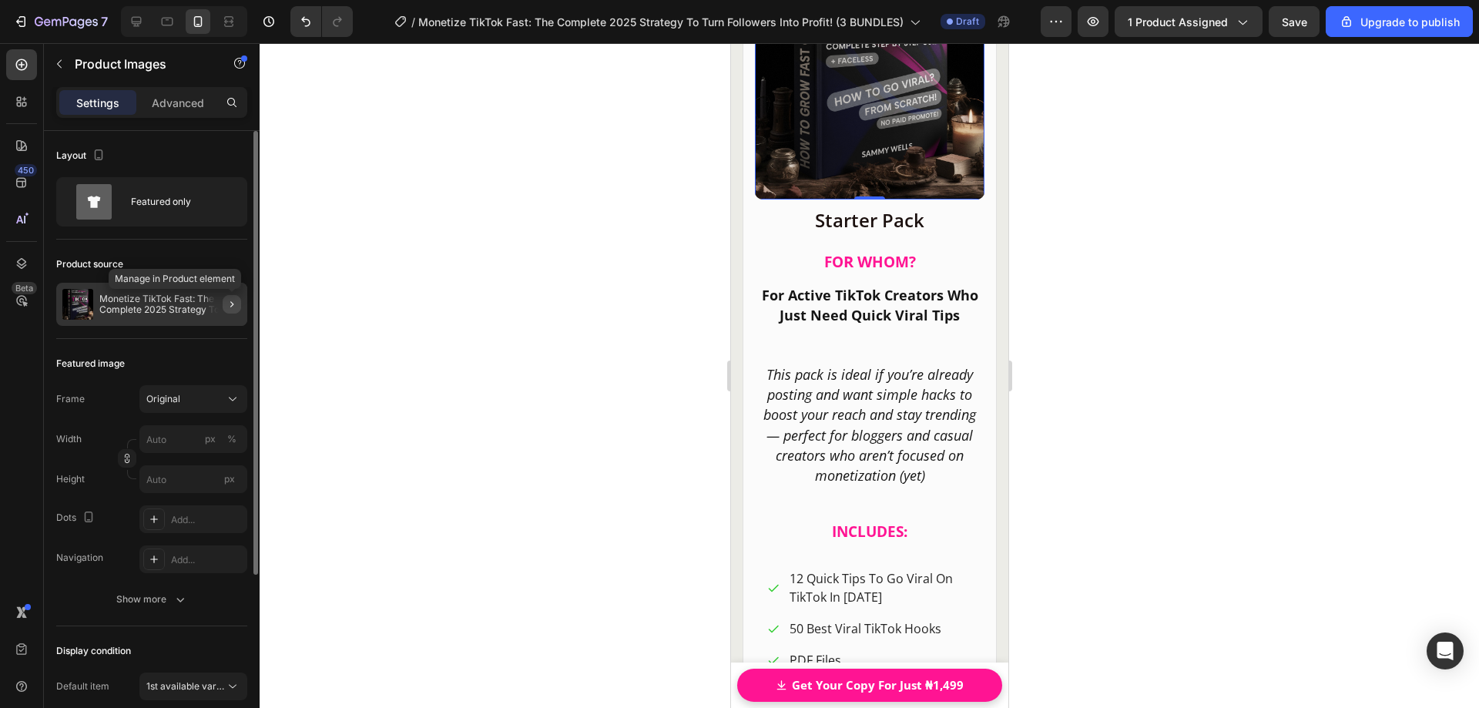
click at [234, 302] on icon "button" at bounding box center [232, 304] width 12 height 12
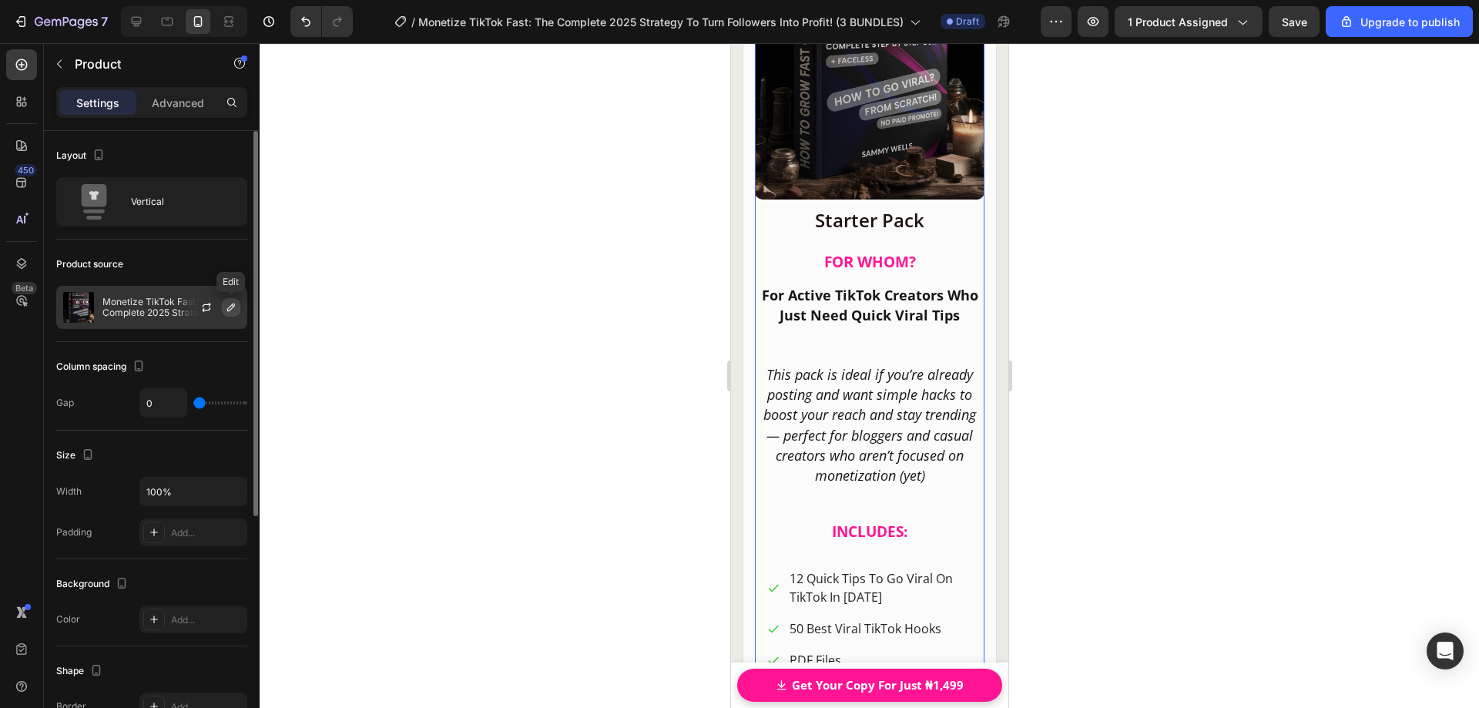
click at [233, 306] on icon "button" at bounding box center [231, 308] width 8 height 8
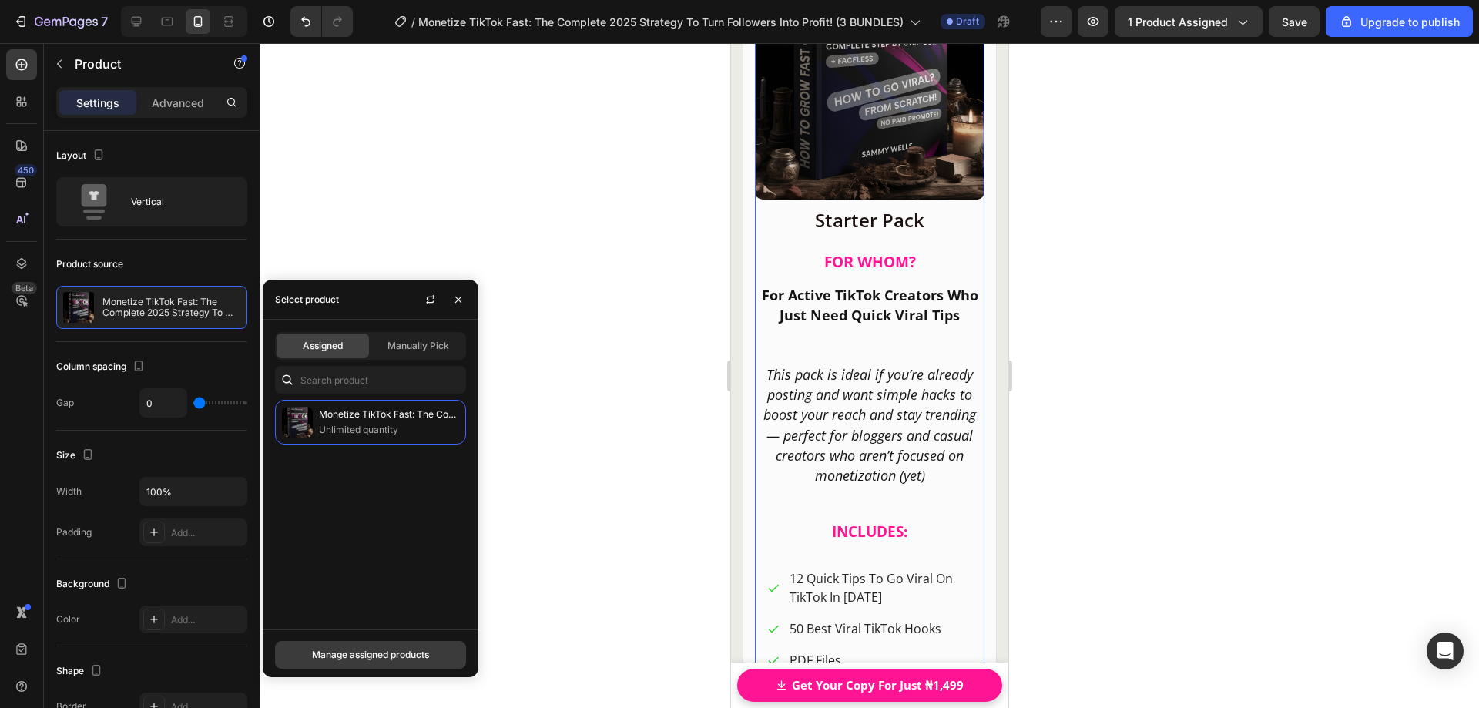
click at [349, 655] on div "Manage assigned products" at bounding box center [370, 655] width 117 height 14
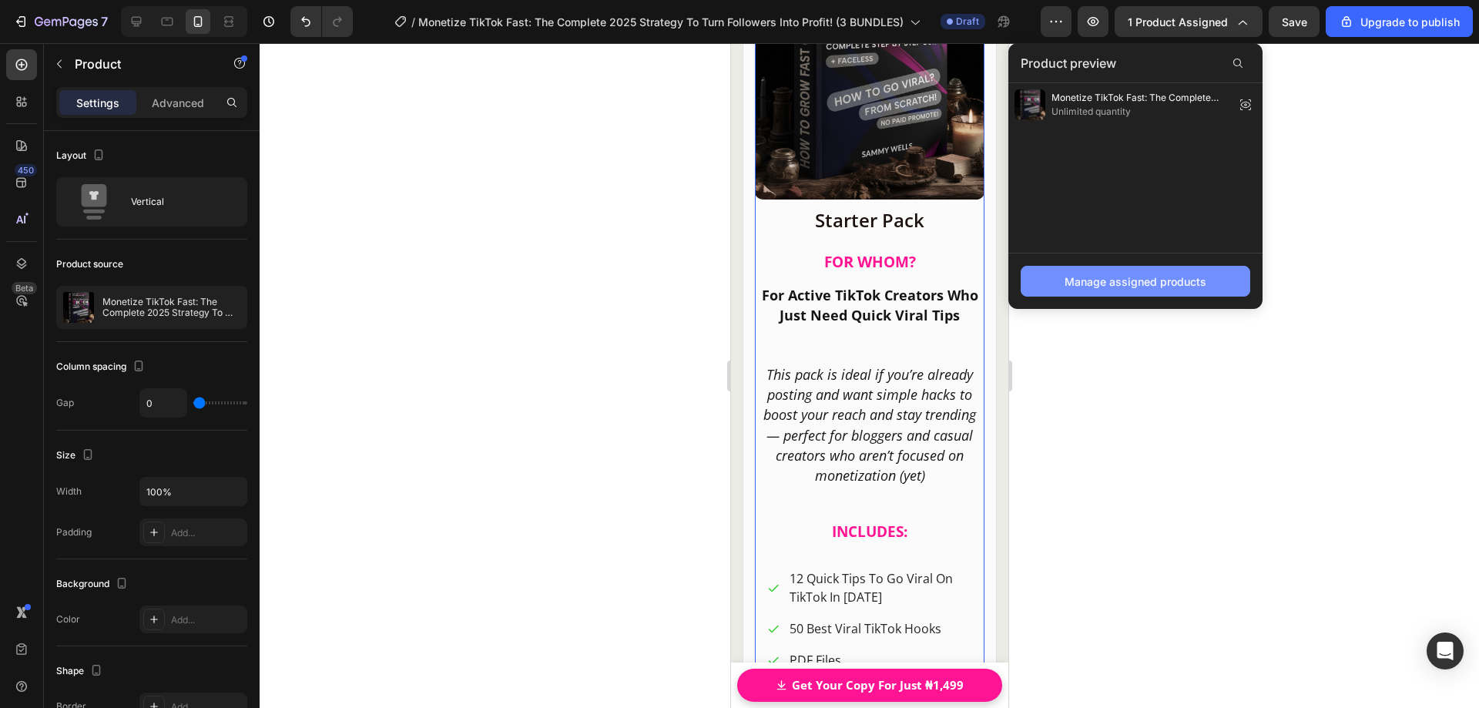
click at [1138, 282] on div "Manage assigned products" at bounding box center [1136, 281] width 142 height 16
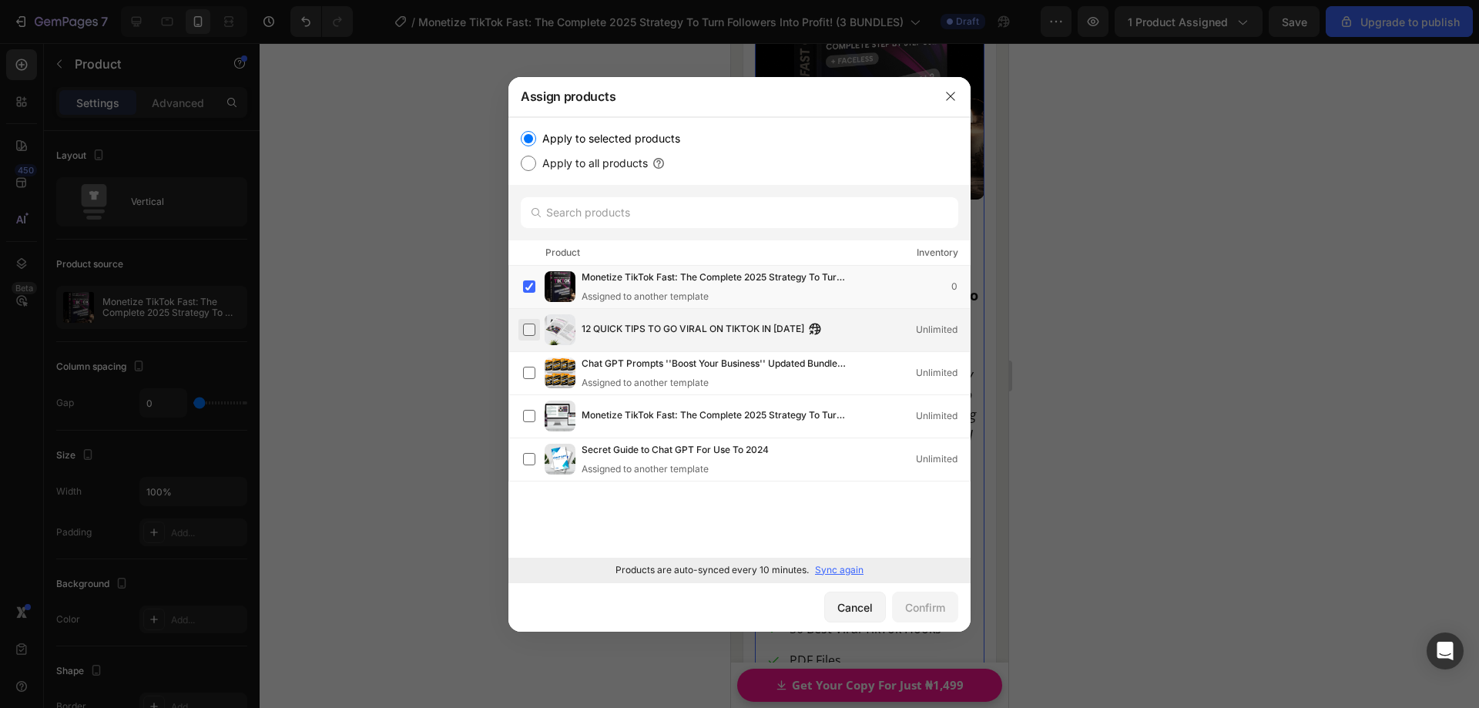
click at [528, 331] on label at bounding box center [529, 330] width 12 height 12
click at [531, 290] on label at bounding box center [529, 286] width 12 height 12
click at [926, 608] on div "Confirm" at bounding box center [925, 607] width 40 height 16
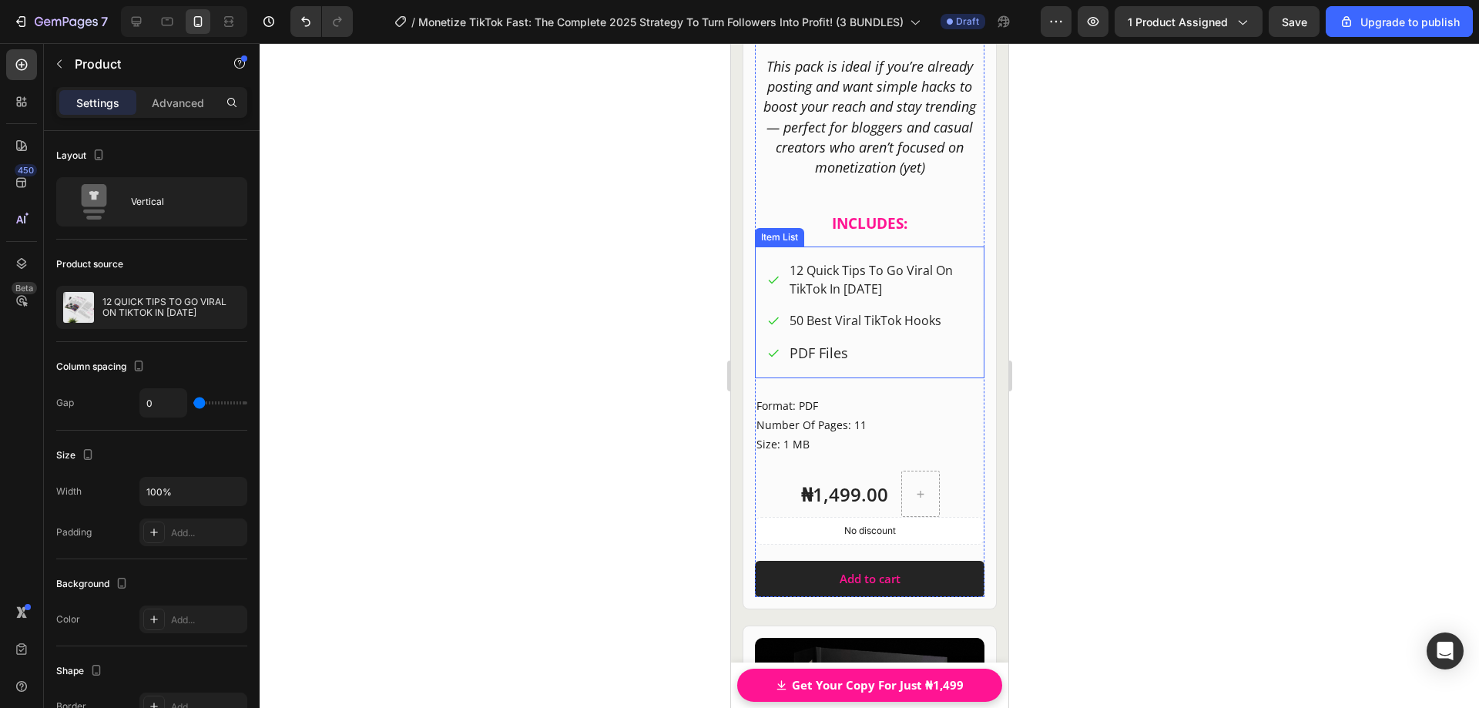
scroll to position [19863, 0]
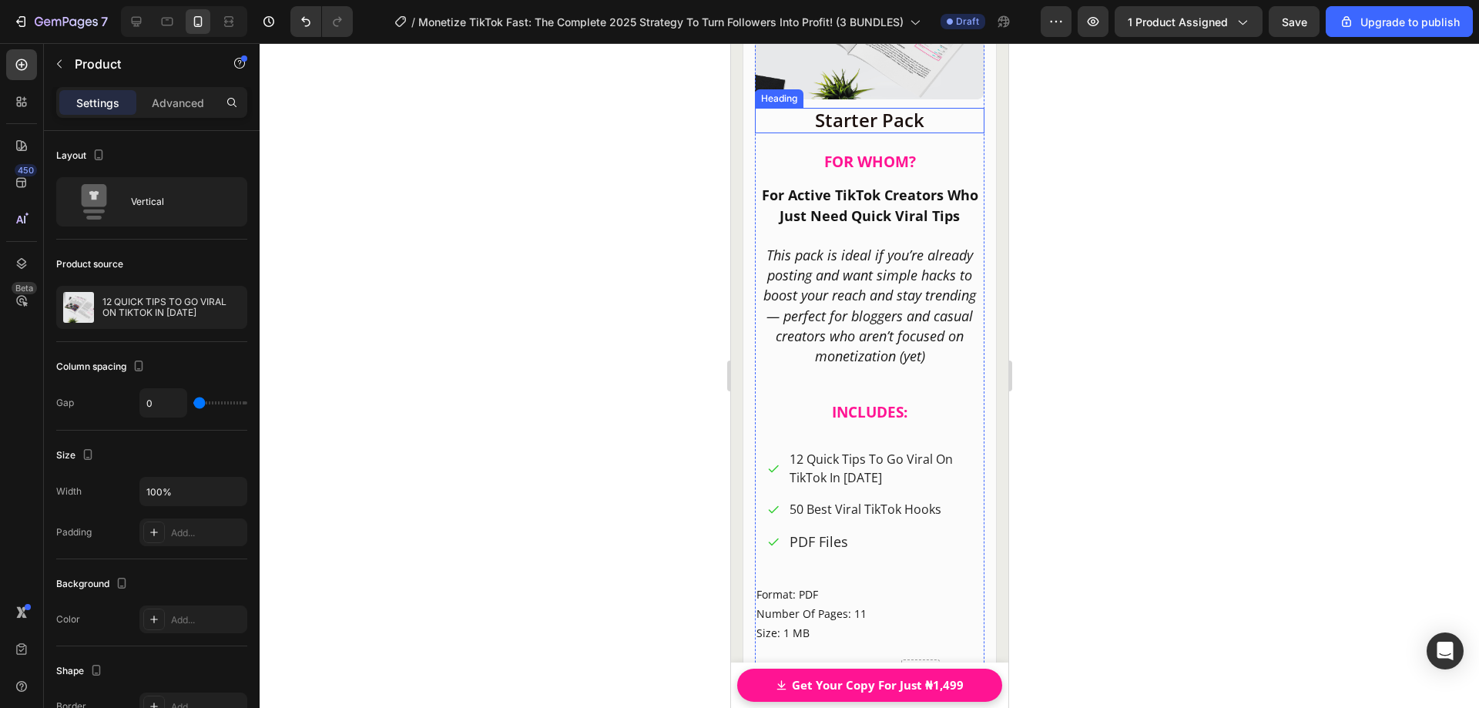
click at [851, 116] on h2 "Starter Pack" at bounding box center [869, 120] width 230 height 25
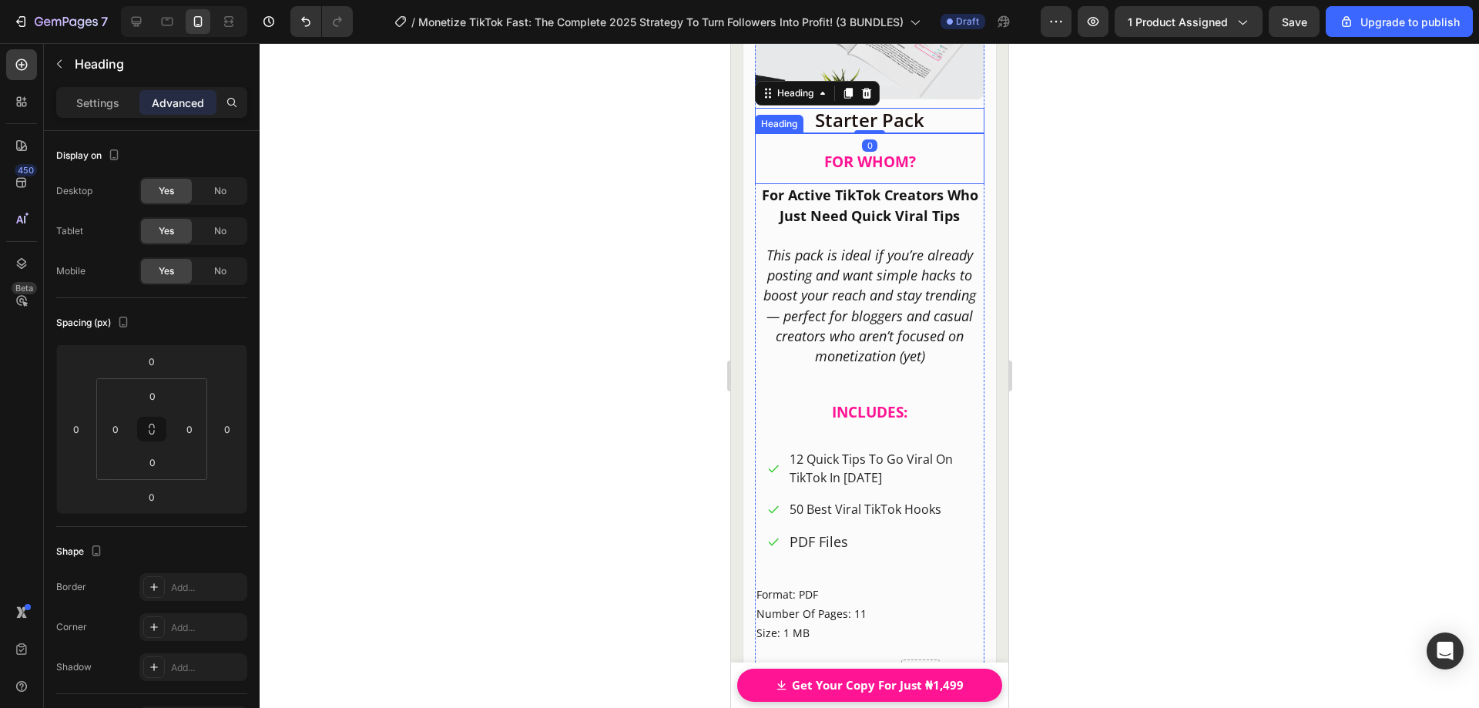
click at [855, 154] on span "R W" at bounding box center [857, 161] width 29 height 21
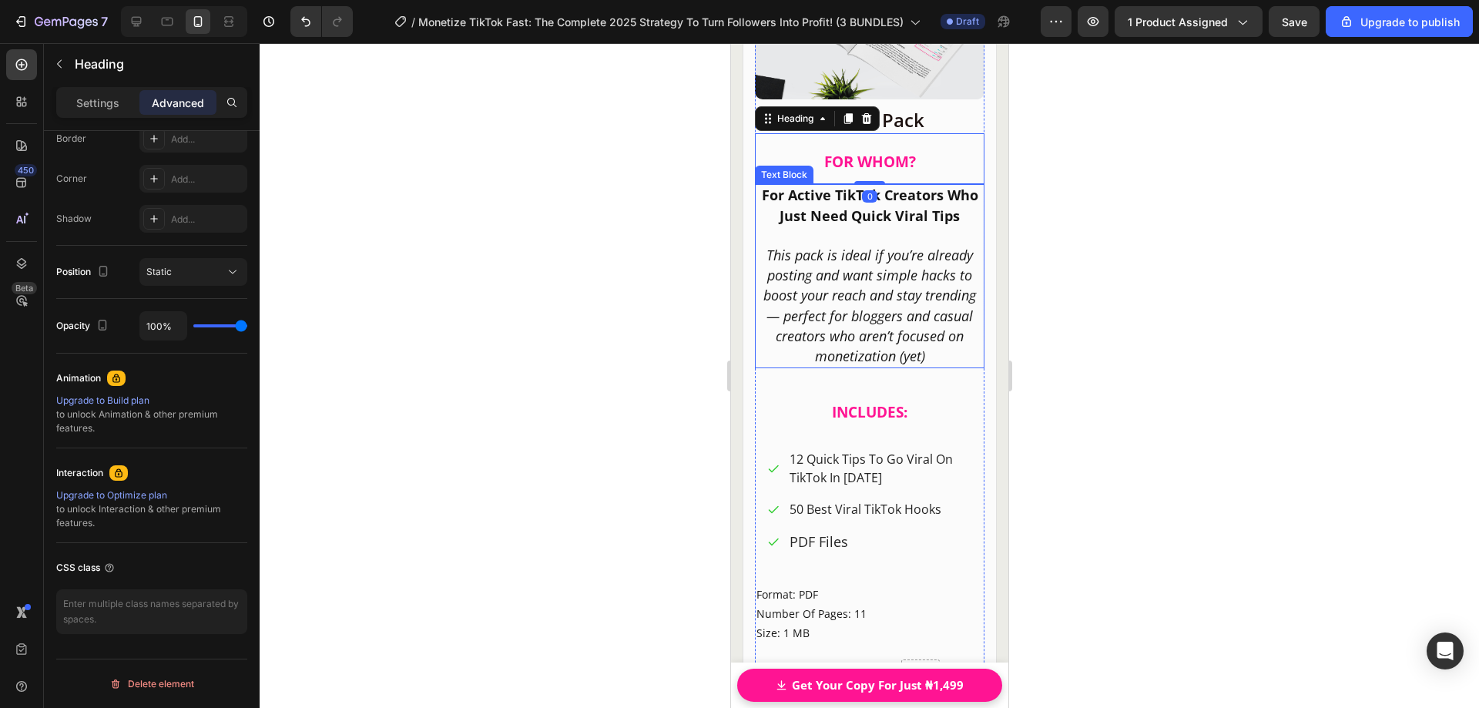
click at [891, 198] on strong "For Active TikTok Creators Who Just Need Quick Viral Tips" at bounding box center [869, 205] width 216 height 39
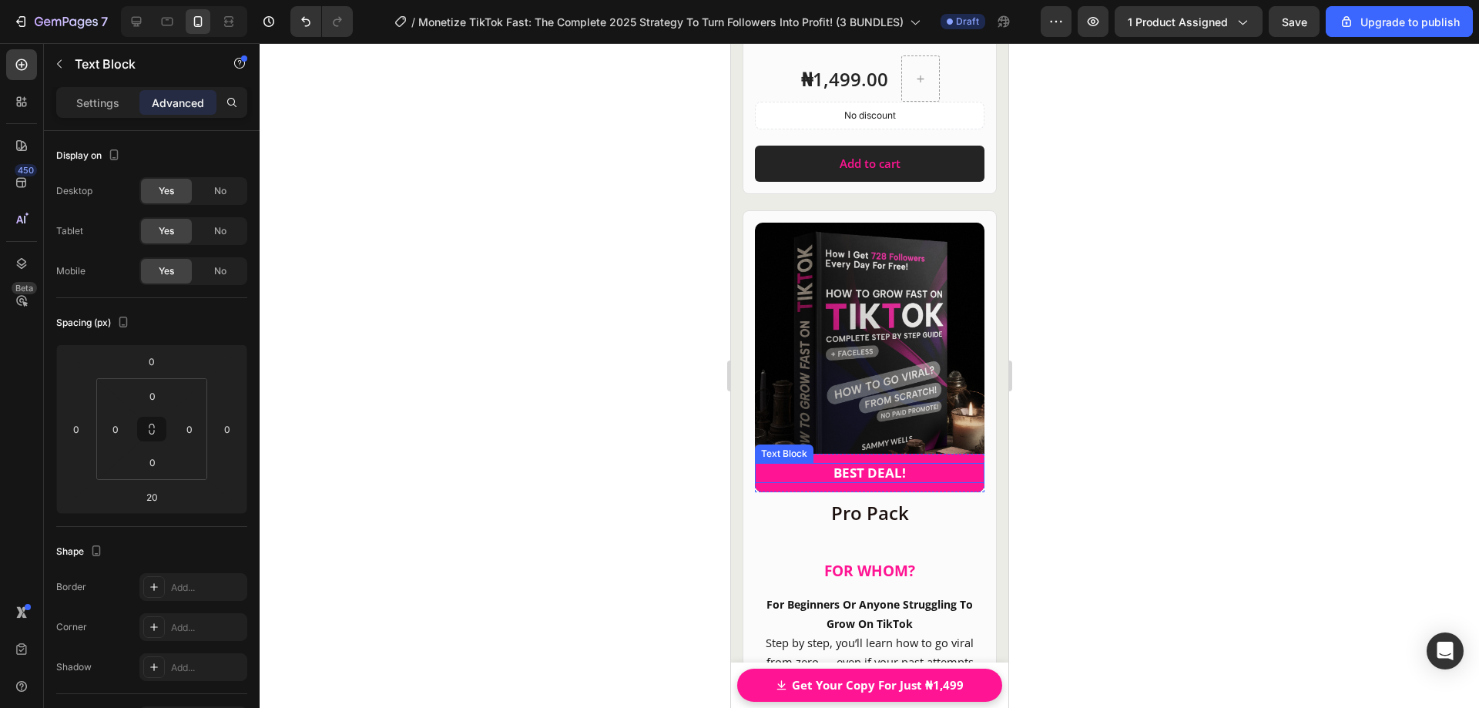
scroll to position [20480, 0]
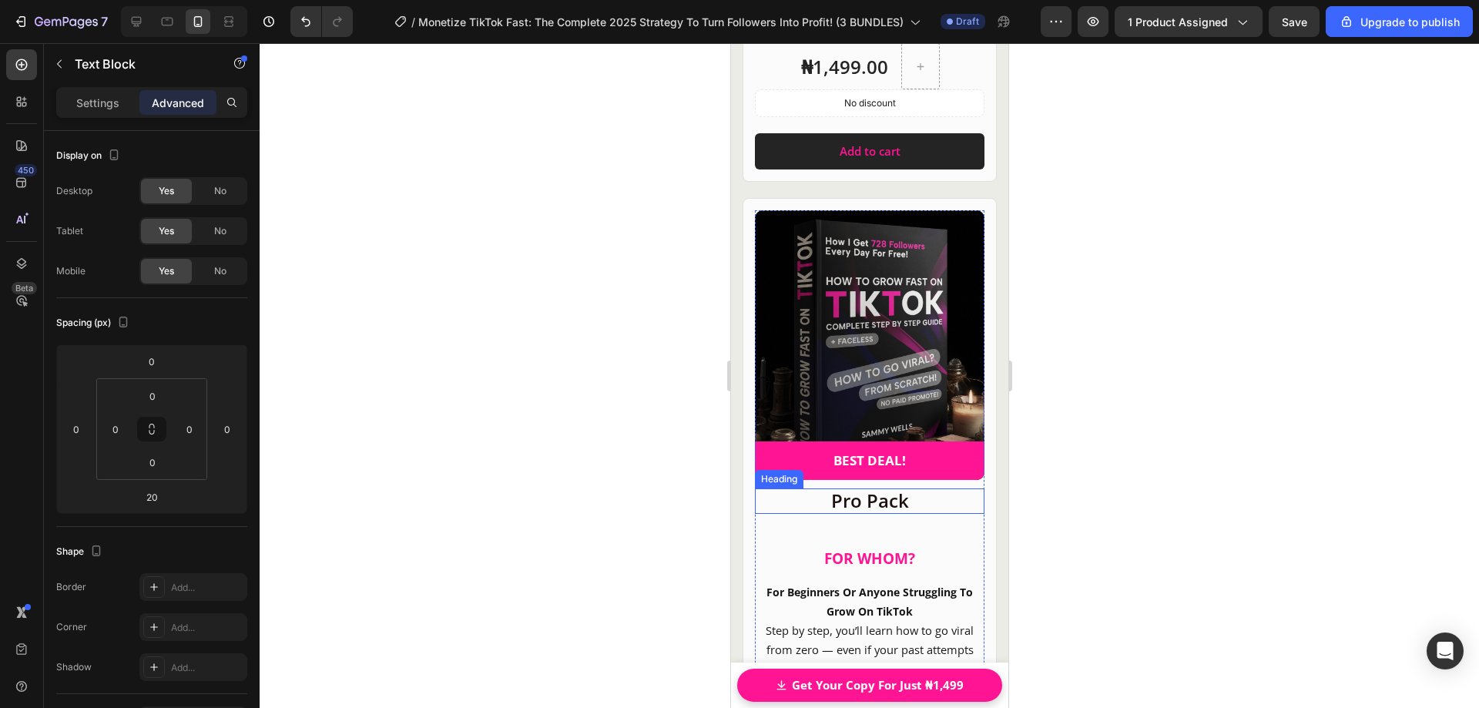
click at [854, 488] on h2 "Pro Pack" at bounding box center [869, 500] width 230 height 25
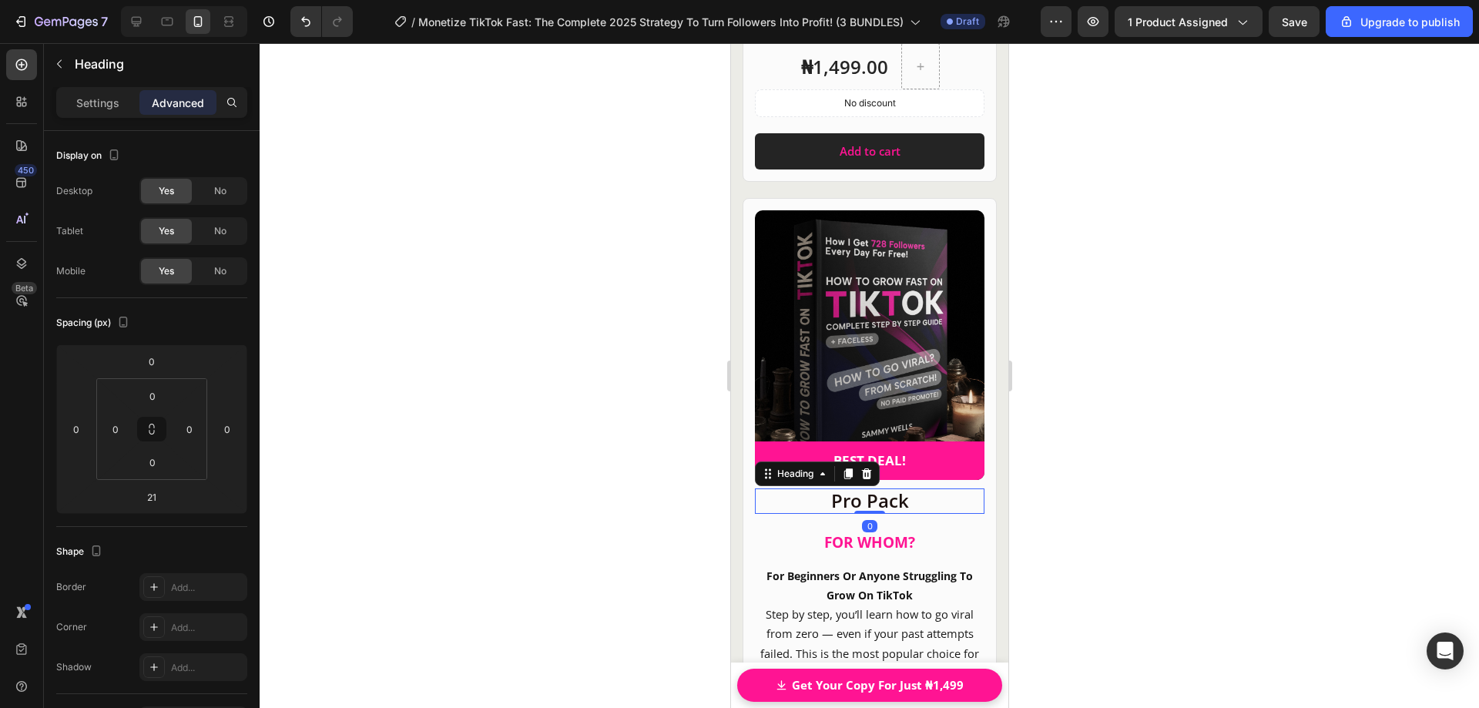
drag, startPoint x: 863, startPoint y: 506, endPoint x: 863, endPoint y: 485, distance: 20.8
click at [863, 488] on div "Pro Pack Heading 0" at bounding box center [869, 500] width 230 height 25
type input "0"
click at [855, 532] on span "FOR WHOM?" at bounding box center [869, 542] width 91 height 20
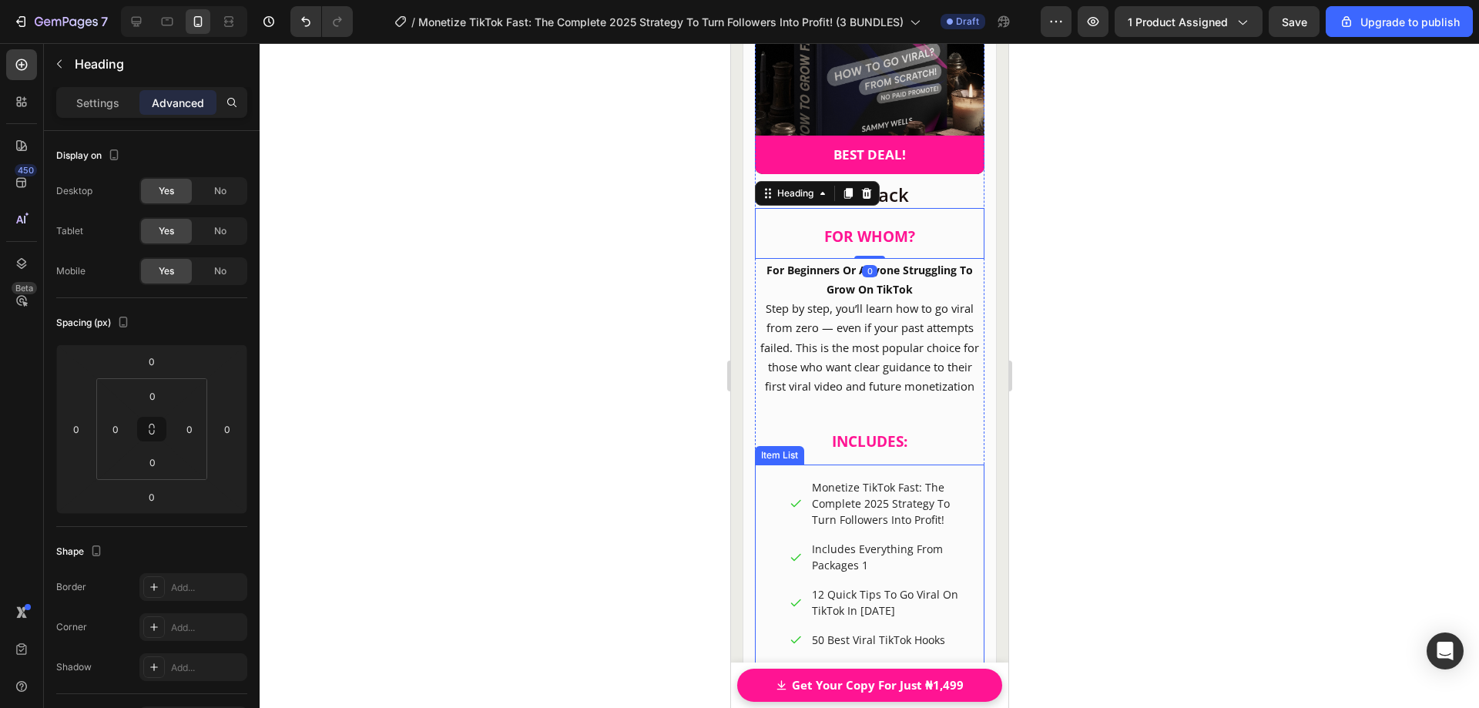
scroll to position [20788, 0]
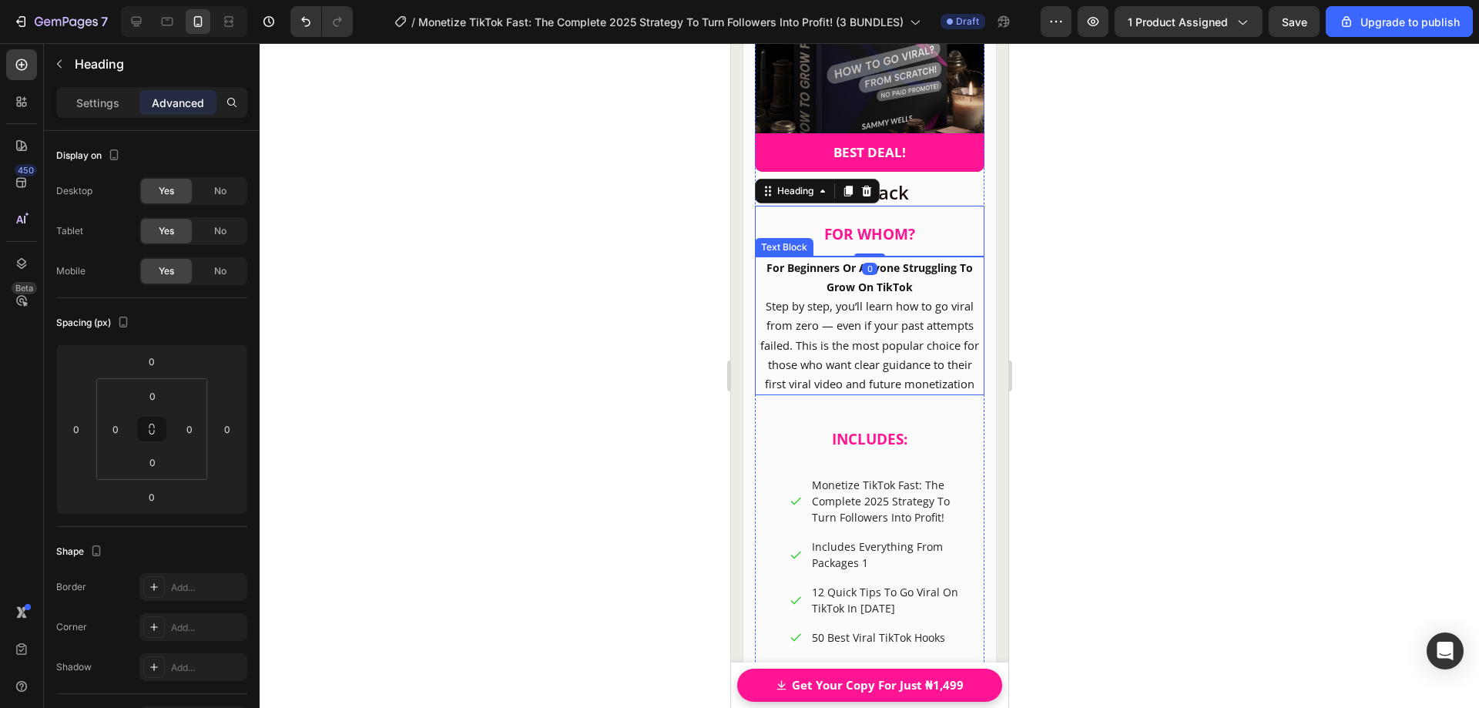
click at [855, 323] on span "Step by step, you’ll learn how to go viral from zero — even if your past attemp…" at bounding box center [869, 344] width 219 height 93
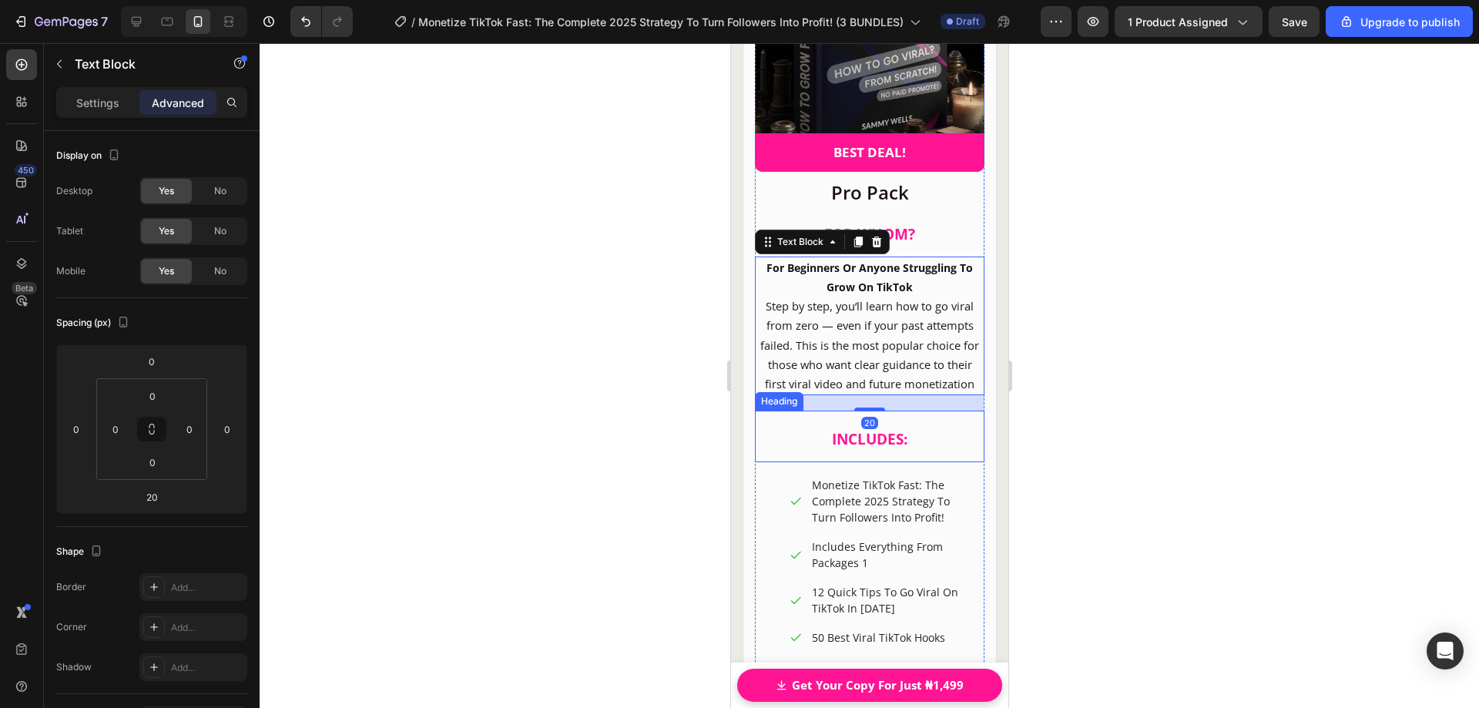
click at [875, 441] on strong "INCLUDES:" at bounding box center [868, 439] width 75 height 20
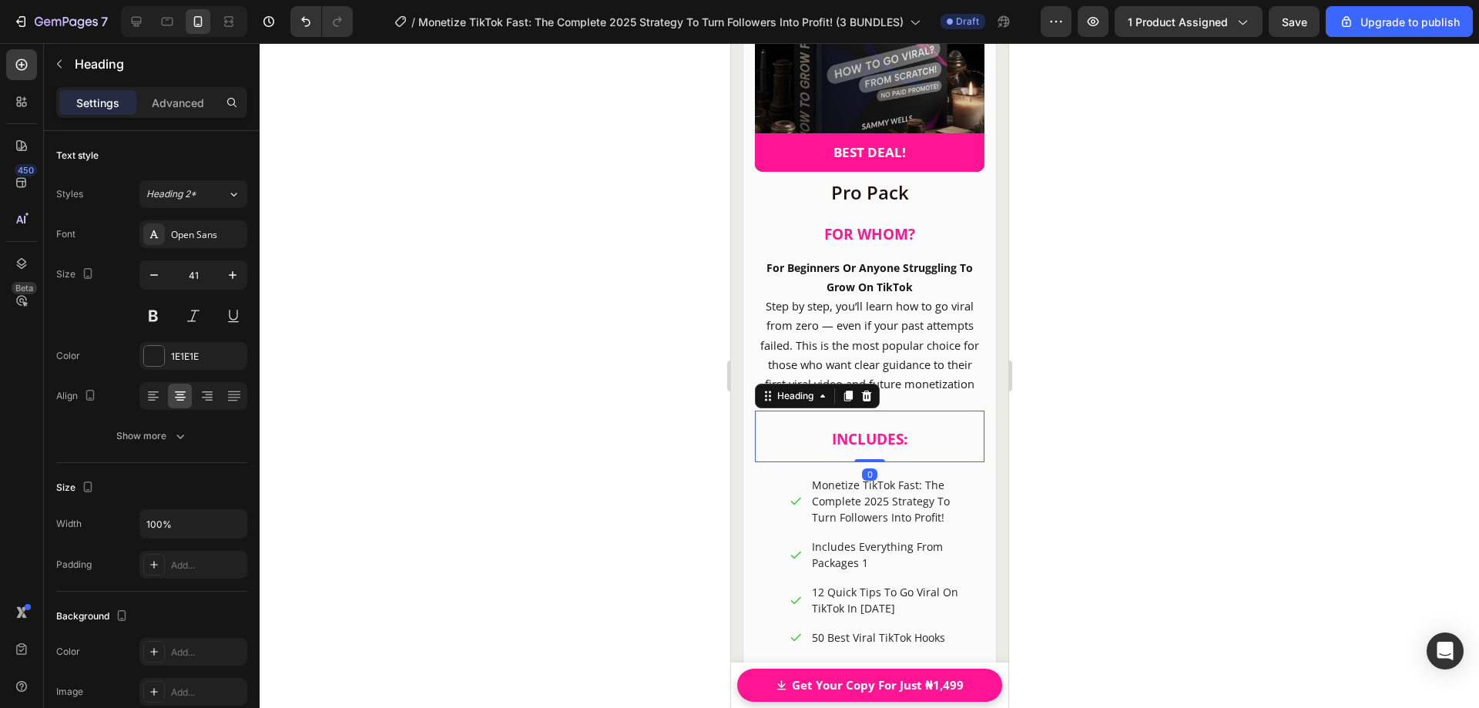
click at [1068, 424] on div at bounding box center [870, 375] width 1220 height 665
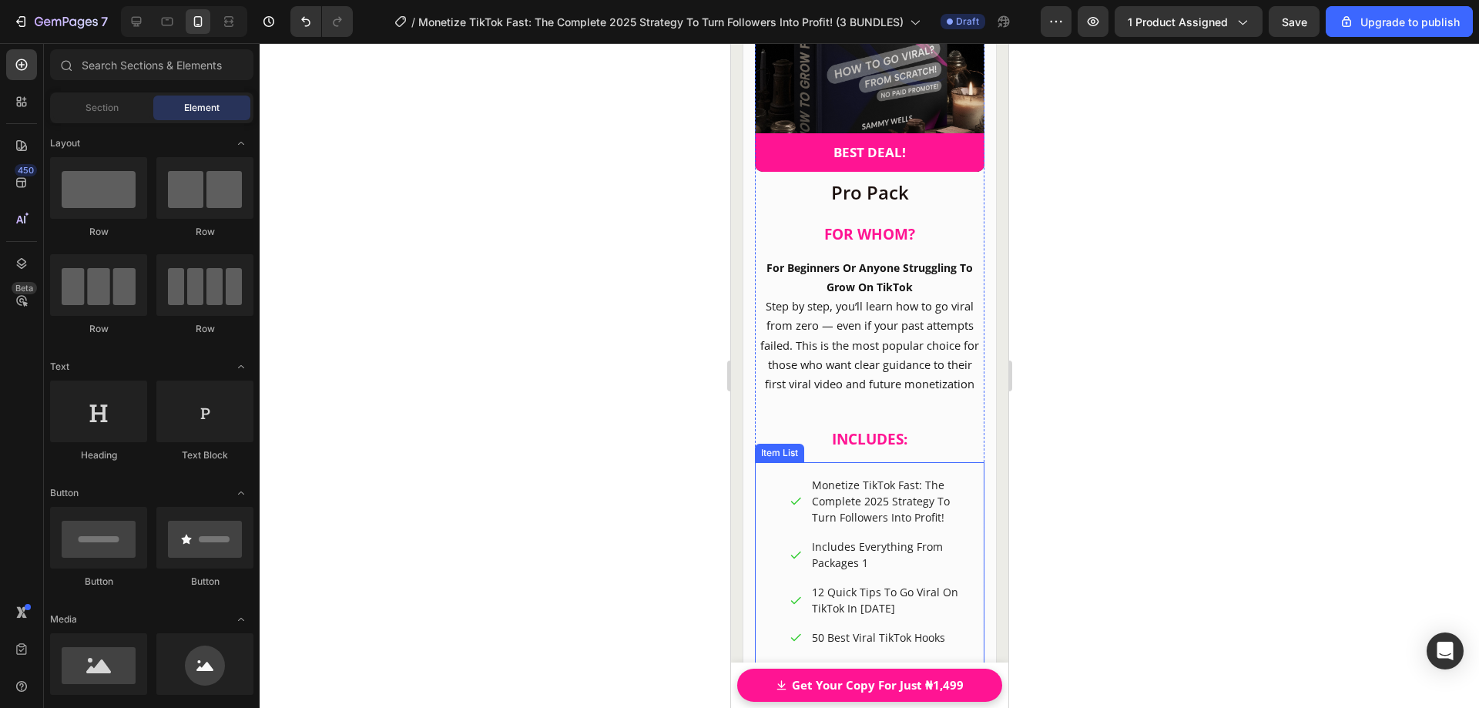
scroll to position [20942, 0]
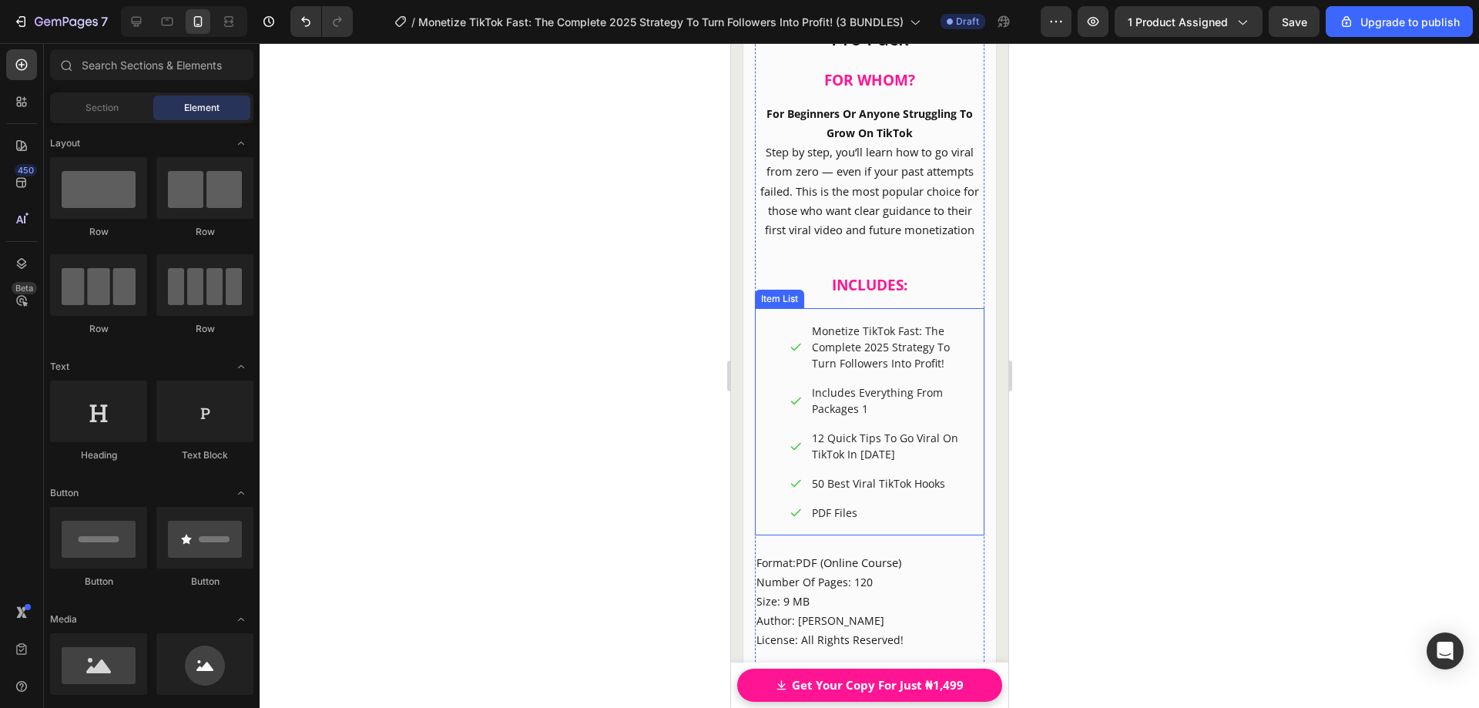
click at [767, 303] on div "Item List" at bounding box center [778, 299] width 49 height 18
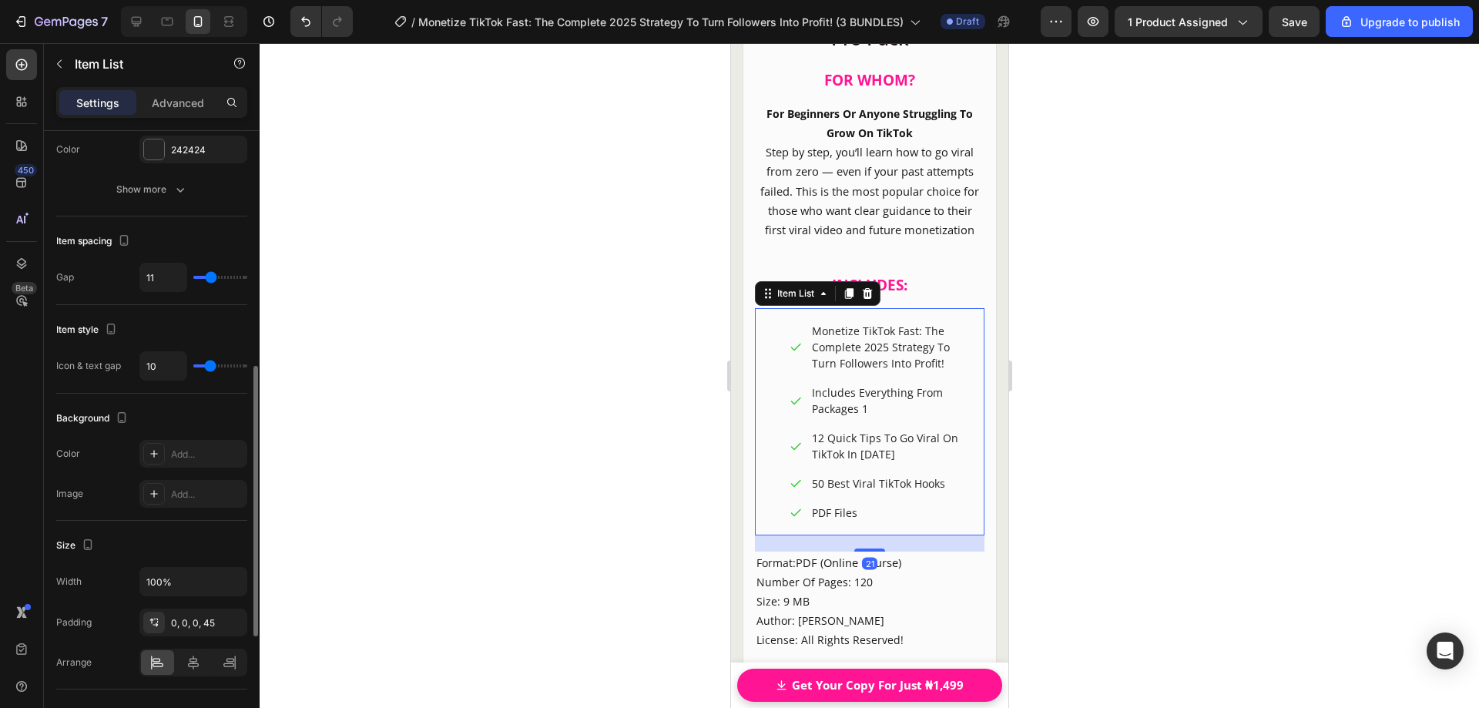
scroll to position [693, 0]
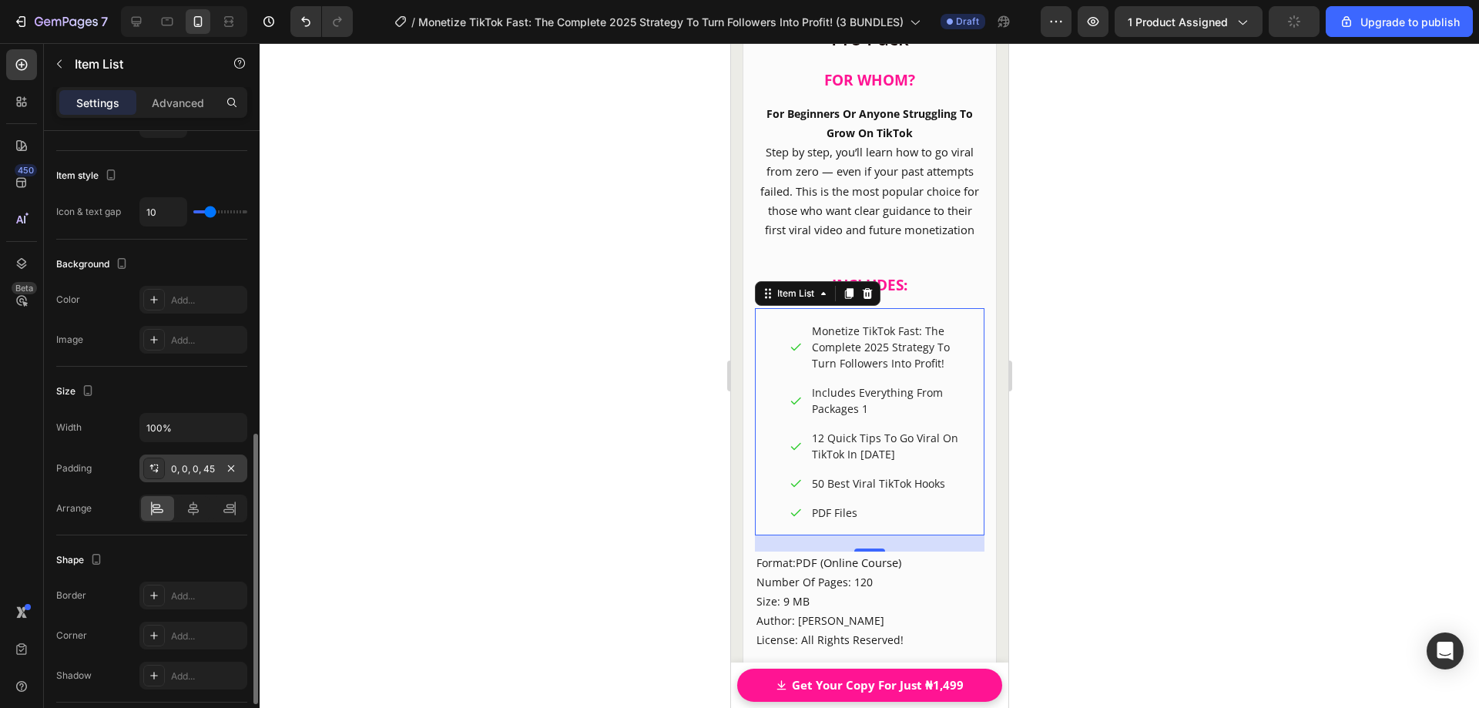
click at [195, 471] on div "0, 0, 0, 45" at bounding box center [193, 469] width 45 height 14
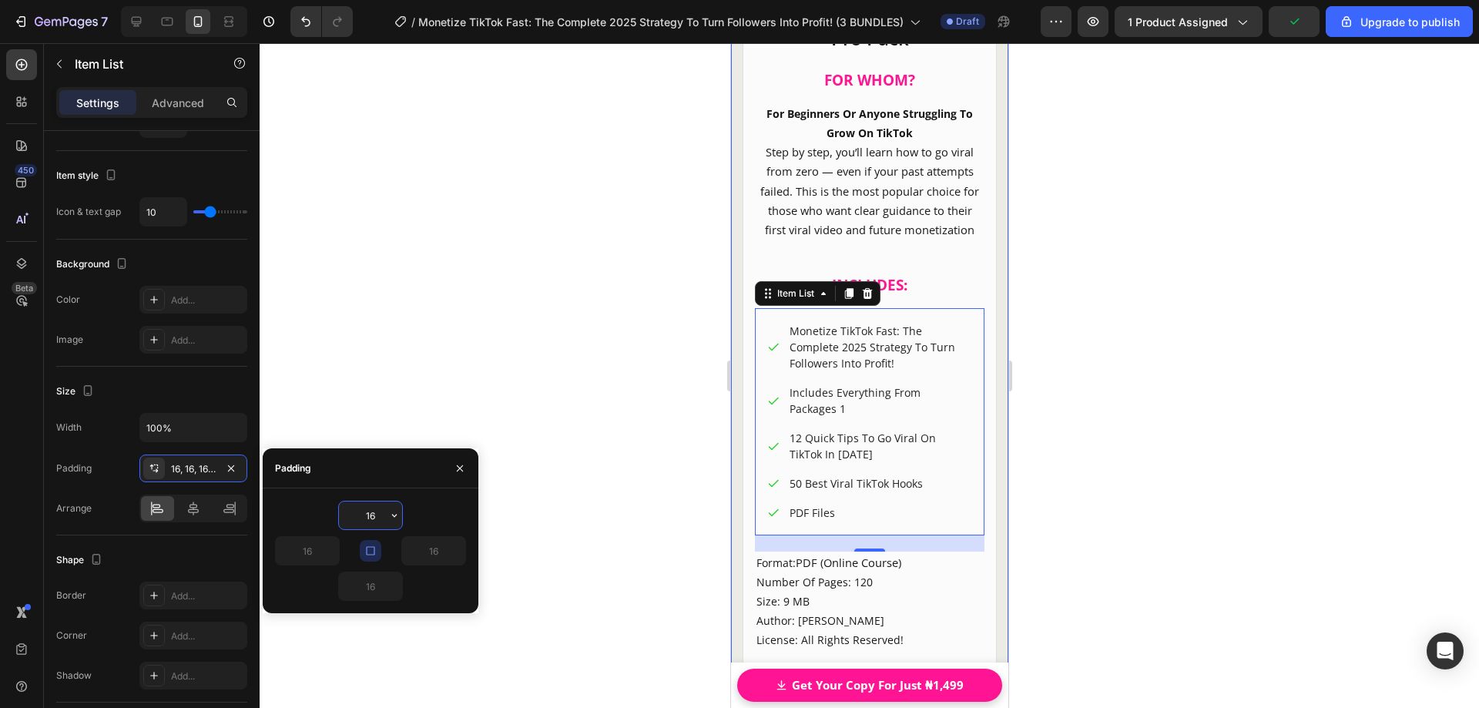
click at [1092, 388] on div at bounding box center [870, 375] width 1220 height 665
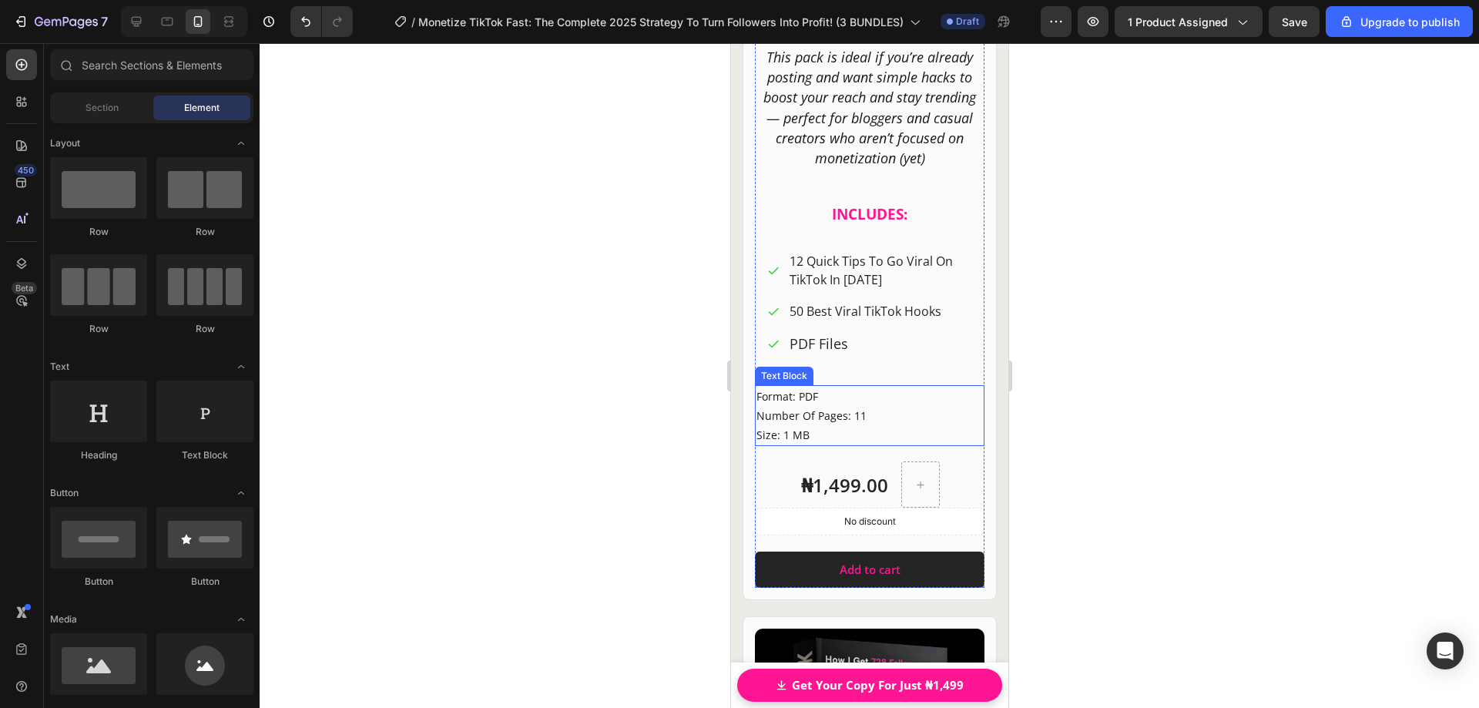
scroll to position [19940, 0]
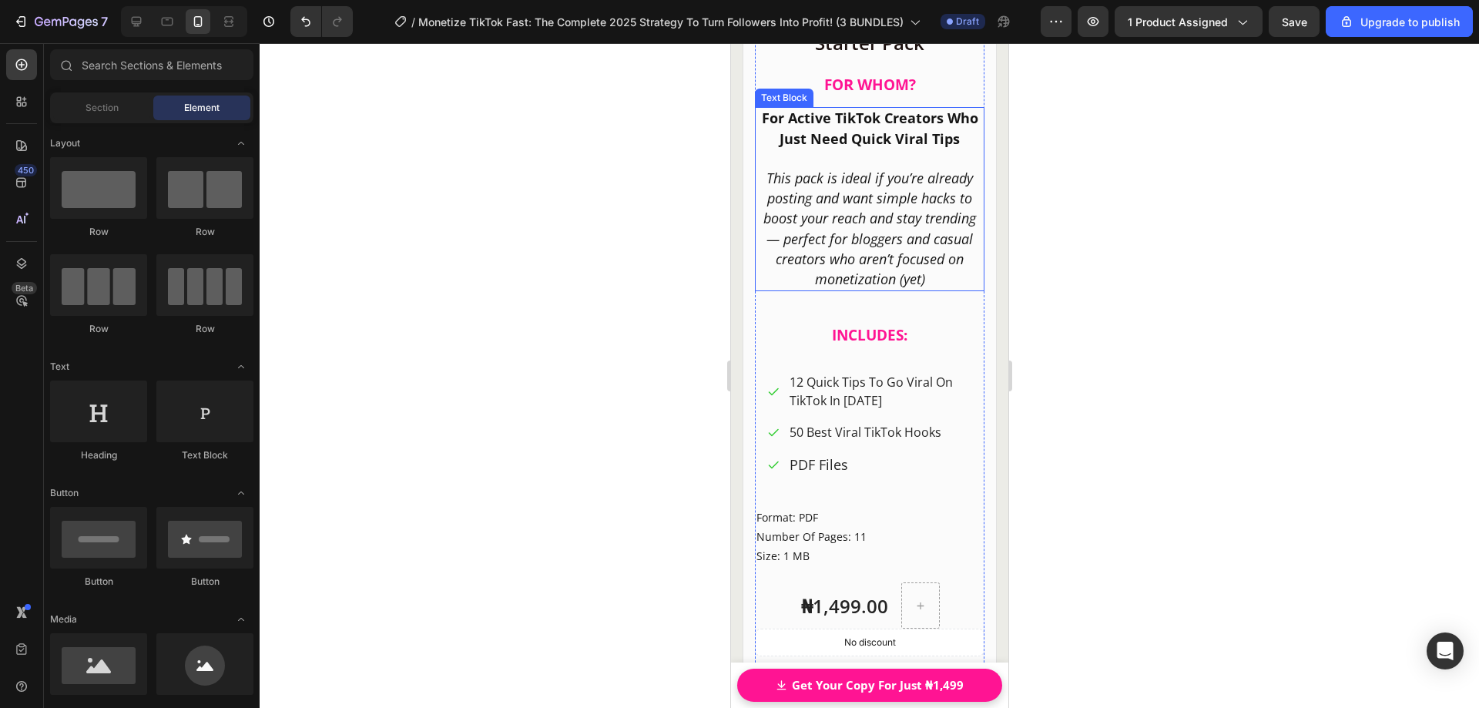
click at [847, 233] on icon "This pack is ideal if you’re already posting and want simple hacks to boost you…" at bounding box center [869, 228] width 213 height 119
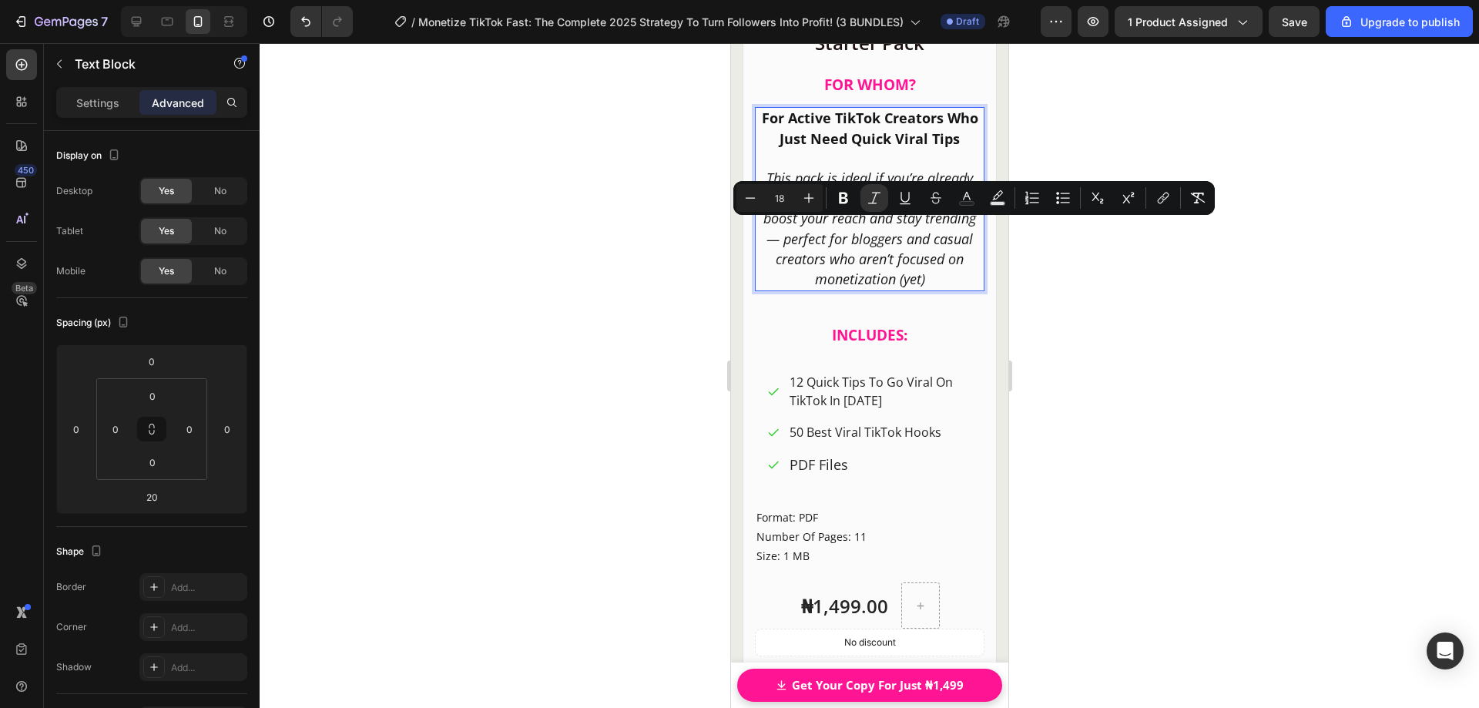
click at [826, 132] on strong "For Active TikTok Creators Who Just Need Quick Viral Tips" at bounding box center [869, 128] width 216 height 39
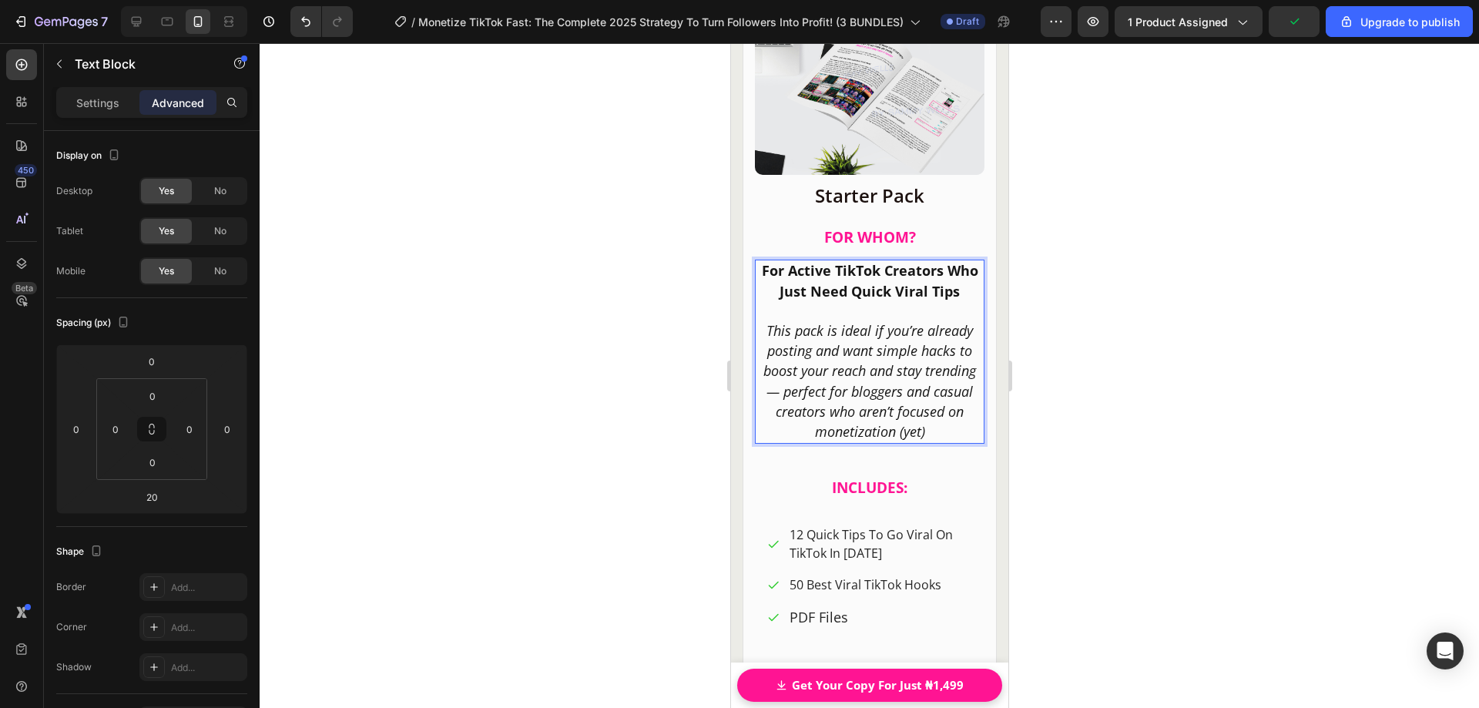
scroll to position [19786, 0]
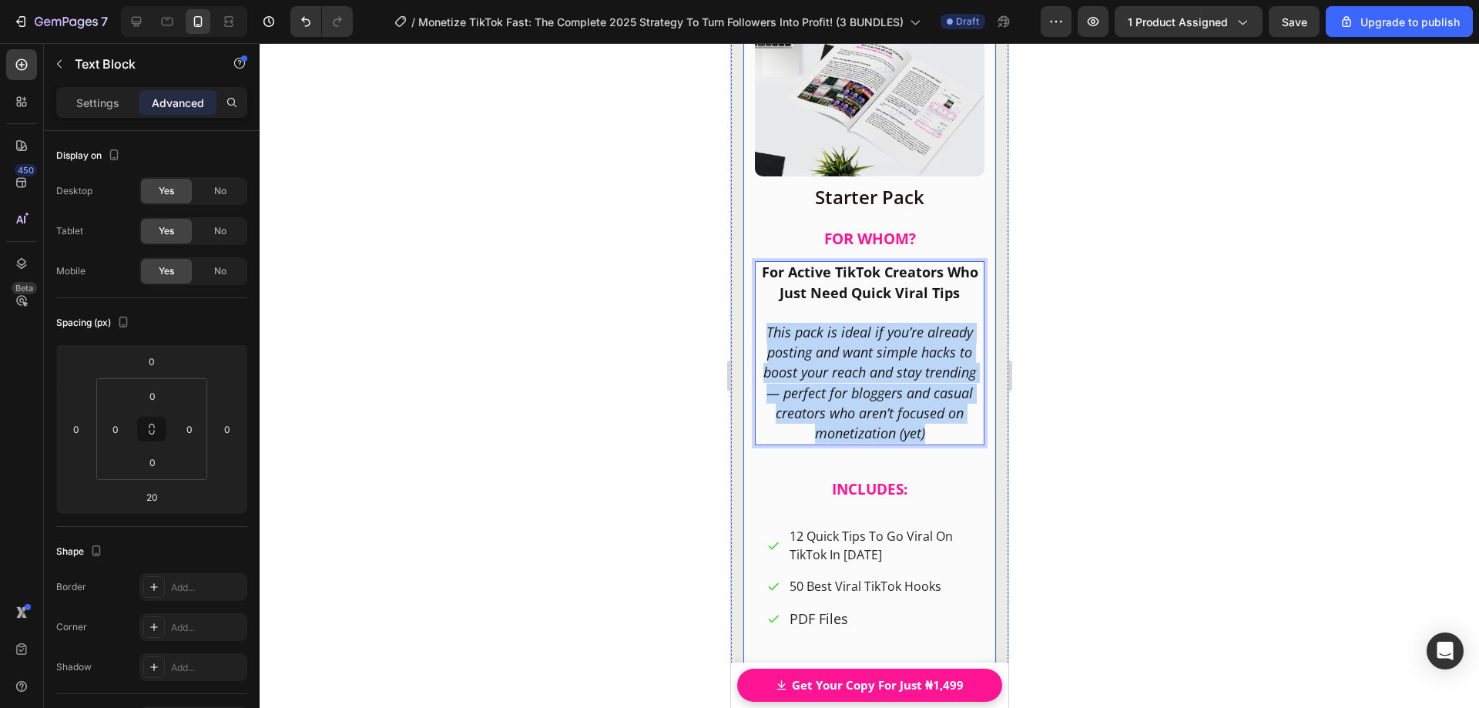
drag, startPoint x: 926, startPoint y: 426, endPoint x: 752, endPoint y: 333, distance: 197.5
click at [752, 333] on div "Product Images Row Starter Pack Heading FO [PERSON_NAME]? Heading For Active Ti…" at bounding box center [869, 440] width 254 height 869
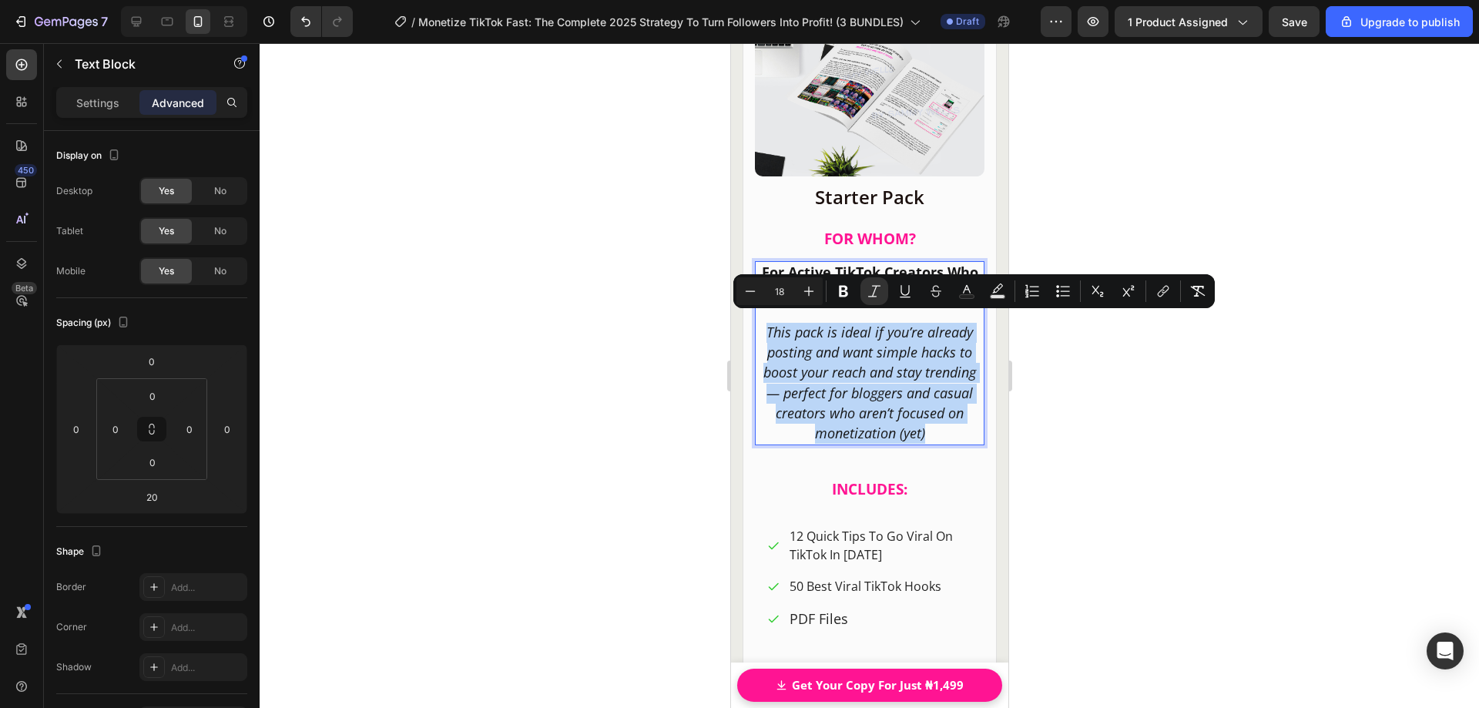
click at [806, 264] on strong "For Active TikTok Creators Who Just Need Quick Viral Tips" at bounding box center [869, 282] width 216 height 39
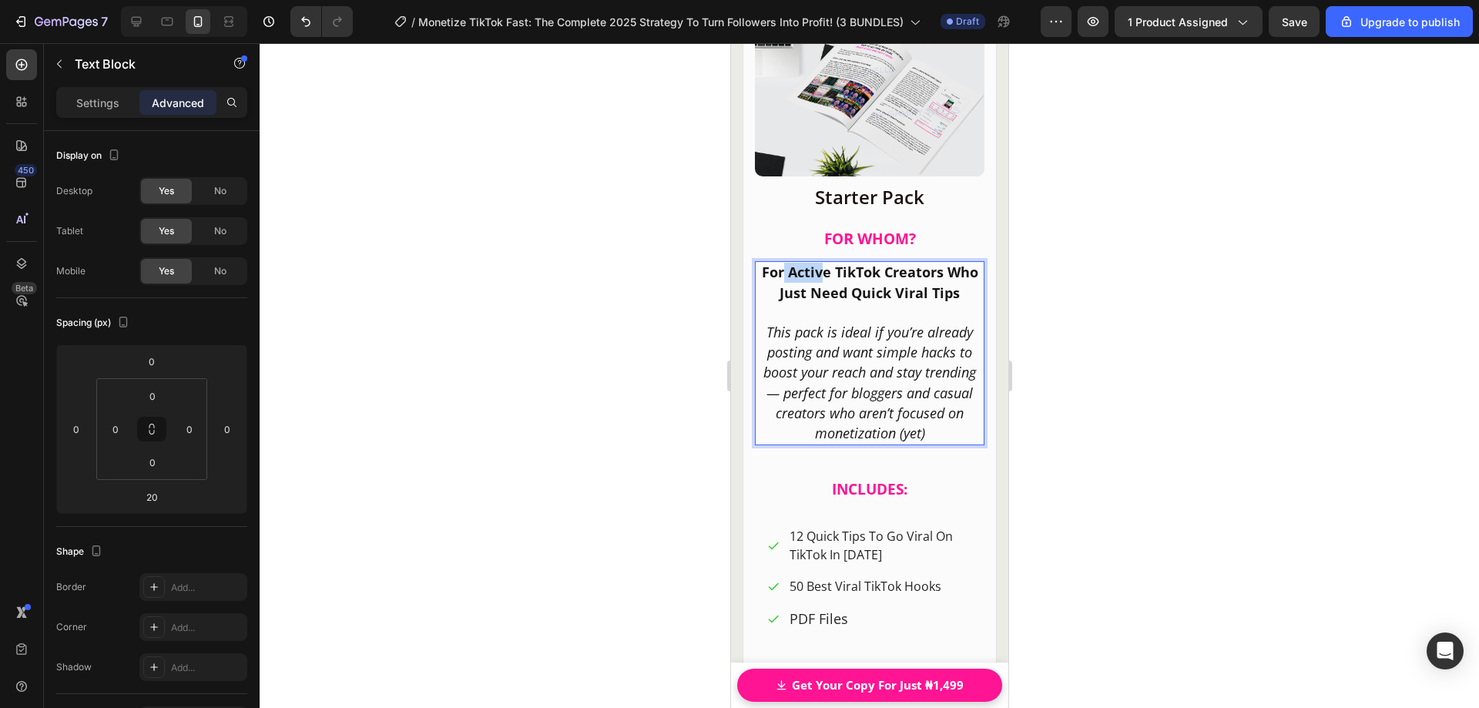
drag, startPoint x: 792, startPoint y: 264, endPoint x: 833, endPoint y: 270, distance: 41.3
click at [833, 270] on strong "For Active TikTok Creators Who Just Need Quick Viral Tips" at bounding box center [869, 282] width 216 height 39
click at [928, 423] on p "This pack is ideal if you’re already posting and want simple hacks to boost you…" at bounding box center [869, 383] width 226 height 121
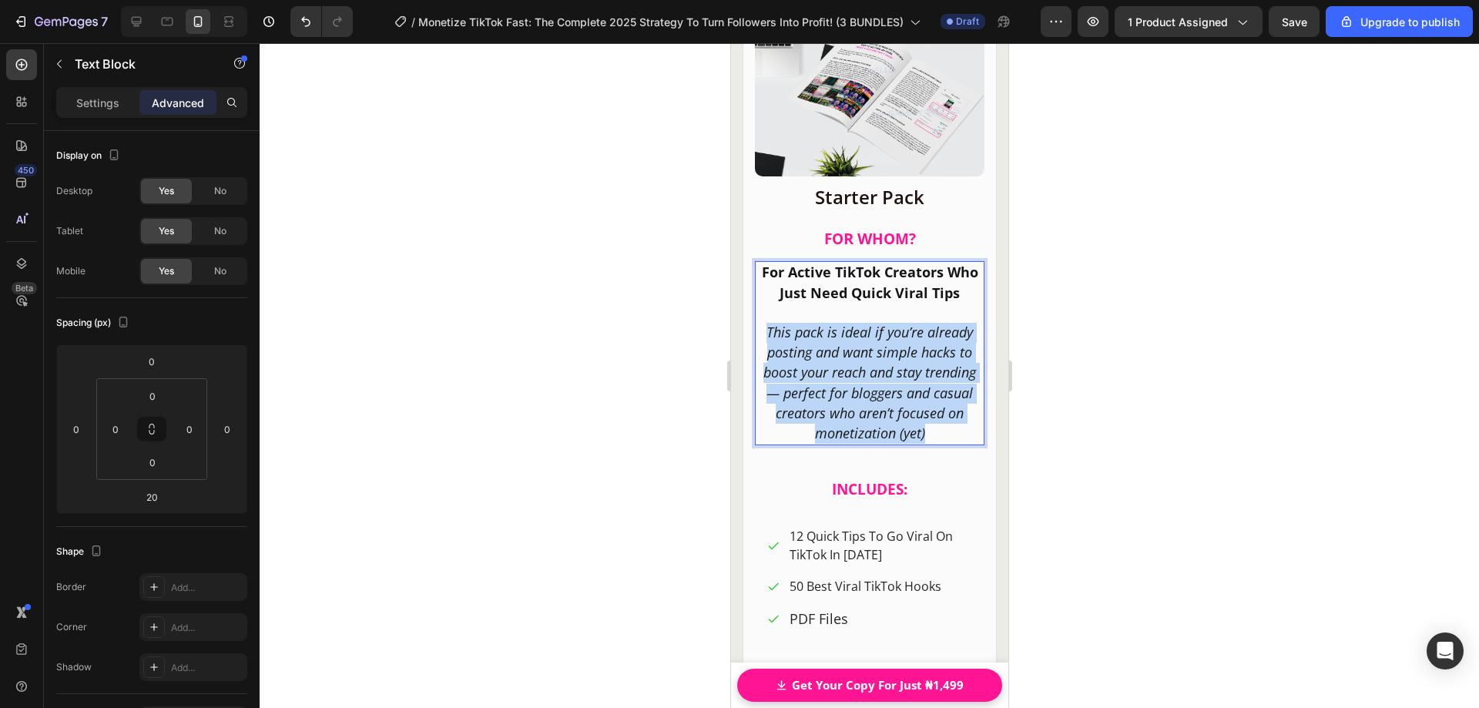
drag, startPoint x: 927, startPoint y: 428, endPoint x: 757, endPoint y: 324, distance: 198.9
click at [757, 324] on p "This pack is ideal if you’re already posting and want simple hacks to boost you…" at bounding box center [869, 383] width 226 height 121
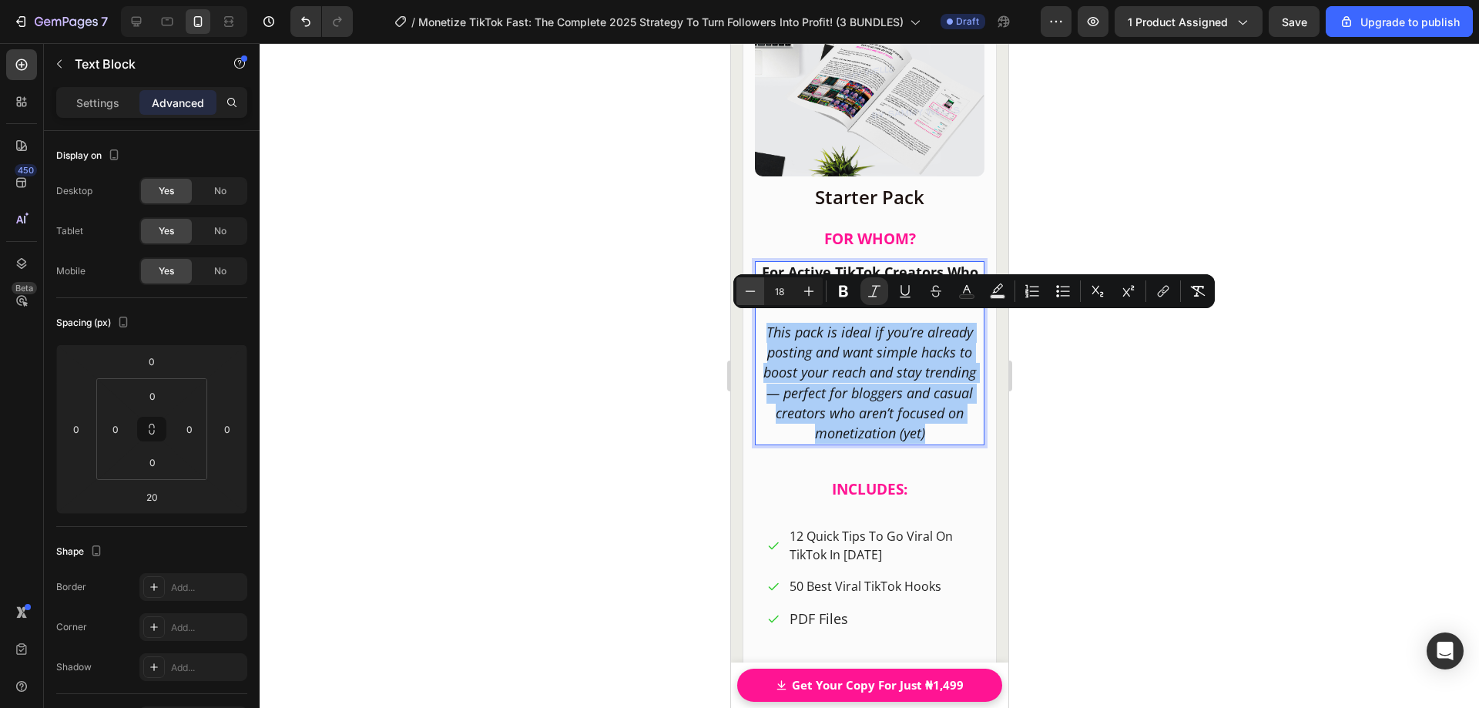
click at [752, 289] on icon "Editor contextual toolbar" at bounding box center [750, 291] width 15 height 15
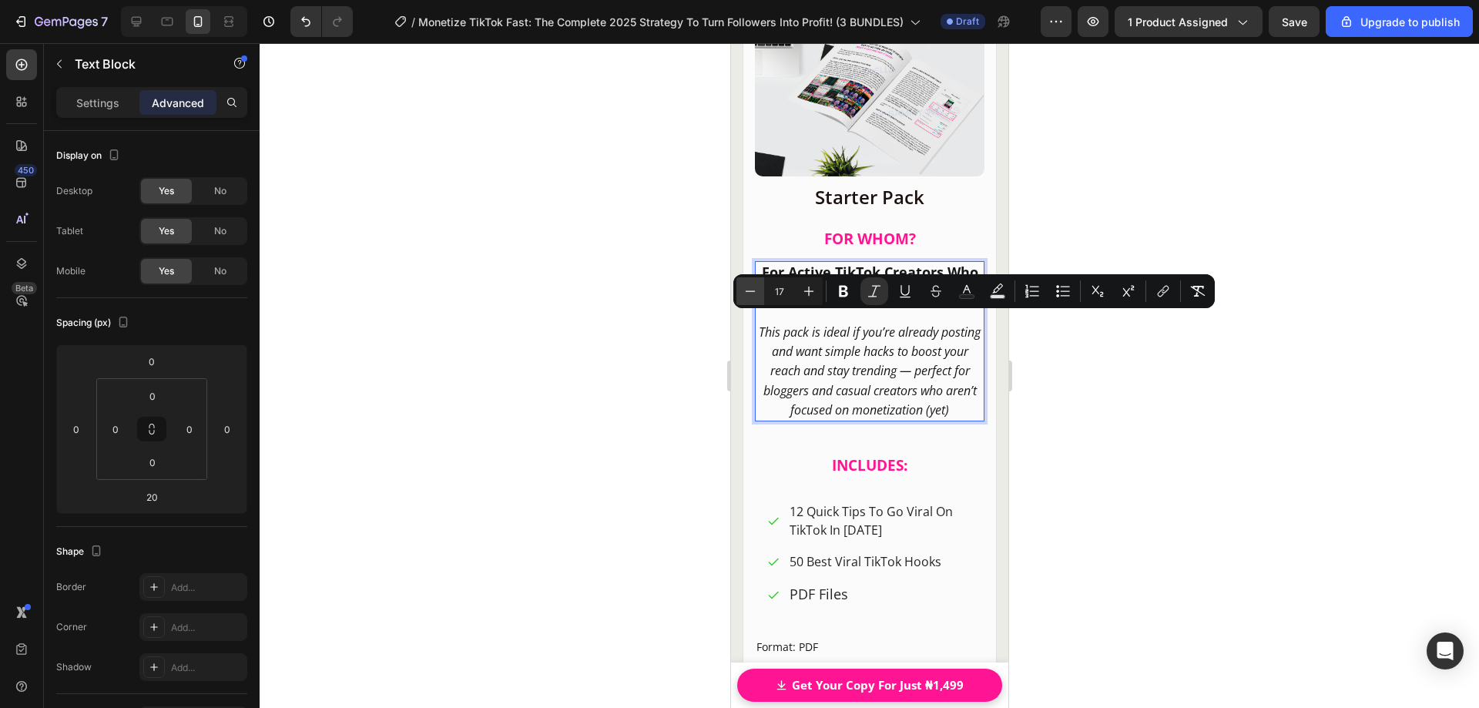
type input "16"
click at [893, 392] on p "This pack is ideal if you’re already posting and want simple hacks to boost you…" at bounding box center [869, 371] width 226 height 97
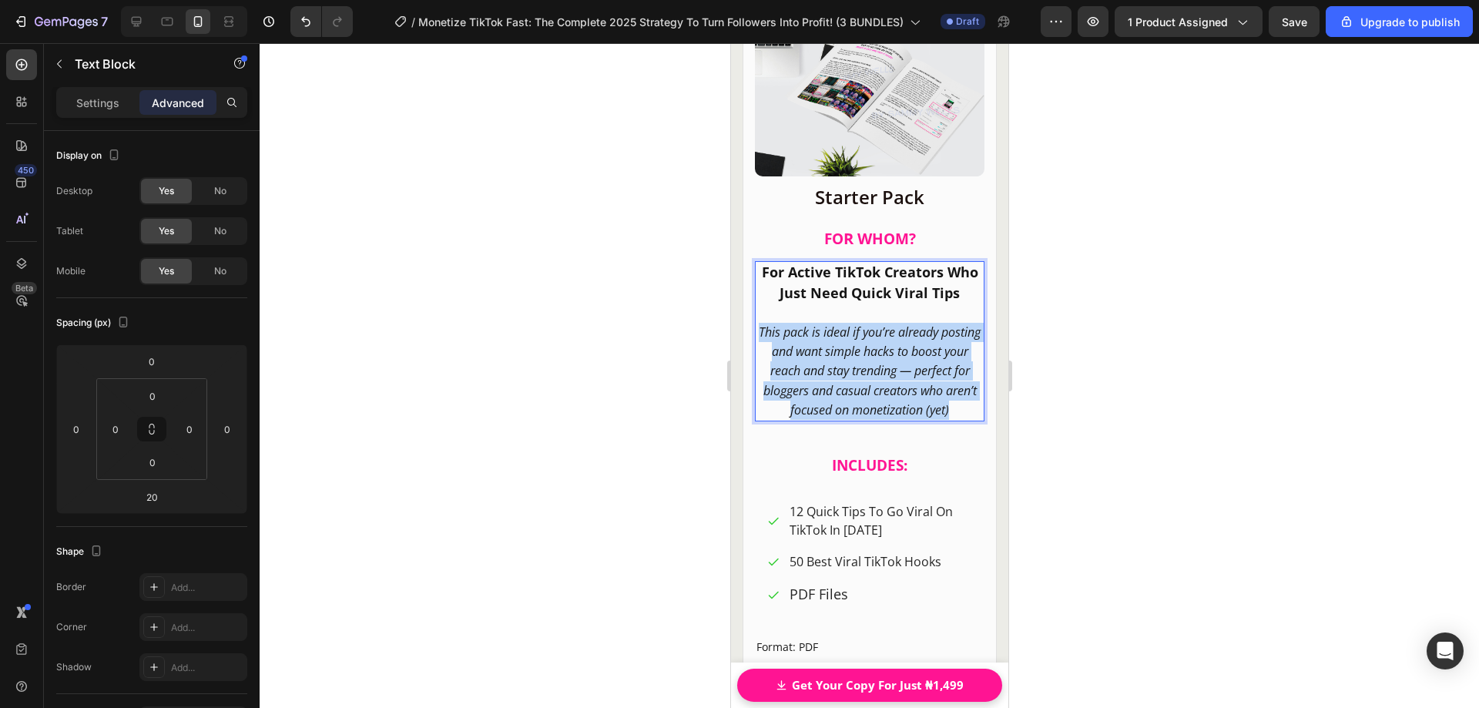
drag, startPoint x: 929, startPoint y: 424, endPoint x: 754, endPoint y: 332, distance: 197.8
click at [754, 332] on div "For Active TikTok Creators Who Just Need Quick Viral Tips This pack is ideal if…" at bounding box center [869, 341] width 230 height 160
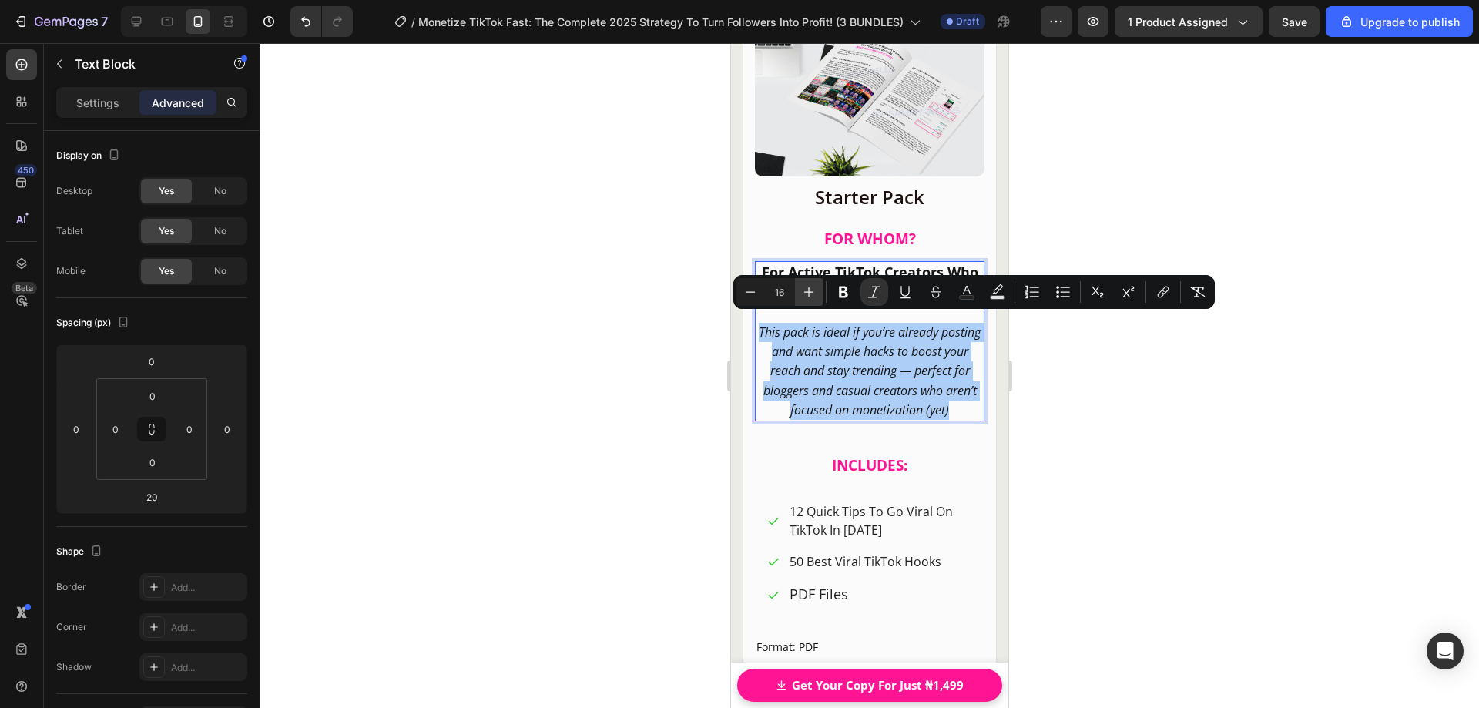
click at [814, 293] on icon "Editor contextual toolbar" at bounding box center [808, 291] width 15 height 15
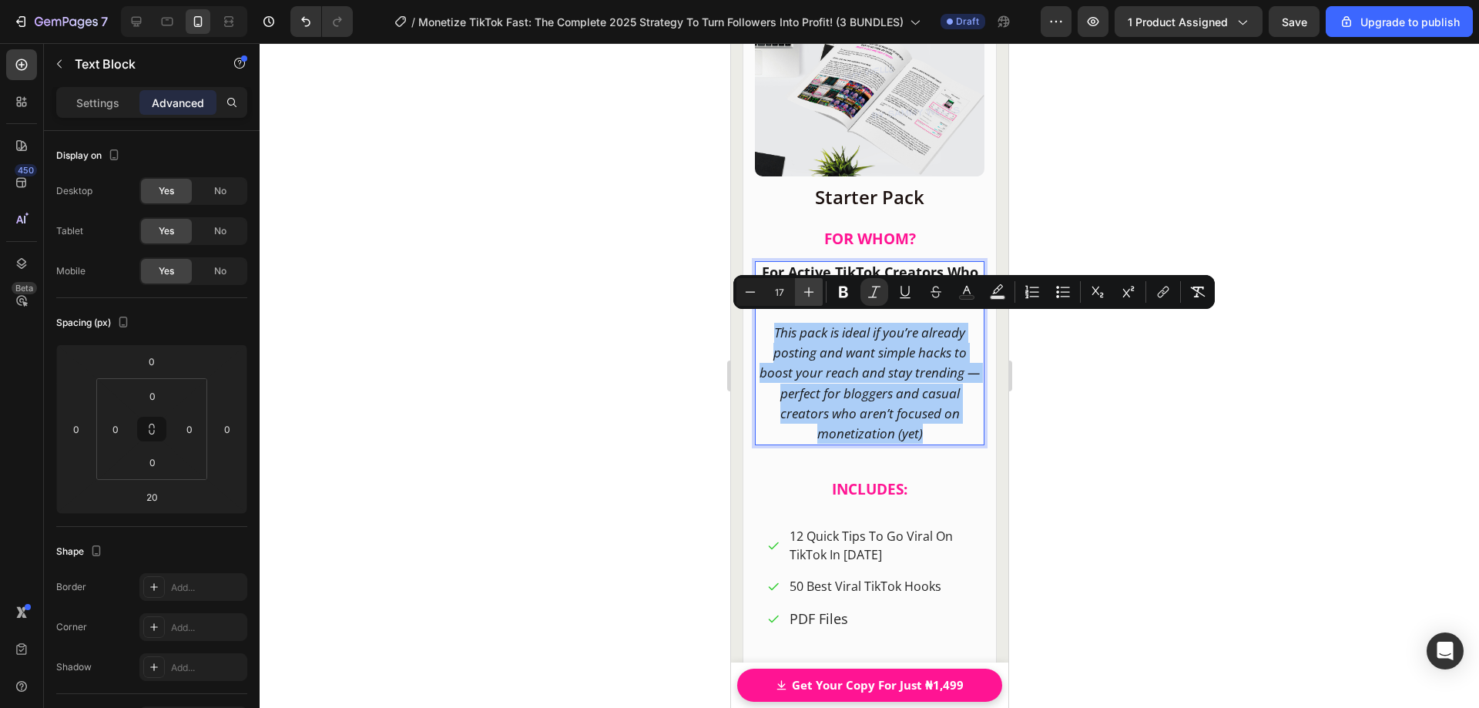
click at [814, 293] on icon "Editor contextual toolbar" at bounding box center [808, 291] width 15 height 15
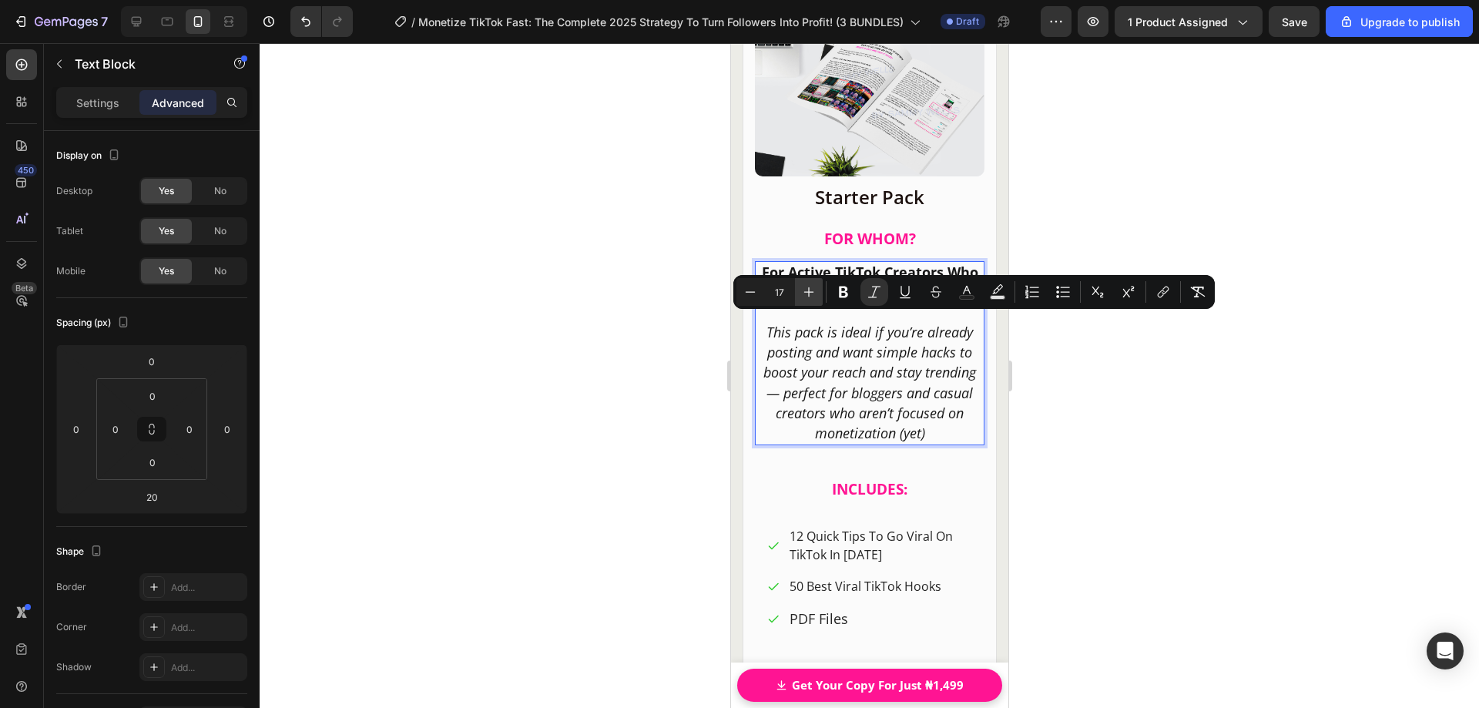
type input "18"
click at [852, 386] on icon "This pack is ideal if you’re already posting and want simple hacks to boost you…" at bounding box center [869, 382] width 213 height 119
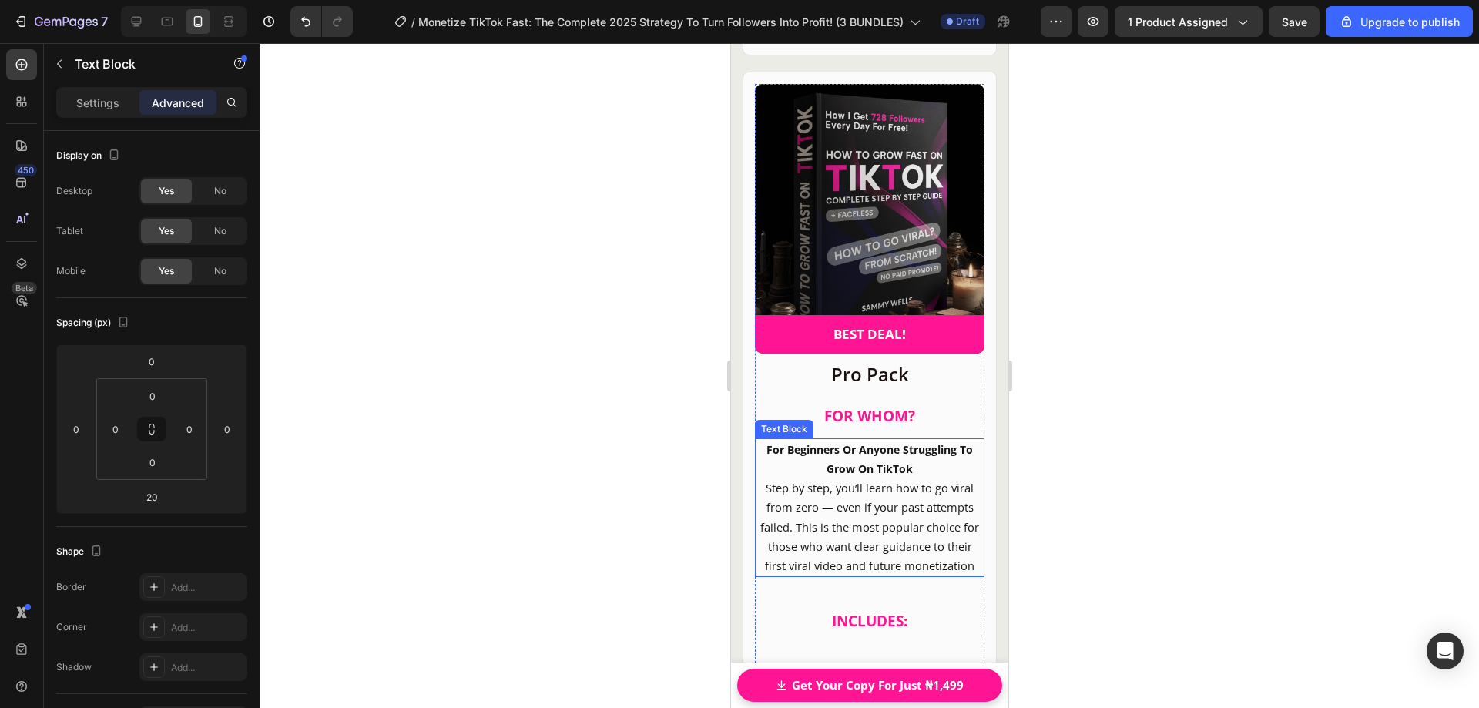
scroll to position [20634, 0]
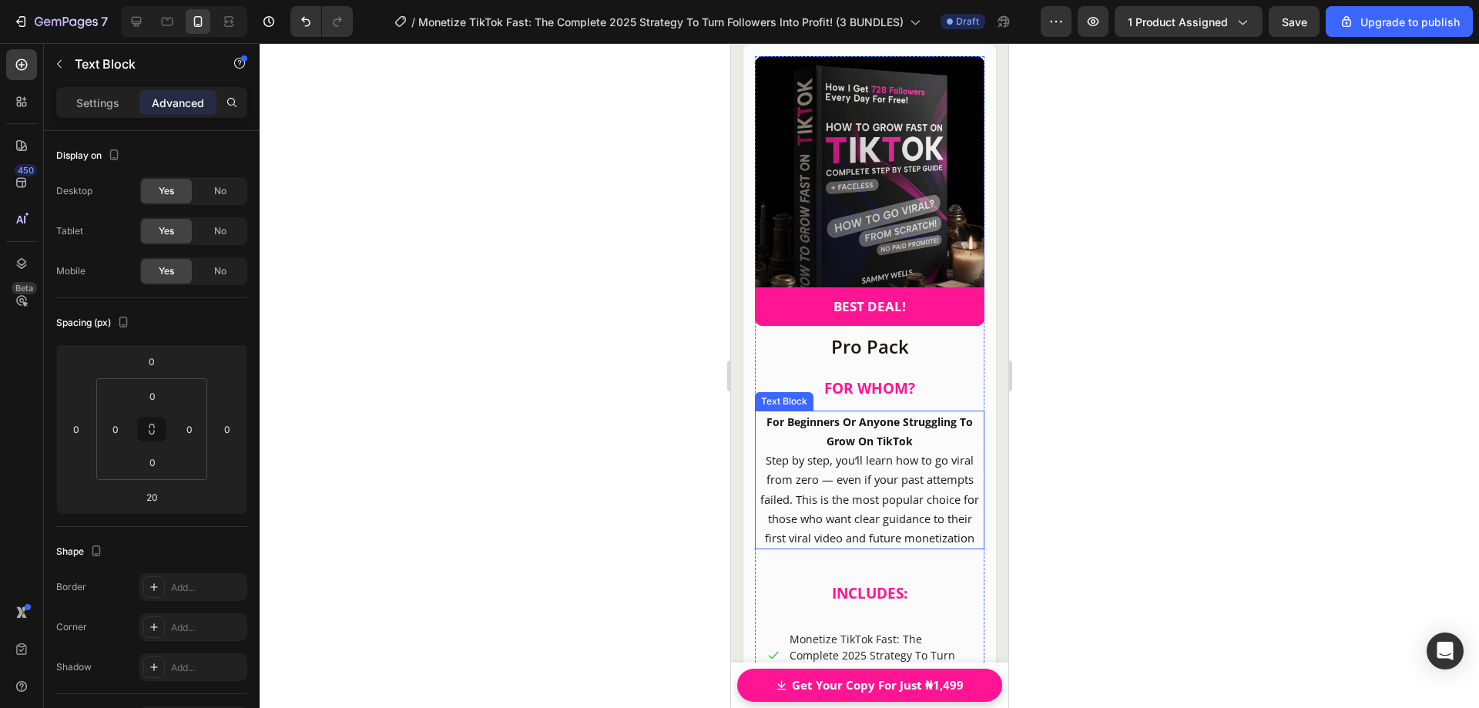
click at [871, 462] on span "Step by step, you’ll learn how to go viral from zero — even if your past attemp…" at bounding box center [869, 498] width 219 height 93
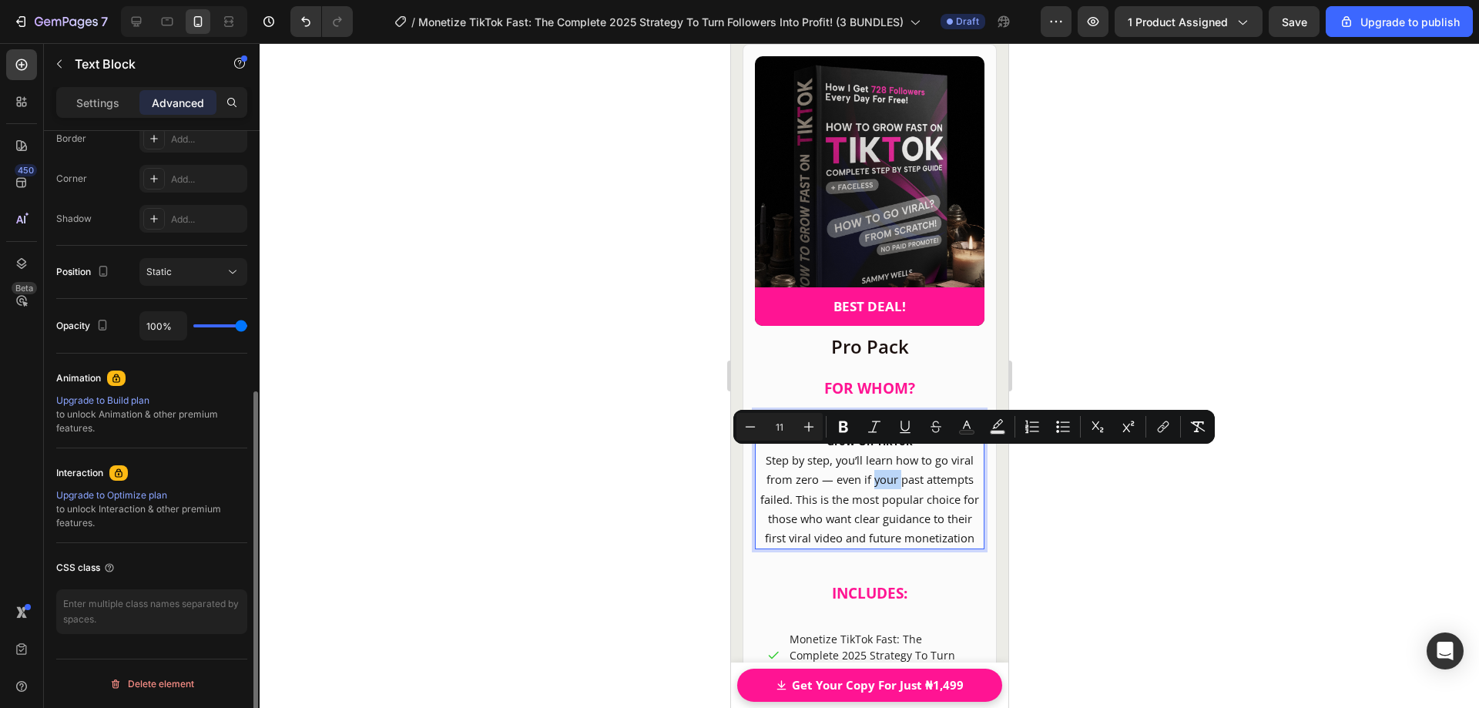
click at [868, 492] on span "Step by step, you’ll learn how to go viral from zero — even if your past attemp…" at bounding box center [869, 498] width 219 height 93
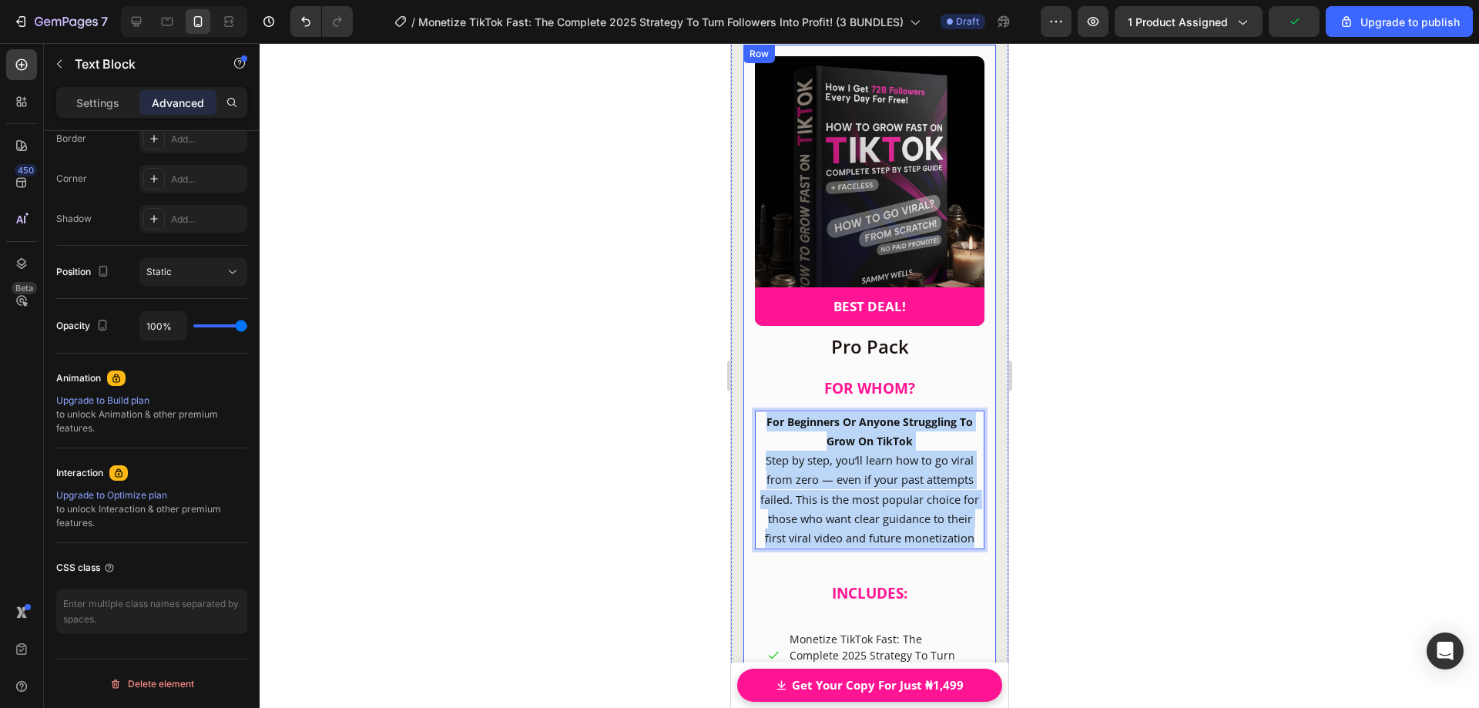
drag, startPoint x: 902, startPoint y: 536, endPoint x: 745, endPoint y: 401, distance: 207.6
click at [745, 401] on div "Product Images BEST DEAL! Text Block Row Row Pro Pack Heading FOR WHOM? Heading…" at bounding box center [869, 569] width 254 height 1050
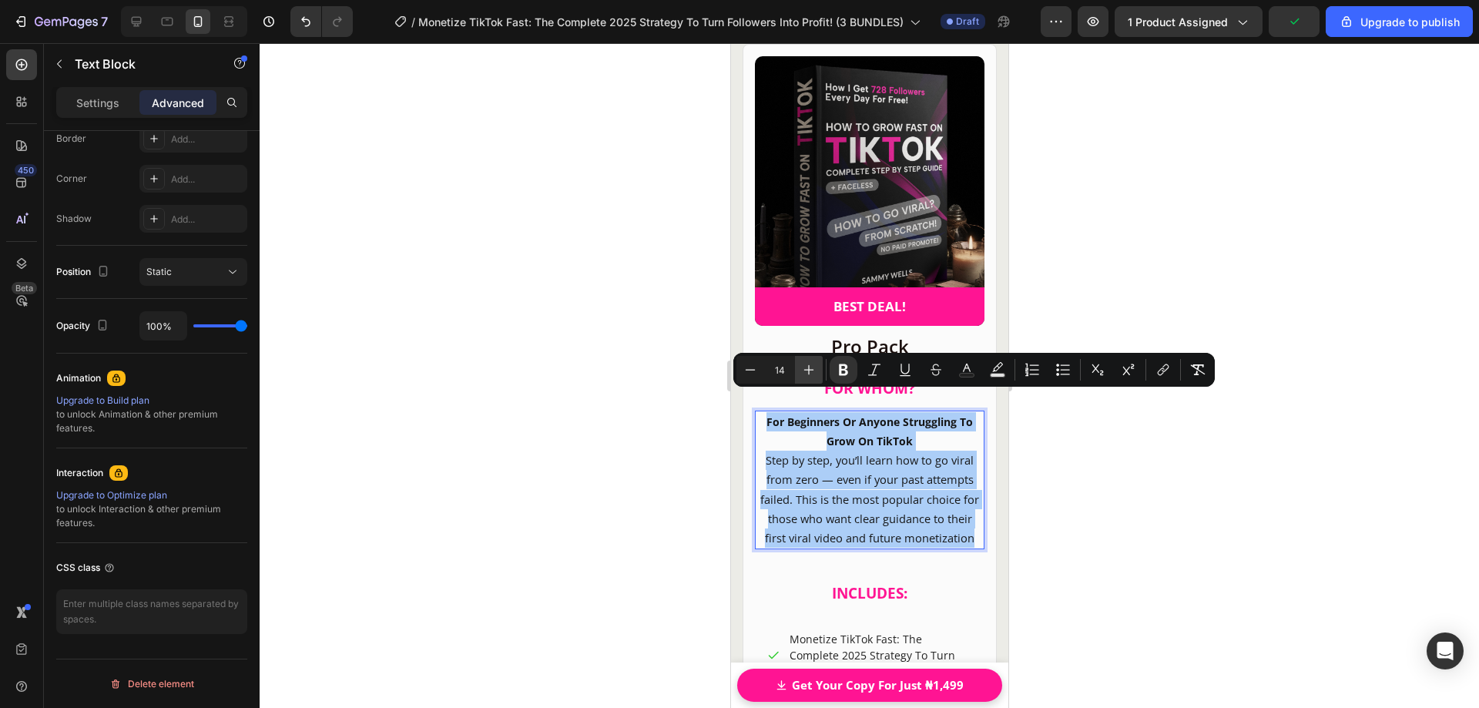
click at [807, 371] on icon "Editor contextual toolbar" at bounding box center [808, 369] width 15 height 15
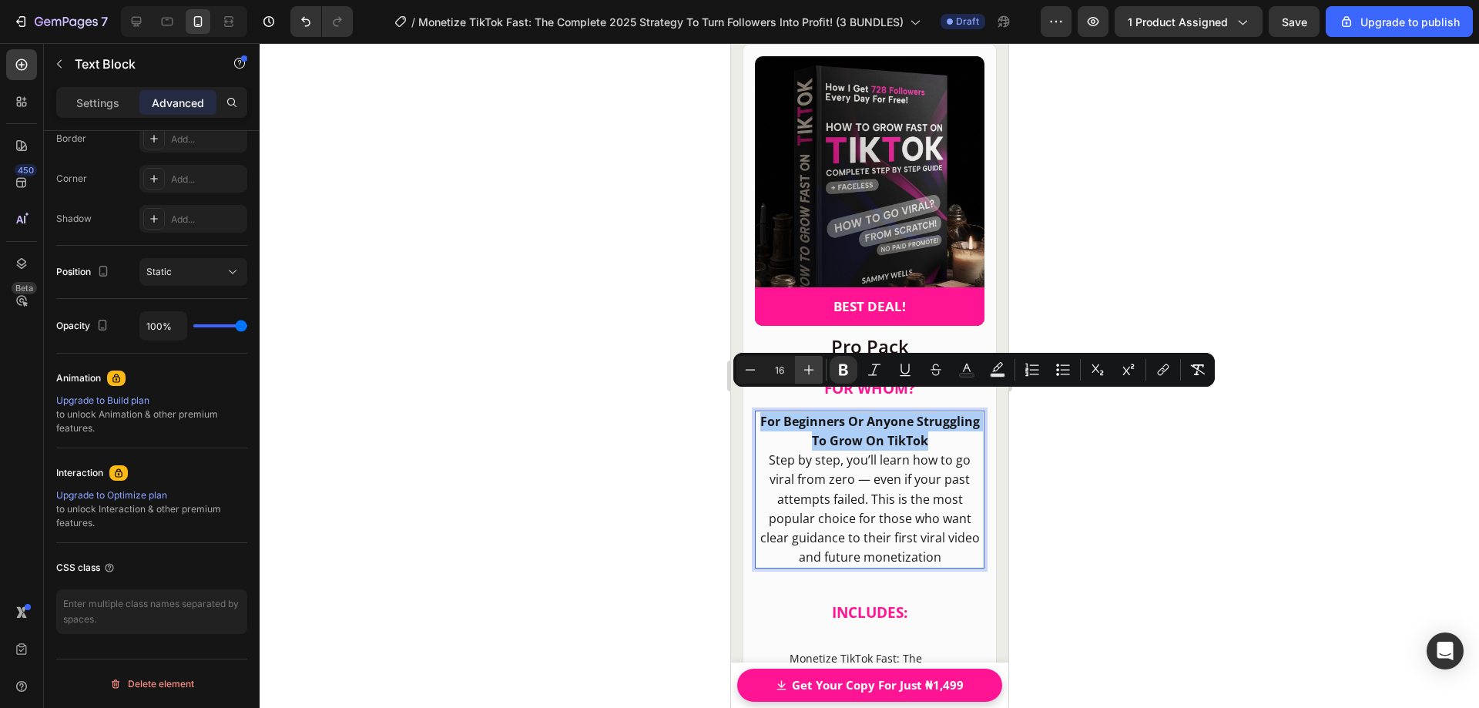
click at [807, 371] on icon "Editor contextual toolbar" at bounding box center [808, 369] width 15 height 15
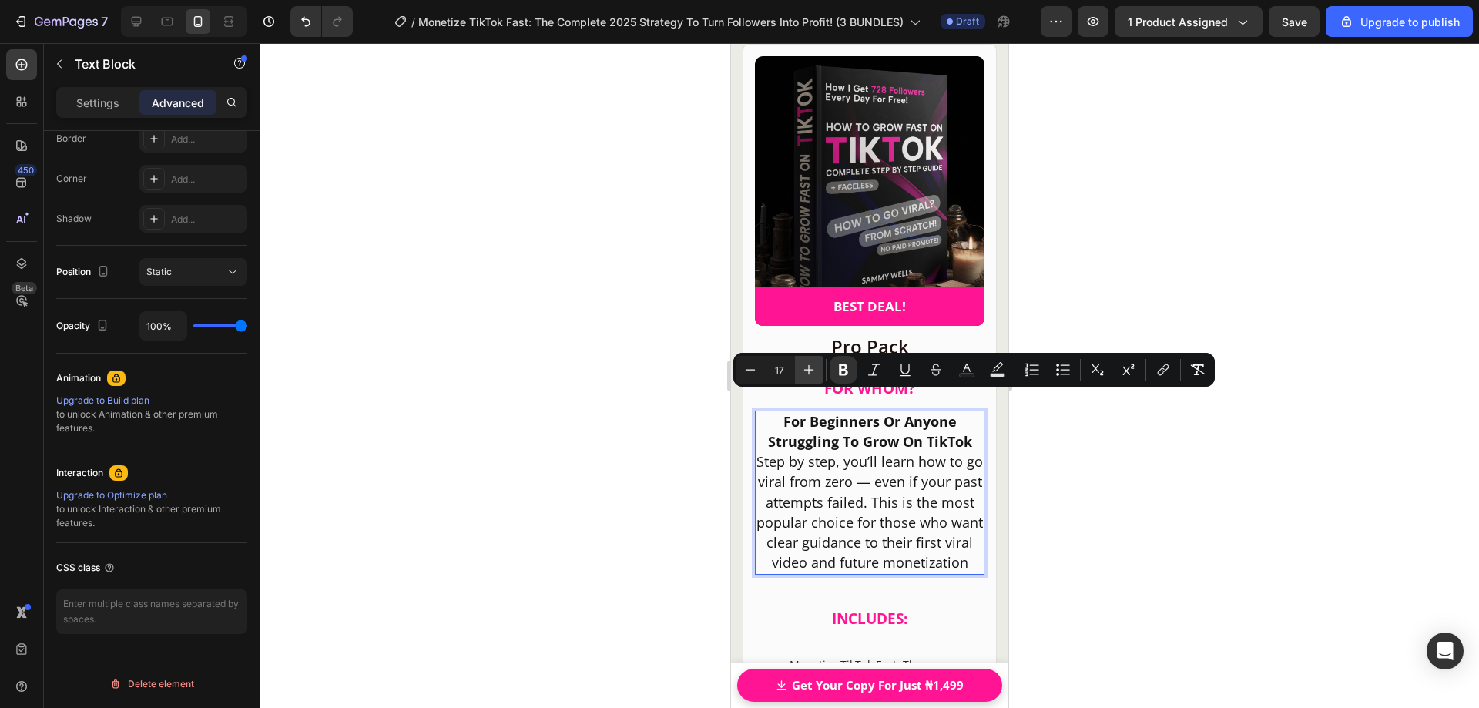
type input "18"
click at [827, 452] on span "Step by step, you’ll learn how to go viral from zero — even if your past attemp…" at bounding box center [869, 511] width 226 height 119
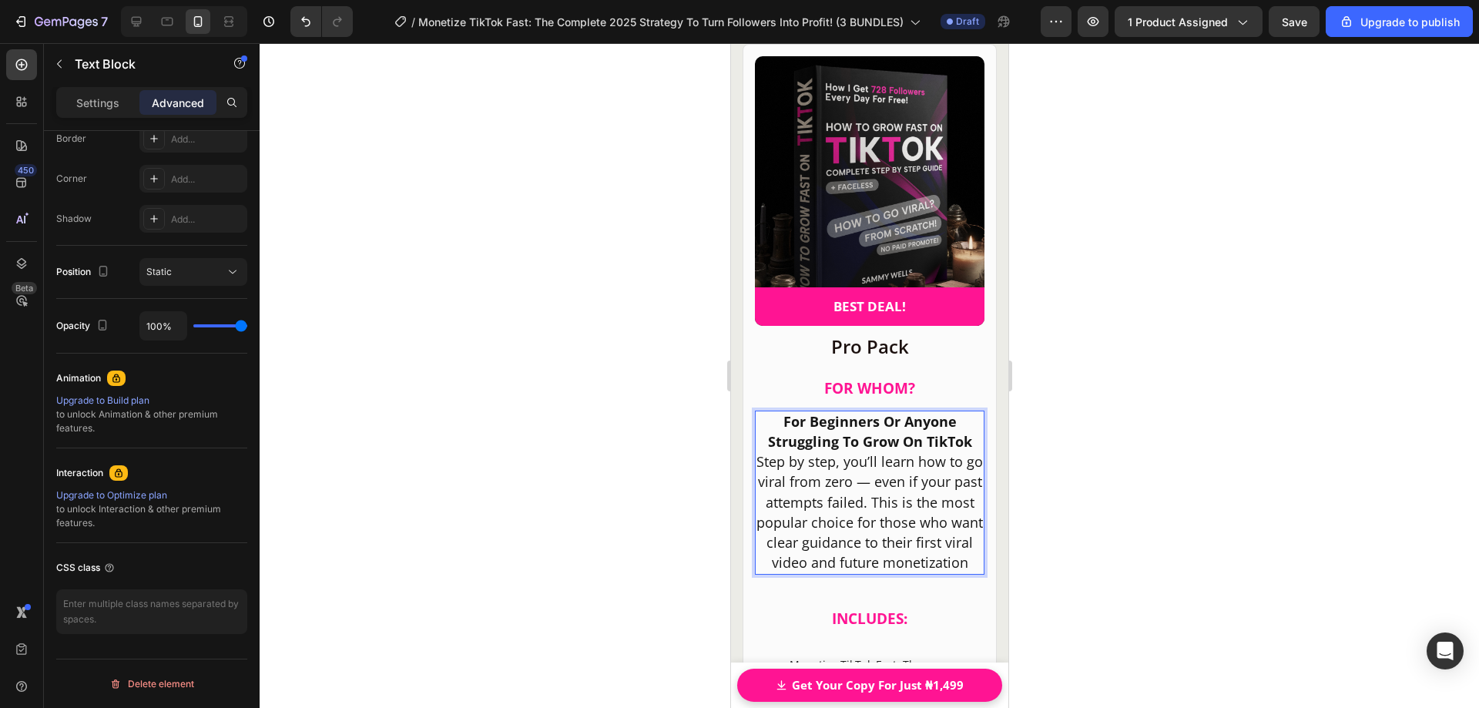
click at [965, 420] on strong "For Beginners Or Anyone Struggling To Grow On TikTok" at bounding box center [869, 431] width 204 height 39
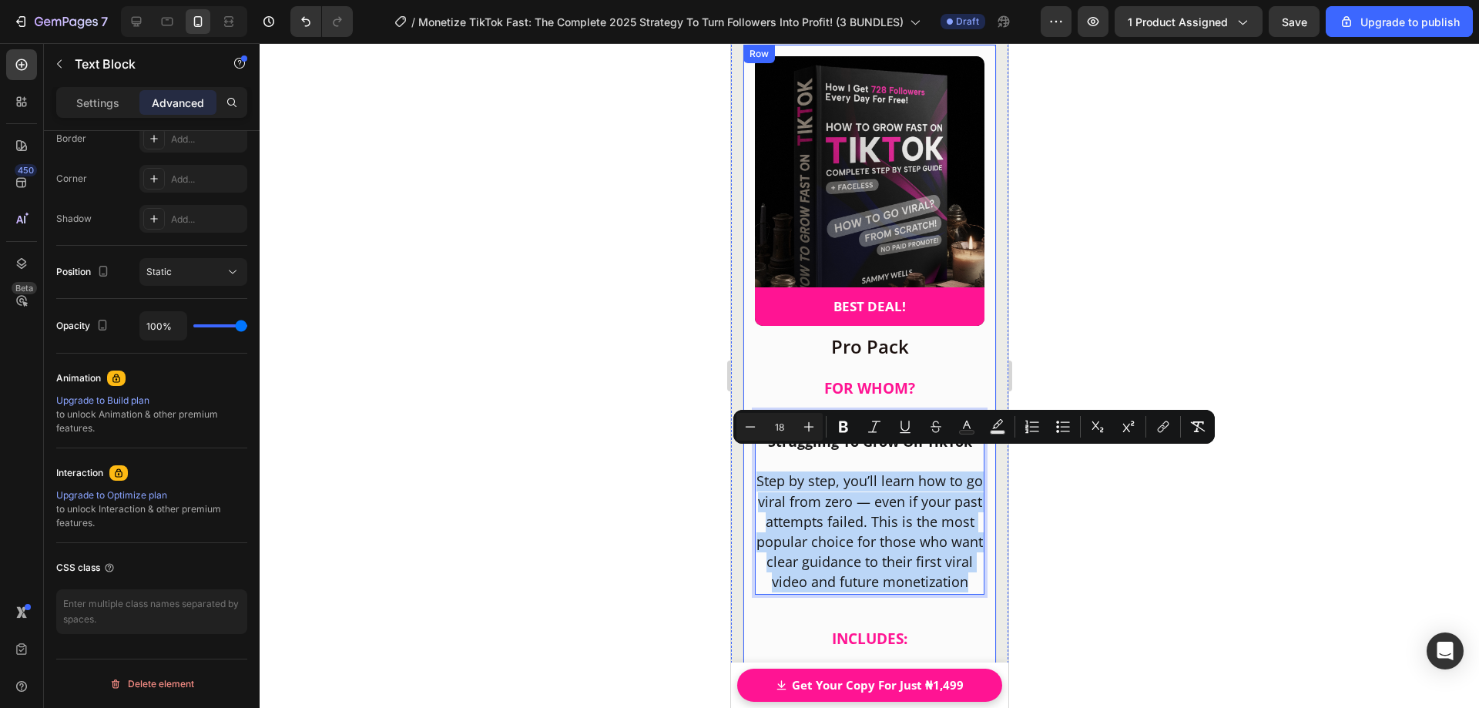
drag, startPoint x: 911, startPoint y: 583, endPoint x: 751, endPoint y: 466, distance: 197.9
click at [751, 466] on div "Product Images BEST DEAL! Text Block Row Row Pro Pack Heading FOR WHOM? Heading…" at bounding box center [869, 592] width 254 height 1096
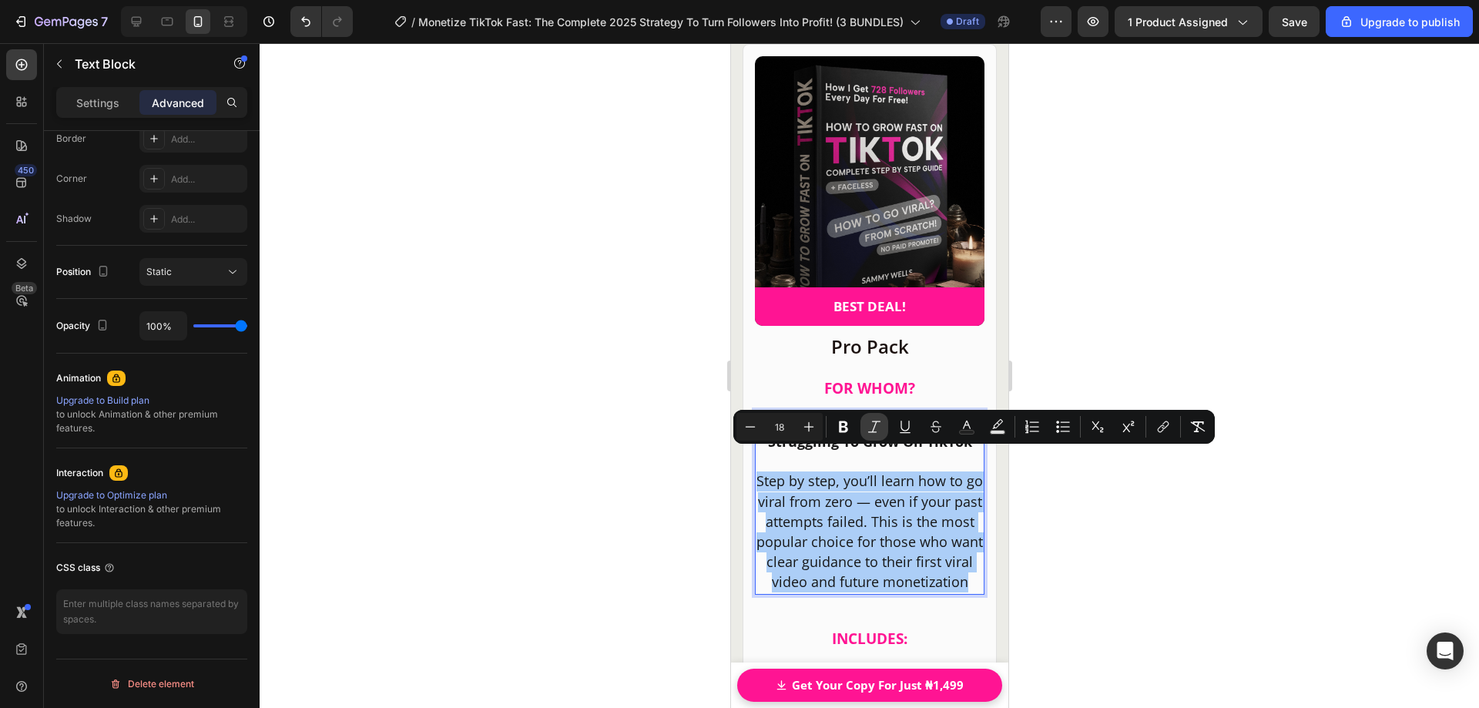
click at [871, 430] on icon "Editor contextual toolbar" at bounding box center [874, 426] width 15 height 15
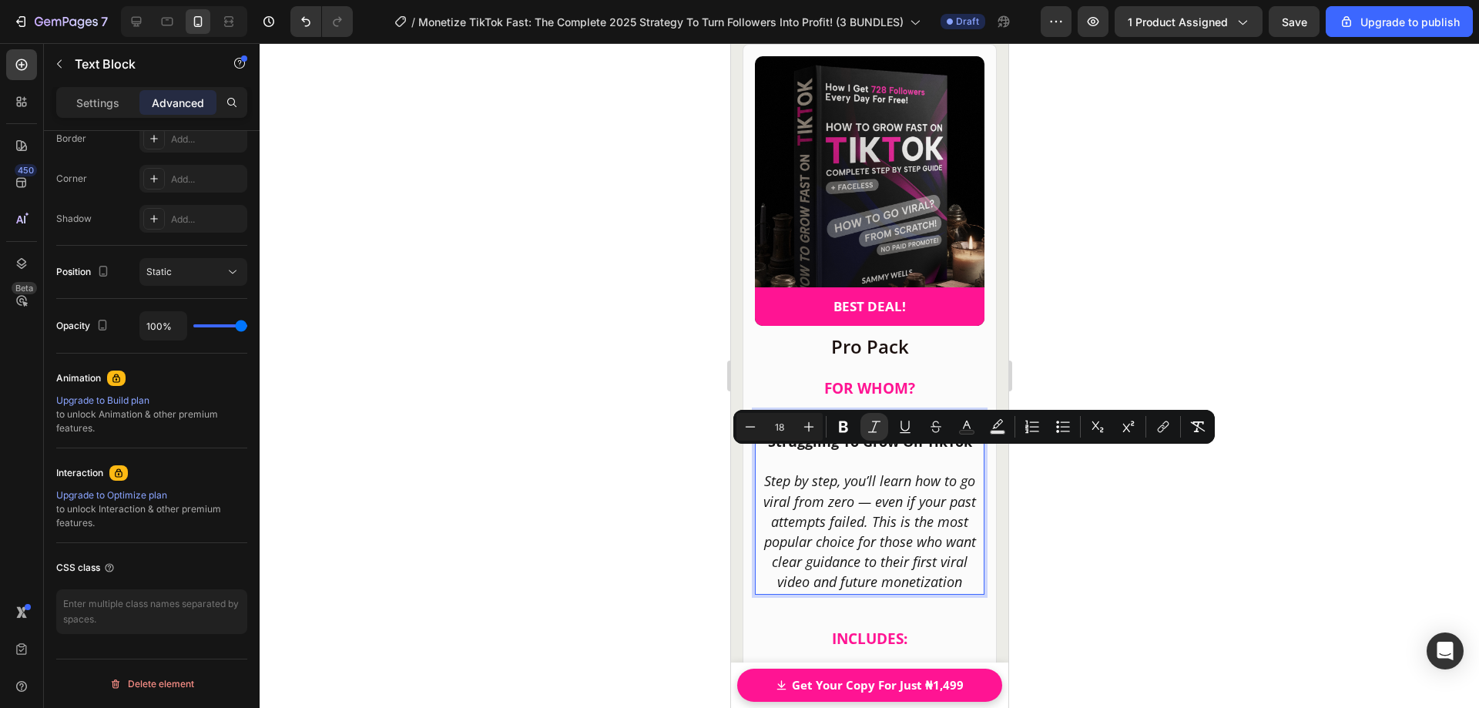
click at [860, 502] on icon "Step by step, you’ll learn how to go viral from zero — even if your past attemp…" at bounding box center [869, 530] width 213 height 119
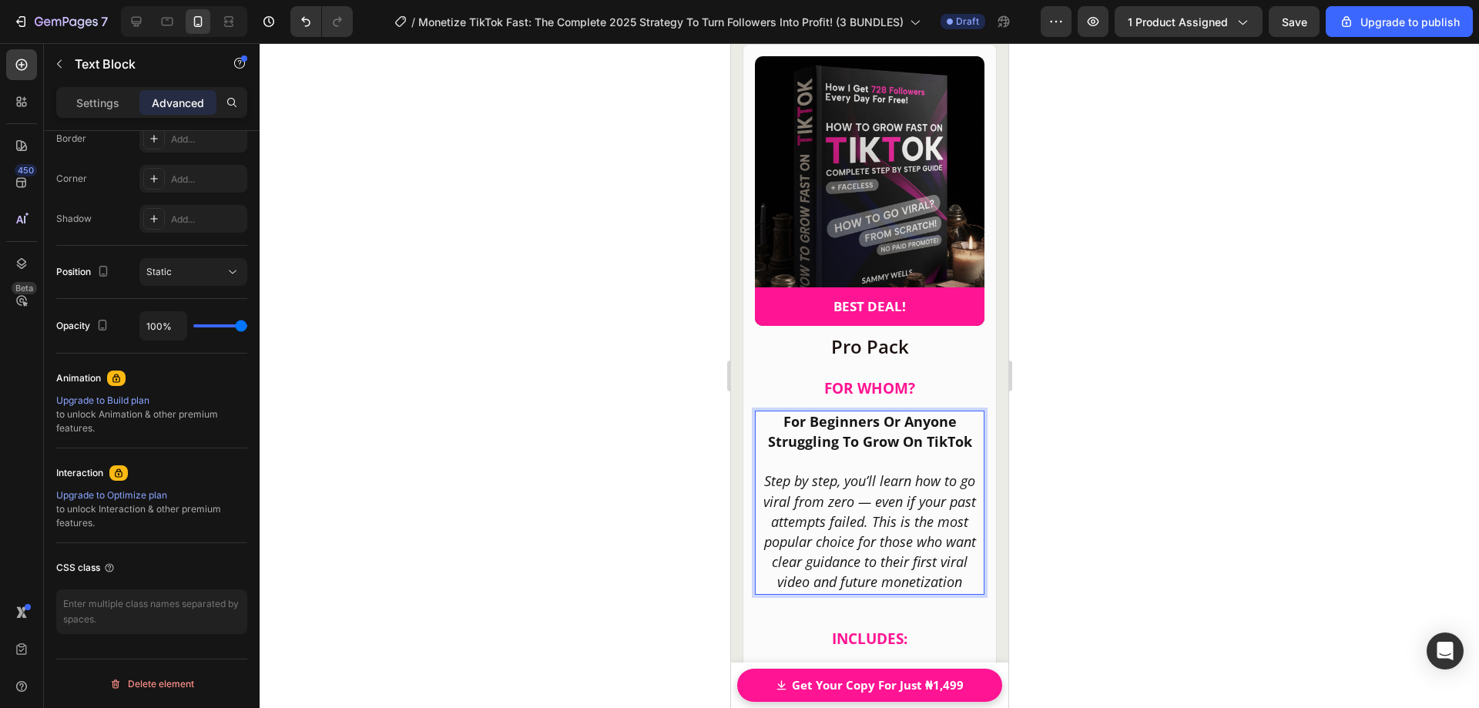
click at [1109, 495] on div at bounding box center [870, 375] width 1220 height 665
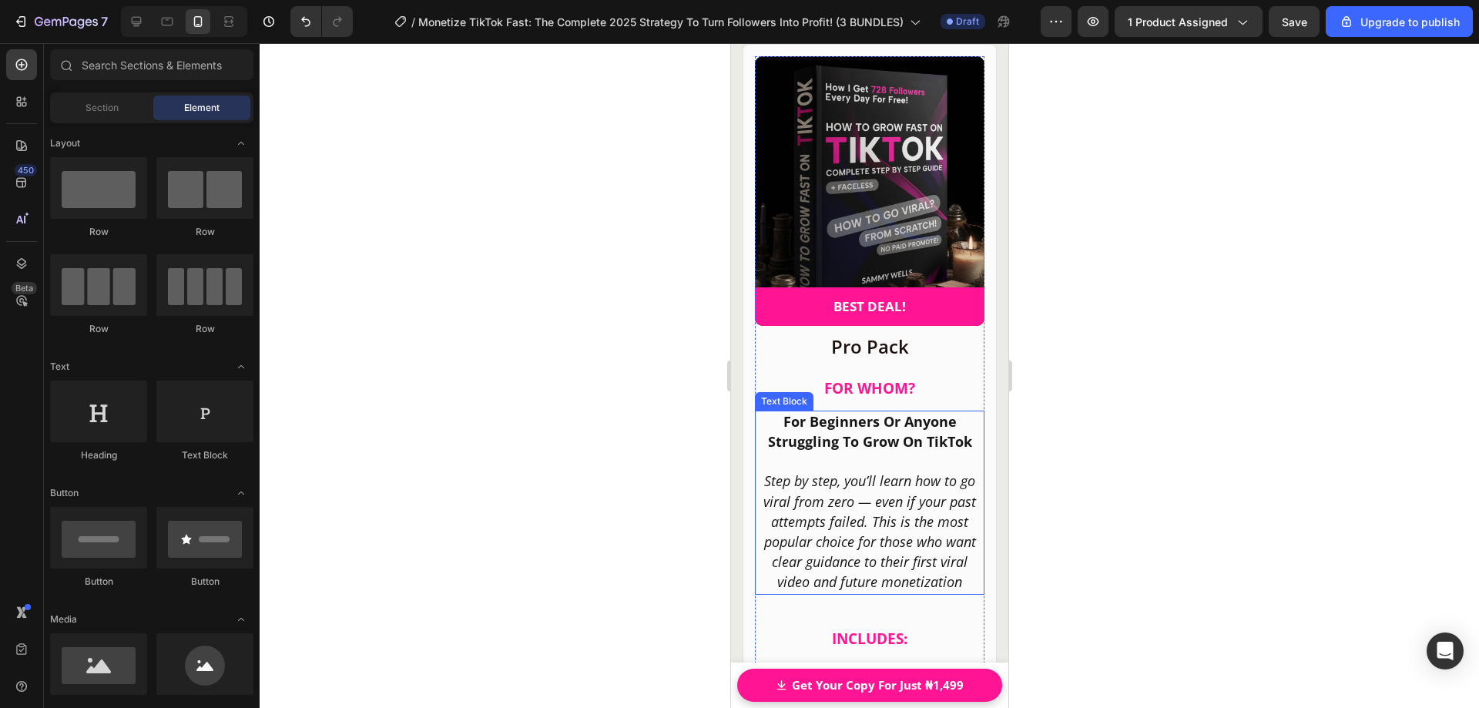
click at [889, 475] on icon "Step by step, you’ll learn how to go viral from zero — even if your past attemp…" at bounding box center [869, 530] width 213 height 119
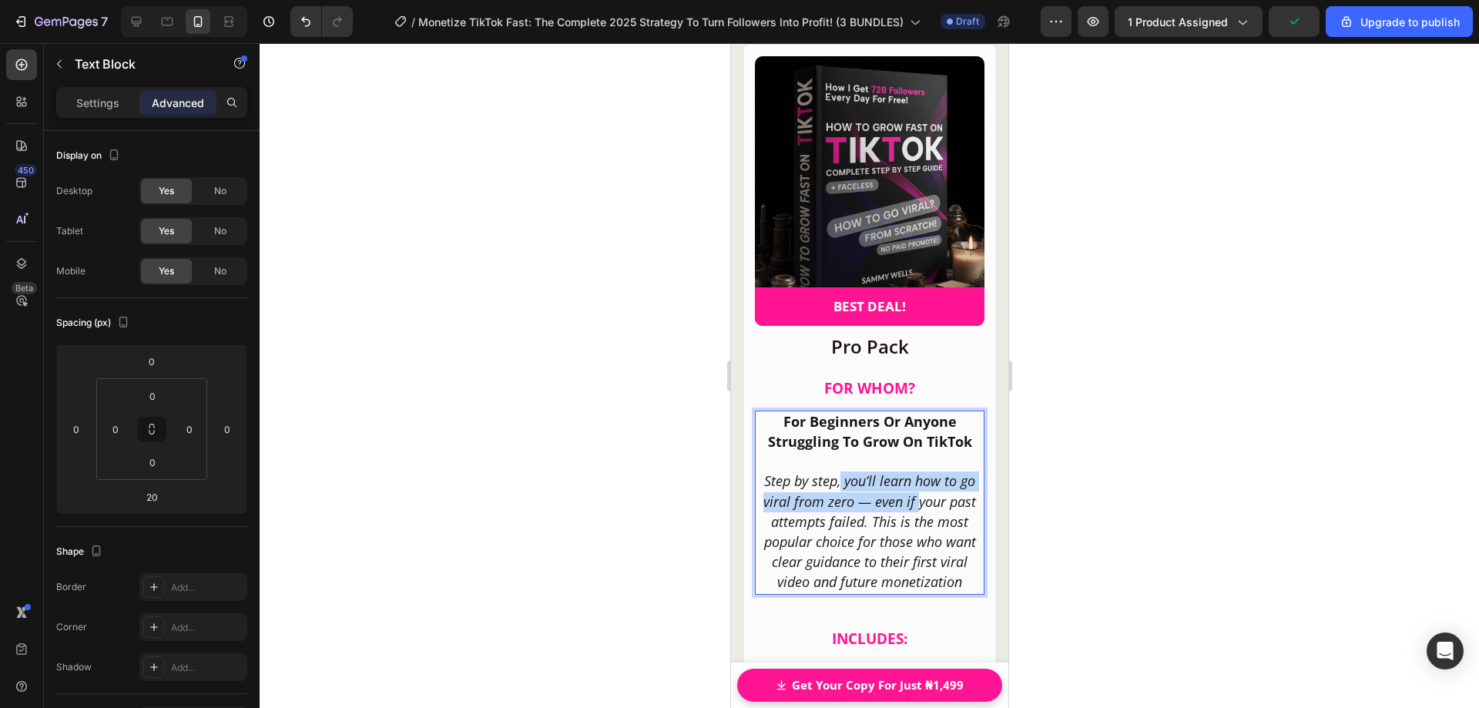
drag, startPoint x: 873, startPoint y: 475, endPoint x: 836, endPoint y: 469, distance: 37.5
click at [836, 471] on p "Step by step, you’ll learn how to go viral from zero — even if your past attemp…" at bounding box center [869, 531] width 226 height 121
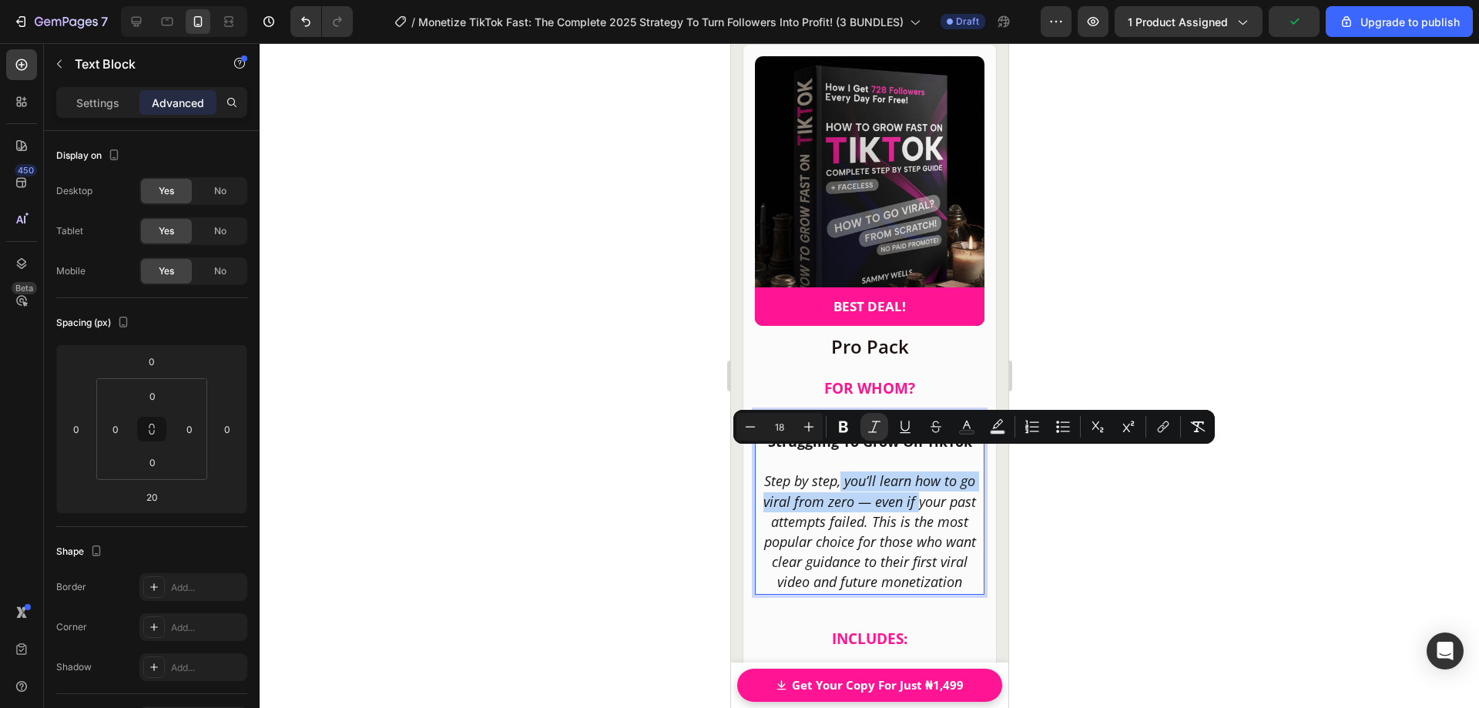
click at [892, 514] on icon "Step by step, you’ll learn how to go viral from zero — even if your past attemp…" at bounding box center [869, 530] width 213 height 119
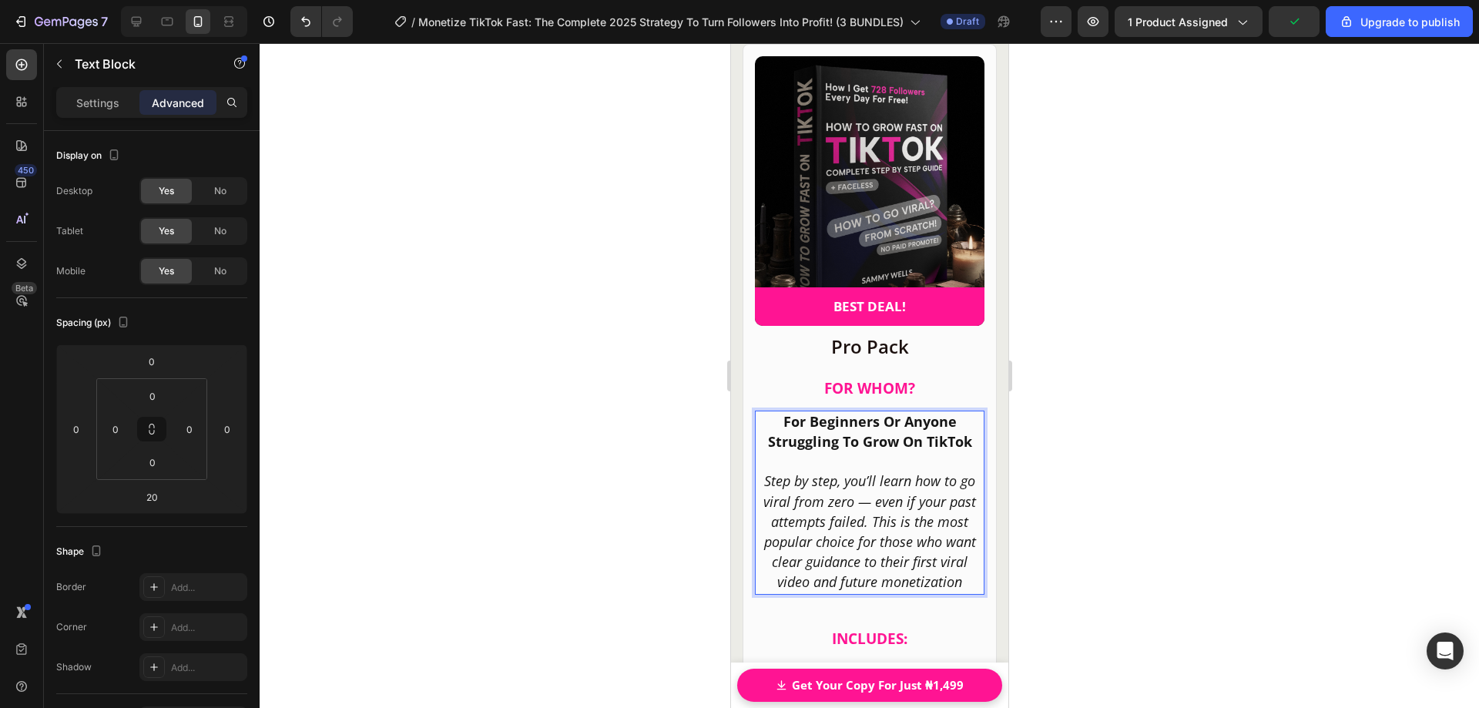
drag, startPoint x: 1069, startPoint y: 519, endPoint x: 1056, endPoint y: 512, distance: 14.1
click at [1069, 518] on div at bounding box center [870, 375] width 1220 height 665
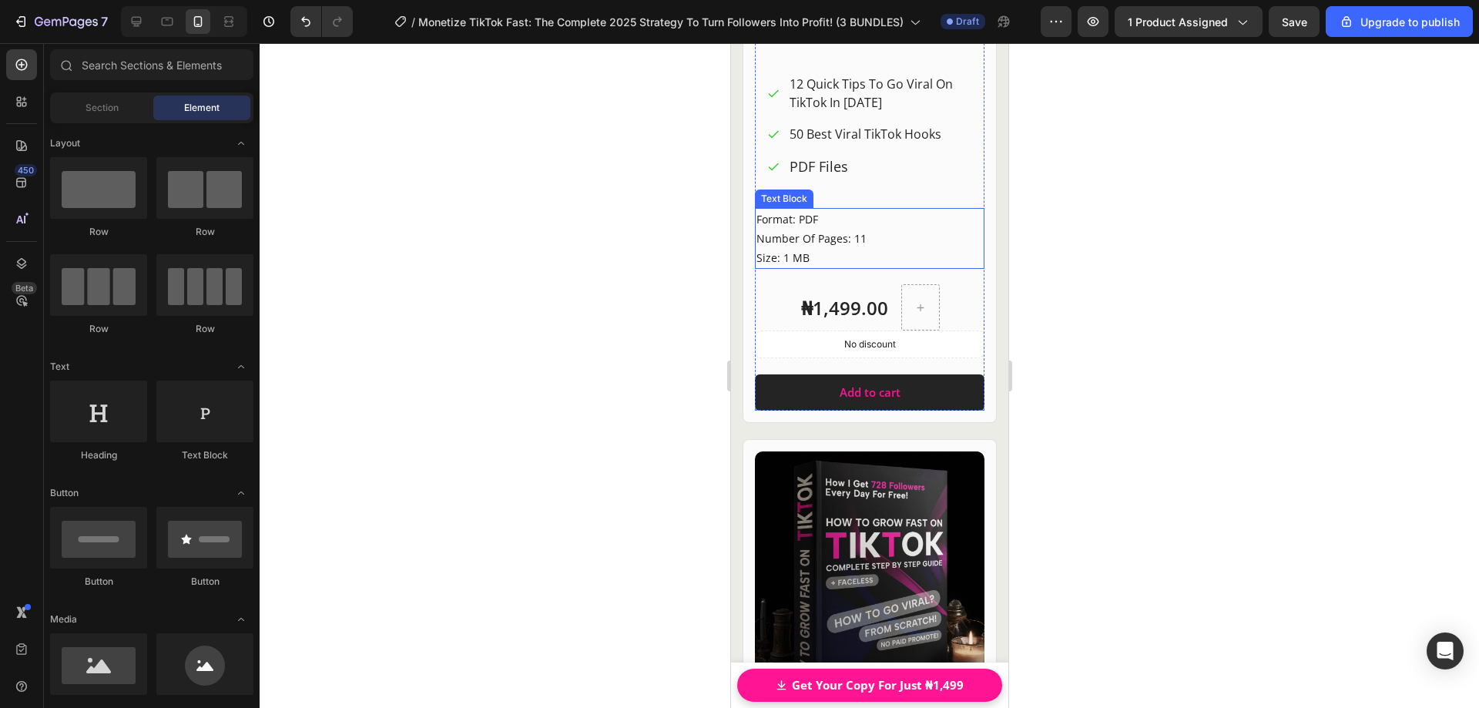
scroll to position [20095, 0]
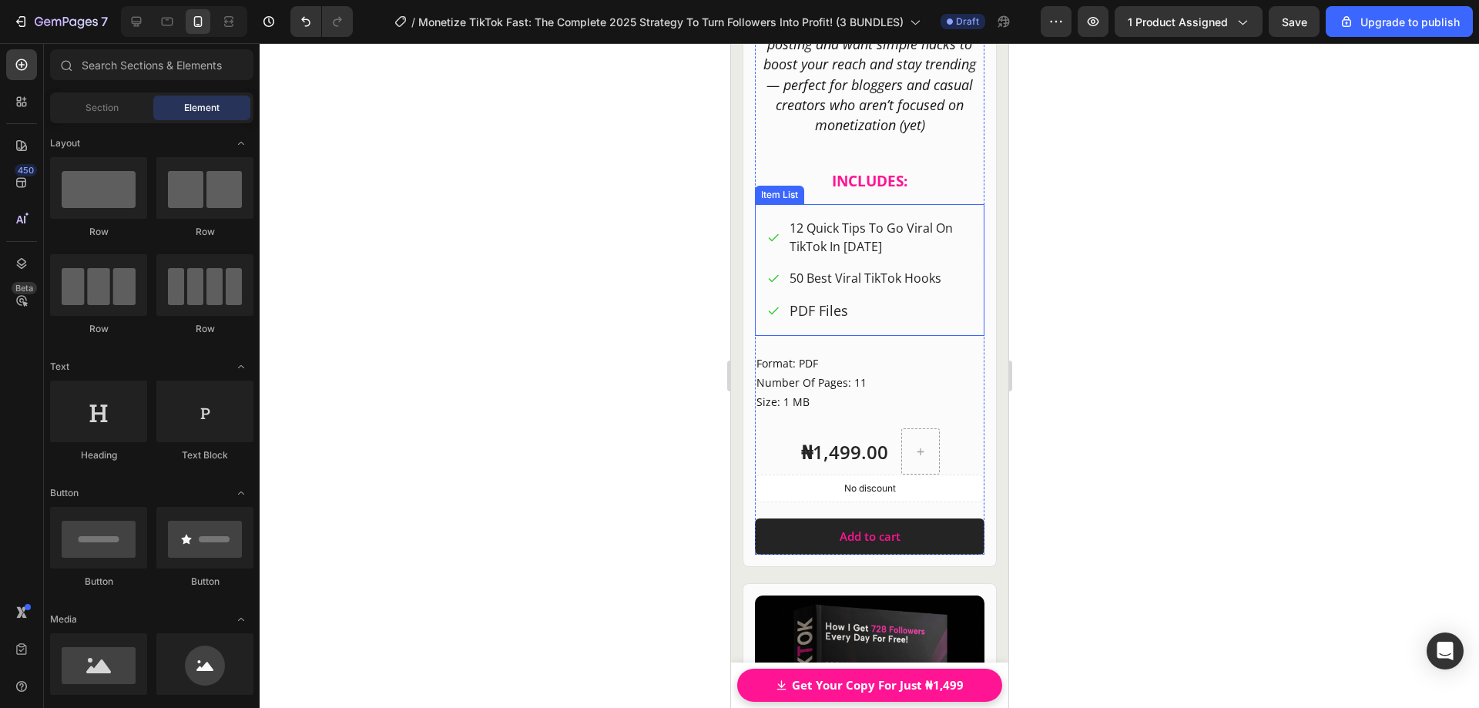
click at [820, 240] on span "12 Quick Tips To Go Viral On TikTok In [DATE]" at bounding box center [870, 237] width 163 height 35
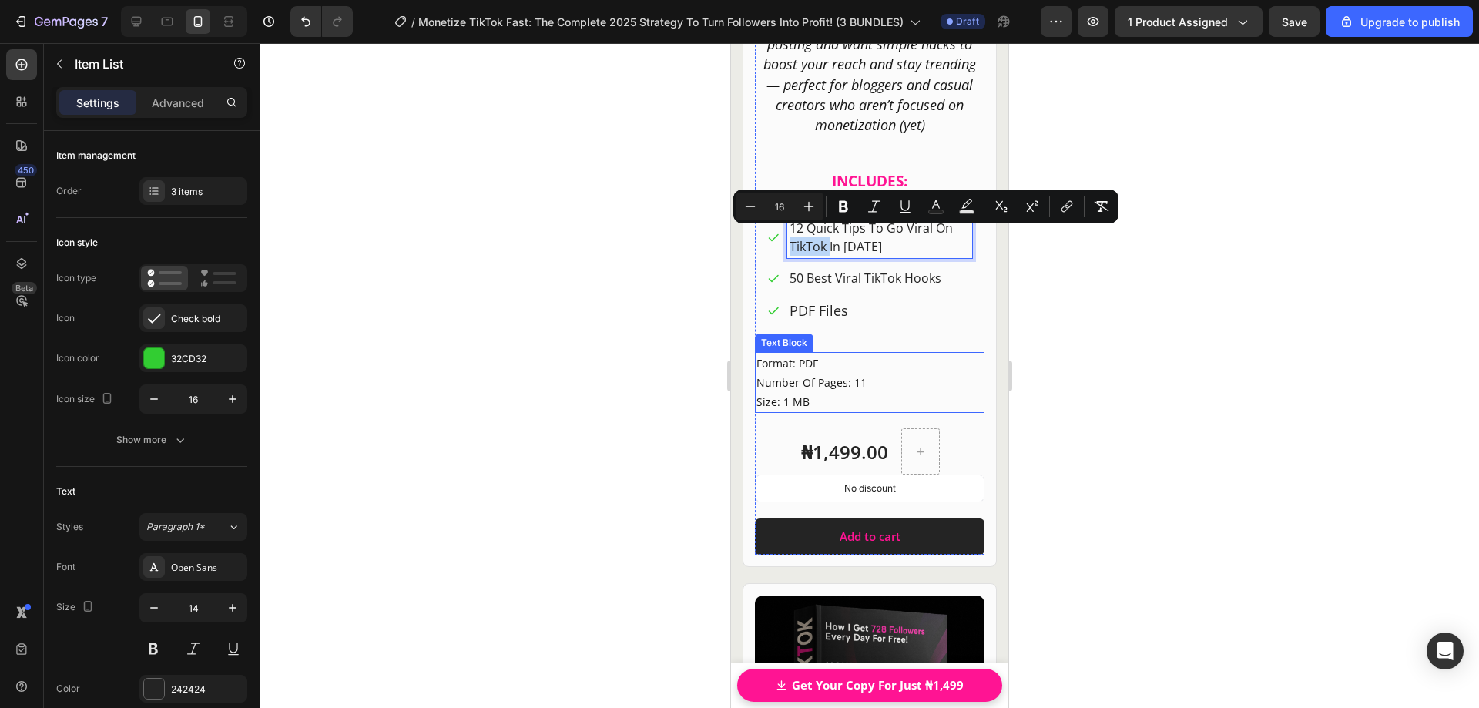
click at [794, 359] on p "Format: PDF Number Of Pages: 11 Size: 1 MB" at bounding box center [869, 383] width 226 height 59
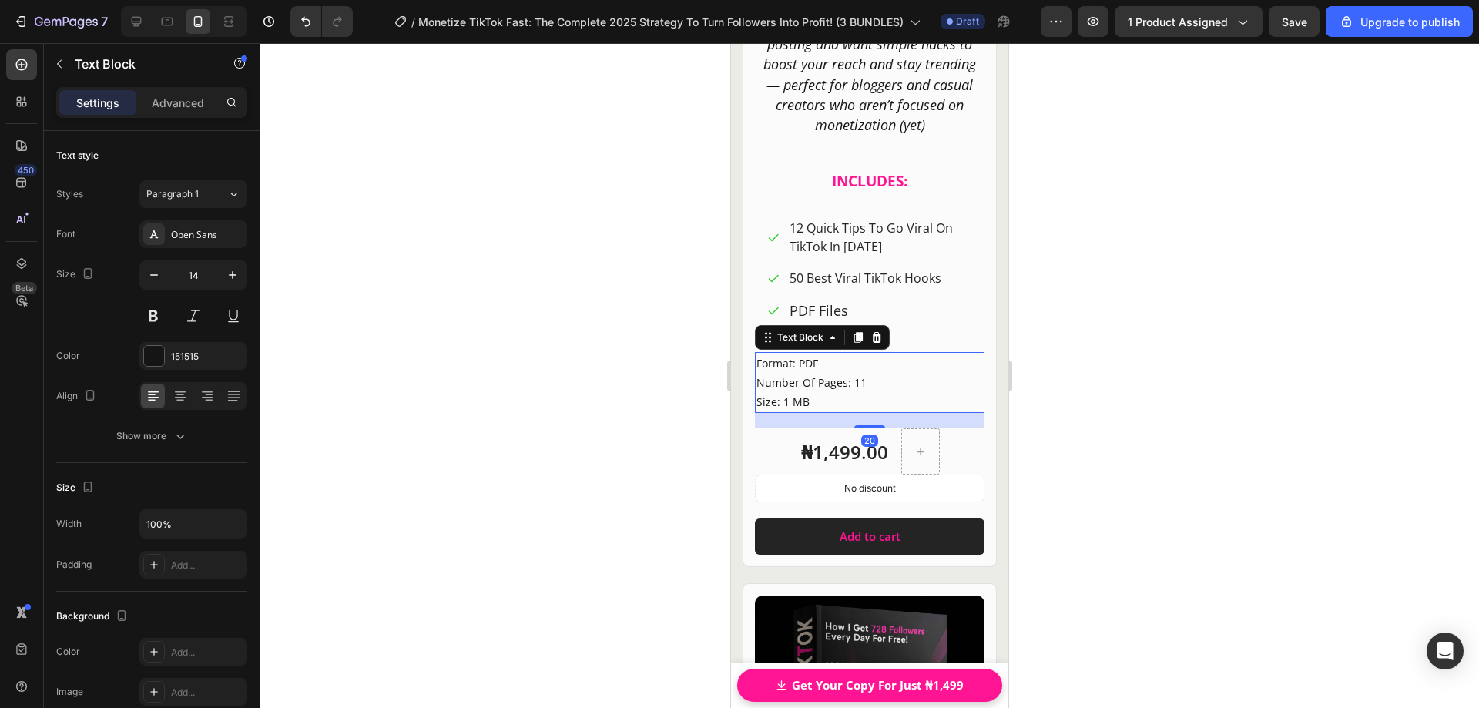
click at [782, 356] on p "Format: PDF Number Of Pages: 11 Size: 1 MB" at bounding box center [869, 383] width 226 height 59
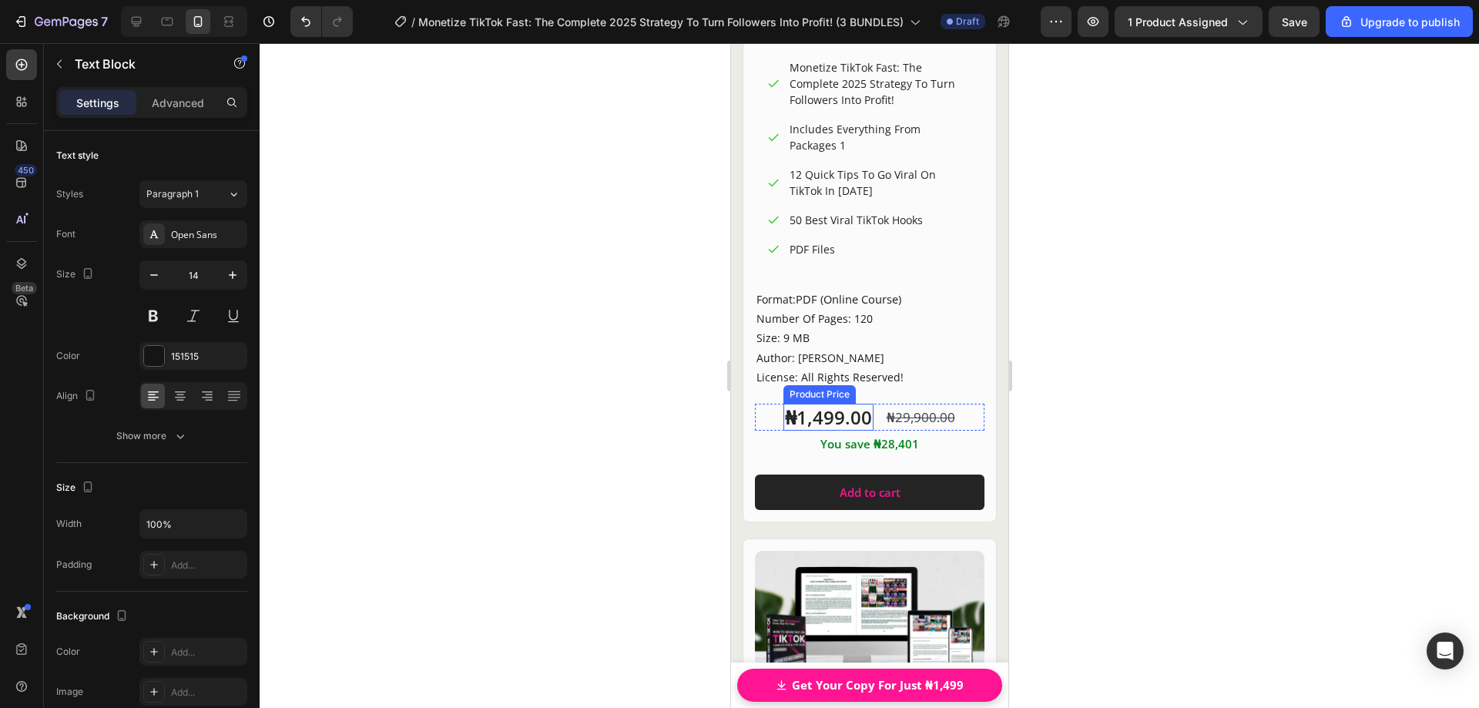
scroll to position [21096, 0]
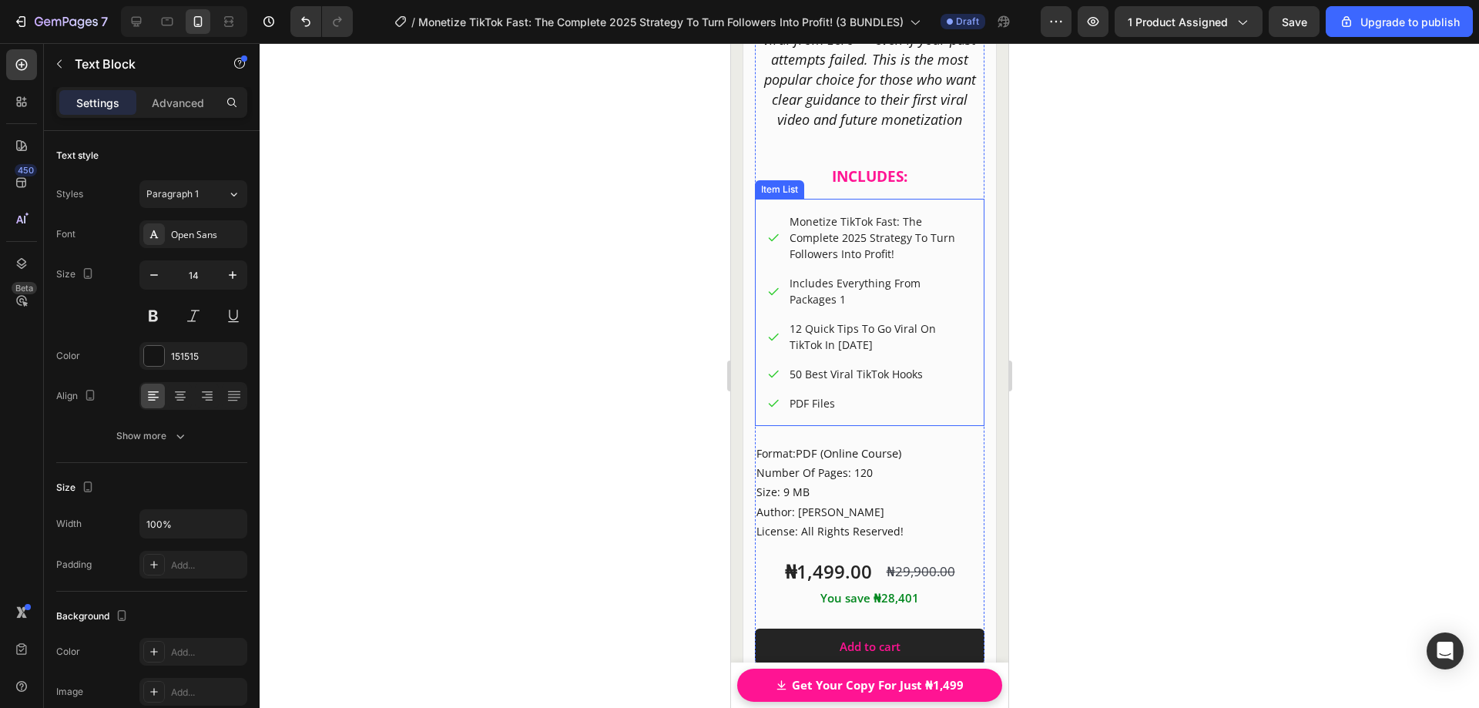
click at [827, 219] on p "Monetize TikTok Fast: The Complete 2025 Strategy To Turn Followers Into Profit!" at bounding box center [879, 237] width 180 height 49
click at [891, 229] on p "Monetize TikTok Fast: The Complete 2025 Strategy To Turn Followers Into Profit!" at bounding box center [879, 237] width 180 height 49
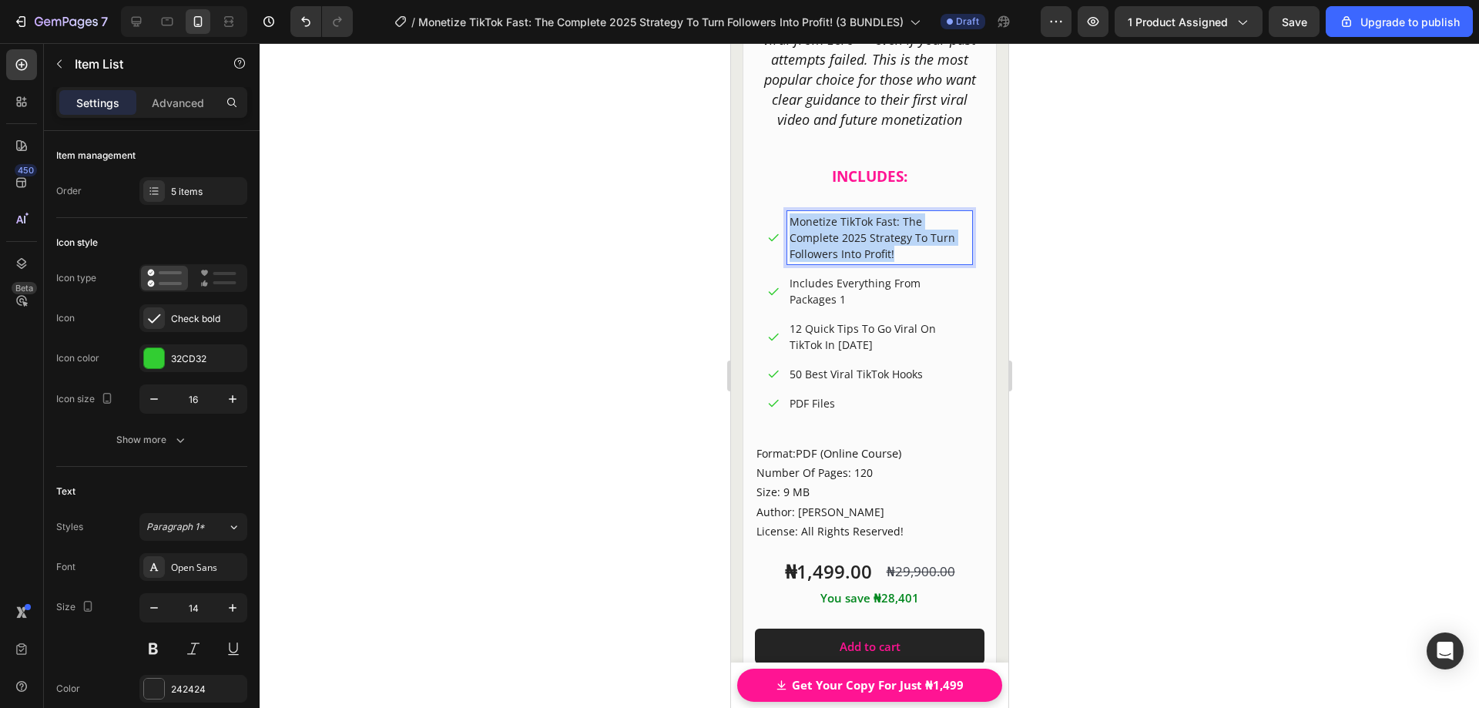
drag, startPoint x: 905, startPoint y: 231, endPoint x: 779, endPoint y: 199, distance: 130.4
click at [779, 211] on div "Monetize TikTok Fast: The Complete 2025 Strategy To Turn Followers Into Profit!" at bounding box center [869, 237] width 205 height 53
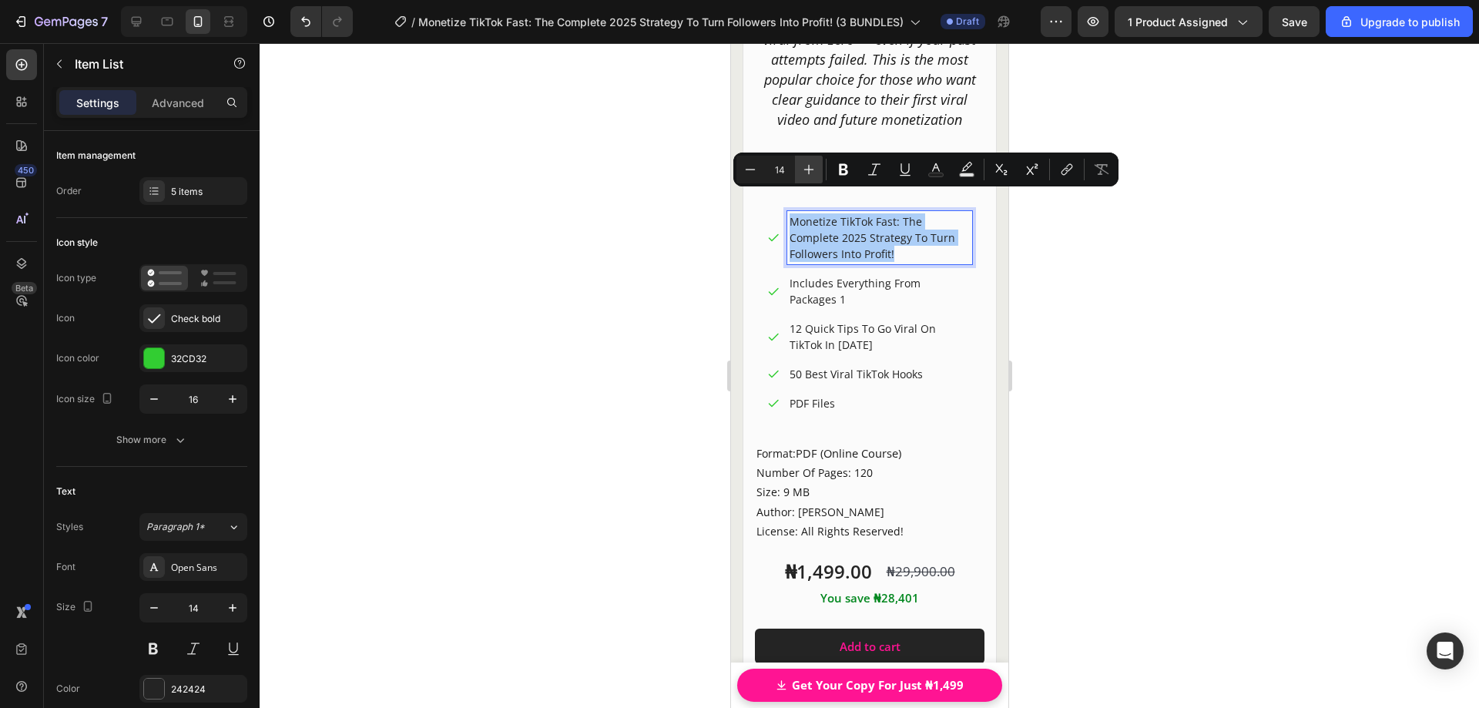
click at [810, 169] on icon "Editor contextual toolbar" at bounding box center [809, 170] width 10 height 10
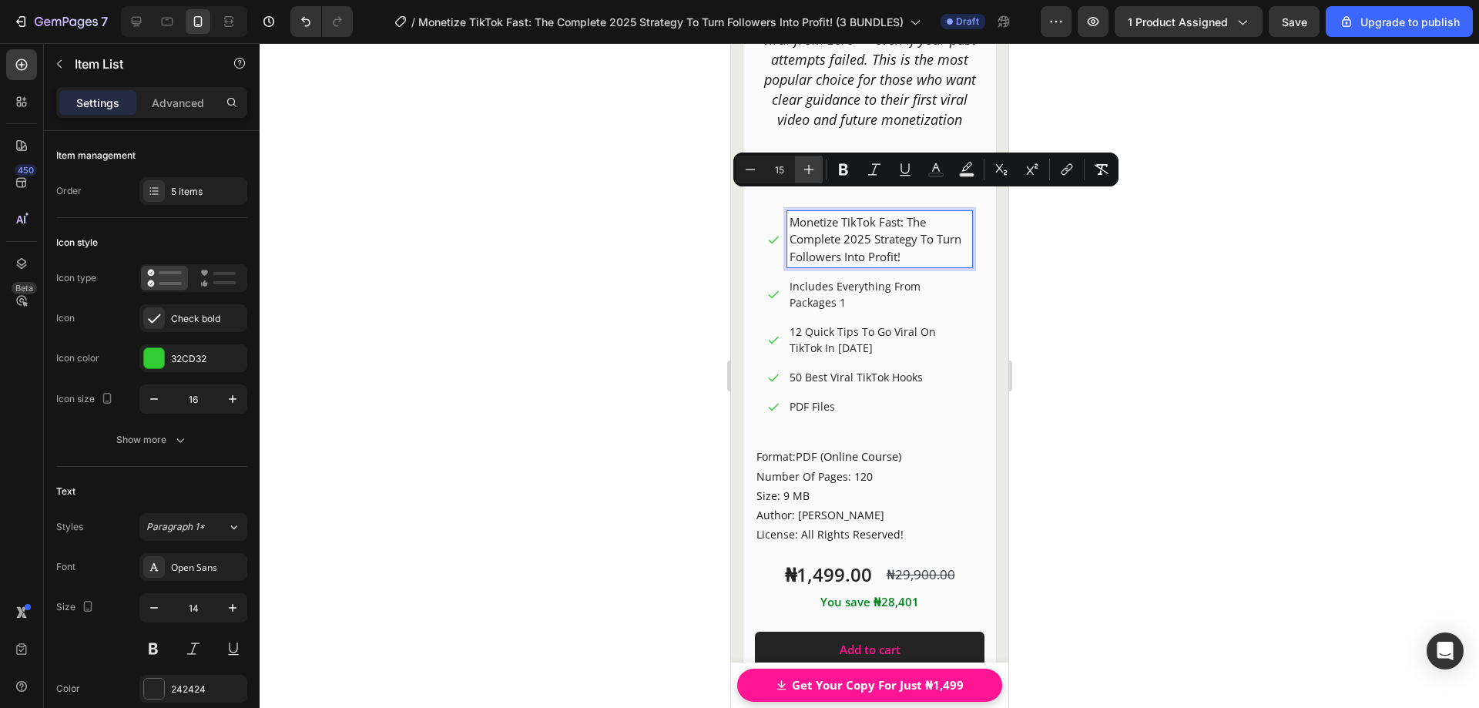
click at [810, 169] on icon "Editor contextual toolbar" at bounding box center [809, 170] width 10 height 10
type input "16"
click at [862, 282] on p "Includes Everything From Packages 1" at bounding box center [879, 298] width 180 height 32
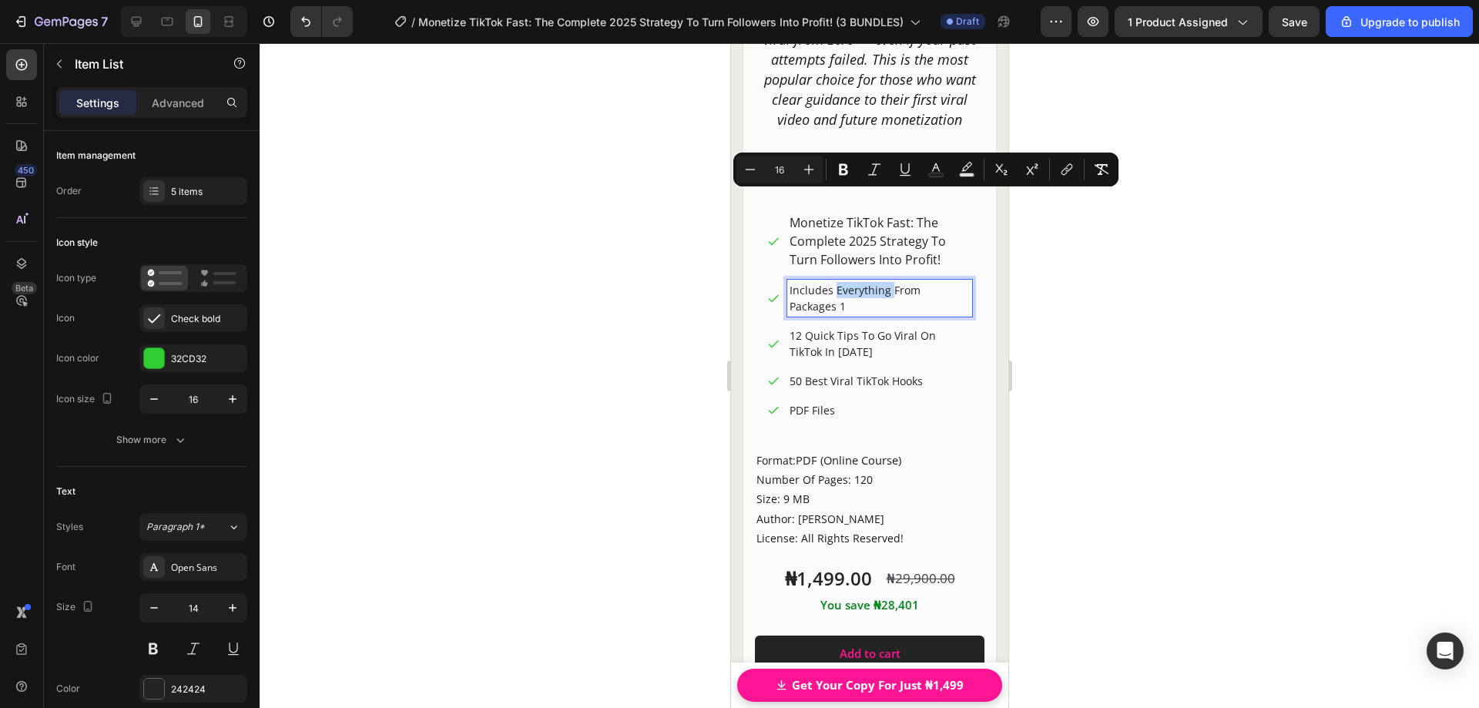
click at [862, 282] on p "Includes Everything From Packages 1" at bounding box center [879, 298] width 180 height 32
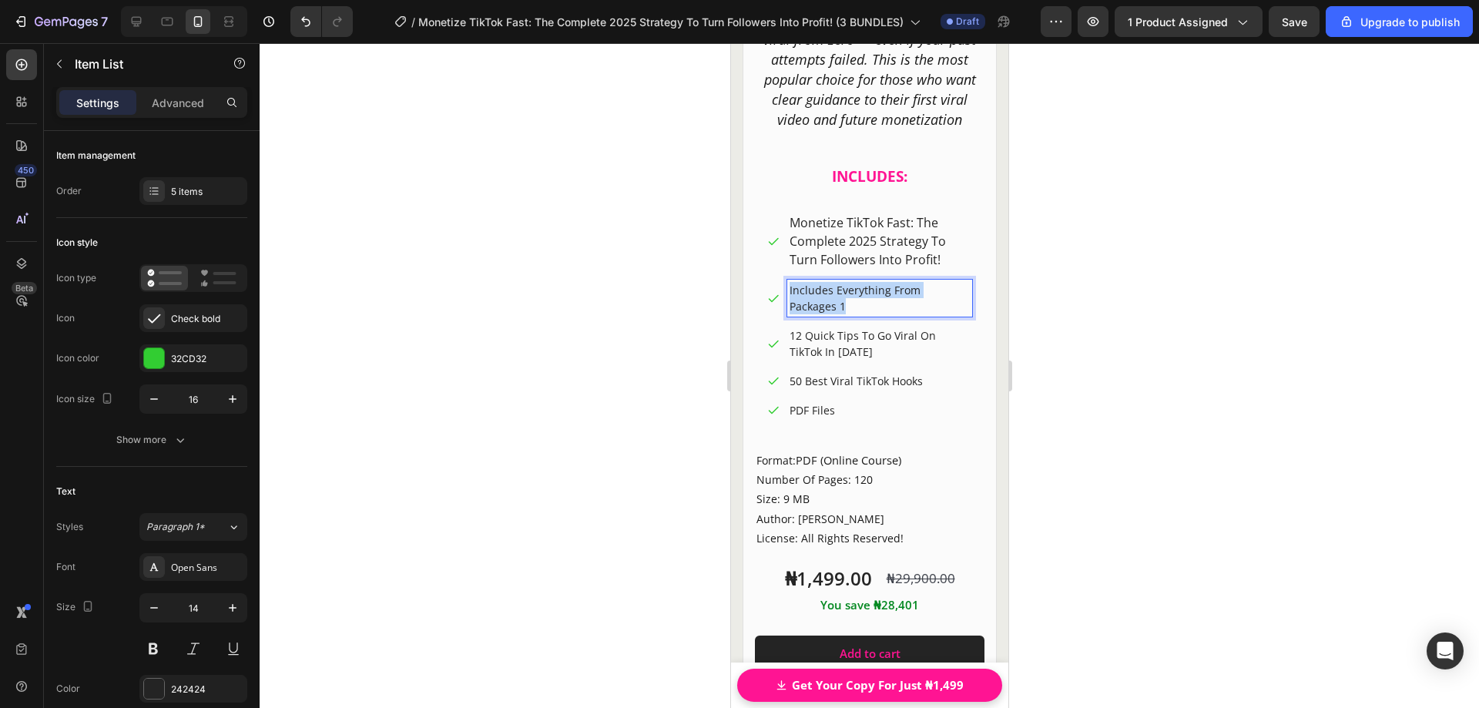
drag, startPoint x: 851, startPoint y: 289, endPoint x: 779, endPoint y: 267, distance: 75.1
click at [779, 280] on div "Includes Everything From Packages 1" at bounding box center [869, 298] width 205 height 37
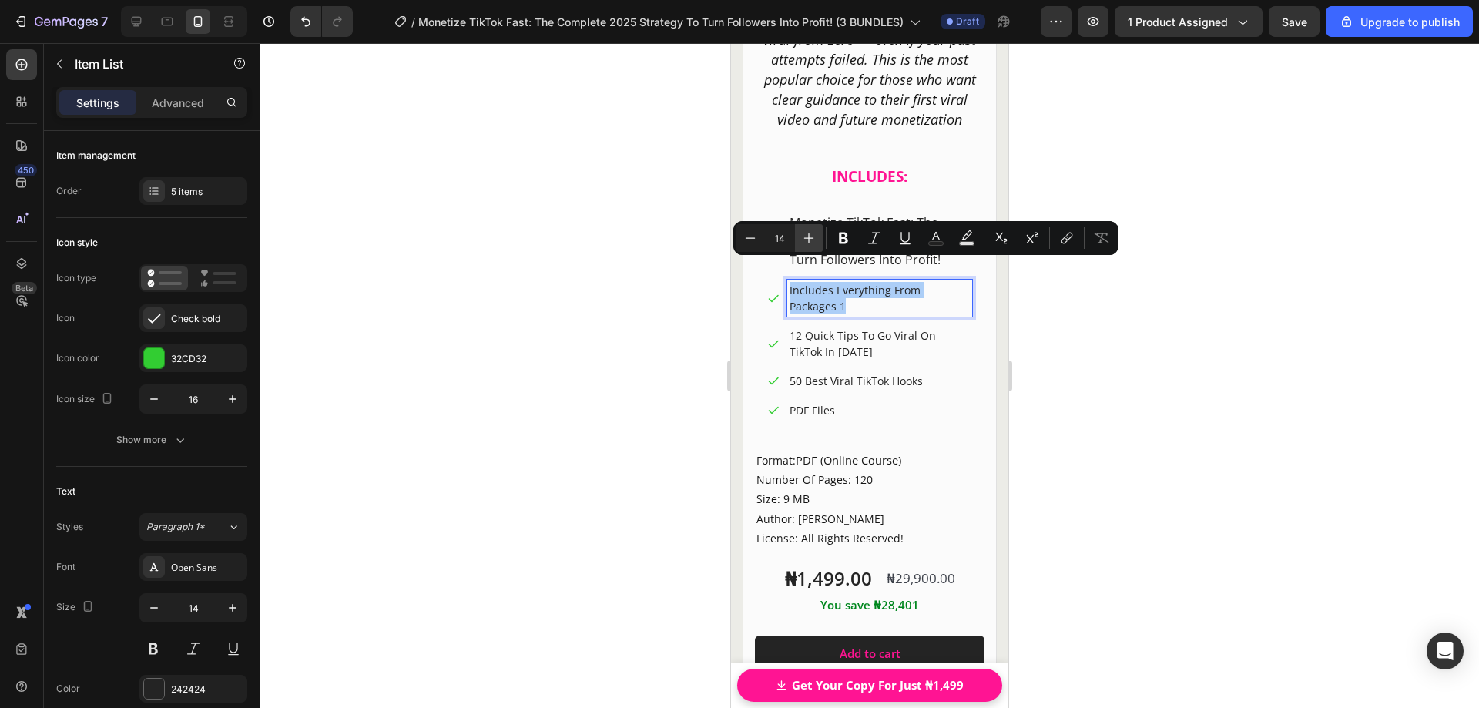
click at [802, 240] on icon "Editor contextual toolbar" at bounding box center [808, 237] width 15 height 15
type input "16"
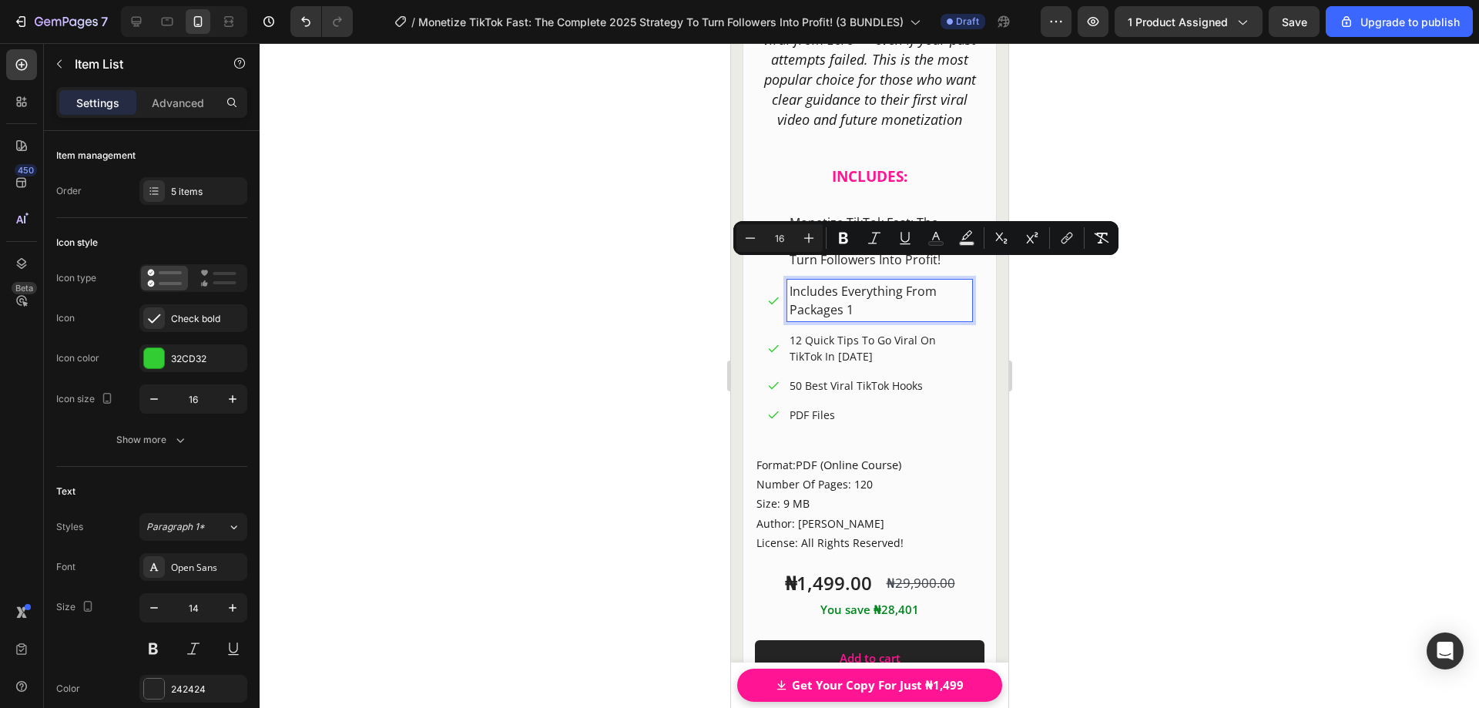
click at [841, 332] on p "12 Quick Tips To Go Viral On TikTok In [DATE]" at bounding box center [879, 348] width 180 height 32
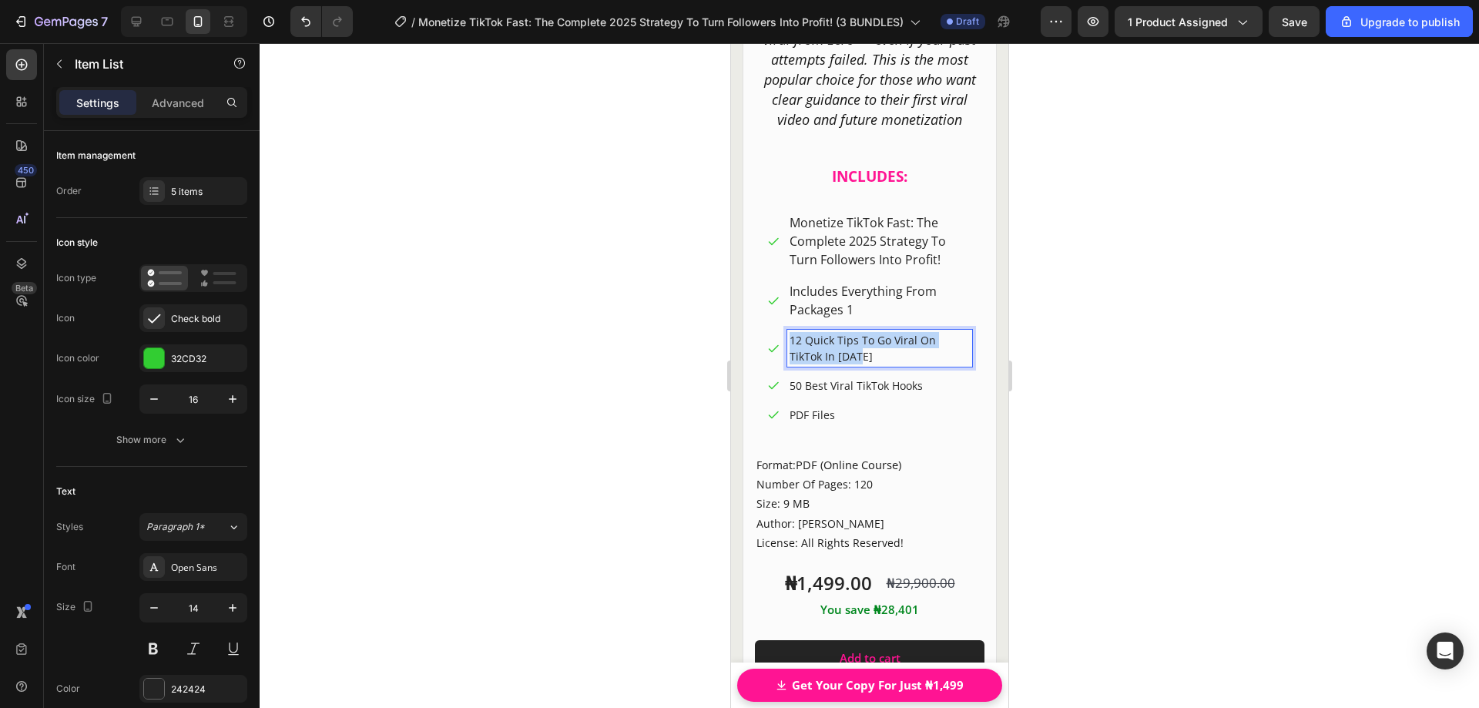
drag, startPoint x: 855, startPoint y: 336, endPoint x: 781, endPoint y: 320, distance: 75.7
click at [781, 330] on div "12 Quick Tips To Go Viral On TikTok In [DATE]" at bounding box center [869, 348] width 205 height 37
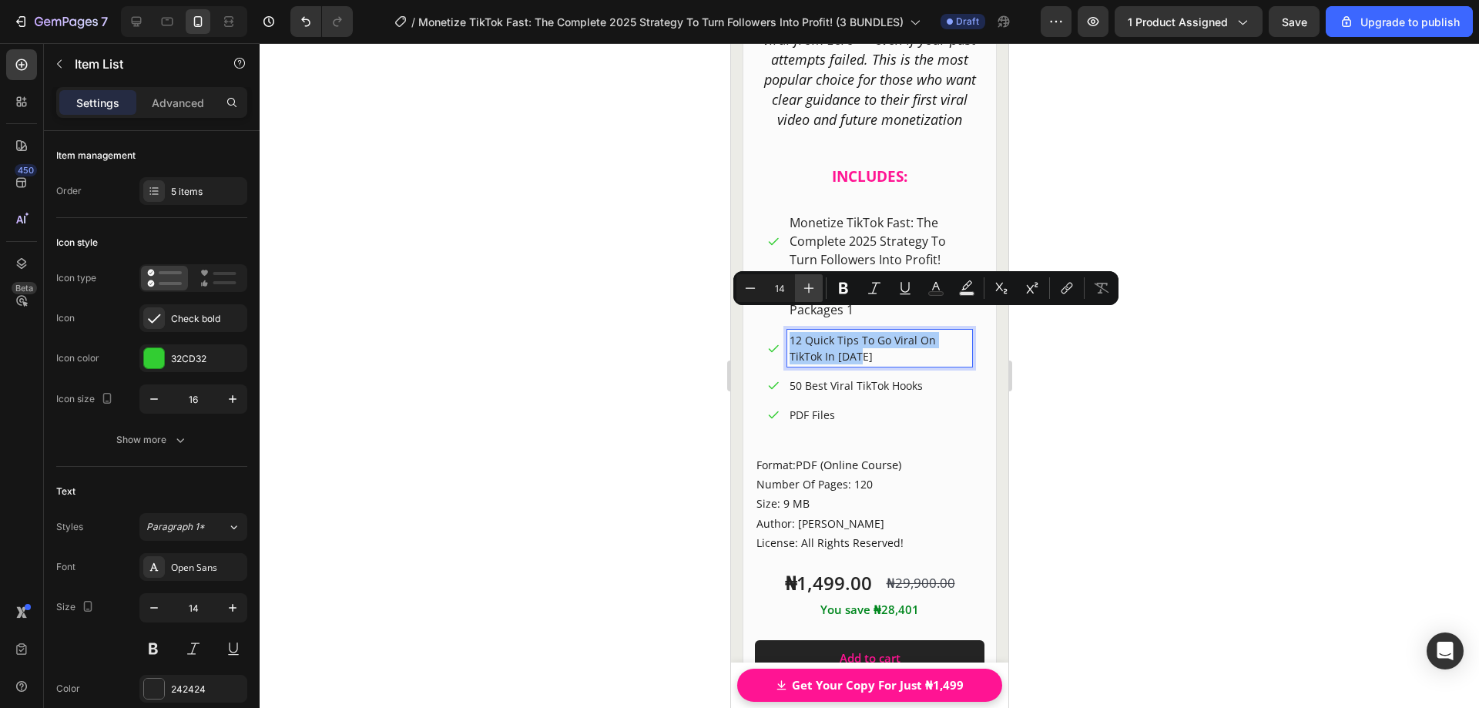
click at [804, 292] on icon "Editor contextual toolbar" at bounding box center [808, 287] width 15 height 15
drag, startPoint x: 804, startPoint y: 292, endPoint x: 107, endPoint y: 306, distance: 696.6
click at [804, 292] on icon "Editor contextual toolbar" at bounding box center [808, 287] width 15 height 15
type input "16"
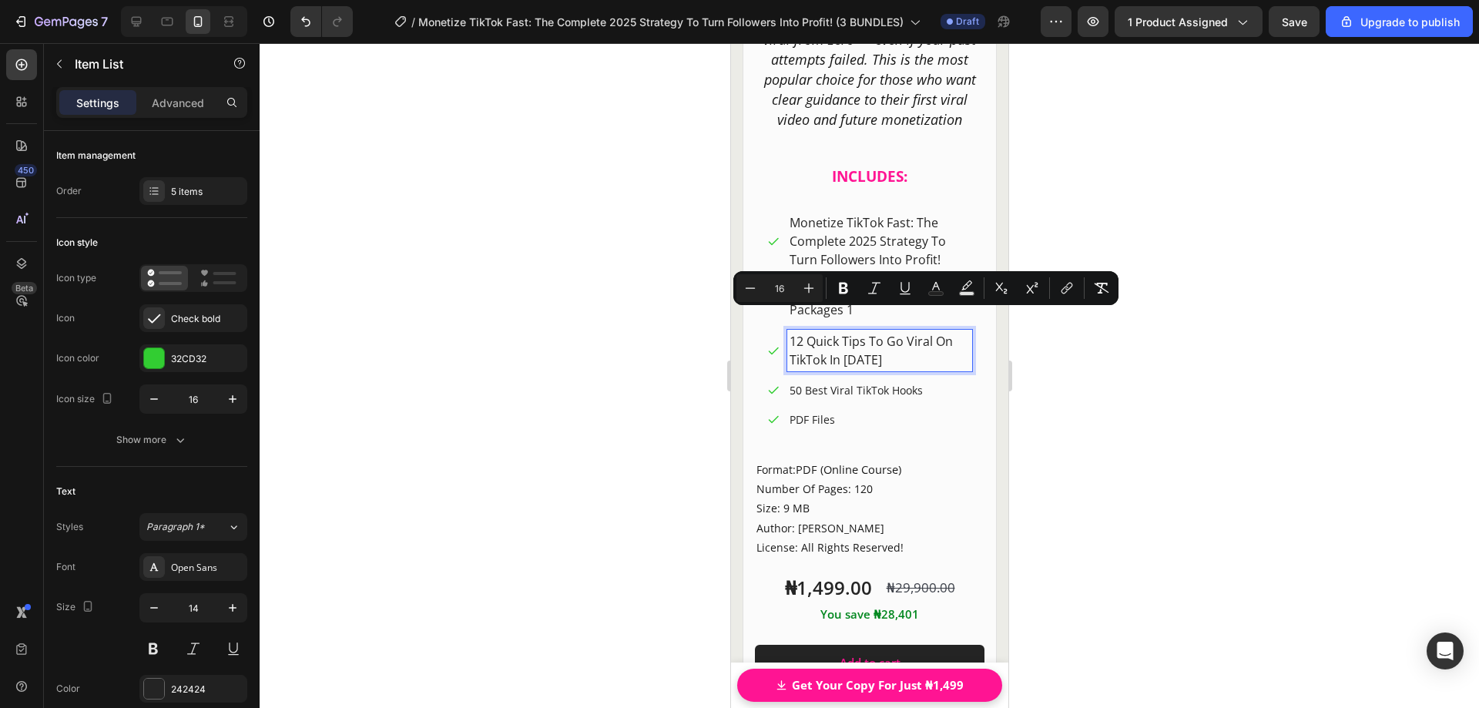
click at [851, 382] on p "50 Best Viral TikTok Hooks" at bounding box center [879, 390] width 180 height 16
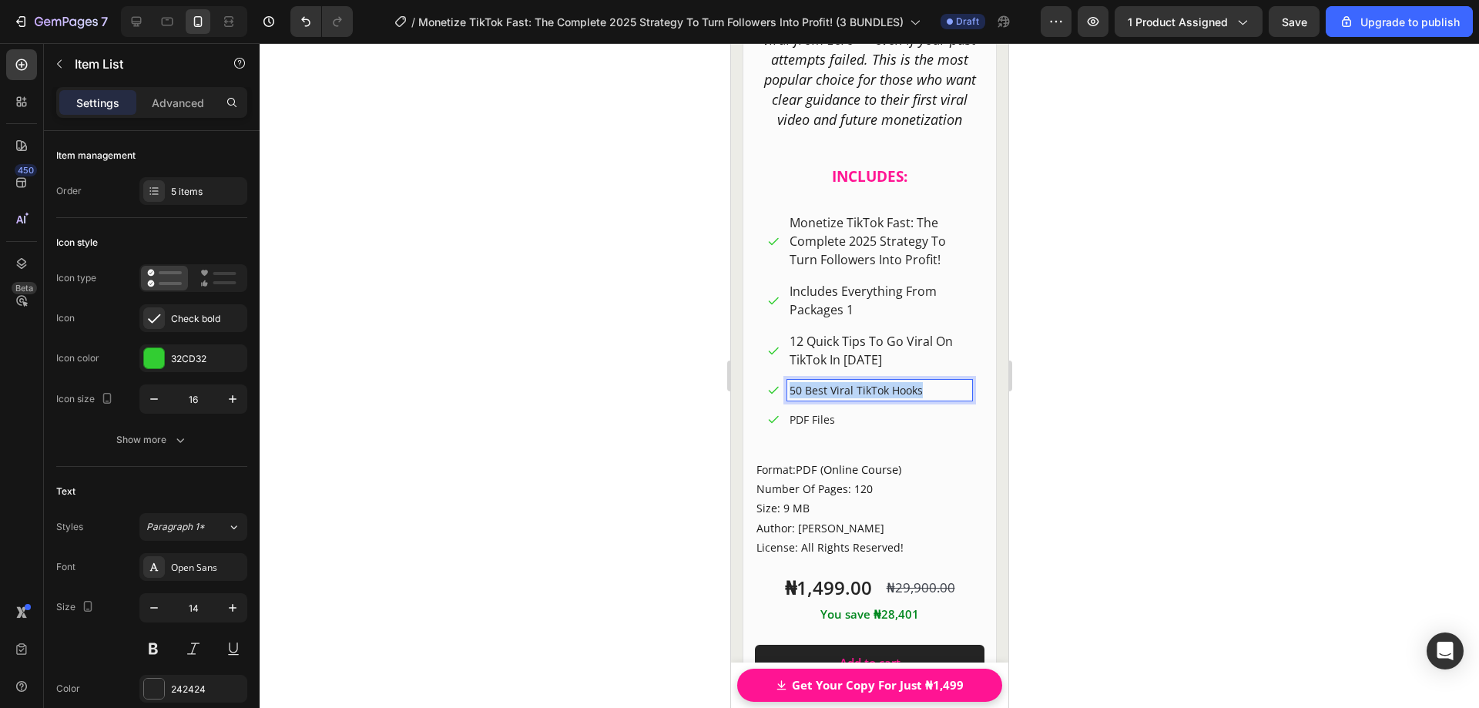
drag, startPoint x: 891, startPoint y: 367, endPoint x: 784, endPoint y: 356, distance: 108.4
click at [784, 356] on div "Monetize TikTok Fast: The Complete 2025 Strategy To Turn Followers Into Profit!…" at bounding box center [869, 320] width 205 height 219
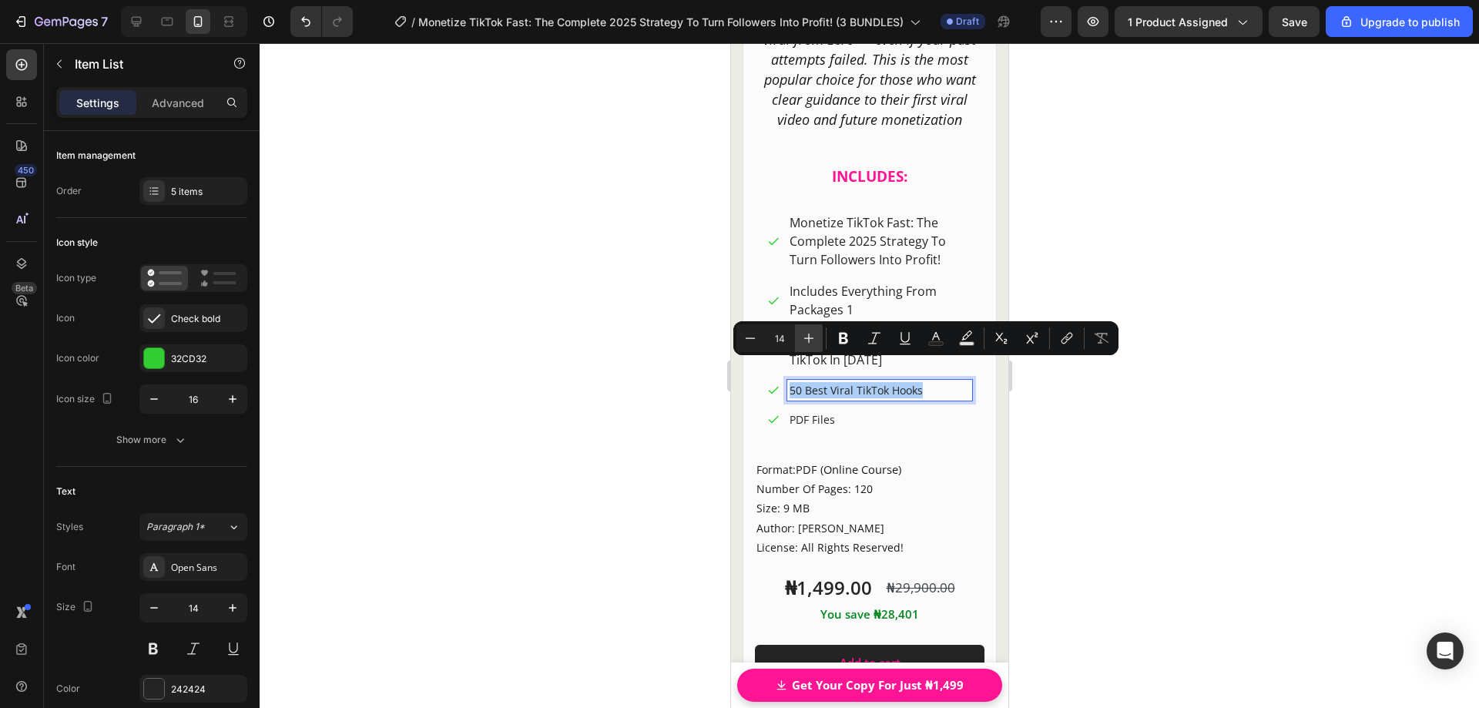
click at [816, 340] on icon "Editor contextual toolbar" at bounding box center [808, 338] width 15 height 15
drag, startPoint x: 816, startPoint y: 340, endPoint x: 85, endPoint y: 314, distance: 731.6
click at [816, 340] on icon "Editor contextual toolbar" at bounding box center [808, 338] width 15 height 15
type input "16"
click at [814, 414] on p "PDF Files" at bounding box center [879, 422] width 180 height 16
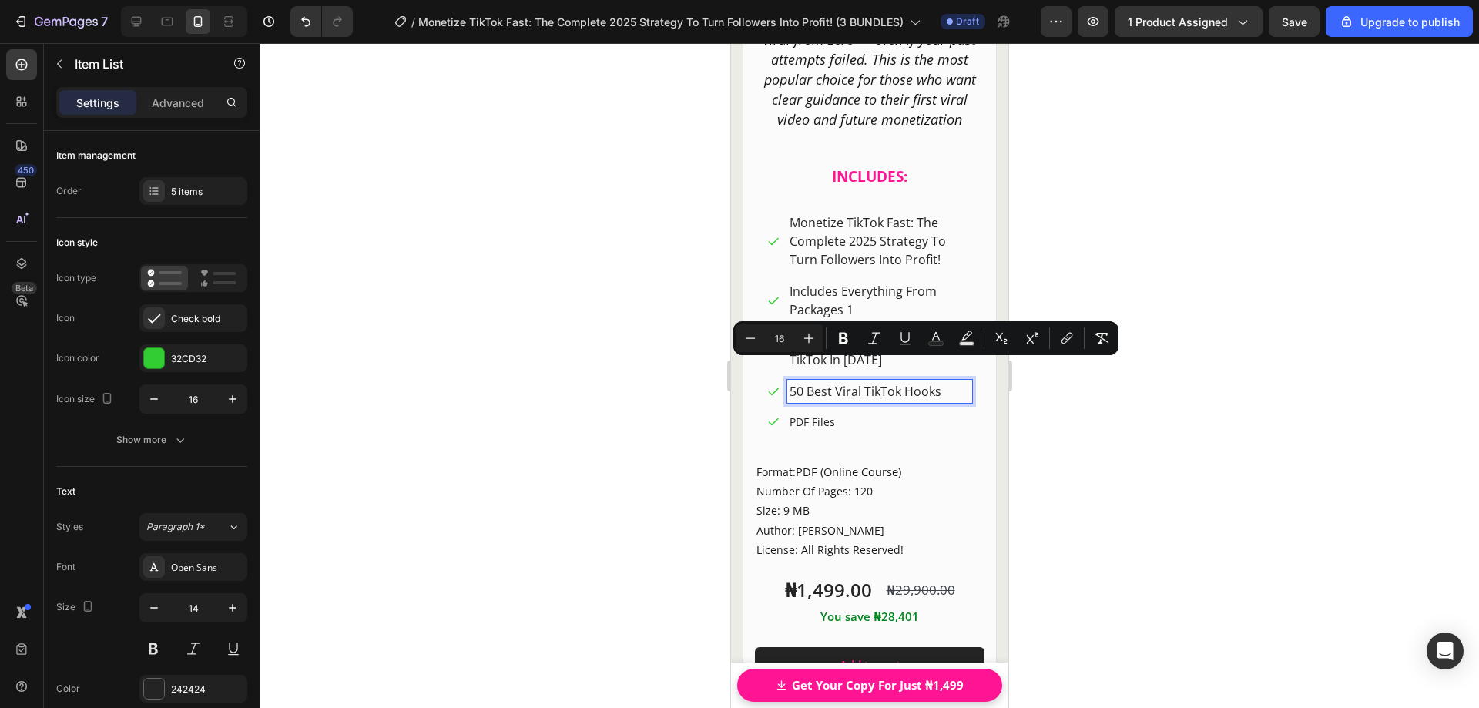
click at [814, 414] on p "PDF Files" at bounding box center [879, 422] width 180 height 16
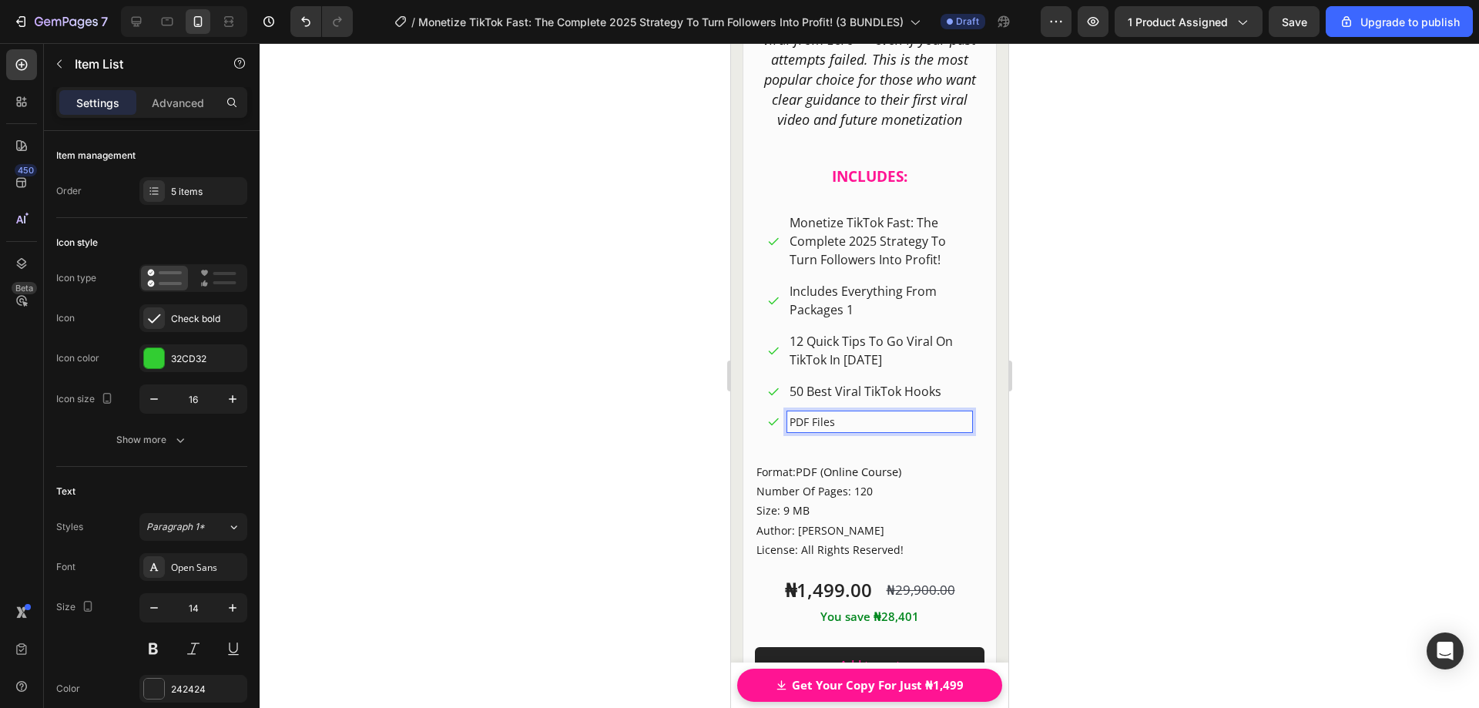
drag, startPoint x: 837, startPoint y: 398, endPoint x: 802, endPoint y: 401, distance: 34.7
click at [802, 414] on p "PDF Files" at bounding box center [879, 422] width 180 height 16
click at [818, 414] on p "PDF Files" at bounding box center [879, 422] width 180 height 16
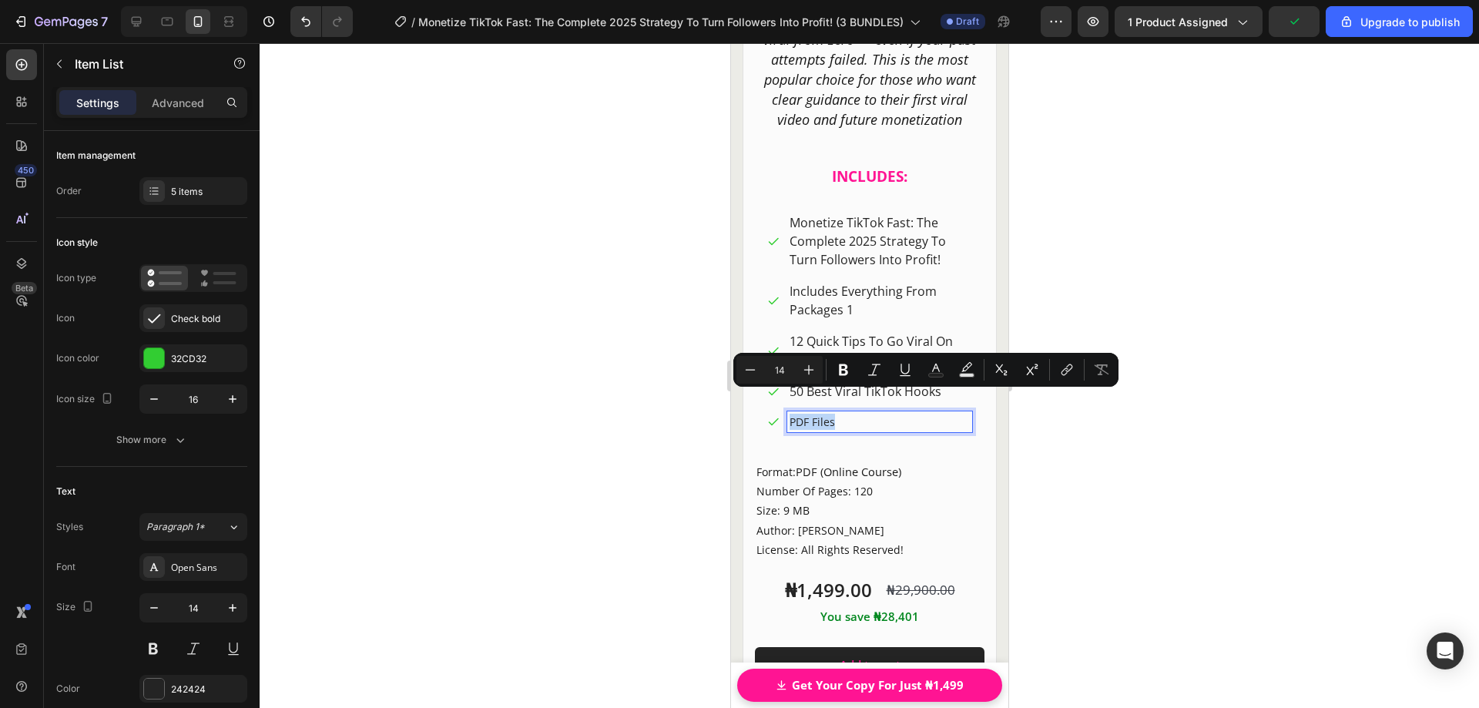
drag, startPoint x: 840, startPoint y: 401, endPoint x: 785, endPoint y: 399, distance: 54.7
click at [785, 411] on div "PDF Files" at bounding box center [869, 421] width 205 height 21
click at [810, 369] on icon "Editor contextual toolbar" at bounding box center [808, 369] width 15 height 15
type input "16"
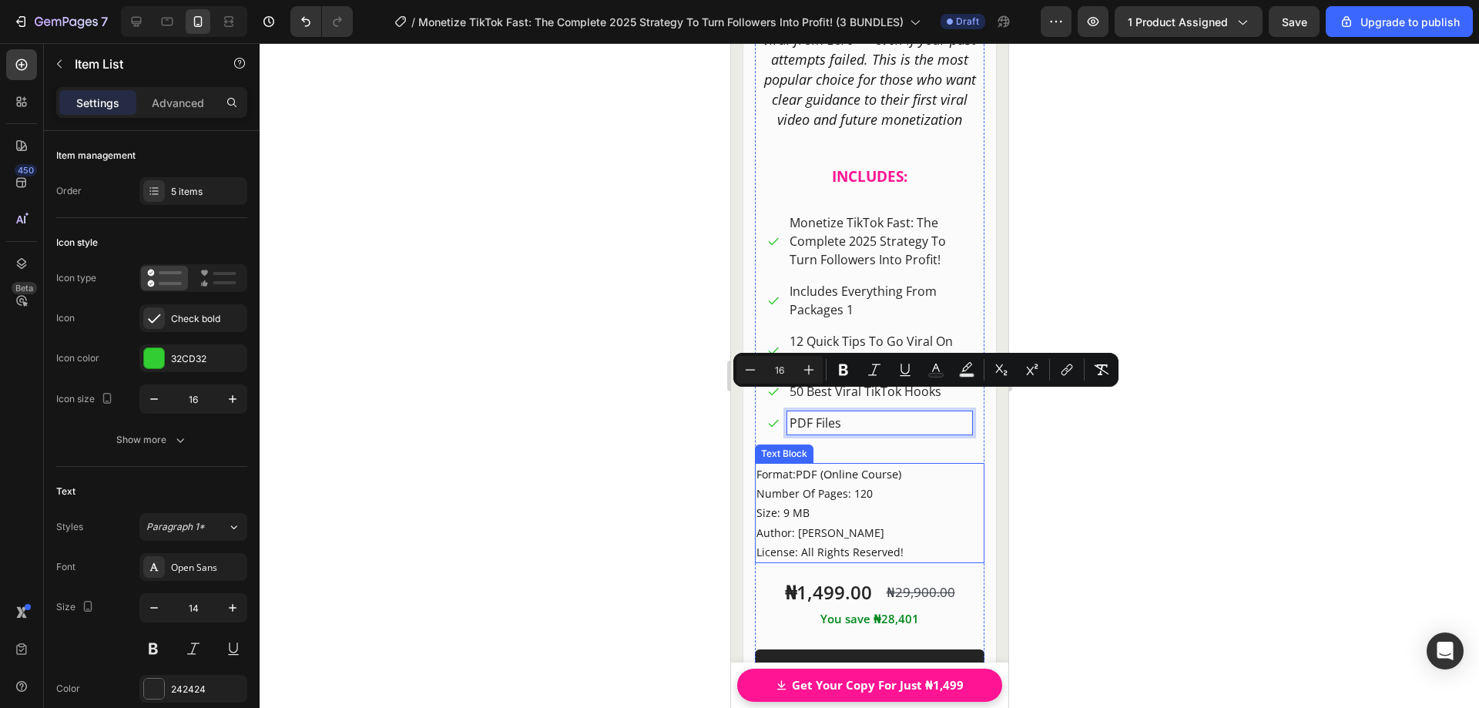
click at [804, 469] on p "Format: PDF (Online Course) Number Of Pages: 120 Size: 9 MB" at bounding box center [869, 494] width 226 height 59
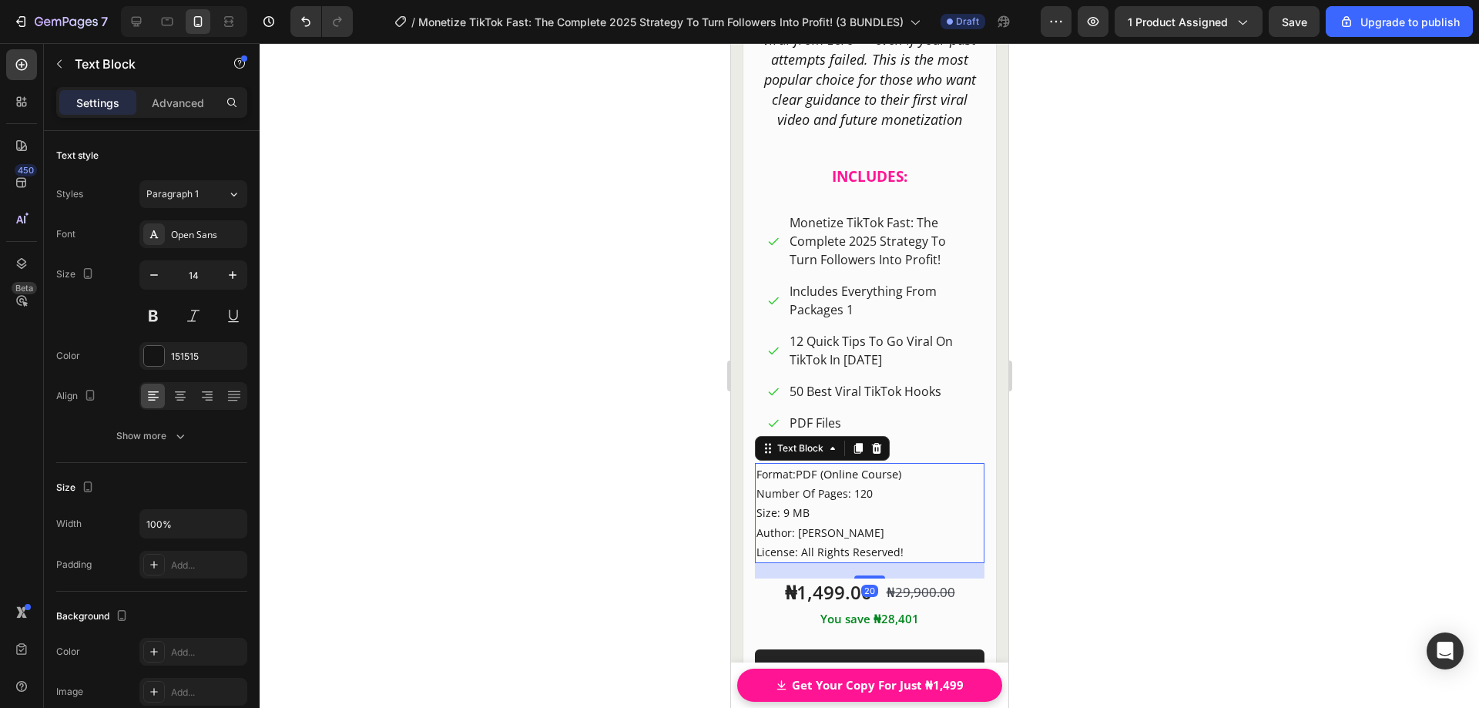
click at [804, 487] on p "Format: PDF (Online Course) Number Of Pages: 120 Size: 9 MB" at bounding box center [869, 494] width 226 height 59
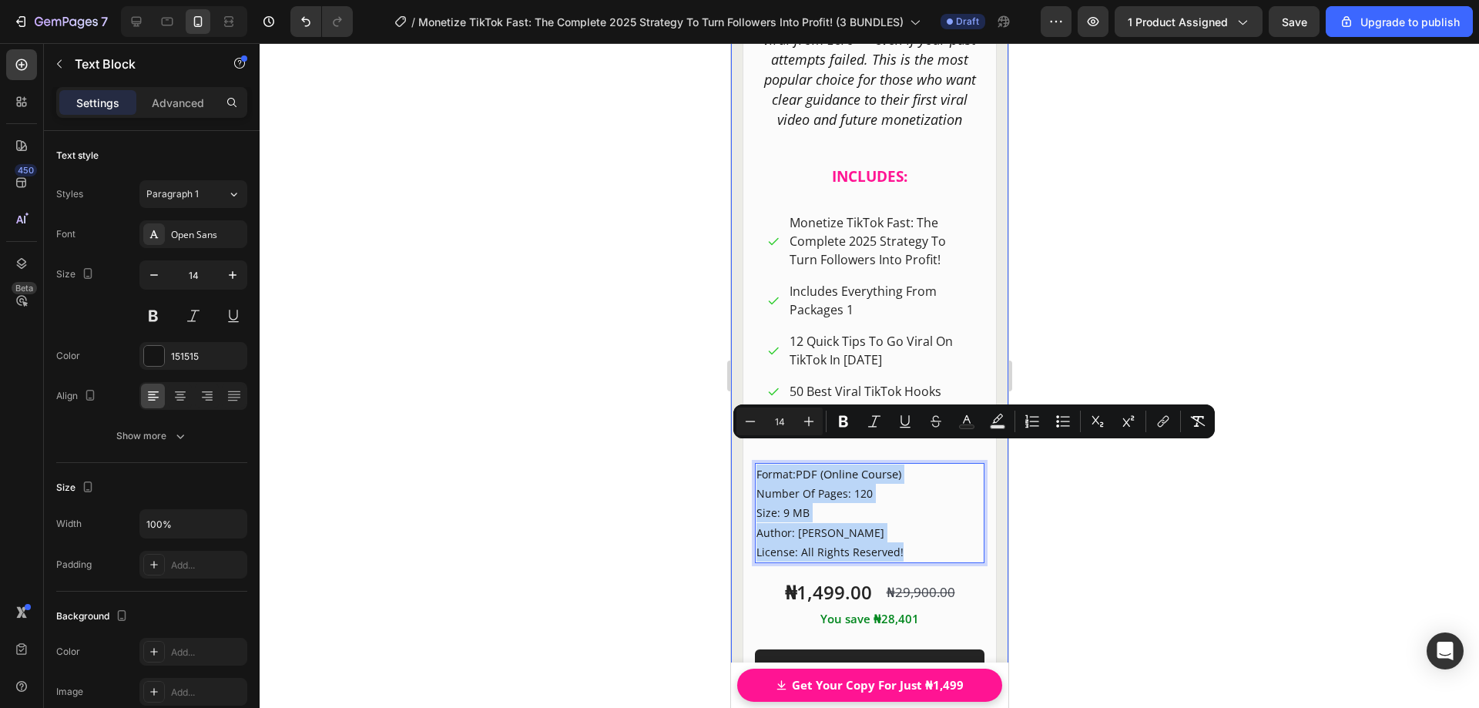
drag, startPoint x: 901, startPoint y: 528, endPoint x: 737, endPoint y: 459, distance: 178.1
click at [737, 459] on div "Product Images Row Starter Pack Heading FO [PERSON_NAME]? Heading For Active Ti…" at bounding box center [868, 242] width 277 height 3093
click at [829, 523] on p "Author: [PERSON_NAME]" at bounding box center [869, 532] width 226 height 19
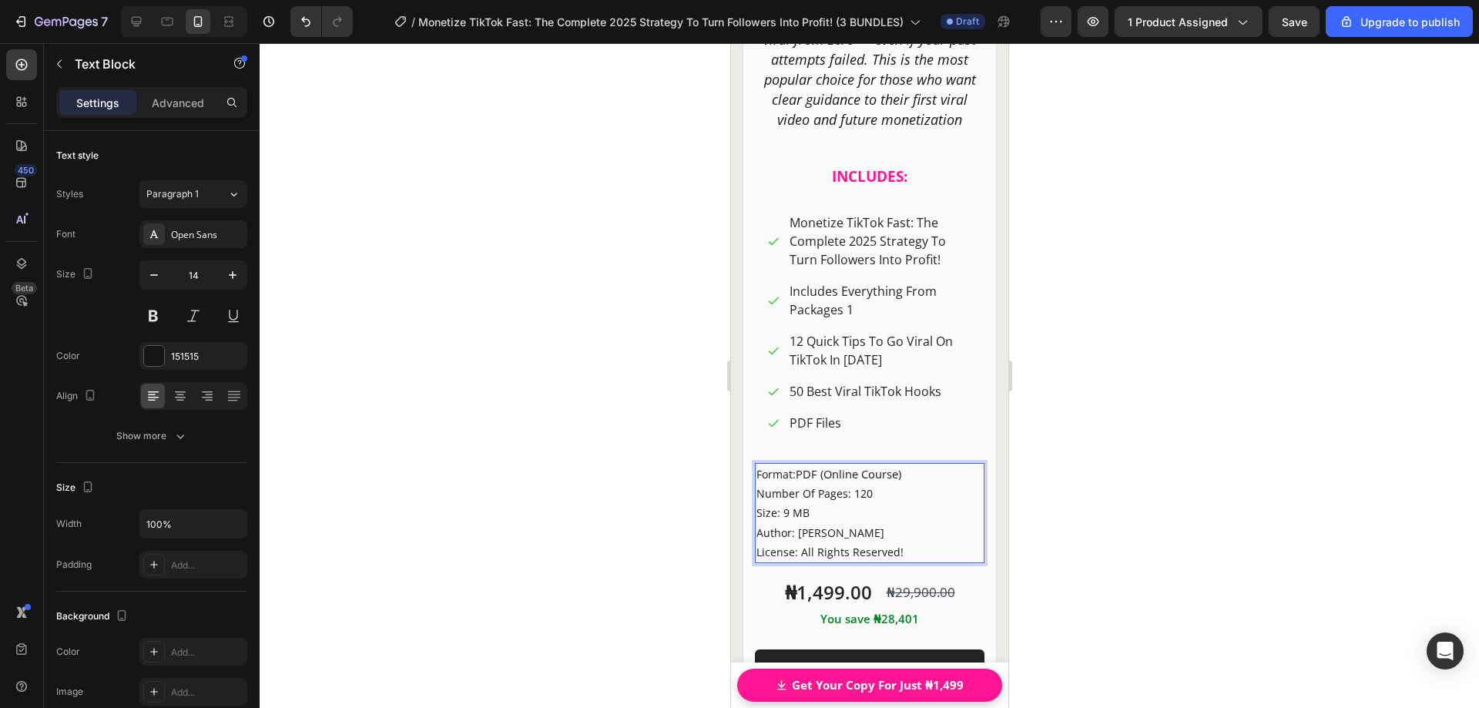
click at [1086, 512] on div at bounding box center [870, 375] width 1220 height 665
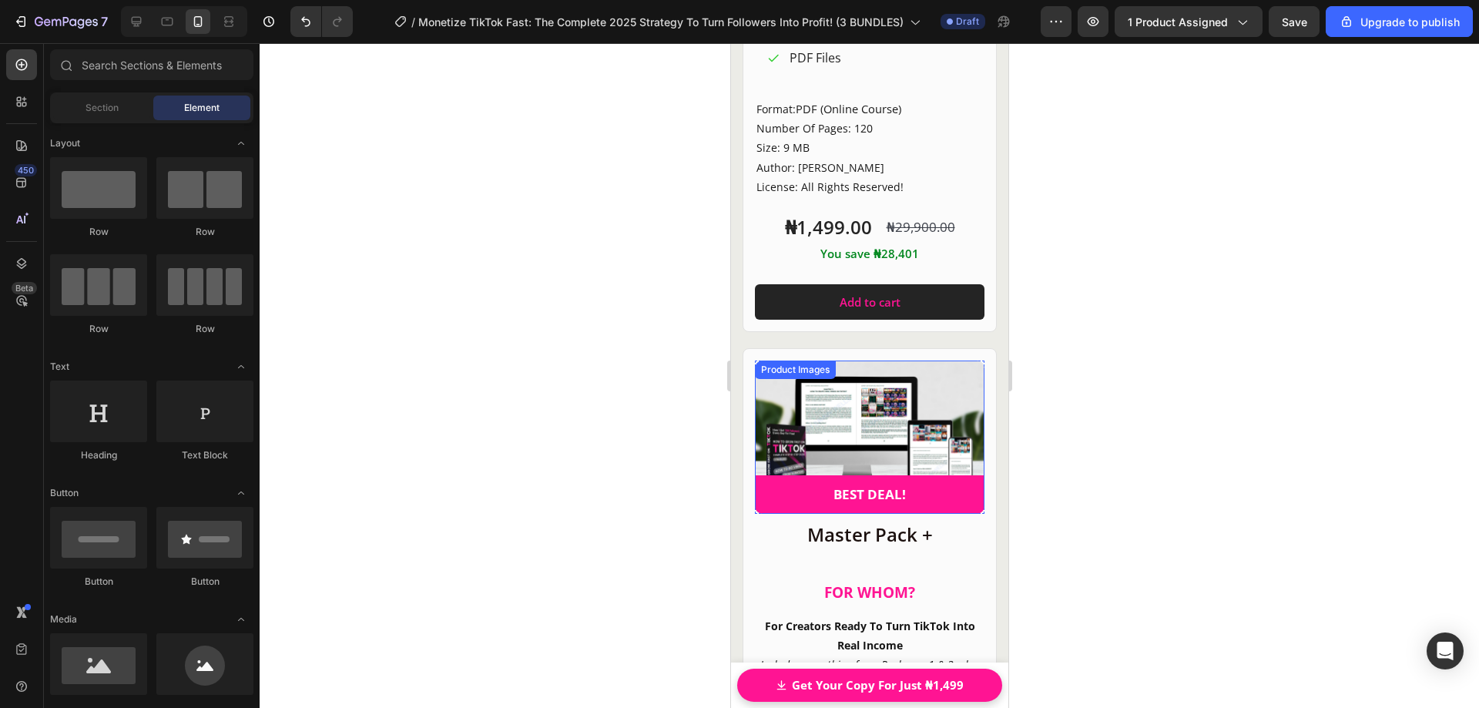
scroll to position [21481, 0]
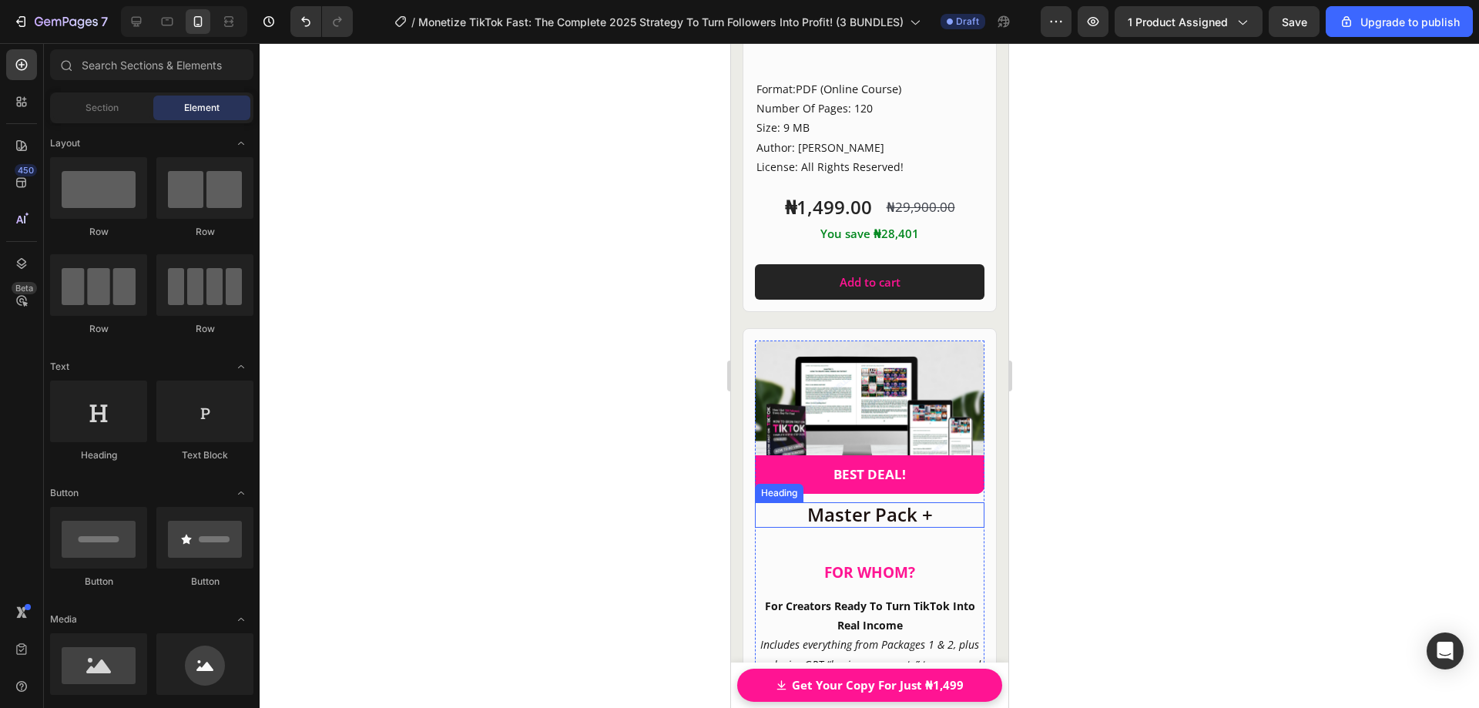
drag, startPoint x: 862, startPoint y: 492, endPoint x: 864, endPoint y: 503, distance: 11.8
click at [863, 502] on h2 "Master Pack +" at bounding box center [869, 514] width 230 height 25
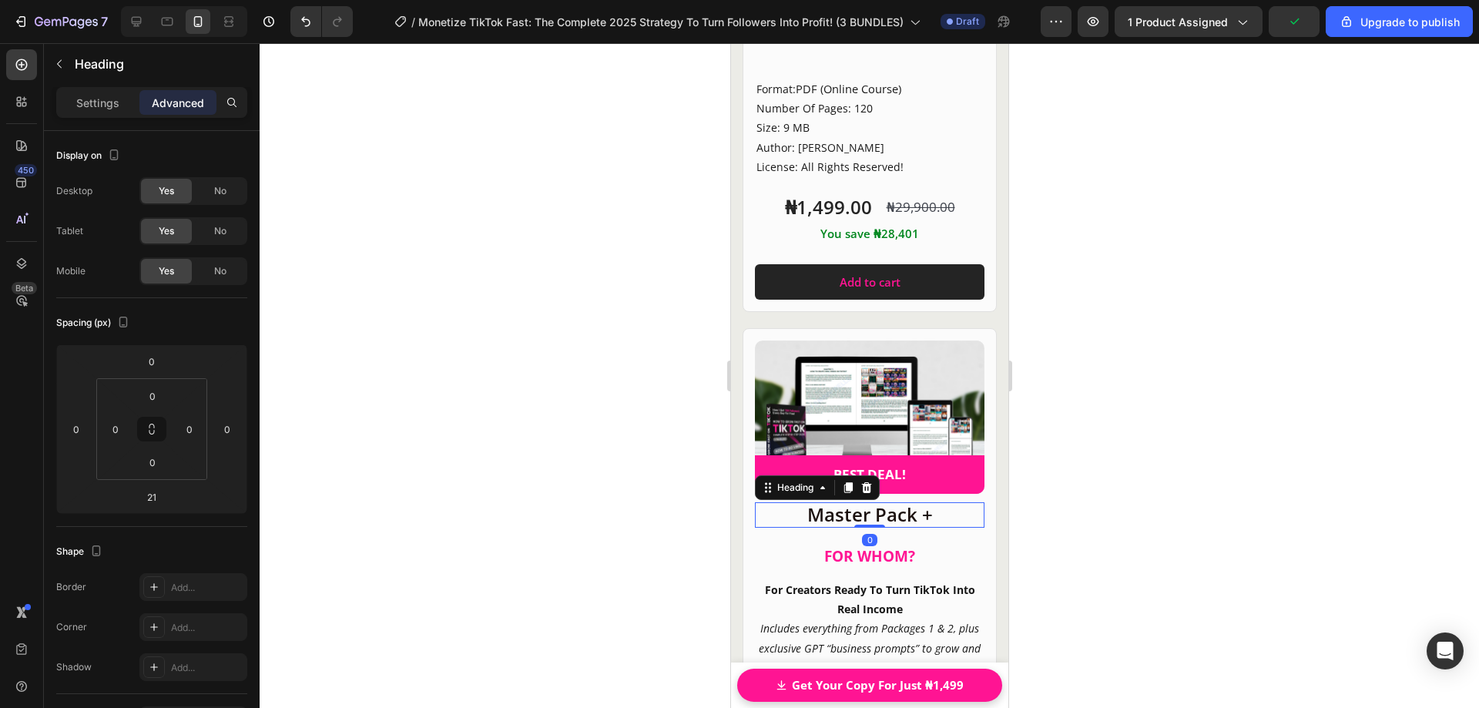
drag, startPoint x: 864, startPoint y: 494, endPoint x: 865, endPoint y: 485, distance: 9.4
click at [865, 502] on div "Master Pack + Heading 0" at bounding box center [869, 514] width 230 height 25
type input "0"
click at [1075, 428] on div at bounding box center [870, 375] width 1220 height 665
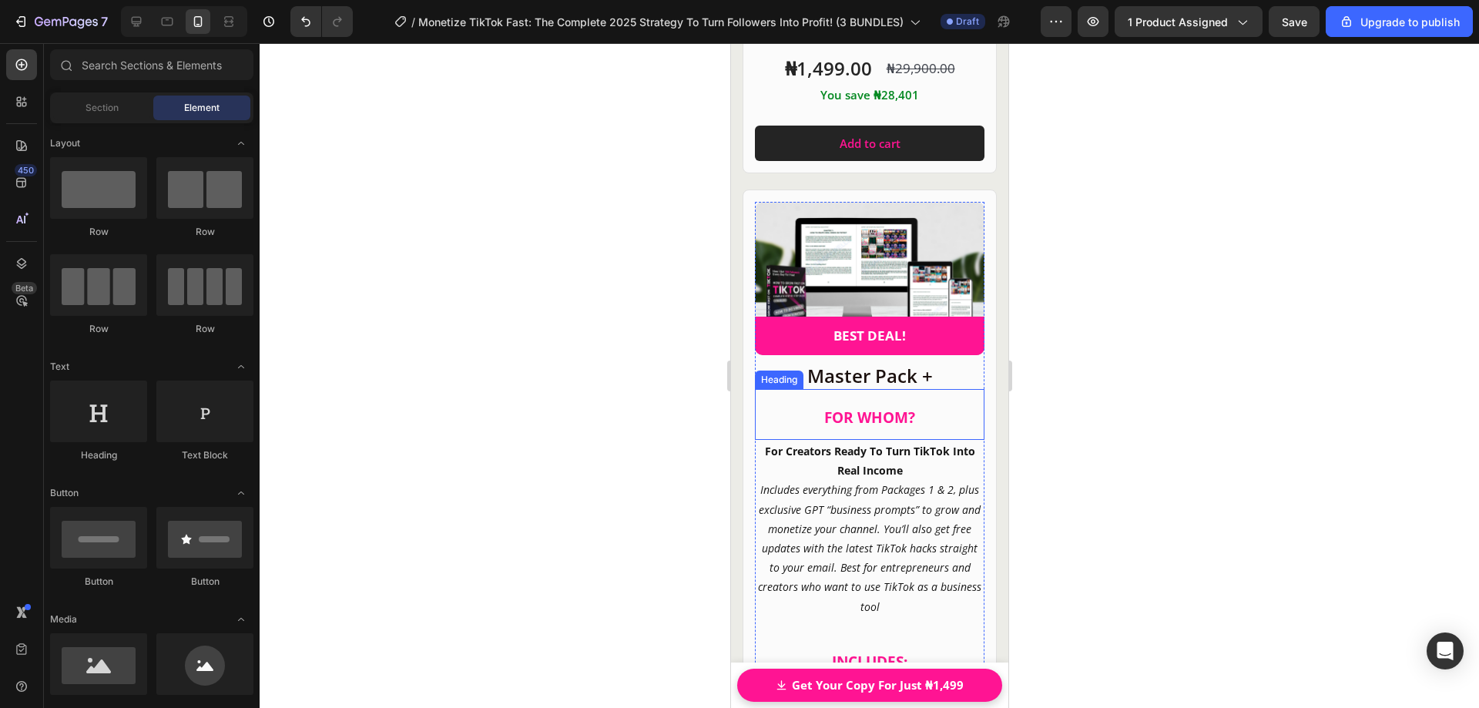
scroll to position [21635, 0]
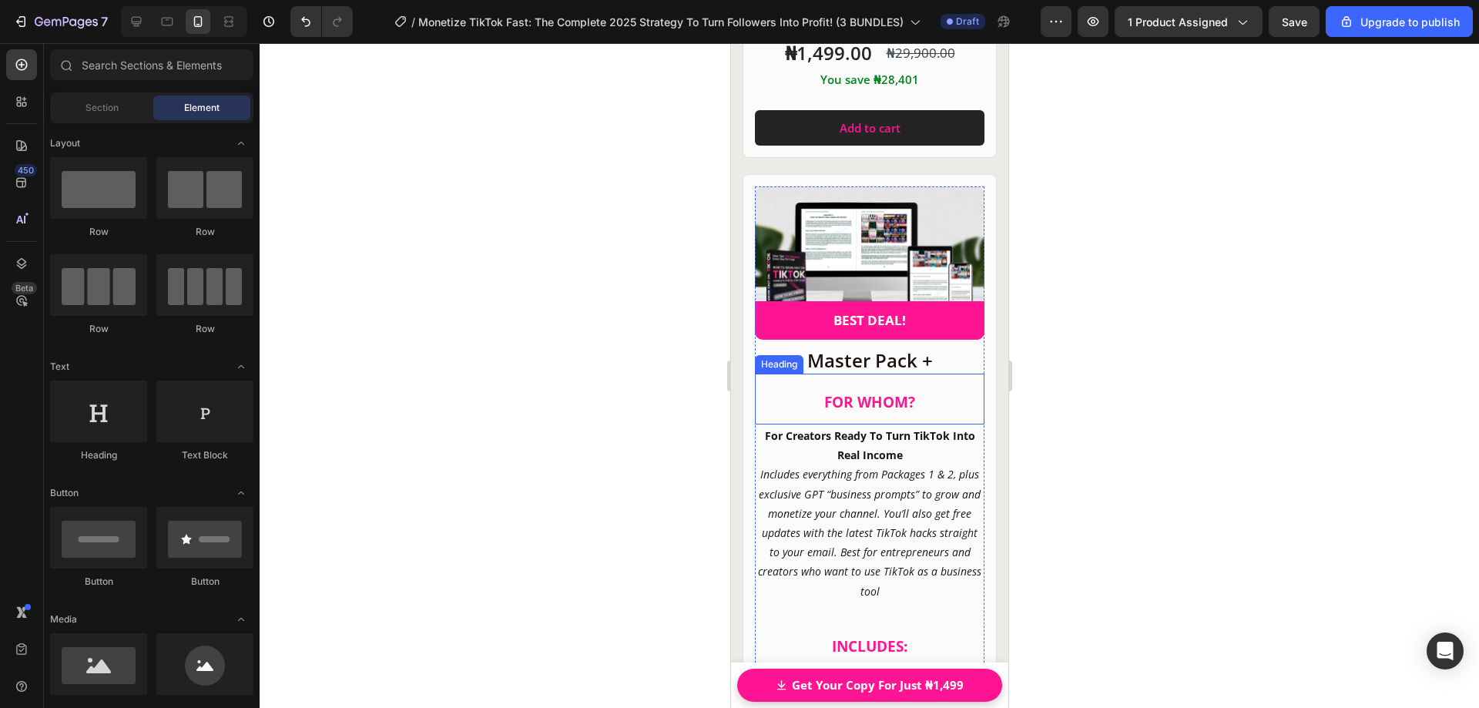
click at [876, 392] on span "FOR WHOM?" at bounding box center [869, 402] width 91 height 20
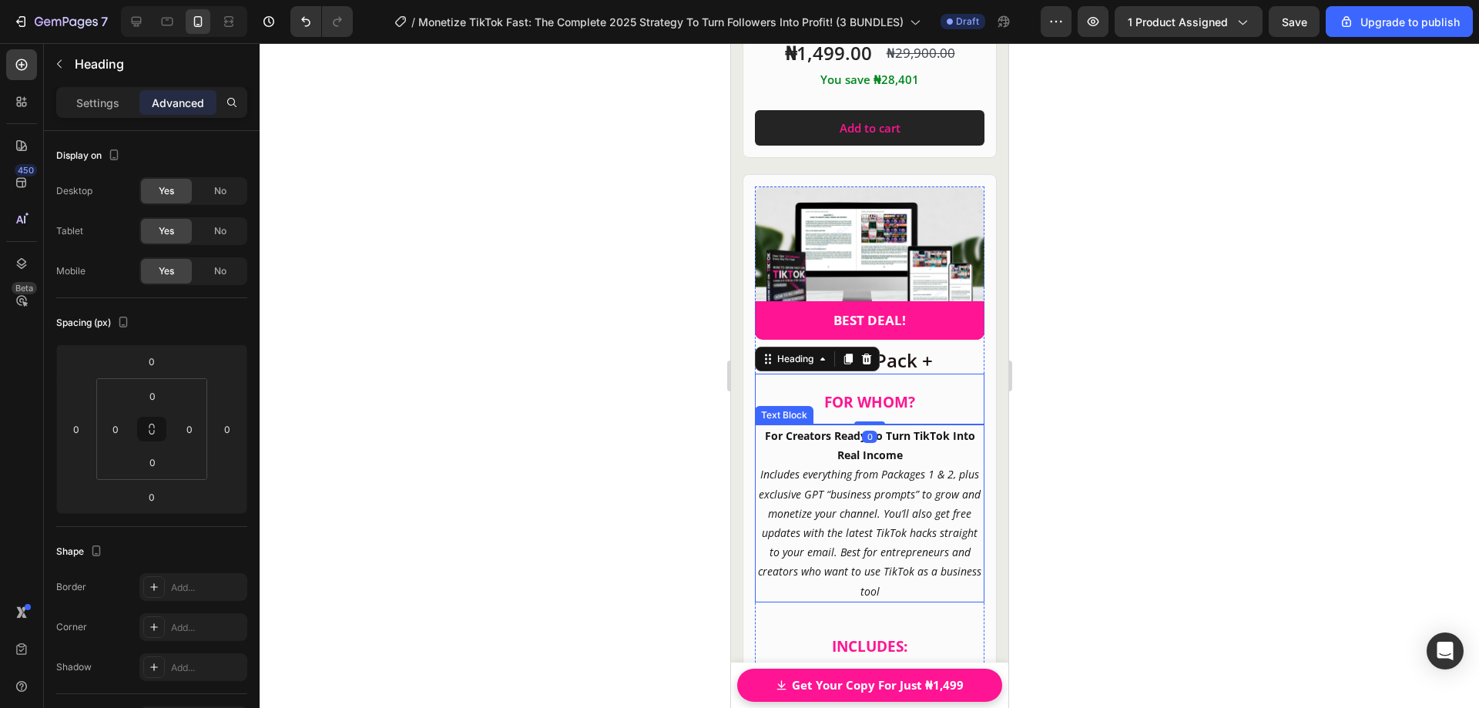
click at [874, 467] on icon "Includes everything from Packages 1 & 2, plus exclusive GPT “business prompts” …" at bounding box center [868, 532] width 223 height 131
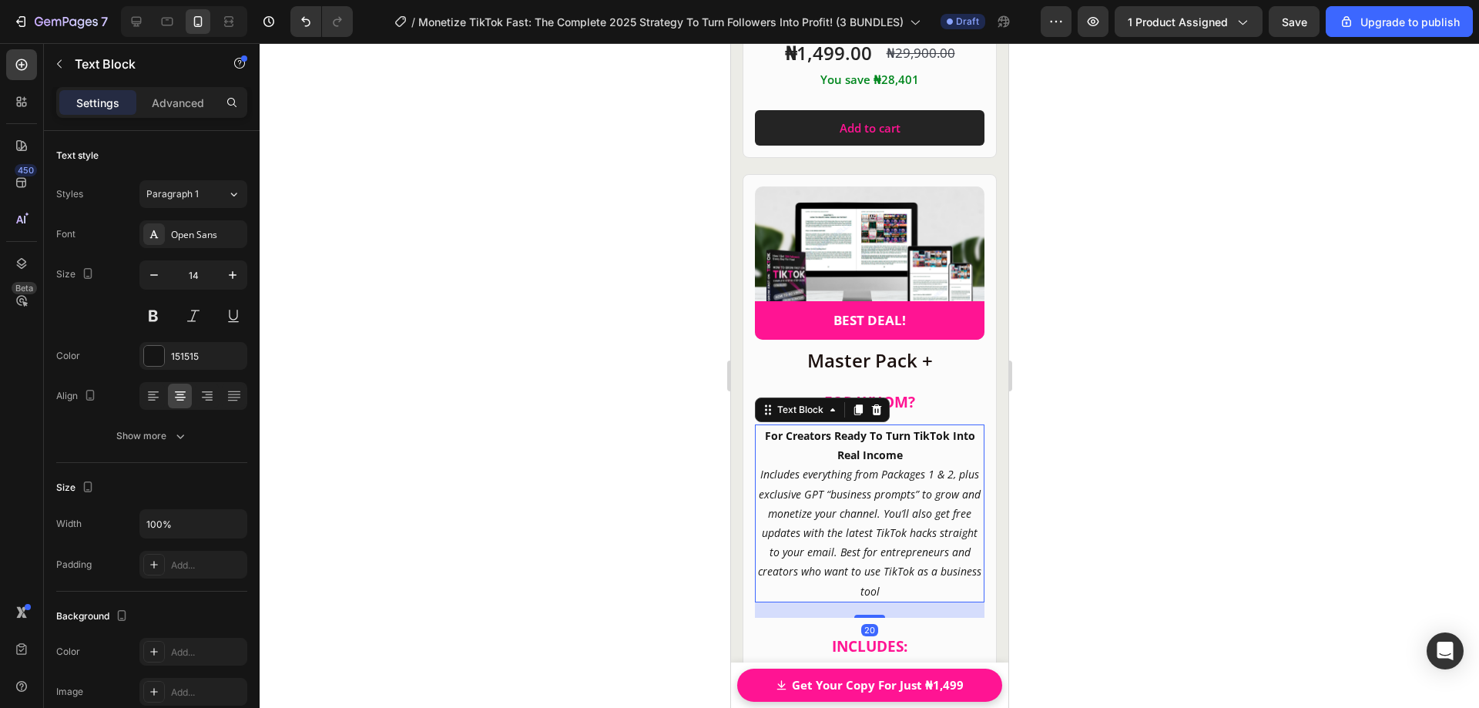
click at [867, 428] on strong "For Creators Ready To Turn TikTok Into Real Income" at bounding box center [869, 445] width 210 height 34
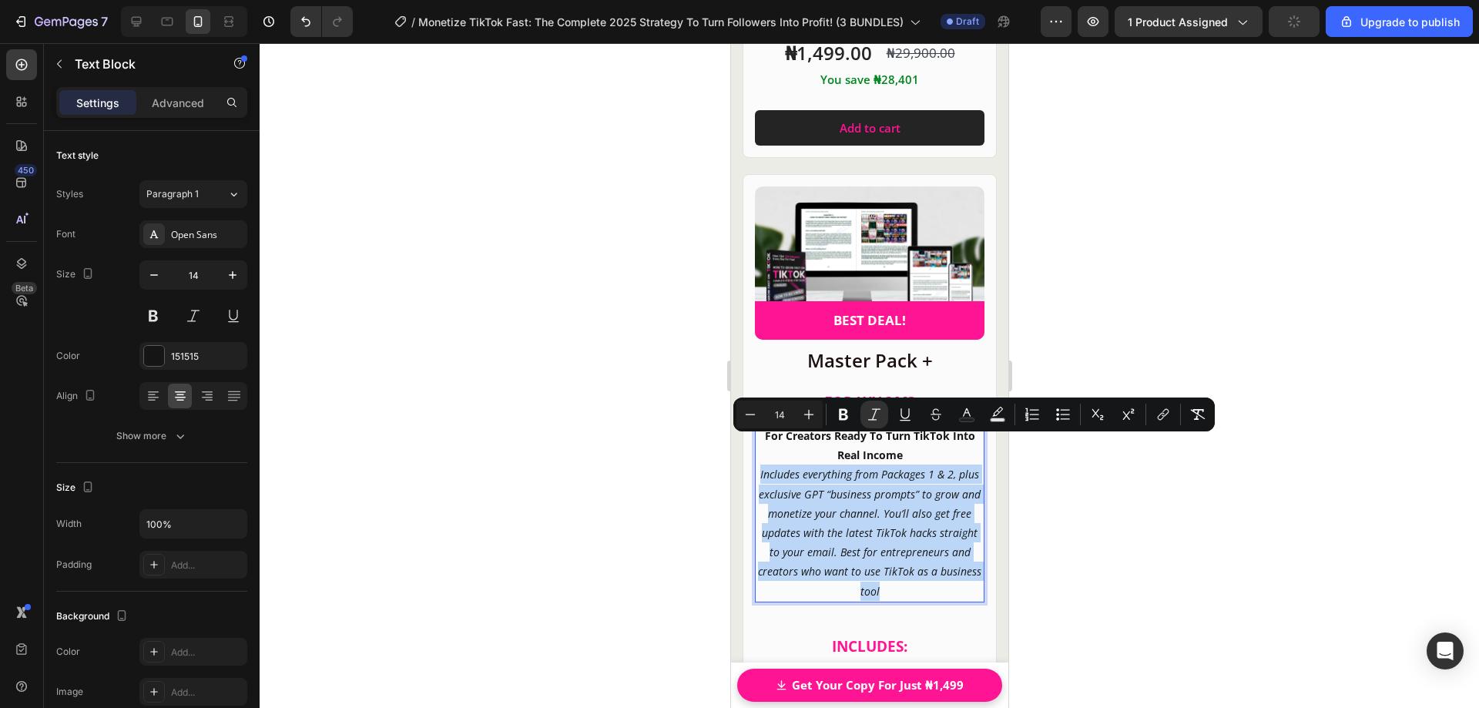
drag, startPoint x: 878, startPoint y: 555, endPoint x: 764, endPoint y: 453, distance: 152.8
click at [764, 465] on p "Includes everything from Packages 1 & 2, plus exclusive GPT “business prompts” …" at bounding box center [869, 533] width 226 height 136
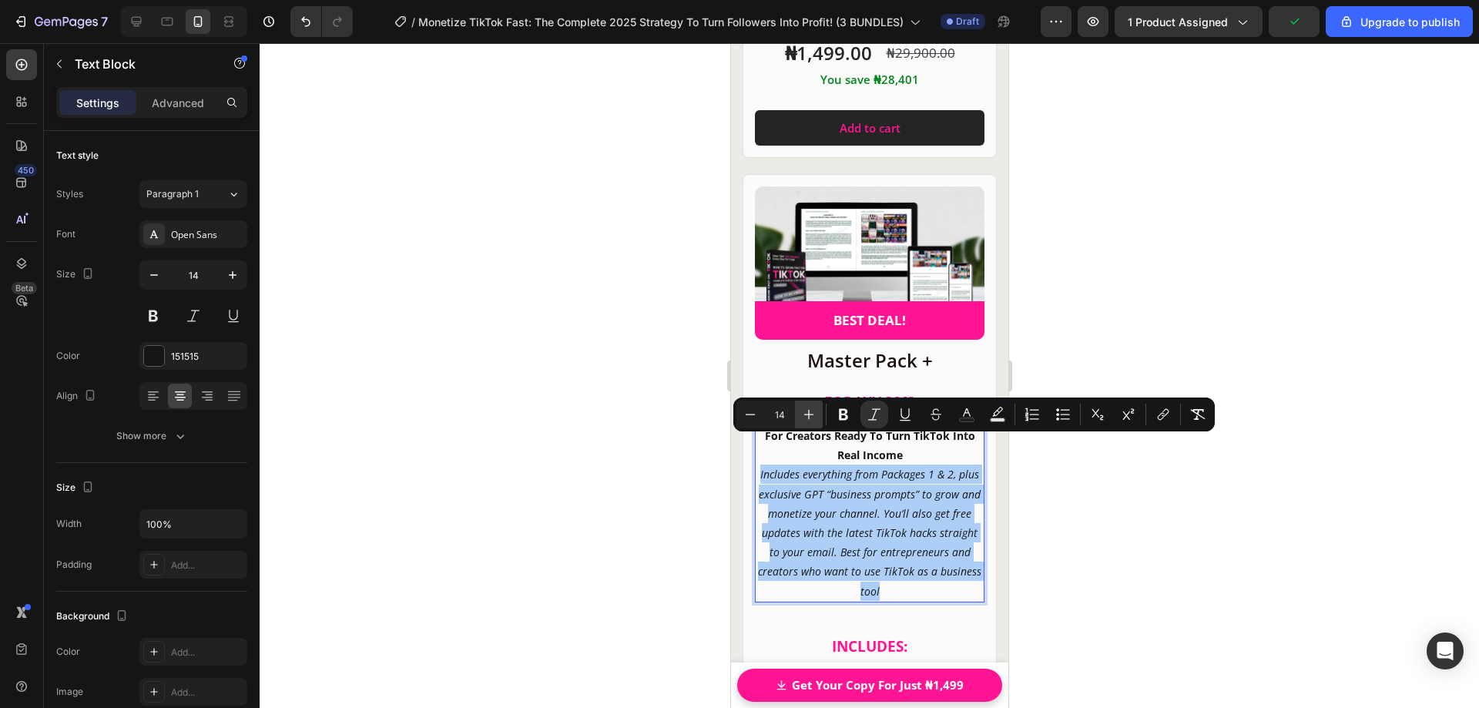
click at [810, 417] on icon "Editor contextual toolbar" at bounding box center [808, 414] width 15 height 15
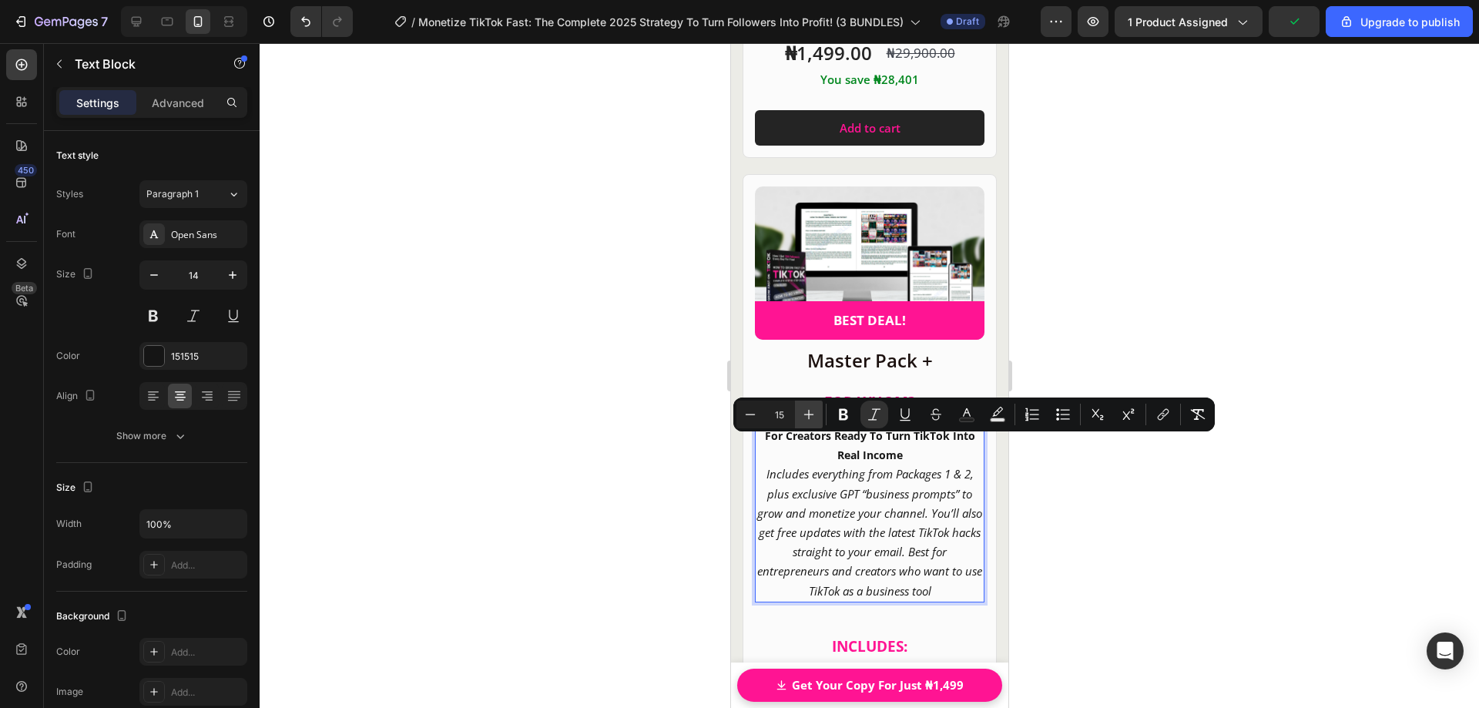
click at [810, 417] on icon "Editor contextual toolbar" at bounding box center [808, 414] width 15 height 15
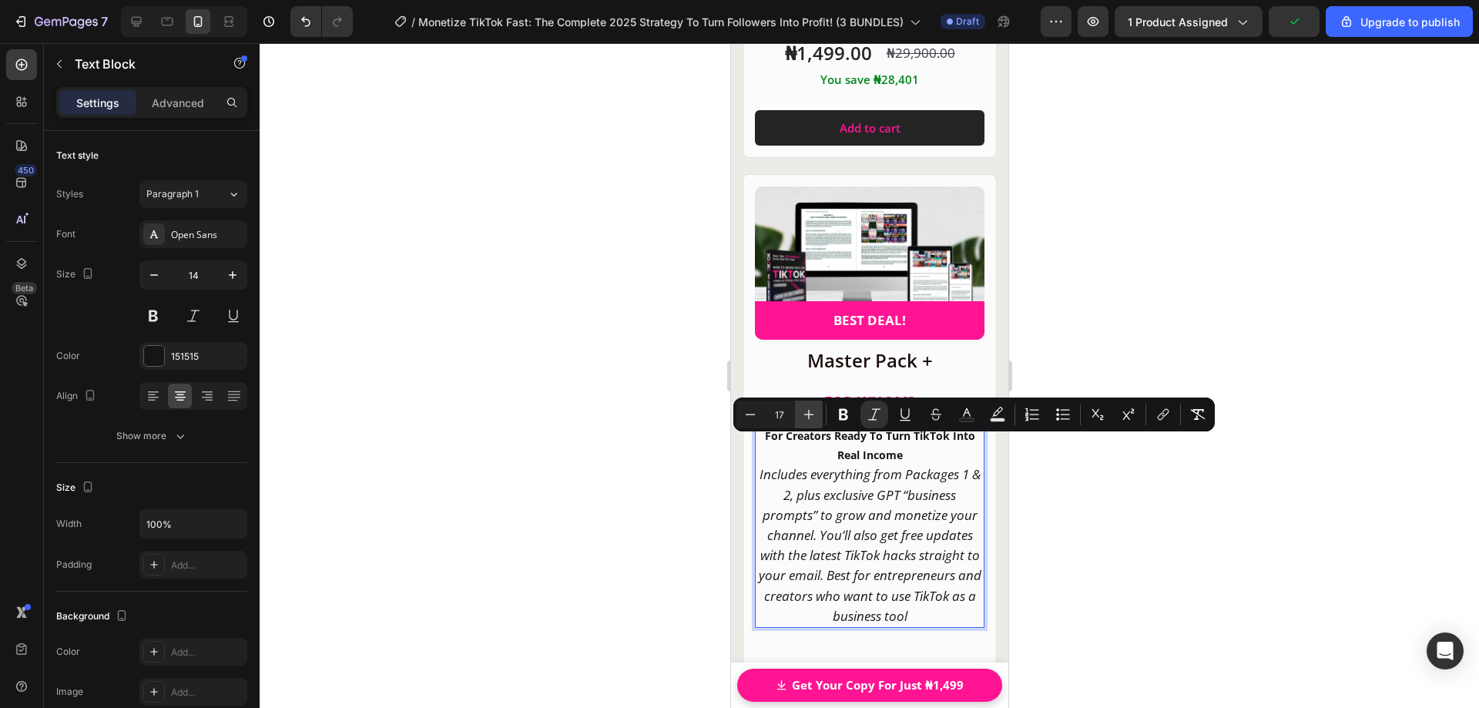
click at [810, 417] on icon "Editor contextual toolbar" at bounding box center [808, 414] width 15 height 15
type input "18"
click at [827, 465] on icon "Includes everything from Packages 1 & 2, plus exclusive GPT “business prompts” …" at bounding box center [869, 544] width 226 height 159
click at [877, 465] on icon "Includes everything from Packages 1 & 2, plus exclusive GPT “business prompts” …" at bounding box center [869, 544] width 226 height 159
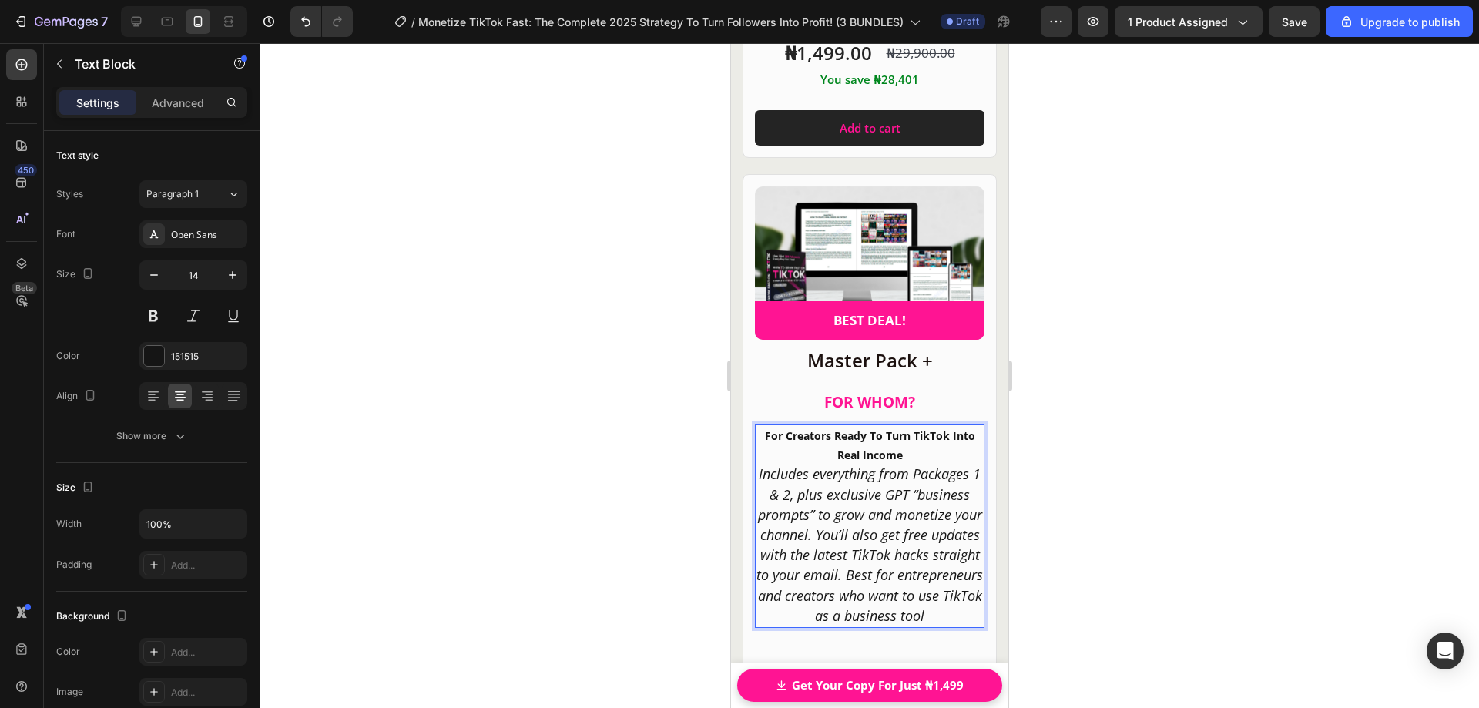
click at [908, 426] on p "For Creators Ready To Turn TikTok Into Real Income" at bounding box center [869, 445] width 226 height 39
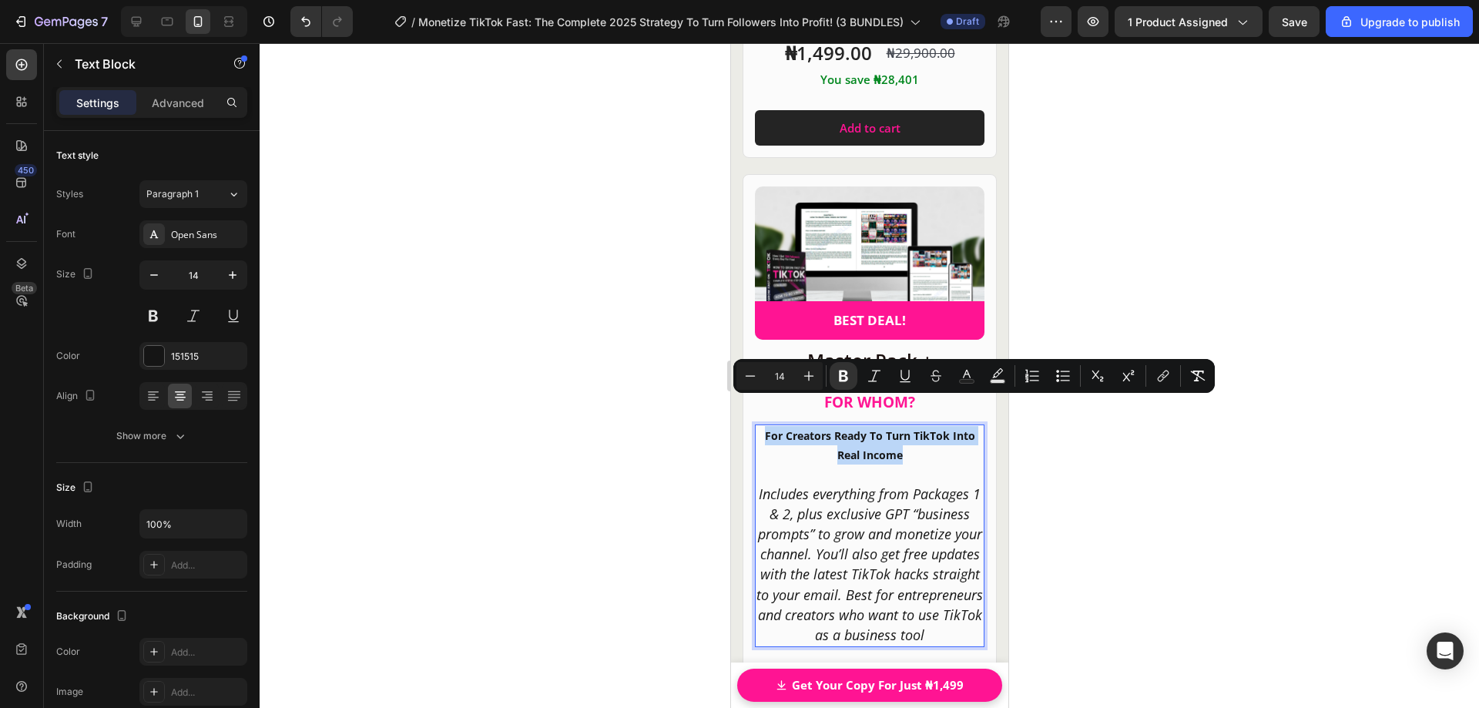
drag, startPoint x: 899, startPoint y: 426, endPoint x: 757, endPoint y: 403, distance: 143.6
click at [757, 426] on p "For Creators Ready To Turn TikTok Into Real Income" at bounding box center [869, 445] width 226 height 39
click at [815, 377] on icon "Editor contextual toolbar" at bounding box center [808, 375] width 15 height 15
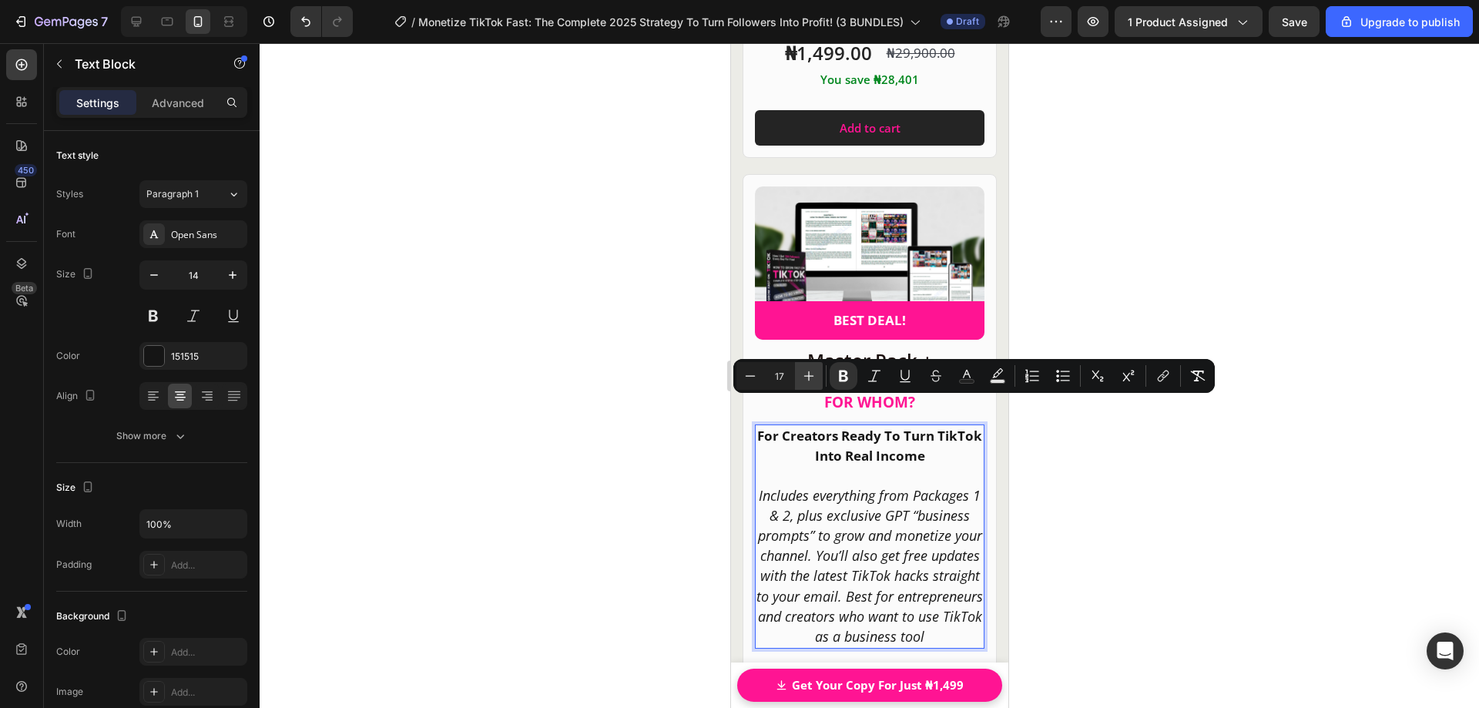
click at [815, 377] on icon "Editor contextual toolbar" at bounding box center [808, 375] width 15 height 15
type input "18"
click at [888, 486] on icon "Includes everything from Packages 1 & 2, plus exclusive GPT “business prompts” …" at bounding box center [869, 565] width 226 height 159
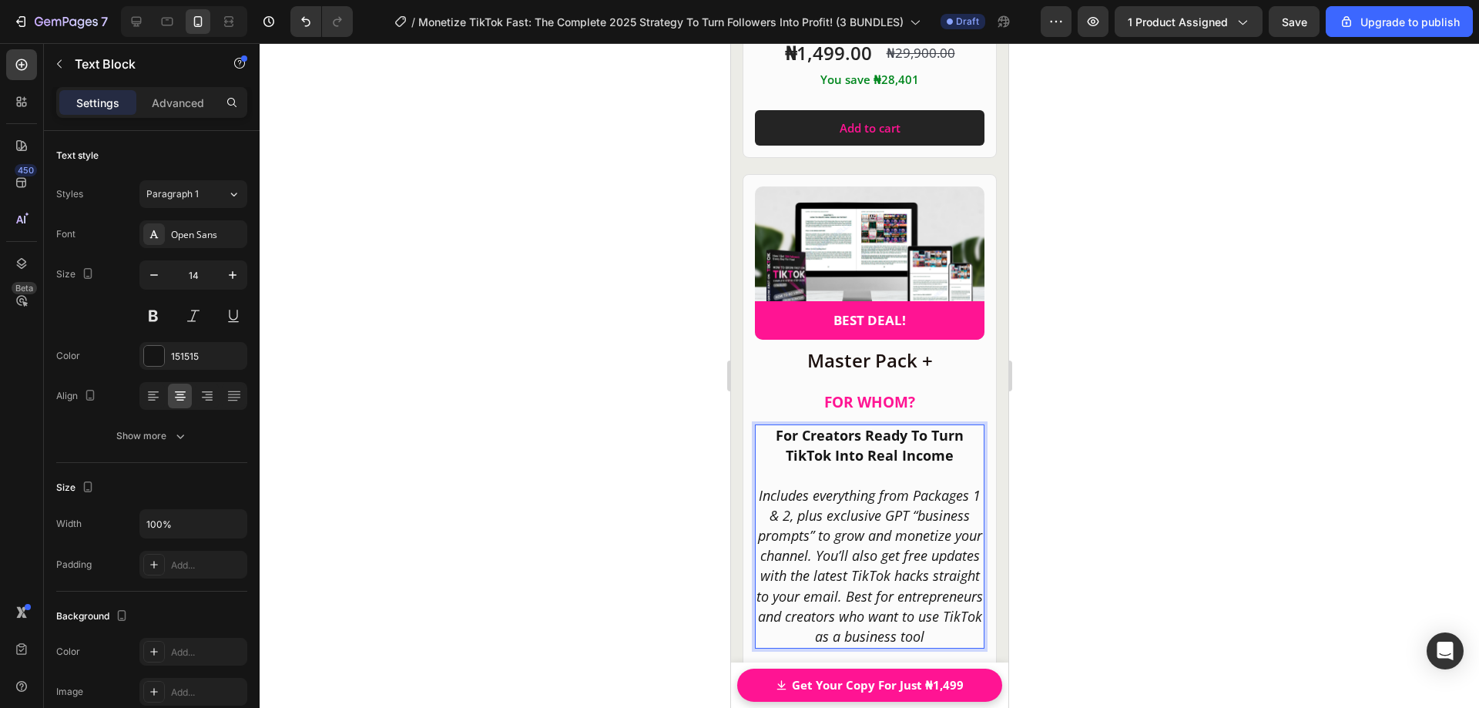
click at [947, 427] on p "For Creators Ready To Turn TikTok Into Real Income" at bounding box center [869, 446] width 226 height 40
click at [894, 488] on icon "Includes everything from Packages 1 & 2, plus exclusive GPT “business prompts” …" at bounding box center [869, 565] width 226 height 159
click at [918, 626] on p "Includes everything from Packages 1 & 2, plus exclusive GPT “business prompts” …" at bounding box center [869, 567] width 226 height 162
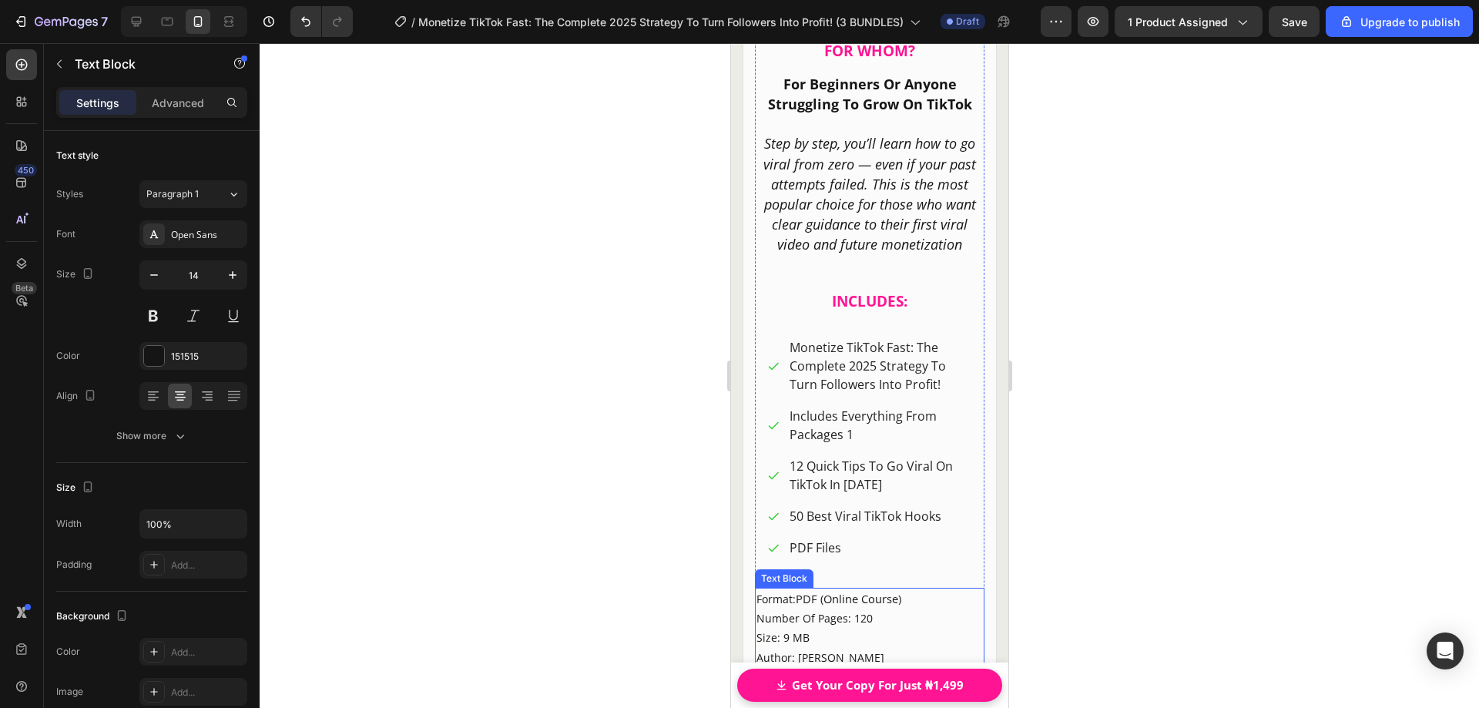
scroll to position [20788, 0]
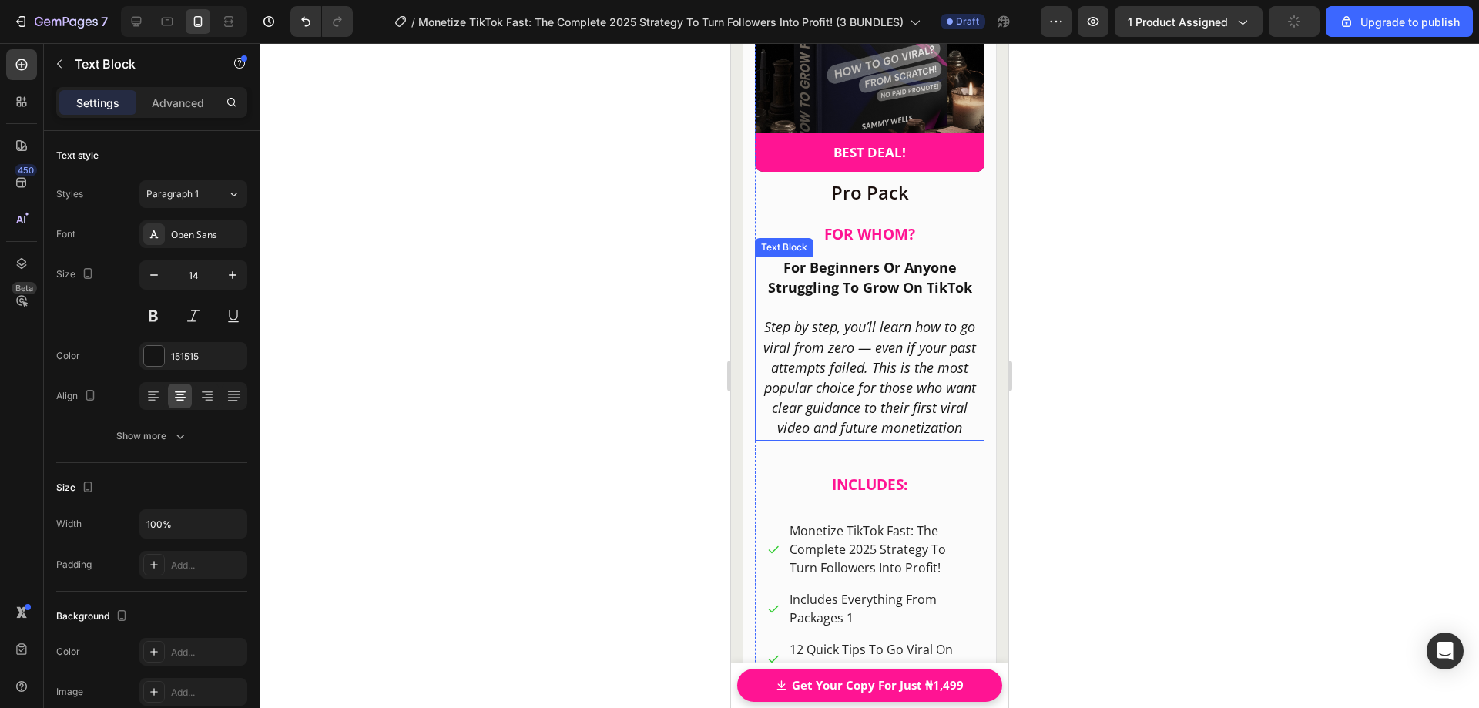
click at [938, 394] on icon "Step by step, you’ll learn how to go viral from zero — even if your past attemp…" at bounding box center [869, 376] width 213 height 119
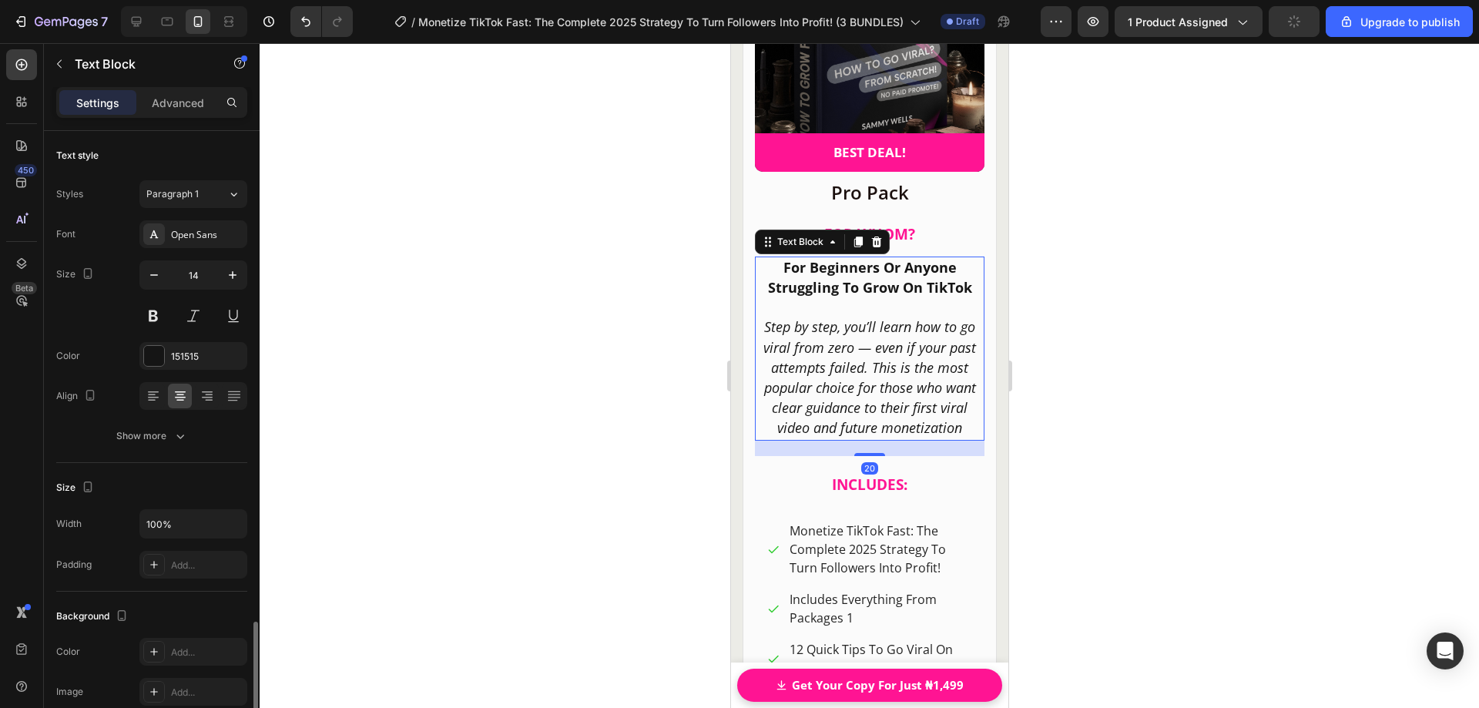
scroll to position [292, 0]
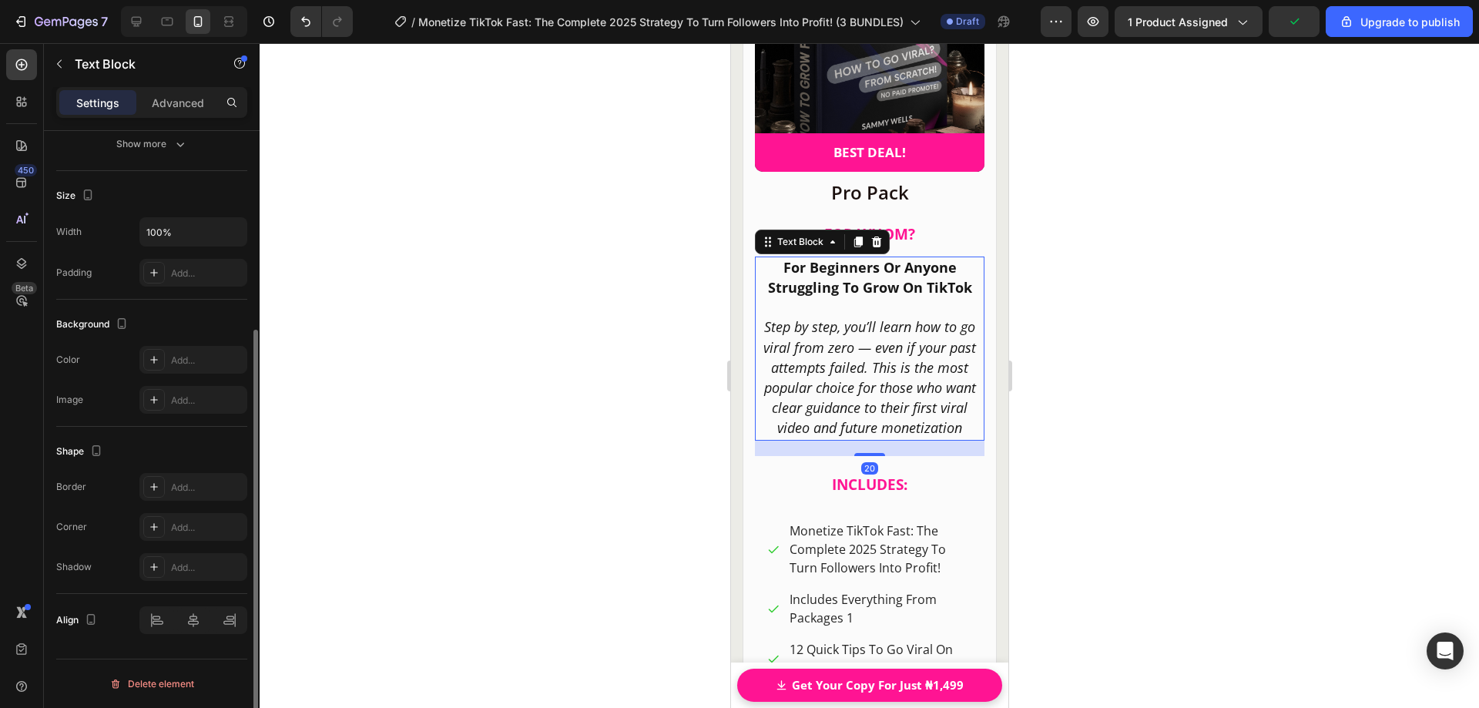
click at [957, 408] on p "Step by step, you’ll learn how to go viral from zero — even if your past attemp…" at bounding box center [869, 377] width 226 height 121
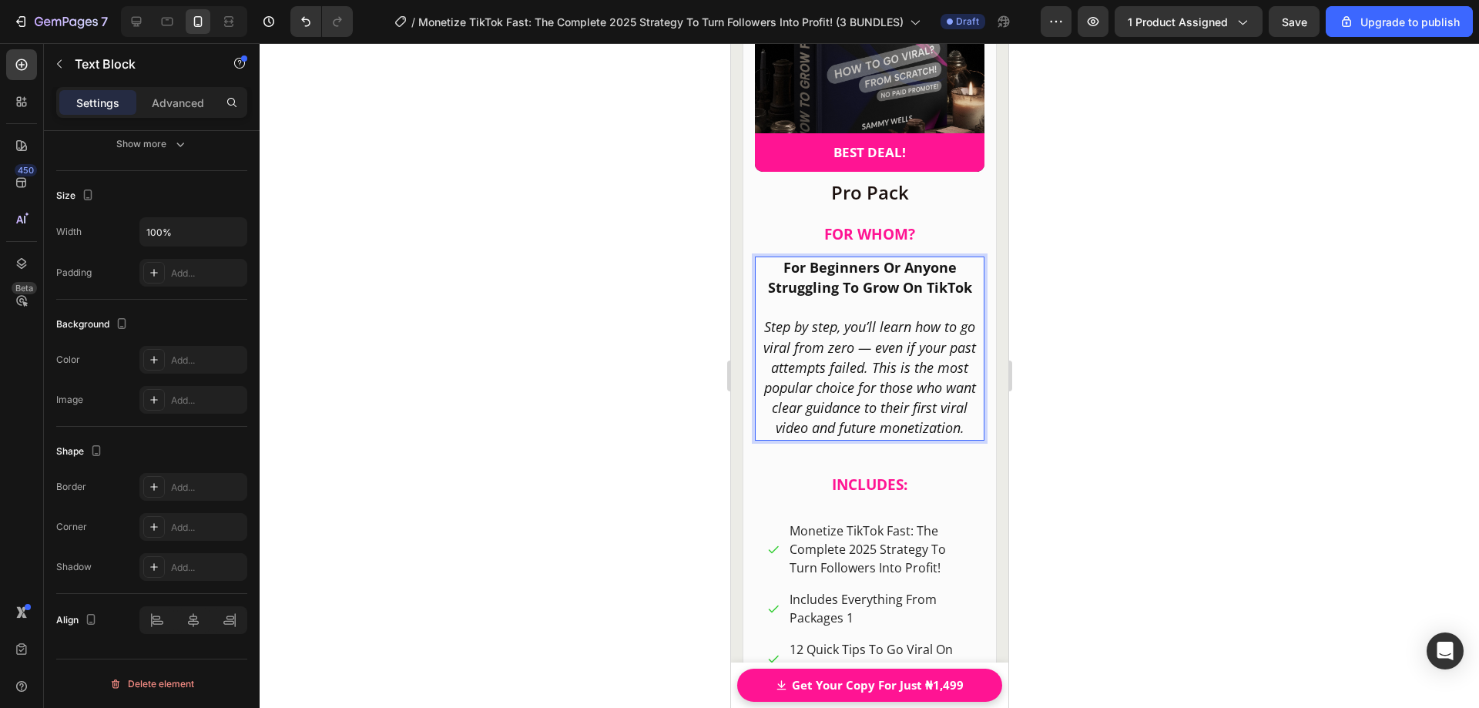
click at [965, 266] on strong "For Beginners Or Anyone Struggling To Grow On TikTok" at bounding box center [869, 277] width 204 height 39
click at [1079, 312] on div at bounding box center [870, 375] width 1220 height 665
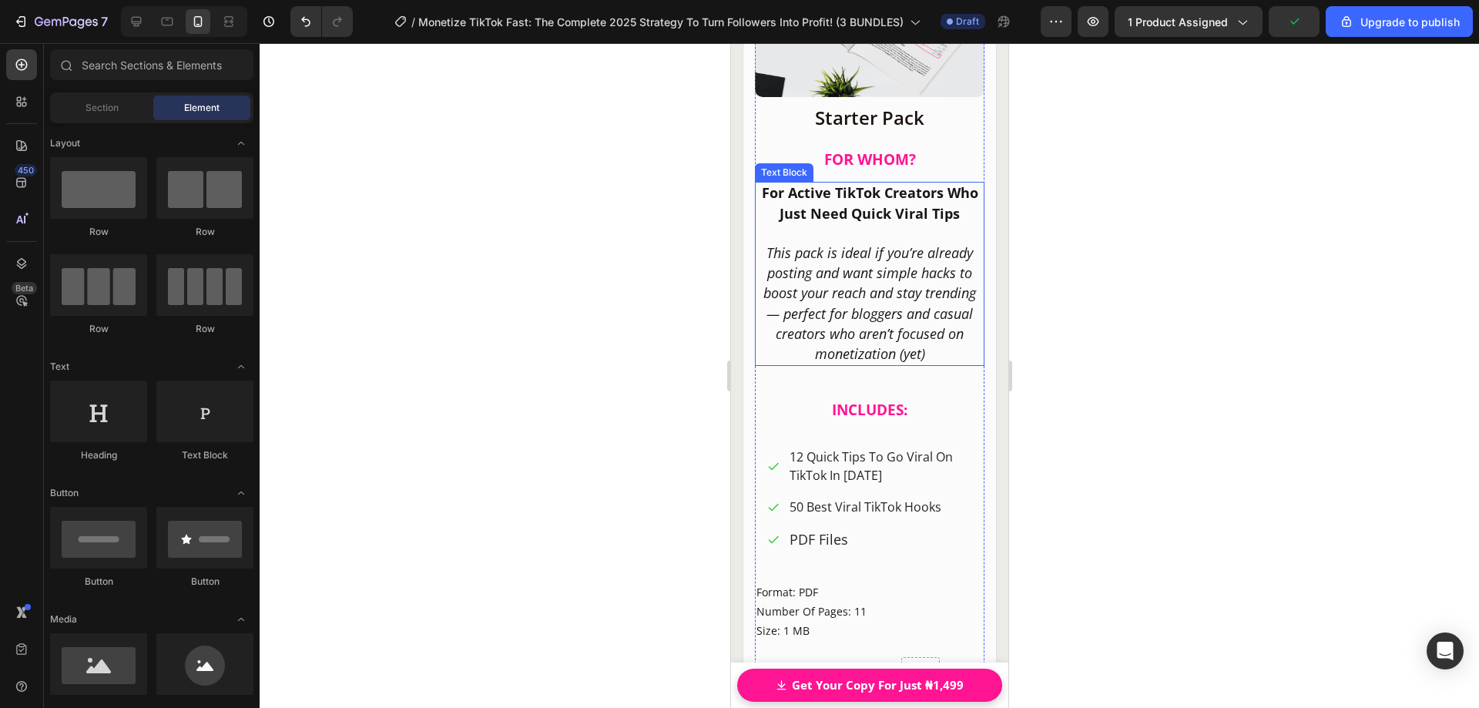
scroll to position [19863, 0]
click at [969, 209] on p "For Active TikTok Creators Who Just Need Quick Viral Tips" at bounding box center [869, 206] width 226 height 40
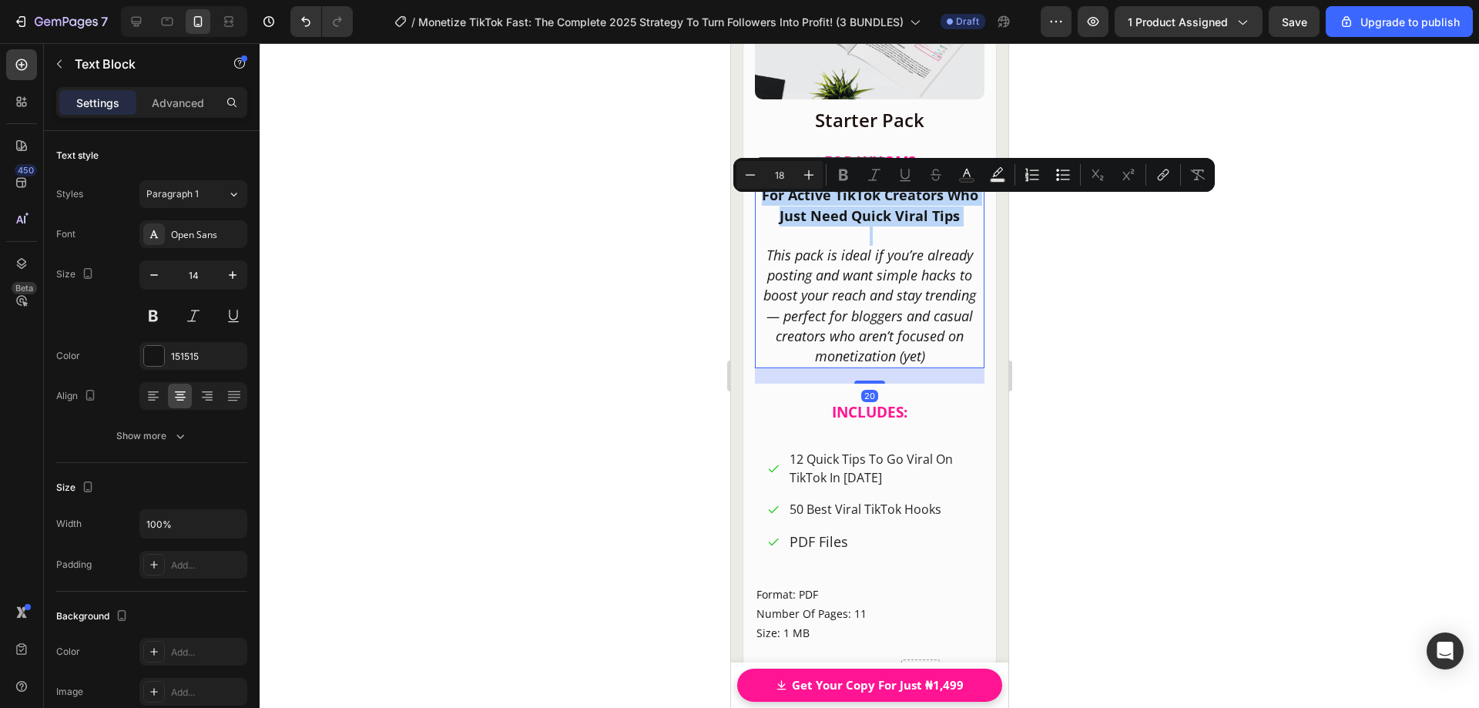
click at [969, 209] on p "For Active TikTok Creators Who Just Need Quick Viral Tips" at bounding box center [869, 206] width 226 height 40
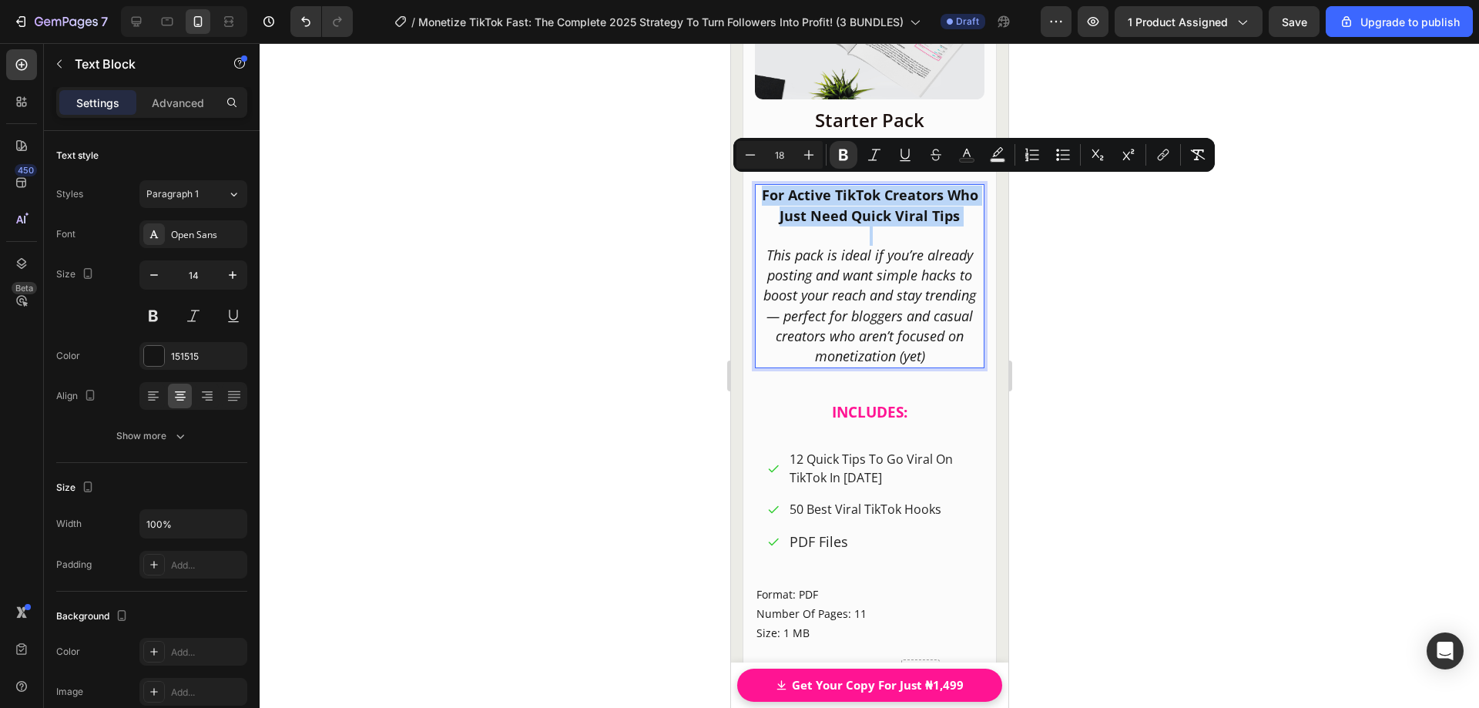
click at [969, 209] on p "For Active TikTok Creators Who Just Need Quick Viral Tips" at bounding box center [869, 206] width 226 height 40
click at [969, 211] on p "For Active TikTok Creators Who Just Need Quick Viral Tips" at bounding box center [869, 206] width 226 height 40
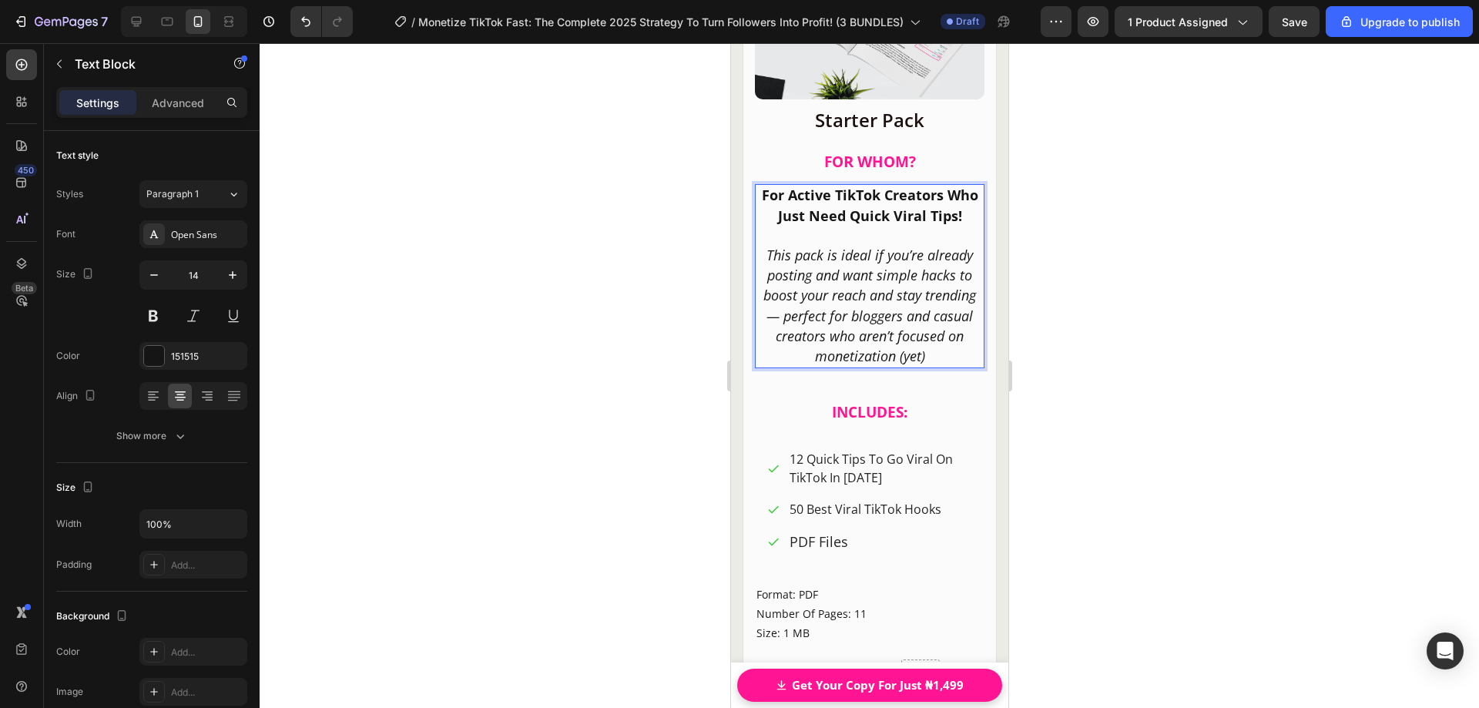
click at [791, 224] on p "For Active TikTok Creators Who Just Need Quick Viral Tips!" at bounding box center [869, 206] width 226 height 40
click at [170, 108] on p "Advanced" at bounding box center [178, 103] width 52 height 16
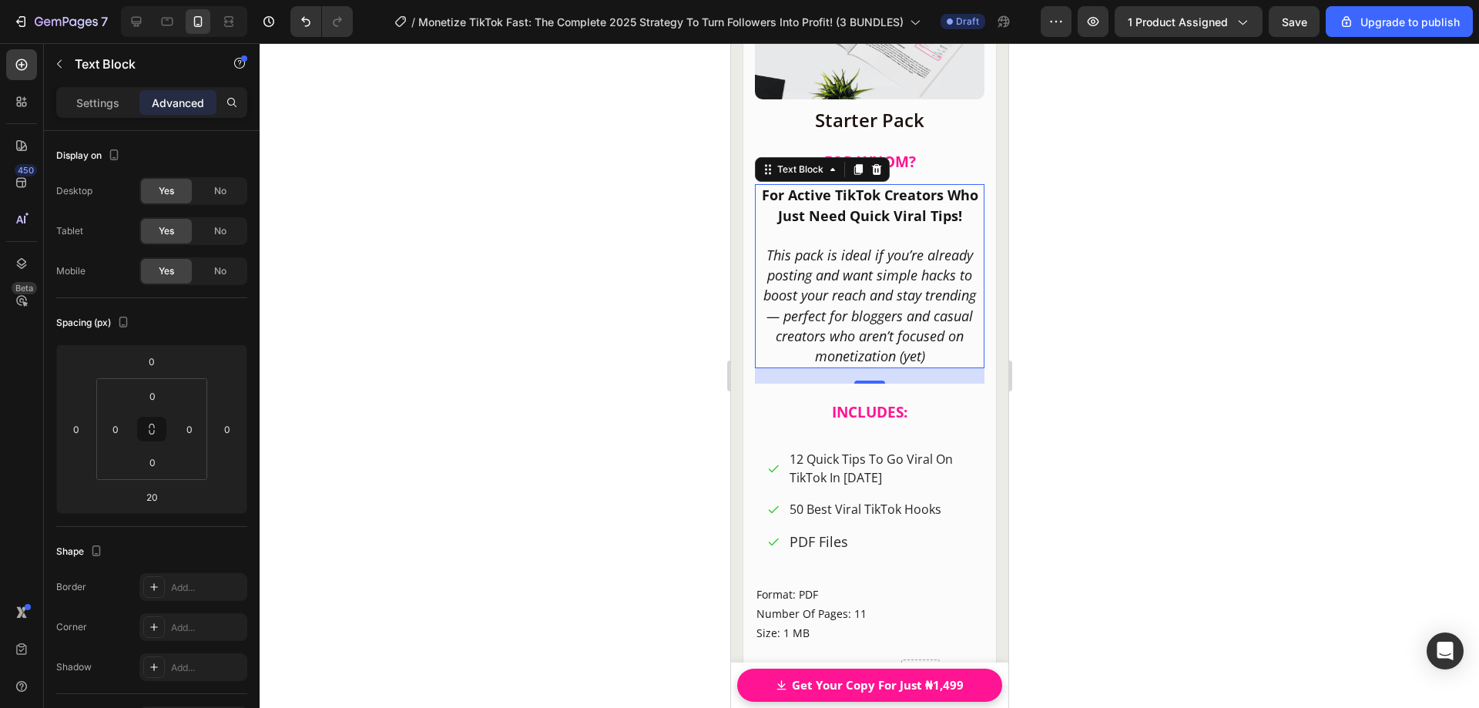
click at [1032, 313] on div at bounding box center [870, 375] width 1220 height 665
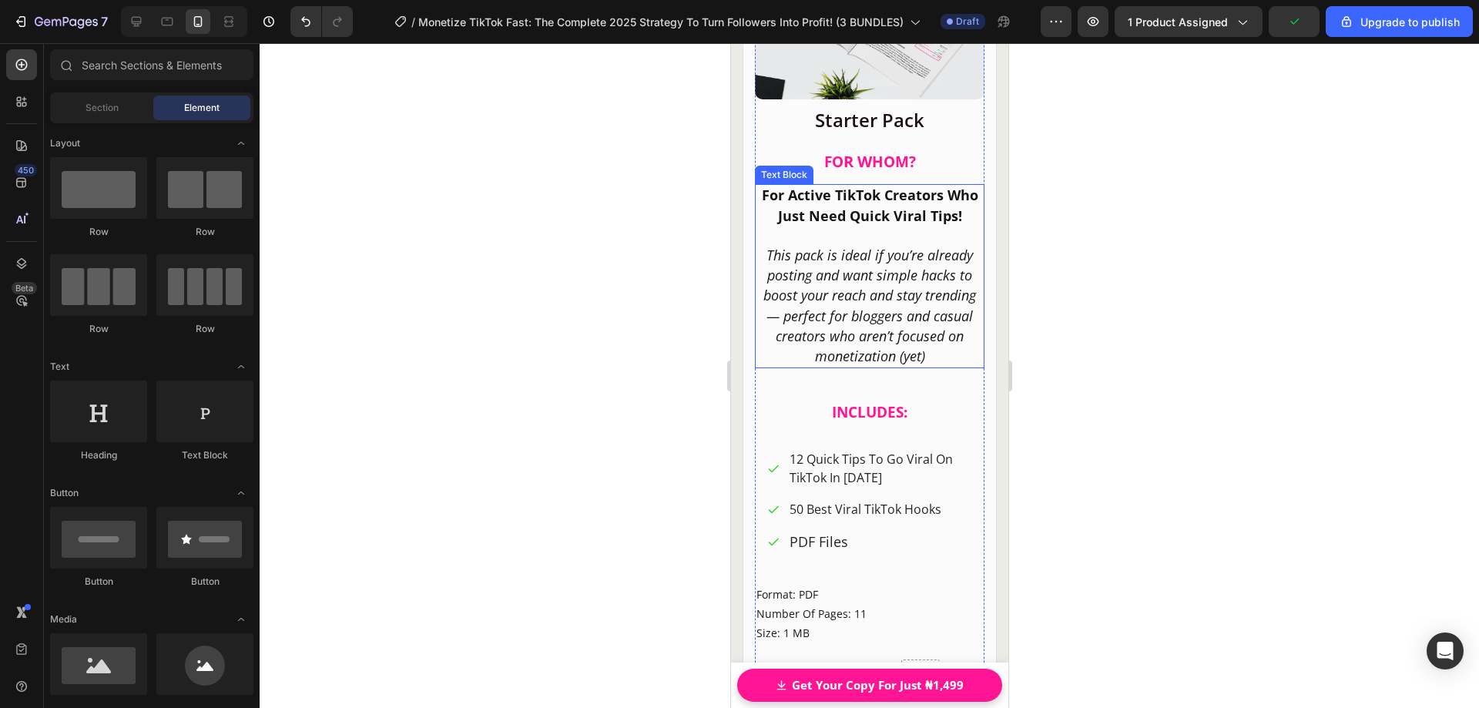
click at [920, 367] on p "This pack is ideal if you’re already posting and want simple hacks to boost you…" at bounding box center [869, 306] width 226 height 121
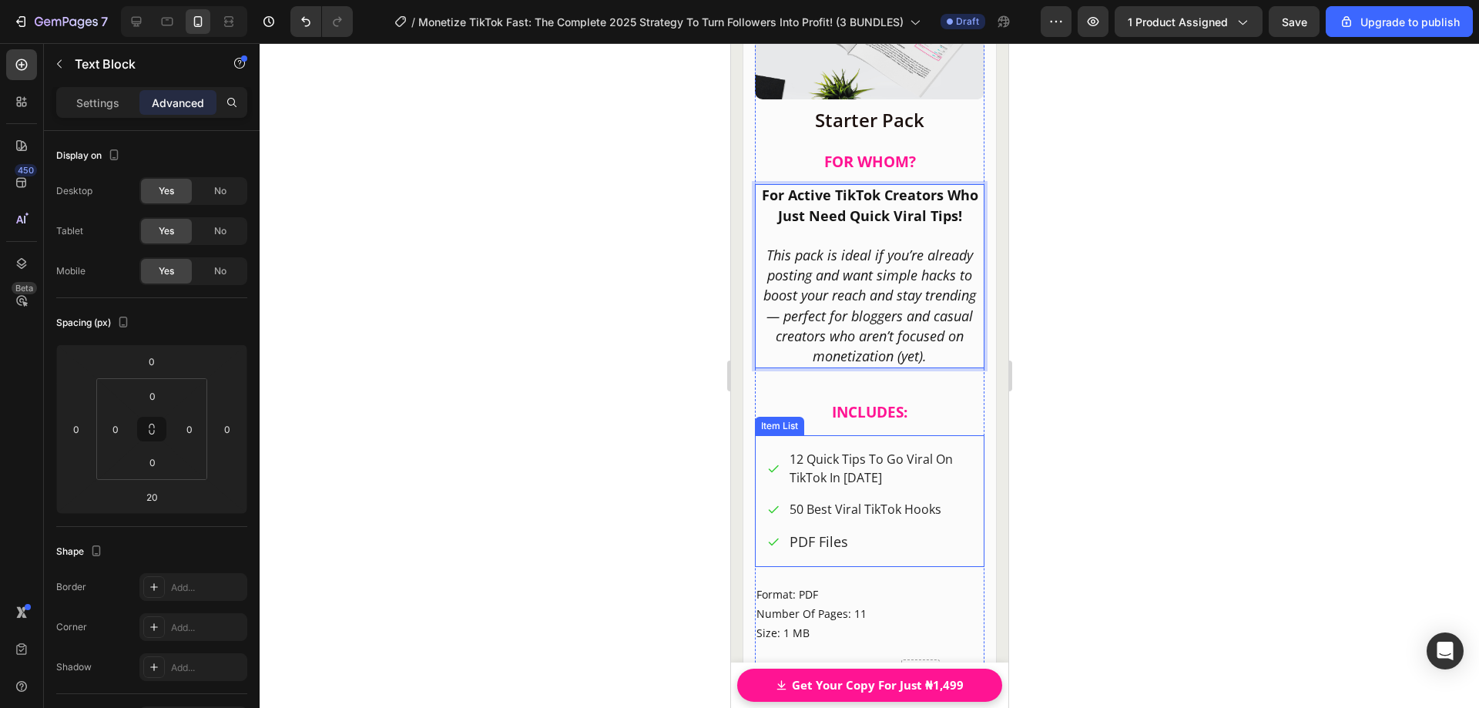
click at [864, 479] on span "12 Quick Tips To Go Viral On TikTok In [DATE]" at bounding box center [870, 468] width 163 height 35
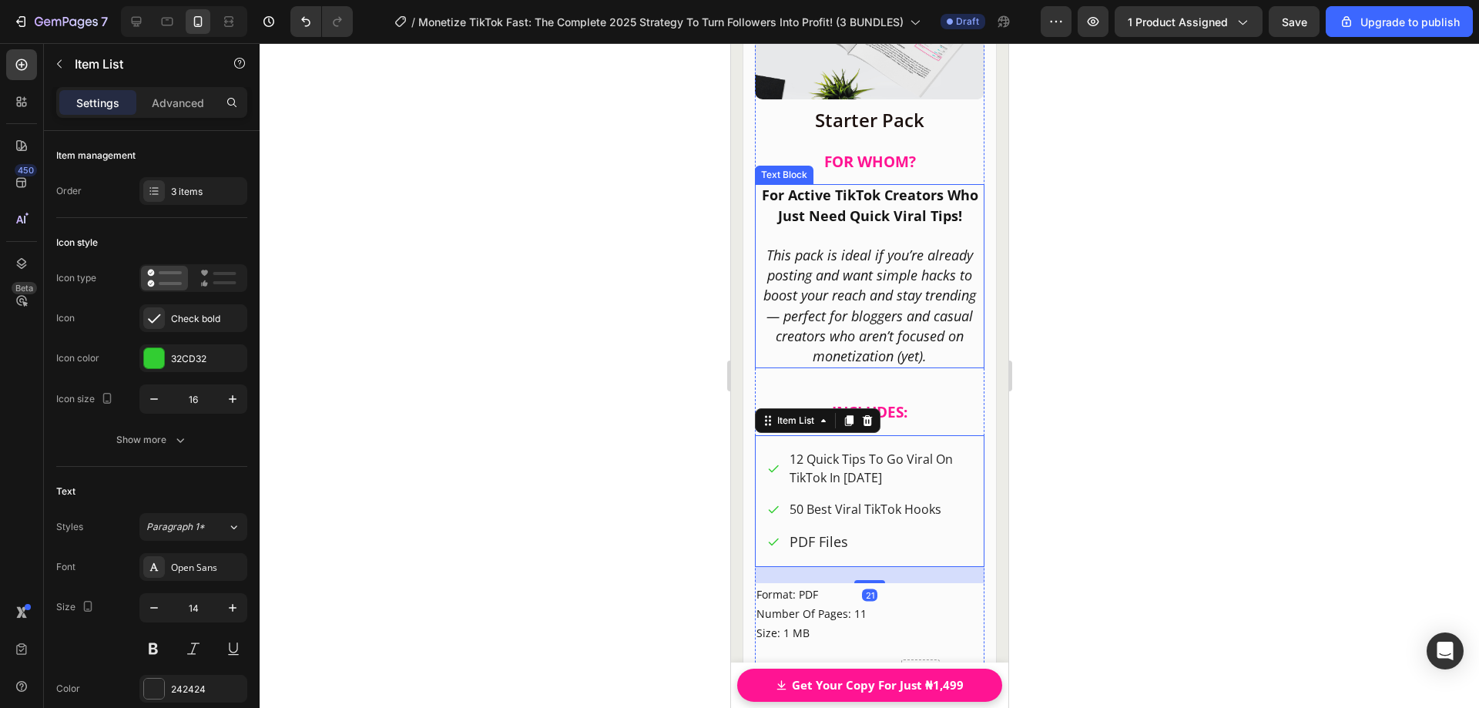
click at [883, 365] on icon "This pack is ideal if you’re already posting and want simple hacks to boost you…" at bounding box center [869, 305] width 213 height 119
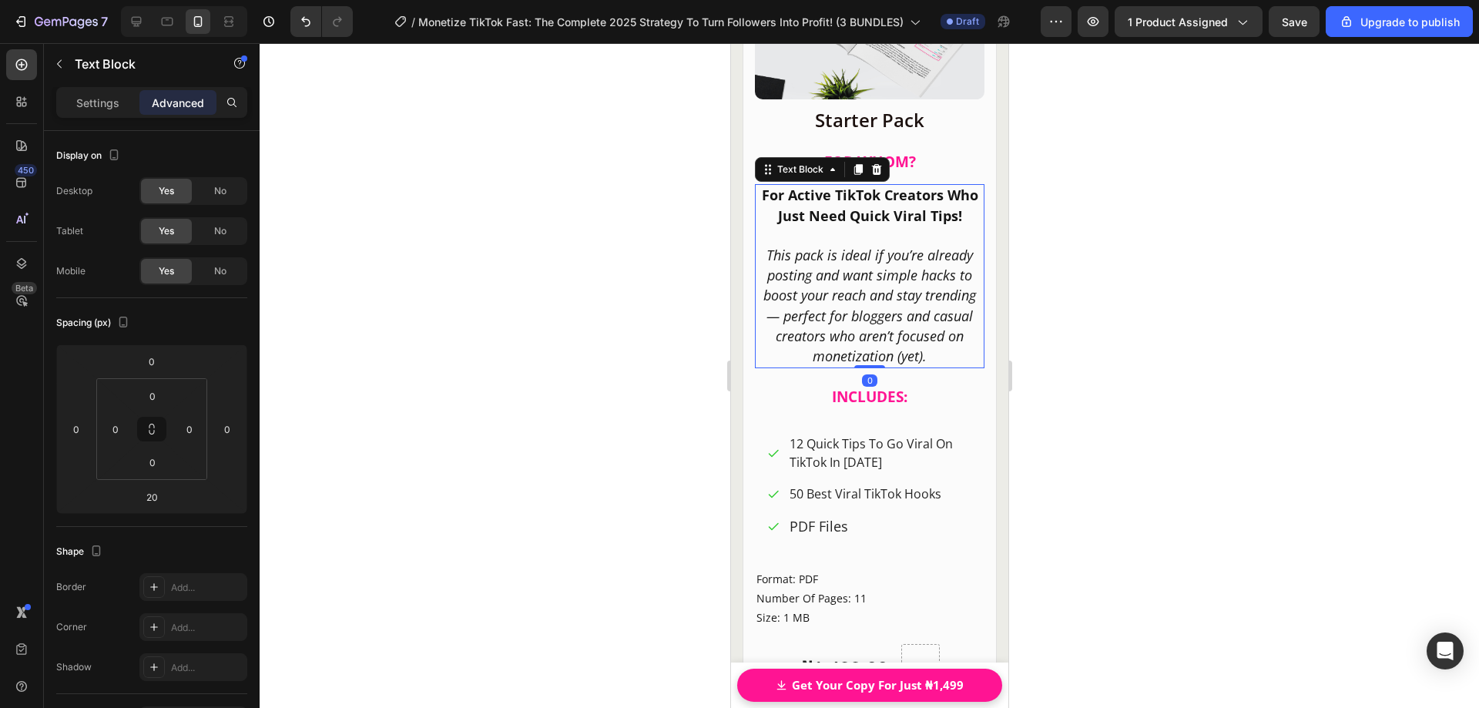
drag, startPoint x: 872, startPoint y: 394, endPoint x: 930, endPoint y: 354, distance: 69.9
click at [871, 363] on div "For Active TikTok Creators Who Just Need Quick Viral Tips! This pack is ideal i…" at bounding box center [869, 276] width 230 height 184
type input "0"
click at [1112, 354] on div at bounding box center [870, 375] width 1220 height 665
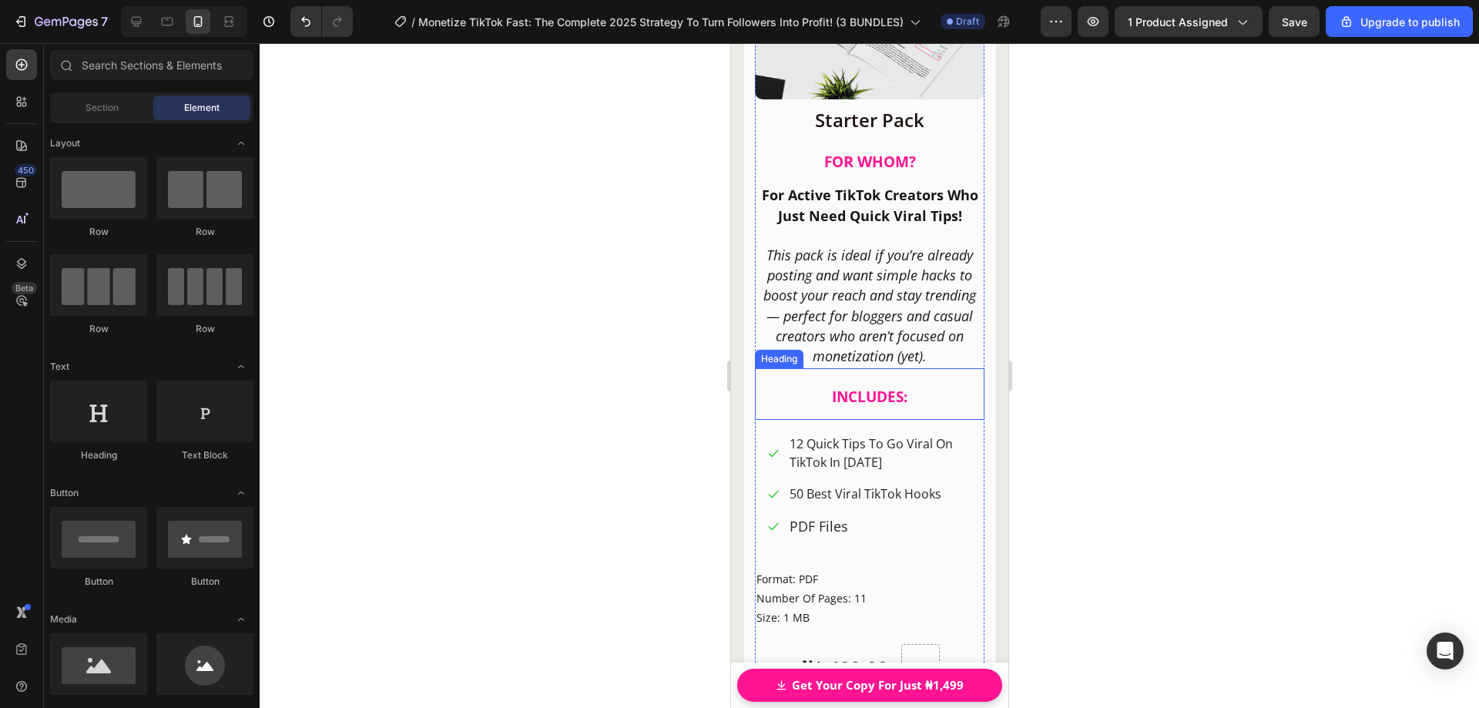
click at [894, 407] on strong "INCLUDES:" at bounding box center [868, 397] width 75 height 20
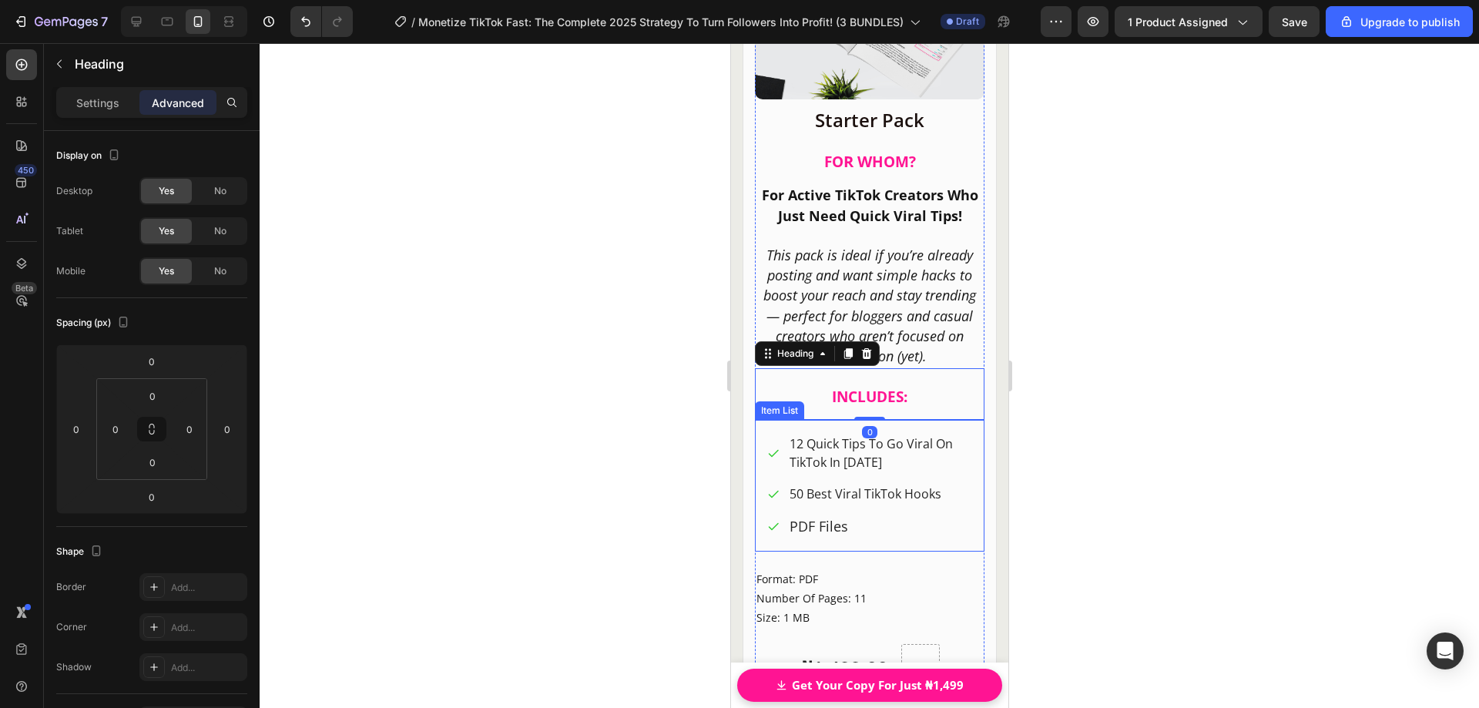
click at [1107, 425] on div at bounding box center [870, 375] width 1220 height 665
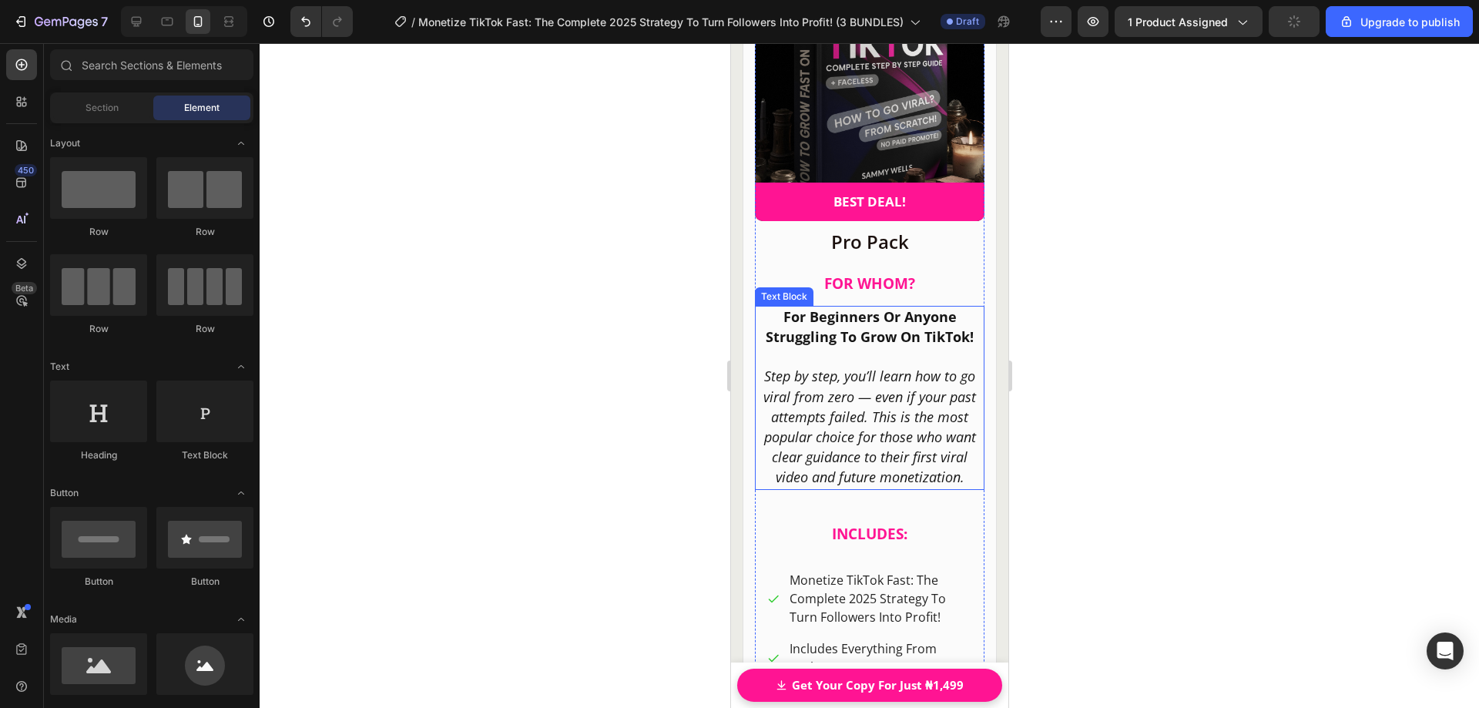
scroll to position [20865, 0]
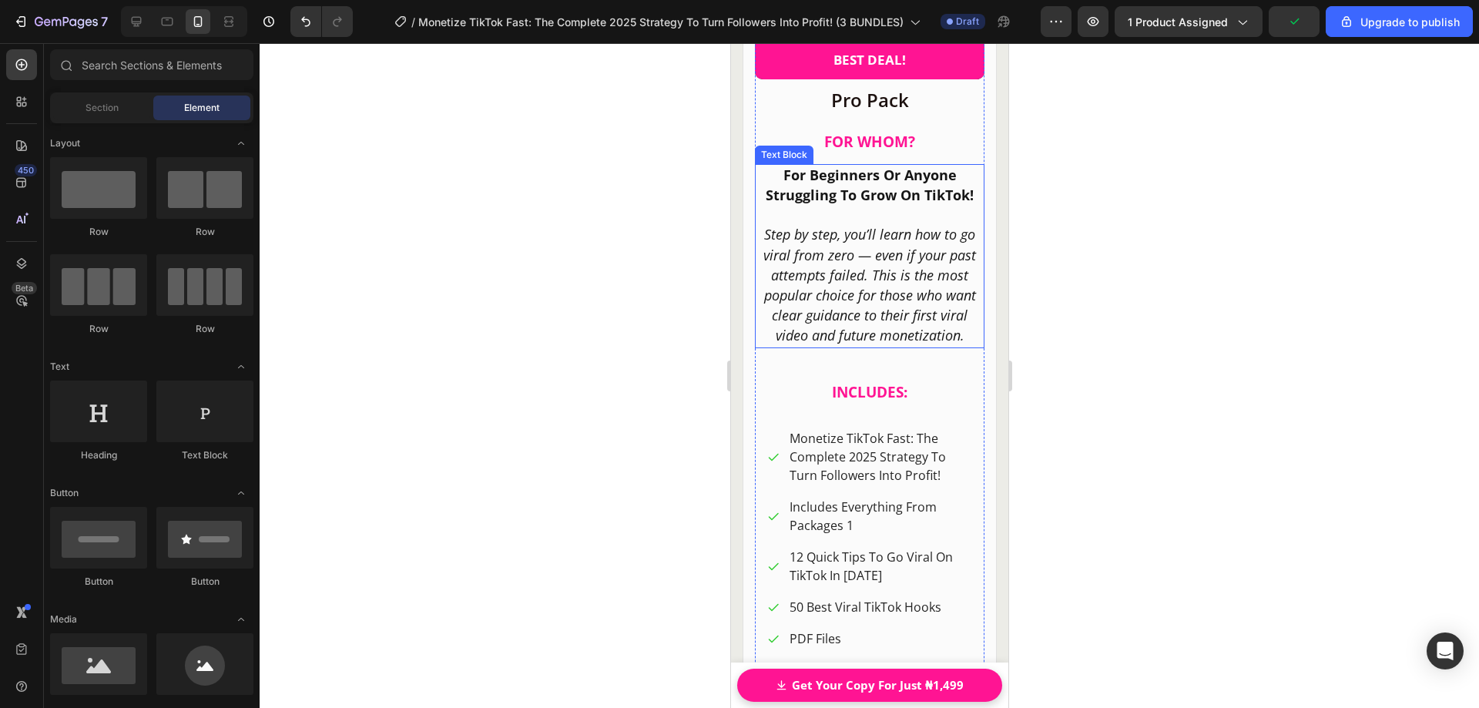
click at [879, 322] on icon "Step by step, you’ll learn how to go viral from zero — even if your past attemp…" at bounding box center [869, 284] width 213 height 119
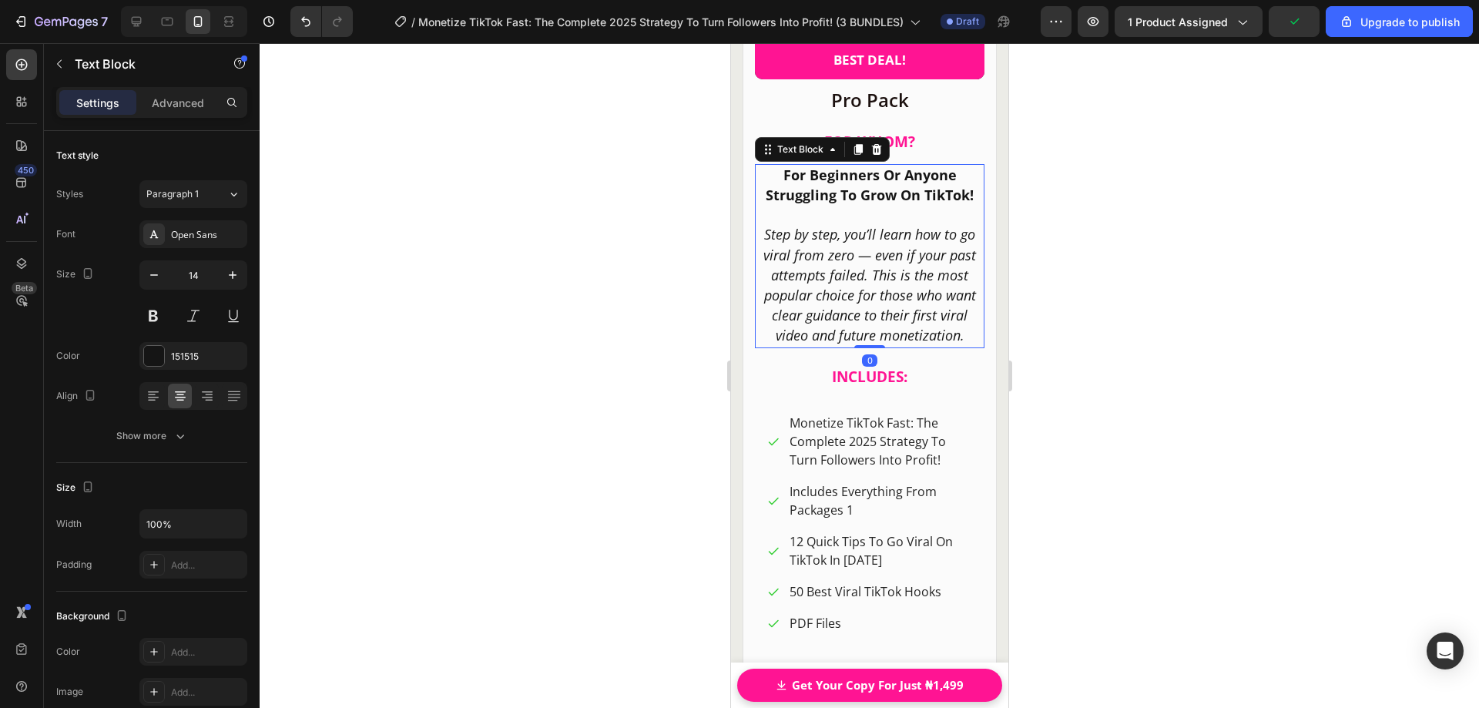
drag, startPoint x: 865, startPoint y: 360, endPoint x: 867, endPoint y: 337, distance: 23.2
click at [867, 337] on div "For Beginners Or Anyone Struggling To Grow On TikTok! Step by step, you’ll lear…" at bounding box center [869, 256] width 230 height 184
click at [1150, 323] on div at bounding box center [870, 375] width 1220 height 665
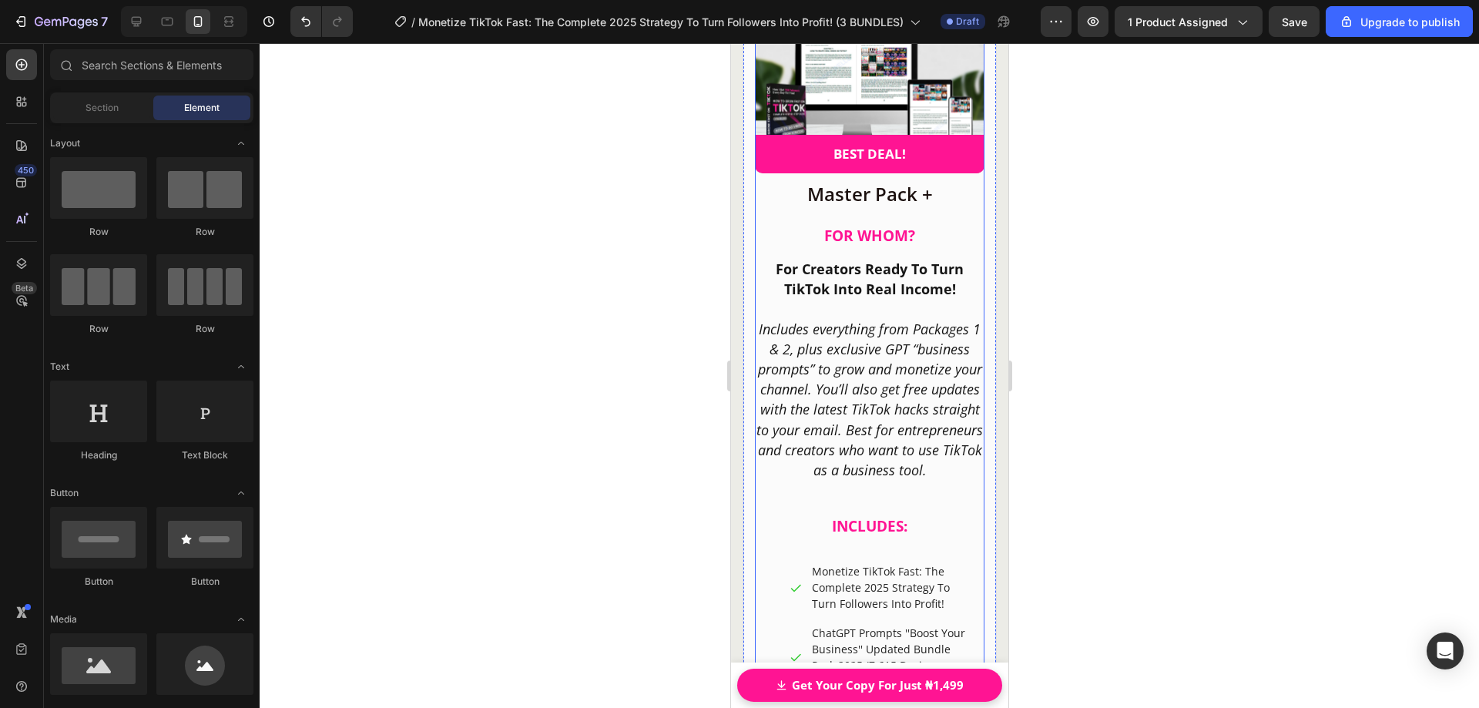
scroll to position [21866, 0]
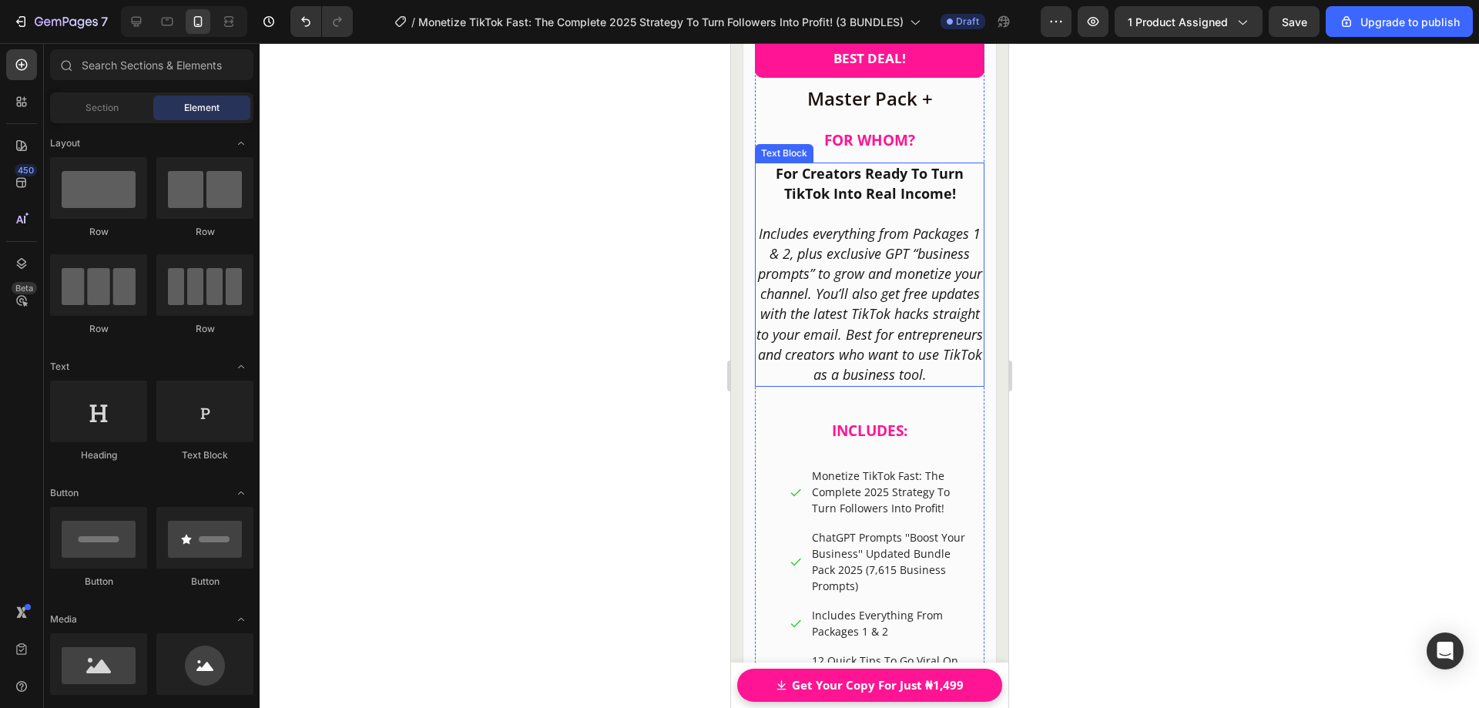
click at [874, 357] on icon "Includes everything from Packages 1 & 2, plus exclusive GPT “business prompts” …" at bounding box center [869, 303] width 226 height 159
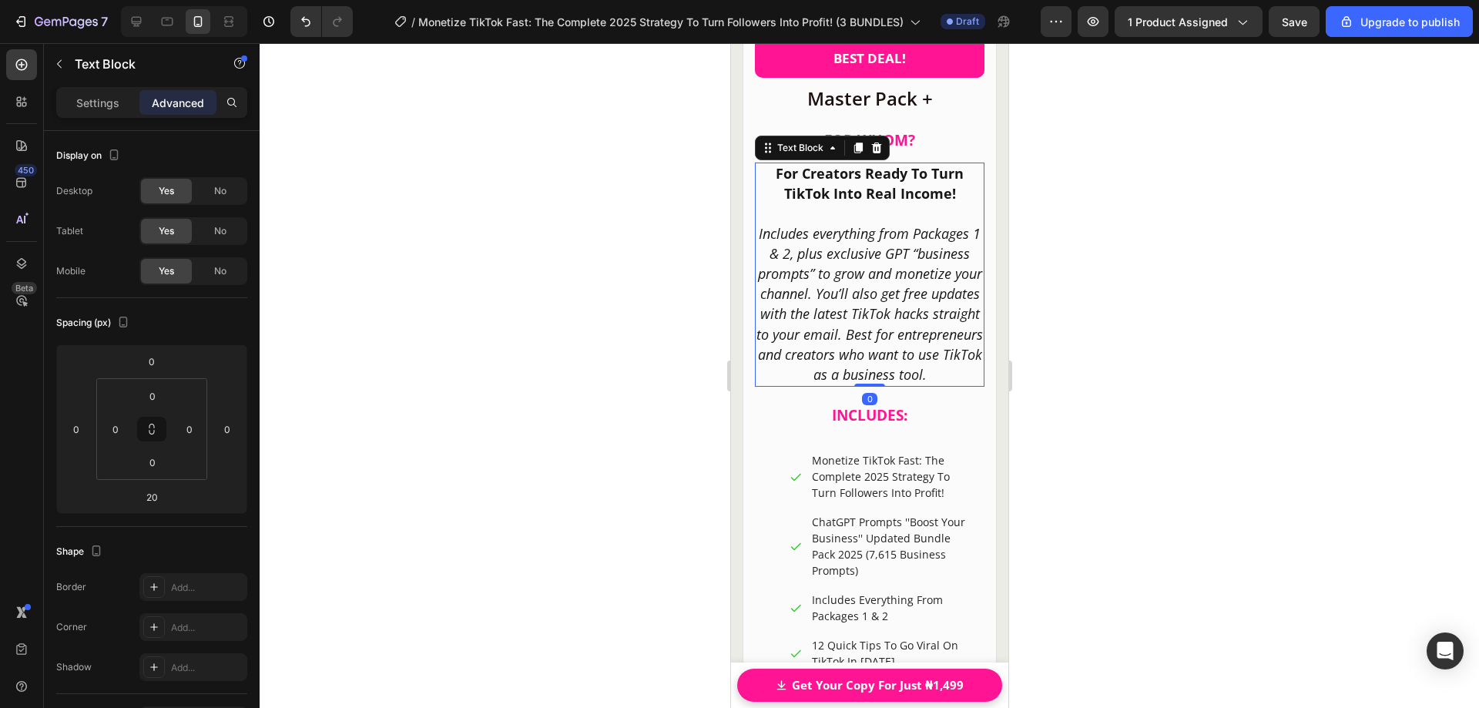
drag, startPoint x: 867, startPoint y: 410, endPoint x: 867, endPoint y: 384, distance: 25.4
click at [867, 384] on div "For Creators Ready To Turn TikTok Into Real Income! Includes everything from Pa…" at bounding box center [869, 275] width 230 height 224
type input "0"
click at [1141, 361] on div at bounding box center [870, 375] width 1220 height 665
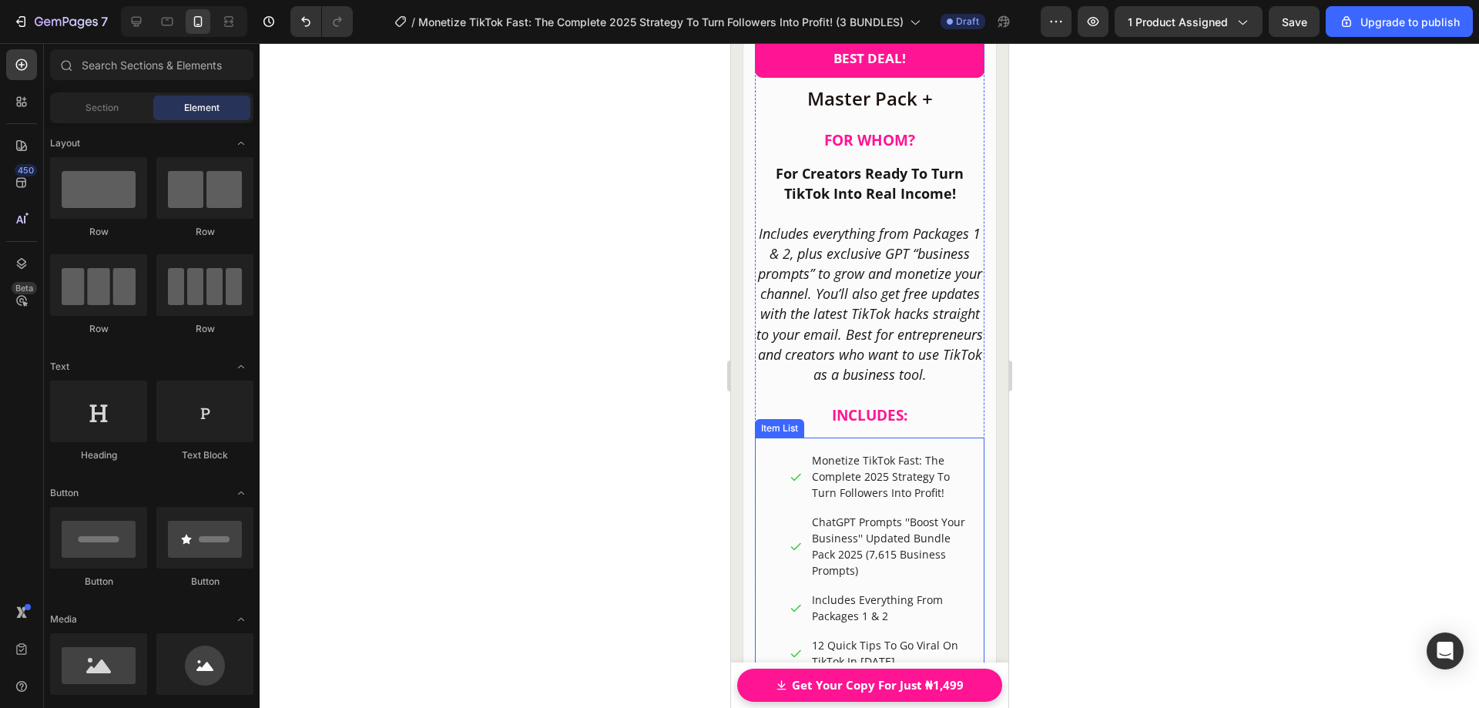
click at [770, 438] on div "Item List" at bounding box center [778, 428] width 49 height 18
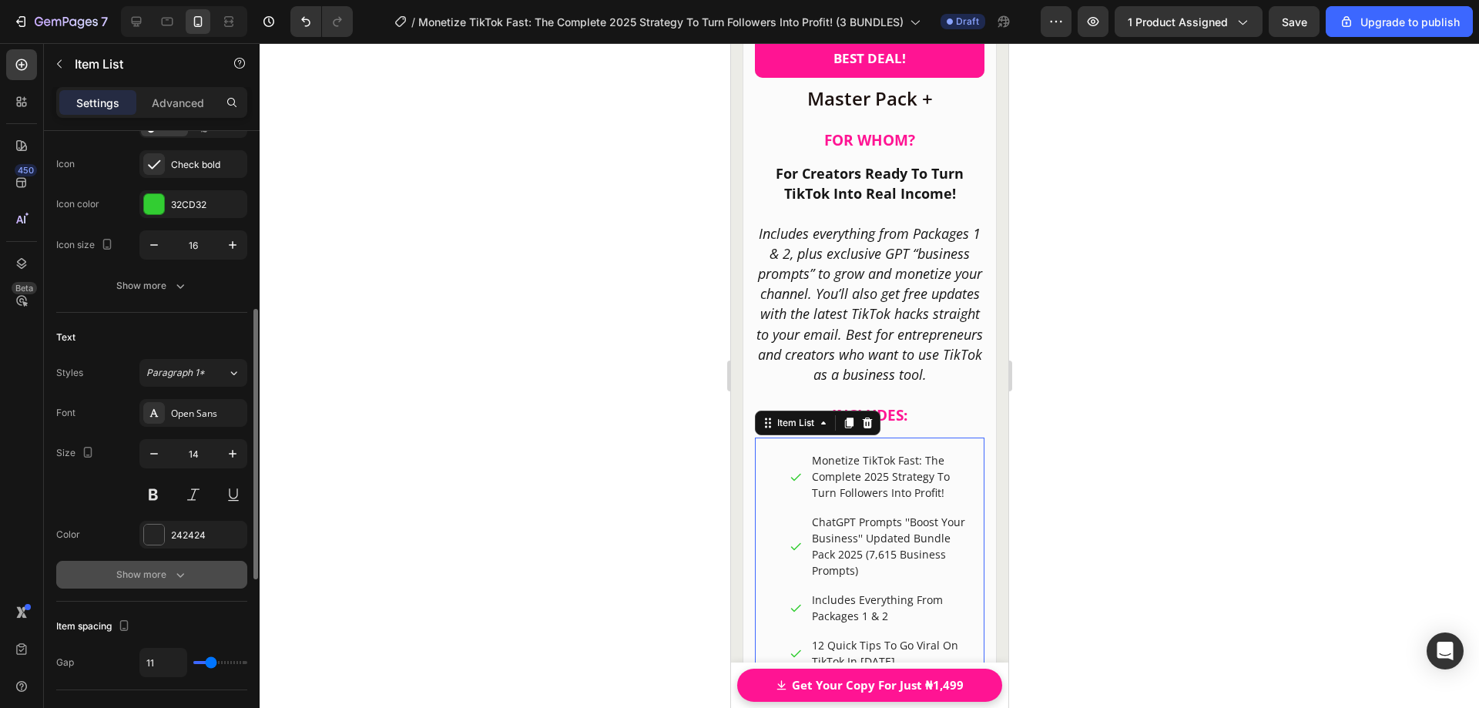
scroll to position [231, 0]
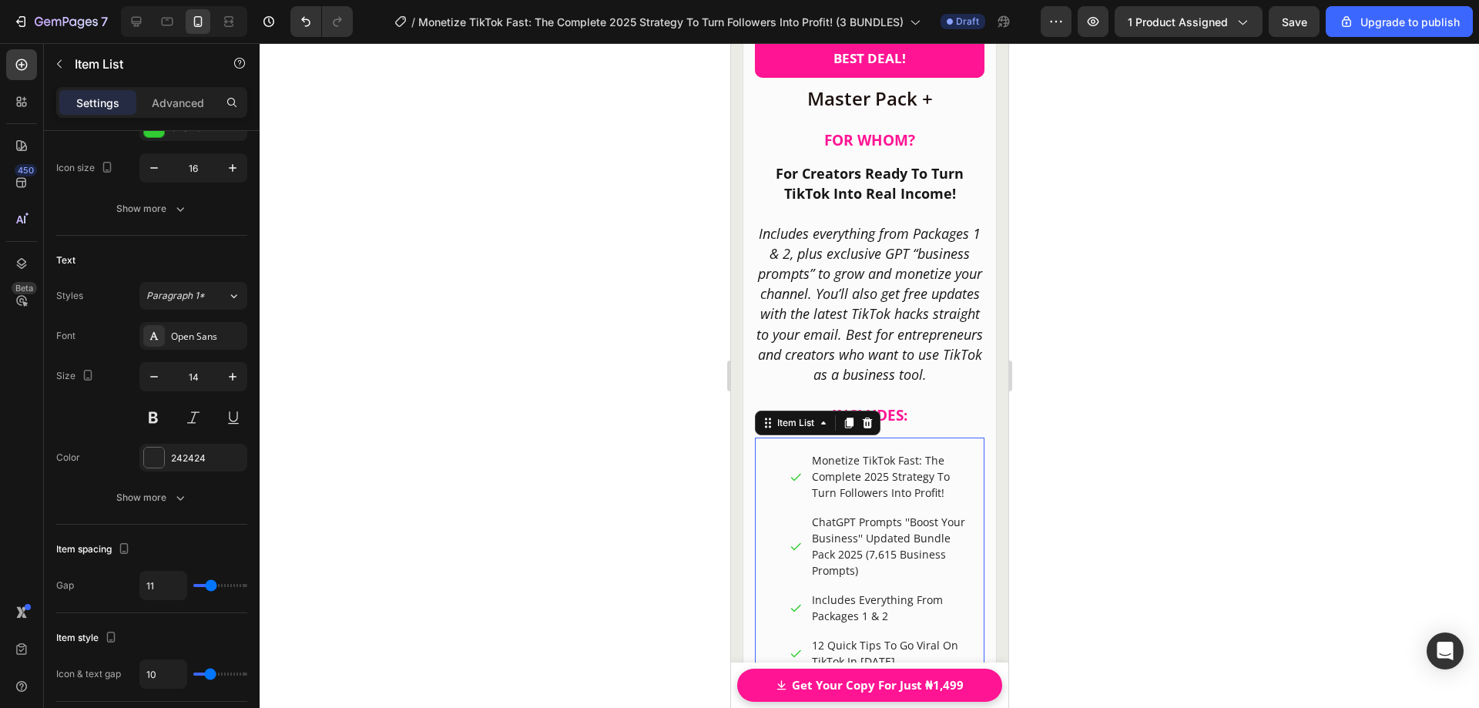
click at [775, 454] on div "Monetize TikTok Fast: The Complete 2025 Strategy To Turn Followers Into Profit!…" at bounding box center [869, 576] width 230 height 276
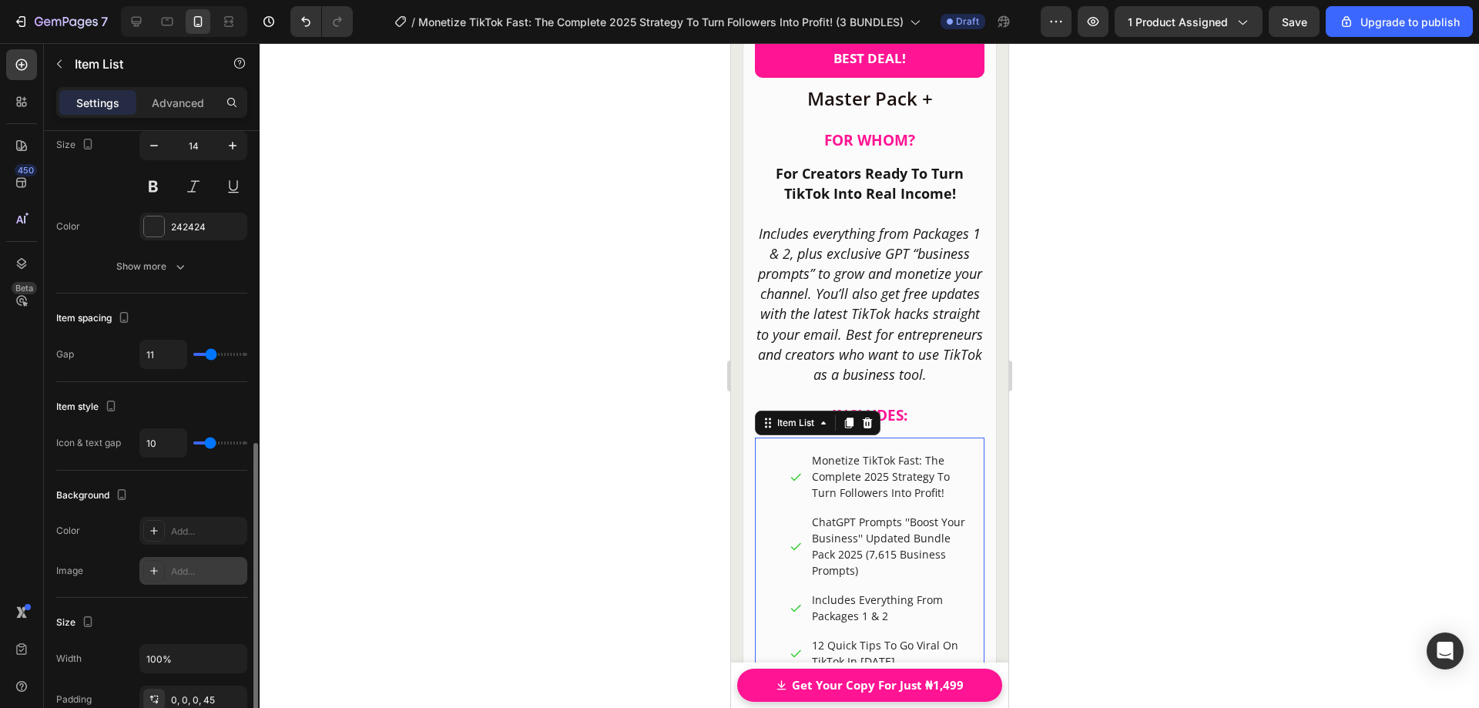
scroll to position [539, 0]
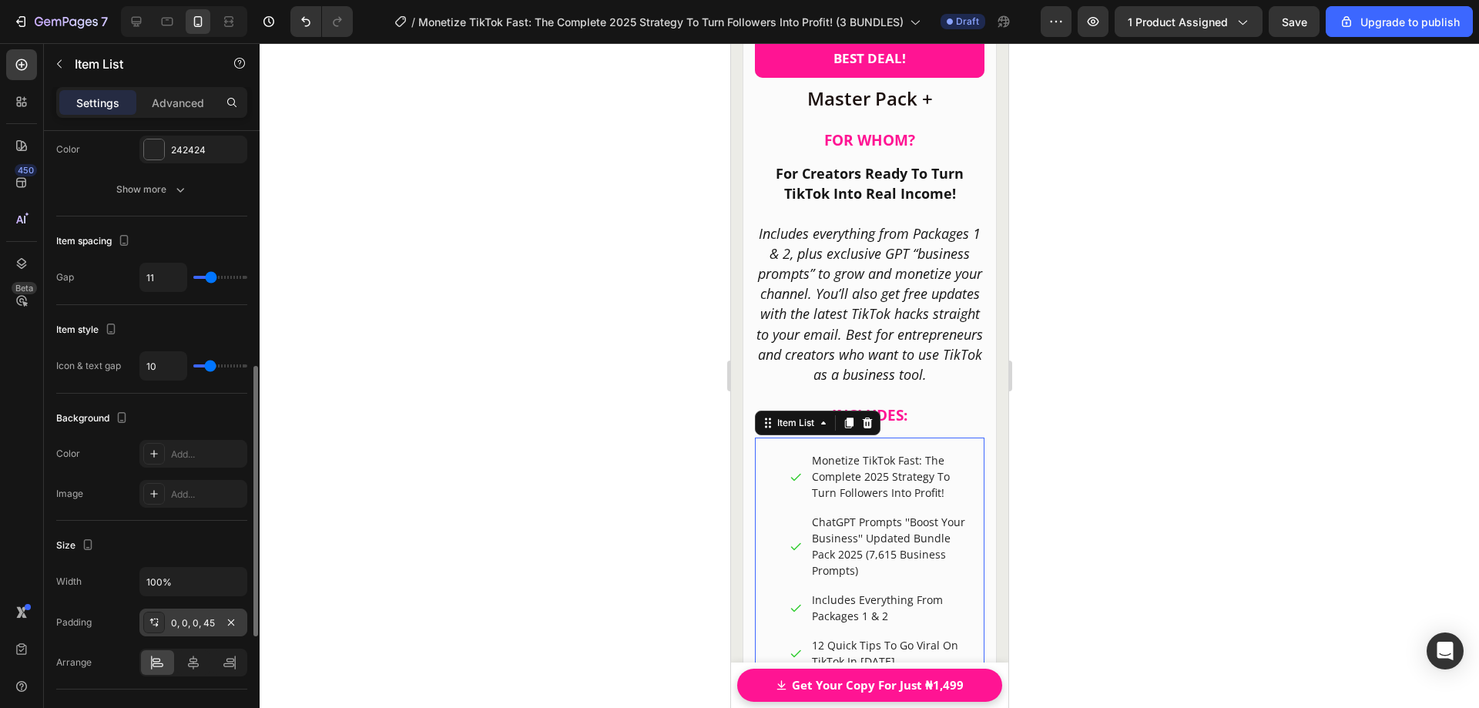
click at [184, 622] on div "0, 0, 0, 45" at bounding box center [193, 623] width 45 height 14
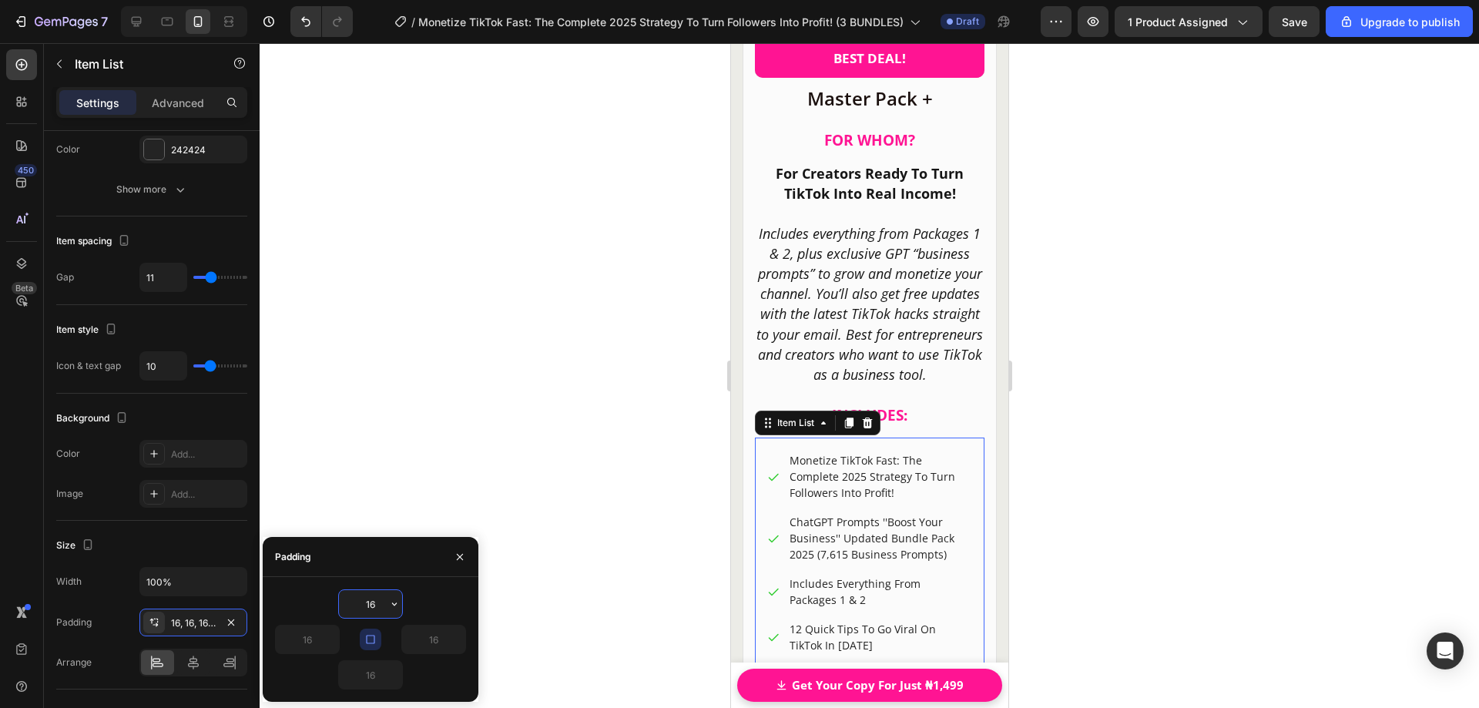
click at [1094, 398] on div at bounding box center [870, 375] width 1220 height 665
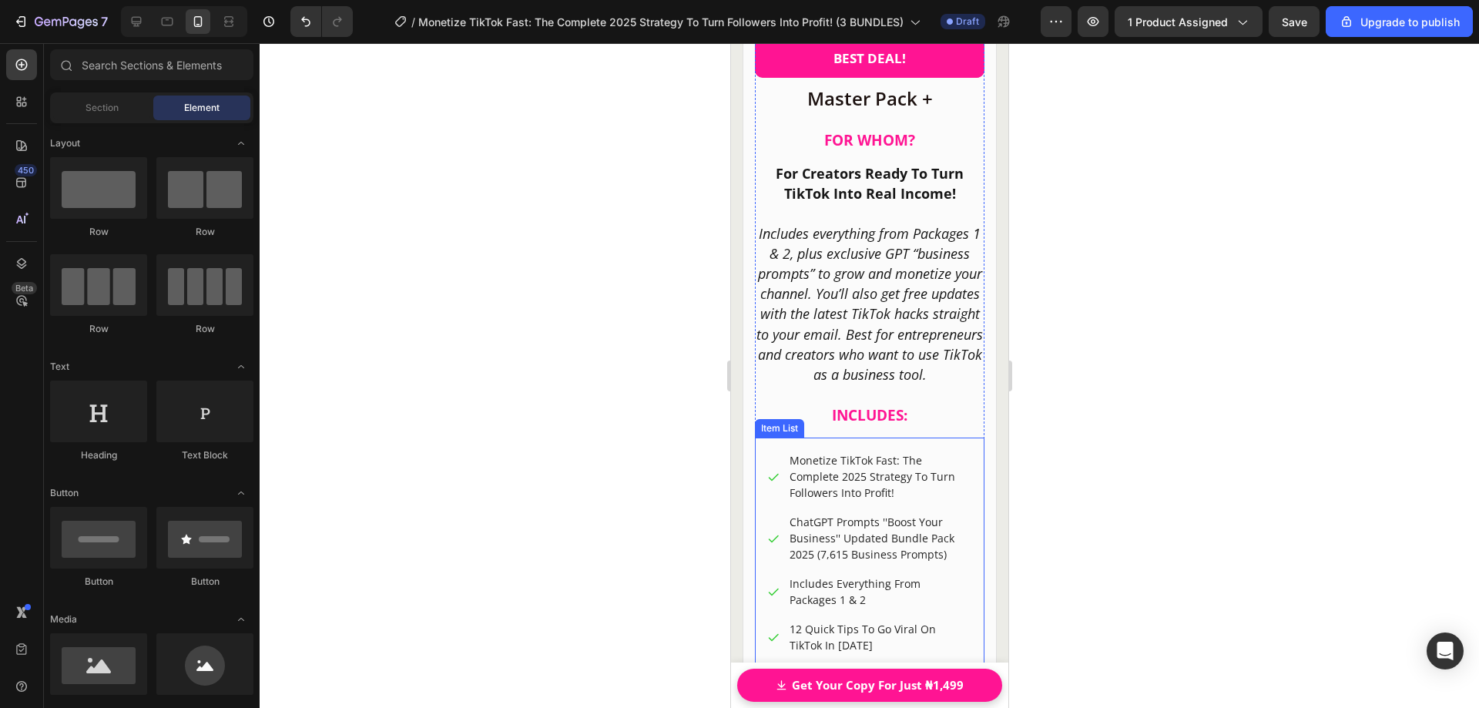
click at [863, 496] on p "Monetize TikTok Fast: The Complete 2025 Strategy To Turn Followers Into Profit!" at bounding box center [879, 476] width 180 height 49
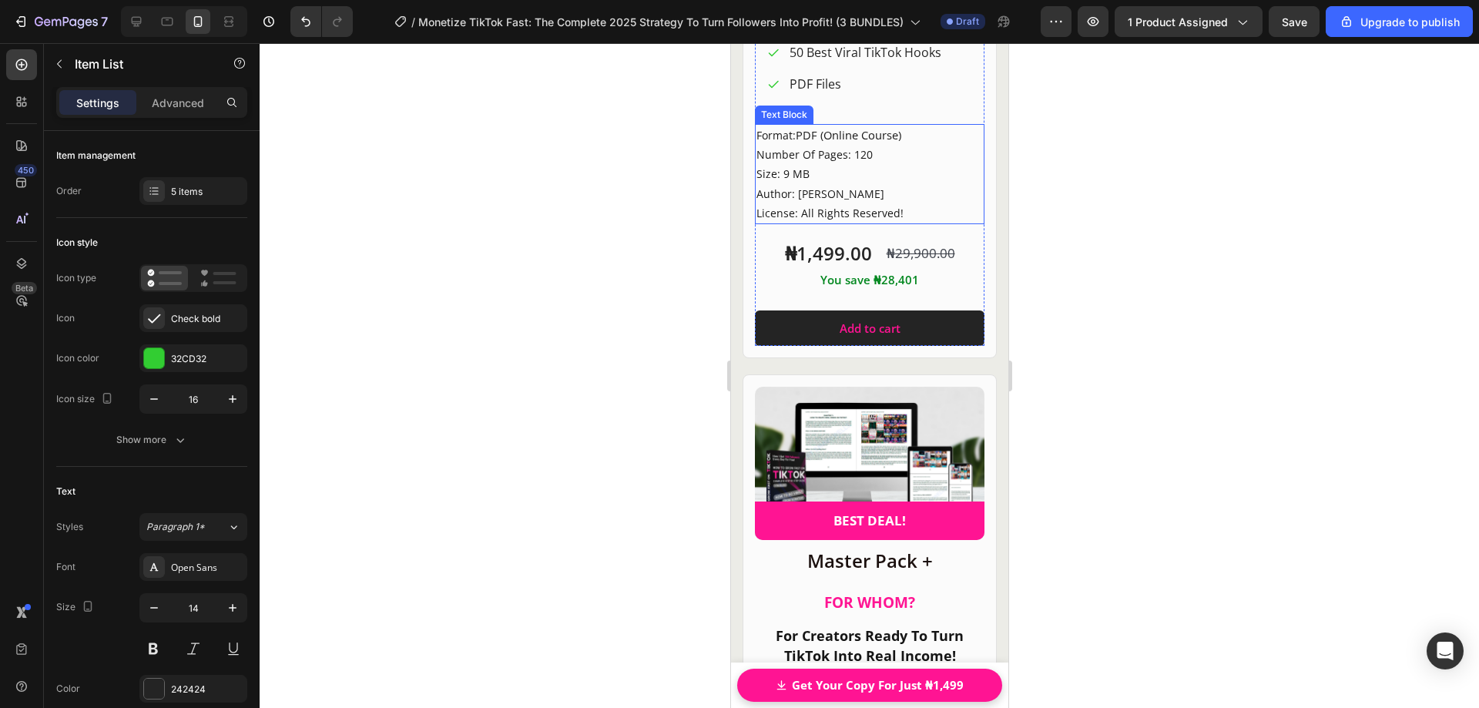
scroll to position [21096, 0]
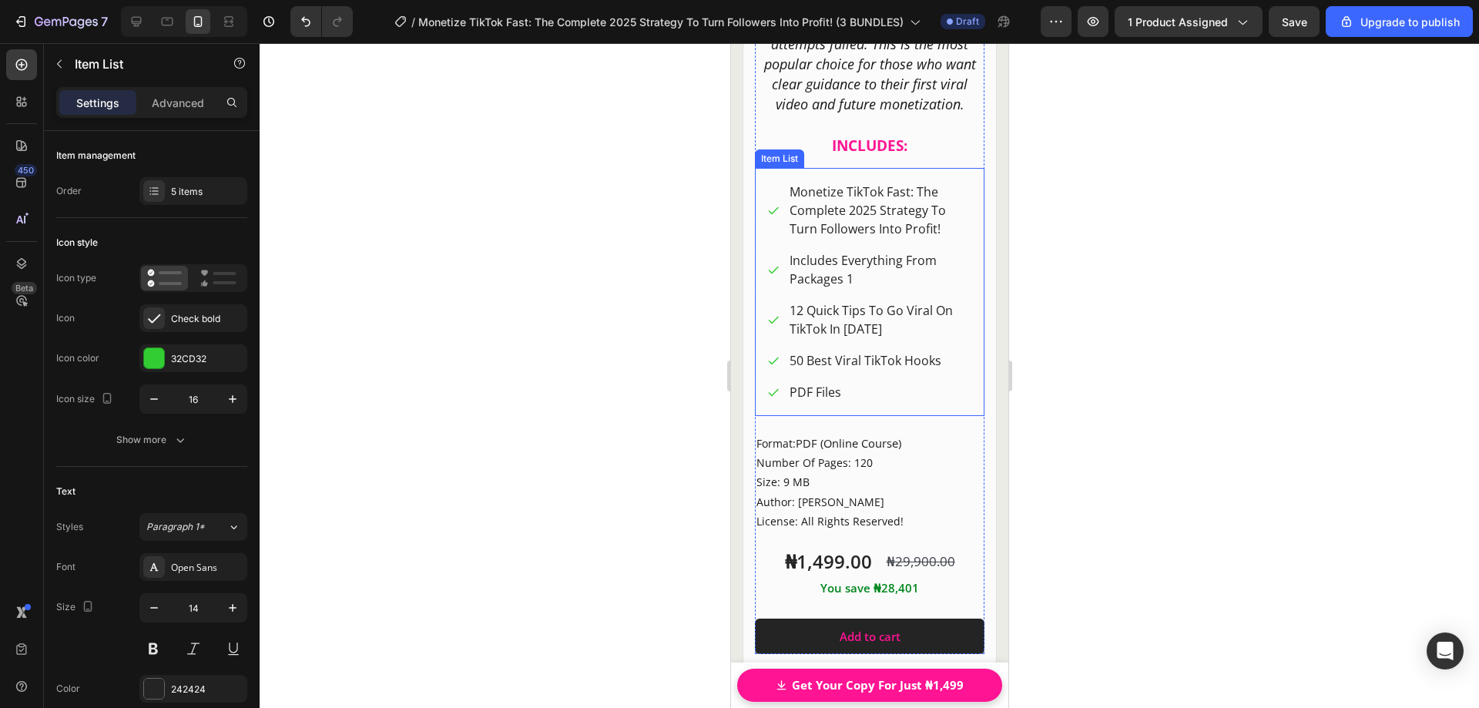
click at [830, 275] on span "Includes Everything From Packages 1" at bounding box center [862, 269] width 147 height 35
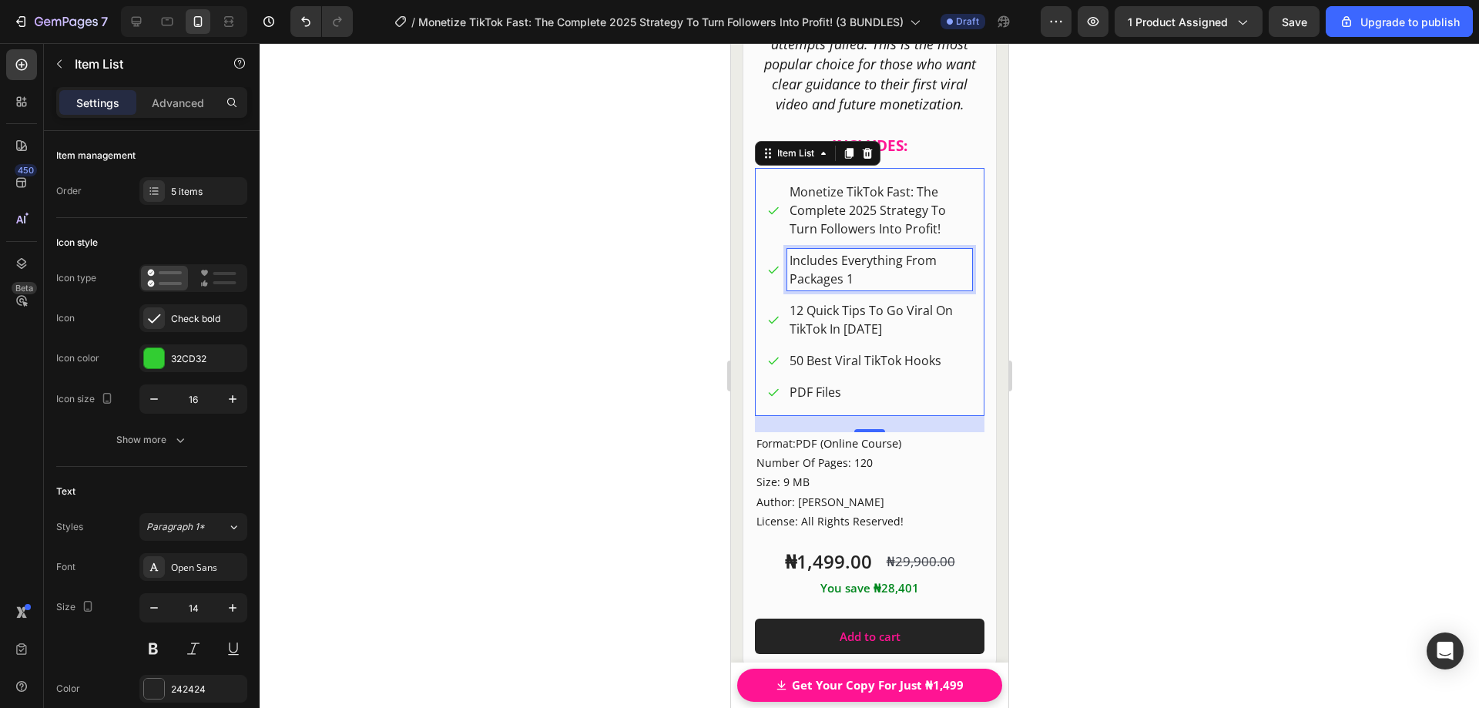
scroll to position [539, 0]
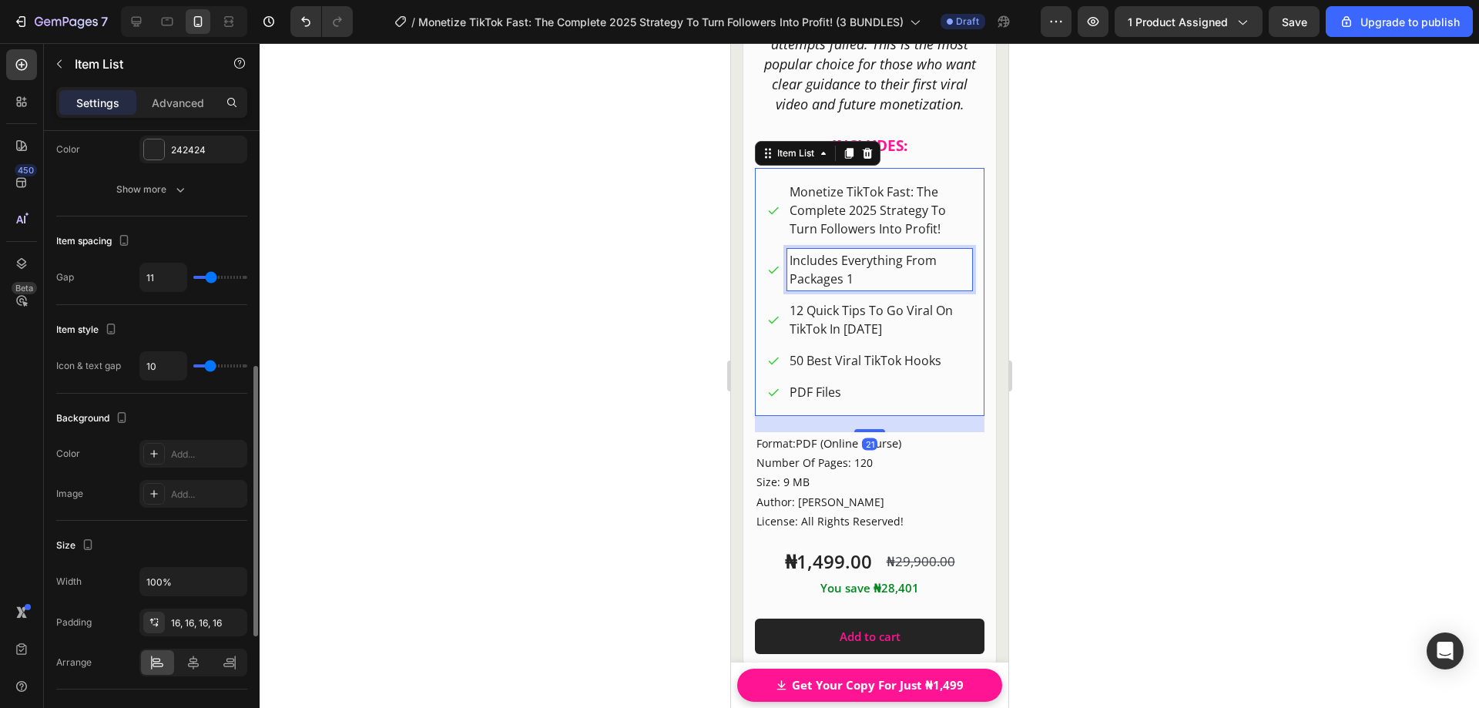
click at [847, 263] on span "Includes Everything From Packages 1" at bounding box center [862, 269] width 147 height 35
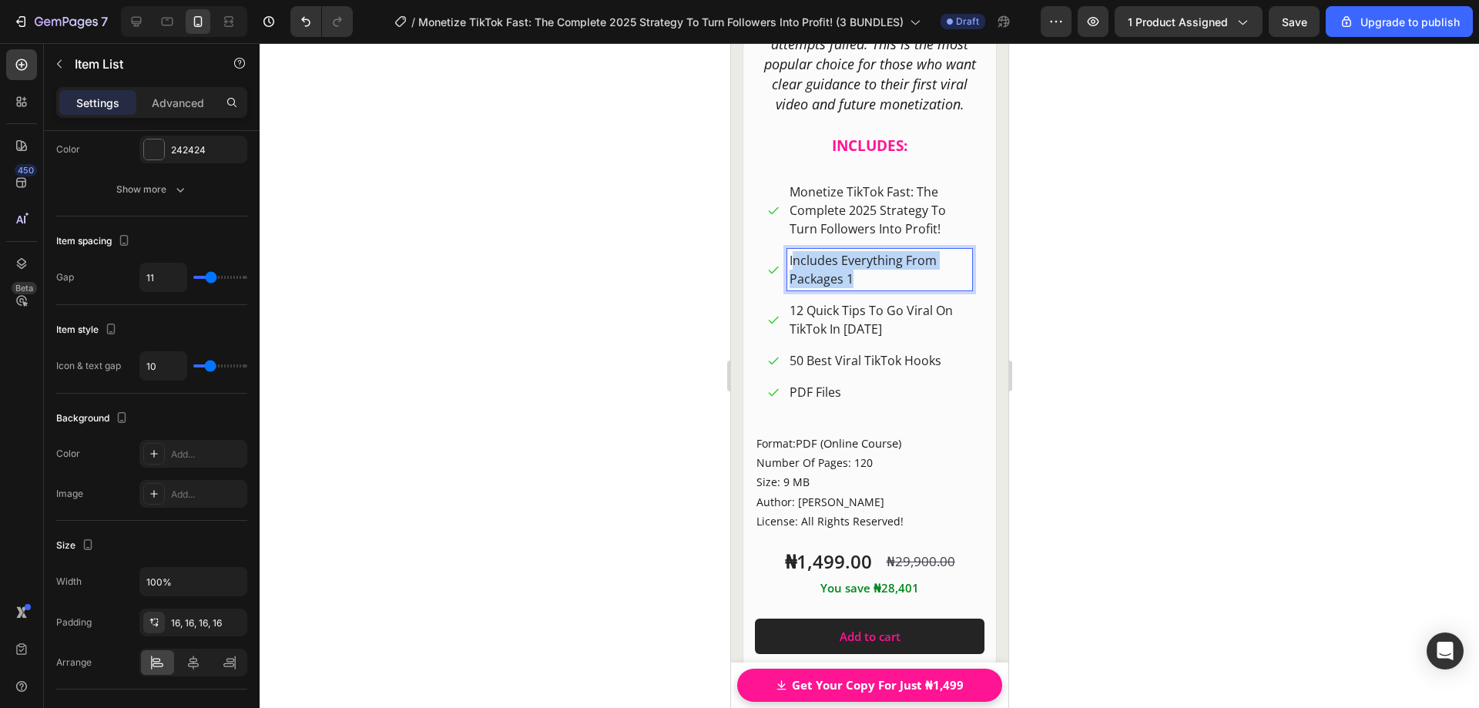
drag, startPoint x: 857, startPoint y: 276, endPoint x: 795, endPoint y: 256, distance: 64.8
click at [795, 256] on p "Includes Everything From Packages 1" at bounding box center [879, 269] width 180 height 37
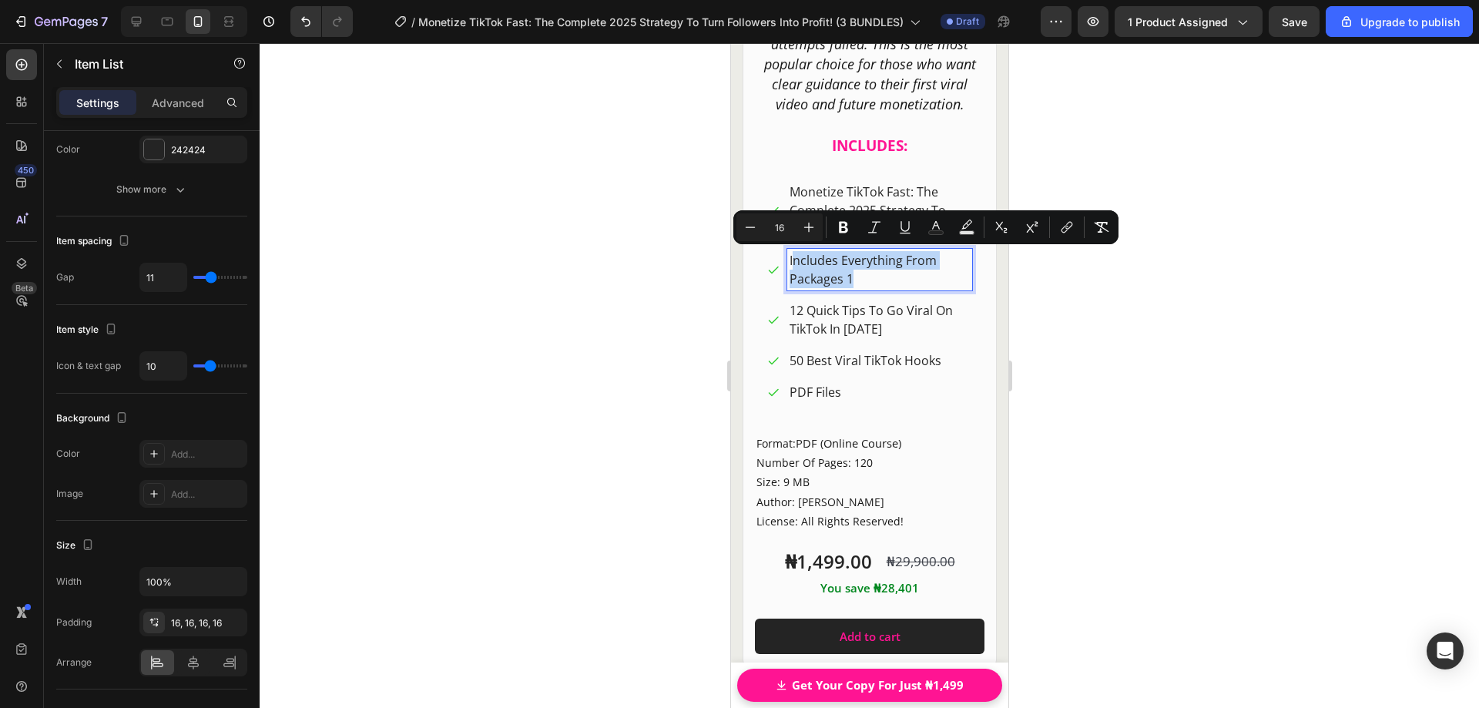
click at [879, 279] on p "Includes Everything From Packages 1" at bounding box center [879, 269] width 180 height 37
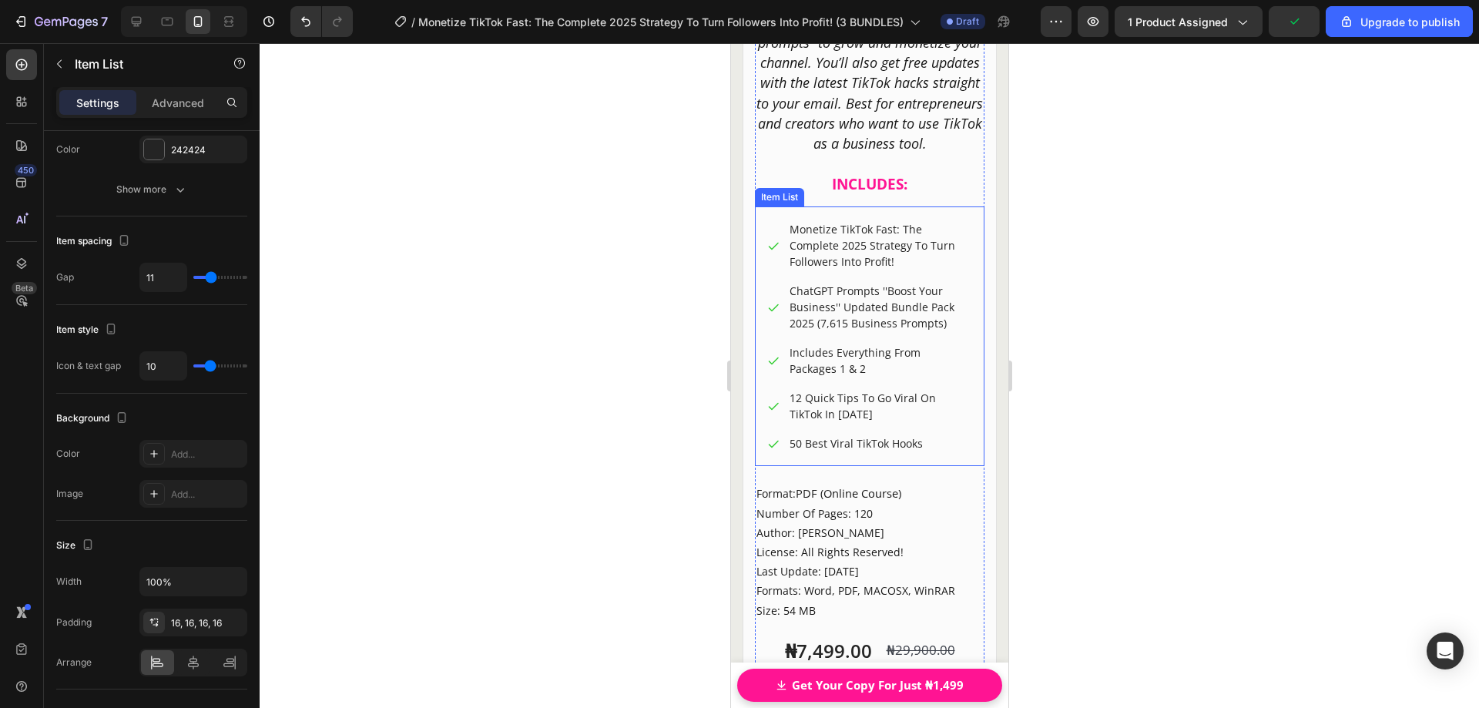
scroll to position [21944, 0]
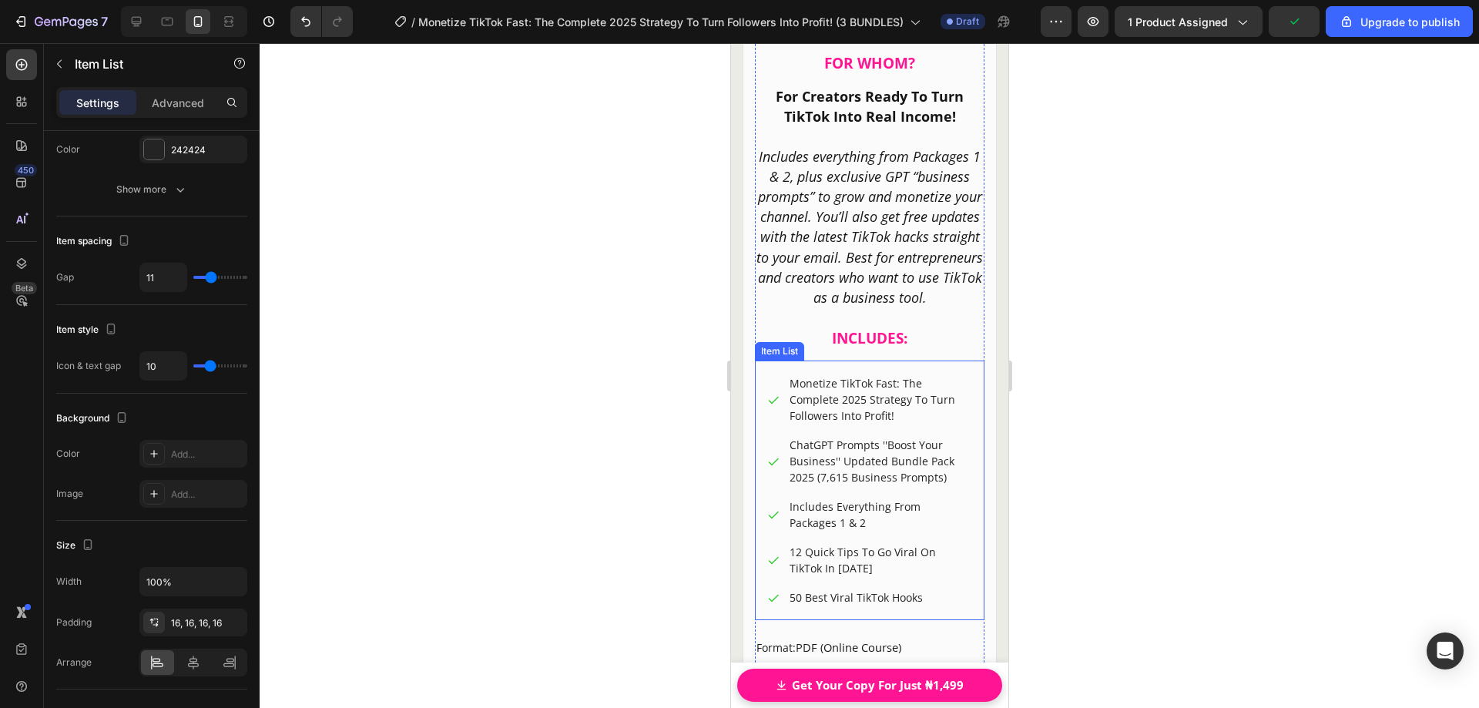
click at [850, 422] on p "Monetize TikTok Fast: The Complete 2025 Strategy To Turn Followers Into Profit!" at bounding box center [879, 399] width 180 height 49
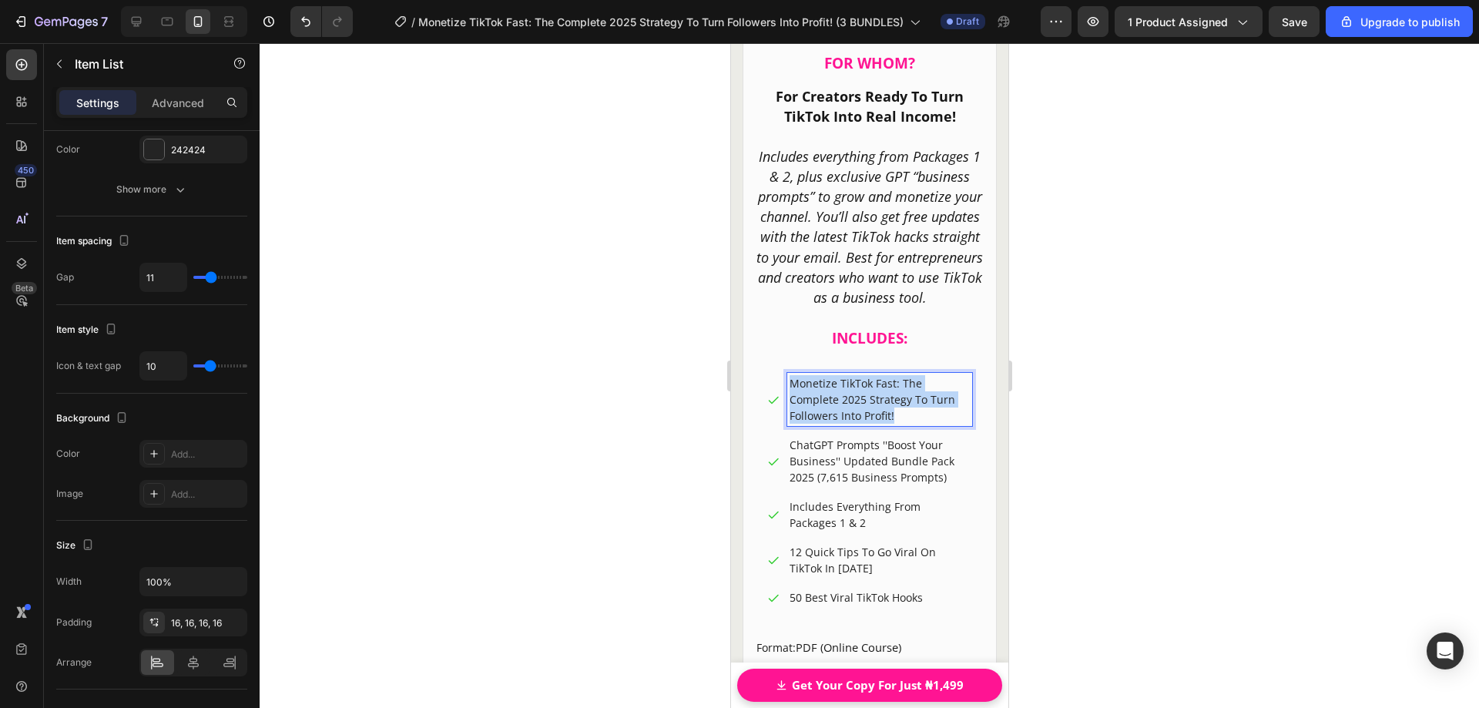
drag, startPoint x: 900, startPoint y: 428, endPoint x: 773, endPoint y: 396, distance: 131.0
click at [773, 396] on div "Monetize TikTok Fast: The Complete 2025 Strategy To Turn Followers Into Profit!" at bounding box center [869, 399] width 205 height 53
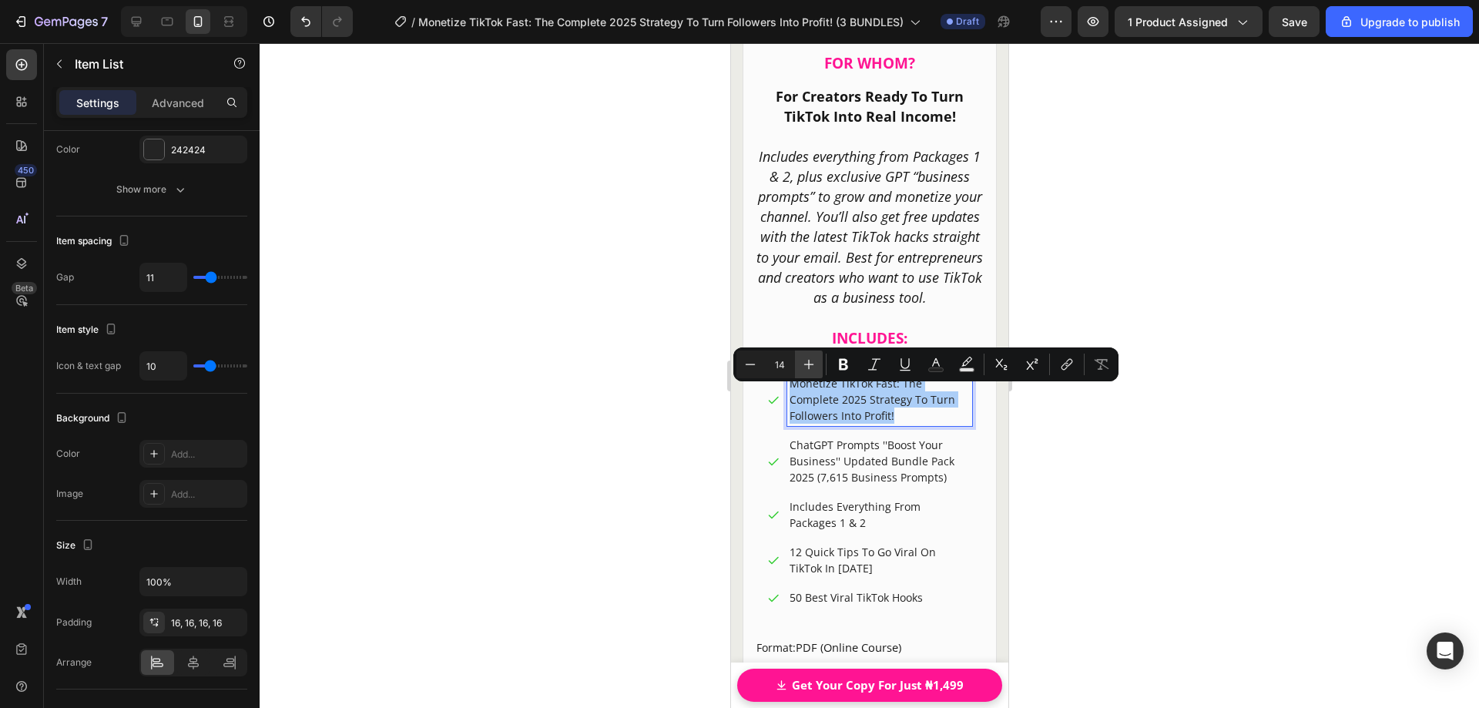
click at [814, 361] on icon "Editor contextual toolbar" at bounding box center [808, 364] width 15 height 15
type input "16"
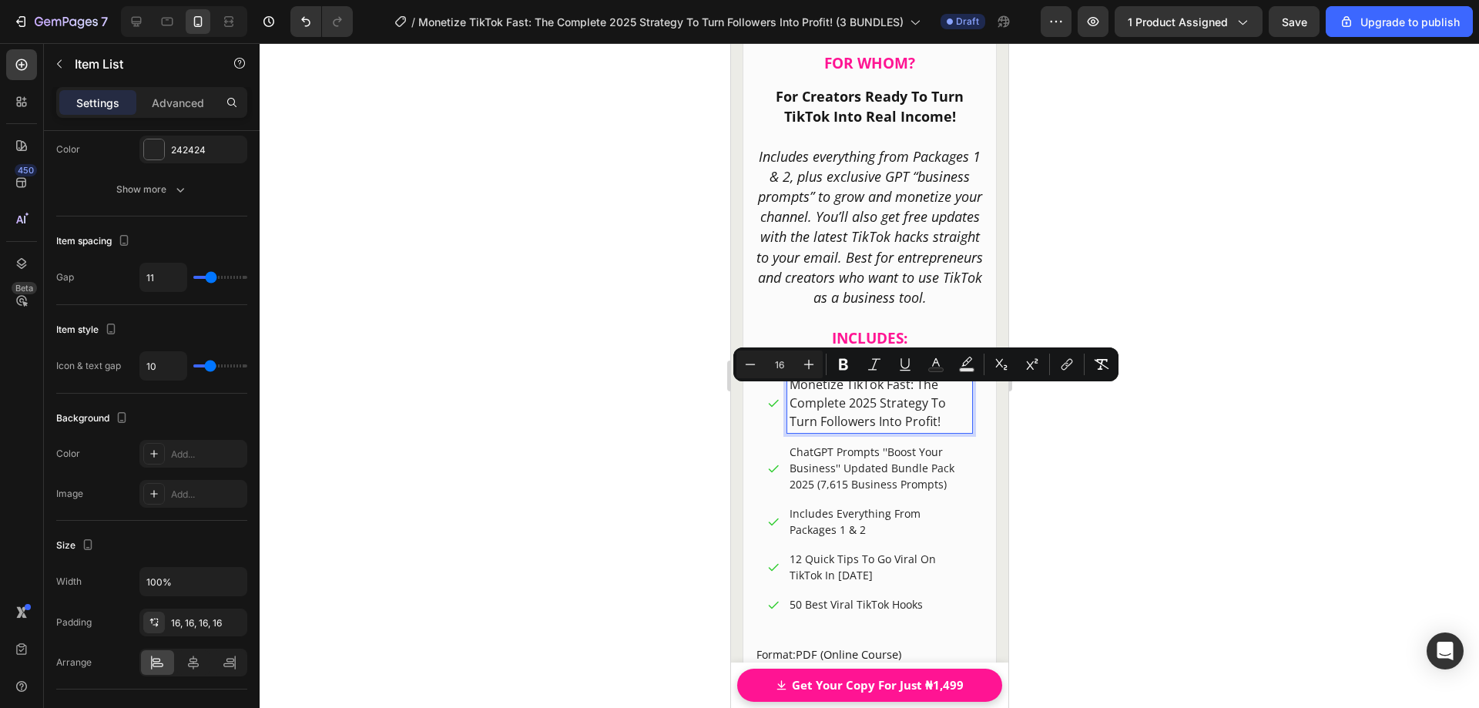
click at [868, 478] on p "ChatGPT Prompts ''Boost Your Business'' Updated Bundle Pack 2025 (7,615 Busines…" at bounding box center [879, 468] width 180 height 49
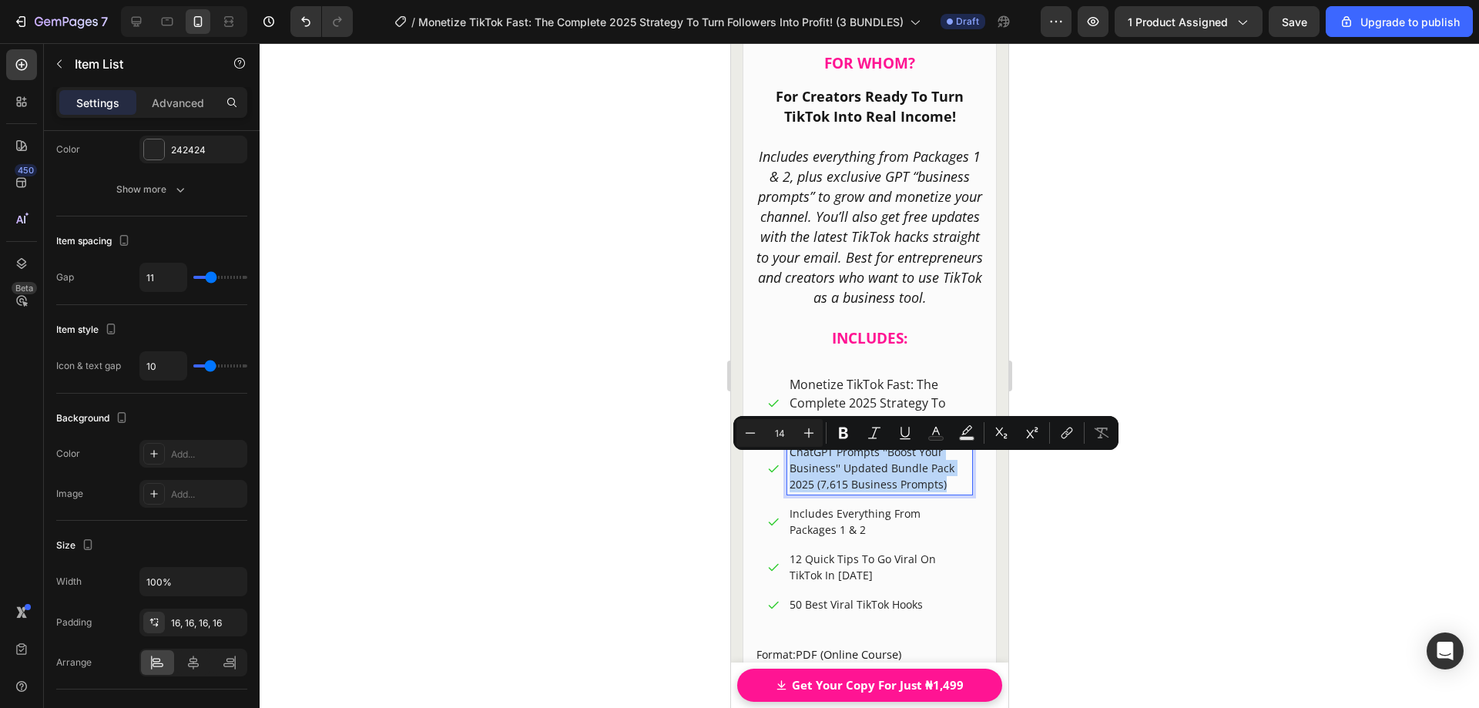
drag, startPoint x: 945, startPoint y: 497, endPoint x: 782, endPoint y: 463, distance: 166.1
click at [782, 463] on div "ChatGPT Prompts ''Boost Your Business'' Updated Bundle Pack 2025 (7,615 Busines…" at bounding box center [869, 467] width 205 height 53
click at [816, 433] on icon "Editor contextual toolbar" at bounding box center [808, 432] width 15 height 15
type input "16"
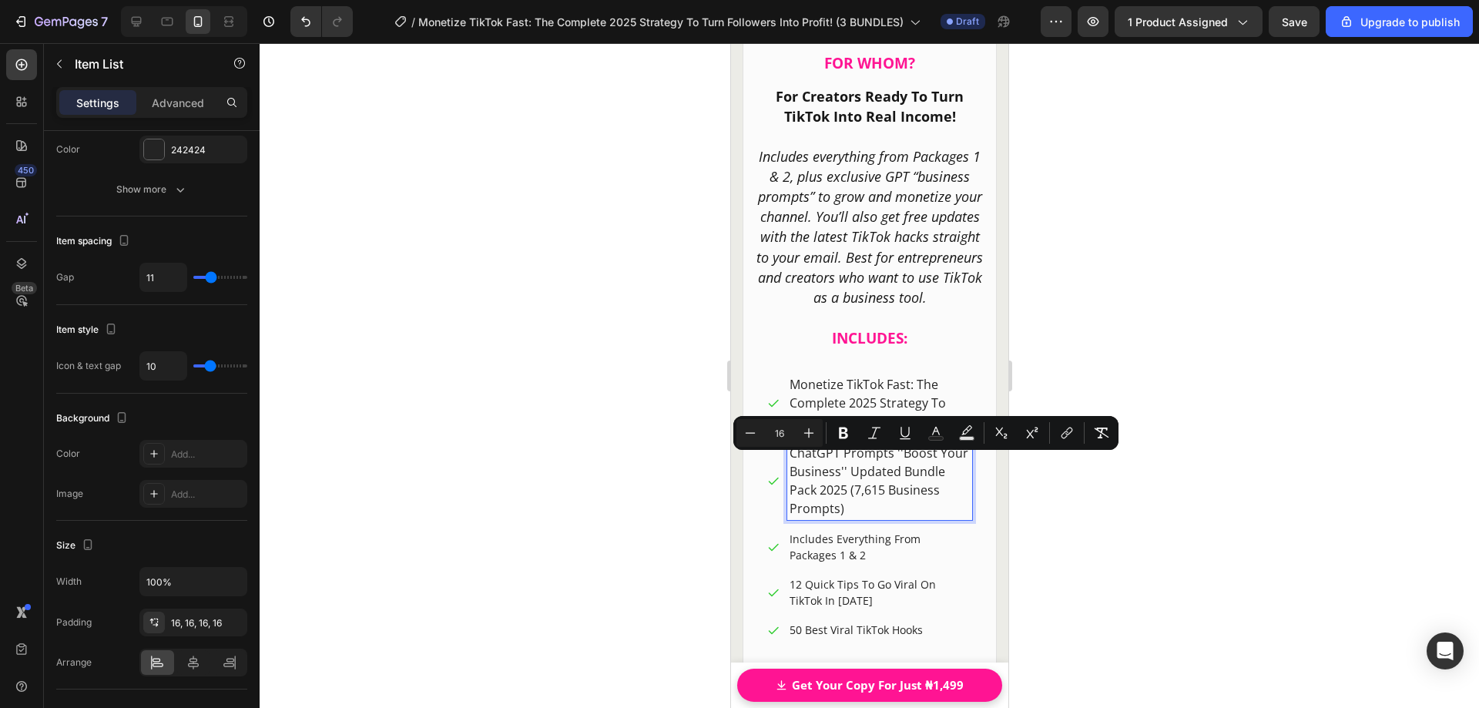
click at [913, 492] on span "ChatGPT Prompts ''Boost Your Business'' Updated Bundle Pack 2025 (7,615 Busines…" at bounding box center [878, 481] width 179 height 72
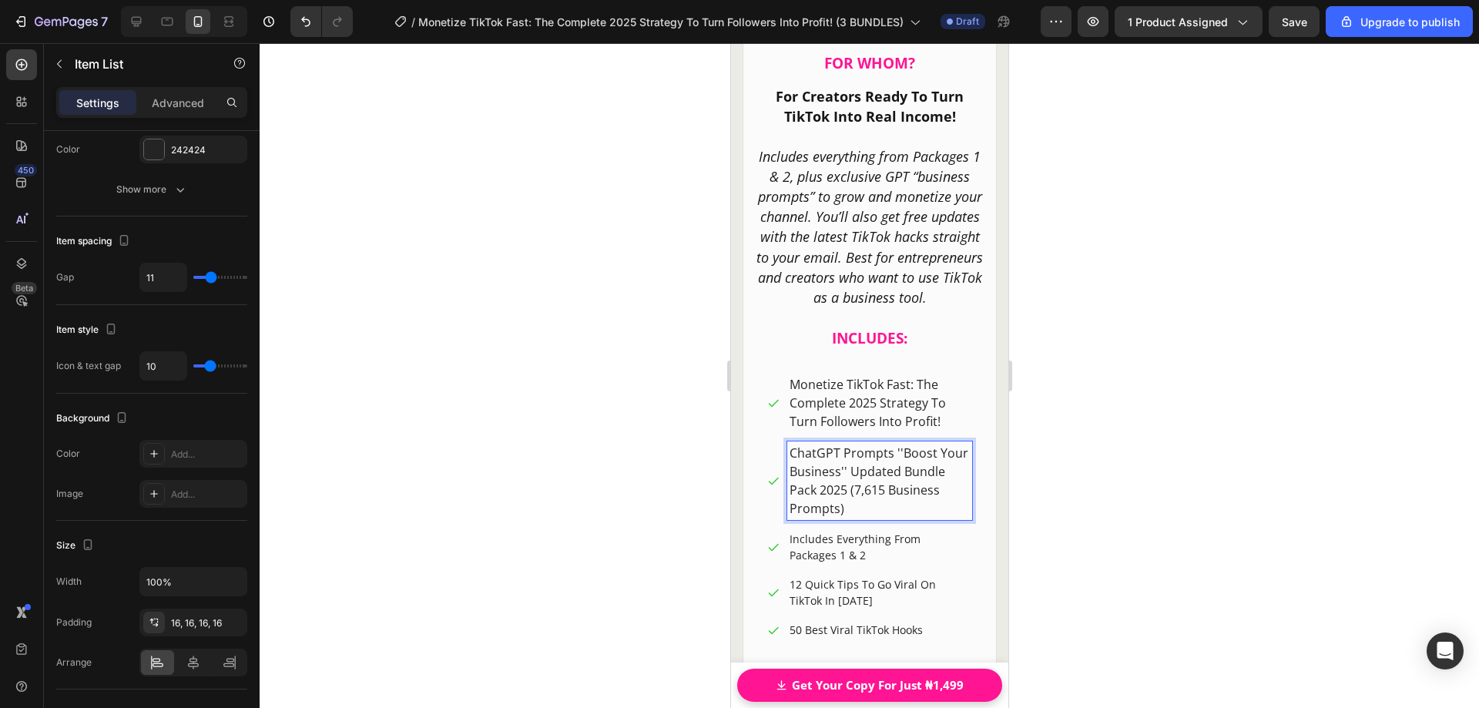
click at [872, 545] on p "Includes Everything From Packages 1 & 2" at bounding box center [879, 547] width 180 height 32
drag, startPoint x: 870, startPoint y: 567, endPoint x: 789, endPoint y: 540, distance: 85.3
click at [773, 549] on div "Includes Everything From Packages 1 & 2" at bounding box center [869, 546] width 205 height 37
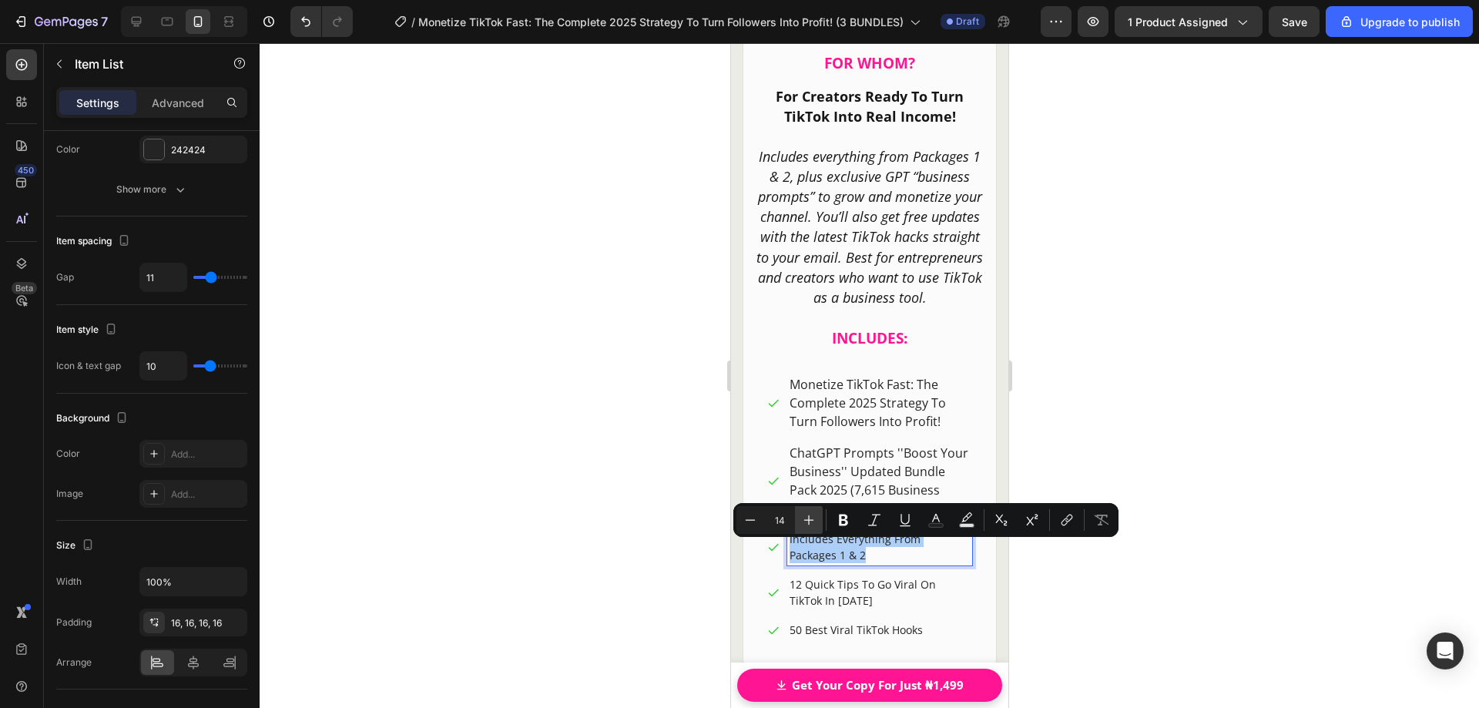
click at [816, 521] on icon "Editor contextual toolbar" at bounding box center [808, 519] width 15 height 15
type input "16"
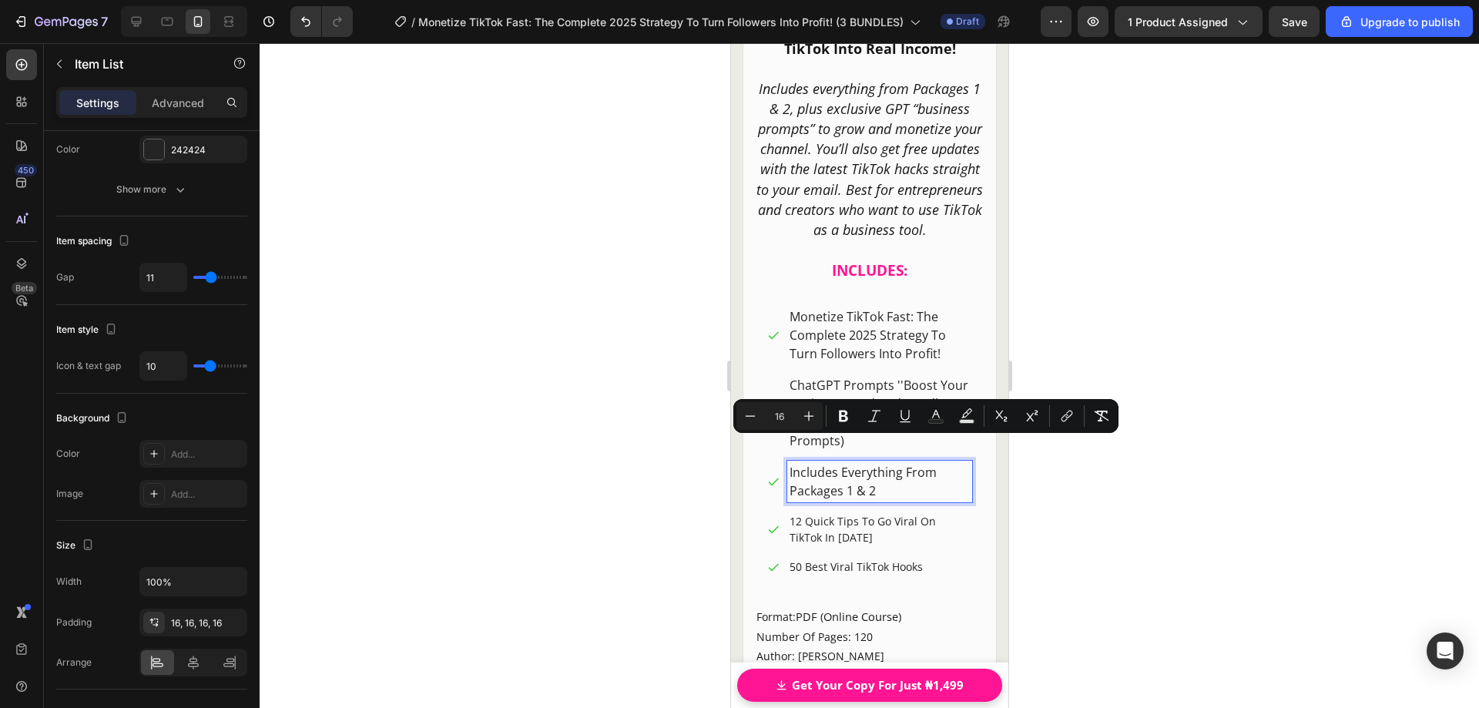
scroll to position [22098, 0]
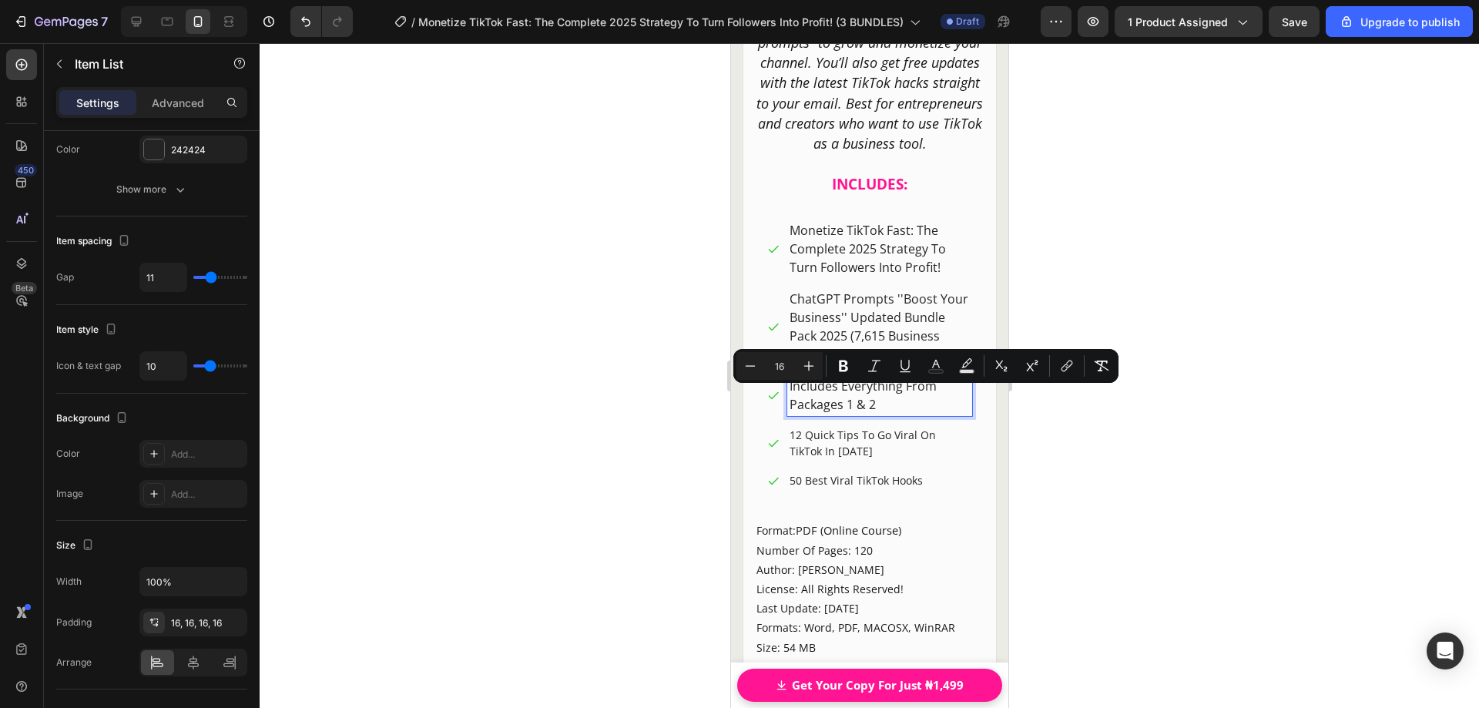
click at [843, 447] on p "12 Quick Tips To Go Viral On TikTok In [DATE]" at bounding box center [879, 443] width 180 height 32
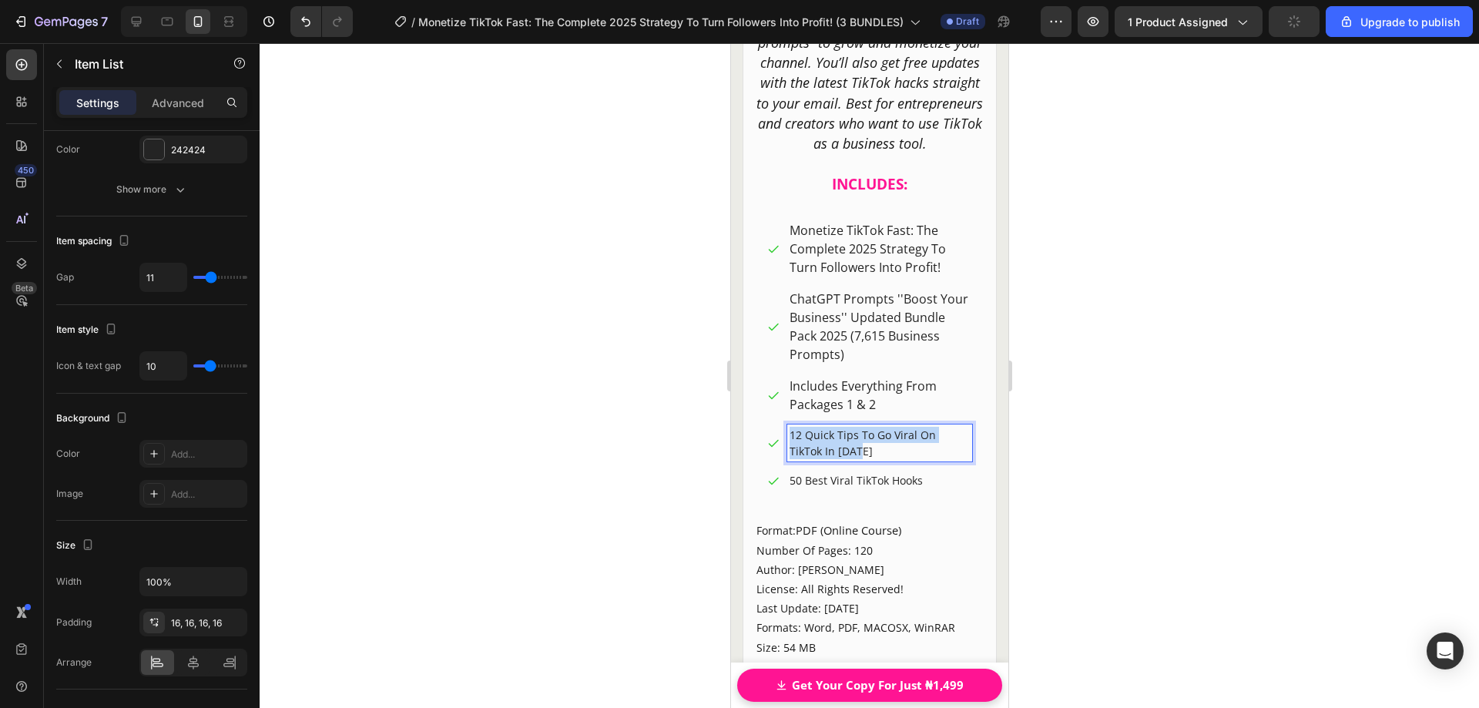
drag, startPoint x: 868, startPoint y: 465, endPoint x: 780, endPoint y: 451, distance: 89.6
click at [780, 451] on div "12 Quick Tips To Go Viral On TikTok In [DATE]" at bounding box center [869, 442] width 205 height 37
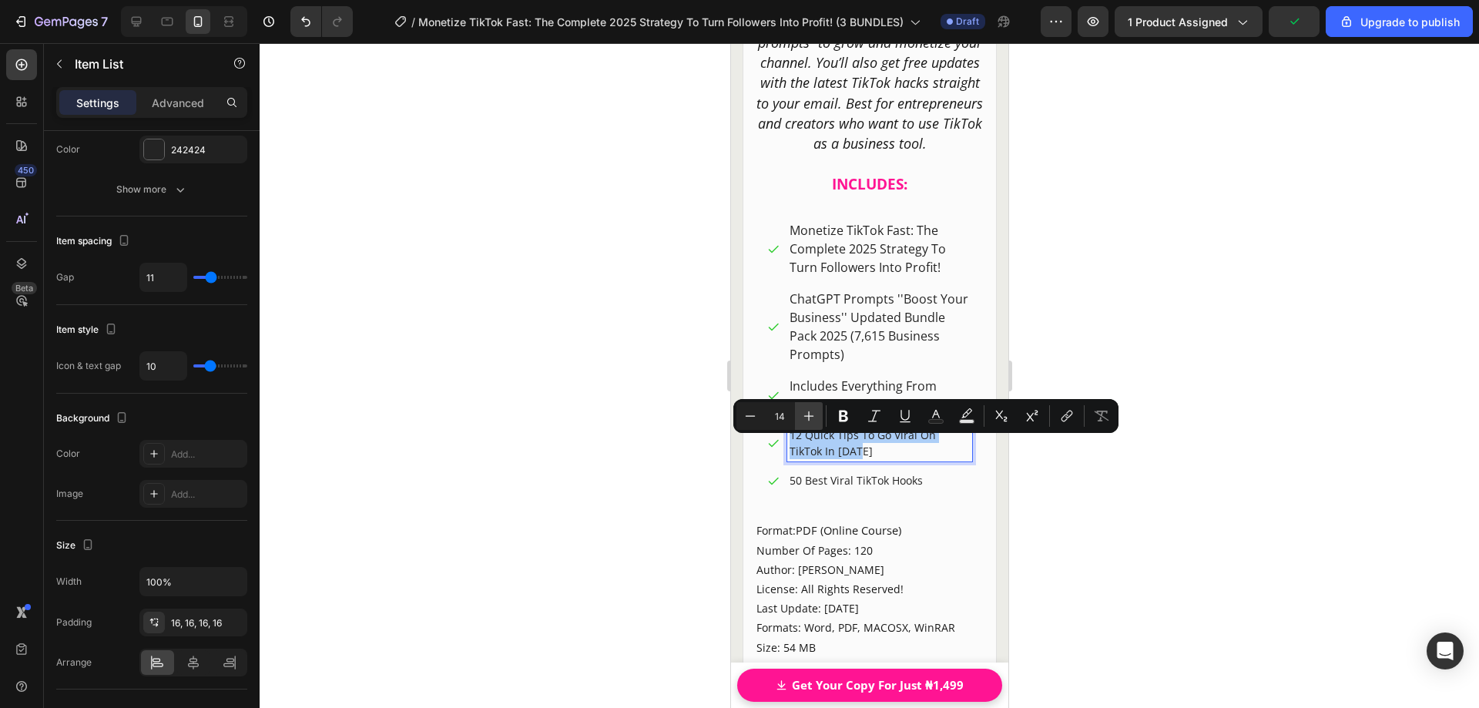
click at [807, 415] on icon "Editor contextual toolbar" at bounding box center [808, 415] width 15 height 15
drag, startPoint x: 807, startPoint y: 415, endPoint x: 81, endPoint y: 391, distance: 726.9
click at [807, 415] on icon "Editor contextual toolbar" at bounding box center [808, 415] width 15 height 15
type input "16"
click at [841, 493] on p "50 Best Viral TikTok Hooks" at bounding box center [879, 485] width 180 height 16
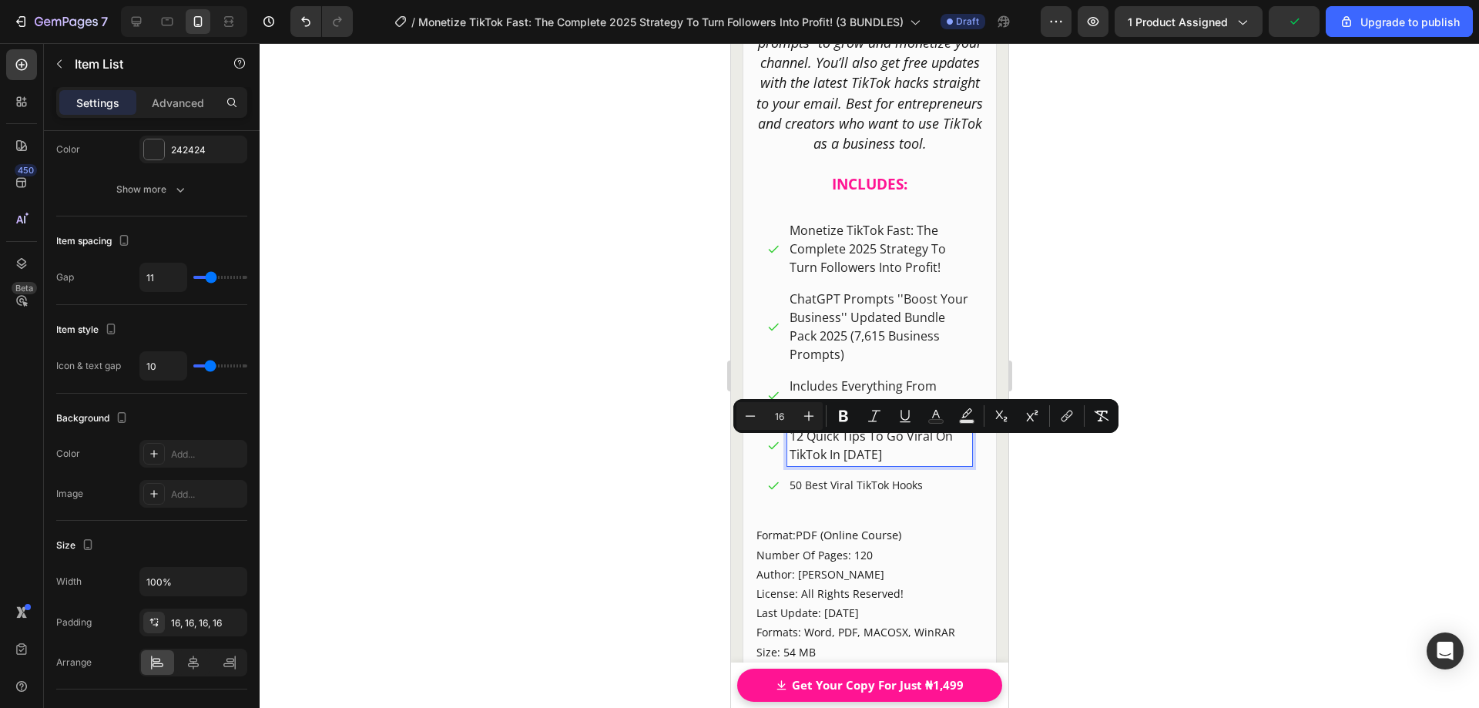
click at [841, 493] on p "50 Best Viral TikTok Hooks" at bounding box center [879, 485] width 180 height 16
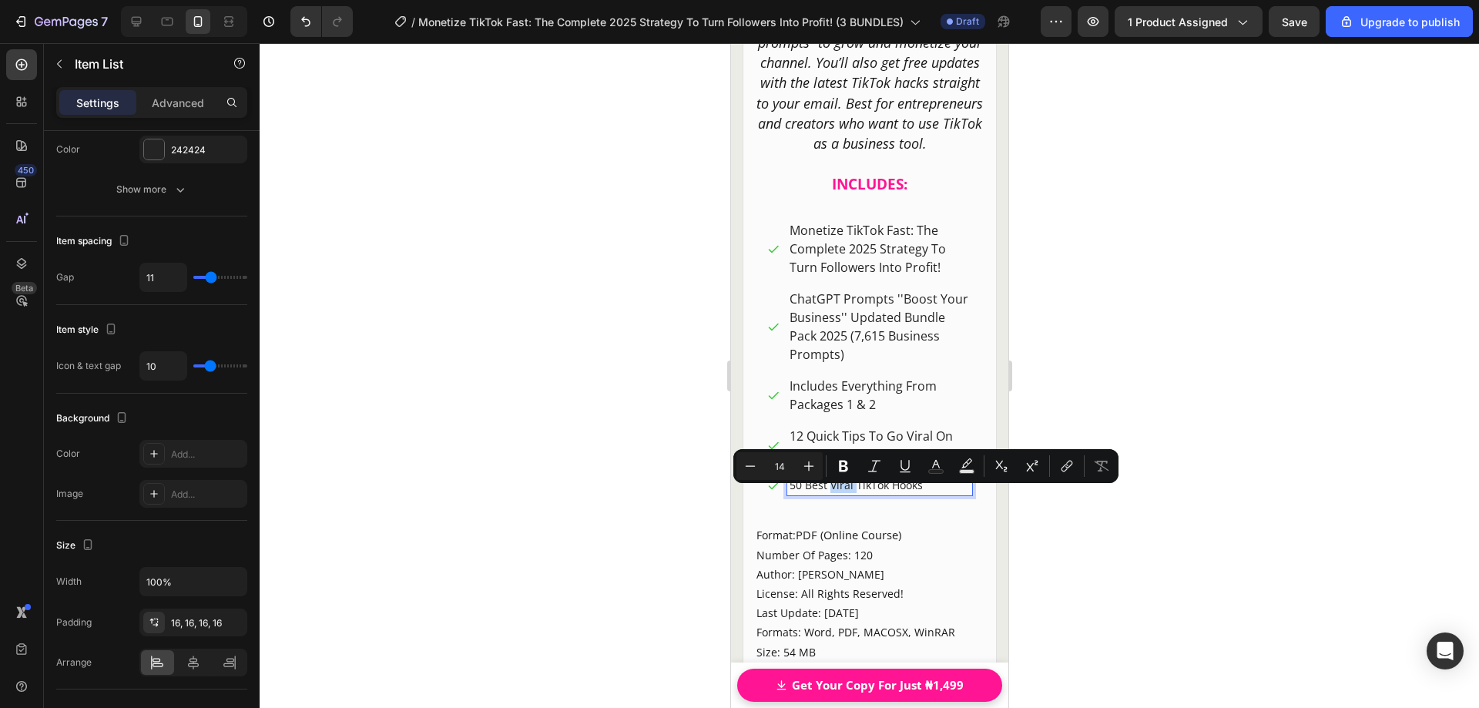
click at [929, 492] on p "50 Best Viral TikTok Hooks" at bounding box center [879, 485] width 180 height 16
drag, startPoint x: 934, startPoint y: 497, endPoint x: 777, endPoint y: 492, distance: 156.5
click at [777, 492] on div "50 Best Viral TikTok Hooks" at bounding box center [869, 485] width 205 height 21
click at [808, 465] on icon "Editor contextual toolbar" at bounding box center [808, 465] width 15 height 15
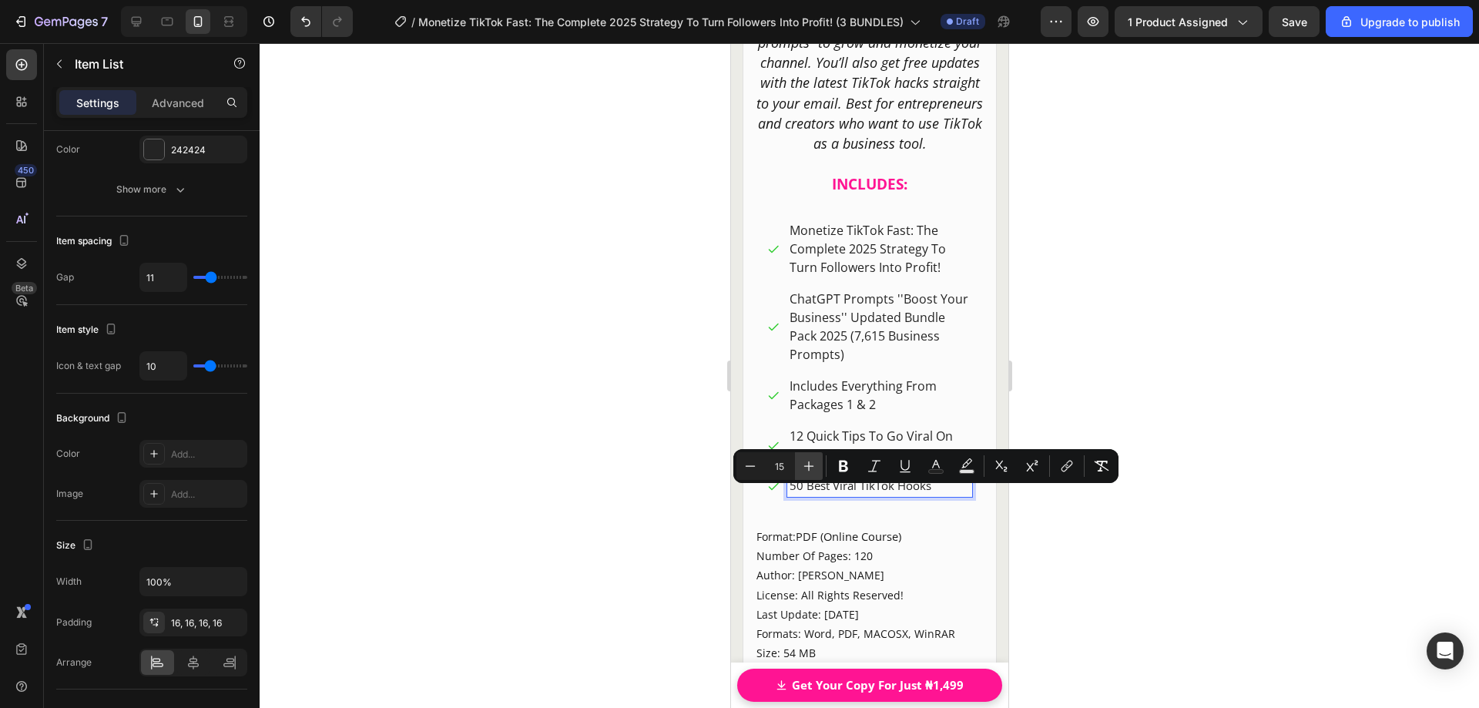
type input "16"
click at [817, 545] on span "PDF (Online Course)" at bounding box center [848, 536] width 106 height 15
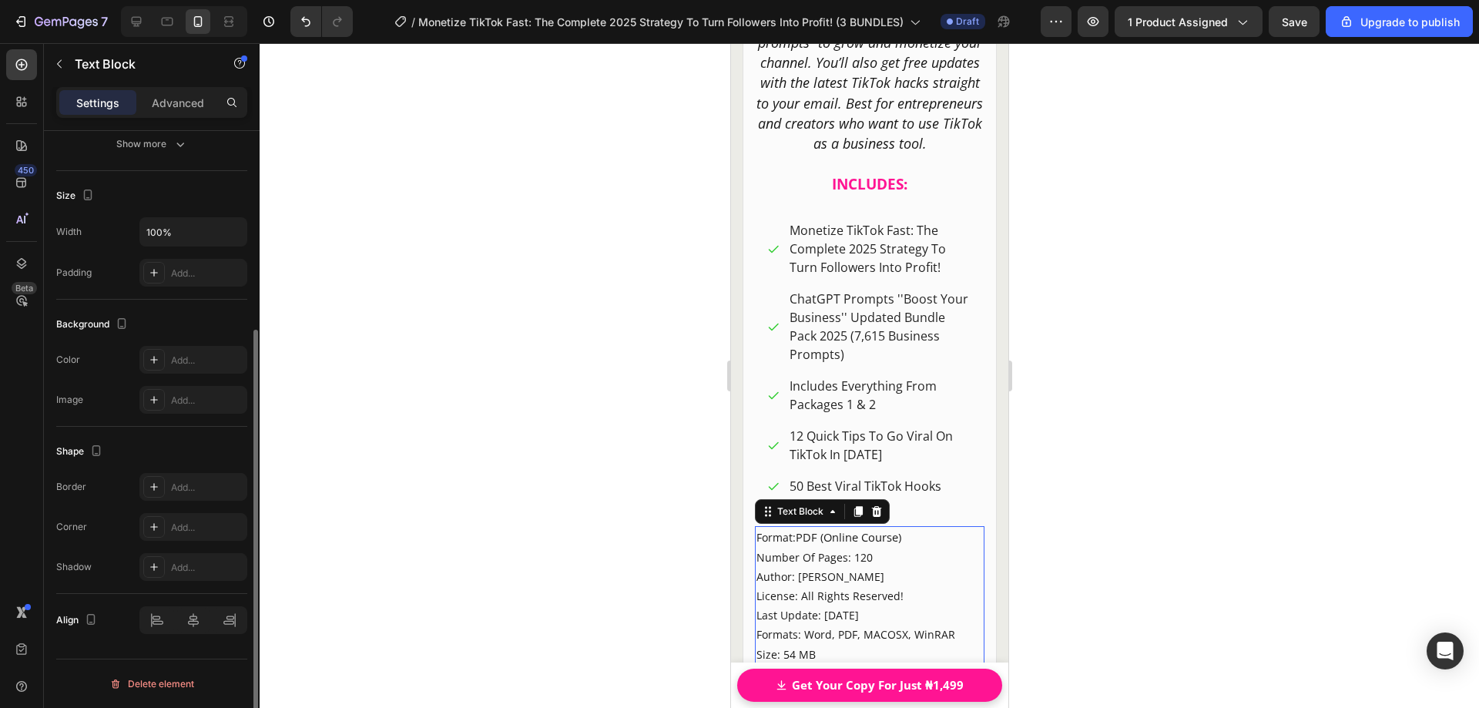
scroll to position [0, 0]
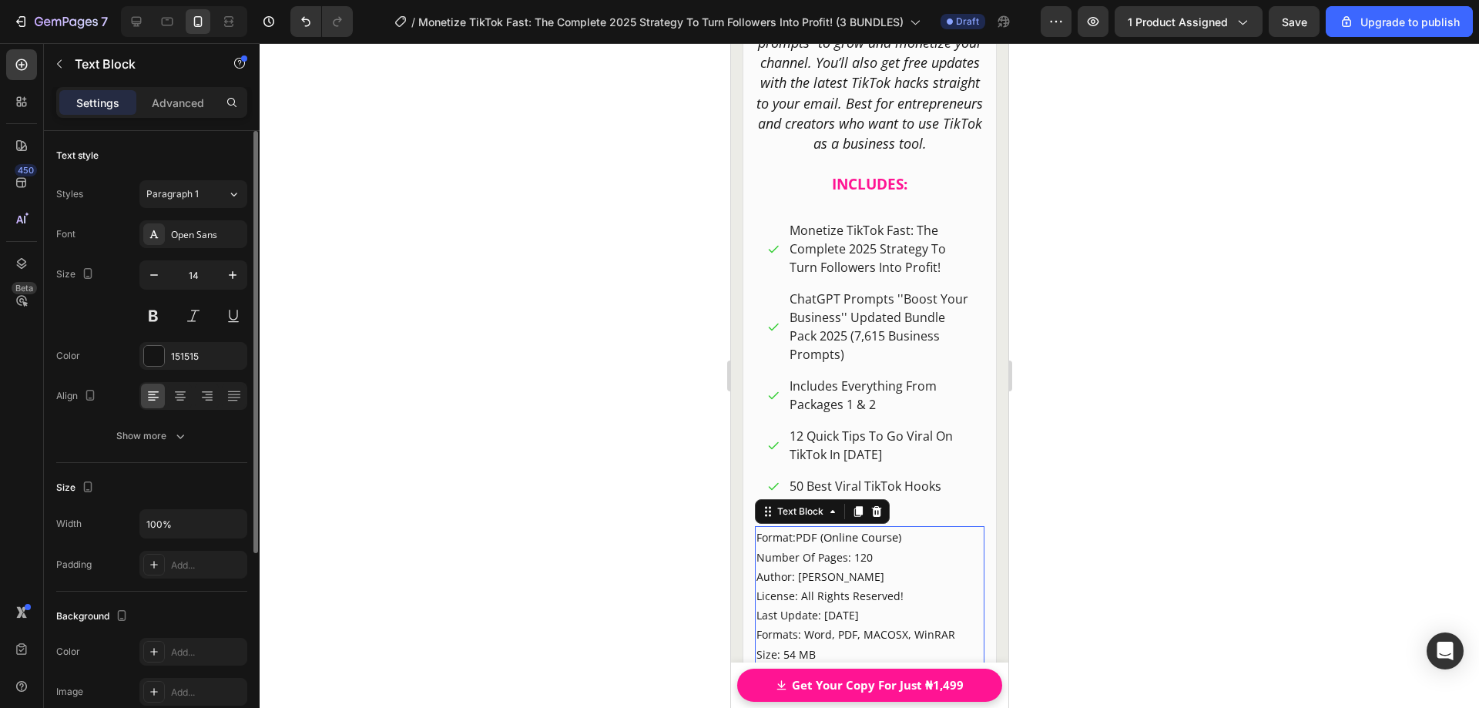
click at [1107, 475] on div at bounding box center [870, 375] width 1220 height 665
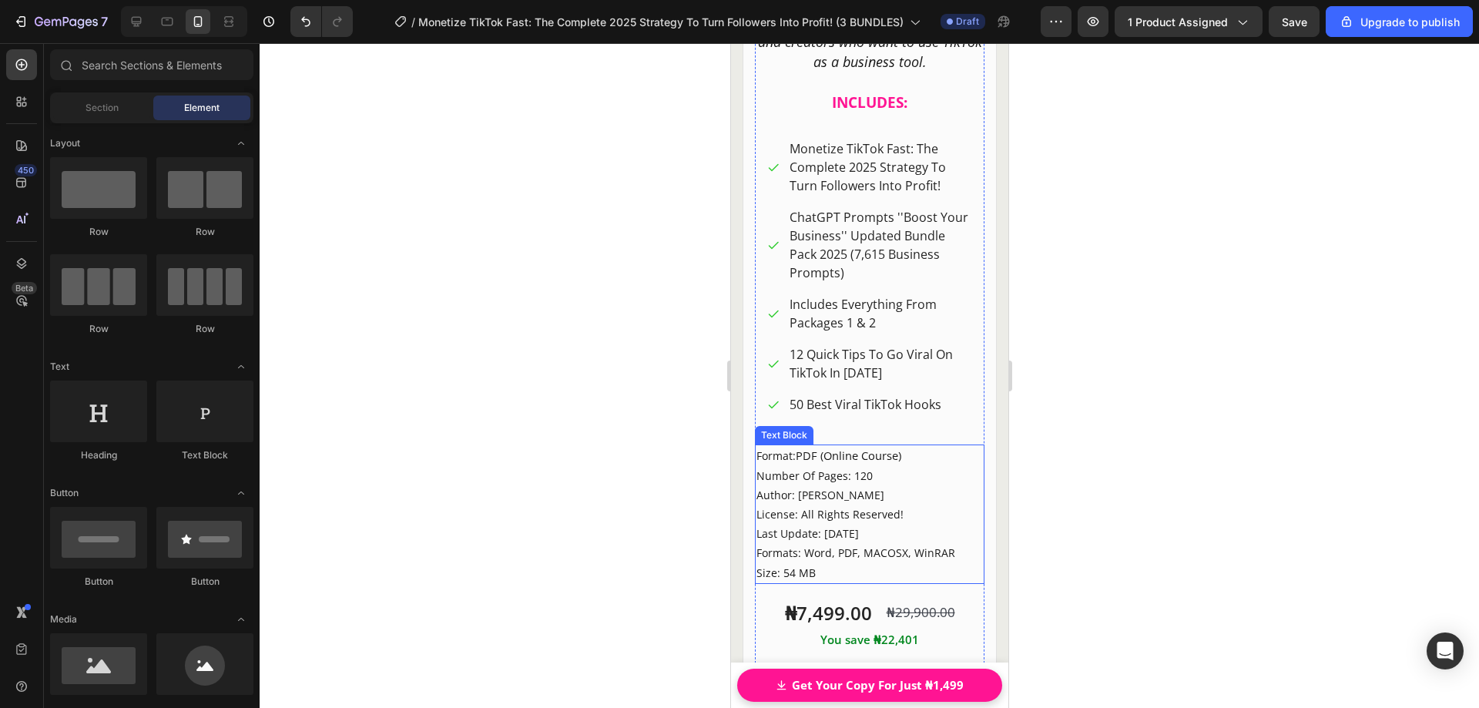
scroll to position [22252, 0]
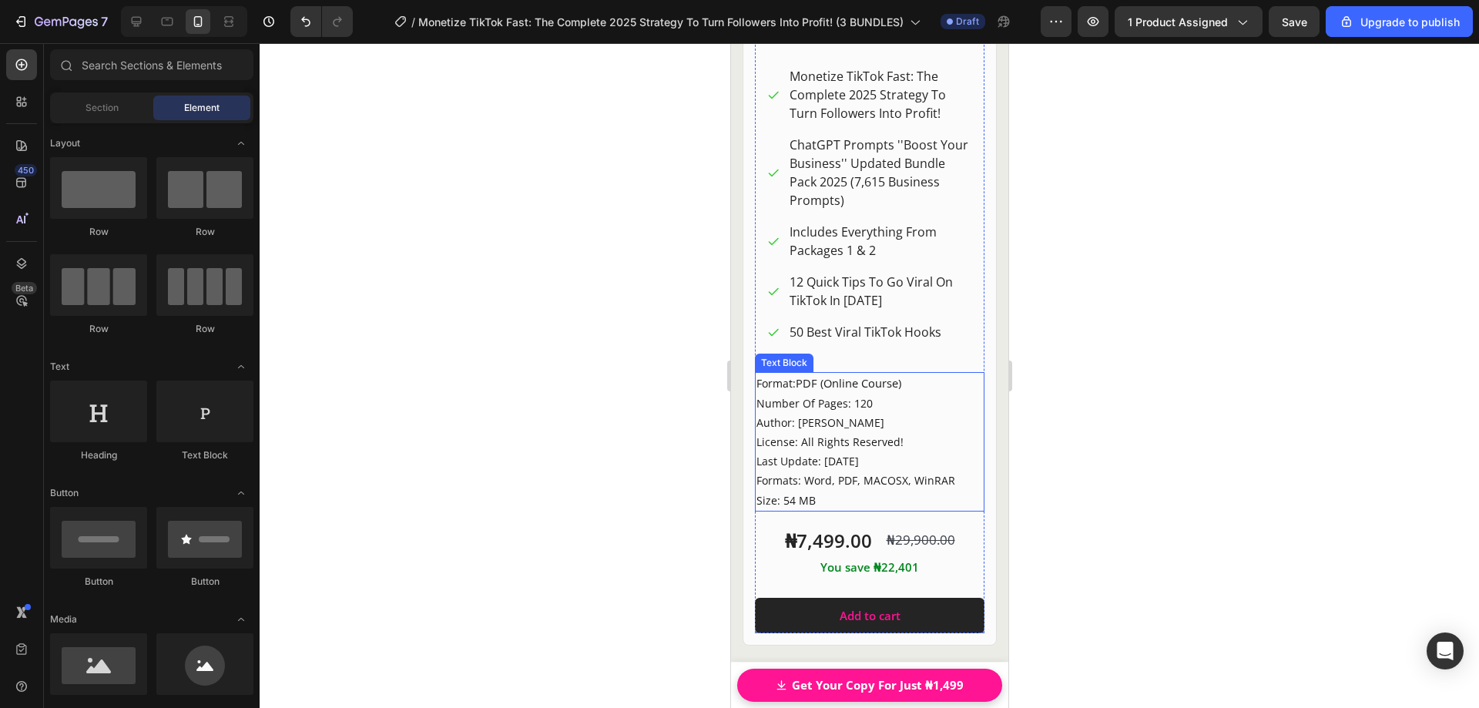
click at [815, 432] on p "Author: [PERSON_NAME]" at bounding box center [869, 422] width 226 height 19
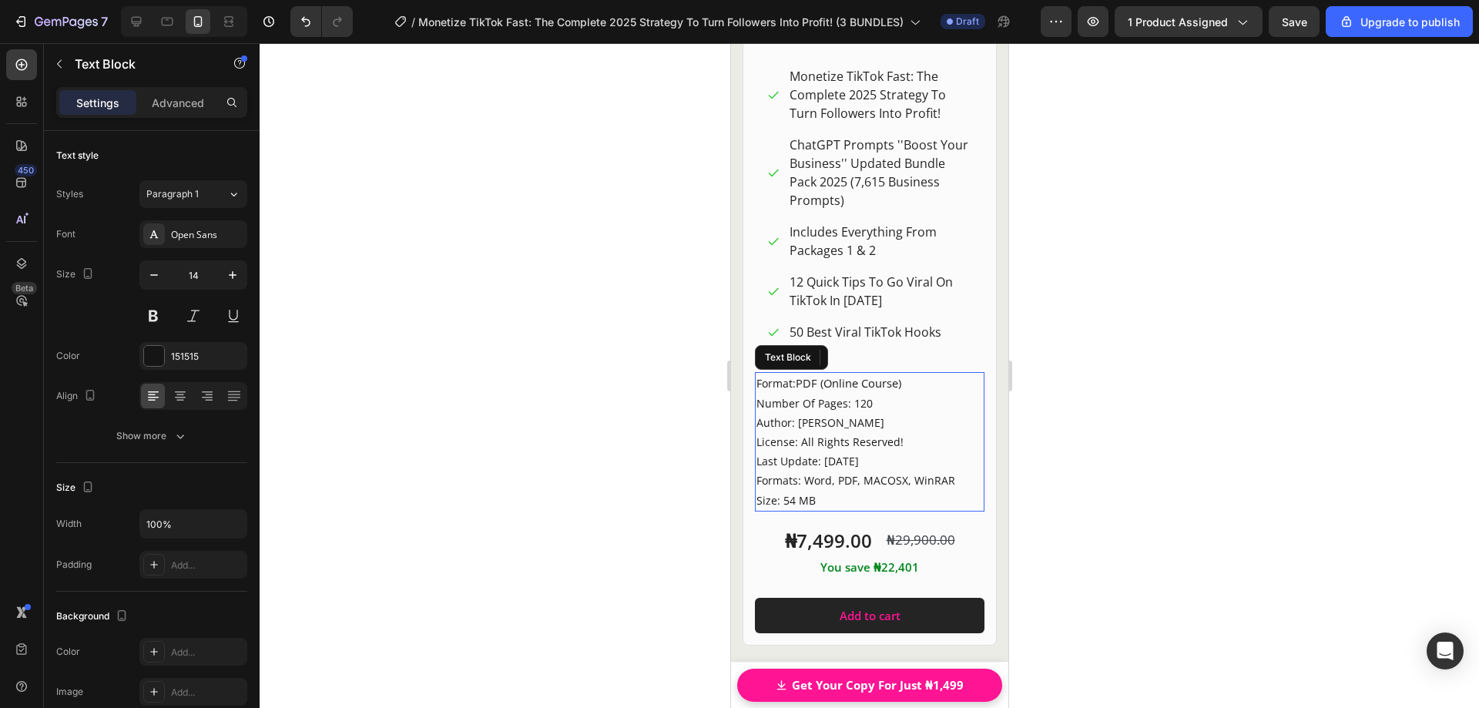
click at [815, 432] on p "Author: [PERSON_NAME]" at bounding box center [869, 422] width 226 height 19
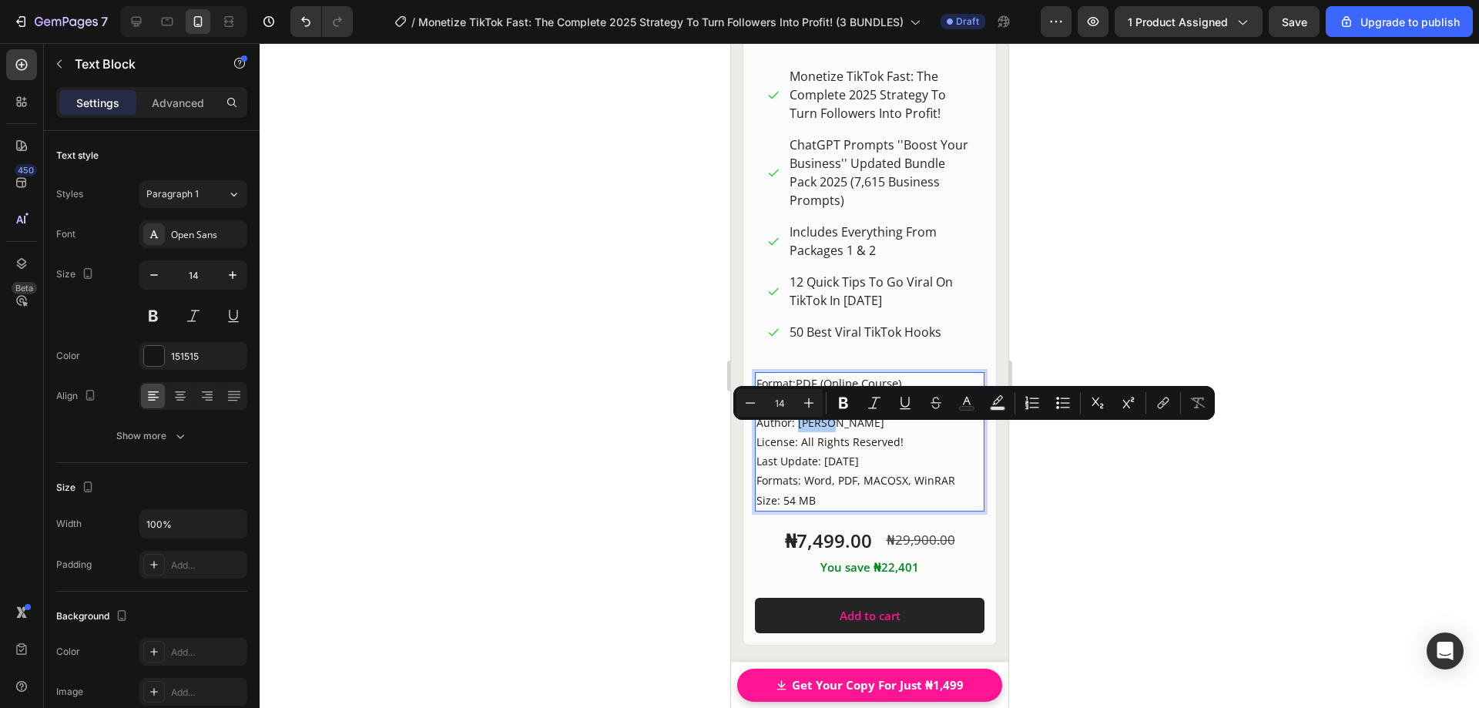
click at [1119, 473] on div at bounding box center [870, 375] width 1220 height 665
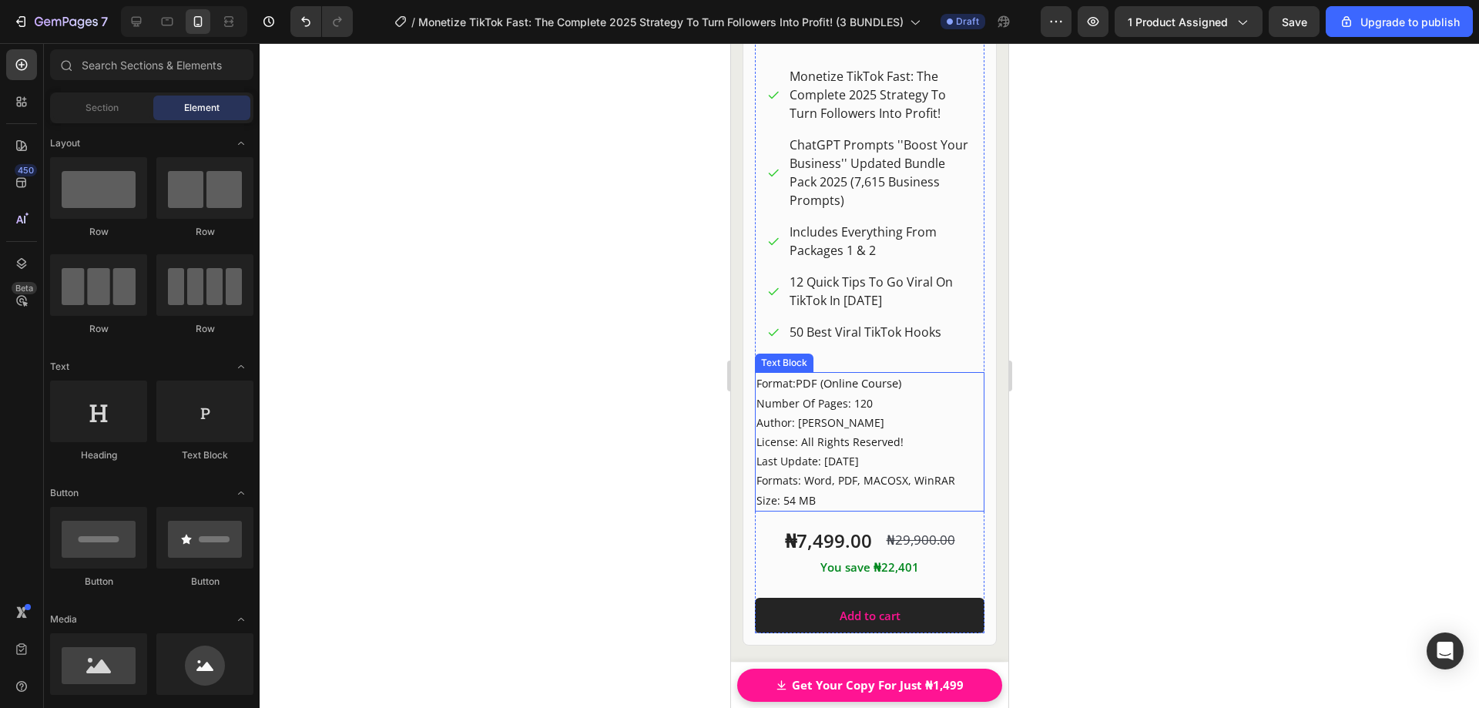
click at [779, 510] on p "Size: 54 MB" at bounding box center [869, 500] width 226 height 19
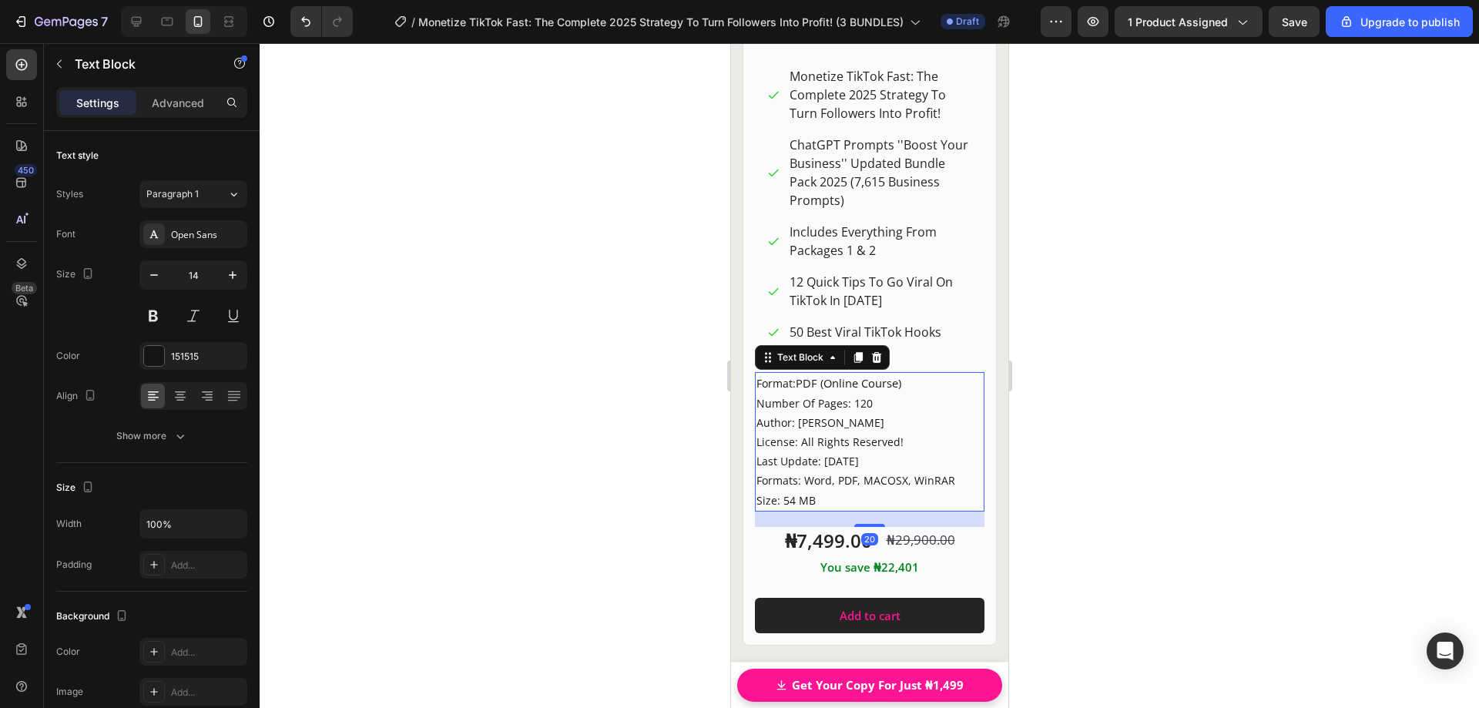
click at [778, 510] on p "Size: 54 MB" at bounding box center [869, 500] width 226 height 19
click at [1202, 428] on div at bounding box center [870, 375] width 1220 height 665
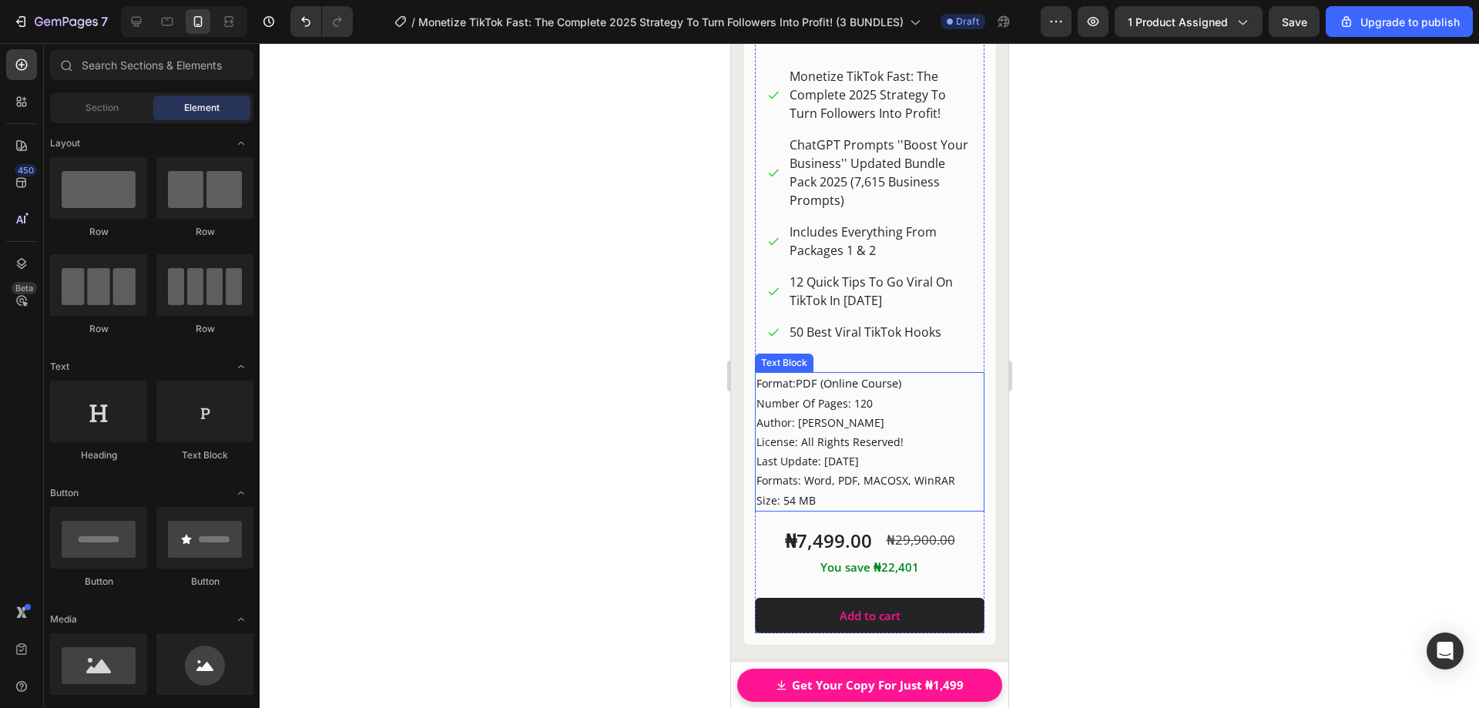
click at [787, 408] on p "Format: PDF (Online Course) Number Of Pages: 120" at bounding box center [869, 393] width 226 height 39
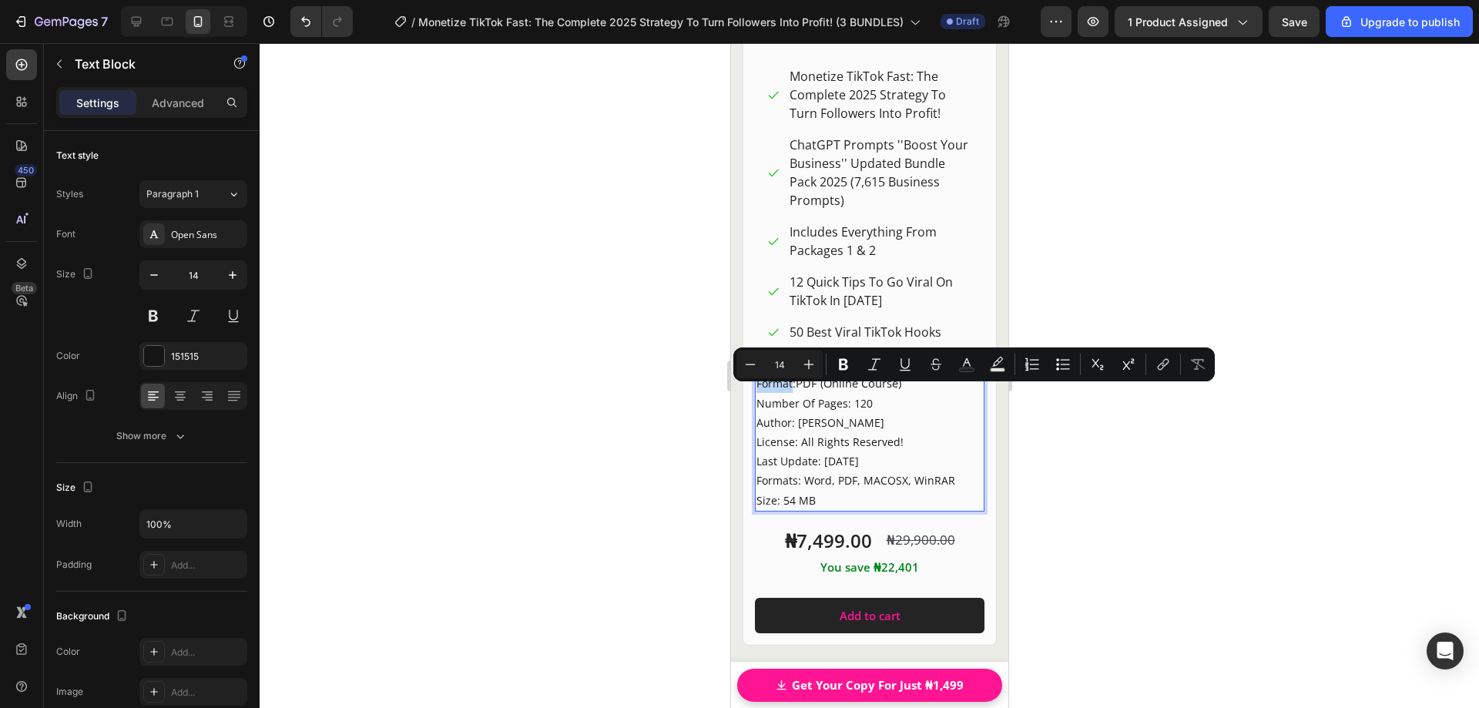
click at [795, 395] on p "Format: PDF (Online Course) Number Of Pages: 120" at bounding box center [869, 393] width 226 height 39
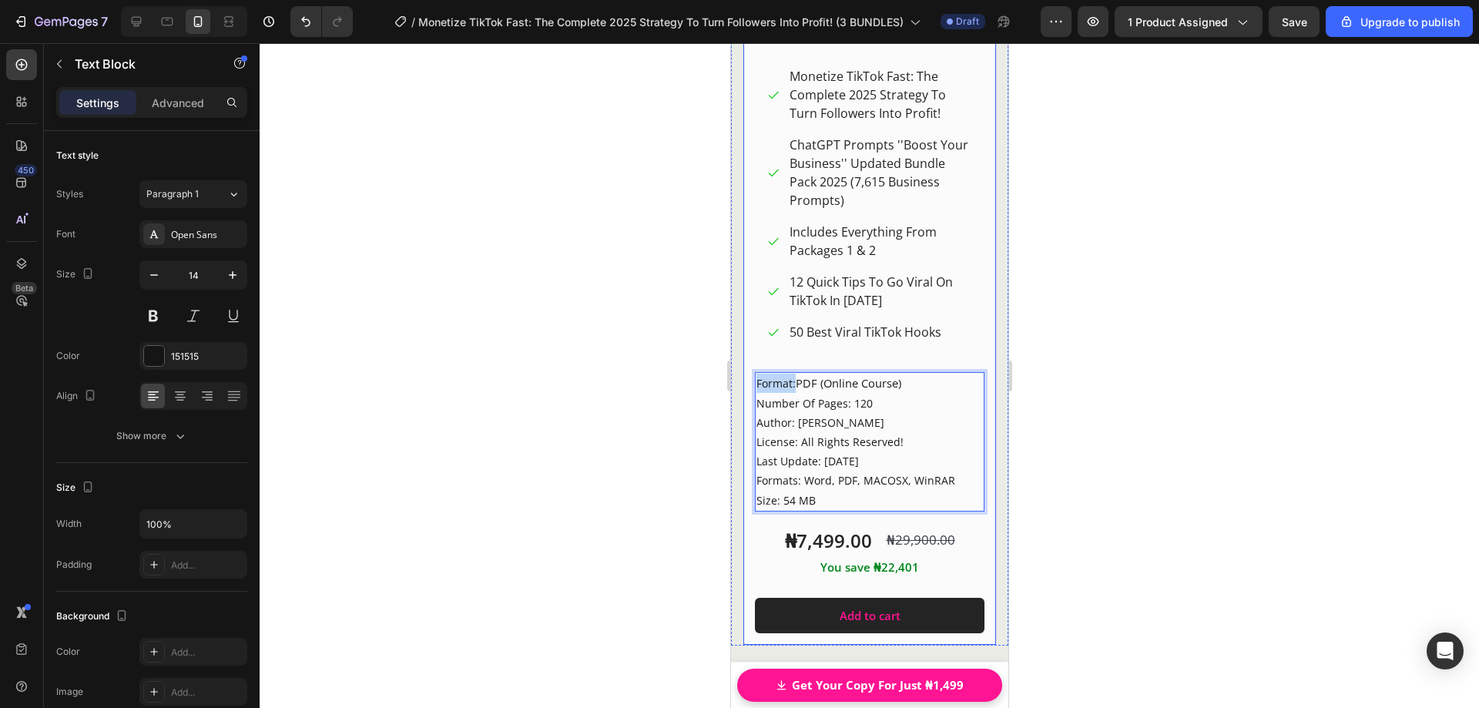
drag, startPoint x: 794, startPoint y: 395, endPoint x: 748, endPoint y: 389, distance: 46.6
click at [748, 389] on div "Product Images BEST DEAL! Text Block Row Row Master Pack + Heading FOR WHOM? He…" at bounding box center [869, 86] width 254 height 1119
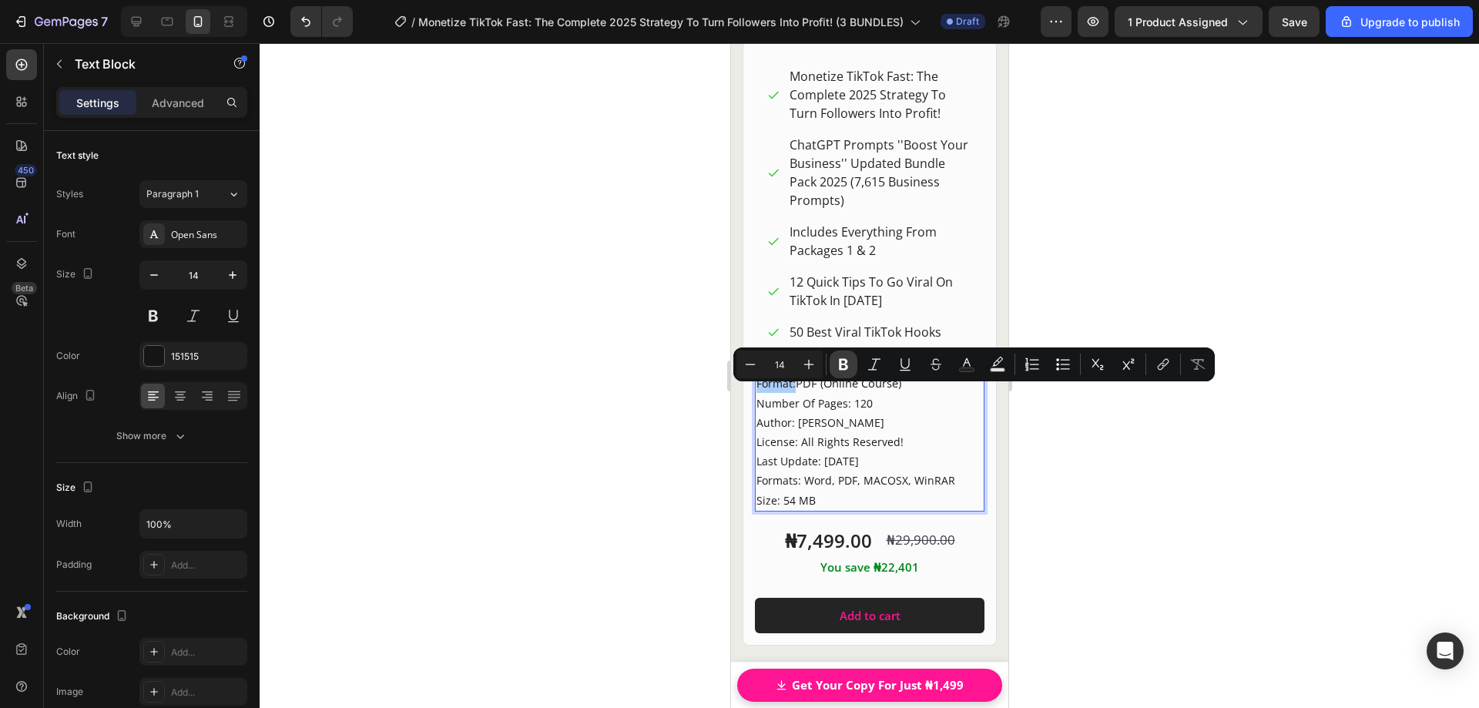
drag, startPoint x: 838, startPoint y: 370, endPoint x: 82, endPoint y: 351, distance: 756.8
click at [838, 370] on icon "Editor contextual toolbar" at bounding box center [843, 364] width 15 height 15
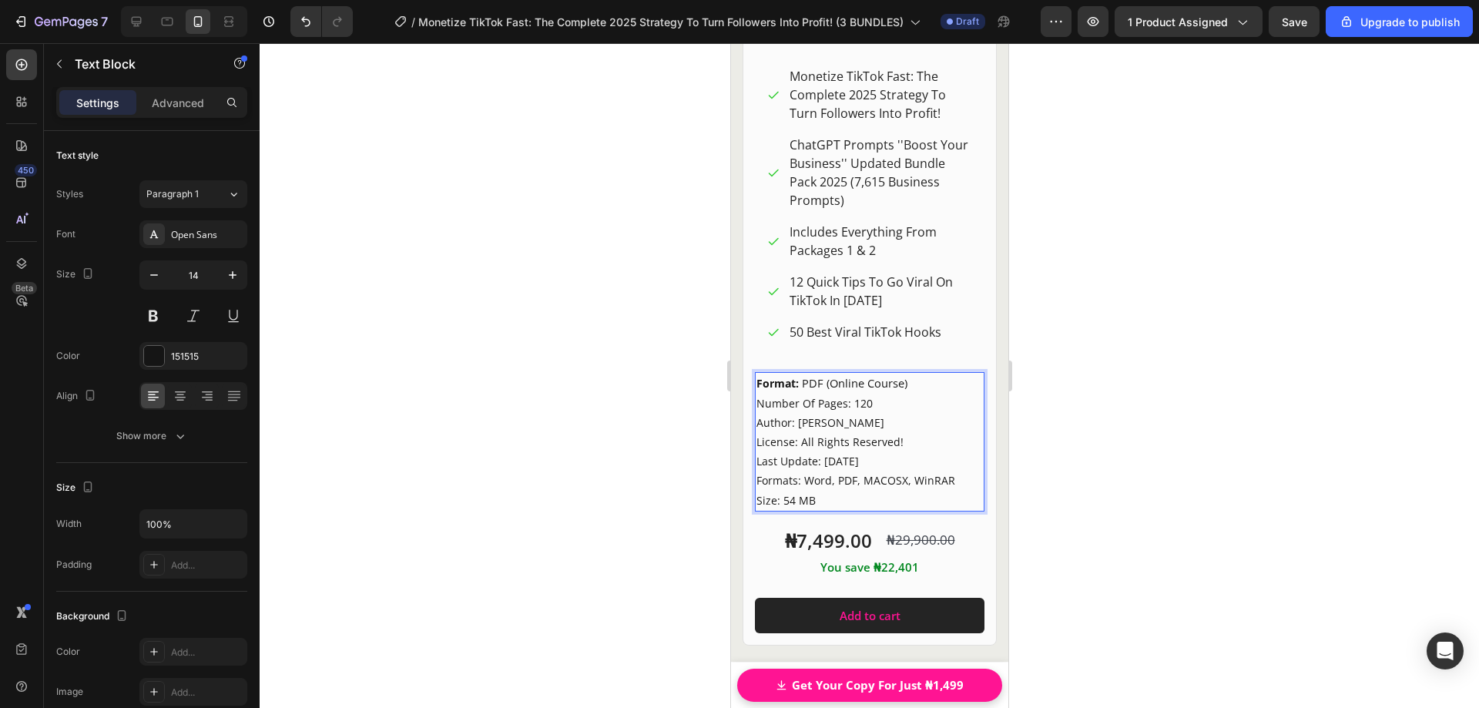
click at [847, 412] on p "Format: PDF (Online Course) Number Of Pages: 120" at bounding box center [869, 393] width 226 height 39
click at [767, 412] on p "Format: PDF (Online Course) Number Of Pages: 120" at bounding box center [869, 393] width 226 height 39
click at [816, 412] on p "Format: PDF (Online Course) Number Of Pages: 120" at bounding box center [869, 393] width 226 height 39
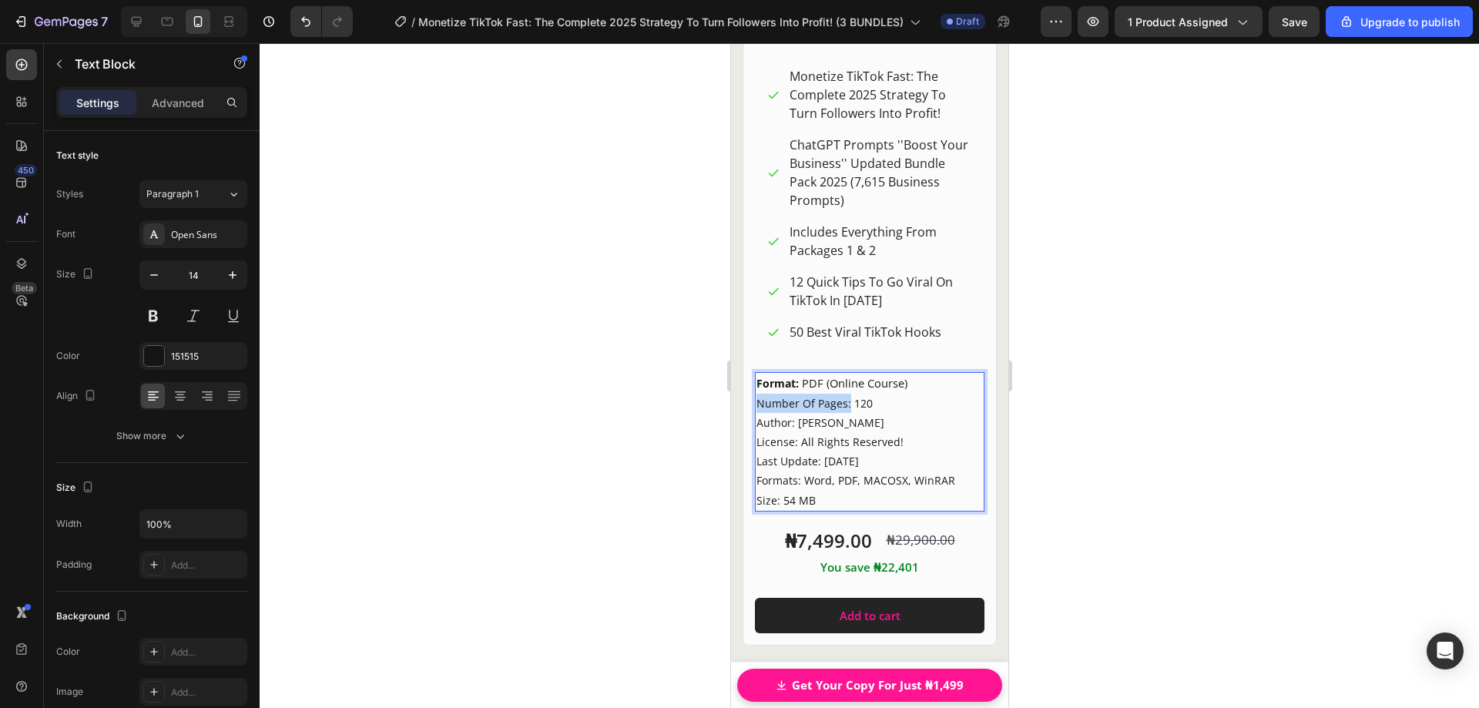
drag, startPoint x: 847, startPoint y: 414, endPoint x: 755, endPoint y: 414, distance: 91.7
click at [756, 412] on p "Format: PDF (Online Course) Number Of Pages: 120" at bounding box center [869, 393] width 226 height 39
click at [813, 412] on p "Format: PDF (Online Course) Number Of Pages: 120" at bounding box center [869, 393] width 226 height 39
drag, startPoint x: 849, startPoint y: 416, endPoint x: 736, endPoint y: 403, distance: 114.0
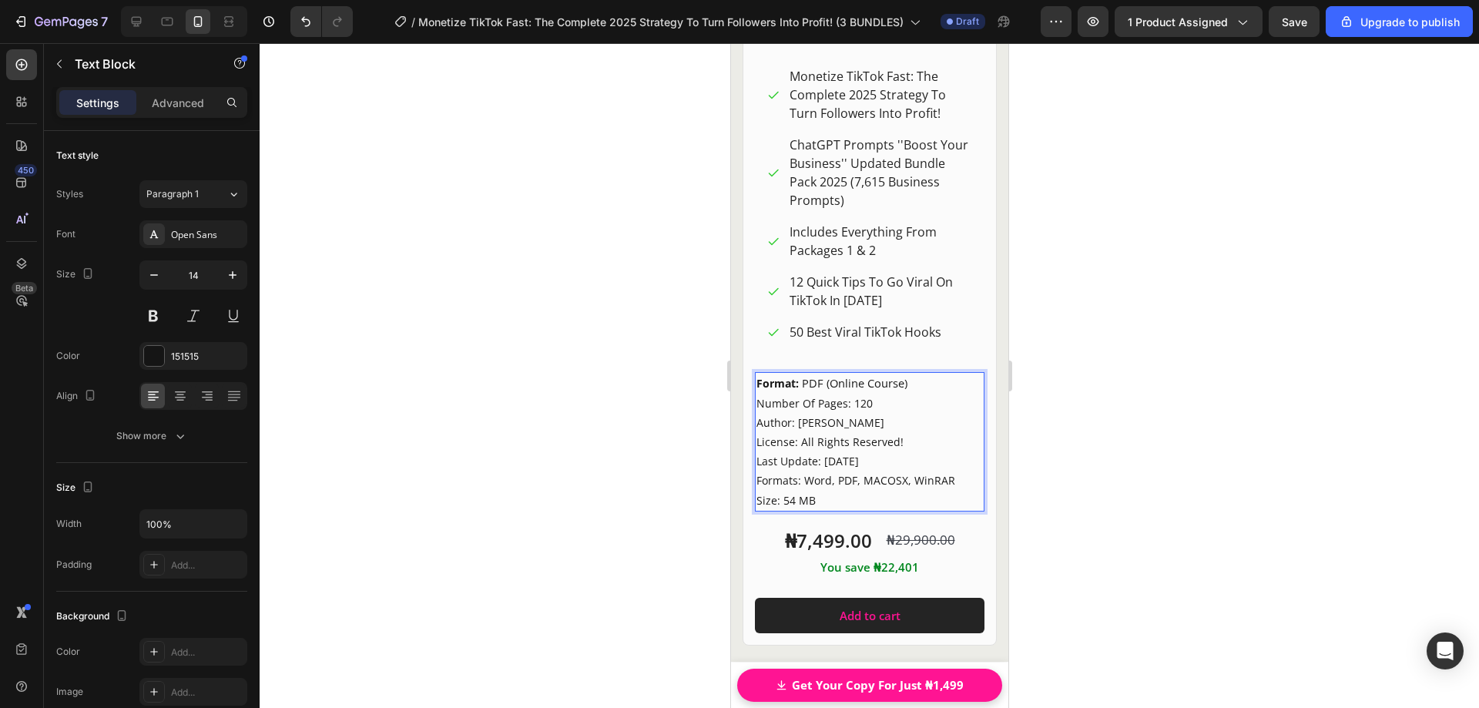
click at [794, 428] on p "Author: [PERSON_NAME]" at bounding box center [869, 422] width 226 height 19
drag, startPoint x: 759, startPoint y: 412, endPoint x: 847, endPoint y: 417, distance: 87.9
click at [847, 412] on p "Format: PDF (Online Course) Number Of Pages: 120" at bounding box center [869, 393] width 226 height 39
click at [1108, 424] on div at bounding box center [870, 375] width 1220 height 665
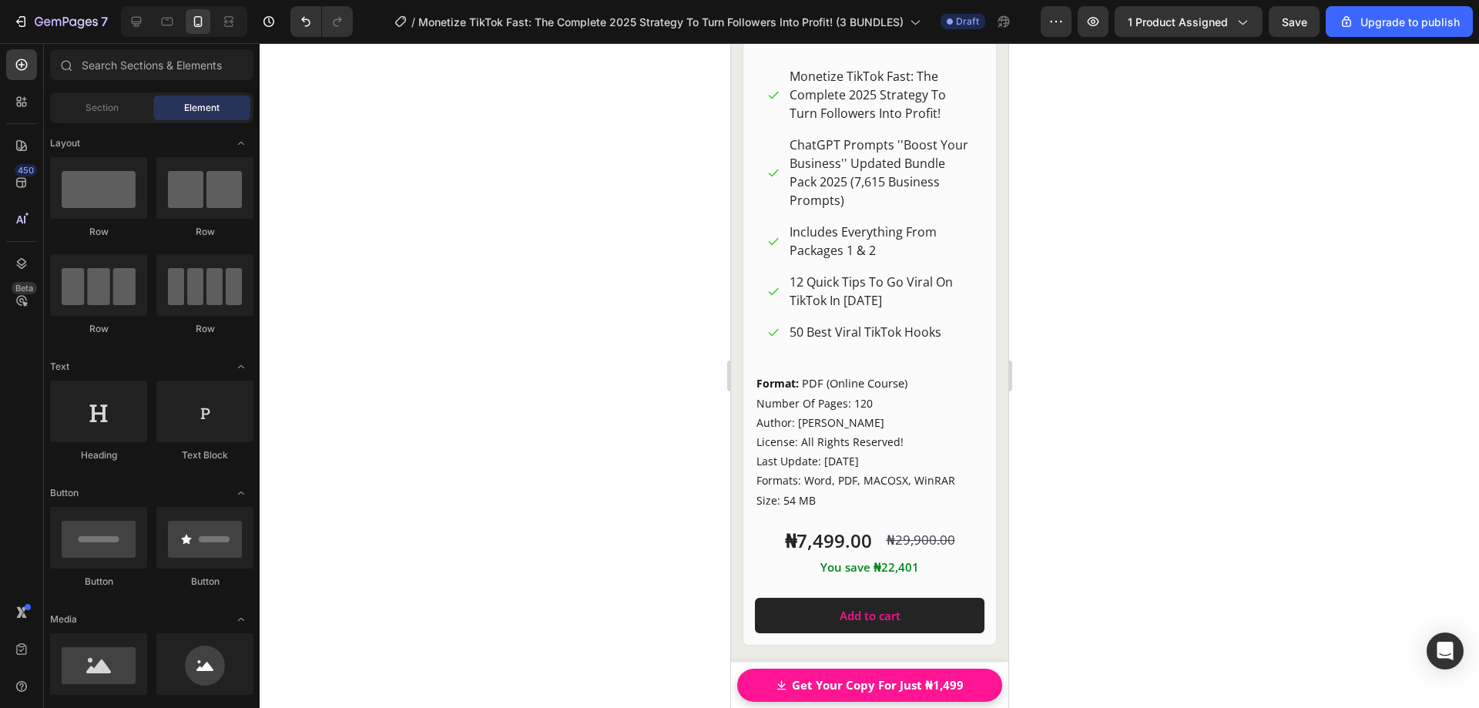
click at [1108, 424] on div at bounding box center [870, 375] width 1220 height 665
click at [853, 432] on p "Author: [PERSON_NAME]" at bounding box center [869, 422] width 226 height 19
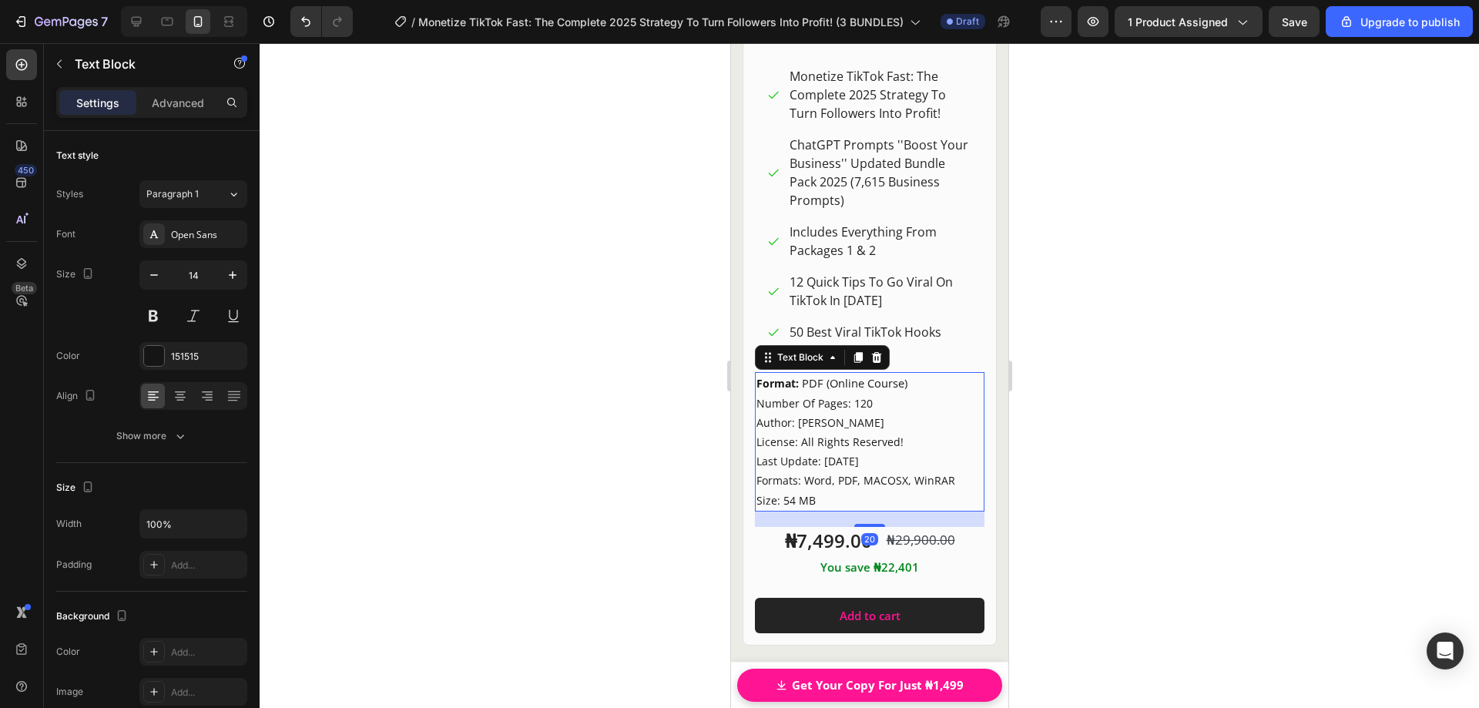
drag, startPoint x: 847, startPoint y: 413, endPoint x: 801, endPoint y: 415, distance: 46.3
click at [759, 412] on p "Format: PDF (Online Course) Number Of Pages: 120" at bounding box center [869, 393] width 226 height 39
drag, startPoint x: 786, startPoint y: 412, endPoint x: 808, endPoint y: 412, distance: 22.3
click at [808, 412] on p "Format: PDF (Online Course) Number Of Pages: 120" at bounding box center [869, 393] width 226 height 39
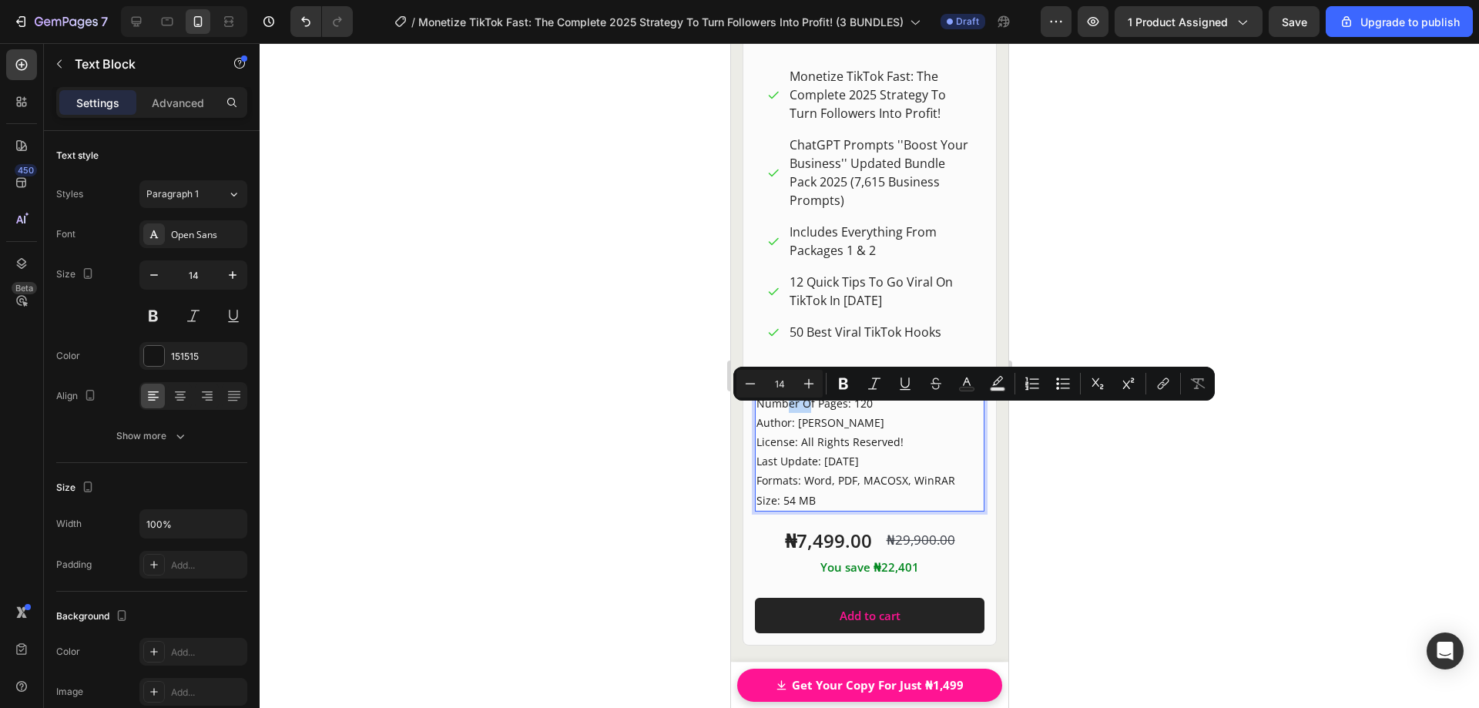
click at [769, 425] on p "Author: [PERSON_NAME]" at bounding box center [869, 422] width 226 height 19
drag, startPoint x: 757, startPoint y: 414, endPoint x: 848, endPoint y: 418, distance: 91.0
click at [848, 412] on p "Format: PDF (Online Course) Number Of Pages: 120" at bounding box center [869, 393] width 226 height 39
click at [841, 384] on icon "Editor contextual toolbar" at bounding box center [843, 384] width 9 height 12
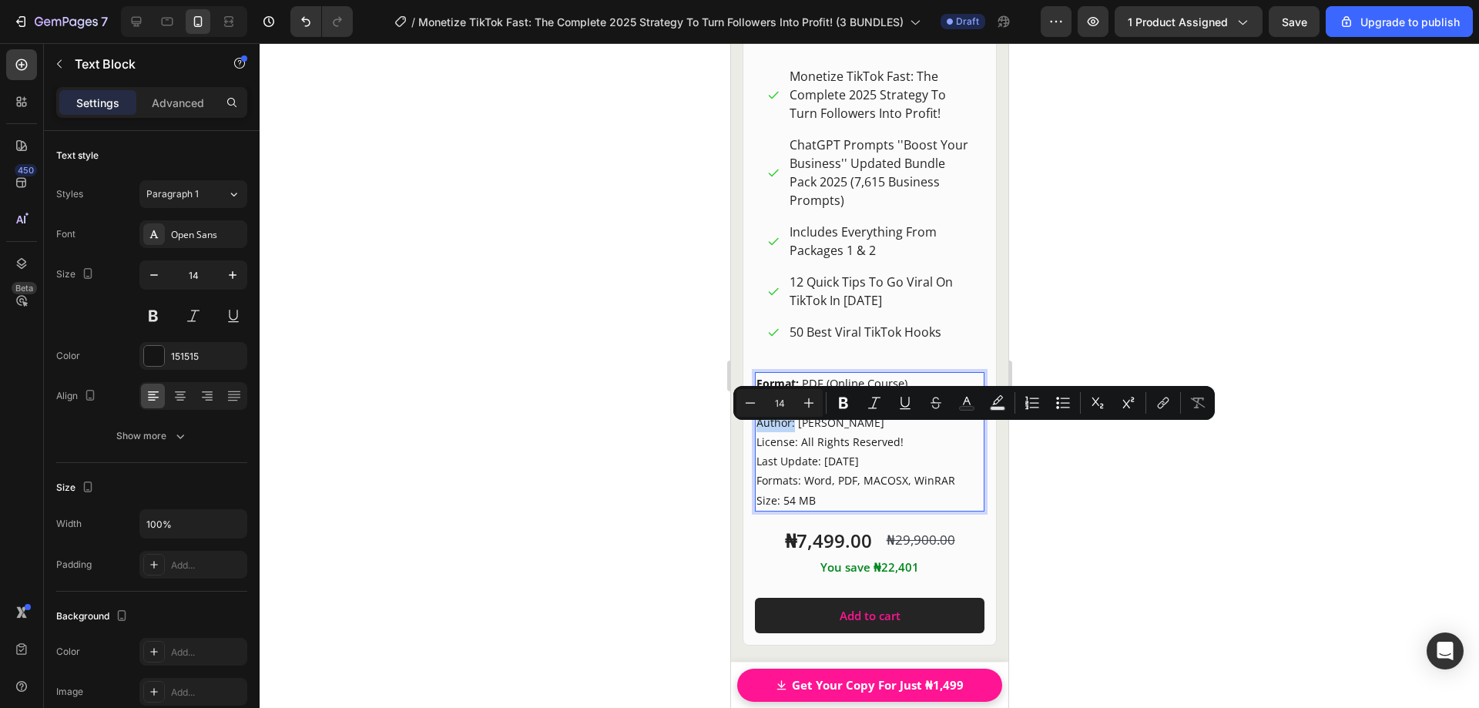
drag, startPoint x: 758, startPoint y: 431, endPoint x: 793, endPoint y: 437, distance: 35.1
click at [793, 432] on p "Author: [PERSON_NAME]" at bounding box center [869, 422] width 226 height 19
click at [839, 406] on icon "Editor contextual toolbar" at bounding box center [843, 402] width 15 height 15
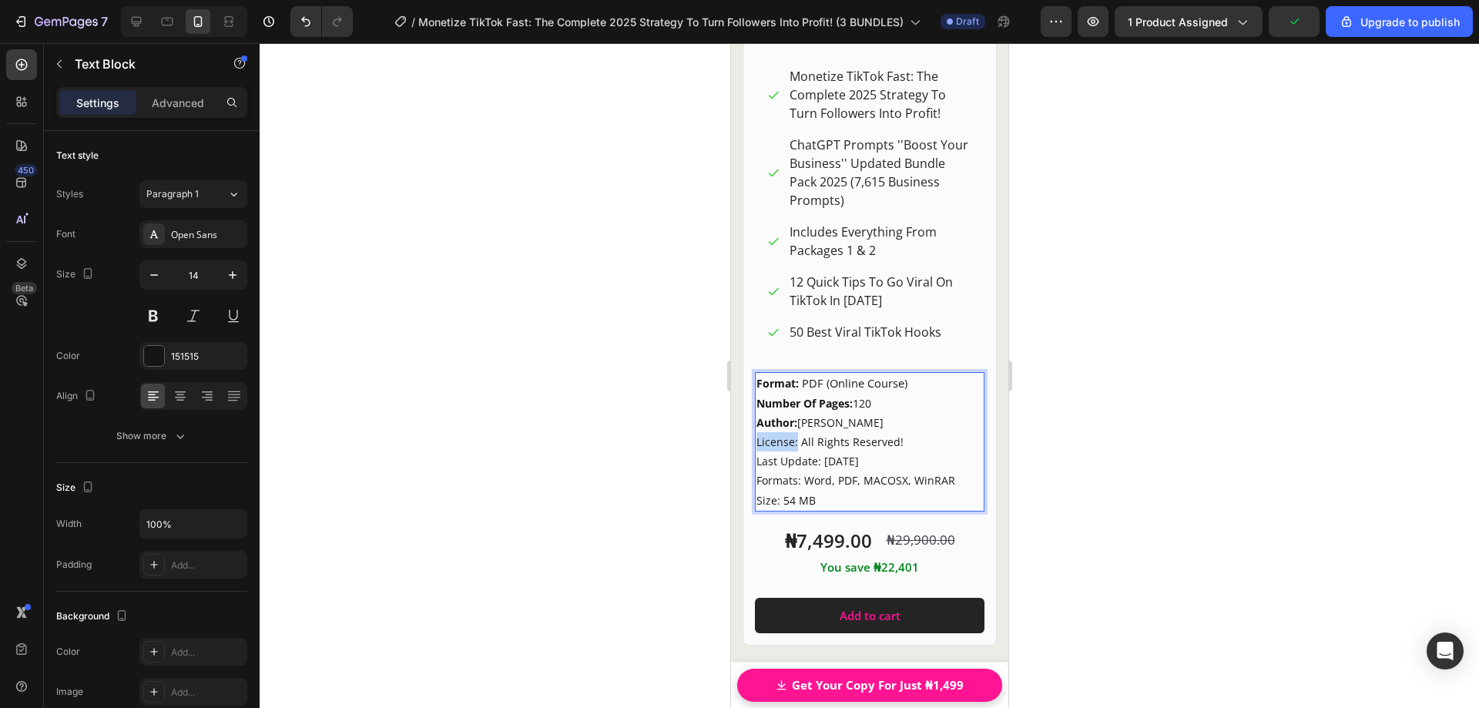
drag, startPoint x: 757, startPoint y: 455, endPoint x: 795, endPoint y: 457, distance: 37.8
click at [795, 451] on p "License: All Rights Reserved!" at bounding box center [869, 441] width 226 height 19
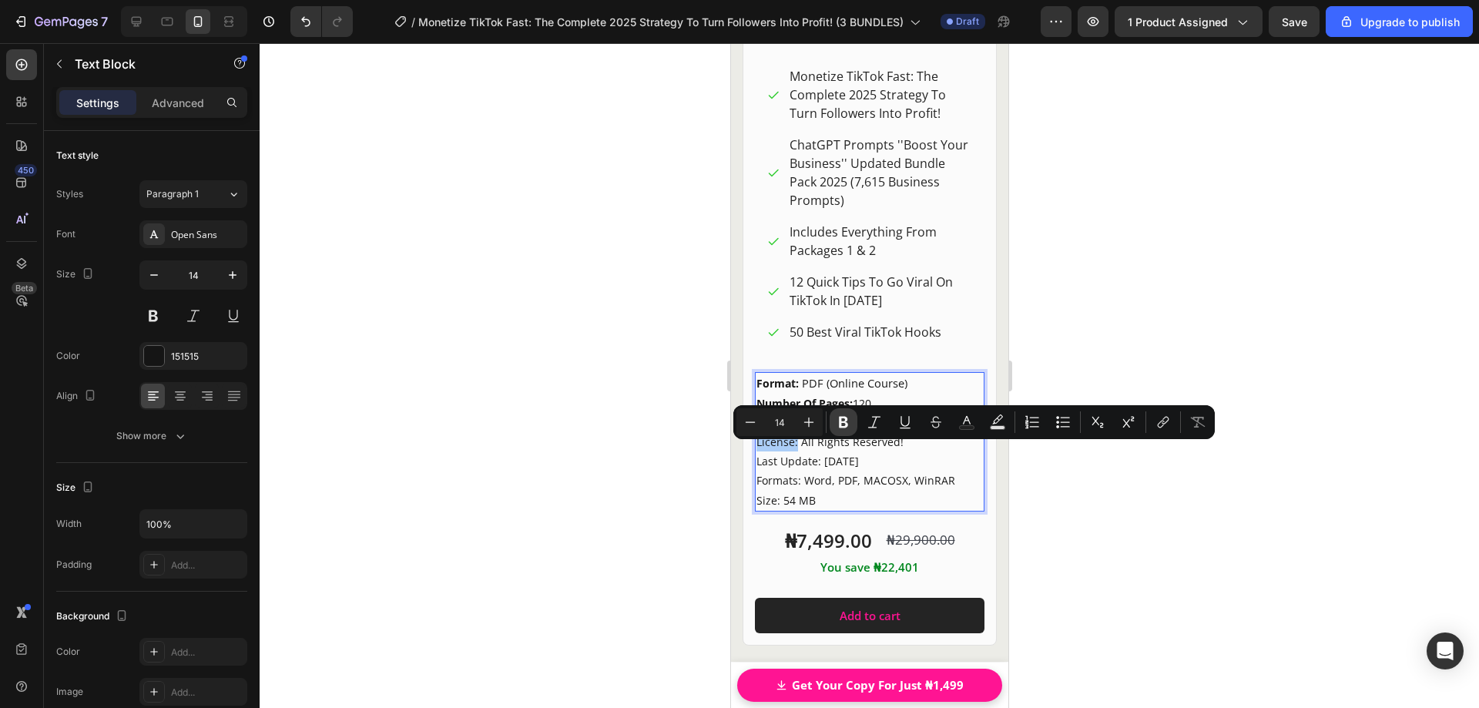
click at [837, 424] on icon "Editor contextual toolbar" at bounding box center [843, 421] width 15 height 15
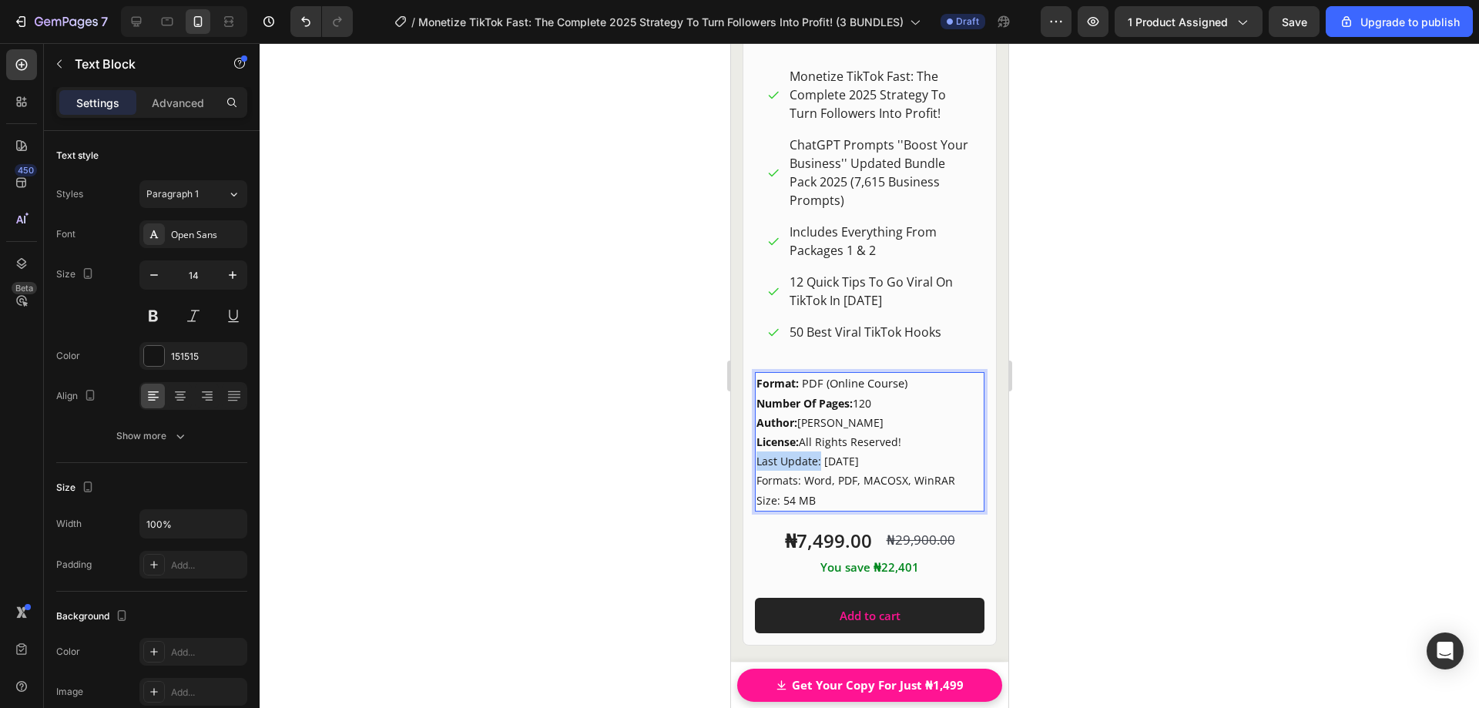
drag, startPoint x: 756, startPoint y: 472, endPoint x: 819, endPoint y: 476, distance: 63.3
click at [819, 471] on p "Last Update: [DATE]" at bounding box center [869, 460] width 226 height 19
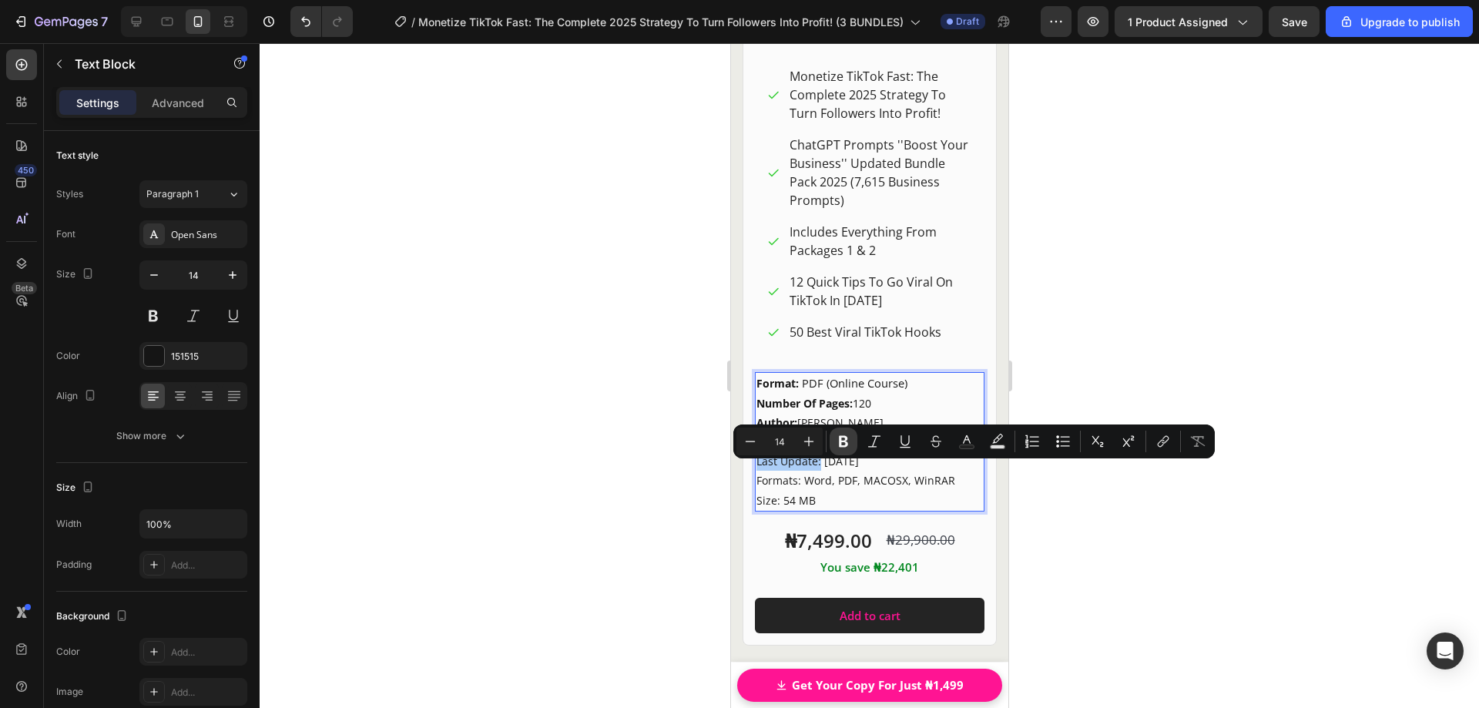
click at [840, 446] on icon "Editor contextual toolbar" at bounding box center [843, 442] width 9 height 12
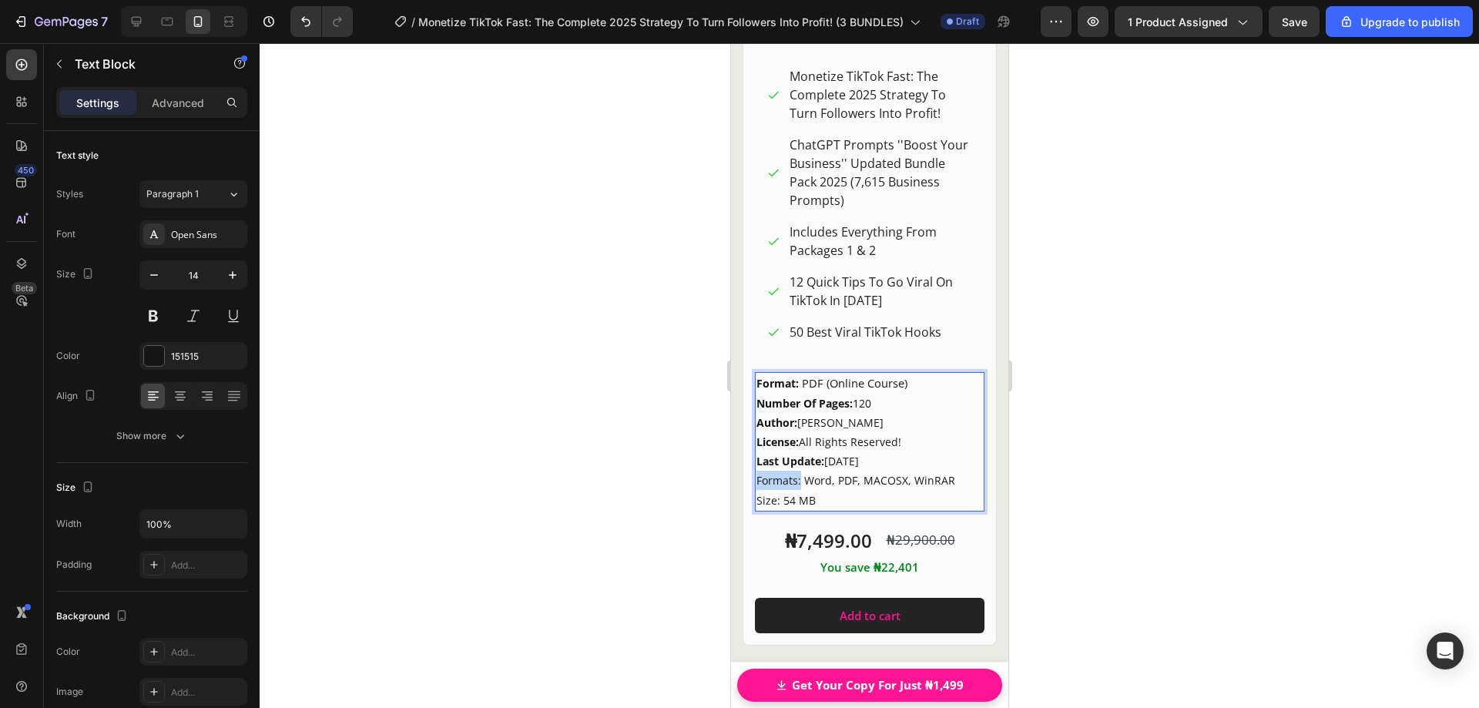
drag, startPoint x: 757, startPoint y: 491, endPoint x: 800, endPoint y: 493, distance: 43.2
click at [800, 490] on p "Formats: Word, PDF, MACOSX, WinRAR" at bounding box center [869, 480] width 226 height 19
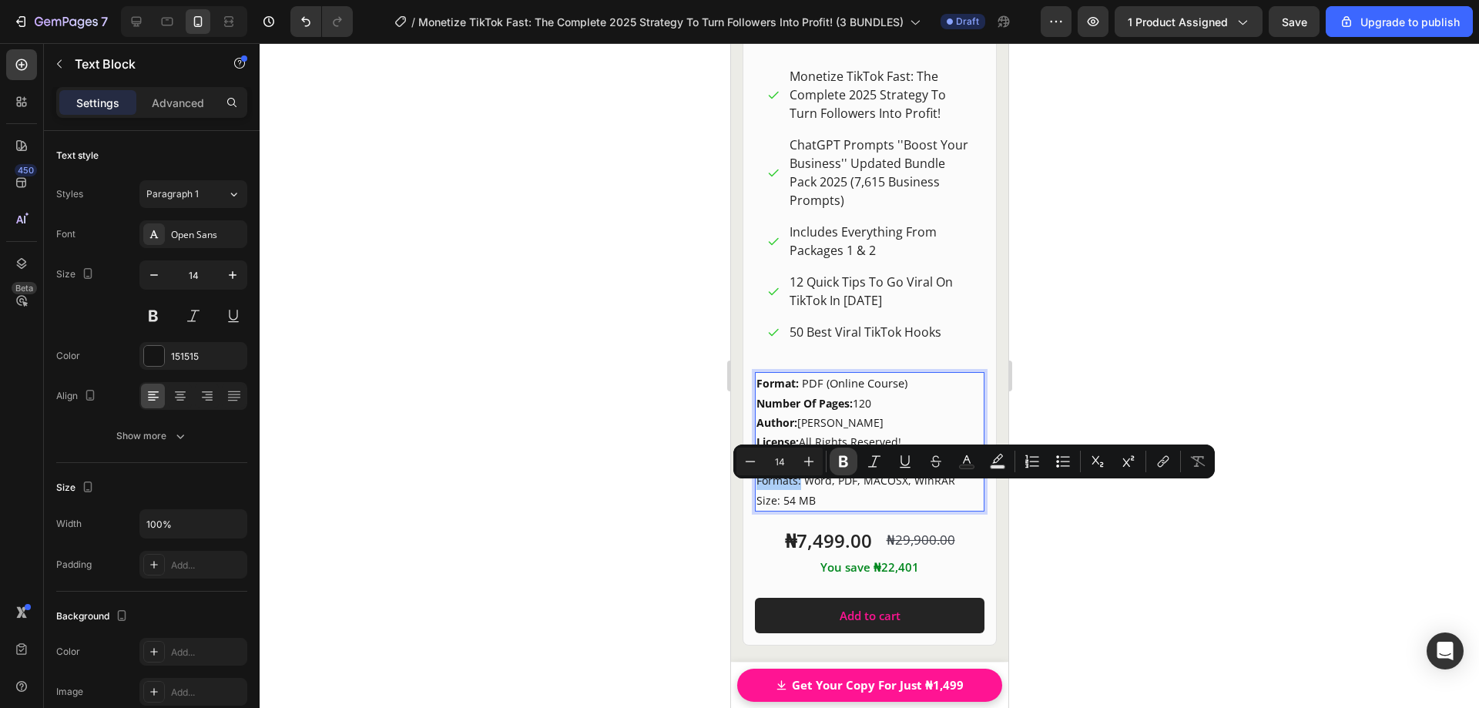
click at [844, 463] on icon "Editor contextual toolbar" at bounding box center [843, 461] width 15 height 15
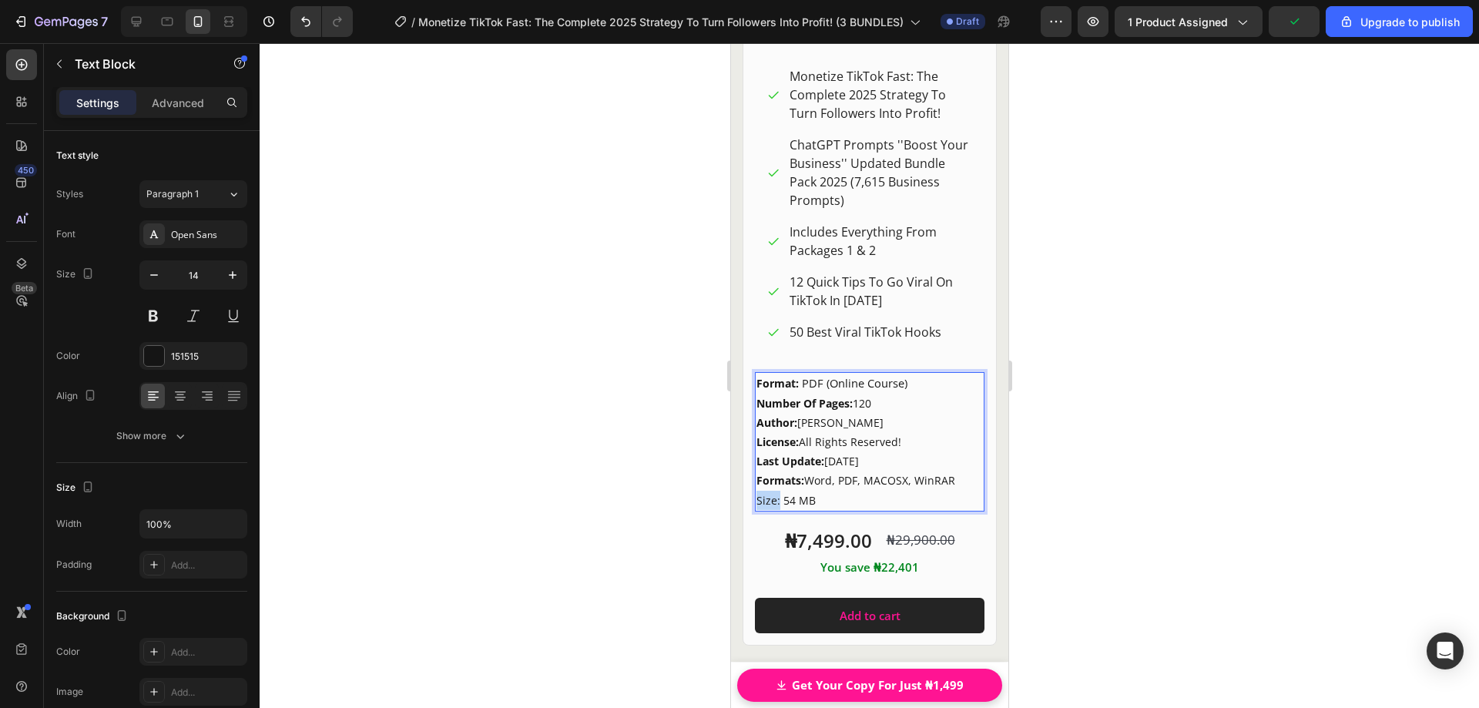
drag, startPoint x: 757, startPoint y: 511, endPoint x: 778, endPoint y: 515, distance: 21.2
click at [778, 510] on p "Size: 54 MB" at bounding box center [869, 500] width 226 height 19
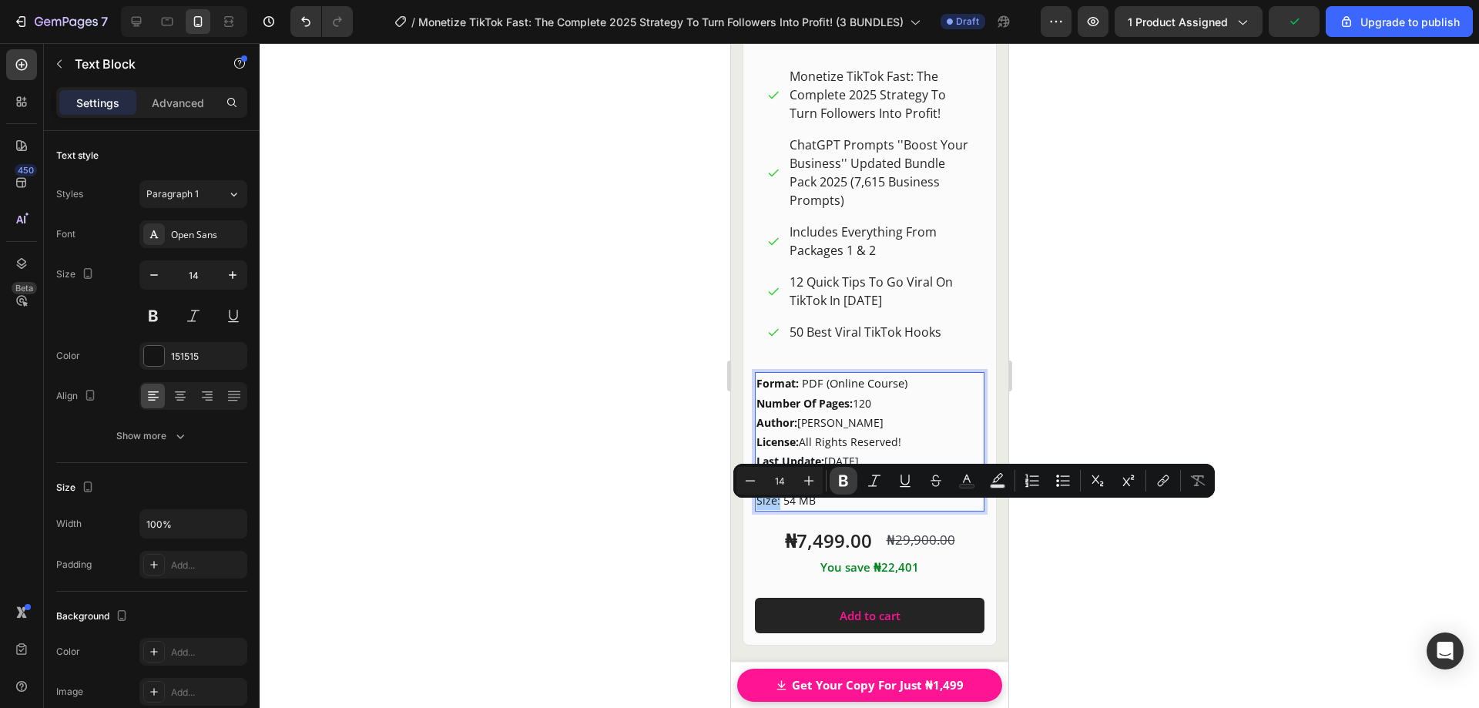
click at [834, 483] on button "Bold" at bounding box center [844, 481] width 28 height 28
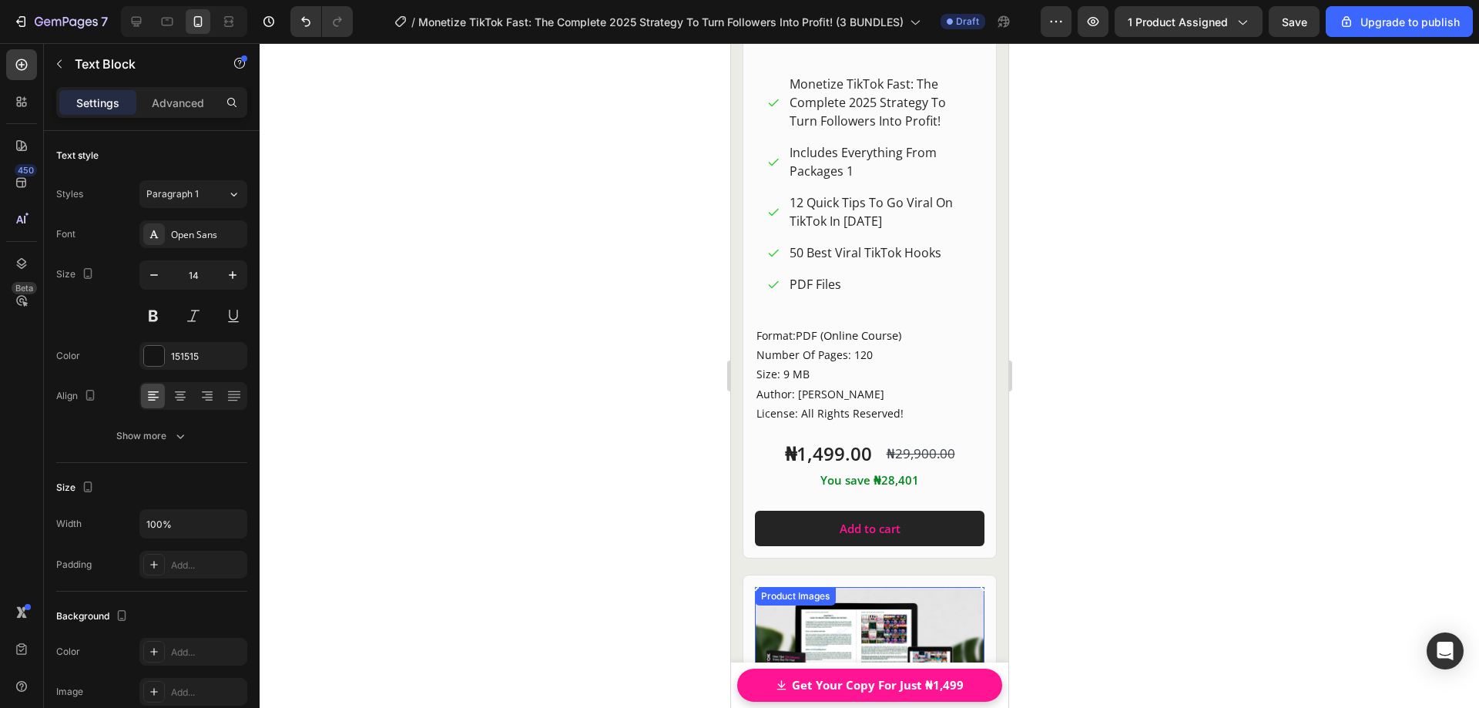
scroll to position [21096, 0]
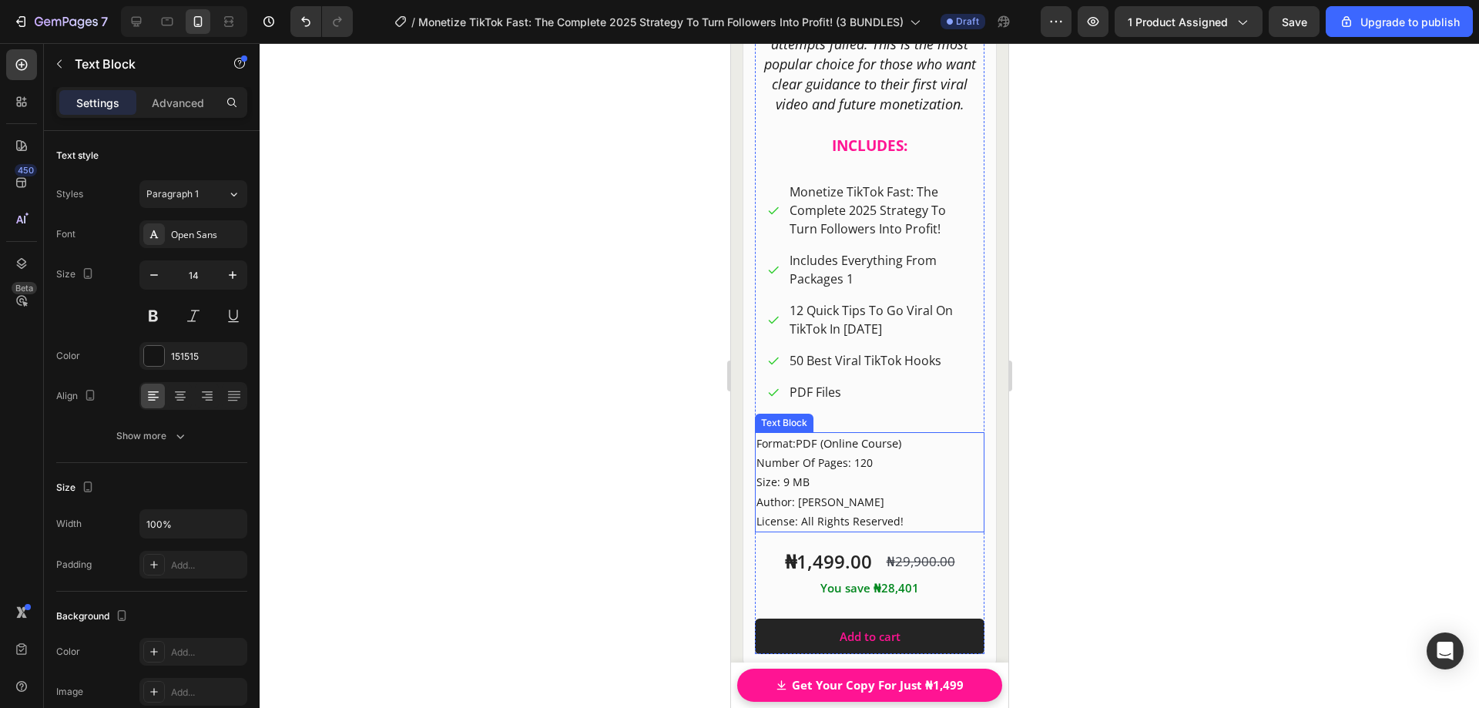
click at [760, 441] on p "Format: PDF (Online Course) Number Of Pages: 120 Size: 9 MB" at bounding box center [869, 463] width 226 height 59
drag, startPoint x: 757, startPoint y: 441, endPoint x: 766, endPoint y: 442, distance: 8.5
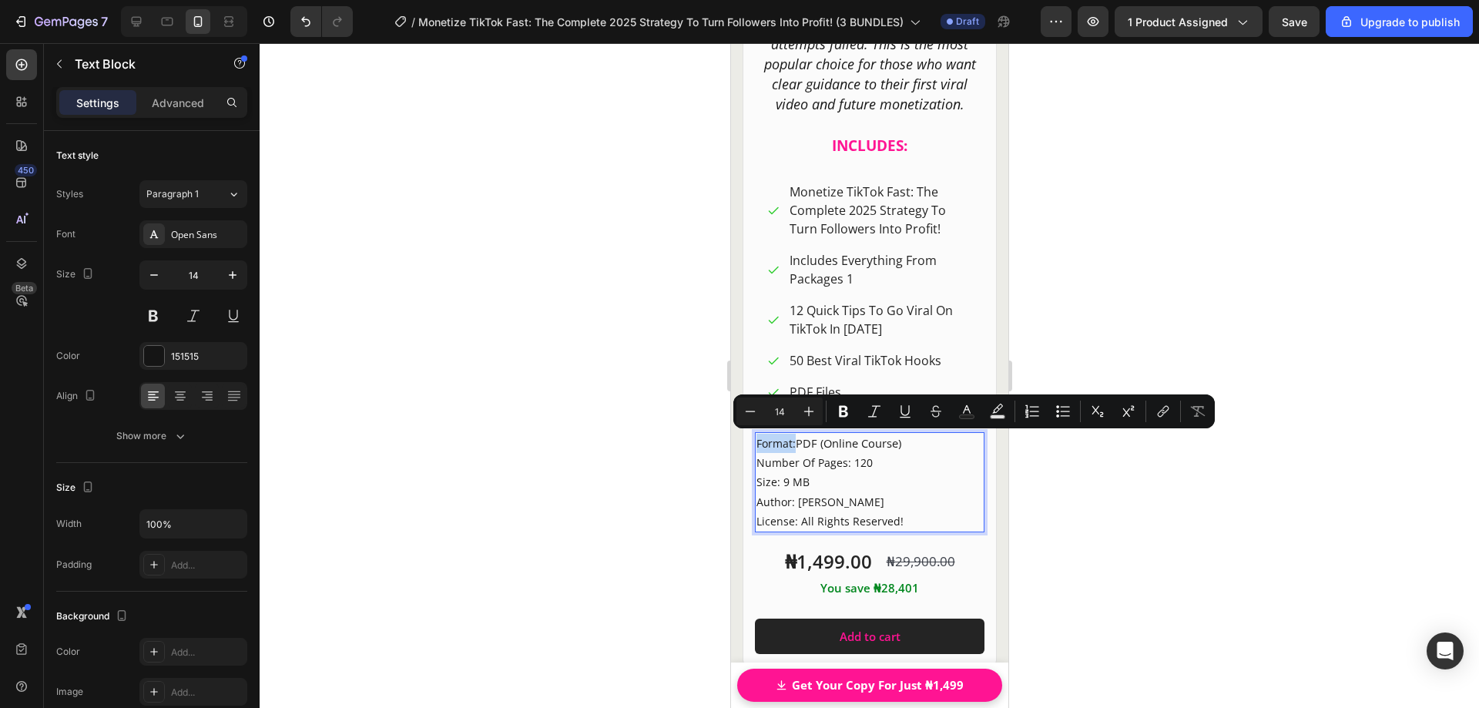
drag, startPoint x: 757, startPoint y: 441, endPoint x: 794, endPoint y: 445, distance: 37.2
click at [794, 445] on p "Format: PDF (Online Course) Number Of Pages: 120 Size: 9 MB" at bounding box center [869, 463] width 226 height 59
click at [841, 418] on icon "Editor contextual toolbar" at bounding box center [843, 411] width 15 height 15
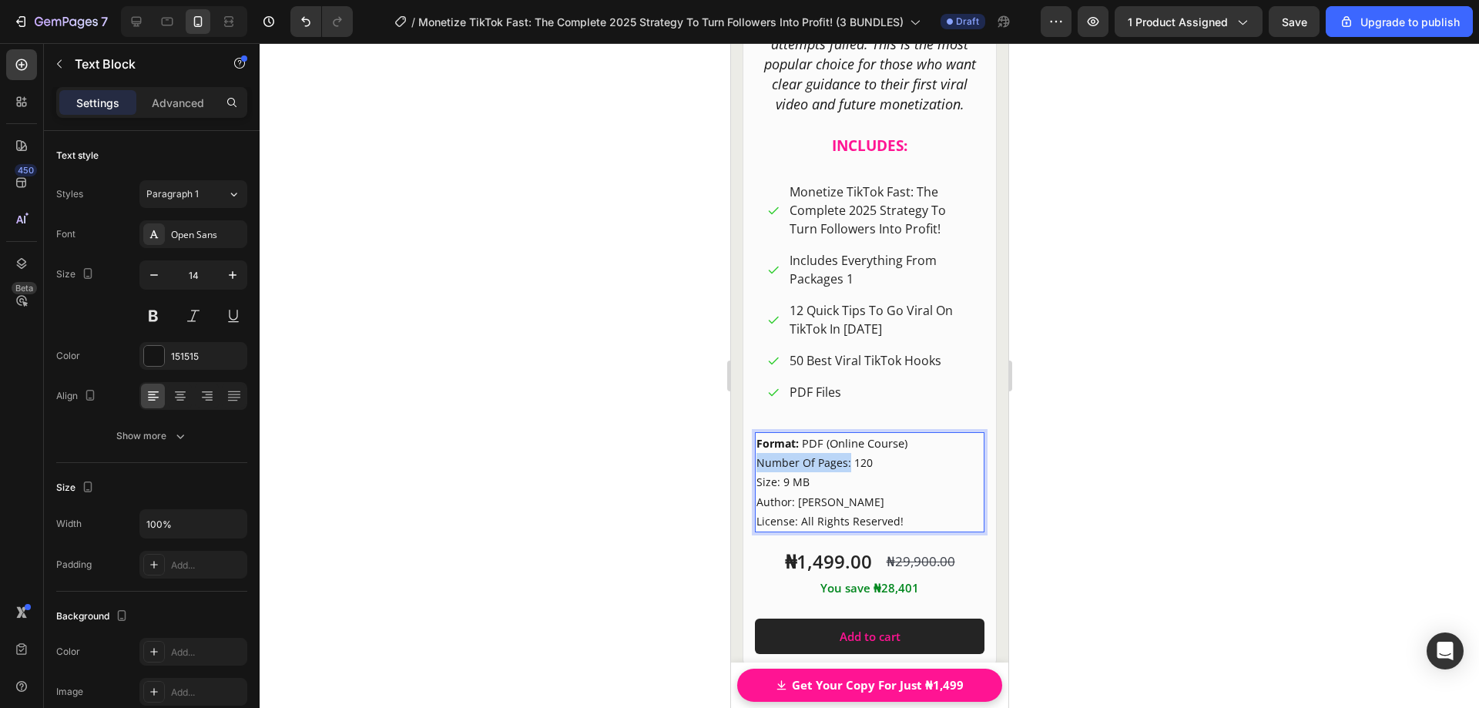
drag, startPoint x: 757, startPoint y: 461, endPoint x: 846, endPoint y: 466, distance: 88.7
click at [846, 466] on p "Format: PDF (Online Course) Number Of Pages: 120 Size: 9 MB" at bounding box center [869, 463] width 226 height 59
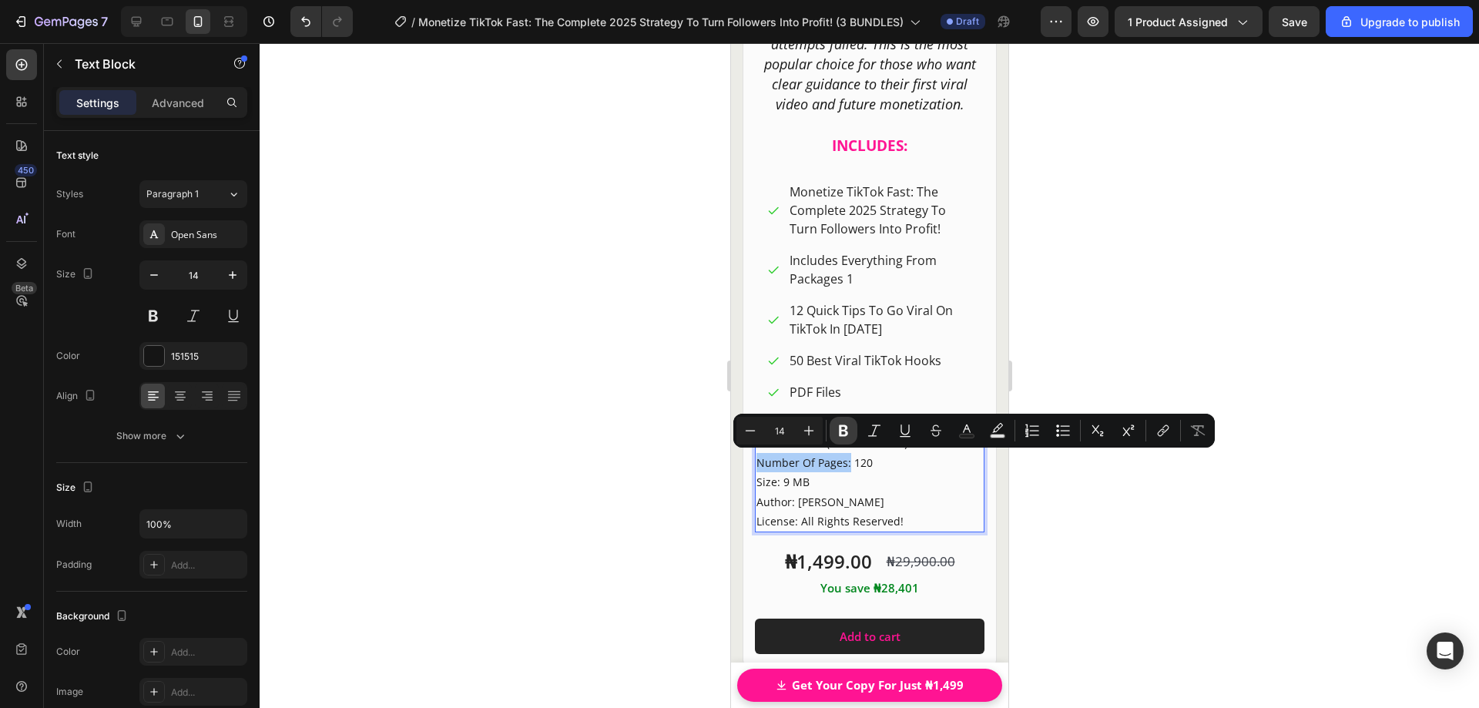
drag, startPoint x: 848, startPoint y: 434, endPoint x: 35, endPoint y: 430, distance: 812.8
click at [848, 434] on icon "Editor contextual toolbar" at bounding box center [843, 430] width 15 height 15
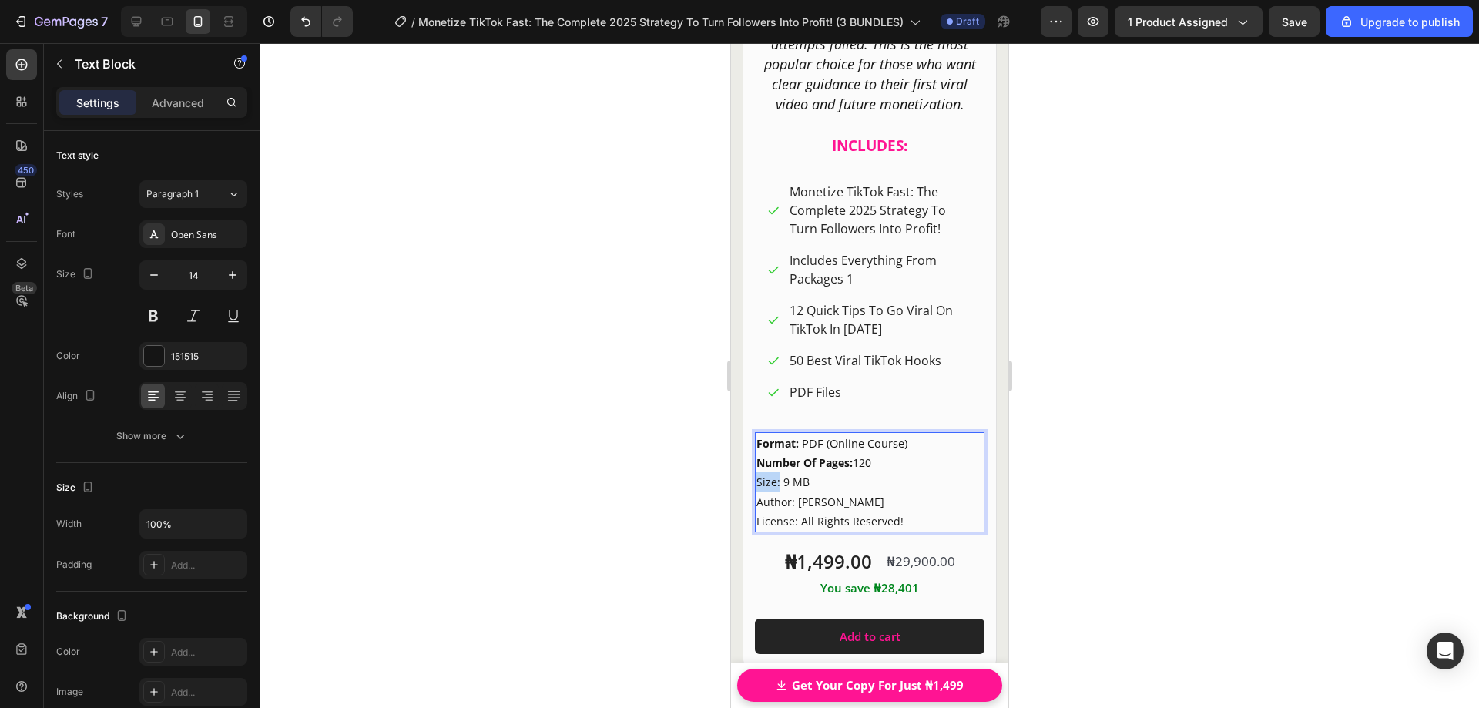
drag, startPoint x: 757, startPoint y: 482, endPoint x: 777, endPoint y: 485, distance: 20.4
click at [777, 485] on p "Format: PDF (Online Course) Number Of Pages: 120 Size: 9 MB" at bounding box center [869, 463] width 226 height 59
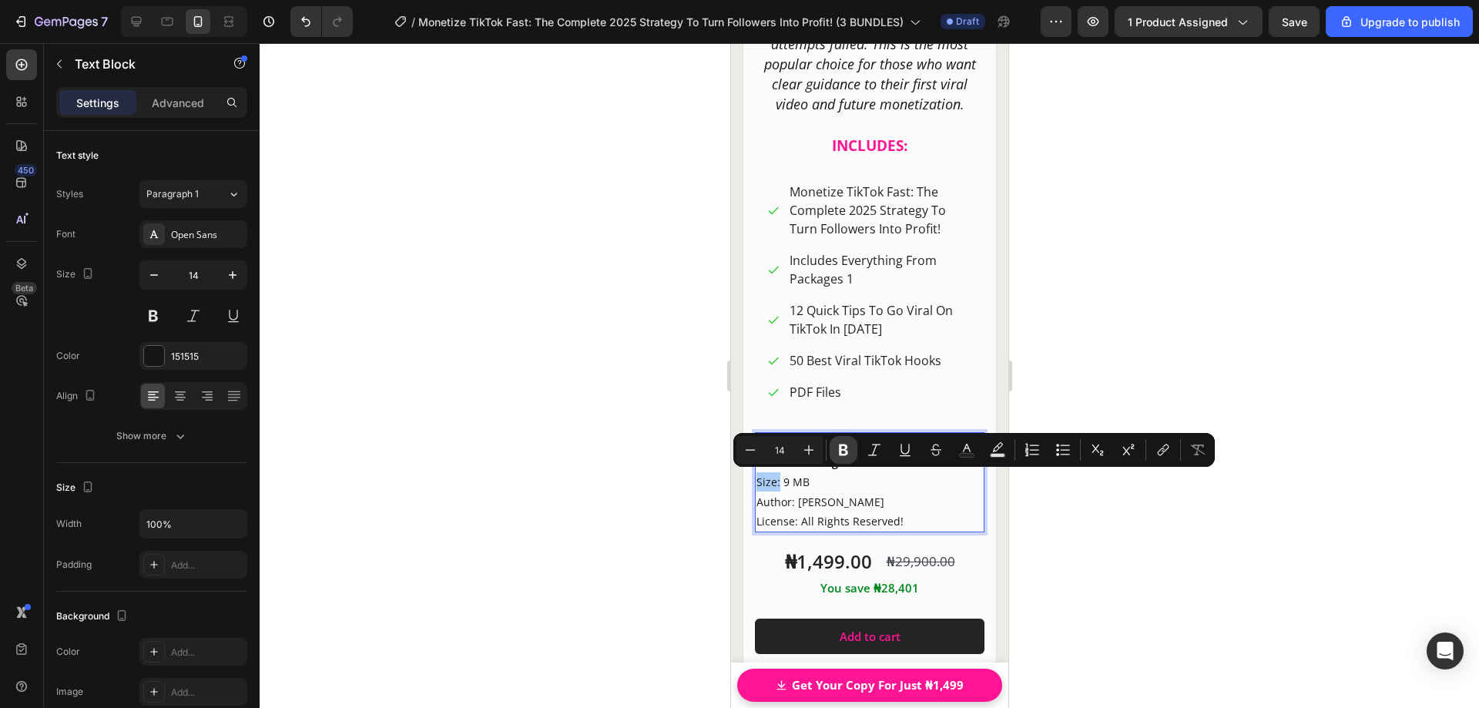
drag, startPoint x: 835, startPoint y: 453, endPoint x: 29, endPoint y: 449, distance: 806.6
click at [835, 453] on button "Bold" at bounding box center [844, 450] width 28 height 28
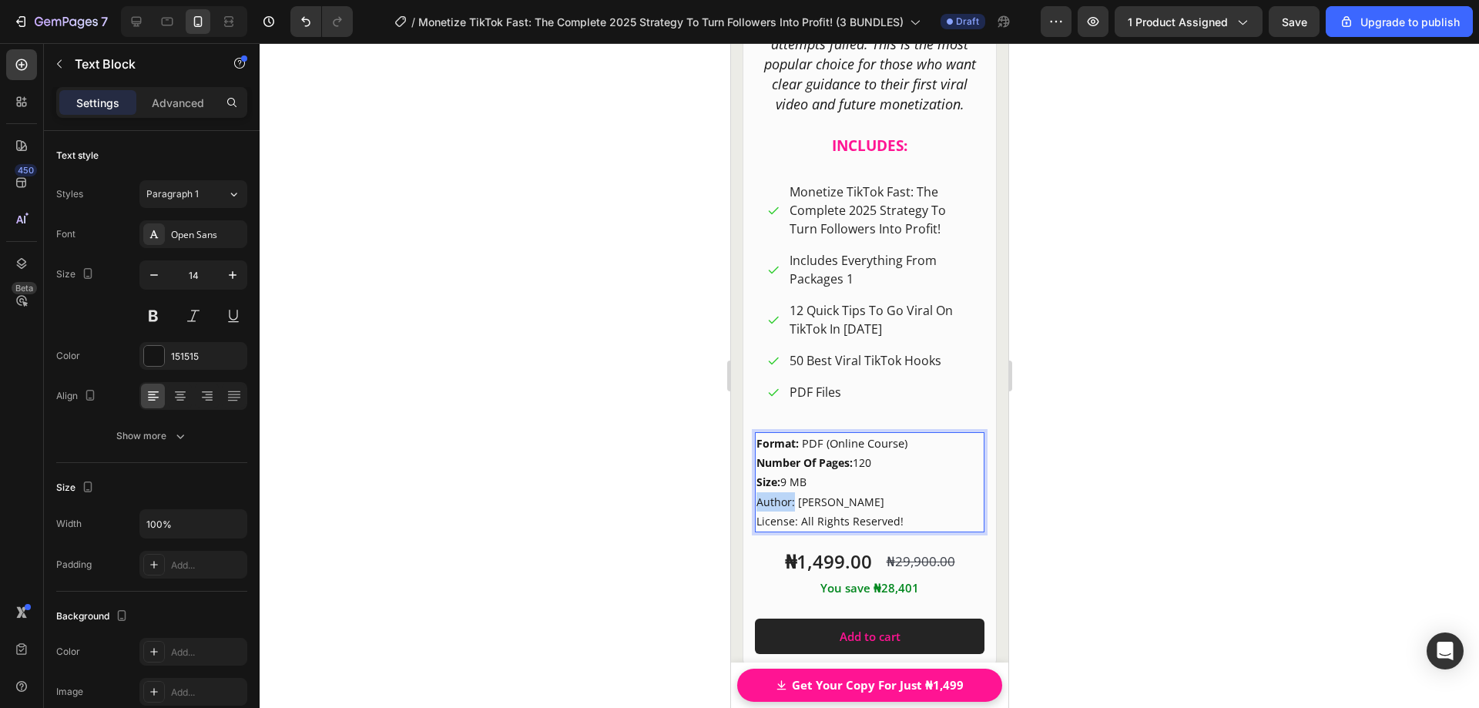
drag, startPoint x: 757, startPoint y: 502, endPoint x: 794, endPoint y: 503, distance: 37.0
click at [794, 503] on p "Author: [PERSON_NAME]" at bounding box center [869, 501] width 226 height 19
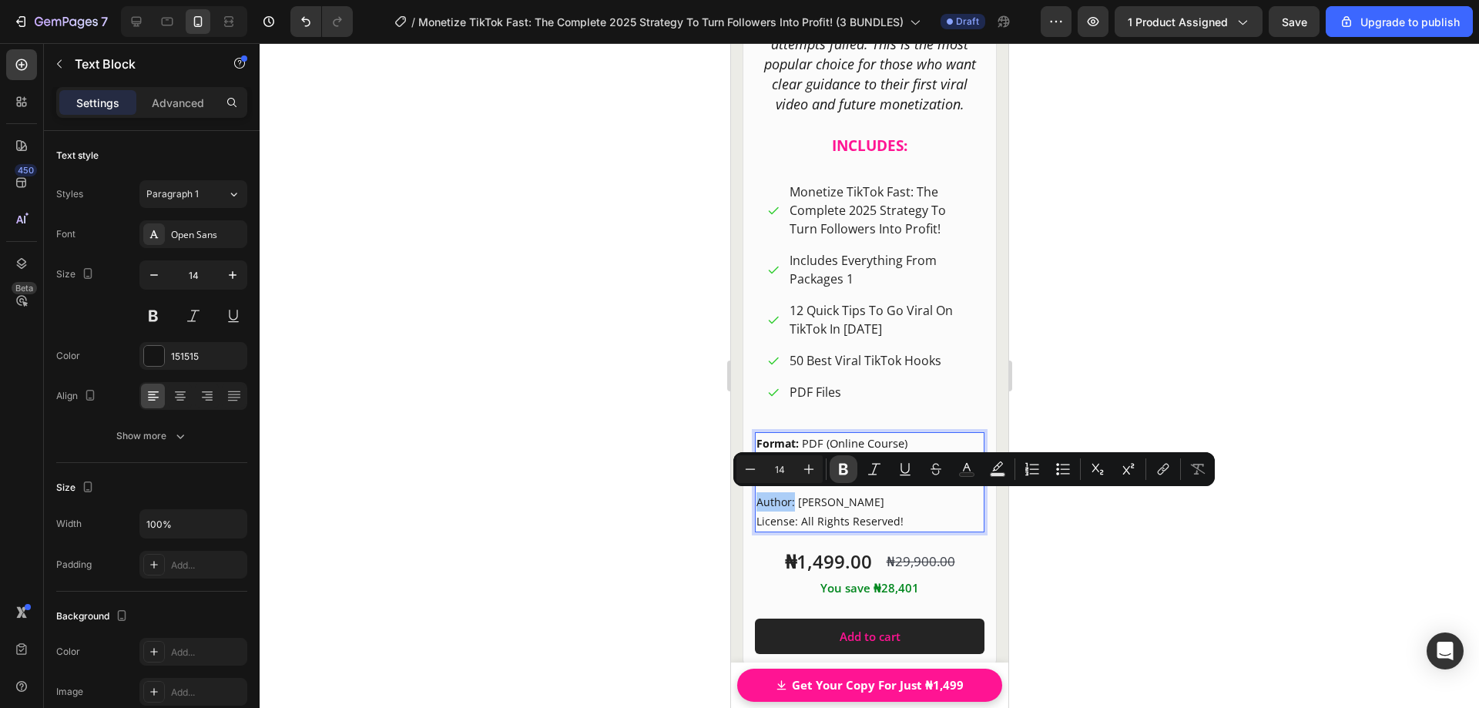
click at [837, 470] on icon "Editor contextual toolbar" at bounding box center [843, 468] width 15 height 15
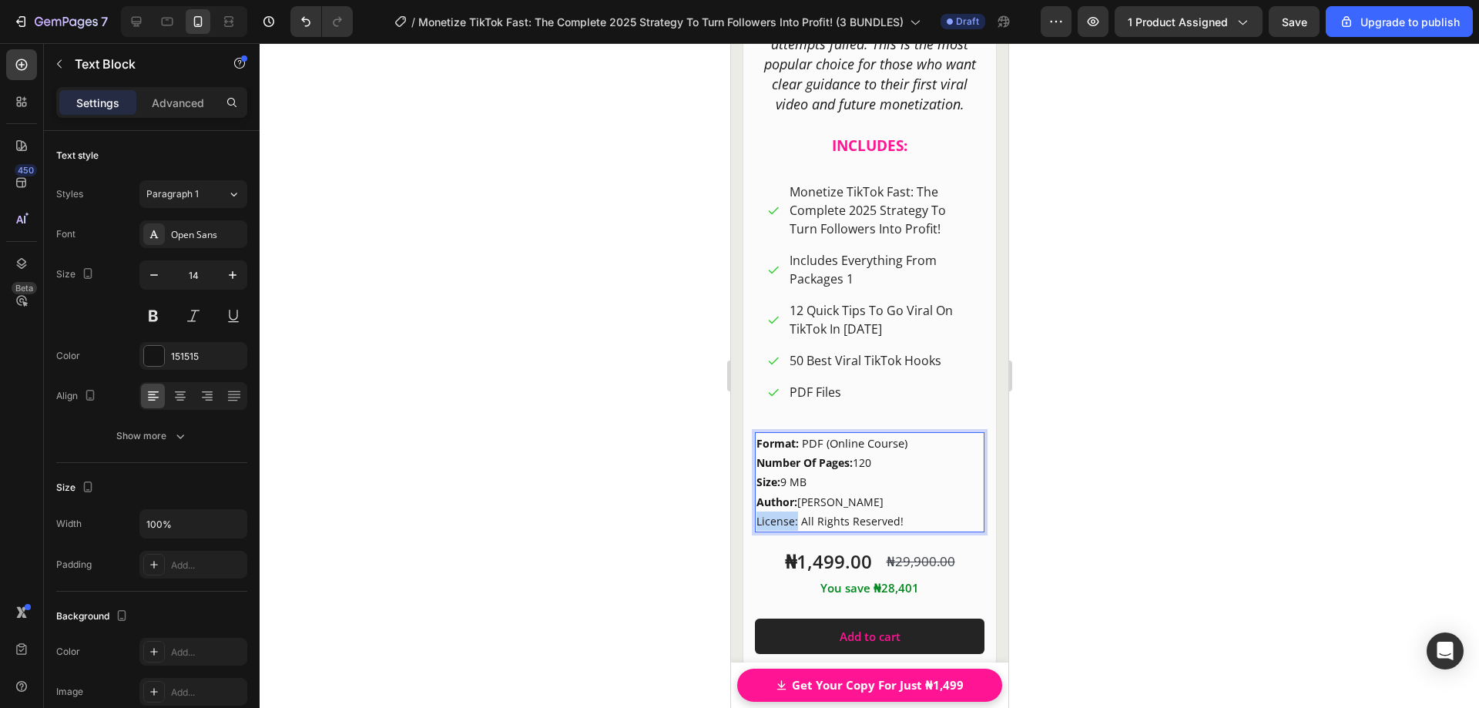
drag, startPoint x: 757, startPoint y: 520, endPoint x: 795, endPoint y: 525, distance: 38.9
click at [795, 525] on p "License: All Rights Reserved!" at bounding box center [869, 521] width 226 height 19
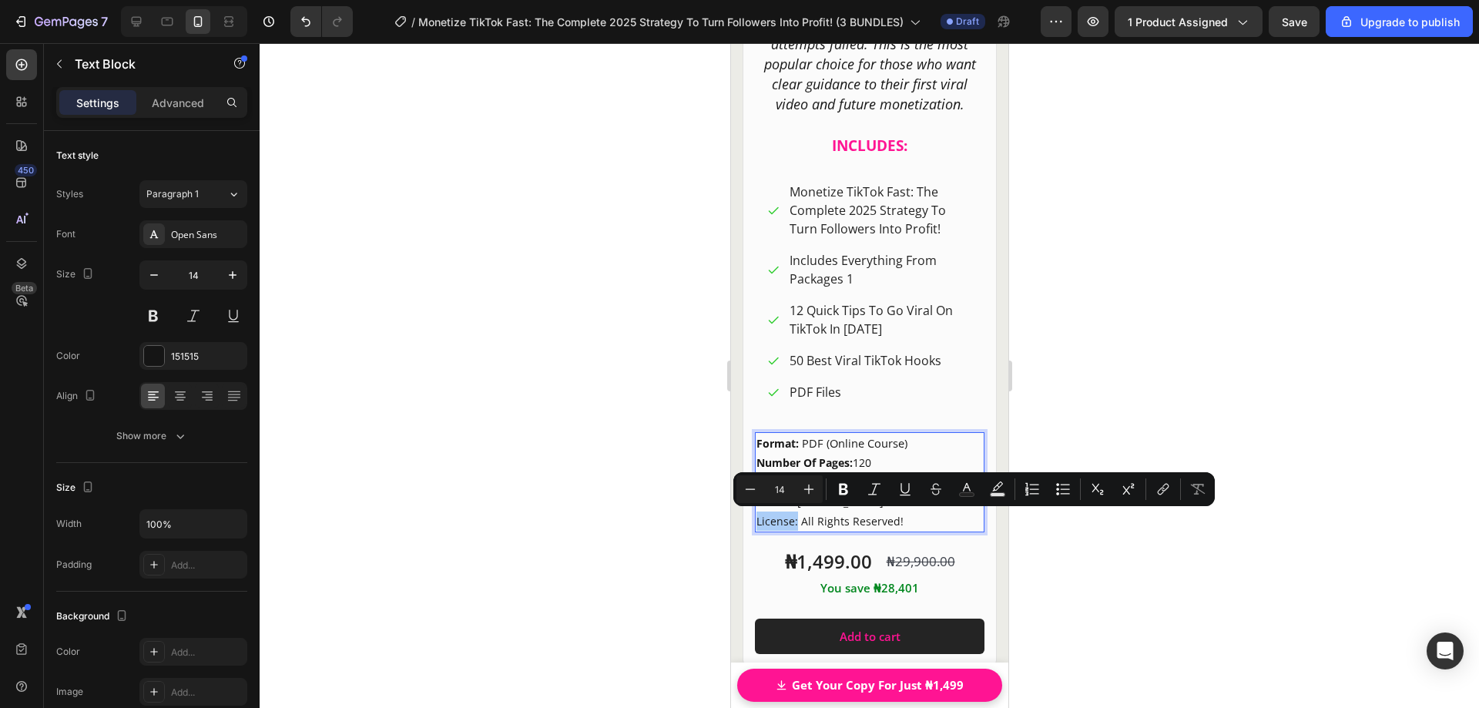
drag, startPoint x: 834, startPoint y: 489, endPoint x: 835, endPoint y: 472, distance: 17.0
click at [835, 489] on button "Bold" at bounding box center [844, 489] width 28 height 28
click at [834, 384] on span "PDF Files" at bounding box center [815, 392] width 52 height 17
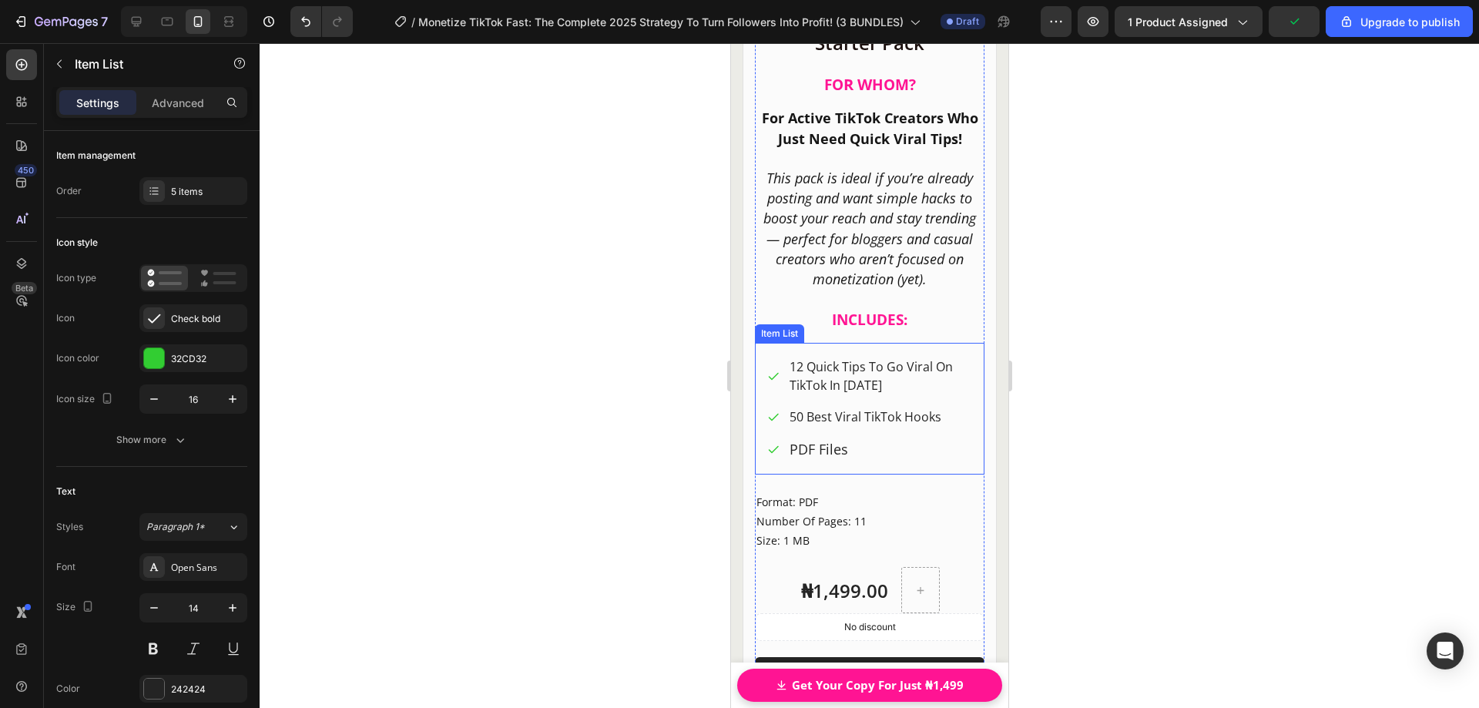
scroll to position [20095, 0]
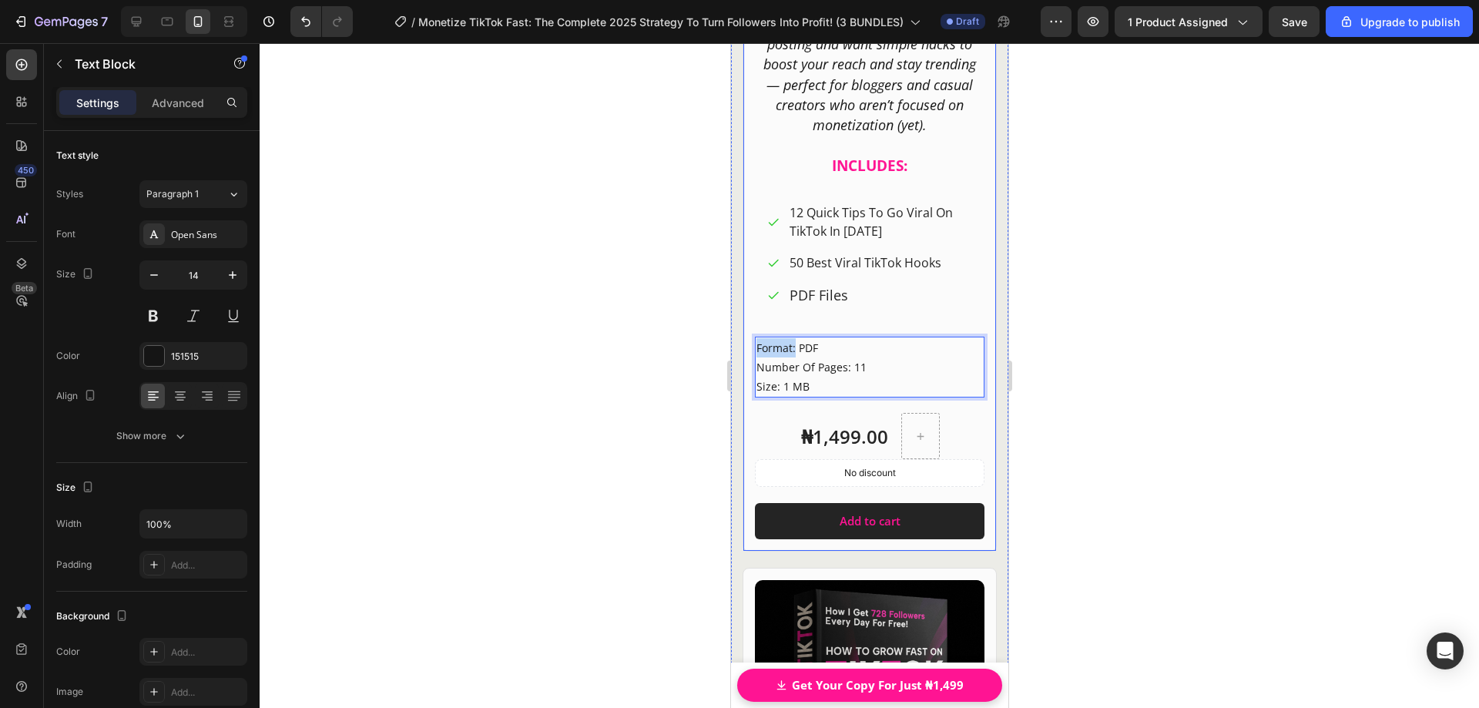
drag, startPoint x: 794, startPoint y: 360, endPoint x: 752, endPoint y: 358, distance: 42.4
click at [752, 358] on div "Product Images Row Starter Pack Heading FO [PERSON_NAME]? Heading For Active Ti…" at bounding box center [869, 125] width 254 height 854
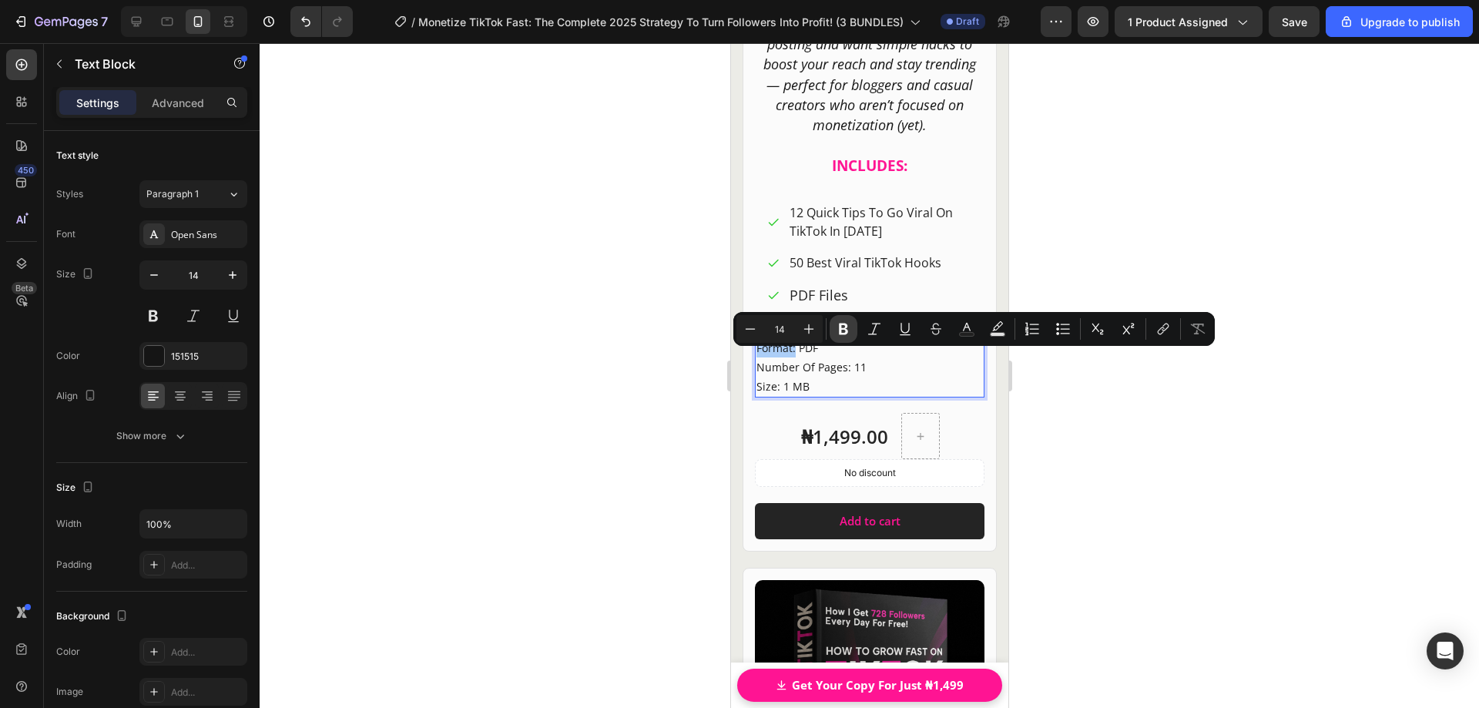
click at [839, 337] on button "Bold" at bounding box center [844, 329] width 28 height 28
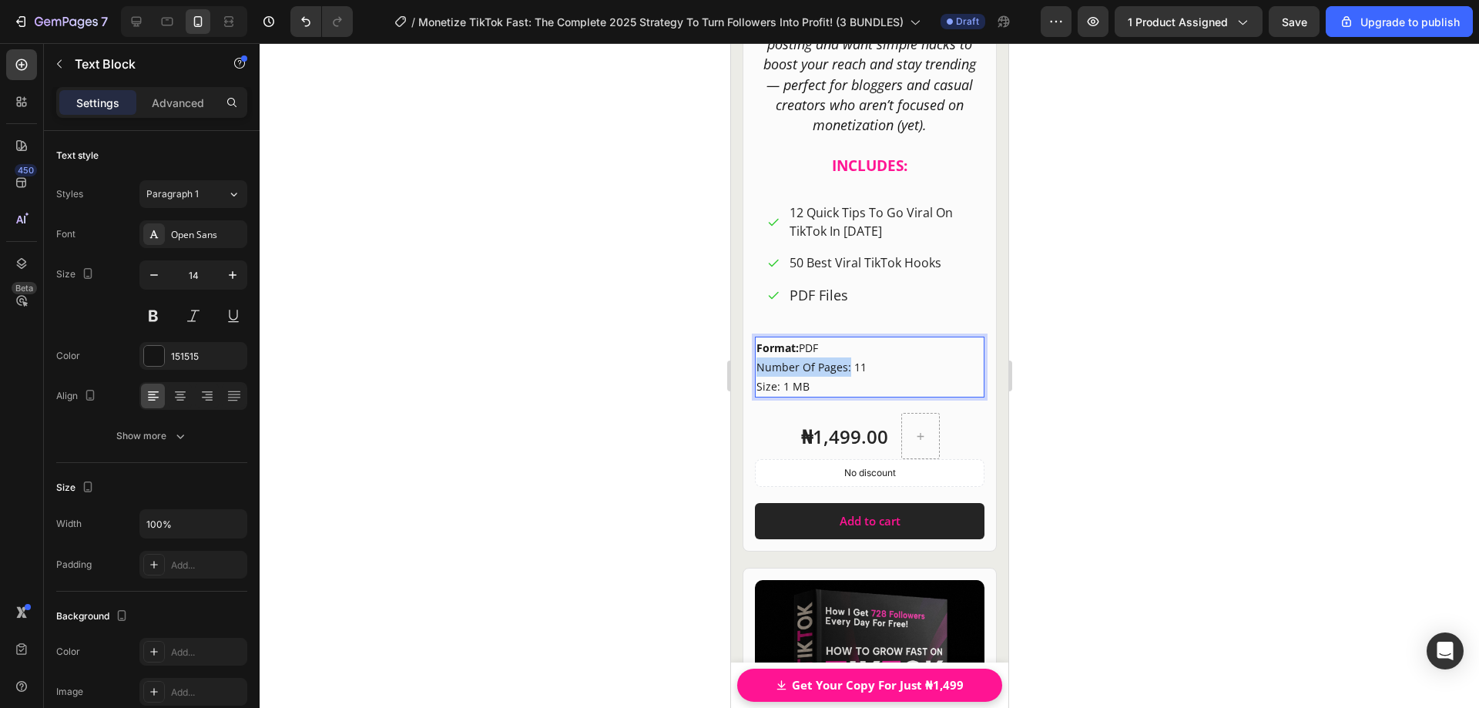
drag, startPoint x: 757, startPoint y: 378, endPoint x: 847, endPoint y: 384, distance: 89.5
click at [847, 384] on p "Format: PDF Number Of Pages: 11 Size: 1 MB" at bounding box center [869, 367] width 226 height 59
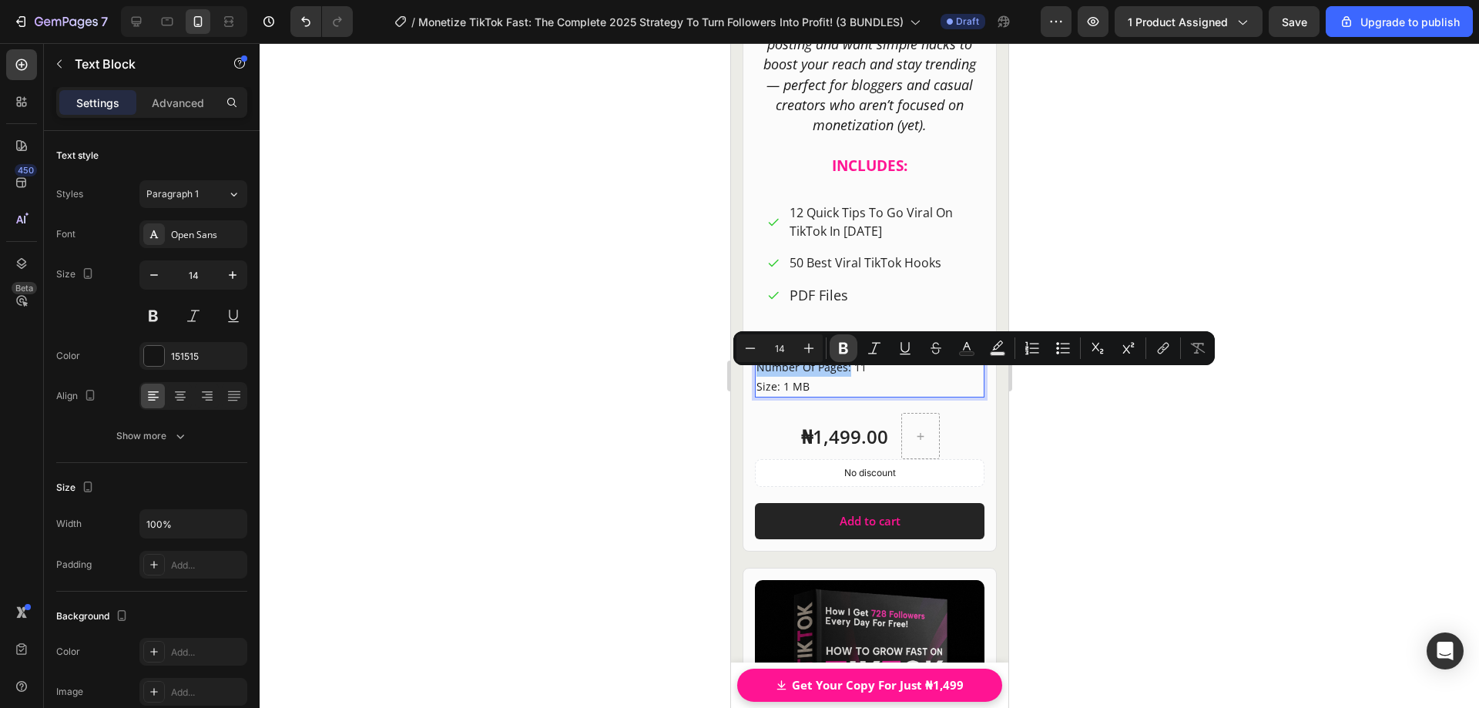
click at [840, 353] on icon "Editor contextual toolbar" at bounding box center [843, 349] width 9 height 12
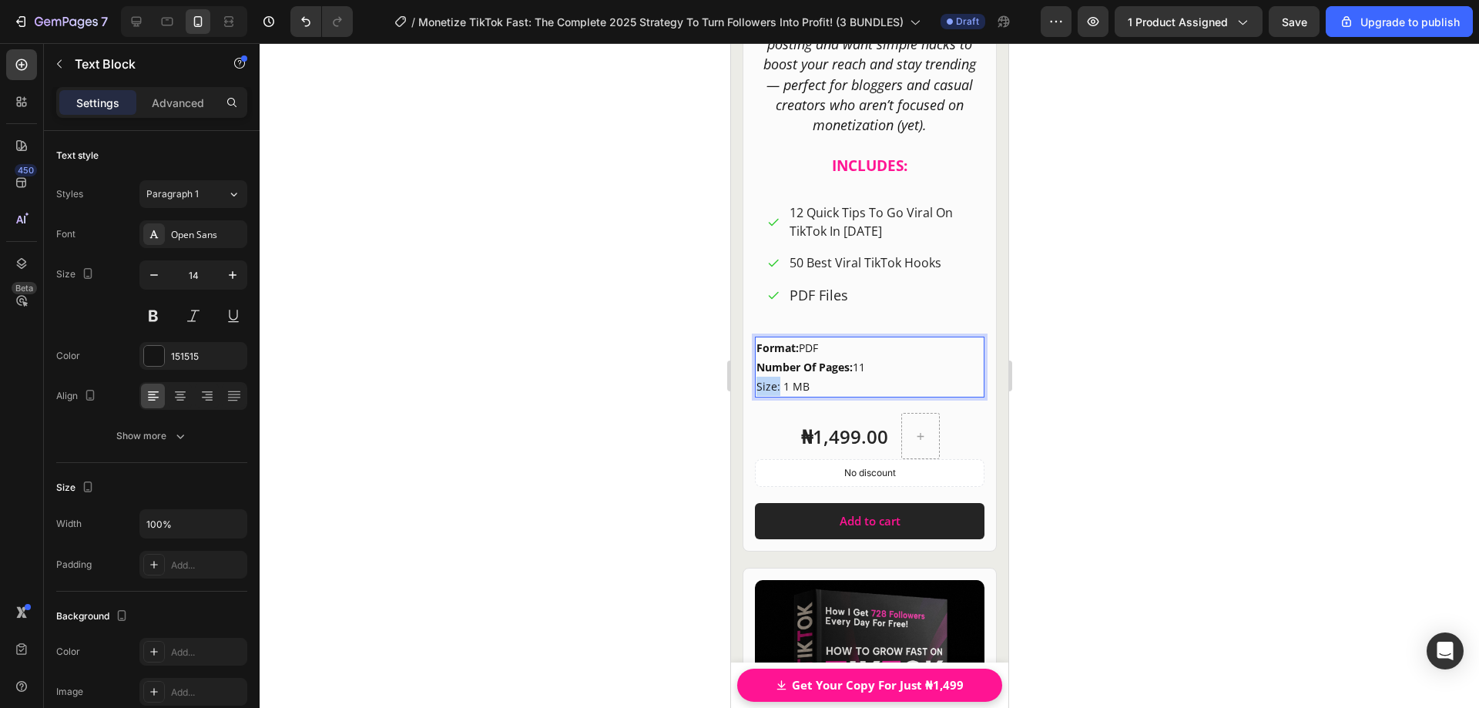
drag, startPoint x: 779, startPoint y: 398, endPoint x: 755, endPoint y: 399, distance: 23.9
click at [756, 397] on p "Format: PDF Number Of Pages: 11 Size: 1 MB" at bounding box center [869, 367] width 226 height 59
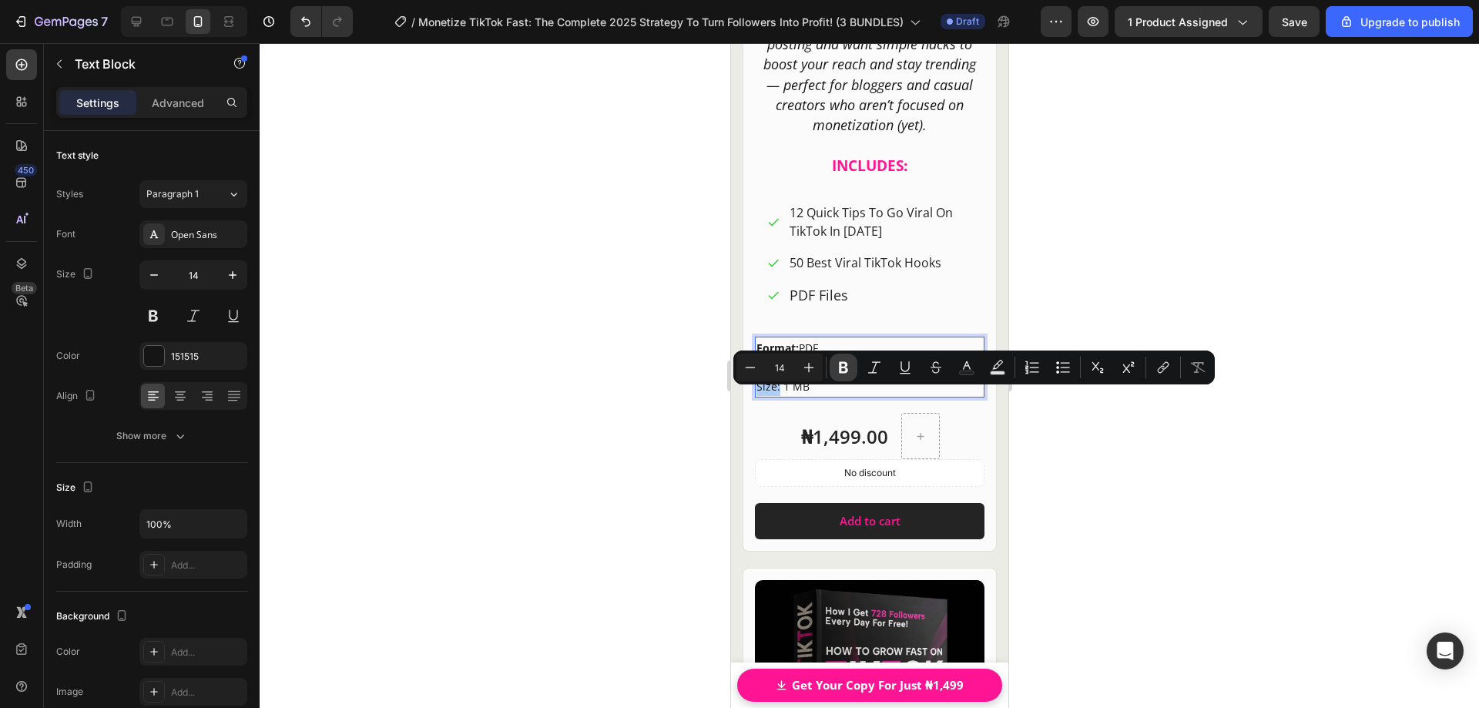
click at [844, 368] on icon "Editor contextual toolbar" at bounding box center [843, 367] width 15 height 15
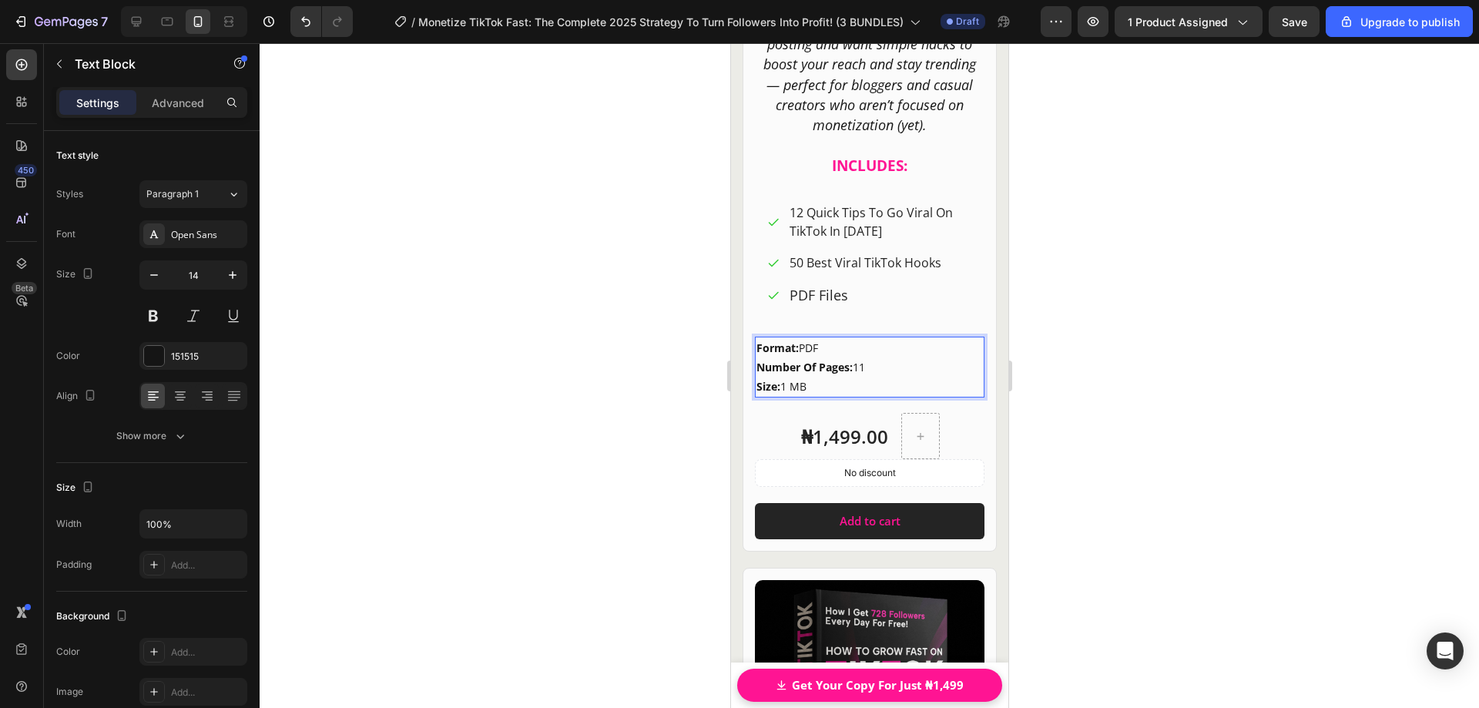
click at [822, 397] on p "Format: PDF Number Of Pages: 11 Size: 1 MB" at bounding box center [869, 367] width 226 height 59
click at [1072, 394] on div at bounding box center [870, 375] width 1220 height 665
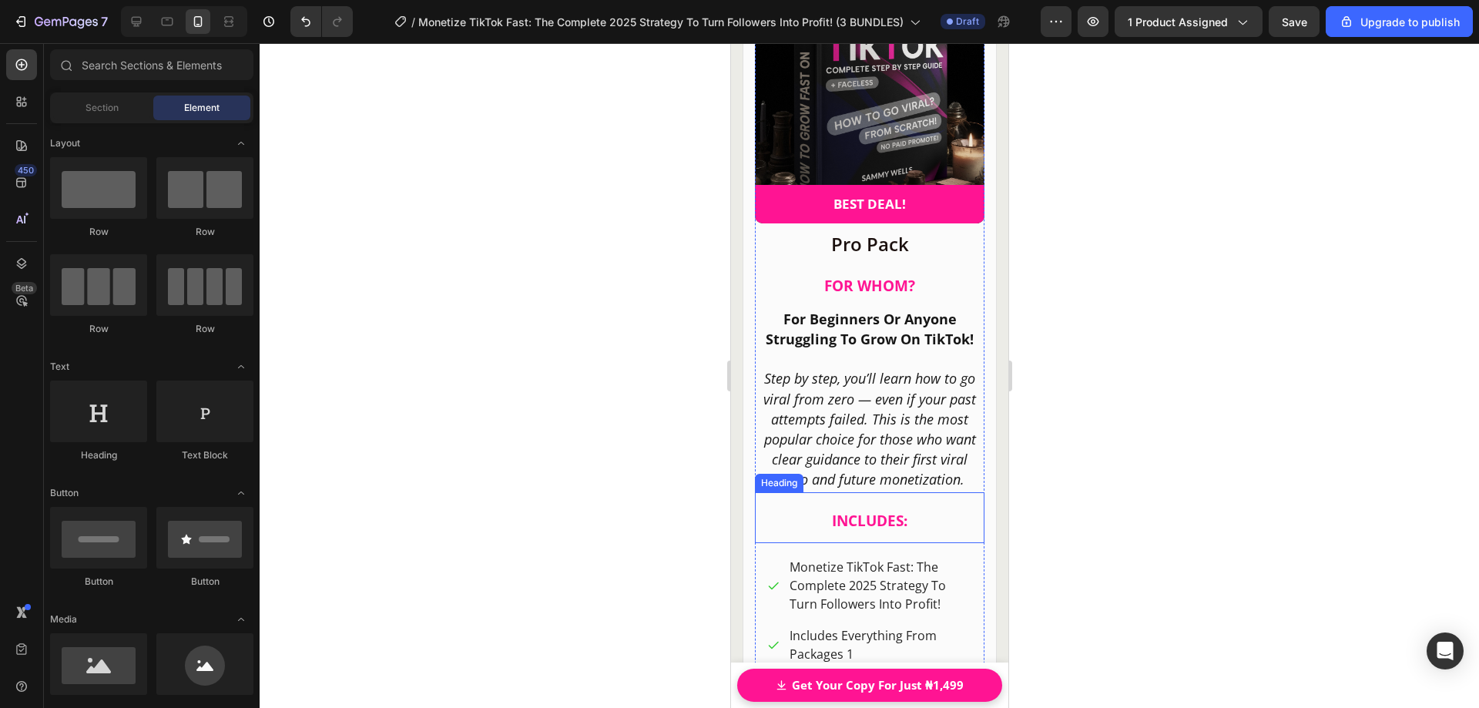
scroll to position [20788, 0]
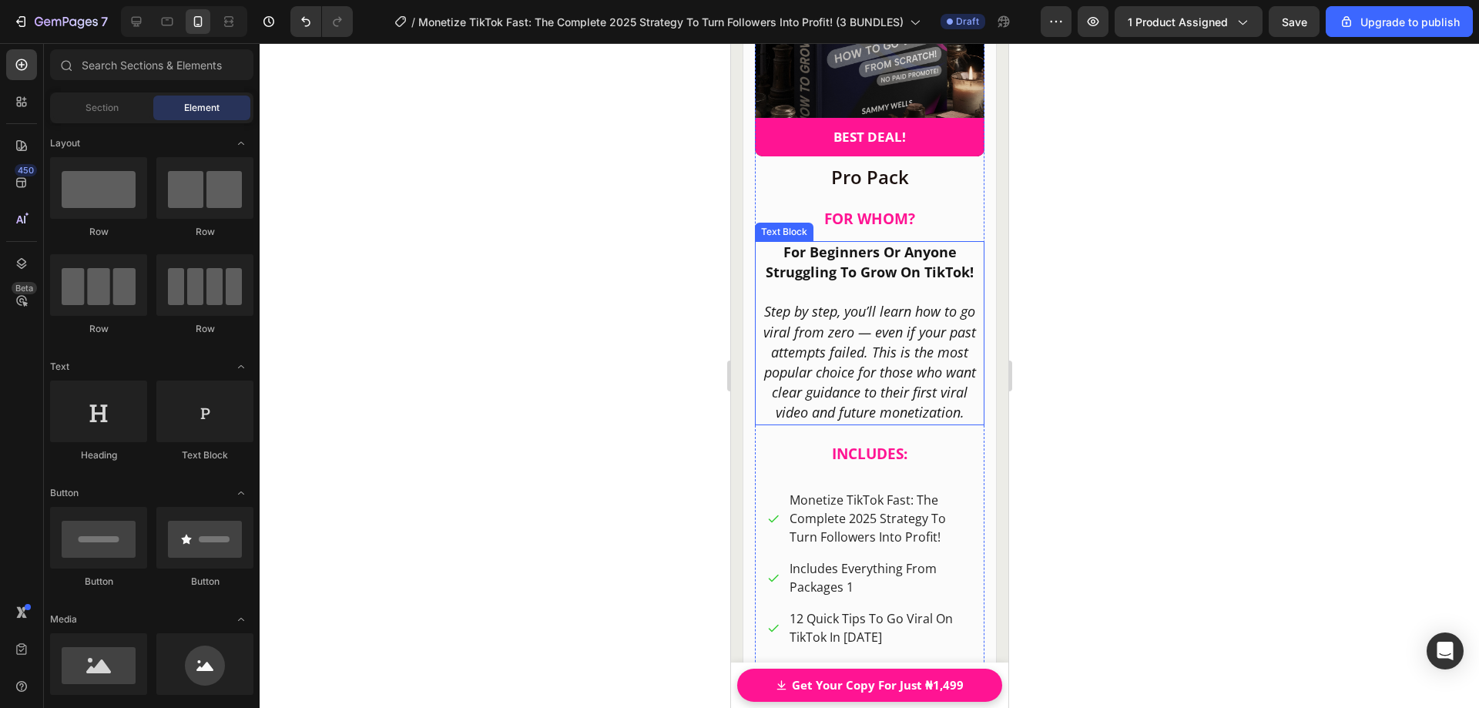
click at [958, 416] on p "Step by step, you’ll learn how to go viral from zero — even if your past attemp…" at bounding box center [869, 362] width 226 height 121
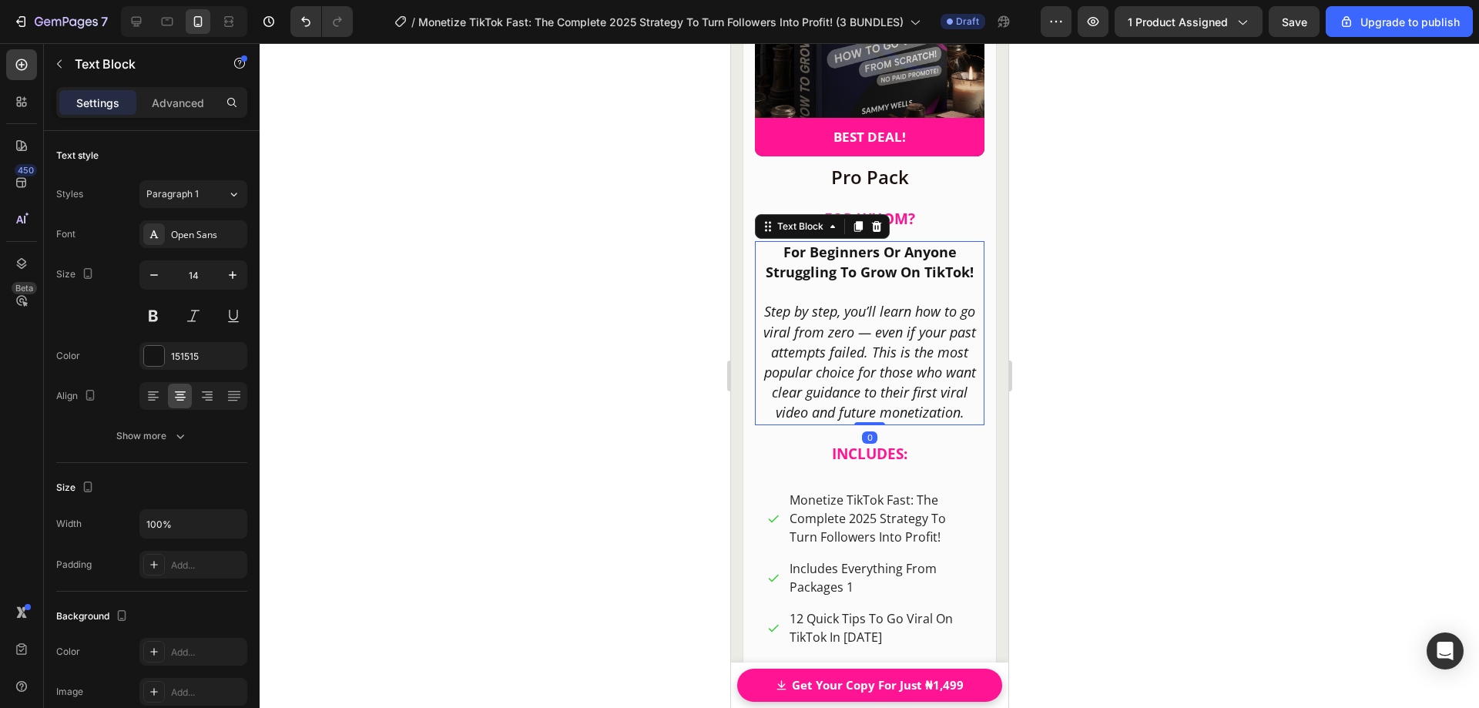
click at [958, 415] on p "Step by step, you’ll learn how to go viral from zero — even if your past attemp…" at bounding box center [869, 362] width 226 height 121
click at [1062, 297] on div at bounding box center [870, 375] width 1220 height 665
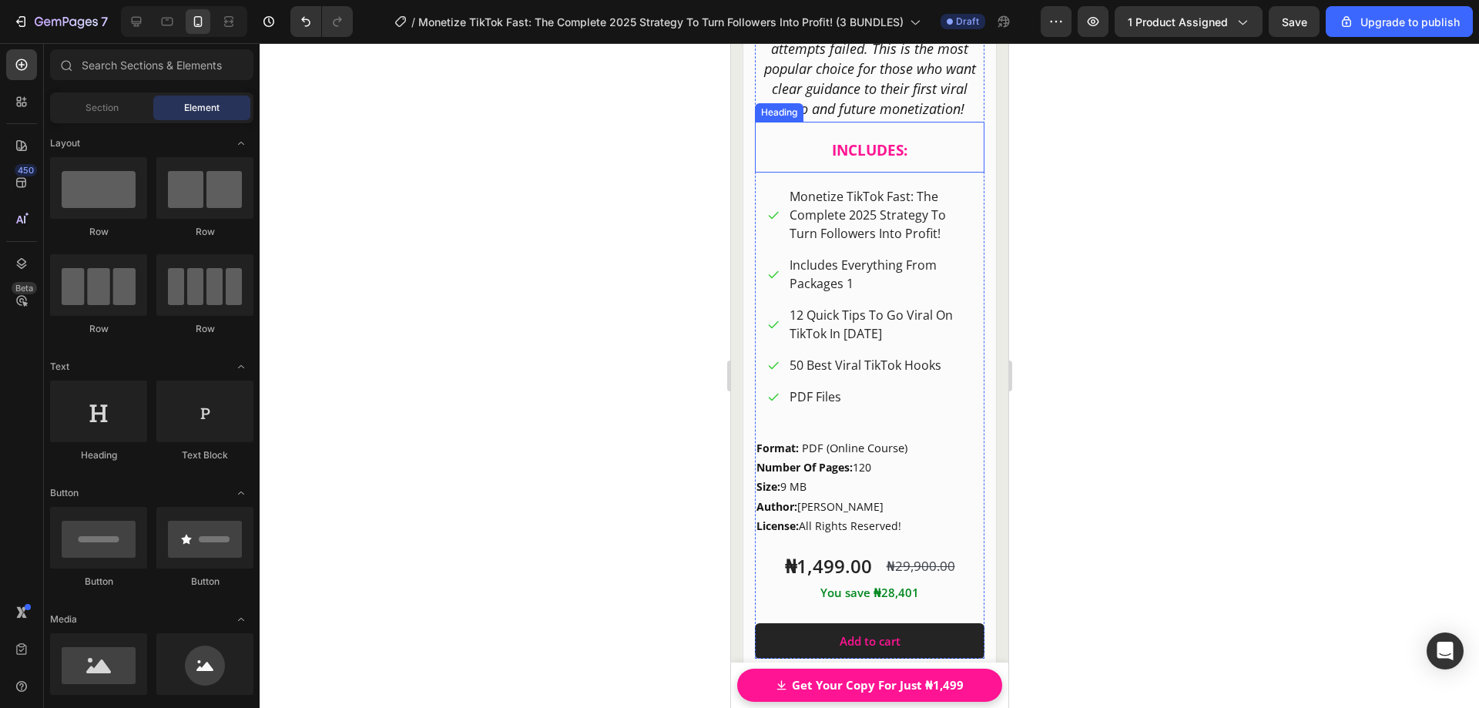
scroll to position [21096, 0]
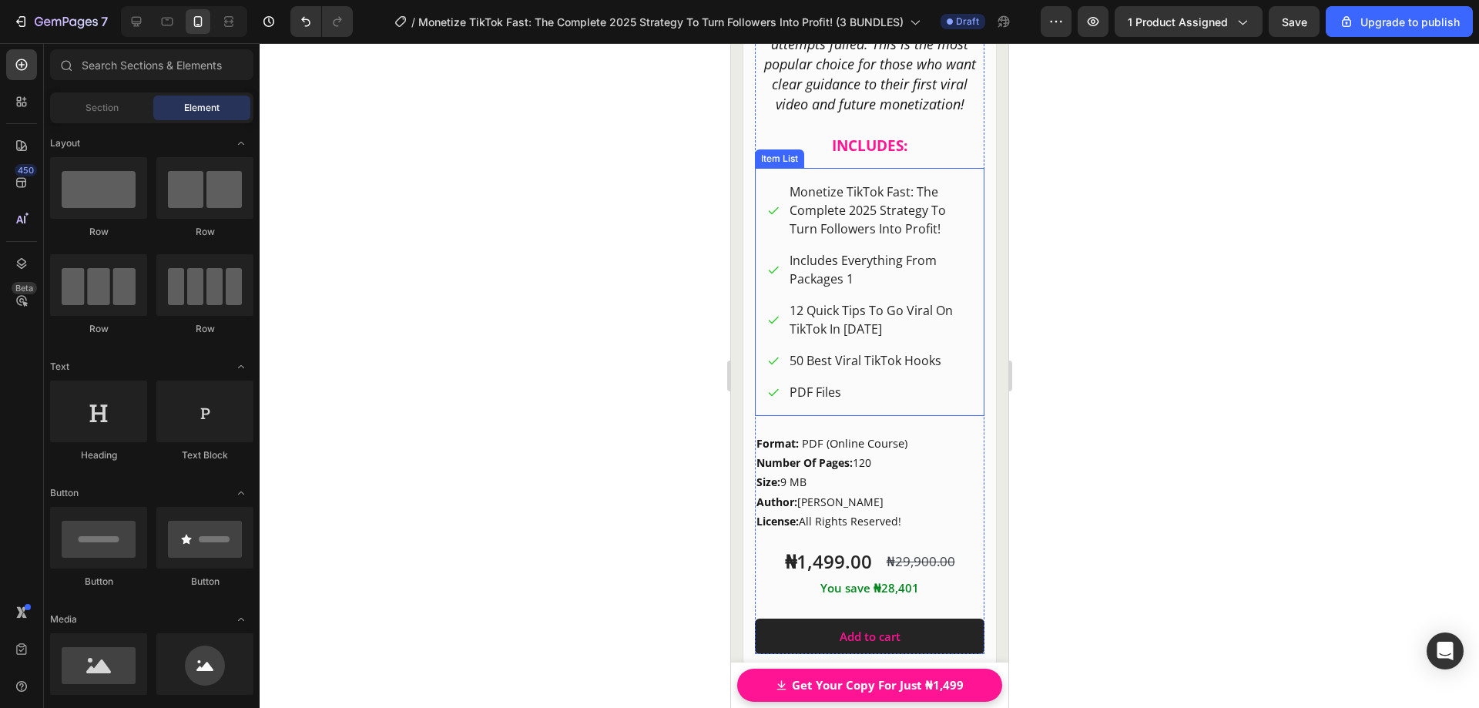
click at [790, 190] on span "Monetize TikTok Fast: The Complete 2025 Strategy To Turn Followers Into Profit!" at bounding box center [867, 210] width 156 height 54
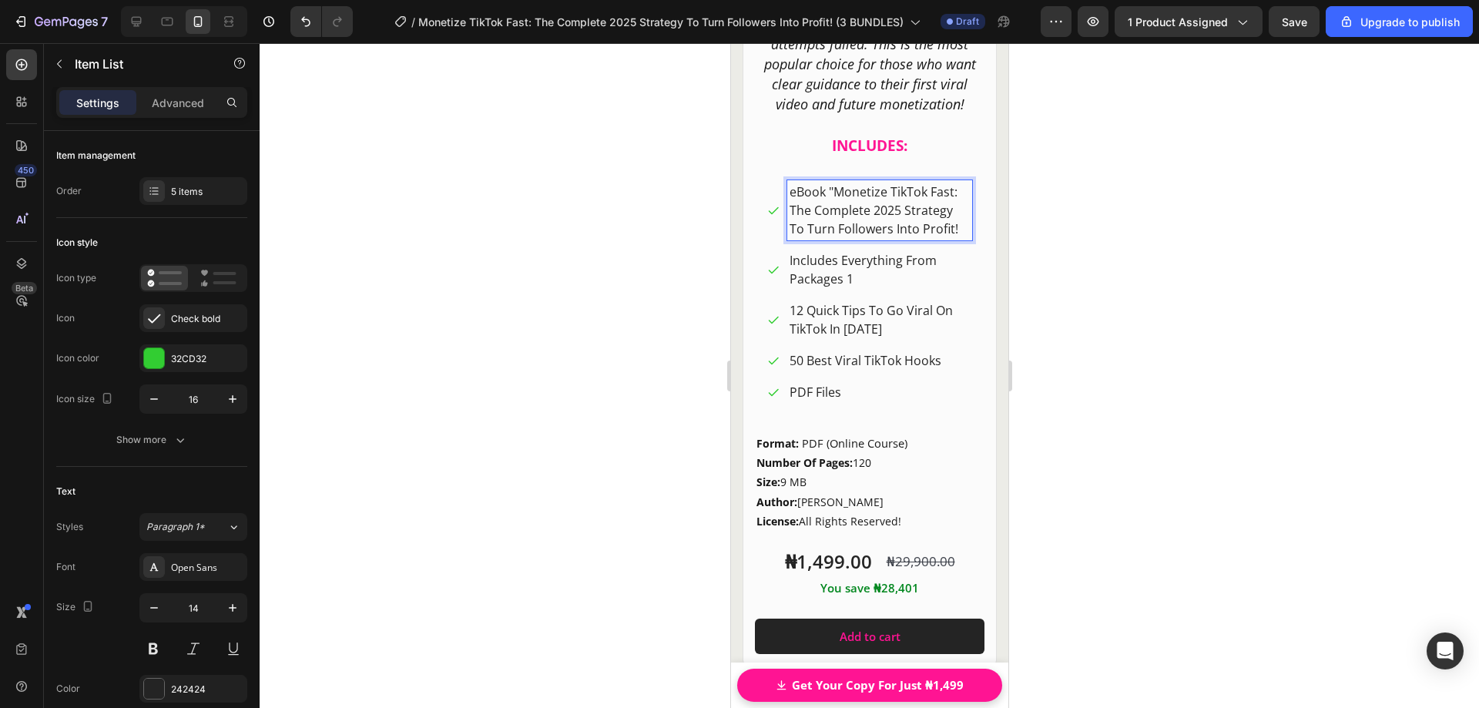
click at [956, 230] on p "eBook "Monetize TikTok Fast: The Complete 2025 Strategy To Turn Followers Into …" at bounding box center [879, 210] width 180 height 55
click at [886, 285] on span "Includes Everything From Packages 1" at bounding box center [862, 269] width 147 height 35
click at [854, 337] on span "12 Quick Tips To Go Viral On TikTok In [DATE]" at bounding box center [870, 319] width 163 height 35
click at [848, 369] on span "50 Best Viral TikTok Hooks" at bounding box center [865, 360] width 152 height 17
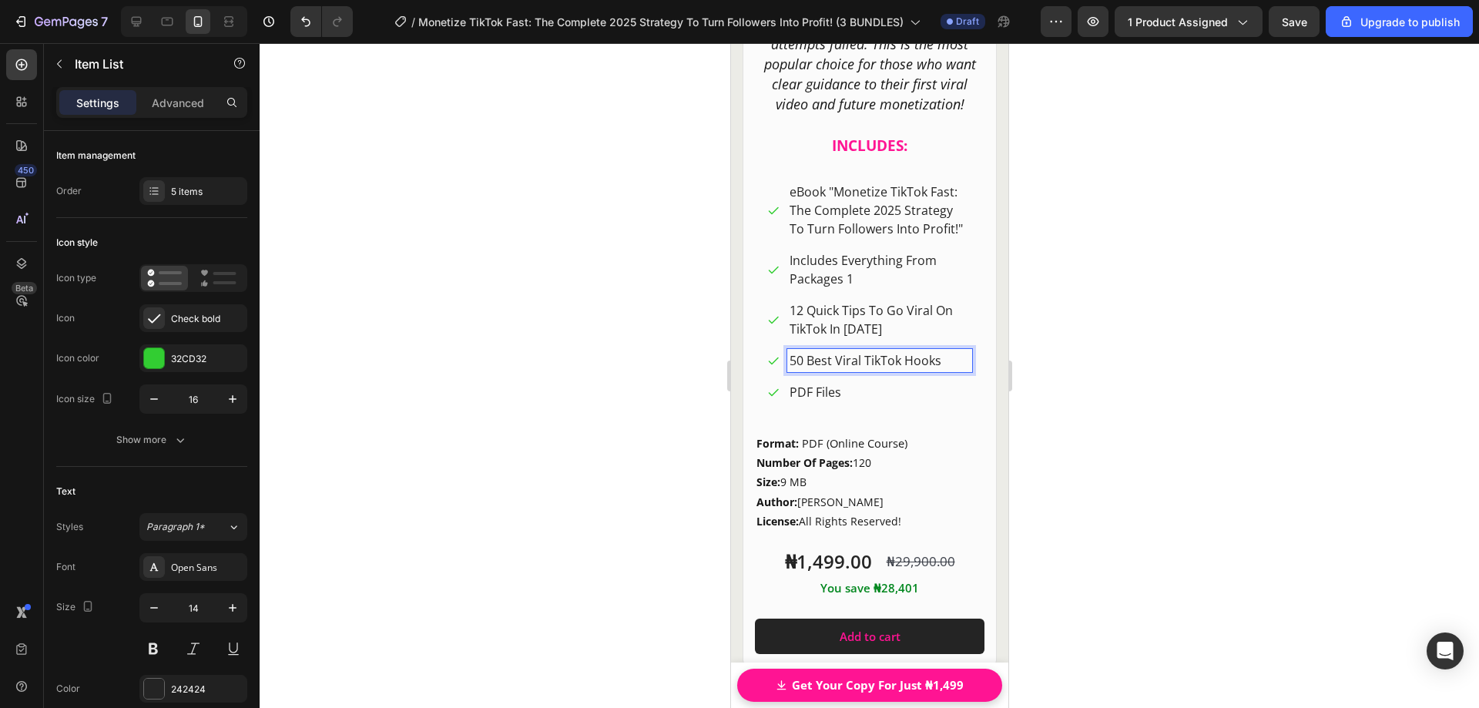
click at [834, 401] on span "PDF Files" at bounding box center [815, 392] width 52 height 17
drag, startPoint x: 1128, startPoint y: 353, endPoint x: 267, endPoint y: 333, distance: 860.8
click at [1128, 353] on div at bounding box center [870, 375] width 1220 height 665
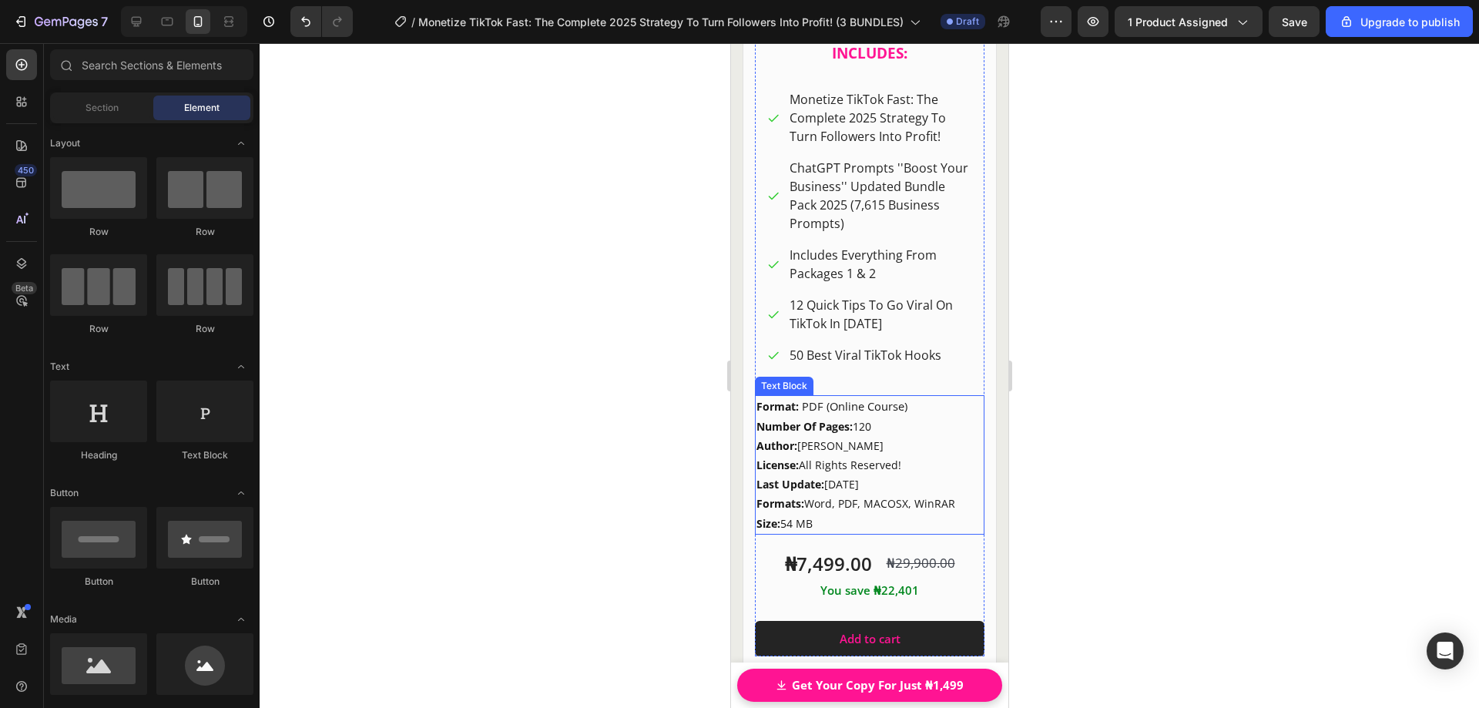
scroll to position [22252, 0]
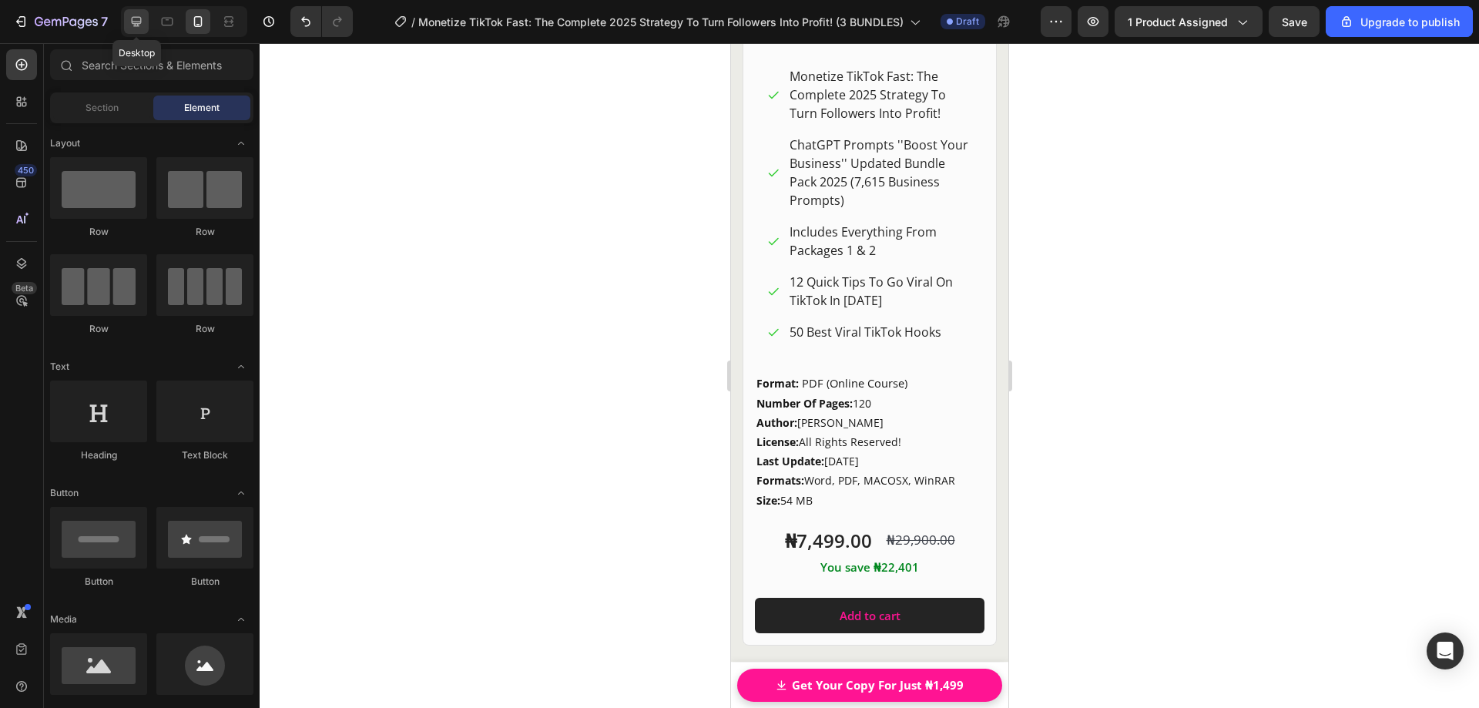
click at [145, 22] on div at bounding box center [136, 21] width 25 height 25
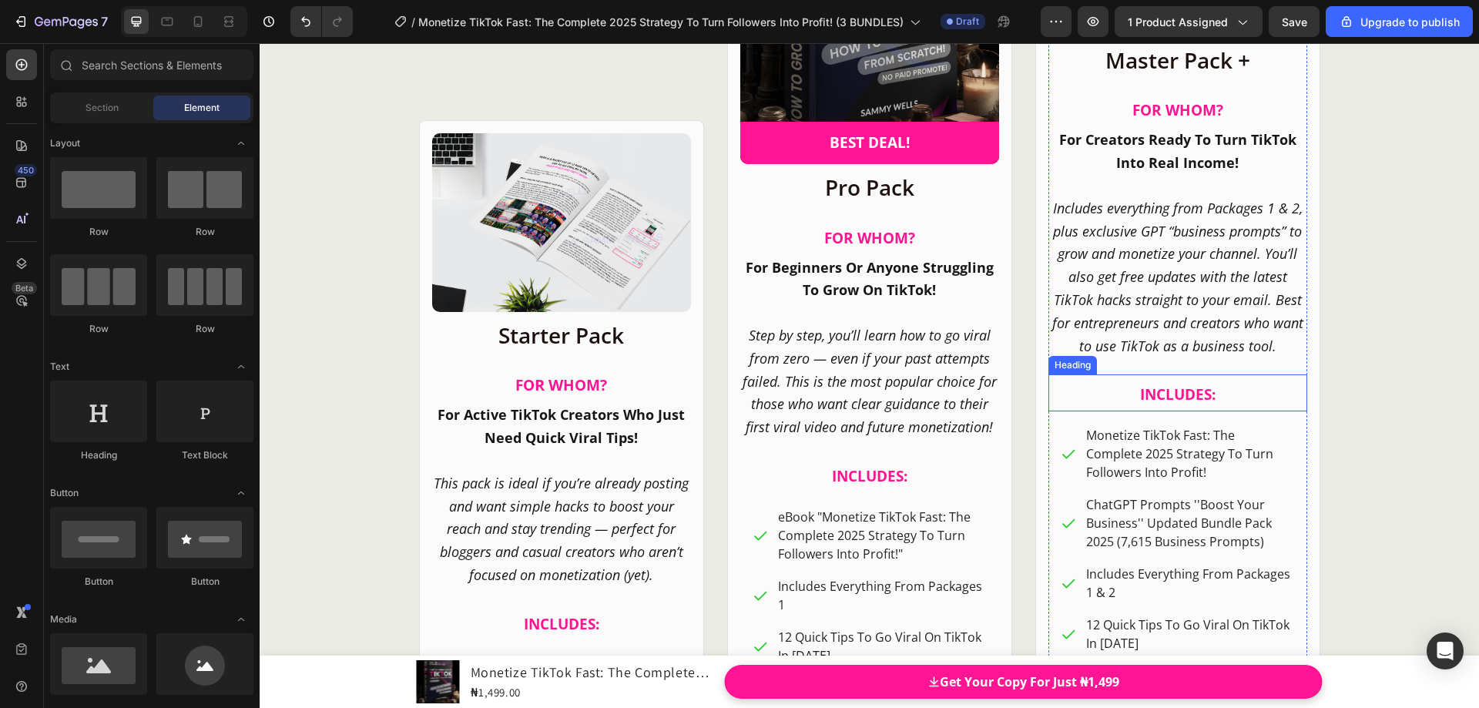
scroll to position [20930, 0]
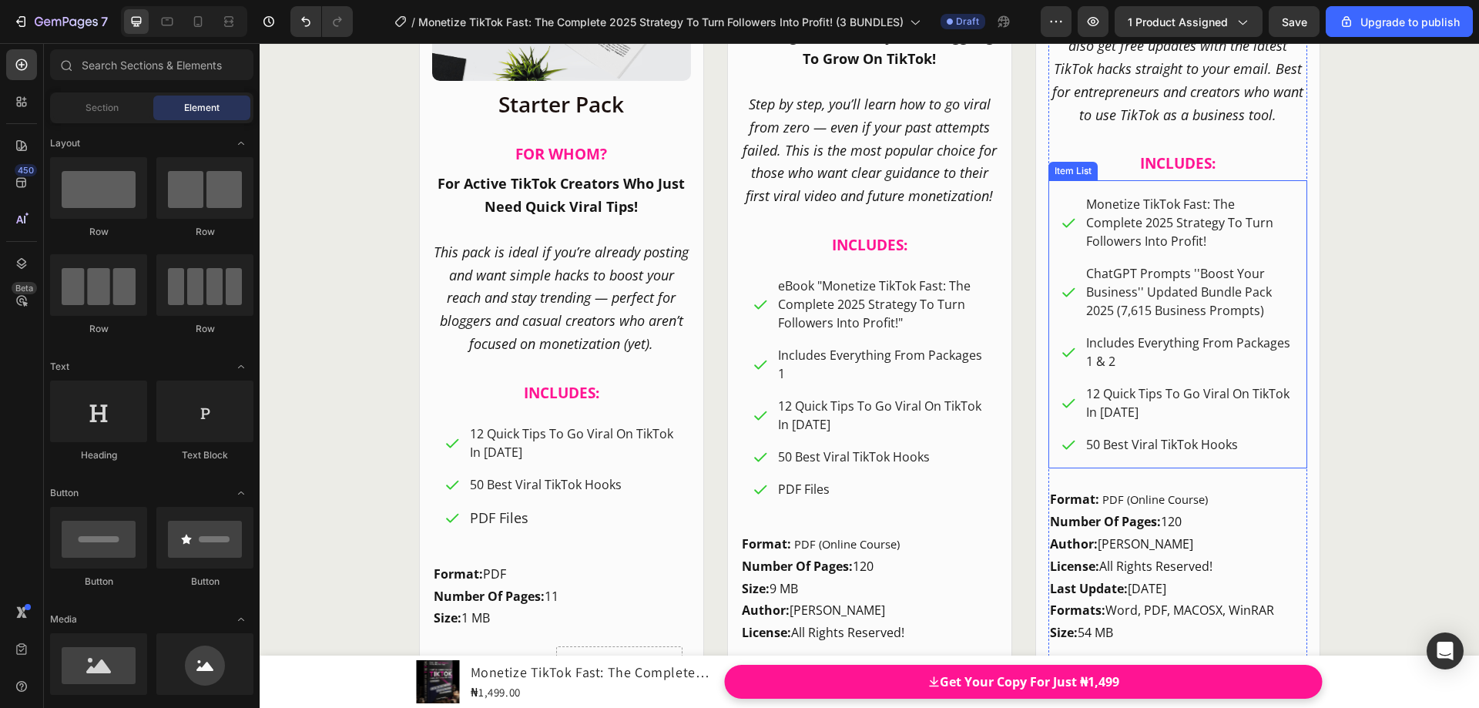
click at [1053, 200] on div "Monetize TikTok Fast: The Complete 2025 Strategy To Turn Followers Into Profit!…" at bounding box center [1178, 324] width 259 height 288
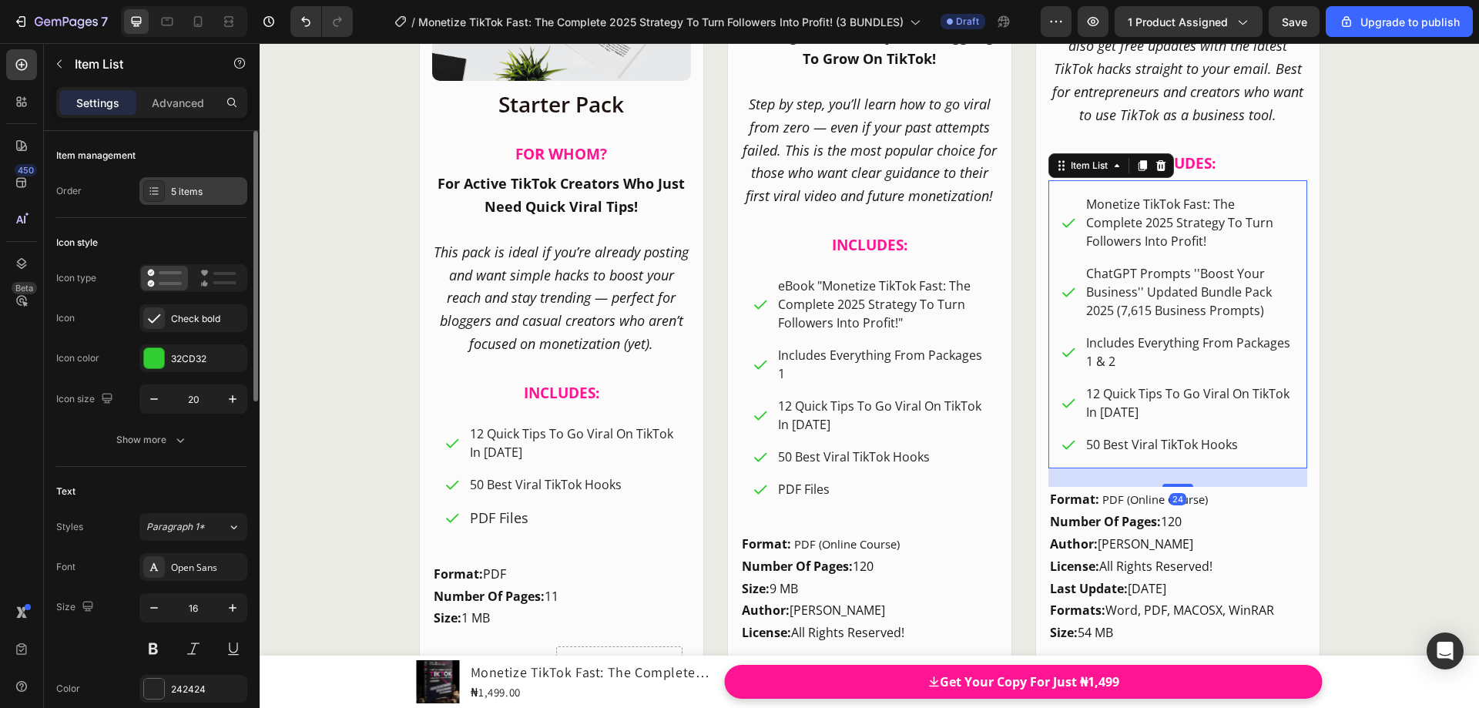
click at [203, 196] on div "5 items" at bounding box center [207, 192] width 72 height 14
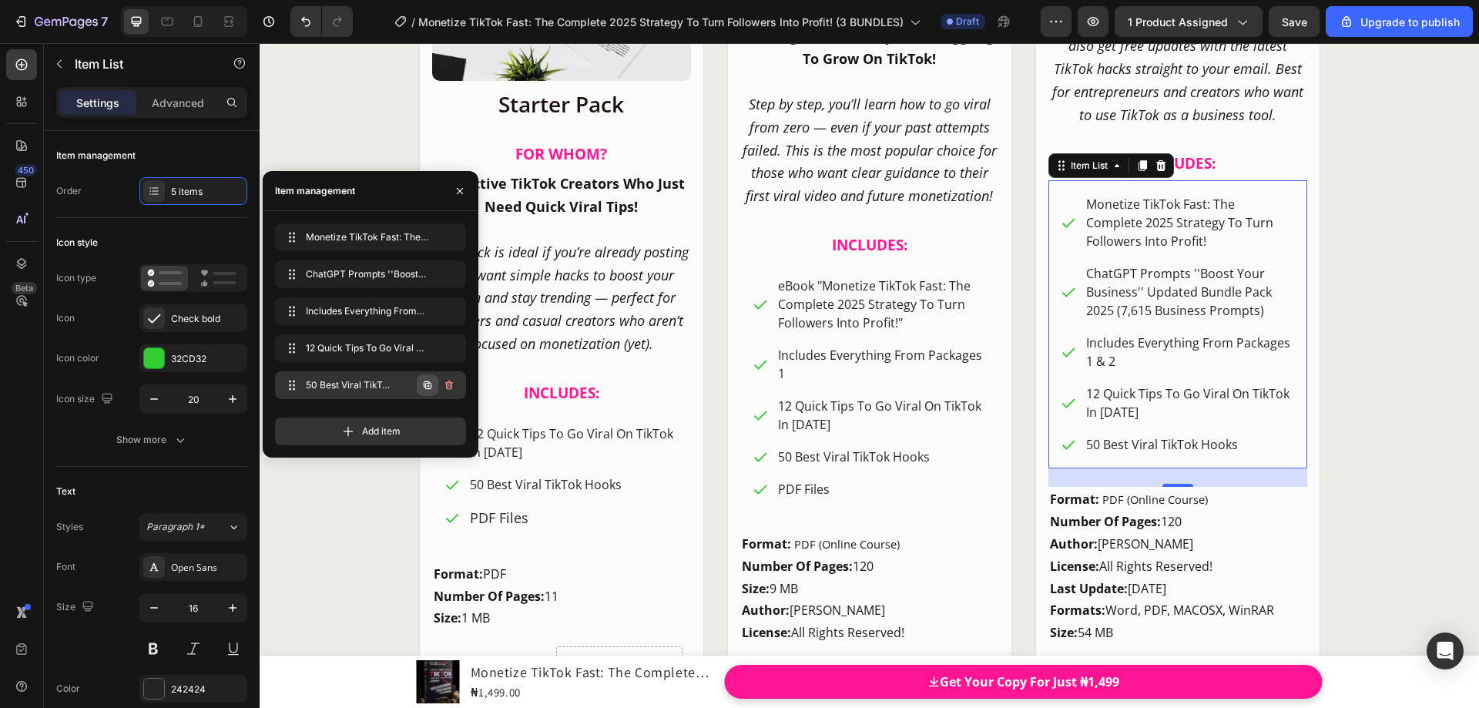
click at [430, 384] on icon "button" at bounding box center [428, 385] width 8 height 8
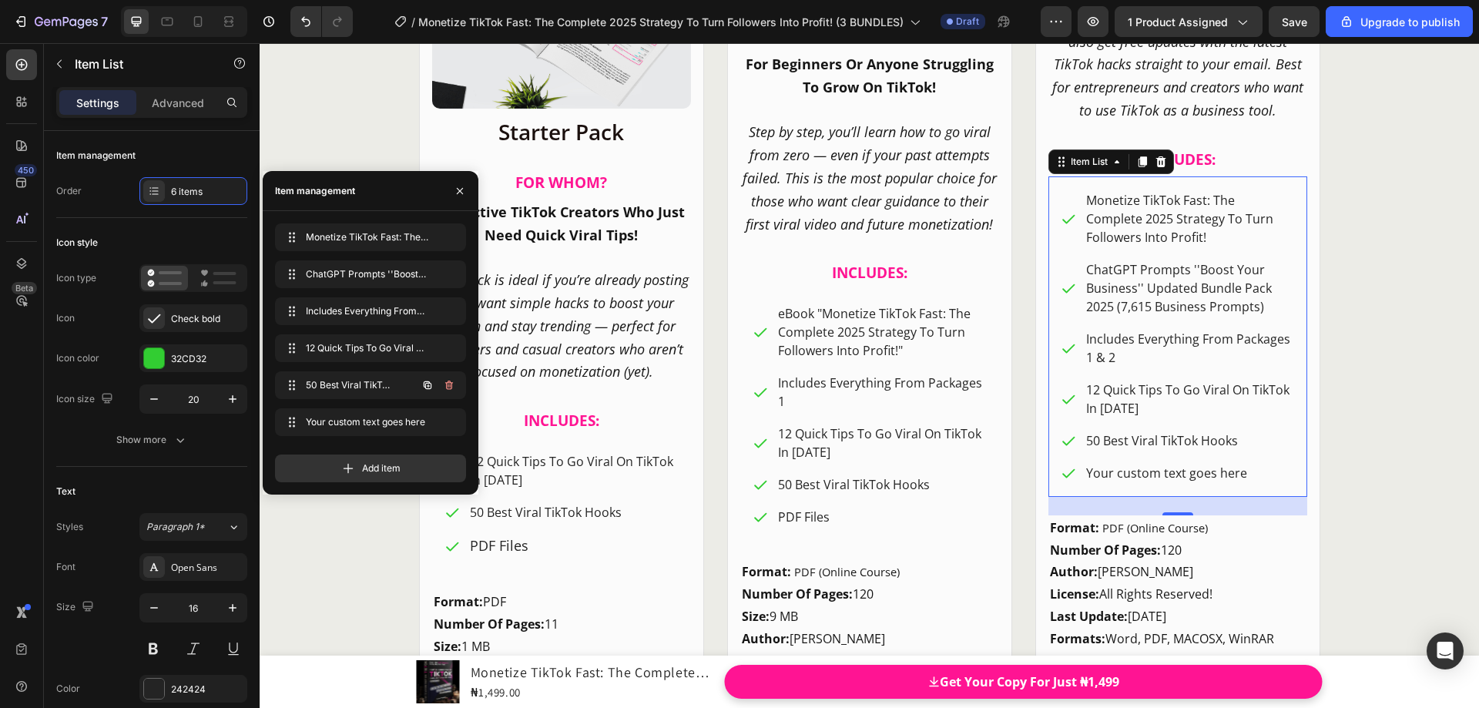
scroll to position [20959, 0]
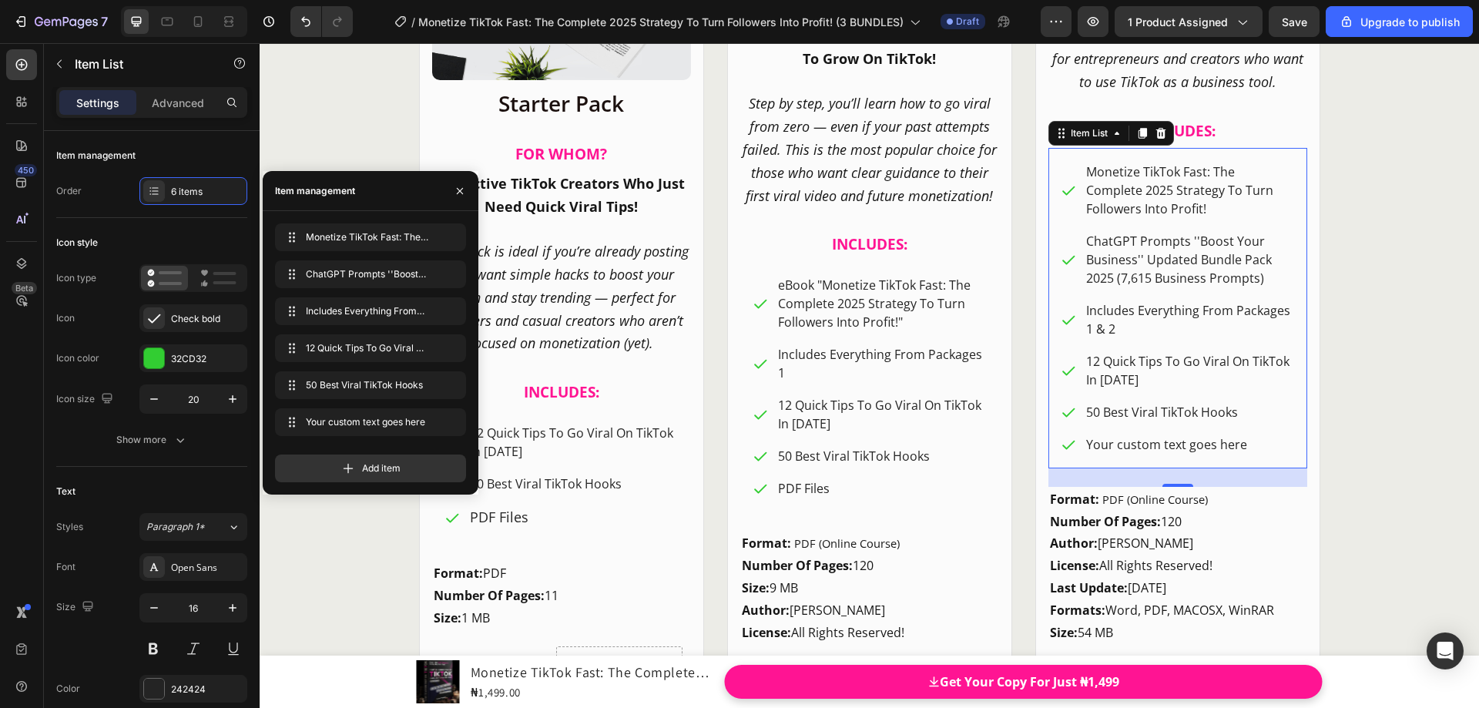
click at [1128, 446] on div "Your custom text goes here" at bounding box center [1189, 444] width 211 height 23
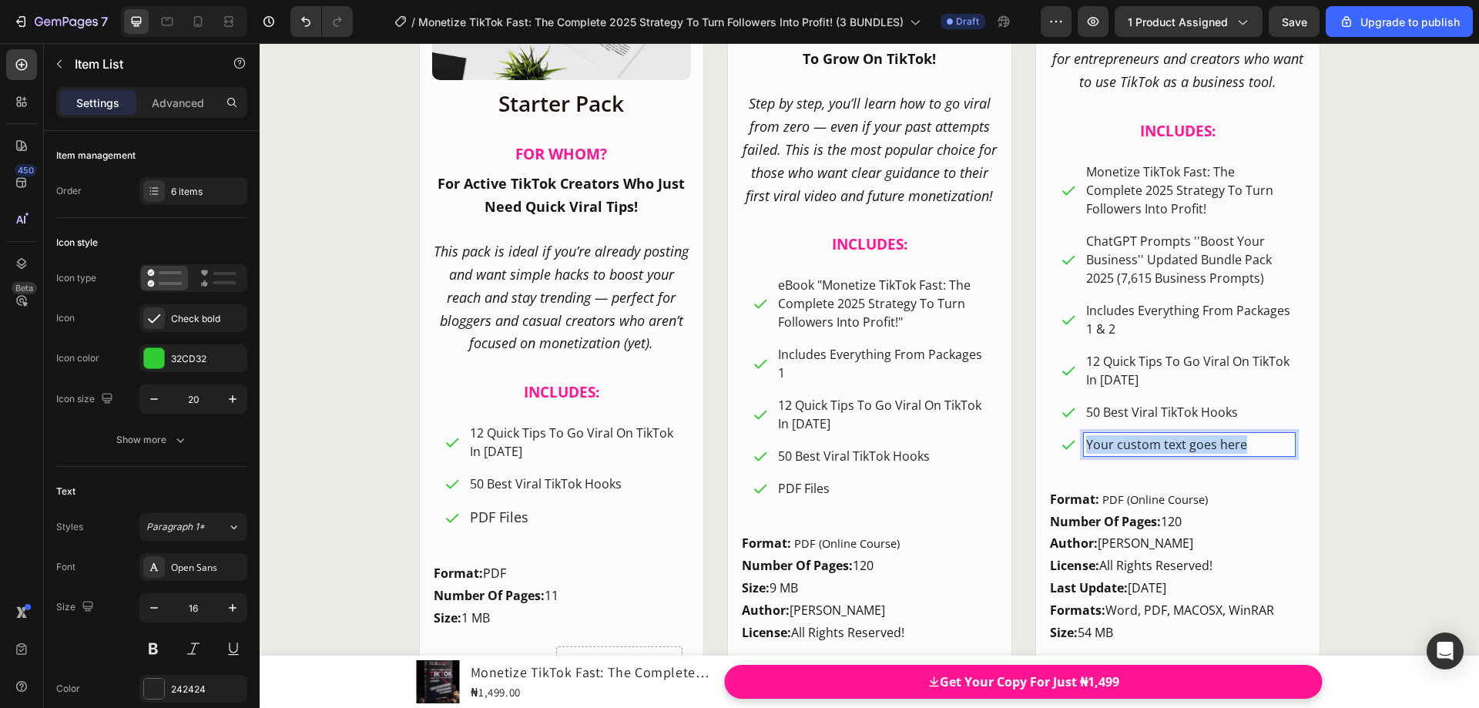
drag, startPoint x: 1247, startPoint y: 445, endPoint x: 1090, endPoint y: 444, distance: 157.2
click at [1077, 445] on div "Your custom text goes here" at bounding box center [1178, 444] width 234 height 23
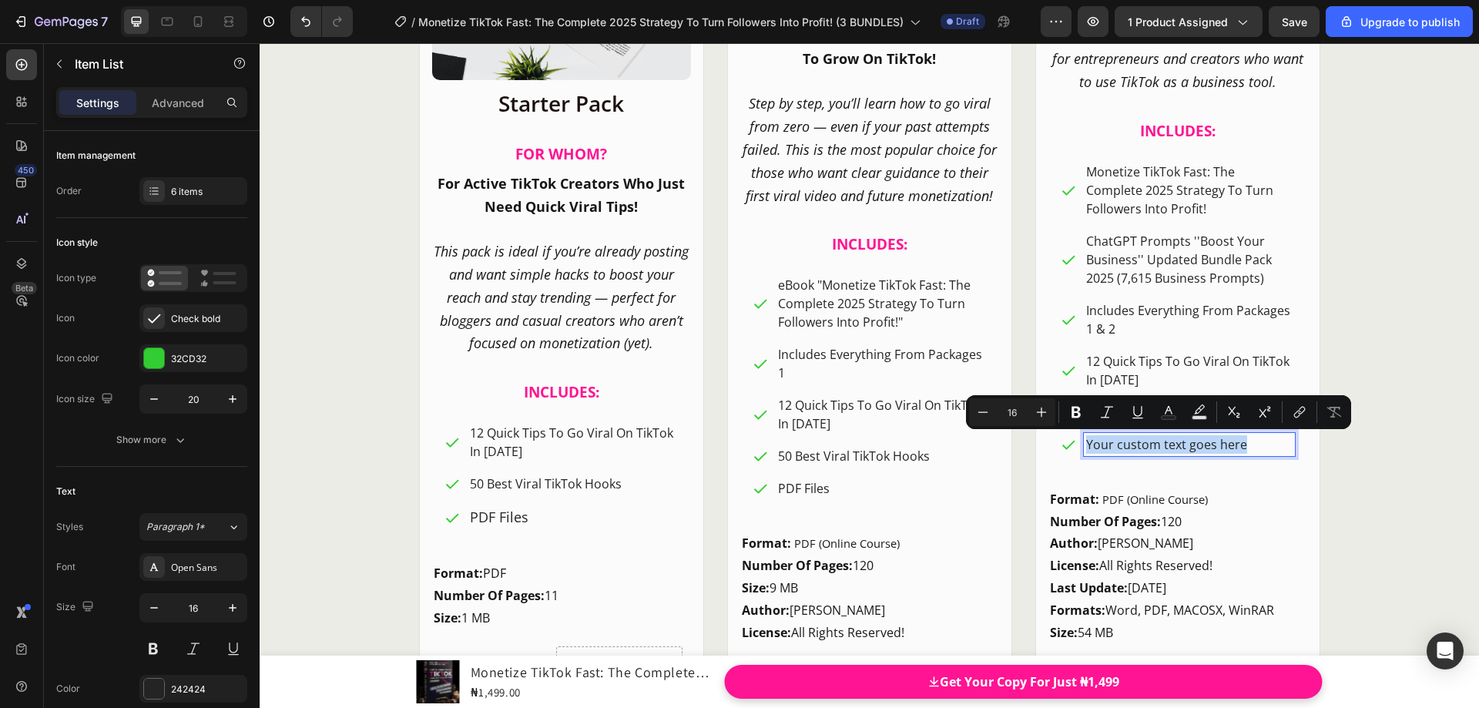
drag, startPoint x: 1091, startPoint y: 444, endPoint x: 1122, endPoint y: 457, distance: 33.5
click at [1120, 458] on div "Monetize TikTok Fast: The Complete 2025 Strategy To Turn Followers Into Profit!…" at bounding box center [1178, 308] width 259 height 320
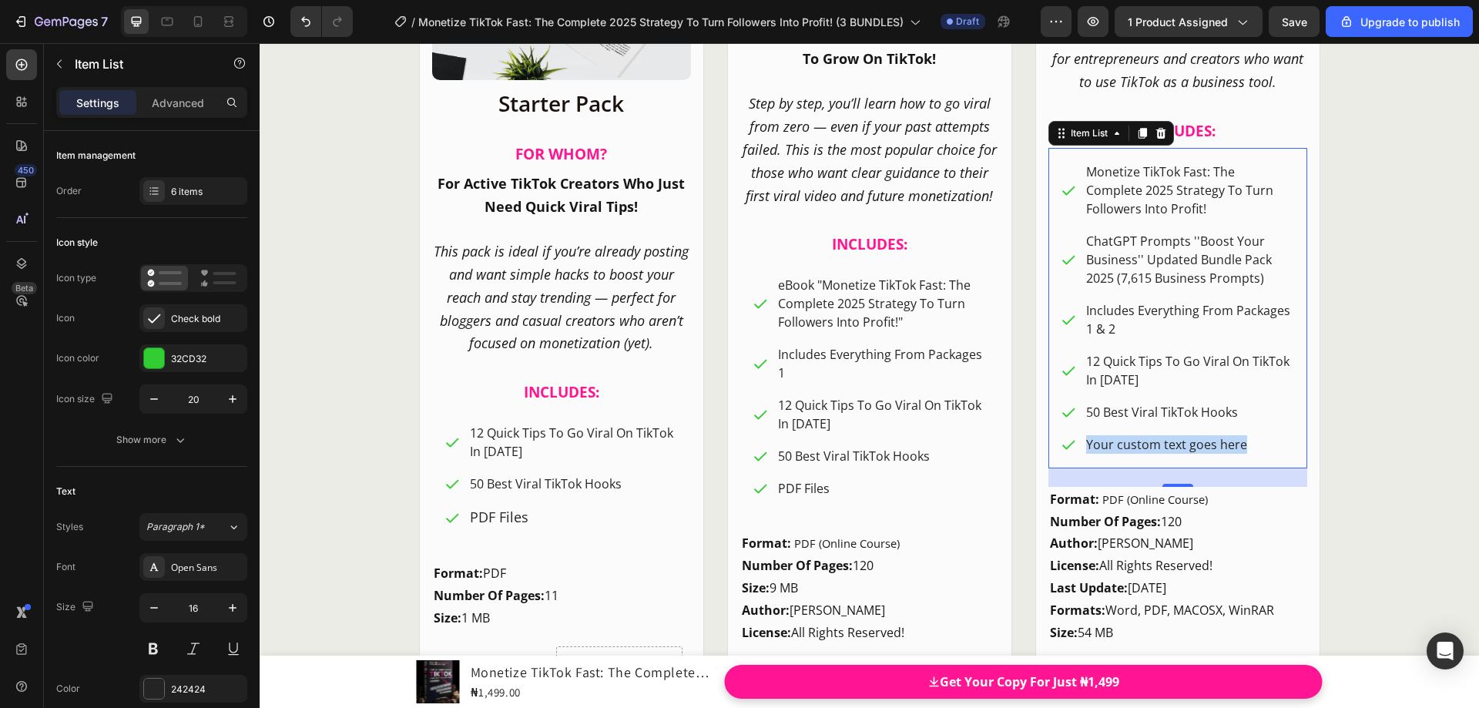
click at [1260, 441] on p "Your custom text goes here" at bounding box center [1189, 444] width 206 height 18
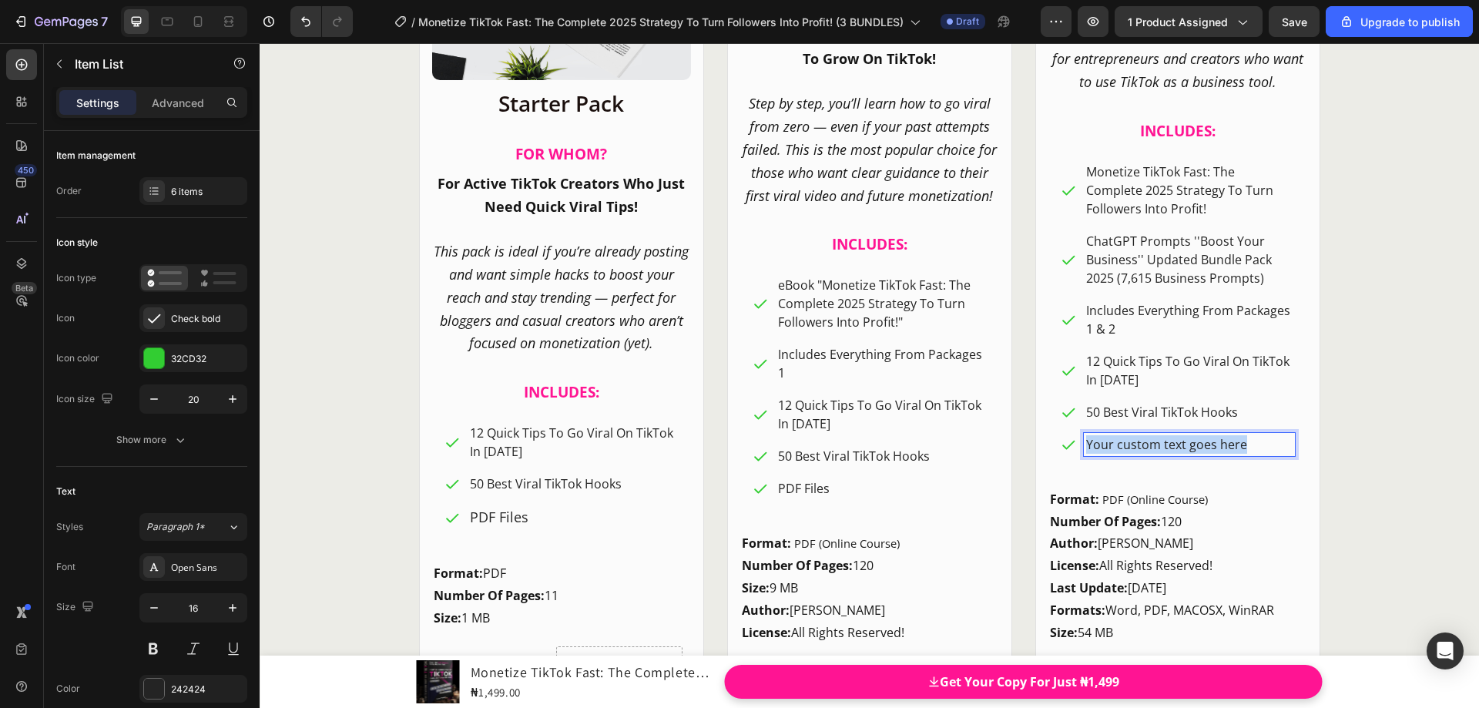
drag, startPoint x: 1243, startPoint y: 445, endPoint x: 1082, endPoint y: 449, distance: 161.1
click at [1086, 450] on p "Your custom text goes here" at bounding box center [1189, 444] width 206 height 18
click at [1398, 417] on div "CHOOSE YOUR IDEAL PACKAGE! Heading Product Images Row Starter Pack Heading FO […" at bounding box center [870, 132] width 1220 height 1314
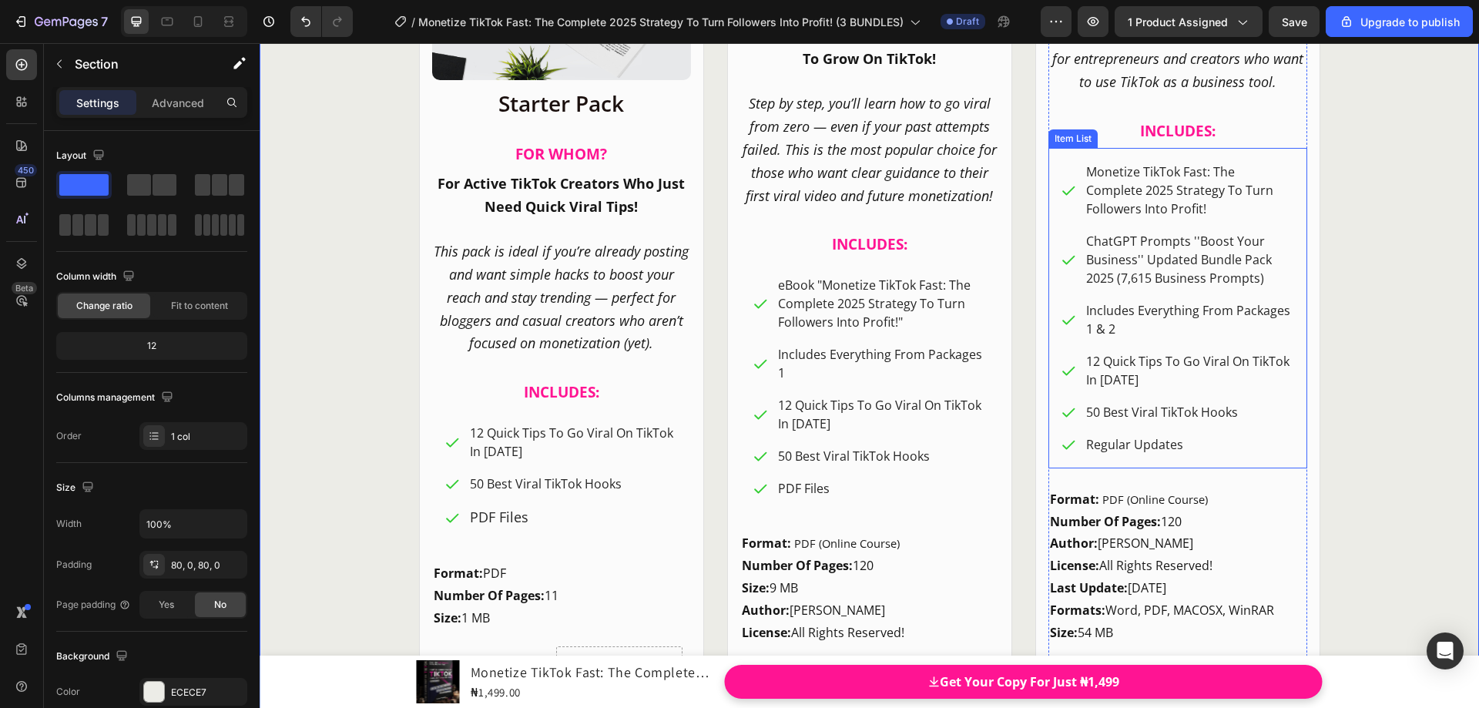
click at [1166, 453] on p "Regular Updates" at bounding box center [1189, 444] width 206 height 18
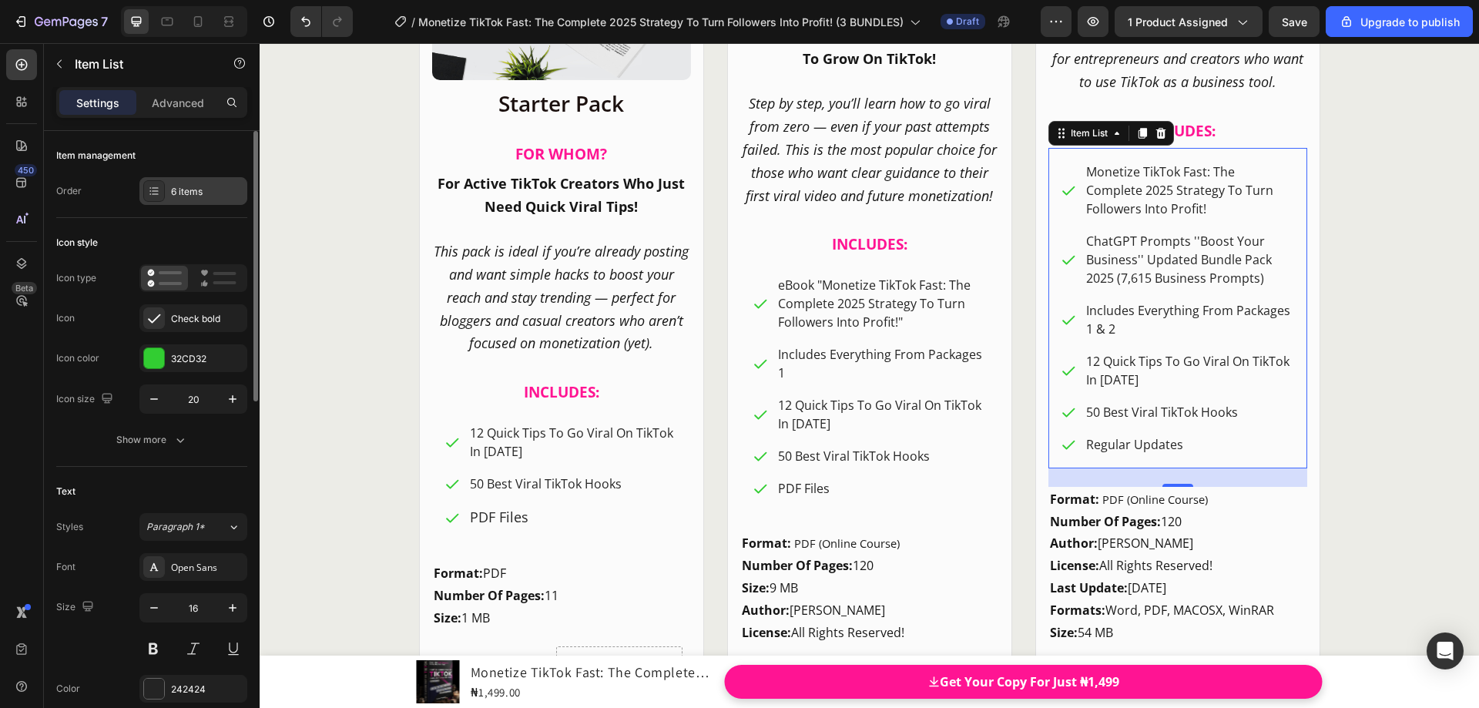
click at [216, 193] on div "6 items" at bounding box center [207, 192] width 72 height 14
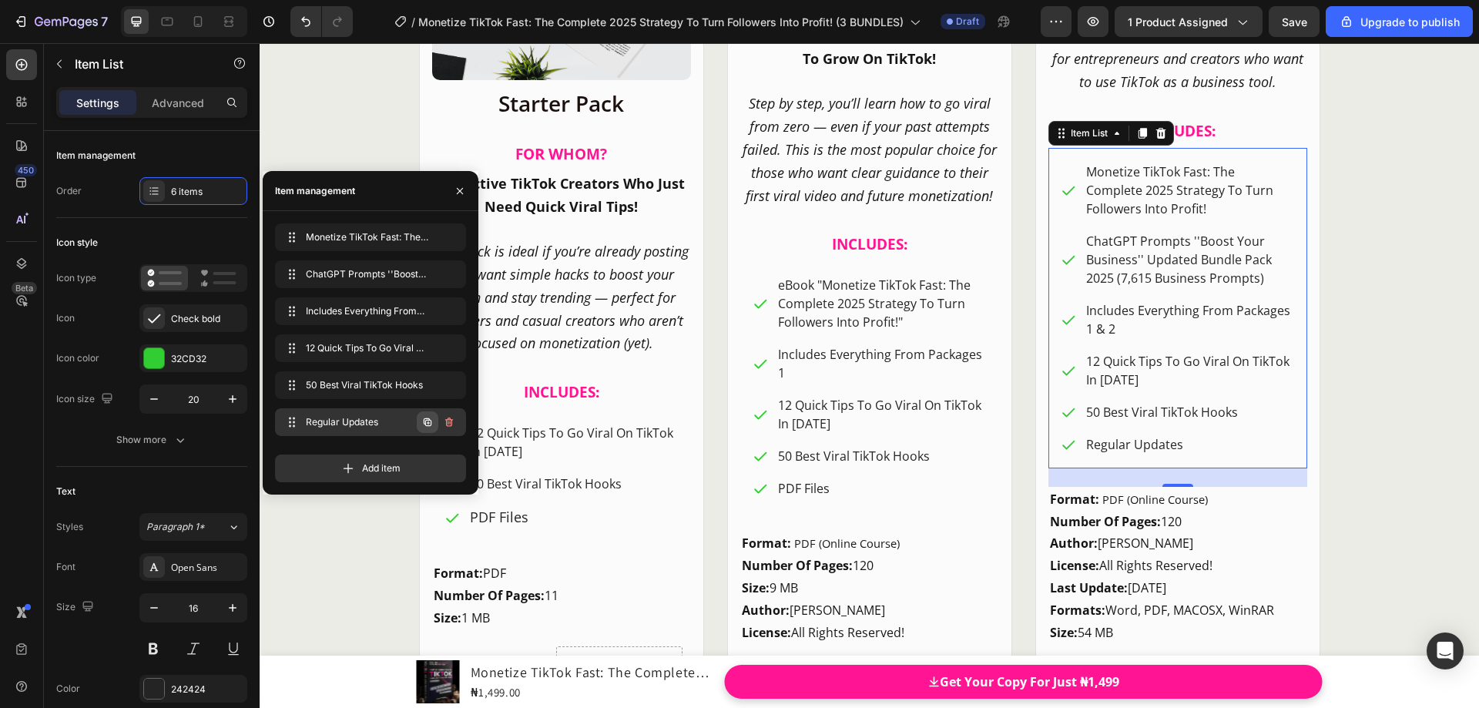
click at [428, 423] on icon "button" at bounding box center [428, 422] width 3 height 3
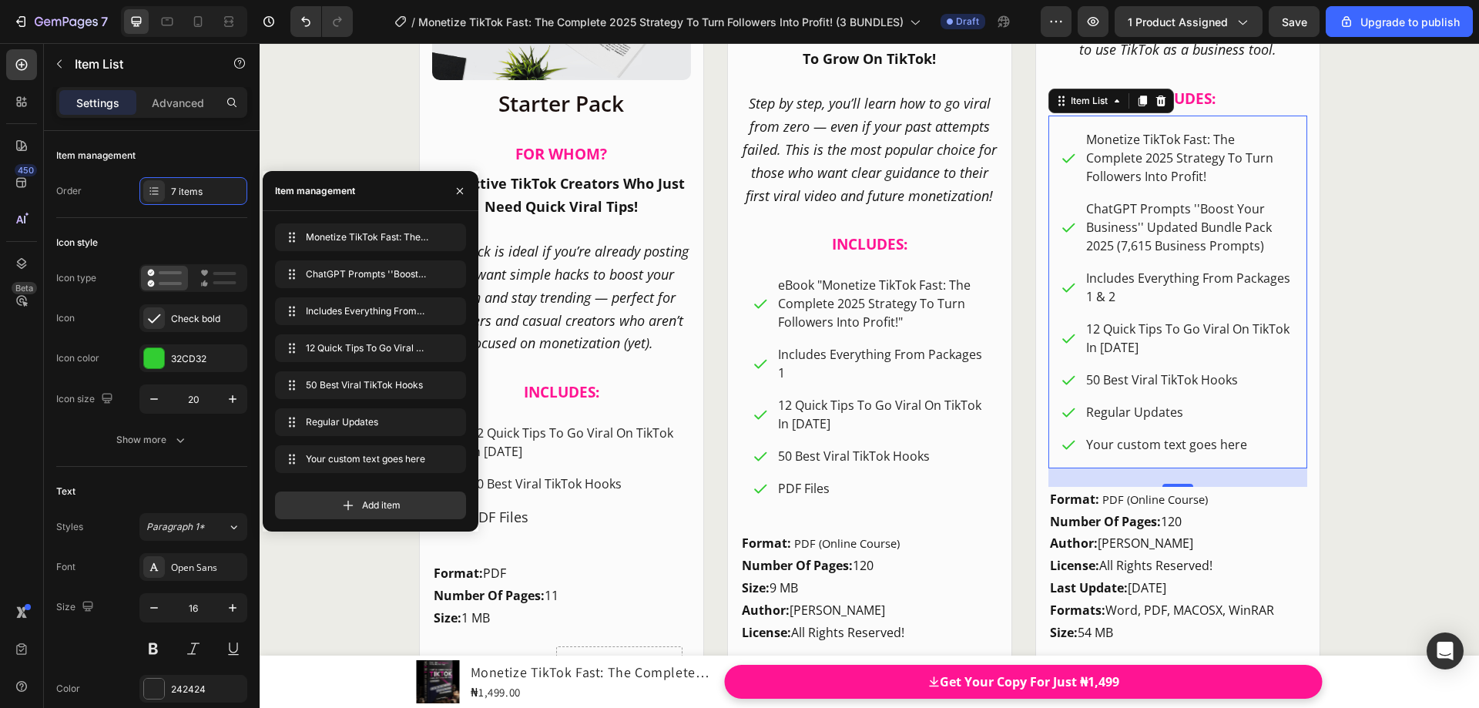
click at [1146, 449] on div "Your custom text goes here" at bounding box center [1189, 444] width 211 height 23
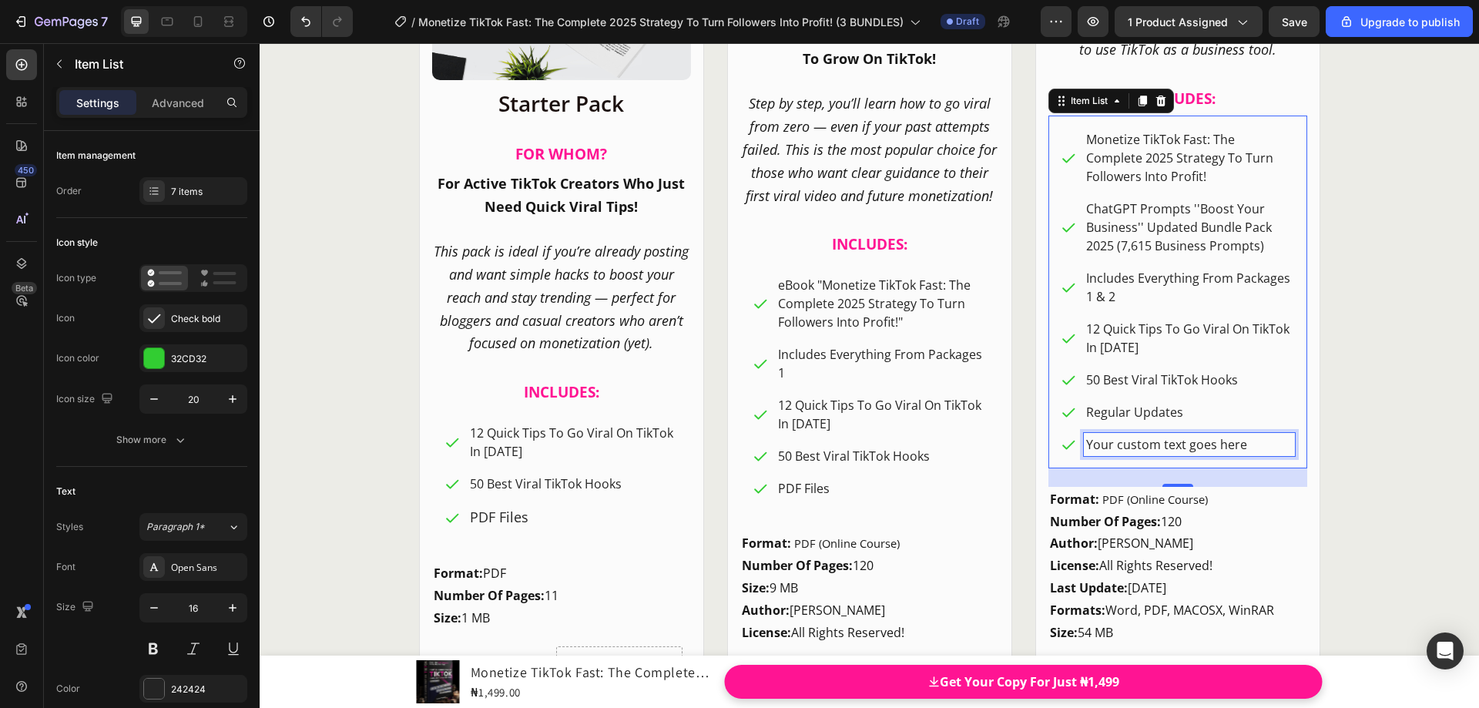
click at [1240, 444] on p "Your custom text goes here" at bounding box center [1189, 444] width 206 height 18
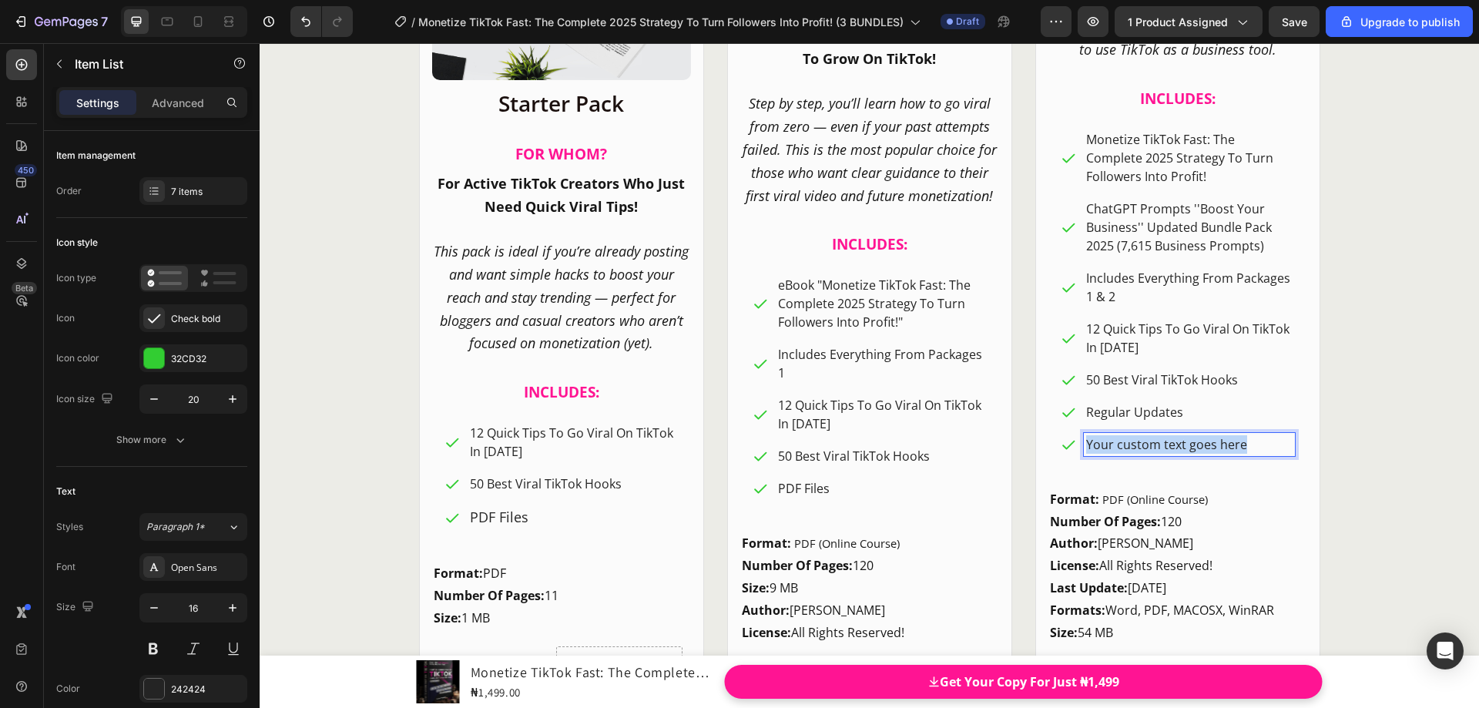
drag, startPoint x: 1245, startPoint y: 444, endPoint x: 1080, endPoint y: 441, distance: 164.9
click at [1086, 441] on p "Your custom text goes here" at bounding box center [1189, 444] width 206 height 18
click at [1122, 441] on p "Email support" at bounding box center [1189, 444] width 206 height 18
click at [1184, 444] on p "Email Support" at bounding box center [1189, 444] width 206 height 18
click at [1376, 424] on div "CHOOSE YOUR IDEAL PACKAGE! Heading Product Images Row Starter Pack Heading FO […" at bounding box center [870, 115] width 1220 height 1347
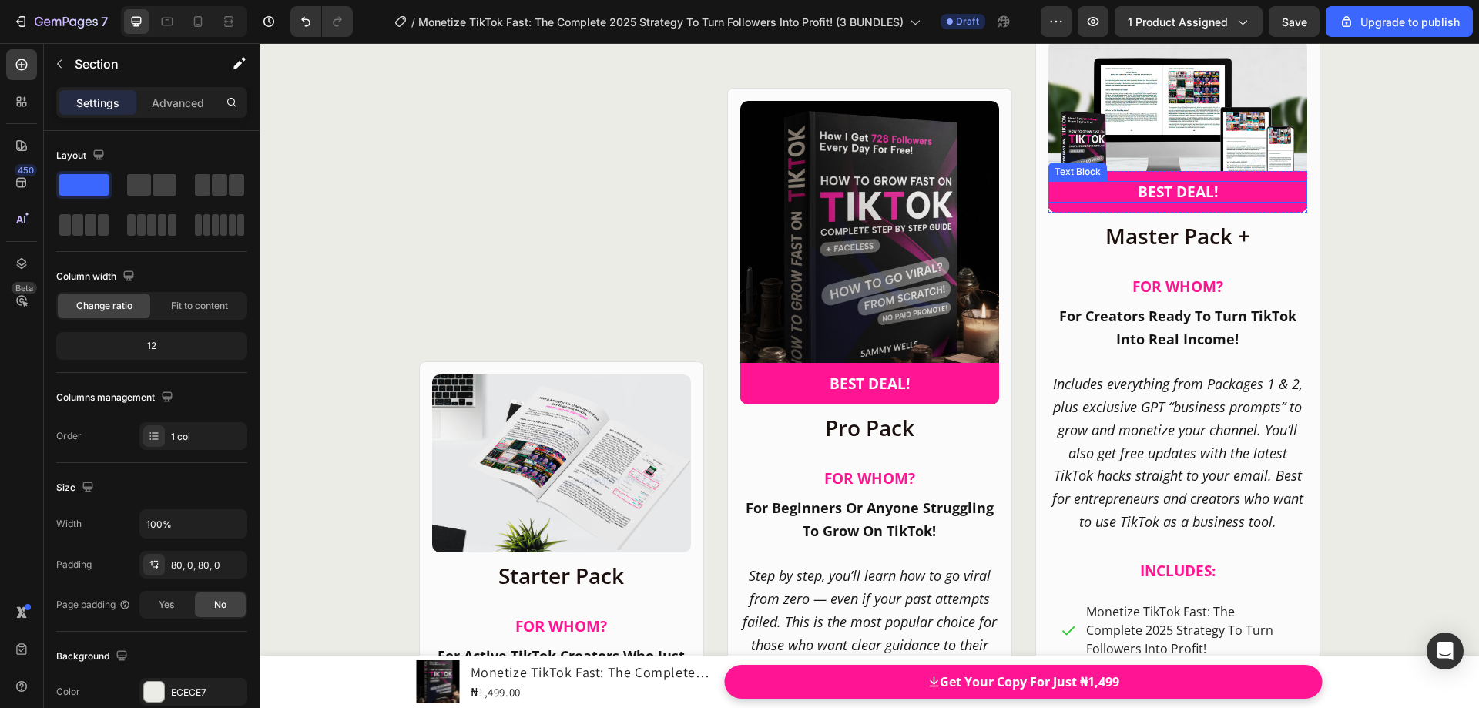
scroll to position [20144, 0]
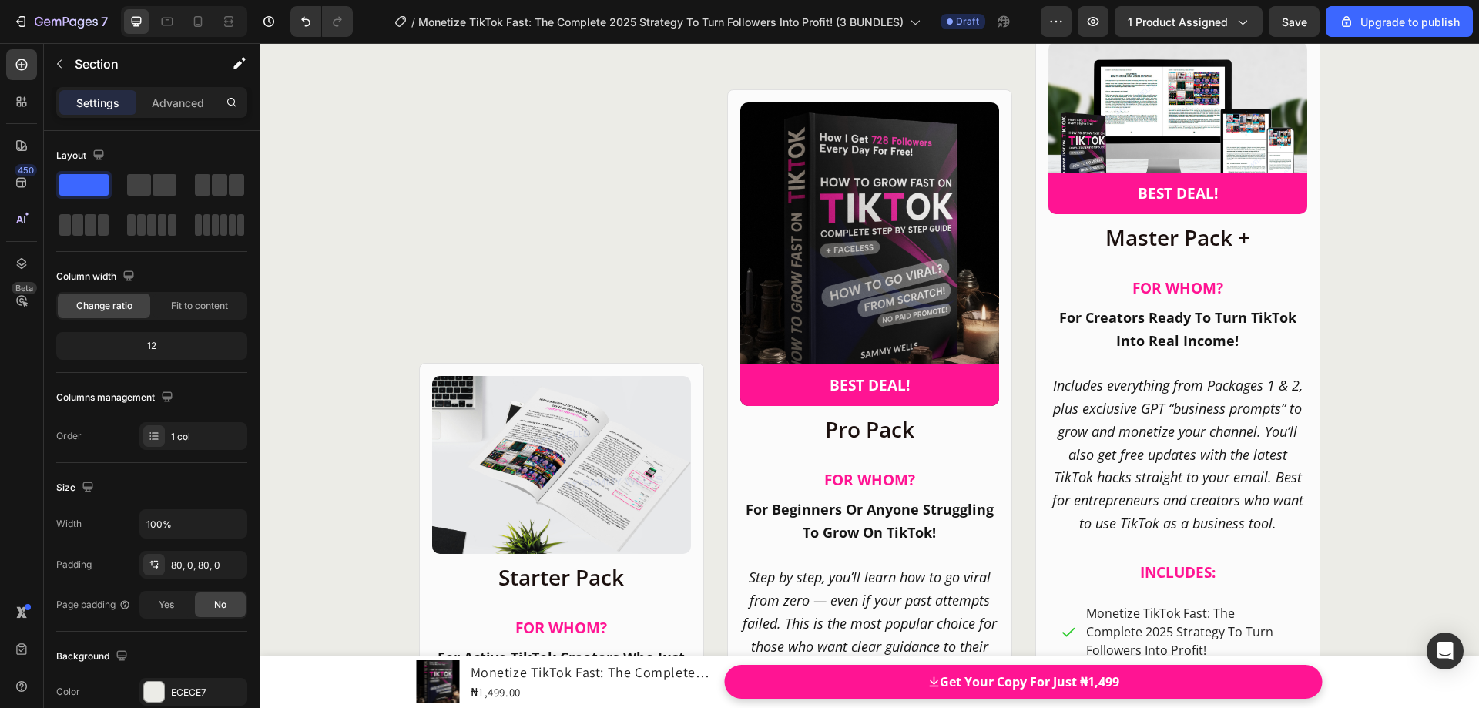
click at [281, 245] on div "CHOOSE YOUR IDEAL PACKAGE! Heading Product Images Row Starter Pack Heading FO […" at bounding box center [870, 589] width 1220 height 1470
click at [301, 240] on div "CHOOSE YOUR IDEAL PACKAGE! Heading Product Images Row Starter Pack Heading FO […" at bounding box center [870, 589] width 1220 height 1470
click at [336, 268] on div "CHOOSE YOUR IDEAL PACKAGE! Heading Product Images Row Starter Pack Heading FO […" at bounding box center [870, 589] width 1220 height 1470
click at [183, 100] on p "Advanced" at bounding box center [178, 103] width 52 height 16
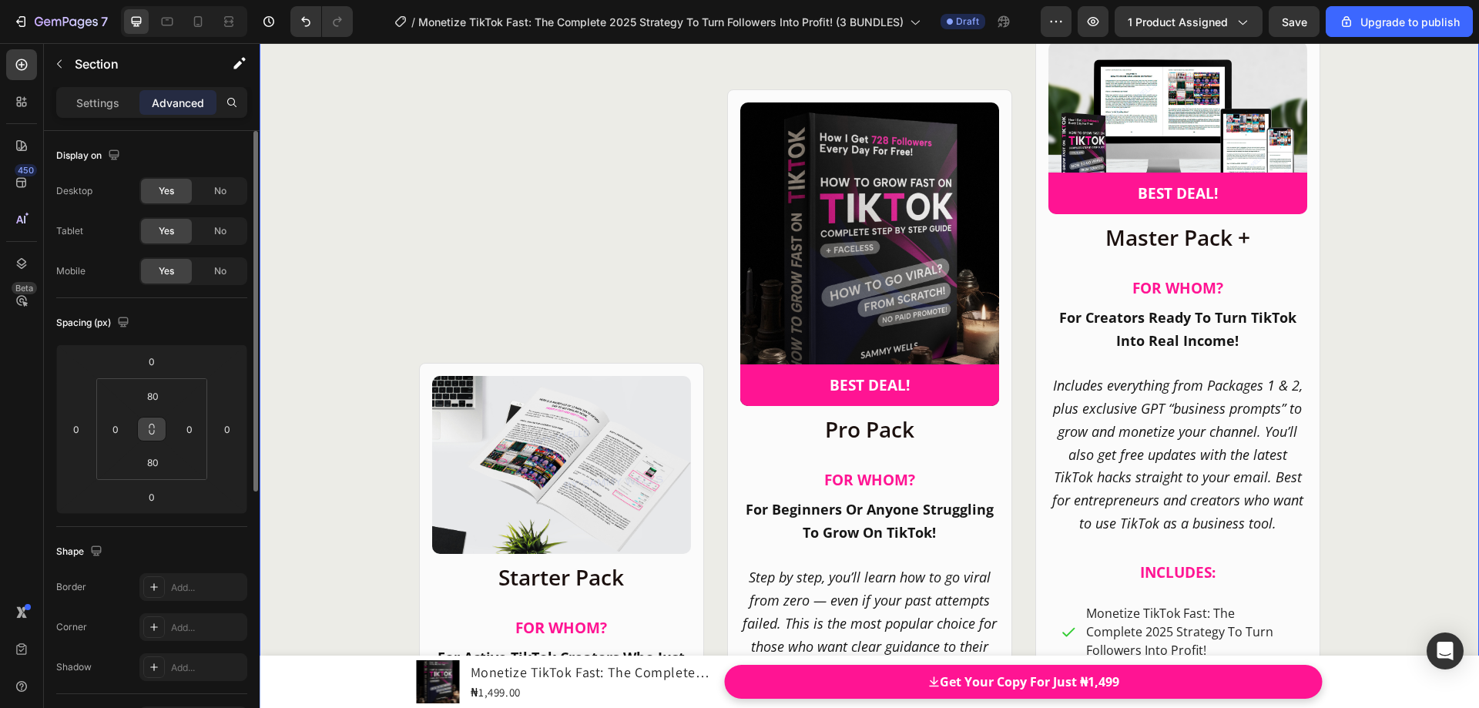
click at [158, 429] on button at bounding box center [151, 429] width 29 height 25
type input "2"
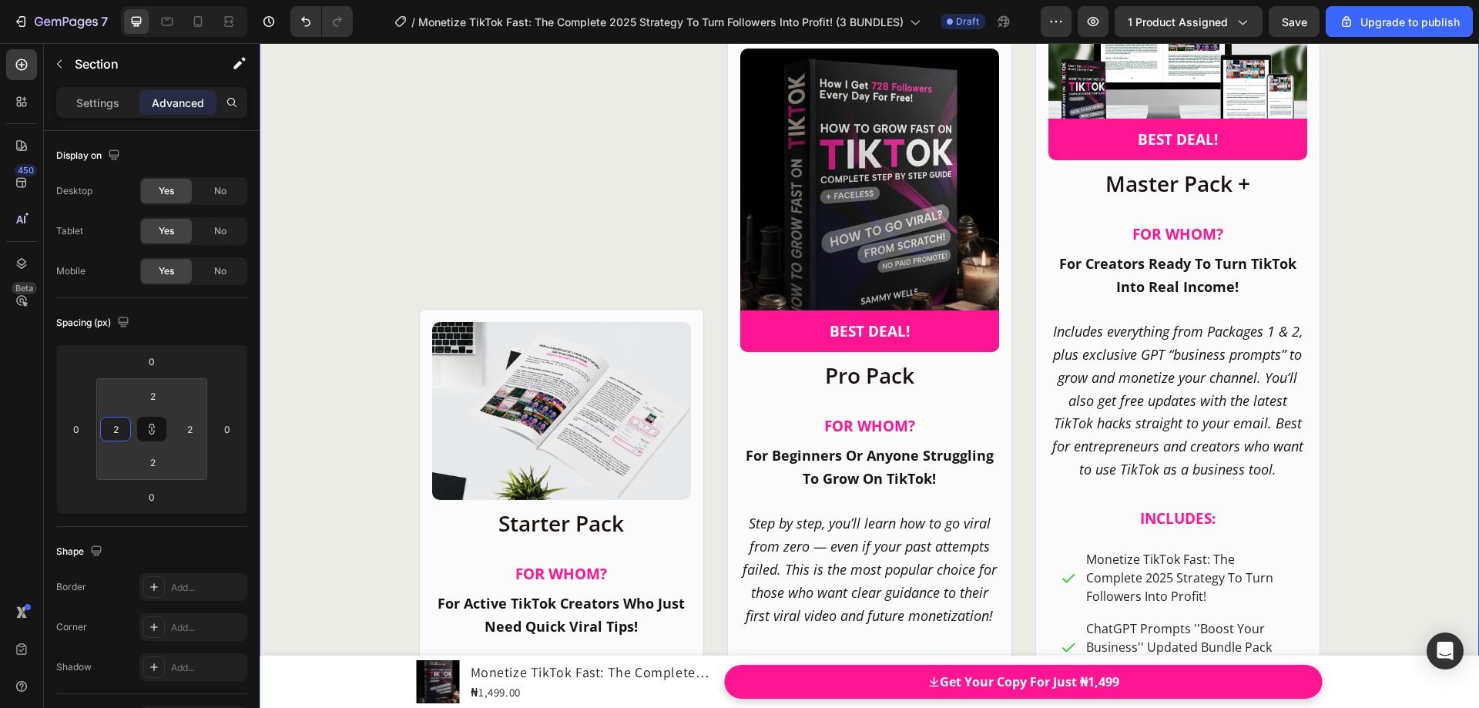
type input "10"
type input "24"
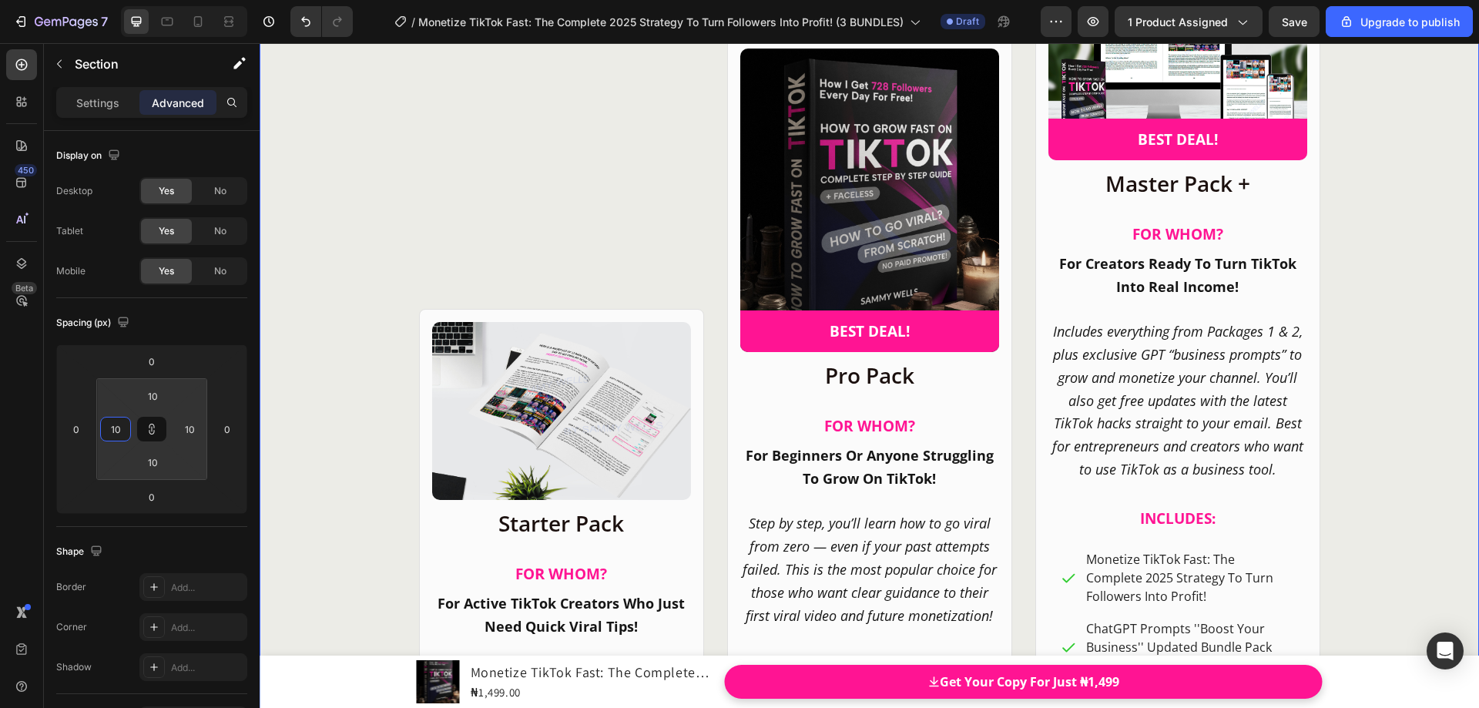
type input "24"
type input "32"
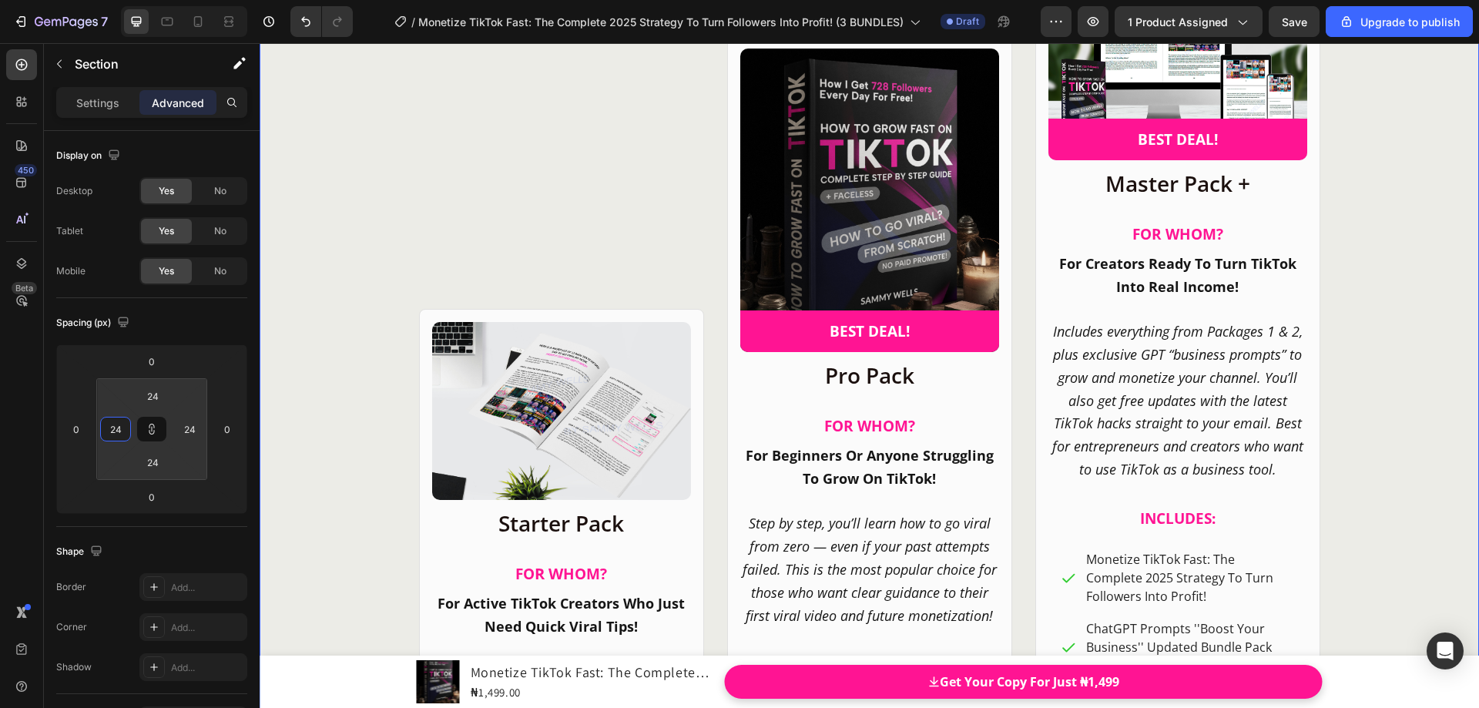
type input "32"
type input "48"
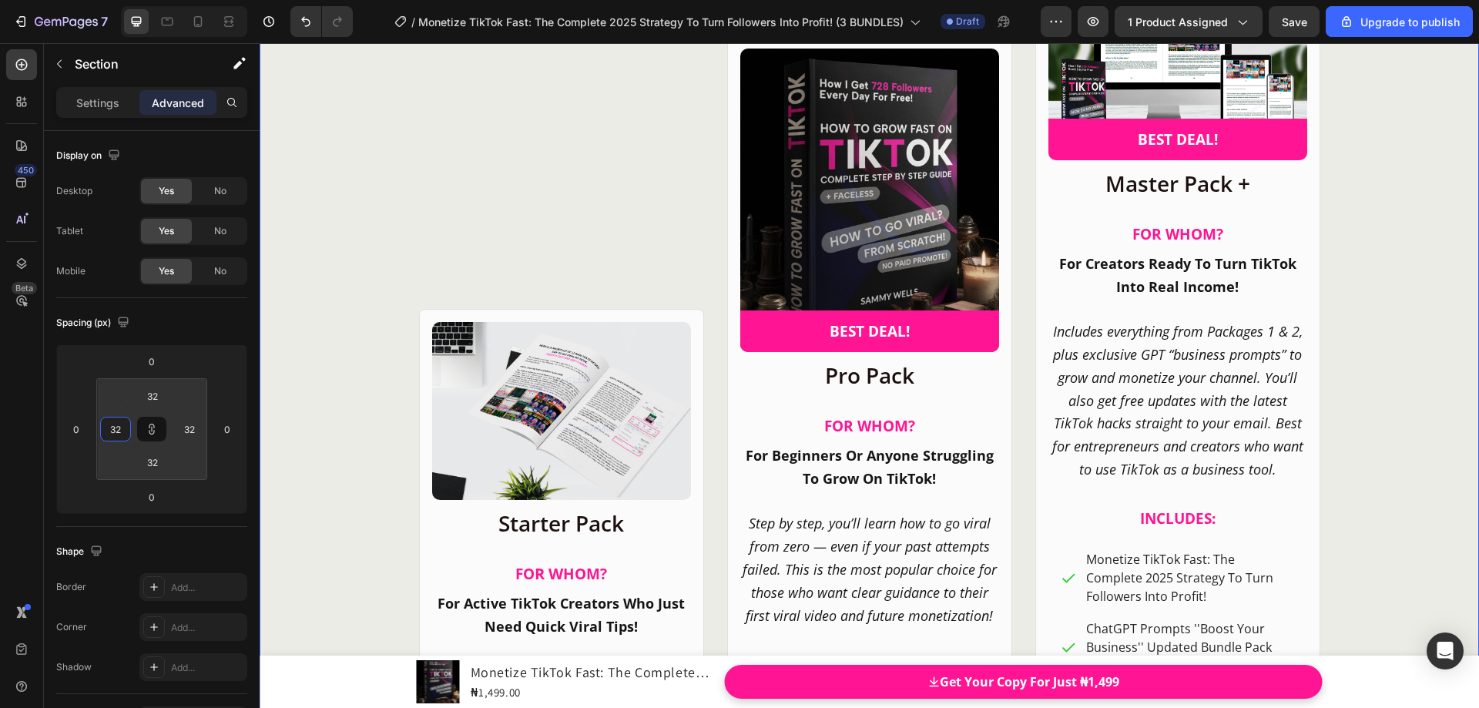
type input "48"
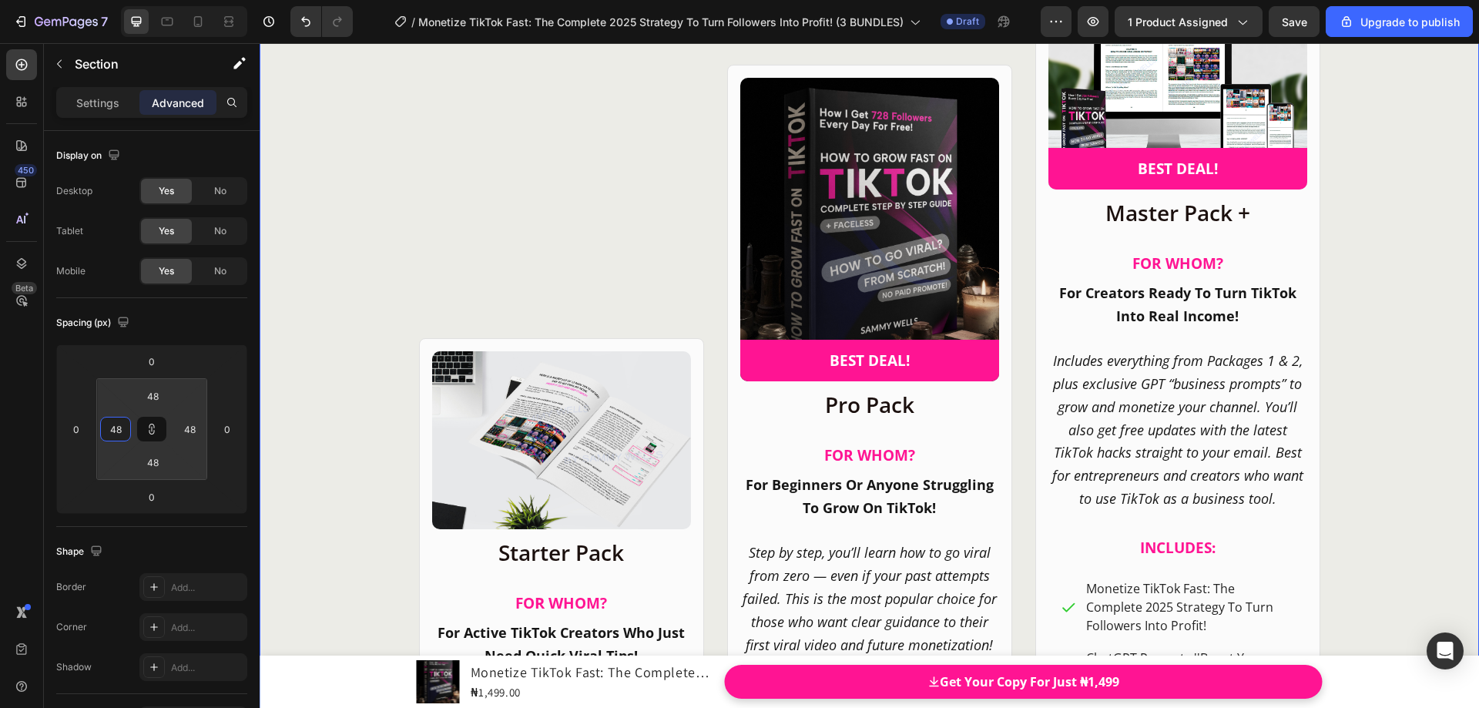
type input "114"
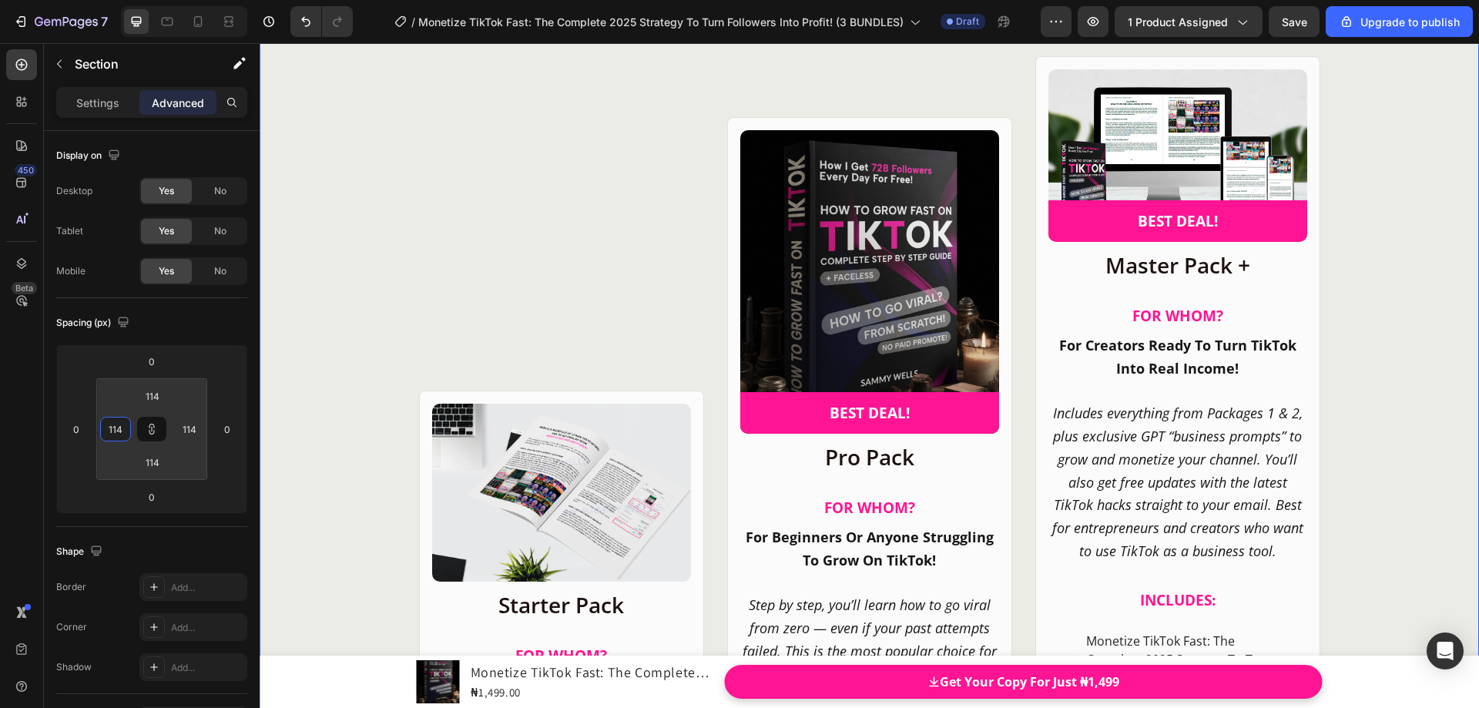
drag, startPoint x: 133, startPoint y: 429, endPoint x: 130, endPoint y: 388, distance: 40.9
click at [130, 0] on html "7 / Monetize TikTok Fast: The Complete 2025 Strategy To Turn Followers Into Pro…" at bounding box center [739, 0] width 1479 height 0
type input "116"
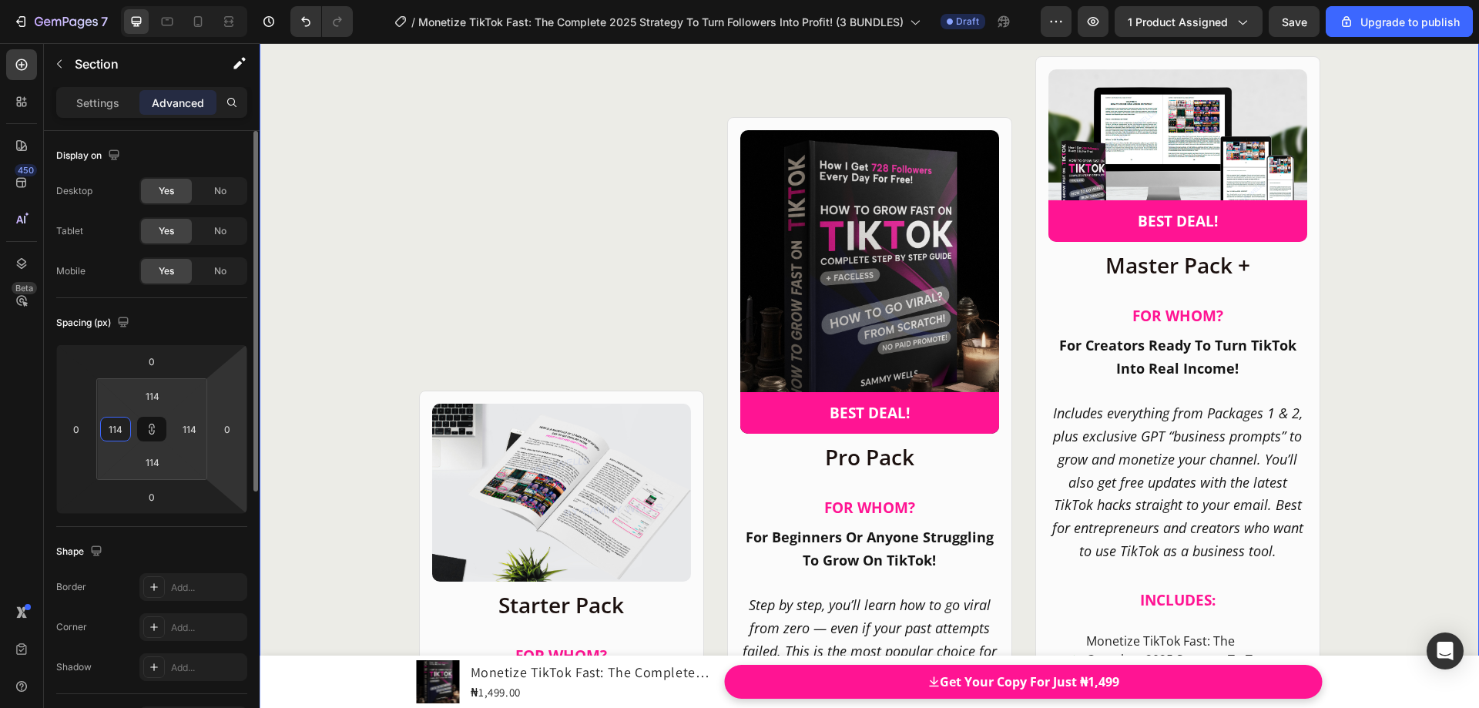
type input "116"
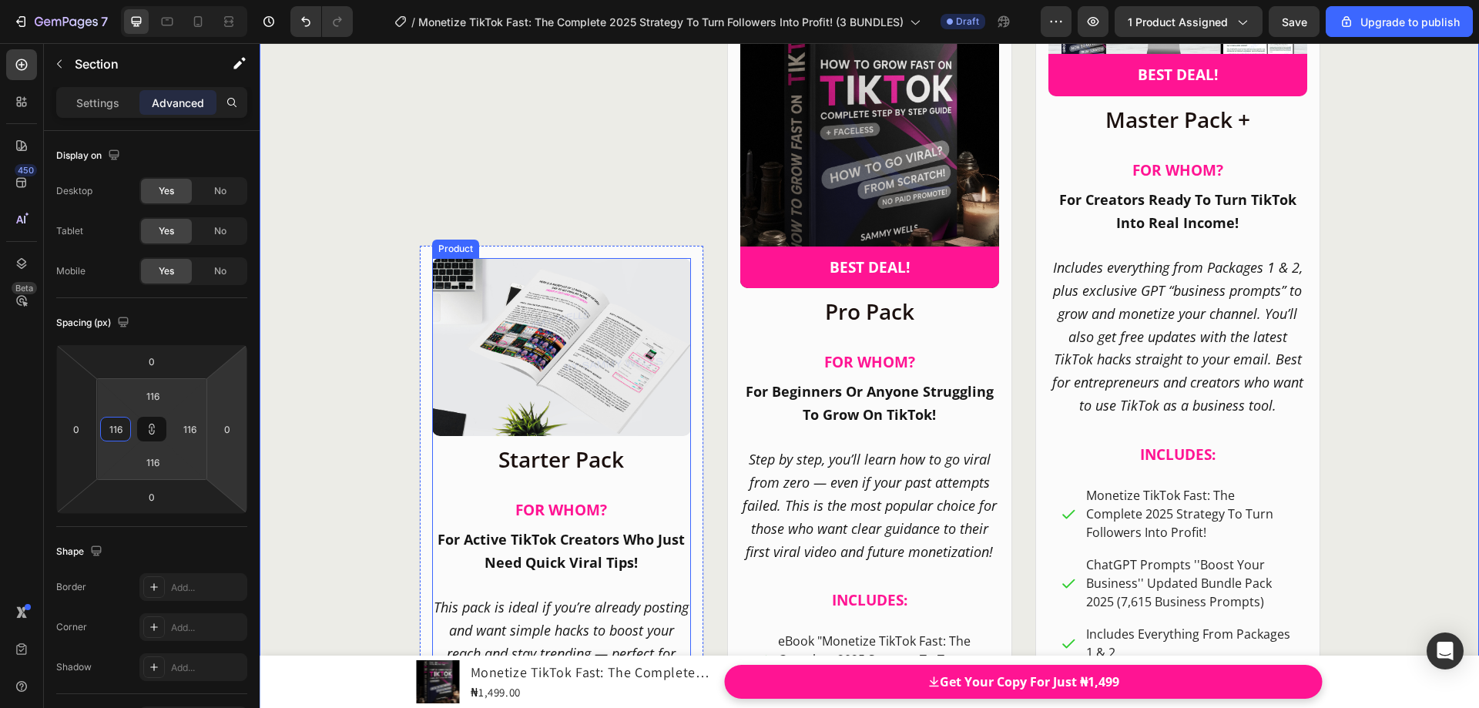
scroll to position [20683, 0]
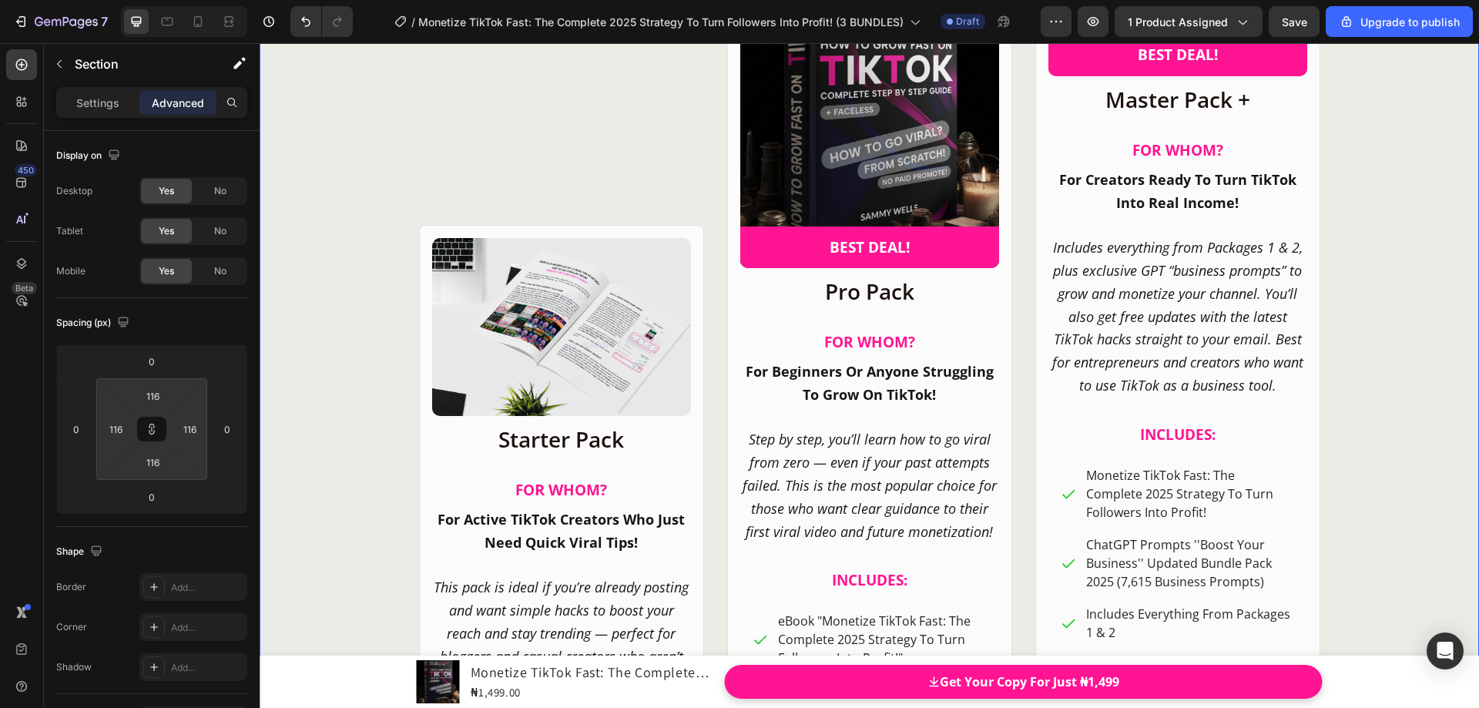
type input "170"
type input "214"
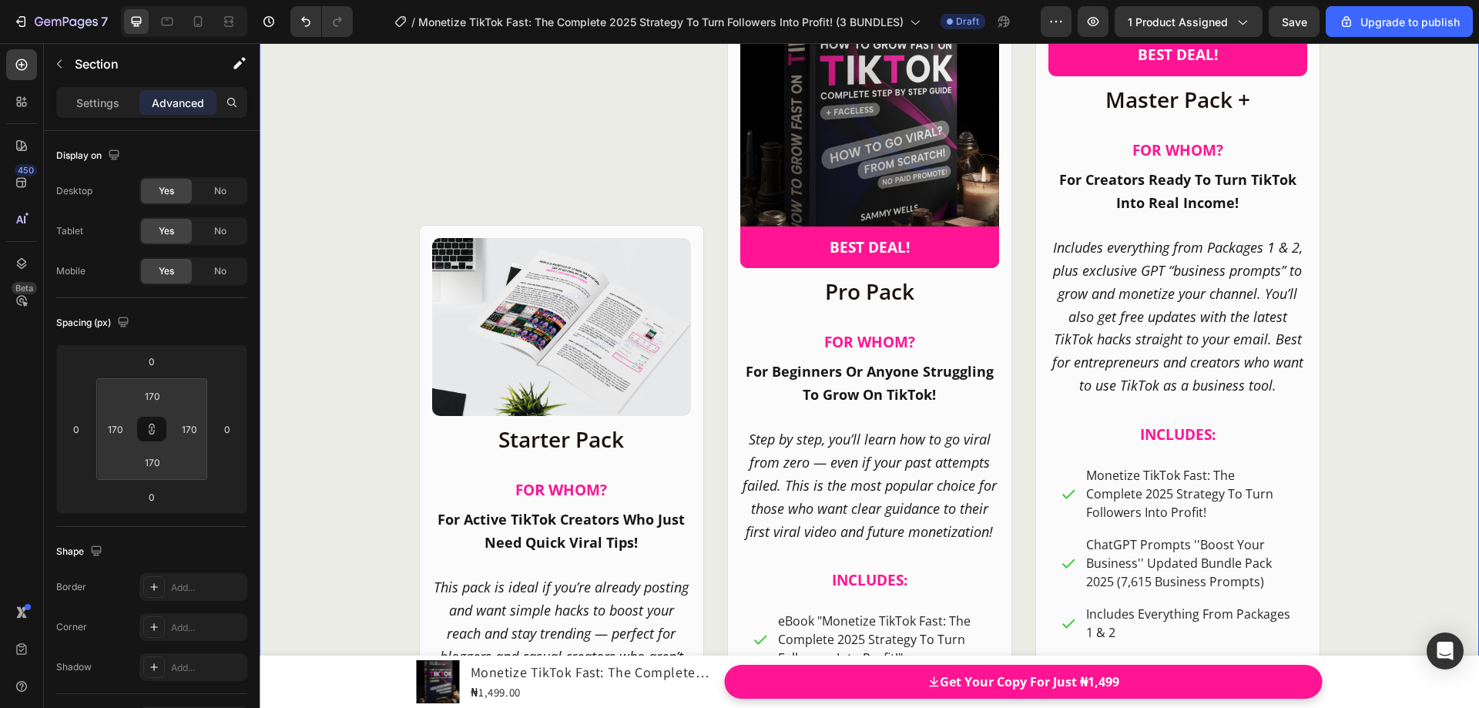
type input "214"
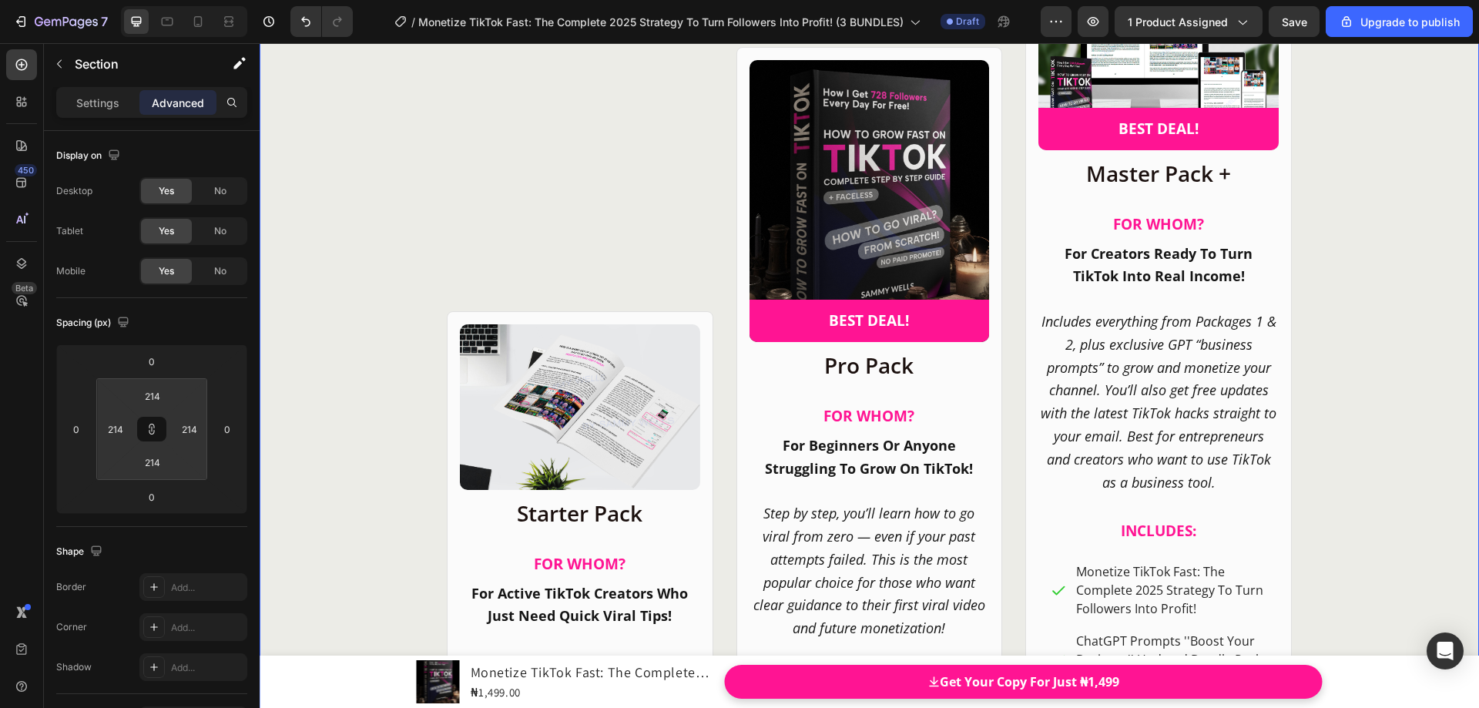
type input "232"
type input "248"
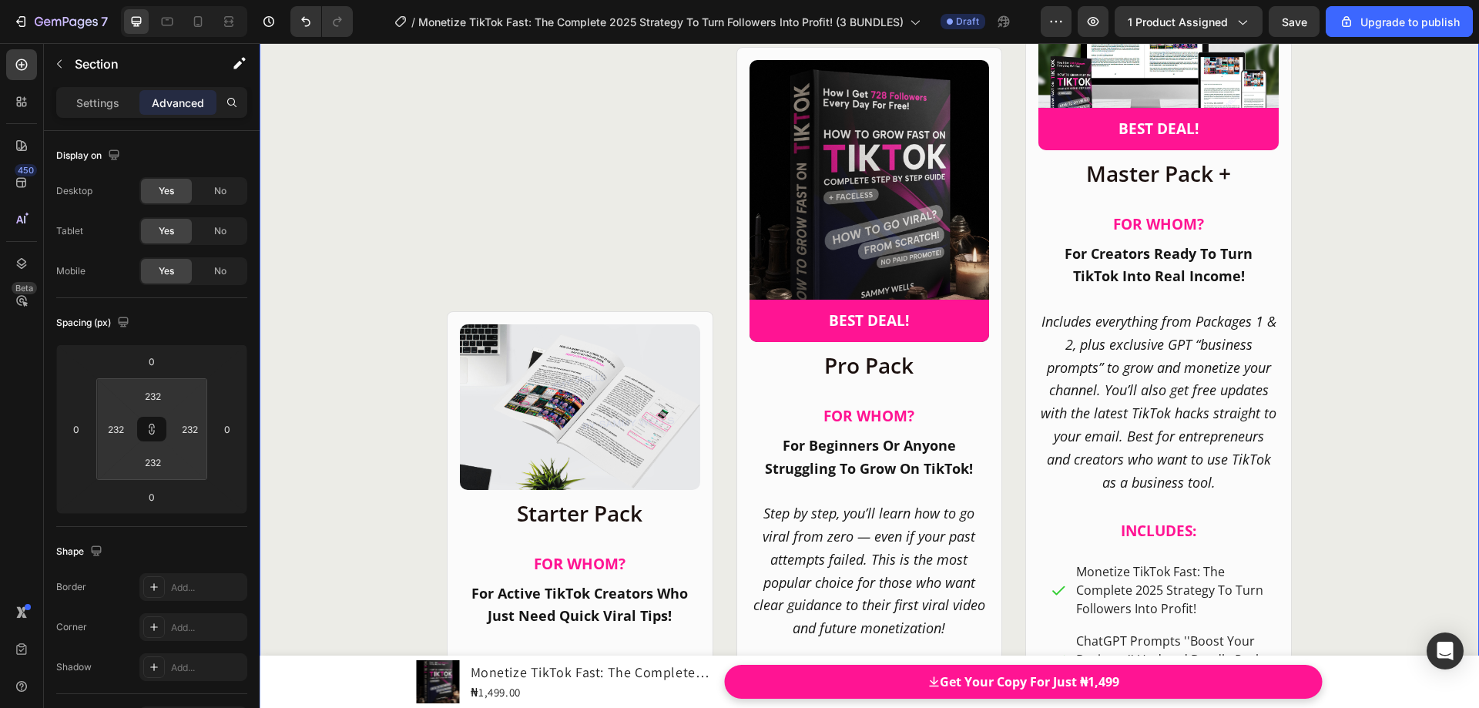
type input "248"
type input "260"
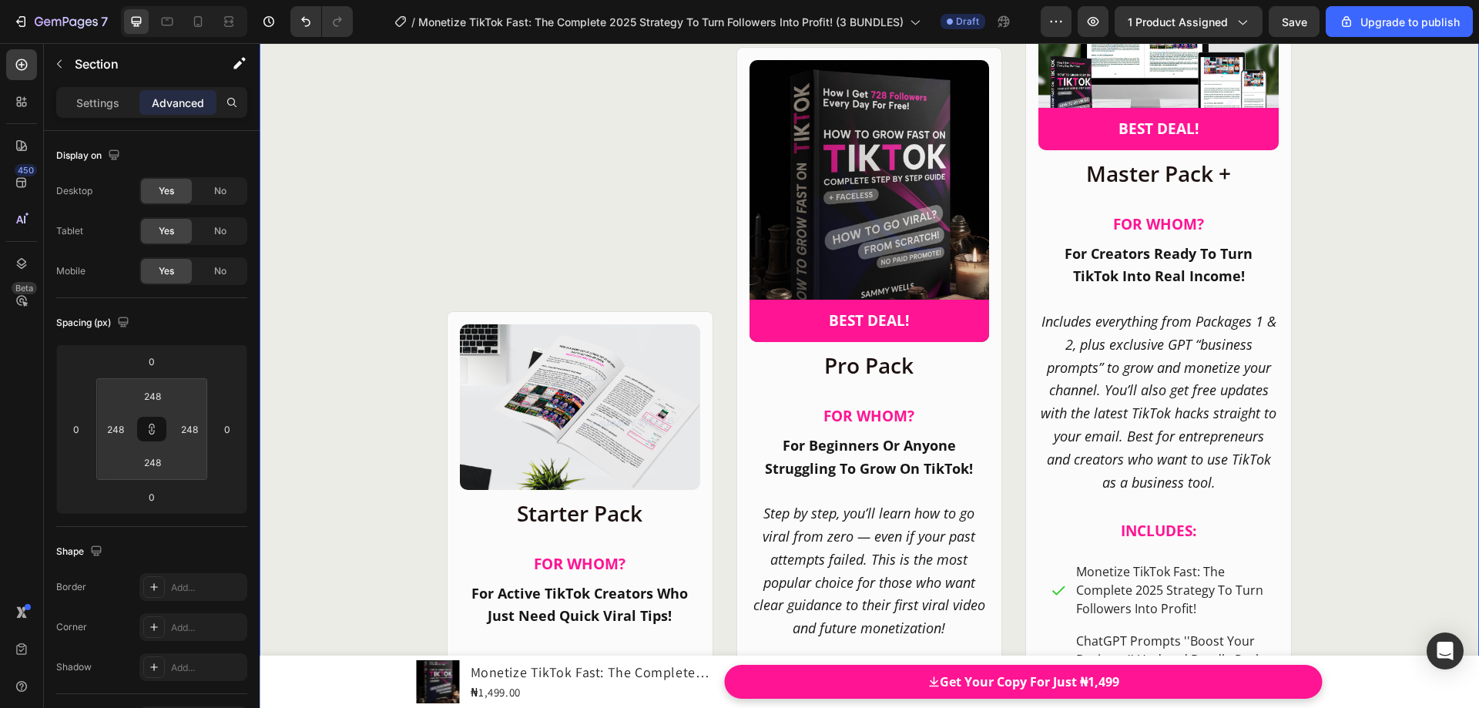
type input "260"
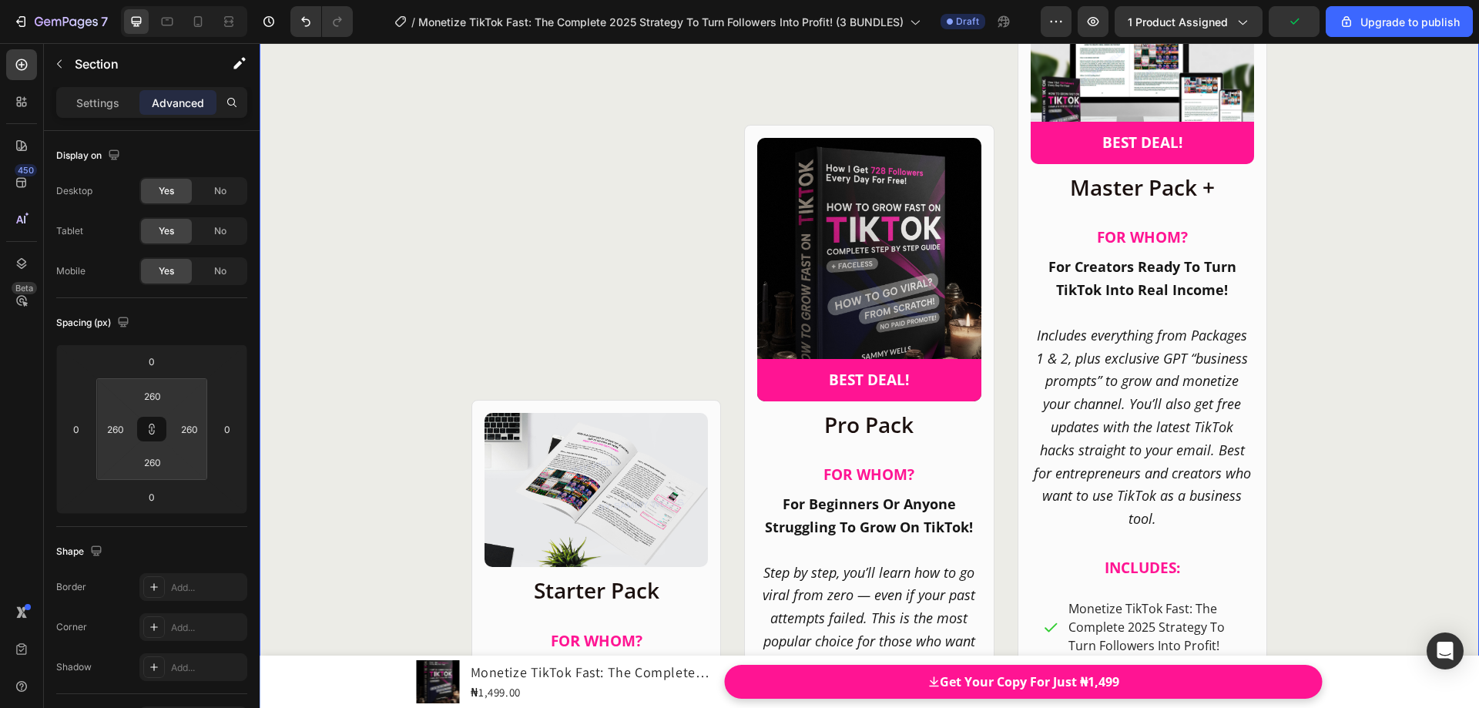
type input "272"
type input "288"
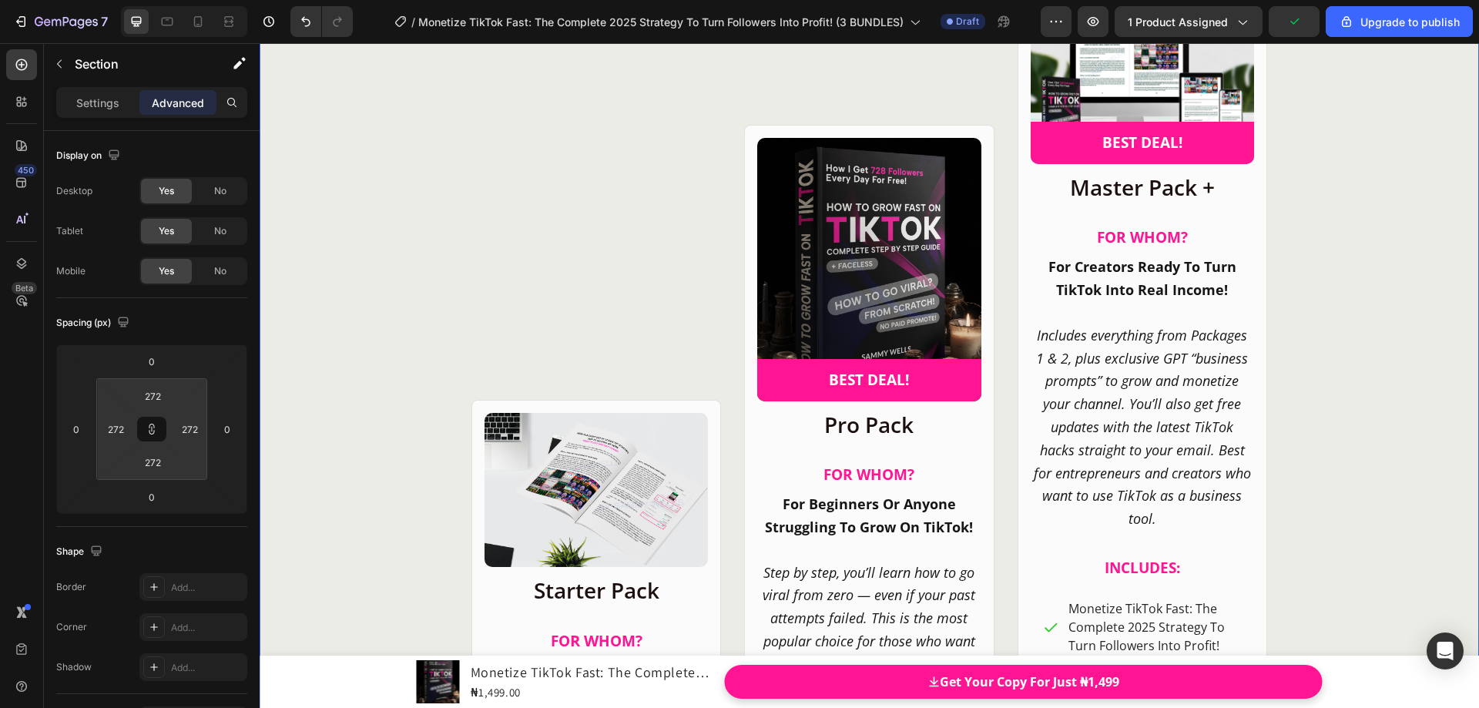
type input "288"
type input "320"
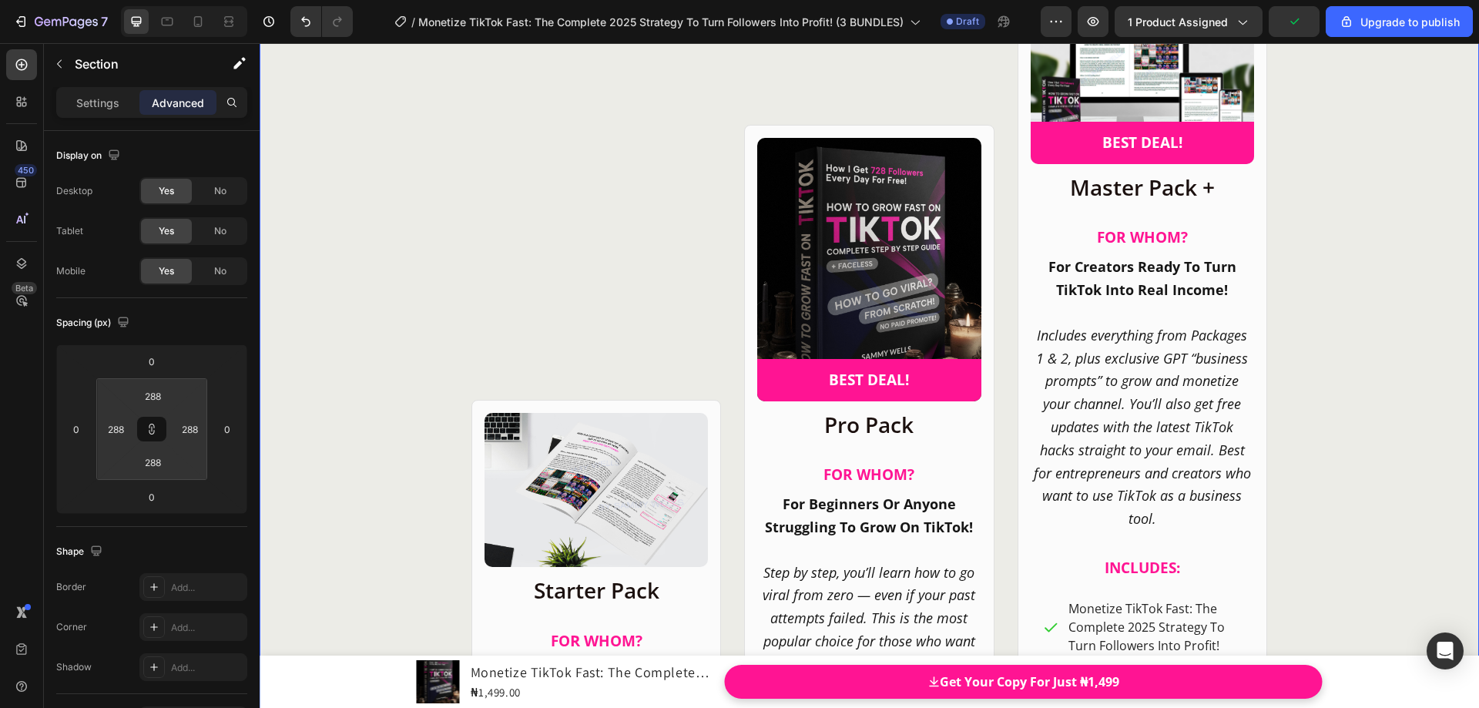
type input "320"
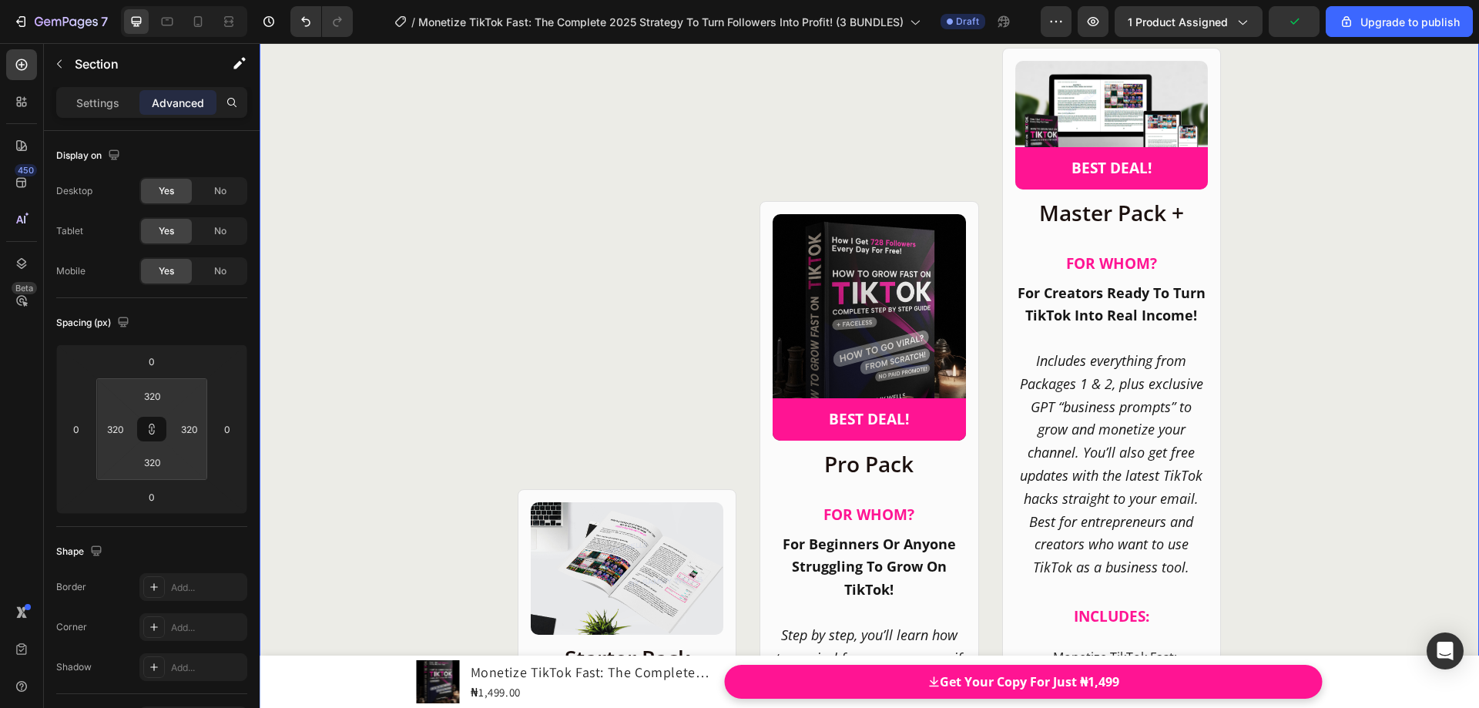
type input "338"
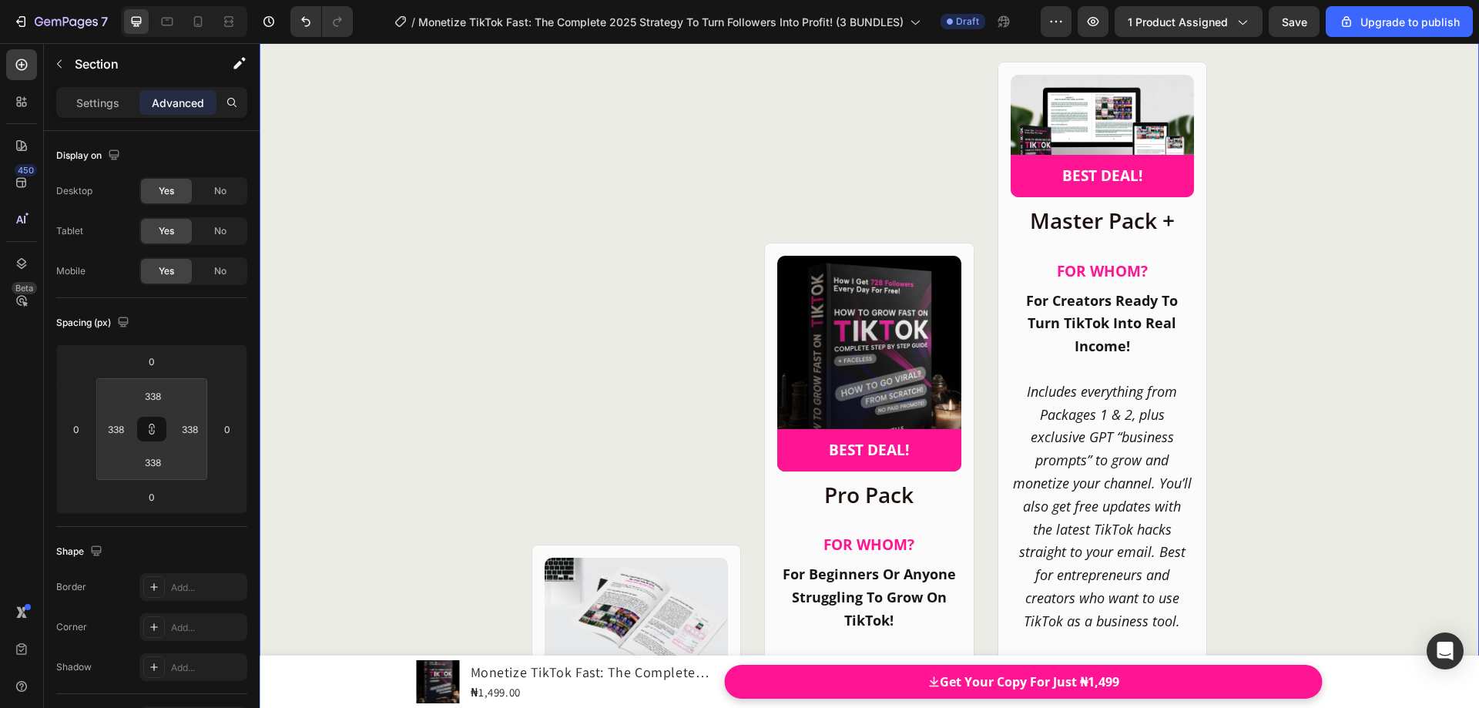
drag, startPoint x: 133, startPoint y: 427, endPoint x: 140, endPoint y: 341, distance: 85.9
click at [140, 0] on html "7 / Monetize TikTok Fast: The Complete 2025 Strategy To Turn Followers Into Pro…" at bounding box center [739, 0] width 1479 height 0
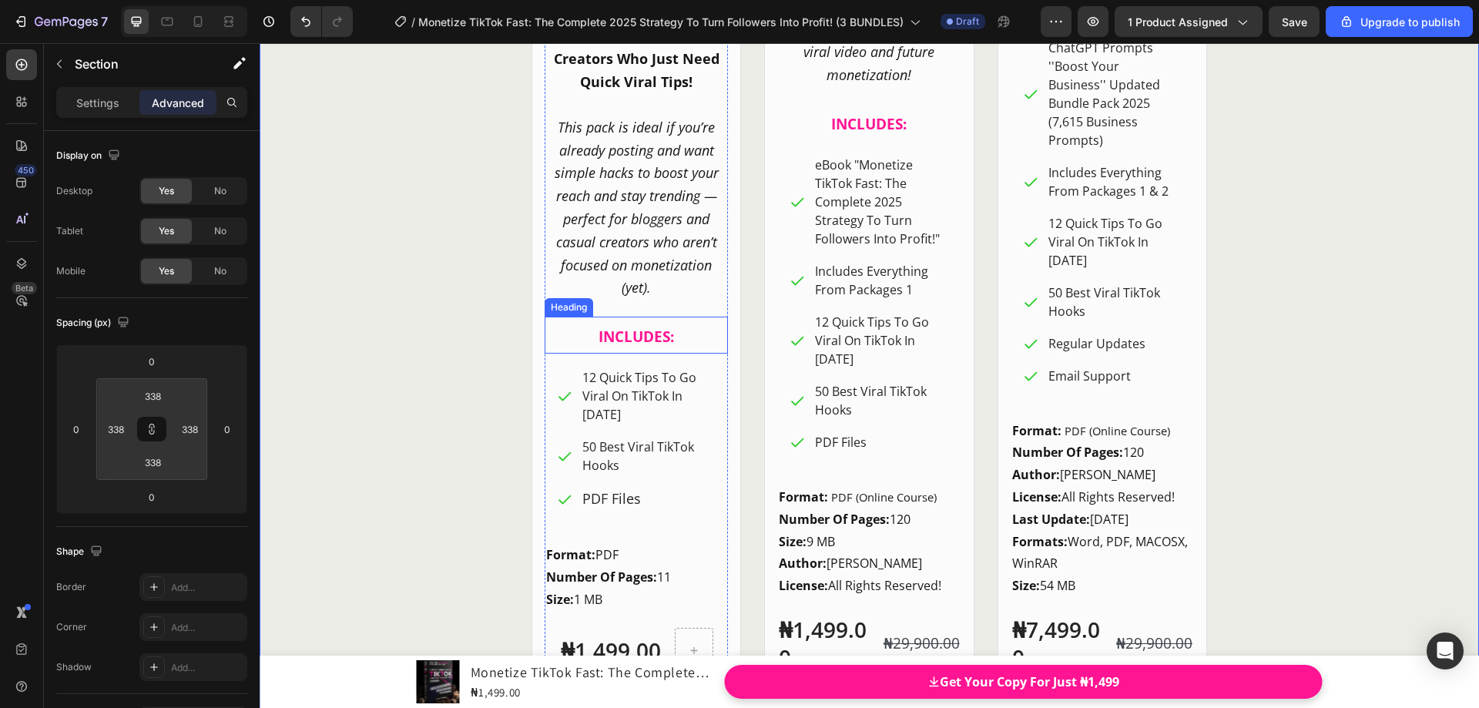
scroll to position [21454, 0]
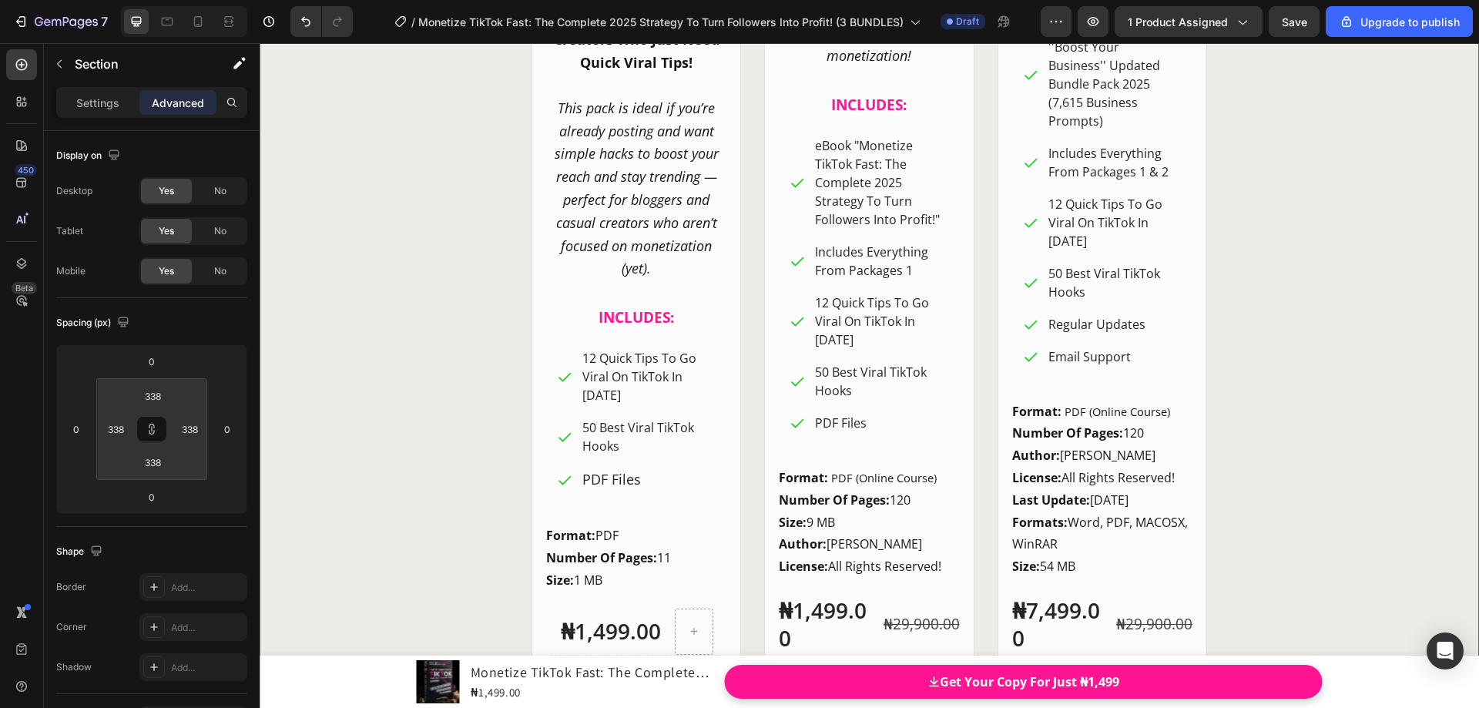
type input "312"
type input "300"
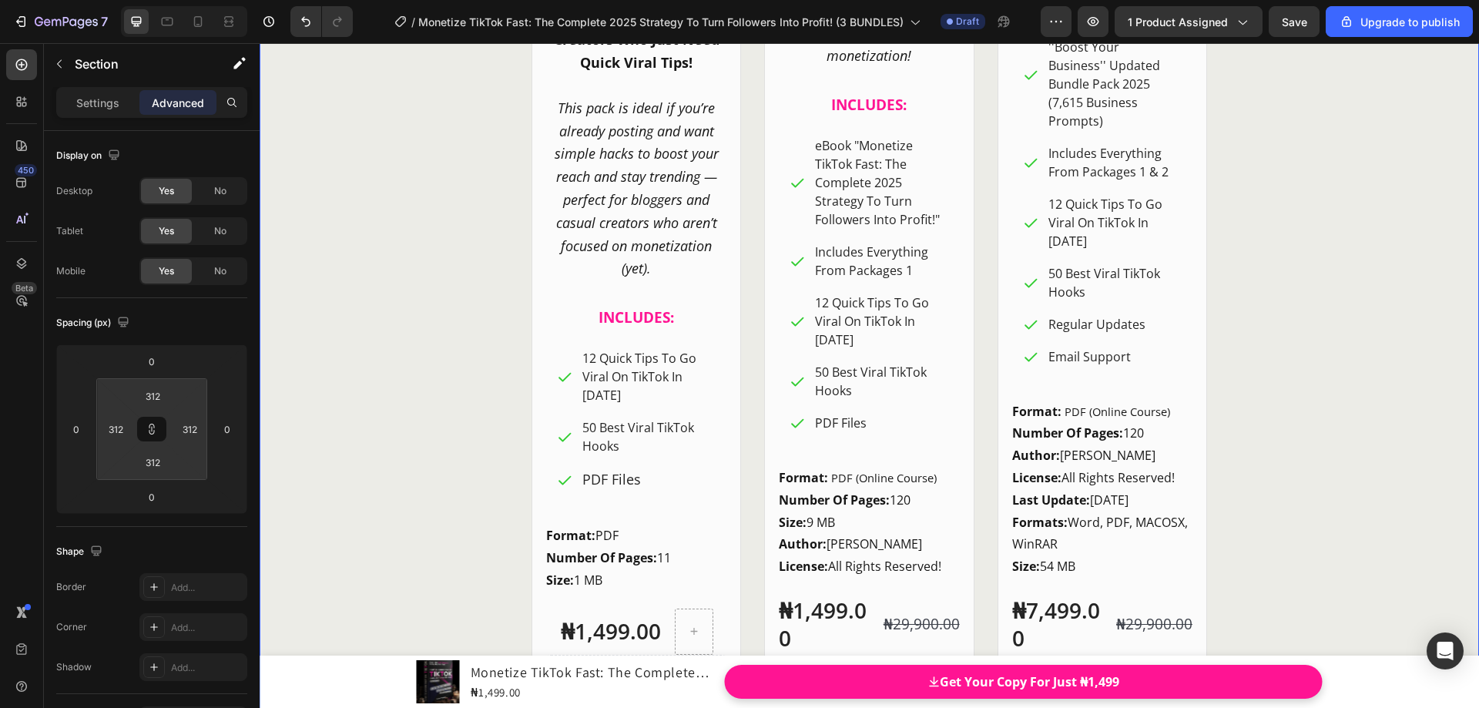
type input "300"
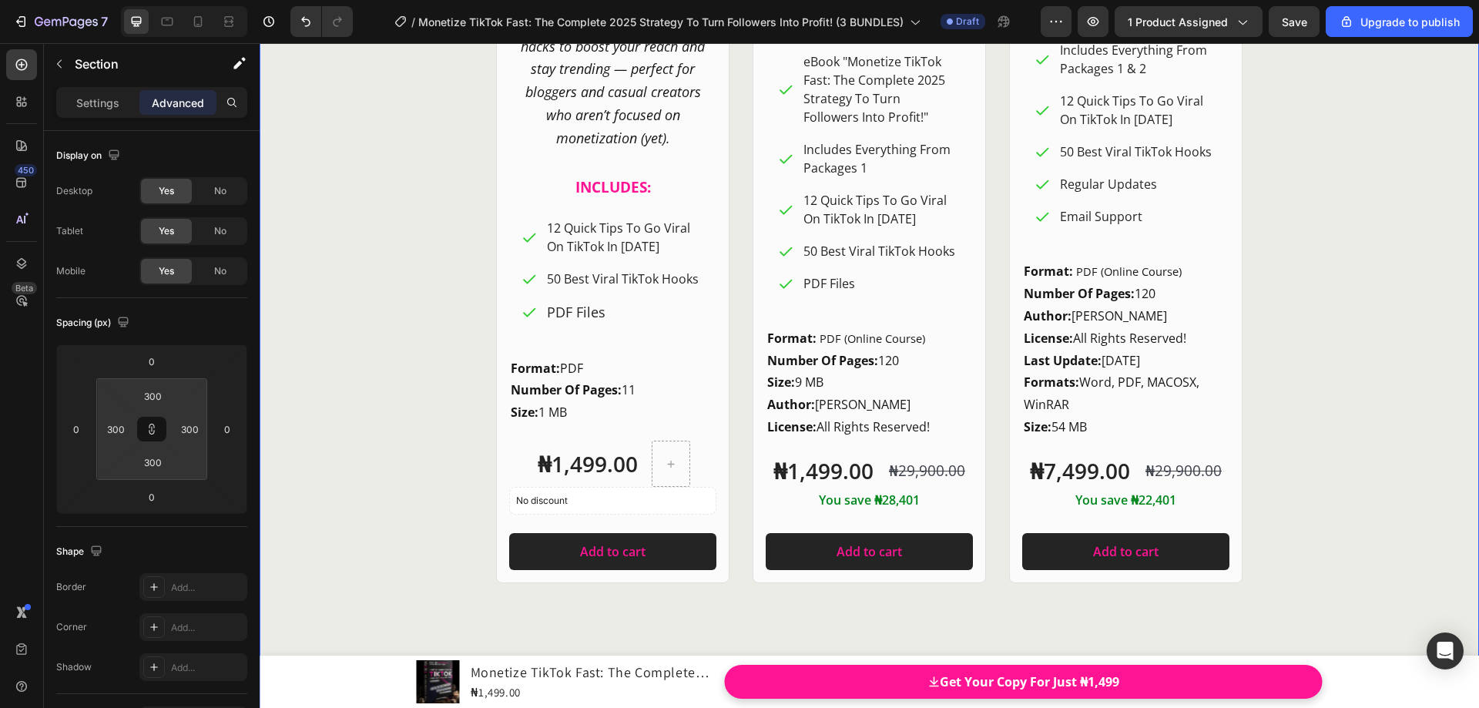
type input "288"
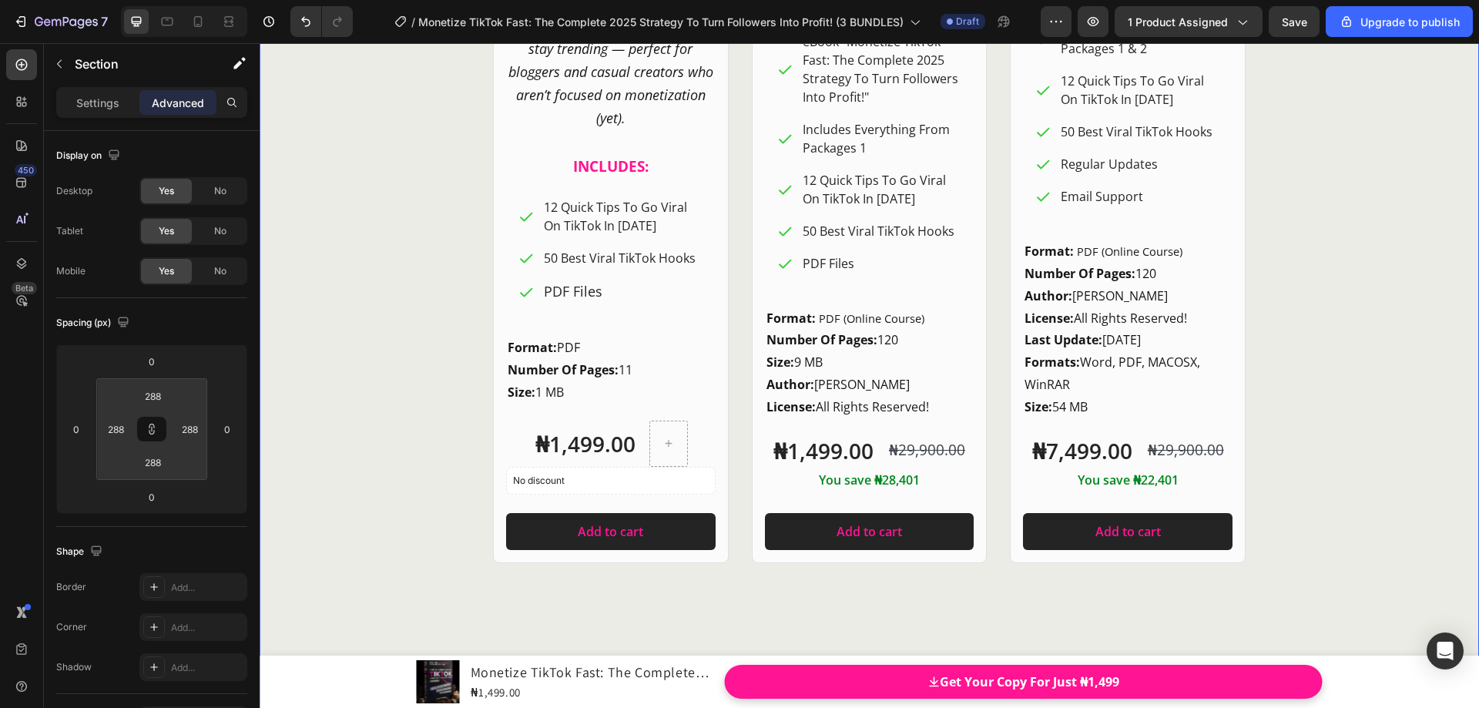
type input "294"
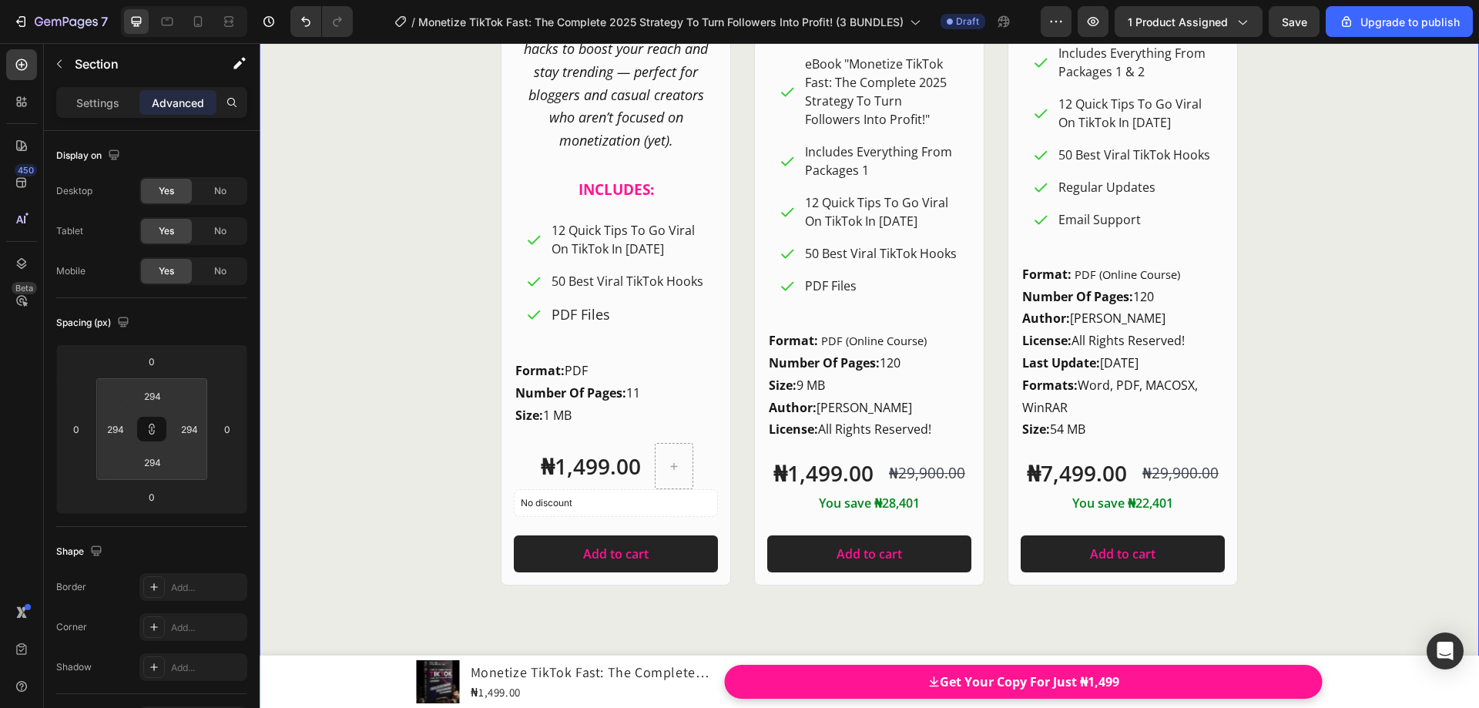
type input "298"
type input "302"
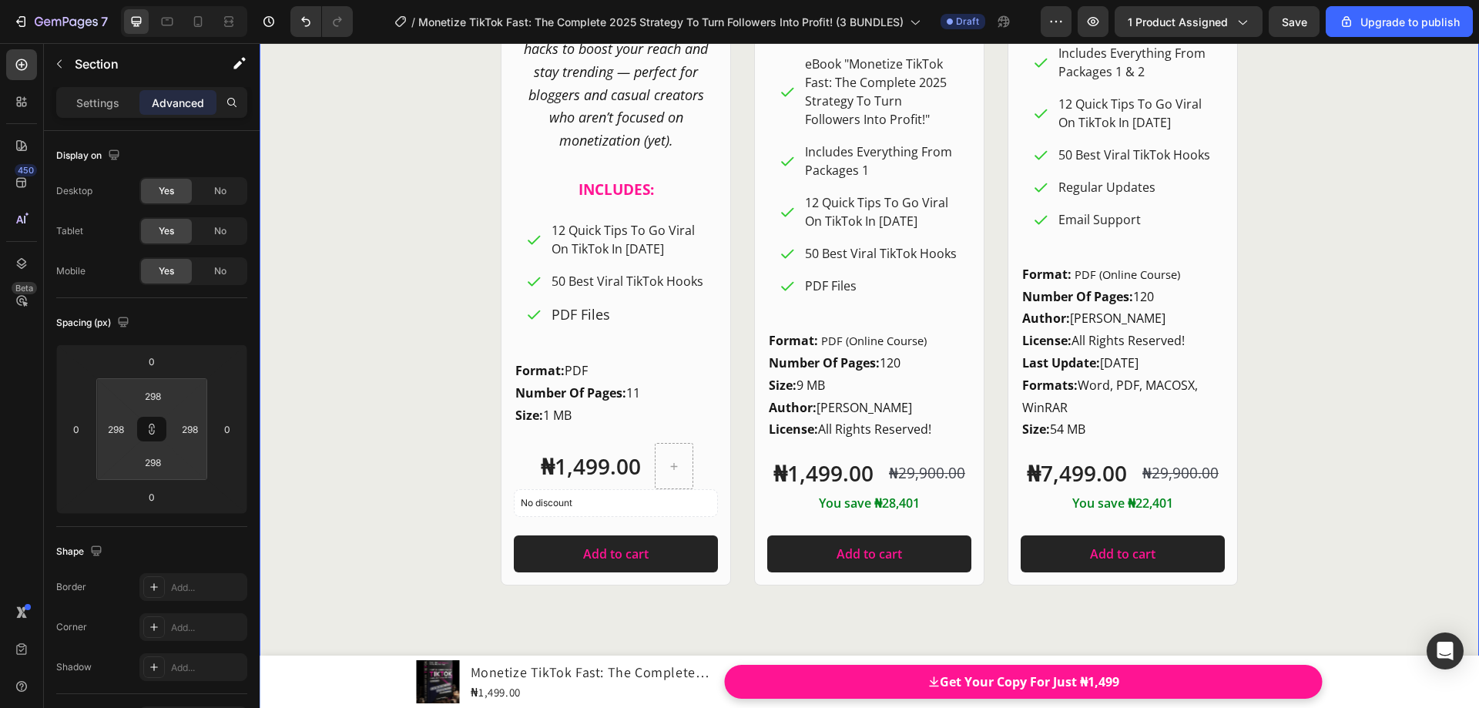
type input "302"
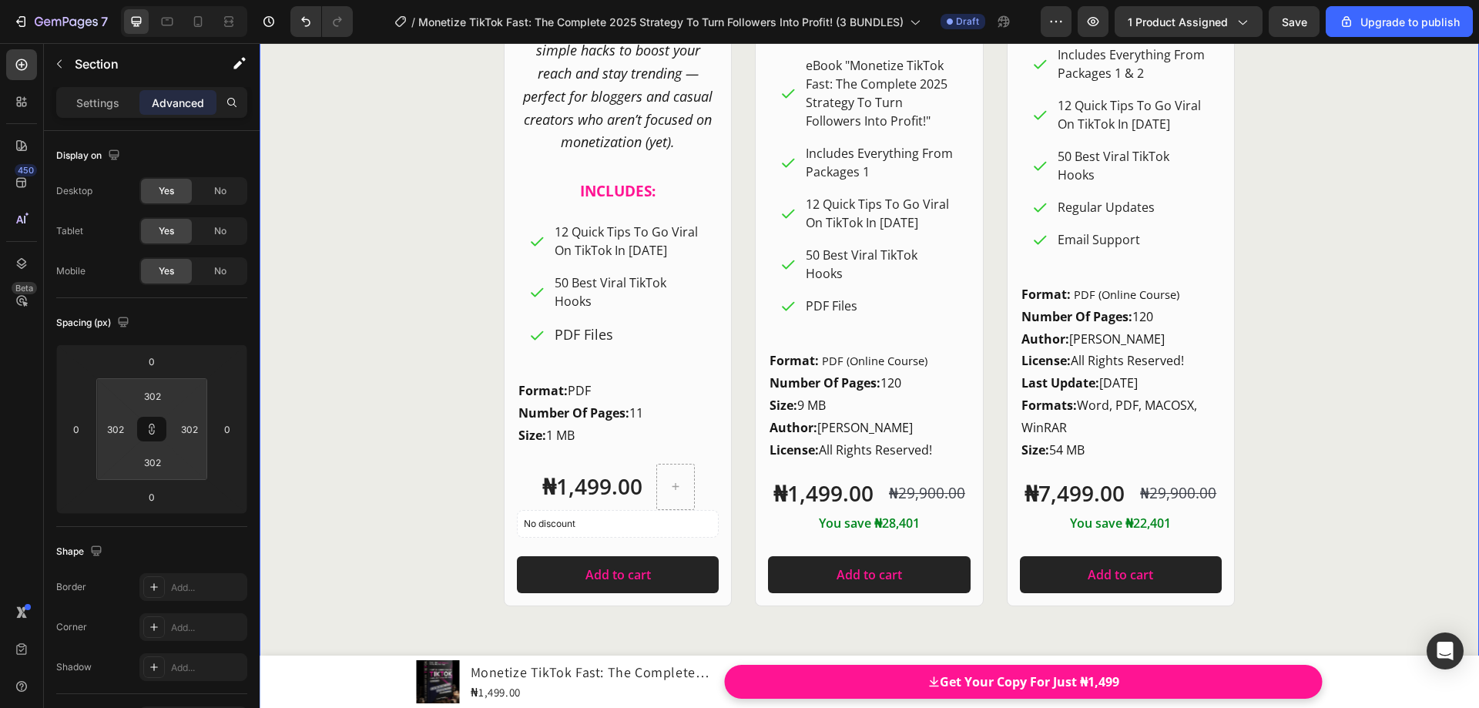
type input "300"
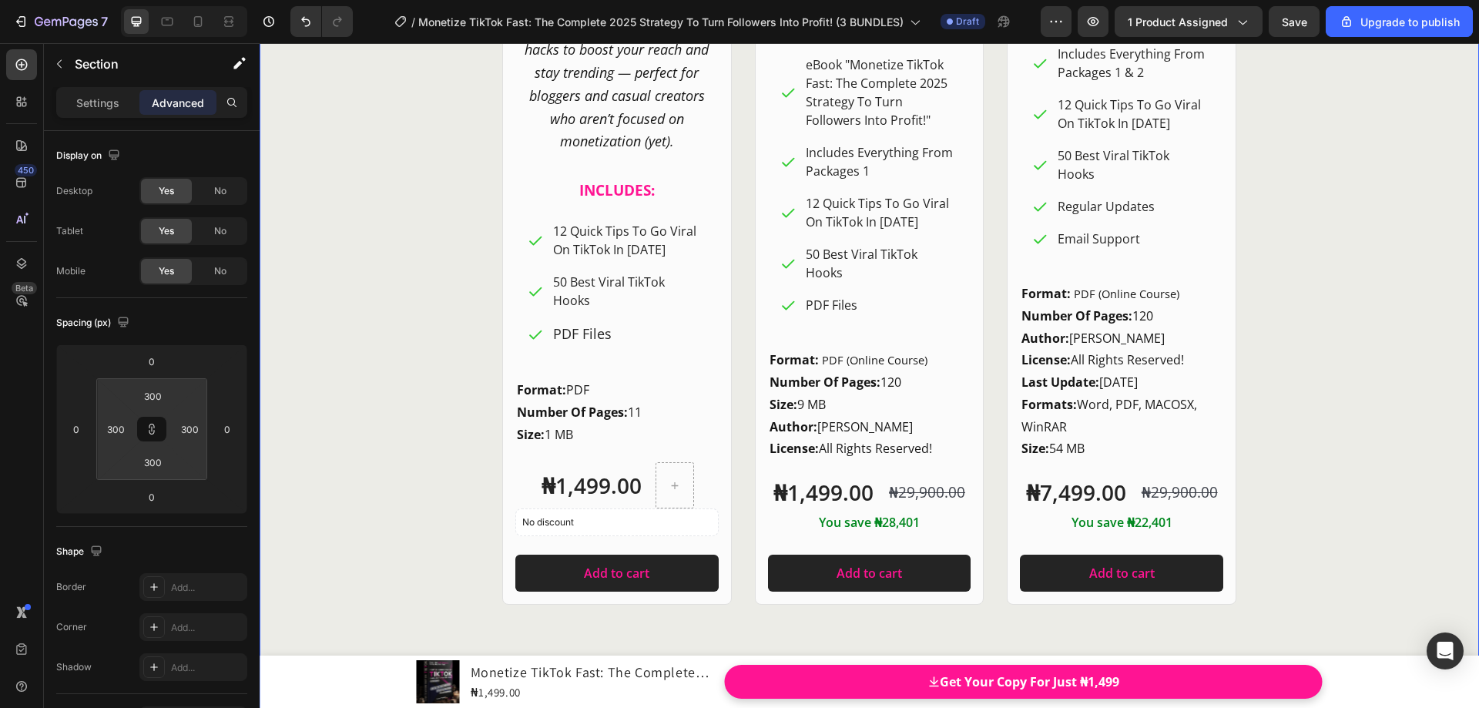
drag, startPoint x: 133, startPoint y: 425, endPoint x: 135, endPoint y: 440, distance: 14.8
click at [135, 0] on html "7 / Monetize TikTok Fast: The Complete 2025 Strategy To Turn Followers Into Pro…" at bounding box center [739, 0] width 1479 height 0
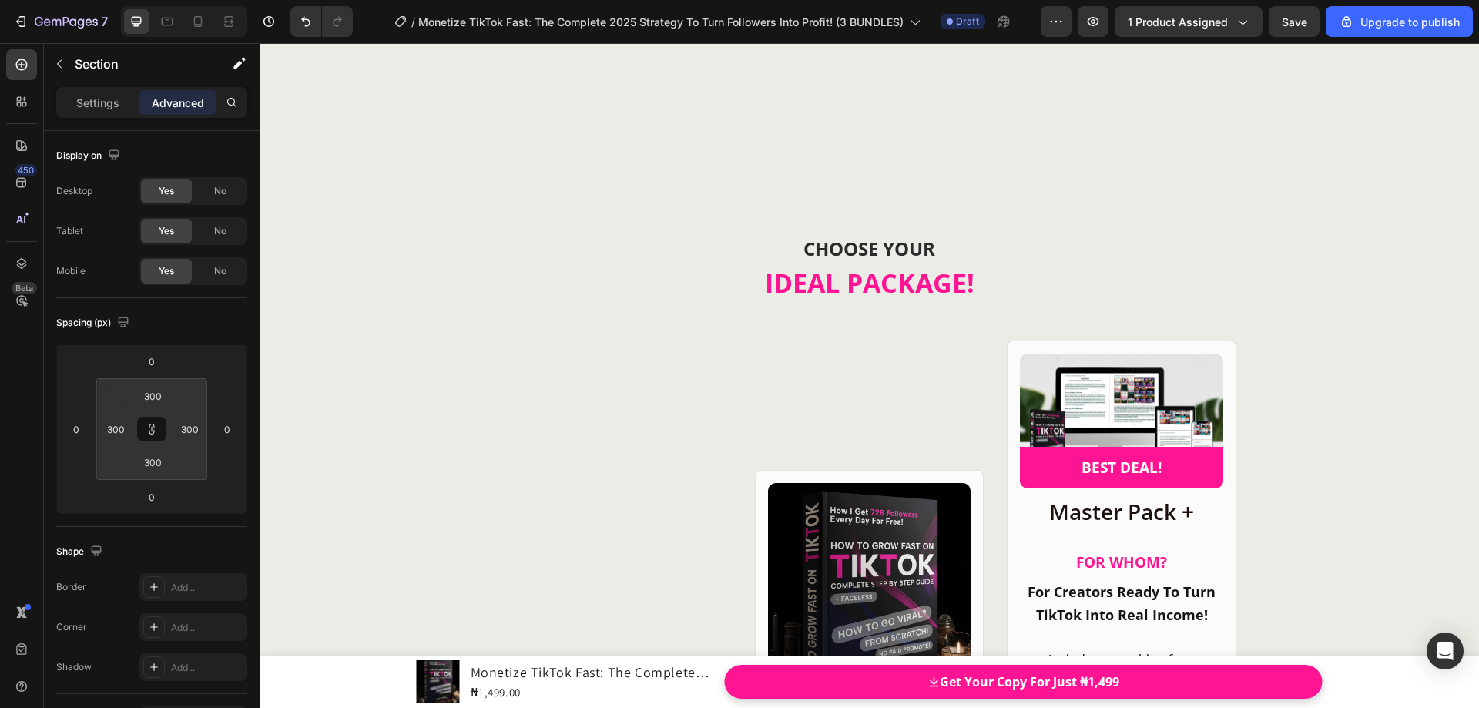
scroll to position [20696, 0]
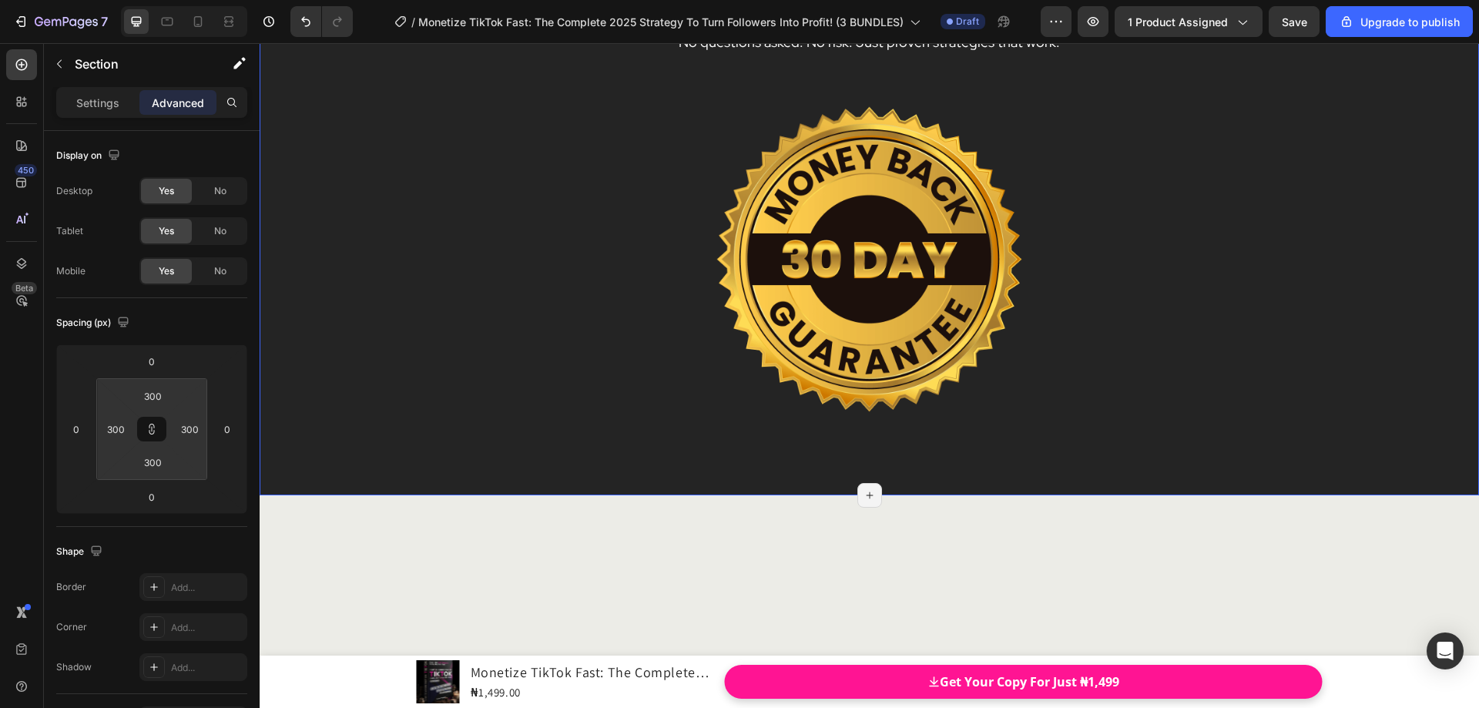
click at [374, 324] on div "30-DAY RESULTS GUARANTEE! Heading How It Works? Heading I’m confident this cour…" at bounding box center [870, 128] width 1220 height 733
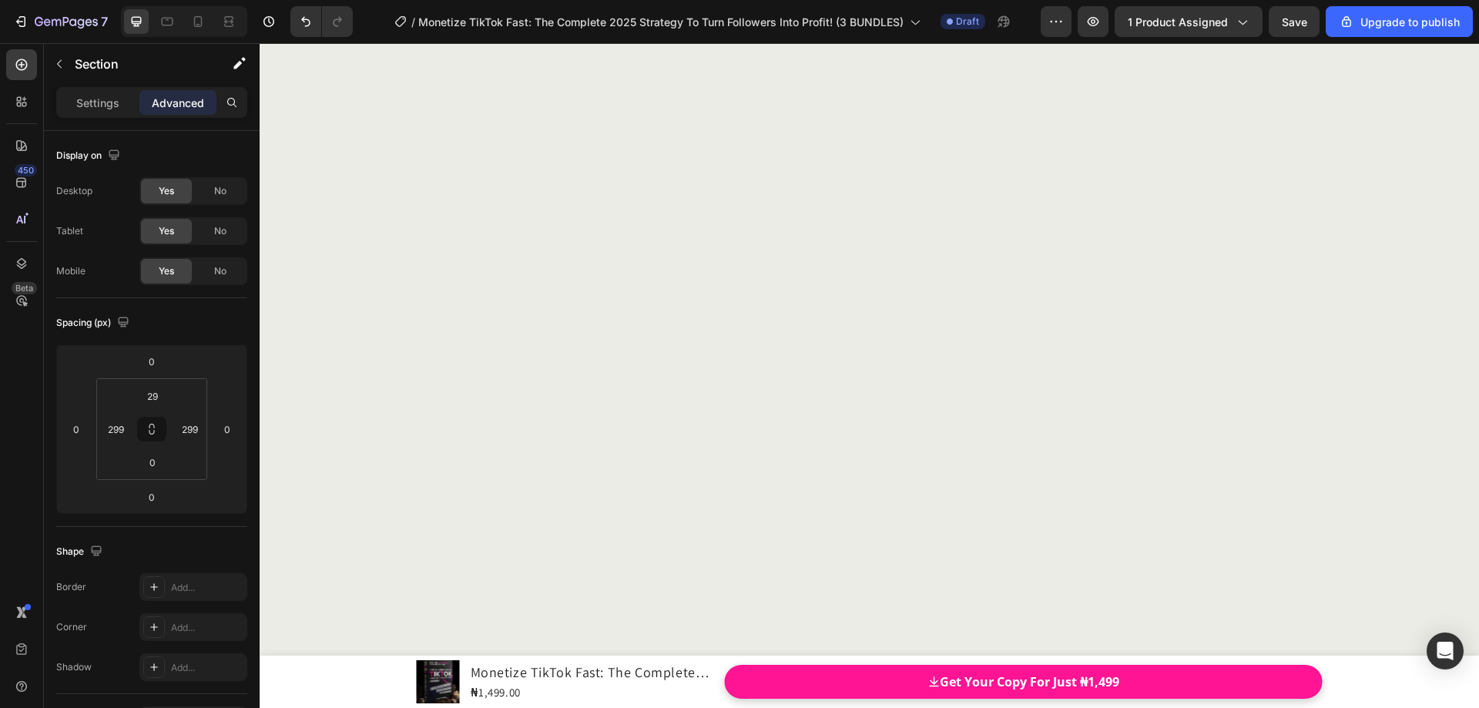
scroll to position [19695, 0]
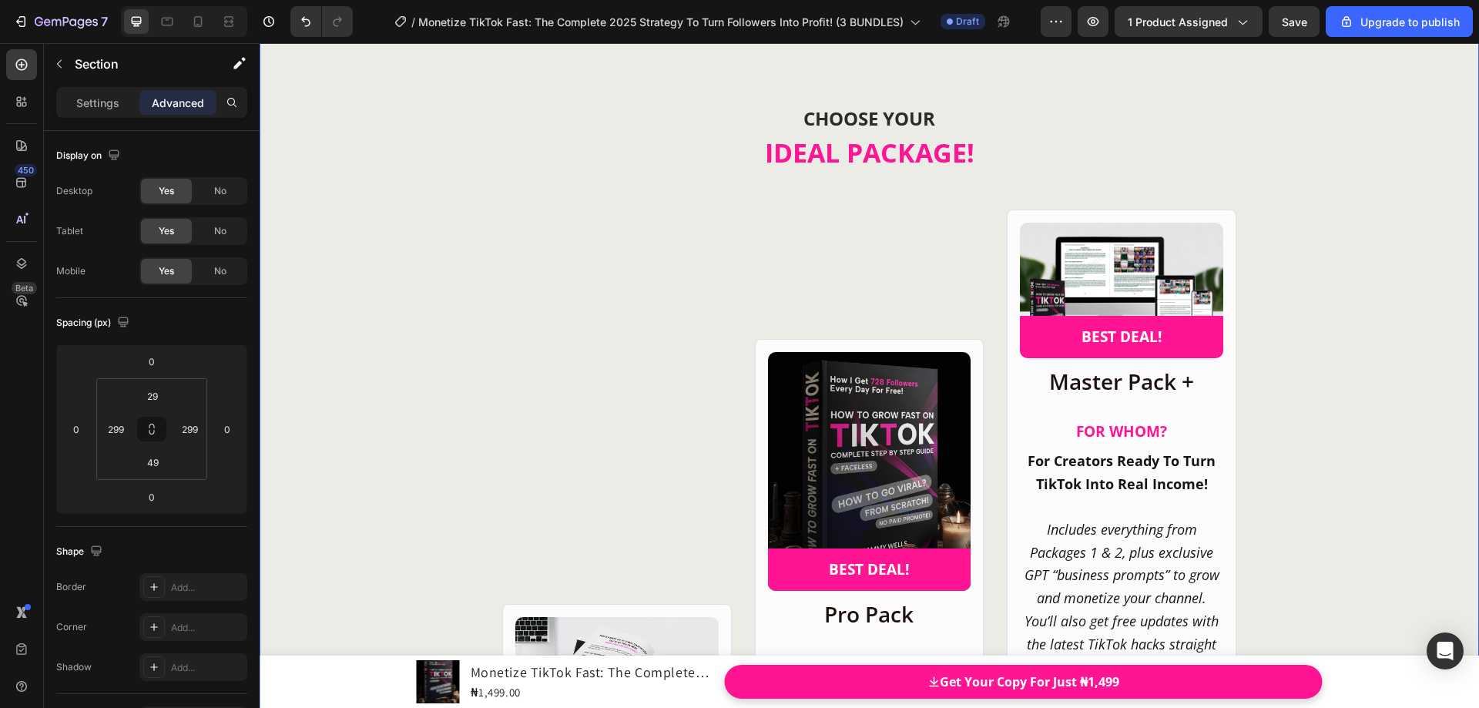
scroll to position [21018, 0]
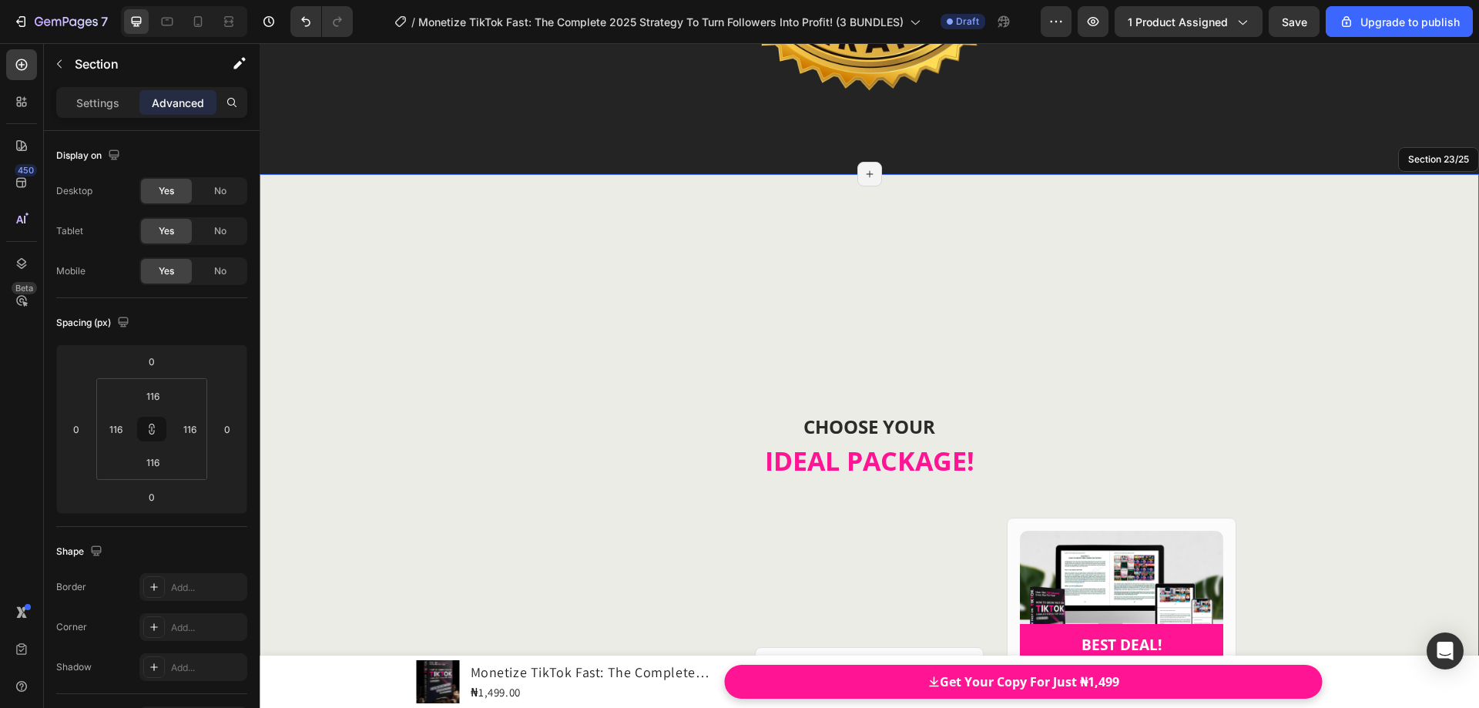
type input "122"
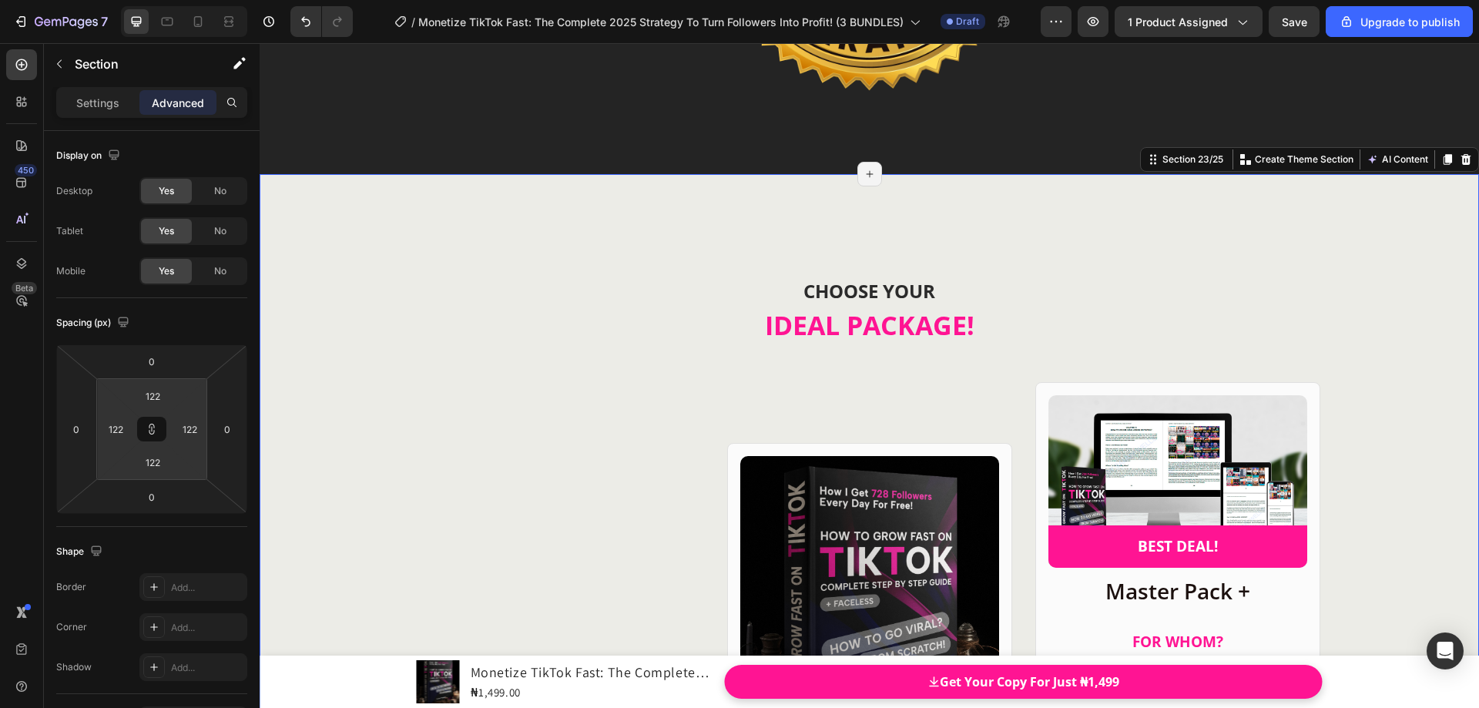
type input "124"
type input "116"
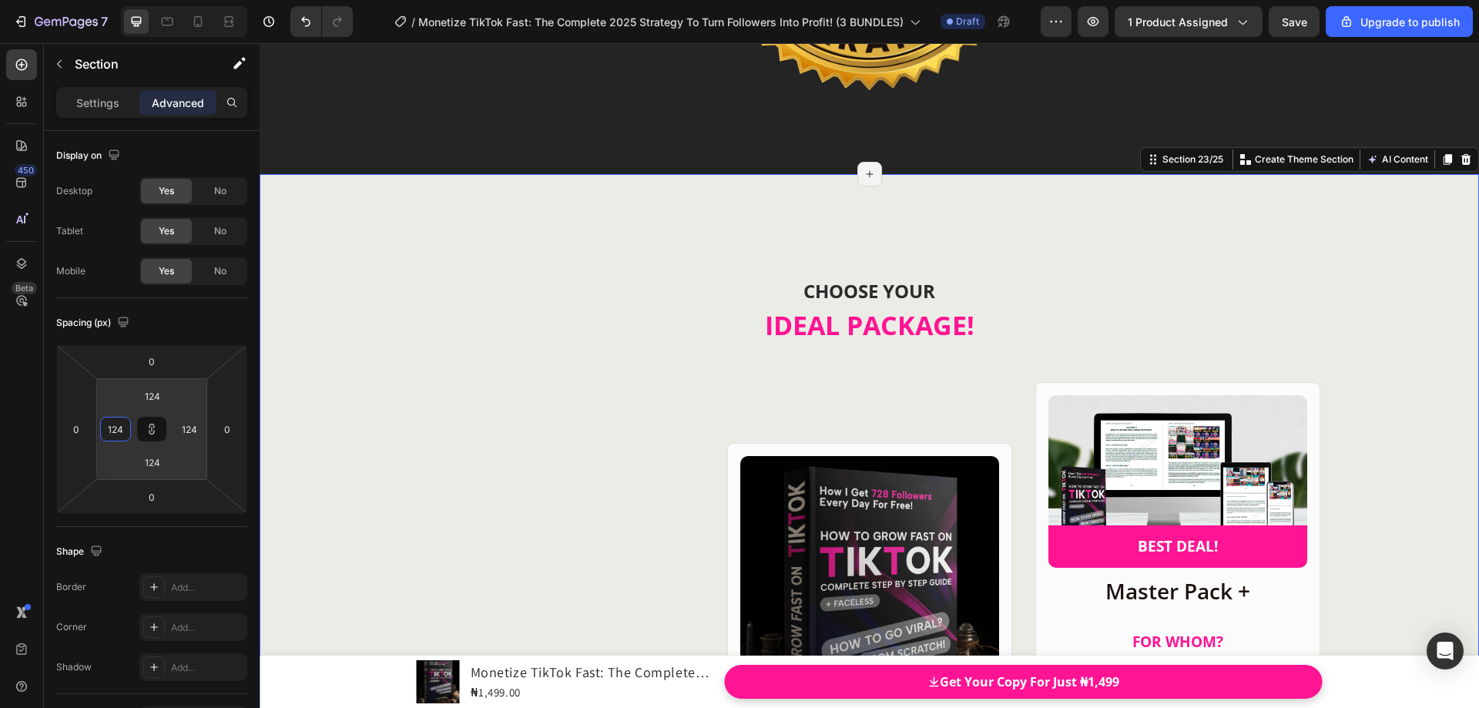
type input "116"
type input "110"
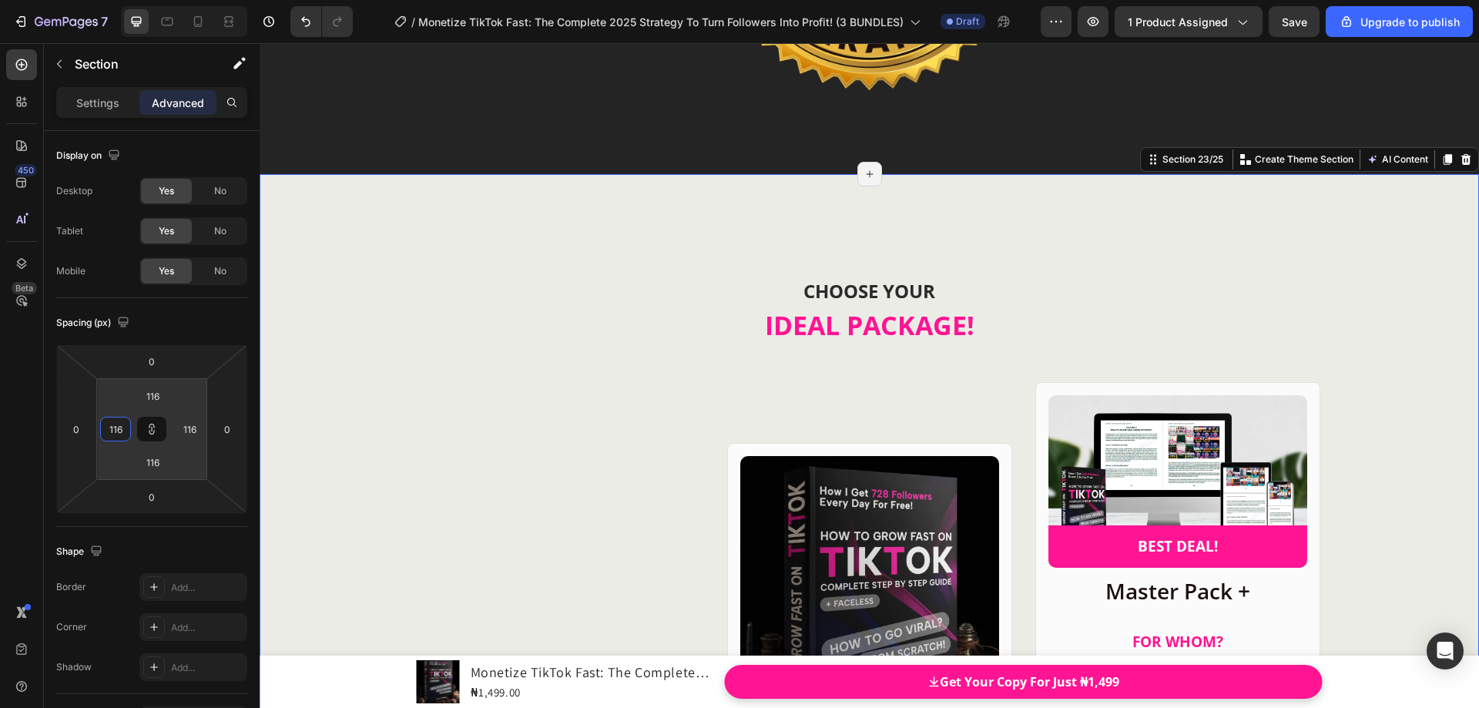
type input "110"
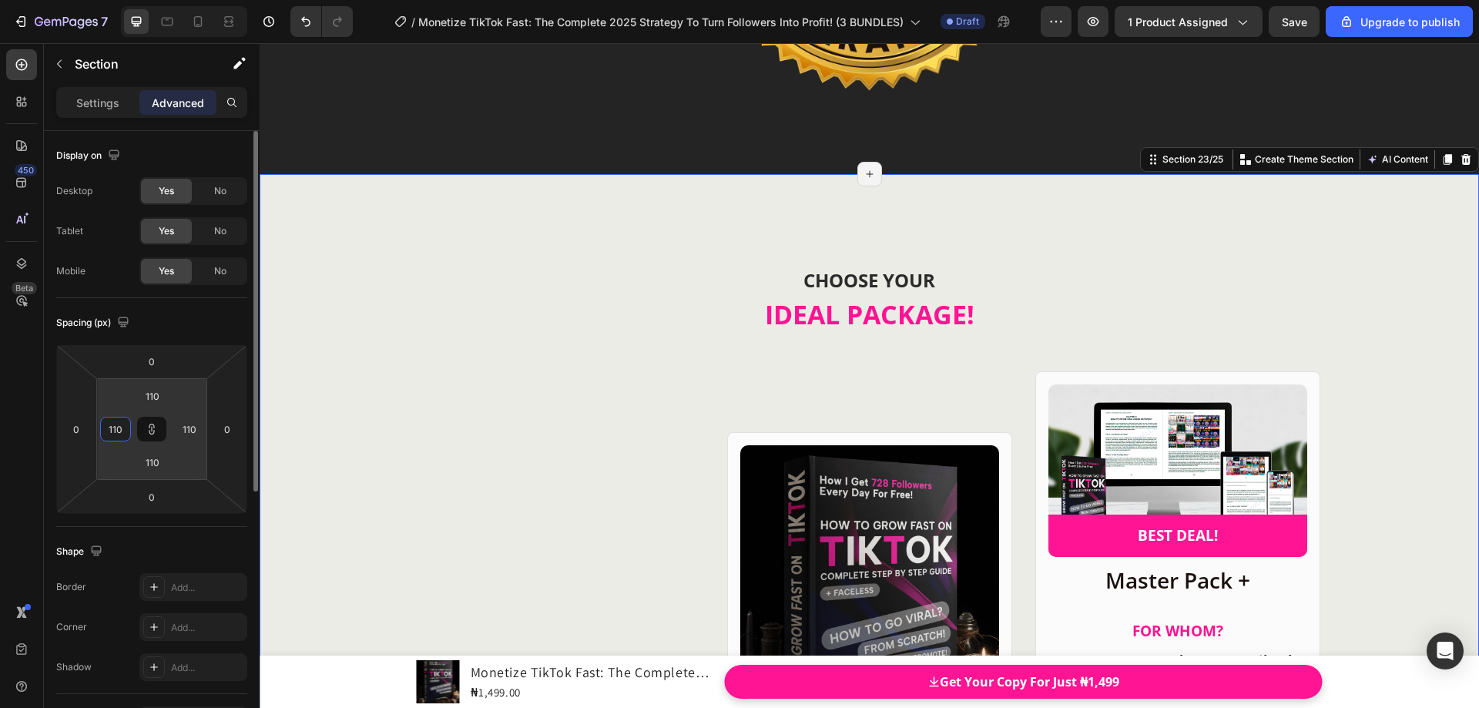
click at [135, 0] on html "7 / Monetize TikTok Fast: The Complete 2025 Strategy To Turn Followers Into Pro…" at bounding box center [739, 0] width 1479 height 0
type input "114"
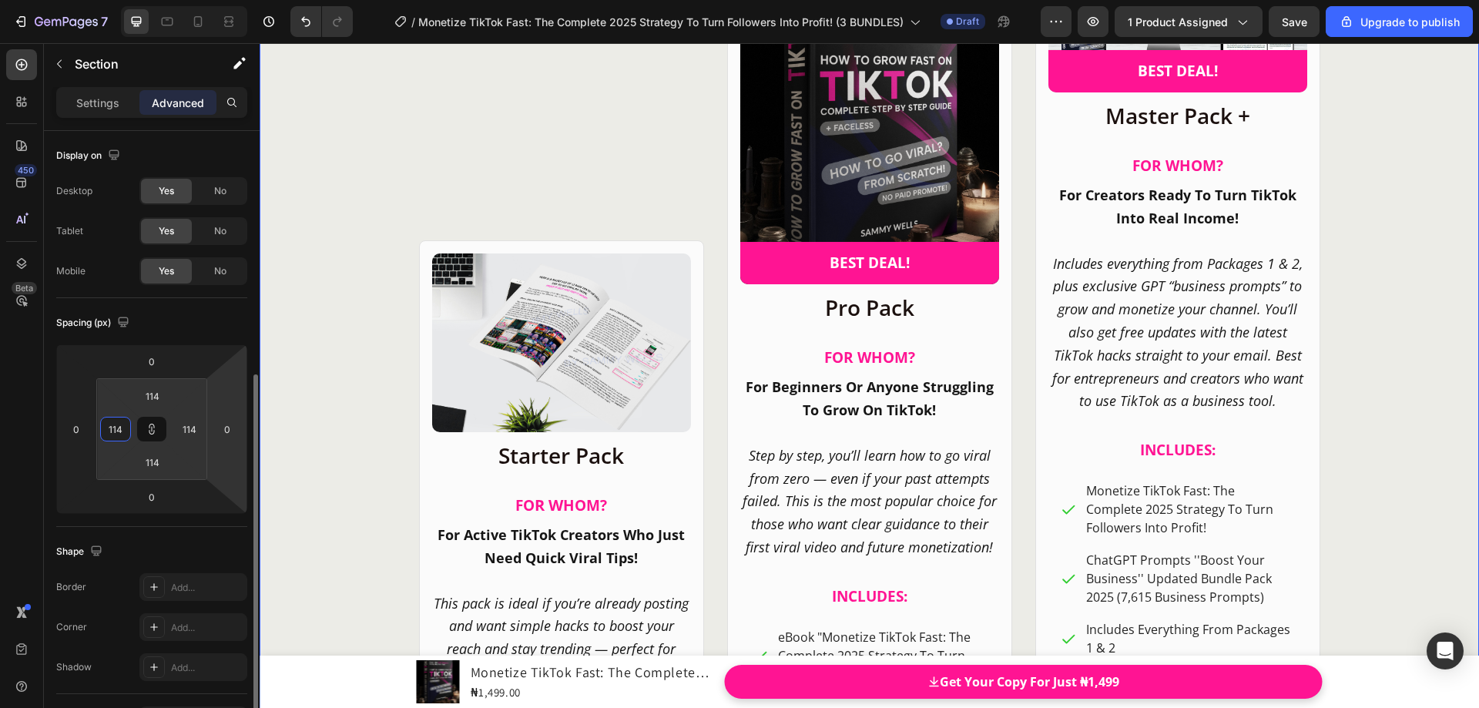
scroll to position [154, 0]
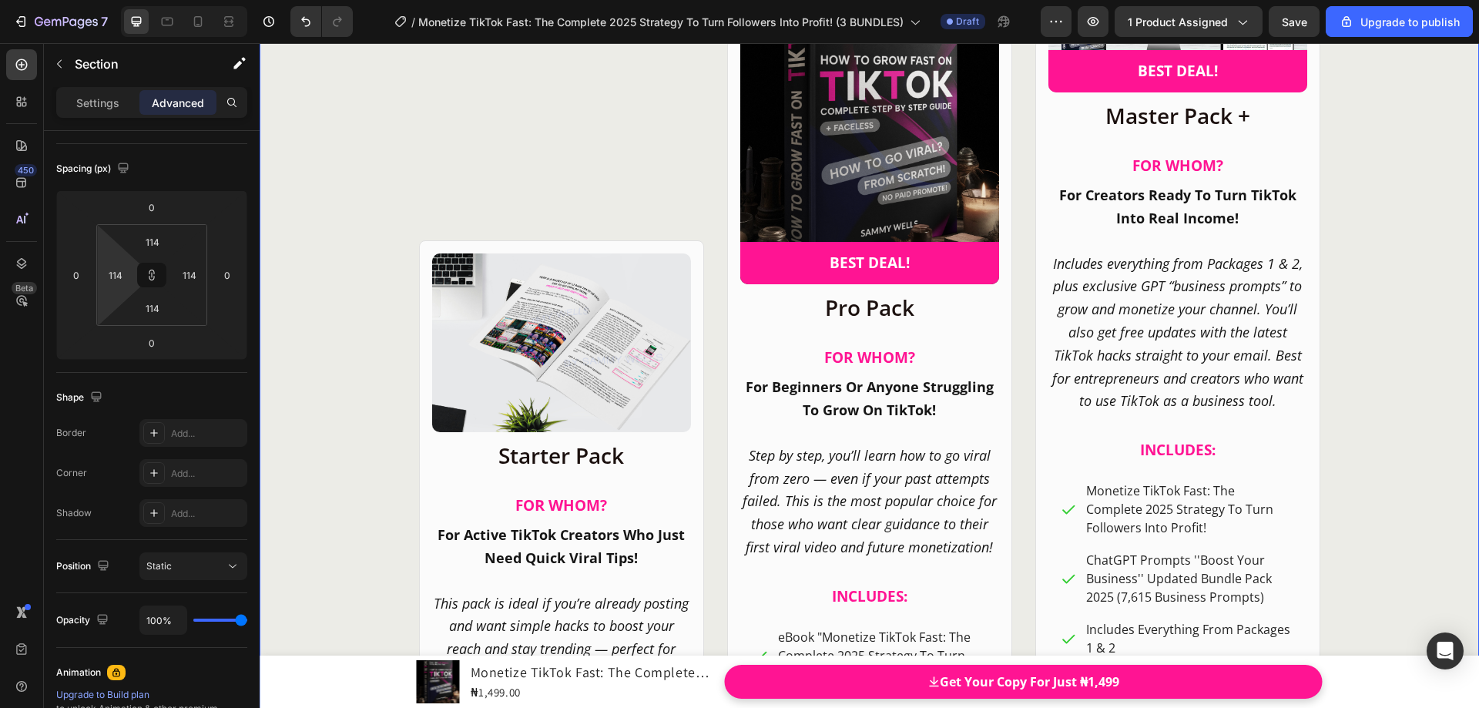
type input "120"
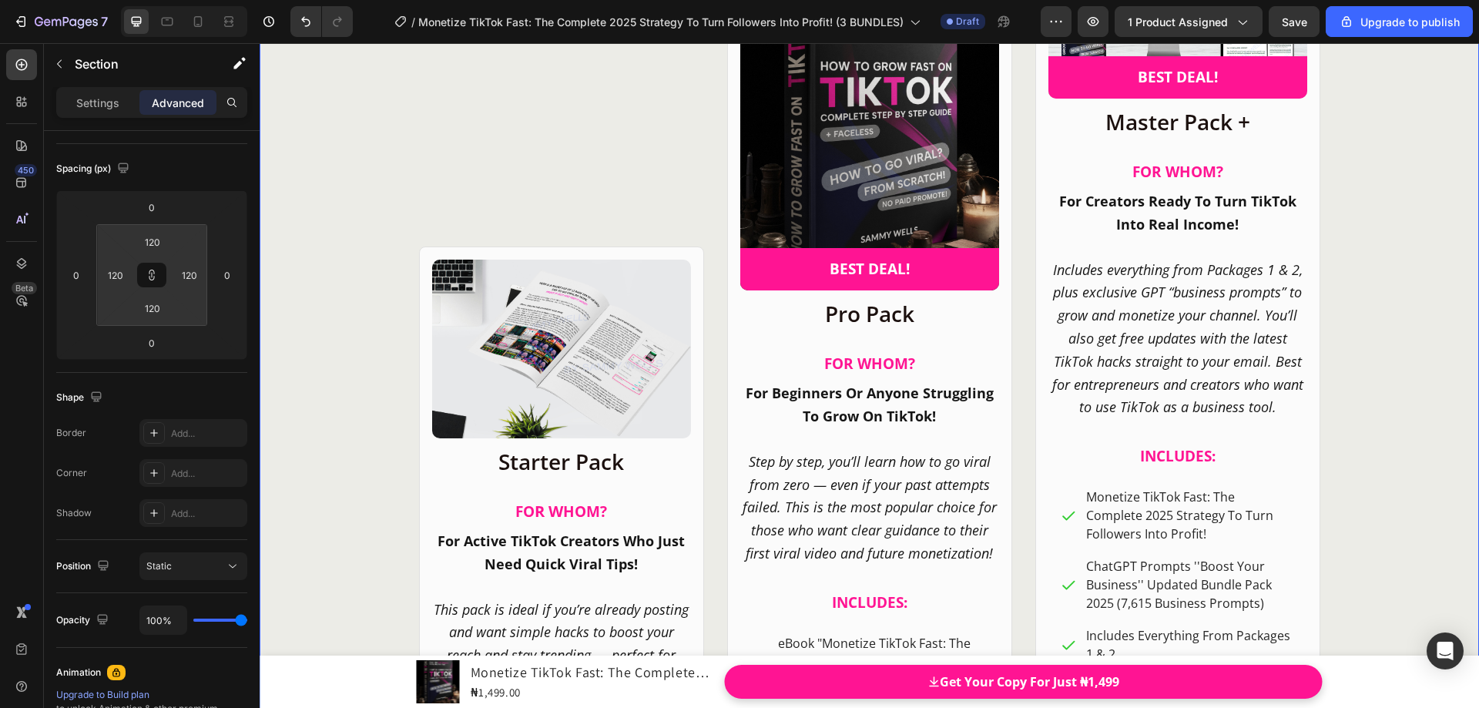
type input "122"
type input "110"
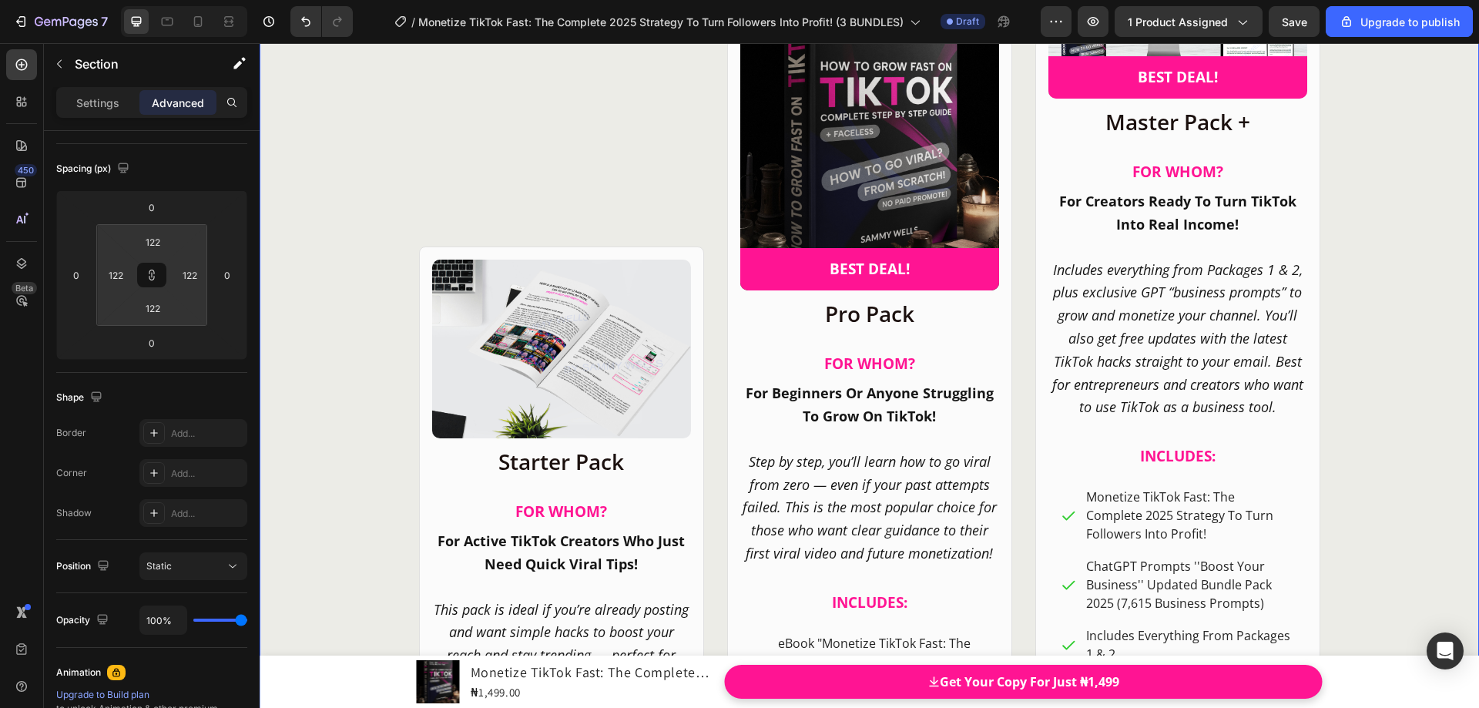
type input "110"
type input "106"
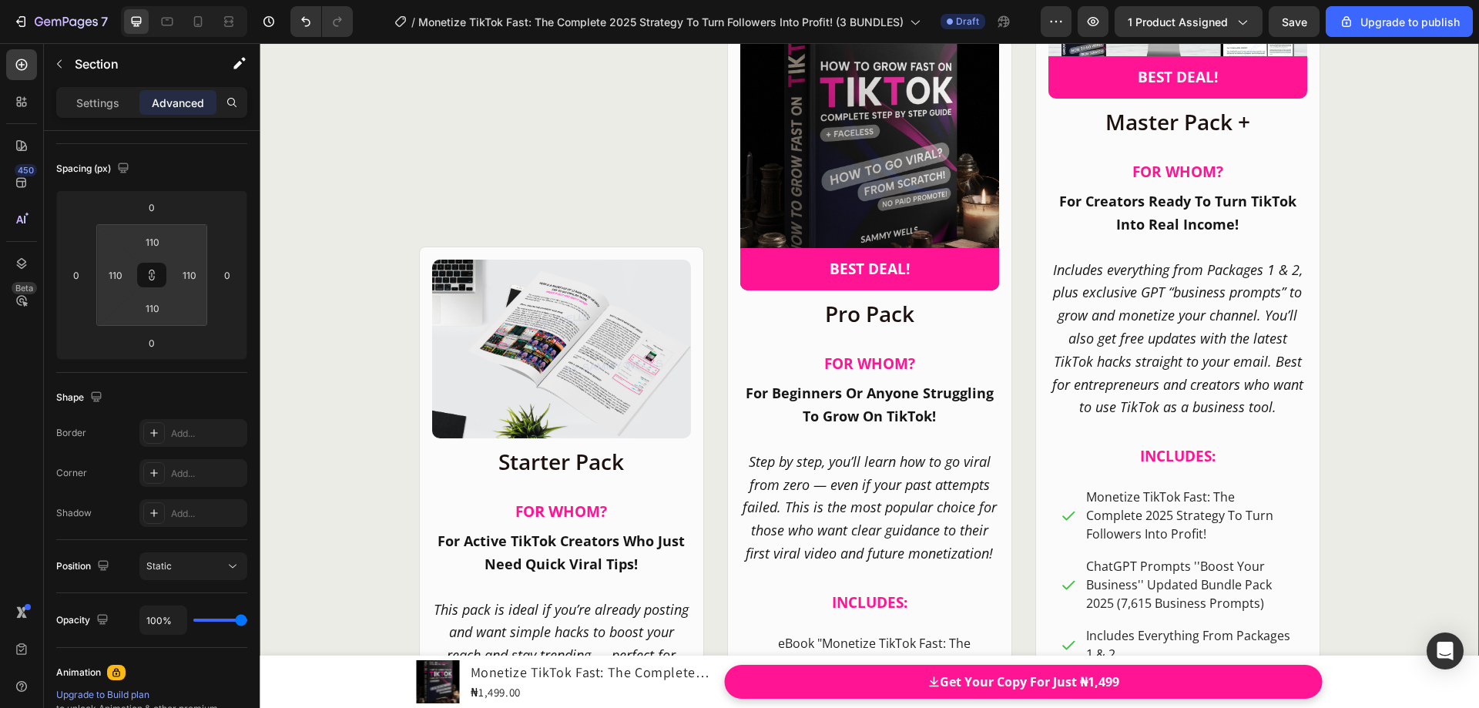
type input "106"
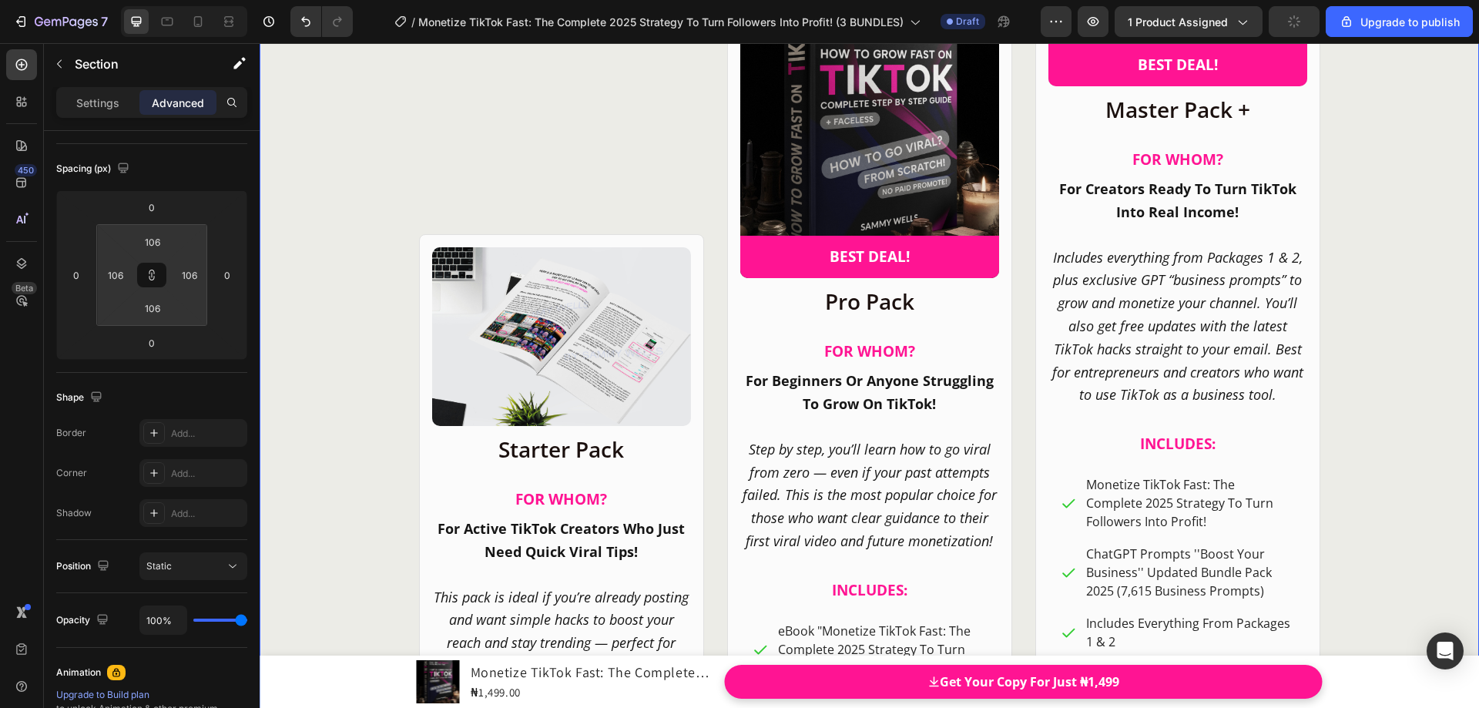
type input "100"
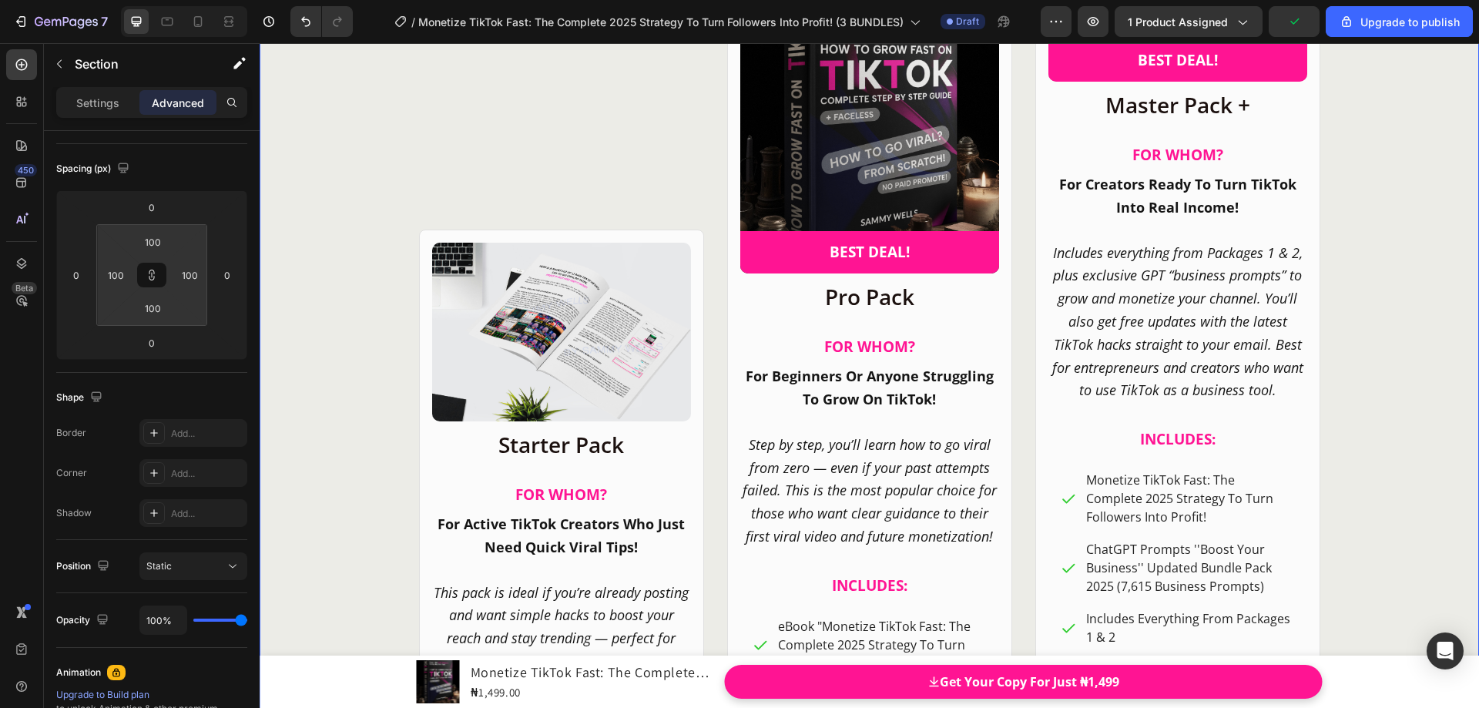
type input "112"
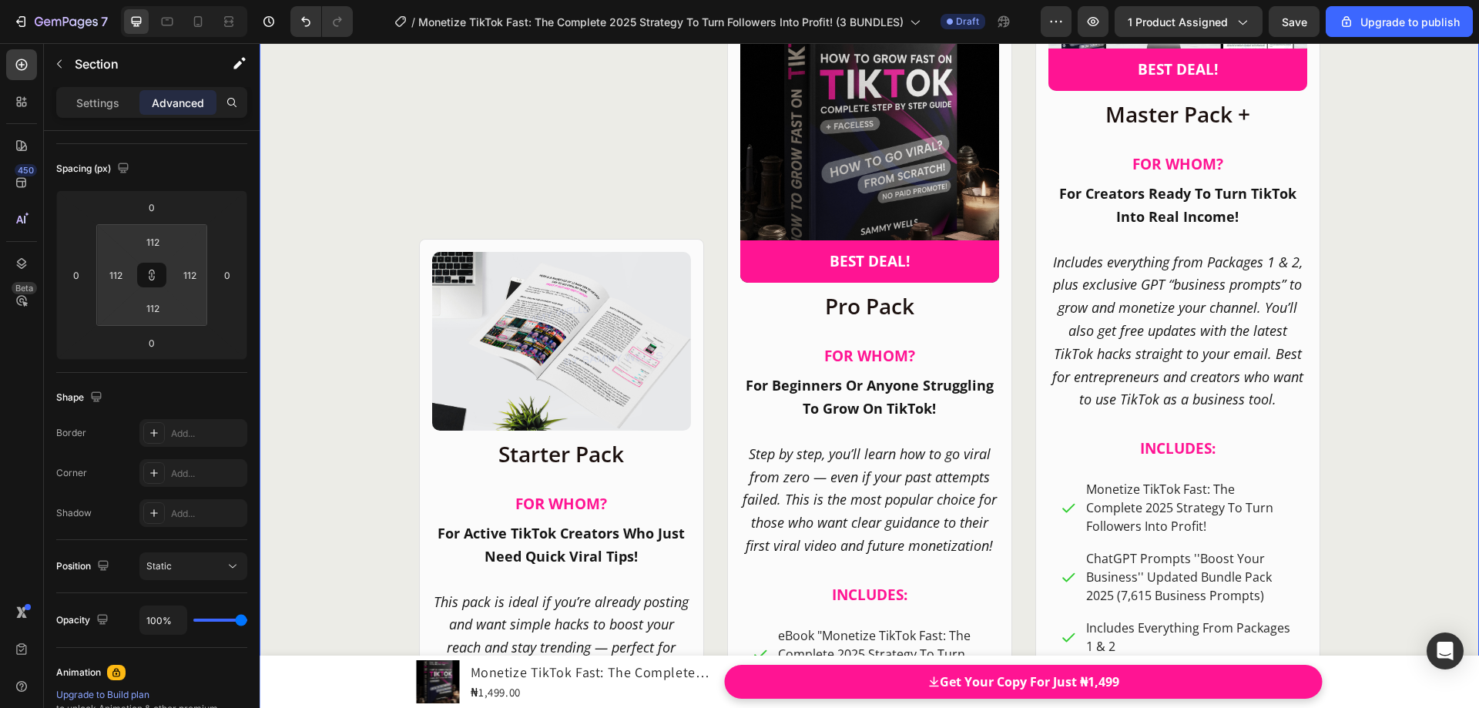
type input "108"
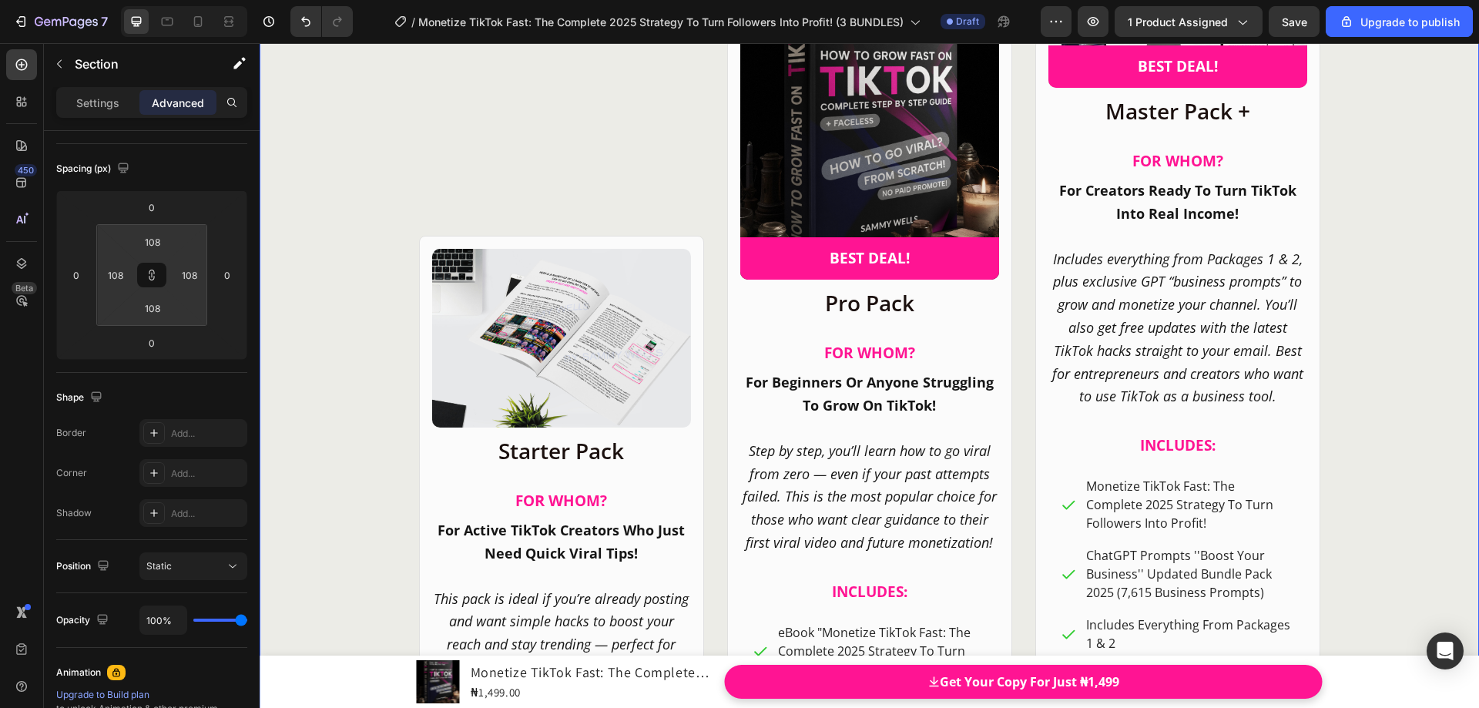
type input "104"
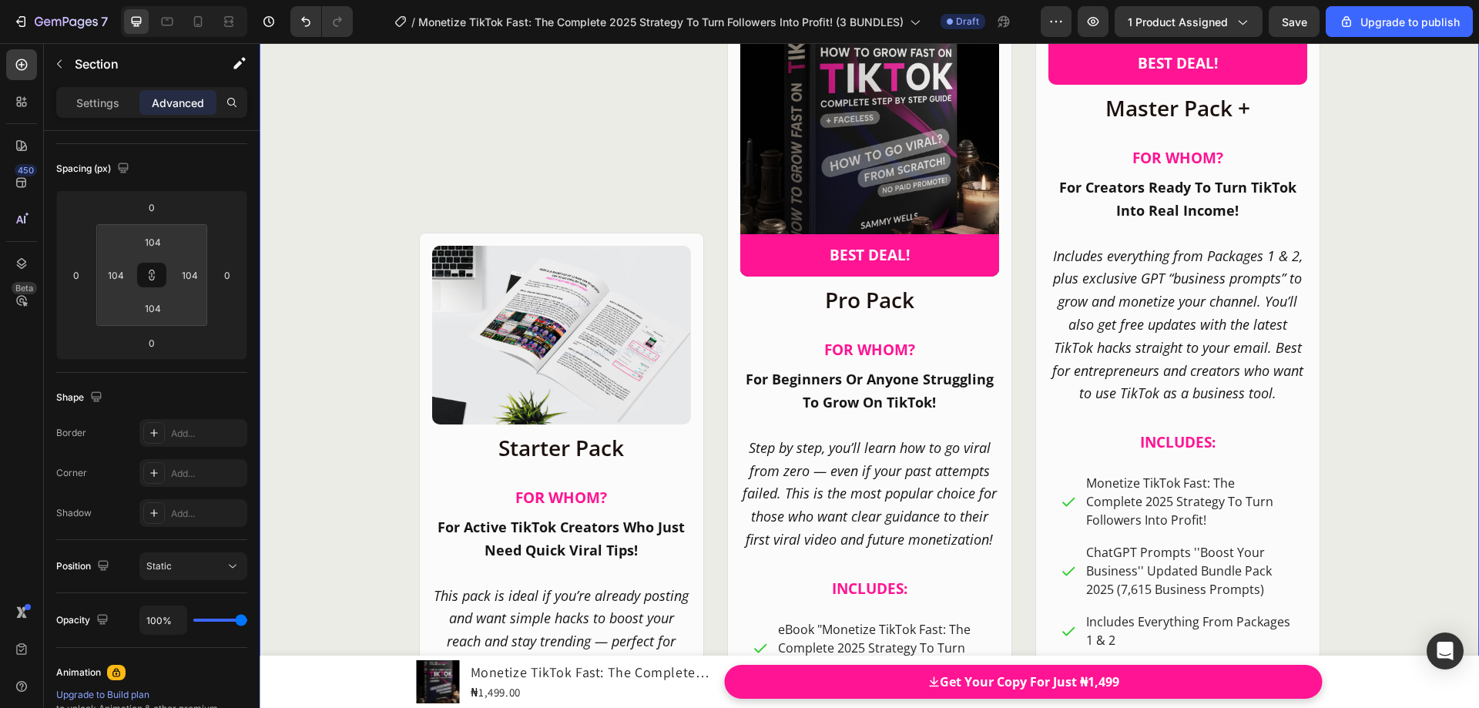
type input "100"
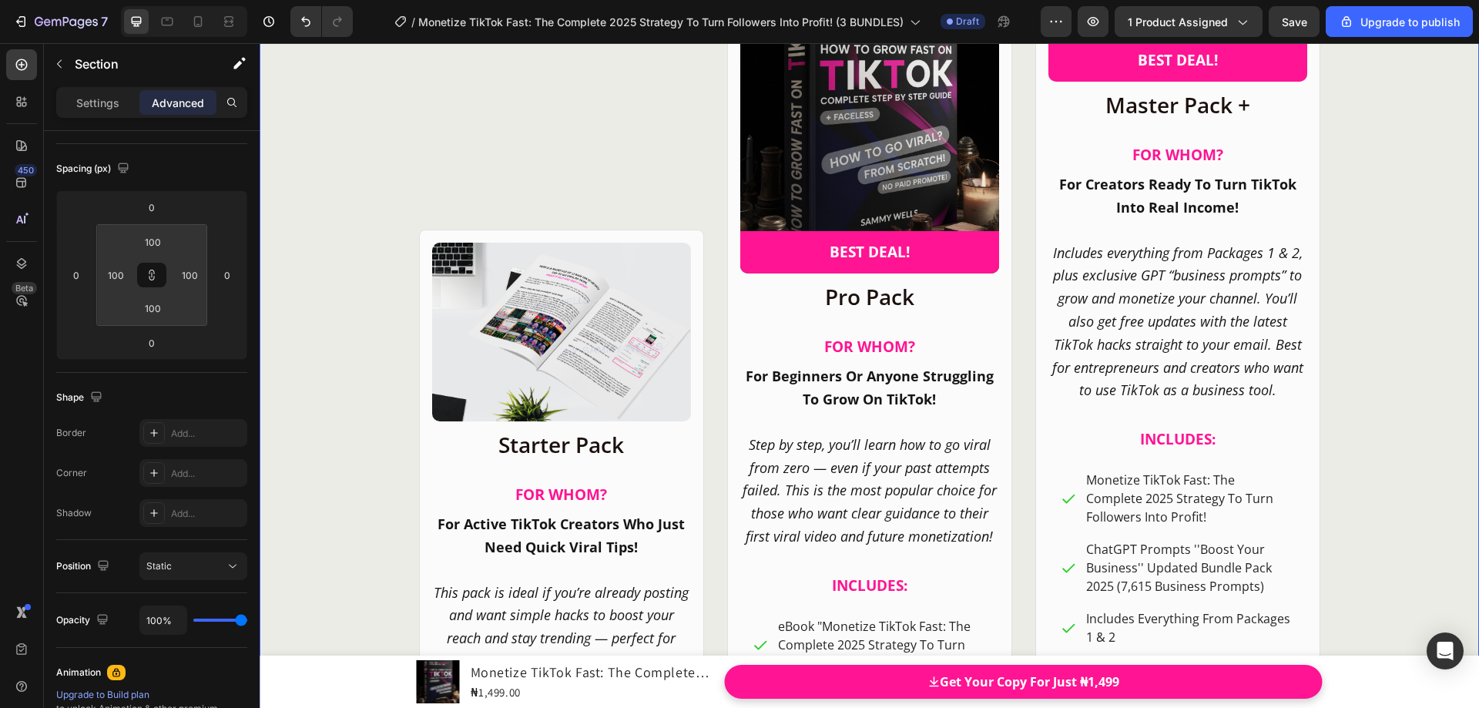
click at [133, 0] on html "7 / Monetize TikTok Fast: The Complete 2025 Strategy To Turn Followers Into Pro…" at bounding box center [739, 0] width 1479 height 0
click at [152, 269] on icon at bounding box center [152, 275] width 12 height 12
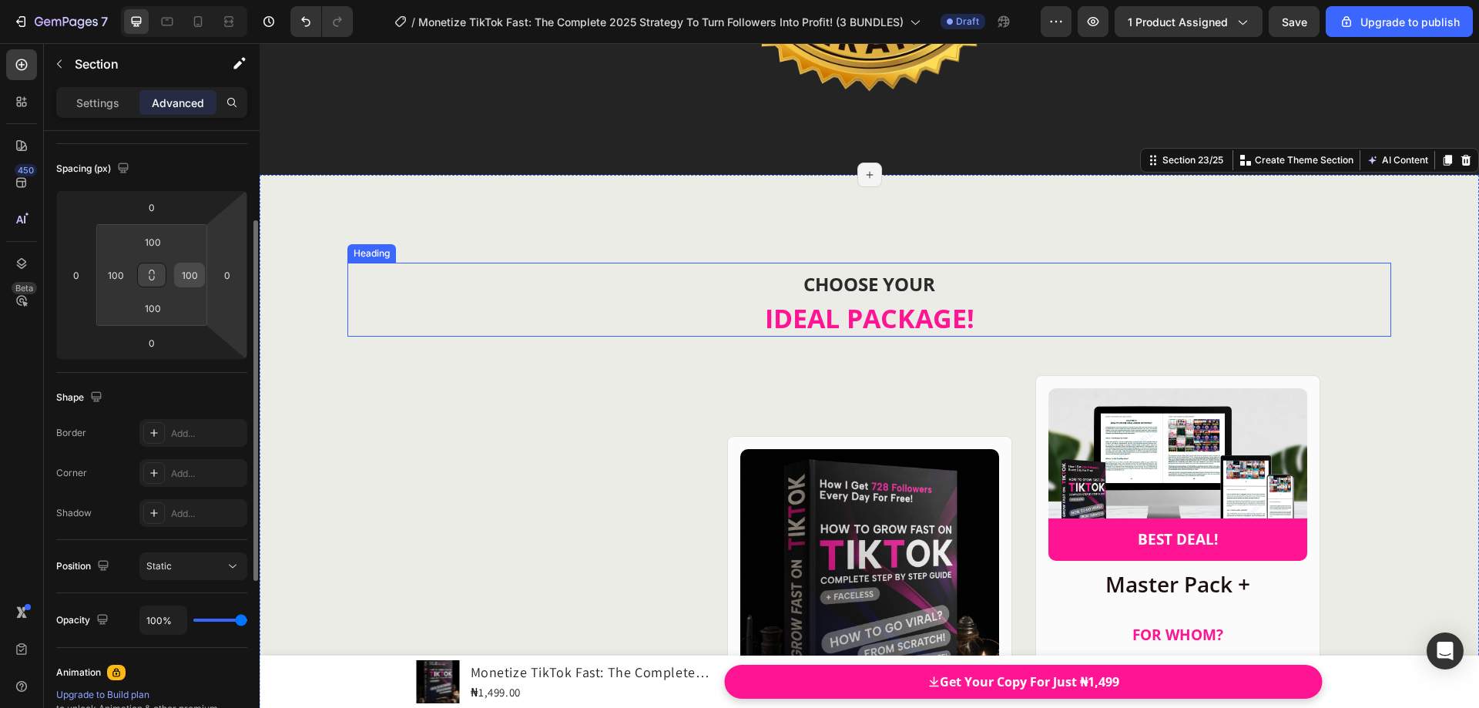
scroll to position [21018, 0]
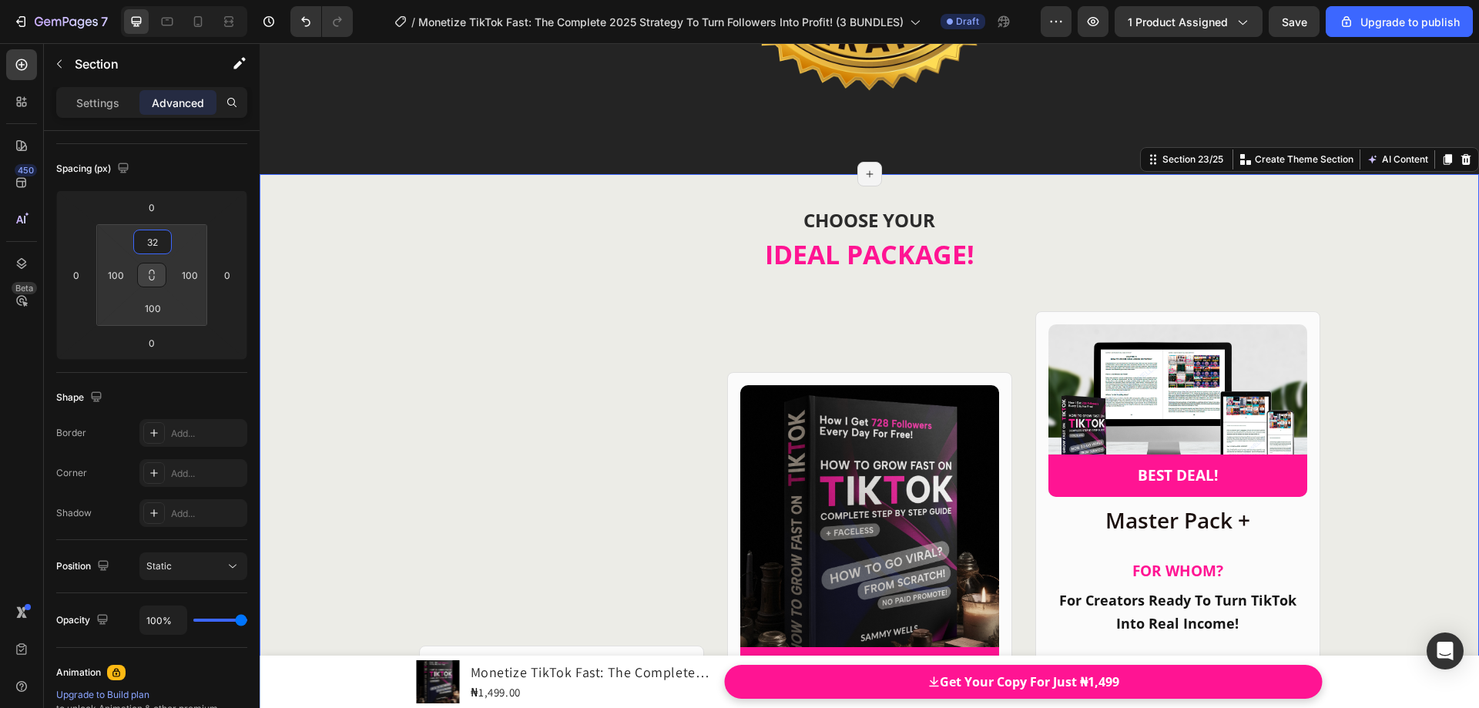
type input "30"
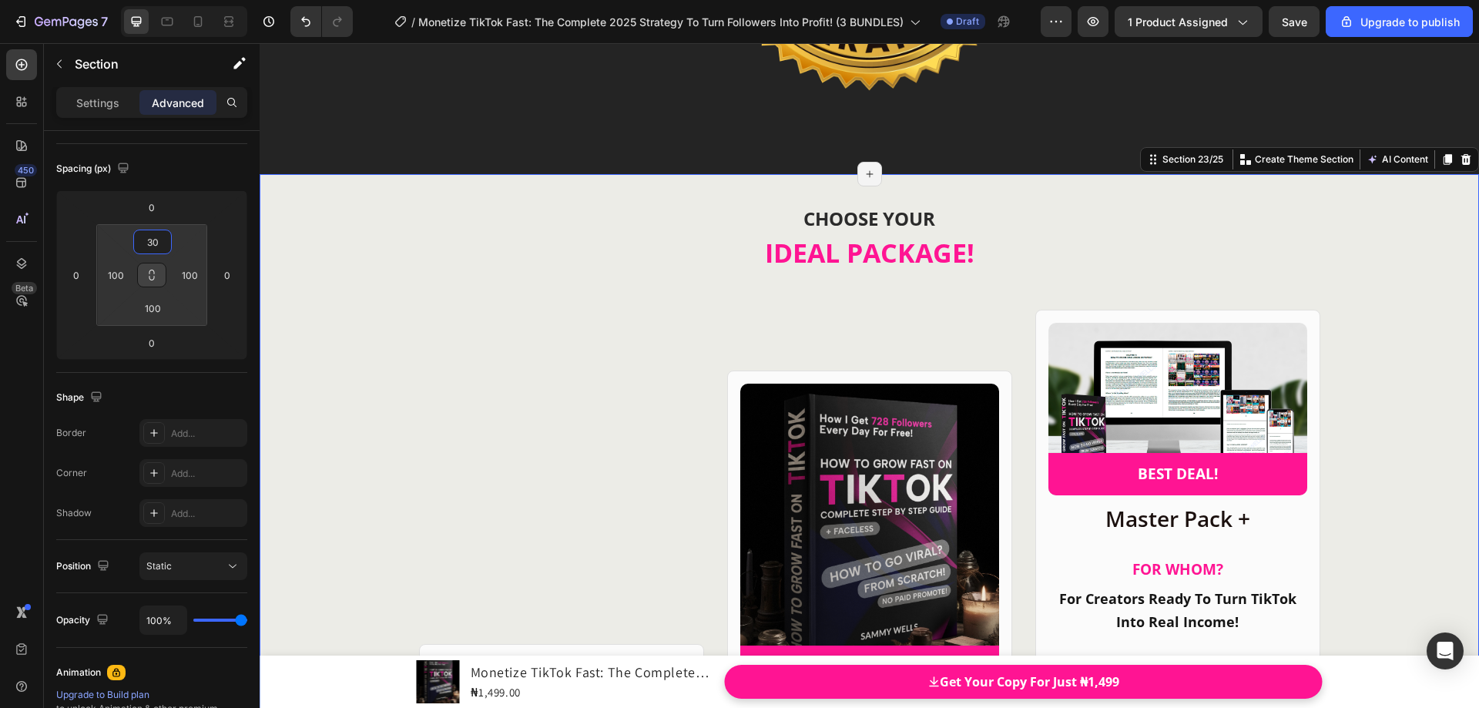
drag, startPoint x: 153, startPoint y: 258, endPoint x: 159, endPoint y: 284, distance: 26.7
click at [159, 0] on html "7 / Monetize TikTok Fast: The Complete 2025 Strategy To Turn Followers Into Pro…" at bounding box center [739, 0] width 1479 height 0
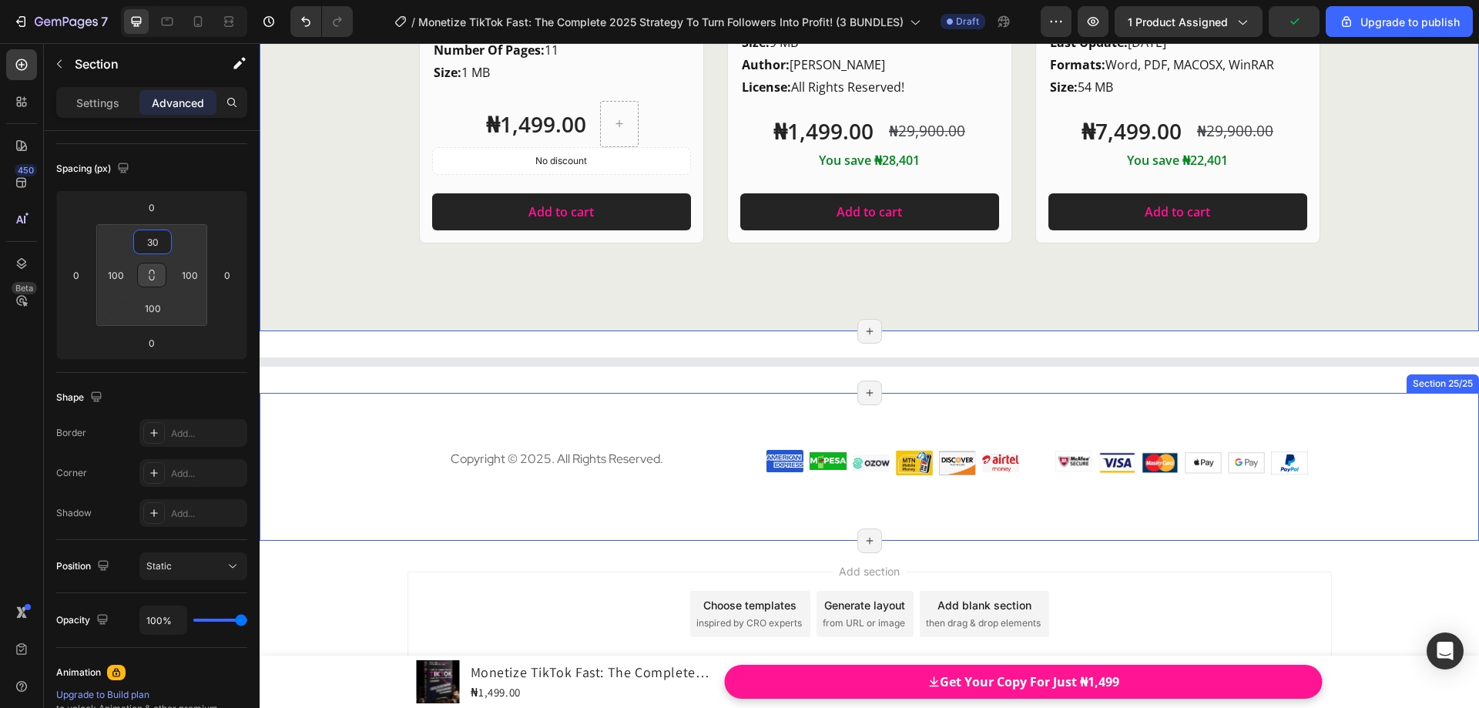
scroll to position [22212, 0]
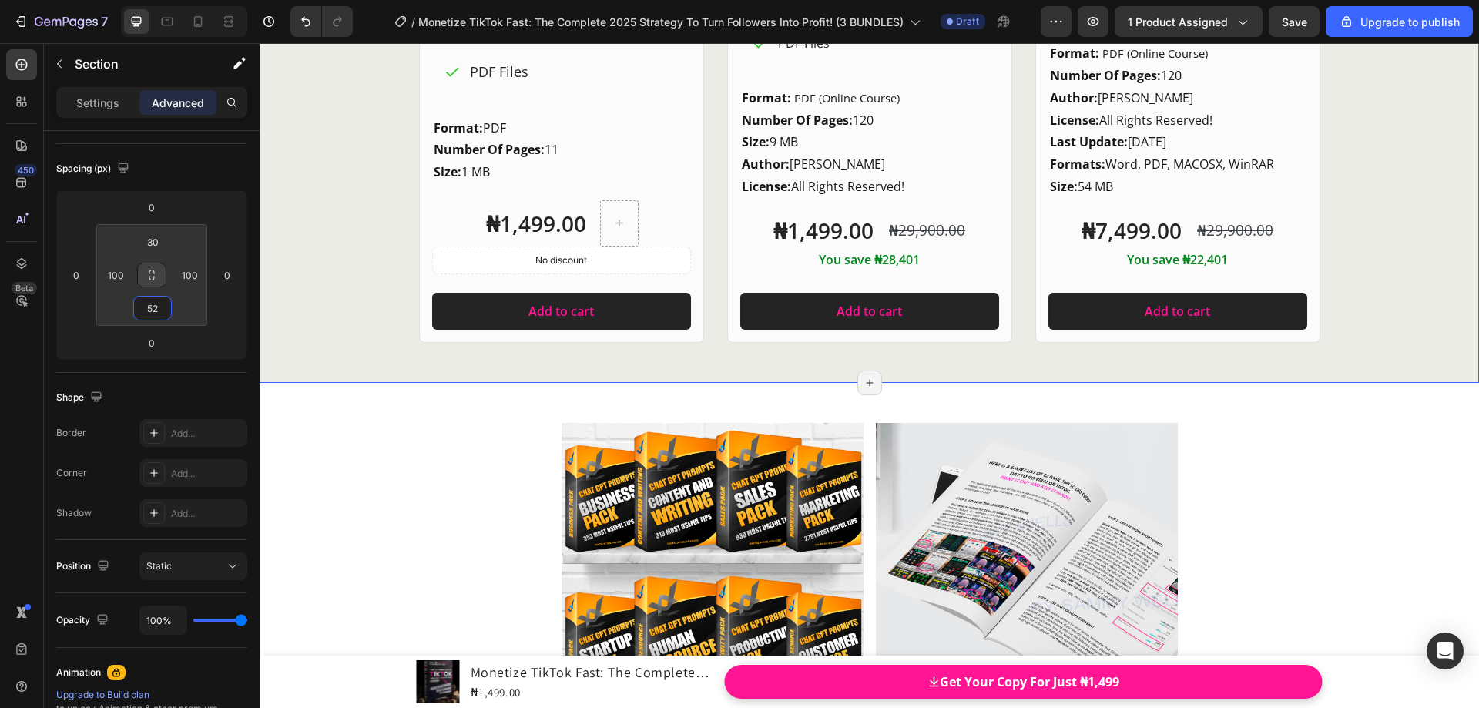
type input "50"
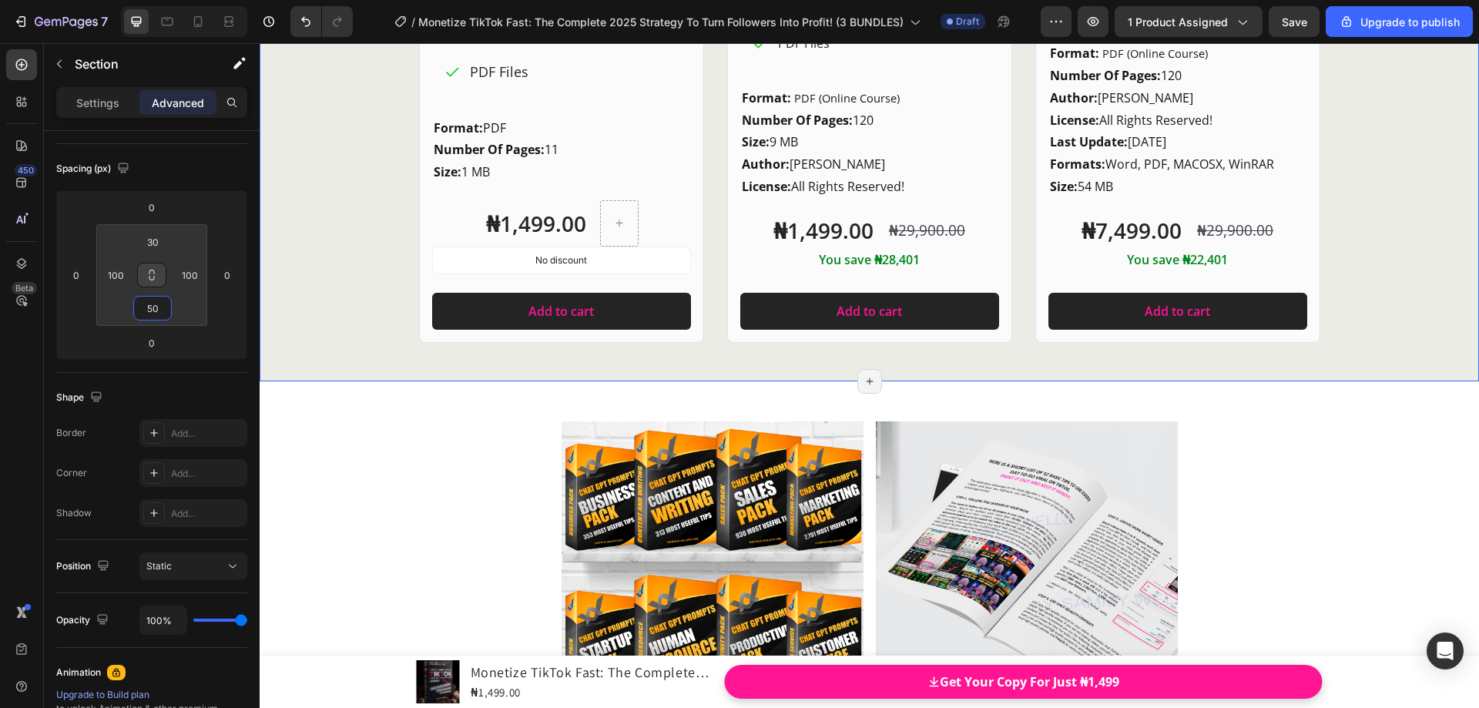
drag, startPoint x: 152, startPoint y: 293, endPoint x: 166, endPoint y: 312, distance: 23.7
click at [166, 0] on html "7 / Monetize TikTok Fast: The Complete 2025 Strategy To Turn Followers Into Pro…" at bounding box center [739, 0] width 1479 height 0
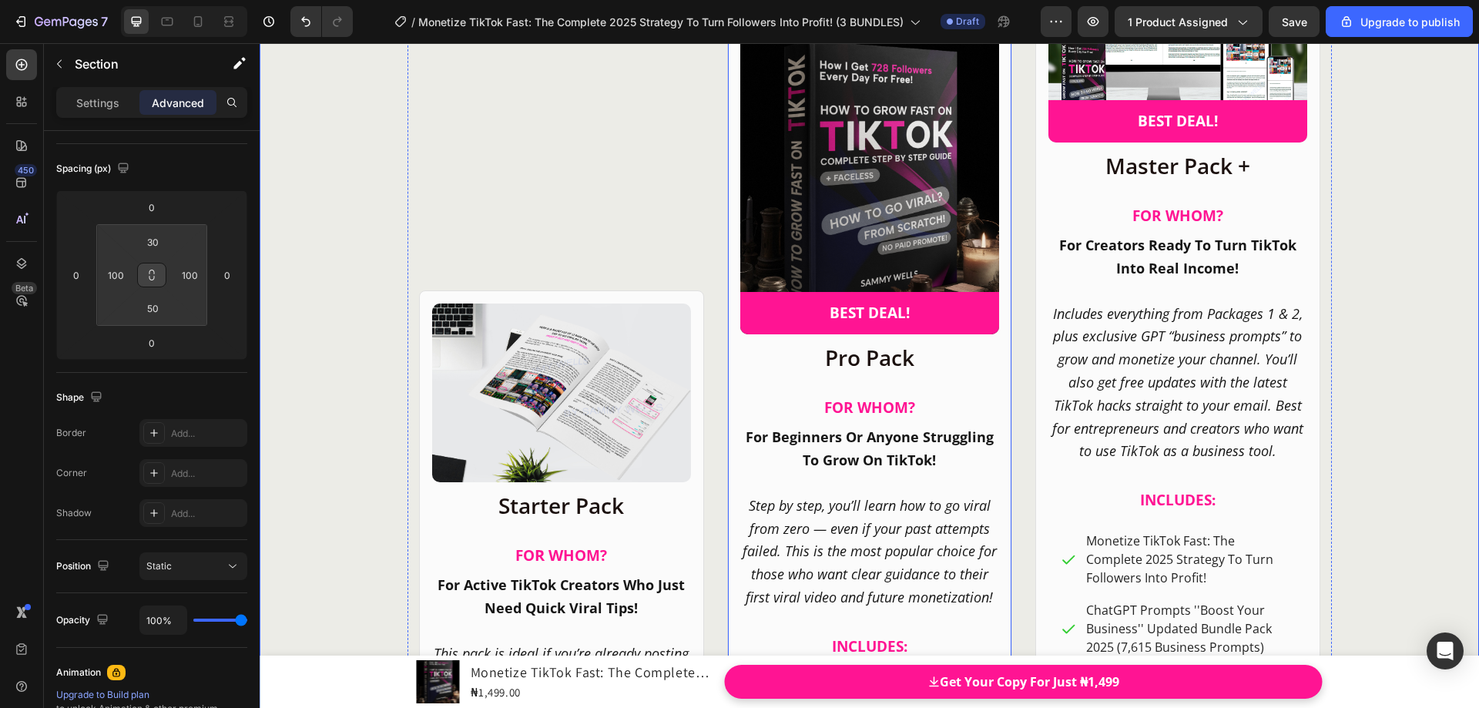
scroll to position [21288, 0]
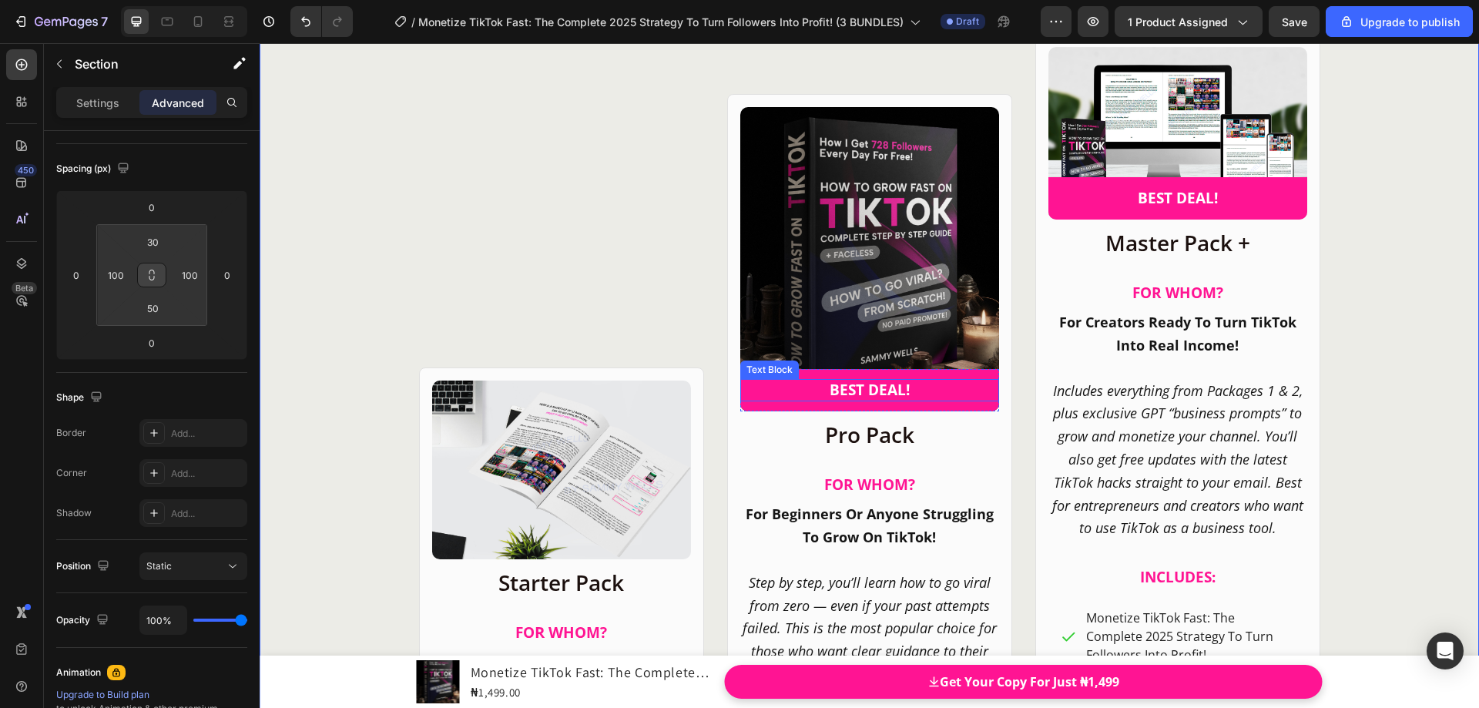
click at [947, 399] on p "BEST DEAL!" at bounding box center [870, 390] width 256 height 19
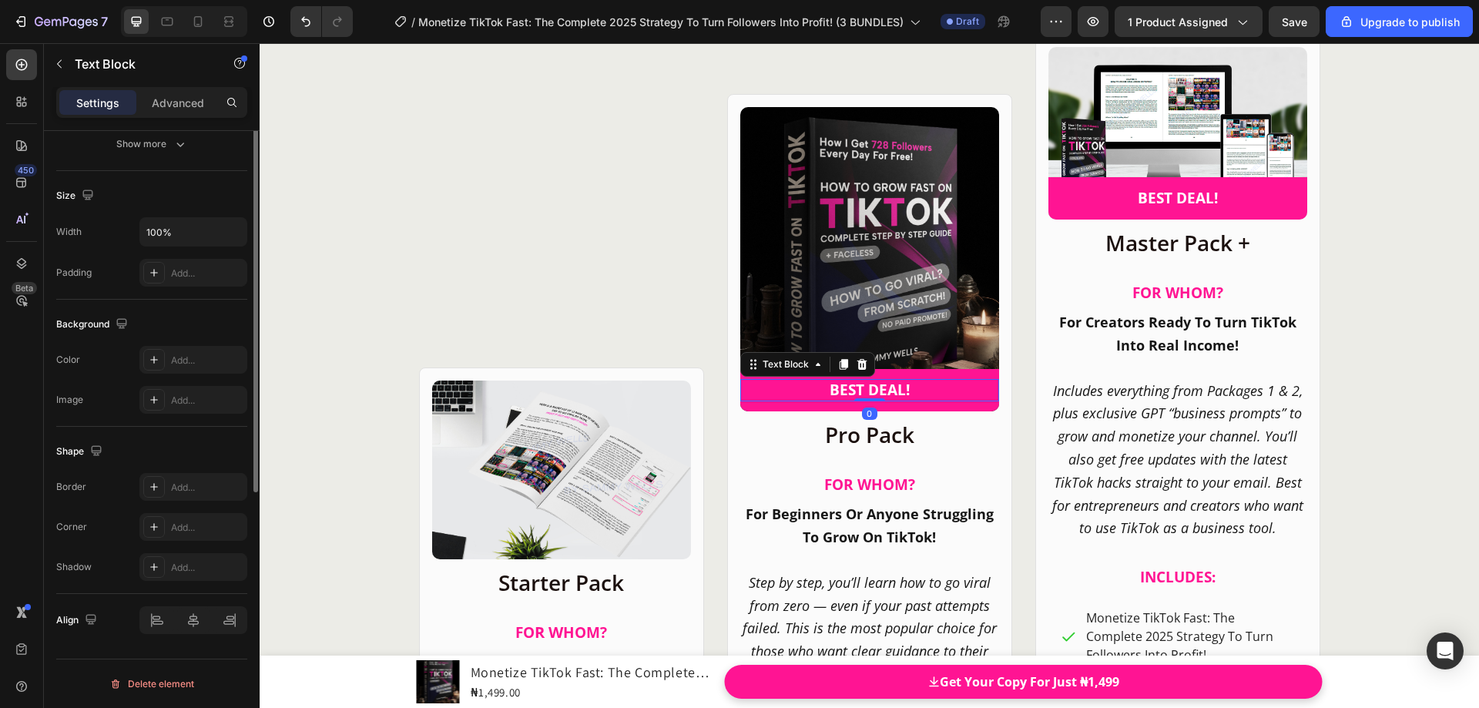
scroll to position [0, 0]
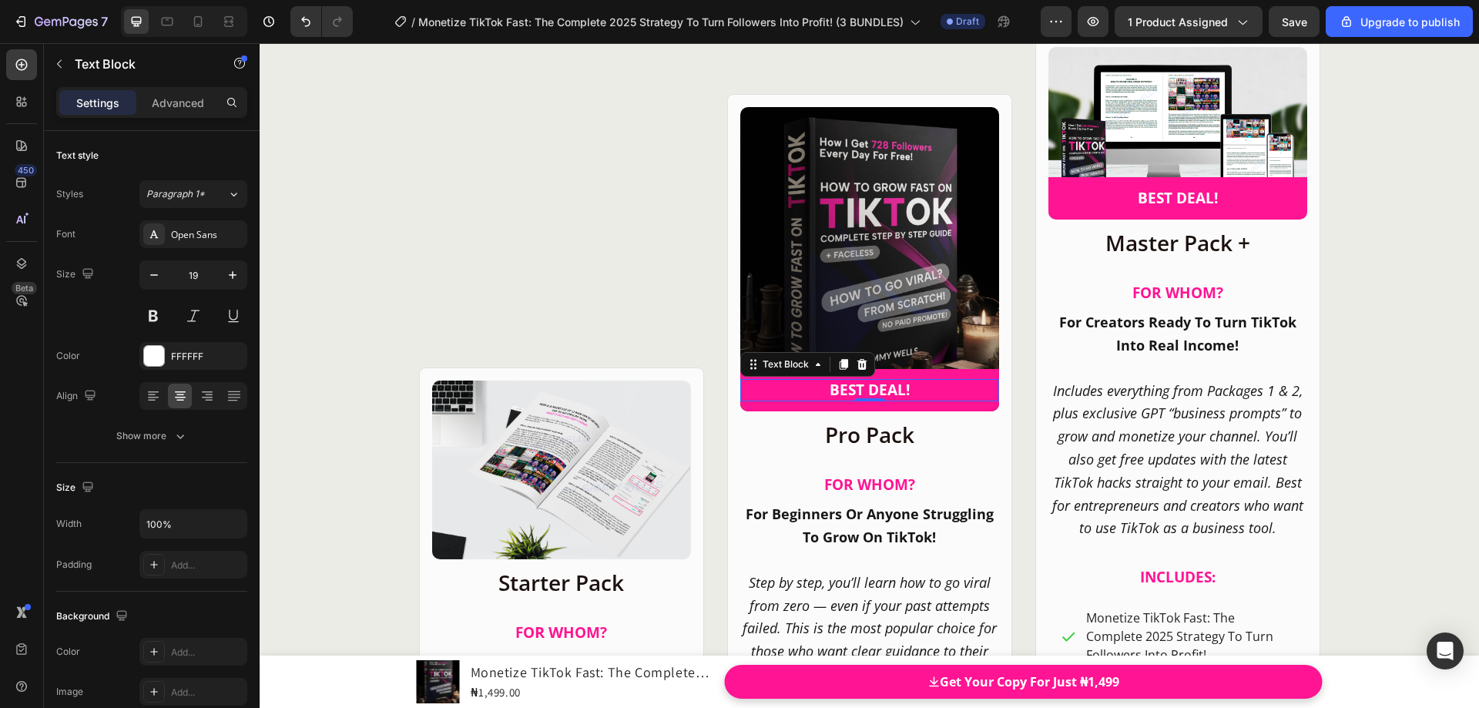
click at [116, 108] on p "Settings" at bounding box center [97, 103] width 43 height 16
click at [753, 408] on div "BEST DEAL! Text Block 0 Row" at bounding box center [869, 390] width 259 height 42
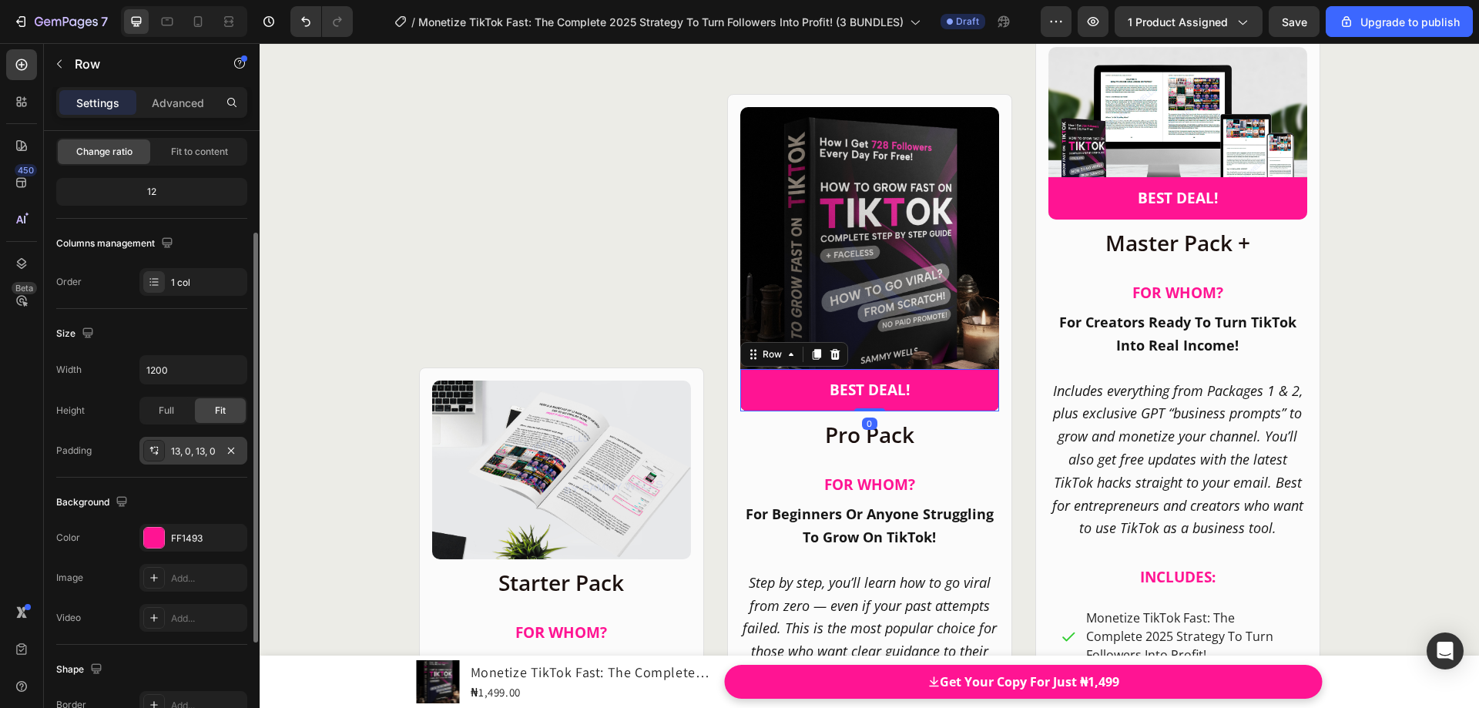
scroll to position [231, 0]
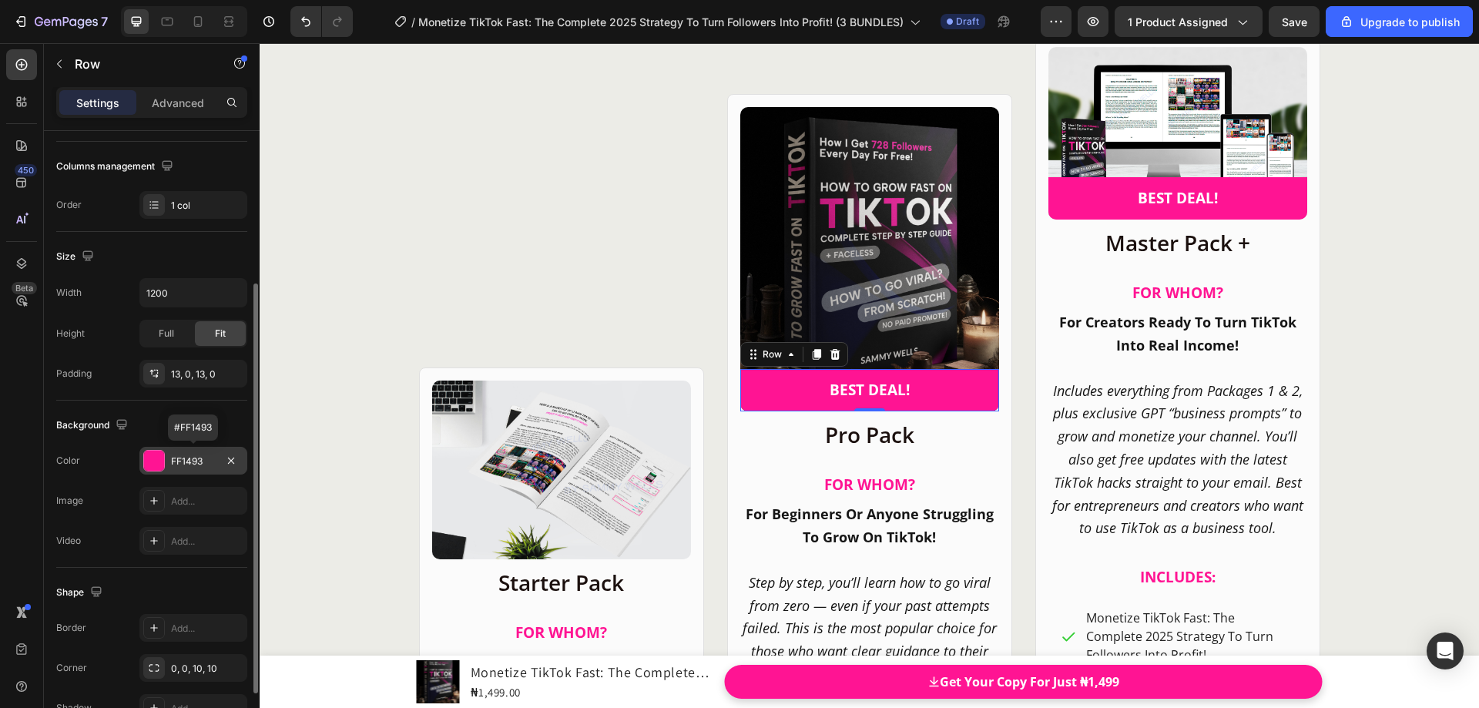
click at [169, 461] on div "FF1493" at bounding box center [193, 461] width 108 height 28
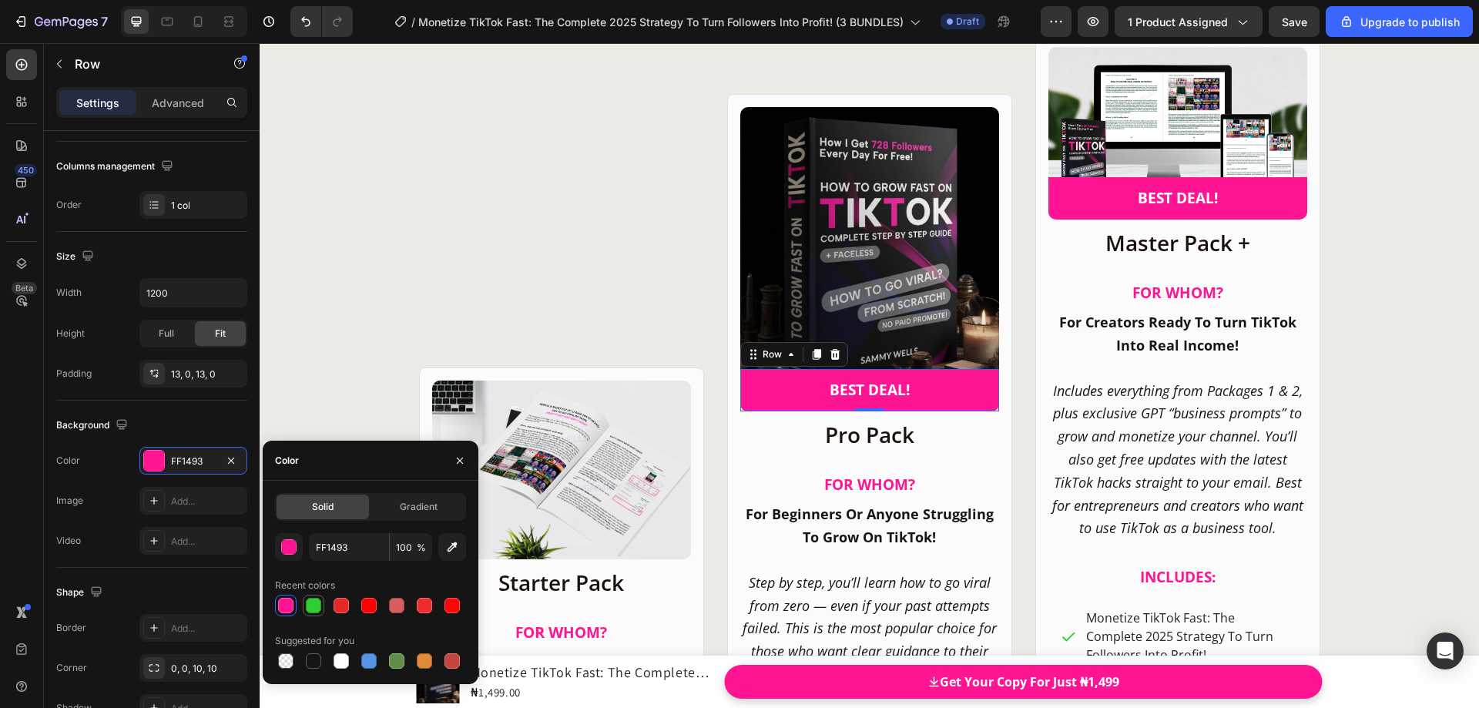
click at [310, 607] on div at bounding box center [313, 605] width 15 height 15
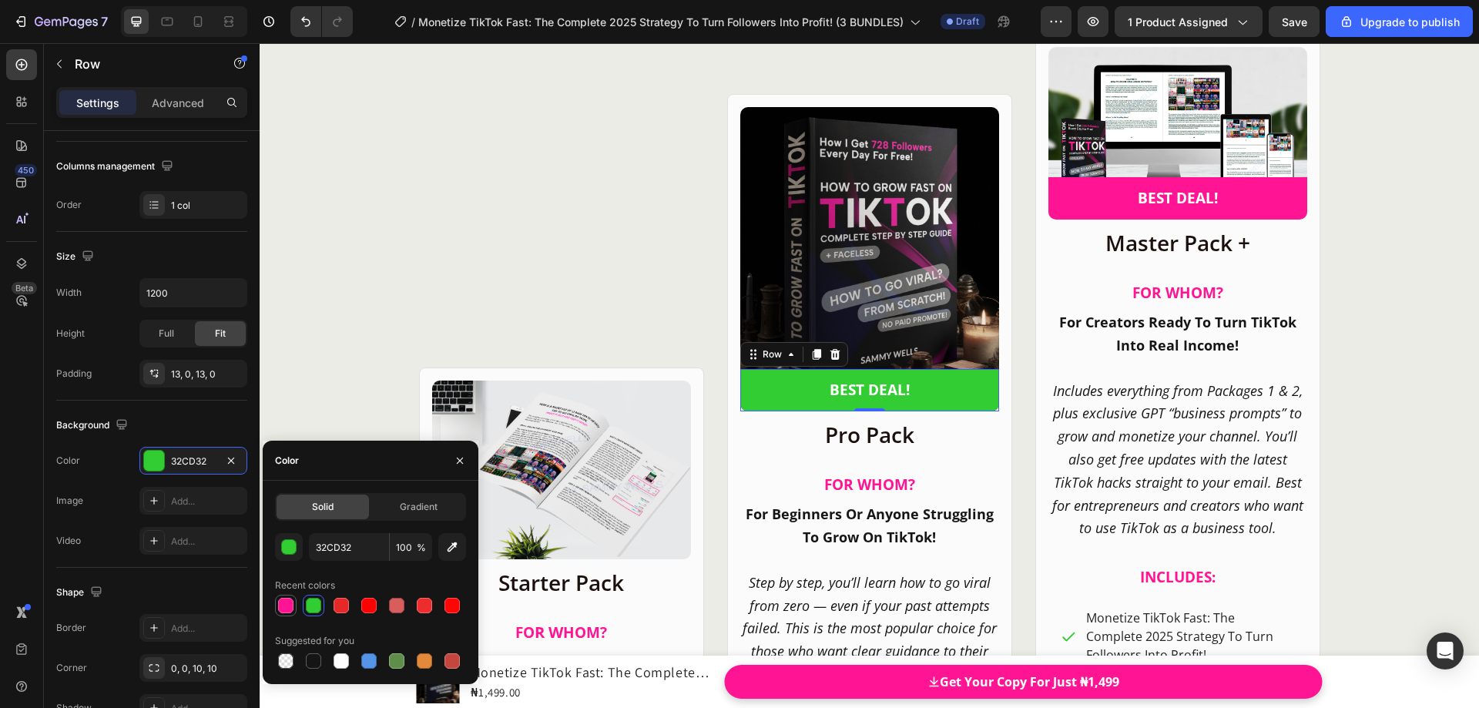
click at [281, 604] on div at bounding box center [285, 605] width 15 height 15
type input "FF1493"
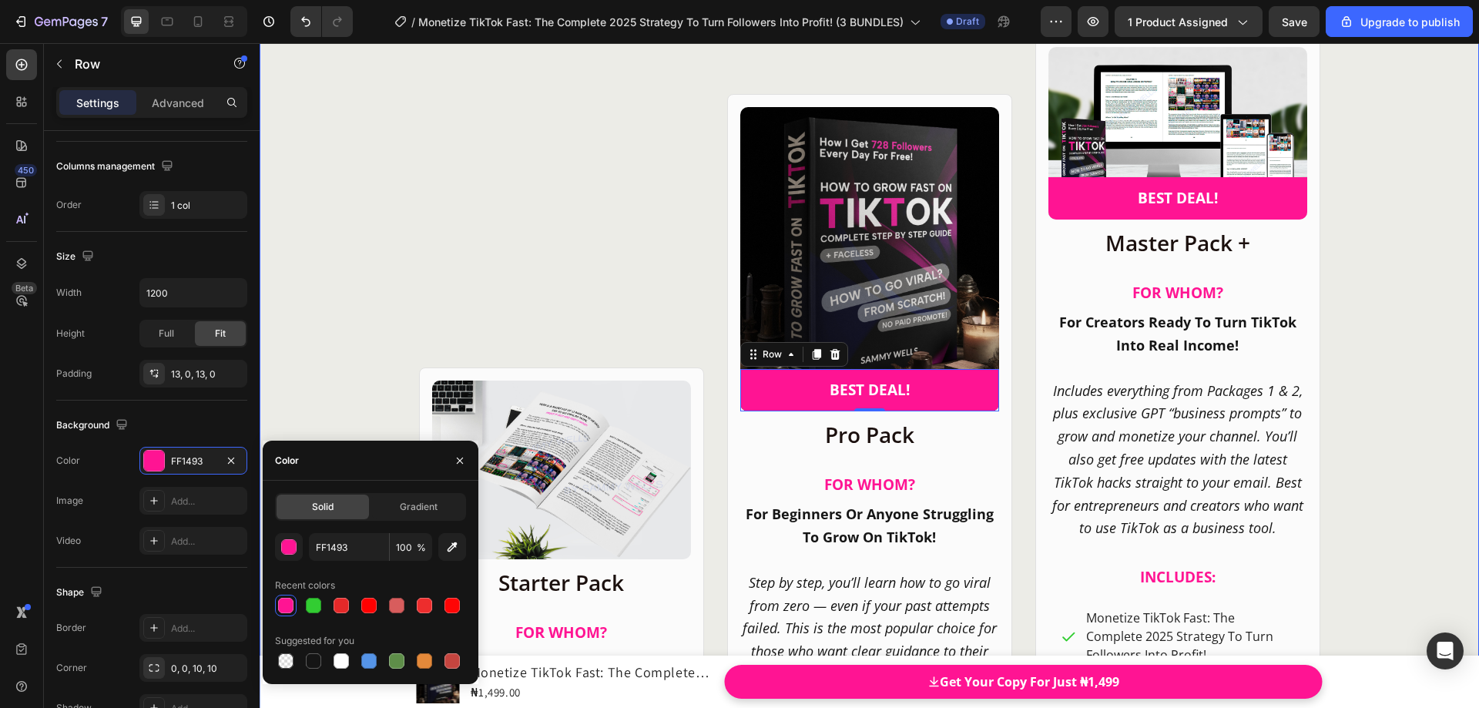
click at [320, 394] on div "CHOOSE YOUR IDEAL PACKAGE! Heading Product Images Row Starter Pack Heading FO […" at bounding box center [870, 602] width 1220 height 1408
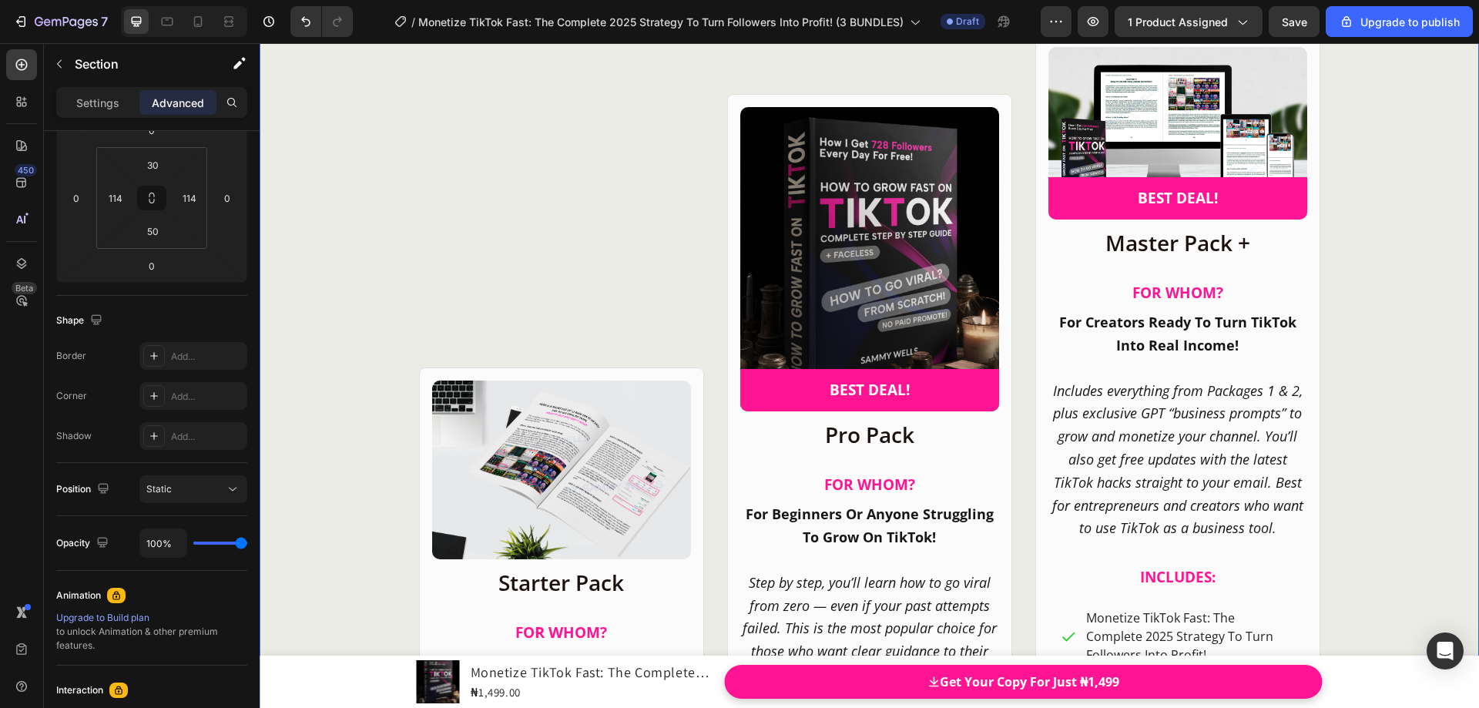
scroll to position [0, 0]
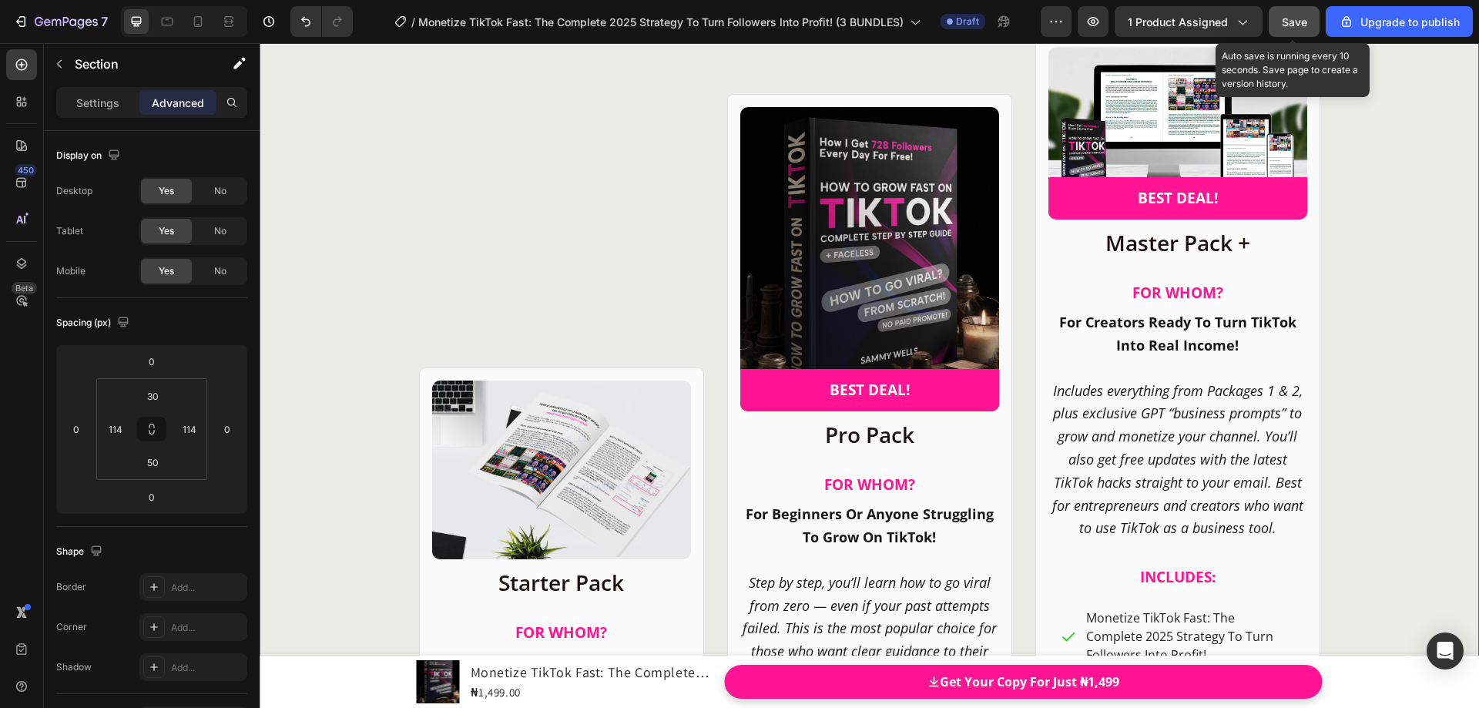
click at [1303, 22] on span "Save" at bounding box center [1294, 21] width 25 height 13
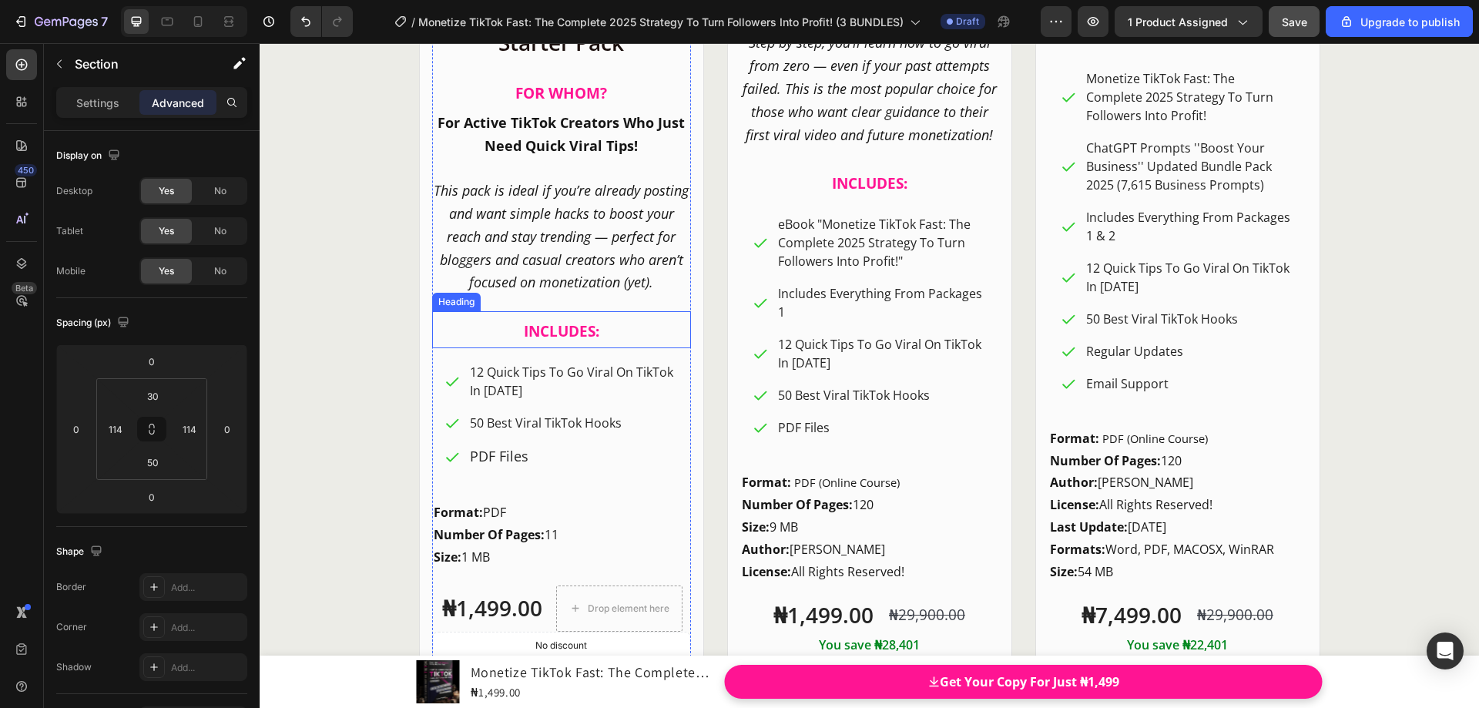
scroll to position [20363, 0]
